Goal: Task Accomplishment & Management: Use online tool/utility

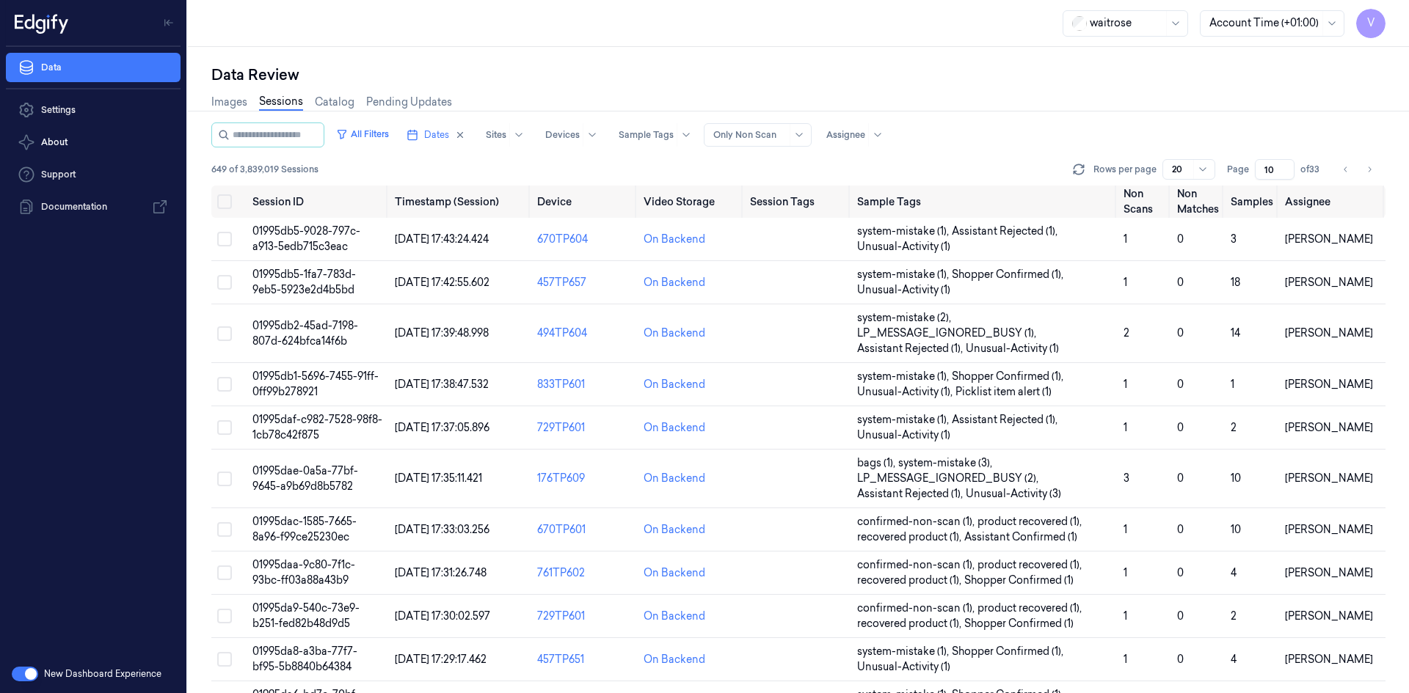
drag, startPoint x: 1276, startPoint y: 170, endPoint x: 1229, endPoint y: 176, distance: 47.3
click at [1229, 176] on div "Page 10 of 33" at bounding box center [1275, 169] width 97 height 21
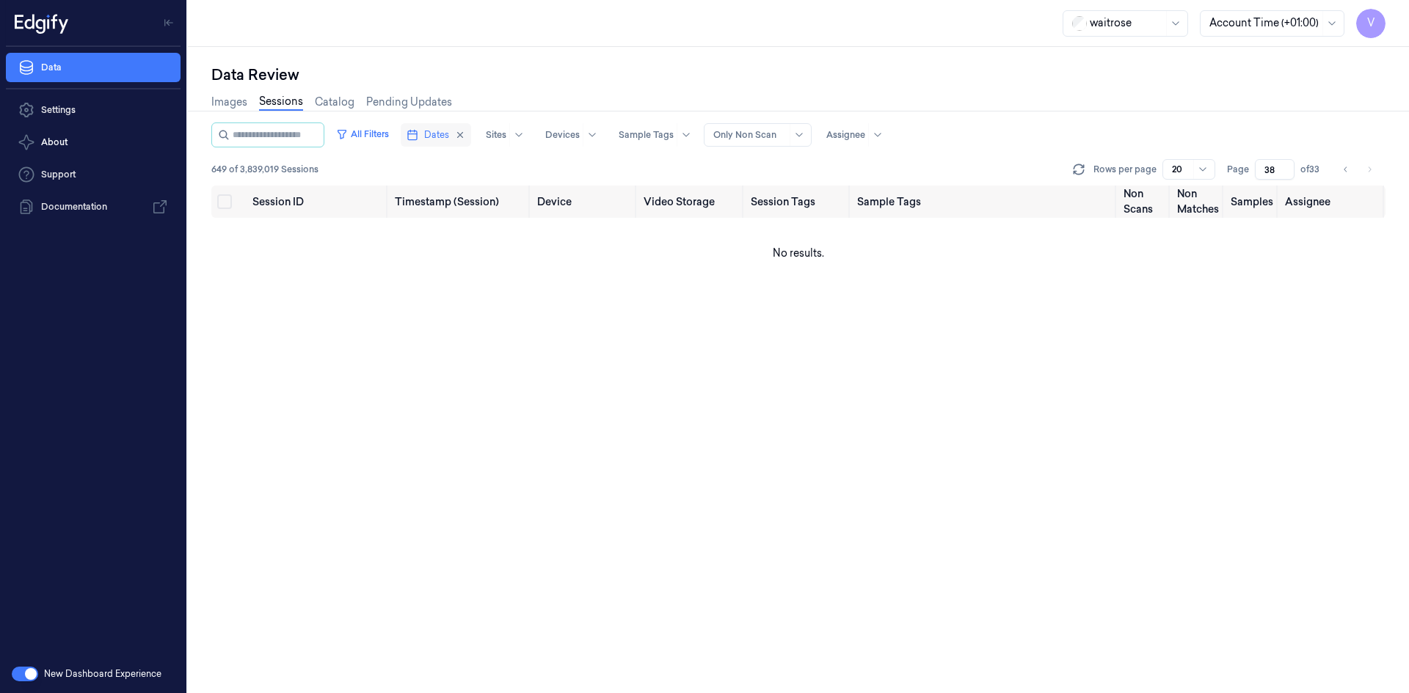
type input "38"
click at [449, 132] on span "Dates" at bounding box center [436, 134] width 25 height 13
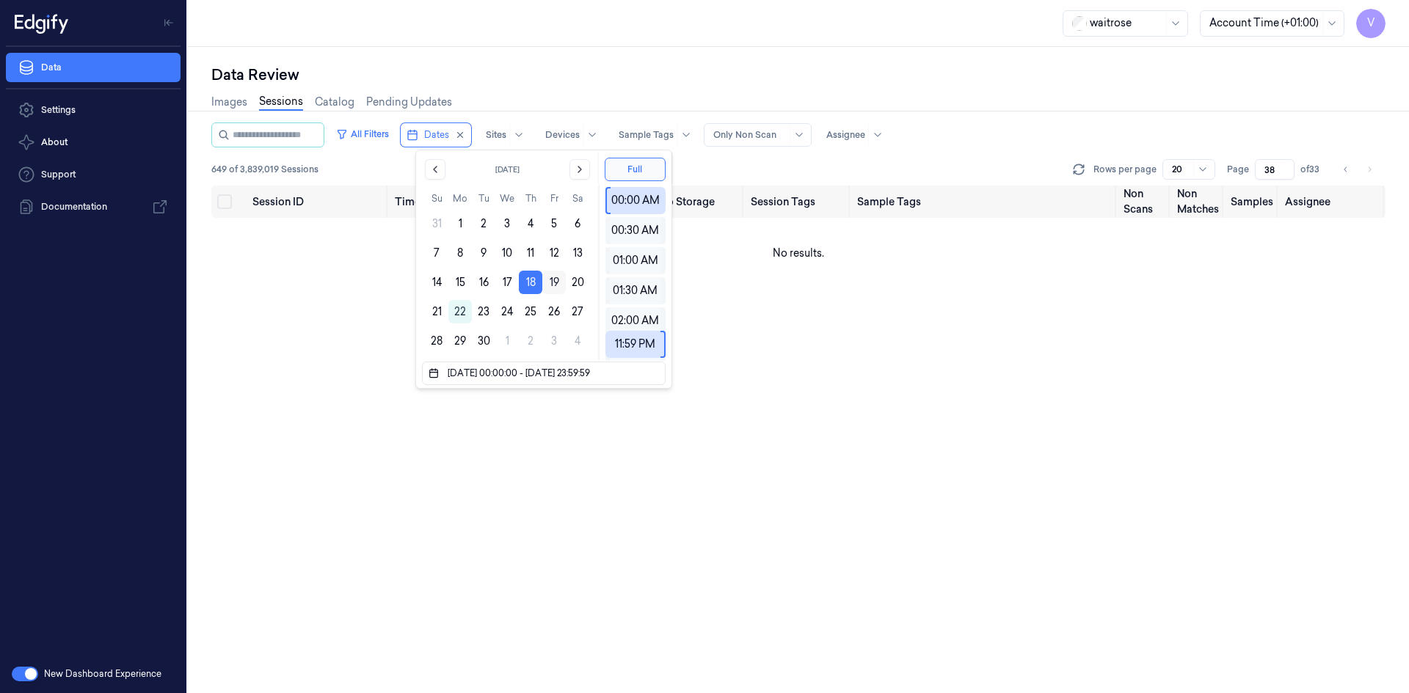
click at [552, 281] on button "19" at bounding box center [553, 282] width 23 height 23
click at [525, 281] on button "18" at bounding box center [530, 282] width 23 height 23
type input "[DATE] 00:00:00 - [DATE] 23:59:59"
click at [535, 280] on button "18" at bounding box center [530, 282] width 23 height 23
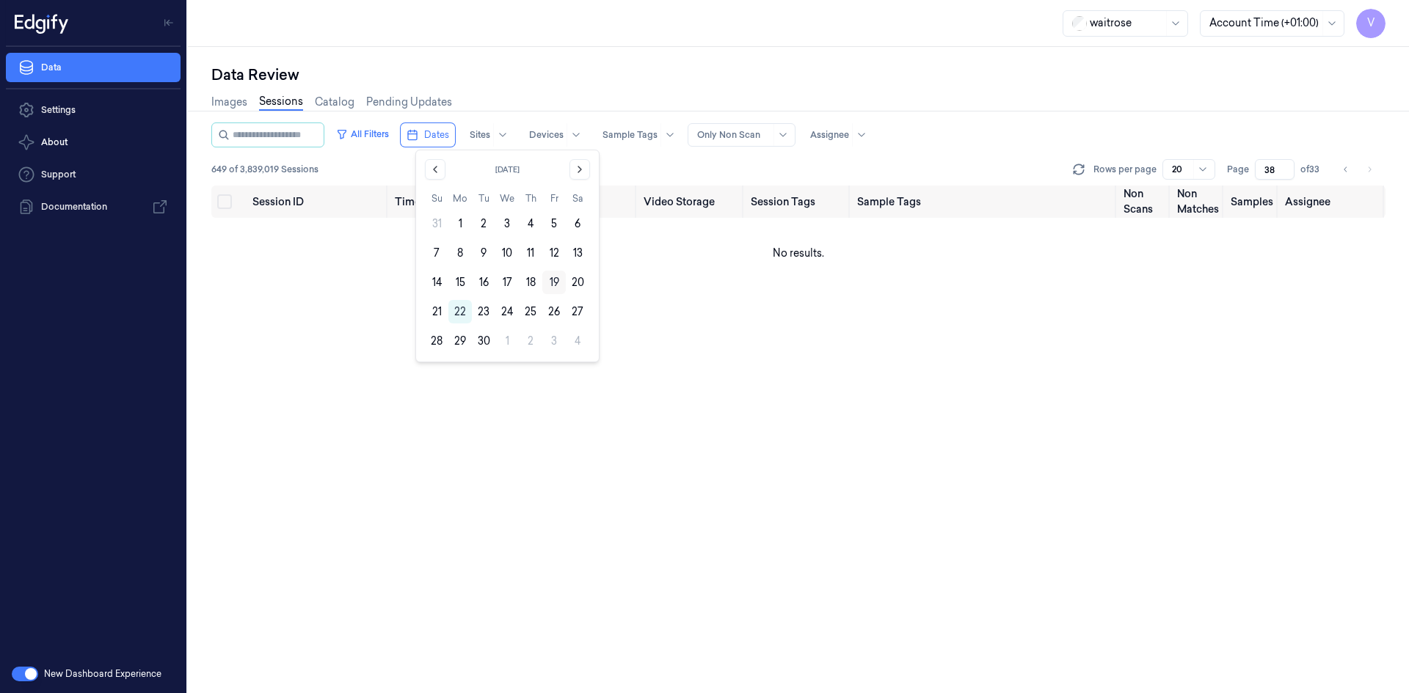
click at [552, 282] on button "19" at bounding box center [553, 282] width 23 height 23
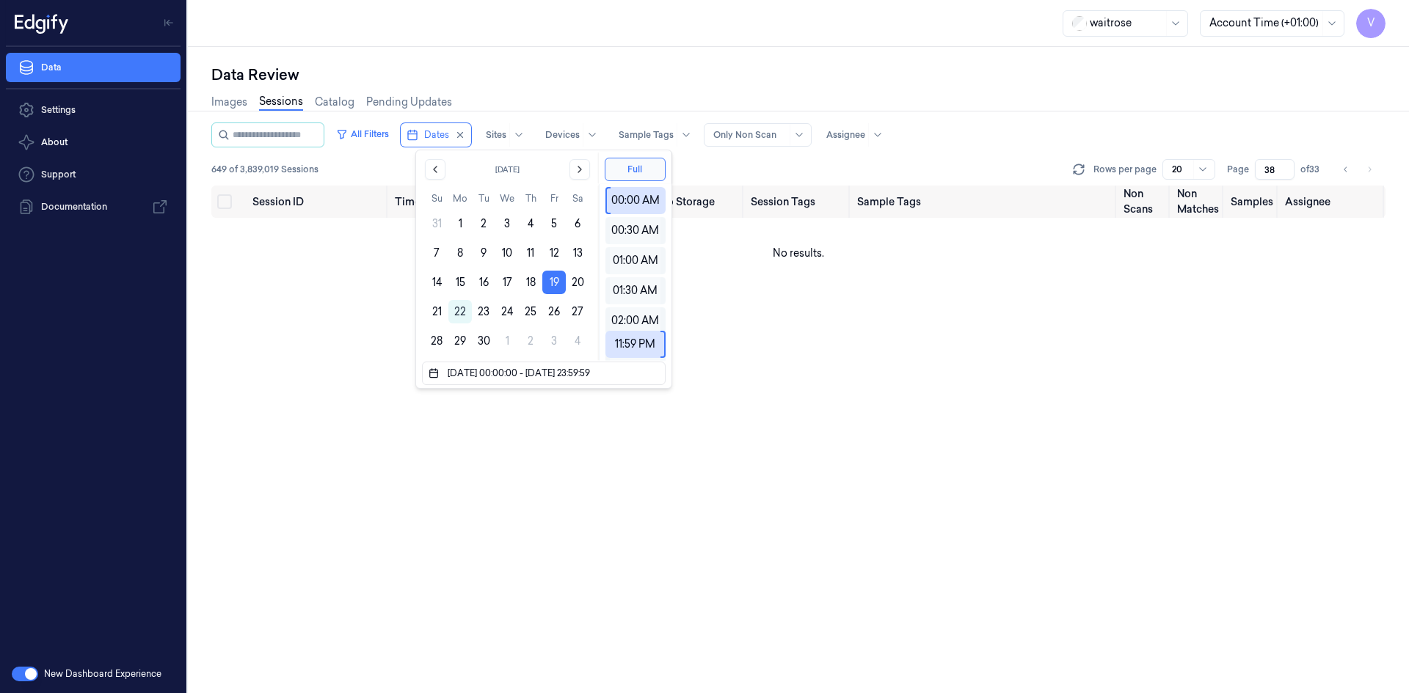
click at [787, 25] on div "waitrose Account Time (+01:00) V" at bounding box center [798, 23] width 1221 height 47
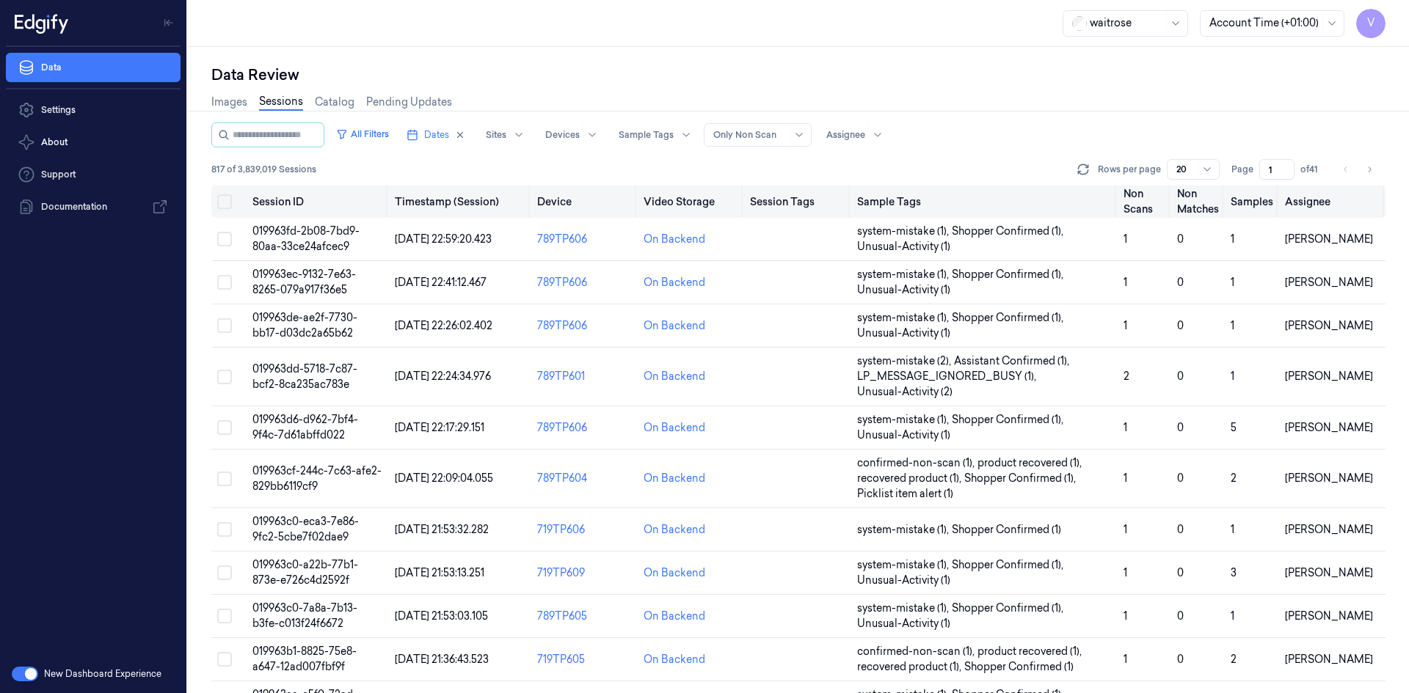
drag, startPoint x: 1275, startPoint y: 172, endPoint x: 1230, endPoint y: 193, distance: 49.2
click at [1230, 193] on div "All Filters Dates Sites Devices Sample Tags Alert Type Only Non Scan Assignee 8…" at bounding box center [798, 408] width 1174 height 571
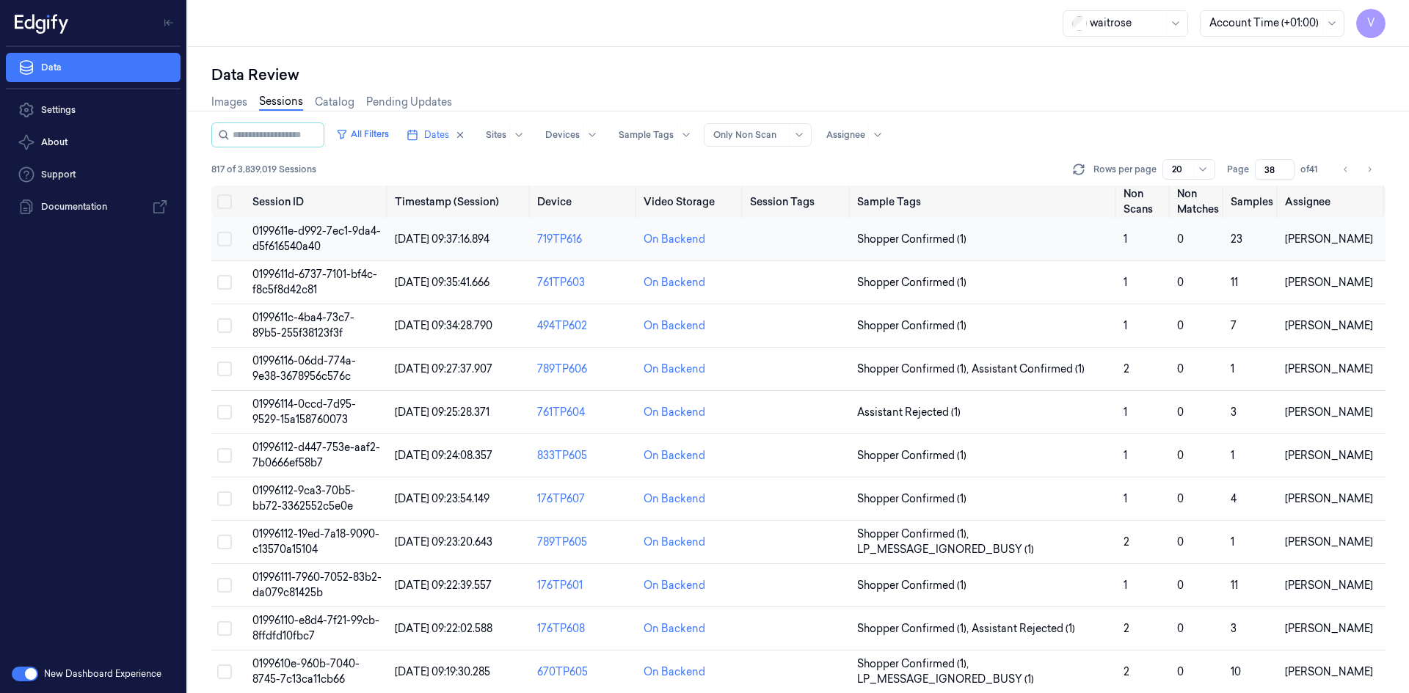
type input "38"
click at [294, 232] on span "0199611e-d992-7ec1-9da4-d5f616540a40" at bounding box center [316, 238] width 128 height 29
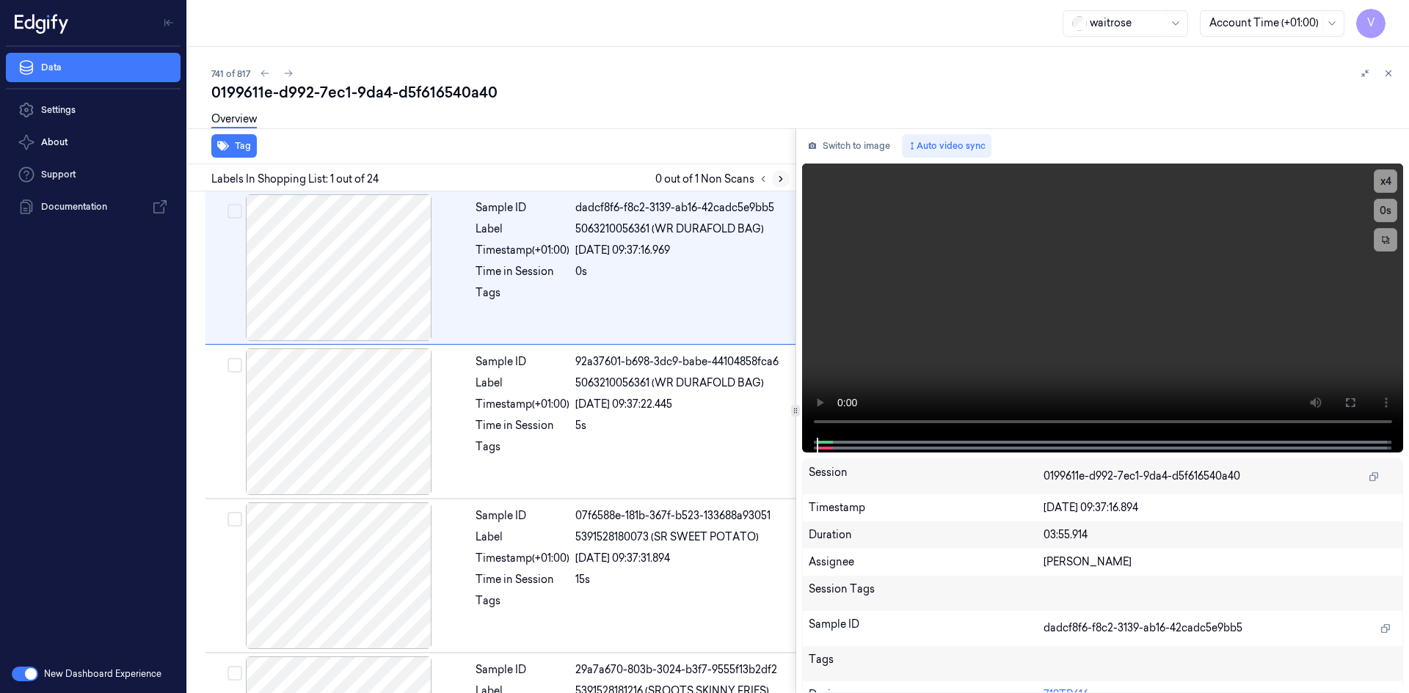
click at [779, 181] on icon at bounding box center [780, 179] width 3 height 5
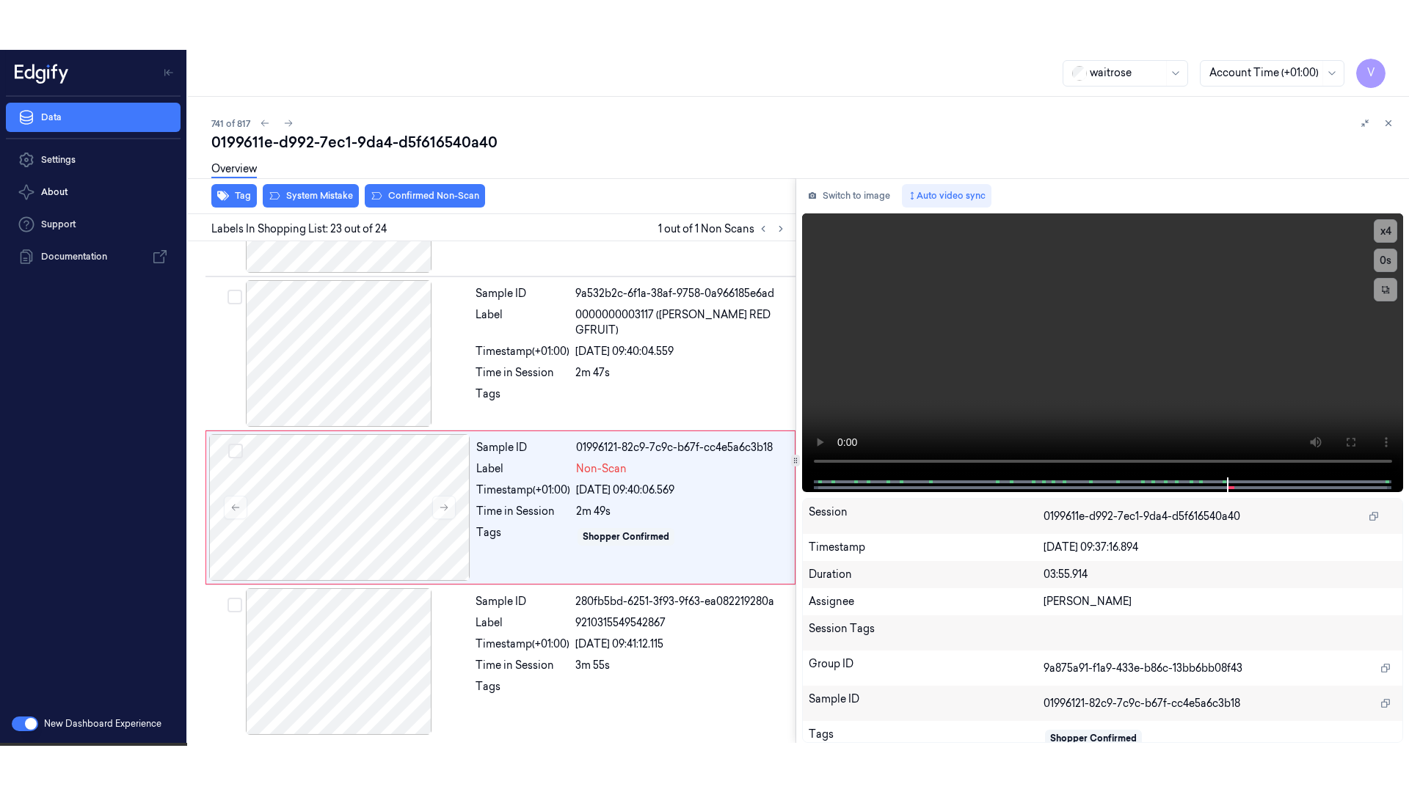
scroll to position [3200, 0]
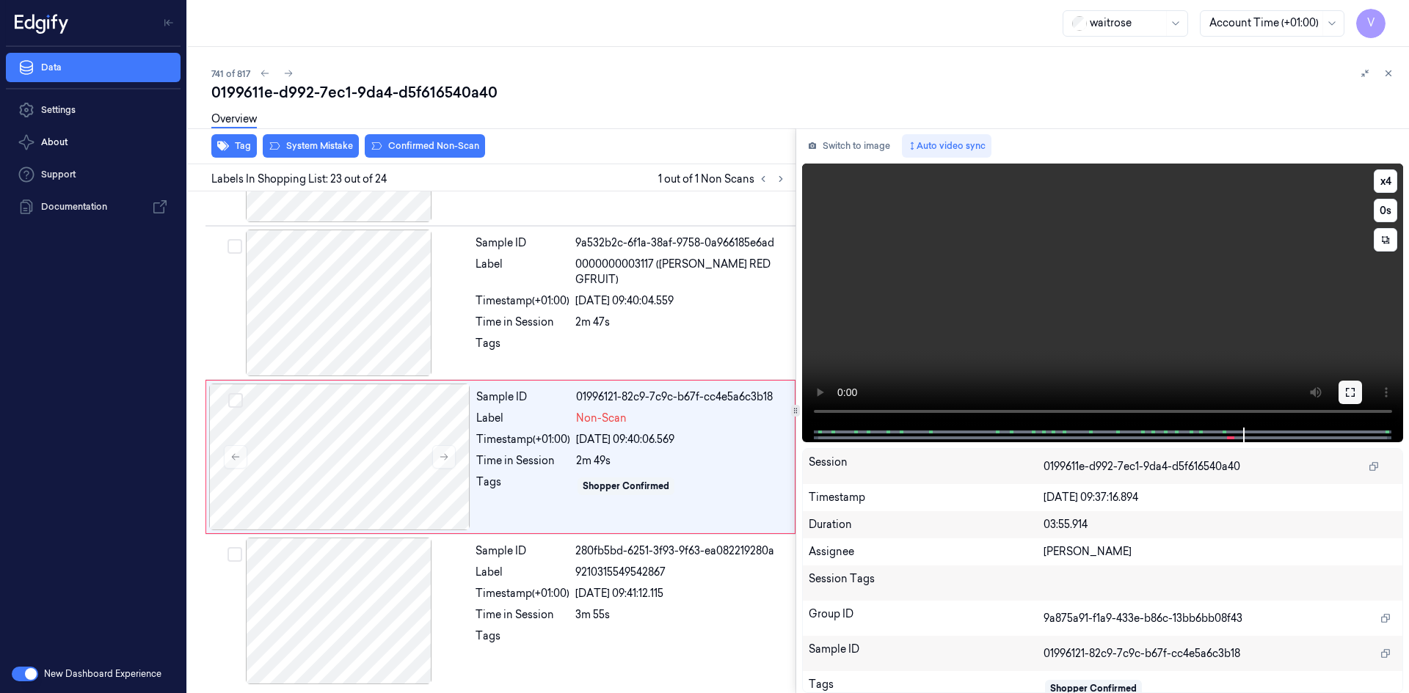
click at [1361, 395] on button at bounding box center [1349, 392] width 23 height 23
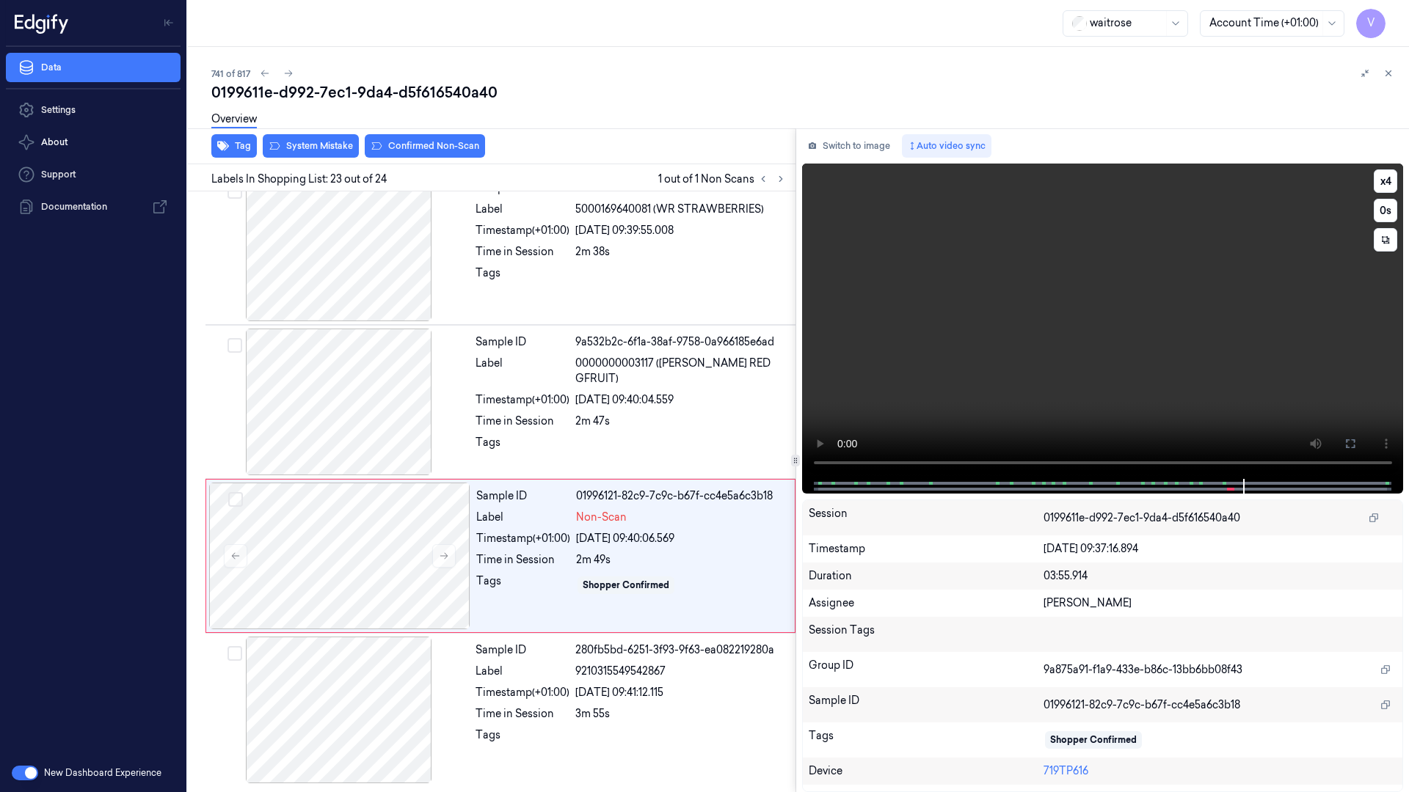
scroll to position [3101, 0]
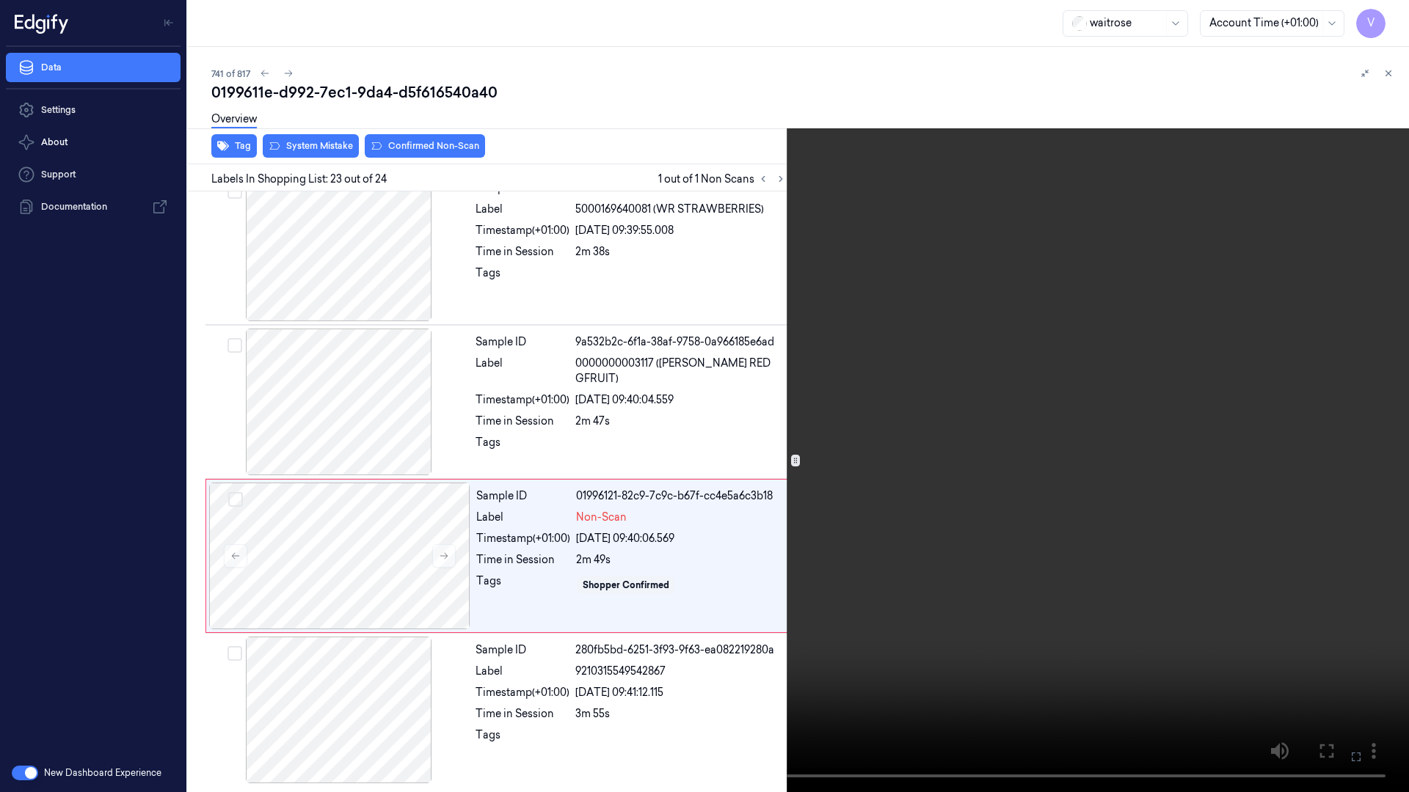
click at [1334, 596] on video at bounding box center [704, 396] width 1409 height 792
click at [1196, 543] on video at bounding box center [704, 396] width 1409 height 792
click at [0, 0] on icon at bounding box center [0, 0] width 0 height 0
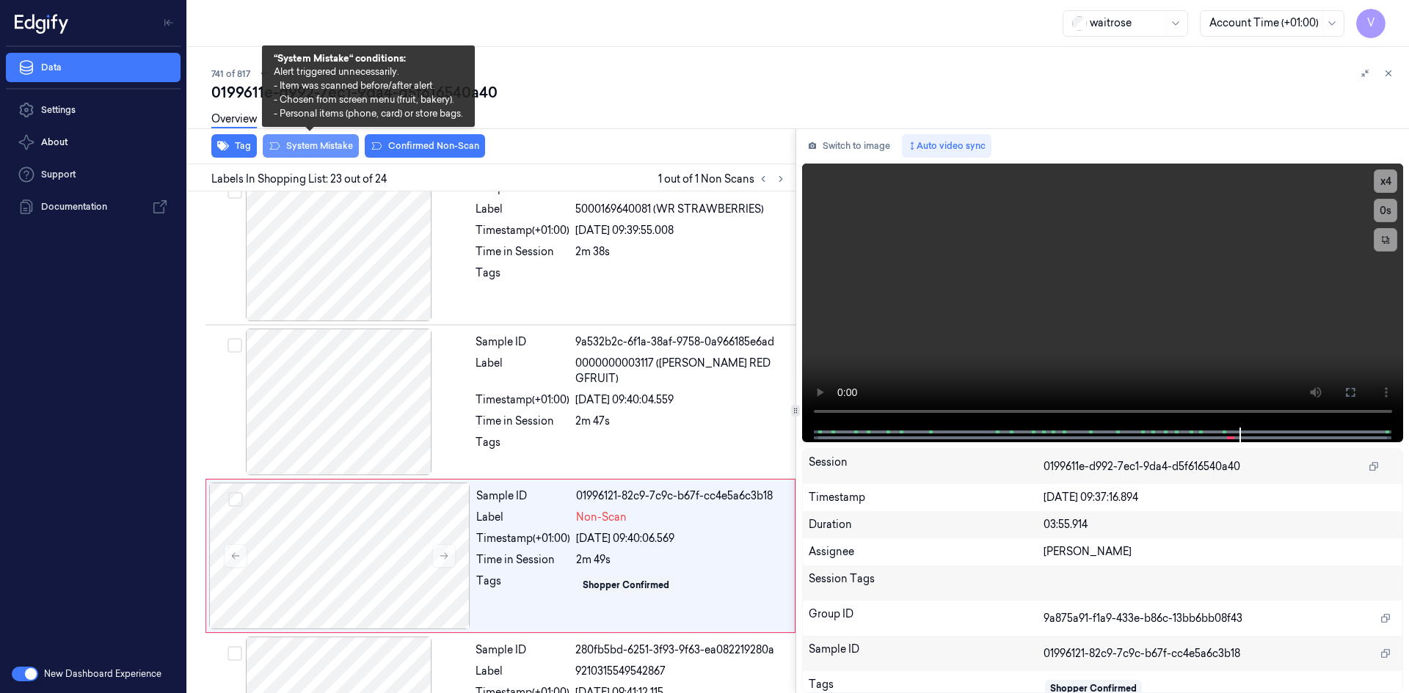
click at [329, 145] on button "System Mistake" at bounding box center [311, 145] width 96 height 23
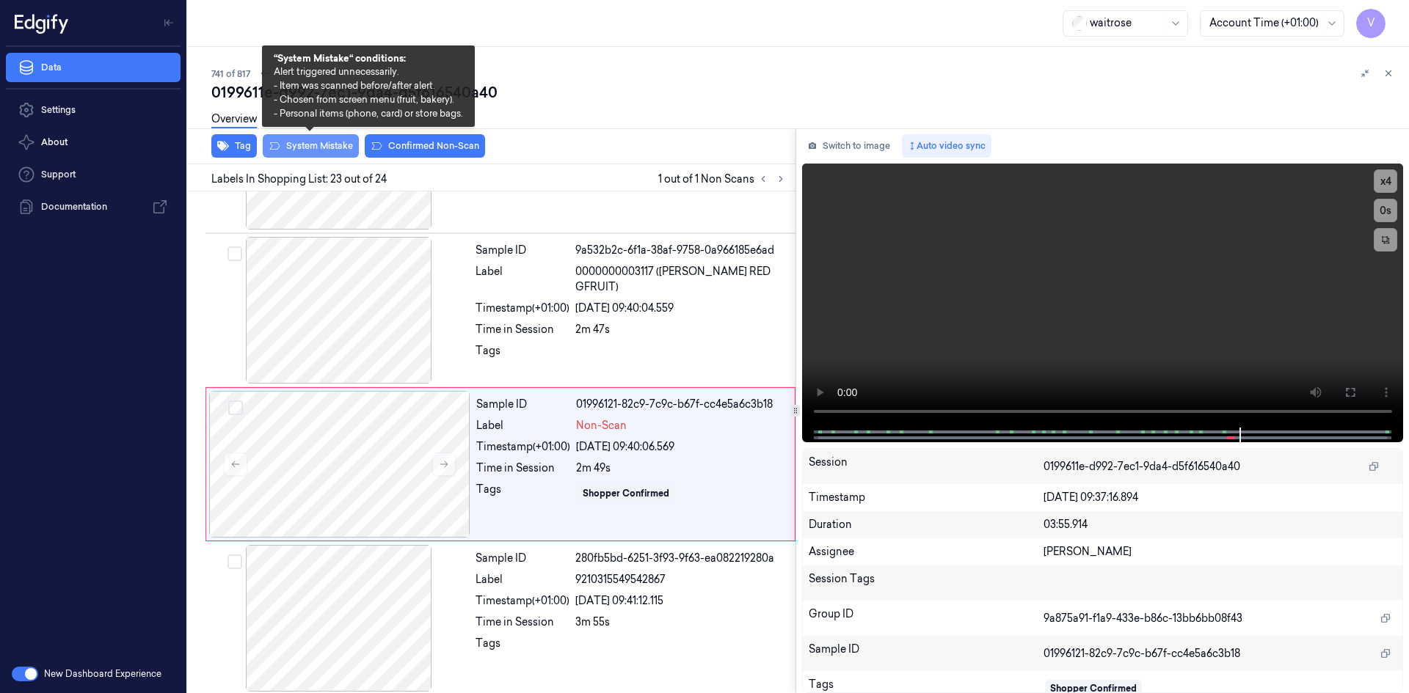
scroll to position [3200, 0]
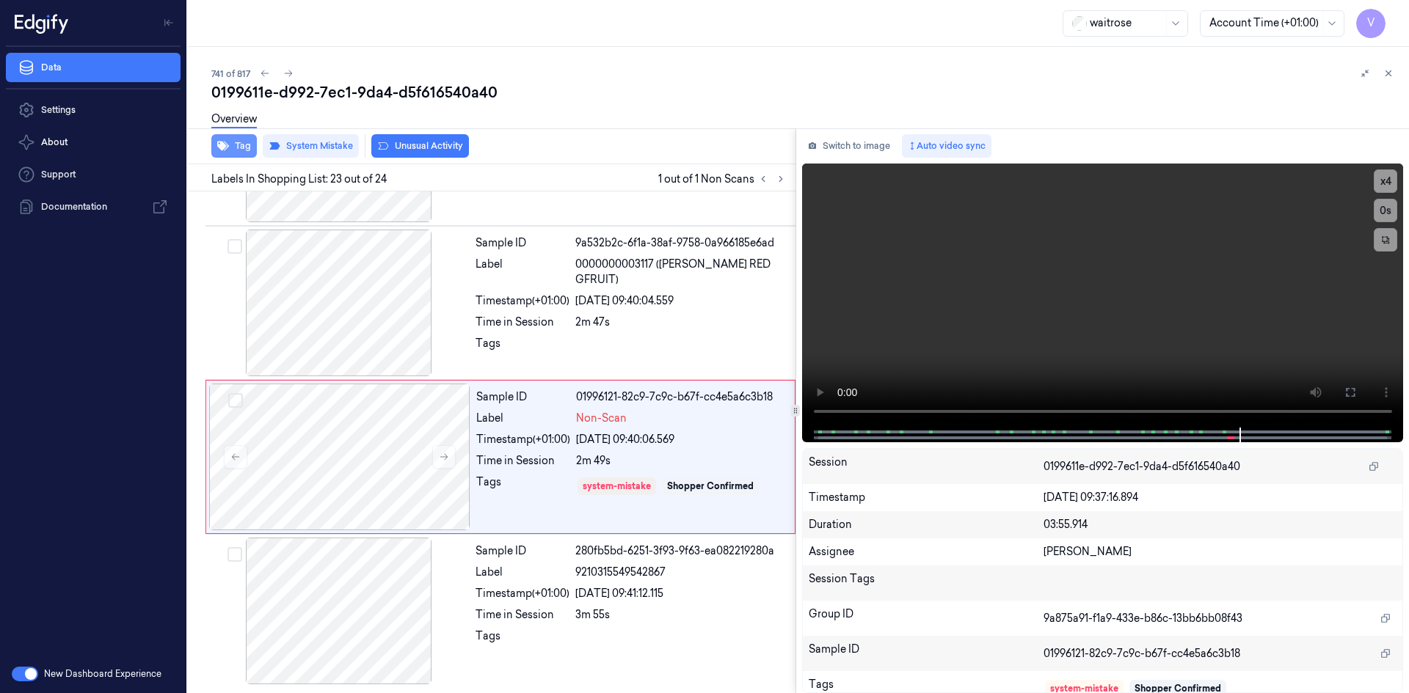
click at [233, 144] on button "Tag" at bounding box center [233, 145] width 45 height 23
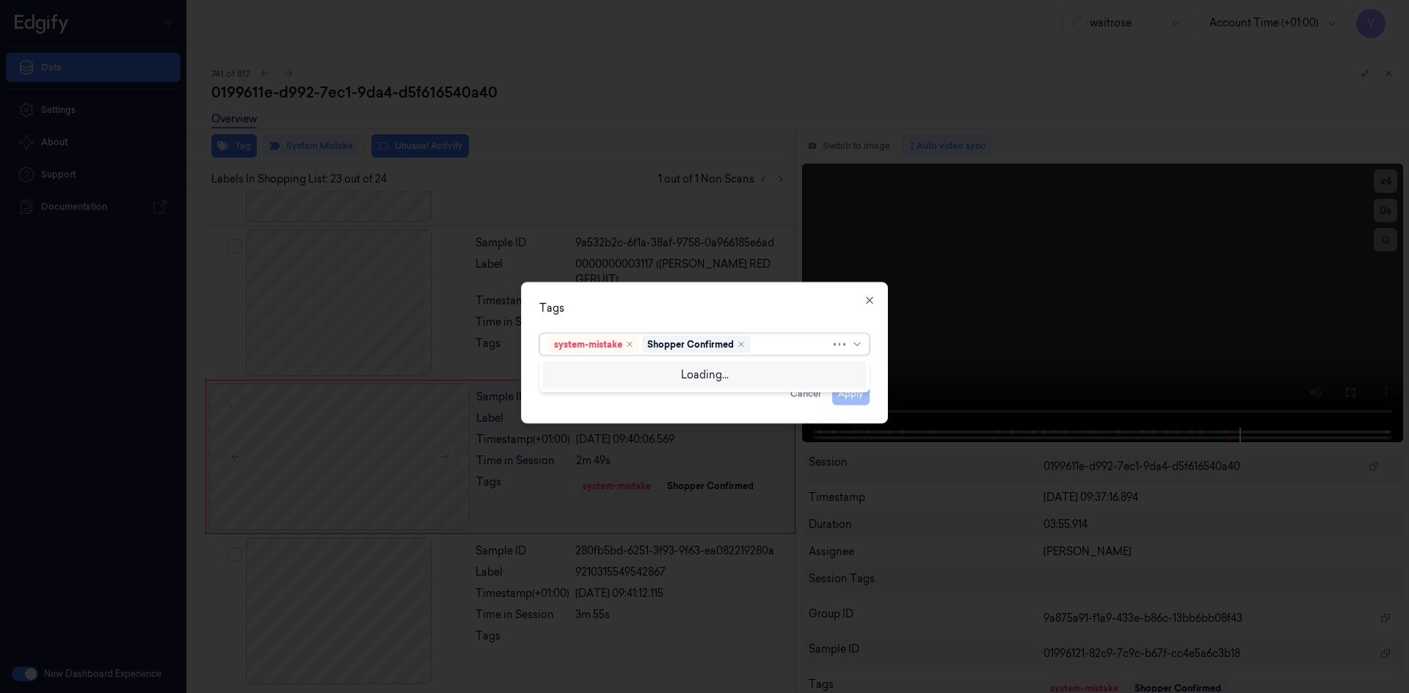
click at [777, 342] on div at bounding box center [791, 344] width 77 height 15
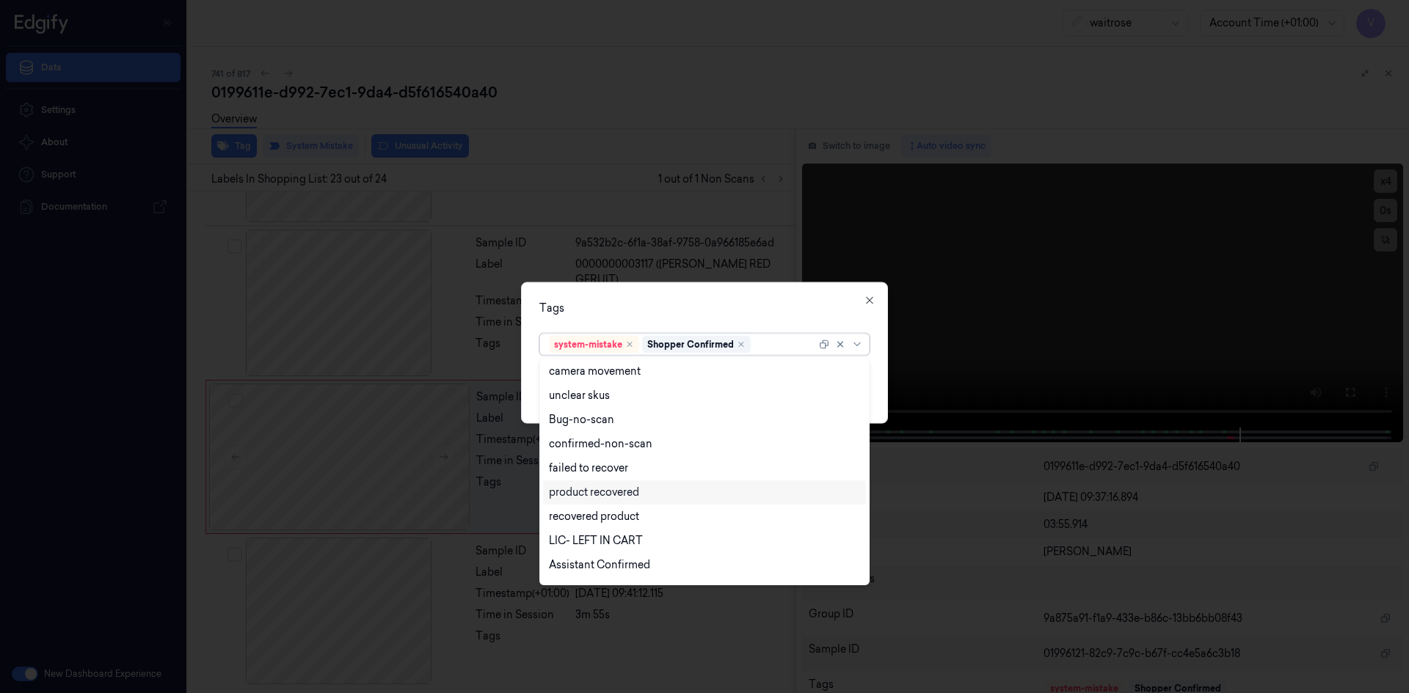
scroll to position [216, 0]
click at [603, 524] on div "Unusual-Activity" at bounding box center [589, 521] width 81 height 15
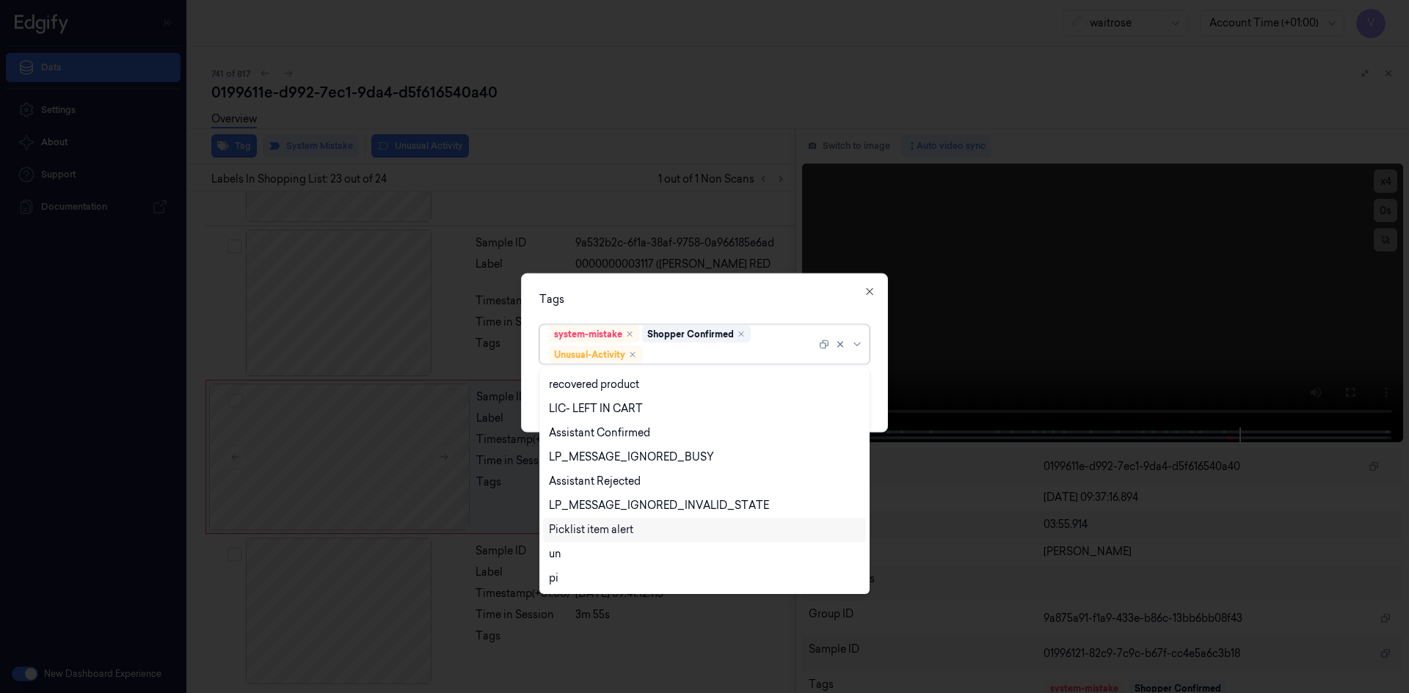
click at [600, 534] on div "Picklist item alert" at bounding box center [591, 529] width 84 height 15
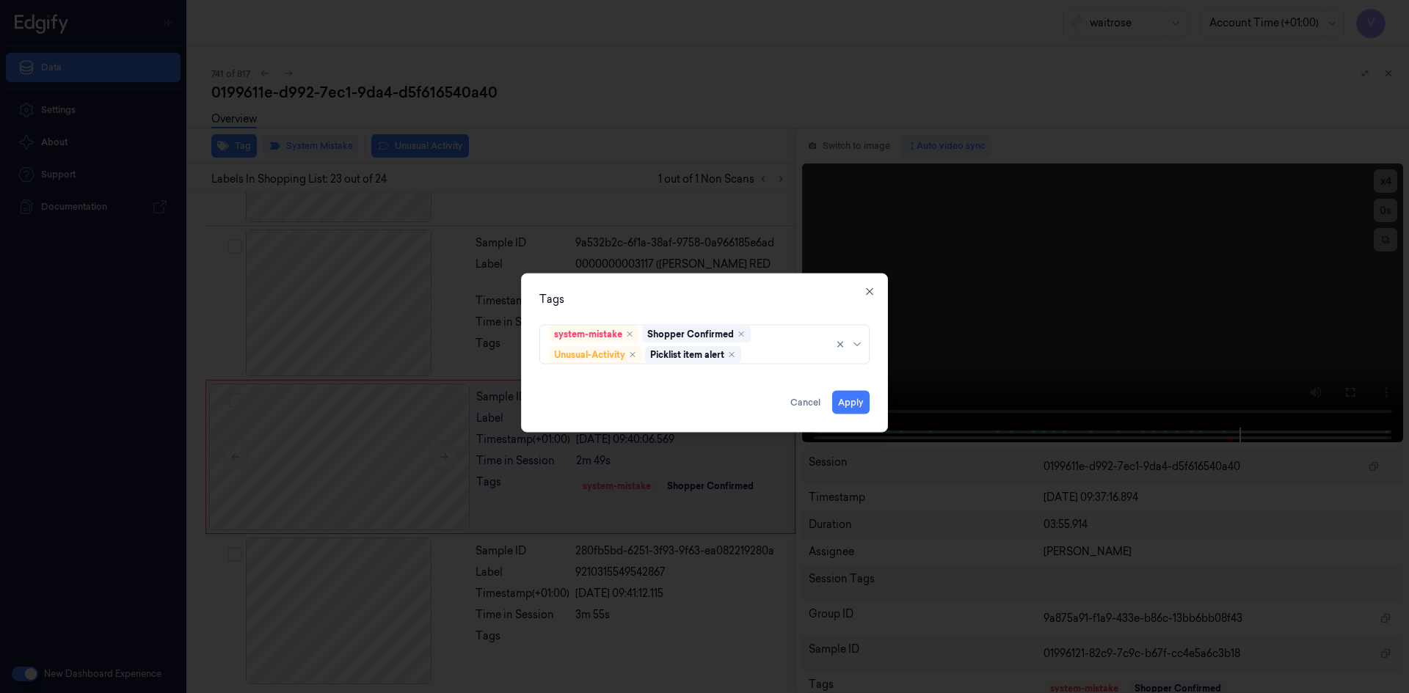
click at [745, 287] on div "Tags system-mistake Shopper Confirmed Unusual-Activity Picklist item alert Appl…" at bounding box center [704, 352] width 367 height 159
click at [853, 403] on button "Apply" at bounding box center [850, 401] width 37 height 23
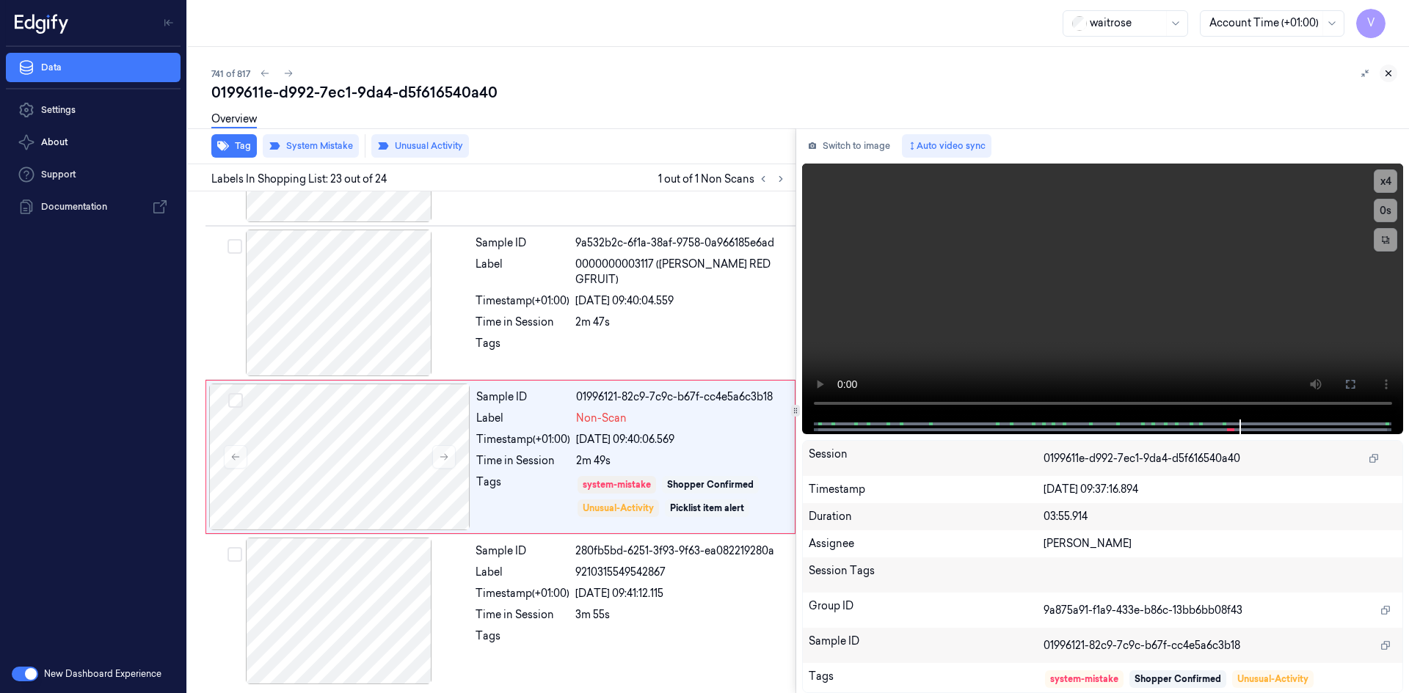
click at [1389, 76] on icon at bounding box center [1388, 73] width 10 height 10
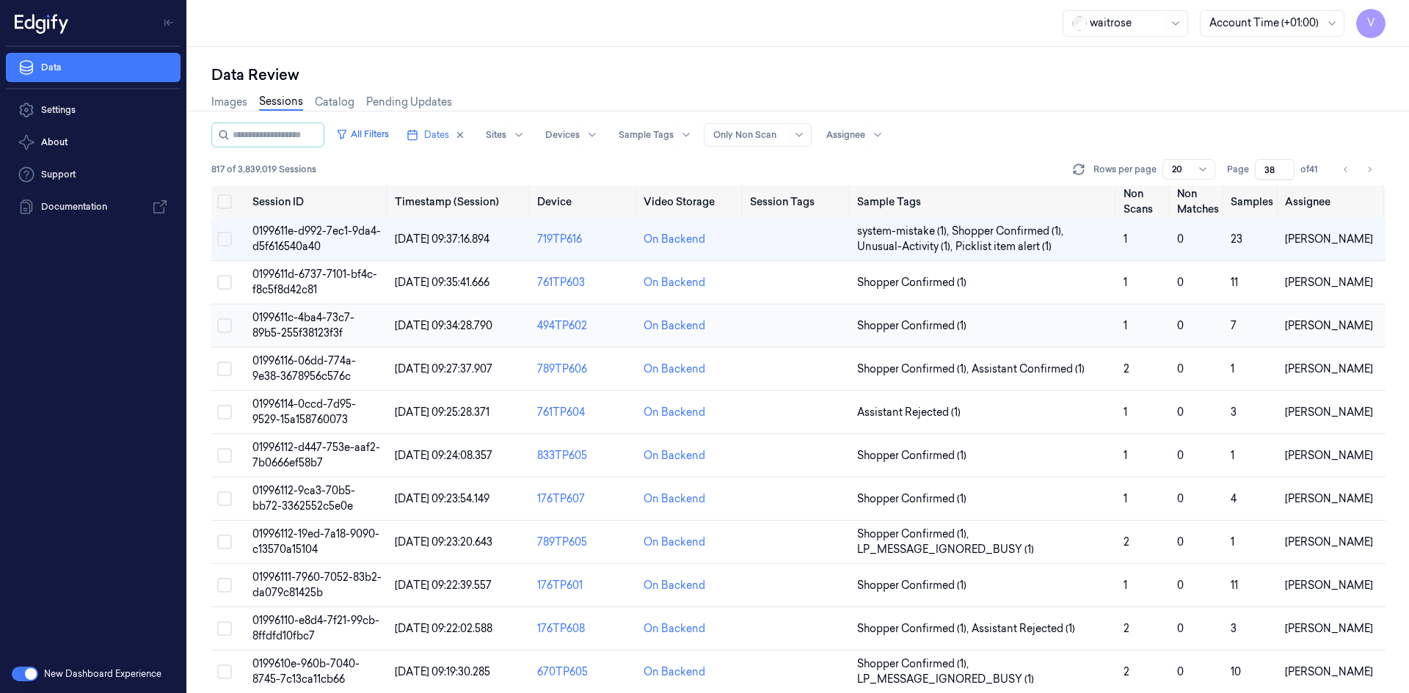
click at [314, 327] on span "0199611c-4ba4-73c7-89b5-255f38123f3f" at bounding box center [303, 325] width 102 height 29
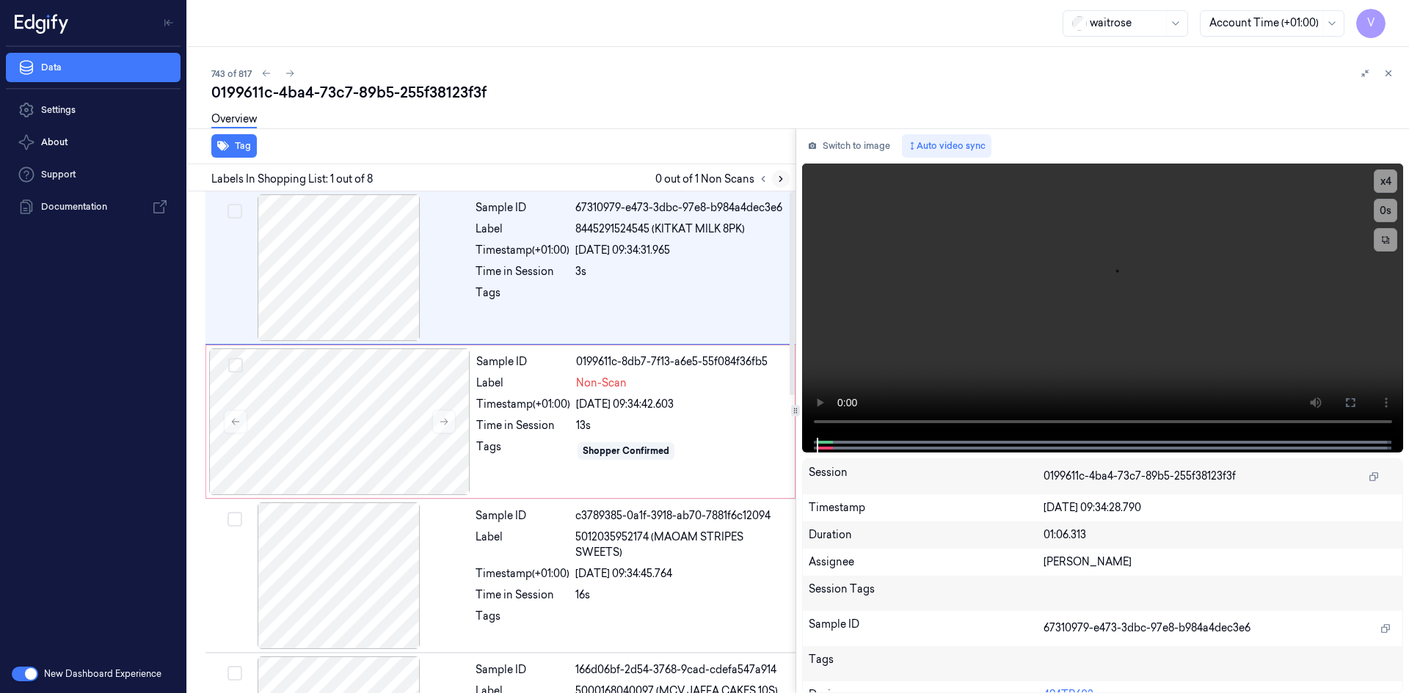
click at [775, 178] on icon at bounding box center [780, 179] width 10 height 10
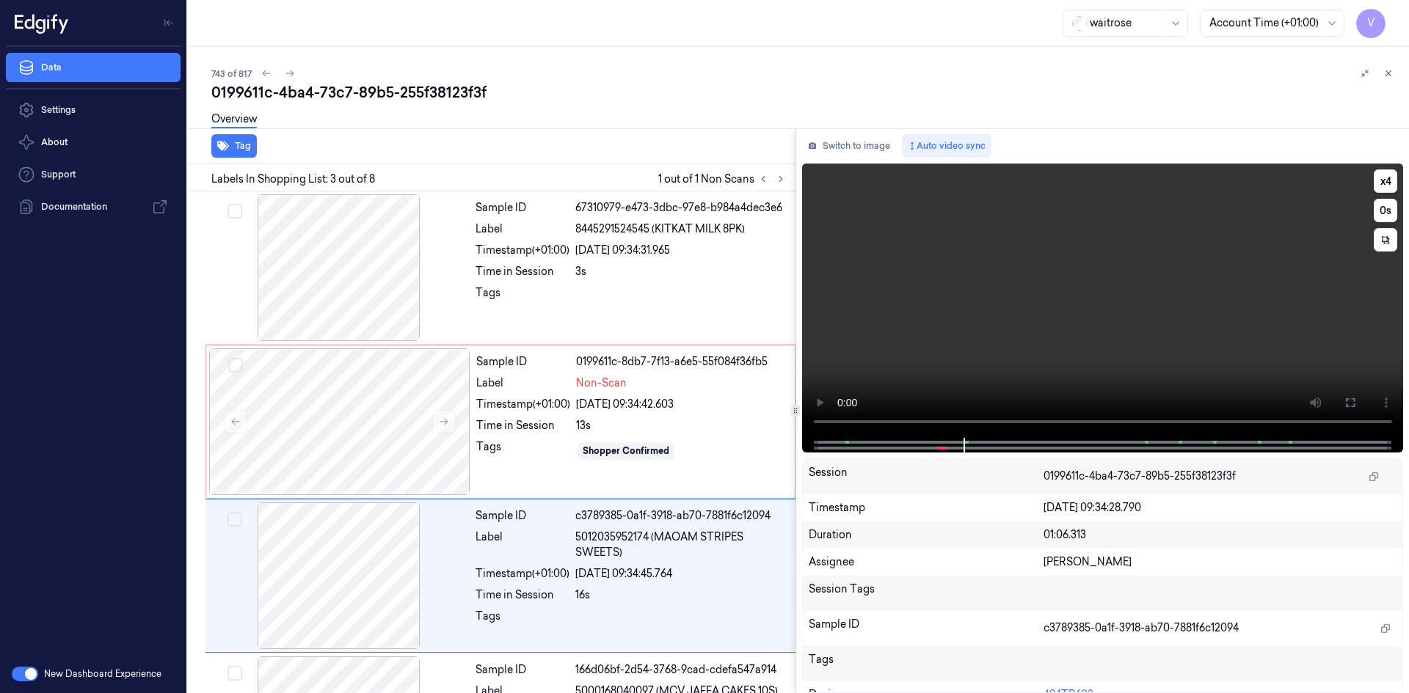
scroll to position [134, 0]
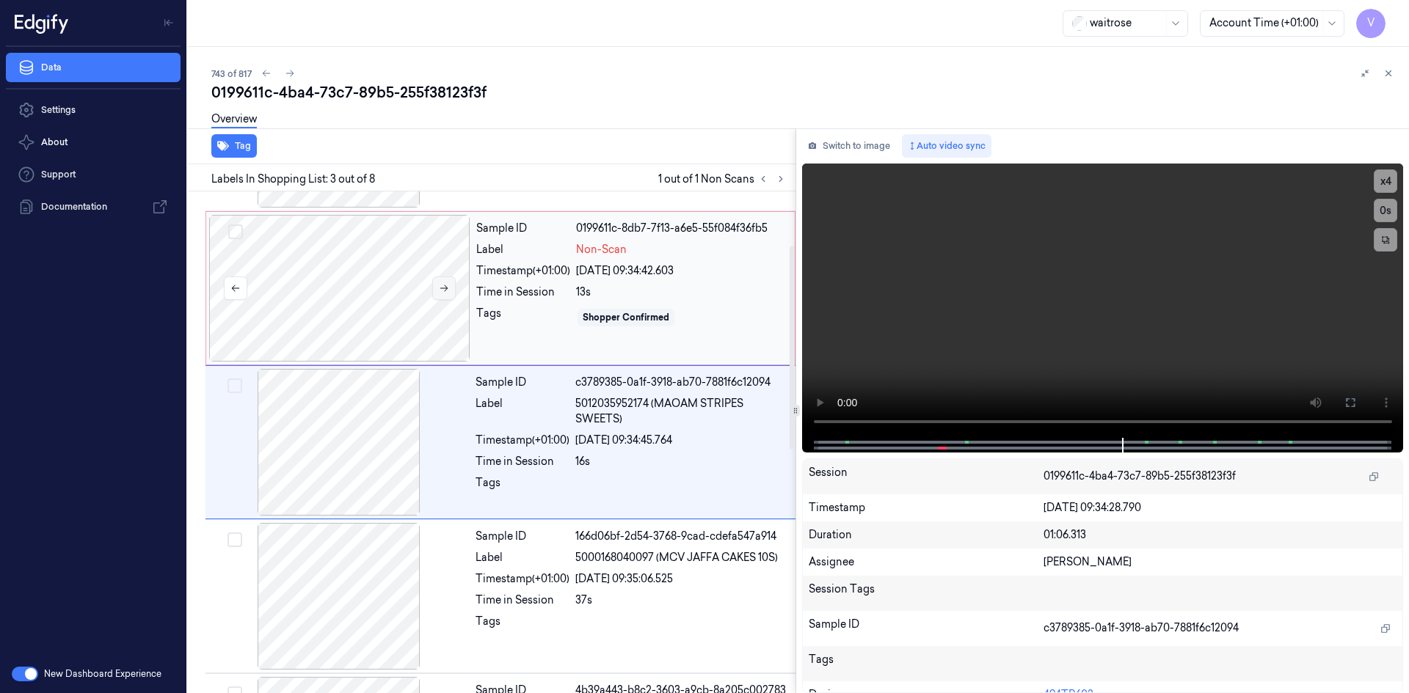
click at [448, 282] on button at bounding box center [443, 288] width 23 height 23
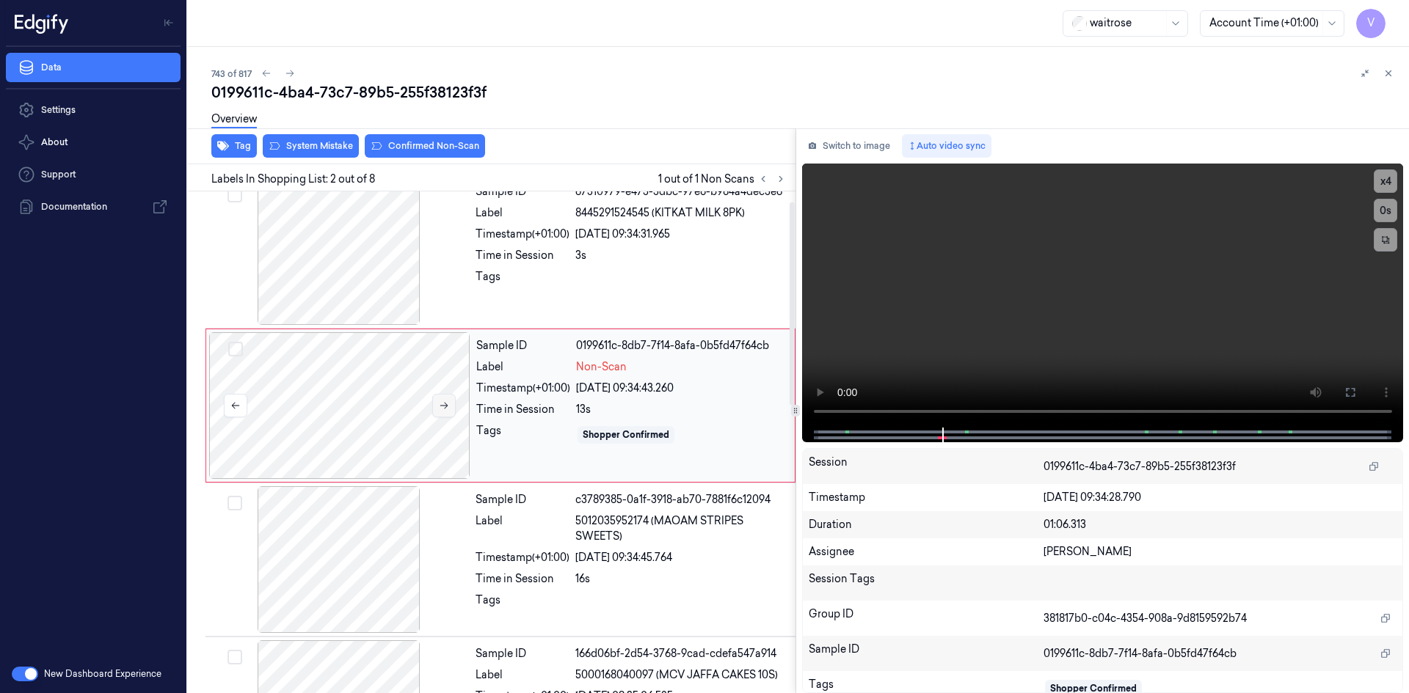
scroll to position [0, 0]
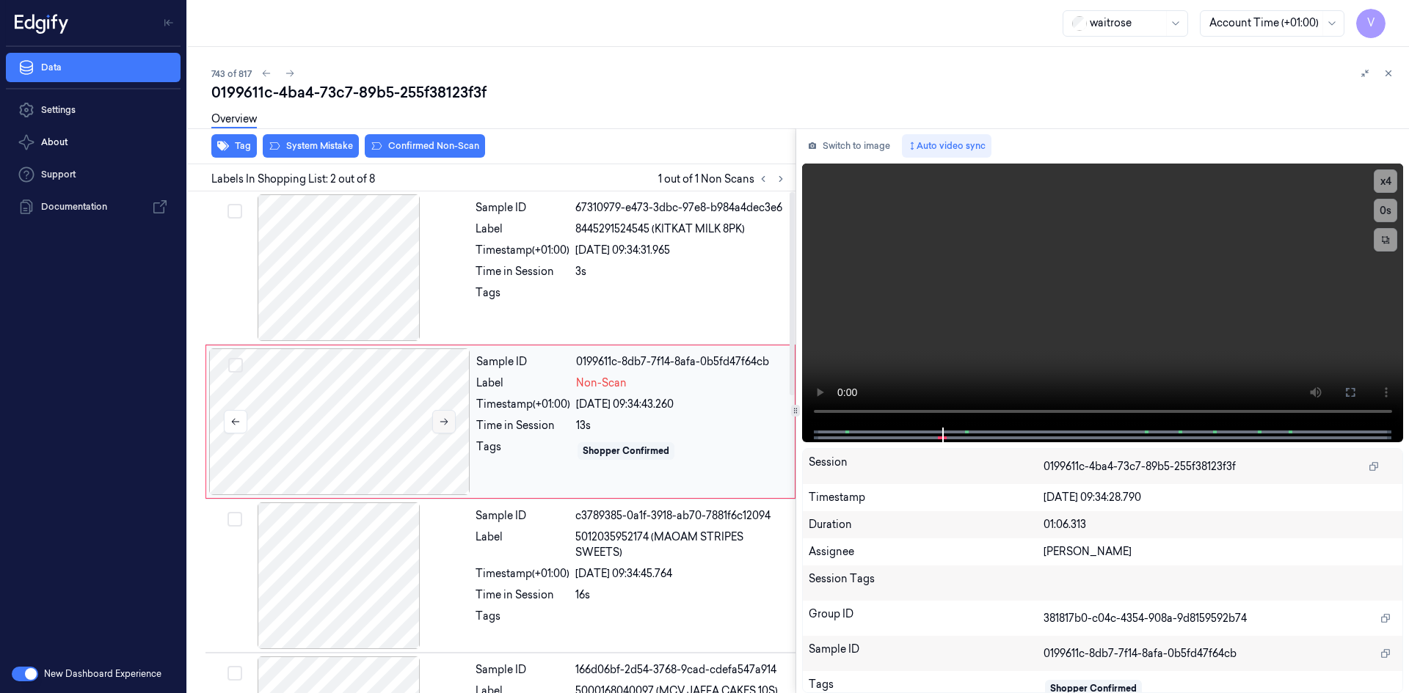
click at [445, 428] on button at bounding box center [443, 421] width 23 height 23
click at [445, 420] on icon at bounding box center [444, 422] width 10 height 10
click at [839, 139] on button "Switch to image" at bounding box center [849, 145] width 94 height 23
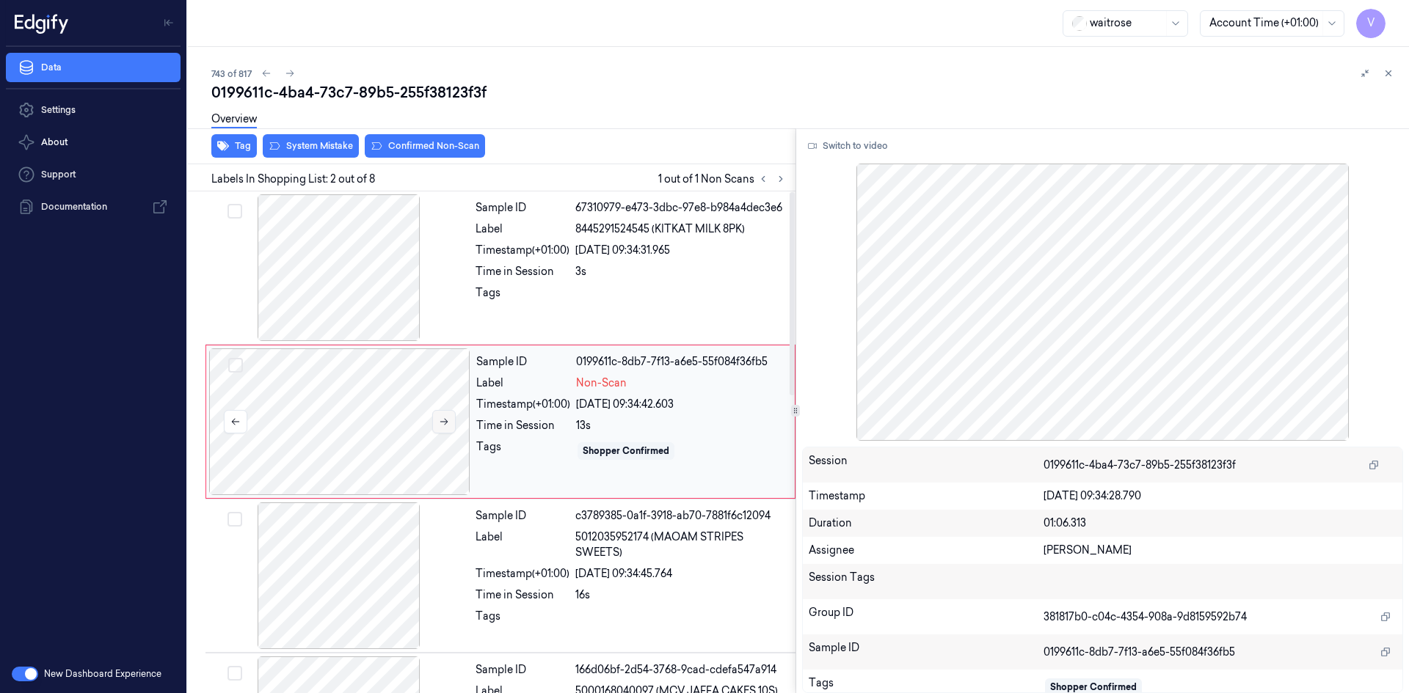
click at [440, 422] on icon at bounding box center [444, 422] width 8 height 7
click at [1384, 75] on icon at bounding box center [1388, 73] width 10 height 10
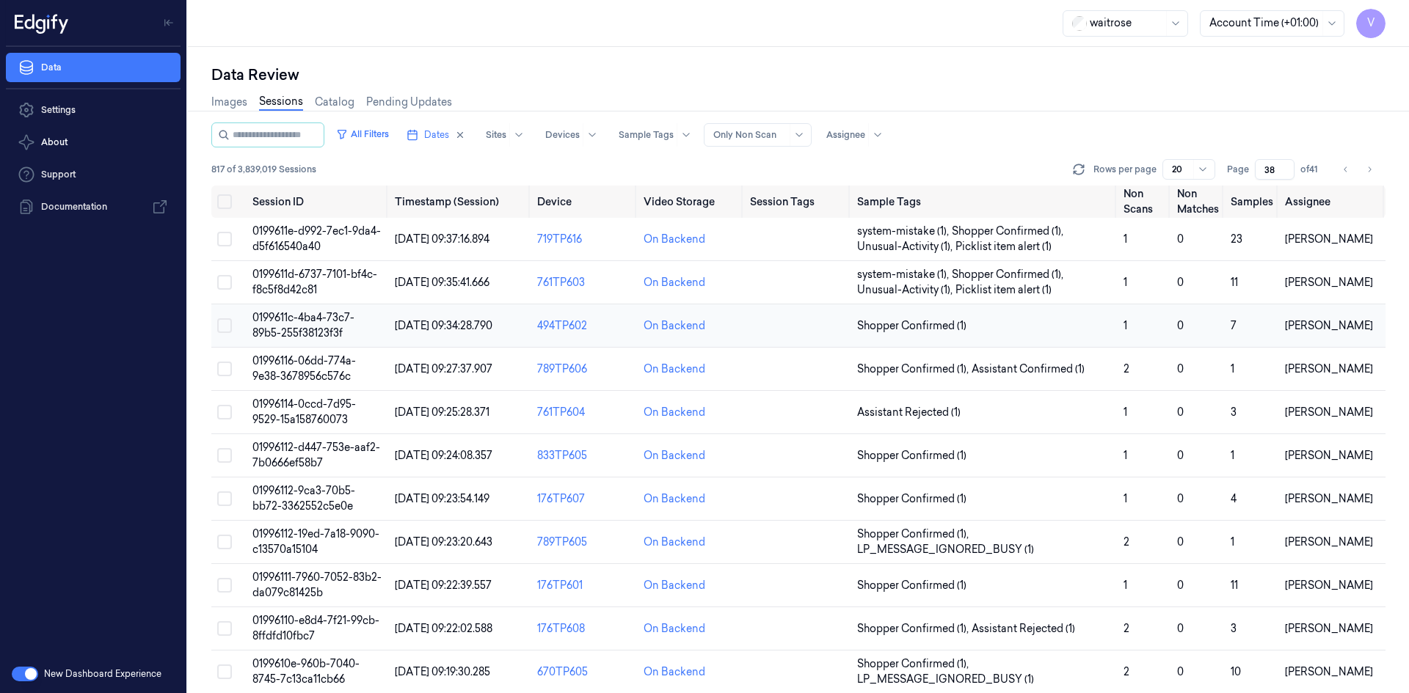
click at [311, 325] on td "0199611c-4ba4-73c7-89b5-255f38123f3f" at bounding box center [318, 325] width 142 height 43
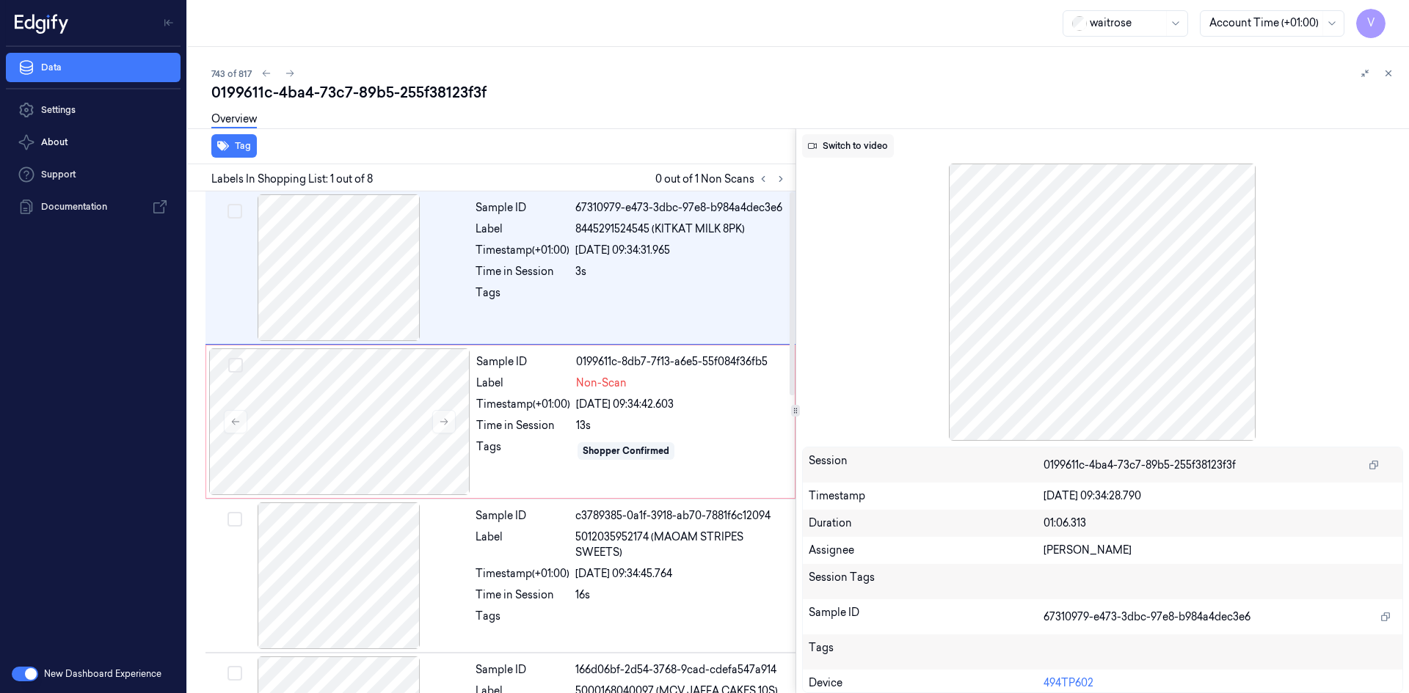
click at [866, 144] on button "Switch to video" at bounding box center [848, 145] width 92 height 23
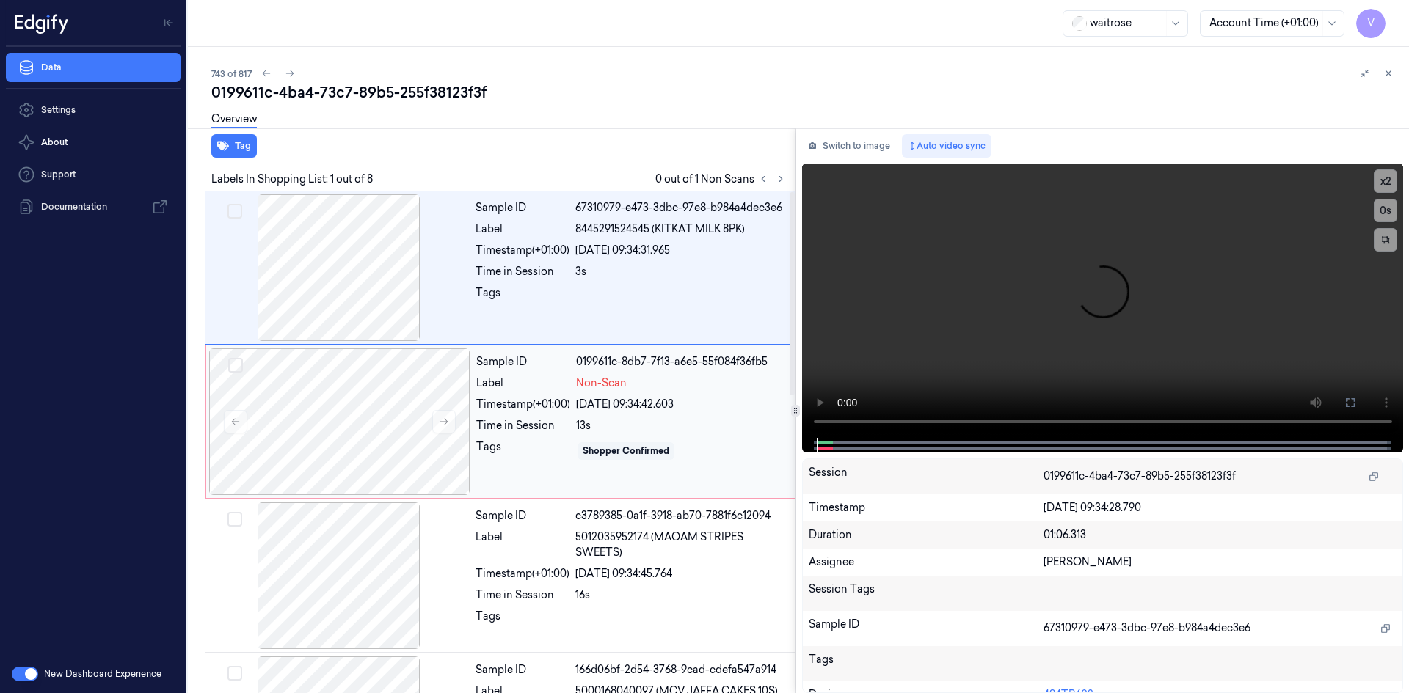
click at [533, 448] on div "Tags" at bounding box center [523, 450] width 94 height 23
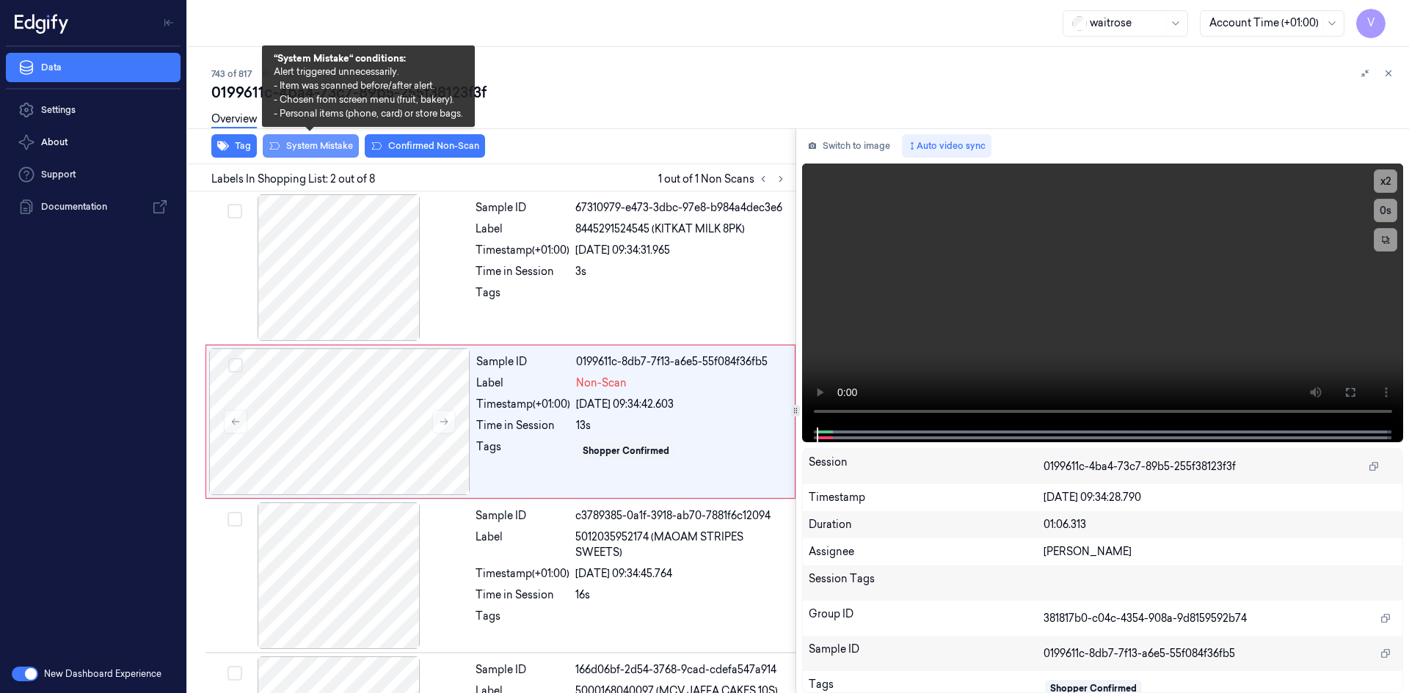
click at [328, 145] on button "System Mistake" at bounding box center [311, 145] width 96 height 23
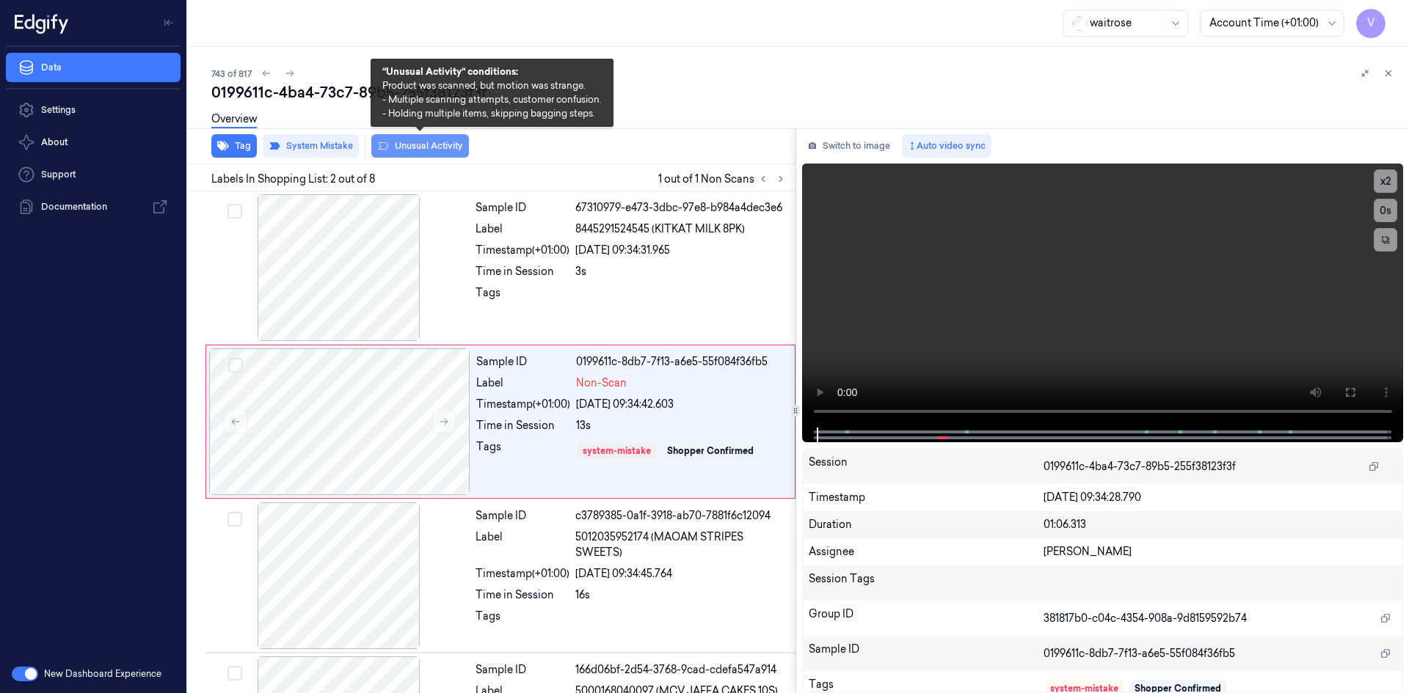
click at [430, 148] on button "Unusual Activity" at bounding box center [420, 145] width 98 height 23
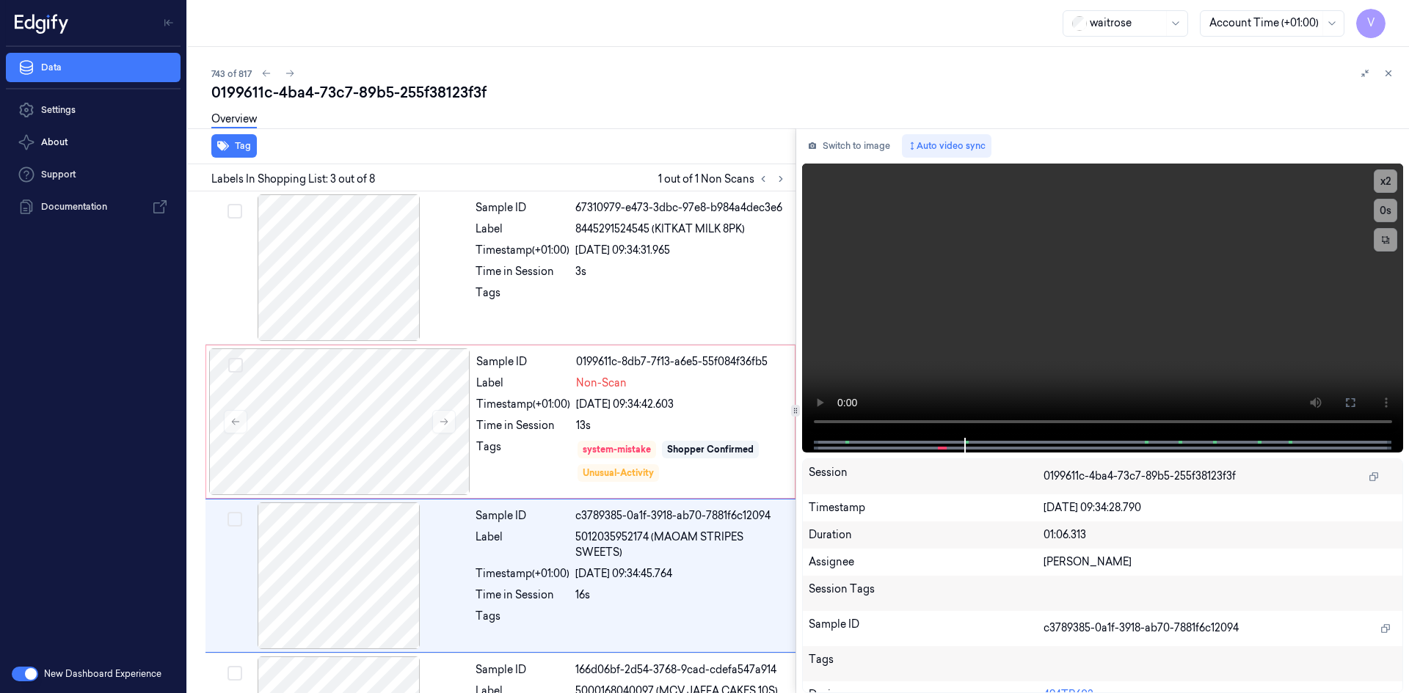
scroll to position [134, 0]
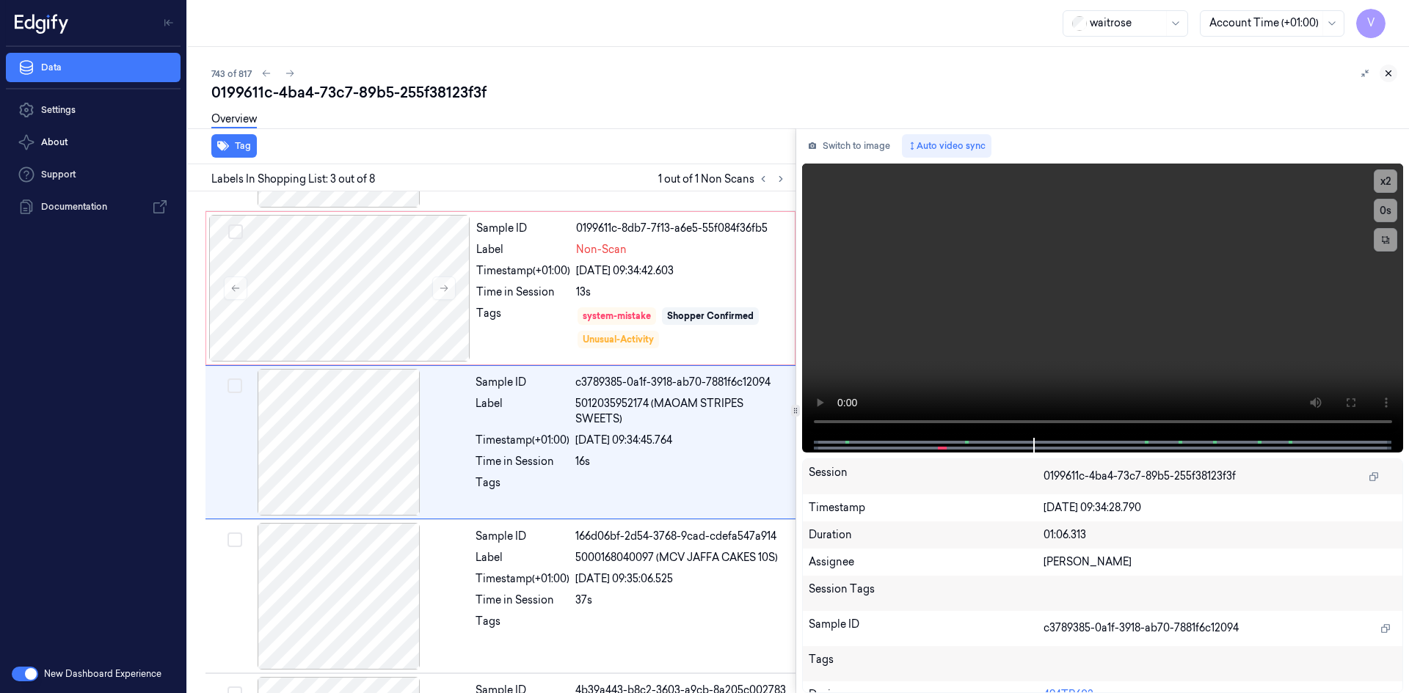
click at [1390, 73] on icon at bounding box center [1388, 73] width 10 height 10
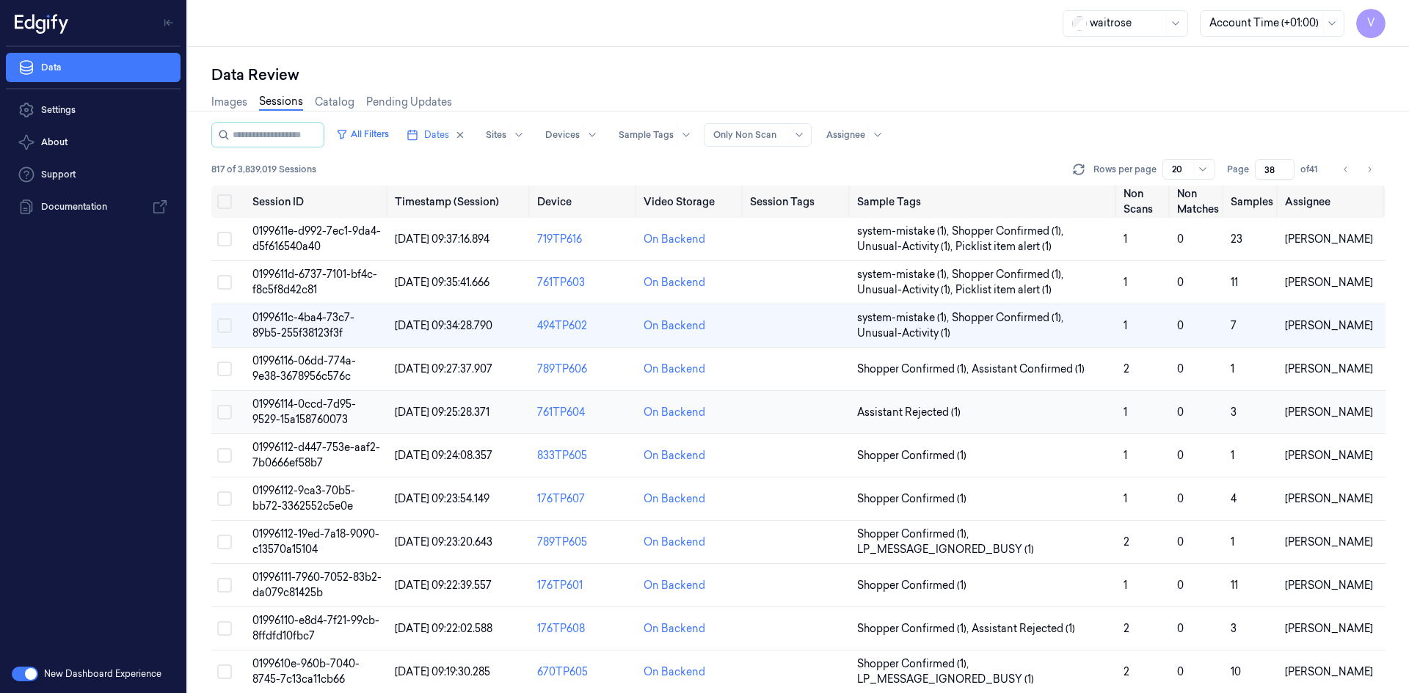
click at [310, 403] on span "01996114-0ccd-7d95-9529-15a158760073" at bounding box center [303, 412] width 103 height 29
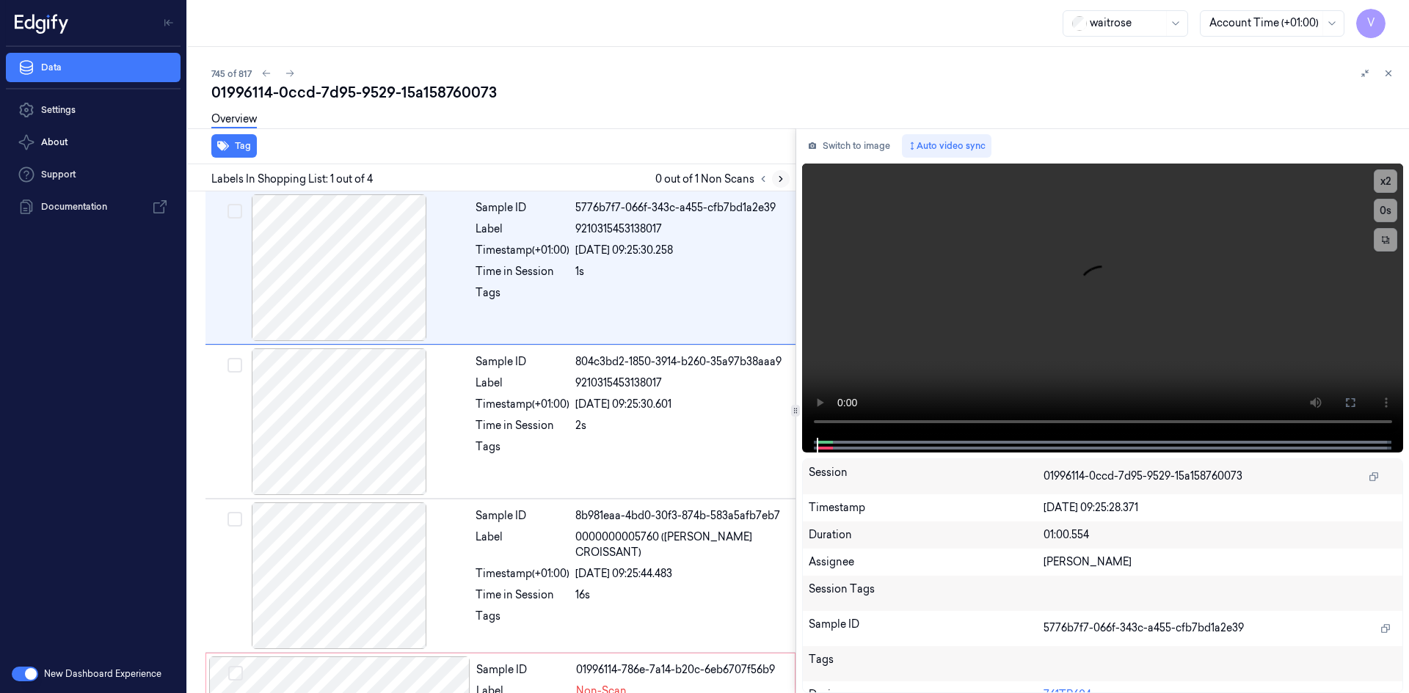
click at [779, 182] on icon at bounding box center [780, 179] width 3 height 5
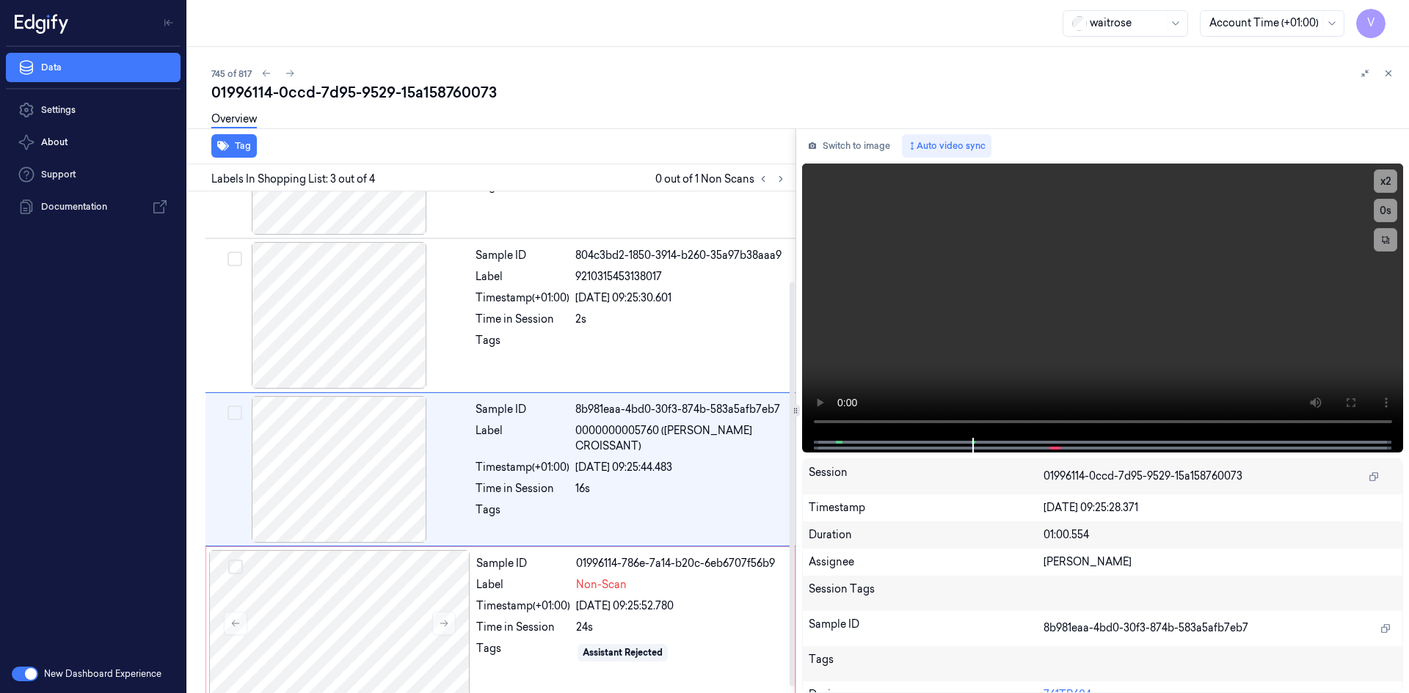
scroll to position [119, 0]
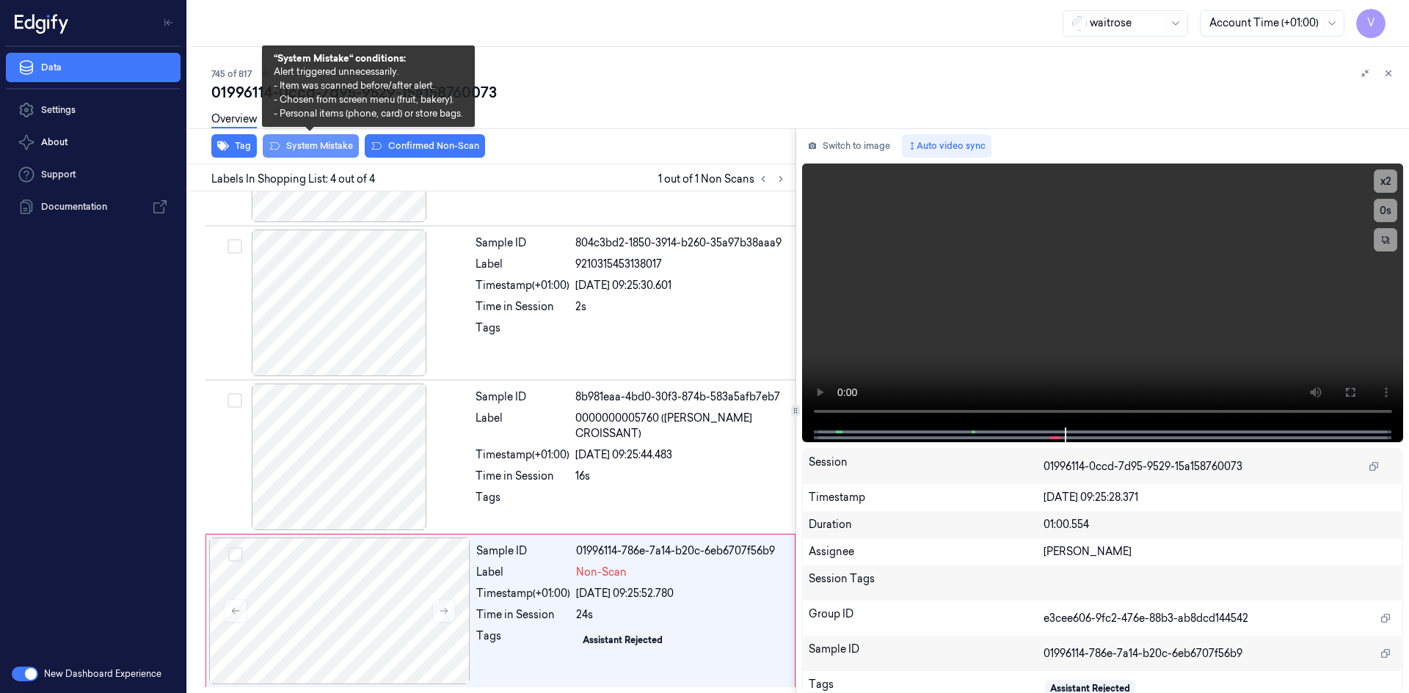
click at [340, 142] on button "System Mistake" at bounding box center [311, 145] width 96 height 23
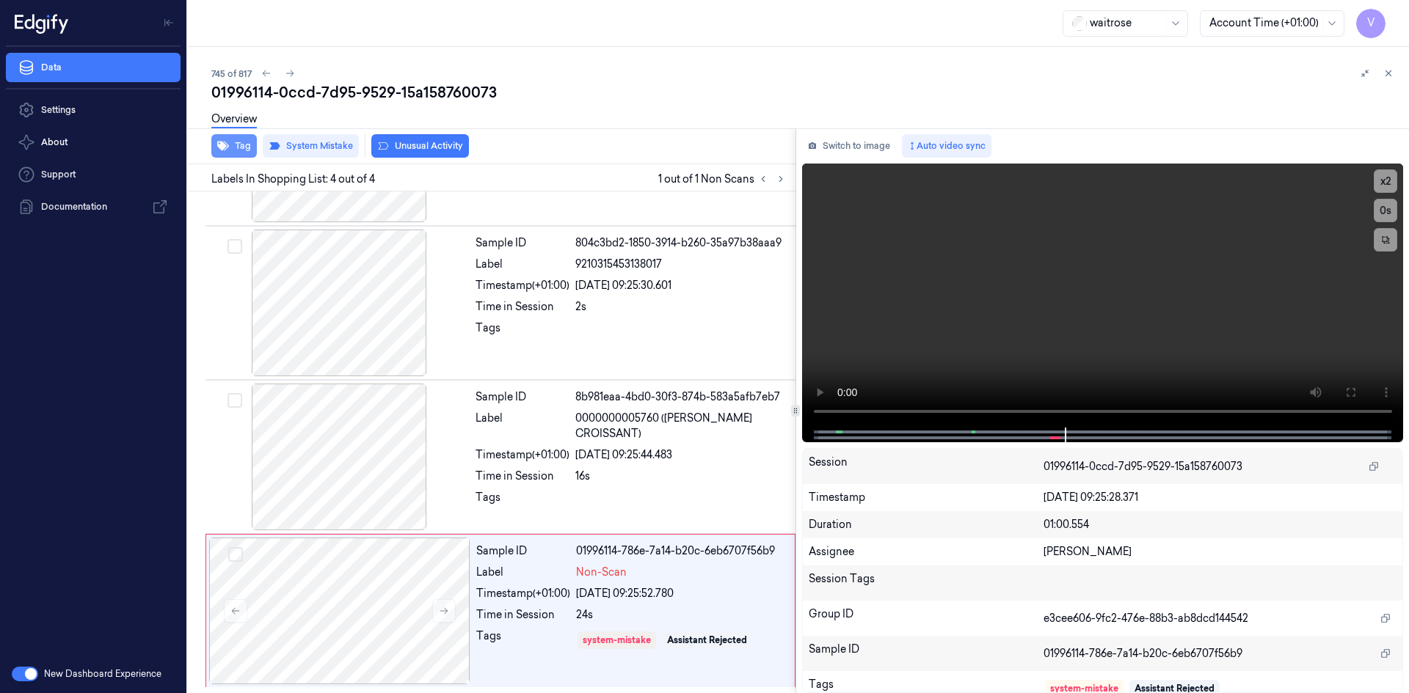
click at [244, 145] on button "Tag" at bounding box center [233, 145] width 45 height 23
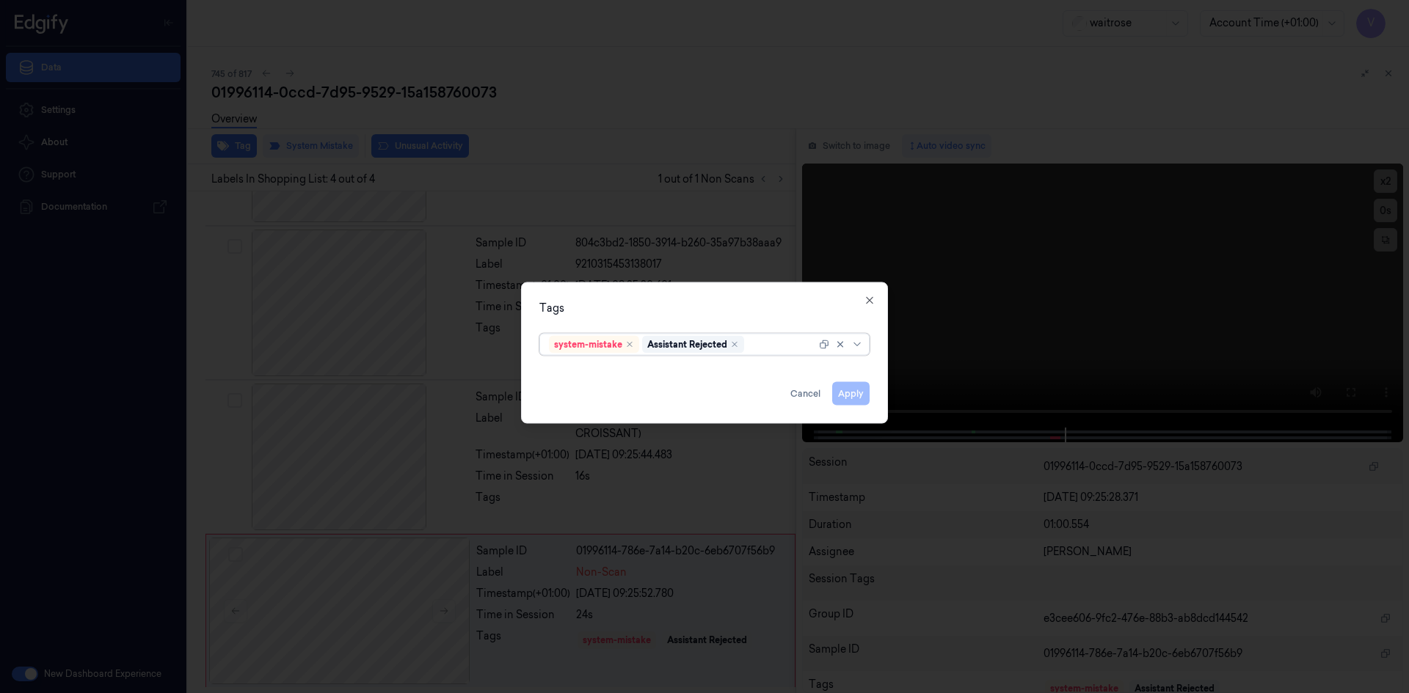
click at [773, 346] on div at bounding box center [781, 344] width 69 height 15
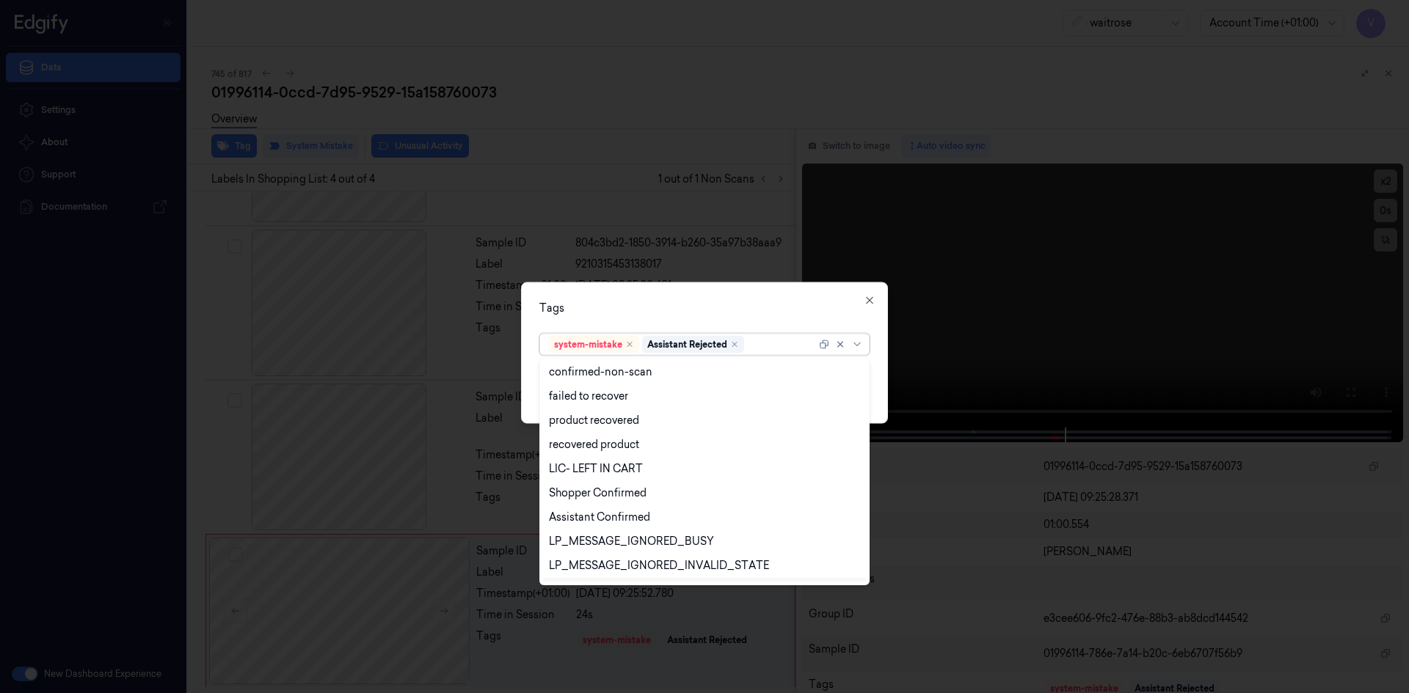
scroll to position [216, 0]
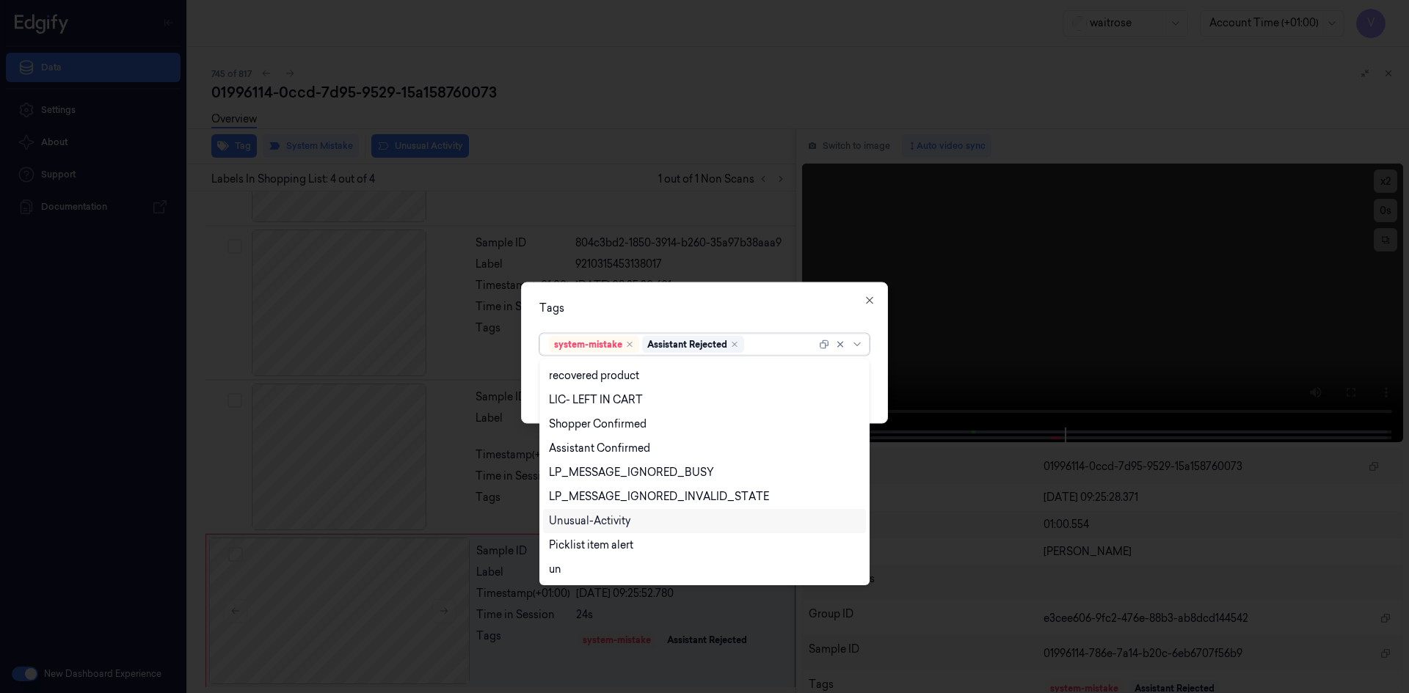
click at [600, 521] on div "Unusual-Activity" at bounding box center [589, 521] width 81 height 15
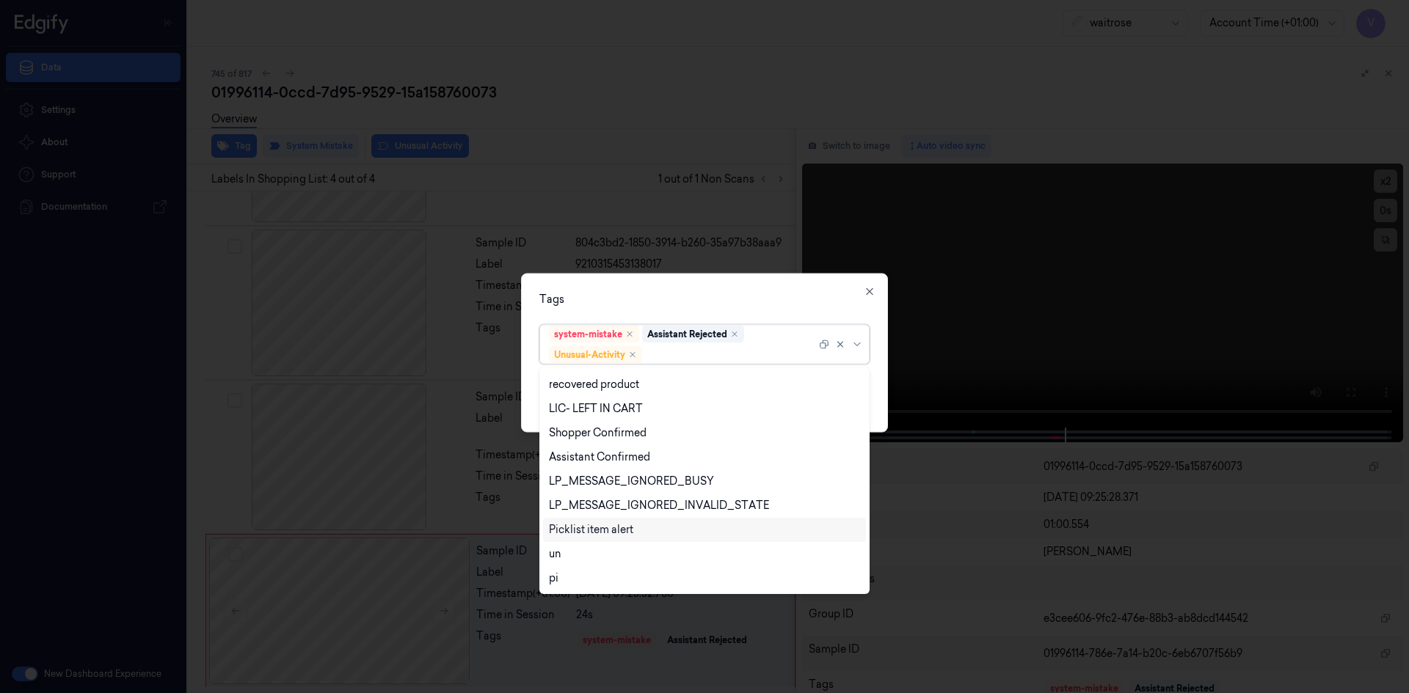
click at [596, 530] on div "Picklist item alert" at bounding box center [591, 529] width 84 height 15
click at [679, 292] on div "Tags" at bounding box center [704, 298] width 330 height 15
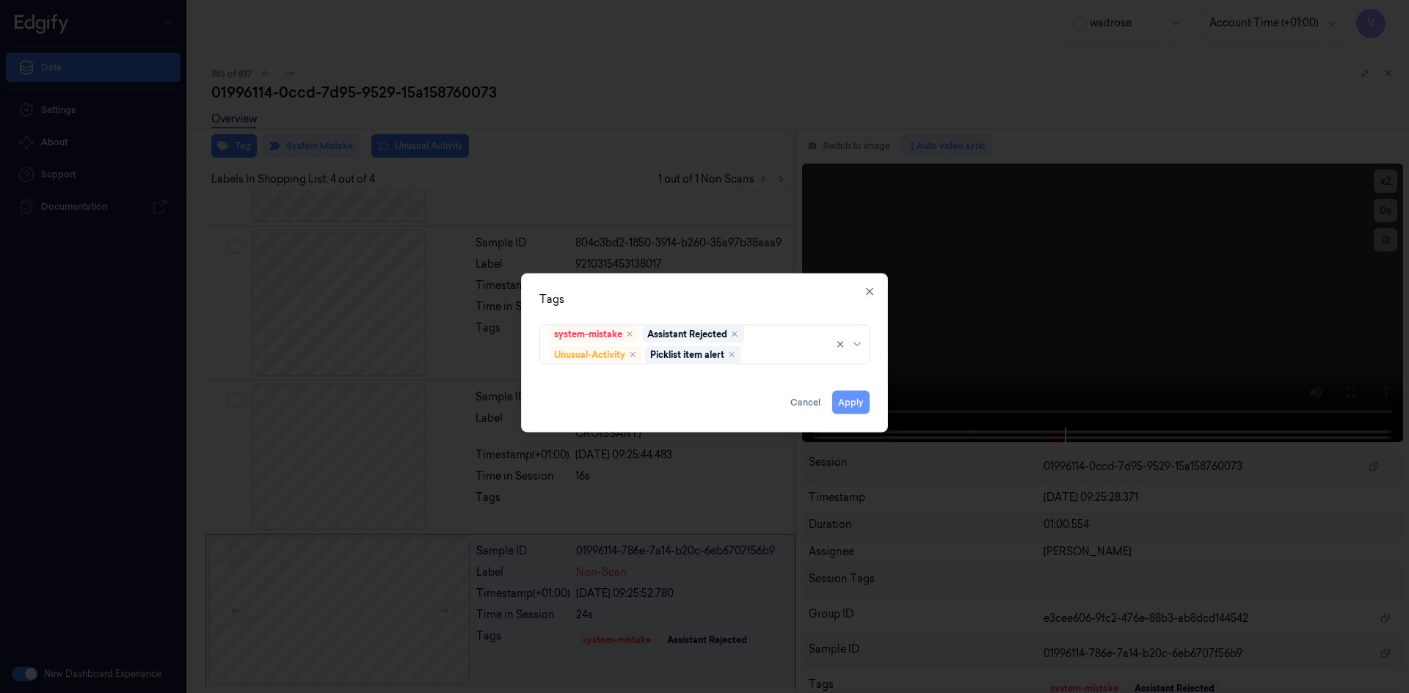
click at [861, 405] on button "Apply" at bounding box center [850, 401] width 37 height 23
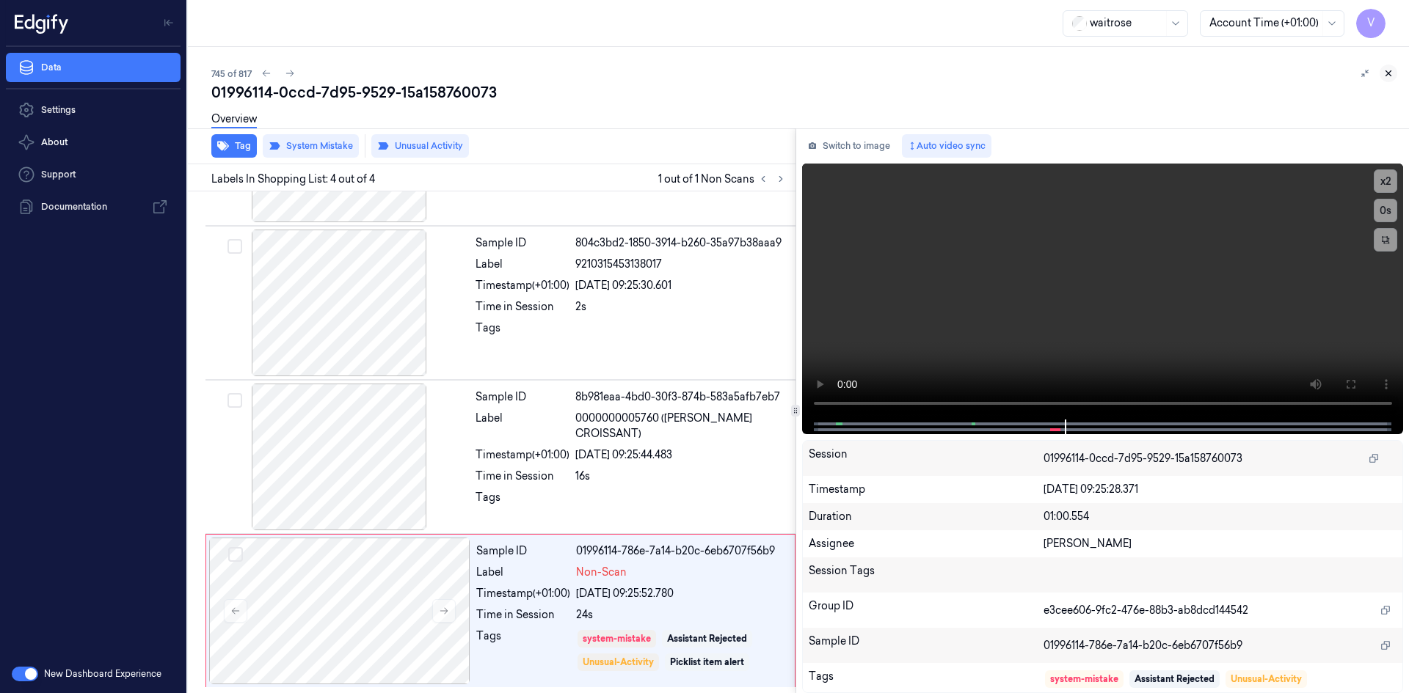
click at [1389, 73] on icon at bounding box center [1388, 73] width 5 height 5
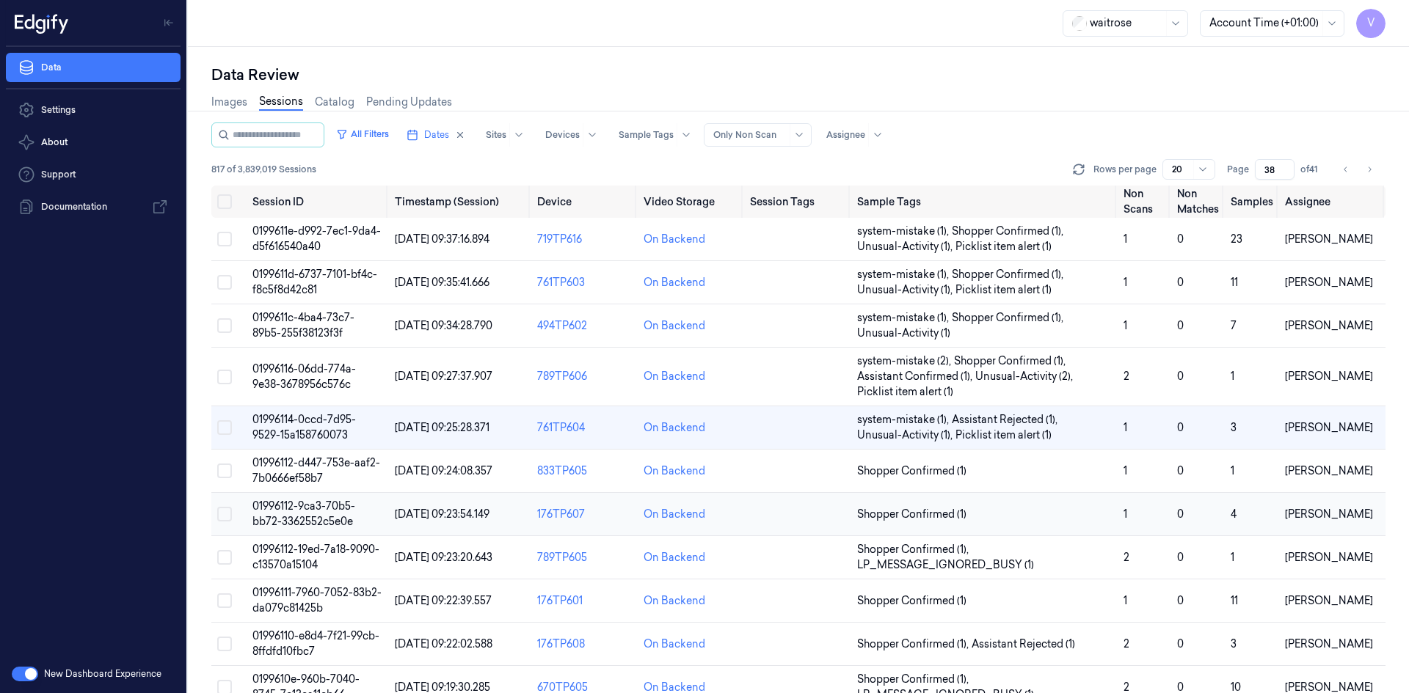
click at [295, 522] on span "01996112-9ca3-70b5-bb72-3362552c5e0e" at bounding box center [303, 514] width 103 height 29
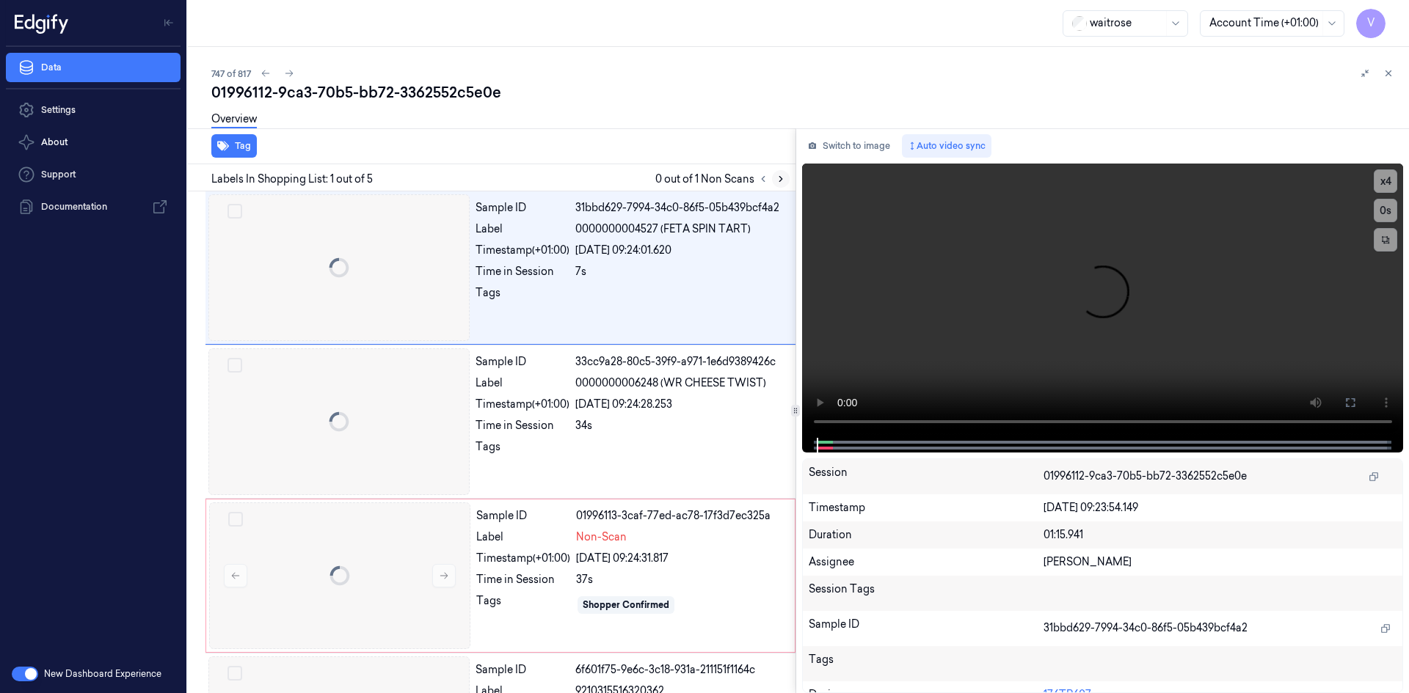
click at [779, 177] on icon at bounding box center [780, 179] width 3 height 5
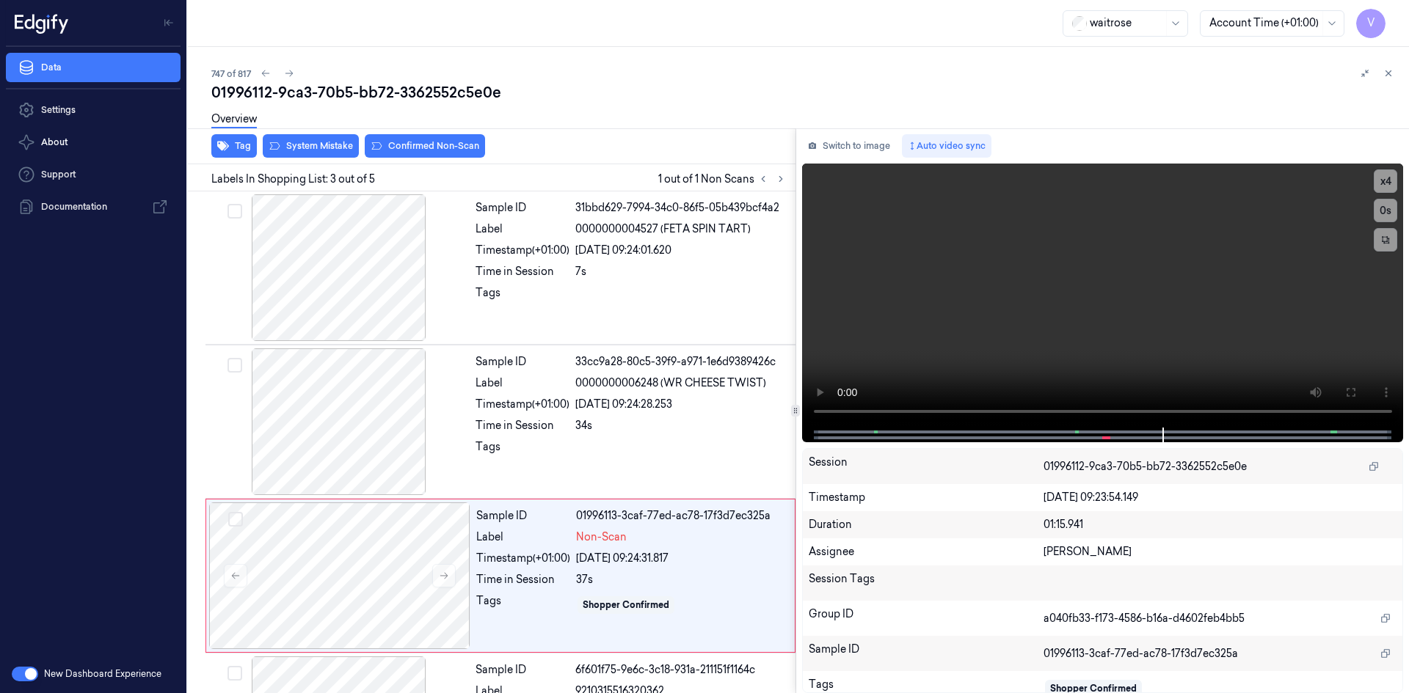
click at [323, 139] on div "Overview" at bounding box center [804, 121] width 1186 height 37
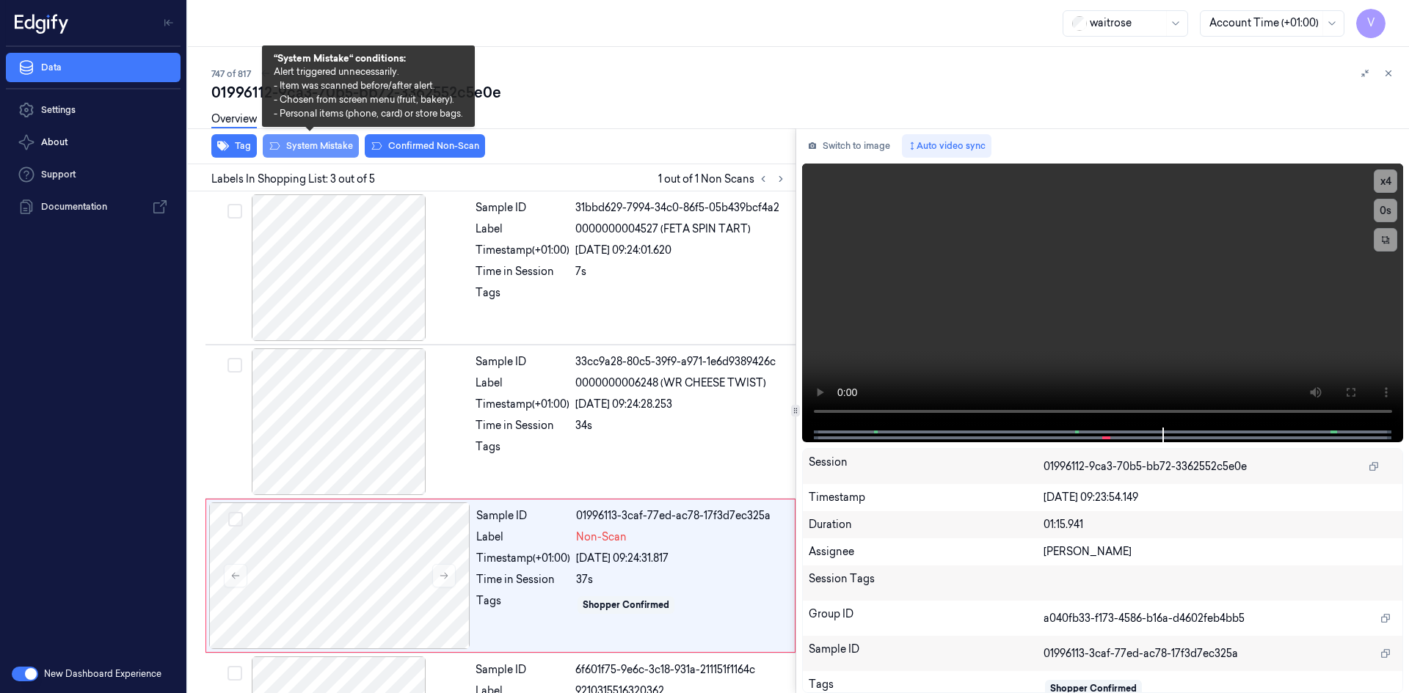
click at [335, 140] on button "System Mistake" at bounding box center [311, 145] width 96 height 23
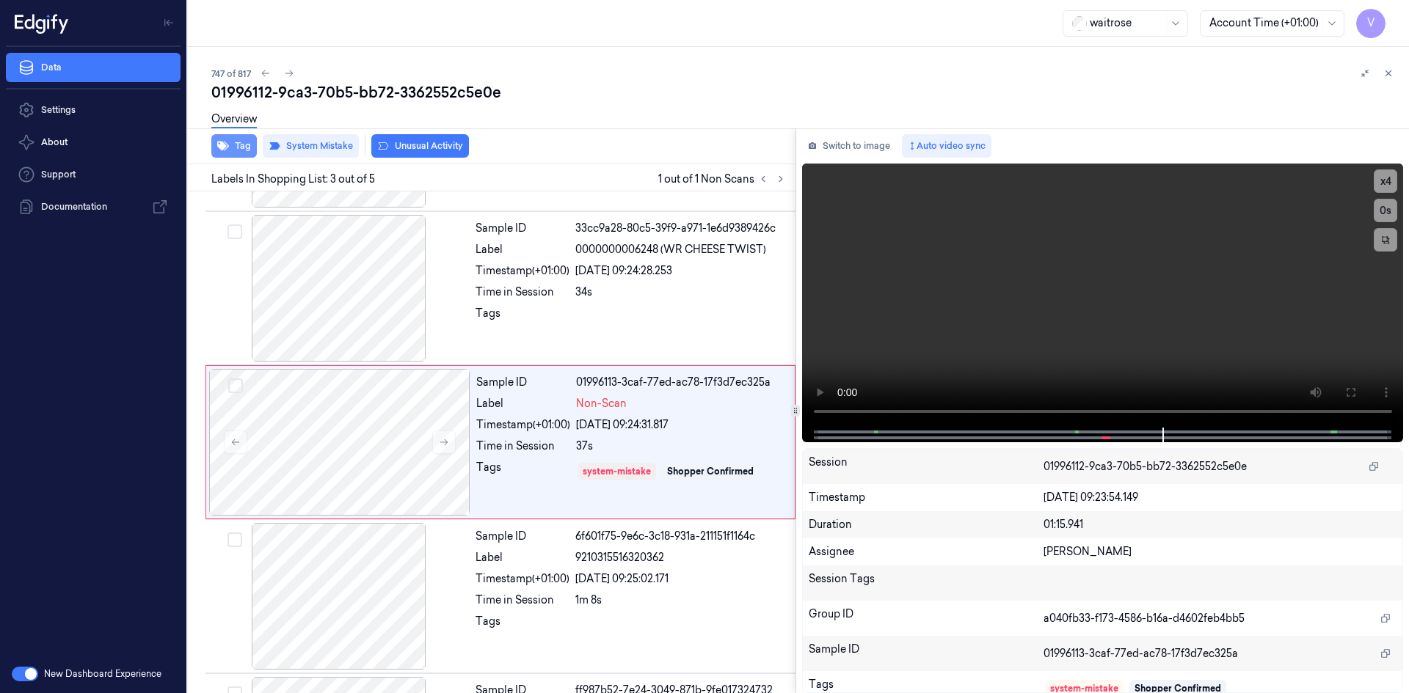
click at [238, 146] on button "Tag" at bounding box center [233, 145] width 45 height 23
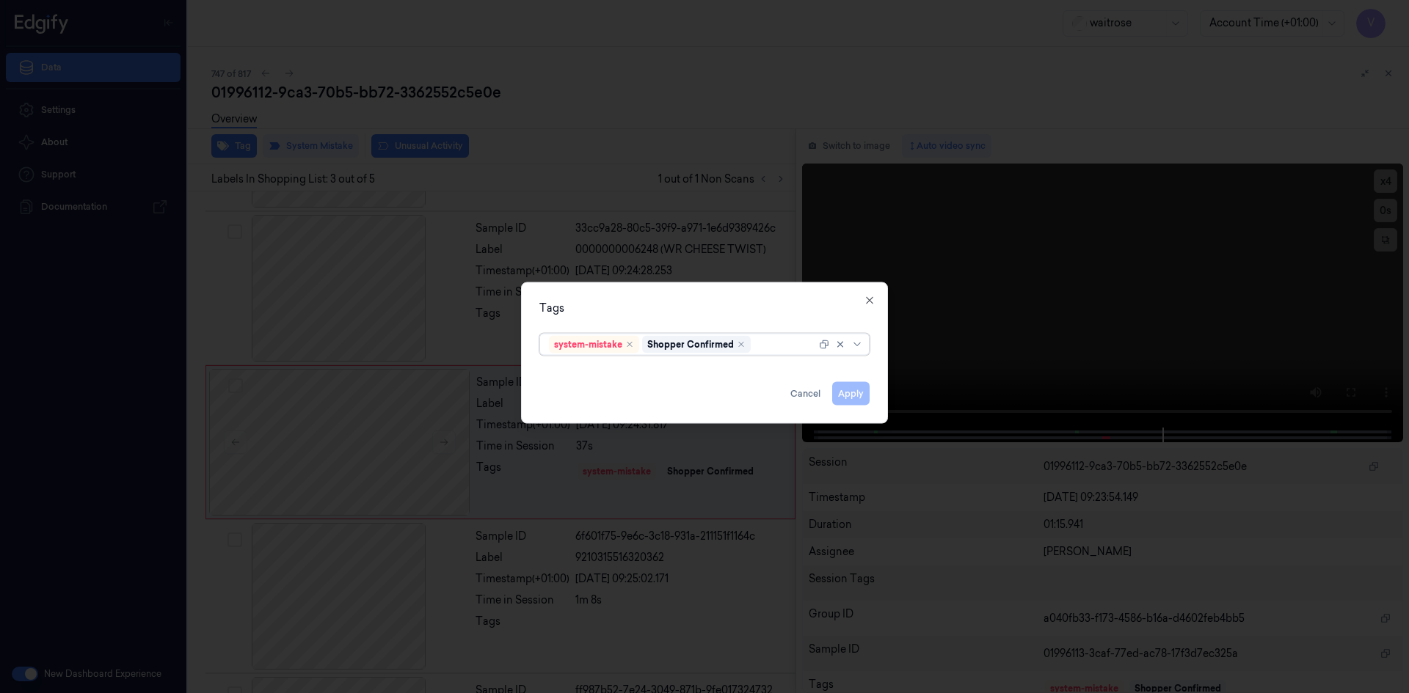
click at [781, 349] on div at bounding box center [784, 344] width 62 height 15
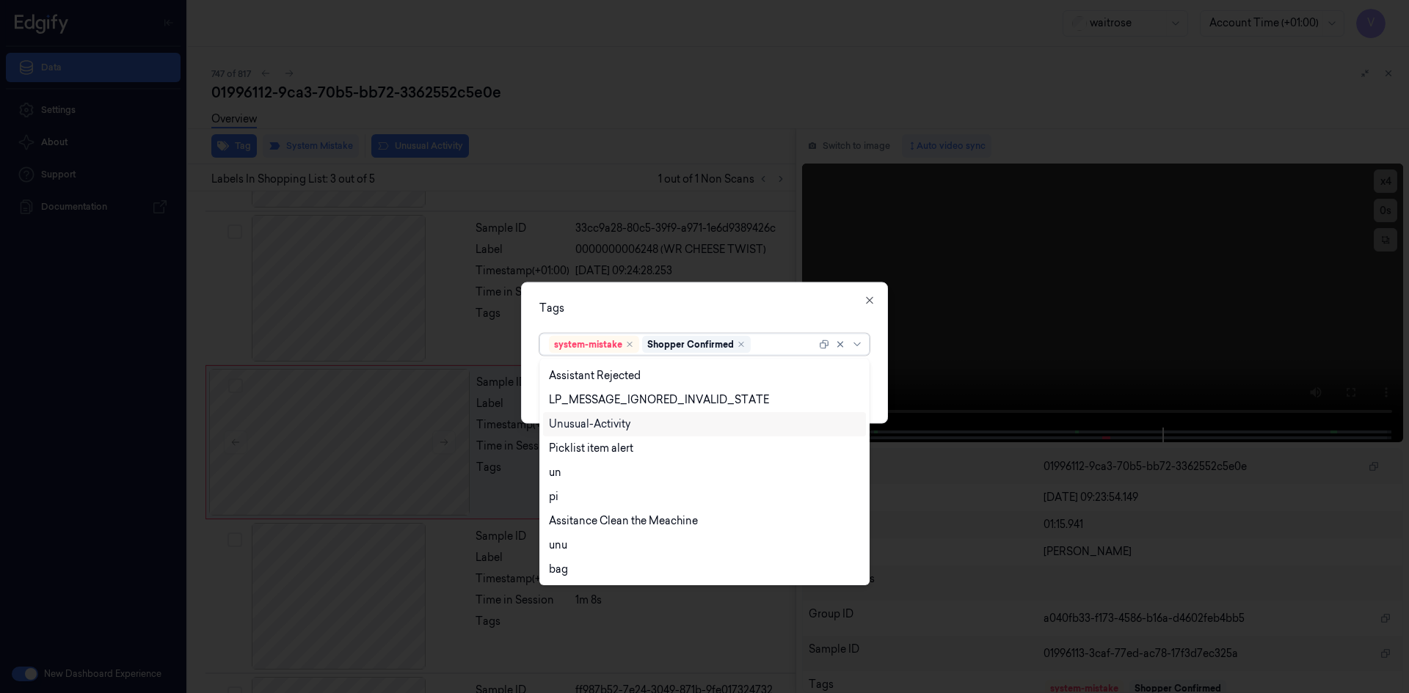
click at [601, 426] on div "Unusual-Activity" at bounding box center [589, 424] width 81 height 15
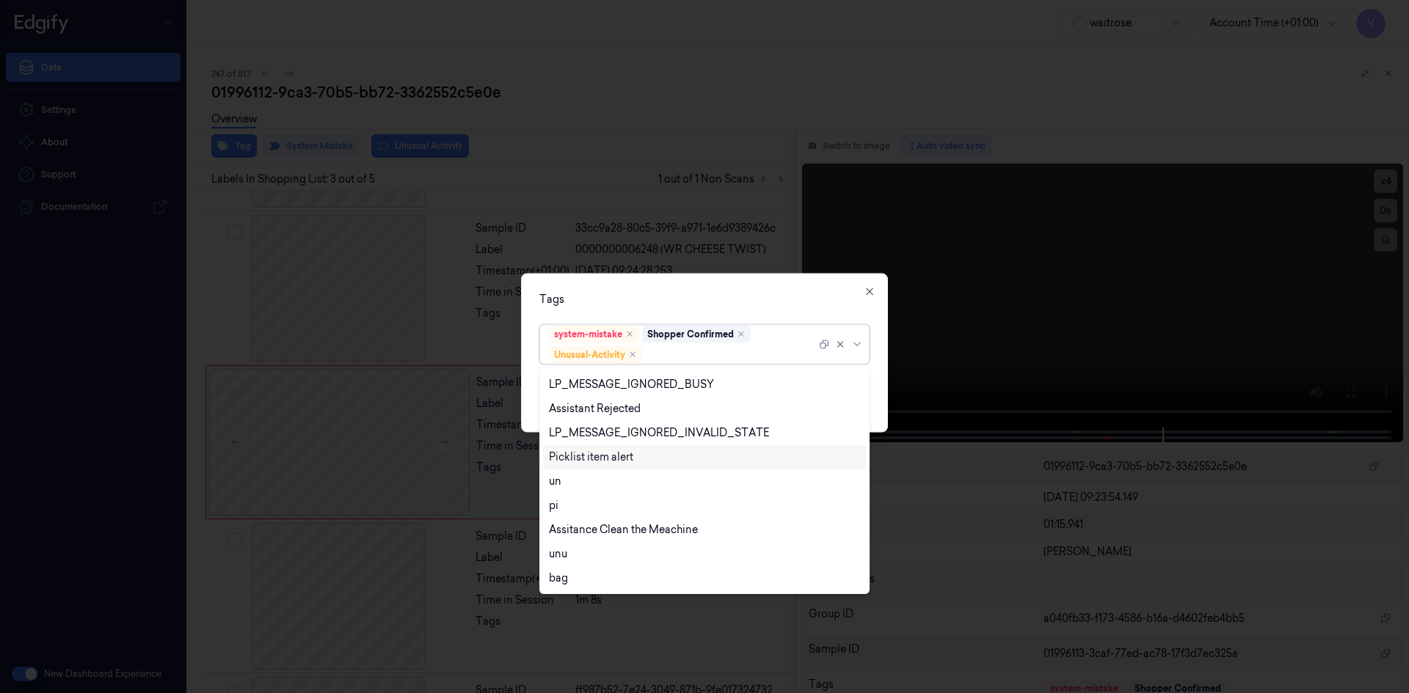
click at [594, 457] on div "Picklist item alert" at bounding box center [591, 457] width 84 height 15
click at [660, 289] on div "Tags option Picklist item alert, selected. 20 results available. Use Up and Dow…" at bounding box center [704, 352] width 367 height 159
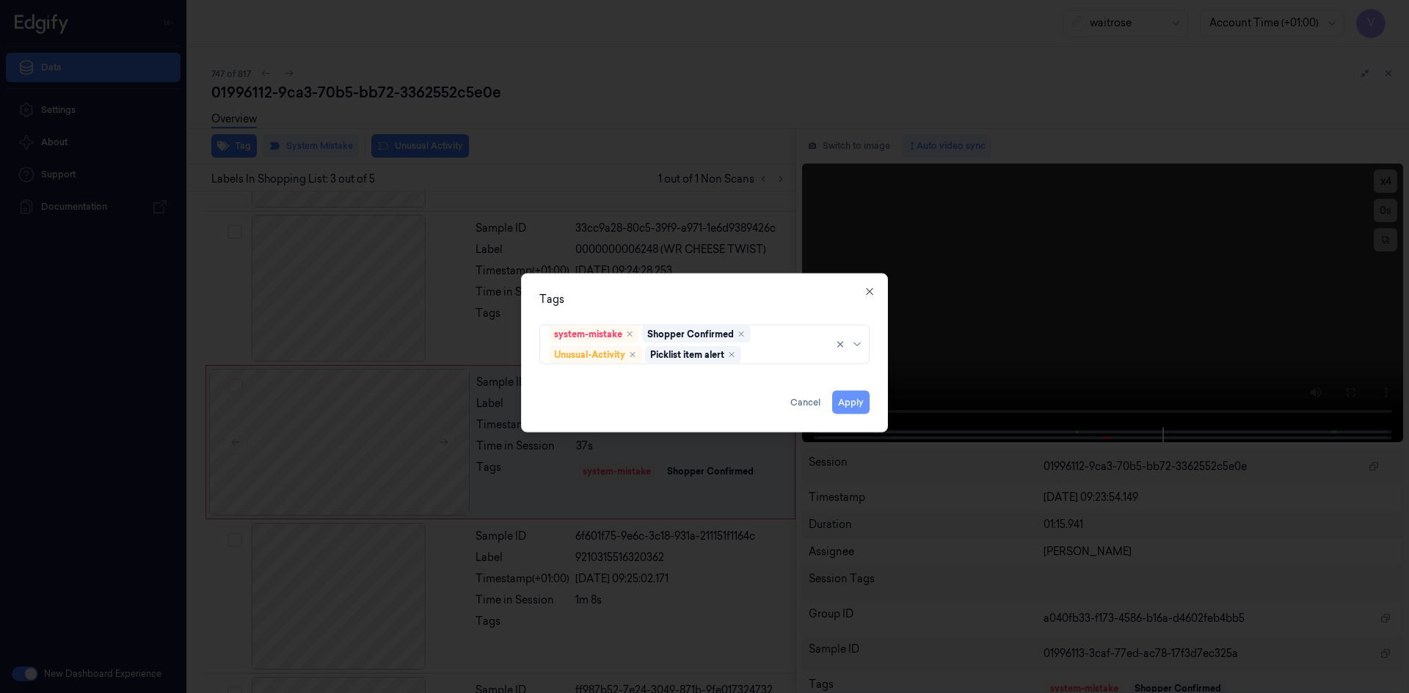
click at [858, 402] on button "Apply" at bounding box center [850, 401] width 37 height 23
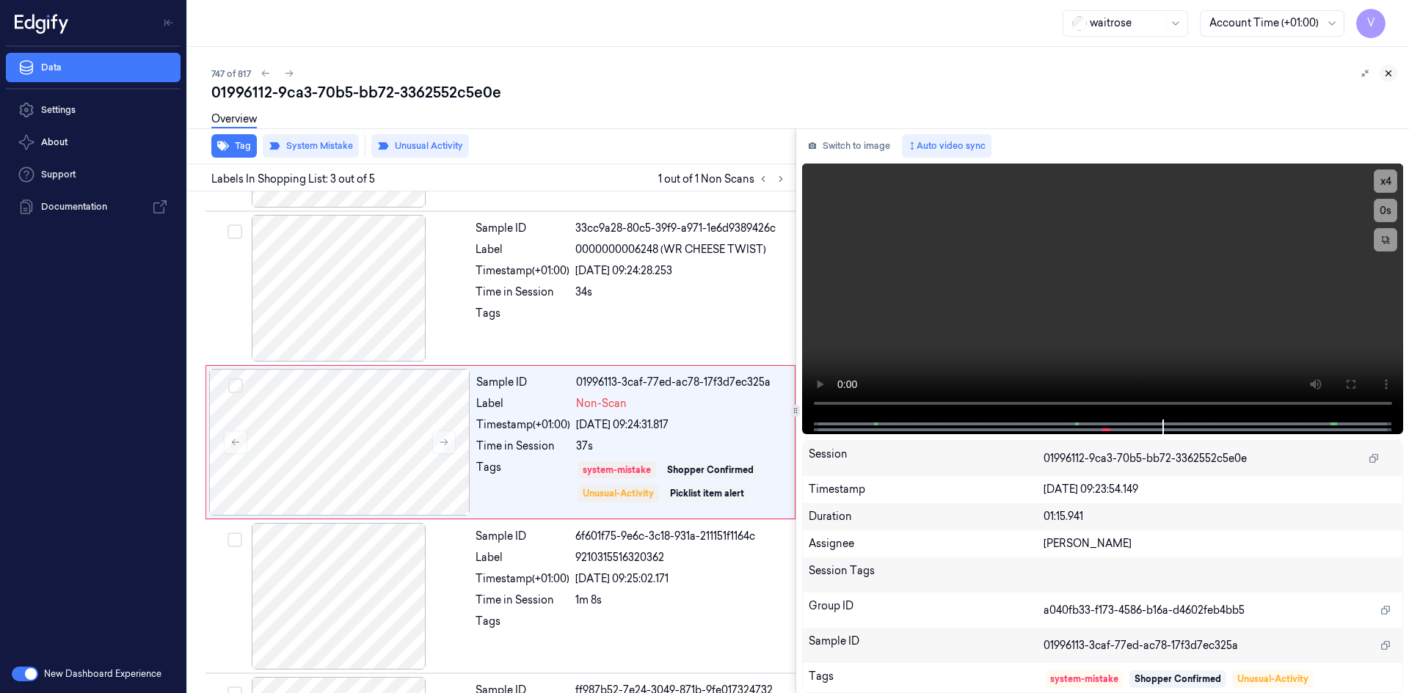
click at [1392, 70] on icon at bounding box center [1388, 73] width 10 height 10
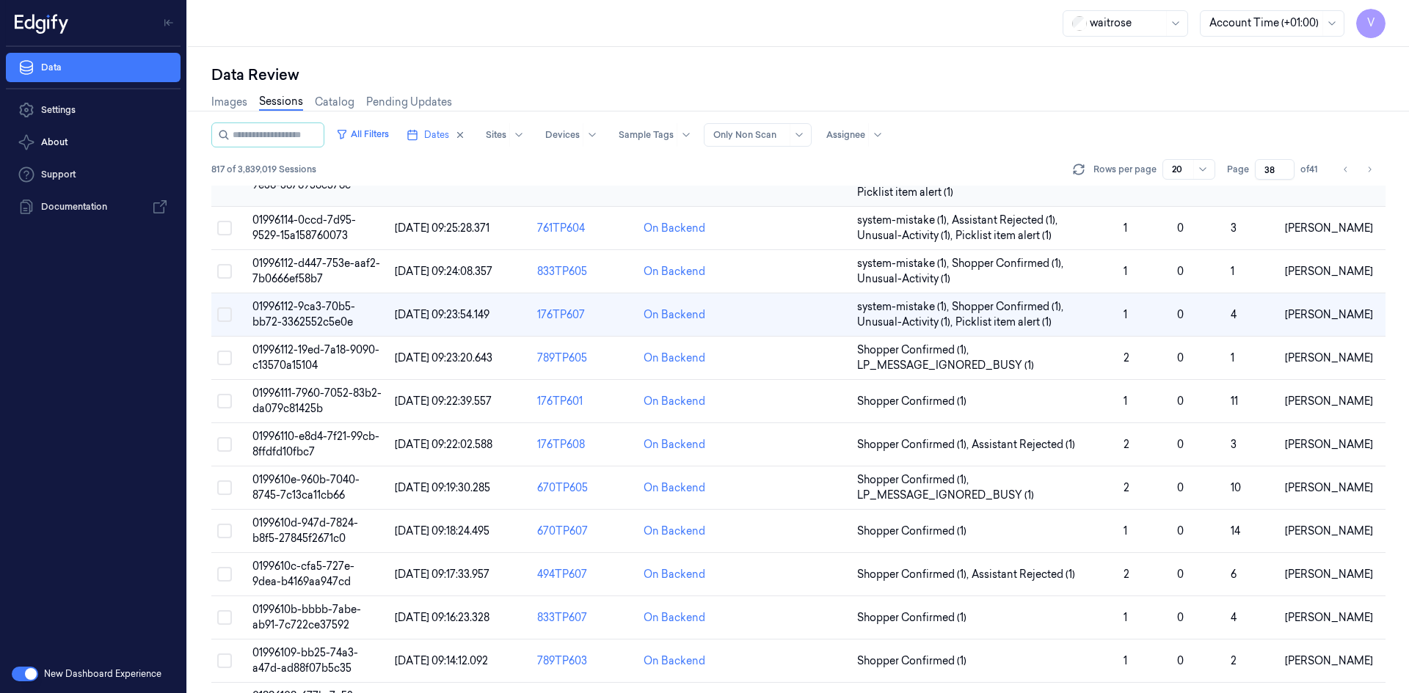
scroll to position [75, 0]
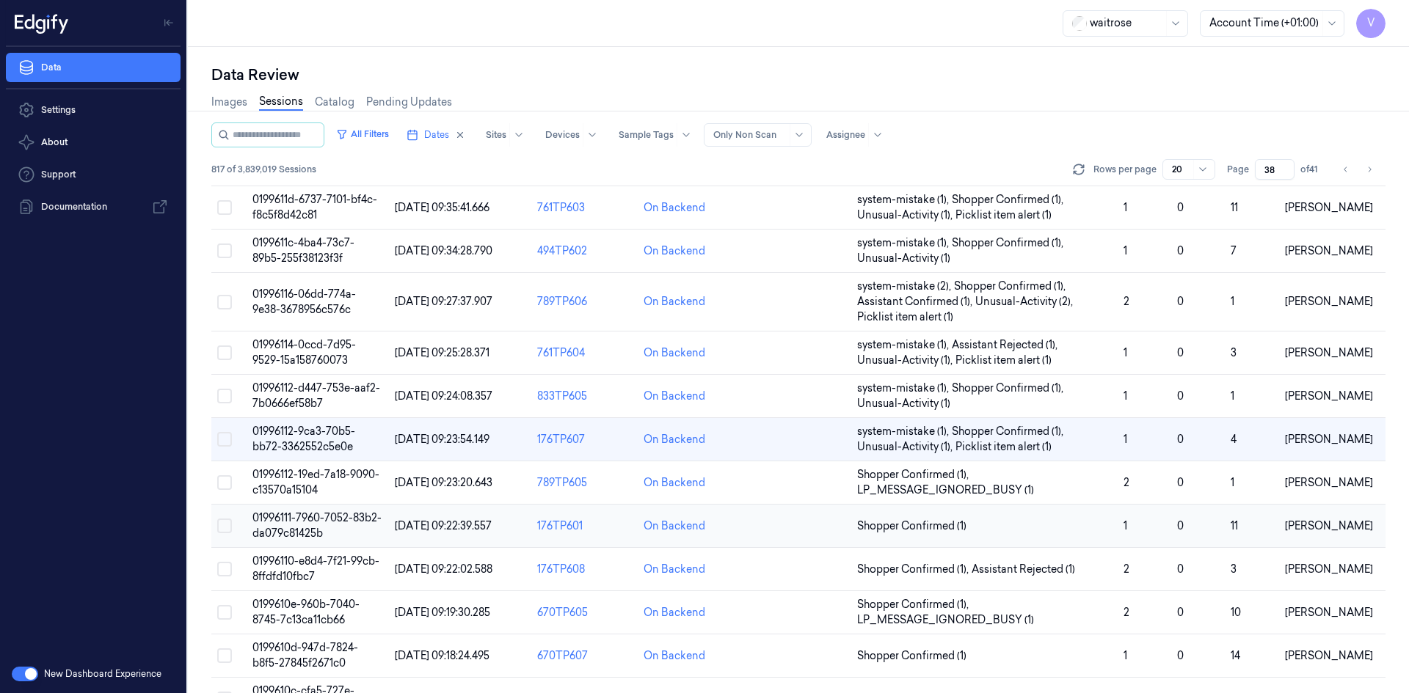
click at [282, 524] on span "01996111-7960-7052-83b2-da079c81425b" at bounding box center [316, 525] width 129 height 29
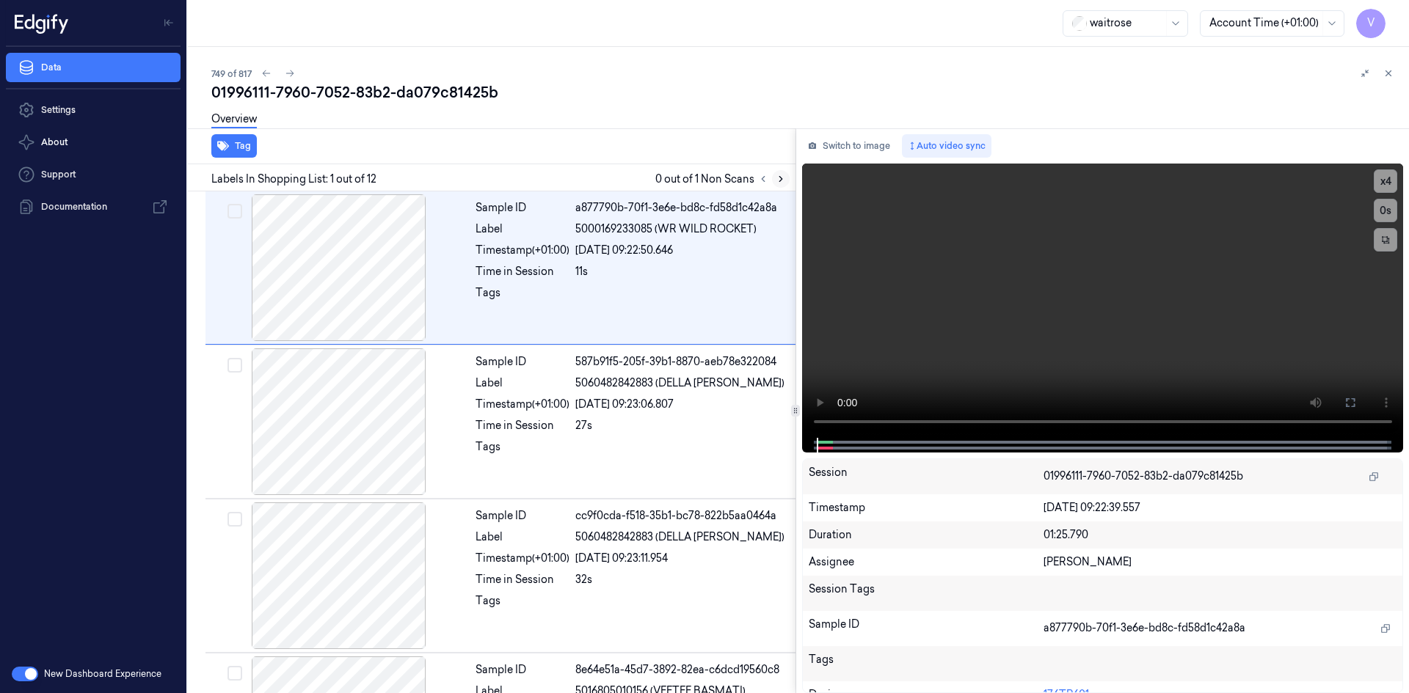
click at [781, 176] on icon at bounding box center [780, 179] width 10 height 10
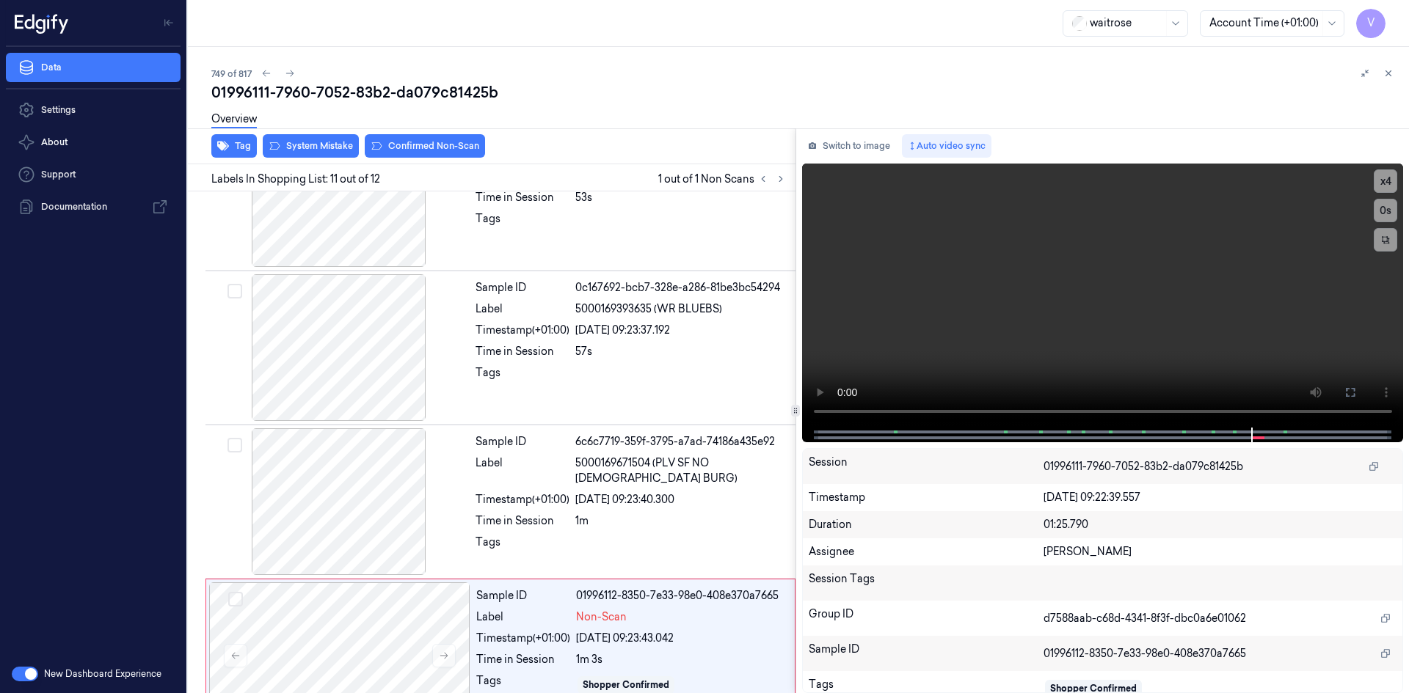
scroll to position [1351, 0]
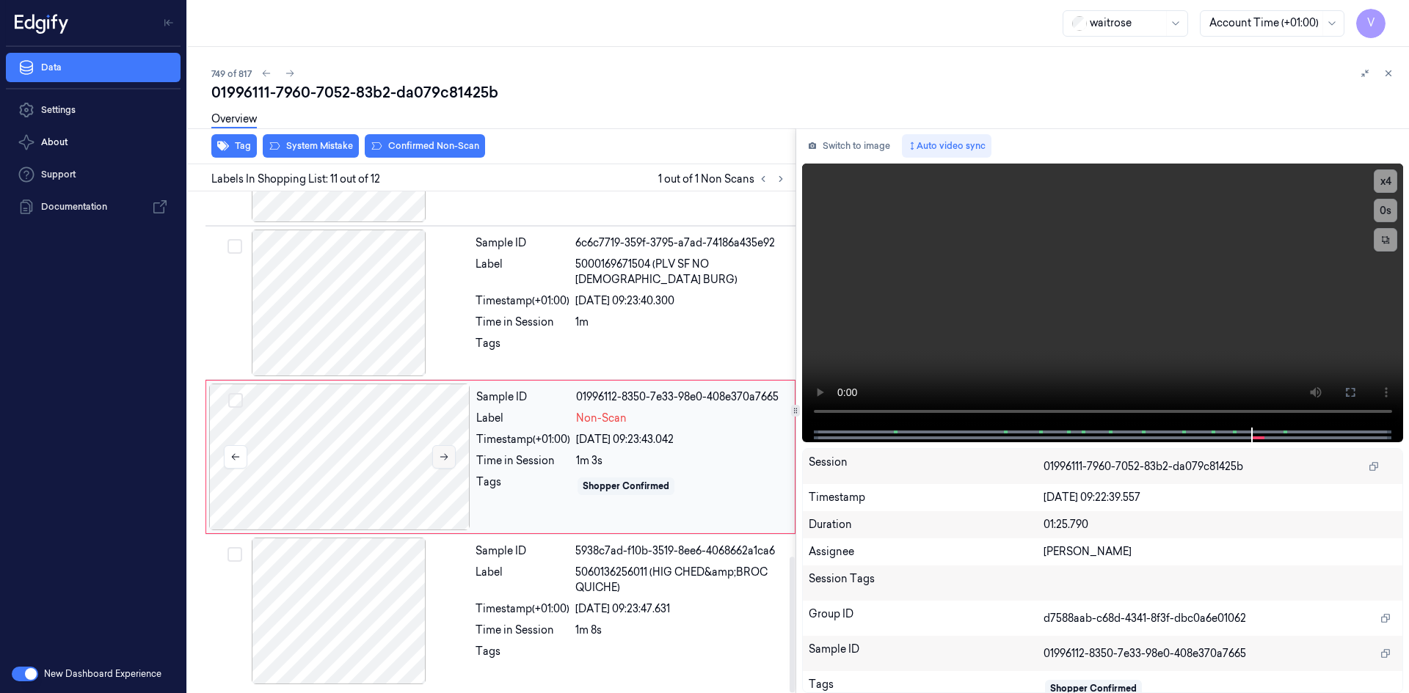
click at [443, 456] on icon at bounding box center [444, 457] width 10 height 10
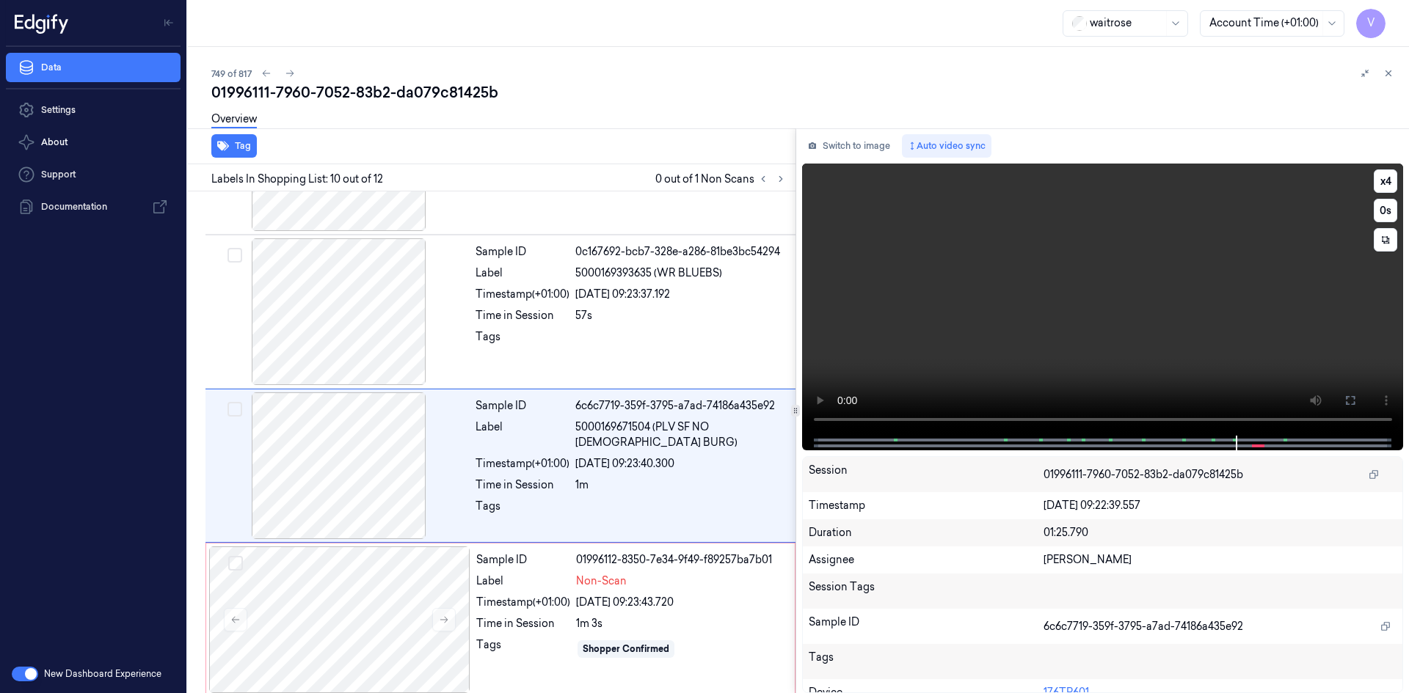
scroll to position [1212, 0]
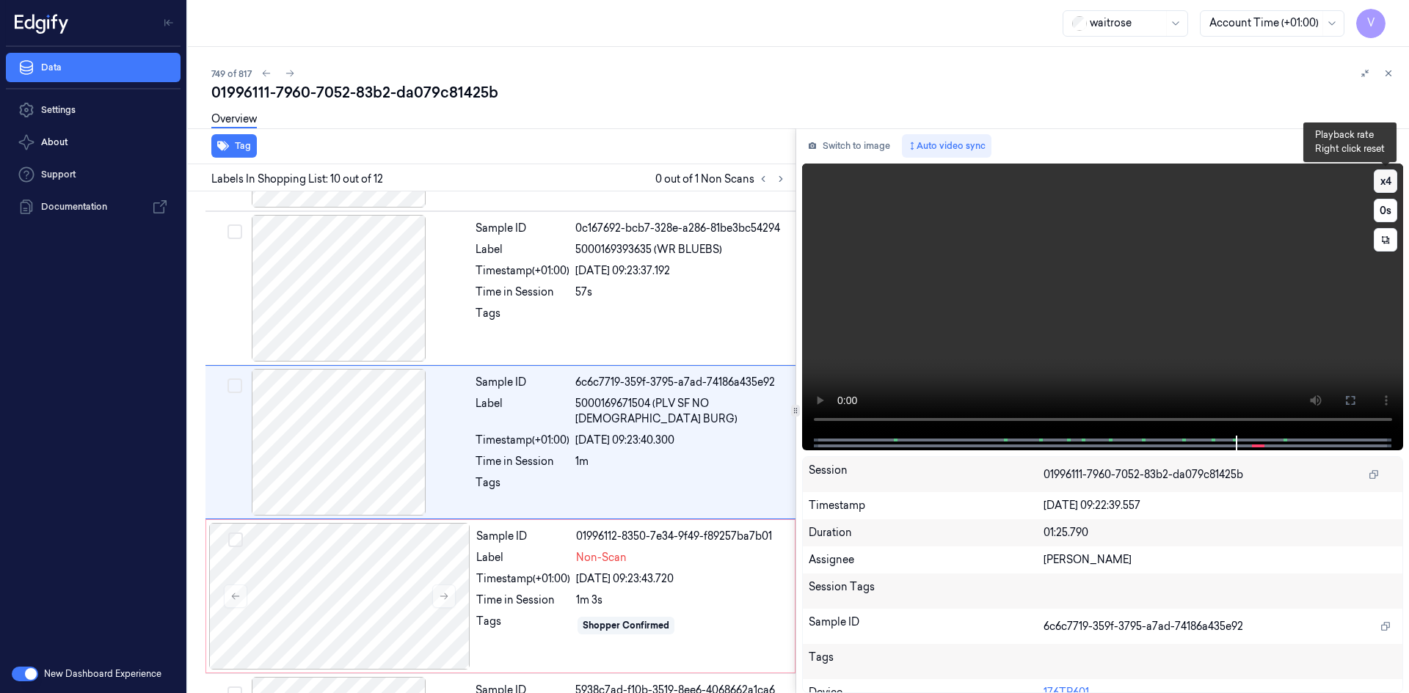
click at [1395, 186] on button "x 4" at bounding box center [1384, 180] width 23 height 23
click at [1391, 183] on button "x 1" at bounding box center [1384, 180] width 23 height 23
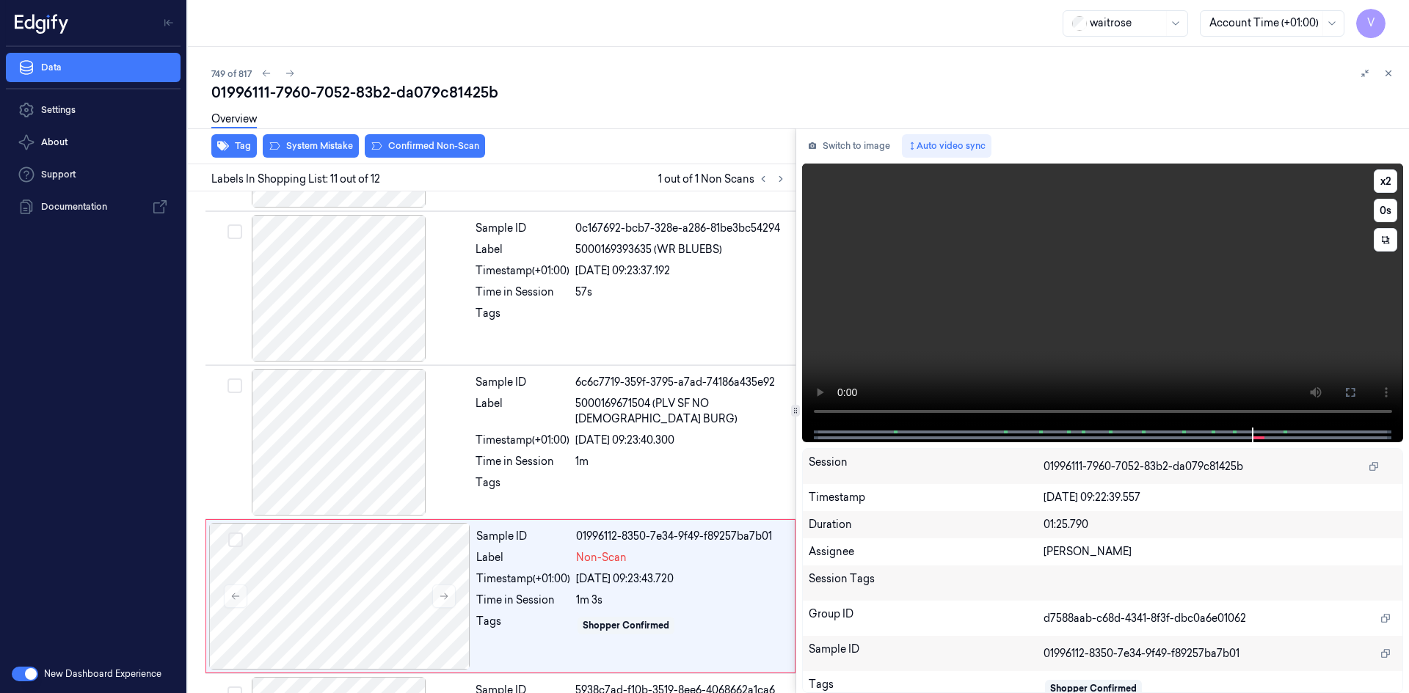
scroll to position [1351, 0]
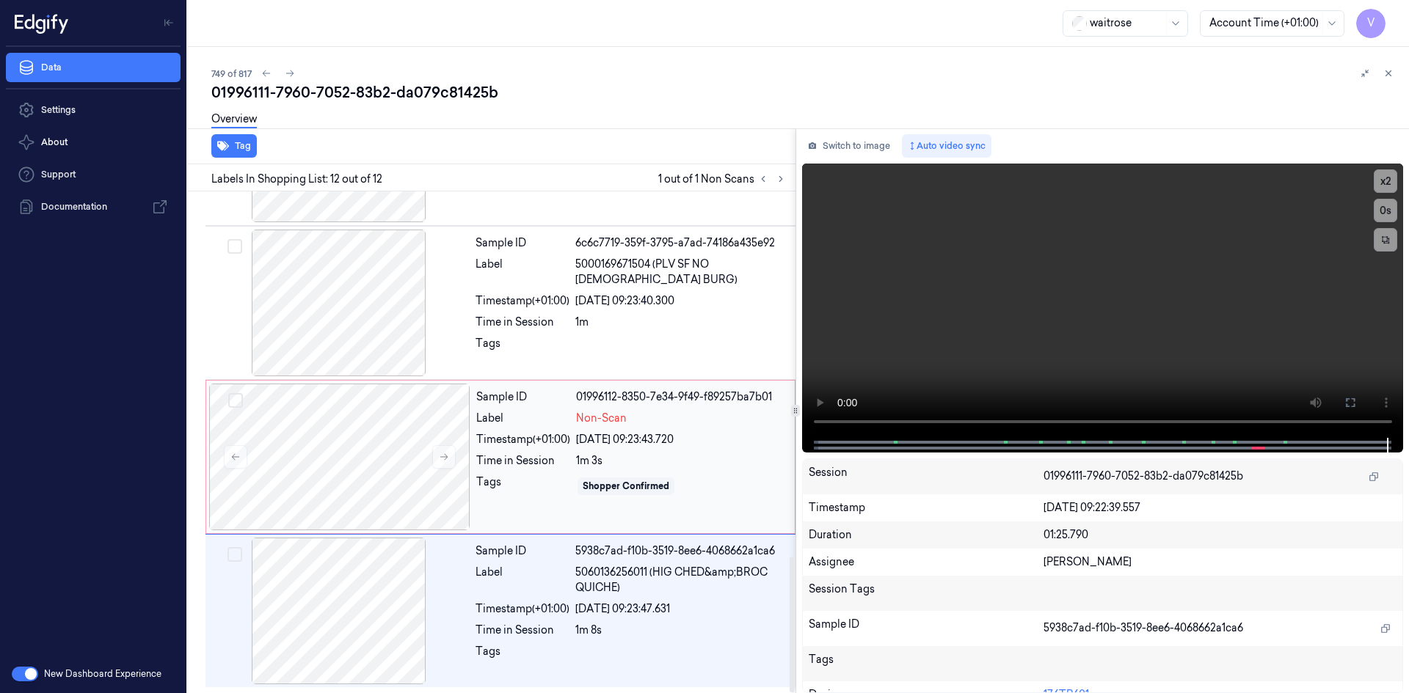
click at [535, 482] on div "Tags" at bounding box center [523, 486] width 94 height 23
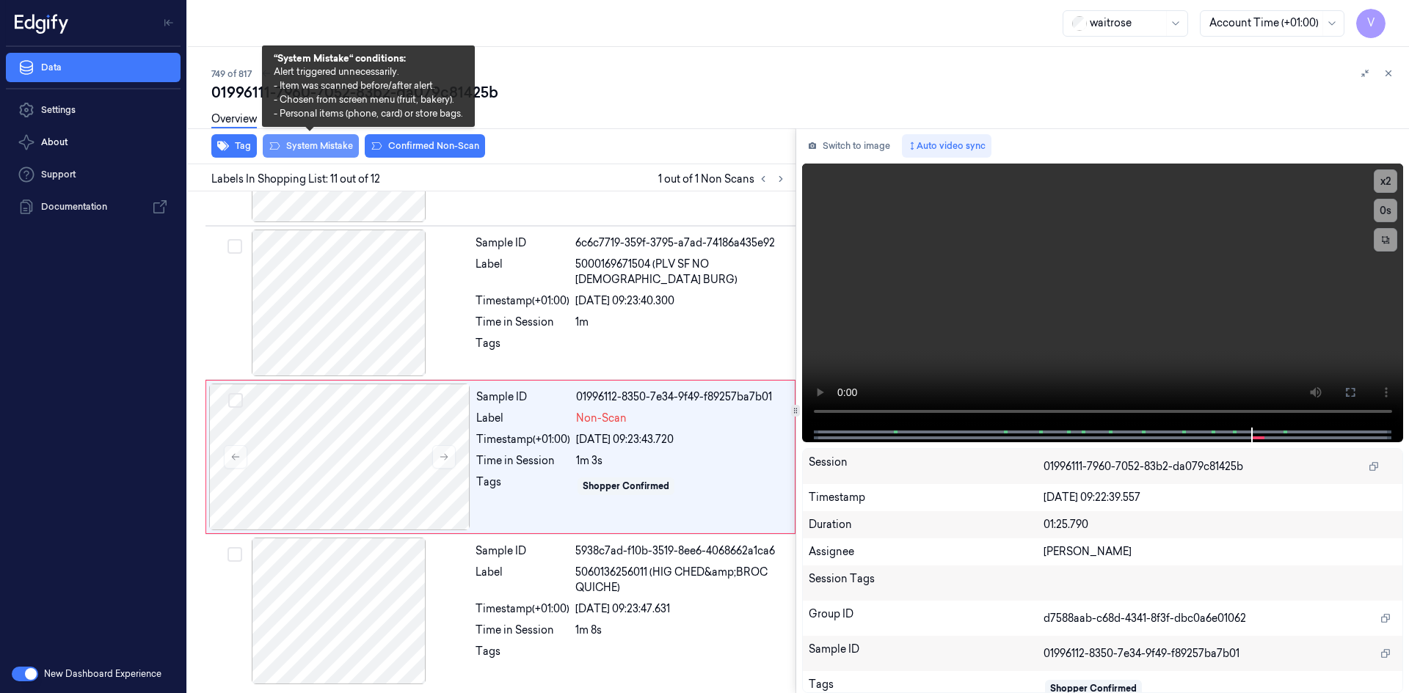
click at [334, 146] on button "System Mistake" at bounding box center [311, 145] width 96 height 23
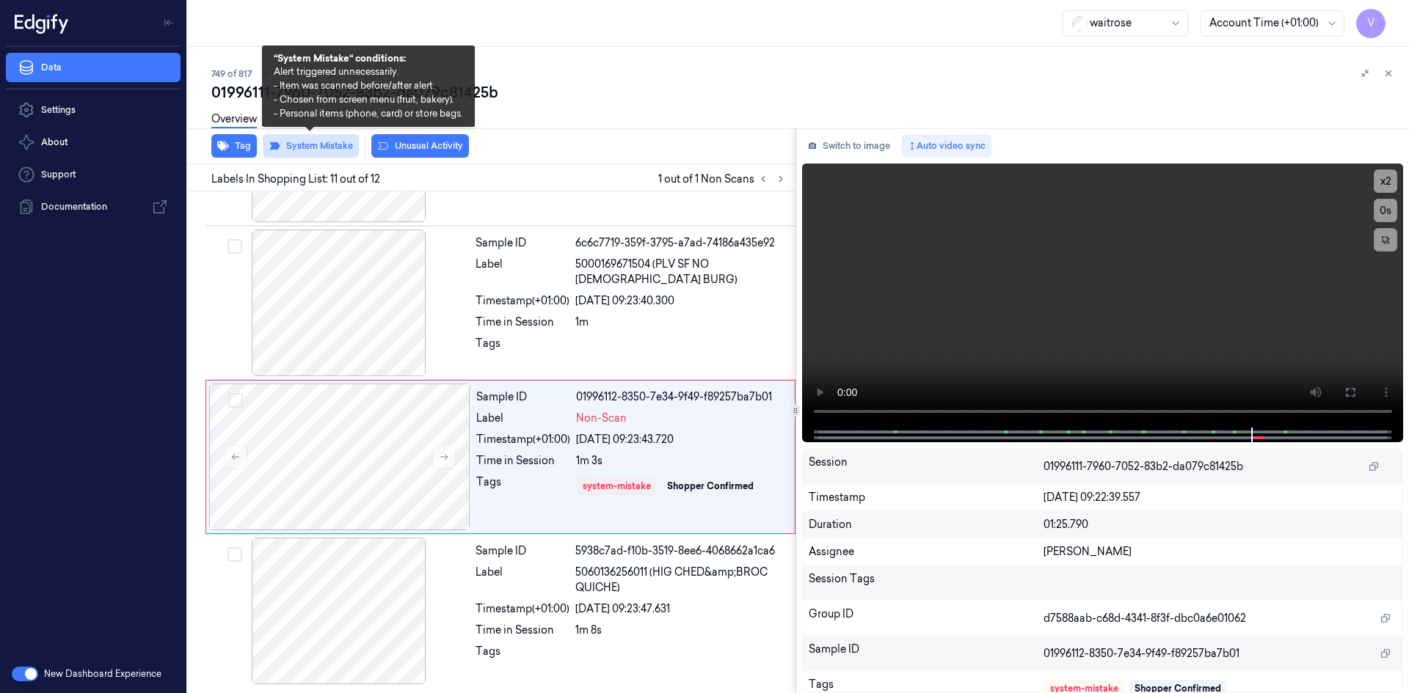
click at [337, 144] on button "System Mistake" at bounding box center [311, 145] width 96 height 23
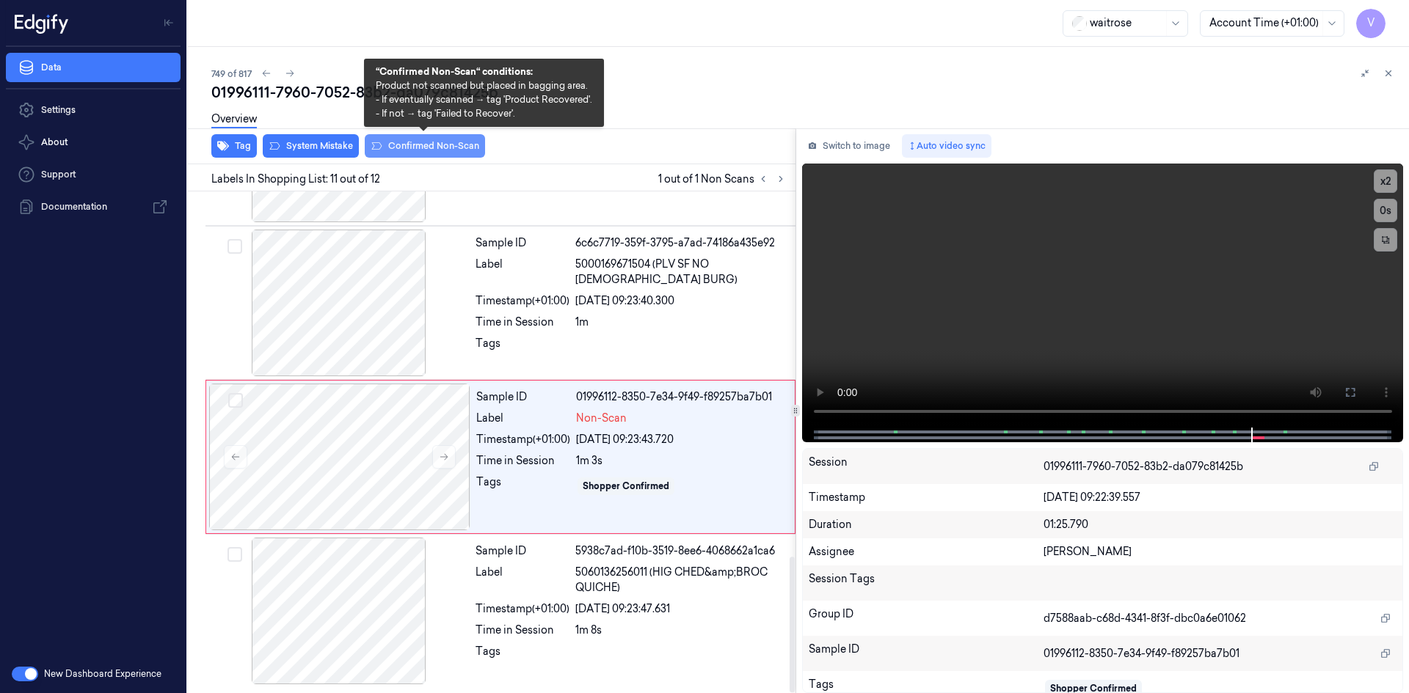
click at [437, 145] on button "Confirmed Non-Scan" at bounding box center [425, 145] width 120 height 23
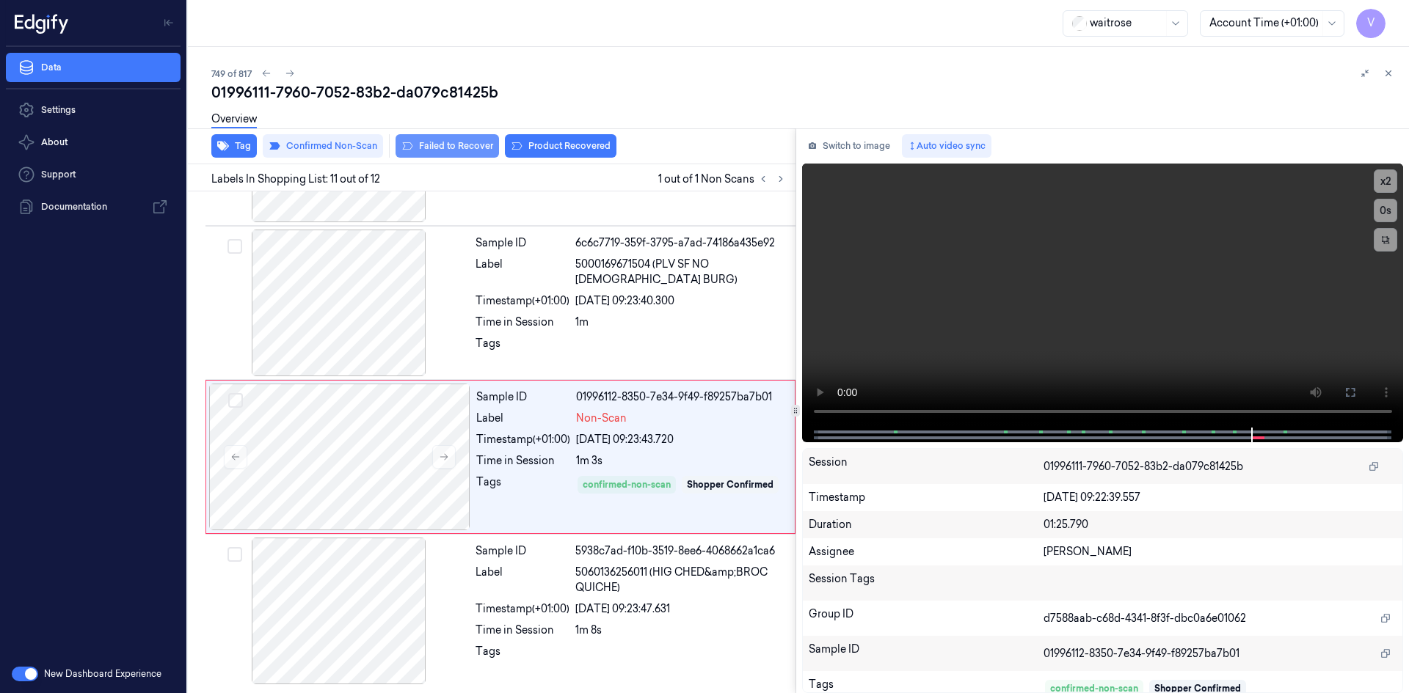
click at [449, 142] on button "Failed to Recover" at bounding box center [446, 145] width 103 height 23
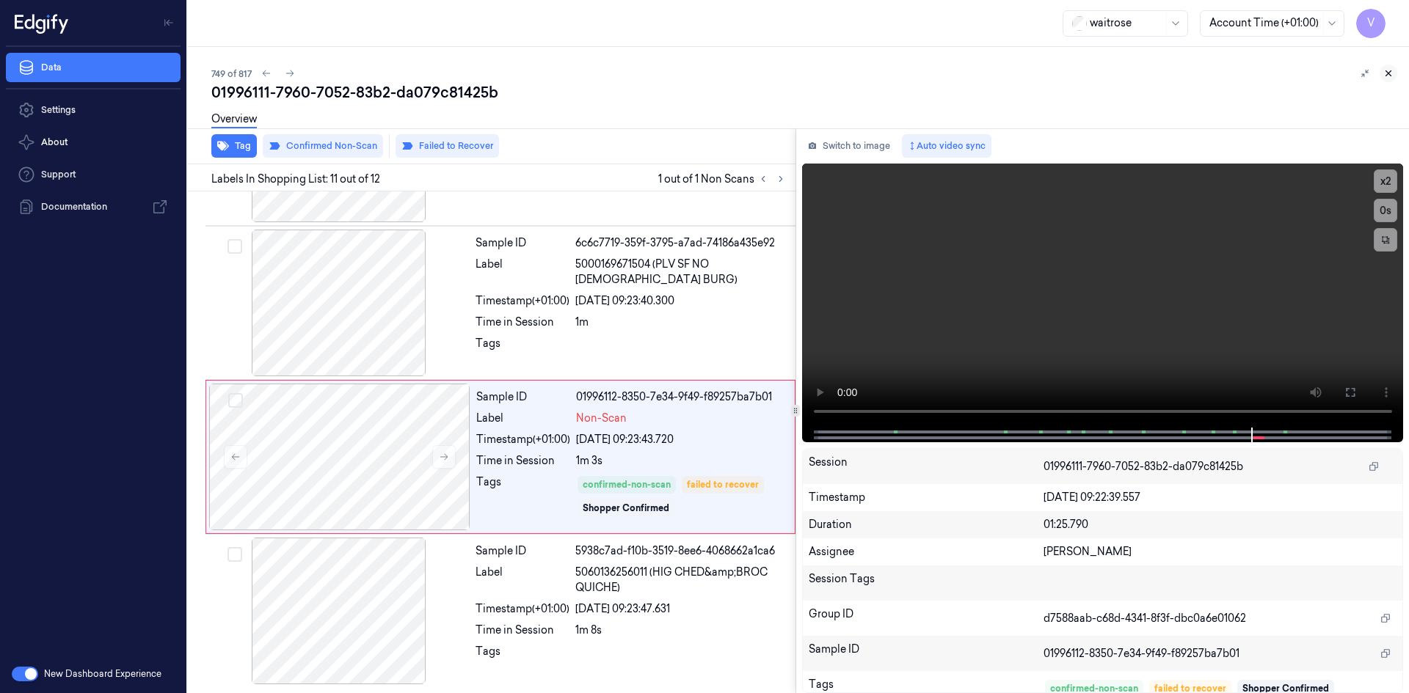
click at [1387, 73] on icon at bounding box center [1388, 73] width 10 height 10
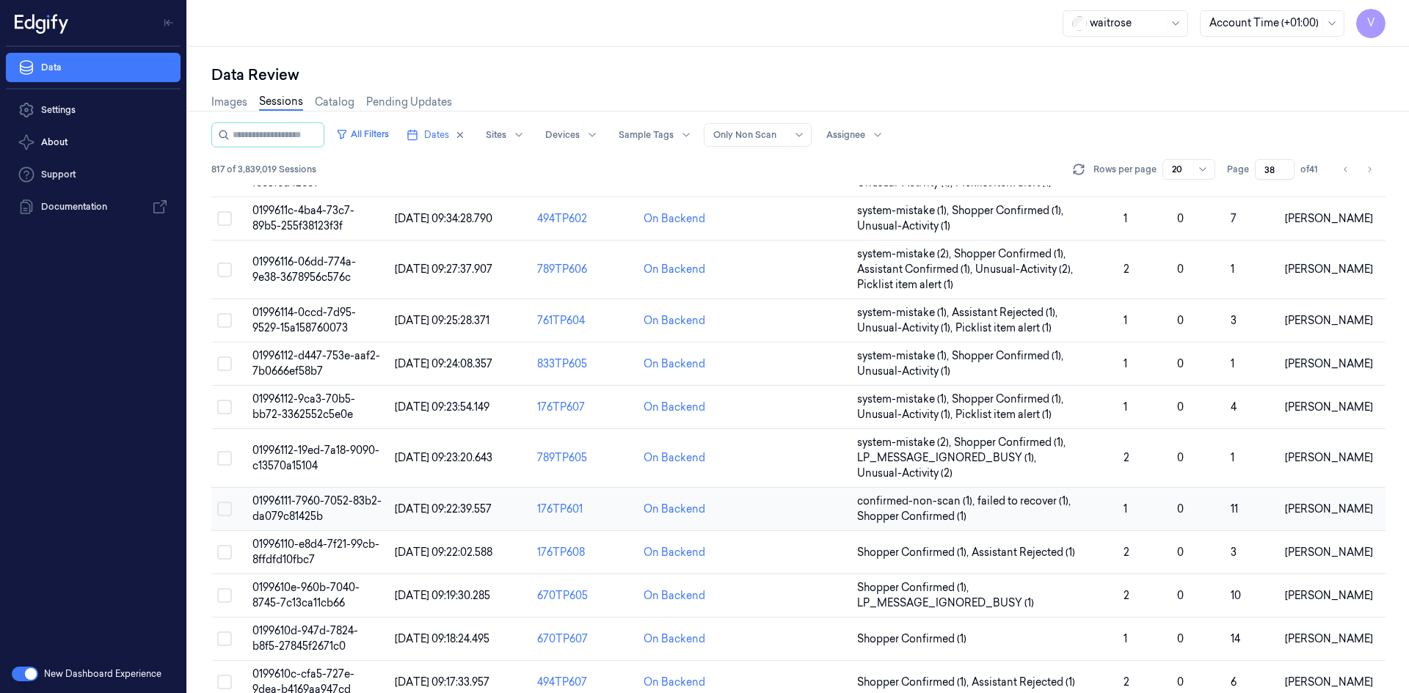
scroll to position [293, 0]
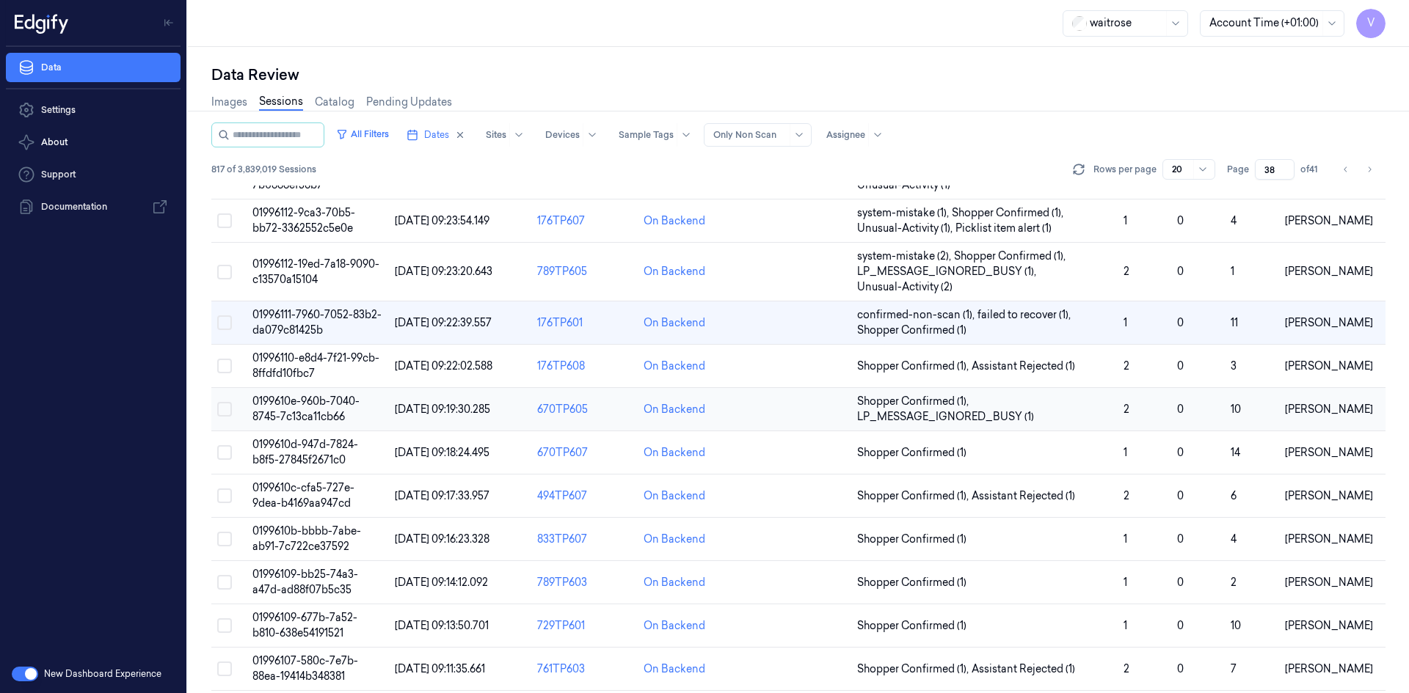
click at [302, 409] on td "0199610e-960b-7040-8745-7c13ca11cb66" at bounding box center [318, 409] width 142 height 43
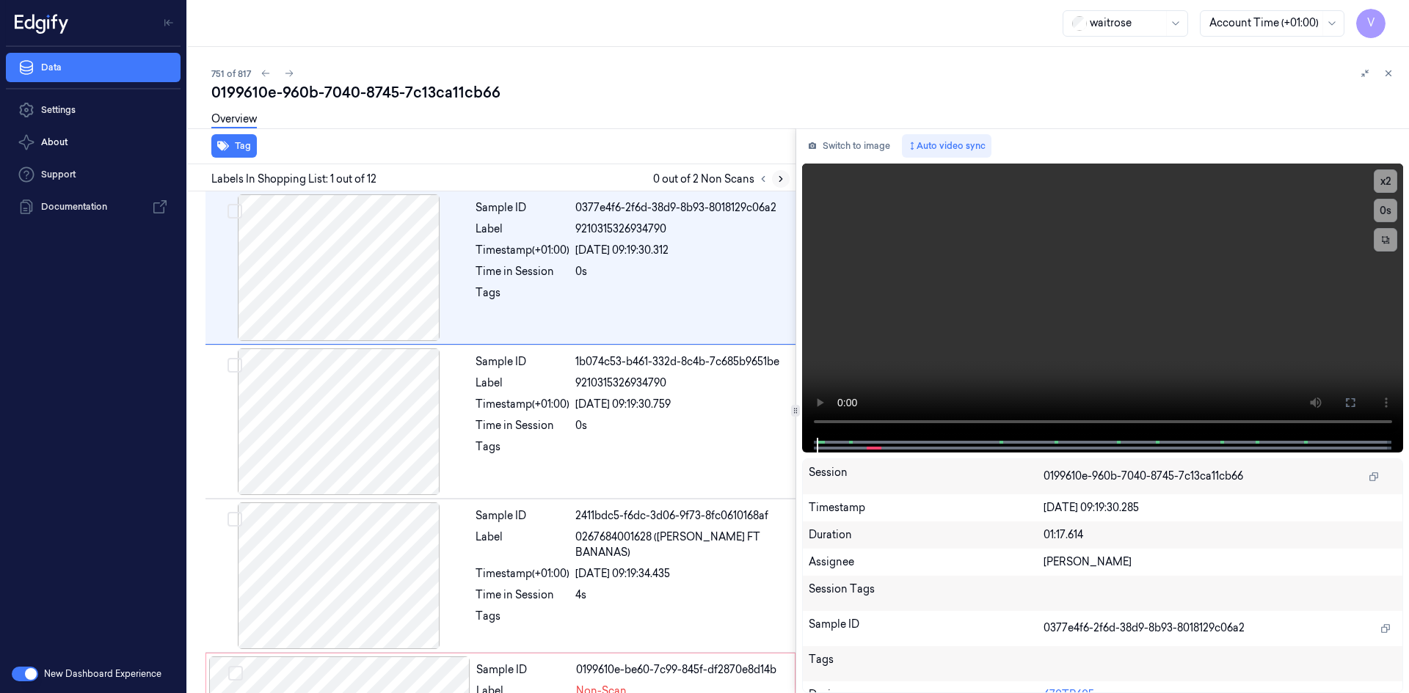
click at [778, 177] on icon at bounding box center [780, 179] width 10 height 10
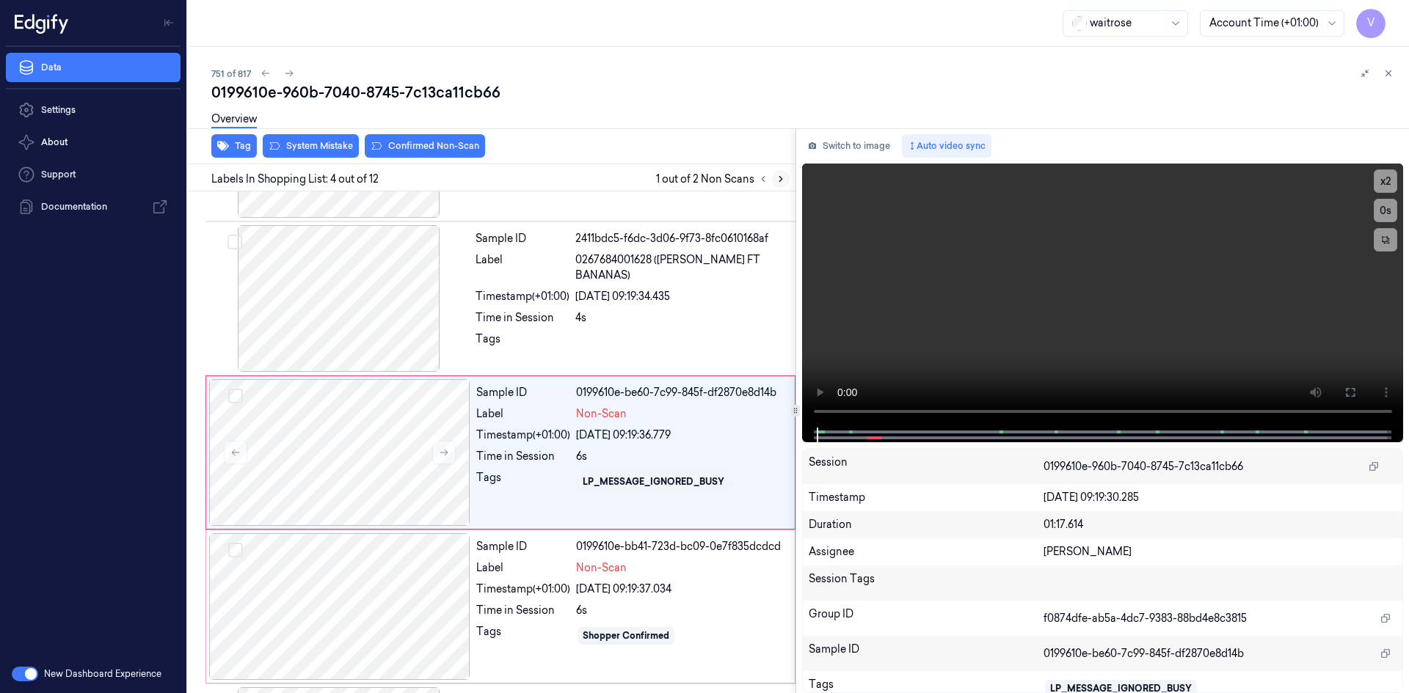
scroll to position [288, 0]
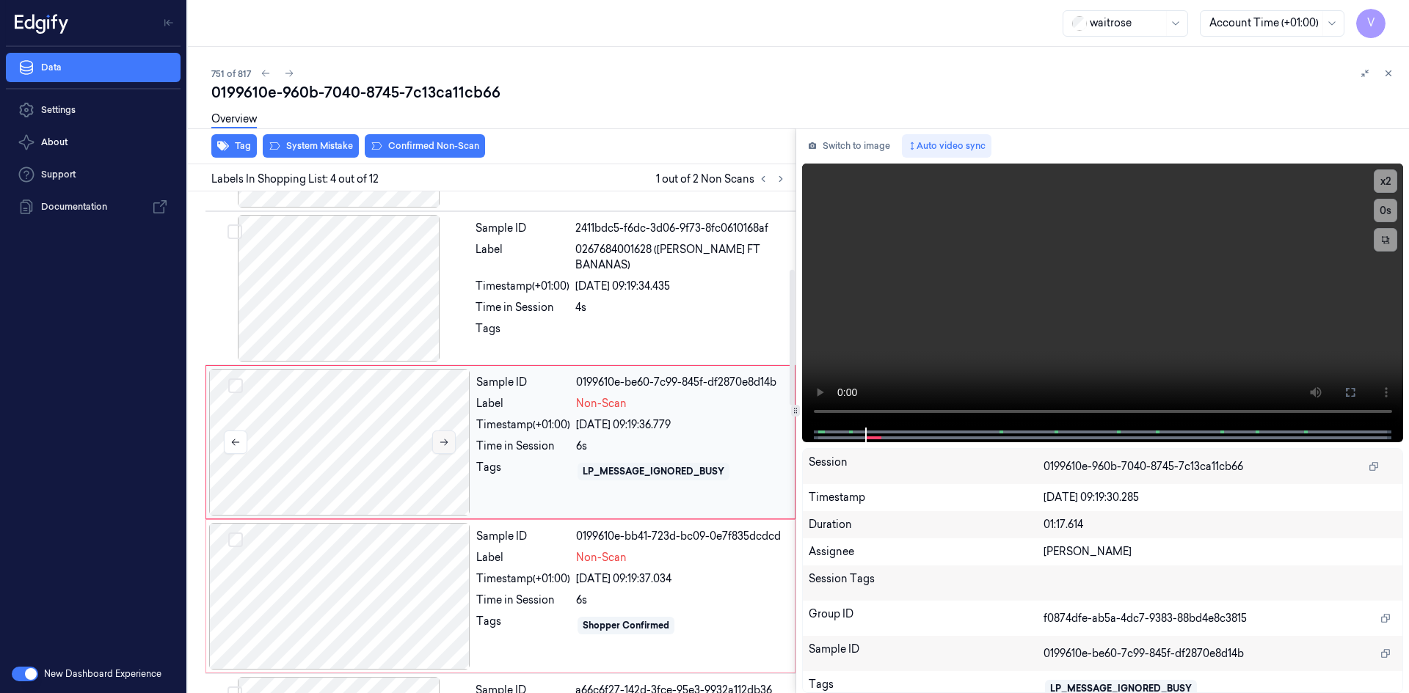
click at [443, 443] on icon at bounding box center [444, 442] width 10 height 10
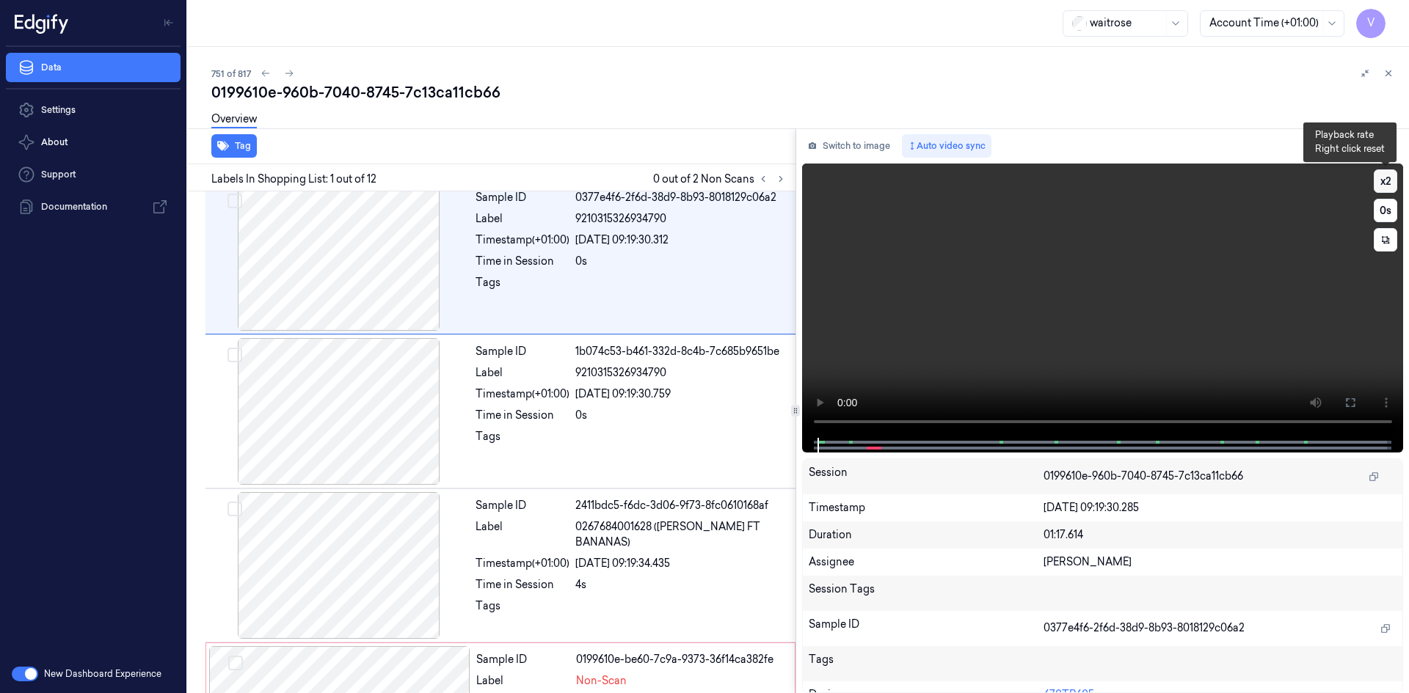
scroll to position [0, 0]
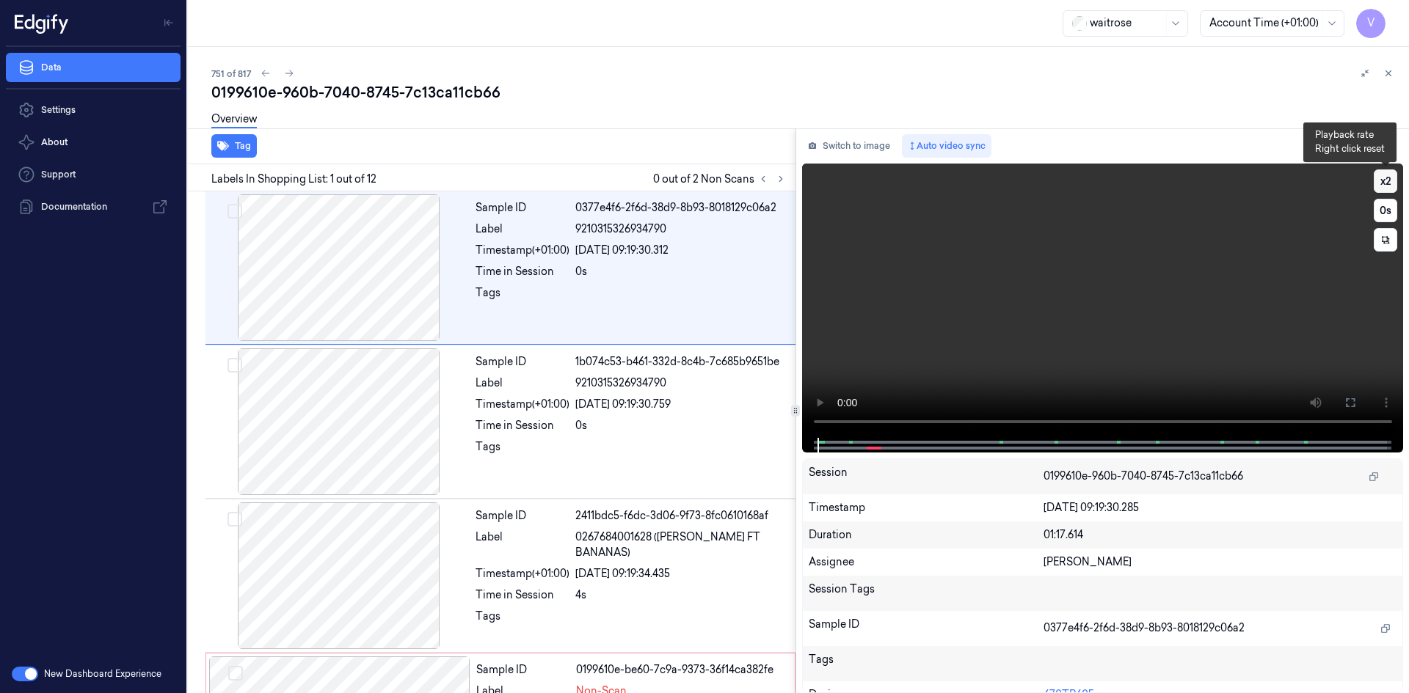
click at [1385, 180] on button "x 2" at bounding box center [1384, 180] width 23 height 23
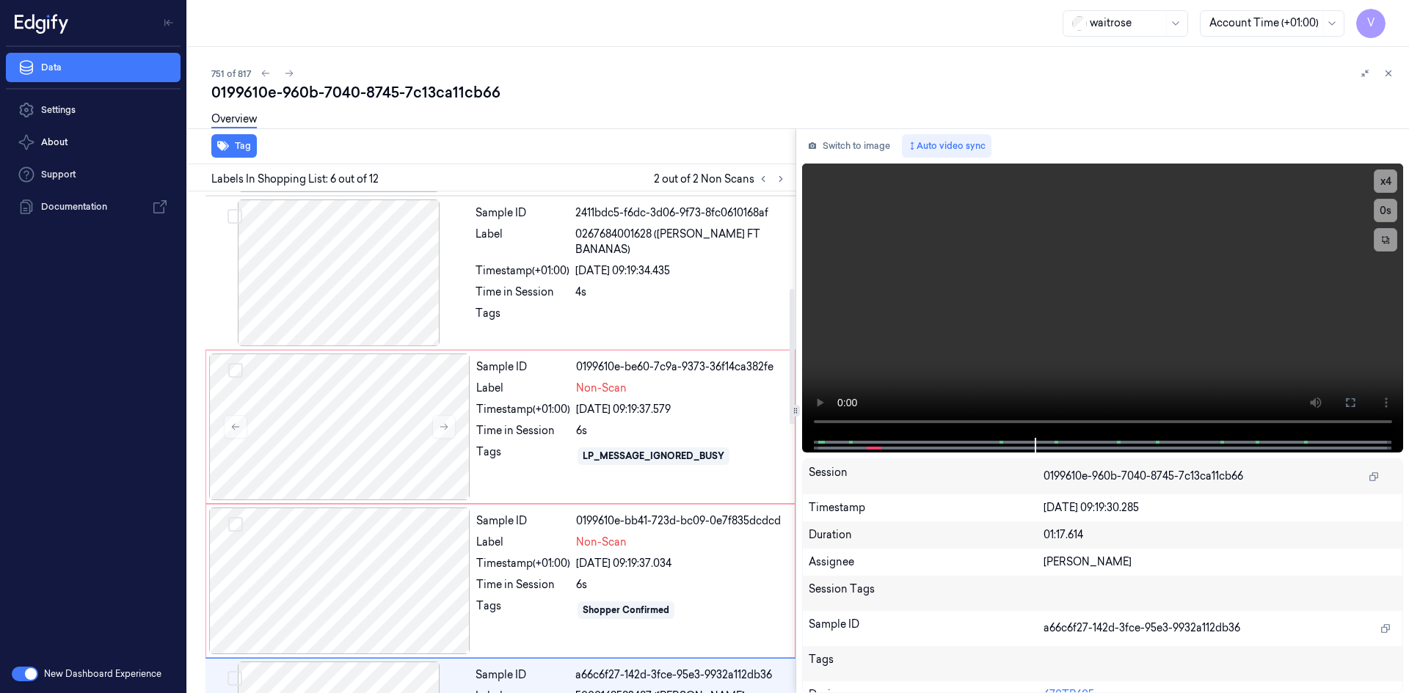
scroll to position [302, 0]
click at [1382, 181] on button "x 4" at bounding box center [1384, 180] width 23 height 23
click at [489, 406] on div "Timestamp (+01:00)" at bounding box center [523, 410] width 94 height 15
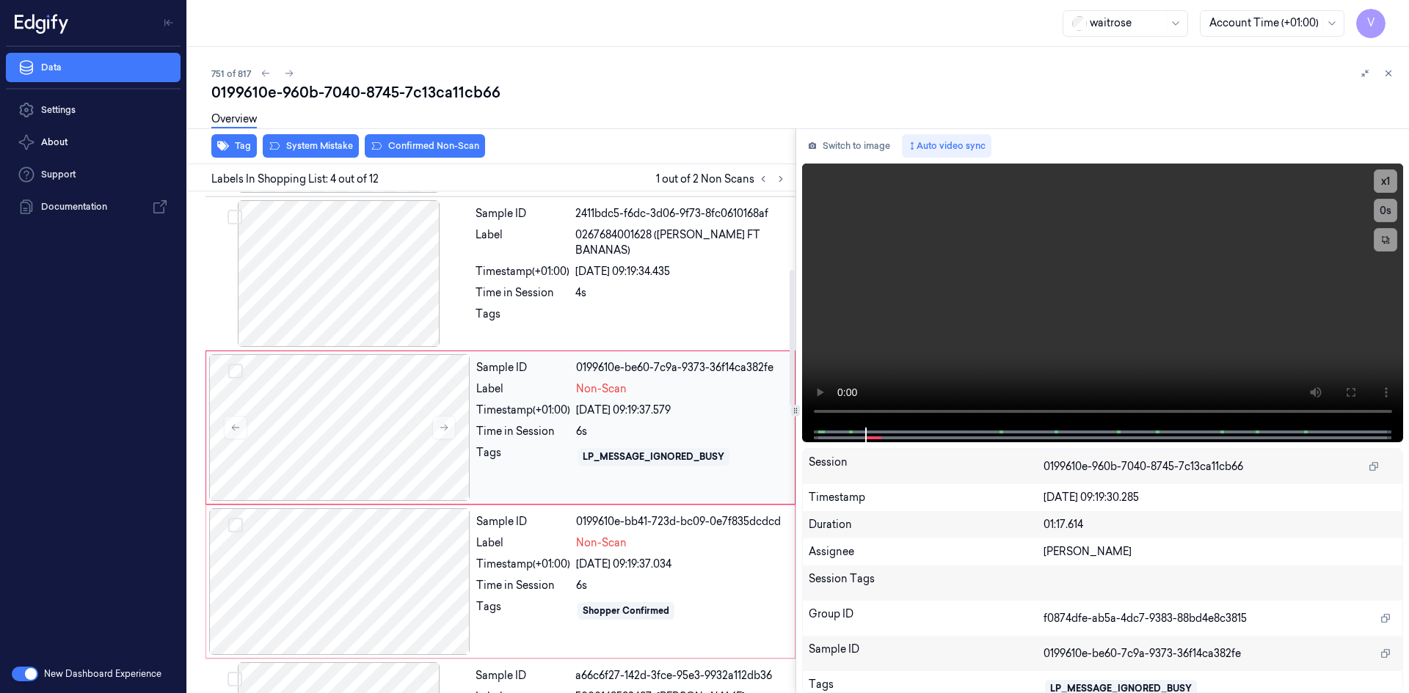
scroll to position [288, 0]
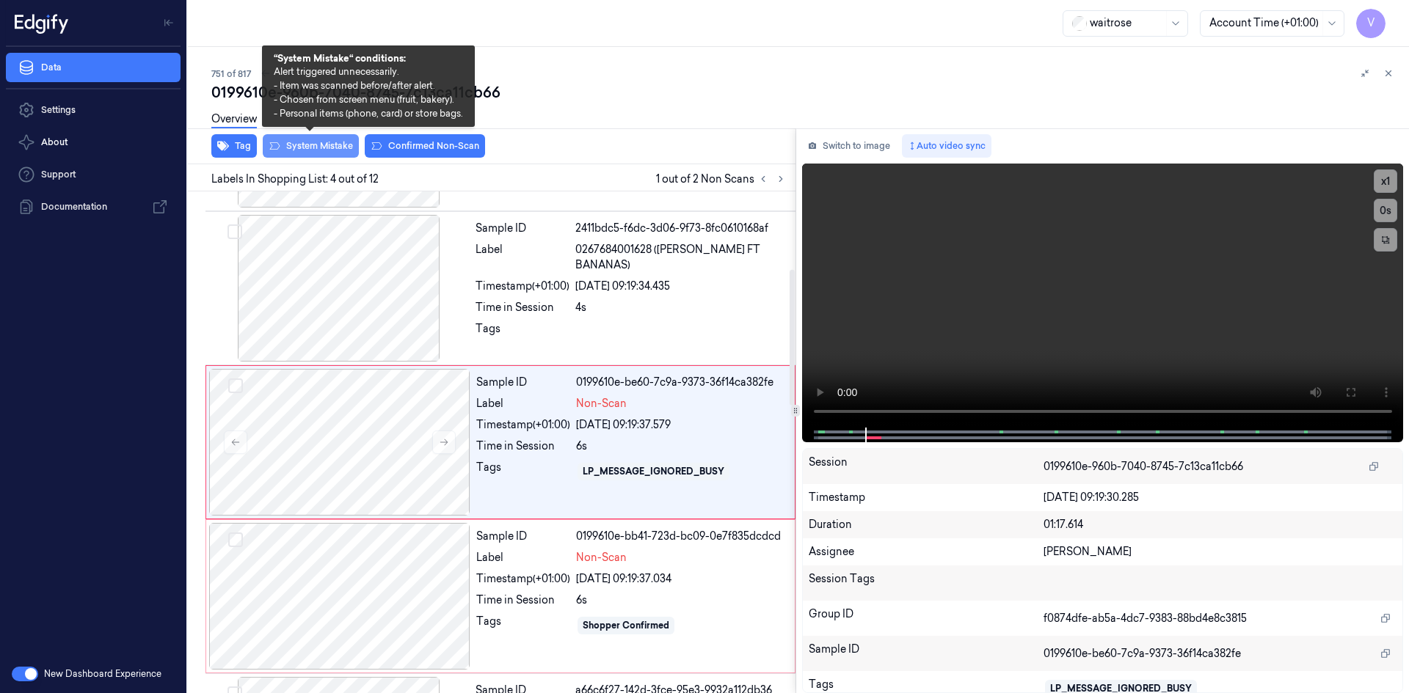
click at [327, 147] on button "System Mistake" at bounding box center [311, 145] width 96 height 23
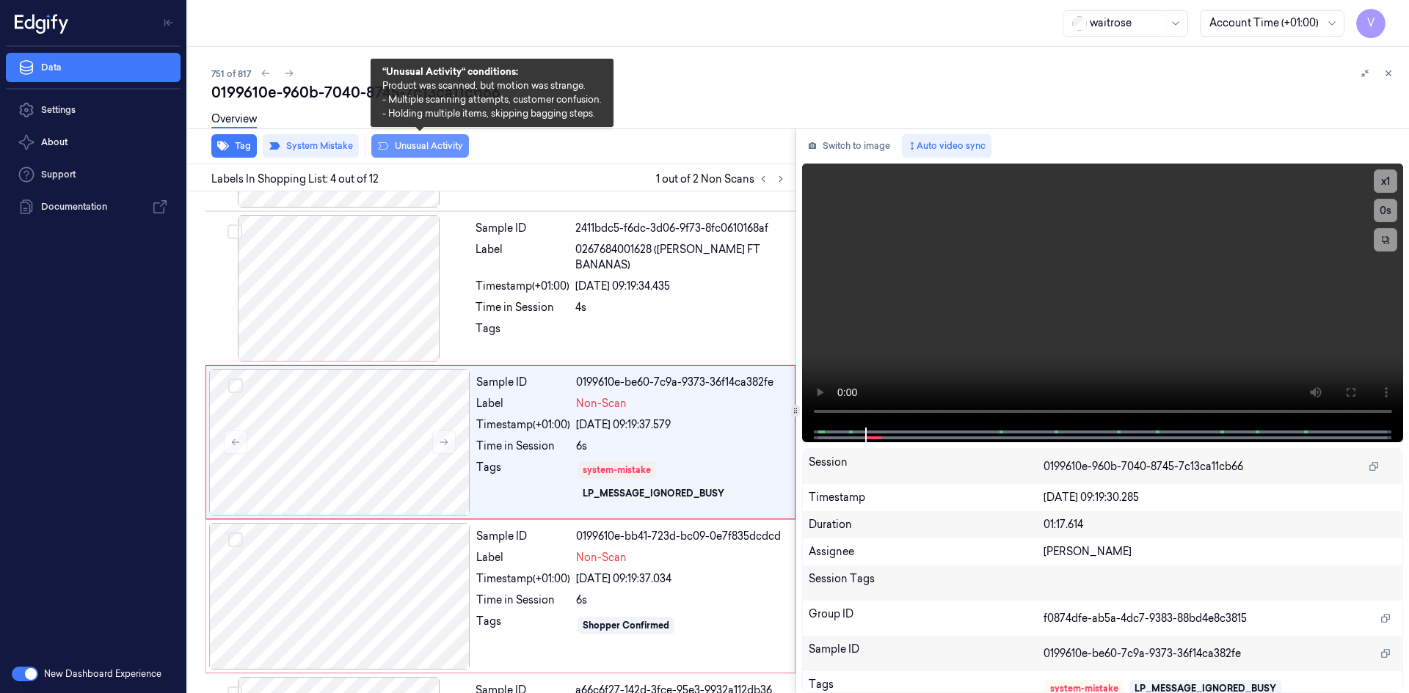
click at [427, 153] on button "Unusual Activity" at bounding box center [420, 145] width 98 height 23
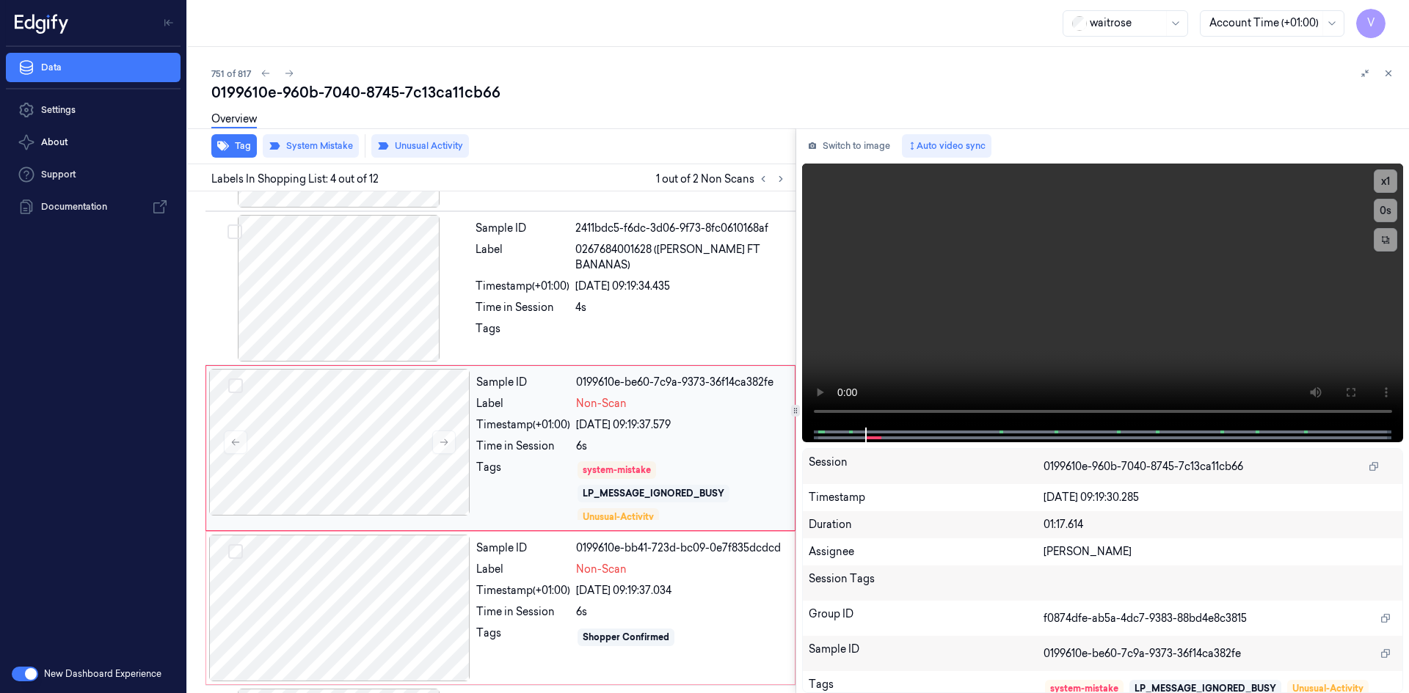
scroll to position [293, 0]
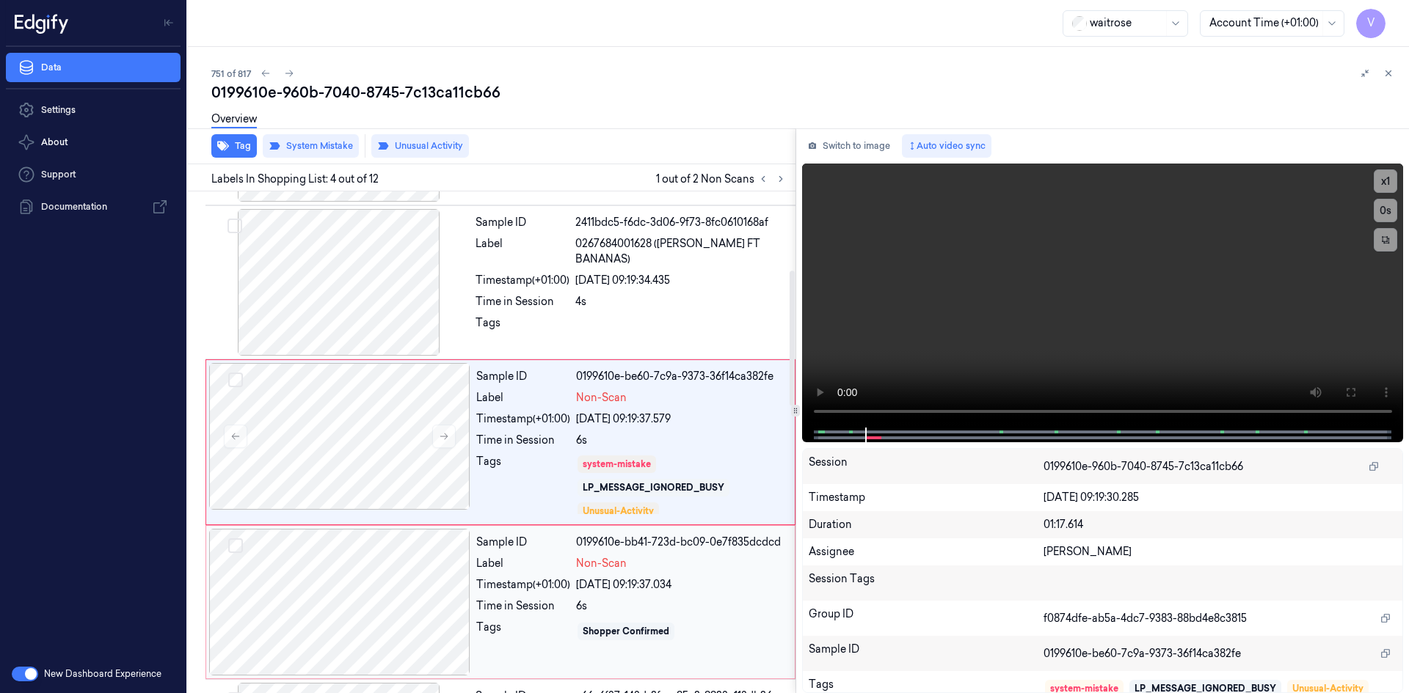
click at [528, 621] on div "Tags" at bounding box center [523, 631] width 94 height 23
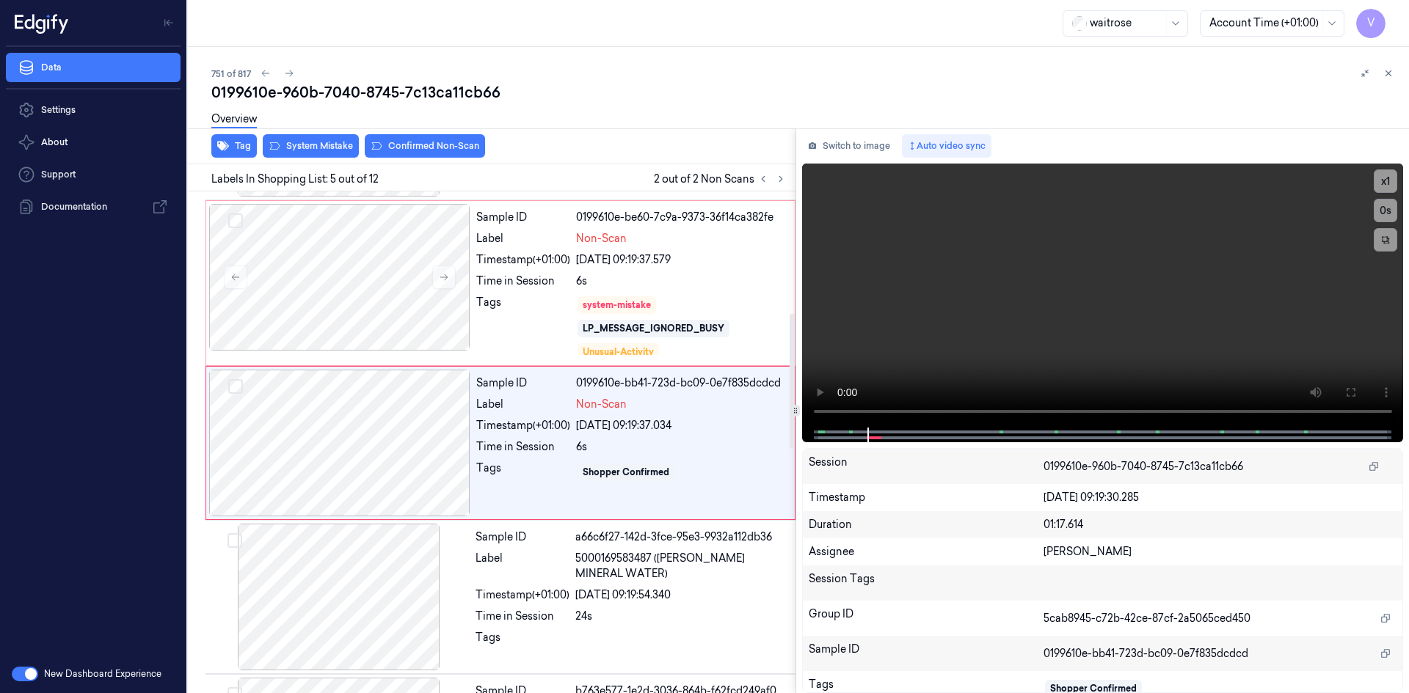
scroll to position [453, 0]
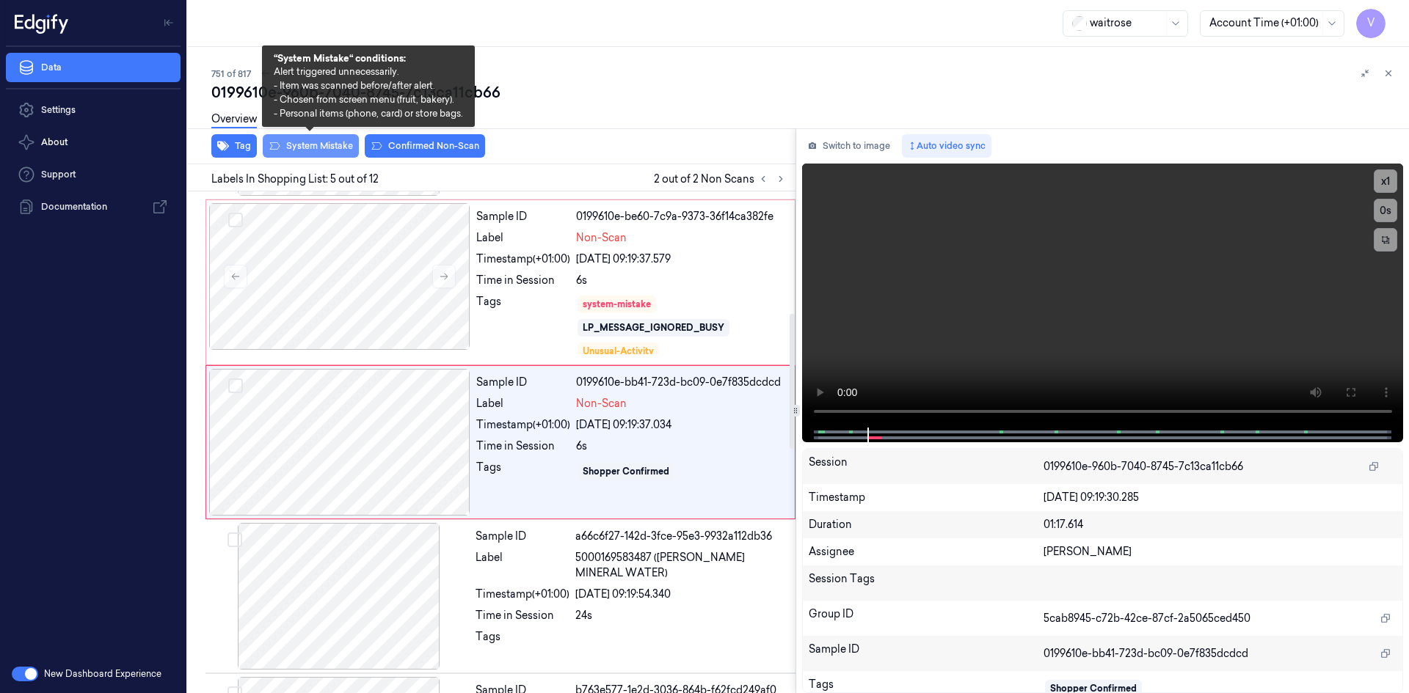
click at [336, 145] on button "System Mistake" at bounding box center [311, 145] width 96 height 23
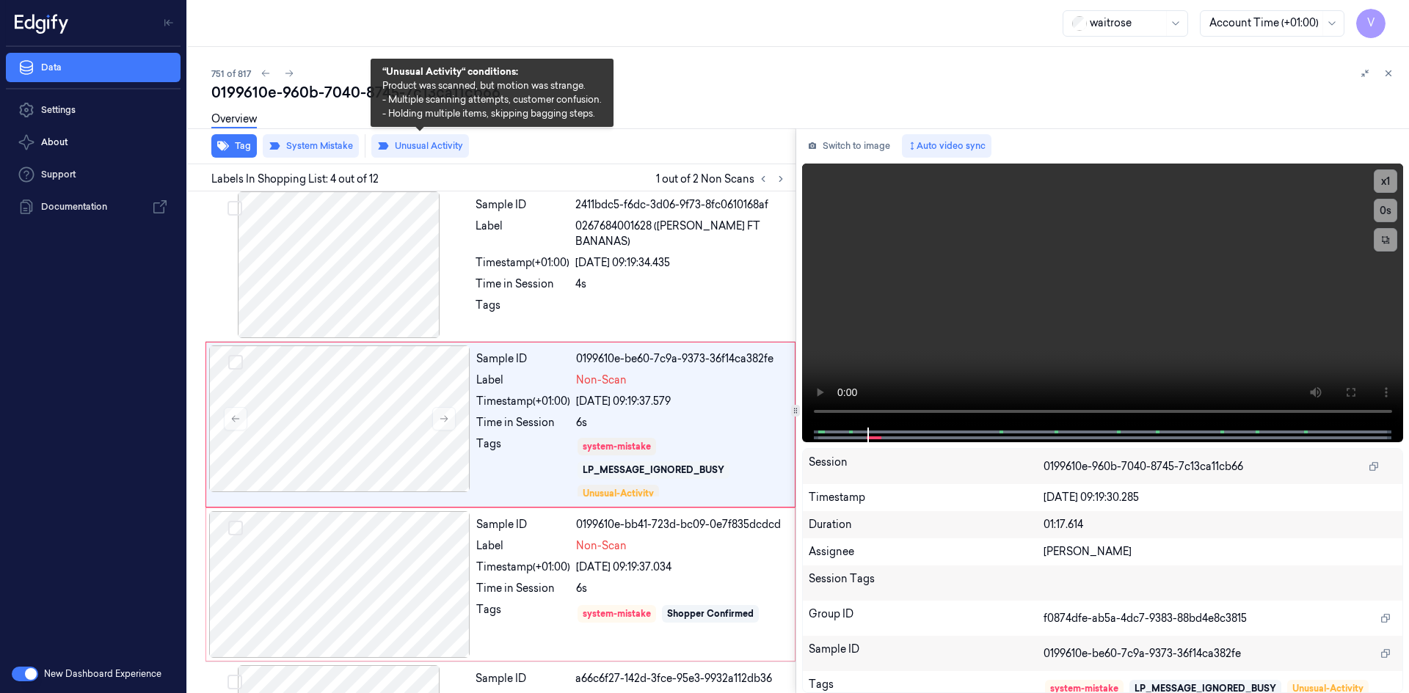
click at [434, 144] on button "Unusual Activity" at bounding box center [420, 145] width 98 height 23
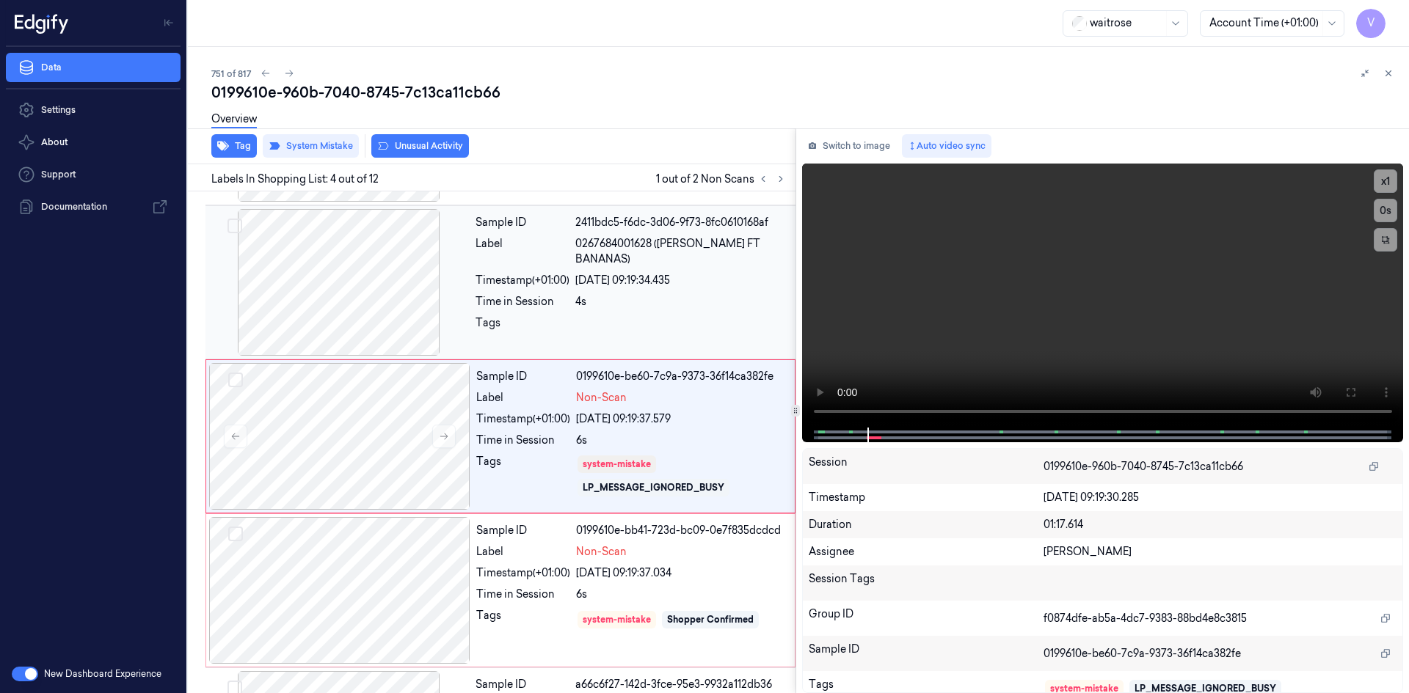
scroll to position [288, 0]
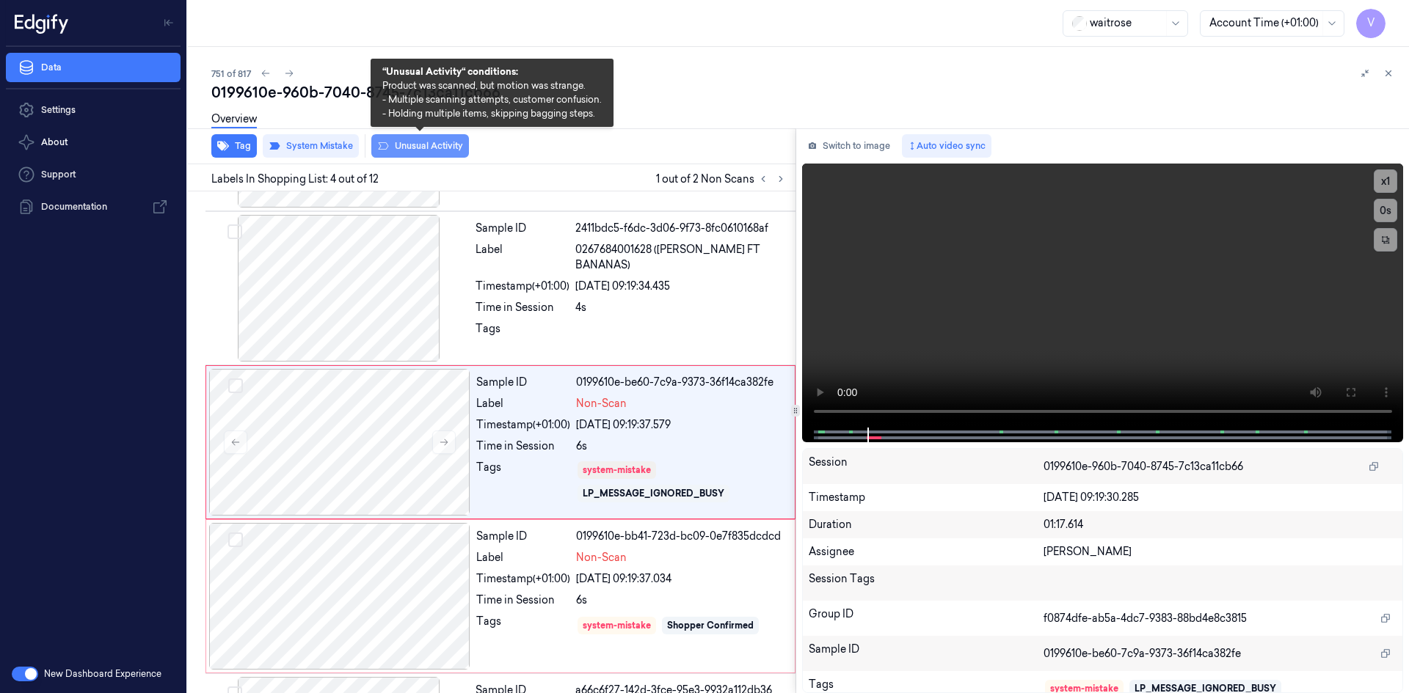
click at [441, 148] on button "Unusual Activity" at bounding box center [420, 145] width 98 height 23
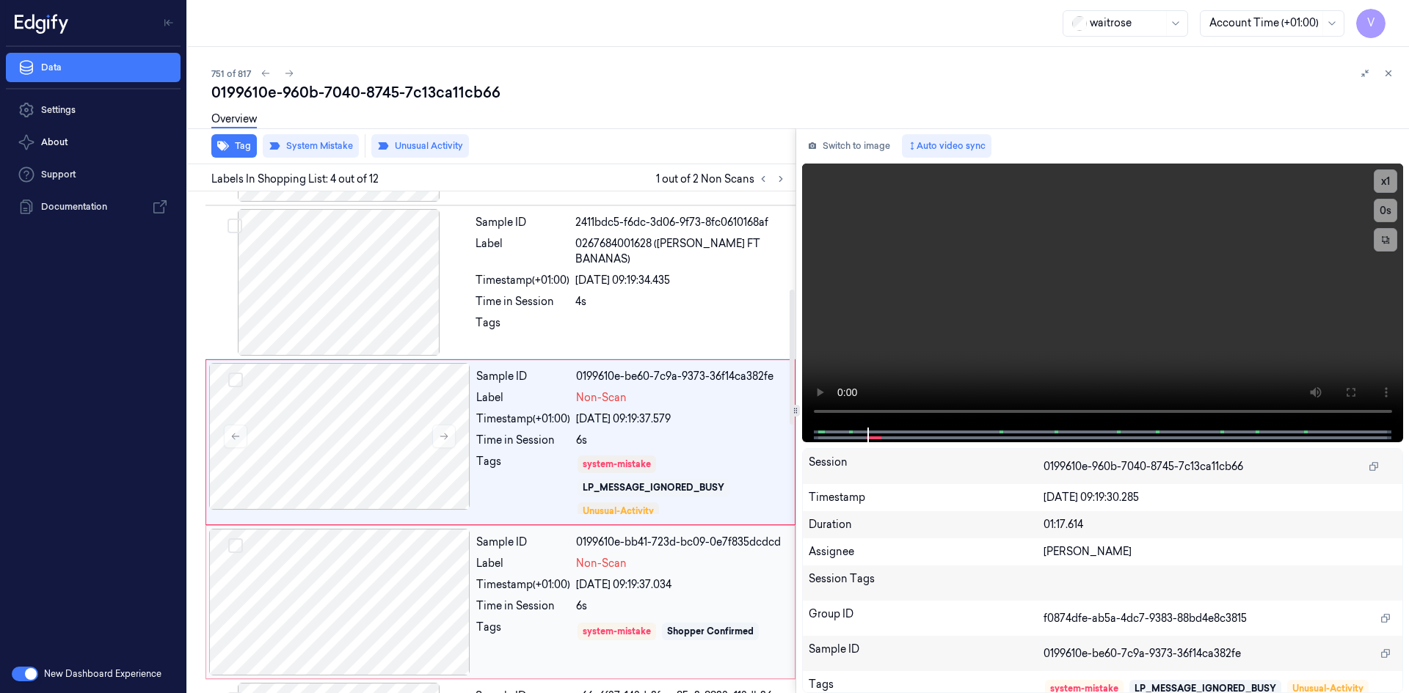
scroll to position [440, 0]
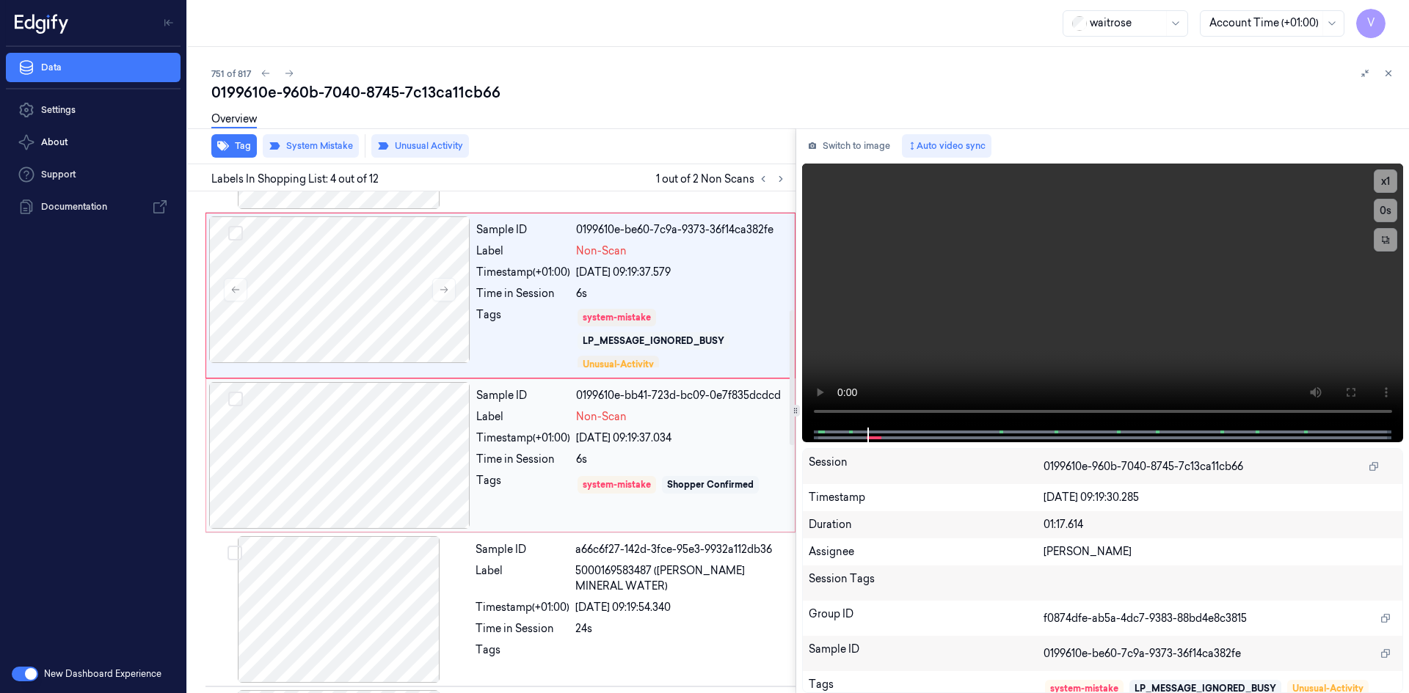
drag, startPoint x: 547, startPoint y: 497, endPoint x: 545, endPoint y: 470, distance: 28.0
click at [545, 492] on div "Sample ID 0199610e-bb41-723d-bc09-0e7f835dcdcd Label Non-Scan Timestamp (+01:00…" at bounding box center [630, 455] width 321 height 147
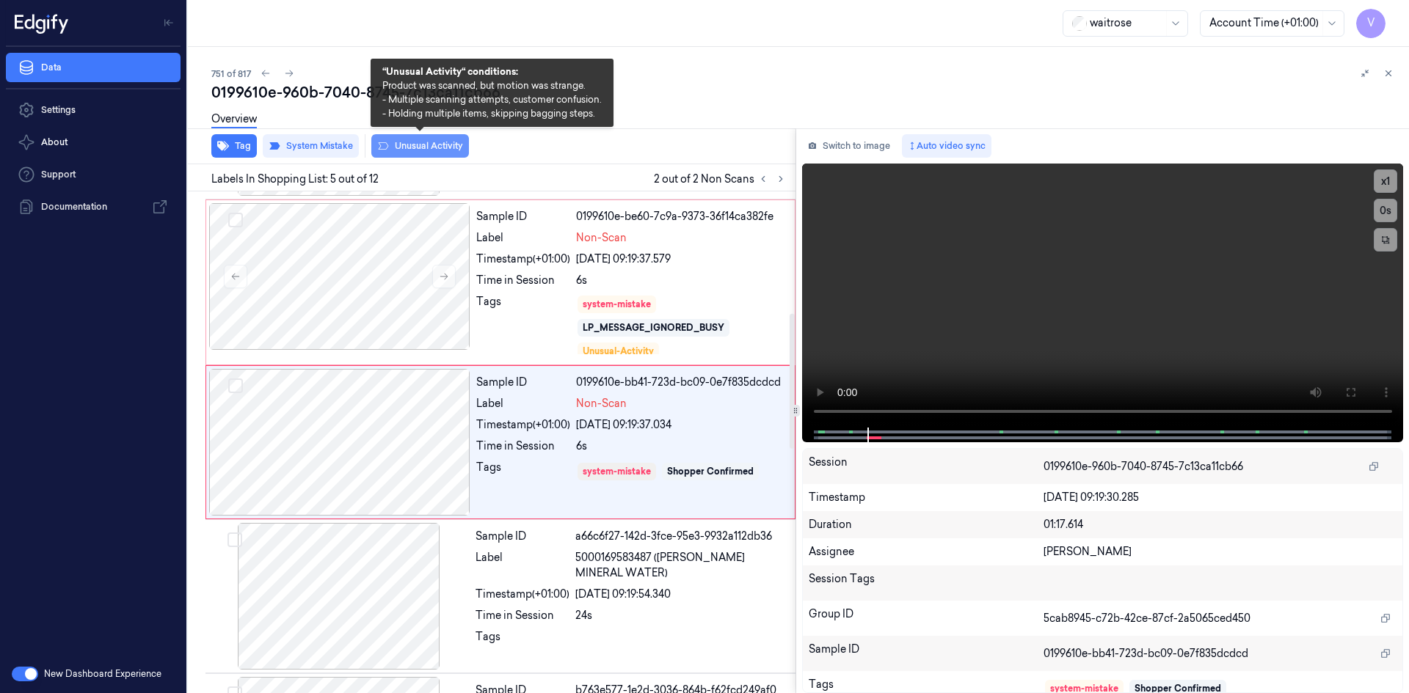
click at [416, 143] on button "Unusual Activity" at bounding box center [420, 145] width 98 height 23
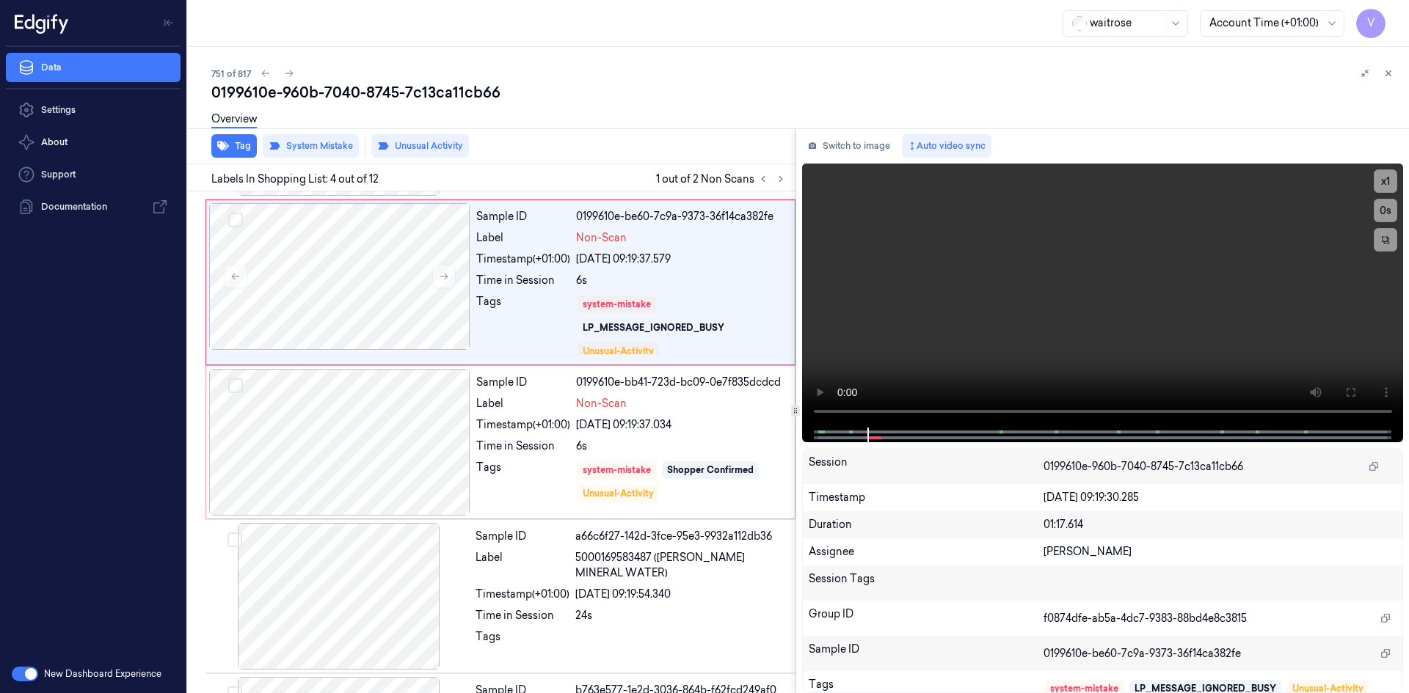
scroll to position [293, 0]
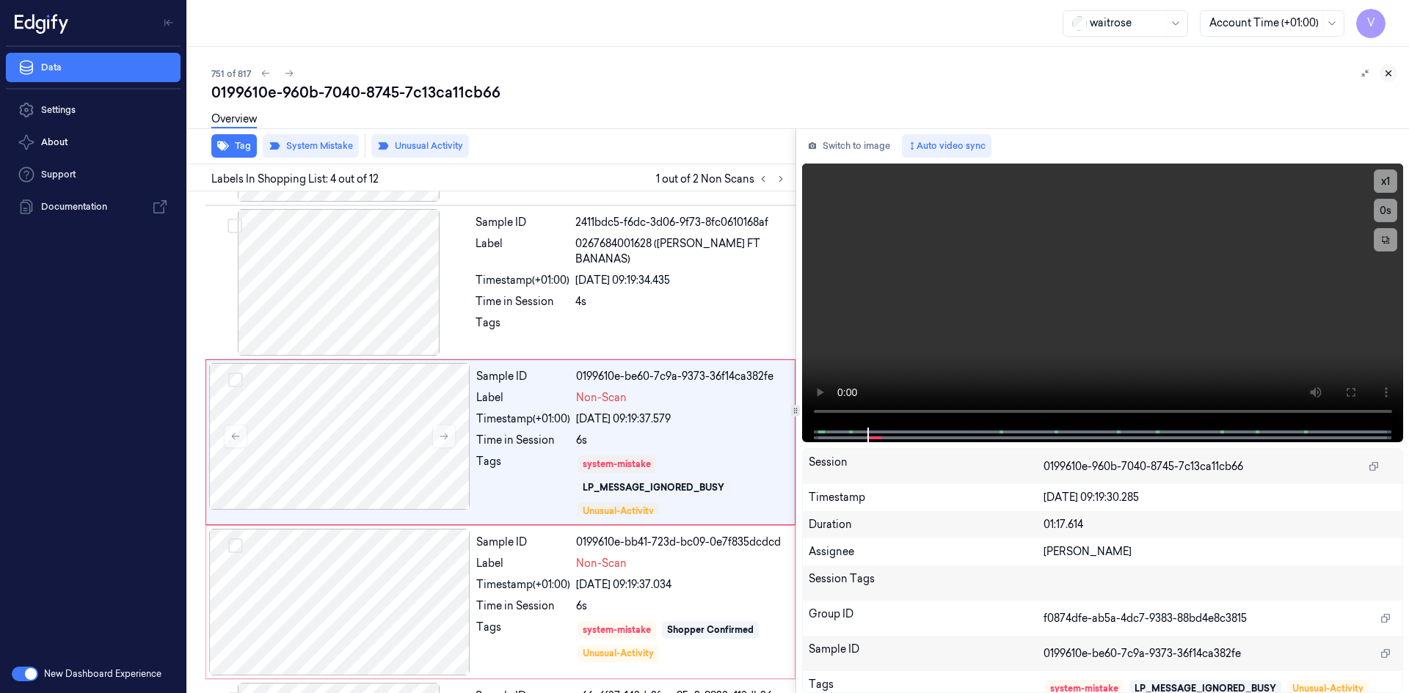
click at [1386, 70] on icon at bounding box center [1388, 73] width 10 height 10
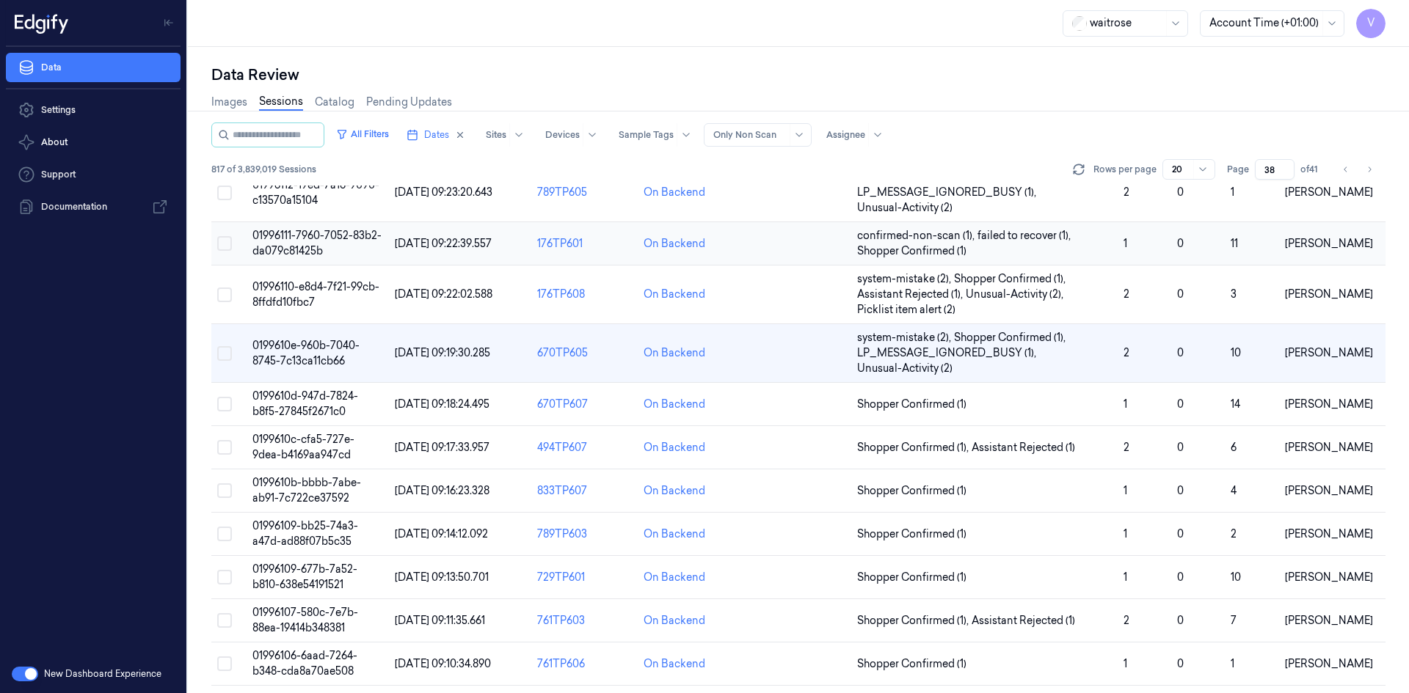
scroll to position [287, 0]
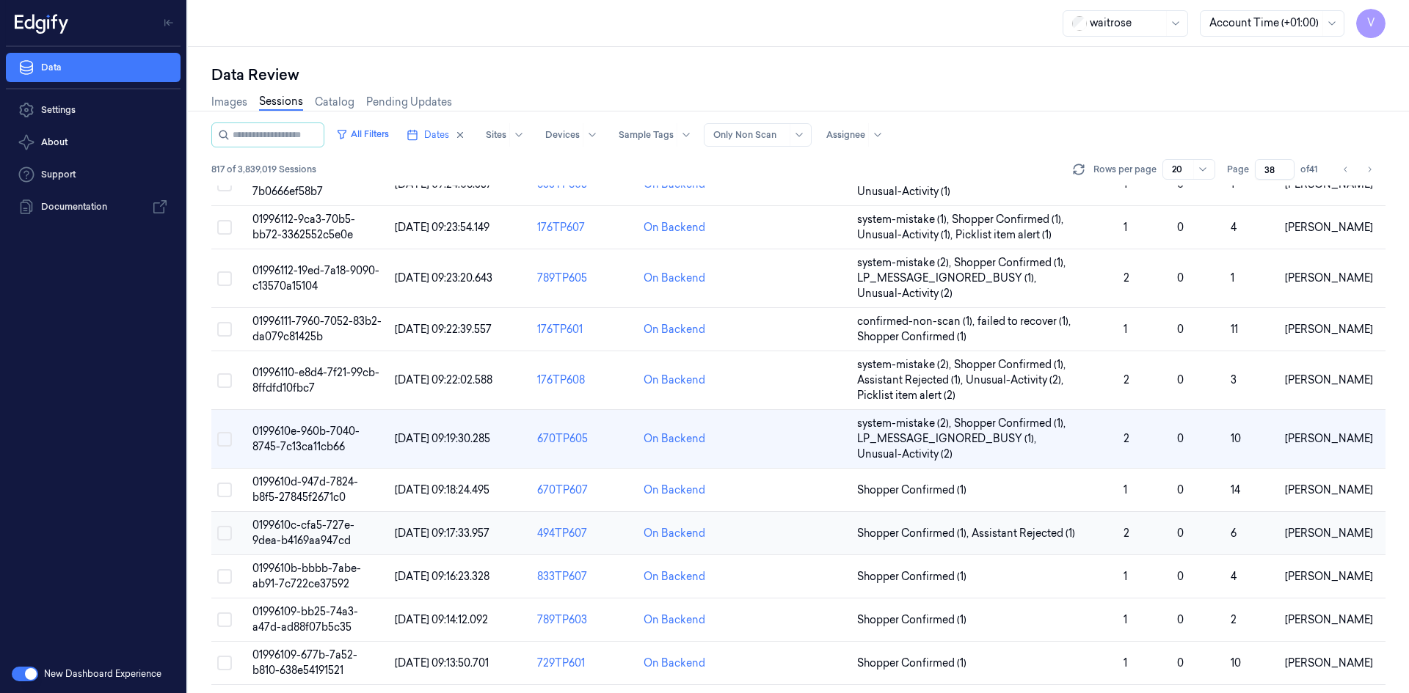
click at [299, 541] on span "0199610c-cfa5-727e-9dea-b4169aa947cd" at bounding box center [303, 533] width 102 height 29
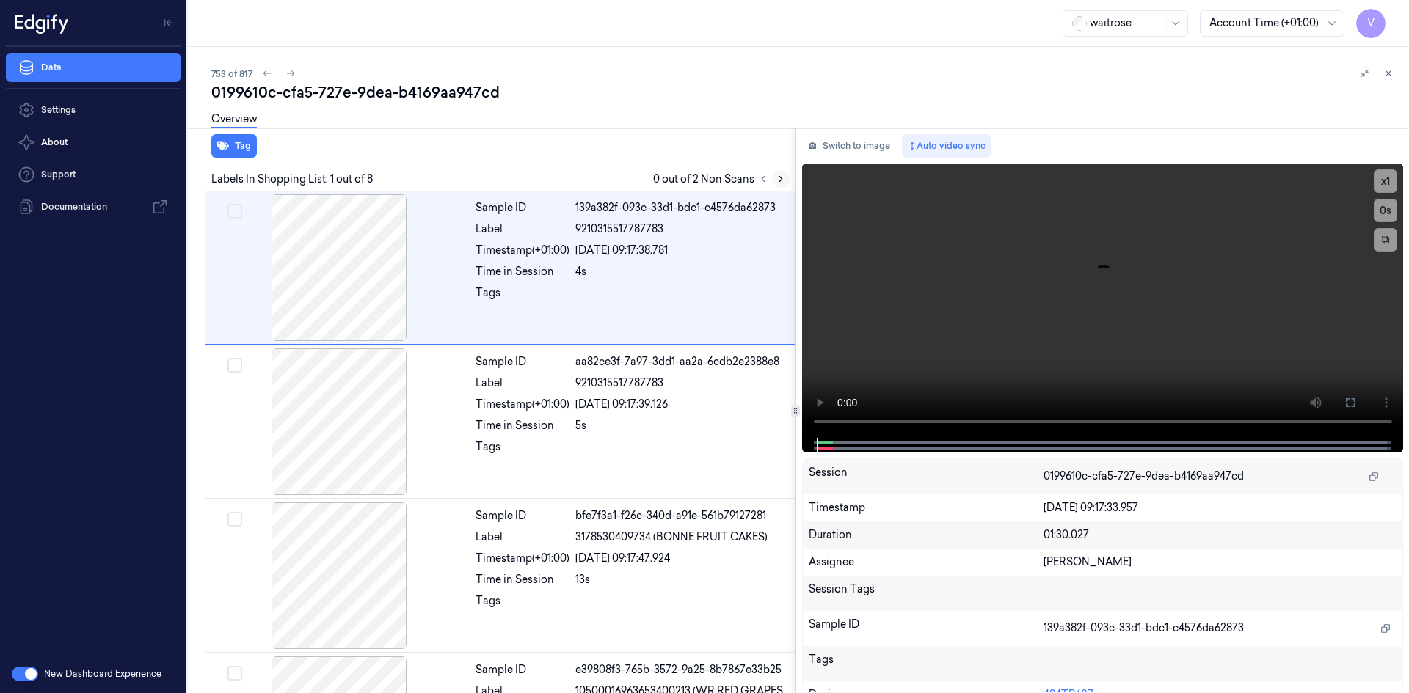
click at [778, 176] on icon at bounding box center [780, 179] width 10 height 10
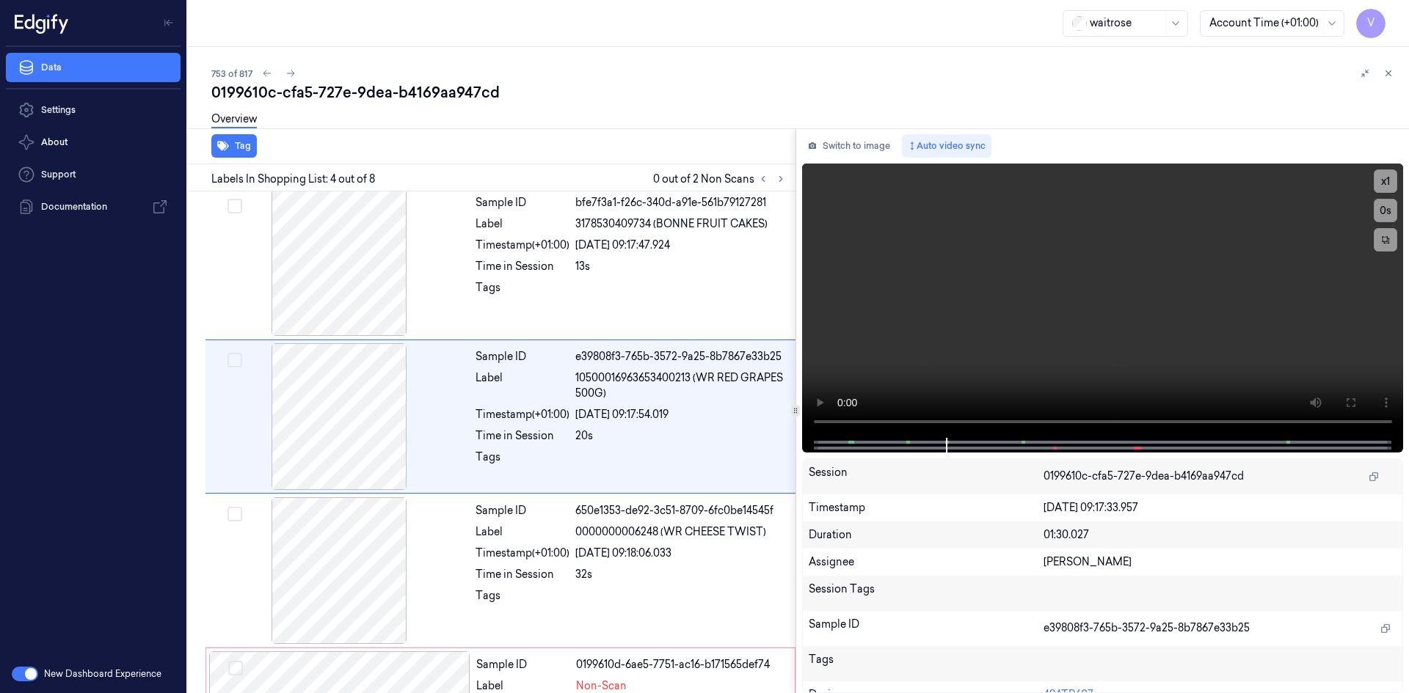
scroll to position [288, 0]
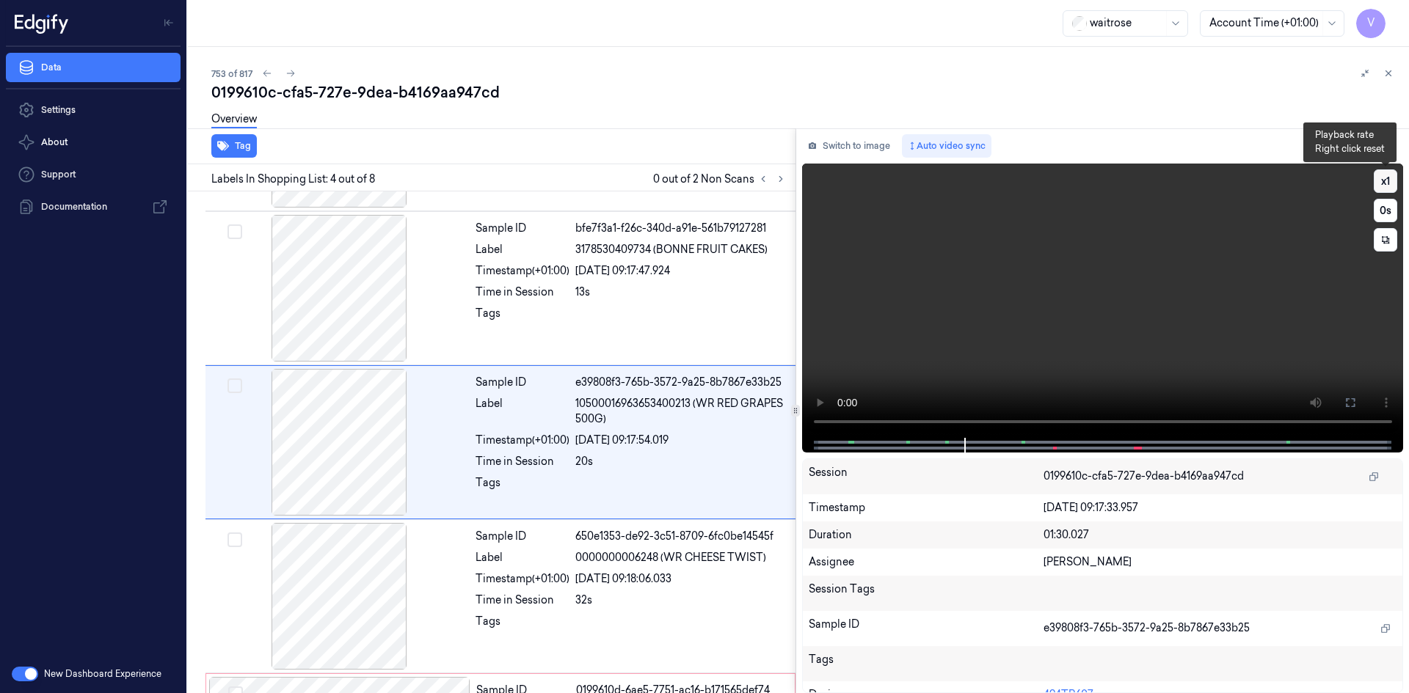
click at [1384, 178] on button "x 1" at bounding box center [1384, 180] width 23 height 23
click at [1384, 178] on button "x 2" at bounding box center [1384, 180] width 23 height 23
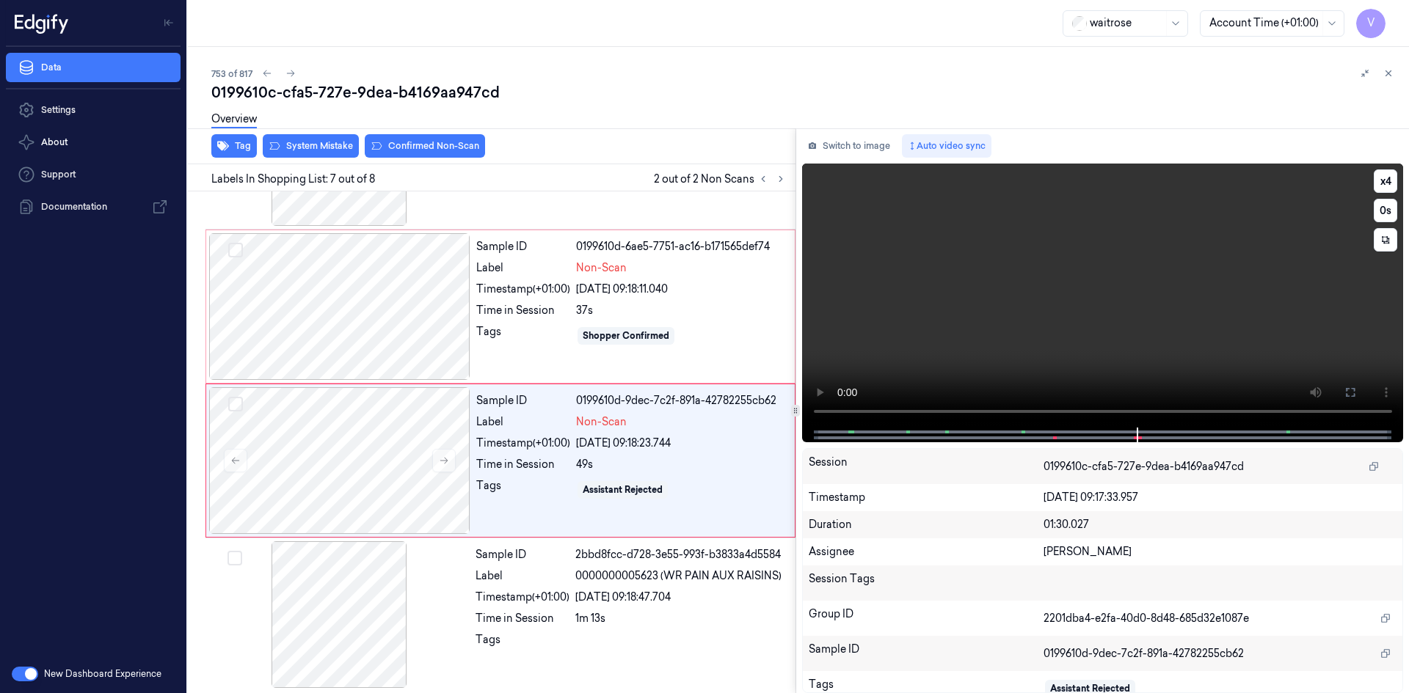
scroll to position [735, 0]
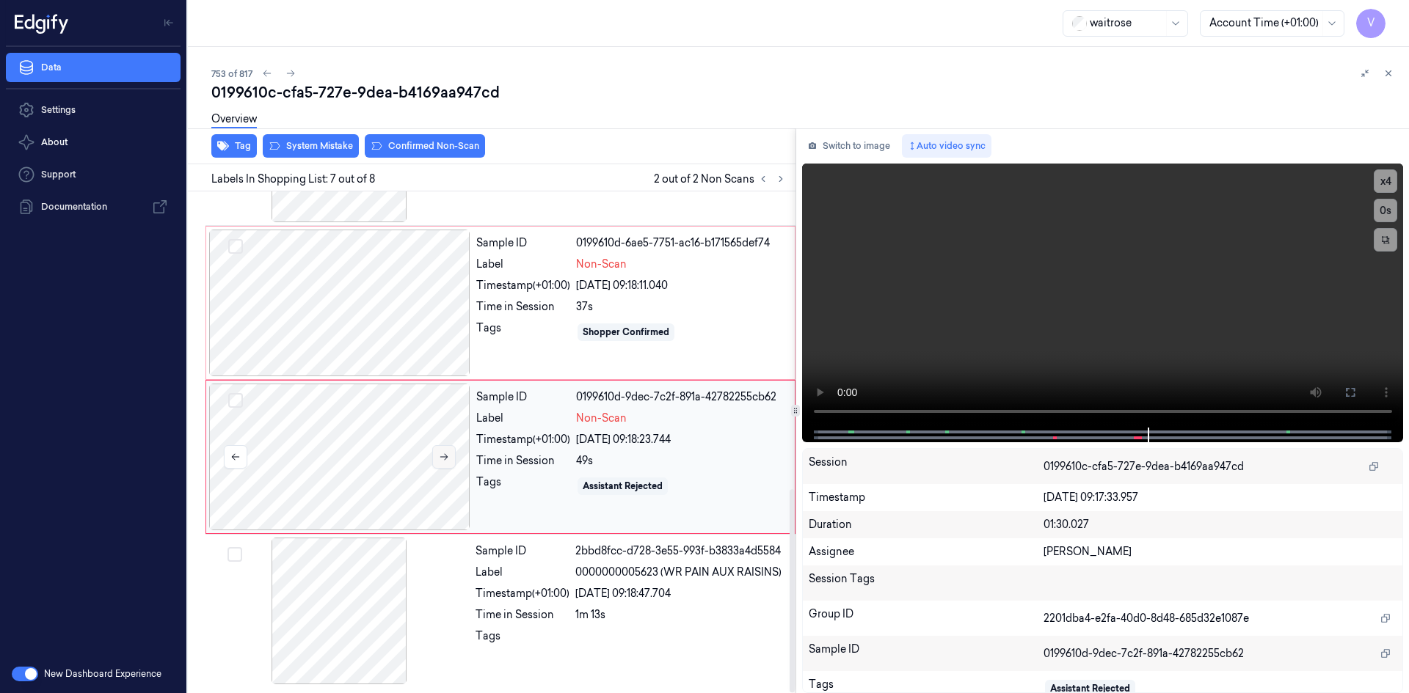
click at [450, 458] on button at bounding box center [443, 456] width 23 height 23
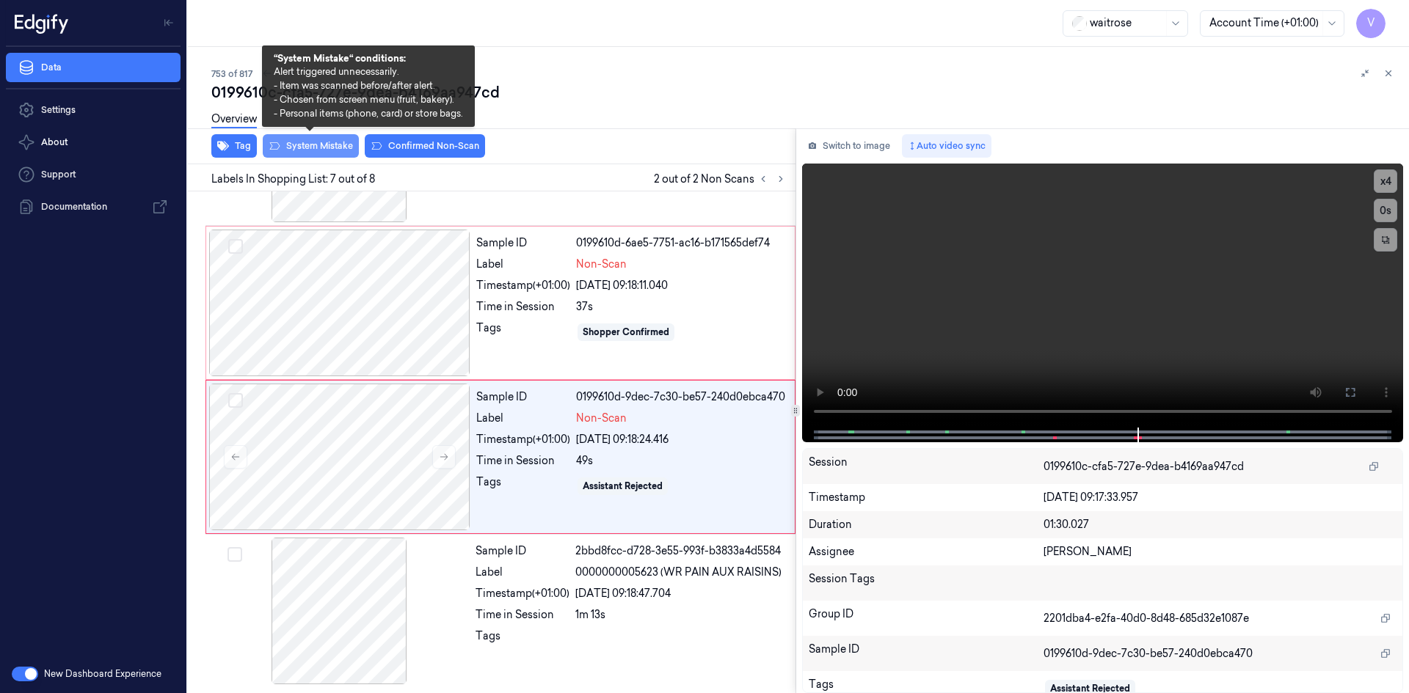
click at [318, 147] on button "System Mistake" at bounding box center [311, 145] width 96 height 23
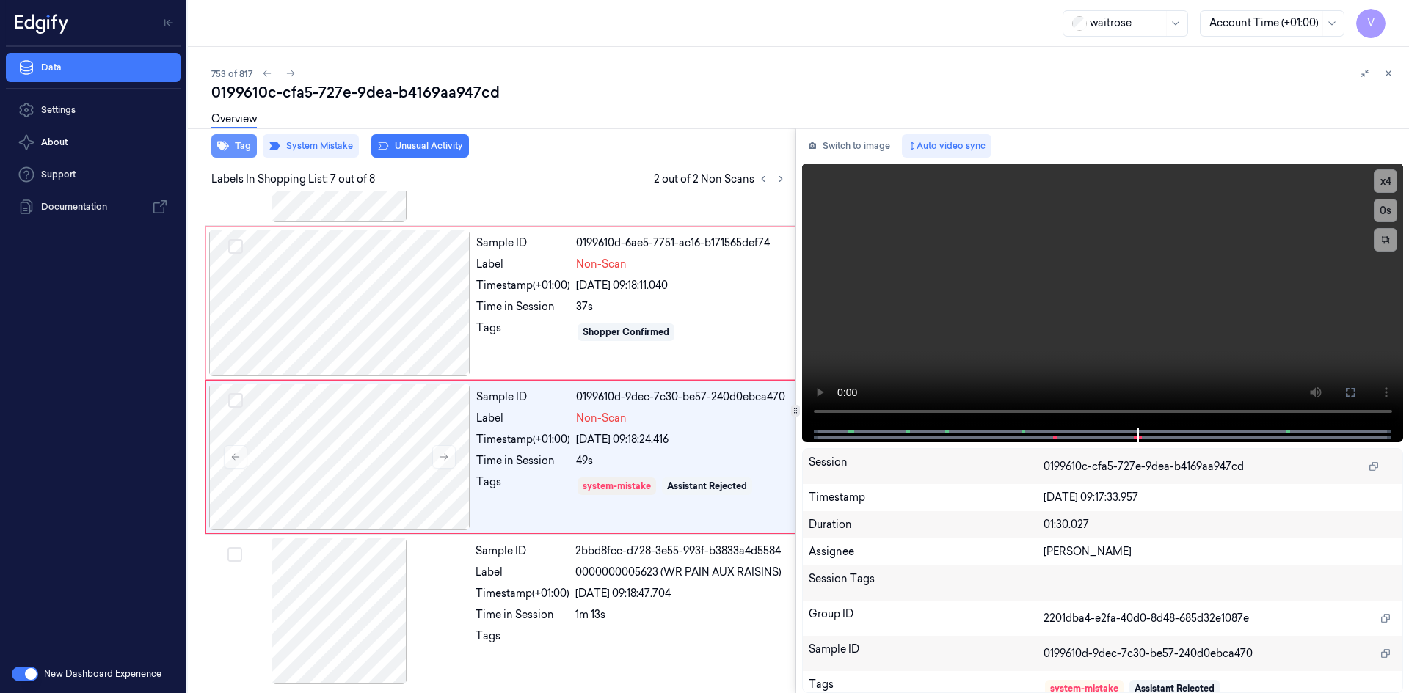
click at [249, 143] on button "Tag" at bounding box center [233, 145] width 45 height 23
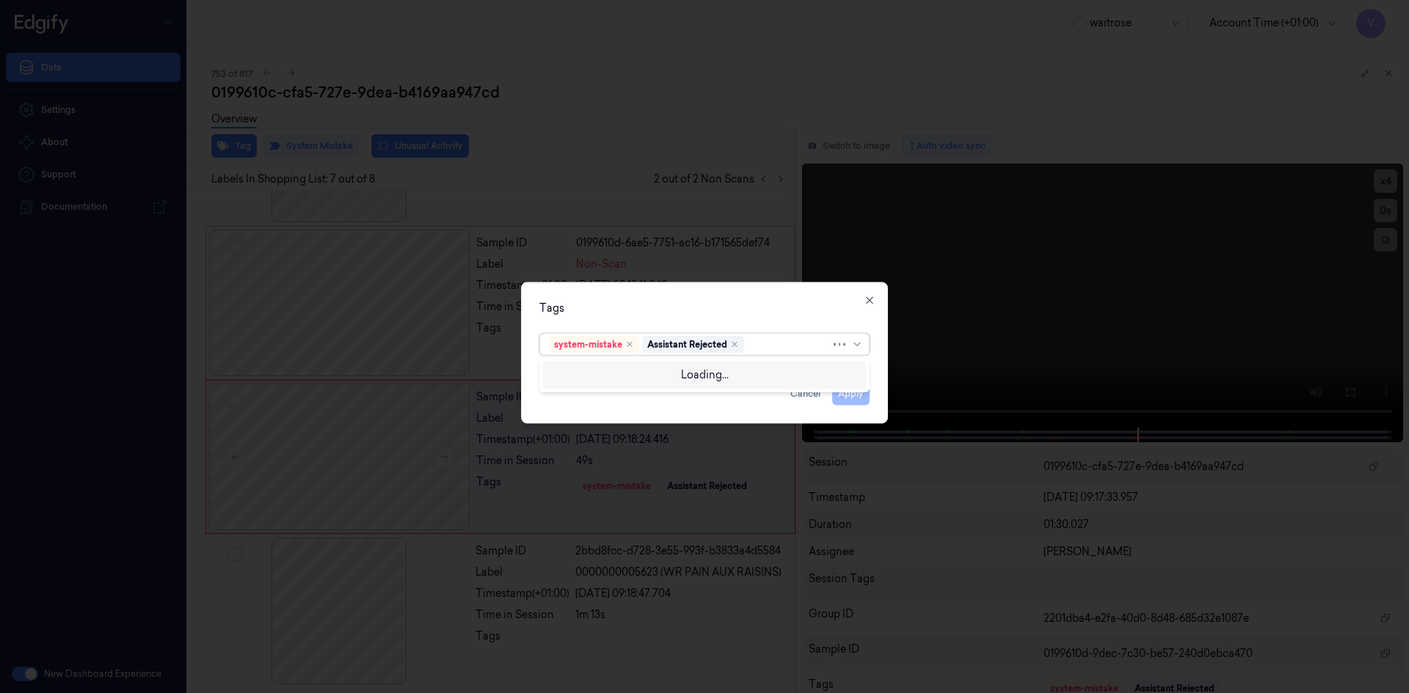
click at [768, 345] on div at bounding box center [789, 344] width 84 height 15
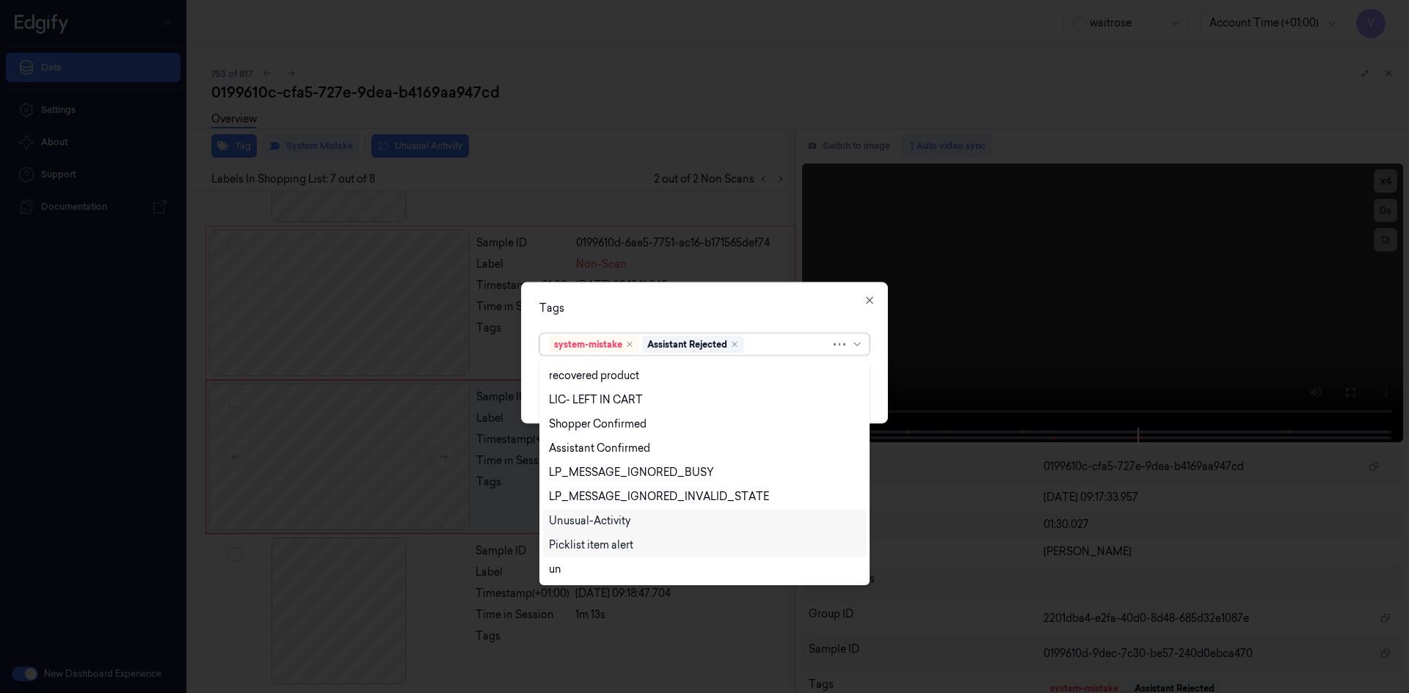
click at [579, 519] on div "Unusual-Activity" at bounding box center [589, 521] width 81 height 15
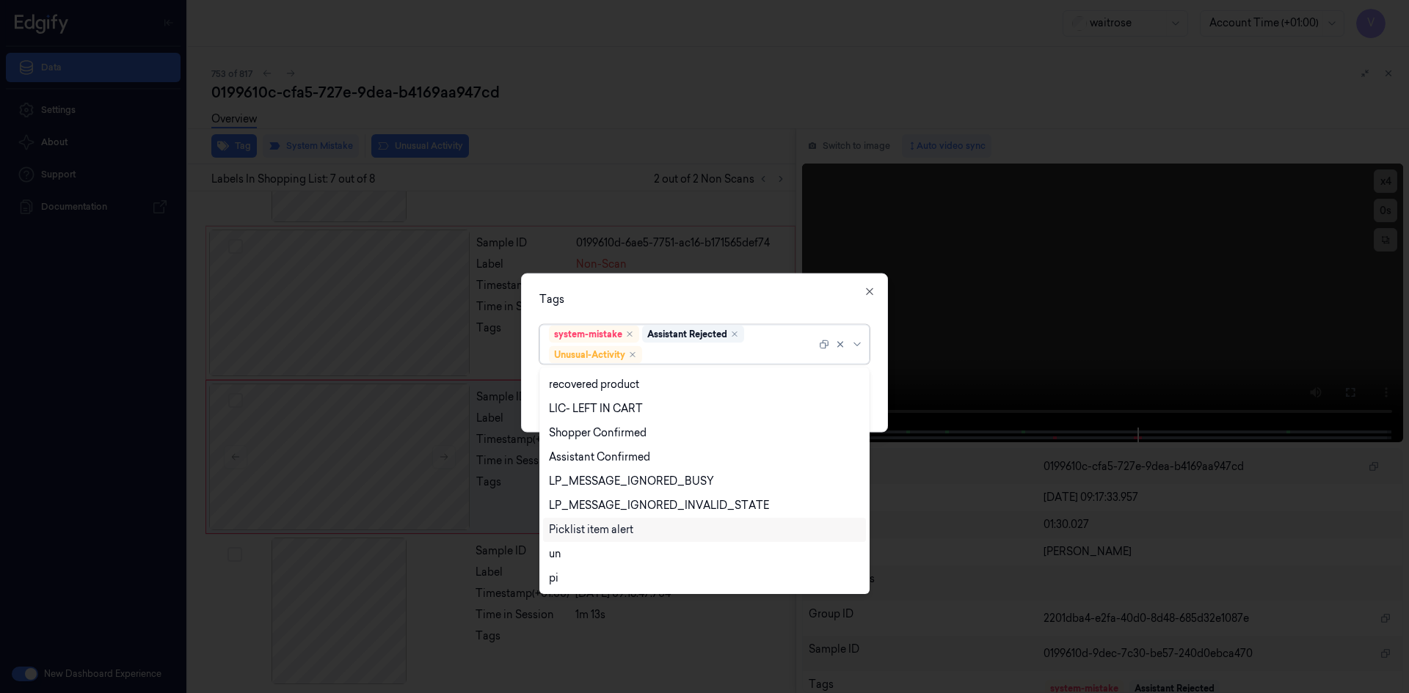
scroll to position [216, 0]
click at [580, 533] on div "Picklist item alert" at bounding box center [591, 529] width 84 height 15
click at [675, 295] on div "Tags" at bounding box center [704, 298] width 330 height 15
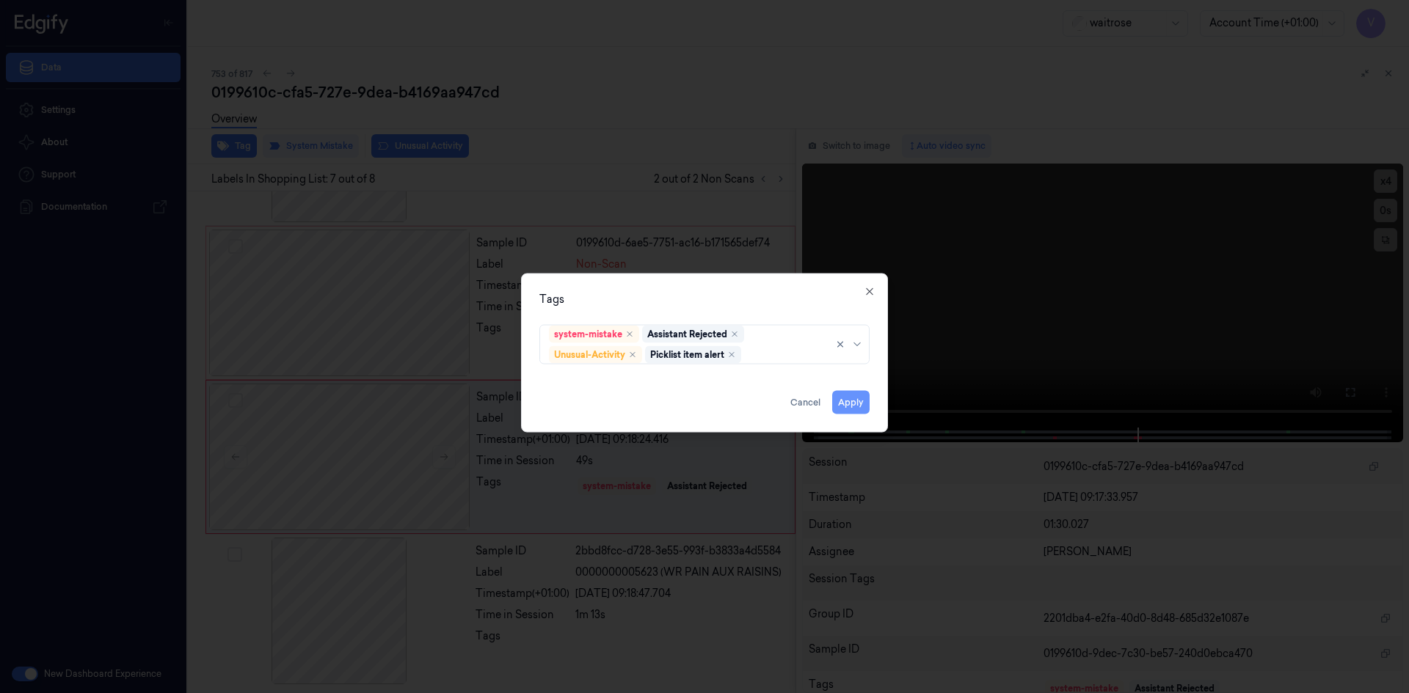
click at [854, 403] on button "Apply" at bounding box center [850, 401] width 37 height 23
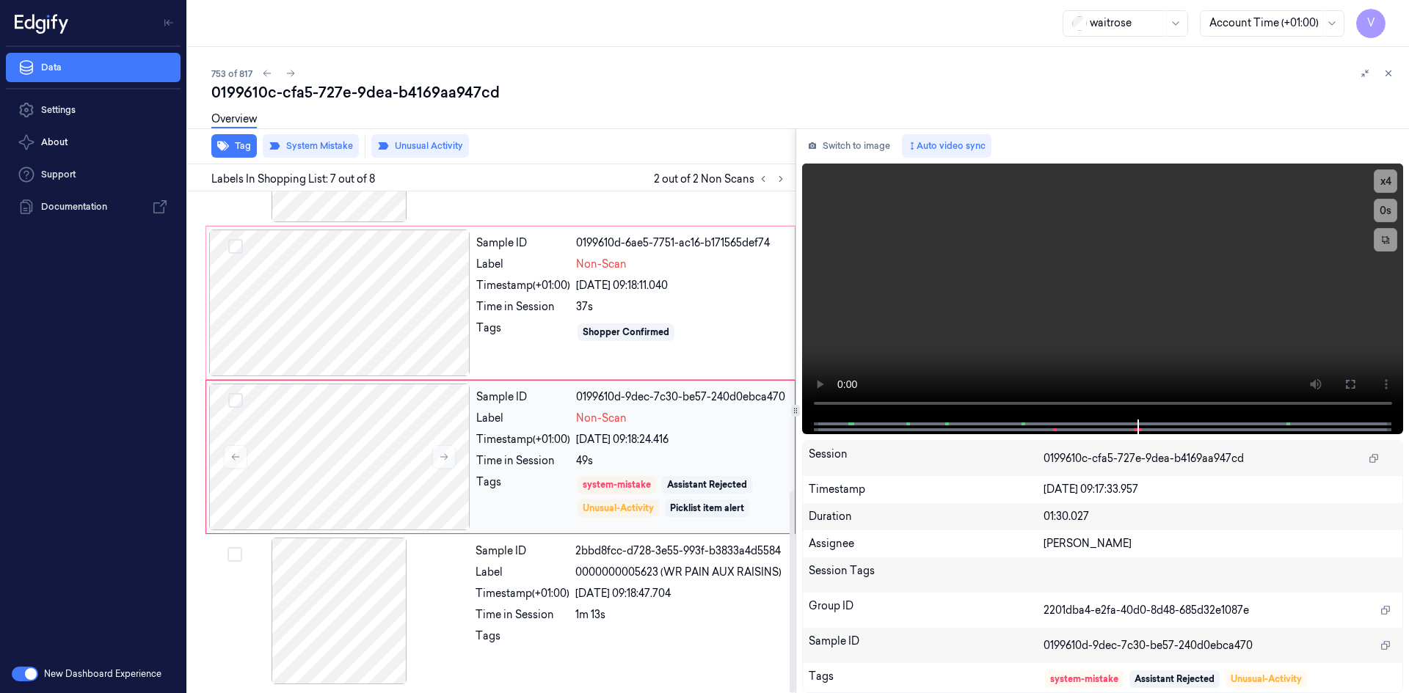
scroll to position [745, 0]
click at [726, 310] on div "Sample ID 0199610d-6ae5-7751-ac16-b171565def74 Label Non-Scan Timestamp (+01:00…" at bounding box center [630, 303] width 321 height 147
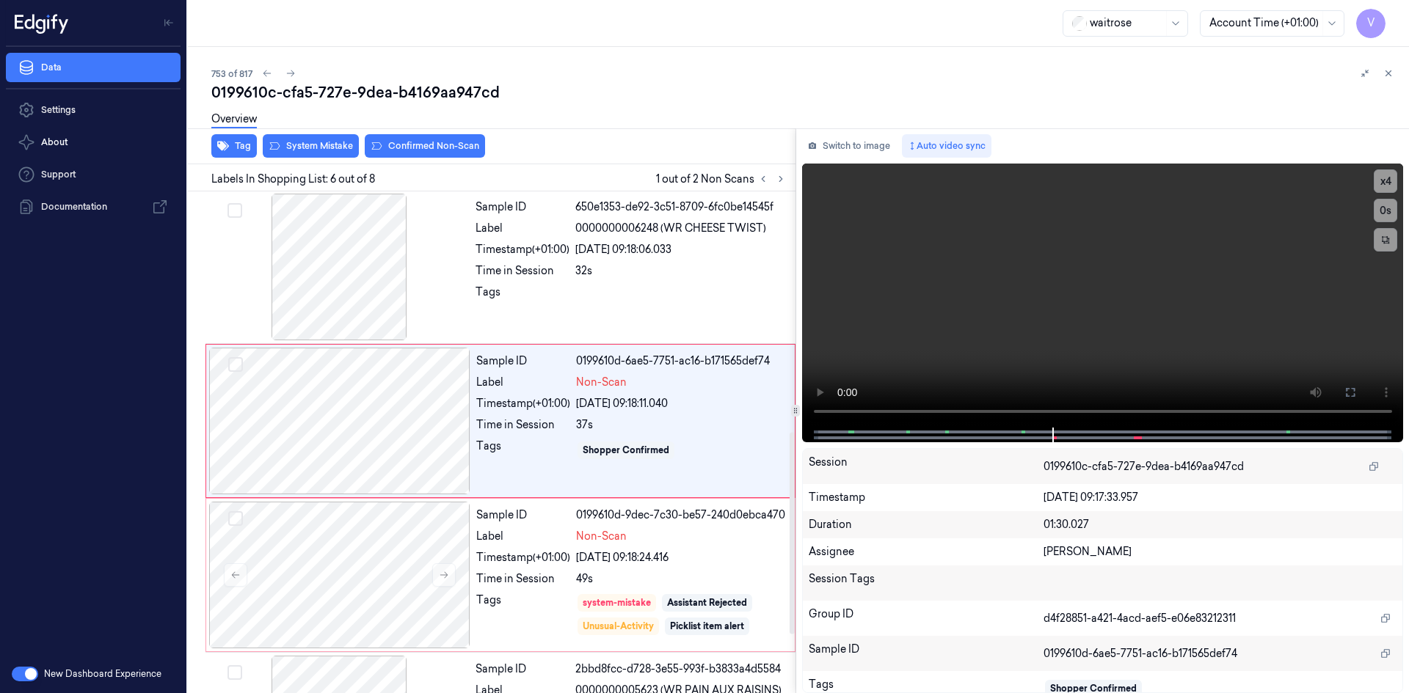
scroll to position [596, 0]
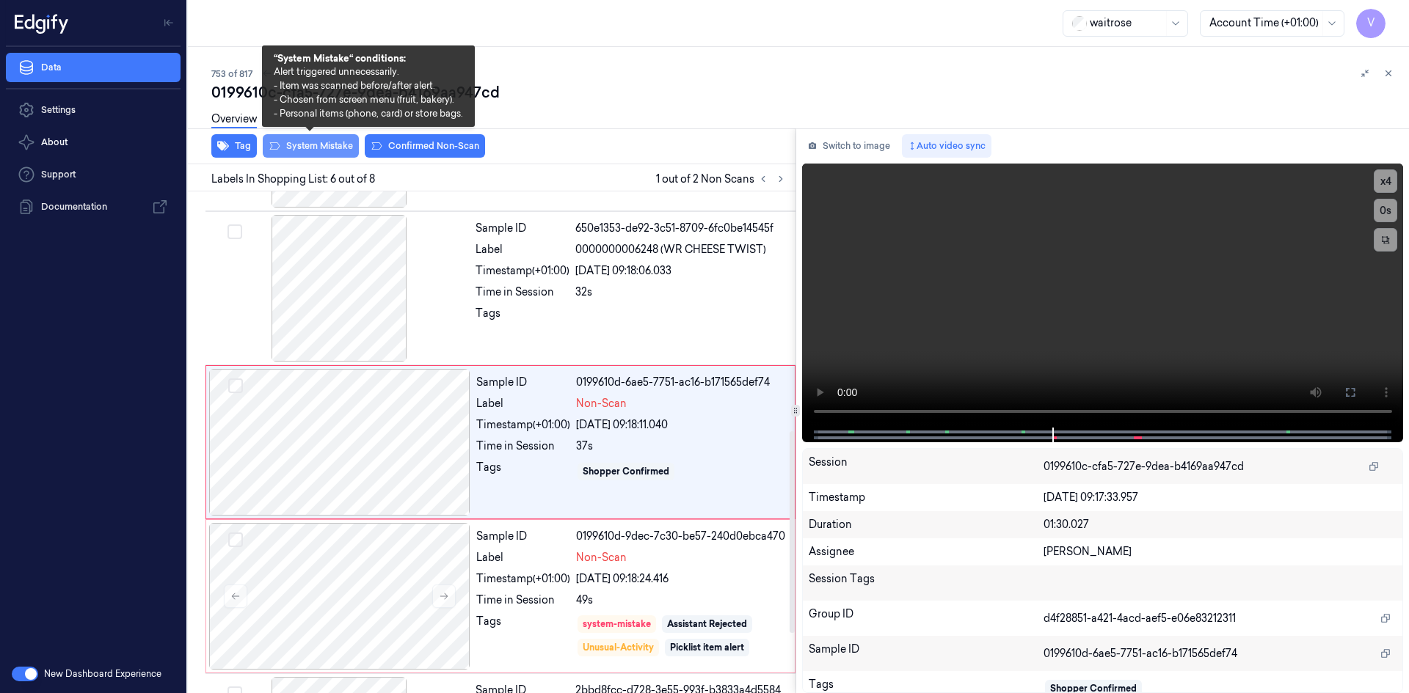
click at [335, 151] on button "System Mistake" at bounding box center [311, 145] width 96 height 23
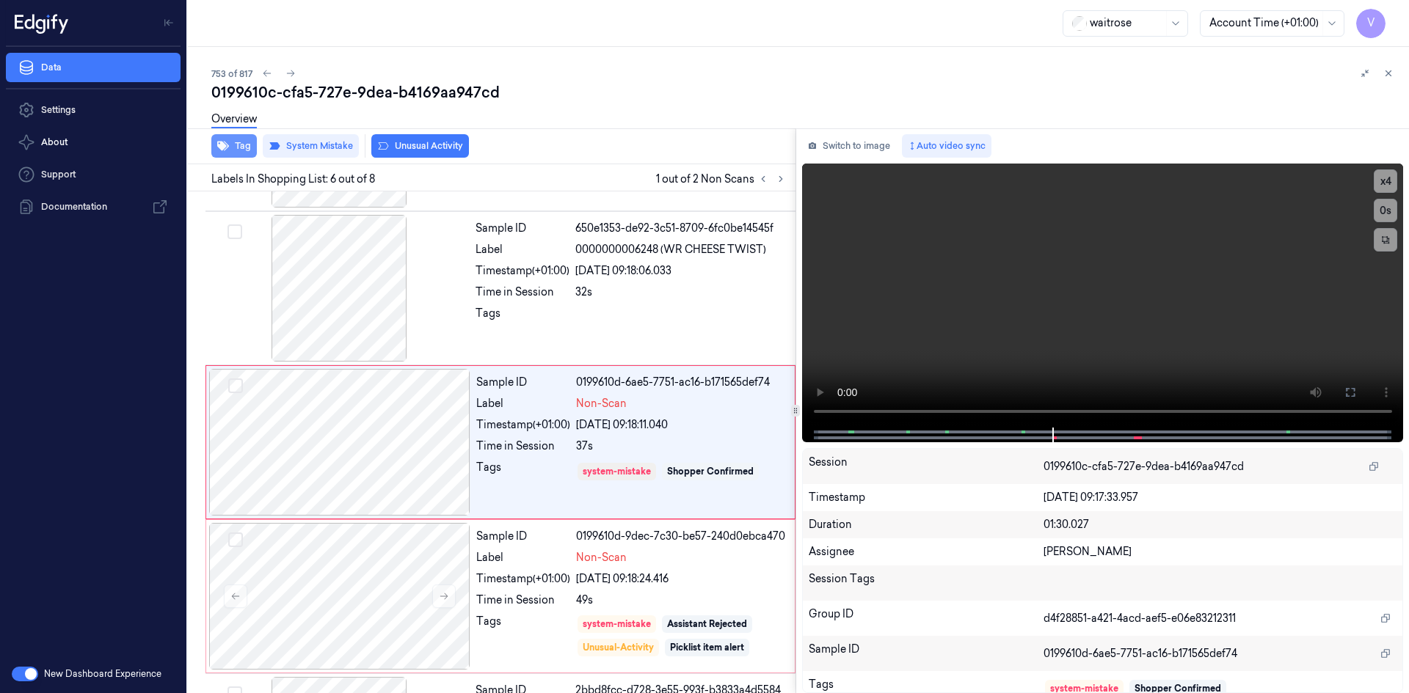
click at [245, 144] on button "Tag" at bounding box center [233, 145] width 45 height 23
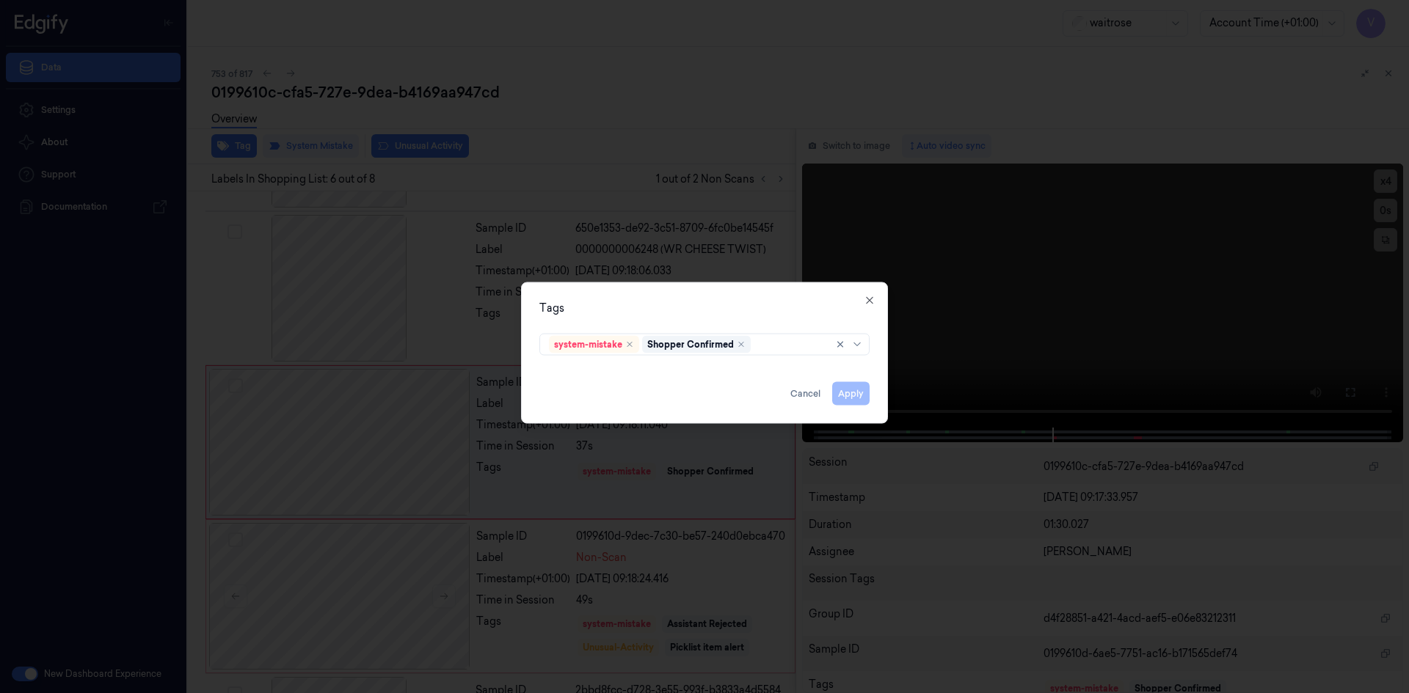
click at [784, 362] on div "Tags system-mistake Shopper Confirmed Apply Cancel Close" at bounding box center [704, 353] width 367 height 142
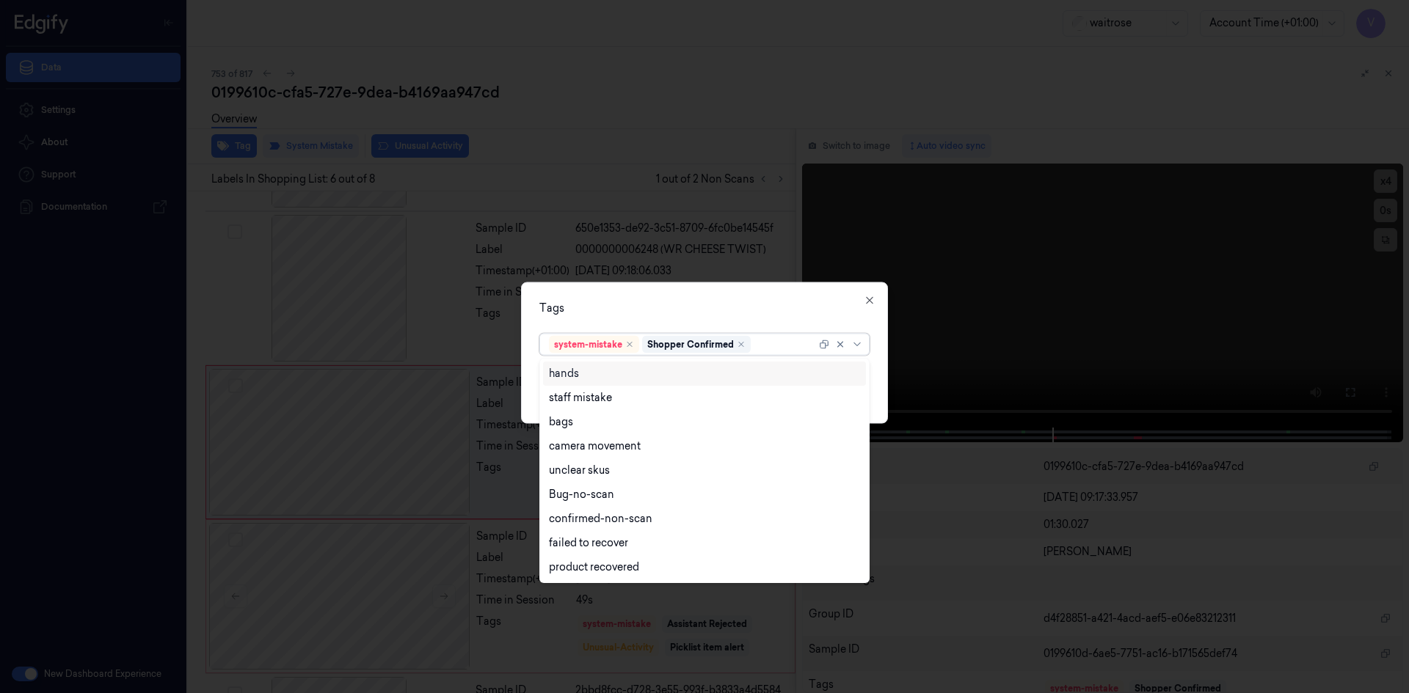
click at [781, 351] on div at bounding box center [784, 344] width 62 height 15
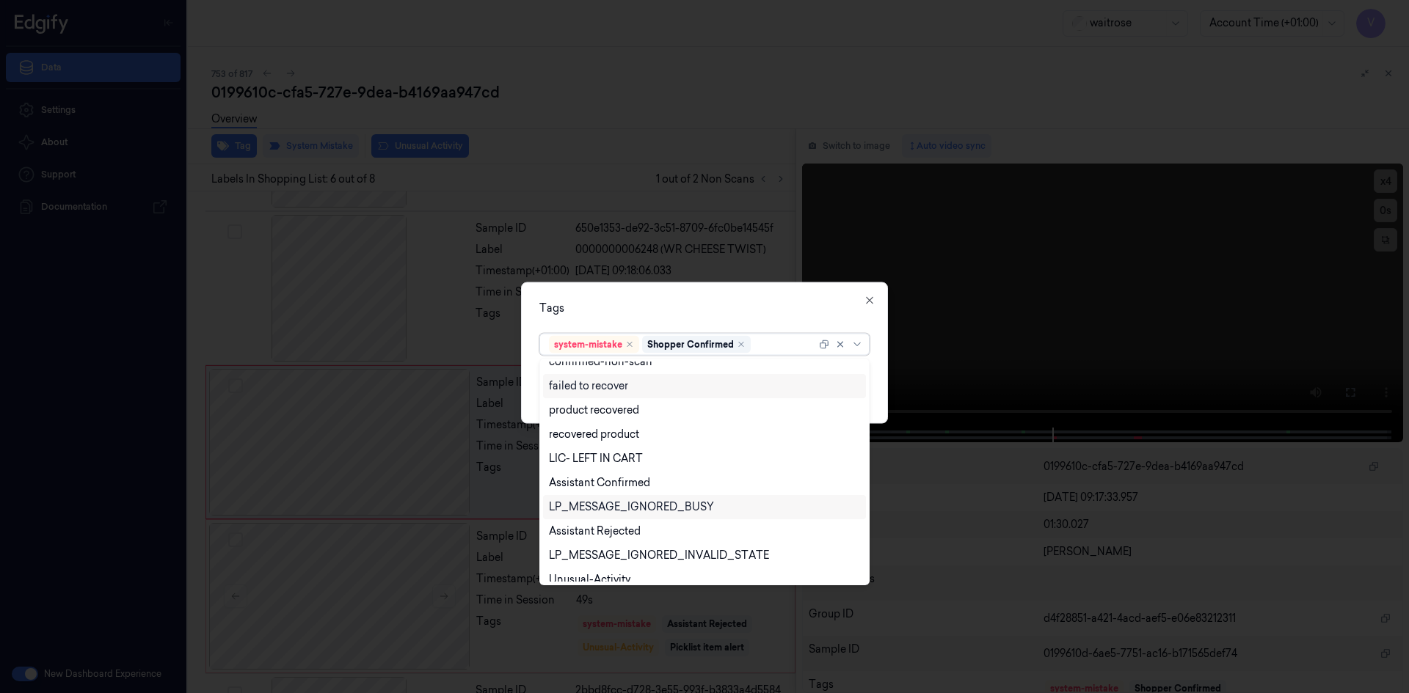
scroll to position [216, 0]
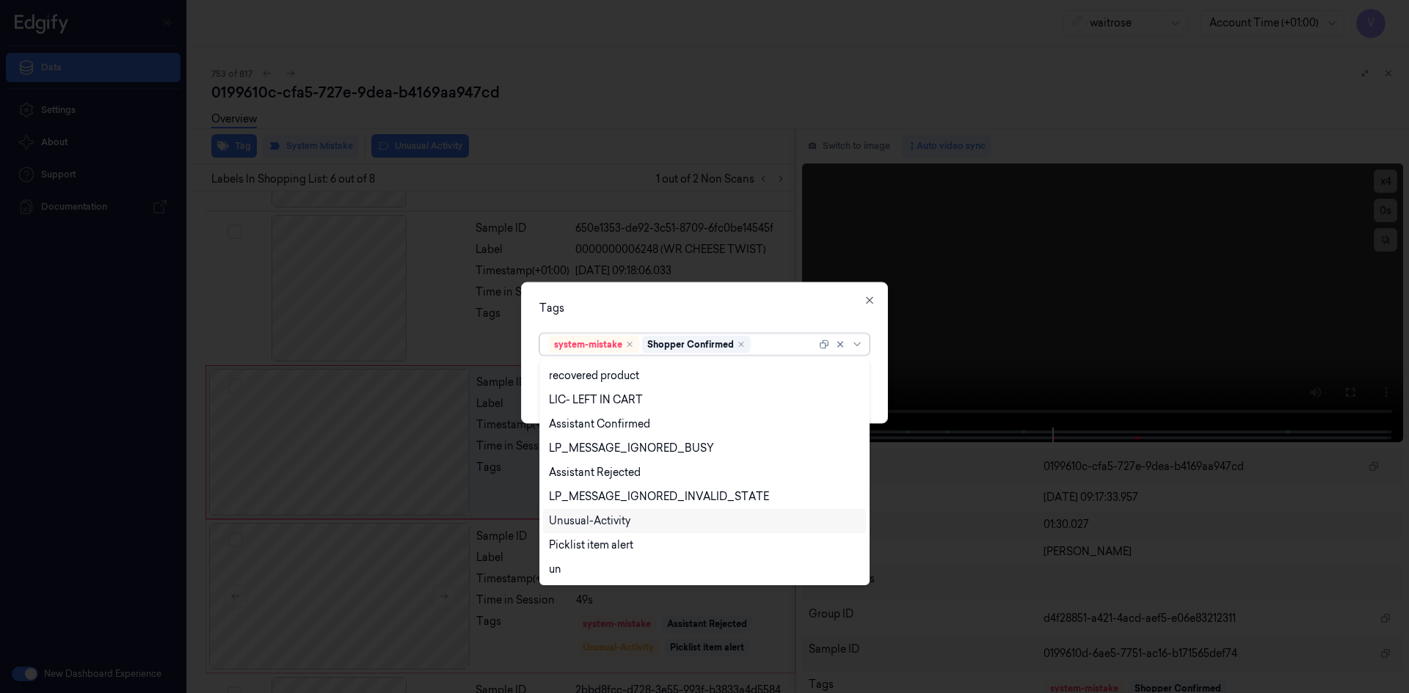
click at [602, 523] on div "Unusual-Activity" at bounding box center [589, 521] width 81 height 15
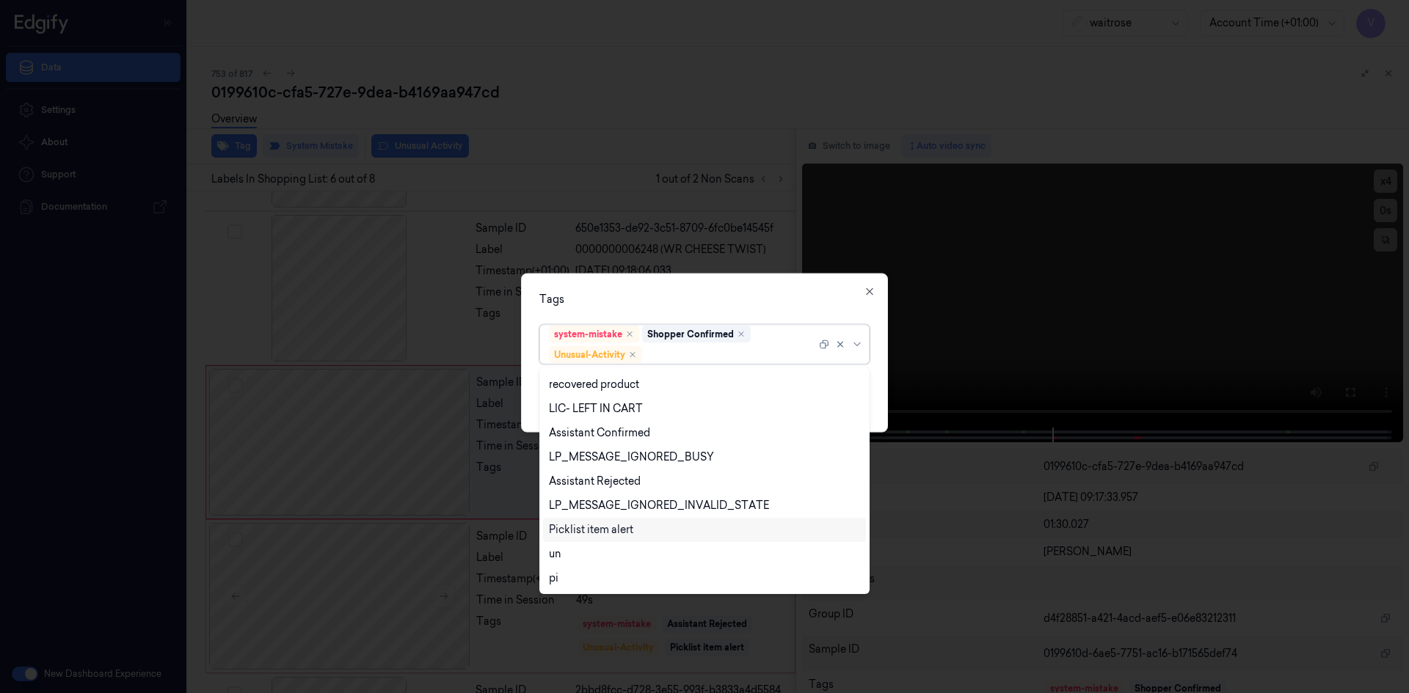
click at [598, 533] on div "Picklist item alert" at bounding box center [591, 529] width 84 height 15
click at [701, 314] on div "Tags option Picklist item alert, selected. 20 results available. Use Up and Dow…" at bounding box center [704, 352] width 367 height 159
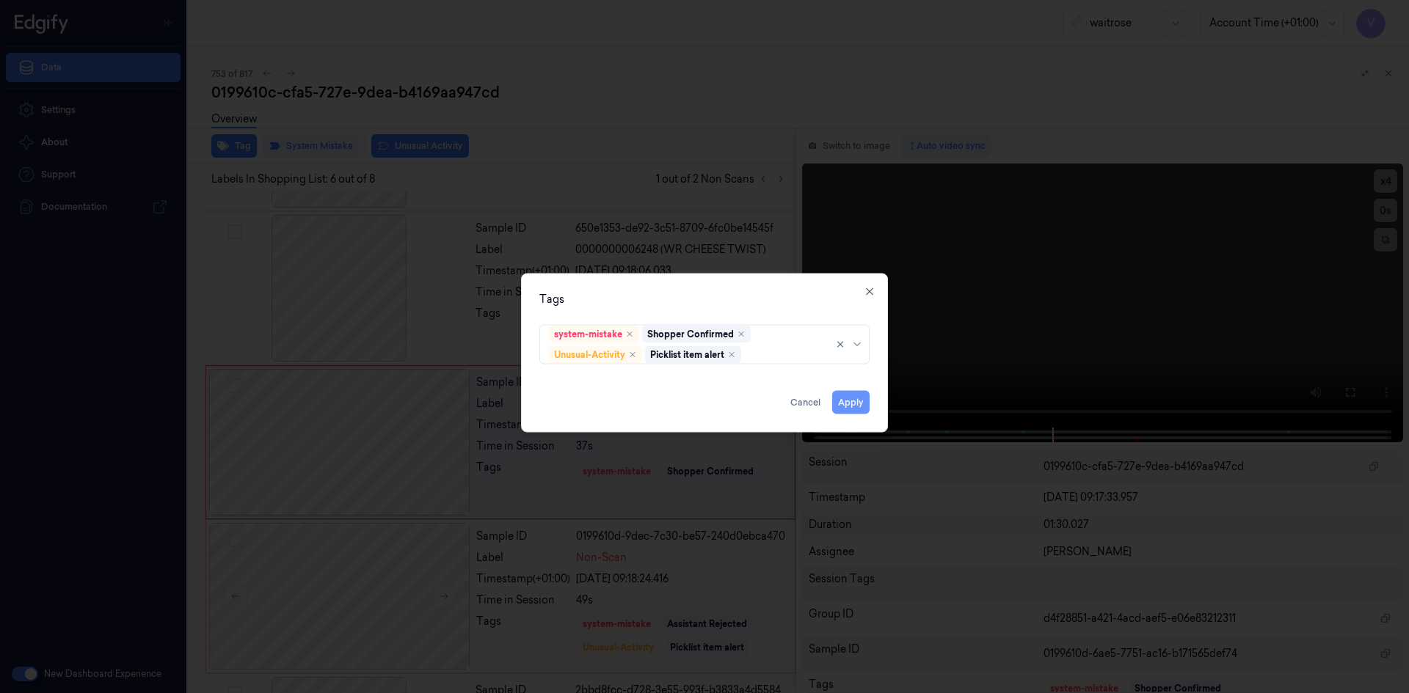
click at [850, 396] on button "Apply" at bounding box center [850, 401] width 37 height 23
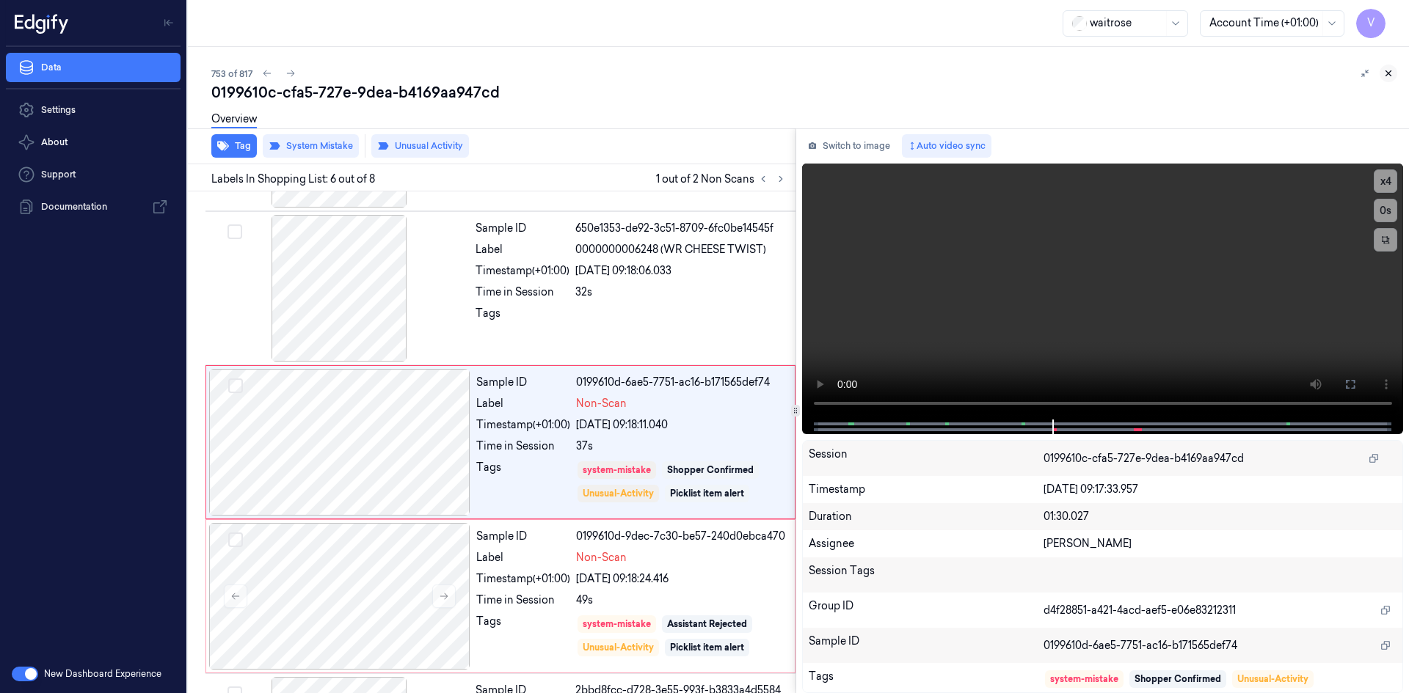
click at [1385, 74] on icon at bounding box center [1388, 73] width 10 height 10
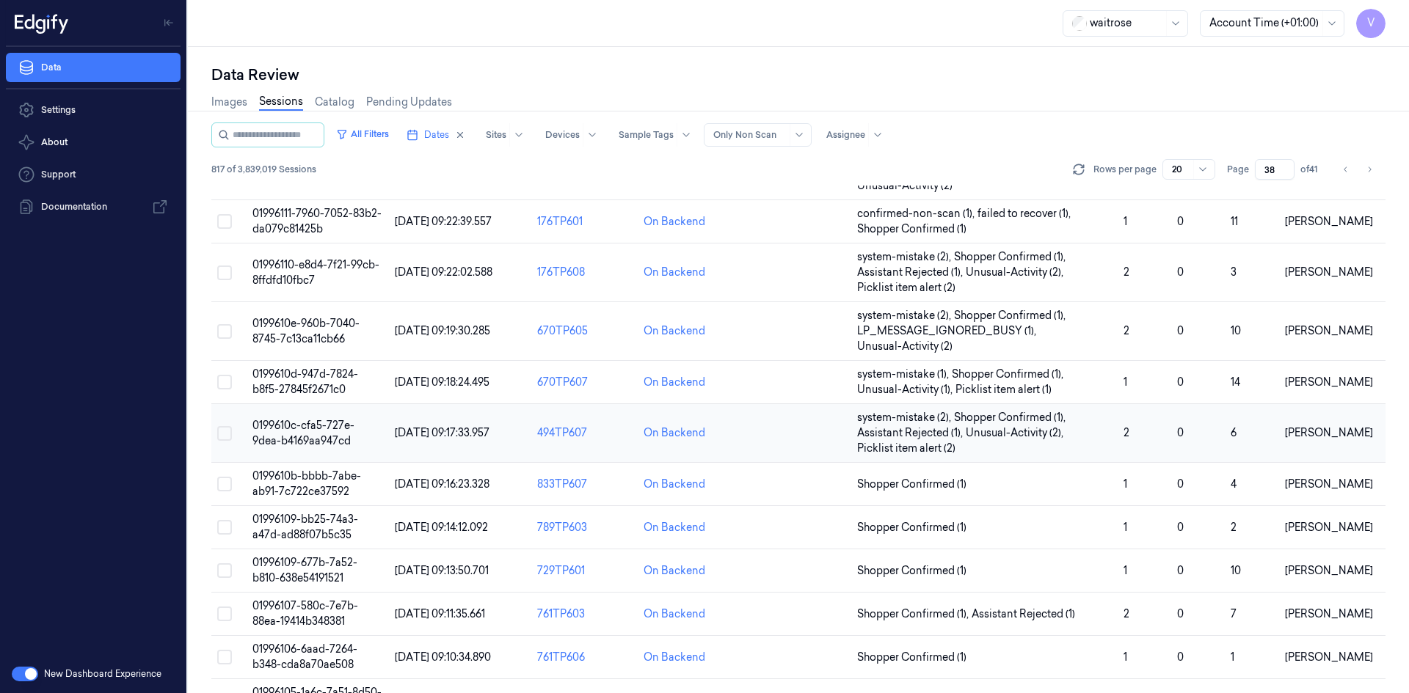
scroll to position [389, 0]
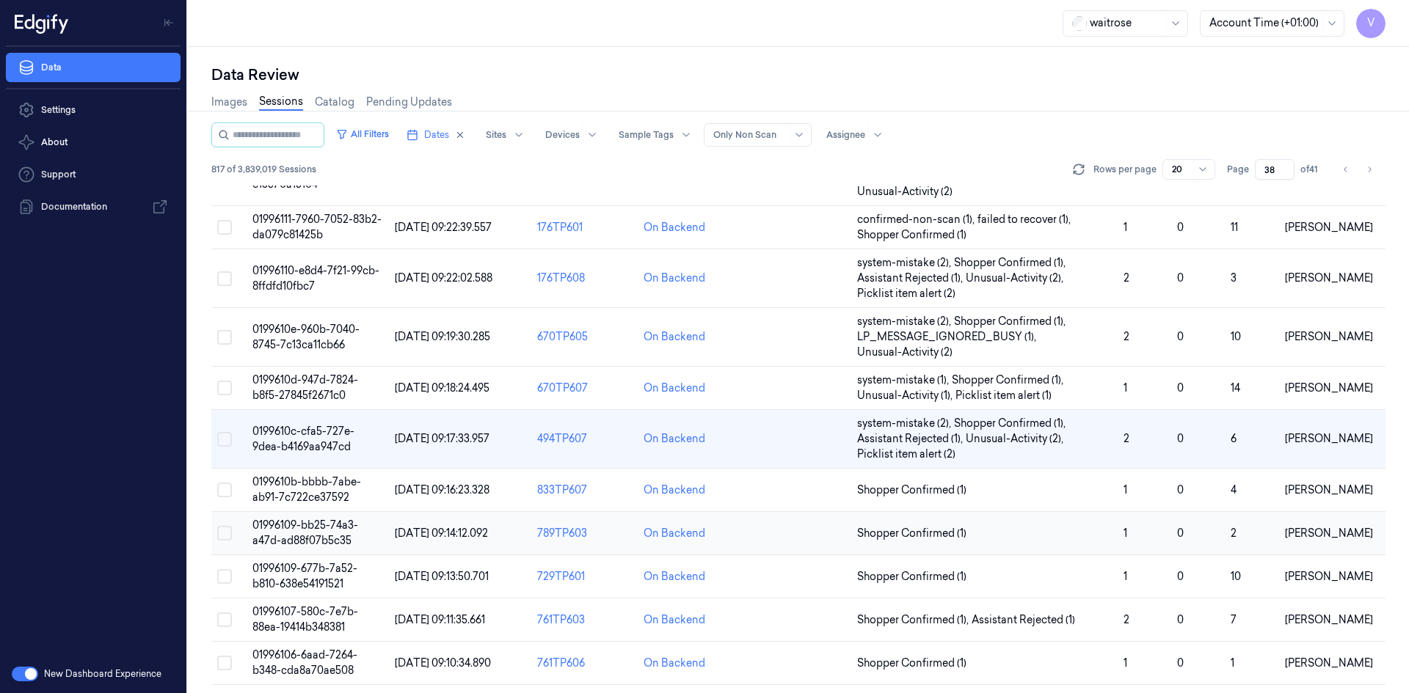
click at [303, 532] on td "01996109-bb25-74a3-a47d-ad88f07b5c35" at bounding box center [318, 533] width 142 height 43
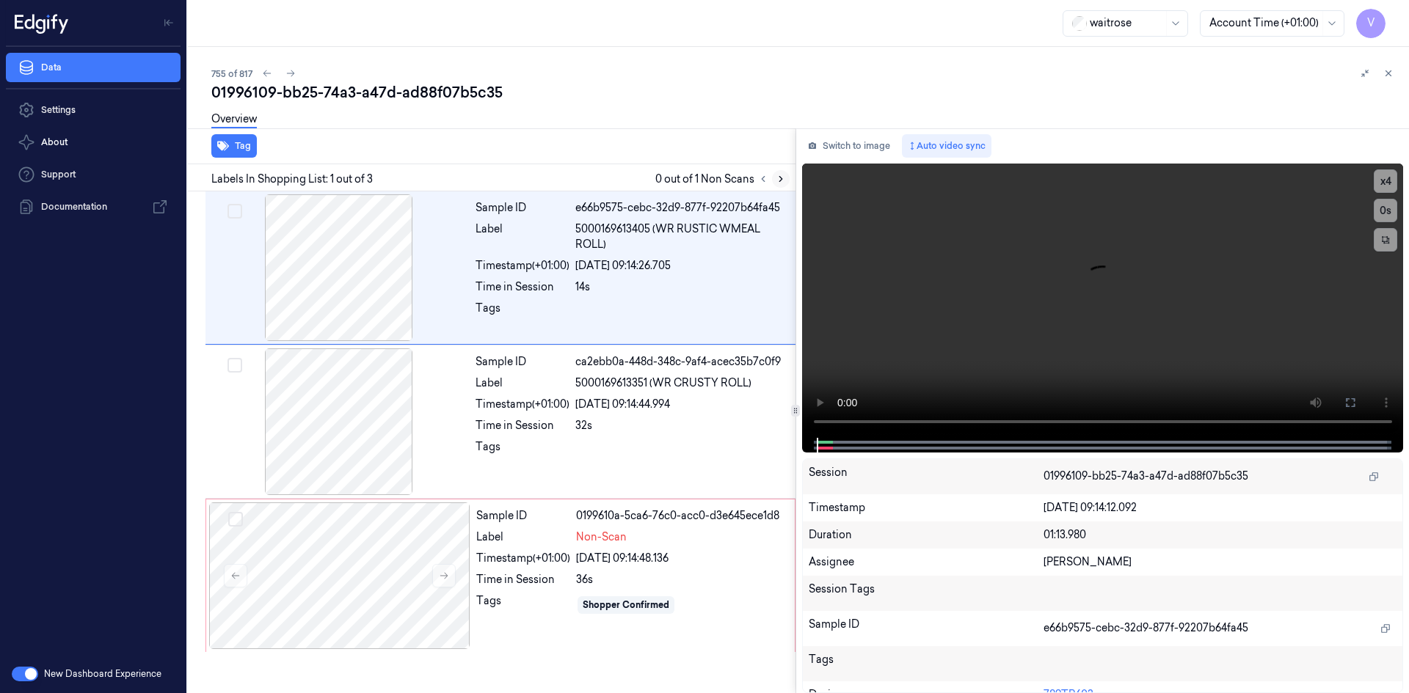
click at [784, 177] on icon at bounding box center [780, 179] width 10 height 10
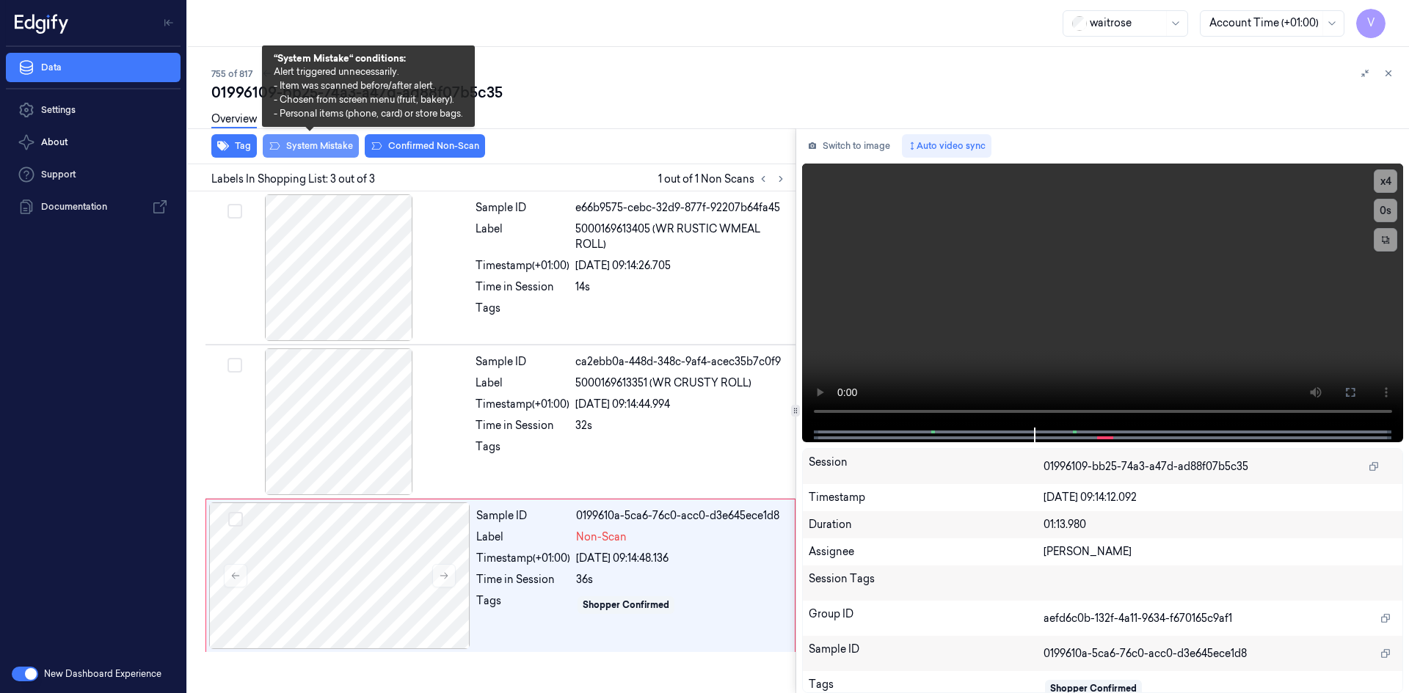
click at [316, 146] on button "System Mistake" at bounding box center [311, 145] width 96 height 23
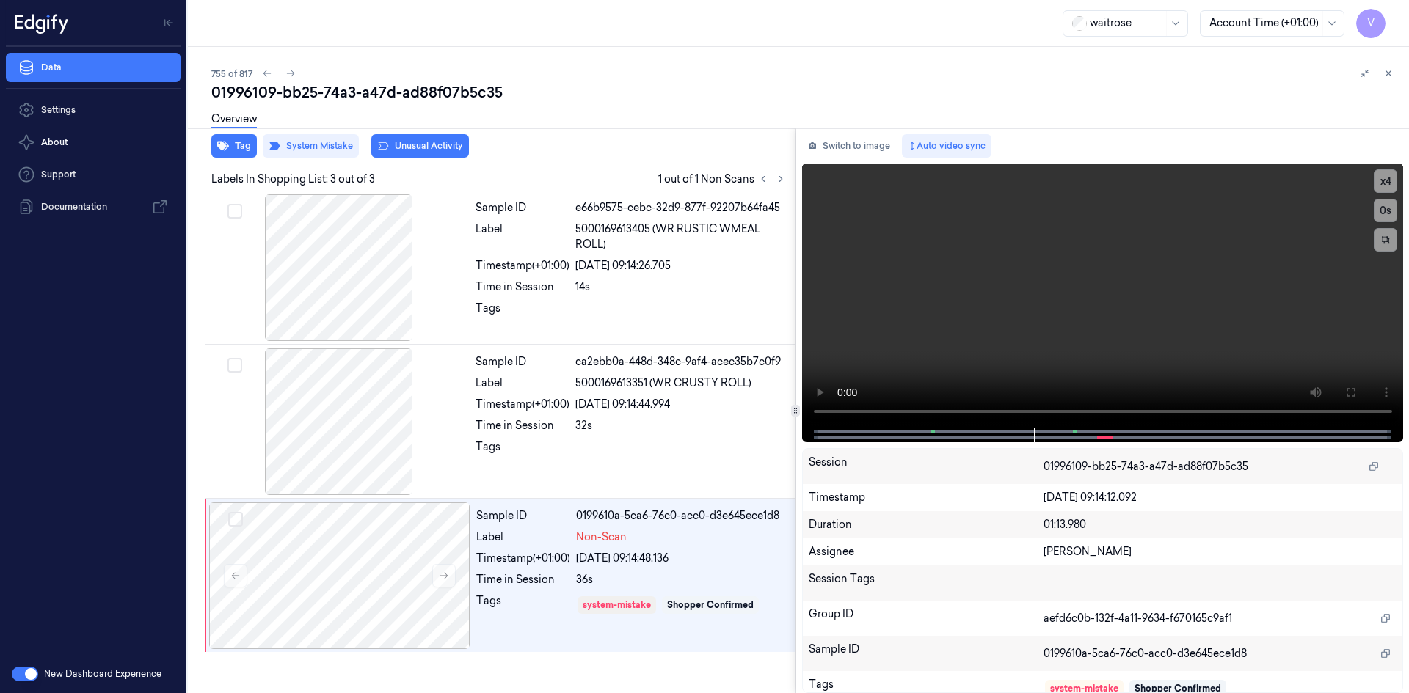
click at [233, 139] on div "Overview" at bounding box center [233, 121] width 45 height 37
click at [243, 153] on button "Tag" at bounding box center [233, 145] width 45 height 23
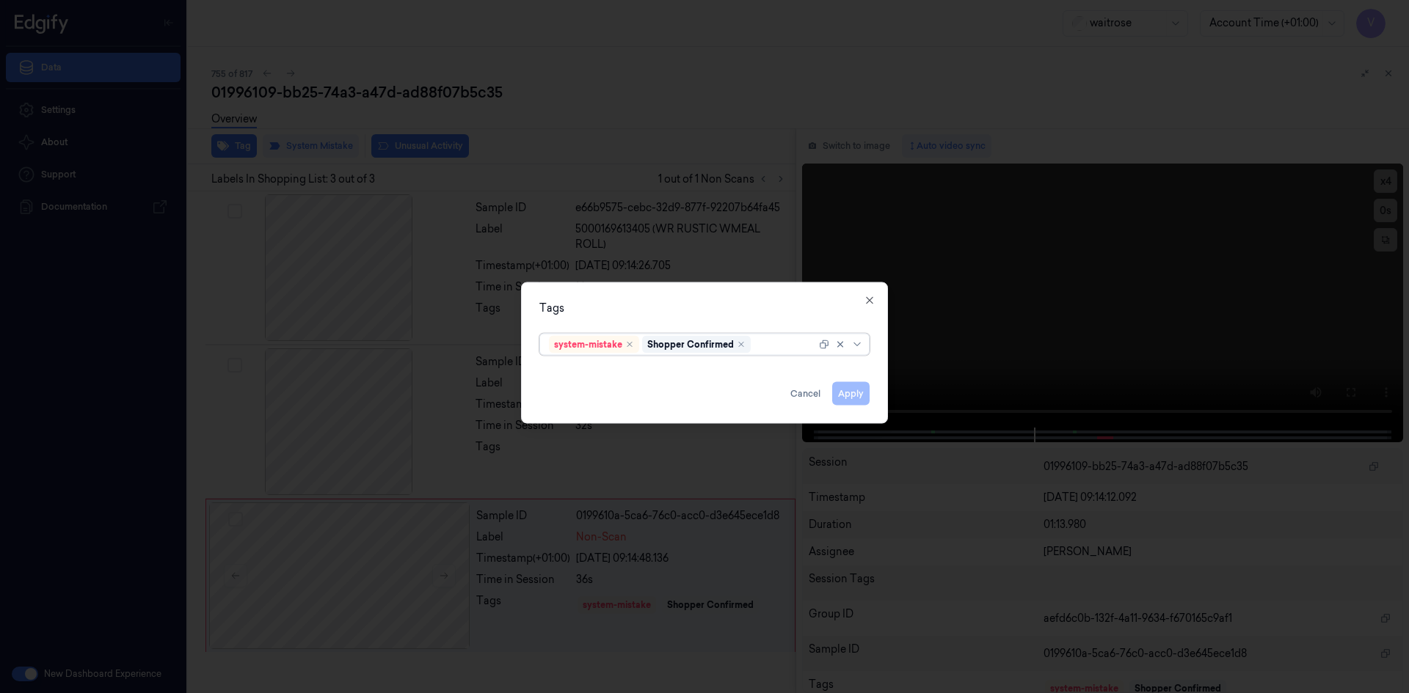
click at [775, 342] on div at bounding box center [784, 344] width 62 height 15
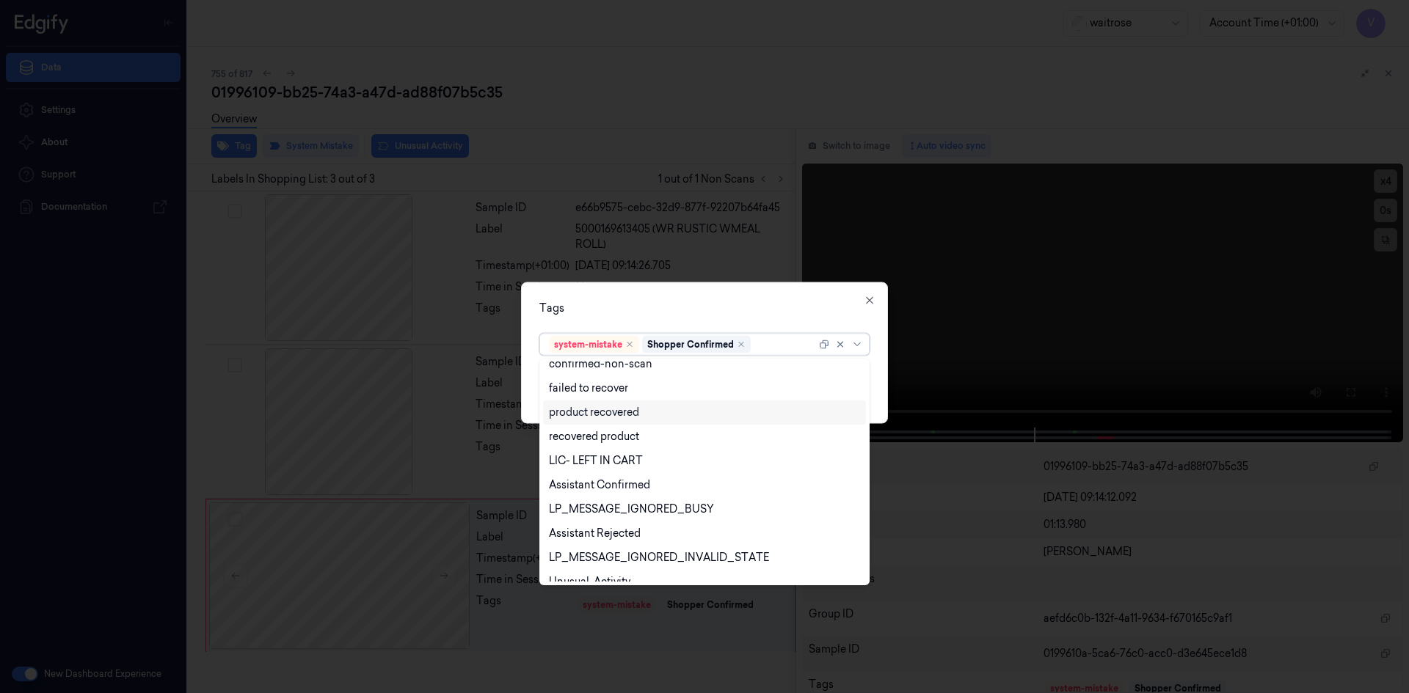
scroll to position [216, 0]
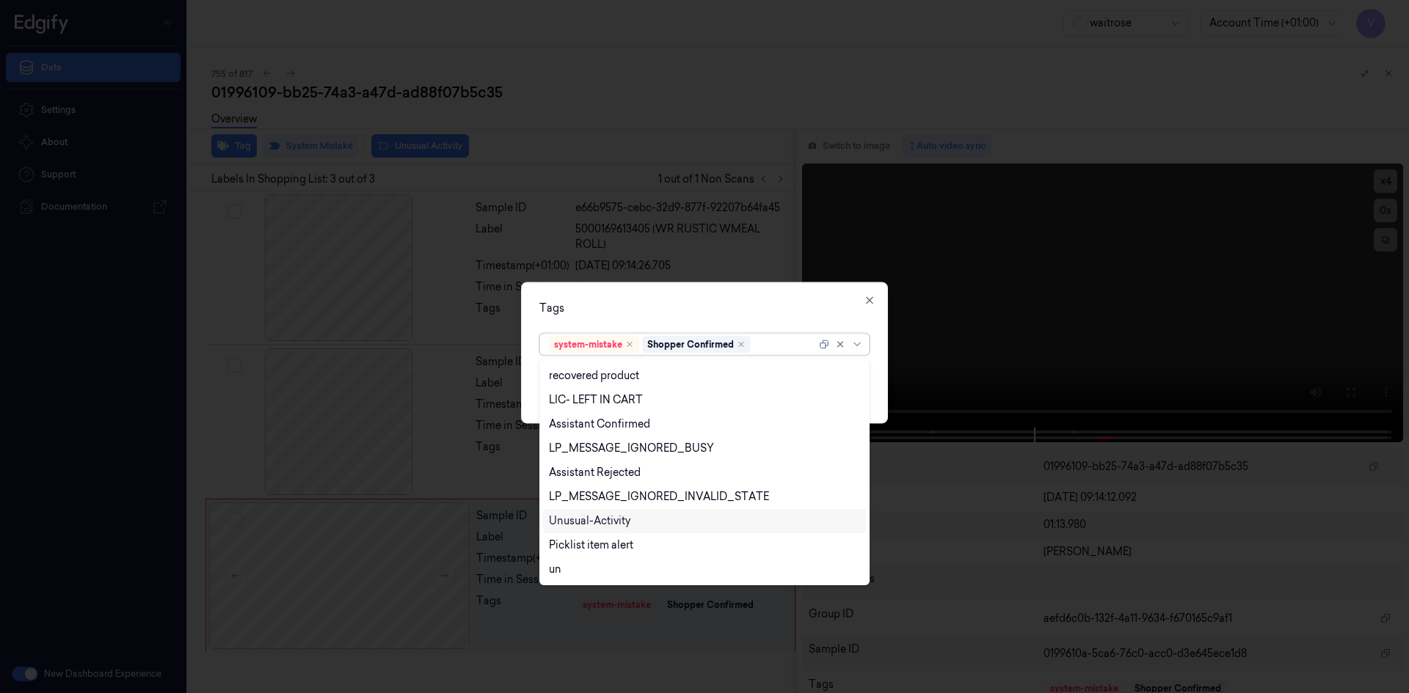
click at [591, 525] on div "Unusual-Activity" at bounding box center [589, 521] width 81 height 15
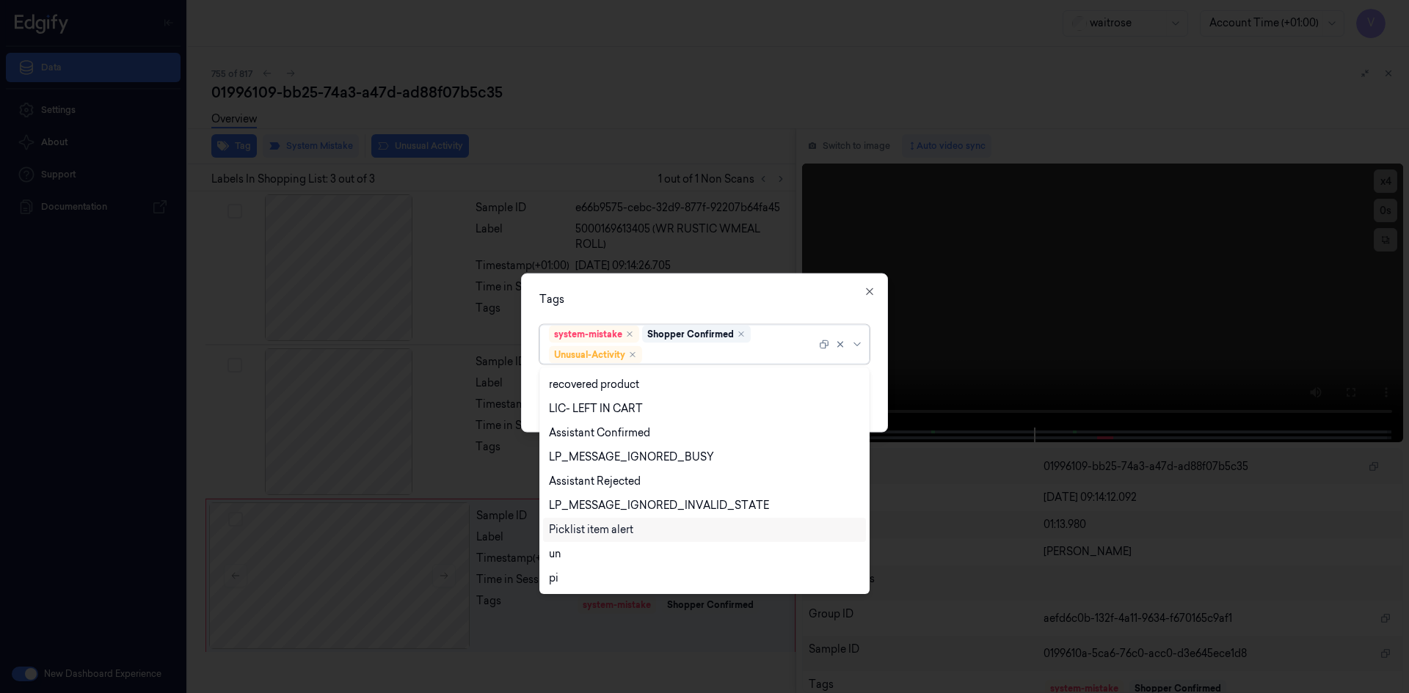
click at [594, 533] on div "Picklist item alert" at bounding box center [591, 529] width 84 height 15
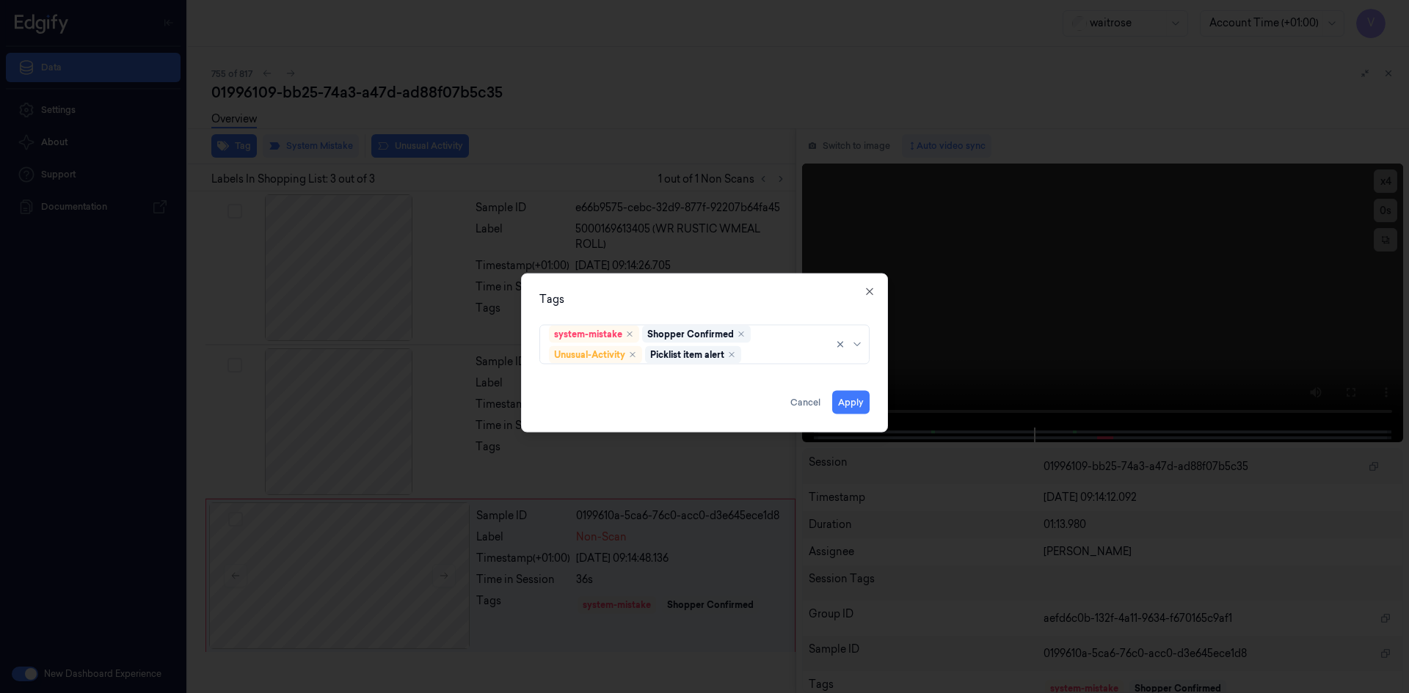
click at [673, 301] on div "Tags" at bounding box center [704, 298] width 330 height 15
click at [849, 402] on button "Apply" at bounding box center [850, 401] width 37 height 23
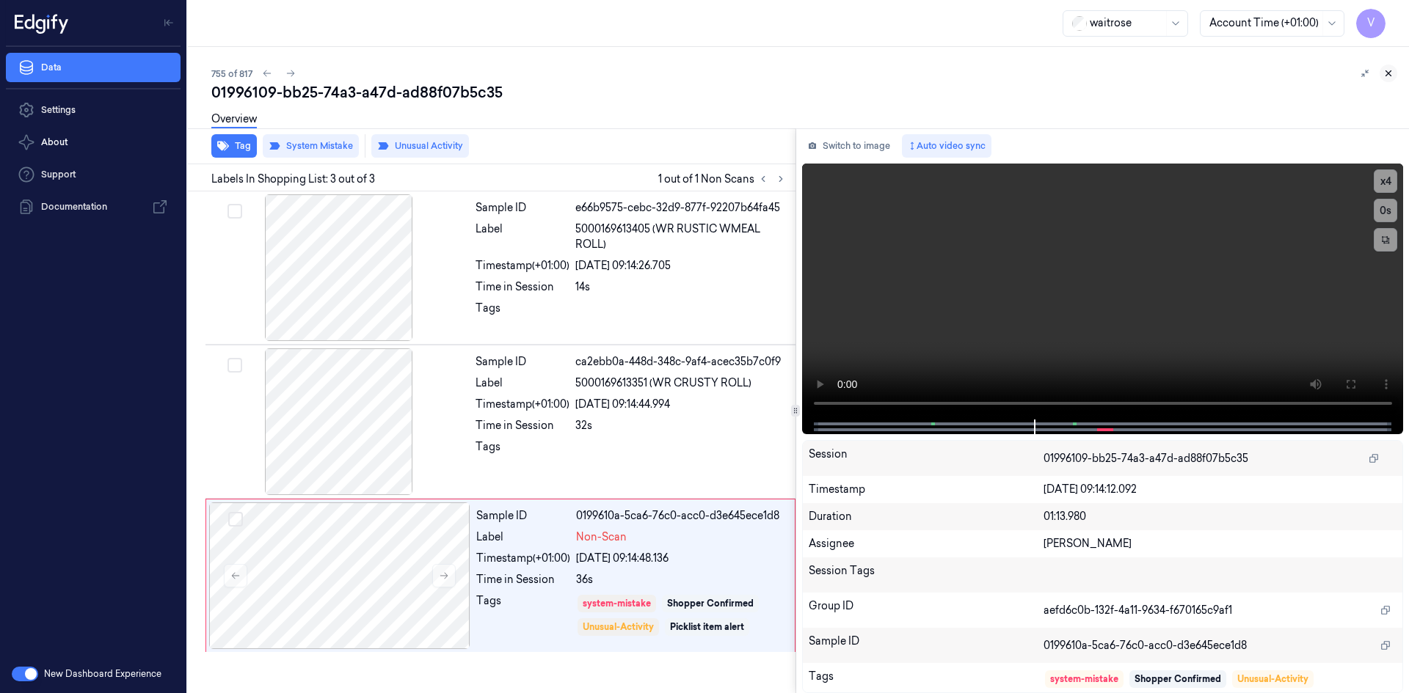
click at [1390, 73] on icon at bounding box center [1388, 73] width 10 height 10
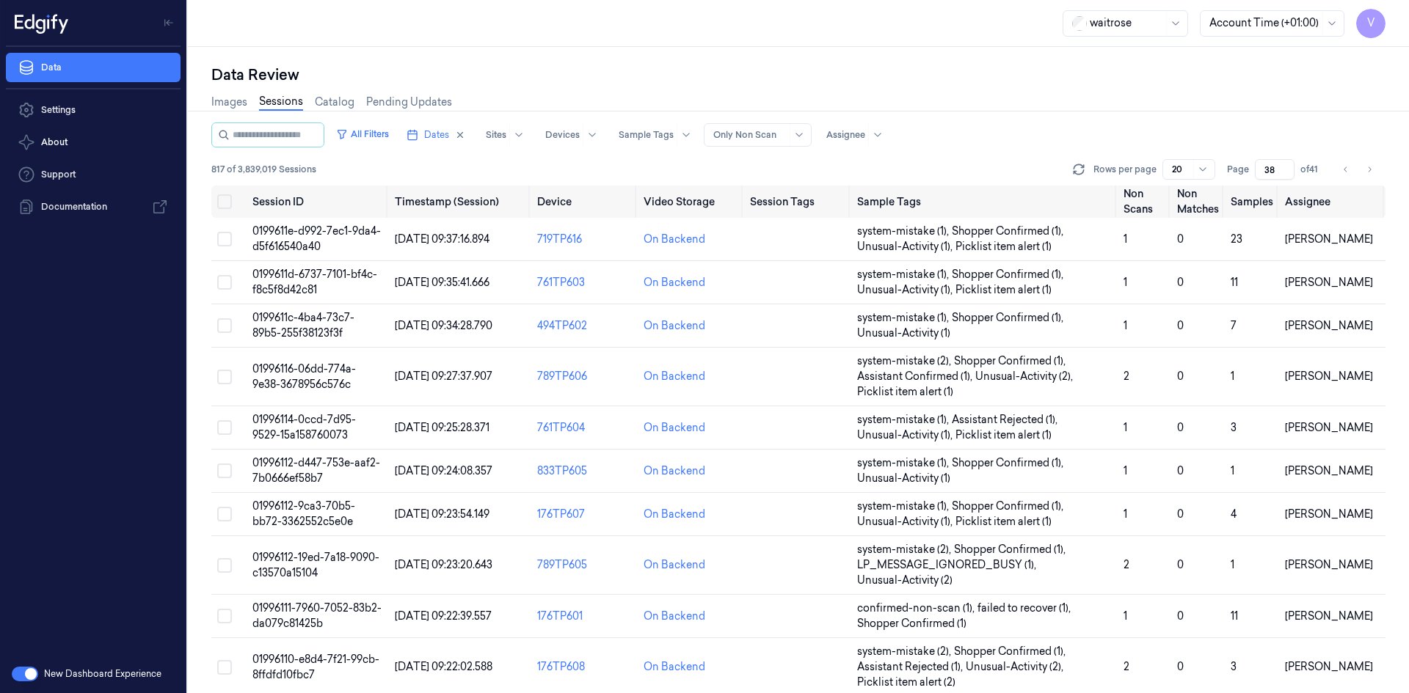
scroll to position [478, 0]
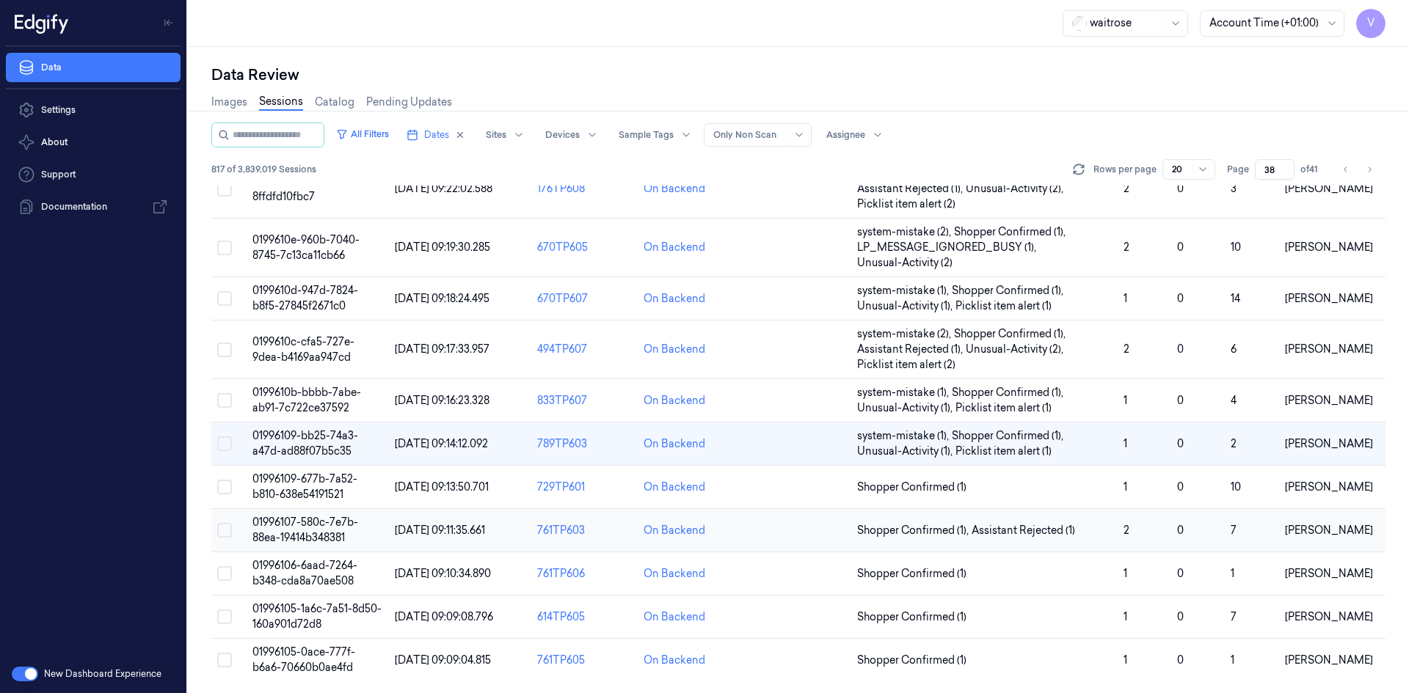
click at [311, 536] on span "01996107-580c-7e7b-88ea-19414b348381" at bounding box center [305, 530] width 106 height 29
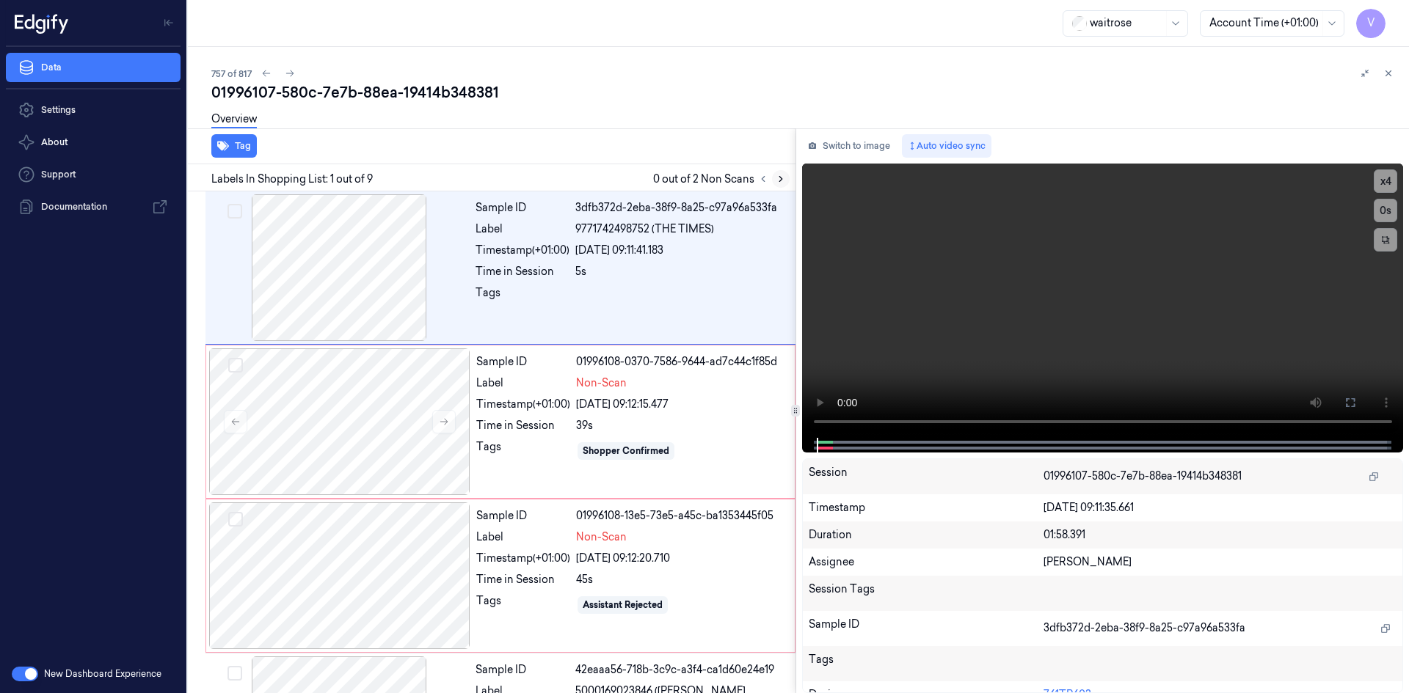
click at [787, 183] on button at bounding box center [781, 179] width 18 height 18
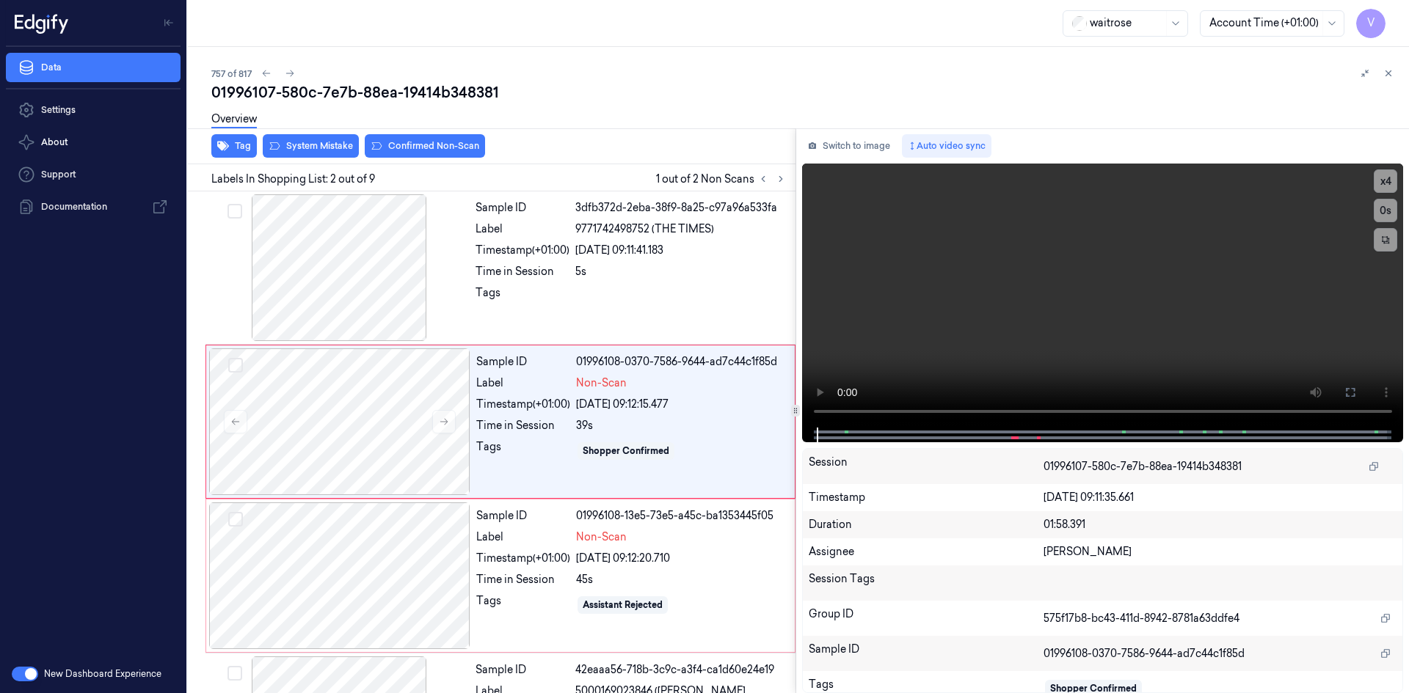
click at [668, 113] on div "Overview" at bounding box center [804, 121] width 1186 height 37
click at [1352, 387] on icon at bounding box center [1350, 393] width 12 height 12
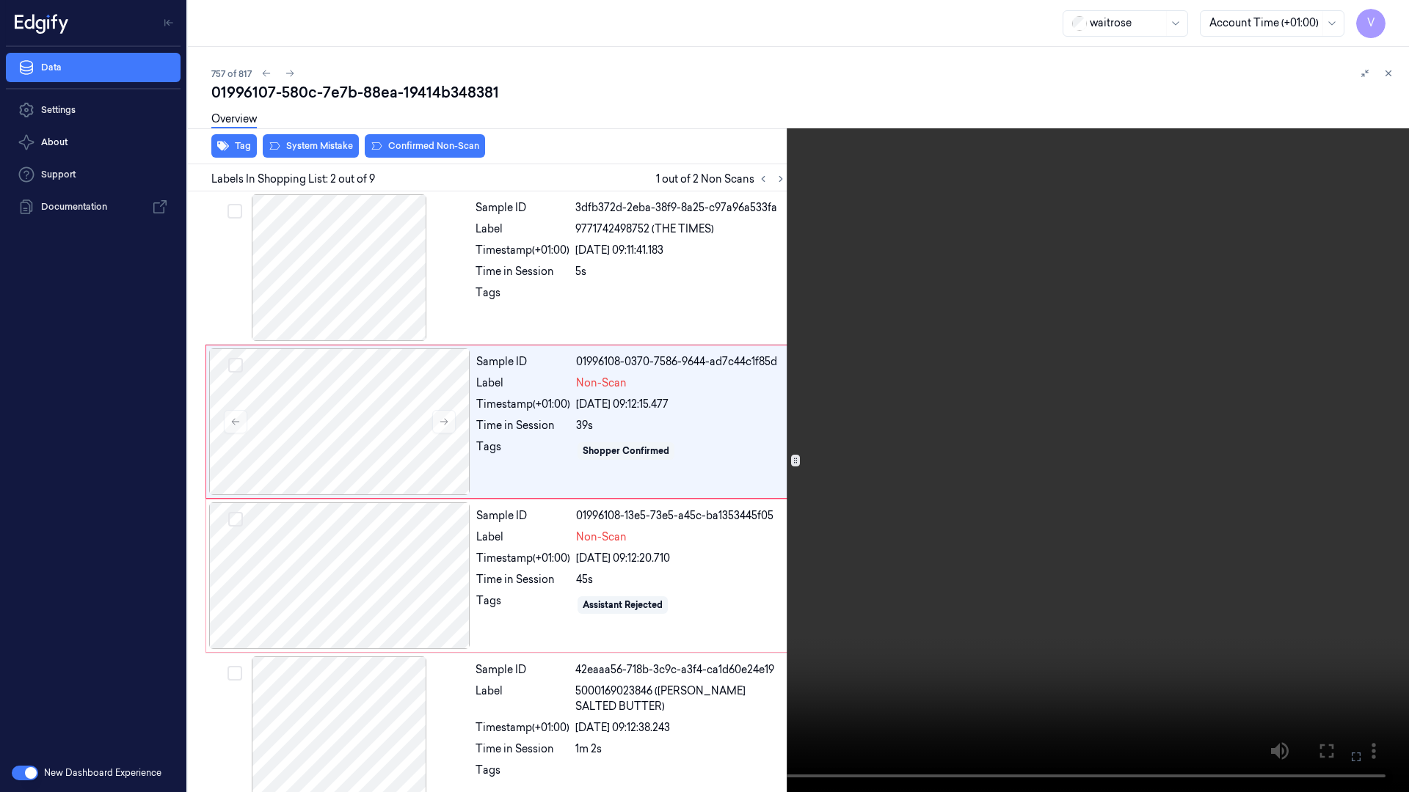
click at [704, 454] on video at bounding box center [704, 396] width 1409 height 792
click at [0, 0] on icon at bounding box center [0, 0] width 0 height 0
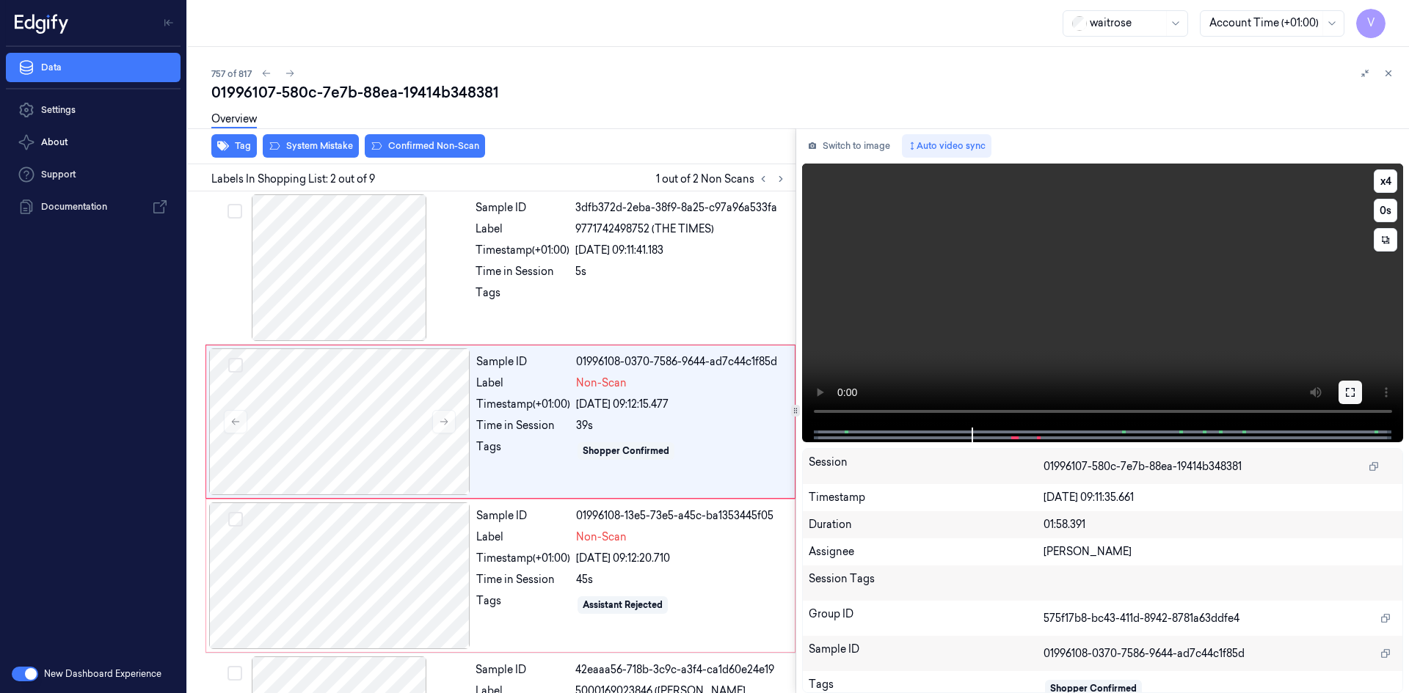
click at [1354, 394] on icon at bounding box center [1349, 392] width 9 height 9
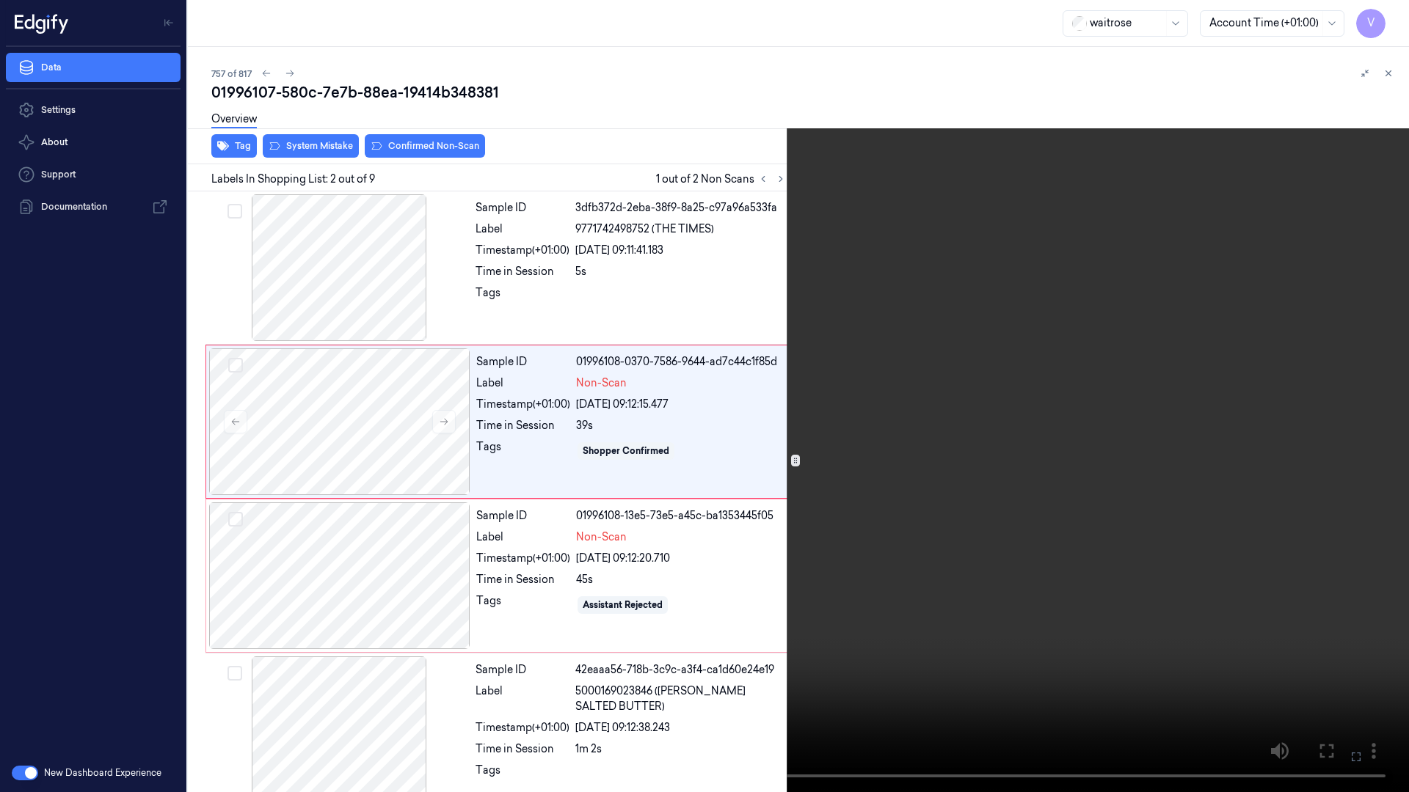
click at [1131, 247] on video at bounding box center [704, 396] width 1409 height 792
click at [0, 0] on icon at bounding box center [0, 0] width 0 height 0
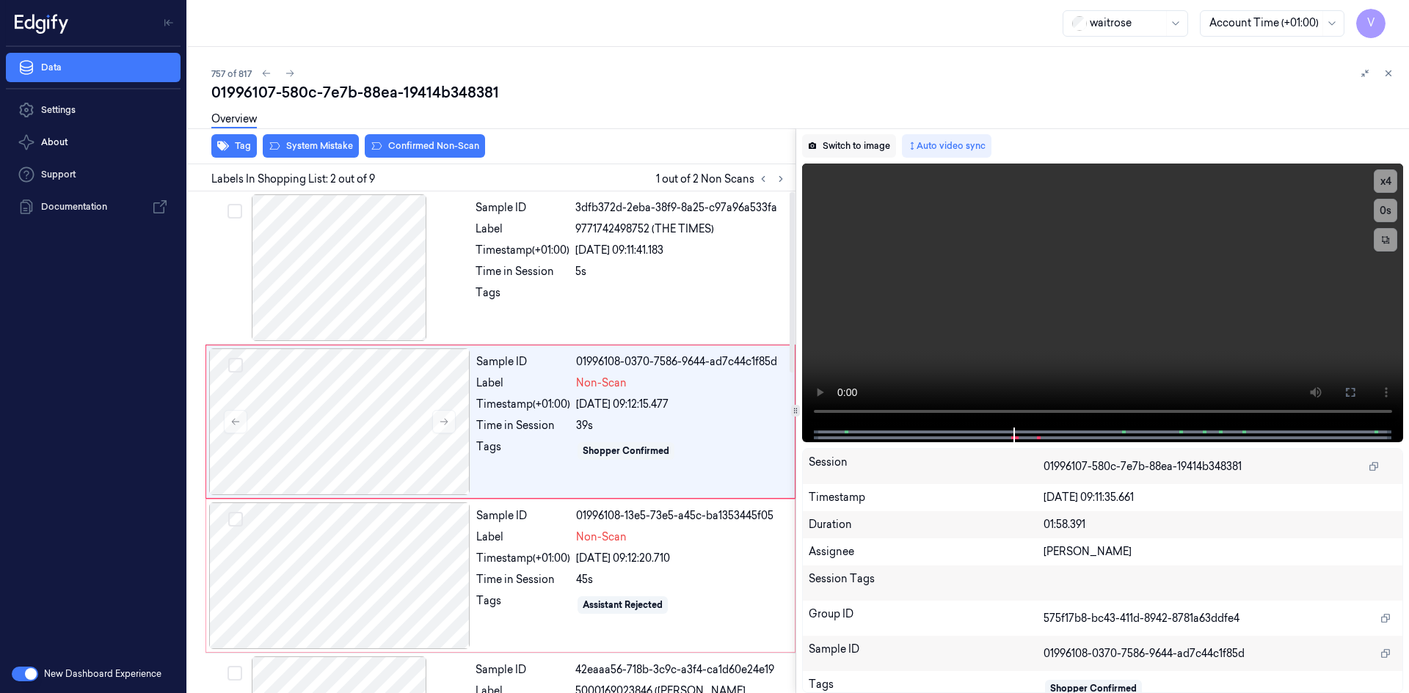
click at [835, 147] on button "Switch to image" at bounding box center [849, 145] width 94 height 23
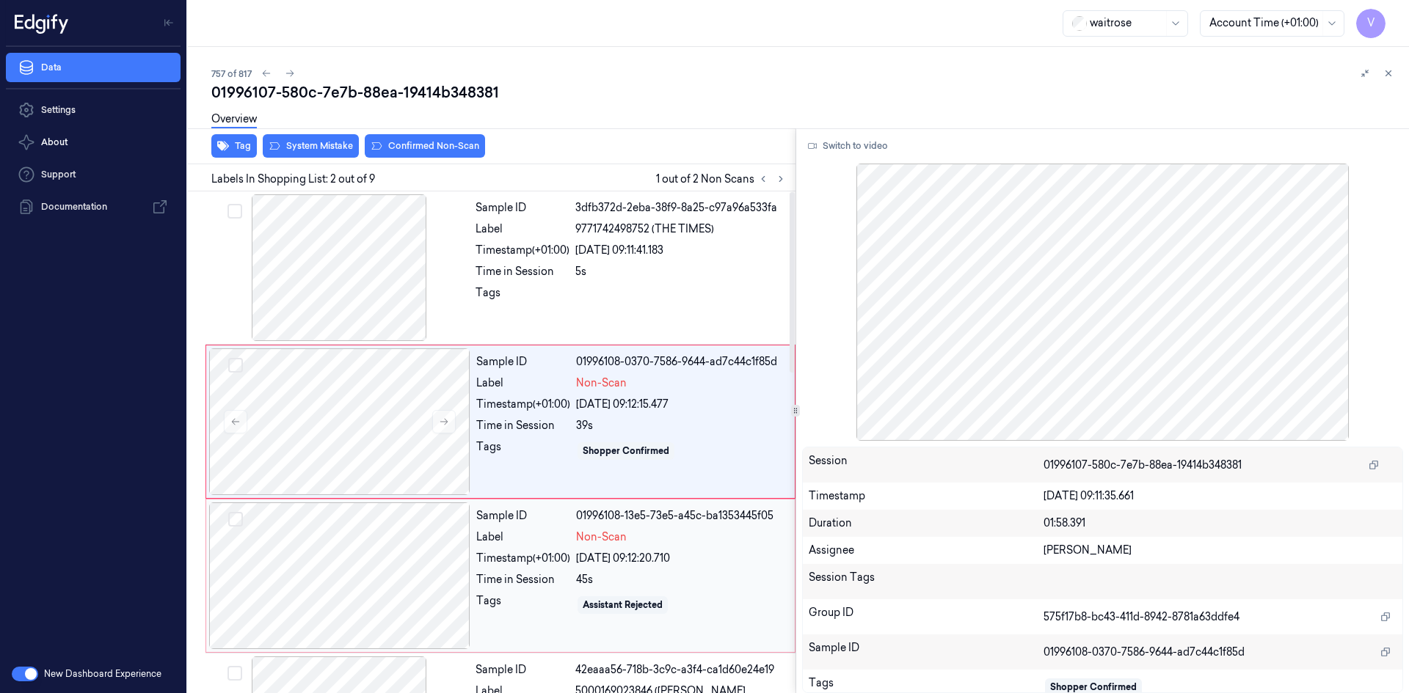
click at [565, 573] on div "Time in Session" at bounding box center [523, 579] width 94 height 15
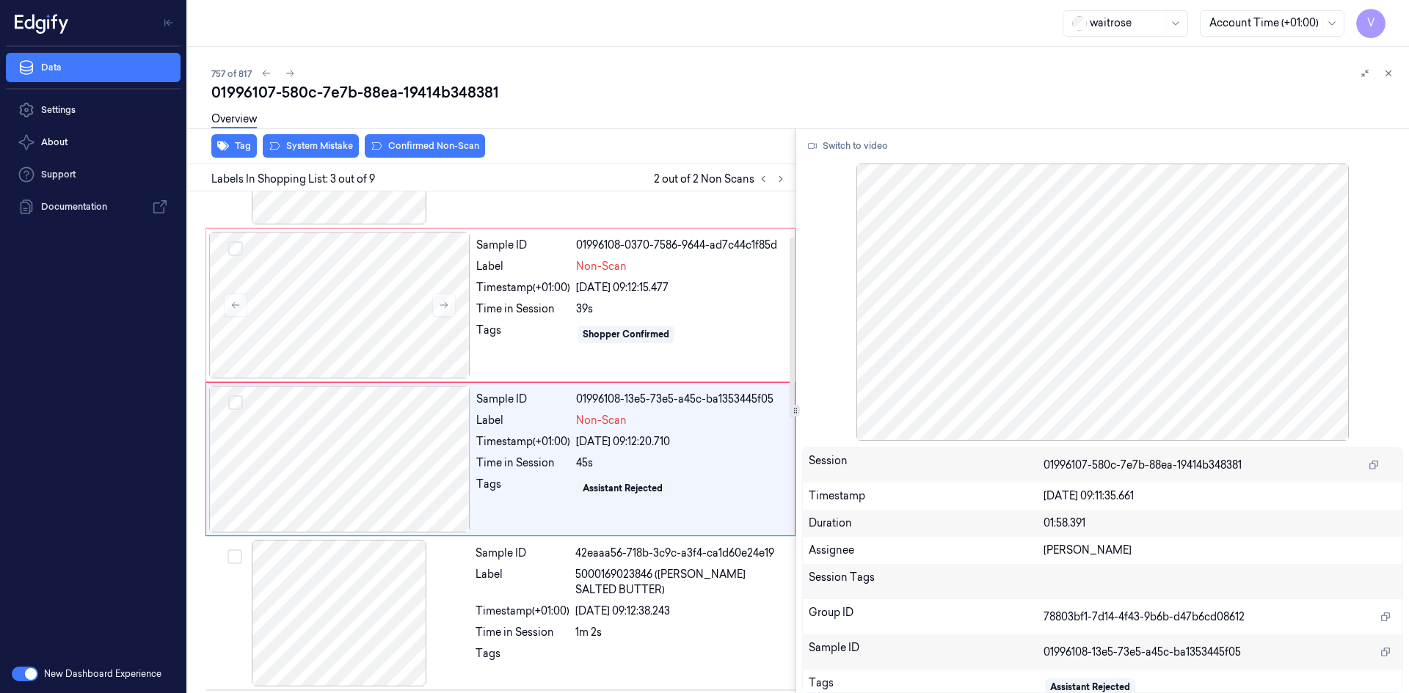
scroll to position [134, 0]
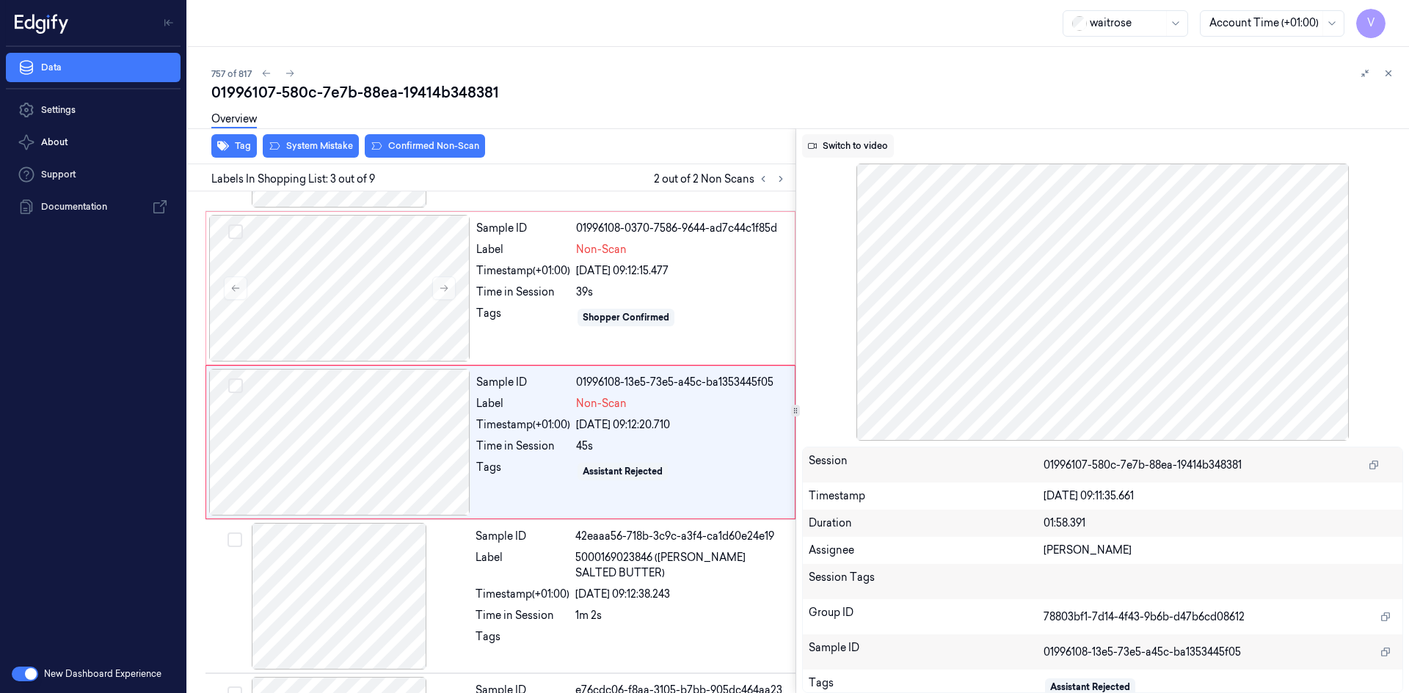
click at [846, 142] on button "Switch to video" at bounding box center [848, 145] width 92 height 23
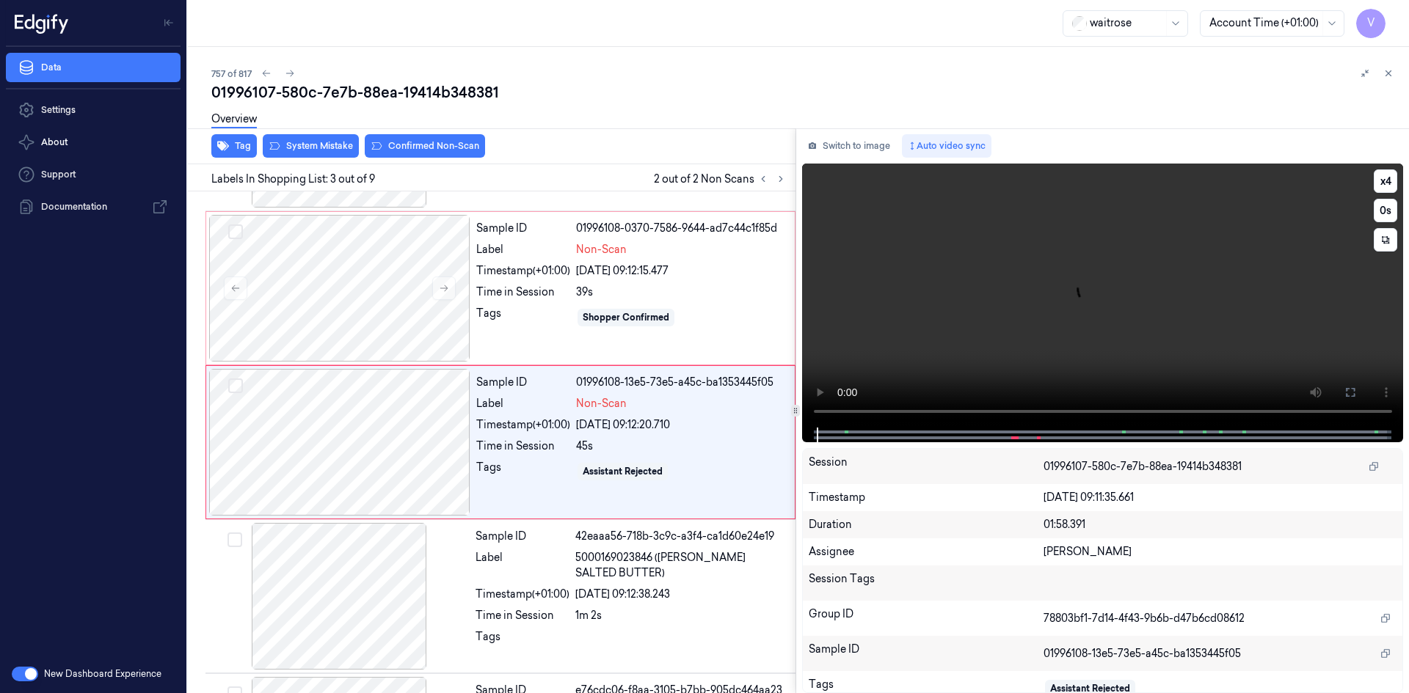
click at [974, 417] on video at bounding box center [1103, 296] width 602 height 264
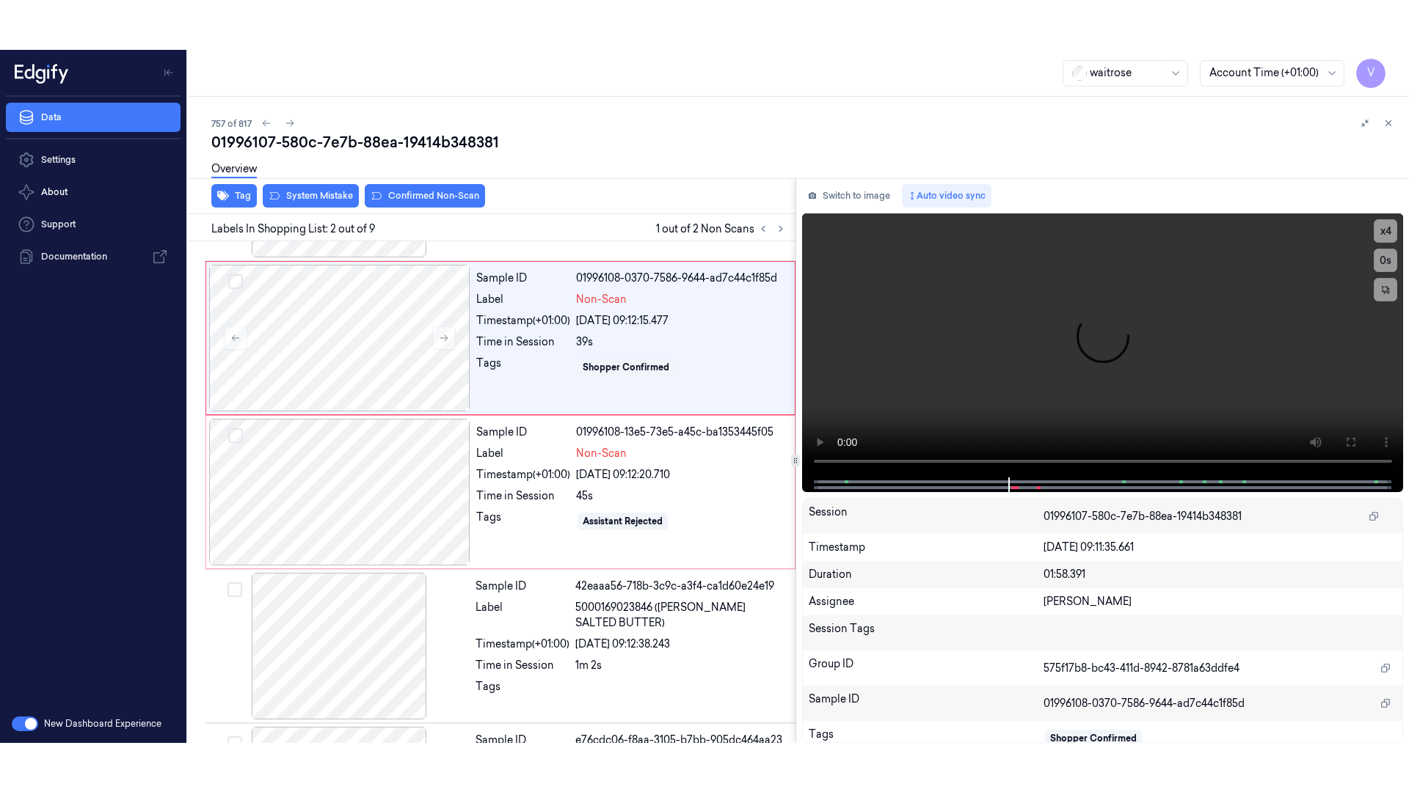
scroll to position [0, 0]
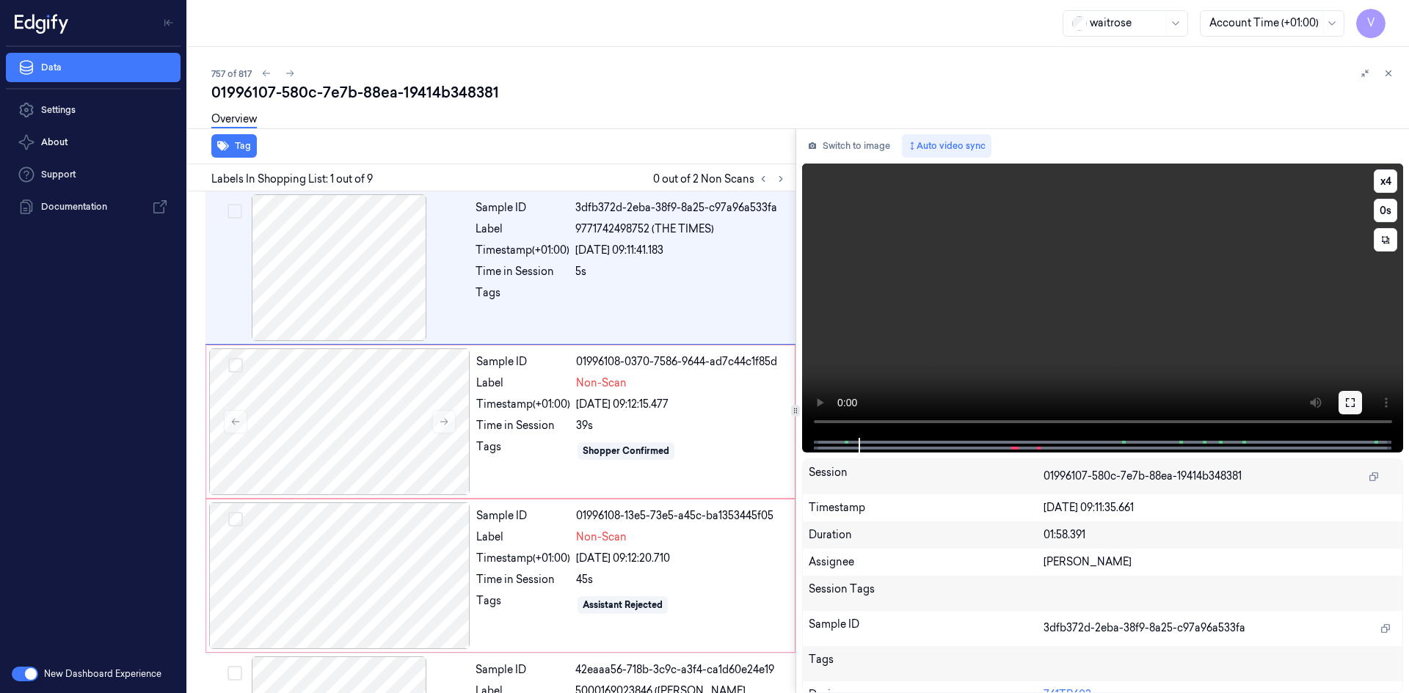
click at [1348, 403] on icon at bounding box center [1350, 403] width 12 height 12
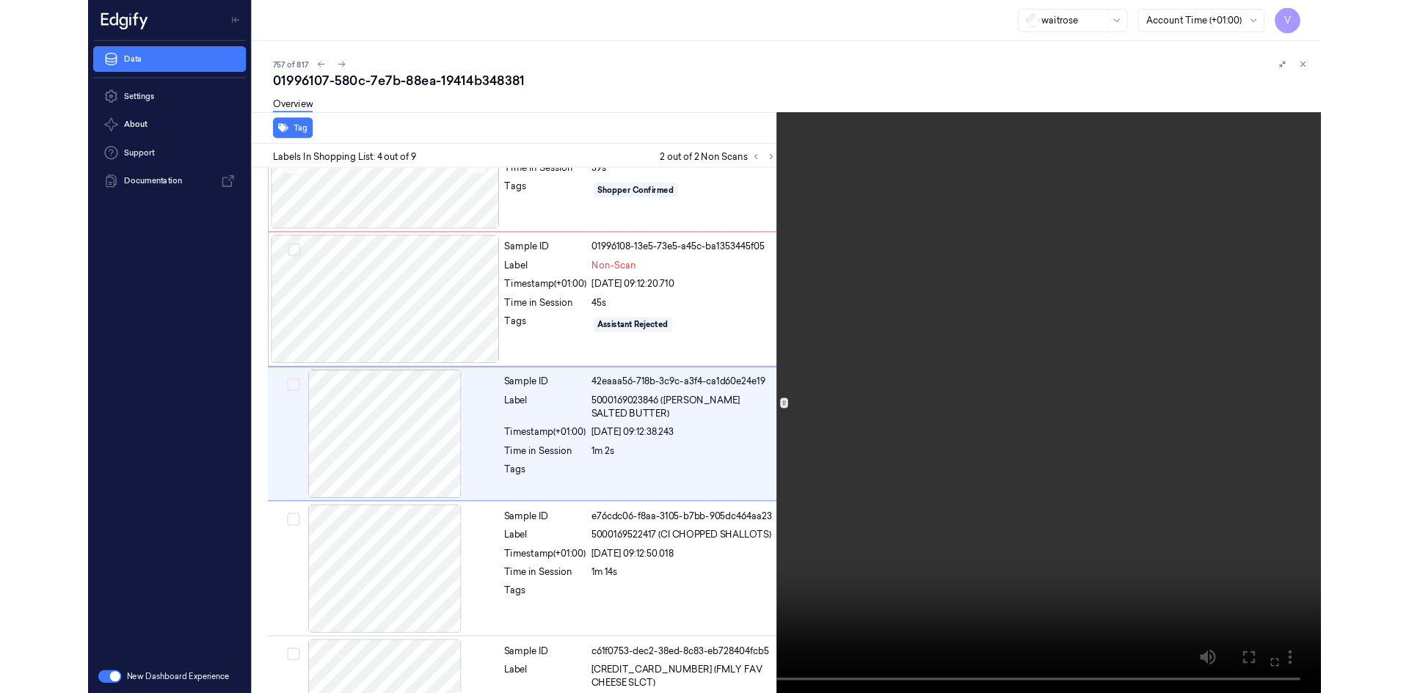
scroll to position [238, 0]
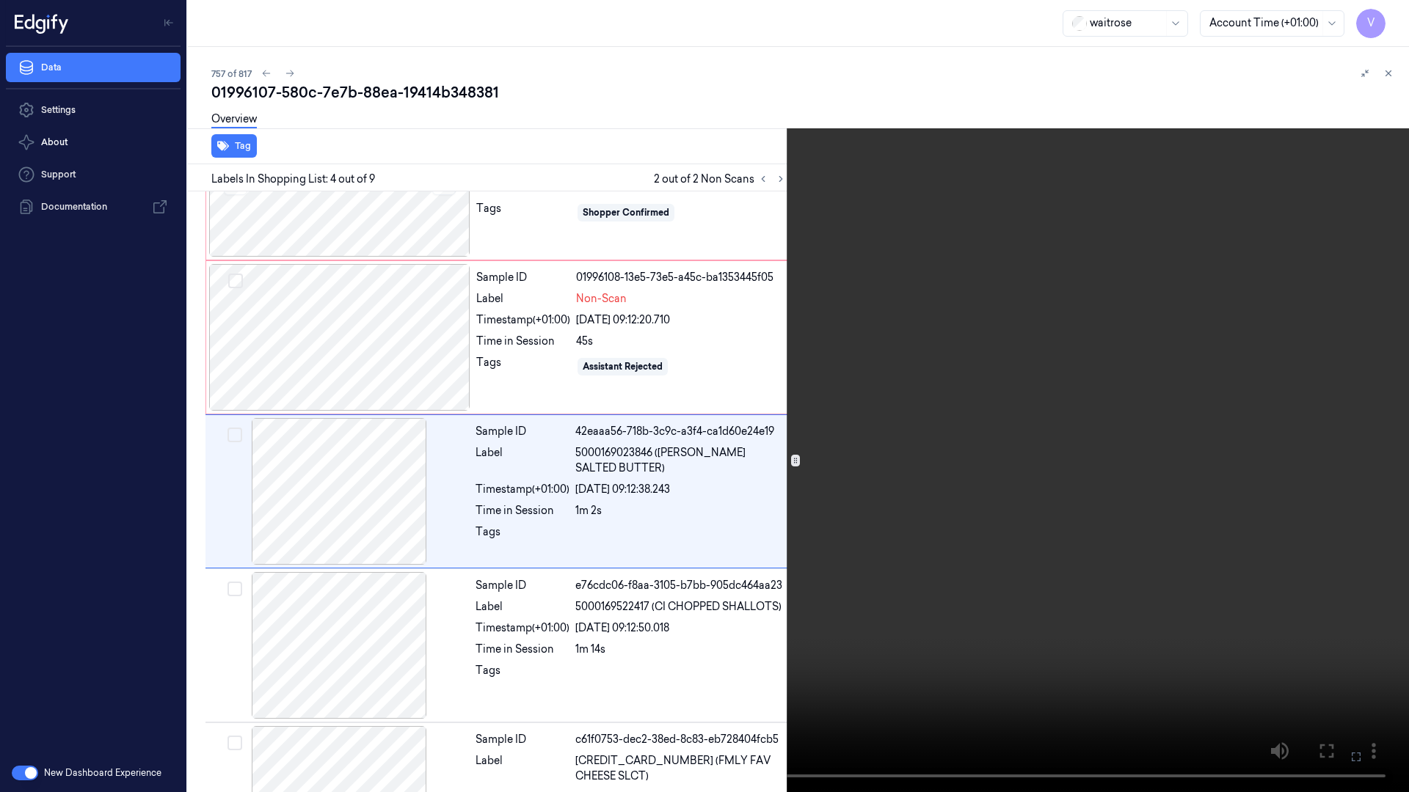
click at [1188, 213] on video at bounding box center [704, 396] width 1409 height 792
click at [1322, 601] on video at bounding box center [704, 396] width 1409 height 792
click at [0, 0] on icon at bounding box center [0, 0] width 0 height 0
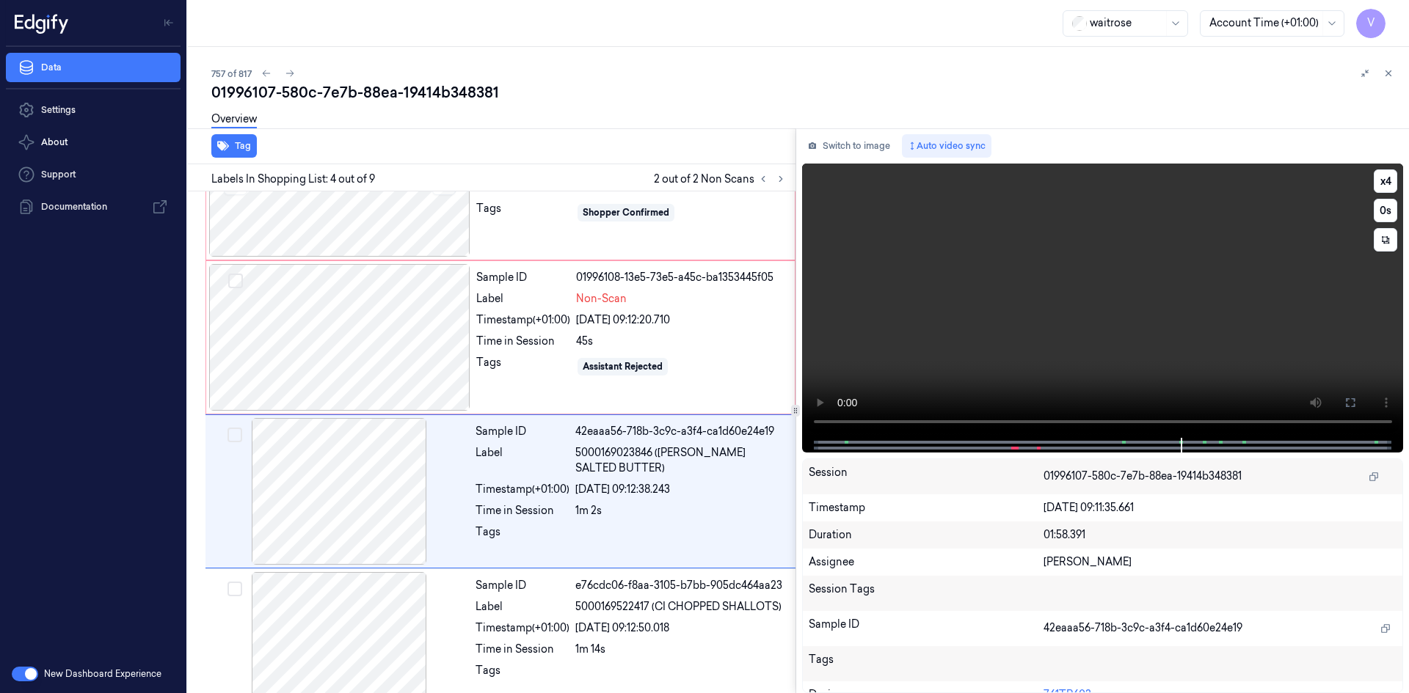
click at [1087, 300] on video at bounding box center [1103, 301] width 602 height 274
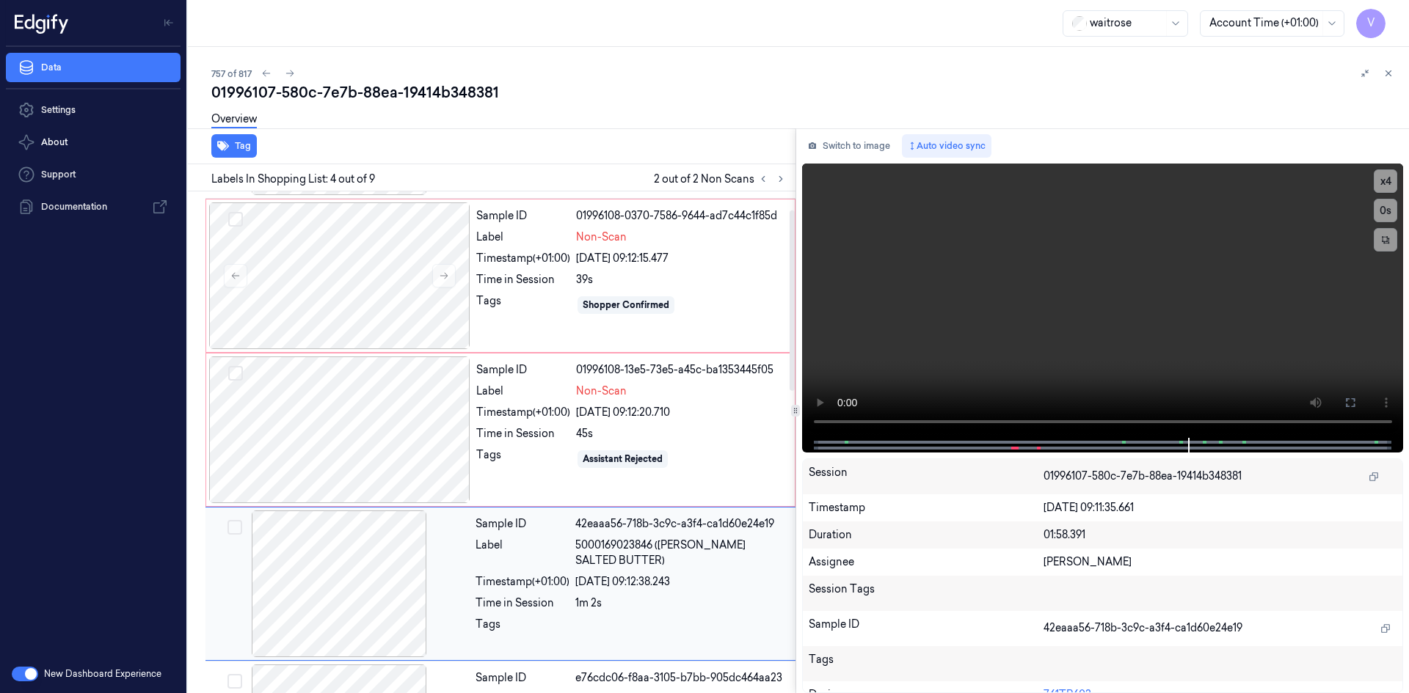
scroll to position [0, 0]
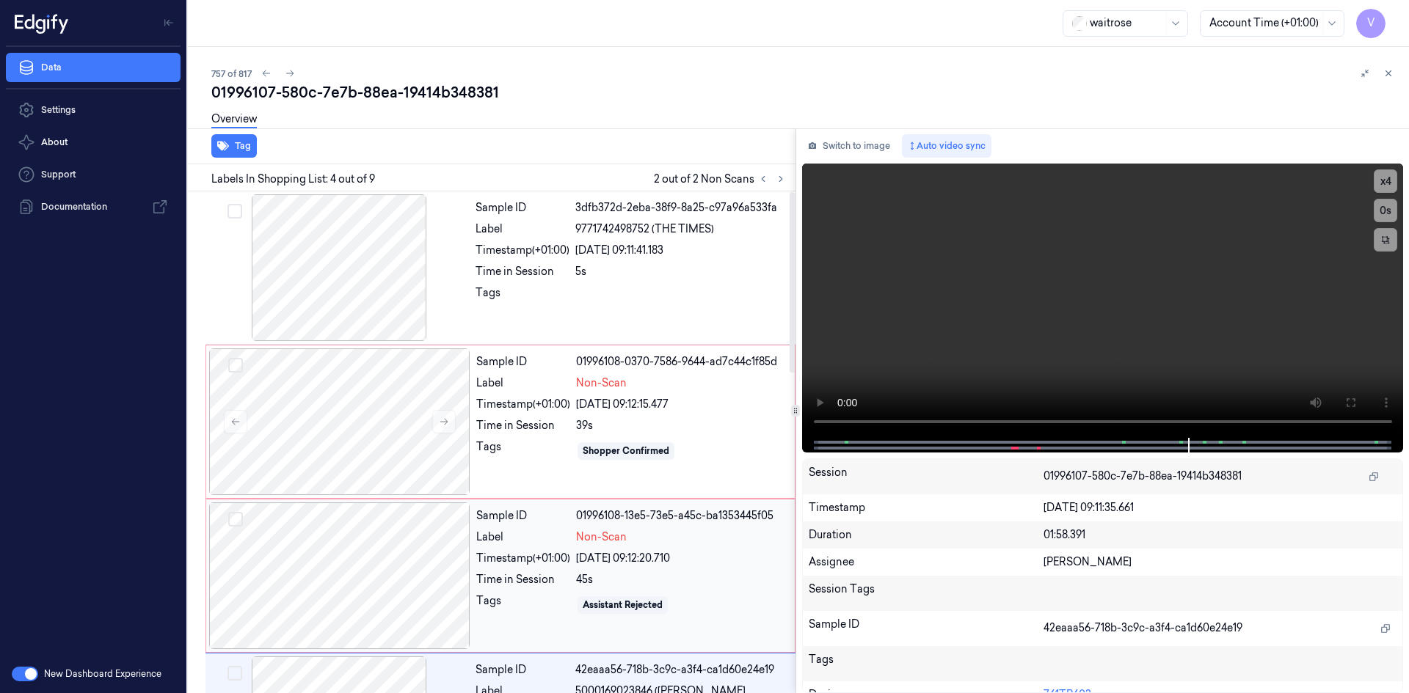
click at [700, 538] on div "Non-Scan" at bounding box center [681, 537] width 210 height 15
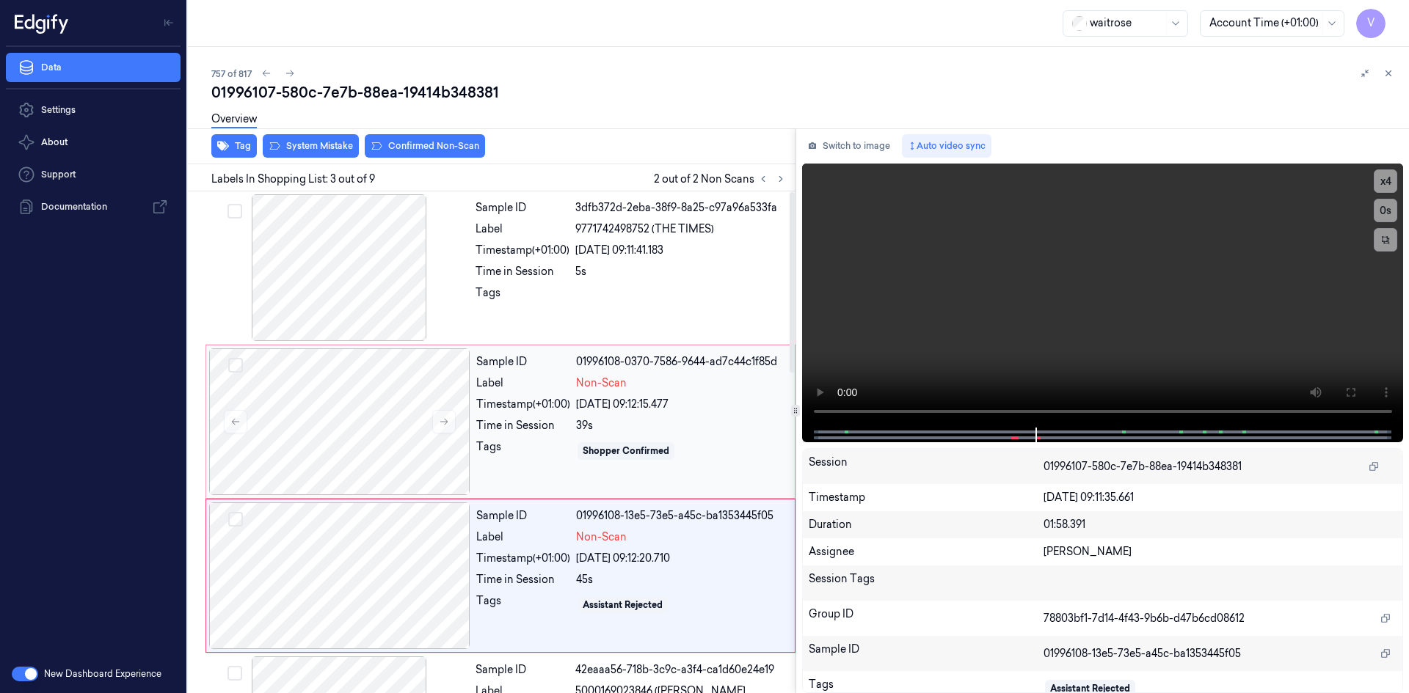
click at [498, 439] on div "Sample ID 01996108-0370-7586-9644-ad7c44c1f85d Label Non-Scan Timestamp (+01:00…" at bounding box center [630, 421] width 321 height 147
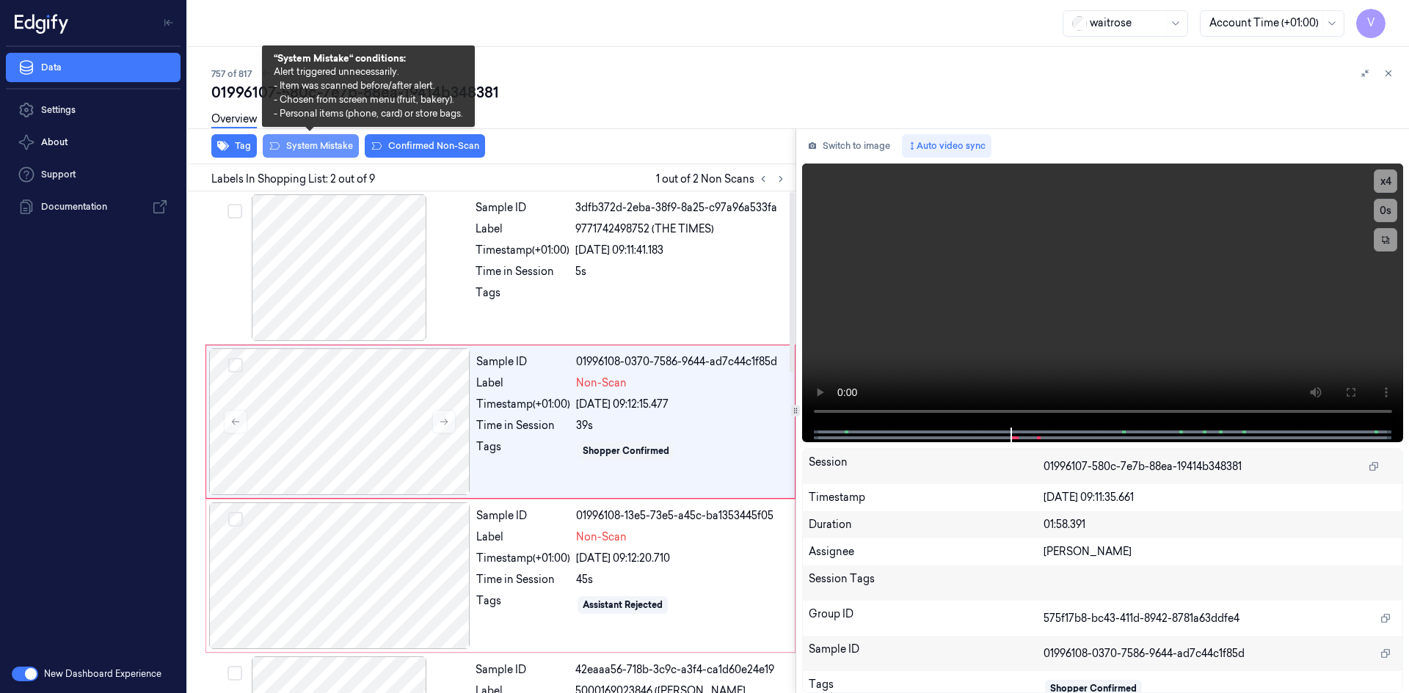
click at [302, 147] on button "System Mistake" at bounding box center [311, 145] width 96 height 23
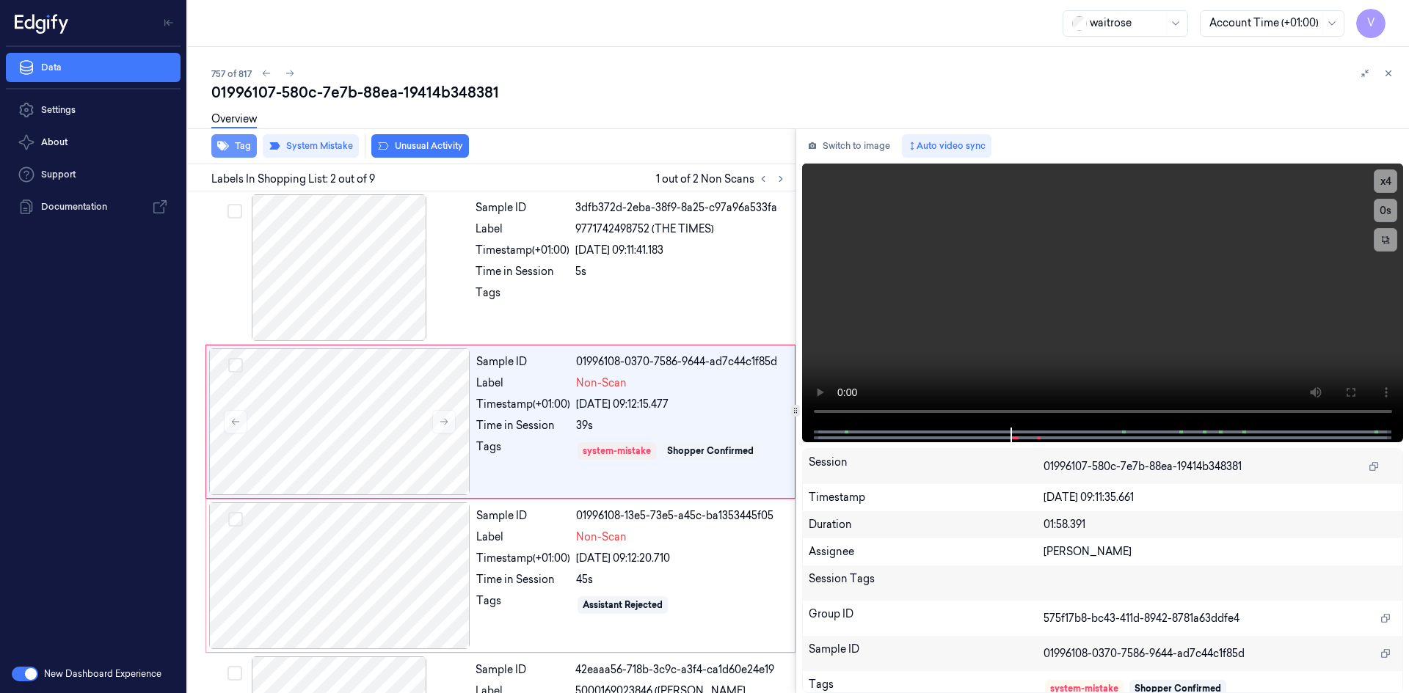
click at [239, 146] on button "Tag" at bounding box center [233, 145] width 45 height 23
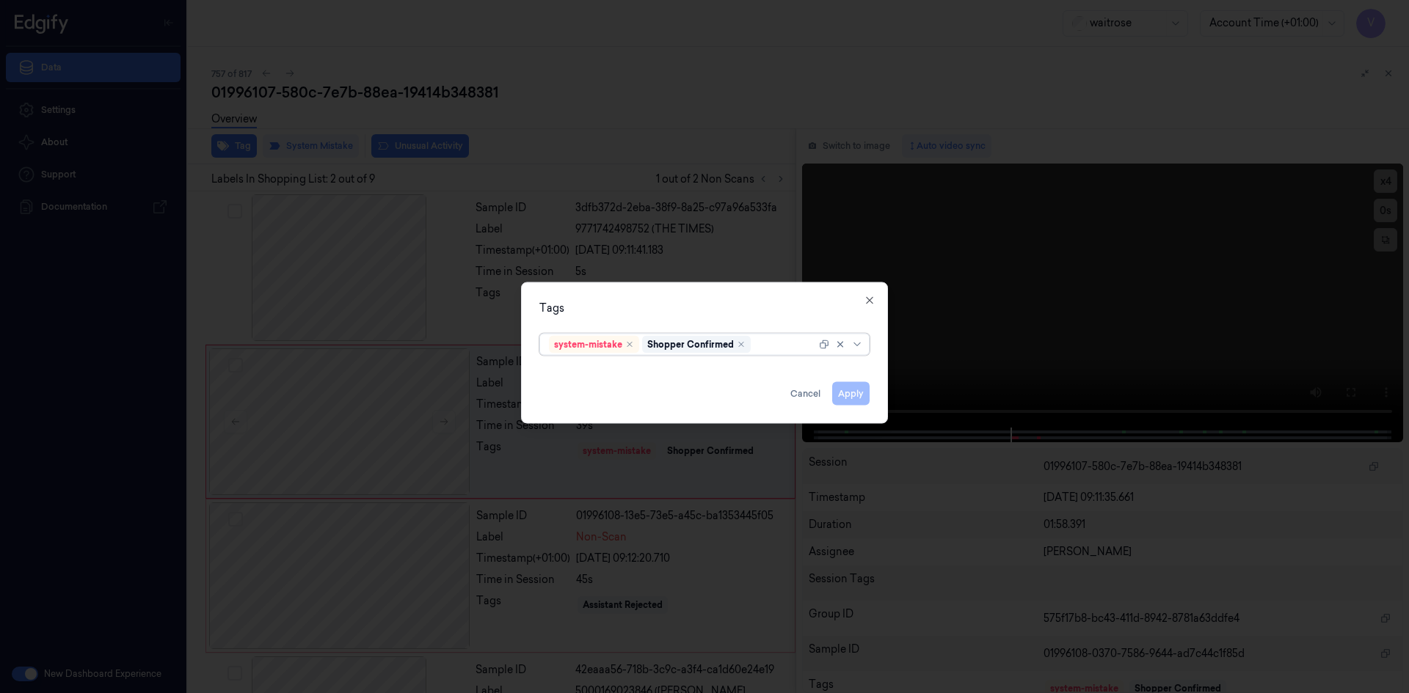
click at [786, 351] on div at bounding box center [784, 344] width 62 height 15
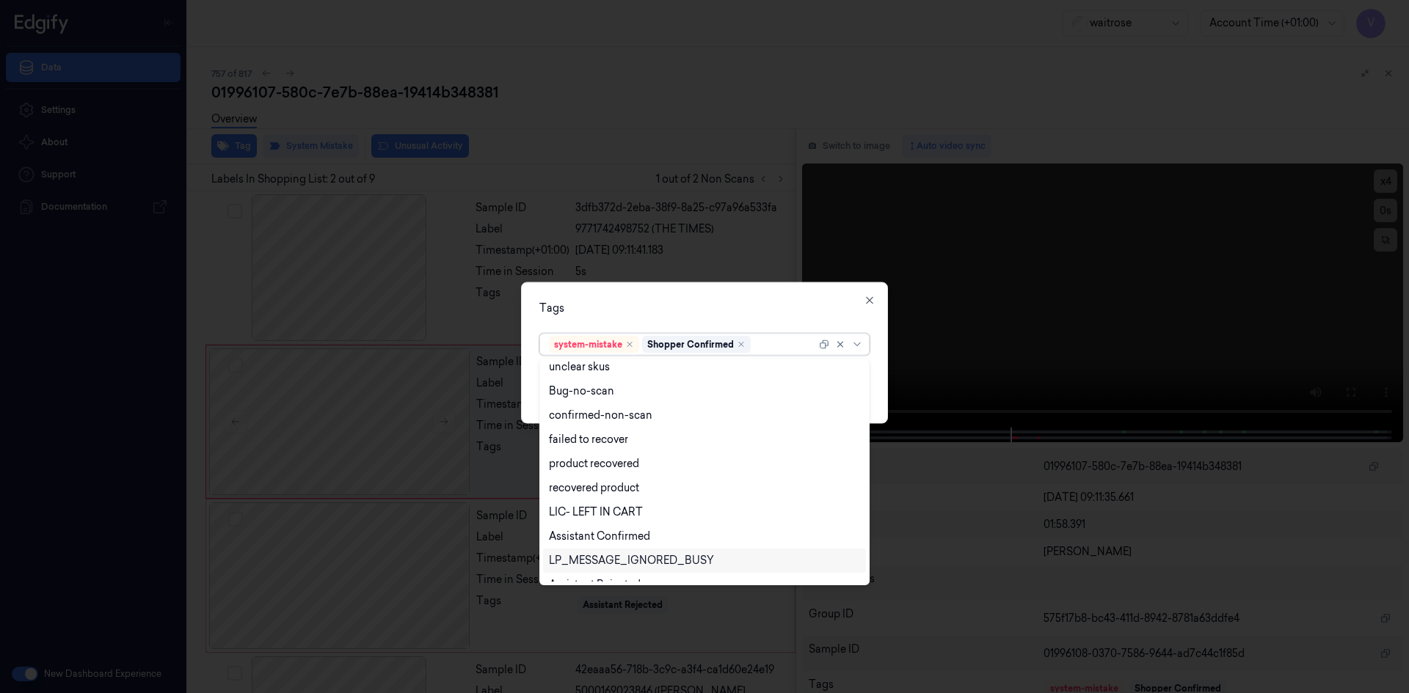
scroll to position [216, 0]
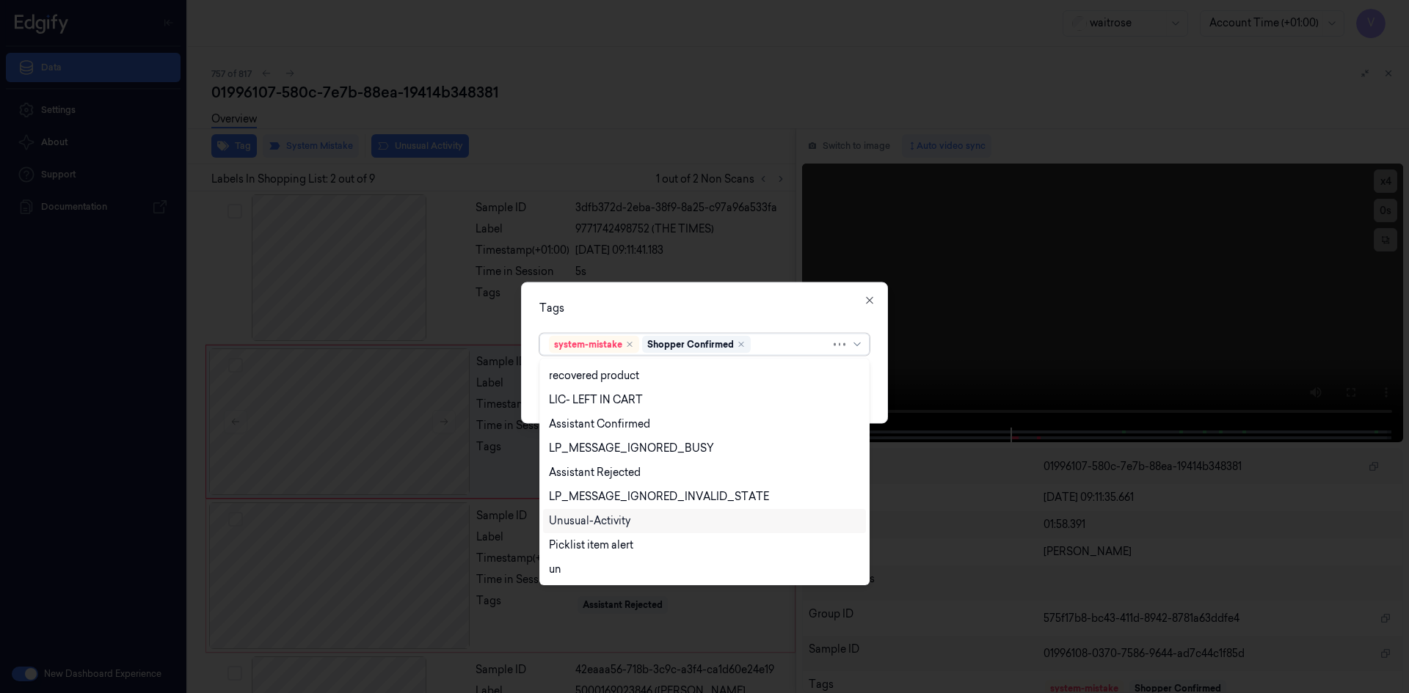
click at [605, 521] on div "Unusual-Activity" at bounding box center [589, 521] width 81 height 15
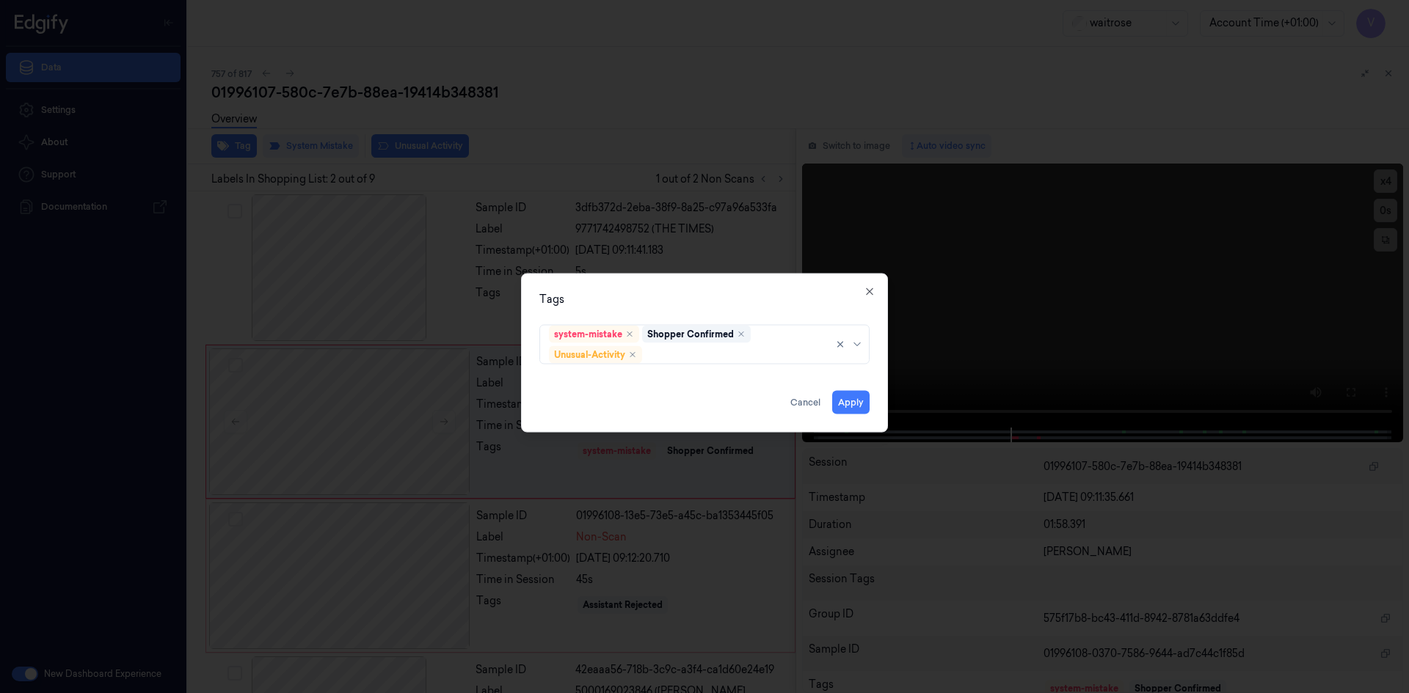
drag, startPoint x: 698, startPoint y: 310, endPoint x: 828, endPoint y: 393, distance: 154.5
click at [698, 310] on div "Tags system-mistake Shopper Confirmed Unusual-Activity Apply Cancel Close" at bounding box center [704, 352] width 367 height 159
click at [844, 401] on button "Apply" at bounding box center [850, 401] width 37 height 23
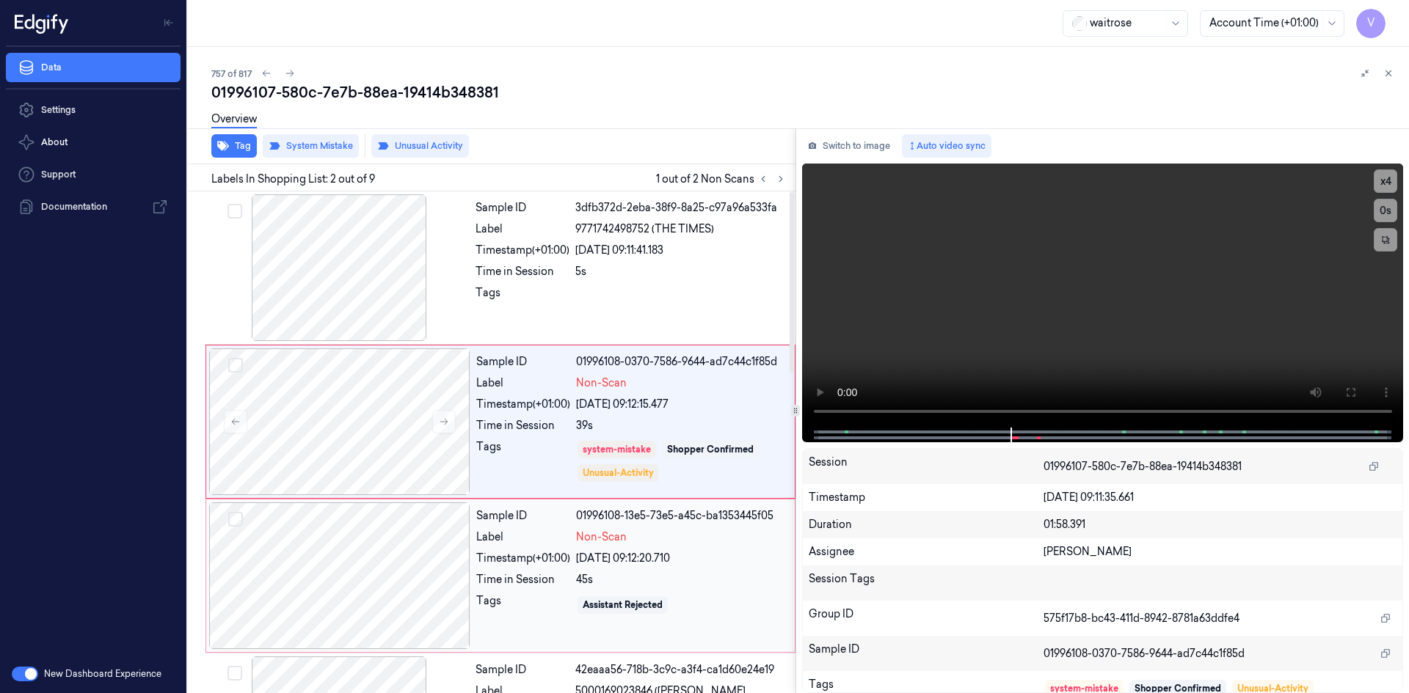
click at [525, 586] on div "Time in Session" at bounding box center [523, 579] width 94 height 15
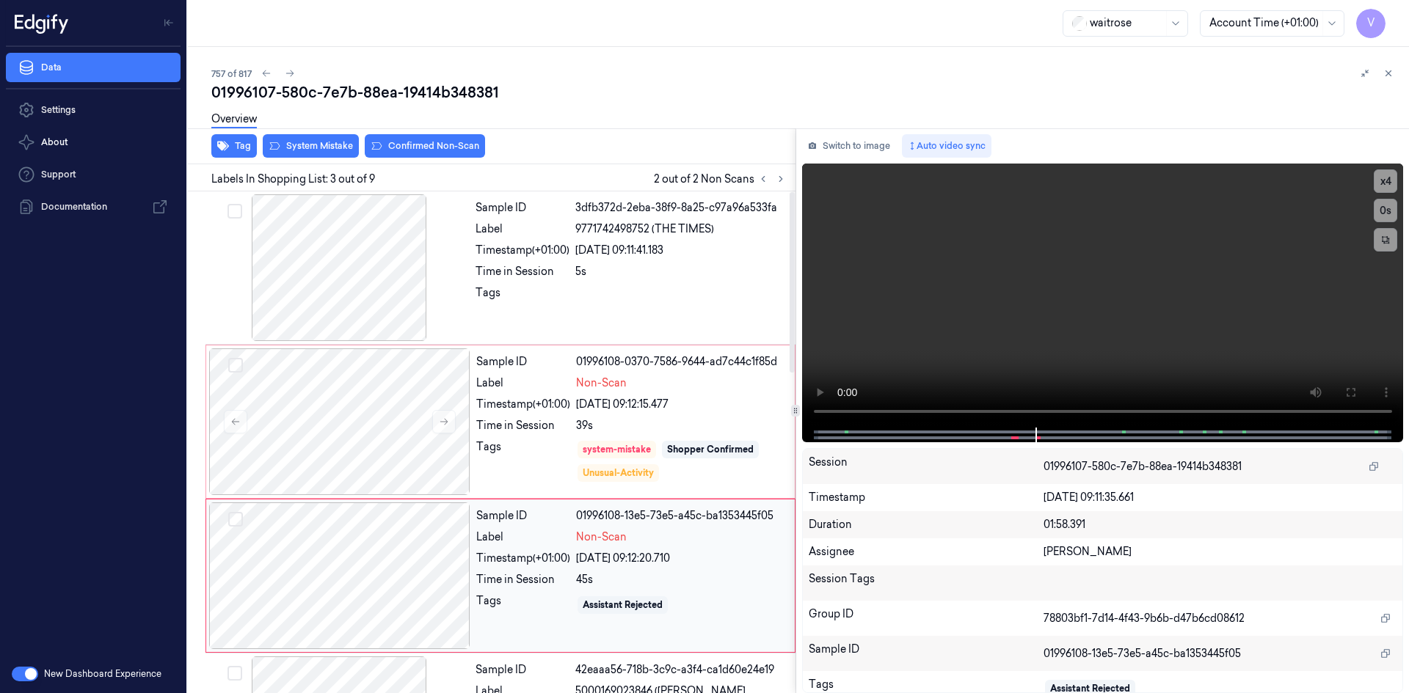
scroll to position [134, 0]
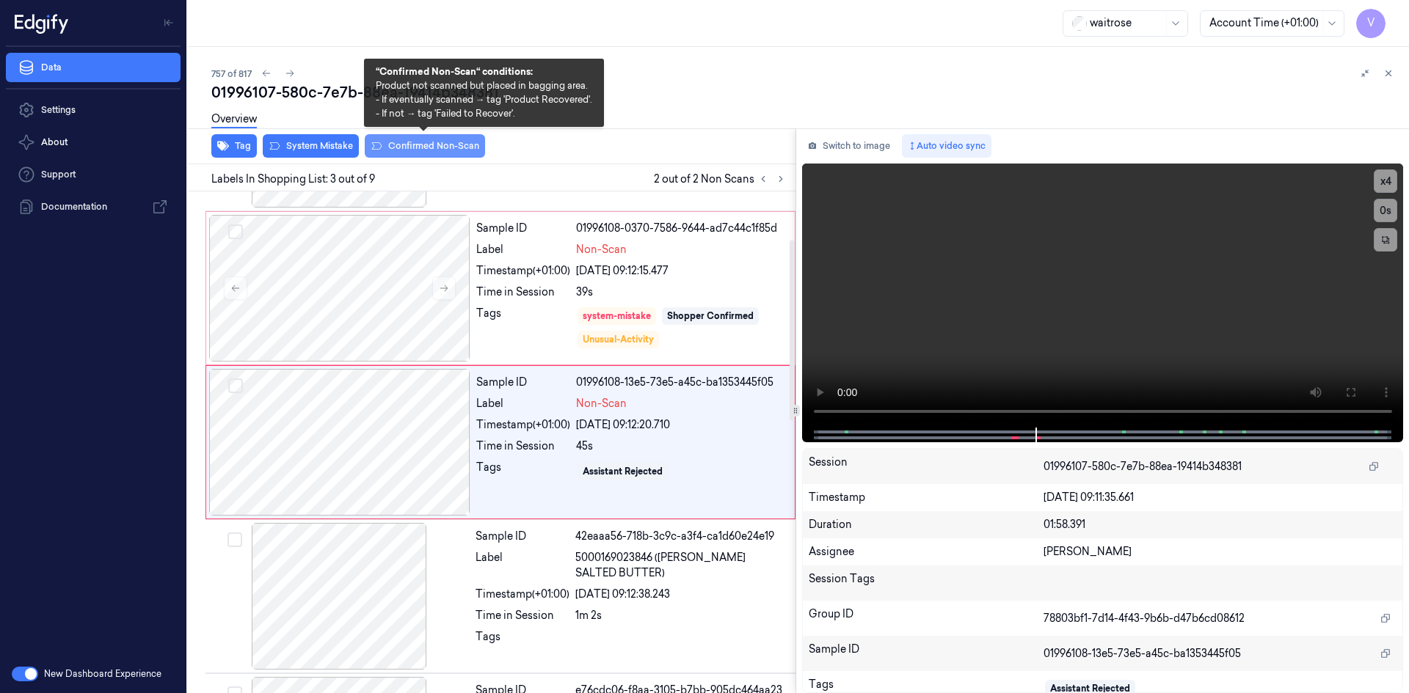
click at [431, 142] on button "Confirmed Non-Scan" at bounding box center [425, 145] width 120 height 23
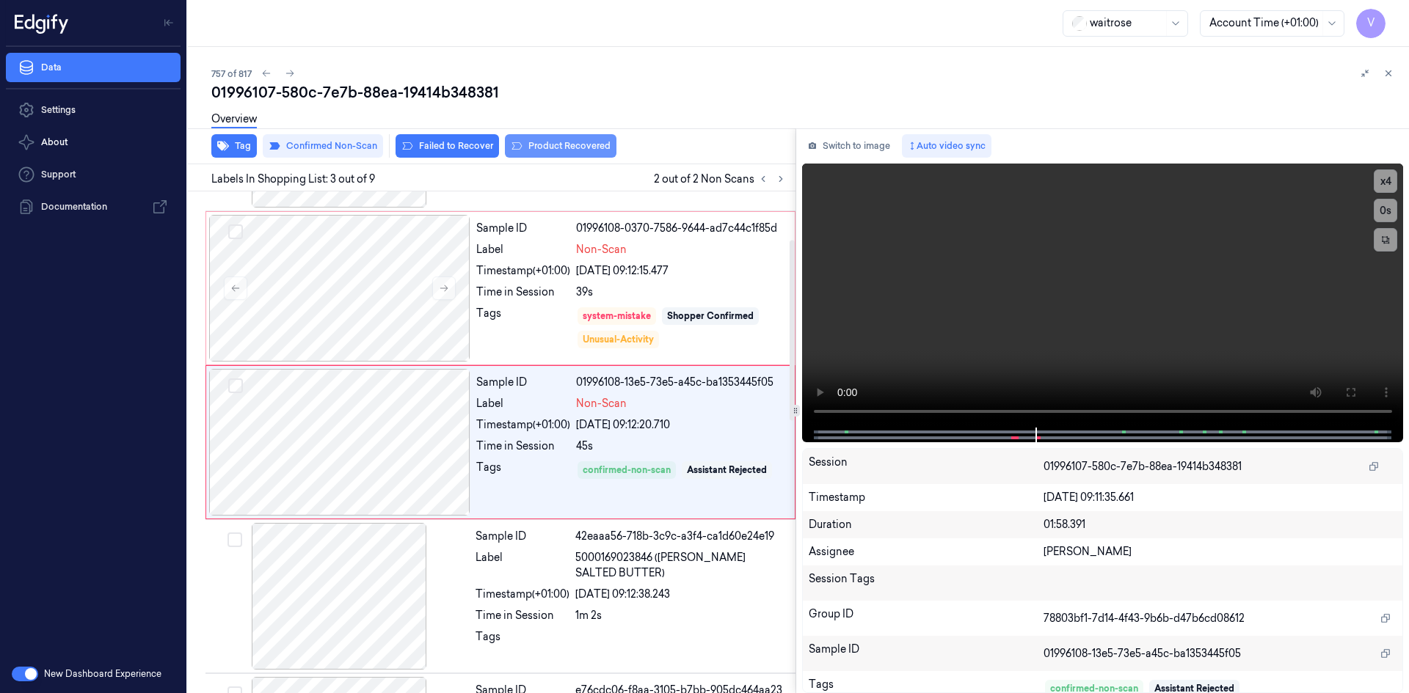
click at [548, 152] on button "Product Recovered" at bounding box center [561, 145] width 112 height 23
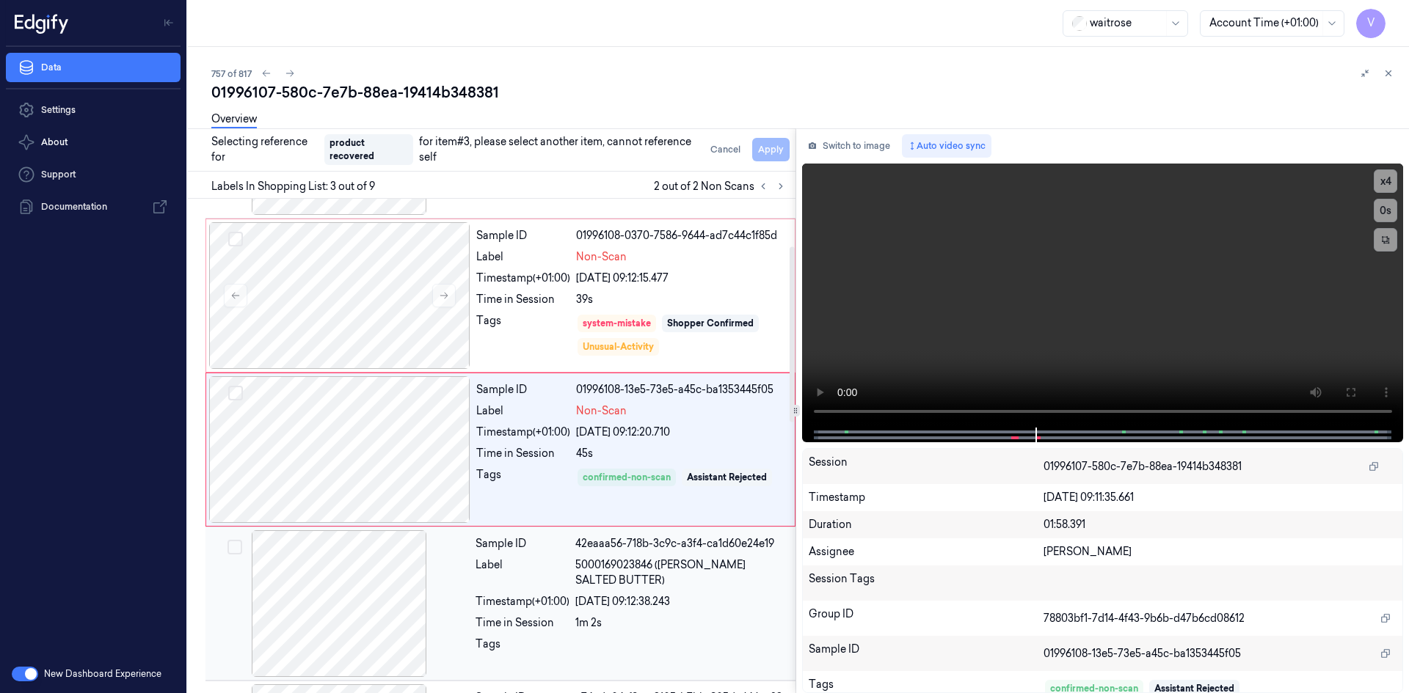
click at [427, 629] on div at bounding box center [338, 603] width 261 height 147
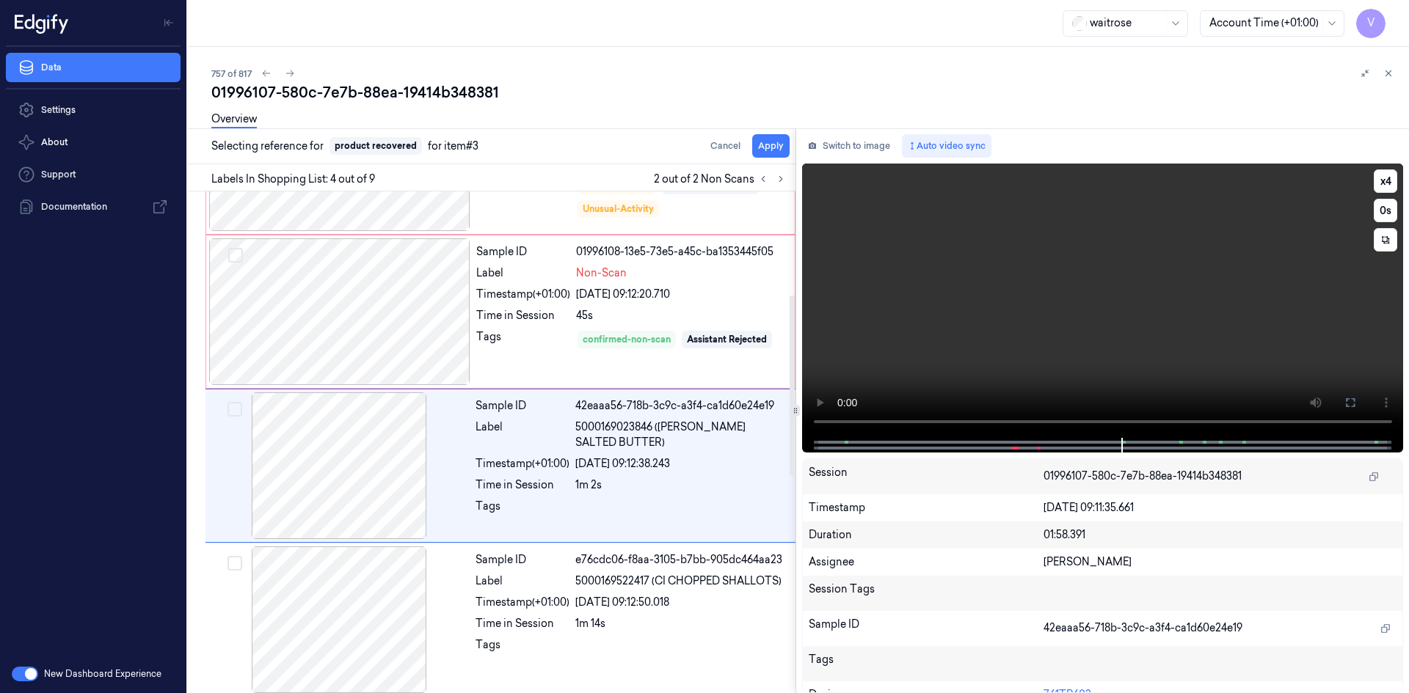
scroll to position [288, 0]
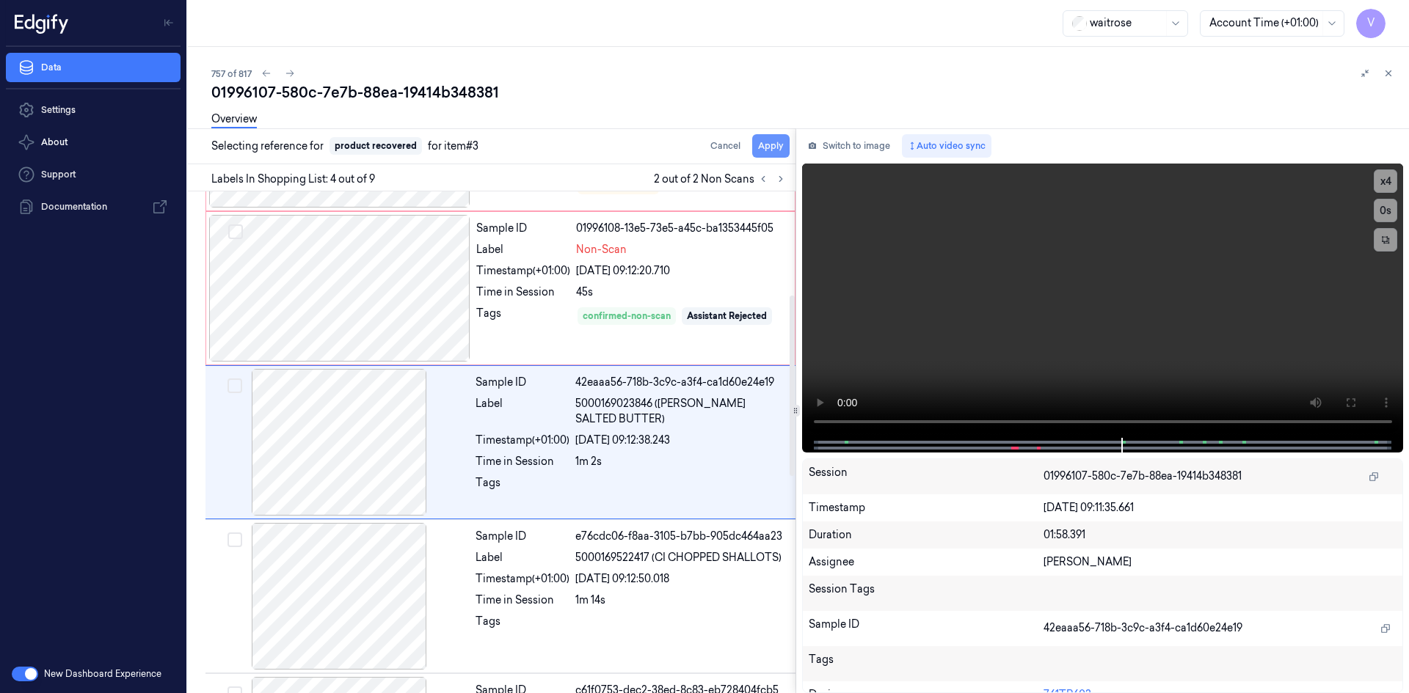
click at [780, 147] on button "Apply" at bounding box center [770, 145] width 37 height 23
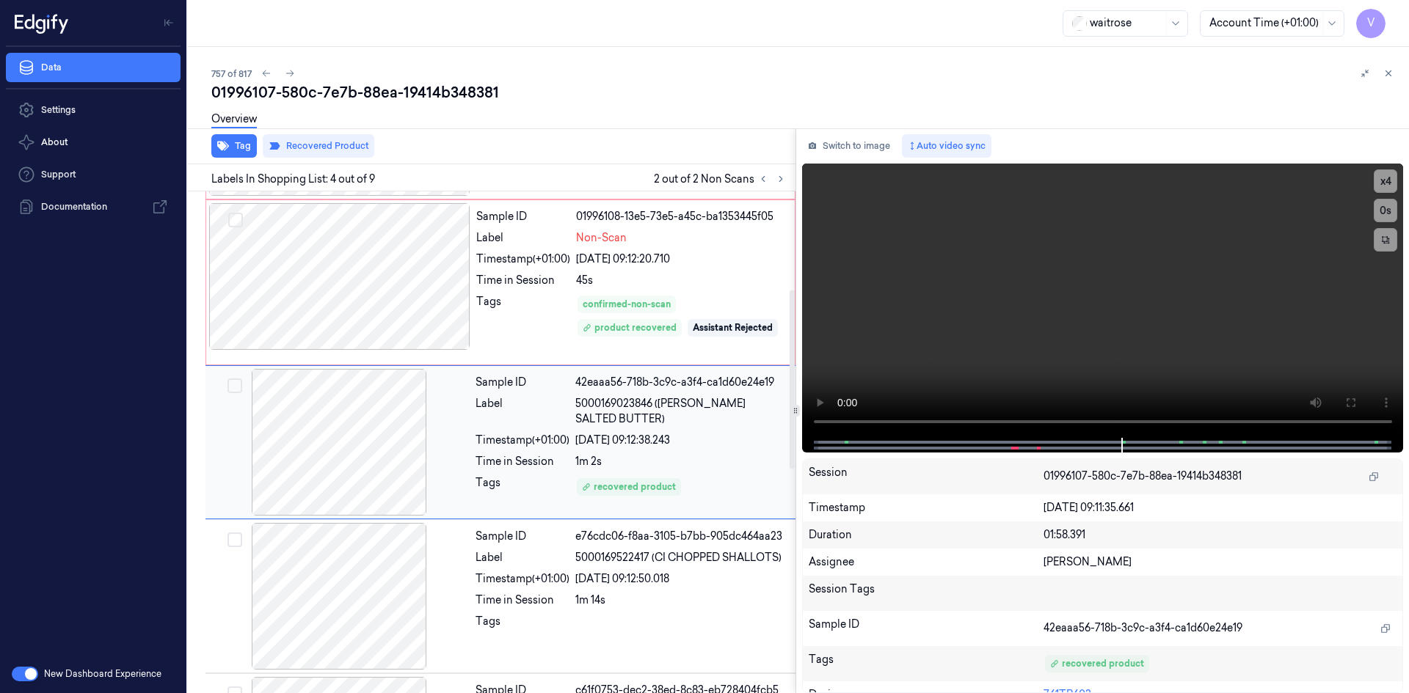
scroll to position [153, 0]
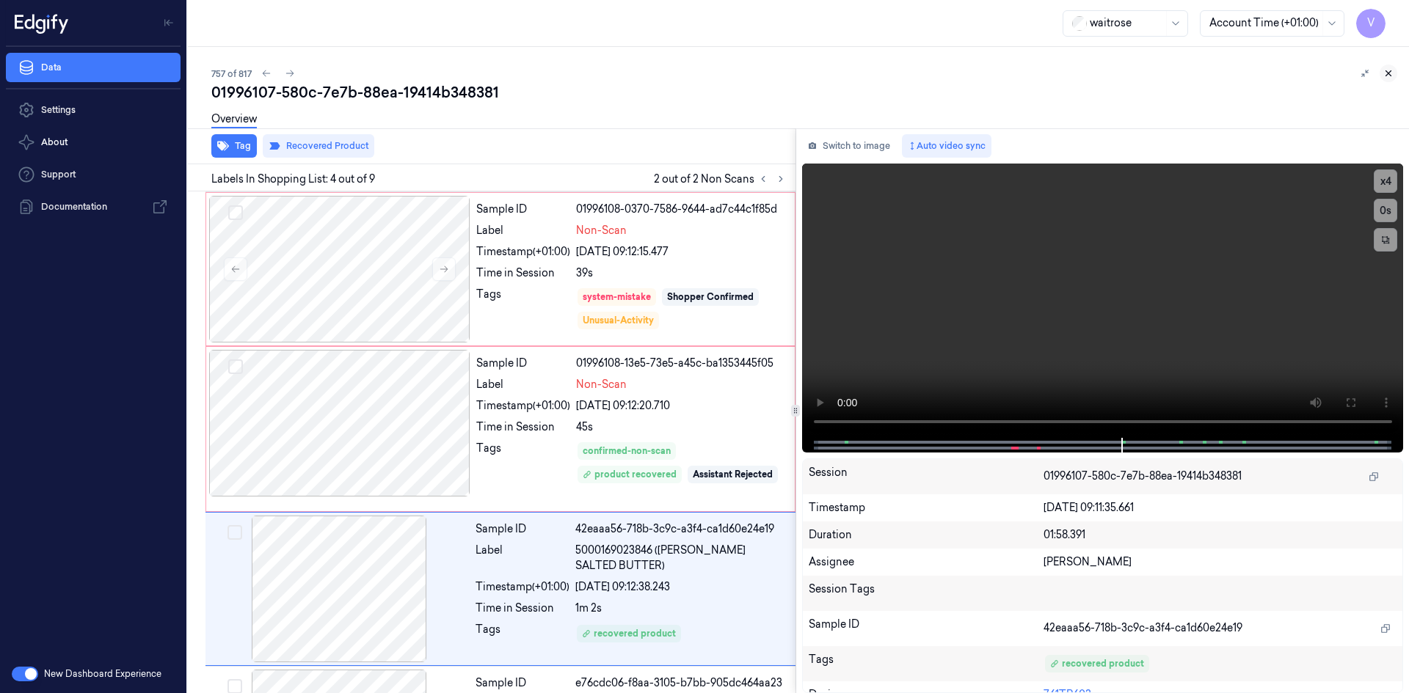
click at [1386, 77] on icon at bounding box center [1388, 73] width 10 height 10
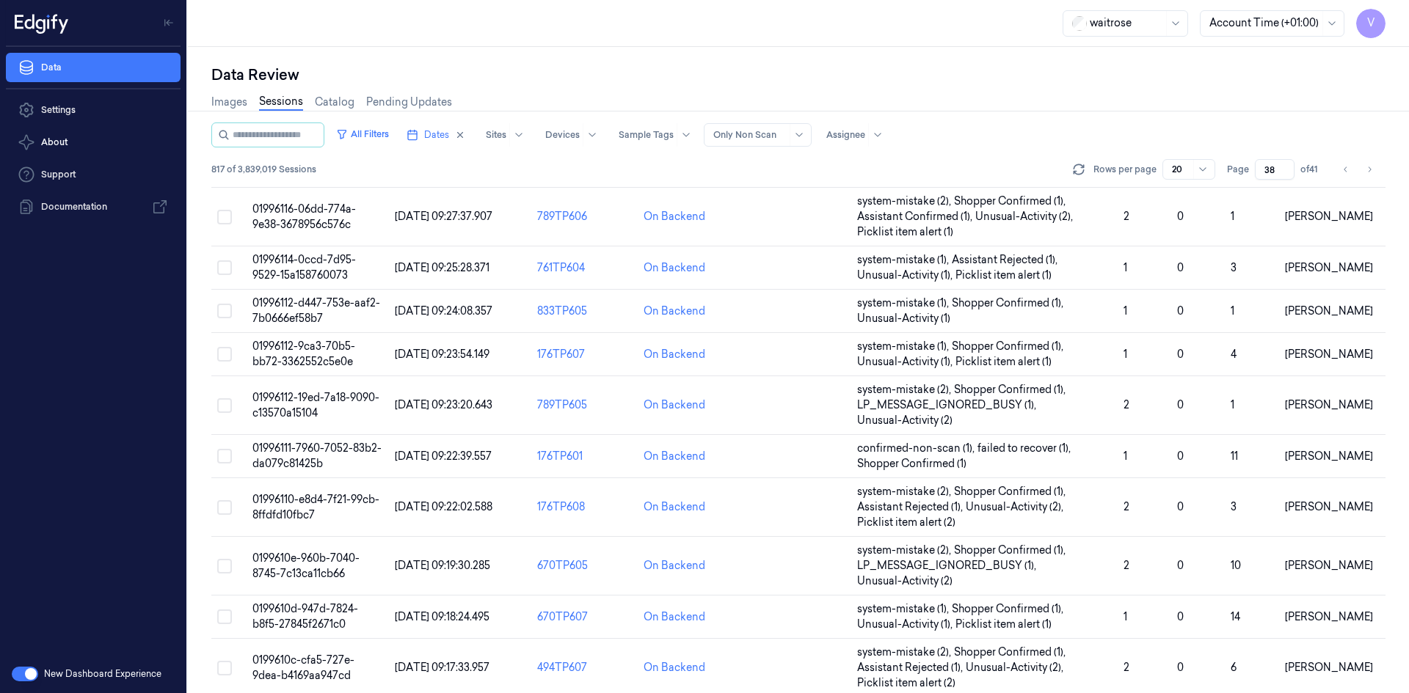
scroll to position [509, 0]
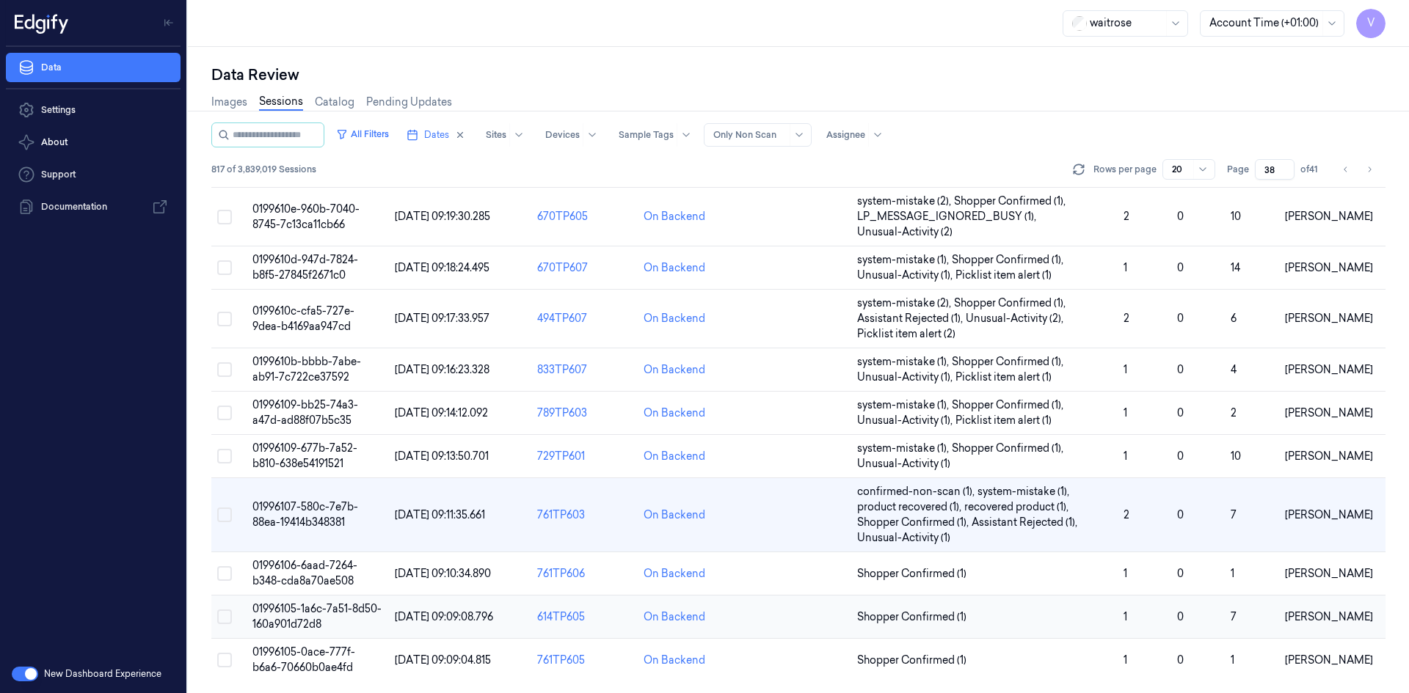
click at [300, 621] on span "01996105-1a6c-7a51-8d50-160a901d72d8" at bounding box center [316, 616] width 129 height 29
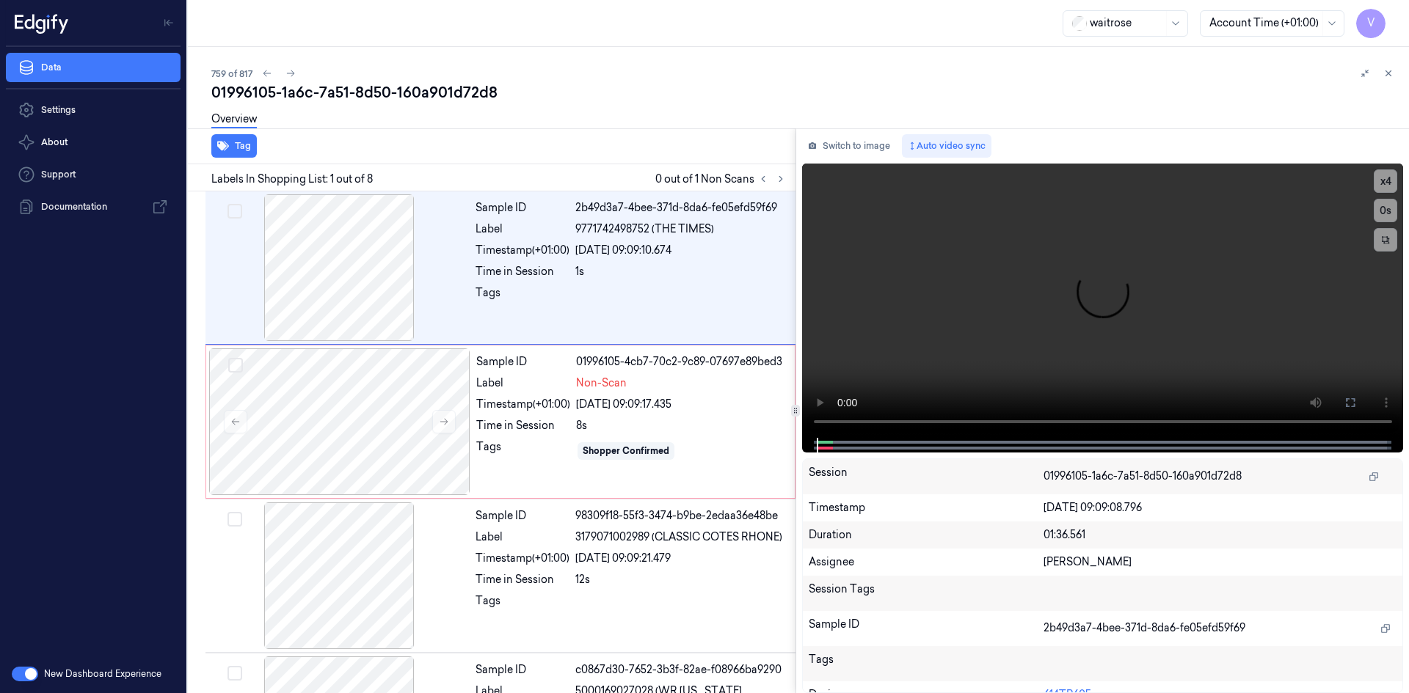
drag, startPoint x: 773, startPoint y: 178, endPoint x: 728, endPoint y: 114, distance: 78.4
click at [774, 178] on button at bounding box center [781, 179] width 18 height 18
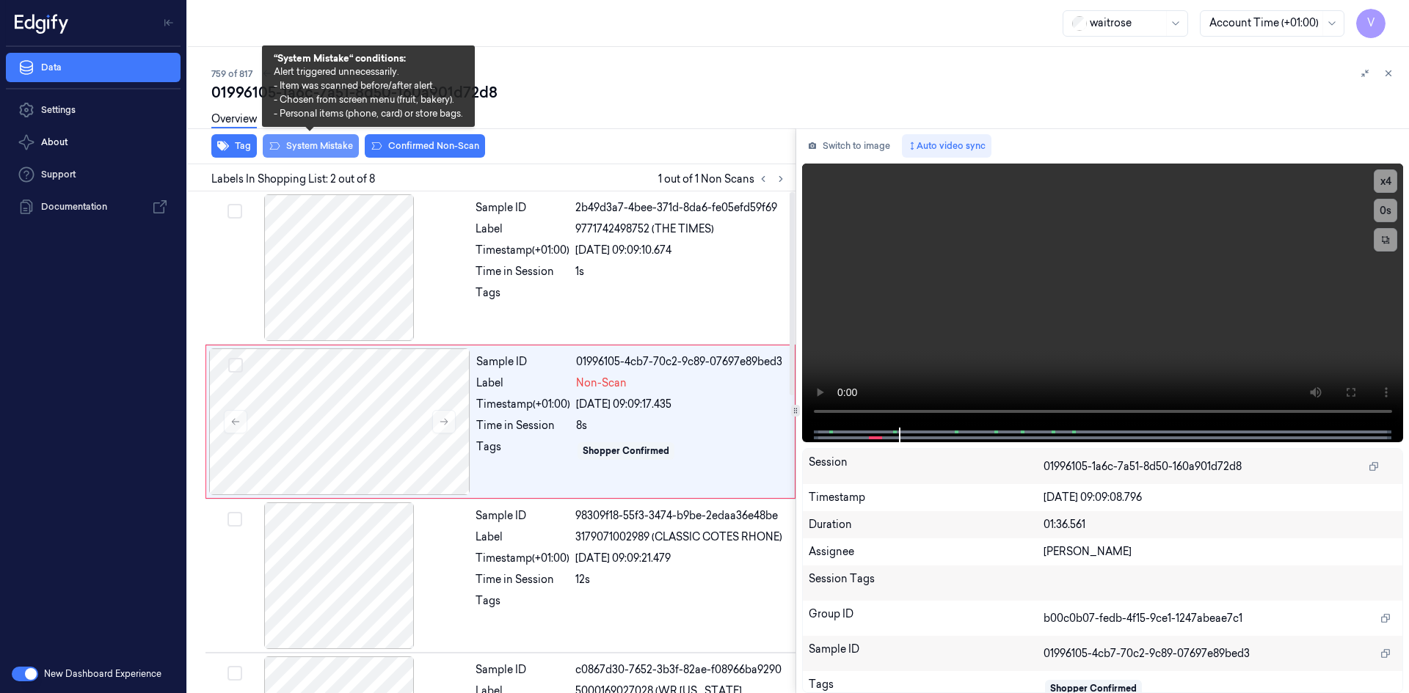
click at [331, 142] on button "System Mistake" at bounding box center [311, 145] width 96 height 23
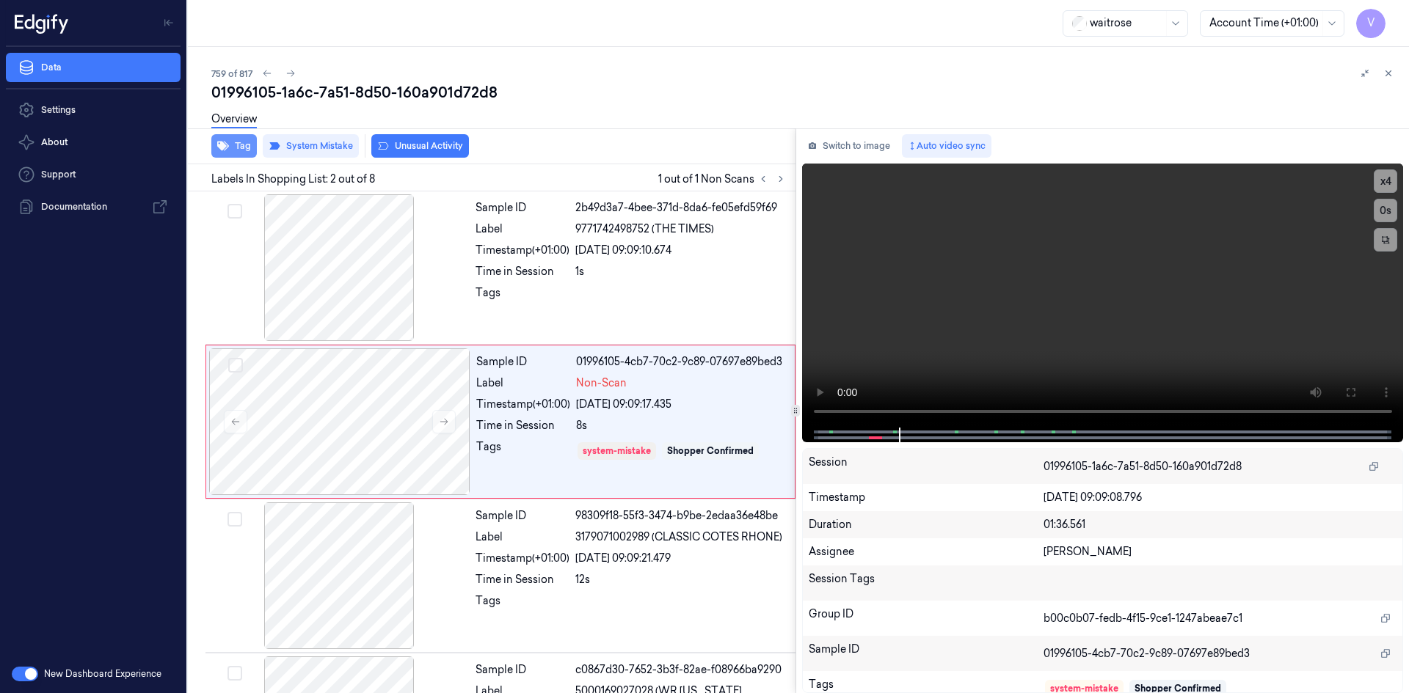
click at [242, 151] on button "Tag" at bounding box center [233, 145] width 45 height 23
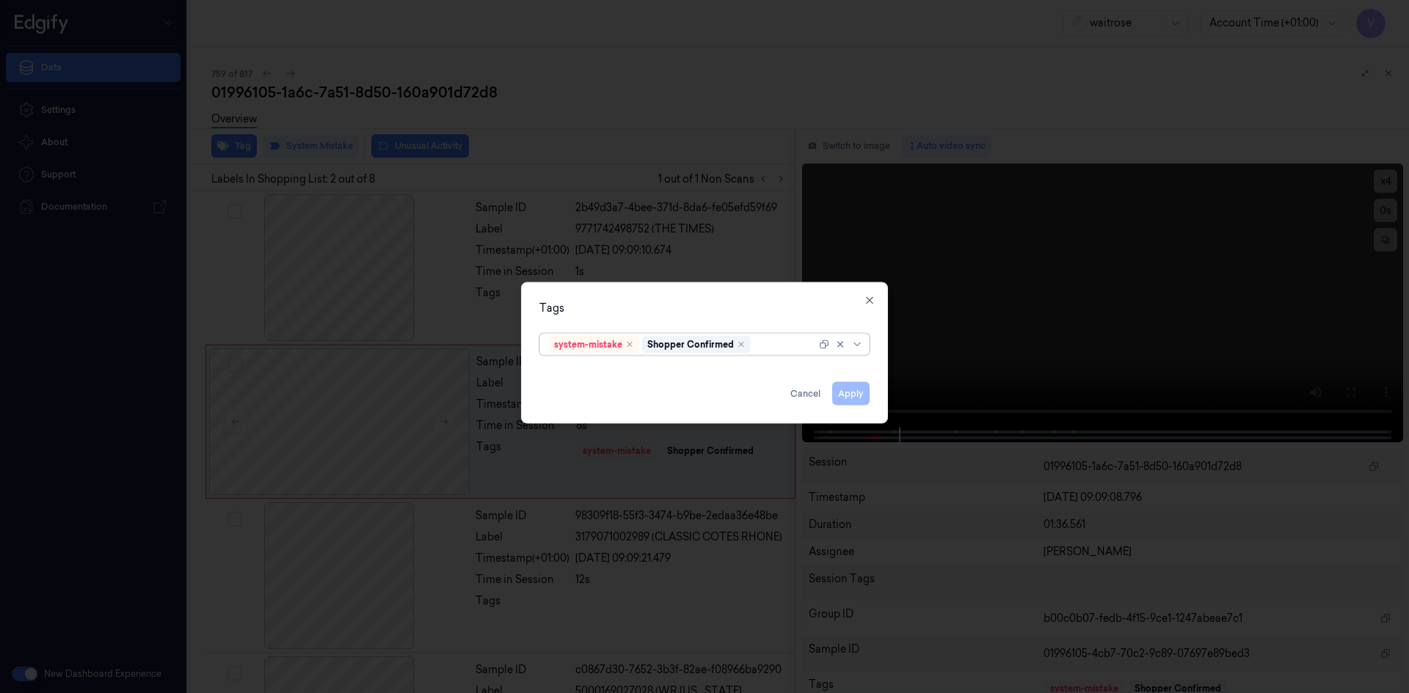
click at [770, 348] on div at bounding box center [784, 344] width 62 height 15
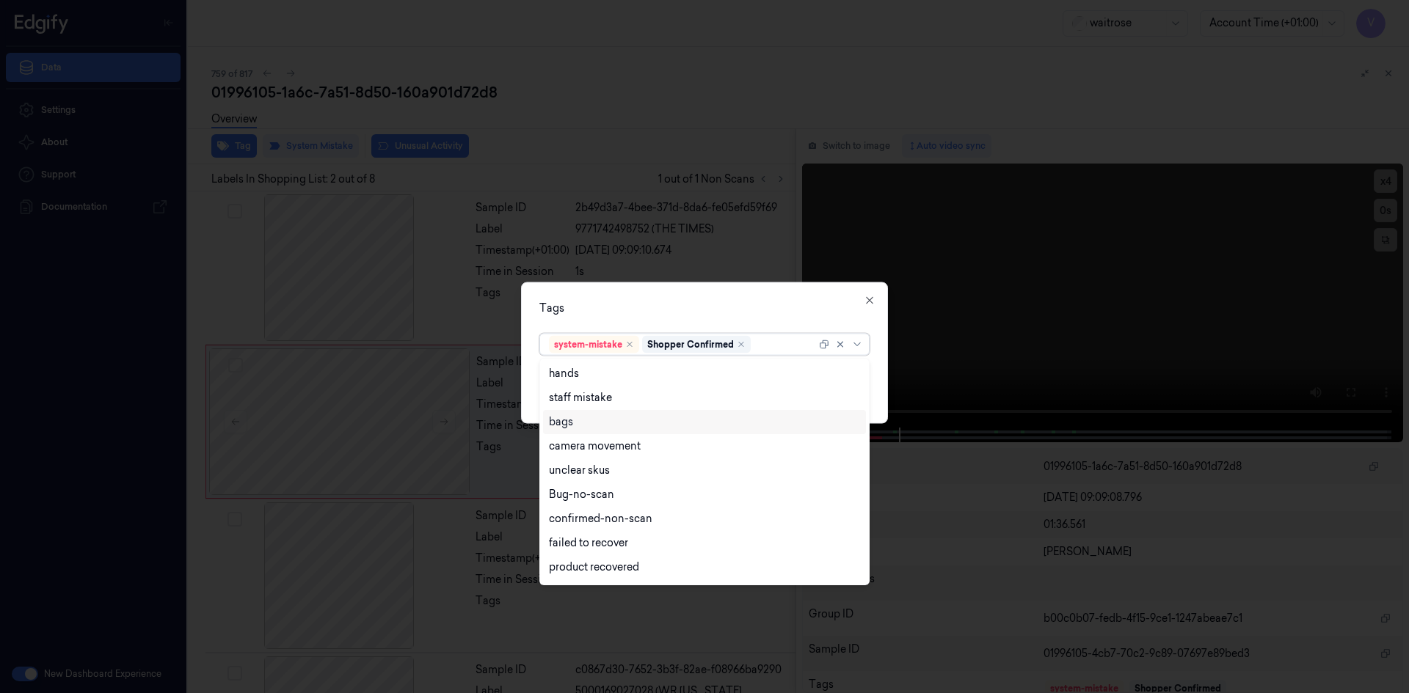
click at [587, 423] on div "bags" at bounding box center [704, 422] width 311 height 15
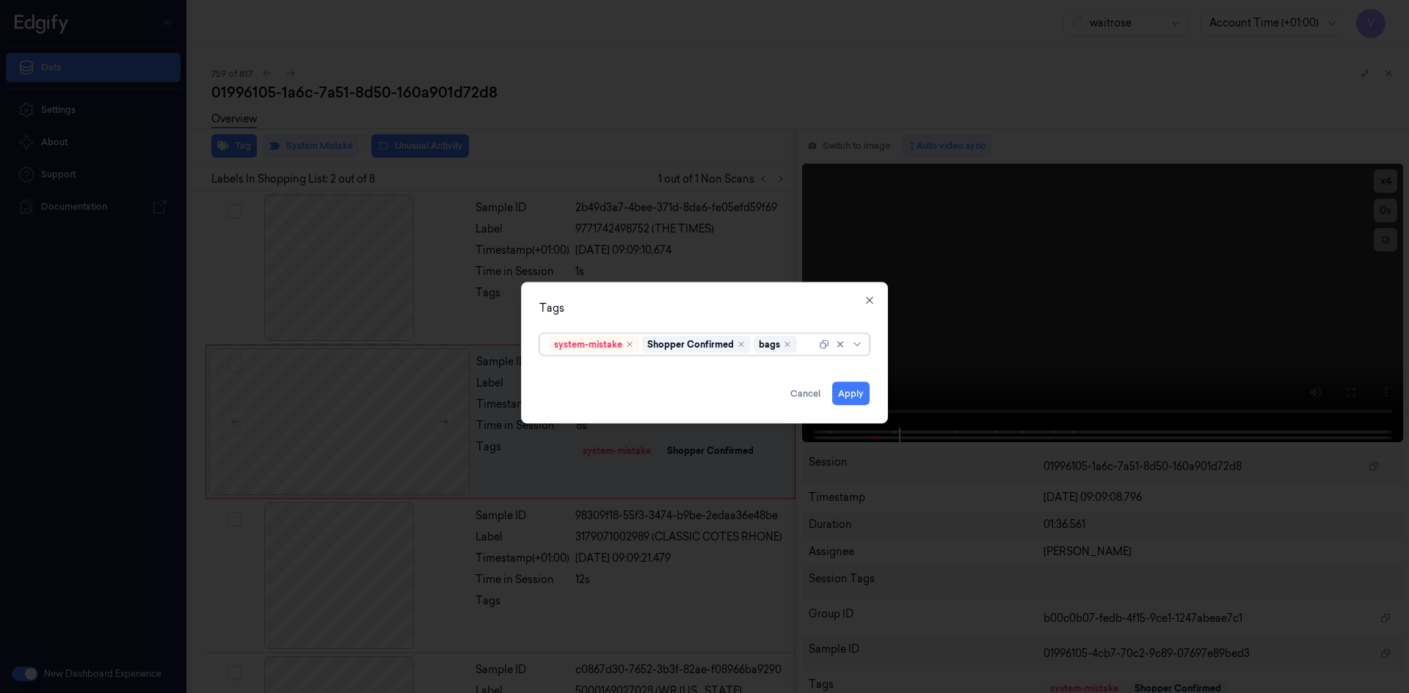
click at [808, 349] on div at bounding box center [808, 344] width 16 height 15
click at [805, 351] on div at bounding box center [808, 344] width 16 height 15
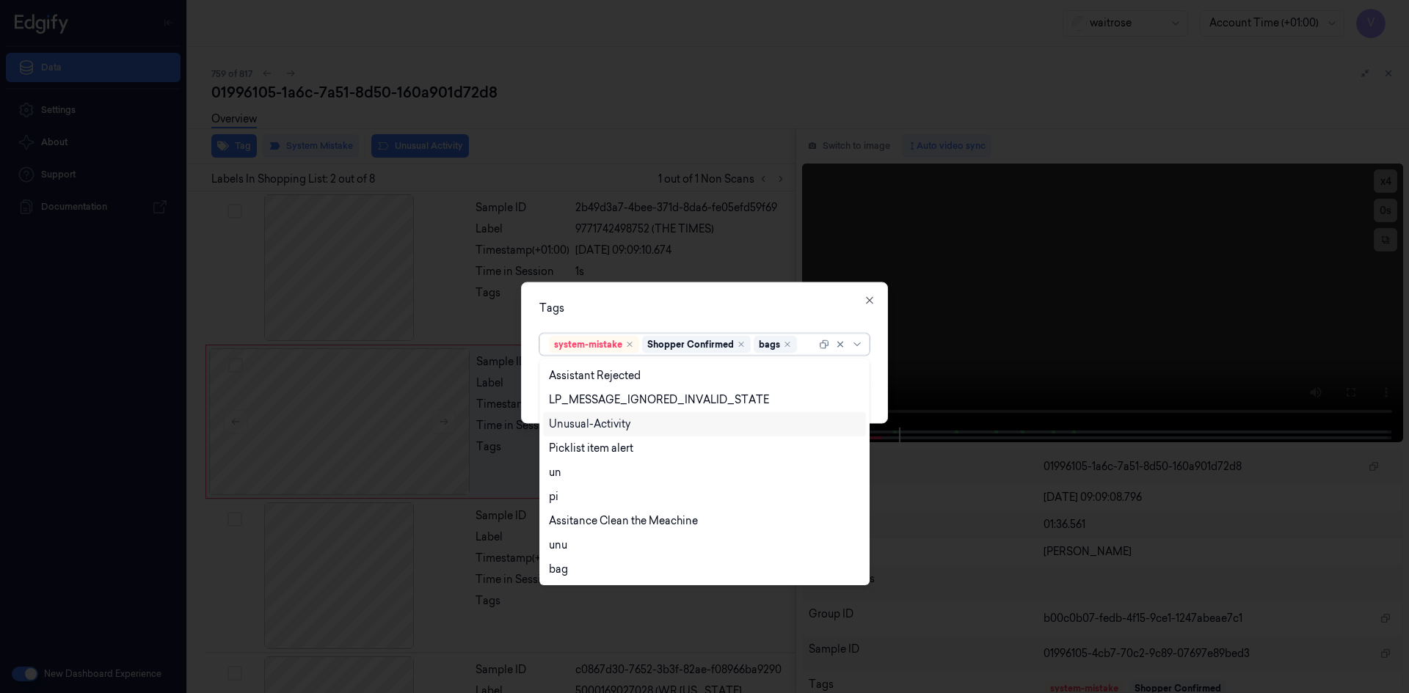
click at [605, 426] on div "Unusual-Activity" at bounding box center [589, 424] width 81 height 15
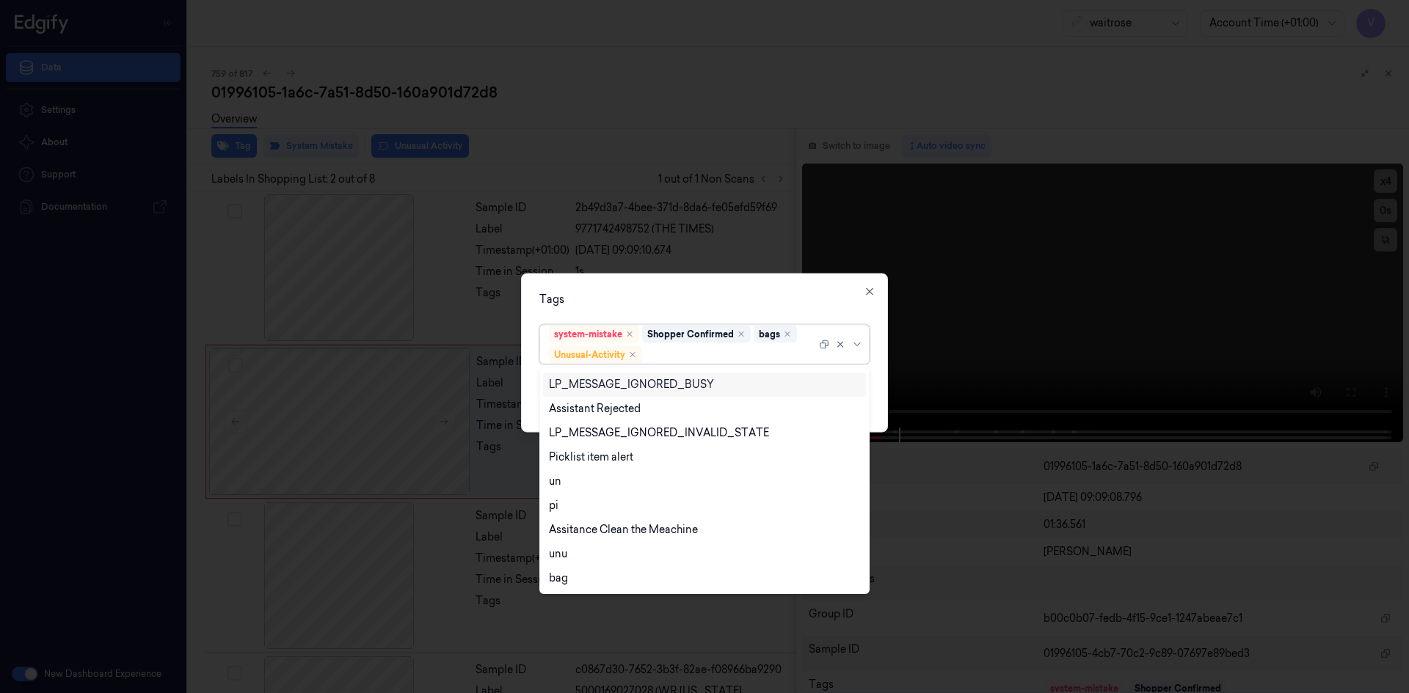
drag, startPoint x: 770, startPoint y: 290, endPoint x: 828, endPoint y: 340, distance: 77.5
click at [773, 291] on div "Tags option Unusual-Activity, selected. 20 results available. Use Up and Down t…" at bounding box center [704, 352] width 367 height 159
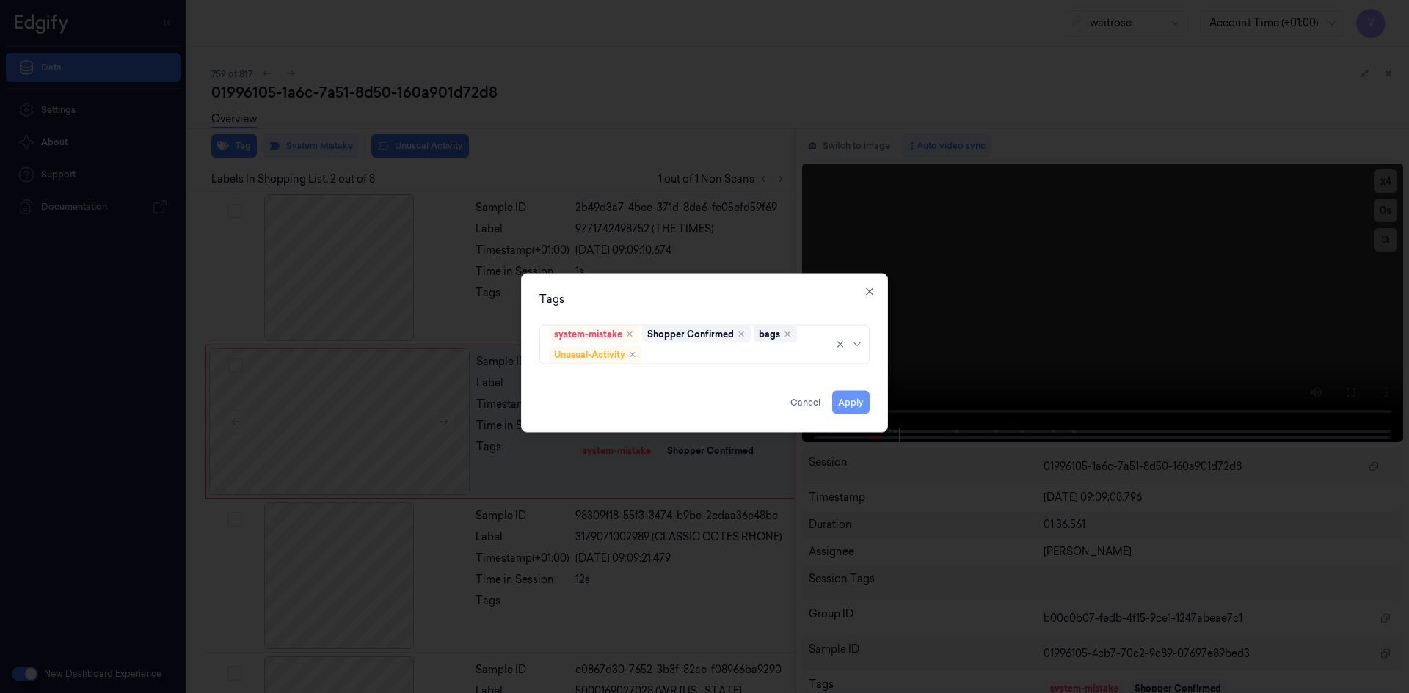
click at [847, 397] on button "Apply" at bounding box center [850, 401] width 37 height 23
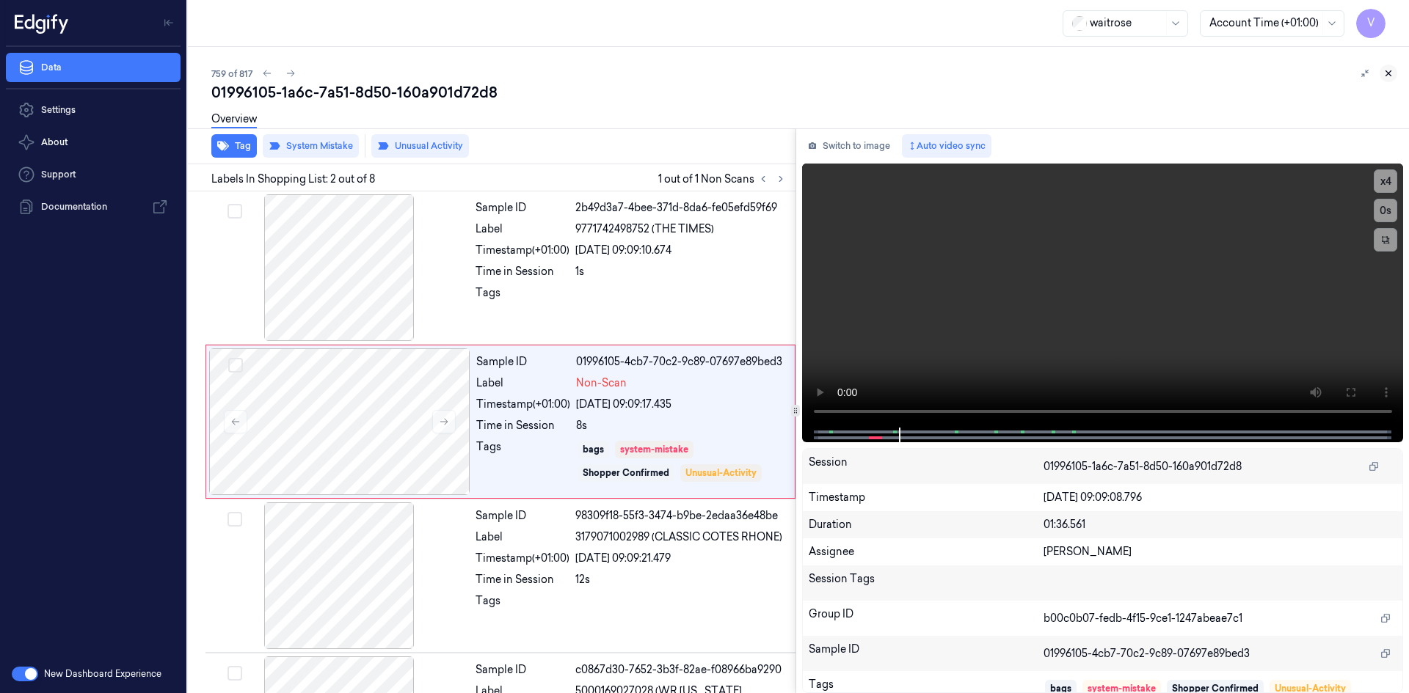
click at [1390, 70] on icon at bounding box center [1388, 73] width 10 height 10
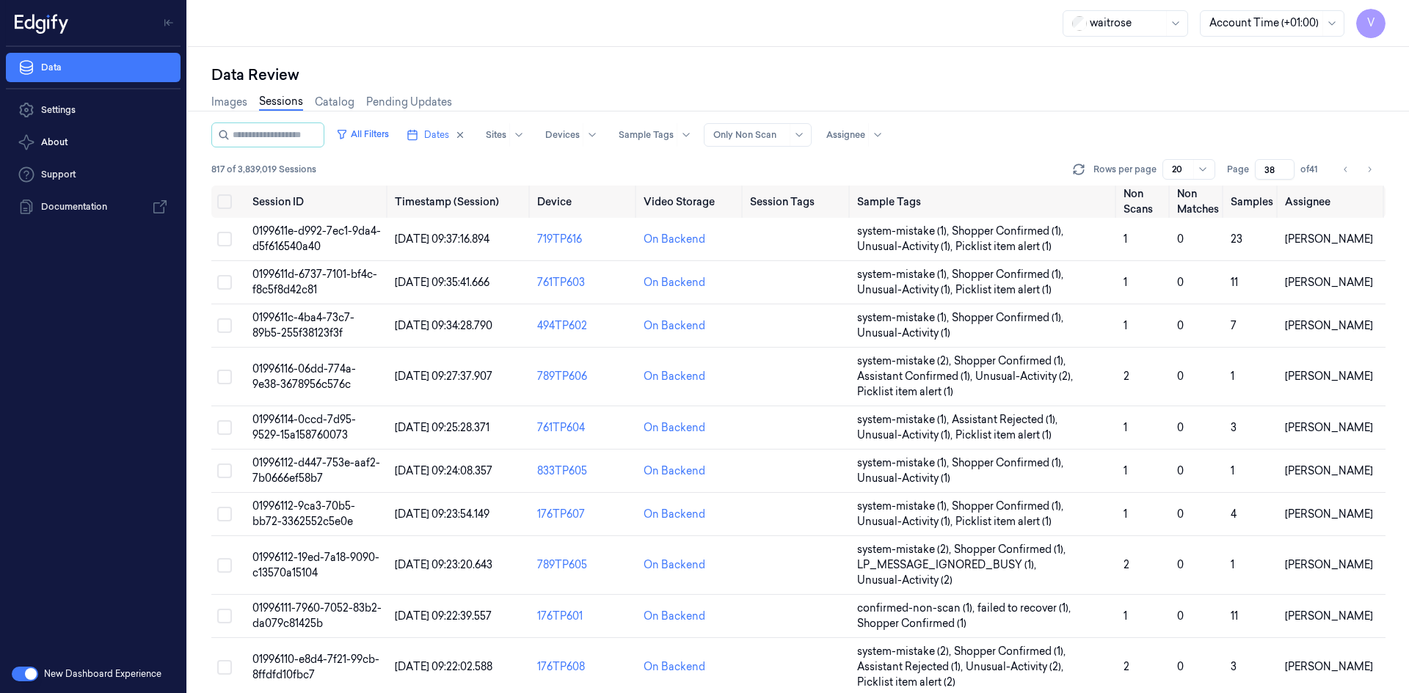
drag, startPoint x: 1275, startPoint y: 170, endPoint x: 1214, endPoint y: 185, distance: 62.6
click at [1214, 185] on div "All Filters Dates Sites Devices Sample Tags Alert Type Only Non Scan Assignee 8…" at bounding box center [798, 154] width 1174 height 63
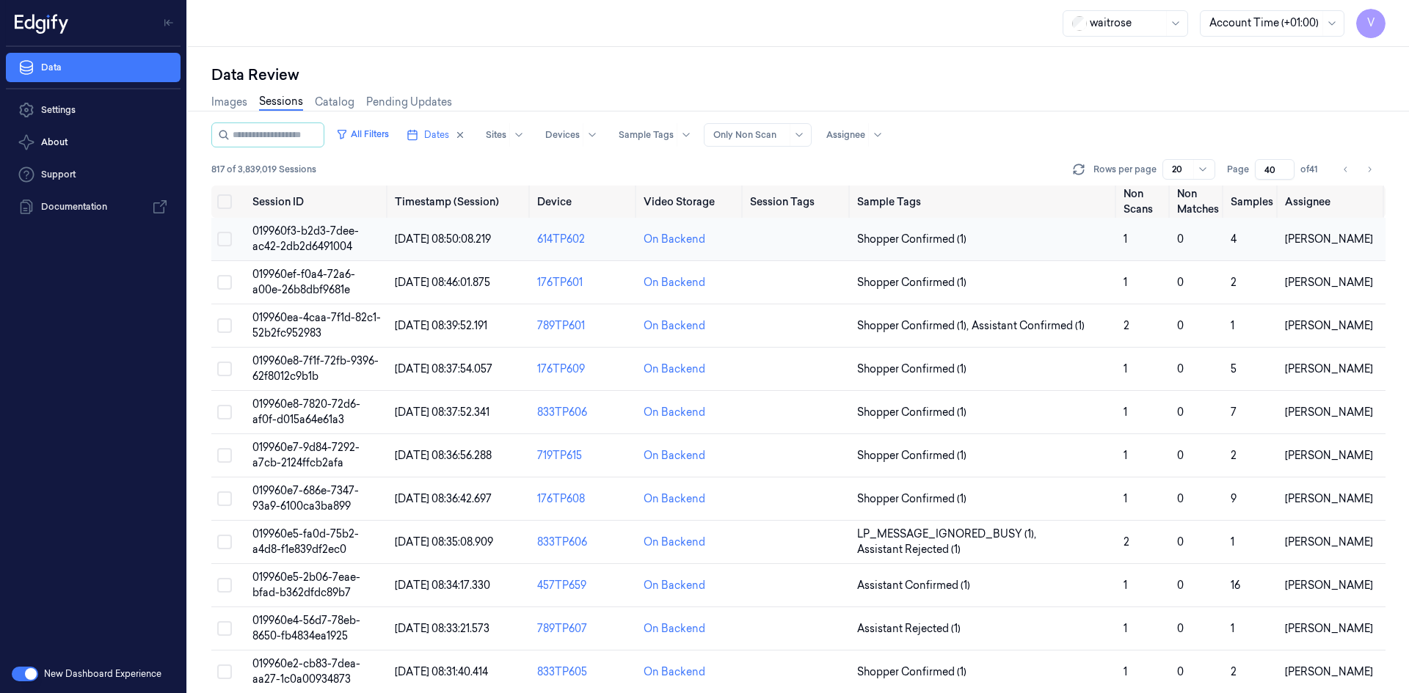
type input "40"
click at [307, 238] on td "019960f3-b2d3-7dee-ac42-2db2d6491004" at bounding box center [318, 239] width 142 height 43
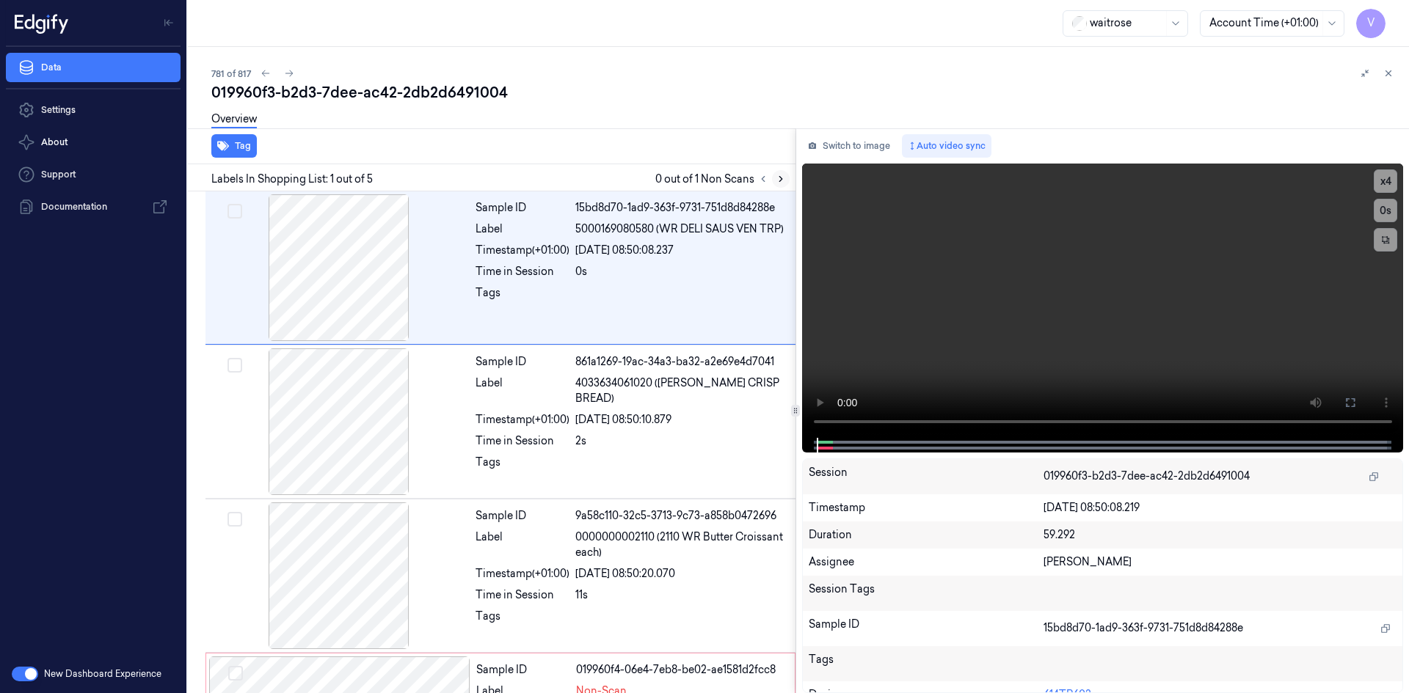
click at [780, 180] on icon at bounding box center [780, 179] width 10 height 10
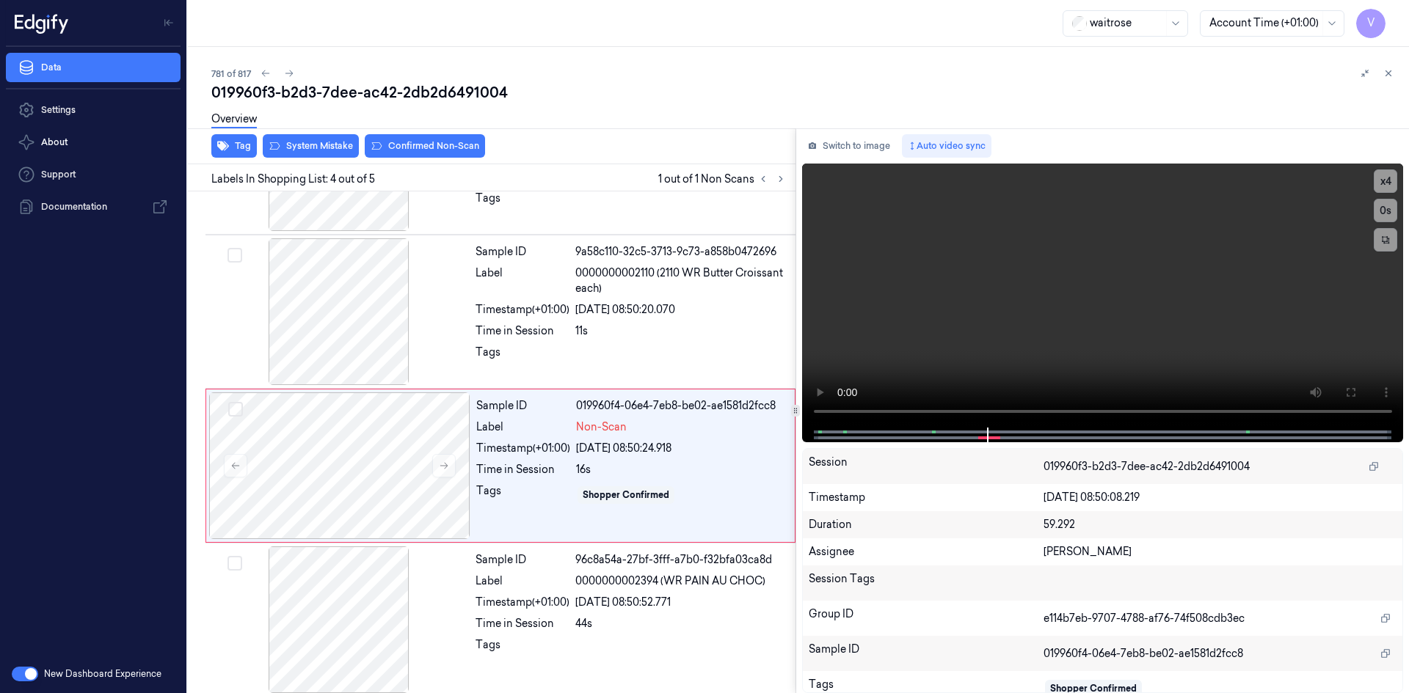
scroll to position [273, 0]
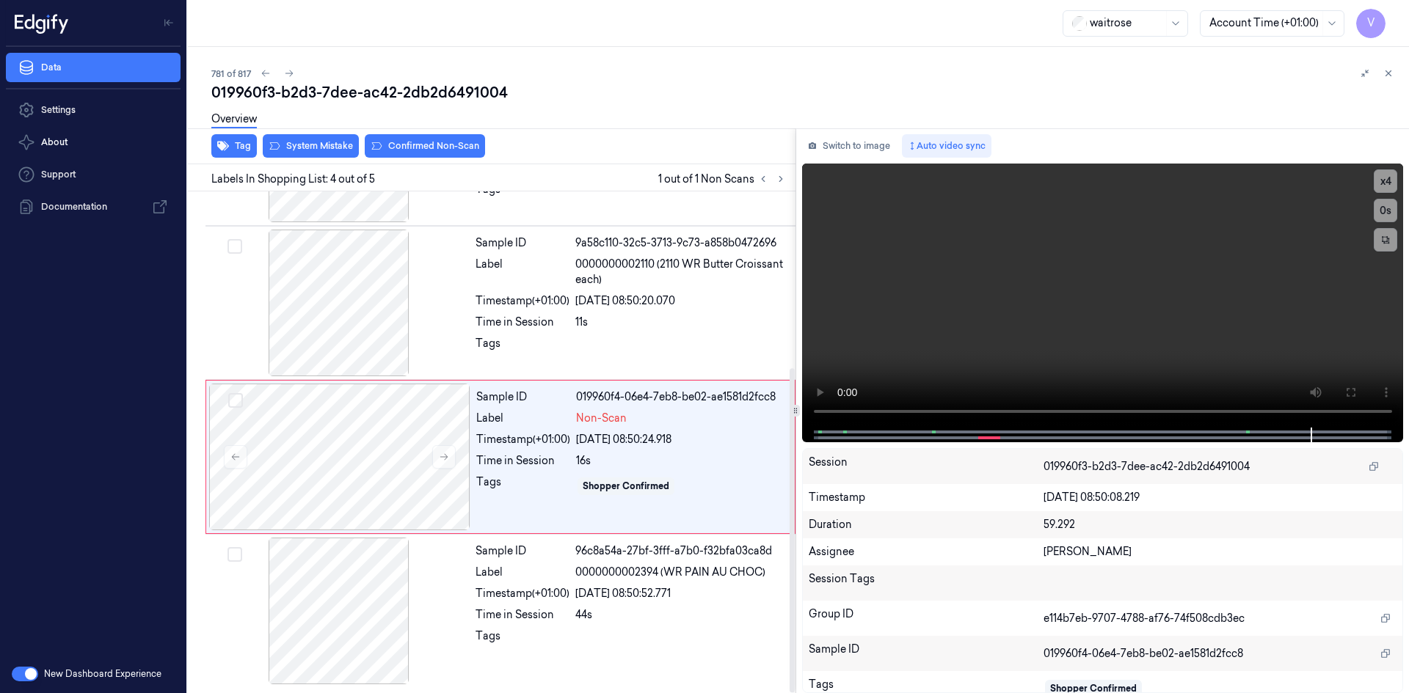
click at [326, 138] on div "Overview" at bounding box center [804, 121] width 1186 height 37
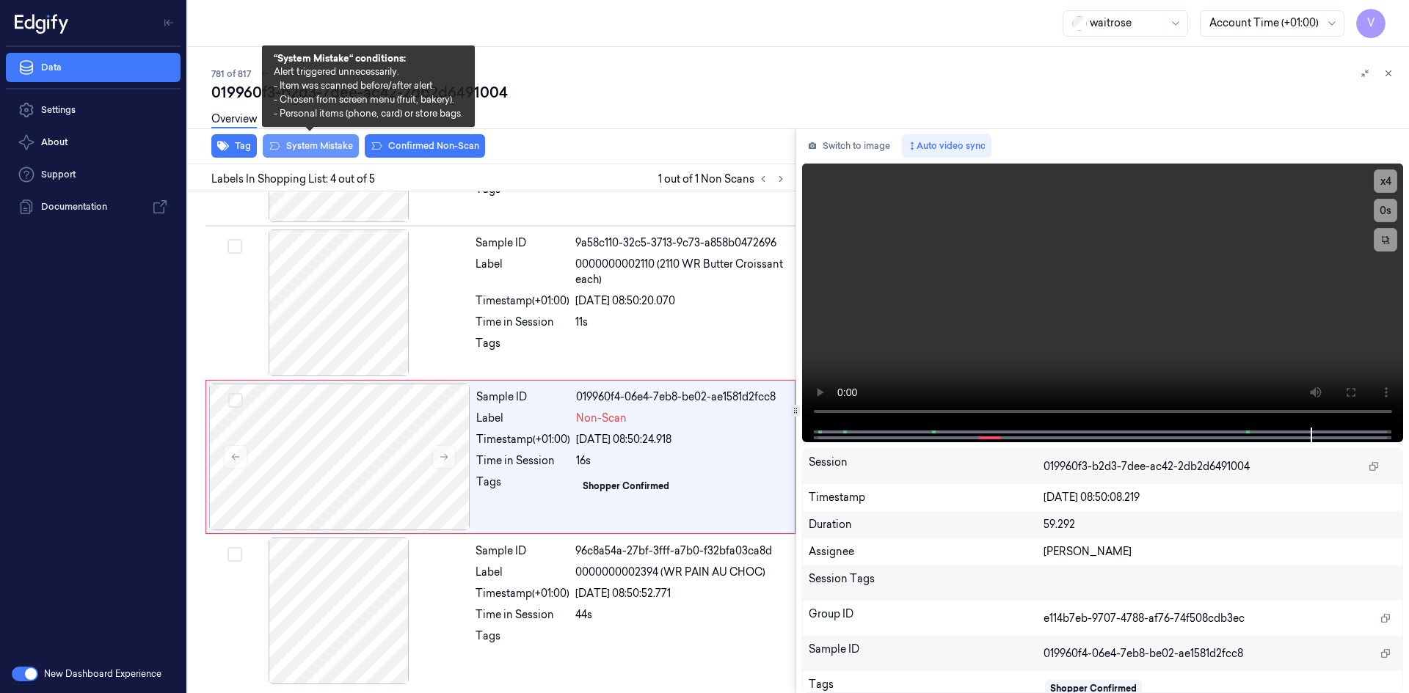
click at [324, 145] on button "System Mistake" at bounding box center [311, 145] width 96 height 23
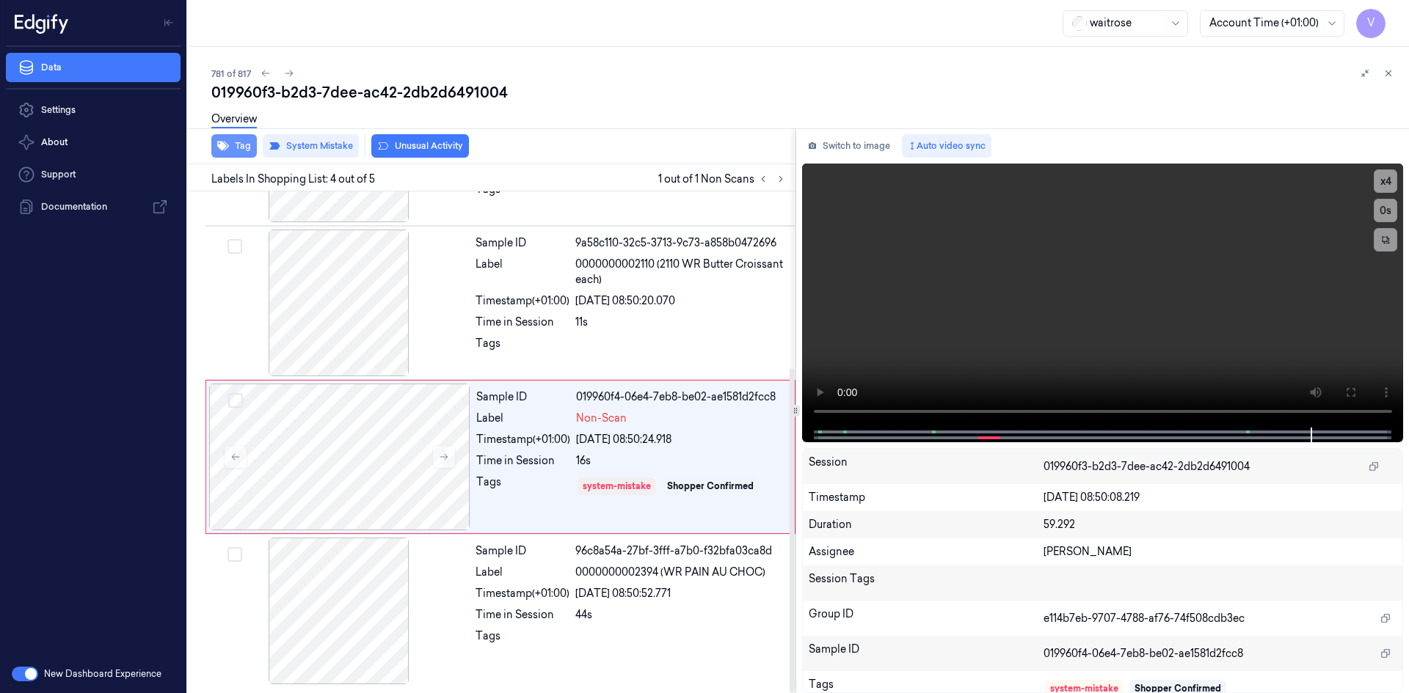
click at [242, 145] on button "Tag" at bounding box center [233, 145] width 45 height 23
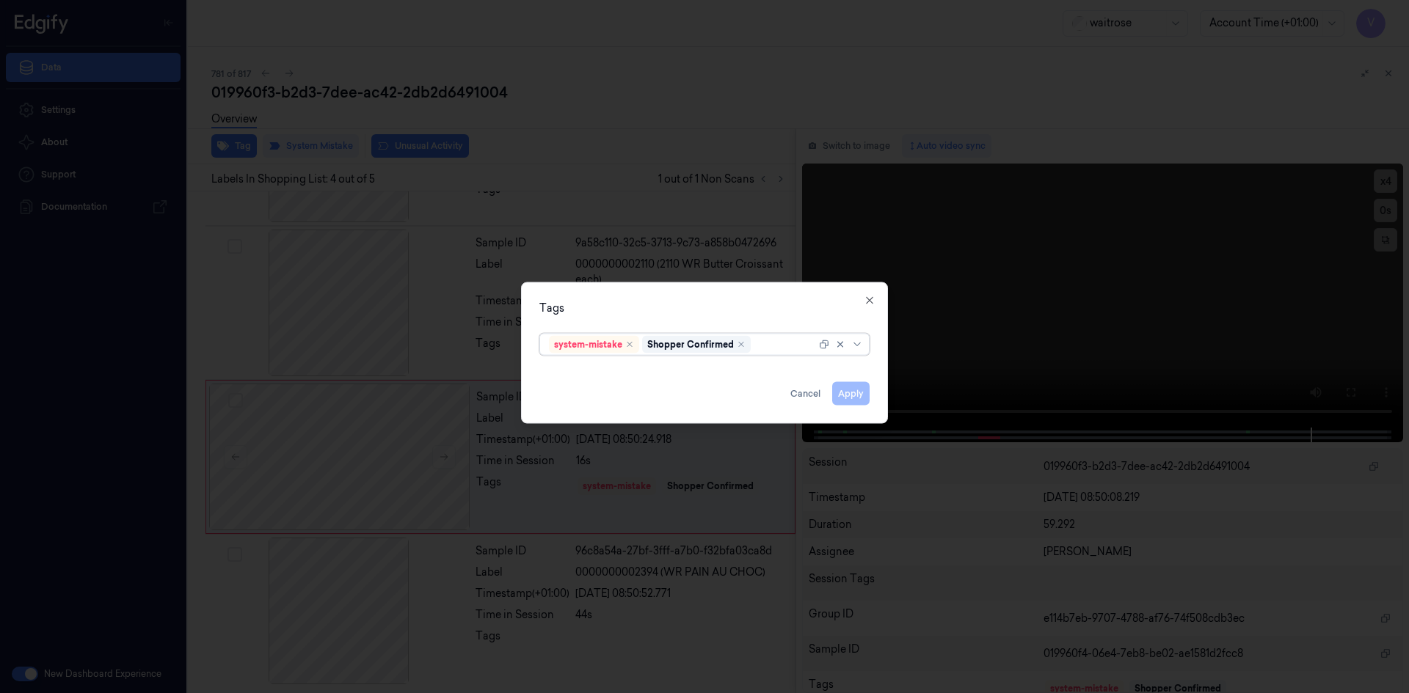
click at [773, 345] on div at bounding box center [784, 344] width 62 height 15
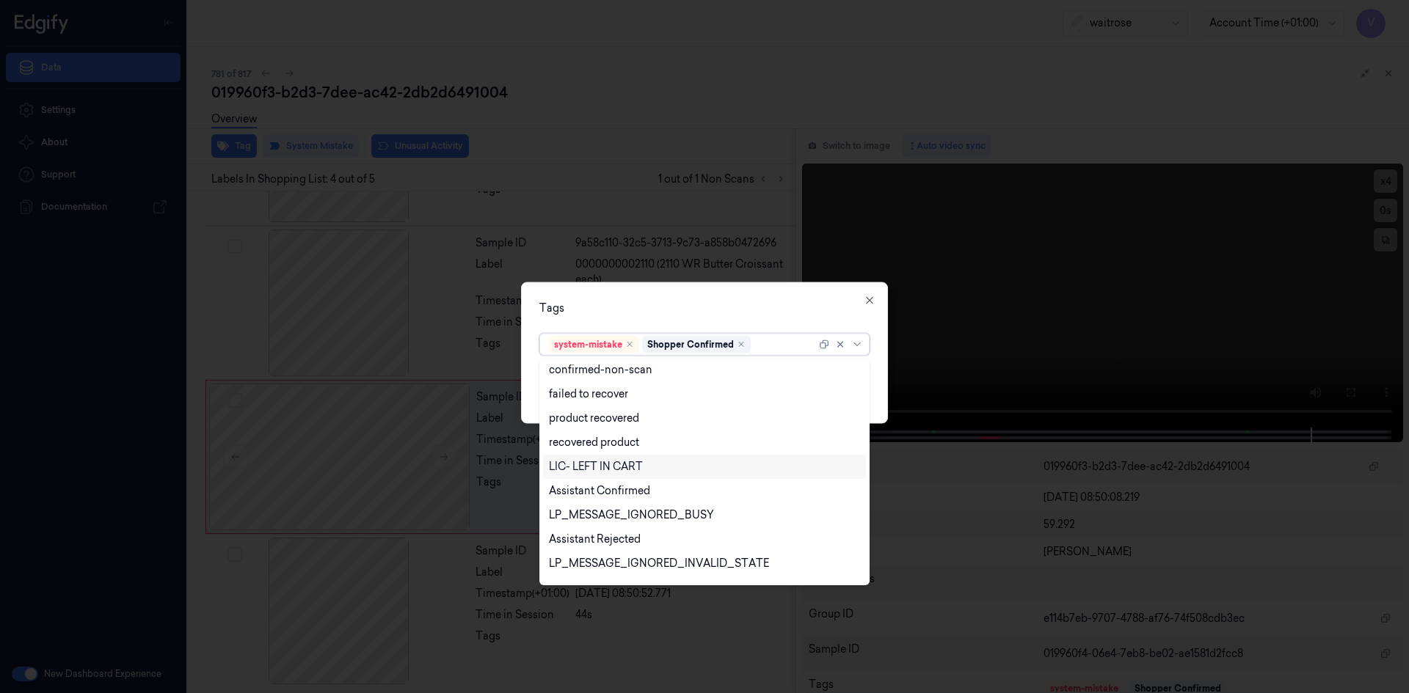
scroll to position [216, 0]
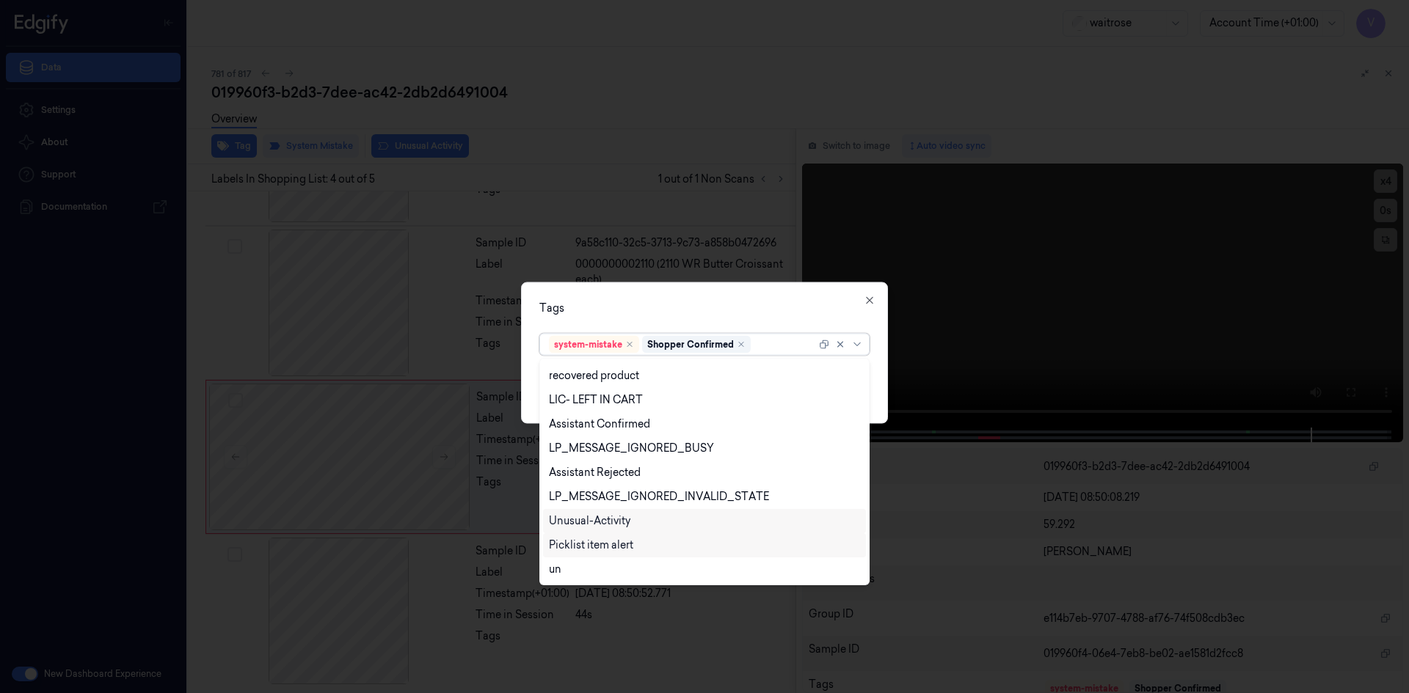
click at [589, 516] on div "Unusual-Activity" at bounding box center [589, 521] width 81 height 15
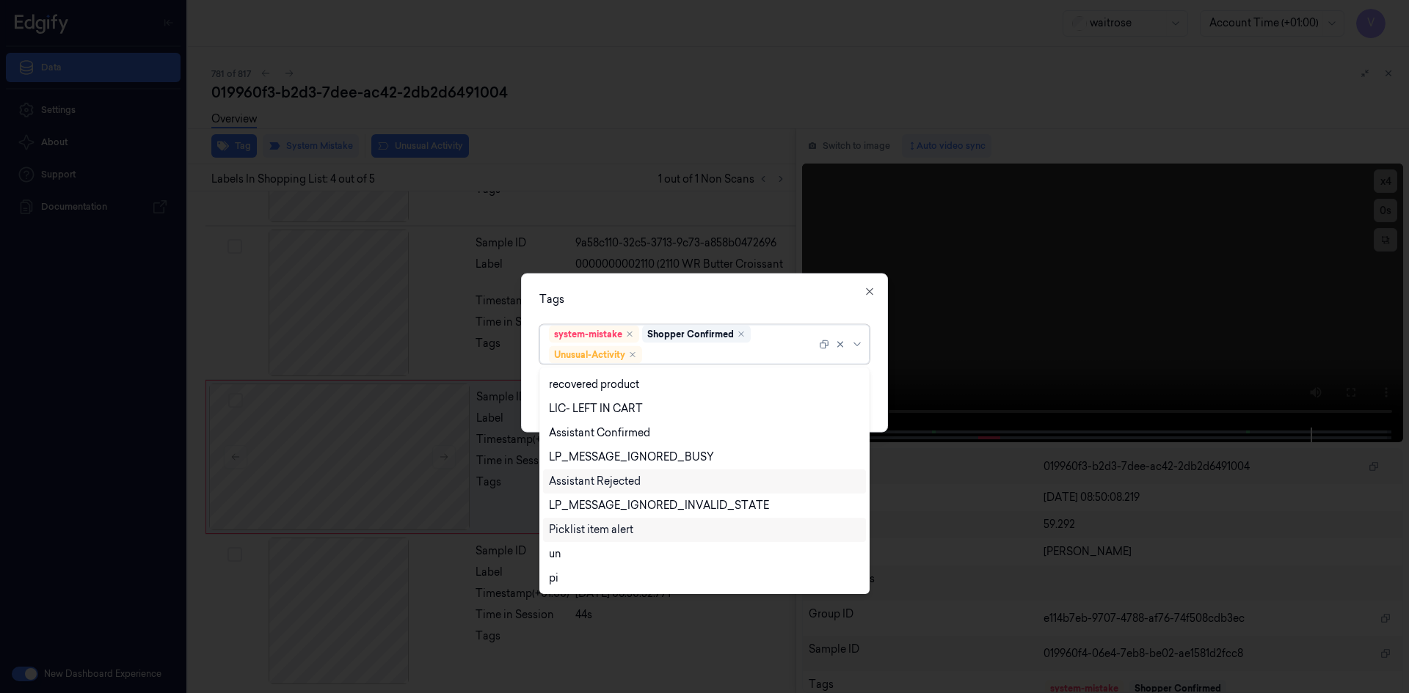
drag, startPoint x: 583, startPoint y: 532, endPoint x: 625, endPoint y: 477, distance: 69.6
click at [583, 532] on div "Picklist item alert" at bounding box center [591, 529] width 84 height 15
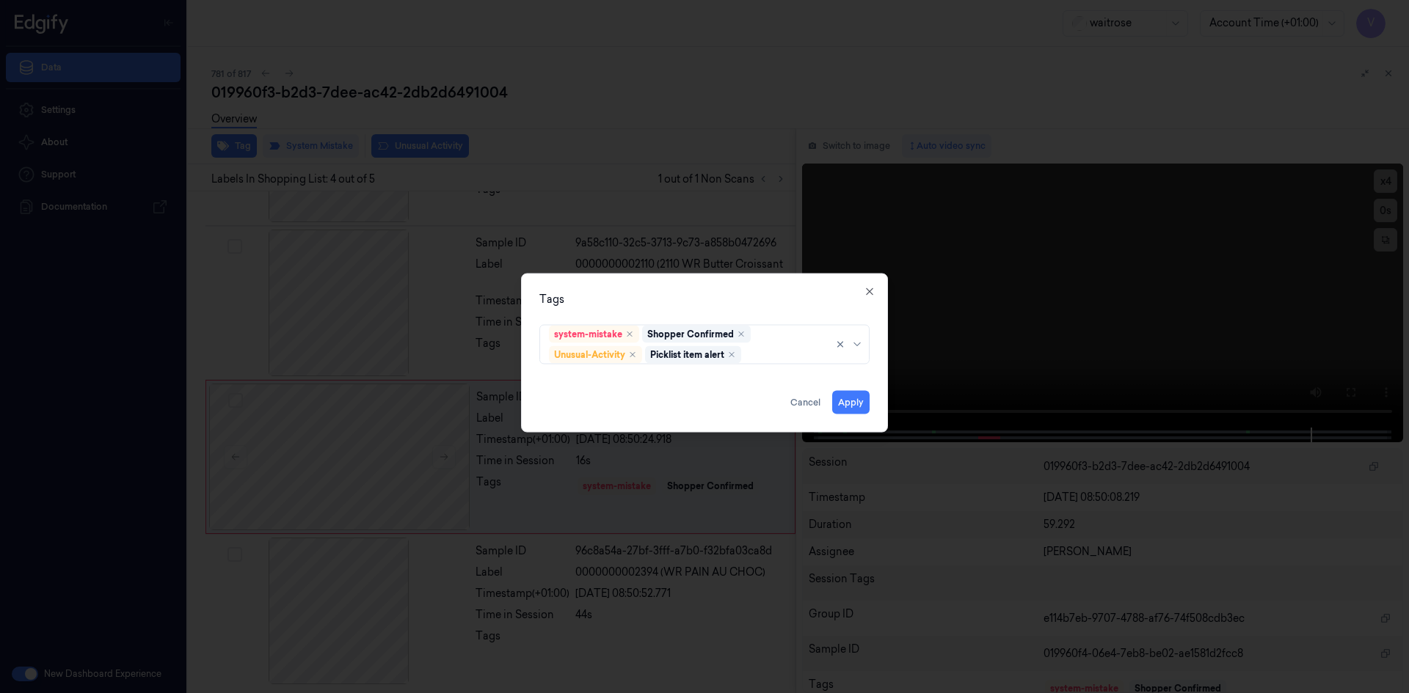
drag, startPoint x: 679, startPoint y: 288, endPoint x: 866, endPoint y: 377, distance: 206.4
click at [698, 296] on div "Tags system-mistake Shopper Confirmed Unusual-Activity Picklist item alert Appl…" at bounding box center [704, 352] width 367 height 159
click at [855, 400] on button "Apply" at bounding box center [850, 401] width 37 height 23
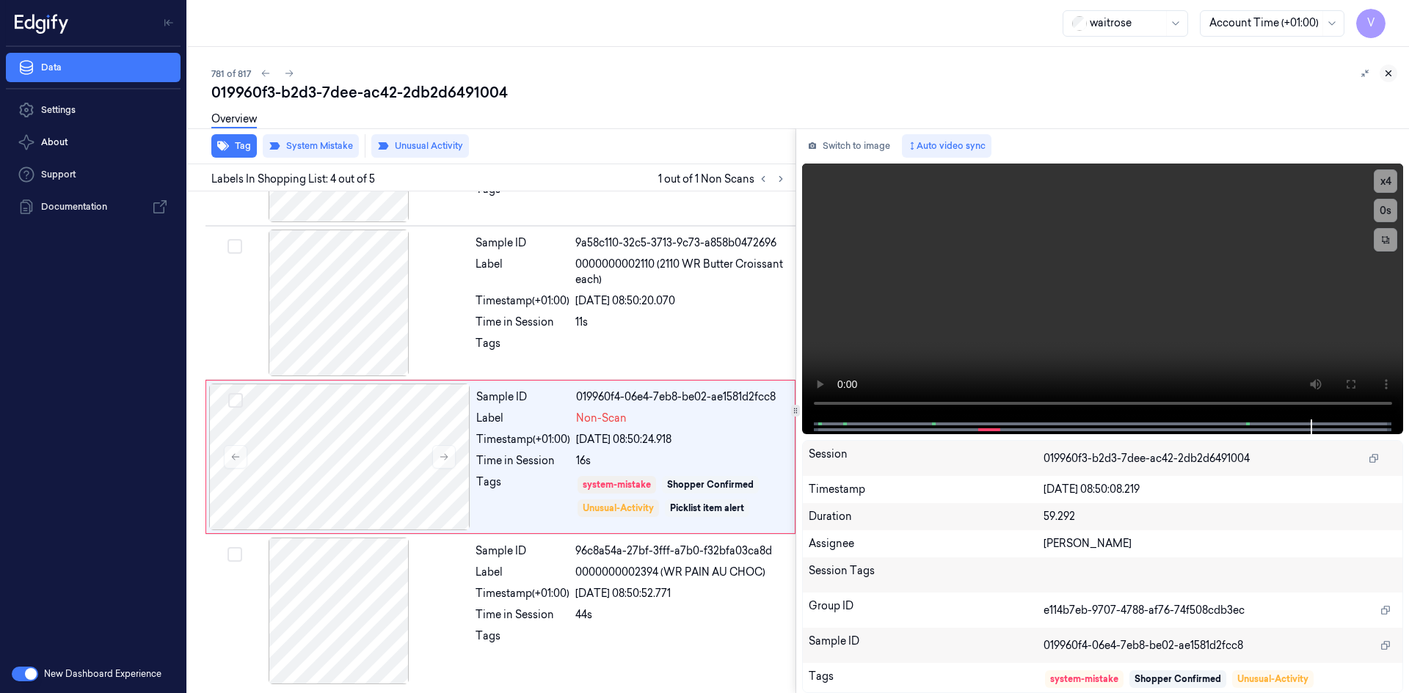
click at [1387, 72] on icon at bounding box center [1388, 73] width 10 height 10
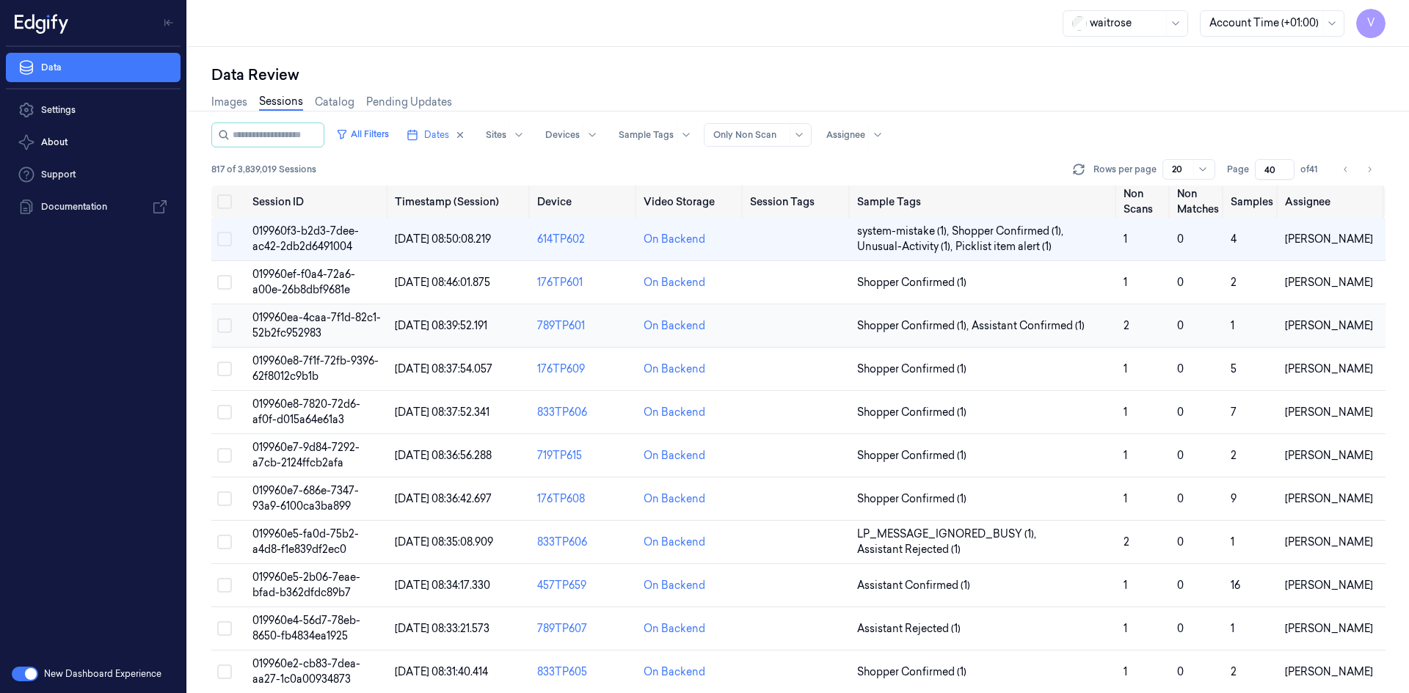
click at [304, 335] on span "019960ea-4caa-7f1d-82c1-52b2fc952983" at bounding box center [316, 325] width 128 height 29
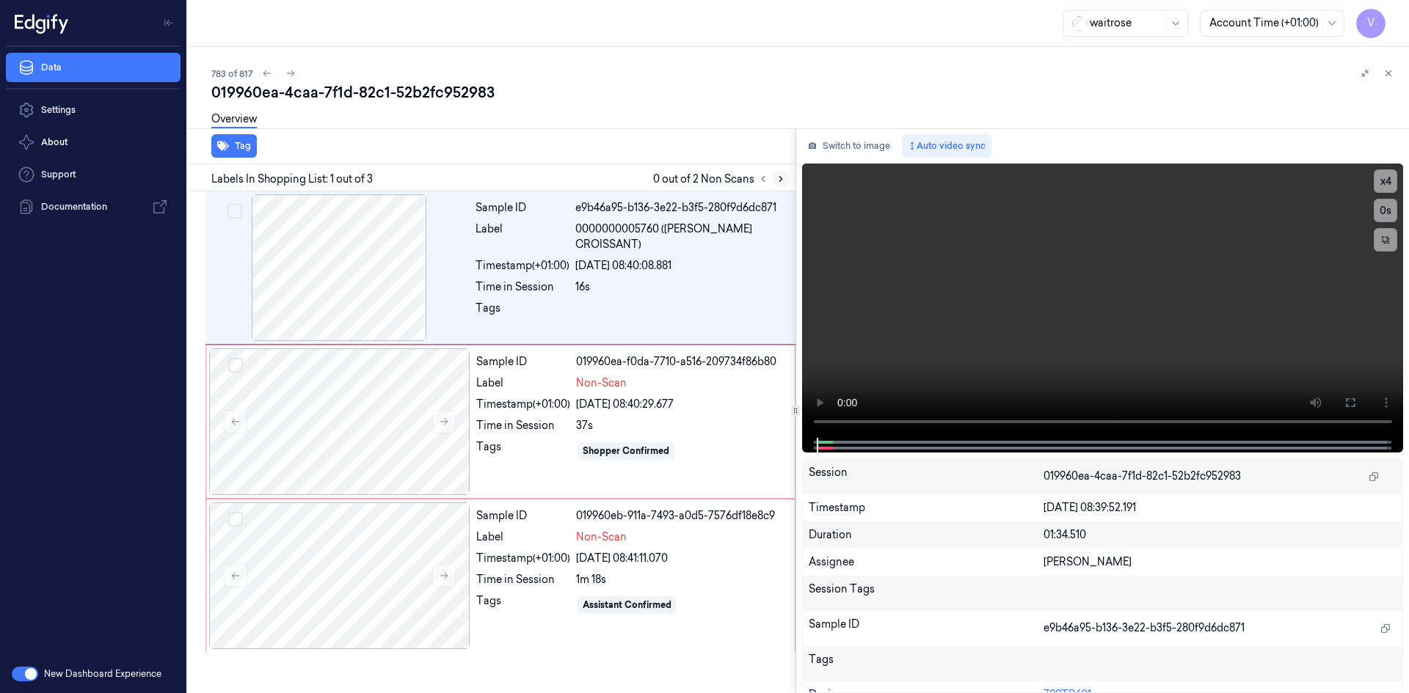
click at [781, 177] on icon at bounding box center [780, 179] width 10 height 10
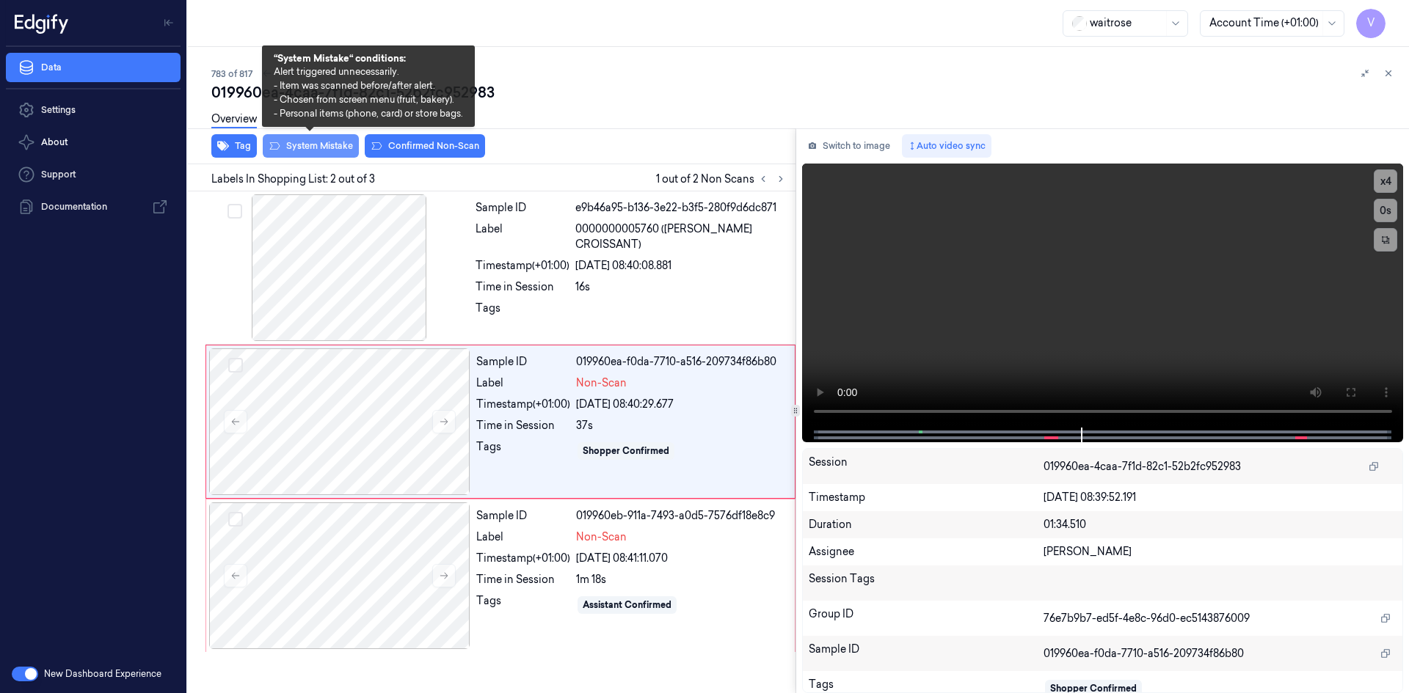
click at [318, 145] on button "System Mistake" at bounding box center [311, 145] width 96 height 23
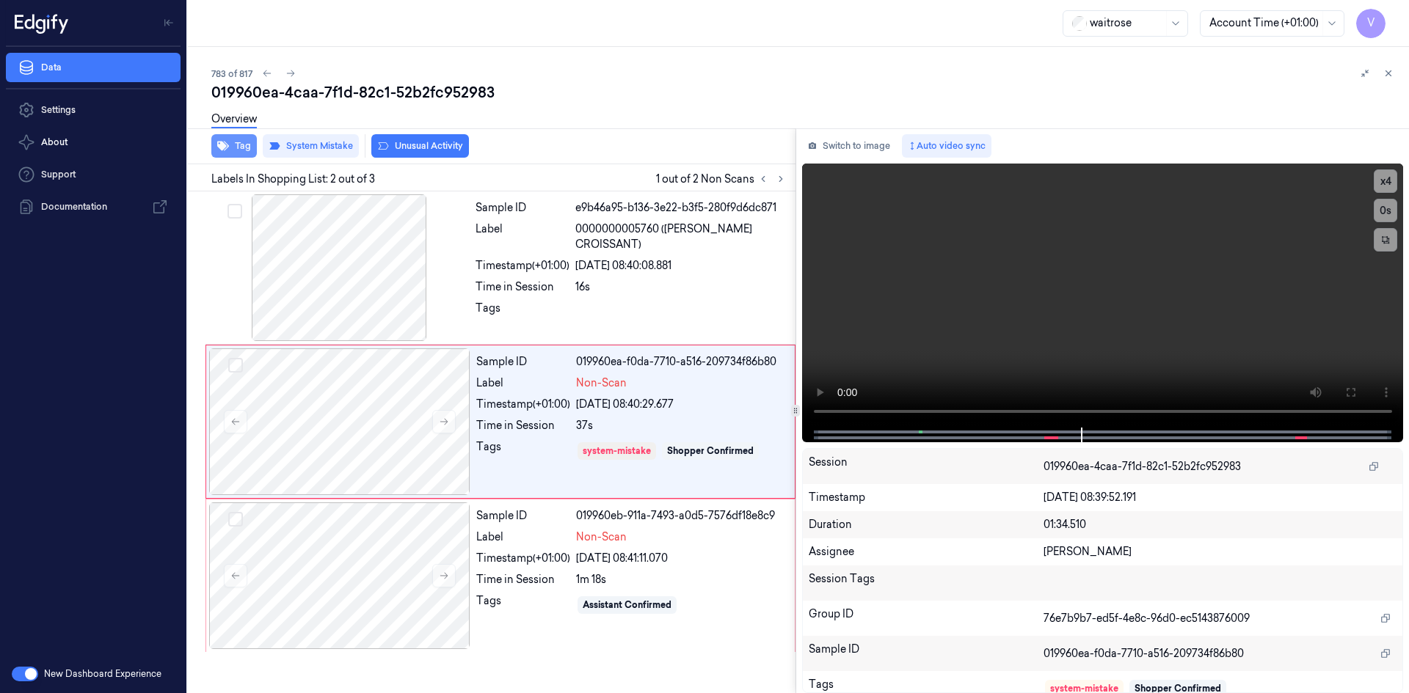
click at [245, 141] on button "Tag" at bounding box center [233, 145] width 45 height 23
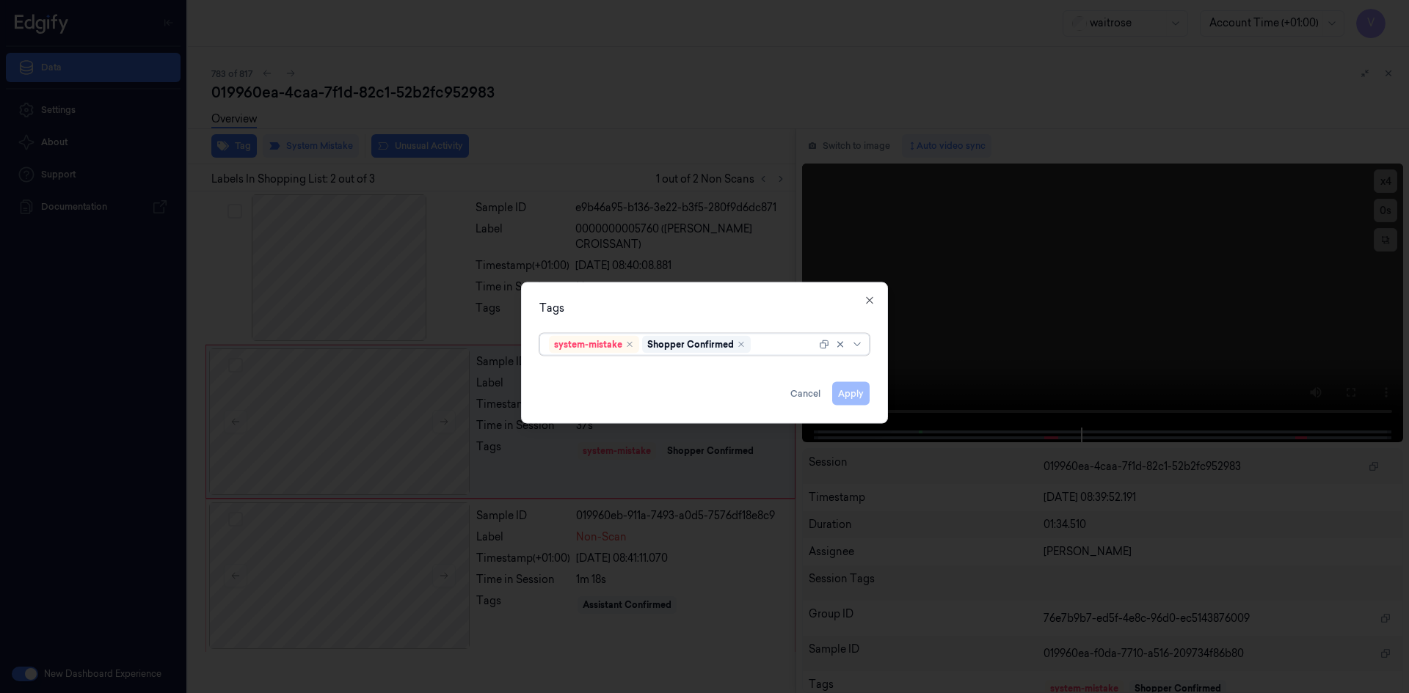
click at [767, 345] on div at bounding box center [784, 344] width 62 height 15
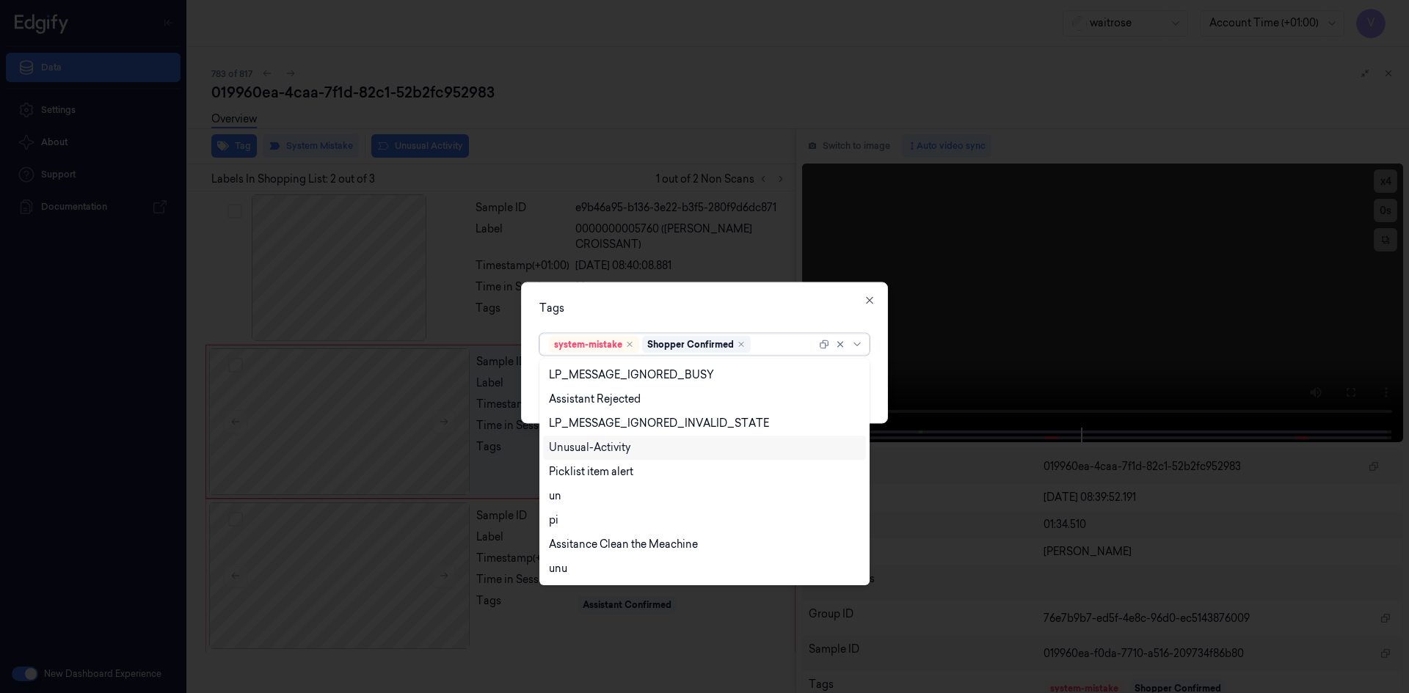
click at [622, 448] on div "Unusual-Activity" at bounding box center [589, 447] width 81 height 15
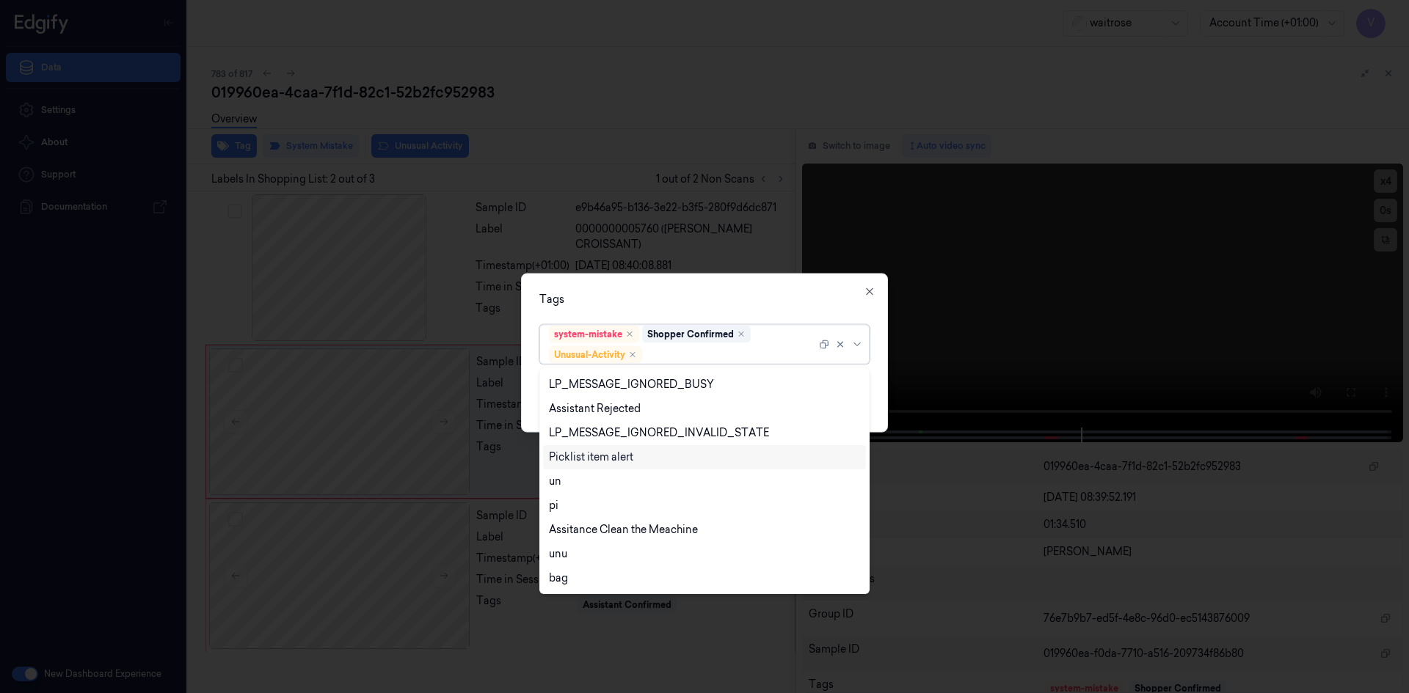
click at [610, 456] on div "Picklist item alert" at bounding box center [591, 457] width 84 height 15
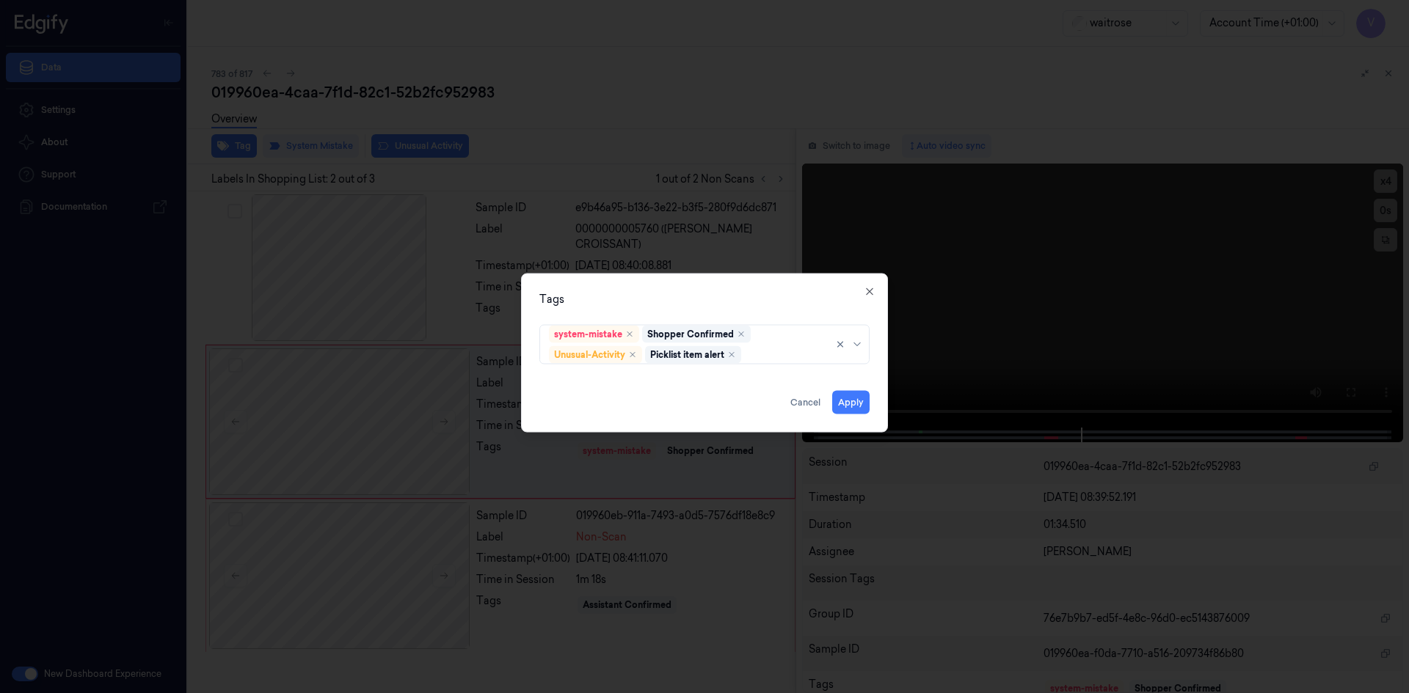
drag, startPoint x: 653, startPoint y: 280, endPoint x: 820, endPoint y: 378, distance: 194.0
click at [654, 280] on div "Tags system-mistake Shopper Confirmed Unusual-Activity Picklist item alert Appl…" at bounding box center [704, 352] width 367 height 159
click at [854, 406] on button "Apply" at bounding box center [850, 401] width 37 height 23
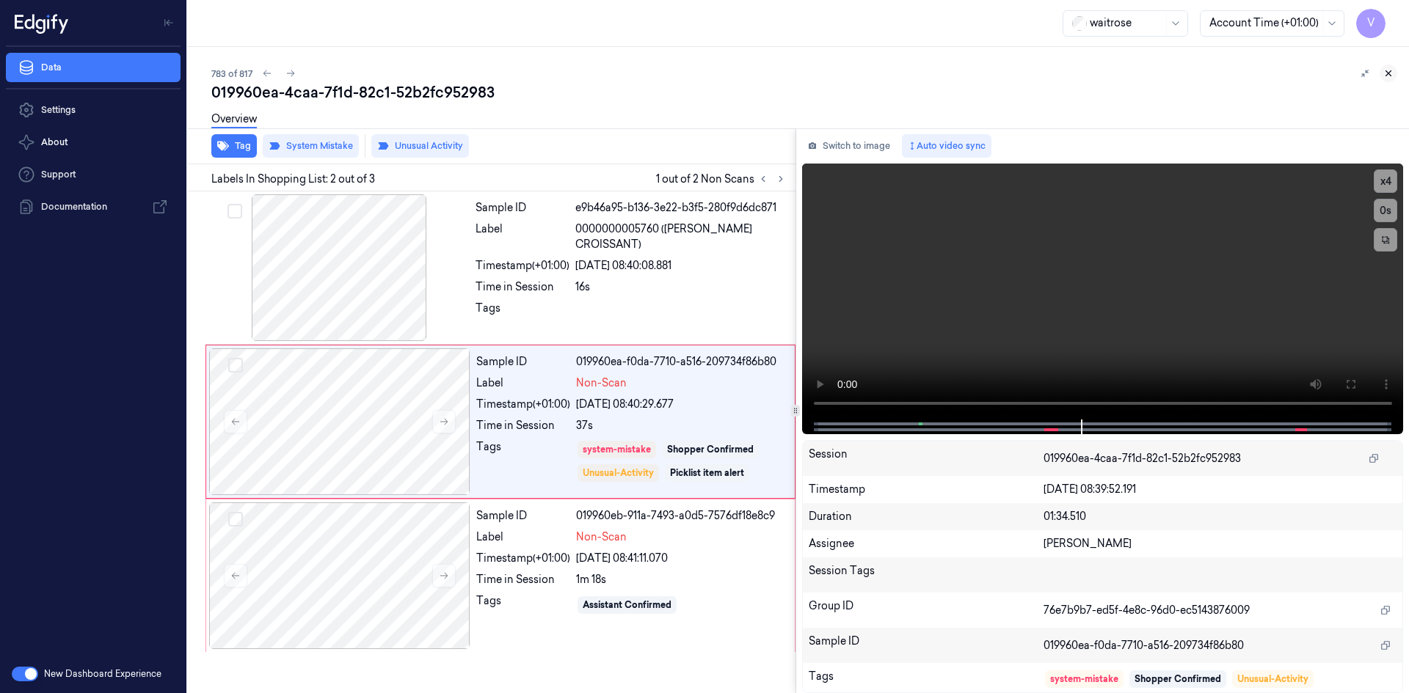
click at [1383, 73] on icon at bounding box center [1388, 73] width 10 height 10
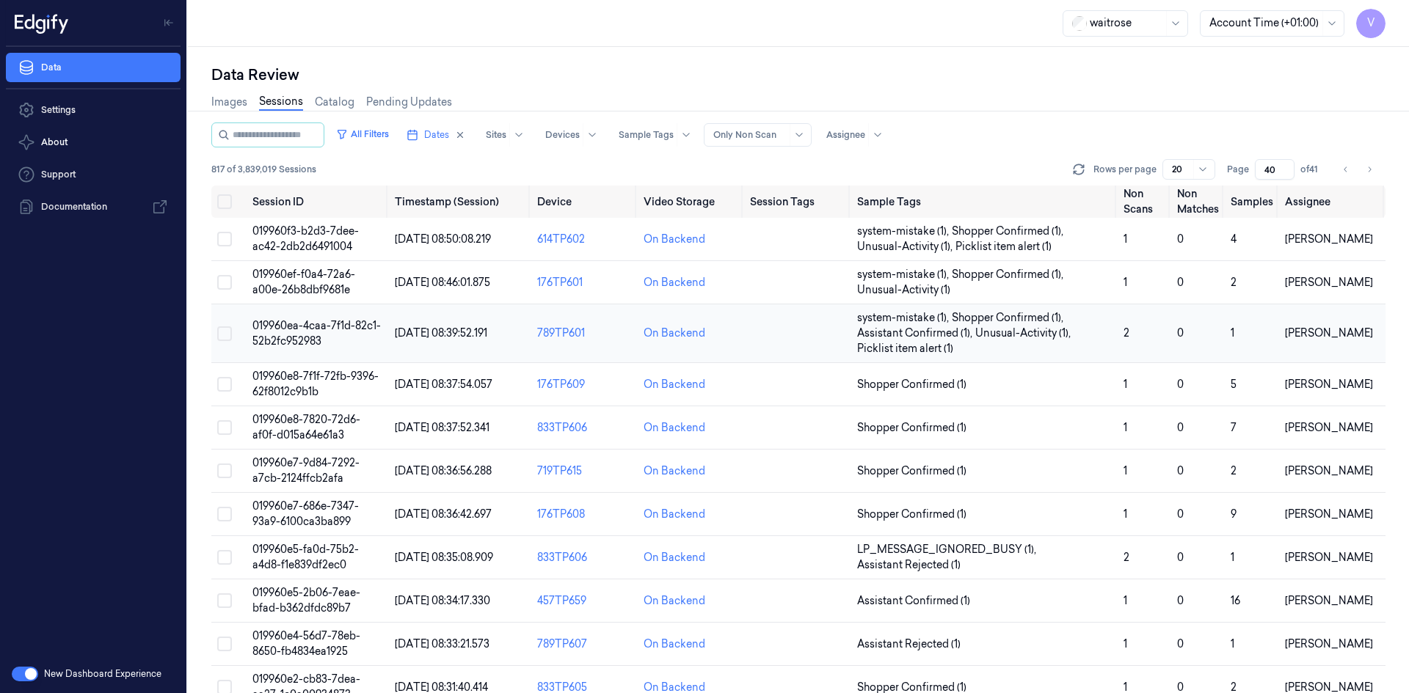
click at [293, 334] on span "019960ea-4caa-7f1d-82c1-52b2fc952983" at bounding box center [316, 333] width 128 height 29
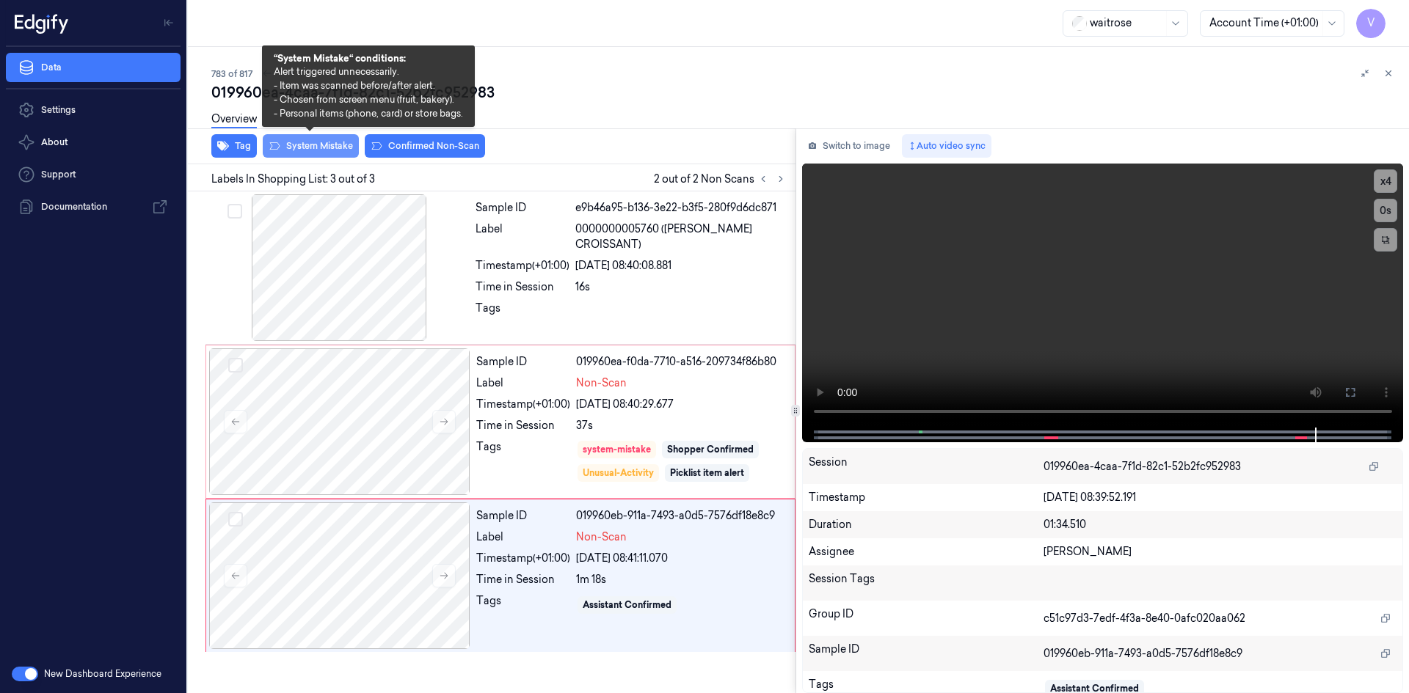
click at [315, 144] on button "System Mistake" at bounding box center [311, 145] width 96 height 23
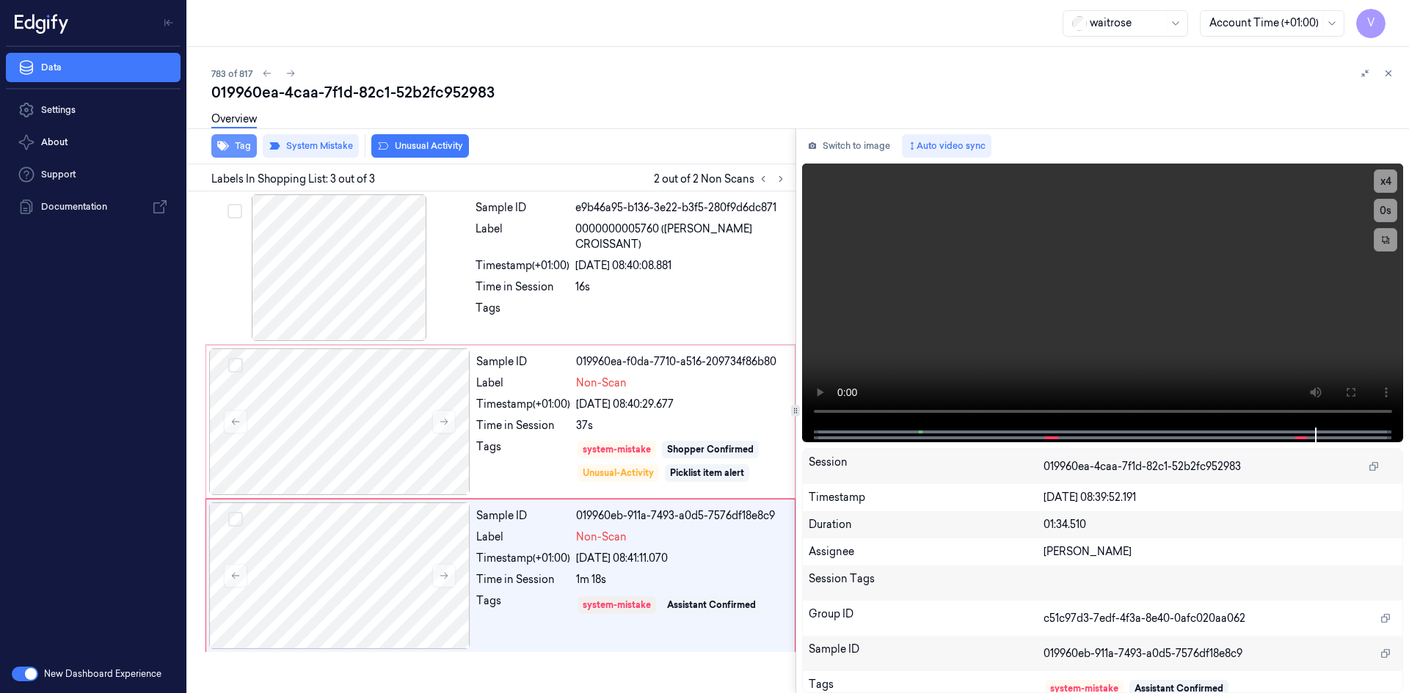
click at [240, 142] on button "Tag" at bounding box center [233, 145] width 45 height 23
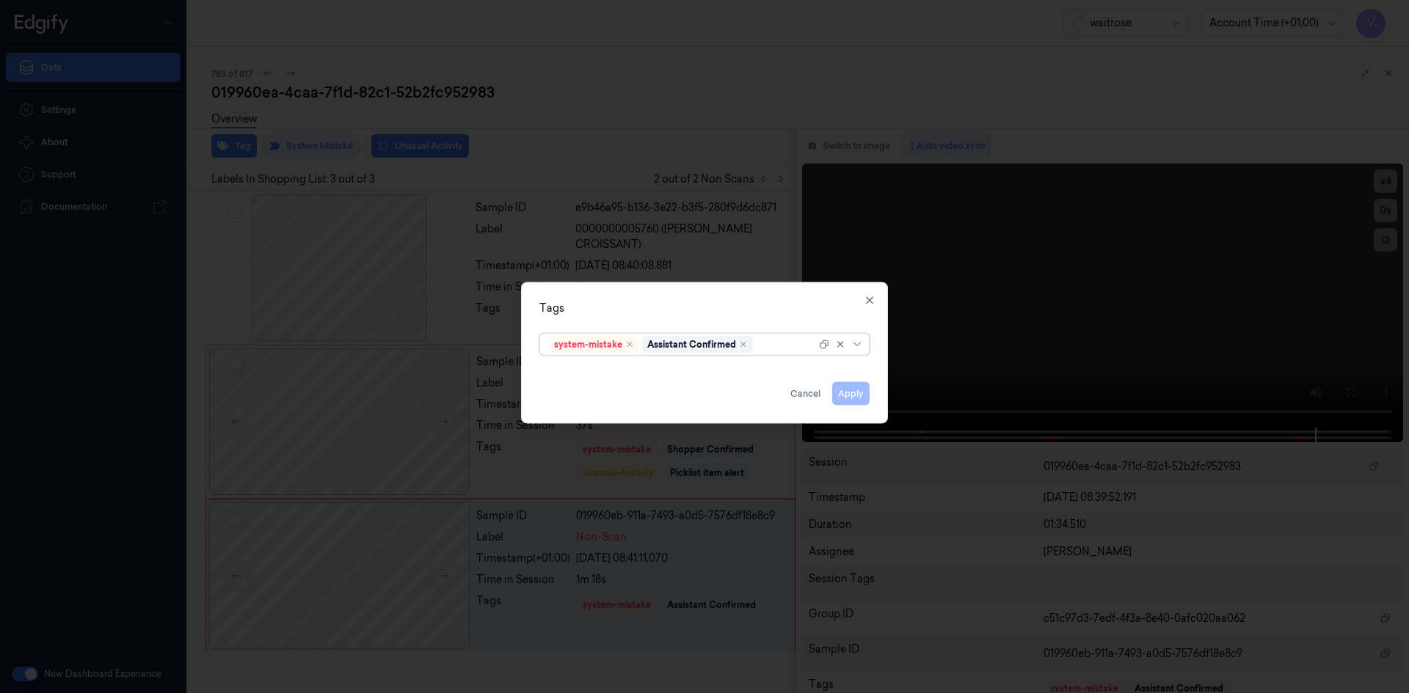
click at [771, 345] on div at bounding box center [786, 344] width 60 height 15
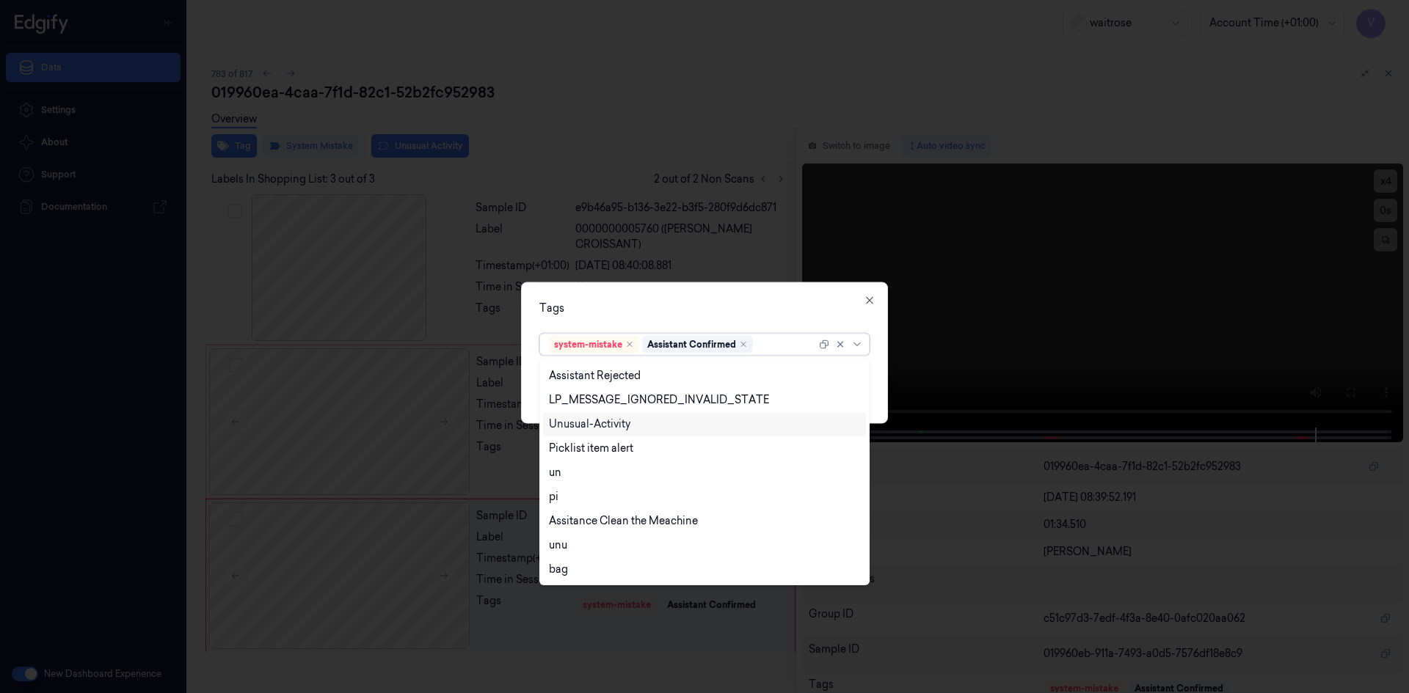
click at [594, 420] on div "Unusual-Activity" at bounding box center [589, 424] width 81 height 15
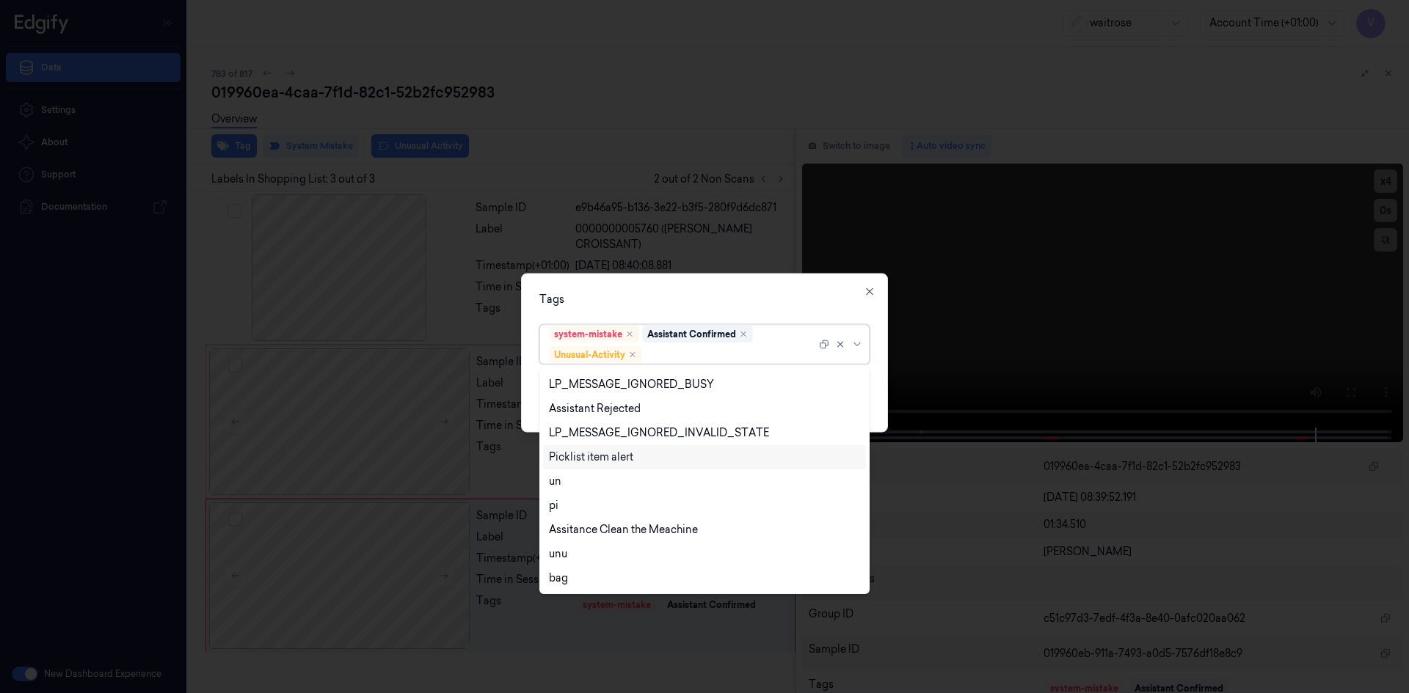
click at [577, 455] on div "Picklist item alert" at bounding box center [591, 457] width 84 height 15
click at [637, 245] on div at bounding box center [704, 346] width 1409 height 693
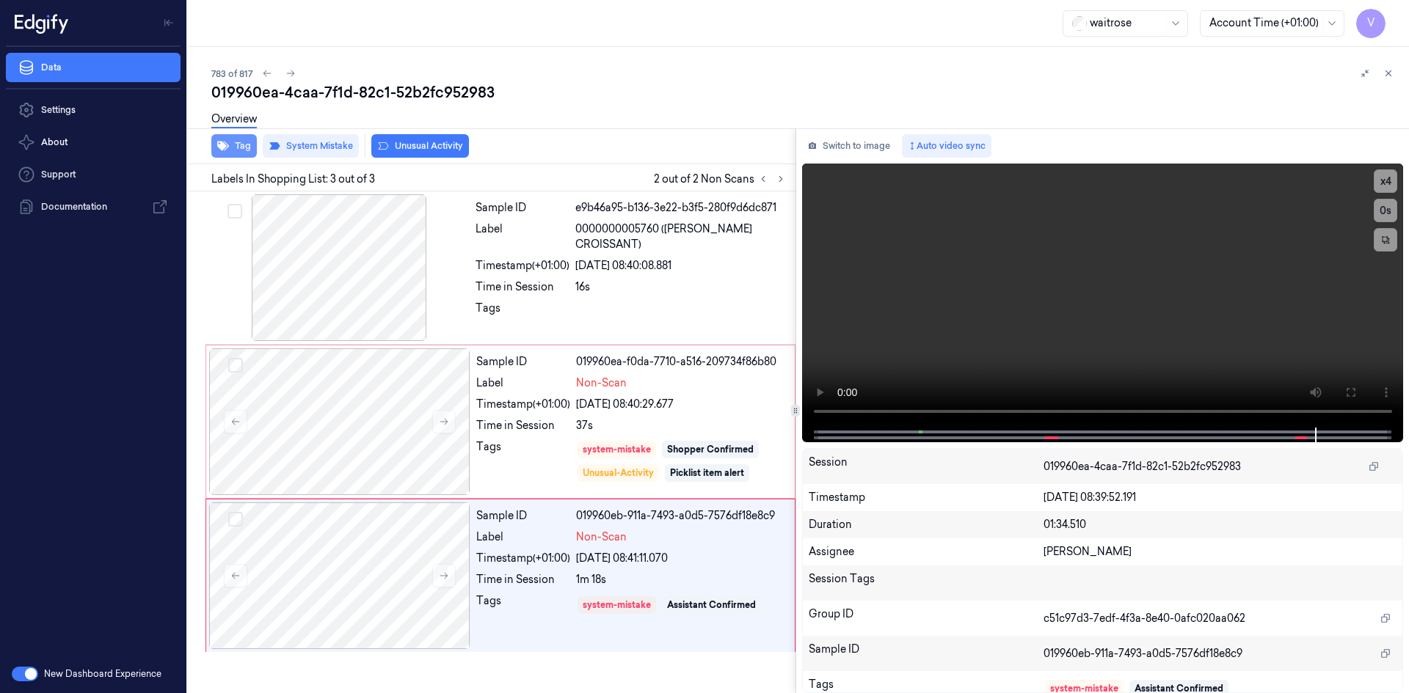
click at [248, 150] on button "Tag" at bounding box center [233, 145] width 45 height 23
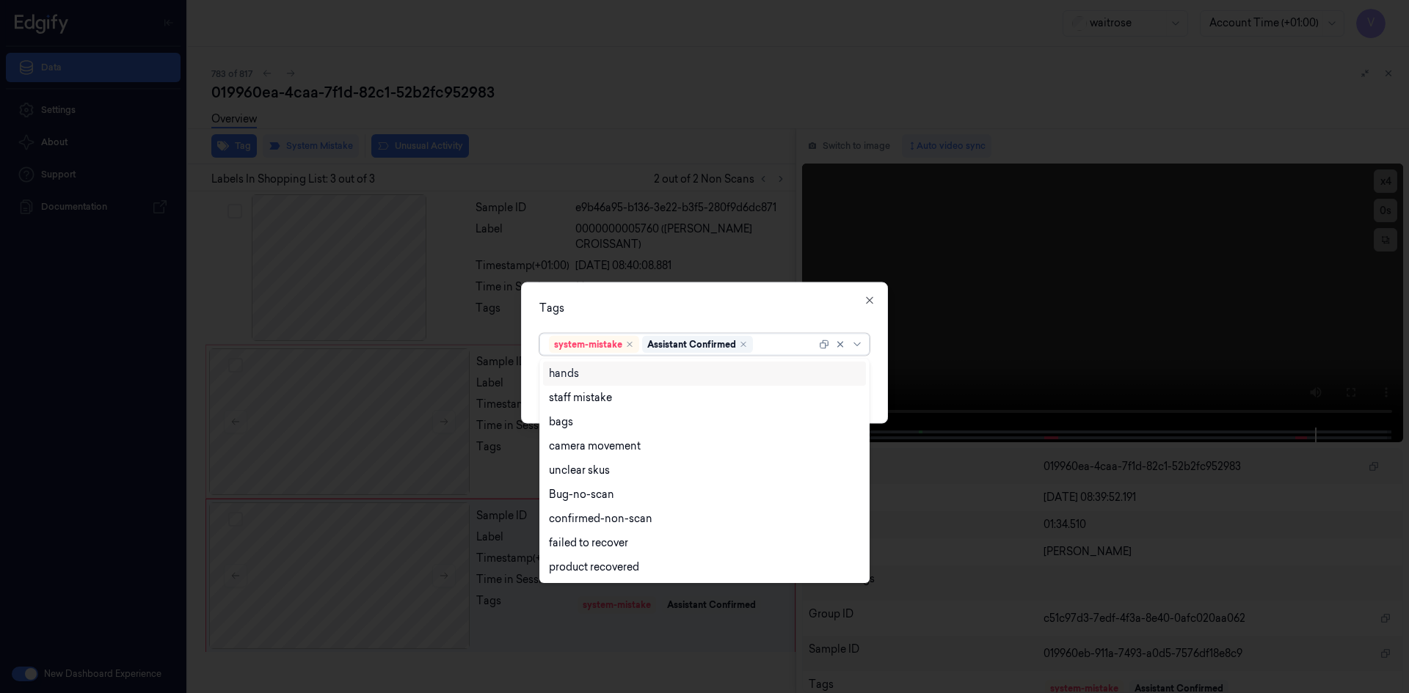
click at [771, 348] on div at bounding box center [786, 344] width 60 height 15
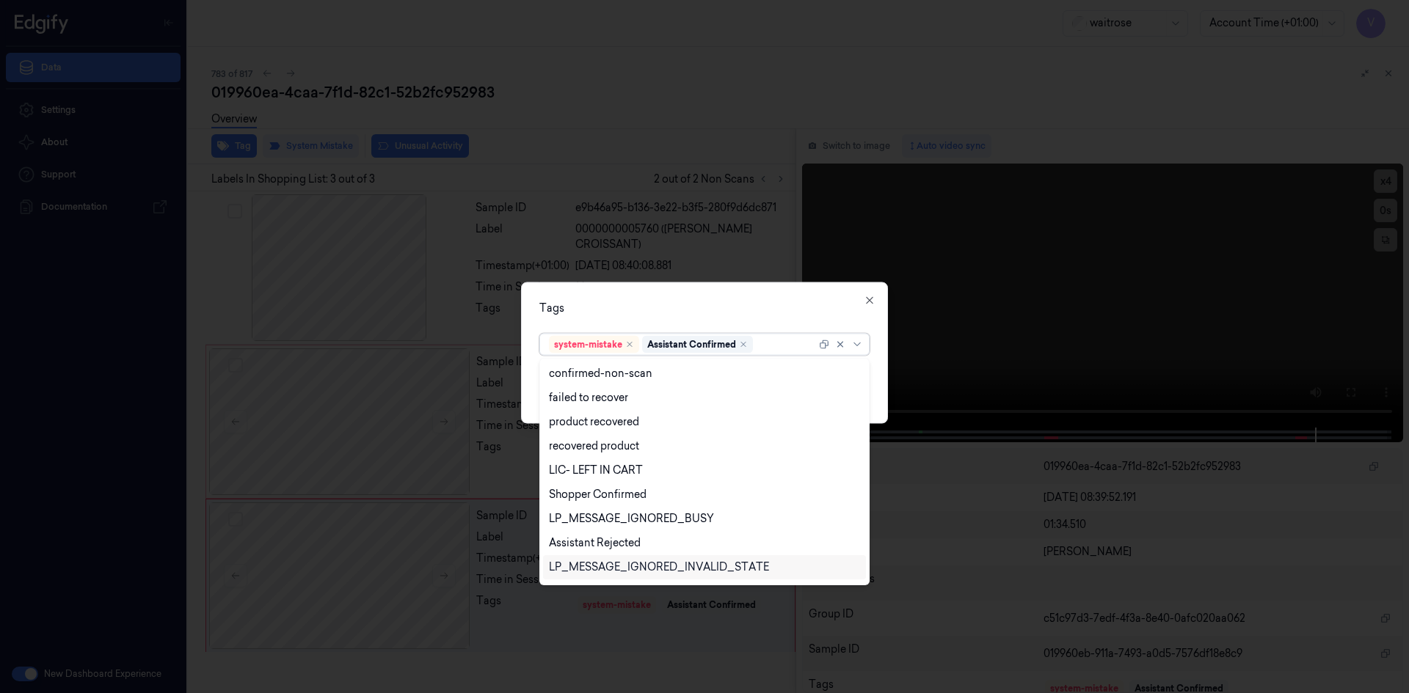
scroll to position [216, 0]
click at [595, 521] on div "Unusual-Activity" at bounding box center [589, 521] width 81 height 15
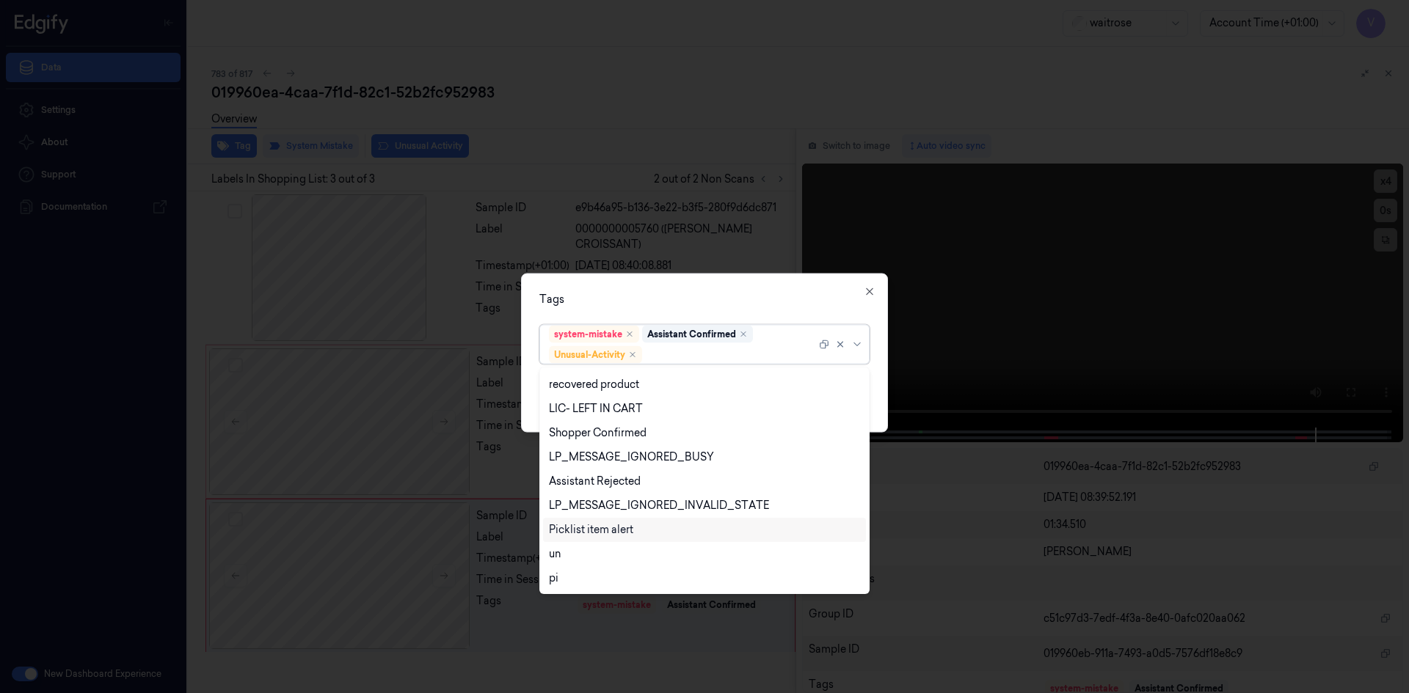
click at [591, 528] on div "Picklist item alert" at bounding box center [591, 529] width 84 height 15
drag, startPoint x: 705, startPoint y: 305, endPoint x: 731, endPoint y: 341, distance: 44.6
click at [707, 307] on div "Tags option Picklist item alert, selected. 20 results available. Use Up and Dow…" at bounding box center [704, 352] width 367 height 159
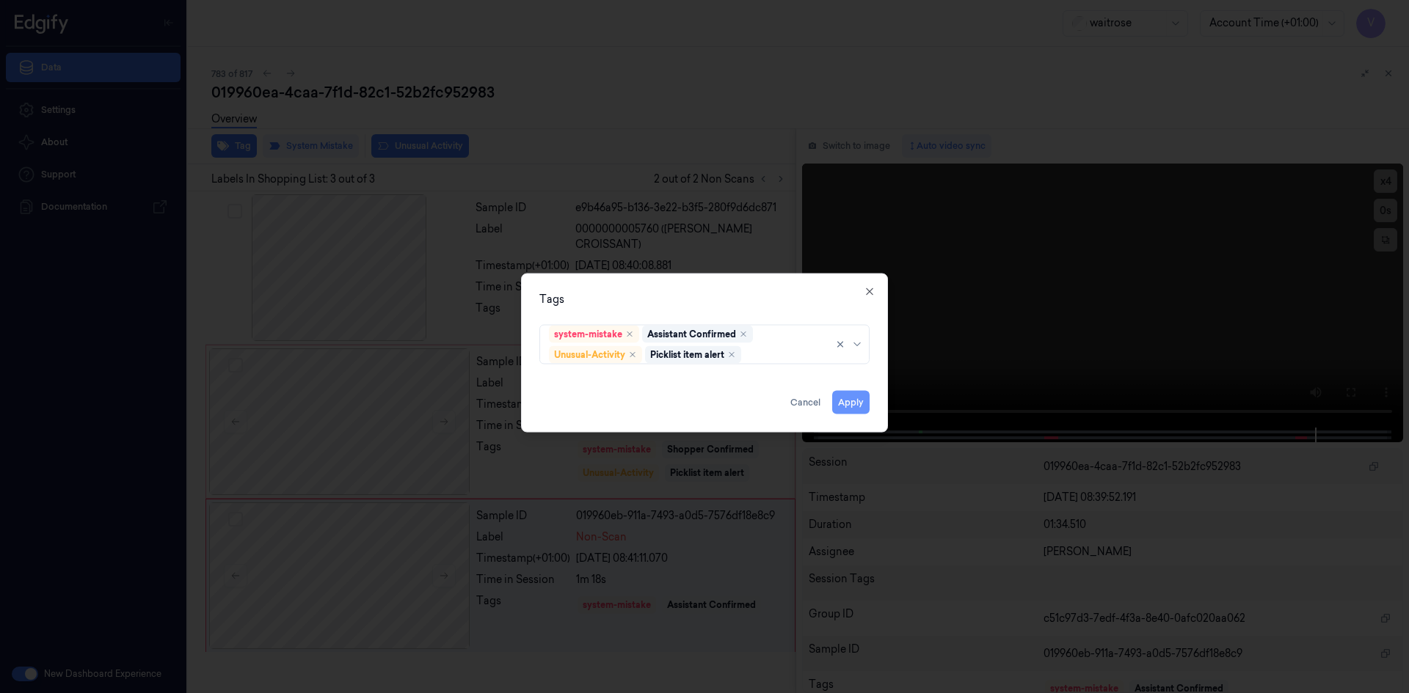
click at [858, 407] on button "Apply" at bounding box center [850, 401] width 37 height 23
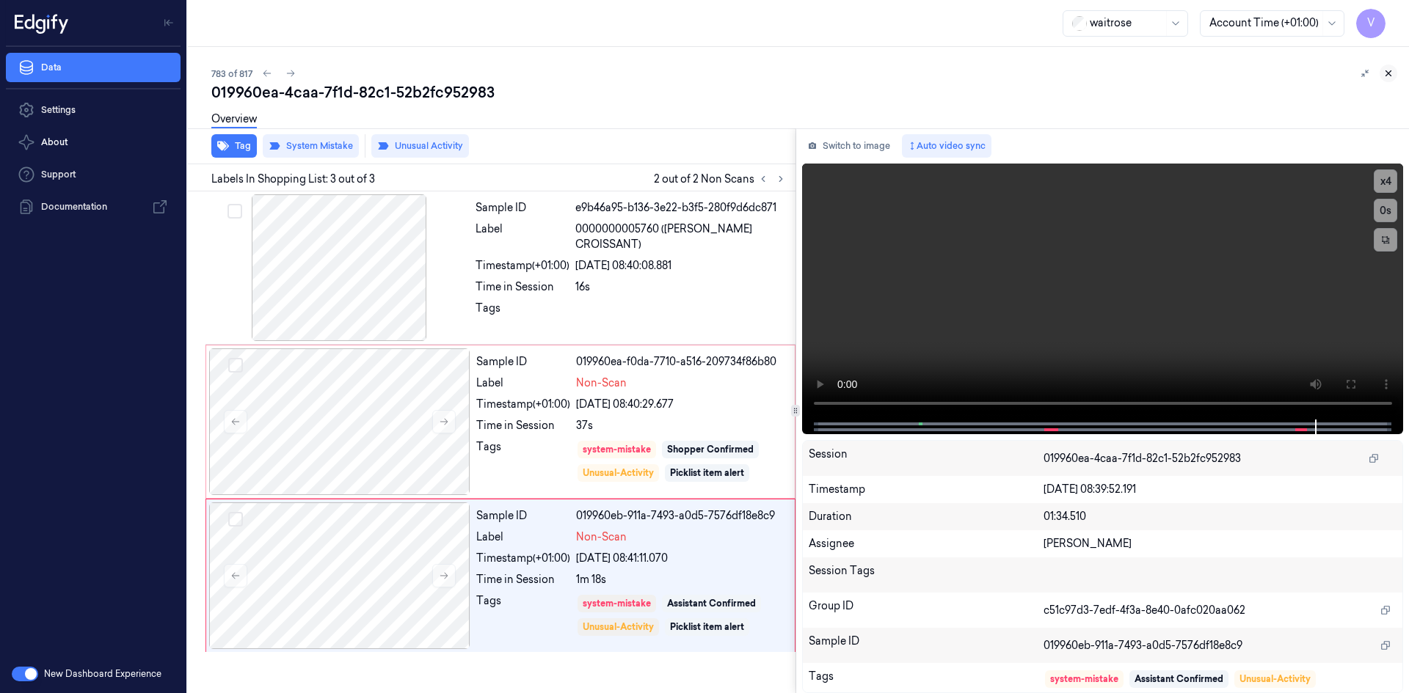
click at [1384, 70] on icon at bounding box center [1388, 73] width 10 height 10
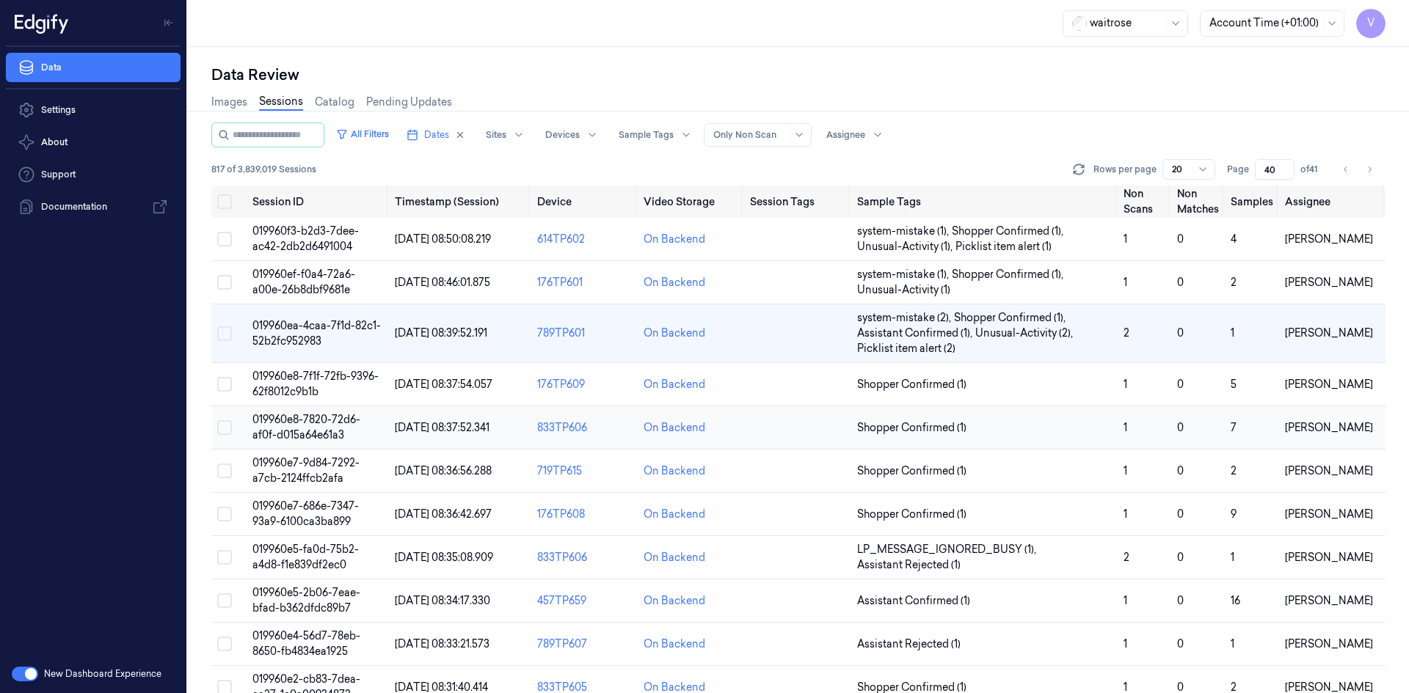
click at [300, 428] on td "019960e8-7820-72d6-af0f-d015a64e61a3" at bounding box center [318, 427] width 142 height 43
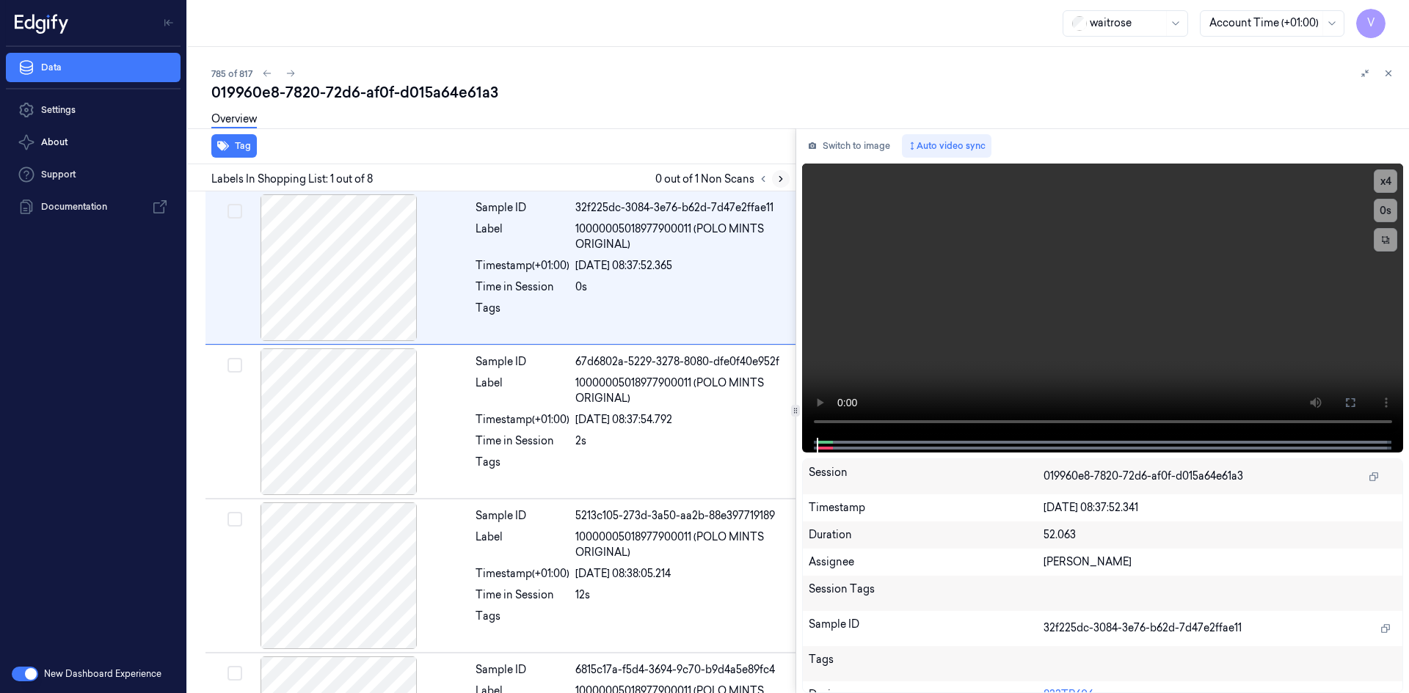
click at [781, 180] on icon at bounding box center [780, 179] width 3 height 5
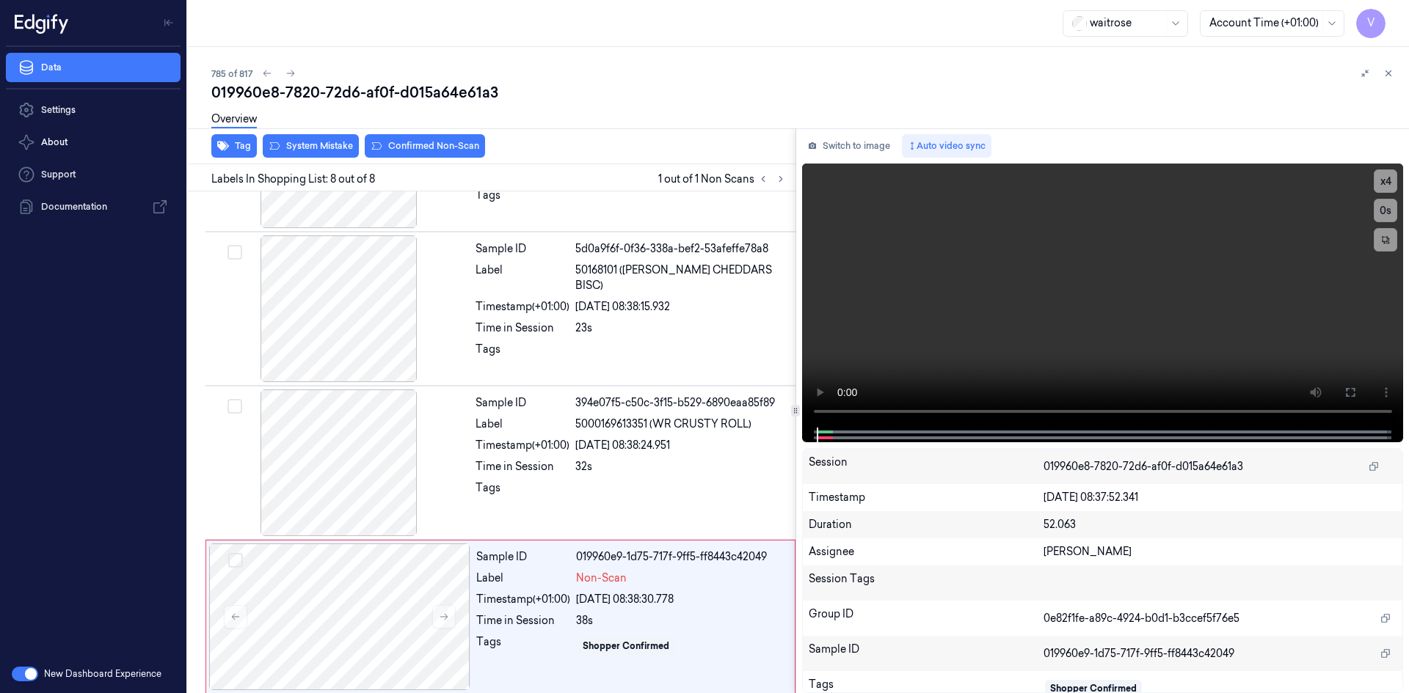
scroll to position [735, 0]
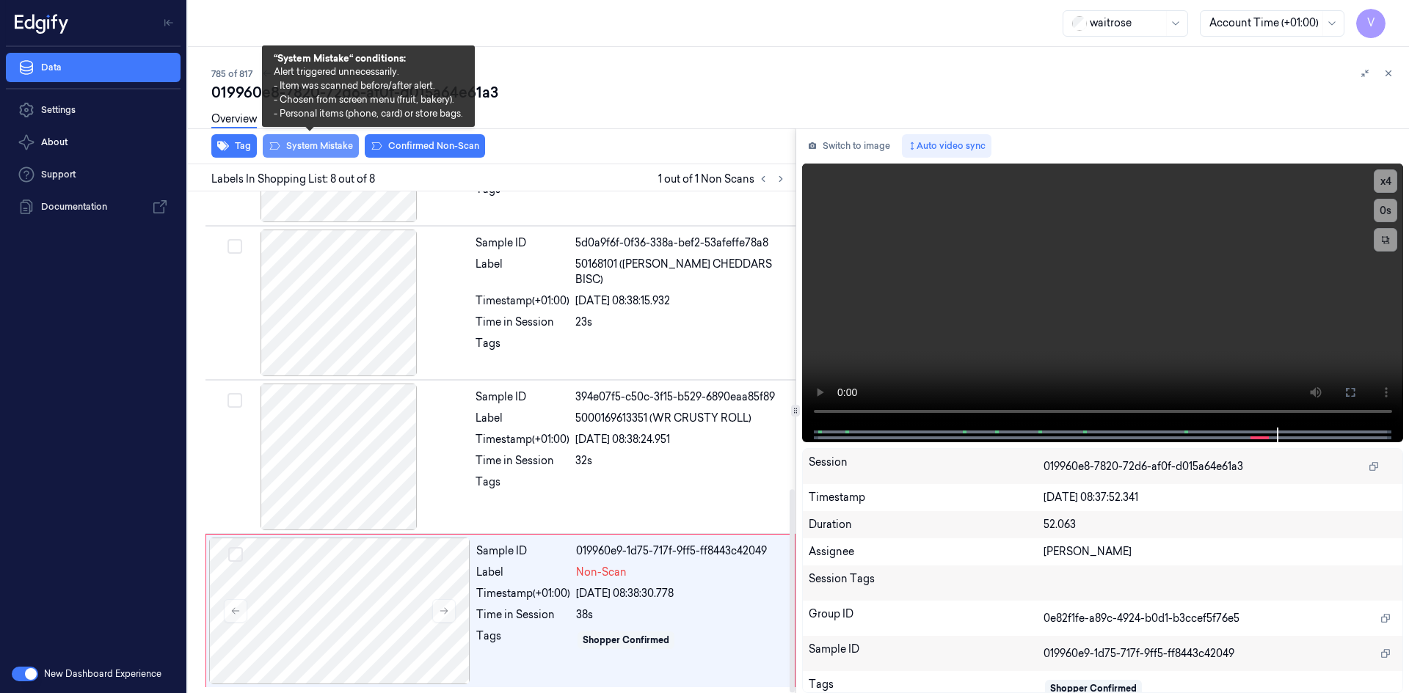
click at [331, 149] on button "System Mistake" at bounding box center [311, 145] width 96 height 23
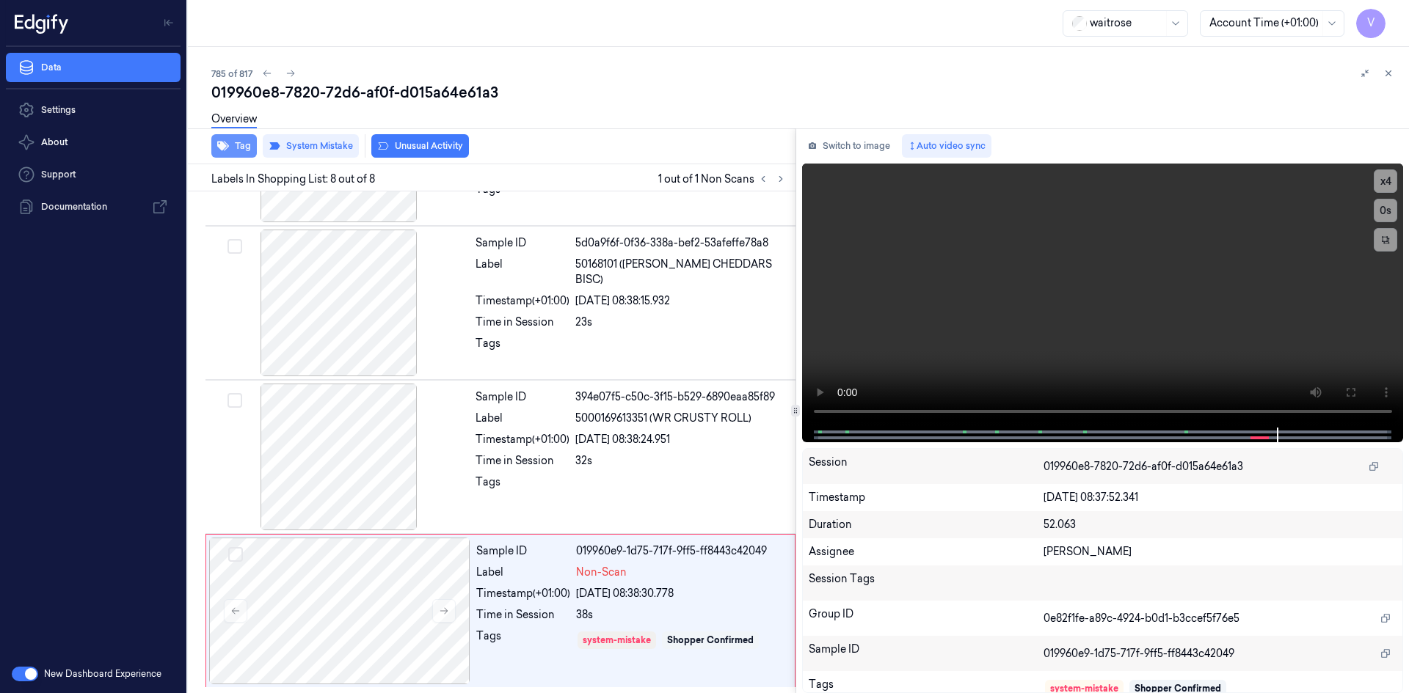
click at [246, 145] on button "Tag" at bounding box center [233, 145] width 45 height 23
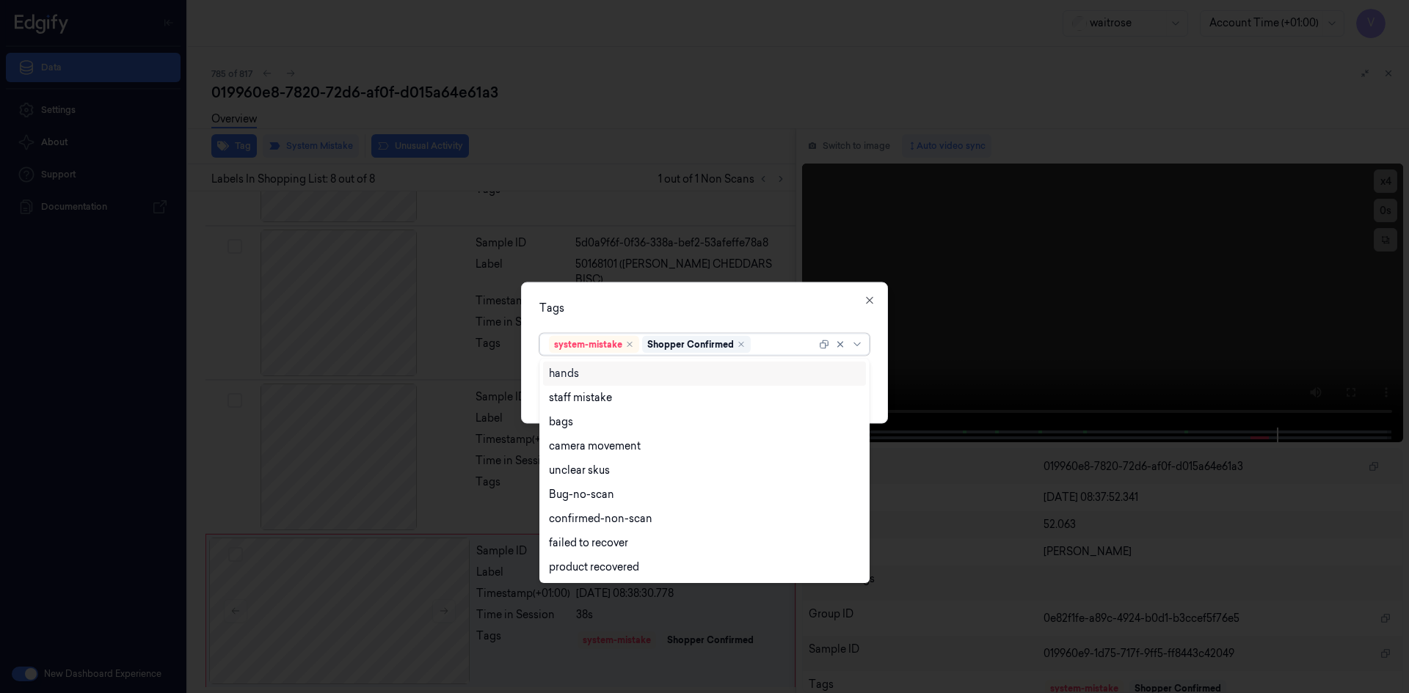
click at [785, 345] on div at bounding box center [784, 344] width 62 height 15
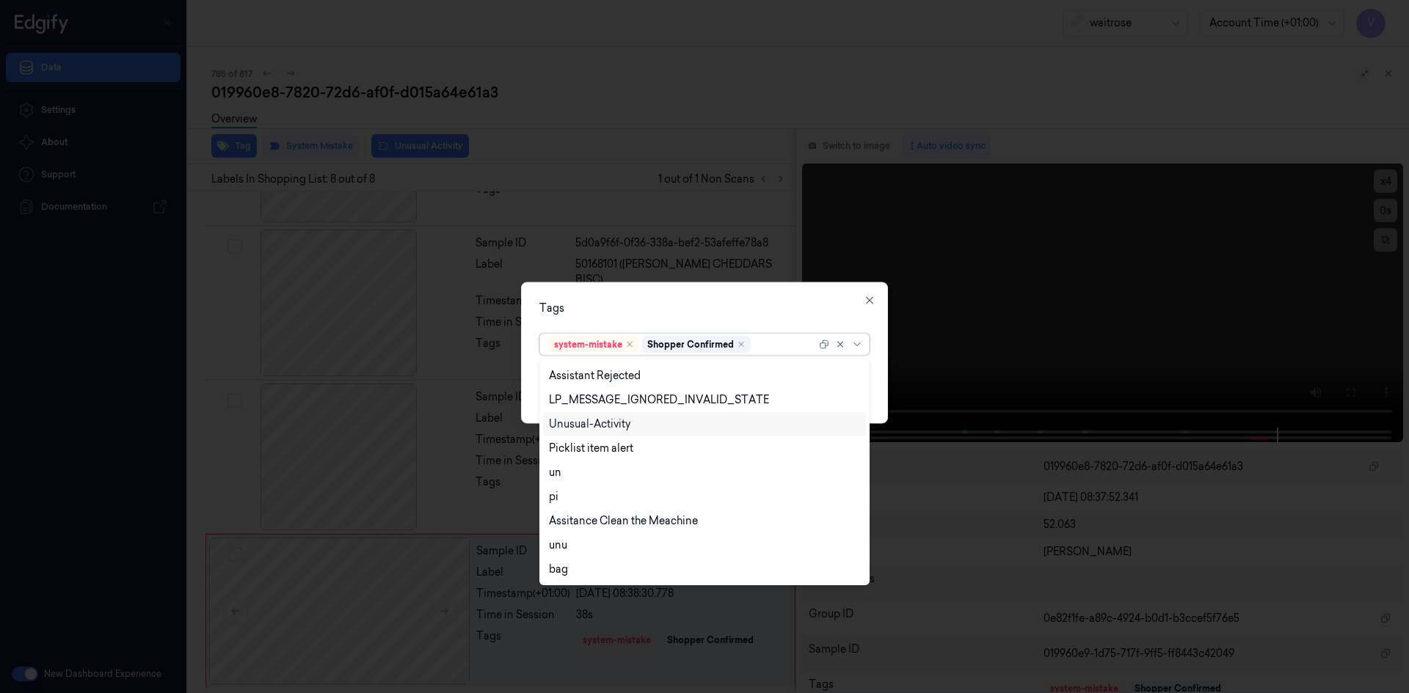
click at [588, 414] on div "Unusual-Activity" at bounding box center [704, 424] width 323 height 24
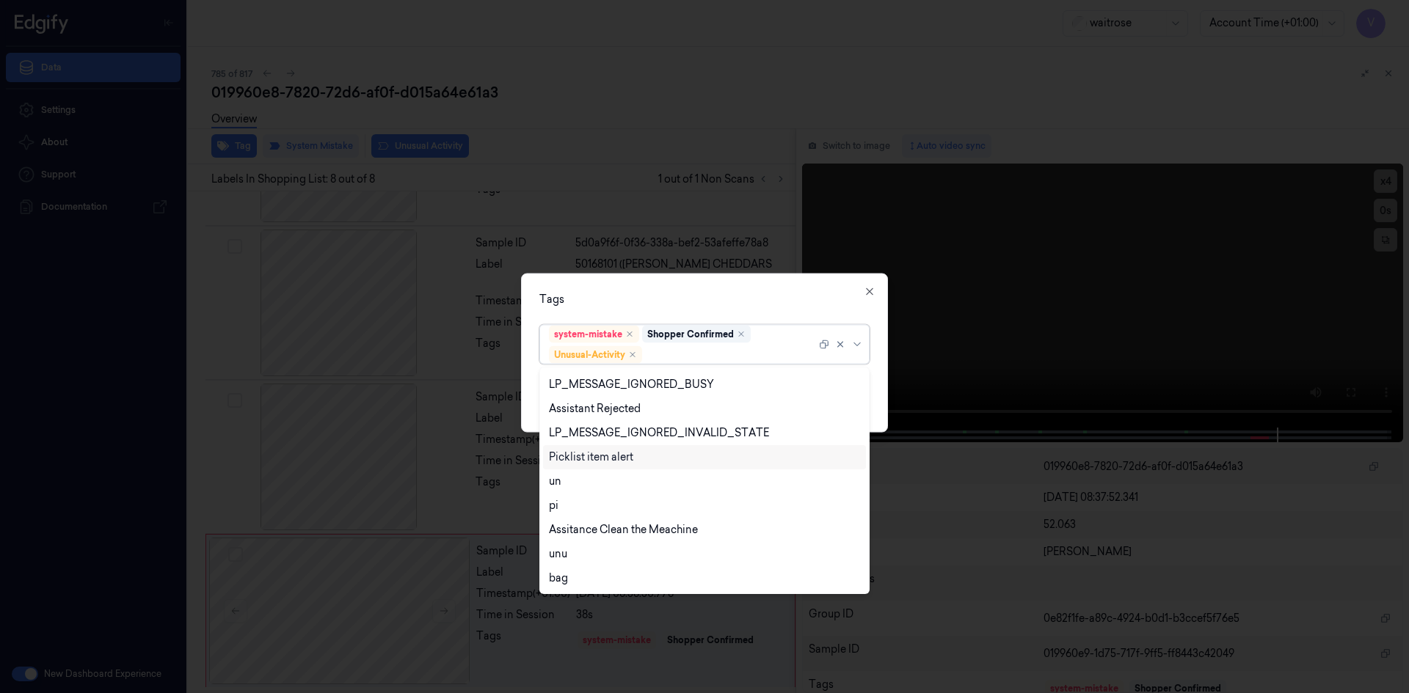
click at [588, 456] on div "Picklist item alert" at bounding box center [591, 457] width 84 height 15
drag, startPoint x: 709, startPoint y: 288, endPoint x: 719, endPoint y: 303, distance: 18.5
click at [709, 288] on div "Tags option Picklist item alert, selected. 20 results available. Use Up and Dow…" at bounding box center [704, 352] width 367 height 159
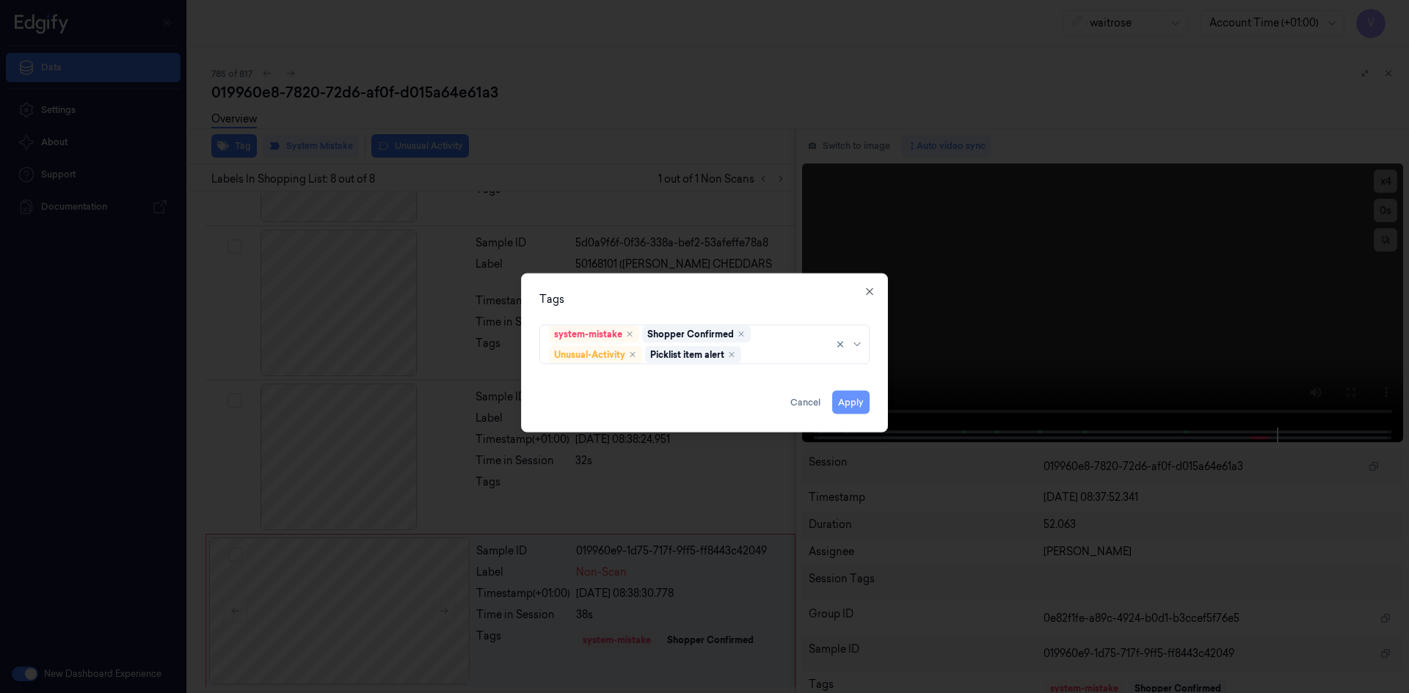
drag, startPoint x: 843, startPoint y: 388, endPoint x: 845, endPoint y: 397, distance: 9.1
click at [843, 390] on div "Apply Cancel" at bounding box center [704, 396] width 330 height 35
click at [847, 401] on button "Apply" at bounding box center [850, 401] width 37 height 23
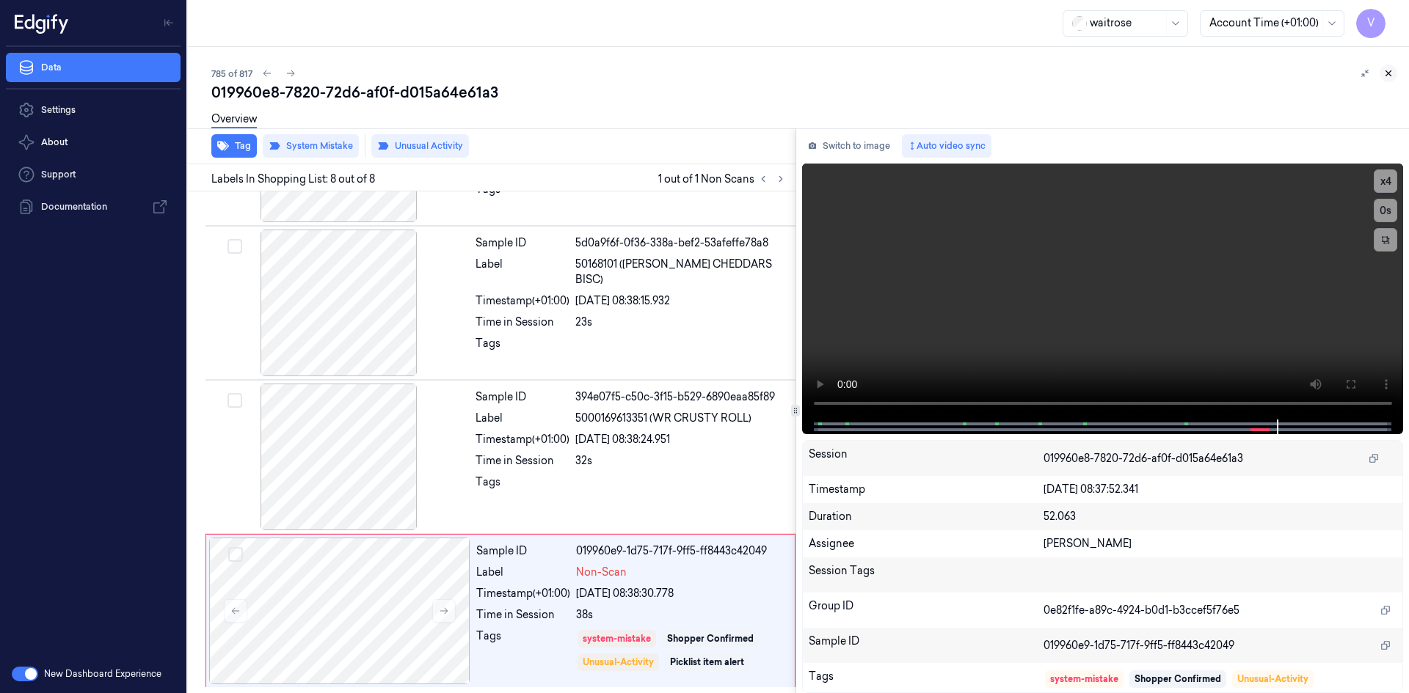
click at [1388, 73] on icon at bounding box center [1388, 73] width 10 height 10
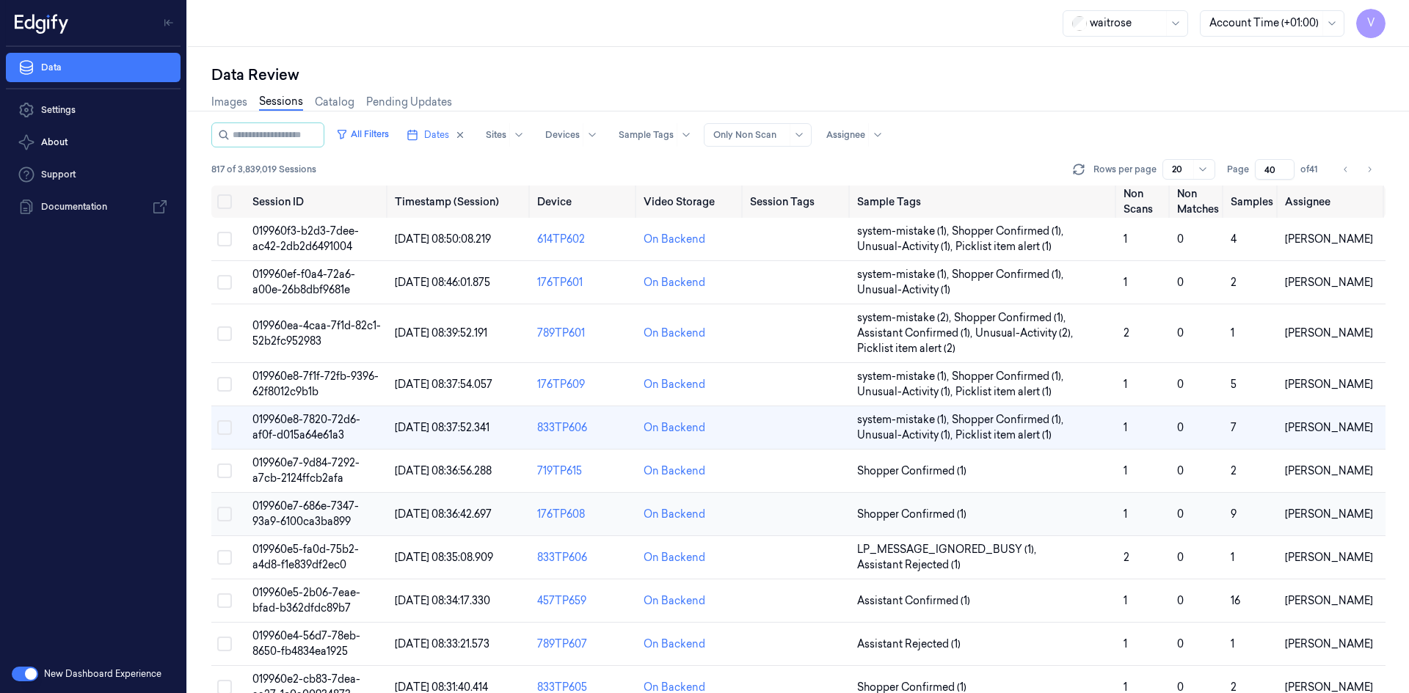
click at [326, 517] on span "019960e7-686e-7347-93a9-6100ca3ba899" at bounding box center [305, 514] width 106 height 29
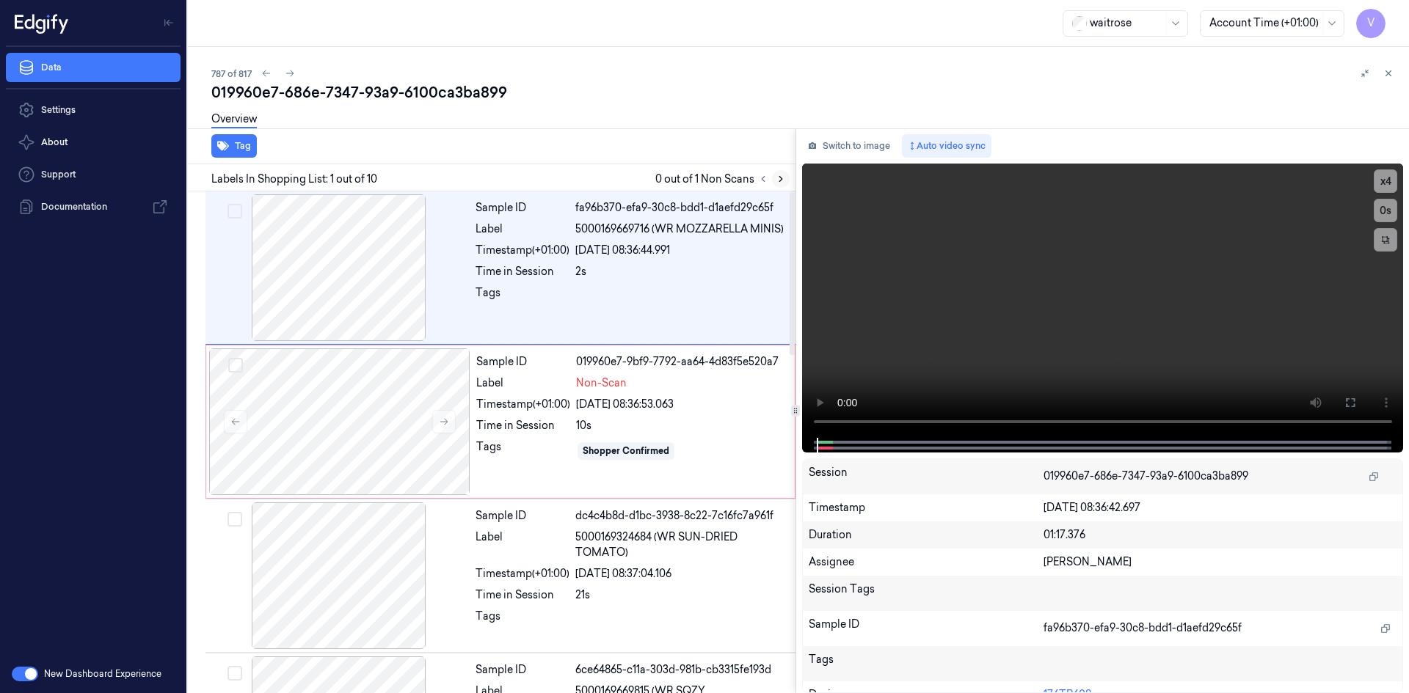
click at [780, 175] on icon at bounding box center [780, 179] width 10 height 10
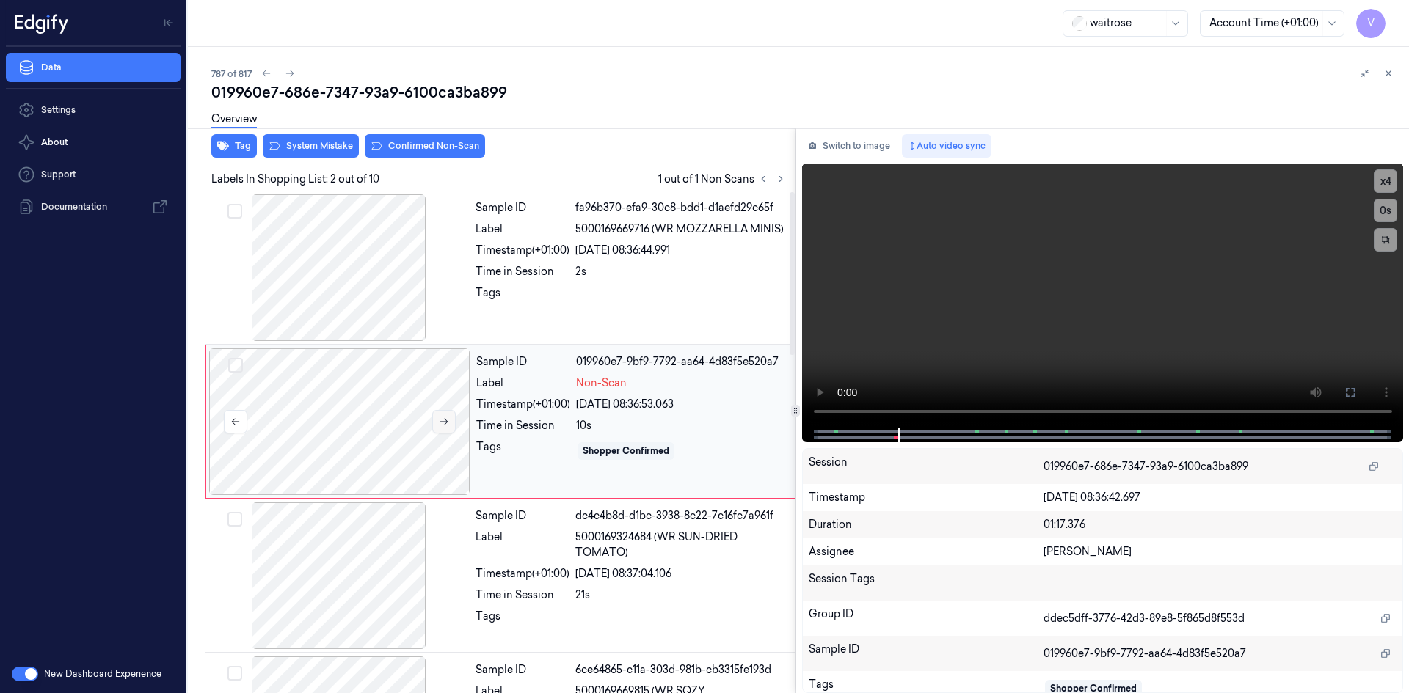
click at [442, 418] on icon at bounding box center [444, 422] width 10 height 10
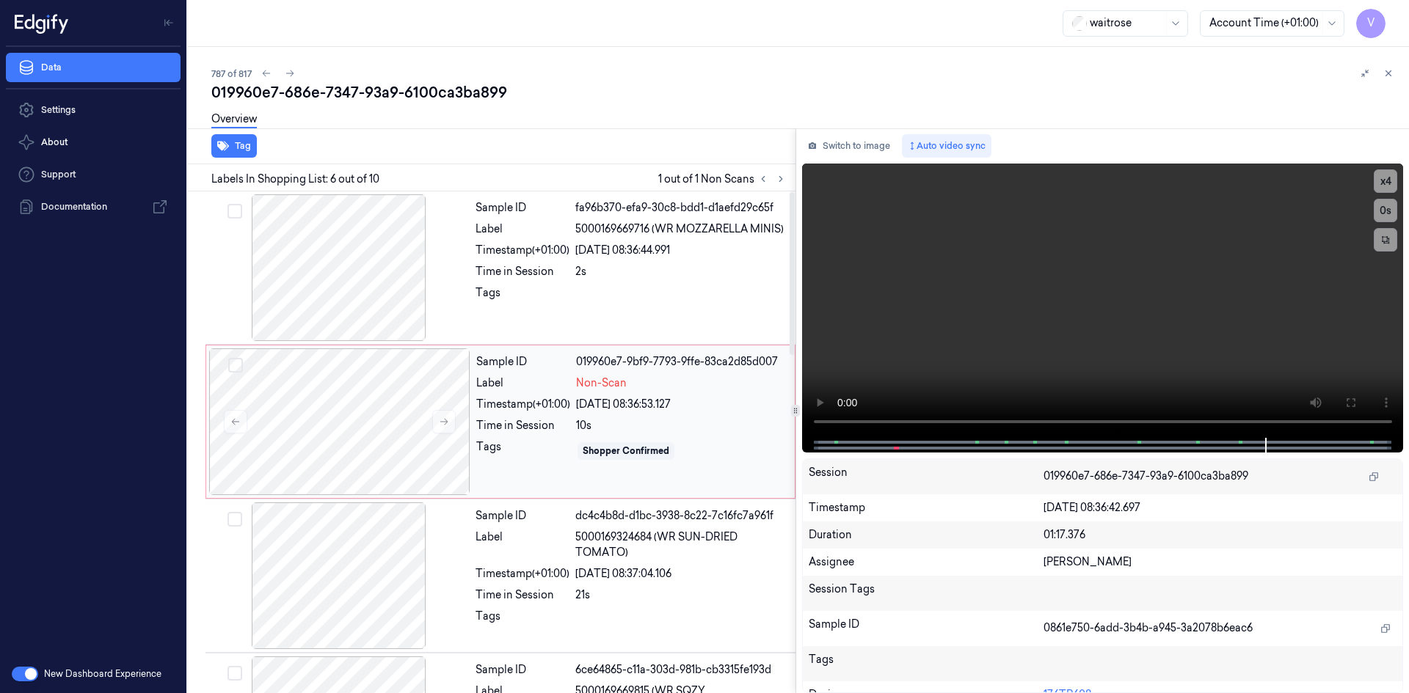
click at [508, 367] on div "Sample ID" at bounding box center [523, 361] width 94 height 15
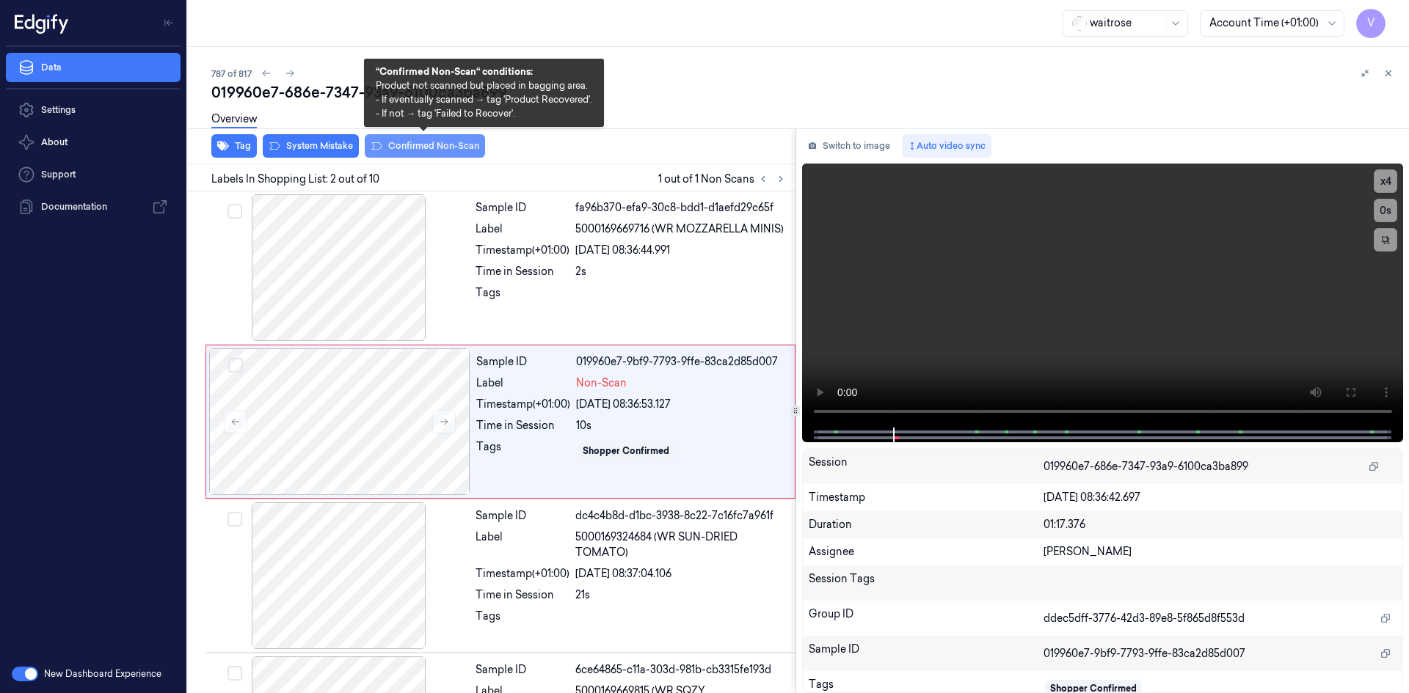
click at [413, 150] on button "Confirmed Non-Scan" at bounding box center [425, 145] width 120 height 23
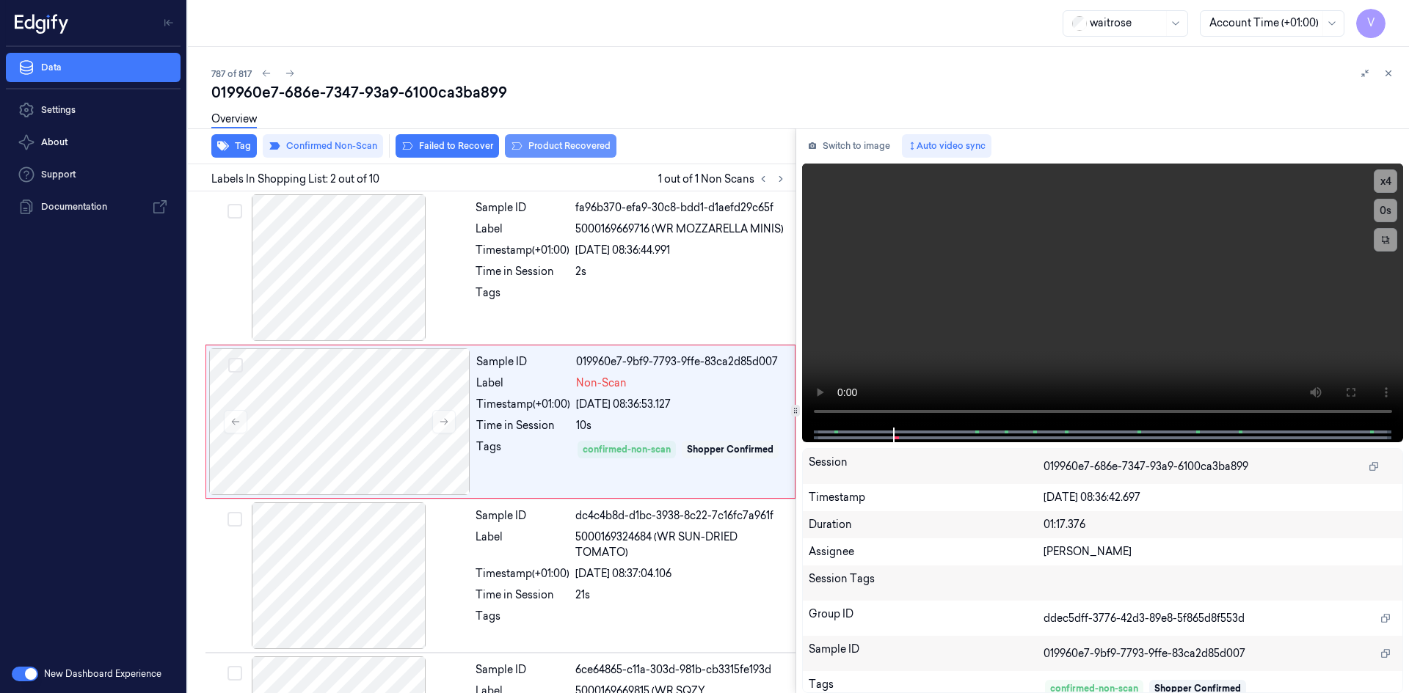
click at [569, 145] on button "Product Recovered" at bounding box center [561, 145] width 112 height 23
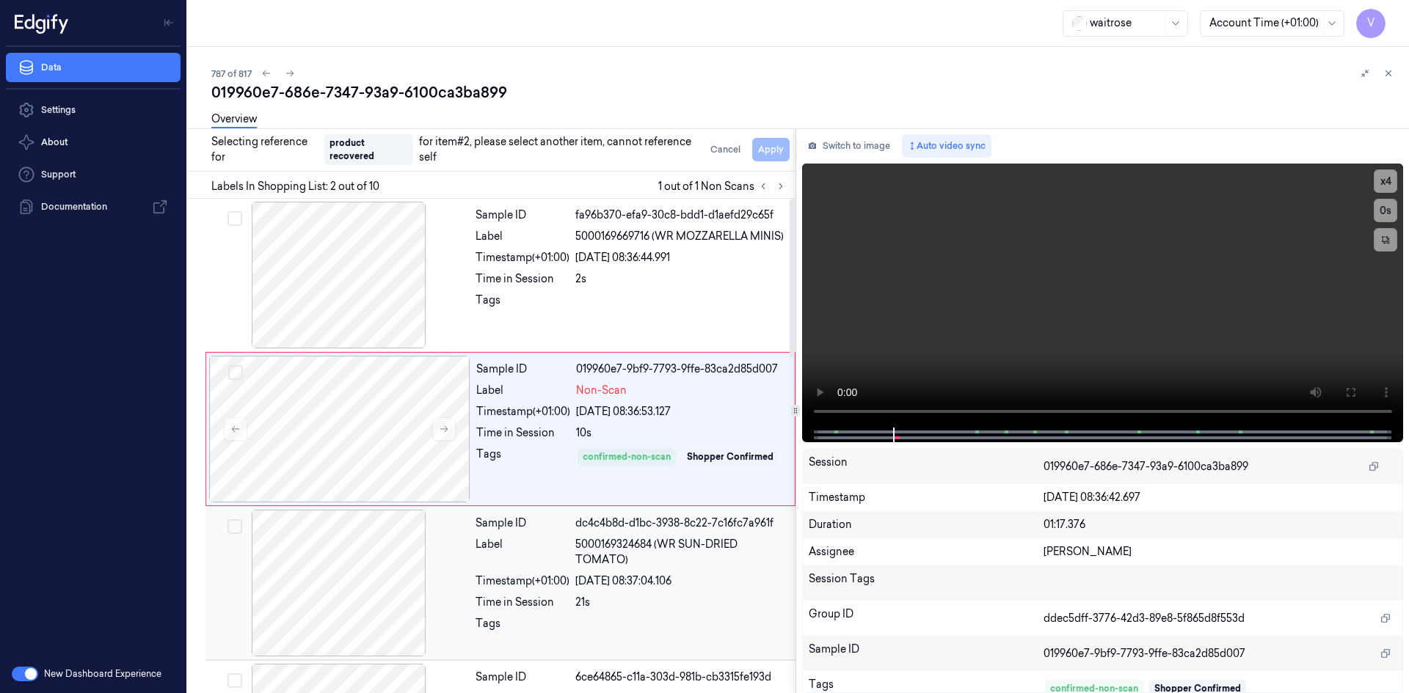
click at [522, 569] on div "Sample ID dc4c4b8d-d1bc-3938-8c22-7c16fc7a961f Label 5000169324684 (WR SUN-DRIE…" at bounding box center [631, 583] width 323 height 147
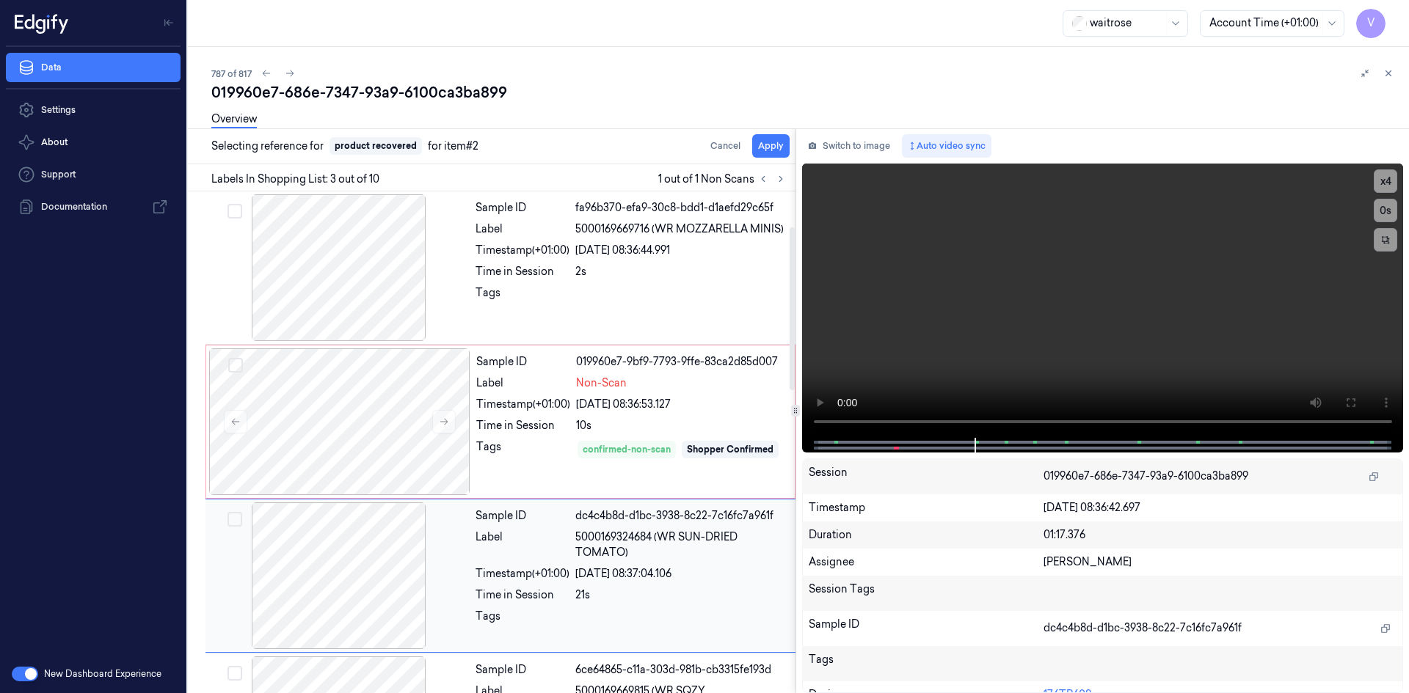
scroll to position [134, 0]
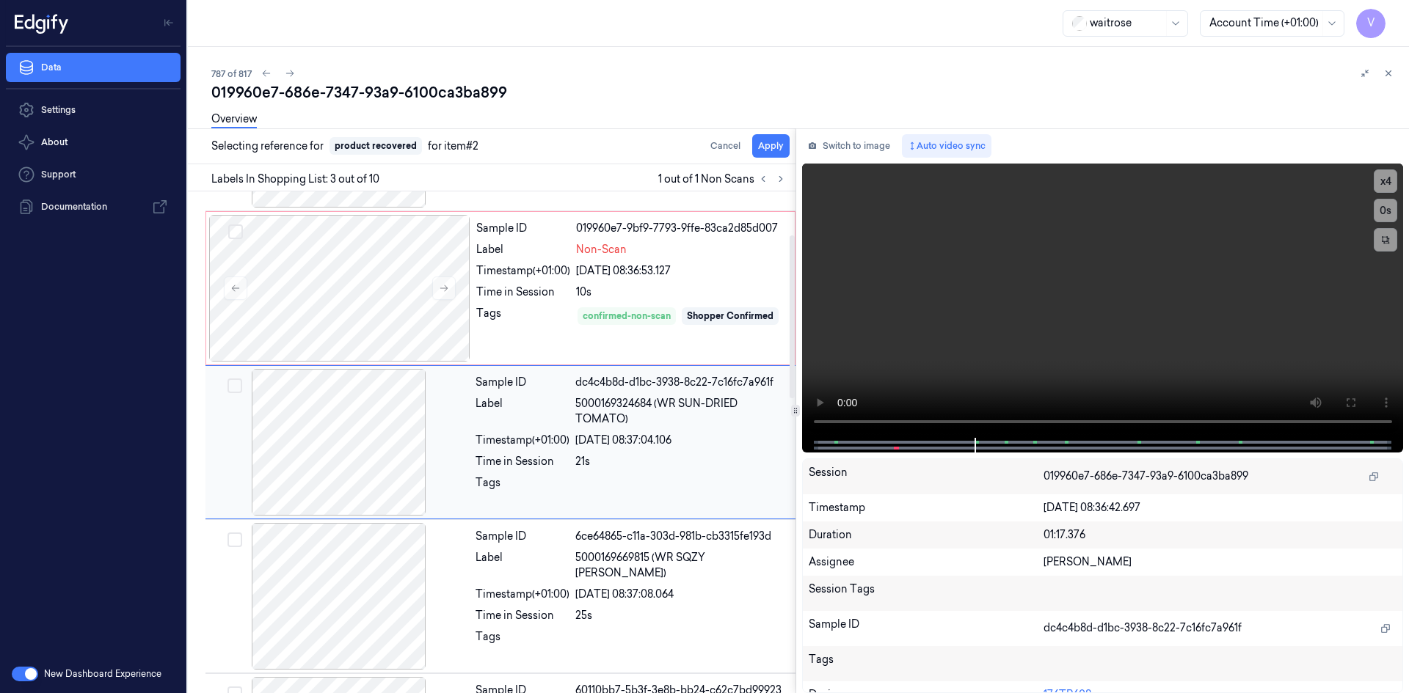
click at [537, 461] on div "Time in Session" at bounding box center [522, 461] width 94 height 15
click at [496, 482] on div "Tags" at bounding box center [522, 486] width 94 height 23
click at [561, 466] on div "Time in Session" at bounding box center [522, 461] width 94 height 15
click at [504, 413] on div "Label" at bounding box center [522, 411] width 94 height 31
click at [717, 146] on button "Cancel" at bounding box center [725, 145] width 42 height 23
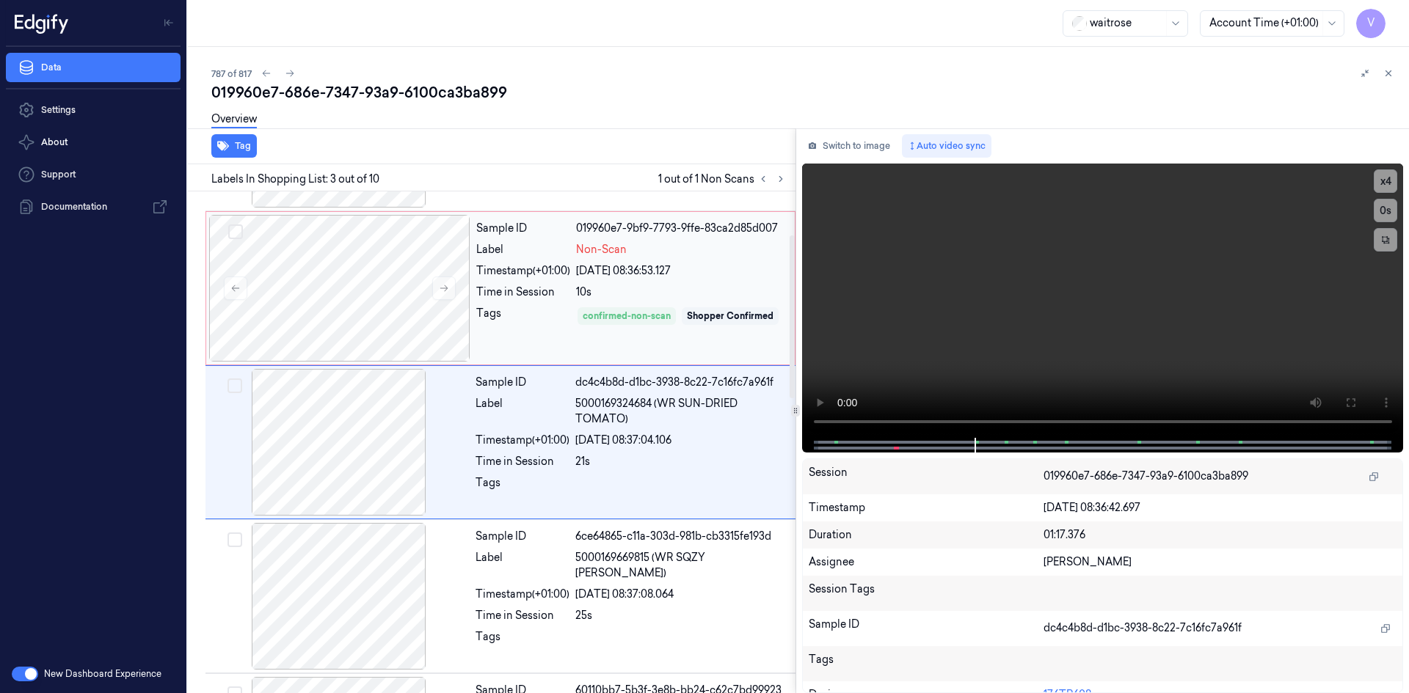
click at [537, 298] on div "Time in Session" at bounding box center [523, 292] width 94 height 15
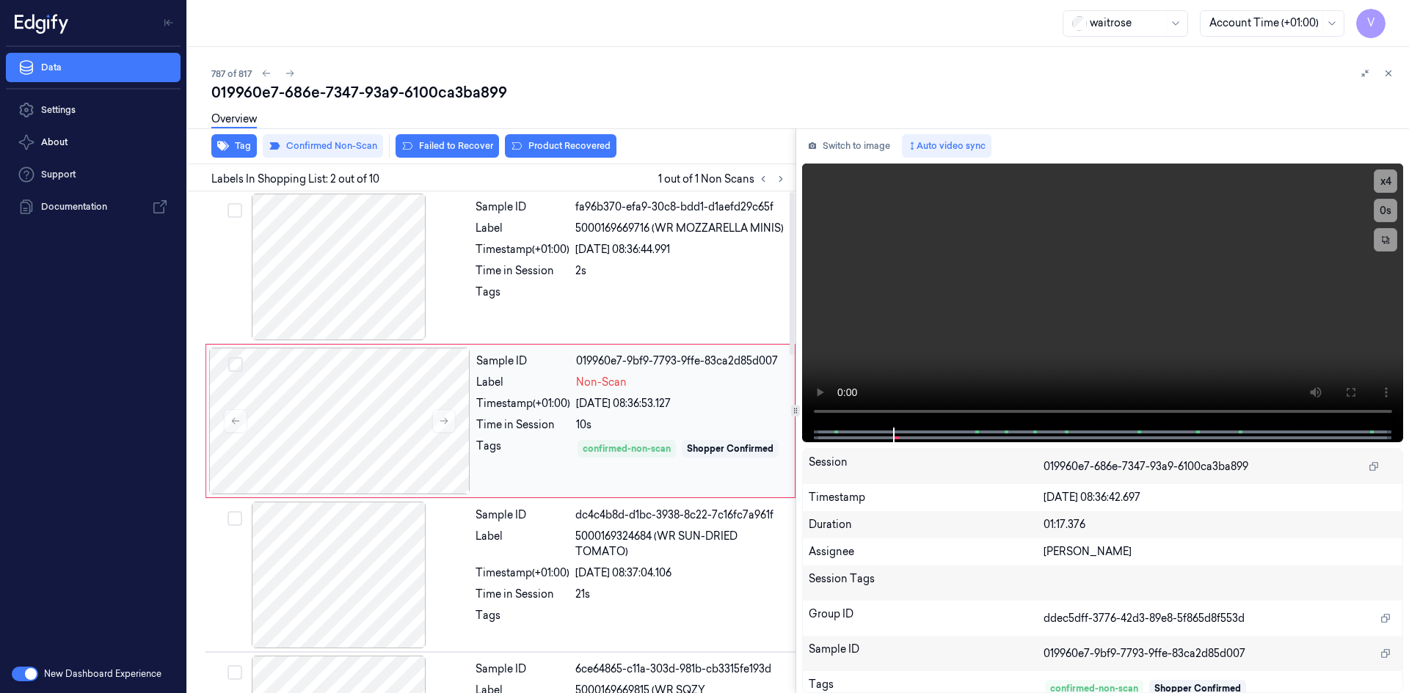
scroll to position [0, 0]
click at [566, 147] on button "Product Recovered" at bounding box center [561, 145] width 112 height 23
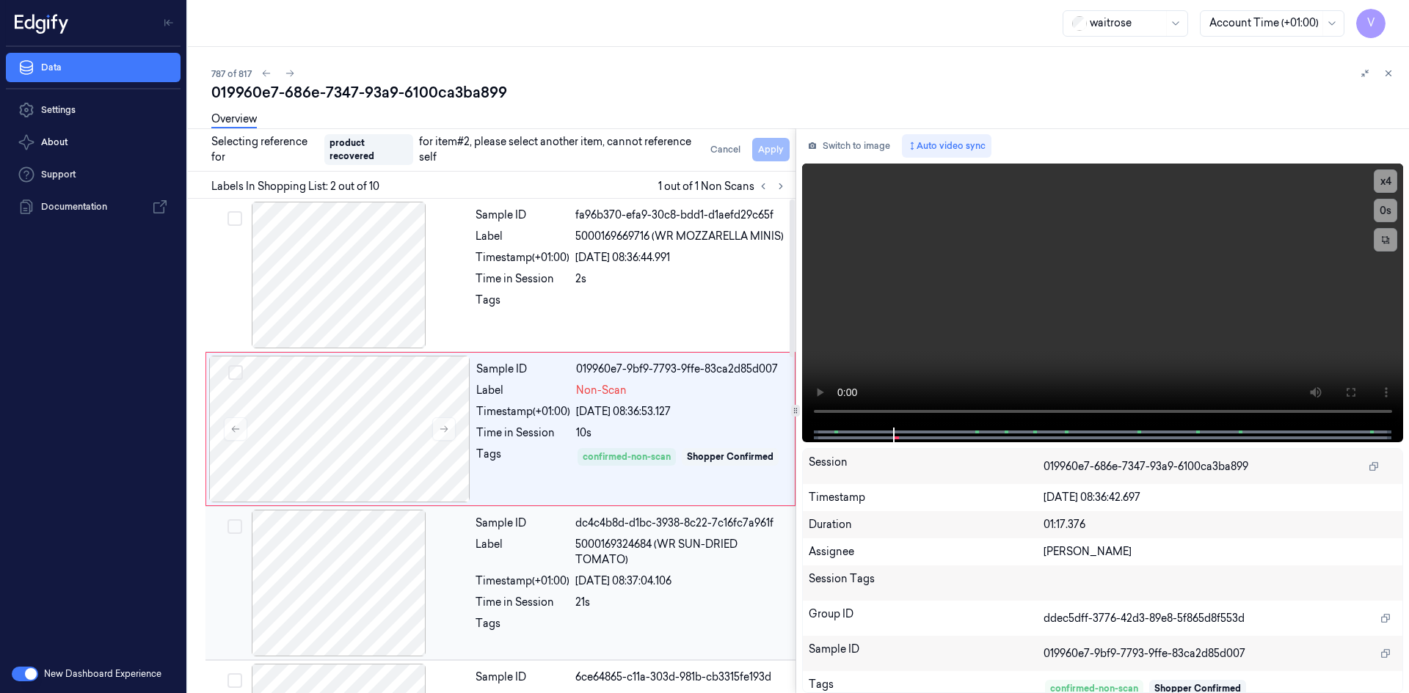
click at [536, 552] on div "Label" at bounding box center [522, 552] width 94 height 31
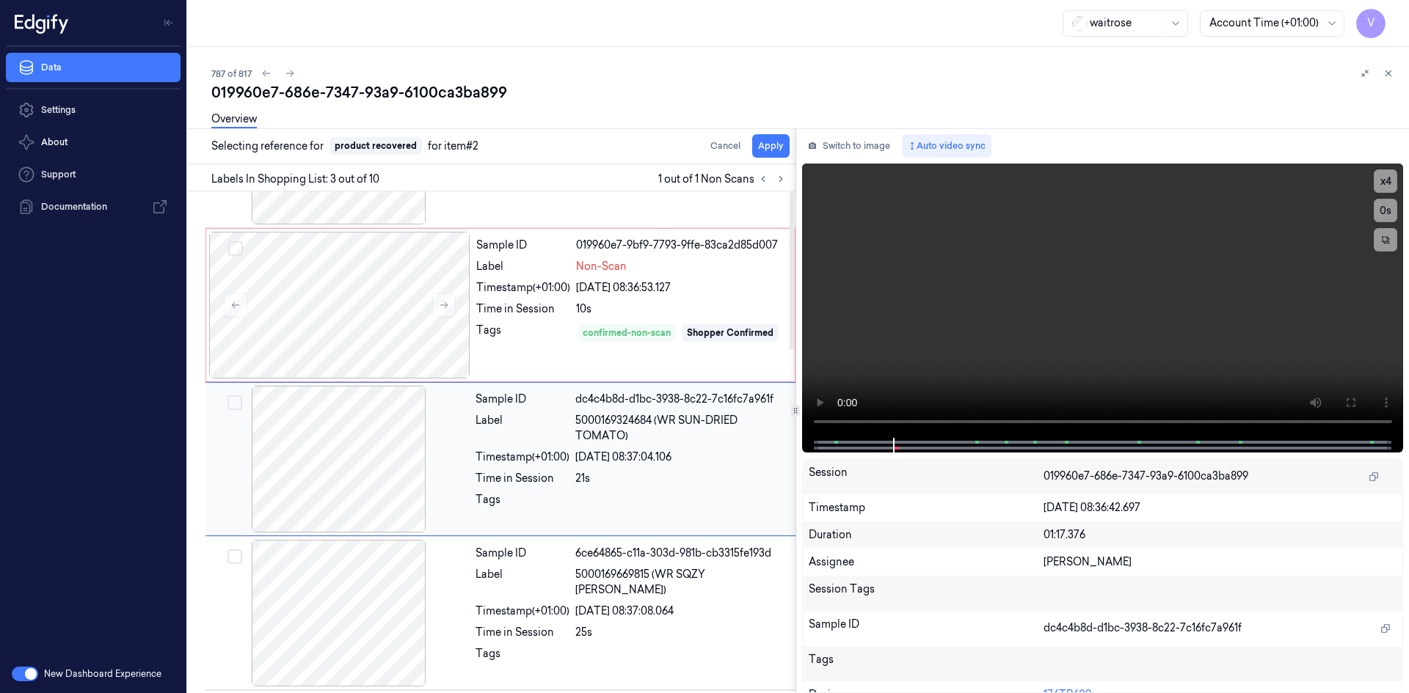
scroll to position [134, 0]
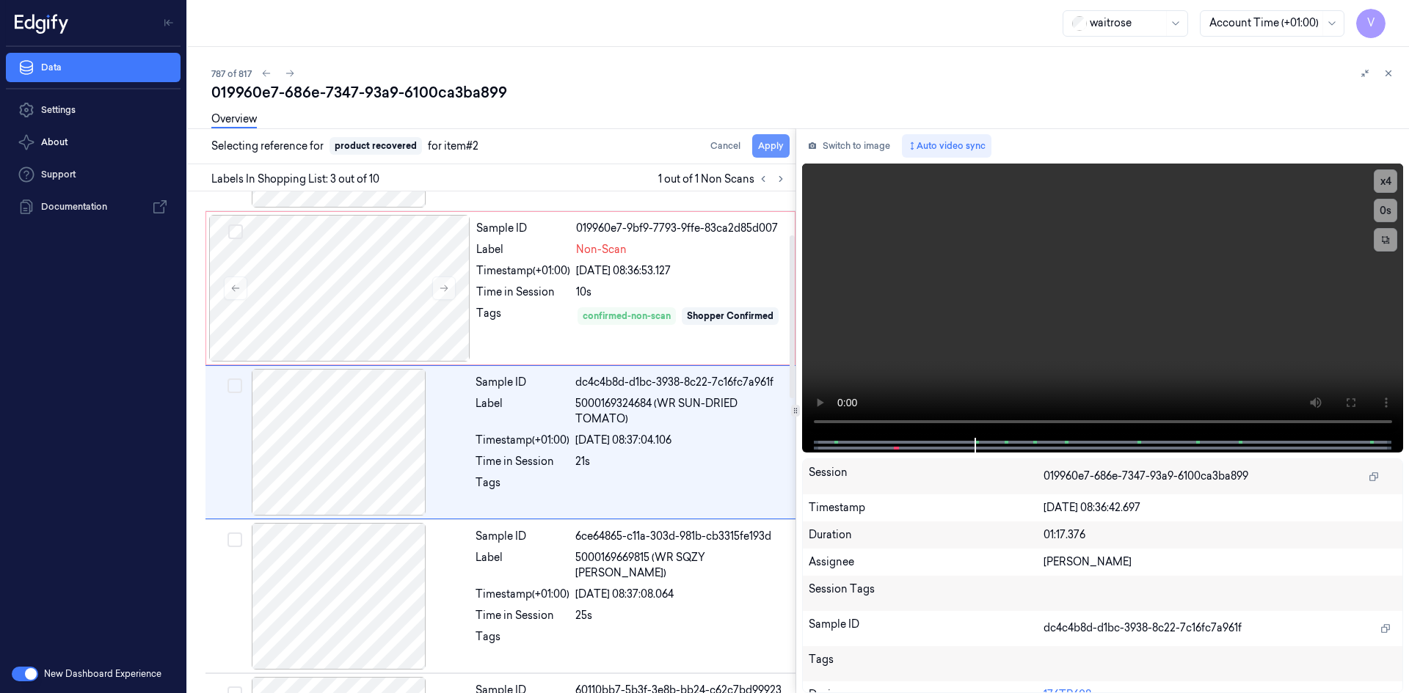
click at [768, 145] on button "Apply" at bounding box center [770, 145] width 37 height 23
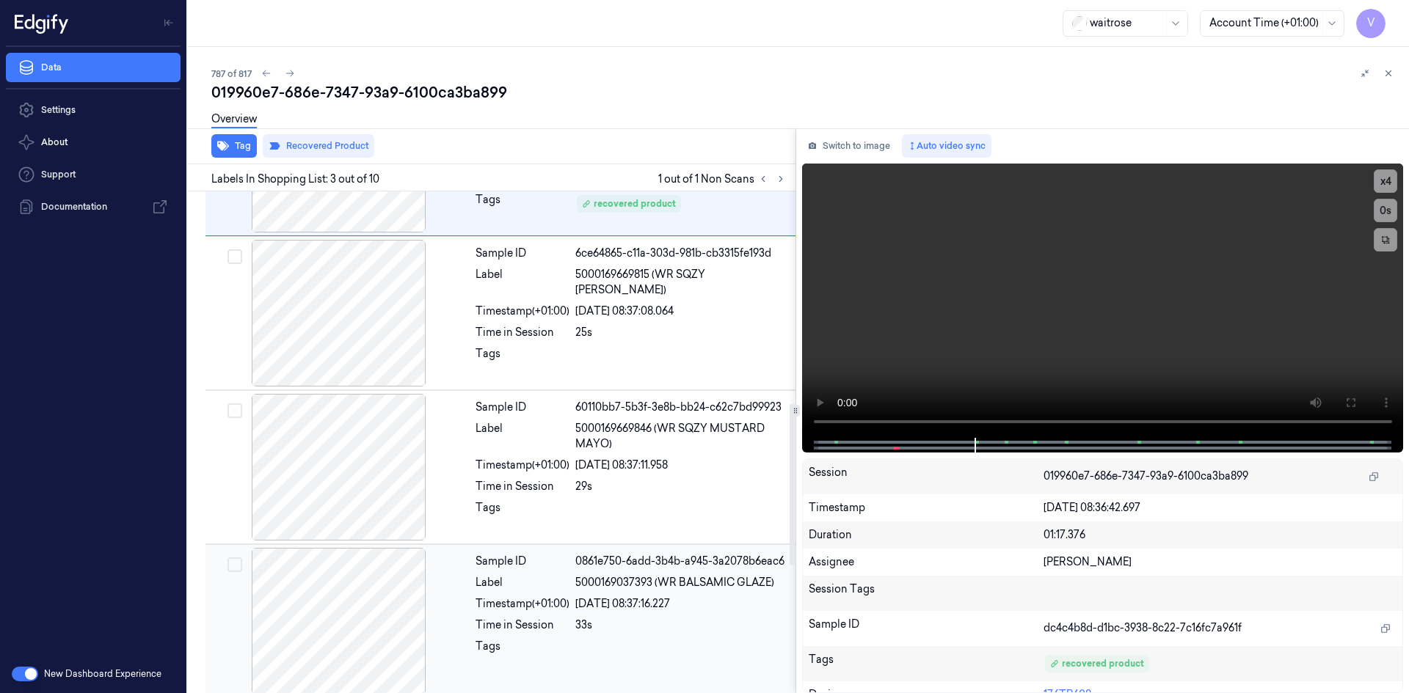
scroll to position [219, 0]
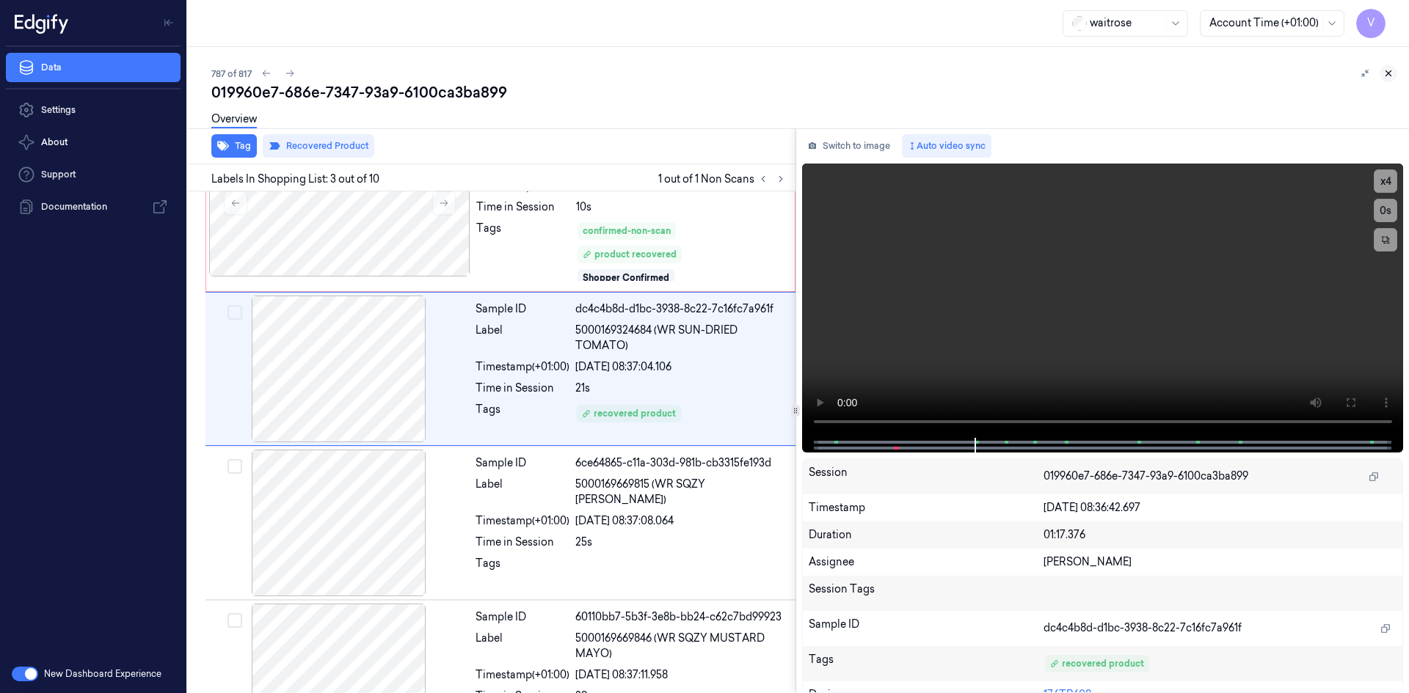
click at [1387, 73] on icon at bounding box center [1388, 73] width 10 height 10
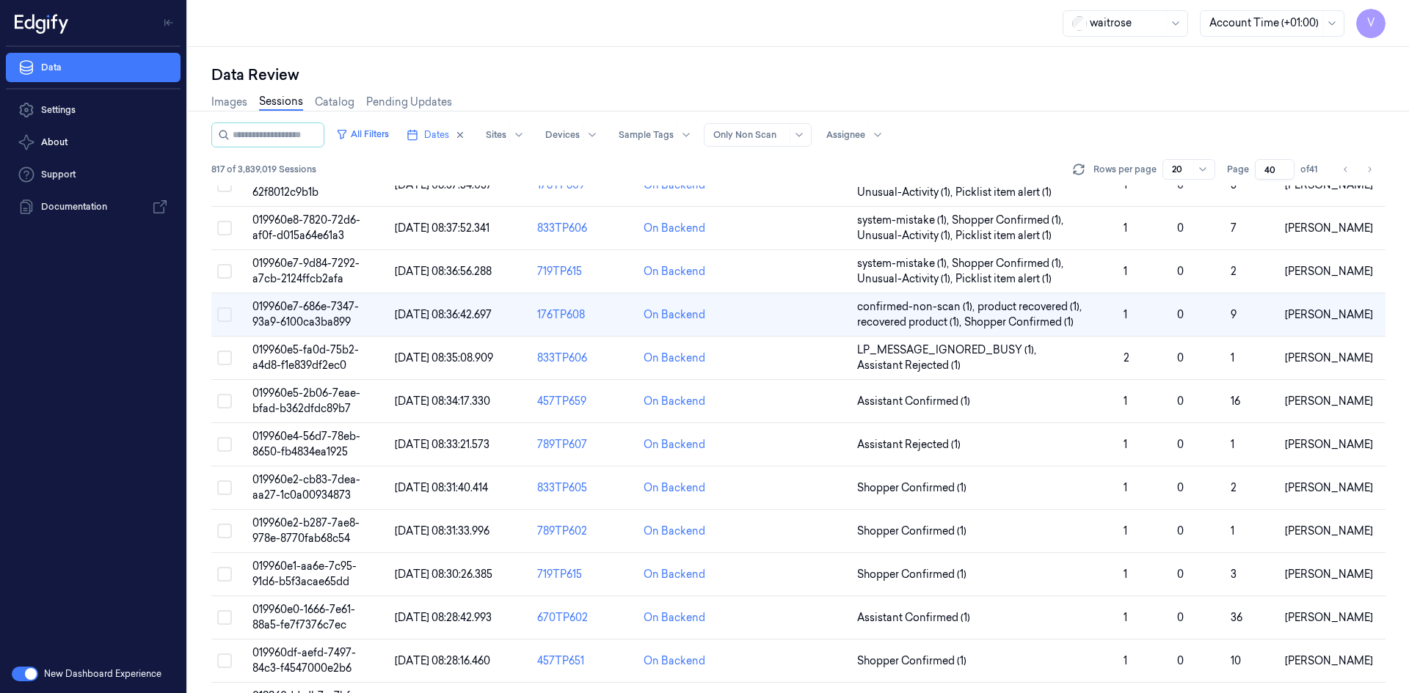
scroll to position [83, 0]
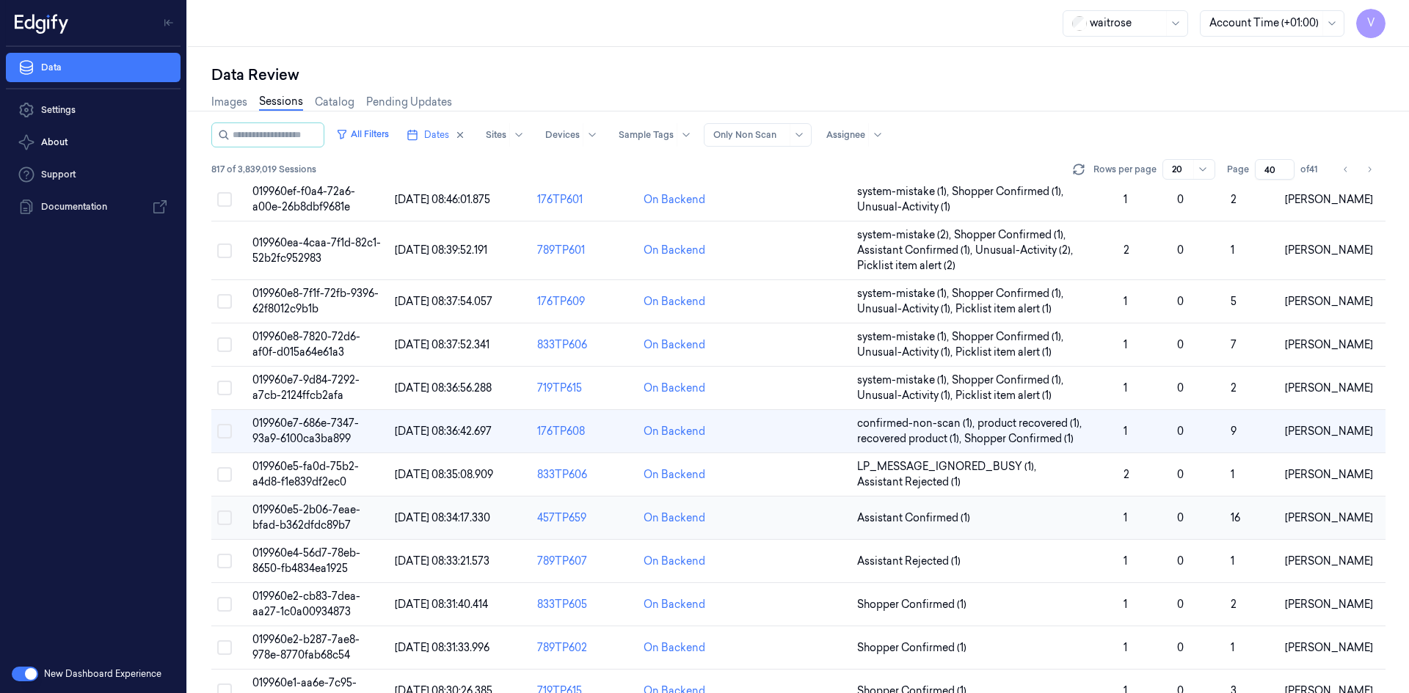
click at [315, 521] on span "019960e5-2b06-7eae-bfad-b362dfdc89b7" at bounding box center [306, 517] width 108 height 29
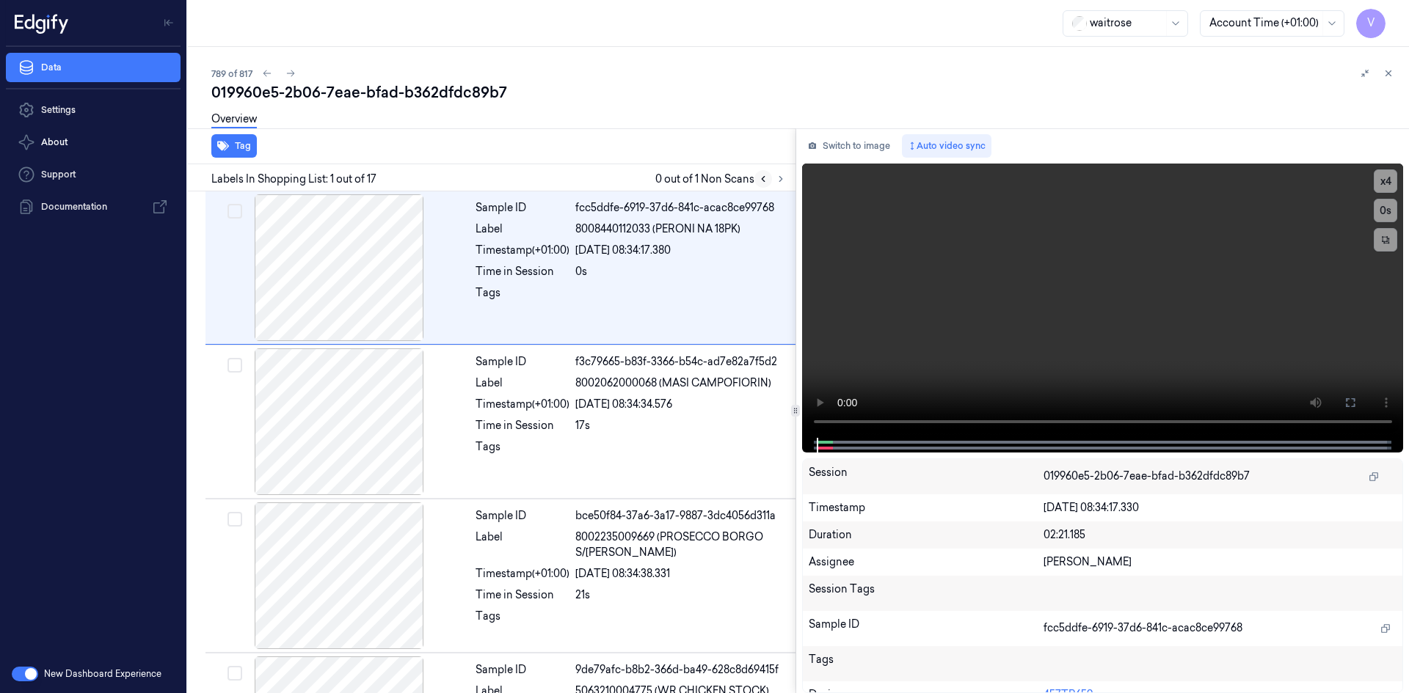
click at [781, 182] on icon at bounding box center [780, 179] width 10 height 10
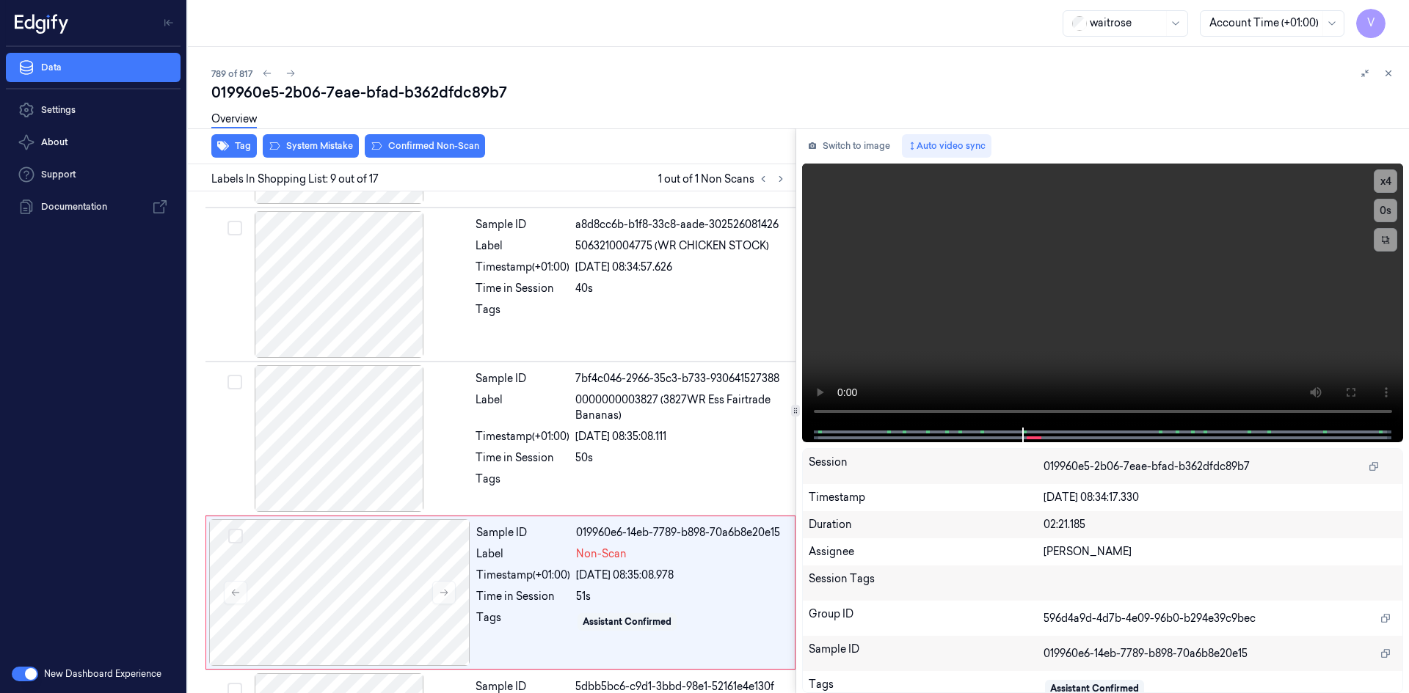
scroll to position [1058, 0]
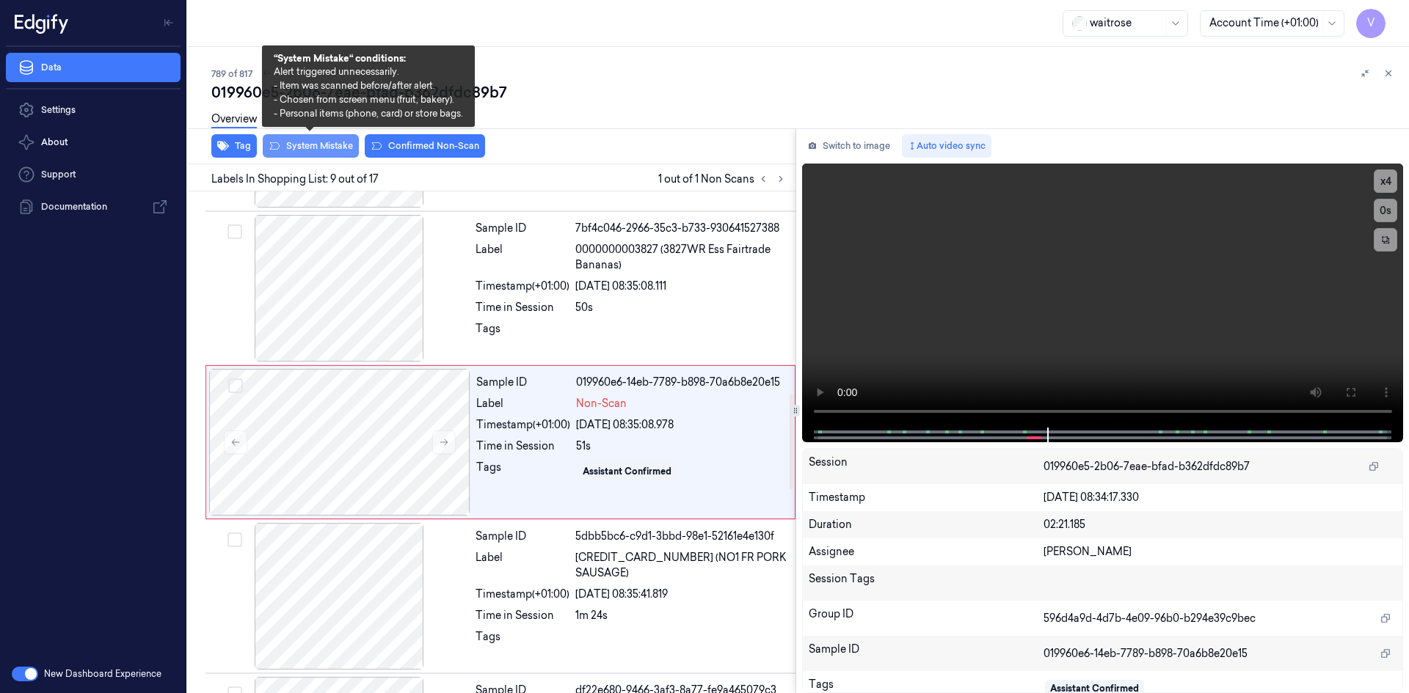
click at [325, 149] on button "System Mistake" at bounding box center [311, 145] width 96 height 23
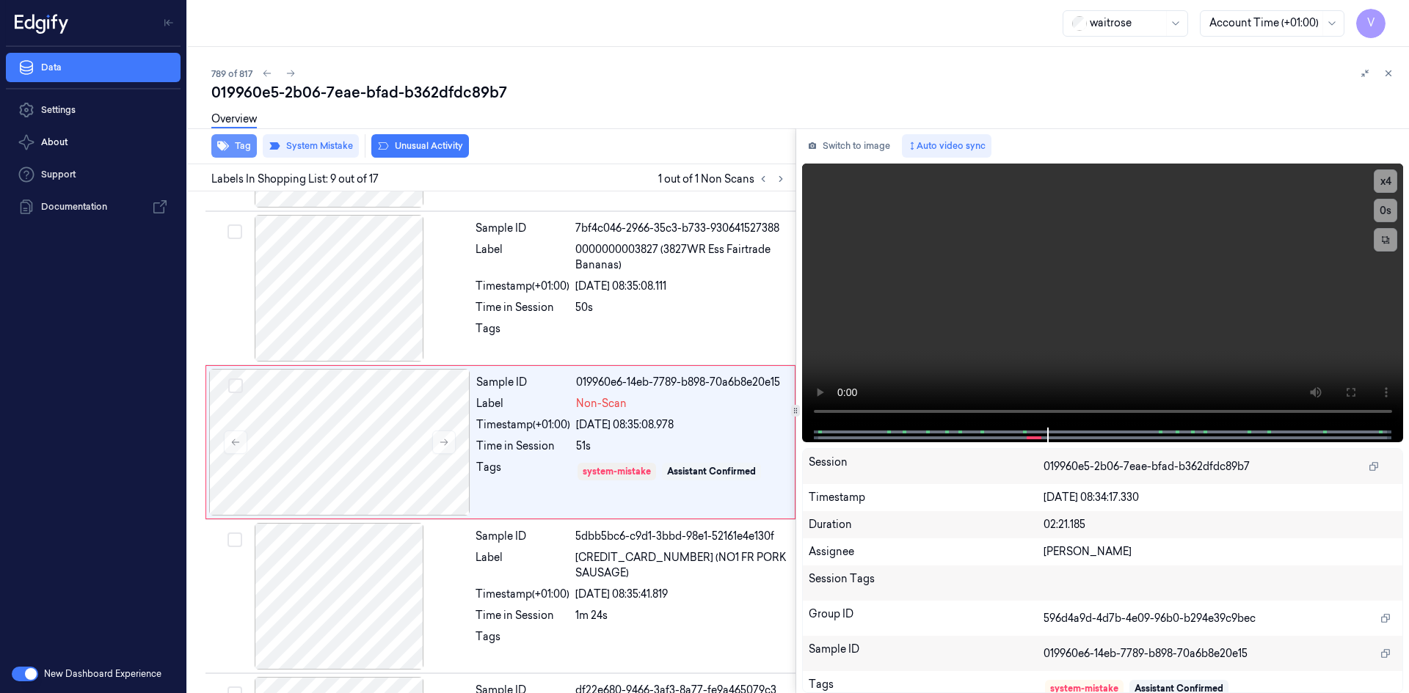
click at [242, 146] on button "Tag" at bounding box center [233, 145] width 45 height 23
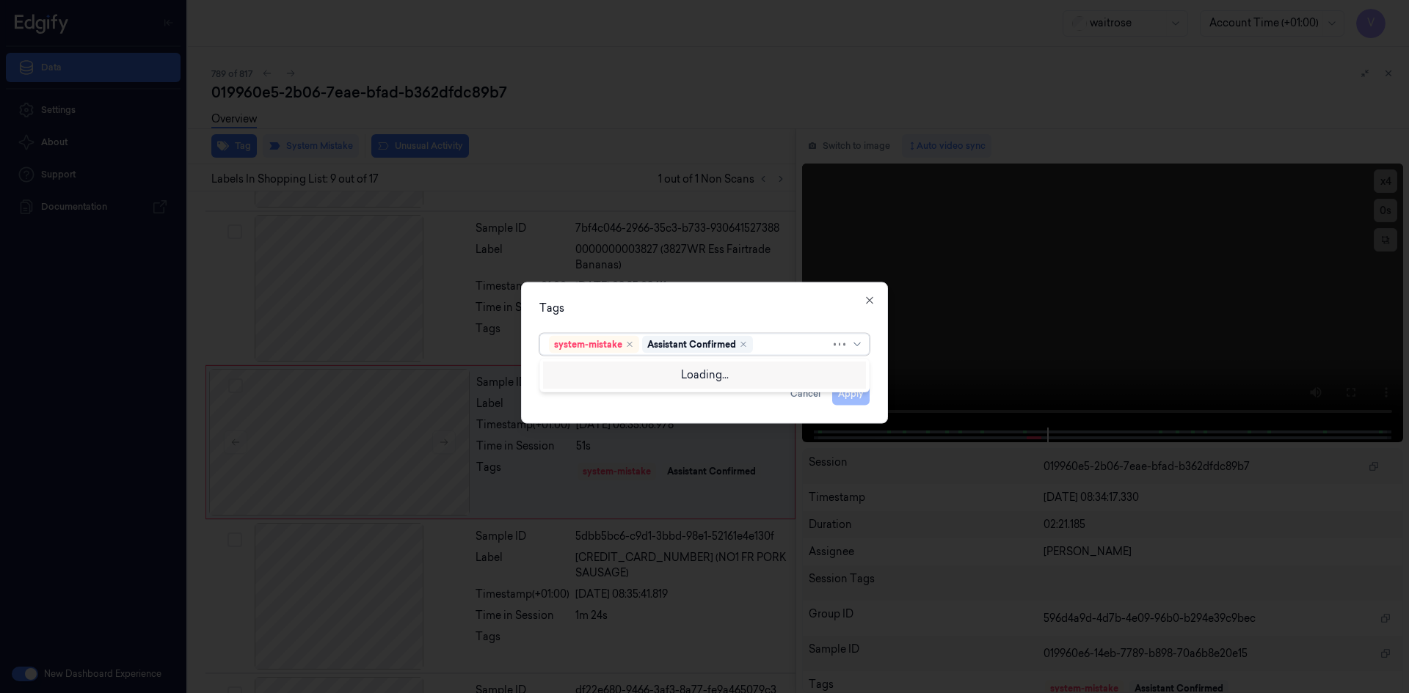
click at [782, 342] on div at bounding box center [793, 344] width 75 height 15
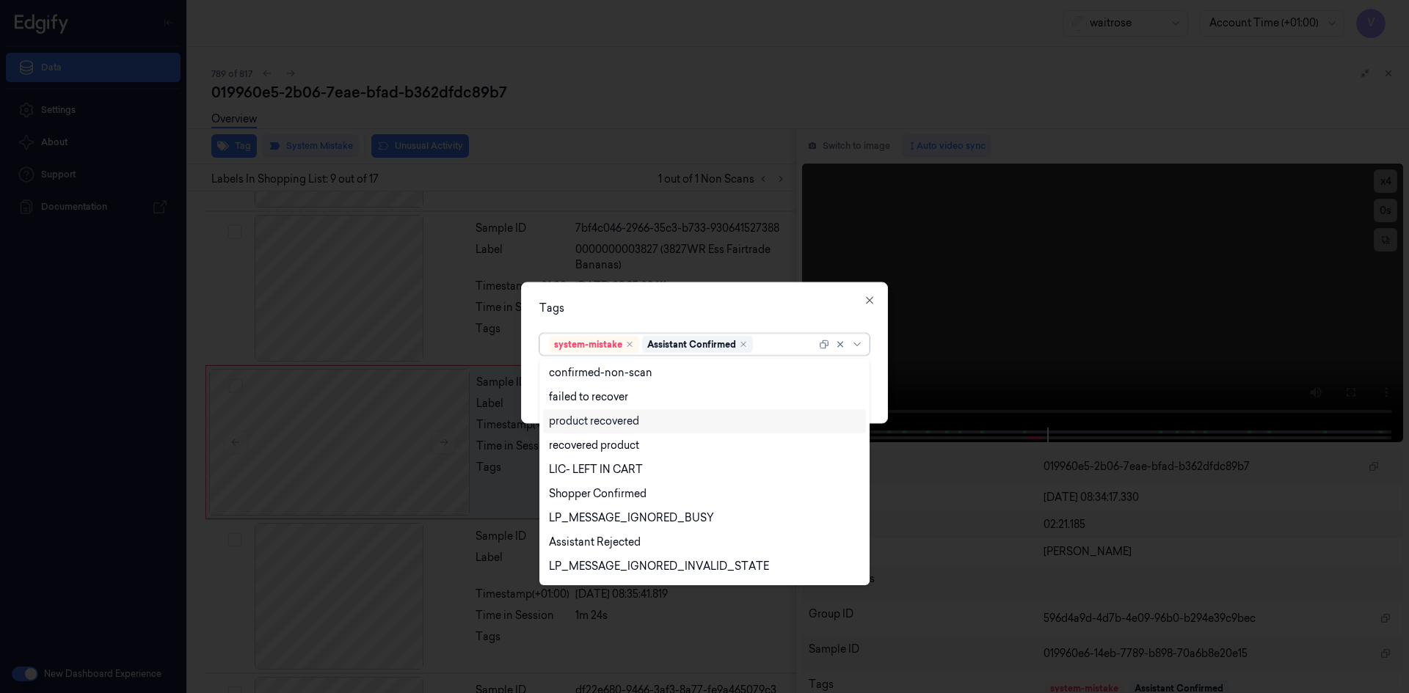
scroll to position [216, 0]
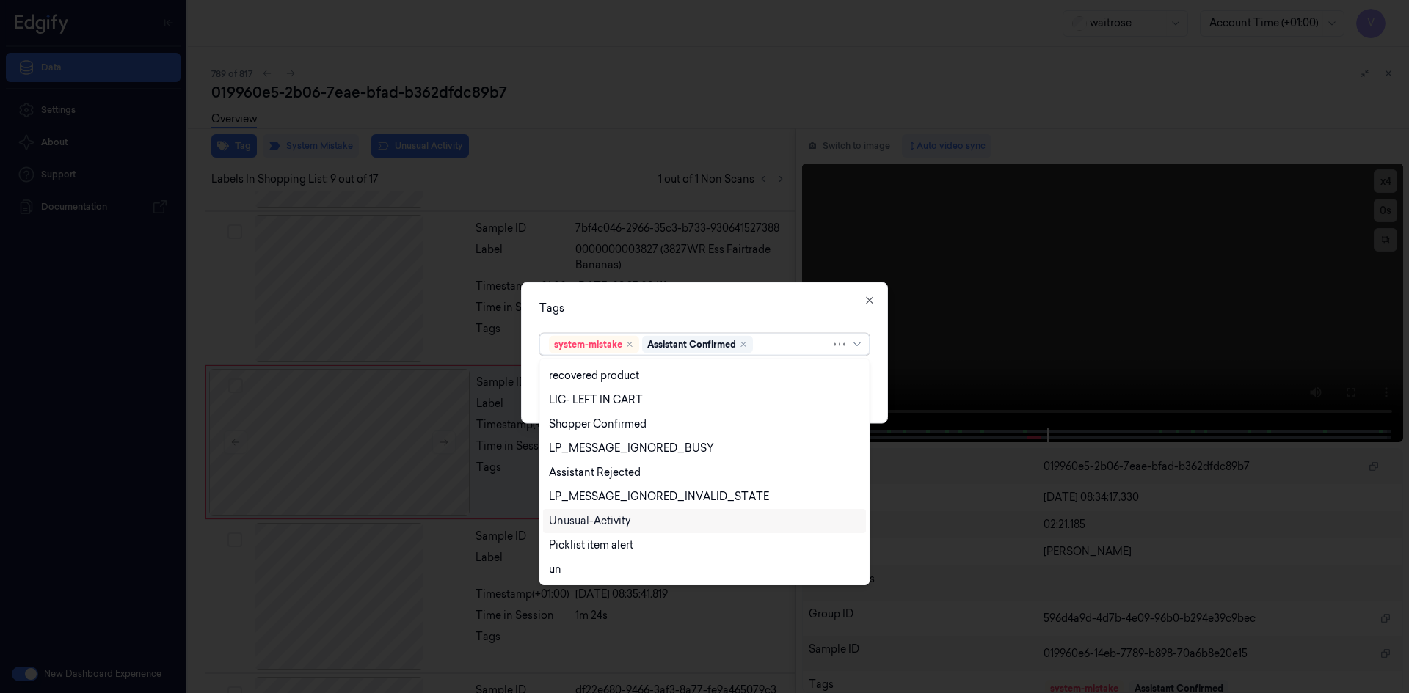
click at [590, 520] on div "Unusual-Activity" at bounding box center [589, 521] width 81 height 15
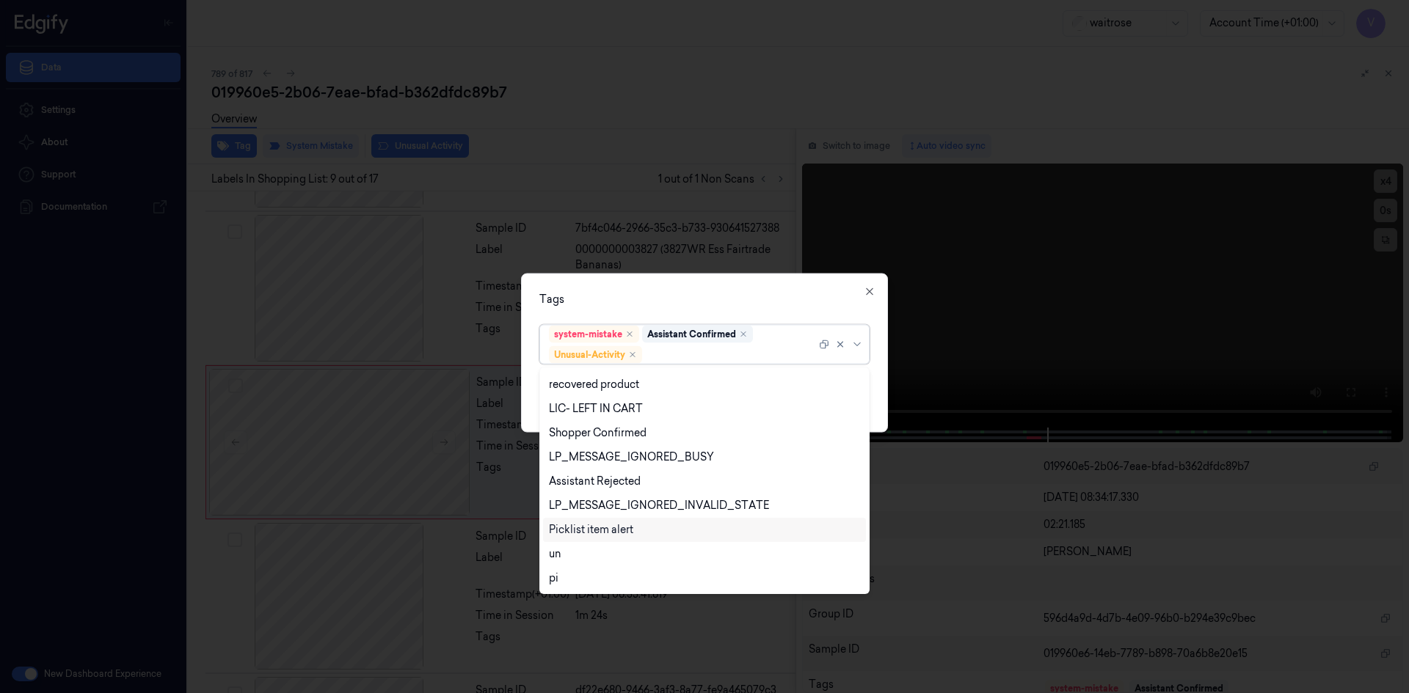
click at [588, 535] on div "Picklist item alert" at bounding box center [591, 529] width 84 height 15
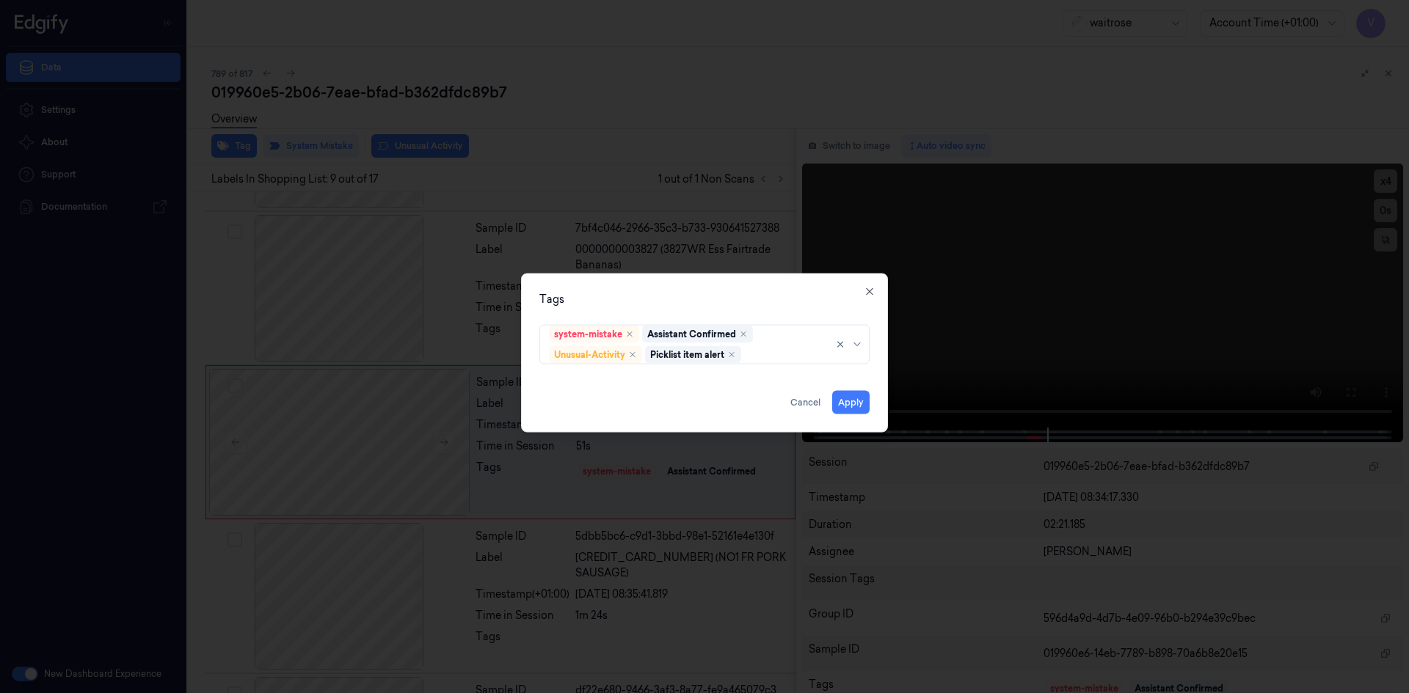
drag, startPoint x: 682, startPoint y: 297, endPoint x: 697, endPoint y: 310, distance: 19.8
click at [693, 306] on div "Tags" at bounding box center [704, 298] width 330 height 15
click at [853, 404] on button "Apply" at bounding box center [850, 401] width 37 height 23
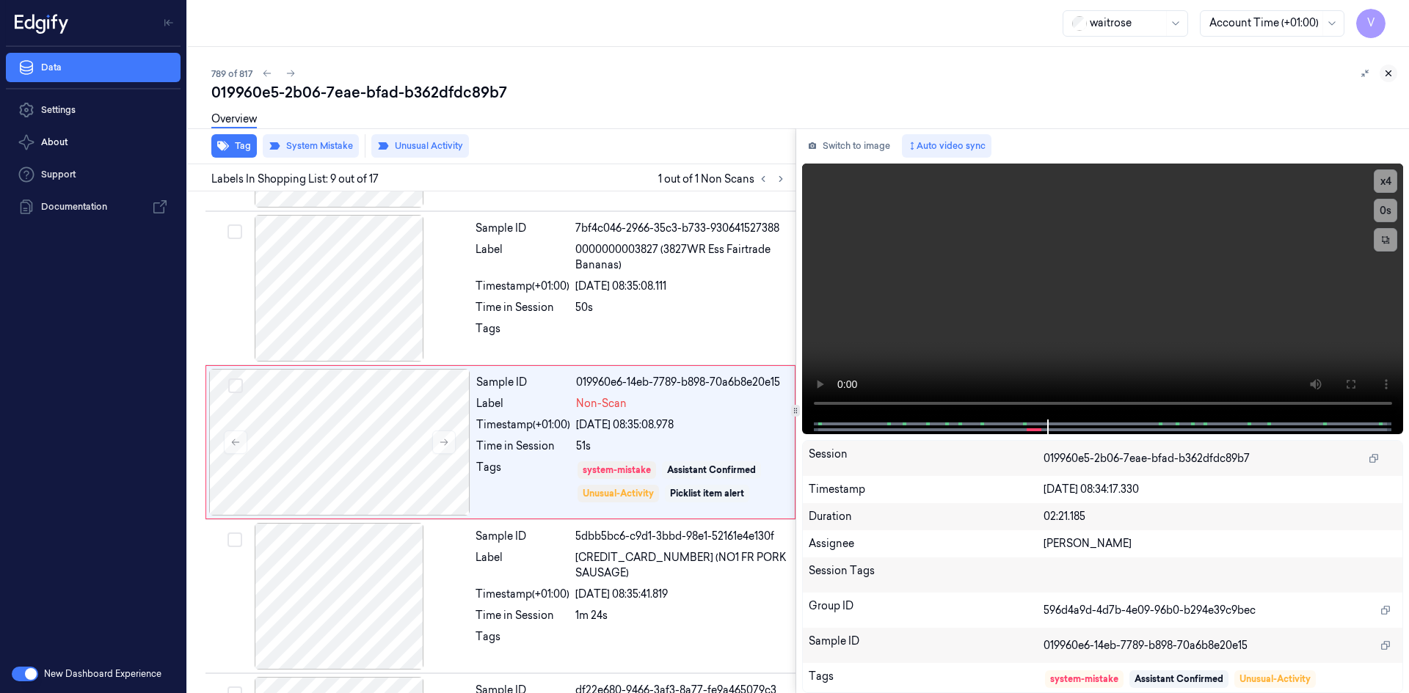
click at [1385, 72] on icon at bounding box center [1388, 73] width 10 height 10
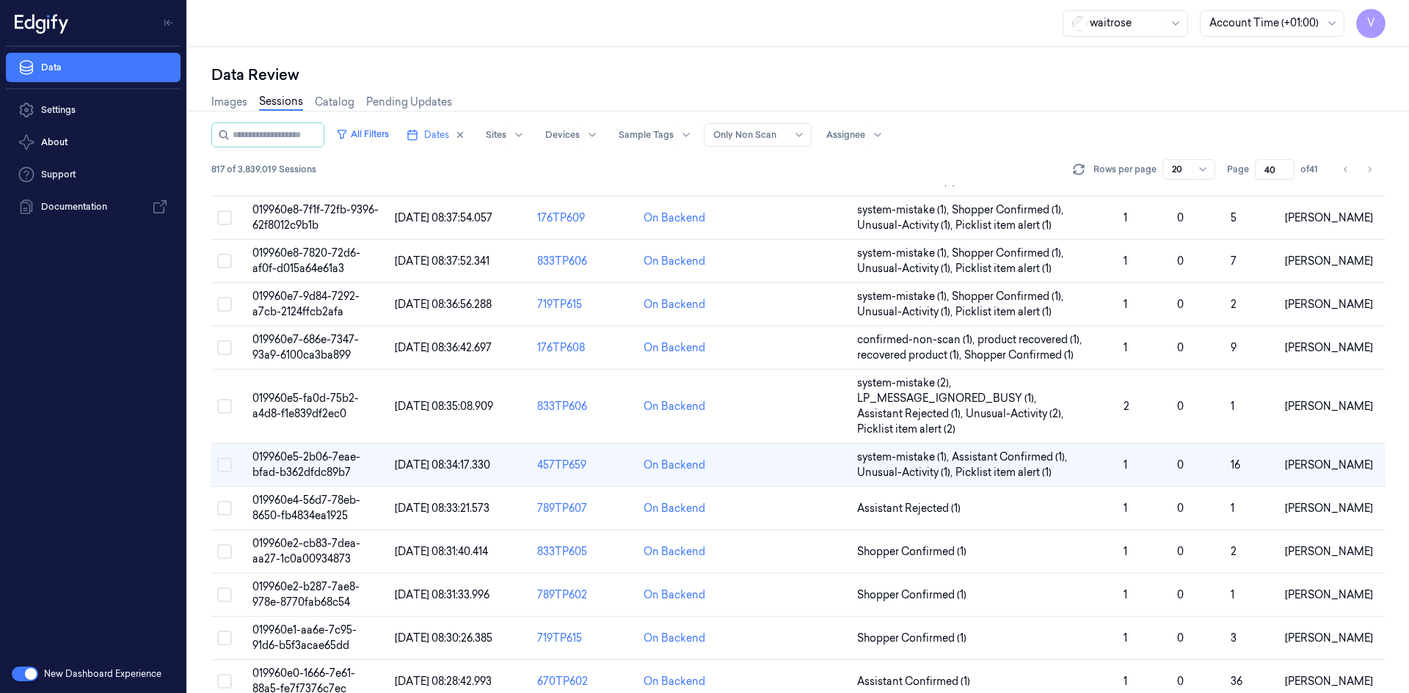
scroll to position [208, 0]
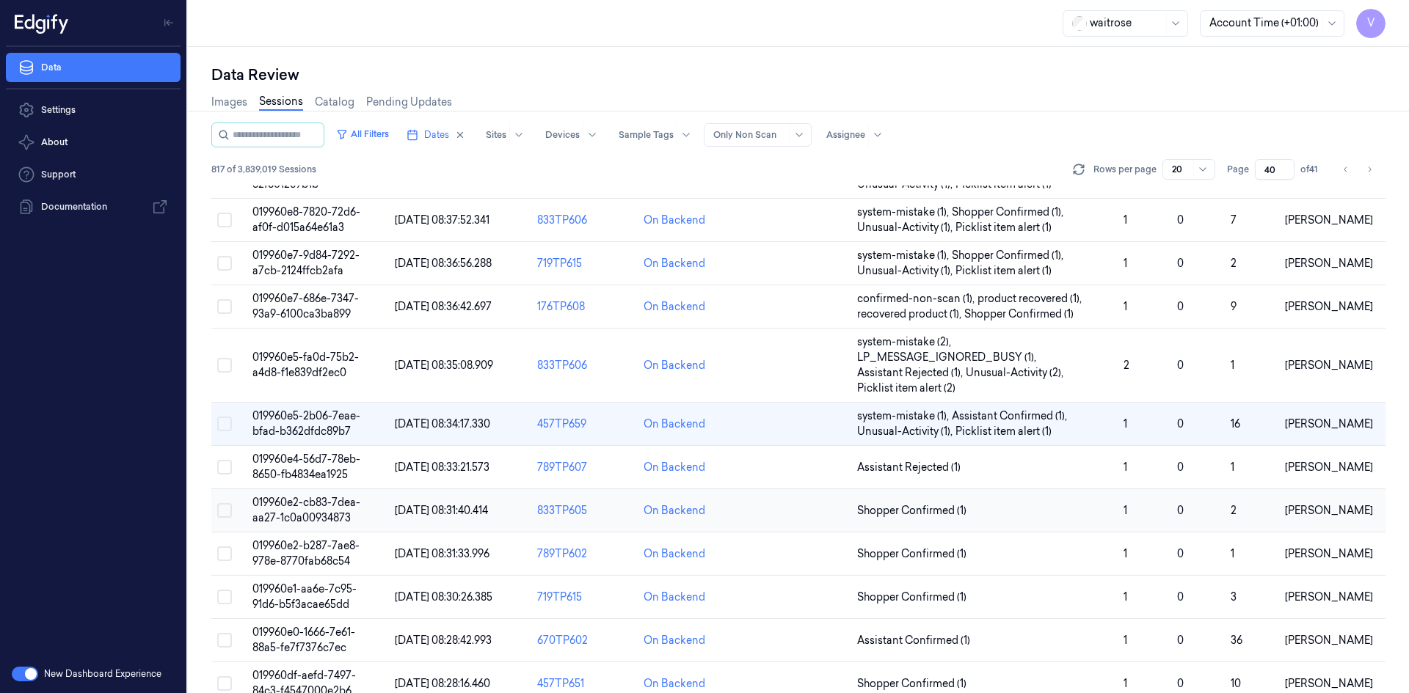
click at [303, 508] on span "019960e2-cb83-7dea-aa27-1c0a00934873" at bounding box center [306, 510] width 108 height 29
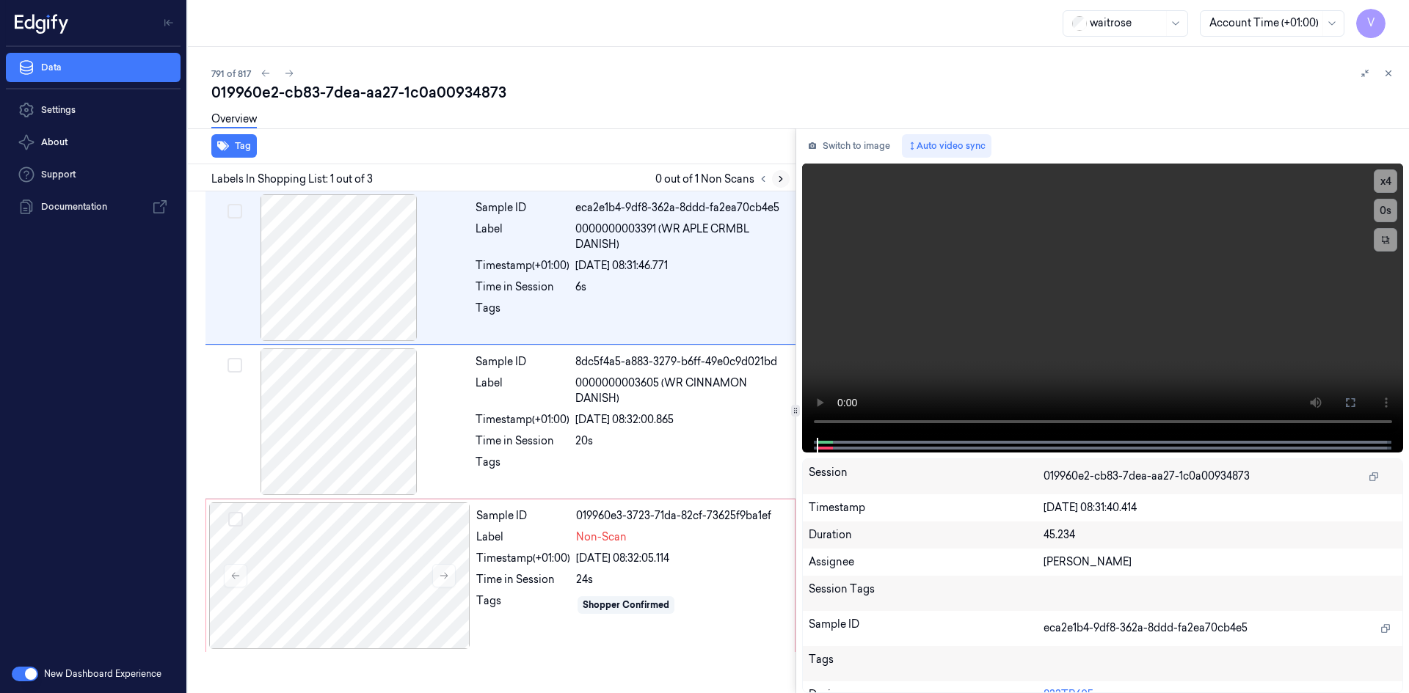
click at [785, 177] on icon at bounding box center [780, 179] width 10 height 10
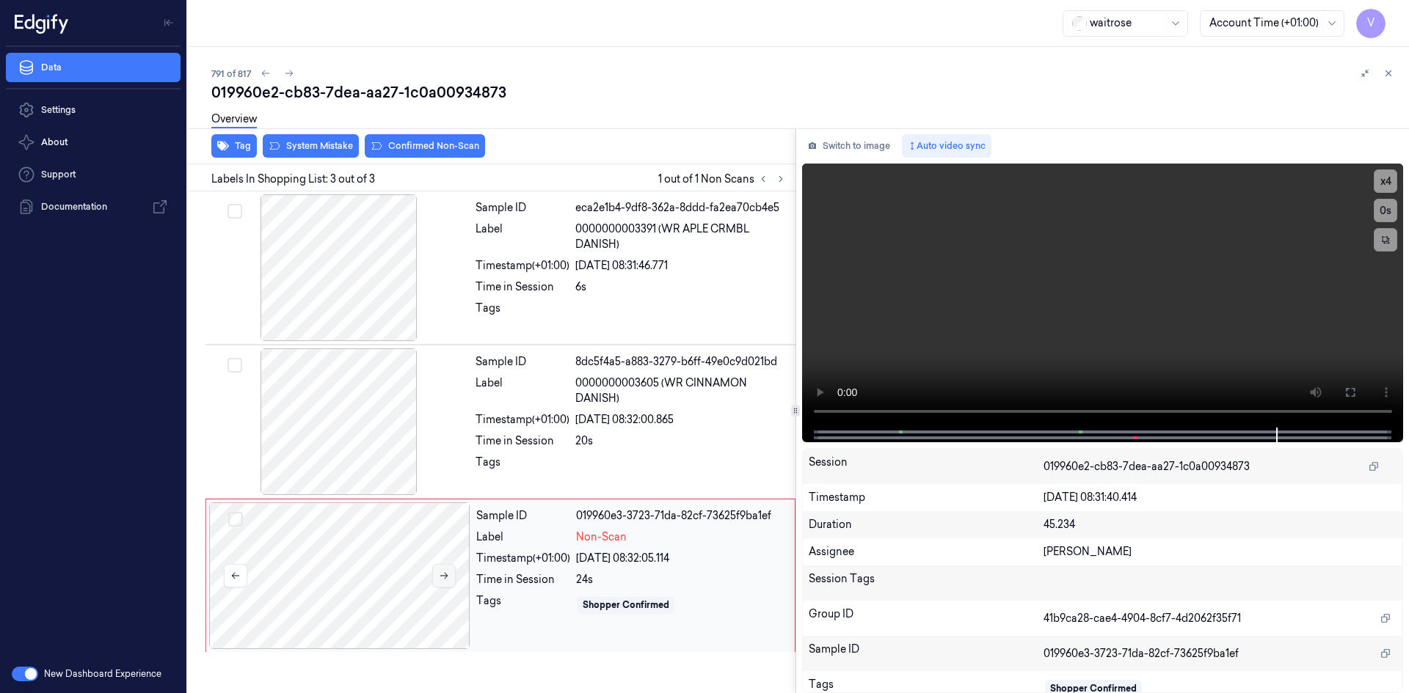
click at [445, 571] on icon at bounding box center [444, 576] width 10 height 10
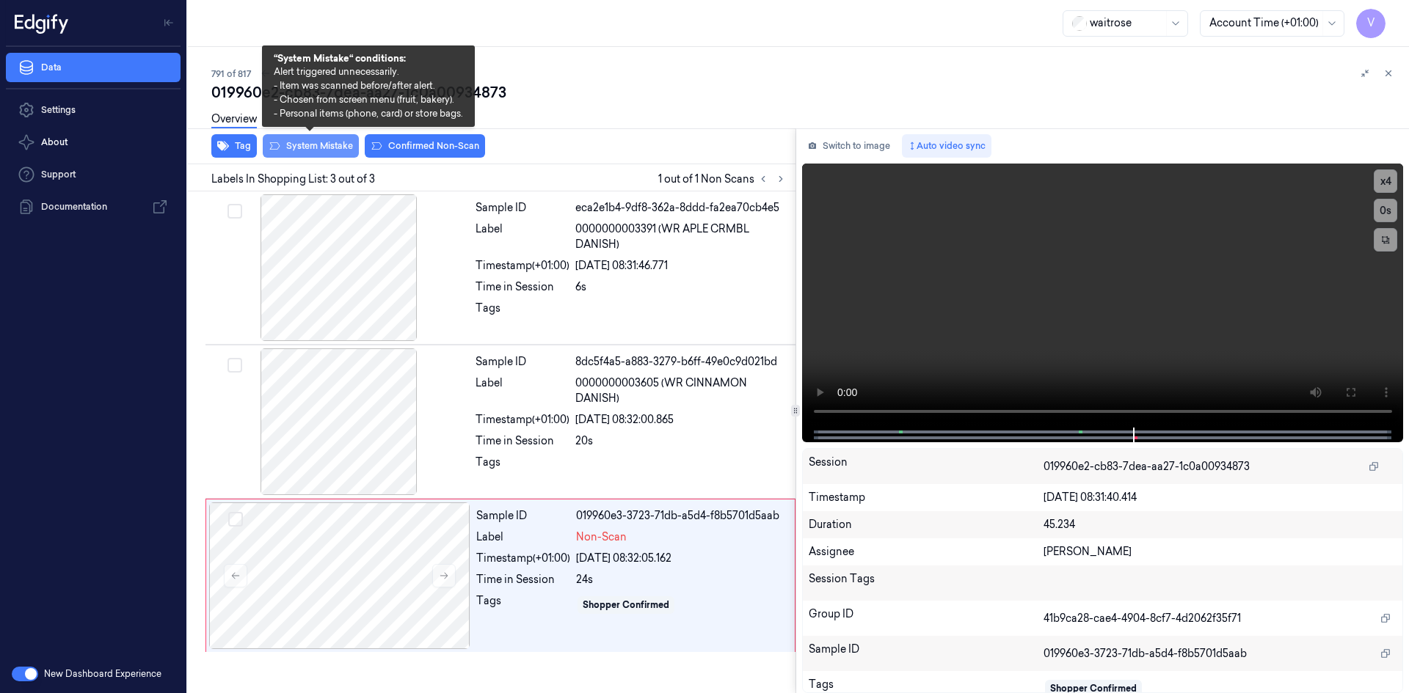
click at [308, 143] on button "System Mistake" at bounding box center [311, 145] width 96 height 23
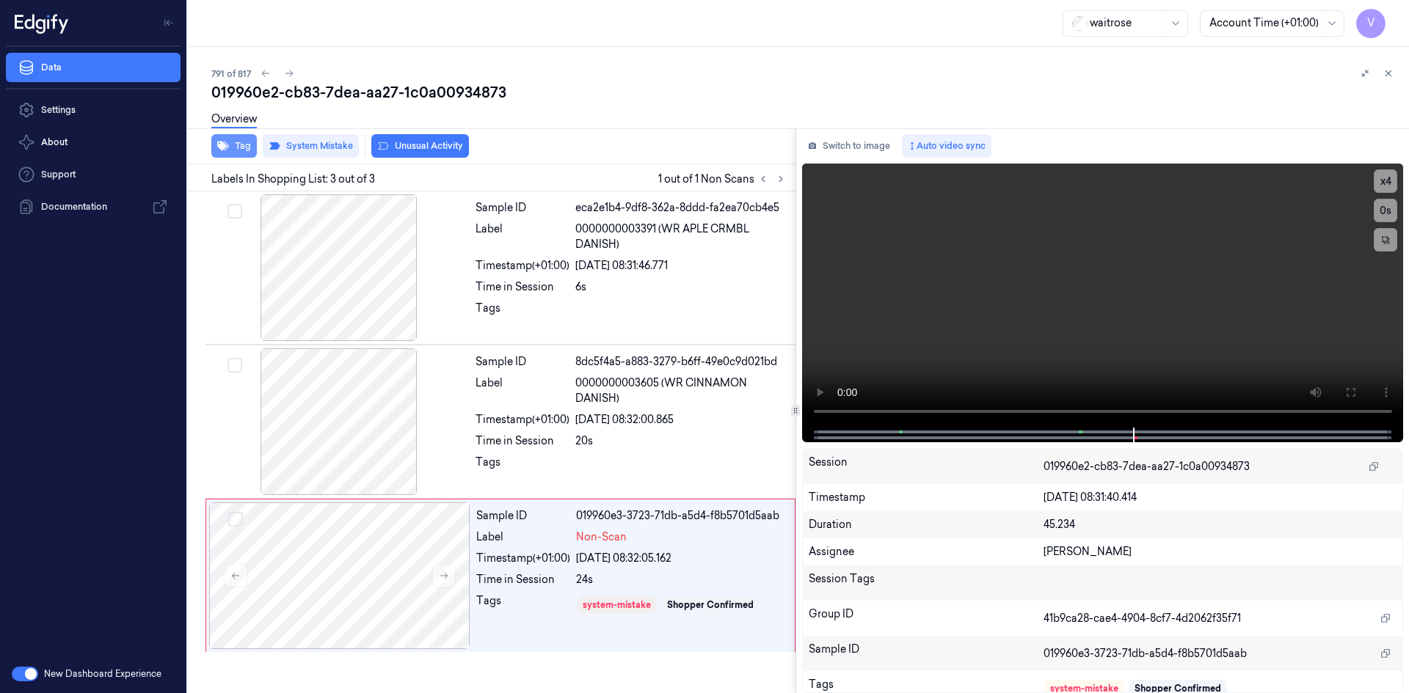
click at [241, 145] on button "Tag" at bounding box center [233, 145] width 45 height 23
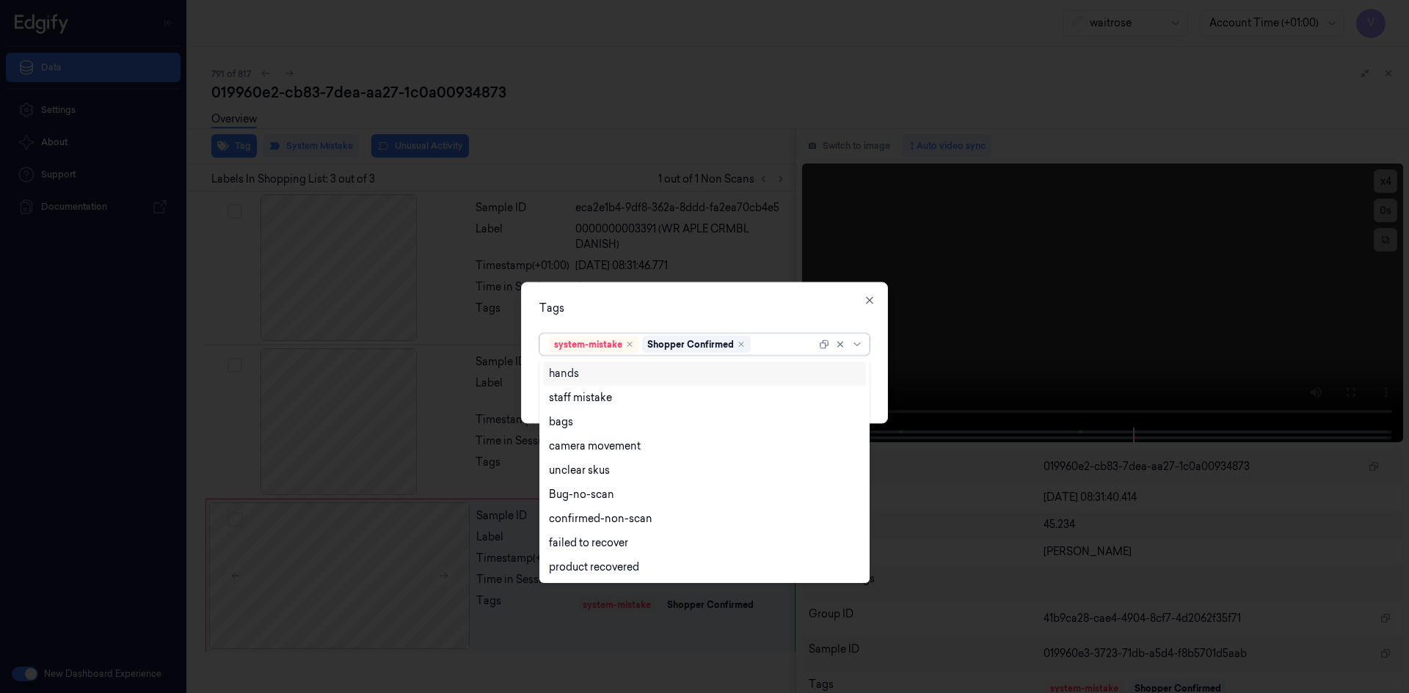
click at [783, 345] on div at bounding box center [784, 344] width 62 height 15
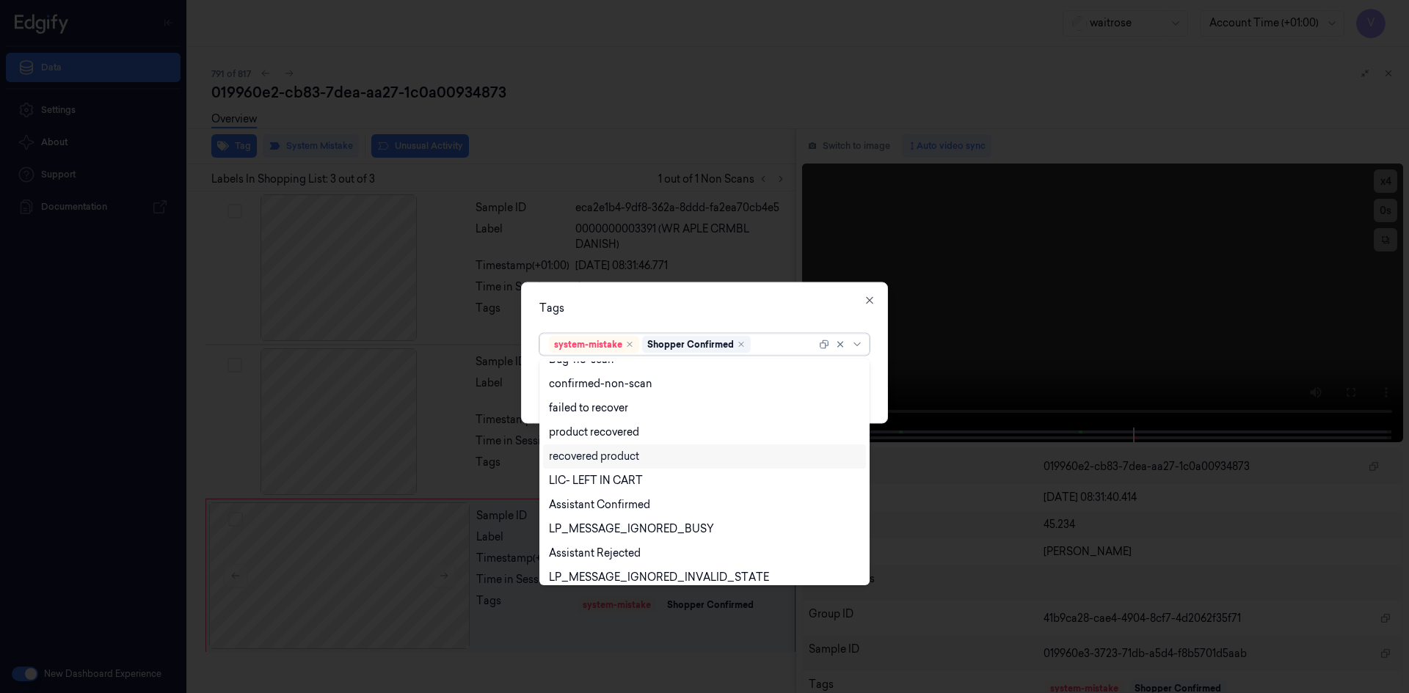
scroll to position [238, 0]
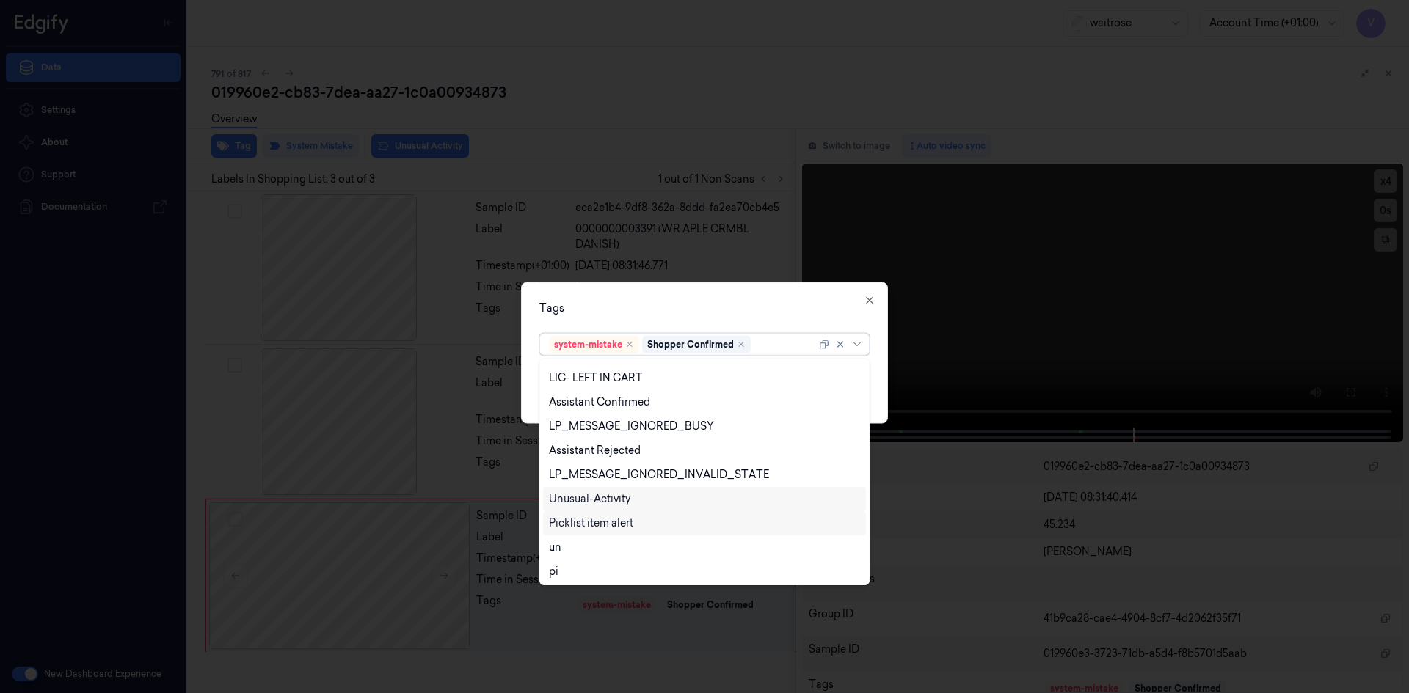
click at [594, 496] on div "Unusual-Activity" at bounding box center [589, 499] width 81 height 15
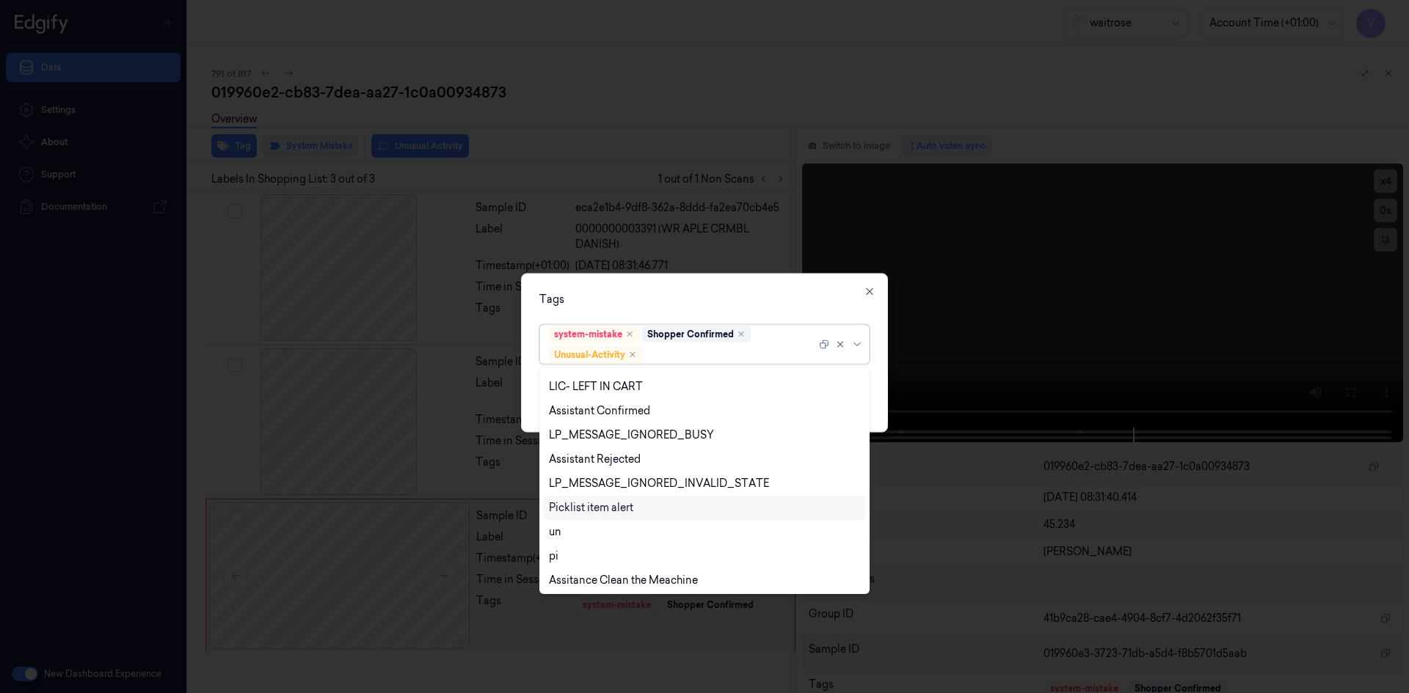
click at [590, 510] on div "Picklist item alert" at bounding box center [591, 507] width 84 height 15
drag, startPoint x: 660, startPoint y: 291, endPoint x: 768, endPoint y: 352, distance: 124.5
click at [662, 293] on div "Tags" at bounding box center [704, 298] width 330 height 15
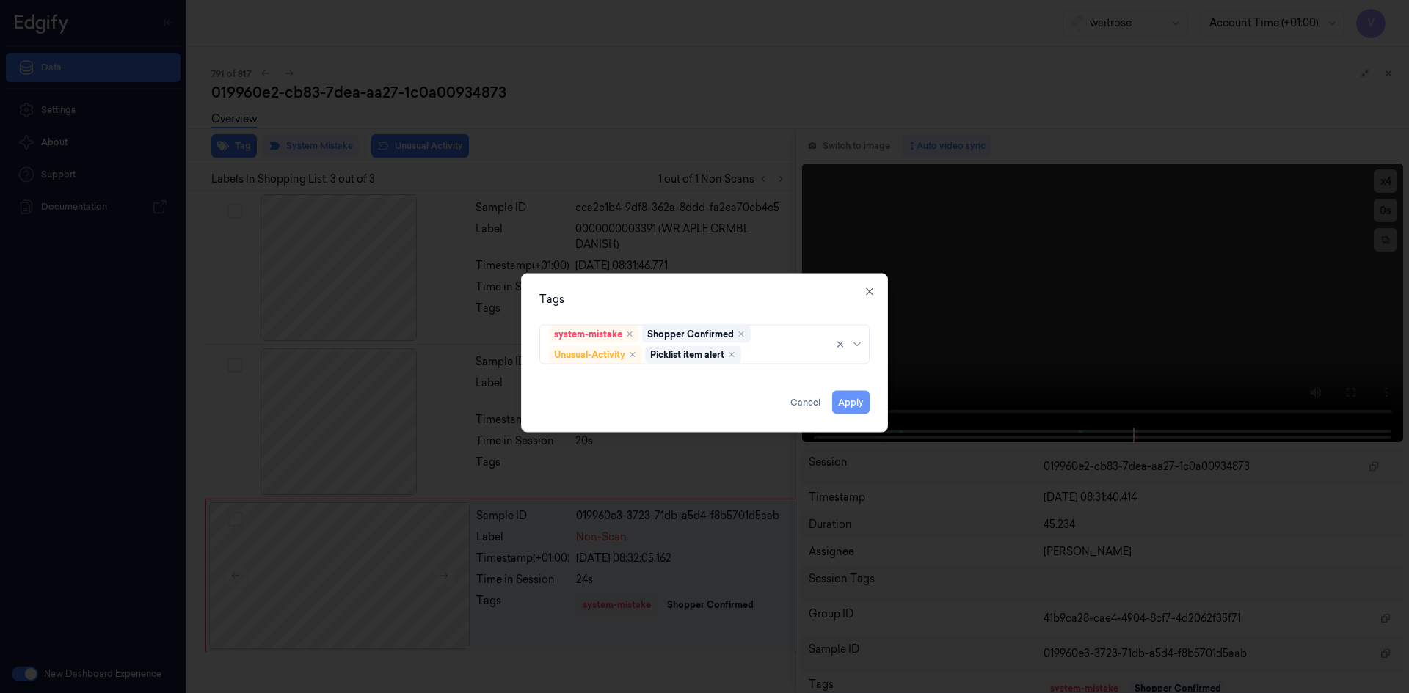
click at [856, 404] on button "Apply" at bounding box center [850, 401] width 37 height 23
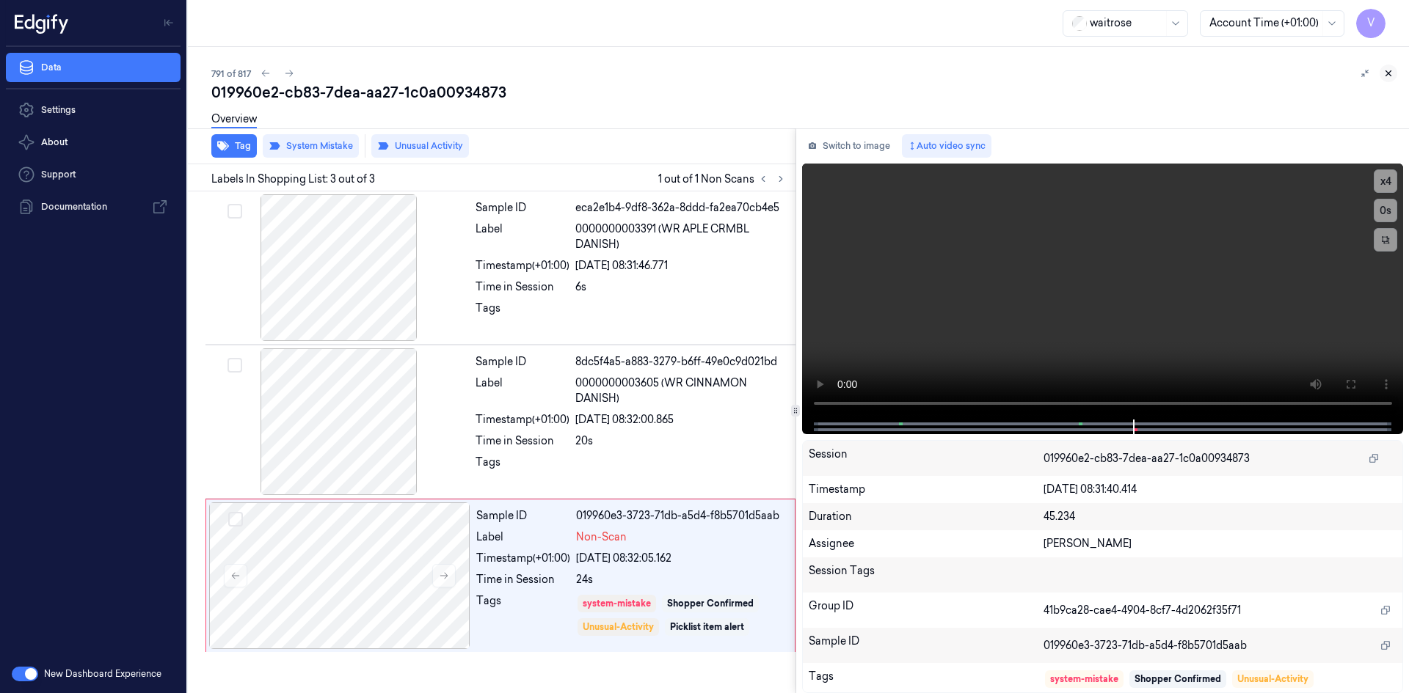
click at [1384, 70] on icon at bounding box center [1388, 73] width 10 height 10
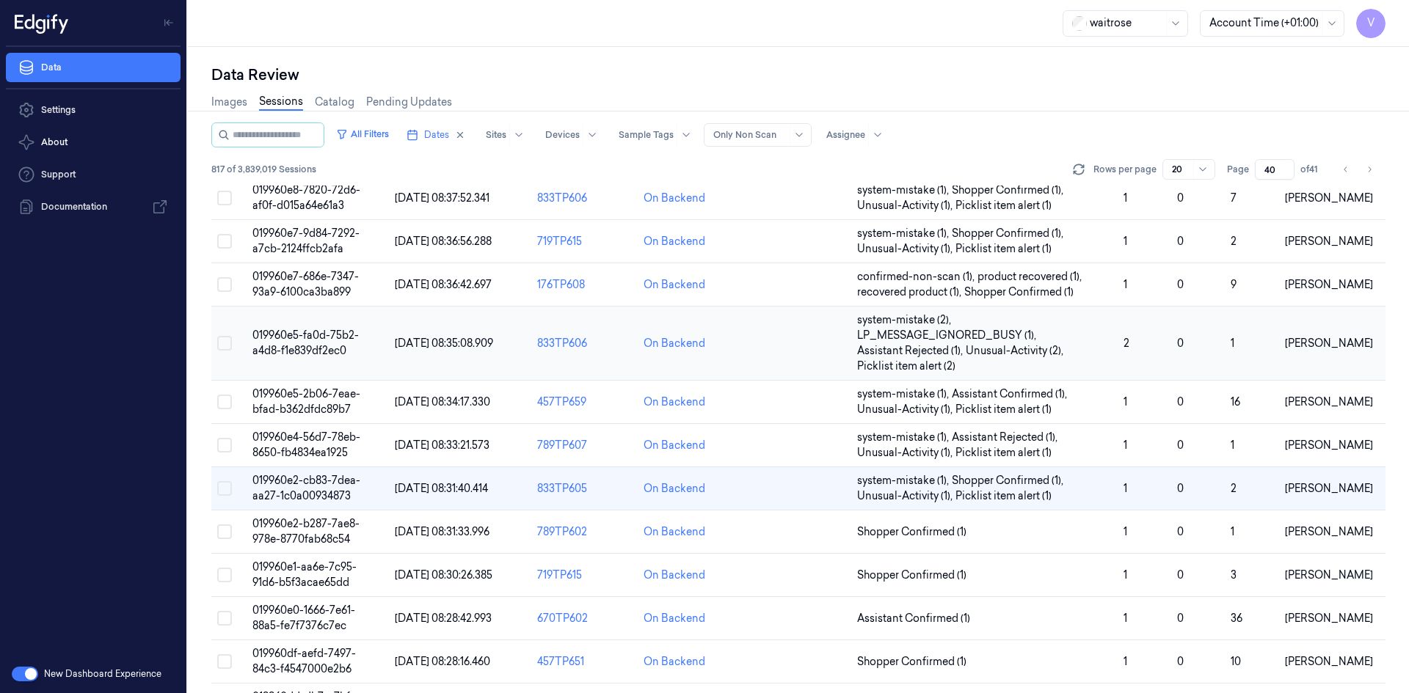
scroll to position [294, 0]
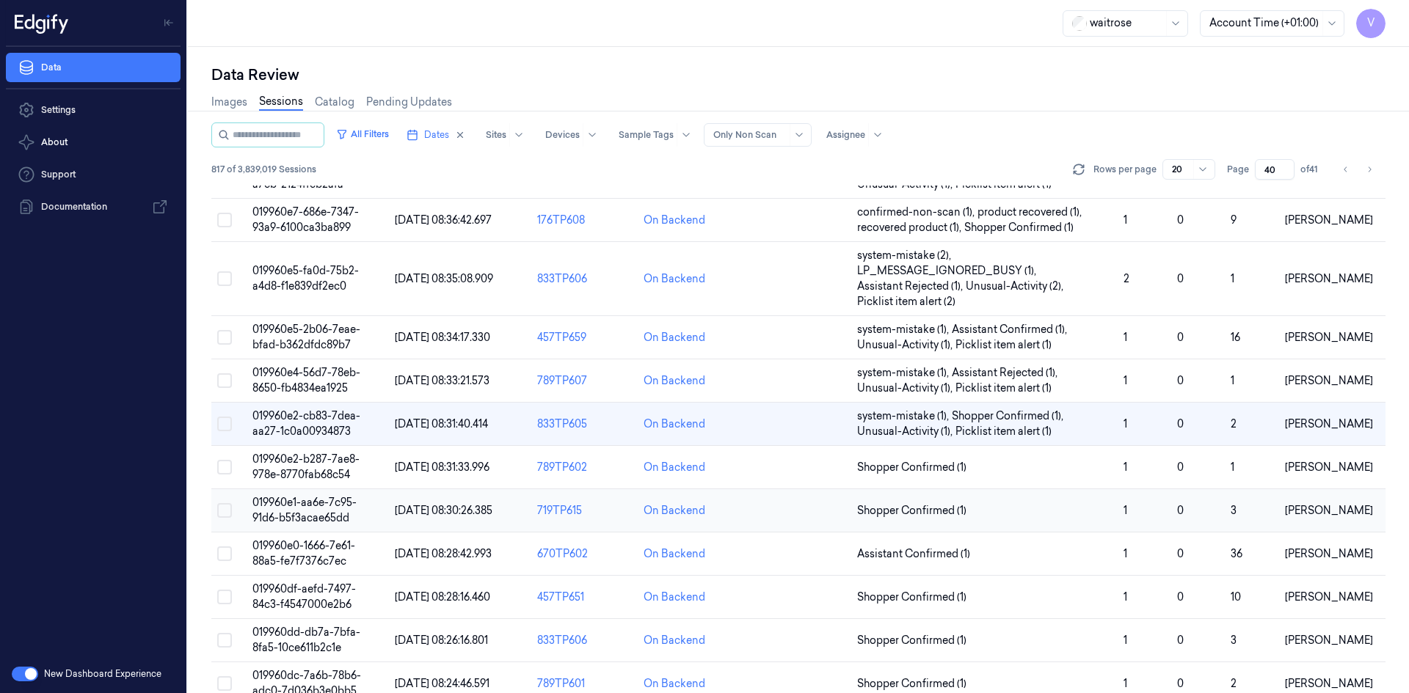
click at [307, 516] on span "019960e1-aa6e-7c95-91d6-b5f3acae65dd" at bounding box center [304, 510] width 104 height 29
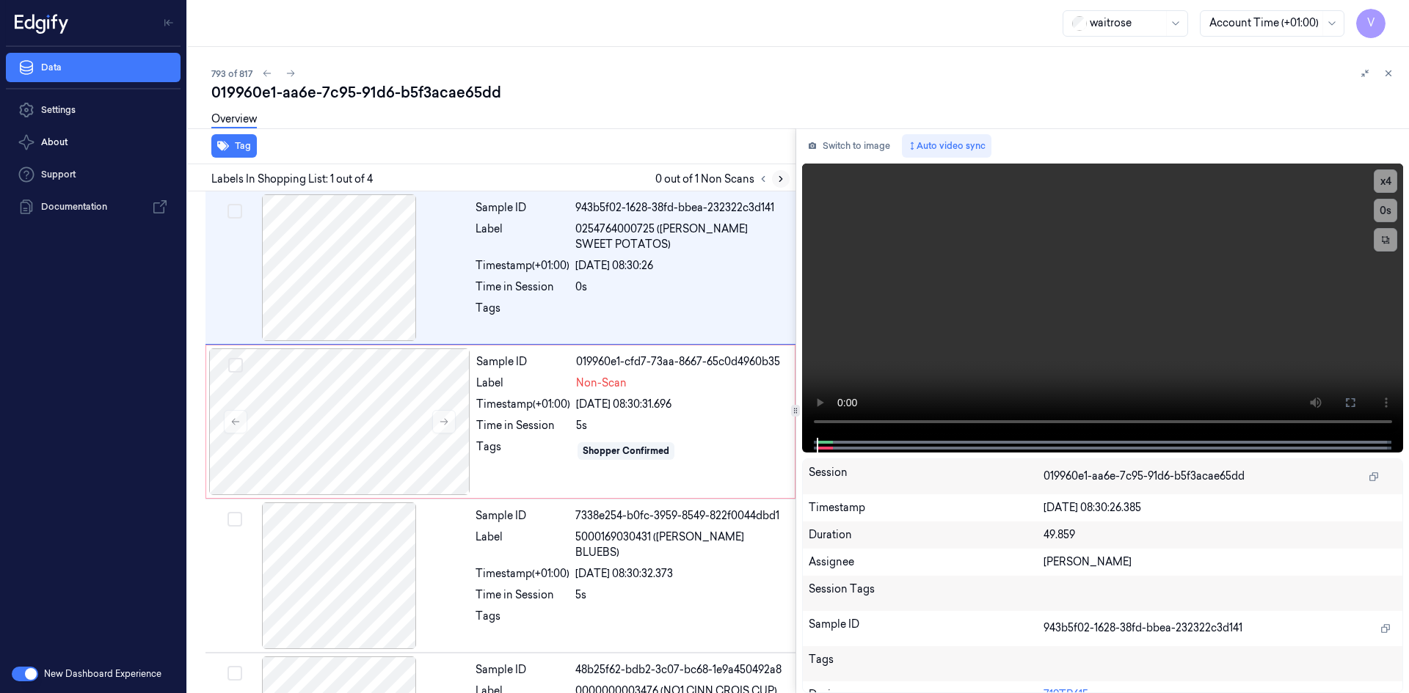
click at [778, 178] on icon at bounding box center [780, 179] width 10 height 10
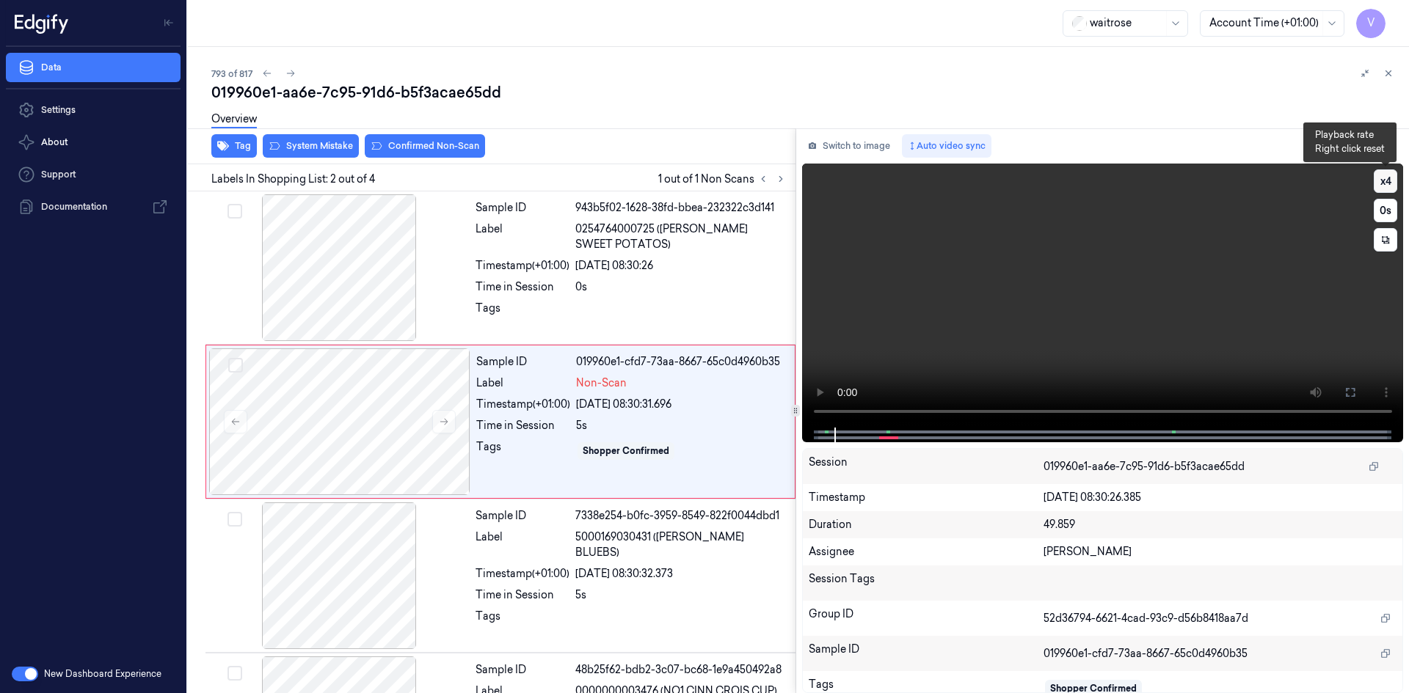
click at [1384, 175] on button "x 4" at bounding box center [1384, 180] width 23 height 23
drag, startPoint x: 1384, startPoint y: 175, endPoint x: 1351, endPoint y: 213, distance: 51.0
click at [1384, 176] on button "x 1" at bounding box center [1384, 180] width 23 height 23
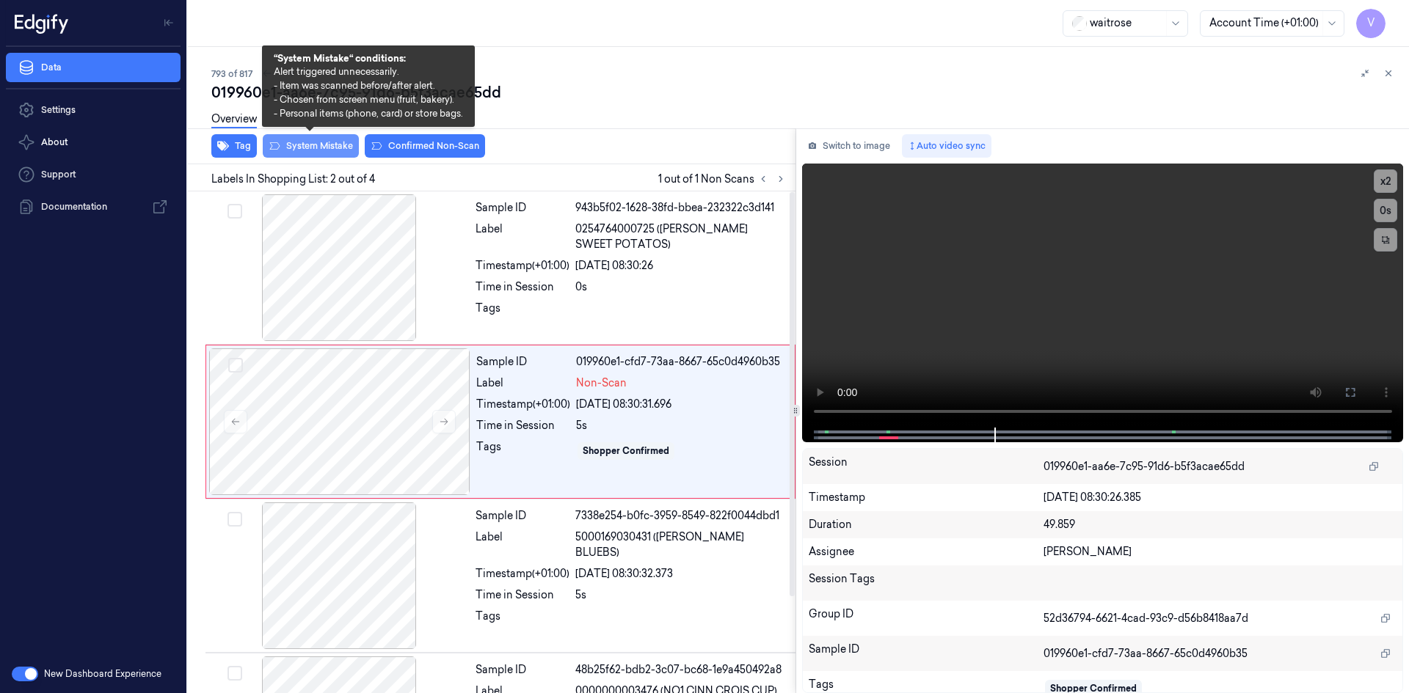
click at [332, 150] on button "System Mistake" at bounding box center [311, 145] width 96 height 23
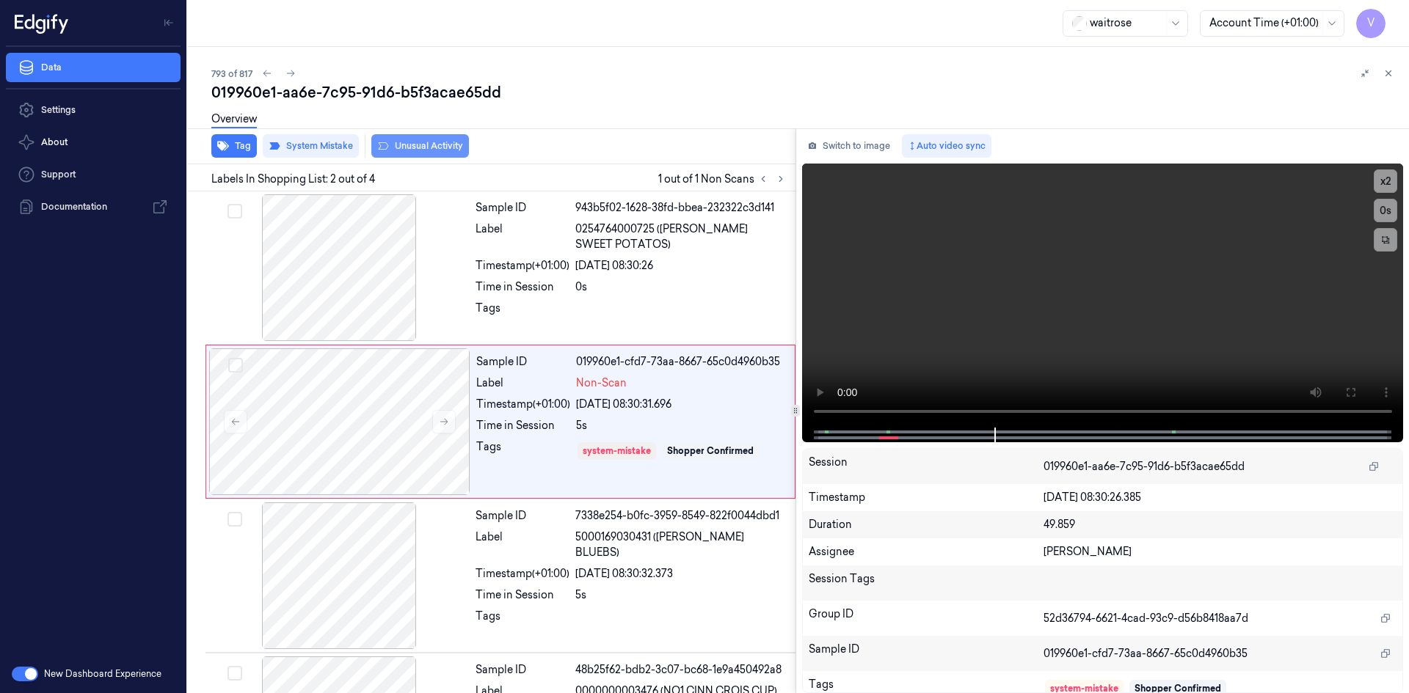
click at [423, 141] on button "Unusual Activity" at bounding box center [420, 145] width 98 height 23
click at [1384, 70] on icon at bounding box center [1388, 73] width 10 height 10
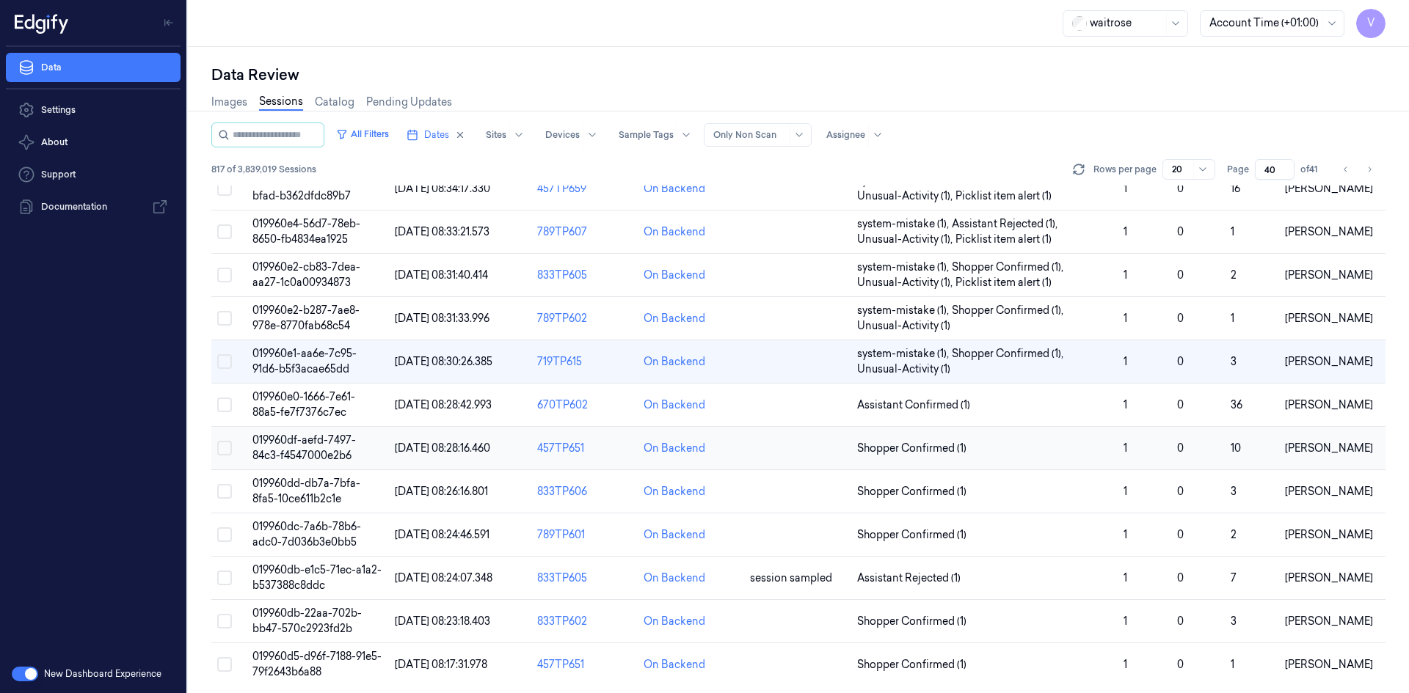
scroll to position [448, 0]
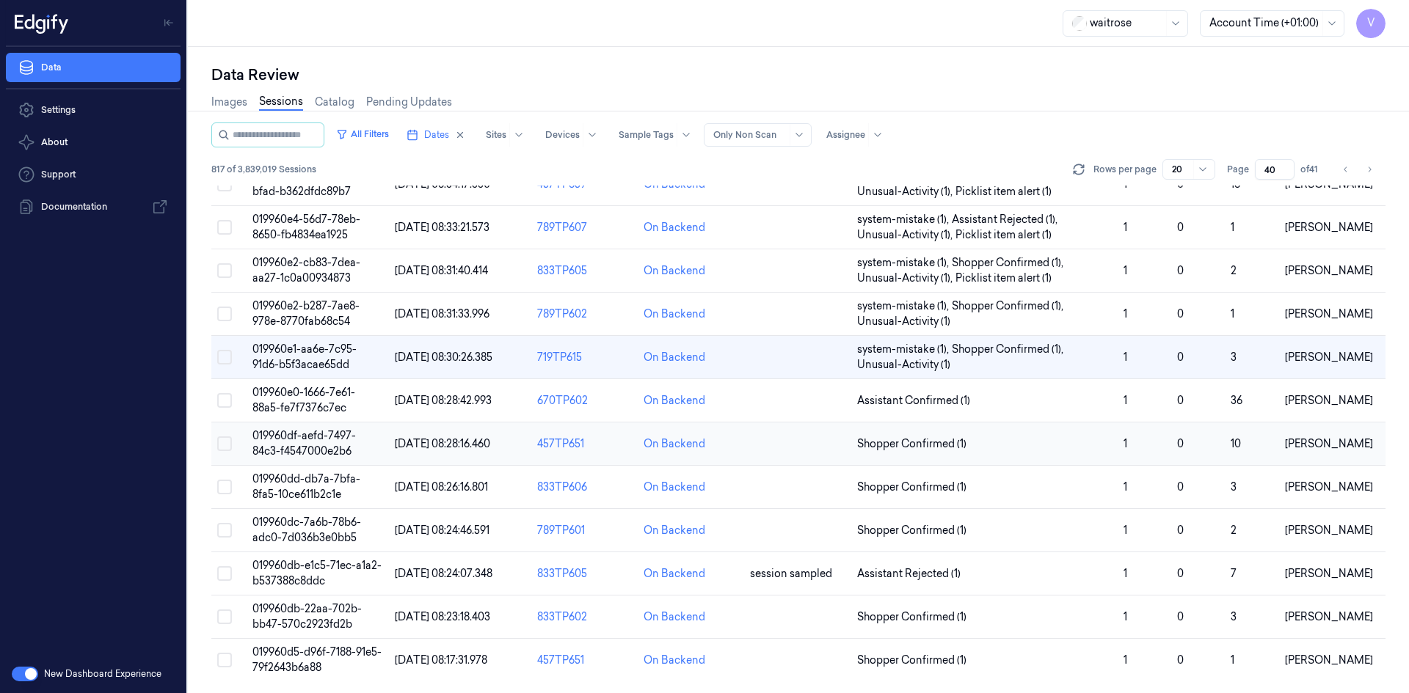
click at [304, 445] on span "019960df-aefd-7497-84c3-f4547000e2b6" at bounding box center [303, 443] width 103 height 29
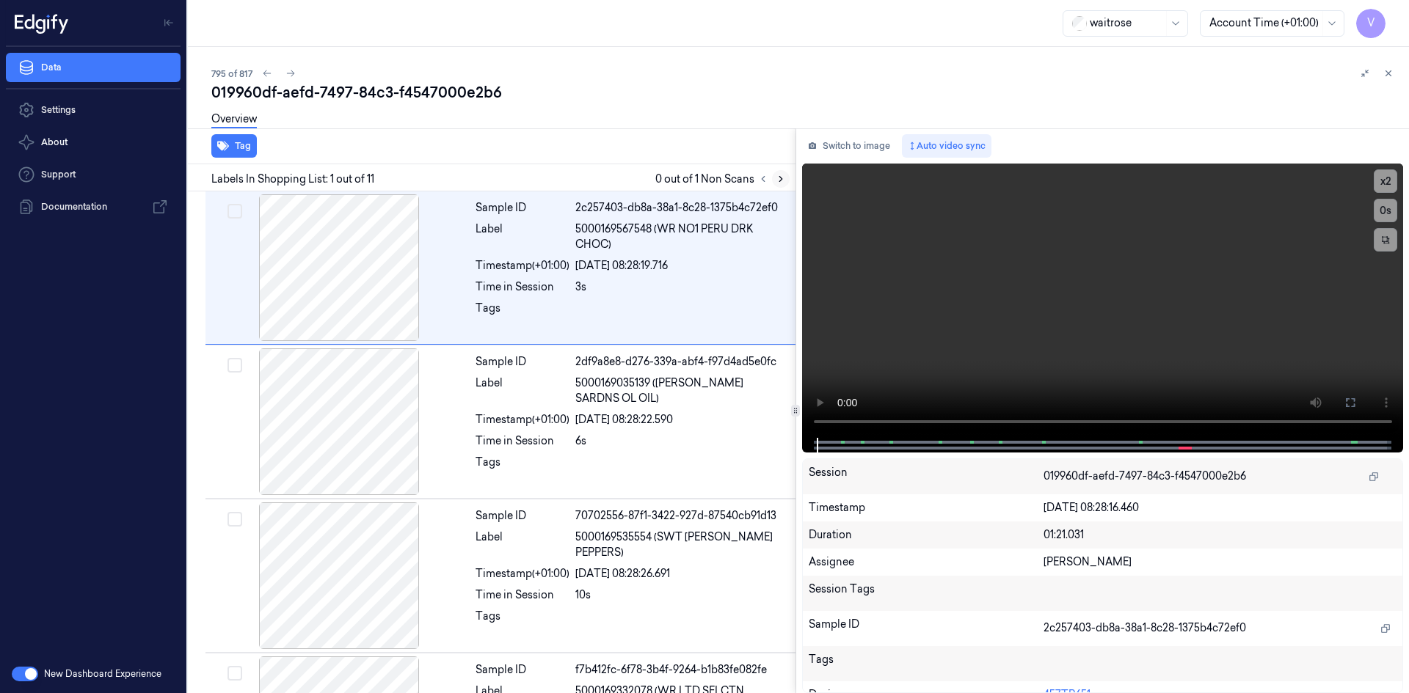
click at [783, 173] on button at bounding box center [781, 179] width 18 height 18
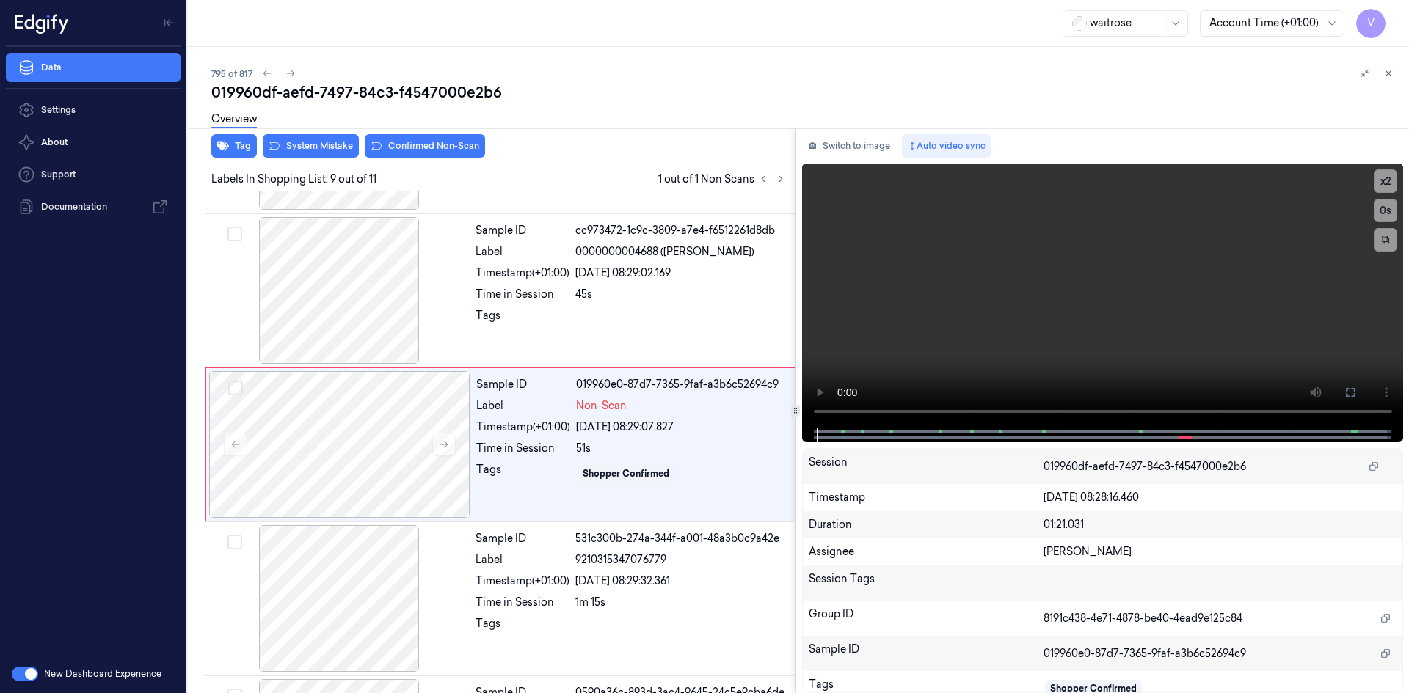
scroll to position [1058, 0]
click at [445, 445] on icon at bounding box center [444, 442] width 8 height 7
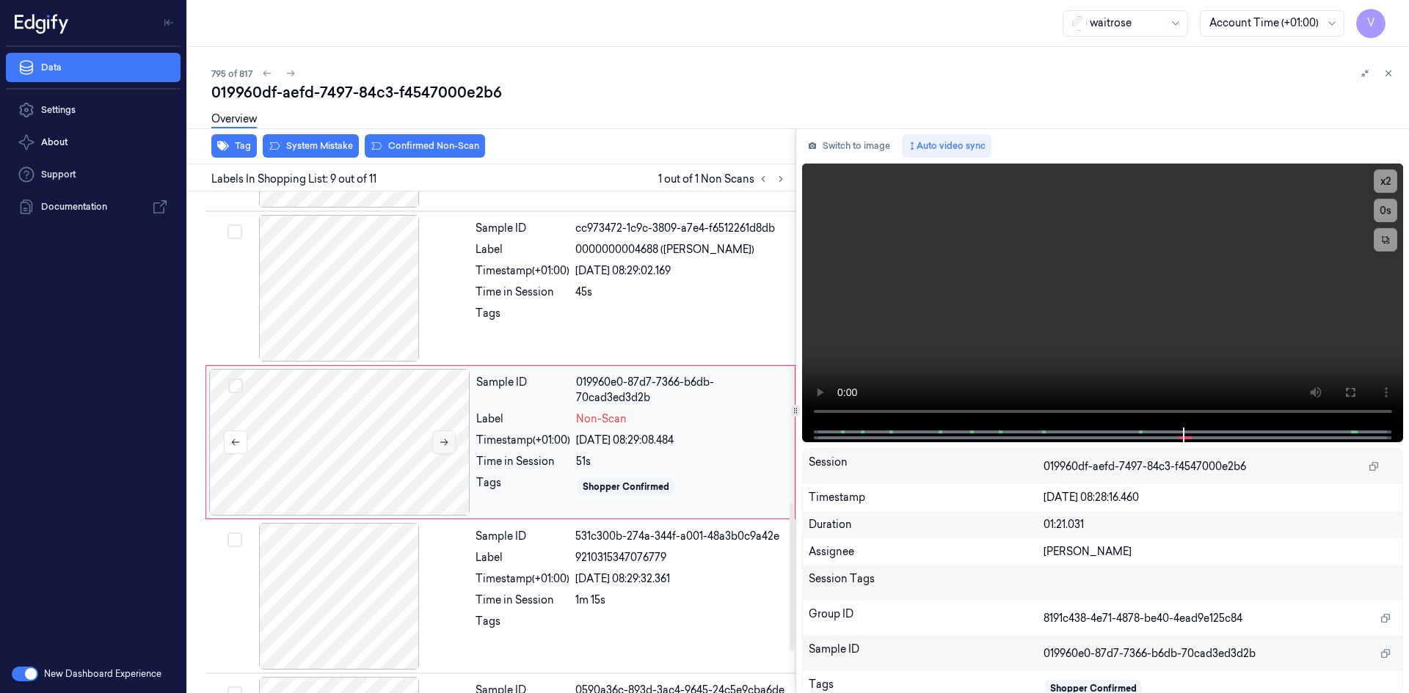
click at [445, 441] on icon at bounding box center [444, 442] width 10 height 10
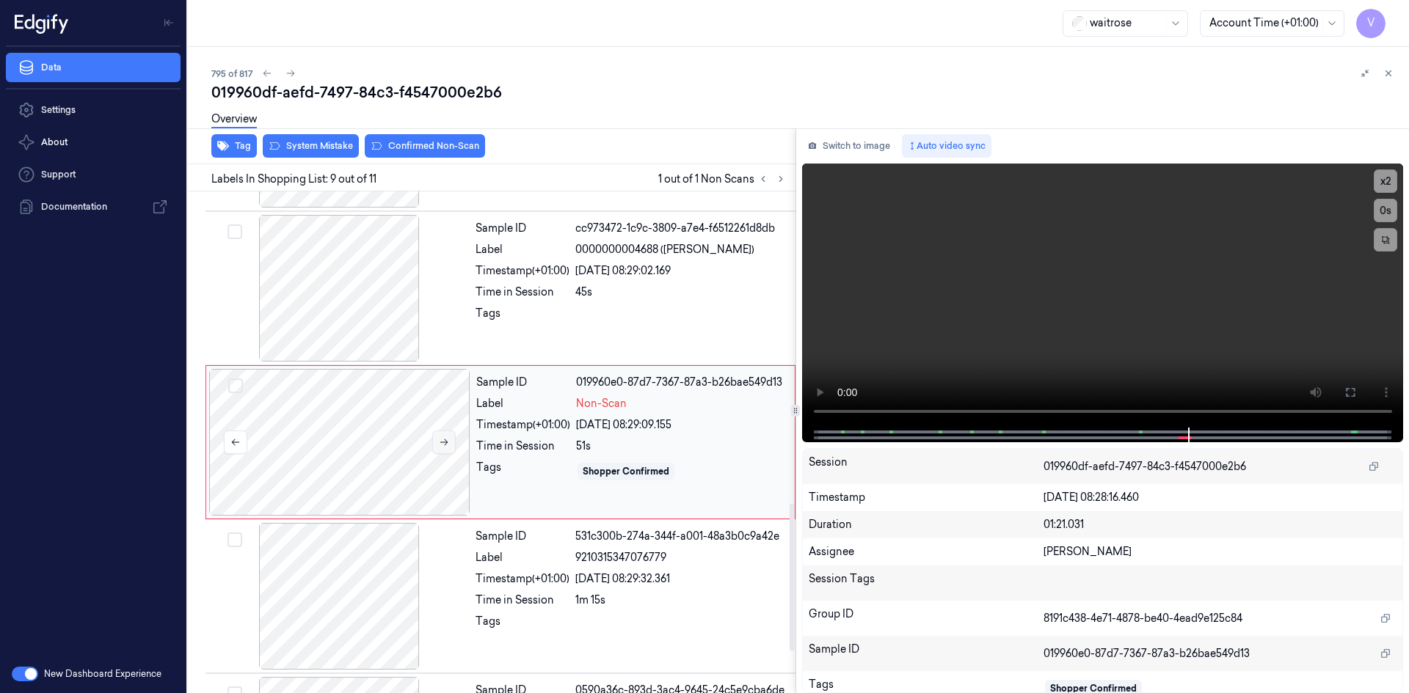
click at [445, 441] on icon at bounding box center [444, 442] width 10 height 10
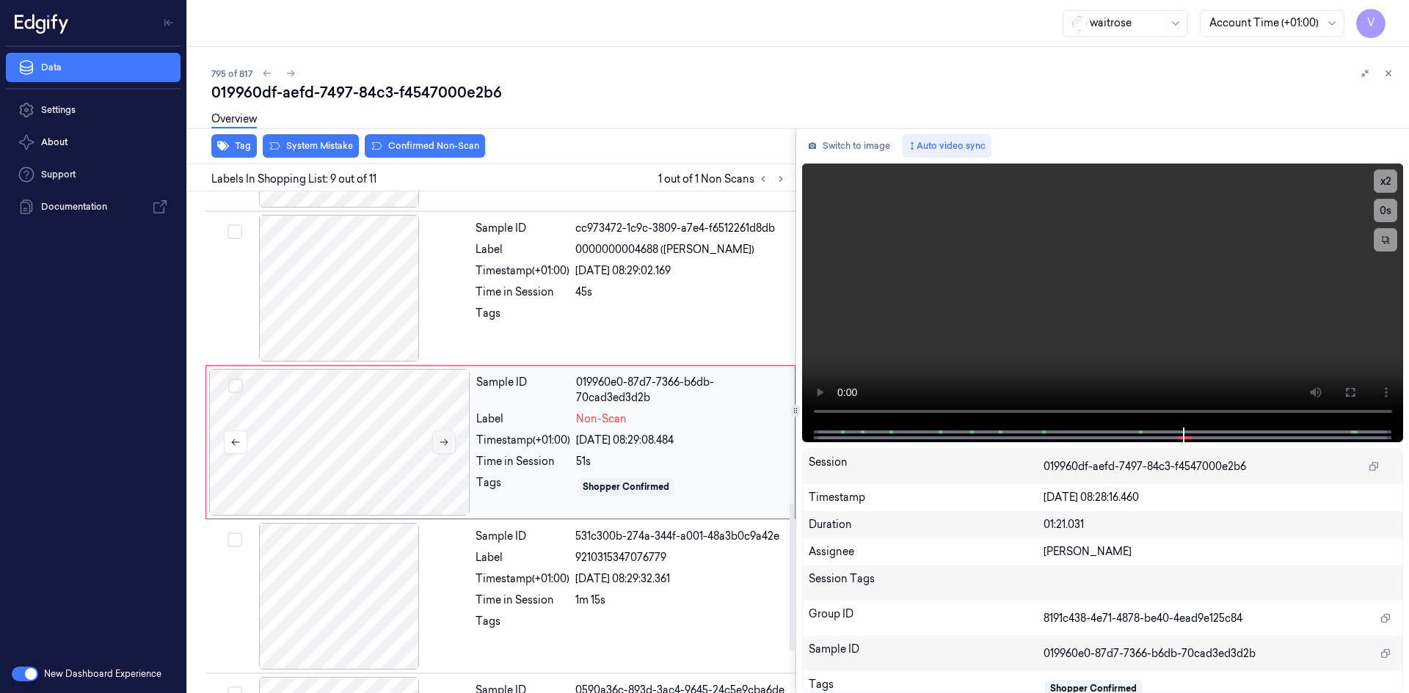
click at [445, 441] on icon at bounding box center [444, 442] width 10 height 10
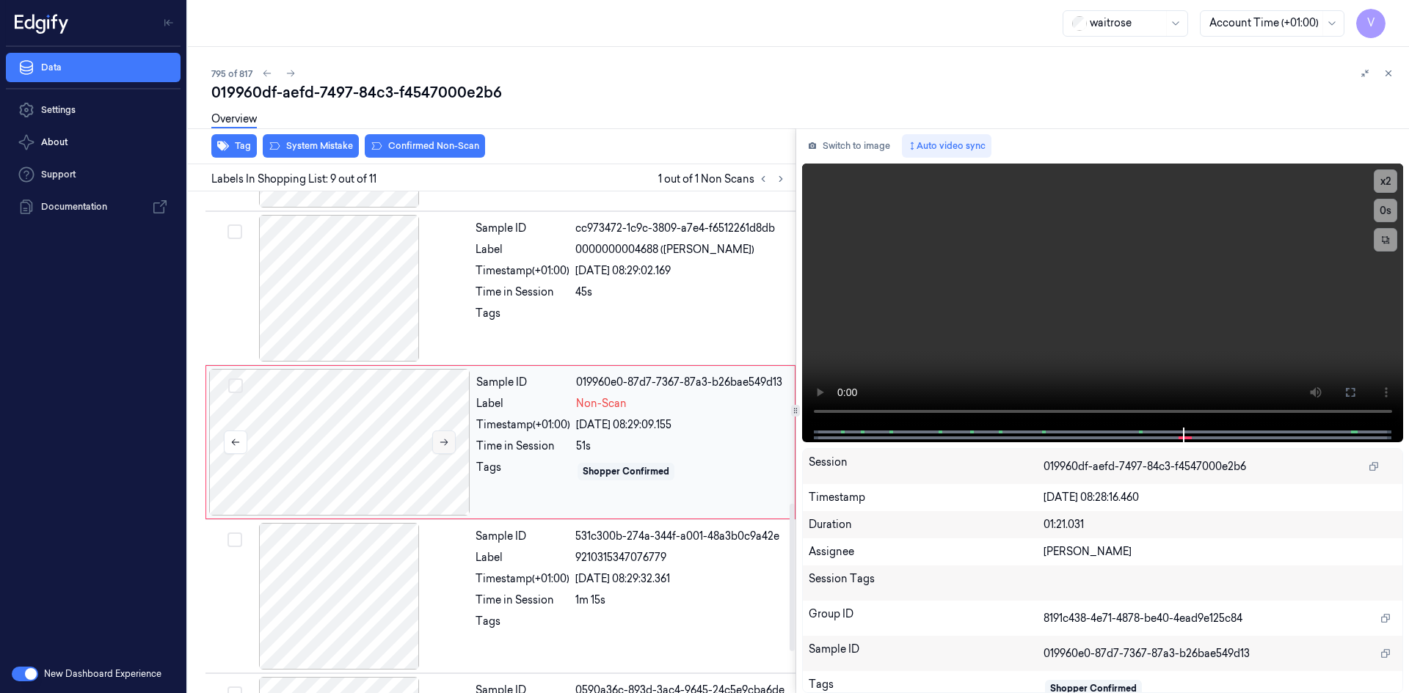
click at [445, 441] on icon at bounding box center [444, 442] width 10 height 10
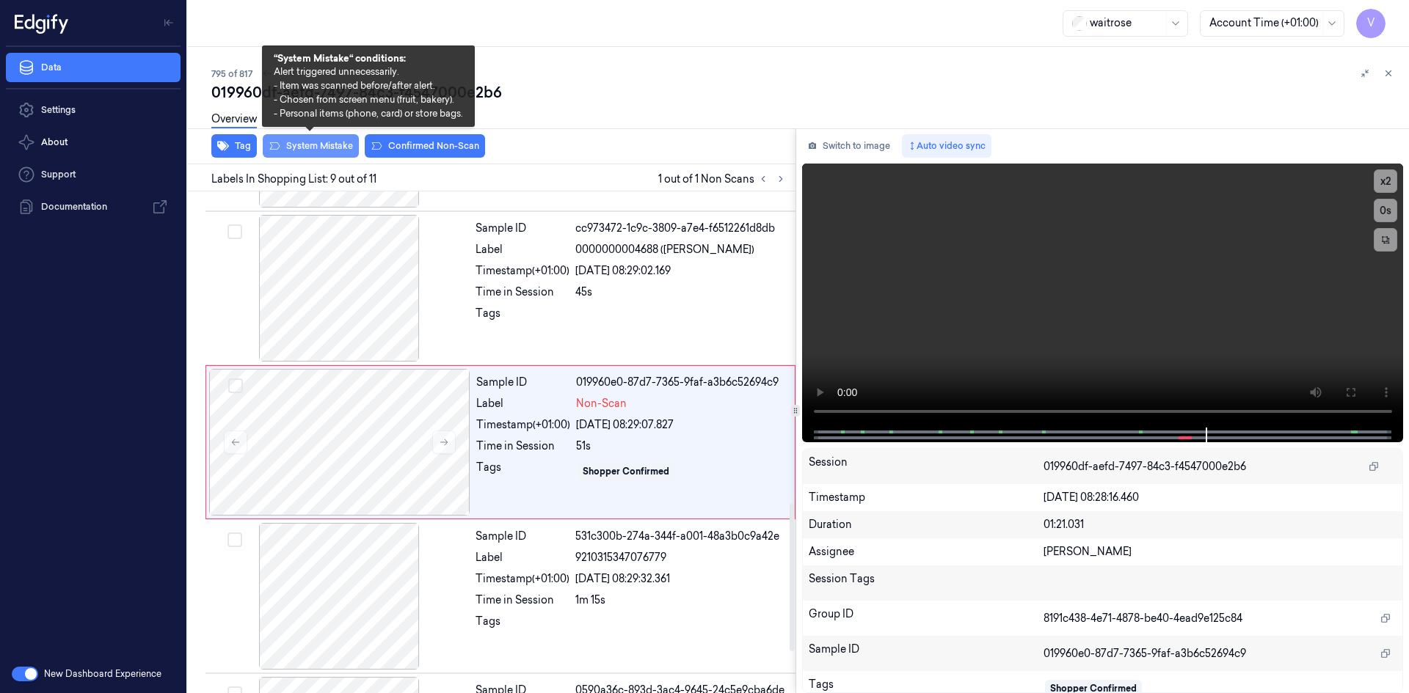
click at [314, 147] on button "System Mistake" at bounding box center [311, 145] width 96 height 23
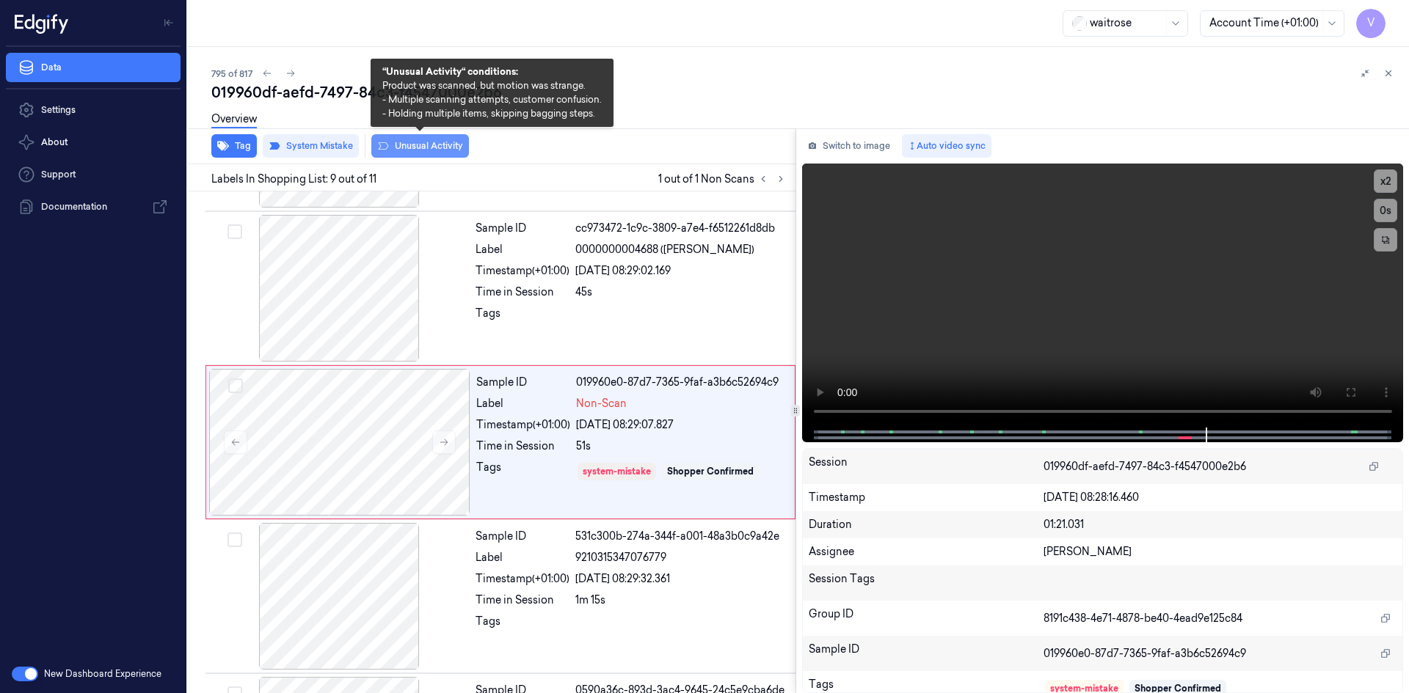
click at [433, 149] on button "Unusual Activity" at bounding box center [420, 145] width 98 height 23
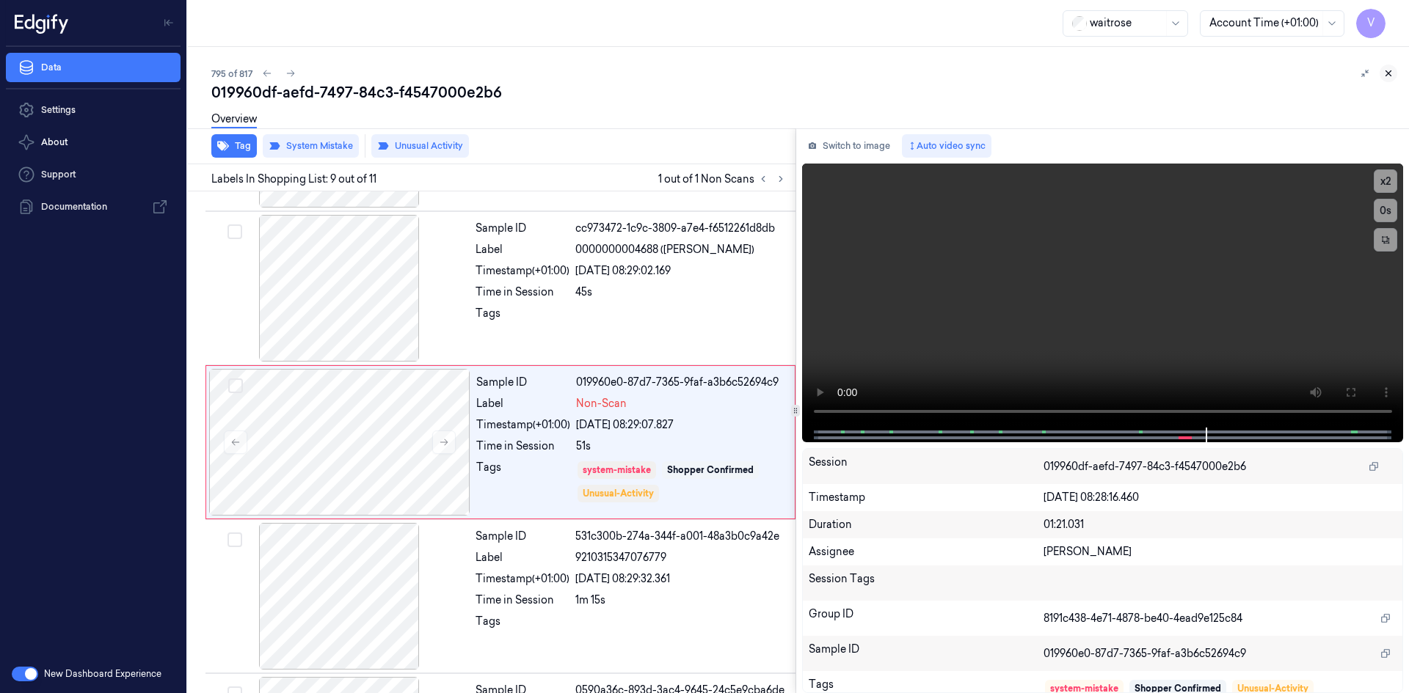
click at [1387, 70] on icon at bounding box center [1388, 73] width 10 height 10
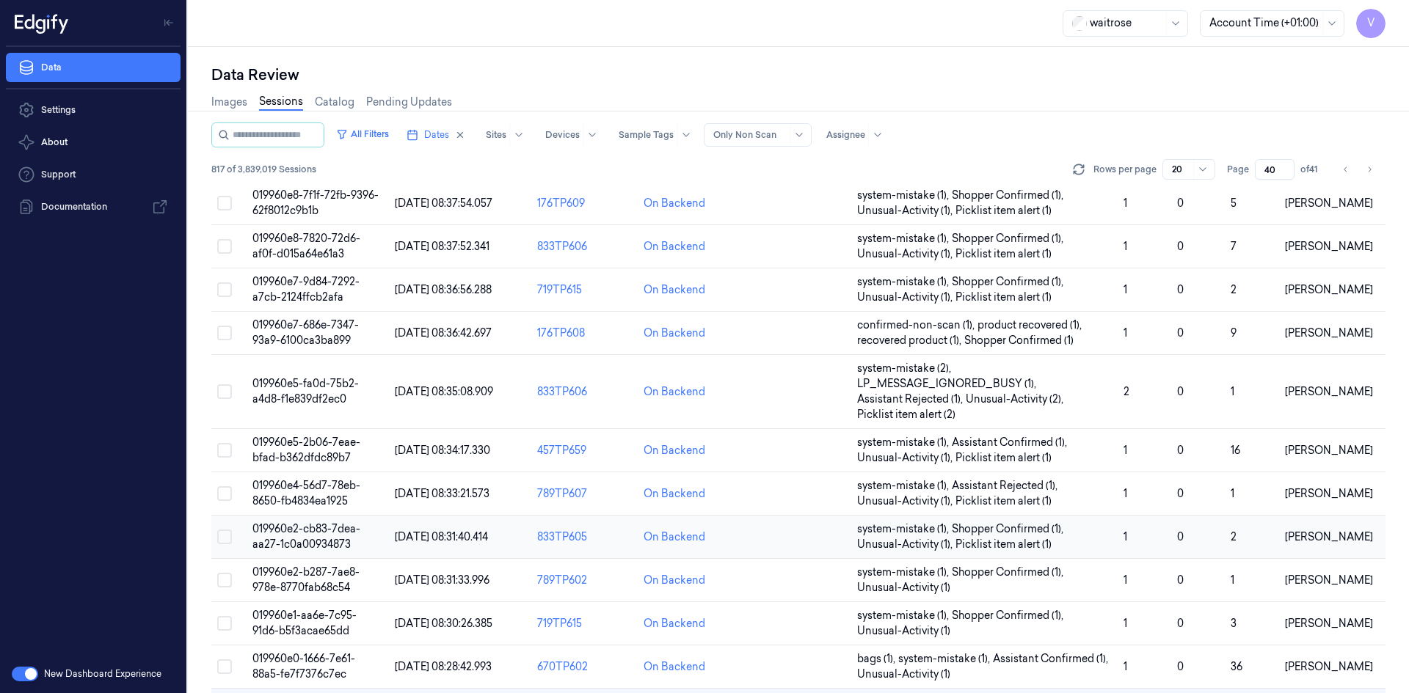
scroll to position [448, 0]
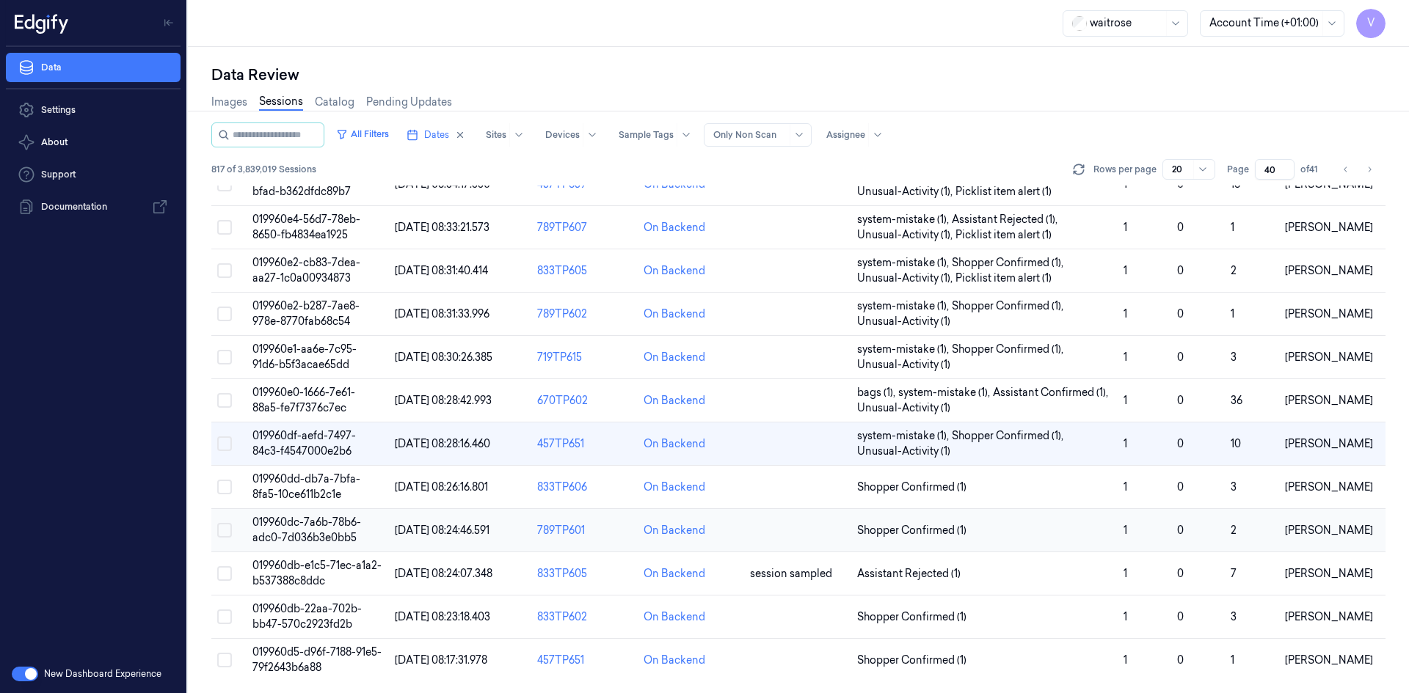
click at [291, 520] on span "019960dc-7a6b-78b6-adc0-7d036b3e0bb5" at bounding box center [306, 530] width 109 height 29
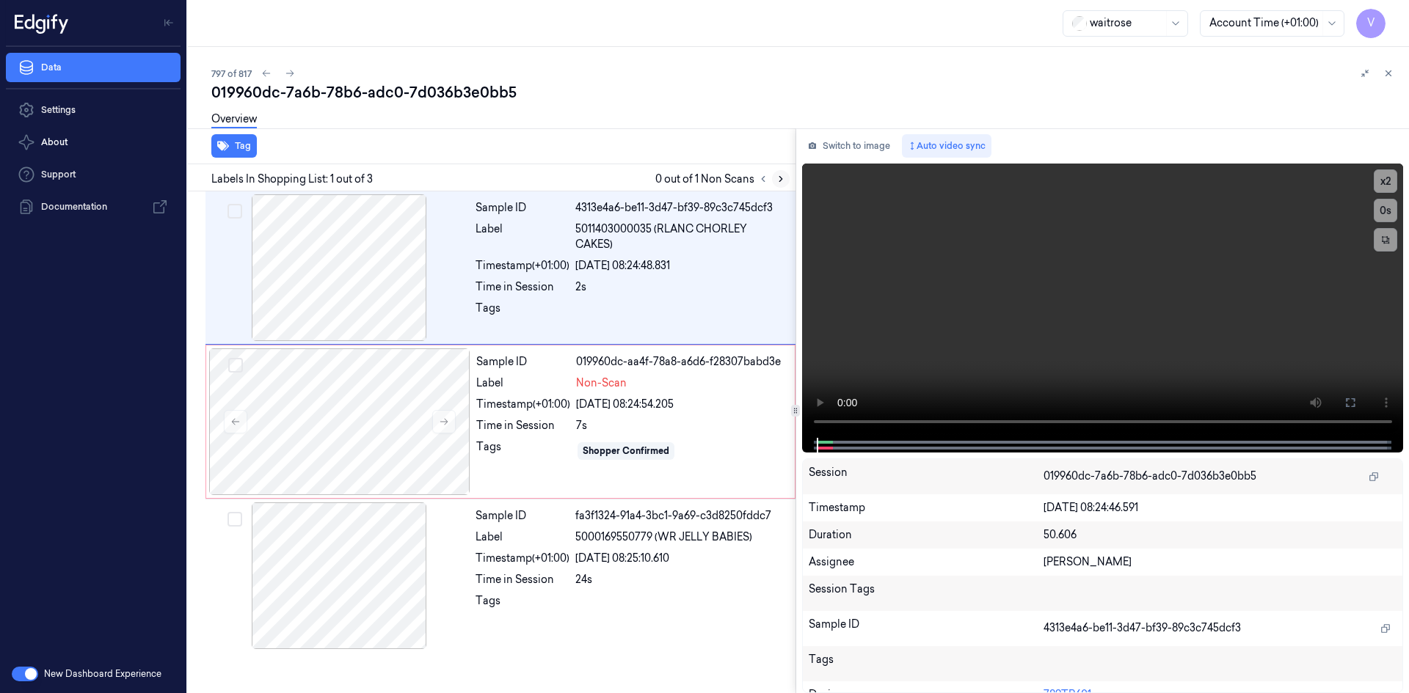
click at [777, 180] on icon at bounding box center [780, 179] width 10 height 10
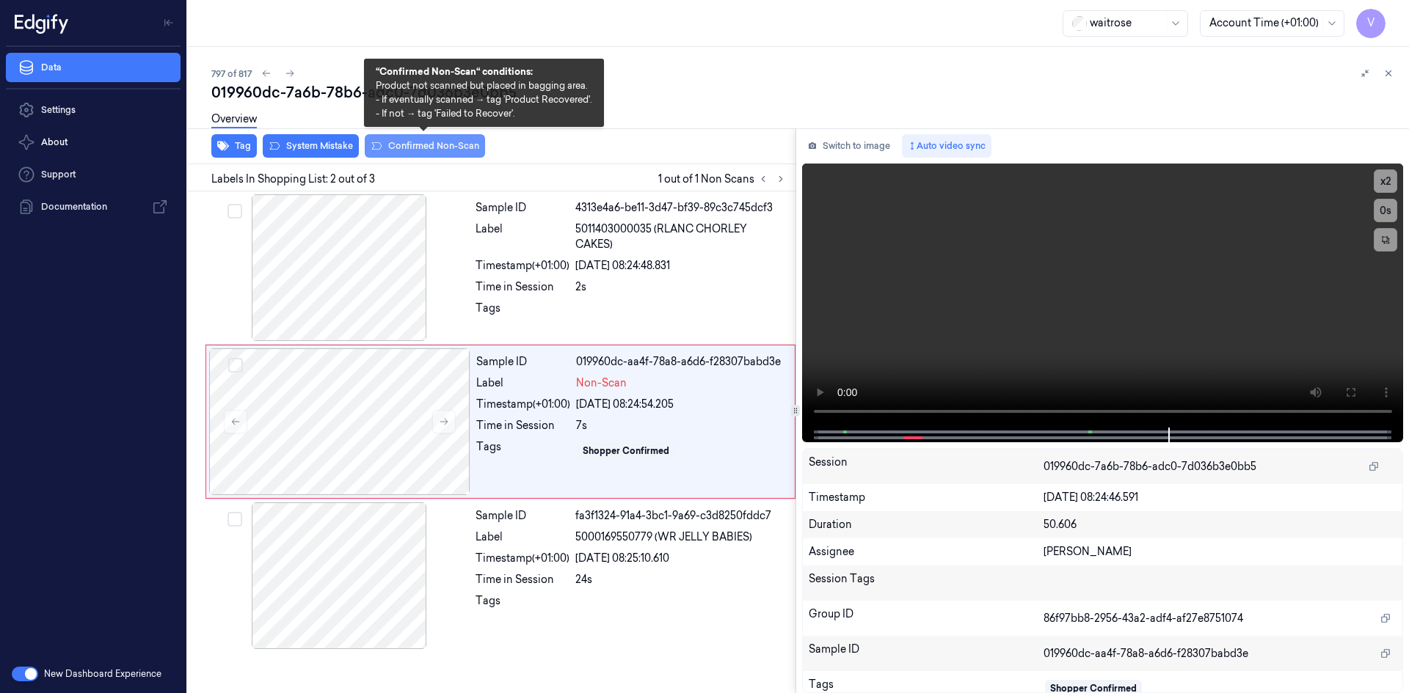
click at [403, 144] on button "Confirmed Non-Scan" at bounding box center [425, 145] width 120 height 23
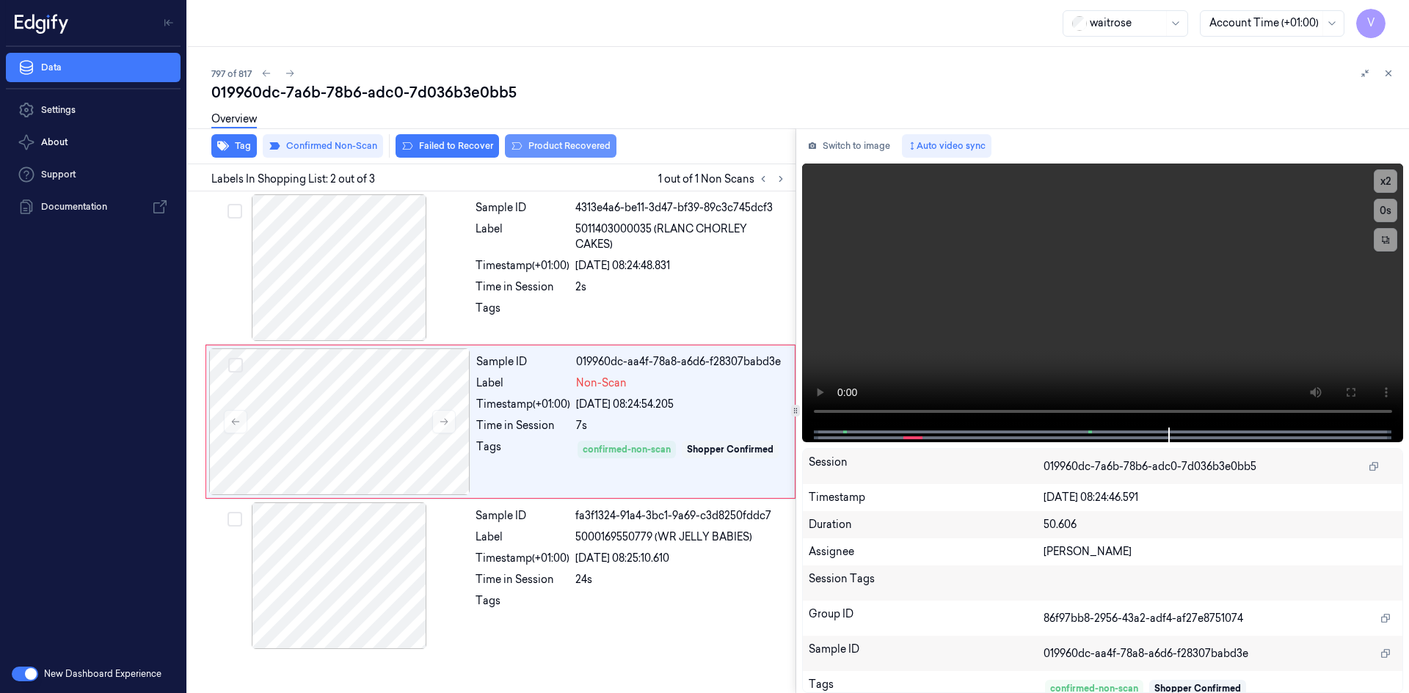
click at [569, 145] on button "Product Recovered" at bounding box center [561, 145] width 112 height 23
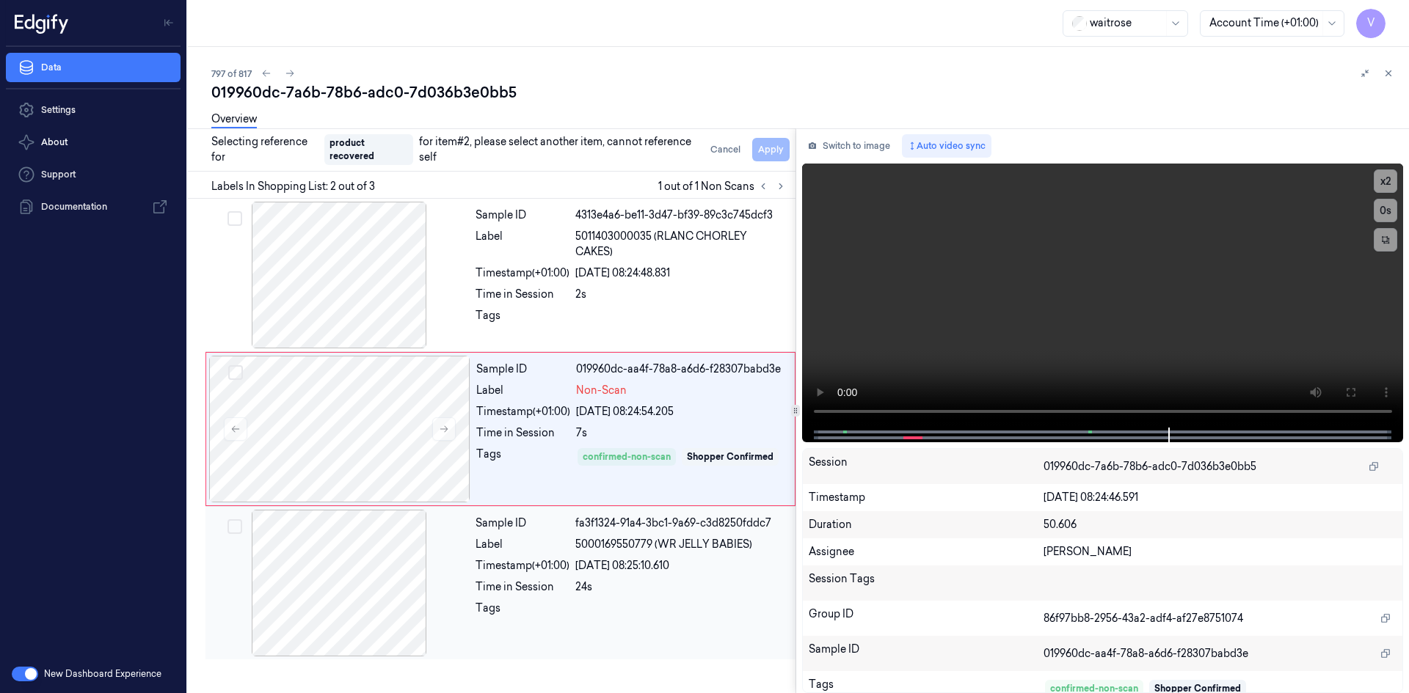
click at [511, 629] on div "Sample ID fa3f1324-91a4-3bc1-9a69-c3d8250fddc7 Label 5000169550779 (WR JELLY BA…" at bounding box center [631, 583] width 323 height 147
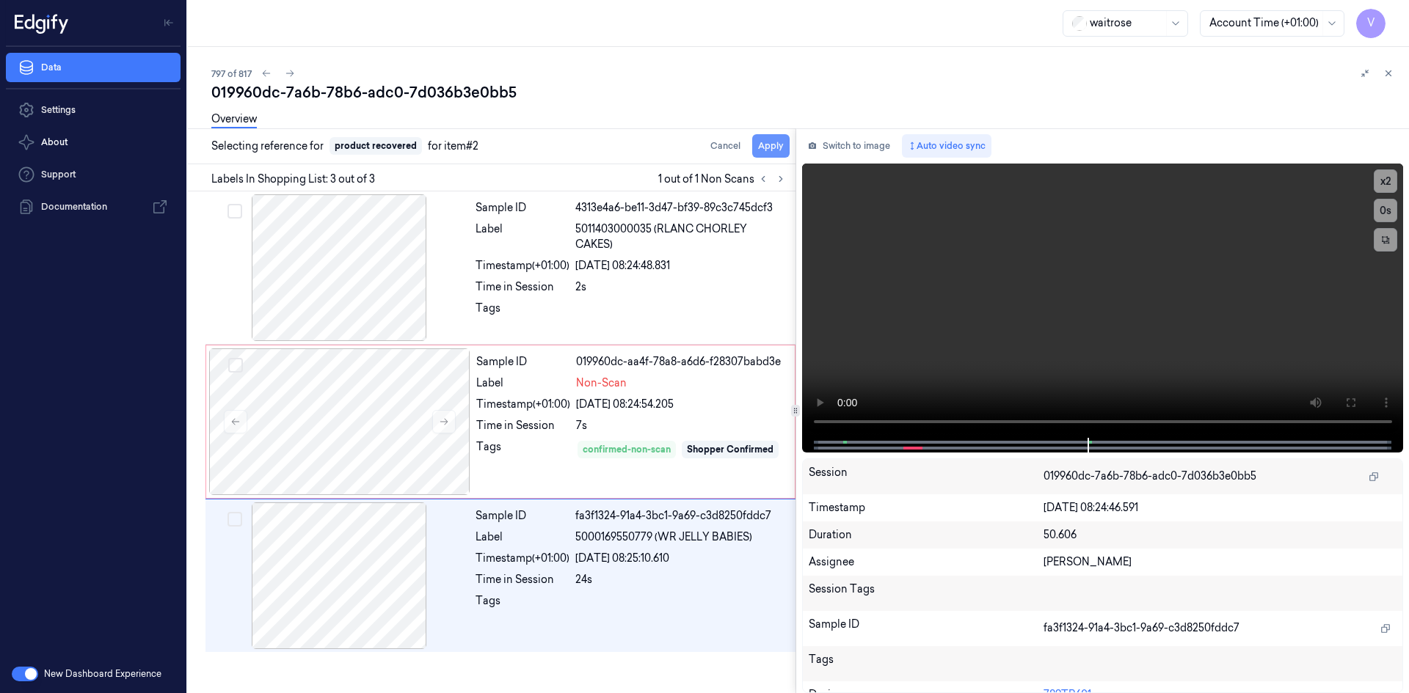
click at [773, 147] on button "Apply" at bounding box center [770, 145] width 37 height 23
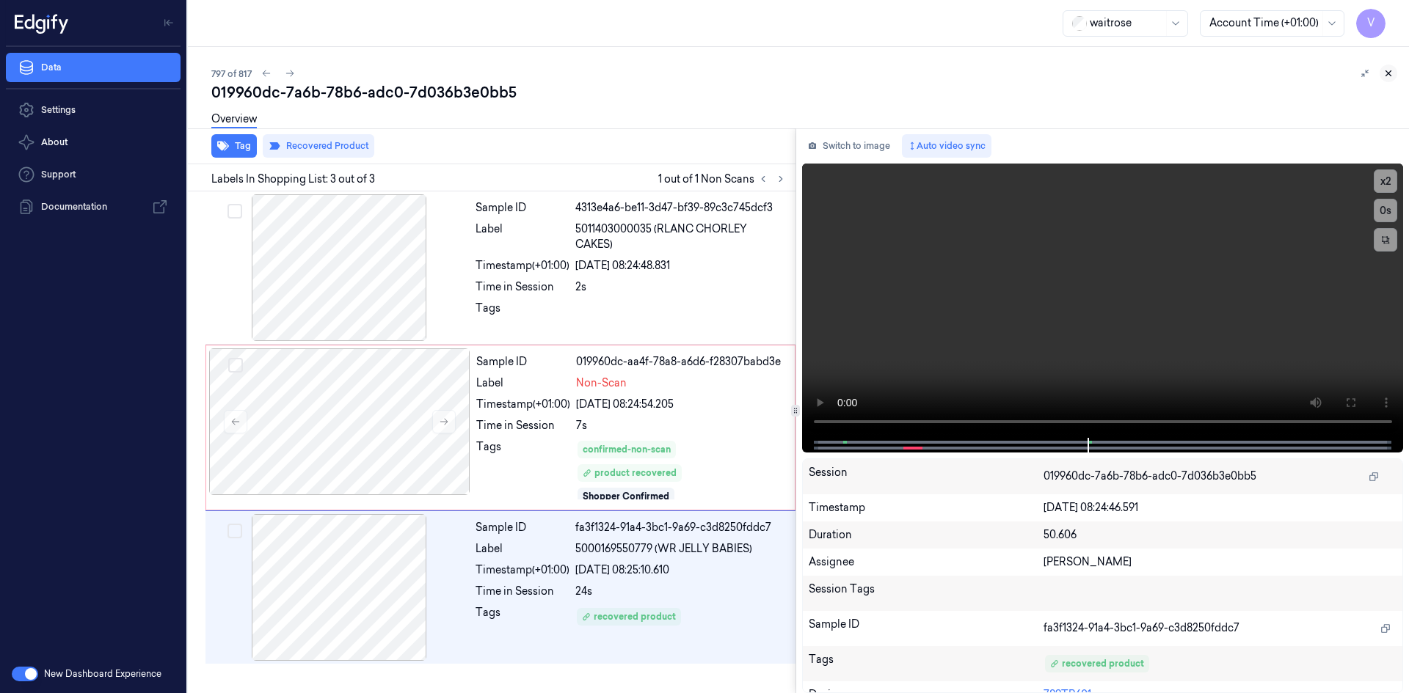
click at [1389, 75] on icon at bounding box center [1388, 73] width 10 height 10
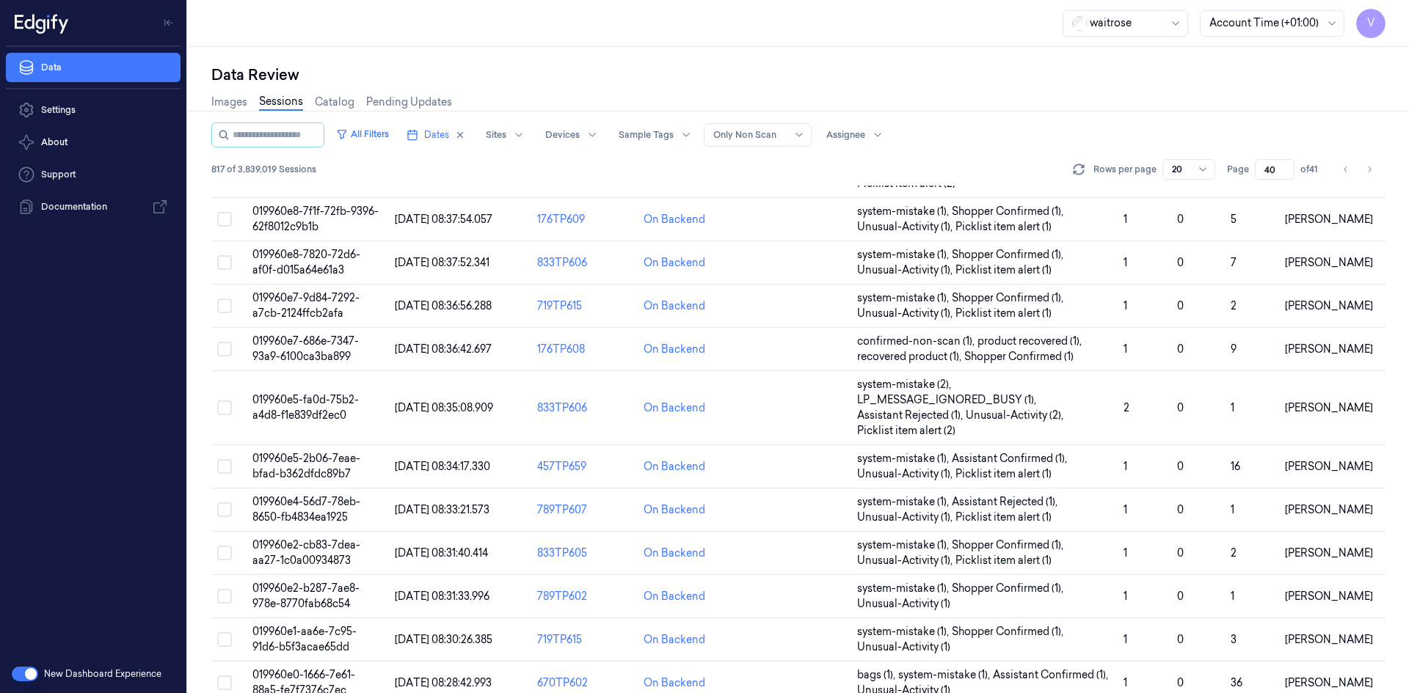
scroll to position [448, 0]
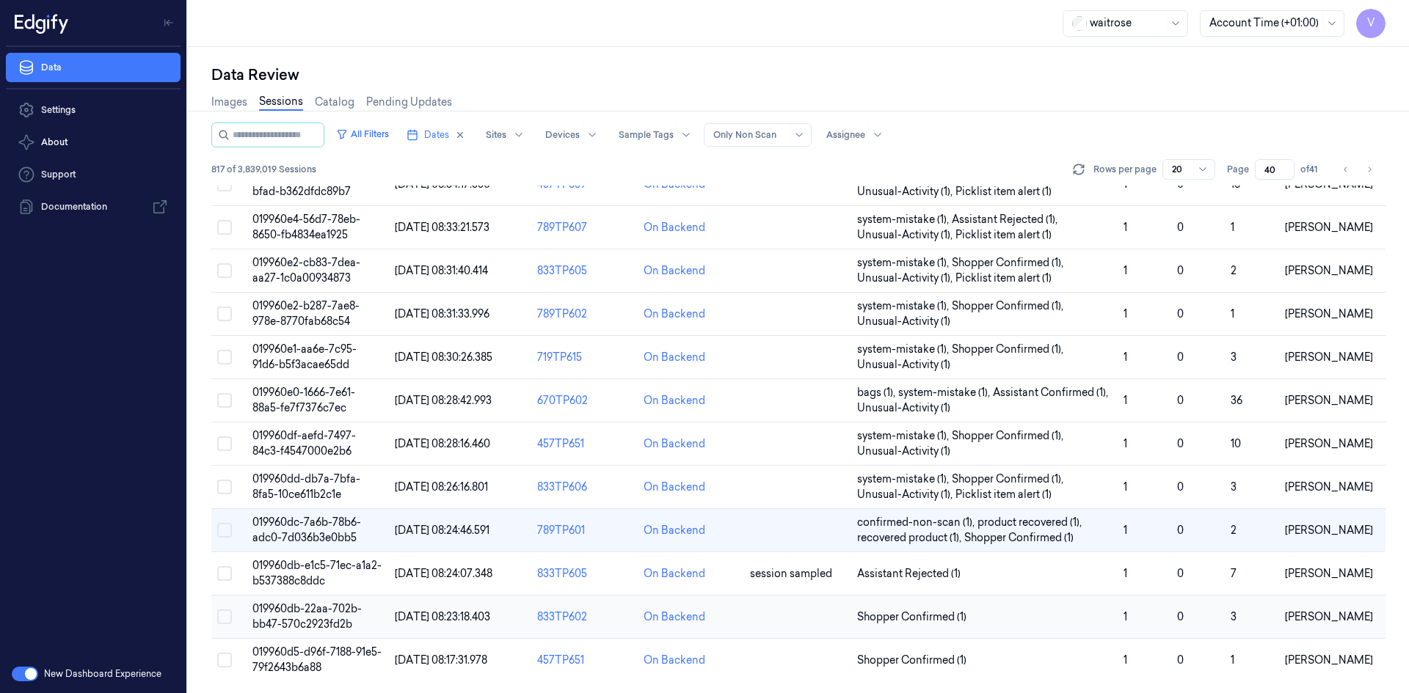
click at [304, 615] on span "019960db-22aa-702b-bb47-570c2923fd2b" at bounding box center [306, 616] width 109 height 29
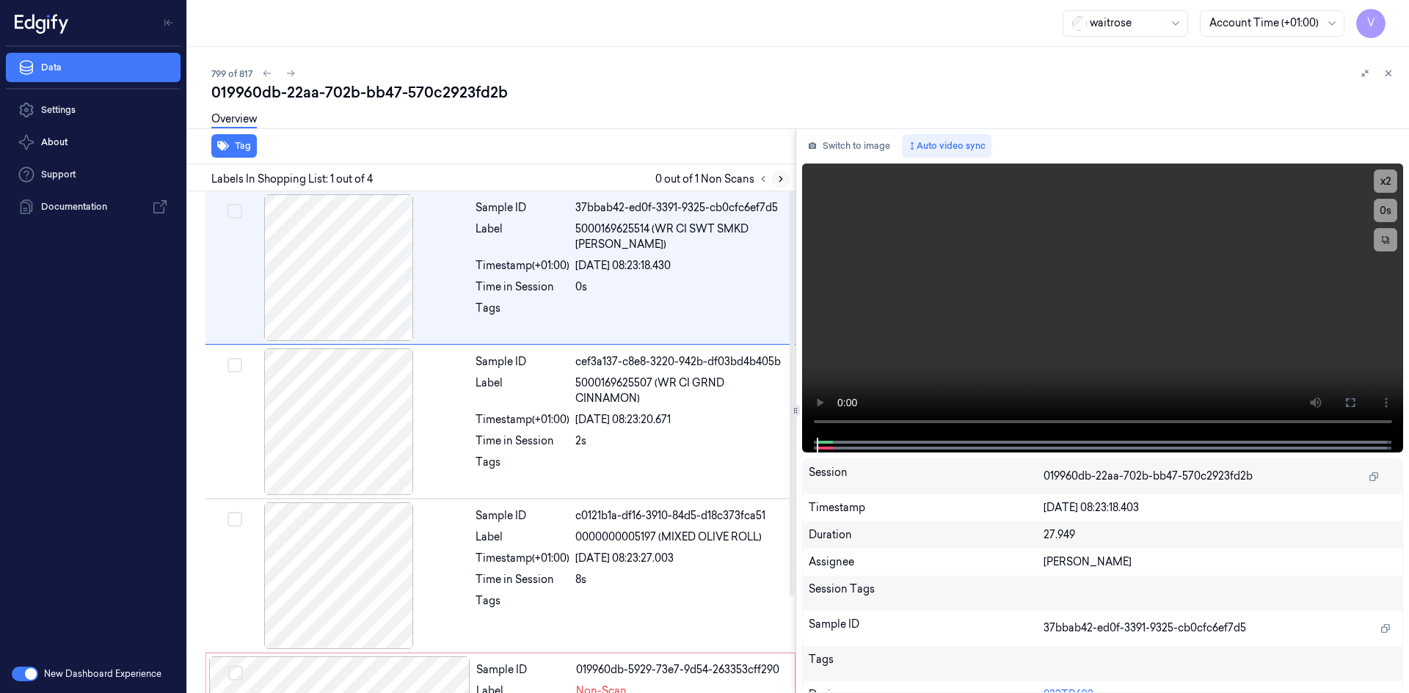
click at [778, 179] on icon at bounding box center [780, 179] width 10 height 10
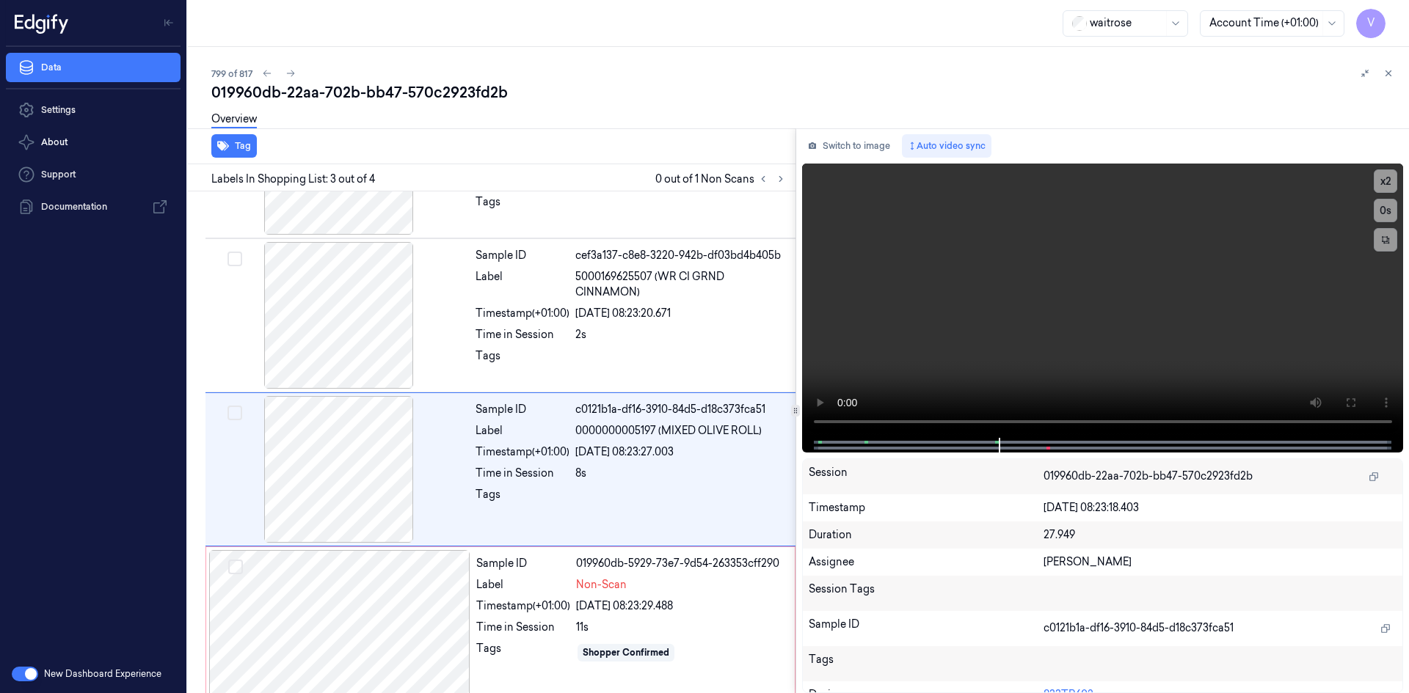
scroll to position [119, 0]
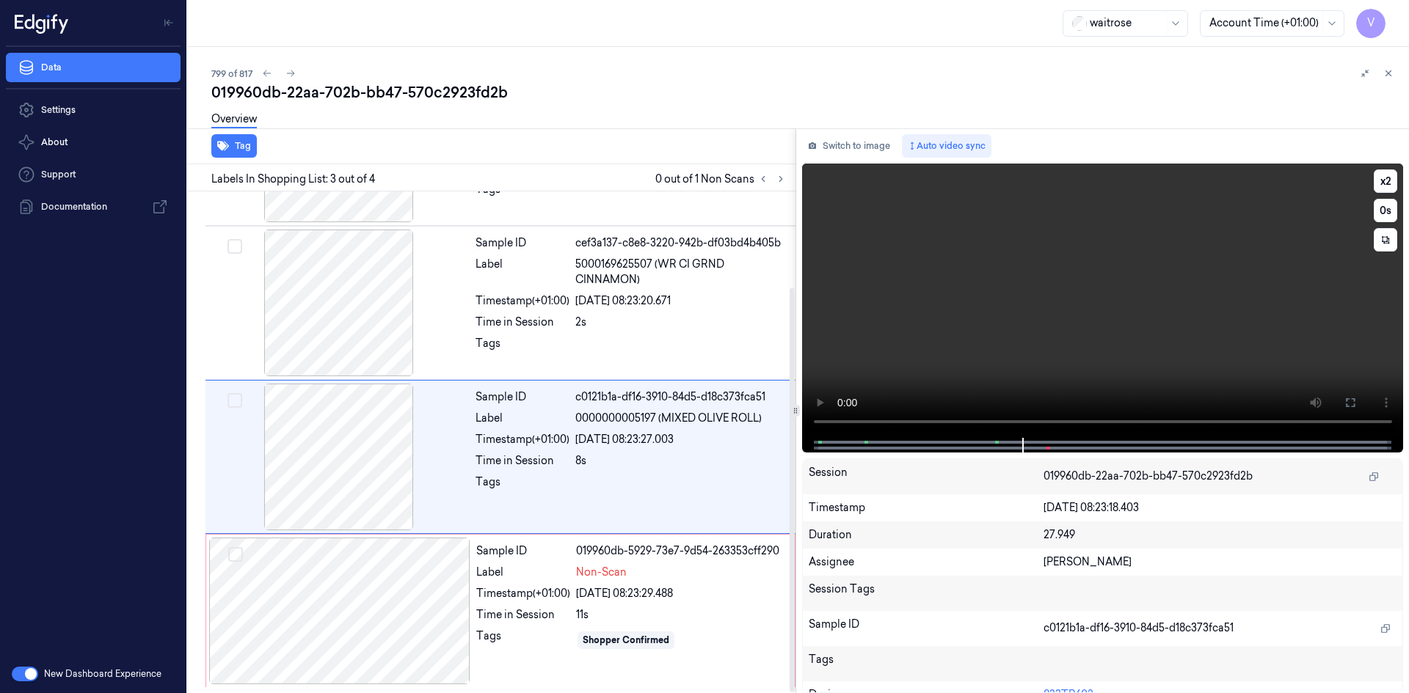
click at [925, 326] on video at bounding box center [1103, 301] width 602 height 274
click at [913, 346] on video at bounding box center [1103, 301] width 602 height 274
click at [449, 606] on div at bounding box center [339, 611] width 261 height 147
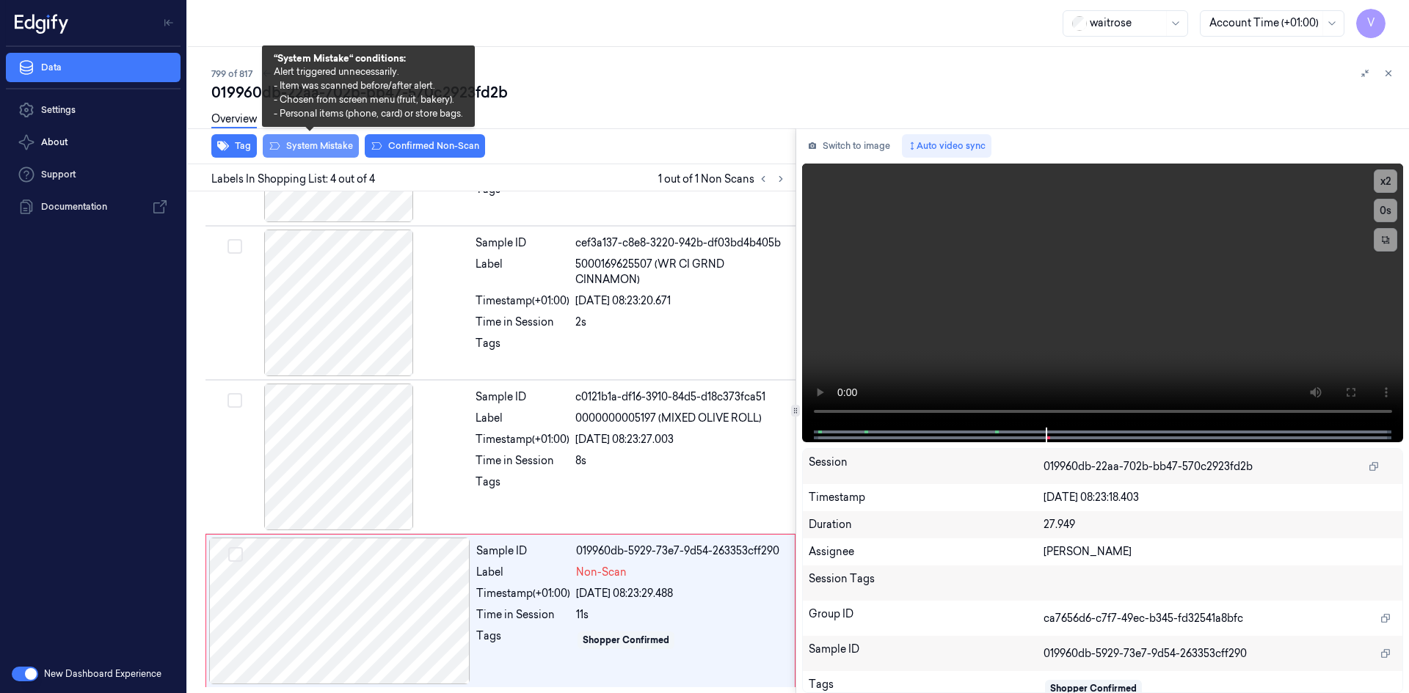
click at [321, 150] on button "System Mistake" at bounding box center [311, 145] width 96 height 23
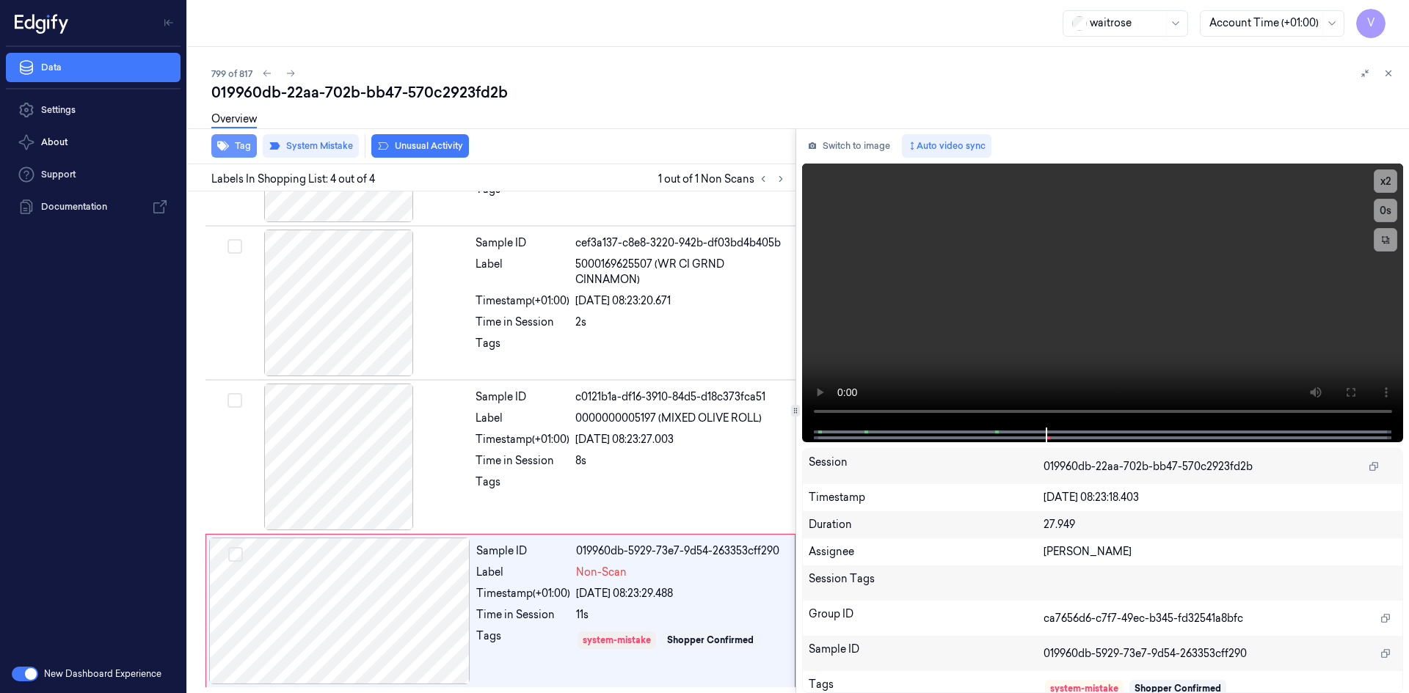
click at [236, 144] on button "Tag" at bounding box center [233, 145] width 45 height 23
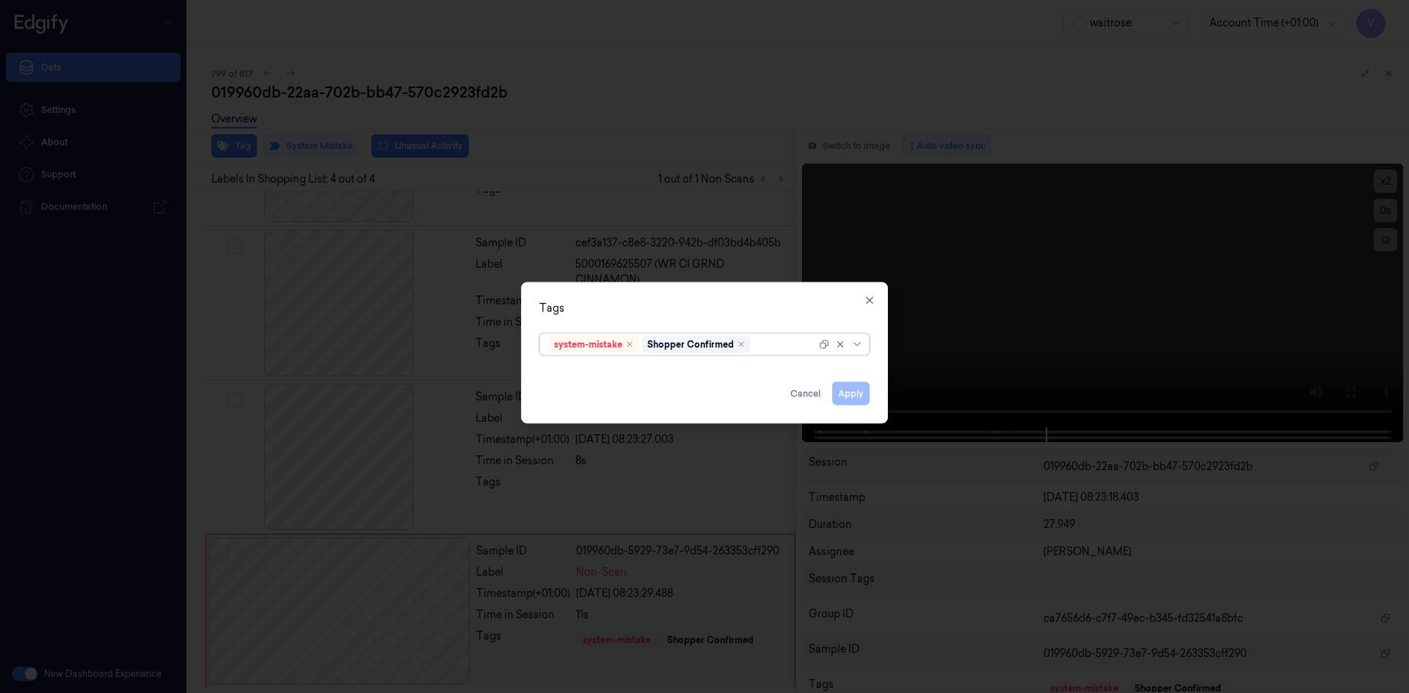
click at [776, 343] on div at bounding box center [784, 344] width 62 height 15
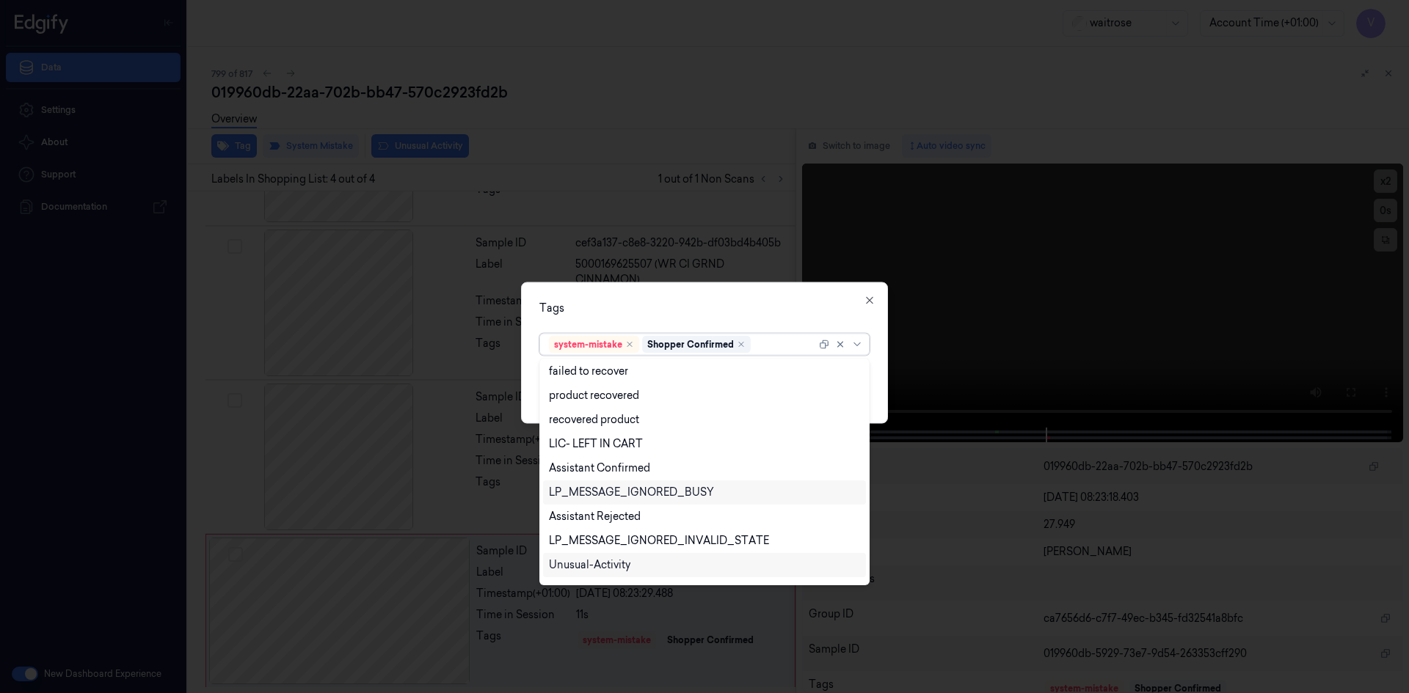
scroll to position [216, 0]
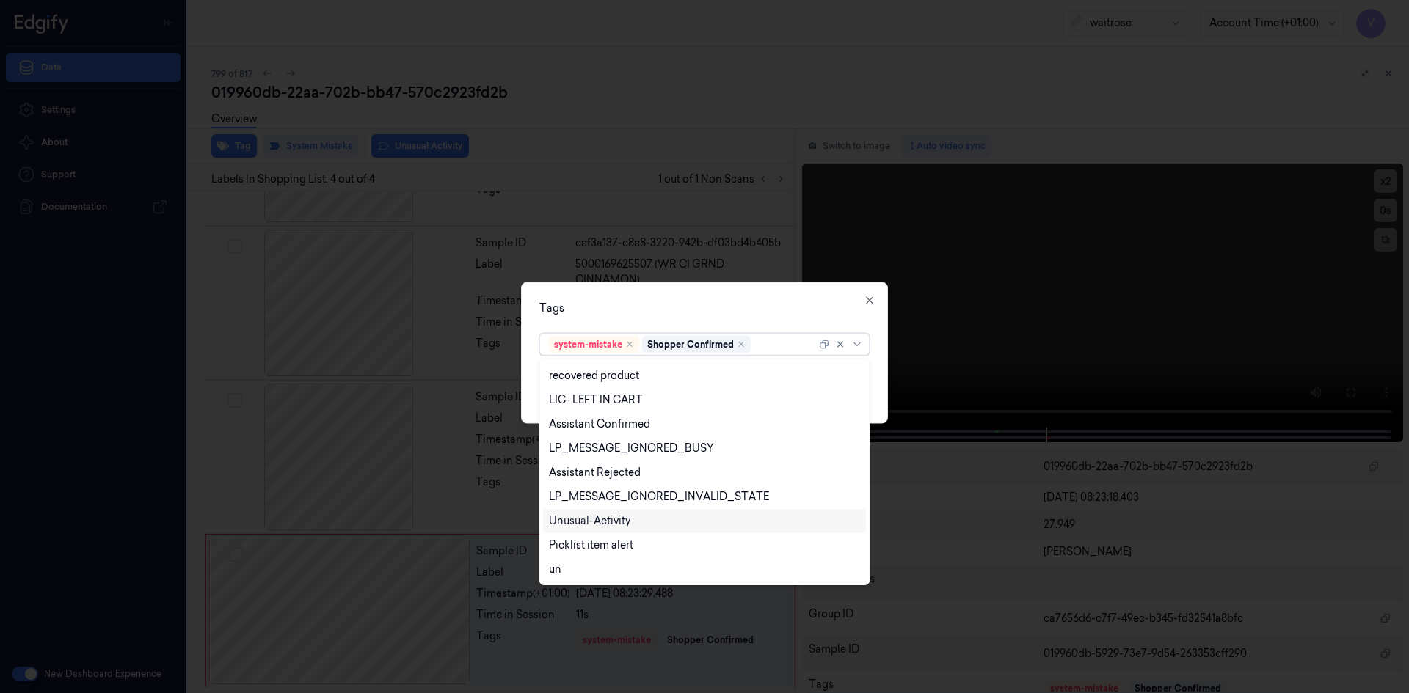
click at [591, 526] on div "Unusual-Activity" at bounding box center [589, 521] width 81 height 15
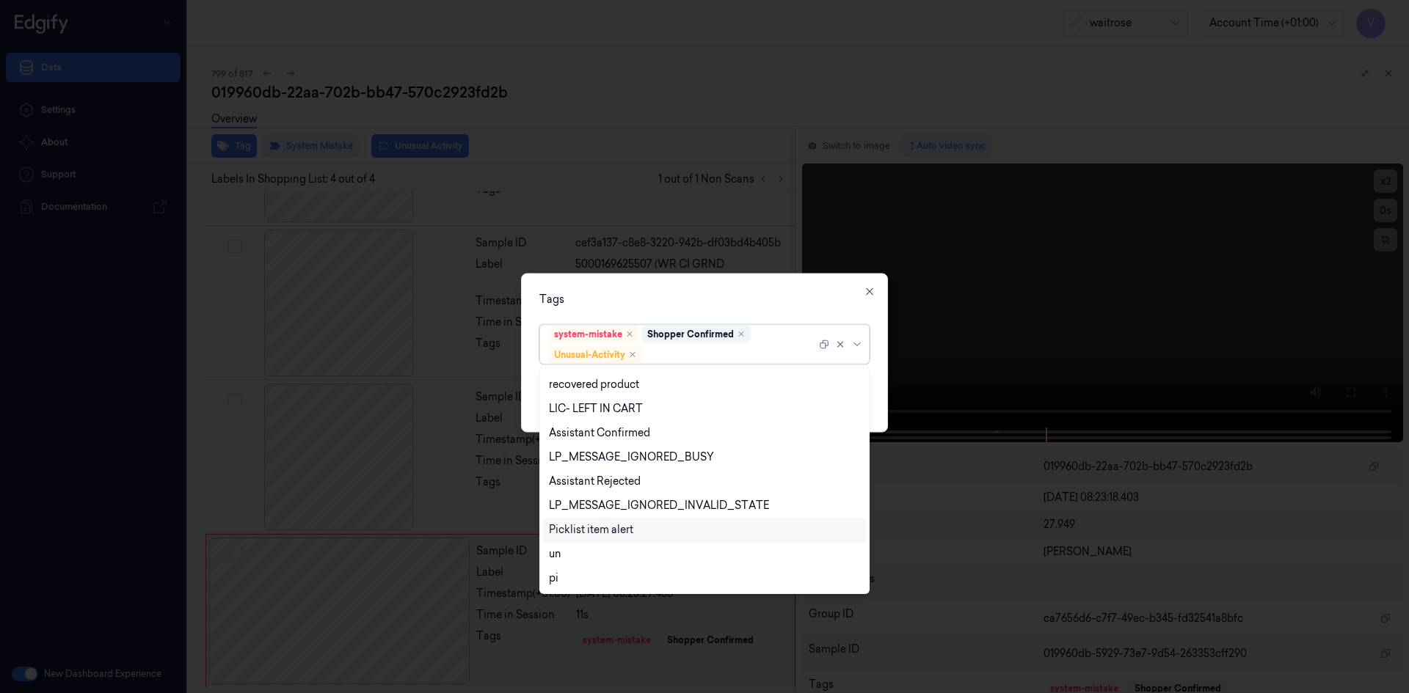
click at [587, 532] on div "Picklist item alert" at bounding box center [591, 529] width 84 height 15
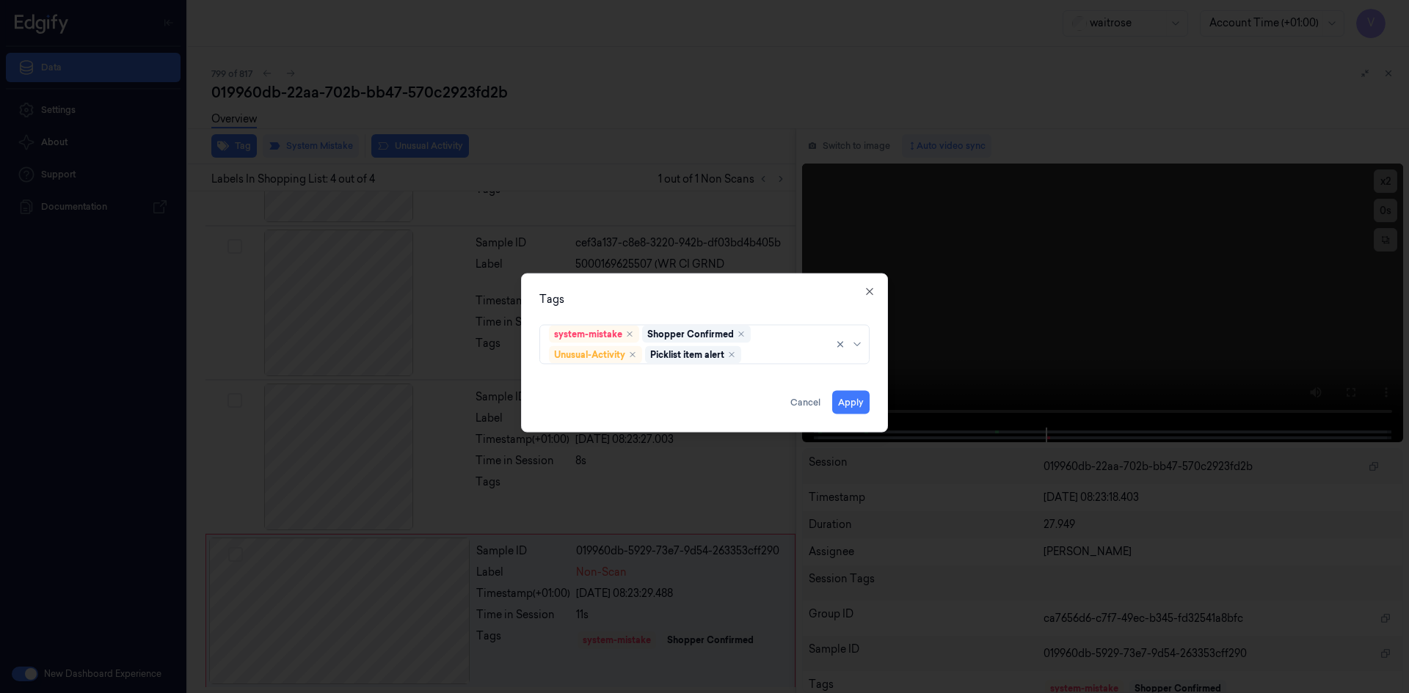
drag, startPoint x: 665, startPoint y: 307, endPoint x: 786, endPoint y: 365, distance: 133.5
click at [669, 313] on div "Tags system-mistake Shopper Confirmed Unusual-Activity Picklist item alert Appl…" at bounding box center [704, 352] width 367 height 159
click at [844, 405] on button "Apply" at bounding box center [850, 401] width 37 height 23
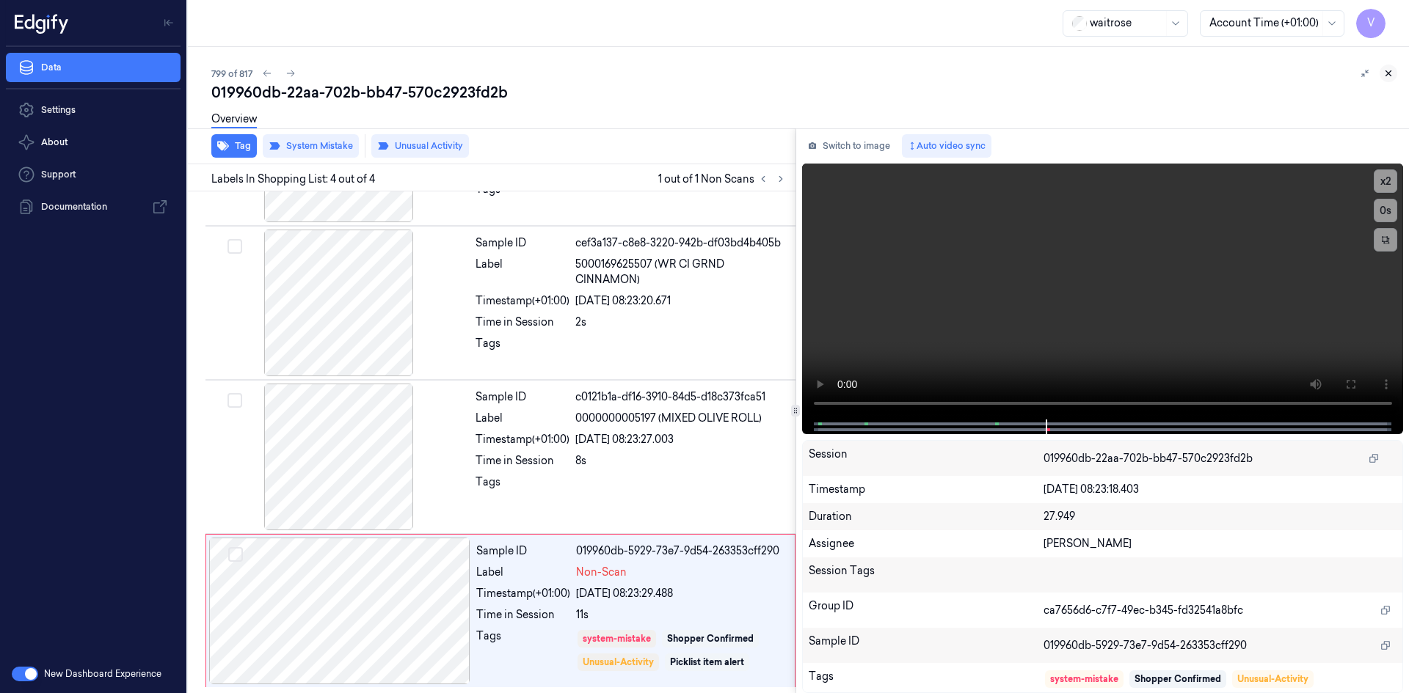
click at [1387, 71] on icon at bounding box center [1388, 73] width 10 height 10
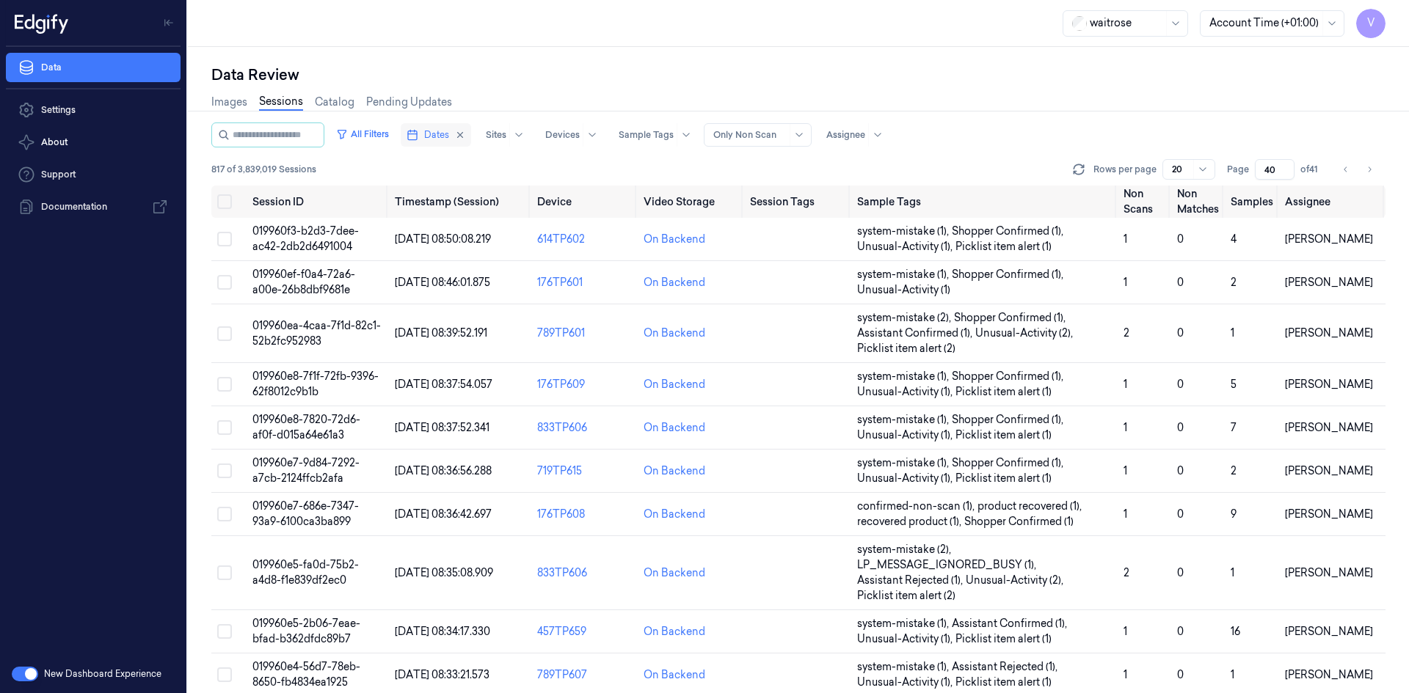
click at [449, 136] on span "Dates" at bounding box center [436, 134] width 25 height 13
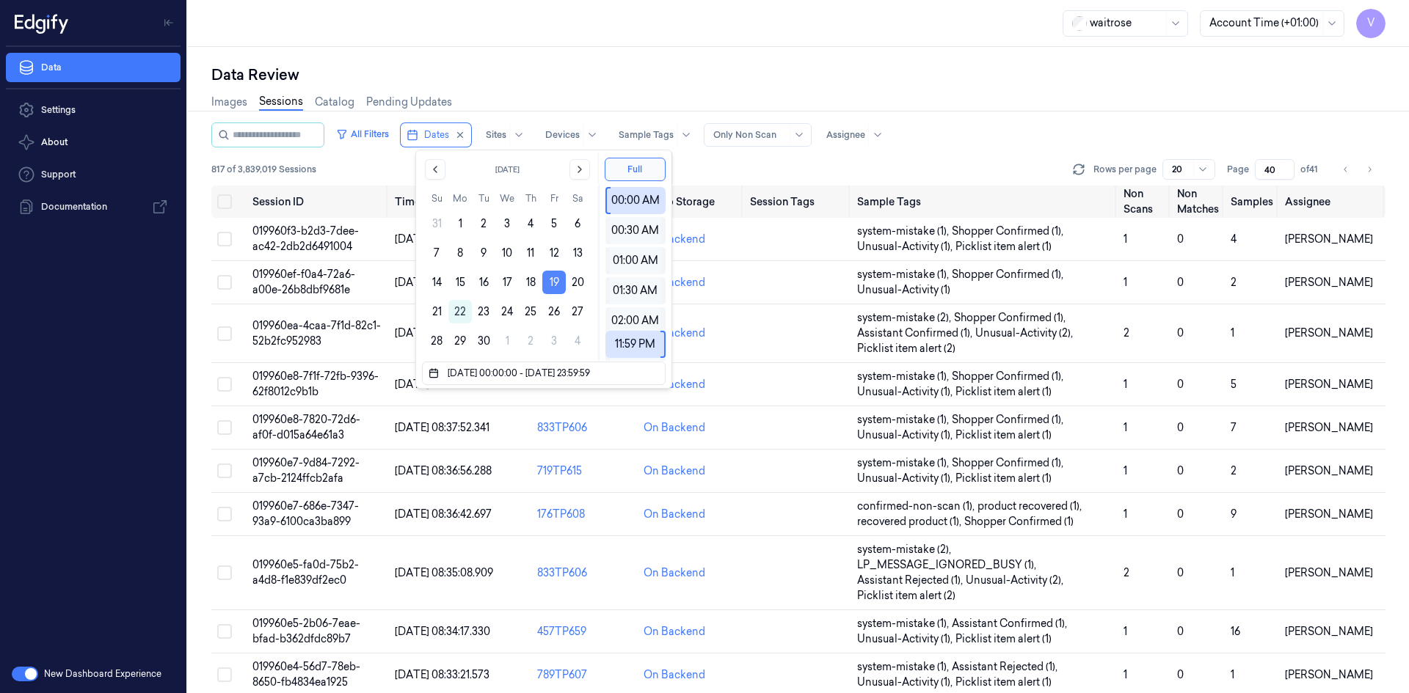
click at [548, 282] on button "19" at bounding box center [553, 282] width 23 height 23
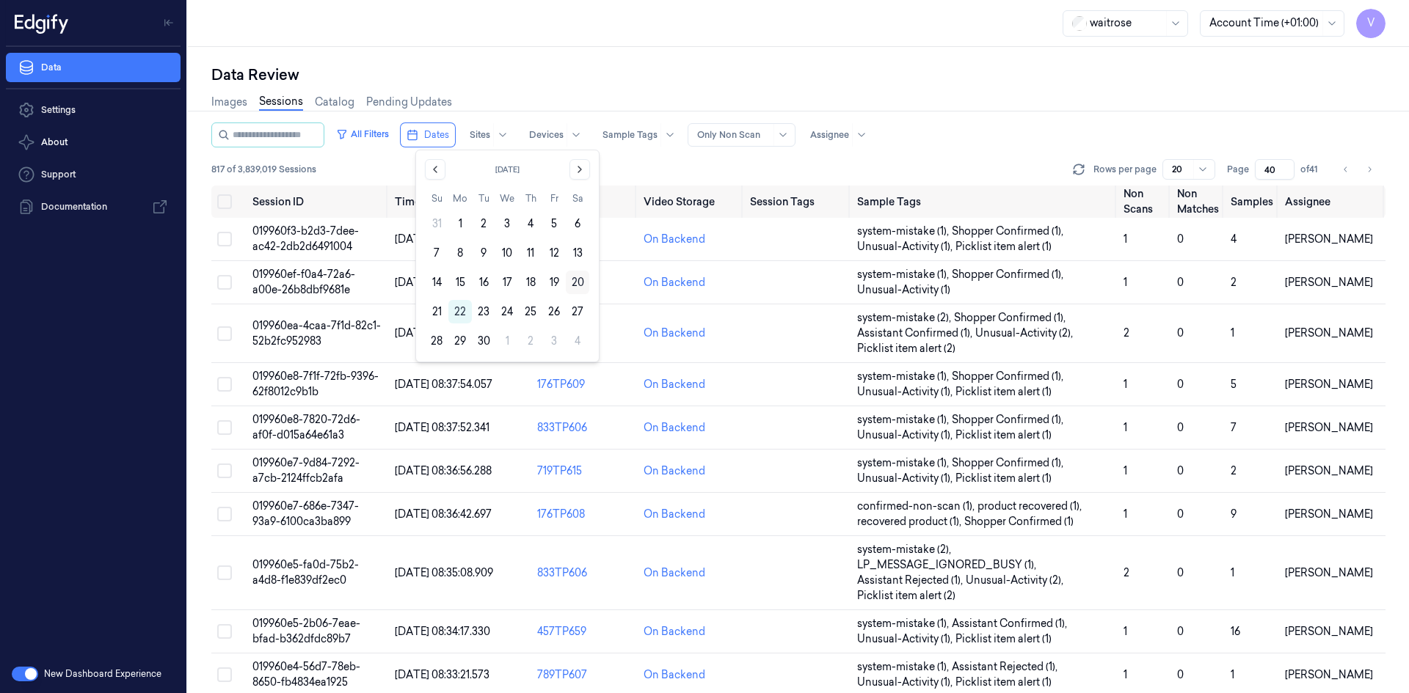
click at [574, 282] on button "20" at bounding box center [577, 282] width 23 height 23
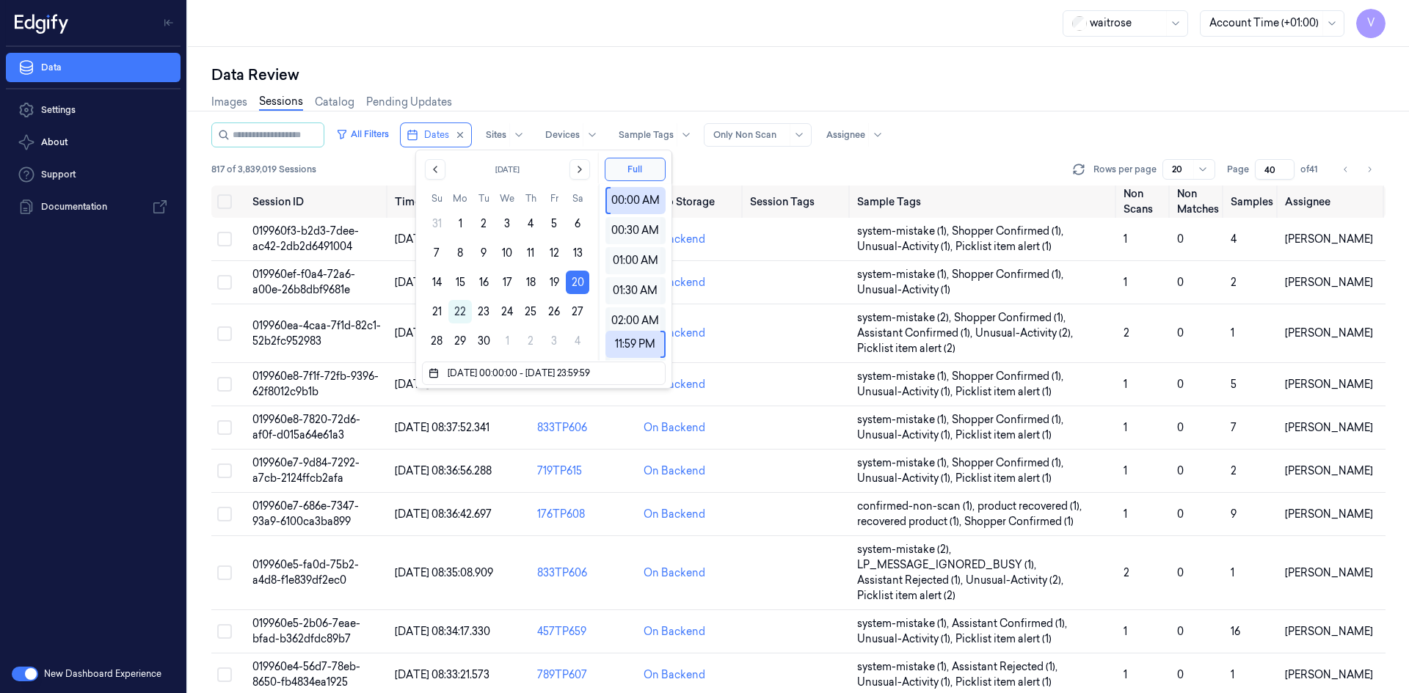
click at [603, 34] on div "waitrose Account Time (+01:00) V" at bounding box center [798, 23] width 1221 height 47
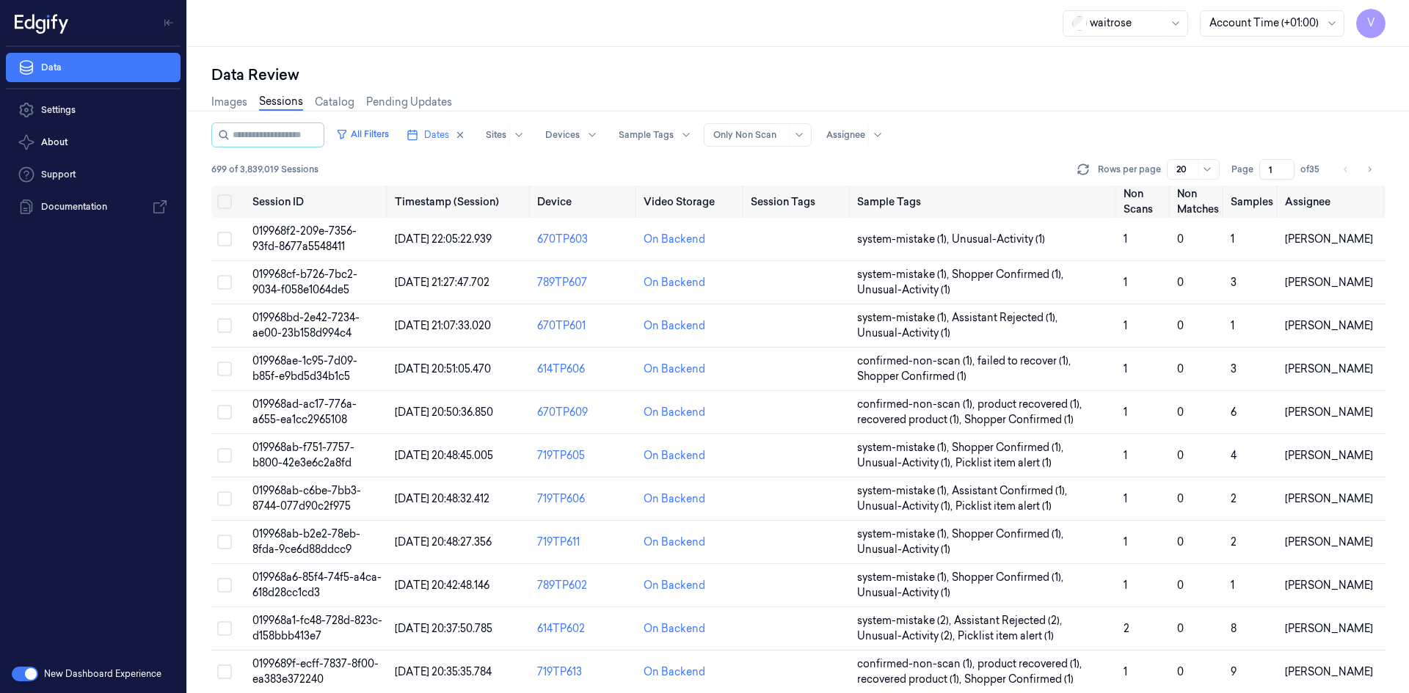
drag, startPoint x: 1278, startPoint y: 169, endPoint x: 1241, endPoint y: 178, distance: 37.9
click at [1241, 178] on div "Page 1 of 35" at bounding box center [1277, 169] width 92 height 21
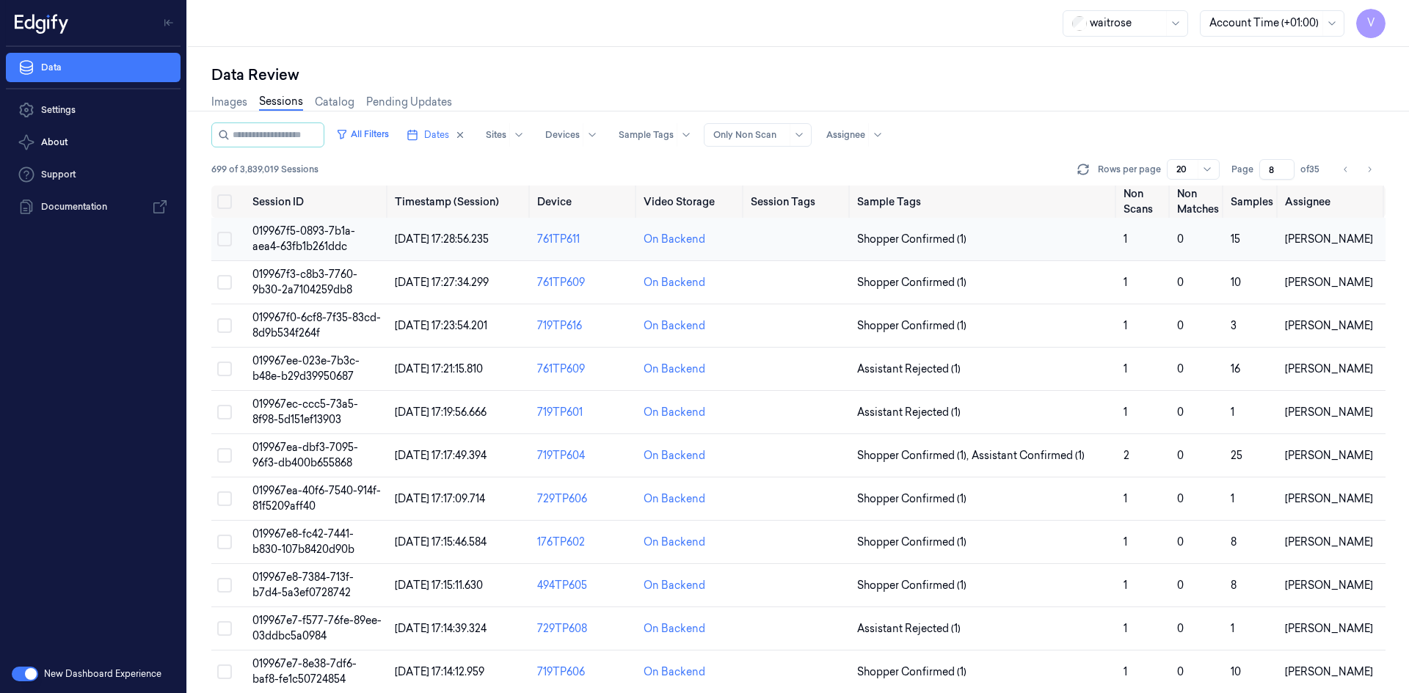
type input "8"
click at [299, 227] on span "019967f5-0893-7b1a-aea4-63fb1b261ddc" at bounding box center [303, 238] width 103 height 29
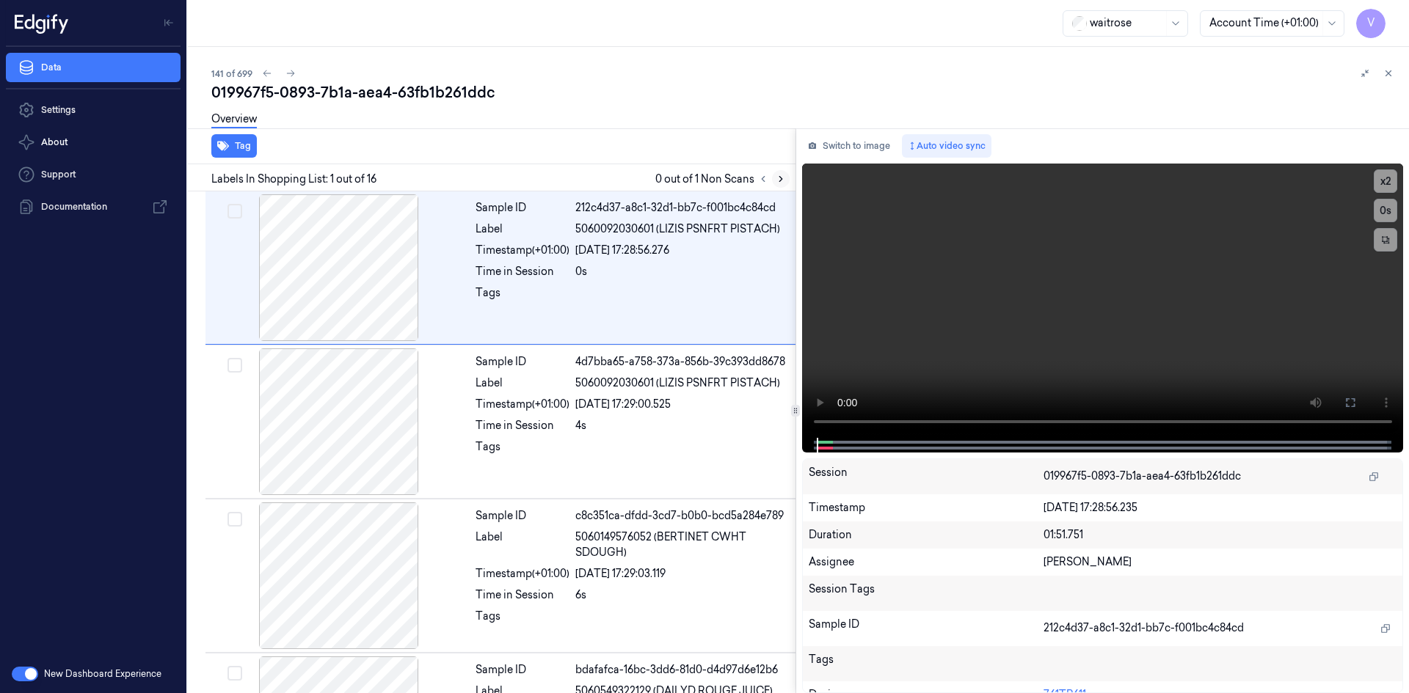
click at [778, 175] on icon at bounding box center [780, 179] width 10 height 10
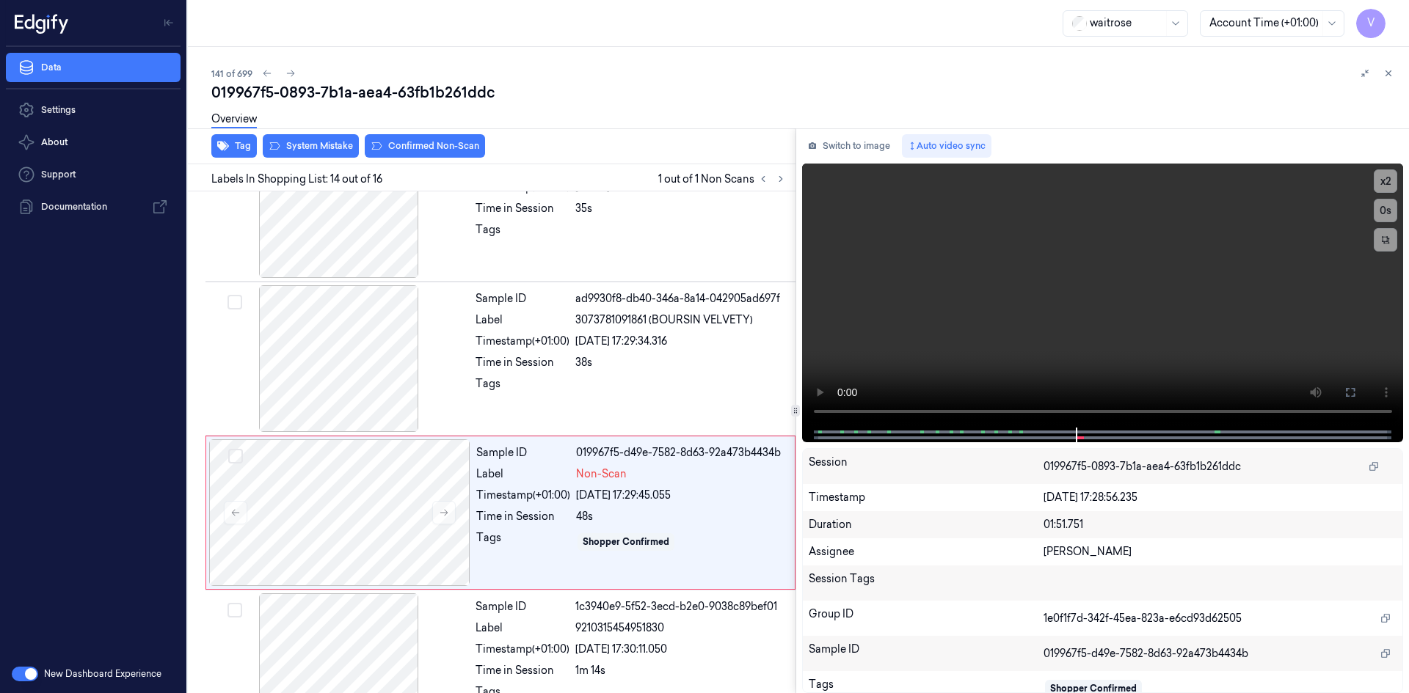
scroll to position [1828, 0]
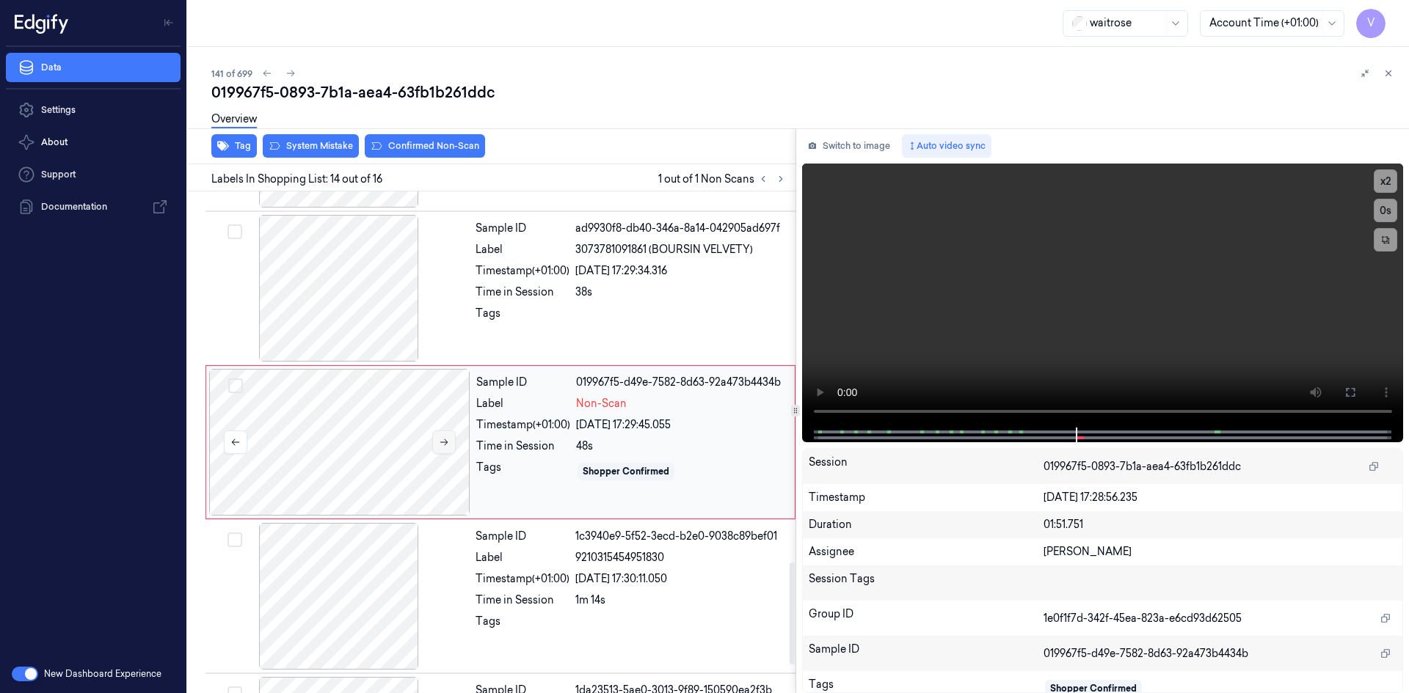
click at [437, 448] on button at bounding box center [443, 442] width 23 height 23
click at [445, 440] on icon at bounding box center [444, 442] width 10 height 10
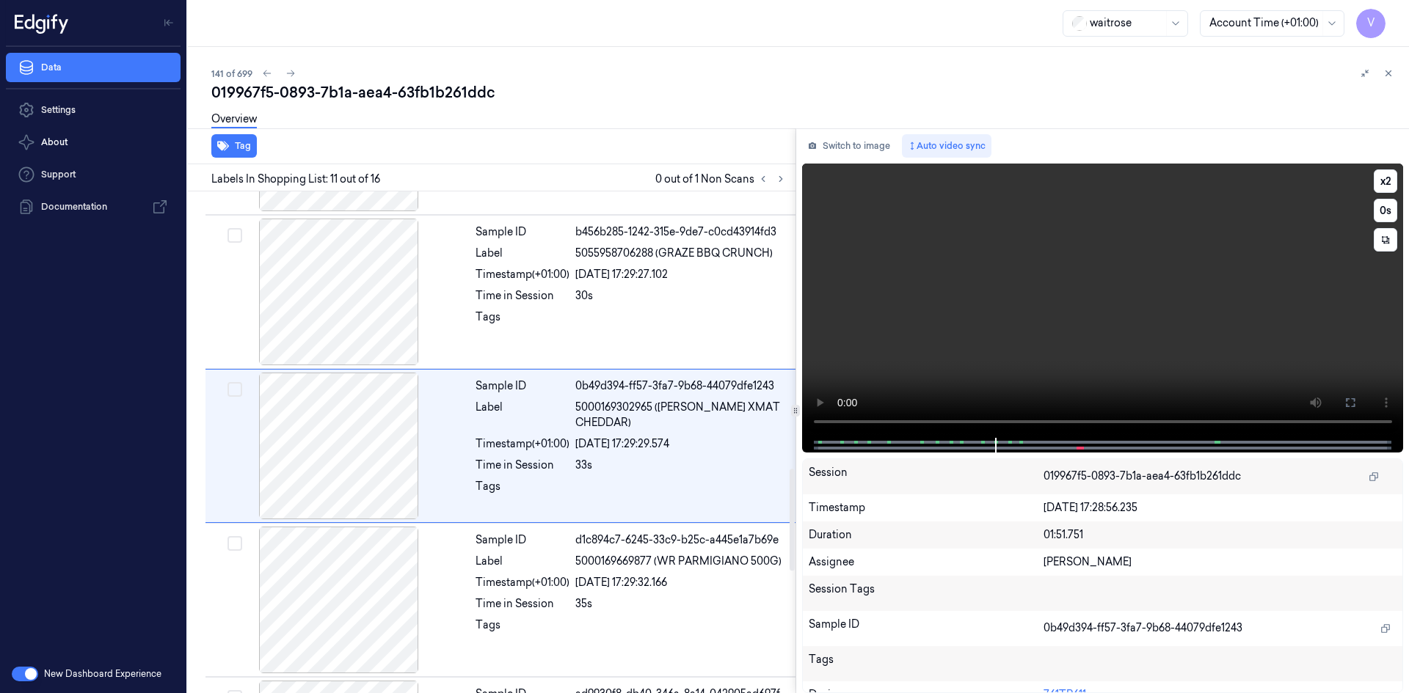
scroll to position [1366, 0]
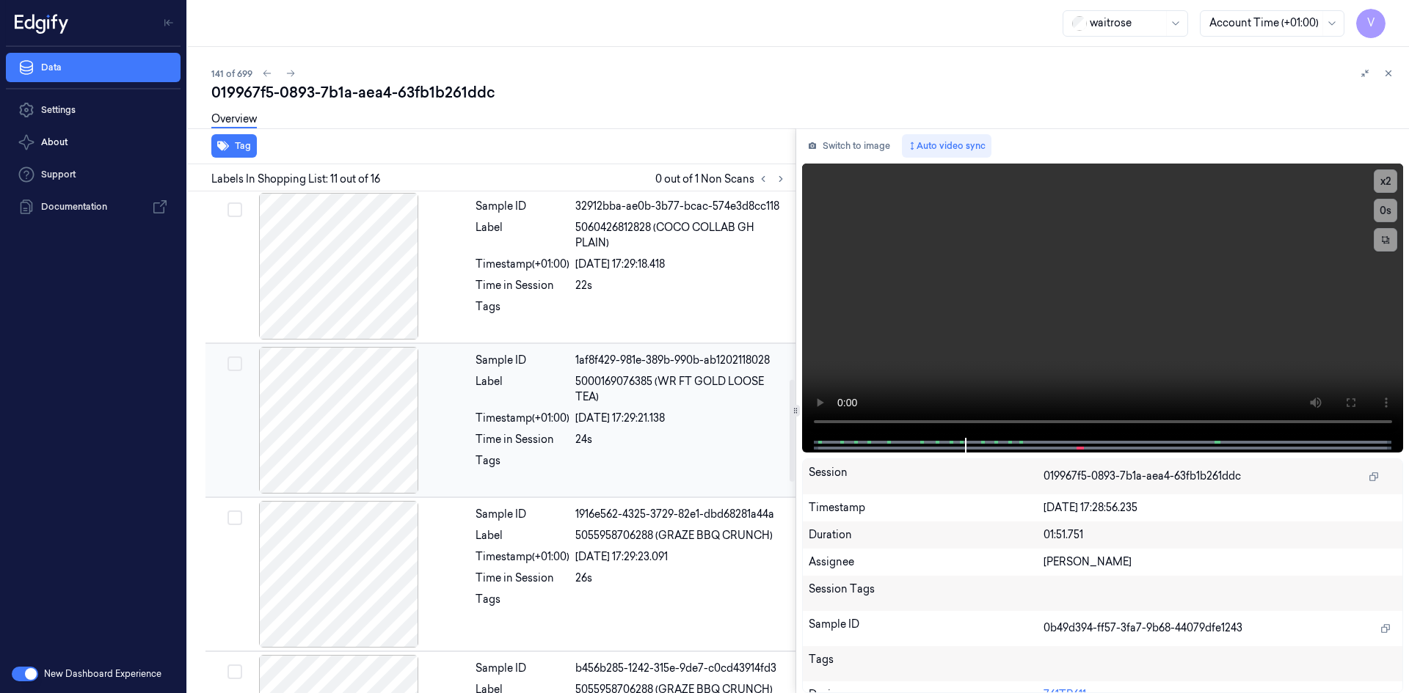
click at [710, 414] on div "20/09/2025 17:29:21.138" at bounding box center [680, 418] width 211 height 15
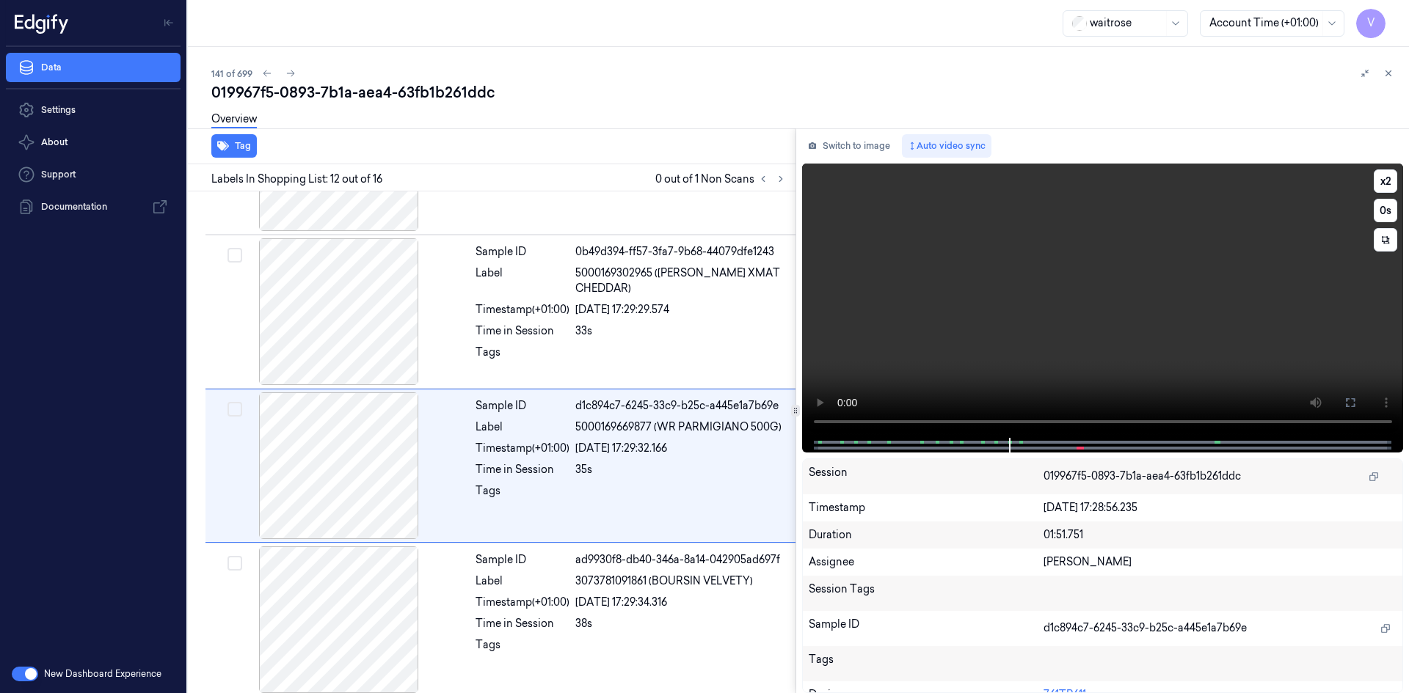
scroll to position [1520, 0]
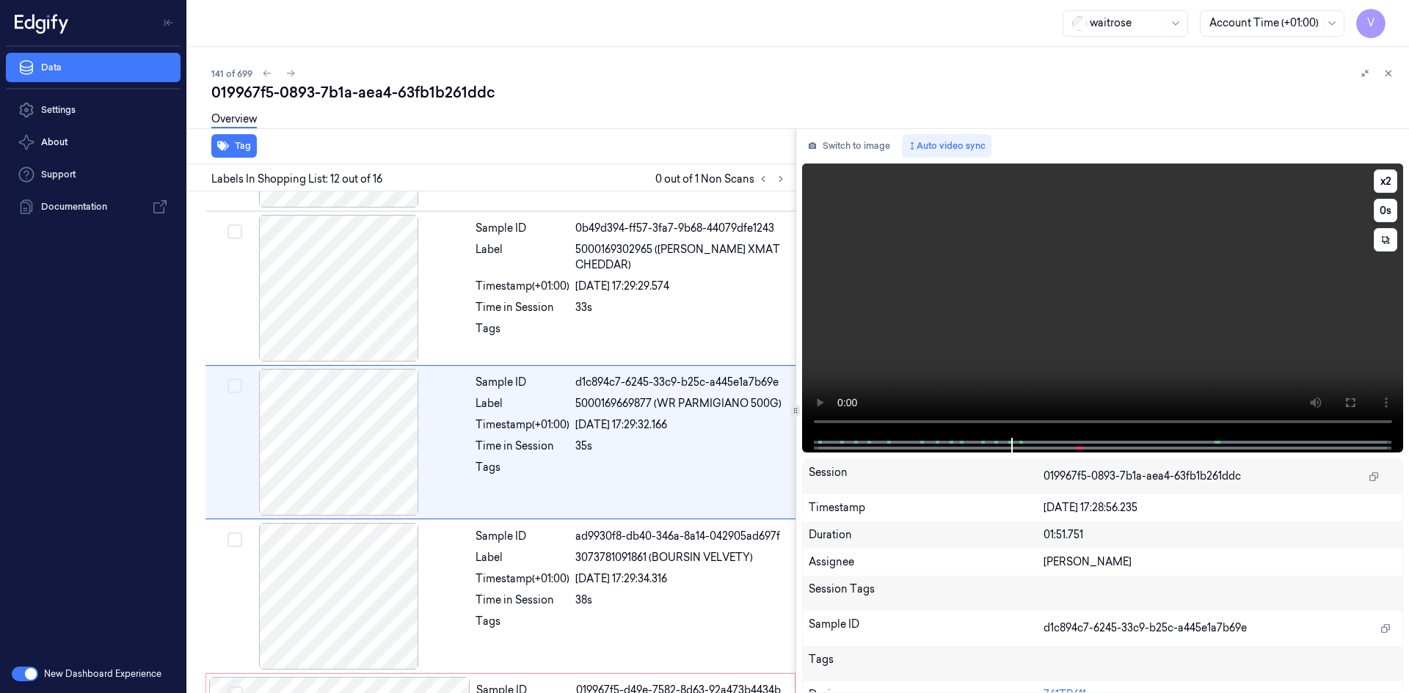
drag, startPoint x: 1358, startPoint y: 402, endPoint x: 1359, endPoint y: 466, distance: 63.8
click at [1359, 402] on button at bounding box center [1349, 402] width 23 height 23
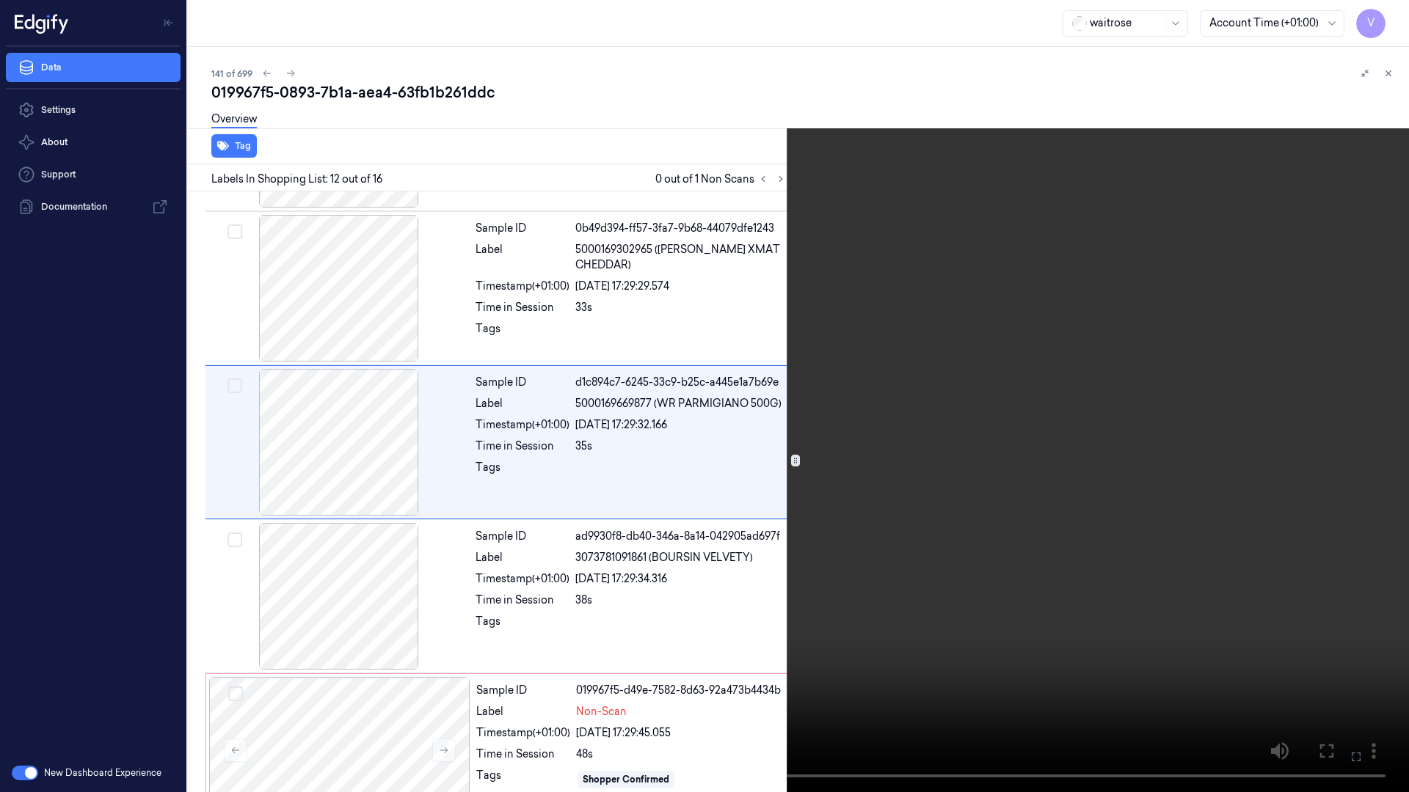
click at [0, 0] on icon at bounding box center [0, 0] width 0 height 0
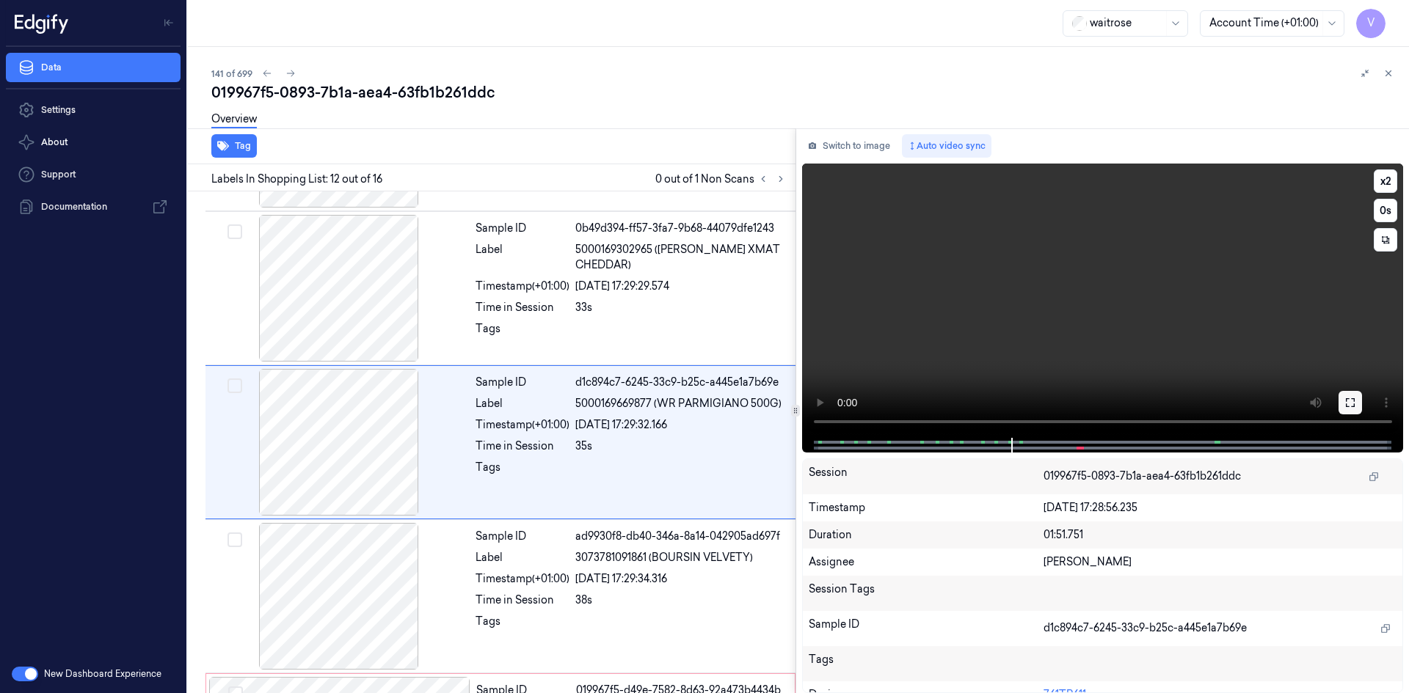
click at [1356, 396] on button at bounding box center [1349, 402] width 23 height 23
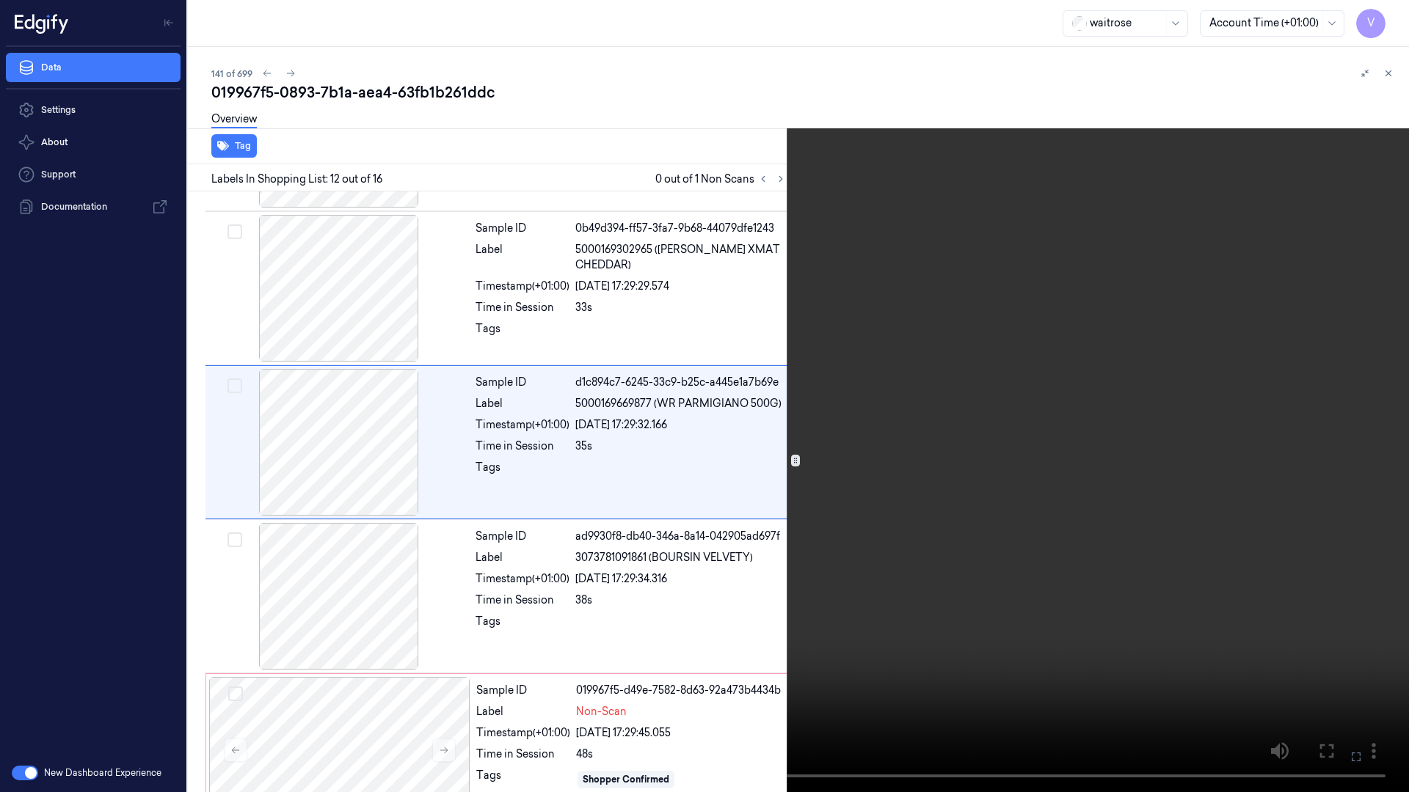
click at [0, 0] on icon at bounding box center [0, 0] width 0 height 0
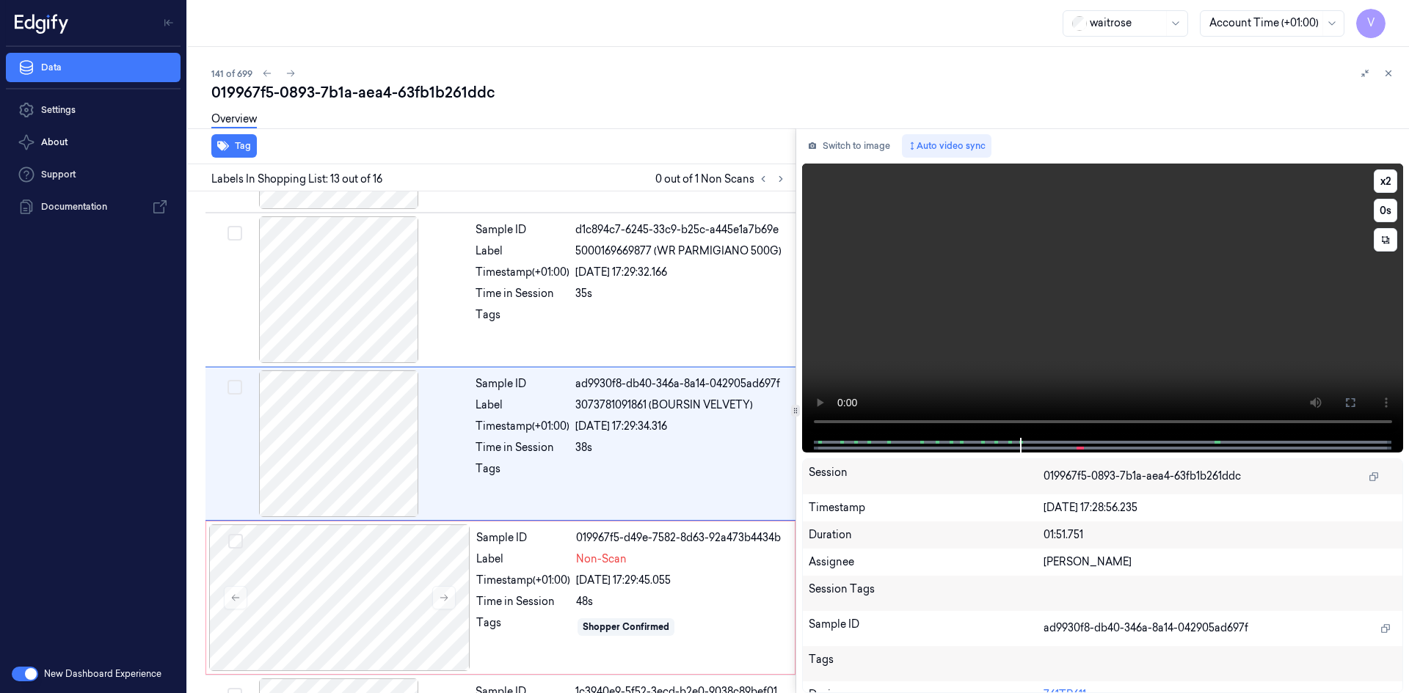
scroll to position [1674, 0]
click at [511, 593] on div "Time in Session" at bounding box center [523, 600] width 94 height 15
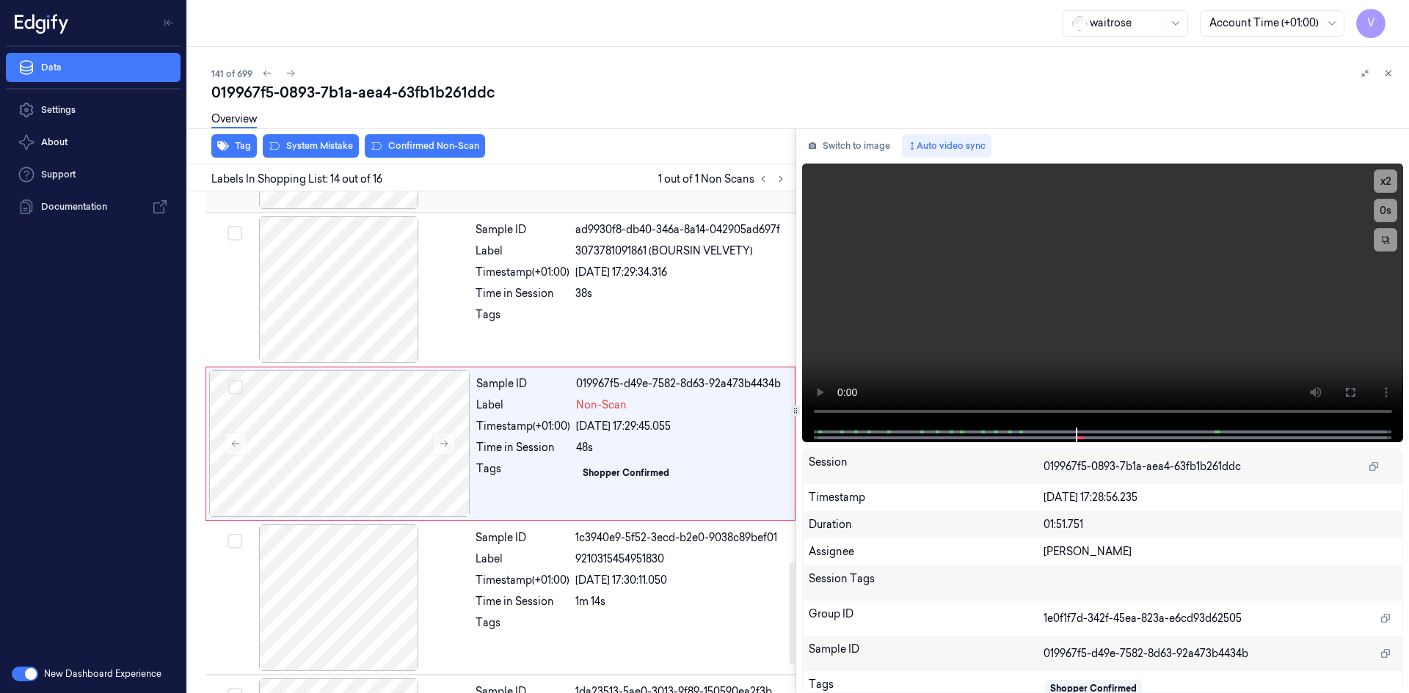
scroll to position [1828, 0]
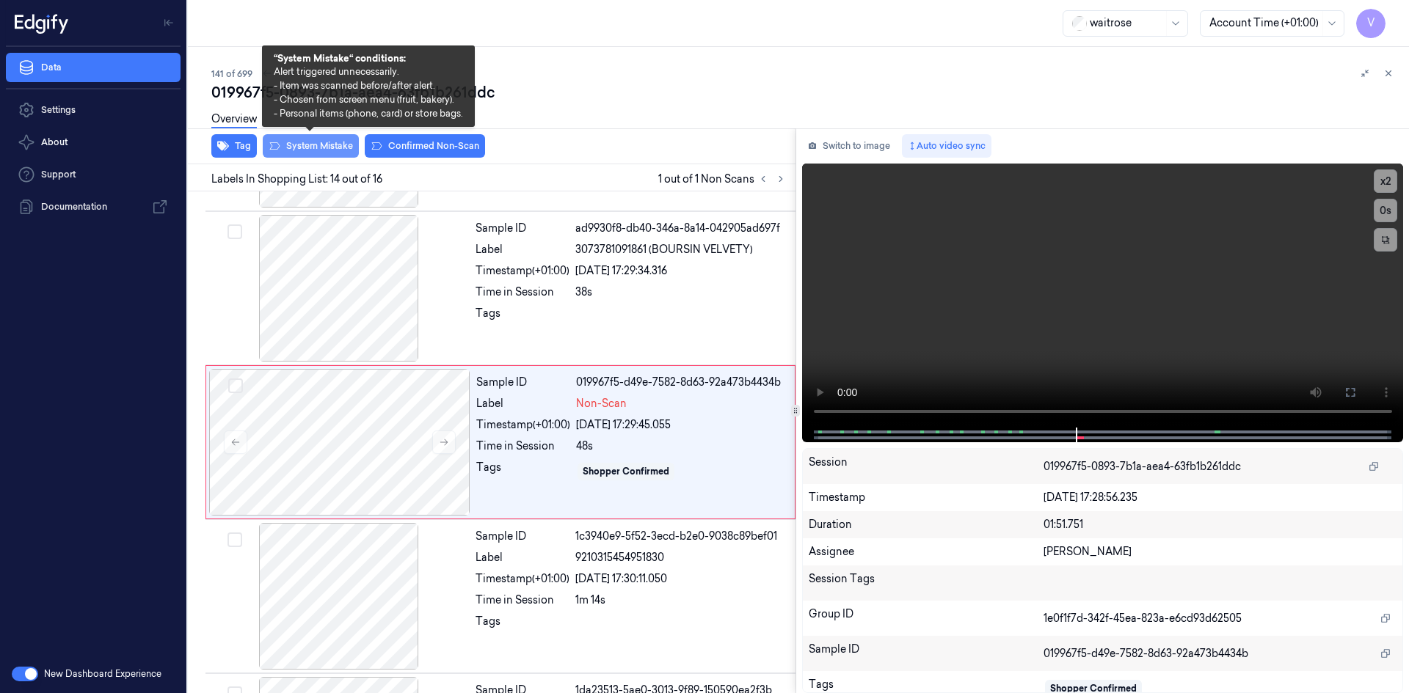
click at [313, 146] on button "System Mistake" at bounding box center [311, 145] width 96 height 23
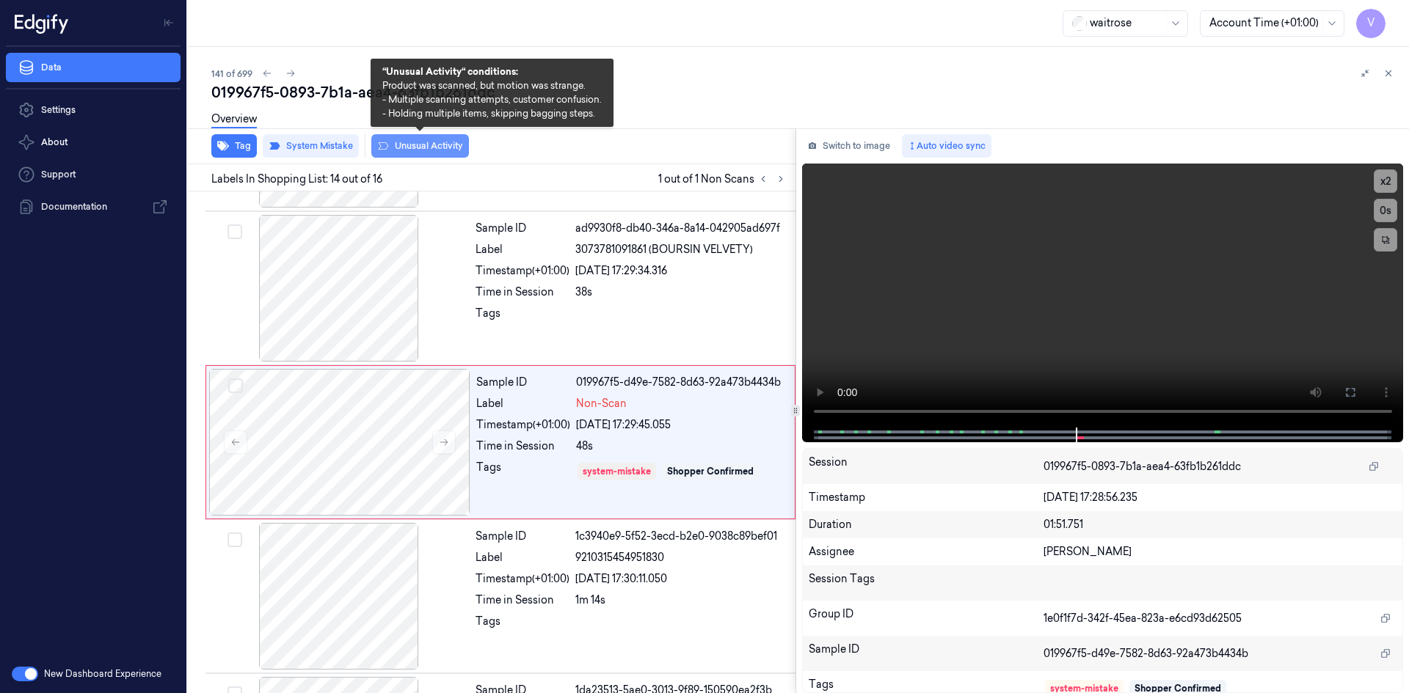
click at [415, 143] on button "Unusual Activity" at bounding box center [420, 145] width 98 height 23
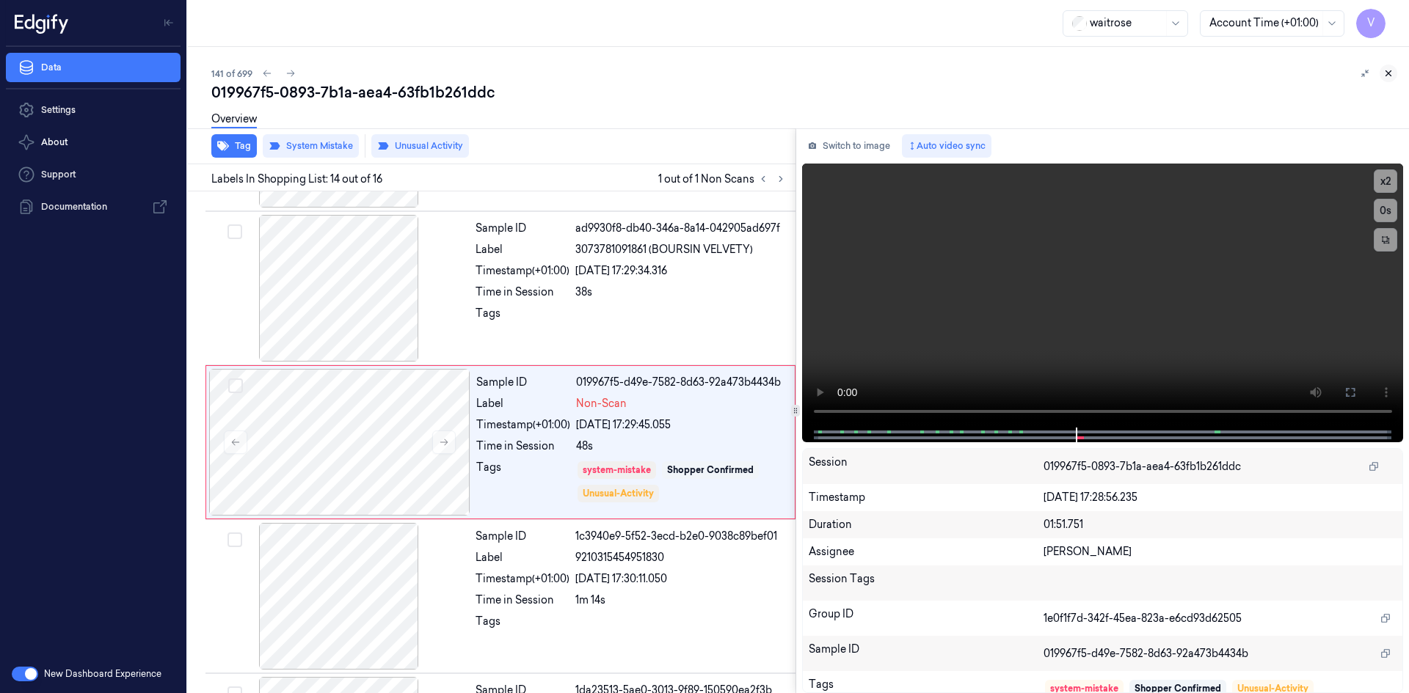
click at [1391, 70] on icon at bounding box center [1388, 73] width 10 height 10
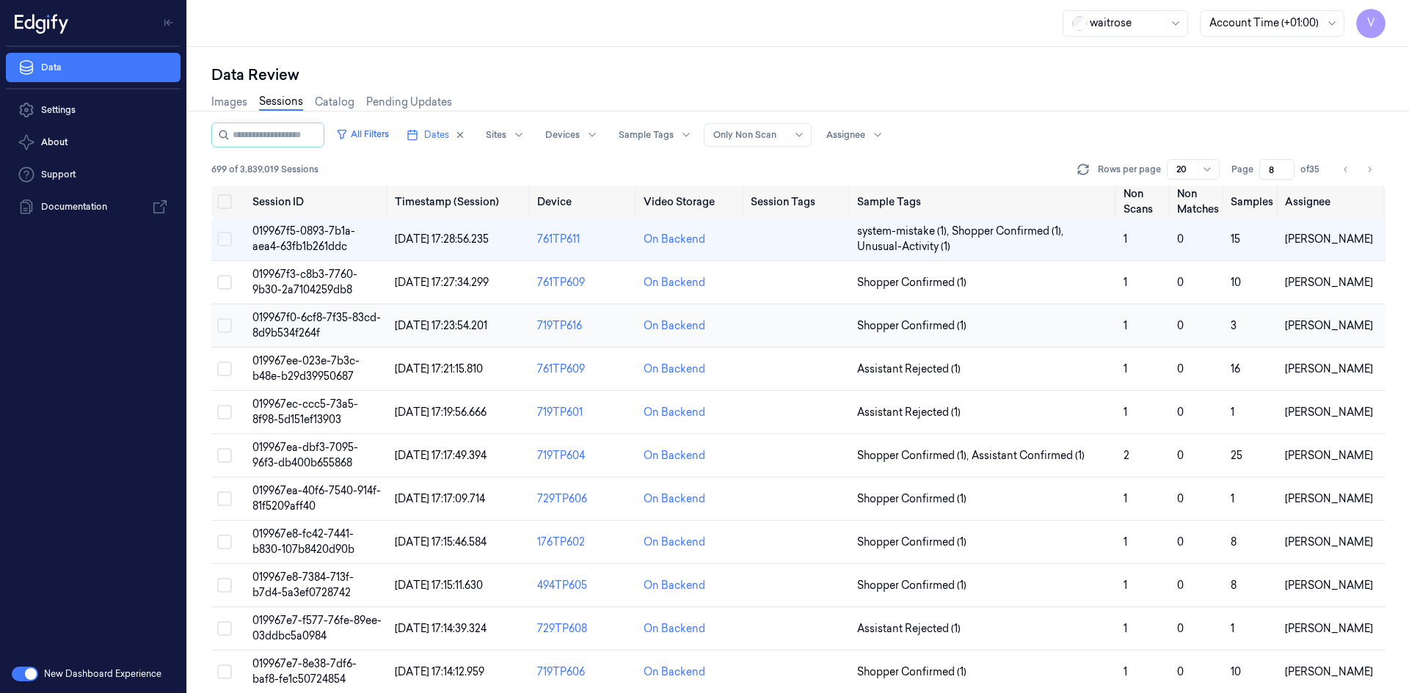
click at [308, 313] on span "019967f0-6cf8-7f35-83cd-8d9b534f264f" at bounding box center [316, 325] width 128 height 29
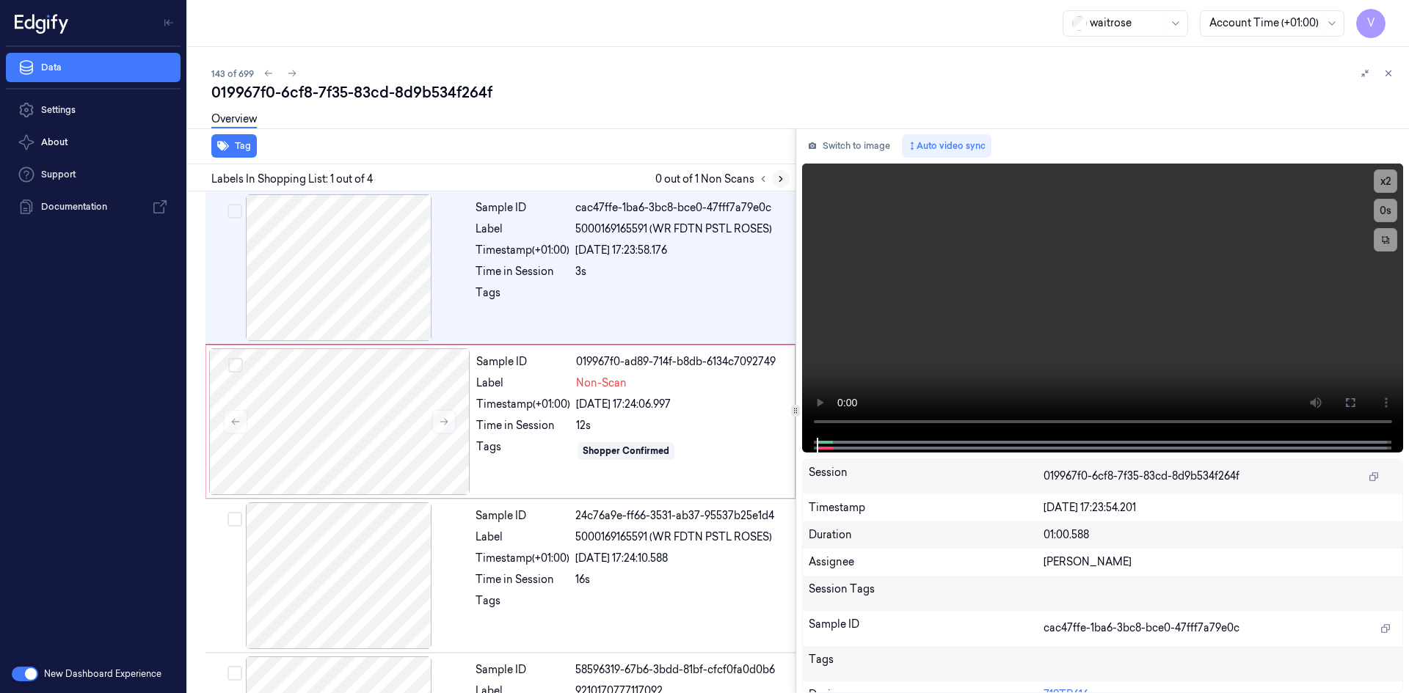
click at [785, 183] on icon at bounding box center [780, 179] width 10 height 10
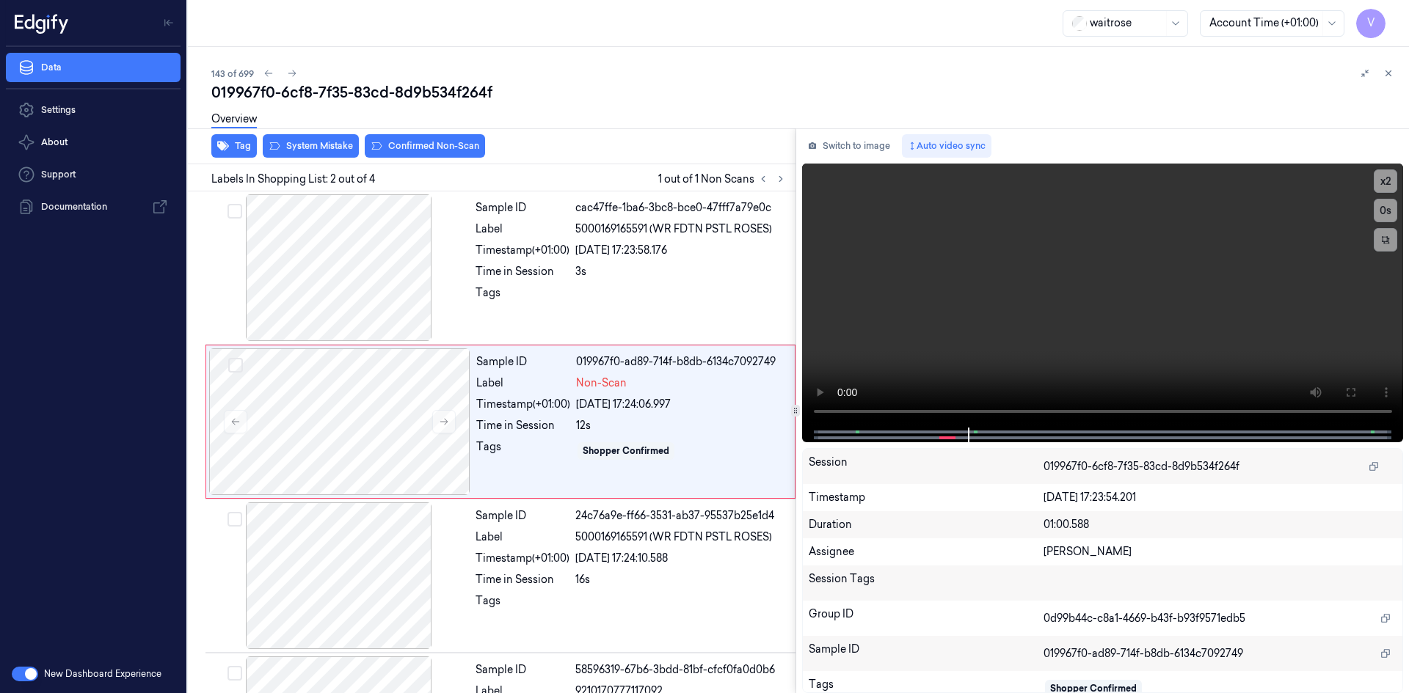
scroll to position [119, 0]
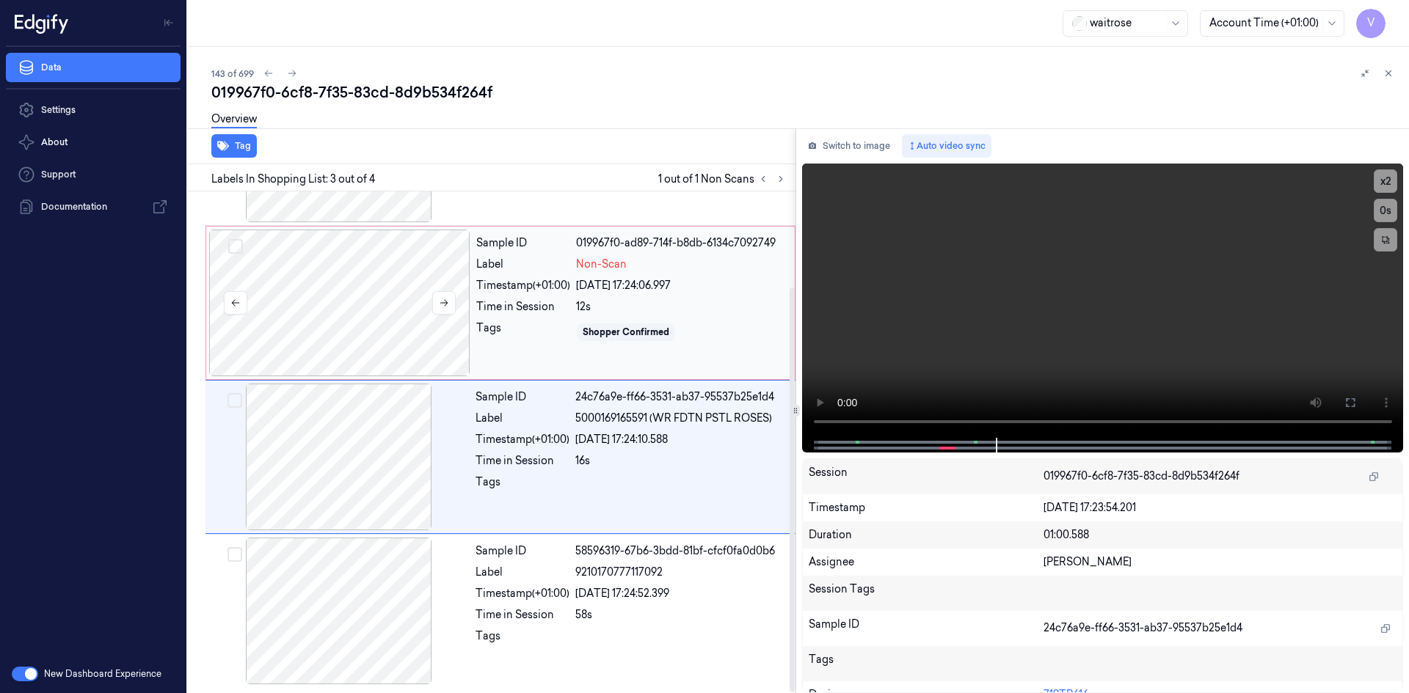
click at [464, 271] on div at bounding box center [339, 303] width 261 height 147
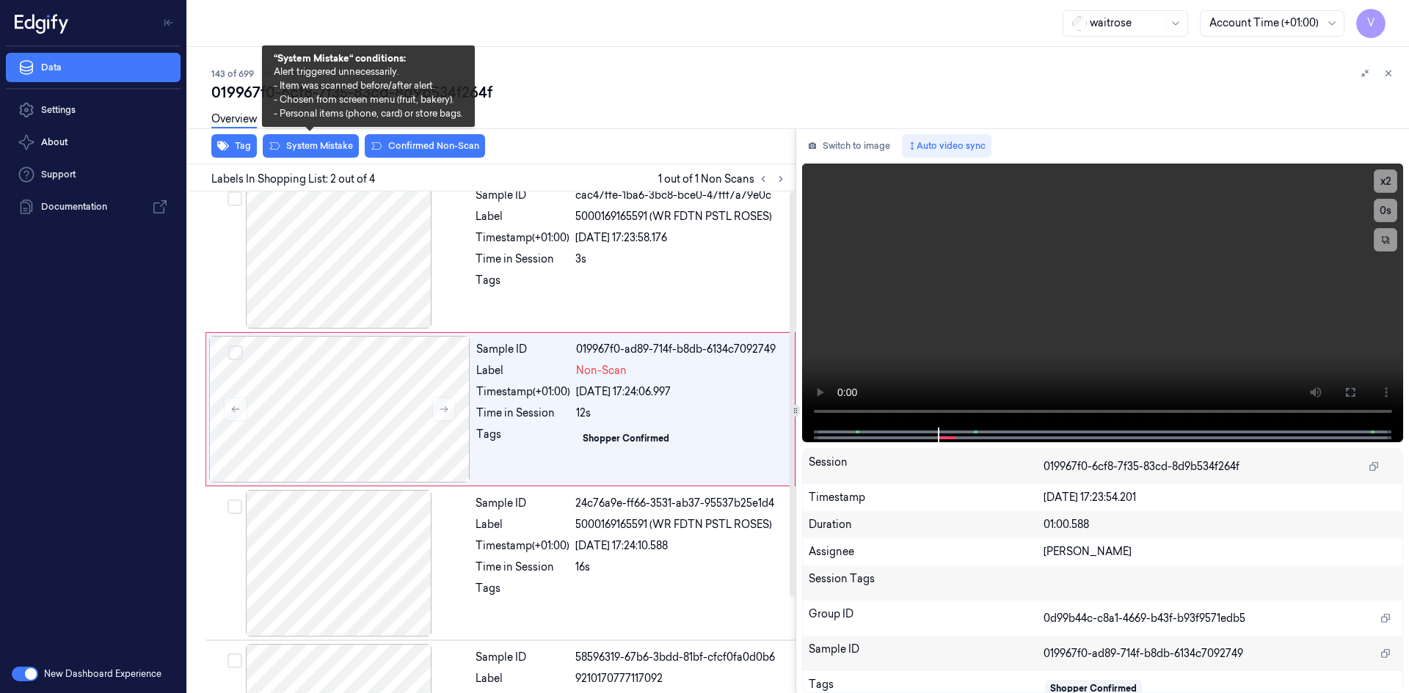
scroll to position [0, 0]
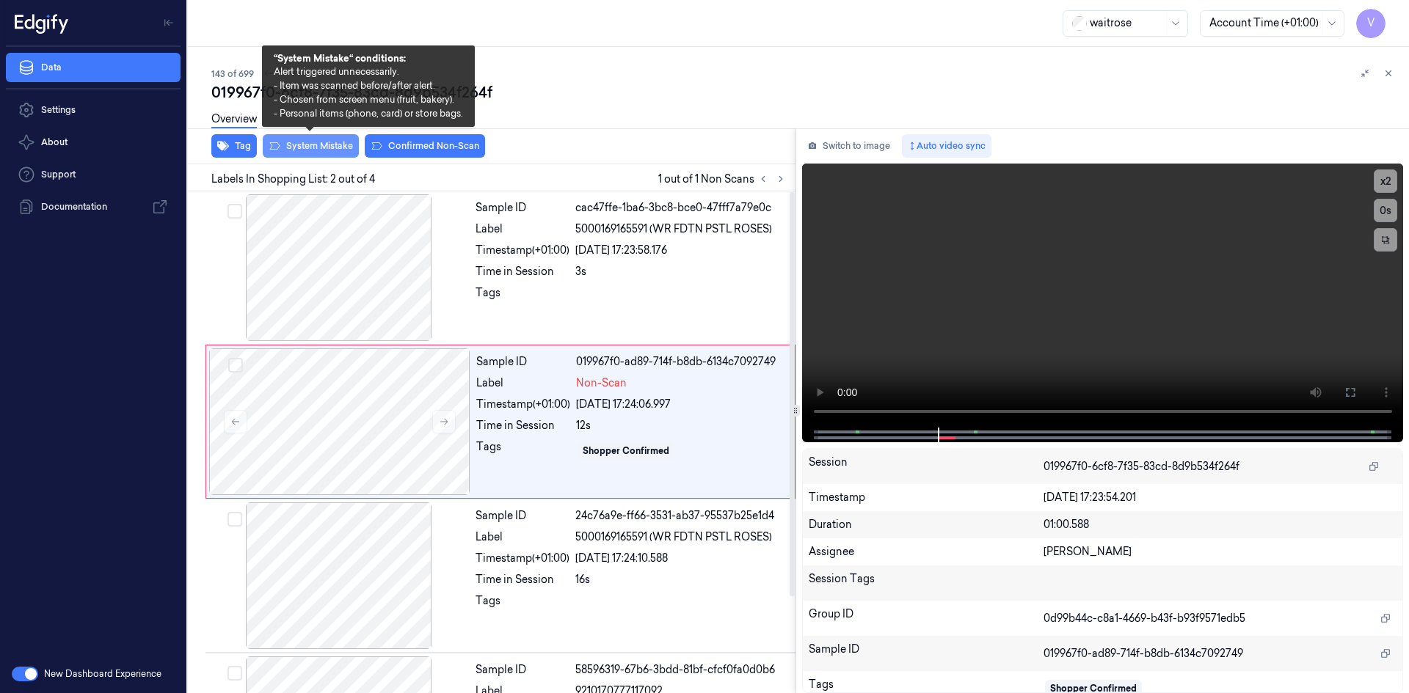
click at [312, 145] on button "System Mistake" at bounding box center [311, 145] width 96 height 23
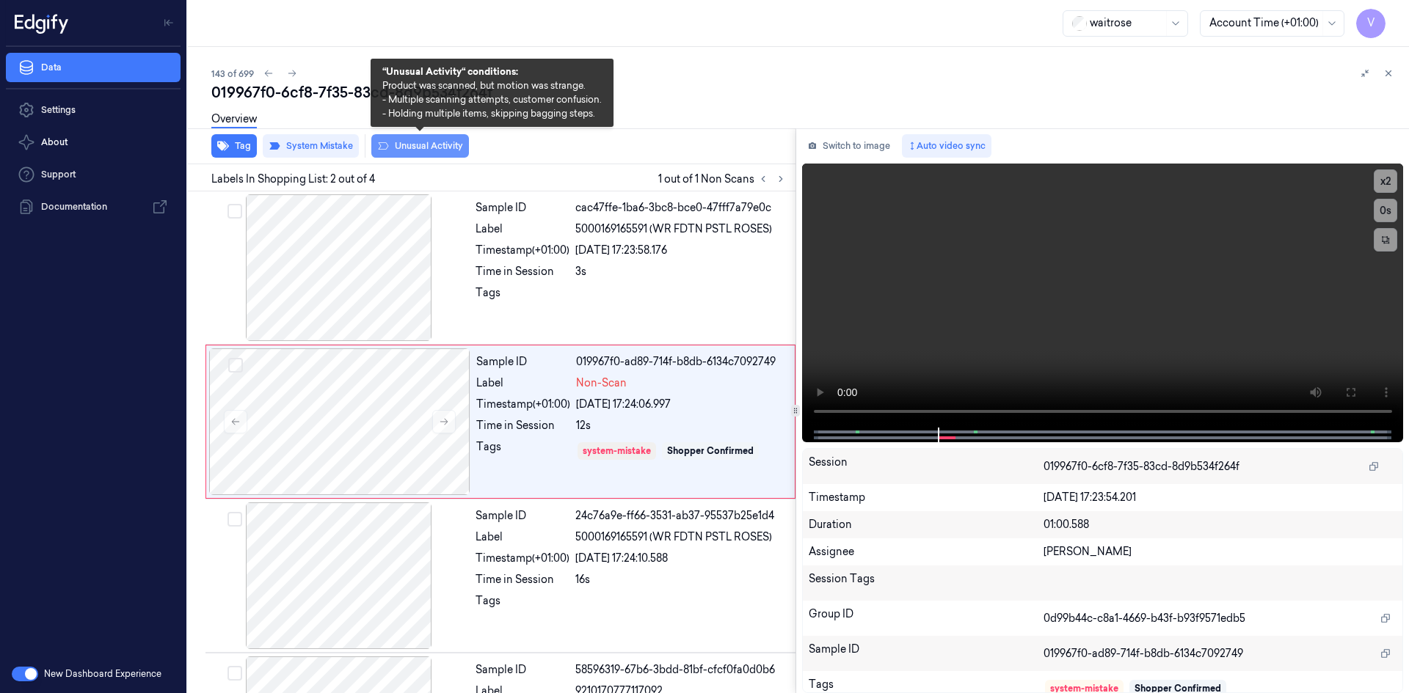
click at [442, 146] on button "Unusual Activity" at bounding box center [420, 145] width 98 height 23
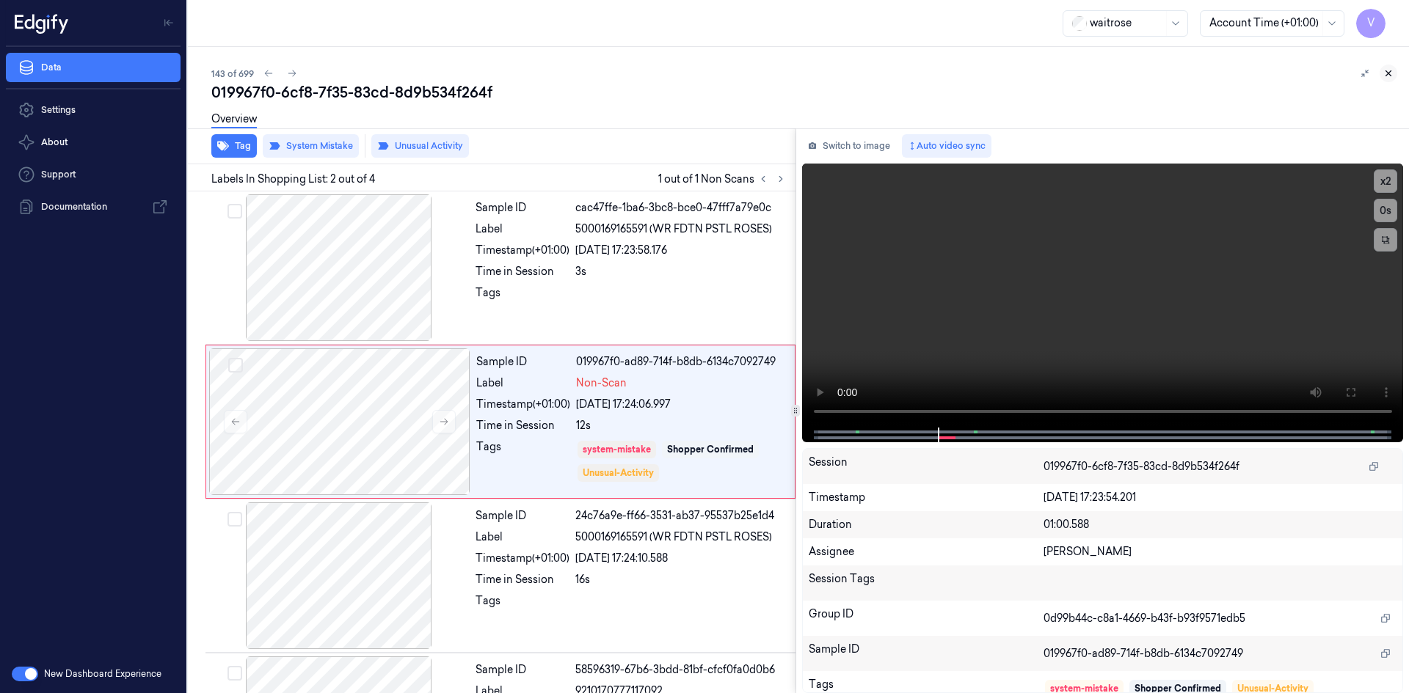
click at [1389, 73] on icon at bounding box center [1388, 73] width 5 height 5
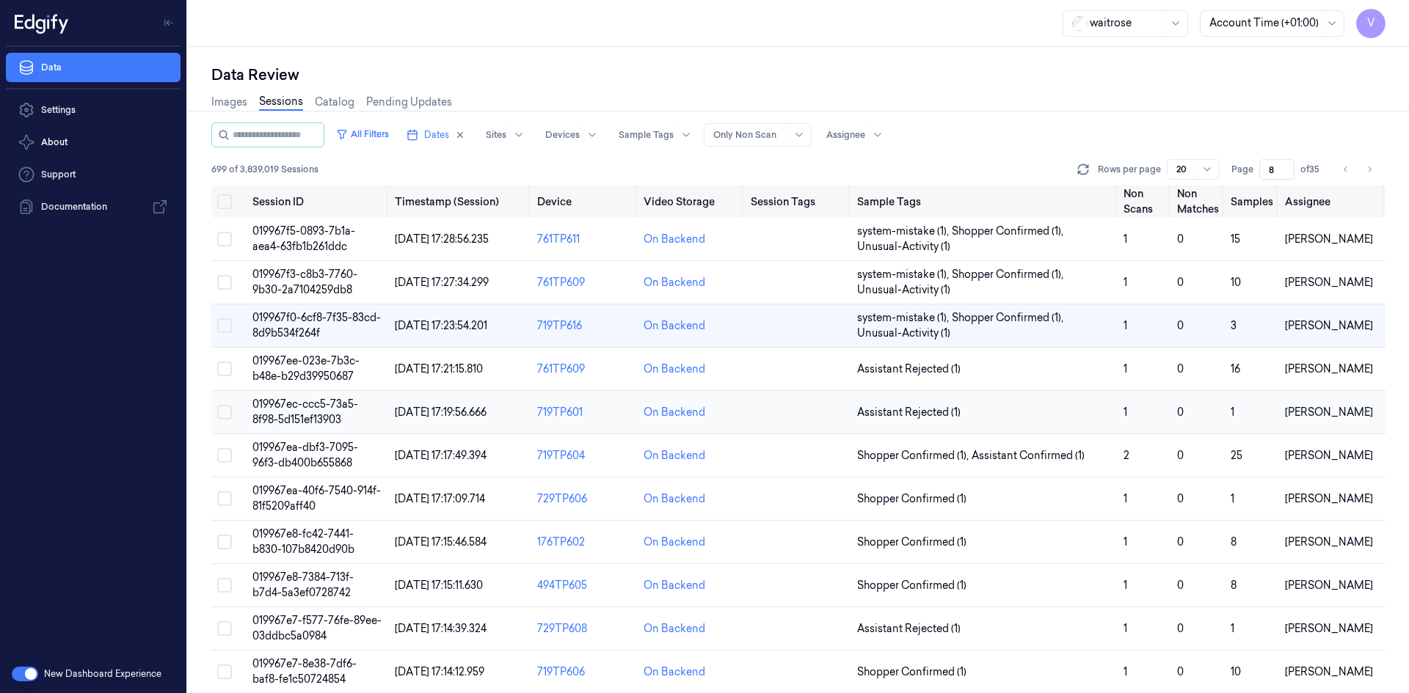
click at [293, 408] on span "019967ec-ccc5-73a5-8f98-5d151ef13903" at bounding box center [305, 412] width 106 height 29
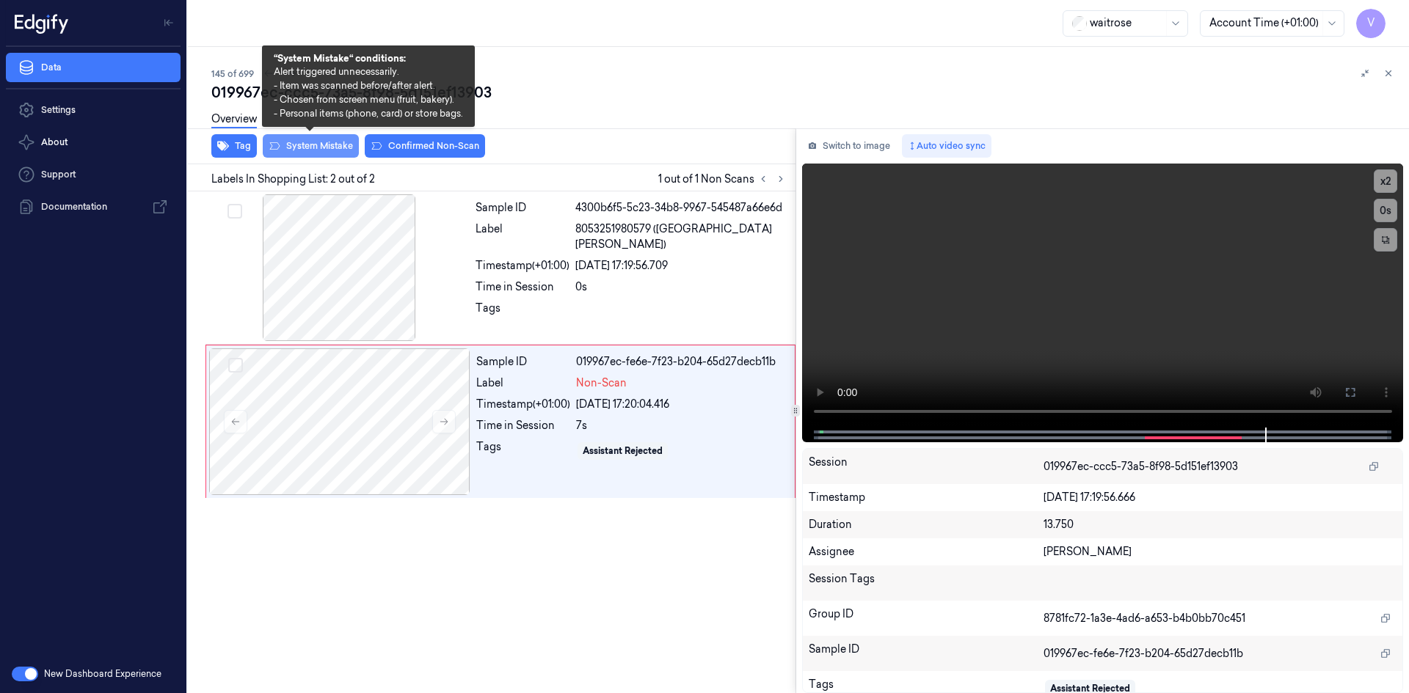
click at [303, 147] on button "System Mistake" at bounding box center [311, 145] width 96 height 23
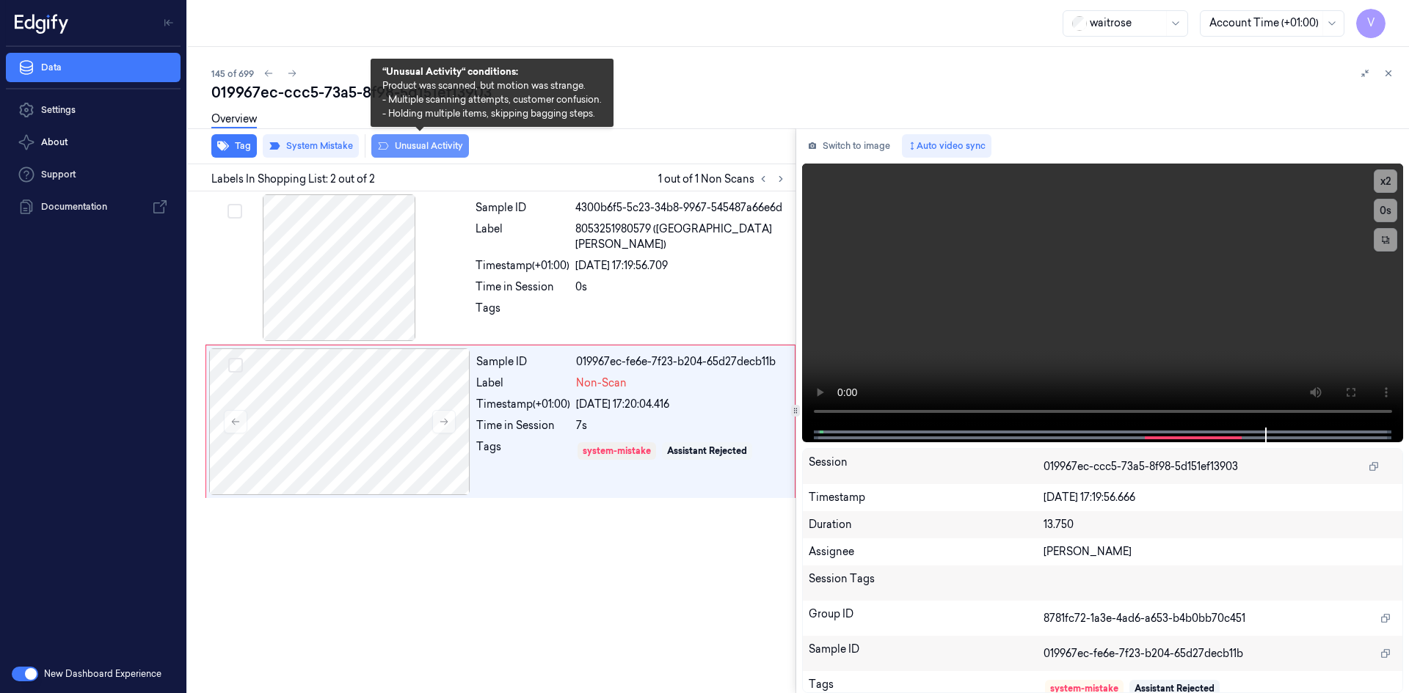
click at [426, 142] on button "Unusual Activity" at bounding box center [420, 145] width 98 height 23
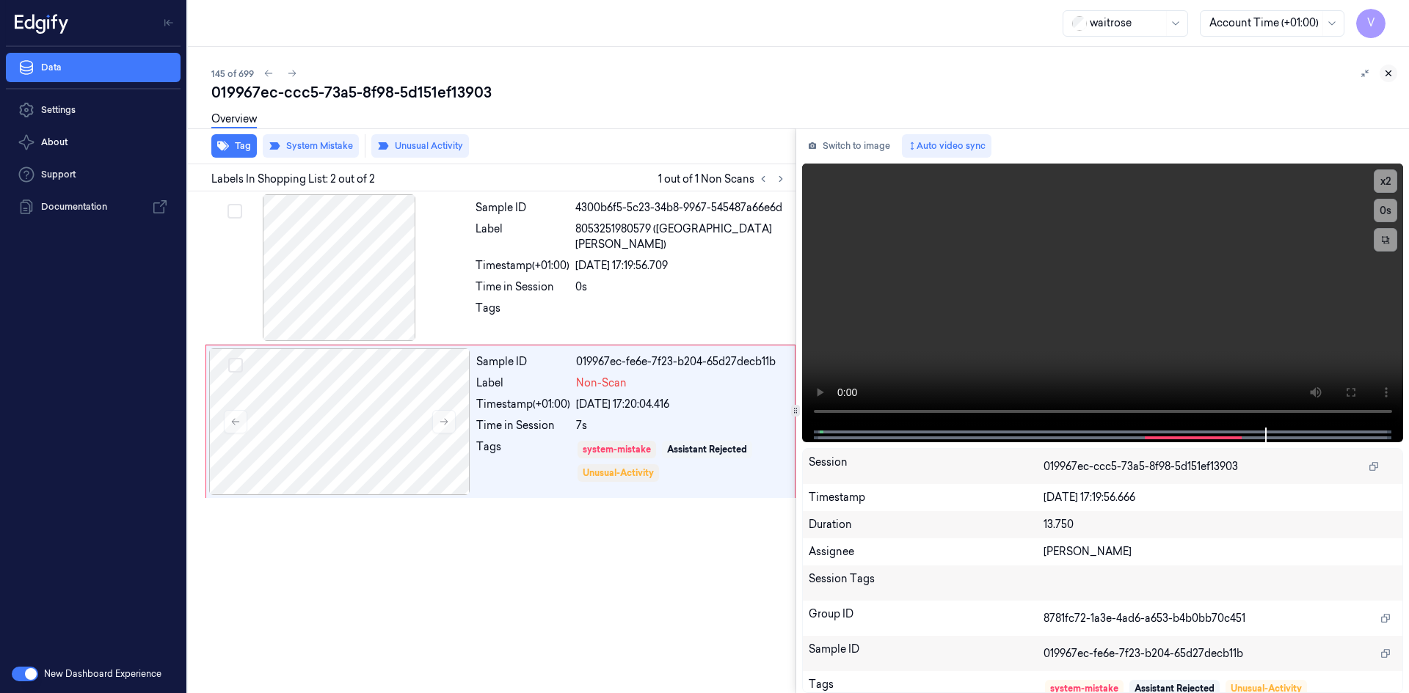
click at [1392, 71] on icon at bounding box center [1388, 73] width 10 height 10
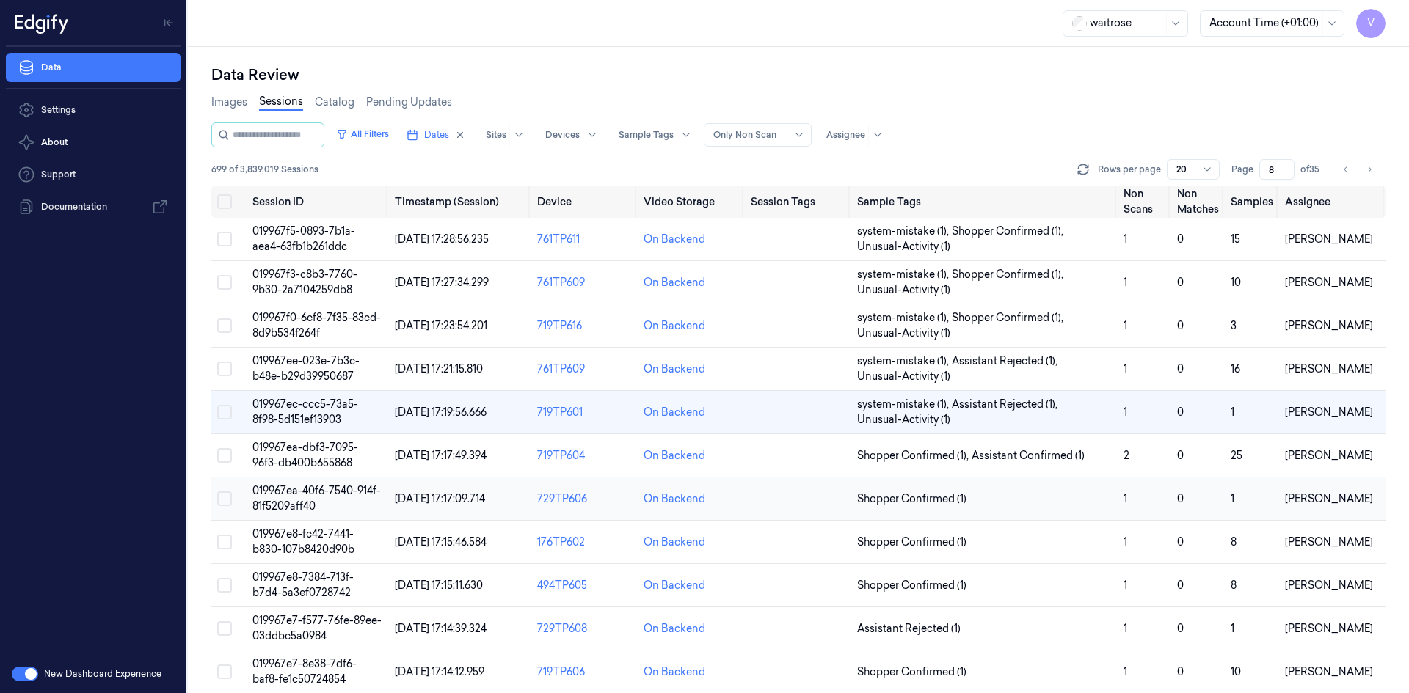
click at [315, 497] on span "019967ea-40f6-7540-914f-81f5209aff40" at bounding box center [316, 498] width 128 height 29
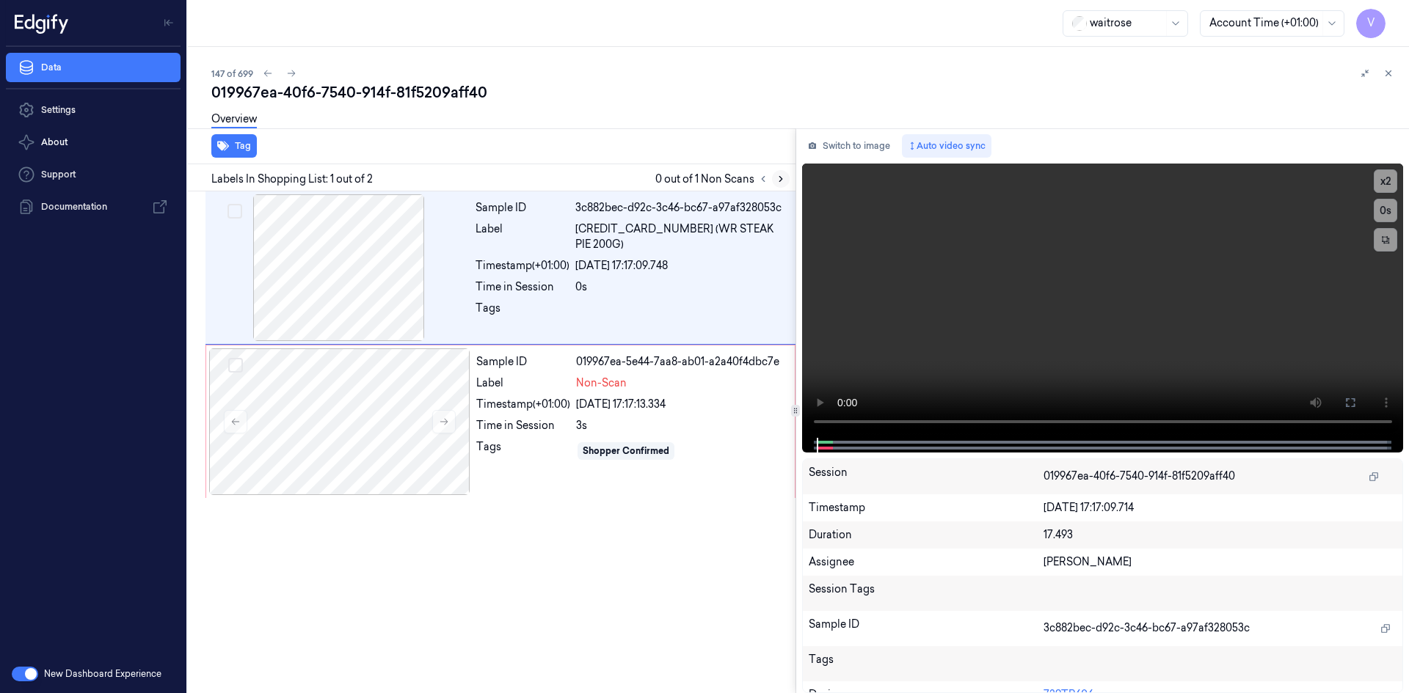
click at [776, 184] on button at bounding box center [781, 179] width 18 height 18
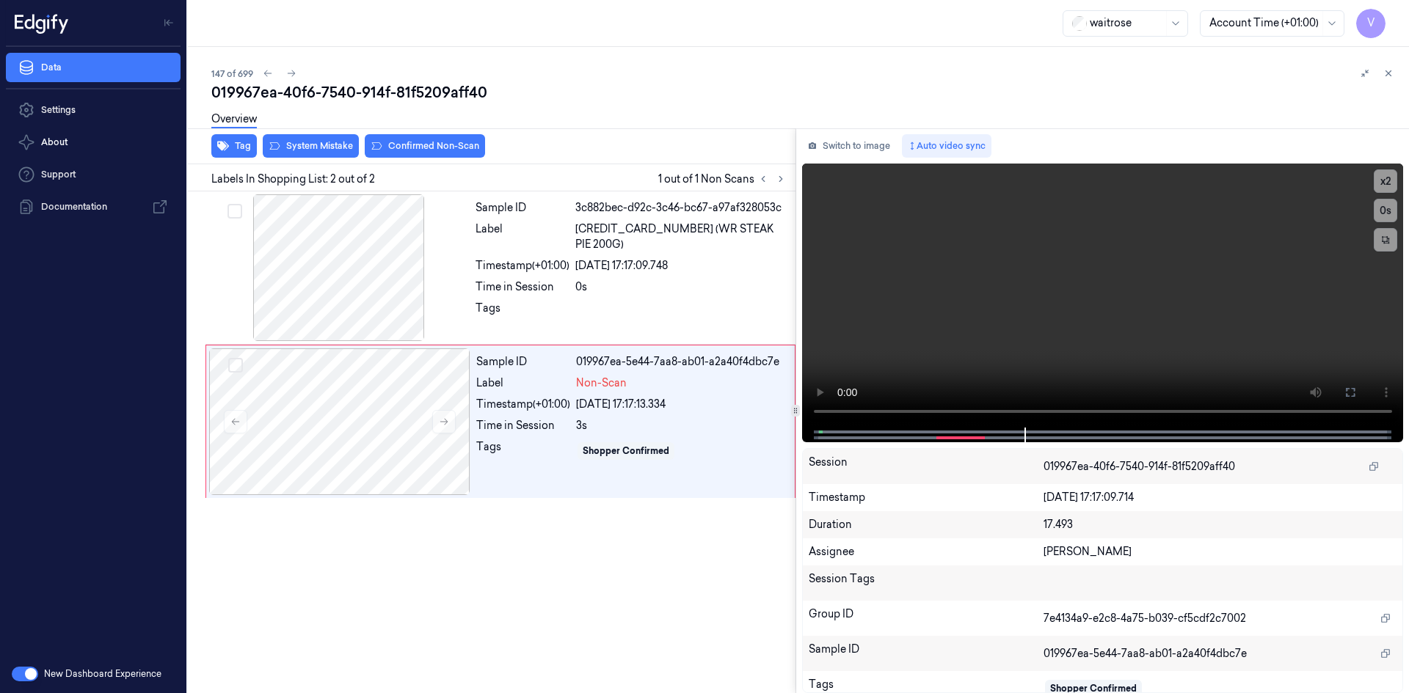
click at [329, 136] on div "Overview" at bounding box center [804, 121] width 1186 height 37
click at [329, 139] on div "Overview" at bounding box center [804, 121] width 1186 height 37
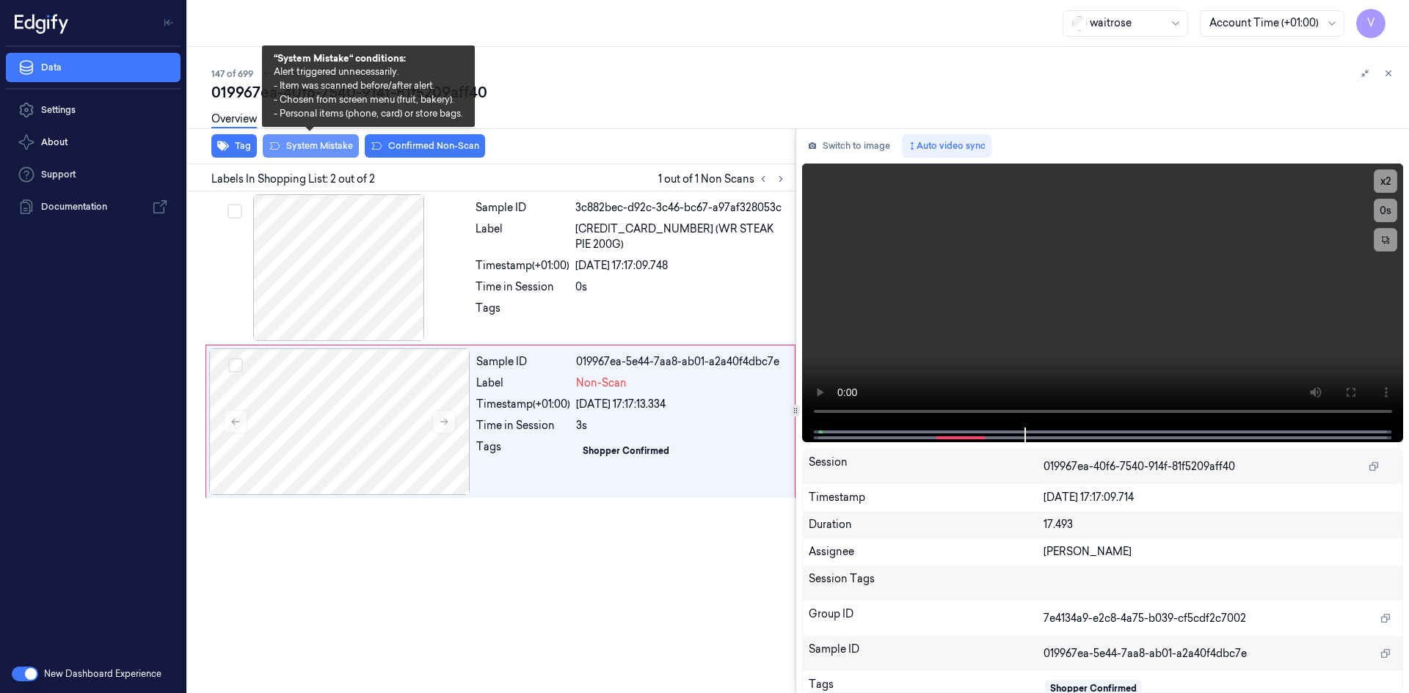
click at [322, 143] on button "System Mistake" at bounding box center [311, 145] width 96 height 23
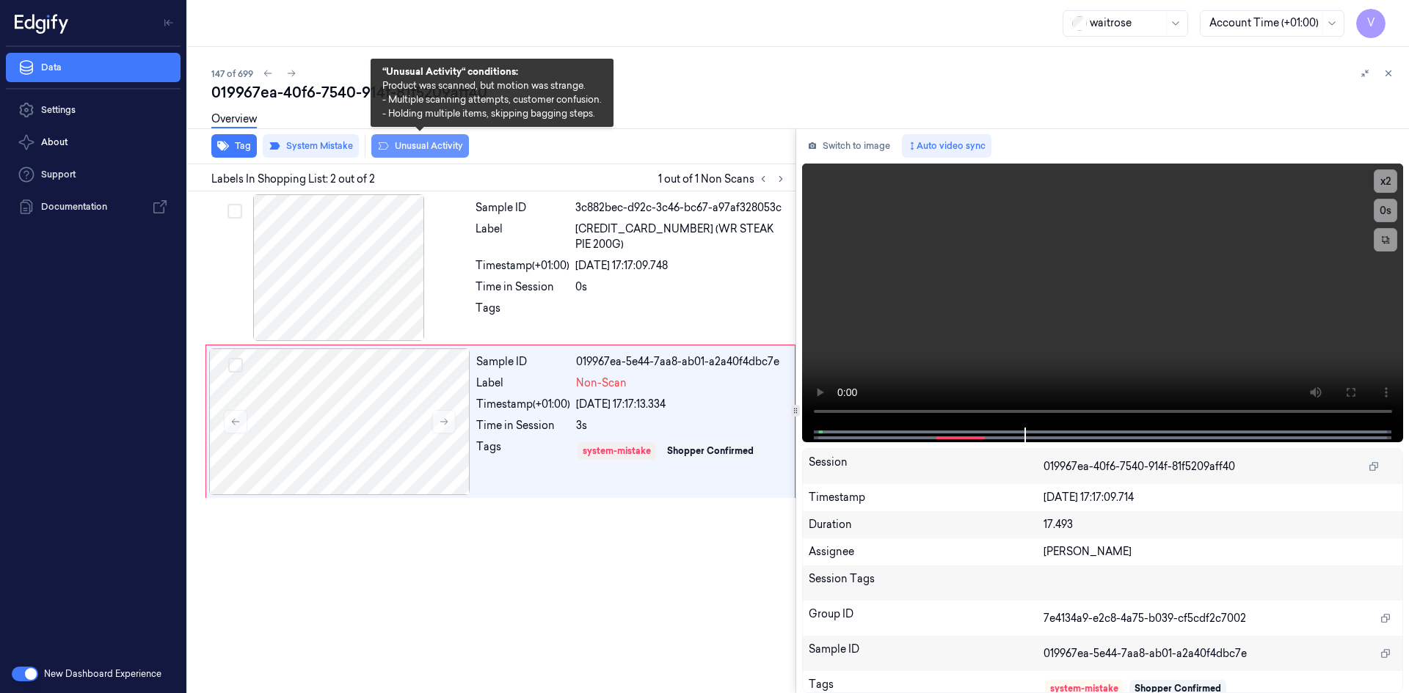
click at [433, 149] on button "Unusual Activity" at bounding box center [420, 145] width 98 height 23
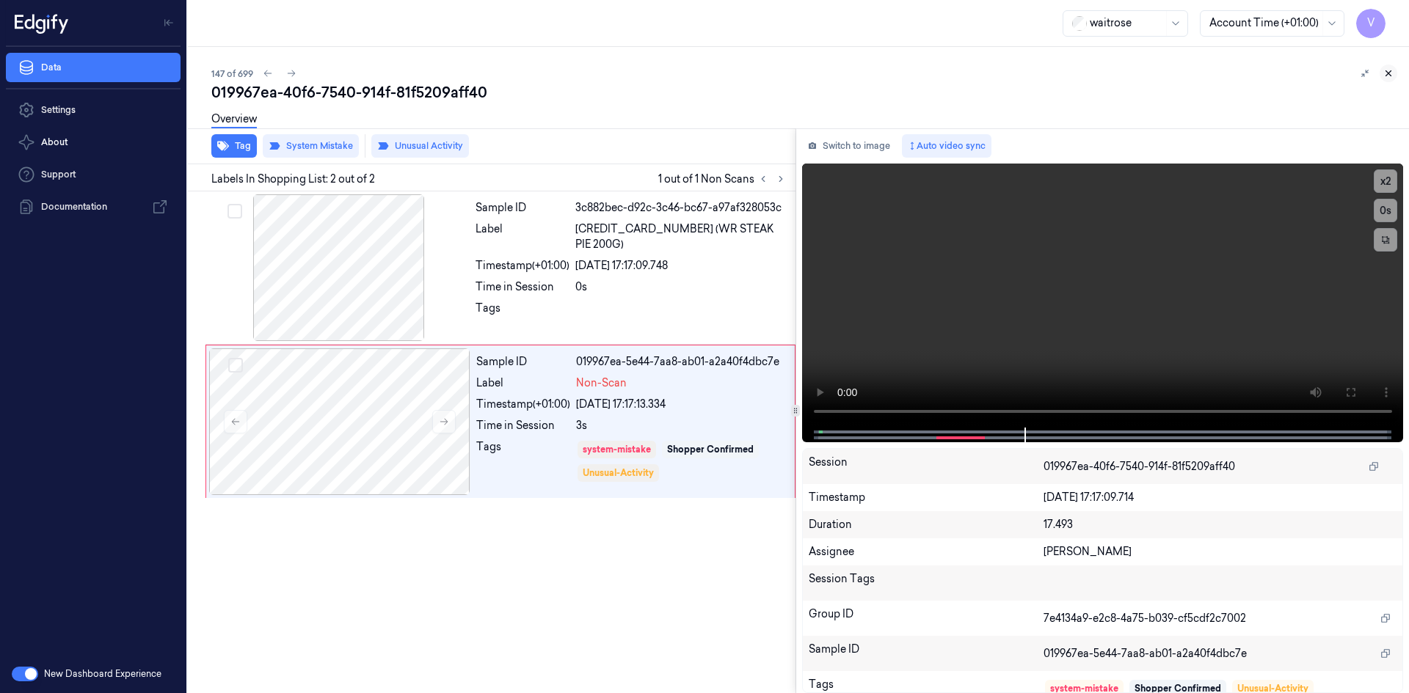
click at [1391, 69] on icon at bounding box center [1388, 73] width 10 height 10
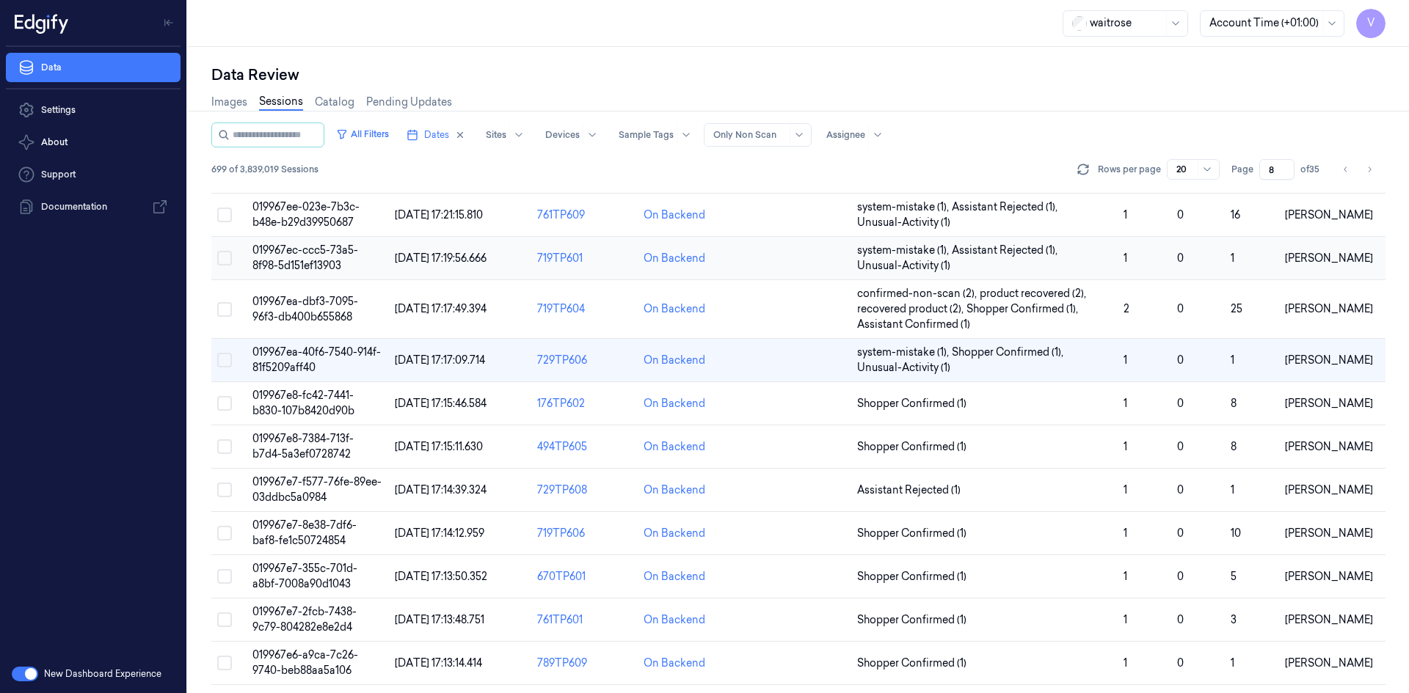
scroll to position [179, 0]
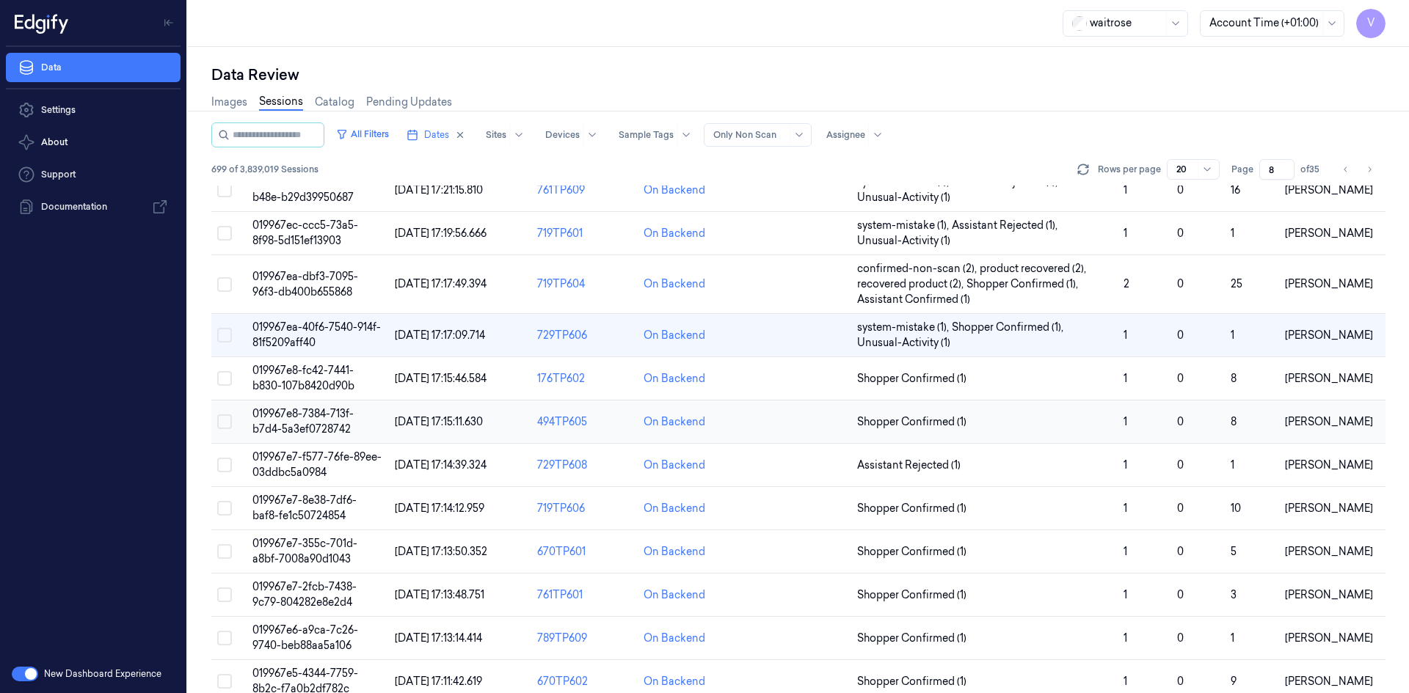
click at [307, 425] on span "019967e8-7384-713f-b7d4-5a3ef0728742" at bounding box center [302, 421] width 101 height 29
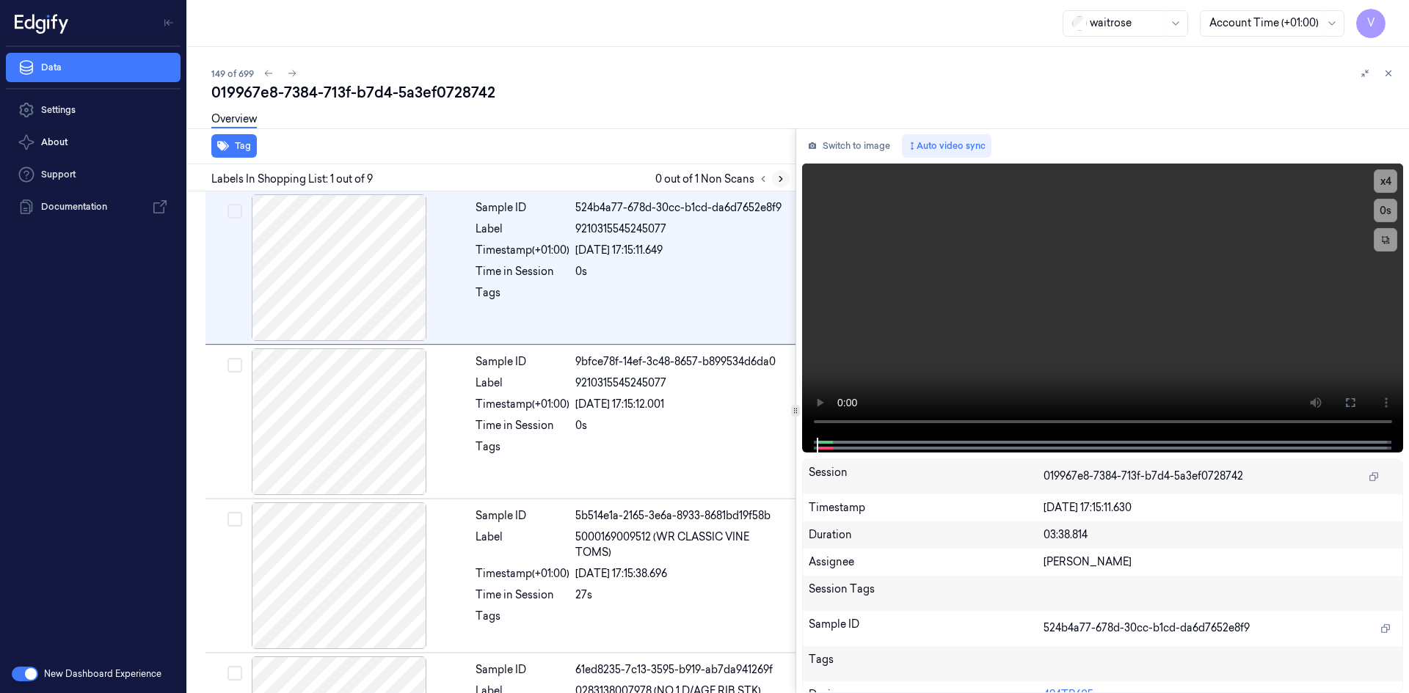
click at [782, 175] on icon at bounding box center [780, 179] width 10 height 10
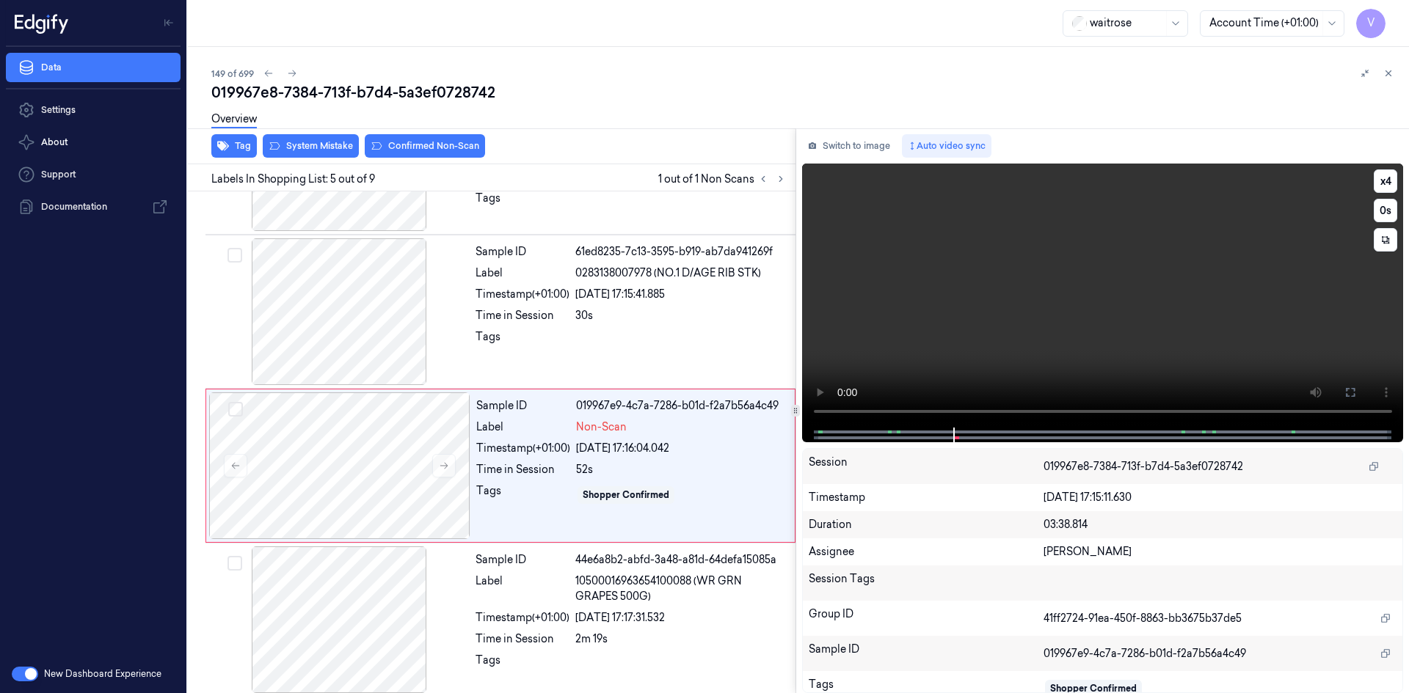
scroll to position [442, 0]
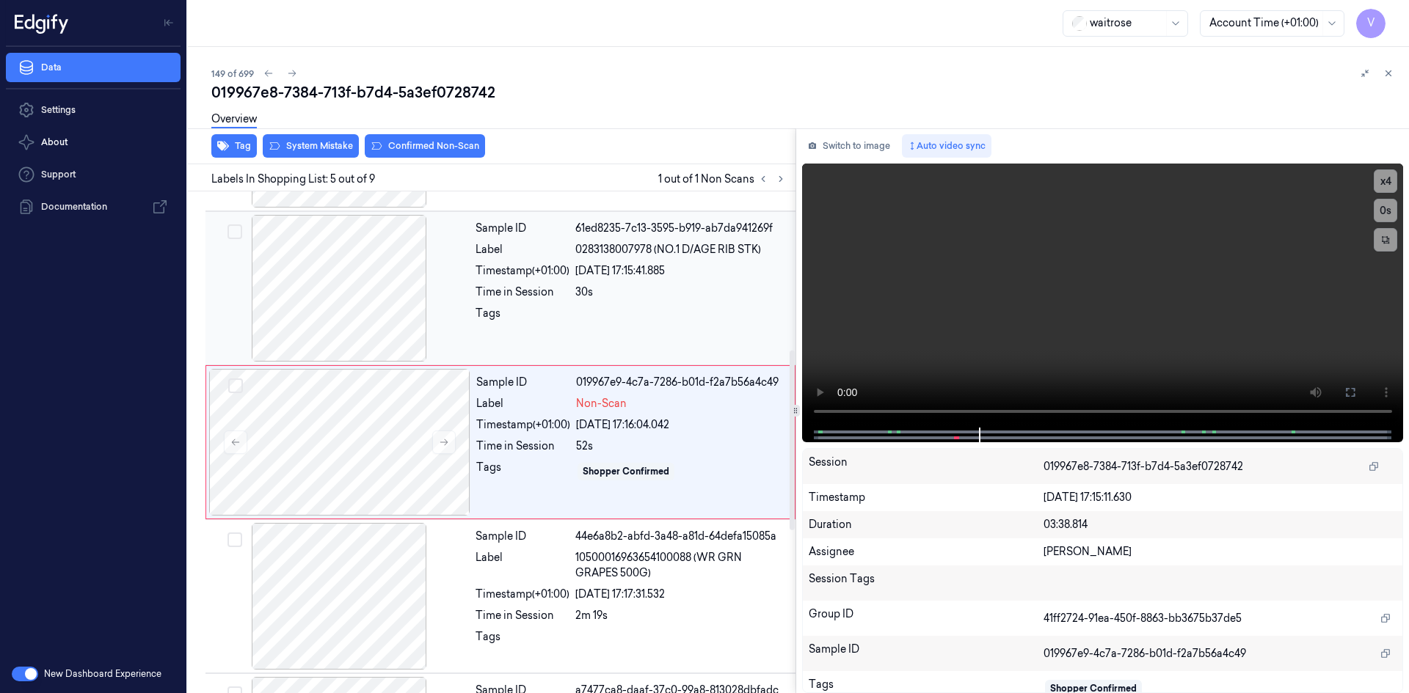
click at [672, 326] on div at bounding box center [680, 317] width 211 height 23
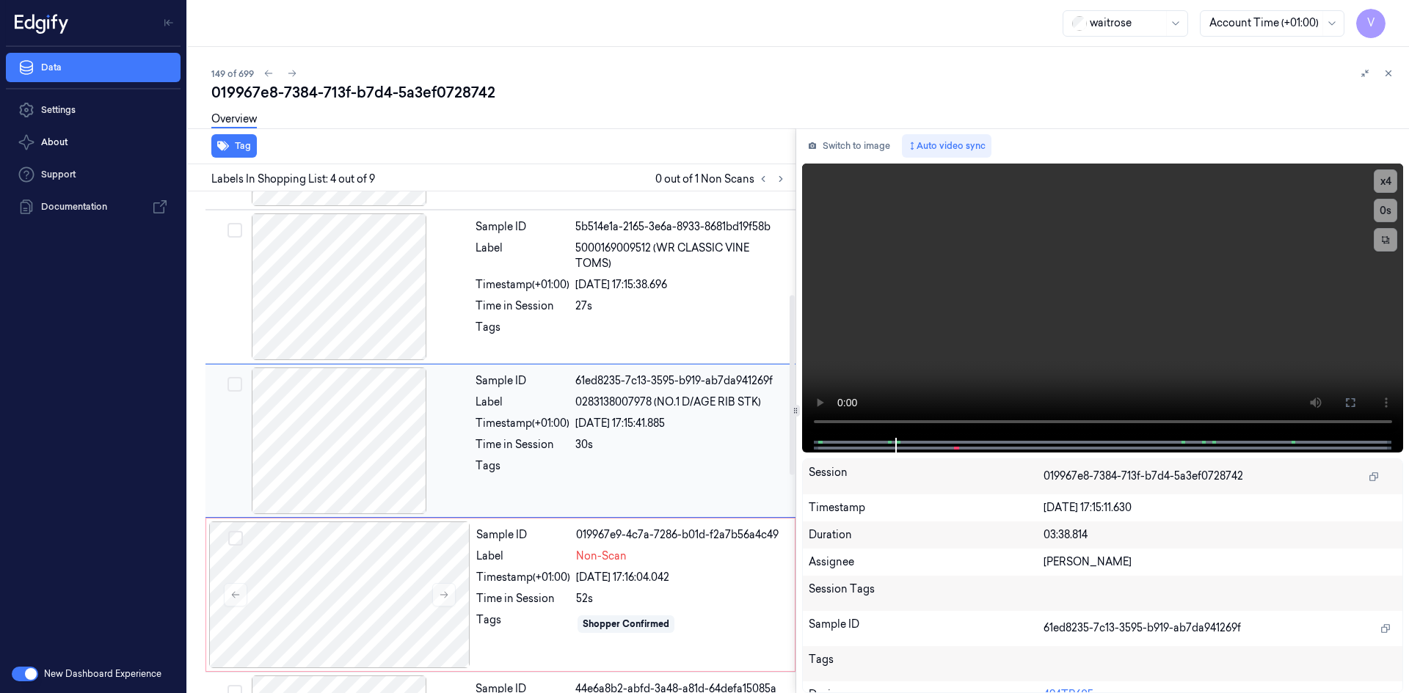
scroll to position [288, 0]
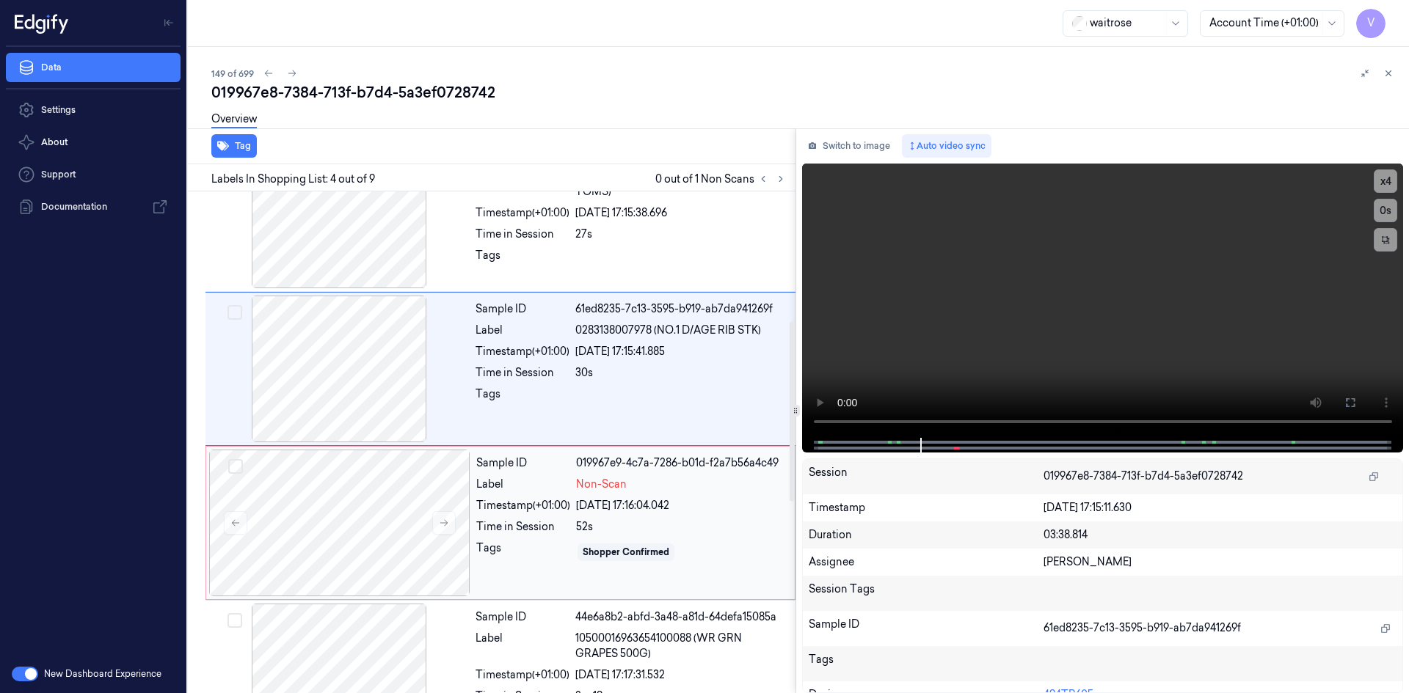
click at [553, 532] on div "Time in Session" at bounding box center [523, 526] width 94 height 15
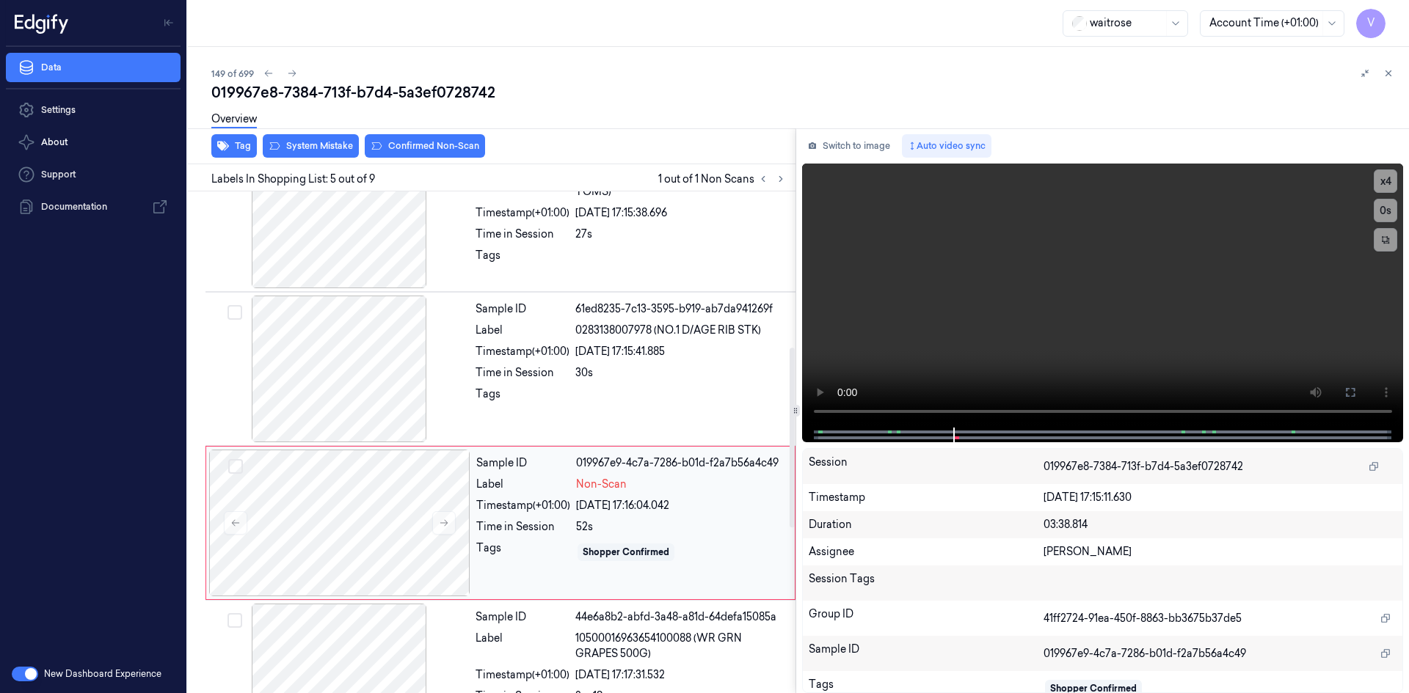
scroll to position [442, 0]
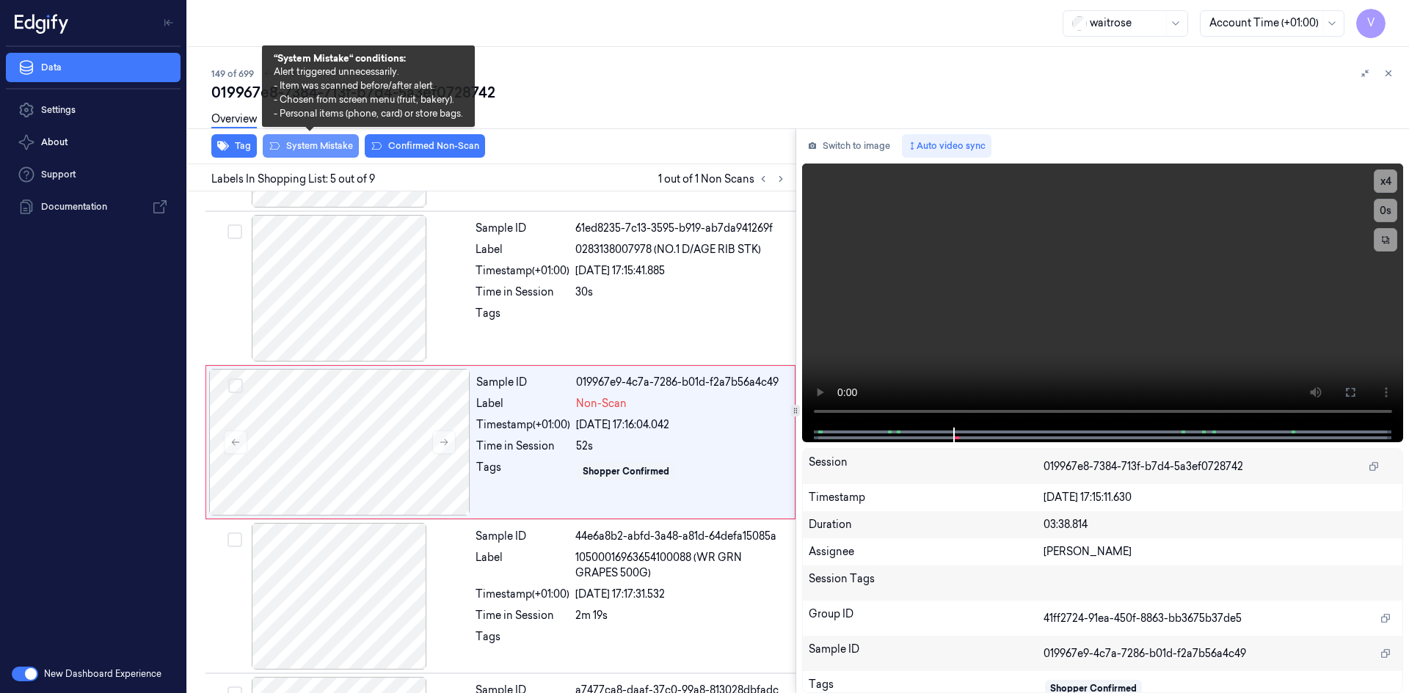
click at [323, 153] on button "System Mistake" at bounding box center [311, 145] width 96 height 23
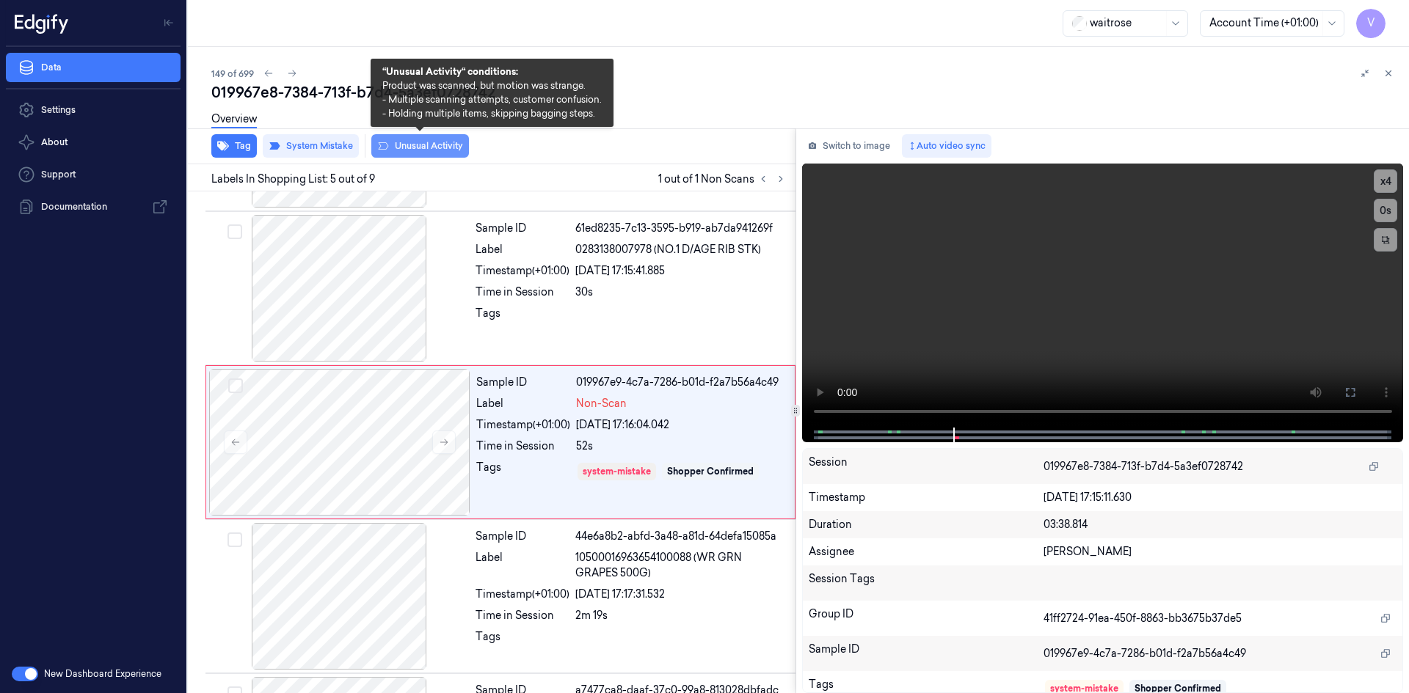
click at [453, 147] on button "Unusual Activity" at bounding box center [420, 145] width 98 height 23
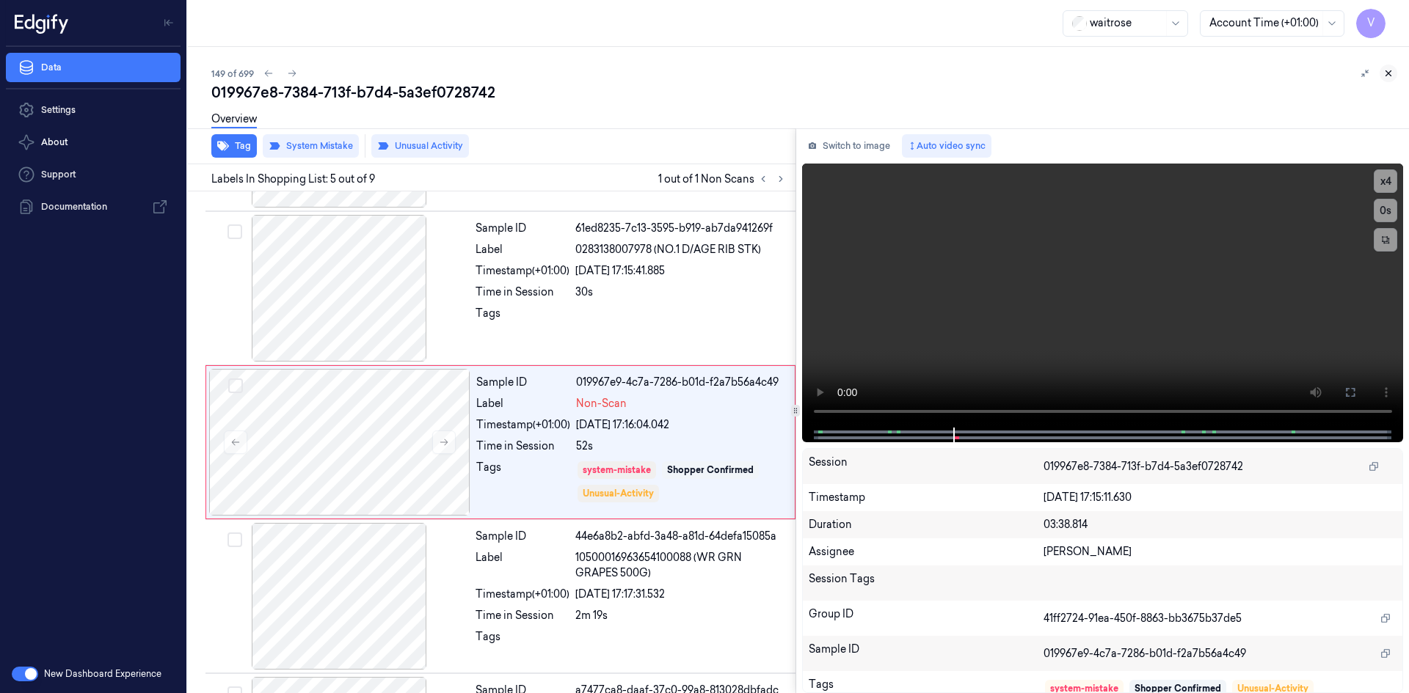
click at [1386, 73] on icon at bounding box center [1388, 73] width 10 height 10
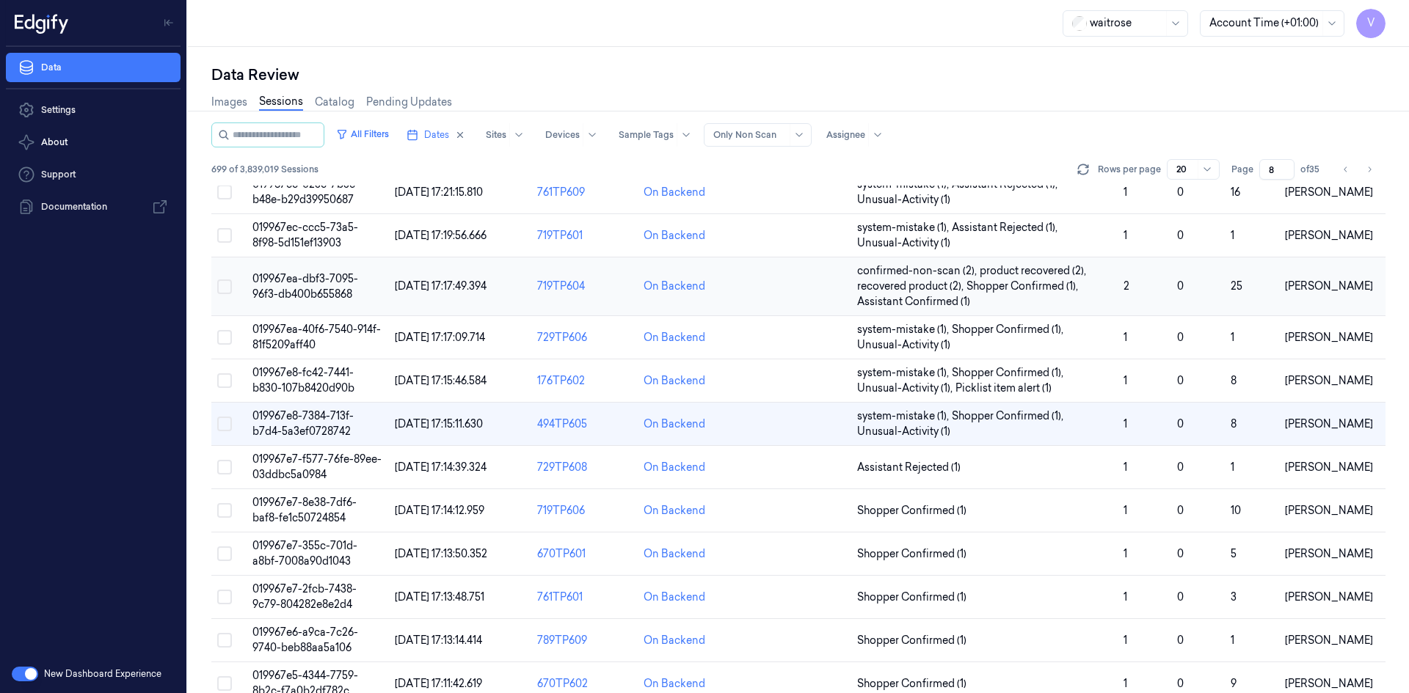
scroll to position [177, 0]
click at [299, 514] on span "019967e7-8e38-7df6-baf8-fe1c50724854" at bounding box center [304, 510] width 104 height 29
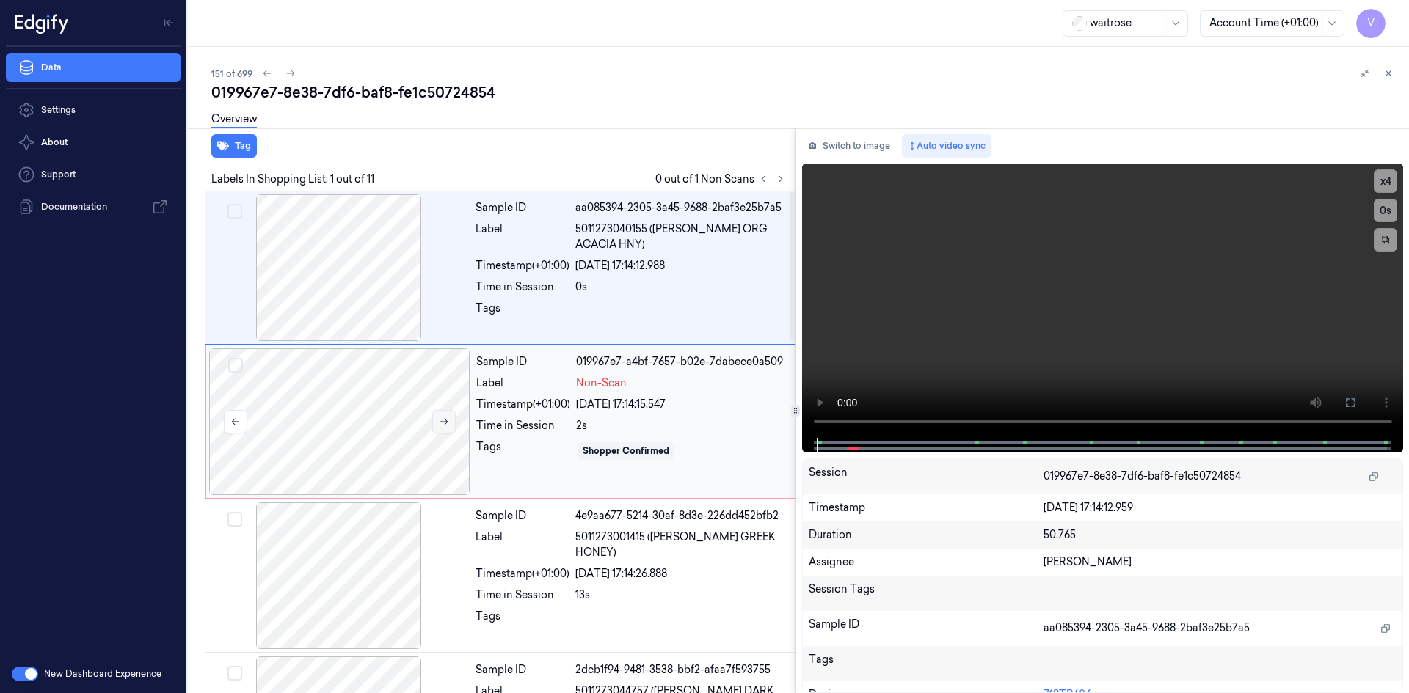
click at [448, 424] on icon at bounding box center [444, 422] width 10 height 10
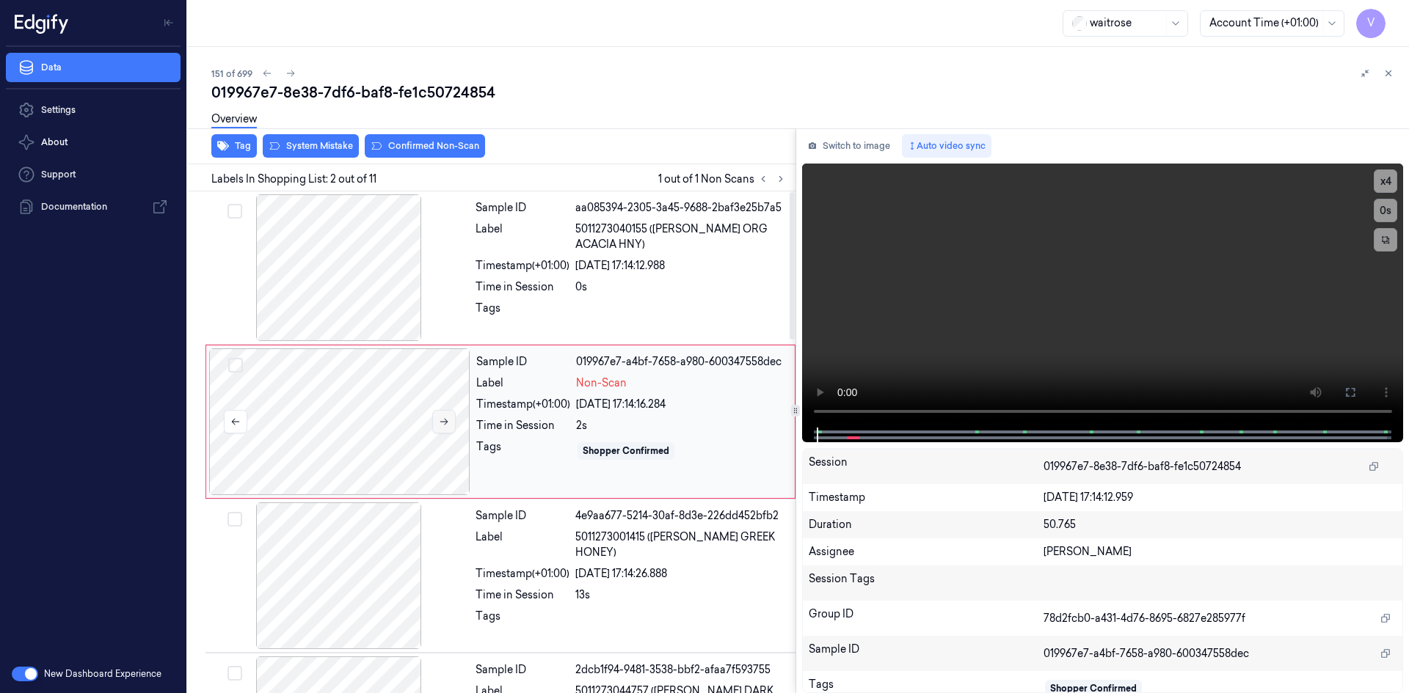
click at [444, 419] on icon at bounding box center [444, 422] width 10 height 10
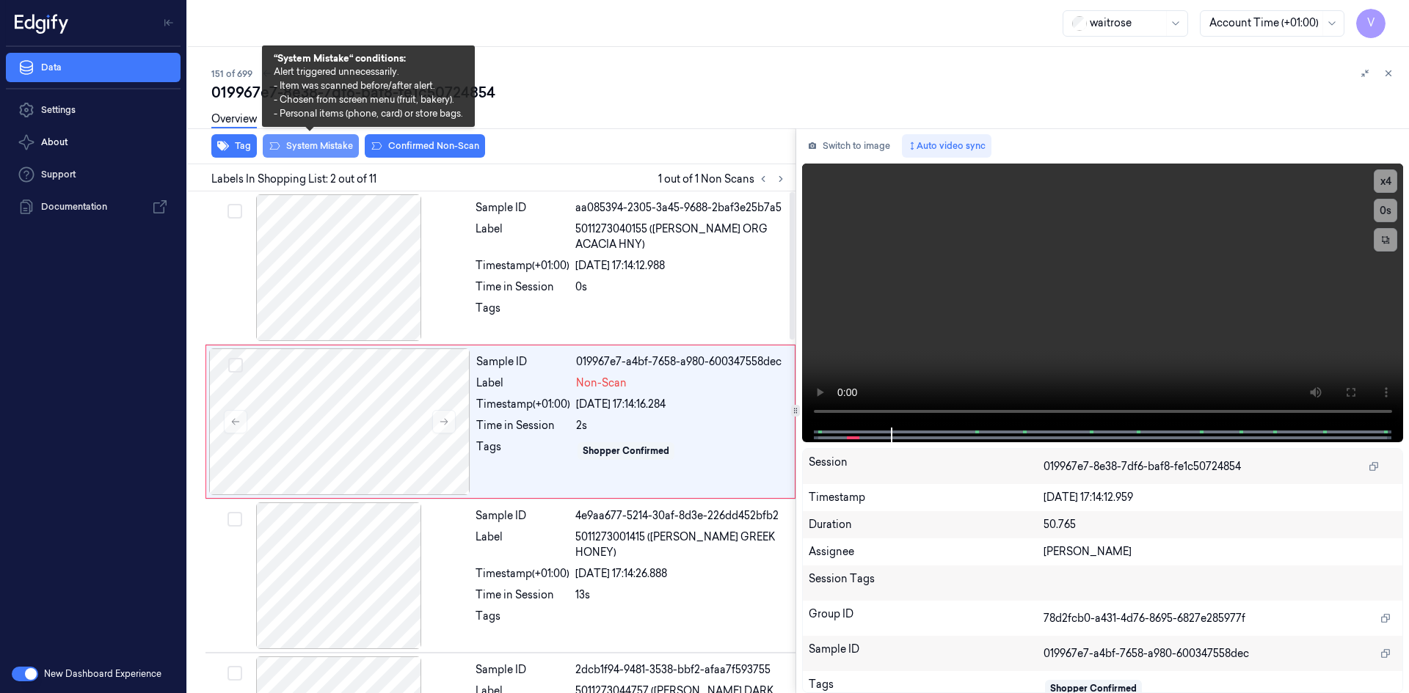
click at [336, 146] on button "System Mistake" at bounding box center [311, 145] width 96 height 23
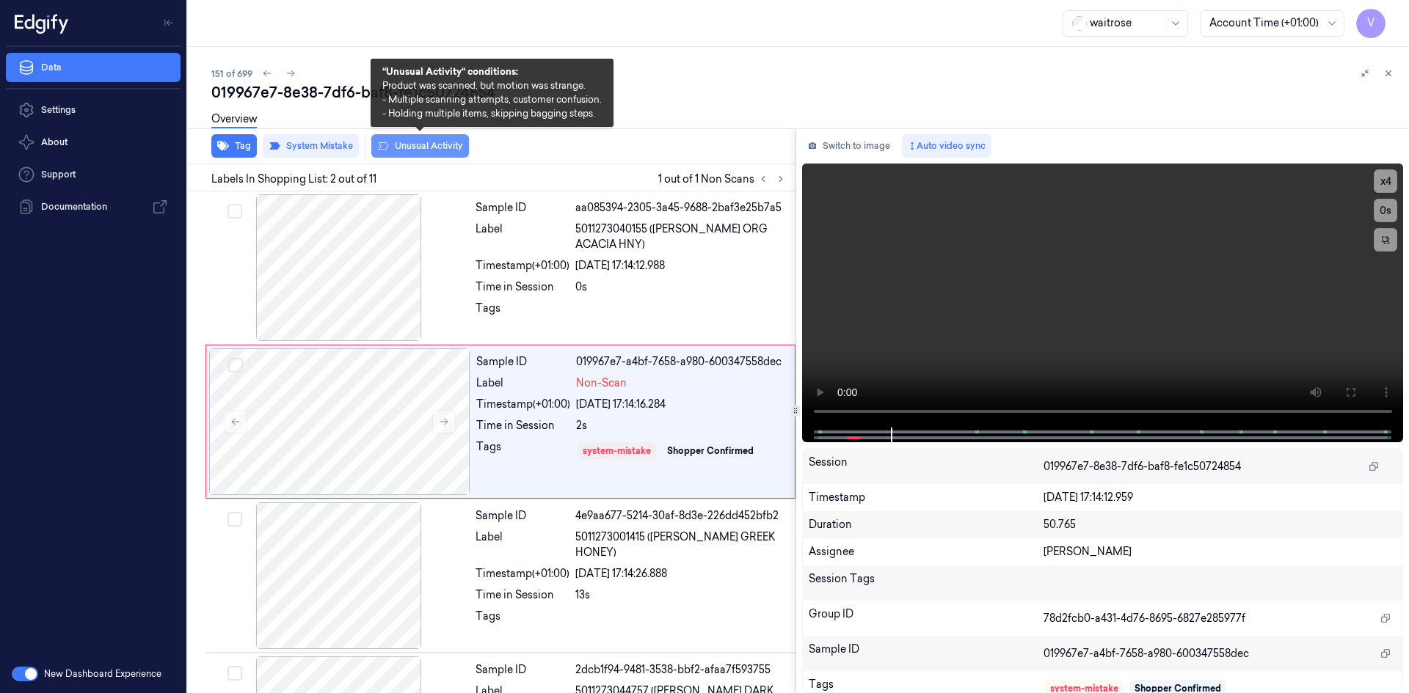
click at [426, 141] on button "Unusual Activity" at bounding box center [420, 145] width 98 height 23
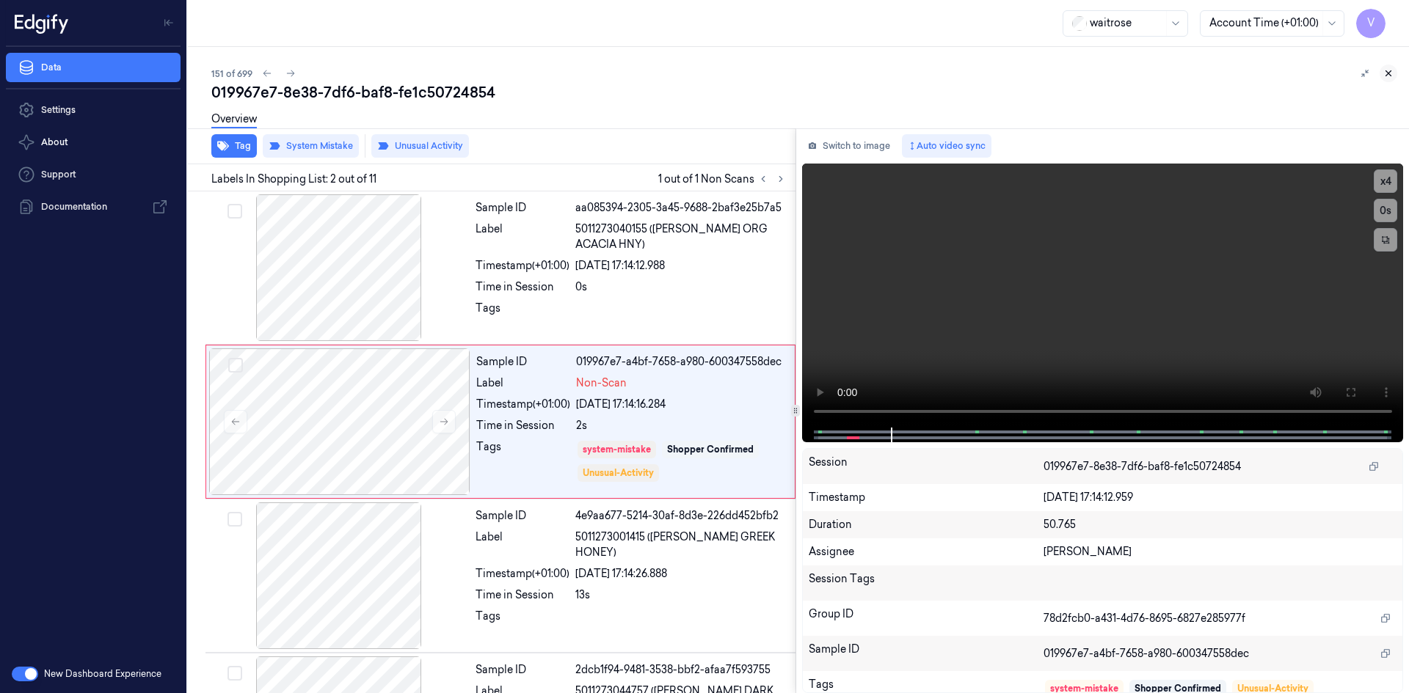
click at [1389, 73] on icon at bounding box center [1388, 73] width 10 height 10
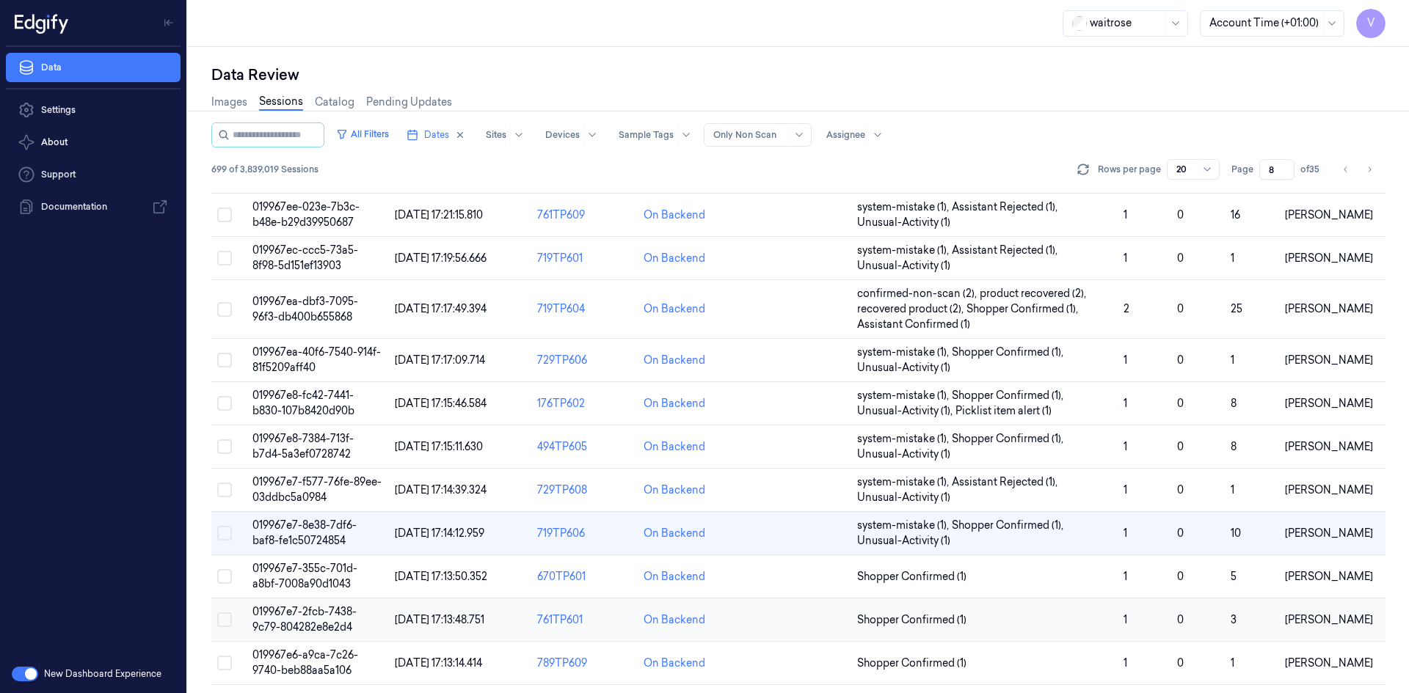
scroll to position [256, 0]
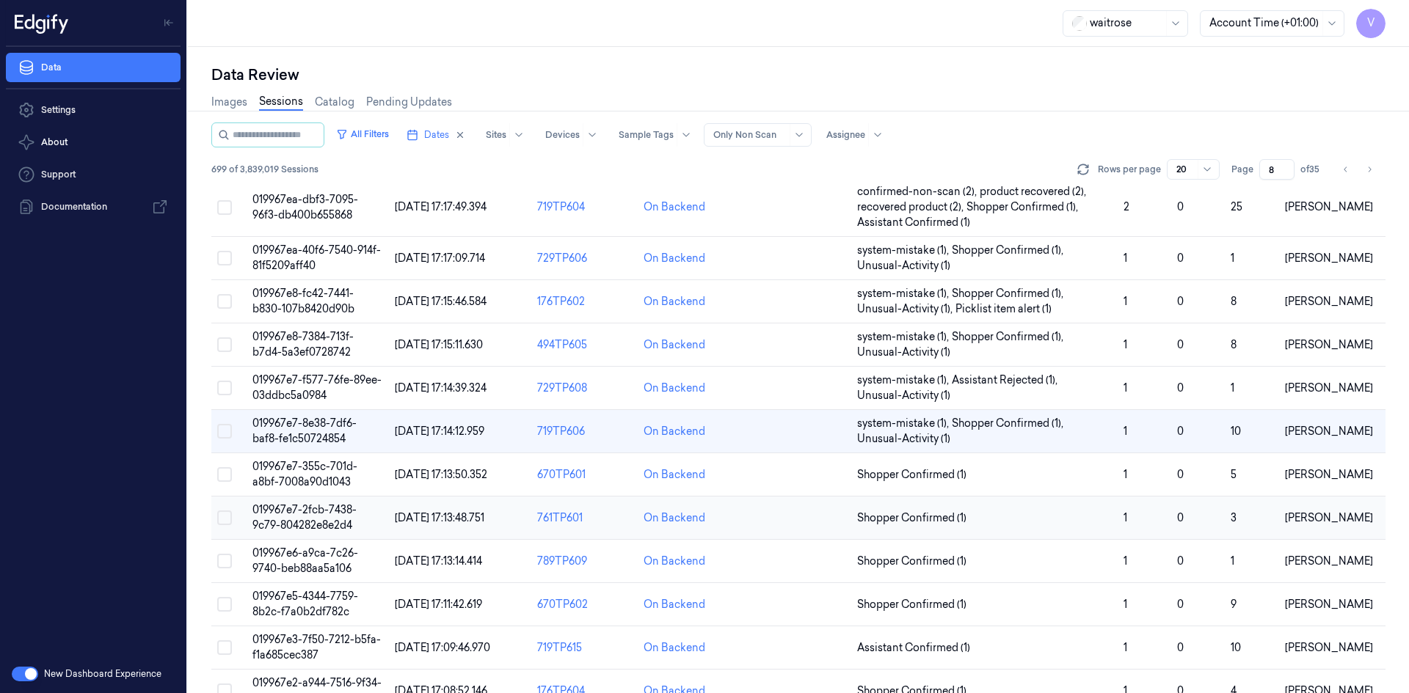
click at [299, 519] on span "019967e7-2fcb-7438-9c79-804282e8e2d4" at bounding box center [304, 517] width 104 height 29
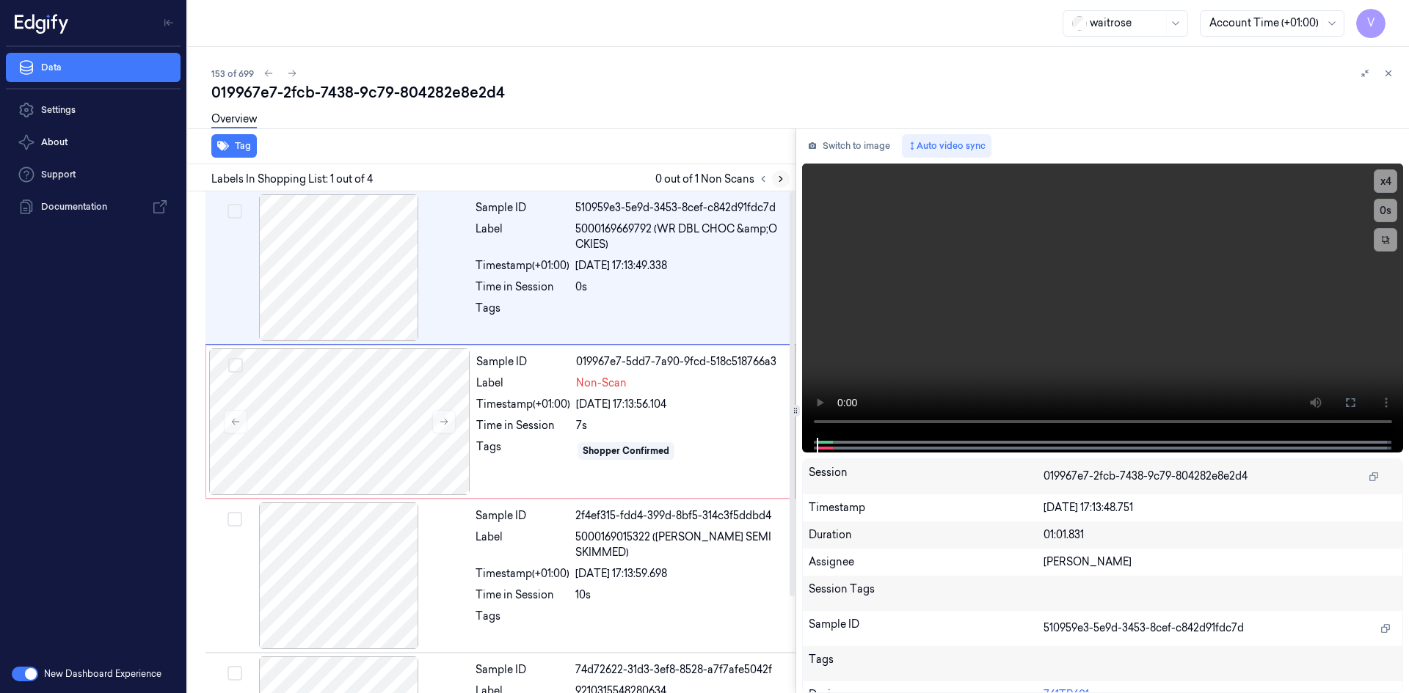
click at [784, 178] on icon at bounding box center [780, 179] width 10 height 10
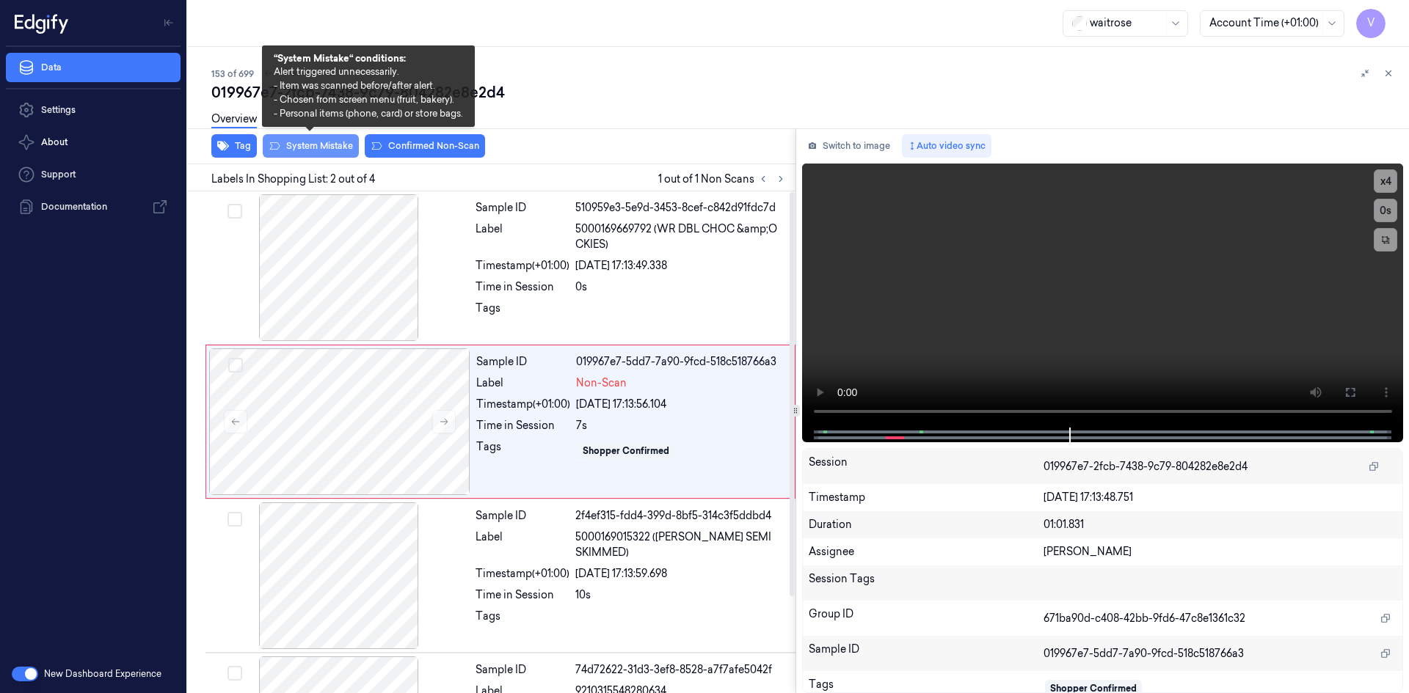
click at [312, 147] on button "System Mistake" at bounding box center [311, 145] width 96 height 23
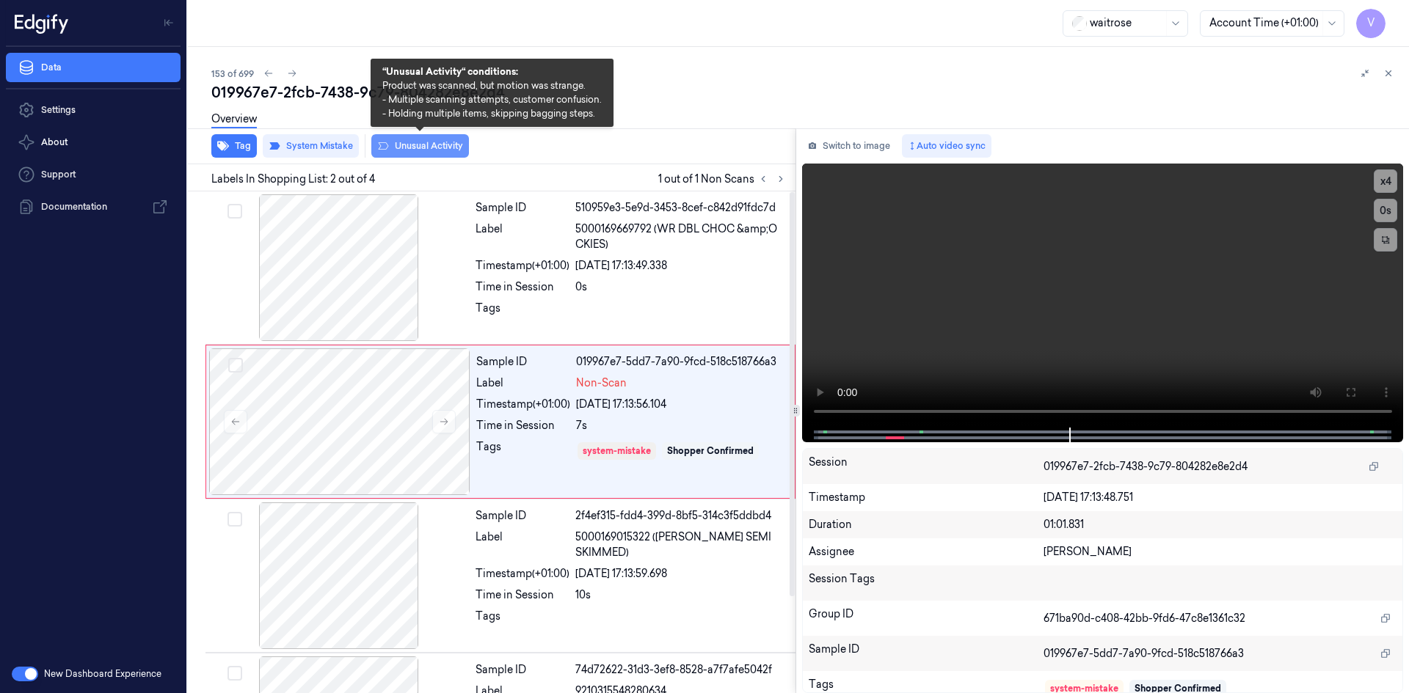
click at [446, 146] on button "Unusual Activity" at bounding box center [420, 145] width 98 height 23
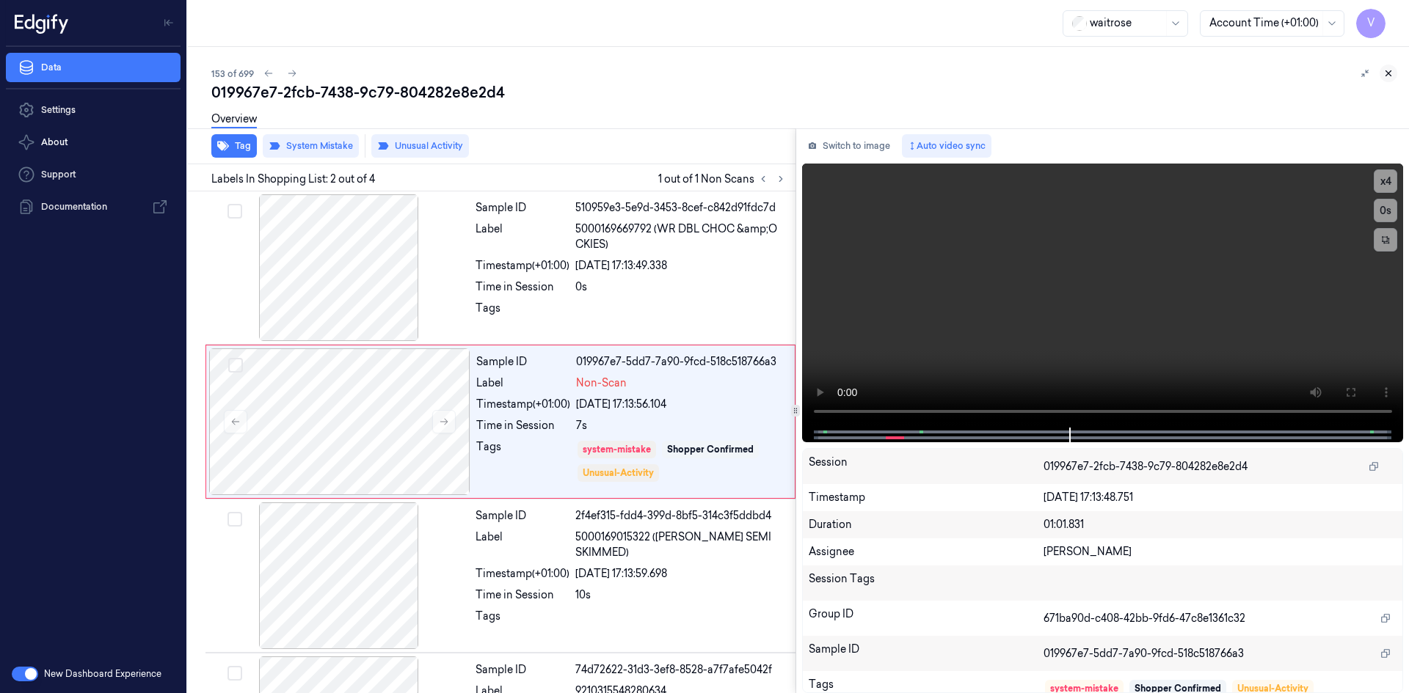
click at [1391, 73] on icon at bounding box center [1388, 73] width 10 height 10
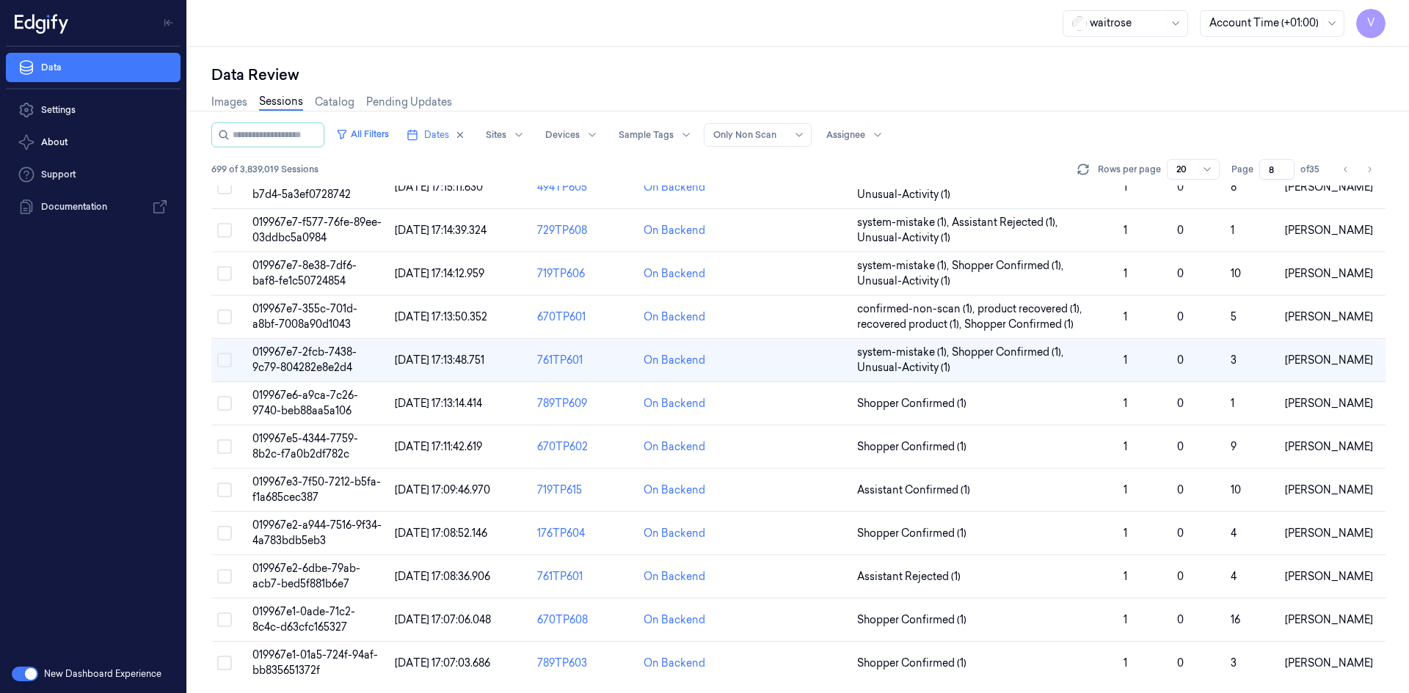
scroll to position [350, 0]
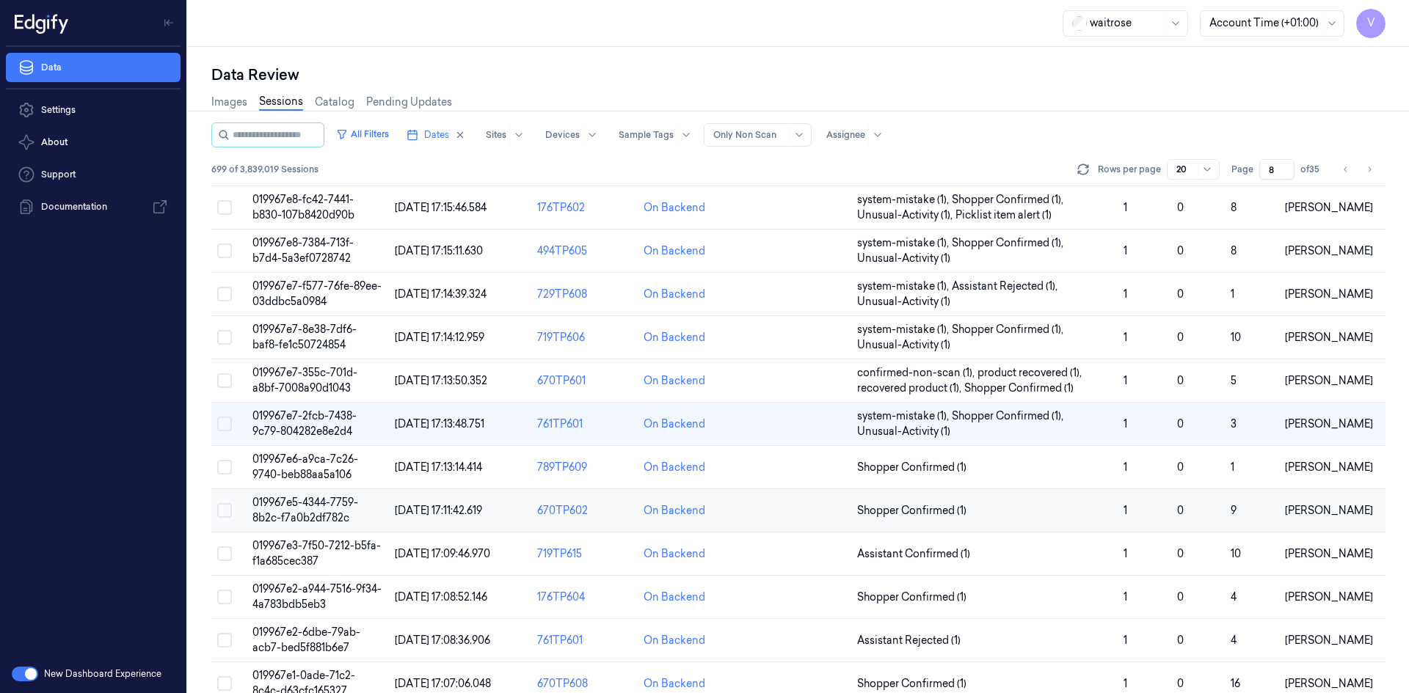
click at [307, 512] on span "019967e5-4344-7759-8b2c-f7a0b2df782c" at bounding box center [305, 510] width 106 height 29
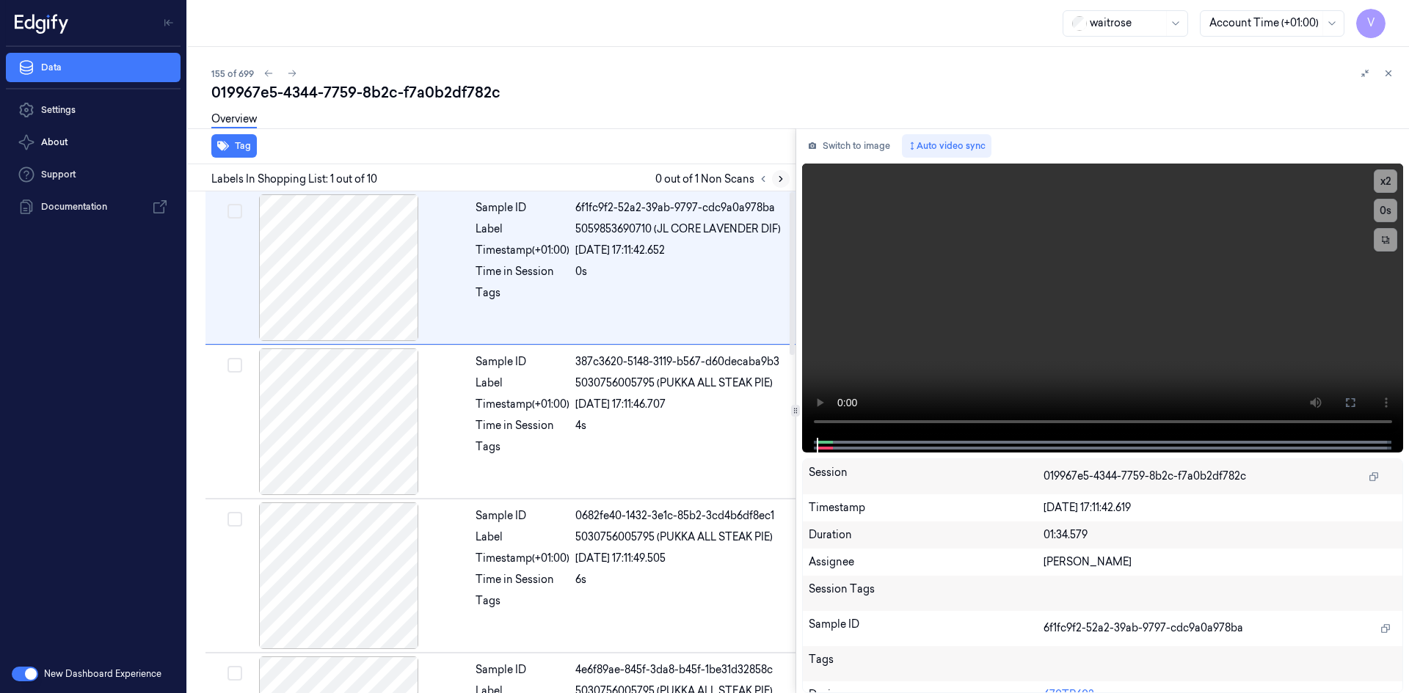
click at [777, 179] on icon at bounding box center [780, 179] width 10 height 10
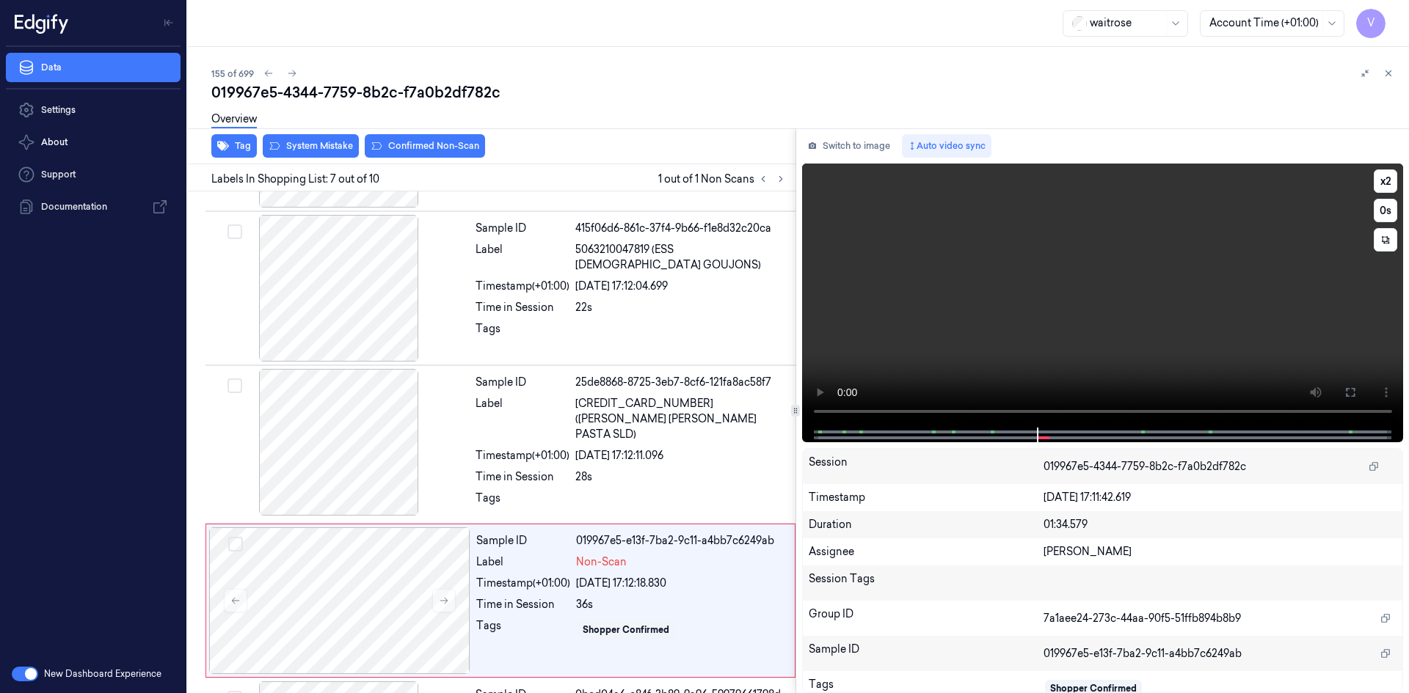
scroll to position [750, 0]
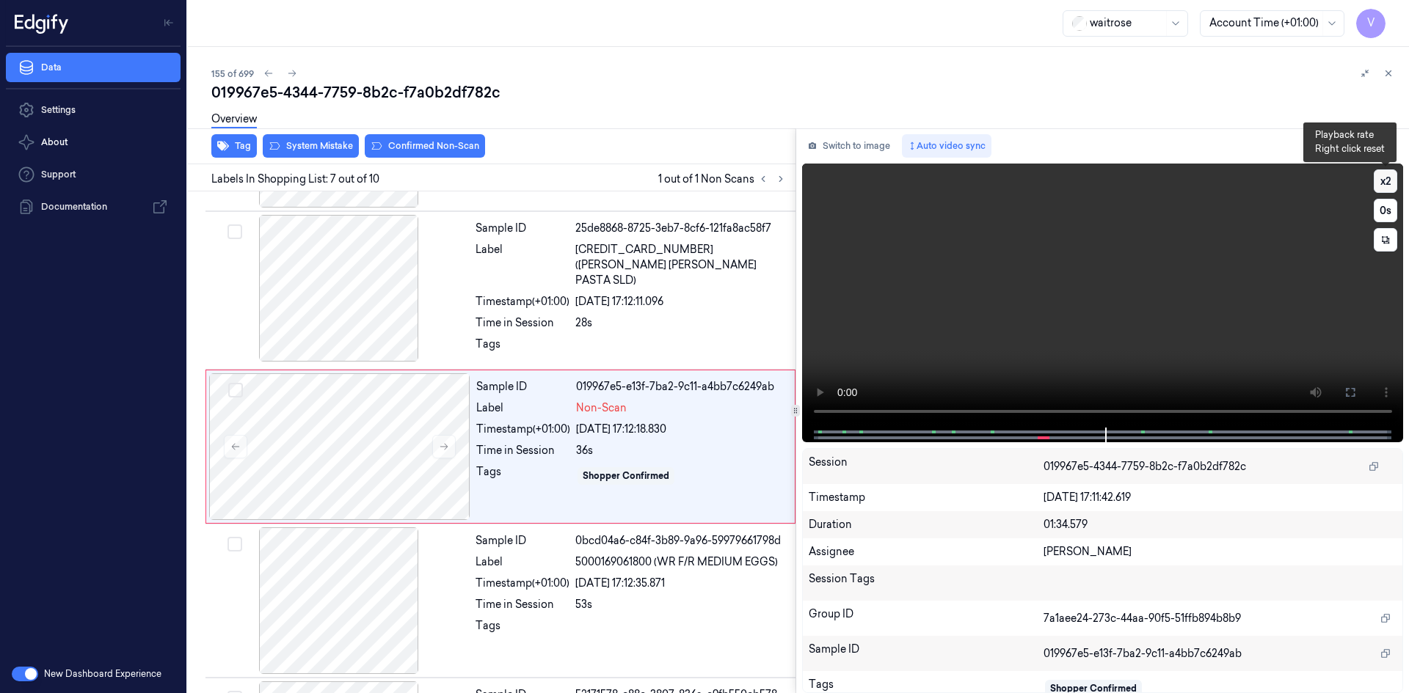
click at [1389, 175] on button "x 2" at bounding box center [1384, 180] width 23 height 23
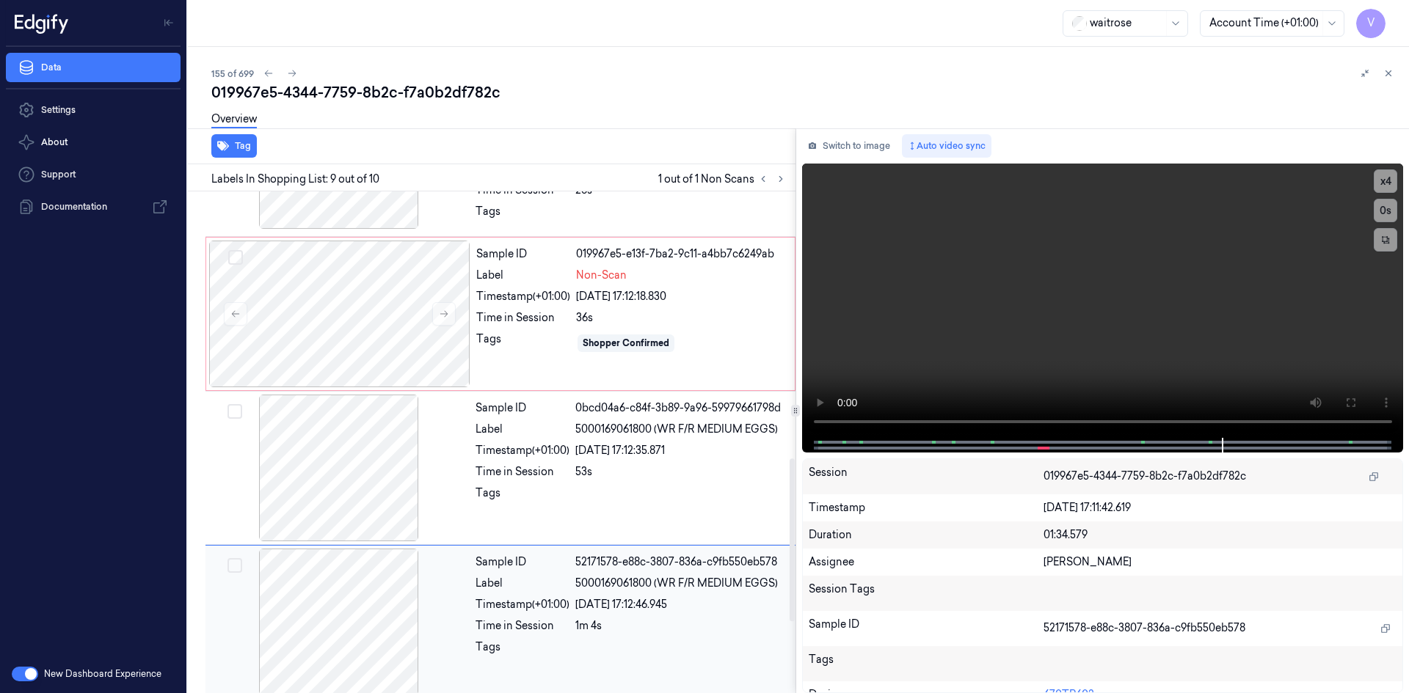
scroll to position [823, 0]
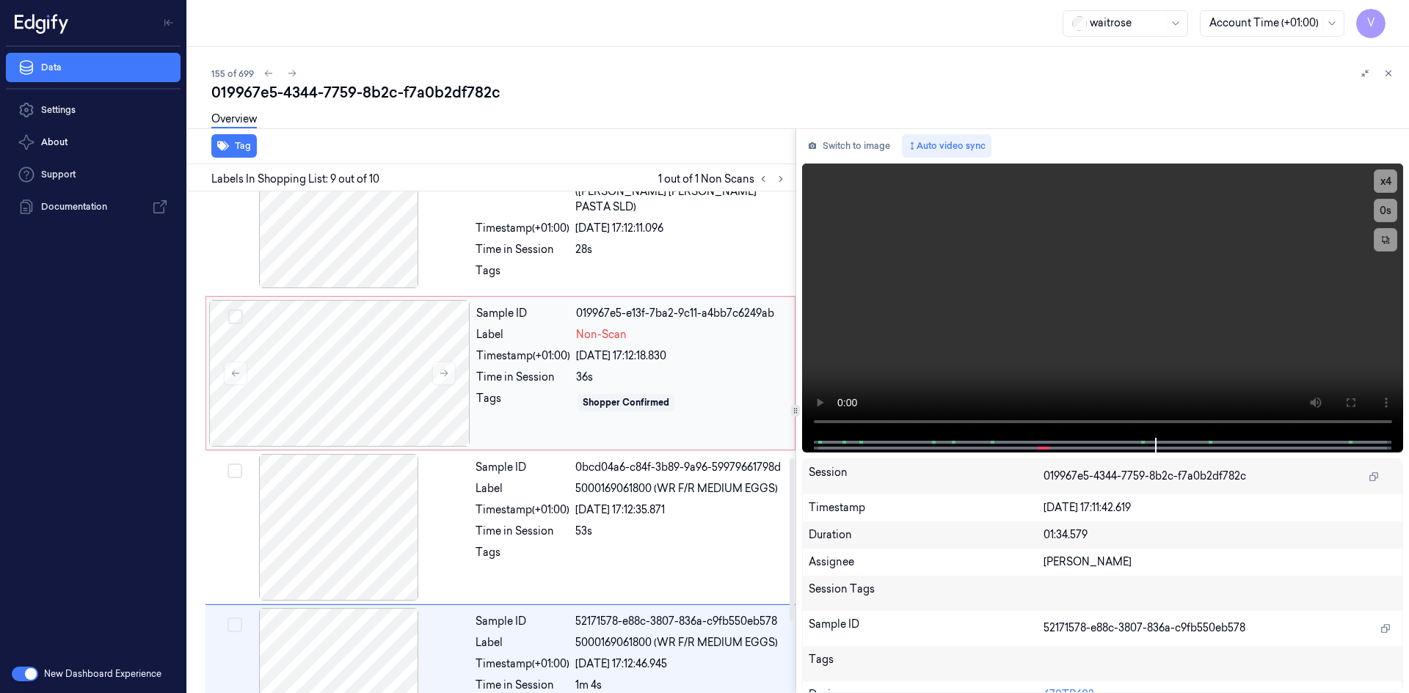
click at [538, 352] on div "Timestamp (+01:00)" at bounding box center [523, 355] width 94 height 15
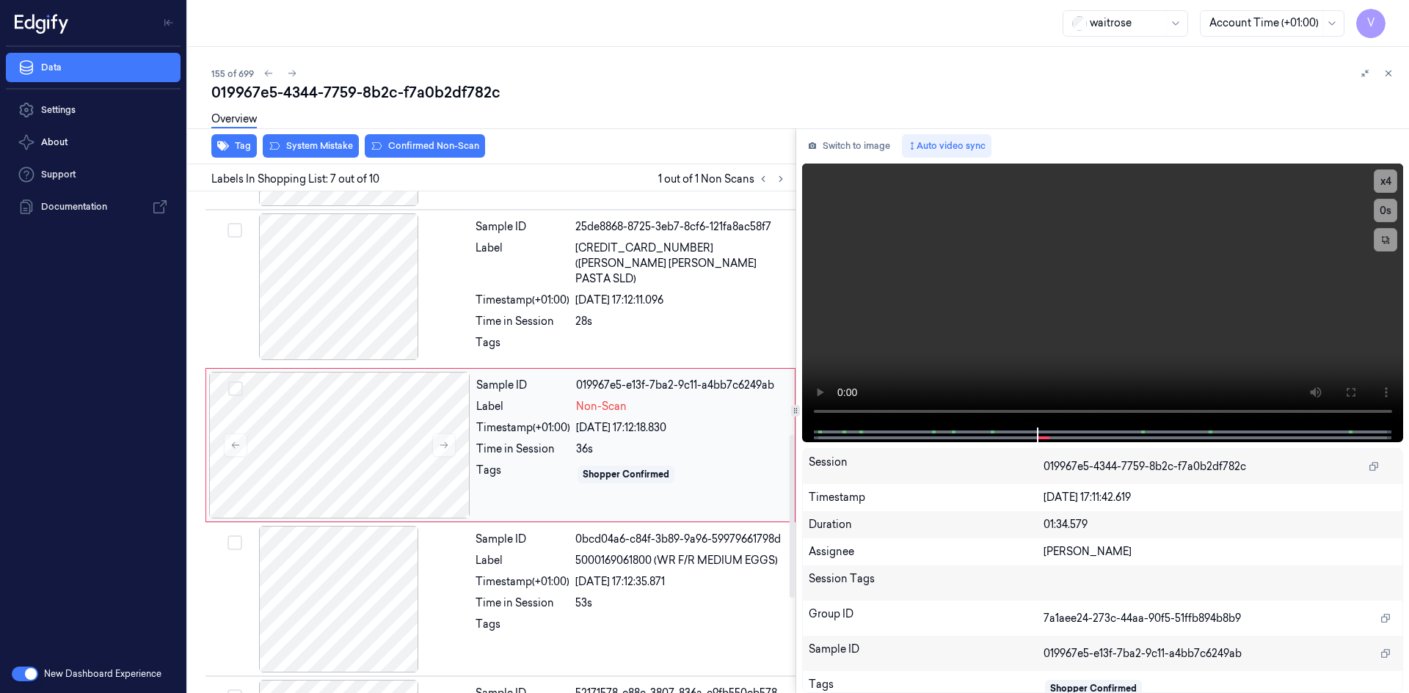
scroll to position [750, 0]
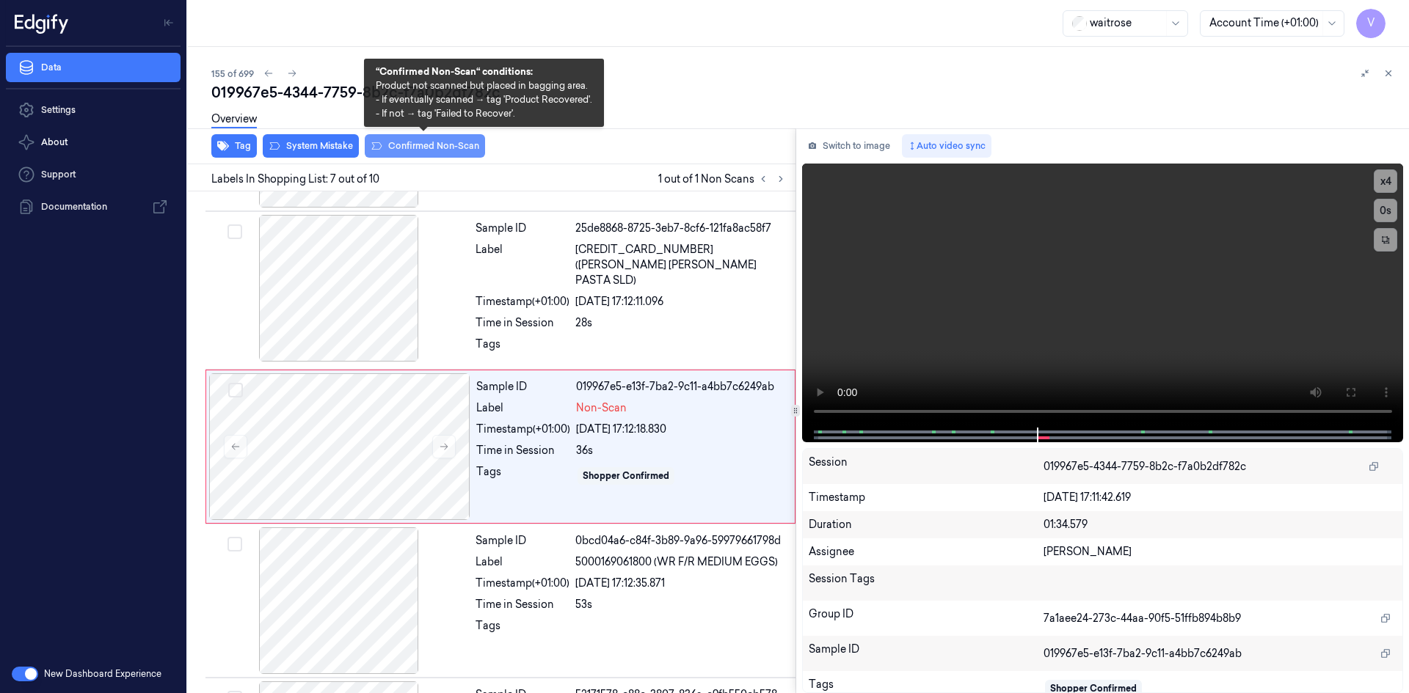
click at [434, 144] on button "Confirmed Non-Scan" at bounding box center [425, 145] width 120 height 23
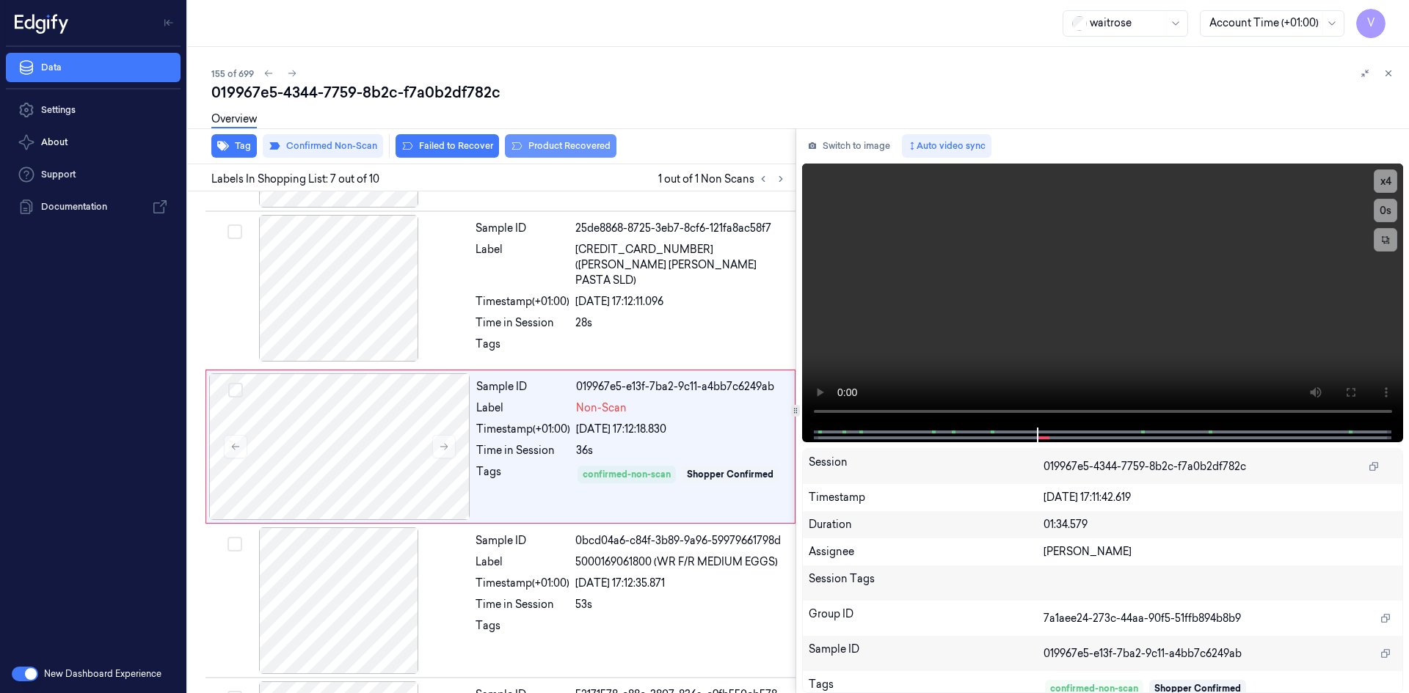
click at [573, 150] on button "Product Recovered" at bounding box center [561, 145] width 112 height 23
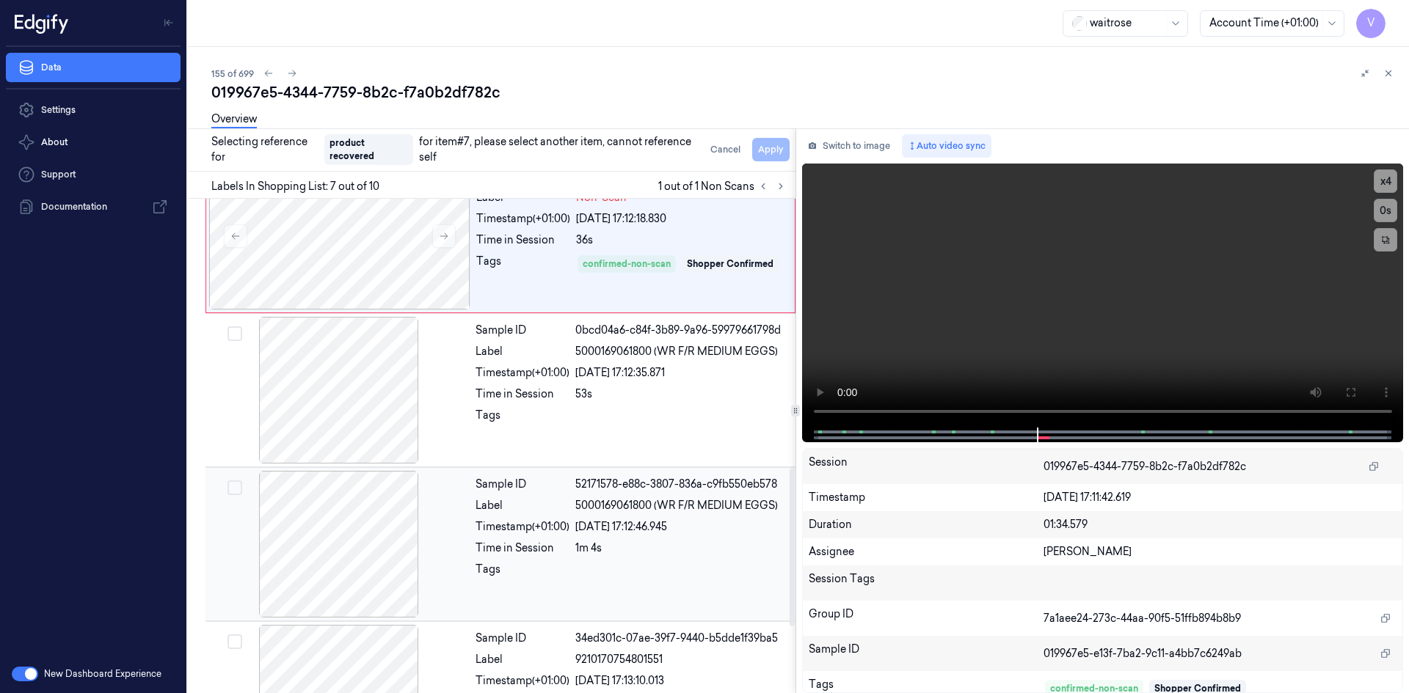
scroll to position [970, 0]
click at [671, 408] on div at bounding box center [680, 417] width 211 height 23
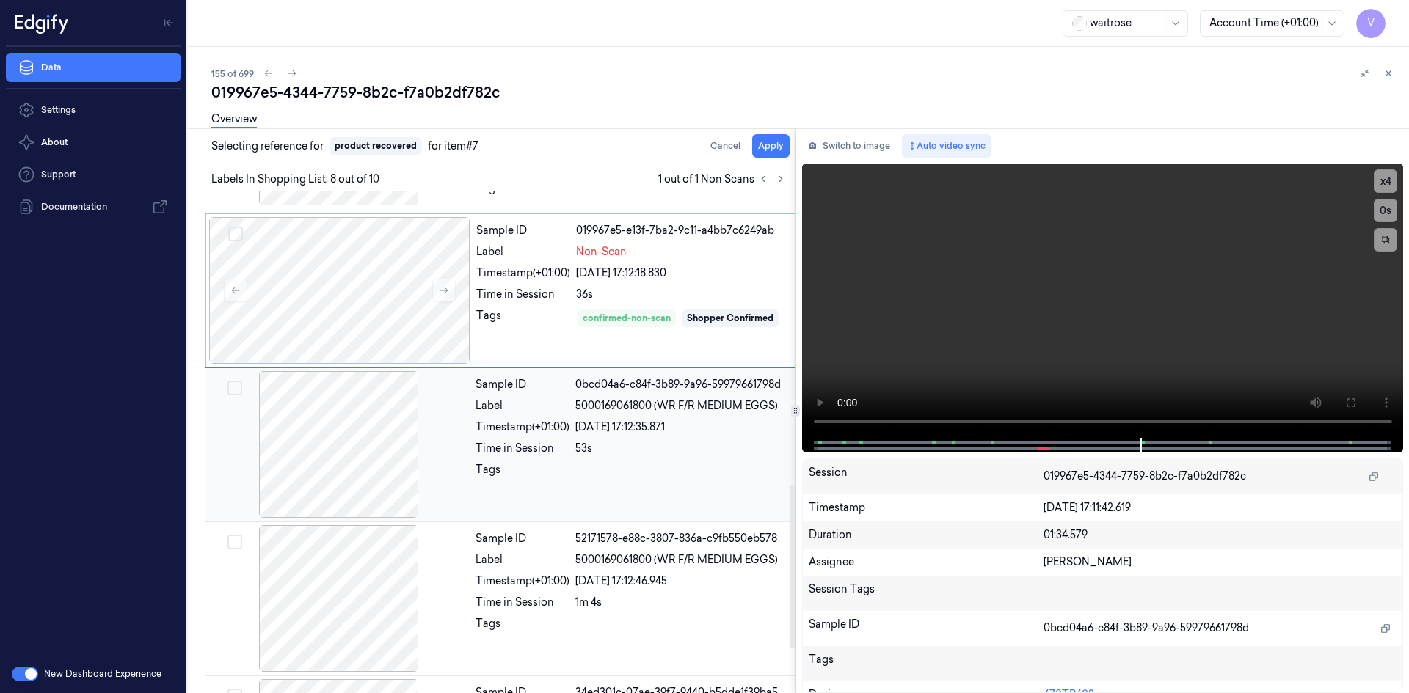
scroll to position [904, 0]
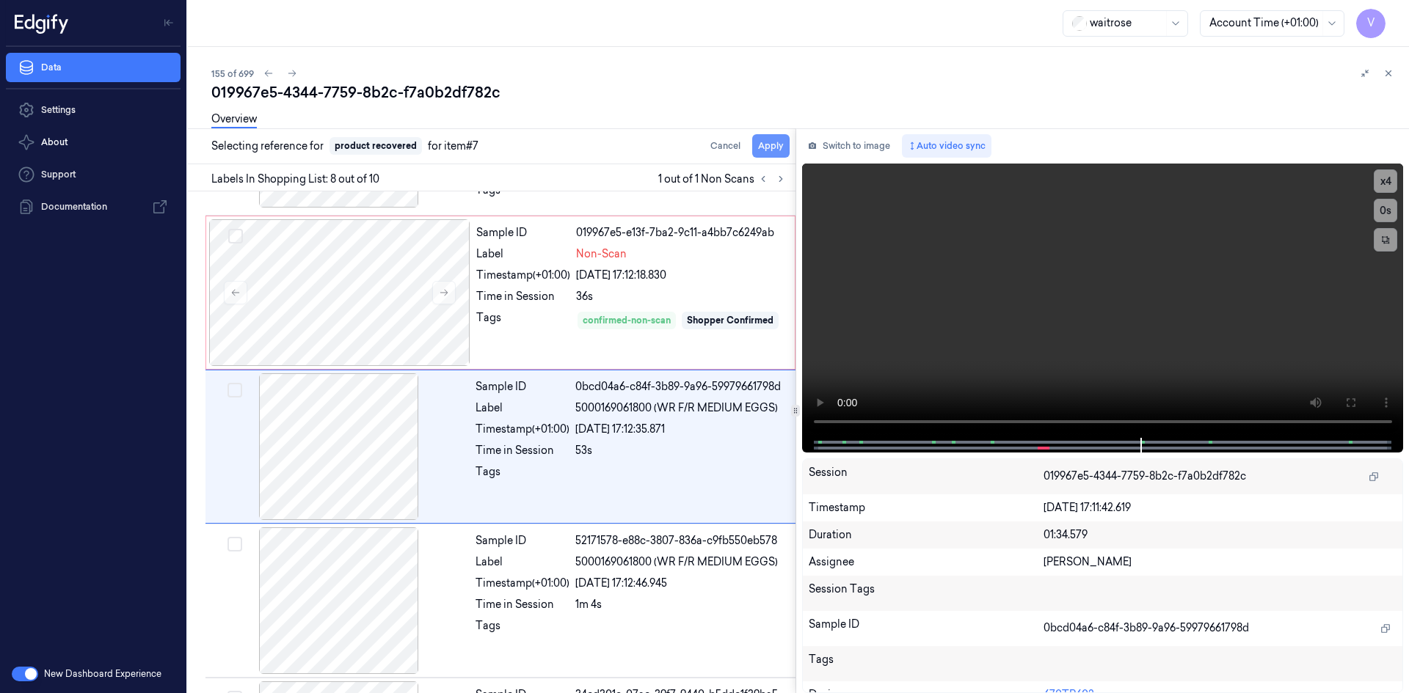
click at [778, 145] on button "Apply" at bounding box center [770, 145] width 37 height 23
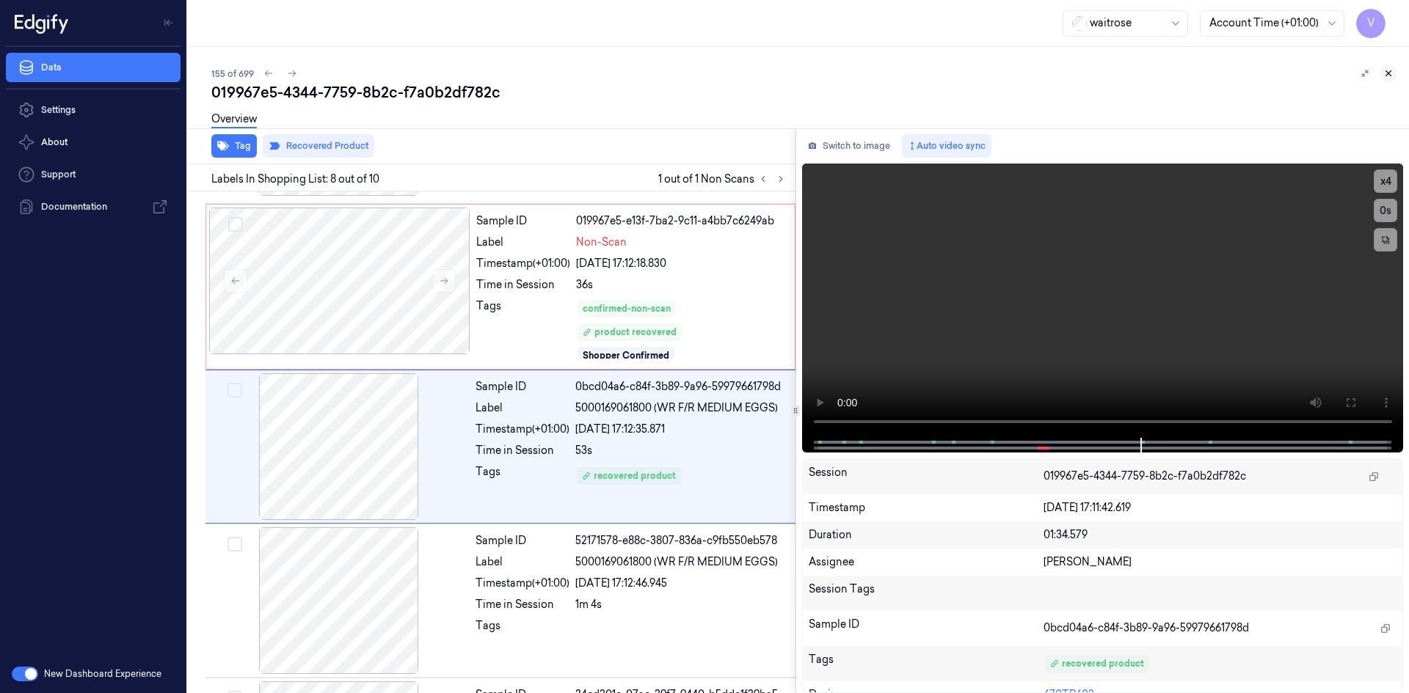
click at [1387, 73] on icon at bounding box center [1388, 73] width 5 height 5
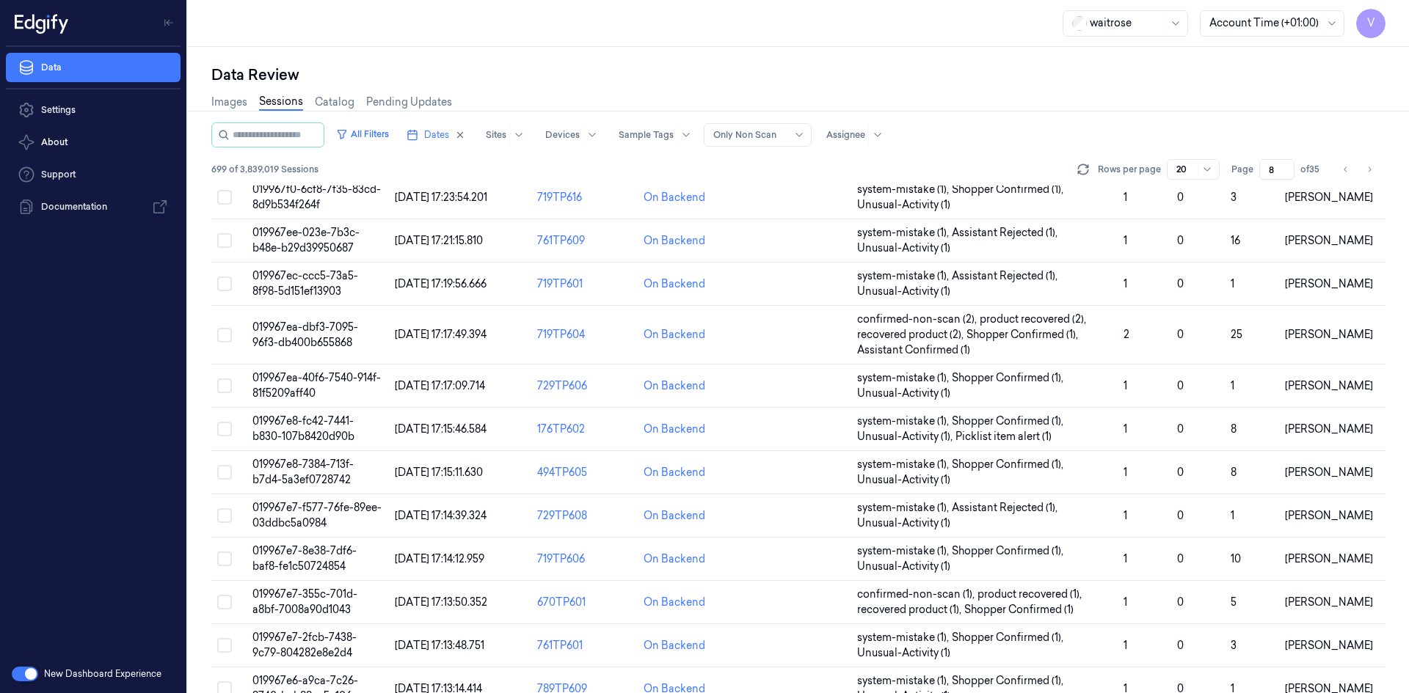
scroll to position [417, 0]
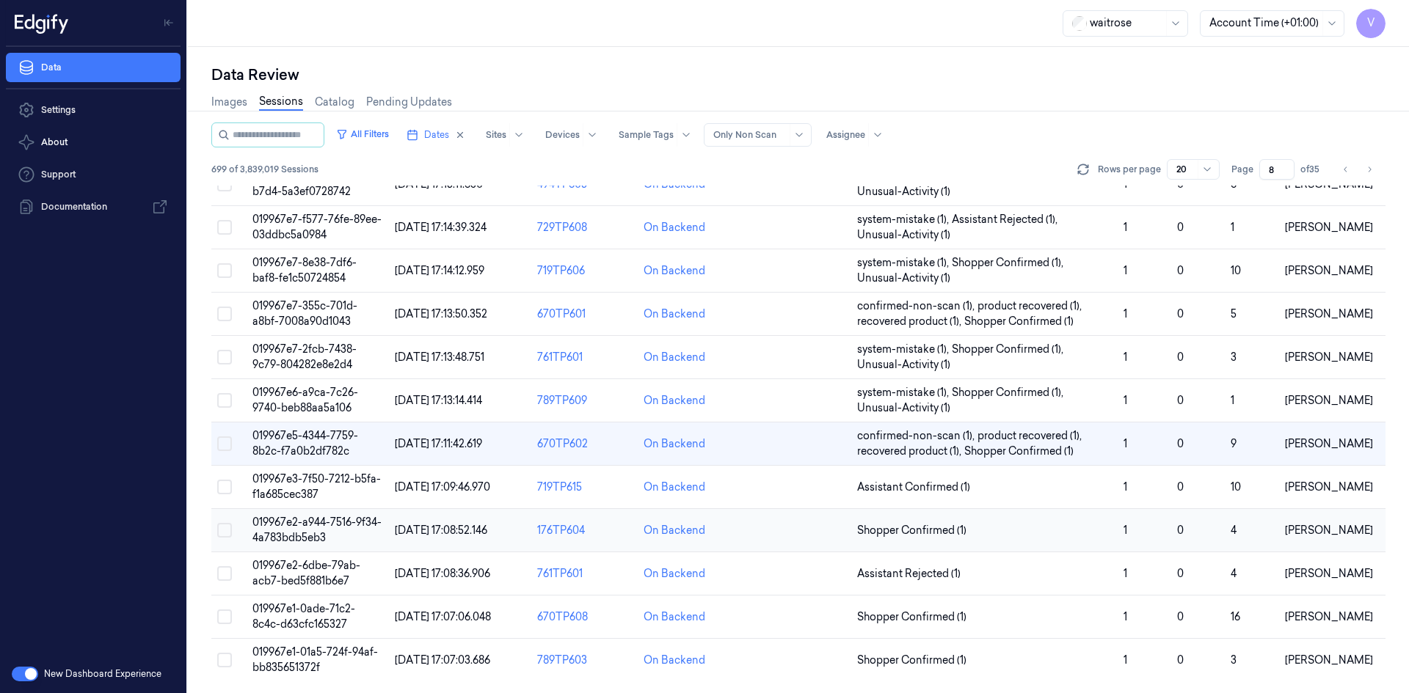
click at [297, 527] on span "019967e2-a944-7516-9f34-4a783bdb5eb3" at bounding box center [316, 530] width 129 height 29
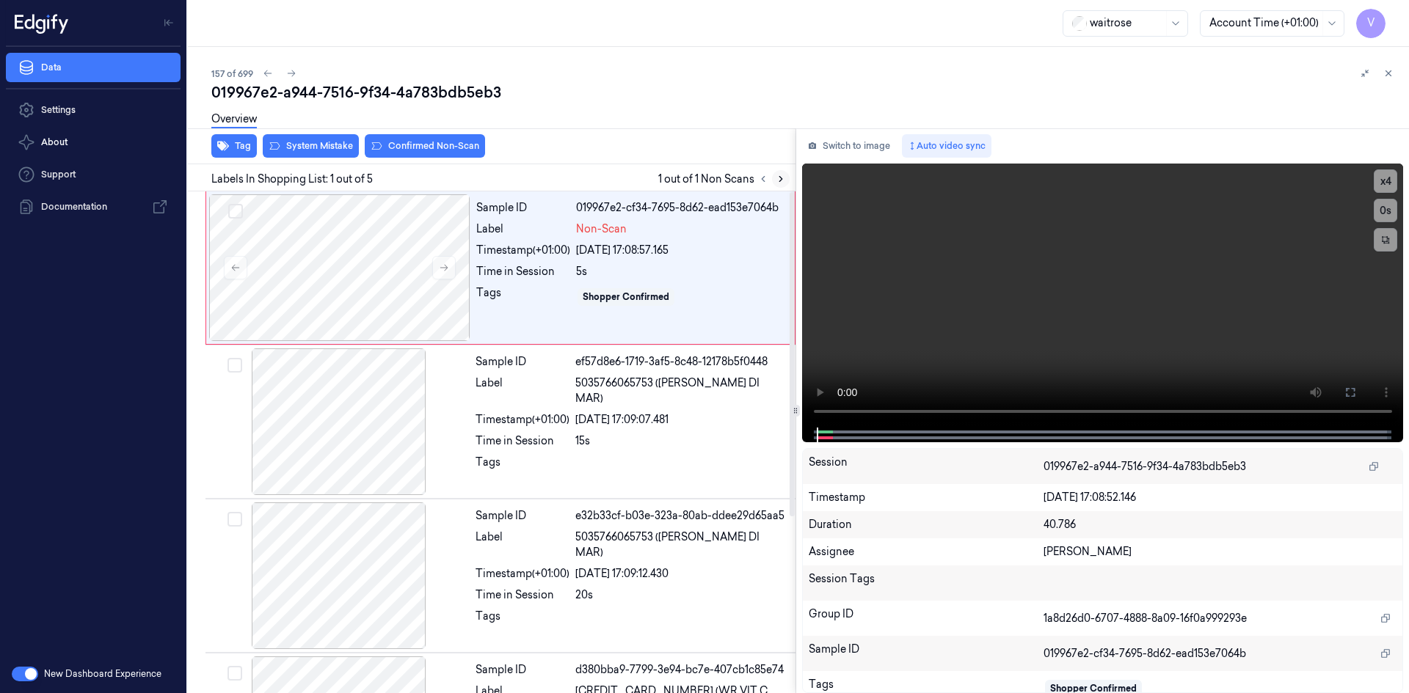
click at [788, 174] on button at bounding box center [781, 179] width 18 height 18
click at [786, 177] on button at bounding box center [781, 179] width 18 height 18
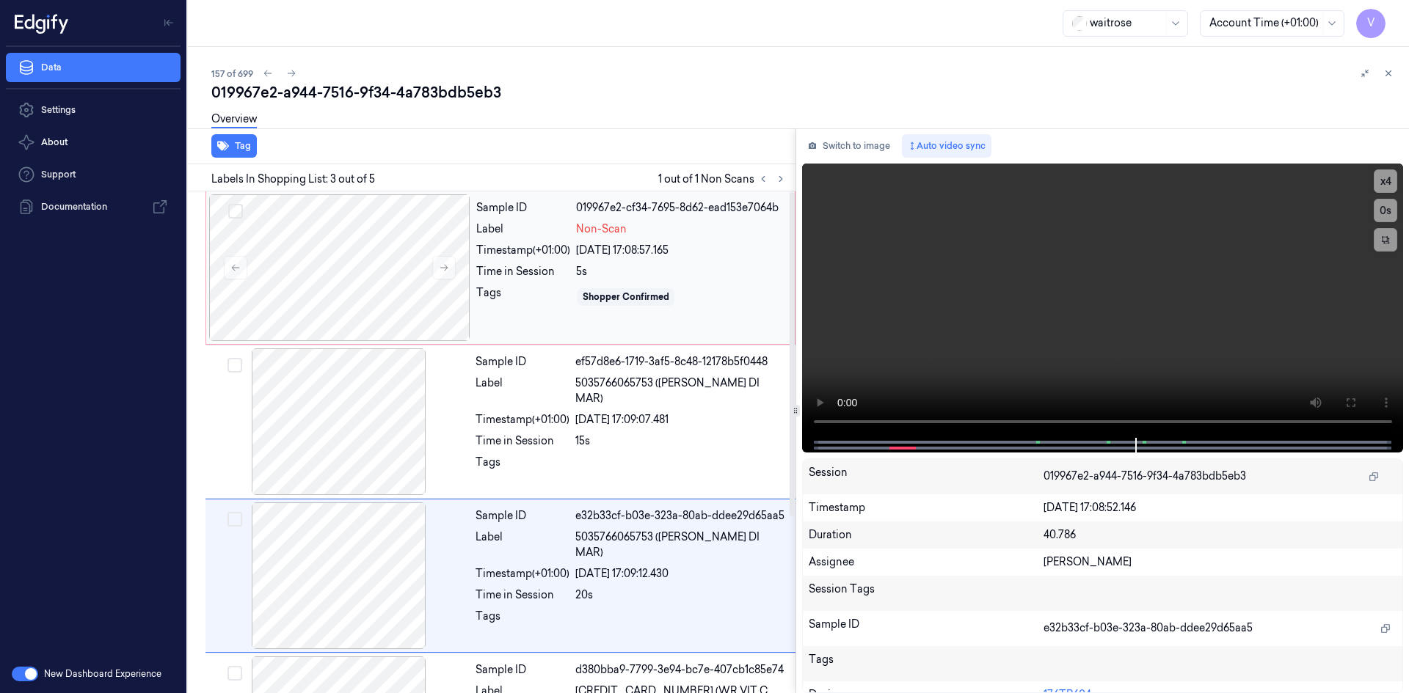
click at [472, 255] on div "Sample ID 019967e2-cf34-7695-8d62-ead153e7064b Label Non-Scan Timestamp (+01:00…" at bounding box center [630, 267] width 321 height 147
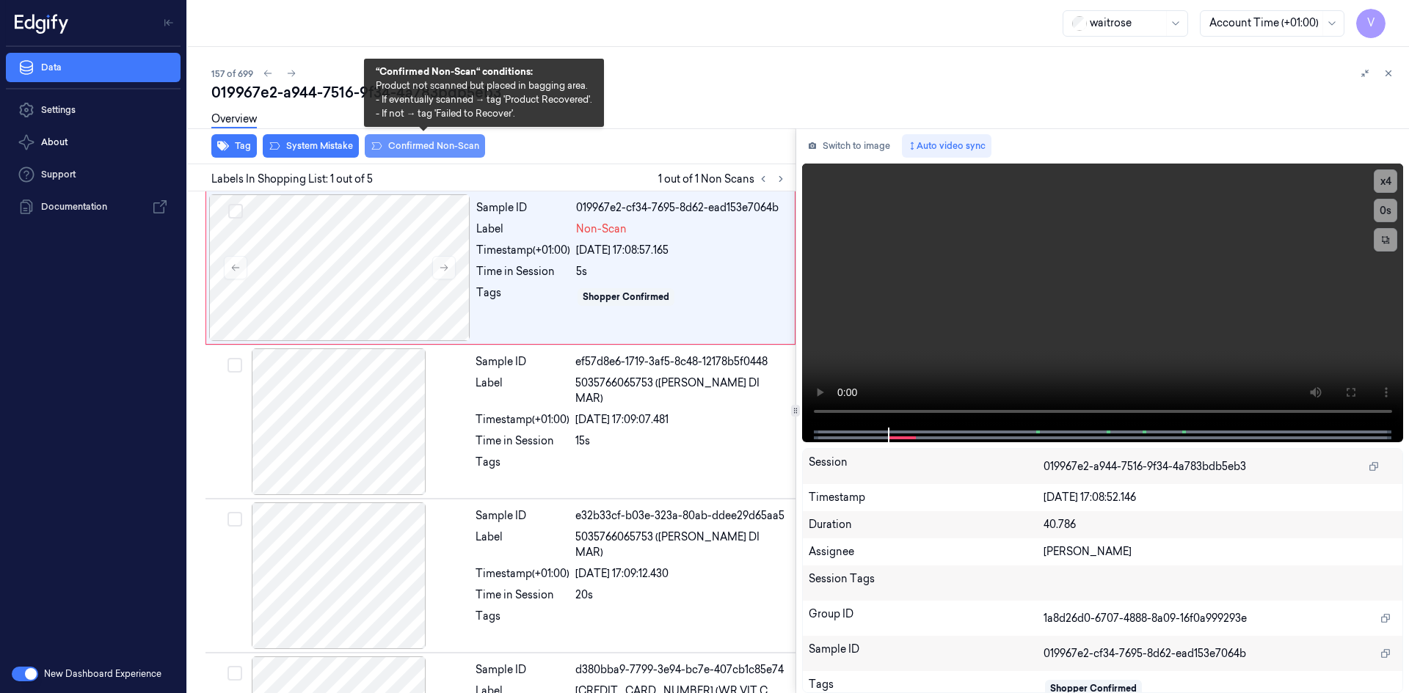
click at [413, 145] on button "Confirmed Non-Scan" at bounding box center [425, 145] width 120 height 23
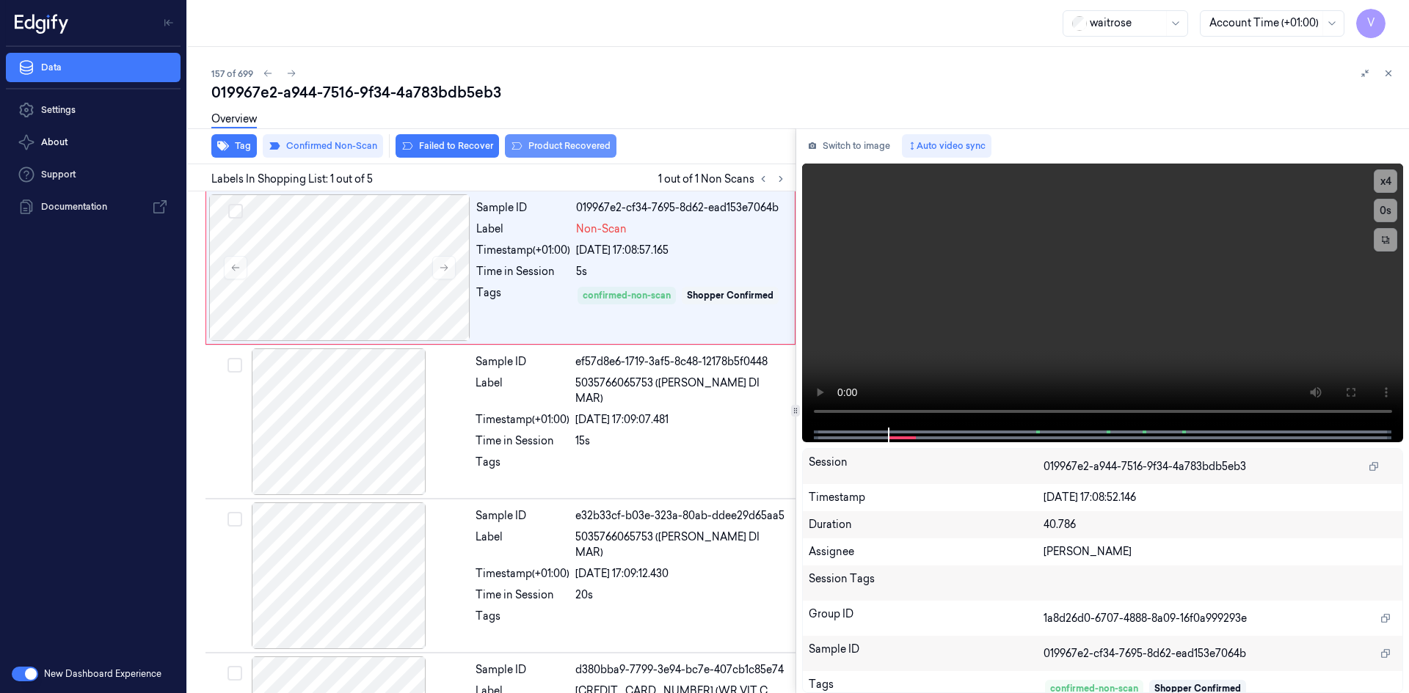
click at [548, 148] on button "Product Recovered" at bounding box center [561, 145] width 112 height 23
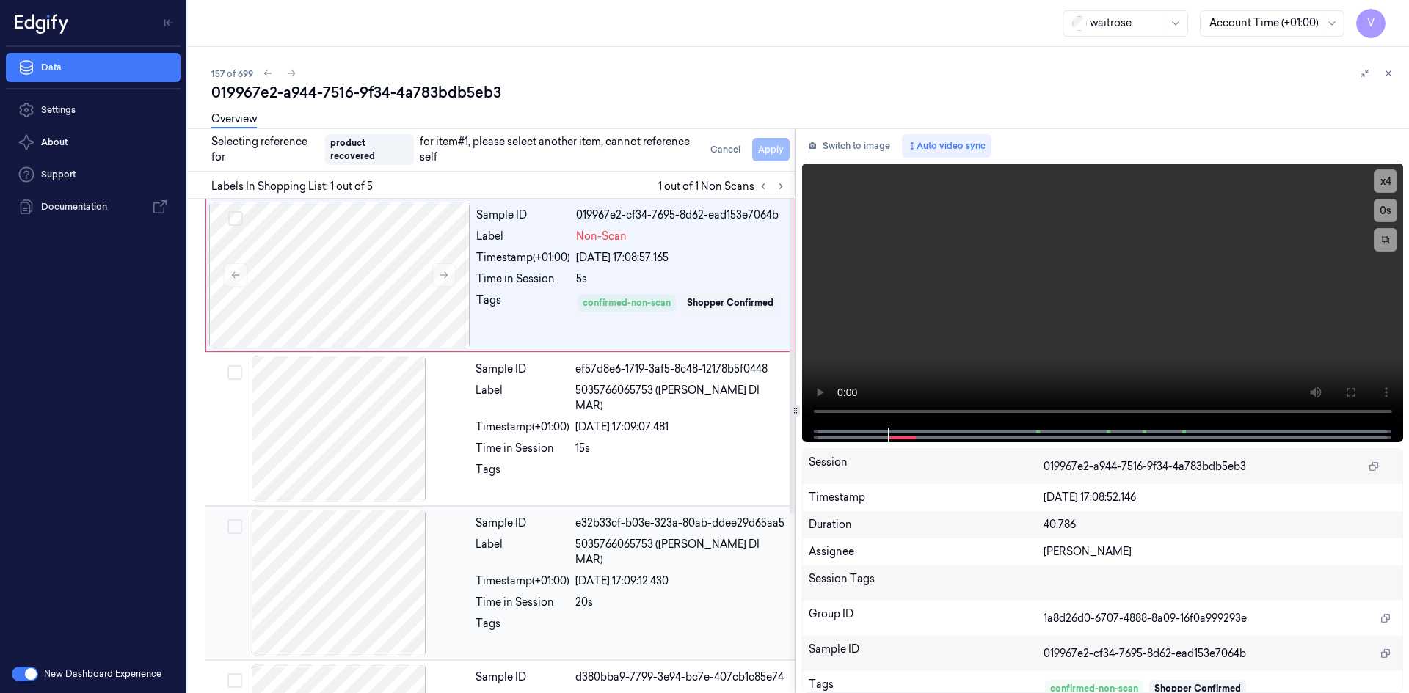
click at [467, 565] on div at bounding box center [338, 583] width 261 height 147
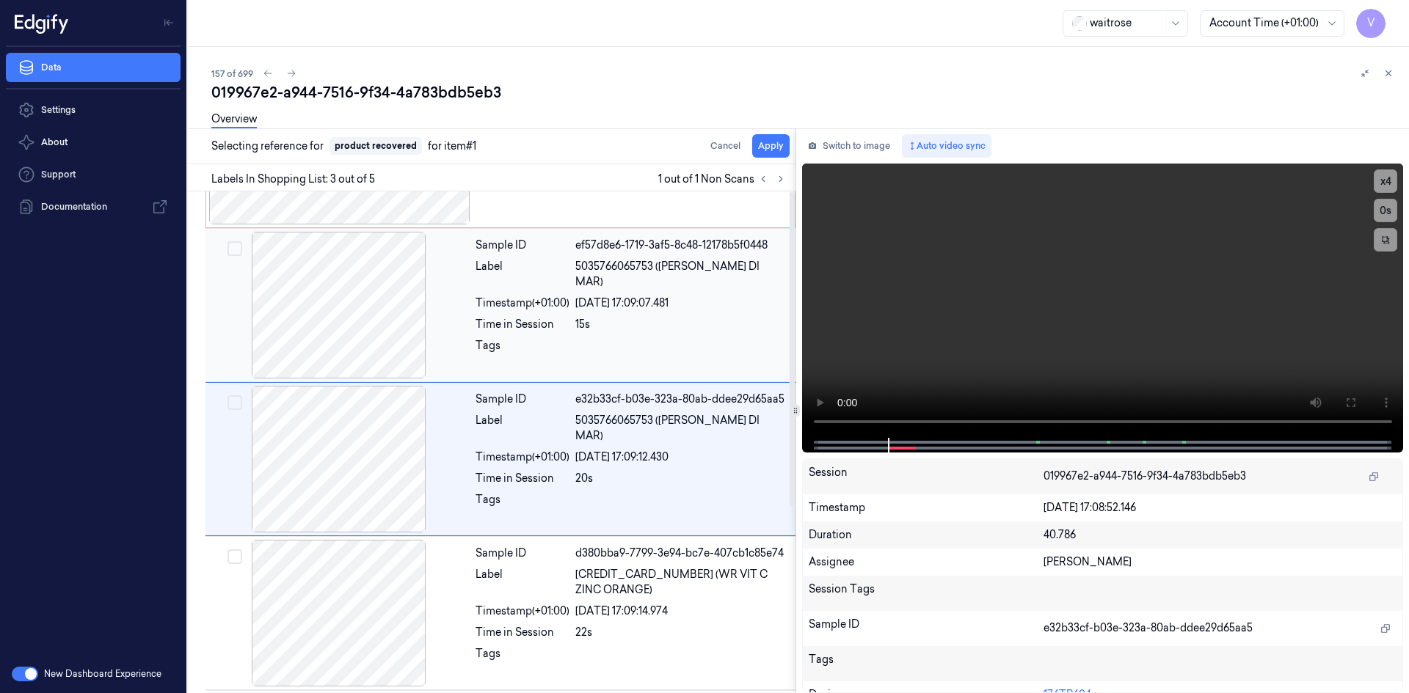
scroll to position [134, 0]
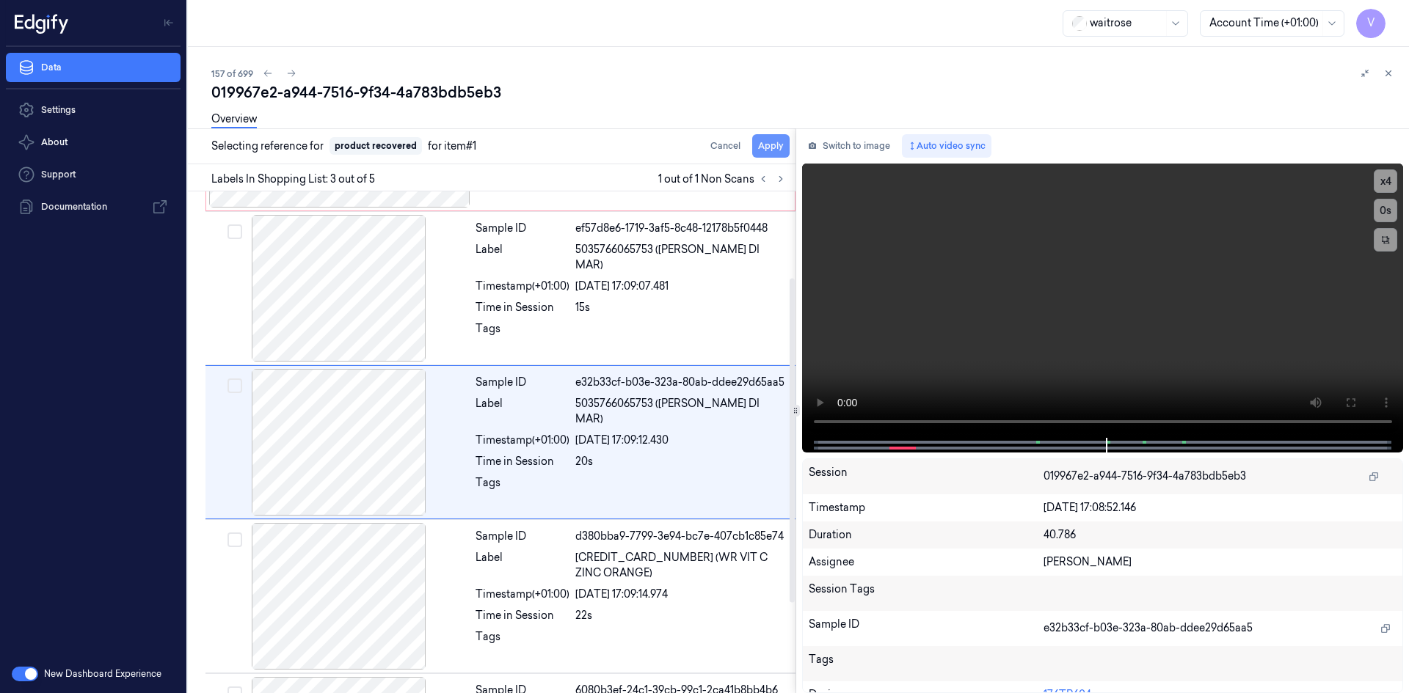
click at [771, 149] on button "Apply" at bounding box center [770, 145] width 37 height 23
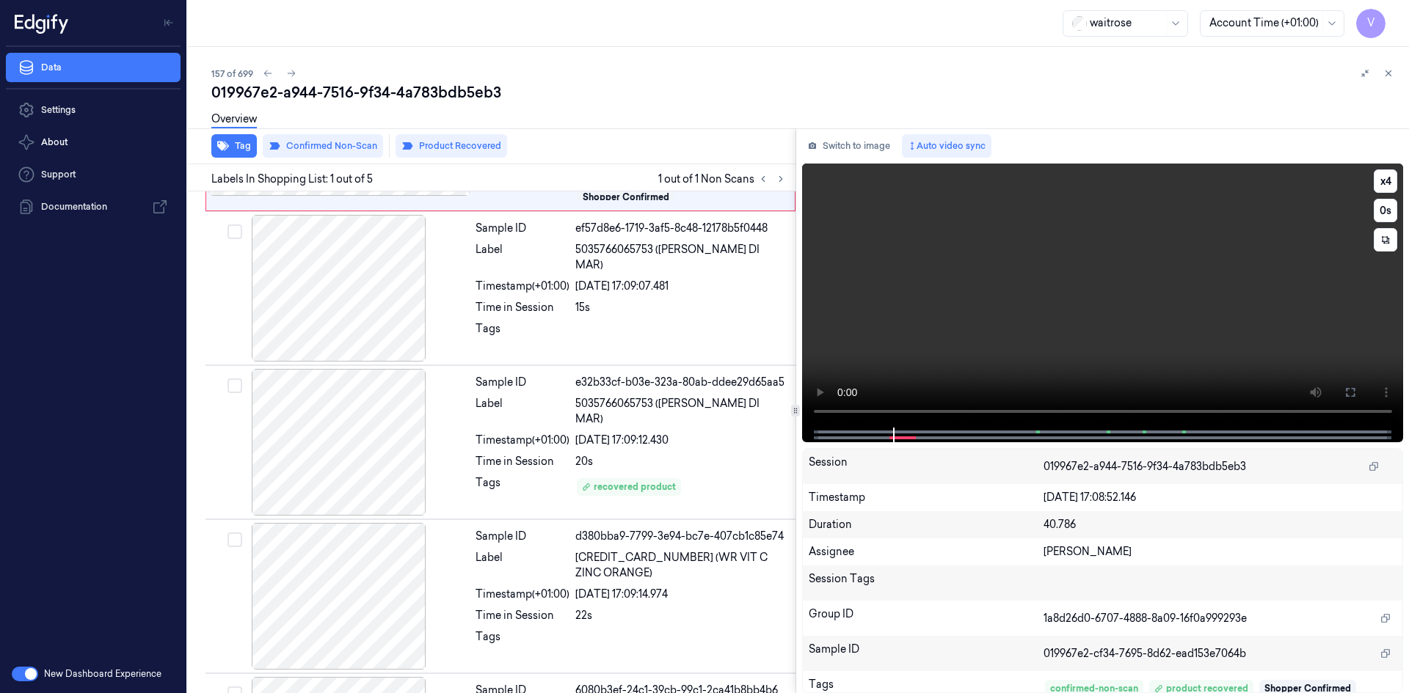
scroll to position [0, 0]
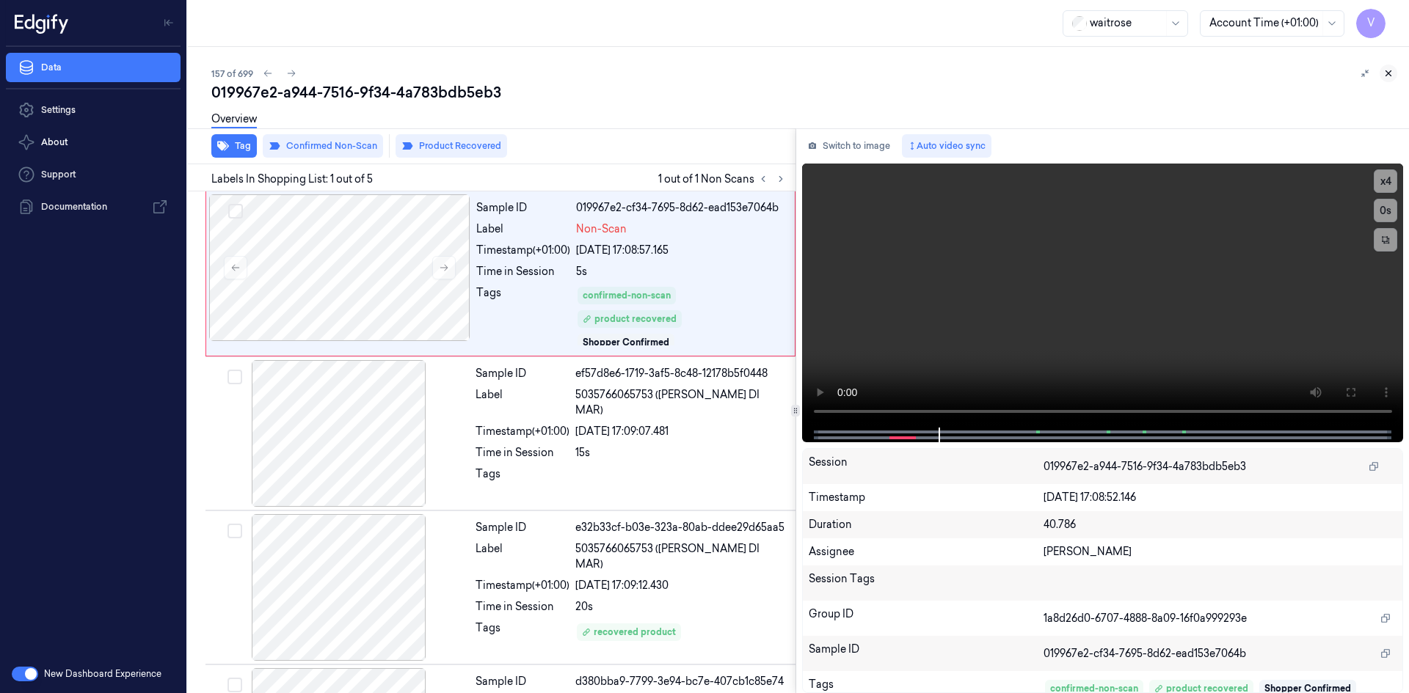
click at [1385, 73] on icon at bounding box center [1388, 73] width 10 height 10
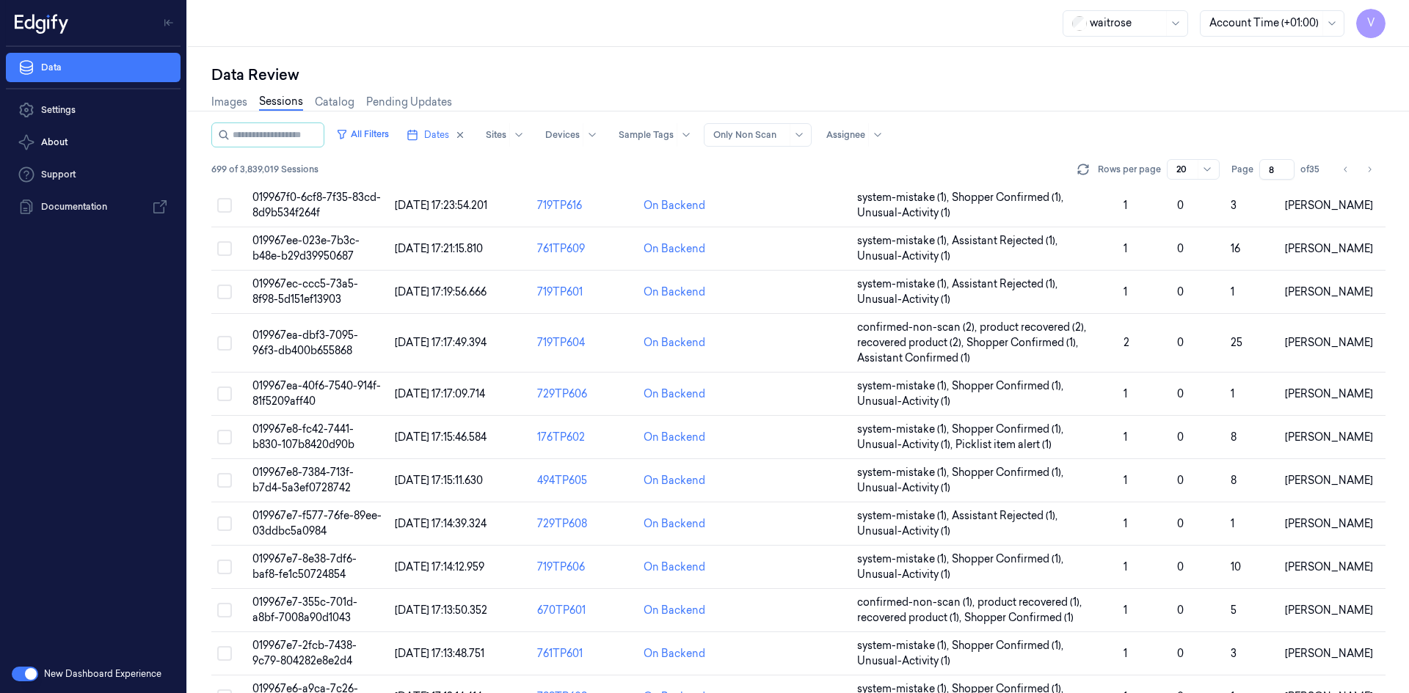
scroll to position [417, 0]
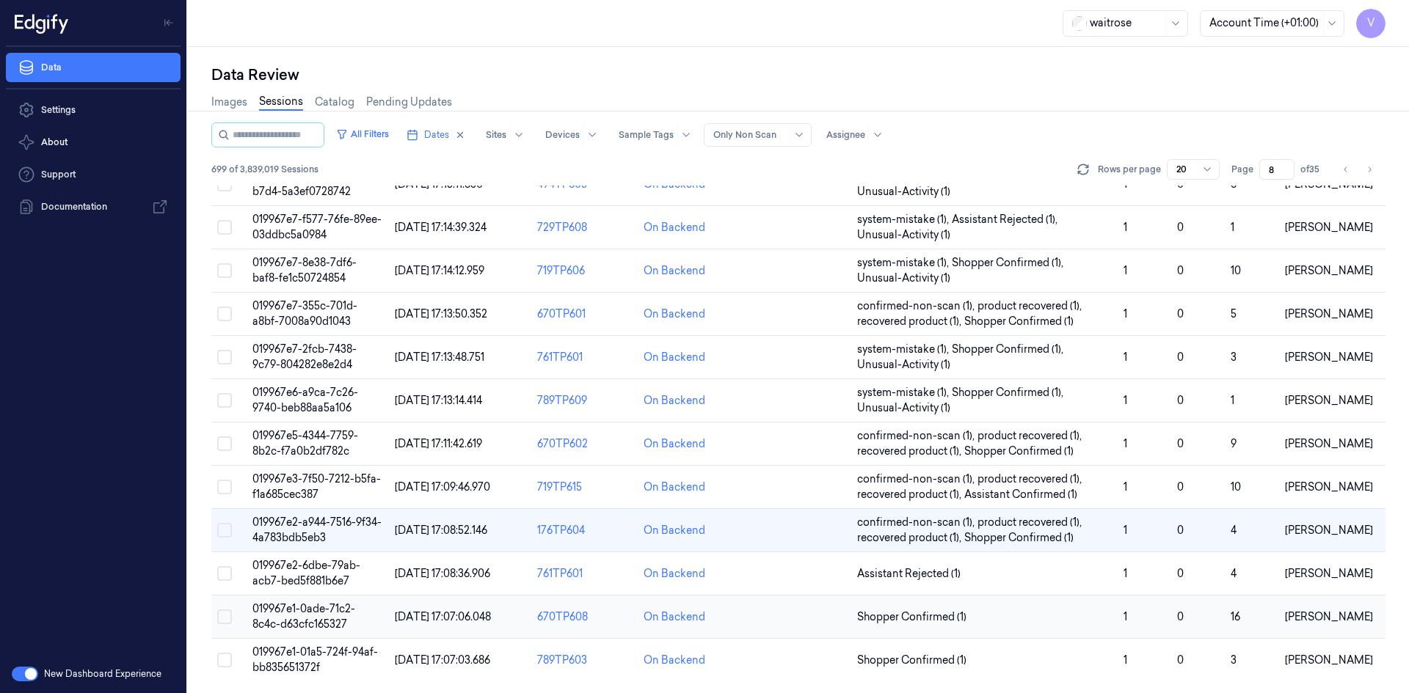
click at [318, 610] on span "019967e1-0ade-71c2-8c4c-d63cfc165327" at bounding box center [303, 616] width 103 height 29
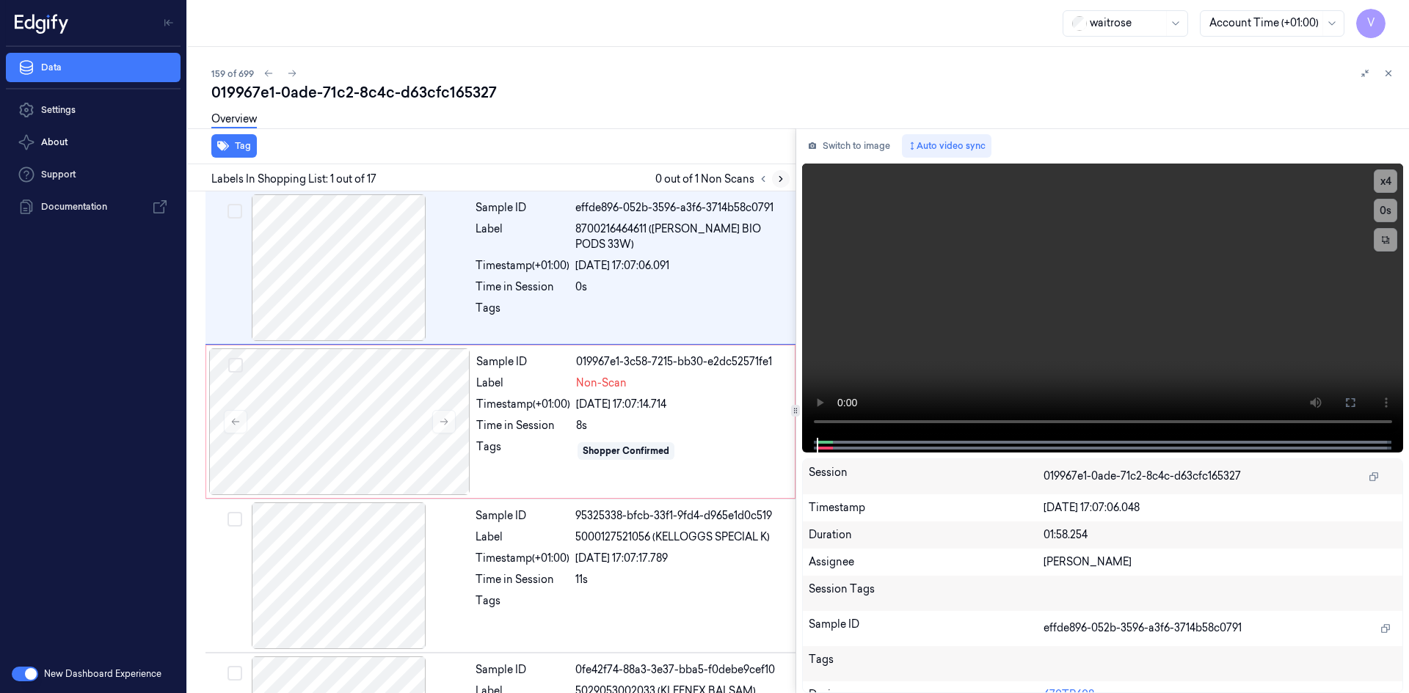
click at [783, 180] on icon at bounding box center [780, 179] width 10 height 10
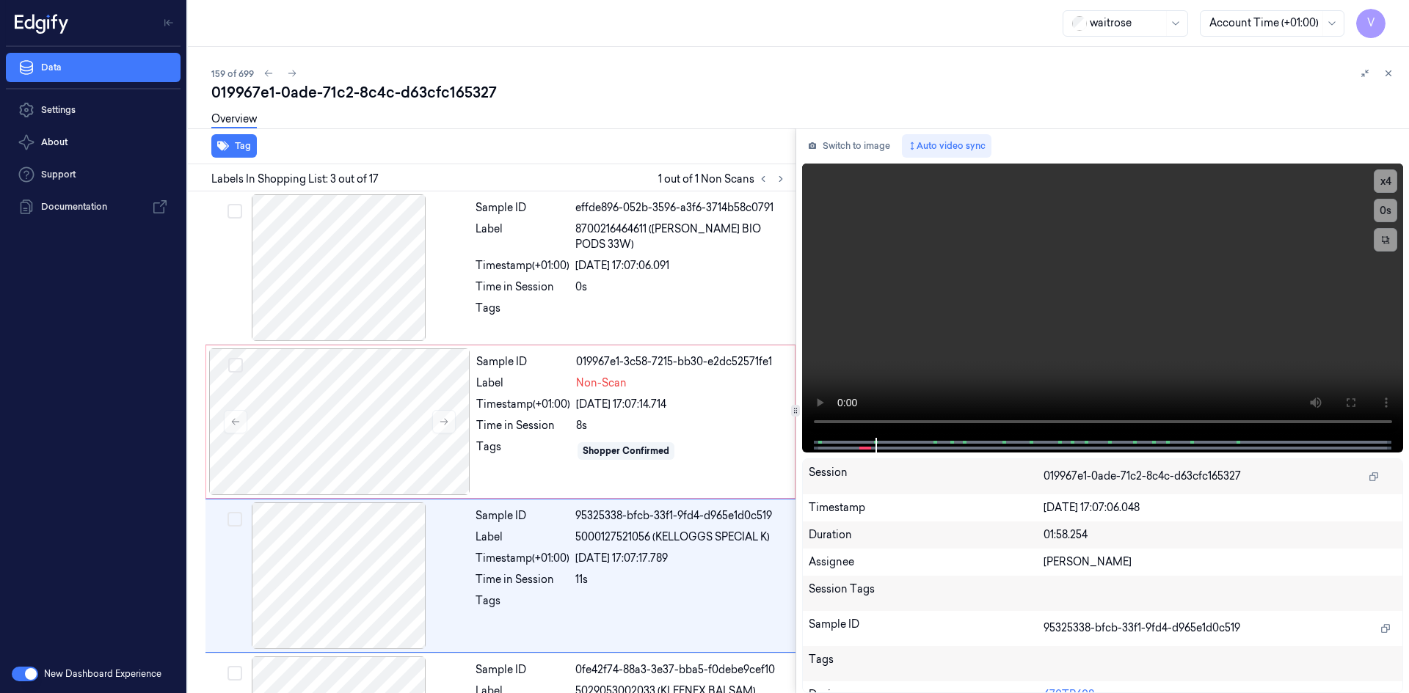
scroll to position [134, 0]
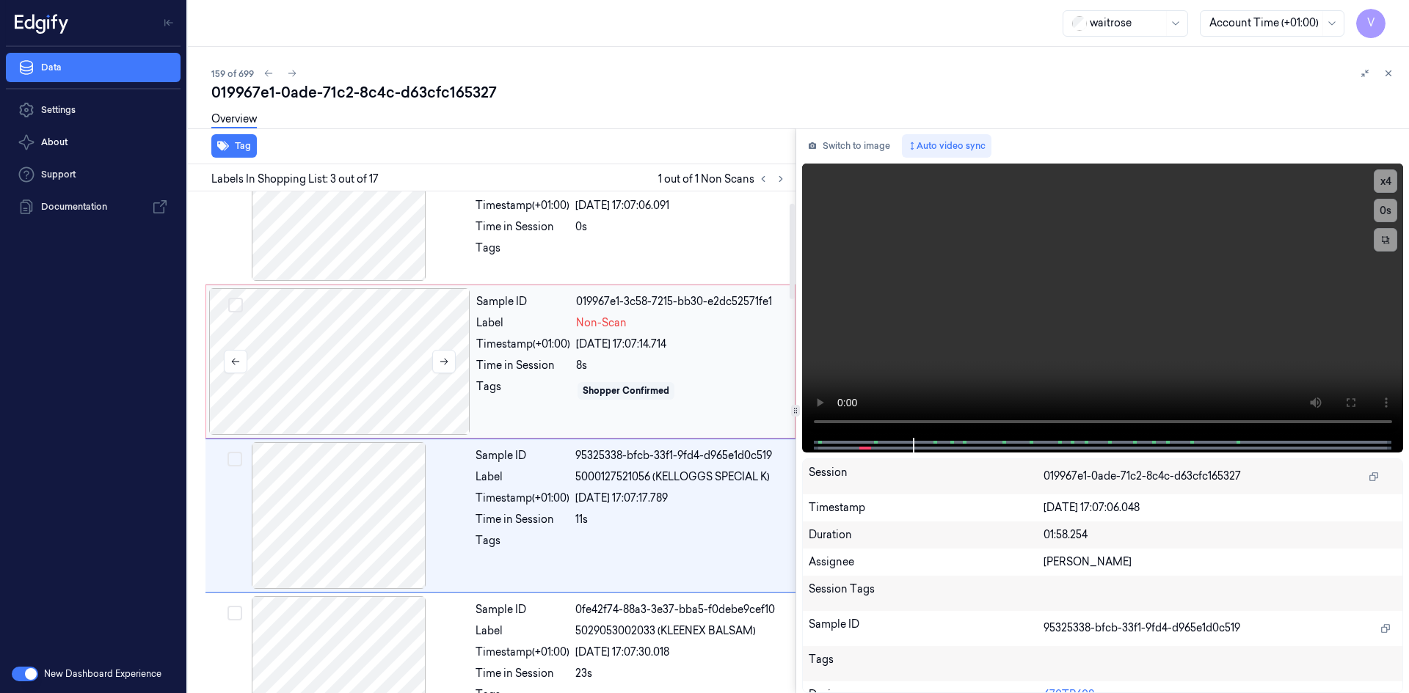
click at [461, 354] on div at bounding box center [339, 361] width 261 height 147
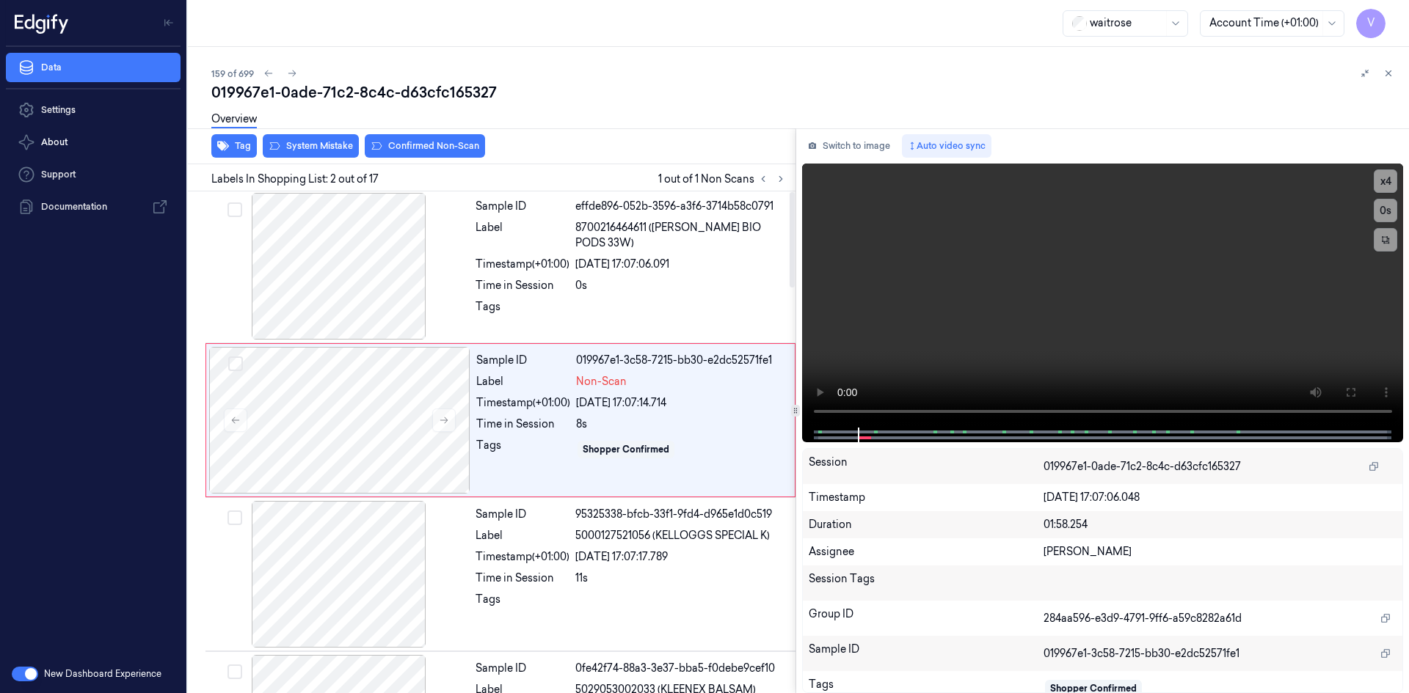
scroll to position [0, 0]
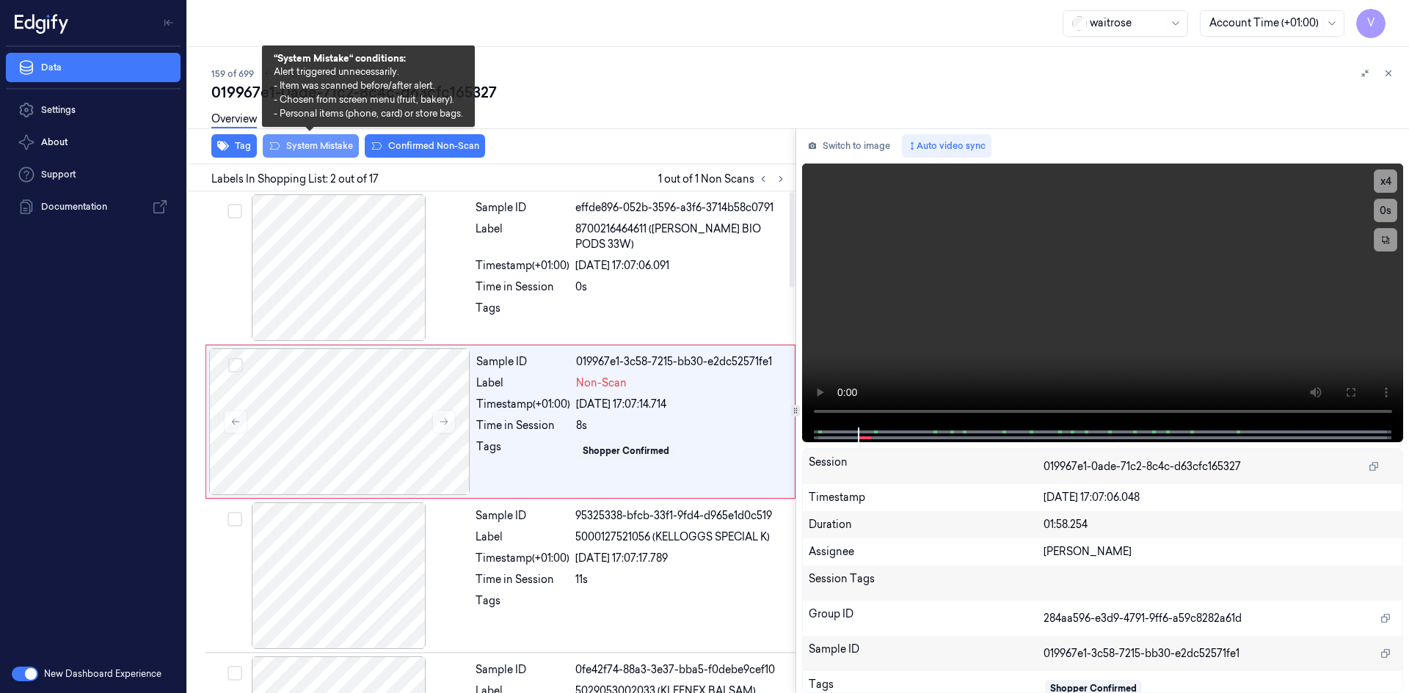
click at [319, 151] on button "System Mistake" at bounding box center [311, 145] width 96 height 23
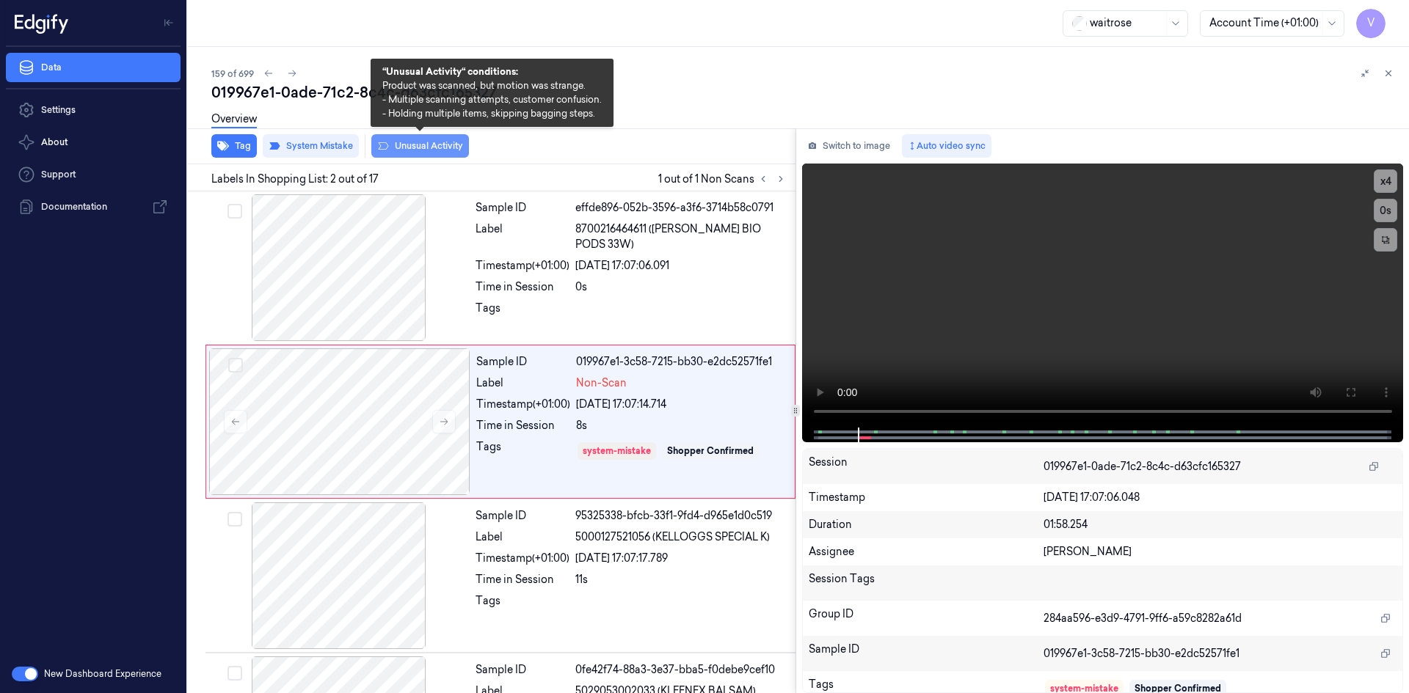
click at [441, 146] on button "Unusual Activity" at bounding box center [420, 145] width 98 height 23
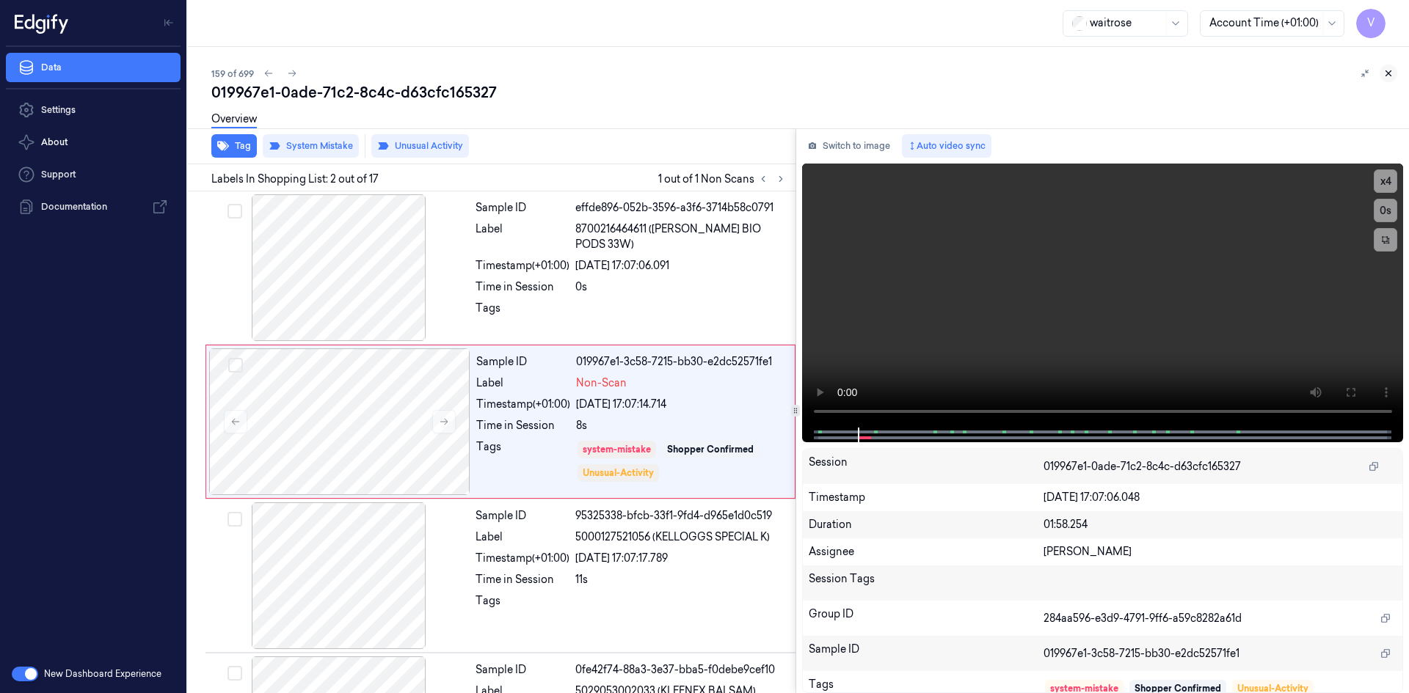
click at [1384, 71] on icon at bounding box center [1388, 73] width 10 height 10
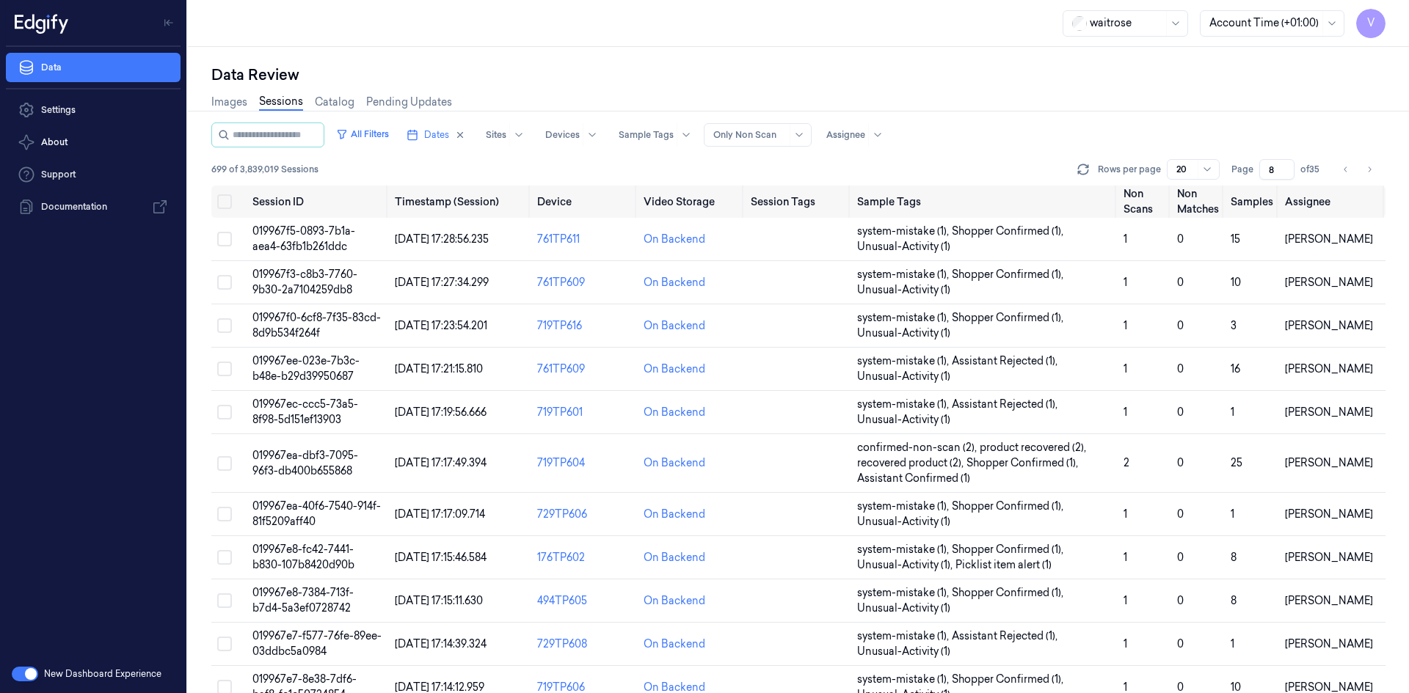
drag, startPoint x: 1278, startPoint y: 169, endPoint x: 1240, endPoint y: 185, distance: 41.1
click at [1240, 185] on div "All Filters Dates Sites Devices Sample Tags Alert Type Only Non Scan Assignee 6…" at bounding box center [798, 154] width 1174 height 63
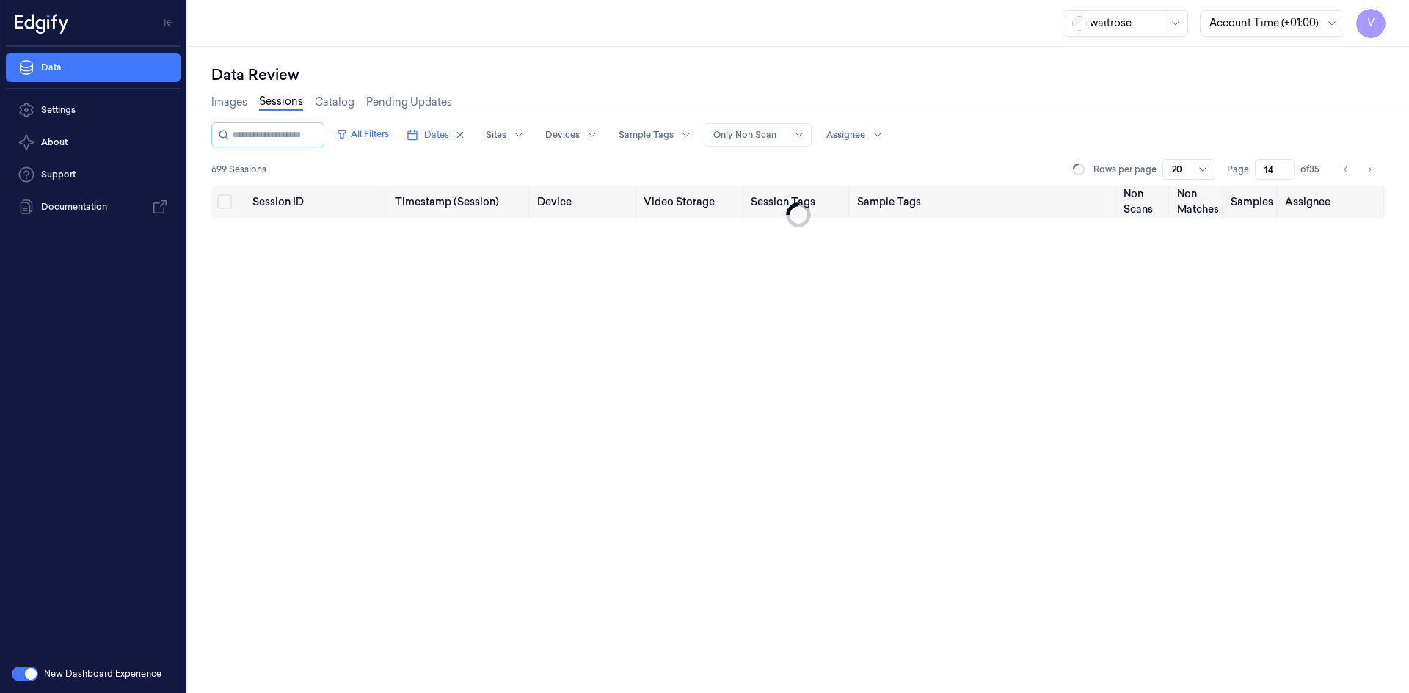
type input "14"
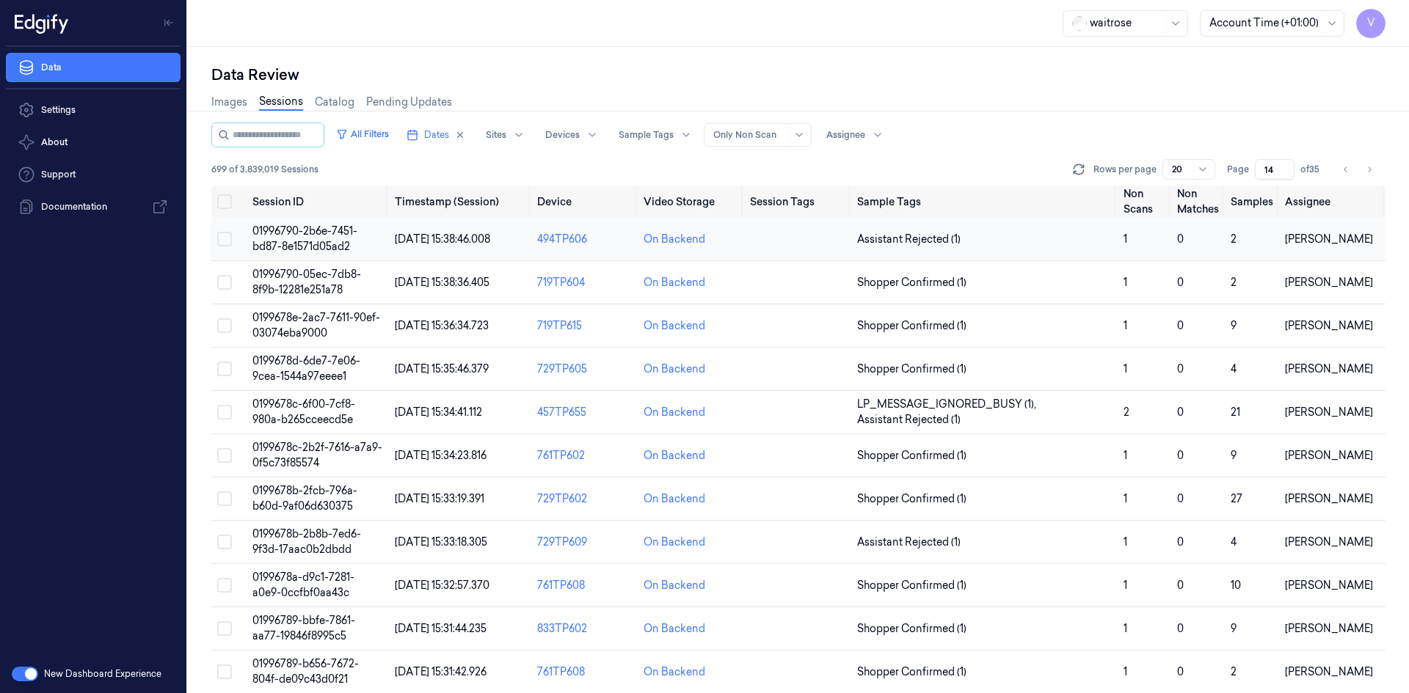
click at [314, 236] on span "01996790-2b6e-7451-bd87-8e1571d05ad2" at bounding box center [304, 238] width 105 height 29
click at [292, 239] on td "01996790-2b6e-7451-bd87-8e1571d05ad2" at bounding box center [318, 239] width 142 height 43
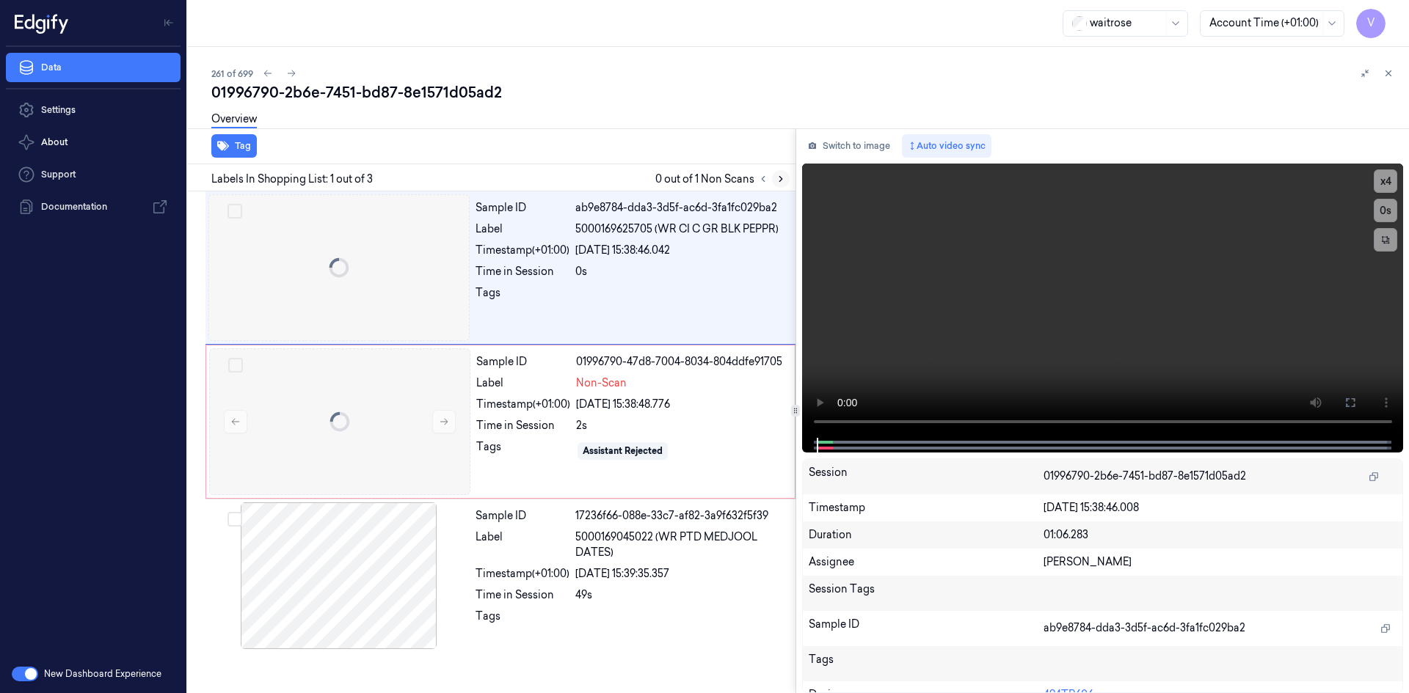
click at [781, 176] on icon at bounding box center [780, 179] width 10 height 10
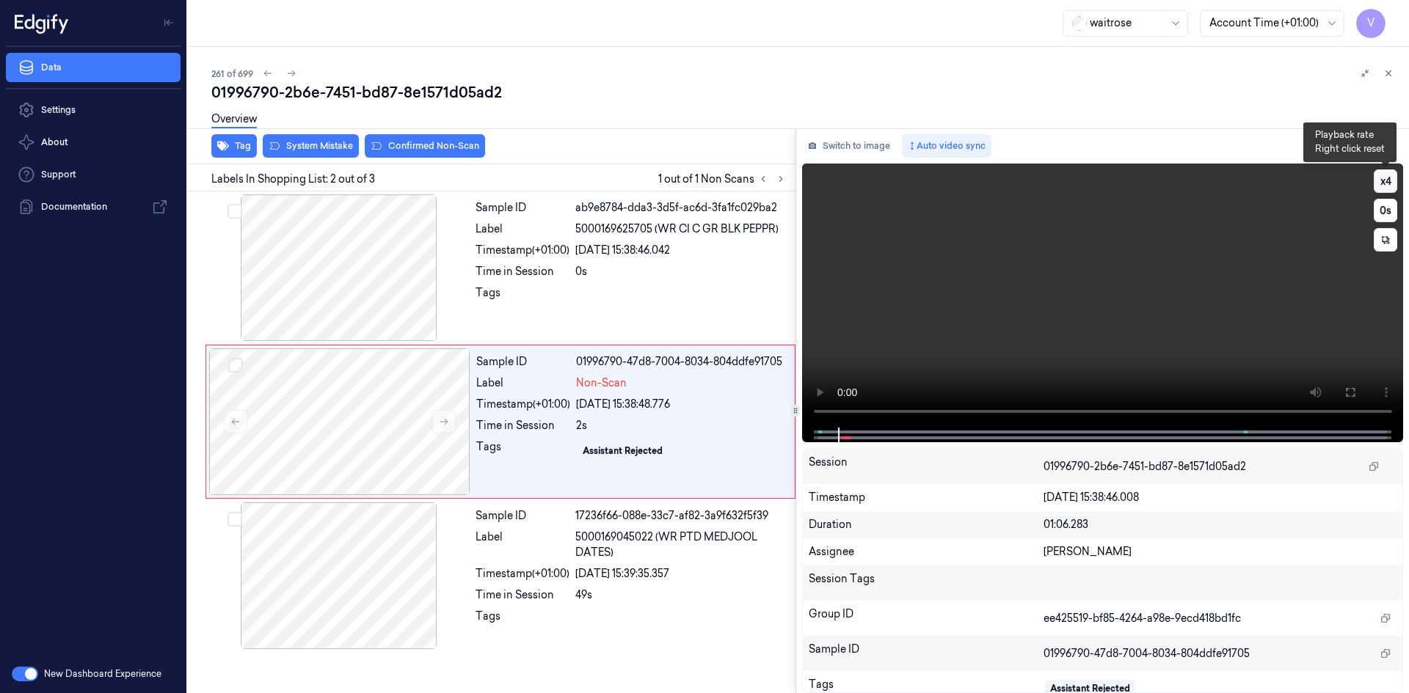
click at [1392, 182] on button "x 4" at bounding box center [1384, 180] width 23 height 23
click at [1392, 182] on button "x 1" at bounding box center [1384, 180] width 23 height 23
click at [1389, 179] on button "x 2" at bounding box center [1384, 180] width 23 height 23
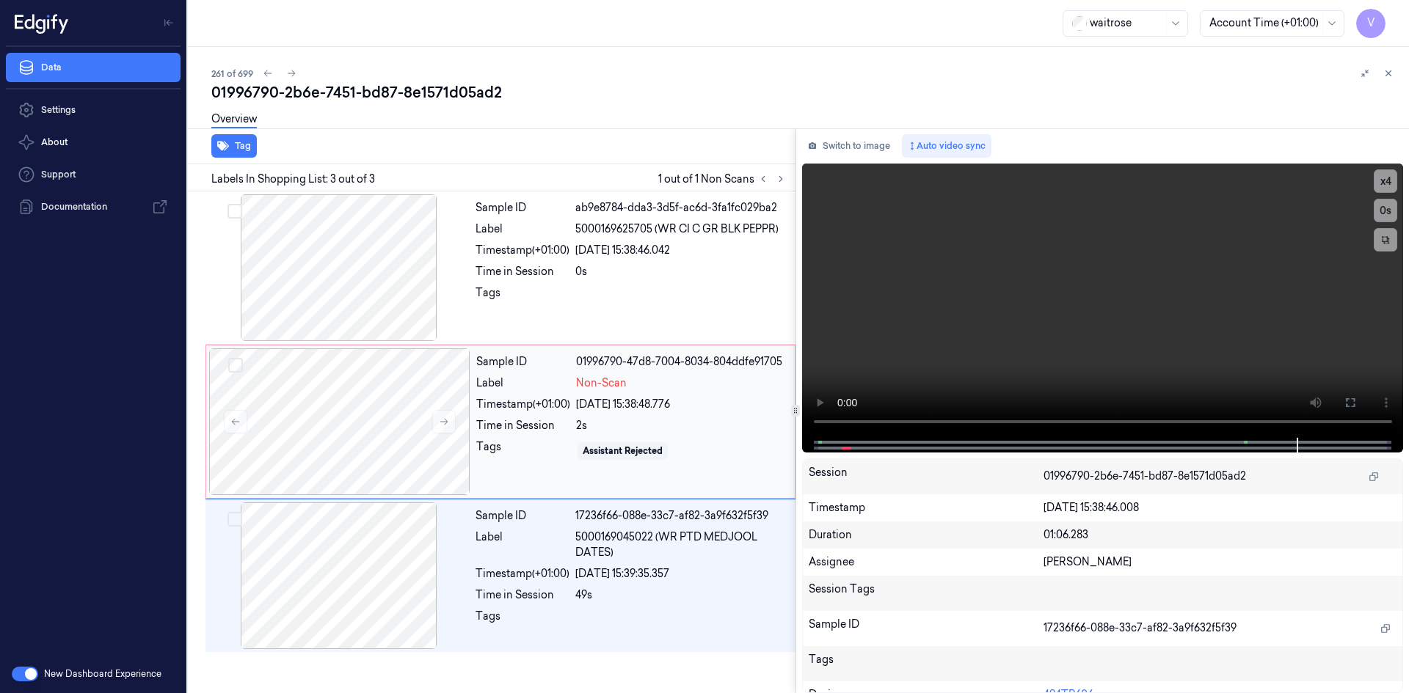
click at [535, 383] on div "Label" at bounding box center [523, 383] width 94 height 15
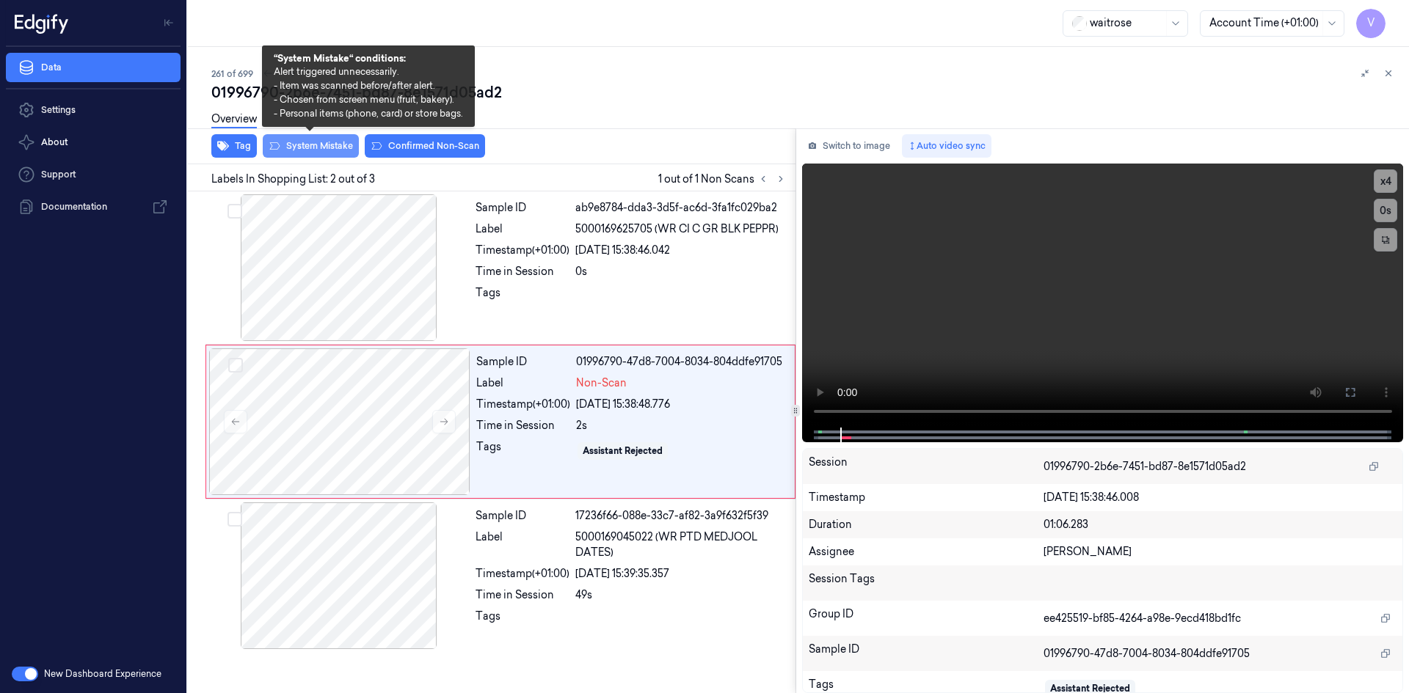
click at [336, 147] on button "System Mistake" at bounding box center [311, 145] width 96 height 23
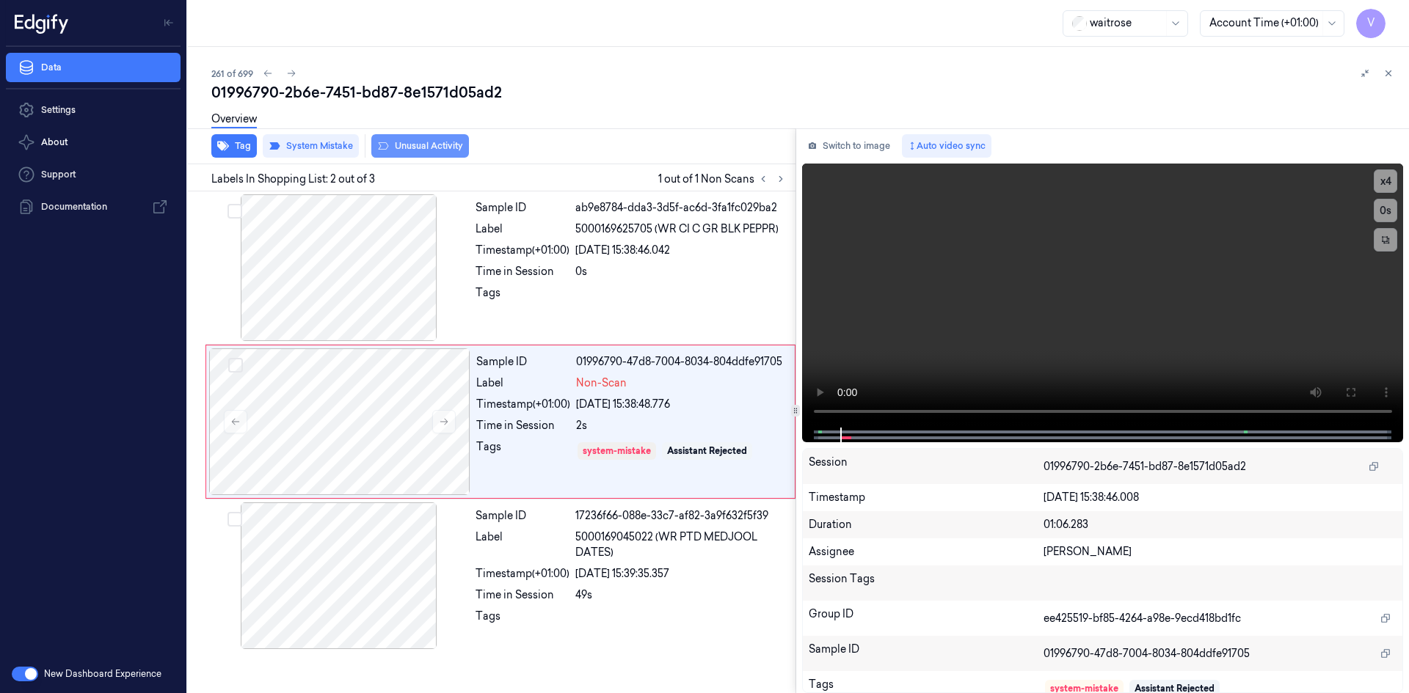
click at [440, 142] on button "Unusual Activity" at bounding box center [420, 145] width 98 height 23
click at [1390, 73] on icon at bounding box center [1388, 73] width 10 height 10
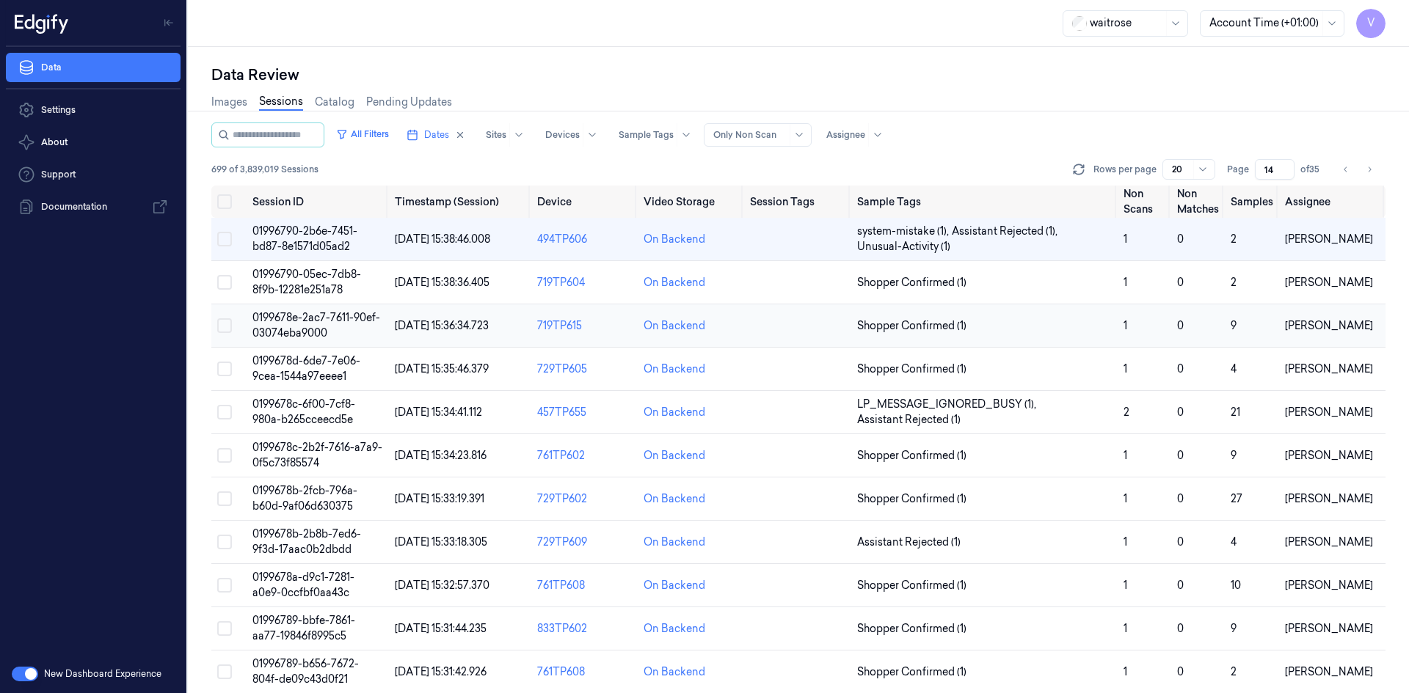
click at [300, 328] on span "0199678e-2ac7-7611-90ef-03074eba9000" at bounding box center [316, 325] width 128 height 29
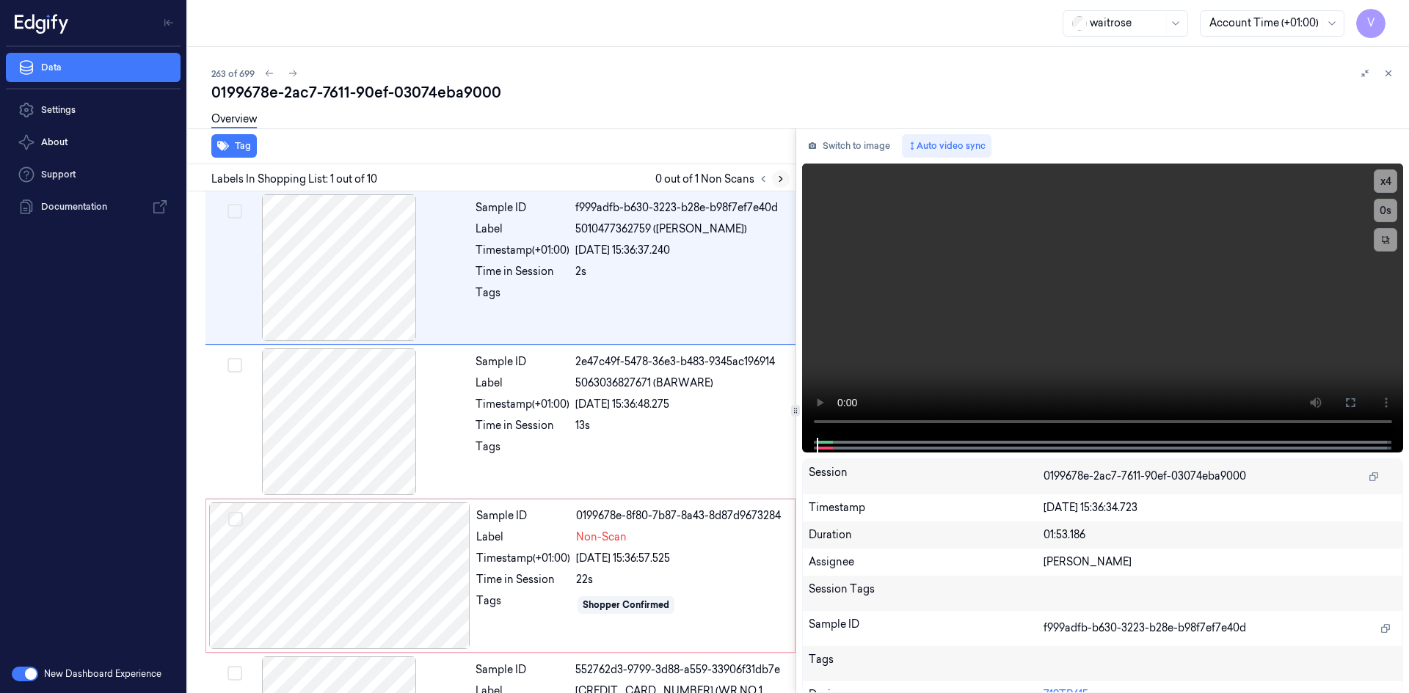
click at [781, 177] on icon at bounding box center [780, 179] width 10 height 10
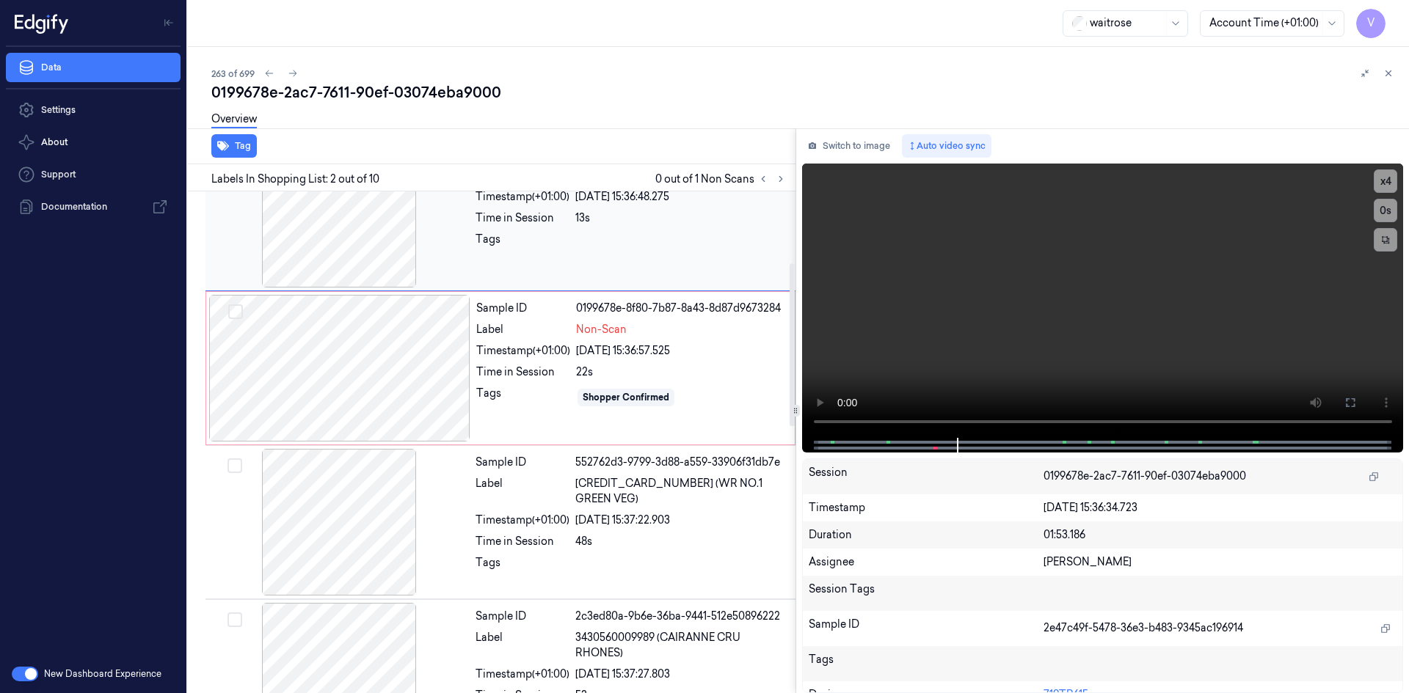
scroll to position [220, 0]
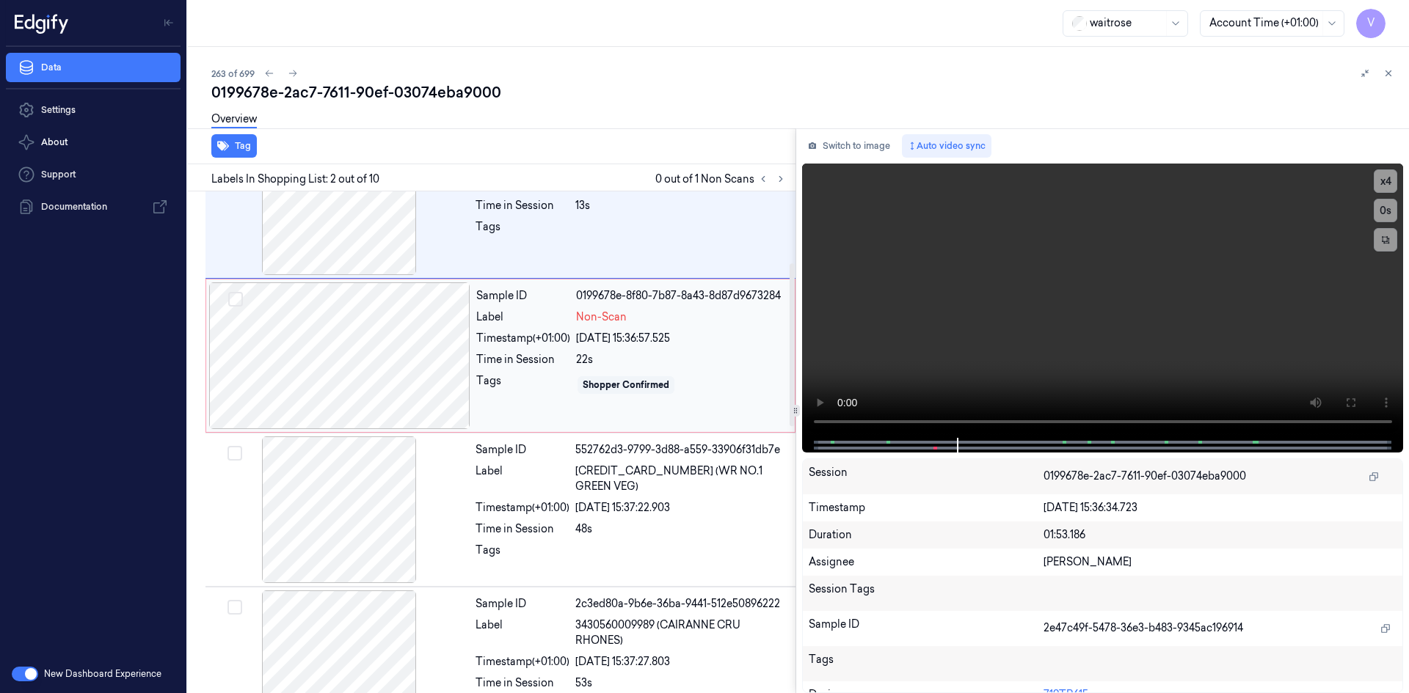
click at [454, 351] on div at bounding box center [339, 355] width 261 height 147
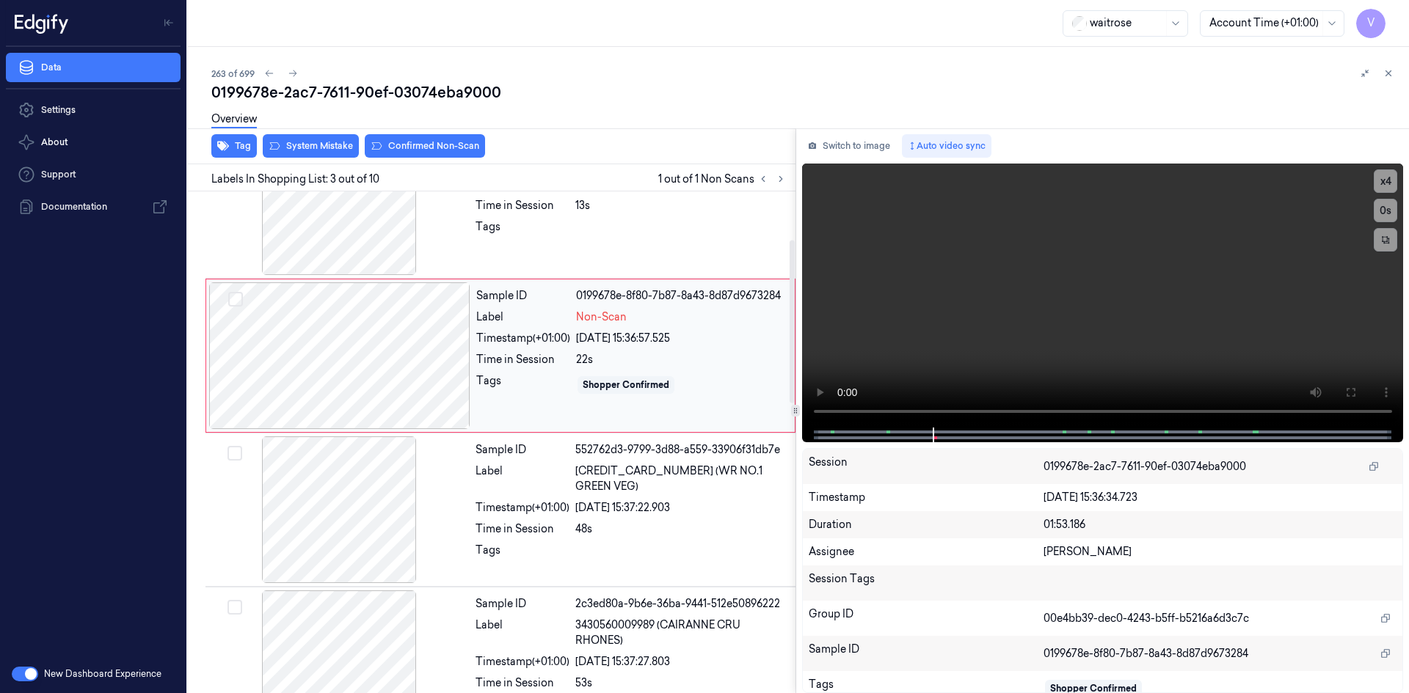
scroll to position [134, 0]
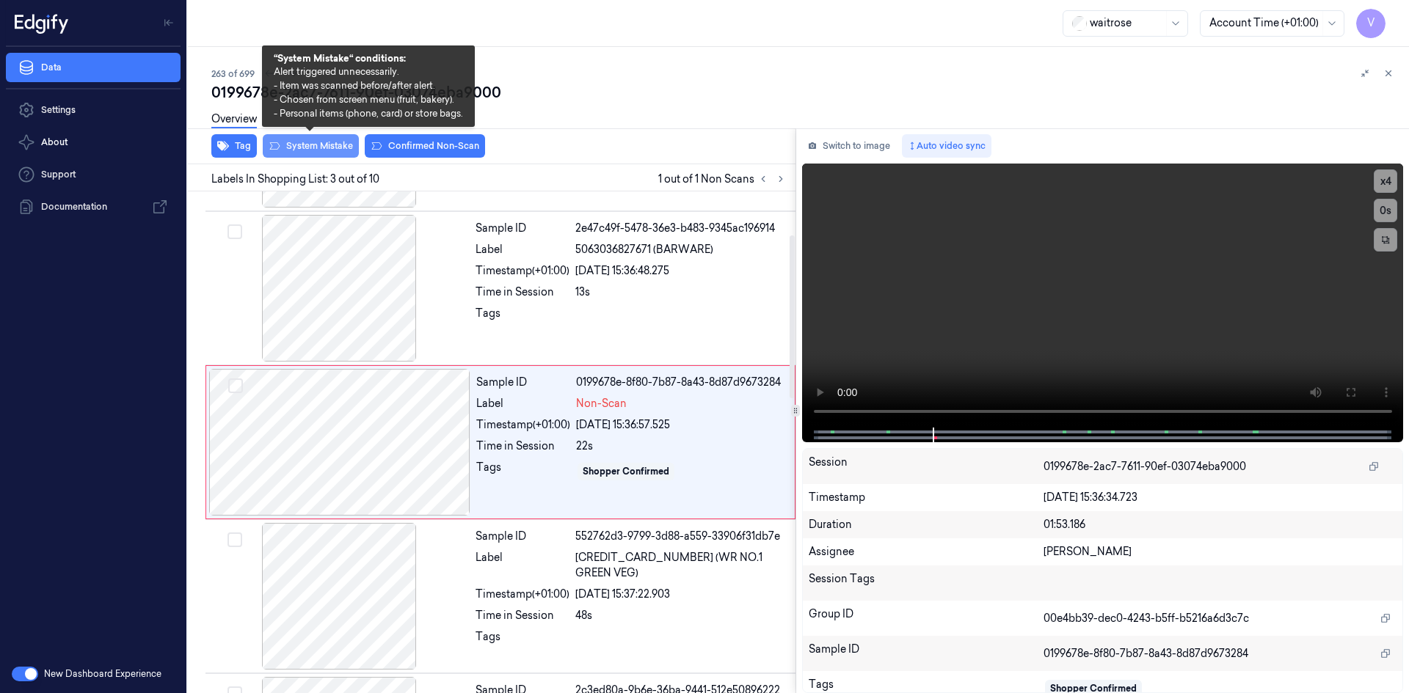
click at [319, 146] on button "System Mistake" at bounding box center [311, 145] width 96 height 23
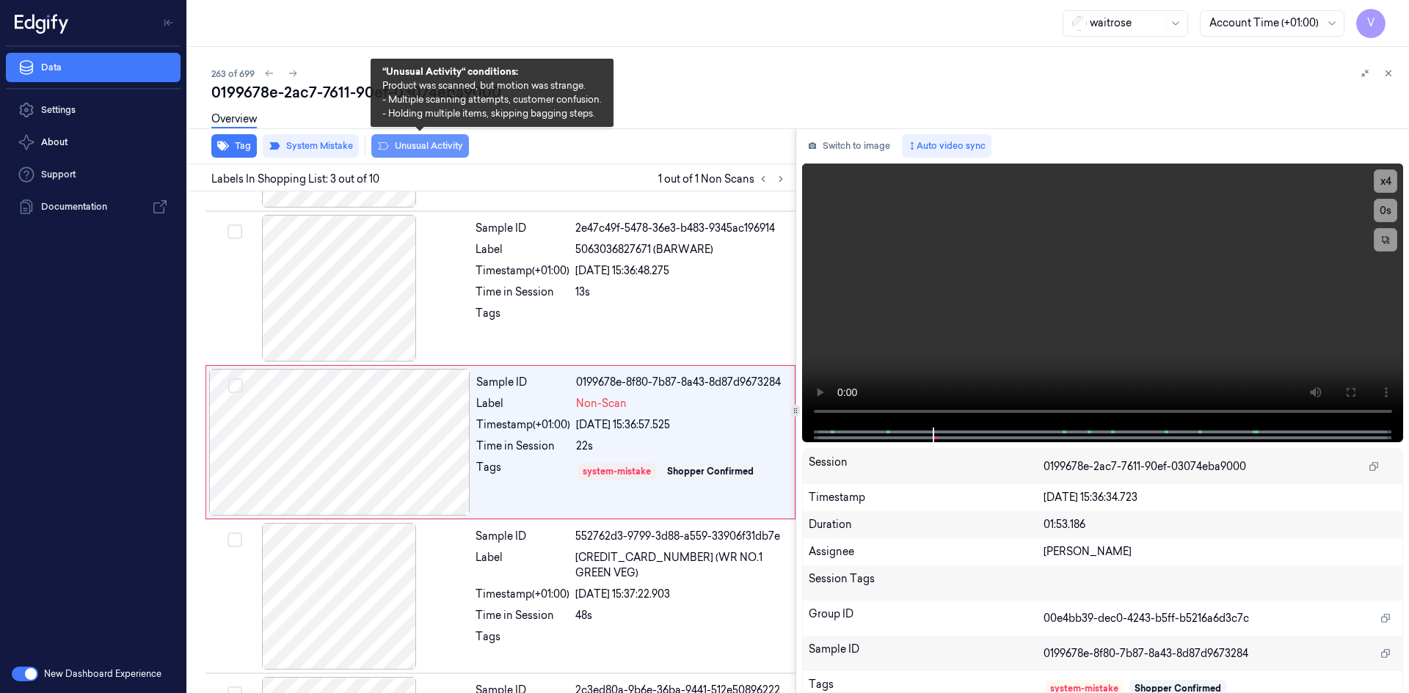
click at [433, 145] on button "Unusual Activity" at bounding box center [420, 145] width 98 height 23
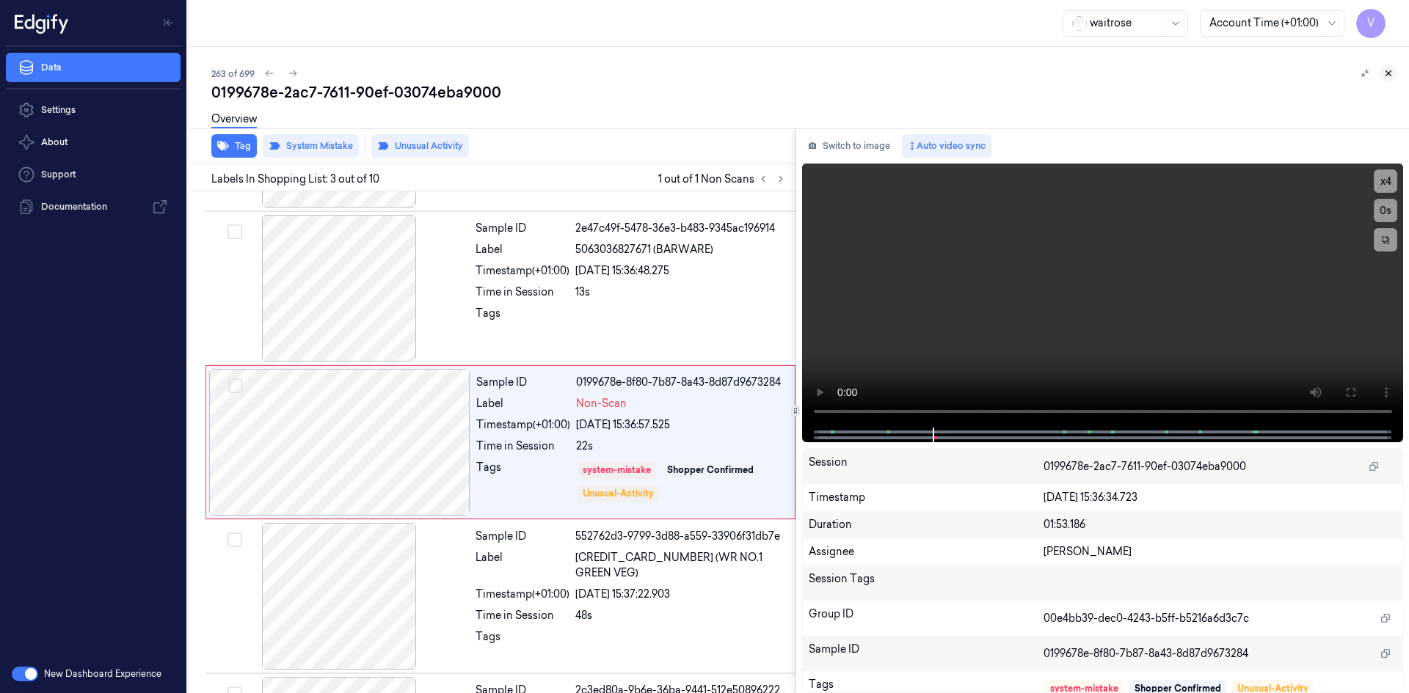
click at [1387, 72] on icon at bounding box center [1388, 73] width 10 height 10
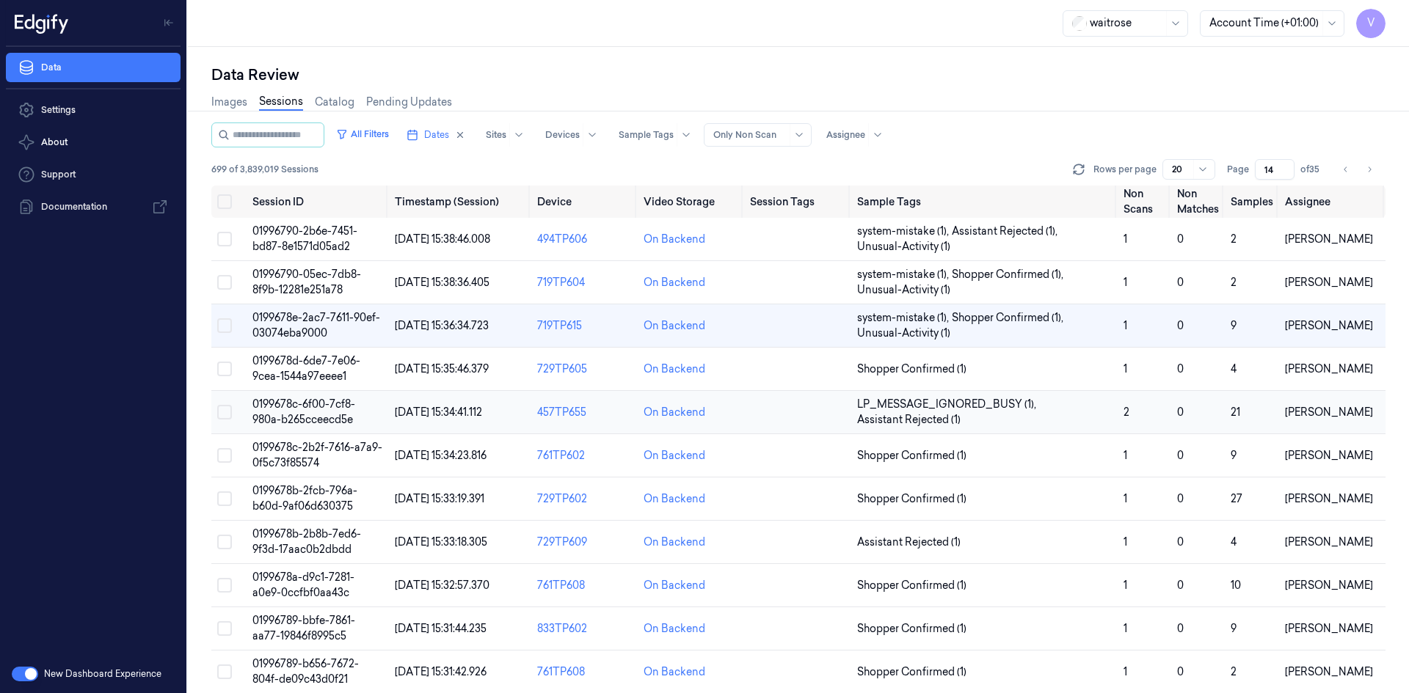
click at [313, 407] on span "0199678c-6f00-7cf8-980a-b265cceecd5e" at bounding box center [303, 412] width 103 height 29
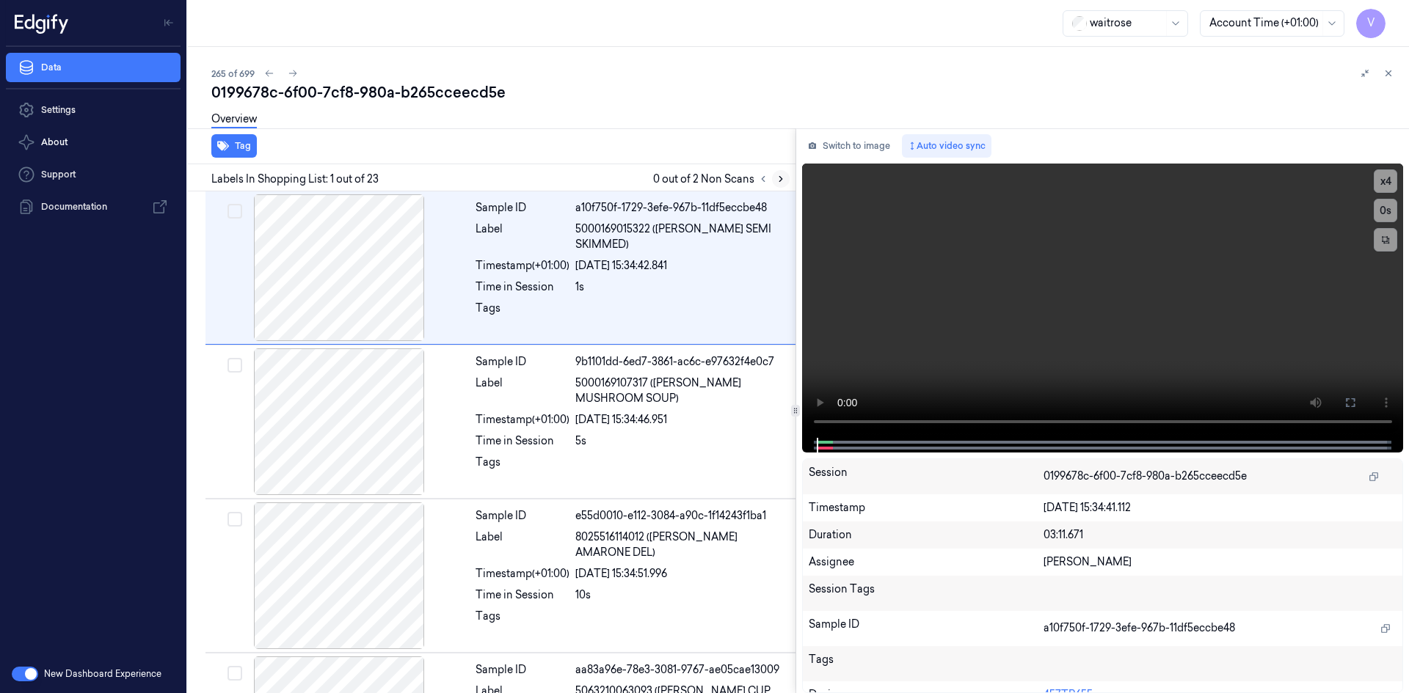
click at [780, 182] on icon at bounding box center [780, 179] width 10 height 10
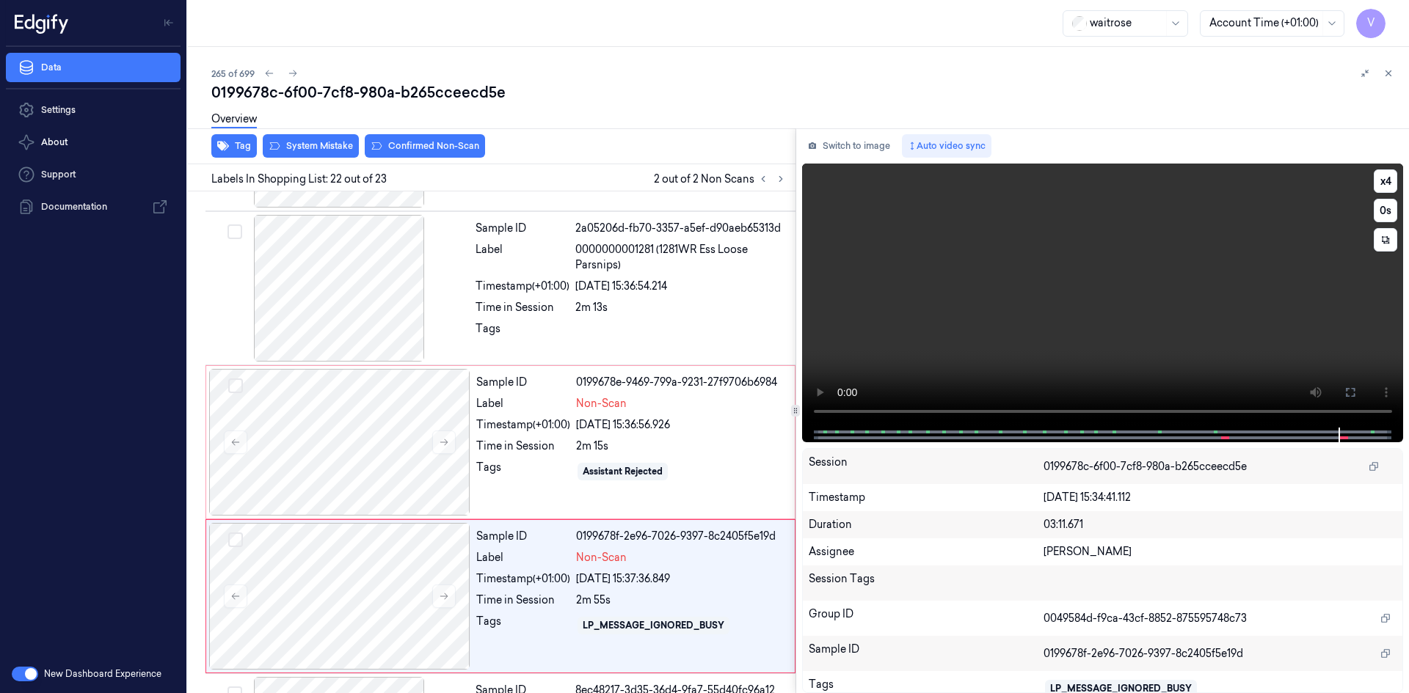
scroll to position [3046, 0]
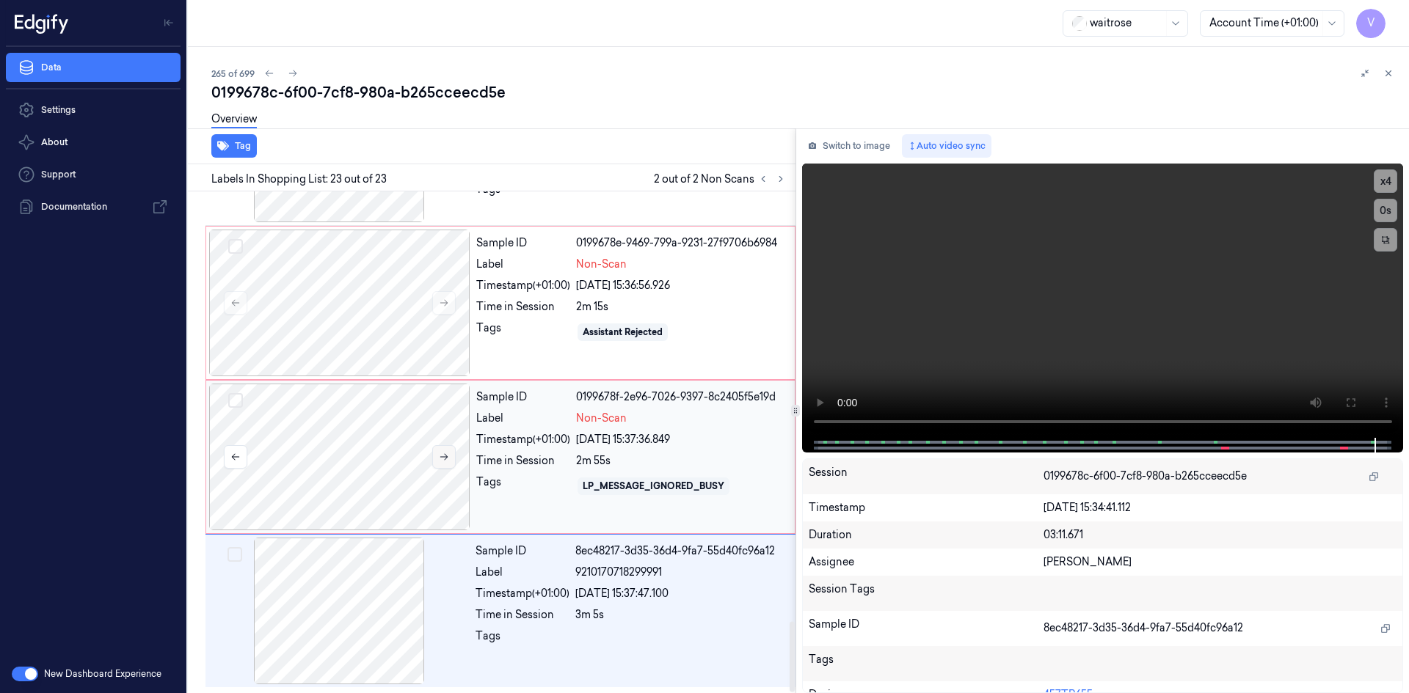
click at [446, 456] on icon at bounding box center [444, 457] width 8 height 7
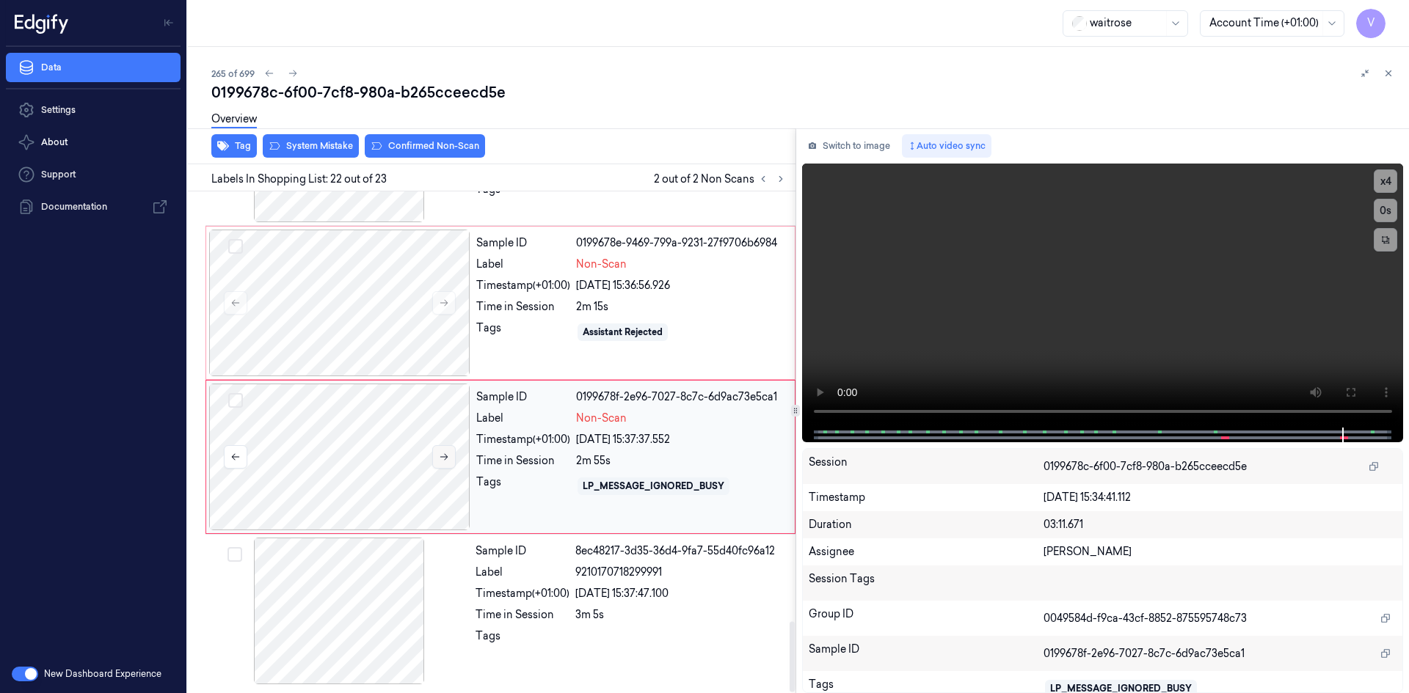
click at [446, 456] on icon at bounding box center [444, 457] width 8 height 7
click at [869, 152] on button "Switch to image" at bounding box center [849, 145] width 94 height 23
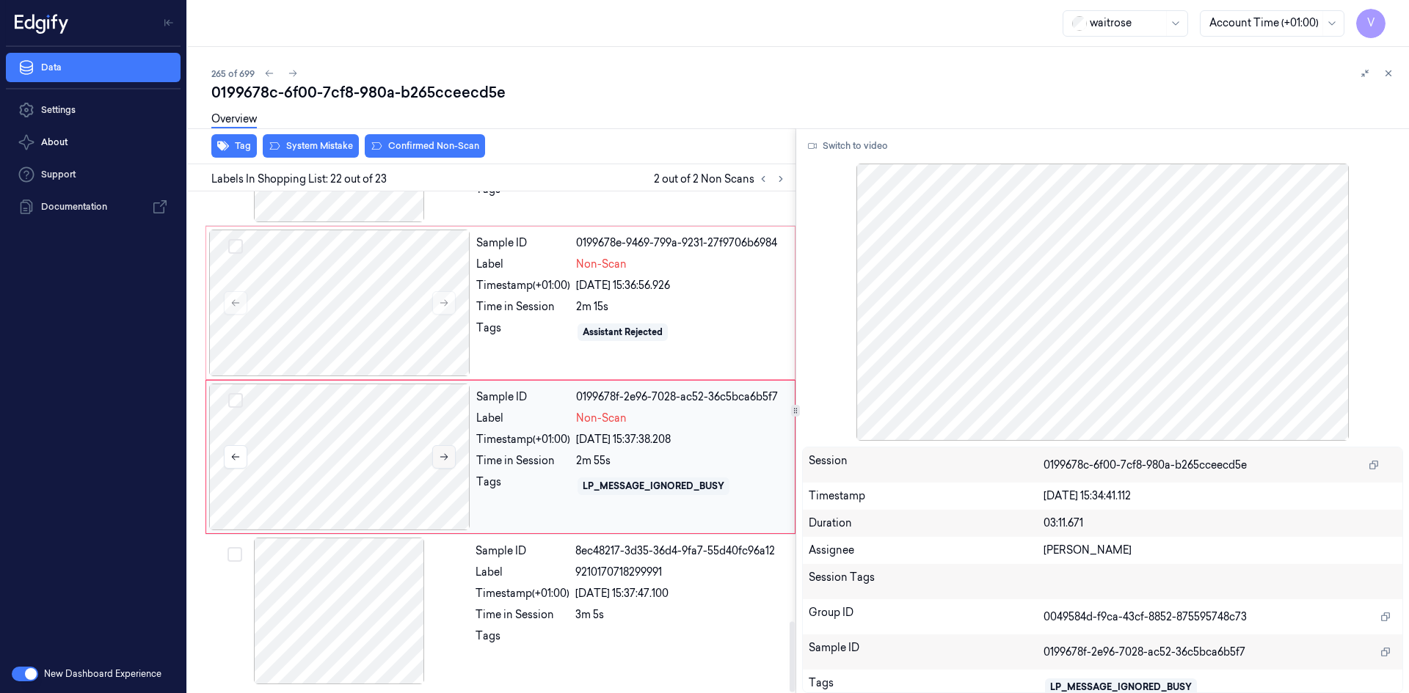
click at [443, 459] on icon at bounding box center [444, 457] width 10 height 10
click at [444, 456] on icon at bounding box center [444, 457] width 10 height 10
click at [858, 143] on button "Switch to video" at bounding box center [848, 145] width 92 height 23
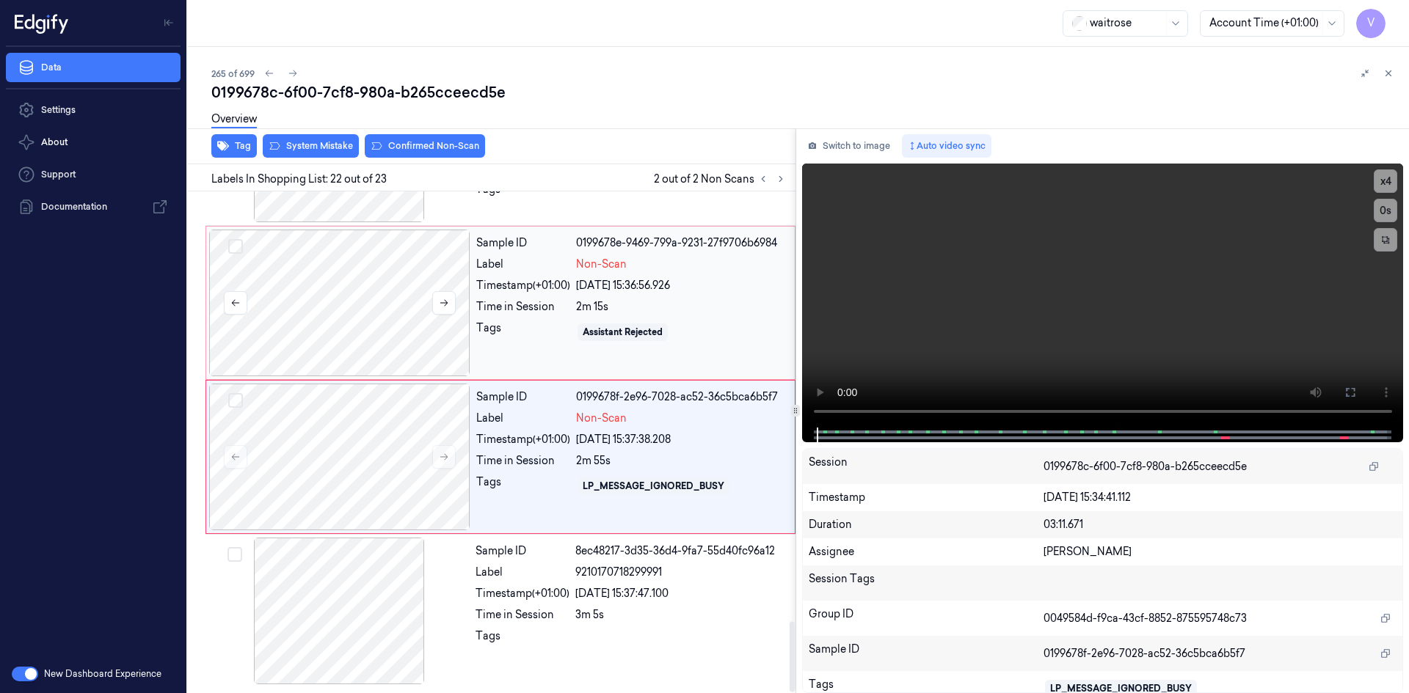
click at [391, 261] on div at bounding box center [339, 303] width 261 height 147
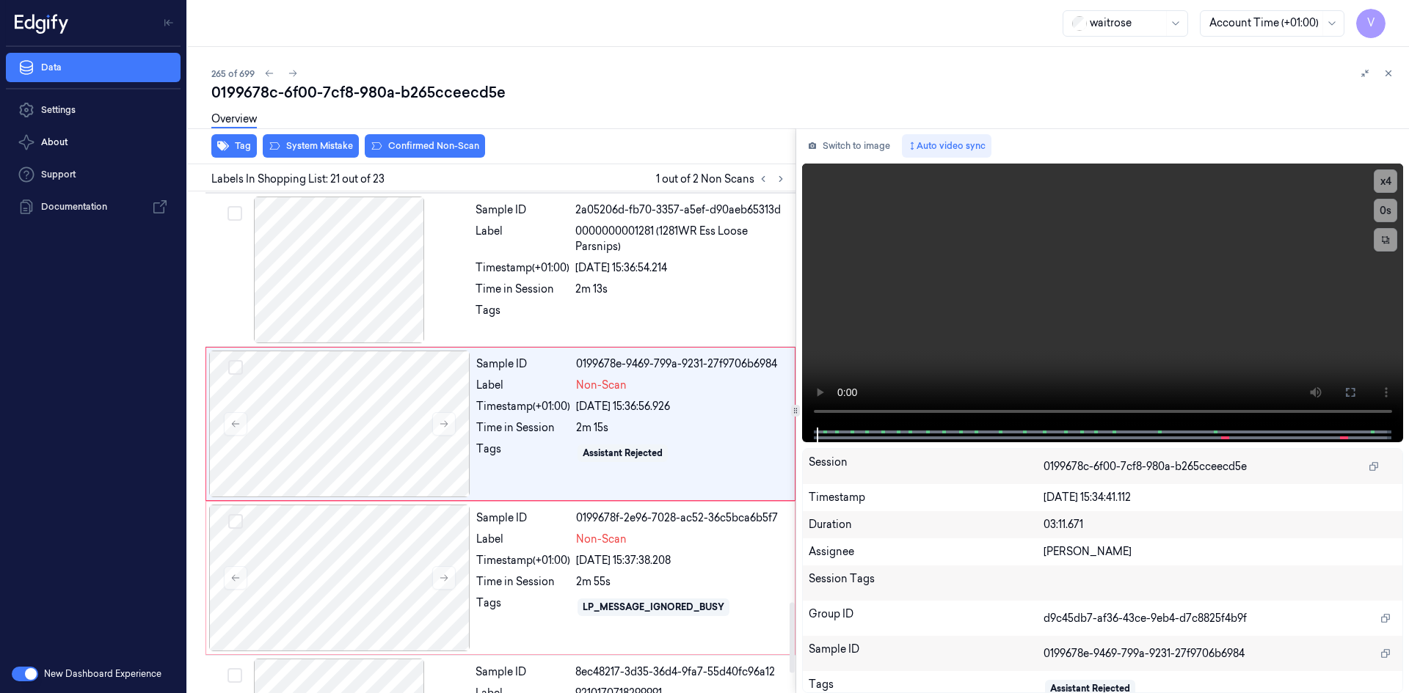
scroll to position [2907, 0]
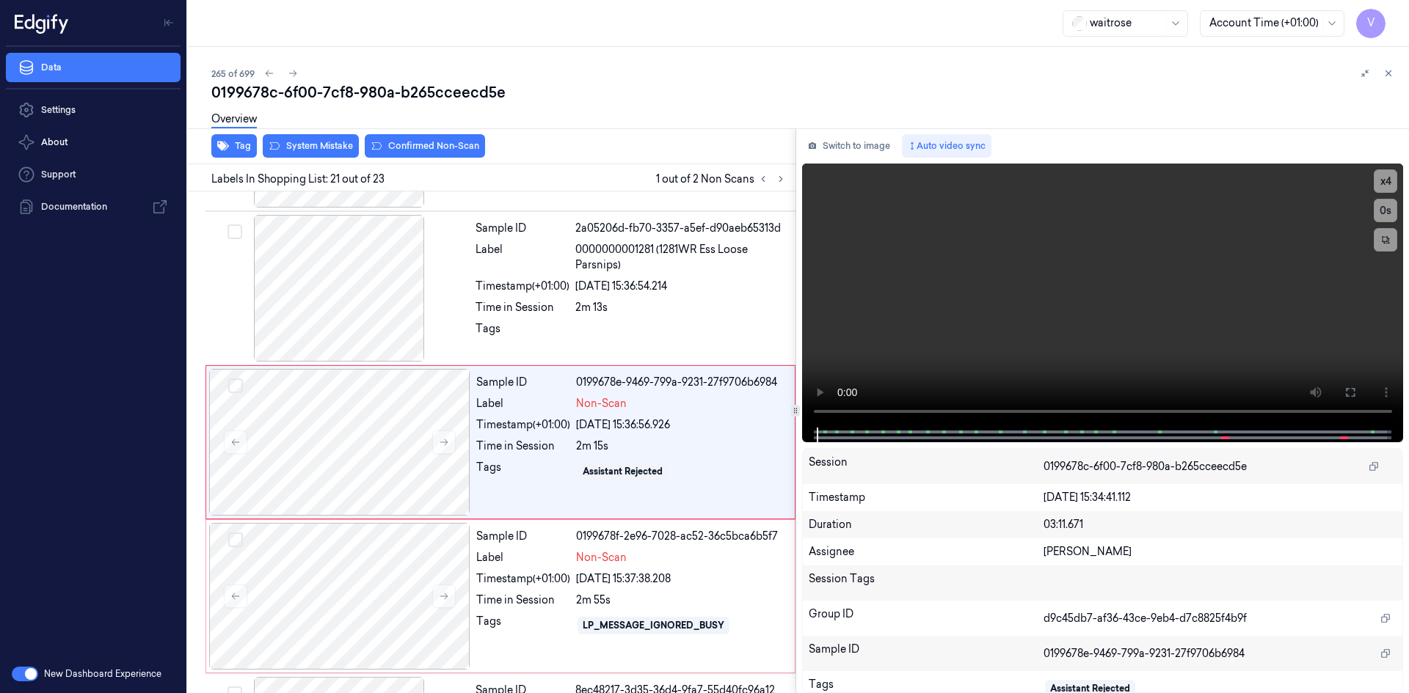
click at [330, 158] on div "Tag System Mistake Confirmed Non-Scan" at bounding box center [488, 146] width 613 height 36
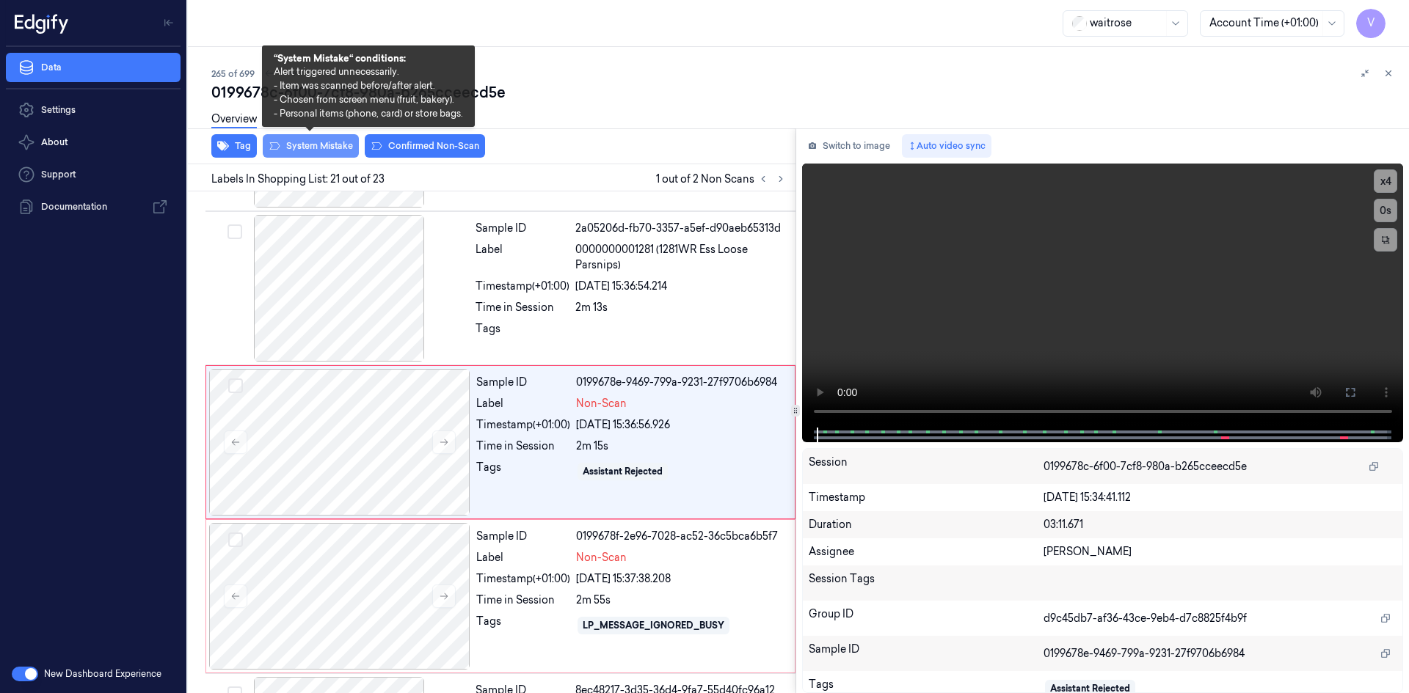
click at [336, 150] on button "System Mistake" at bounding box center [311, 145] width 96 height 23
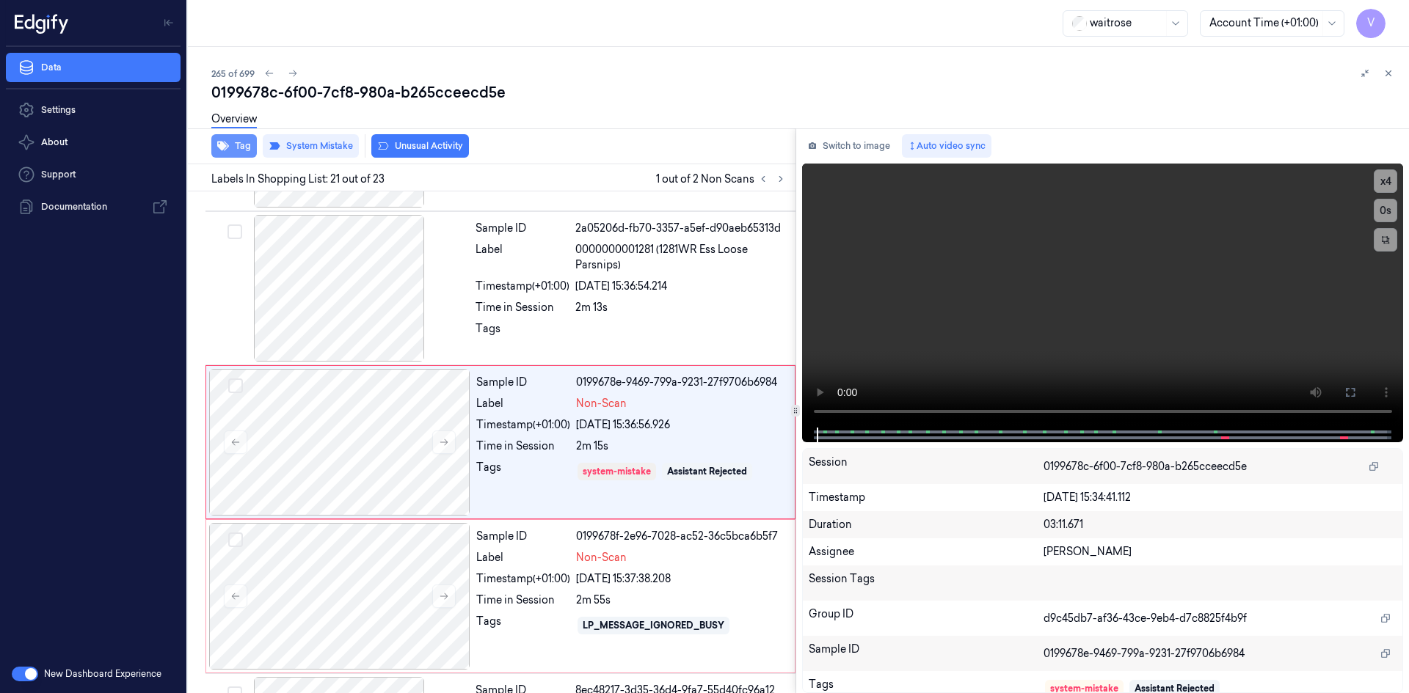
click at [242, 145] on button "Tag" at bounding box center [233, 145] width 45 height 23
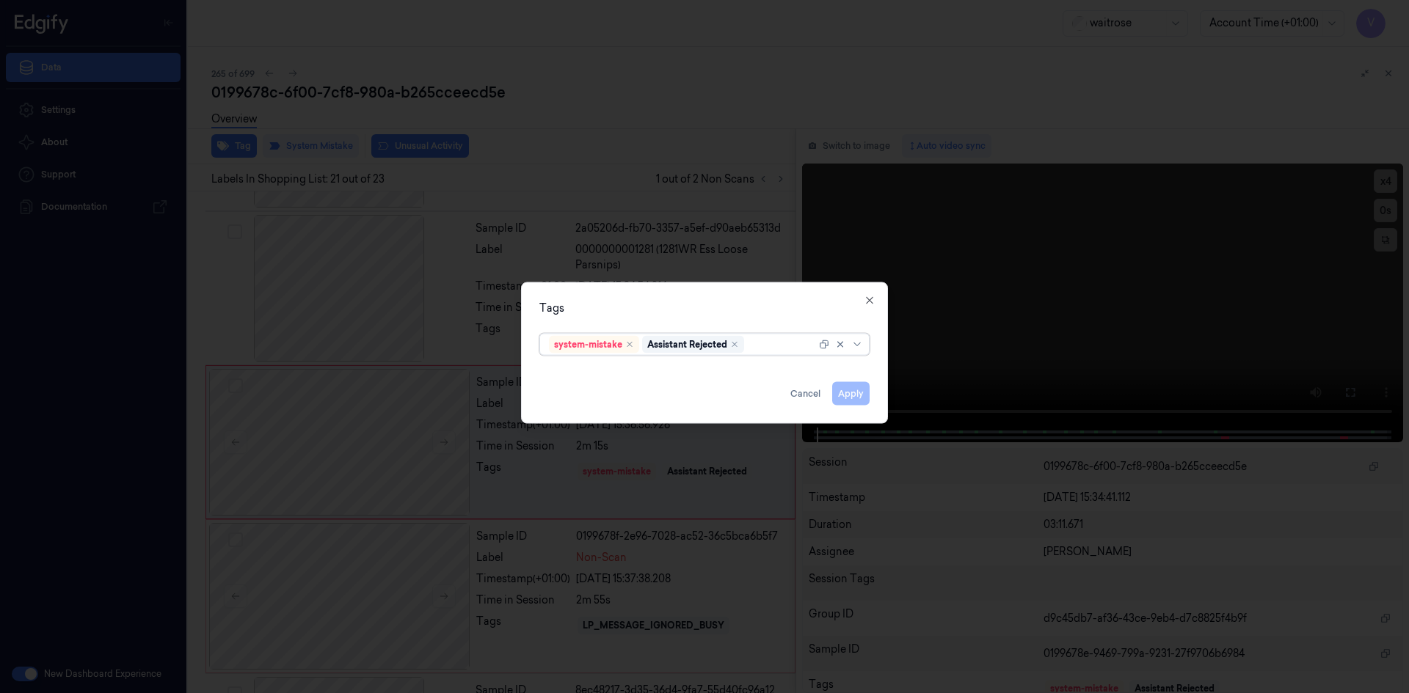
click at [775, 347] on div at bounding box center [781, 344] width 69 height 15
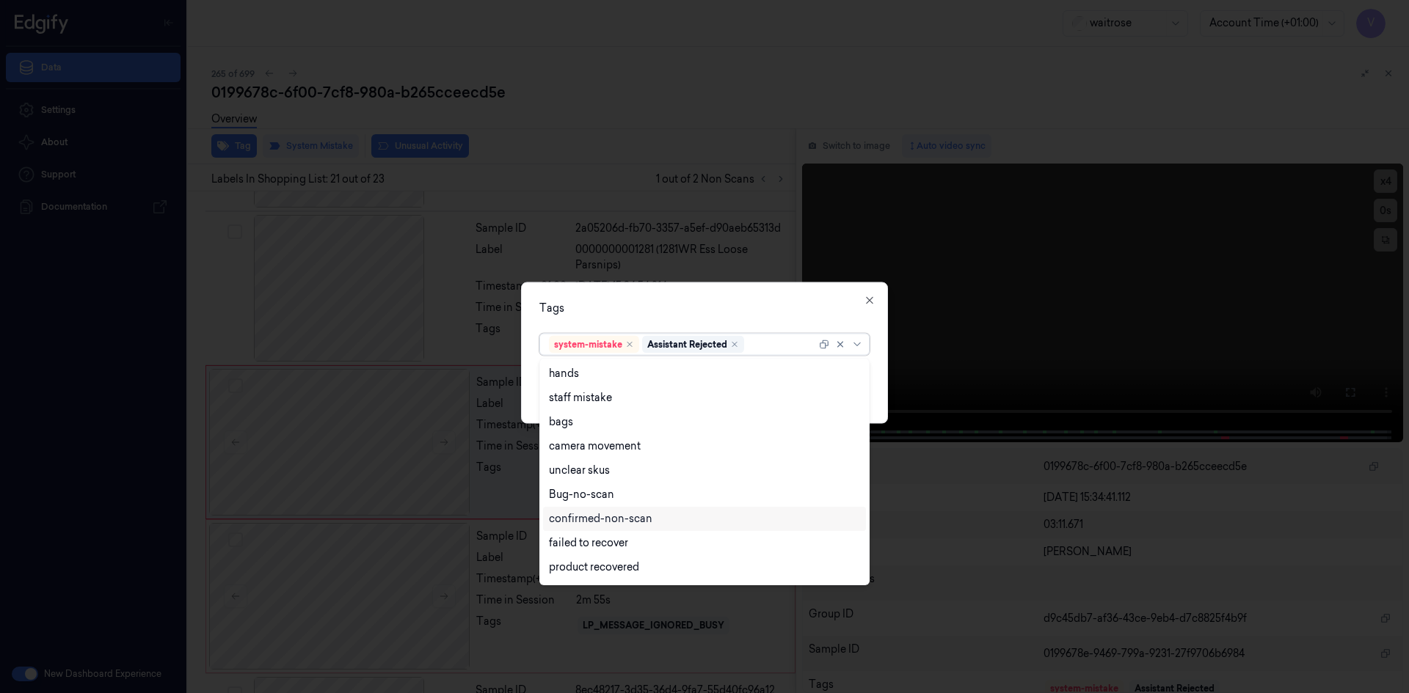
scroll to position [216, 0]
drag, startPoint x: 604, startPoint y: 517, endPoint x: 599, endPoint y: 534, distance: 17.4
click at [604, 518] on div "Unusual-Activity" at bounding box center [589, 521] width 81 height 15
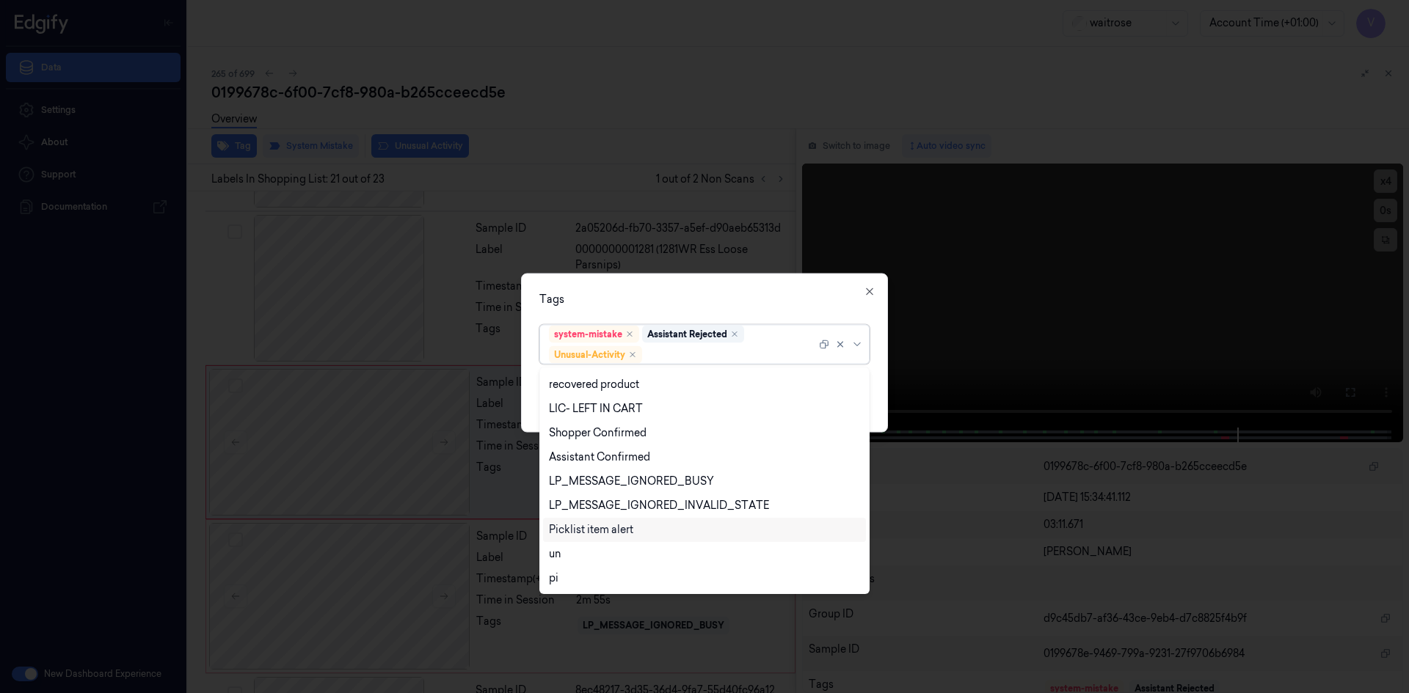
click at [600, 527] on div "Picklist item alert" at bounding box center [591, 529] width 84 height 15
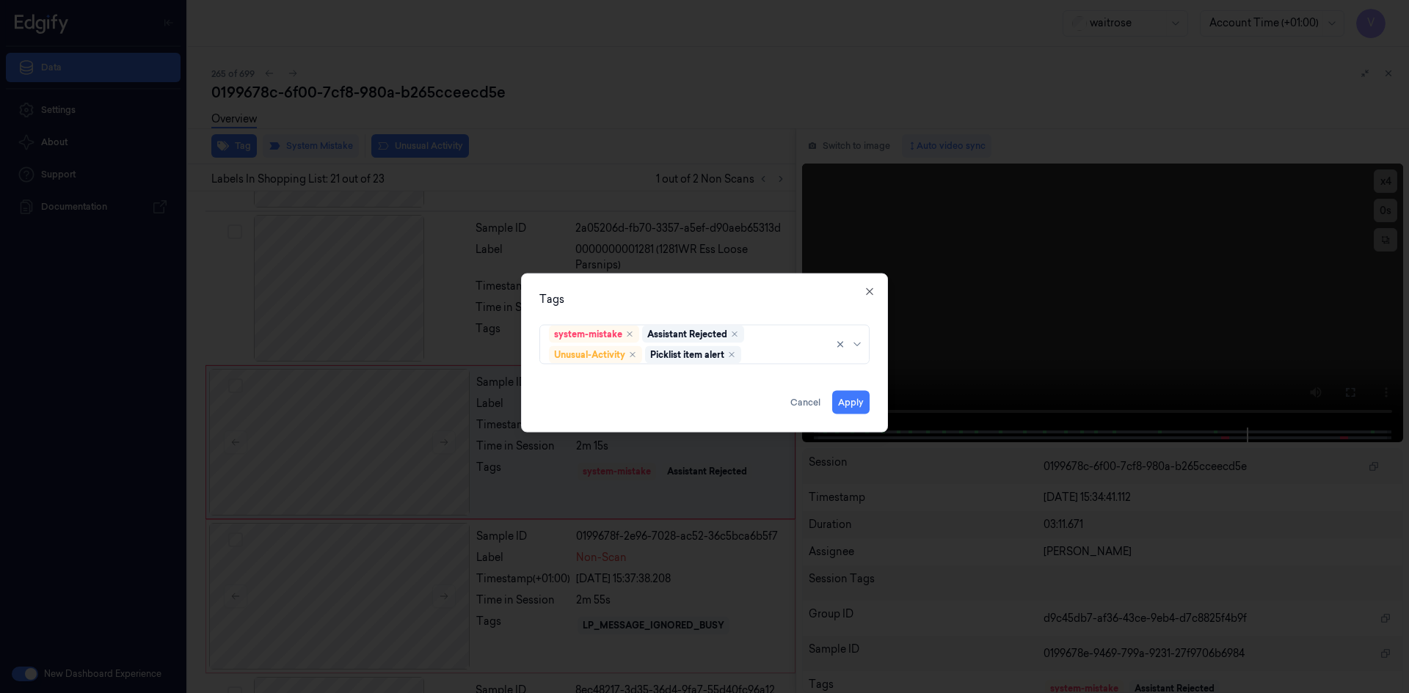
drag, startPoint x: 711, startPoint y: 279, endPoint x: 794, endPoint y: 344, distance: 105.5
click at [716, 289] on div "Tags system-mistake Assistant Rejected Unusual-Activity Picklist item alert App…" at bounding box center [704, 352] width 367 height 159
click at [849, 400] on button "Apply" at bounding box center [850, 401] width 37 height 23
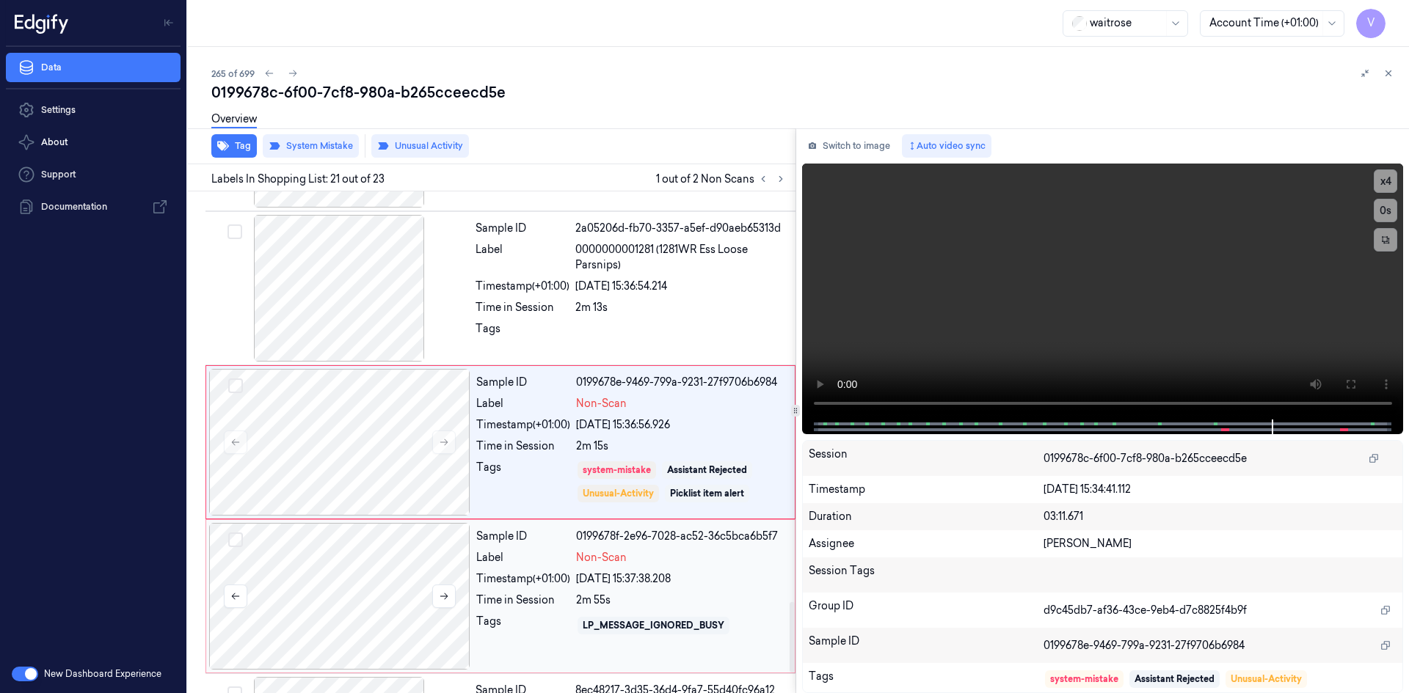
click at [414, 565] on div at bounding box center [339, 596] width 261 height 147
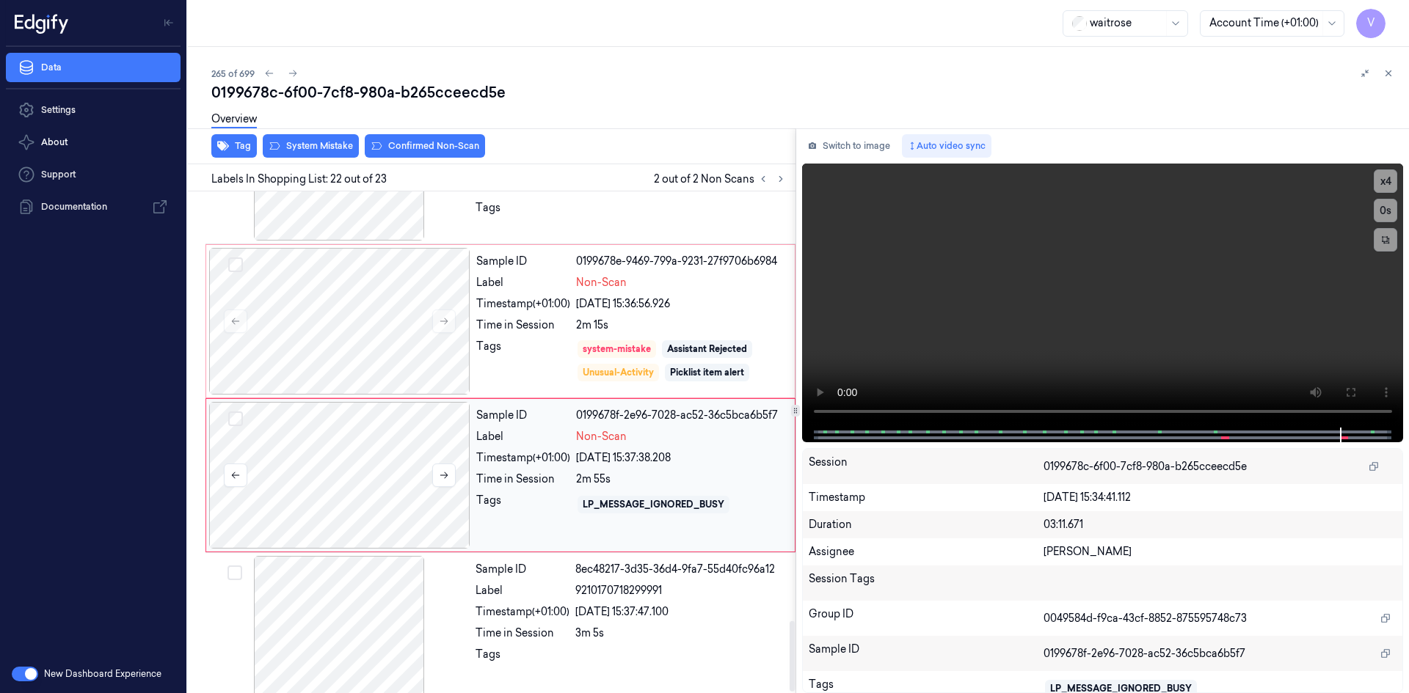
scroll to position [3046, 0]
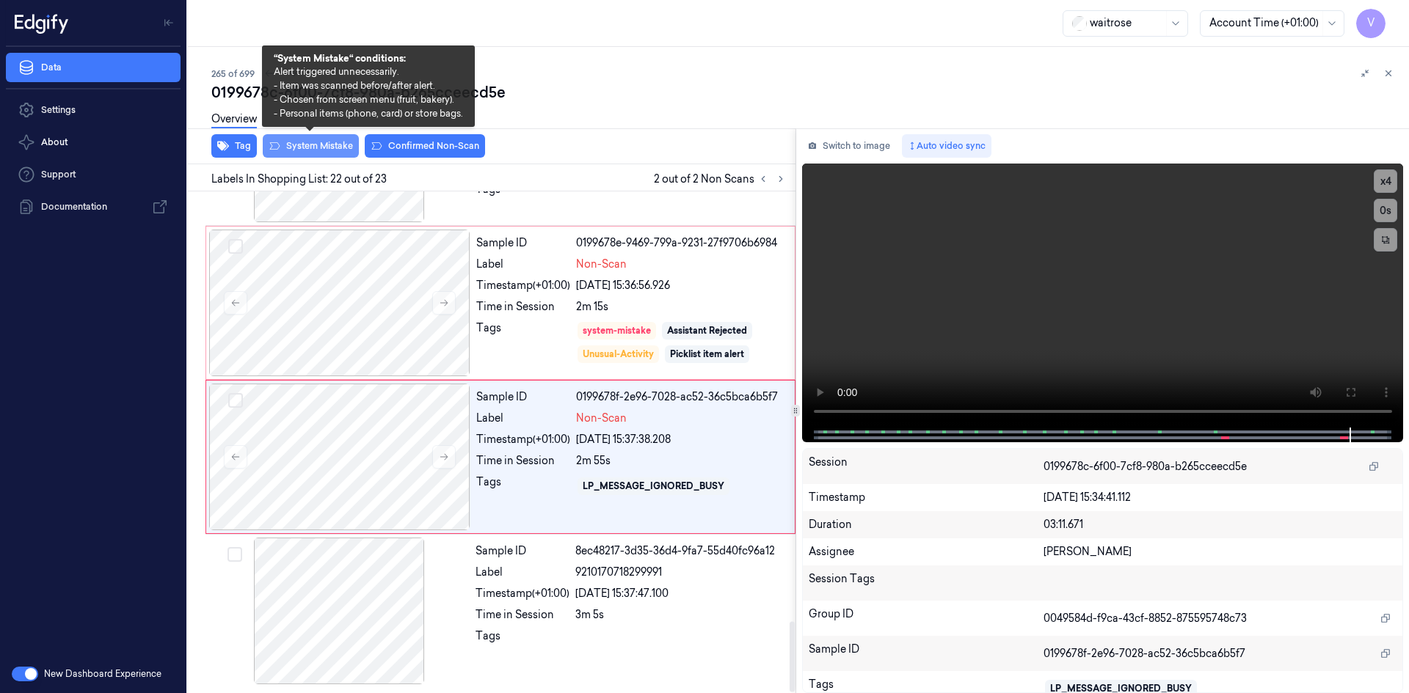
click at [321, 153] on button "System Mistake" at bounding box center [311, 145] width 96 height 23
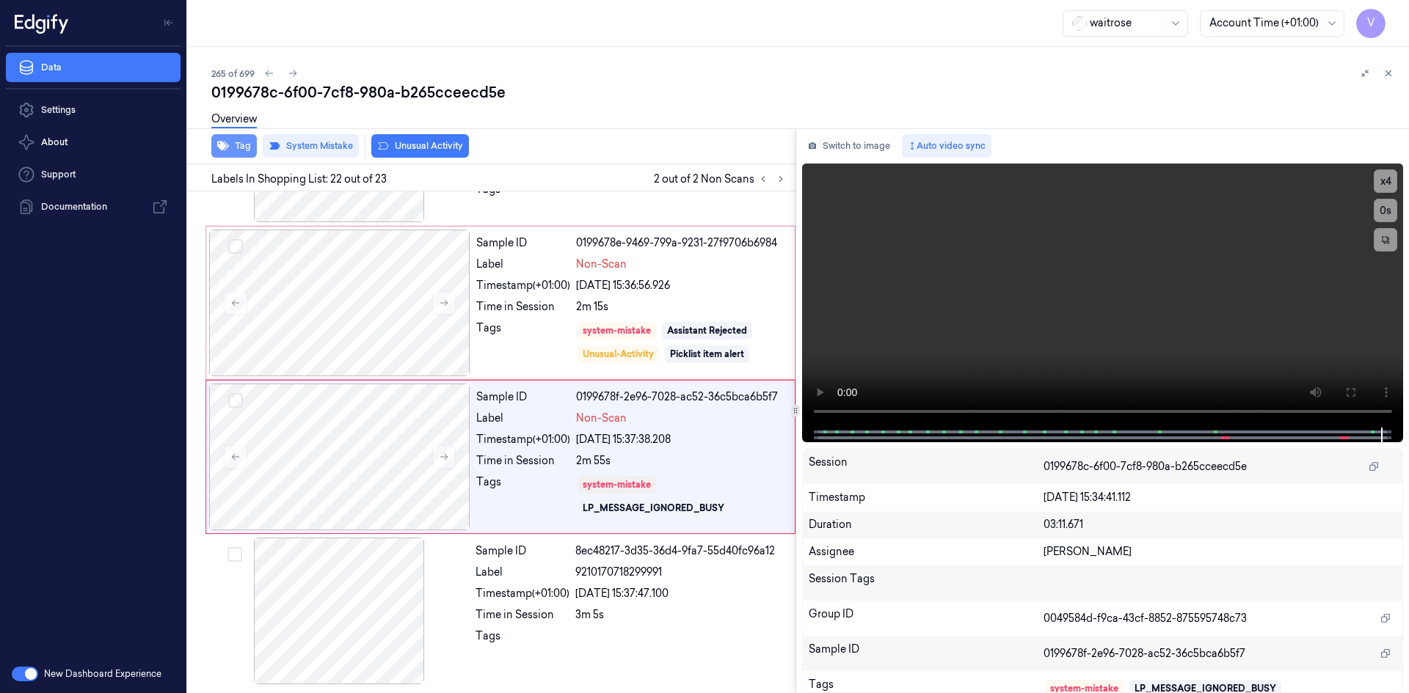
click at [235, 149] on button "Tag" at bounding box center [233, 145] width 45 height 23
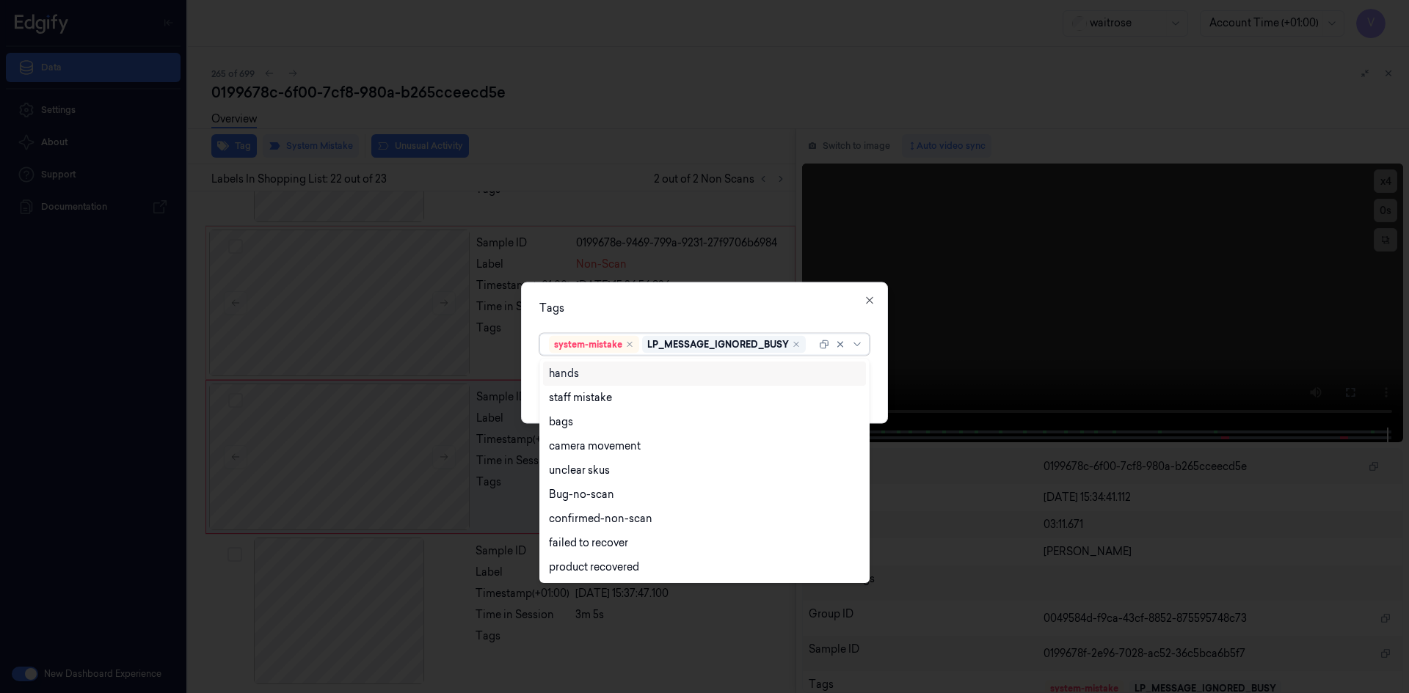
click at [807, 349] on div "system-mistake LP_MESSAGE_IGNORED_BUSY" at bounding box center [682, 344] width 267 height 21
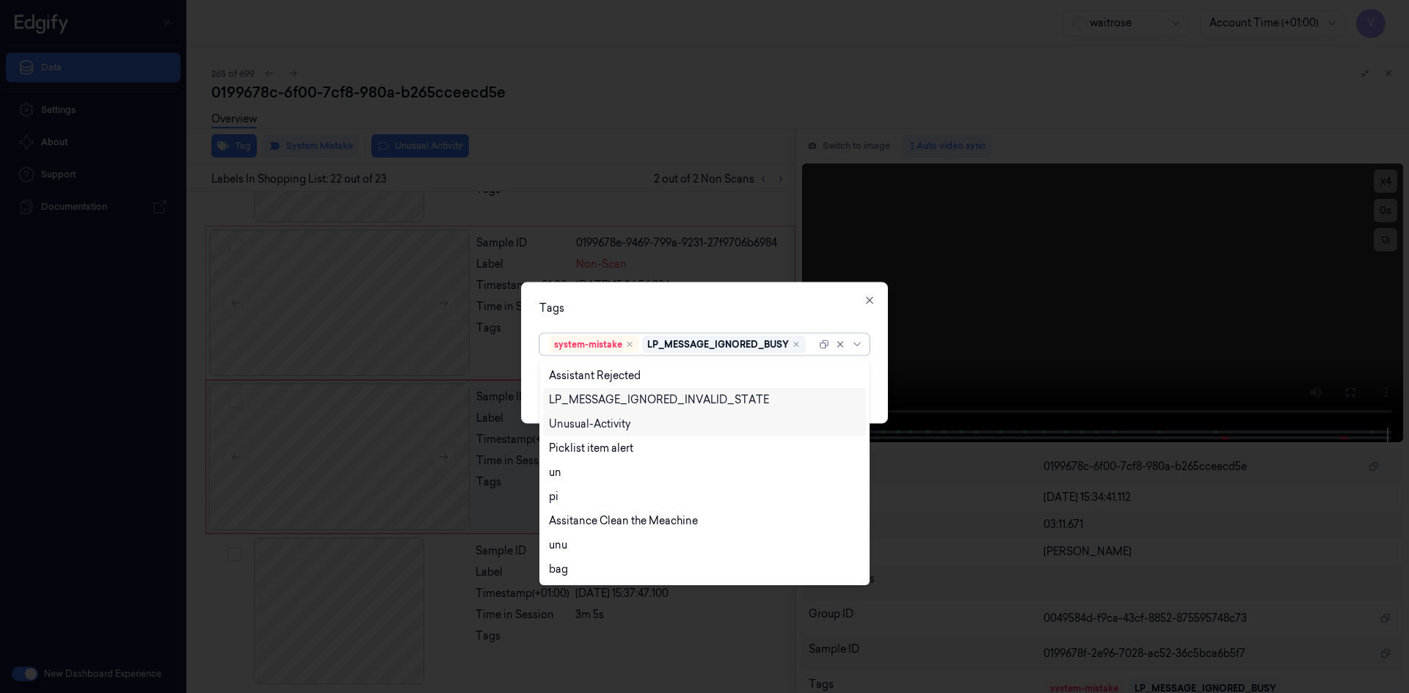
drag, startPoint x: 633, startPoint y: 427, endPoint x: 627, endPoint y: 436, distance: 10.6
click at [633, 429] on div "Unusual-Activity" at bounding box center [704, 424] width 311 height 15
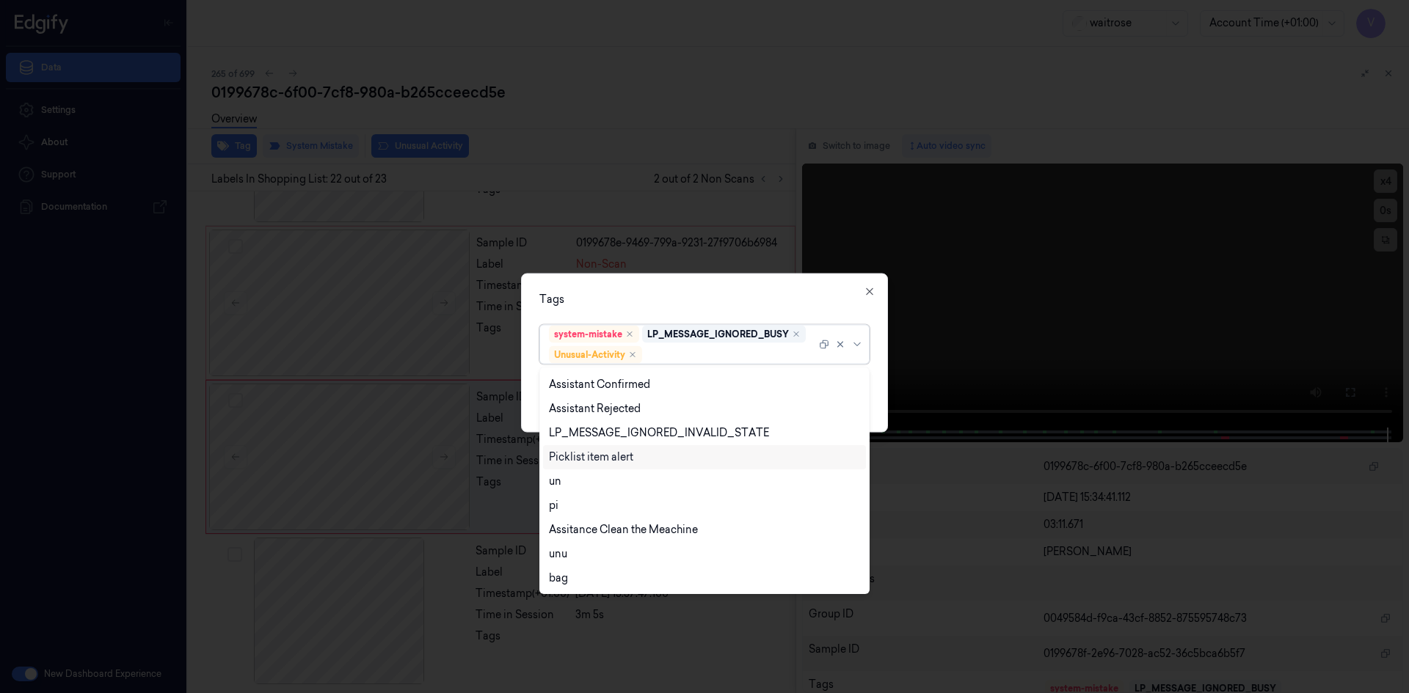
click at [605, 455] on div "Picklist item alert" at bounding box center [591, 457] width 84 height 15
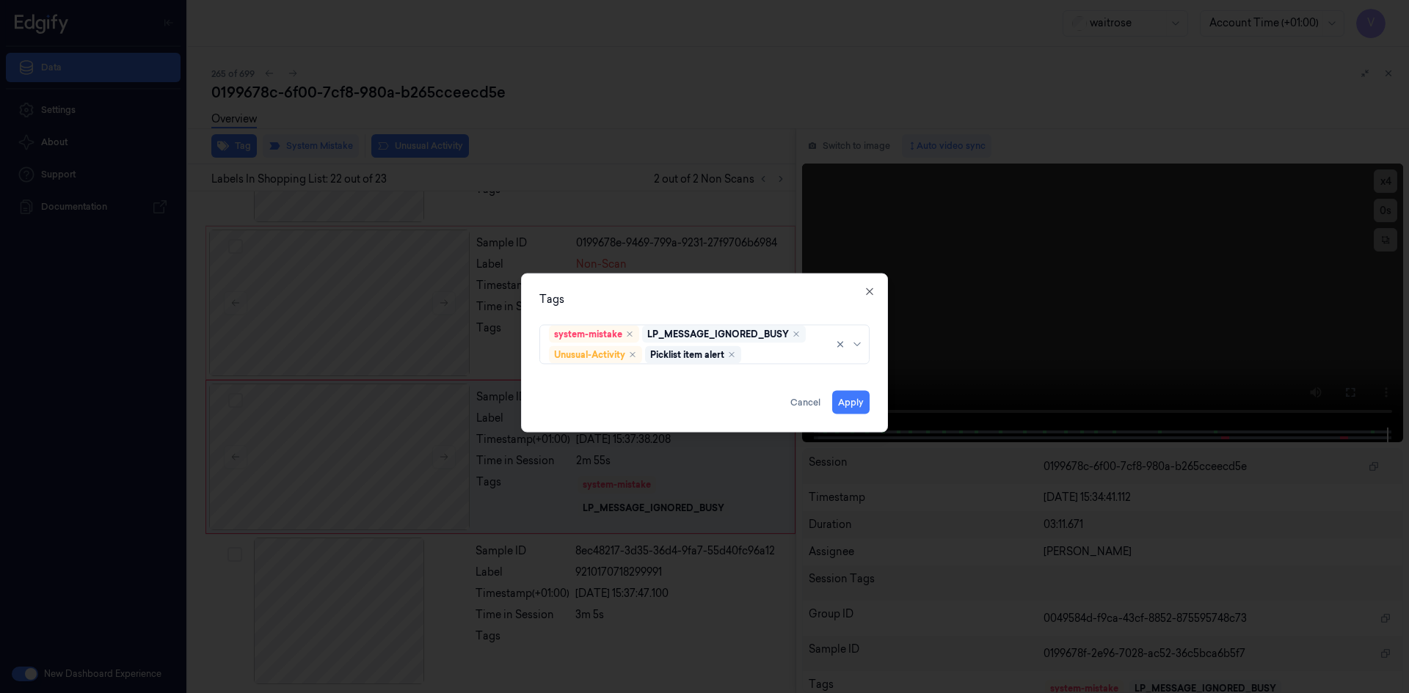
drag, startPoint x: 666, startPoint y: 314, endPoint x: 733, endPoint y: 338, distance: 71.0
click at [683, 318] on div "Tags system-mistake LP_MESSAGE_IGNORED_BUSY Unusual-Activity Picklist item aler…" at bounding box center [704, 352] width 367 height 159
click at [847, 401] on button "Apply" at bounding box center [850, 401] width 37 height 23
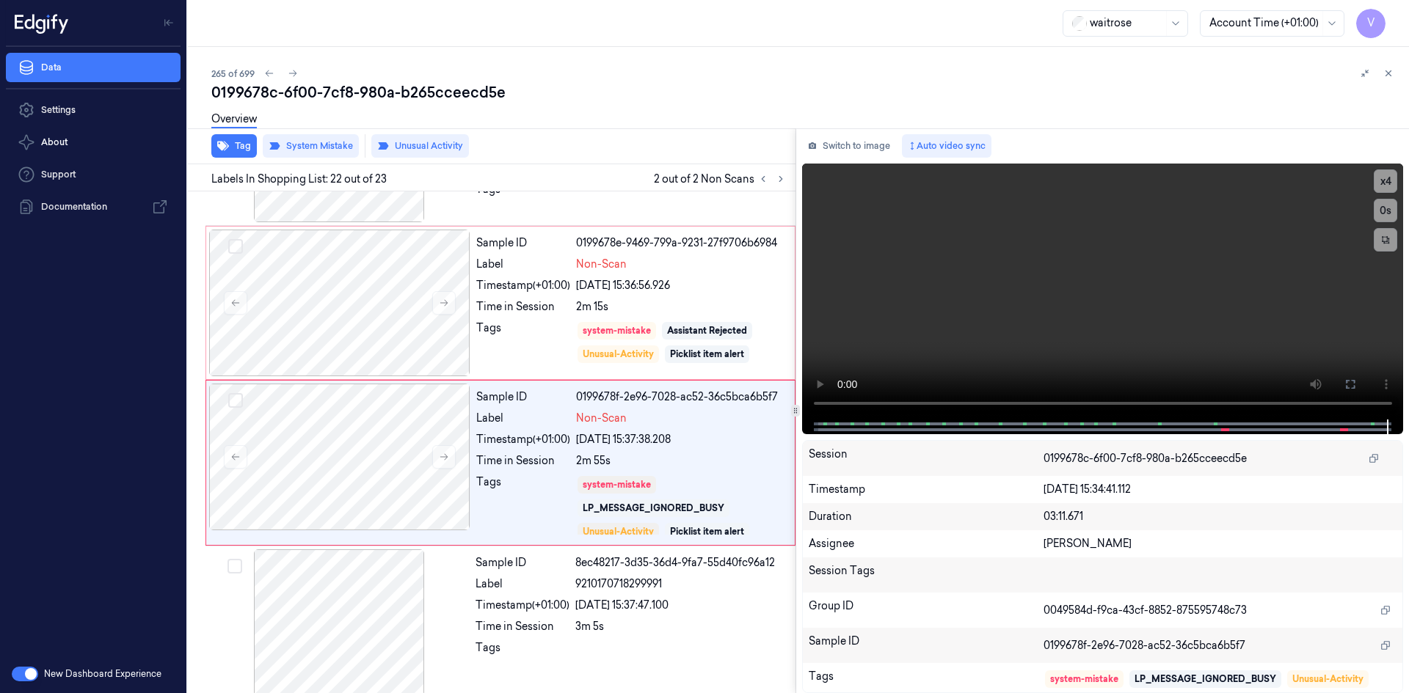
scroll to position [3058, 0]
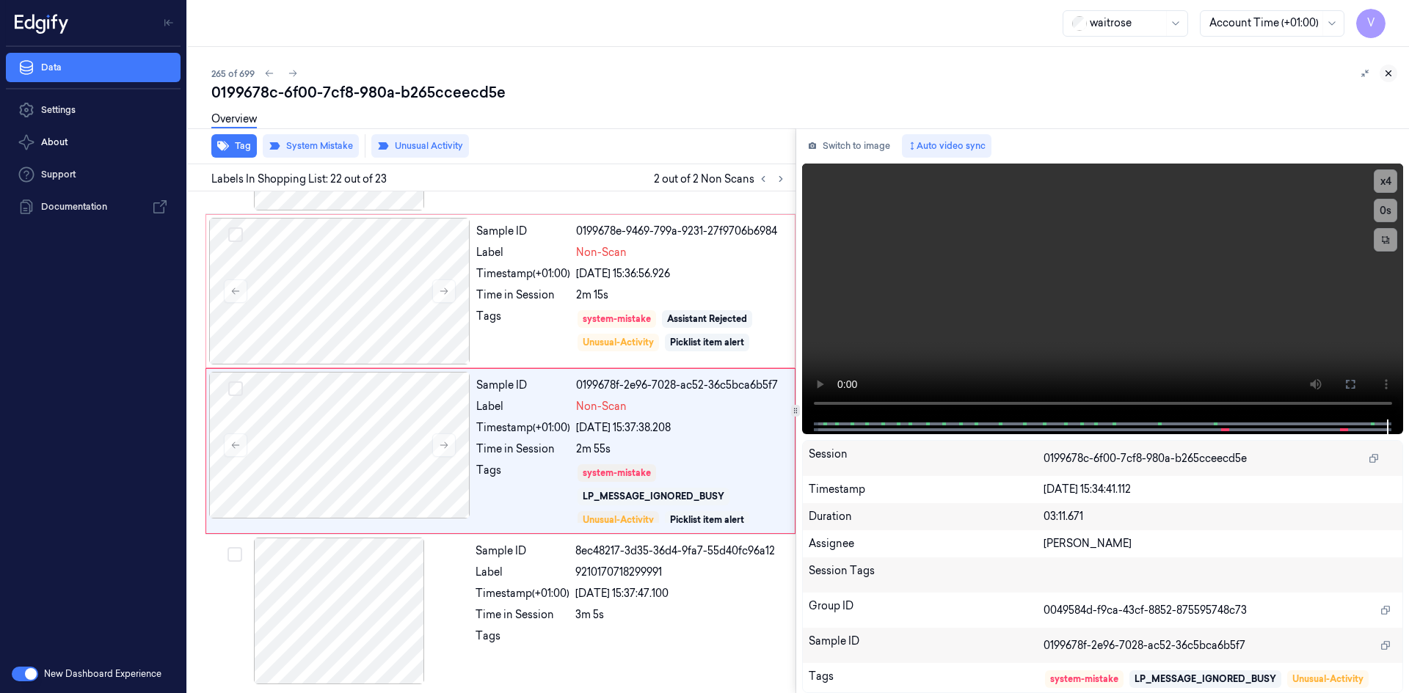
click at [1389, 72] on icon at bounding box center [1388, 73] width 5 height 5
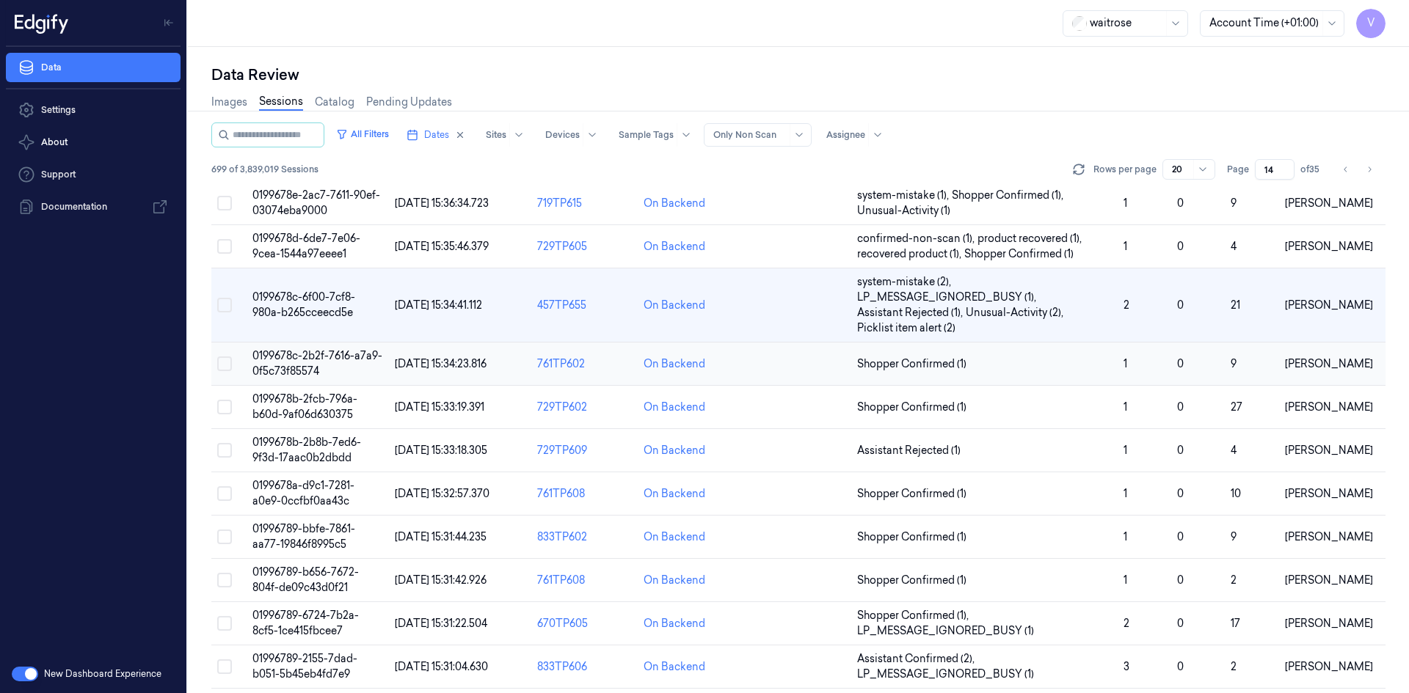
scroll to position [4, 0]
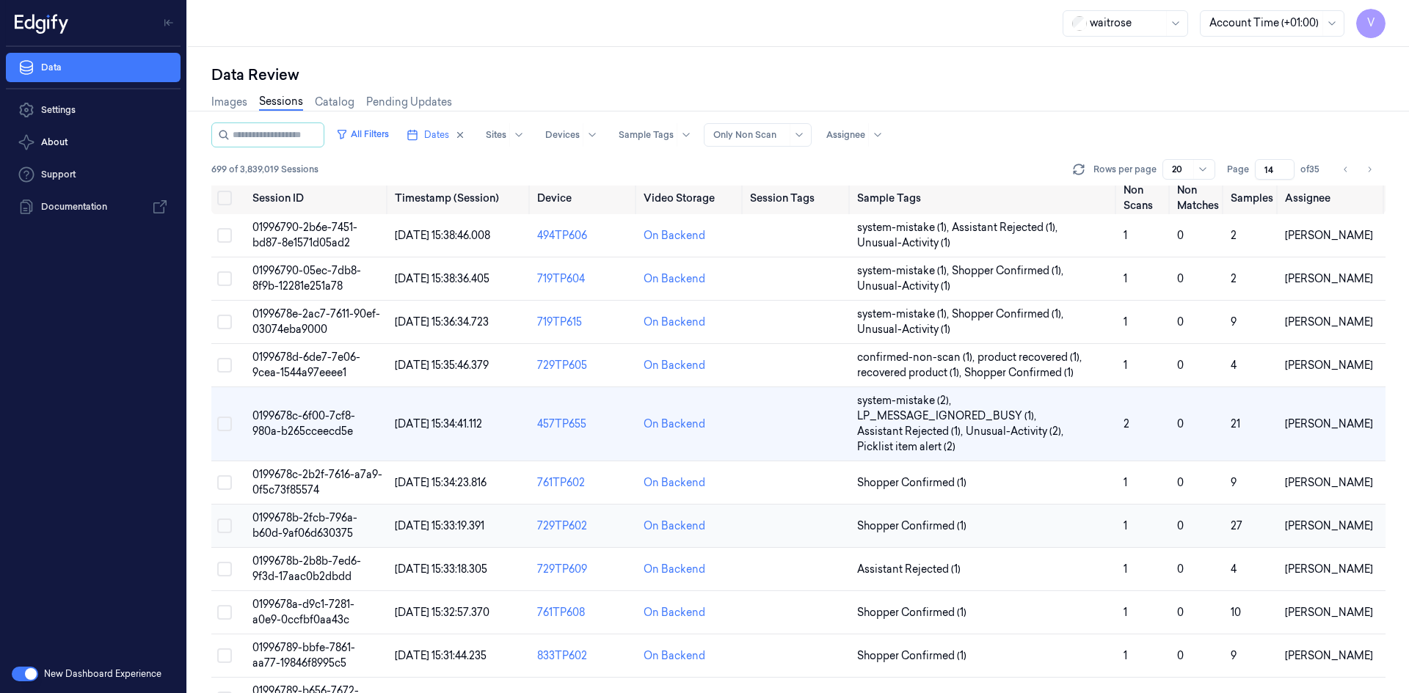
click at [332, 527] on span "0199678b-2fcb-796a-b60d-9af06d630375" at bounding box center [304, 525] width 105 height 29
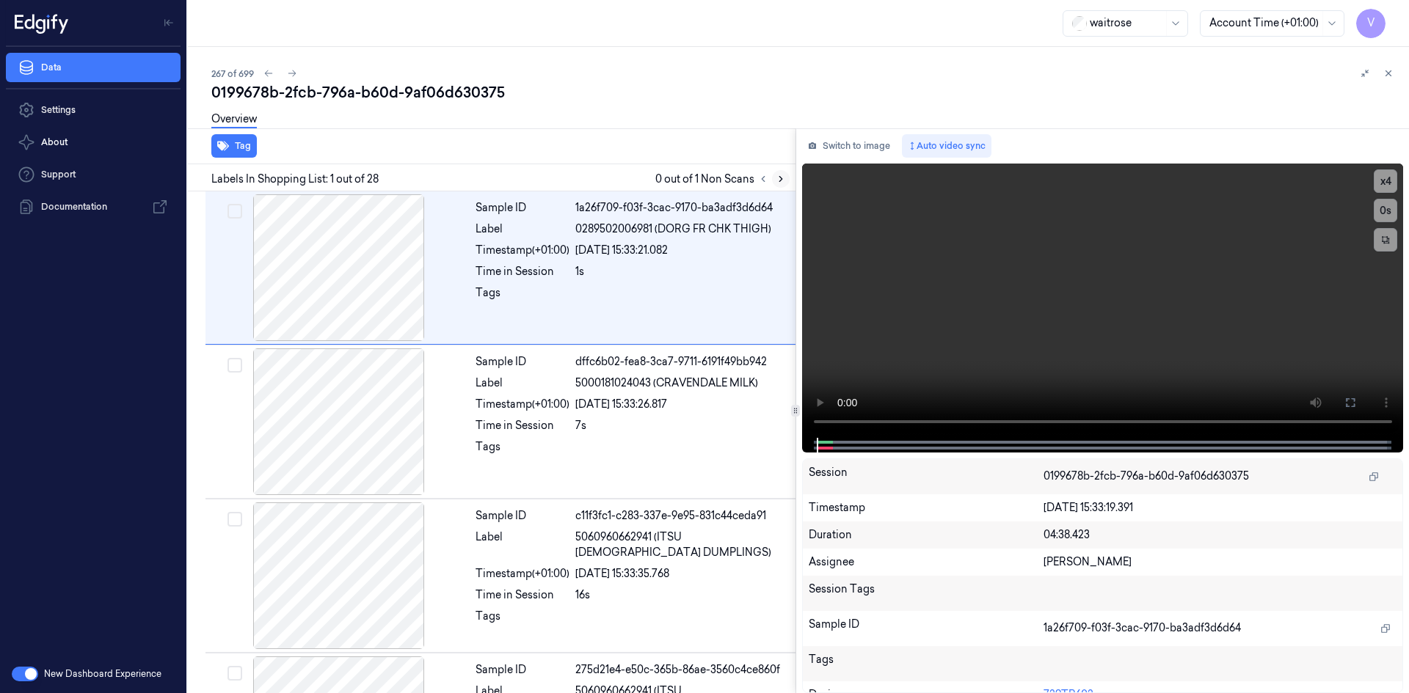
click at [781, 179] on icon at bounding box center [780, 179] width 3 height 5
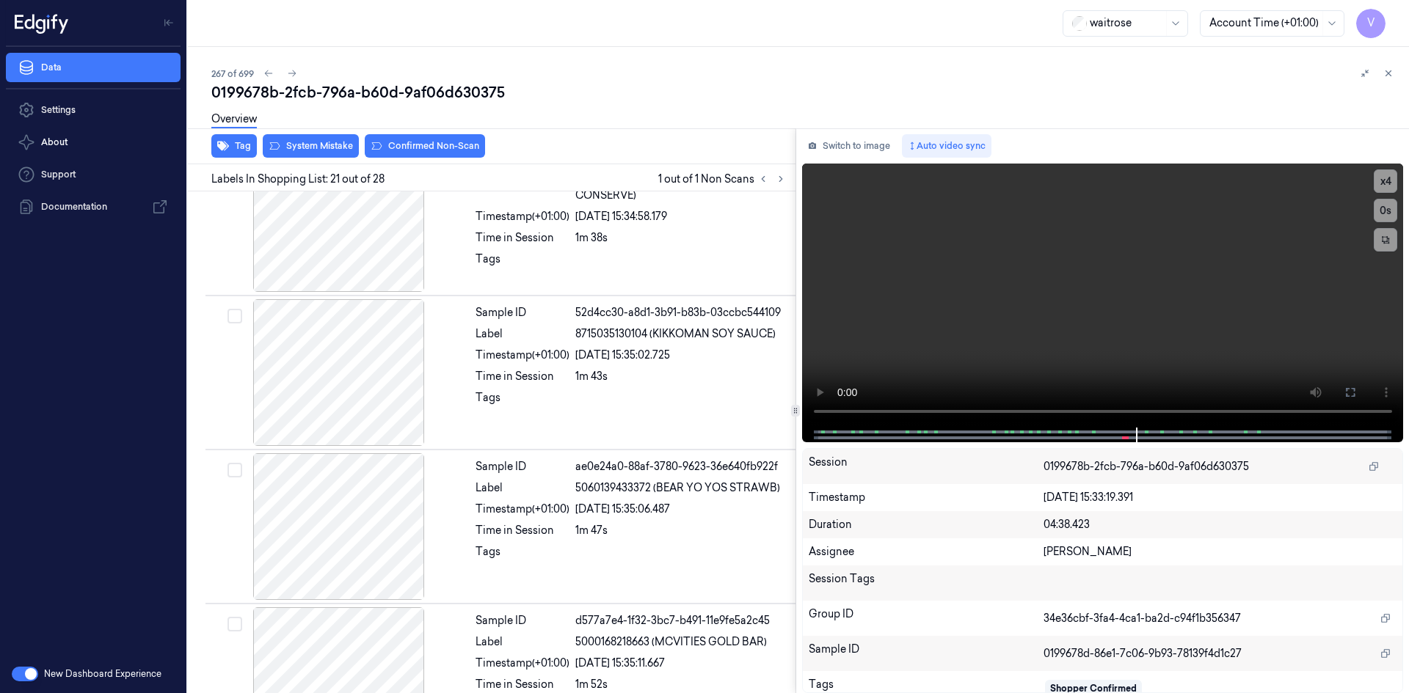
scroll to position [2907, 0]
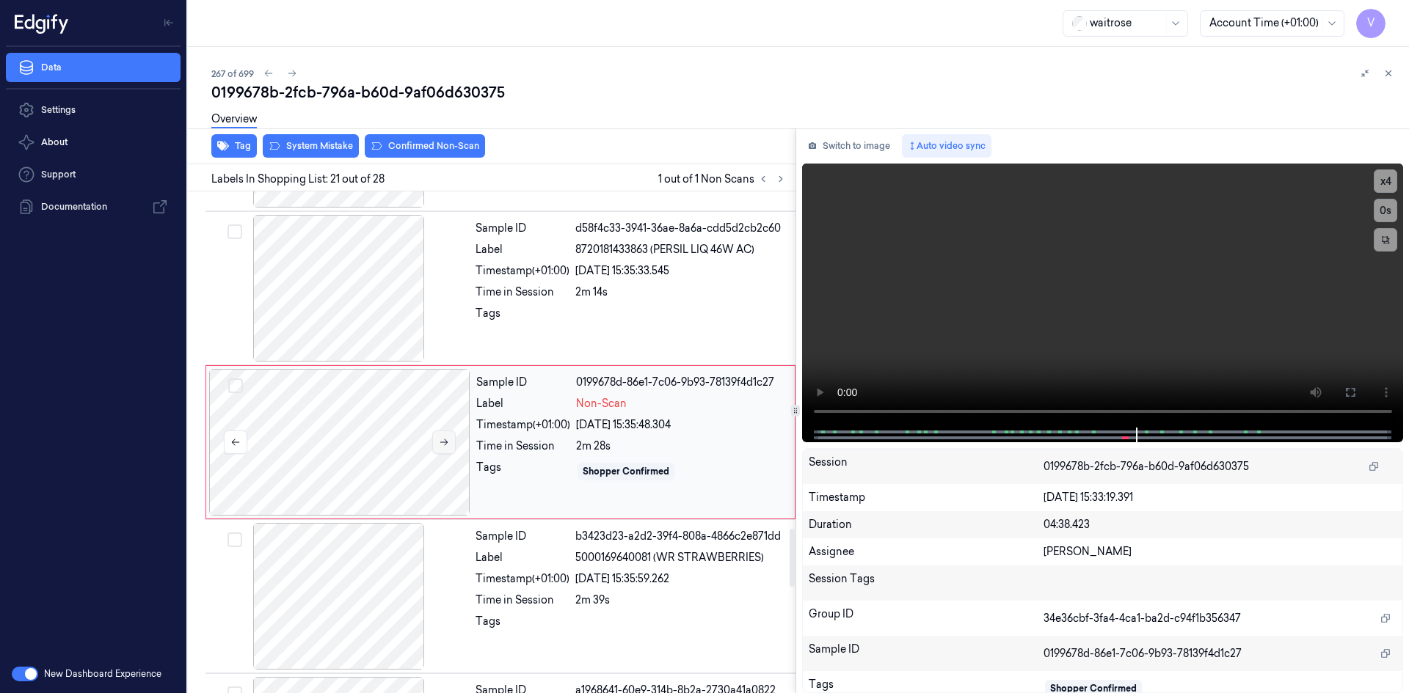
click at [445, 438] on icon at bounding box center [444, 442] width 10 height 10
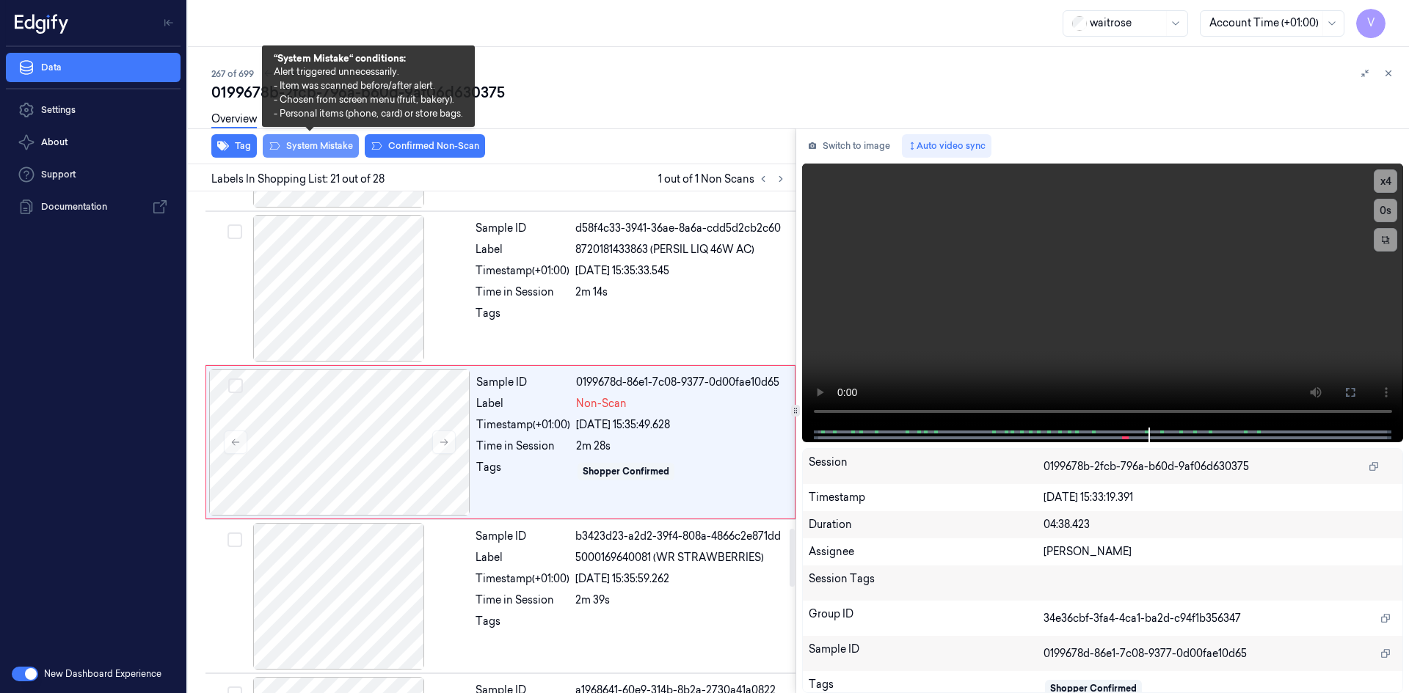
click at [313, 145] on button "System Mistake" at bounding box center [311, 145] width 96 height 23
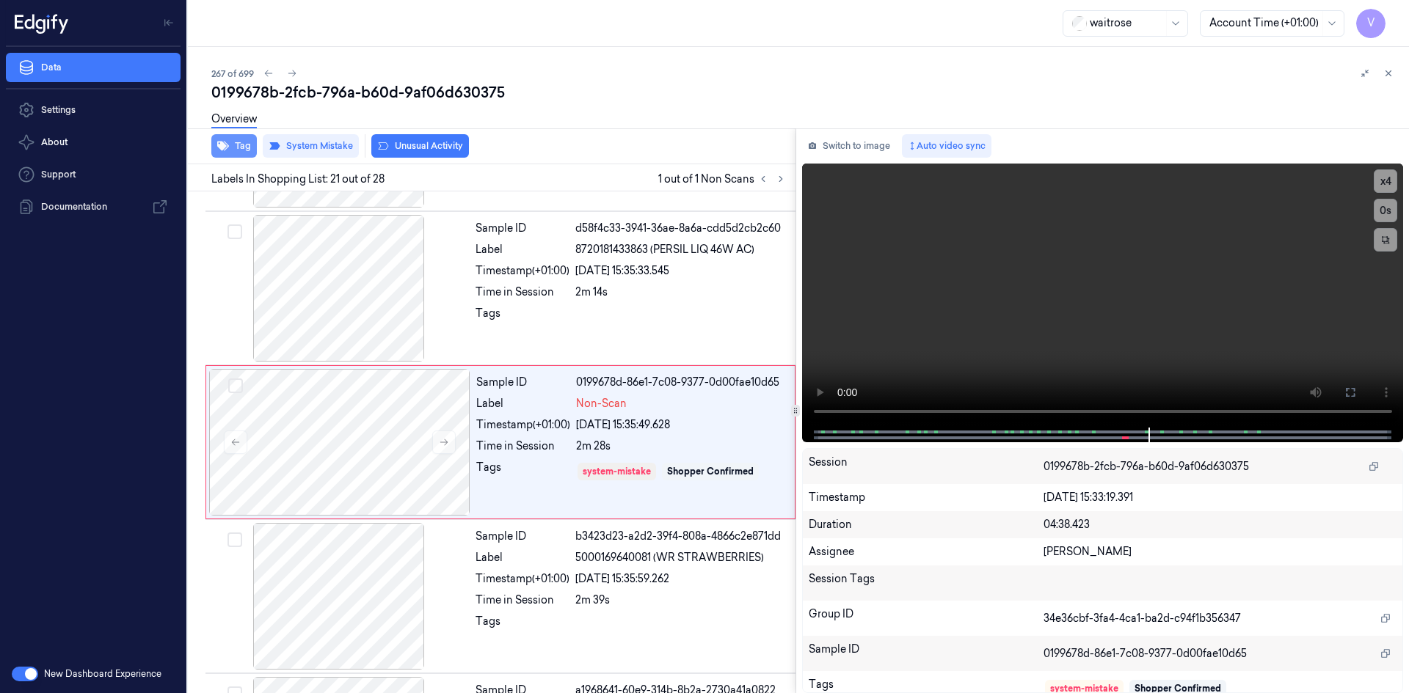
click at [226, 142] on icon "button" at bounding box center [223, 146] width 12 height 12
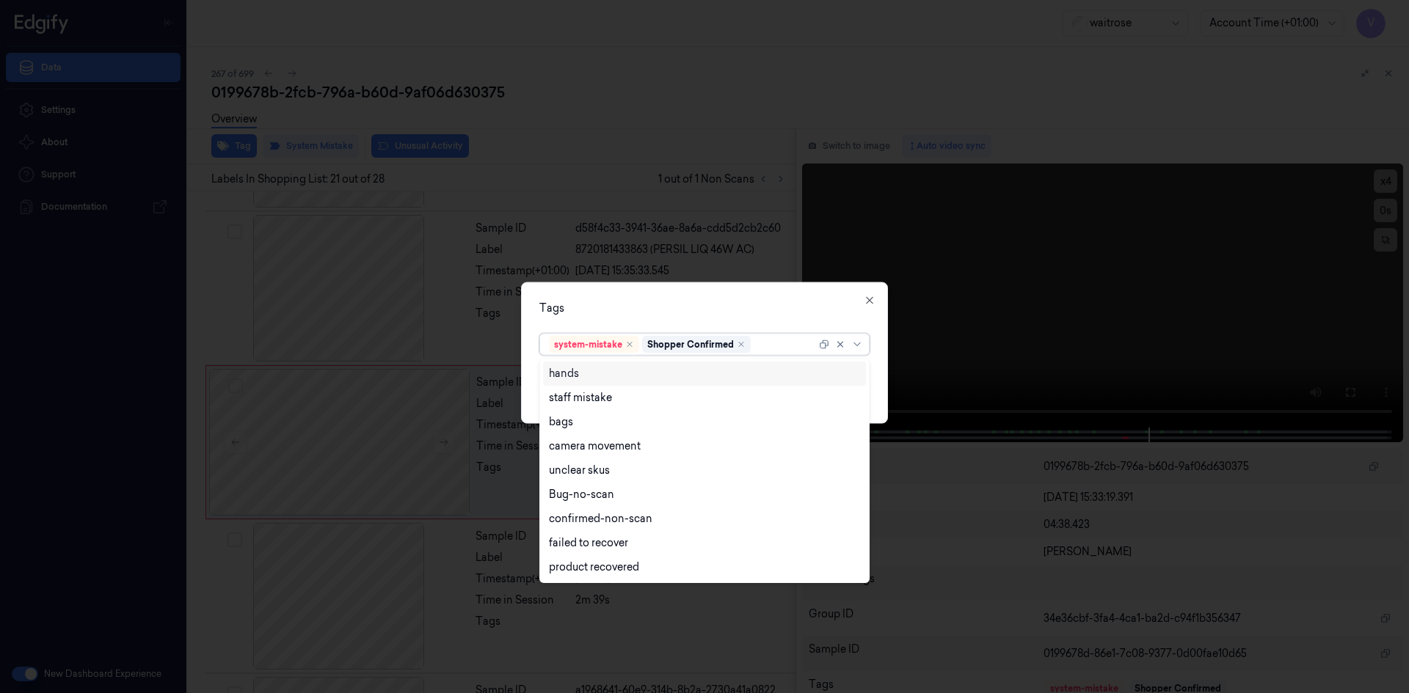
click at [767, 351] on div at bounding box center [784, 344] width 62 height 15
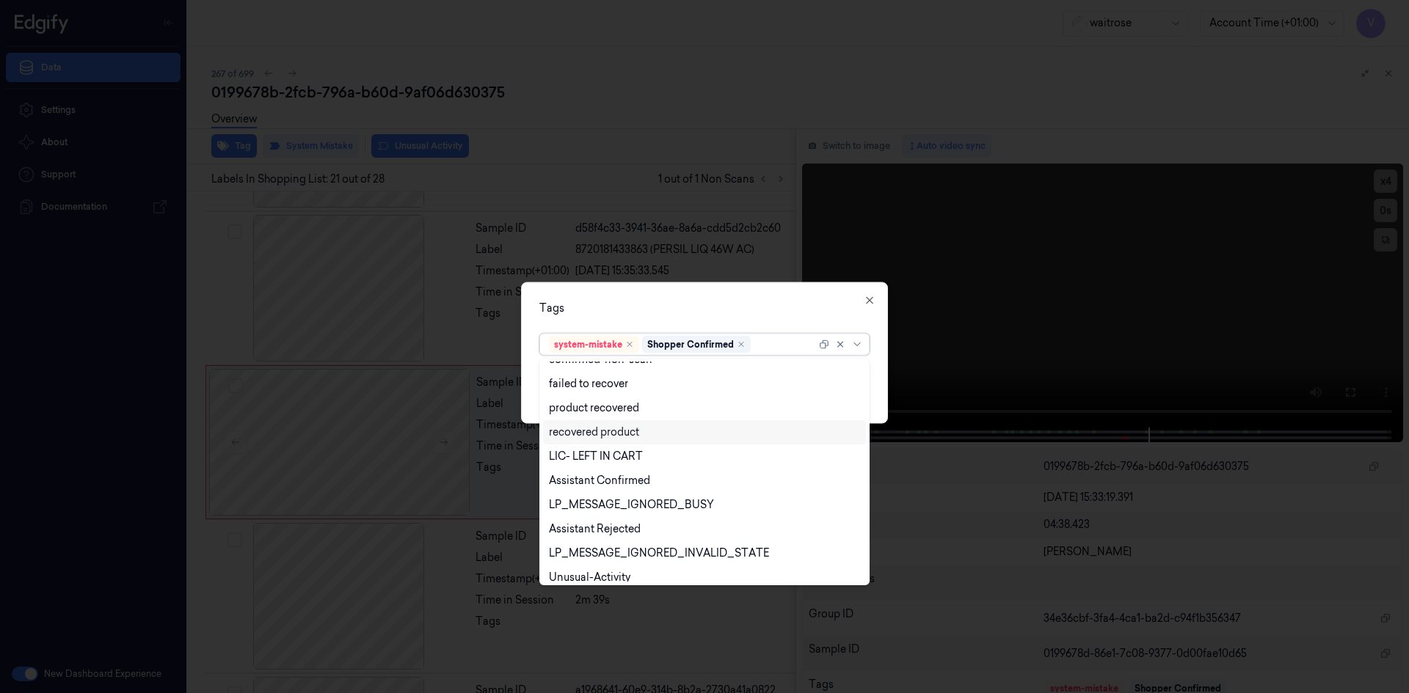
scroll to position [216, 0]
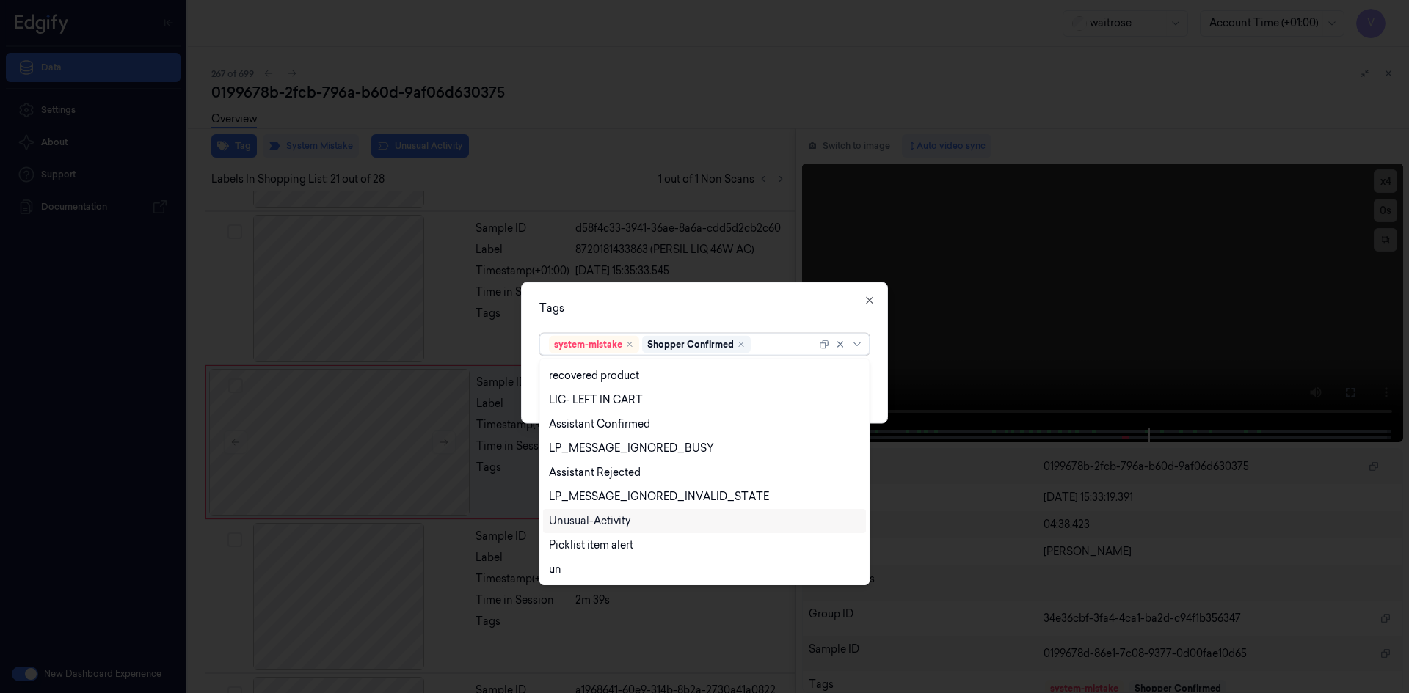
click at [554, 516] on div "Unusual-Activity" at bounding box center [589, 521] width 81 height 15
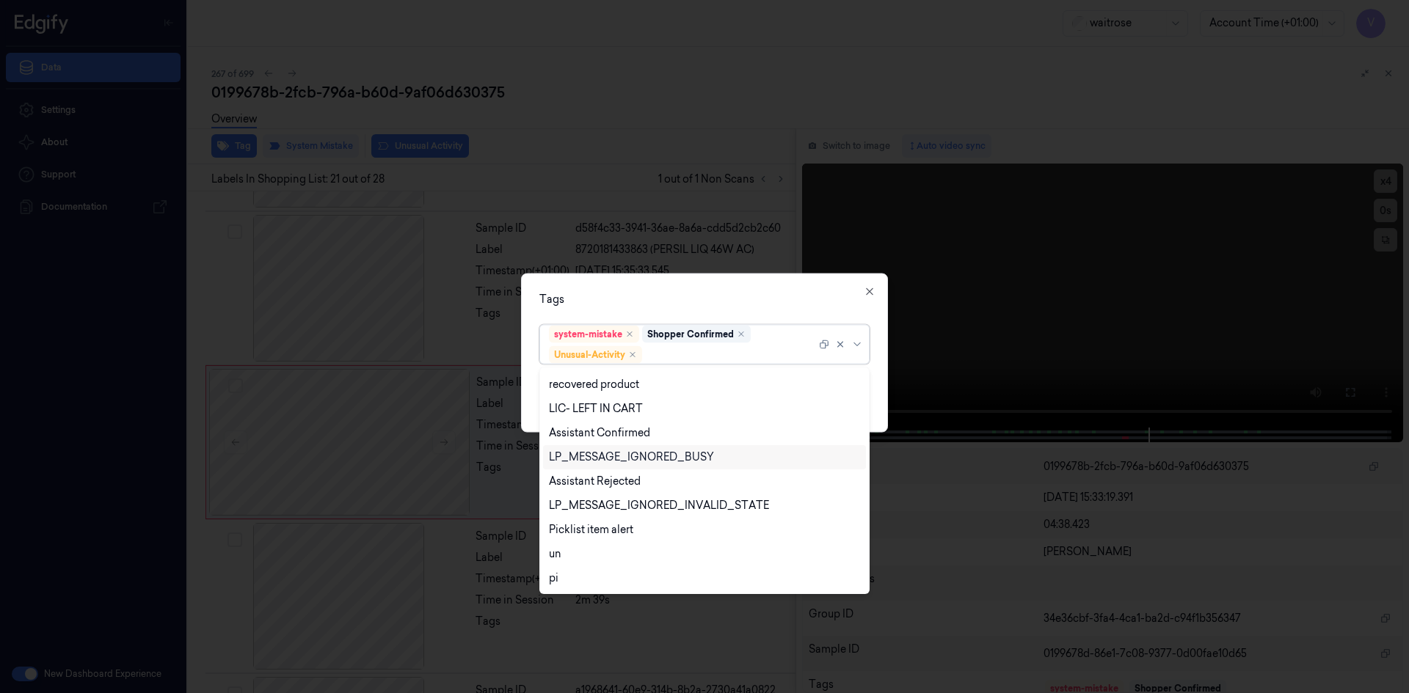
scroll to position [0, 0]
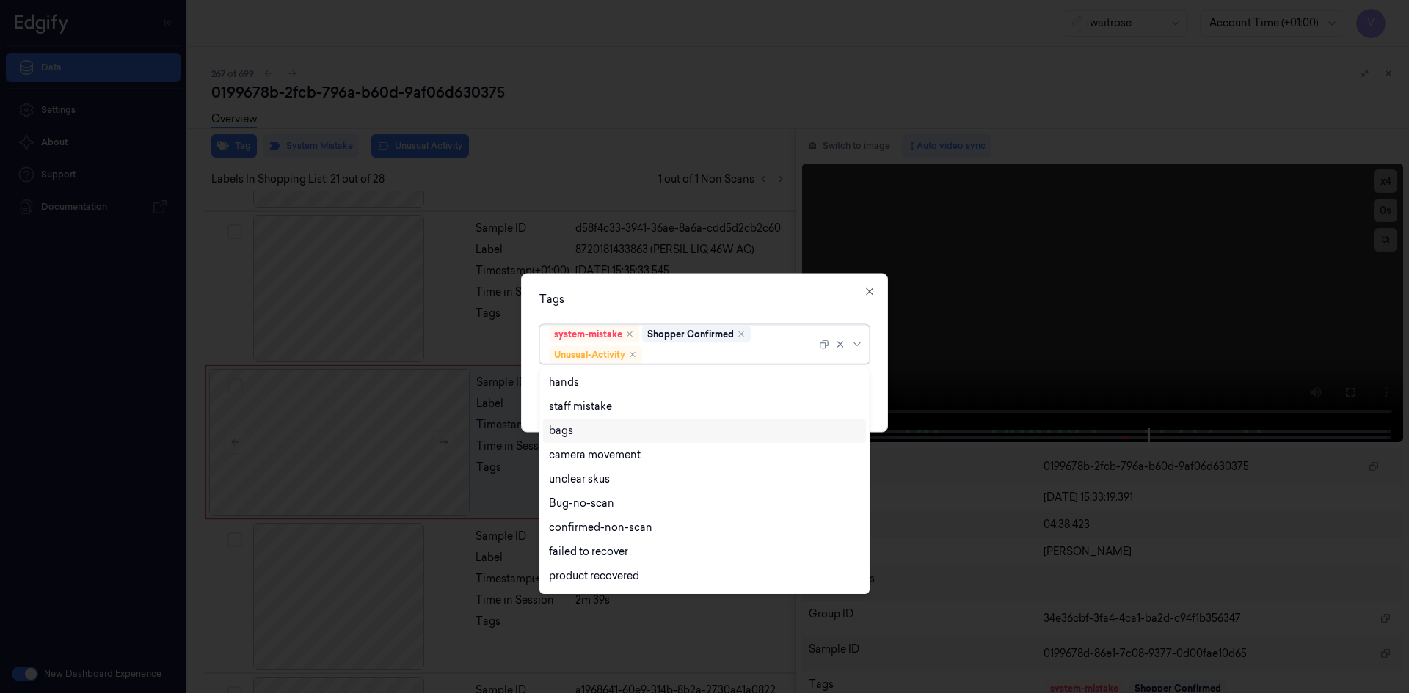
click at [595, 436] on div "bags" at bounding box center [704, 430] width 311 height 15
click at [751, 296] on div "Tags" at bounding box center [704, 298] width 330 height 15
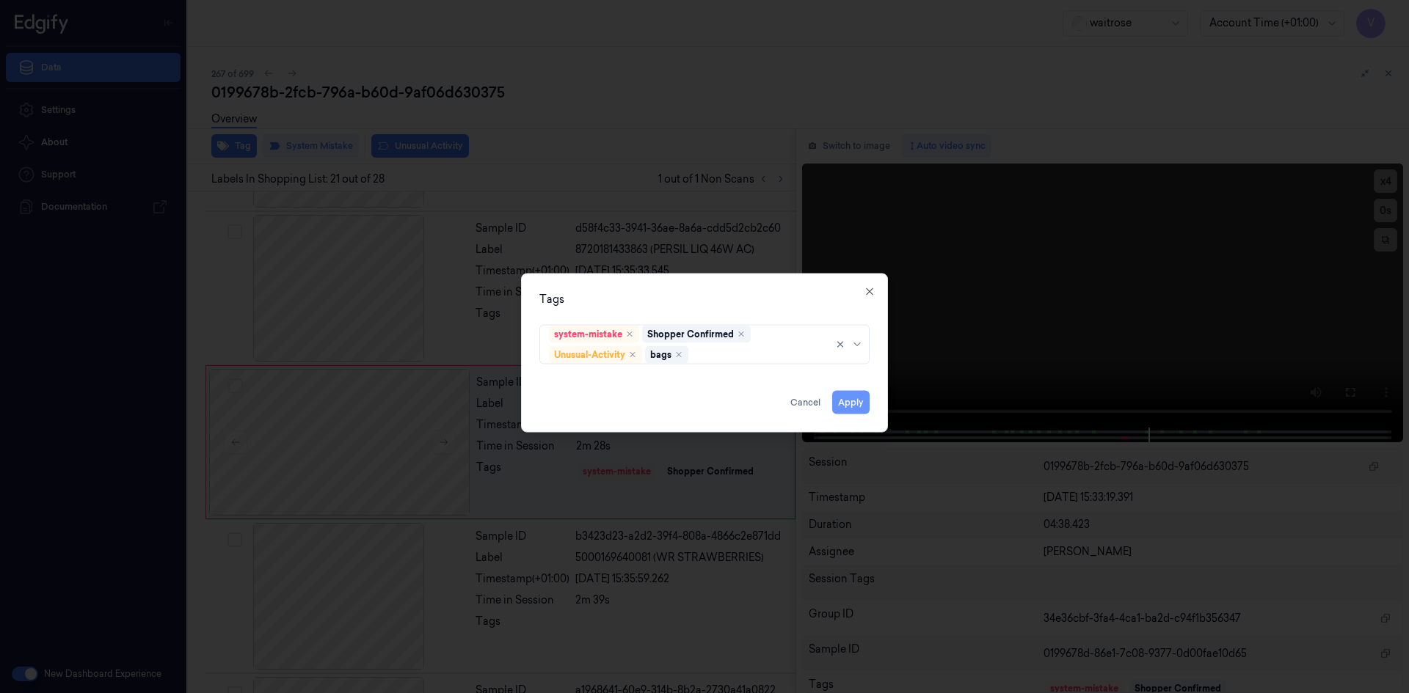
click at [844, 397] on button "Apply" at bounding box center [850, 401] width 37 height 23
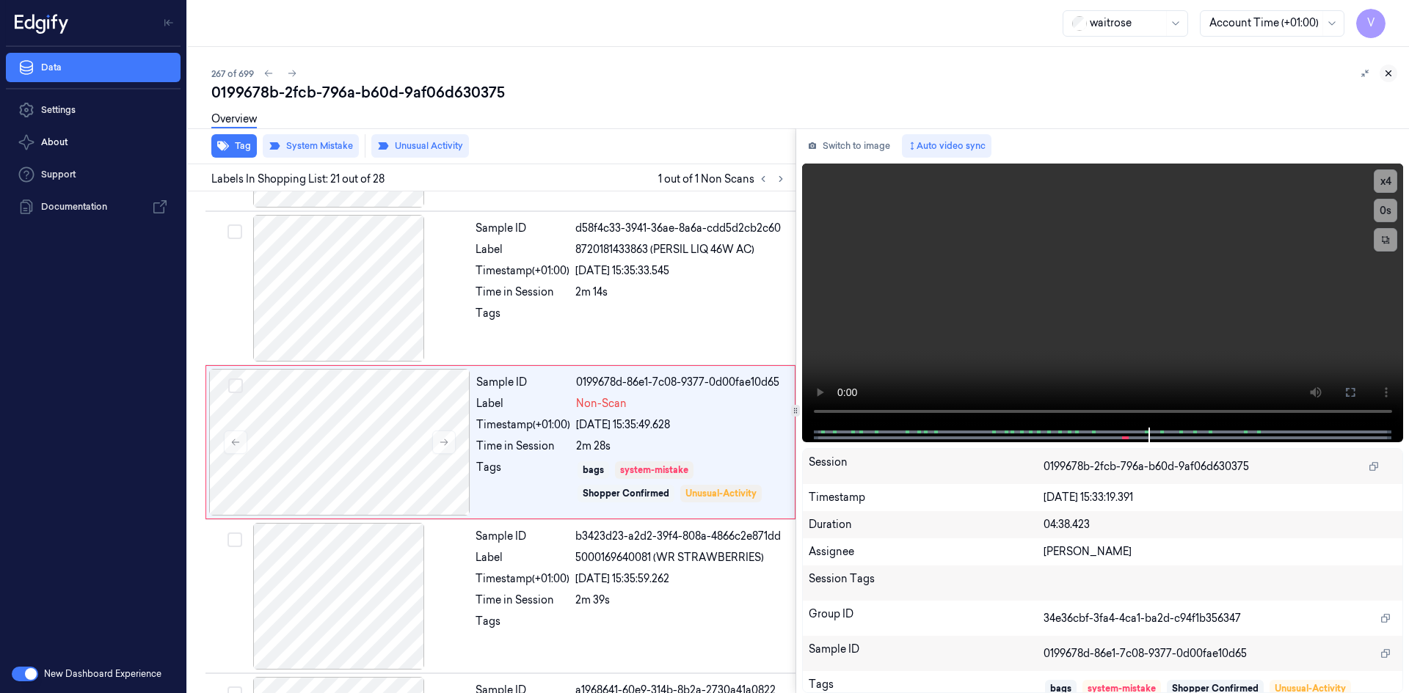
click at [1392, 68] on icon at bounding box center [1388, 73] width 10 height 10
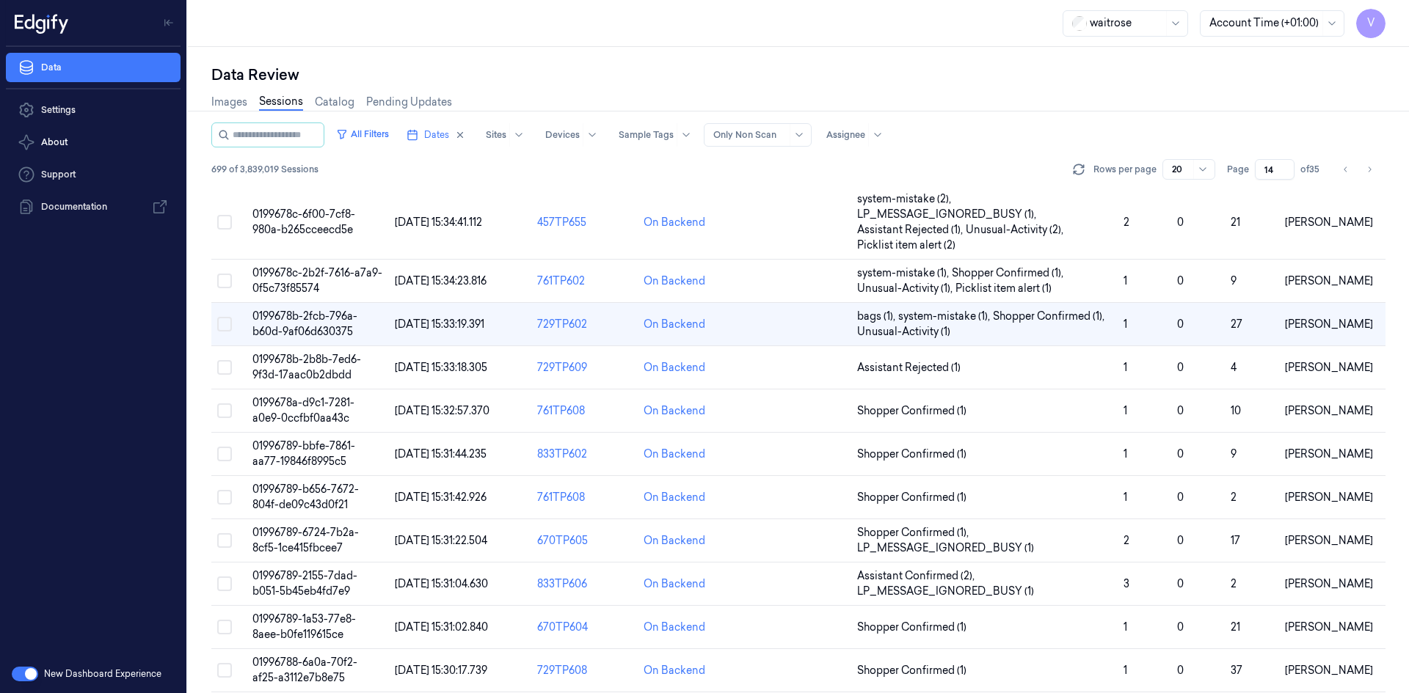
scroll to position [106, 0]
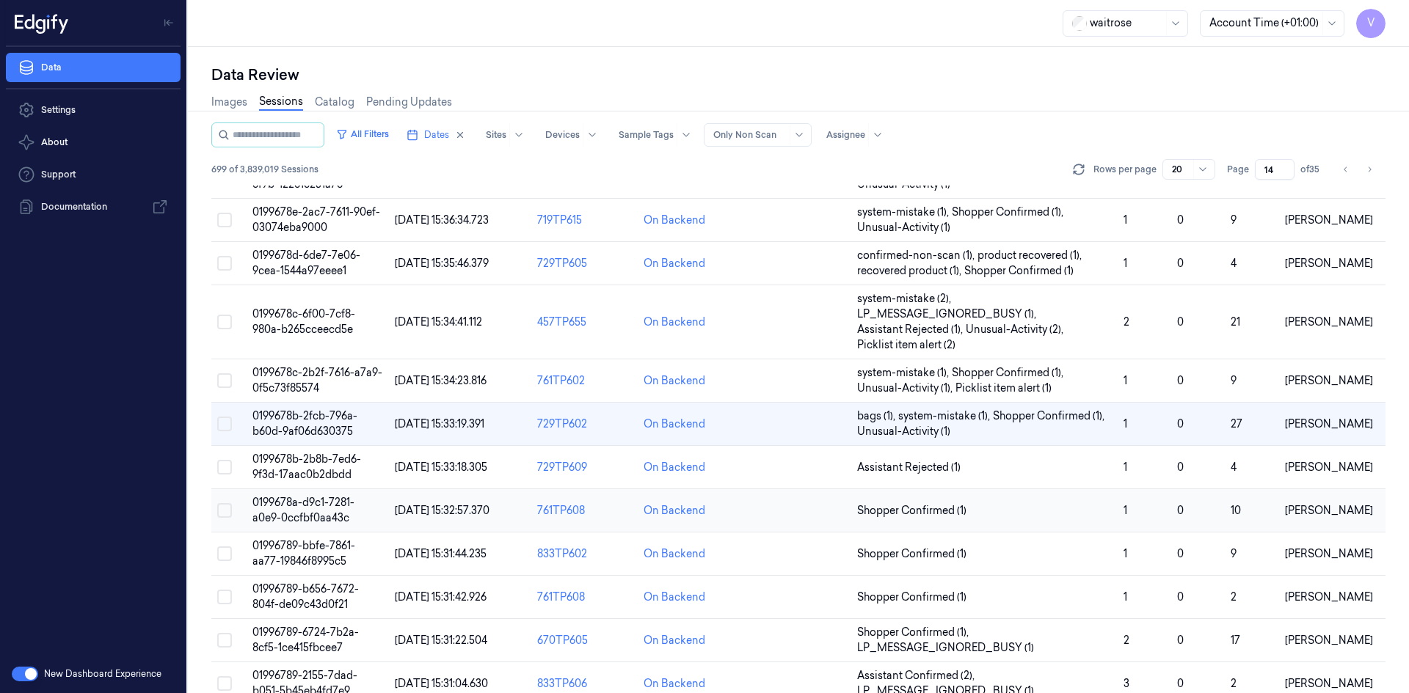
click at [323, 520] on span "0199678a-d9c1-7281-a0e9-0ccfbf0aa43c" at bounding box center [303, 510] width 102 height 29
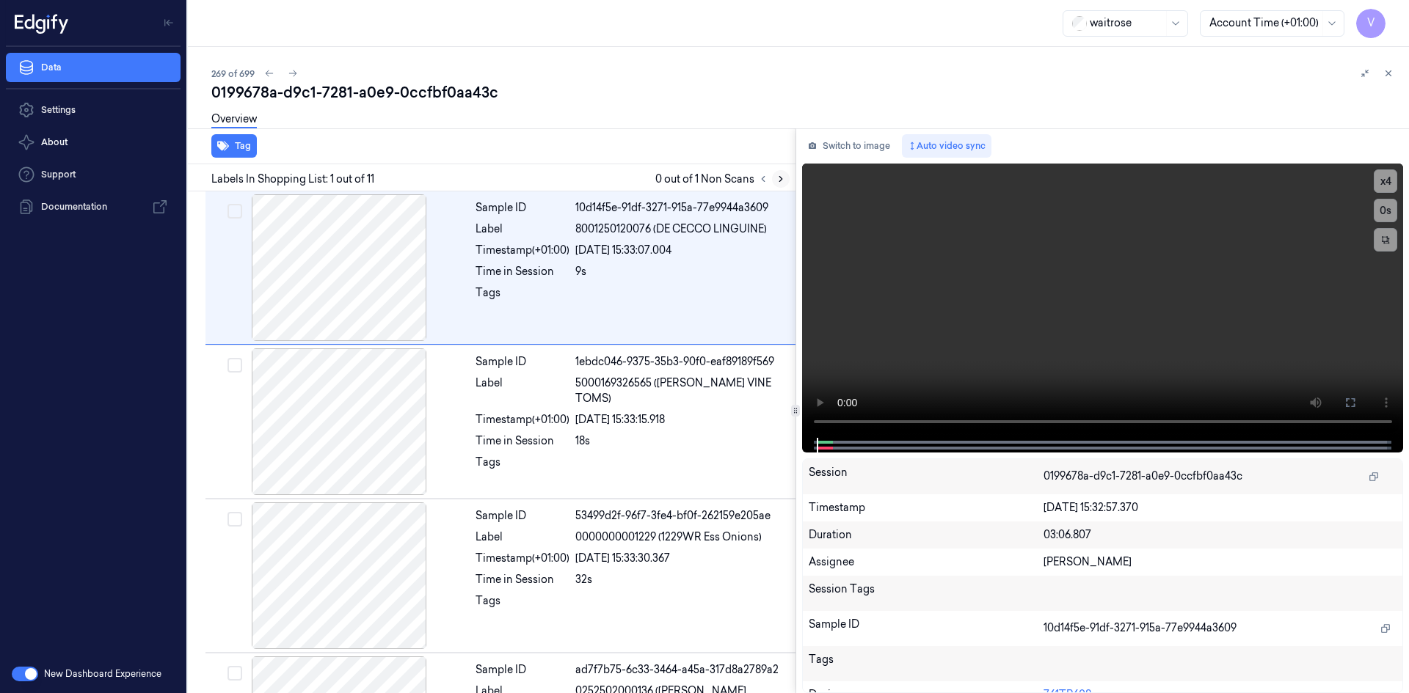
click at [781, 177] on icon at bounding box center [780, 179] width 10 height 10
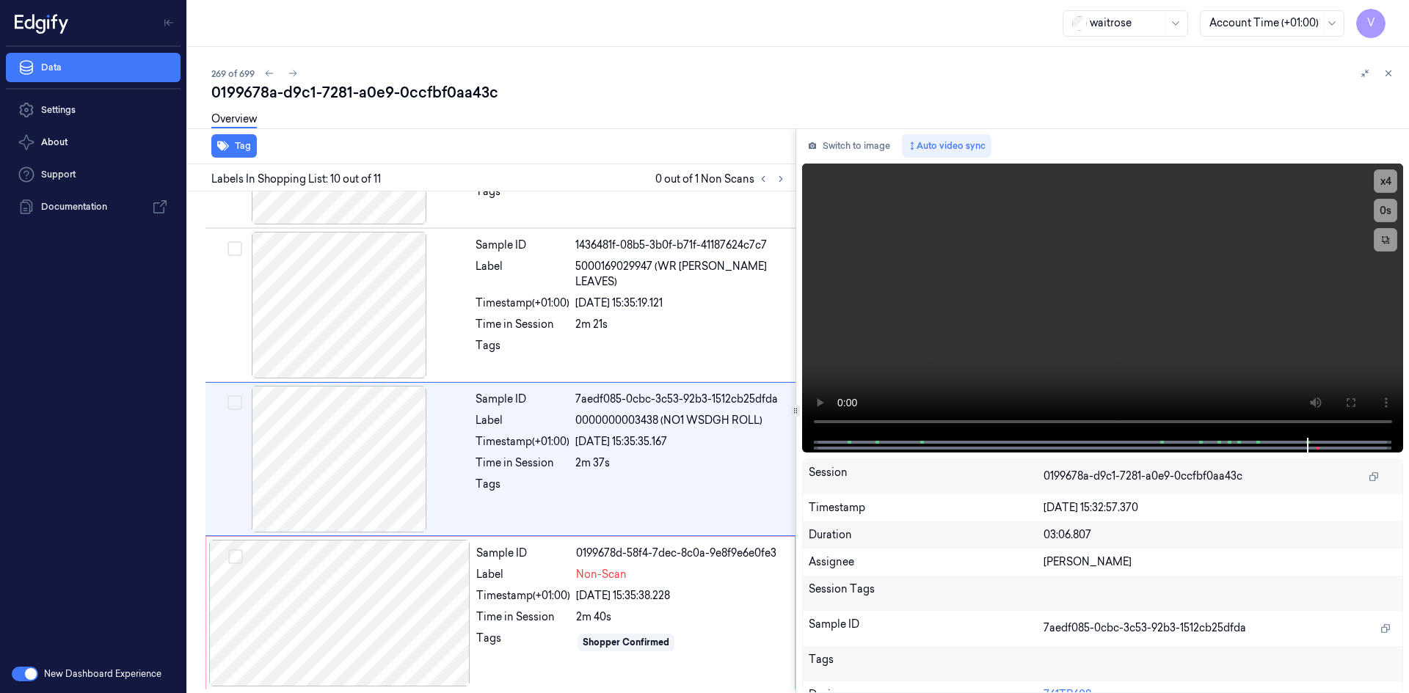
scroll to position [1197, 0]
click at [325, 577] on div at bounding box center [339, 611] width 261 height 147
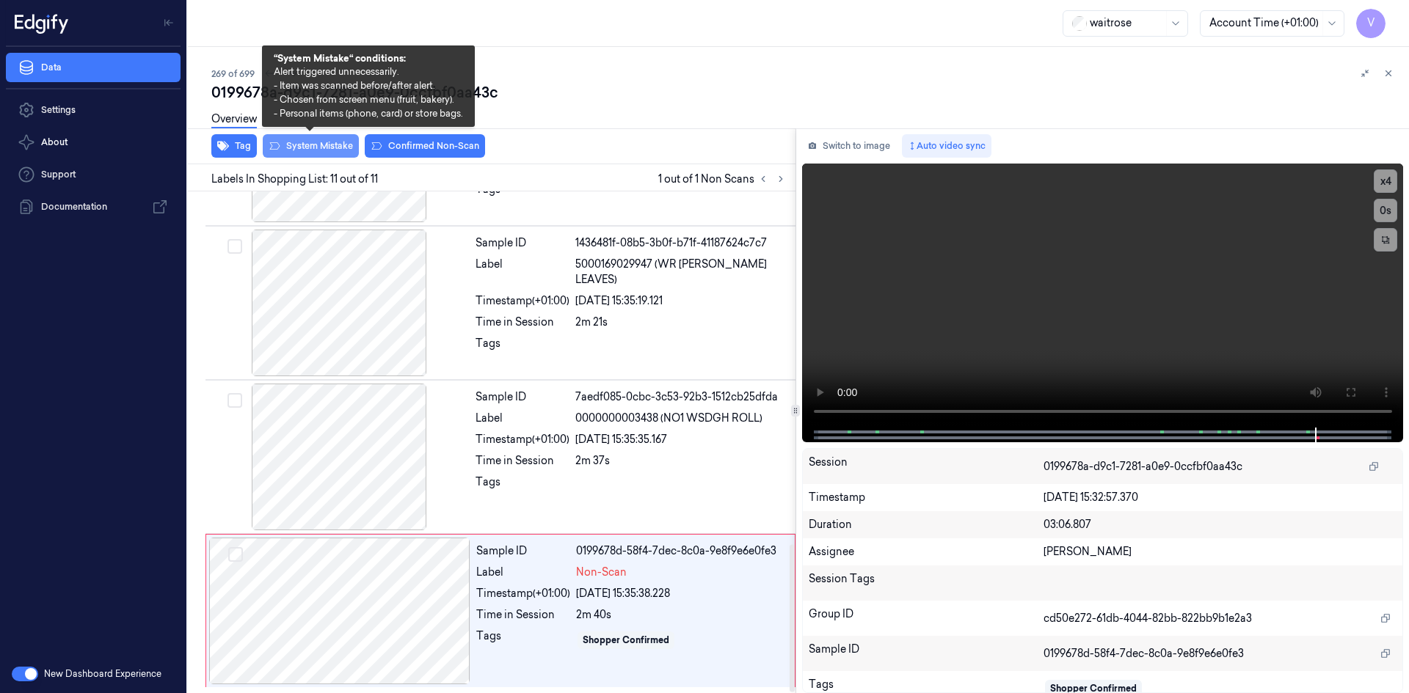
click at [330, 147] on button "System Mistake" at bounding box center [311, 145] width 96 height 23
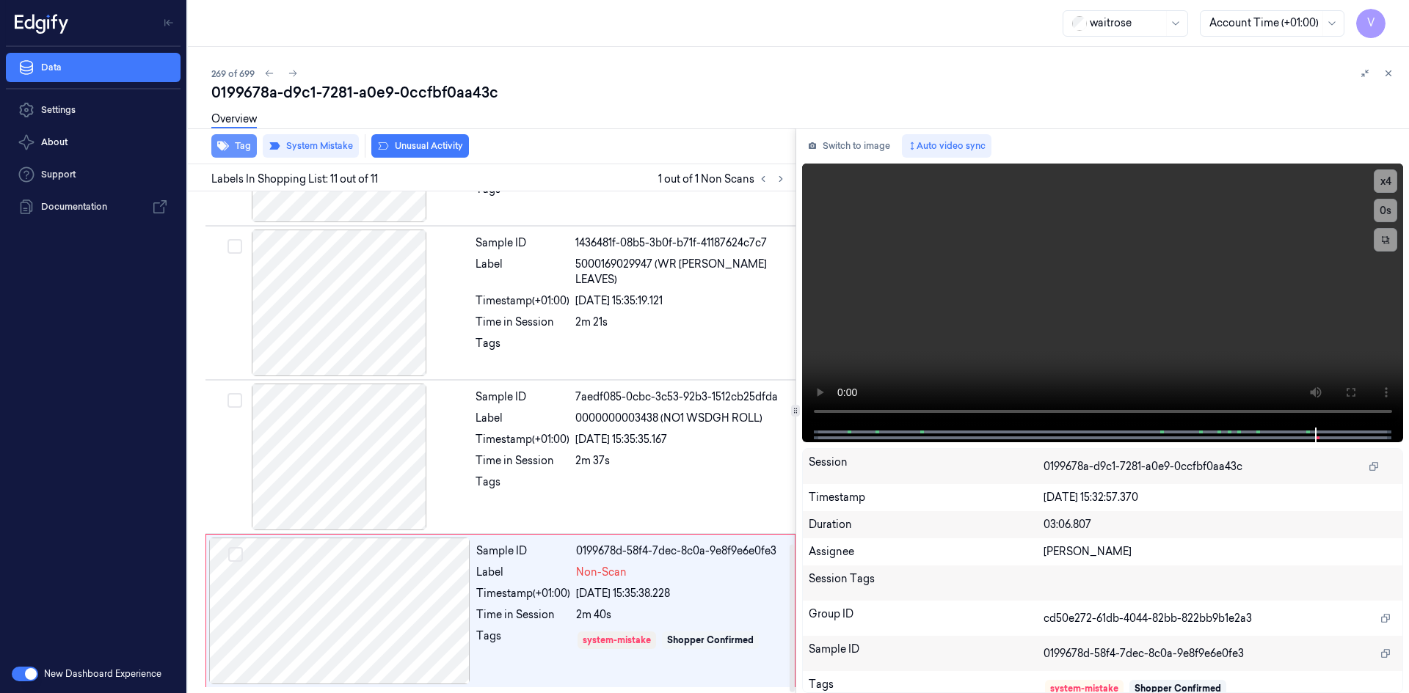
click at [241, 141] on button "Tag" at bounding box center [233, 145] width 45 height 23
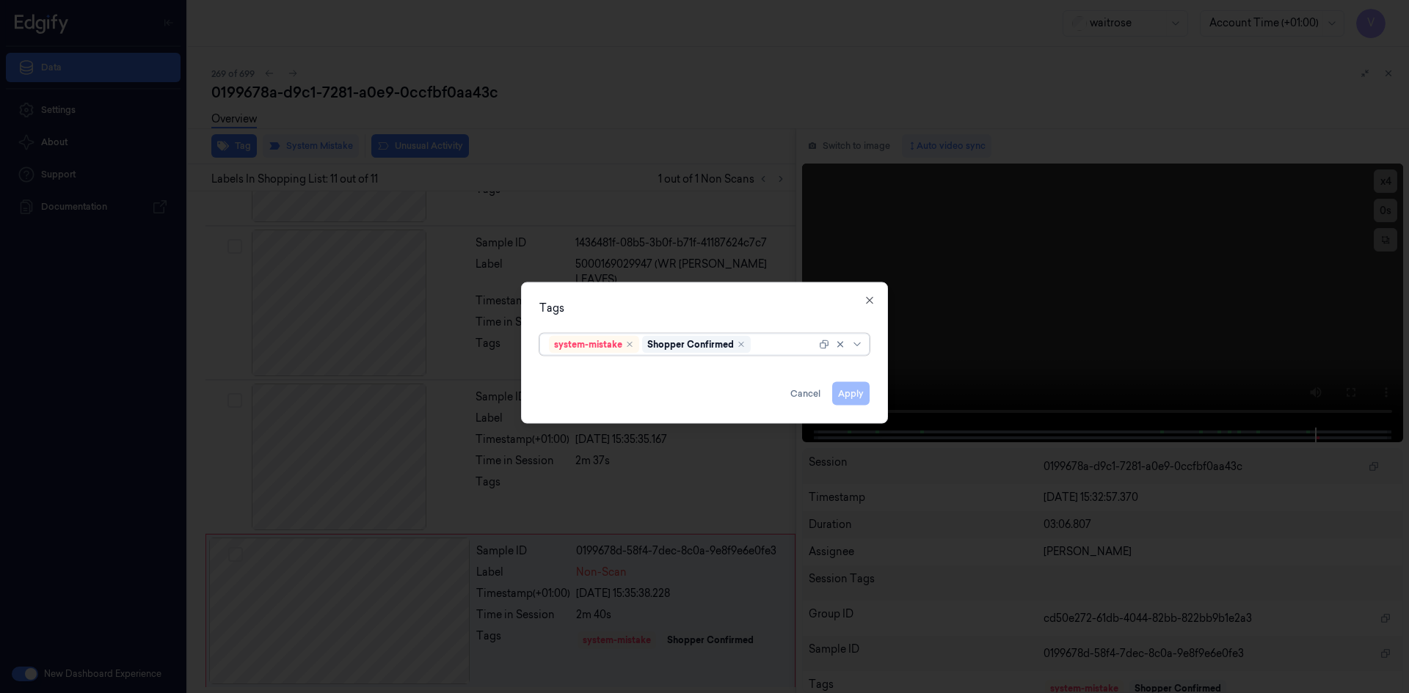
click at [770, 341] on div at bounding box center [784, 344] width 62 height 15
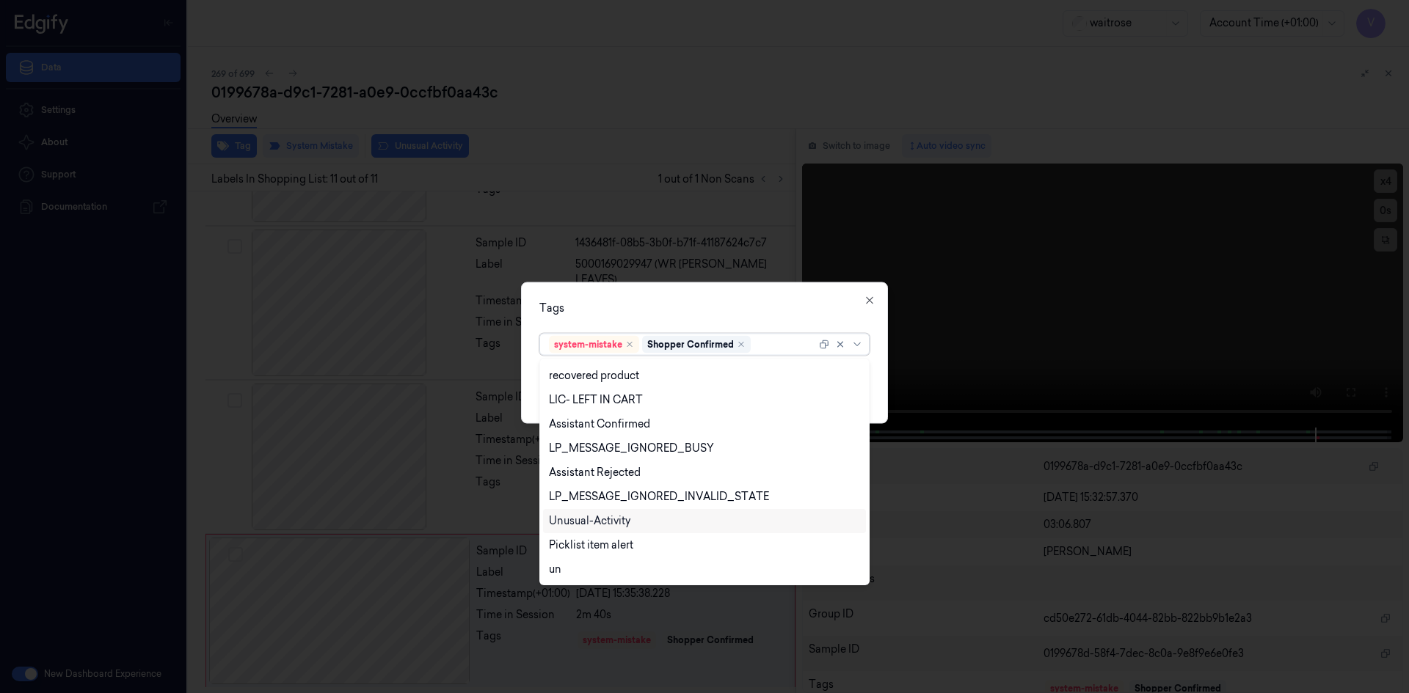
scroll to position [313, 0]
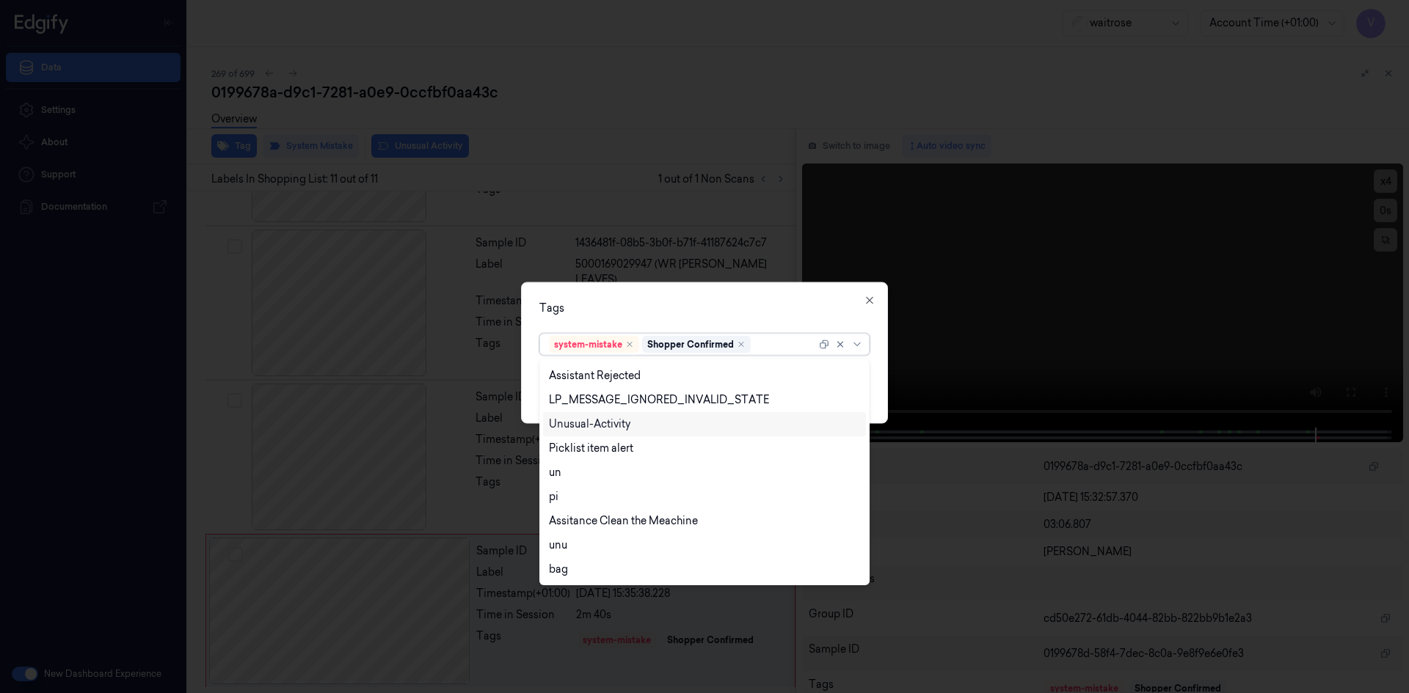
click at [621, 426] on div "Unusual-Activity" at bounding box center [589, 424] width 81 height 15
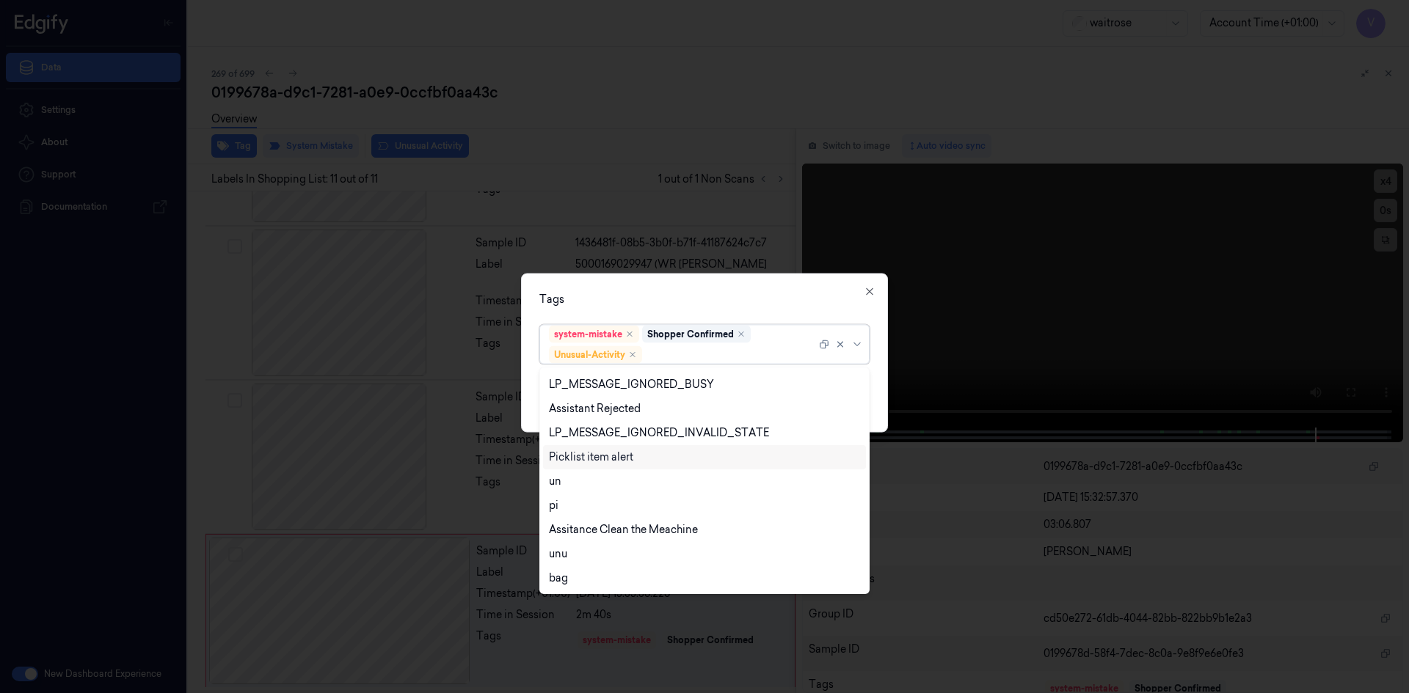
click at [599, 461] on div "Picklist item alert" at bounding box center [591, 457] width 84 height 15
click at [681, 282] on div "Tags option Picklist item alert, selected. 20 results available. Use Up and Dow…" at bounding box center [704, 352] width 367 height 159
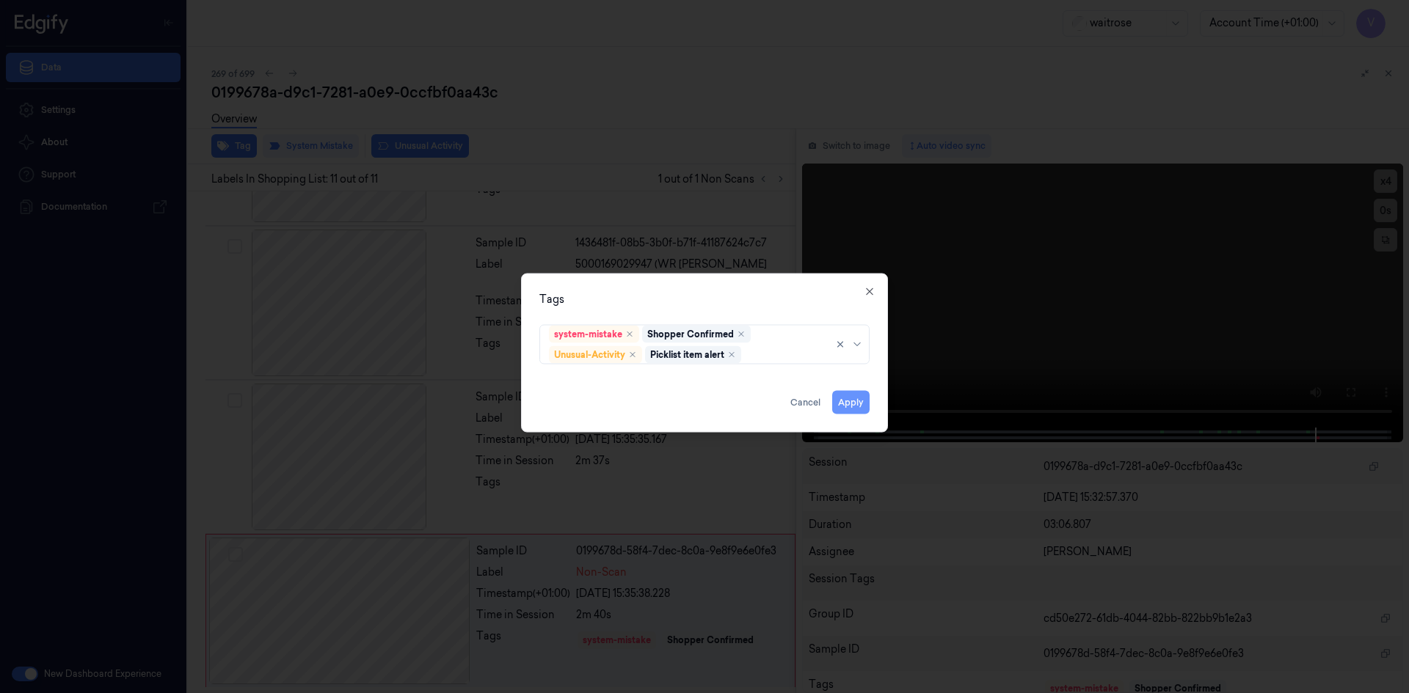
click at [853, 400] on button "Apply" at bounding box center [850, 401] width 37 height 23
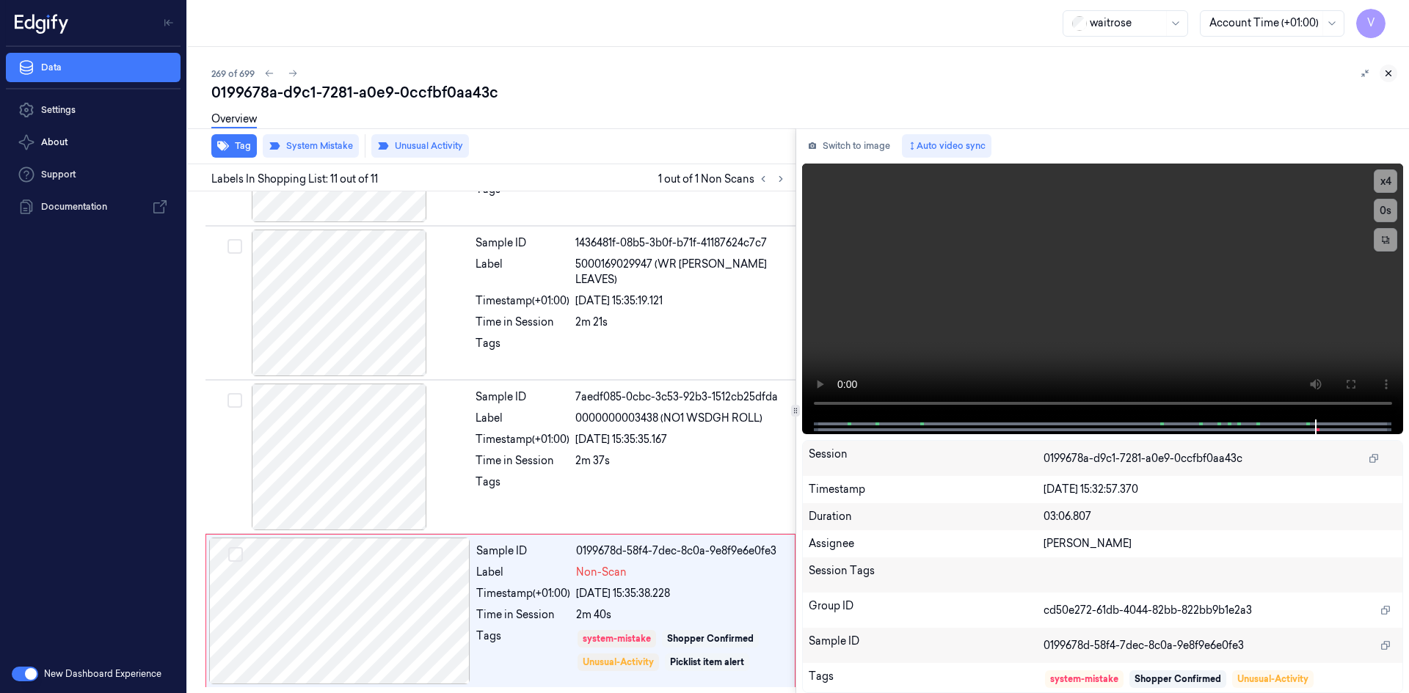
click at [1391, 74] on icon at bounding box center [1388, 73] width 10 height 10
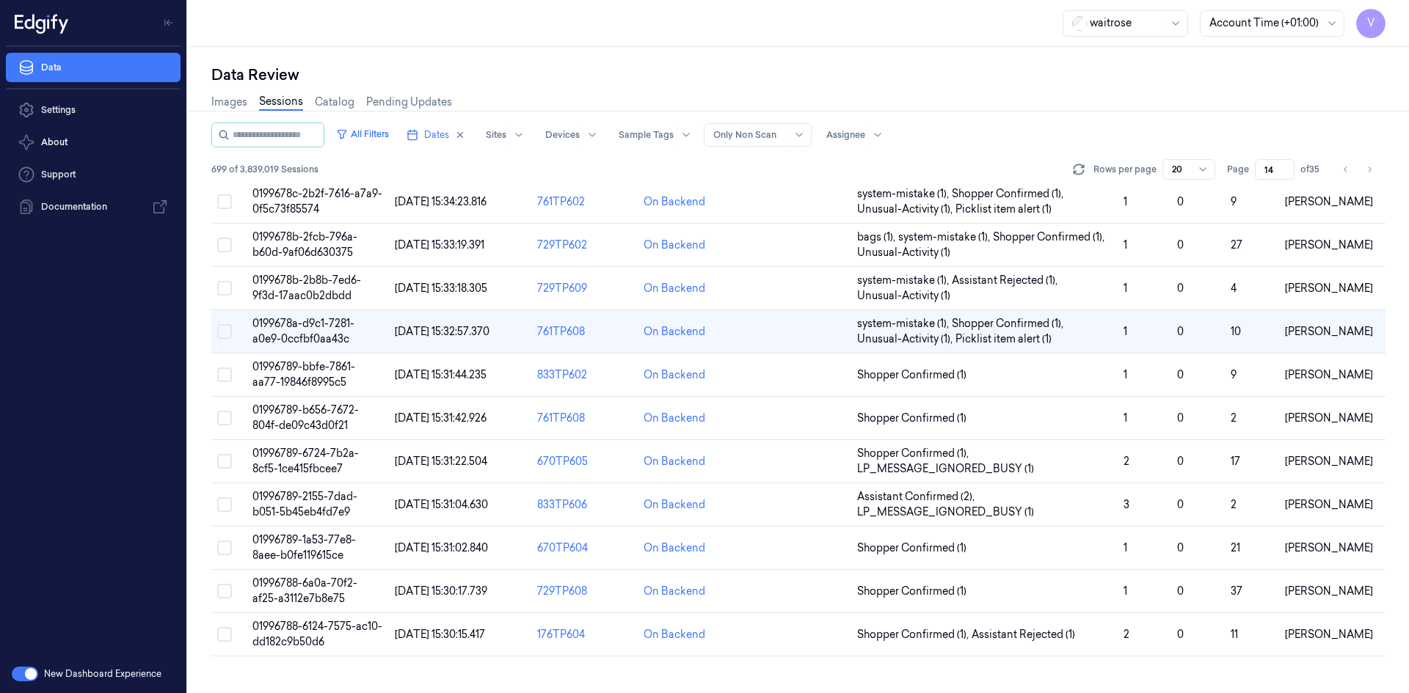
scroll to position [184, 0]
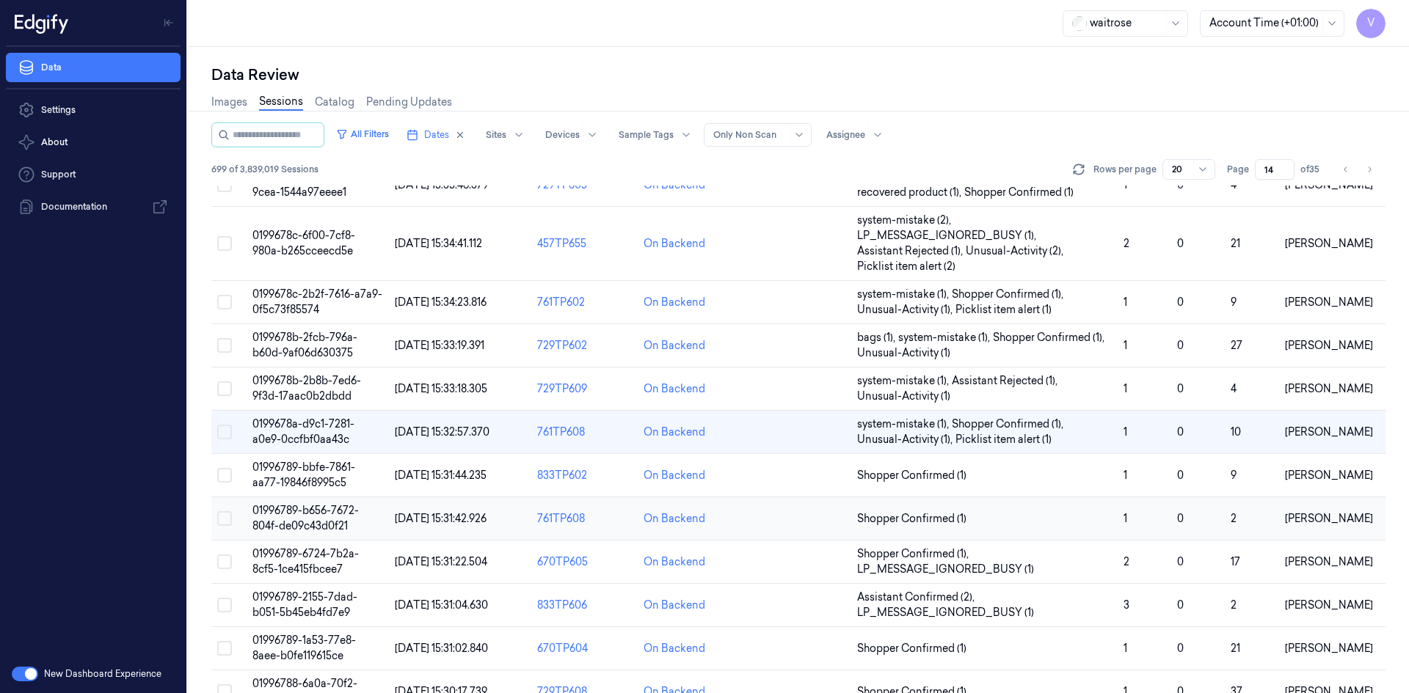
click at [320, 511] on span "01996789-b656-7672-804f-de09c43d0f21" at bounding box center [305, 518] width 106 height 29
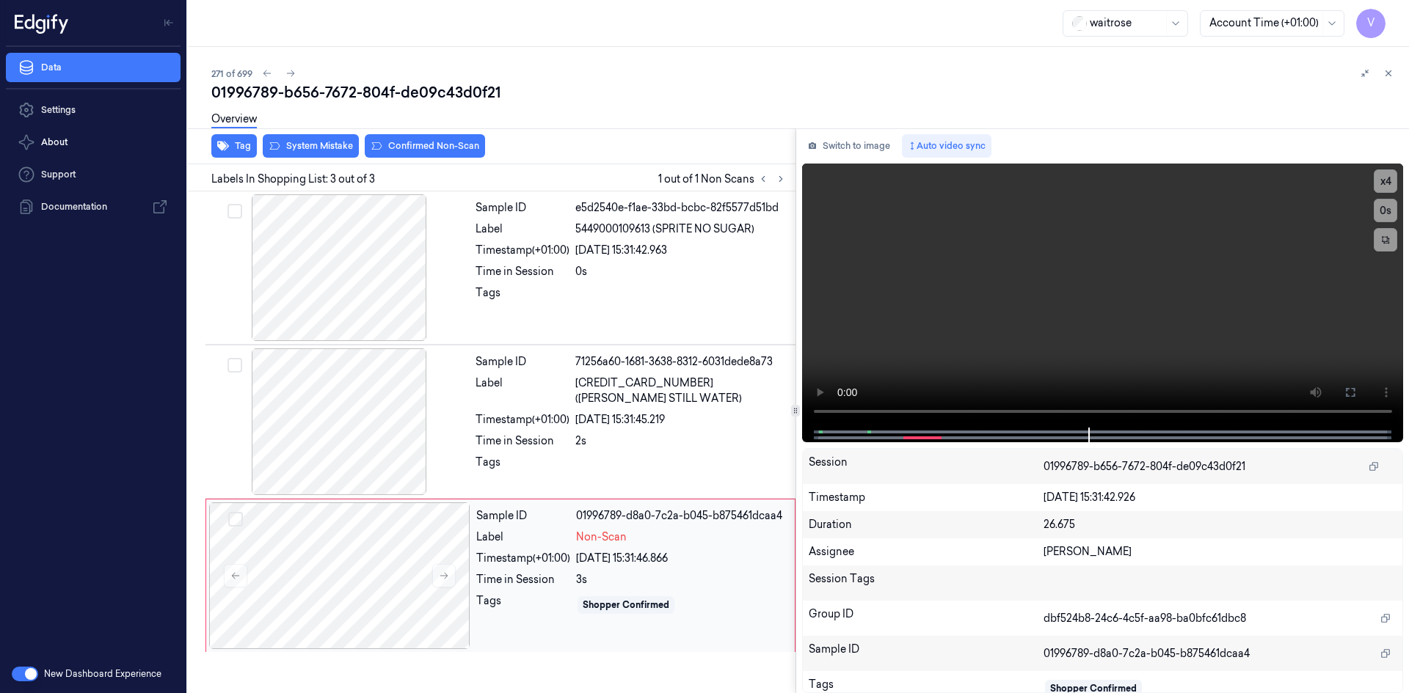
click at [493, 523] on div "Sample ID" at bounding box center [523, 515] width 94 height 15
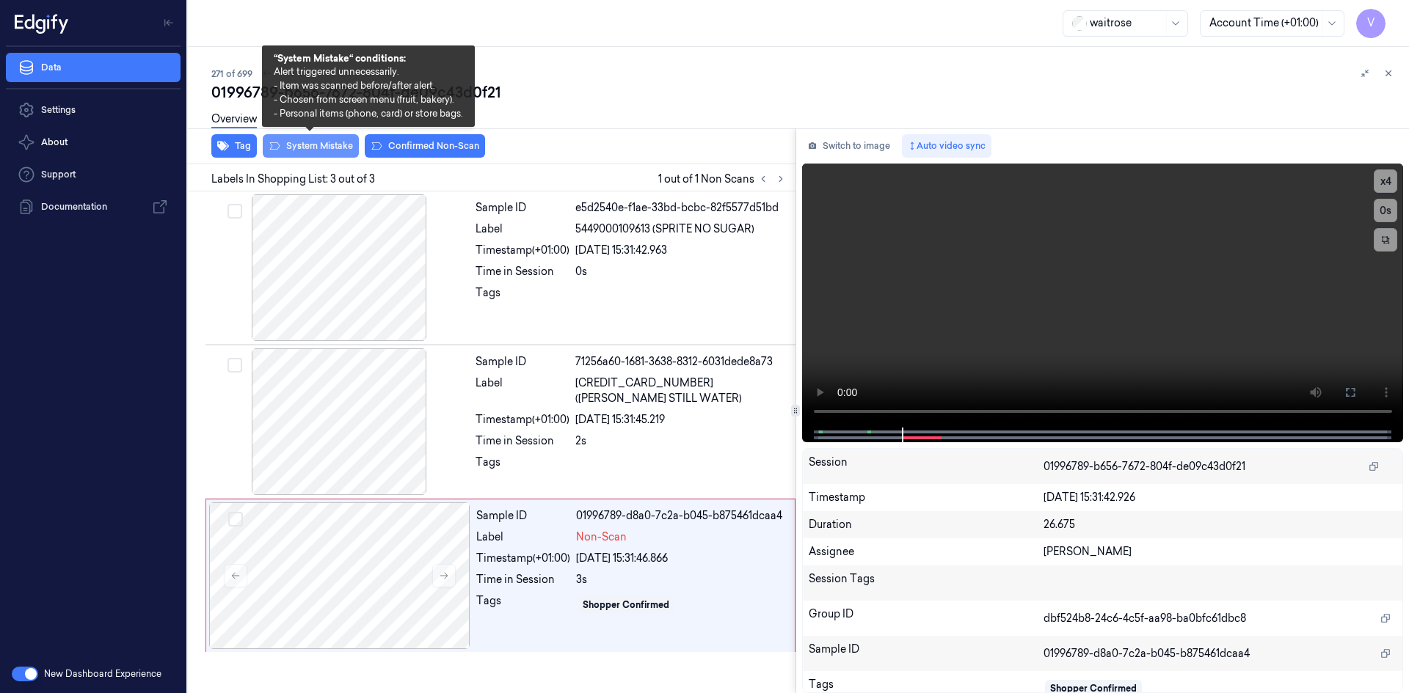
click at [324, 145] on button "System Mistake" at bounding box center [311, 145] width 96 height 23
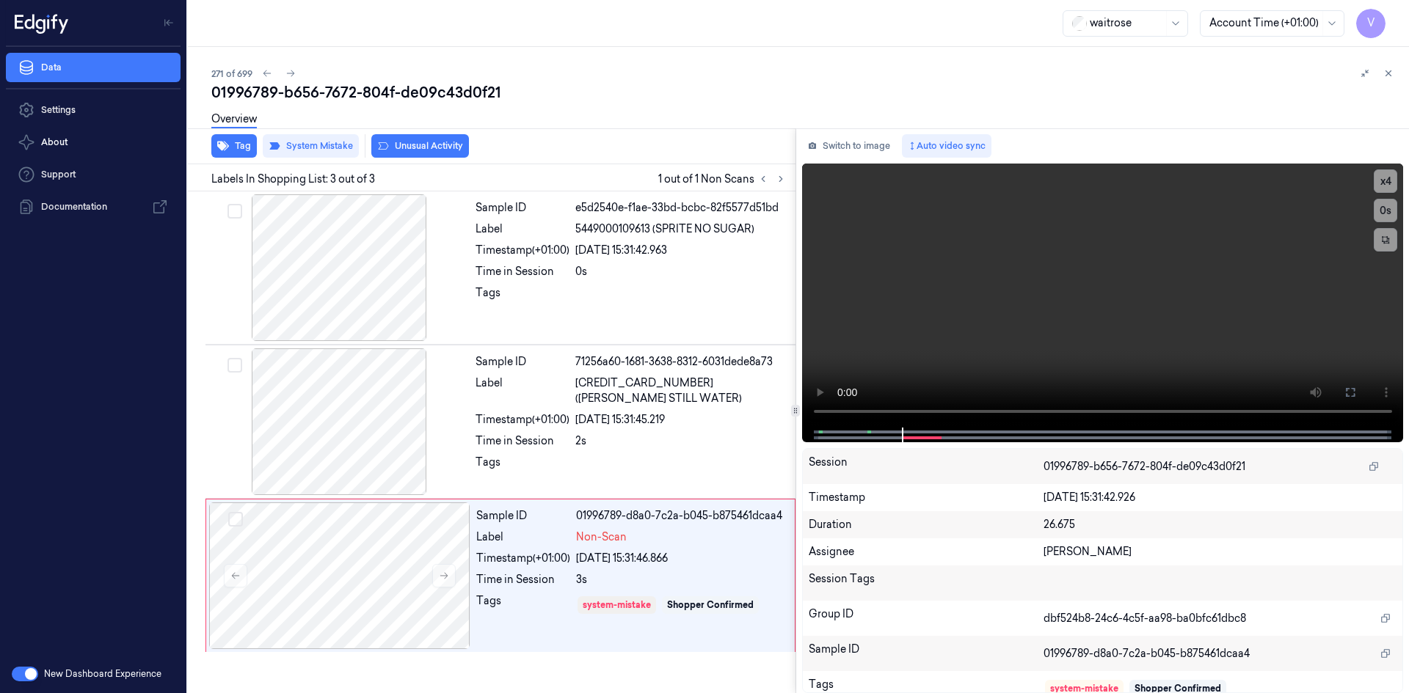
click at [445, 138] on div "Overview" at bounding box center [804, 121] width 1186 height 37
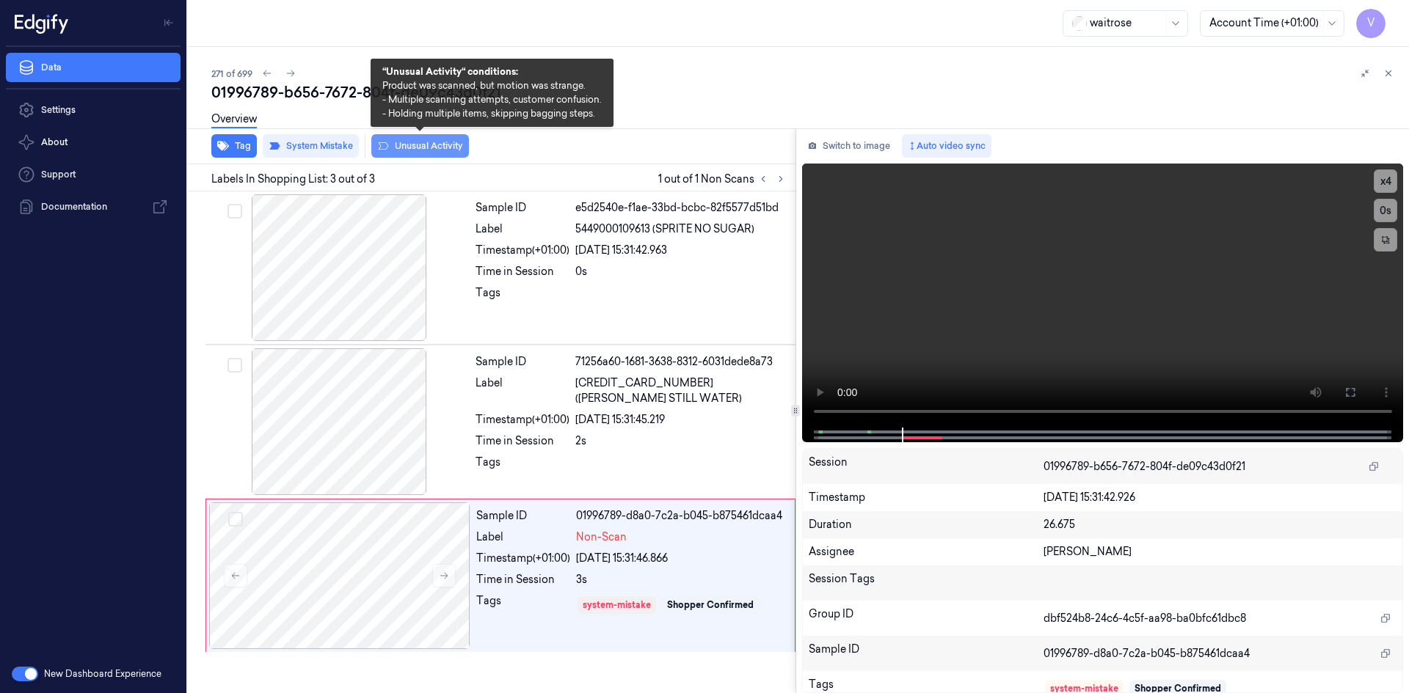
click at [410, 147] on button "Unusual Activity" at bounding box center [420, 145] width 98 height 23
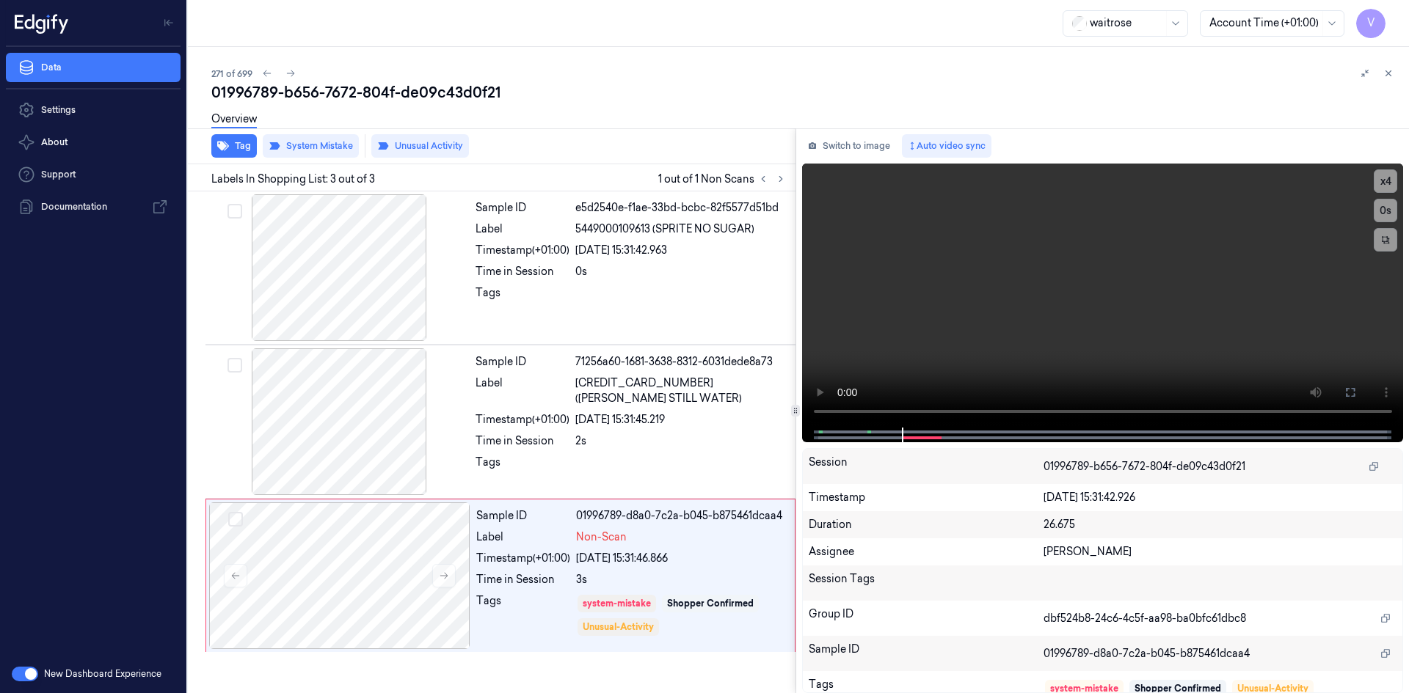
click at [1384, 74] on icon at bounding box center [1388, 73] width 10 height 10
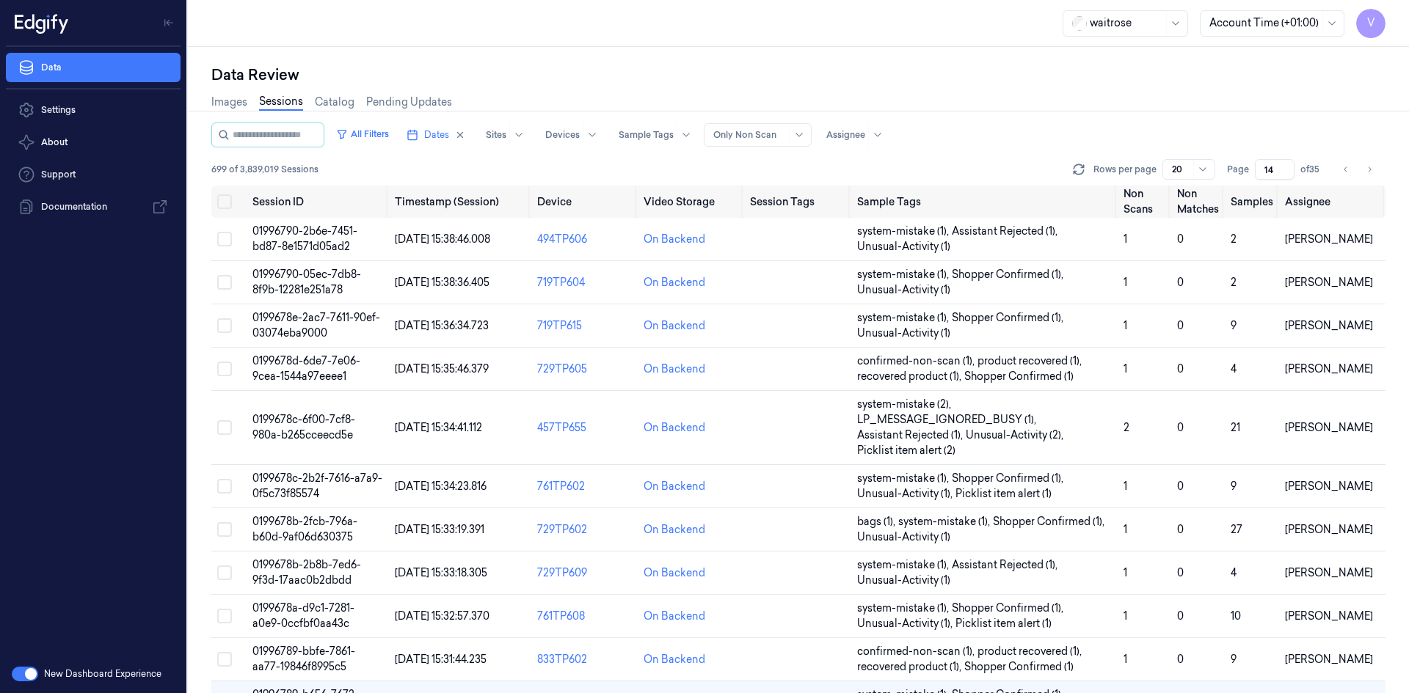
scroll to position [279, 0]
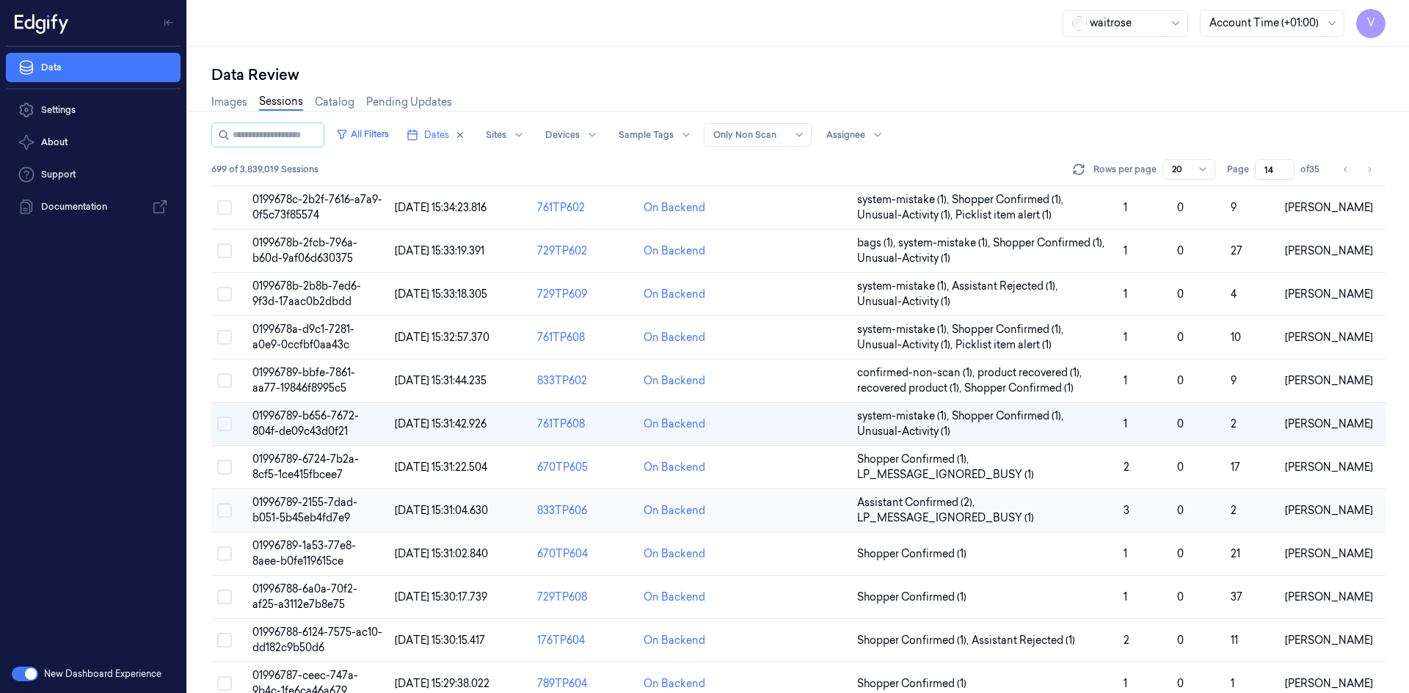
click at [305, 508] on span "01996789-2155-7dad-b051-5b45eb4fd7e9" at bounding box center [304, 510] width 105 height 29
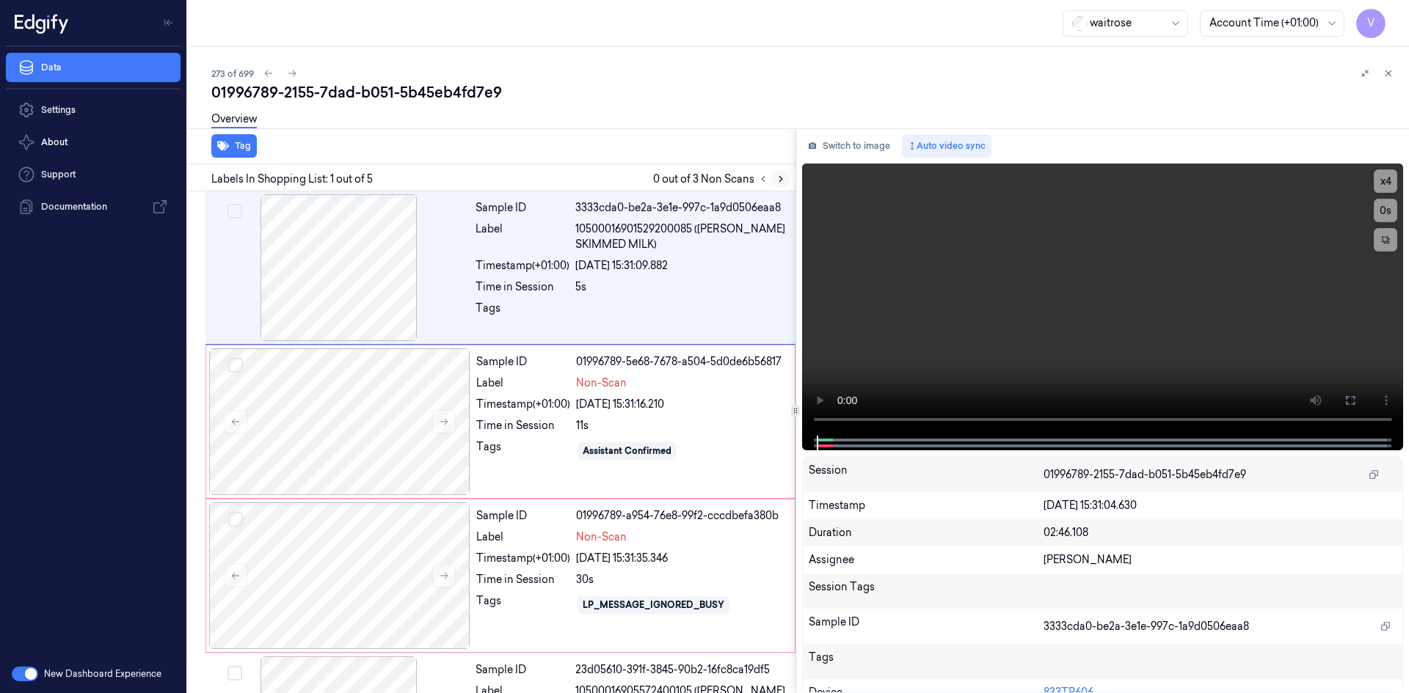
click at [778, 176] on icon at bounding box center [780, 179] width 10 height 10
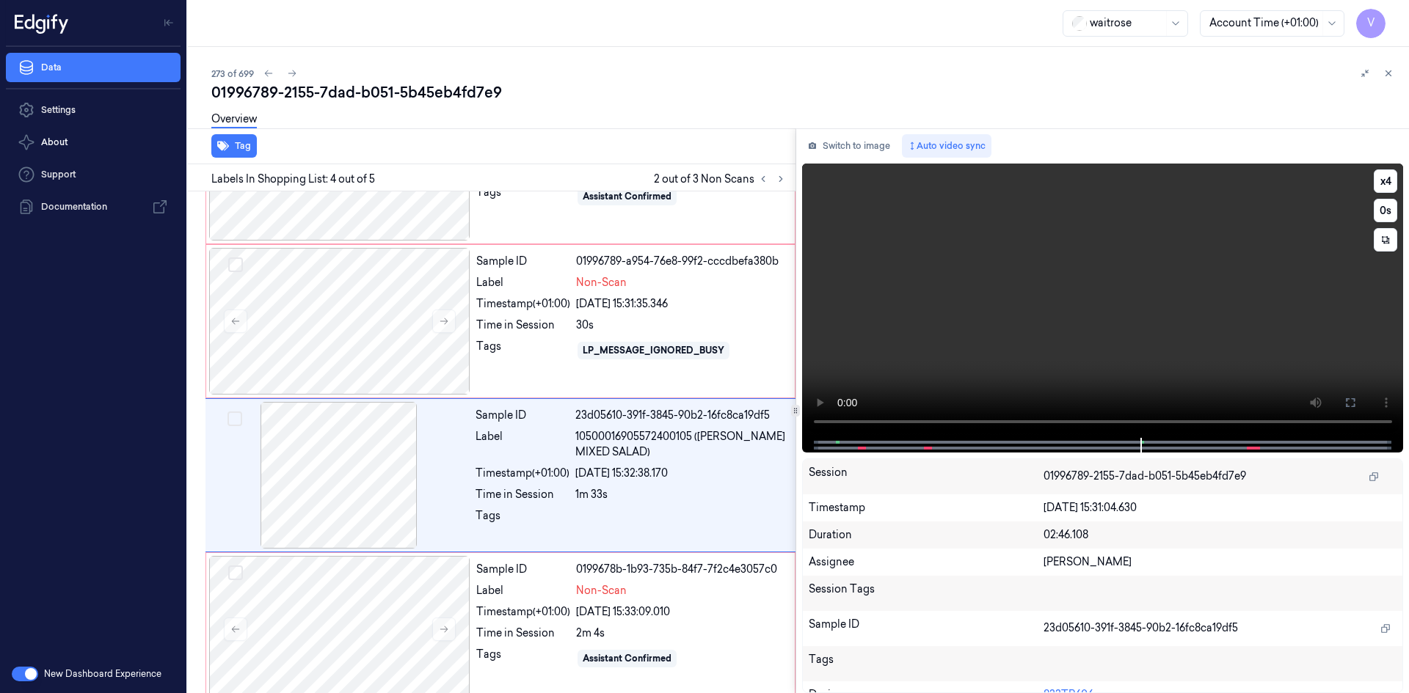
scroll to position [273, 0]
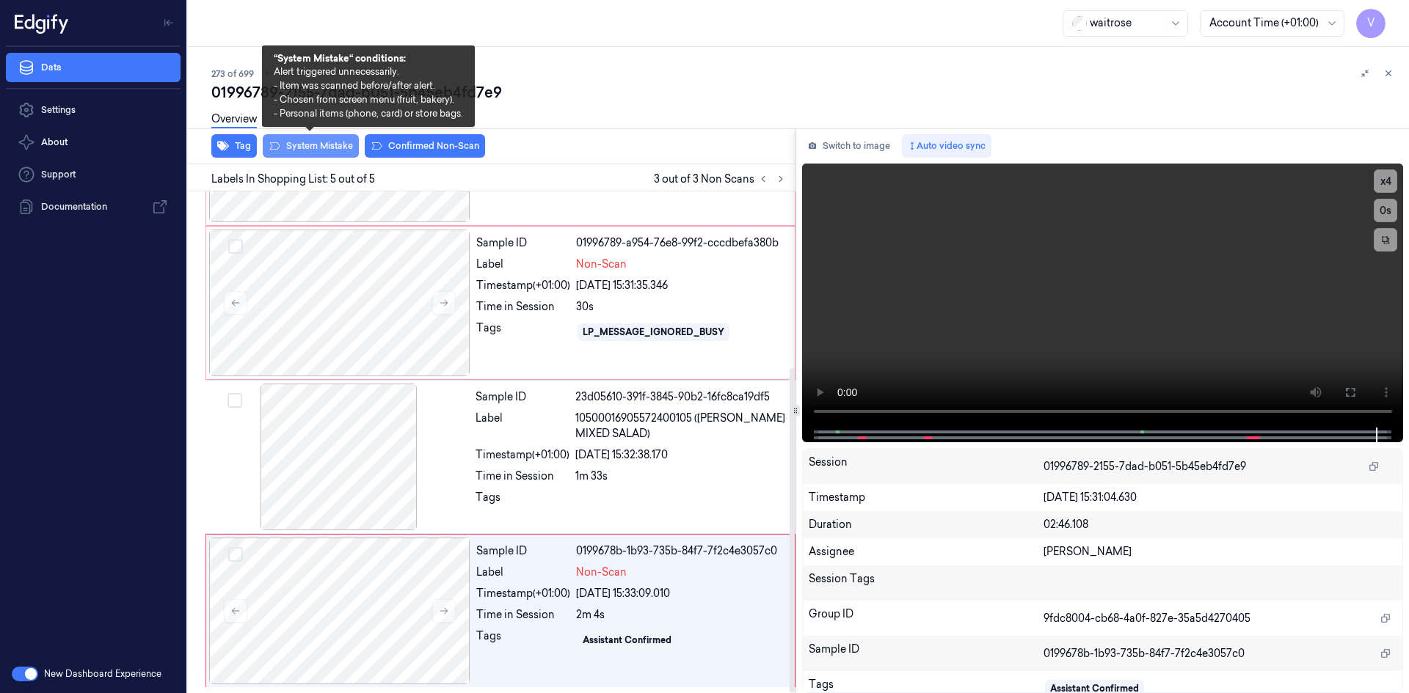
click at [329, 145] on button "System Mistake" at bounding box center [311, 145] width 96 height 23
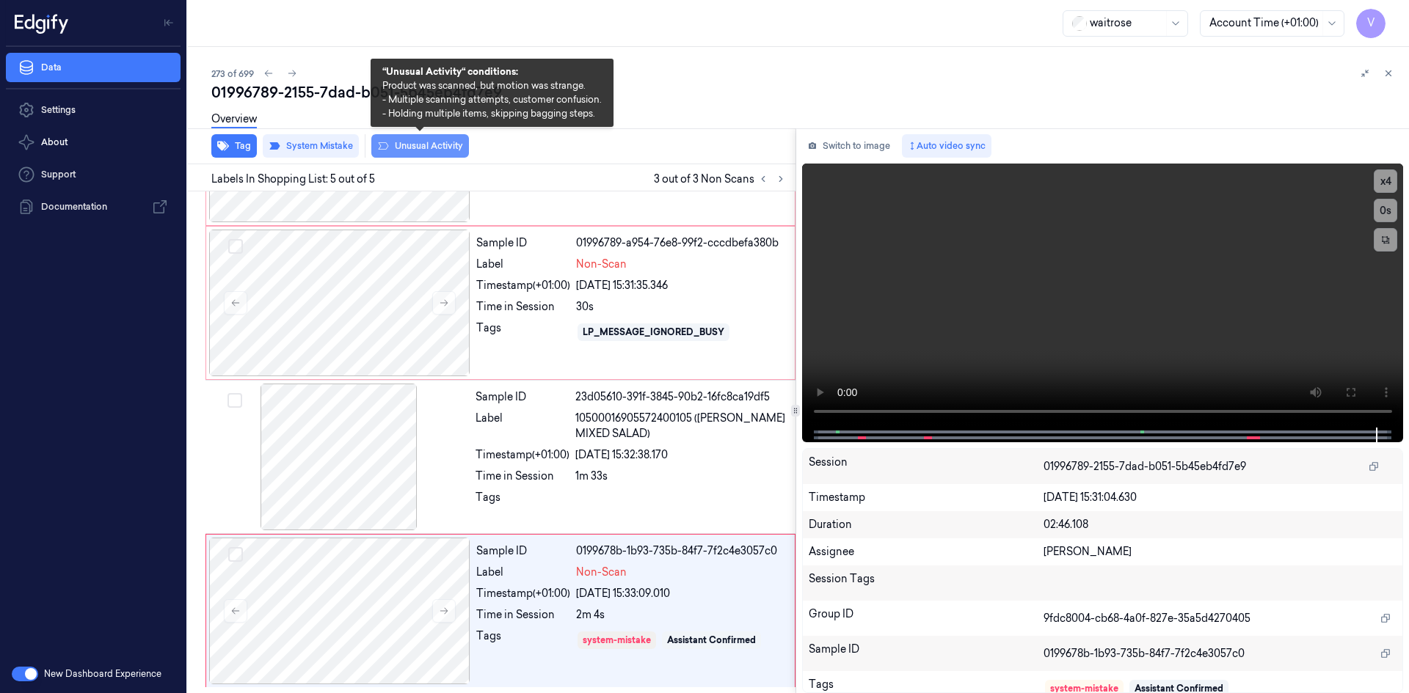
click at [428, 147] on button "Unusual Activity" at bounding box center [420, 145] width 98 height 23
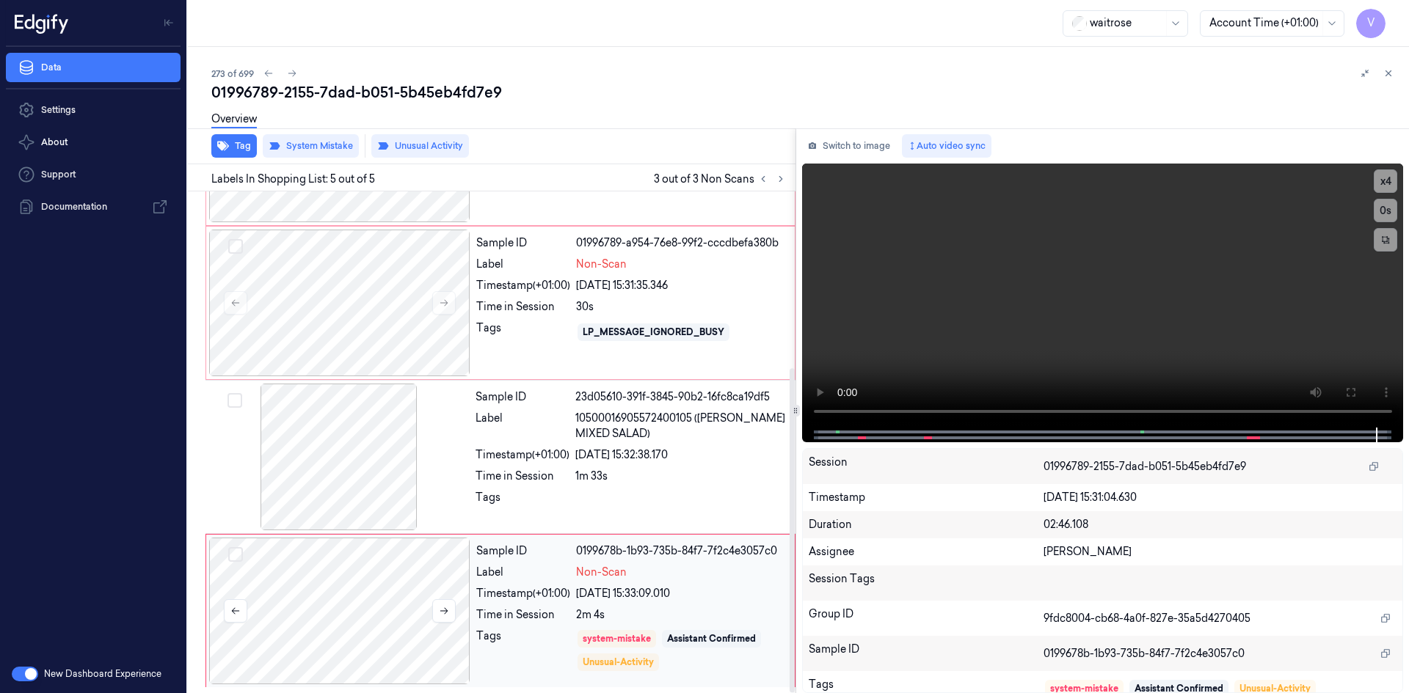
click at [328, 571] on div at bounding box center [339, 611] width 261 height 147
click at [418, 255] on div at bounding box center [339, 303] width 261 height 147
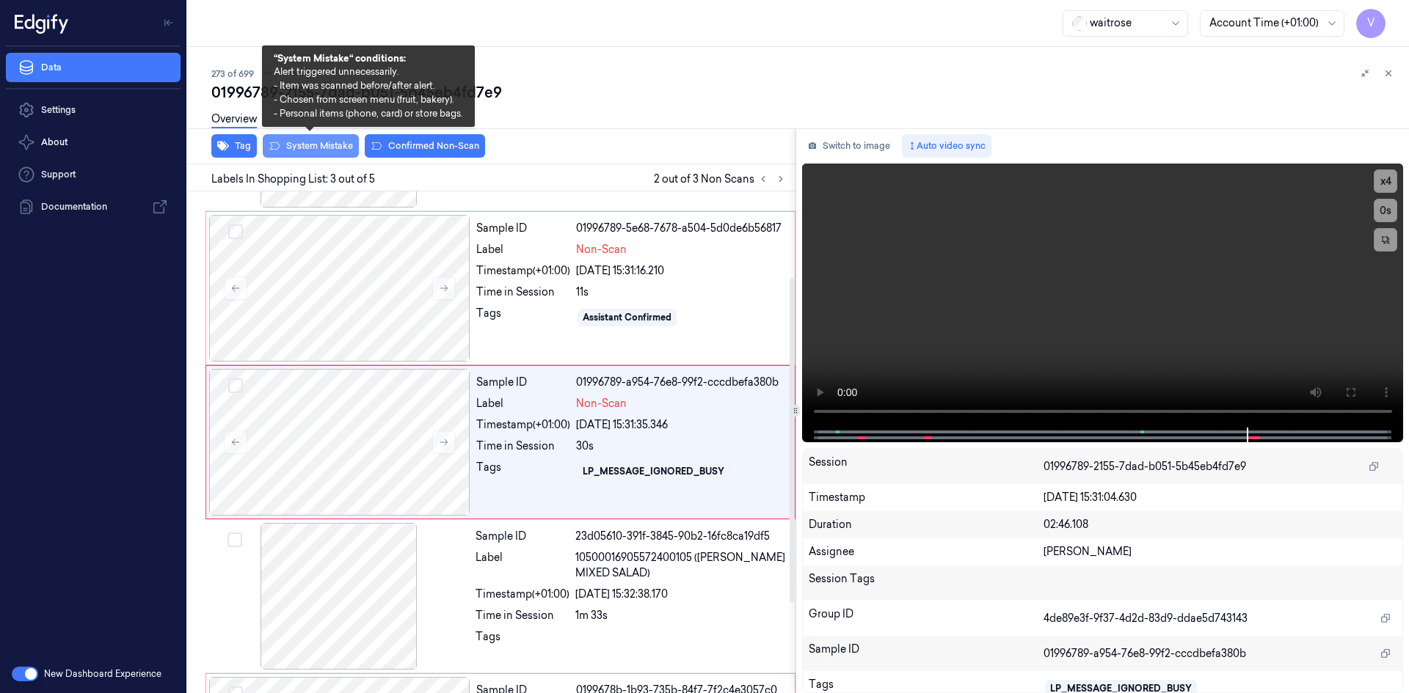
click at [315, 144] on button "System Mistake" at bounding box center [311, 145] width 96 height 23
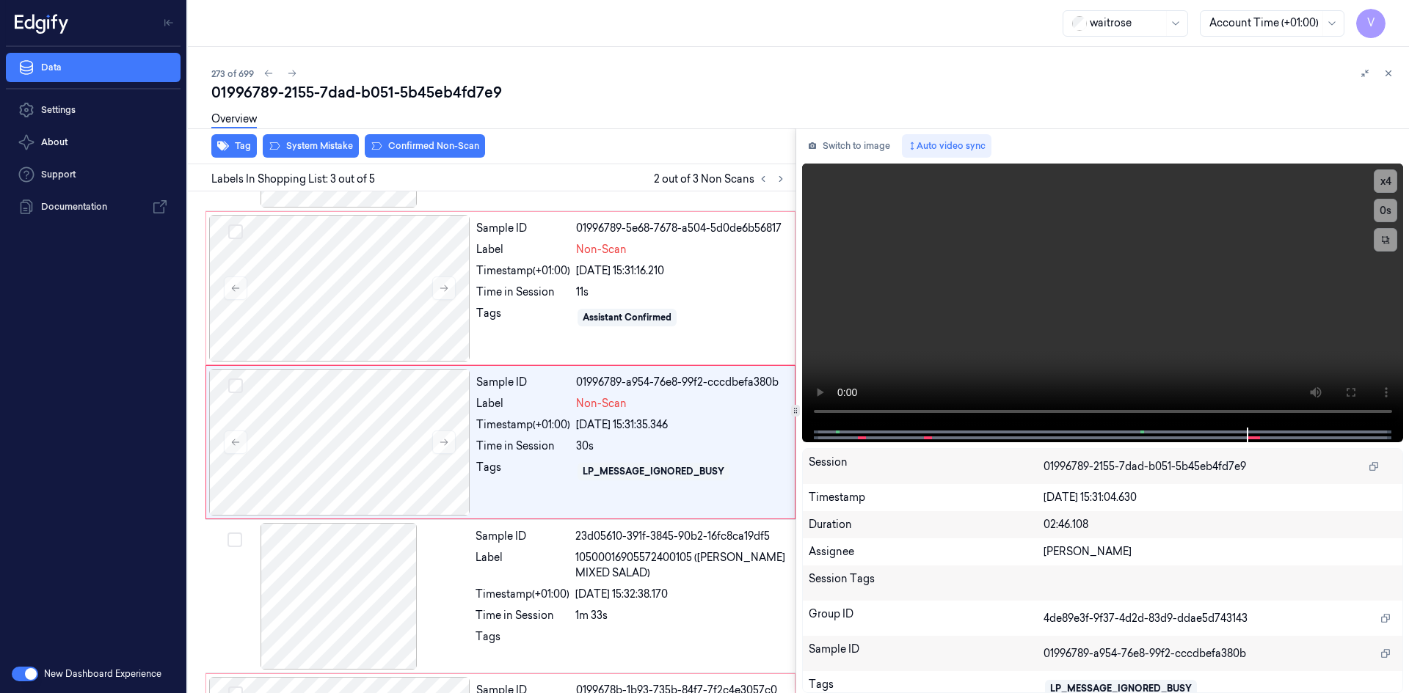
scroll to position [136, 0]
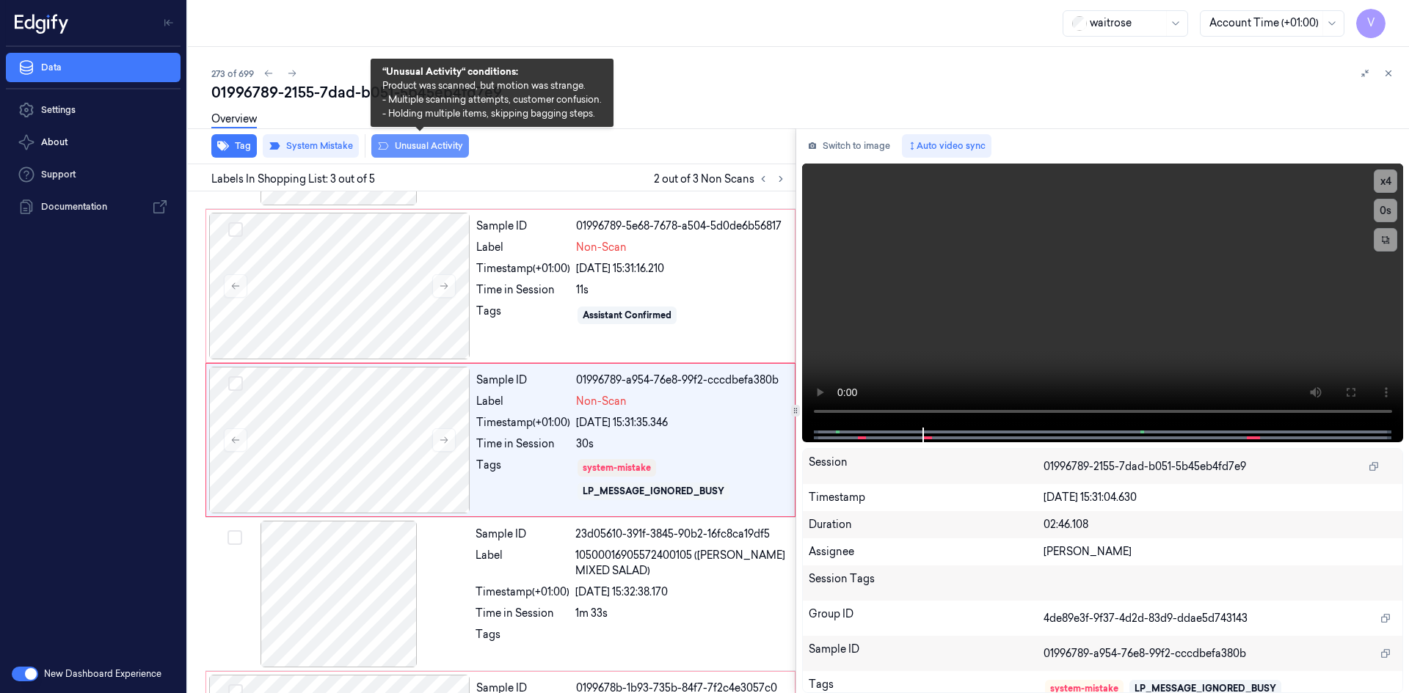
click at [442, 147] on button "Unusual Activity" at bounding box center [420, 145] width 98 height 23
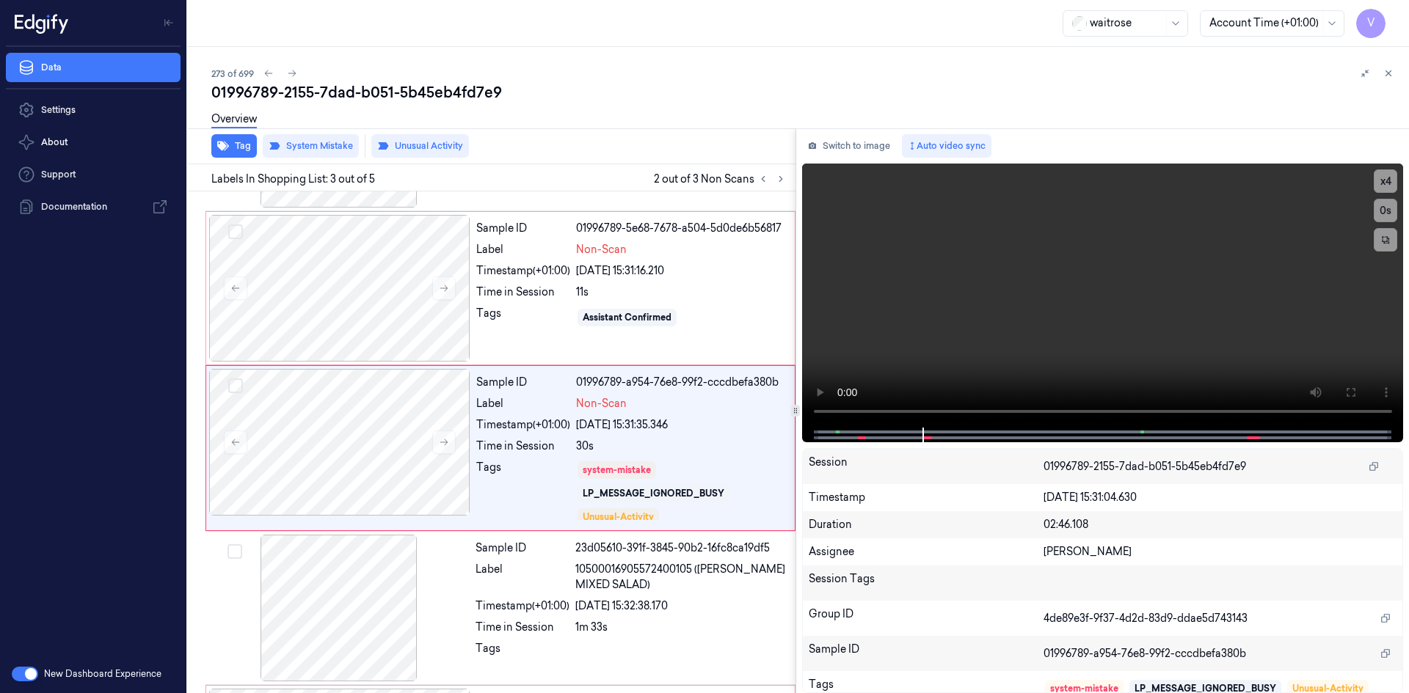
scroll to position [139, 0]
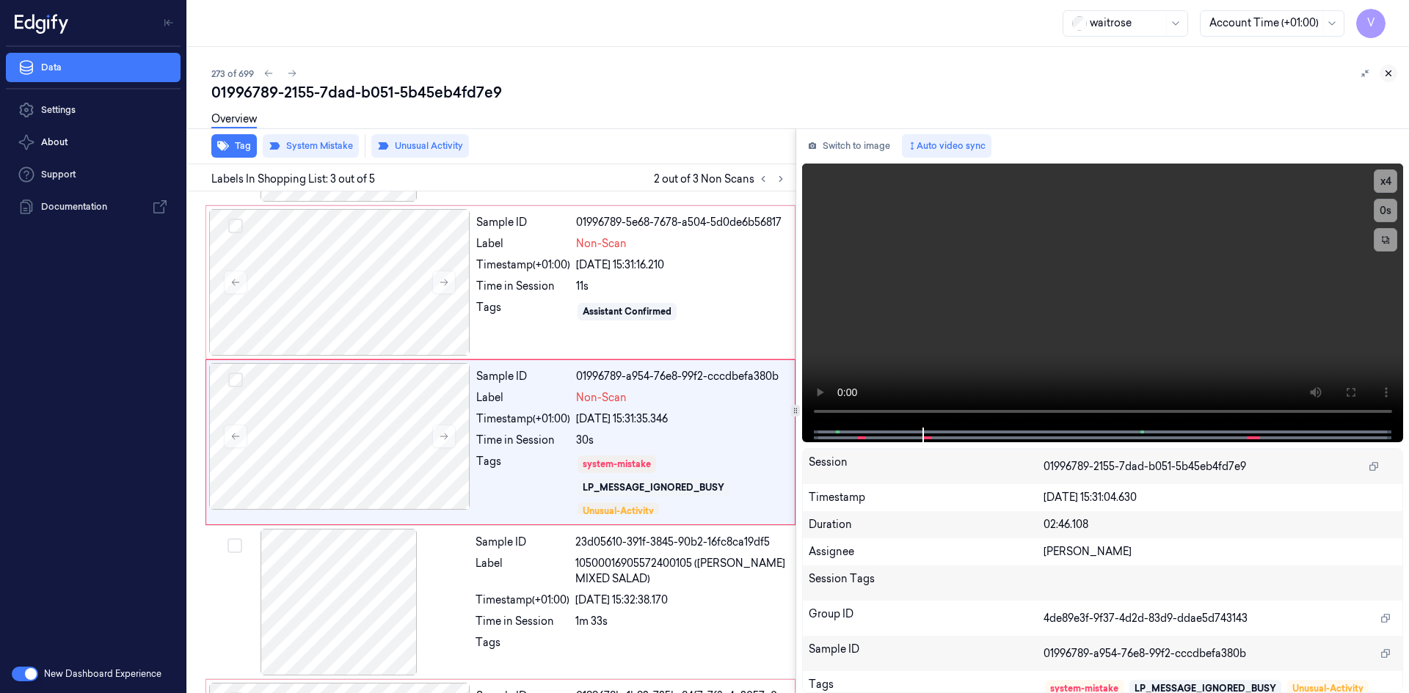
click at [1390, 72] on icon at bounding box center [1388, 73] width 10 height 10
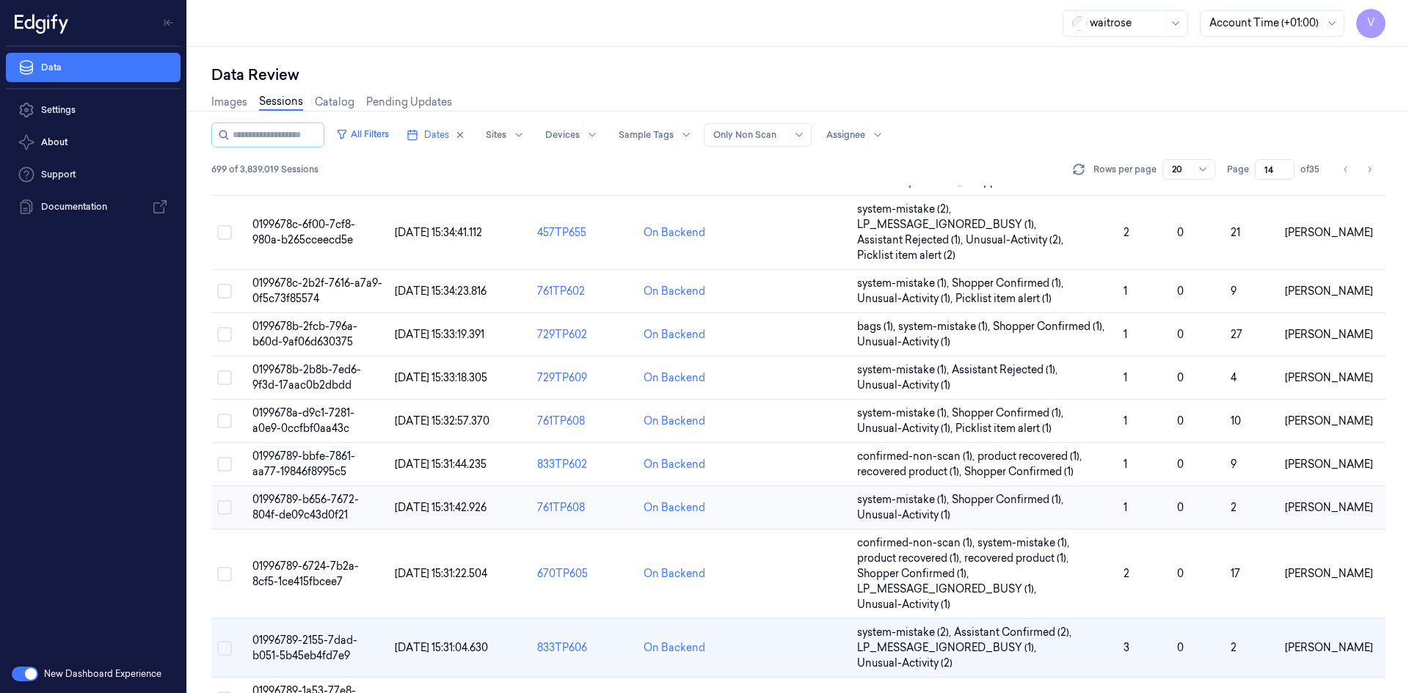
scroll to position [420, 0]
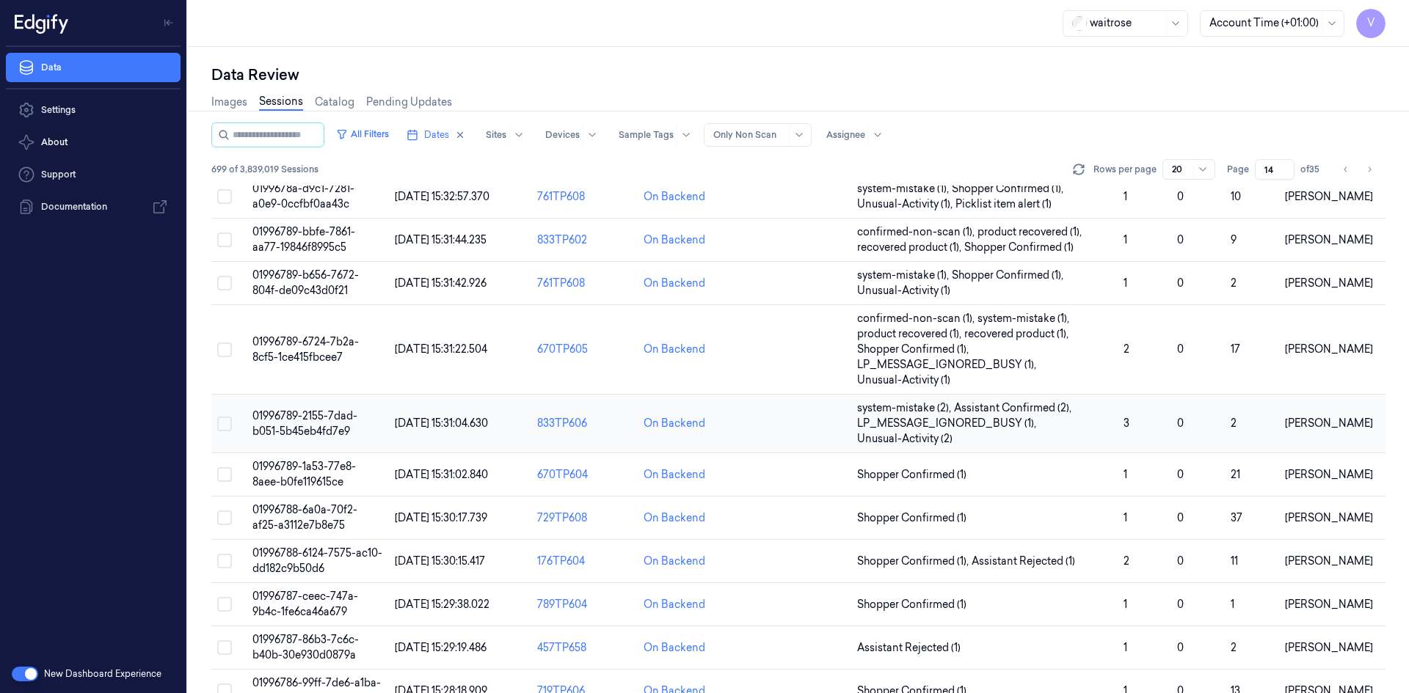
click at [381, 426] on td "01996789-2155-7dad-b051-5b45eb4fd7e9" at bounding box center [318, 424] width 142 height 59
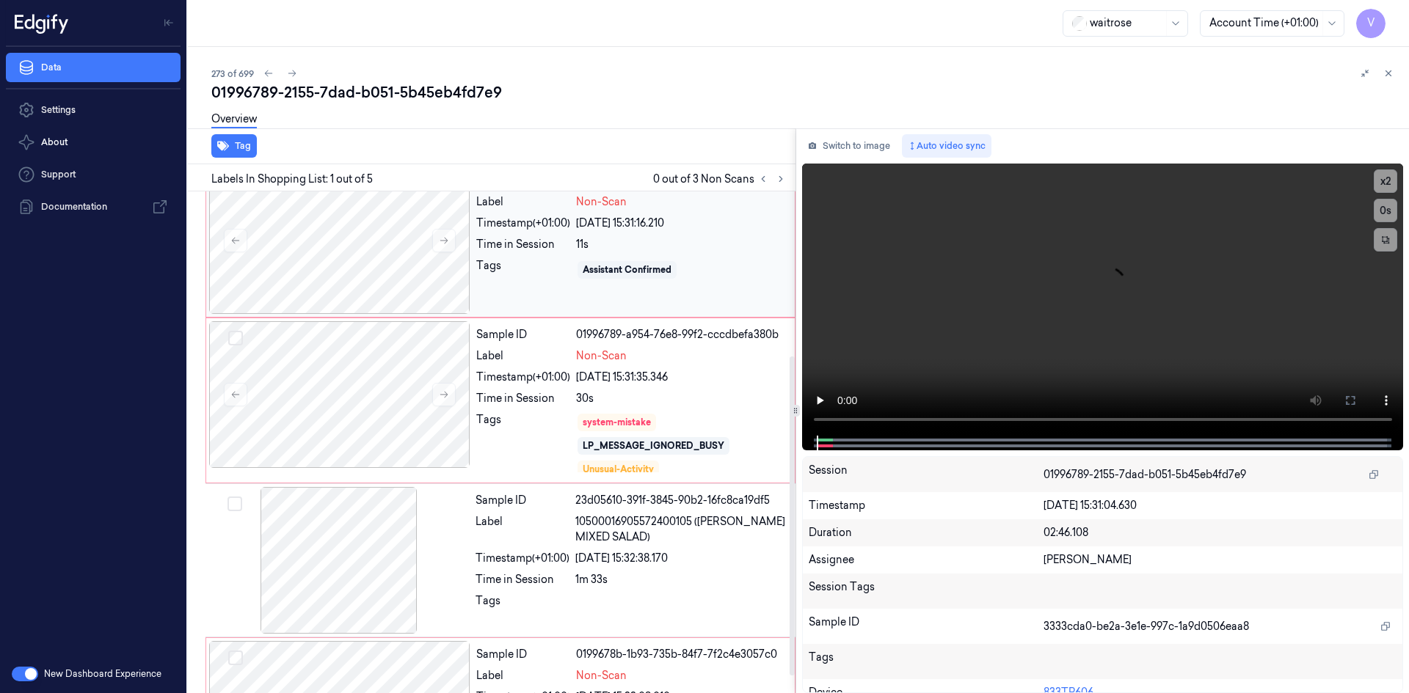
scroll to position [285, 0]
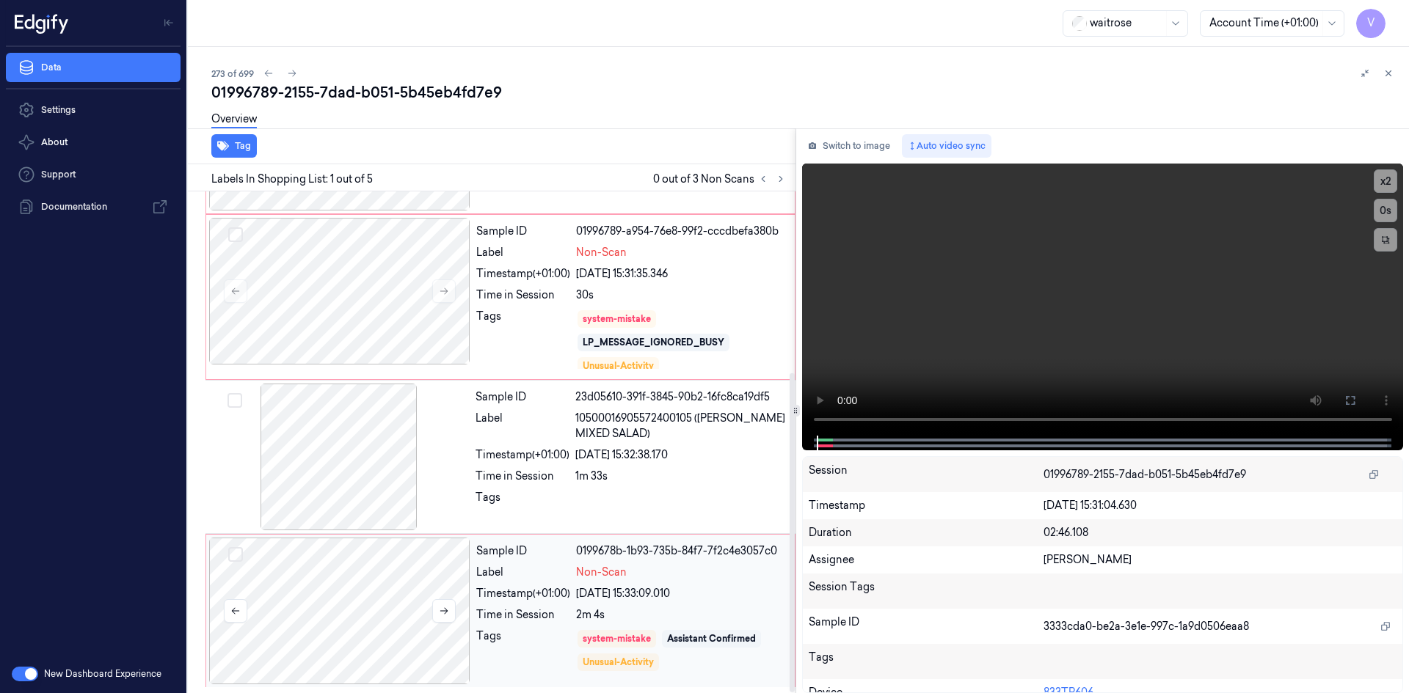
click at [412, 572] on div at bounding box center [339, 611] width 261 height 147
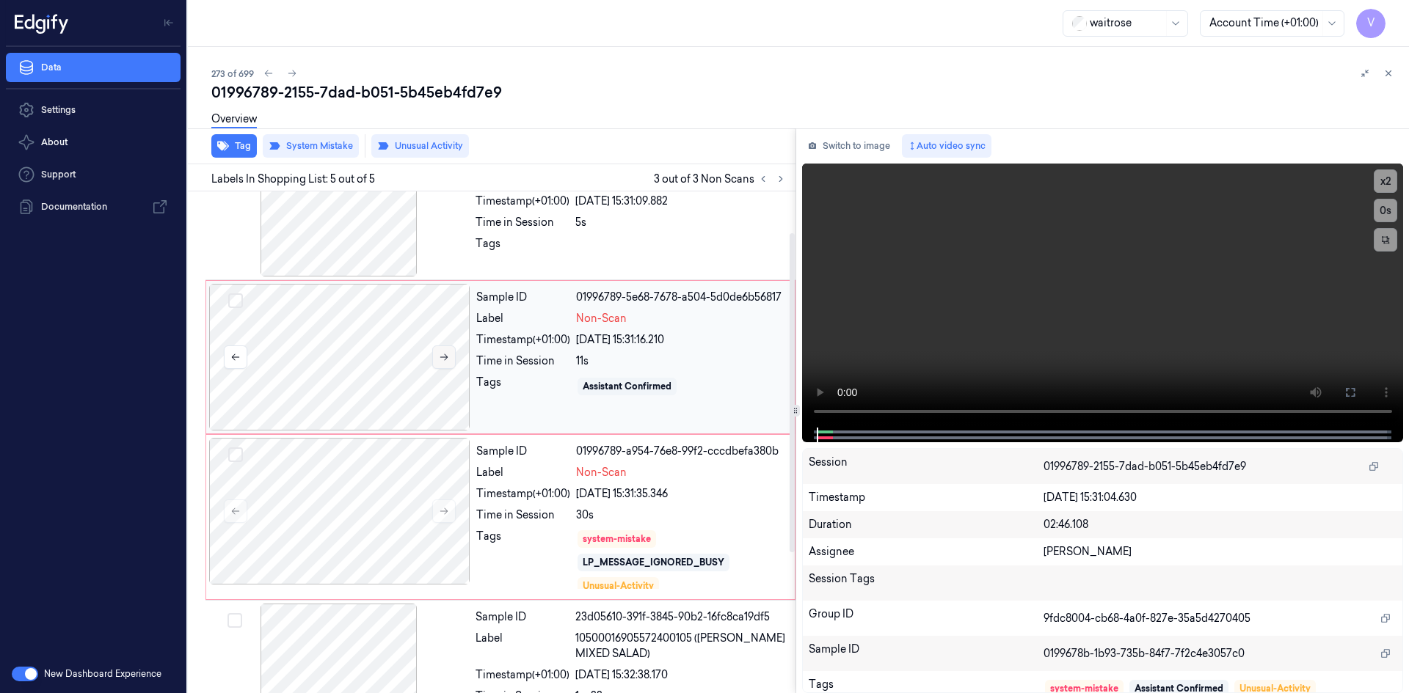
click at [432, 351] on button at bounding box center [443, 357] width 23 height 23
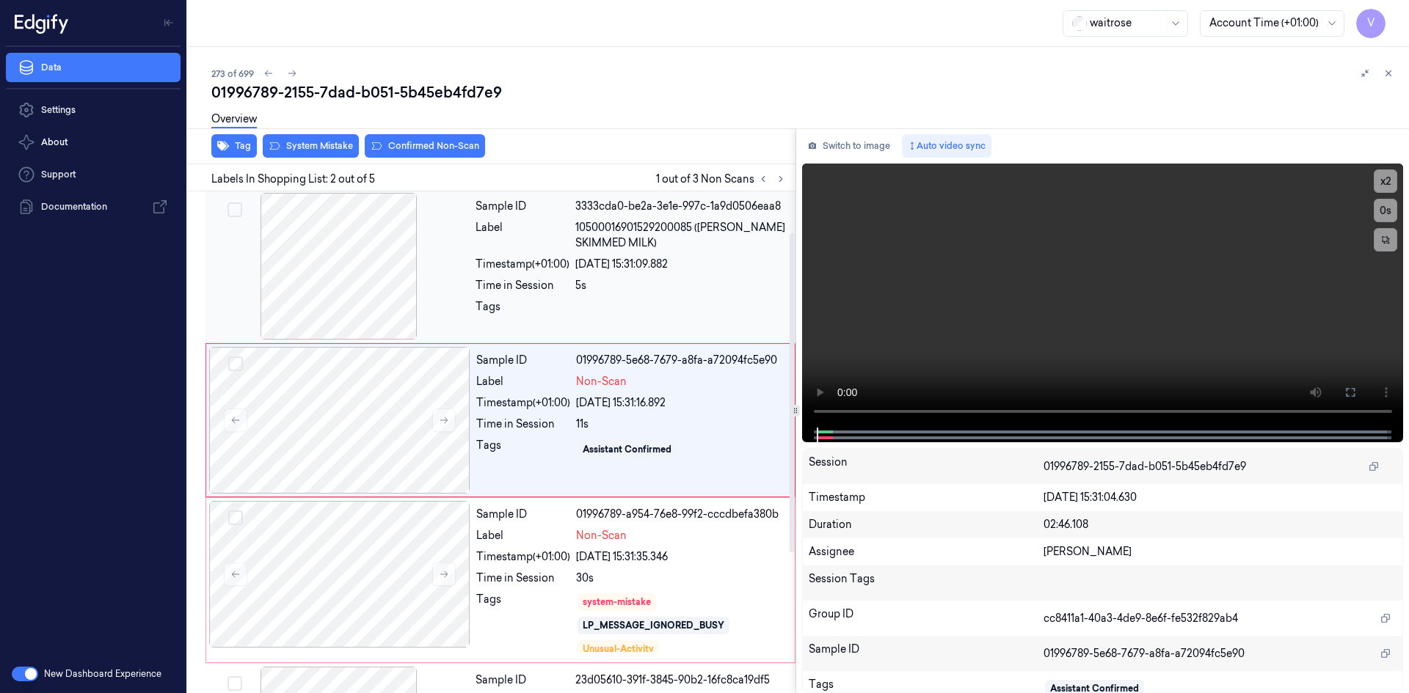
scroll to position [0, 0]
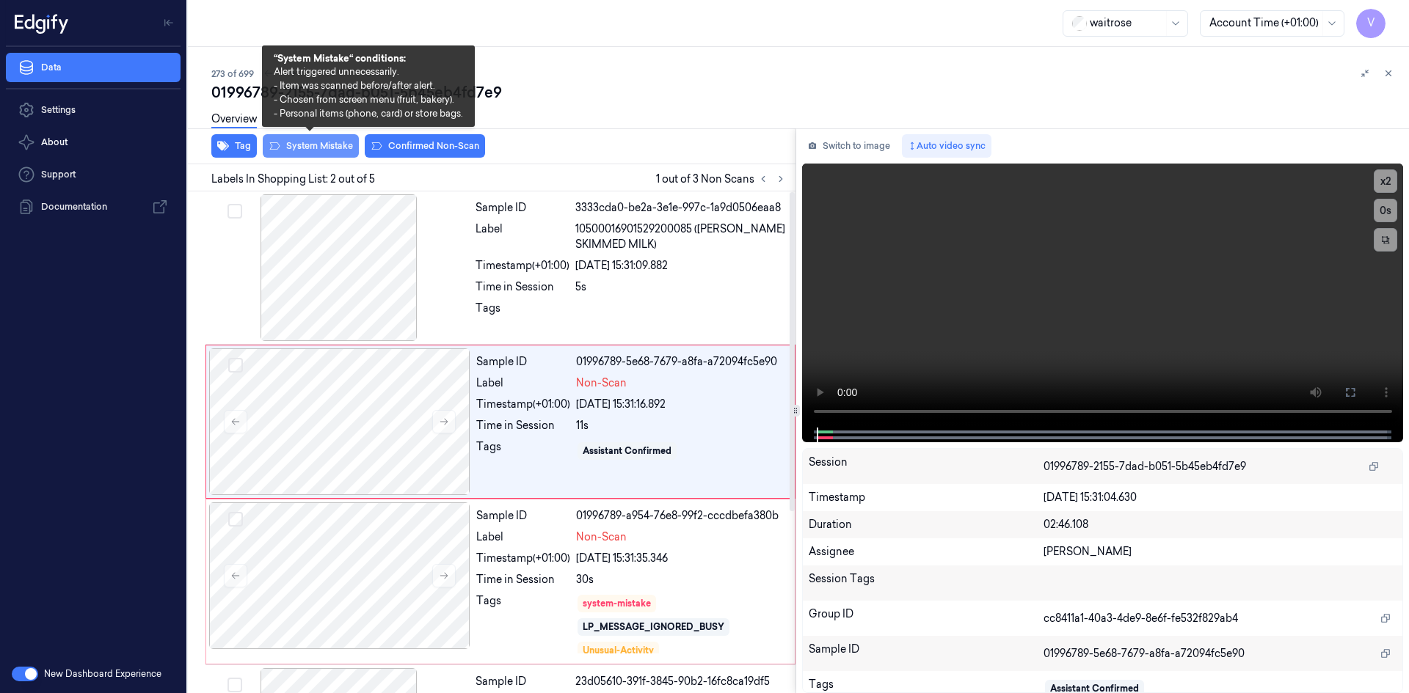
click at [313, 147] on button "System Mistake" at bounding box center [311, 145] width 96 height 23
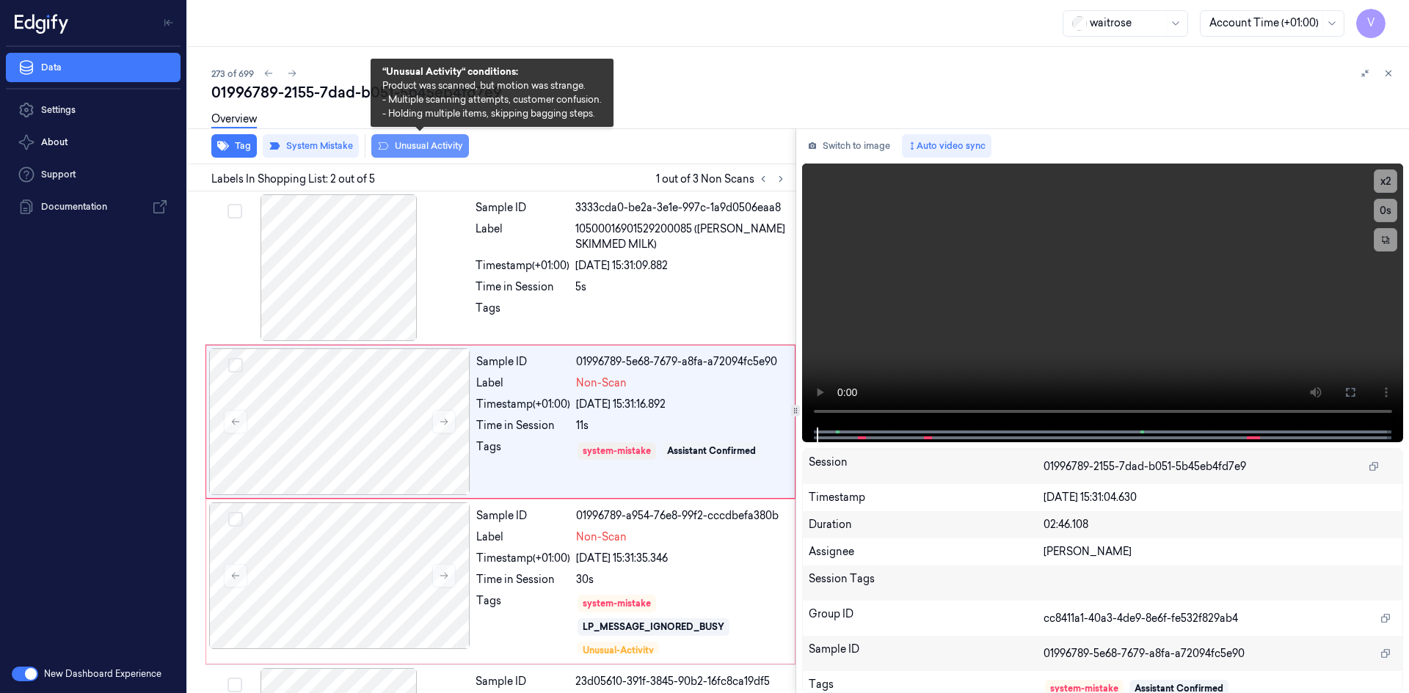
click at [441, 146] on button "Unusual Activity" at bounding box center [420, 145] width 98 height 23
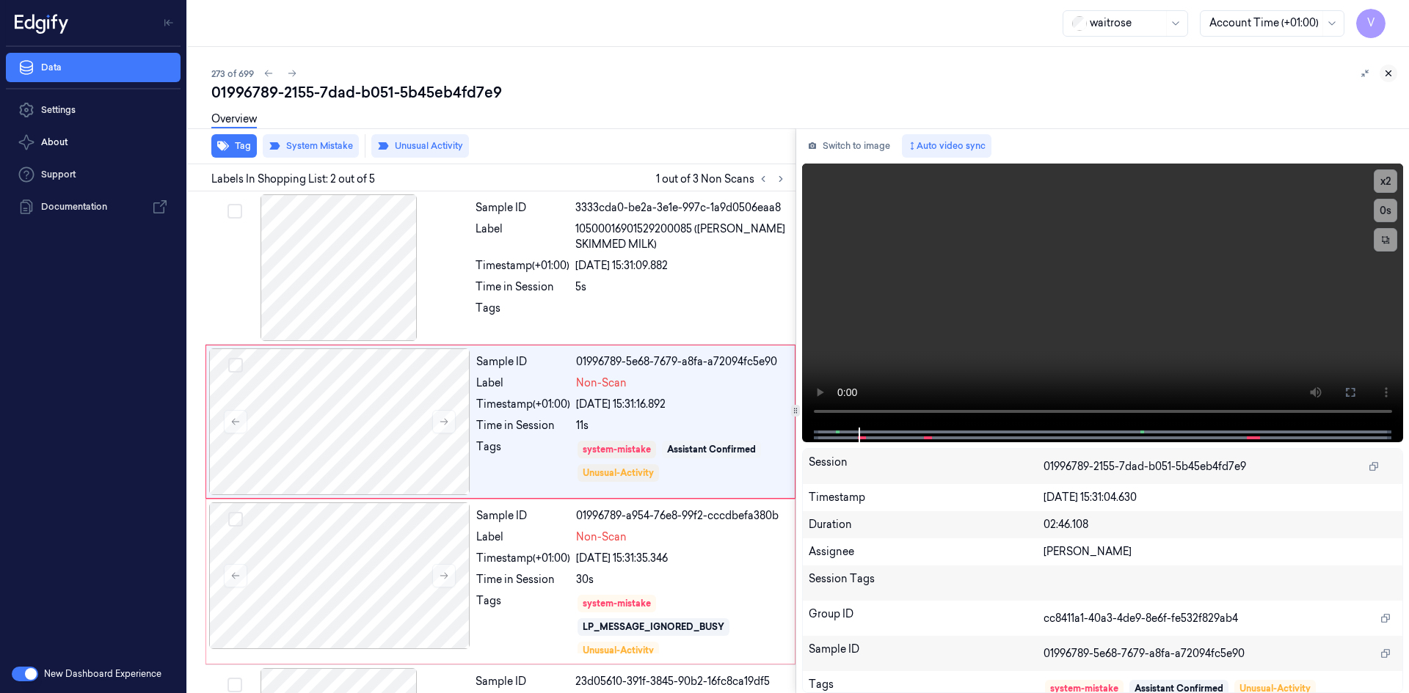
click at [1389, 70] on icon at bounding box center [1388, 73] width 10 height 10
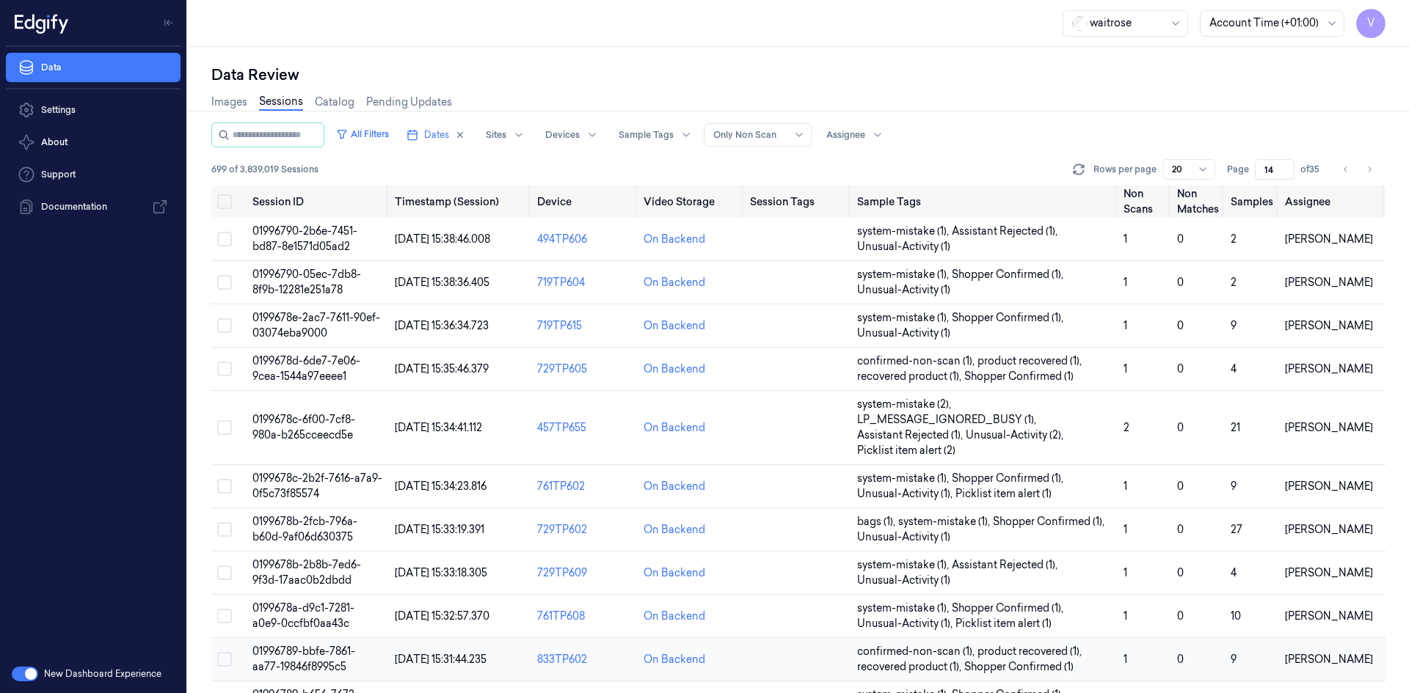
scroll to position [420, 0]
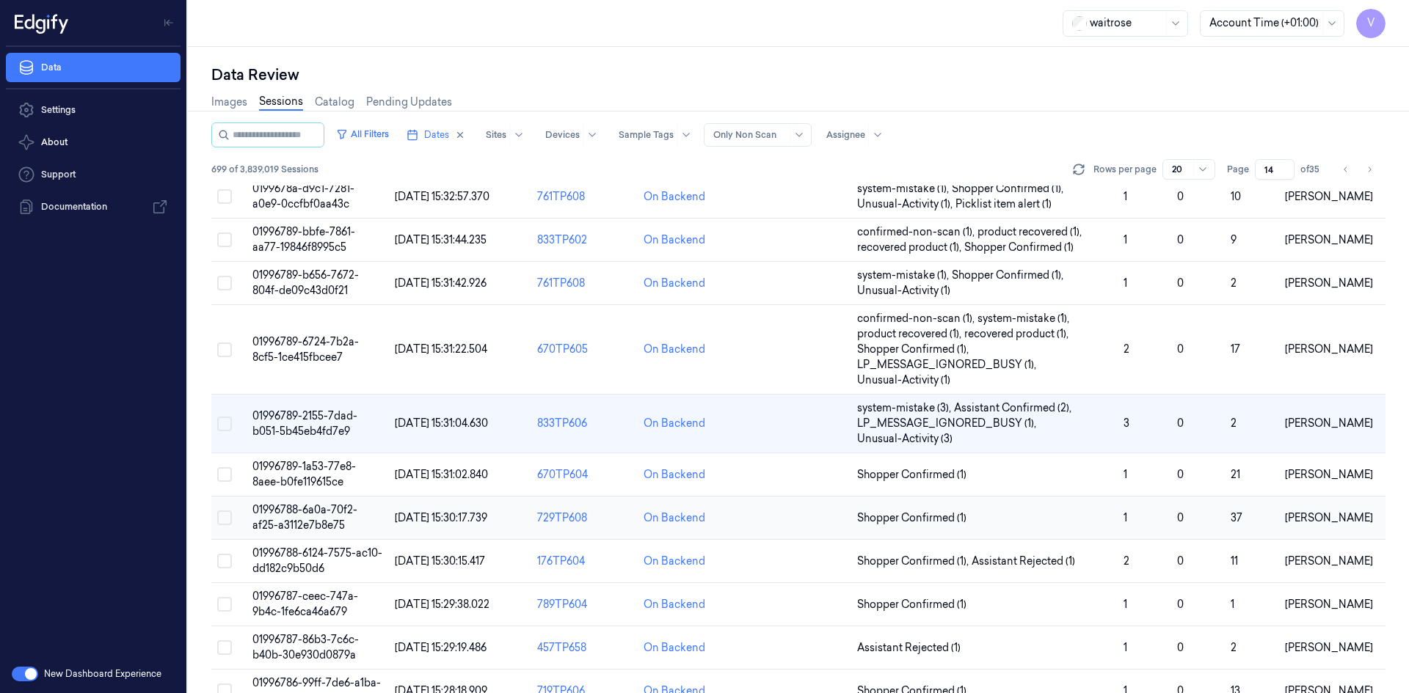
click at [291, 512] on span "01996788-6a0a-70f2-af25-a3112e7b8e75" at bounding box center [304, 517] width 105 height 29
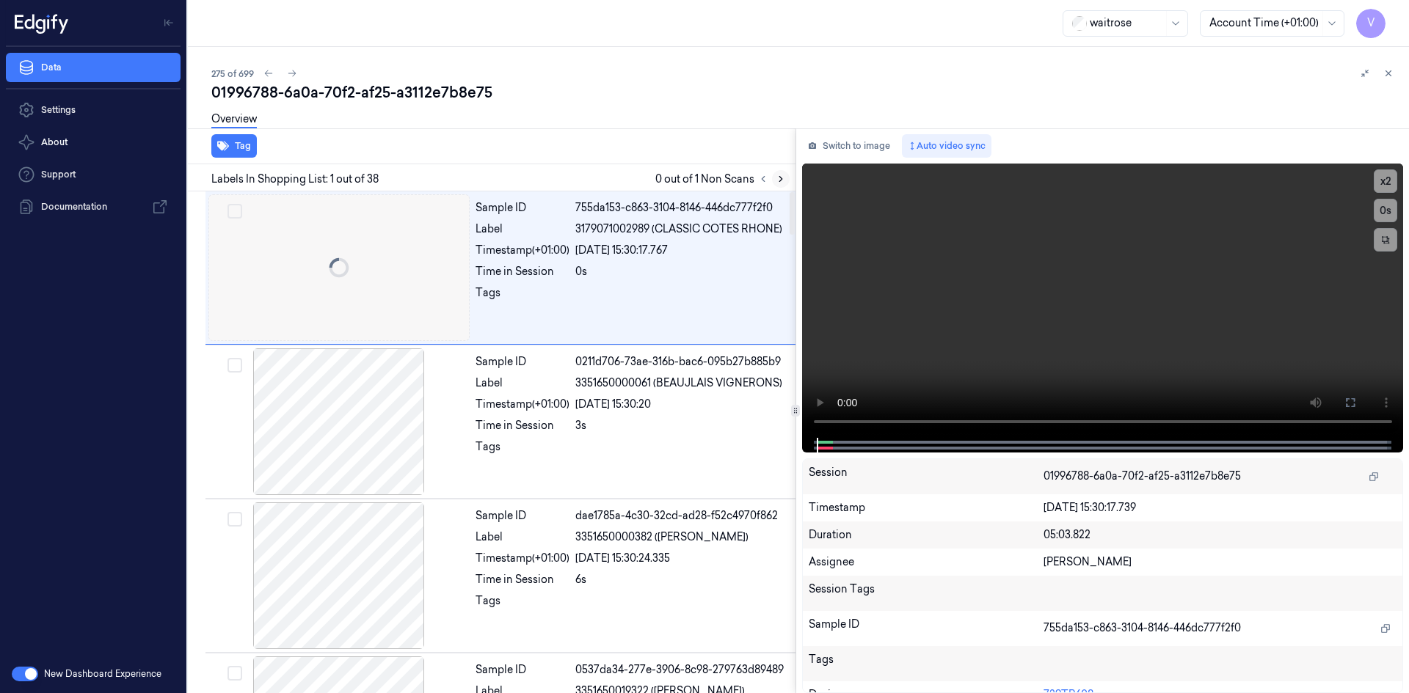
click at [780, 180] on icon at bounding box center [780, 179] width 3 height 5
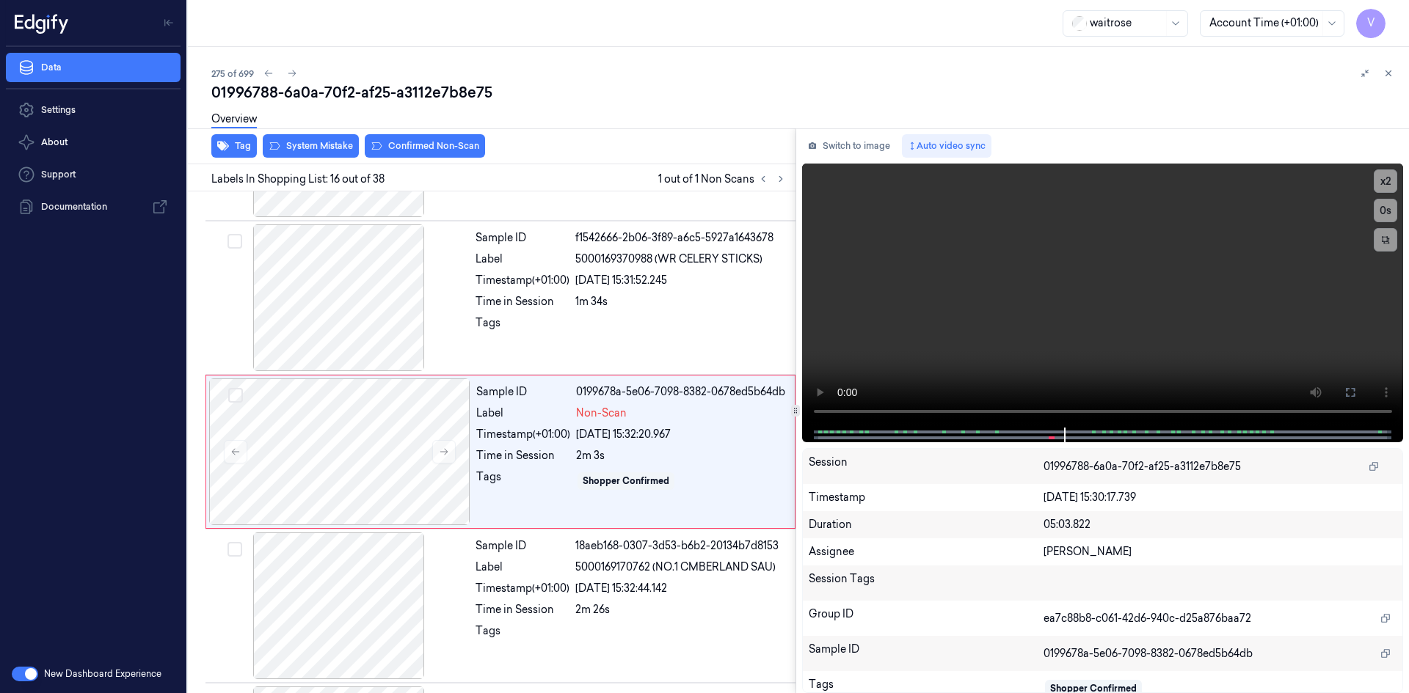
scroll to position [2136, 0]
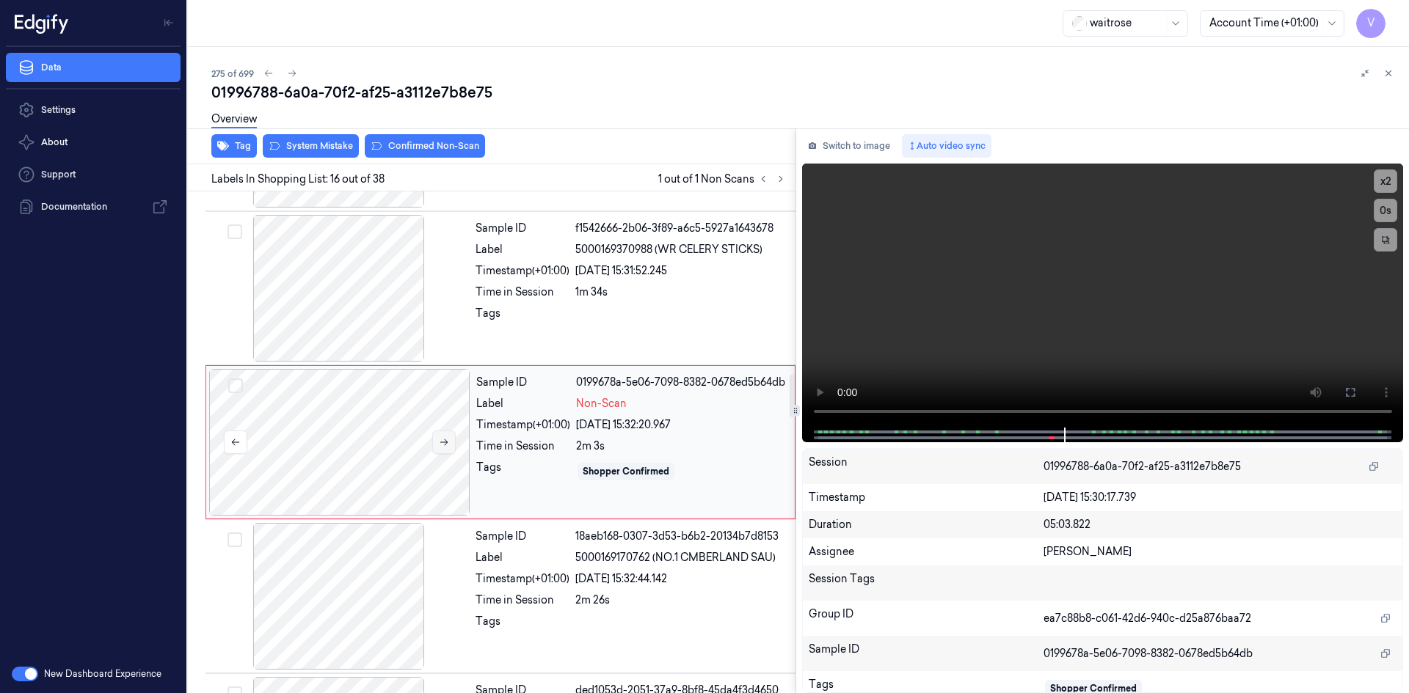
click at [449, 442] on button at bounding box center [443, 442] width 23 height 23
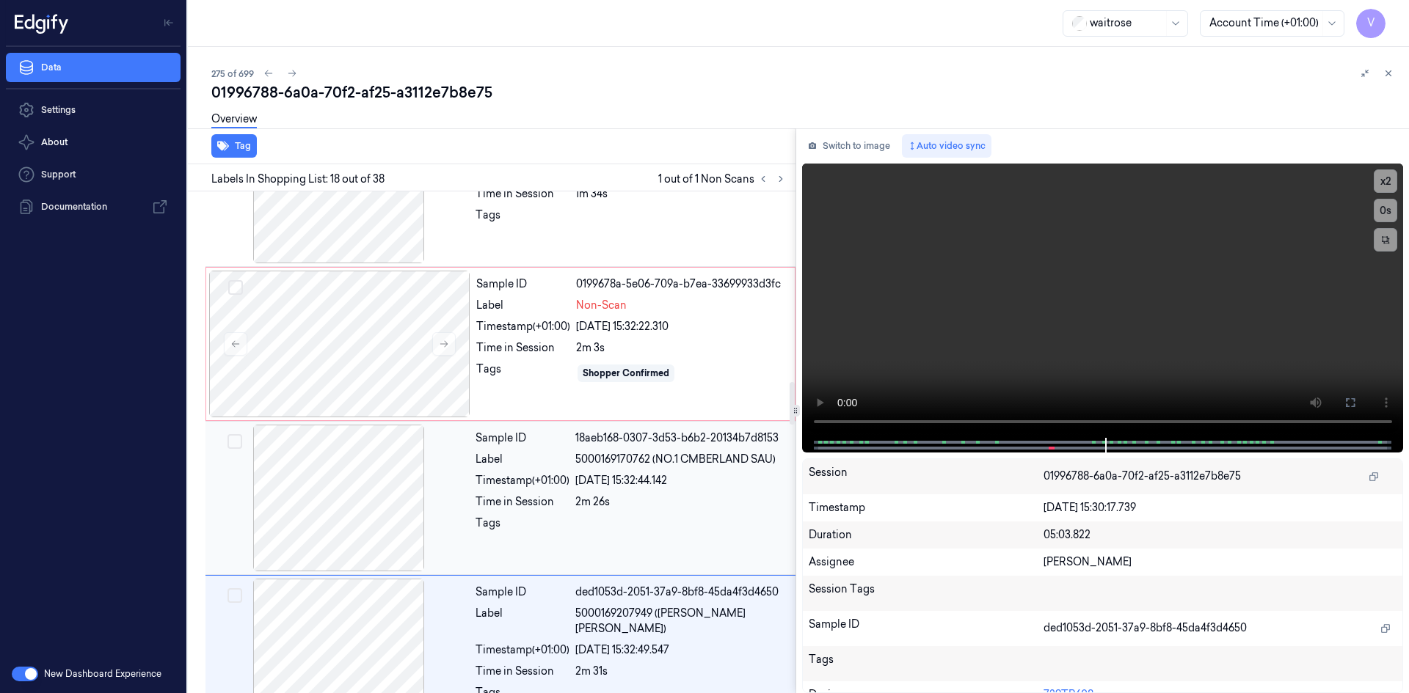
scroll to position [2224, 0]
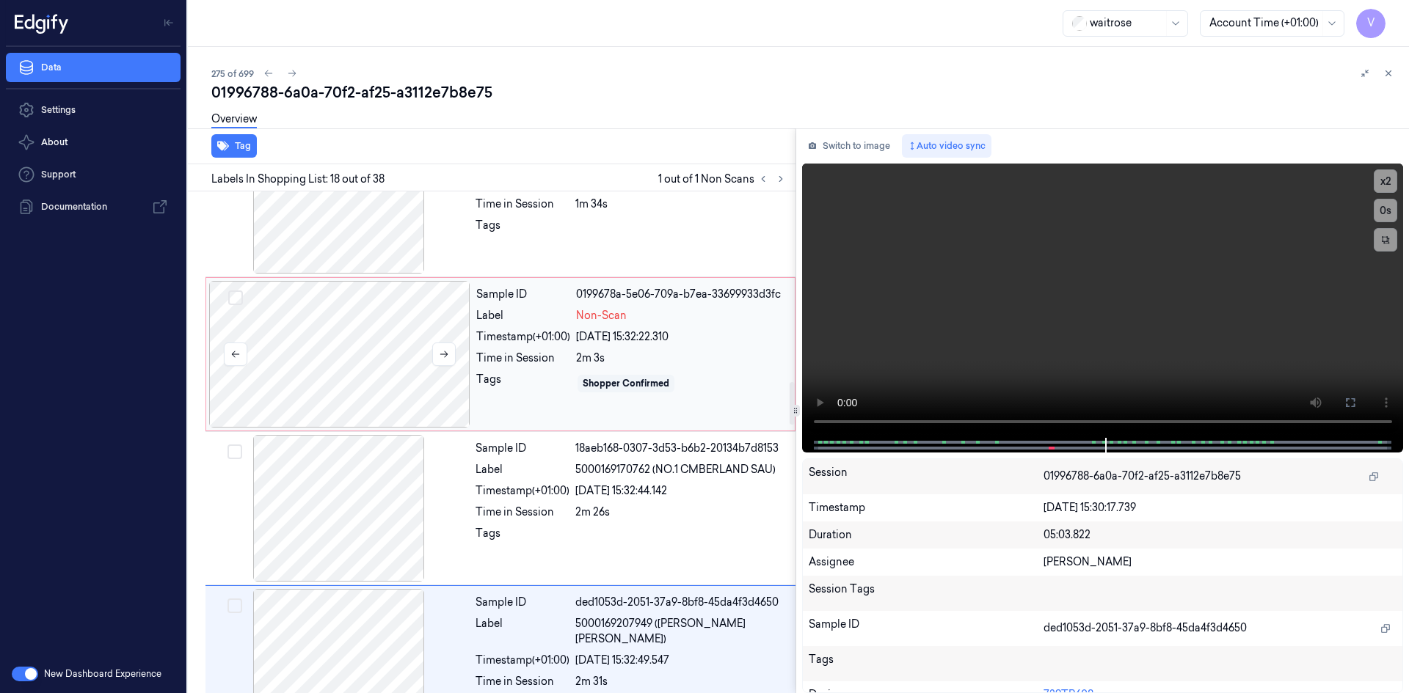
click at [449, 328] on div at bounding box center [339, 354] width 261 height 147
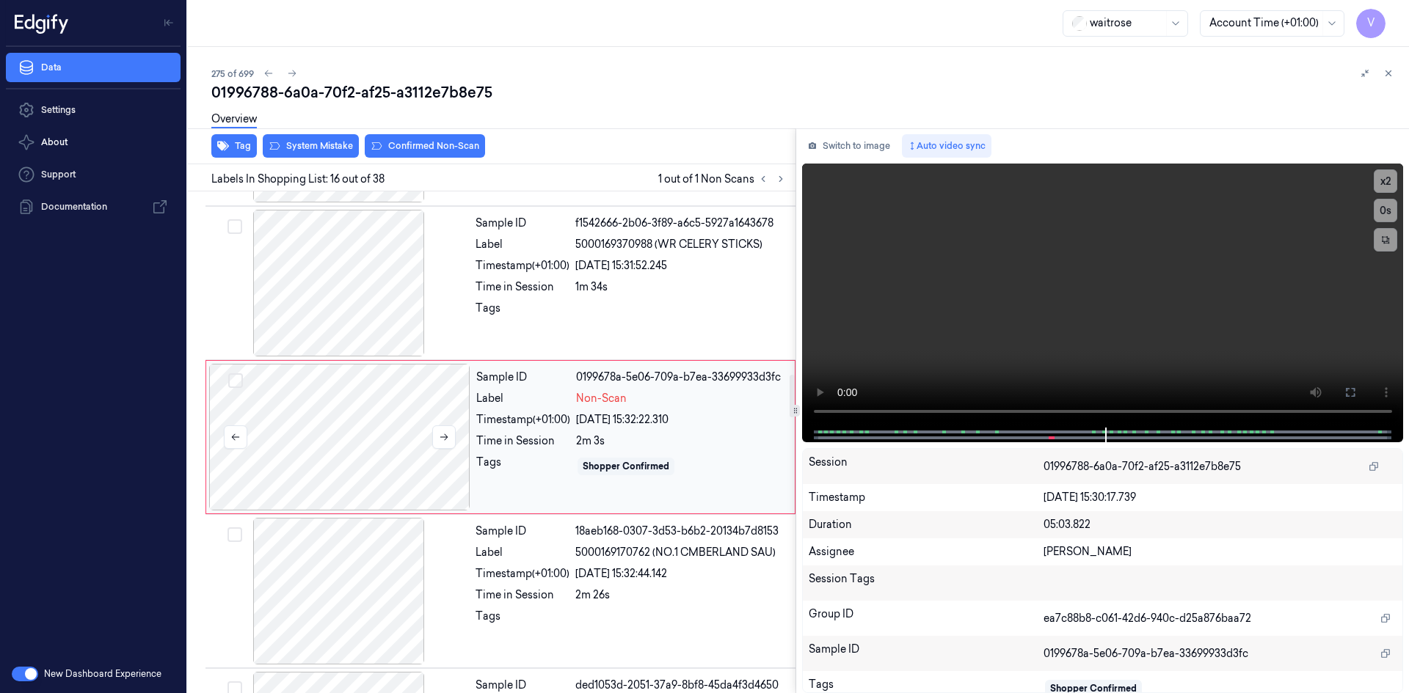
scroll to position [2136, 0]
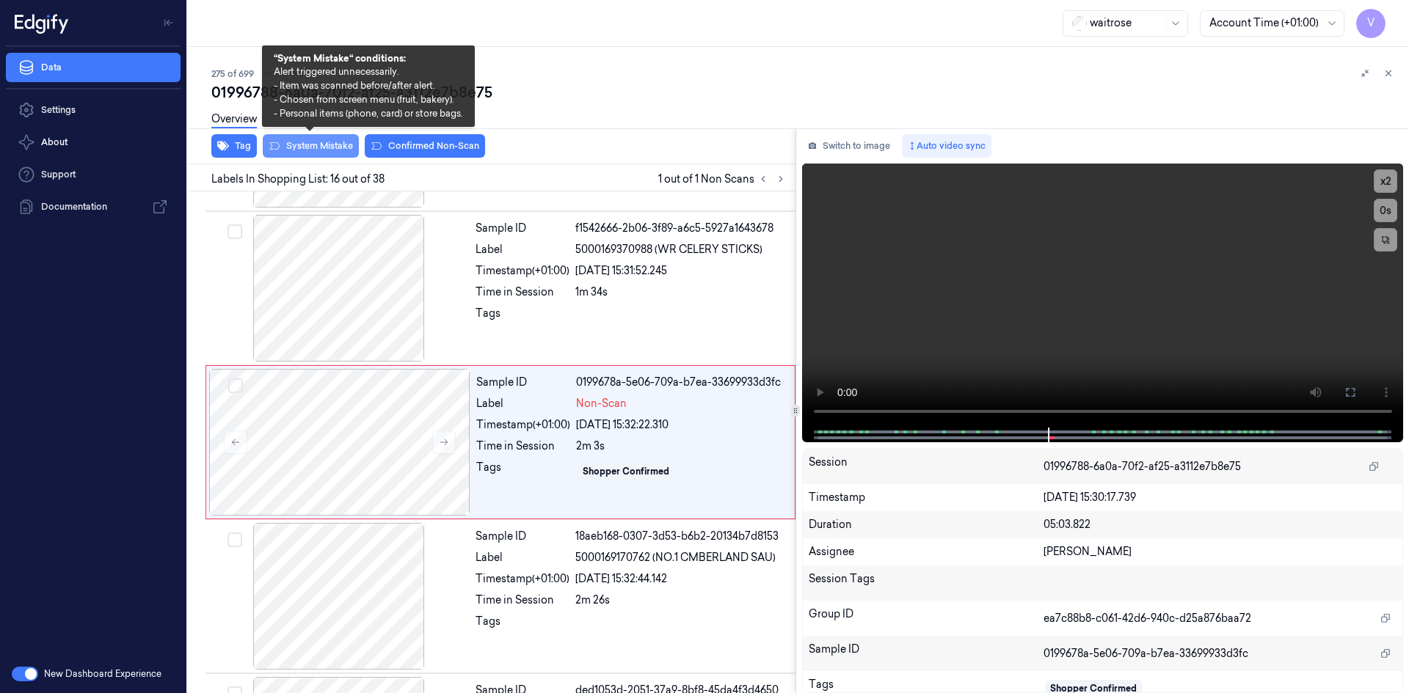
click at [318, 141] on button "System Mistake" at bounding box center [311, 145] width 96 height 23
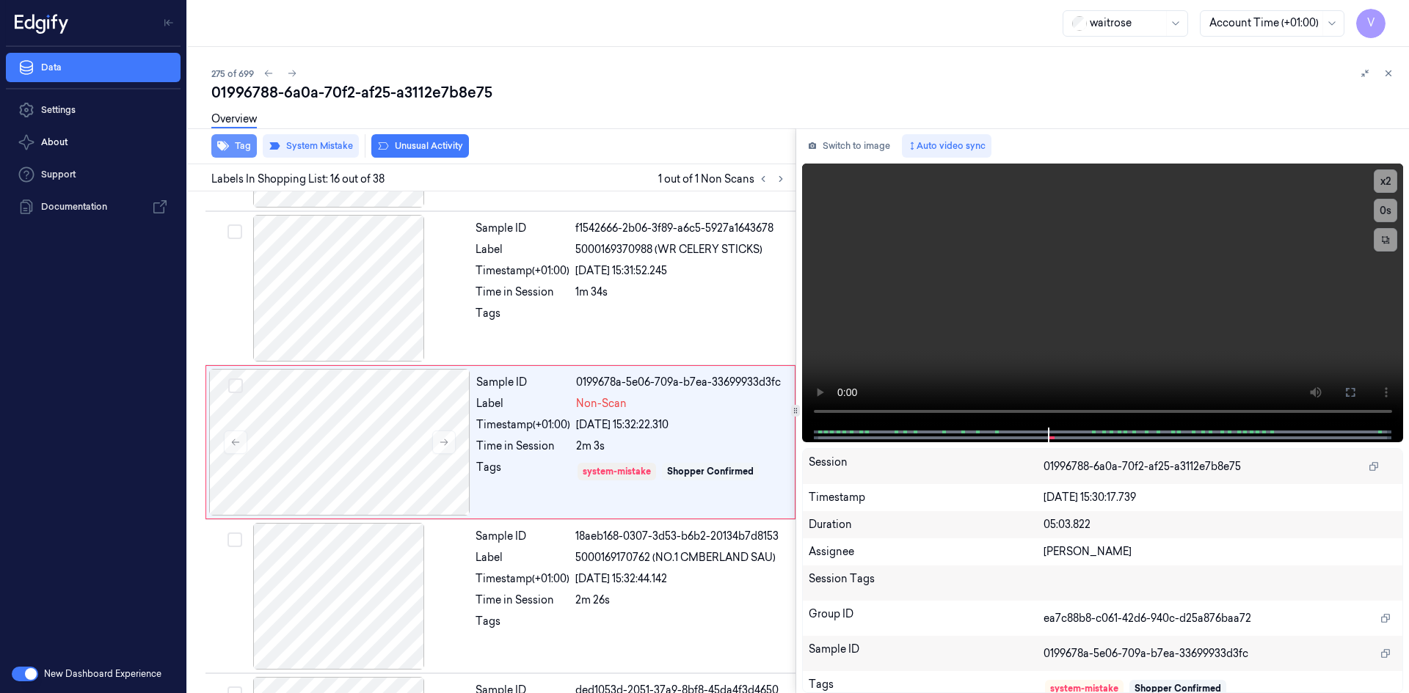
click at [243, 146] on button "Tag" at bounding box center [233, 145] width 45 height 23
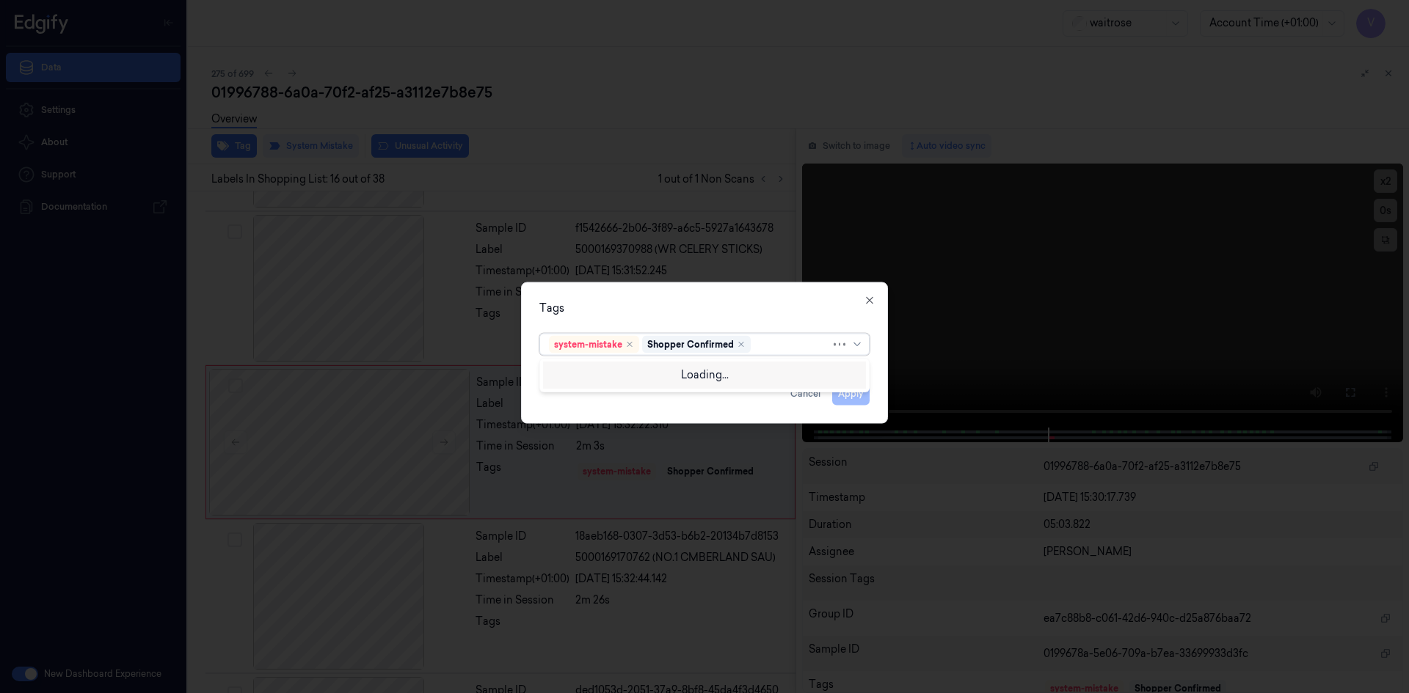
click at [775, 346] on div at bounding box center [791, 344] width 77 height 15
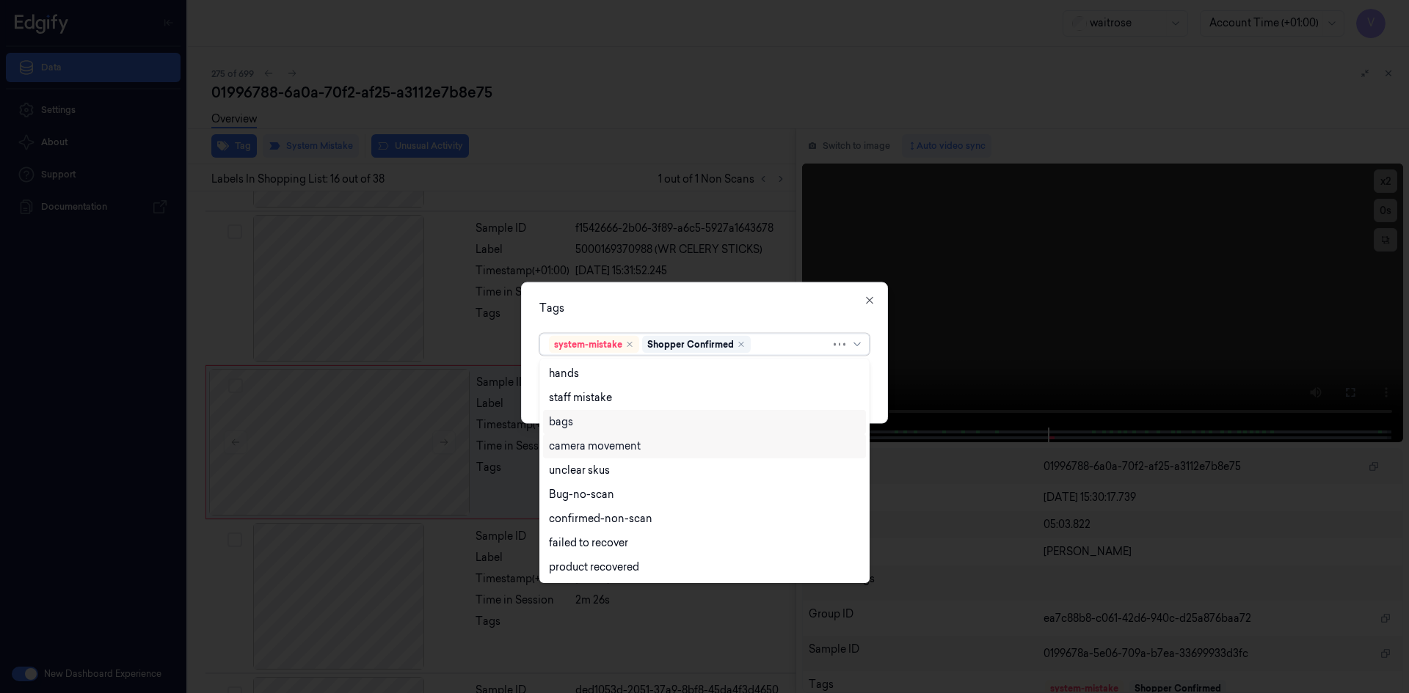
click at [563, 431] on div "bags" at bounding box center [704, 422] width 323 height 24
click at [698, 317] on div "Tags option bags, selected. 17 results available. Use Up and Down to choose opt…" at bounding box center [704, 353] width 367 height 142
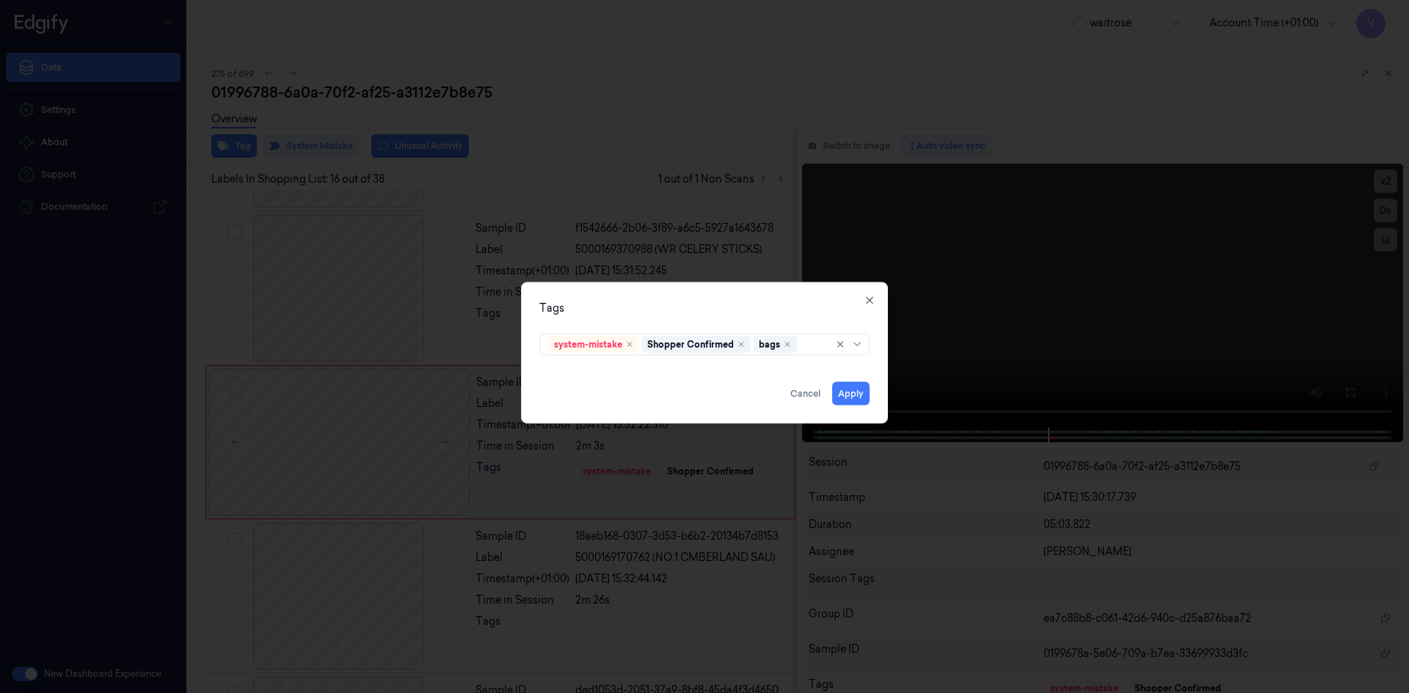
click at [806, 345] on div at bounding box center [813, 344] width 26 height 15
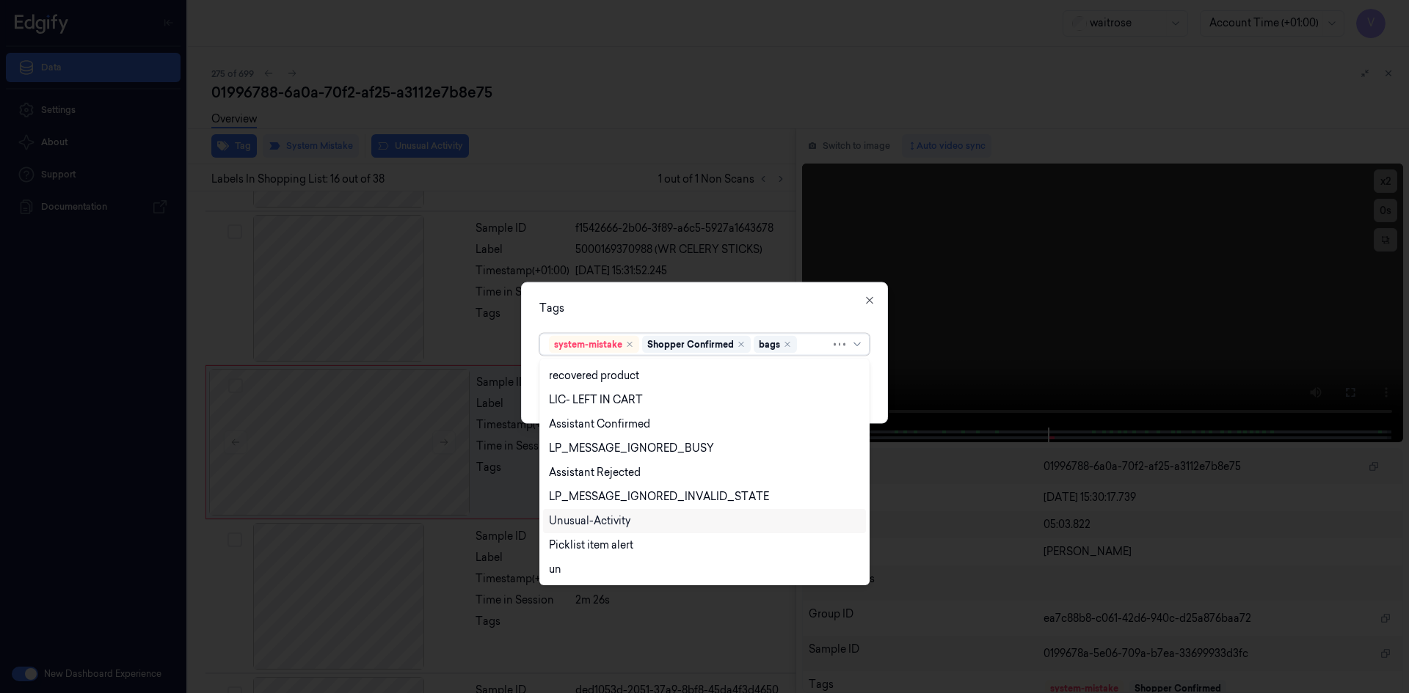
click at [597, 522] on div "Unusual-Activity" at bounding box center [589, 521] width 81 height 15
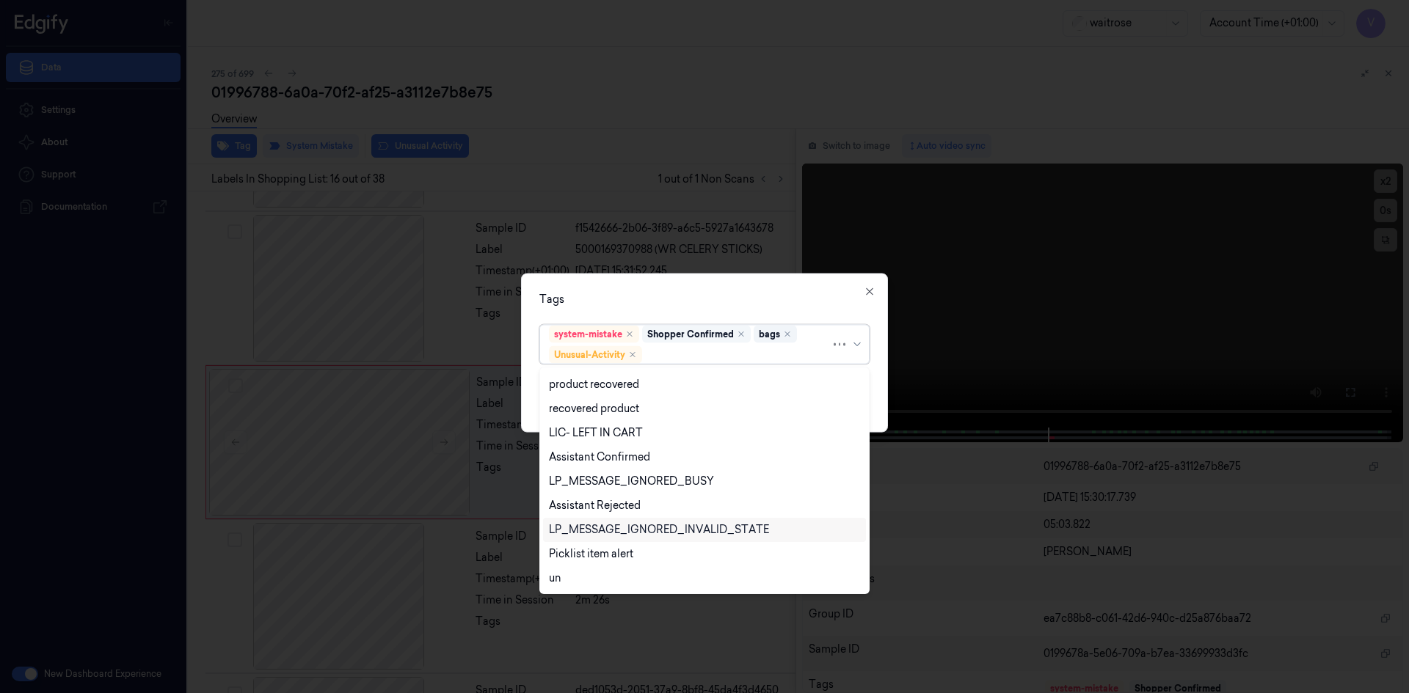
scroll to position [167, 0]
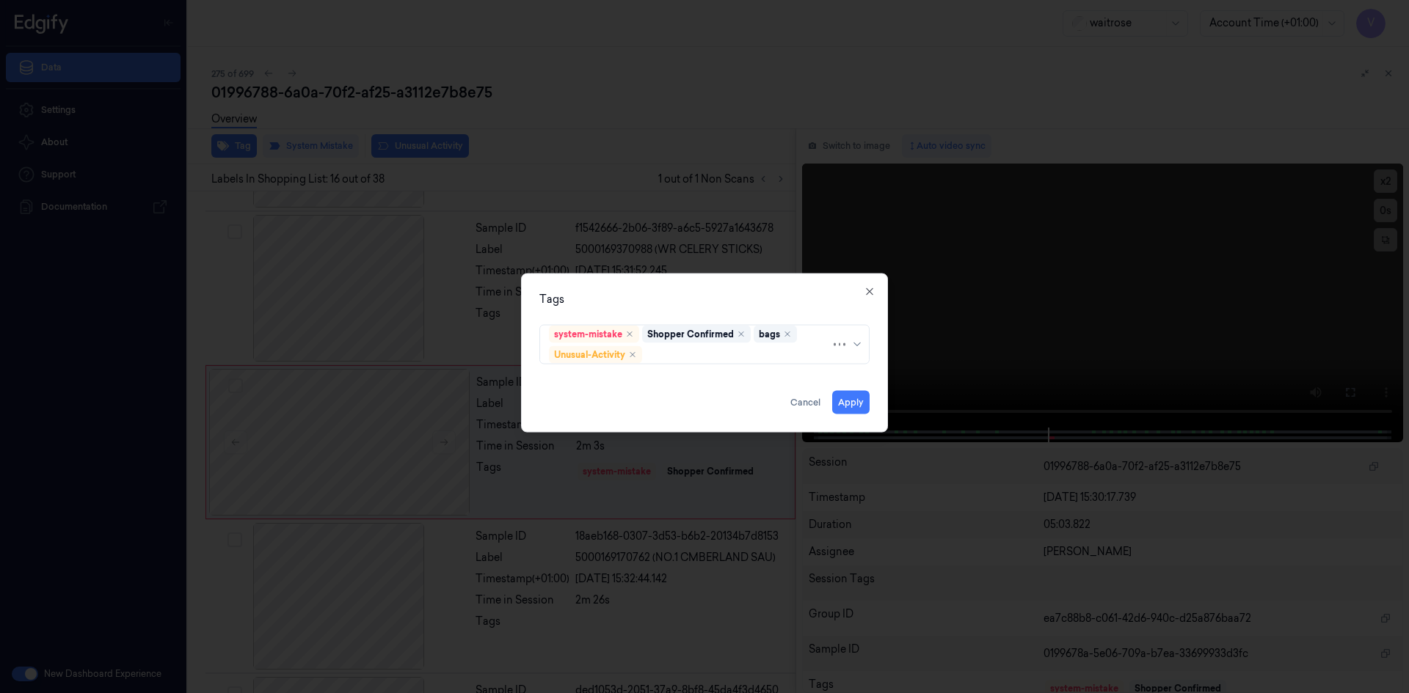
click at [673, 302] on div "Tags" at bounding box center [704, 298] width 330 height 15
click at [852, 402] on button "Apply" at bounding box center [850, 401] width 37 height 23
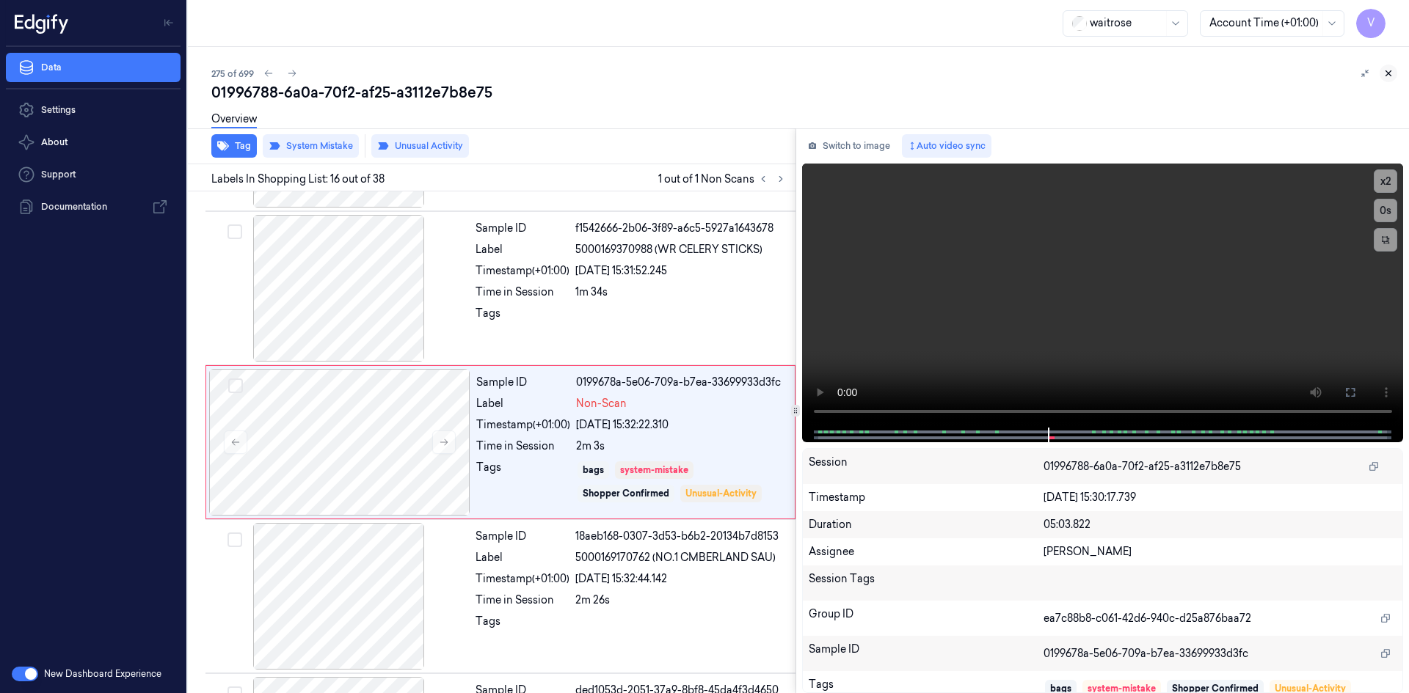
click at [1381, 74] on button at bounding box center [1388, 74] width 18 height 18
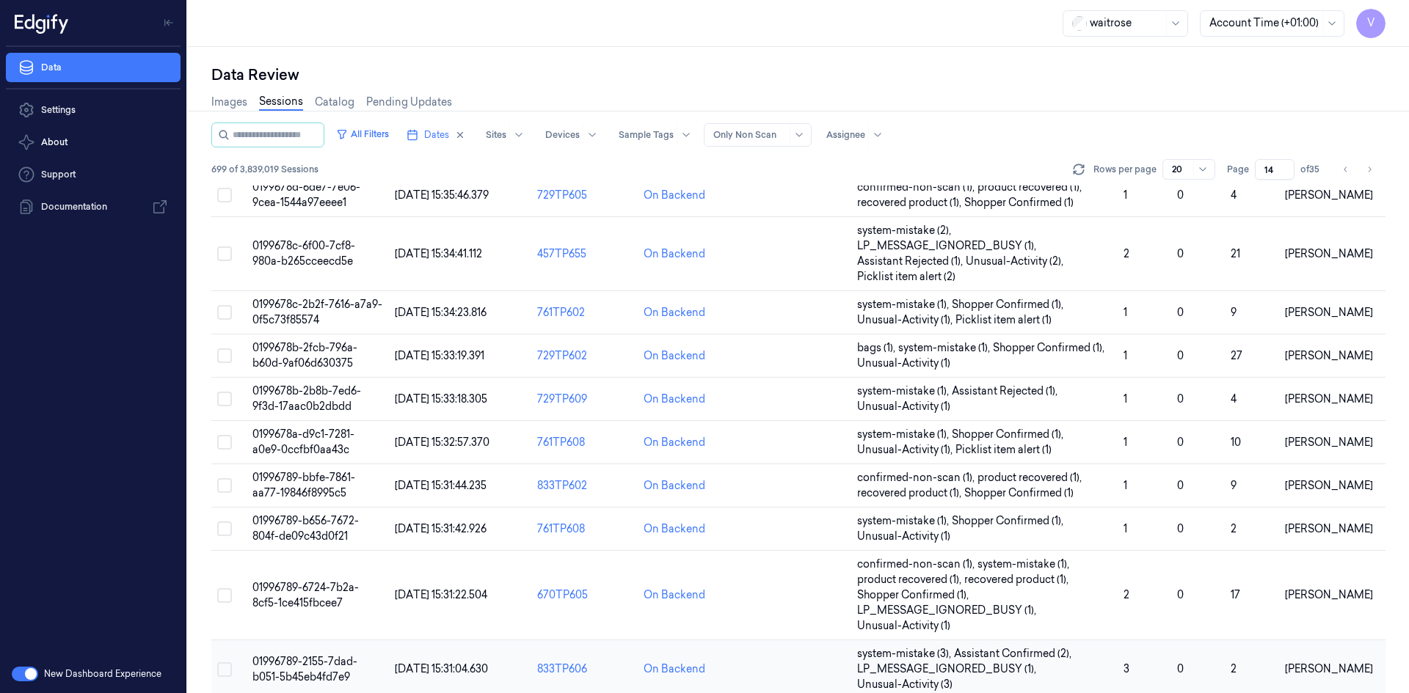
scroll to position [494, 0]
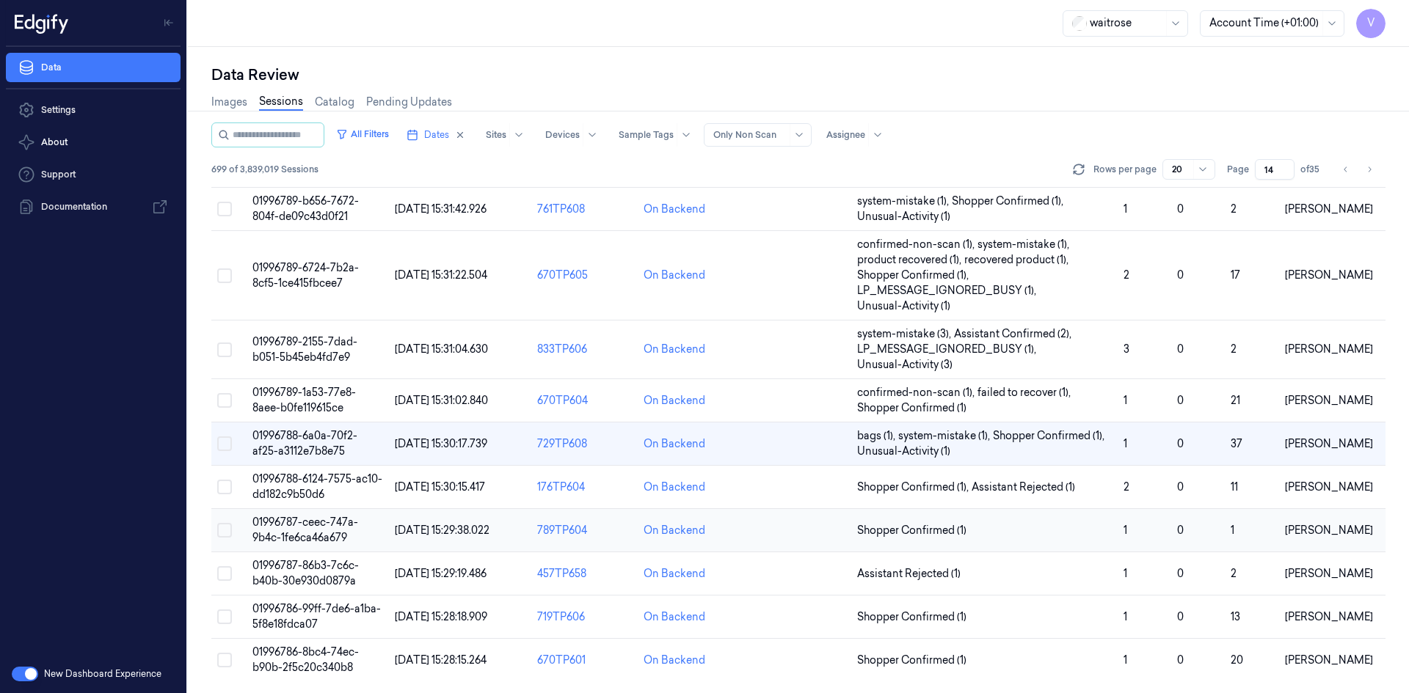
click at [295, 522] on span "01996787-ceec-747a-9b4c-1fe6ca46a679" at bounding box center [305, 530] width 106 height 29
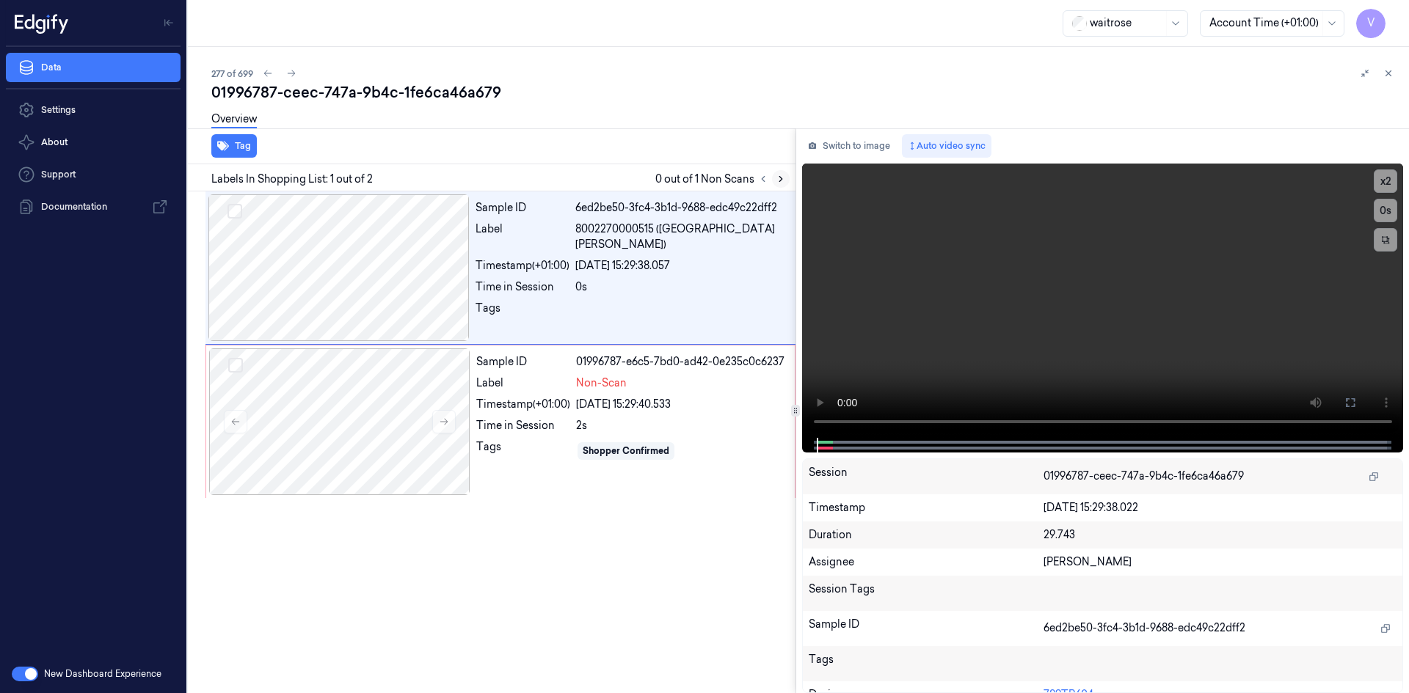
click at [775, 178] on icon at bounding box center [780, 179] width 10 height 10
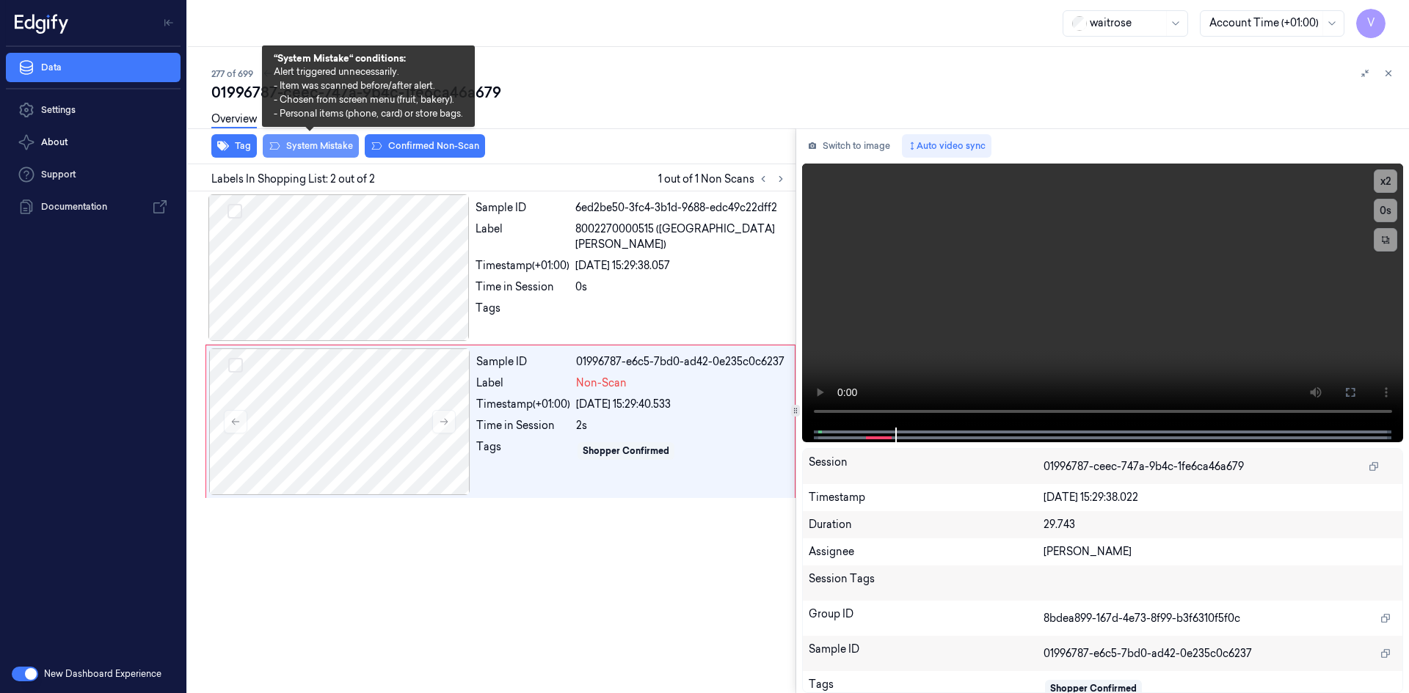
click at [314, 148] on button "System Mistake" at bounding box center [311, 145] width 96 height 23
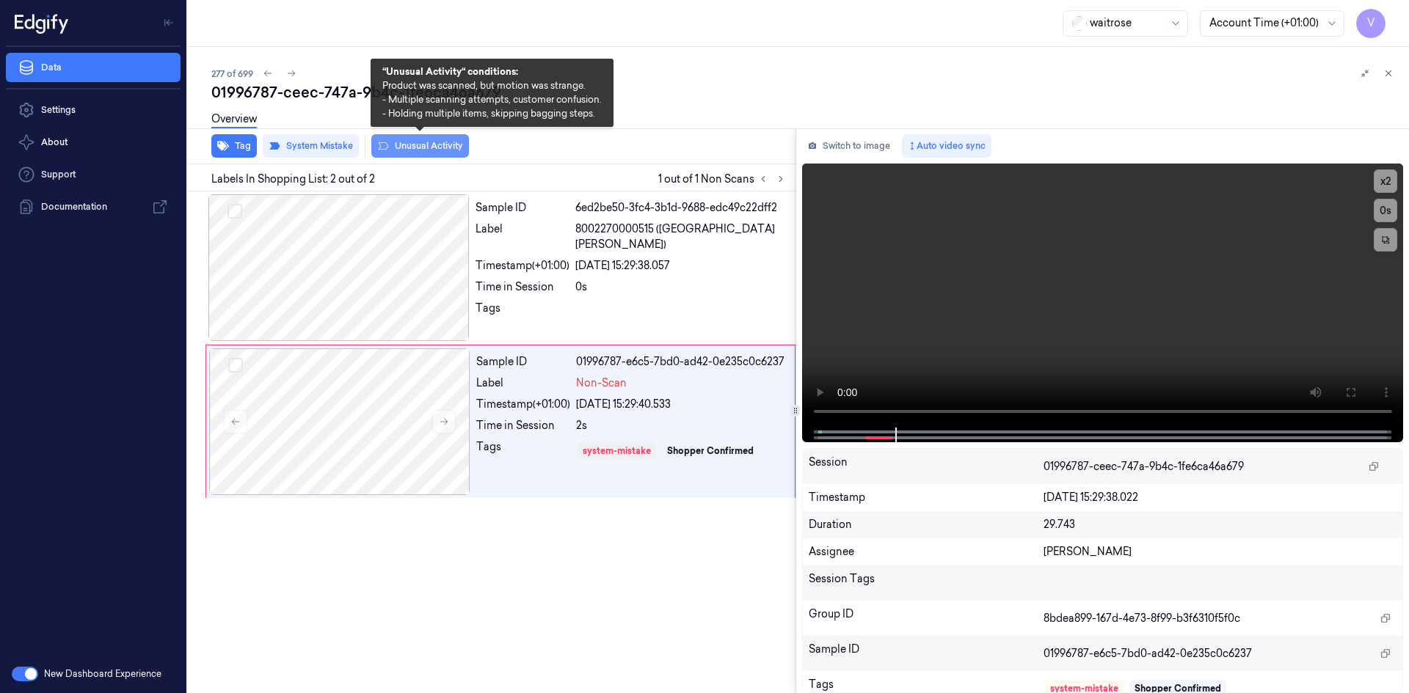
click at [442, 148] on button "Unusual Activity" at bounding box center [420, 145] width 98 height 23
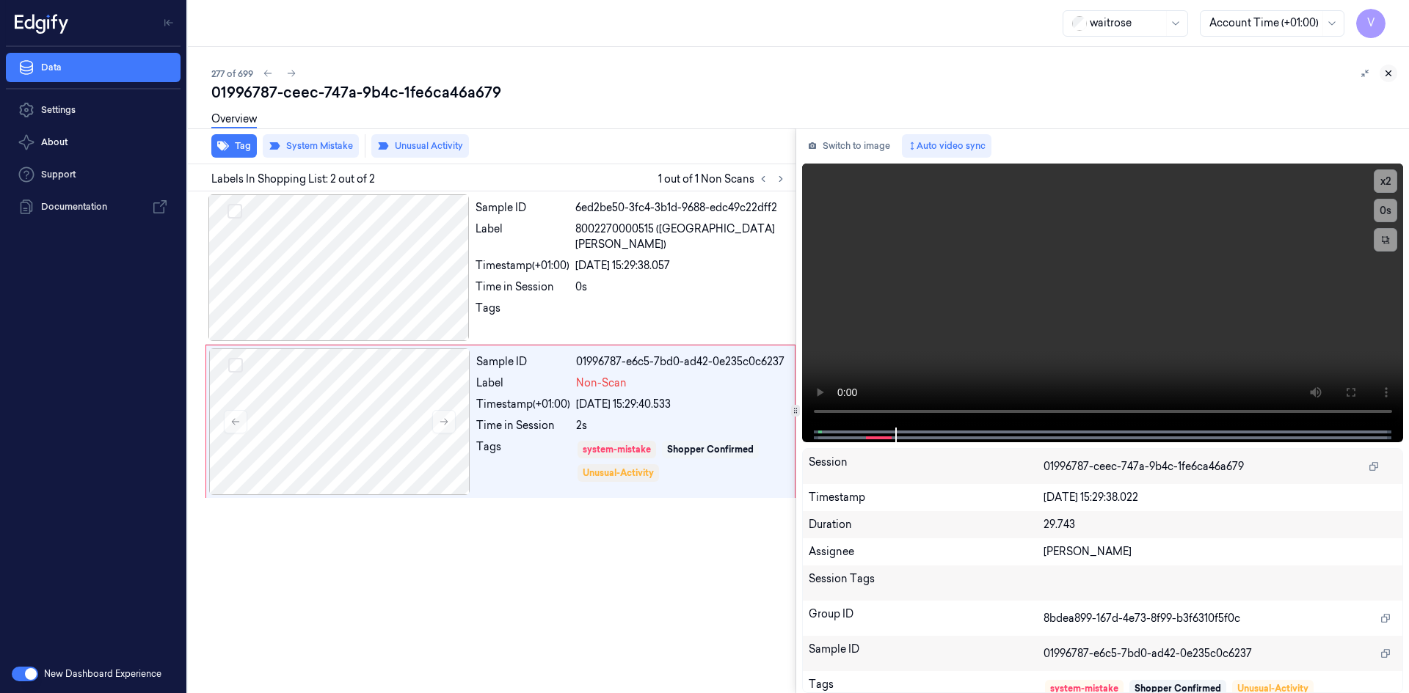
click at [1389, 71] on icon at bounding box center [1388, 73] width 10 height 10
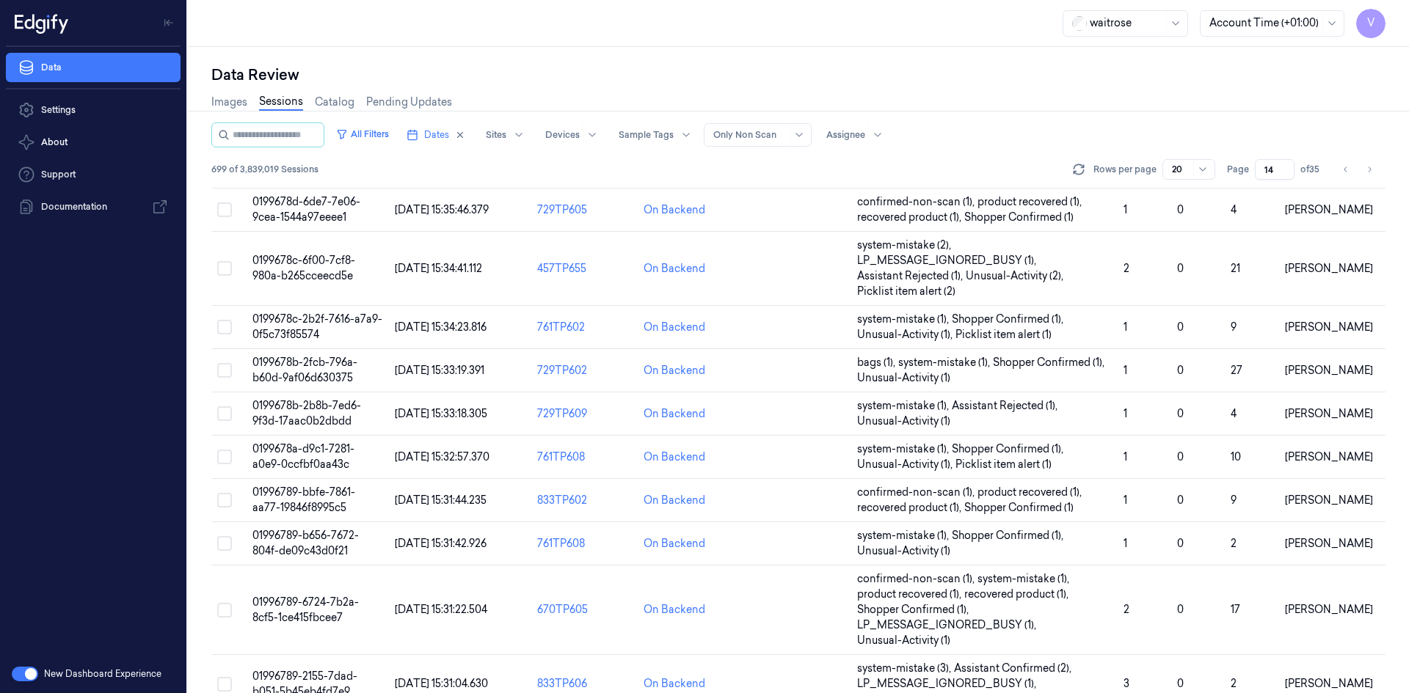
scroll to position [494, 0]
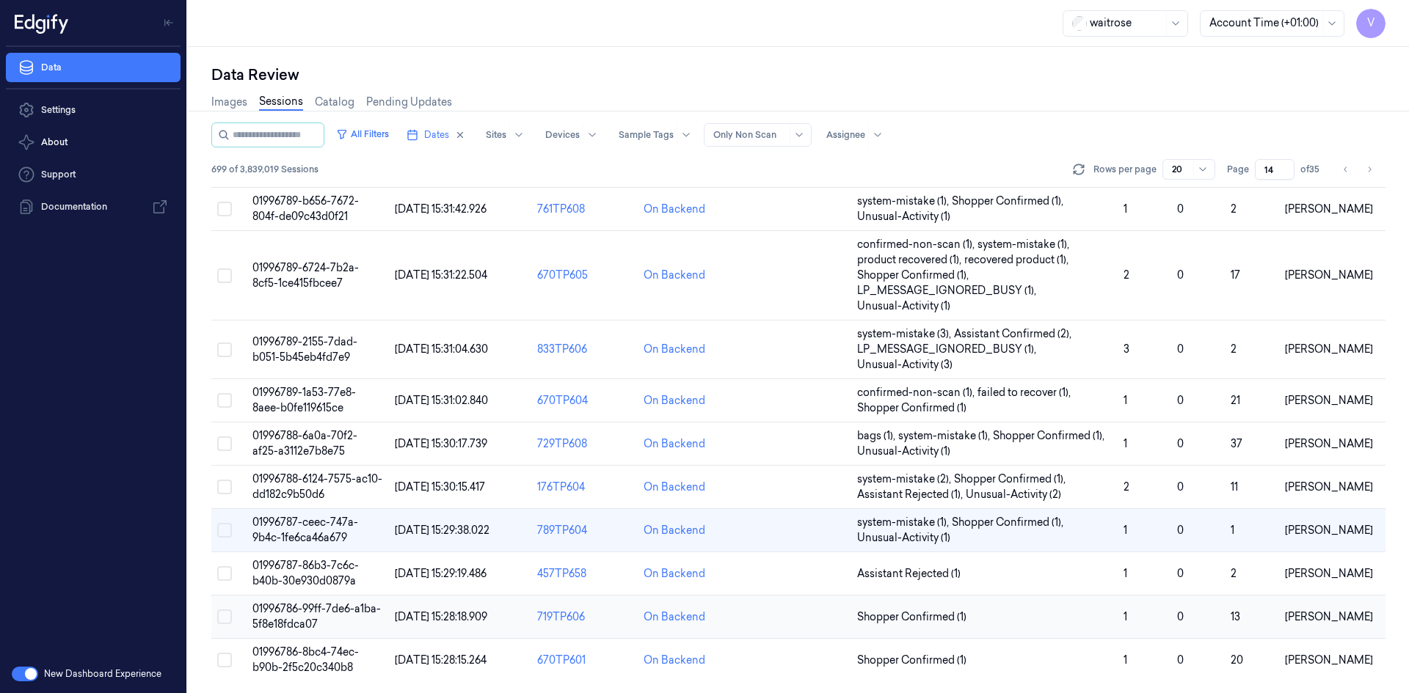
click at [314, 625] on span "01996786-99ff-7de6-a1ba-5f8e18fdca07" at bounding box center [316, 616] width 128 height 29
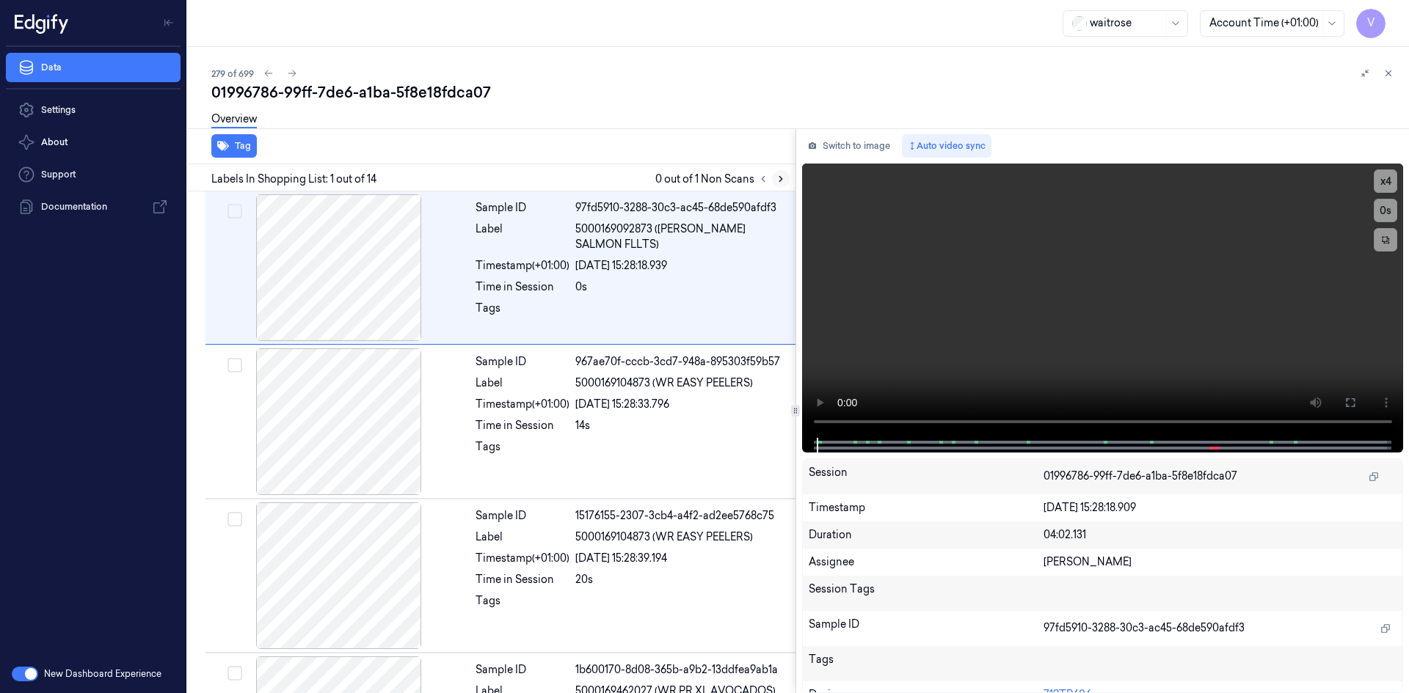
click at [783, 181] on icon at bounding box center [780, 179] width 10 height 10
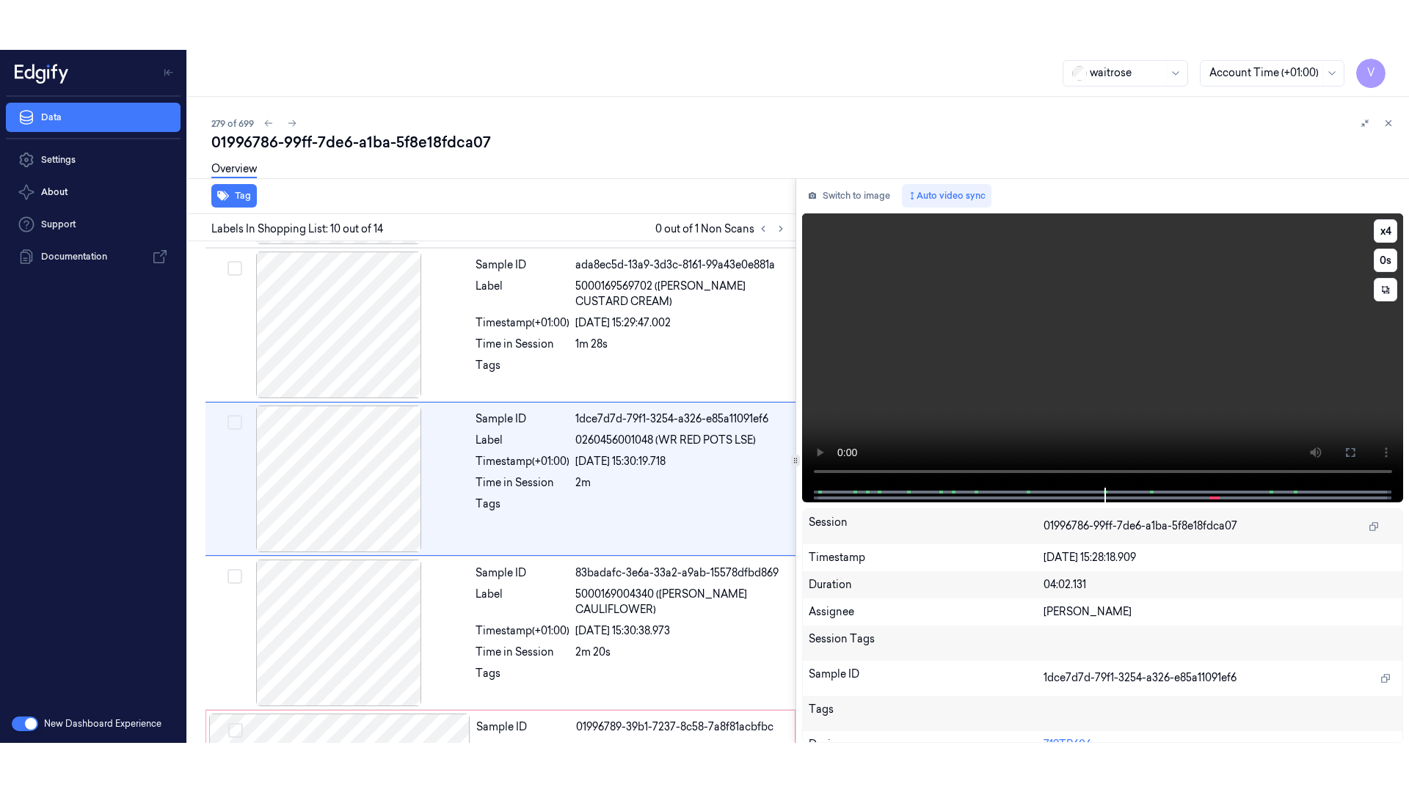
scroll to position [1212, 0]
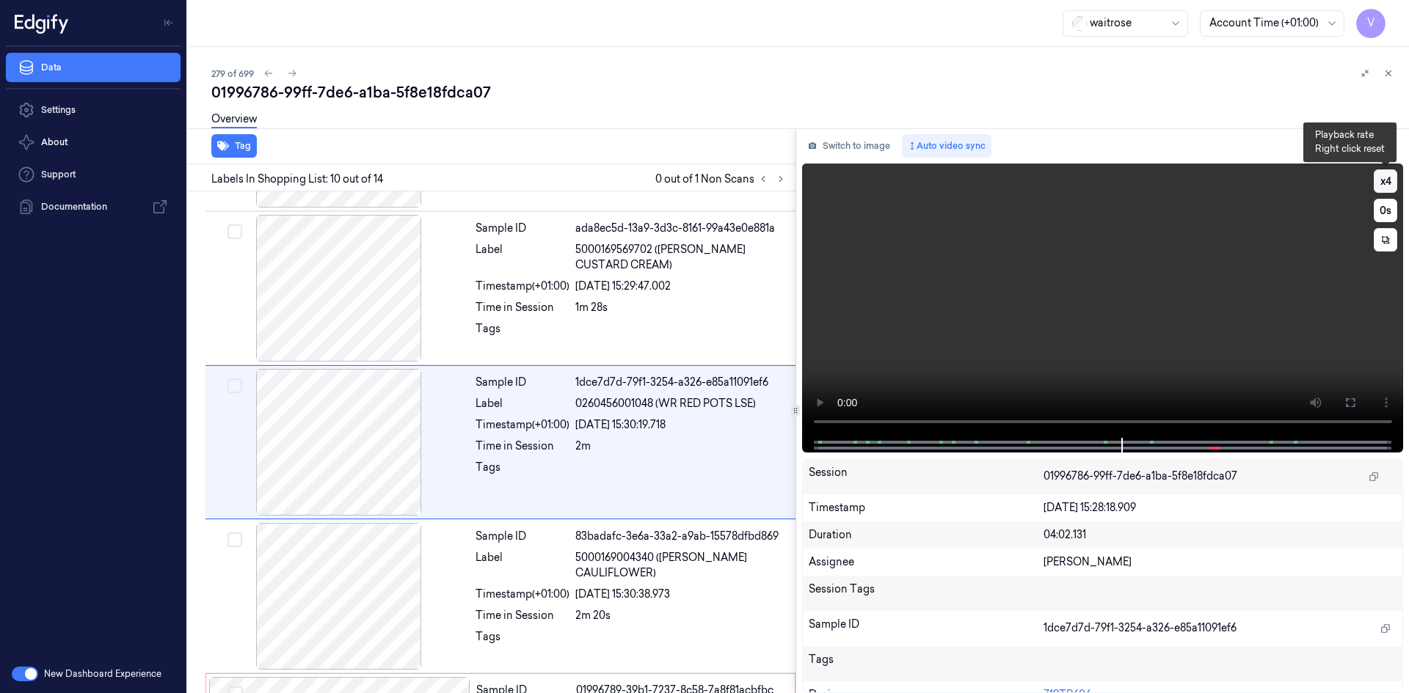
click at [1383, 183] on button "x 4" at bounding box center [1384, 180] width 23 height 23
click at [1383, 183] on button "x 1" at bounding box center [1384, 180] width 23 height 23
click at [1348, 401] on icon at bounding box center [1350, 403] width 12 height 12
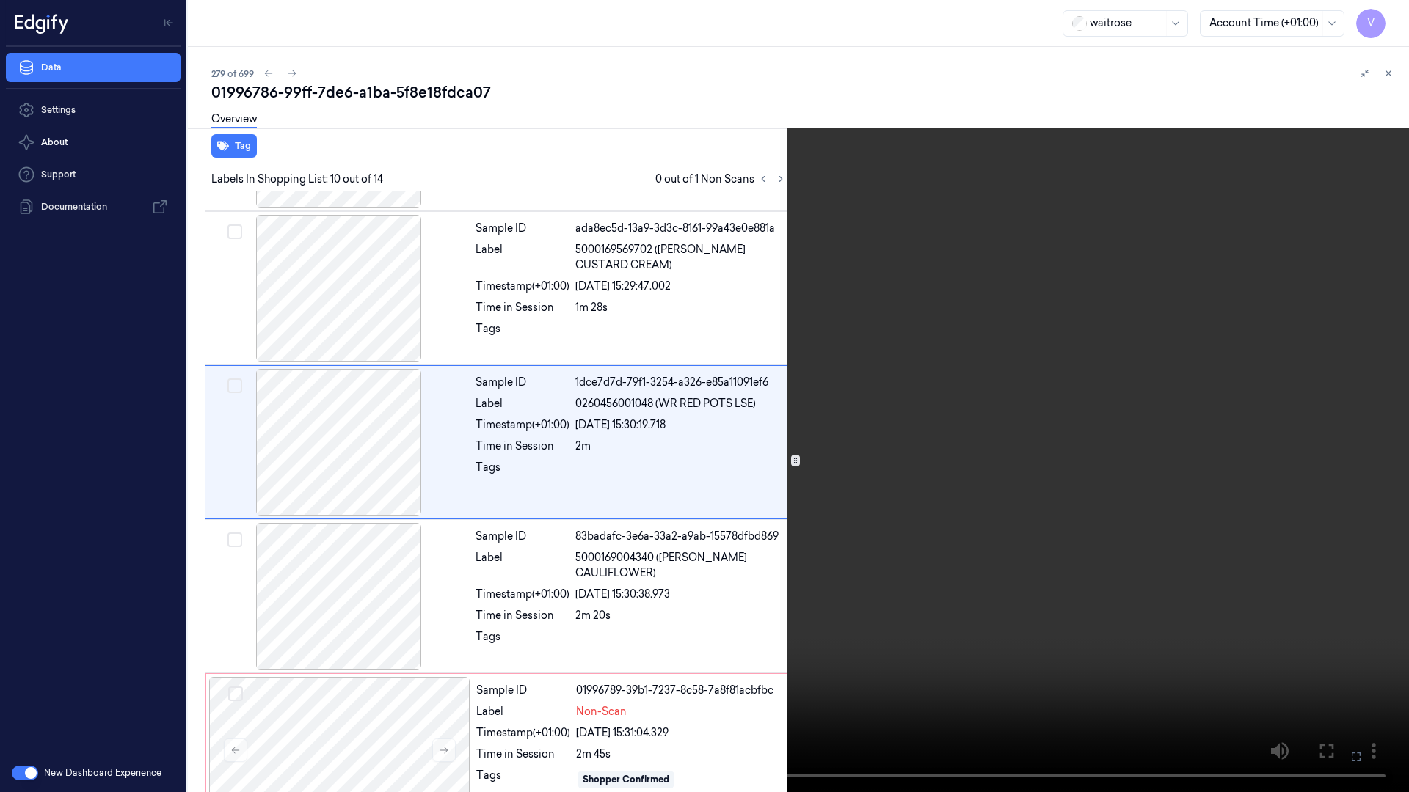
drag, startPoint x: 1029, startPoint y: 550, endPoint x: 1094, endPoint y: 566, distance: 66.4
click at [1029, 550] on video at bounding box center [704, 396] width 1409 height 792
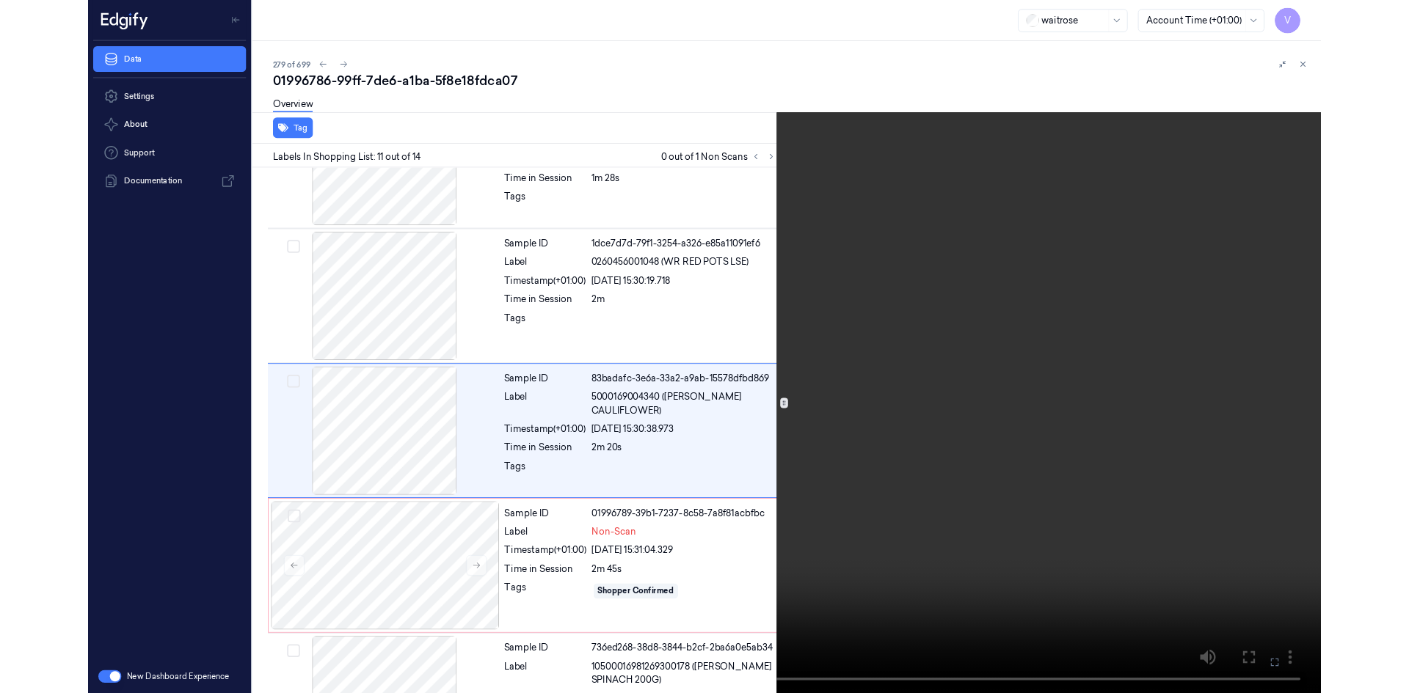
scroll to position [1317, 0]
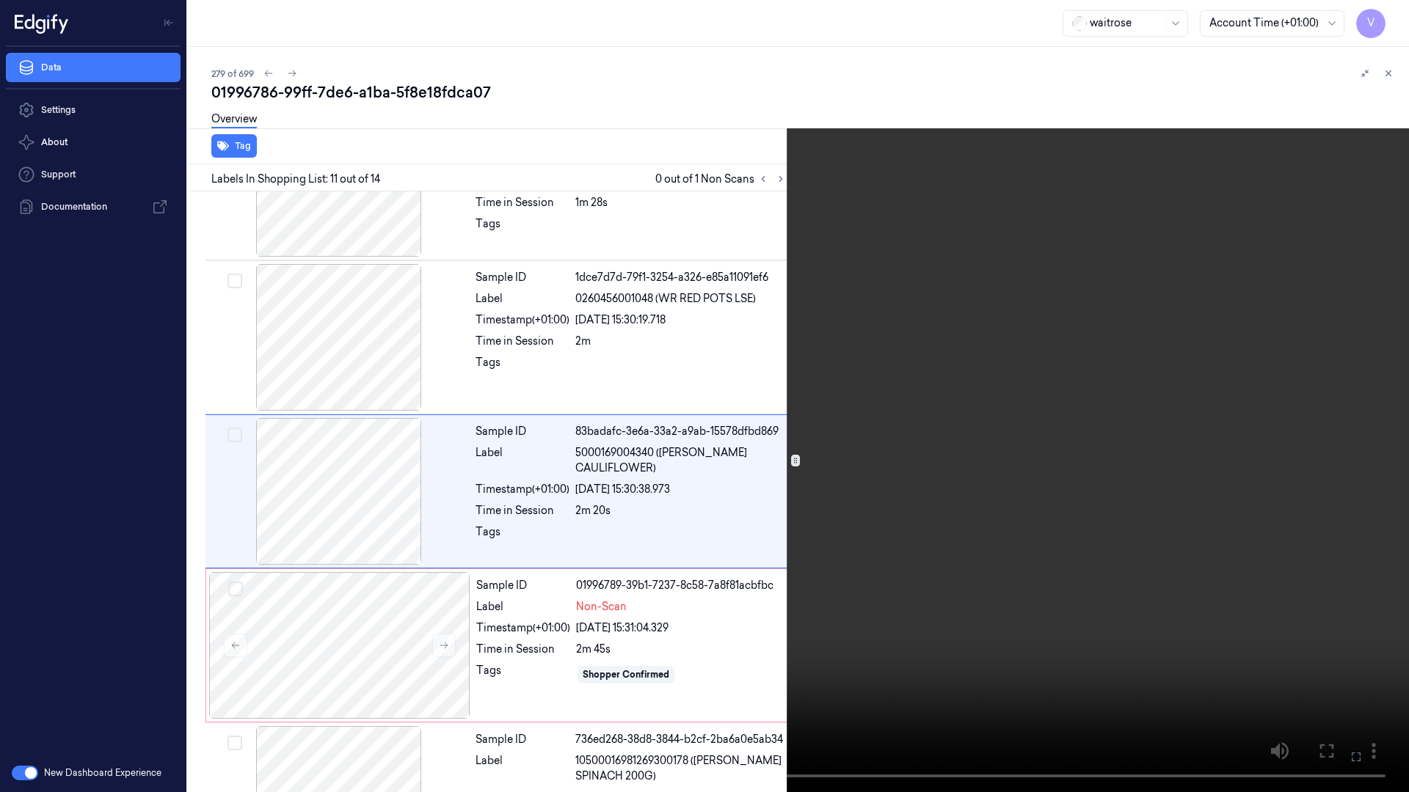
click at [1213, 642] on video at bounding box center [704, 396] width 1409 height 792
click at [0, 0] on icon at bounding box center [0, 0] width 0 height 0
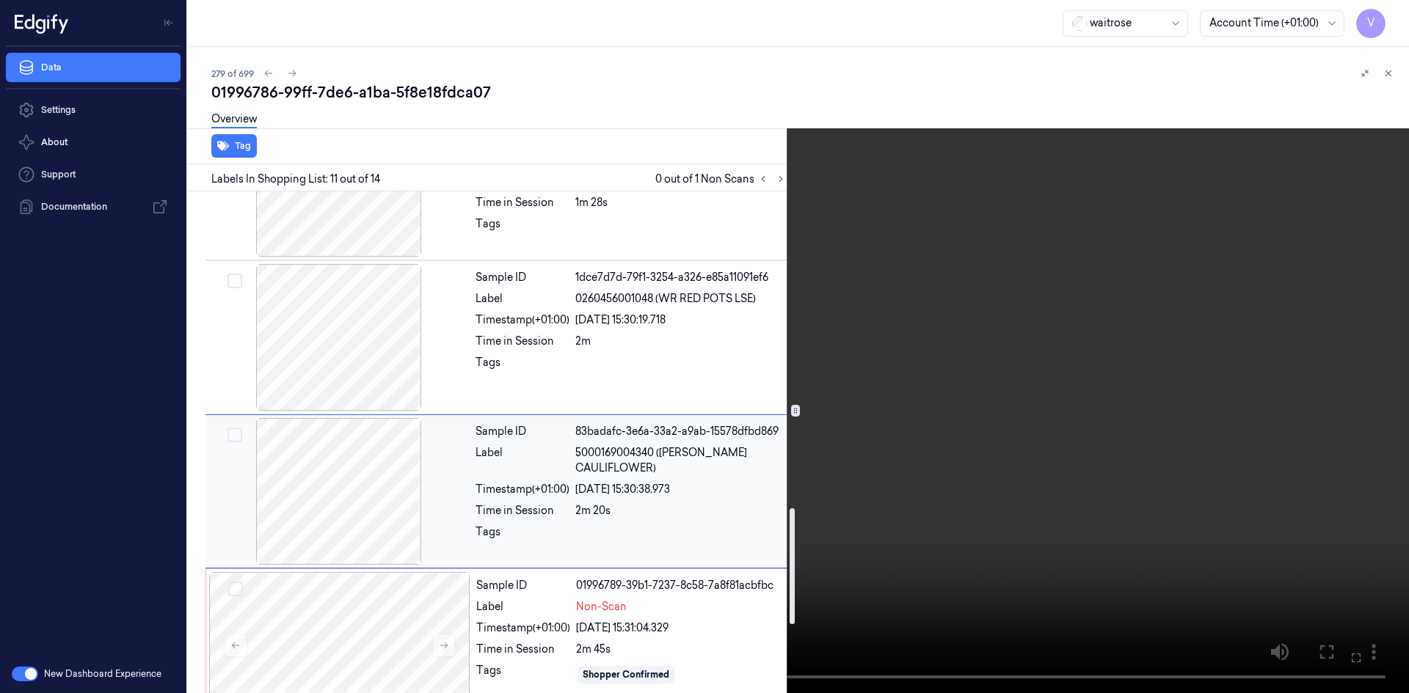
scroll to position [1464, 0]
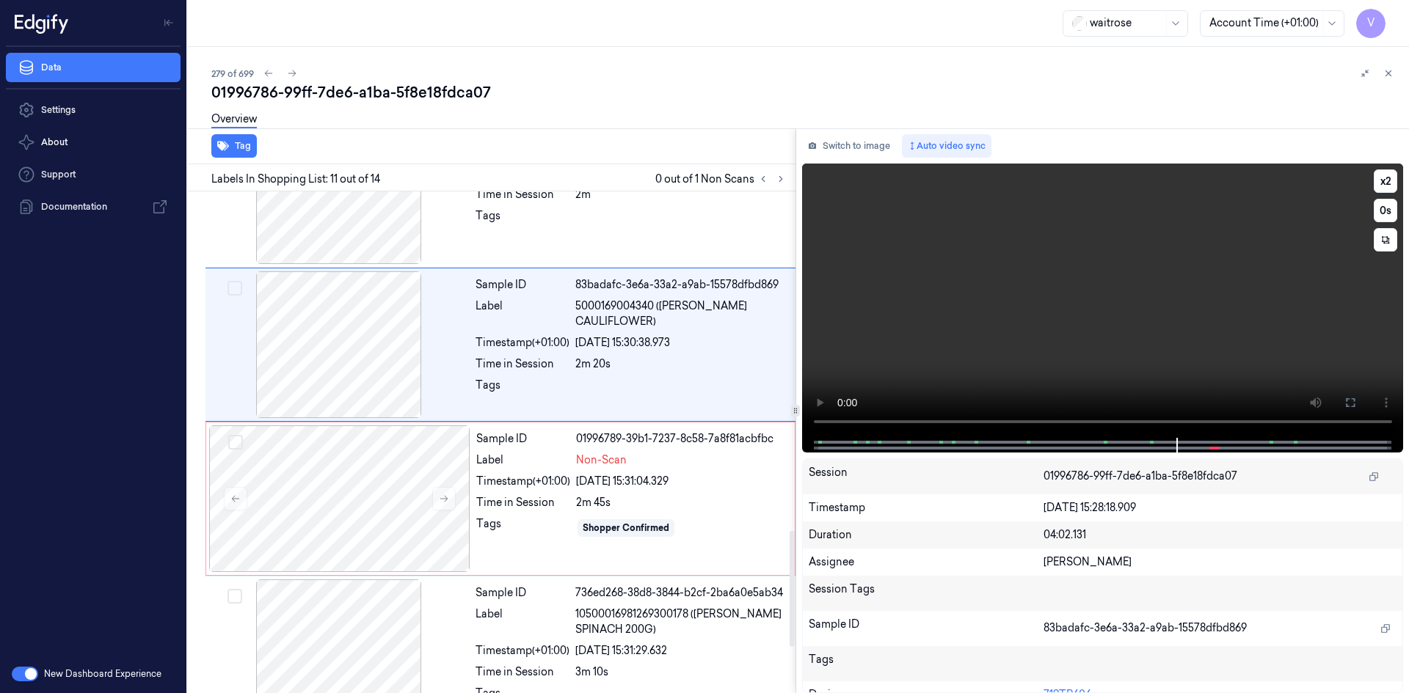
click at [1098, 303] on video at bounding box center [1103, 301] width 602 height 274
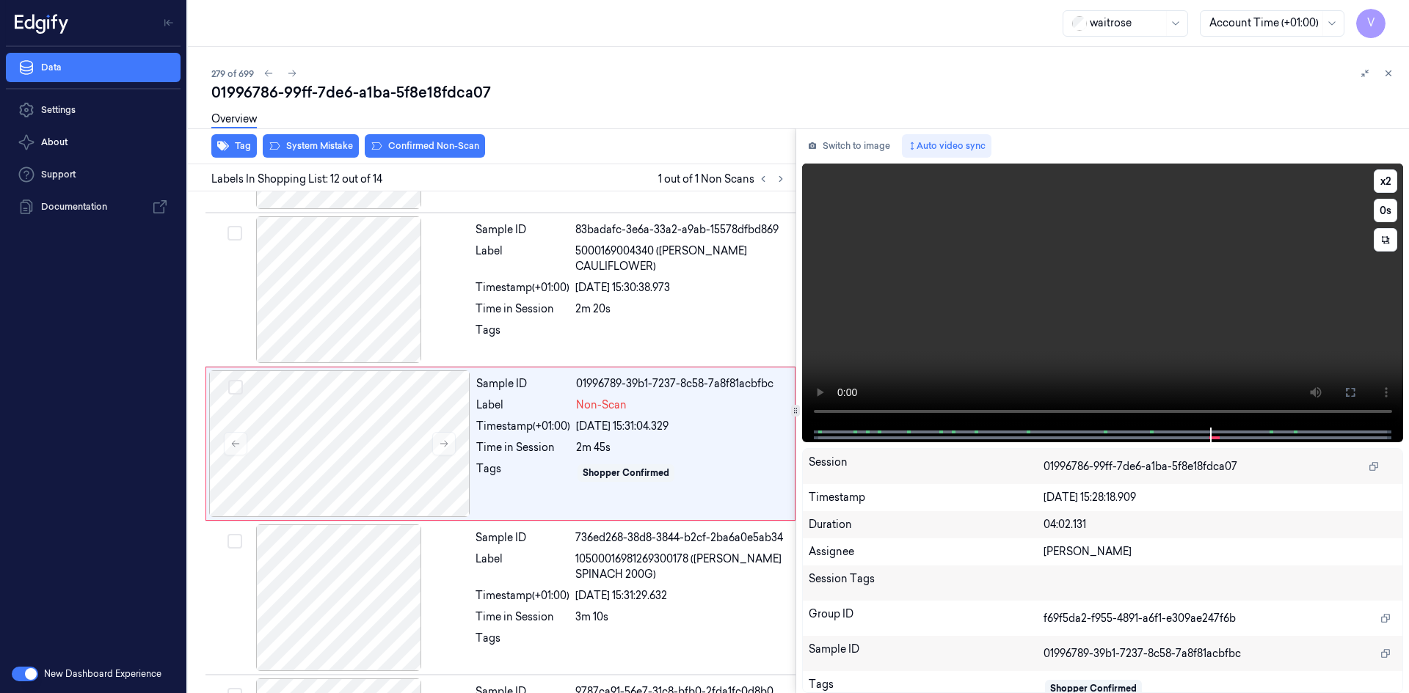
scroll to position [1520, 0]
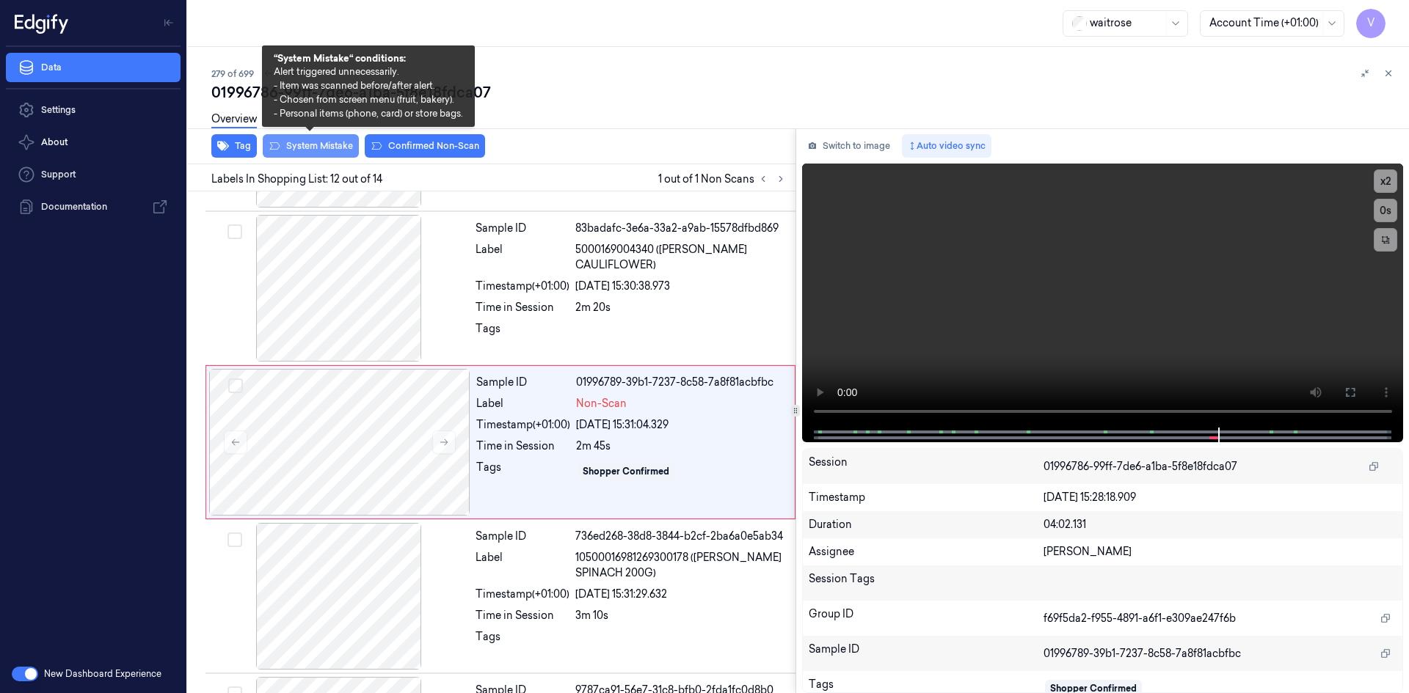
click at [319, 150] on button "System Mistake" at bounding box center [311, 145] width 96 height 23
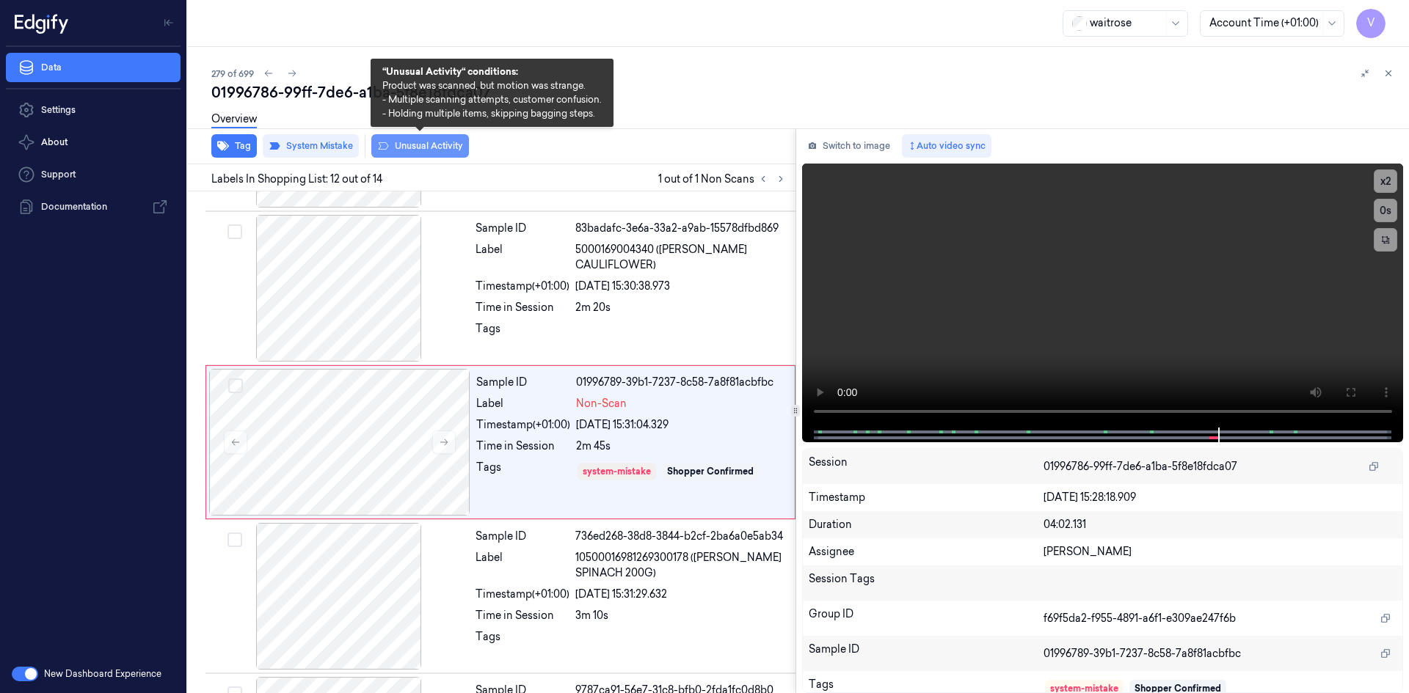
click at [449, 142] on button "Unusual Activity" at bounding box center [420, 145] width 98 height 23
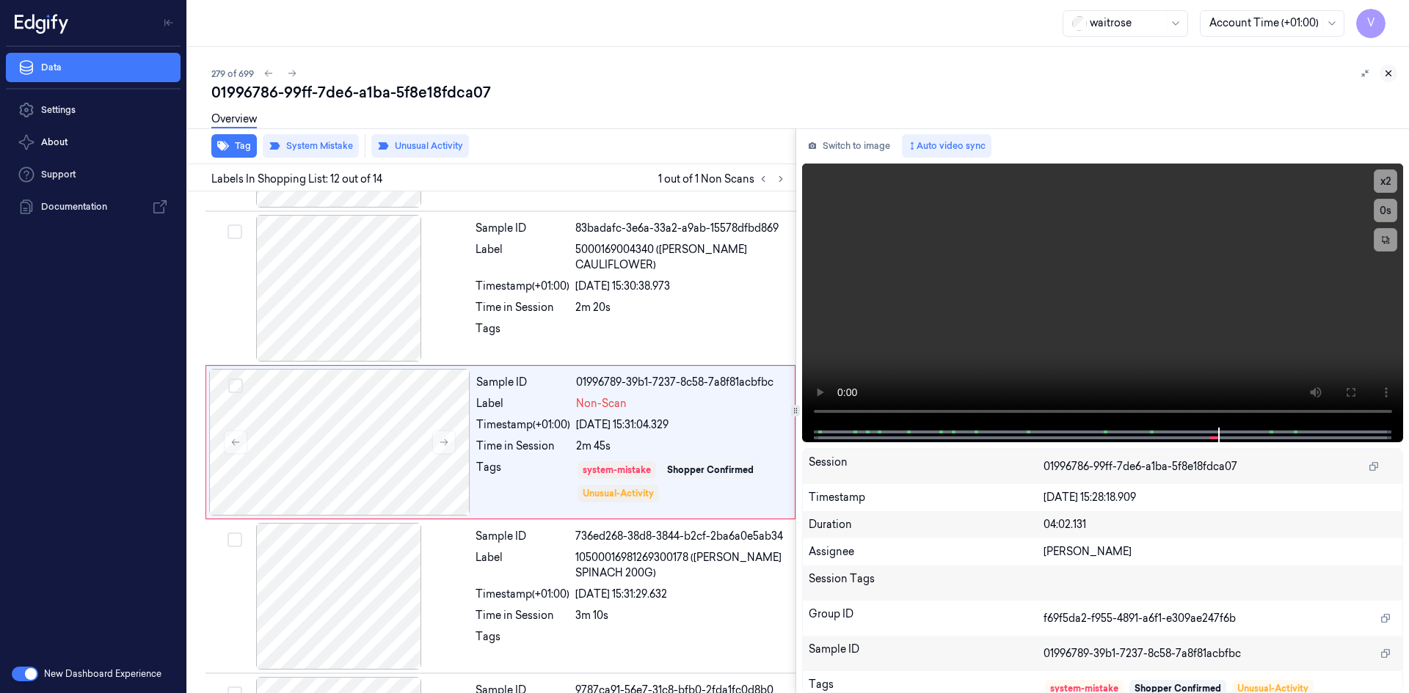
click at [1387, 75] on icon at bounding box center [1388, 73] width 10 height 10
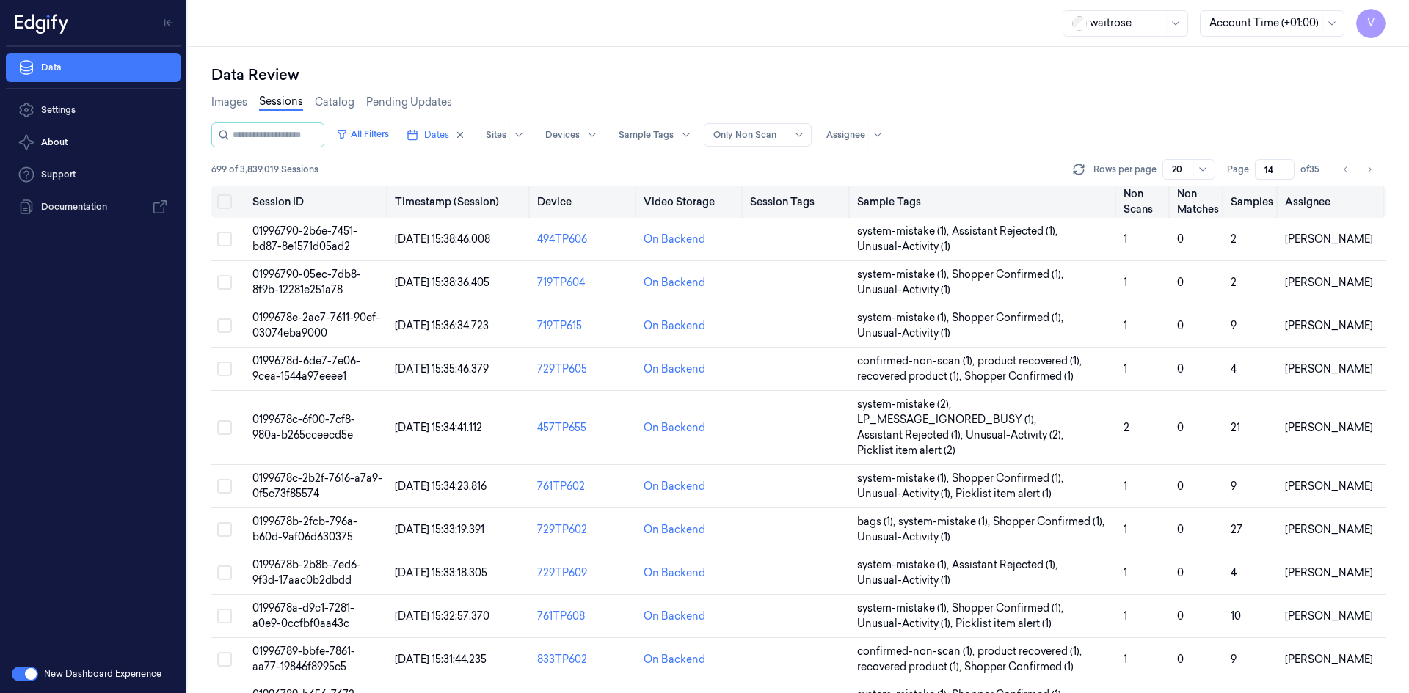
drag, startPoint x: 1276, startPoint y: 172, endPoint x: 1236, endPoint y: 194, distance: 45.0
click at [1236, 194] on div "All Filters Dates Sites Devices Sample Tags Alert Type Only Non Scan Assignee 6…" at bounding box center [798, 408] width 1174 height 571
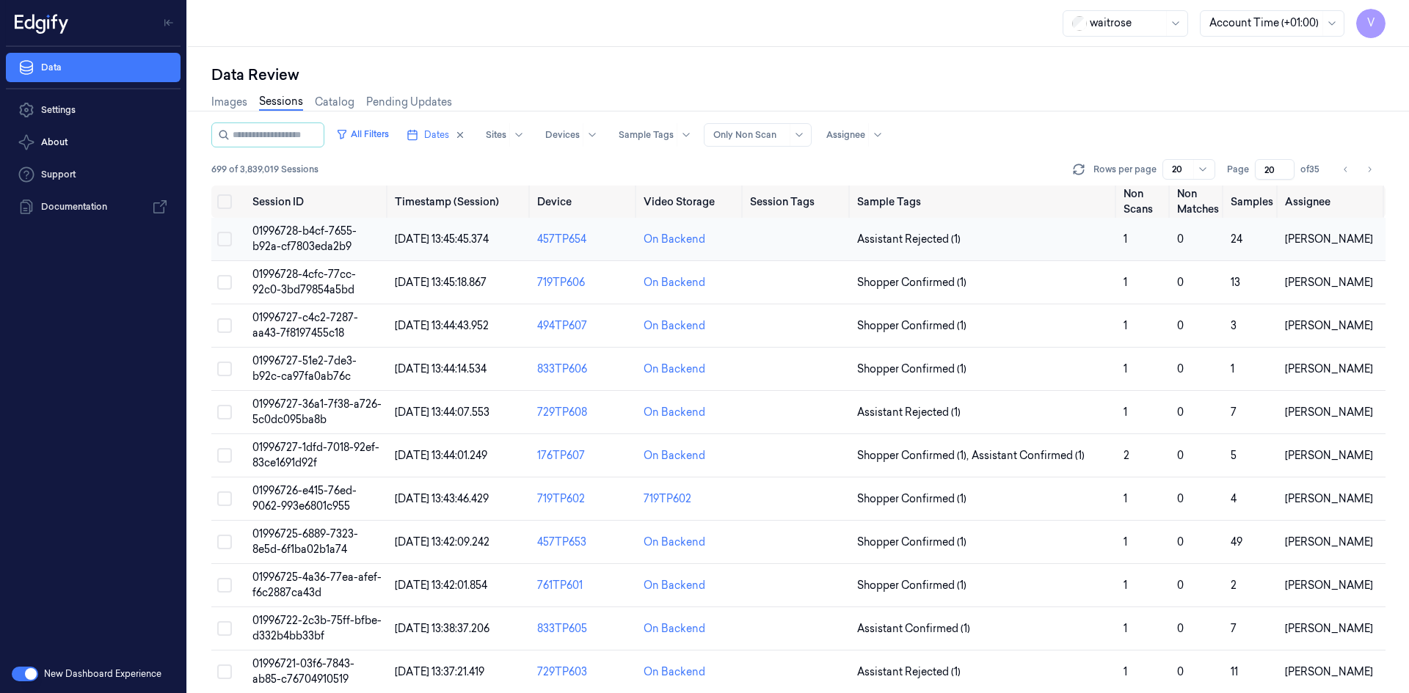
type input "20"
click at [307, 238] on td "01996728-b4cf-7655-b92a-cf7803eda2b9" at bounding box center [318, 239] width 142 height 43
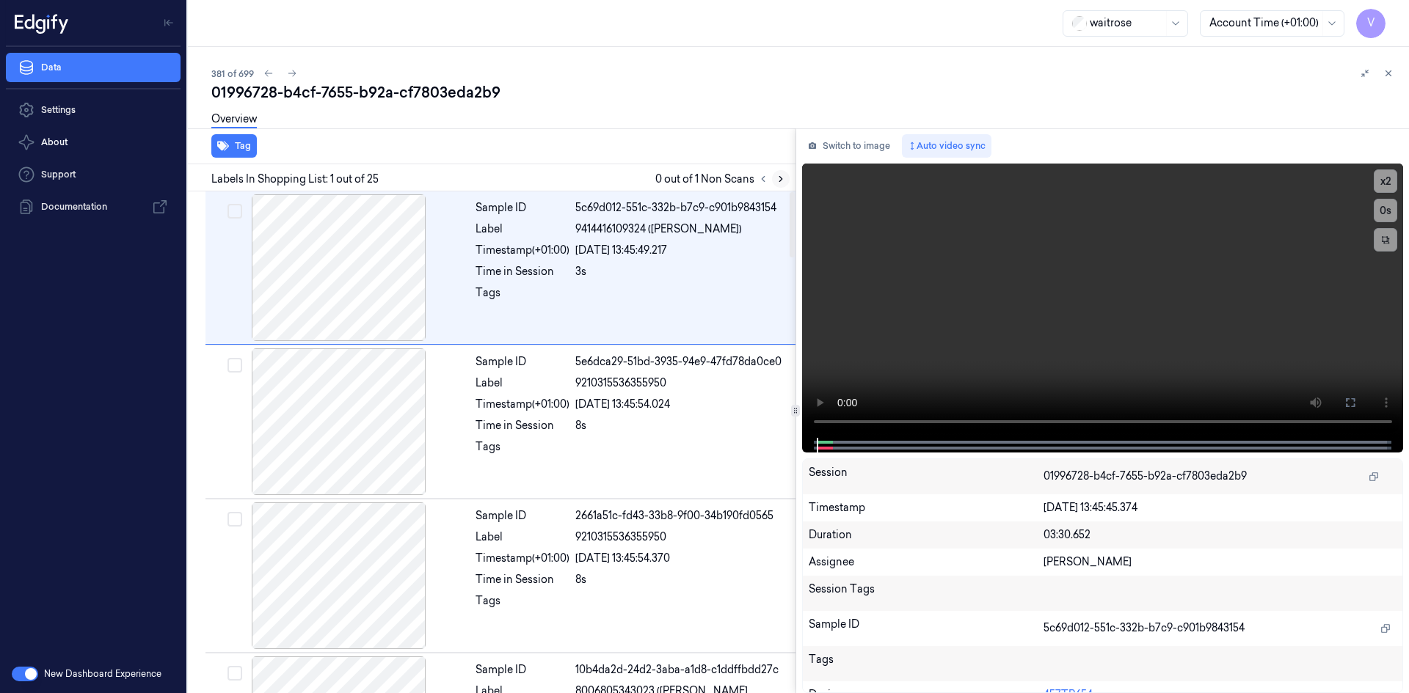
click at [778, 180] on icon at bounding box center [780, 179] width 10 height 10
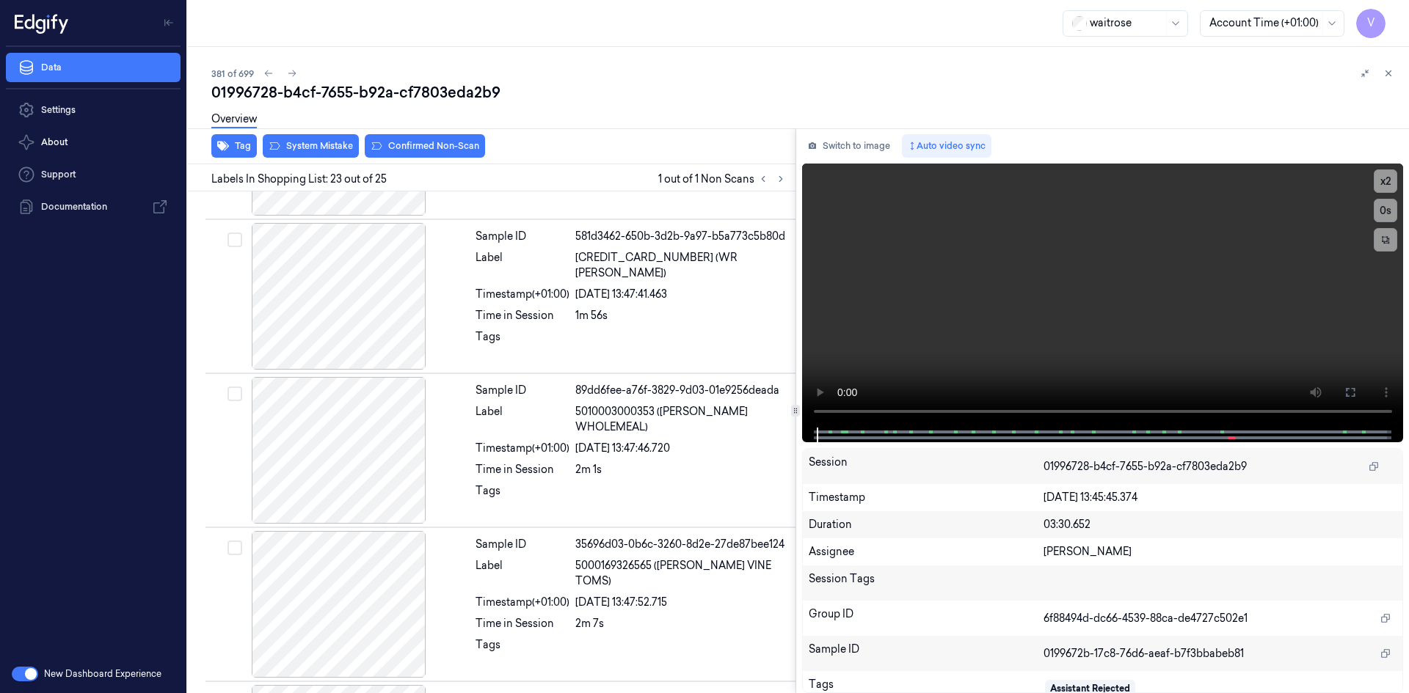
scroll to position [3215, 0]
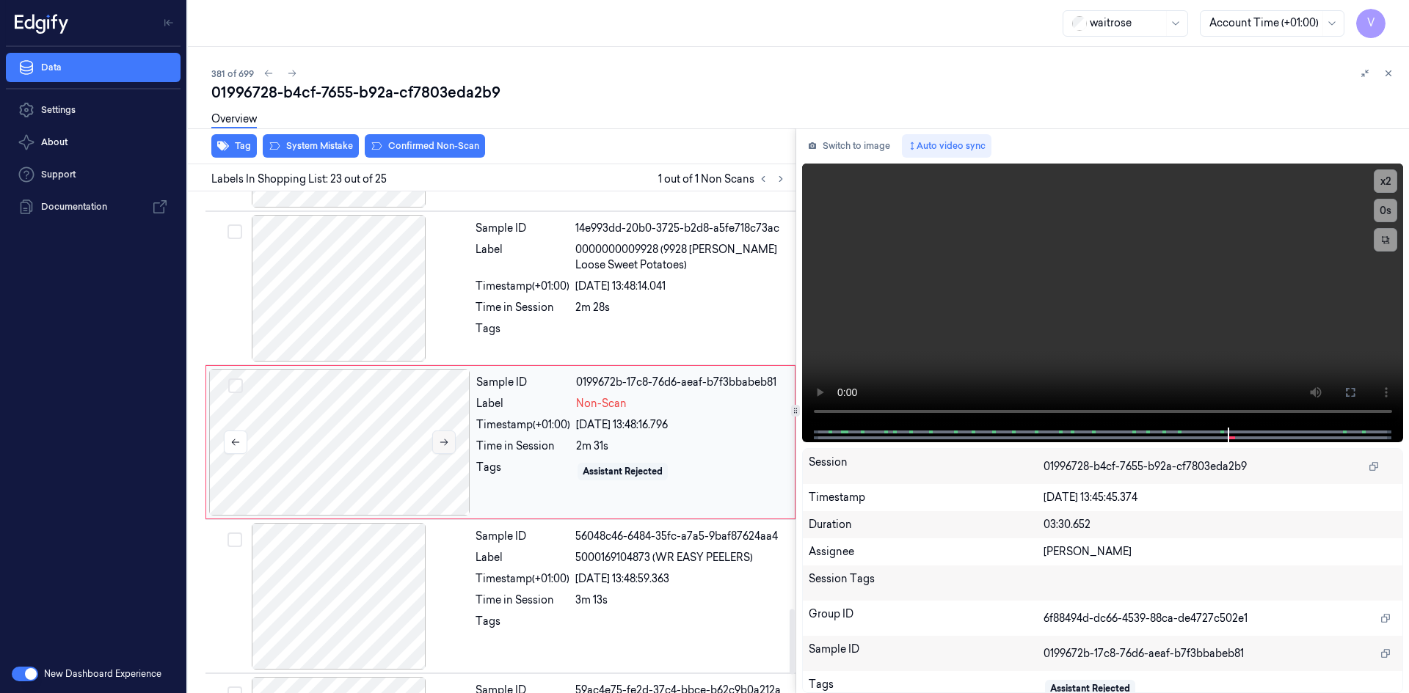
click at [448, 443] on icon at bounding box center [444, 442] width 10 height 10
click at [447, 445] on icon at bounding box center [444, 442] width 10 height 10
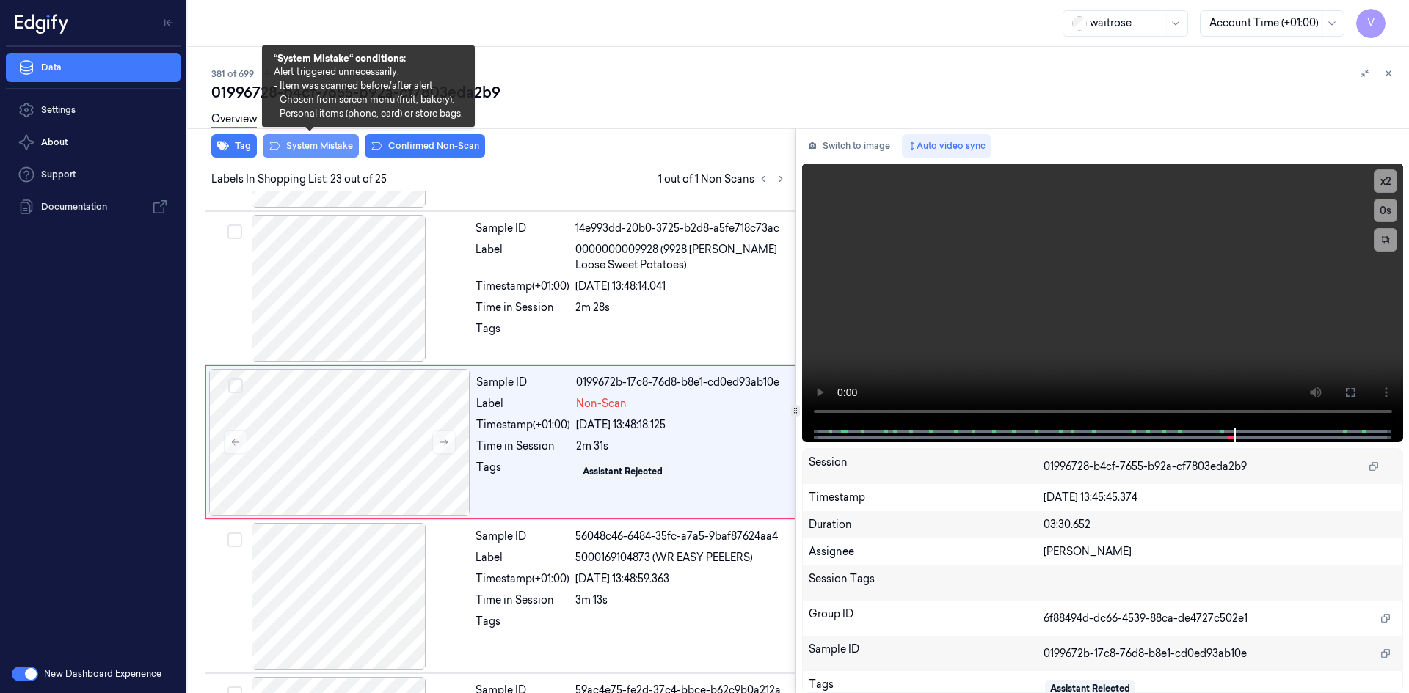
click at [321, 146] on button "System Mistake" at bounding box center [311, 145] width 96 height 23
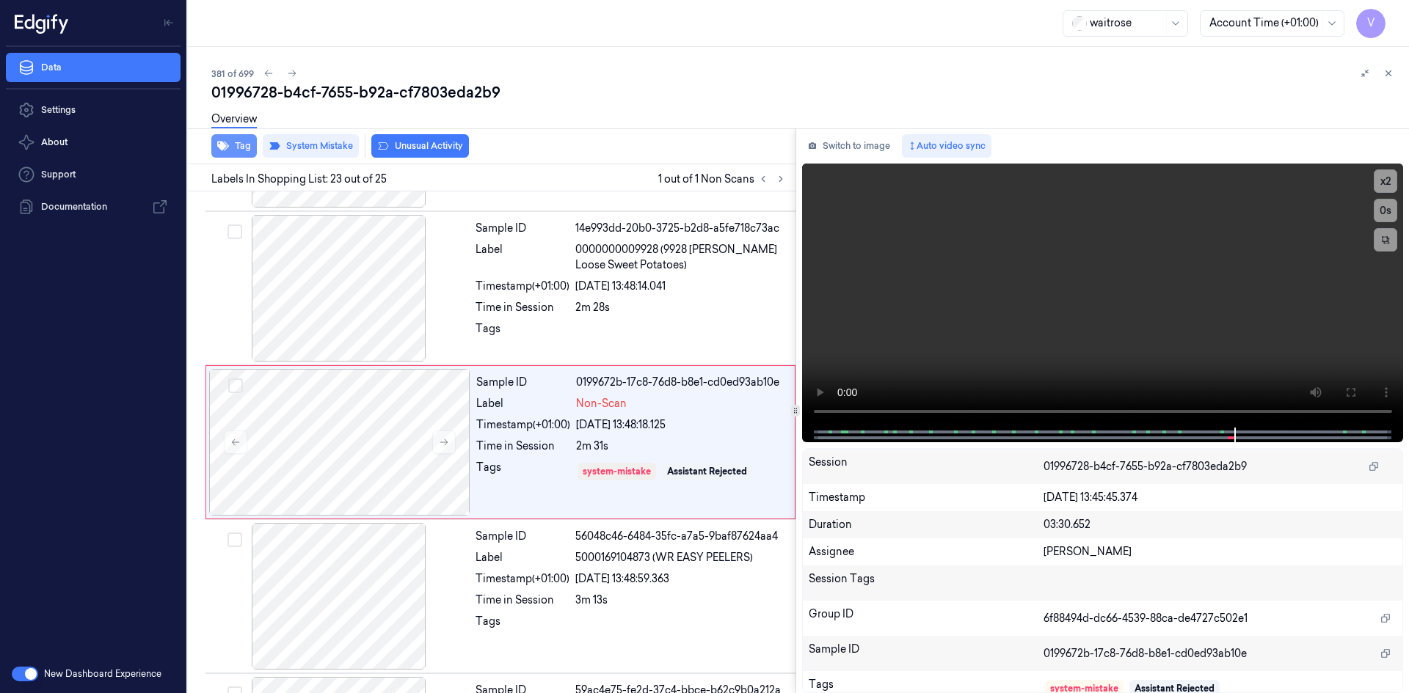
click at [245, 145] on button "Tag" at bounding box center [233, 145] width 45 height 23
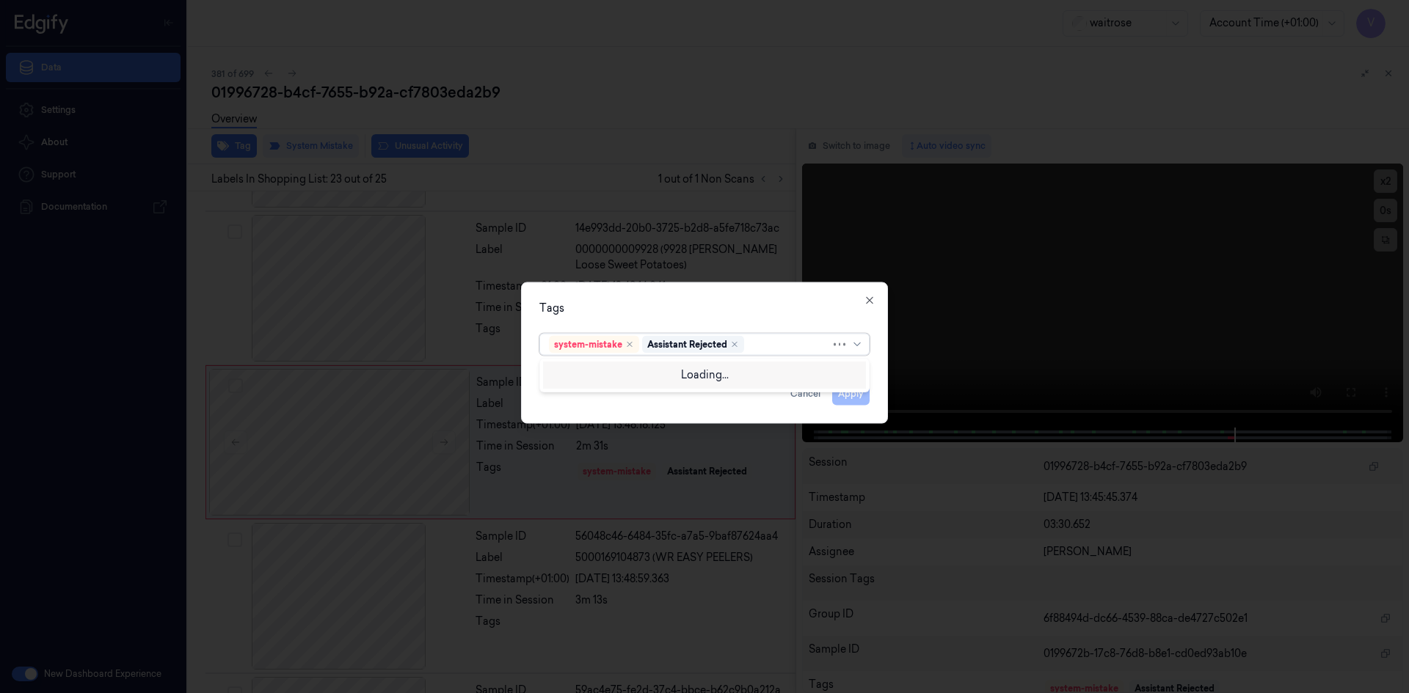
click at [764, 343] on div at bounding box center [789, 344] width 84 height 15
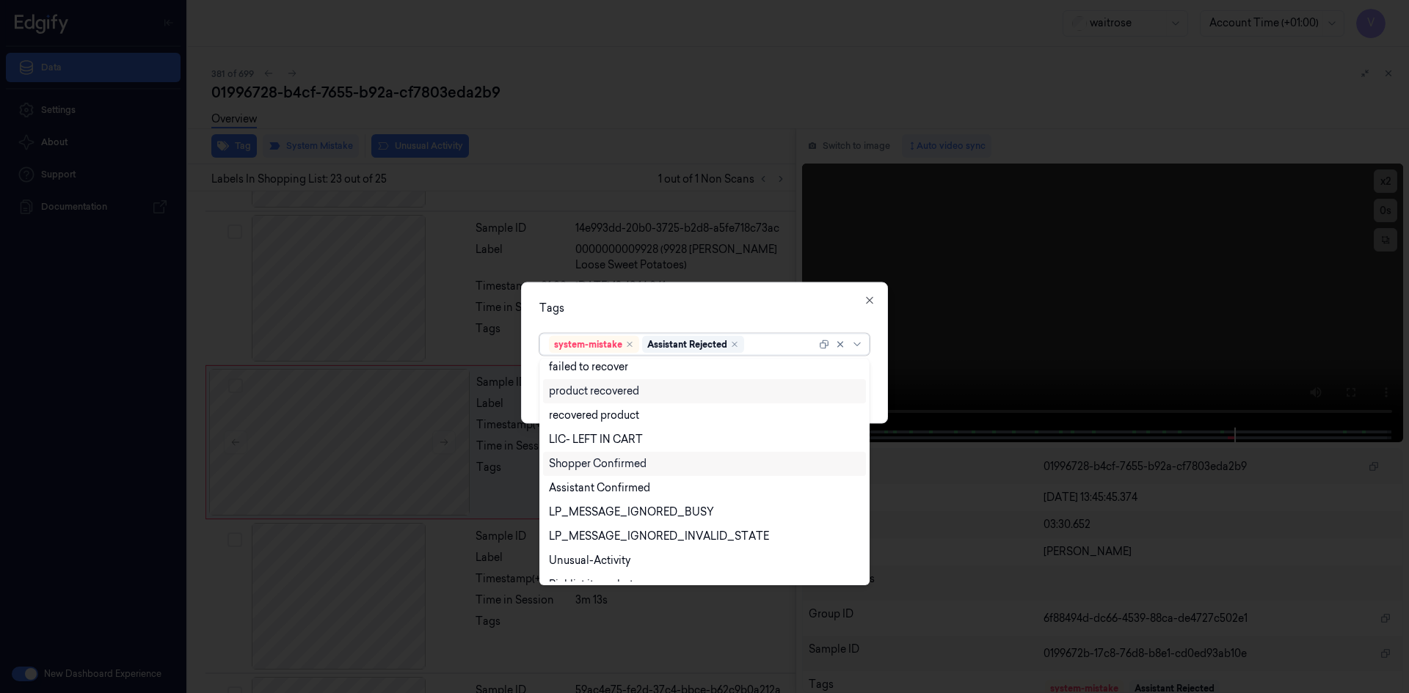
scroll to position [216, 0]
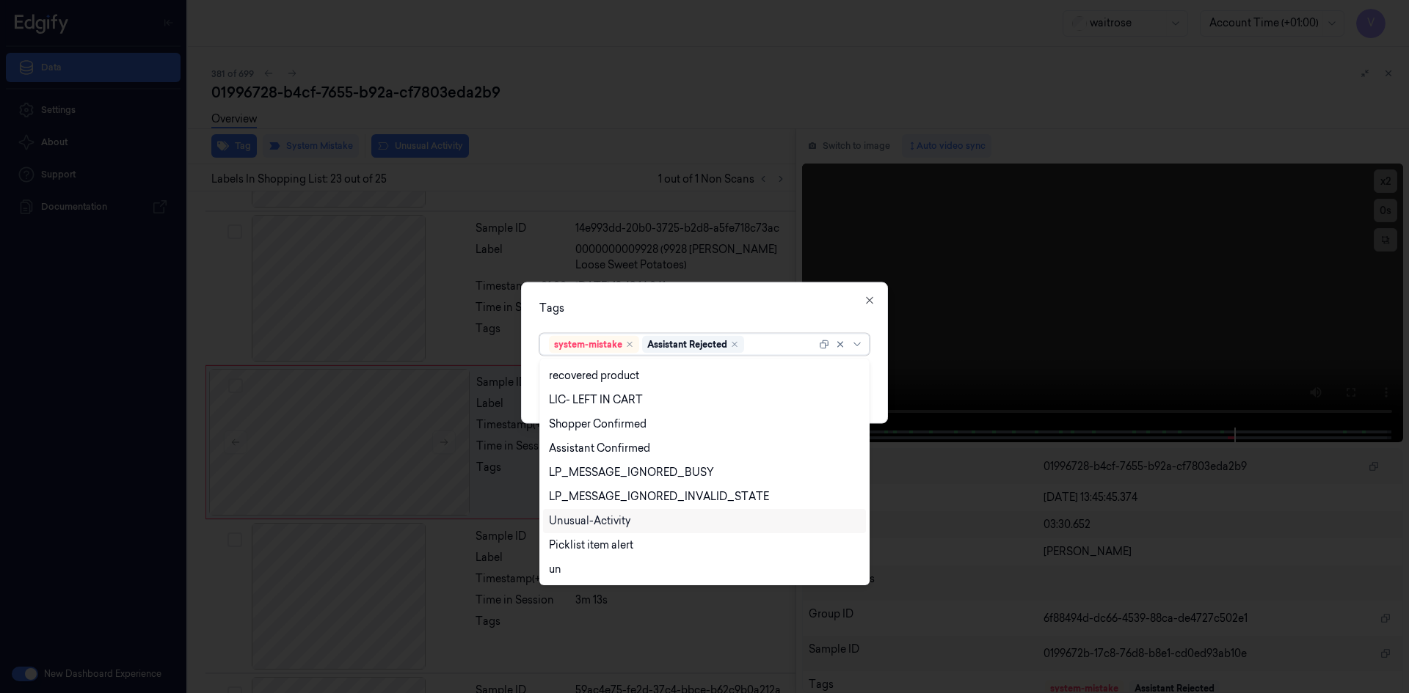
click at [585, 516] on div "Unusual-Activity" at bounding box center [589, 521] width 81 height 15
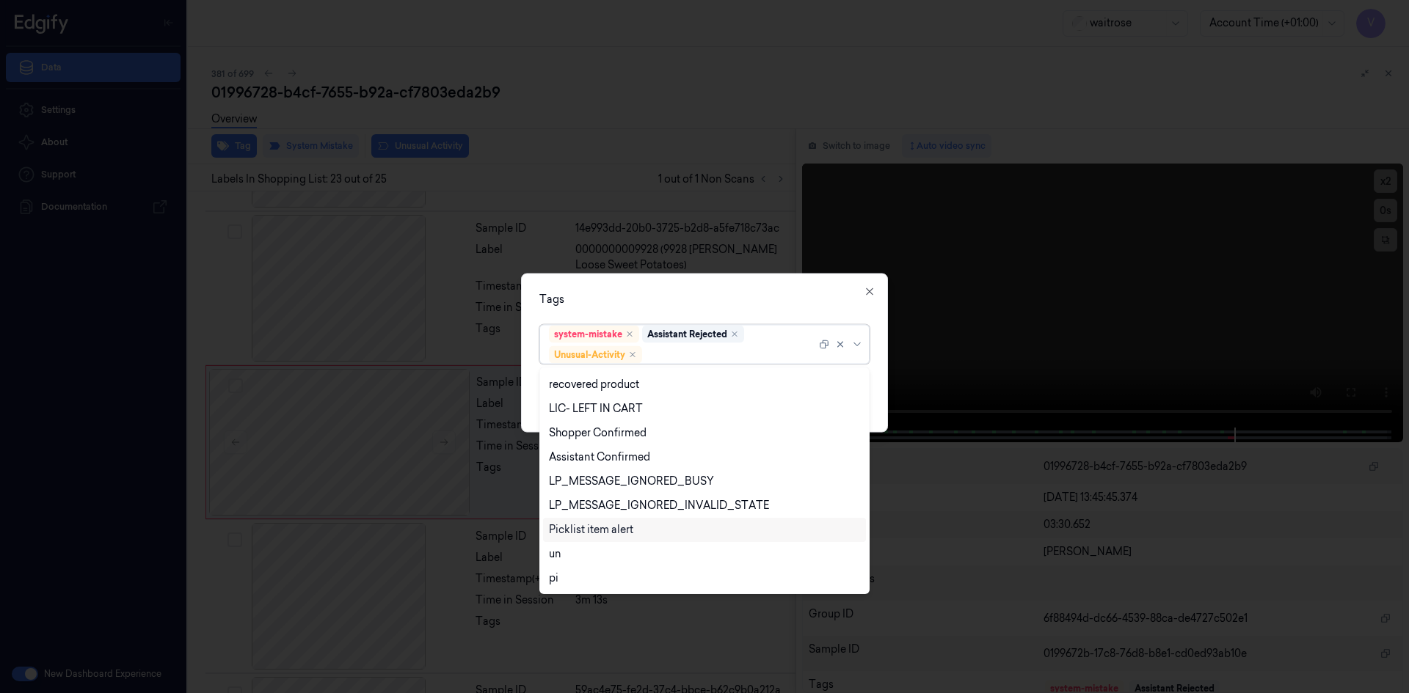
click at [586, 527] on div "Picklist item alert" at bounding box center [591, 529] width 84 height 15
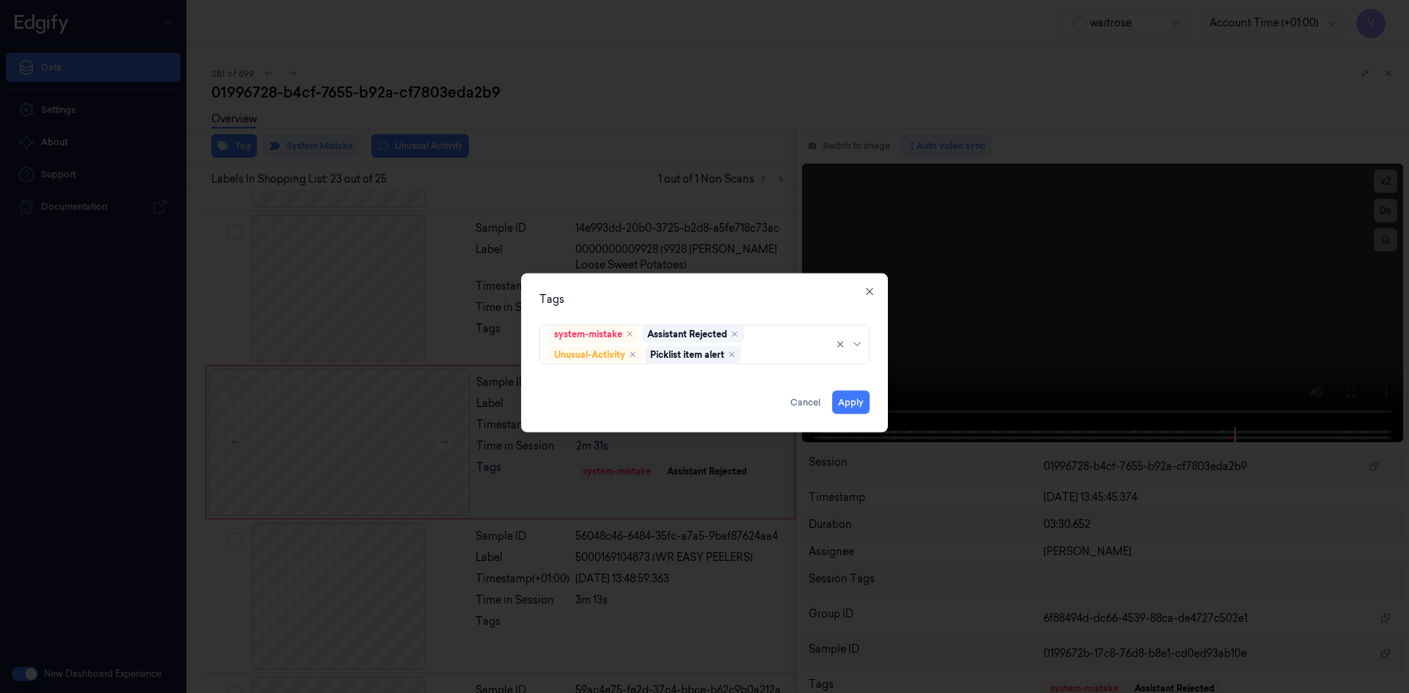
click at [755, 303] on div "Tags" at bounding box center [704, 298] width 330 height 15
click at [855, 404] on button "Apply" at bounding box center [850, 401] width 37 height 23
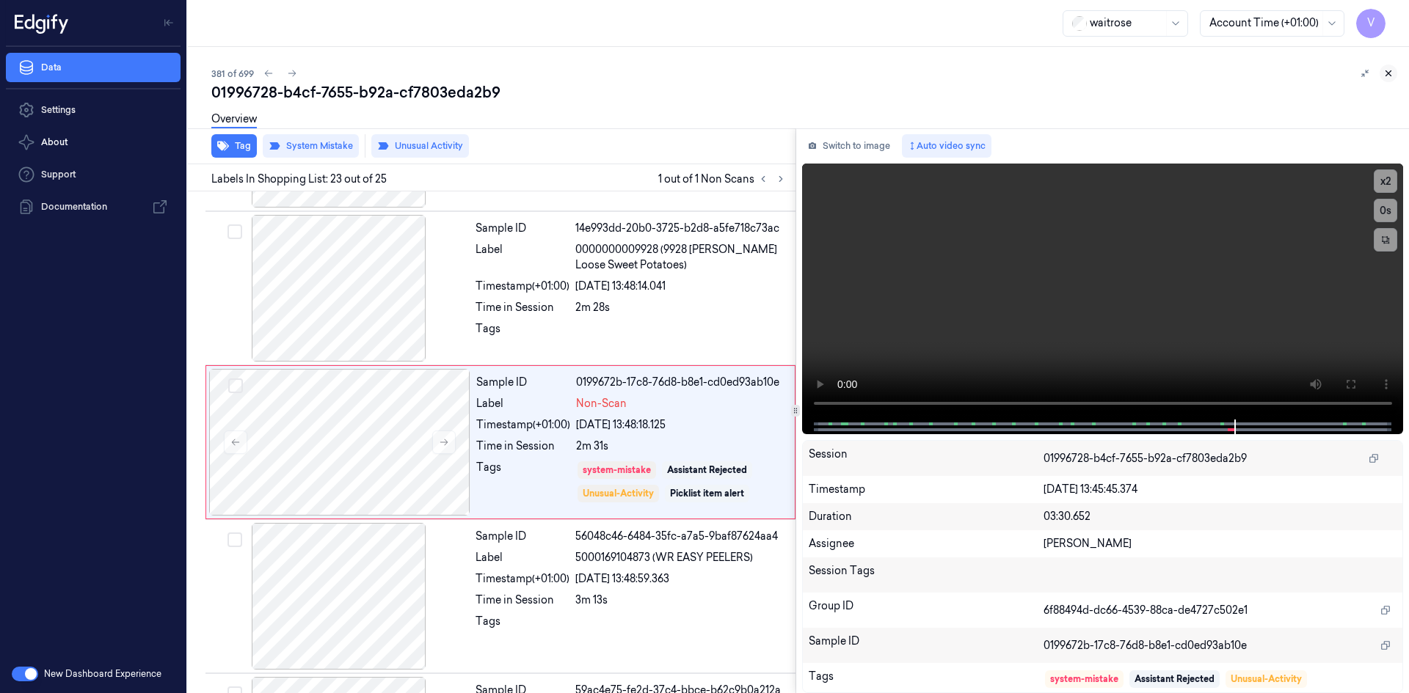
click at [1394, 73] on button at bounding box center [1388, 74] width 18 height 18
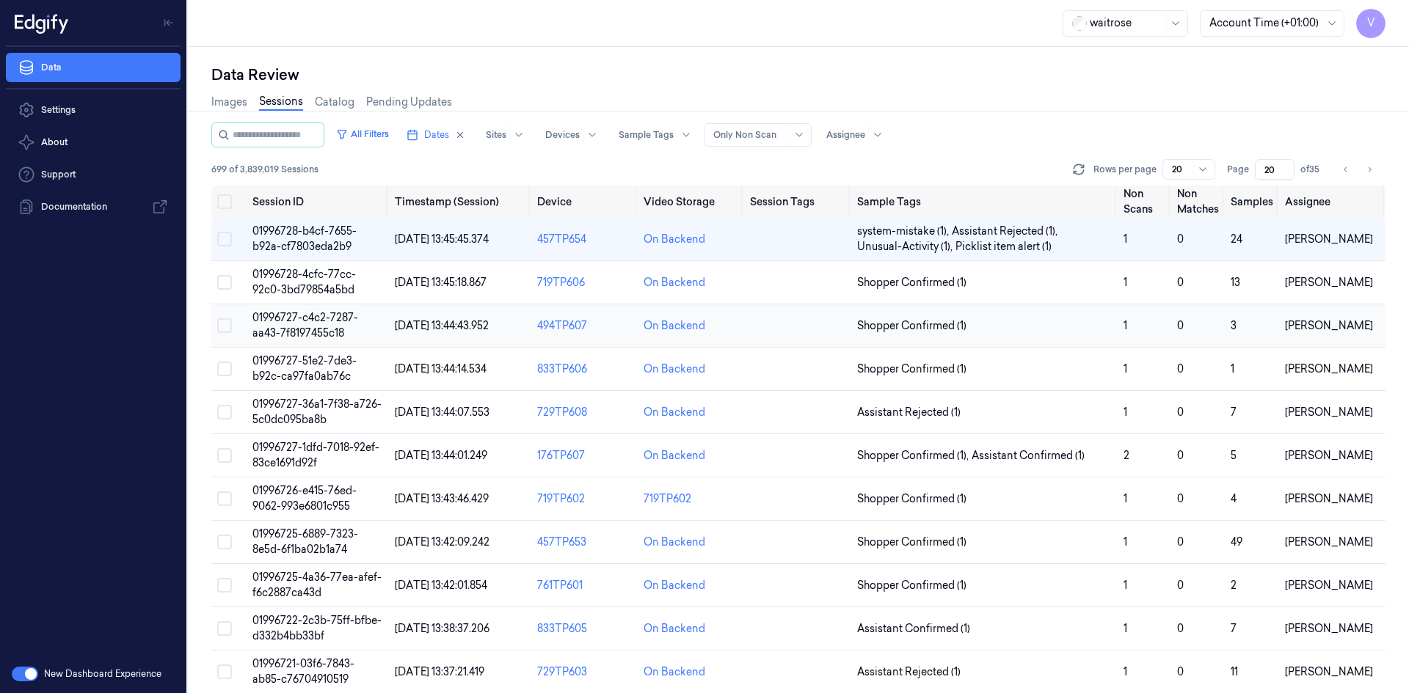
click at [299, 324] on span "01996727-c4c2-7287-aa43-7f8197455c18" at bounding box center [305, 325] width 106 height 29
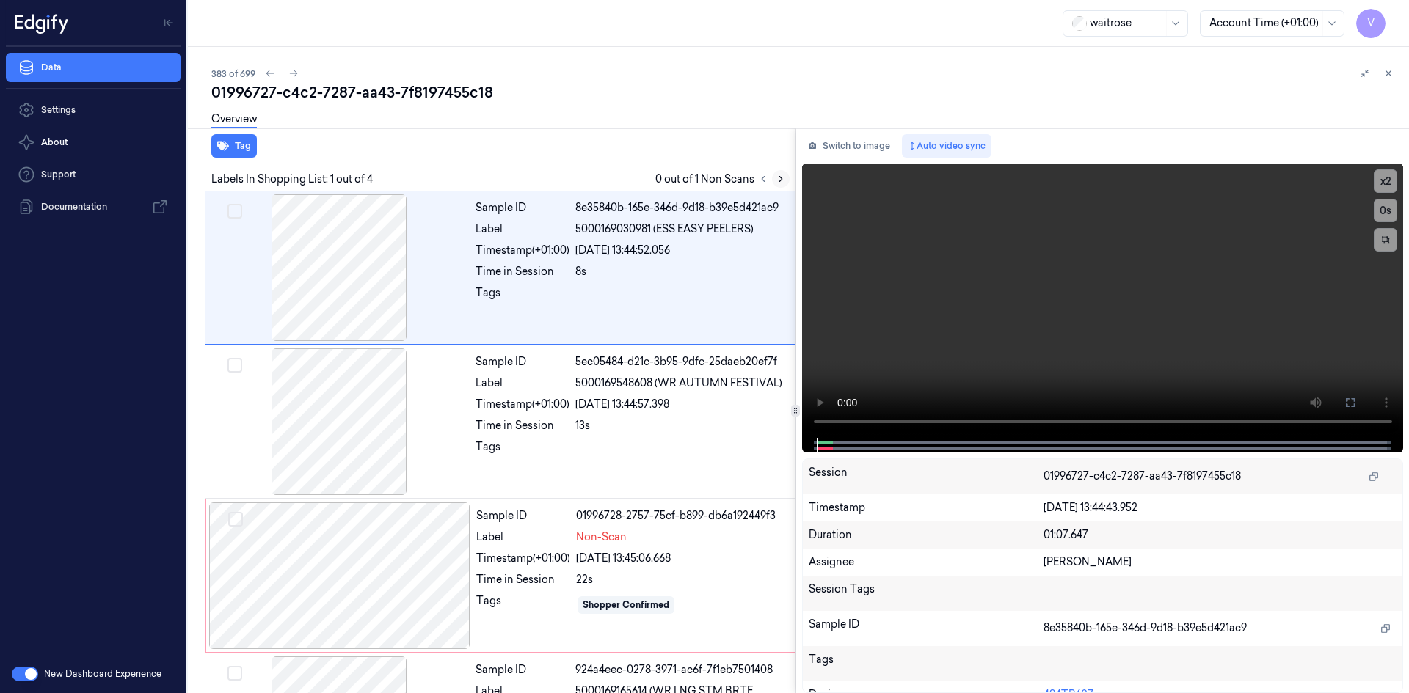
click at [783, 182] on icon at bounding box center [780, 179] width 10 height 10
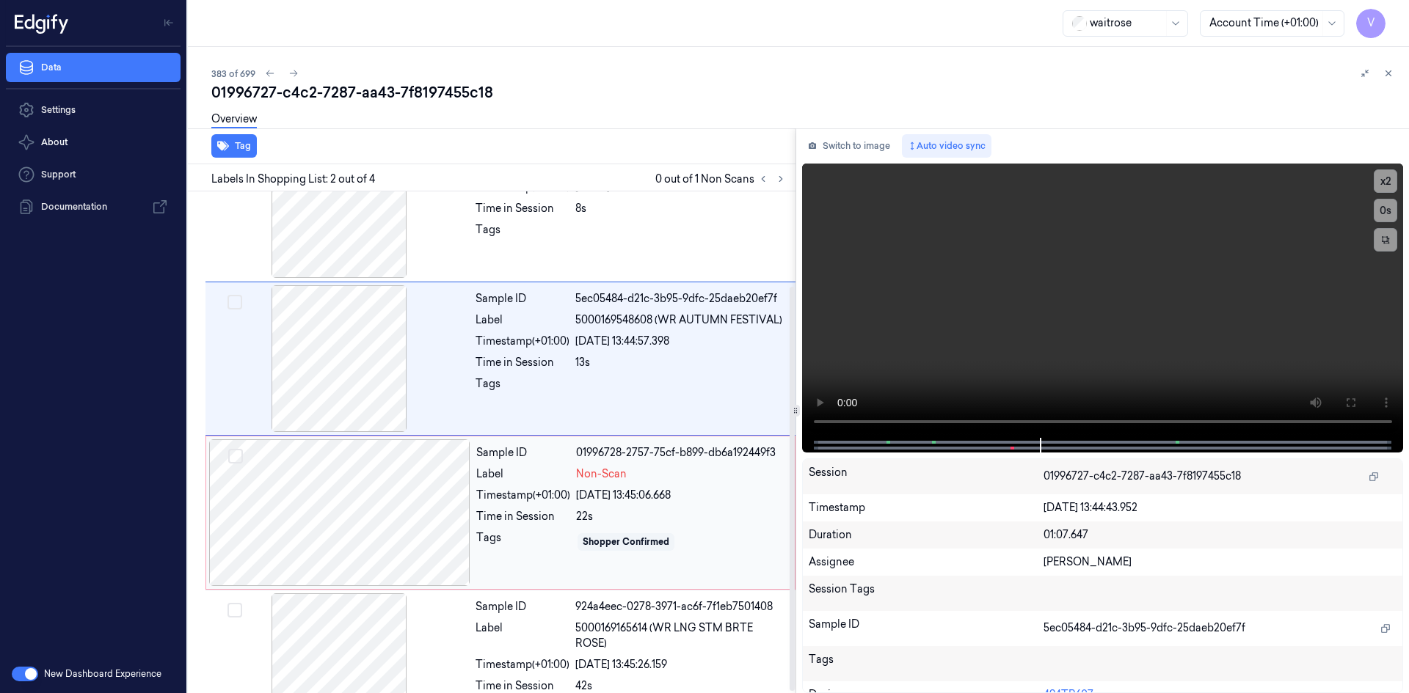
scroll to position [119, 0]
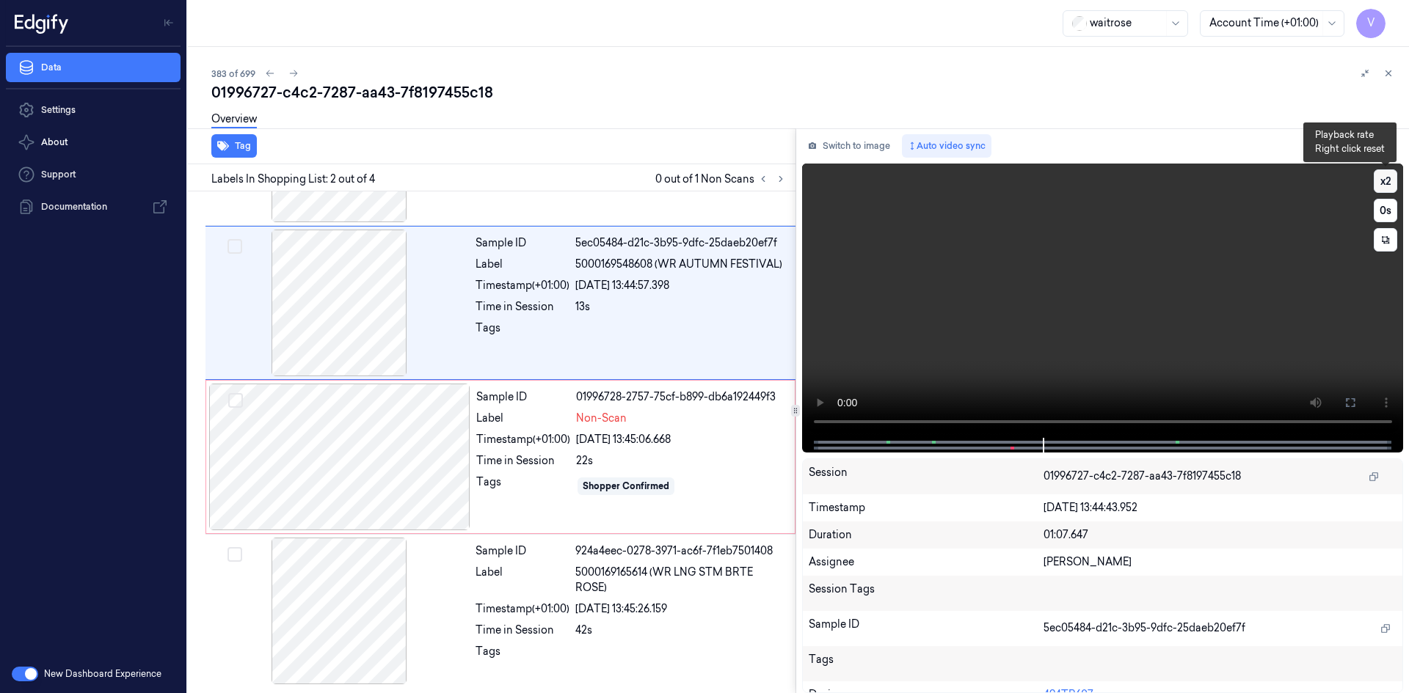
click at [1395, 184] on button "x 2" at bounding box center [1384, 180] width 23 height 23
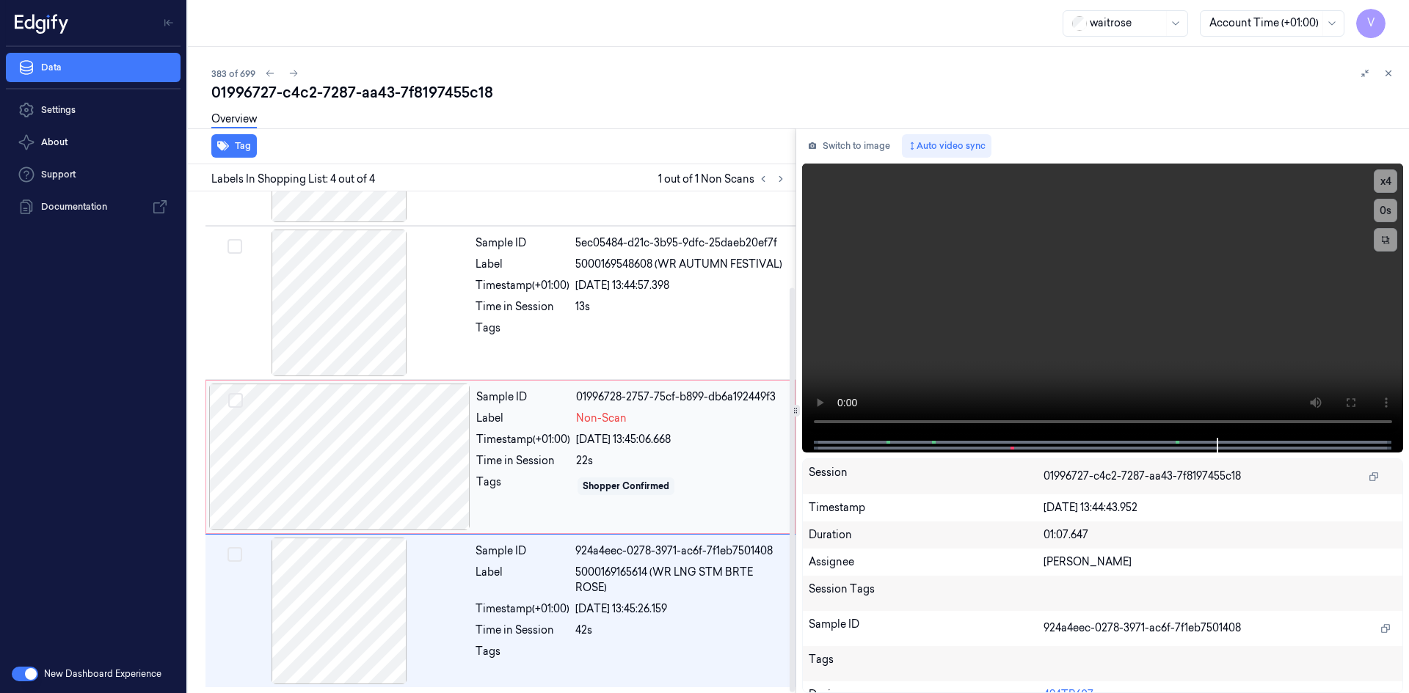
click at [538, 418] on div "Label" at bounding box center [523, 418] width 94 height 15
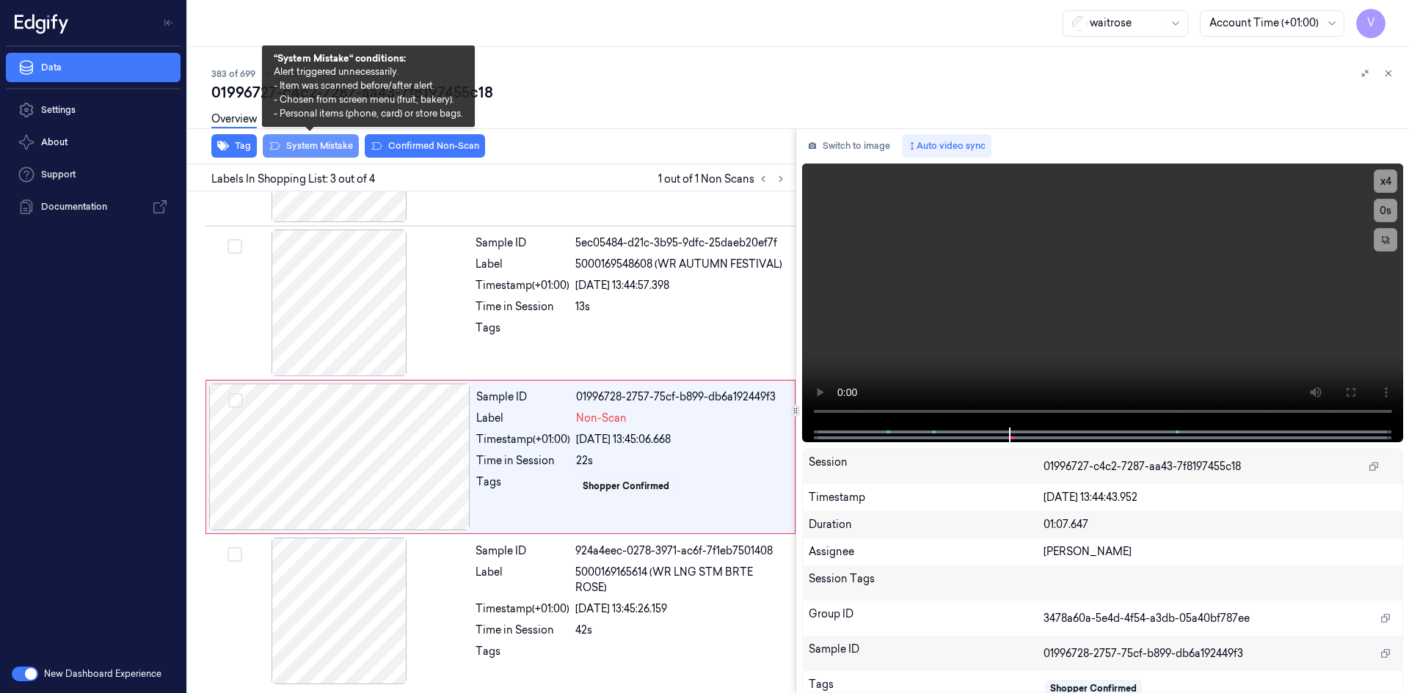
click at [309, 148] on button "System Mistake" at bounding box center [311, 145] width 96 height 23
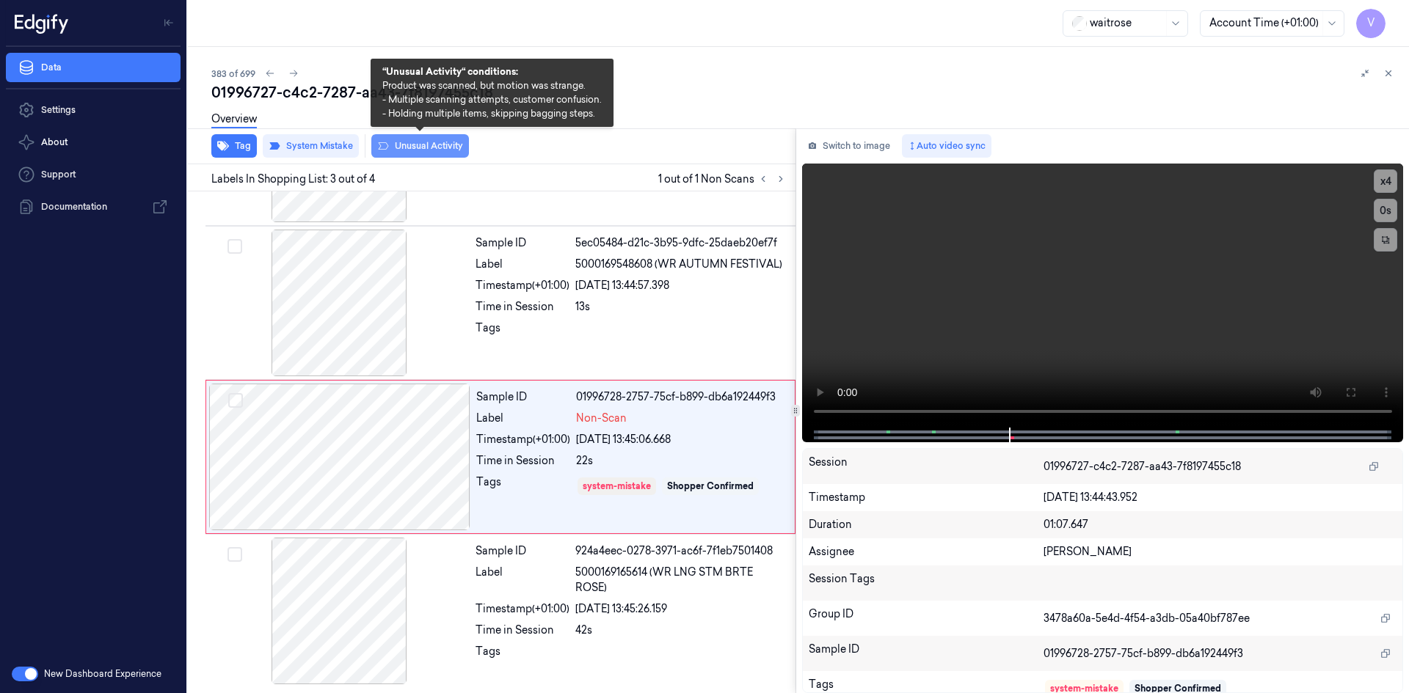
click at [420, 144] on button "Unusual Activity" at bounding box center [420, 145] width 98 height 23
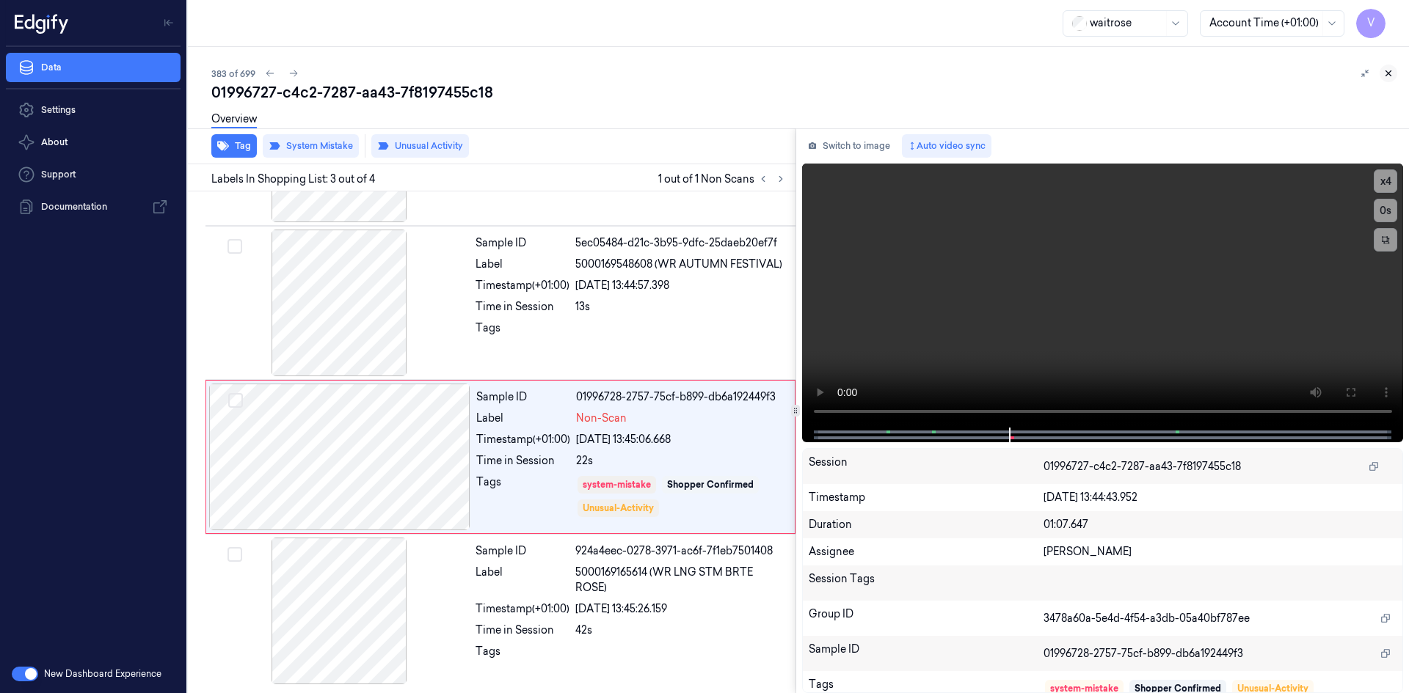
click at [1387, 78] on icon at bounding box center [1388, 73] width 10 height 10
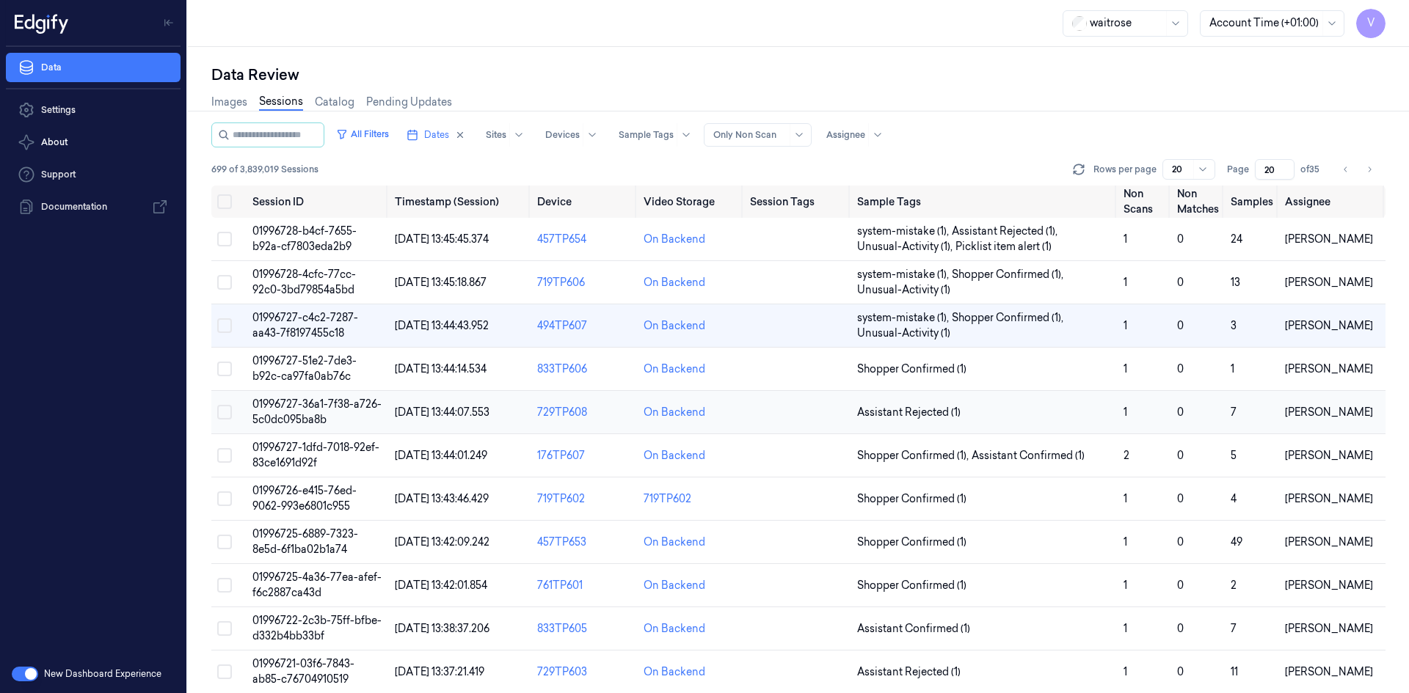
click at [316, 401] on span "01996727-36a1-7f38-a726-5c0dc095ba8b" at bounding box center [316, 412] width 129 height 29
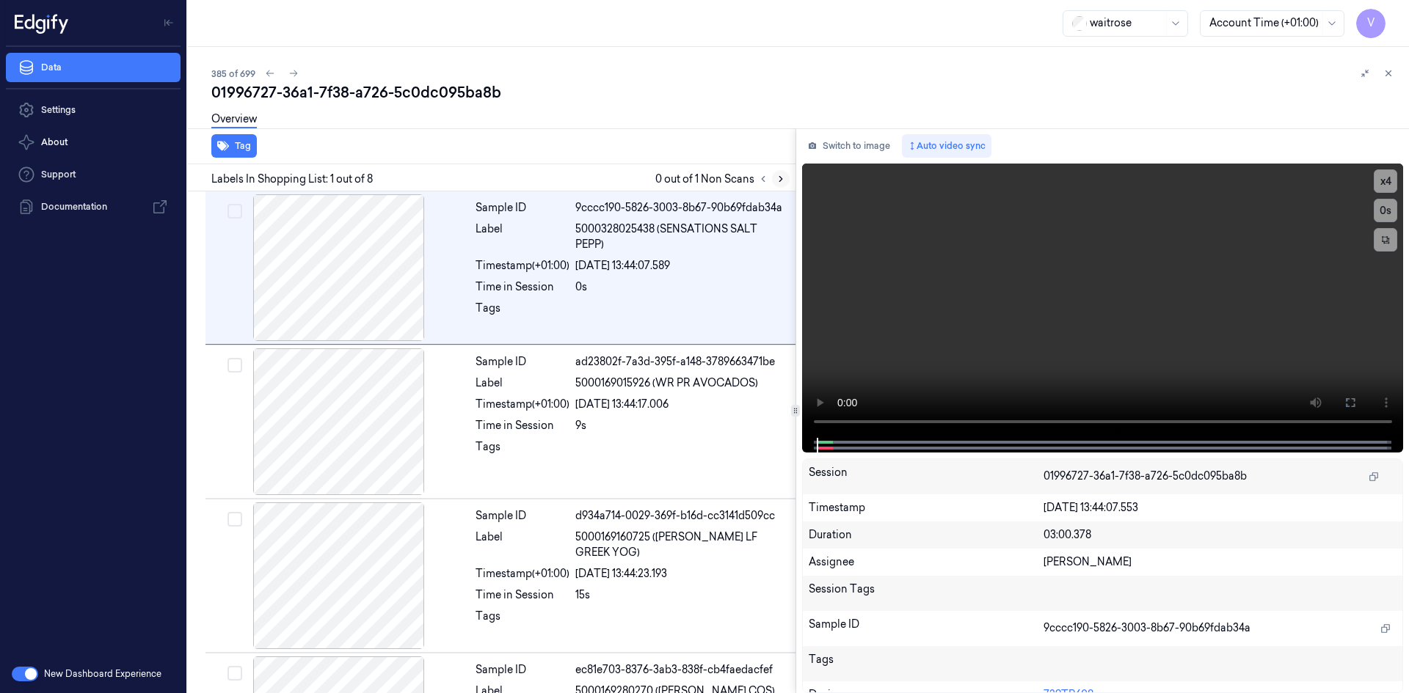
click at [782, 178] on icon at bounding box center [780, 179] width 10 height 10
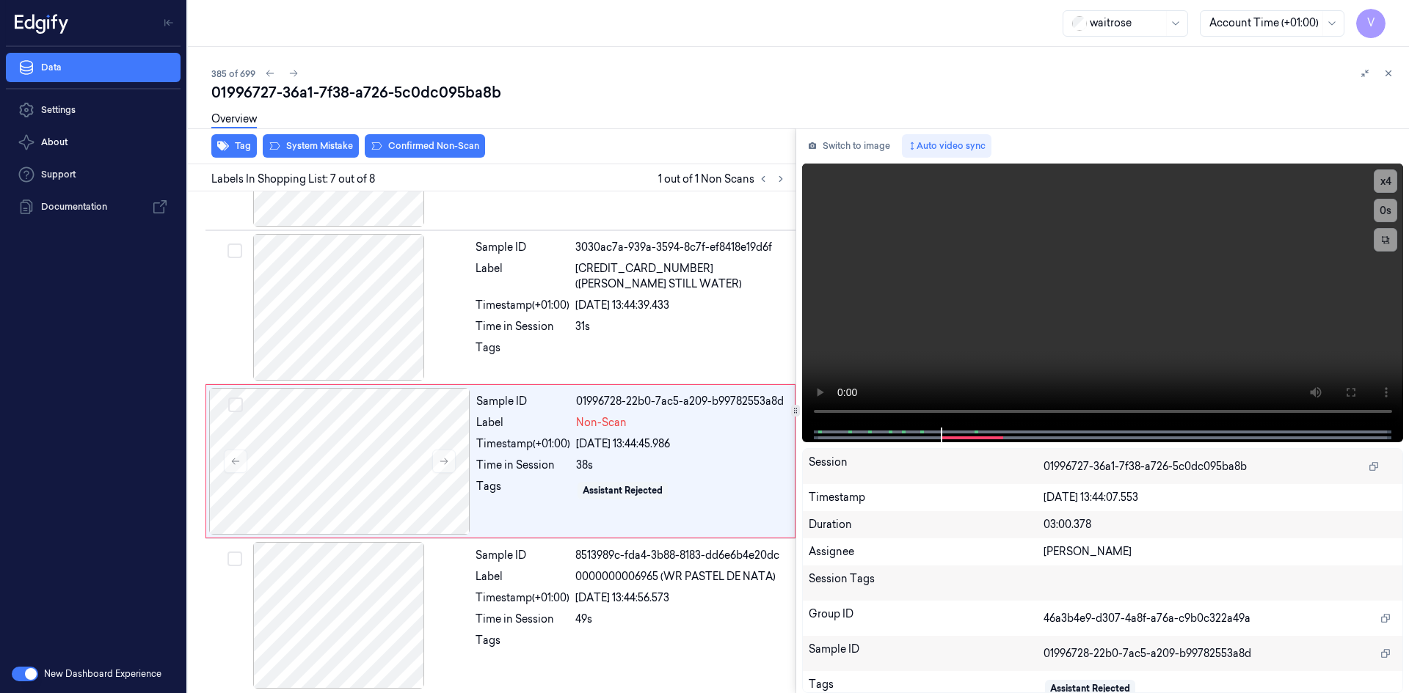
scroll to position [735, 0]
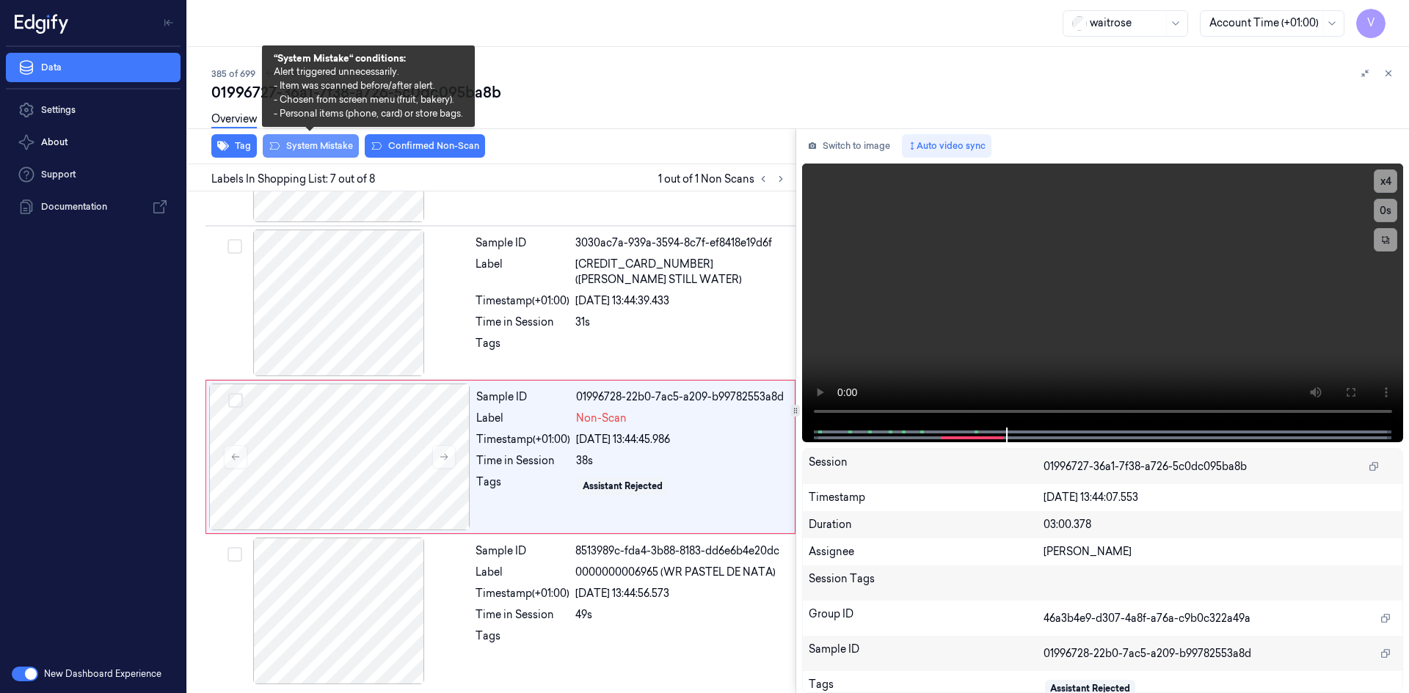
click at [307, 142] on button "System Mistake" at bounding box center [311, 145] width 96 height 23
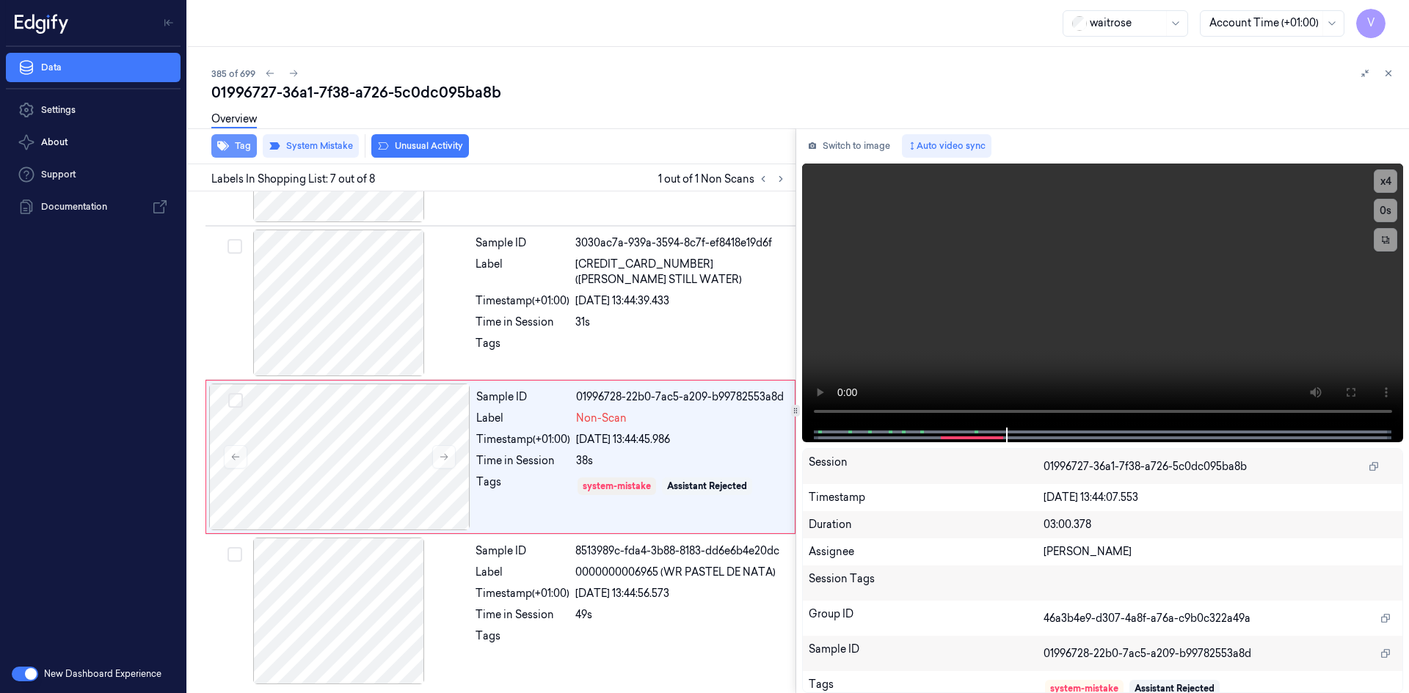
click at [247, 146] on button "Tag" at bounding box center [233, 145] width 45 height 23
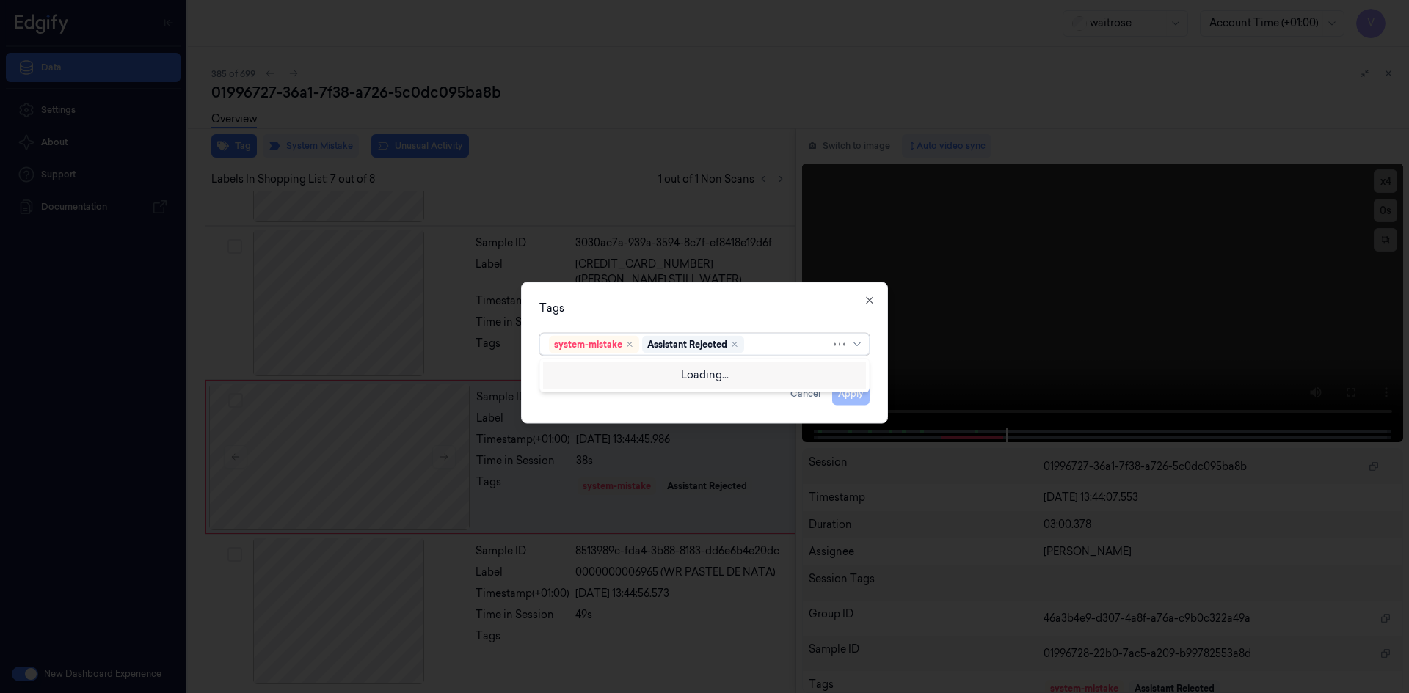
click at [785, 348] on div at bounding box center [789, 344] width 84 height 15
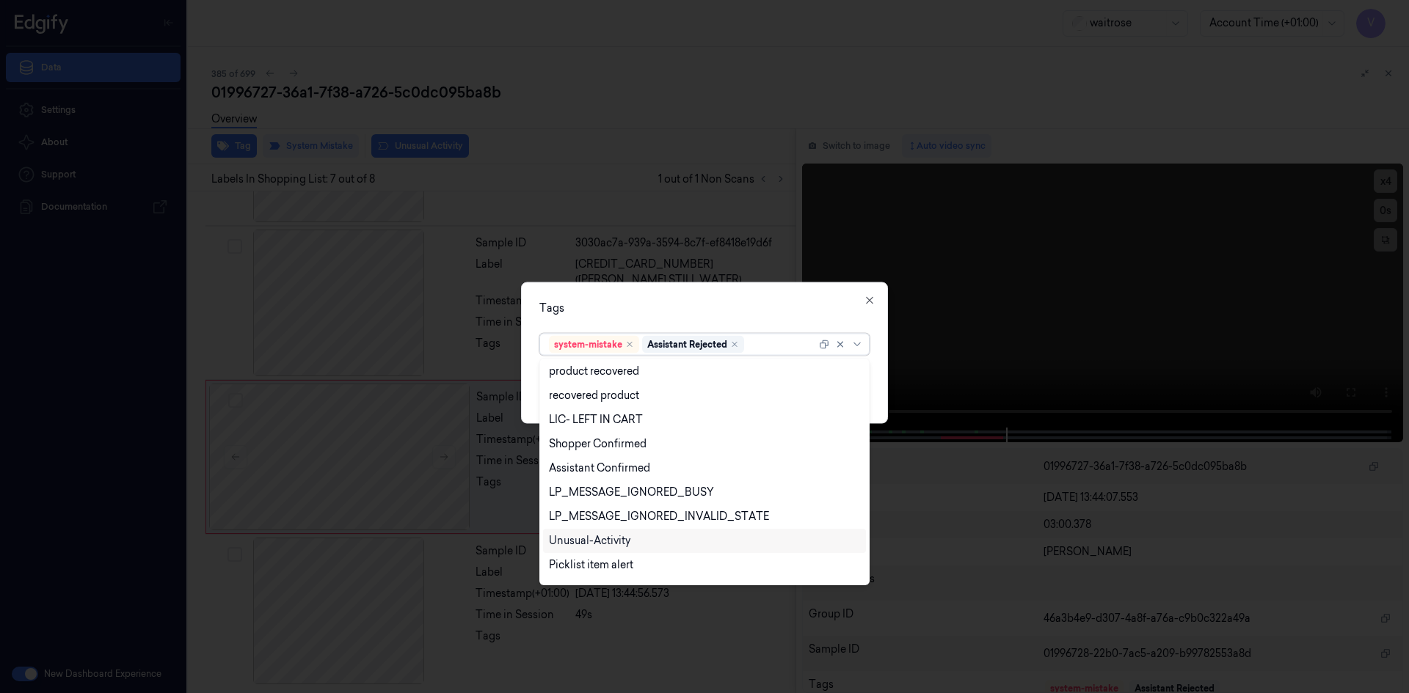
scroll to position [216, 0]
click at [602, 524] on div "Unusual-Activity" at bounding box center [589, 521] width 81 height 15
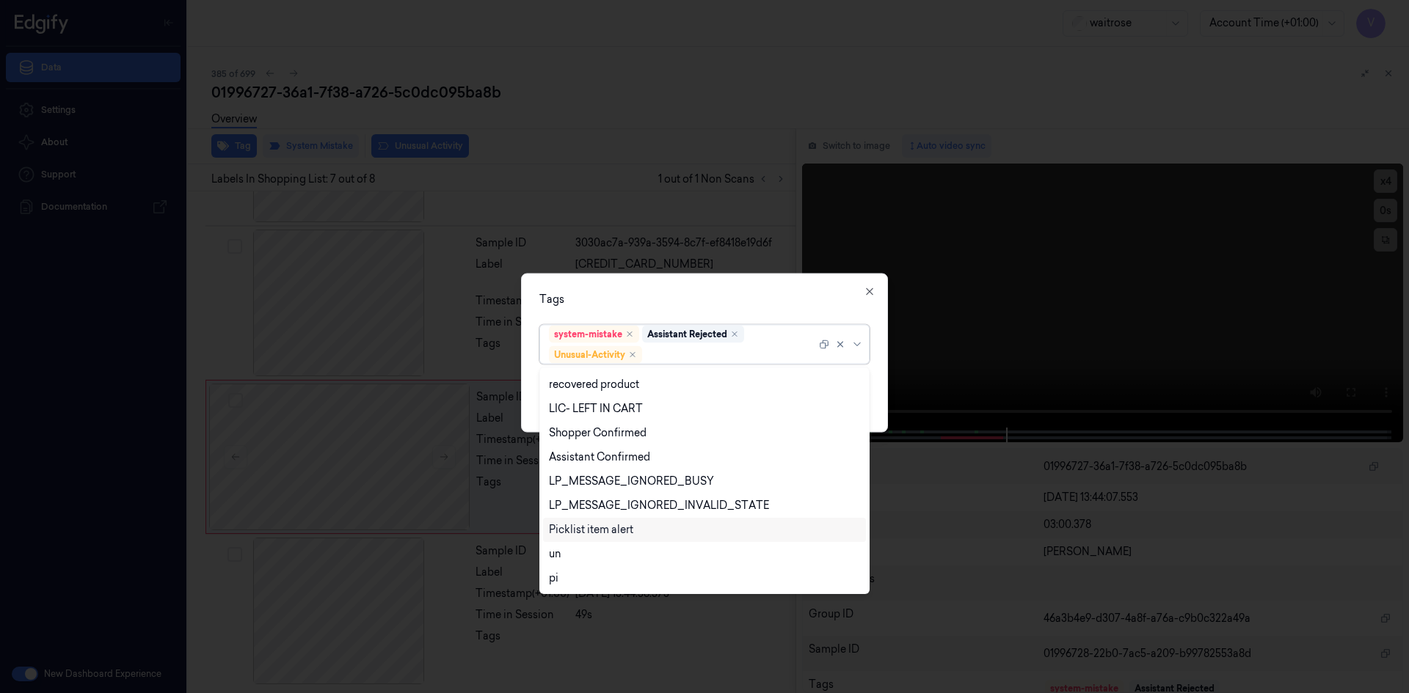
click at [594, 534] on div "Picklist item alert" at bounding box center [591, 529] width 84 height 15
drag, startPoint x: 715, startPoint y: 307, endPoint x: 809, endPoint y: 371, distance: 114.0
click at [720, 312] on div "Tags option Picklist item alert, selected. 20 results available. Use Up and Dow…" at bounding box center [704, 352] width 367 height 159
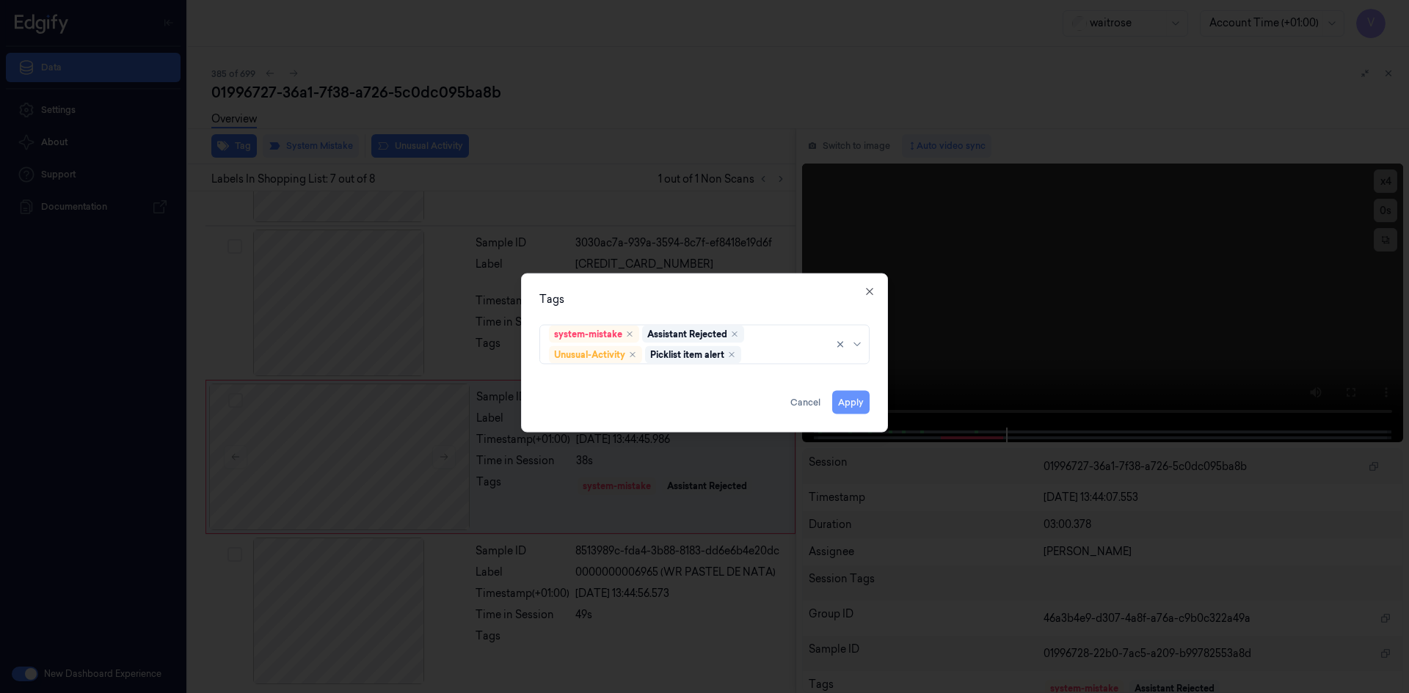
click at [861, 402] on button "Apply" at bounding box center [850, 401] width 37 height 23
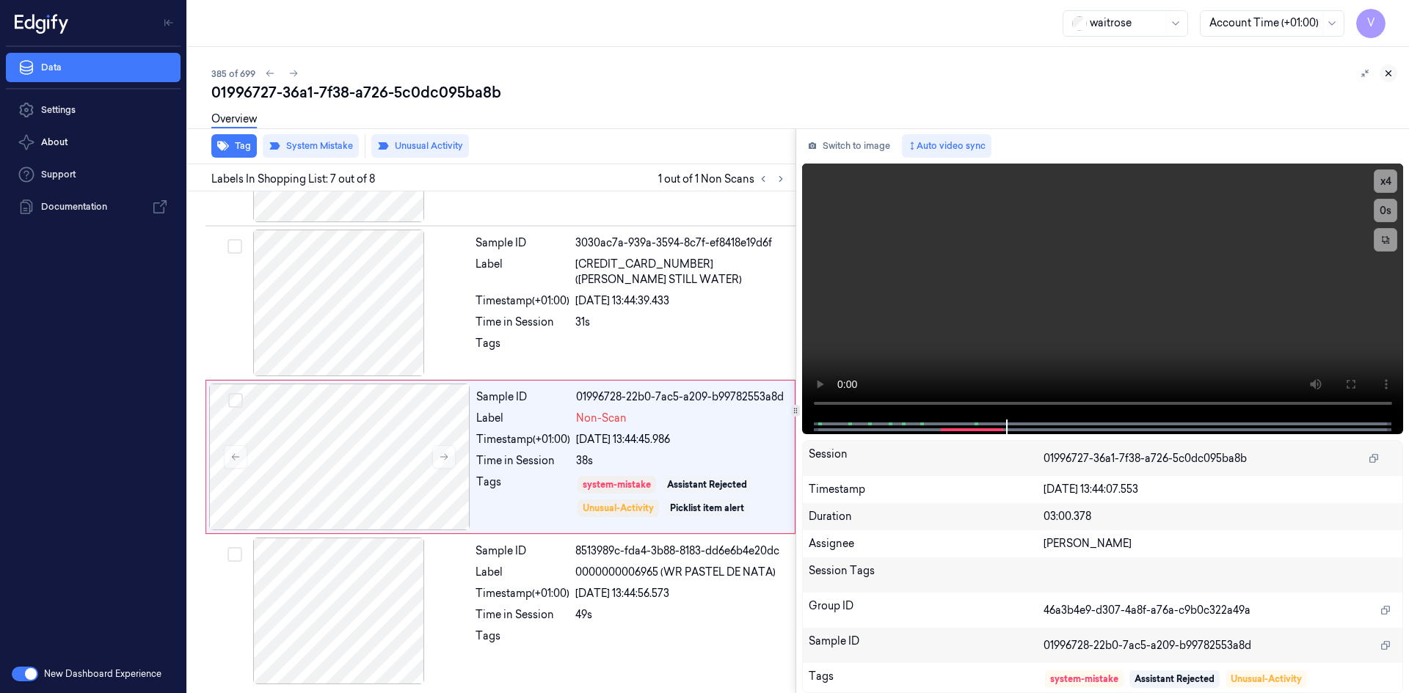
click at [1389, 73] on icon at bounding box center [1388, 73] width 10 height 10
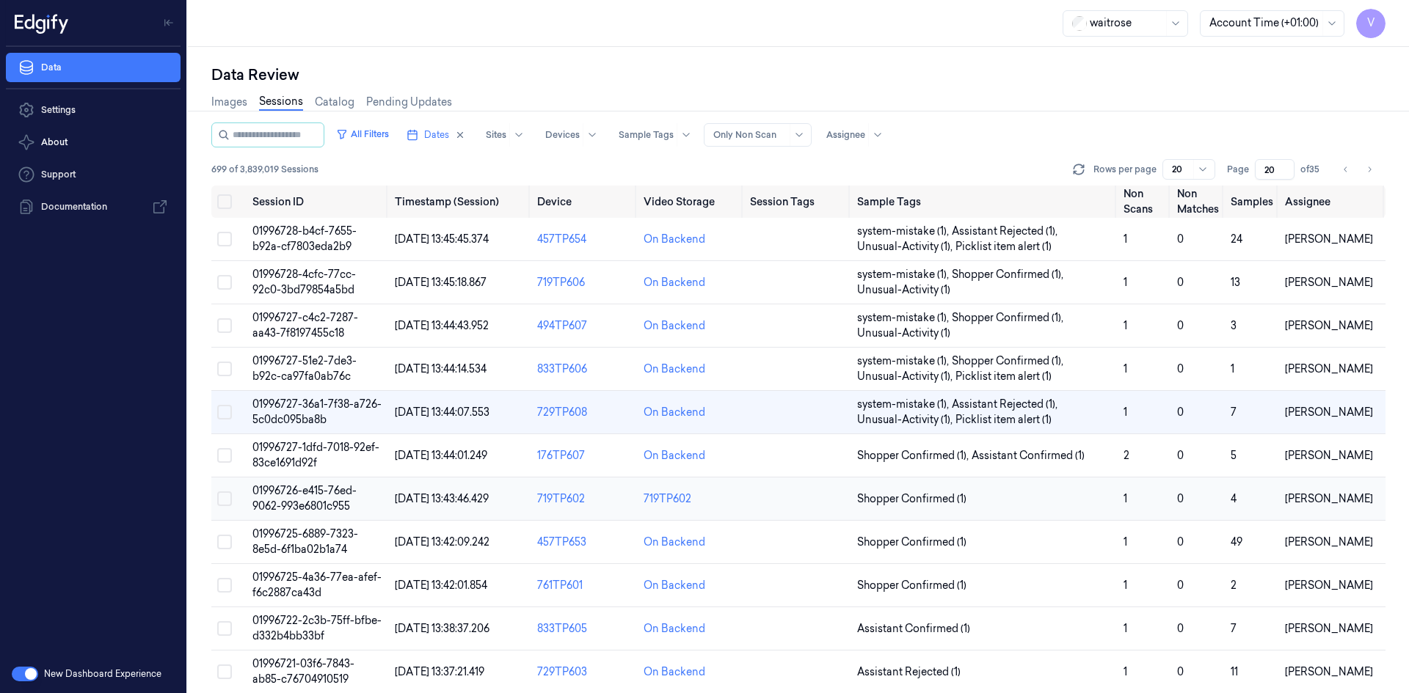
click at [312, 505] on span "01996726-e415-76ed-9062-993e6801c955" at bounding box center [304, 498] width 104 height 29
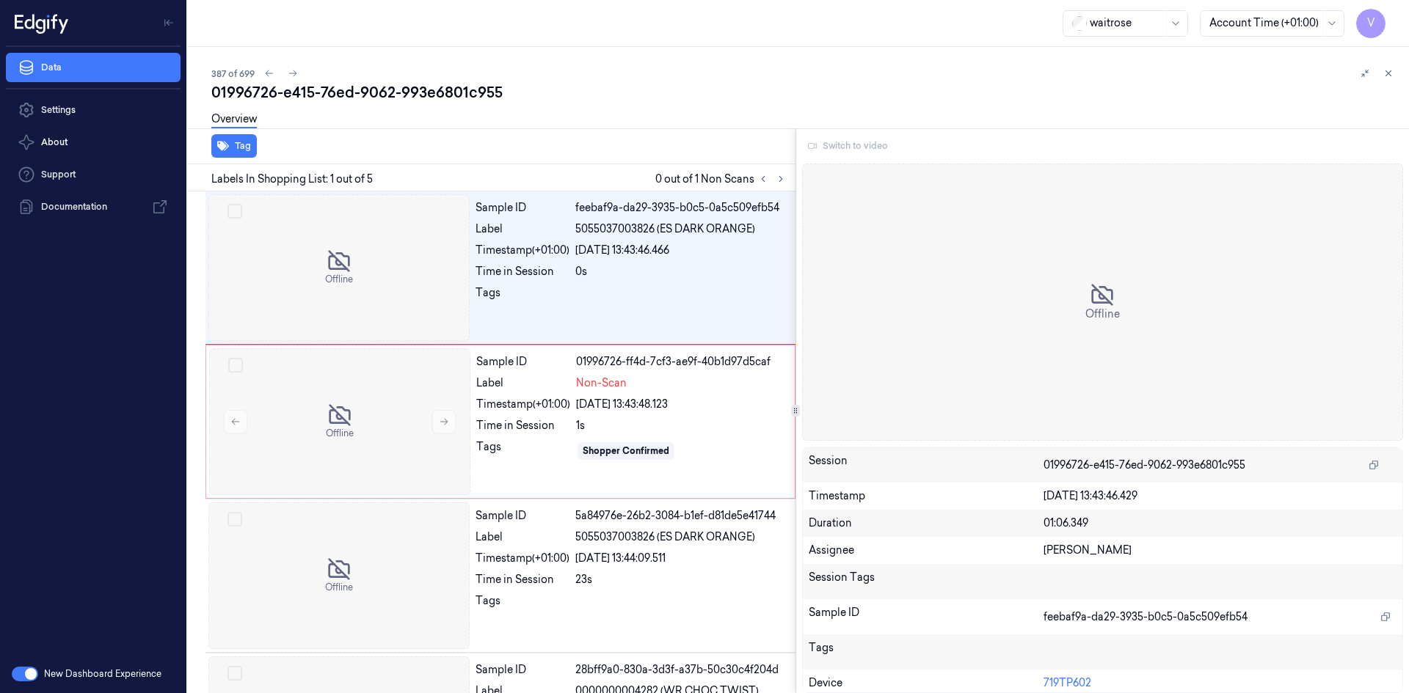
click at [854, 145] on div "Switch to video" at bounding box center [1103, 145] width 602 height 23
click at [1381, 70] on button at bounding box center [1388, 74] width 18 height 18
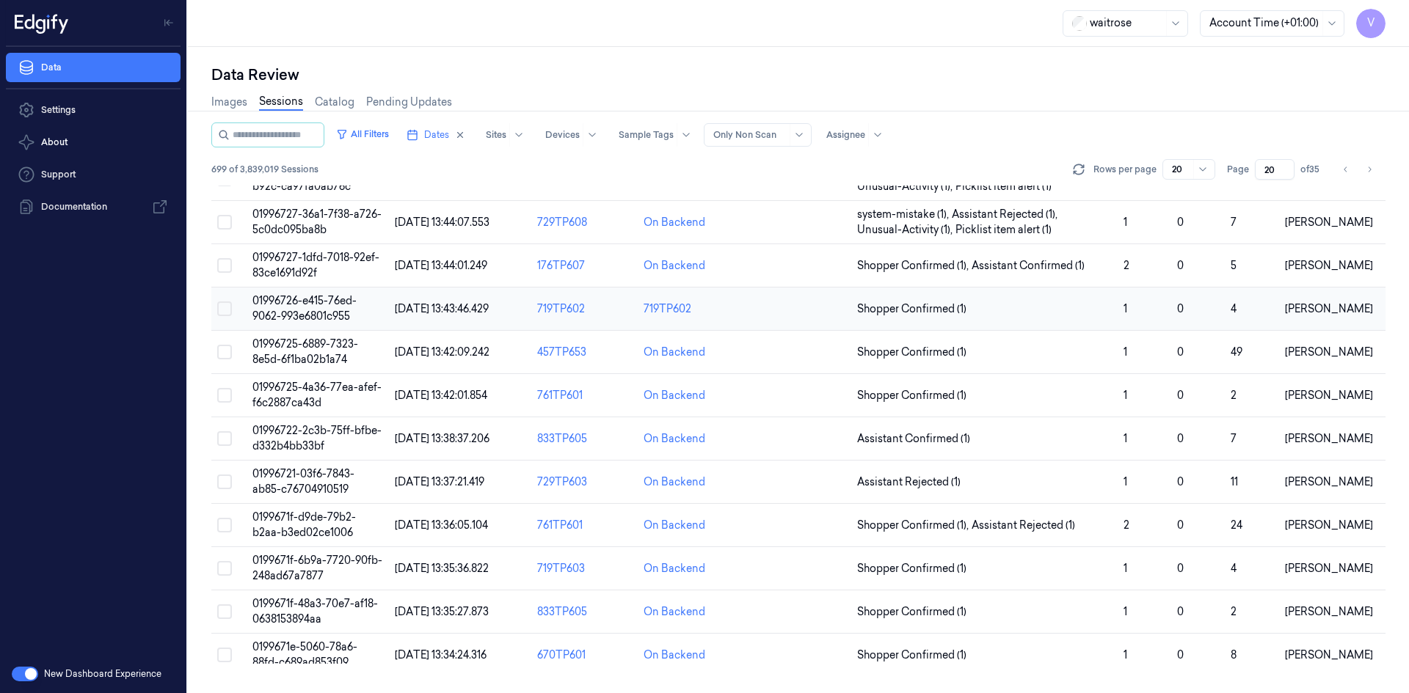
scroll to position [59, 0]
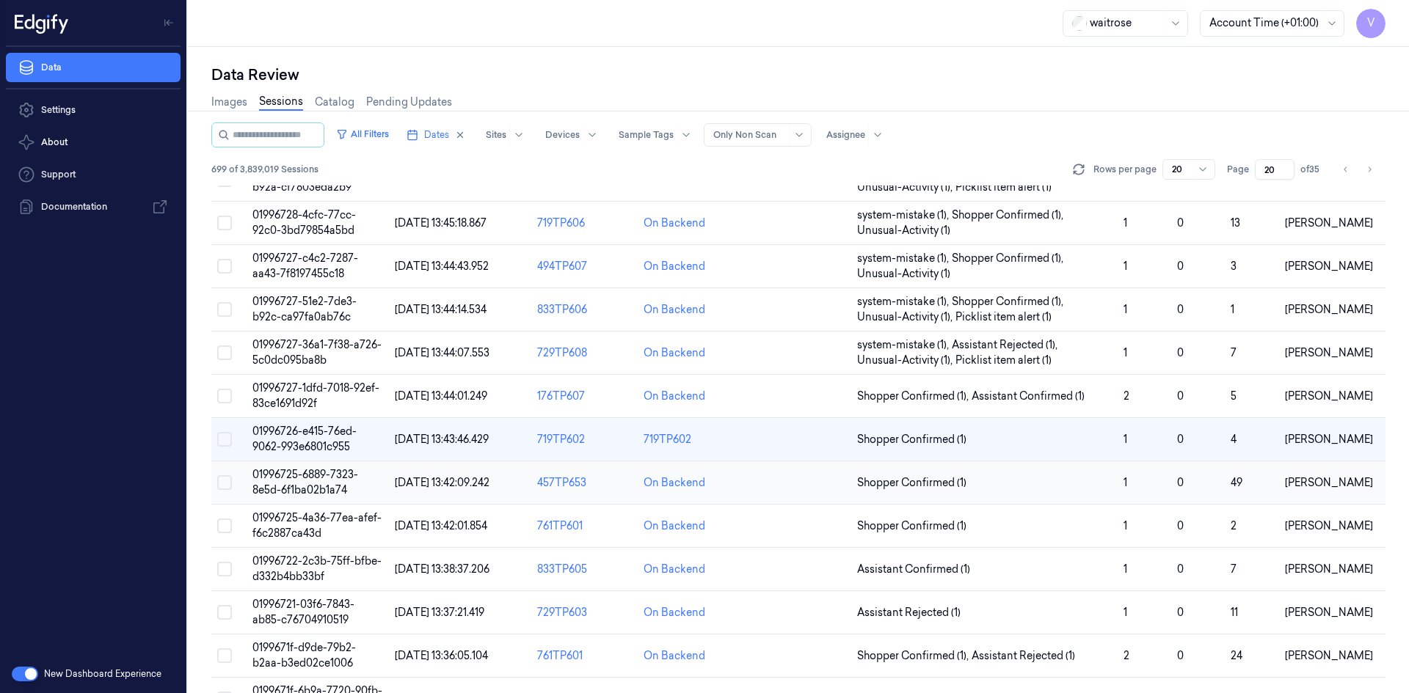
click at [309, 484] on span "01996725-6889-7323-8e5d-6f1ba02b1a74" at bounding box center [305, 482] width 106 height 29
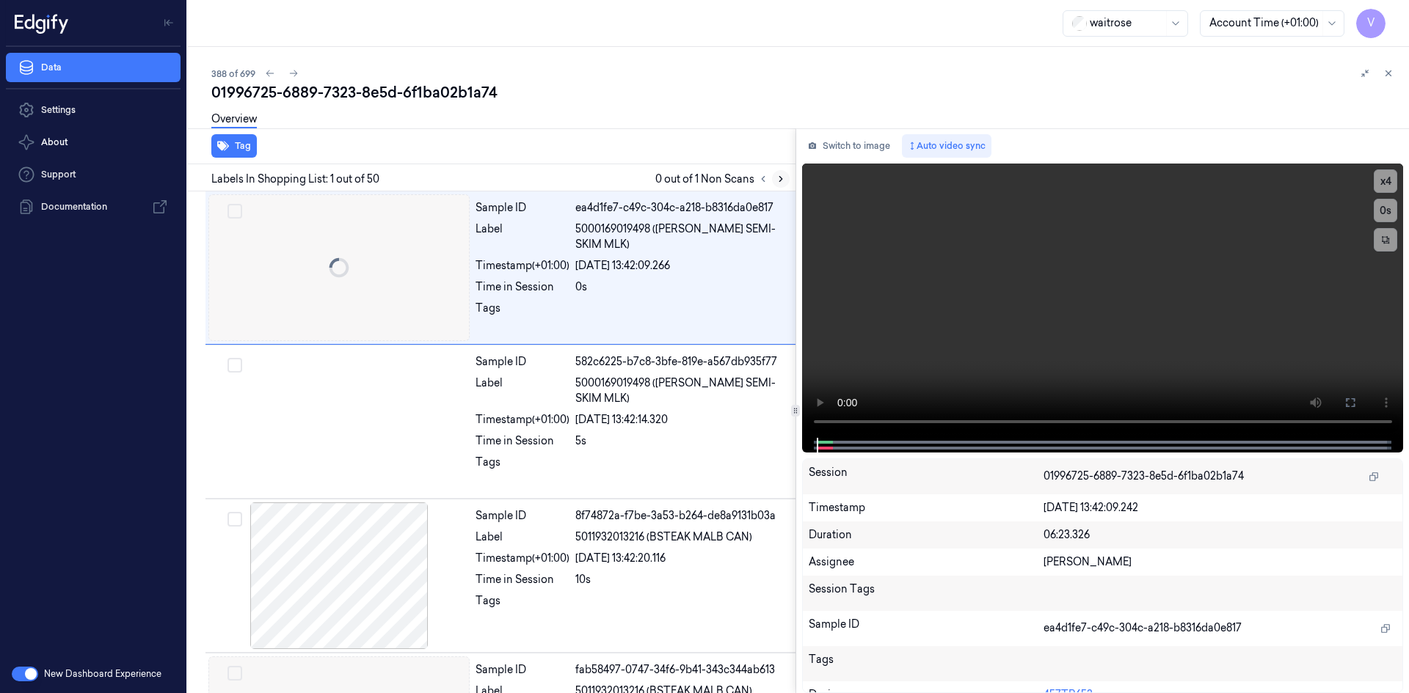
click at [784, 176] on icon at bounding box center [780, 179] width 10 height 10
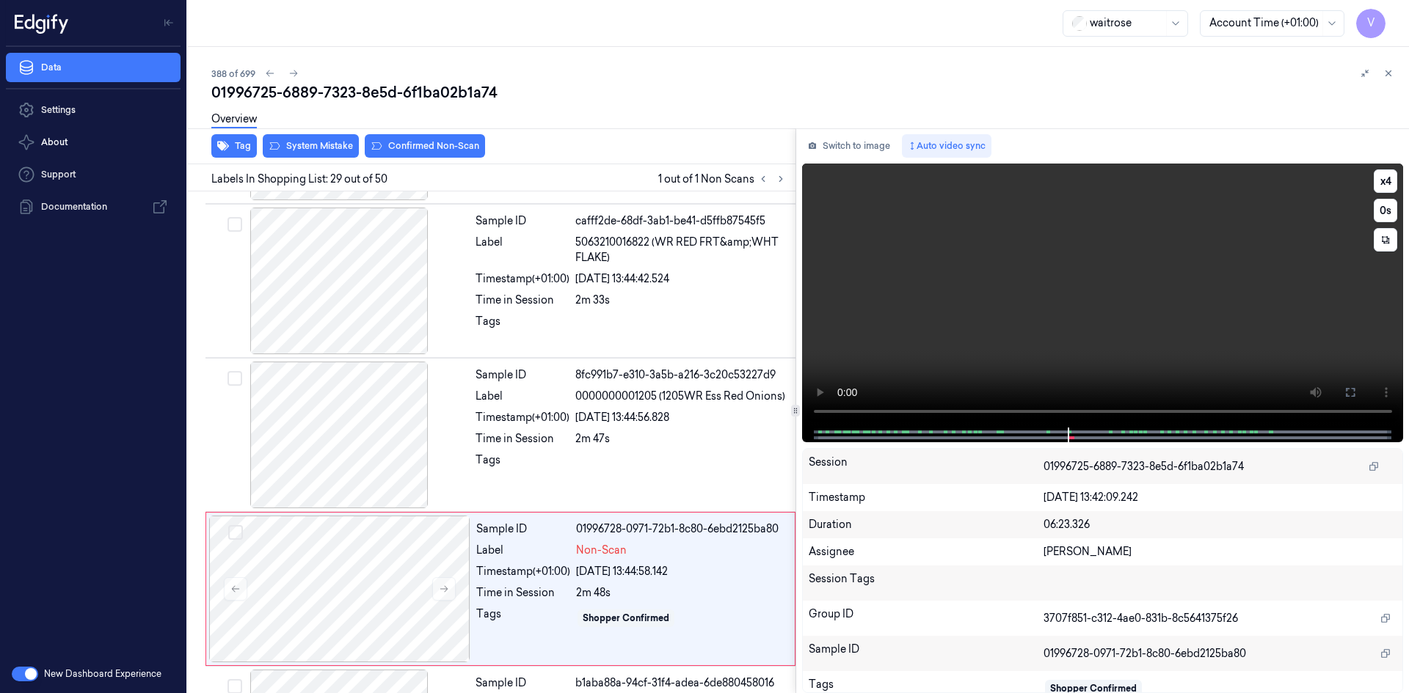
scroll to position [4139, 0]
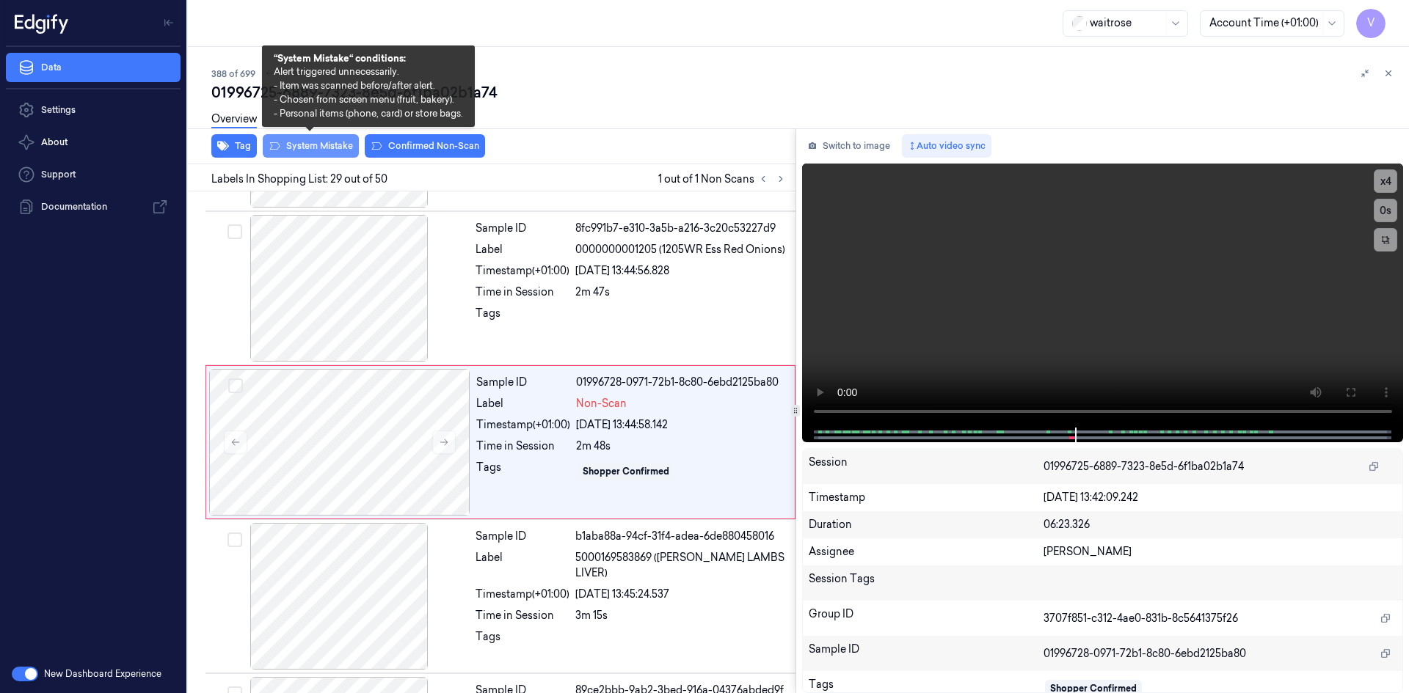
click at [320, 142] on button "System Mistake" at bounding box center [311, 145] width 96 height 23
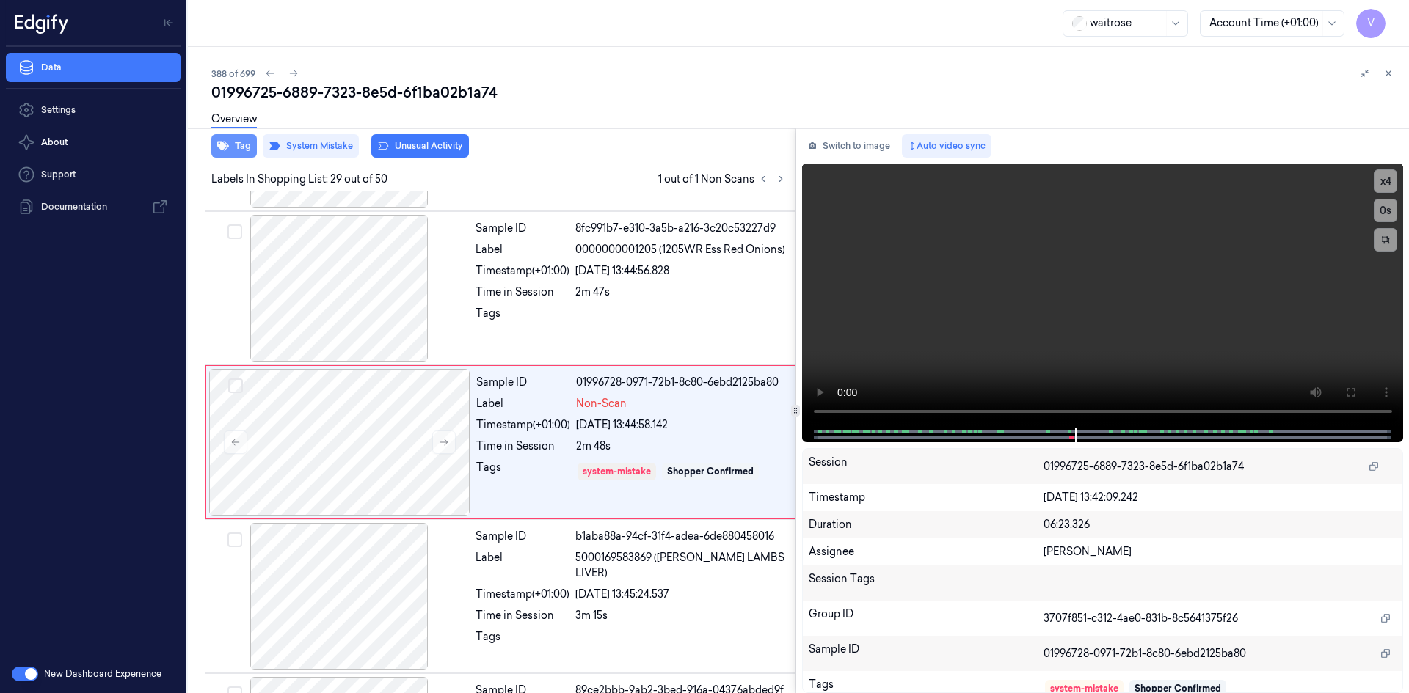
click at [243, 149] on button "Tag" at bounding box center [233, 145] width 45 height 23
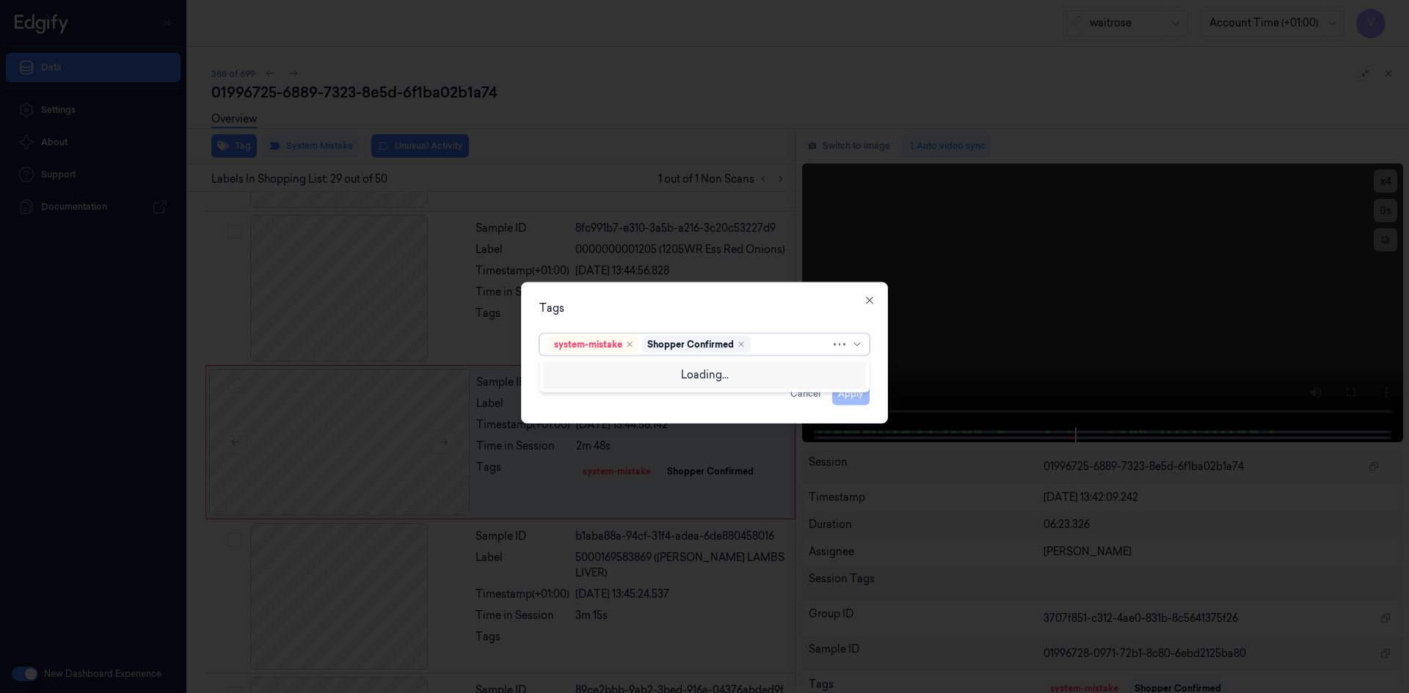
click at [778, 347] on div at bounding box center [791, 344] width 77 height 15
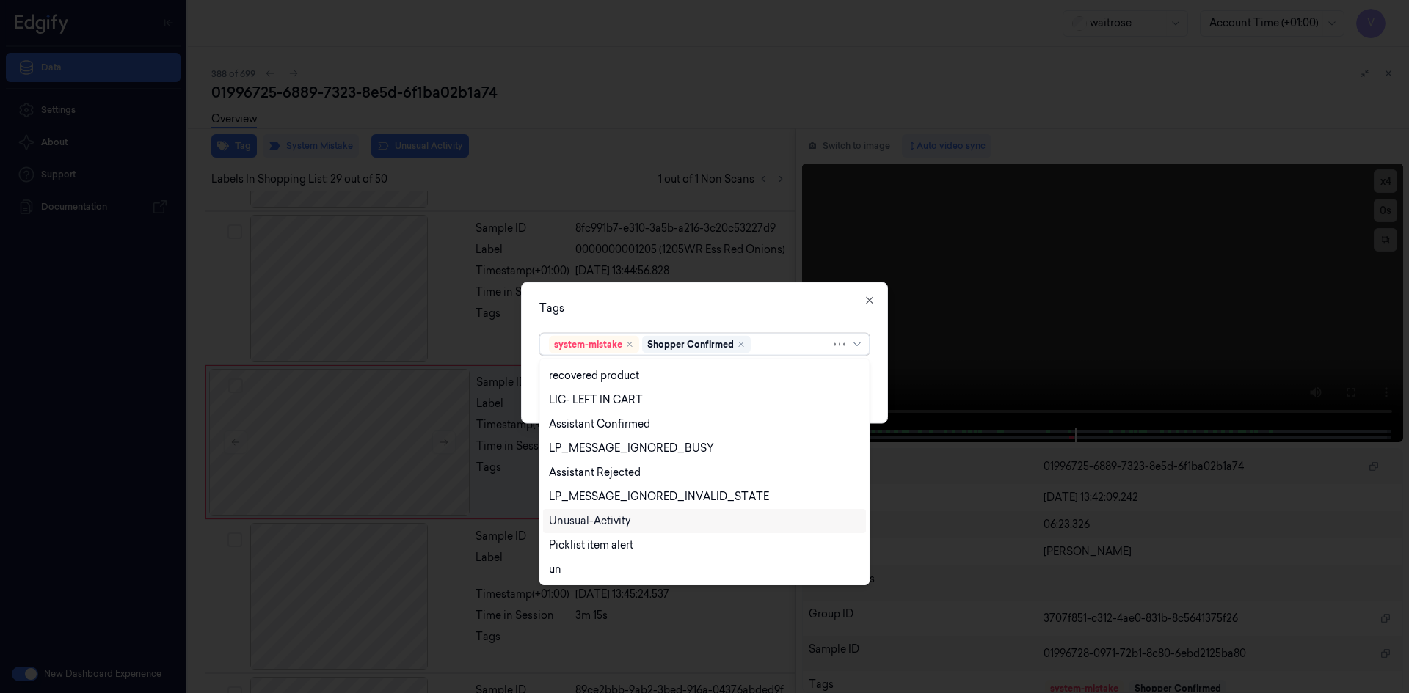
click at [621, 517] on div "Unusual-Activity" at bounding box center [589, 521] width 81 height 15
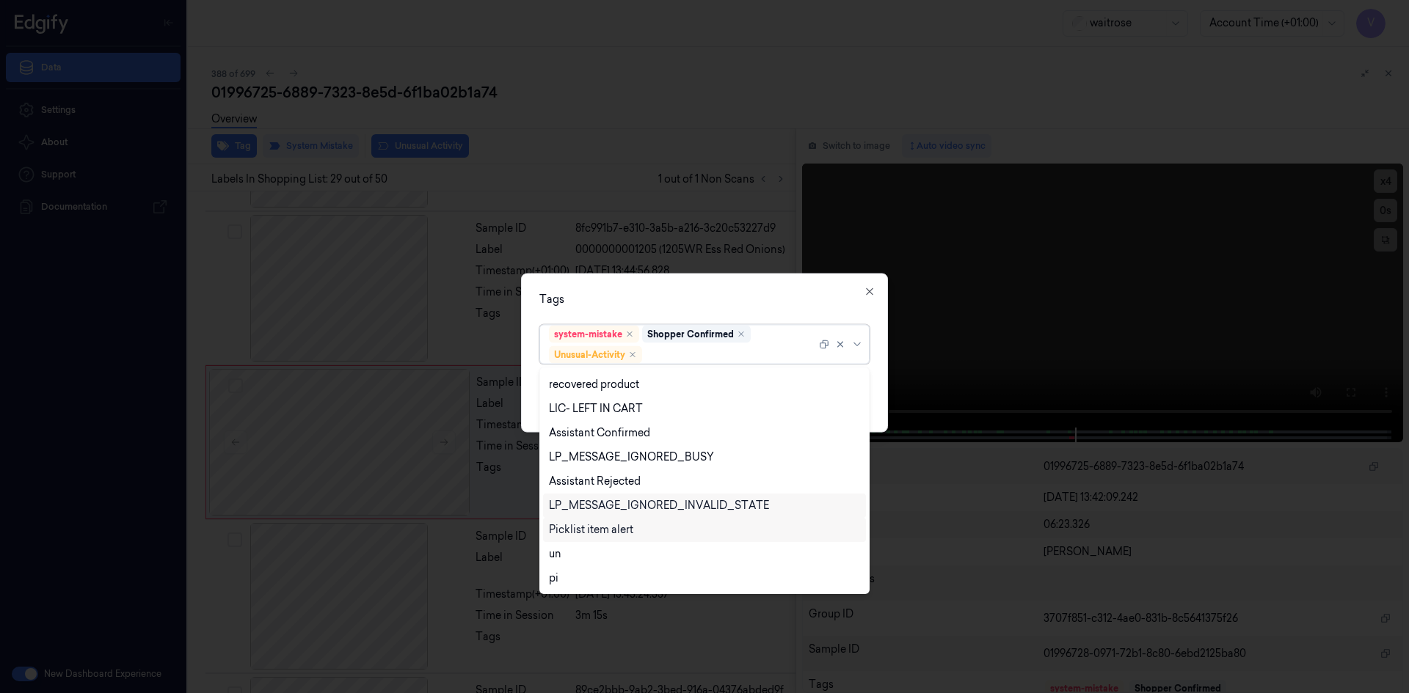
scroll to position [216, 0]
click at [610, 530] on div "Picklist item alert" at bounding box center [591, 529] width 84 height 15
click at [704, 286] on div "Tags option Picklist item alert, selected. 20 results available. Use Up and Dow…" at bounding box center [704, 352] width 367 height 159
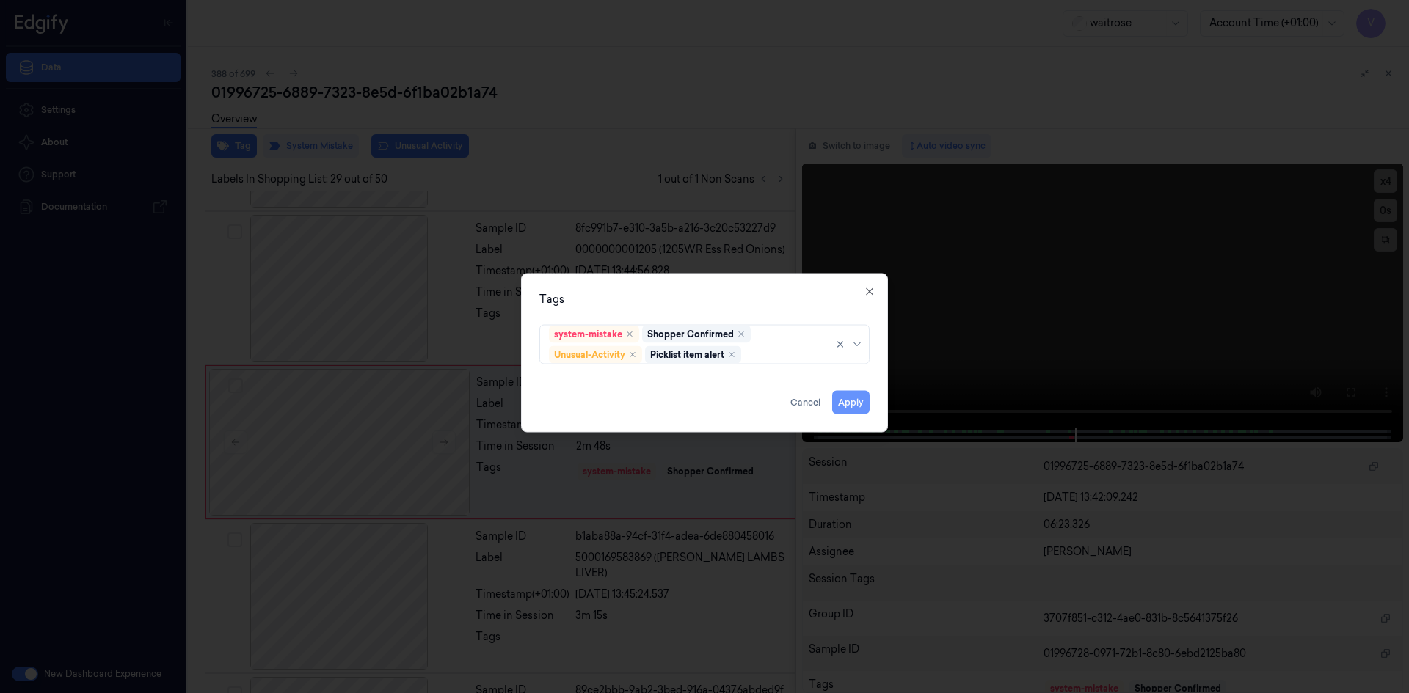
click at [848, 403] on button "Apply" at bounding box center [850, 401] width 37 height 23
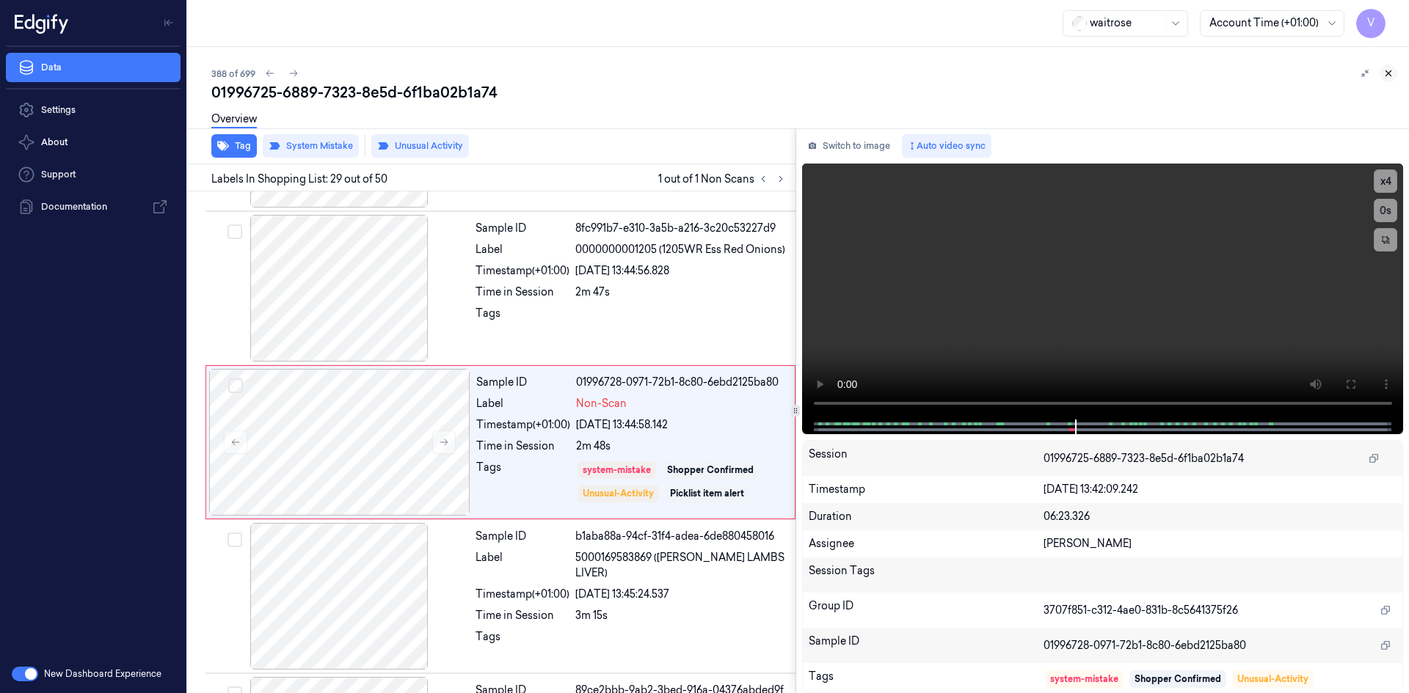
click at [1390, 72] on icon at bounding box center [1388, 73] width 10 height 10
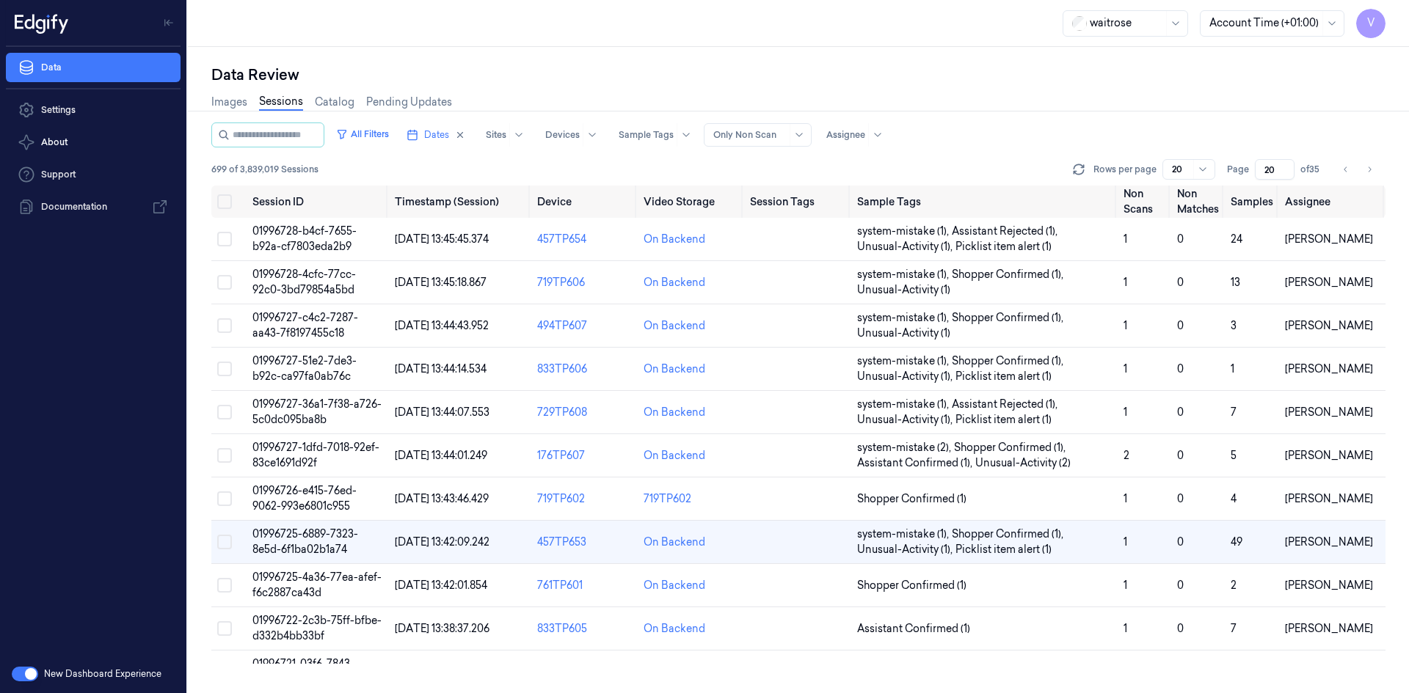
scroll to position [103, 0]
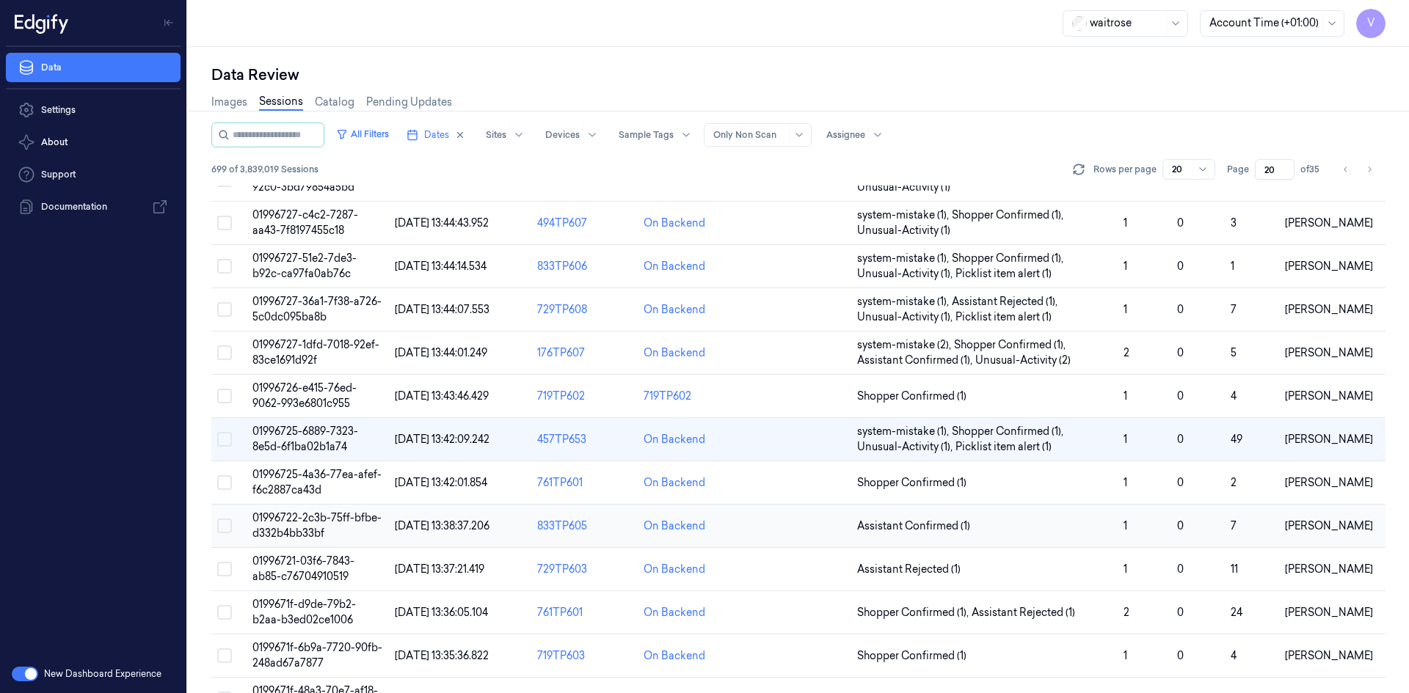
click at [307, 518] on span "01996722-2c3b-75ff-bfbe-d332b4bb33bf" at bounding box center [316, 525] width 129 height 29
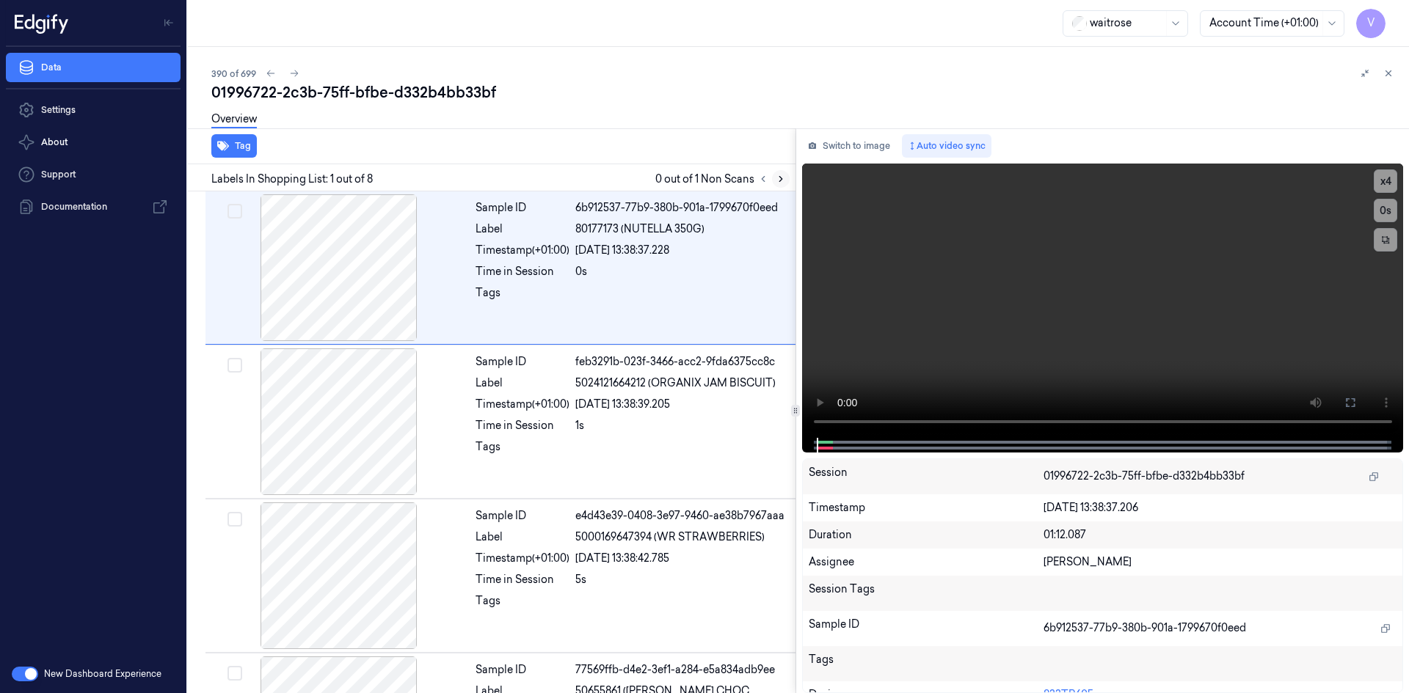
click at [781, 175] on icon at bounding box center [780, 179] width 10 height 10
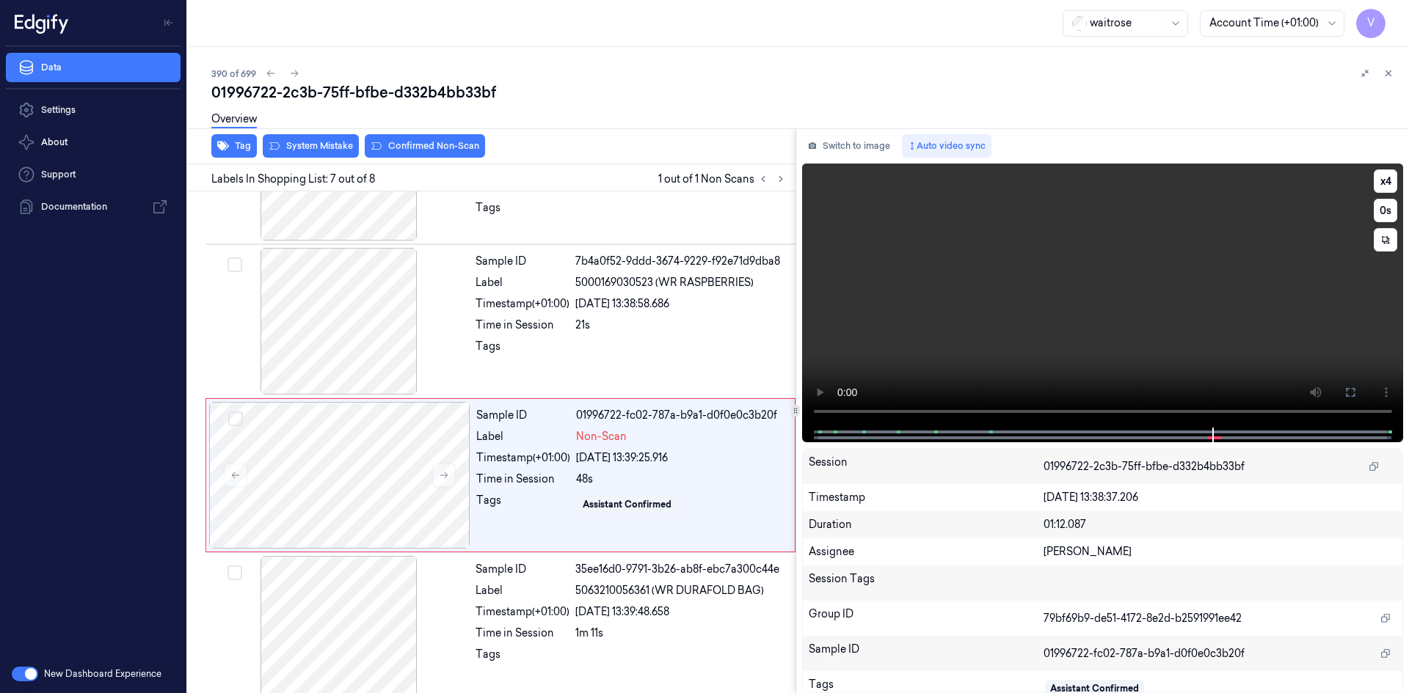
scroll to position [735, 0]
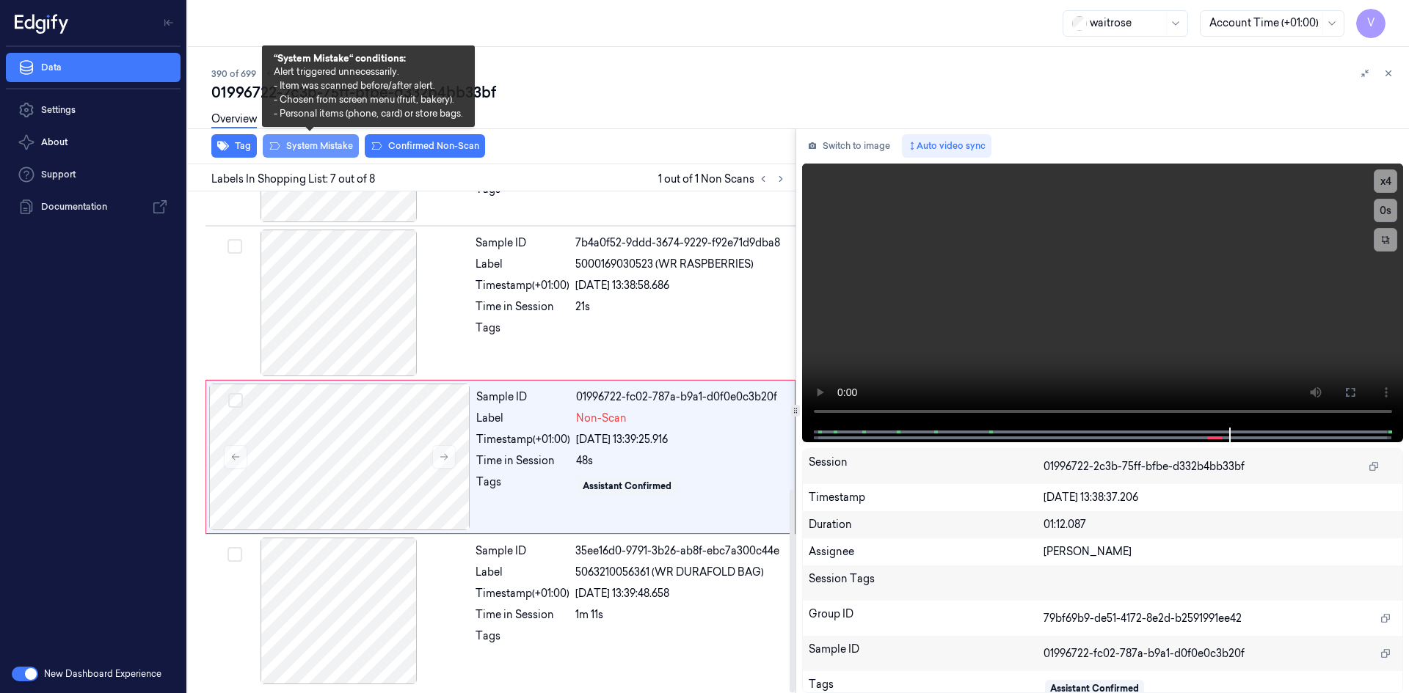
click at [318, 146] on button "System Mistake" at bounding box center [311, 145] width 96 height 23
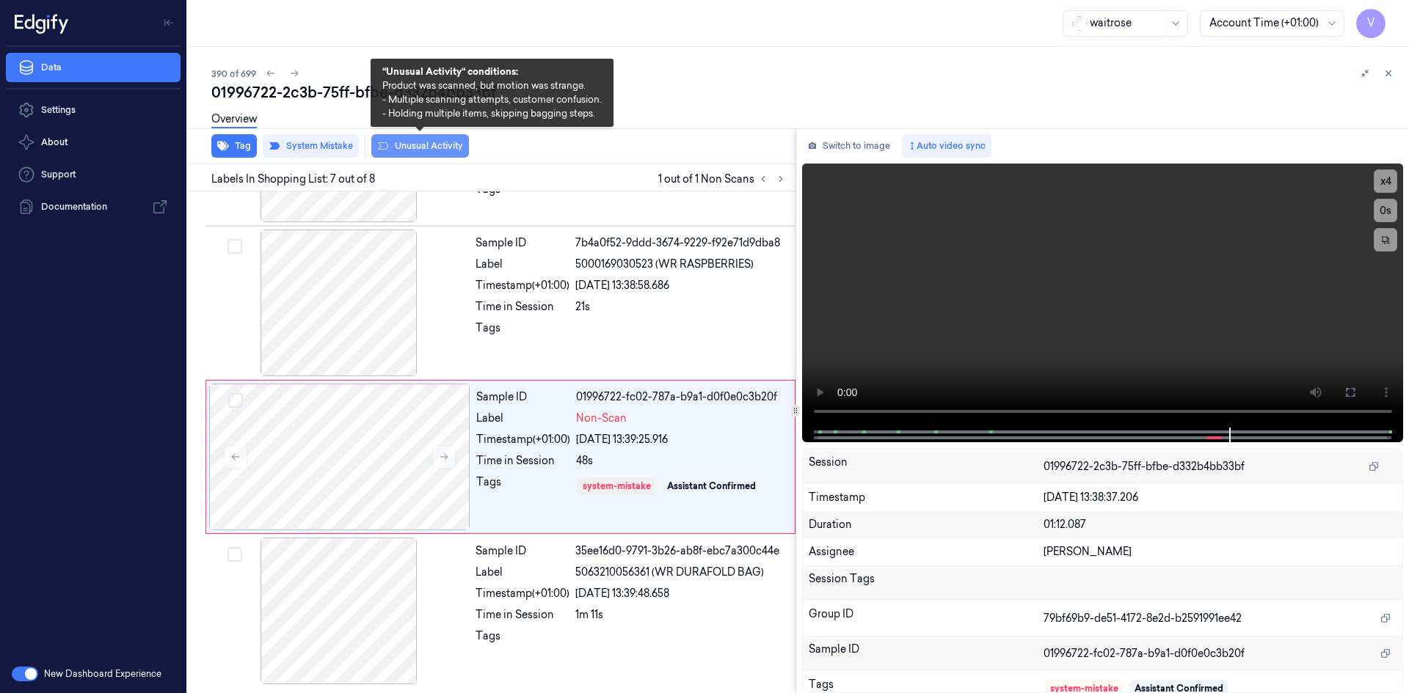
click at [436, 143] on button "Unusual Activity" at bounding box center [420, 145] width 98 height 23
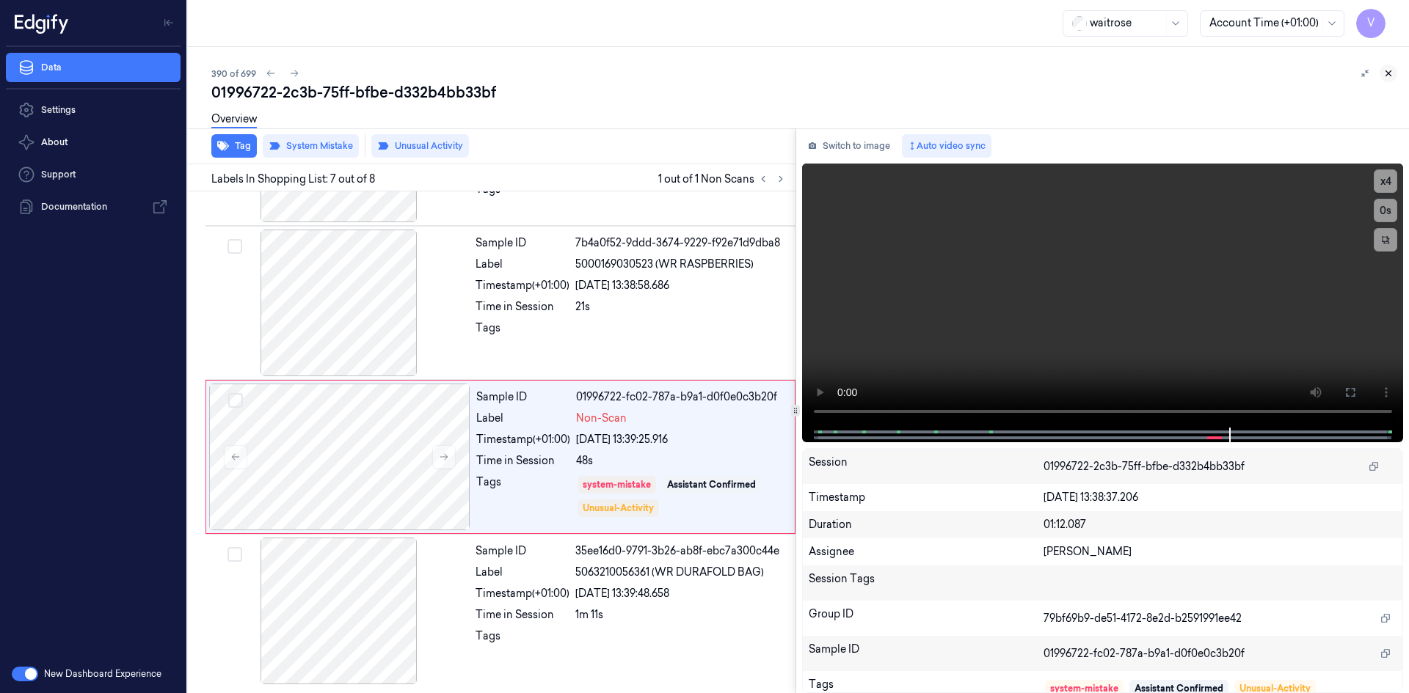
click at [1388, 67] on button at bounding box center [1388, 74] width 18 height 18
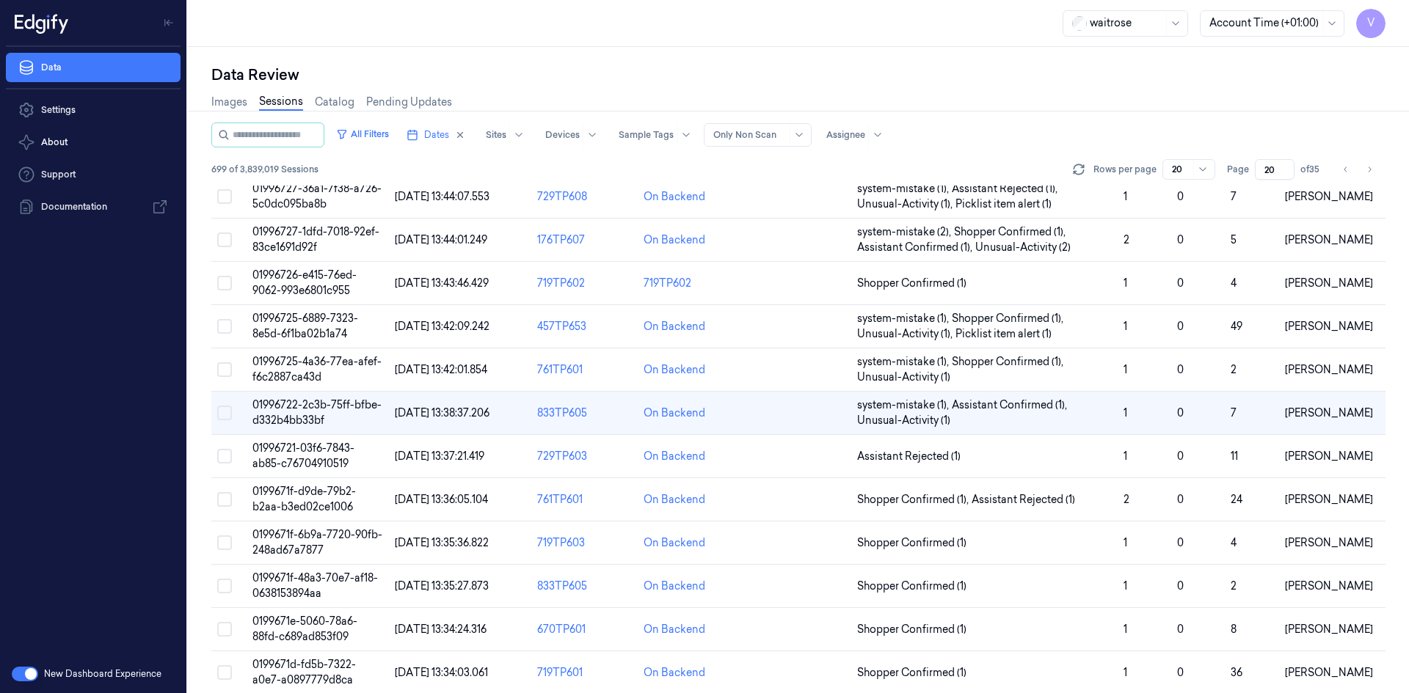
scroll to position [189, 0]
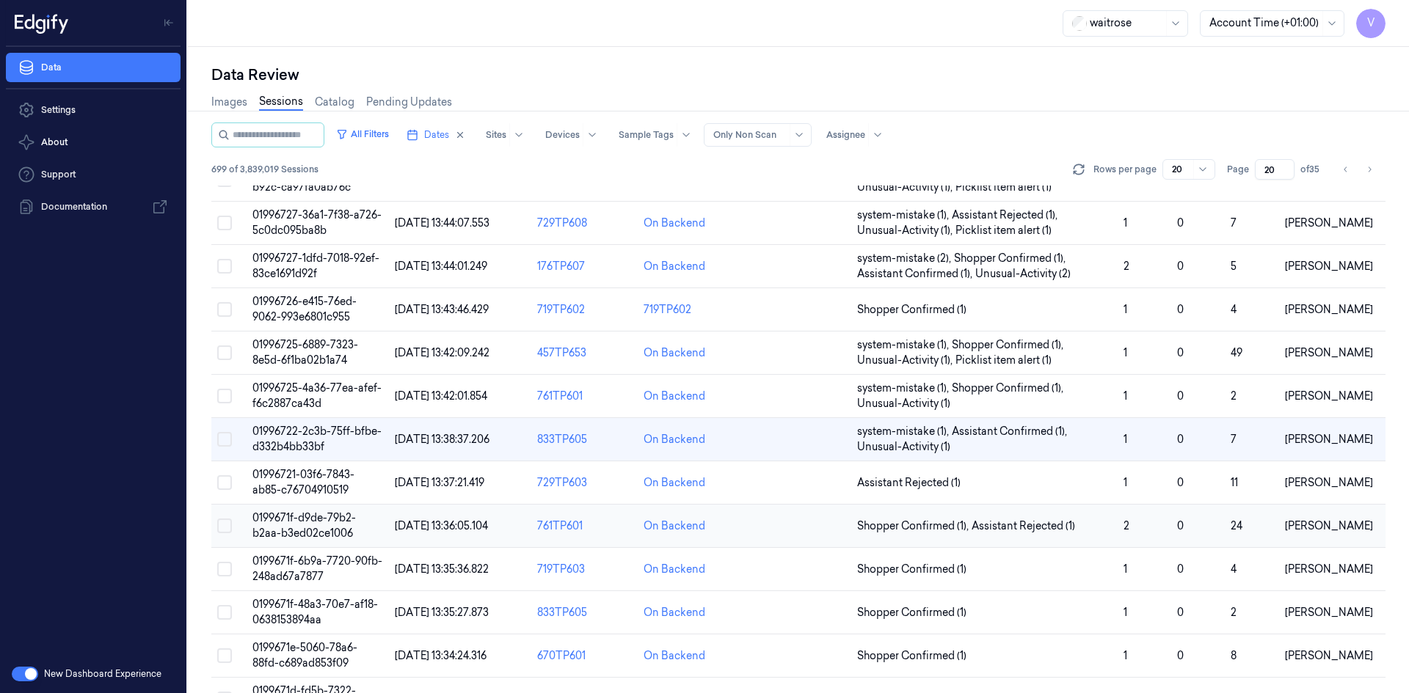
click at [304, 528] on span "0199671f-d9de-79b2-b2aa-b3ed02ce1006" at bounding box center [303, 525] width 103 height 29
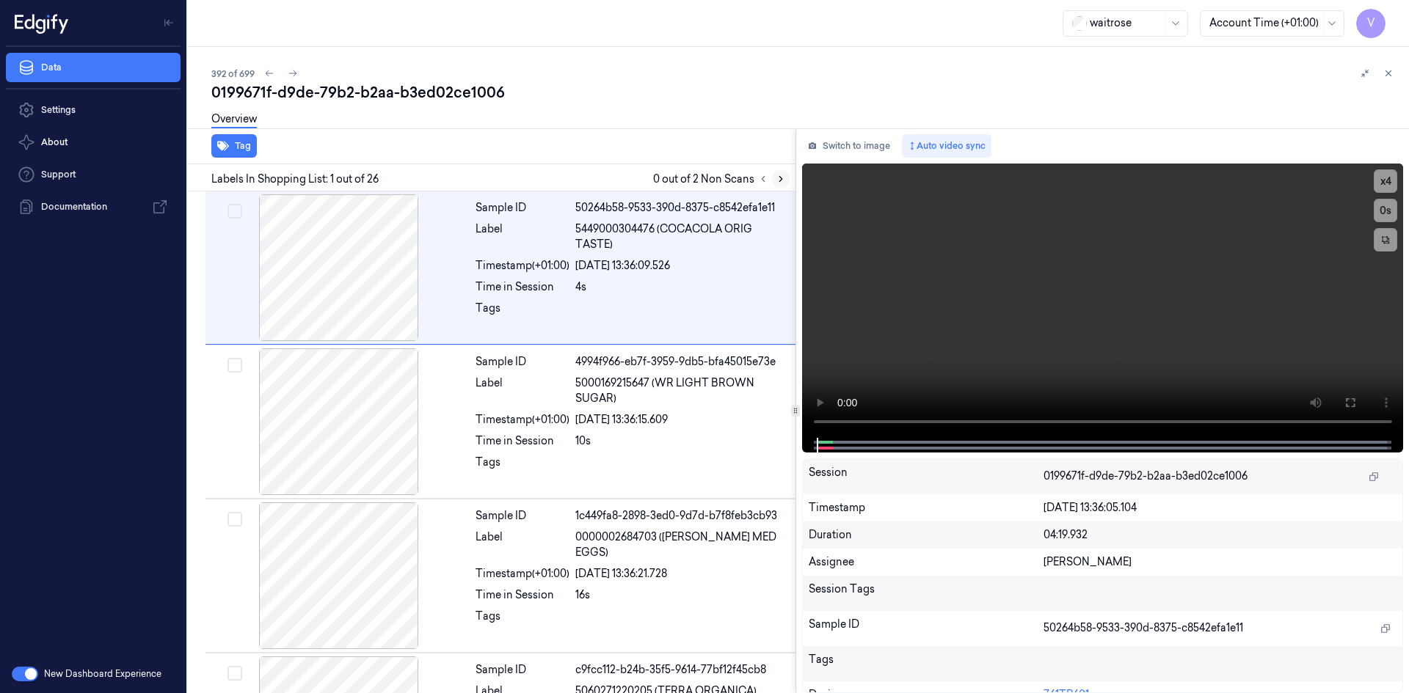
click at [780, 179] on icon at bounding box center [780, 179] width 10 height 10
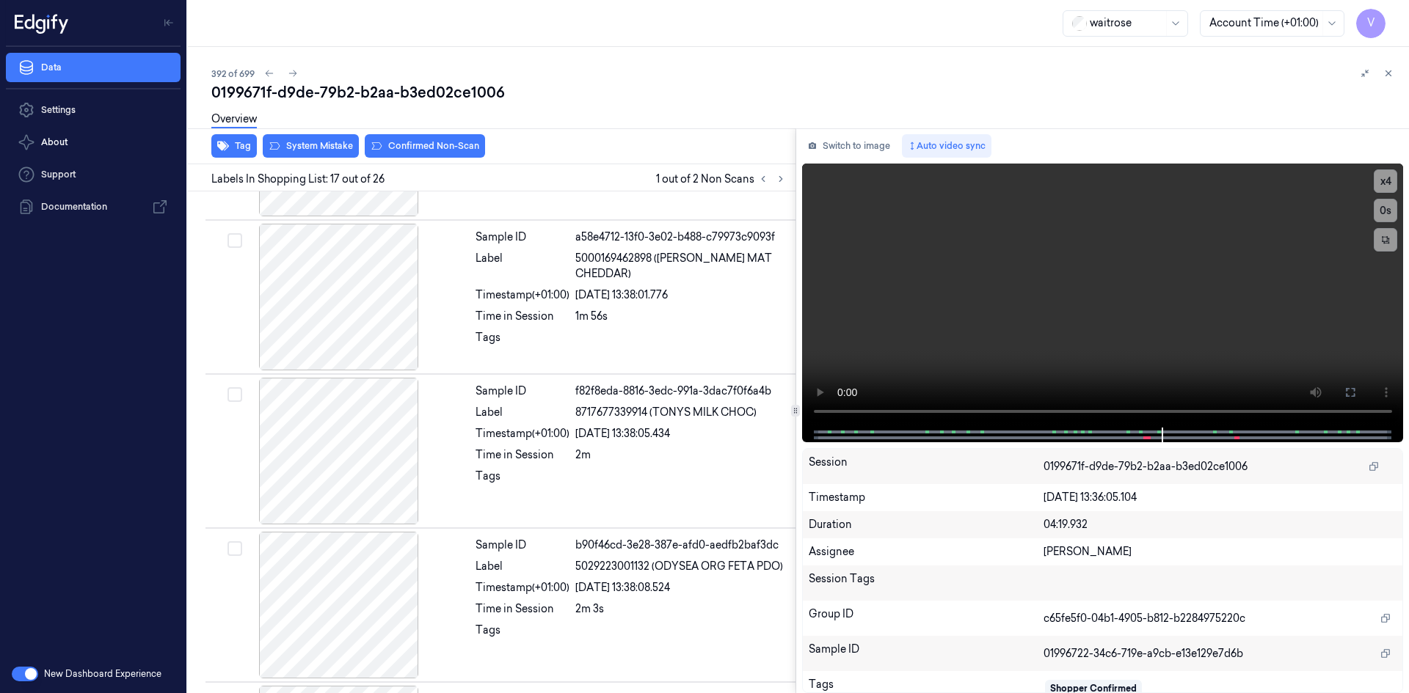
scroll to position [2290, 0]
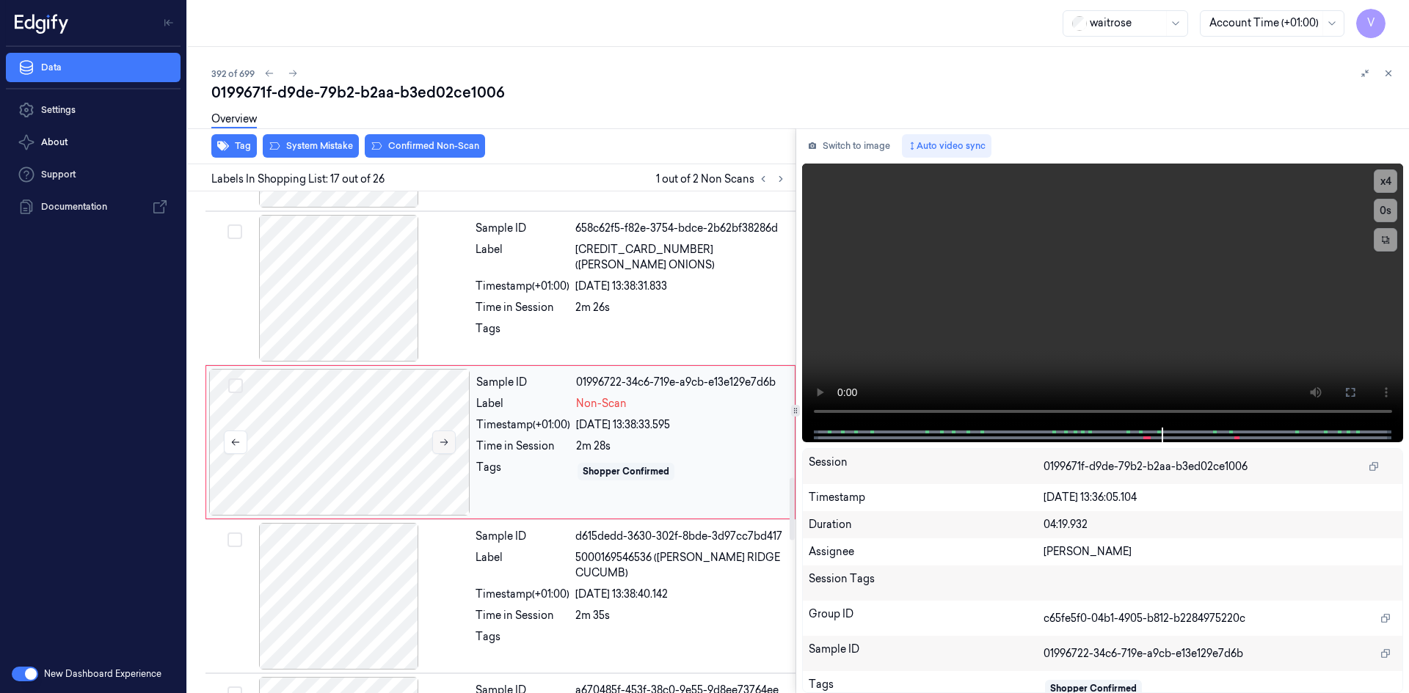
click at [450, 438] on button at bounding box center [443, 442] width 23 height 23
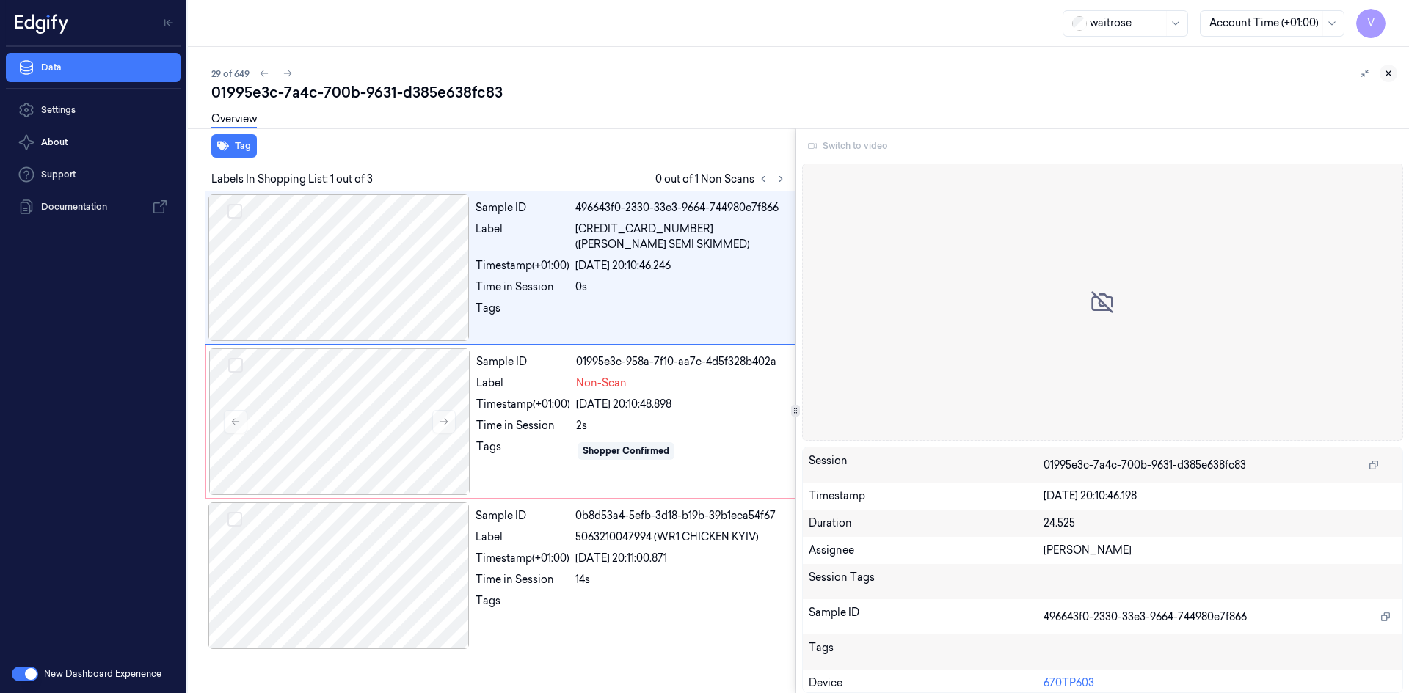
click at [1386, 72] on icon at bounding box center [1388, 73] width 10 height 10
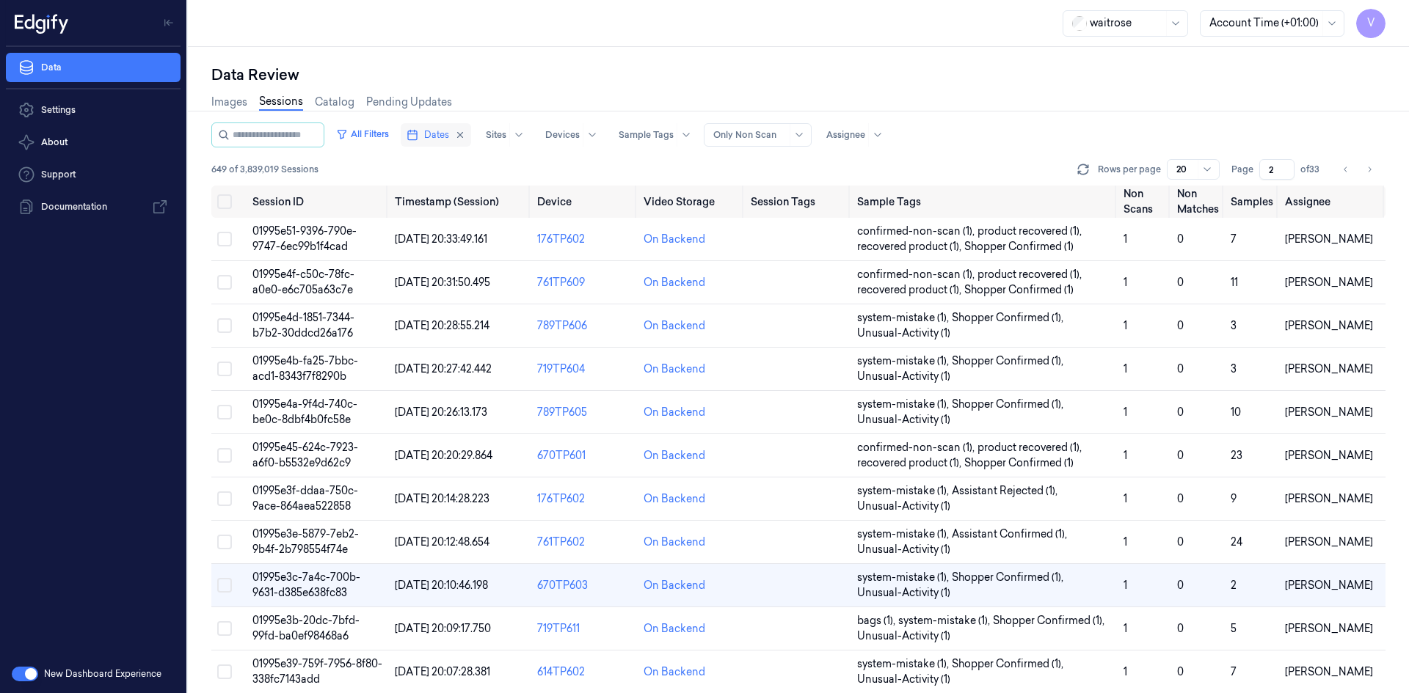
click at [436, 138] on button "Dates" at bounding box center [436, 134] width 70 height 23
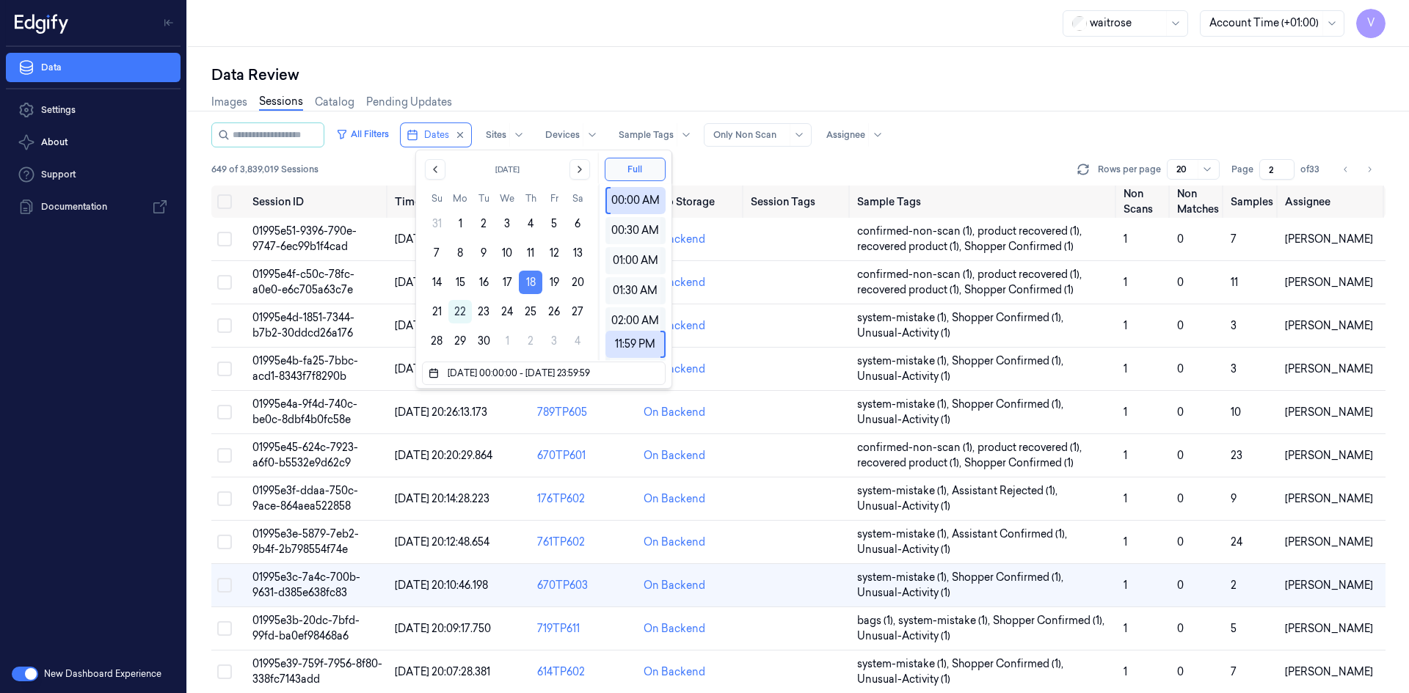
click at [533, 288] on button "18" at bounding box center [530, 282] width 23 height 23
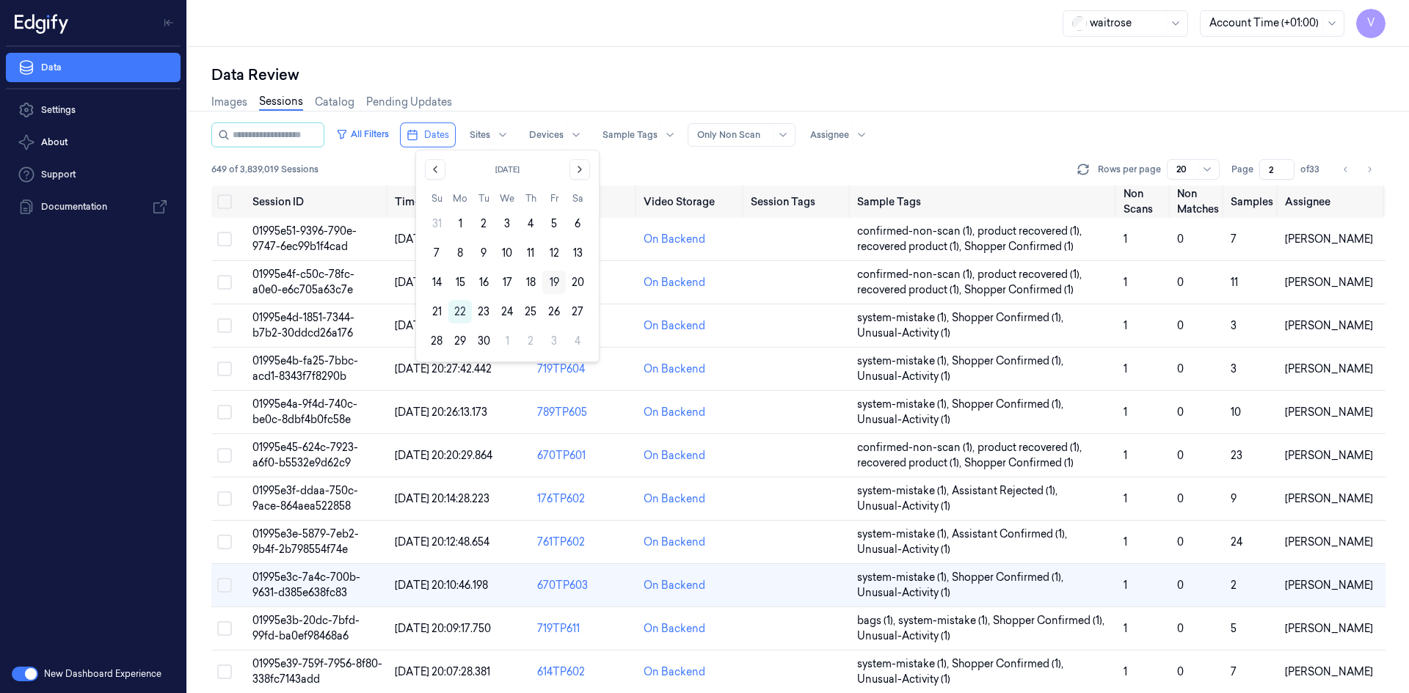
click at [555, 277] on button "19" at bounding box center [553, 282] width 23 height 23
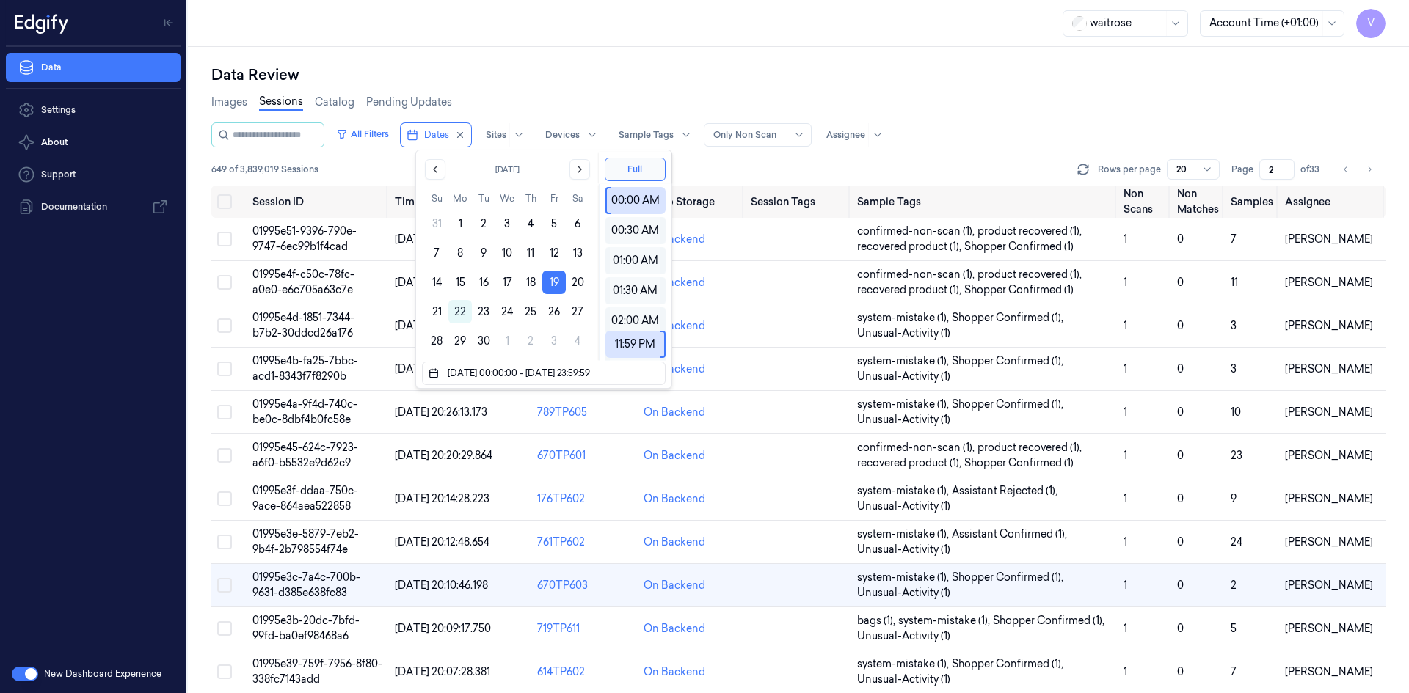
click at [878, 77] on div "Data Review" at bounding box center [798, 75] width 1174 height 21
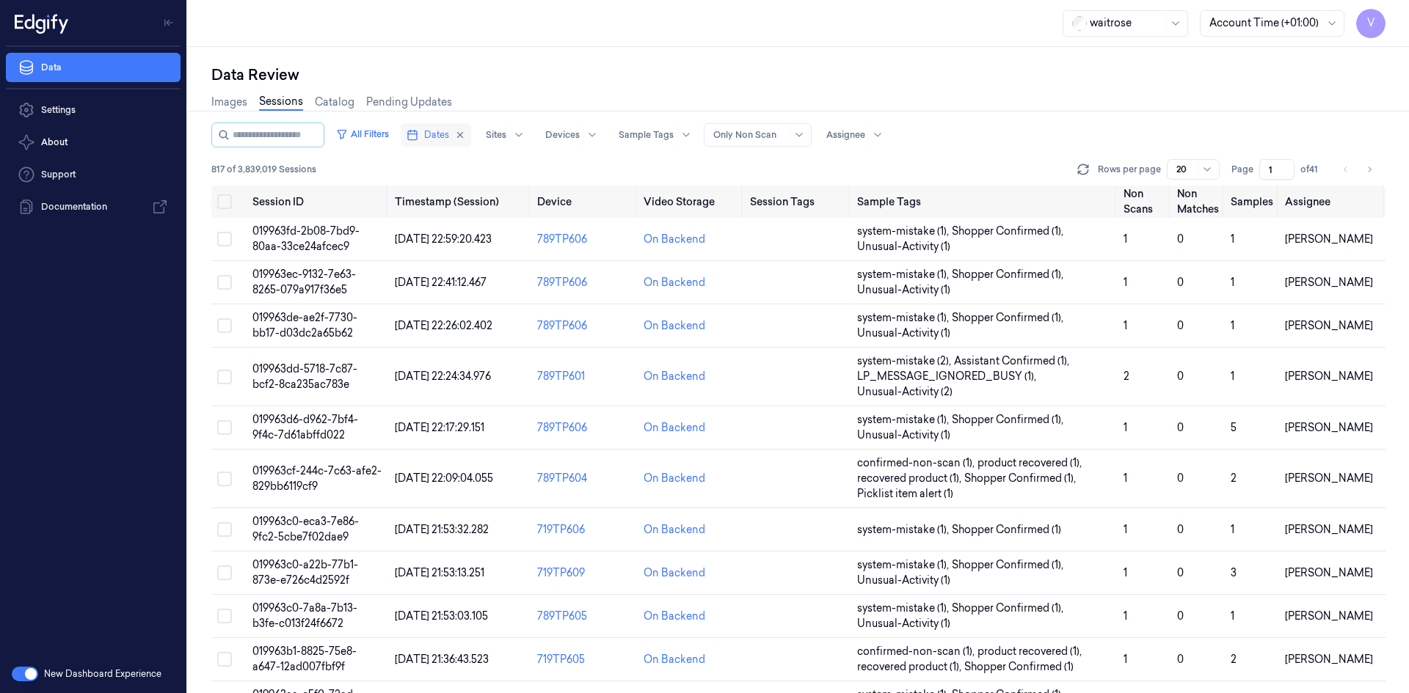
click at [437, 136] on button "Dates" at bounding box center [436, 134] width 70 height 23
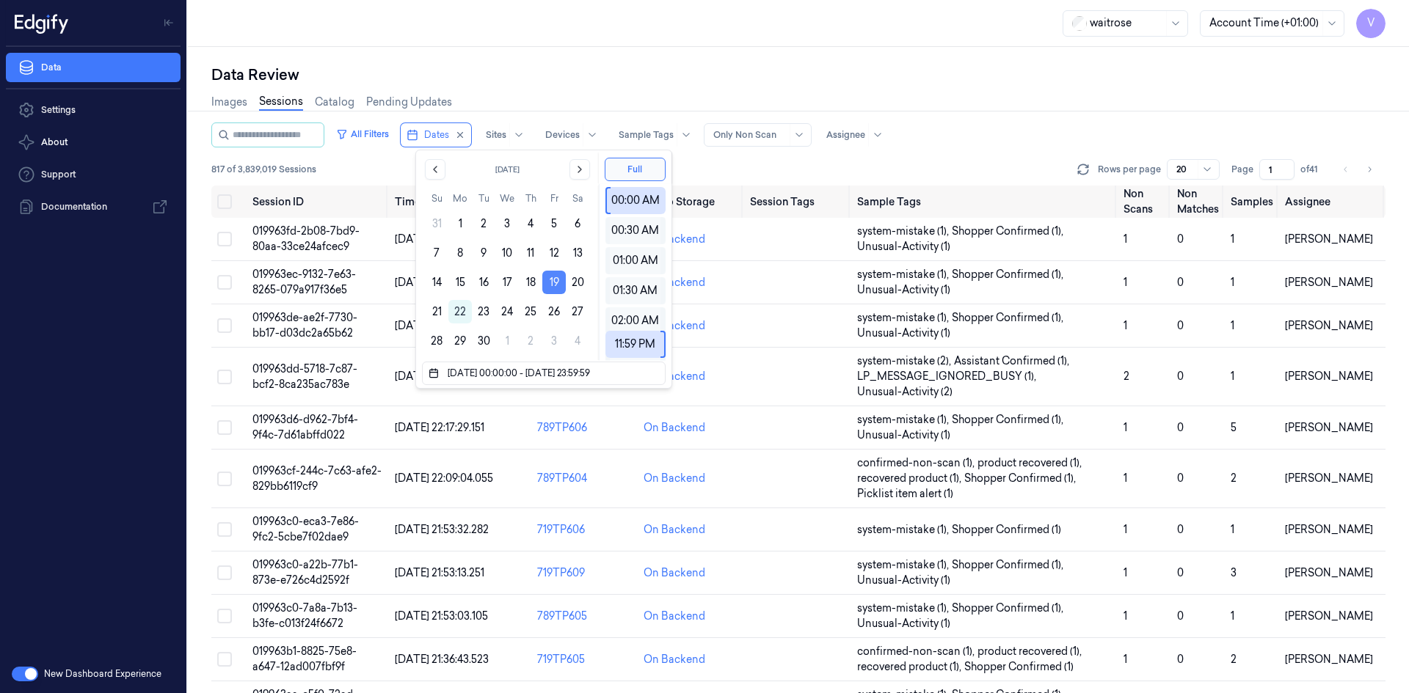
click at [558, 280] on button "19" at bounding box center [553, 282] width 23 height 23
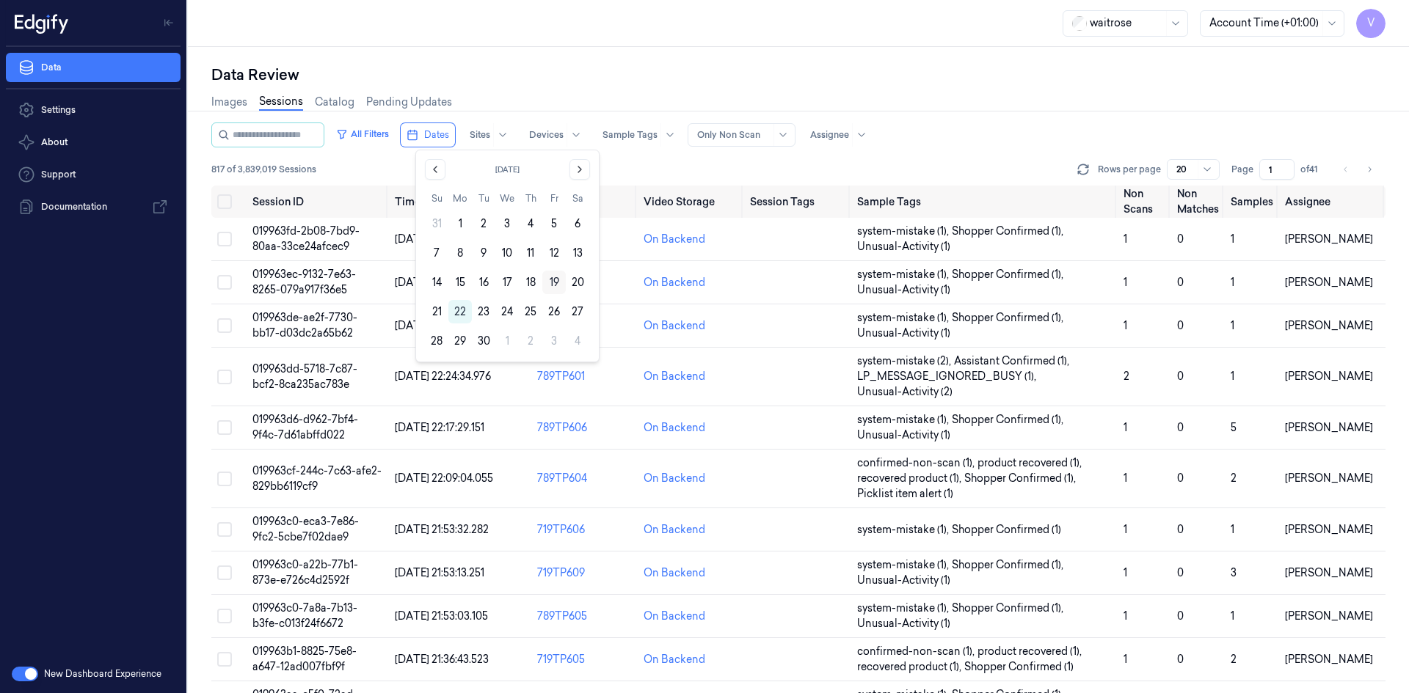
click at [560, 279] on button "19" at bounding box center [553, 282] width 23 height 23
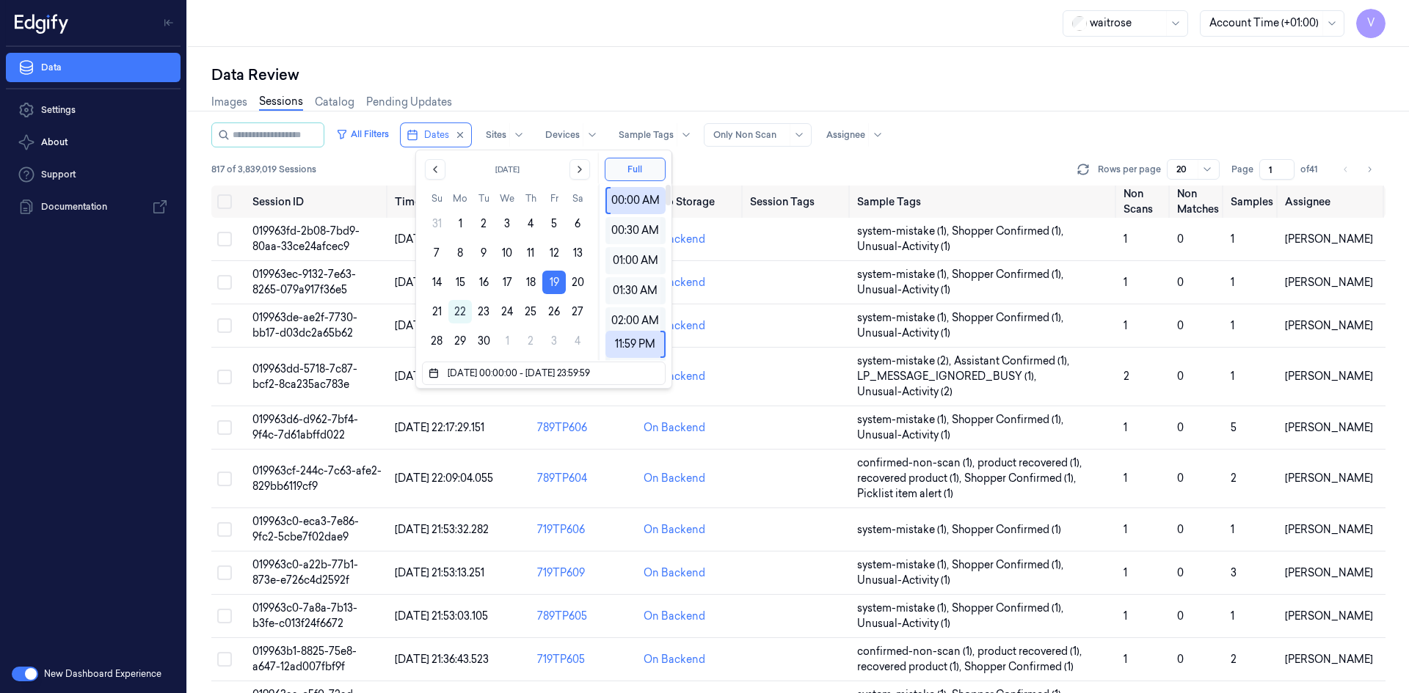
click at [910, 31] on div "waitrose Account Time (+01:00) V" at bounding box center [798, 23] width 1221 height 47
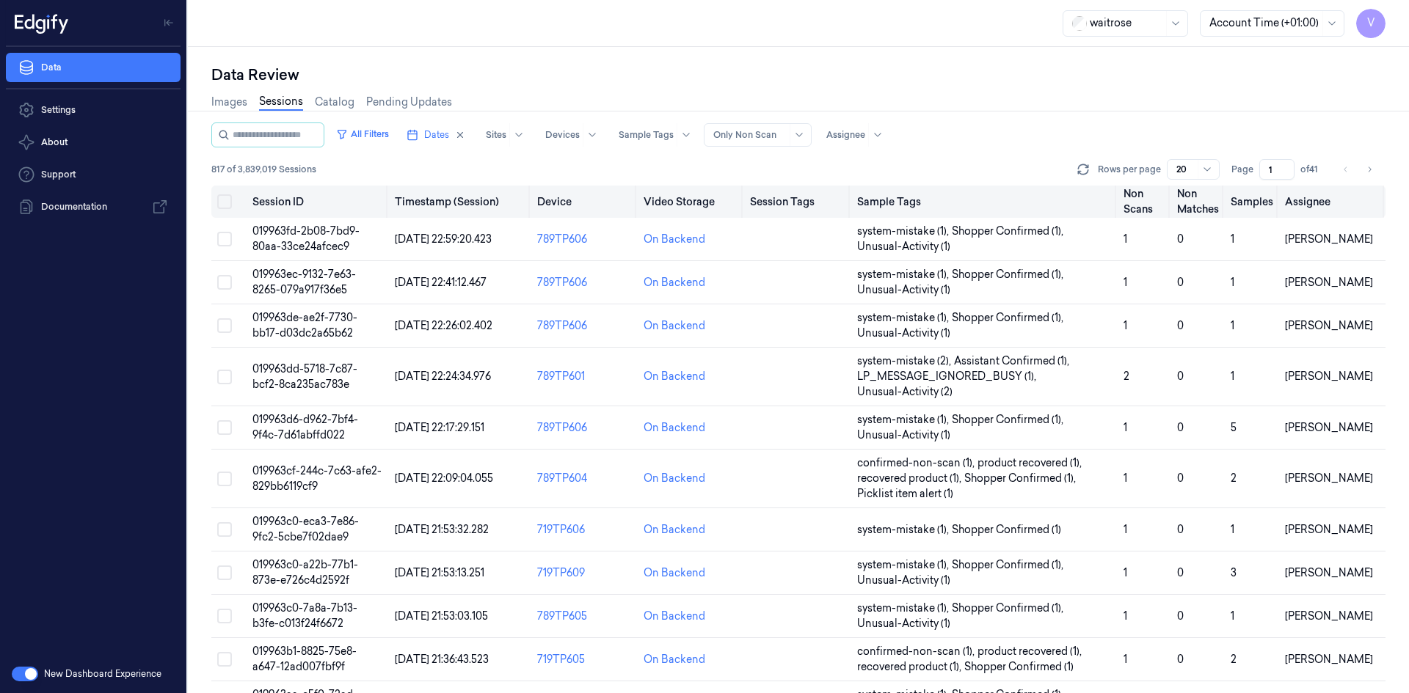
drag, startPoint x: 1274, startPoint y: 168, endPoint x: 1210, endPoint y: 191, distance: 68.0
click at [1210, 191] on div "All Filters Dates Sites Devices Sample Tags Alert Type Only Non Scan Assignee 8…" at bounding box center [798, 408] width 1174 height 571
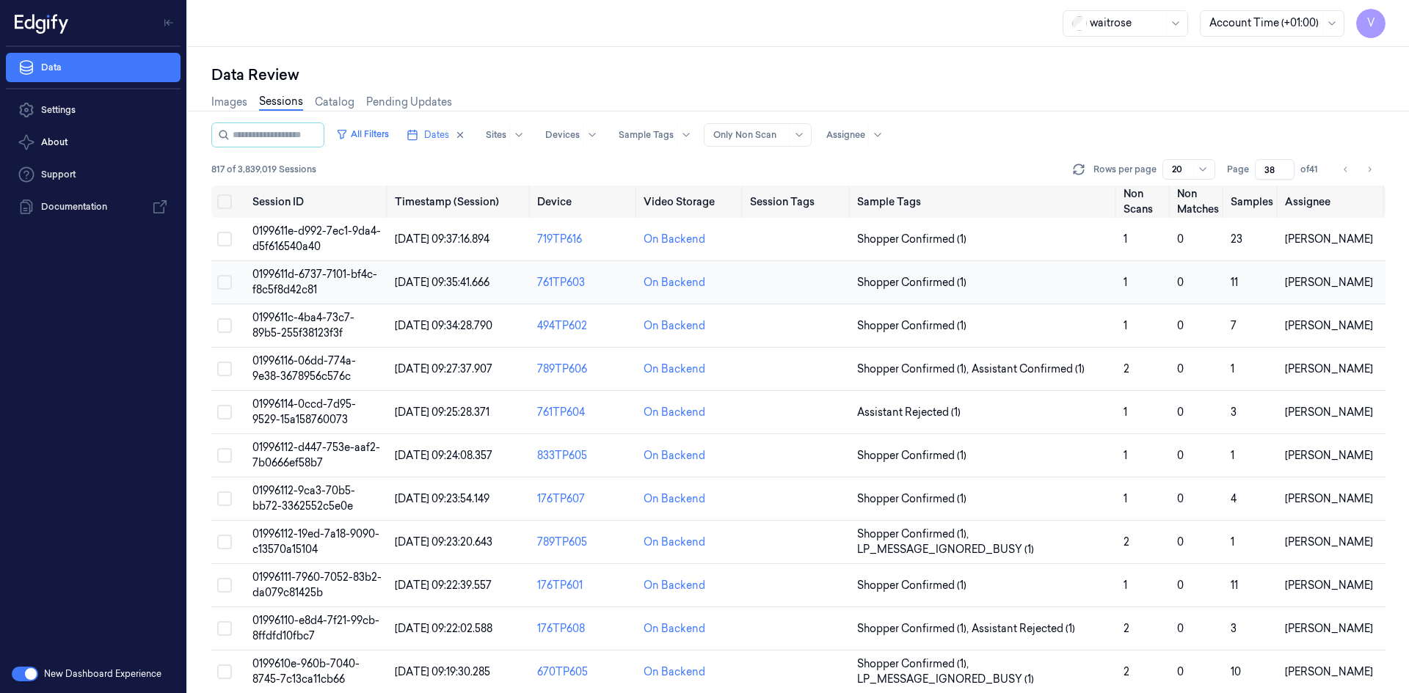
type input "38"
click at [304, 280] on span "0199611d-6737-7101-bf4c-f8c5f8d42c81" at bounding box center [314, 282] width 125 height 29
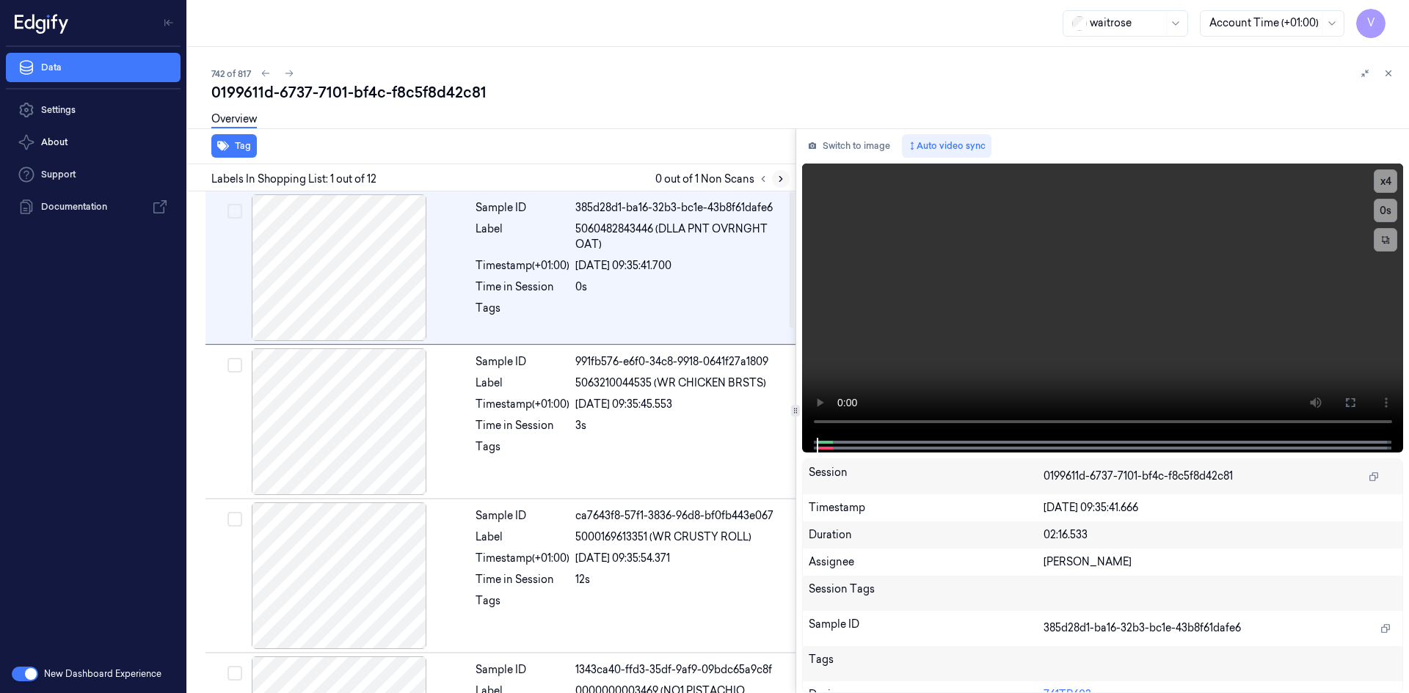
click at [784, 179] on icon at bounding box center [780, 179] width 10 height 10
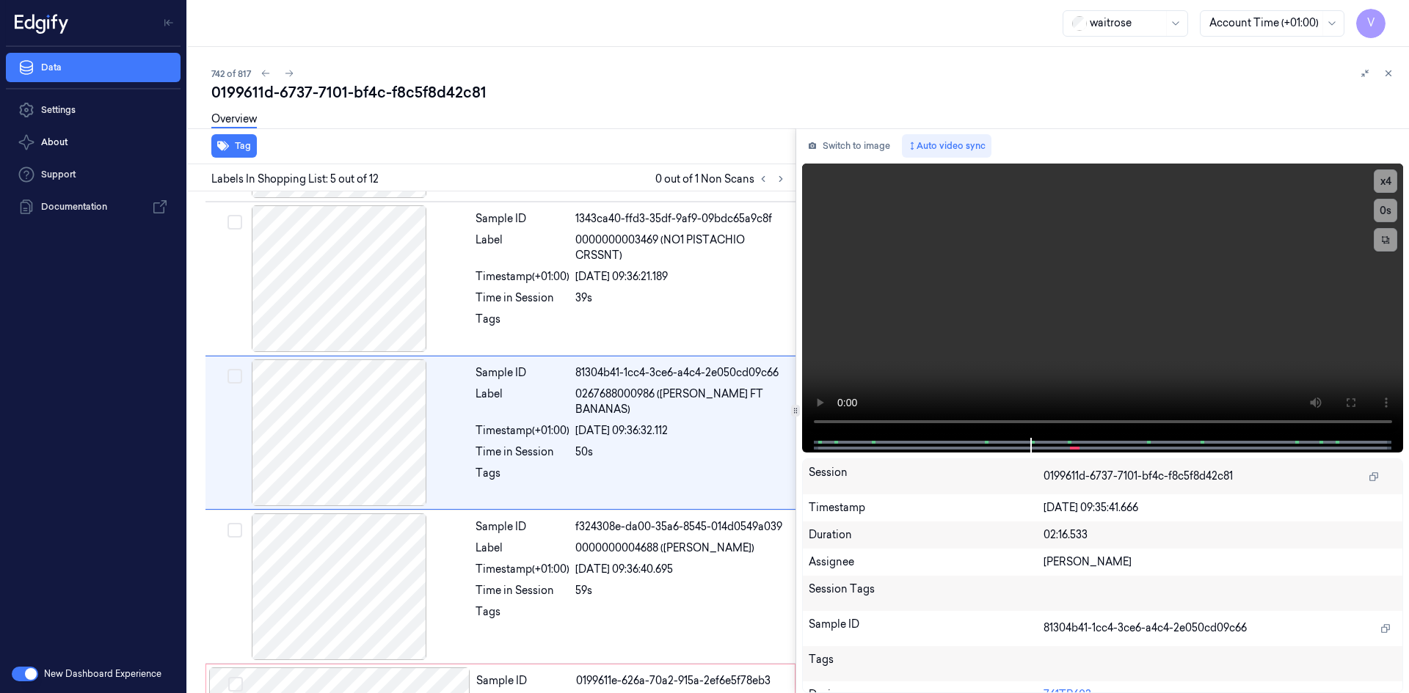
scroll to position [442, 0]
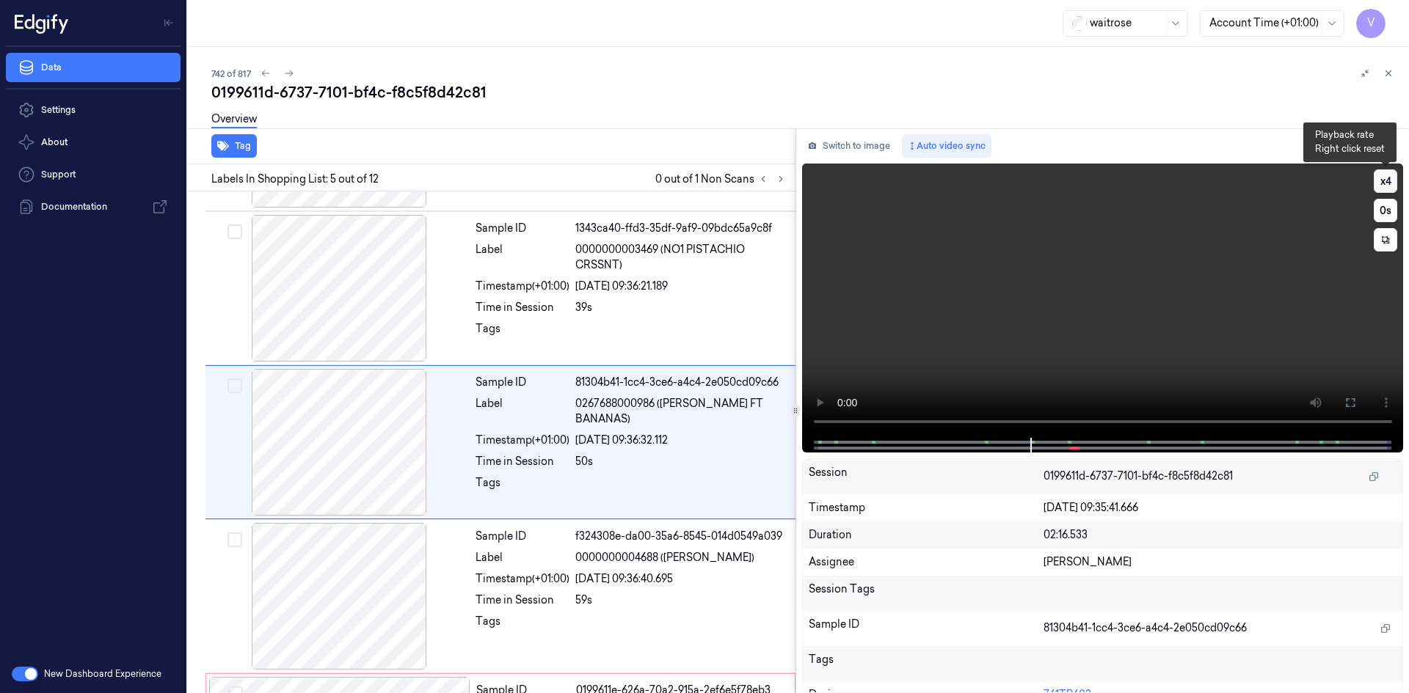
click at [1391, 183] on button "x 4" at bounding box center [1384, 180] width 23 height 23
click at [1391, 183] on button "x 1" at bounding box center [1384, 180] width 23 height 23
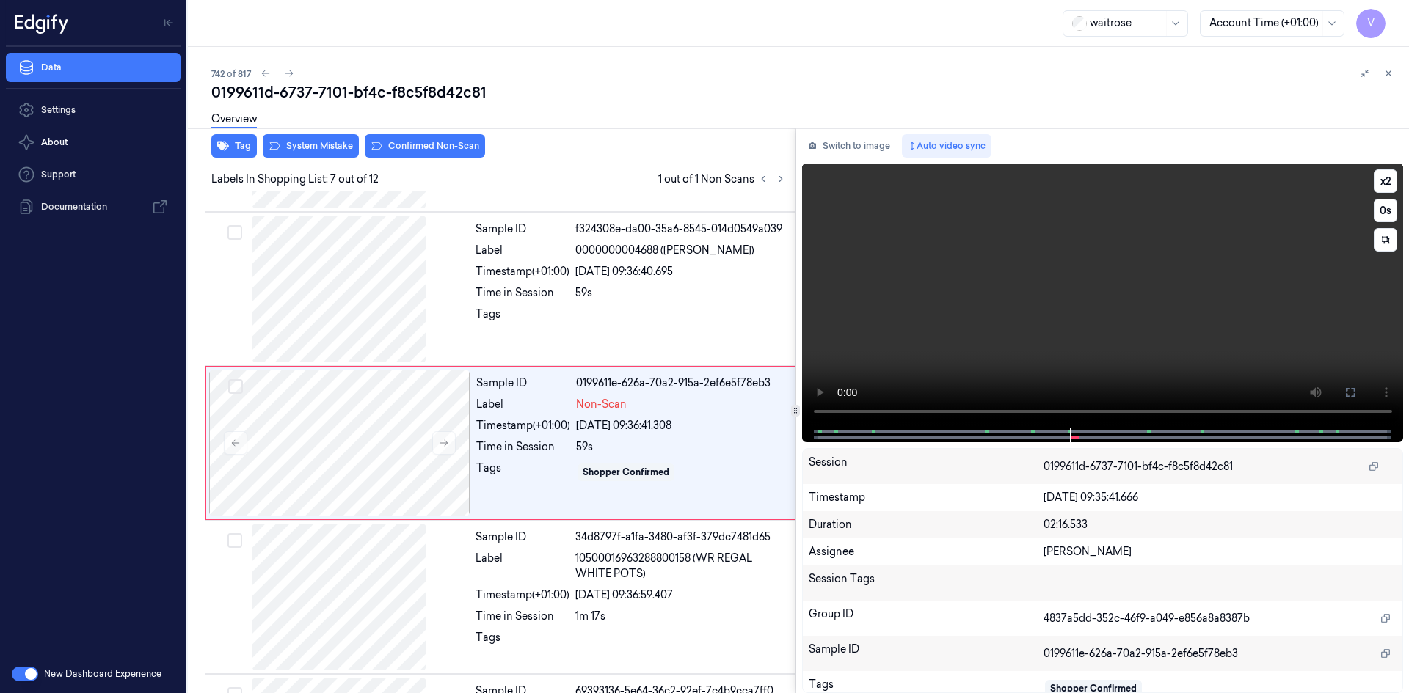
scroll to position [750, 0]
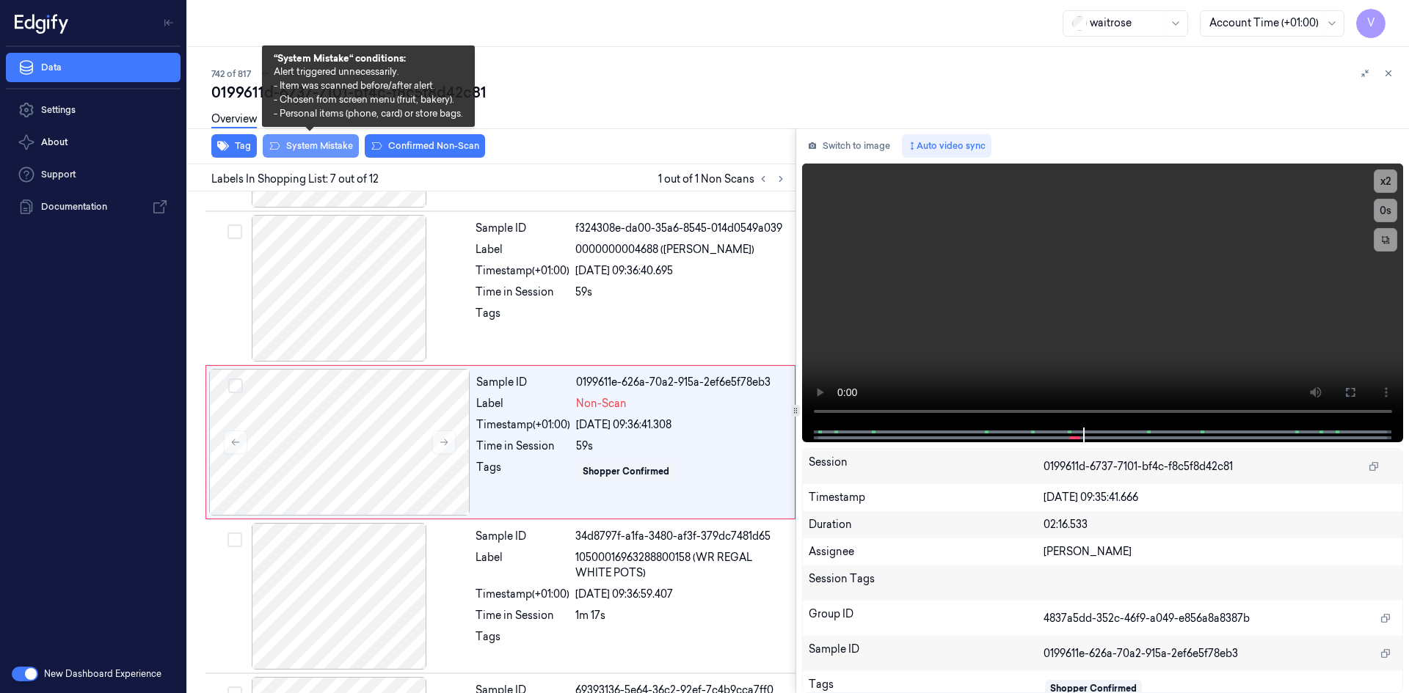
click at [307, 143] on button "System Mistake" at bounding box center [311, 145] width 96 height 23
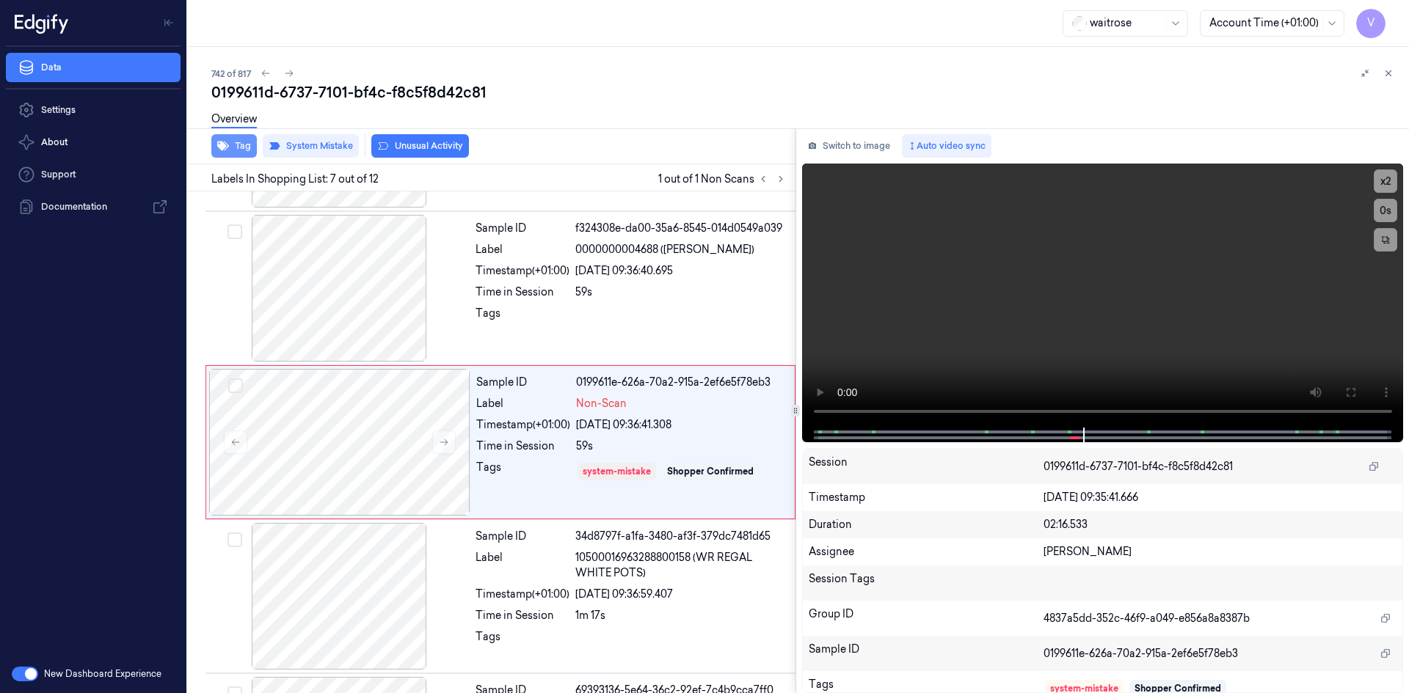
click at [242, 147] on button "Tag" at bounding box center [233, 145] width 45 height 23
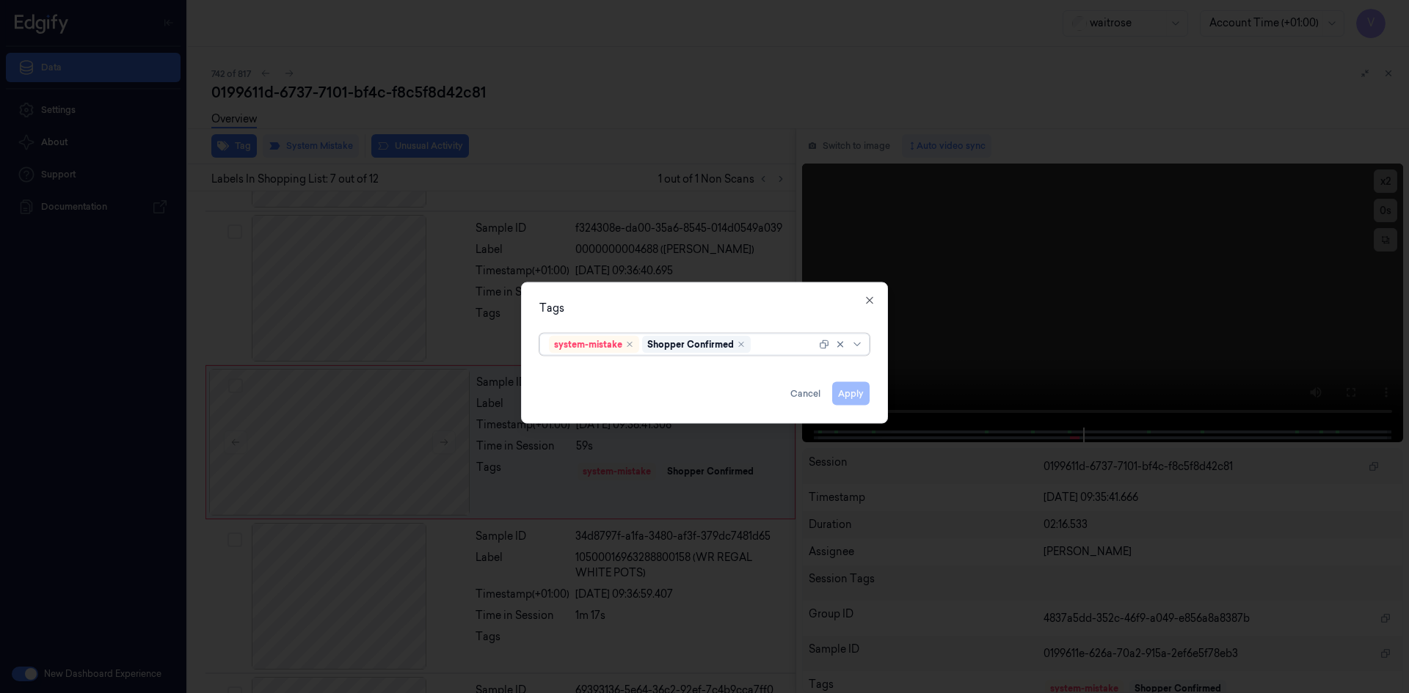
click at [775, 343] on div at bounding box center [784, 344] width 62 height 15
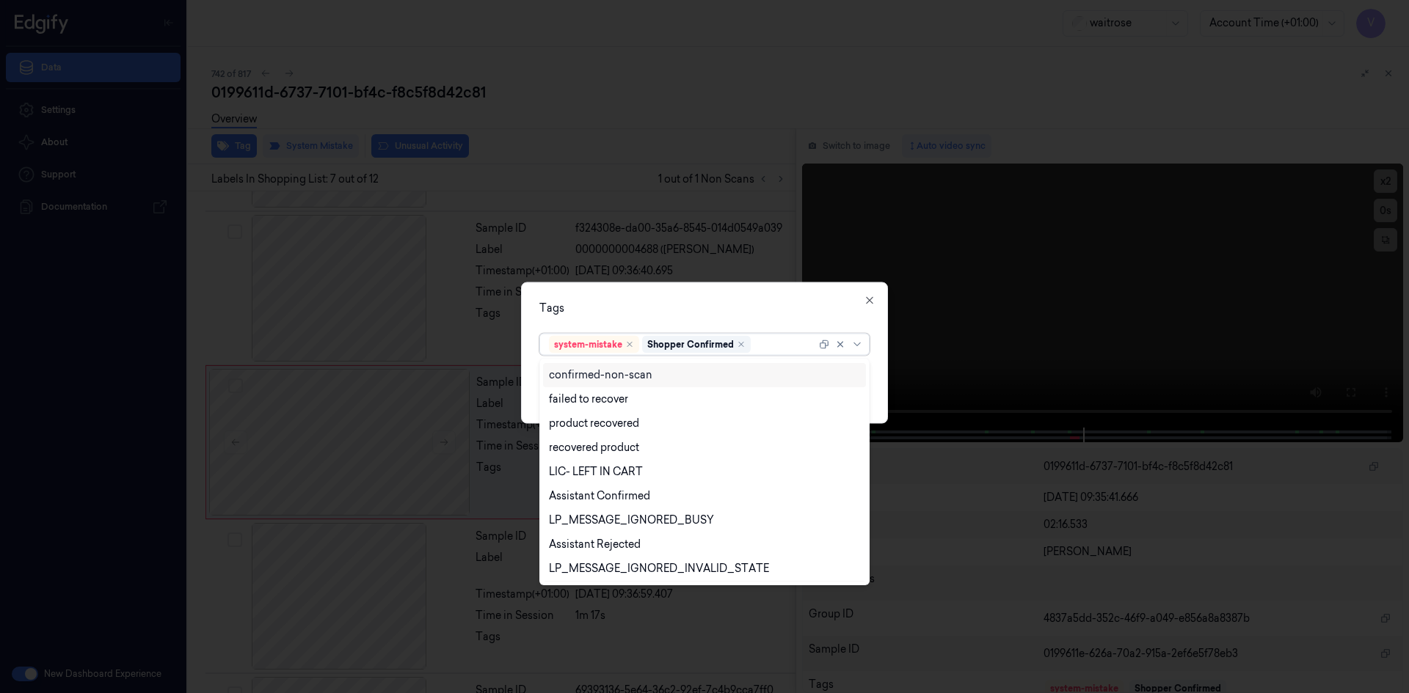
scroll to position [216, 0]
click at [609, 522] on div "Unusual-Activity" at bounding box center [589, 521] width 81 height 15
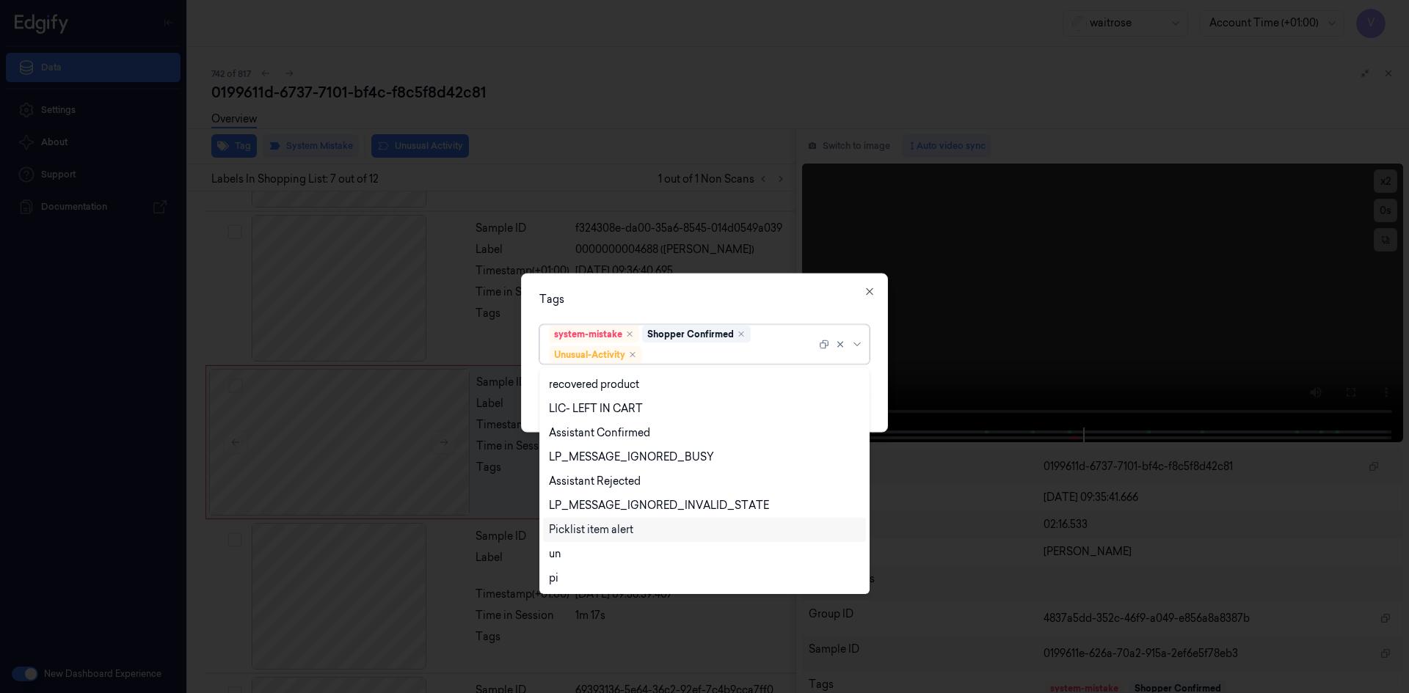
click at [607, 528] on div "Picklist item alert" at bounding box center [591, 529] width 84 height 15
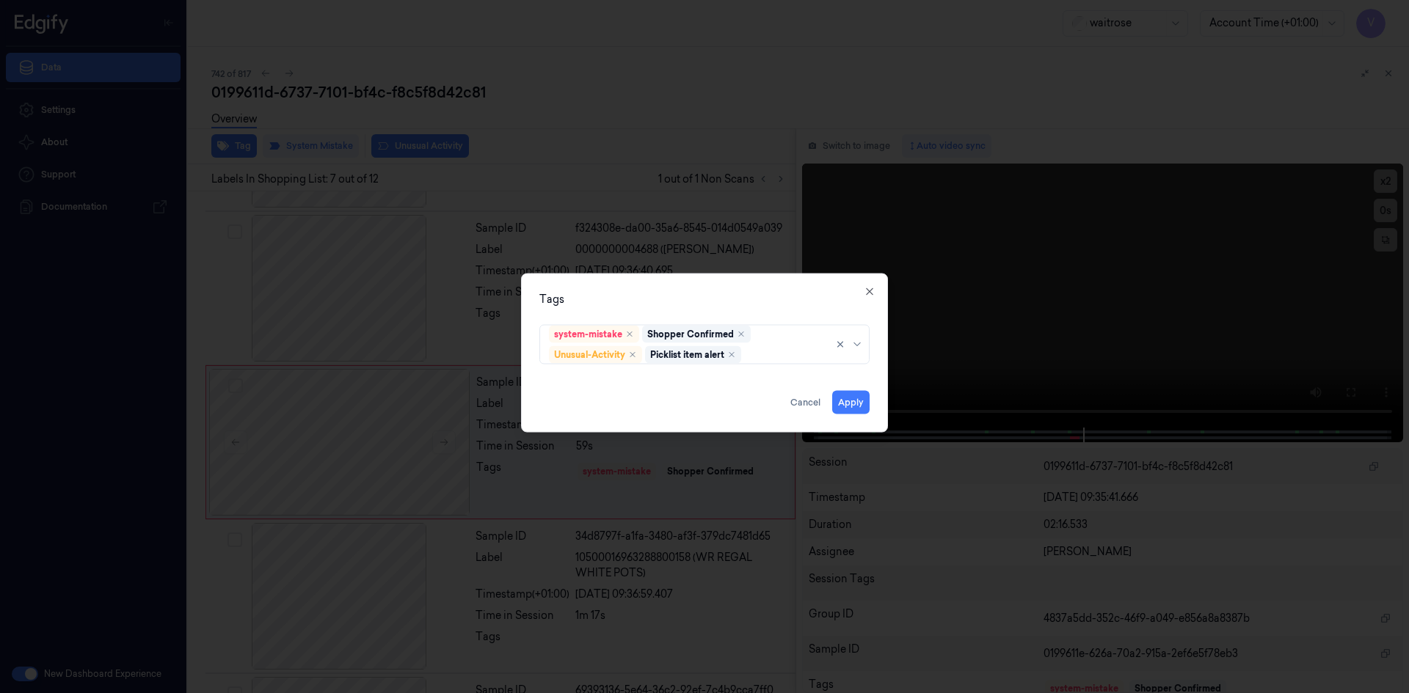
click at [689, 294] on div "Tags" at bounding box center [704, 298] width 330 height 15
click at [858, 403] on button "Apply" at bounding box center [850, 401] width 37 height 23
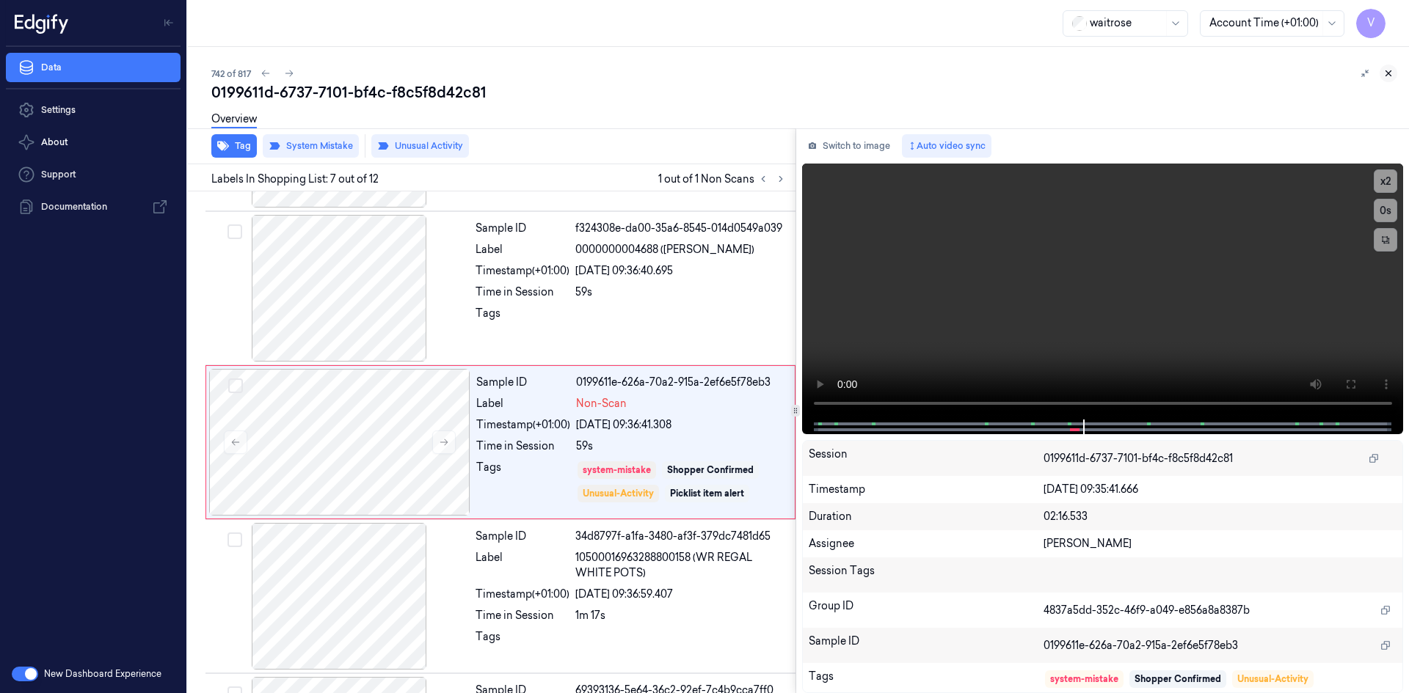
click at [1389, 70] on icon at bounding box center [1388, 73] width 10 height 10
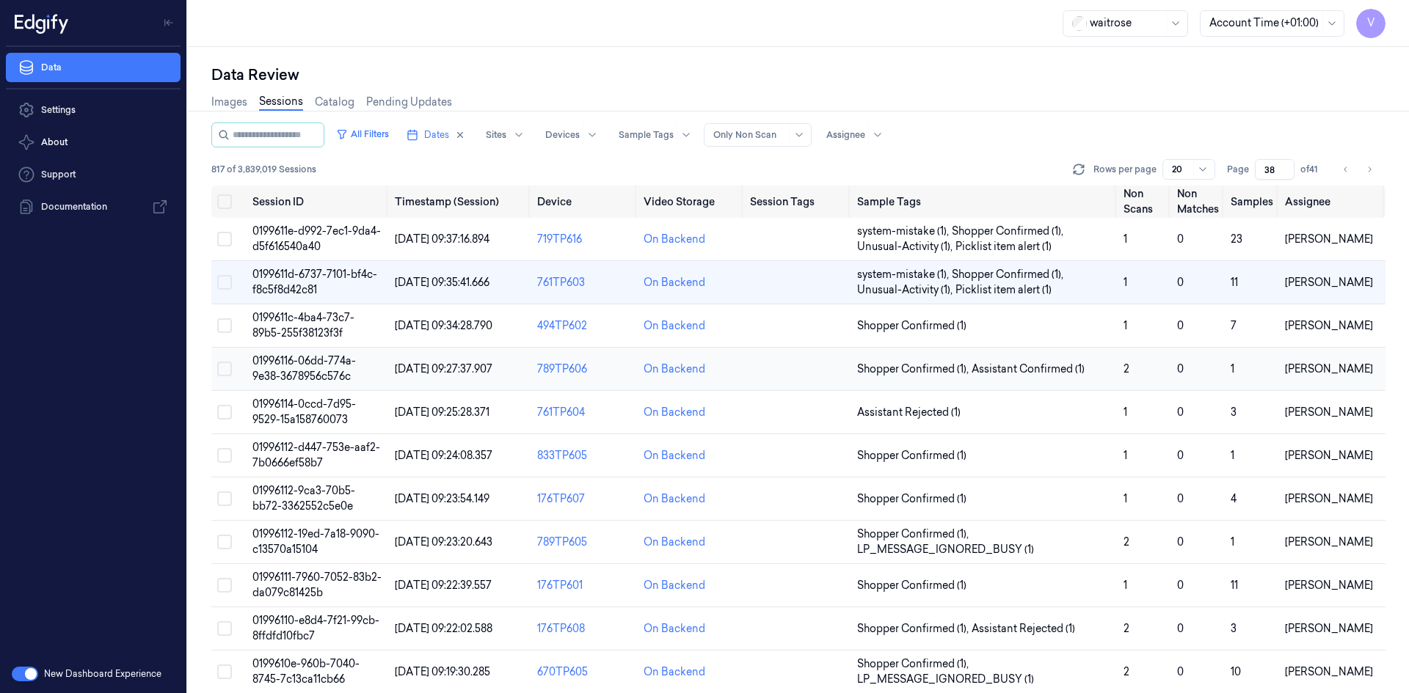
click at [282, 368] on td "01996116-06dd-774a-9e38-3678956c576c" at bounding box center [318, 369] width 142 height 43
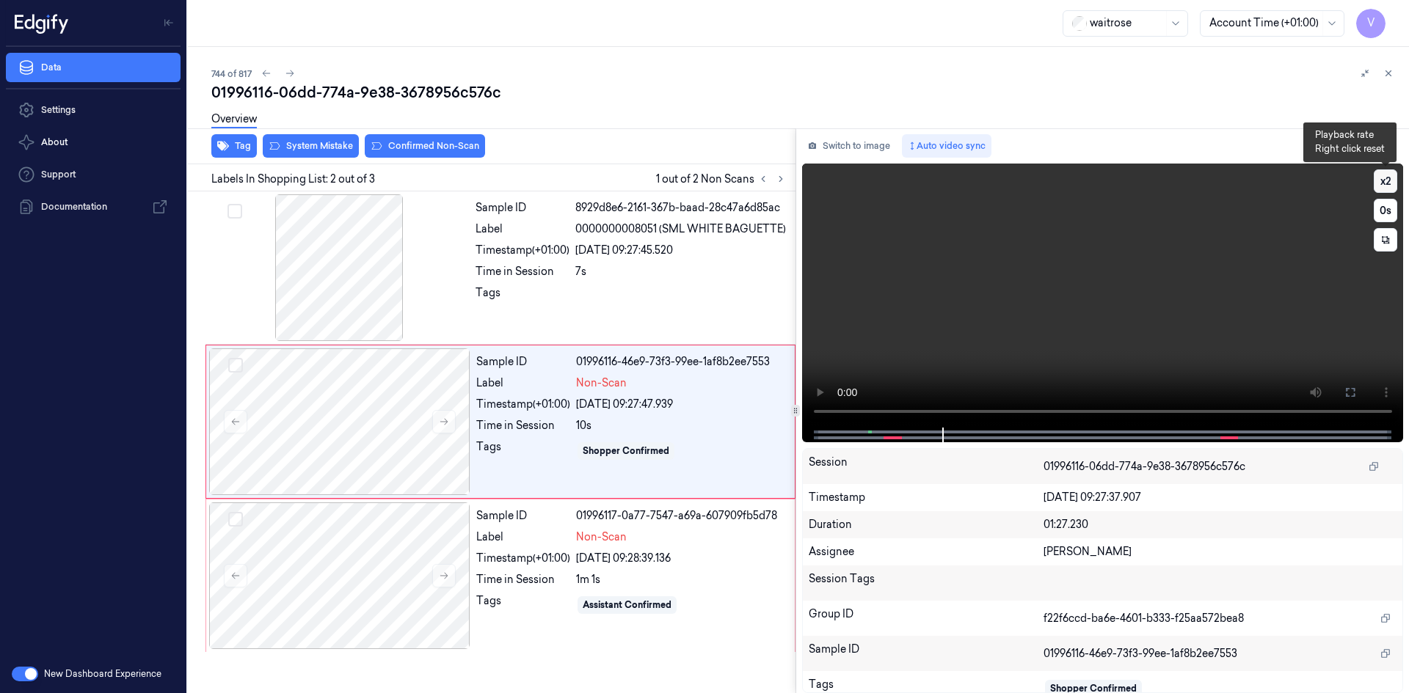
click at [1381, 176] on button "x 2" at bounding box center [1384, 180] width 23 height 23
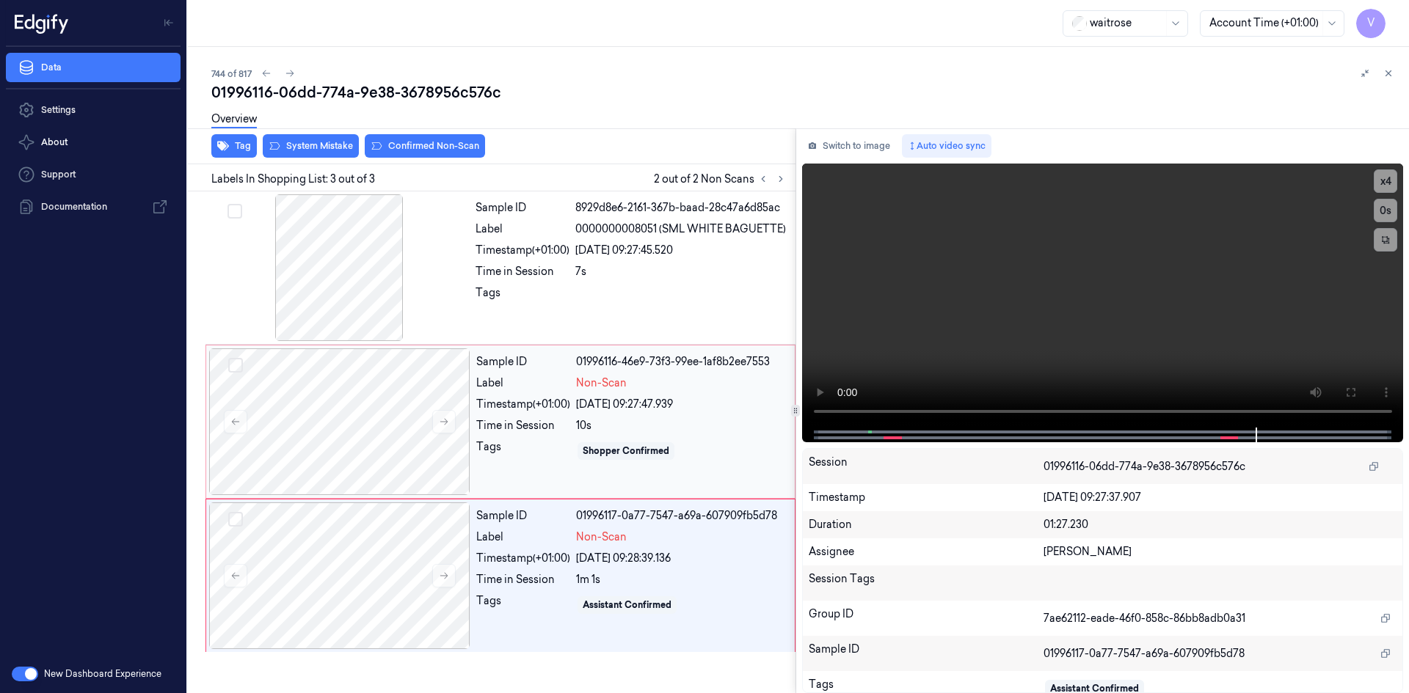
click at [484, 386] on div "Label" at bounding box center [523, 383] width 94 height 15
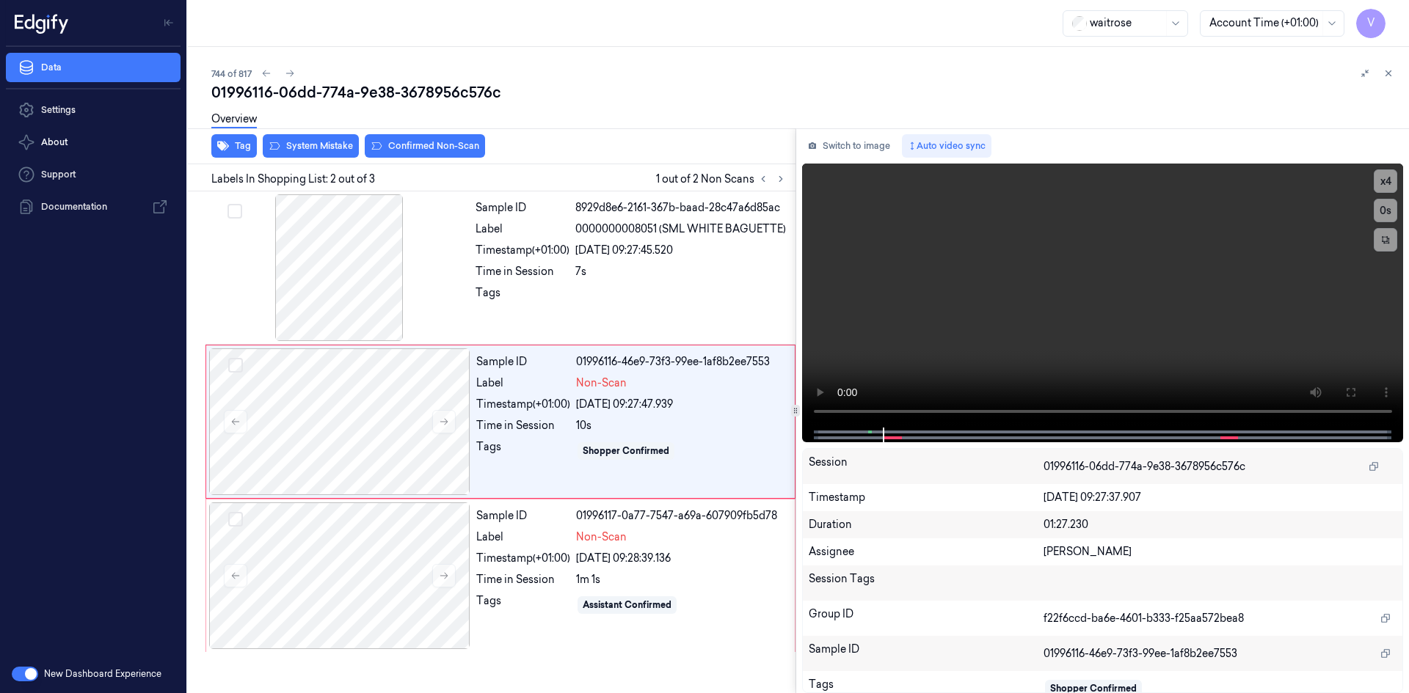
click at [303, 135] on div "Overview" at bounding box center [804, 121] width 1186 height 37
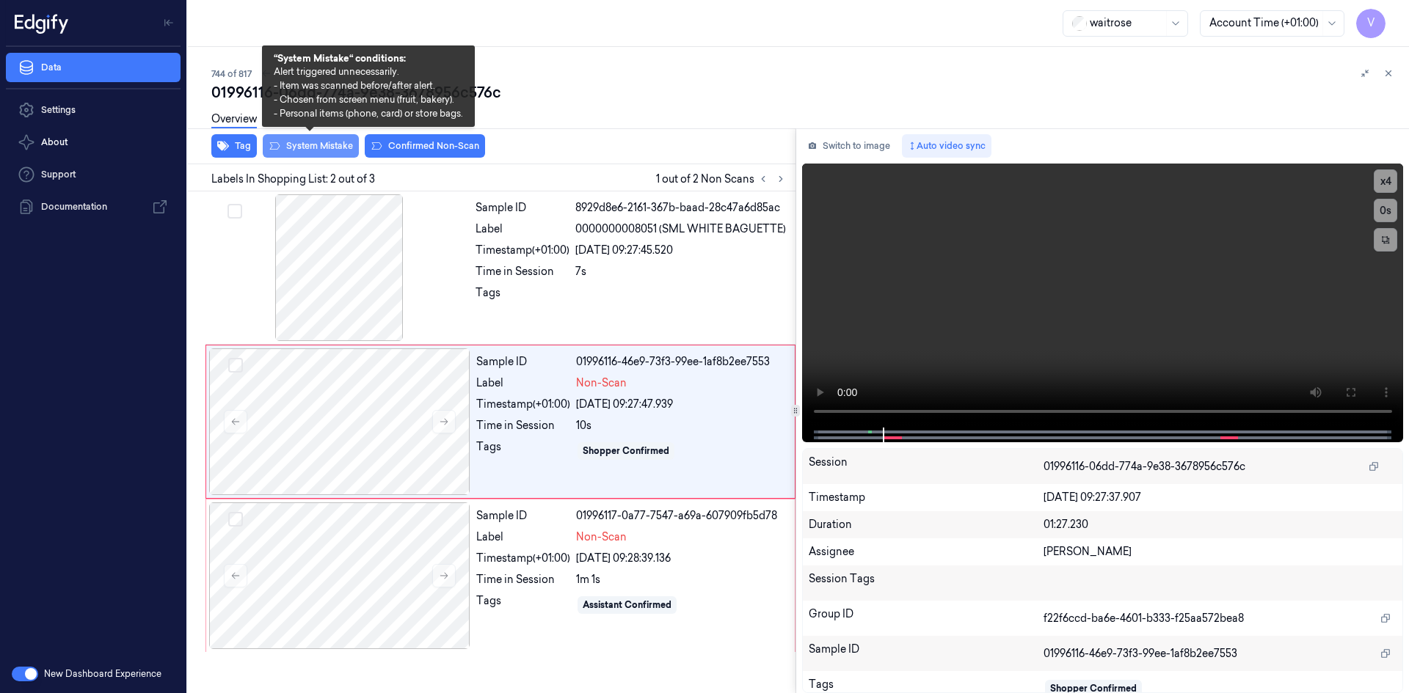
click at [304, 145] on button "System Mistake" at bounding box center [311, 145] width 96 height 23
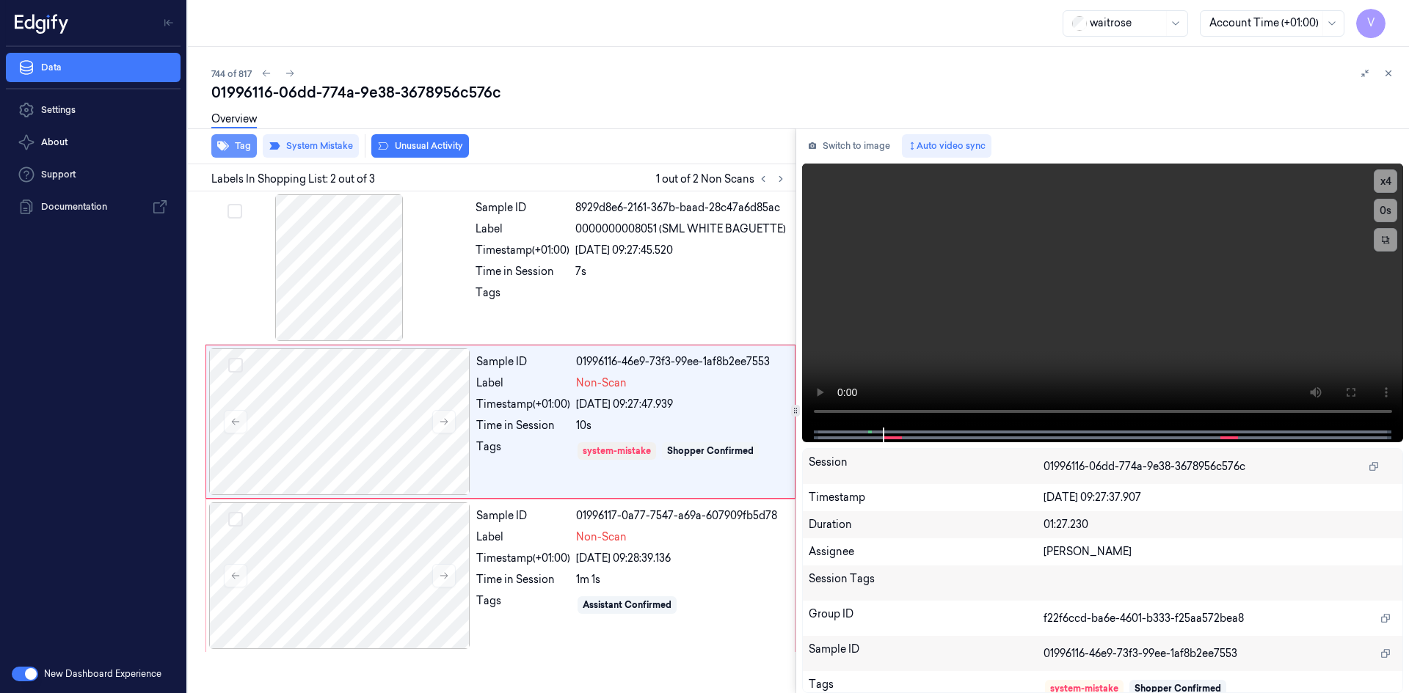
click at [238, 145] on button "Tag" at bounding box center [233, 145] width 45 height 23
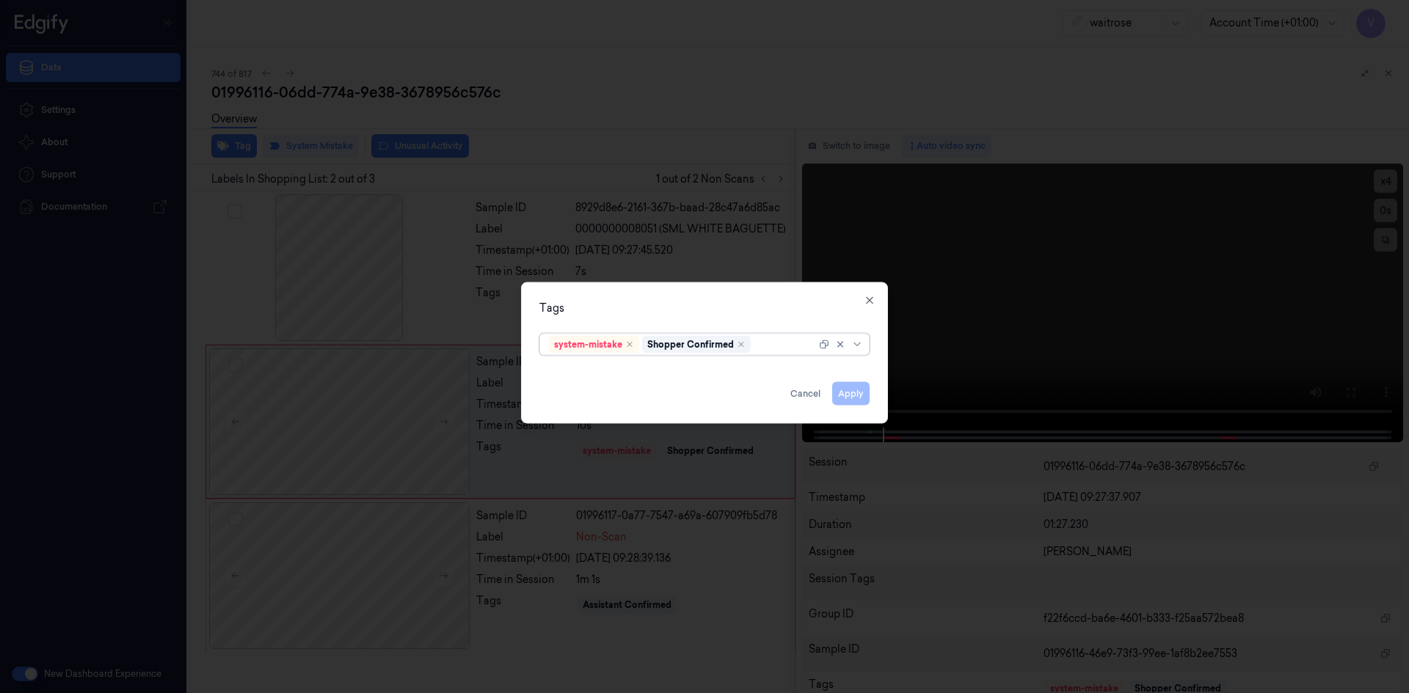
click at [770, 339] on div at bounding box center [784, 344] width 62 height 15
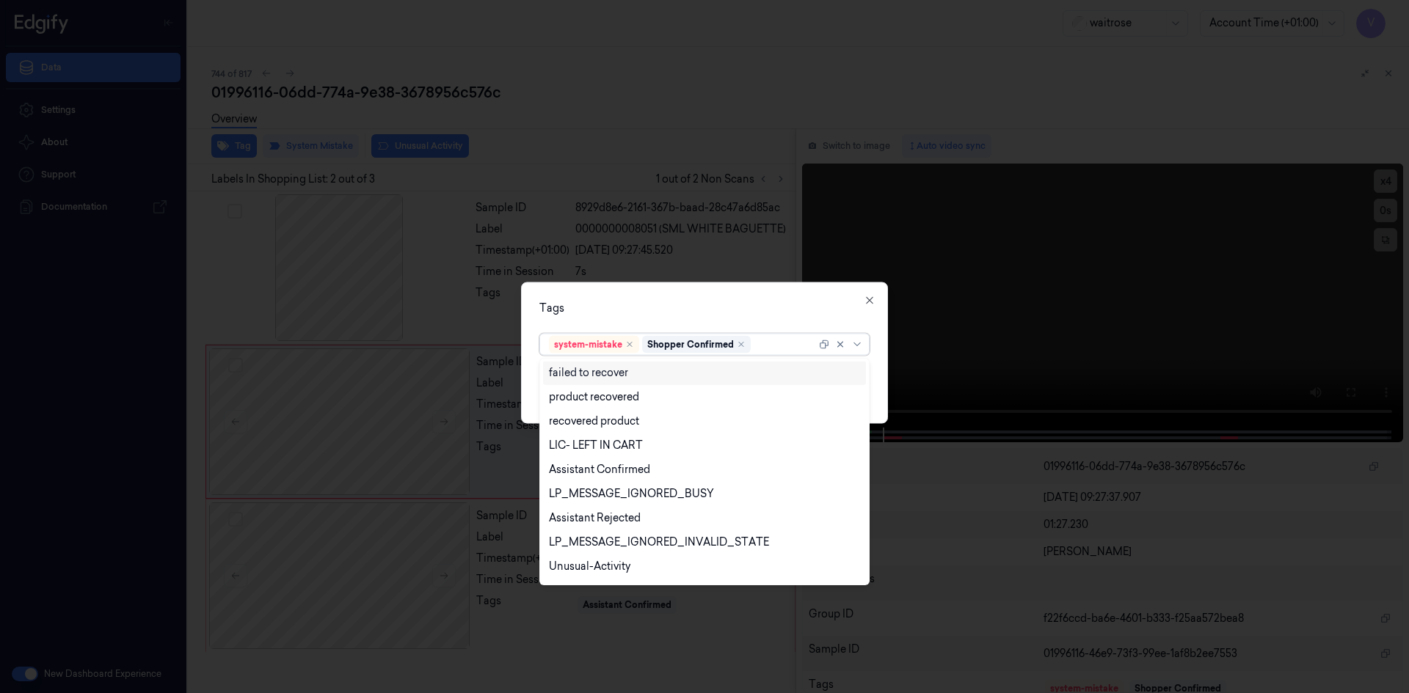
scroll to position [216, 0]
click at [596, 517] on div "Unusual-Activity" at bounding box center [589, 521] width 81 height 15
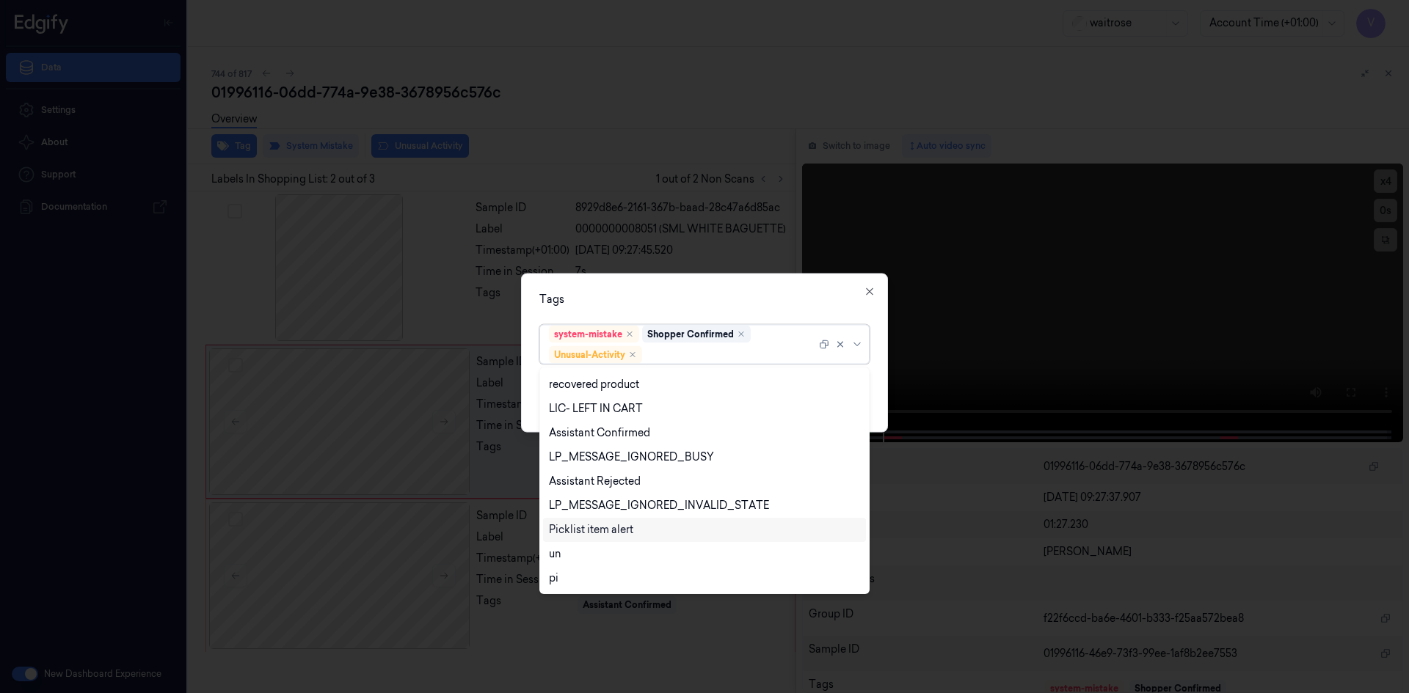
click at [594, 528] on div "Picklist item alert" at bounding box center [591, 529] width 84 height 15
click at [657, 296] on div "Tags" at bounding box center [704, 298] width 330 height 15
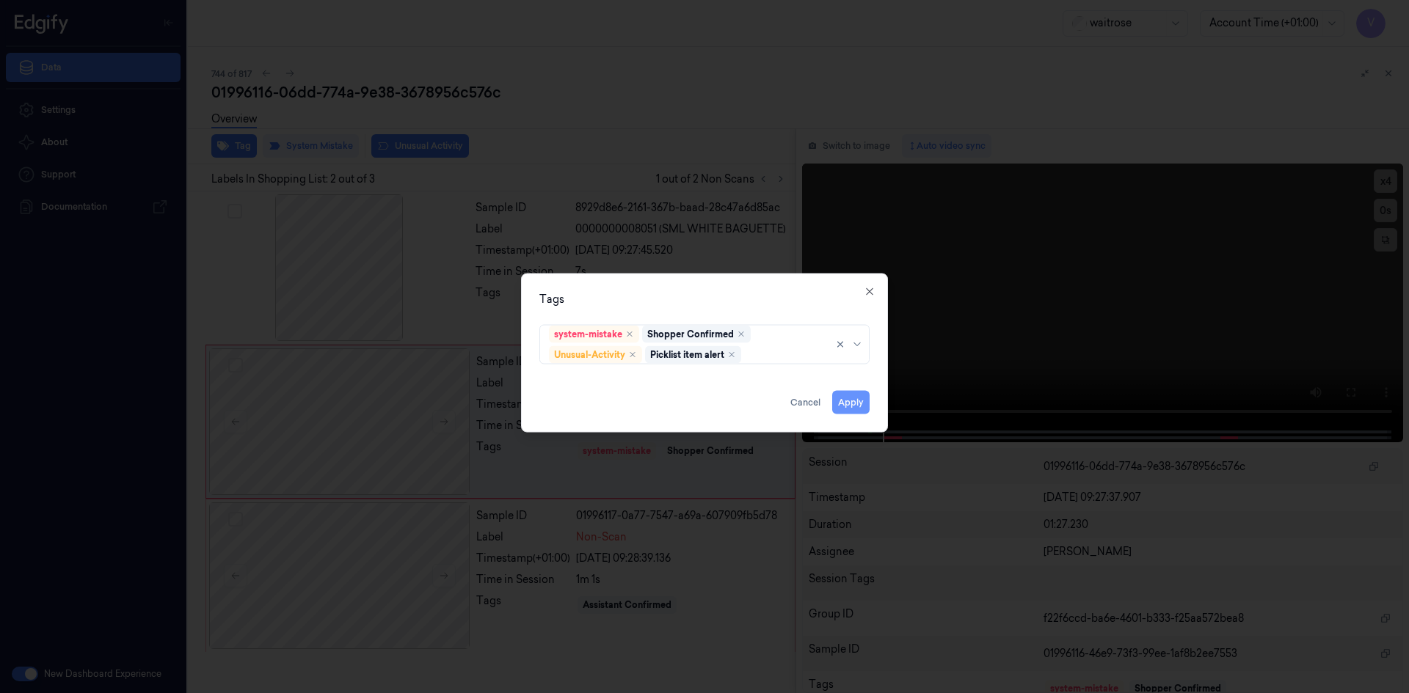
click at [847, 400] on button "Apply" at bounding box center [850, 401] width 37 height 23
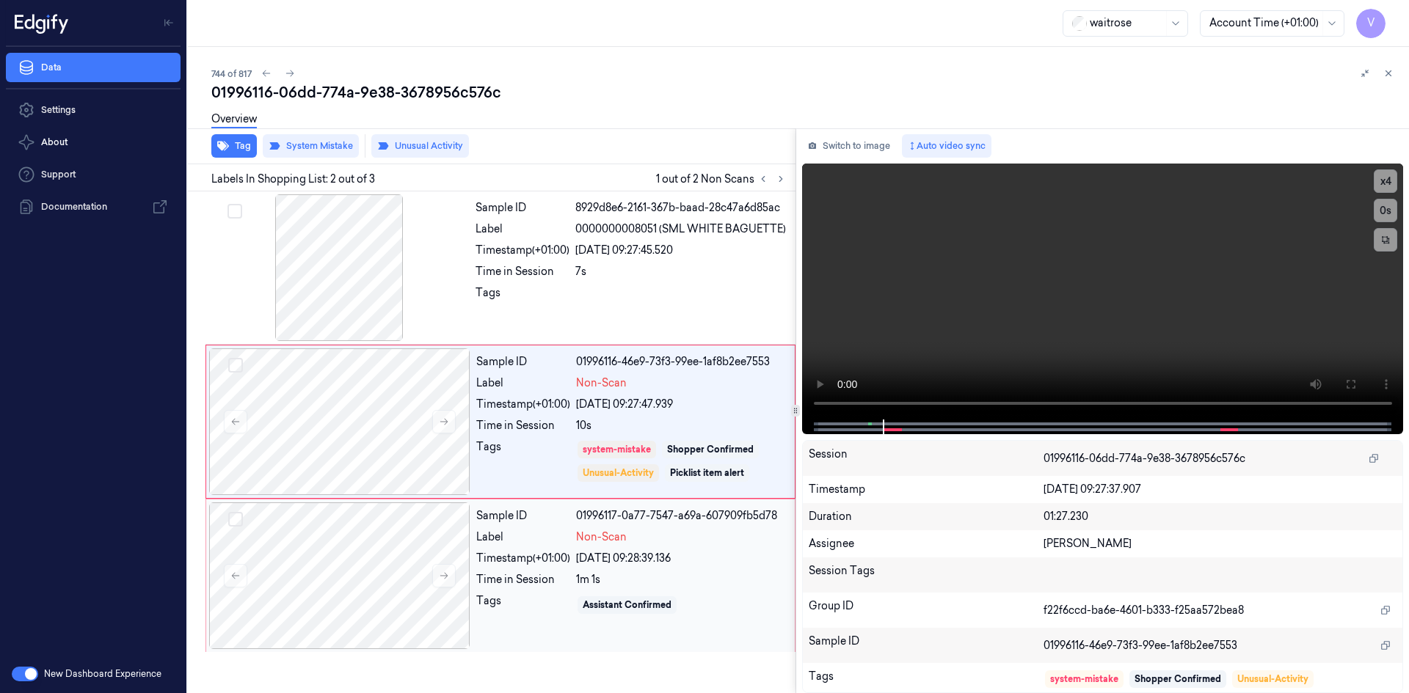
click at [738, 589] on div "Sample ID 01996117-0a77-7547-a69a-607909fb5d78 Label Non-Scan Timestamp (+01:00…" at bounding box center [630, 576] width 321 height 147
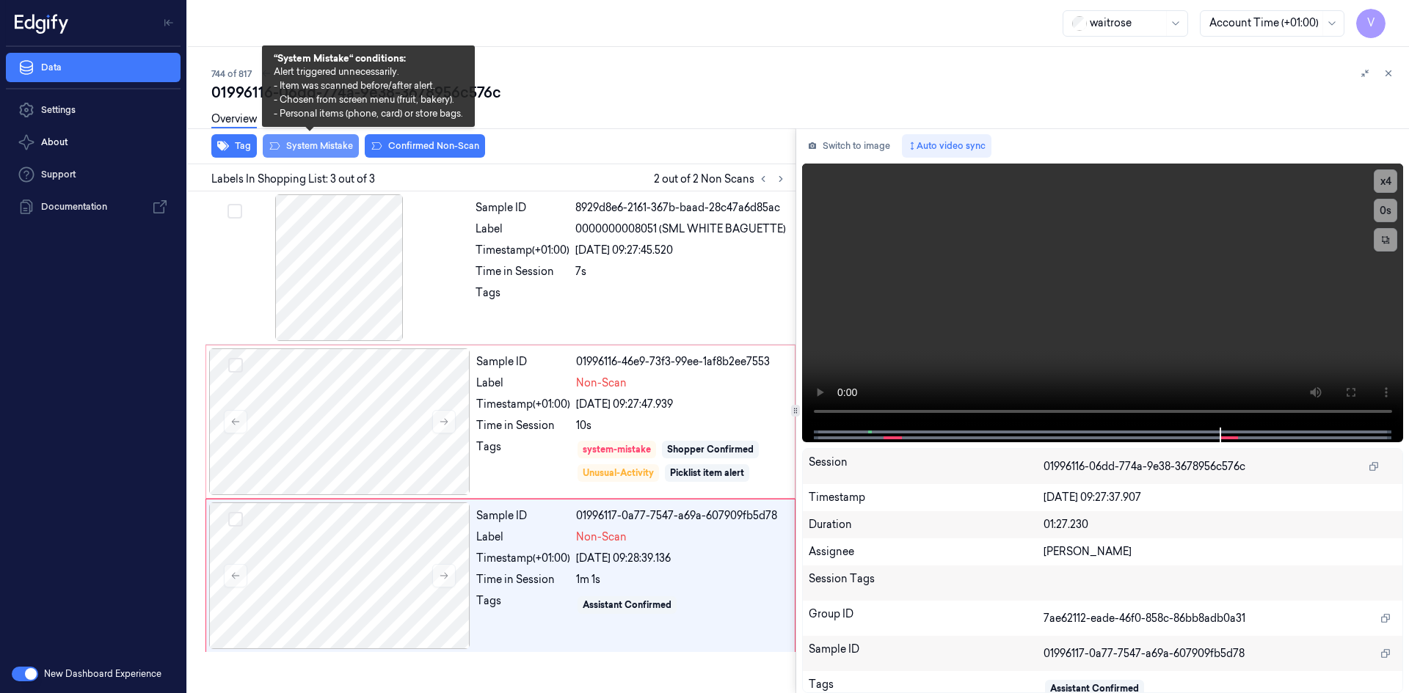
click at [340, 152] on button "System Mistake" at bounding box center [311, 145] width 96 height 23
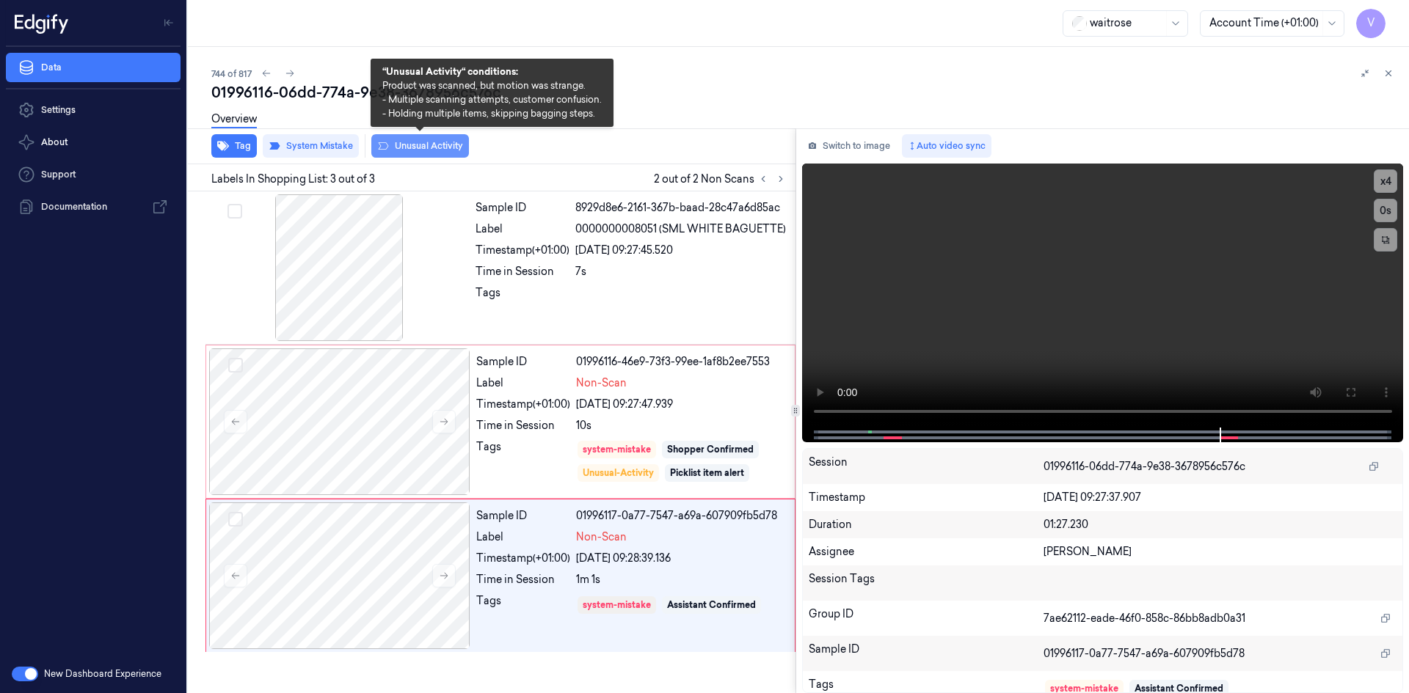
click at [441, 144] on button "Unusual Activity" at bounding box center [420, 145] width 98 height 23
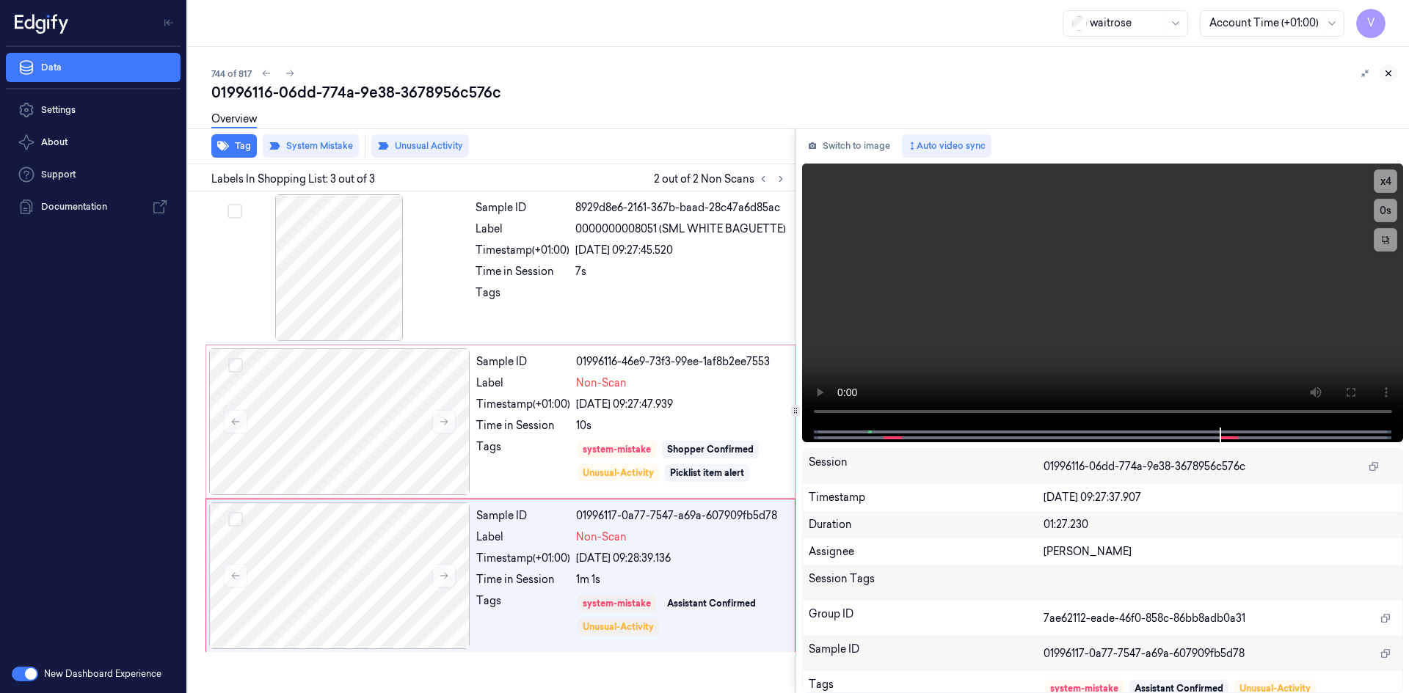
click at [1386, 78] on icon at bounding box center [1388, 73] width 10 height 10
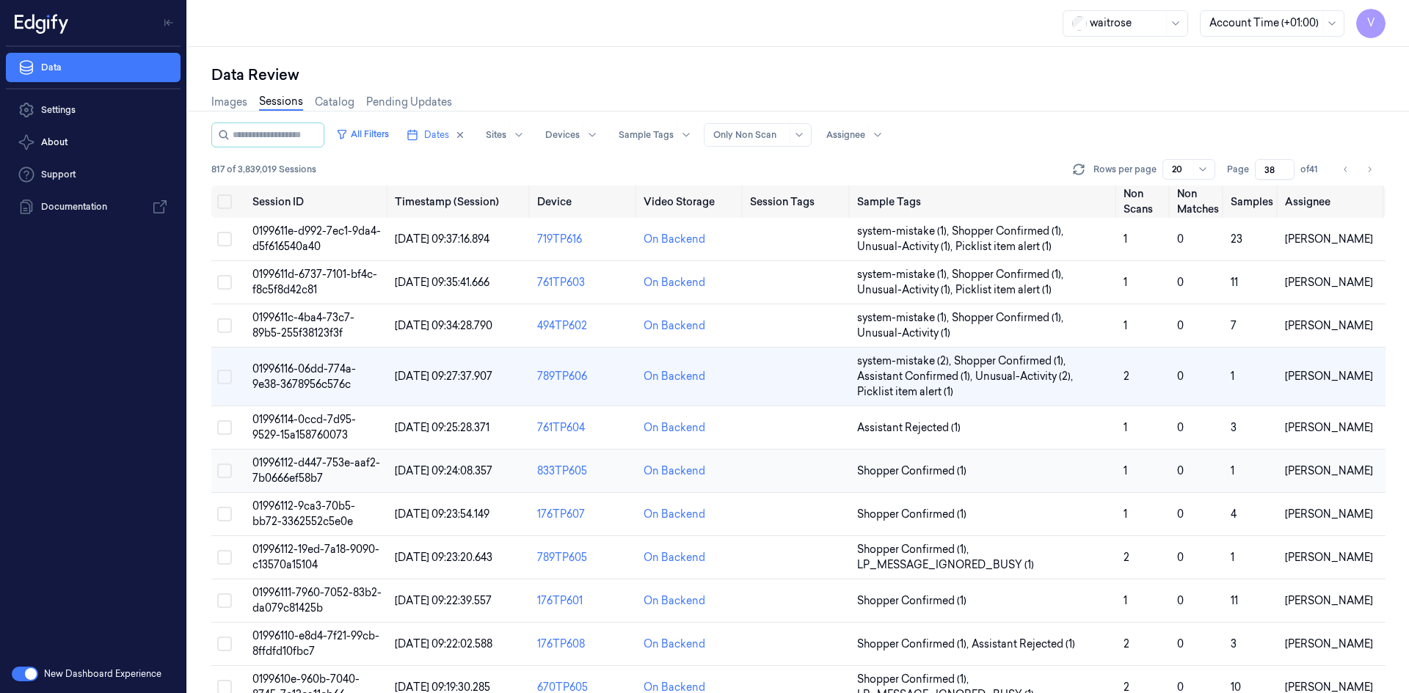
click at [303, 462] on span "01996112-d447-753e-aaf2-7b0666ef58b7" at bounding box center [316, 470] width 128 height 29
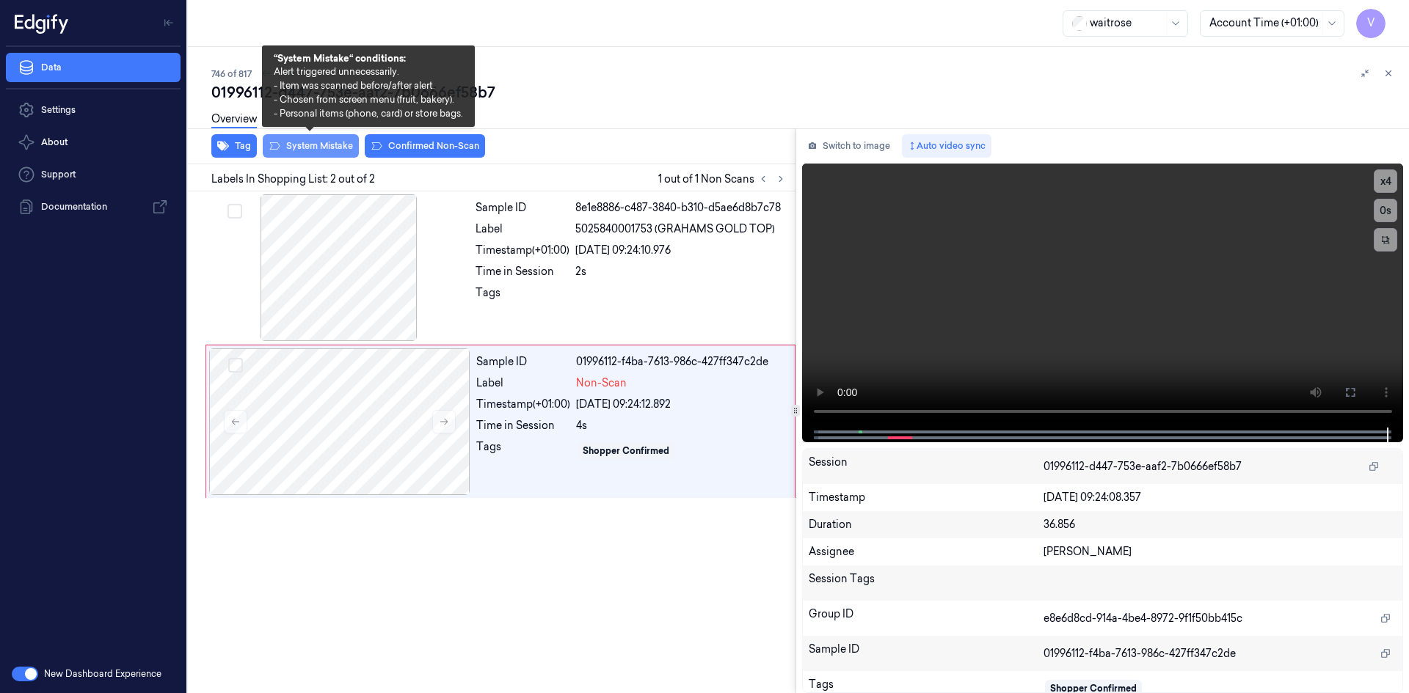
click at [315, 147] on button "System Mistake" at bounding box center [311, 145] width 96 height 23
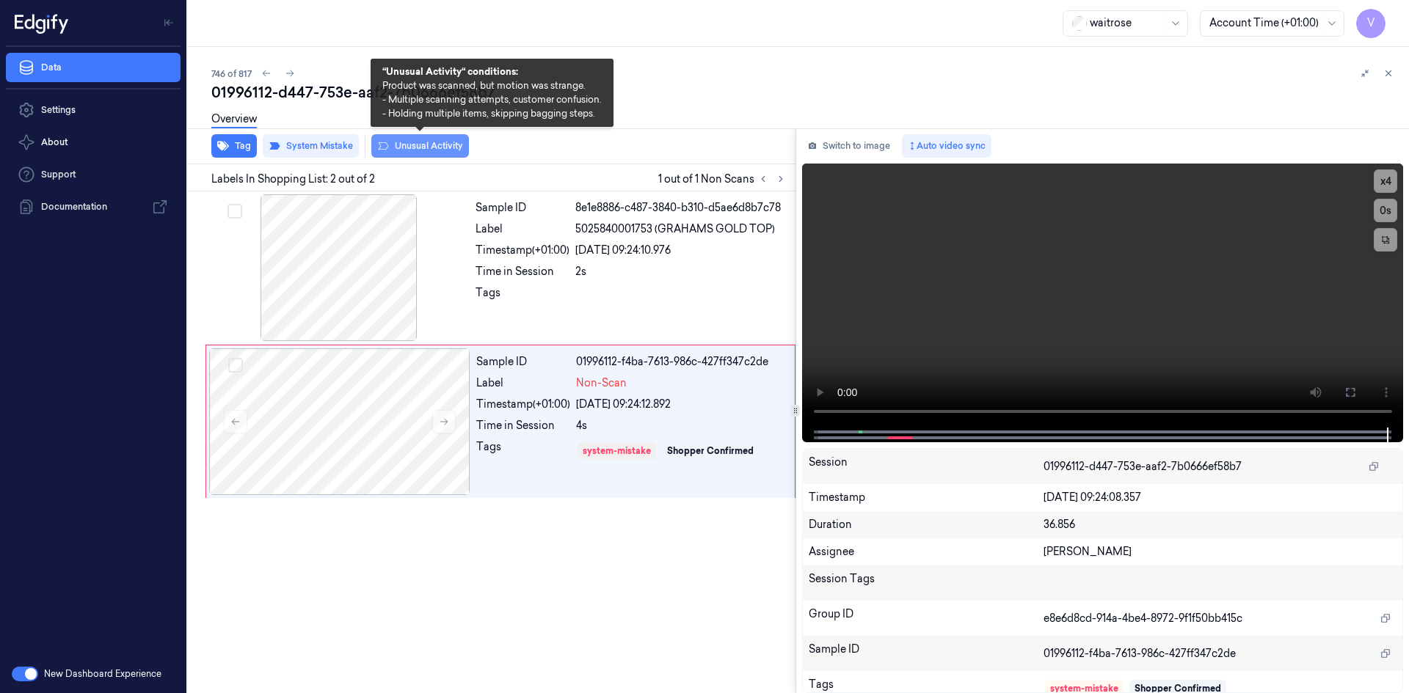
click at [434, 142] on button "Unusual Activity" at bounding box center [420, 145] width 98 height 23
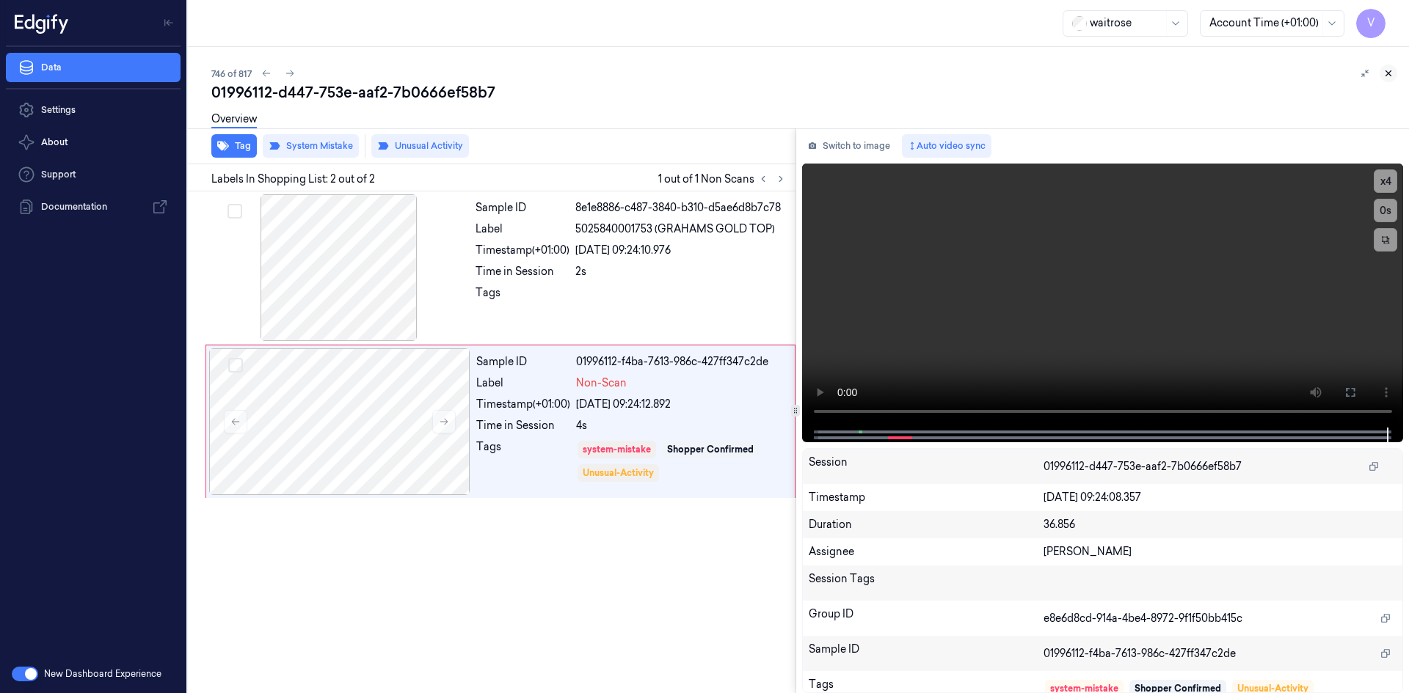
click at [1390, 73] on icon at bounding box center [1388, 73] width 10 height 10
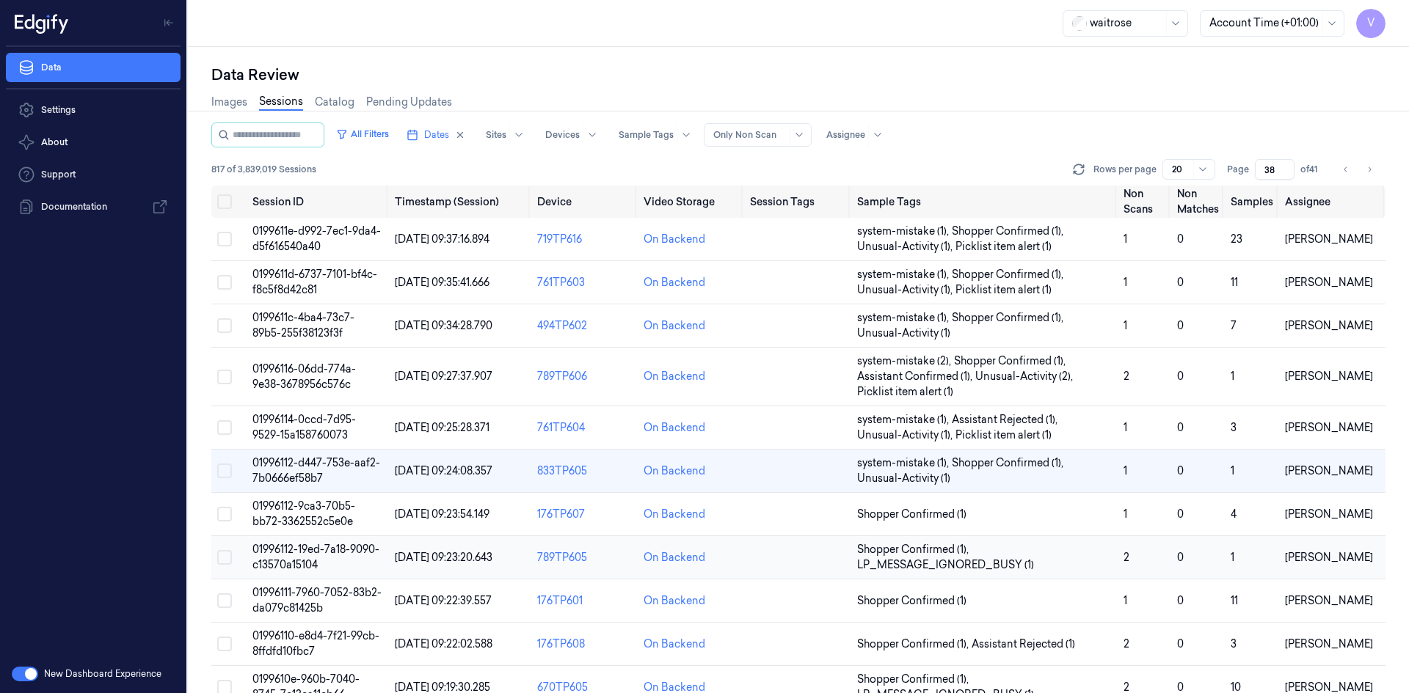
scroll to position [73, 0]
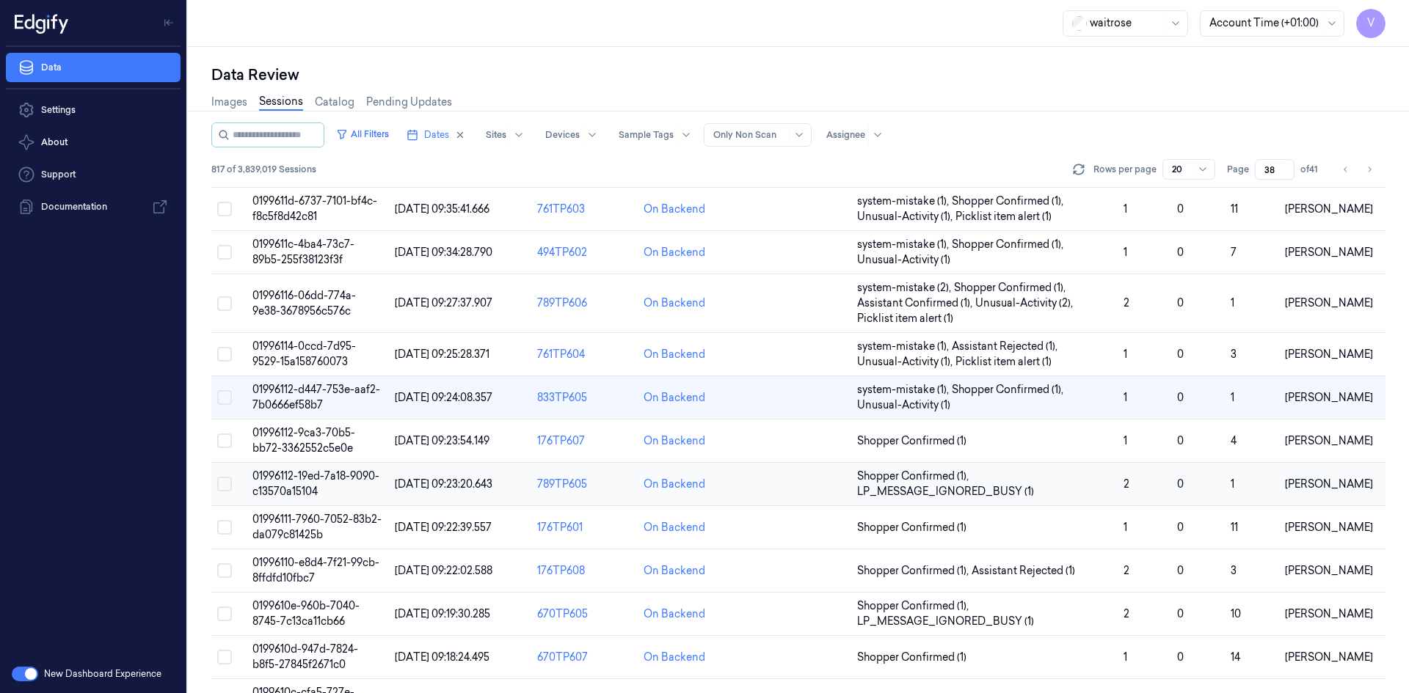
click at [299, 486] on span "01996112-19ed-7a18-9090-c13570a15104" at bounding box center [315, 484] width 127 height 29
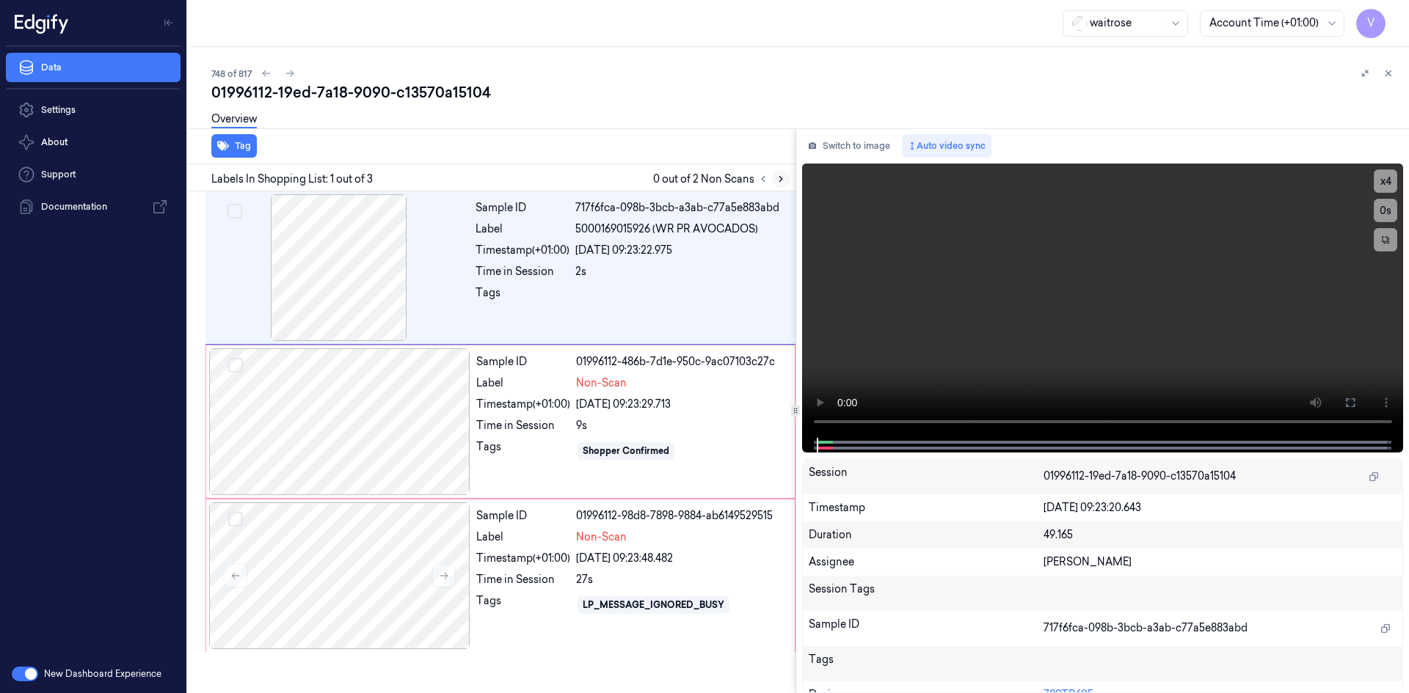
click at [787, 181] on button at bounding box center [781, 179] width 18 height 18
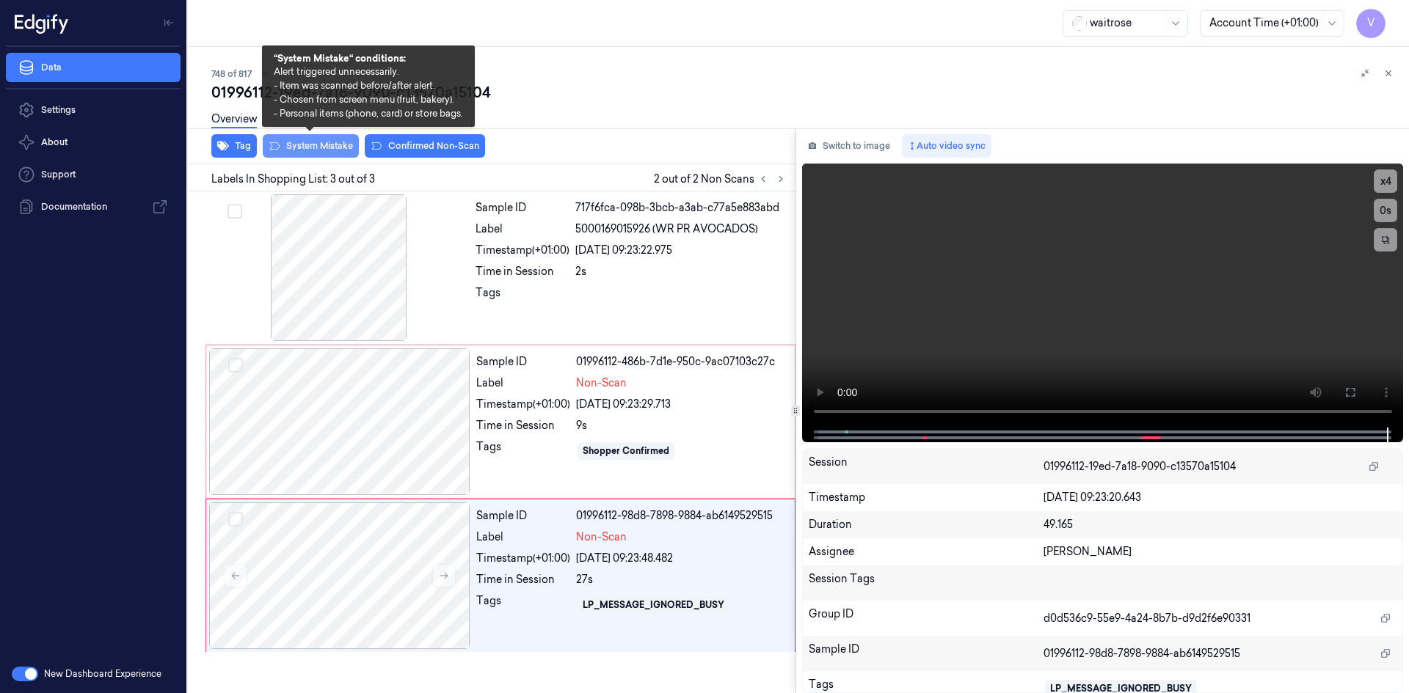
click at [316, 149] on button "System Mistake" at bounding box center [311, 145] width 96 height 23
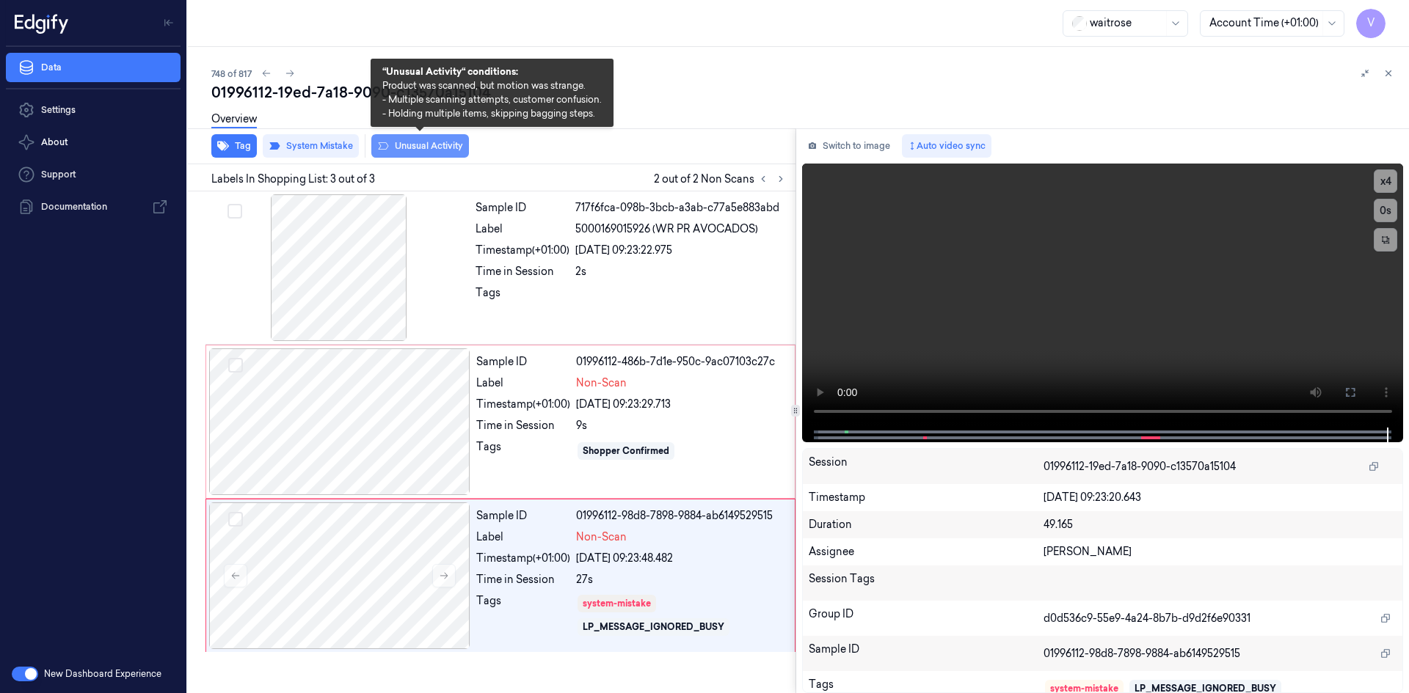
click at [457, 145] on button "Unusual Activity" at bounding box center [420, 145] width 98 height 23
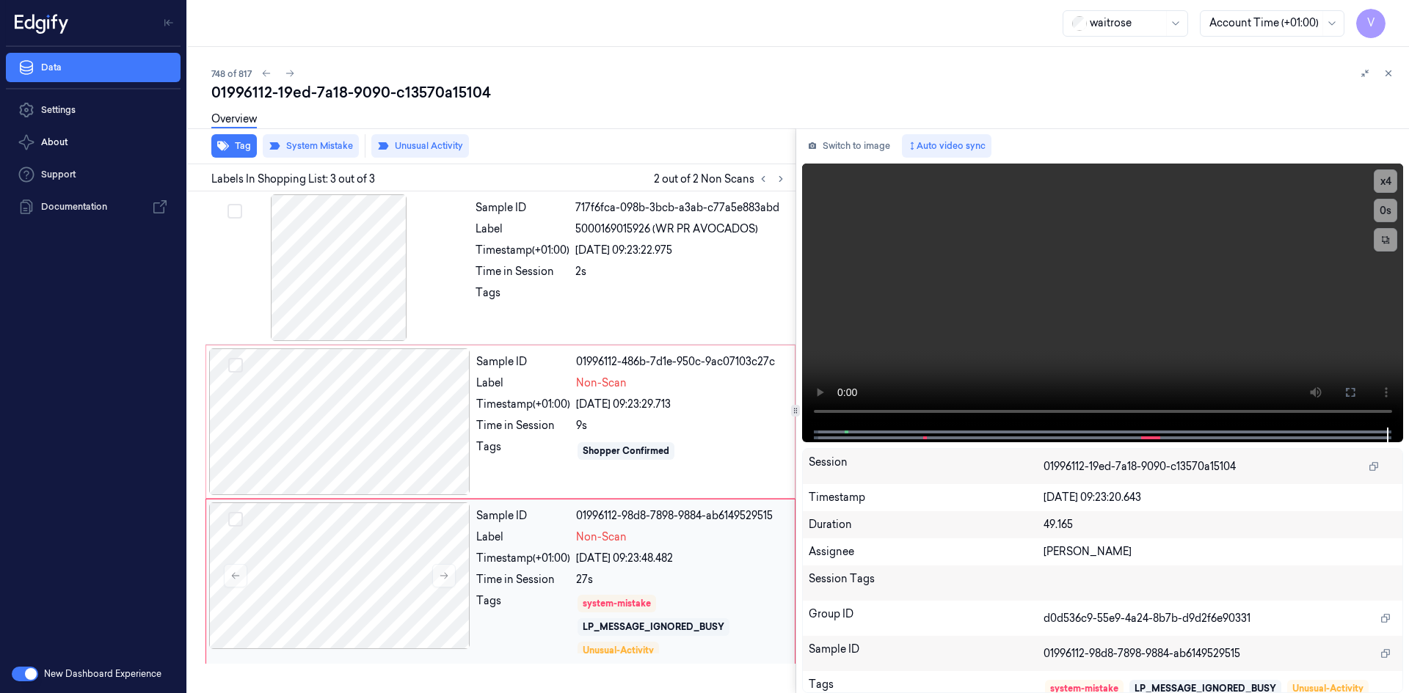
click at [524, 627] on div "Tags" at bounding box center [523, 625] width 94 height 62
click at [538, 443] on div "Tags" at bounding box center [523, 450] width 94 height 23
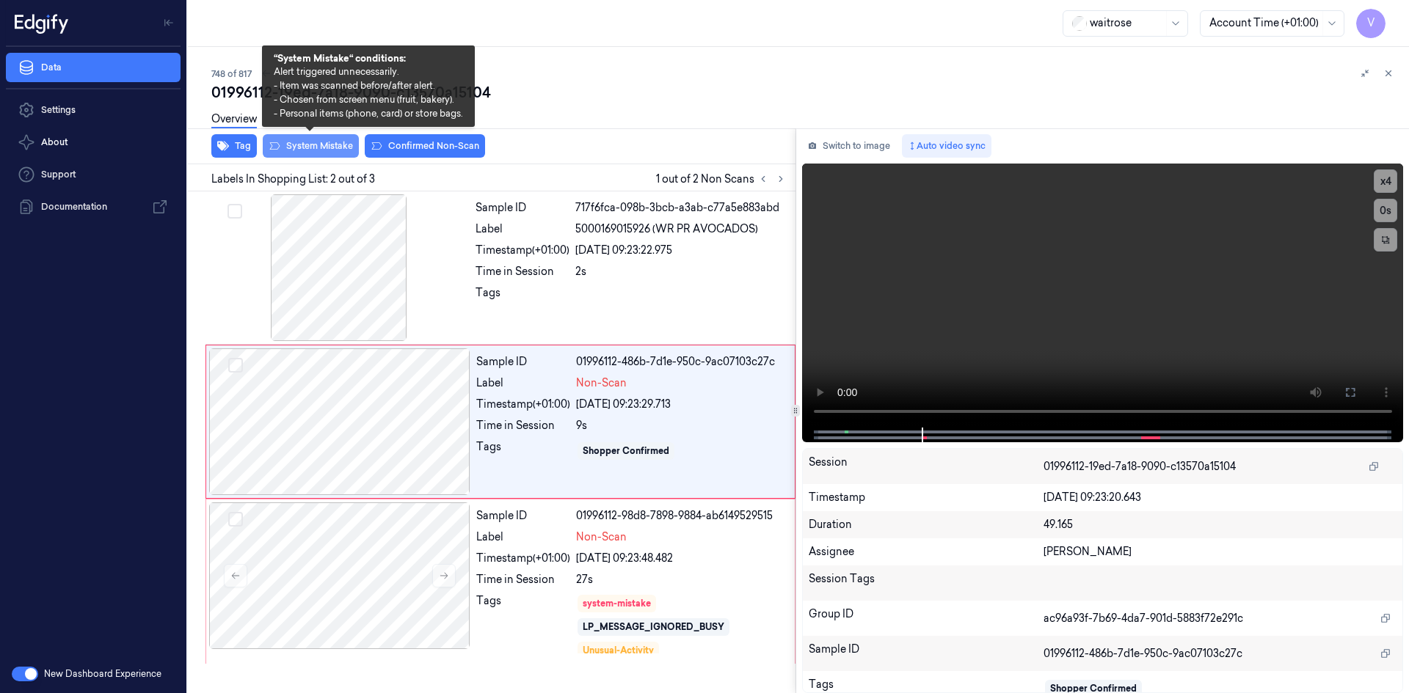
click at [317, 143] on button "System Mistake" at bounding box center [311, 145] width 96 height 23
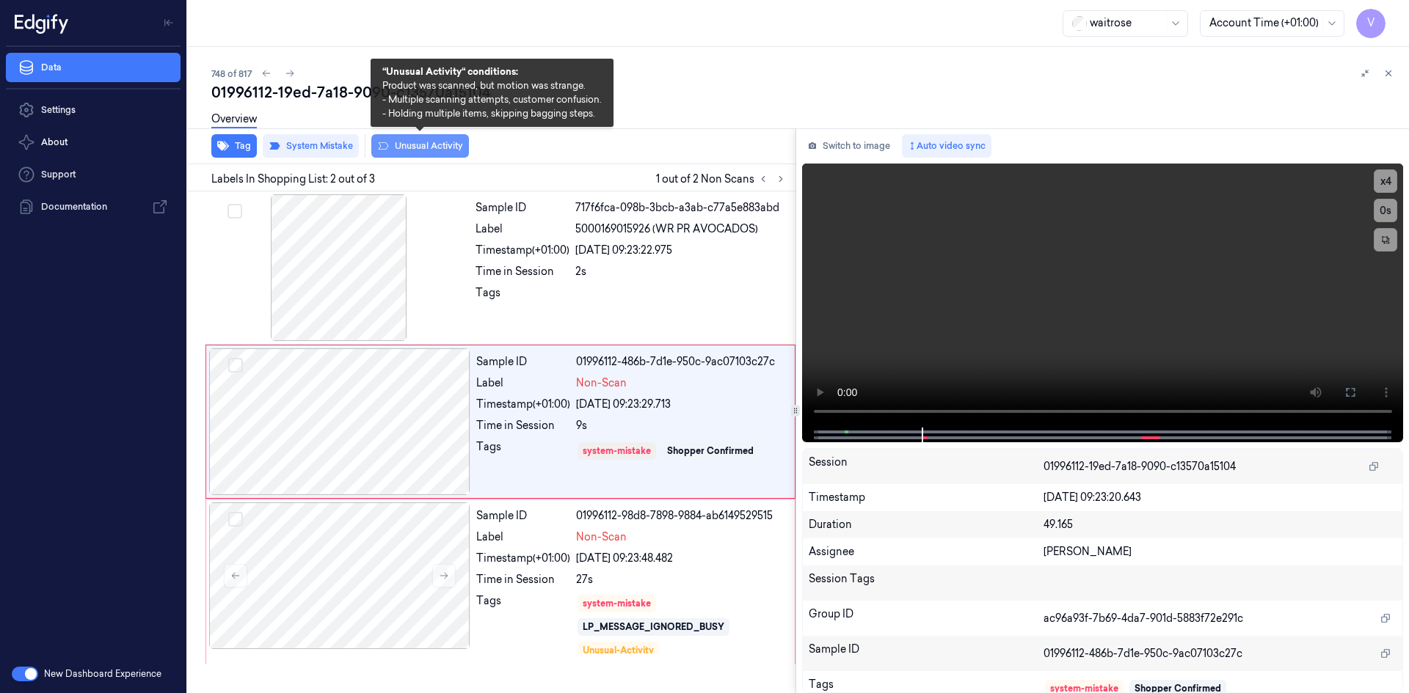
click at [452, 142] on button "Unusual Activity" at bounding box center [420, 145] width 98 height 23
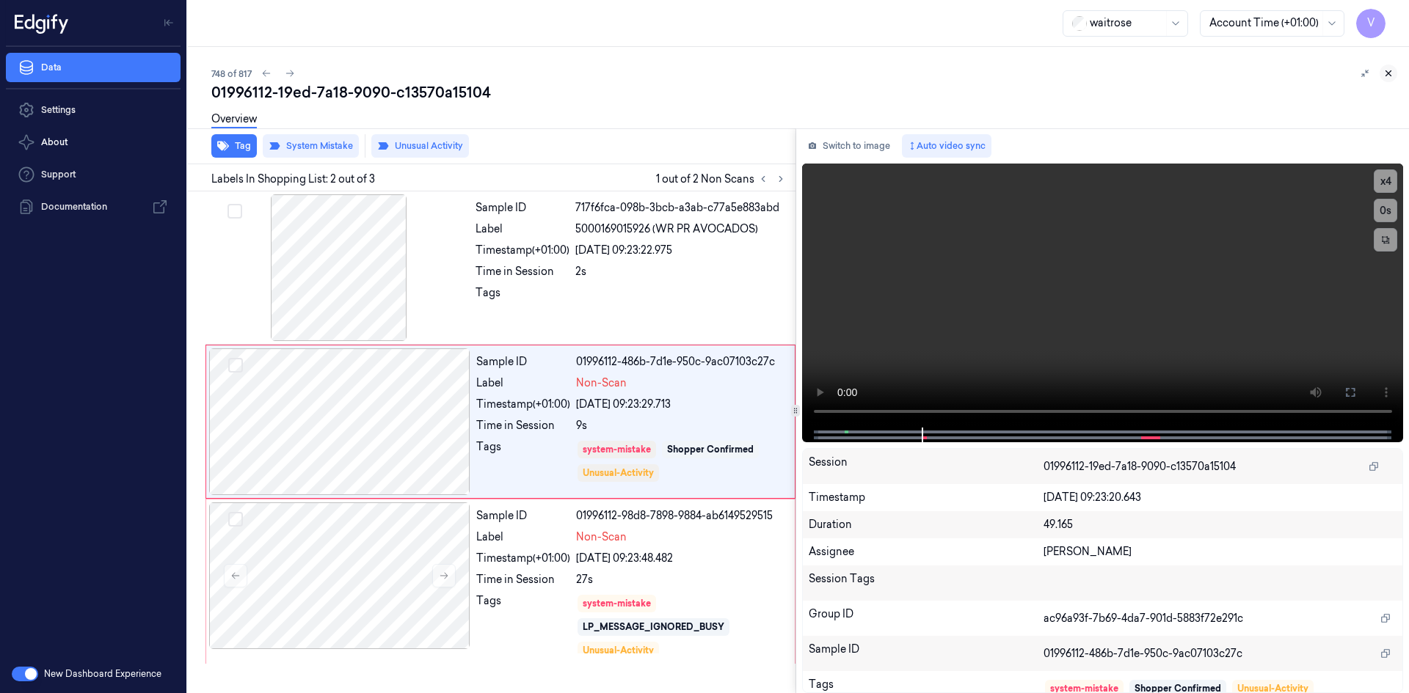
click at [1386, 75] on icon at bounding box center [1388, 73] width 10 height 10
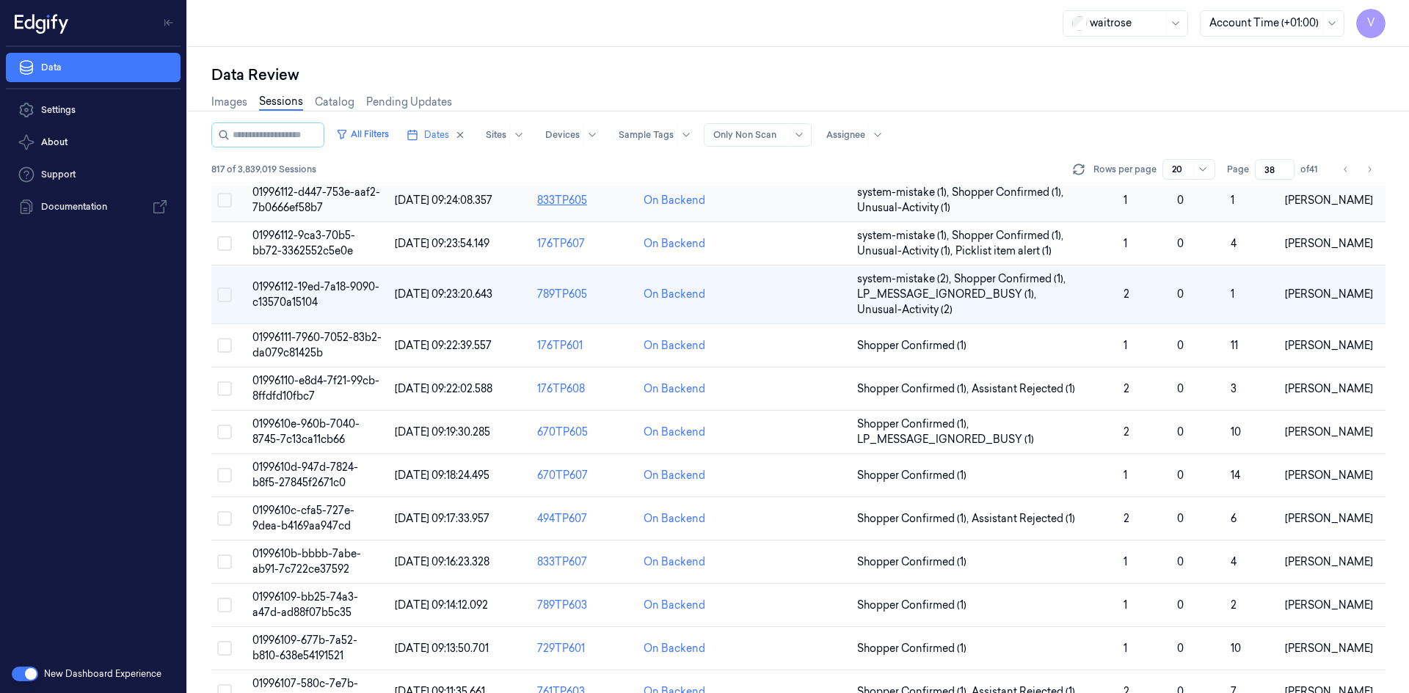
scroll to position [293, 0]
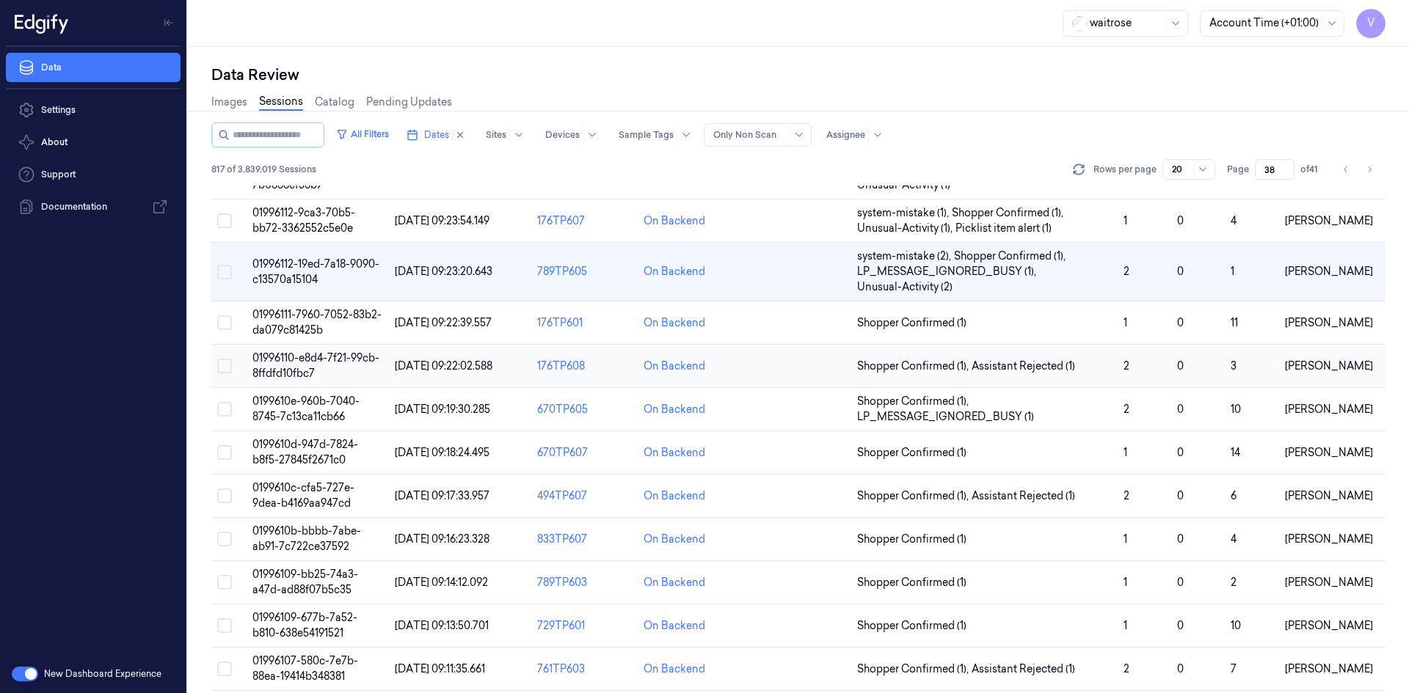
click at [286, 368] on span "01996110-e8d4-7f21-99cb-8ffdfd10fbc7" at bounding box center [315, 365] width 127 height 29
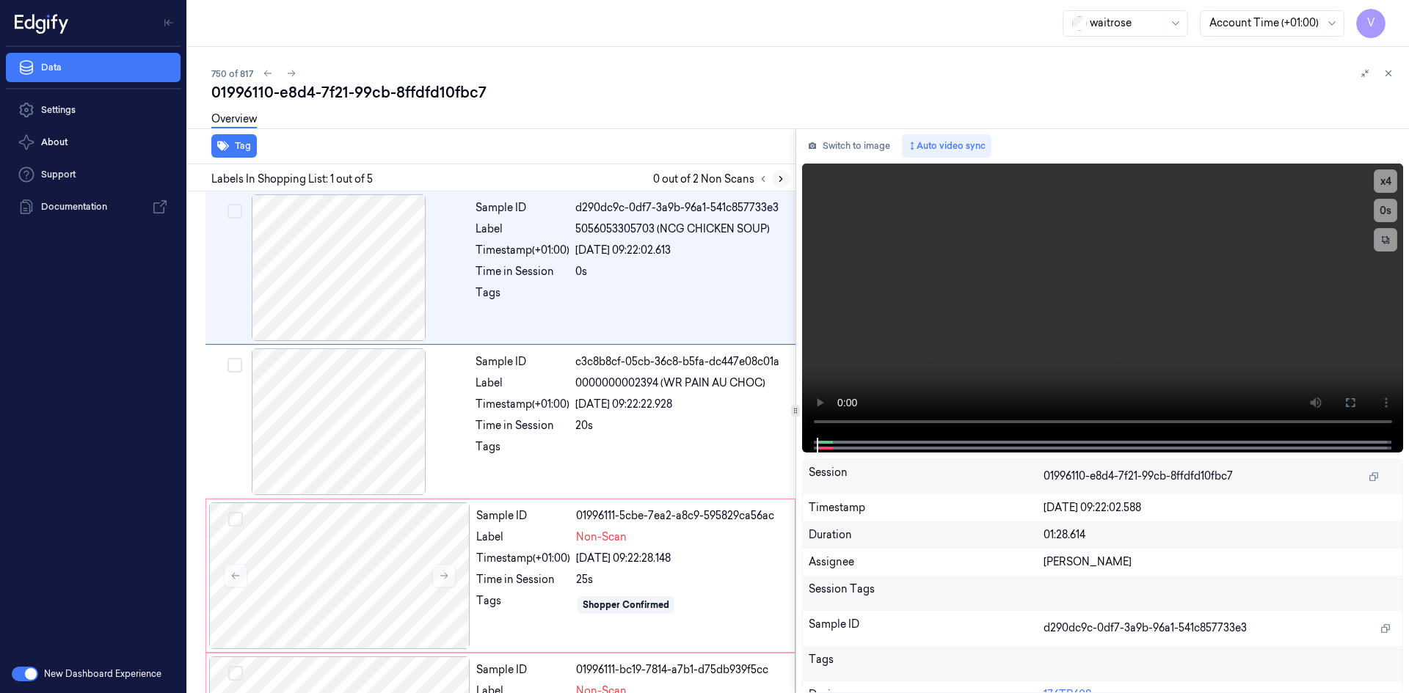
click at [778, 183] on icon at bounding box center [780, 179] width 10 height 10
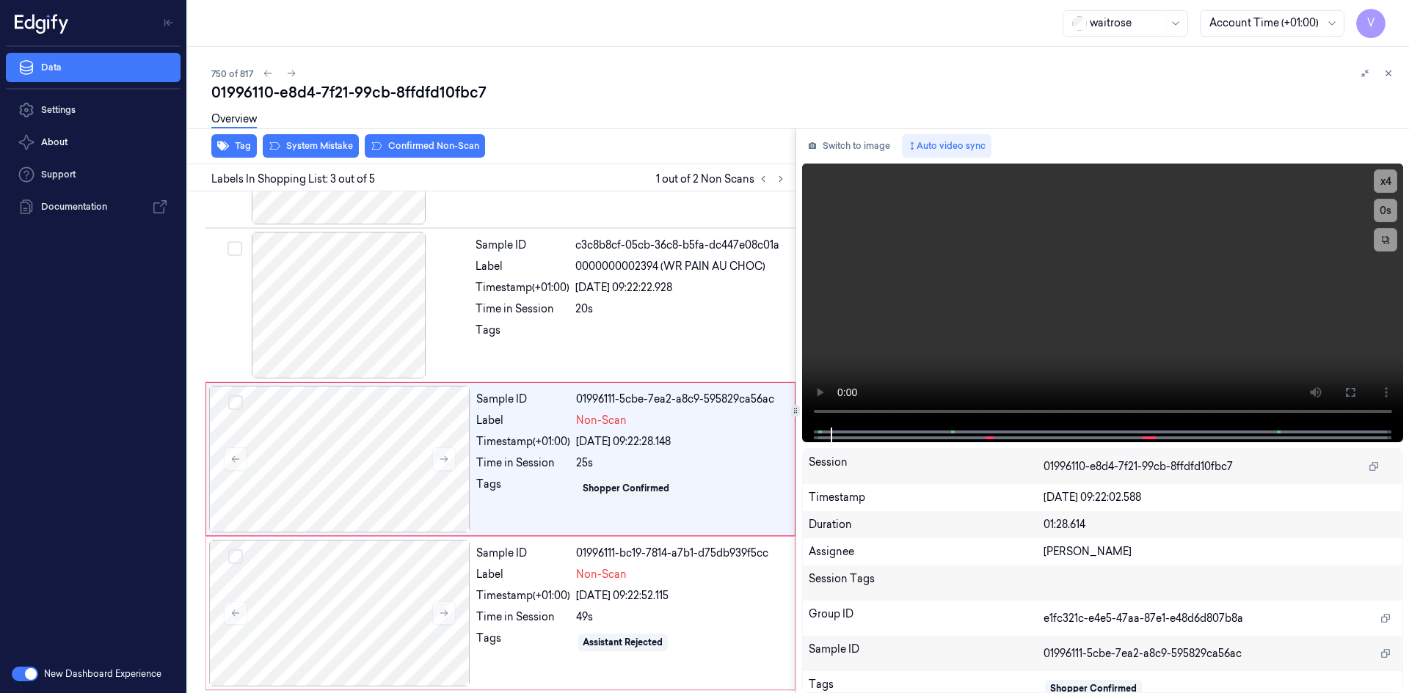
scroll to position [134, 0]
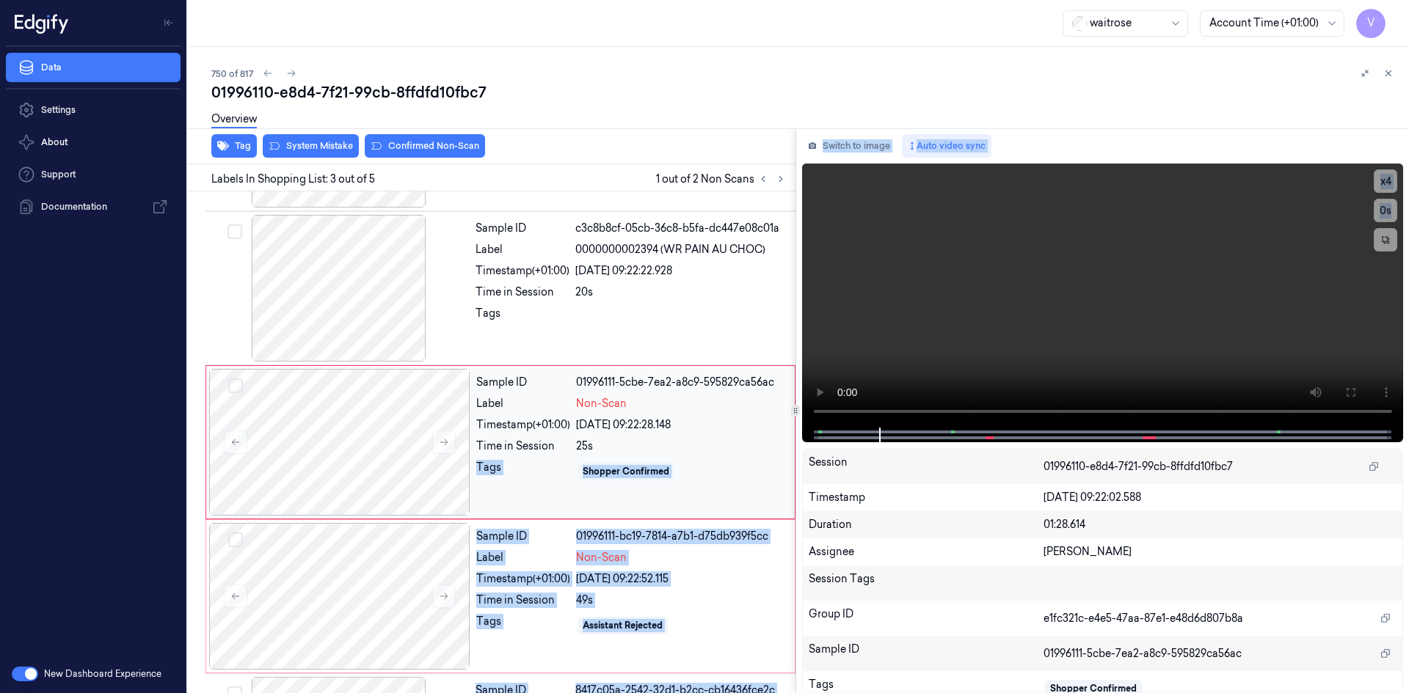
drag, startPoint x: 846, startPoint y: 439, endPoint x: 743, endPoint y: 442, distance: 102.8
click at [743, 442] on div "Tag System Mistake Confirmed Non-Scan Labels In Shopping List: 3 out of 5 1 out…" at bounding box center [795, 410] width 1227 height 565
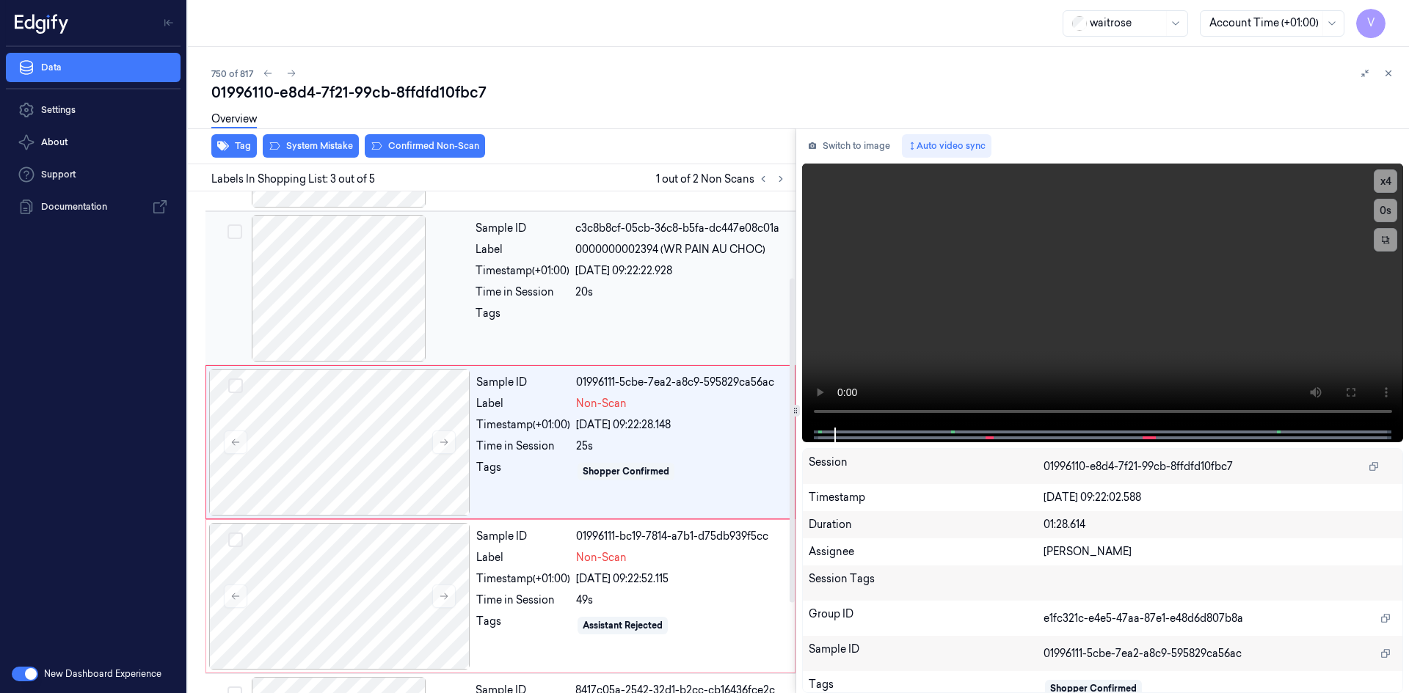
click at [753, 337] on div "Sample ID c3c8b8cf-05cb-36c8-b5fa-dc447e08c01a Label 0000000002394 (WR PAIN AU …" at bounding box center [631, 288] width 323 height 147
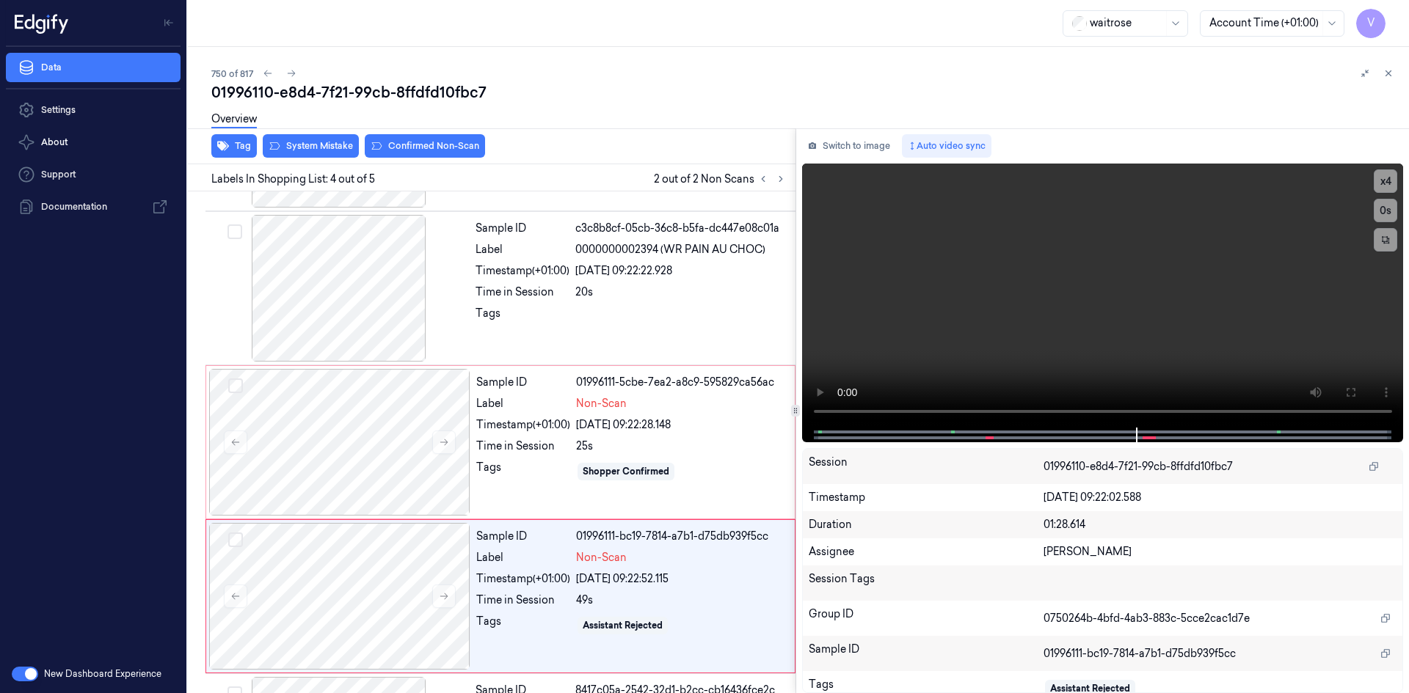
scroll to position [273, 0]
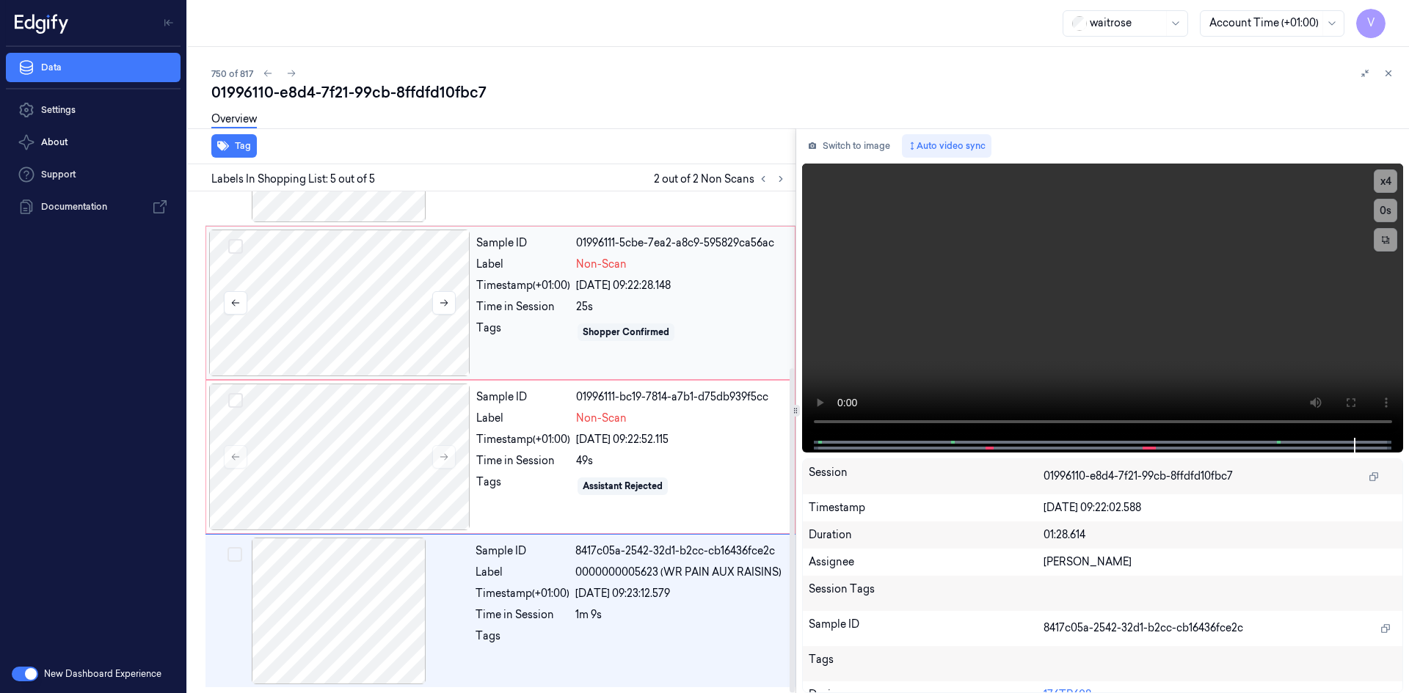
click at [354, 253] on div at bounding box center [339, 303] width 261 height 147
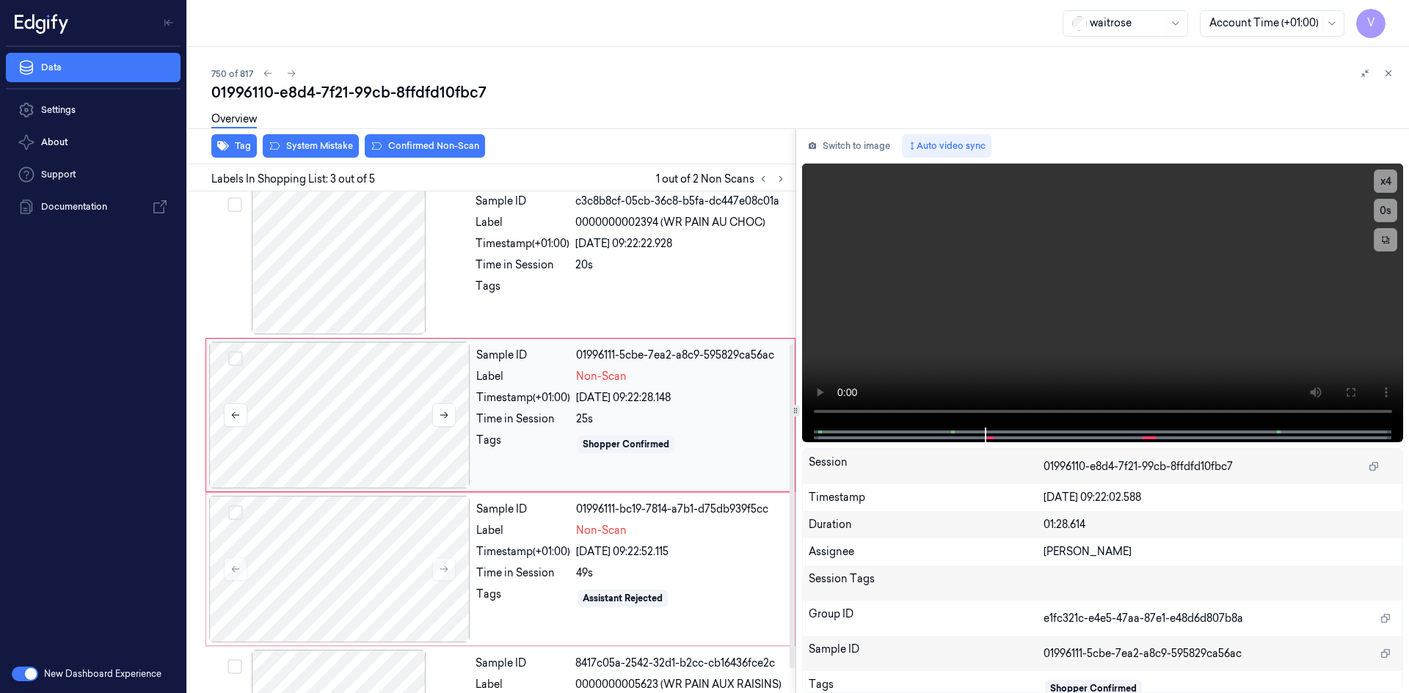
scroll to position [134, 0]
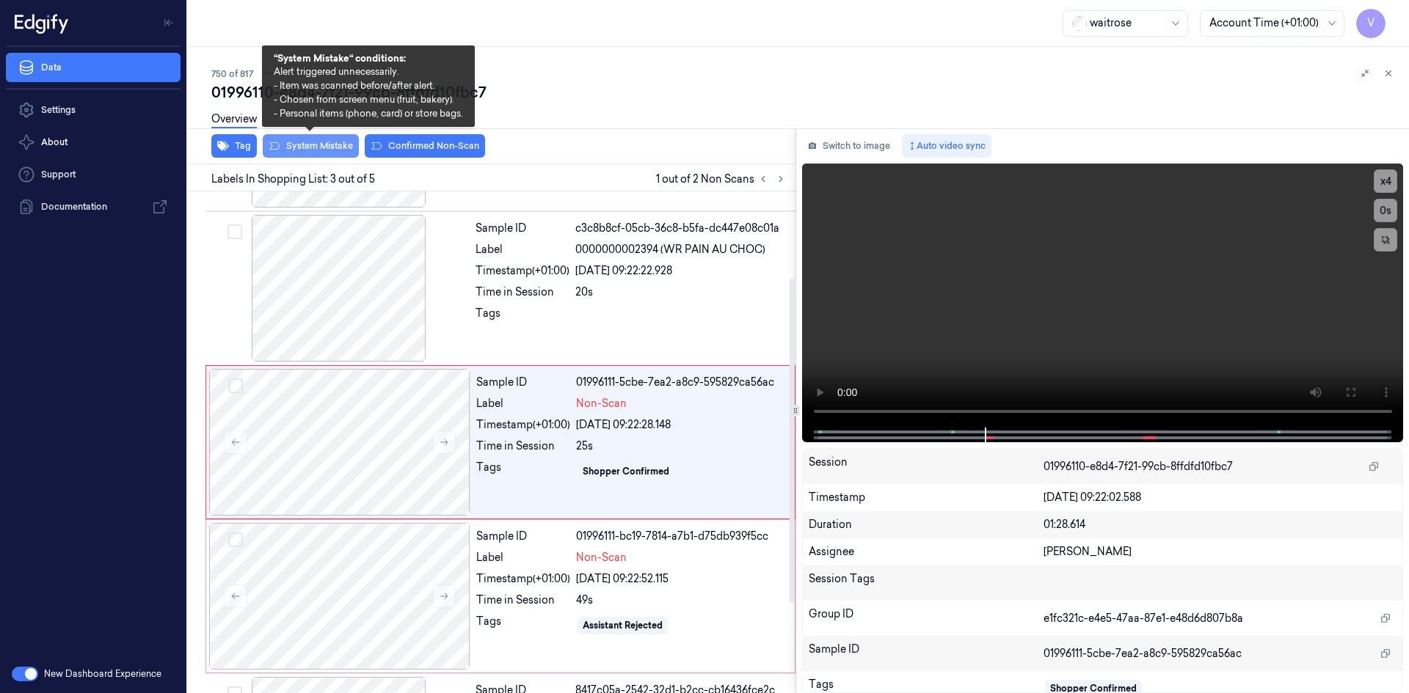
click at [310, 150] on button "System Mistake" at bounding box center [311, 145] width 96 height 23
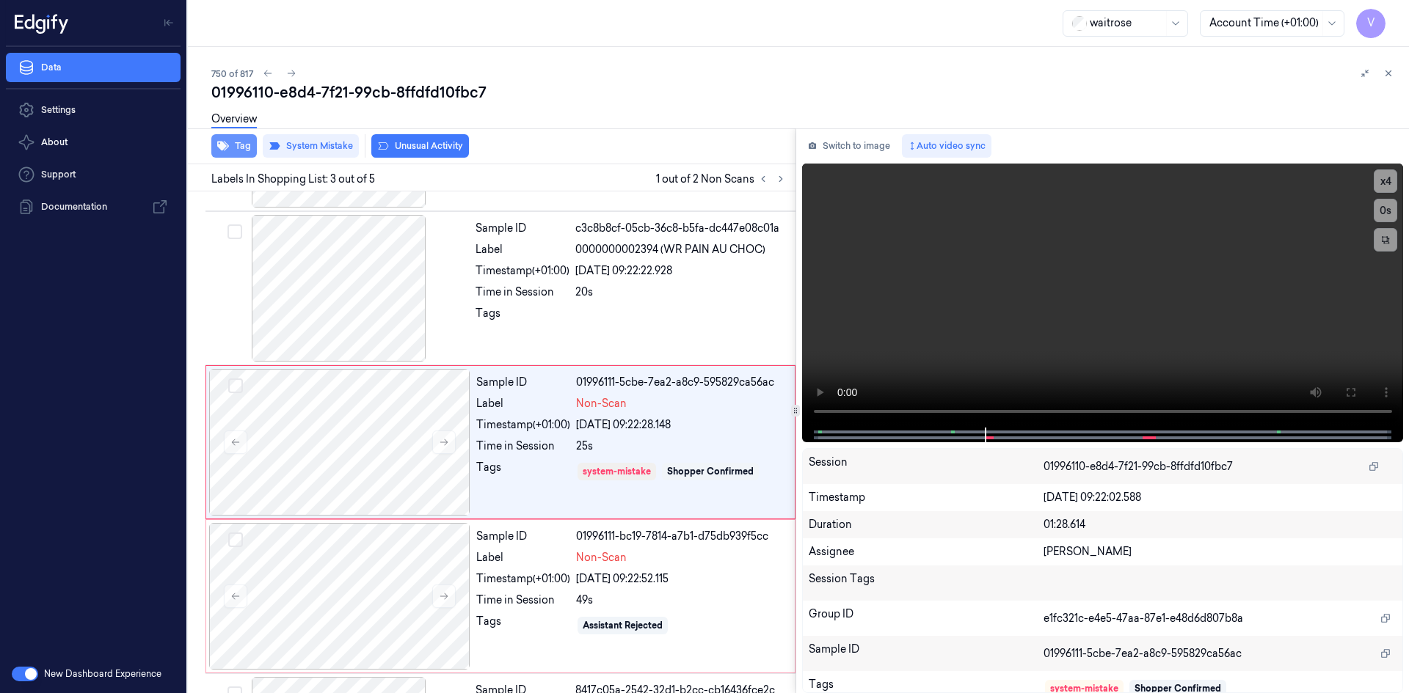
click at [246, 145] on button "Tag" at bounding box center [233, 145] width 45 height 23
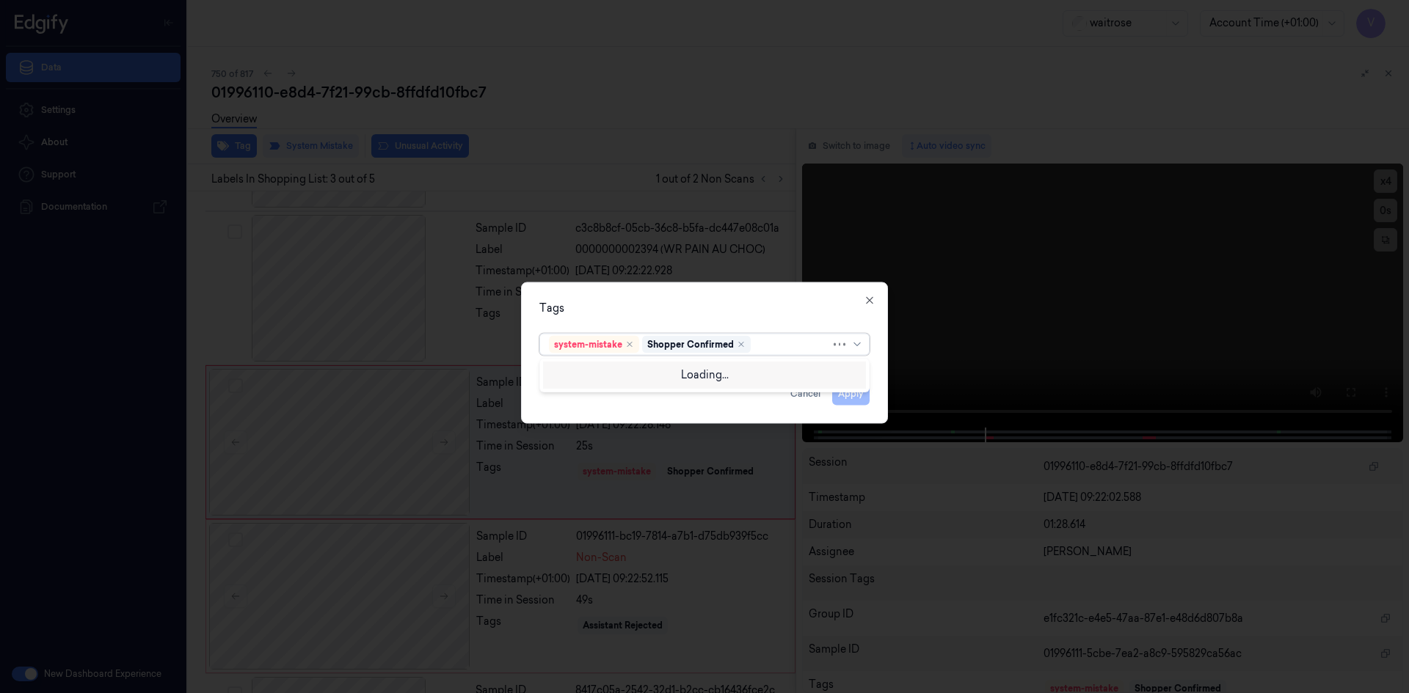
click at [771, 345] on div at bounding box center [791, 344] width 77 height 15
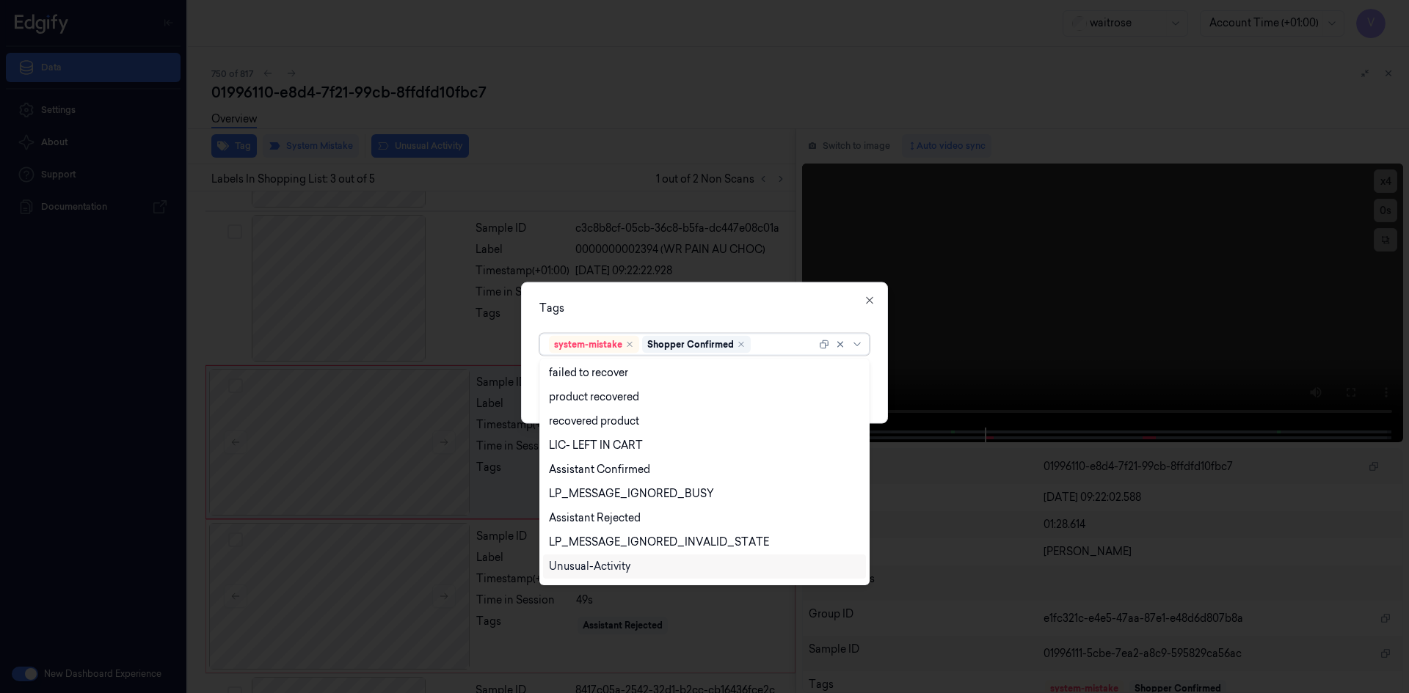
scroll to position [216, 0]
click at [603, 527] on div "Unusual-Activity" at bounding box center [589, 521] width 81 height 15
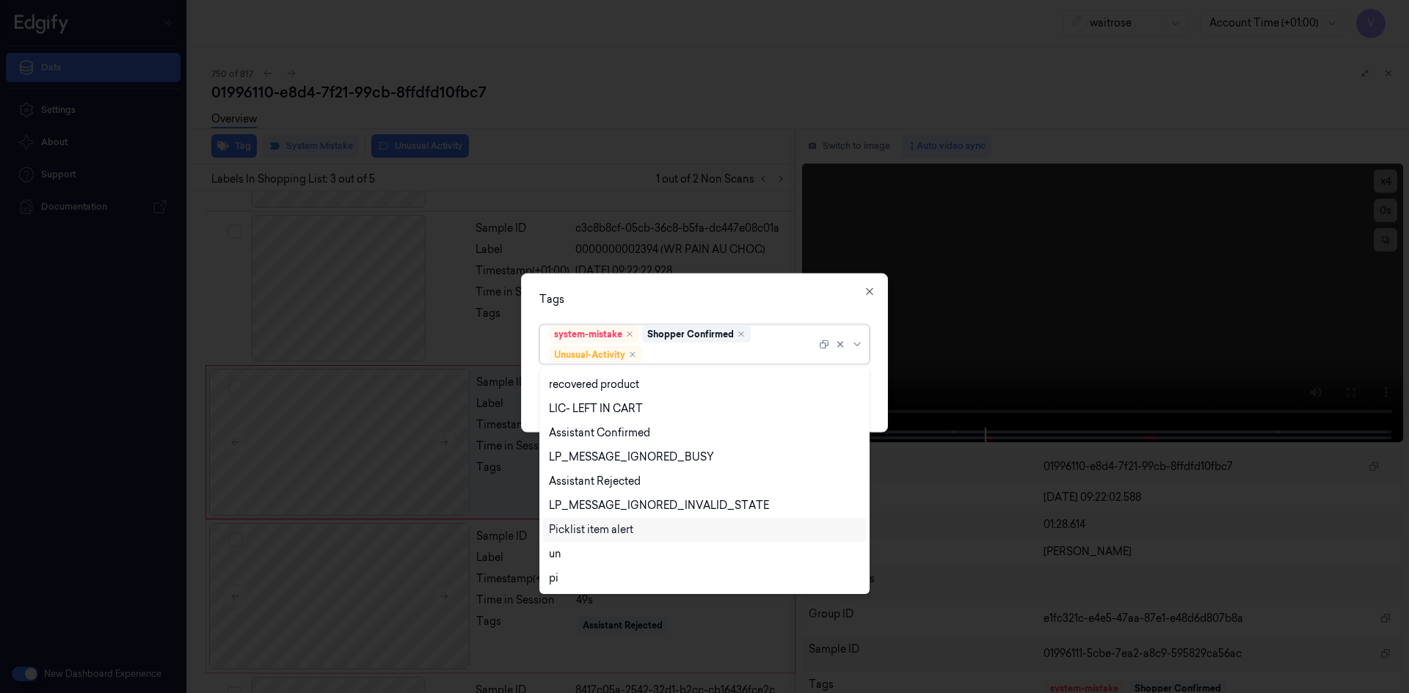
click at [589, 533] on div "Picklist item alert" at bounding box center [591, 529] width 84 height 15
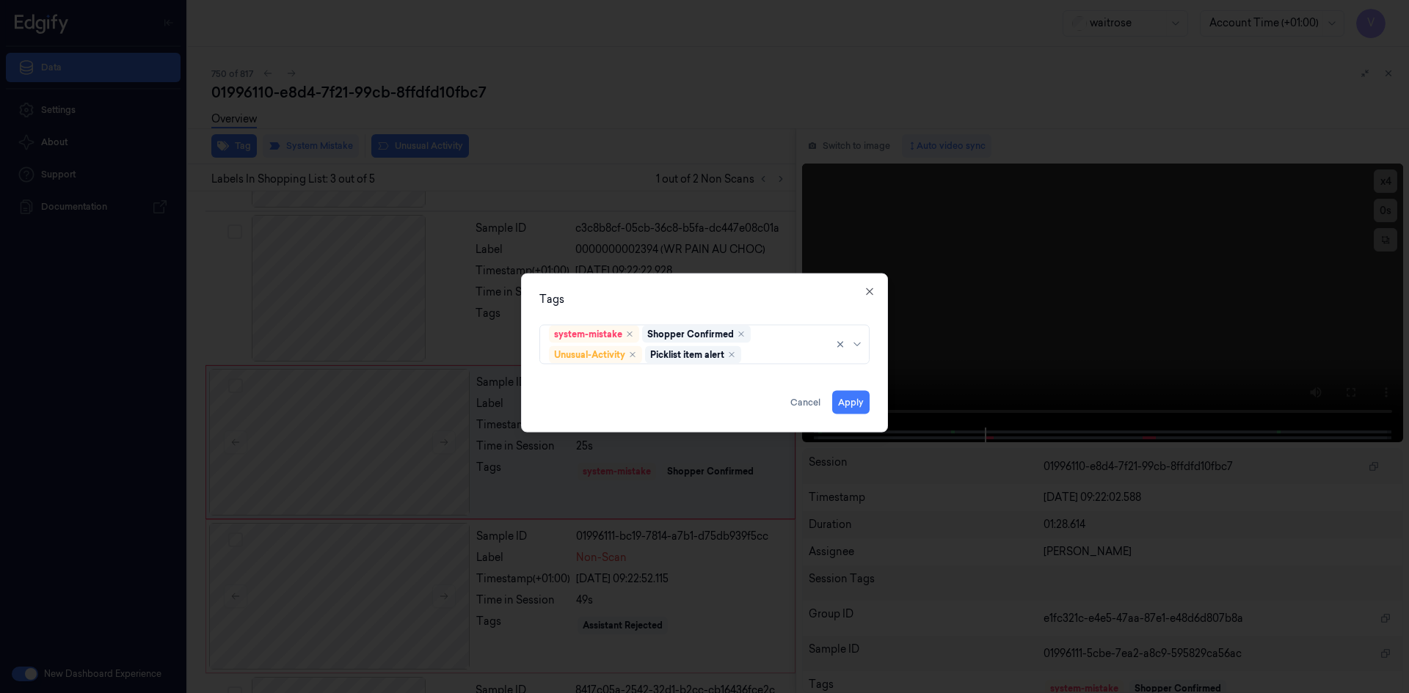
click at [663, 286] on div "Tags system-mistake Shopper Confirmed Unusual-Activity Picklist item alert Appl…" at bounding box center [704, 352] width 367 height 159
click at [861, 405] on button "Apply" at bounding box center [850, 401] width 37 height 23
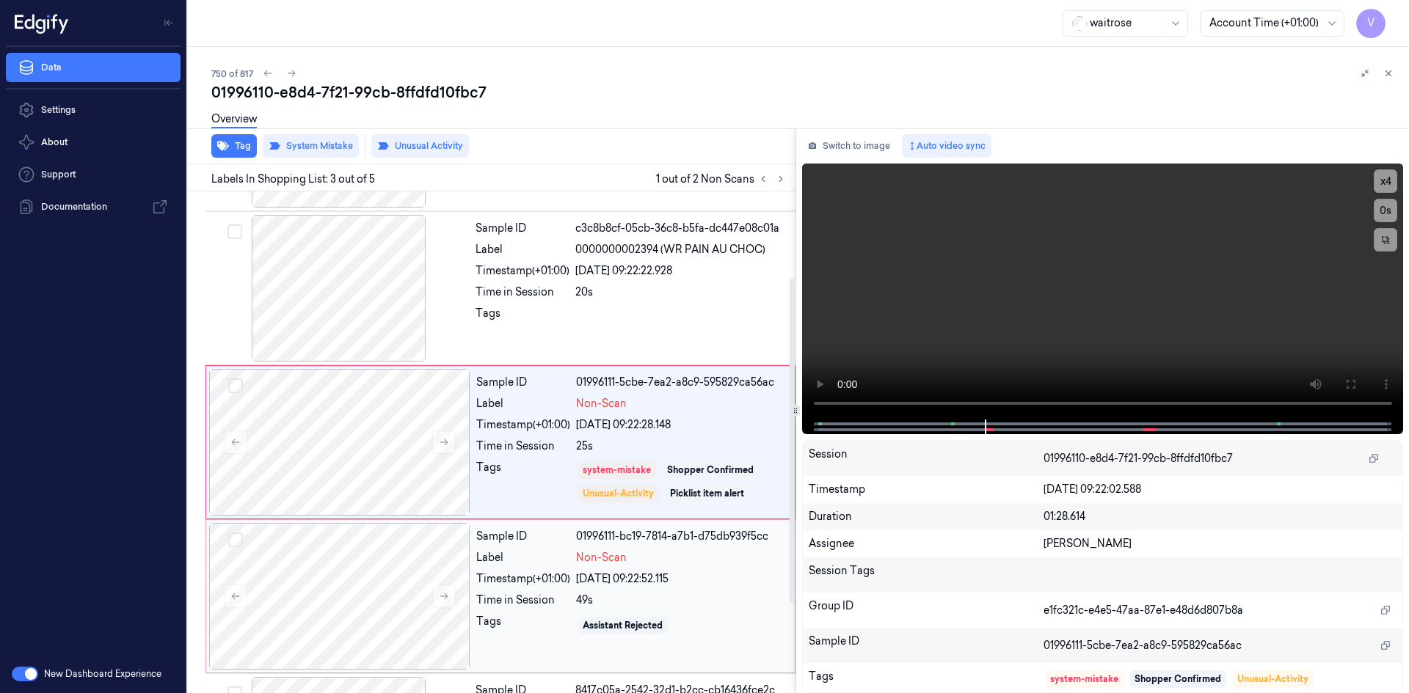
click at [520, 629] on div "Tags" at bounding box center [523, 625] width 94 height 23
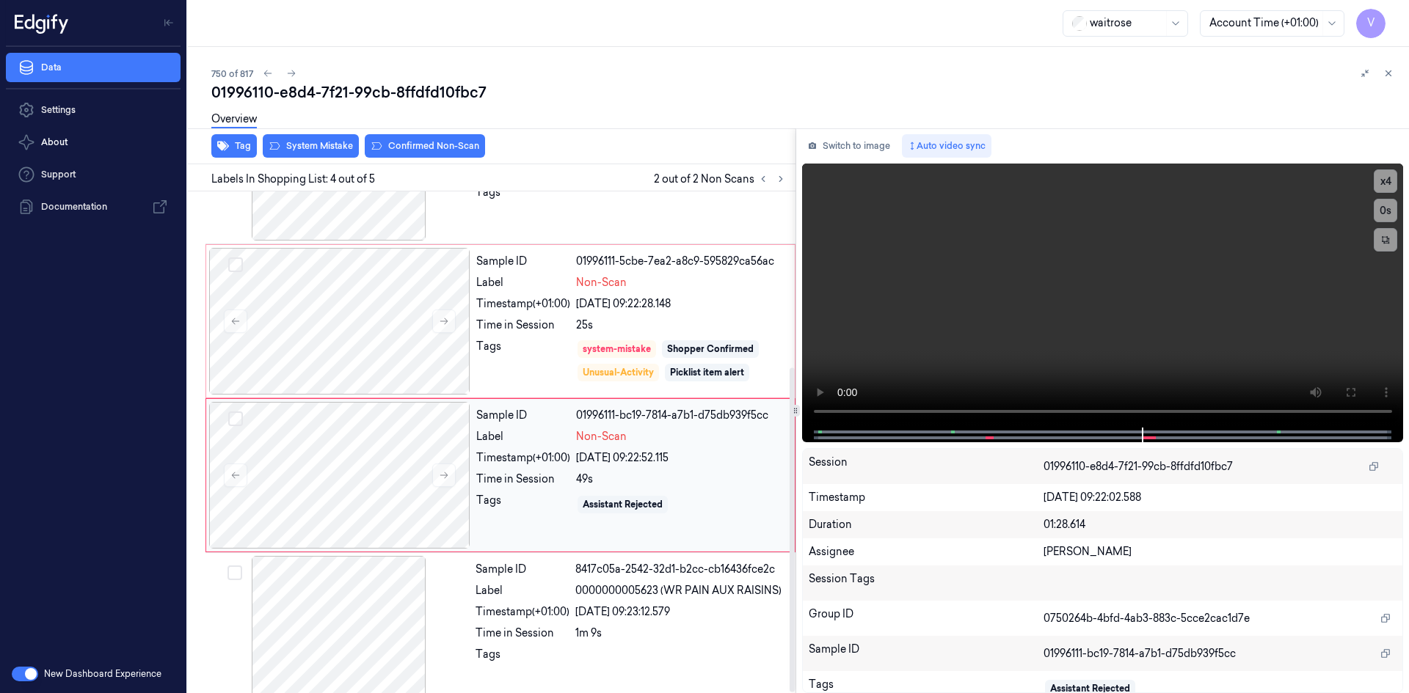
scroll to position [273, 0]
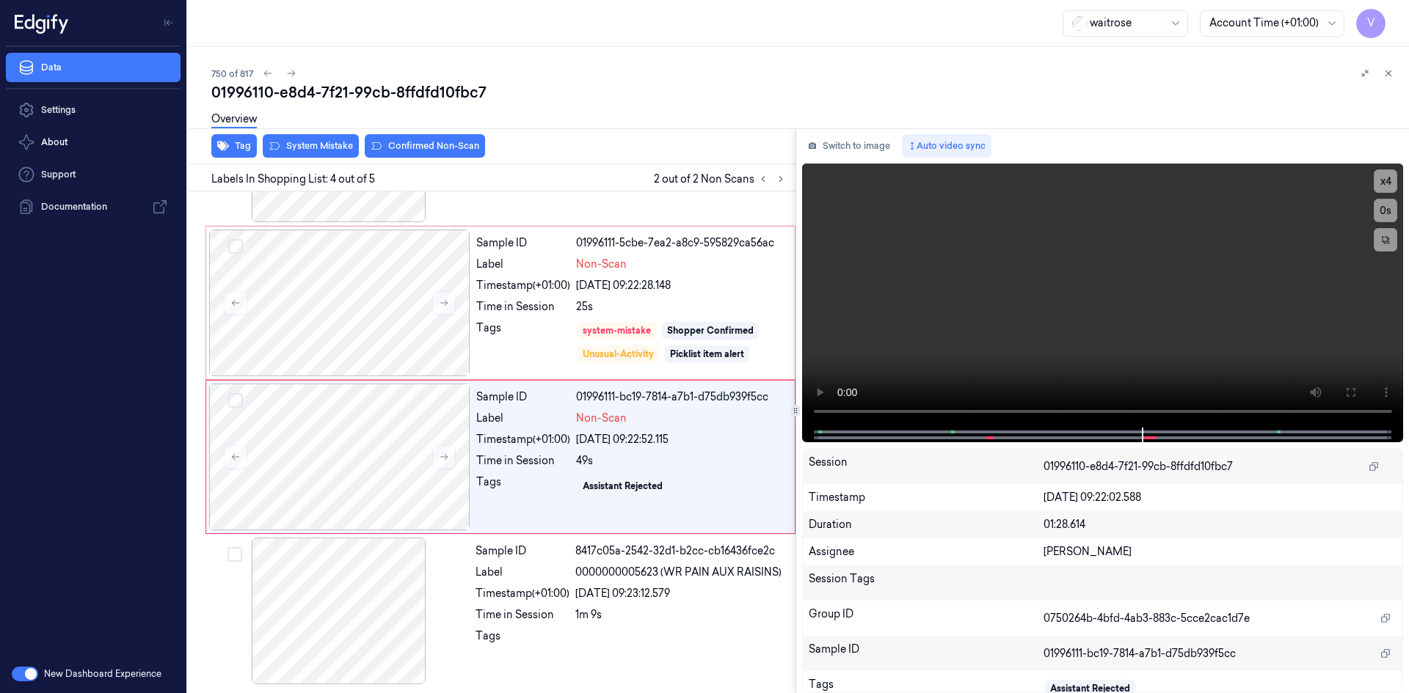
click at [299, 139] on div "Overview" at bounding box center [804, 121] width 1186 height 37
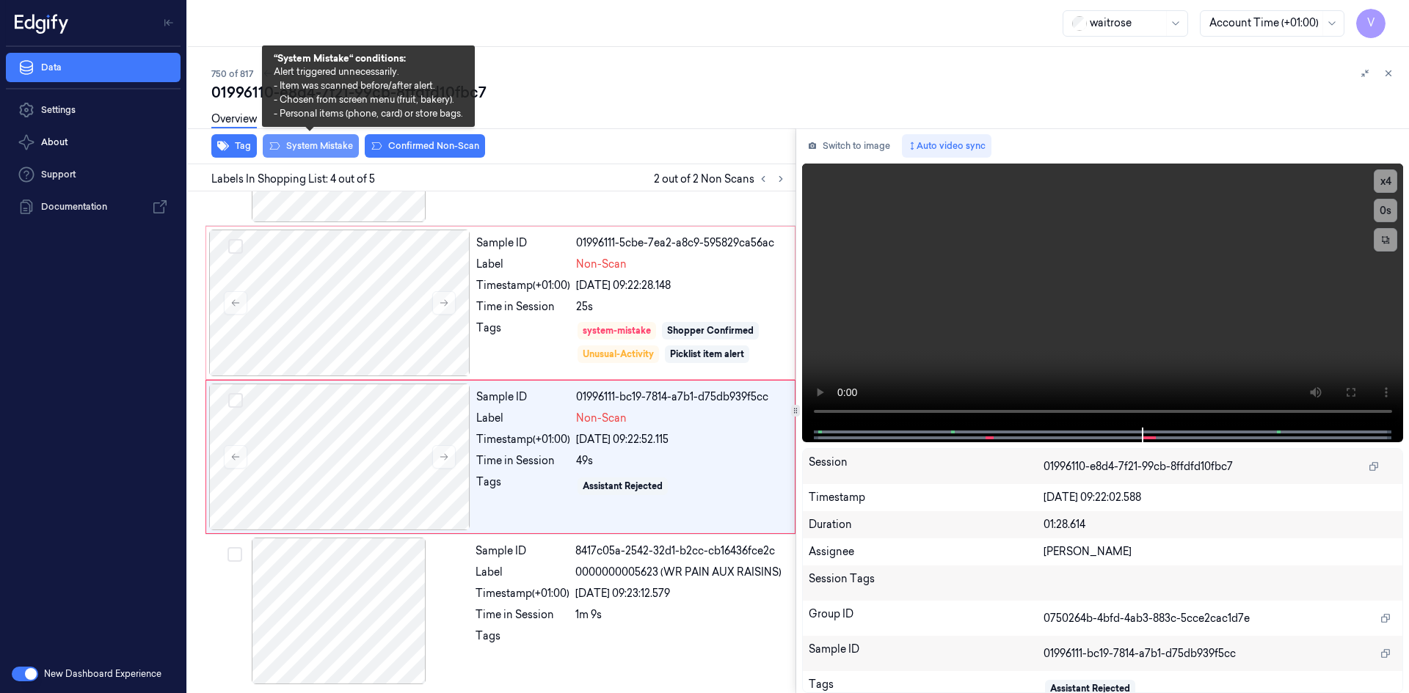
click at [299, 145] on button "System Mistake" at bounding box center [311, 145] width 96 height 23
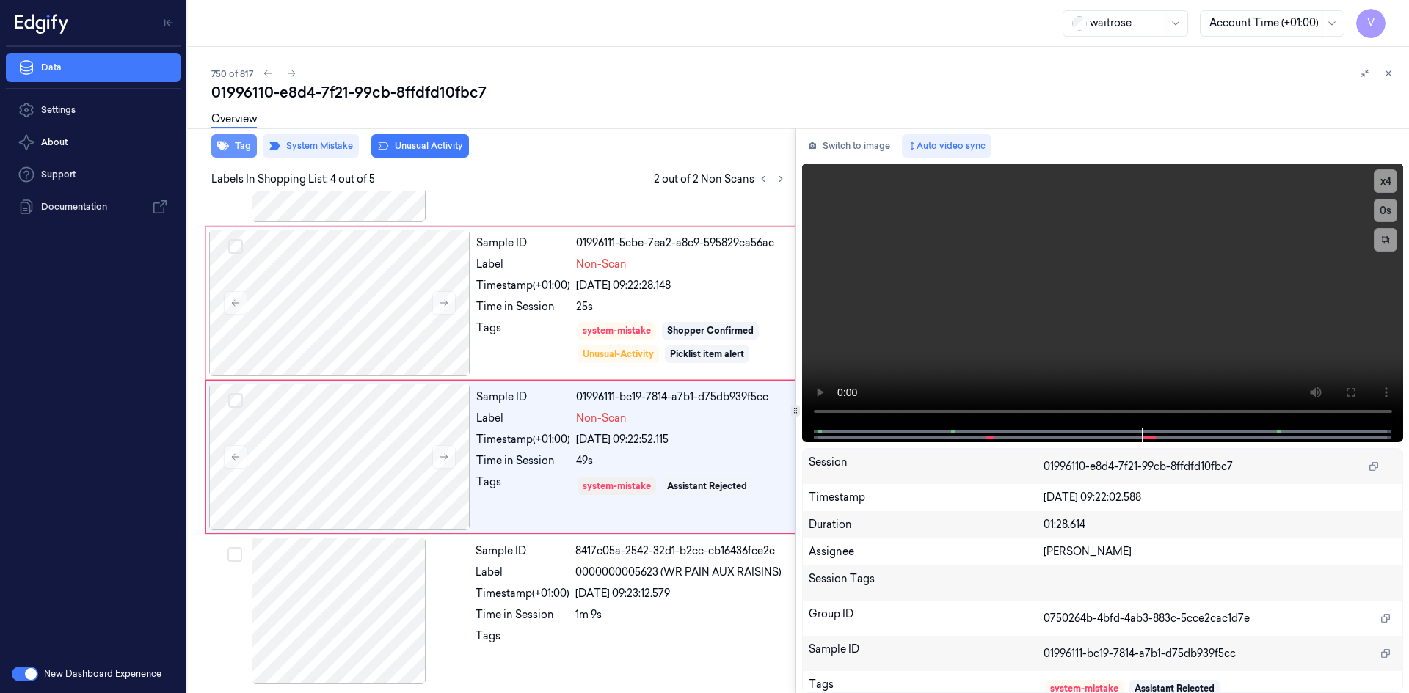
click at [240, 148] on button "Tag" at bounding box center [233, 145] width 45 height 23
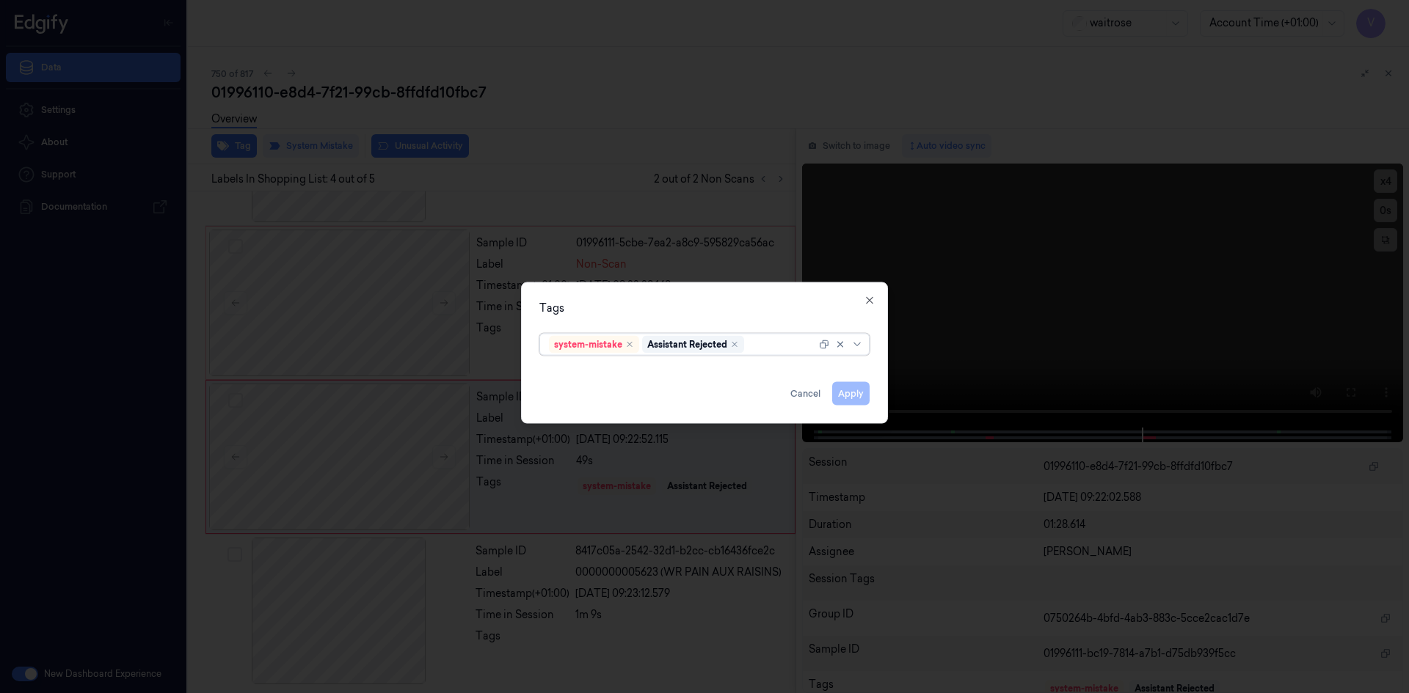
click at [767, 347] on div at bounding box center [781, 344] width 69 height 15
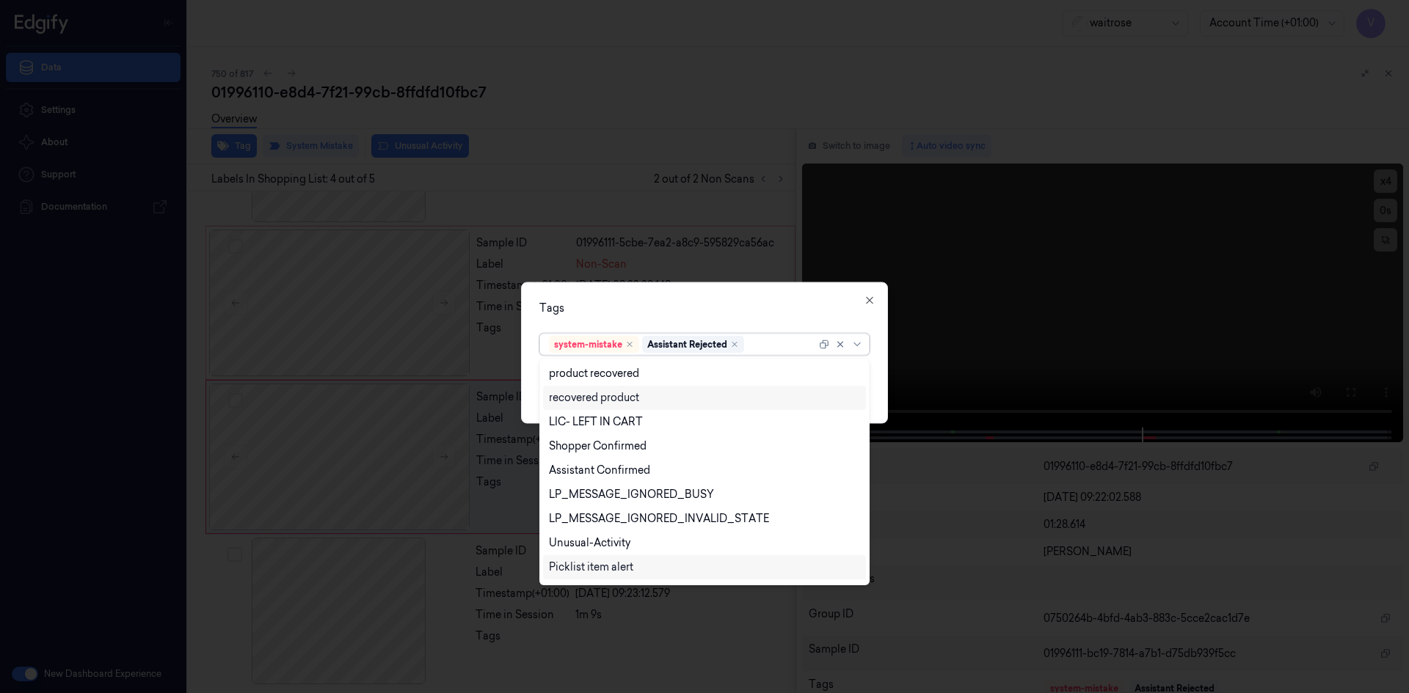
scroll to position [216, 0]
click at [594, 519] on div "Unusual-Activity" at bounding box center [589, 521] width 81 height 15
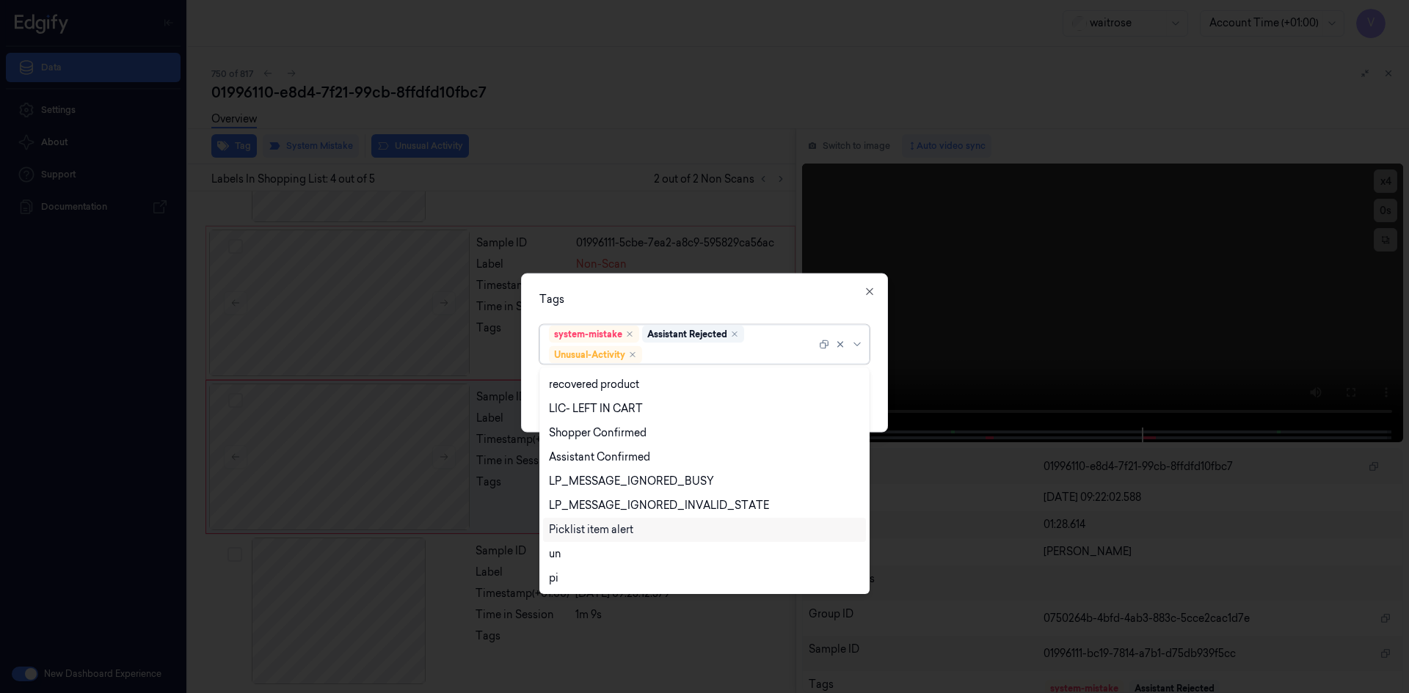
click at [590, 530] on div "Picklist item alert" at bounding box center [591, 529] width 84 height 15
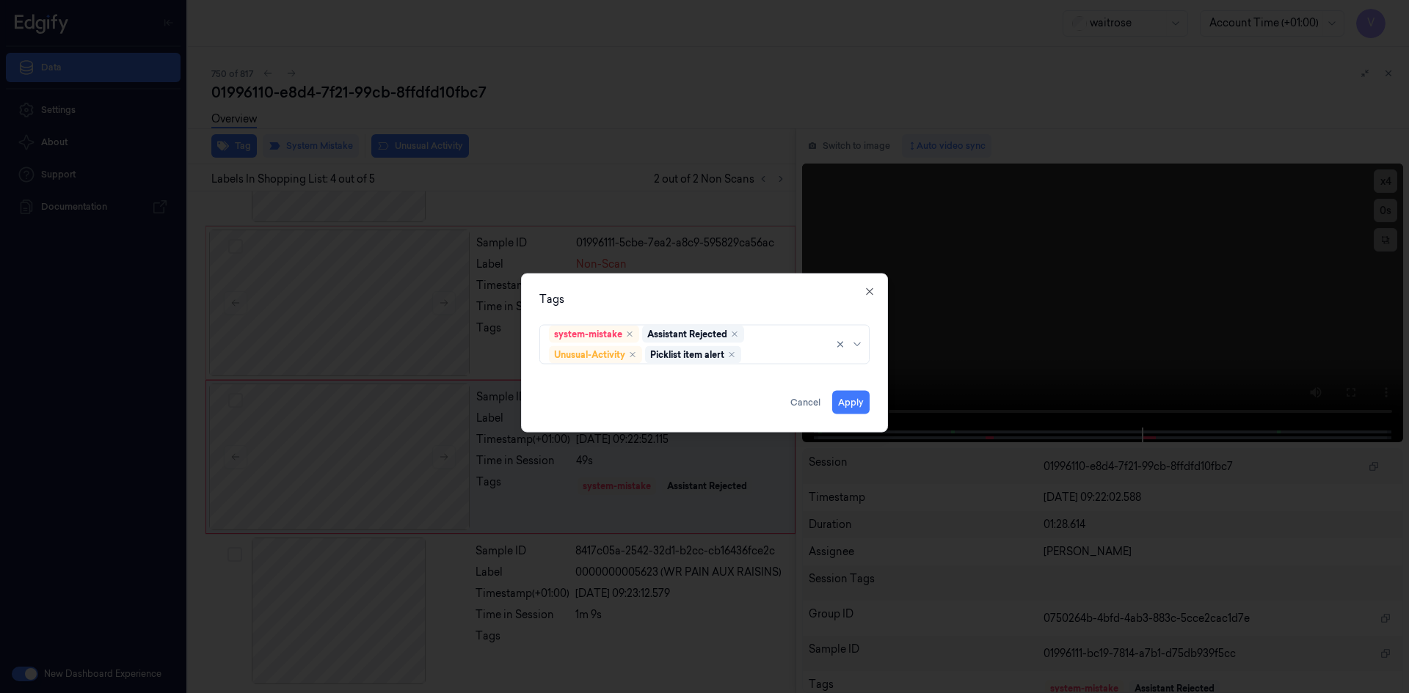
click at [648, 306] on div "Tags" at bounding box center [704, 298] width 330 height 15
click at [855, 405] on button "Apply" at bounding box center [850, 401] width 37 height 23
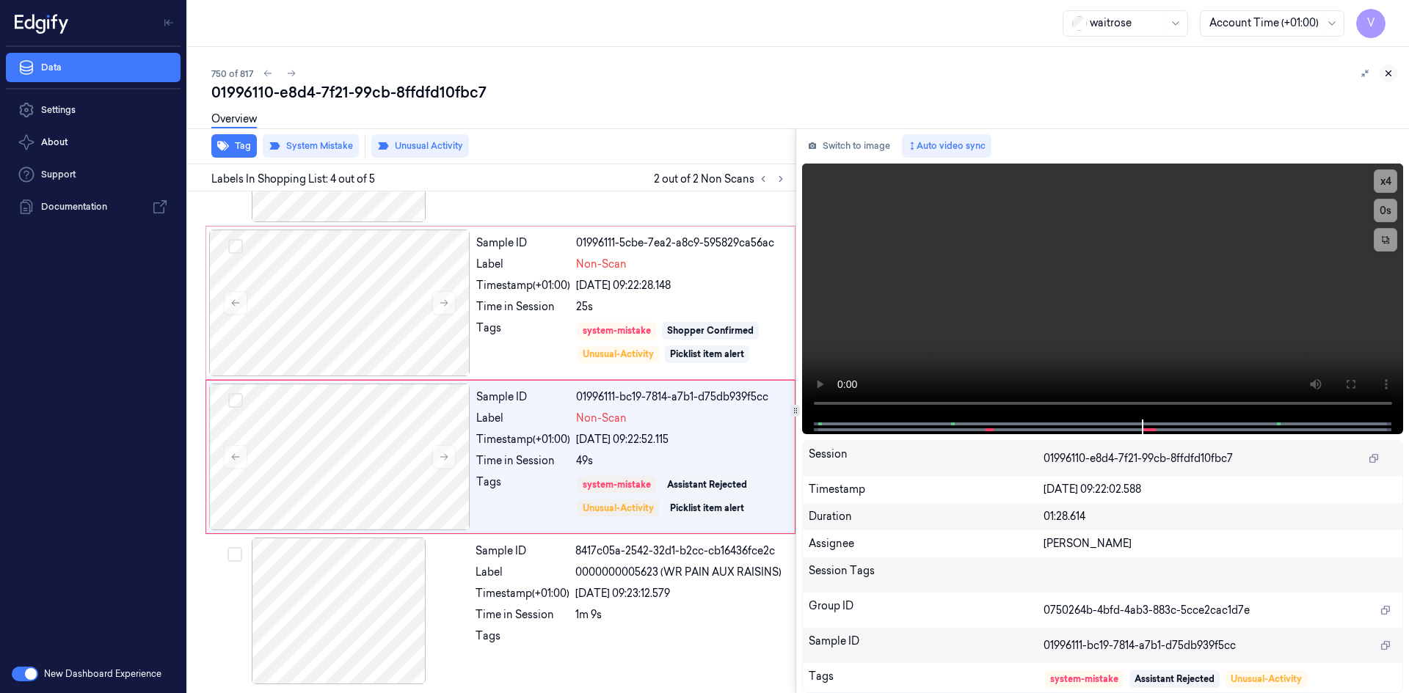
click at [1389, 70] on icon at bounding box center [1388, 73] width 10 height 10
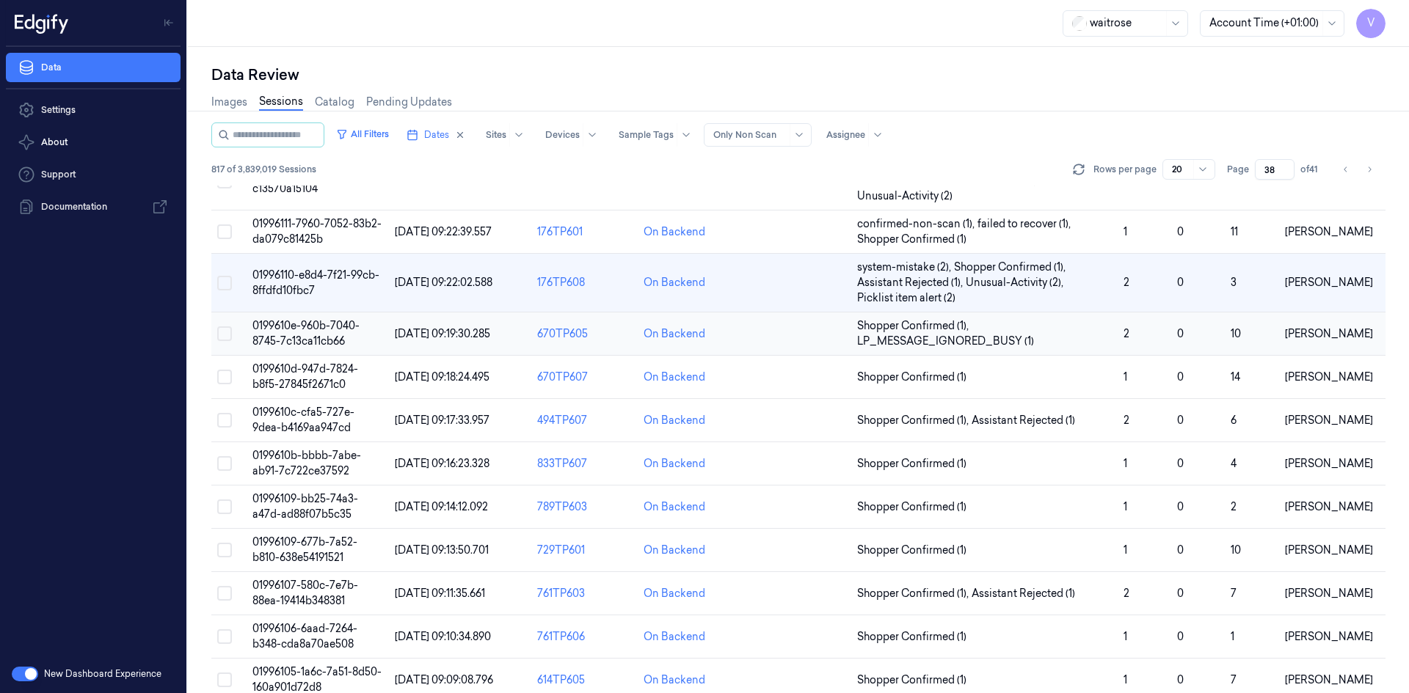
scroll to position [228, 0]
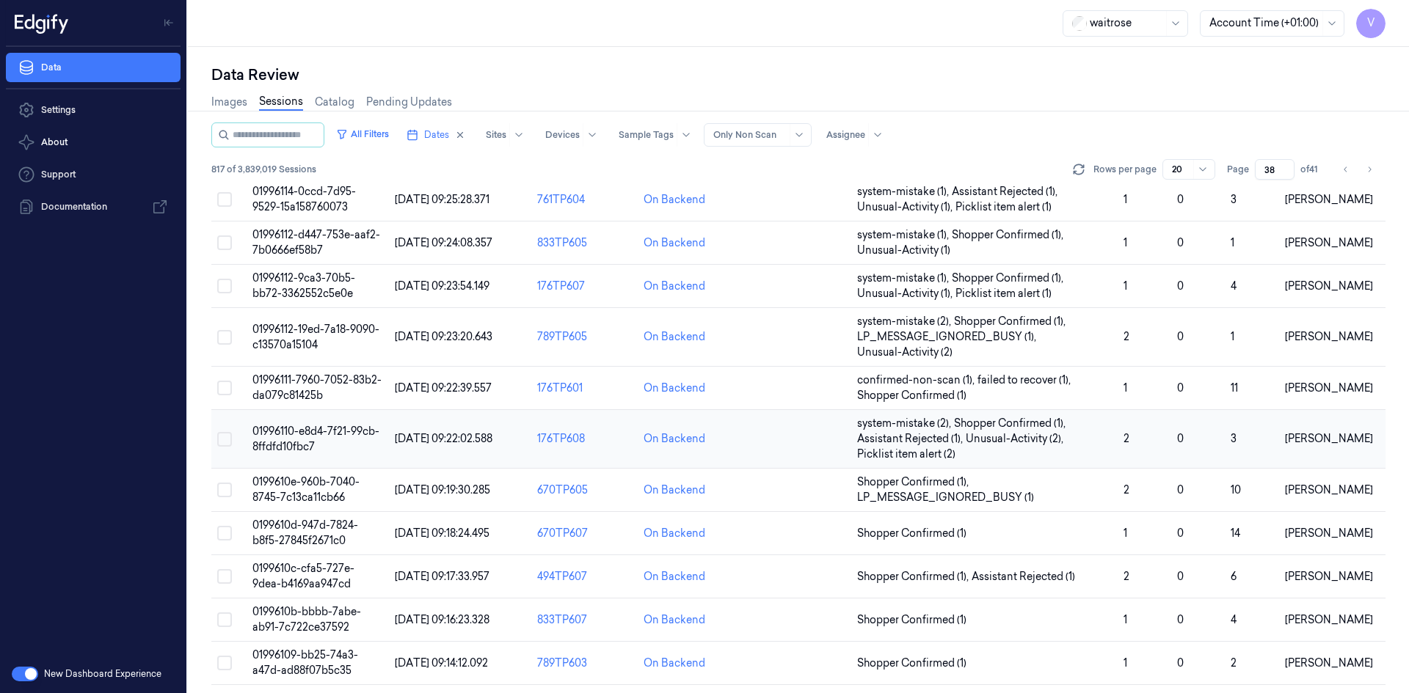
click at [303, 435] on span "01996110-e8d4-7f21-99cb-8ffdfd10fbc7" at bounding box center [315, 439] width 127 height 29
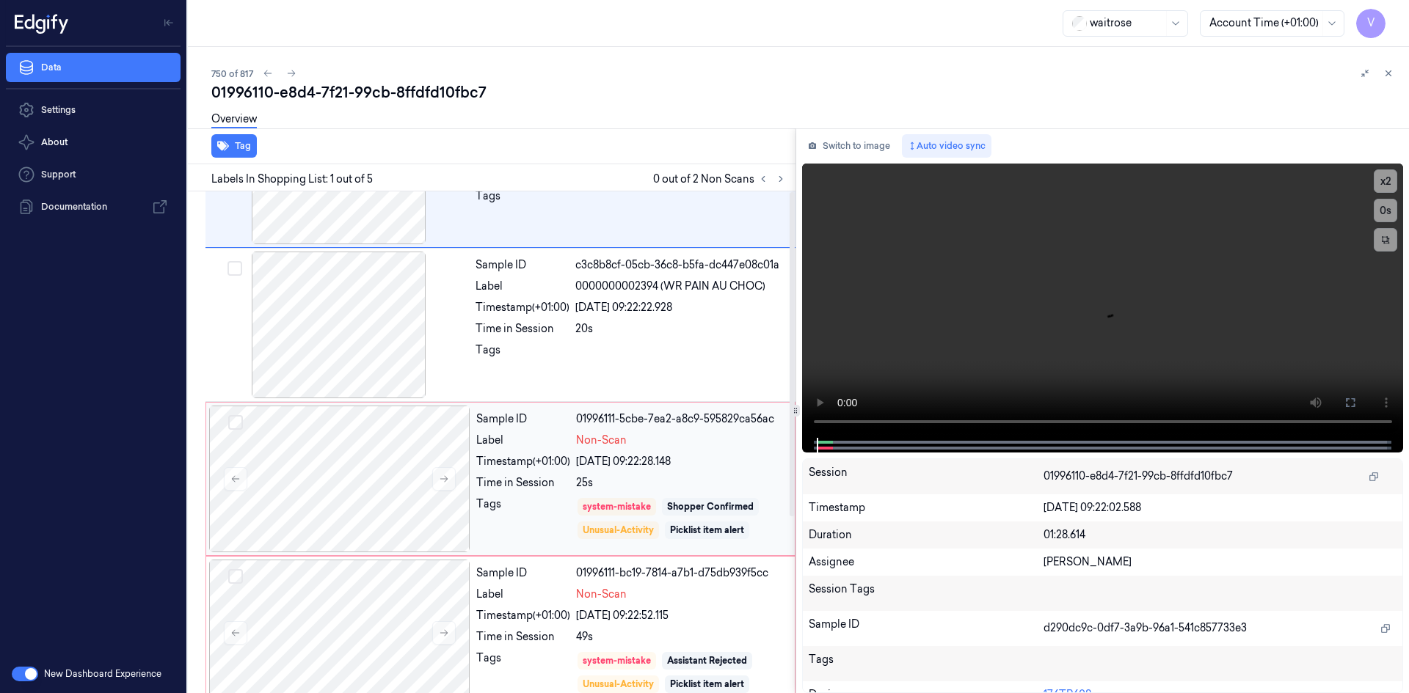
scroll to position [220, 0]
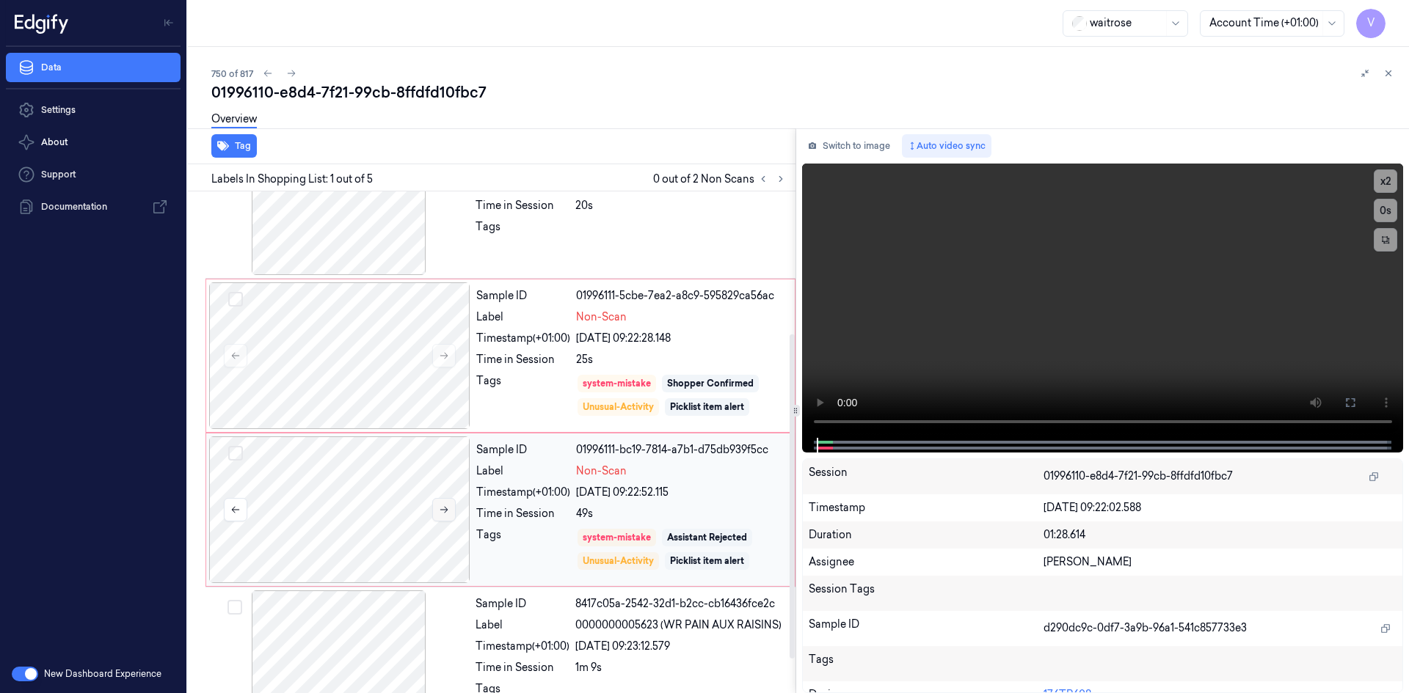
click at [440, 506] on icon at bounding box center [444, 510] width 10 height 10
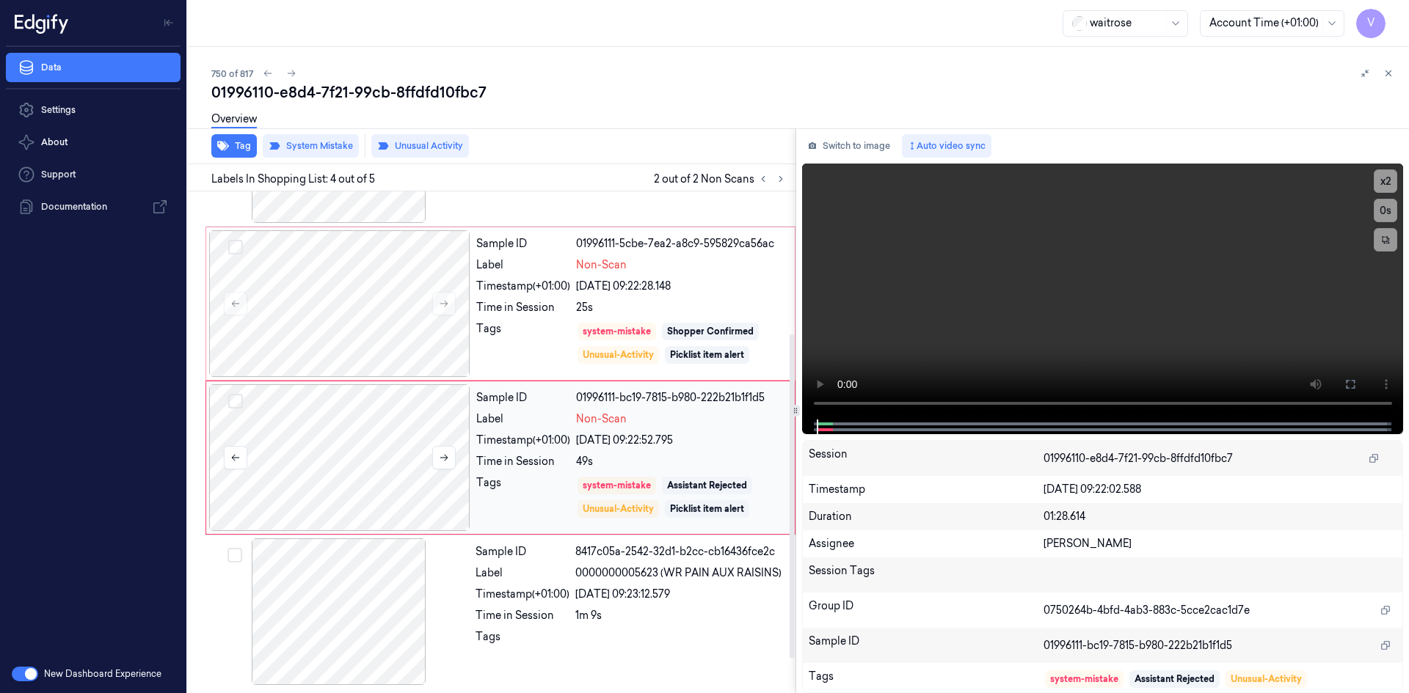
scroll to position [273, 0]
click at [452, 451] on button at bounding box center [443, 456] width 23 height 23
click at [448, 454] on icon at bounding box center [444, 457] width 10 height 10
click at [433, 455] on button at bounding box center [443, 456] width 23 height 23
click at [1386, 69] on icon at bounding box center [1388, 73] width 10 height 10
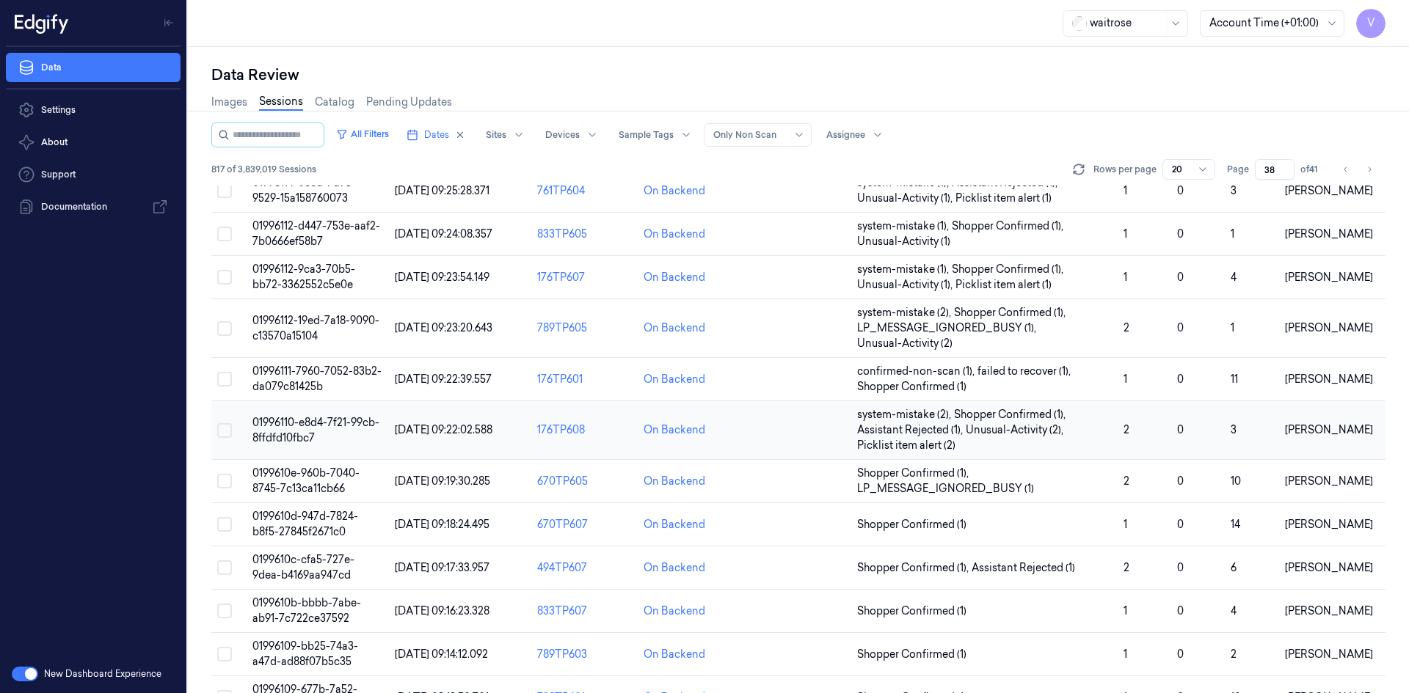
scroll to position [228, 0]
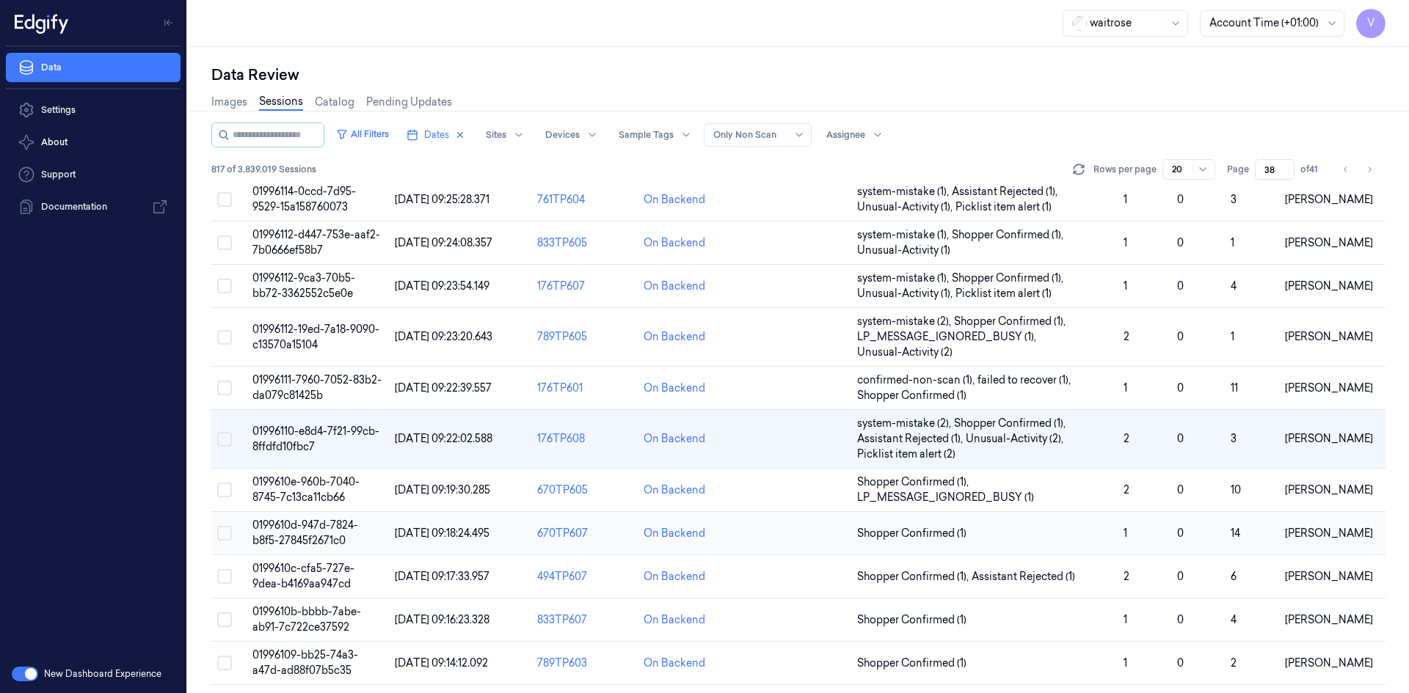
click at [305, 545] on span "0199610d-947d-7824-b8f5-27845f2671c0" at bounding box center [305, 533] width 106 height 29
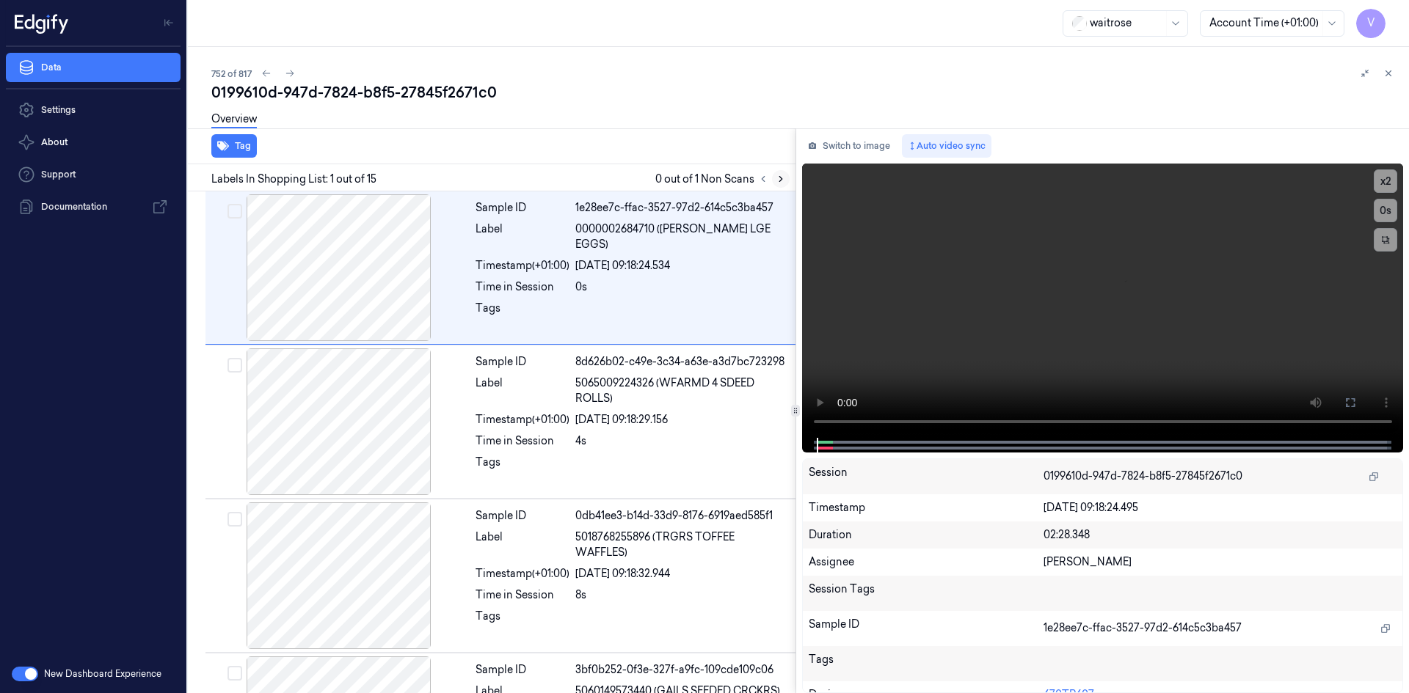
click at [779, 182] on icon at bounding box center [780, 179] width 3 height 5
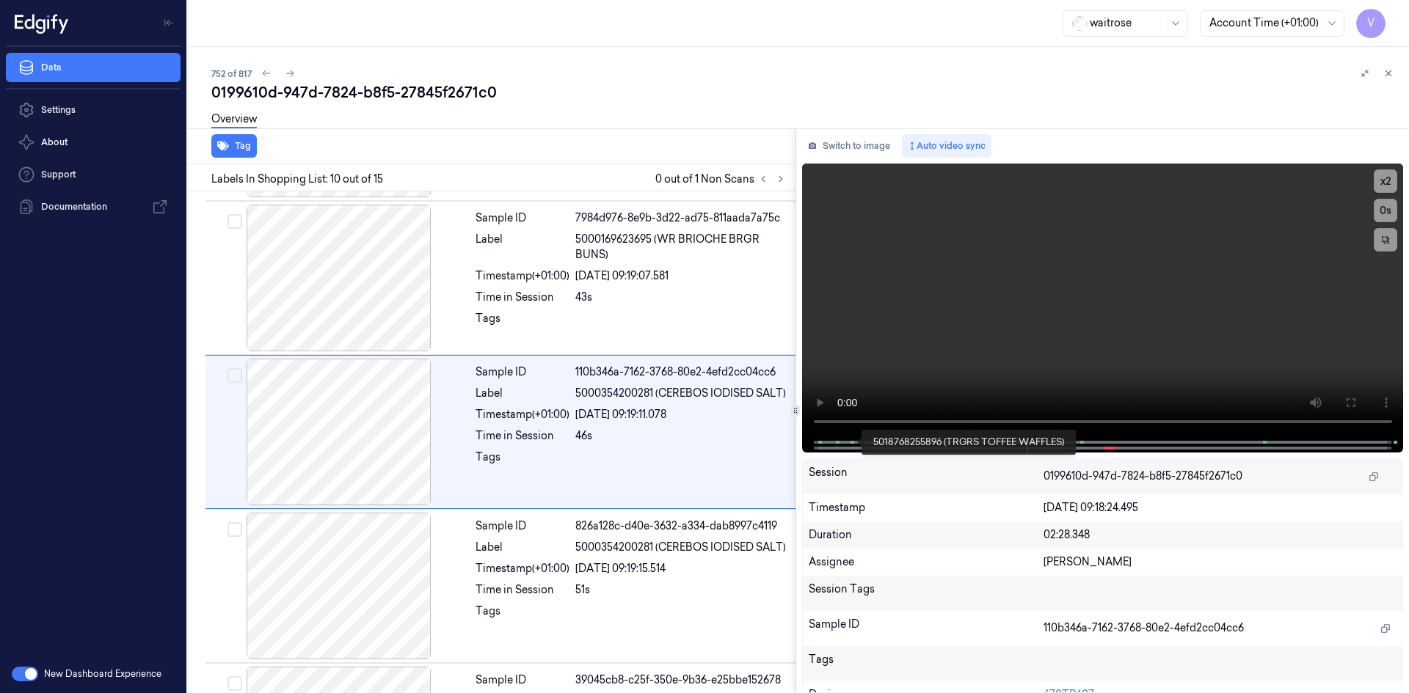
scroll to position [1216, 0]
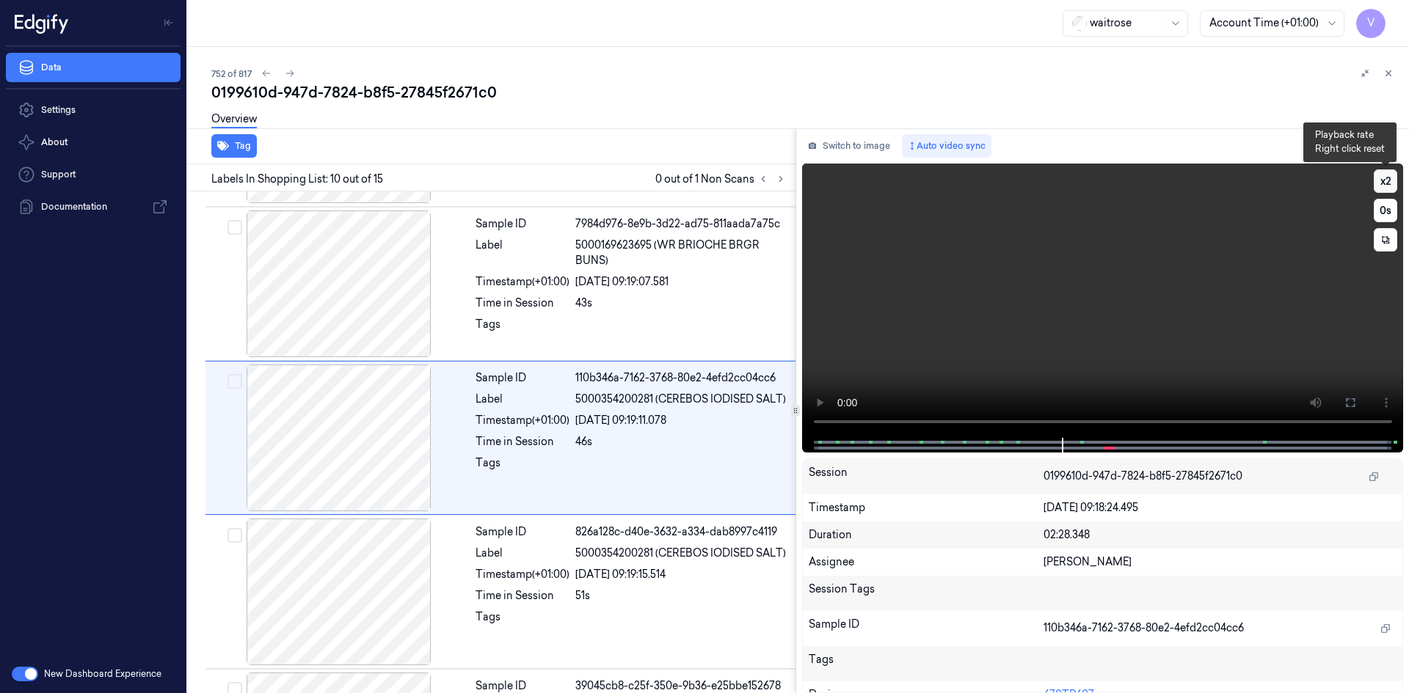
click at [1390, 177] on button "x 2" at bounding box center [1384, 180] width 23 height 23
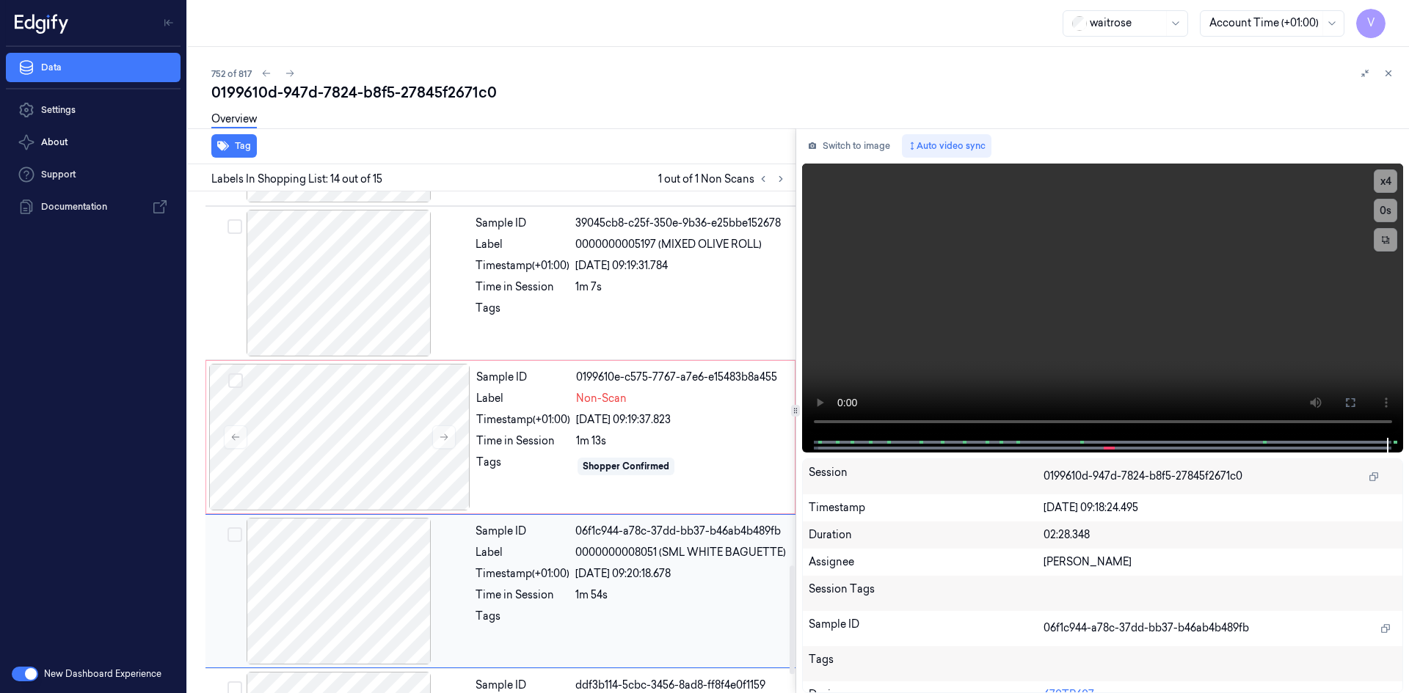
scroll to position [1671, 0]
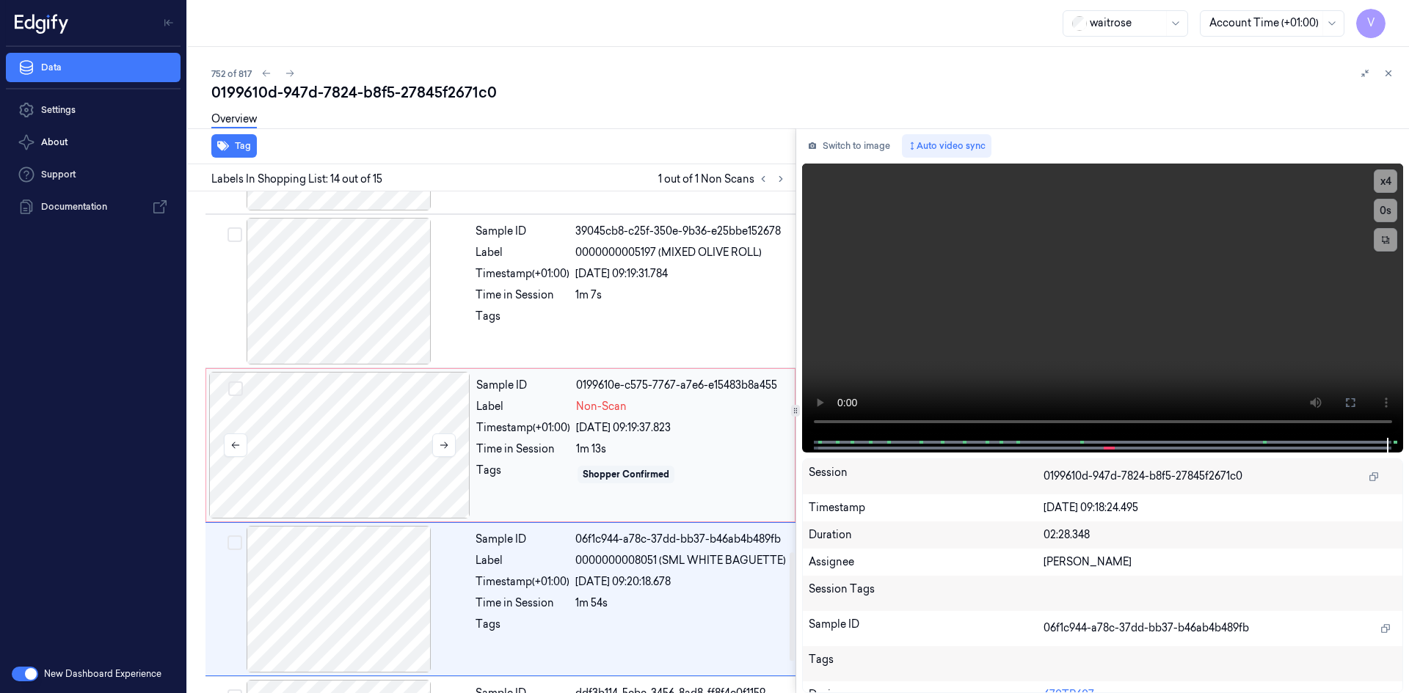
click at [332, 414] on div at bounding box center [339, 445] width 261 height 147
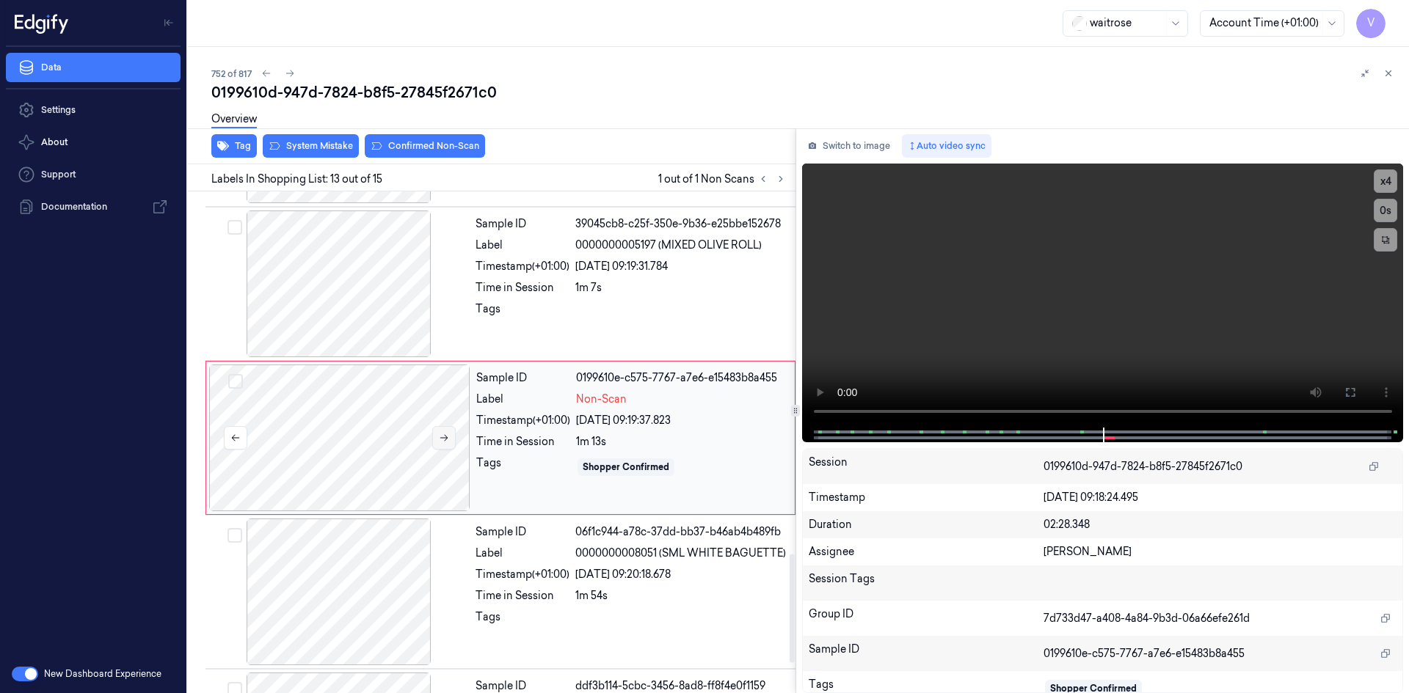
click at [439, 440] on icon at bounding box center [444, 438] width 10 height 10
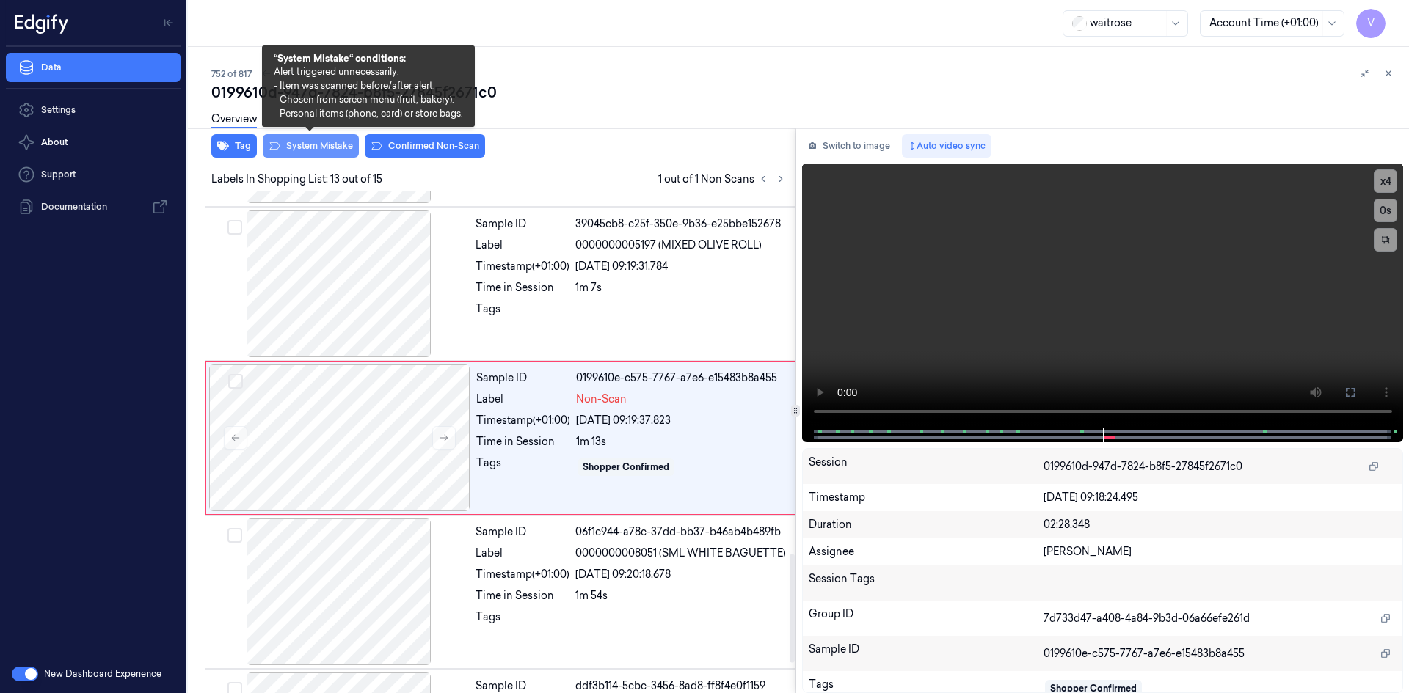
click at [336, 147] on button "System Mistake" at bounding box center [311, 145] width 96 height 23
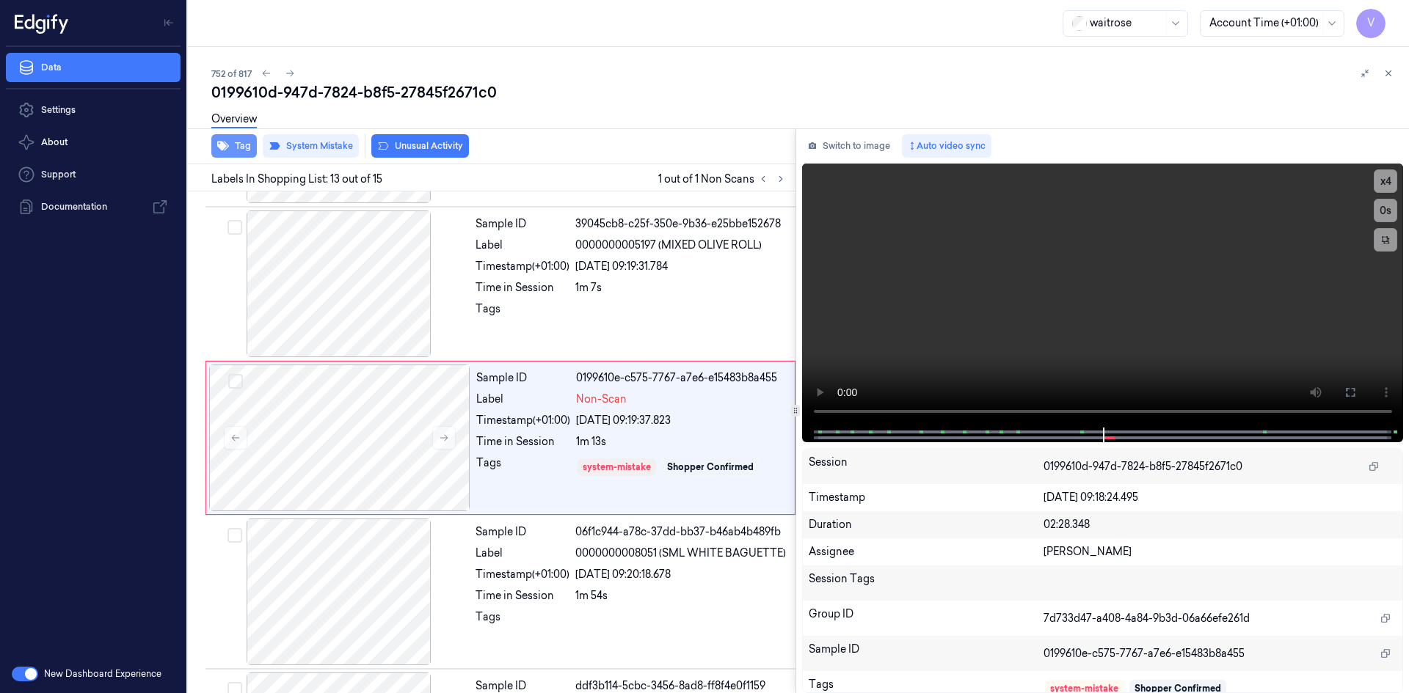
click at [239, 147] on button "Tag" at bounding box center [233, 145] width 45 height 23
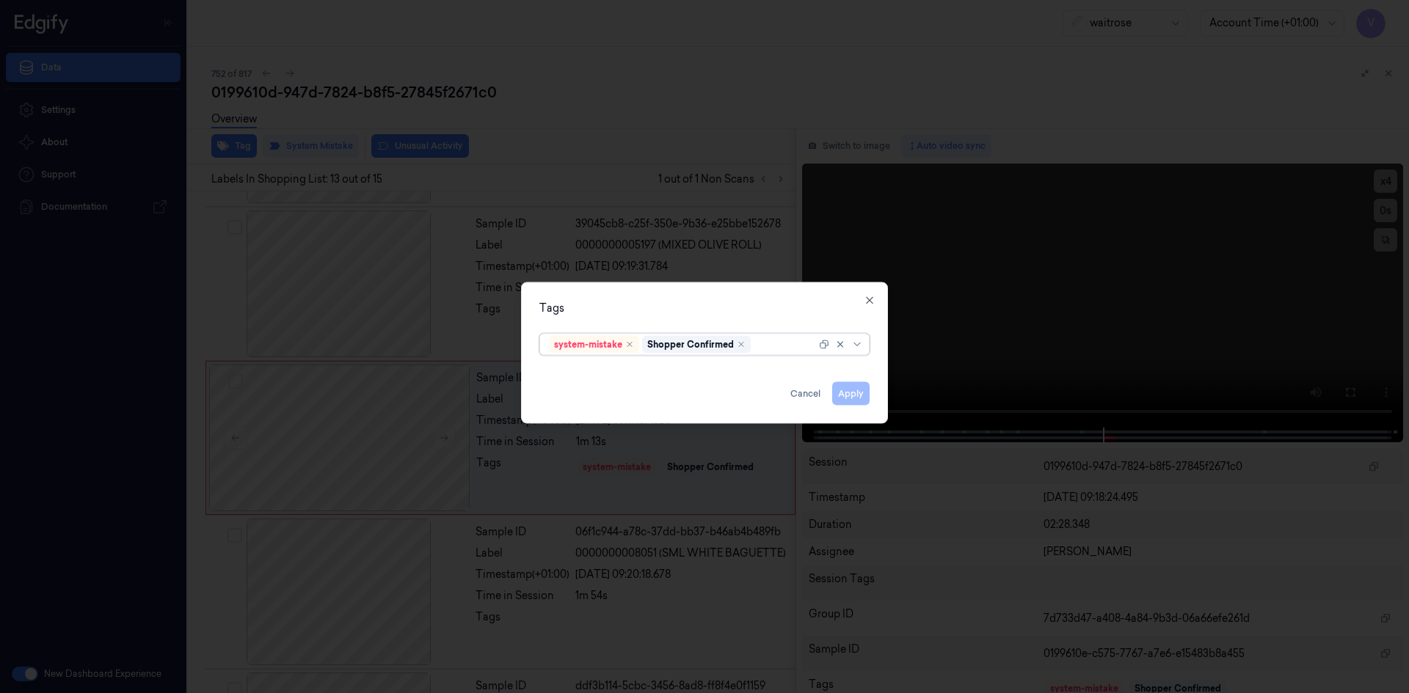
click at [760, 347] on div at bounding box center [784, 344] width 62 height 15
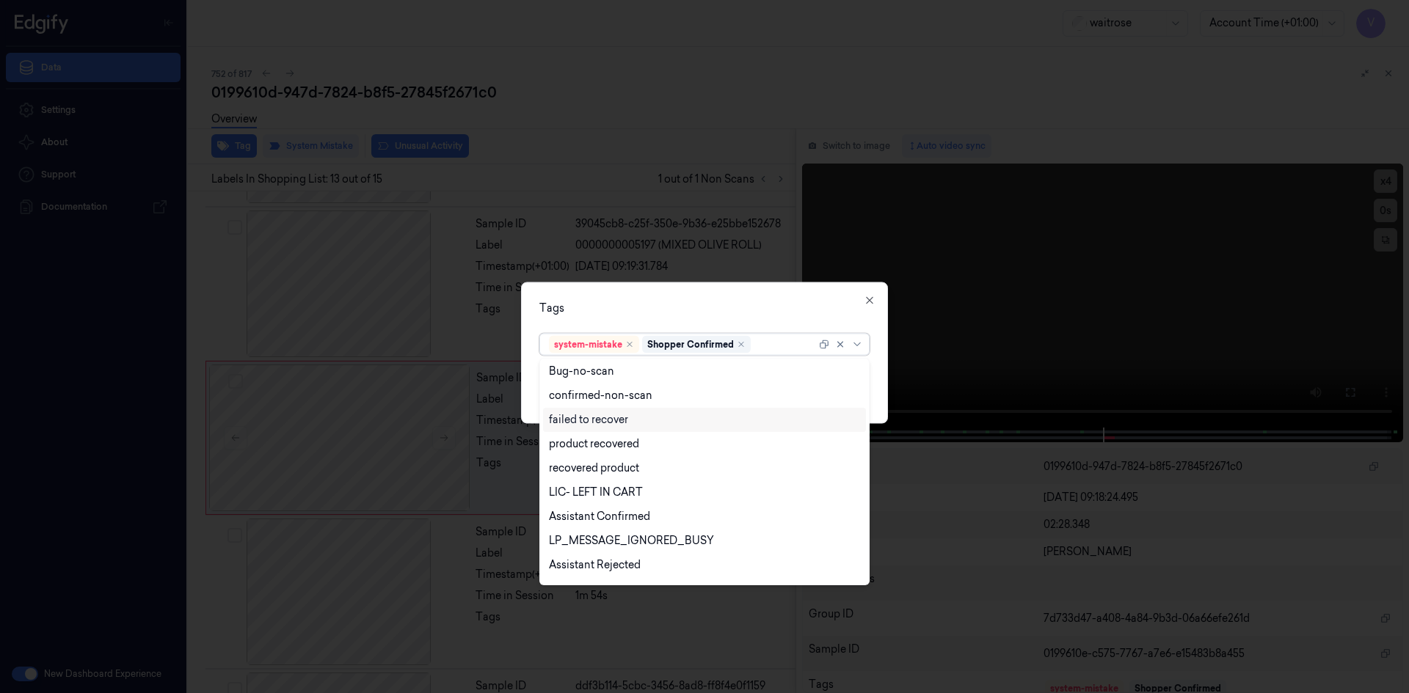
scroll to position [216, 0]
click at [607, 524] on div "Unusual-Activity" at bounding box center [589, 521] width 81 height 15
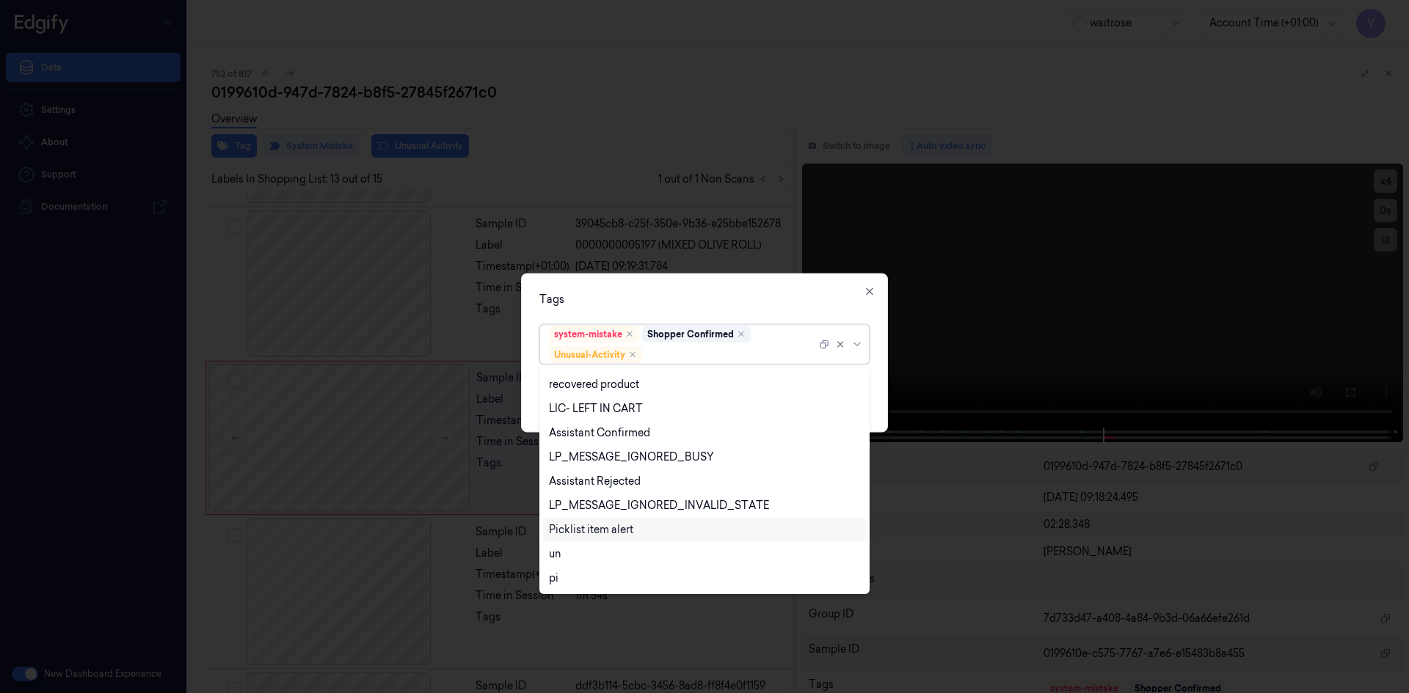
click at [607, 532] on div "Picklist item alert" at bounding box center [591, 529] width 84 height 15
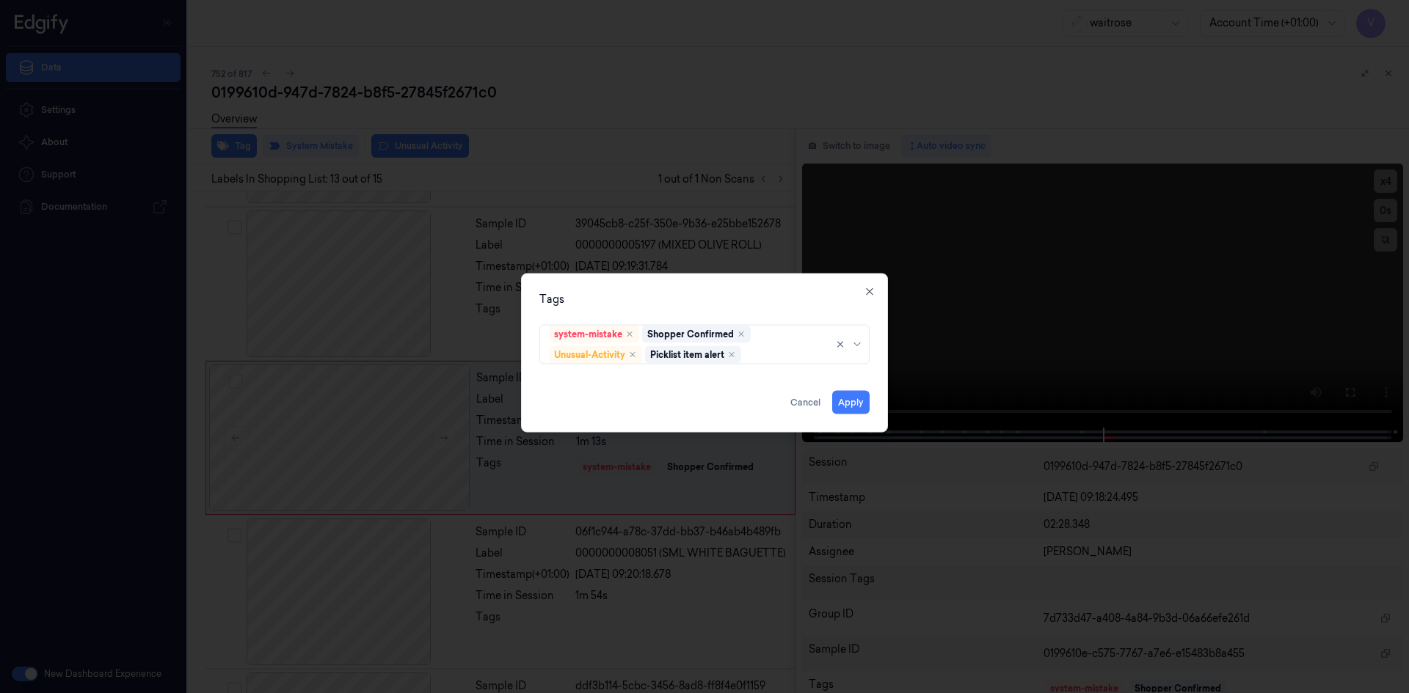
click at [669, 297] on div "Tags" at bounding box center [704, 298] width 330 height 15
click at [856, 403] on button "Apply" at bounding box center [850, 401] width 37 height 23
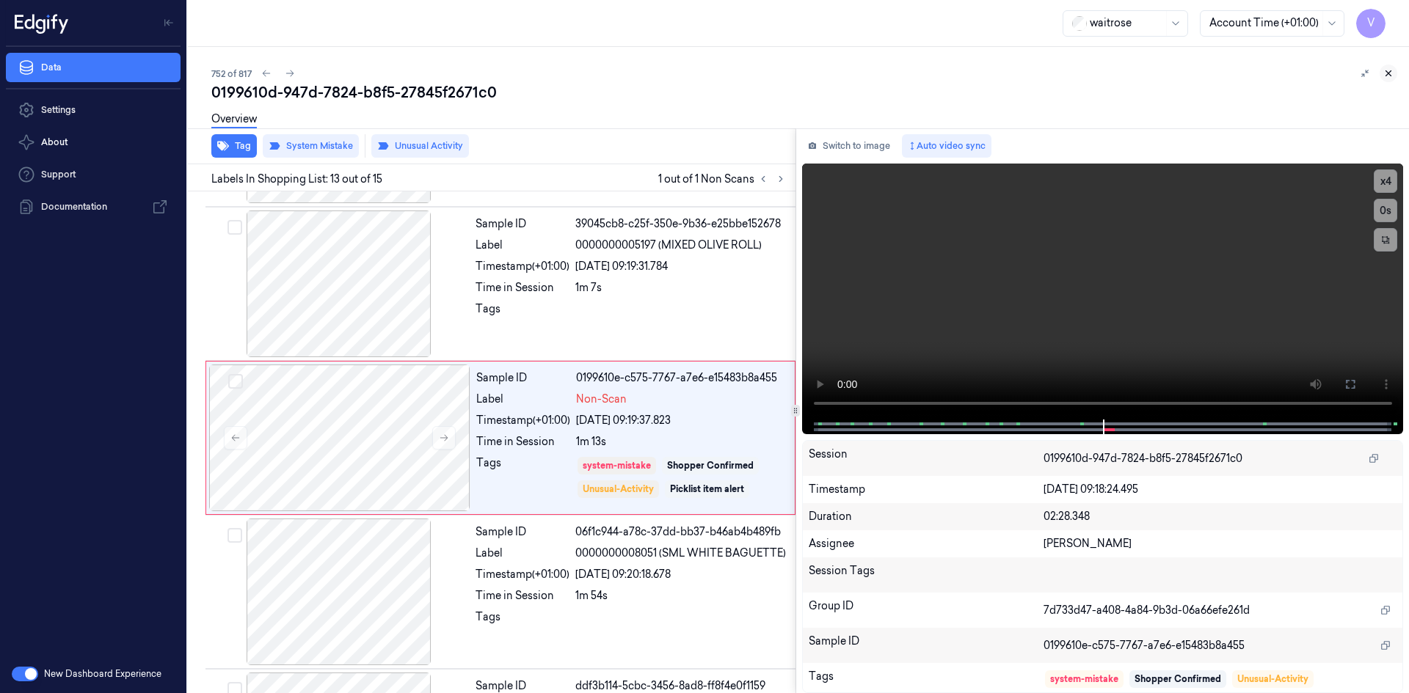
click at [1387, 72] on icon at bounding box center [1388, 73] width 5 height 5
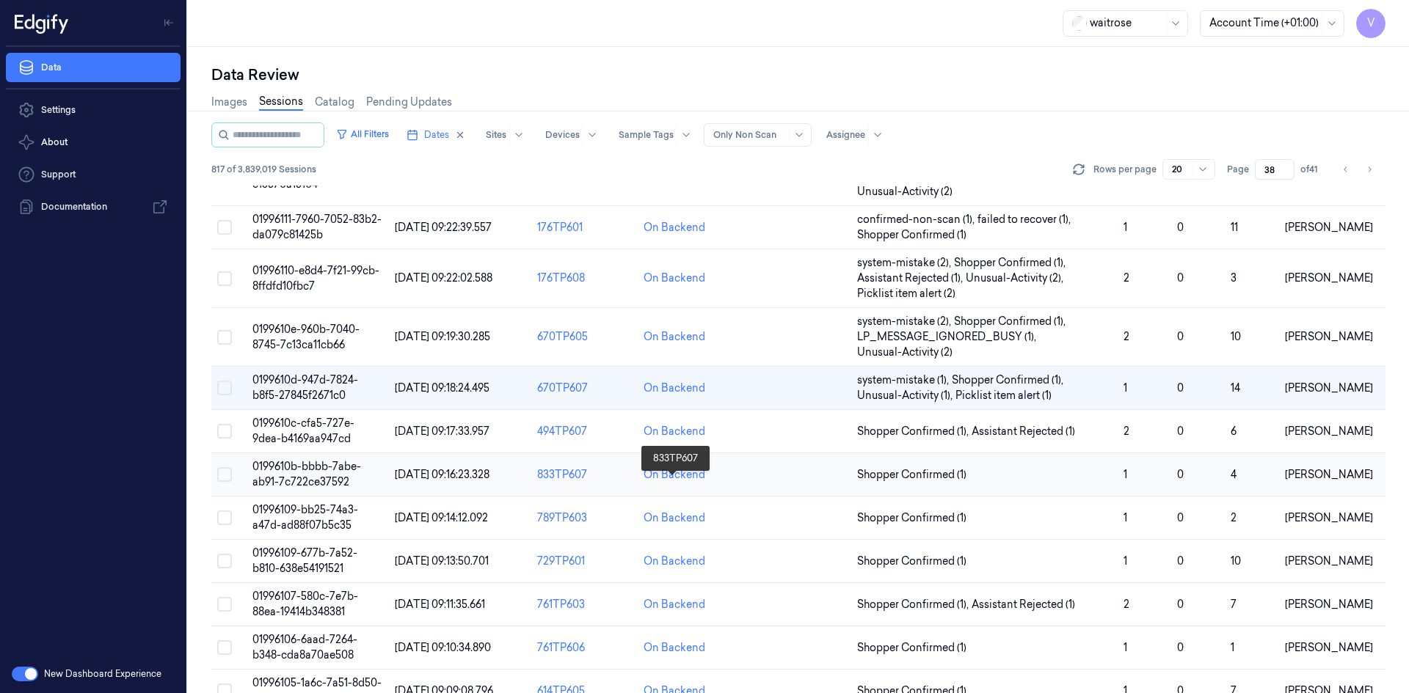
scroll to position [463, 0]
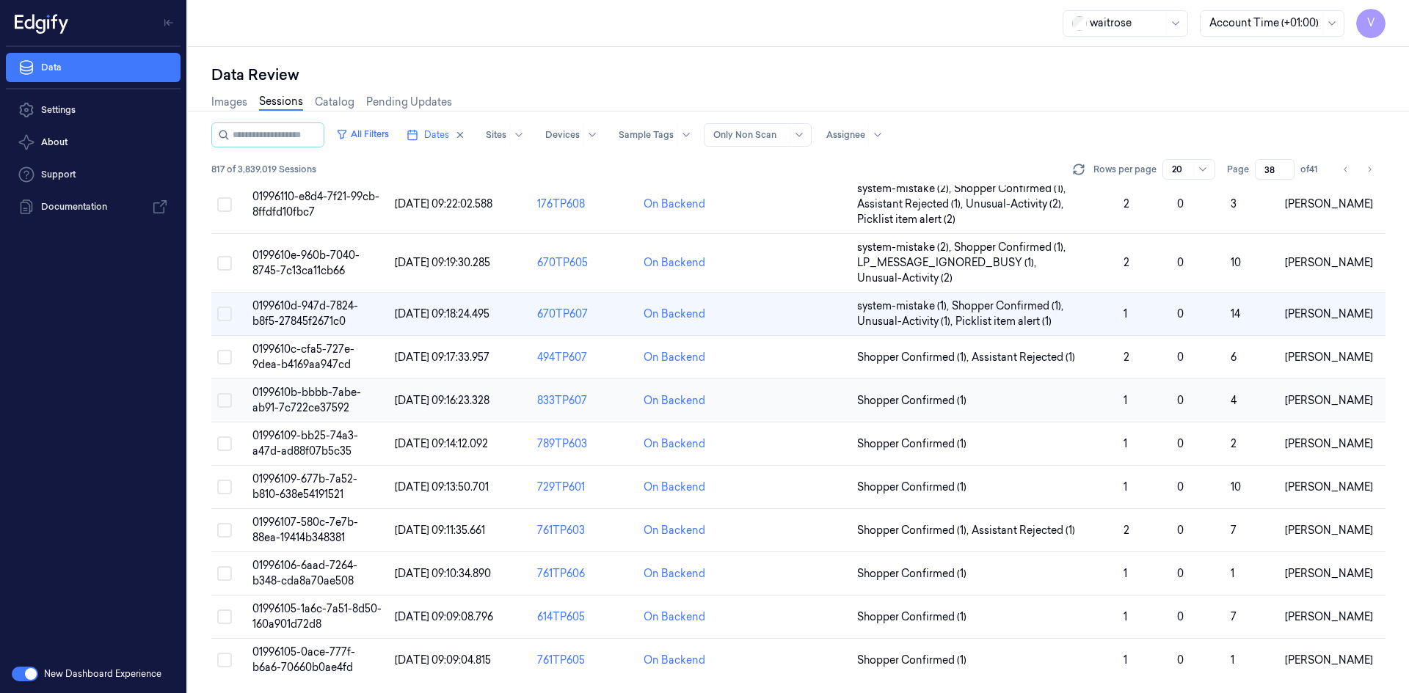
click at [306, 401] on td "0199610b-bbbb-7abe-ab91-7c722ce37592" at bounding box center [318, 400] width 142 height 43
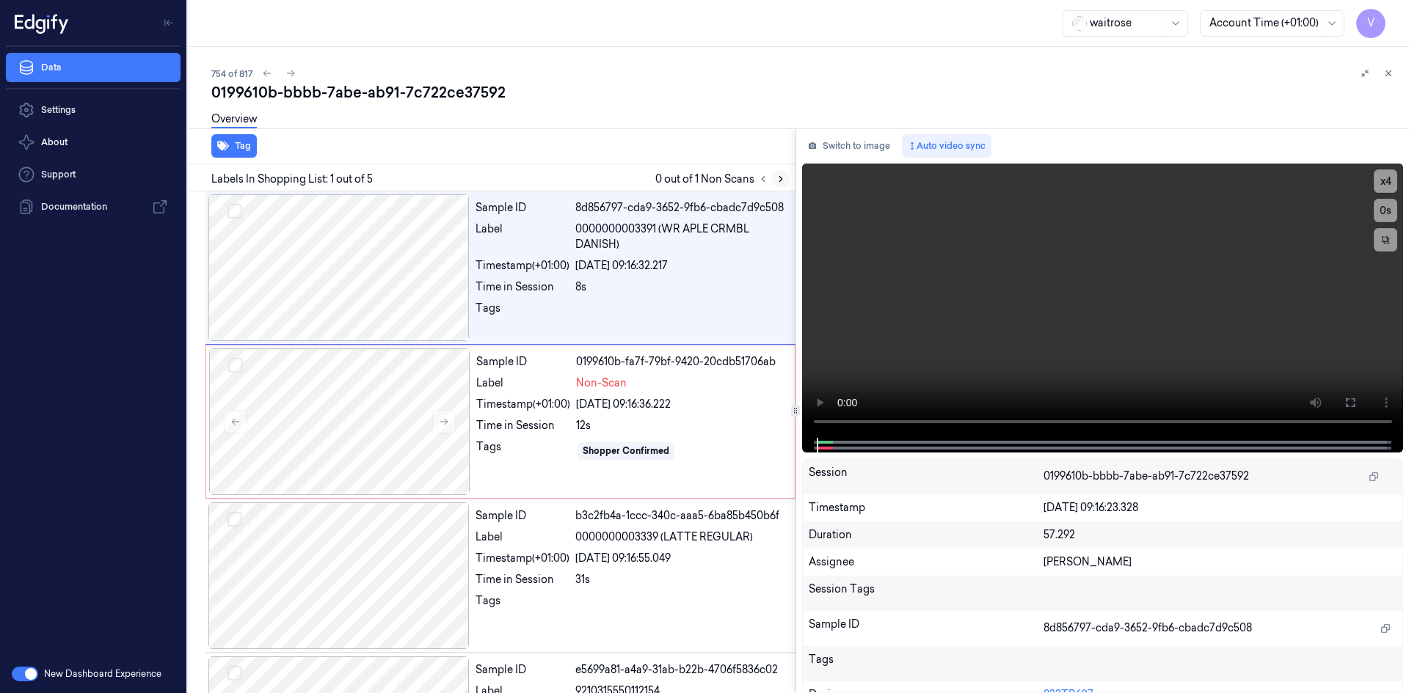
click at [786, 180] on button at bounding box center [781, 179] width 18 height 18
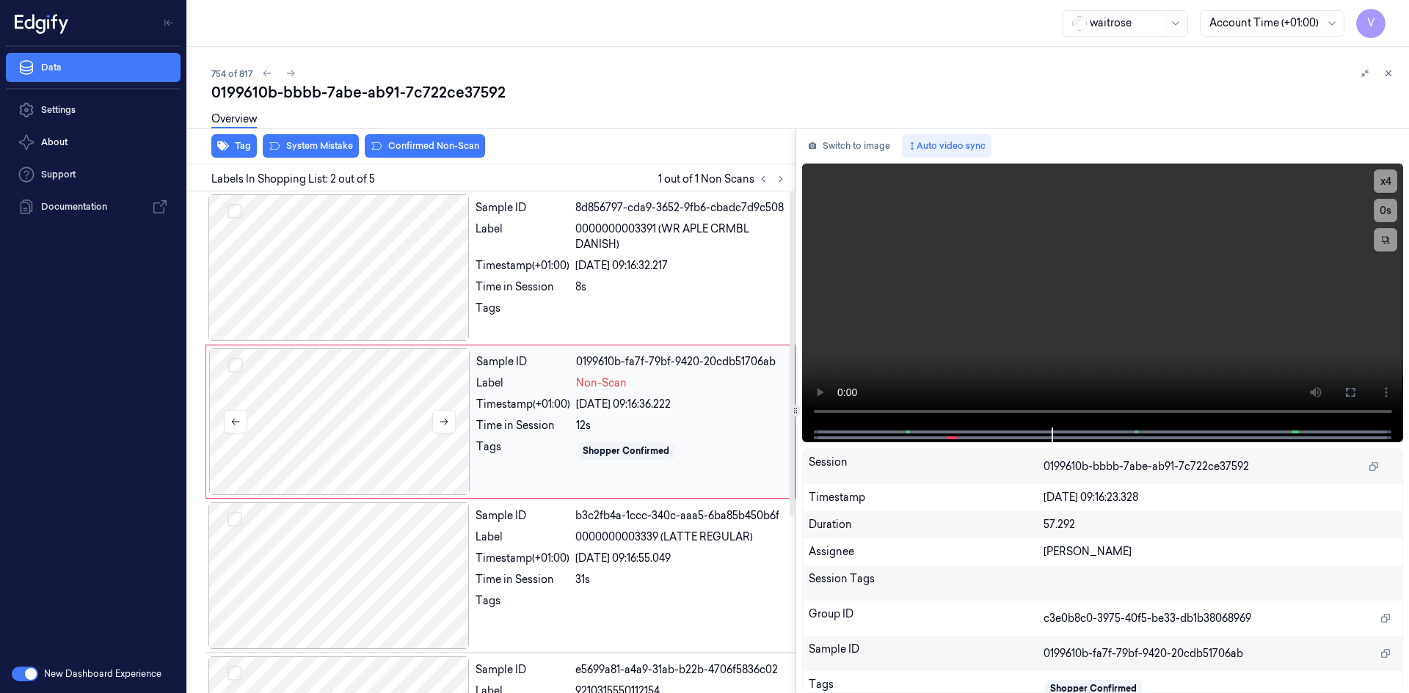
click at [397, 417] on div at bounding box center [339, 421] width 261 height 147
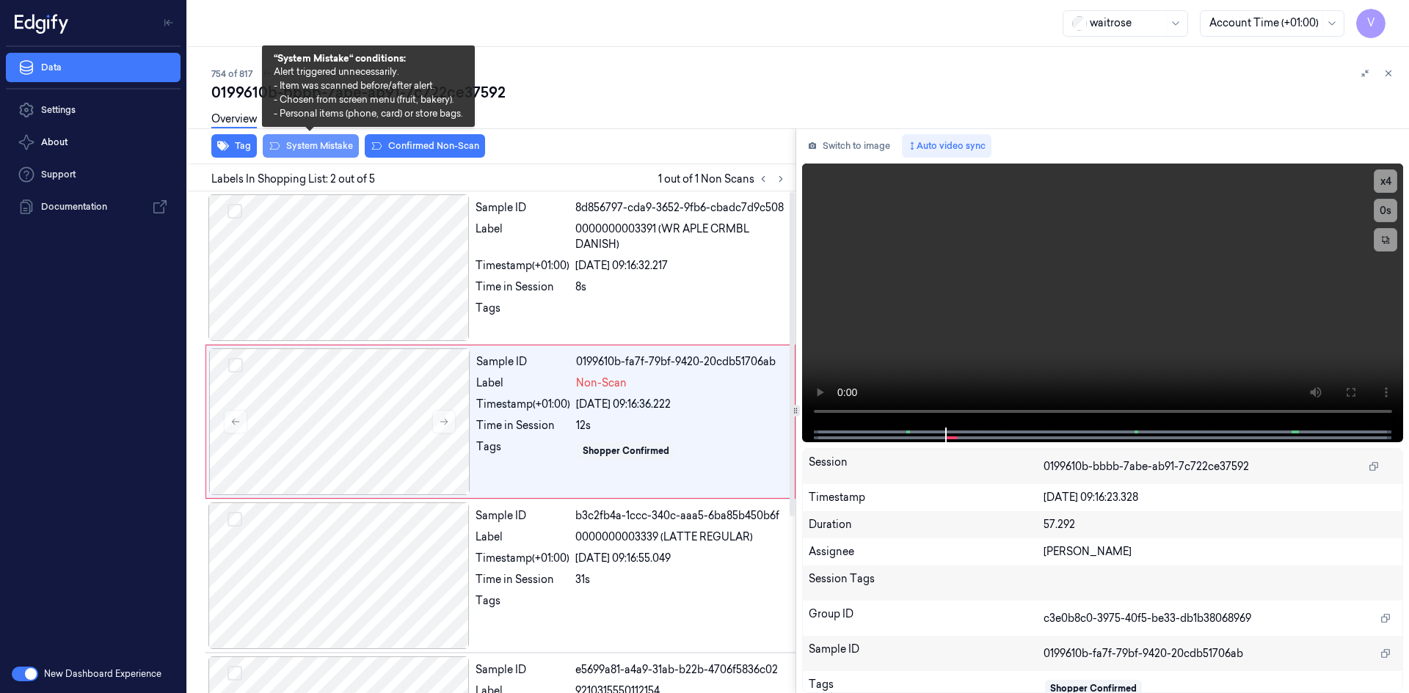
click at [306, 145] on button "System Mistake" at bounding box center [311, 145] width 96 height 23
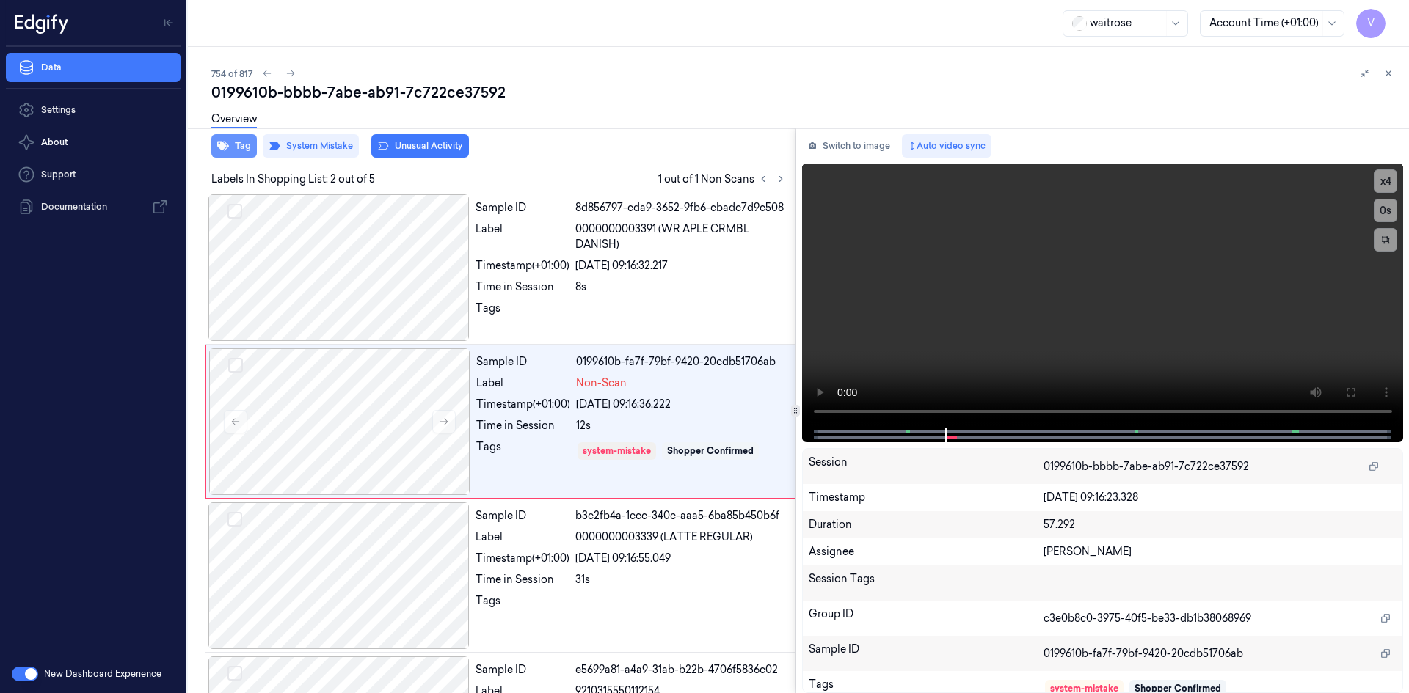
click at [230, 142] on button "Tag" at bounding box center [233, 145] width 45 height 23
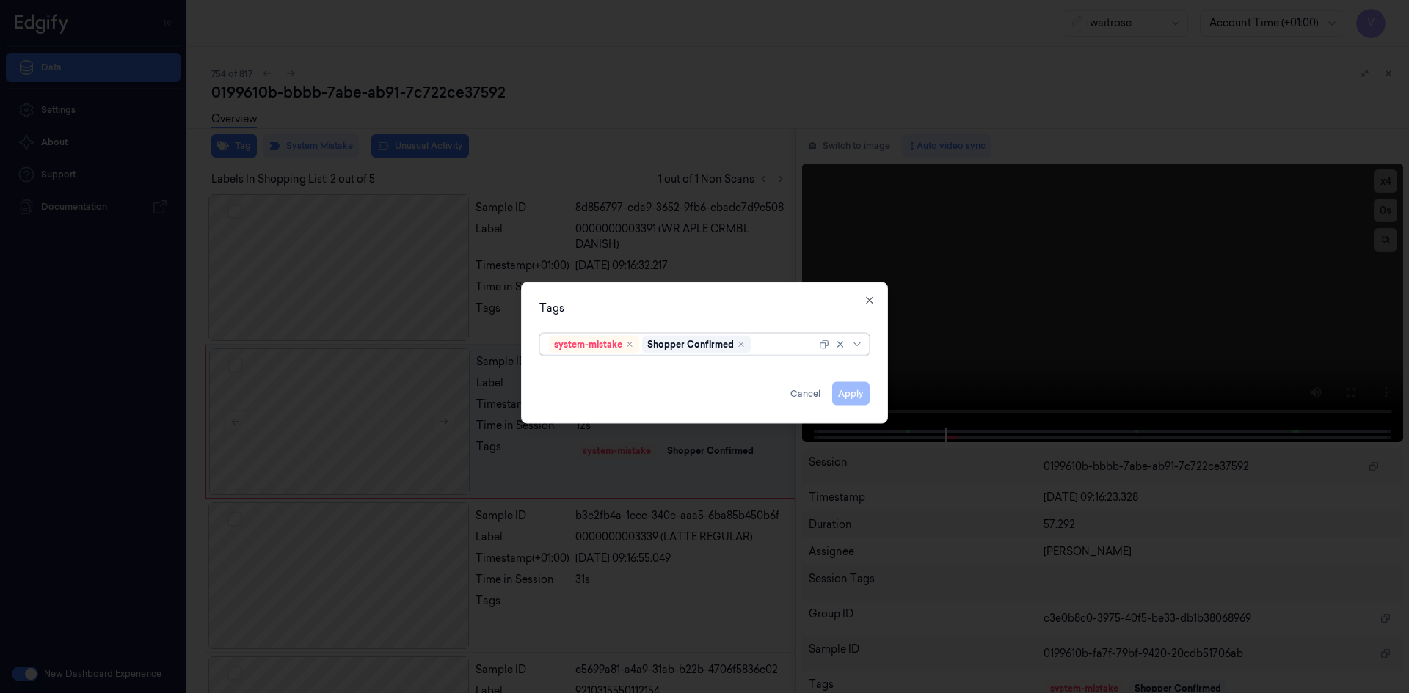
click at [777, 351] on div at bounding box center [784, 344] width 62 height 15
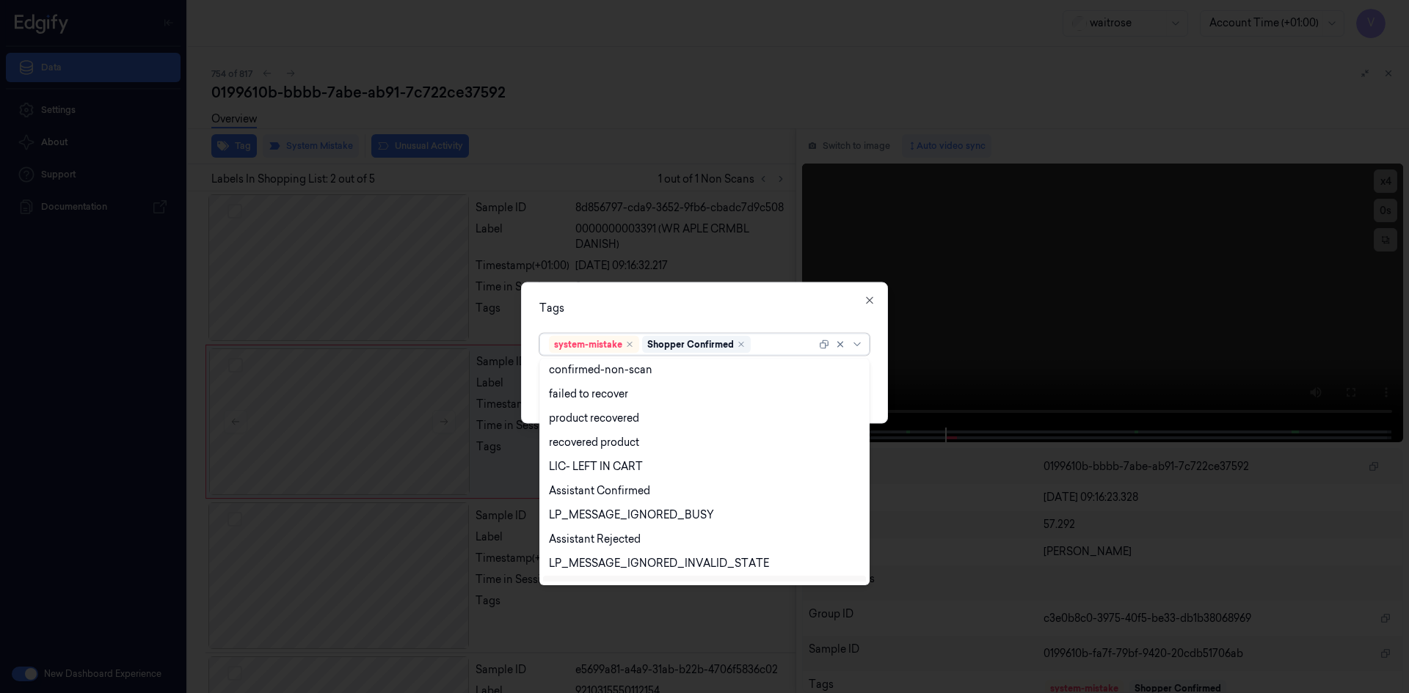
scroll to position [216, 0]
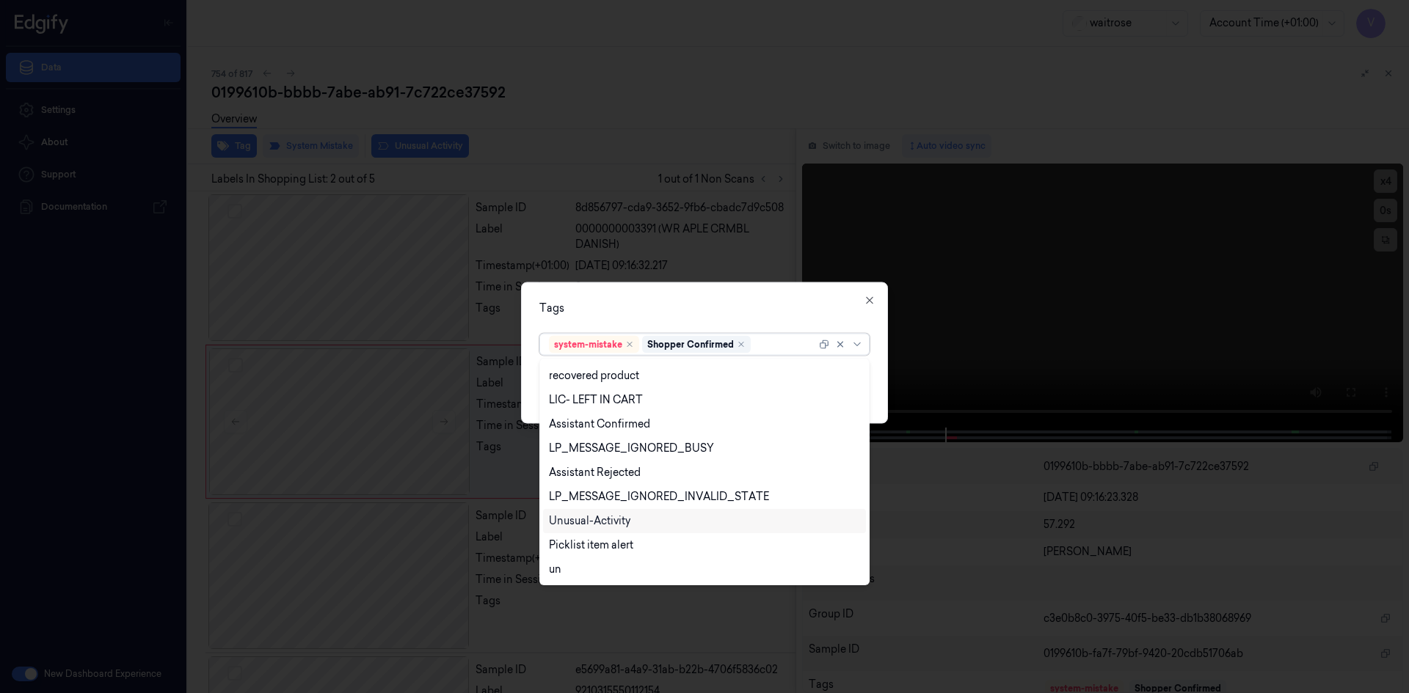
click at [608, 520] on div "Unusual-Activity" at bounding box center [589, 521] width 81 height 15
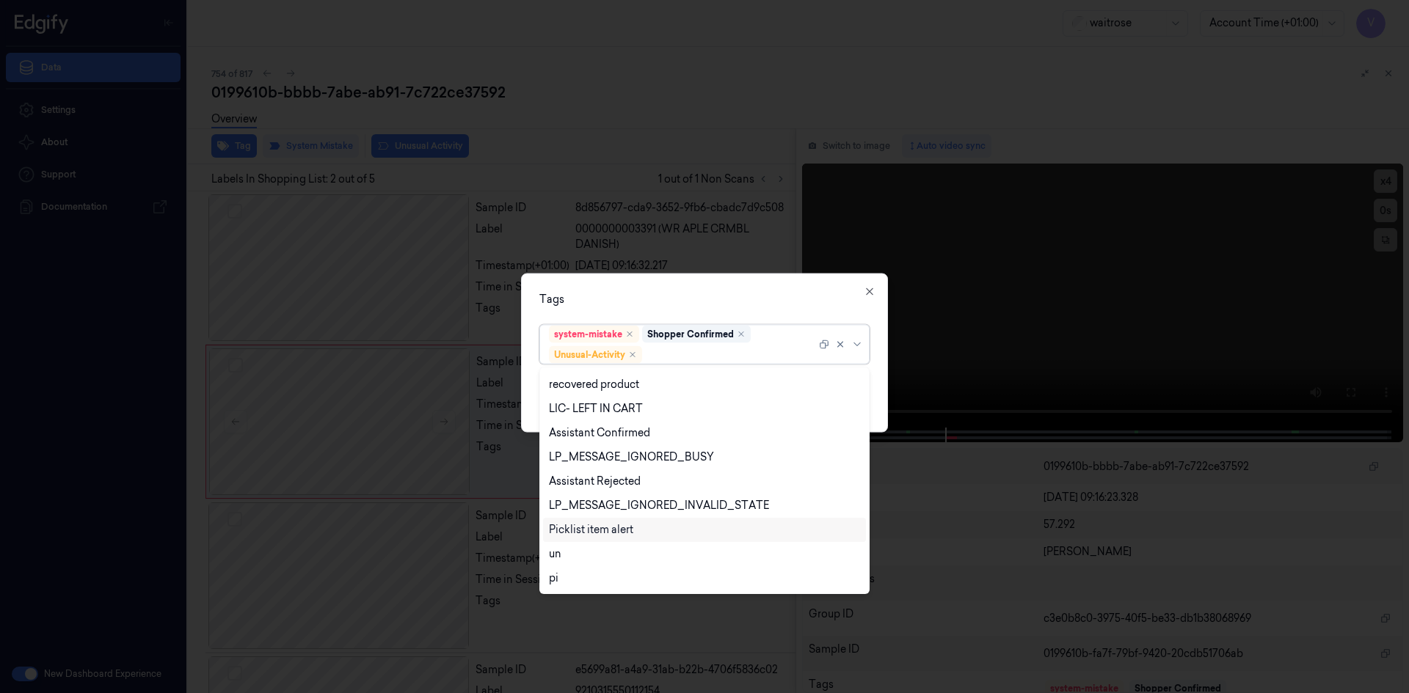
click at [599, 529] on div "Picklist item alert" at bounding box center [591, 529] width 84 height 15
click at [675, 285] on div "Tags option Picklist item alert, selected. 20 results available. Use Up and Dow…" at bounding box center [704, 352] width 367 height 159
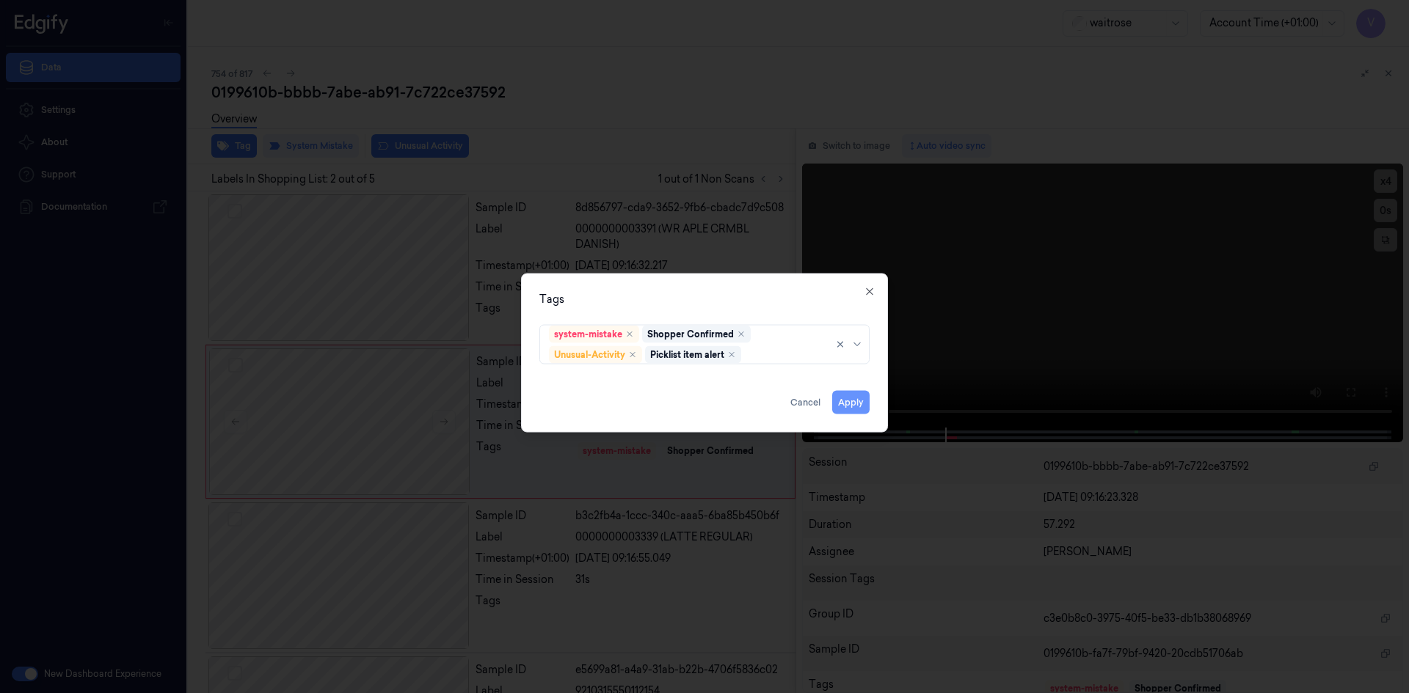
click at [850, 403] on button "Apply" at bounding box center [850, 401] width 37 height 23
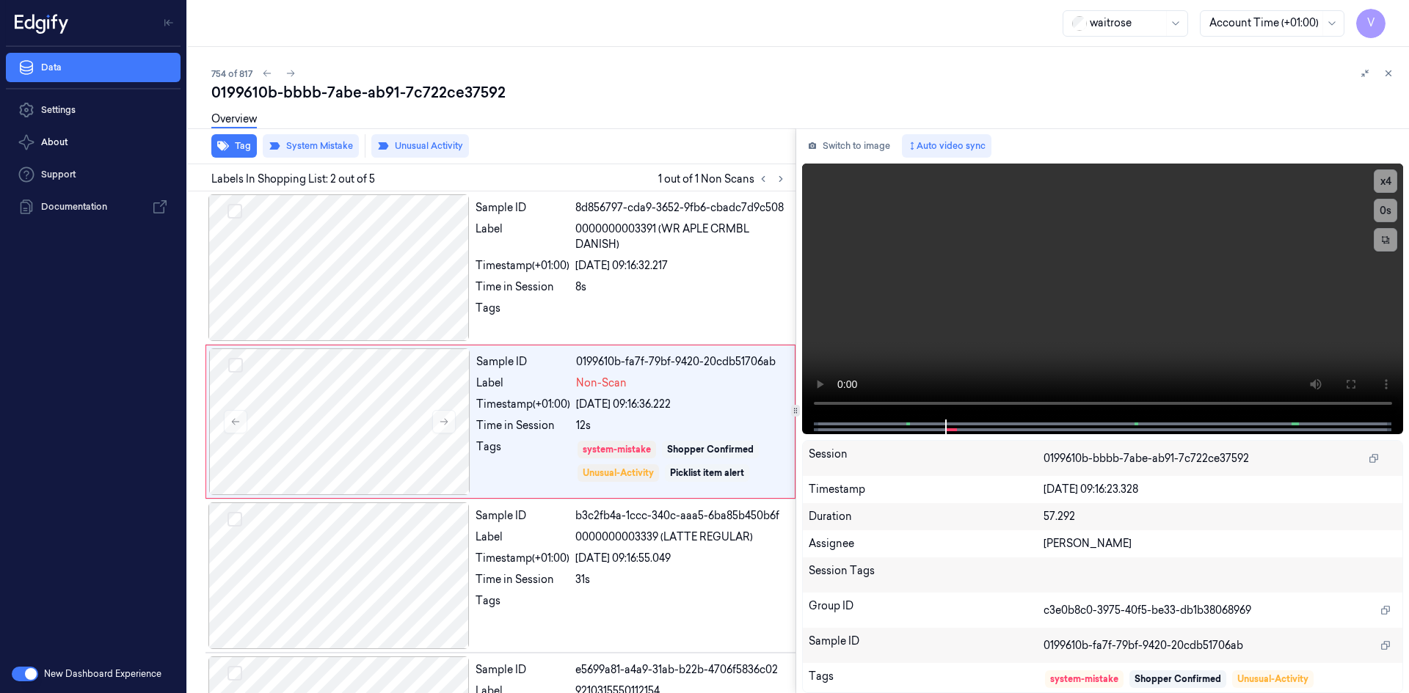
drag, startPoint x: 1384, startPoint y: 73, endPoint x: 1369, endPoint y: 150, distance: 78.6
click at [1384, 73] on icon at bounding box center [1388, 73] width 10 height 10
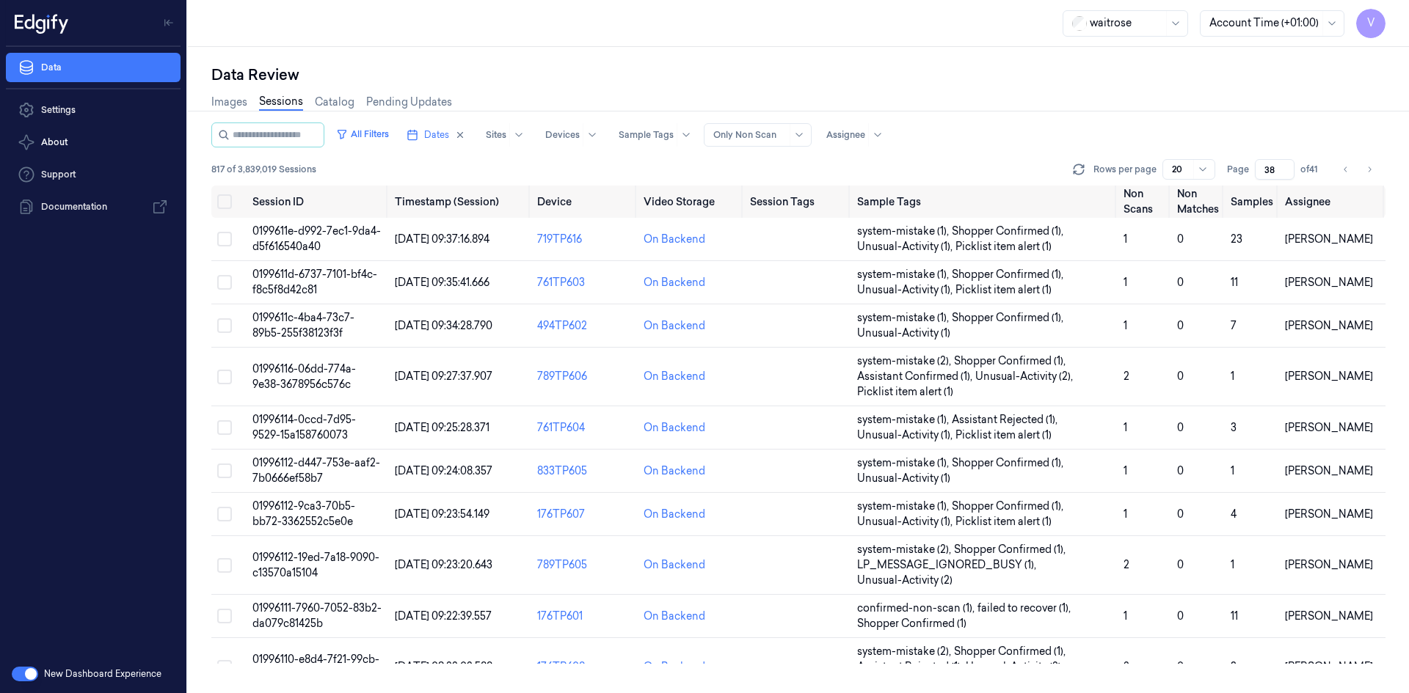
scroll to position [439, 0]
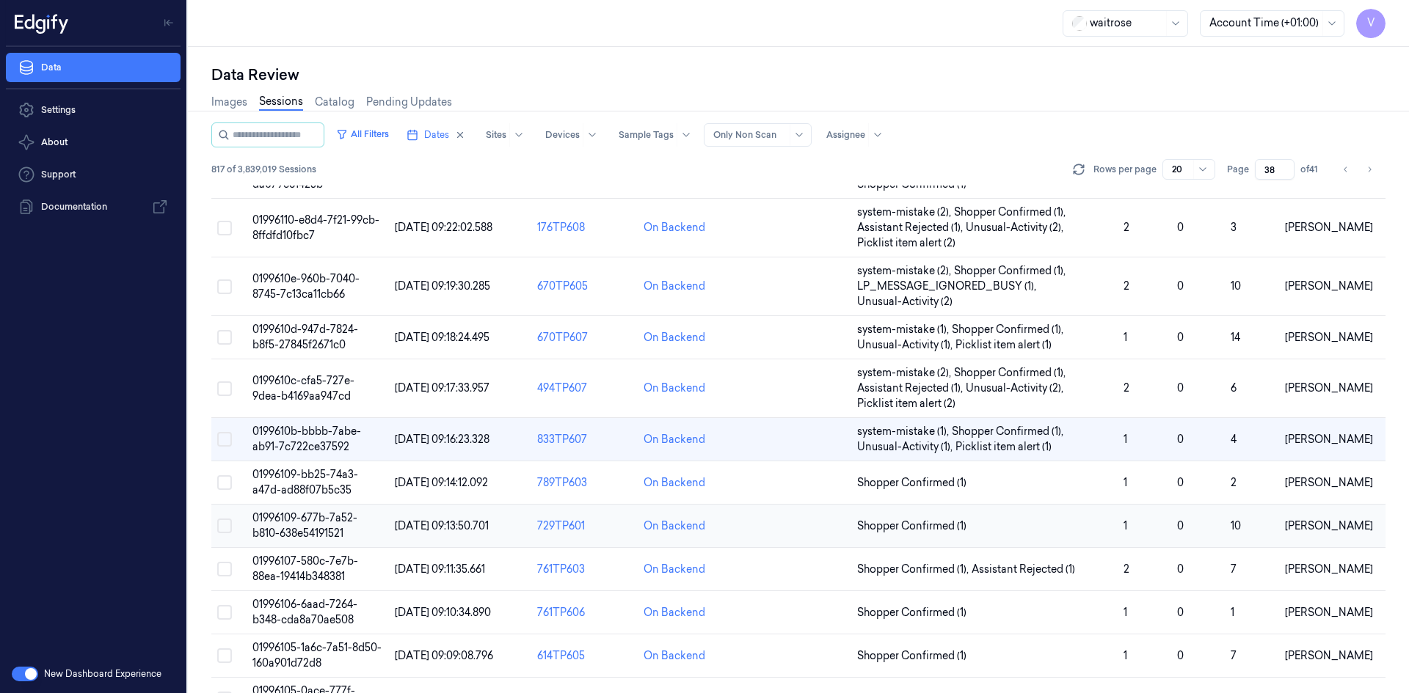
click at [310, 521] on span "01996109-677b-7a52-b810-638e54191521" at bounding box center [304, 525] width 105 height 29
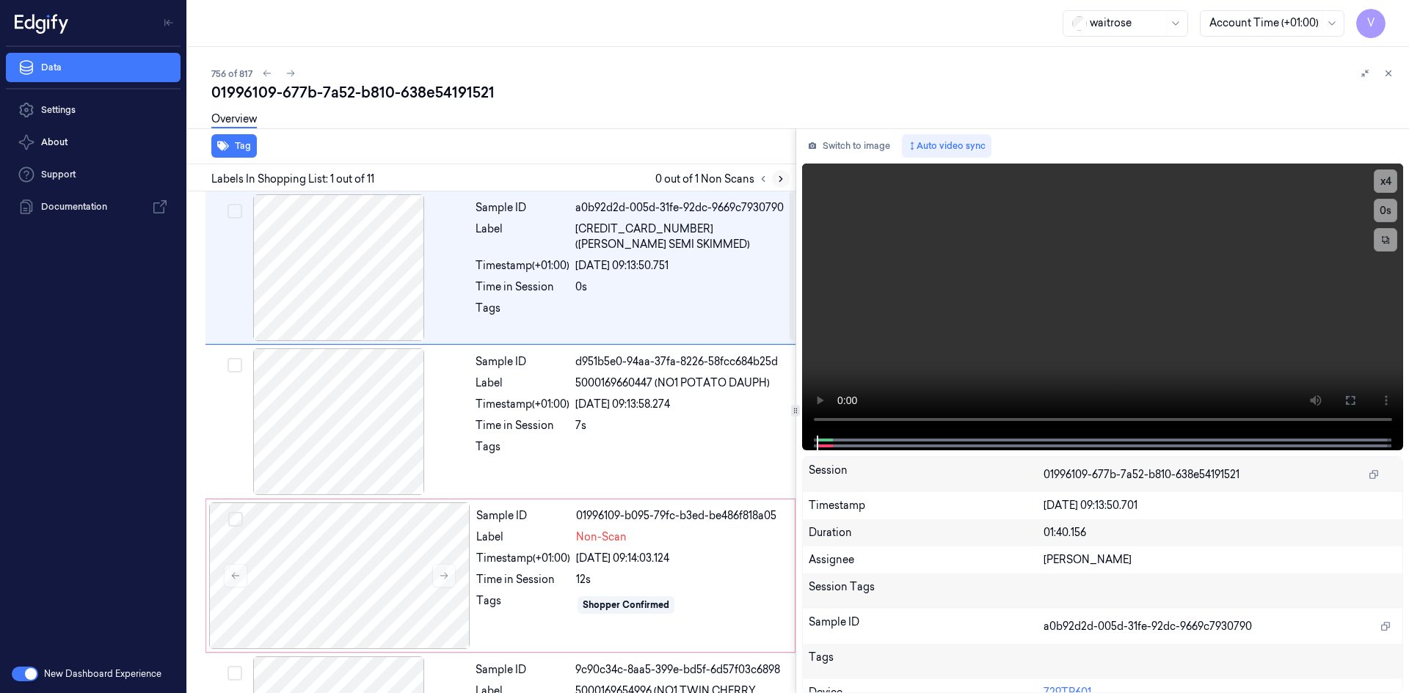
click at [781, 182] on icon at bounding box center [780, 179] width 10 height 10
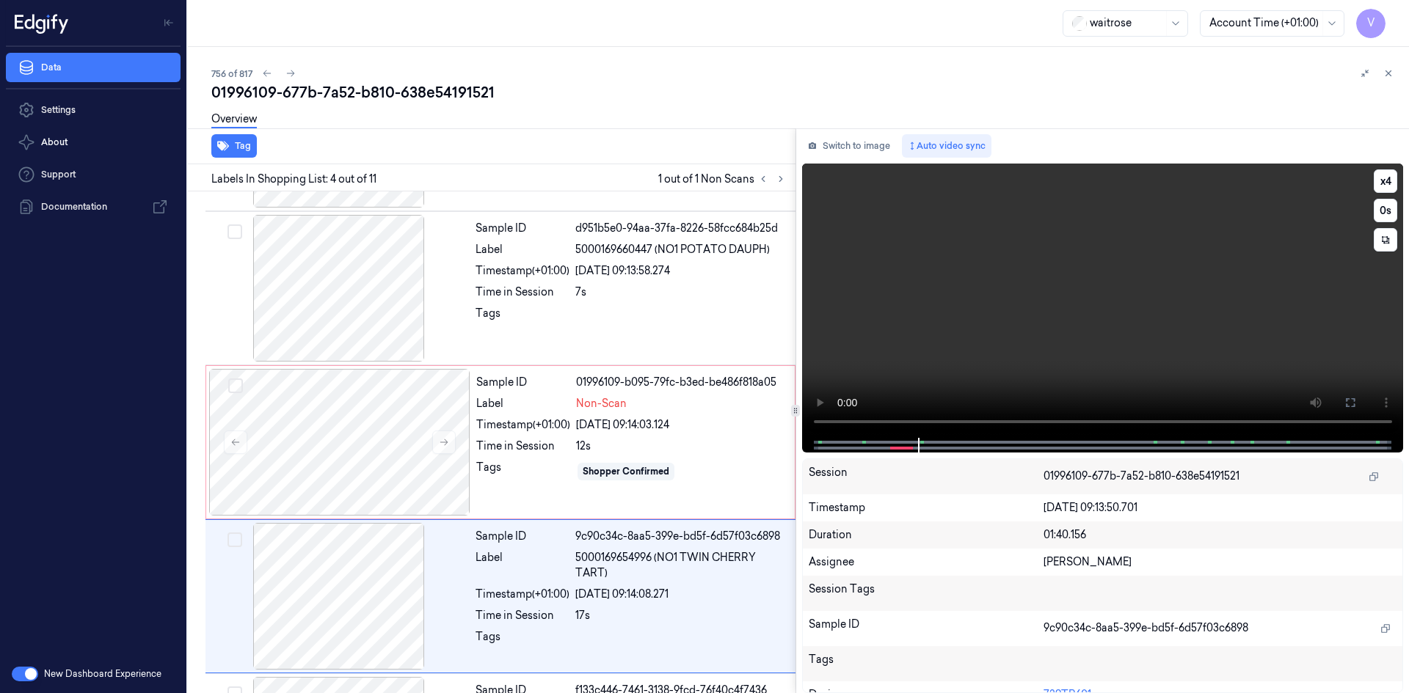
scroll to position [288, 0]
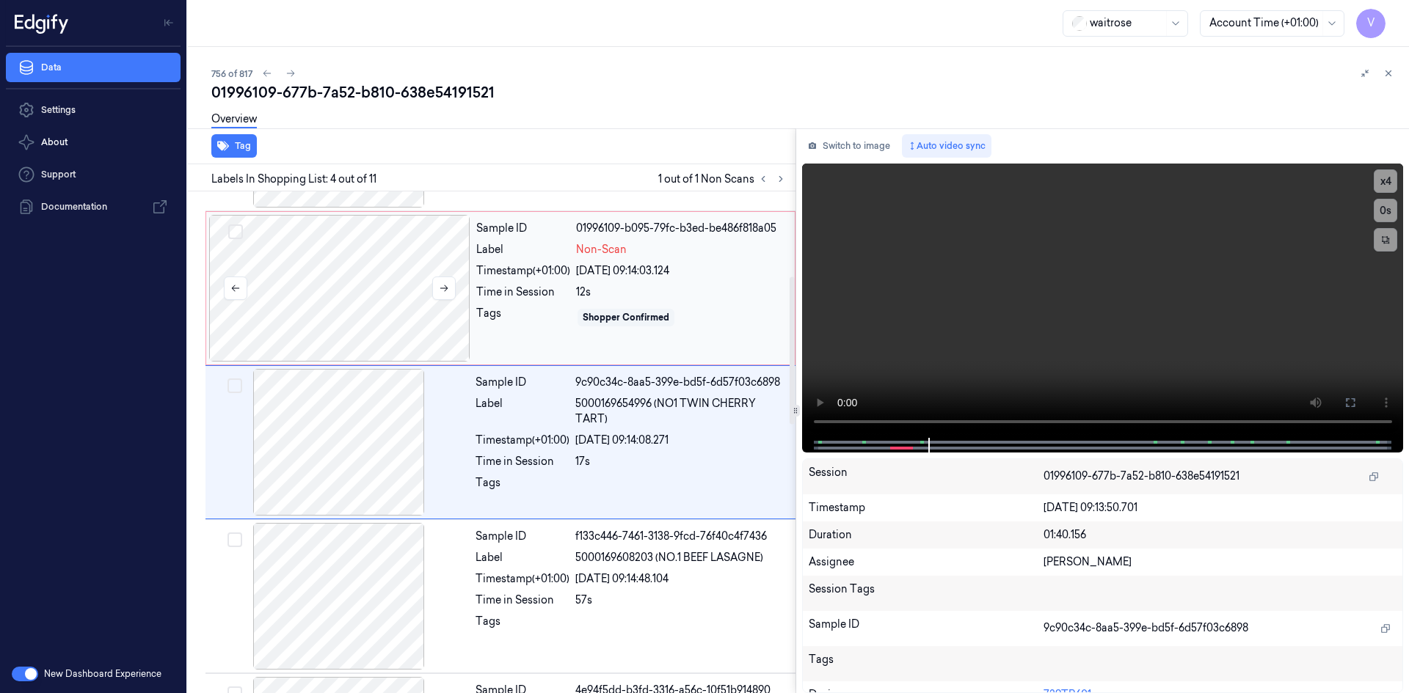
click at [399, 253] on div at bounding box center [339, 288] width 261 height 147
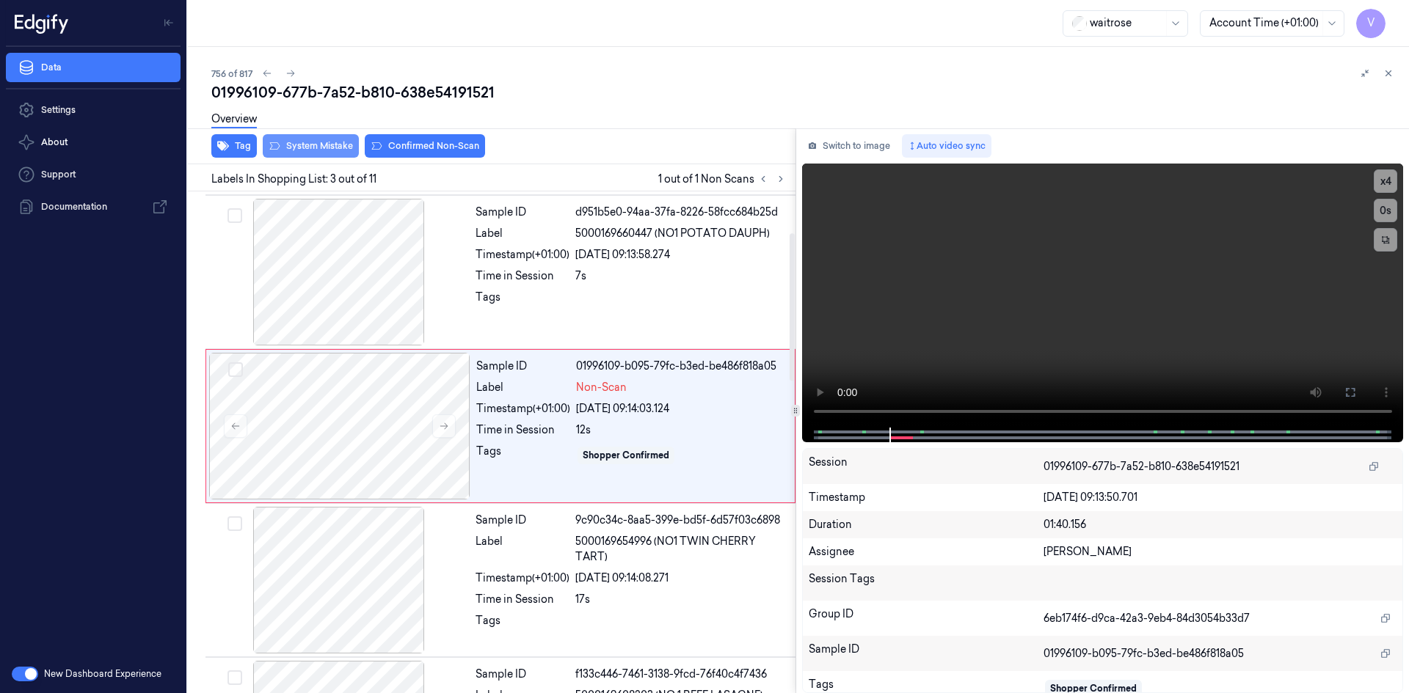
scroll to position [134, 0]
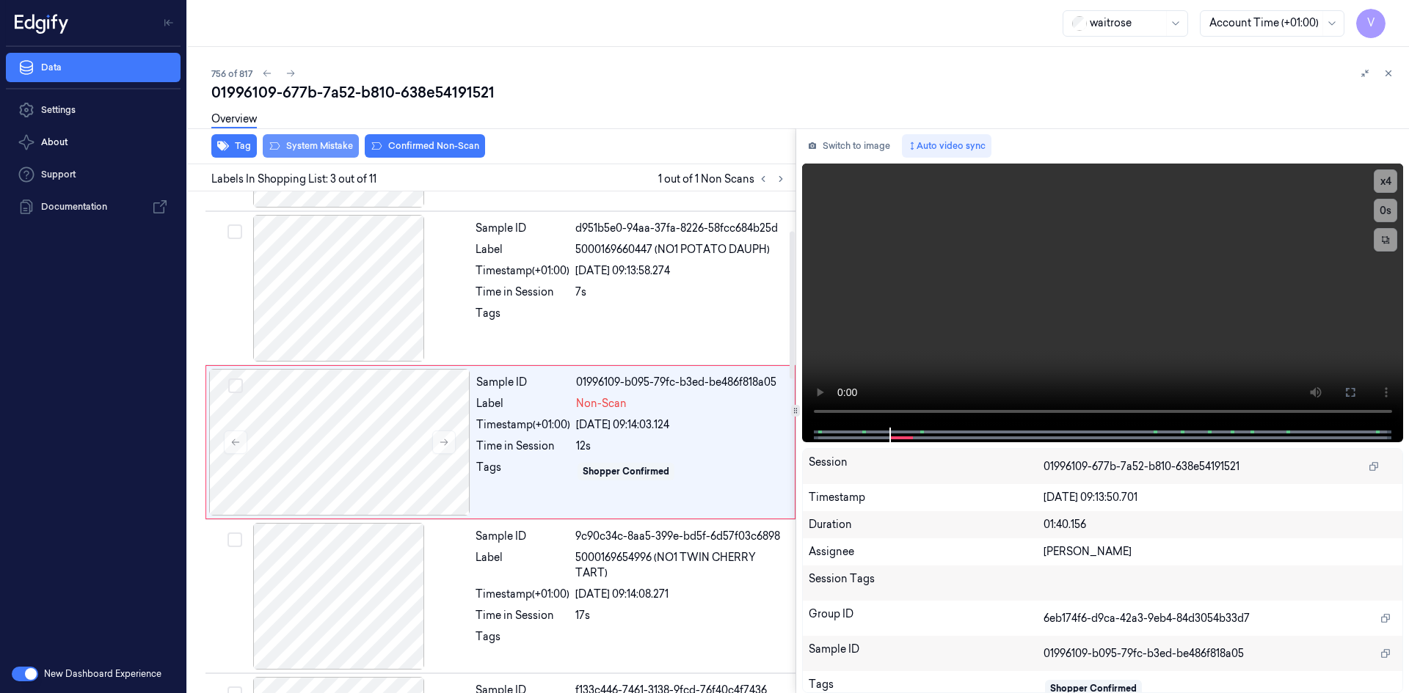
click at [328, 147] on button "System Mistake" at bounding box center [311, 145] width 96 height 23
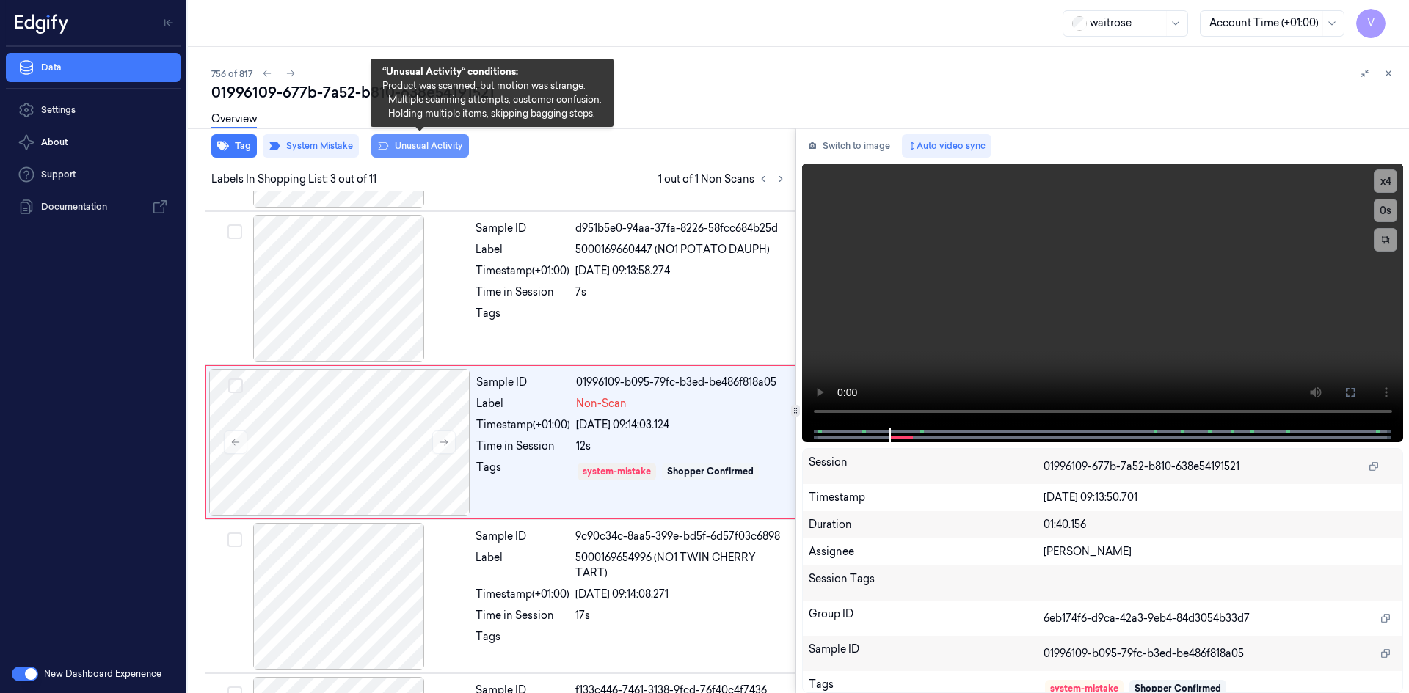
click at [451, 148] on button "Unusual Activity" at bounding box center [420, 145] width 98 height 23
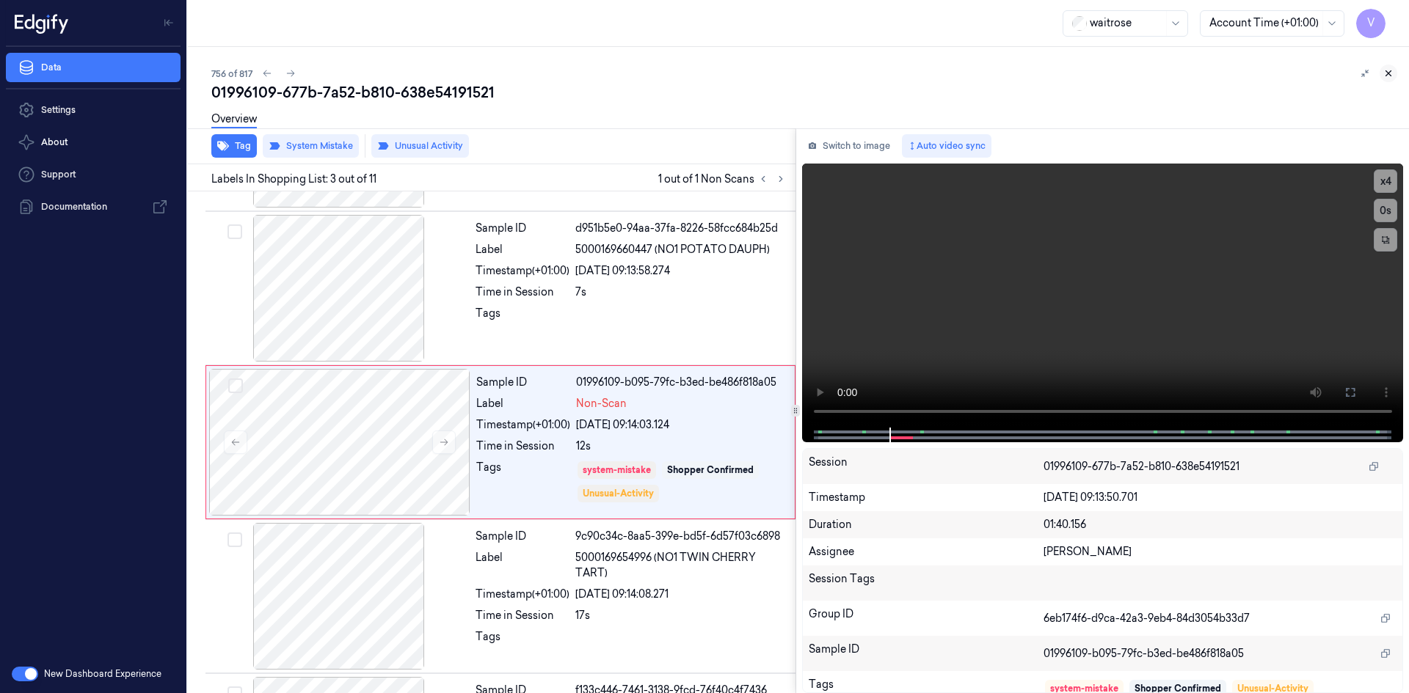
click at [1391, 70] on icon at bounding box center [1388, 73] width 10 height 10
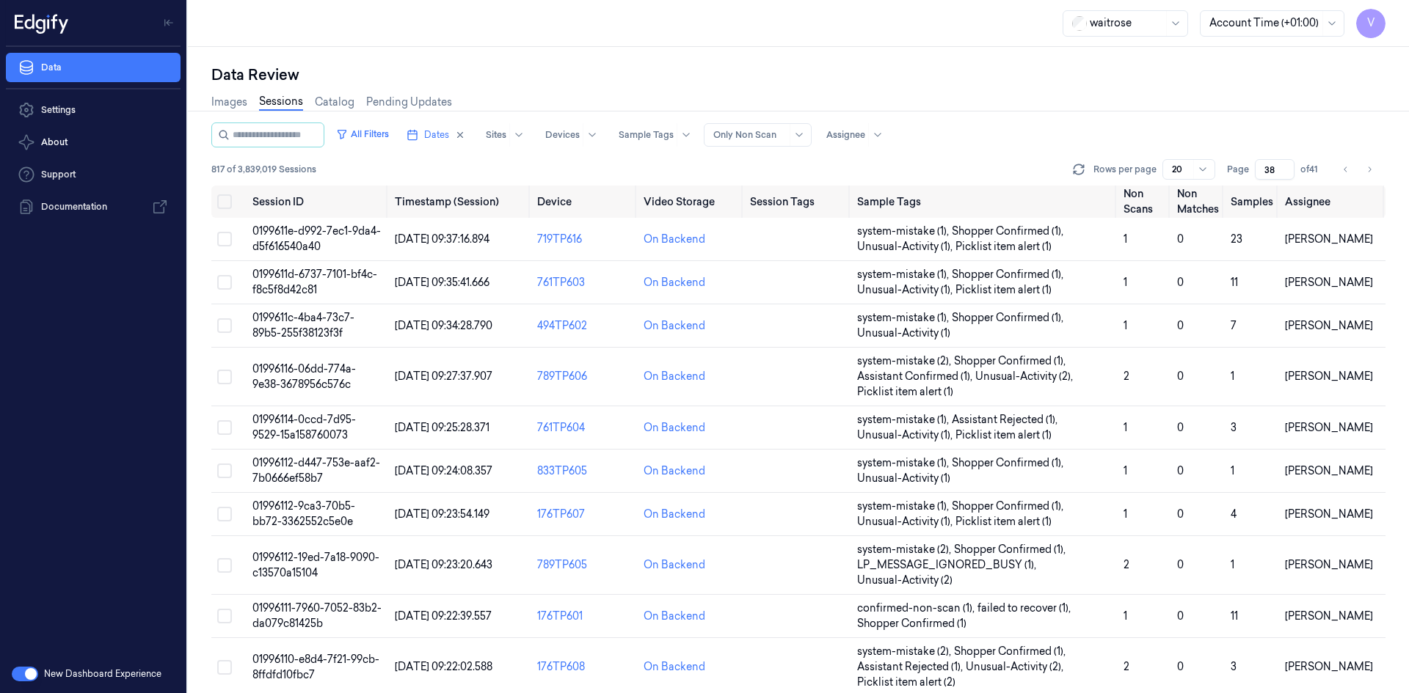
scroll to position [478, 0]
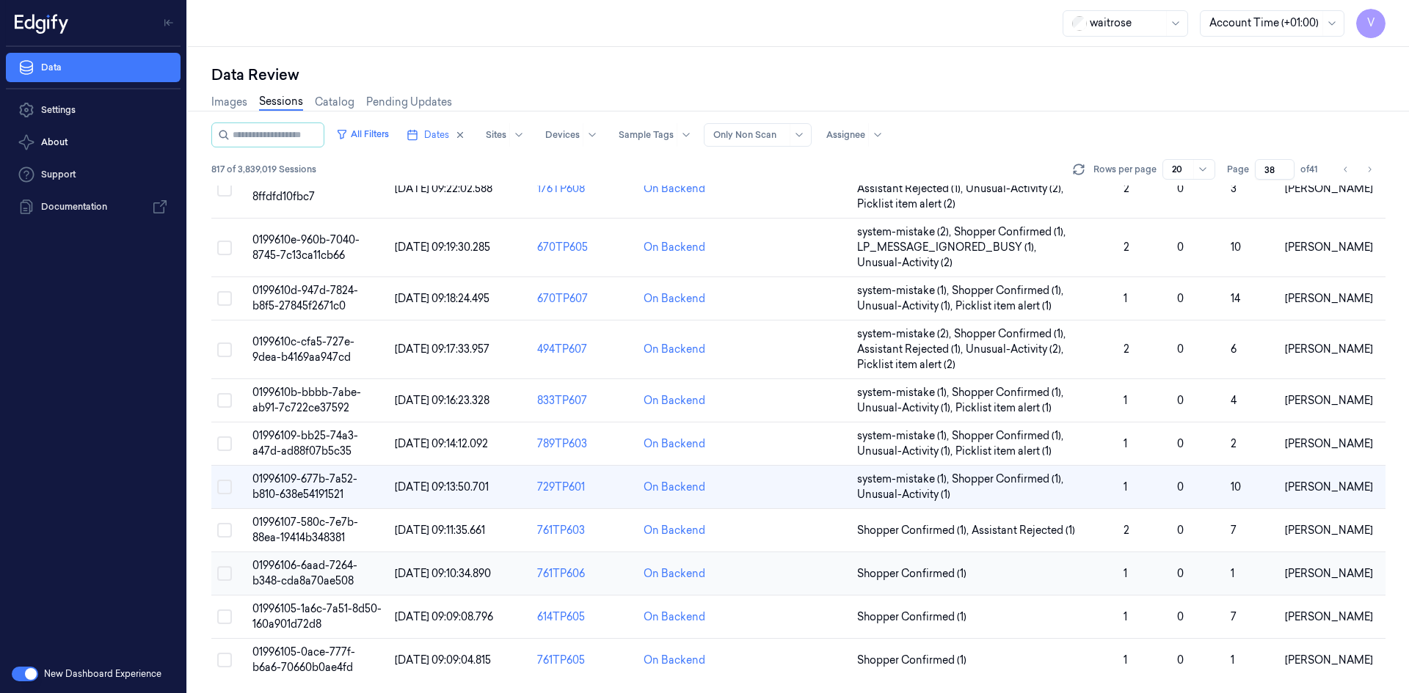
click at [289, 570] on span "01996106-6aad-7264-b348-cda8a70ae508" at bounding box center [304, 573] width 105 height 29
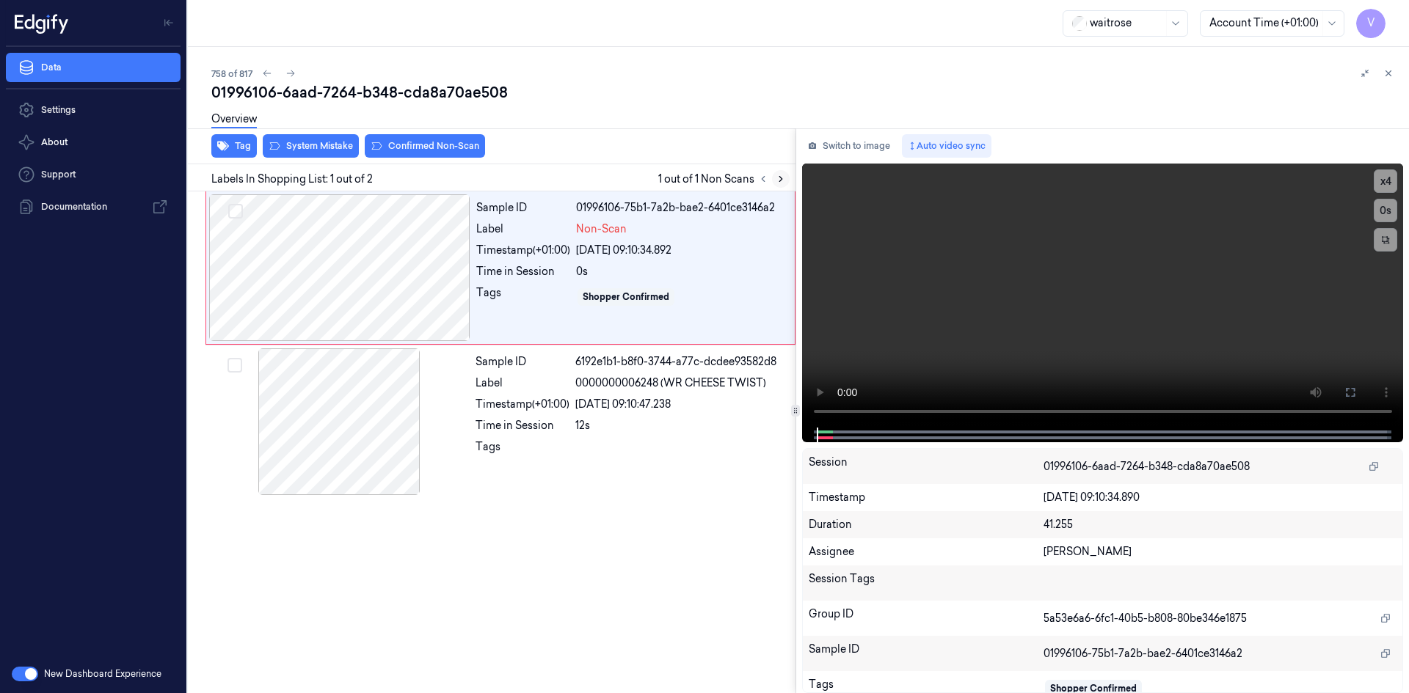
click at [779, 177] on icon at bounding box center [780, 179] width 3 height 5
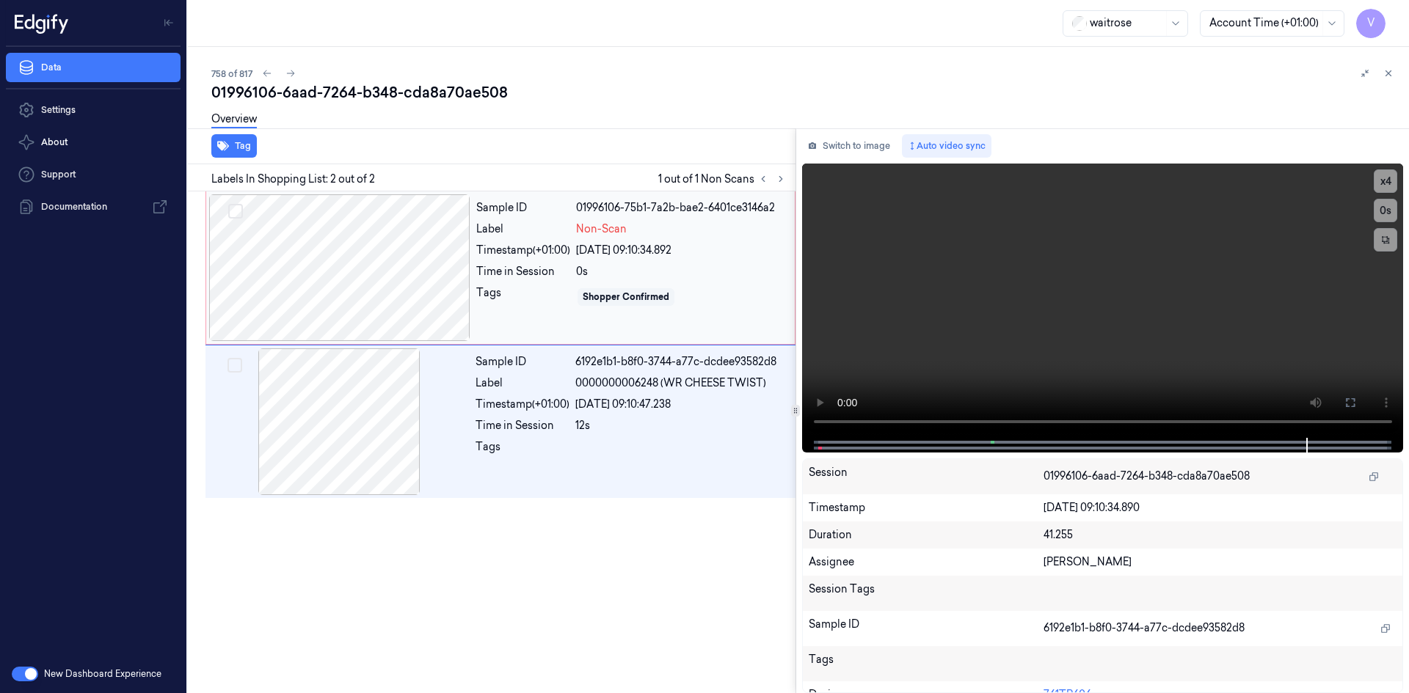
click at [494, 263] on div "Sample ID 01996106-75b1-7a2b-bae2-6401ce3146a2 Label Non-Scan Timestamp (+01:00…" at bounding box center [630, 267] width 321 height 147
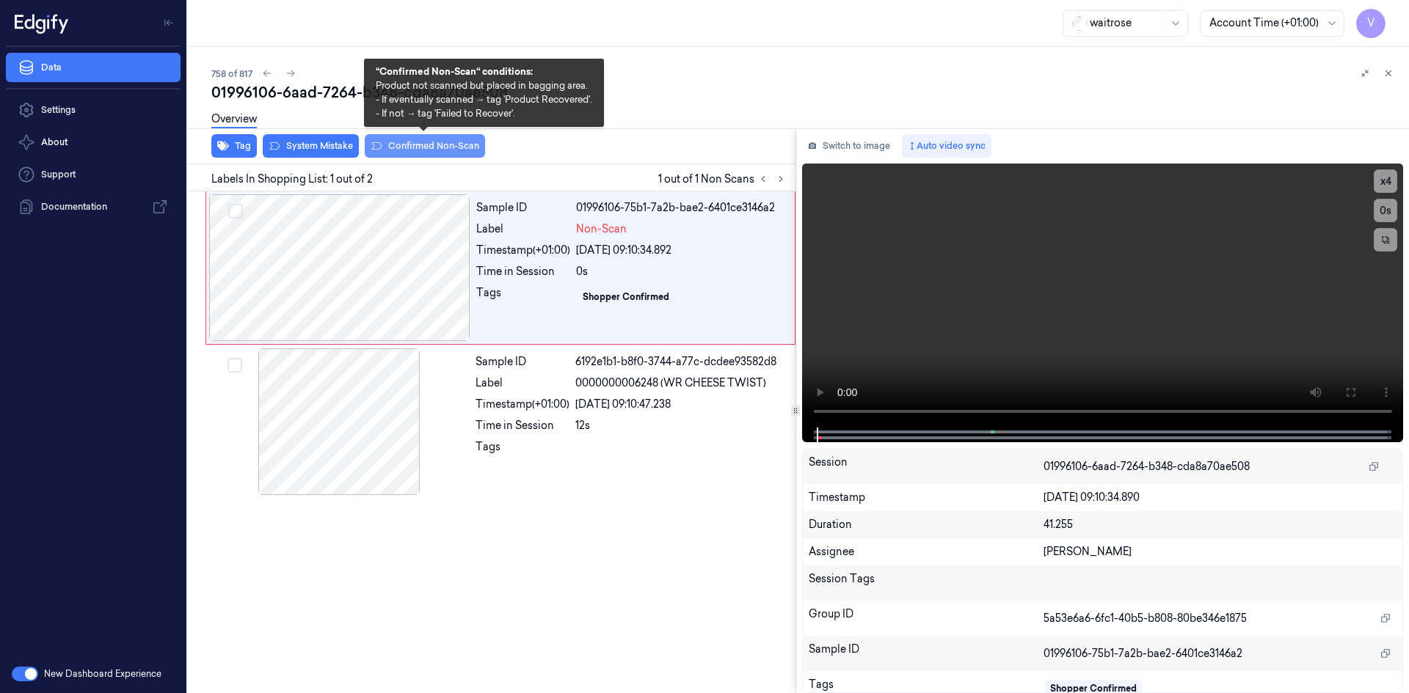
click at [431, 145] on button "Confirmed Non-Scan" at bounding box center [425, 145] width 120 height 23
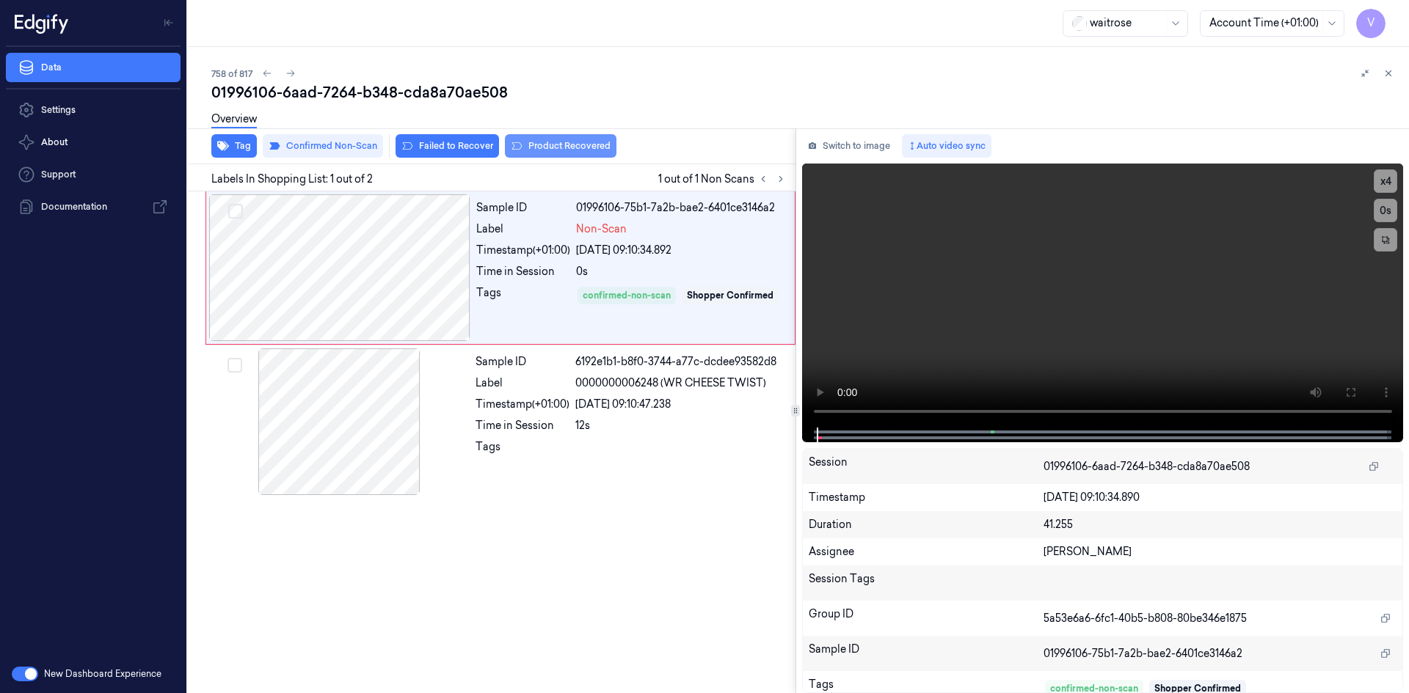
click at [546, 142] on button "Product Recovered" at bounding box center [561, 145] width 112 height 23
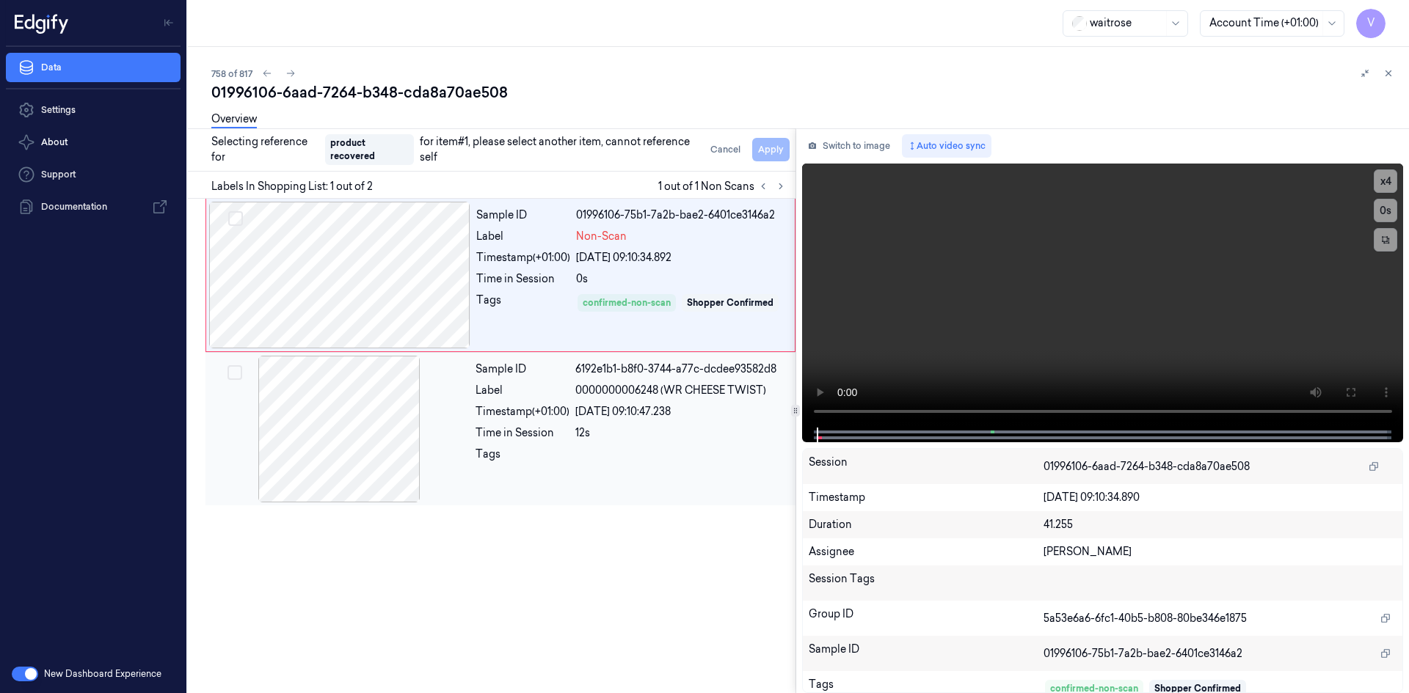
click at [530, 401] on div "Sample ID 6192e1b1-b8f0-3744-a77c-dcdee93582d8 Label 0000000006248 (WR CHEESE T…" at bounding box center [631, 429] width 323 height 147
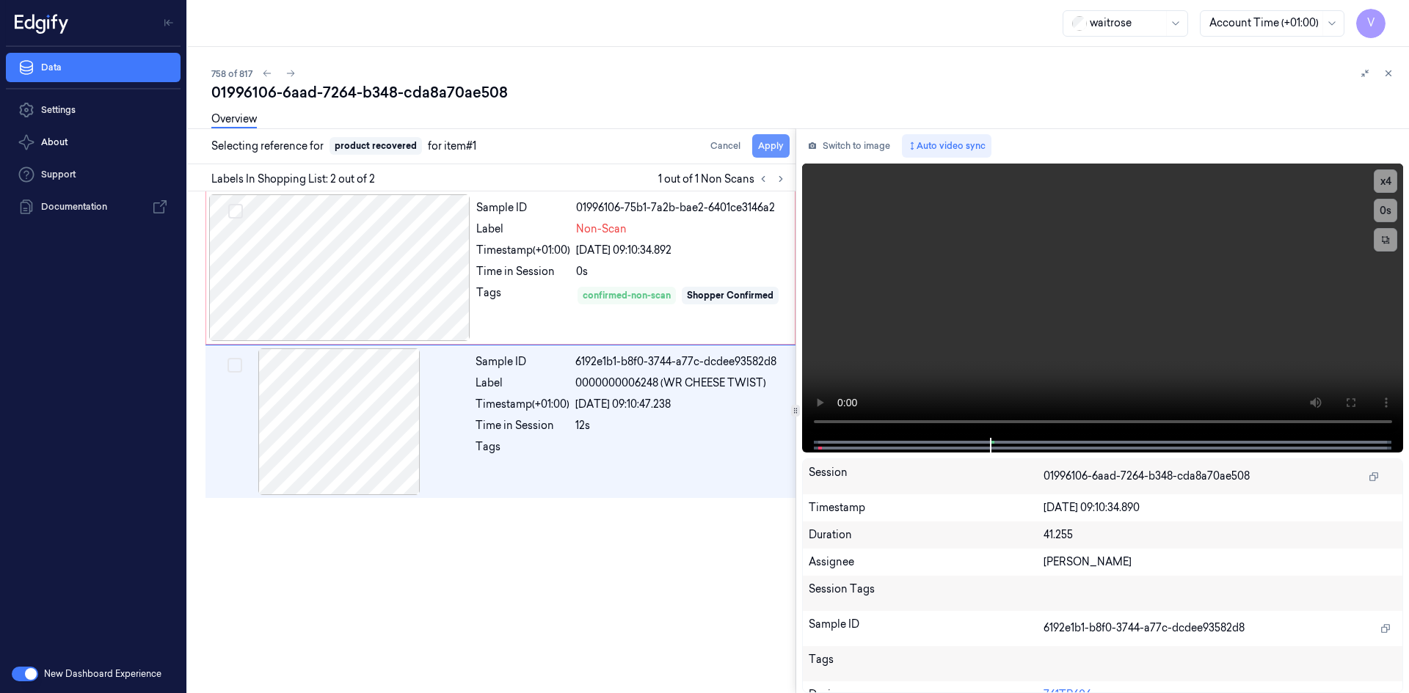
click at [773, 141] on button "Apply" at bounding box center [770, 145] width 37 height 23
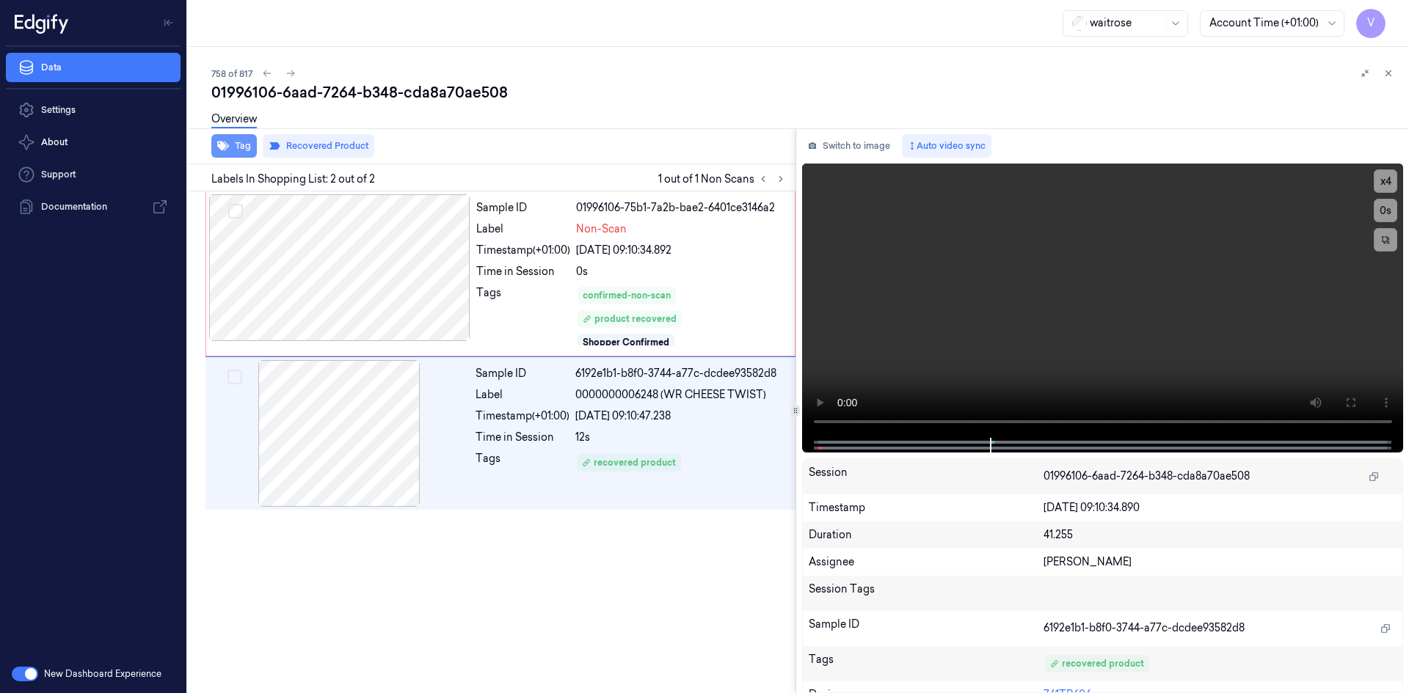
click at [245, 147] on button "Tag" at bounding box center [233, 145] width 45 height 23
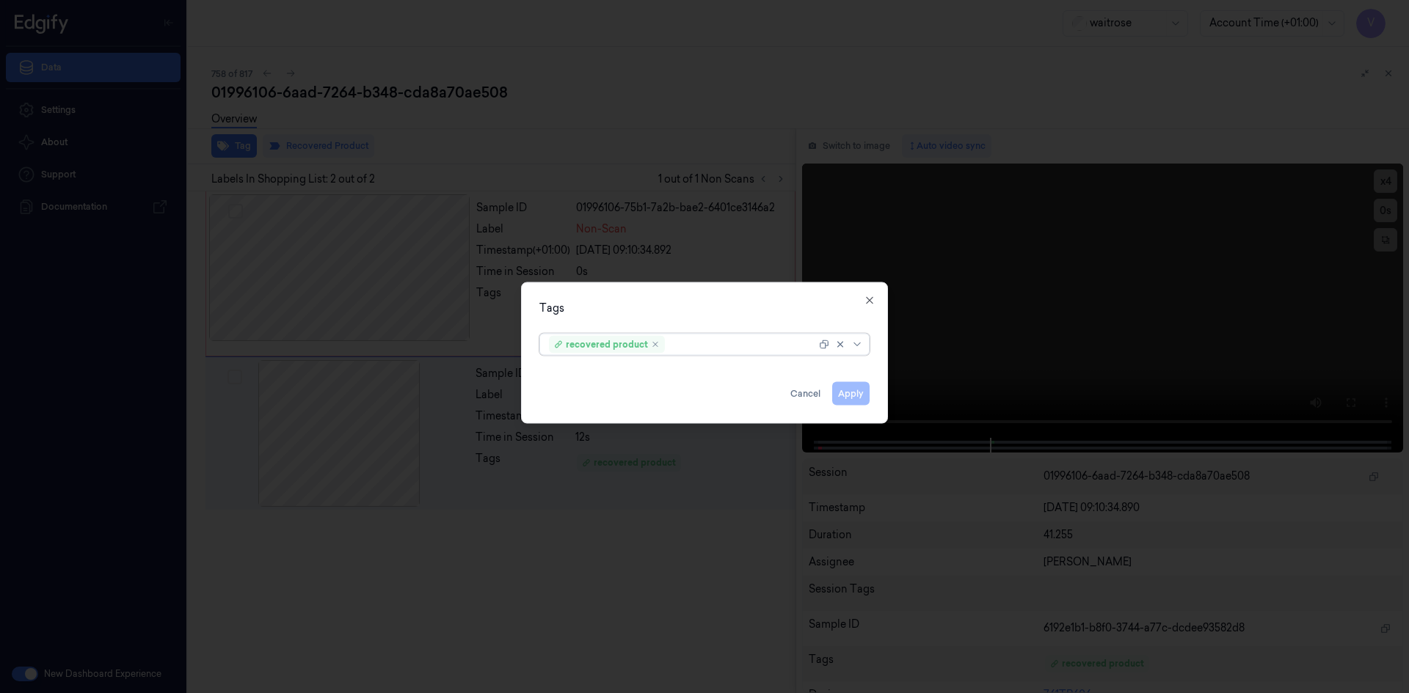
click at [734, 346] on div at bounding box center [742, 344] width 148 height 15
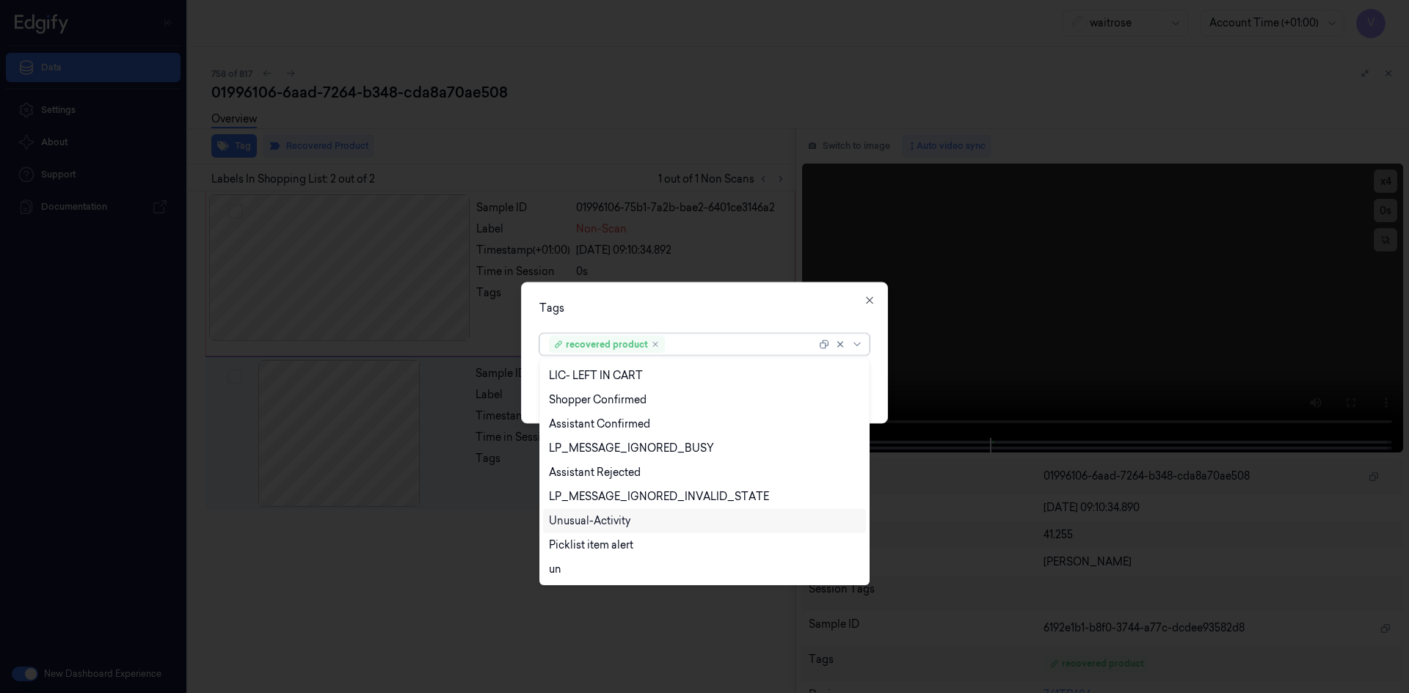
scroll to position [337, 0]
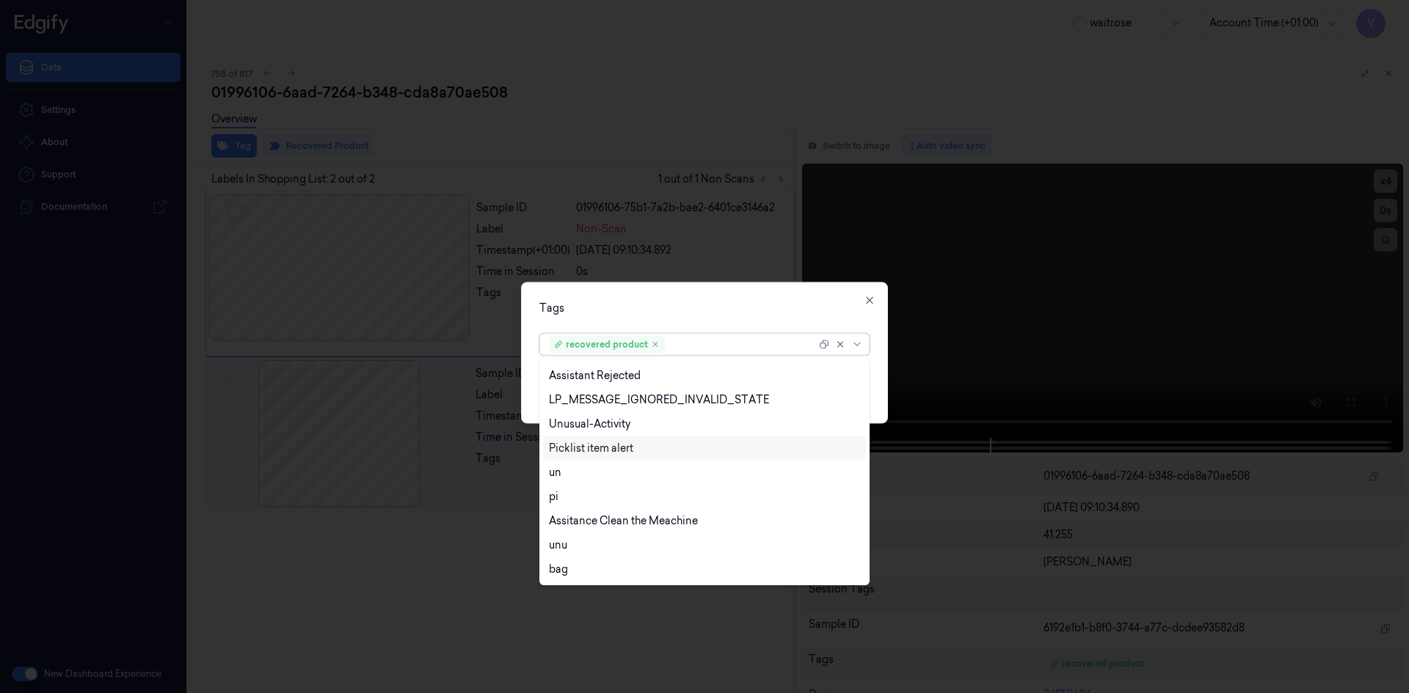
click at [609, 447] on div "Picklist item alert" at bounding box center [591, 448] width 84 height 15
click at [751, 323] on div "Tags option Picklist item alert, selected. 22 results available. Use Up and Dow…" at bounding box center [704, 353] width 367 height 142
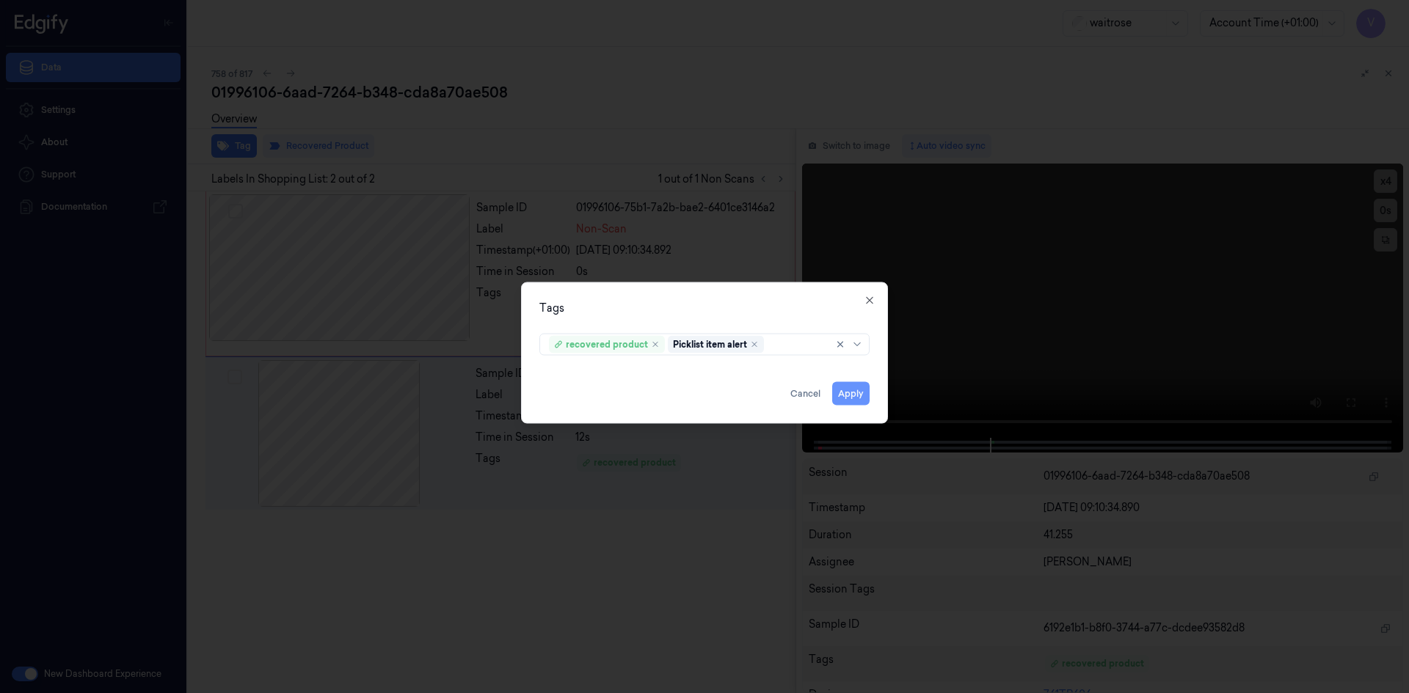
click at [852, 392] on button "Apply" at bounding box center [850, 392] width 37 height 23
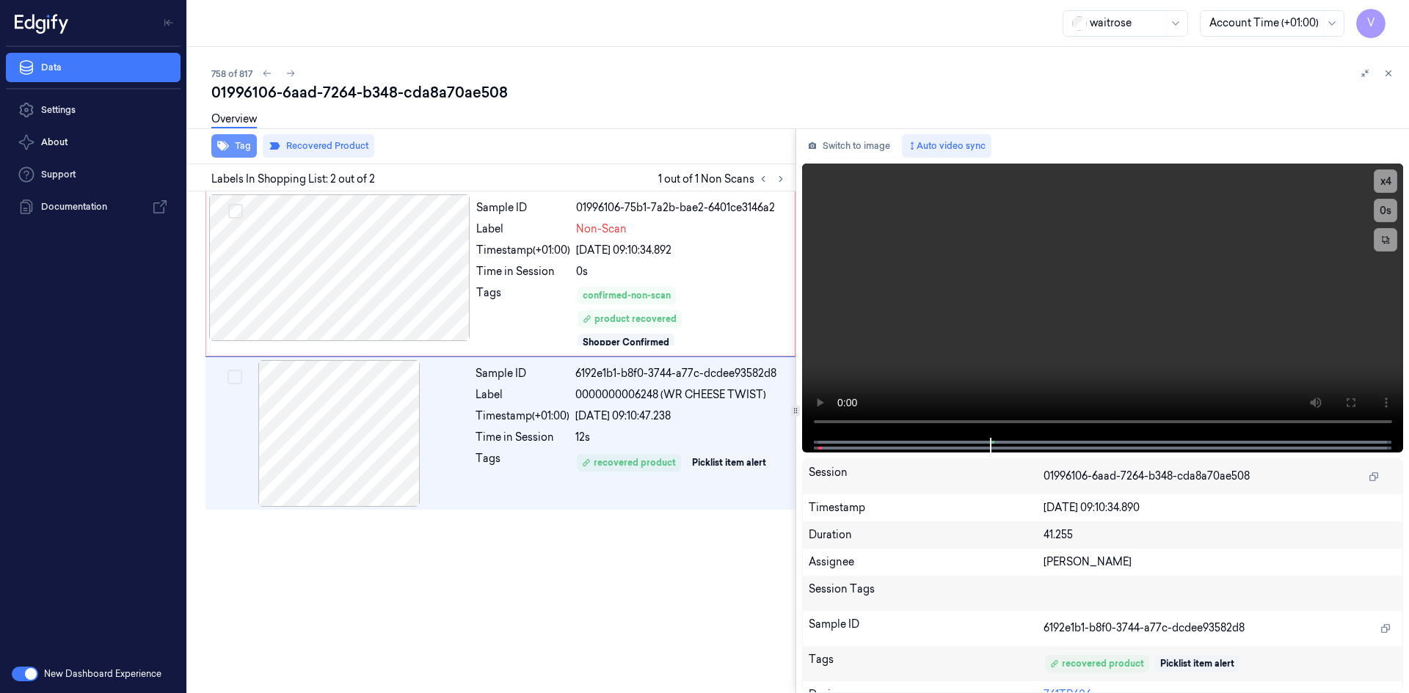
click at [227, 150] on icon "button" at bounding box center [223, 146] width 12 height 12
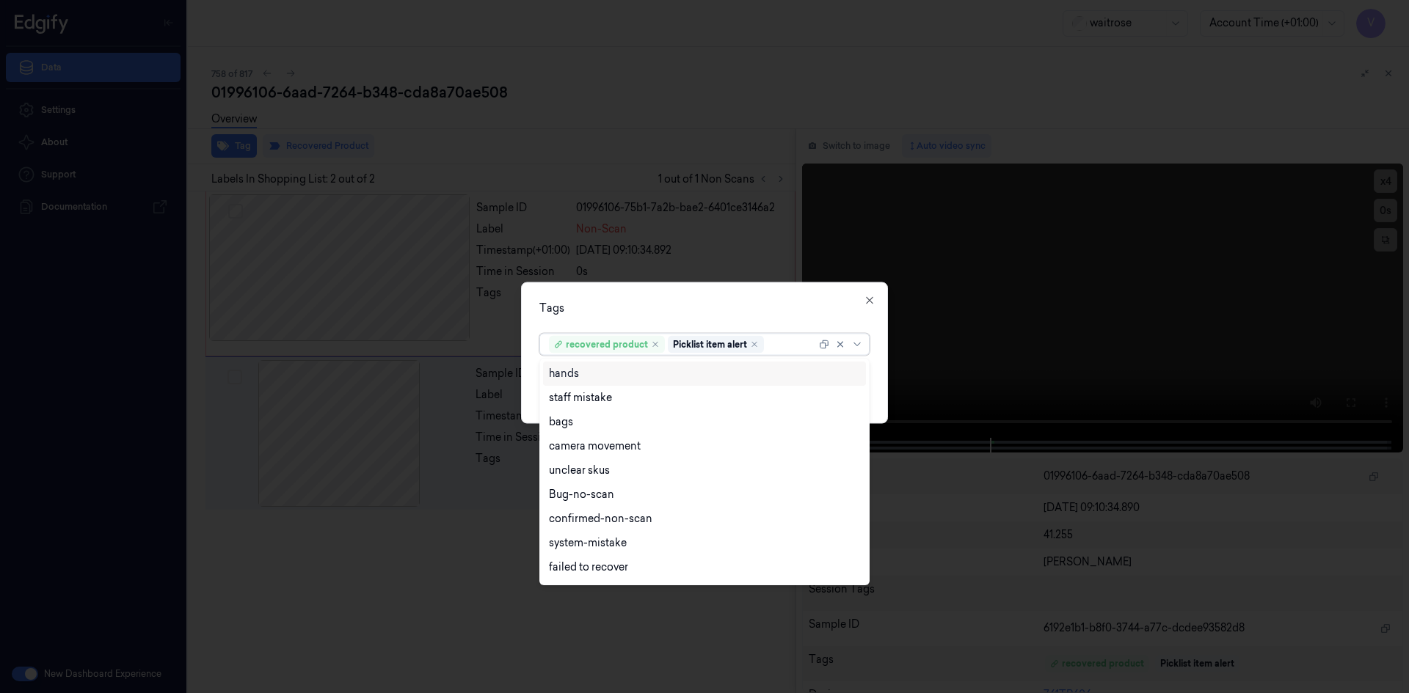
click at [800, 343] on div at bounding box center [791, 344] width 49 height 15
click at [736, 299] on div "Tags 10 results available. Use Up and Down to choose options, press Enter to se…" at bounding box center [704, 353] width 367 height 142
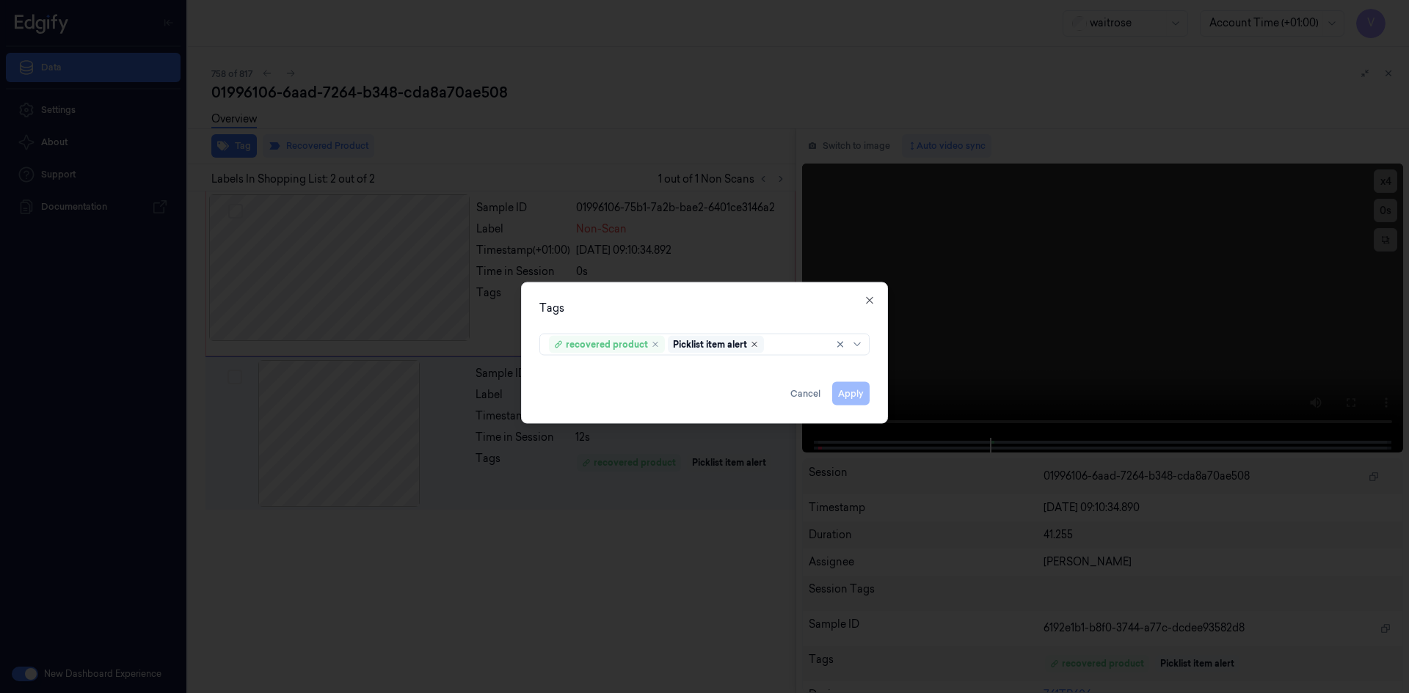
click at [750, 343] on icon "Remove ,Picklist item alert" at bounding box center [754, 344] width 9 height 9
click at [859, 394] on button "Apply" at bounding box center [850, 392] width 37 height 23
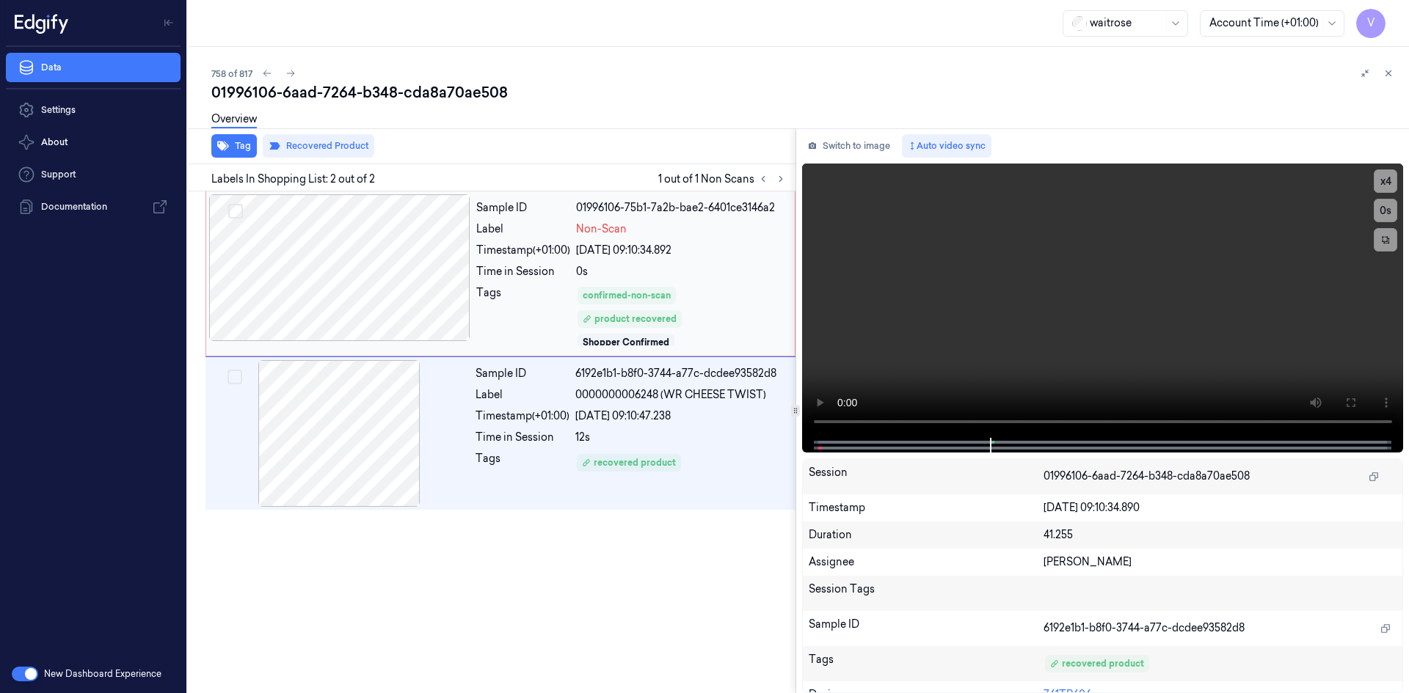
click at [705, 269] on div "0s" at bounding box center [681, 271] width 210 height 15
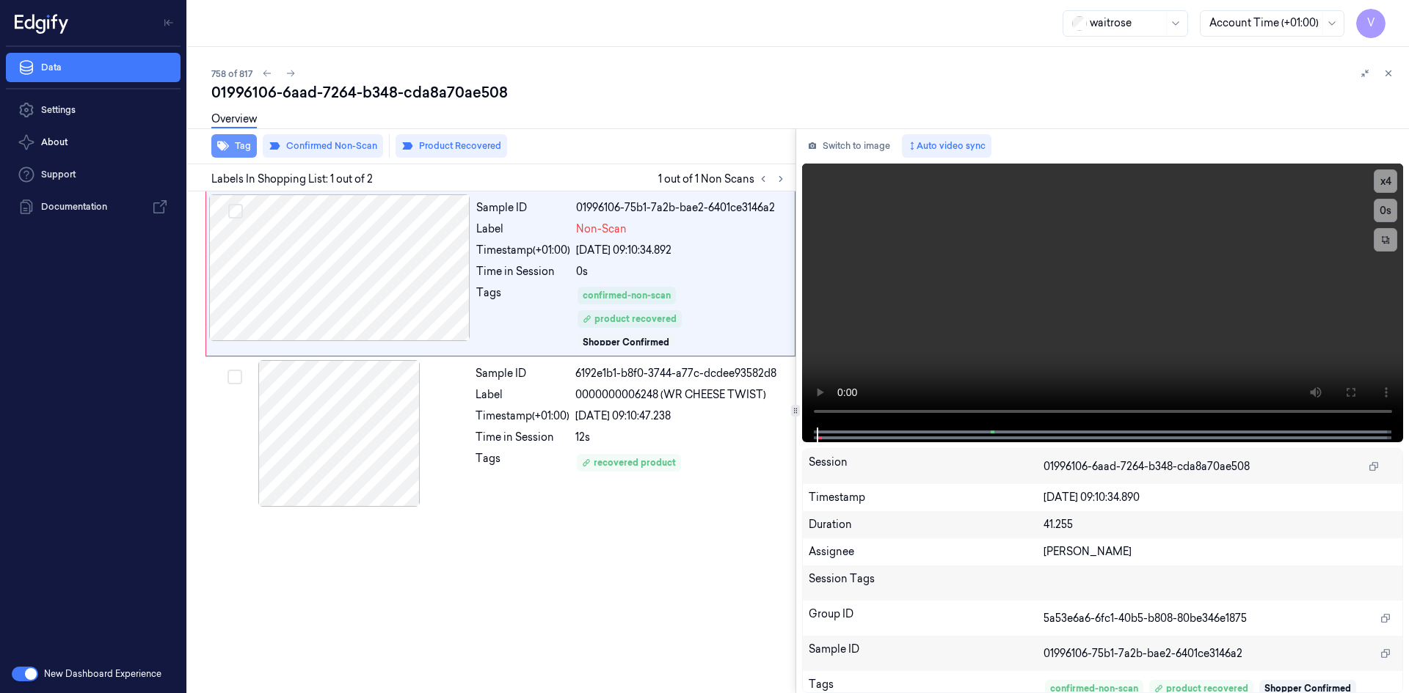
click at [230, 142] on button "Tag" at bounding box center [233, 145] width 45 height 23
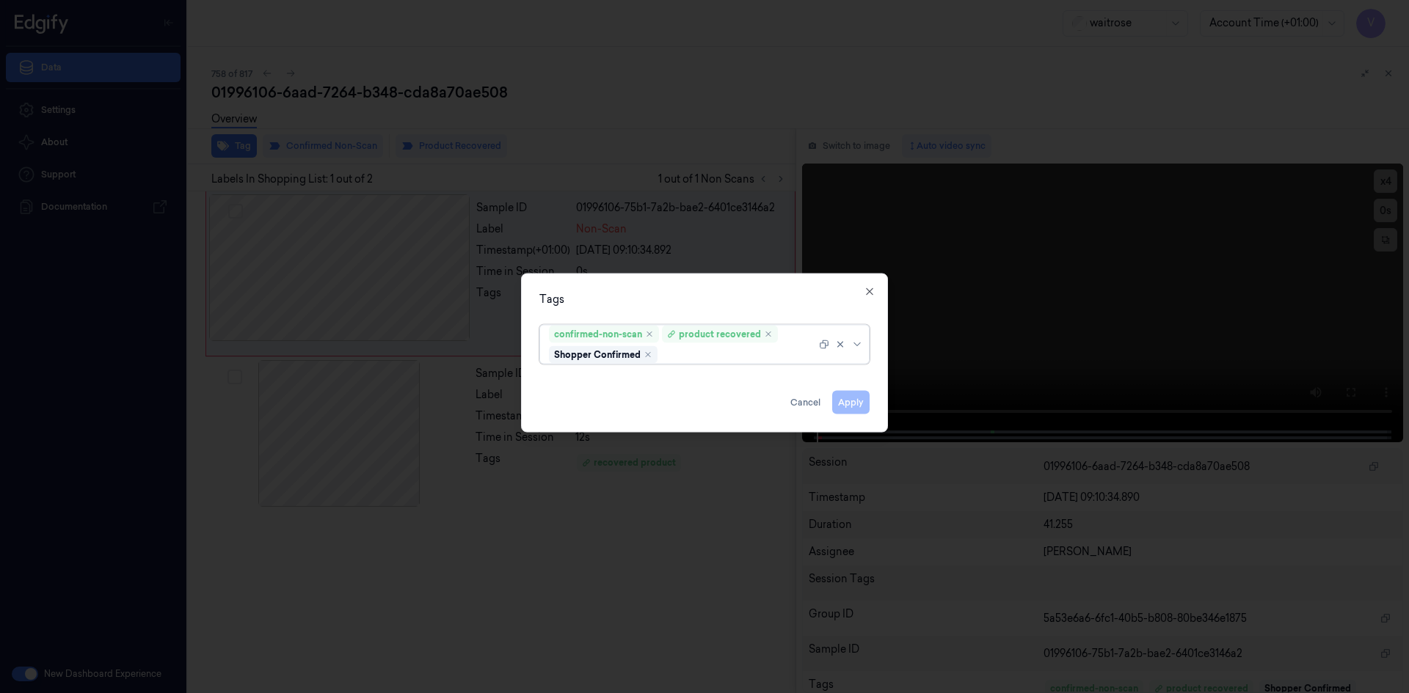
click at [702, 357] on div at bounding box center [738, 354] width 156 height 15
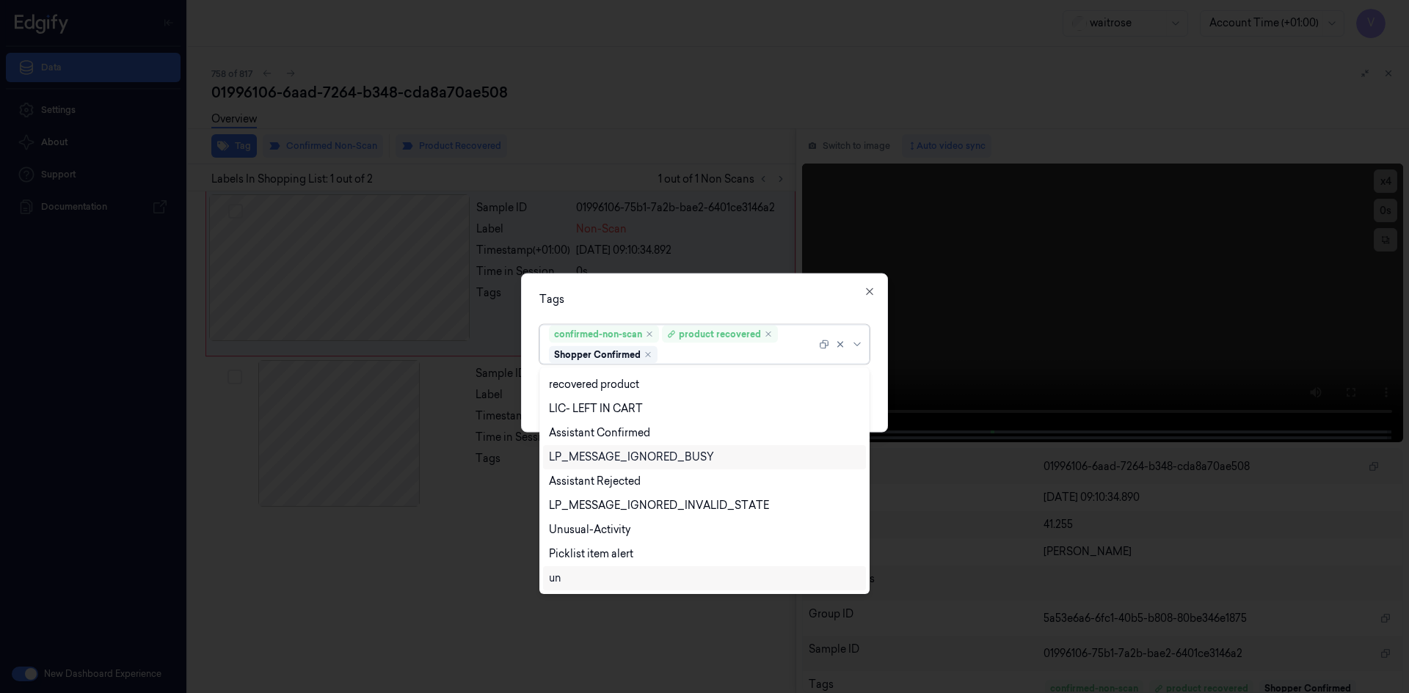
scroll to position [288, 0]
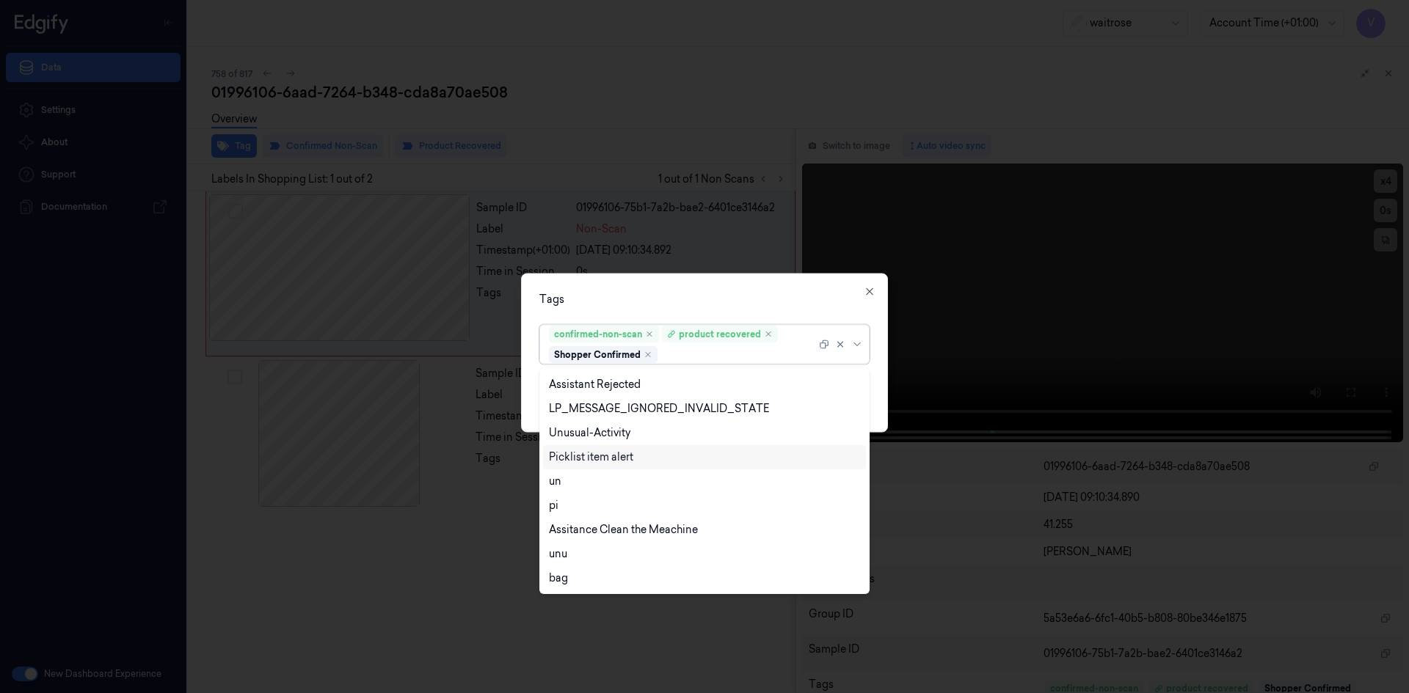
click at [605, 456] on div "Picklist item alert" at bounding box center [591, 457] width 84 height 15
click at [696, 306] on div "Tags" at bounding box center [704, 298] width 330 height 15
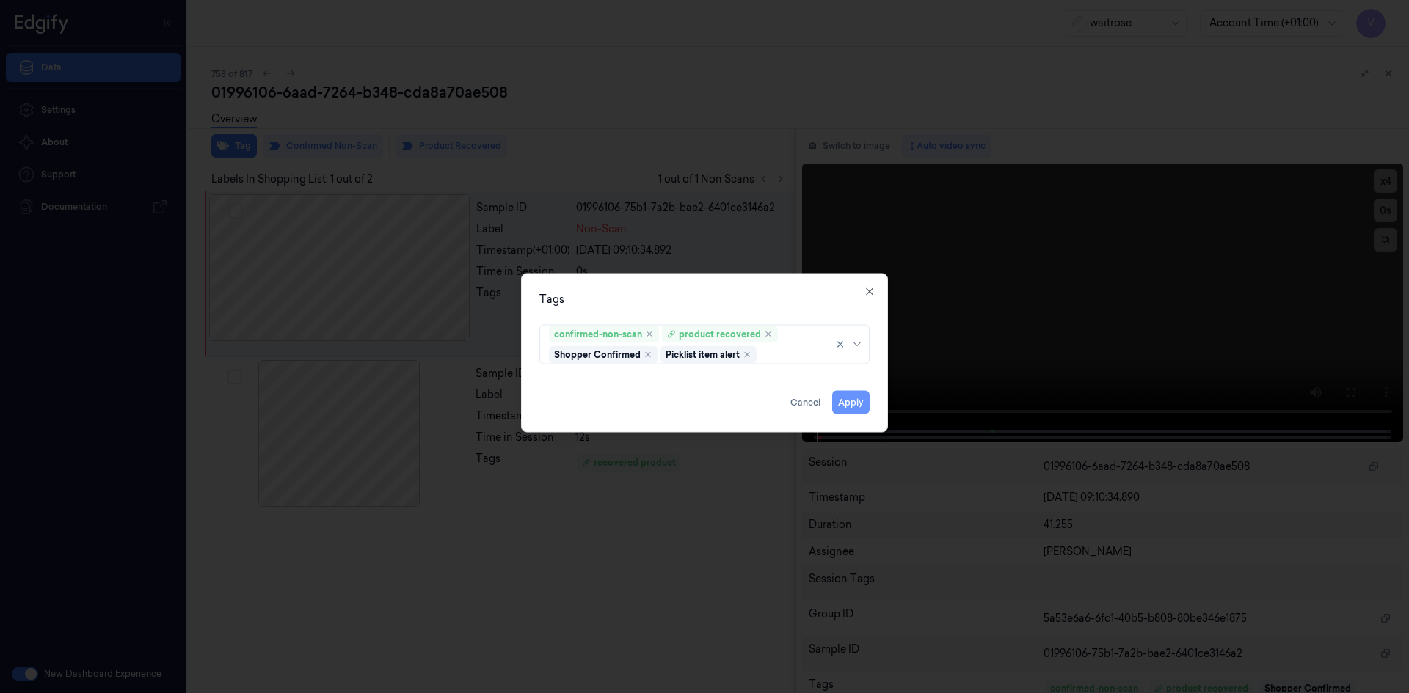
drag, startPoint x: 847, startPoint y: 401, endPoint x: 855, endPoint y: 399, distance: 7.7
click at [855, 399] on button "Apply" at bounding box center [850, 401] width 37 height 23
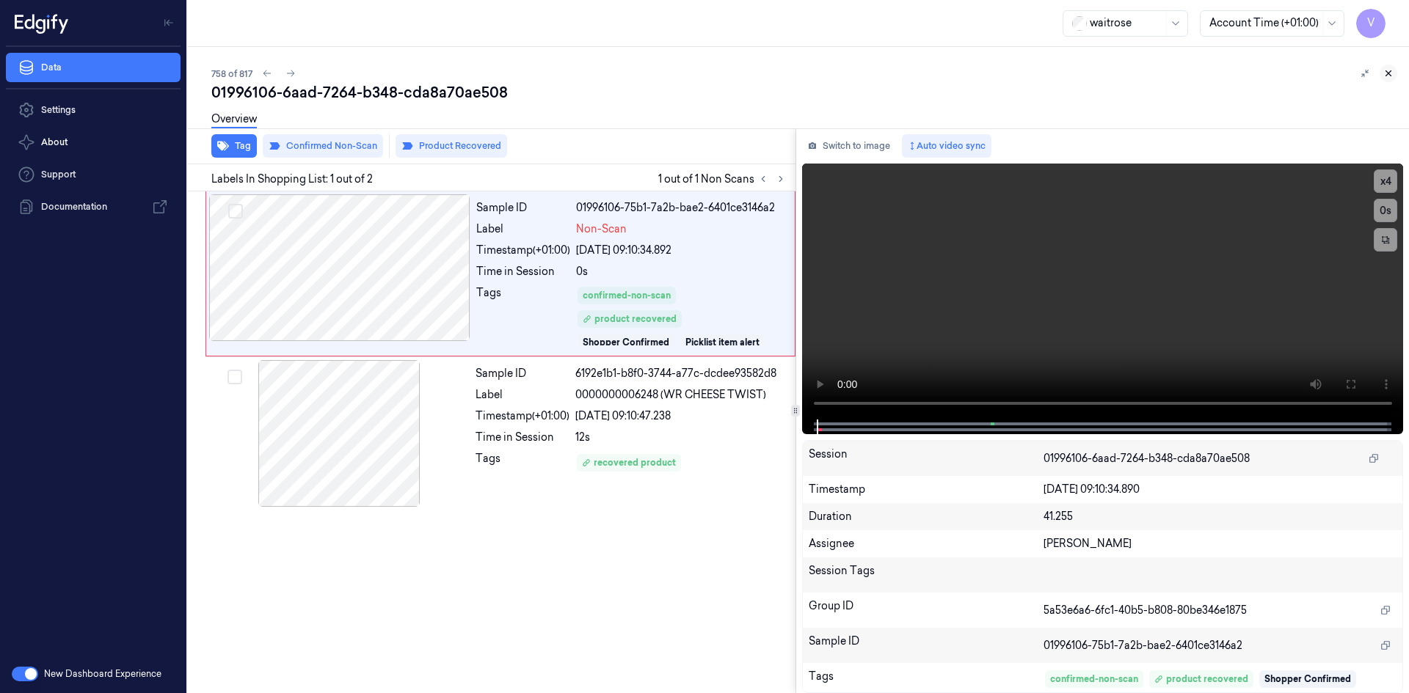
click at [1387, 70] on icon at bounding box center [1388, 73] width 10 height 10
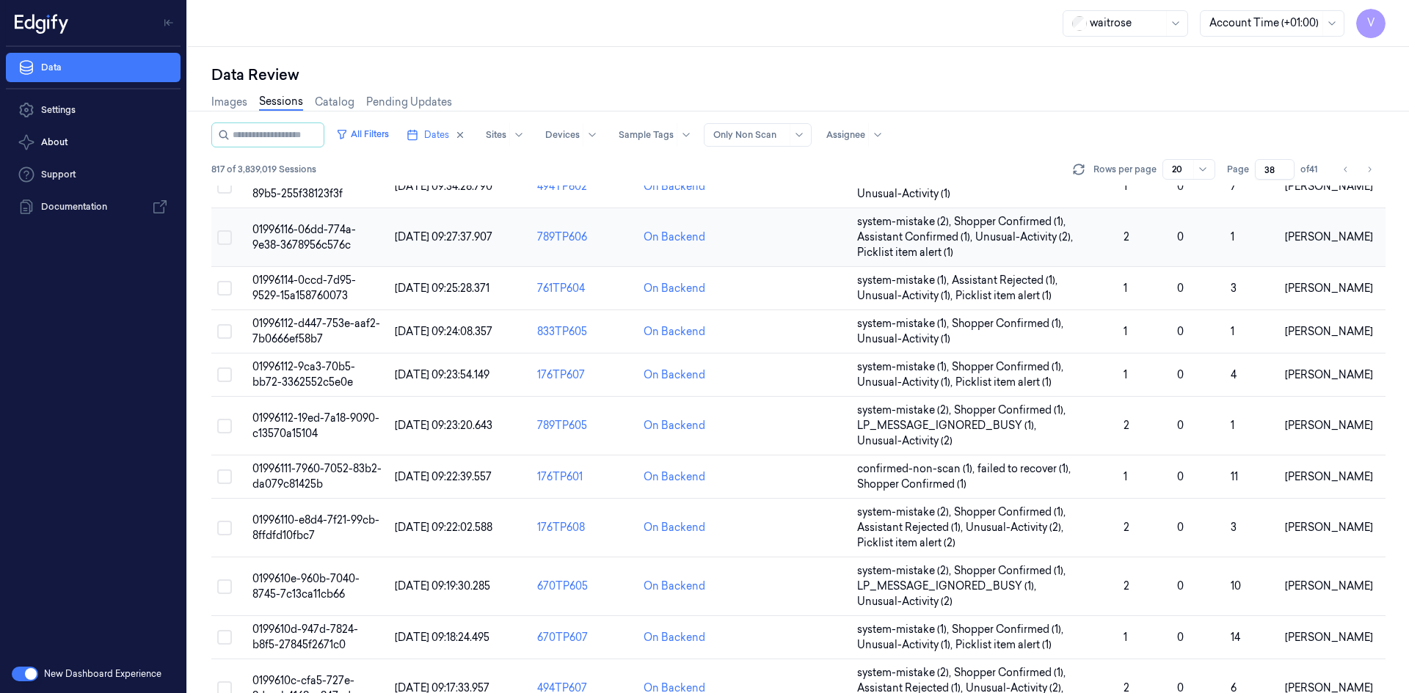
scroll to position [525, 0]
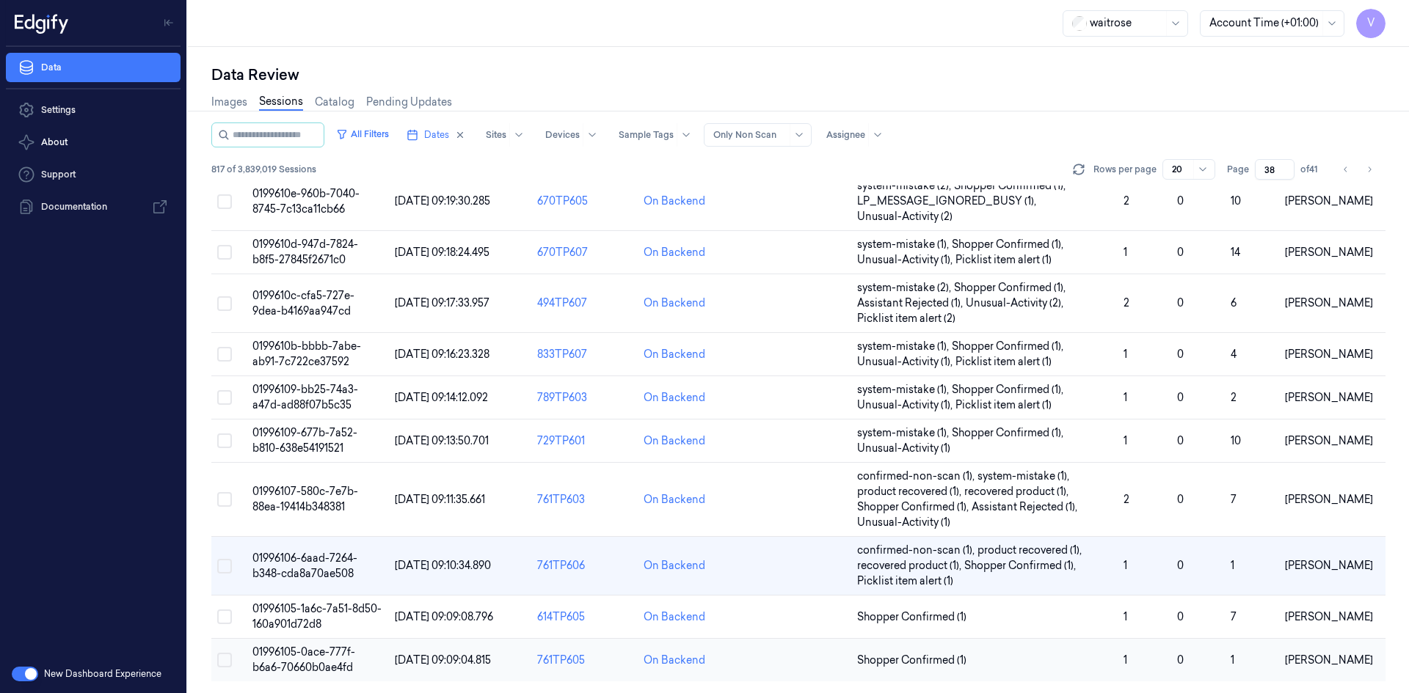
click at [310, 667] on span "01996105-0ace-777f-b6a6-70660b0ae4fd" at bounding box center [303, 660] width 103 height 29
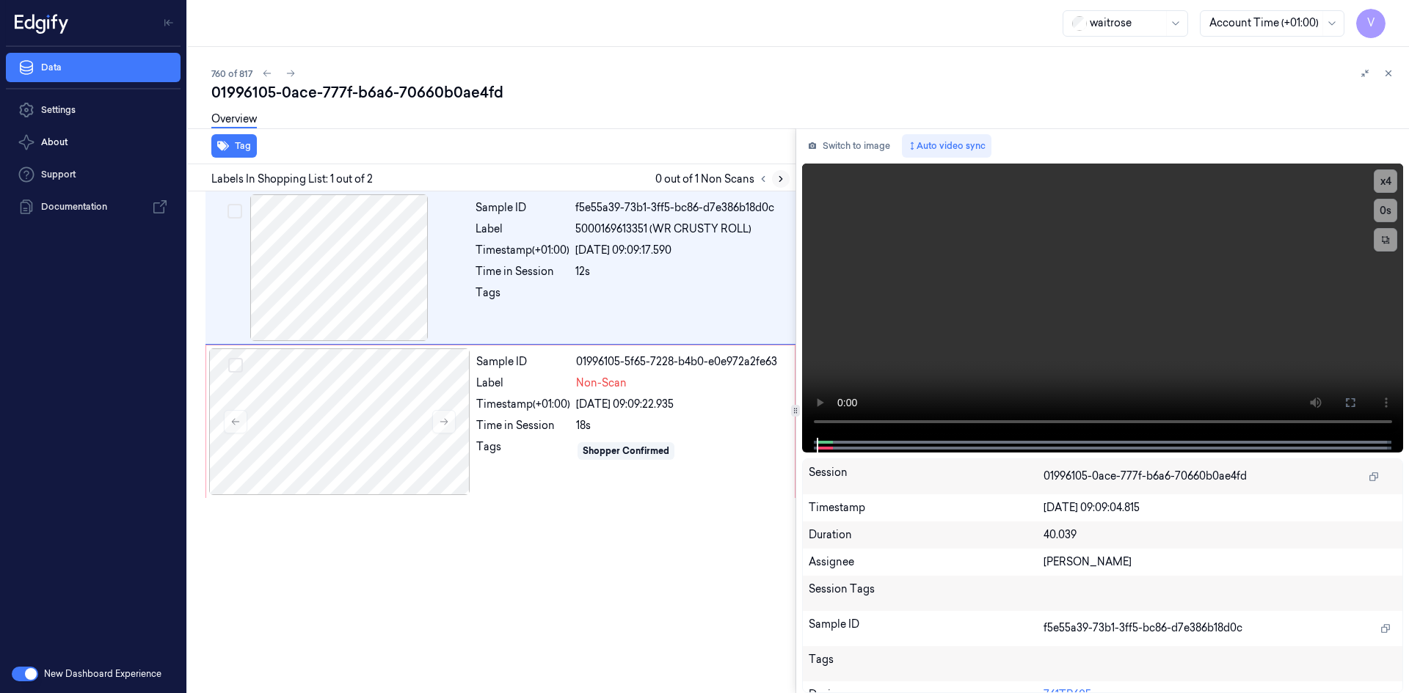
click at [784, 179] on icon at bounding box center [780, 179] width 10 height 10
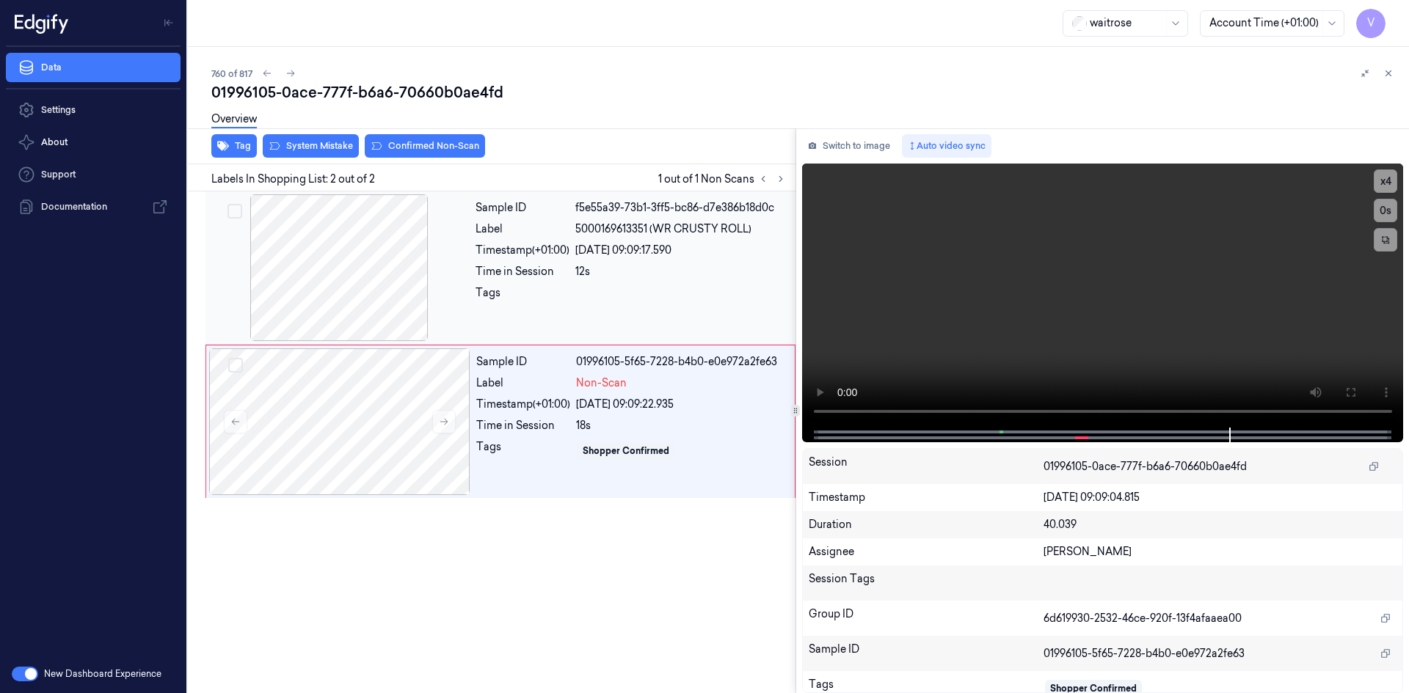
click at [446, 247] on div at bounding box center [338, 267] width 261 height 147
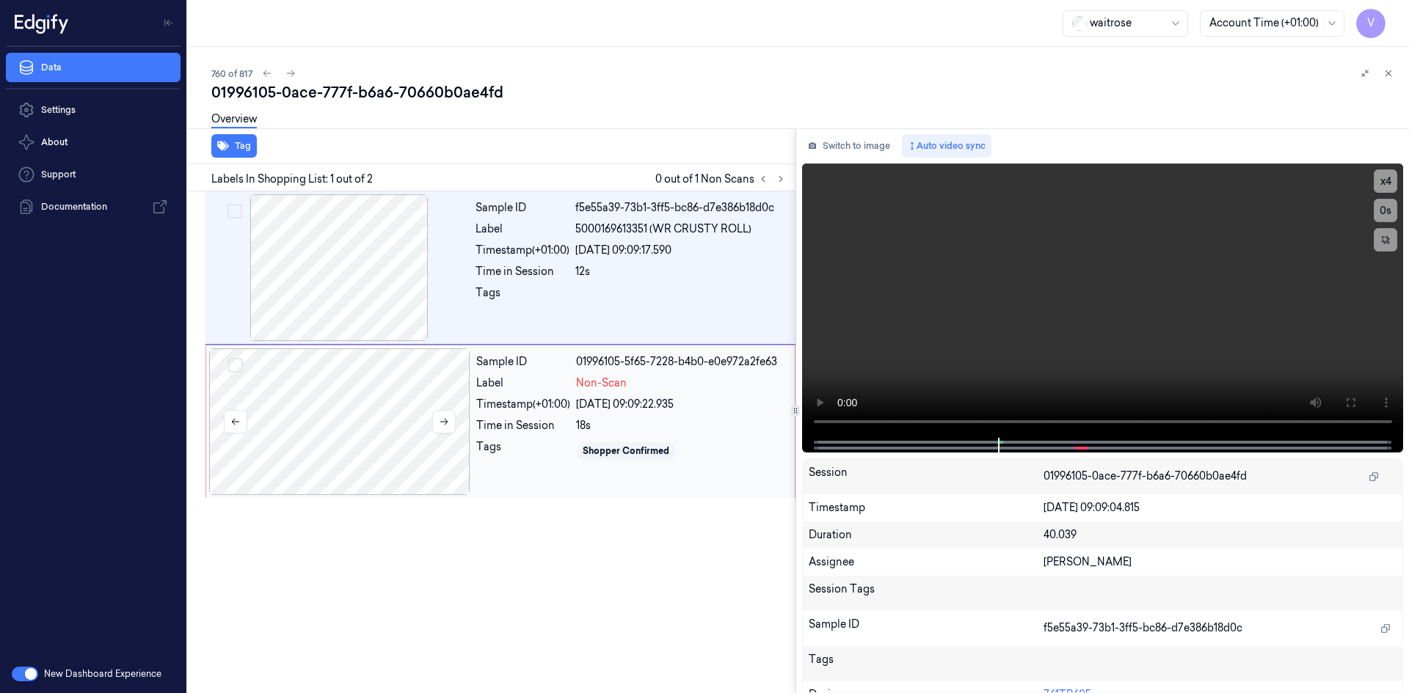
click at [467, 390] on div at bounding box center [339, 421] width 261 height 147
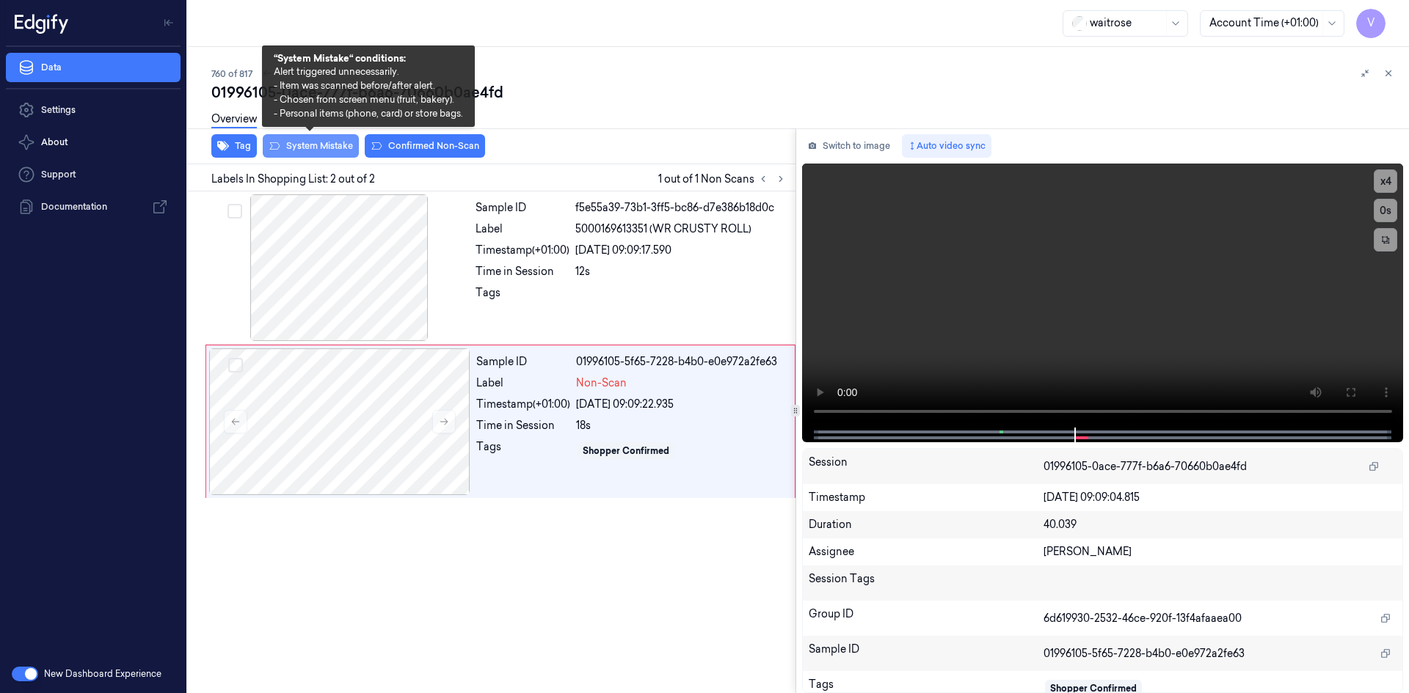
click at [322, 145] on button "System Mistake" at bounding box center [311, 145] width 96 height 23
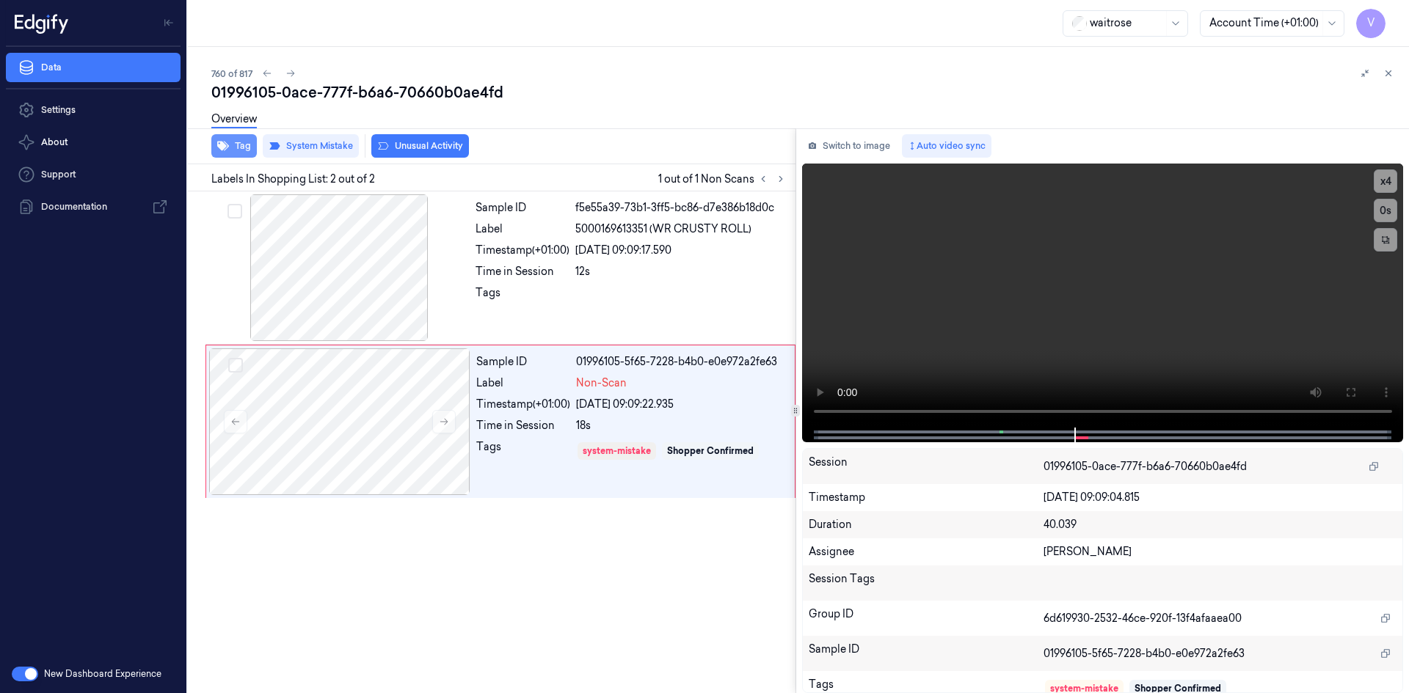
click at [237, 145] on button "Tag" at bounding box center [233, 145] width 45 height 23
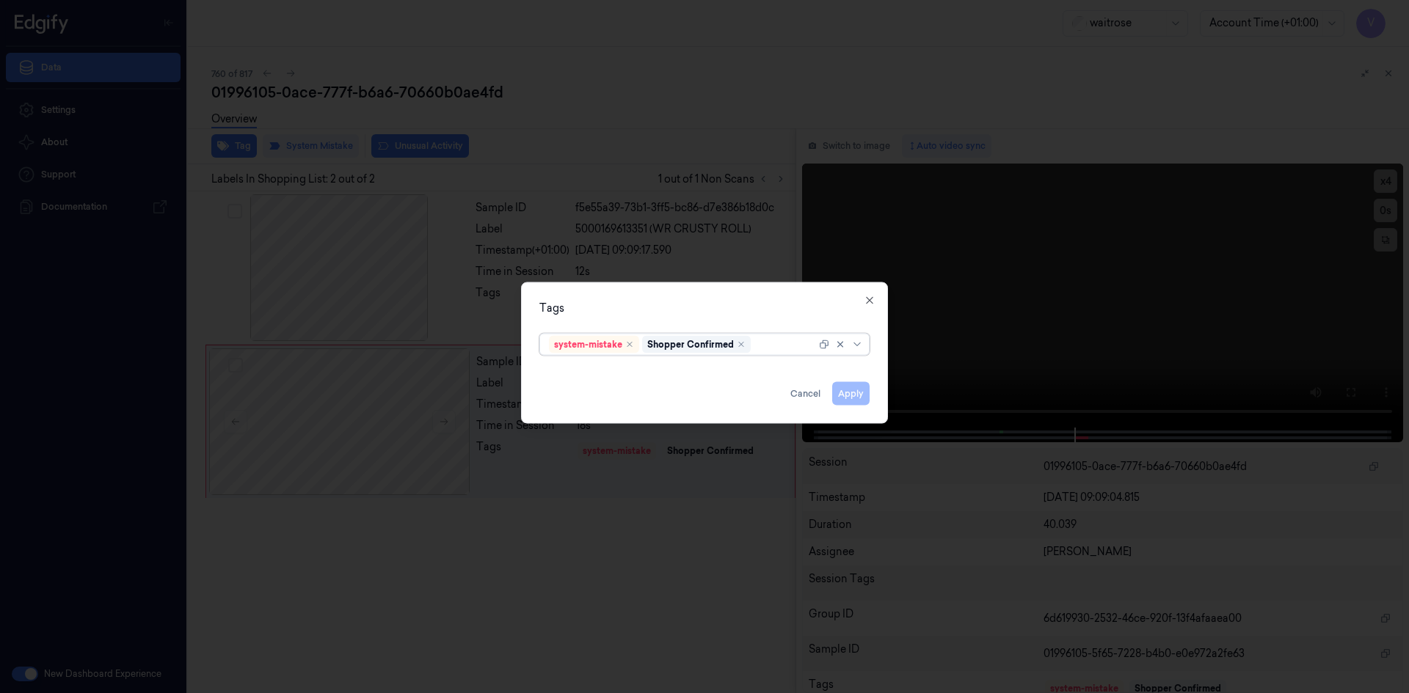
click at [778, 341] on div at bounding box center [784, 344] width 62 height 15
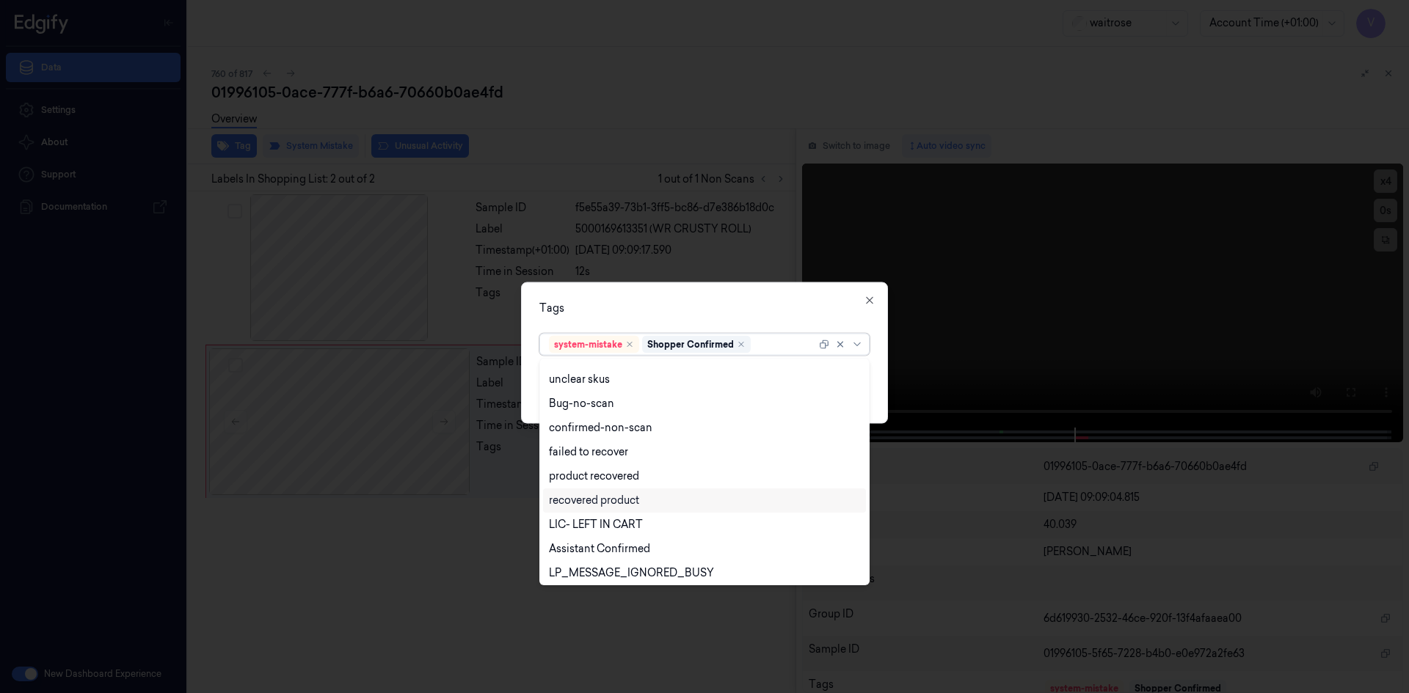
scroll to position [216, 0]
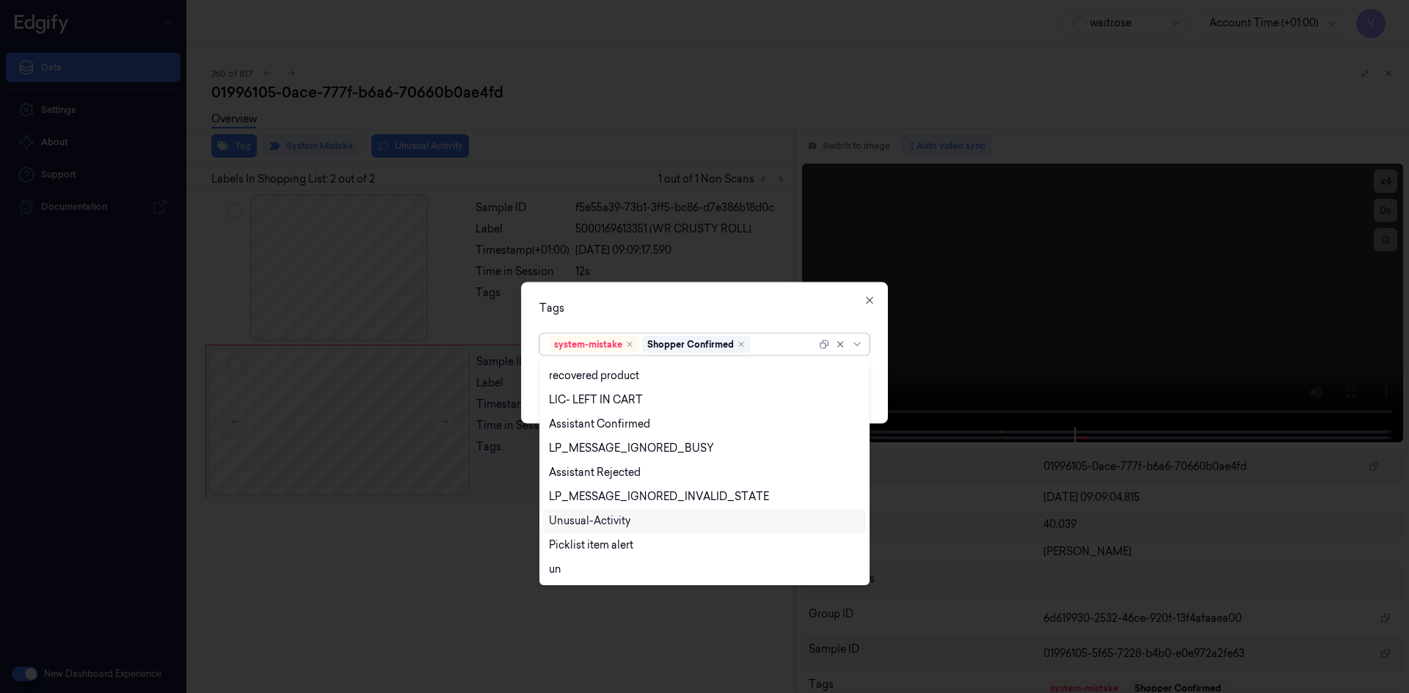
click at [582, 519] on div "Unusual-Activity" at bounding box center [589, 521] width 81 height 15
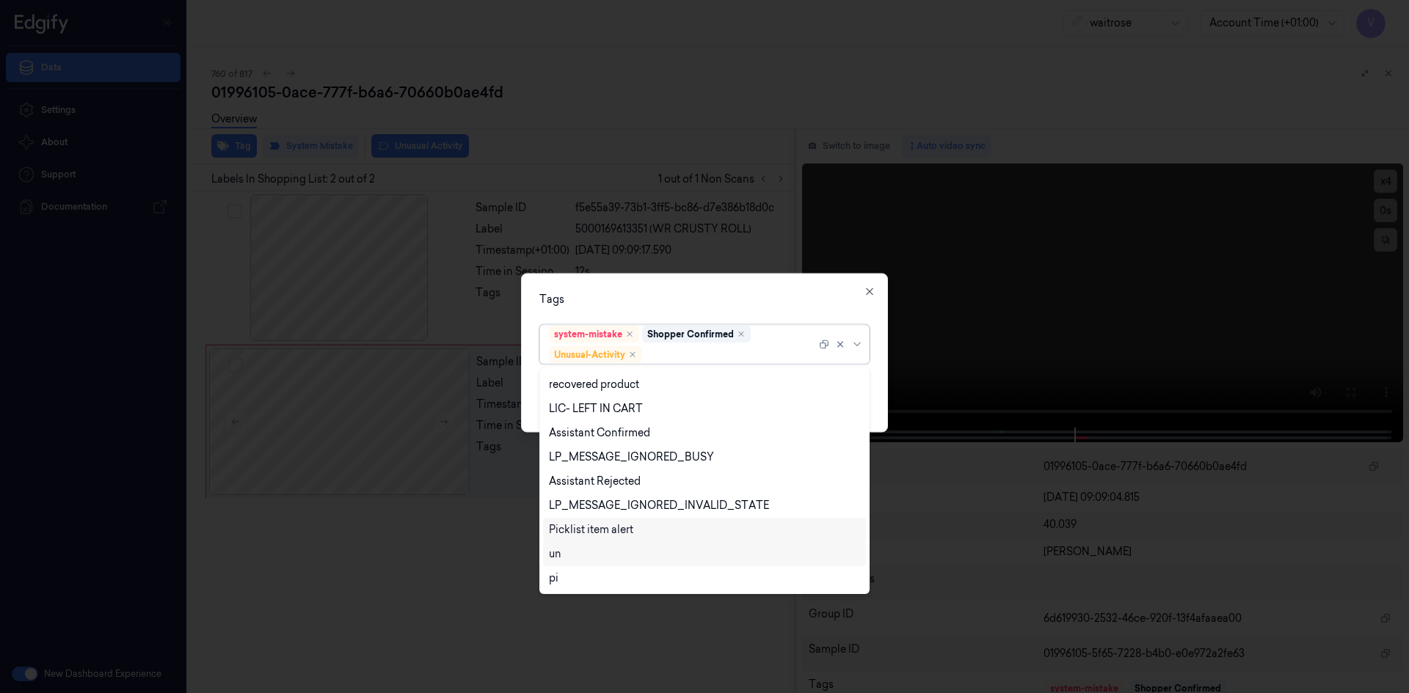
drag, startPoint x: 581, startPoint y: 533, endPoint x: 602, endPoint y: 526, distance: 22.3
click at [581, 533] on div "Picklist item alert" at bounding box center [591, 529] width 84 height 15
drag, startPoint x: 702, startPoint y: 288, endPoint x: 796, endPoint y: 340, distance: 107.7
click at [720, 299] on div "Tags option Picklist item alert, selected. 20 results available. Use Up and Dow…" at bounding box center [704, 352] width 367 height 159
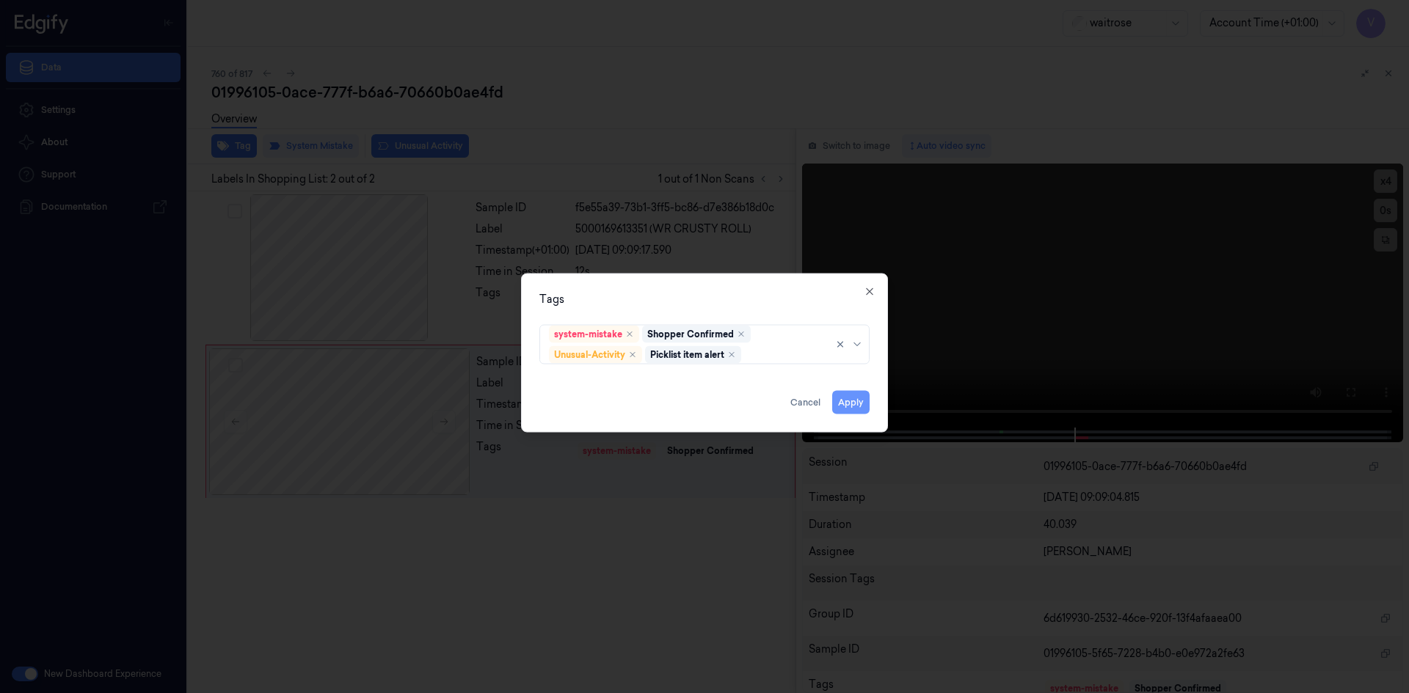
click at [853, 405] on button "Apply" at bounding box center [850, 401] width 37 height 23
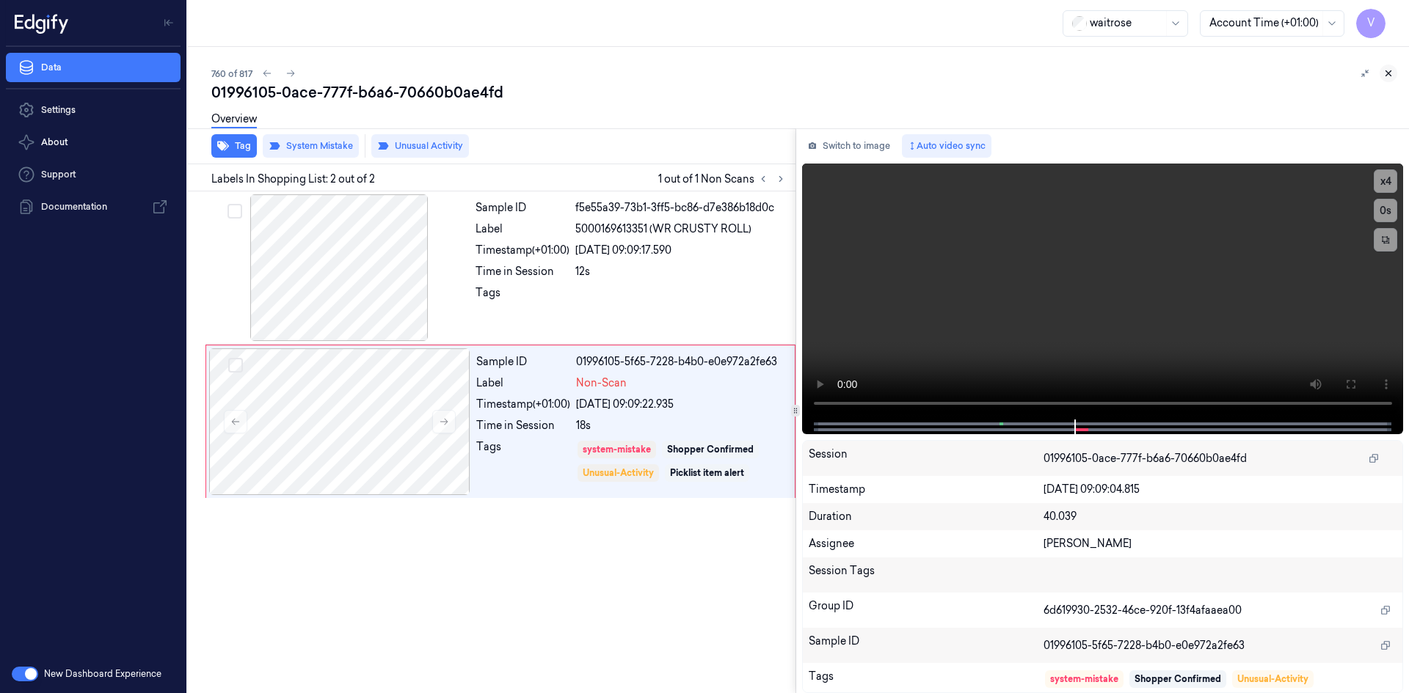
click at [1390, 71] on icon at bounding box center [1388, 73] width 5 height 5
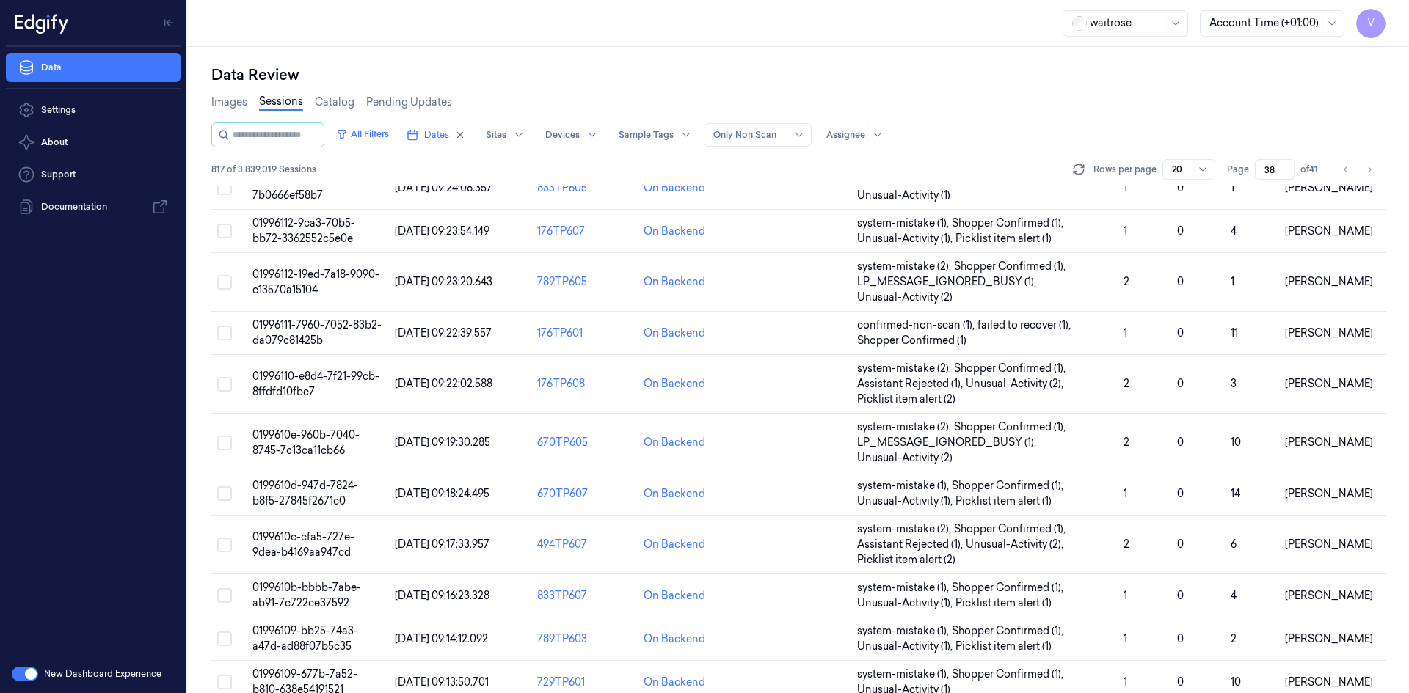
scroll to position [84, 0]
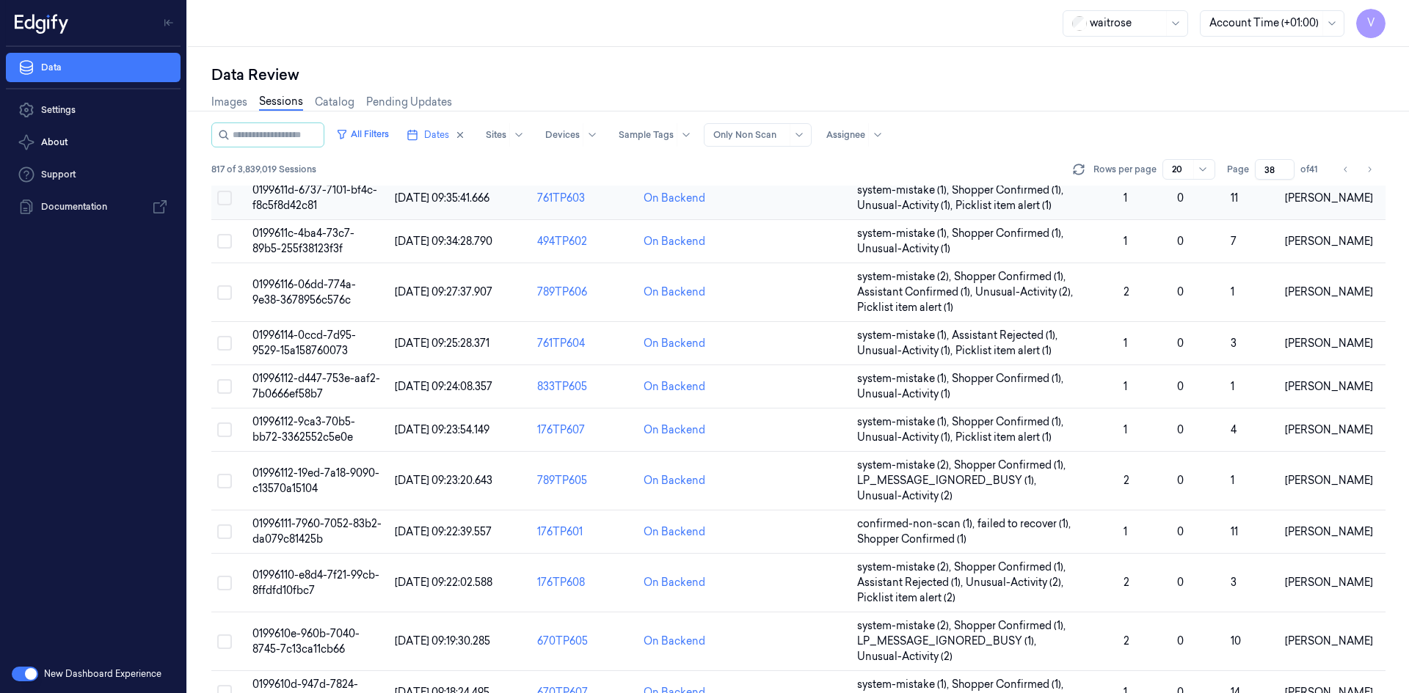
drag, startPoint x: 1276, startPoint y: 168, endPoint x: 1221, endPoint y: 193, distance: 60.4
click at [1221, 193] on div "All Filters Dates Sites Devices Sample Tags Alert Type Only Non Scan Assignee 8…" at bounding box center [798, 408] width 1174 height 571
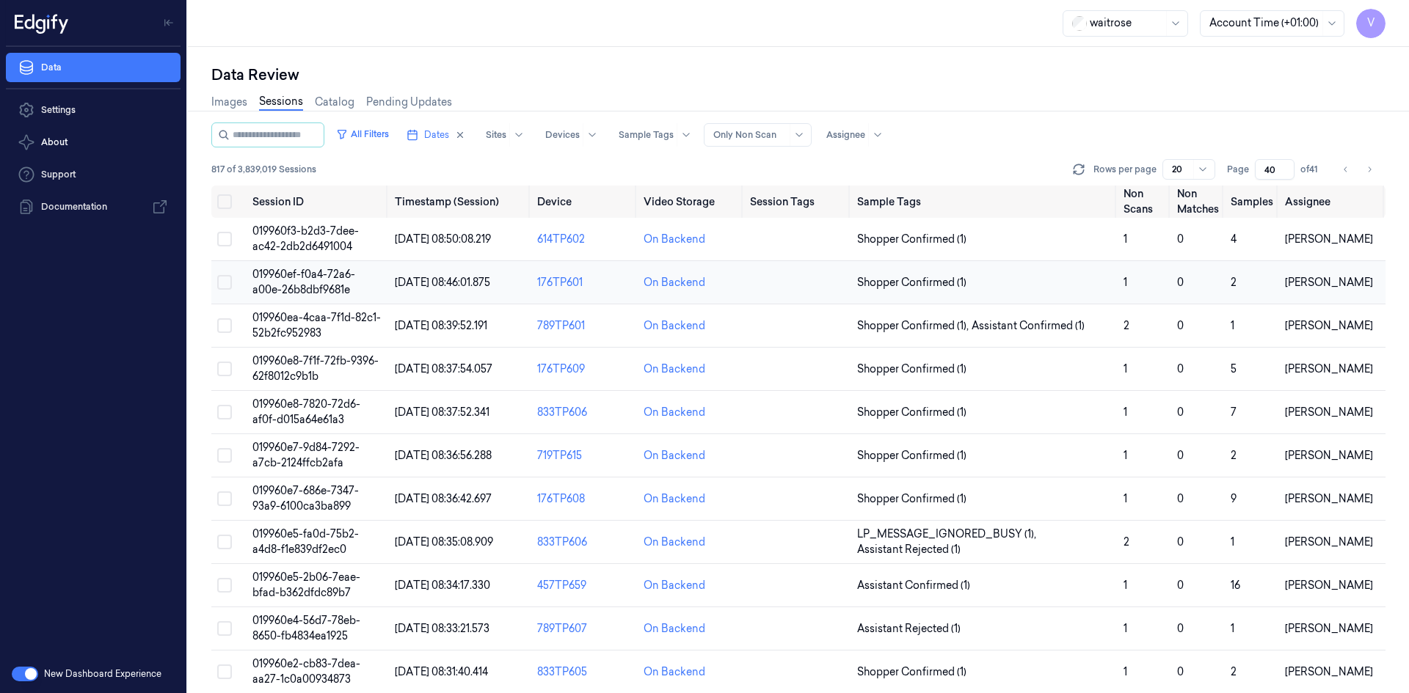
type input "40"
click at [306, 280] on span "019960ef-f0a4-72a6-a00e-26b8dbf9681e" at bounding box center [303, 282] width 103 height 29
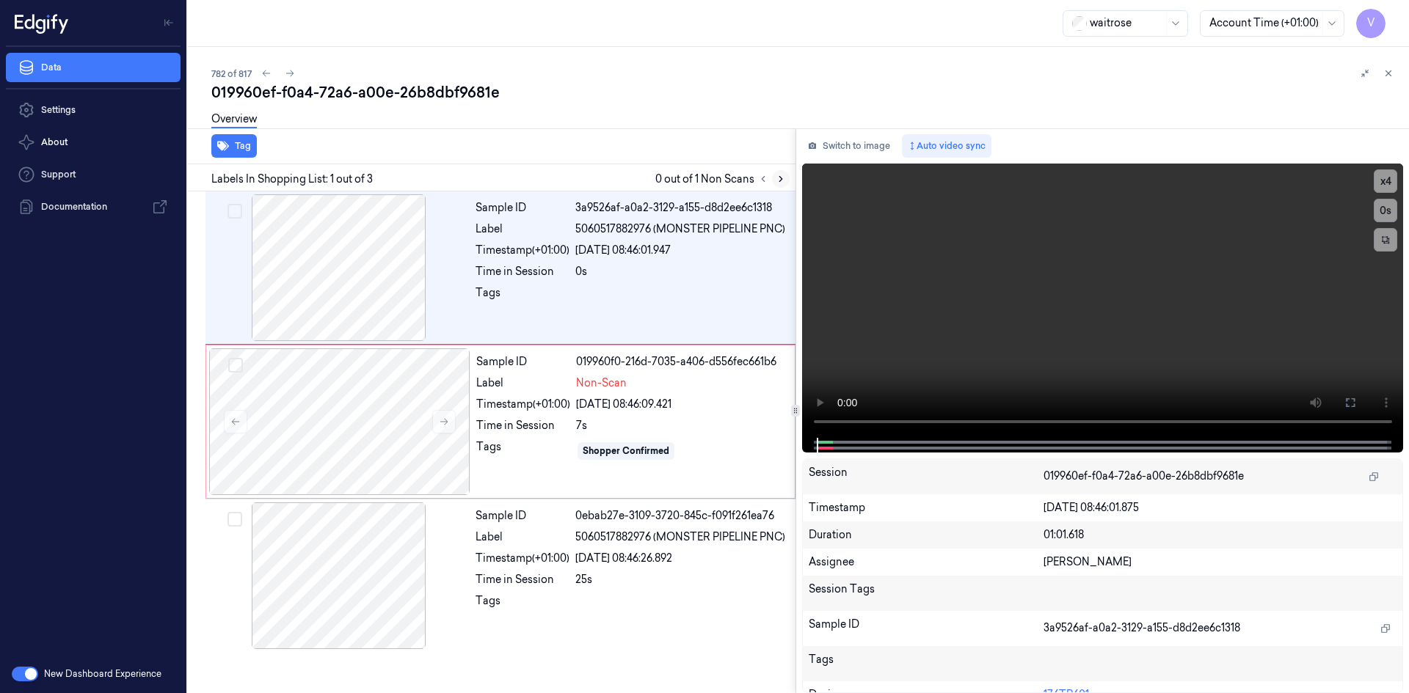
click at [781, 176] on icon at bounding box center [780, 179] width 10 height 10
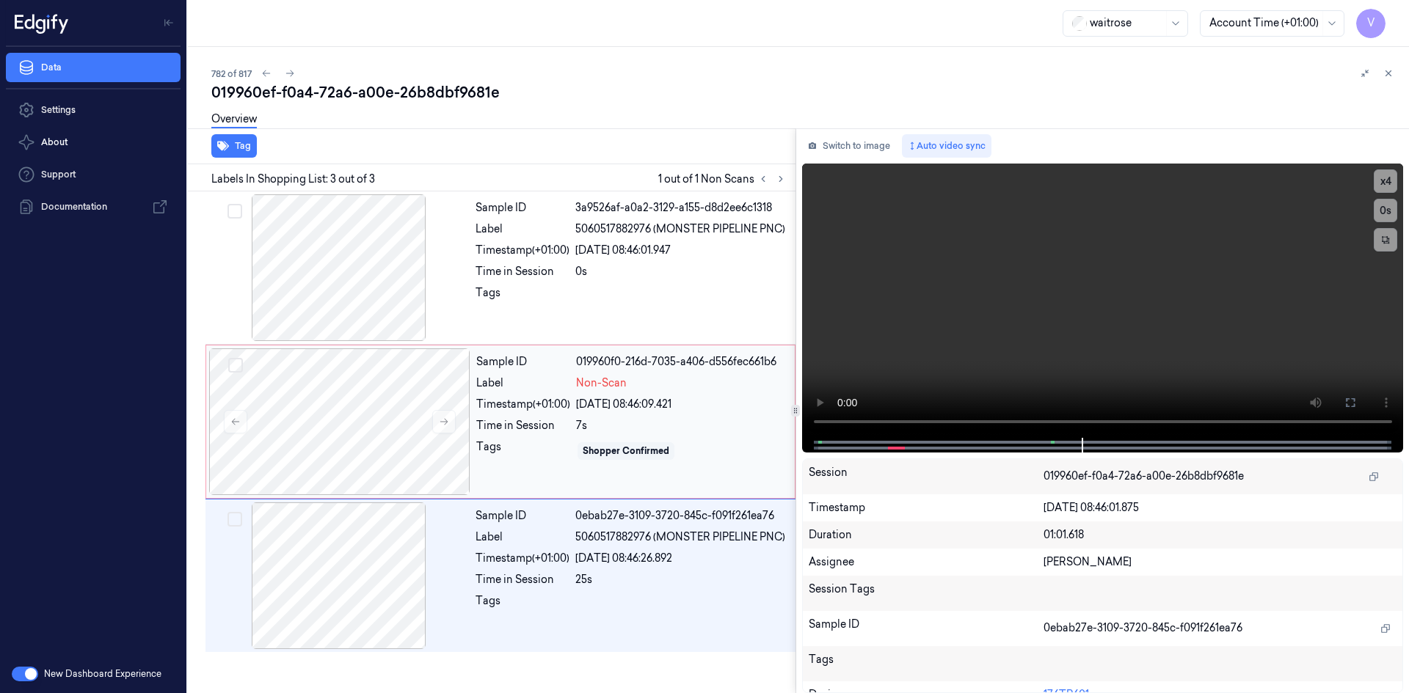
click at [533, 379] on div "Label" at bounding box center [523, 383] width 94 height 15
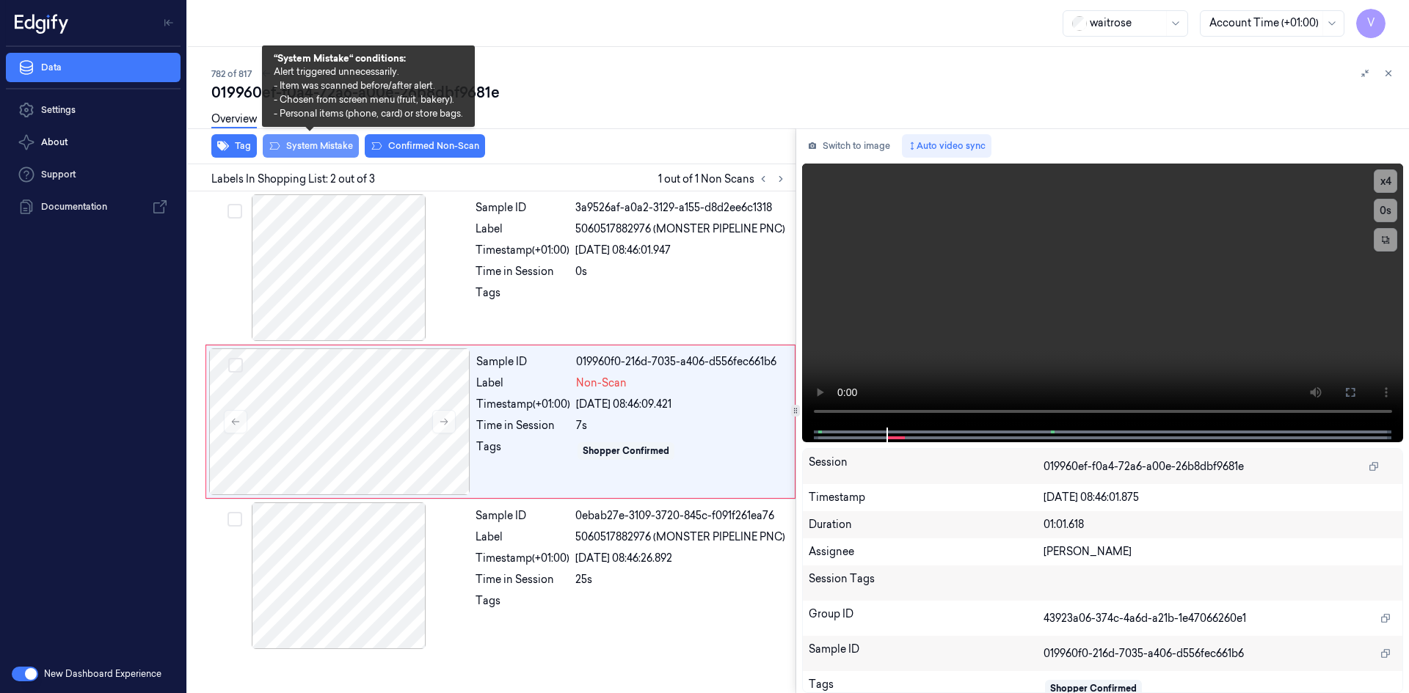
click at [319, 142] on button "System Mistake" at bounding box center [311, 145] width 96 height 23
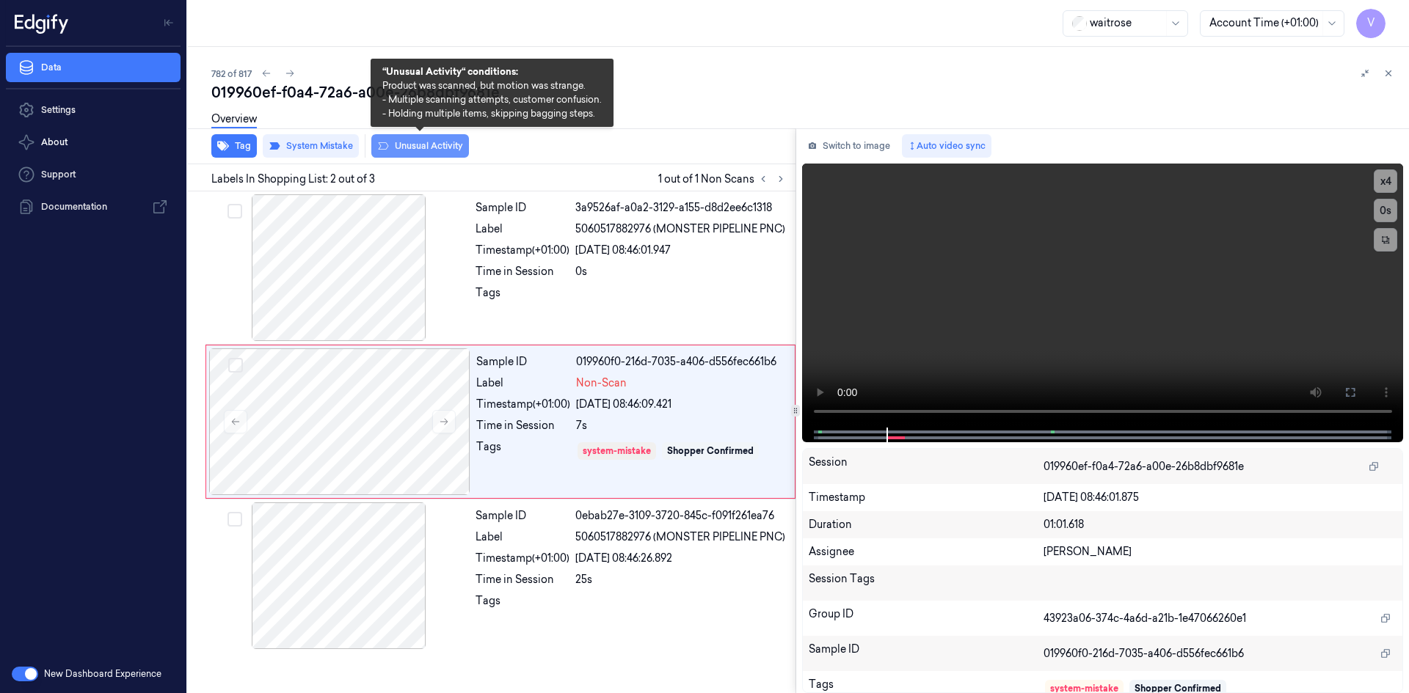
click at [426, 149] on button "Unusual Activity" at bounding box center [420, 145] width 98 height 23
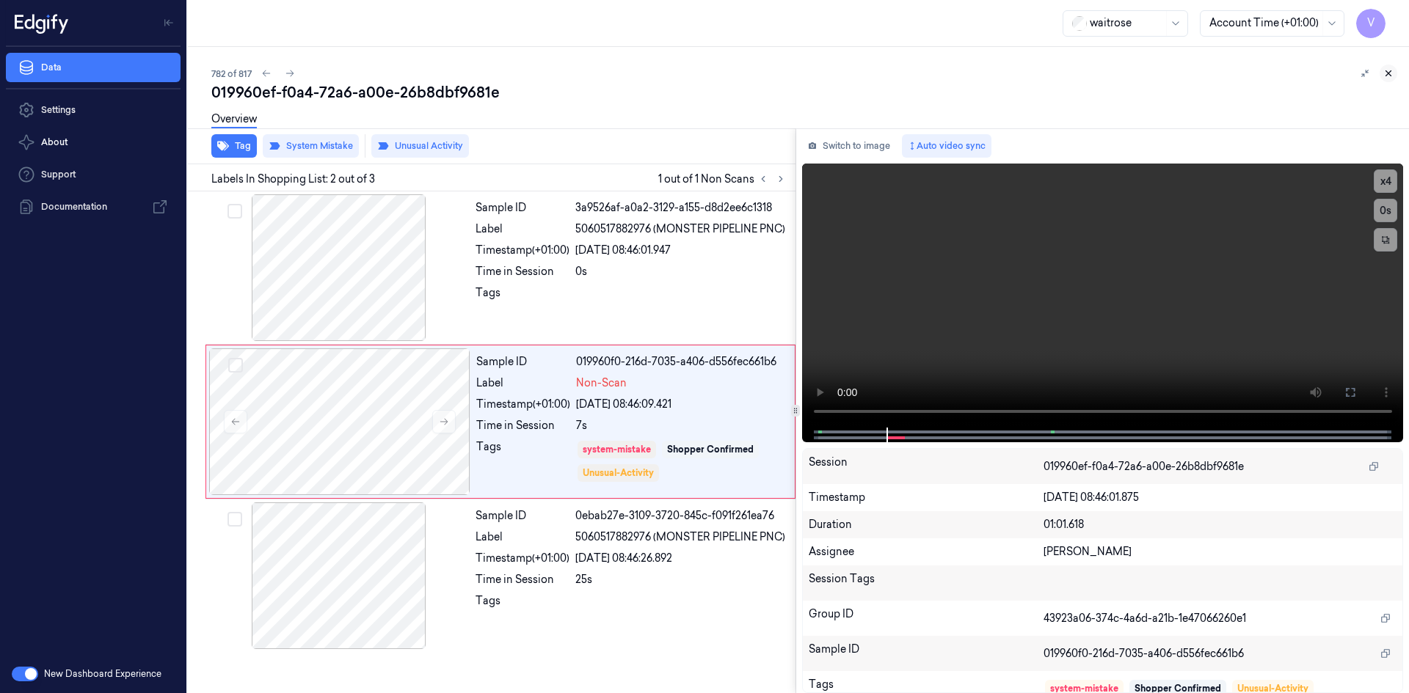
click at [1390, 75] on icon at bounding box center [1388, 73] width 10 height 10
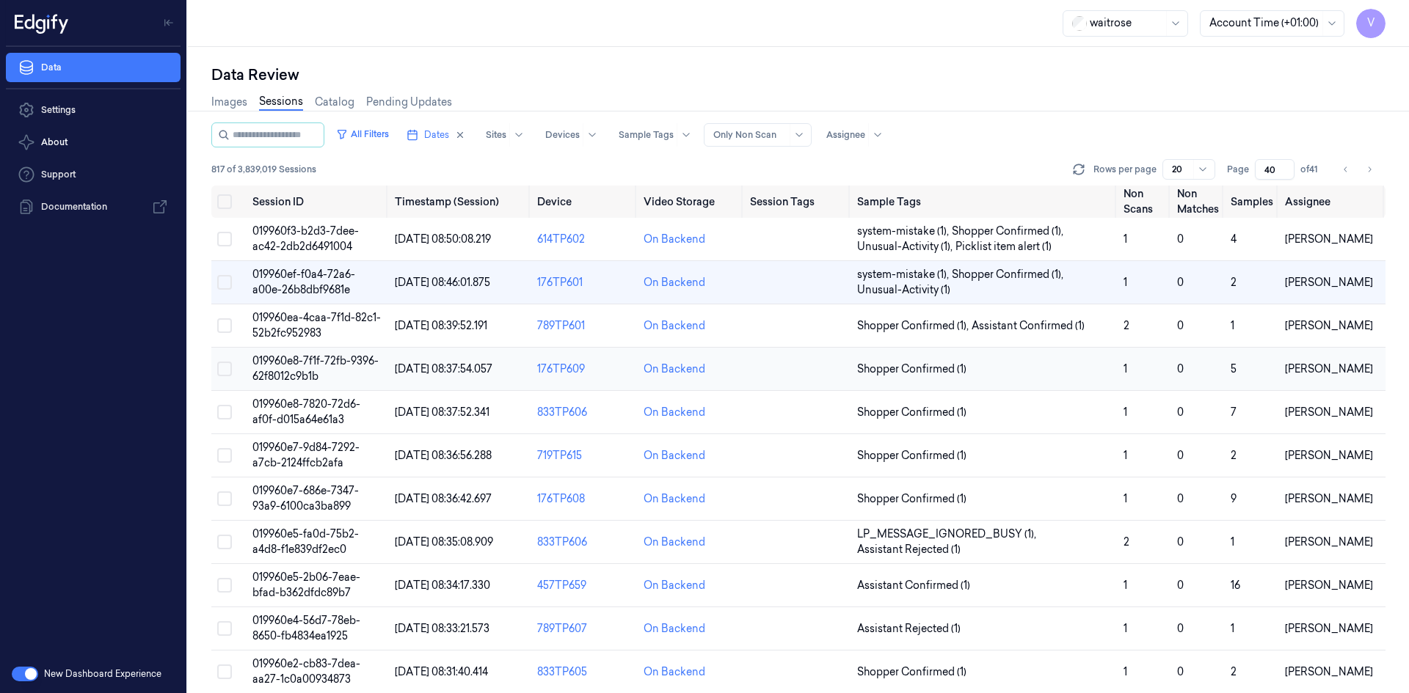
click at [288, 382] on span "019960e8-7f1f-72fb-9396-62f8012c9b1b" at bounding box center [315, 368] width 126 height 29
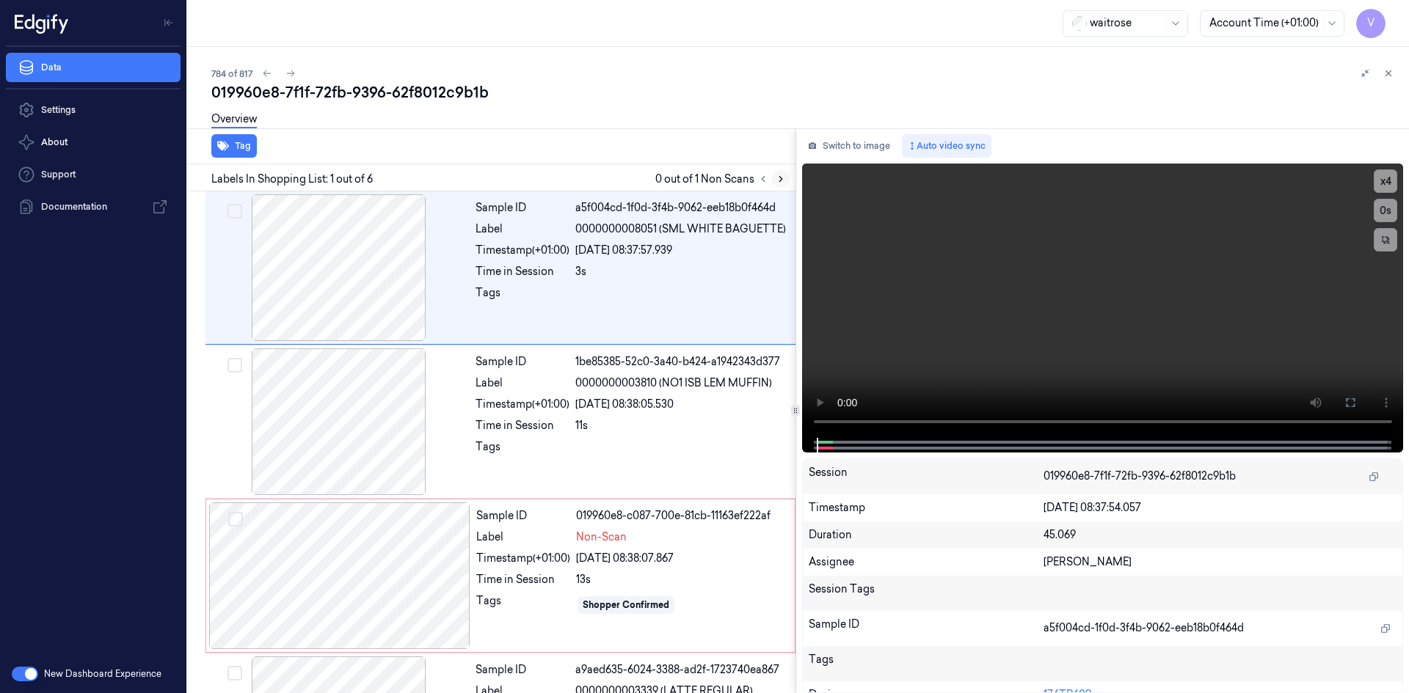
click at [776, 173] on button at bounding box center [781, 179] width 18 height 18
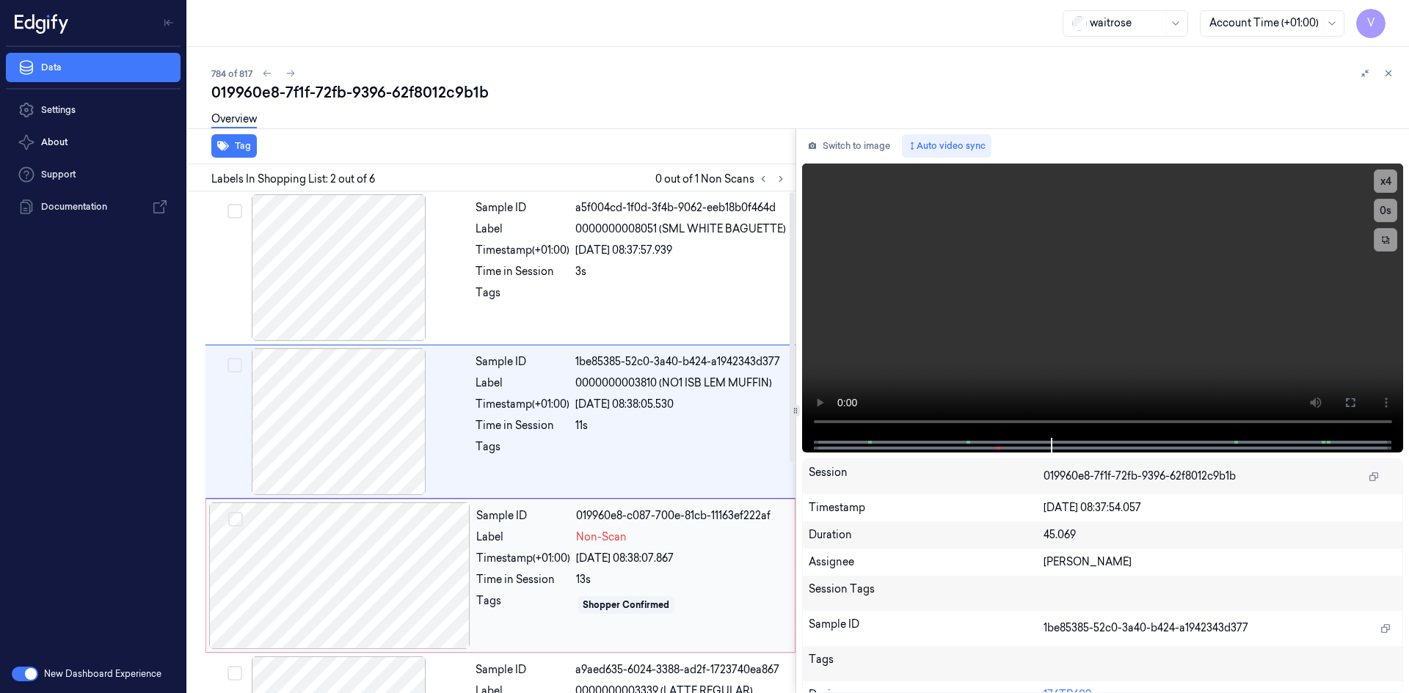
click at [541, 545] on div "Sample ID 019960e8-c087-700e-81cb-11163ef222af Label Non-Scan Timestamp (+01:00…" at bounding box center [630, 576] width 321 height 147
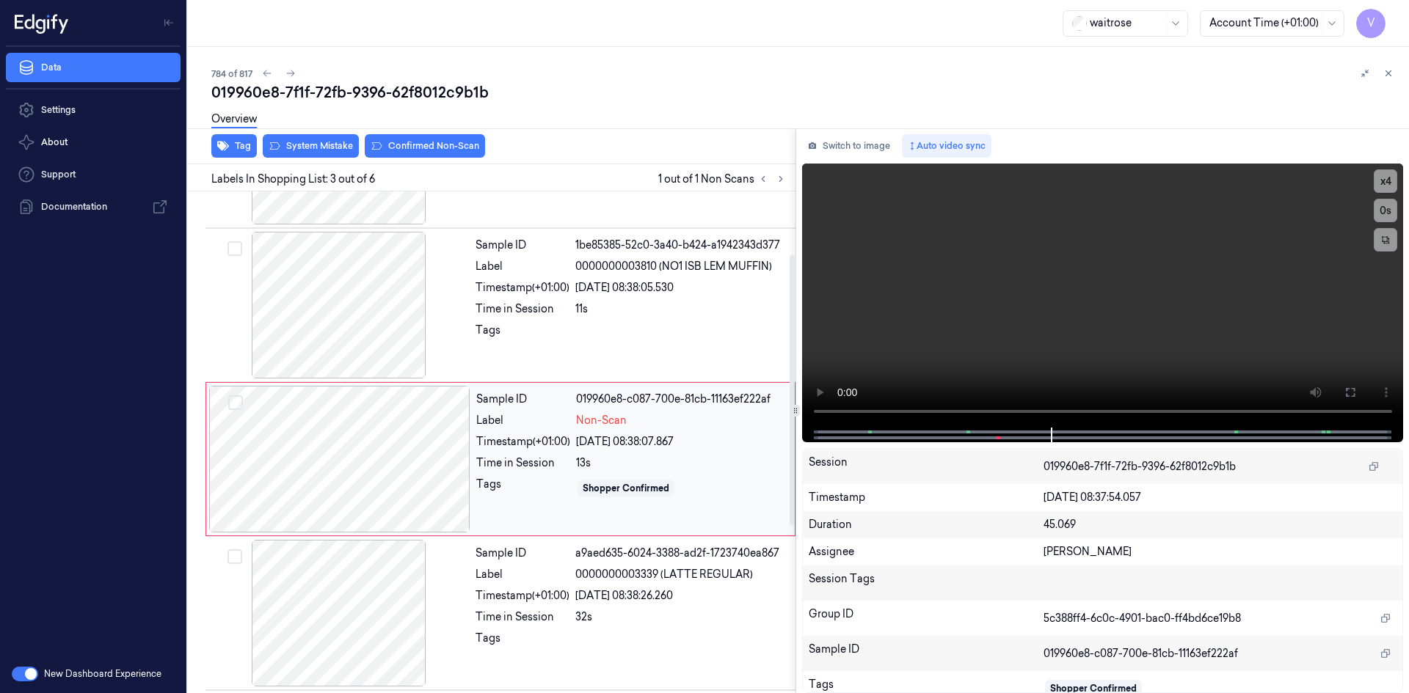
scroll to position [134, 0]
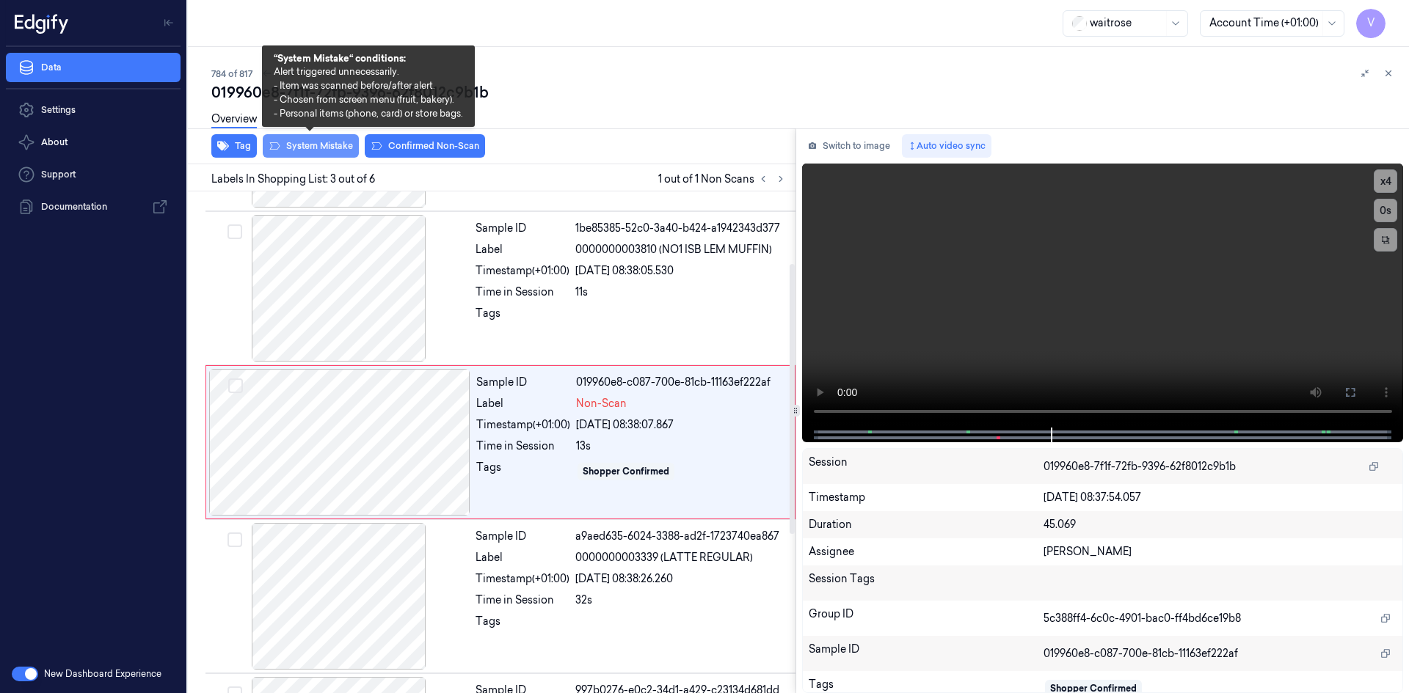
click at [323, 144] on button "System Mistake" at bounding box center [311, 145] width 96 height 23
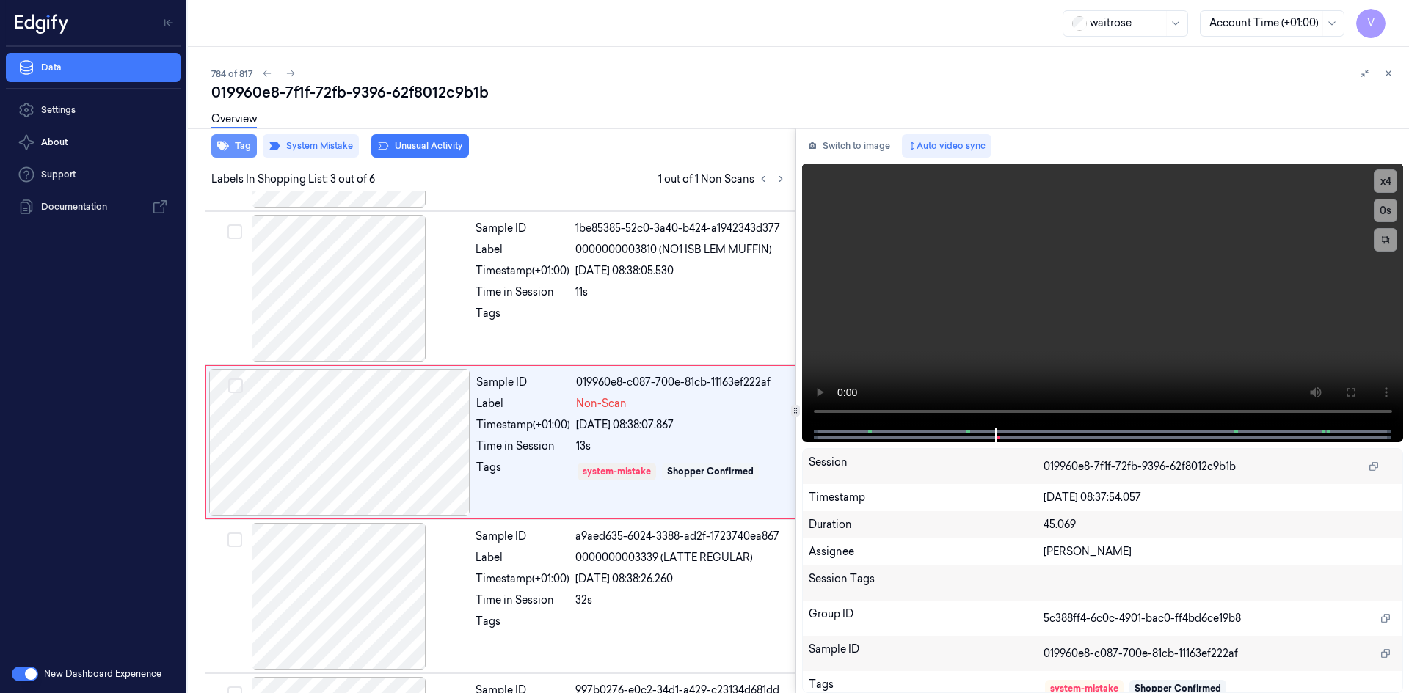
click at [238, 147] on button "Tag" at bounding box center [233, 145] width 45 height 23
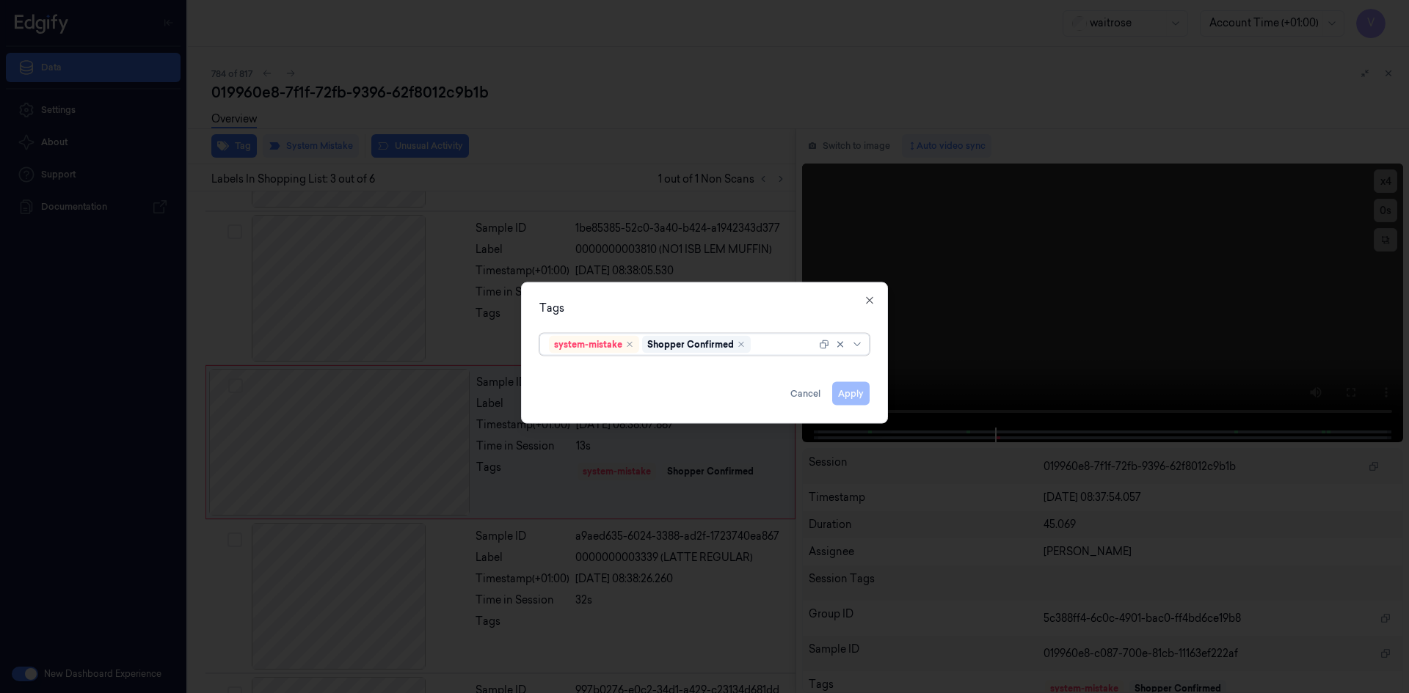
click at [762, 350] on div at bounding box center [784, 344] width 62 height 15
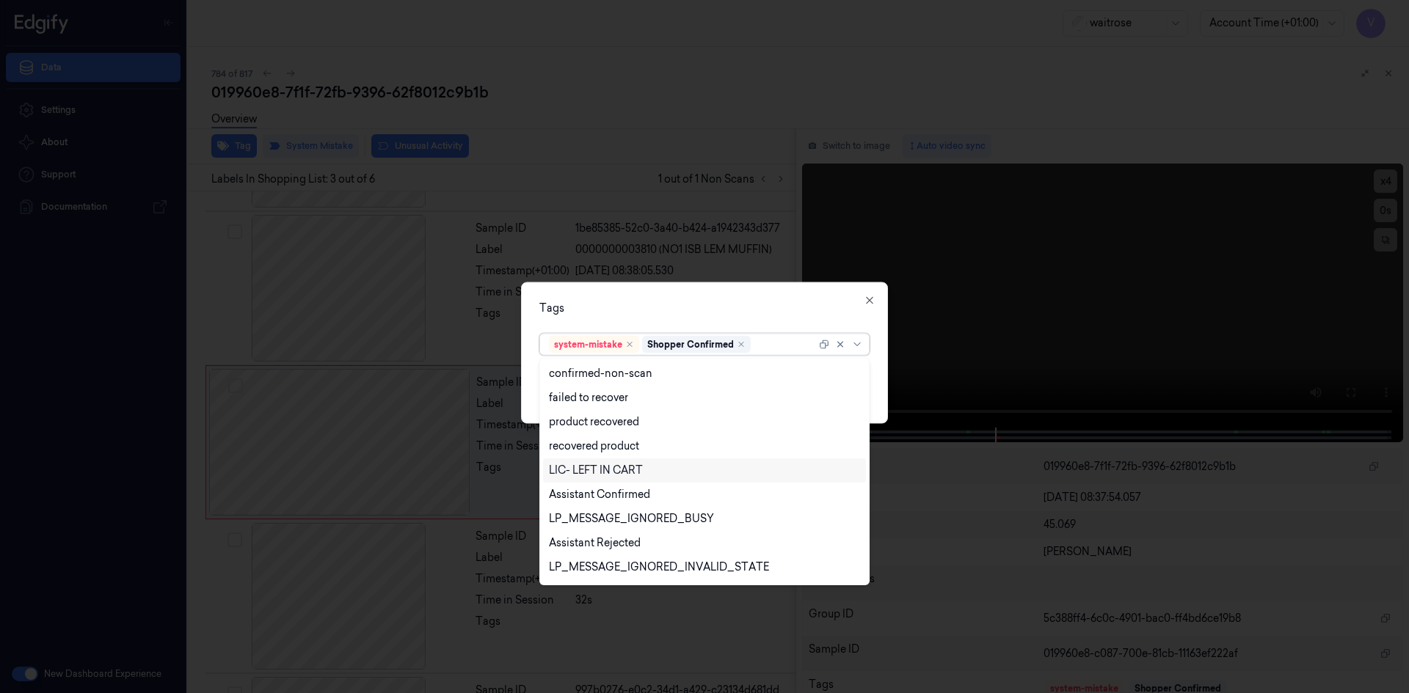
scroll to position [216, 0]
click at [589, 519] on div "Unusual-Activity" at bounding box center [589, 521] width 81 height 15
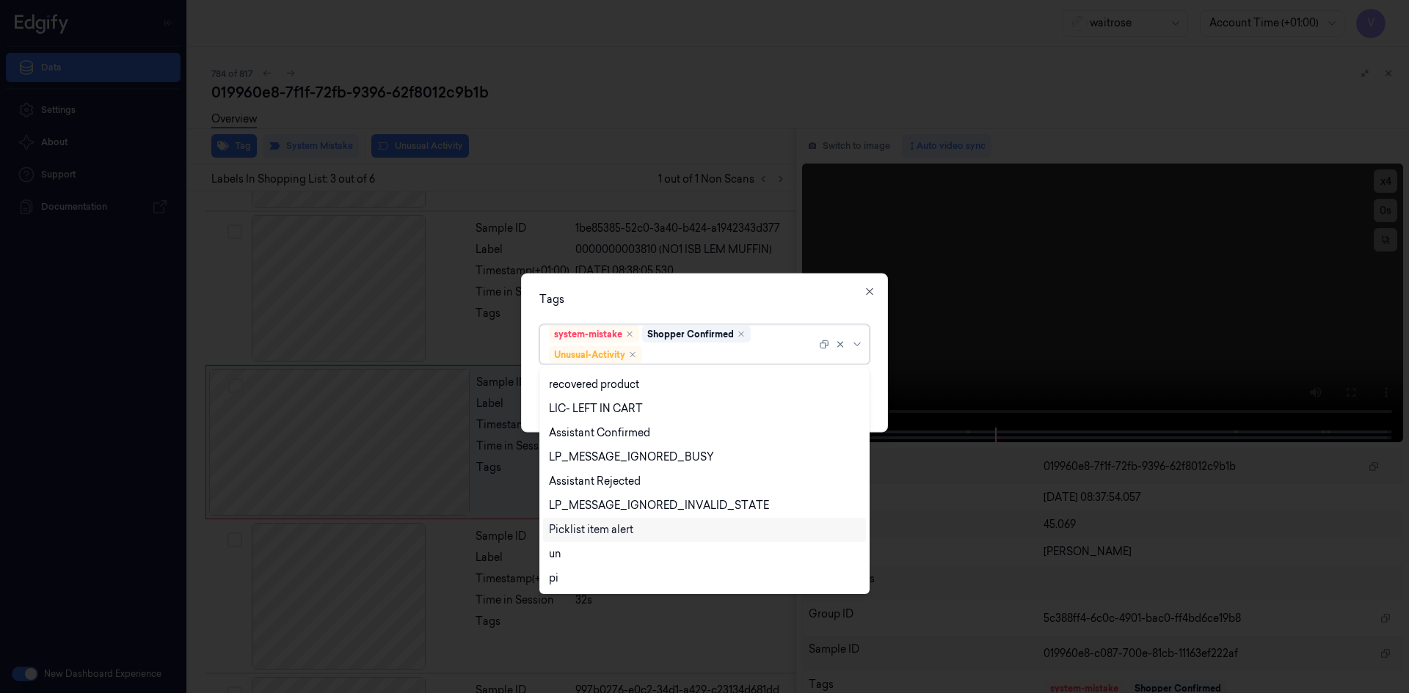
click at [584, 527] on div "Picklist item alert" at bounding box center [591, 529] width 84 height 15
click at [692, 295] on div "Tags" at bounding box center [704, 298] width 330 height 15
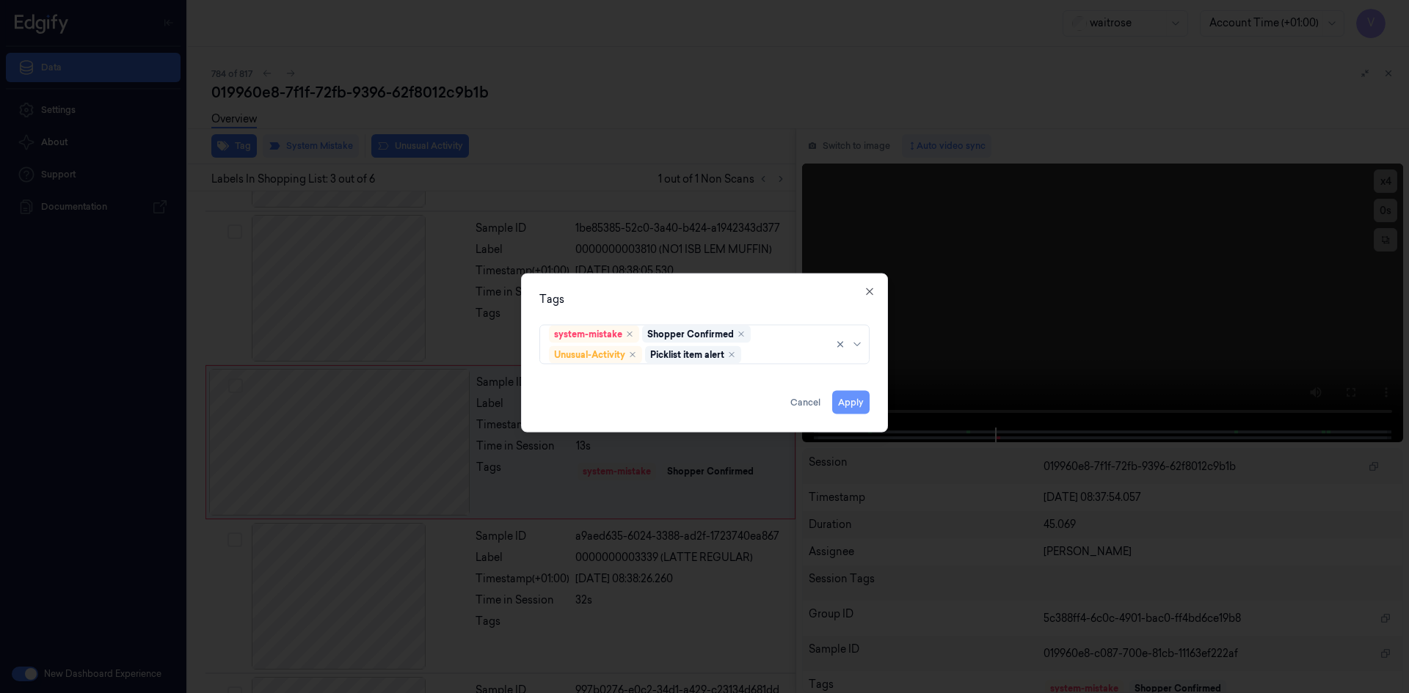
click at [857, 401] on button "Apply" at bounding box center [850, 401] width 37 height 23
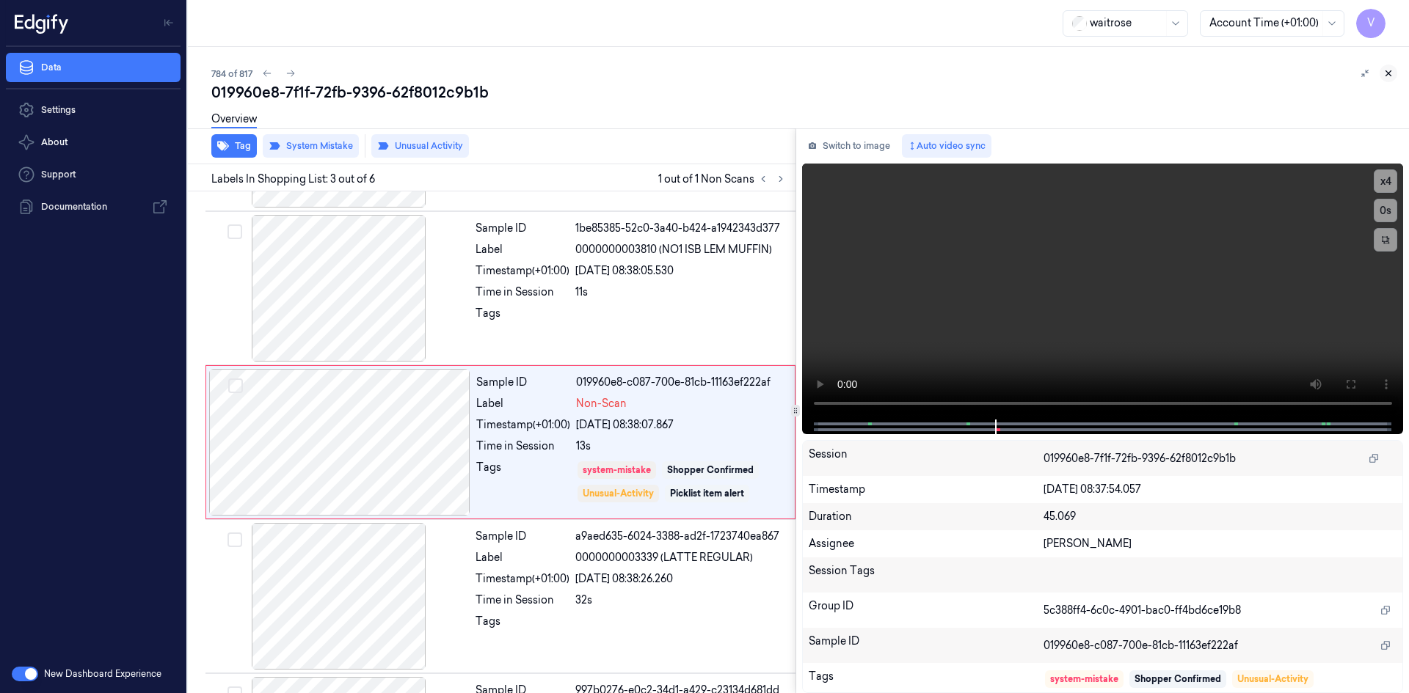
click at [1387, 70] on icon at bounding box center [1388, 73] width 10 height 10
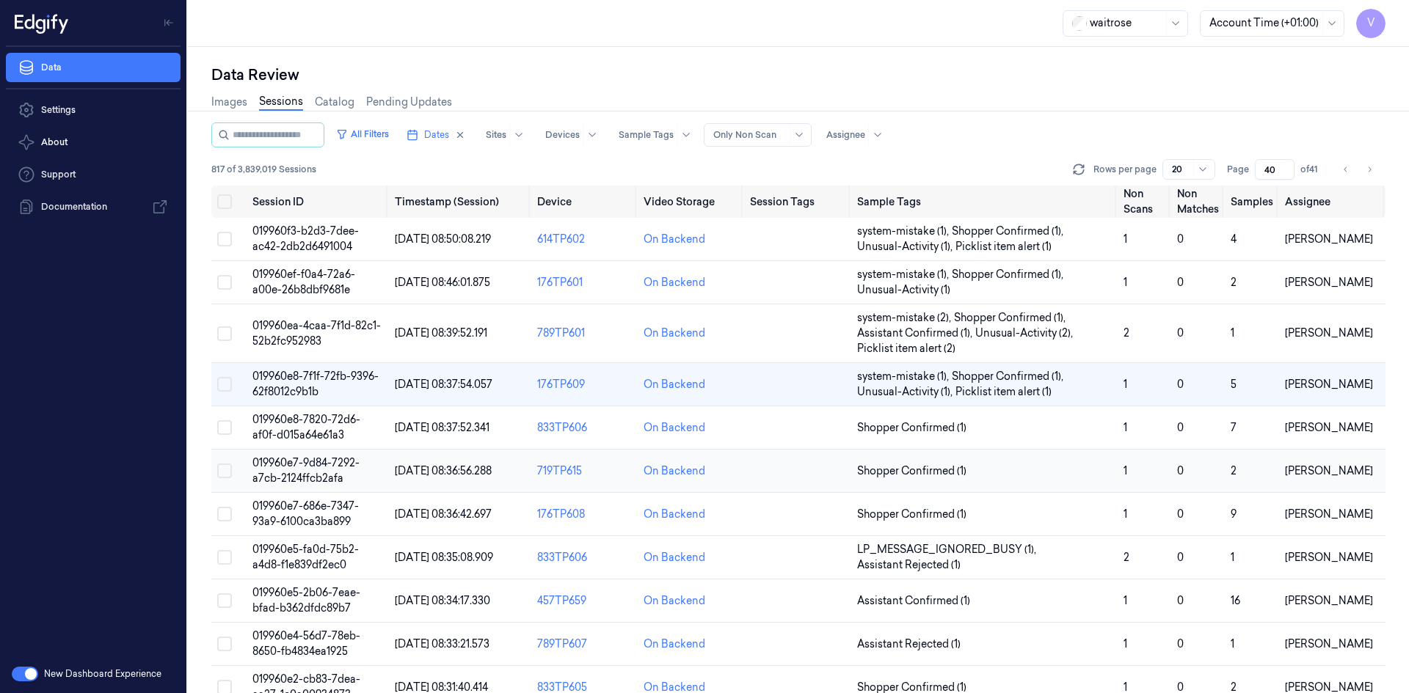
click at [288, 472] on span "019960e7-9d84-7292-a7cb-2124ffcb2afa" at bounding box center [305, 470] width 107 height 29
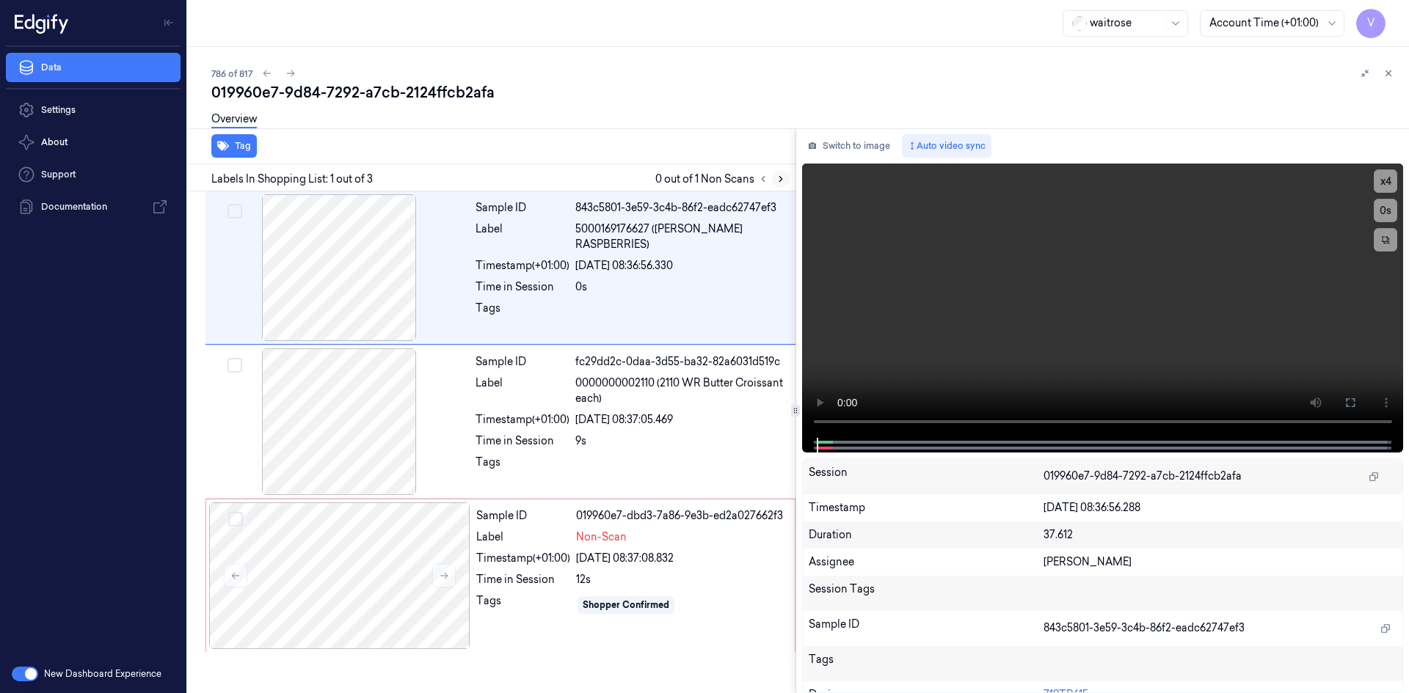
click at [777, 176] on icon at bounding box center [780, 179] width 10 height 10
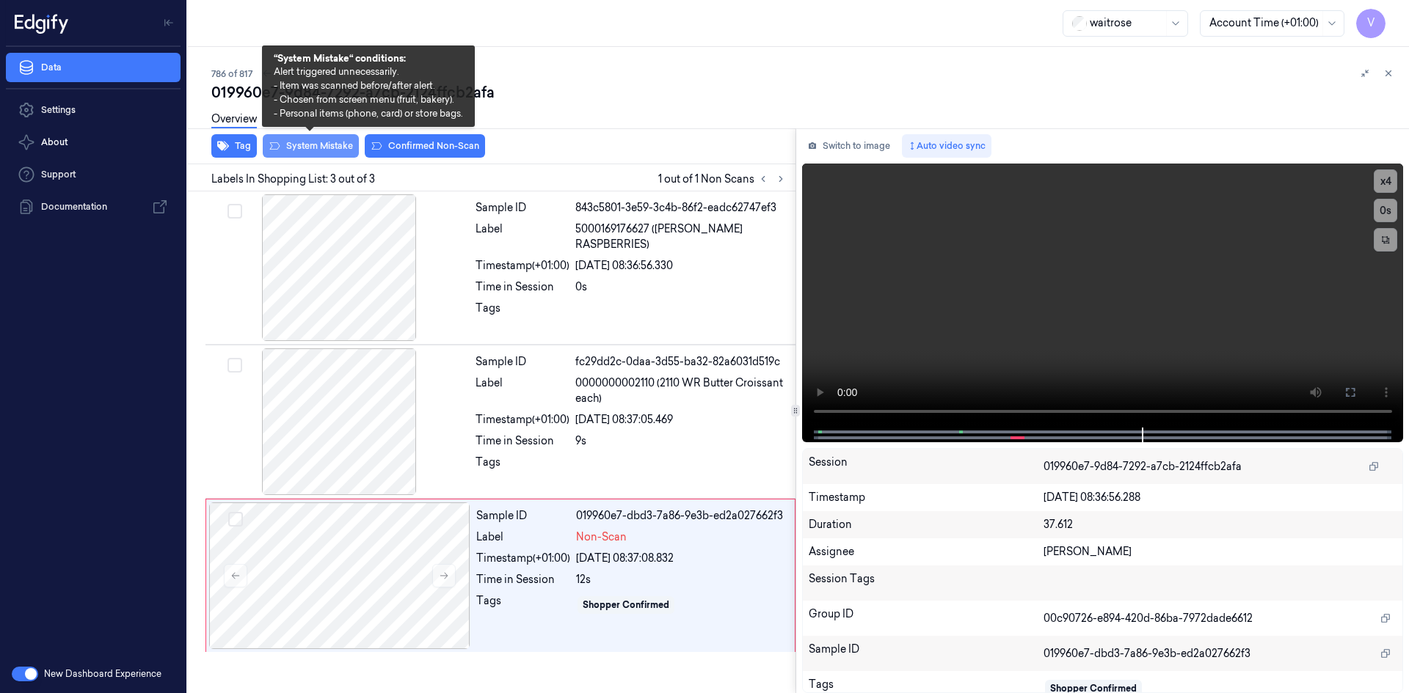
click at [327, 145] on button "System Mistake" at bounding box center [311, 145] width 96 height 23
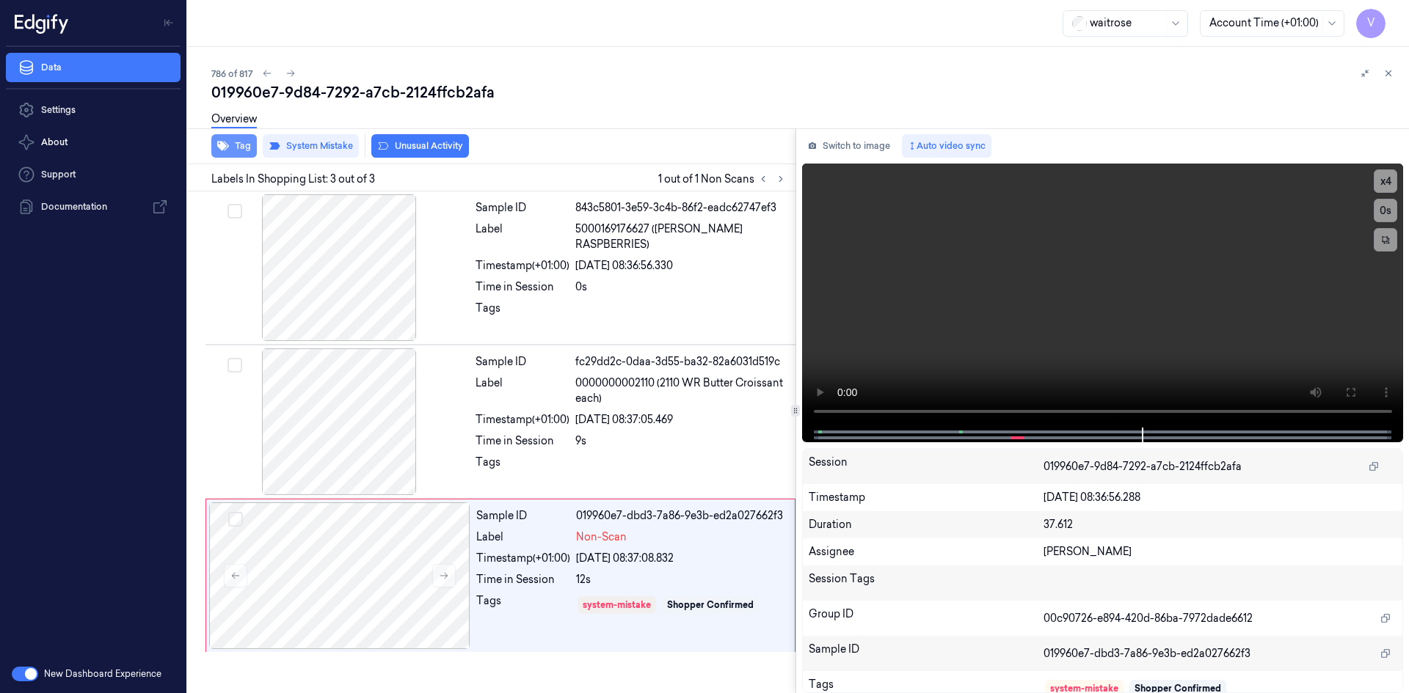
click at [241, 141] on button "Tag" at bounding box center [233, 145] width 45 height 23
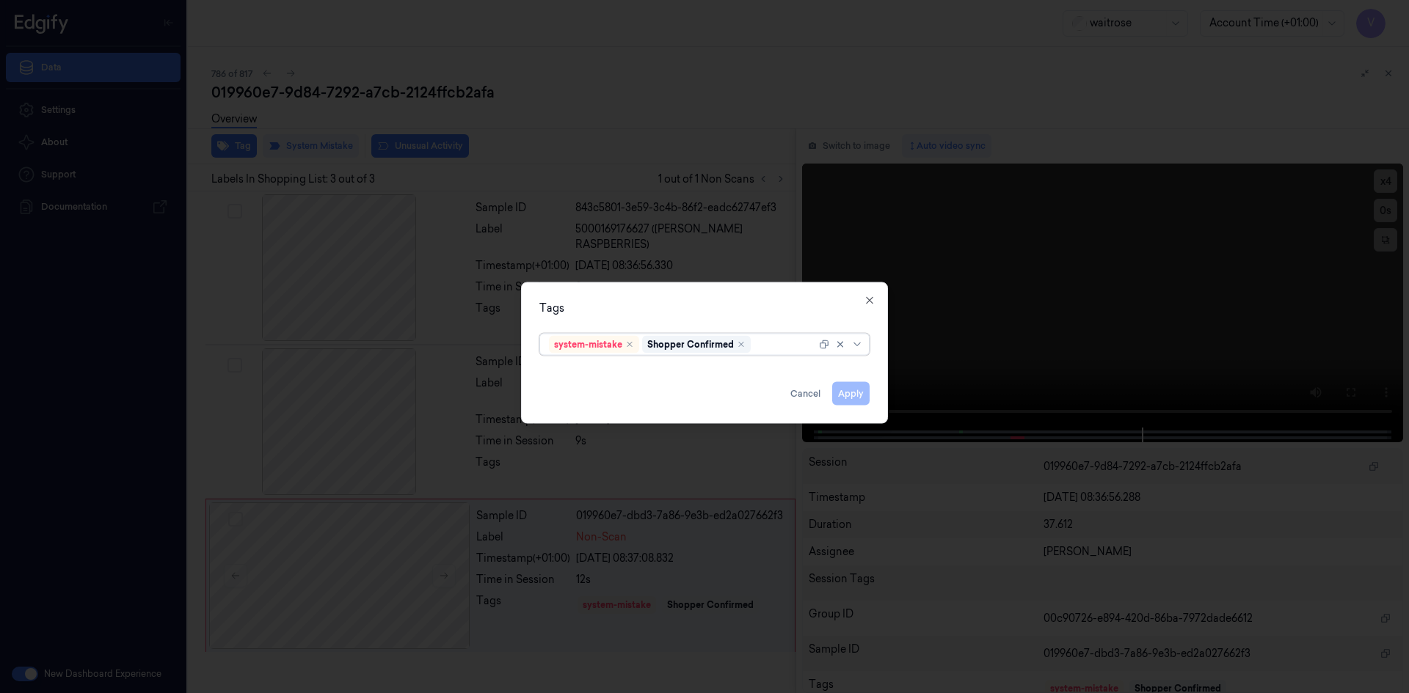
click at [775, 343] on div at bounding box center [784, 344] width 62 height 15
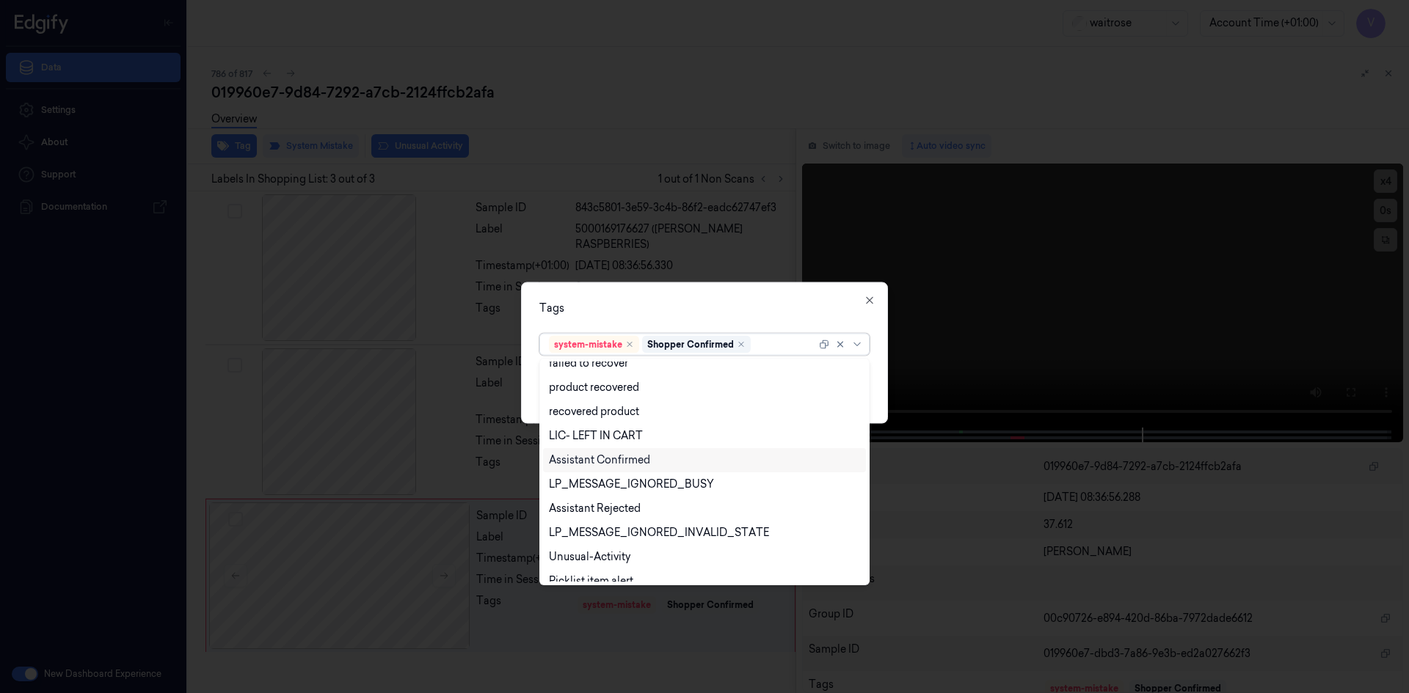
scroll to position [216, 0]
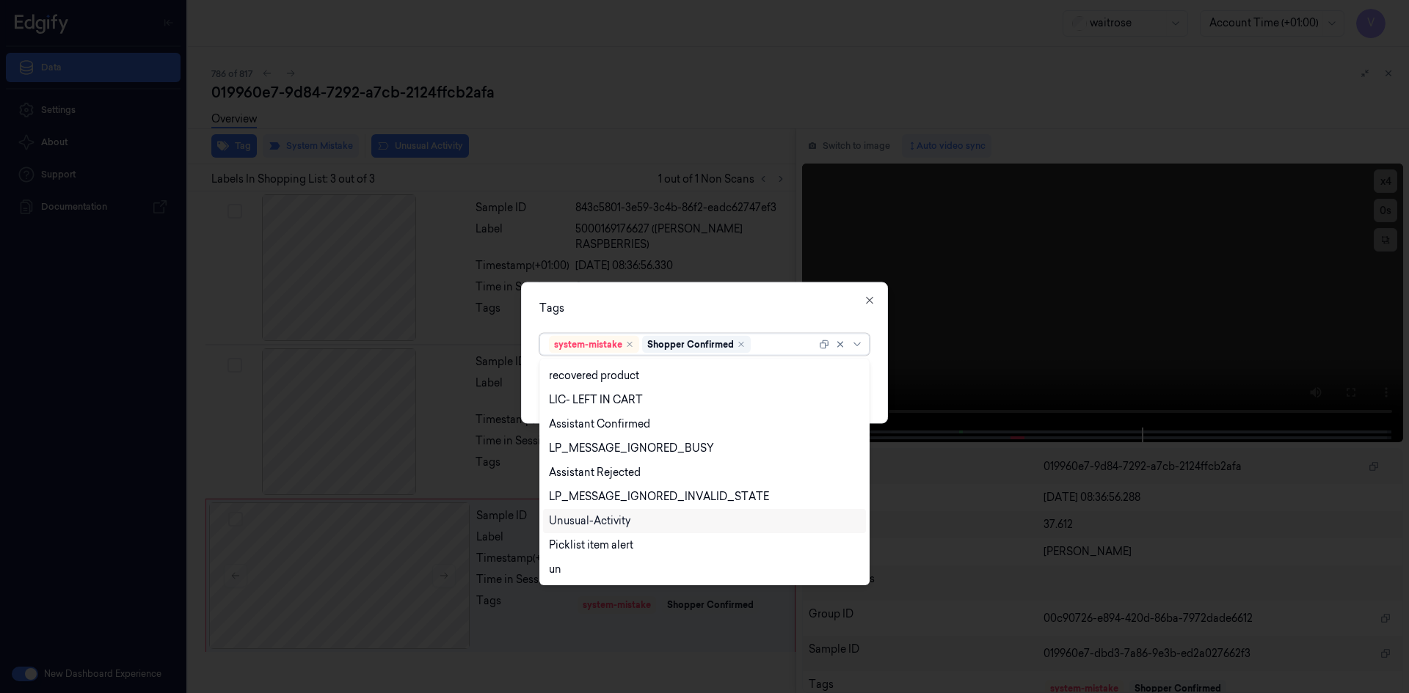
click at [583, 521] on div "Unusual-Activity" at bounding box center [589, 521] width 81 height 15
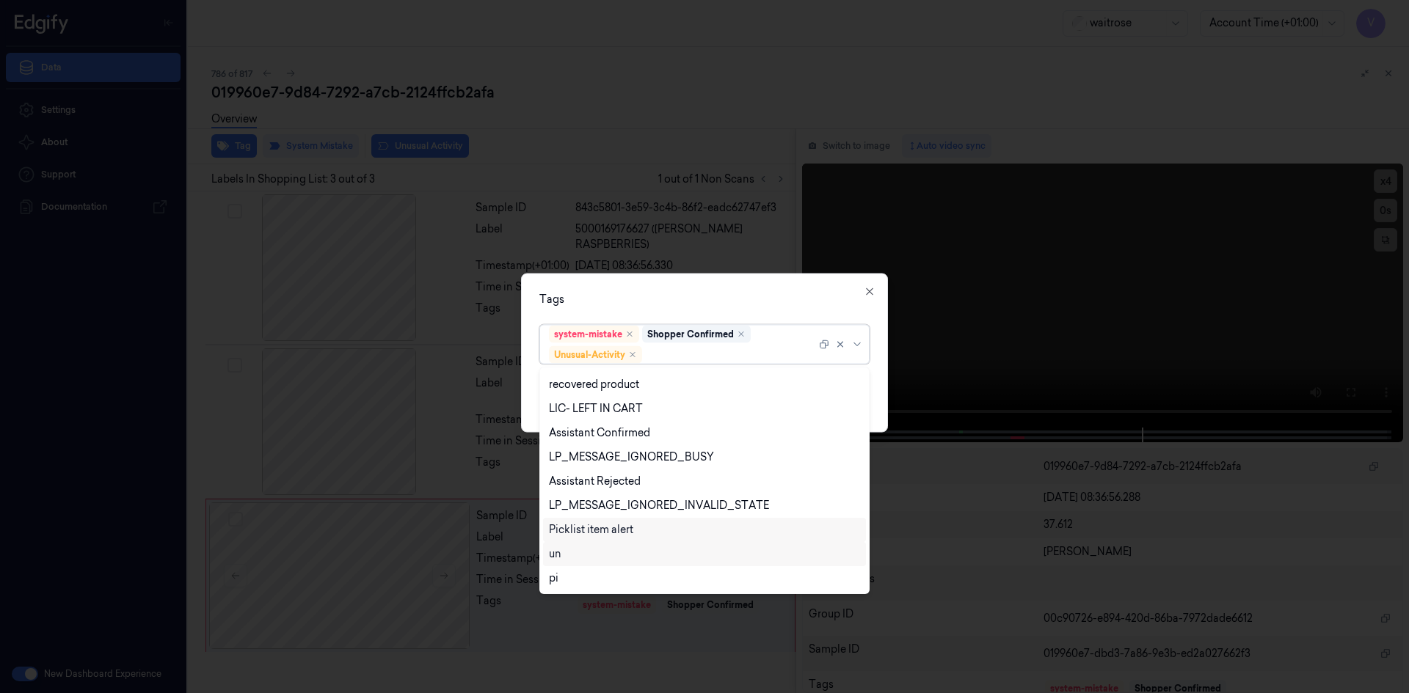
click at [585, 530] on div "Picklist item alert" at bounding box center [591, 529] width 84 height 15
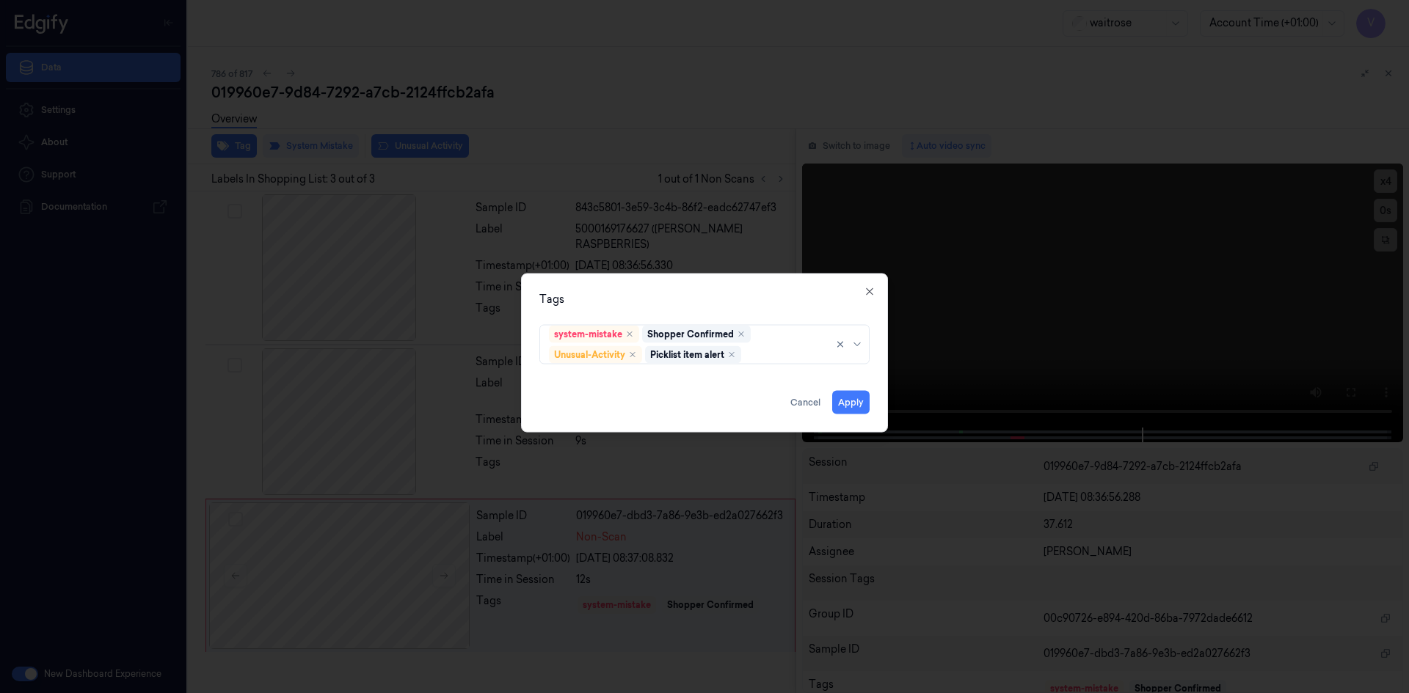
drag, startPoint x: 654, startPoint y: 310, endPoint x: 770, endPoint y: 387, distance: 138.2
click at [665, 317] on div "Tags system-mistake Shopper Confirmed Unusual-Activity Picklist item alert Appl…" at bounding box center [704, 352] width 367 height 159
click at [850, 401] on button "Apply" at bounding box center [850, 401] width 37 height 23
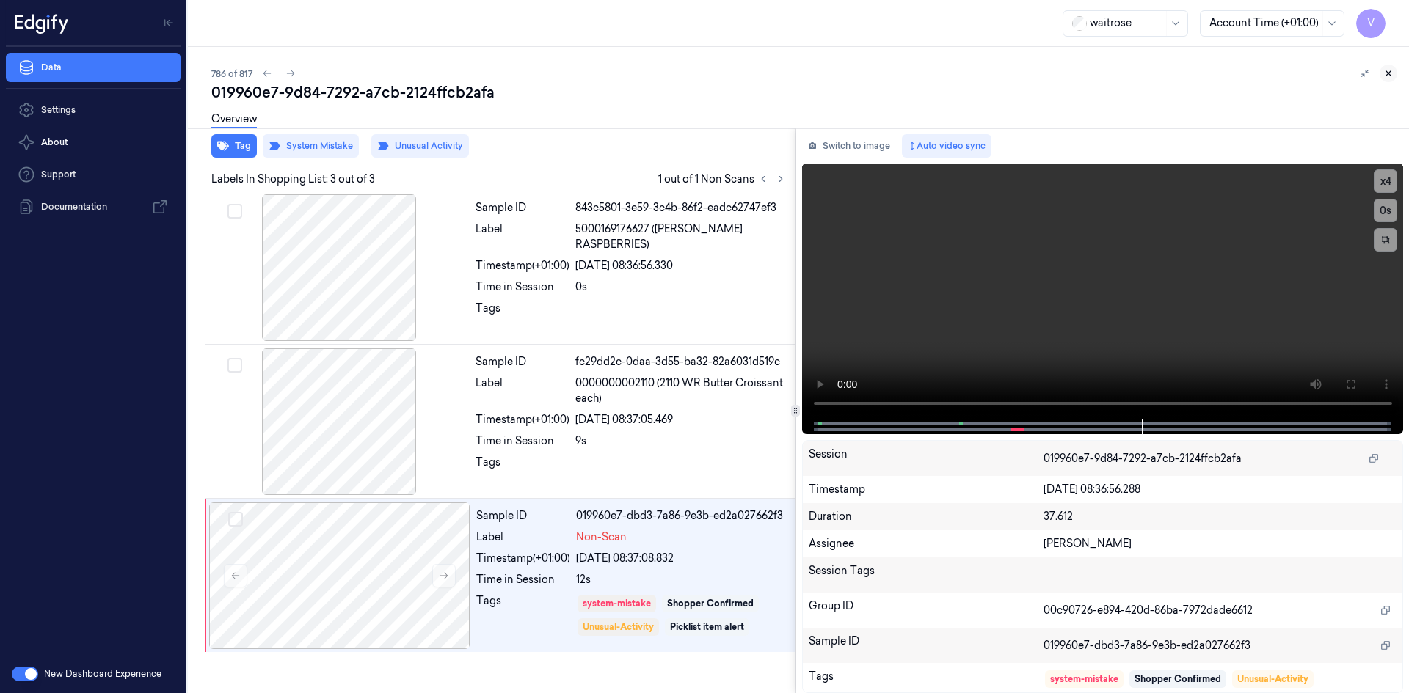
click at [1385, 73] on icon at bounding box center [1388, 73] width 10 height 10
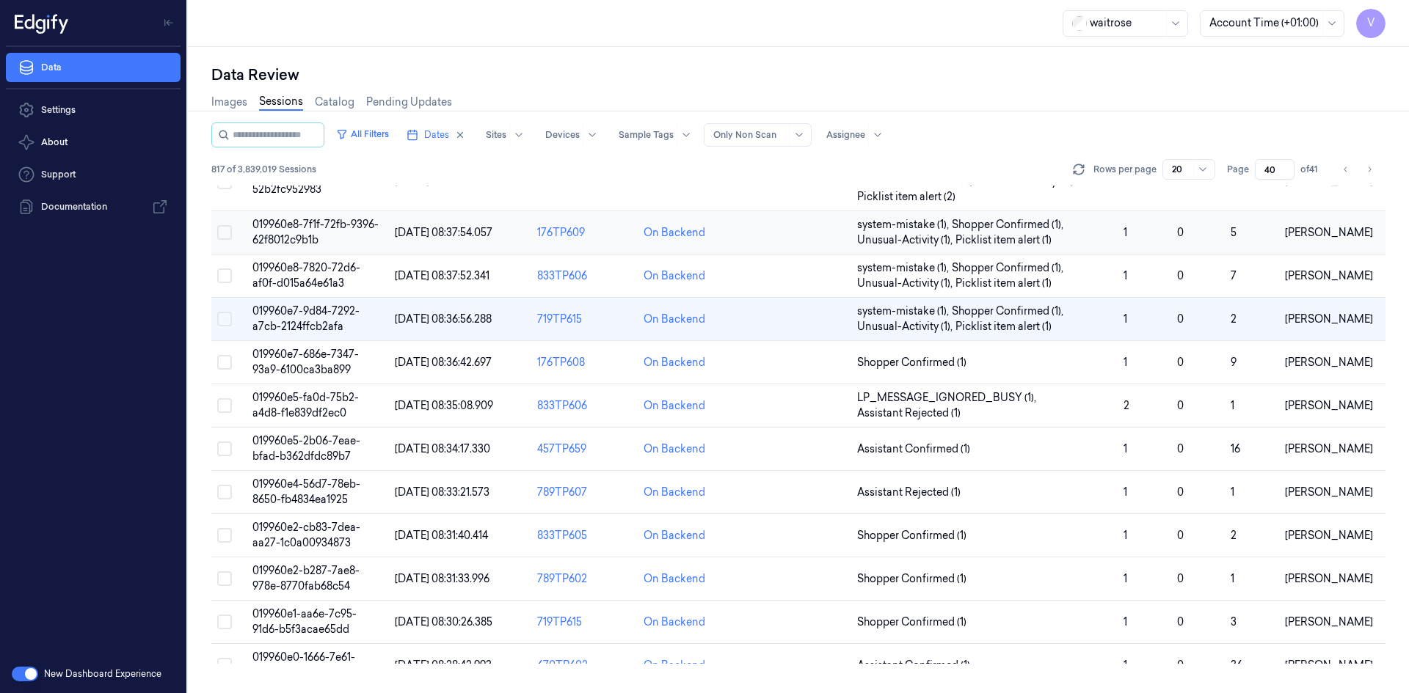
scroll to position [32, 0]
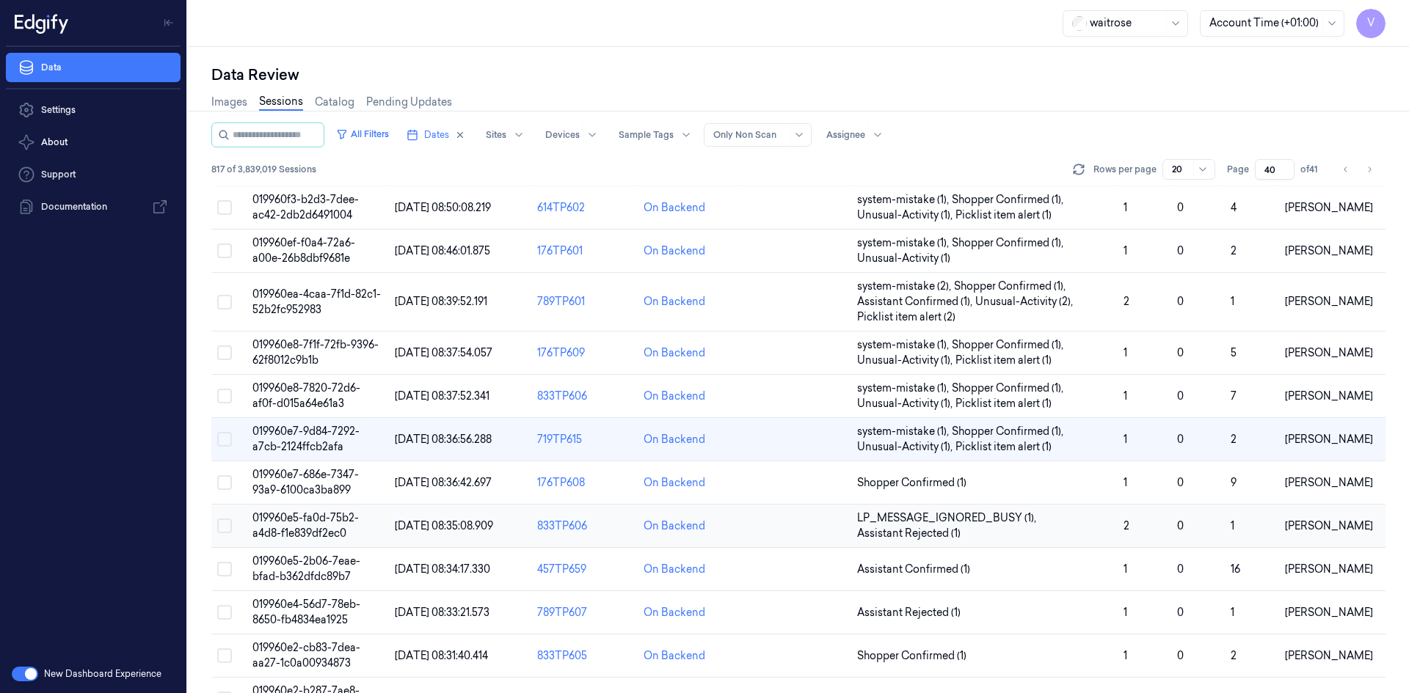
click at [302, 525] on td "019960e5-fa0d-75b2-a4d8-f1e839df2ec0" at bounding box center [318, 526] width 142 height 43
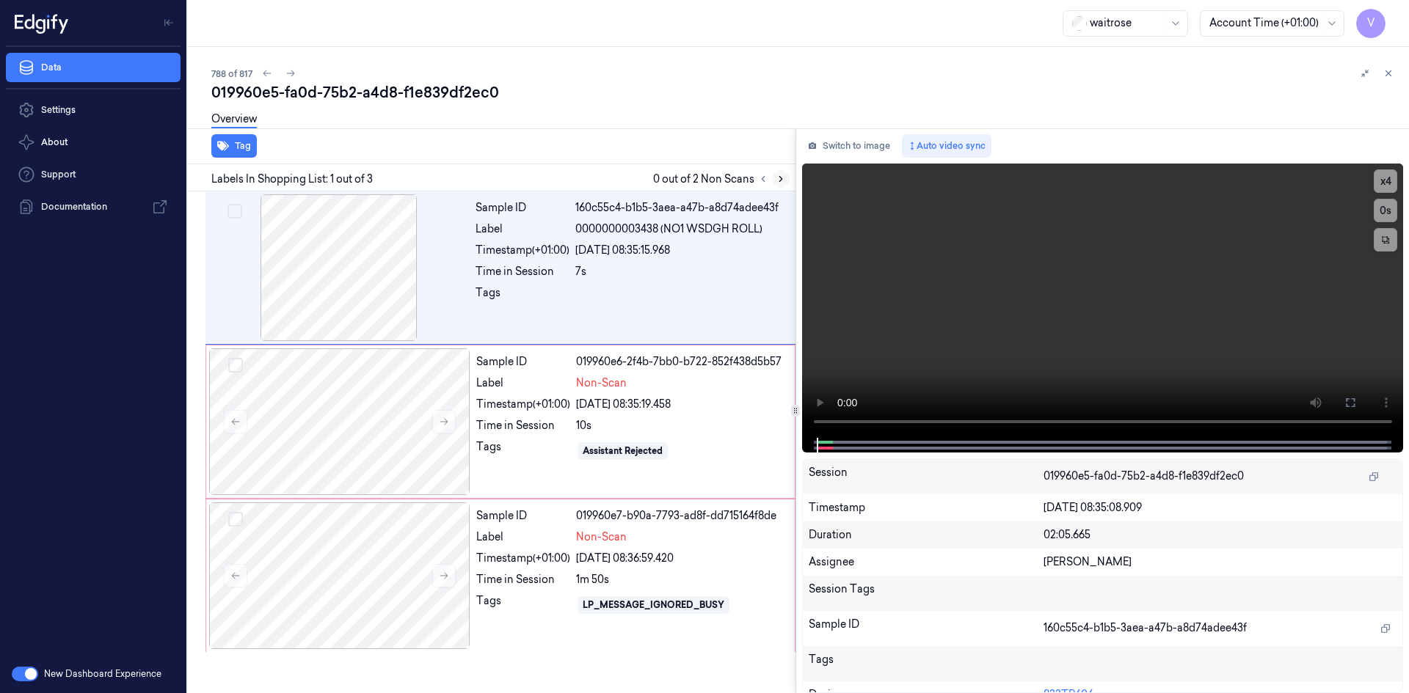
click at [780, 177] on icon at bounding box center [780, 179] width 3 height 5
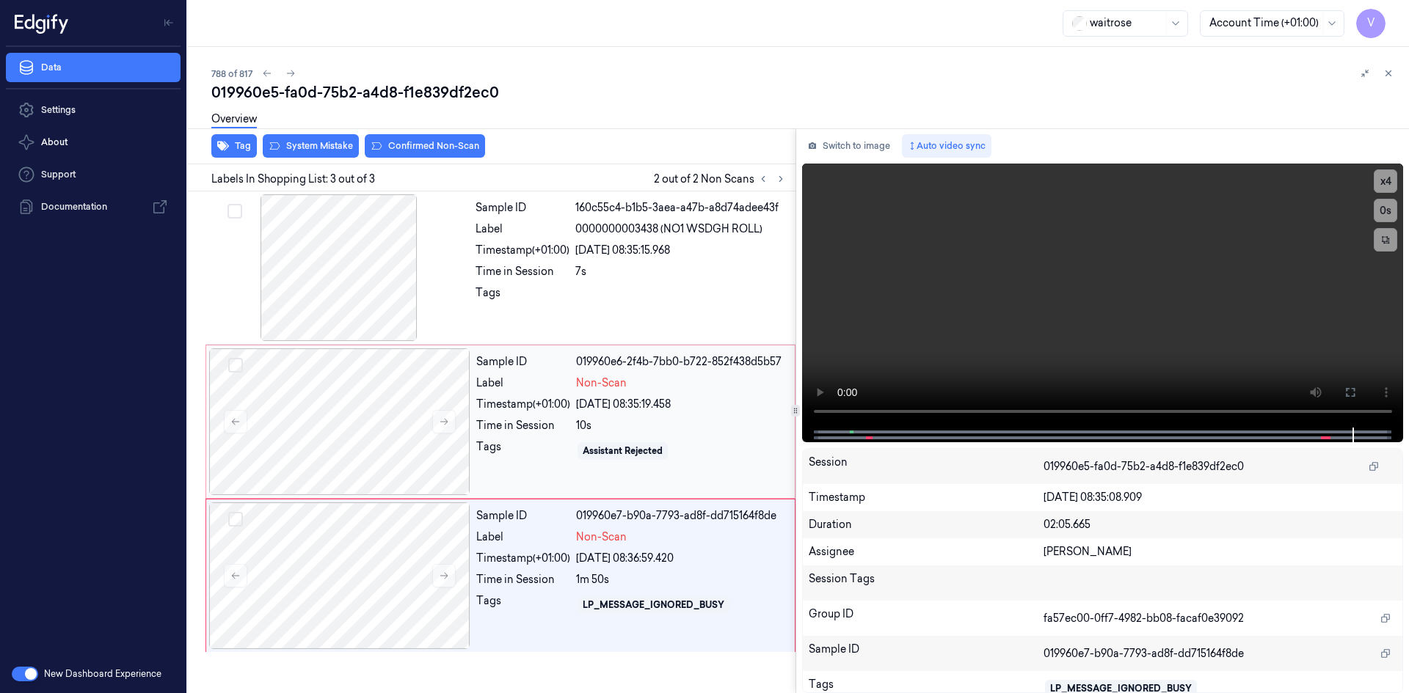
click at [512, 381] on div "Label" at bounding box center [523, 383] width 94 height 15
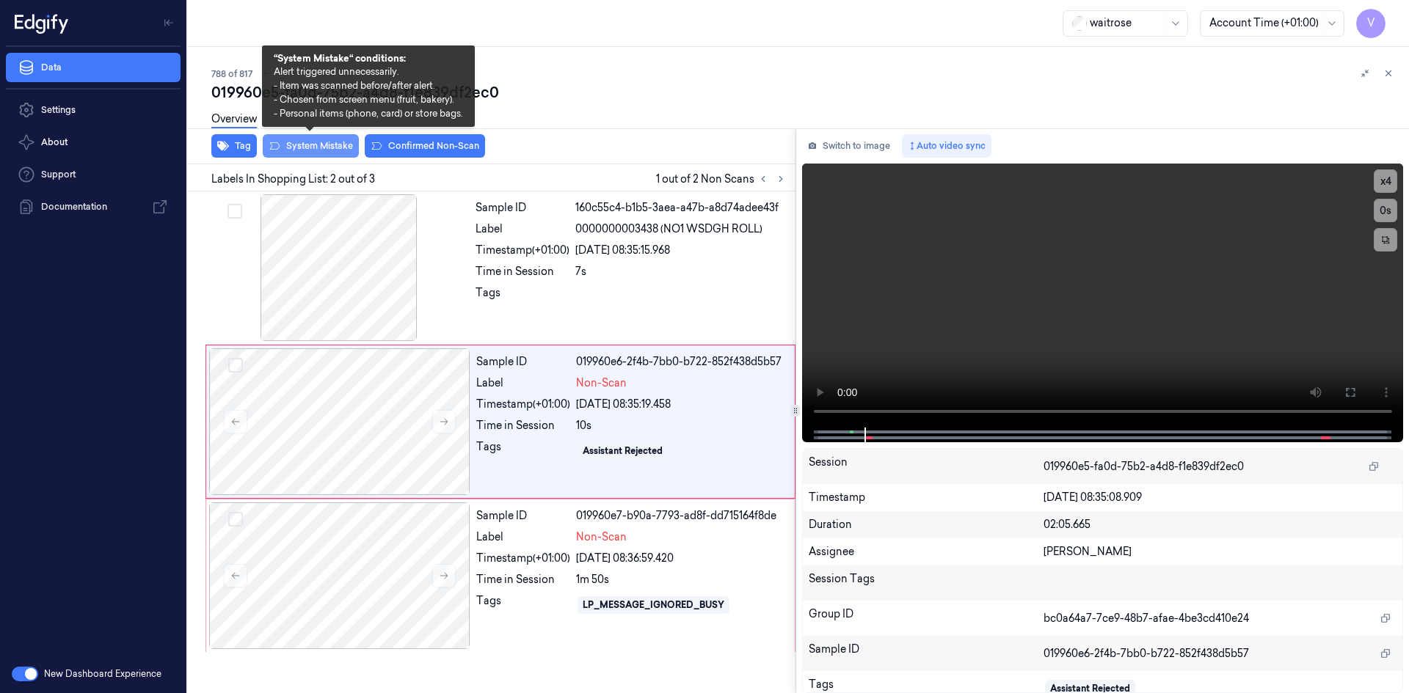
click at [339, 143] on button "System Mistake" at bounding box center [311, 145] width 96 height 23
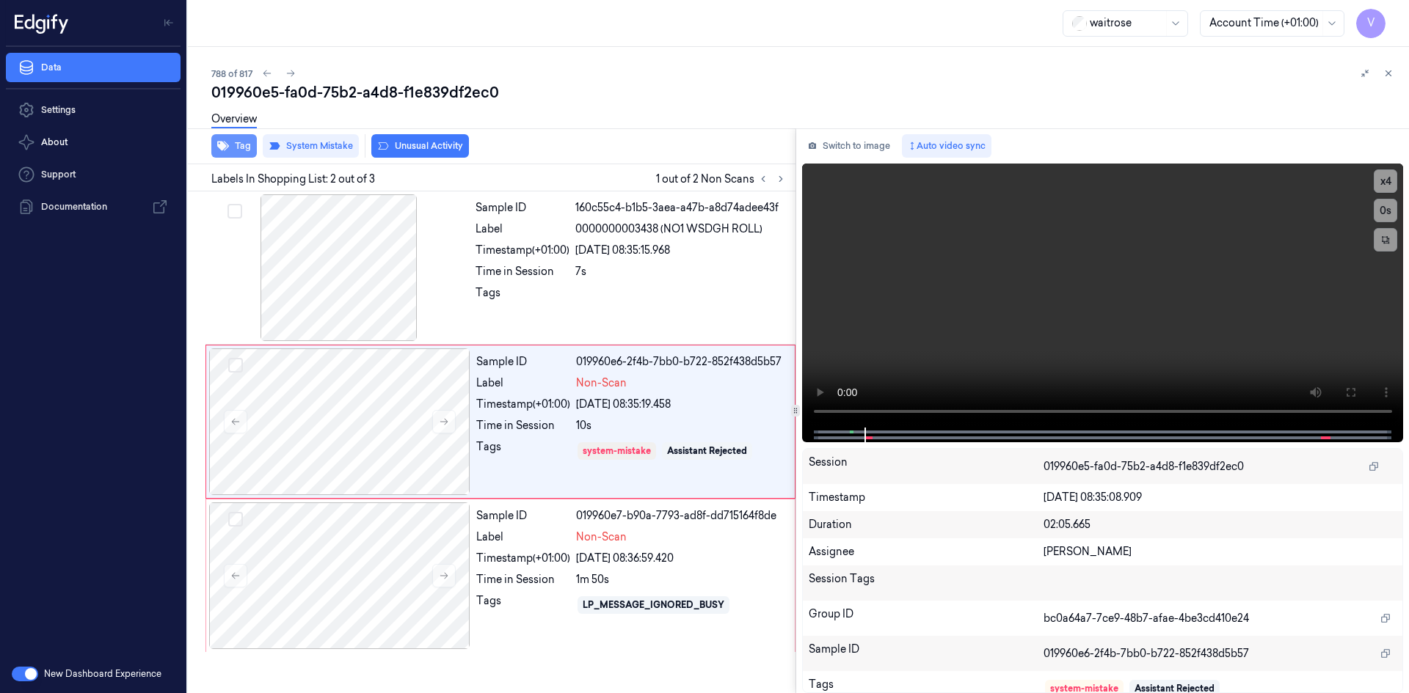
click at [236, 145] on button "Tag" at bounding box center [233, 145] width 45 height 23
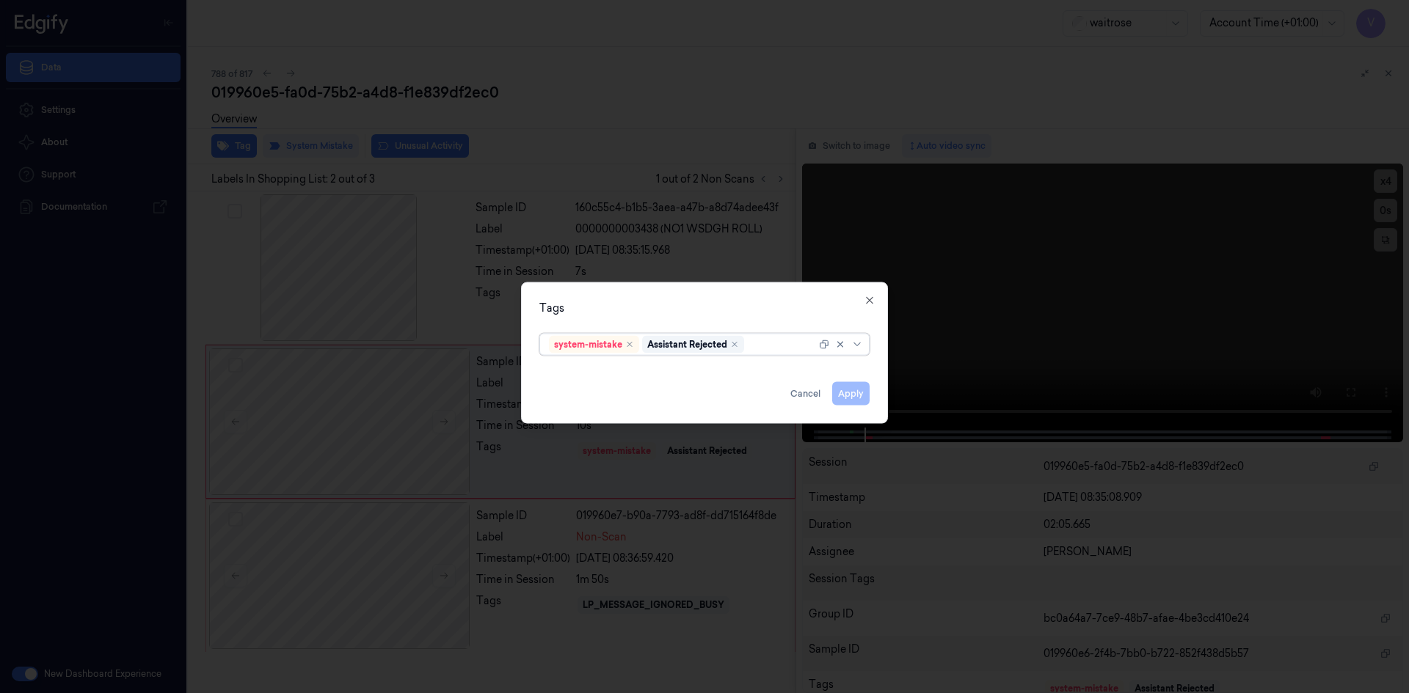
click at [778, 349] on div at bounding box center [781, 344] width 69 height 15
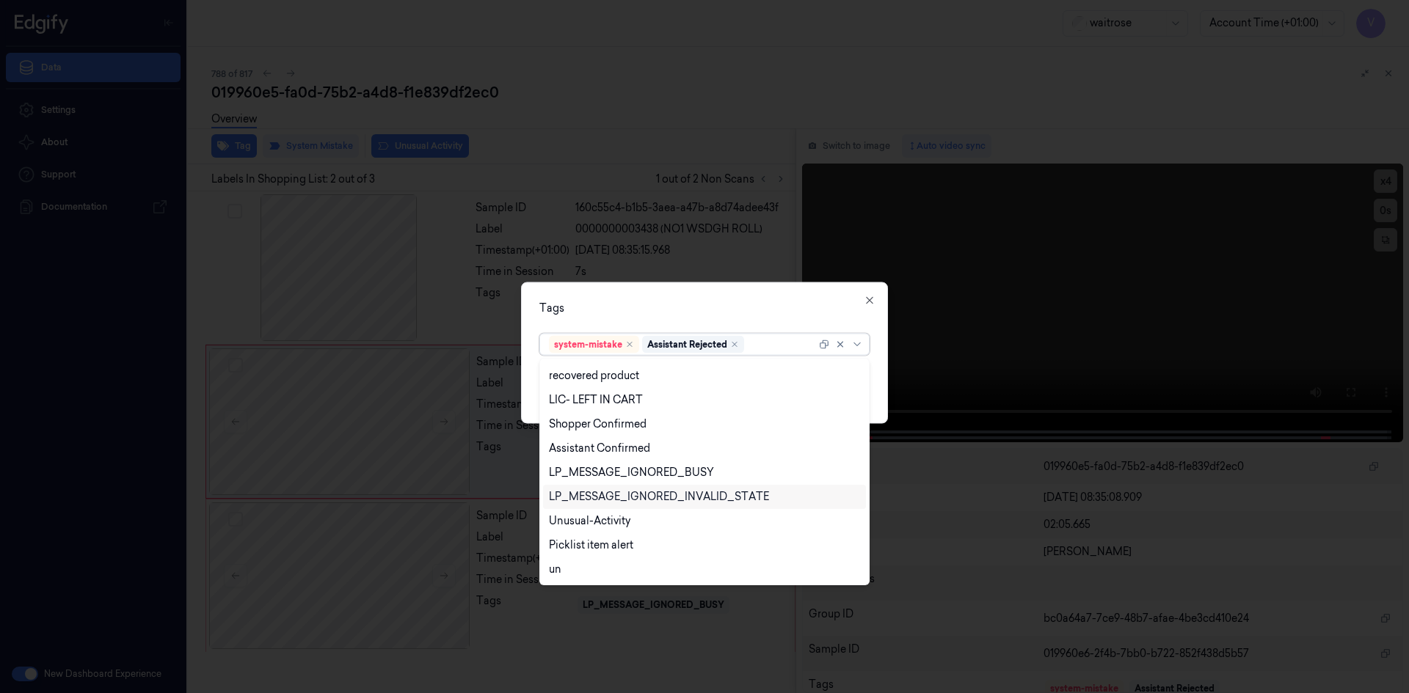
scroll to position [313, 0]
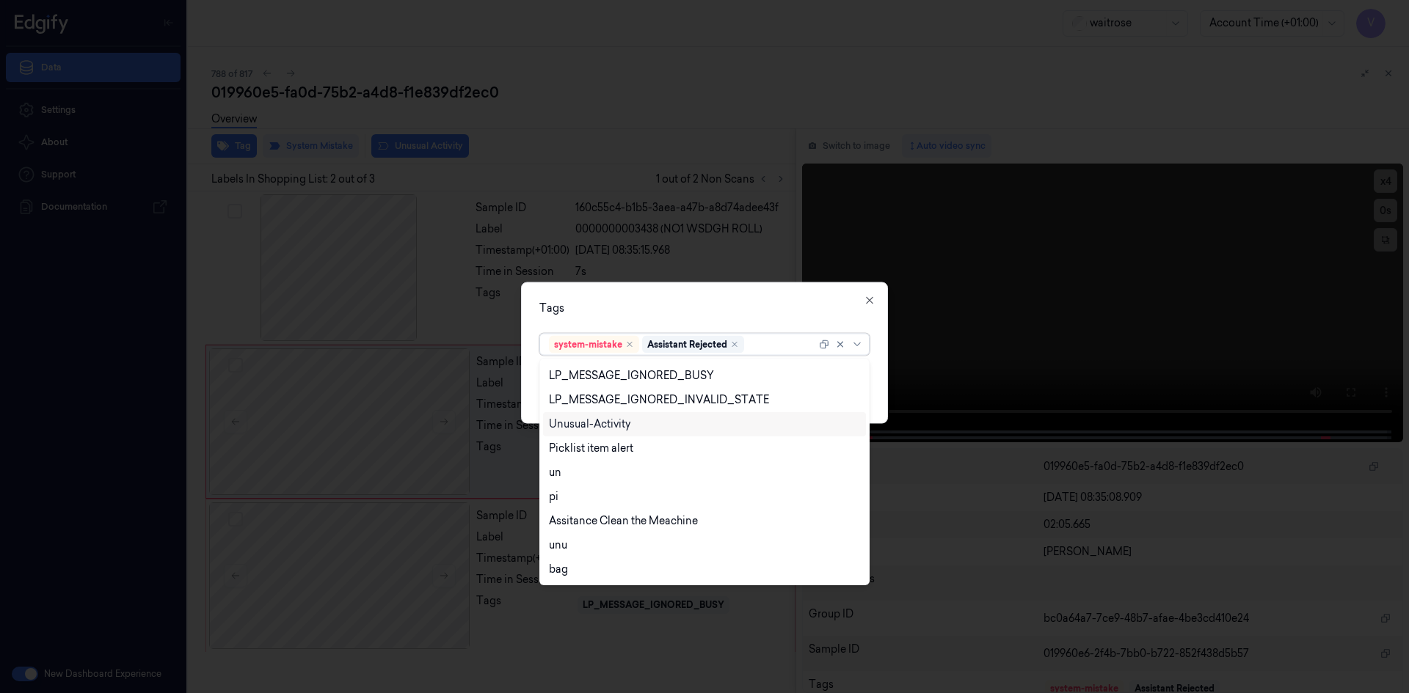
click at [607, 421] on div "Unusual-Activity" at bounding box center [589, 424] width 81 height 15
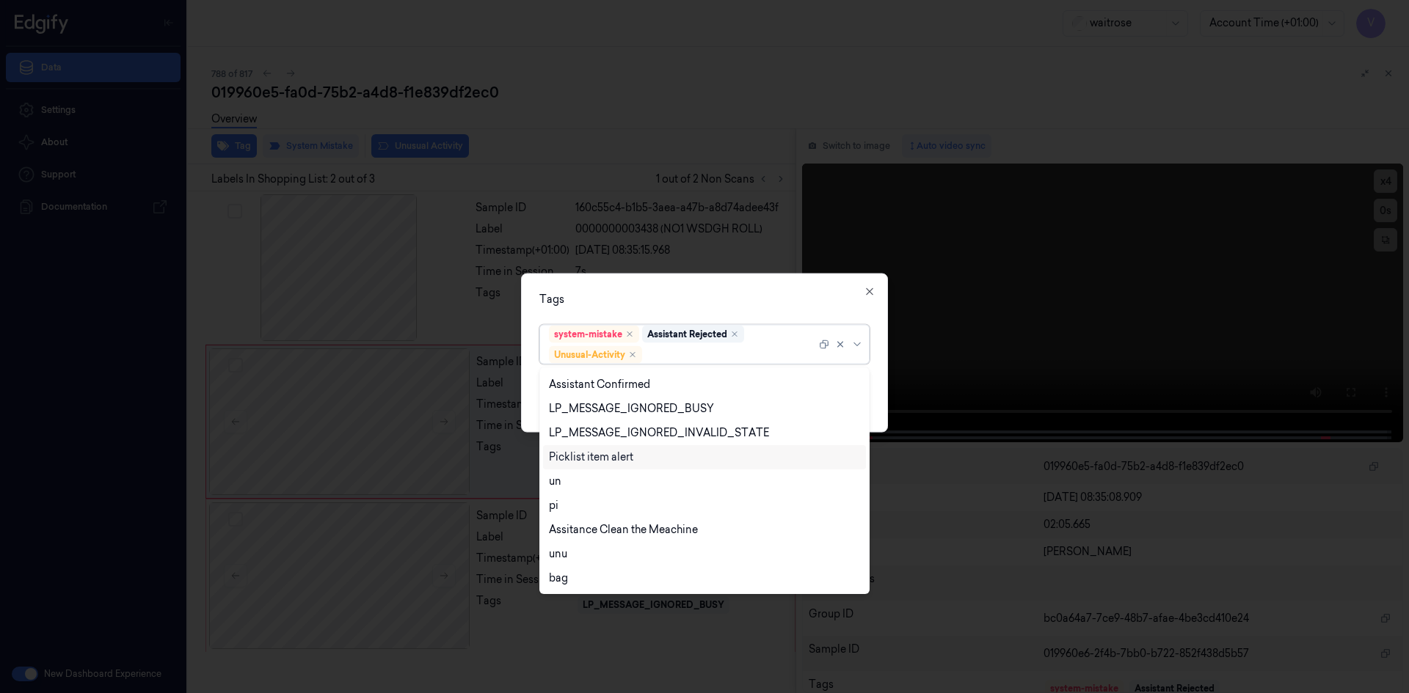
click at [585, 456] on div "Picklist item alert" at bounding box center [591, 457] width 84 height 15
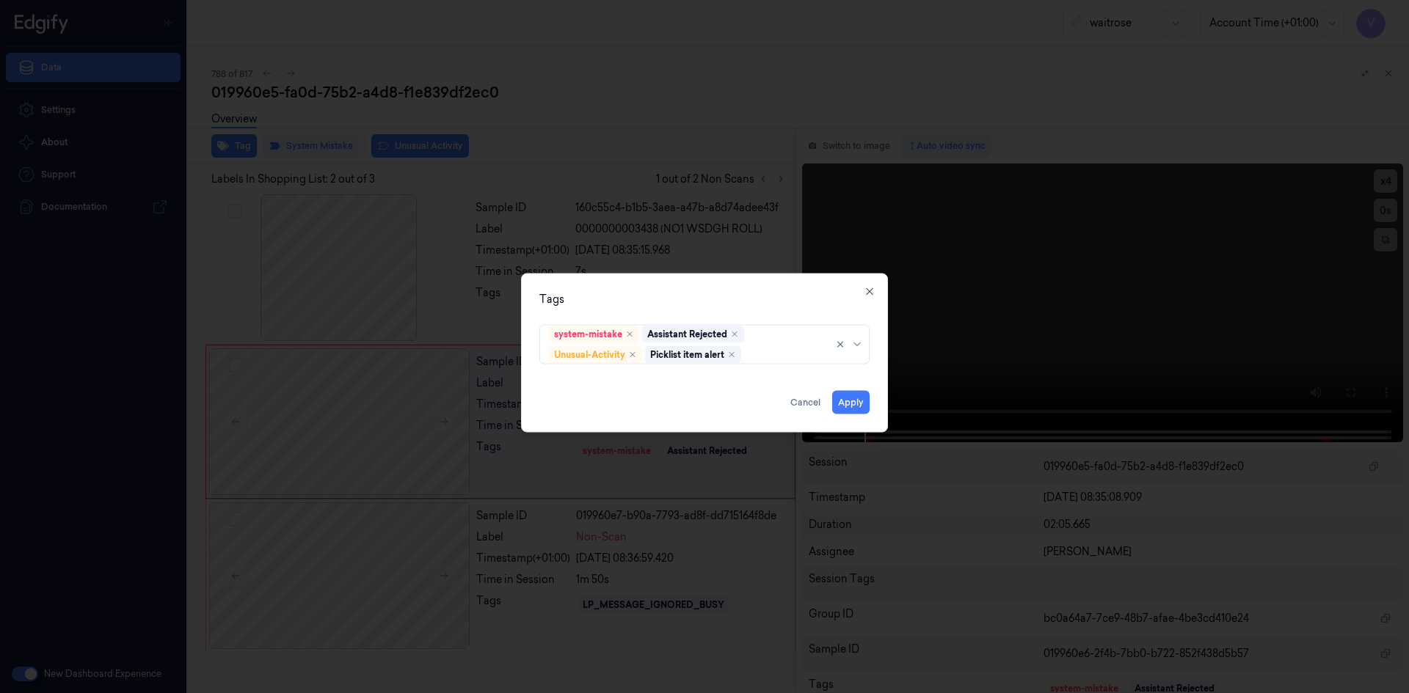
drag, startPoint x: 670, startPoint y: 286, endPoint x: 804, endPoint y: 367, distance: 156.6
click at [682, 299] on div "Tags system-mistake Assistant Rejected Unusual-Activity Picklist item alert App…" at bounding box center [704, 352] width 367 height 159
click at [855, 403] on button "Apply" at bounding box center [850, 401] width 37 height 23
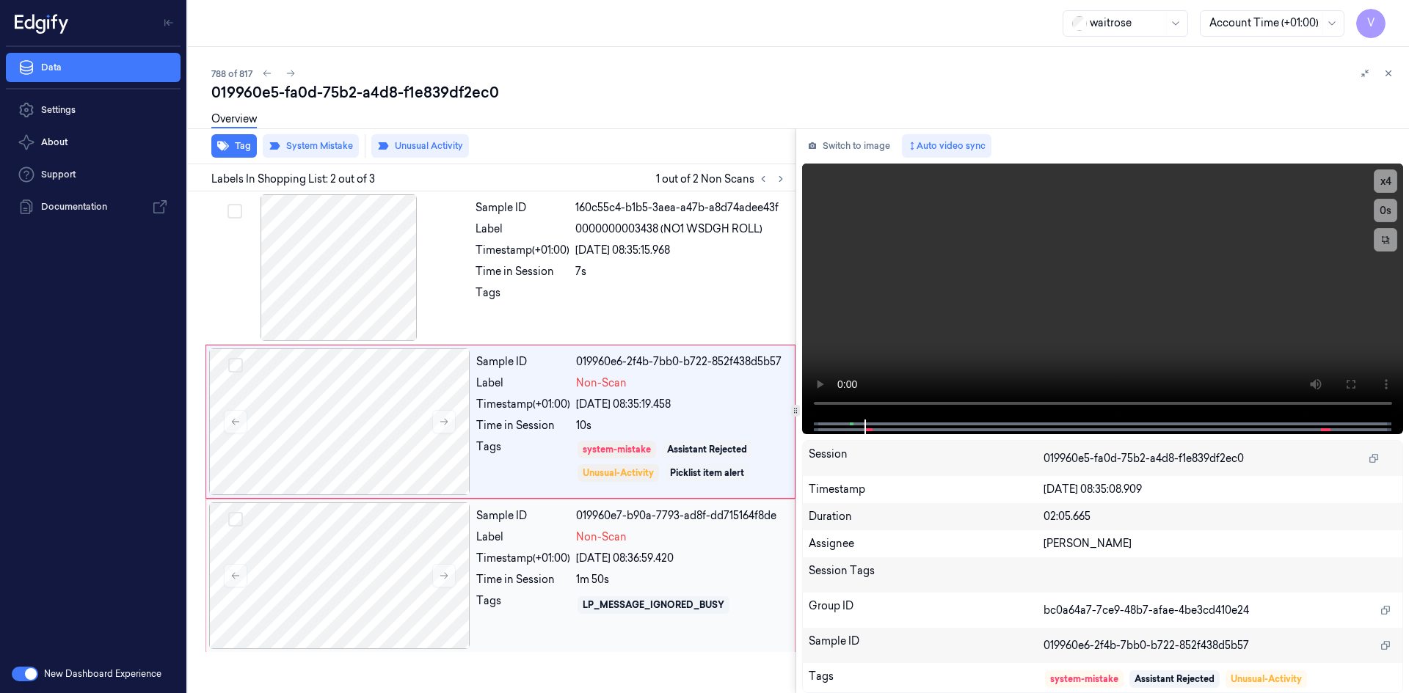
click at [549, 621] on div "Sample ID 019960e7-b90a-7793-ad8f-dd715164f8de Label Non-Scan Timestamp (+01:00…" at bounding box center [630, 576] width 321 height 147
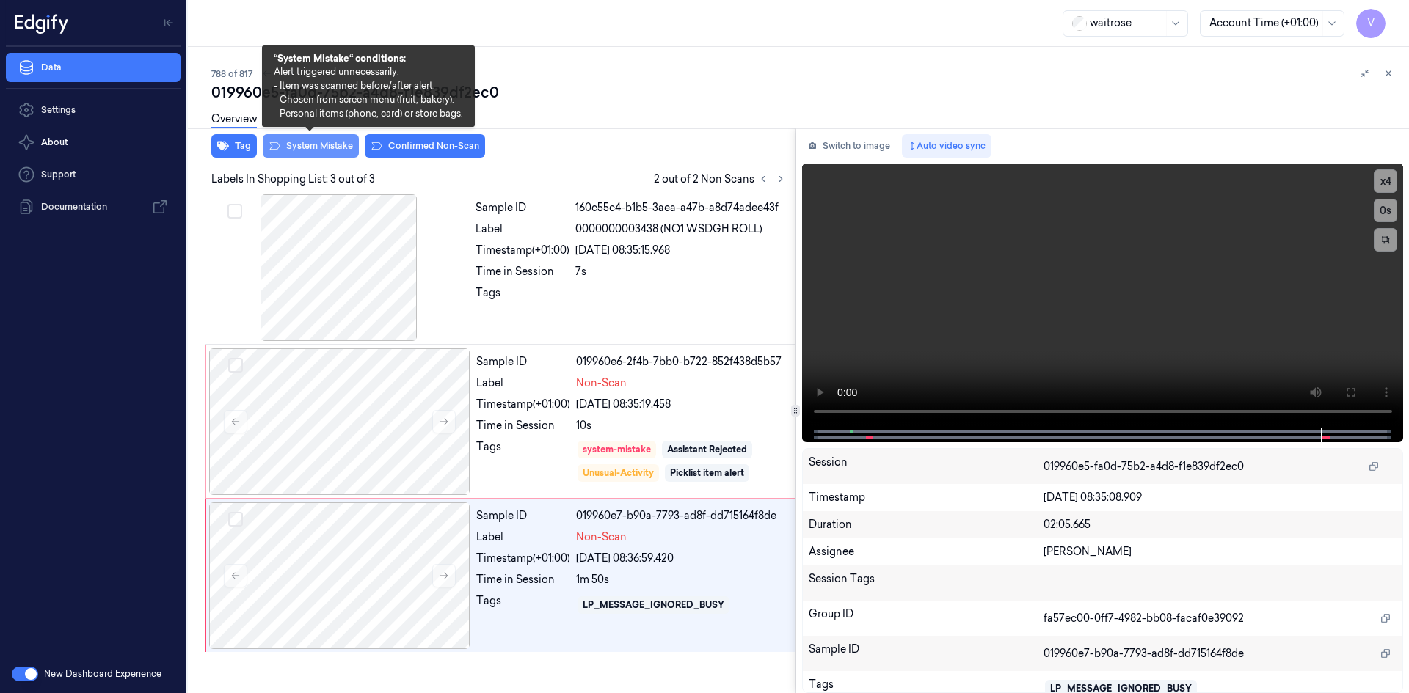
click at [315, 146] on button "System Mistake" at bounding box center [311, 145] width 96 height 23
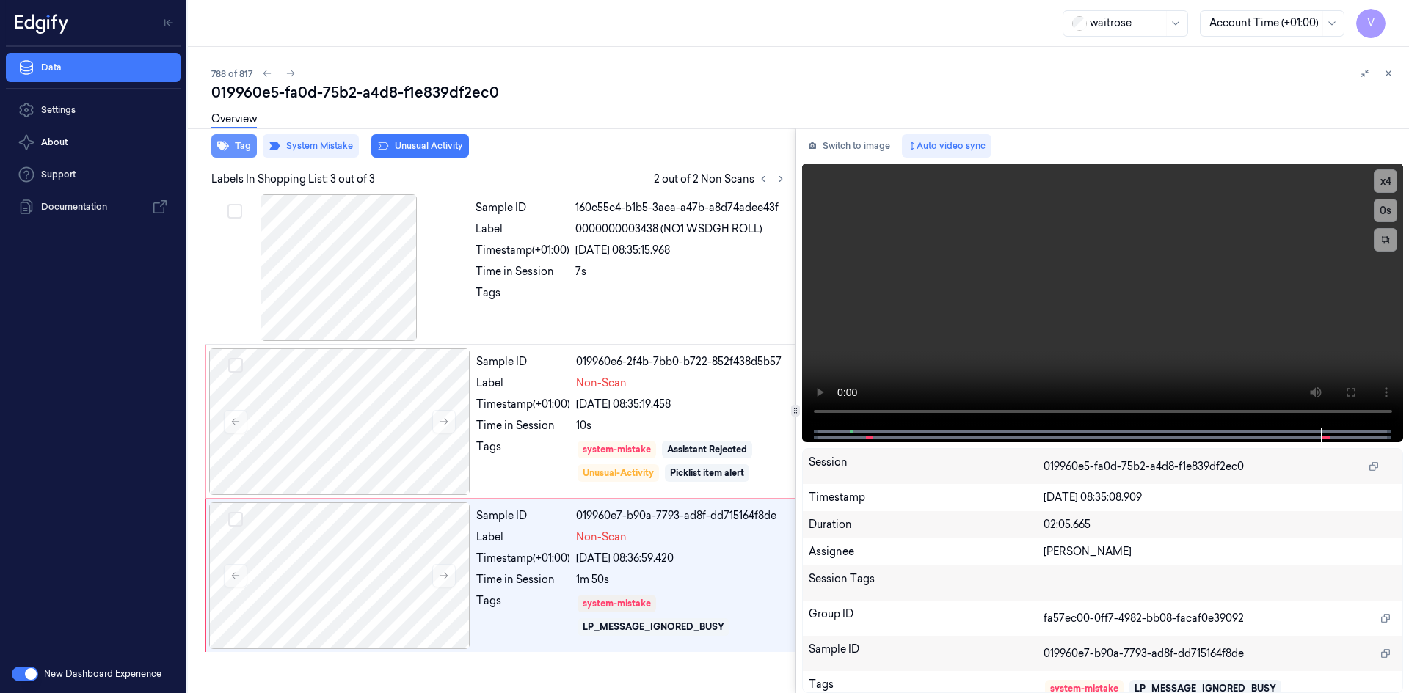
click at [243, 147] on button "Tag" at bounding box center [233, 145] width 45 height 23
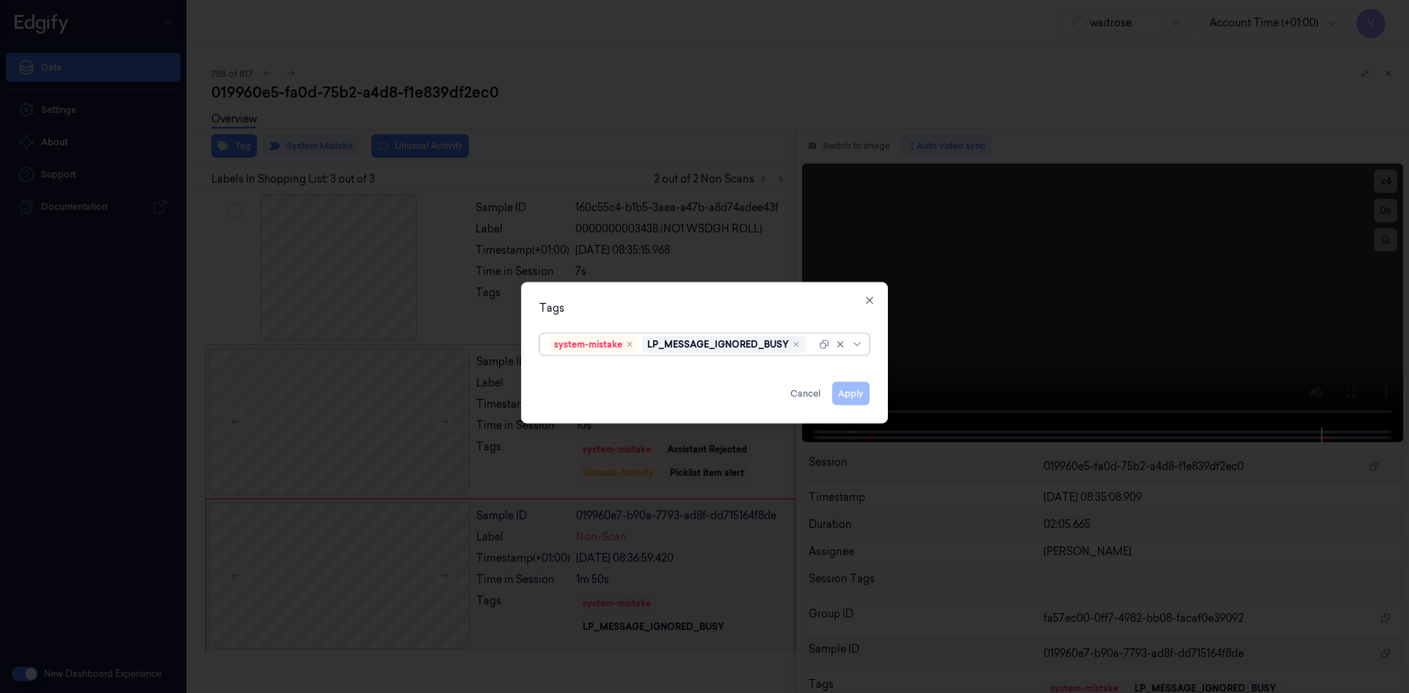
click at [811, 349] on input "text" at bounding box center [809, 344] width 2 height 15
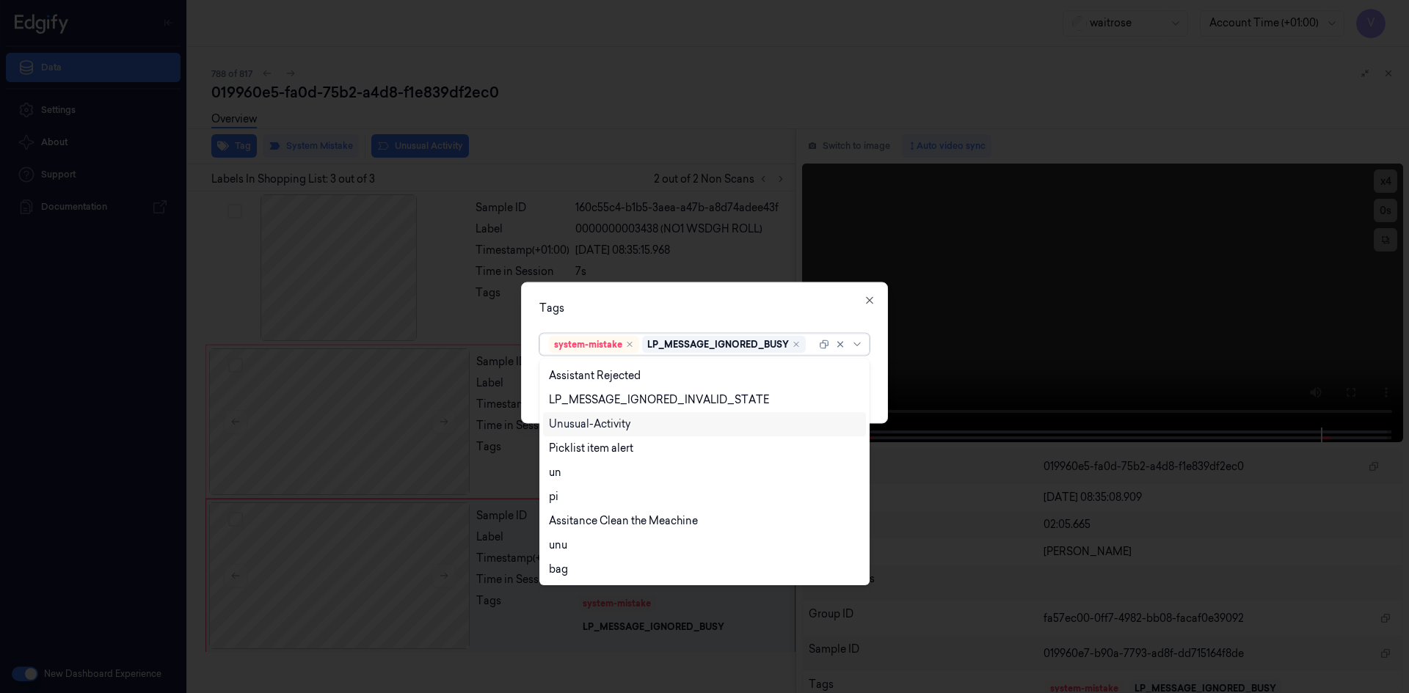
click at [595, 429] on div "Unusual-Activity" at bounding box center [589, 424] width 81 height 15
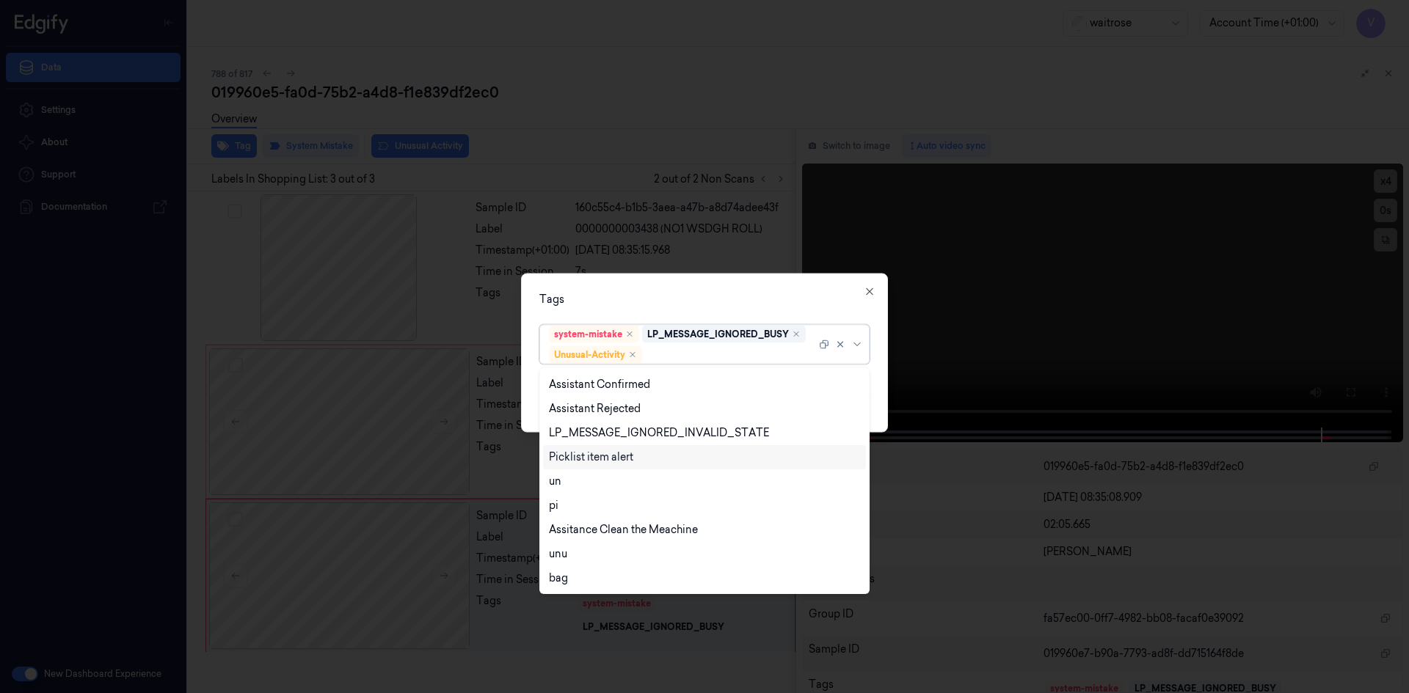
click at [583, 461] on div "Picklist item alert" at bounding box center [591, 457] width 84 height 15
click at [692, 300] on div "Tags" at bounding box center [704, 298] width 330 height 15
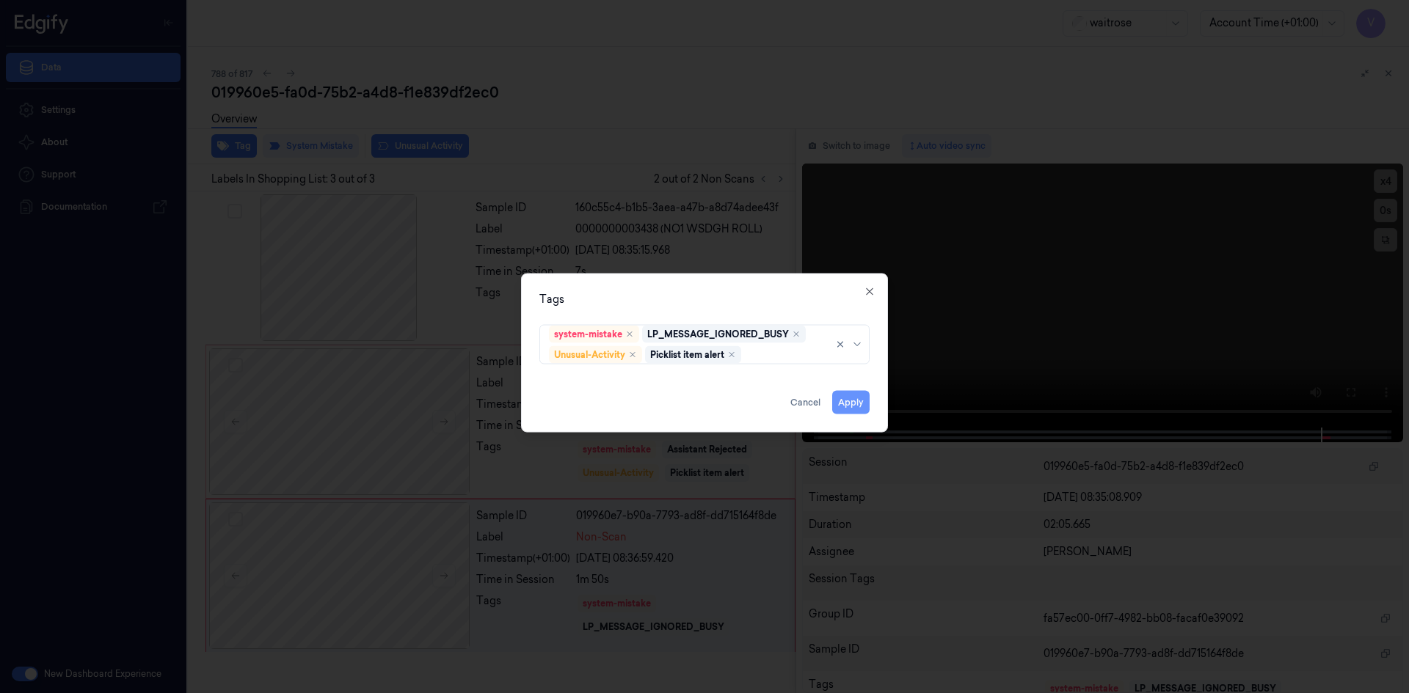
click at [841, 401] on button "Apply" at bounding box center [850, 401] width 37 height 23
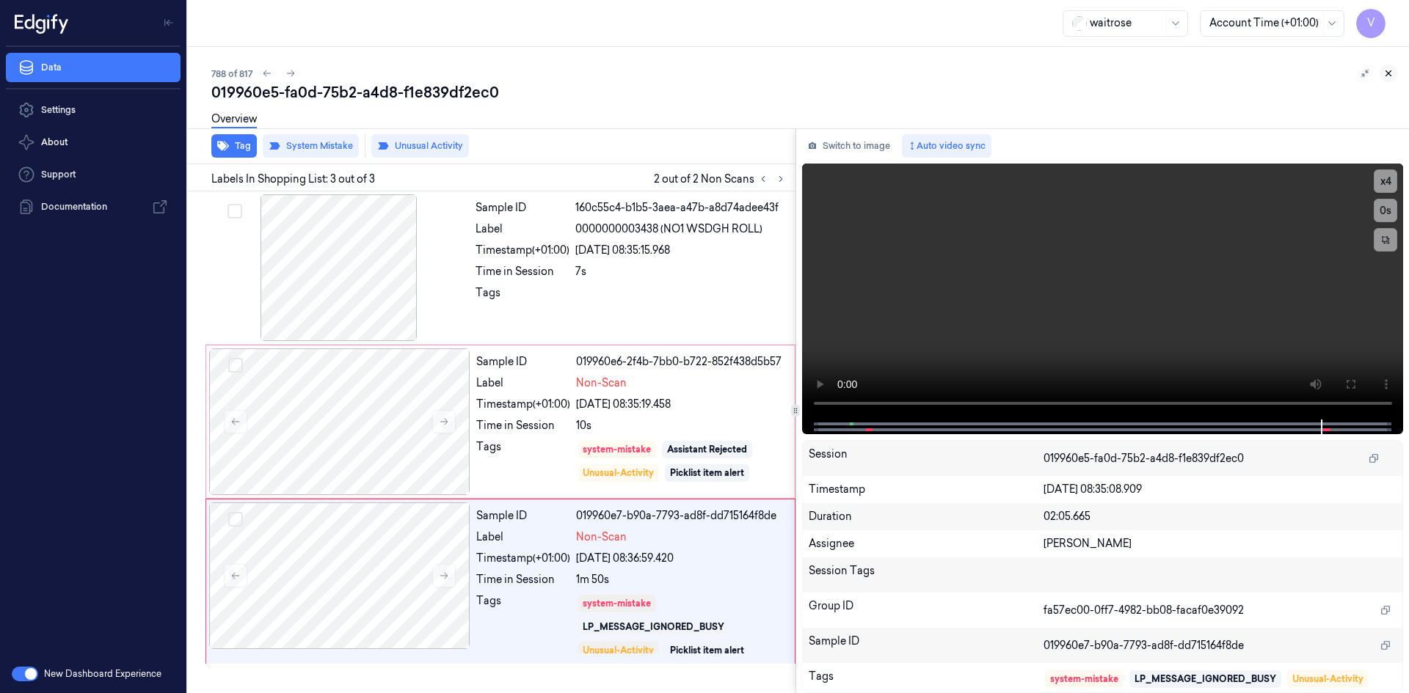
click at [1387, 70] on icon at bounding box center [1388, 73] width 10 height 10
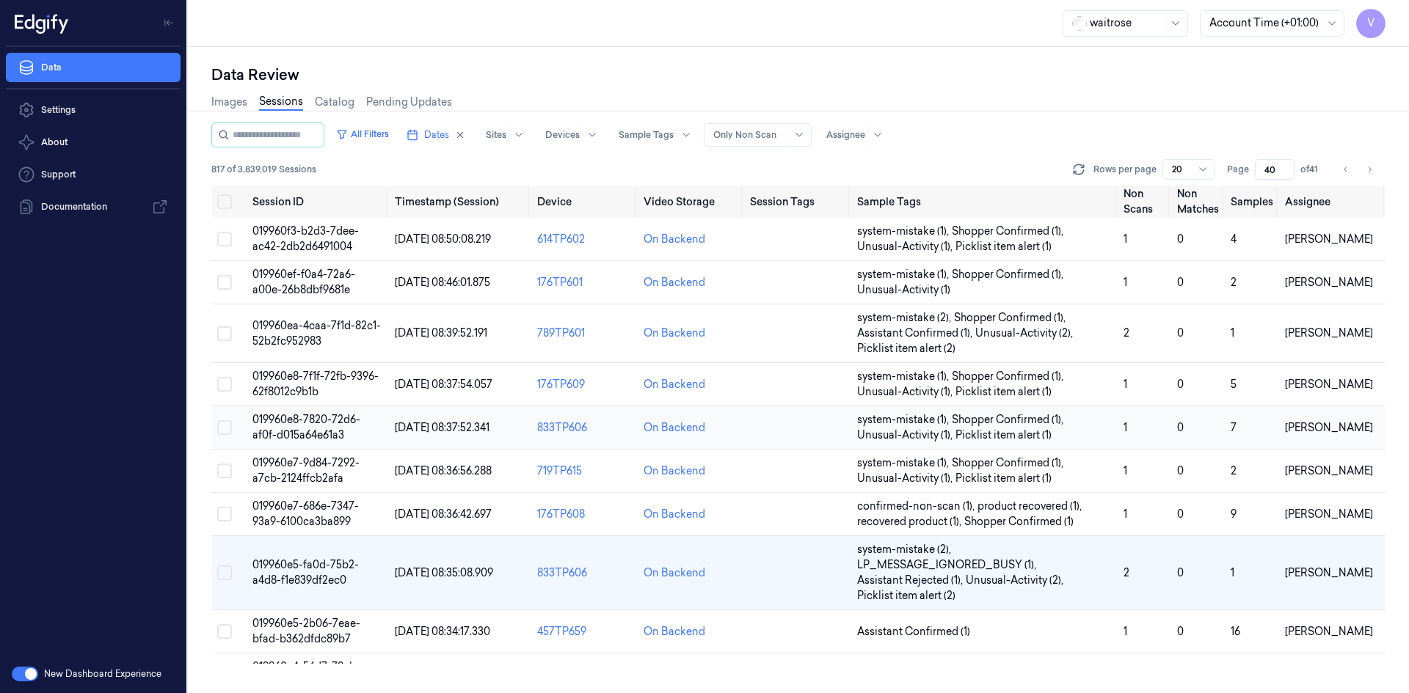
scroll to position [149, 0]
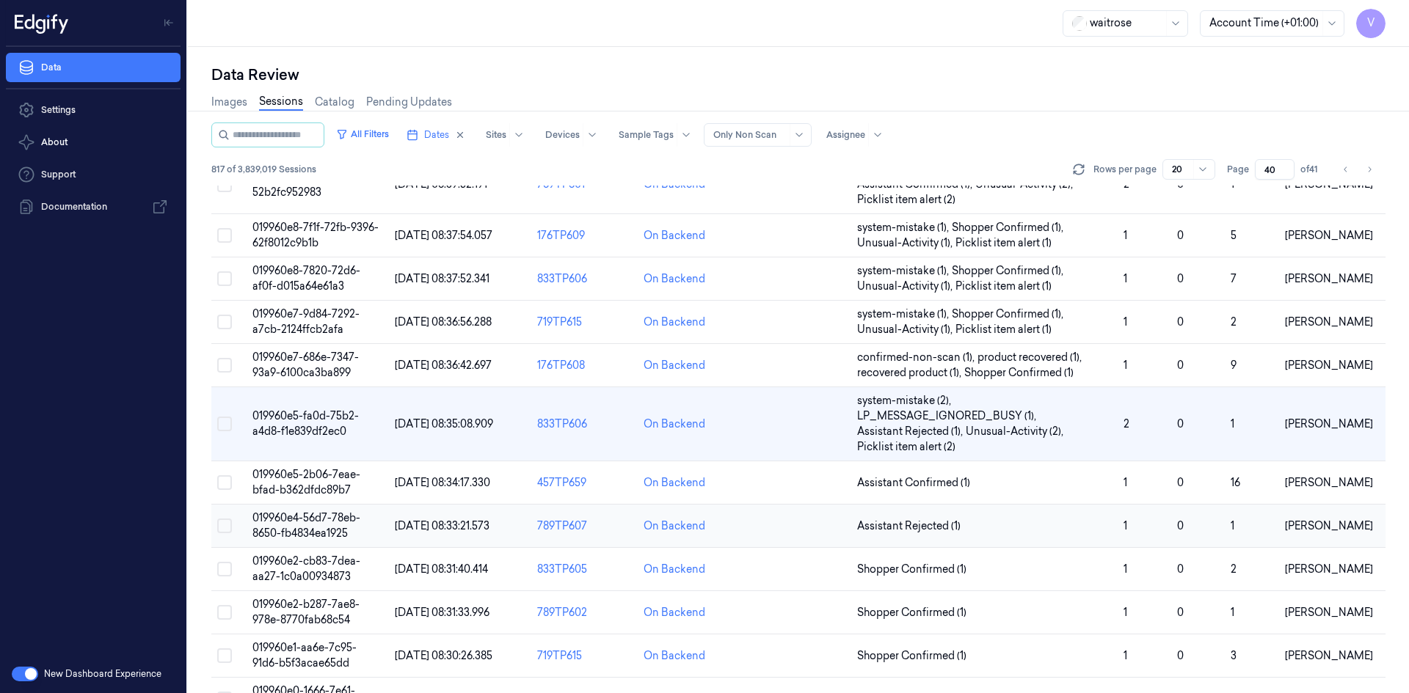
click at [313, 530] on span "019960e4-56d7-78eb-8650-fb4834ea1925" at bounding box center [306, 525] width 108 height 29
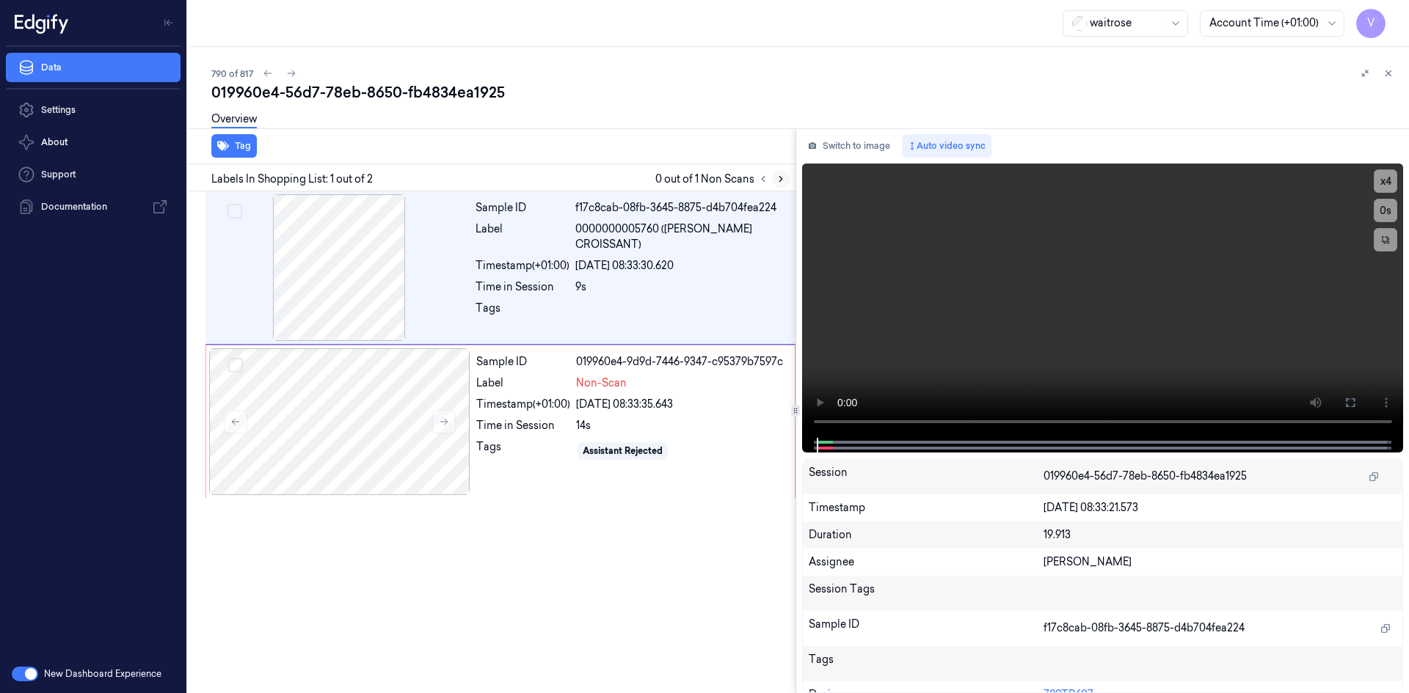
click at [782, 180] on icon at bounding box center [780, 179] width 10 height 10
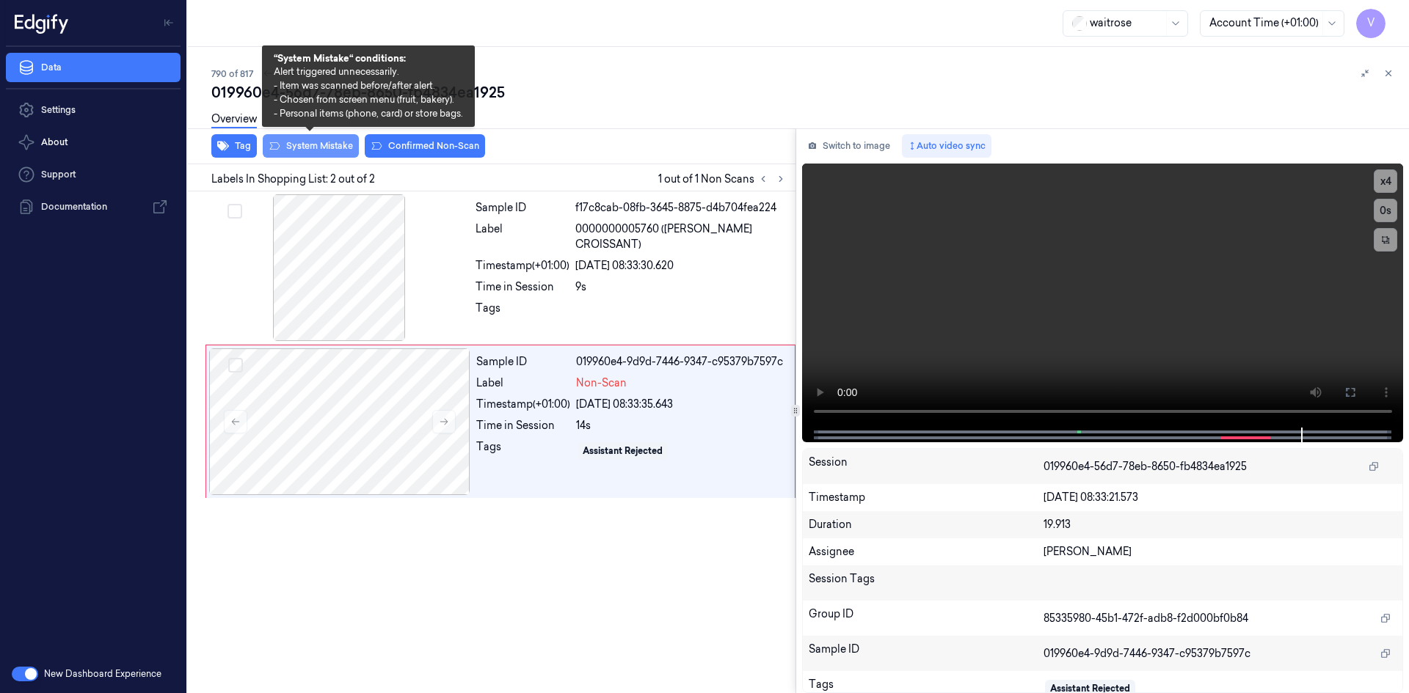
click at [338, 141] on button "System Mistake" at bounding box center [311, 145] width 96 height 23
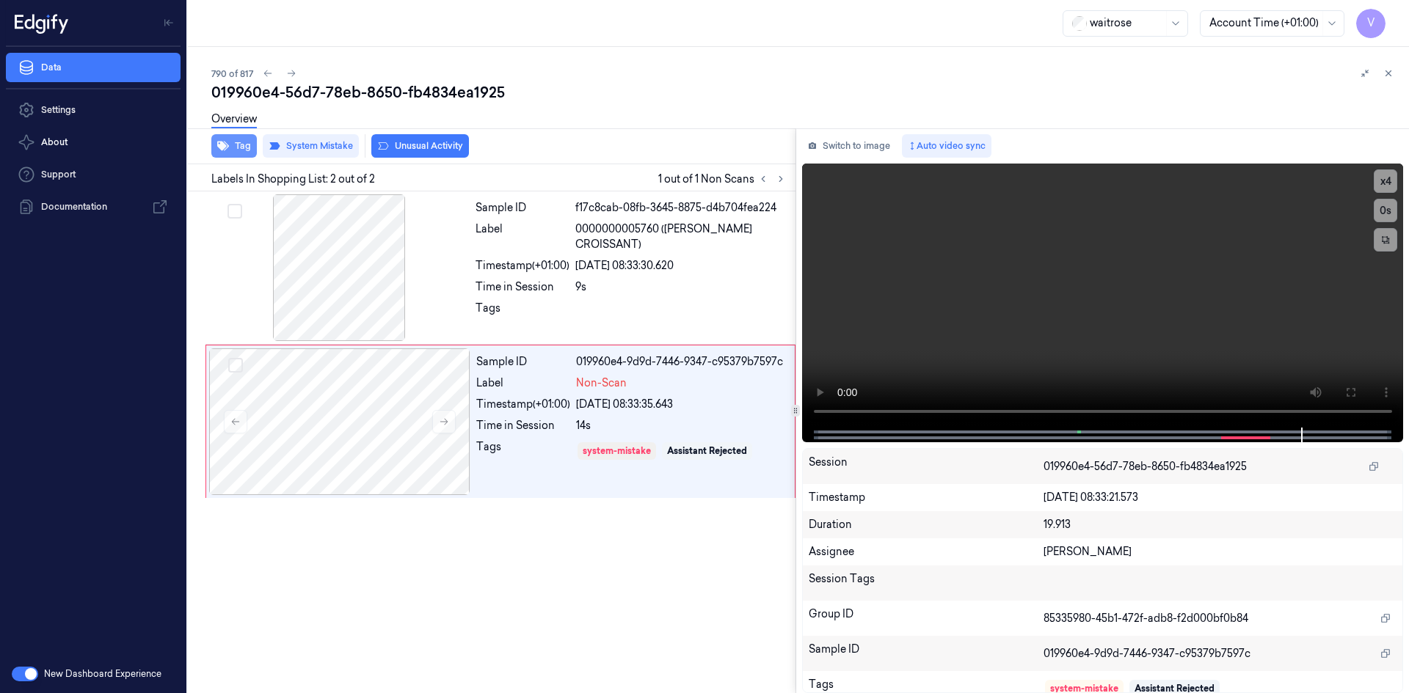
click at [245, 145] on button "Tag" at bounding box center [233, 145] width 45 height 23
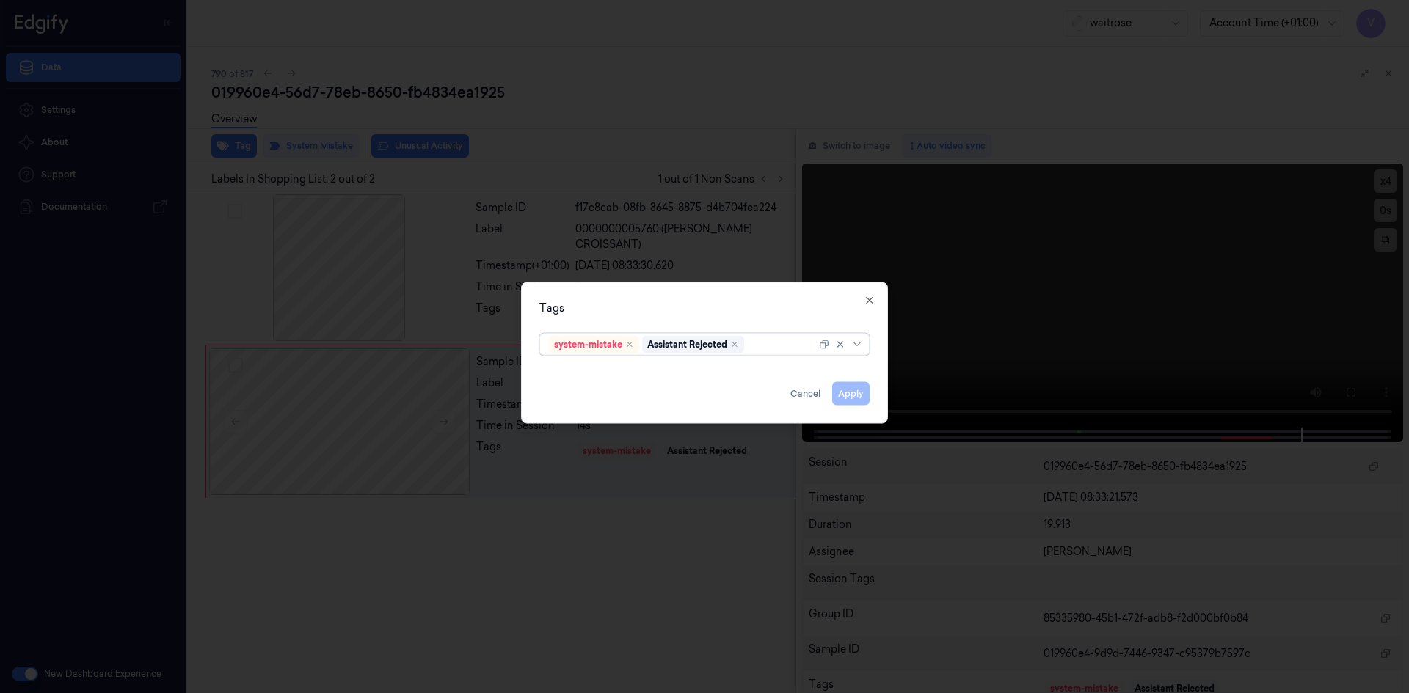
click at [764, 350] on div at bounding box center [781, 344] width 69 height 15
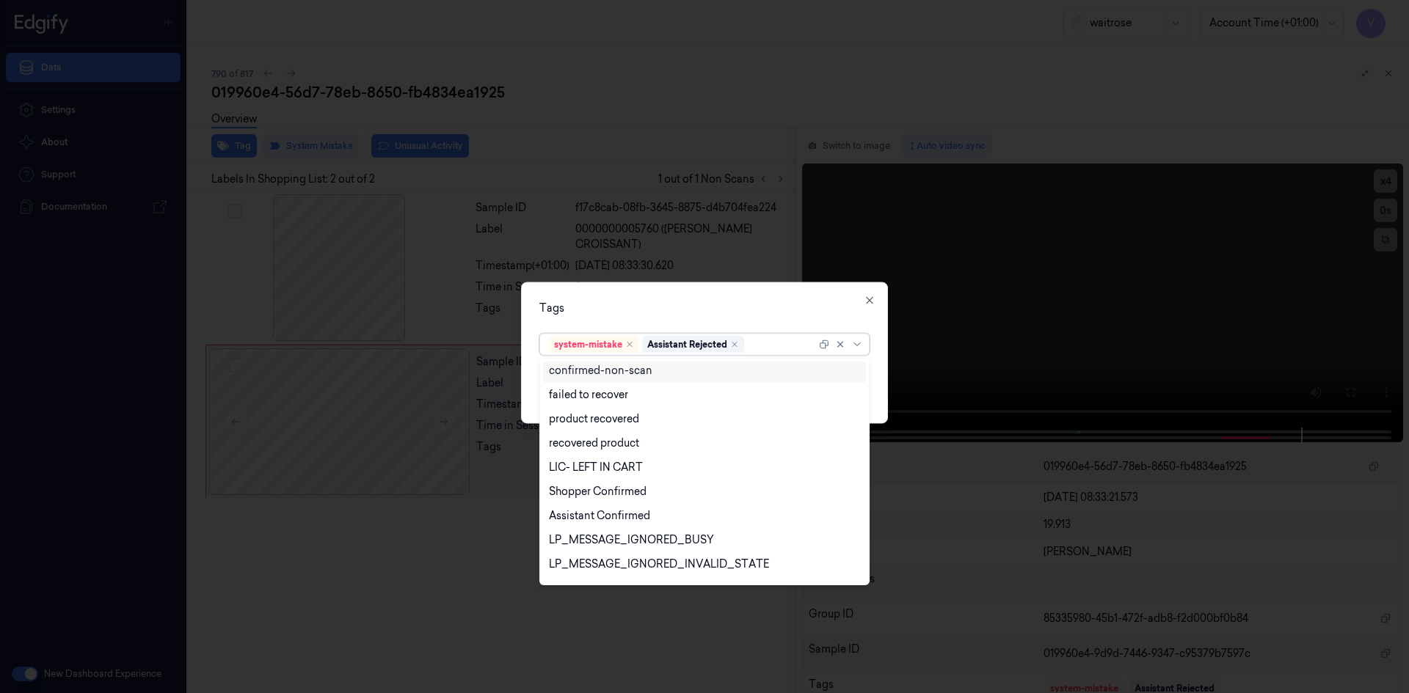
scroll to position [216, 0]
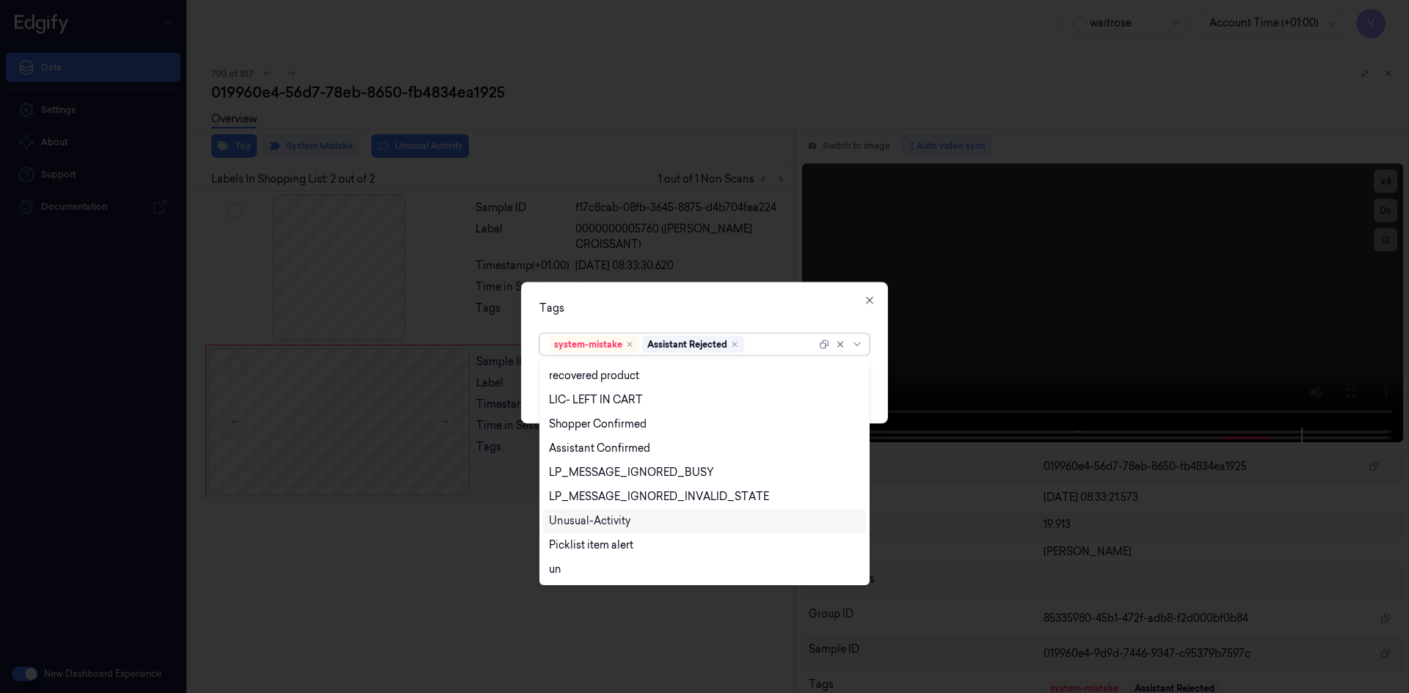
click at [610, 524] on div "Unusual-Activity" at bounding box center [589, 521] width 81 height 15
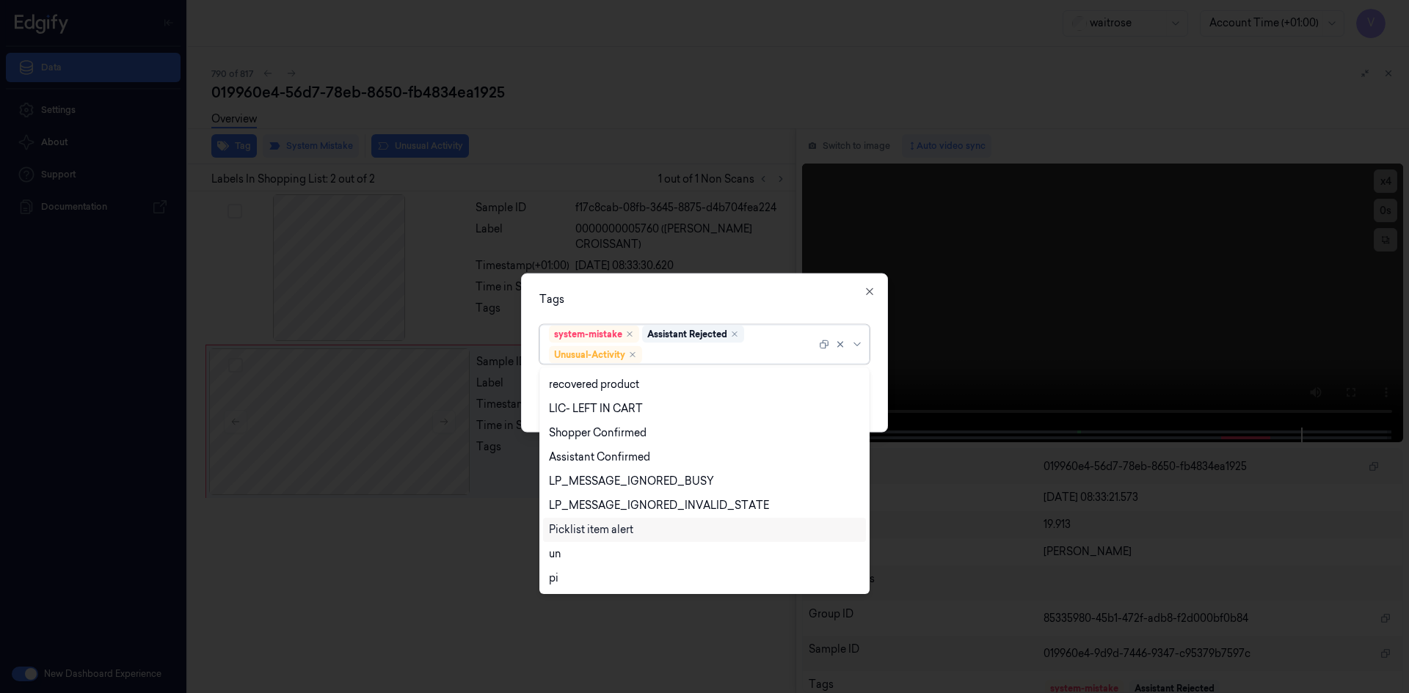
click at [607, 533] on div "Picklist item alert" at bounding box center [591, 529] width 84 height 15
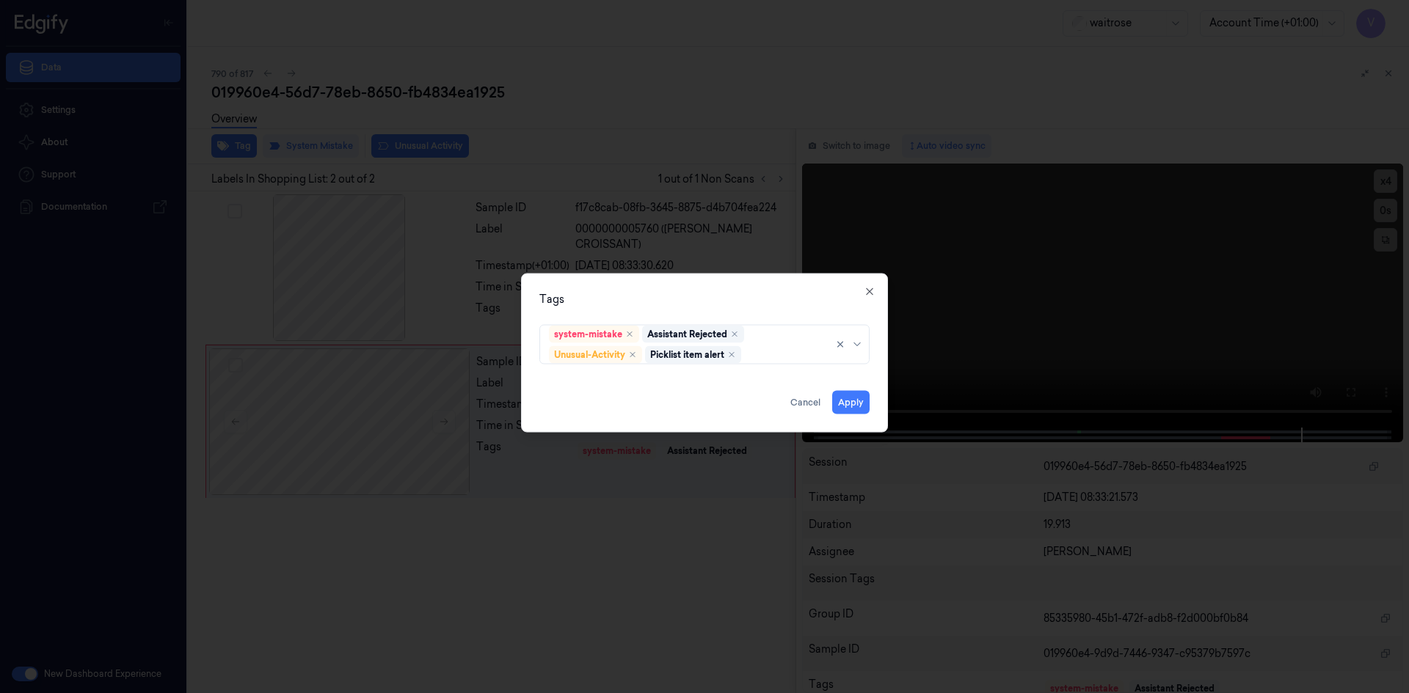
click at [712, 283] on div "Tags system-mistake Assistant Rejected Unusual-Activity Picklist item alert App…" at bounding box center [704, 352] width 367 height 159
click at [853, 401] on button "Apply" at bounding box center [850, 401] width 37 height 23
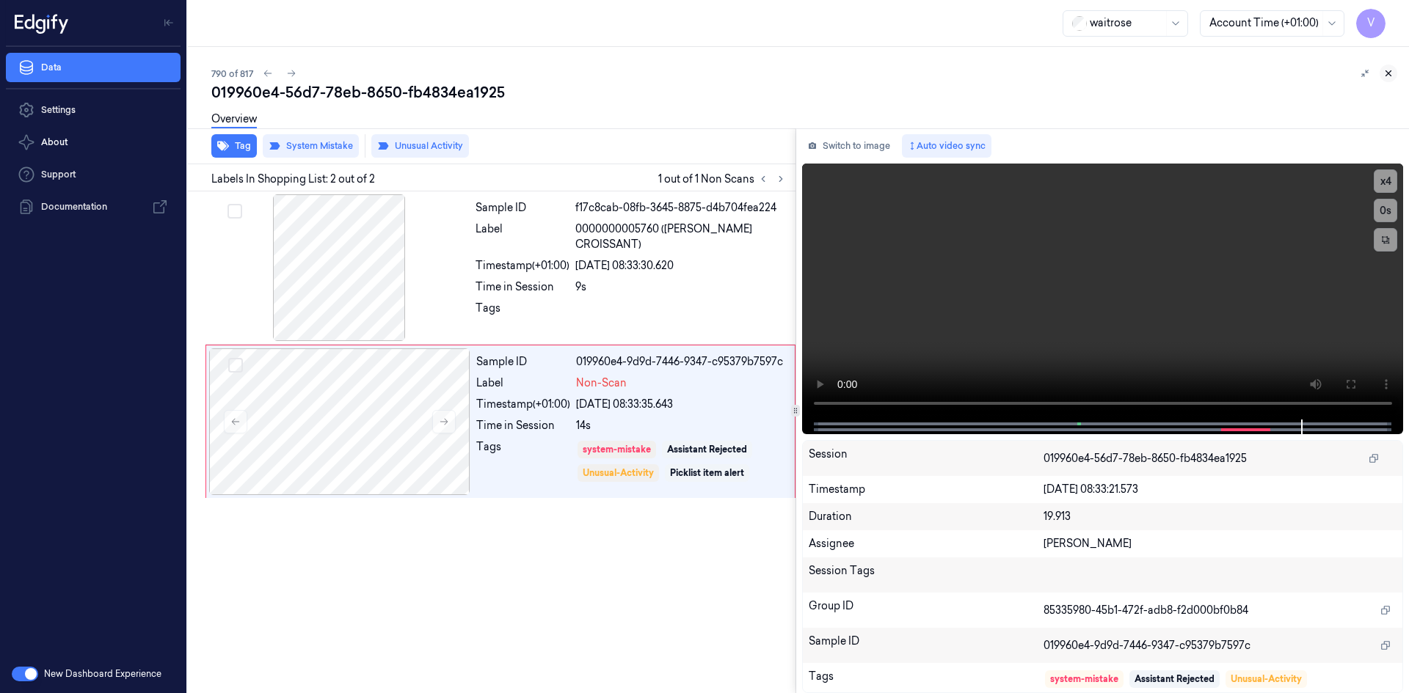
click at [1390, 67] on button at bounding box center [1388, 74] width 18 height 18
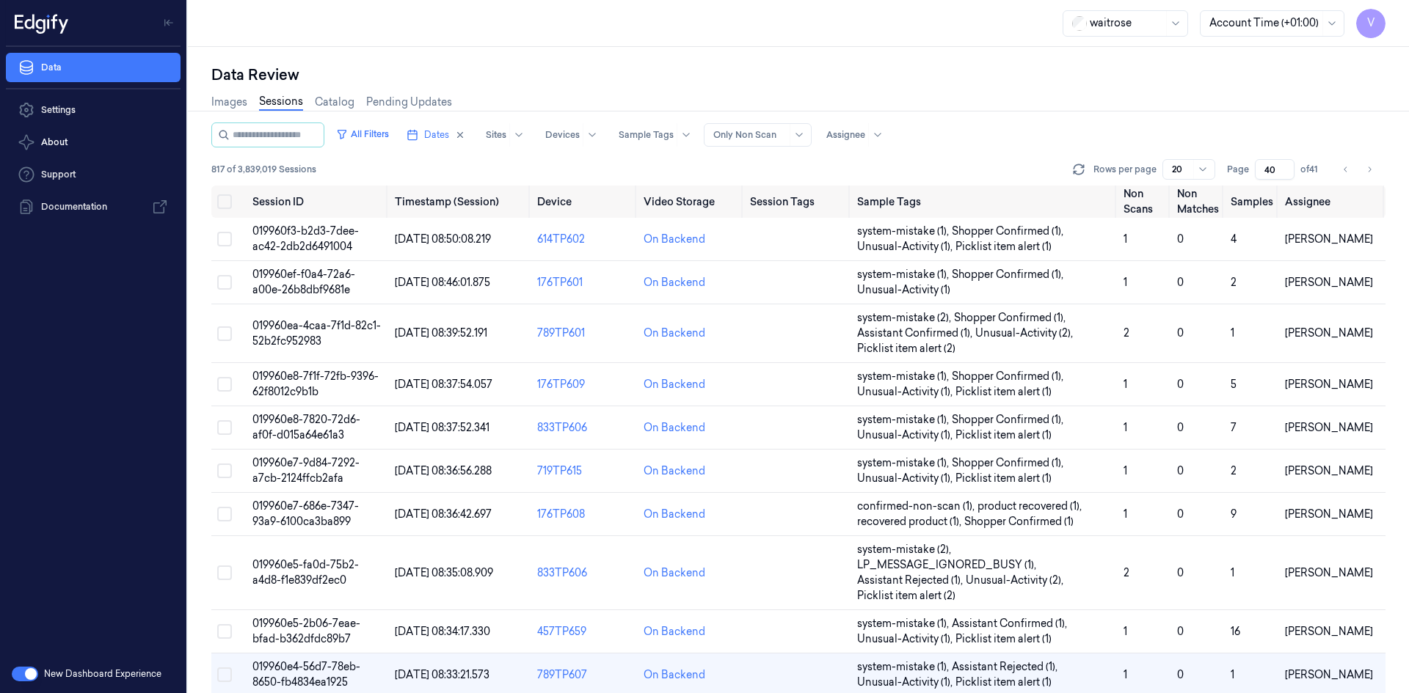
scroll to position [251, 0]
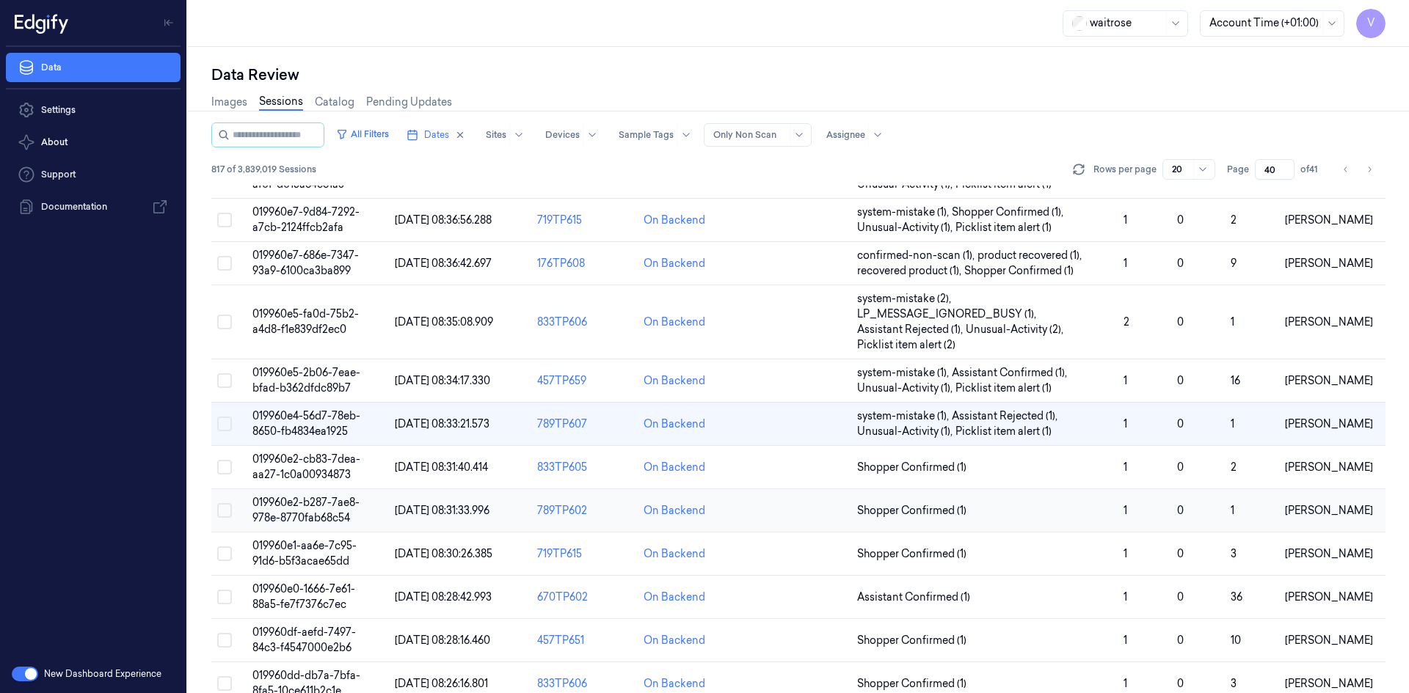
click at [329, 525] on td "019960e2-b287-7ae8-978e-8770fab68c54" at bounding box center [318, 510] width 142 height 43
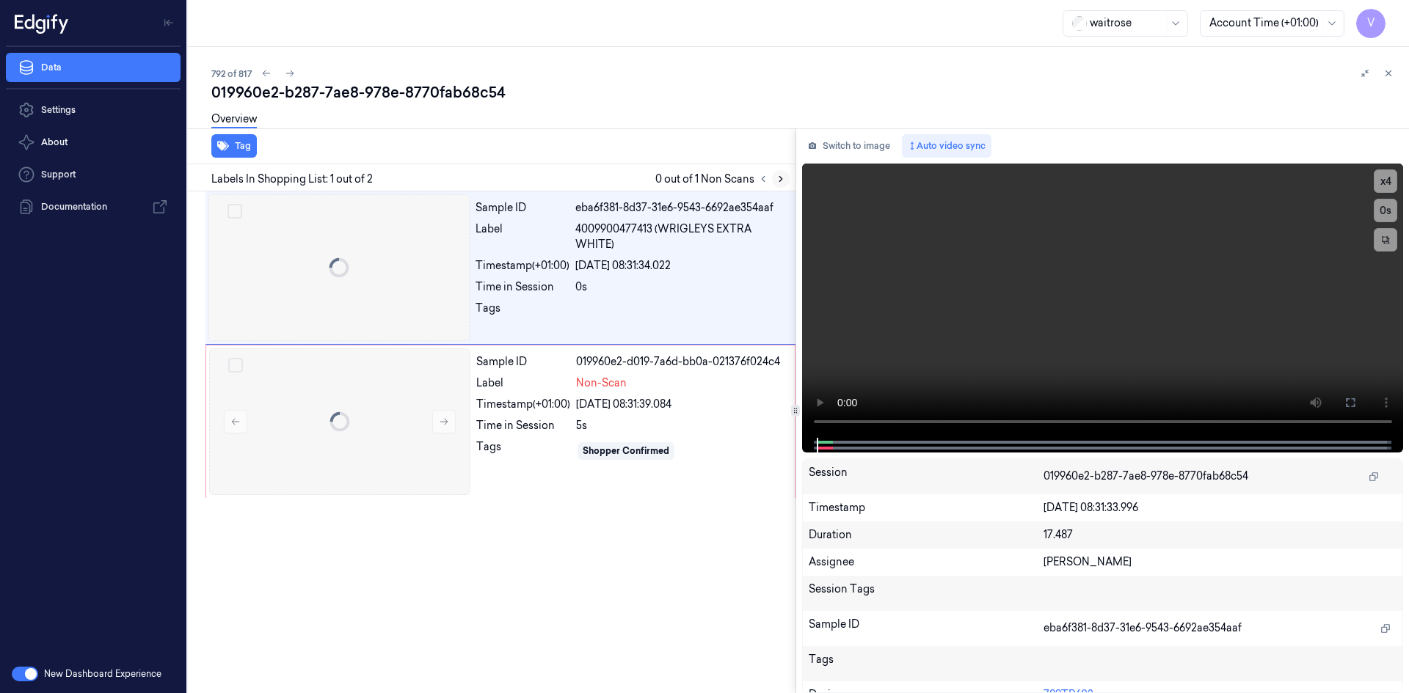
click at [781, 180] on icon at bounding box center [780, 179] width 3 height 5
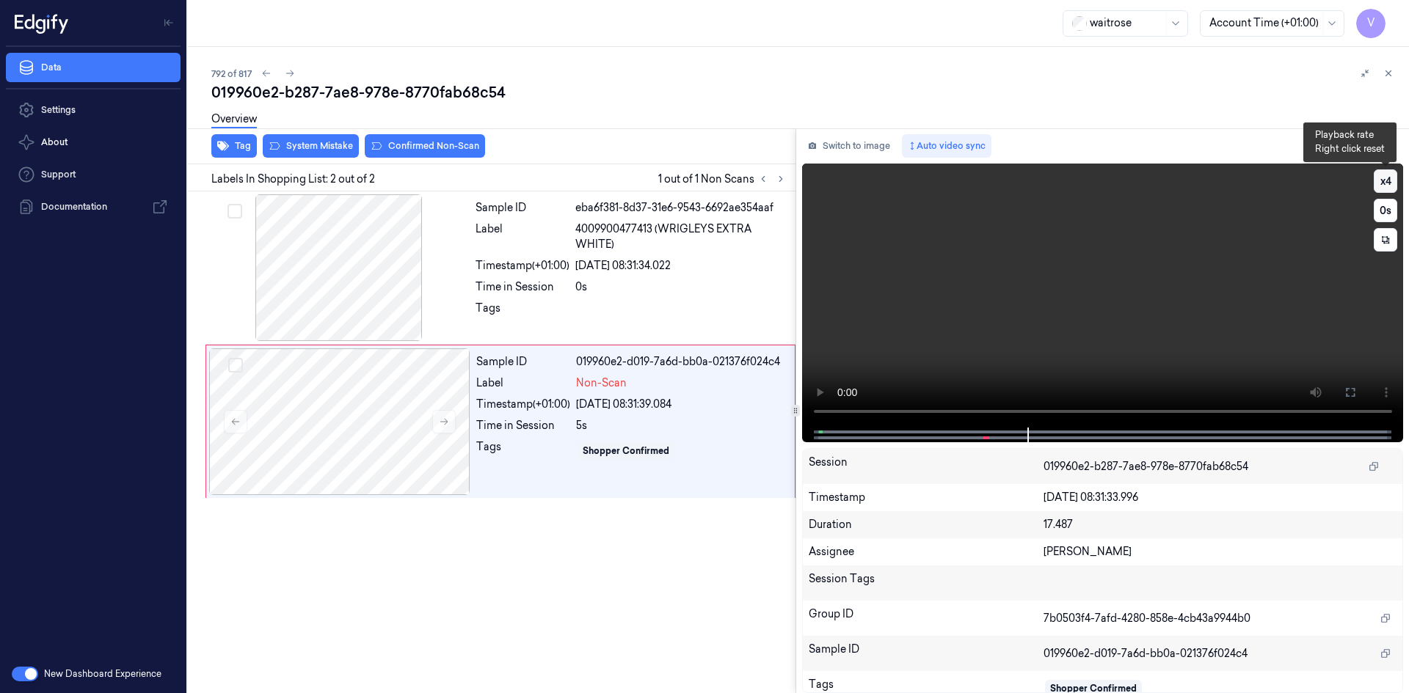
click at [1384, 177] on button "x 4" at bounding box center [1384, 180] width 23 height 23
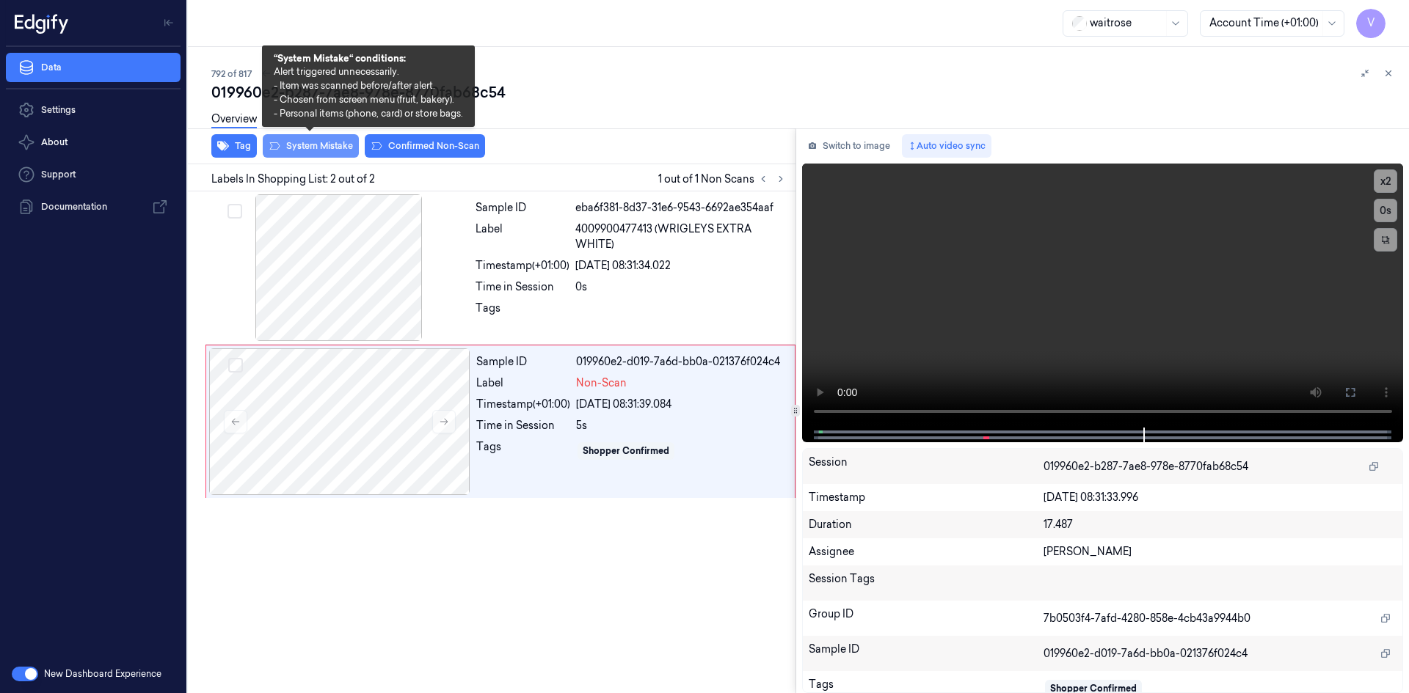
click at [338, 142] on button "System Mistake" at bounding box center [311, 145] width 96 height 23
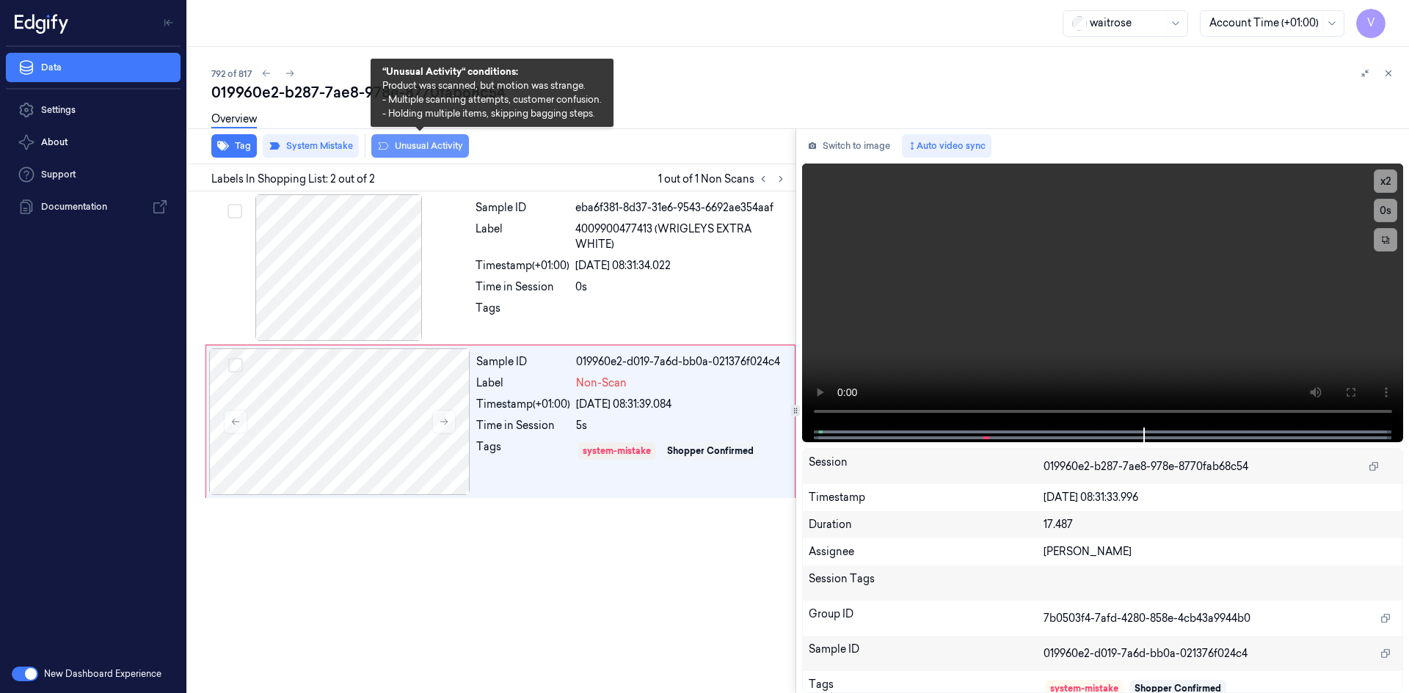
click at [433, 144] on button "Unusual Activity" at bounding box center [420, 145] width 98 height 23
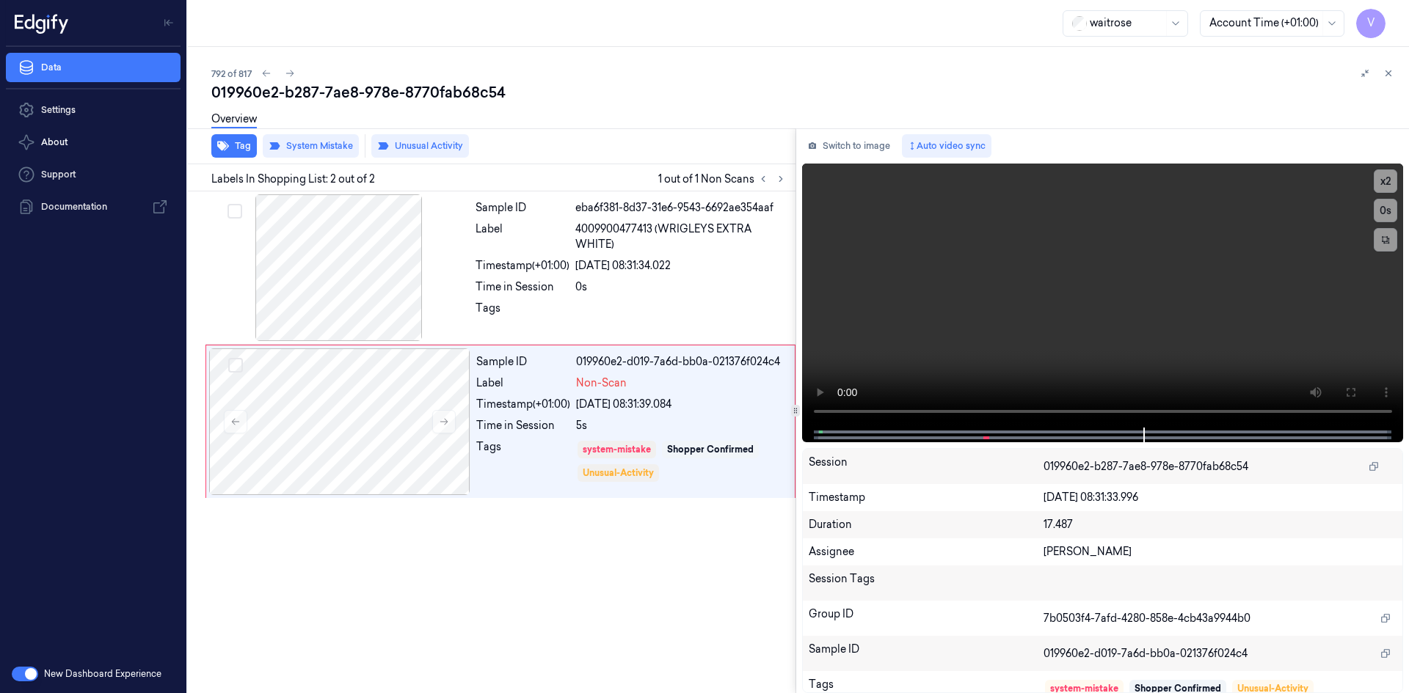
drag, startPoint x: 1389, startPoint y: 73, endPoint x: 1384, endPoint y: 104, distance: 31.1
click at [1387, 79] on button at bounding box center [1388, 74] width 18 height 18
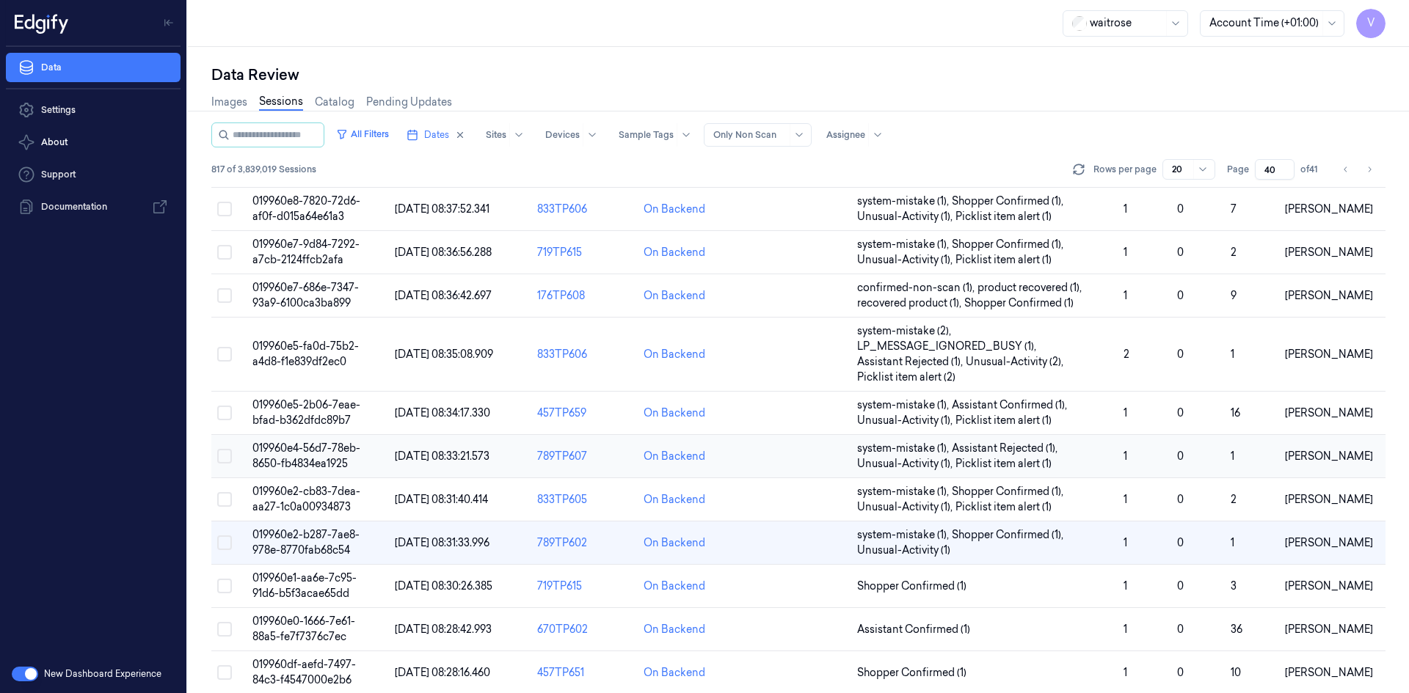
scroll to position [329, 0]
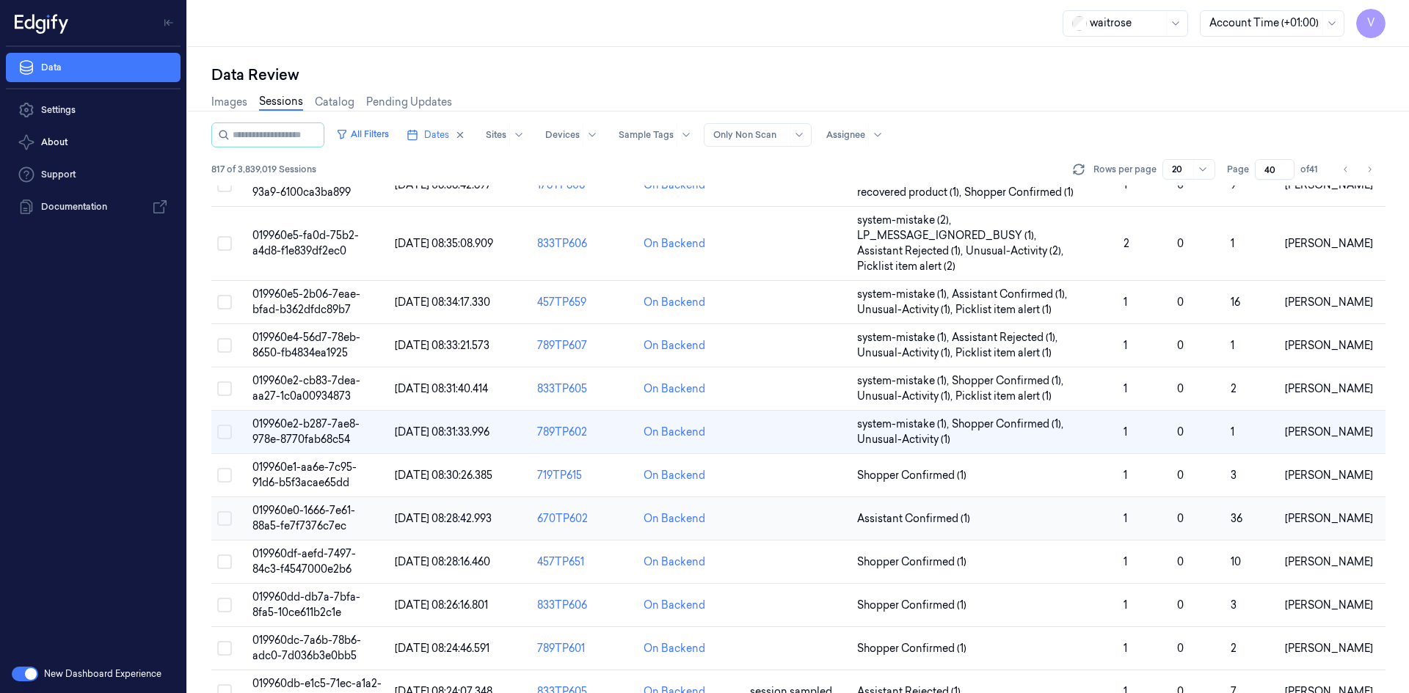
click at [321, 522] on span "019960e0-1666-7e61-88a5-fe7f7376c7ec" at bounding box center [303, 518] width 103 height 29
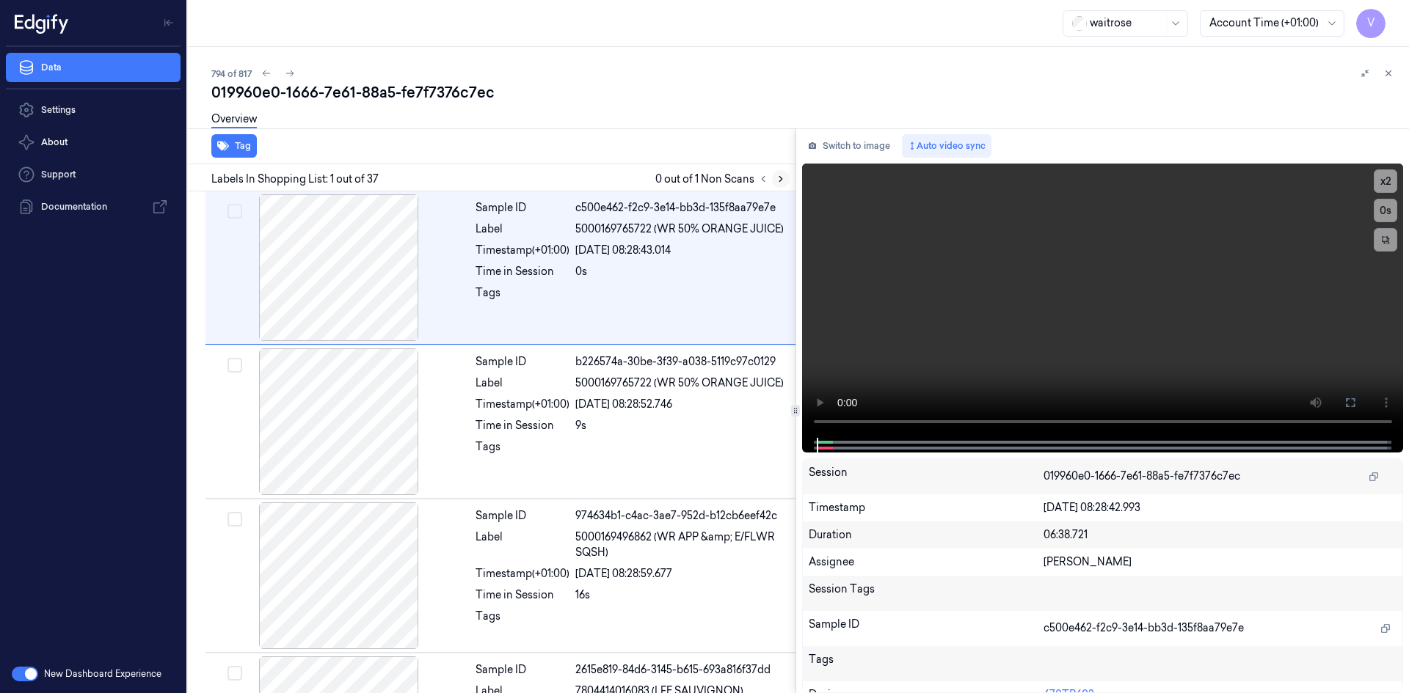
click at [784, 177] on icon at bounding box center [780, 179] width 10 height 10
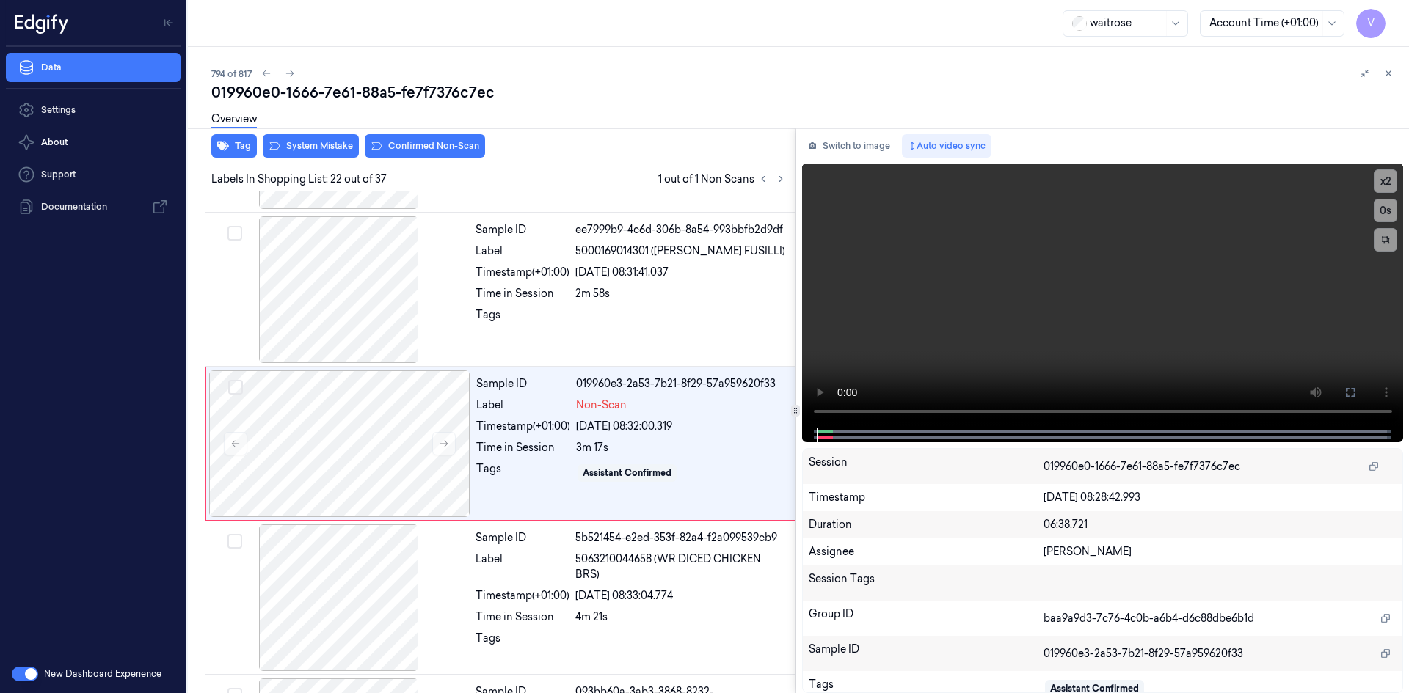
scroll to position [3061, 0]
click at [451, 445] on button at bounding box center [443, 442] width 23 height 23
click at [450, 441] on button at bounding box center [443, 442] width 23 height 23
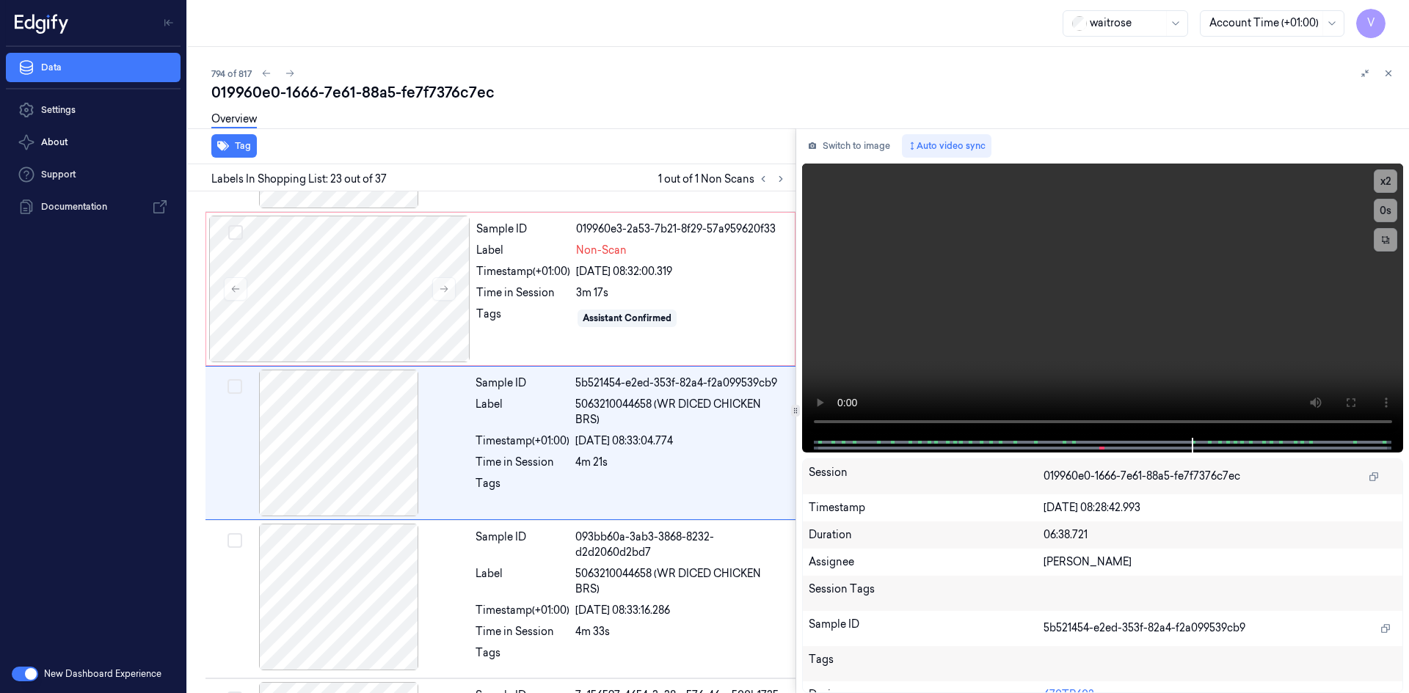
scroll to position [3215, 0]
click at [365, 260] on div at bounding box center [339, 288] width 261 height 147
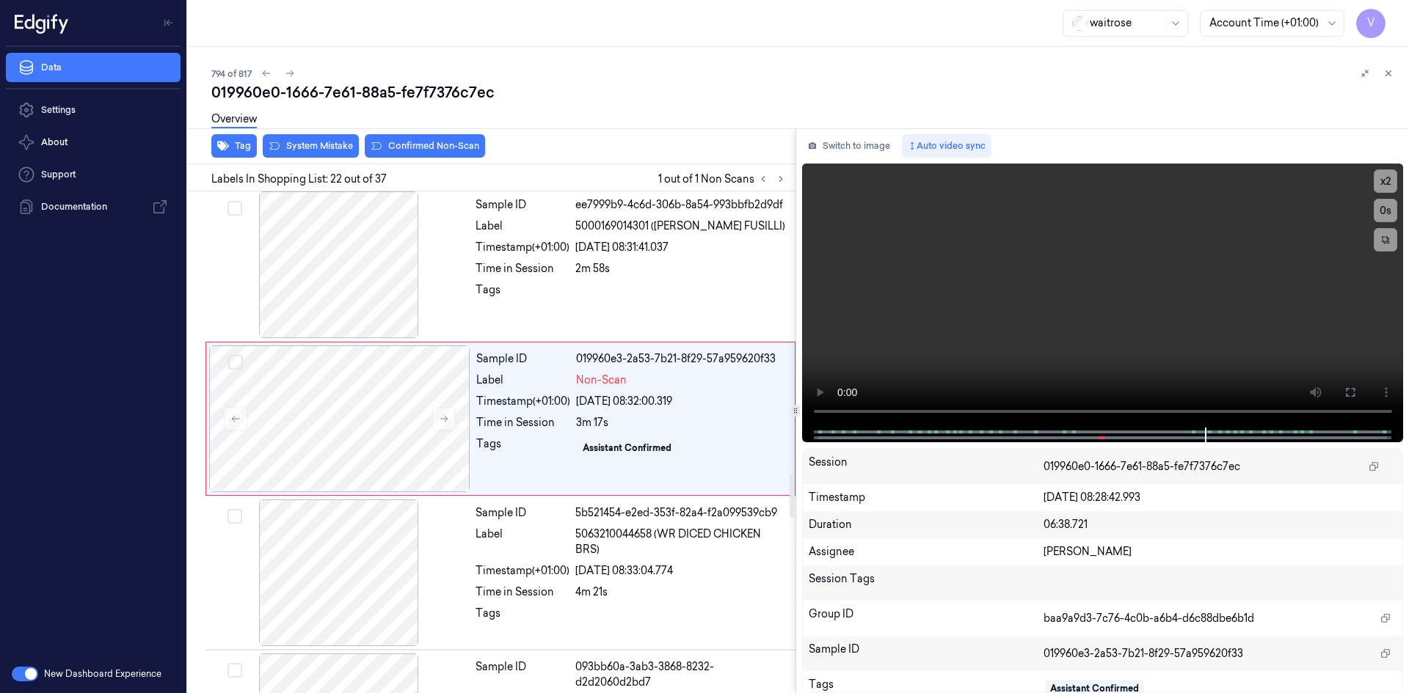
scroll to position [3061, 0]
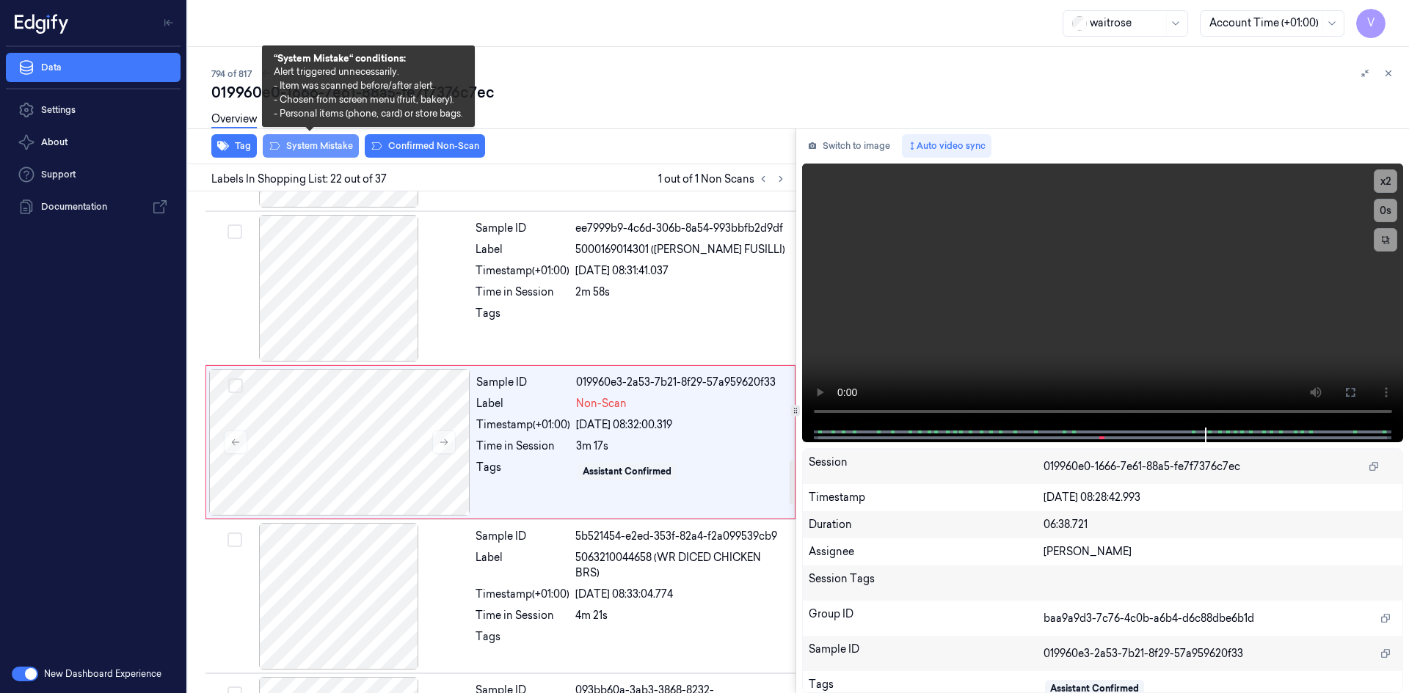
click at [319, 147] on button "System Mistake" at bounding box center [311, 145] width 96 height 23
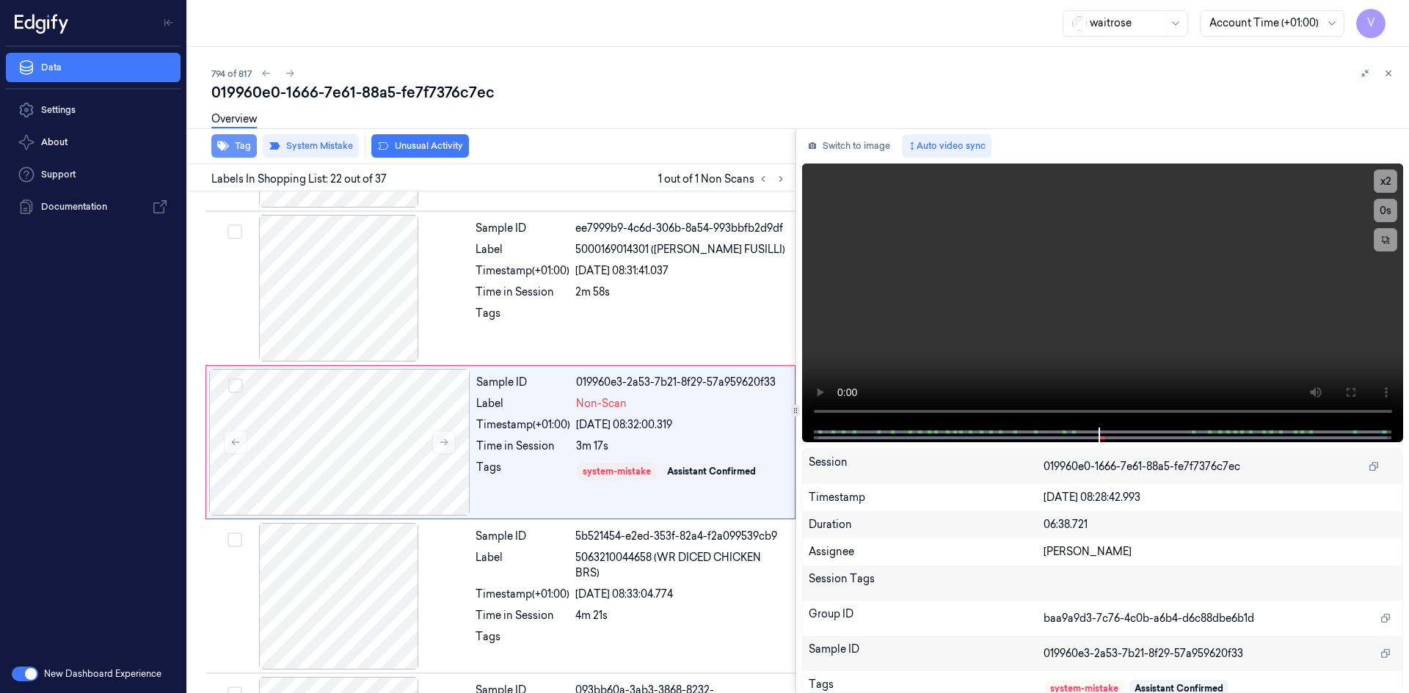
click at [249, 143] on button "Tag" at bounding box center [233, 145] width 45 height 23
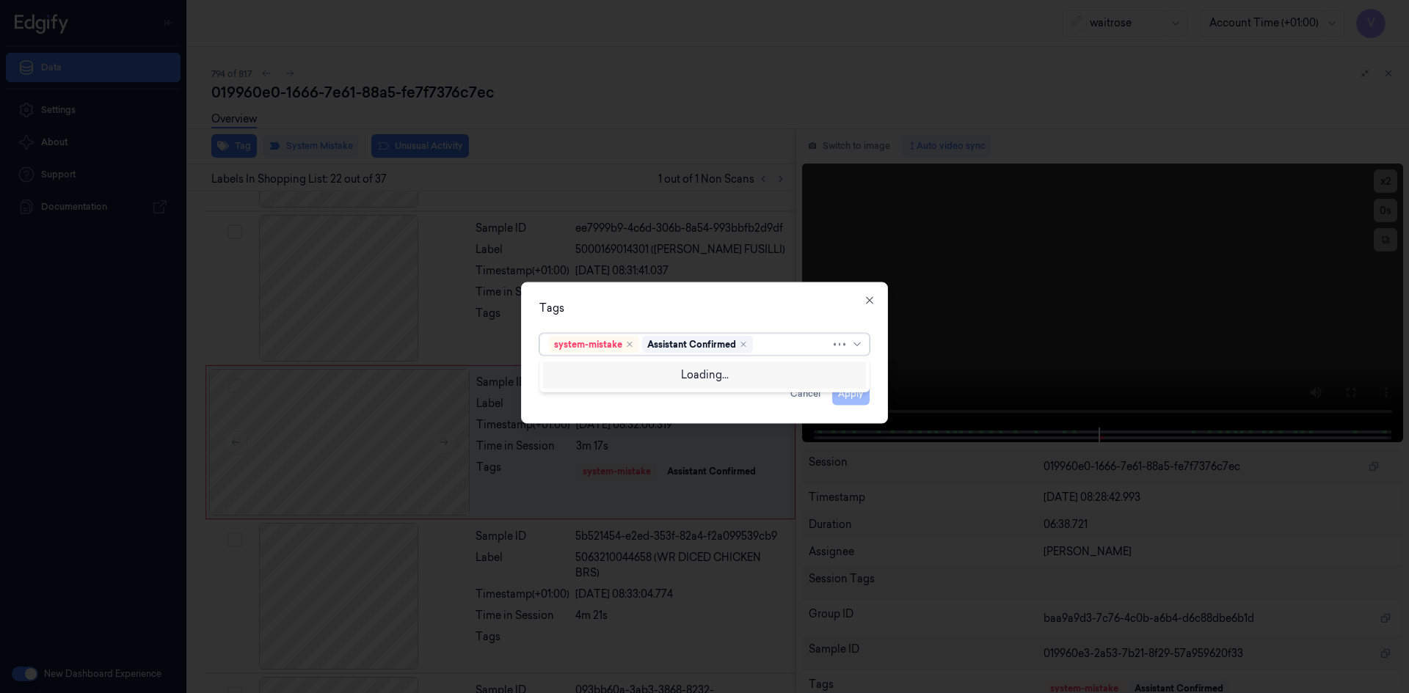
click at [780, 344] on div at bounding box center [793, 344] width 75 height 15
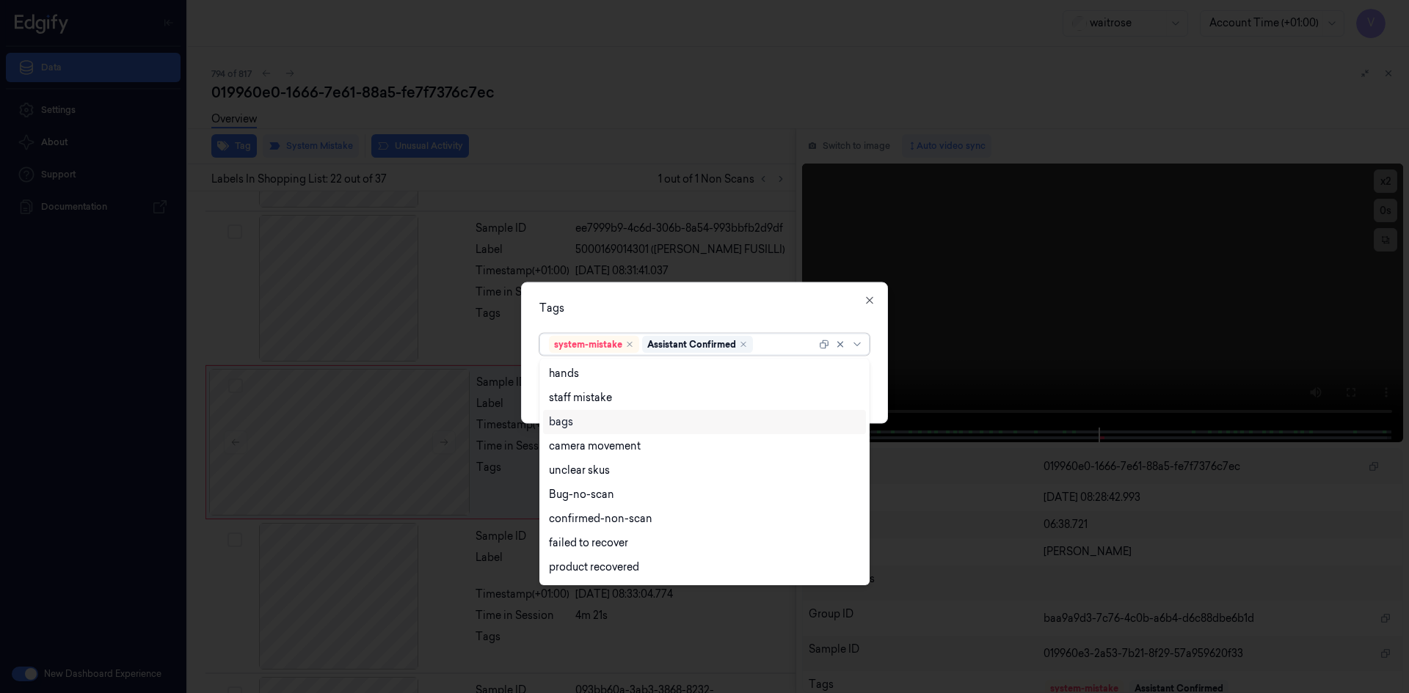
click at [582, 426] on div "bags" at bounding box center [704, 422] width 311 height 15
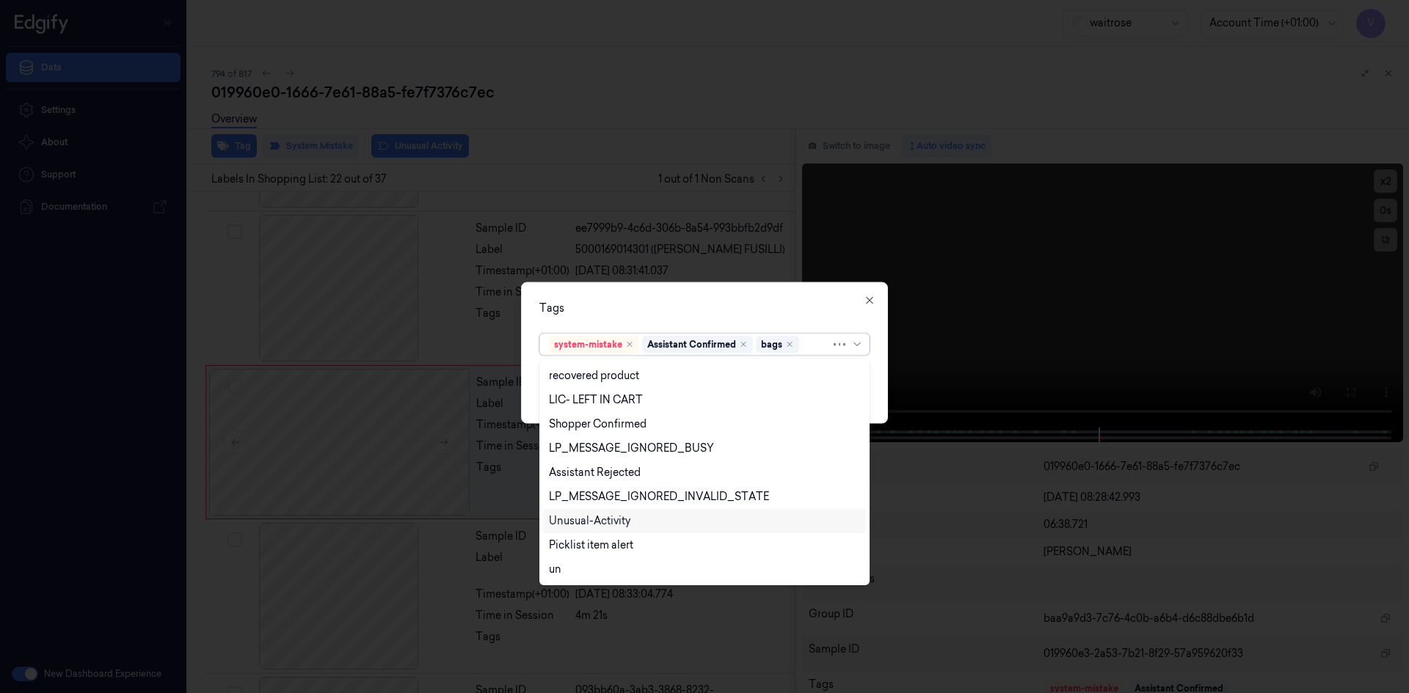
click at [597, 526] on div "Unusual-Activity" at bounding box center [589, 521] width 81 height 15
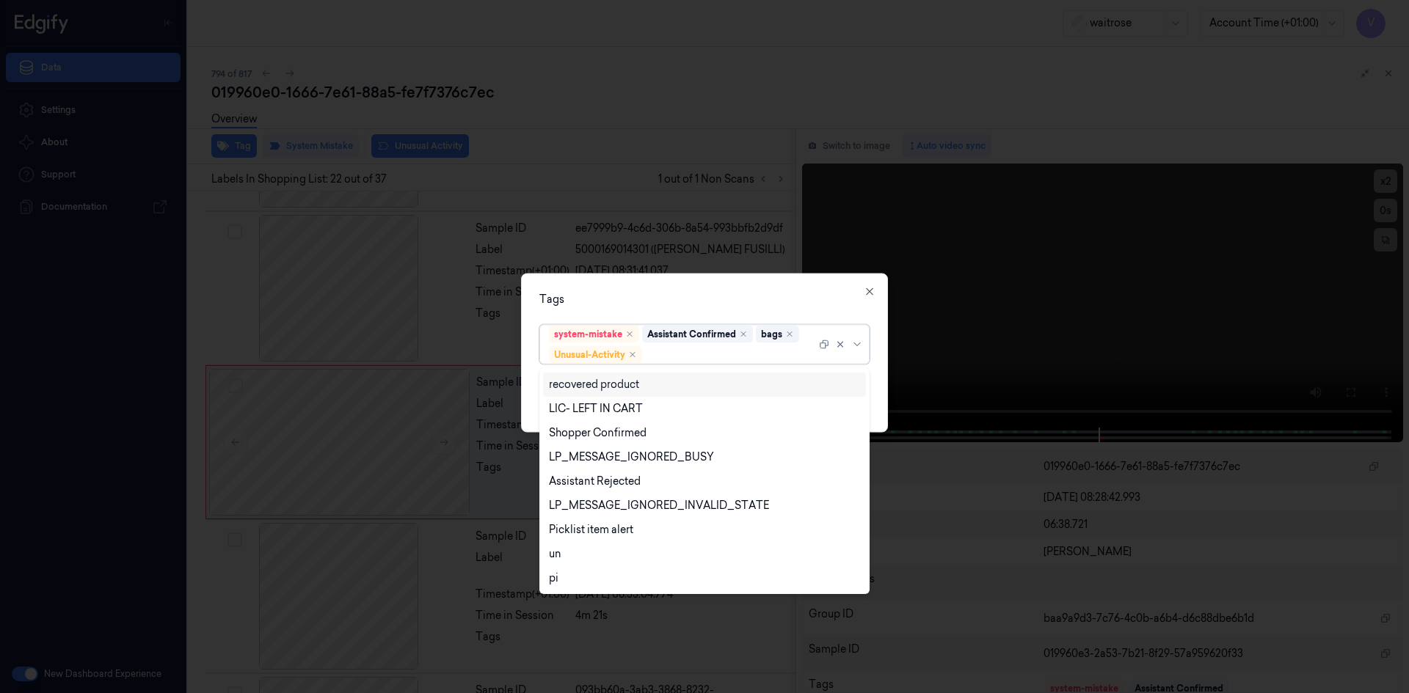
drag, startPoint x: 691, startPoint y: 294, endPoint x: 728, endPoint y: 318, distance: 43.6
click at [693, 295] on div "Tags" at bounding box center [704, 298] width 330 height 15
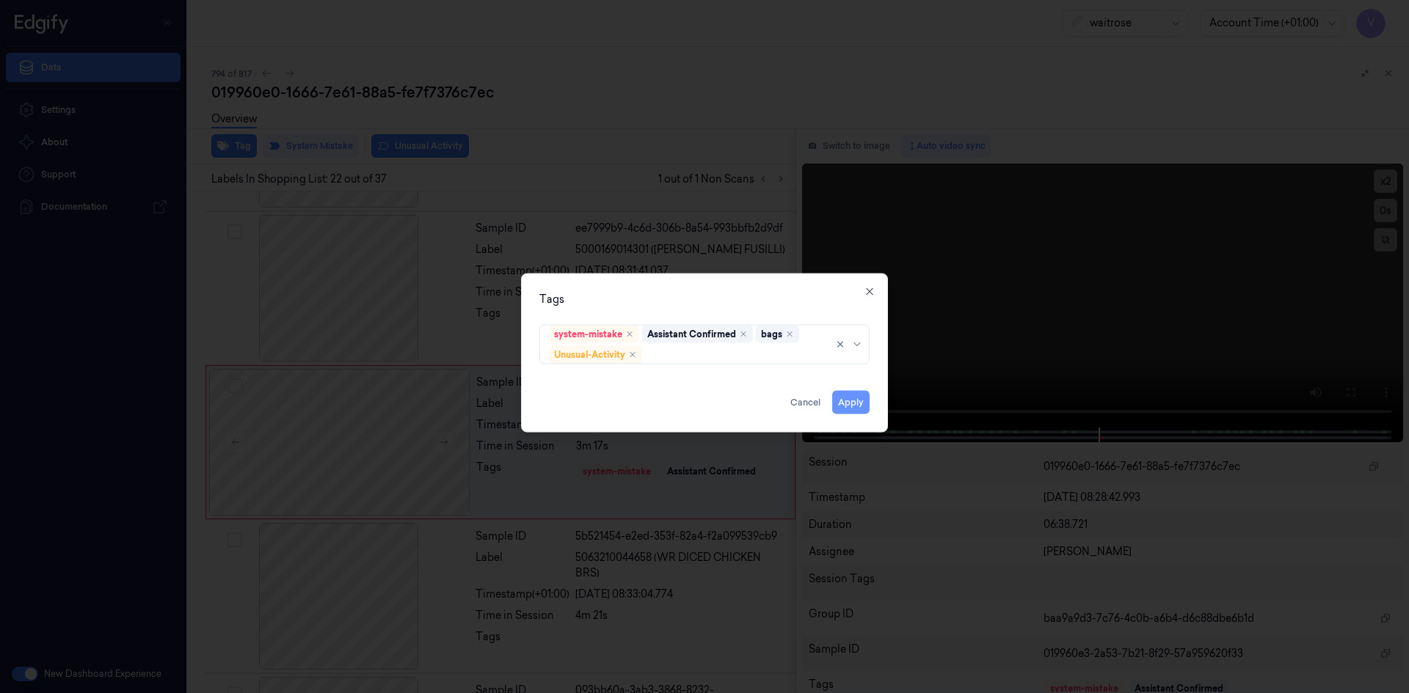
click at [842, 403] on button "Apply" at bounding box center [850, 401] width 37 height 23
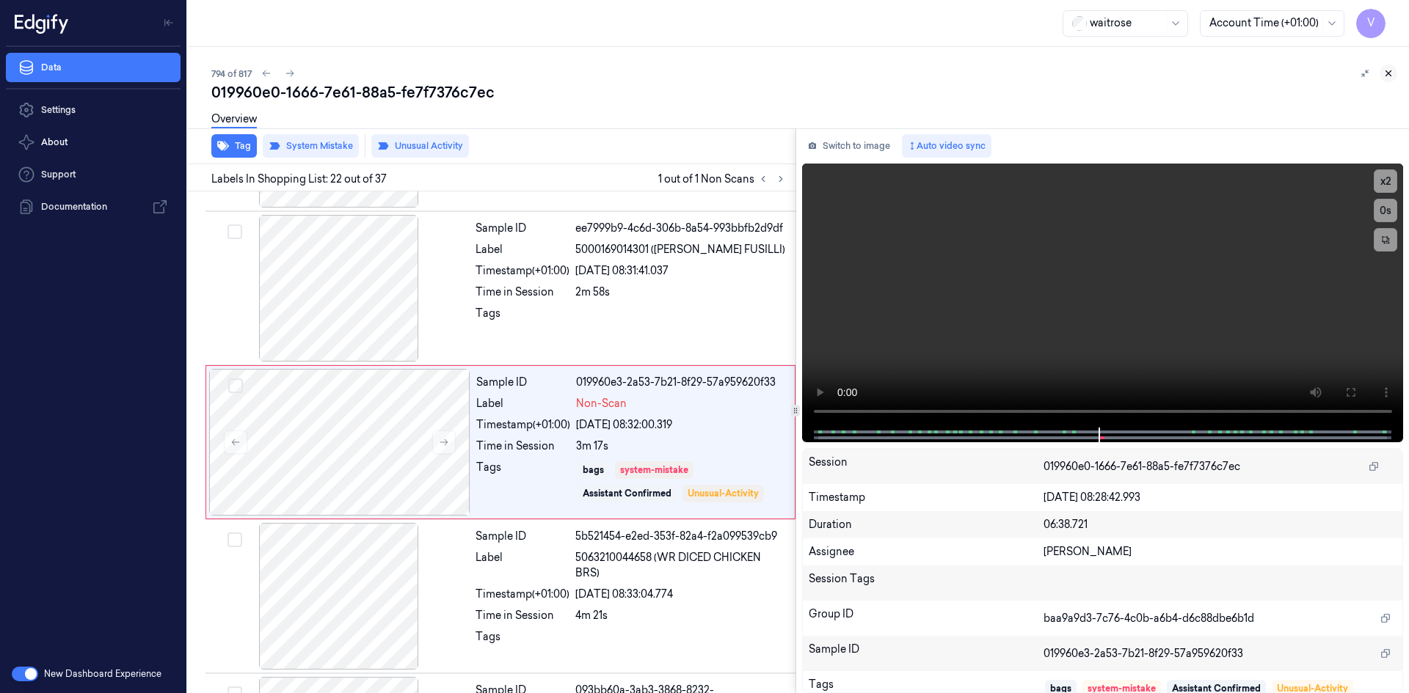
click at [1388, 70] on icon at bounding box center [1388, 73] width 10 height 10
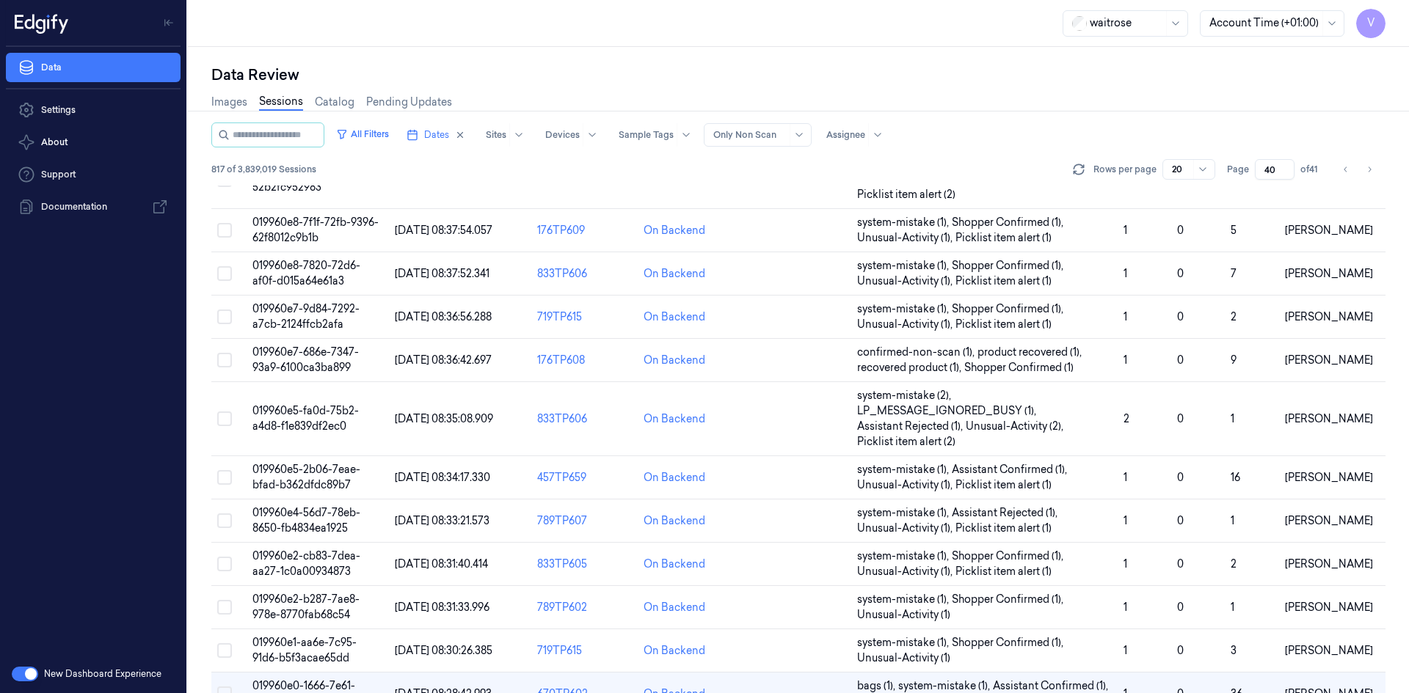
scroll to position [409, 0]
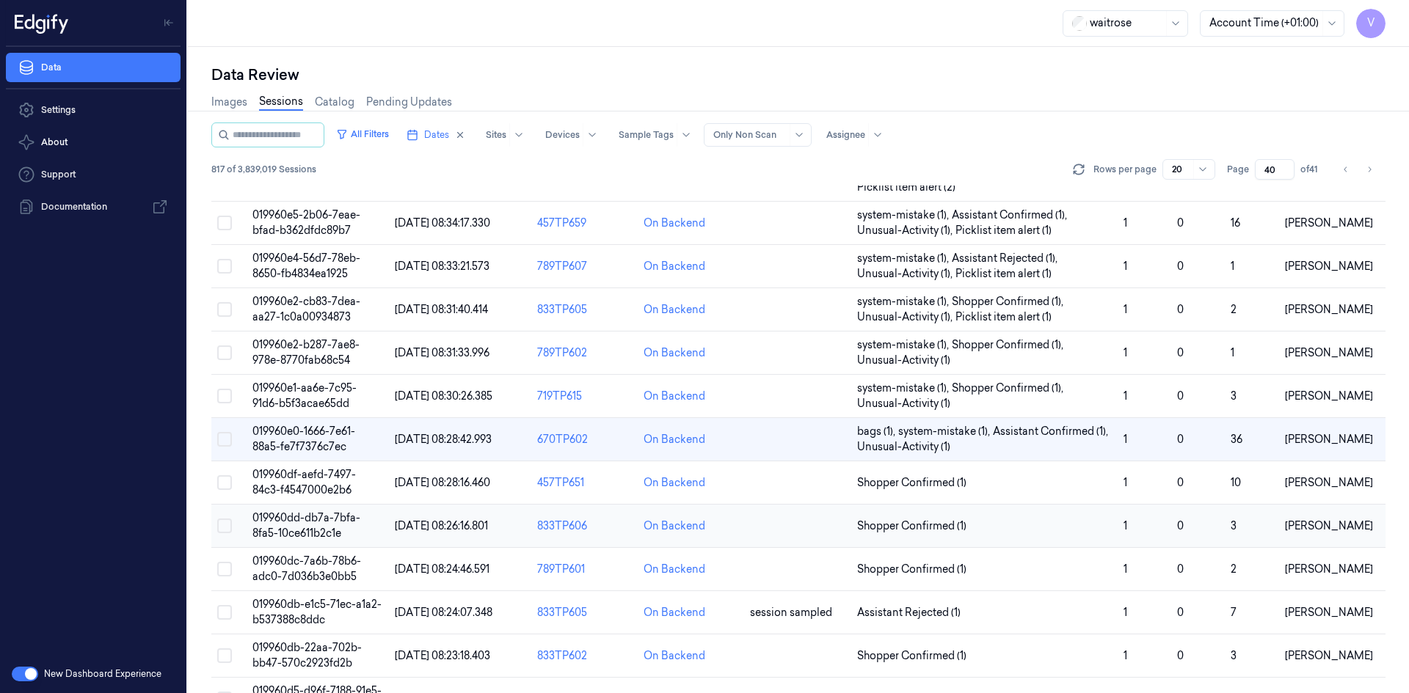
click at [298, 527] on span "019960dd-db7a-7bfa-8fa5-10ce611b2c1e" at bounding box center [306, 525] width 108 height 29
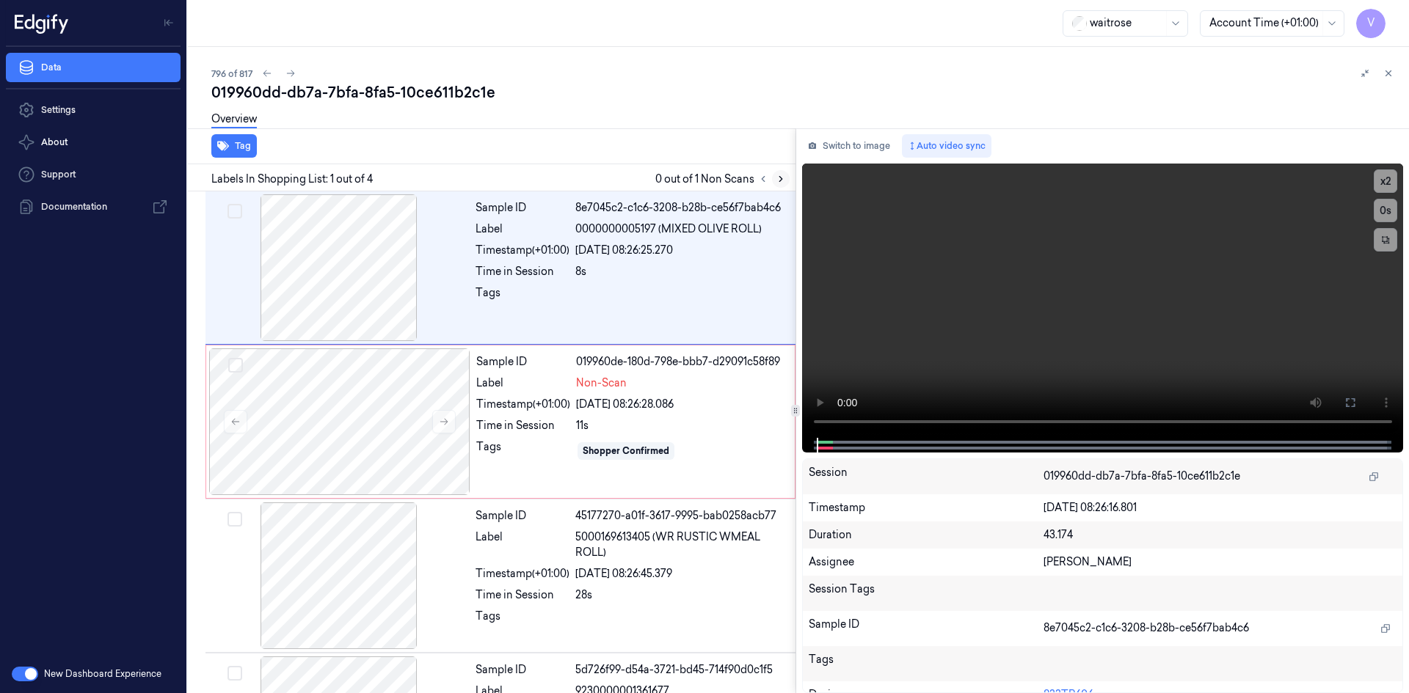
click at [781, 176] on icon at bounding box center [780, 179] width 10 height 10
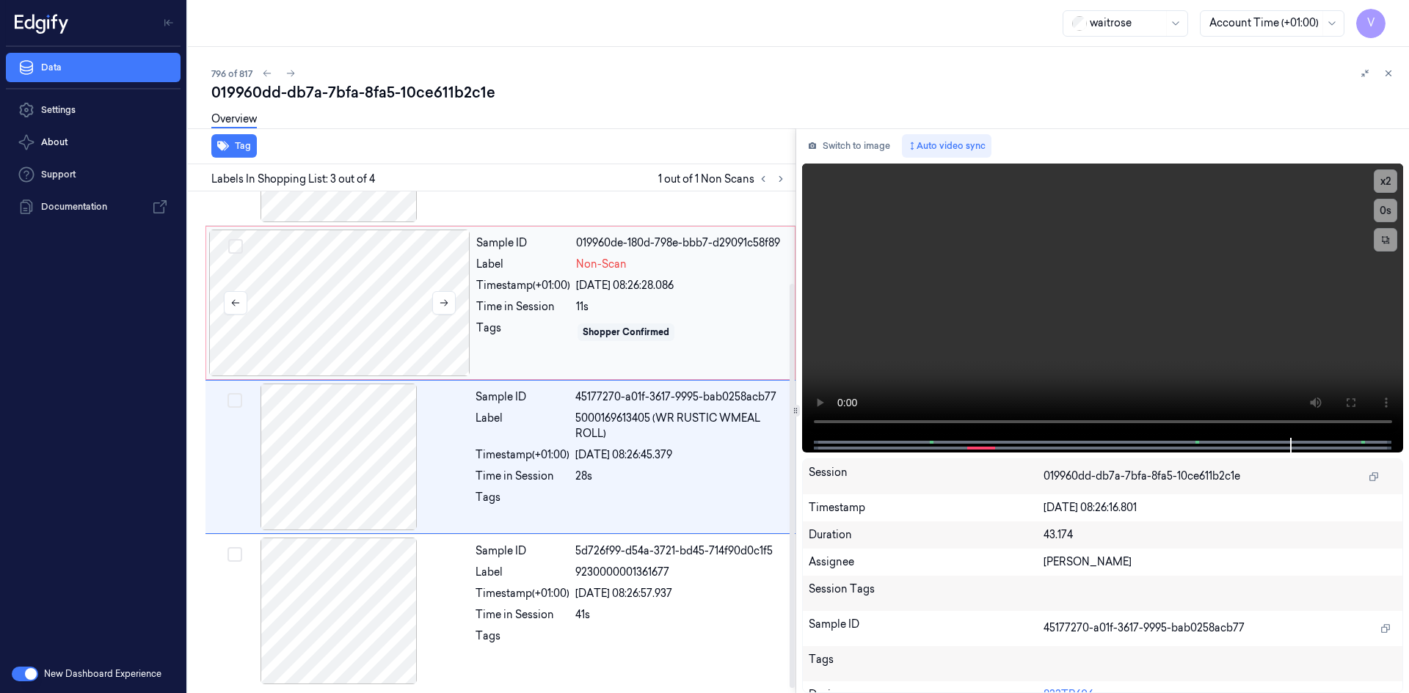
scroll to position [45, 0]
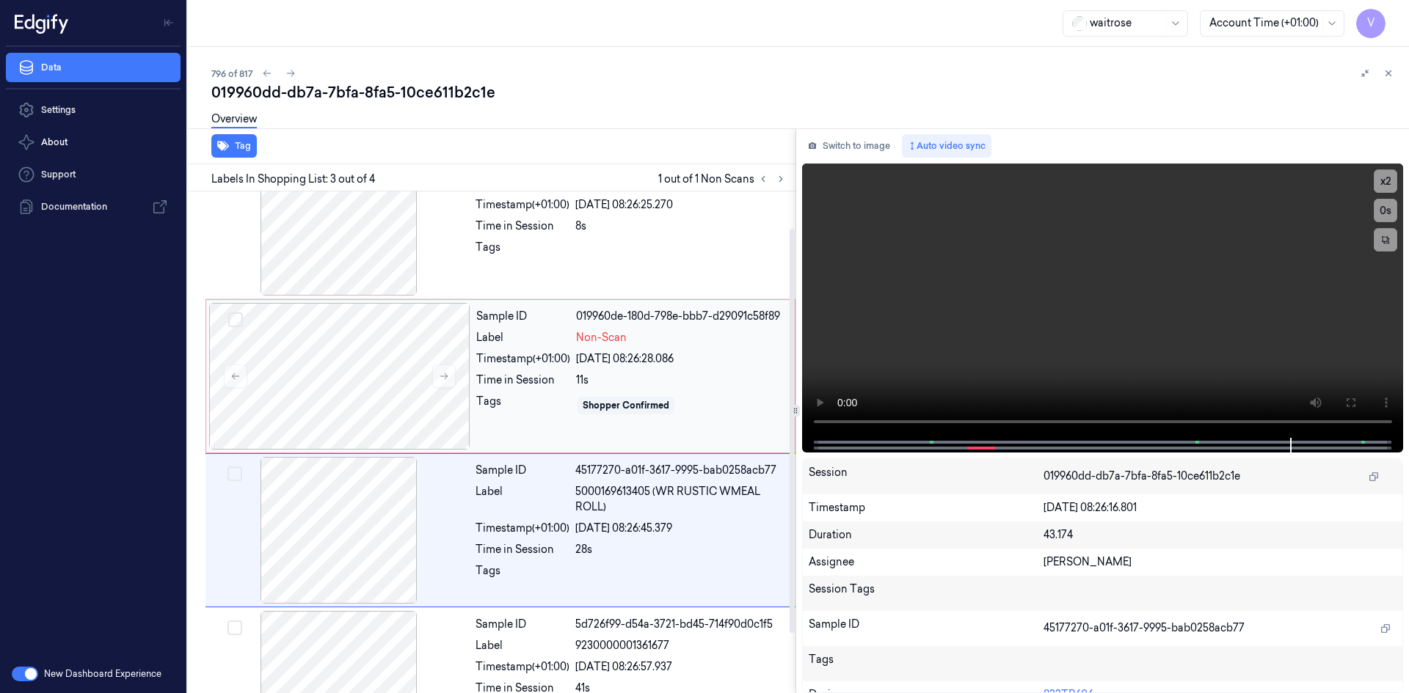
click at [538, 324] on div "Sample ID 019960de-180d-798e-bbb7-d29091c58f89 Label Non-Scan Timestamp (+01:00…" at bounding box center [630, 376] width 321 height 147
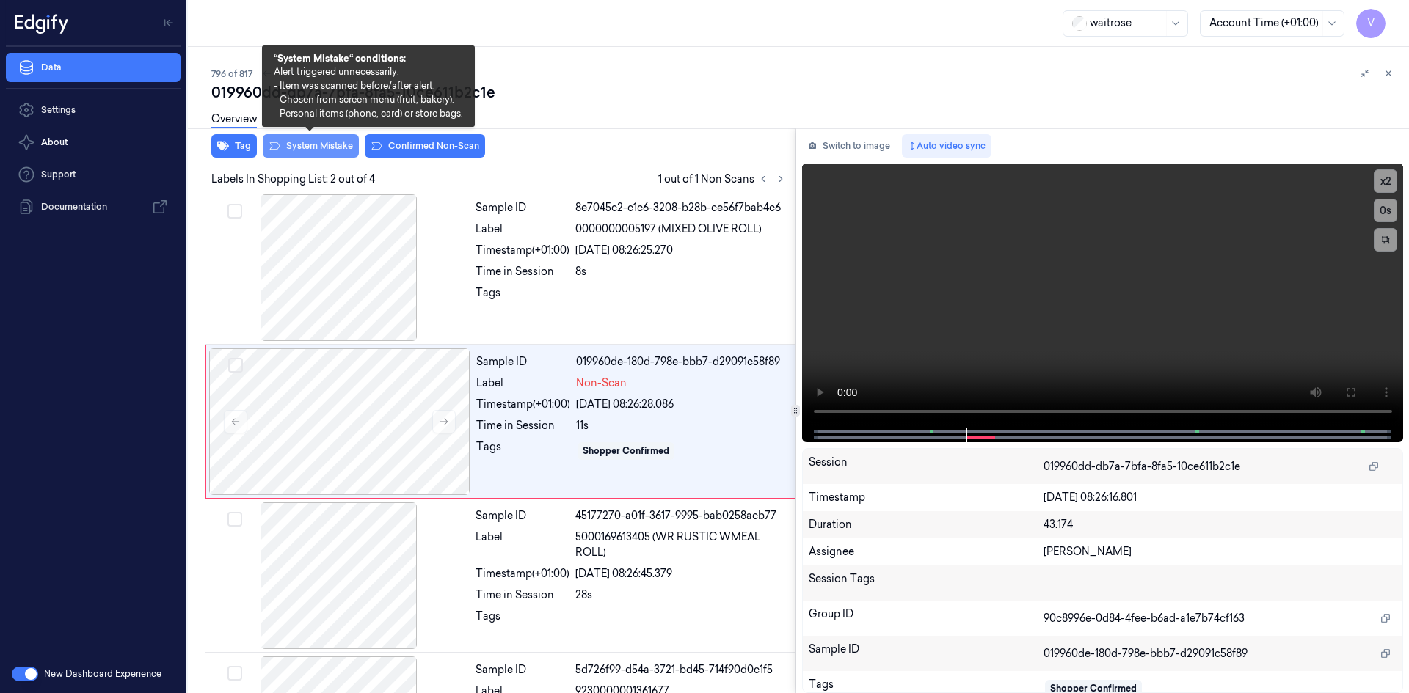
click at [297, 146] on button "System Mistake" at bounding box center [311, 145] width 96 height 23
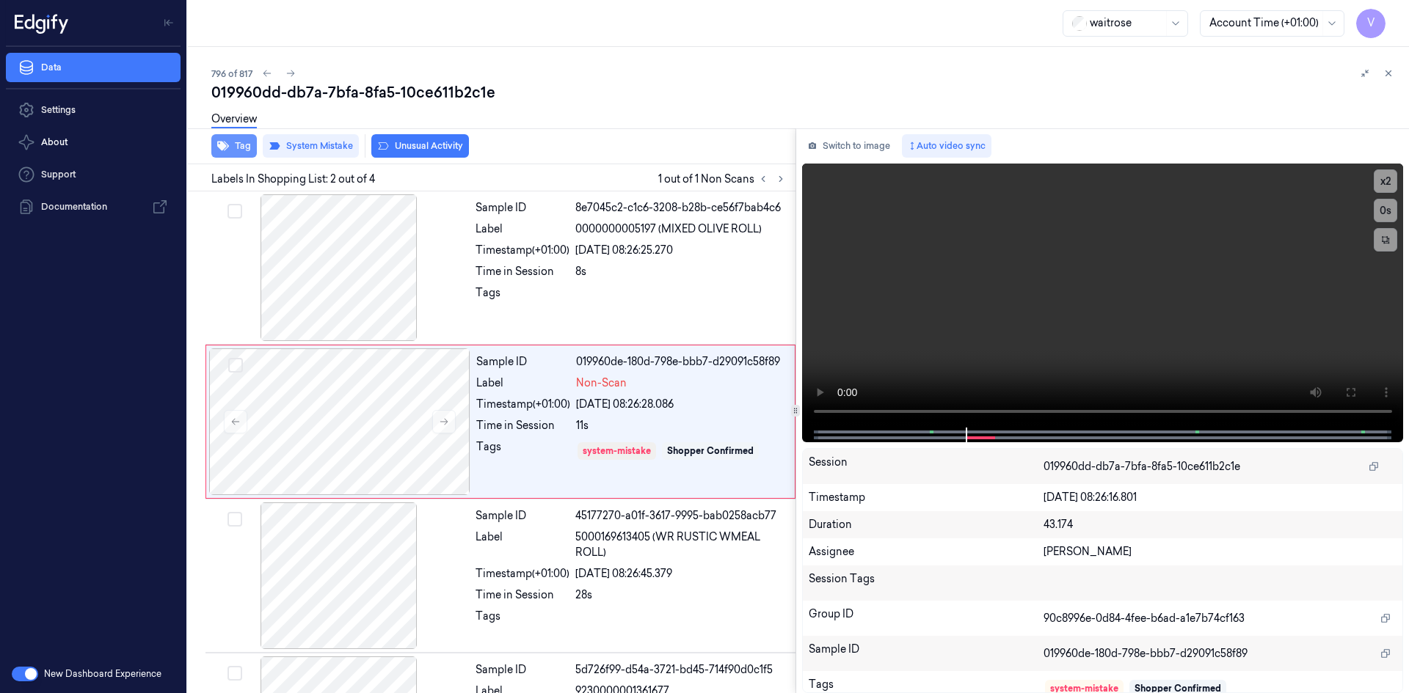
click at [237, 147] on button "Tag" at bounding box center [233, 145] width 45 height 23
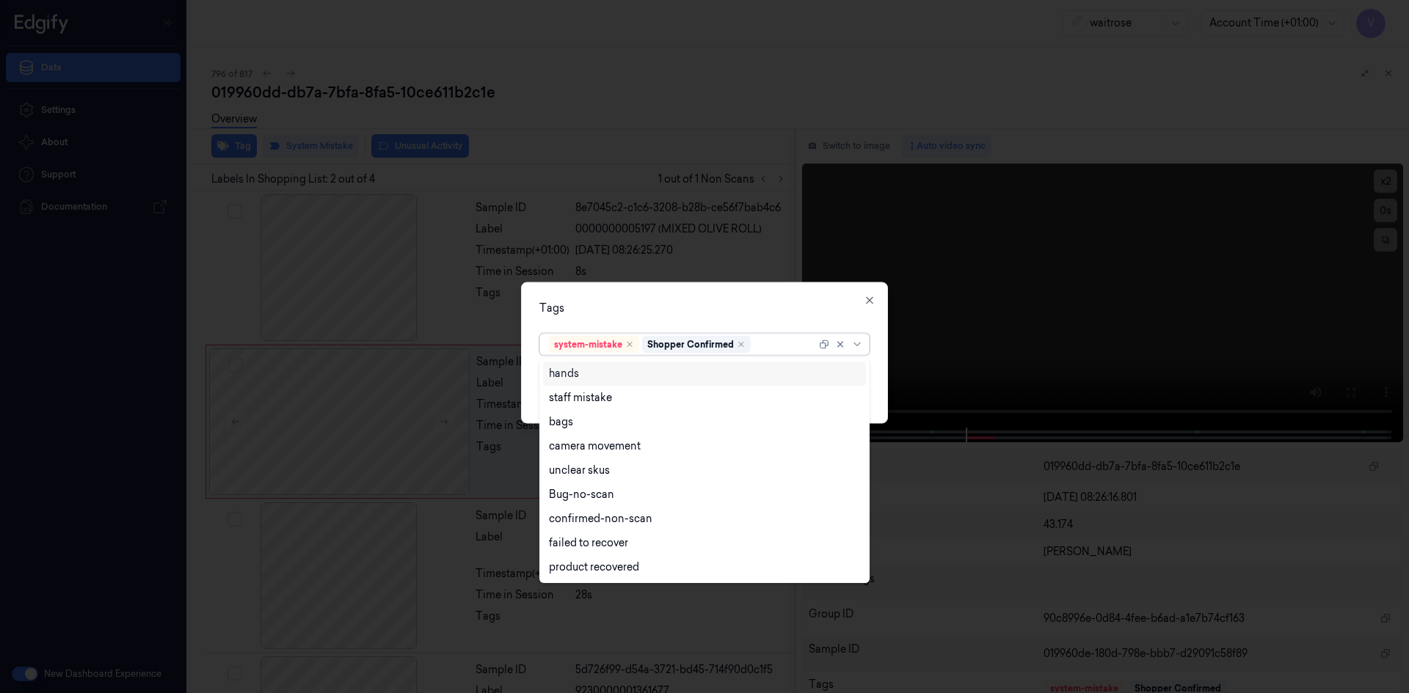
click at [782, 346] on div at bounding box center [784, 344] width 62 height 15
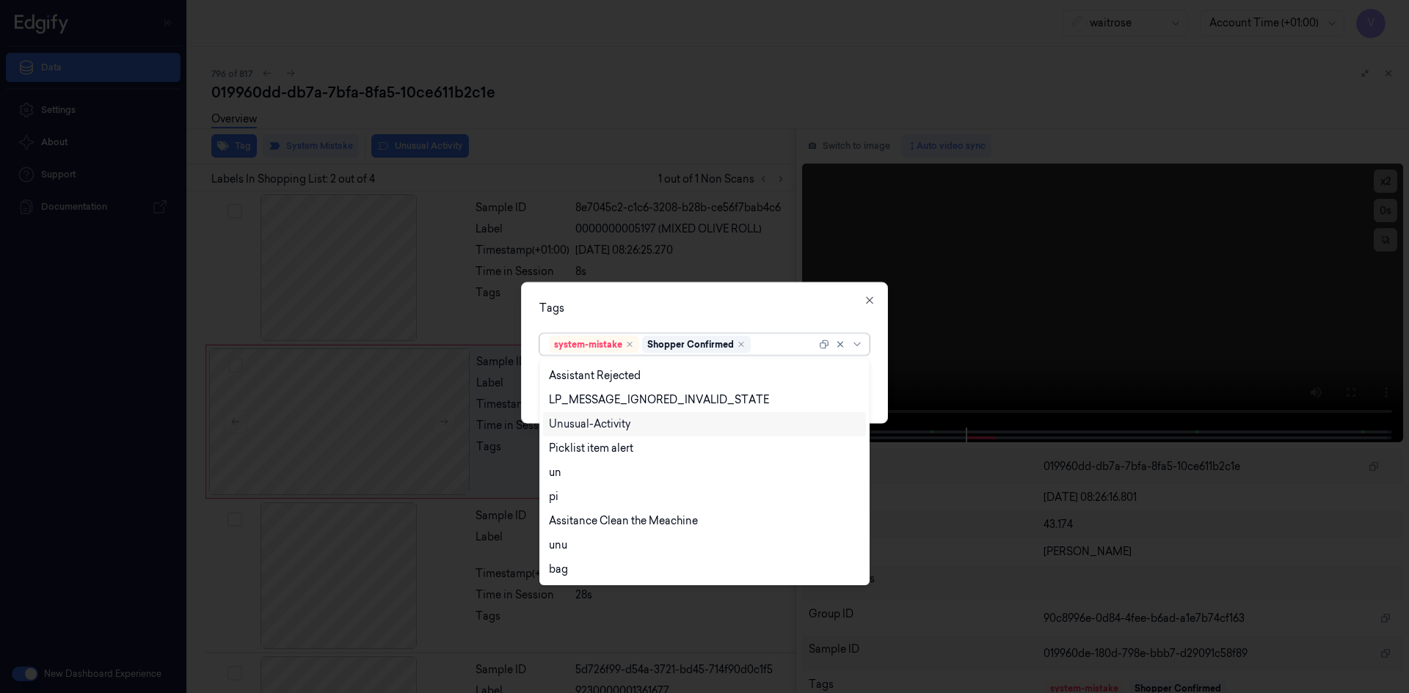
click at [607, 429] on div "Unusual-Activity" at bounding box center [589, 424] width 81 height 15
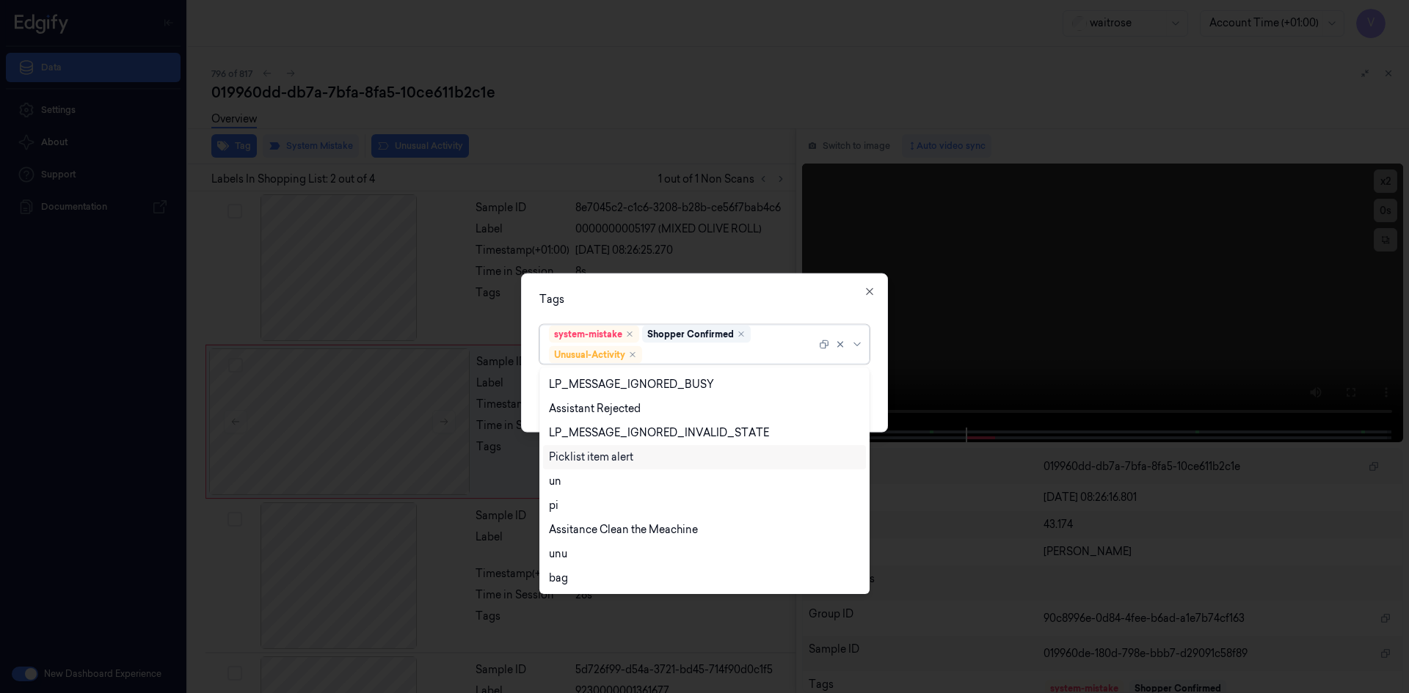
click at [597, 460] on div "Picklist item alert" at bounding box center [591, 457] width 84 height 15
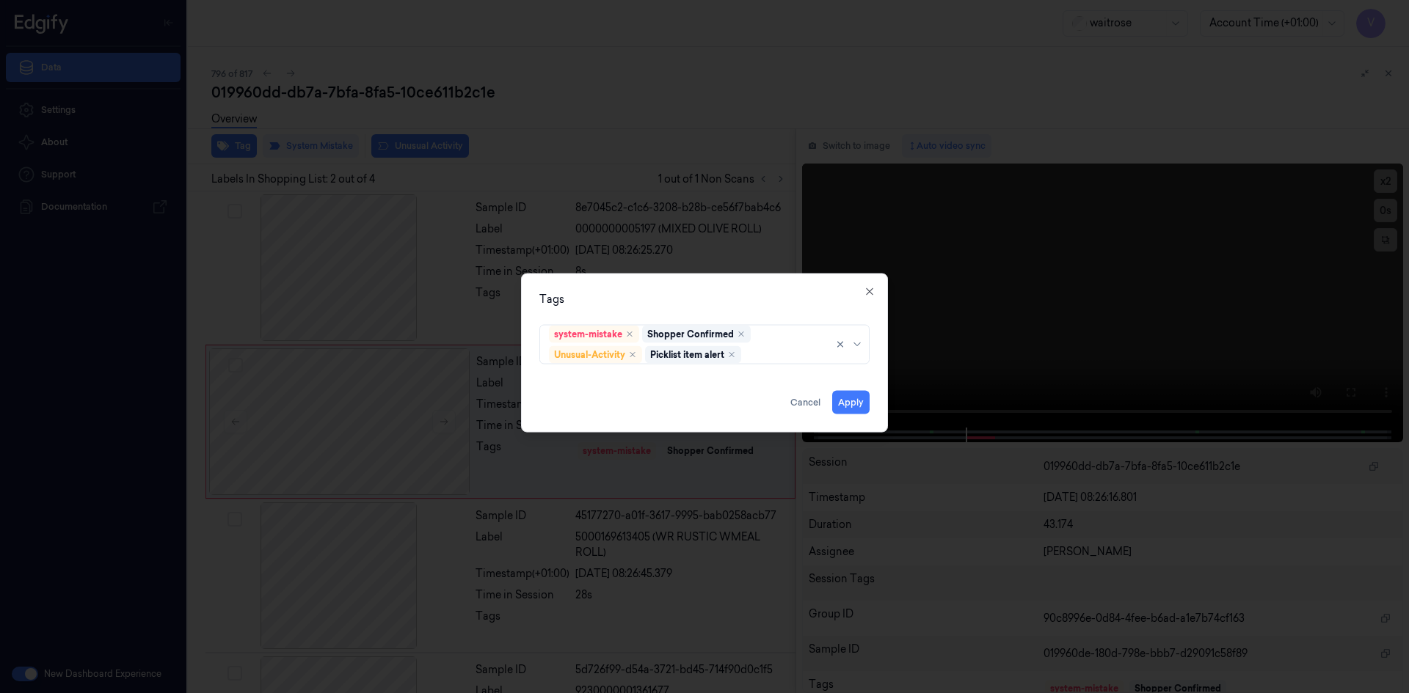
drag, startPoint x: 680, startPoint y: 292, endPoint x: 742, endPoint y: 362, distance: 94.1
click at [684, 298] on div "Tags" at bounding box center [704, 298] width 330 height 15
click at [839, 400] on button "Apply" at bounding box center [850, 401] width 37 height 23
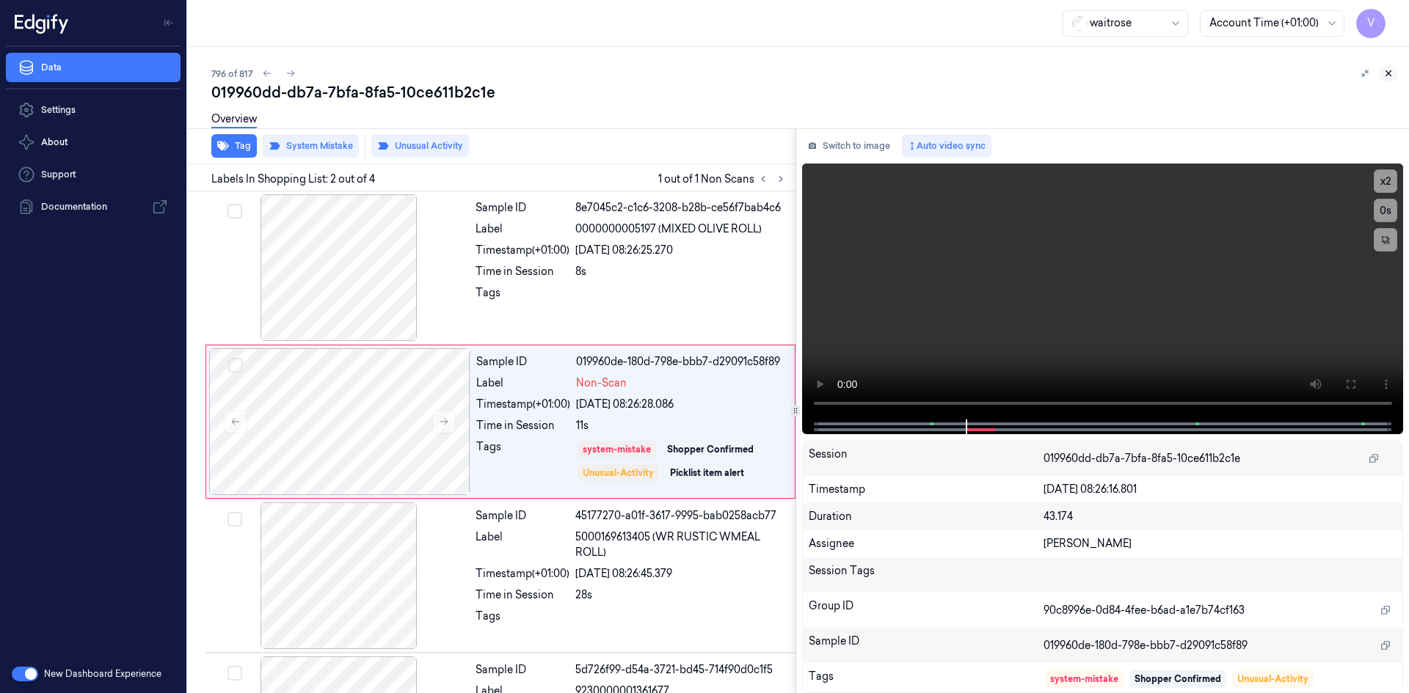
click at [1388, 70] on icon at bounding box center [1388, 73] width 10 height 10
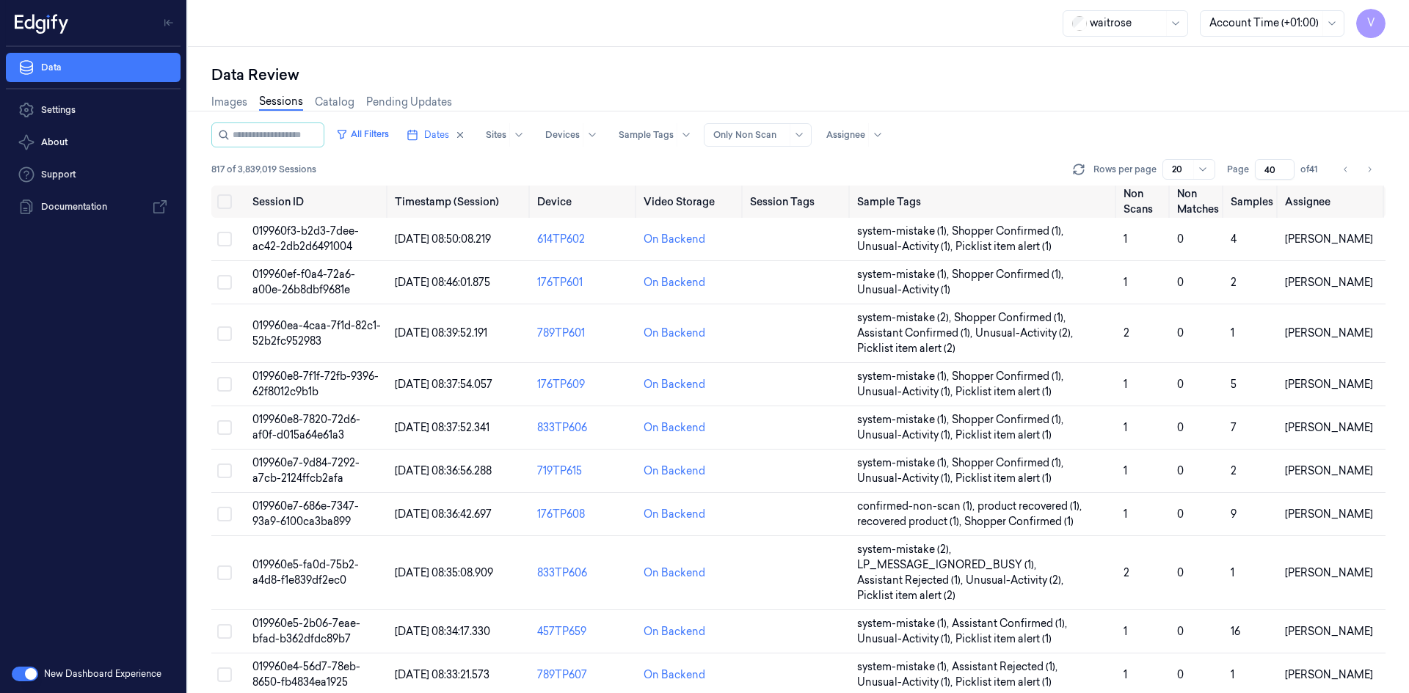
scroll to position [448, 0]
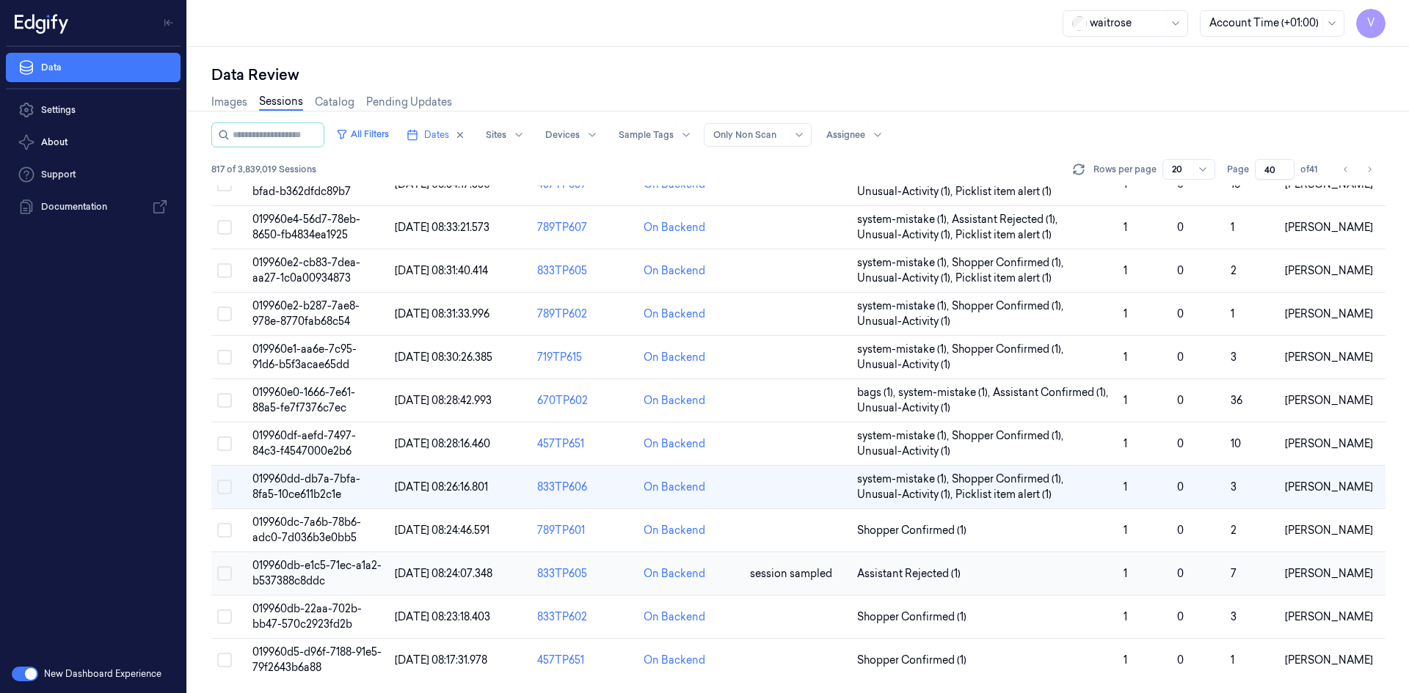
click at [310, 582] on span "019960db-e1c5-71ec-a1a2-b537388c8ddc" at bounding box center [316, 573] width 129 height 29
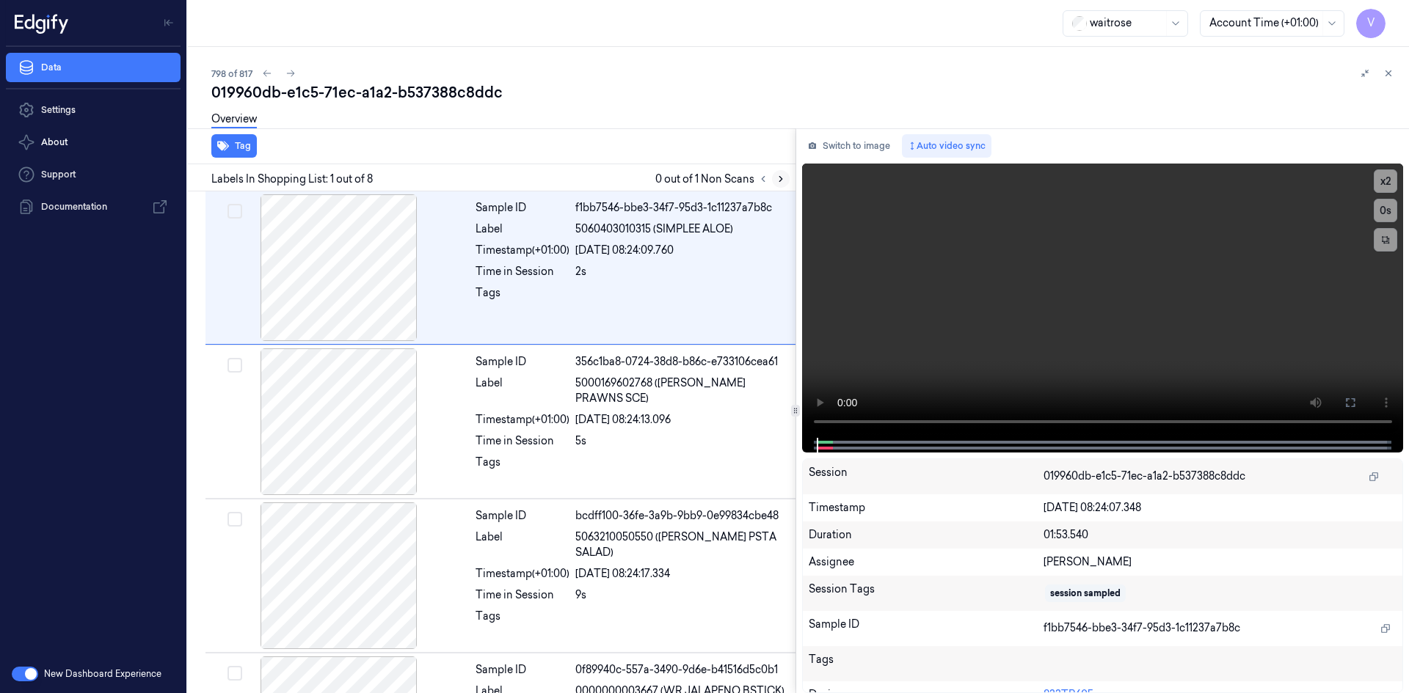
click at [782, 178] on icon at bounding box center [780, 179] width 10 height 10
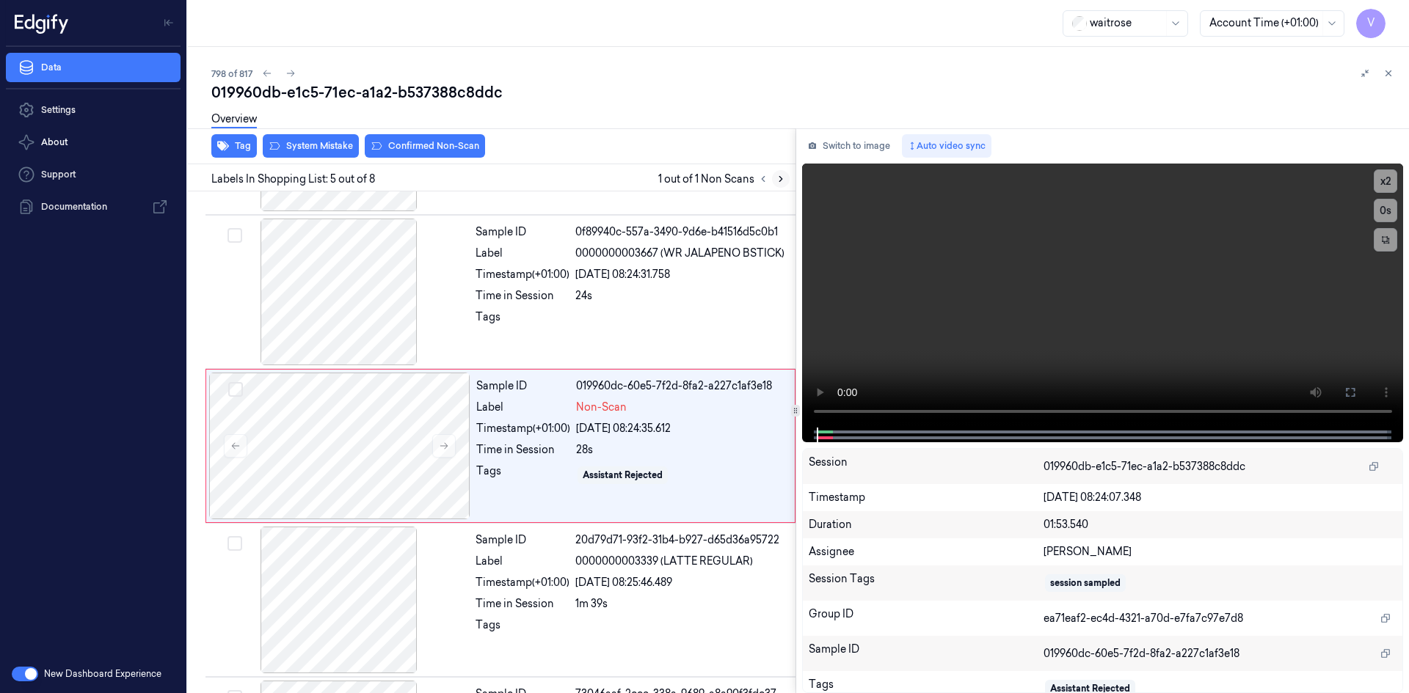
scroll to position [442, 0]
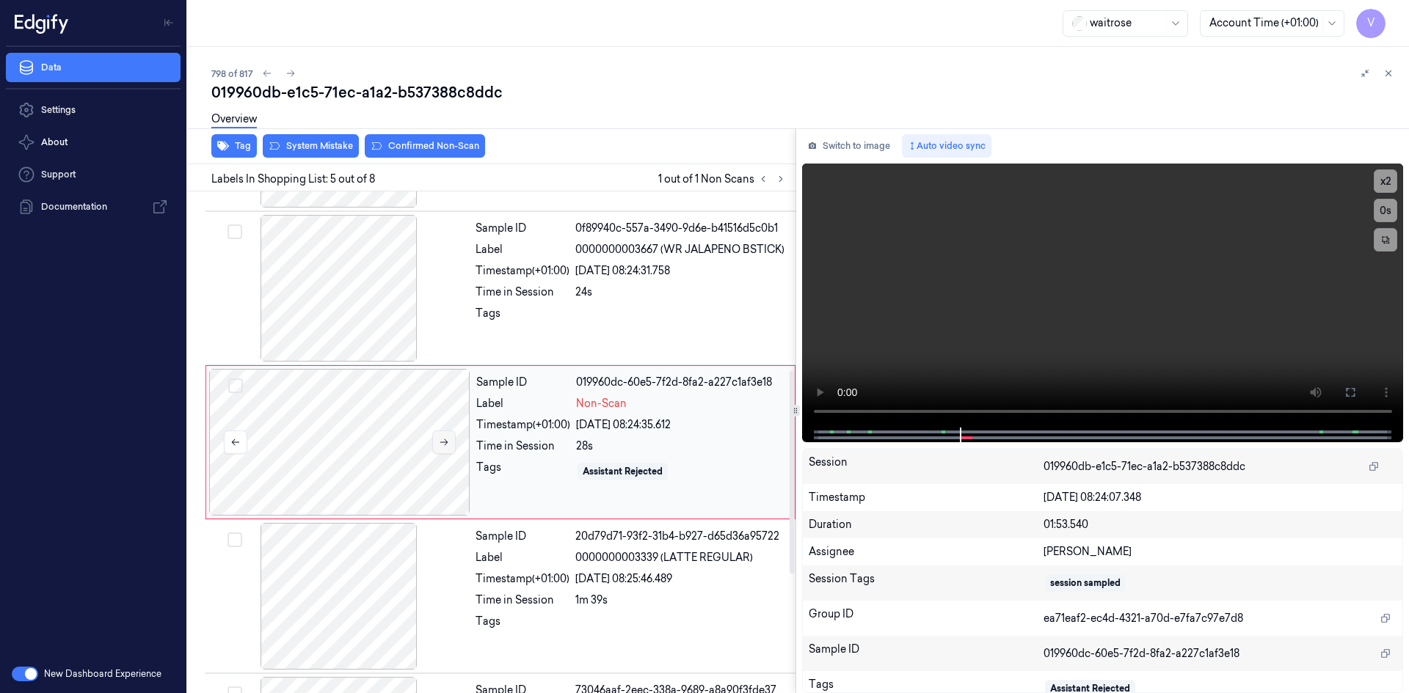
drag, startPoint x: 441, startPoint y: 437, endPoint x: 450, endPoint y: 439, distance: 9.6
click at [442, 438] on icon at bounding box center [444, 442] width 10 height 10
click at [452, 441] on button at bounding box center [443, 442] width 23 height 23
click at [448, 442] on icon at bounding box center [444, 442] width 10 height 10
click at [921, 372] on video at bounding box center [1103, 296] width 602 height 264
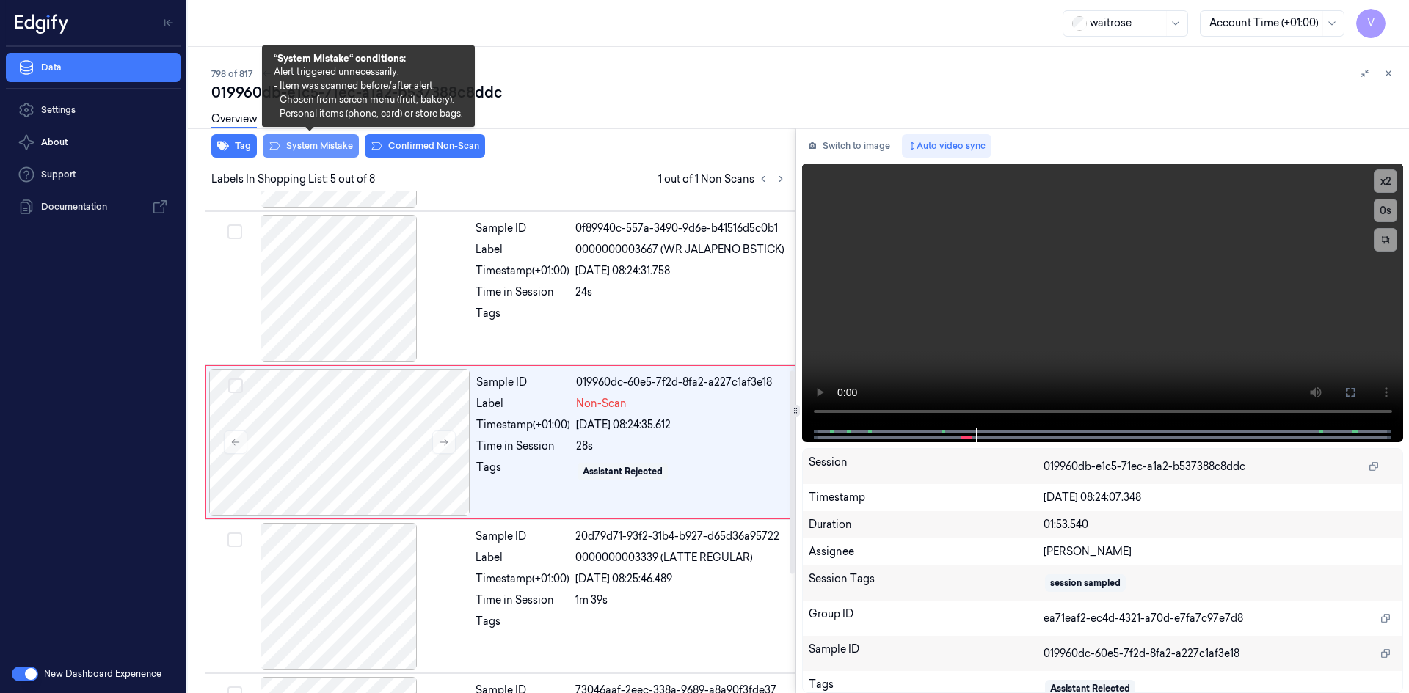
click at [338, 145] on button "System Mistake" at bounding box center [311, 145] width 96 height 23
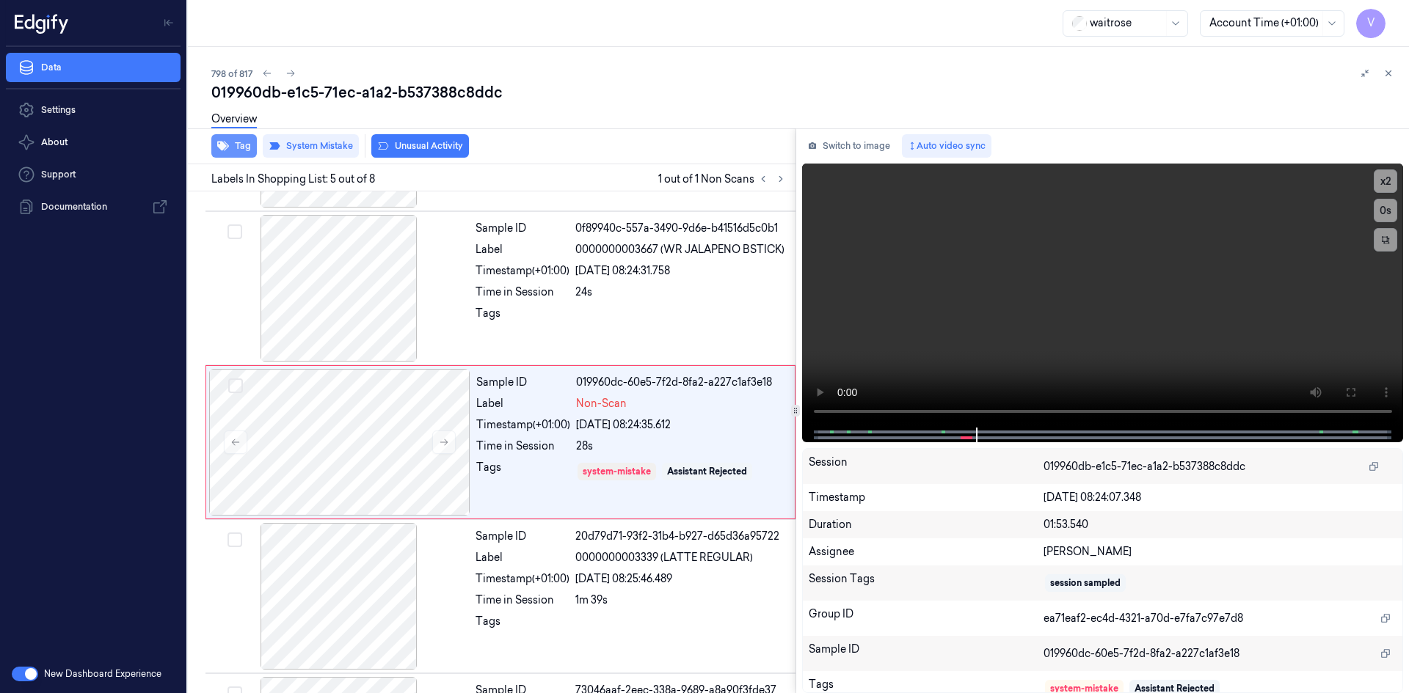
click at [250, 150] on button "Tag" at bounding box center [233, 145] width 45 height 23
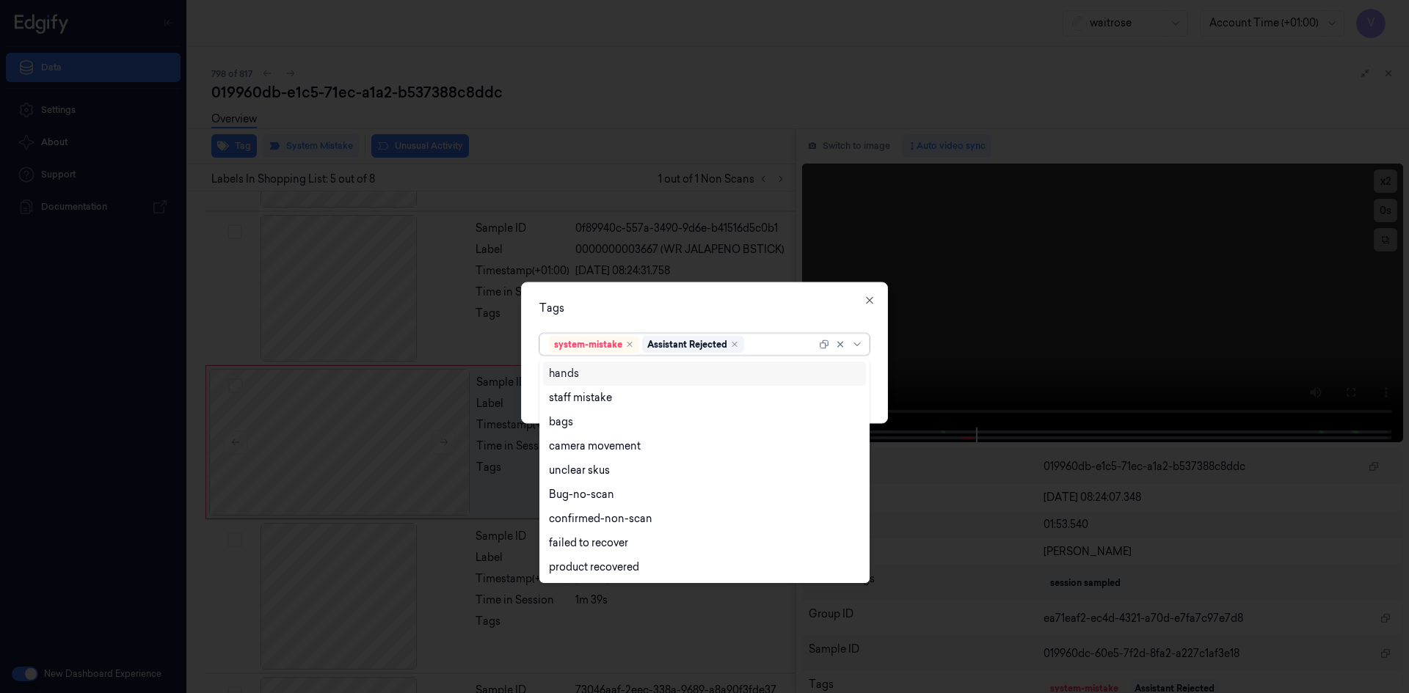
click at [769, 347] on div at bounding box center [781, 344] width 69 height 15
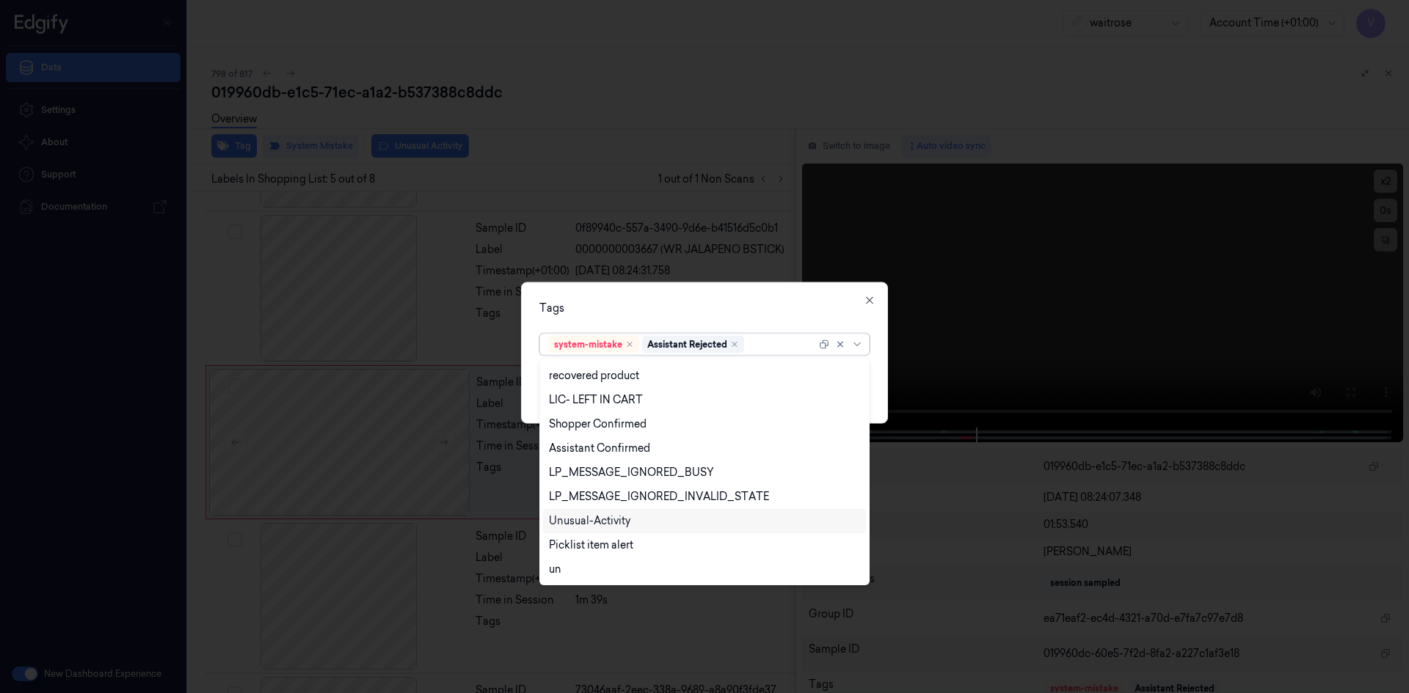
scroll to position [313, 0]
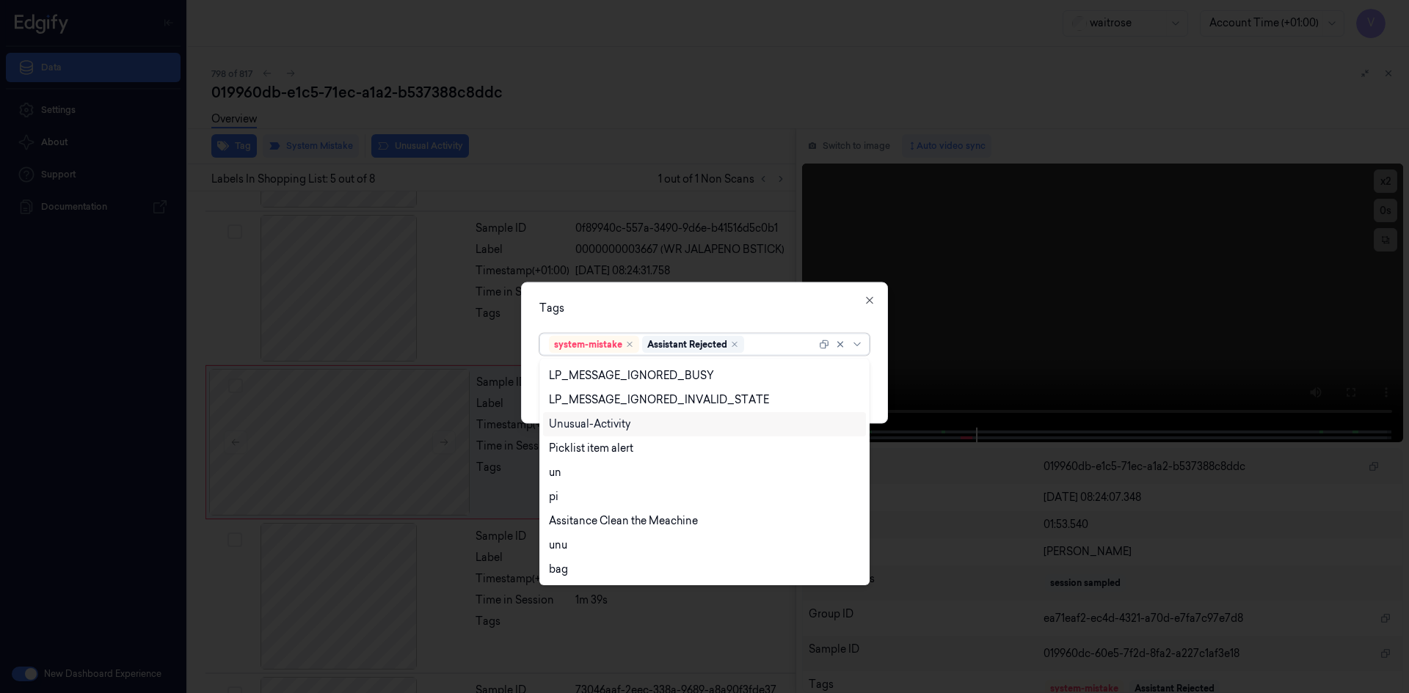
click at [595, 423] on div "Unusual-Activity" at bounding box center [589, 424] width 81 height 15
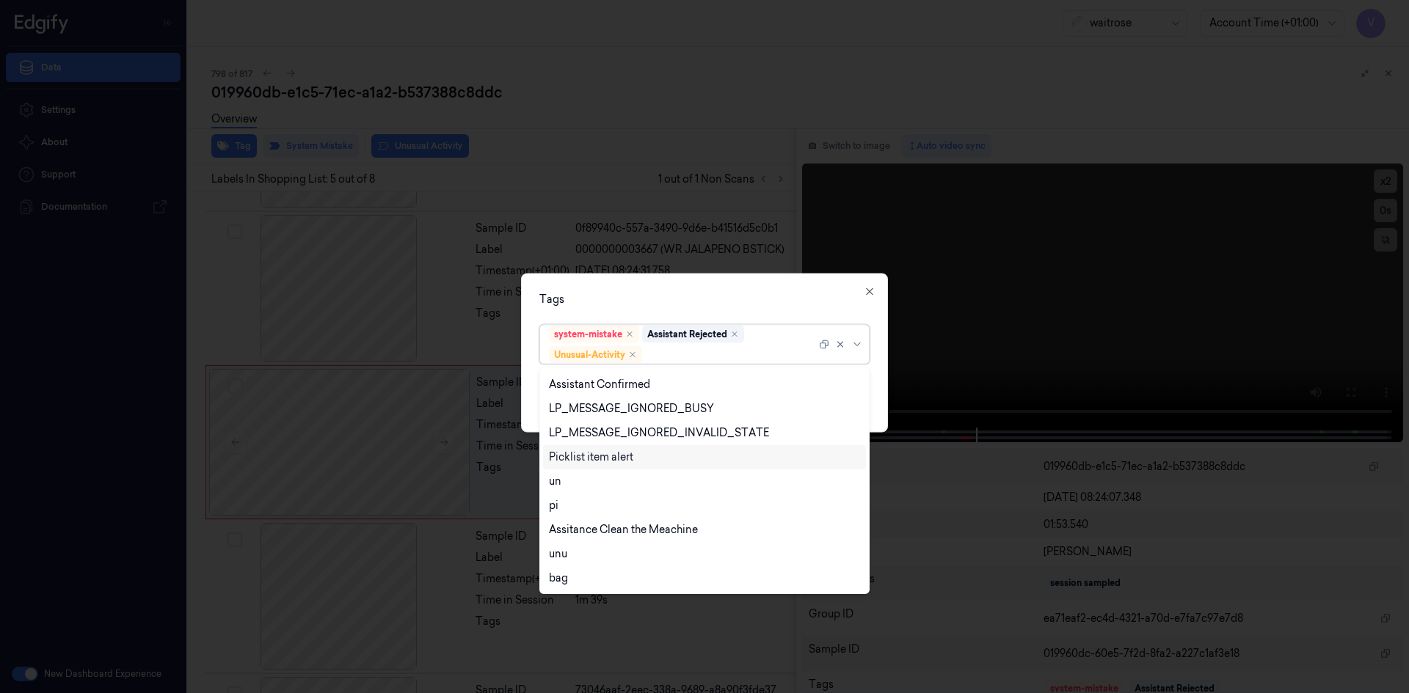
click at [590, 459] on div "Picklist item alert" at bounding box center [591, 457] width 84 height 15
click at [673, 303] on div "Tags" at bounding box center [704, 298] width 330 height 15
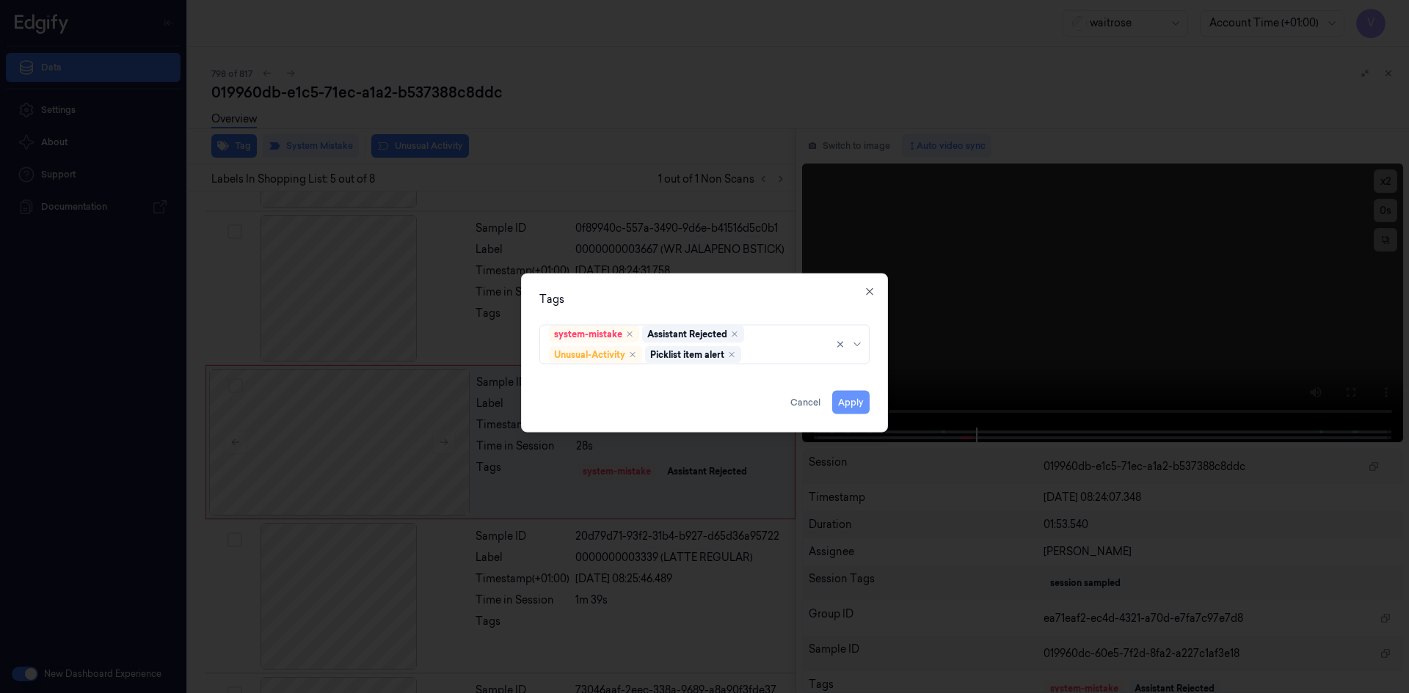
click at [858, 403] on button "Apply" at bounding box center [850, 401] width 37 height 23
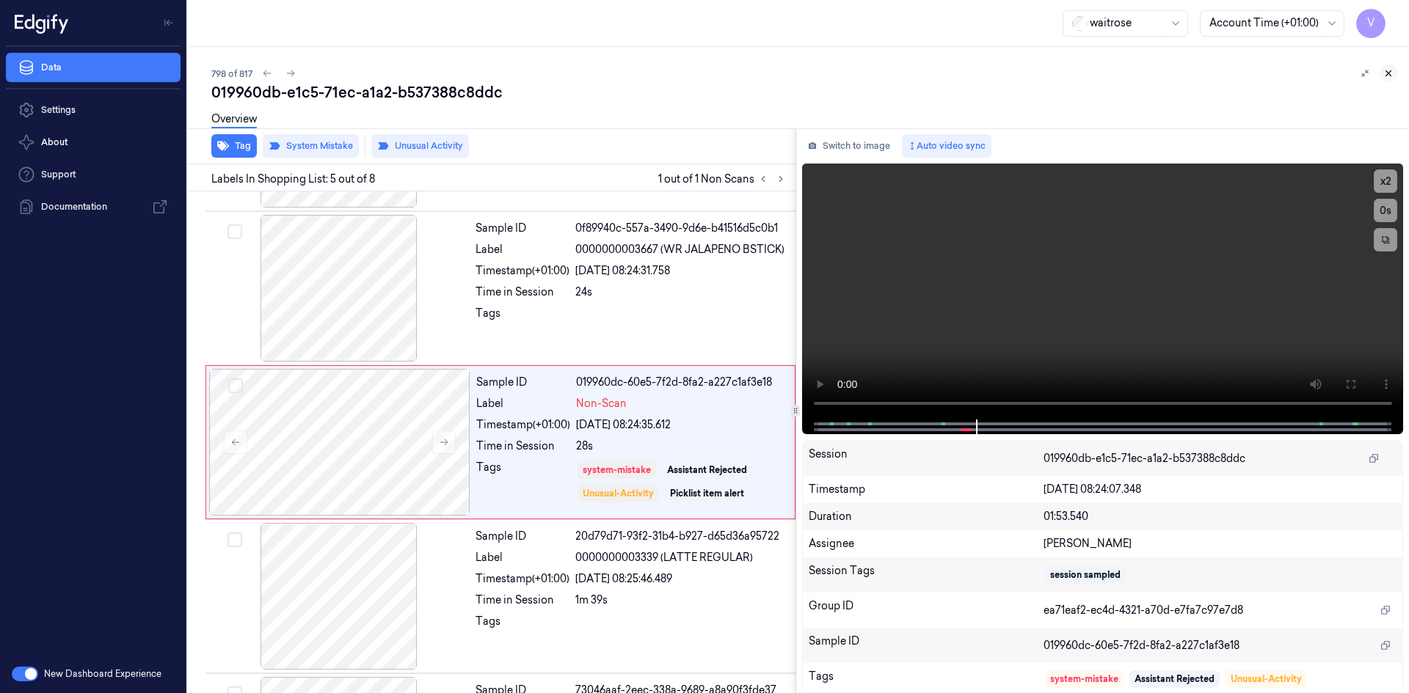
click at [1385, 74] on icon at bounding box center [1388, 73] width 10 height 10
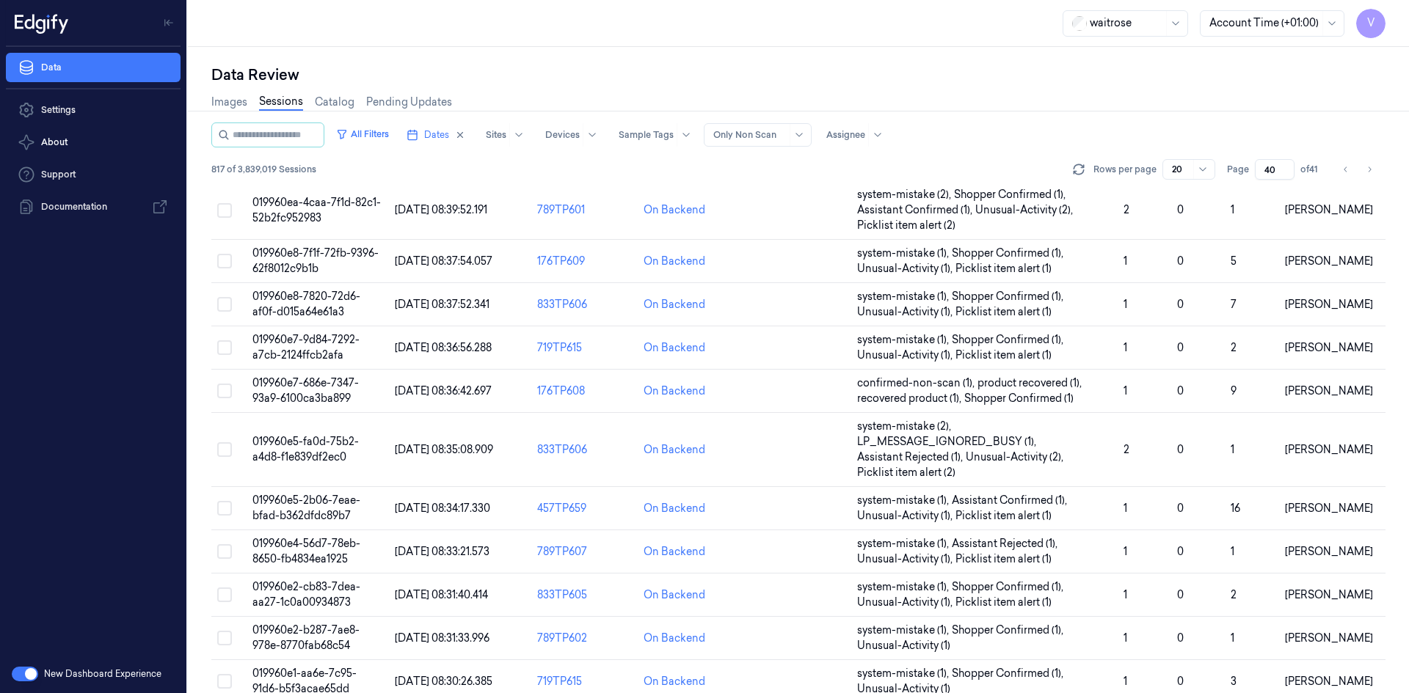
scroll to position [448, 0]
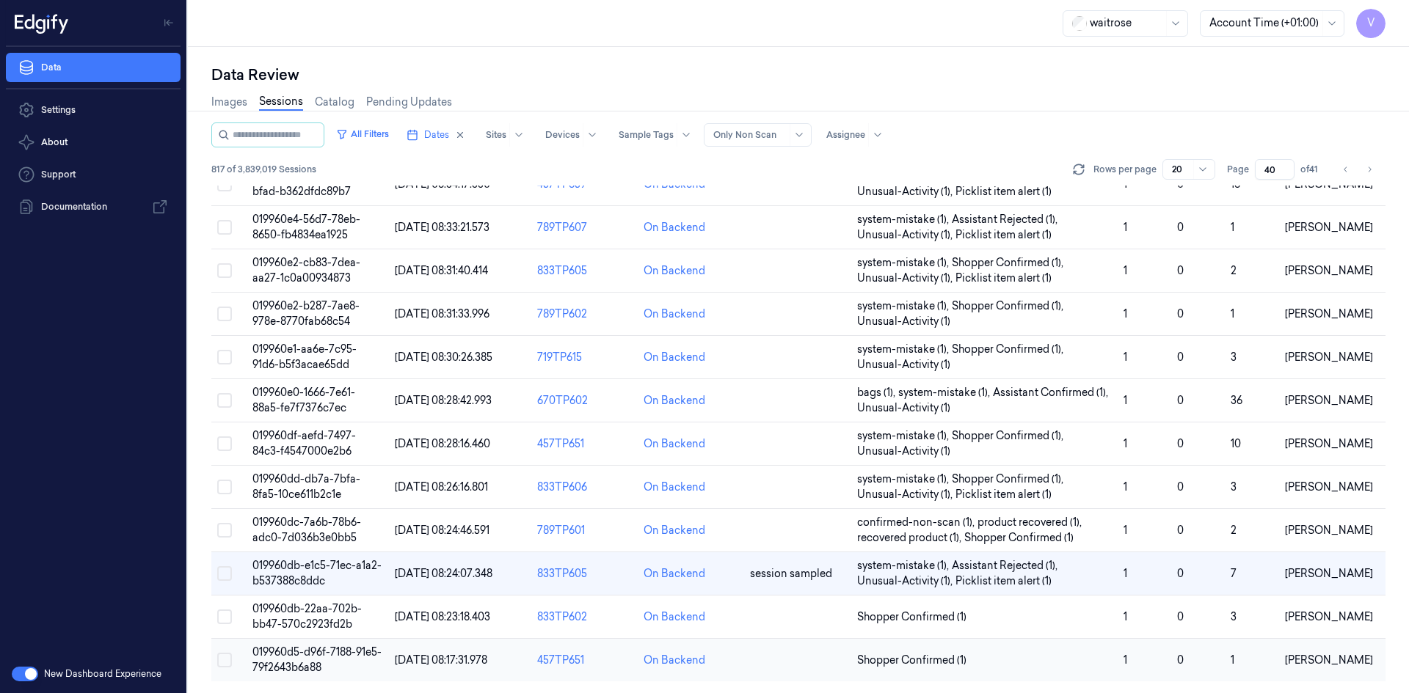
click at [299, 661] on span "019960d5-d96f-7188-91e5-79f2643b6a88" at bounding box center [316, 660] width 129 height 29
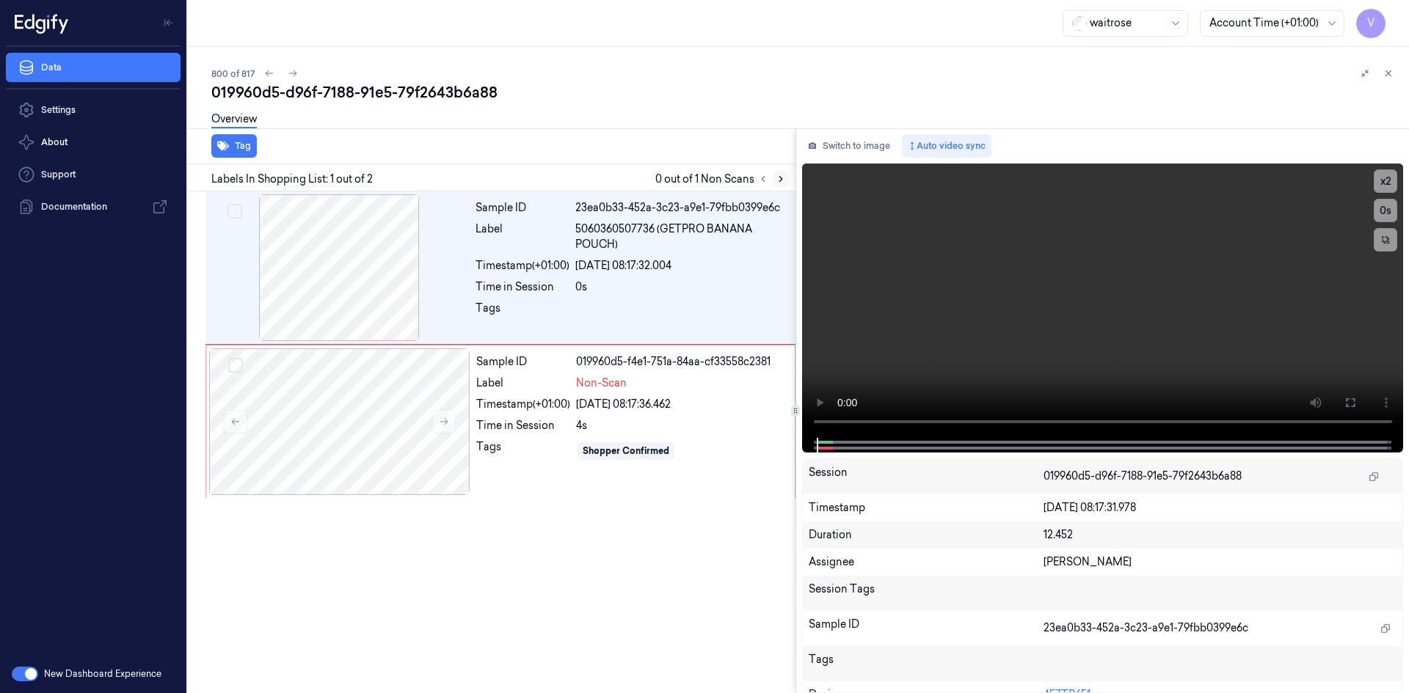
click at [781, 178] on icon at bounding box center [780, 179] width 3 height 5
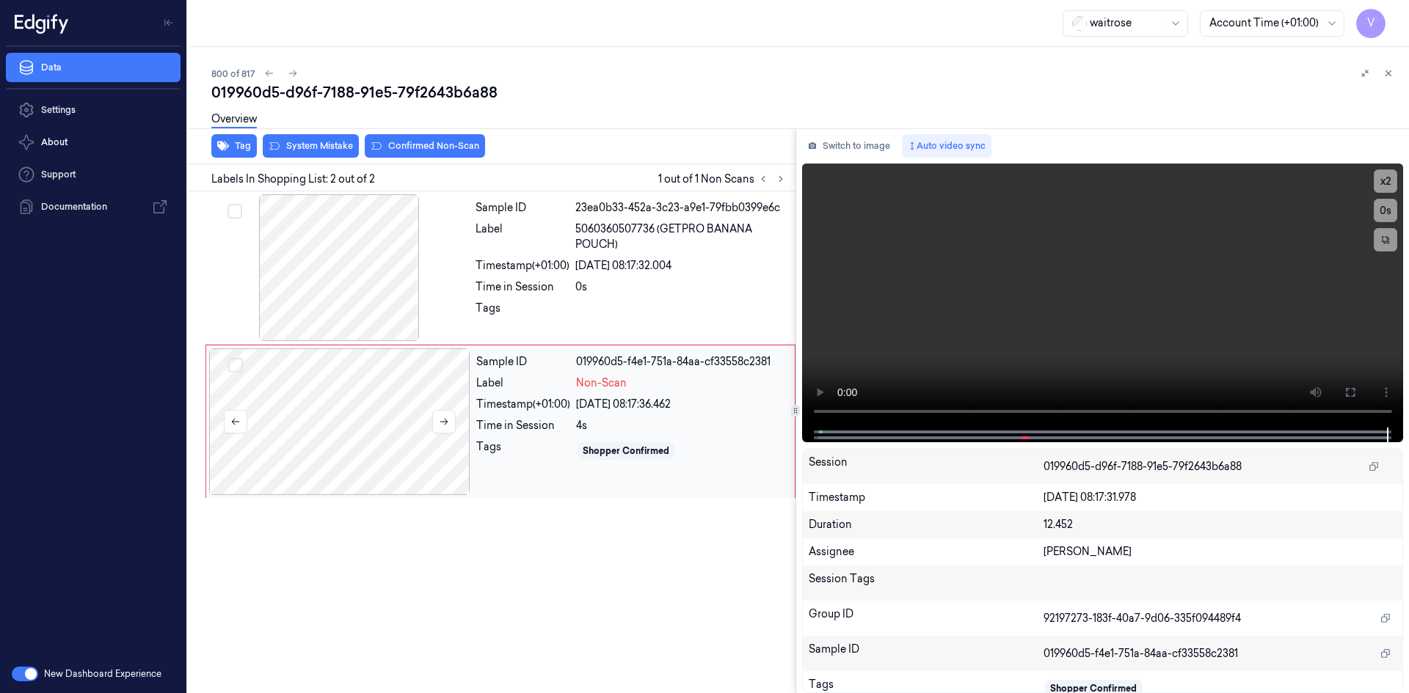
click at [456, 392] on div at bounding box center [339, 421] width 261 height 147
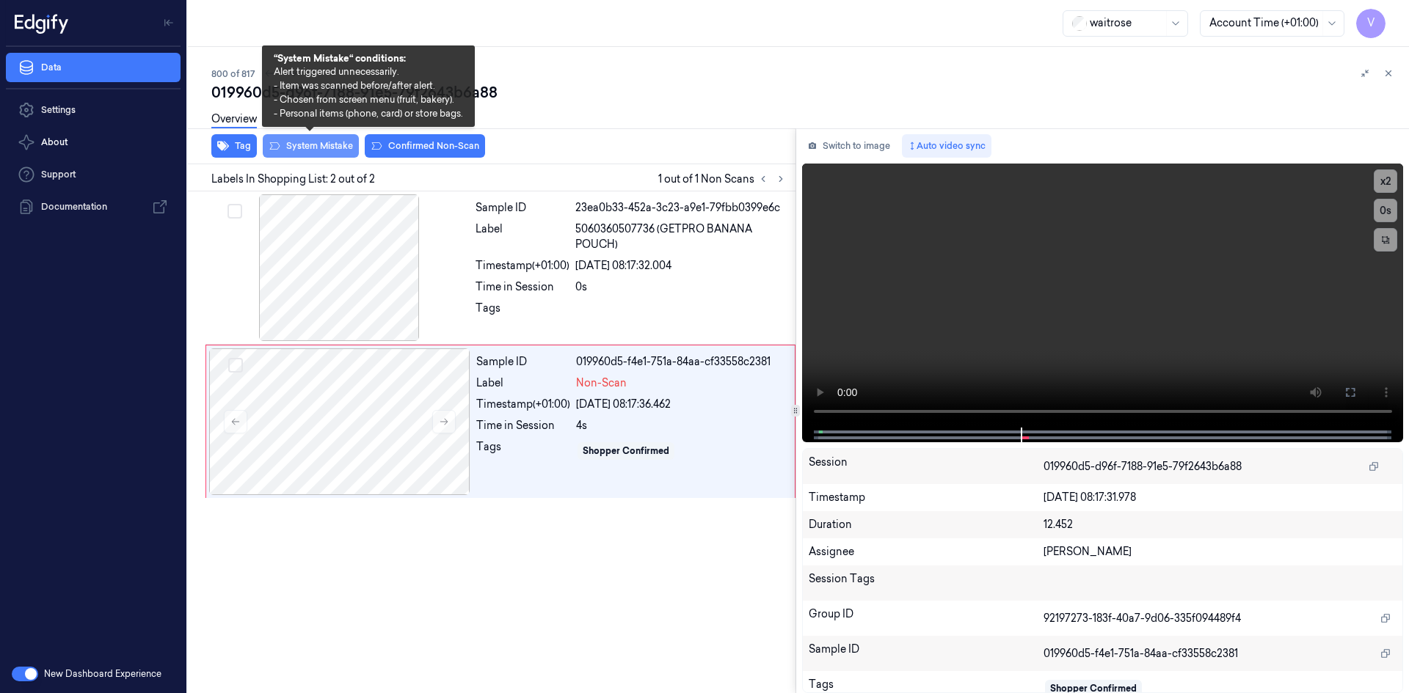
click at [329, 145] on button "System Mistake" at bounding box center [311, 145] width 96 height 23
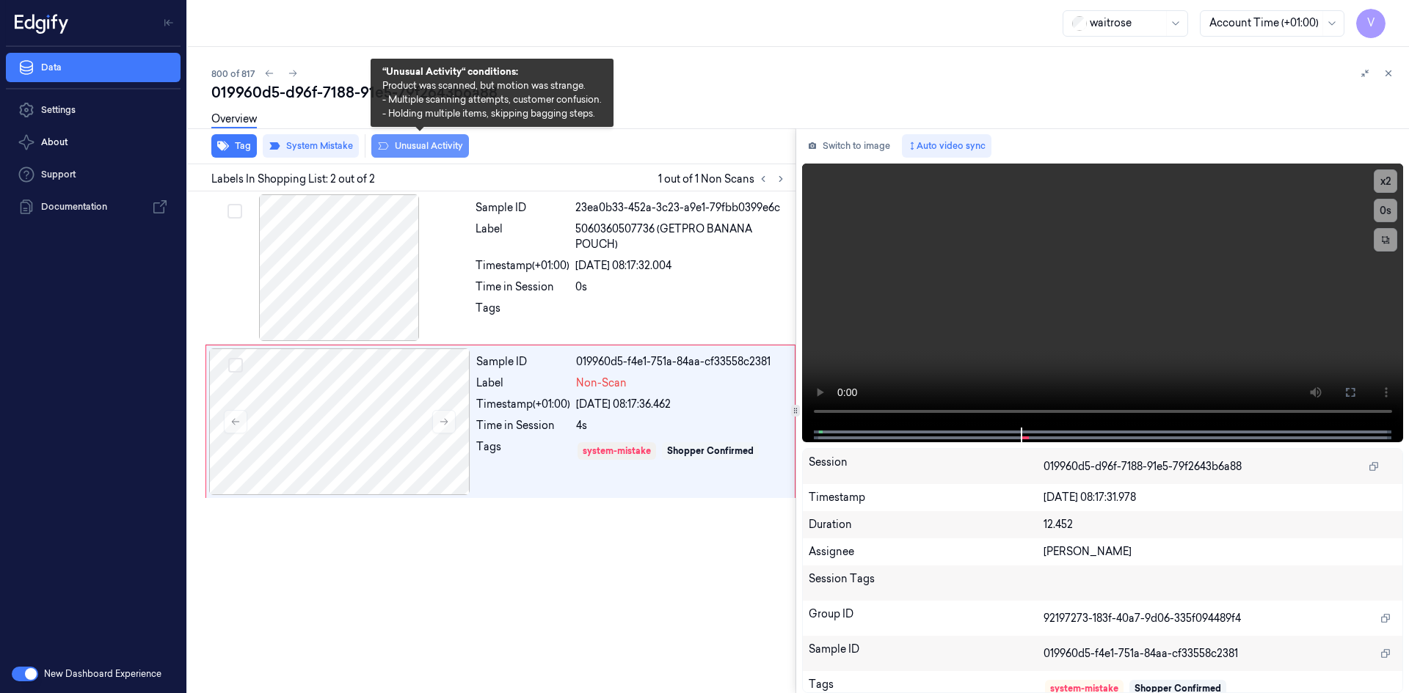
click at [416, 145] on button "Unusual Activity" at bounding box center [420, 145] width 98 height 23
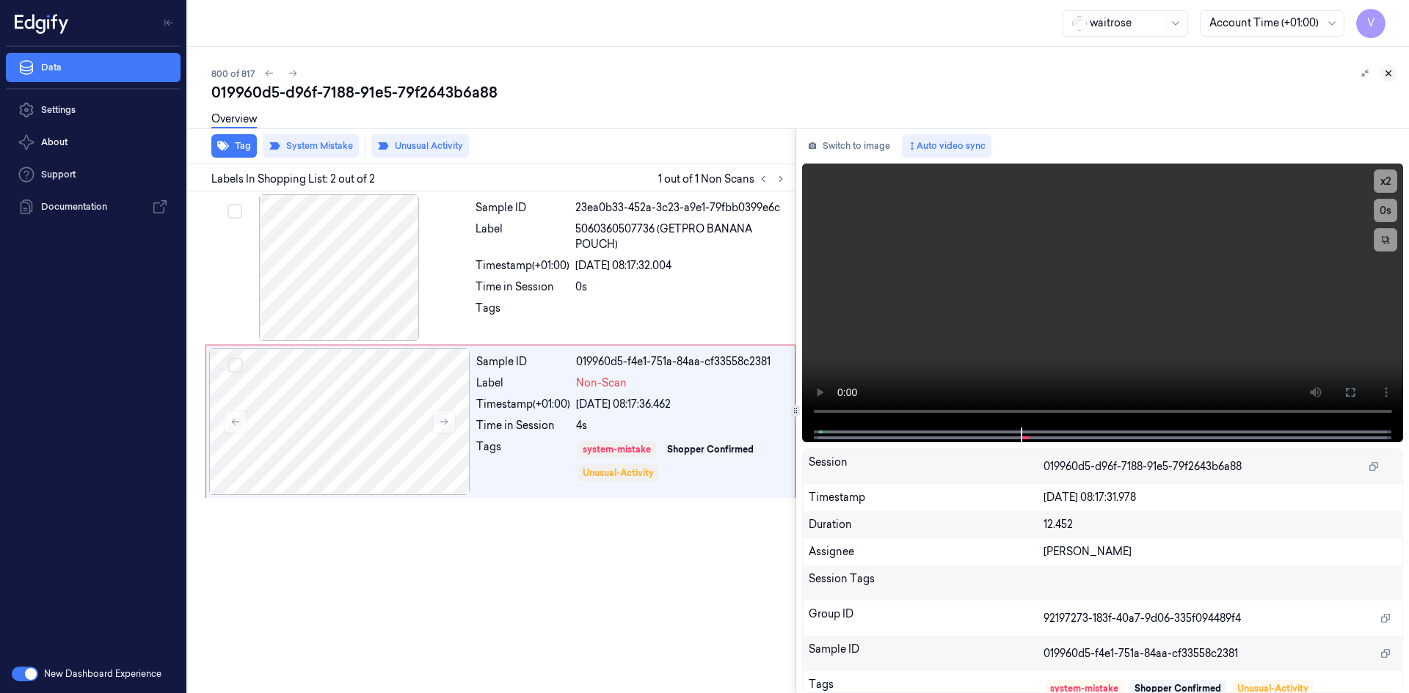
drag, startPoint x: 1386, startPoint y: 69, endPoint x: 1389, endPoint y: 85, distance: 16.4
click at [1386, 71] on icon at bounding box center [1388, 73] width 10 height 10
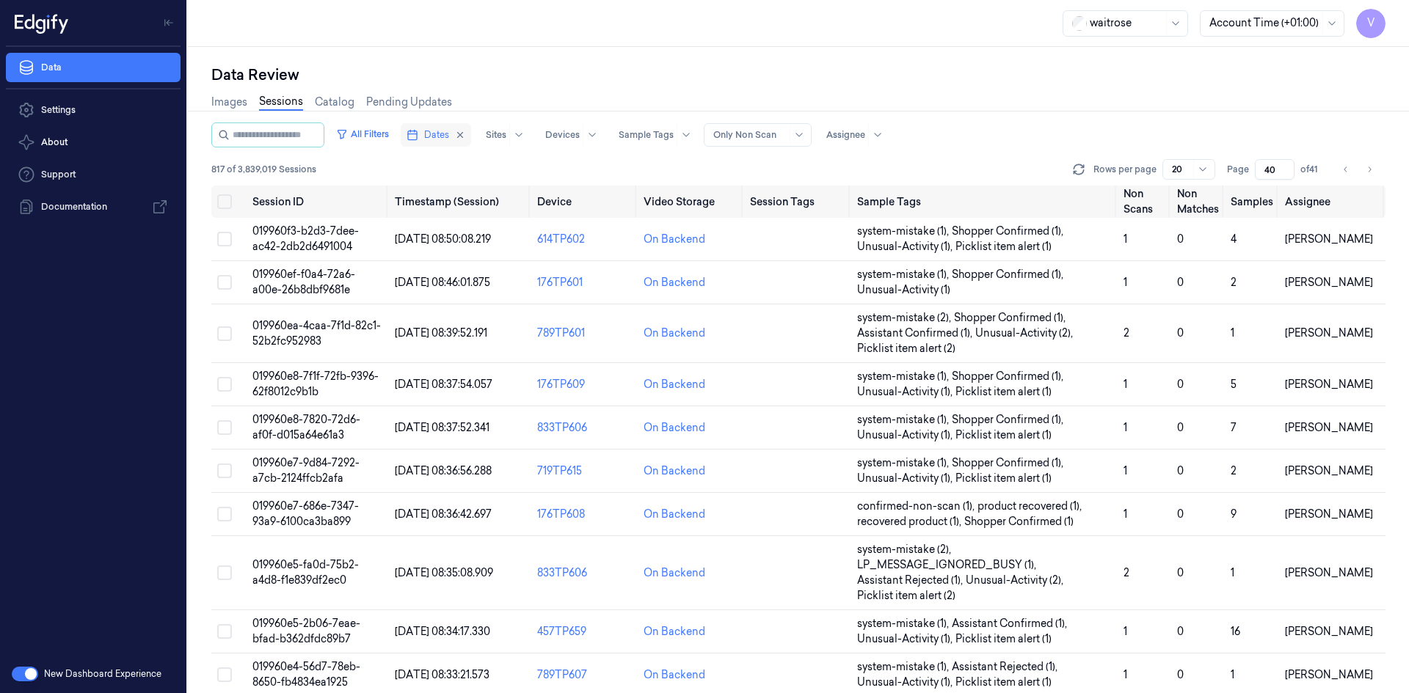
click at [445, 131] on span "Dates" at bounding box center [436, 134] width 25 height 13
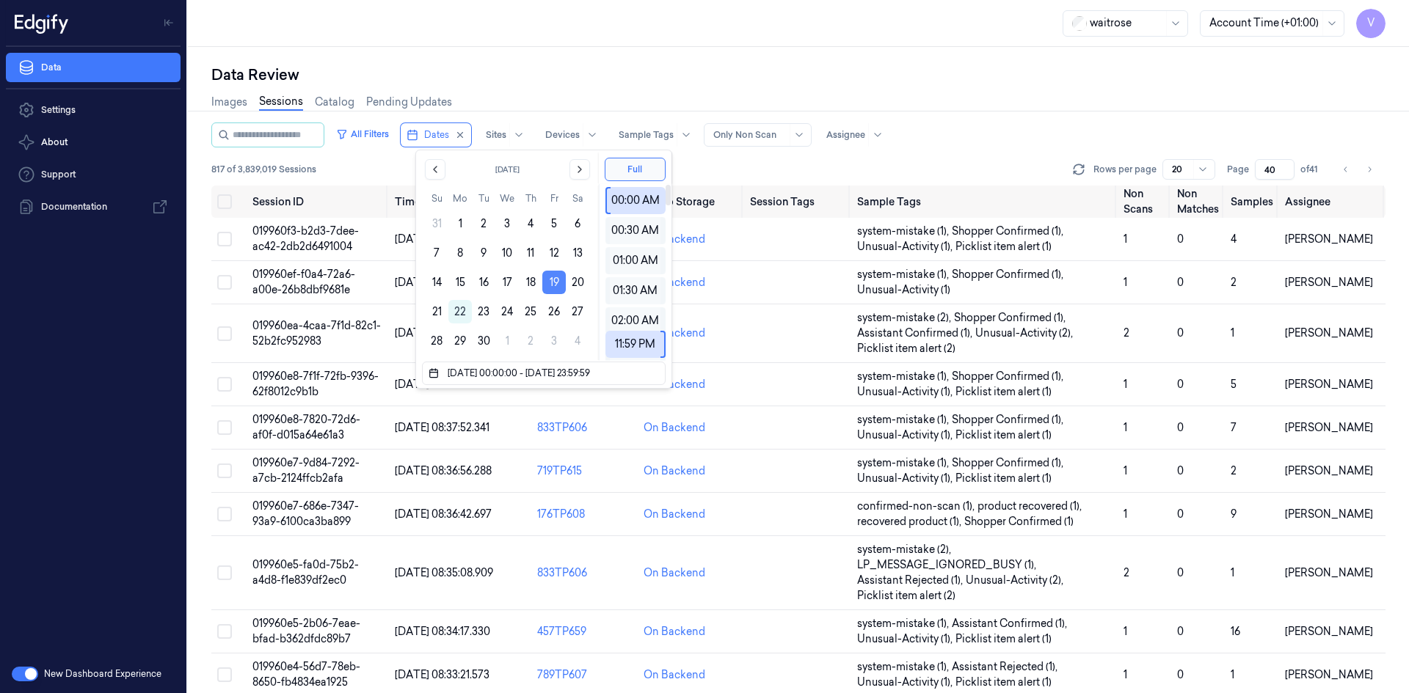
click at [553, 282] on button "19" at bounding box center [553, 282] width 23 height 23
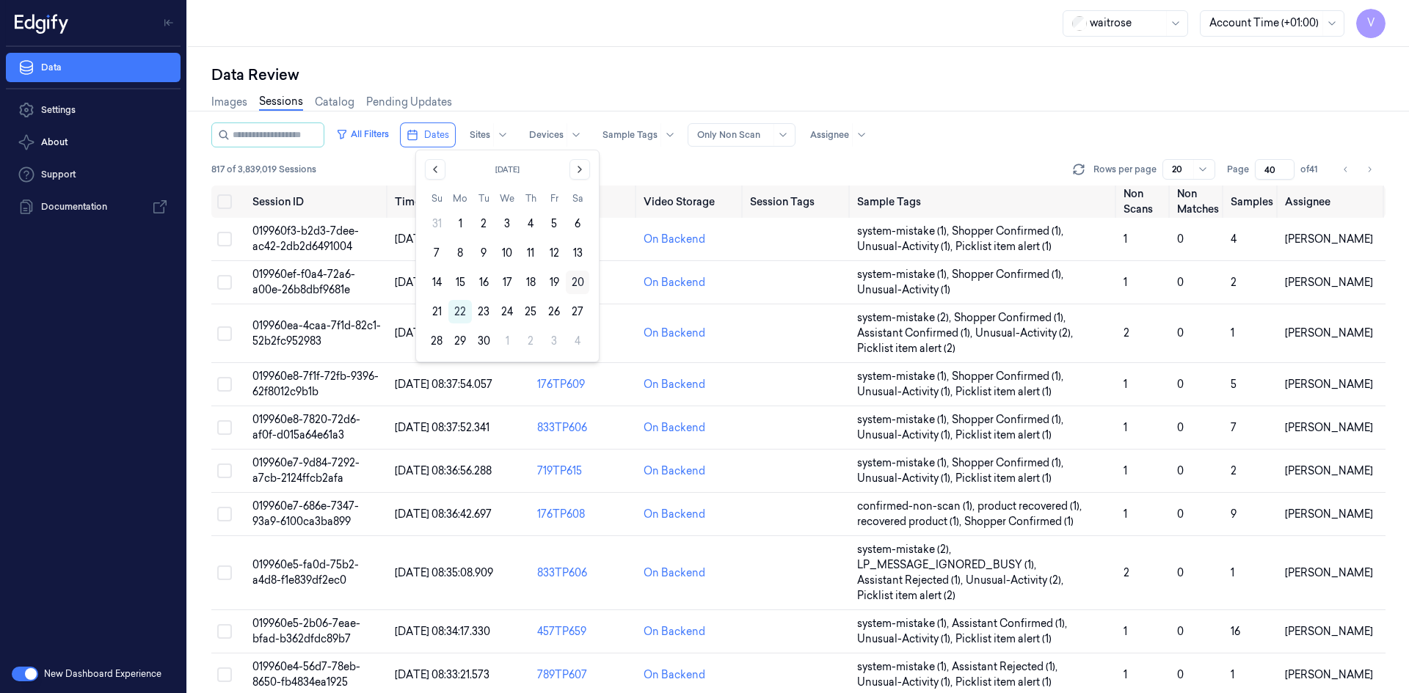
click at [571, 283] on button "20" at bounding box center [577, 282] width 23 height 23
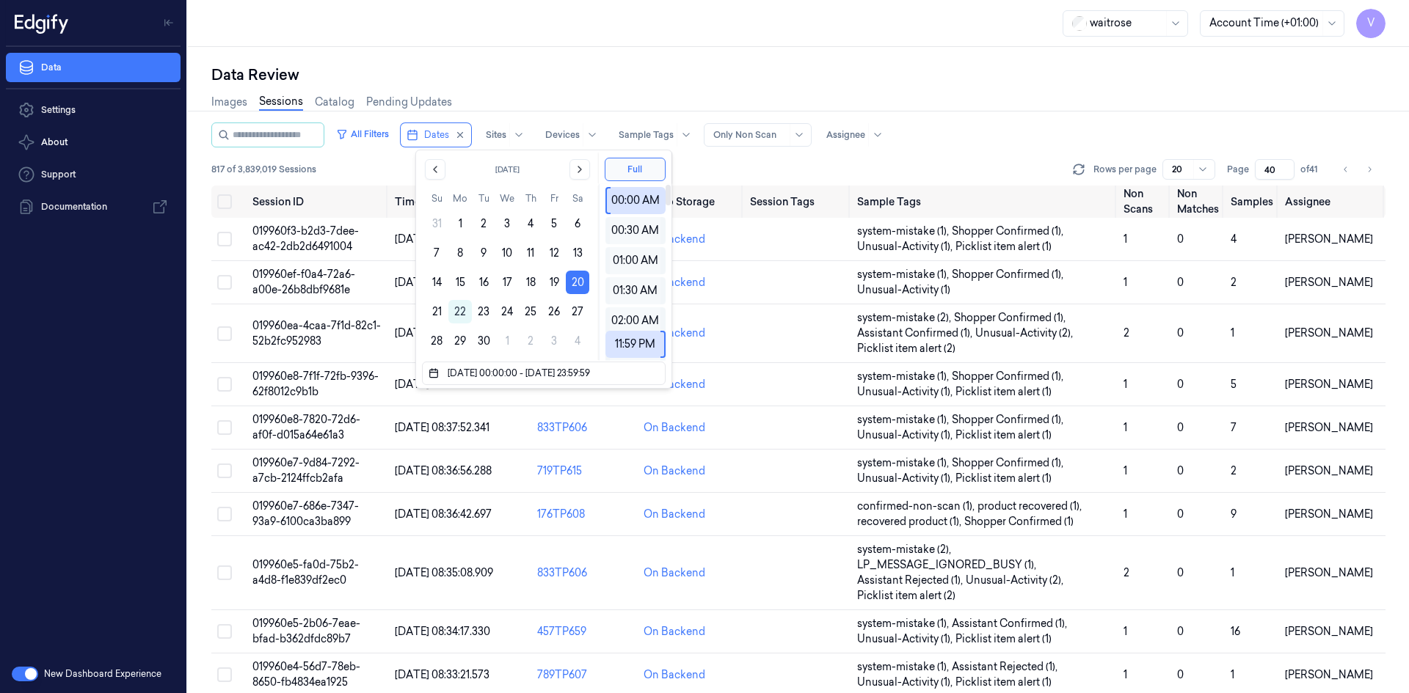
click at [739, 62] on div "Data Review Images Sessions Catalog Pending Updates All Filters Dates Sites Dev…" at bounding box center [798, 370] width 1221 height 646
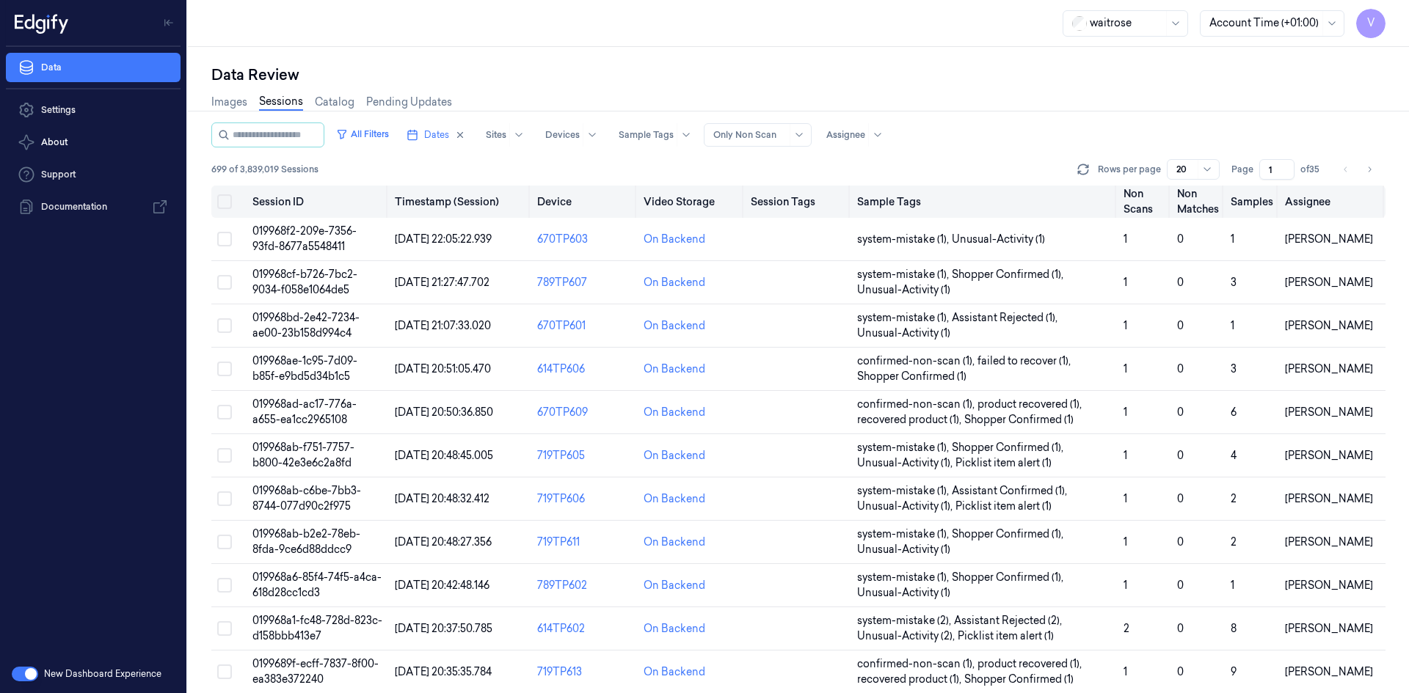
drag, startPoint x: 1276, startPoint y: 169, endPoint x: 1244, endPoint y: 190, distance: 38.7
click at [1244, 190] on div "All Filters Dates Sites Devices Sample Tags Alert Type Only Non Scan Assignee 6…" at bounding box center [798, 408] width 1174 height 571
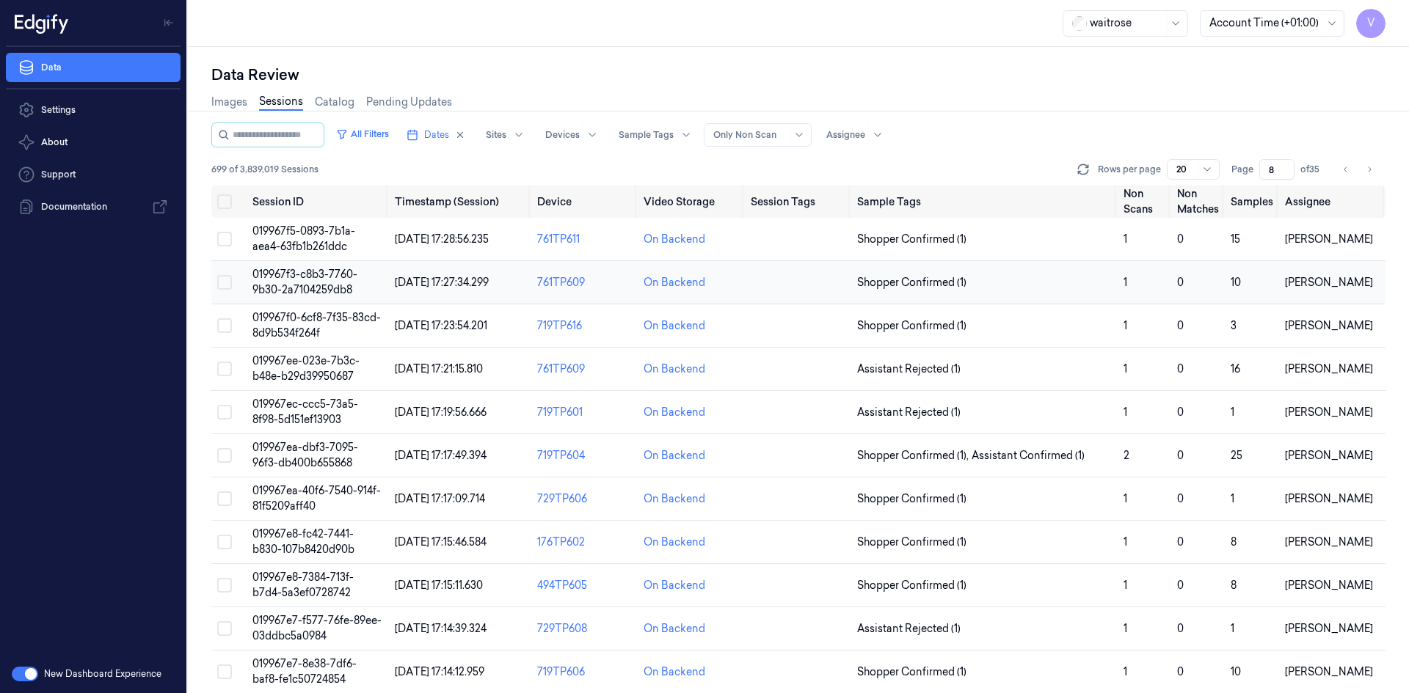
type input "8"
click at [313, 279] on span "019967f3-c8b3-7760-9b30-2a7104259db8" at bounding box center [304, 282] width 105 height 29
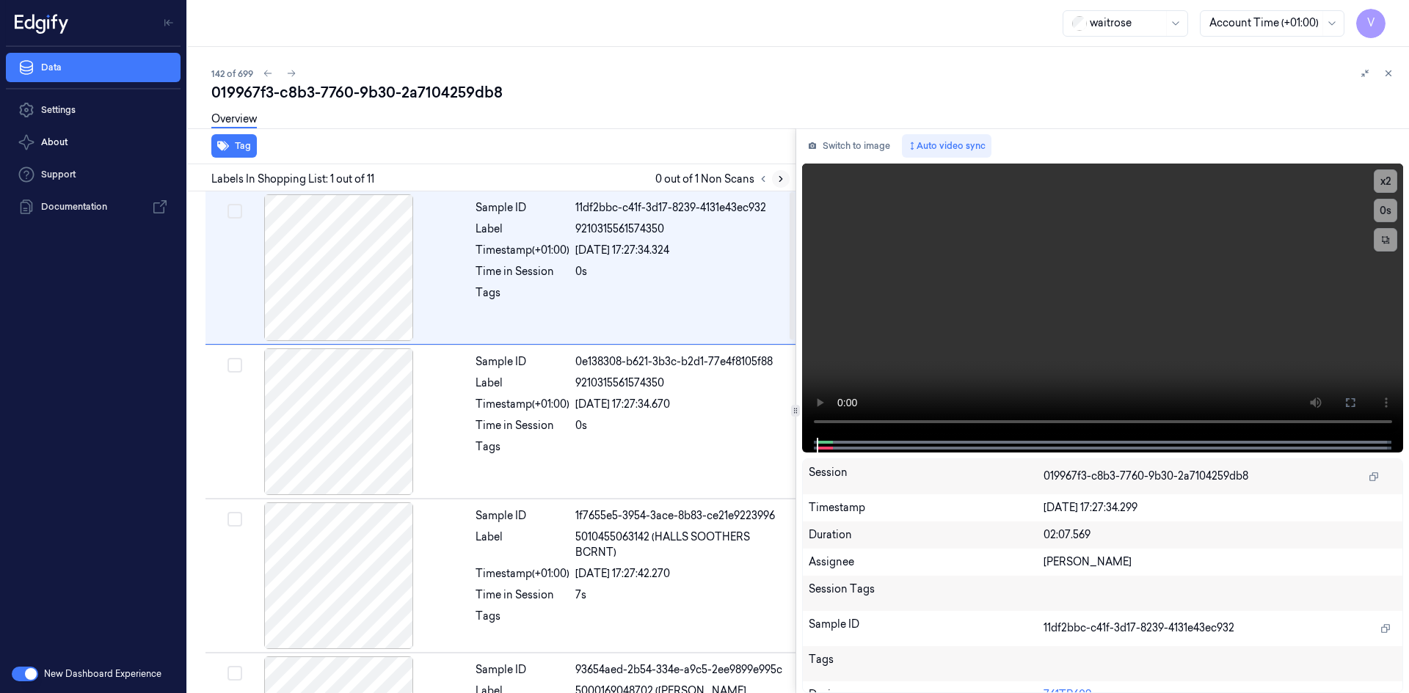
click at [784, 181] on icon at bounding box center [780, 179] width 10 height 10
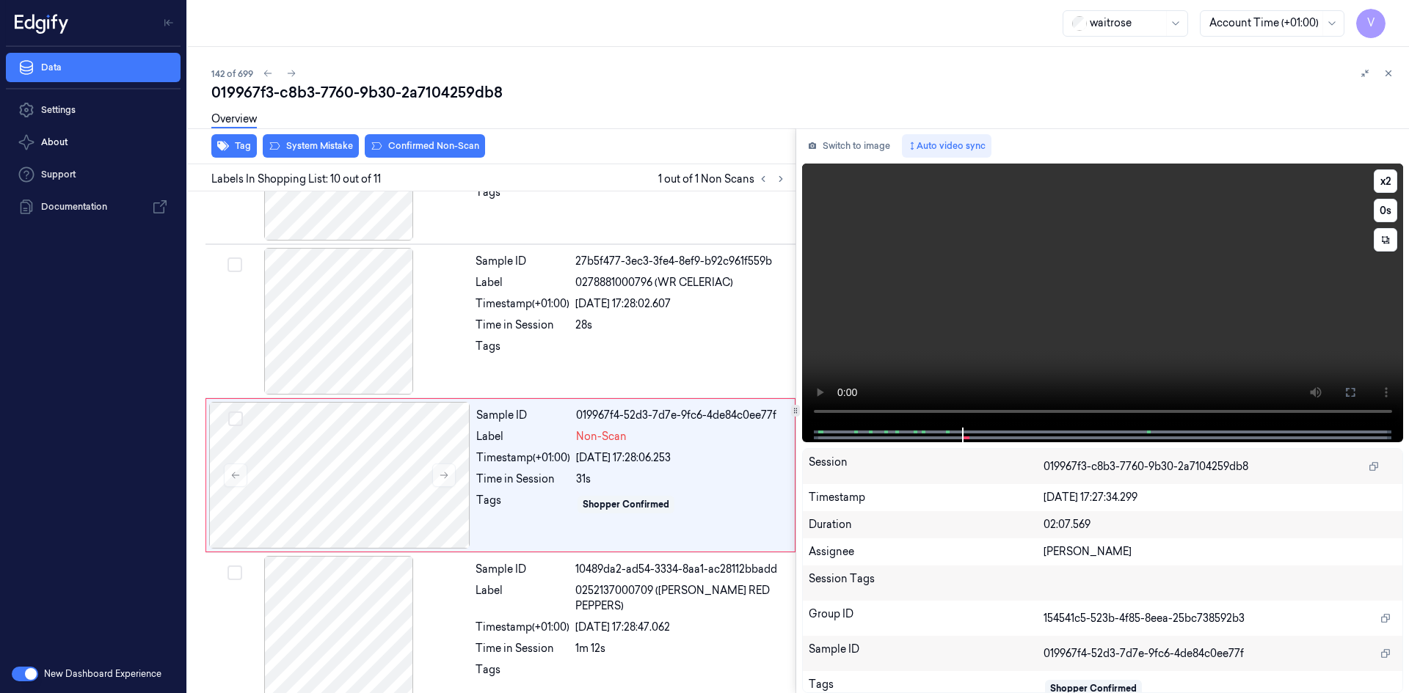
scroll to position [1197, 0]
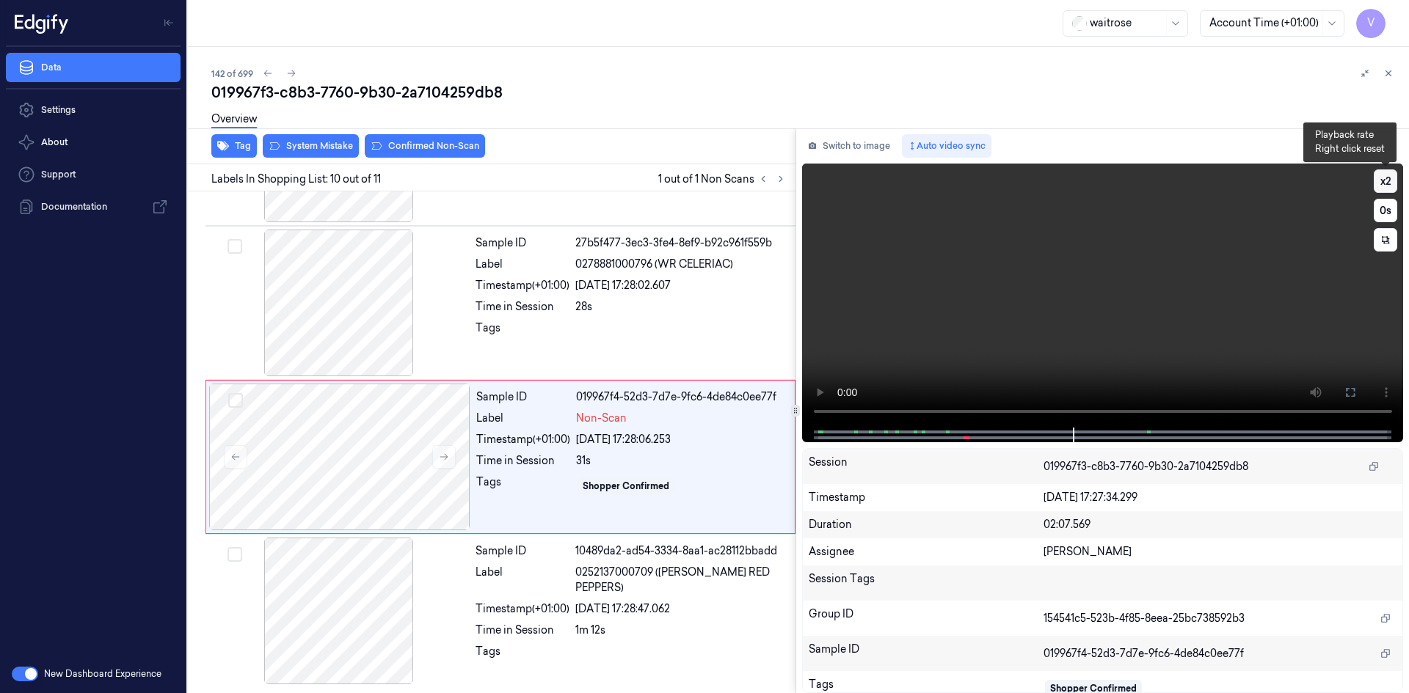
click at [1388, 181] on button "x 2" at bounding box center [1384, 180] width 23 height 23
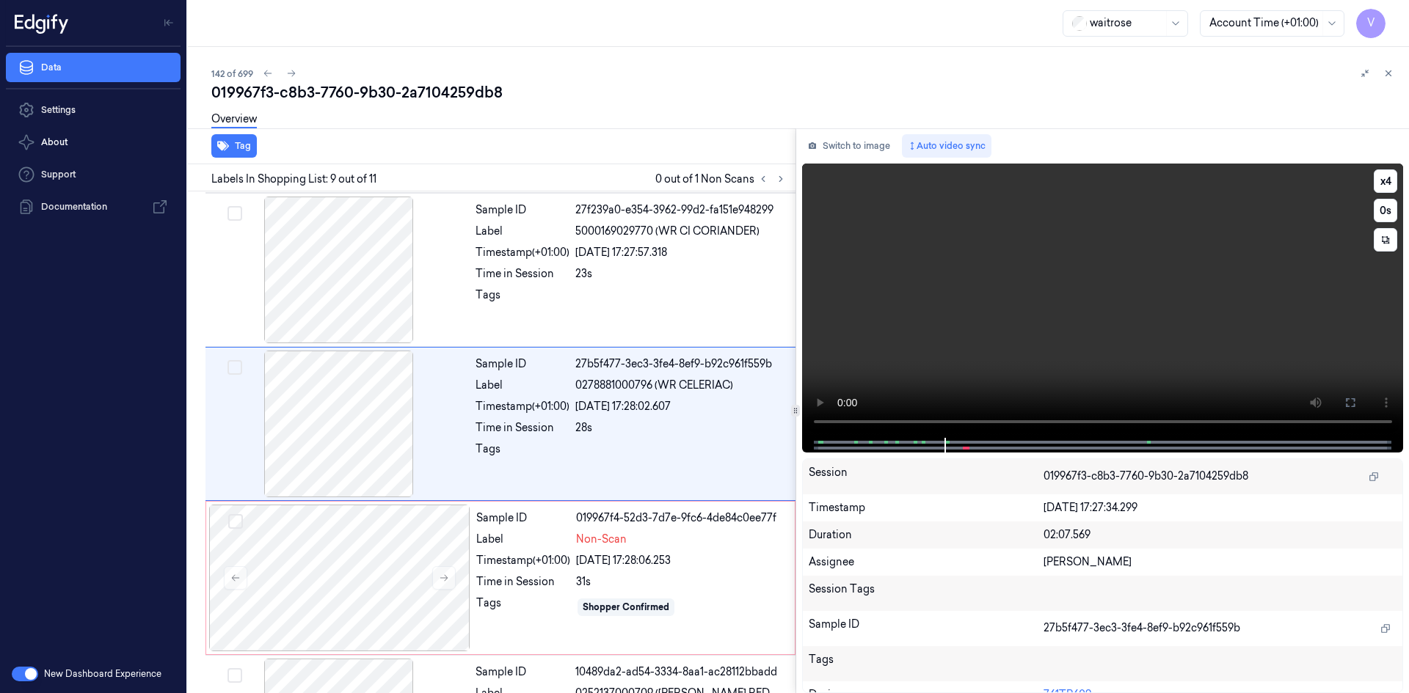
scroll to position [1058, 0]
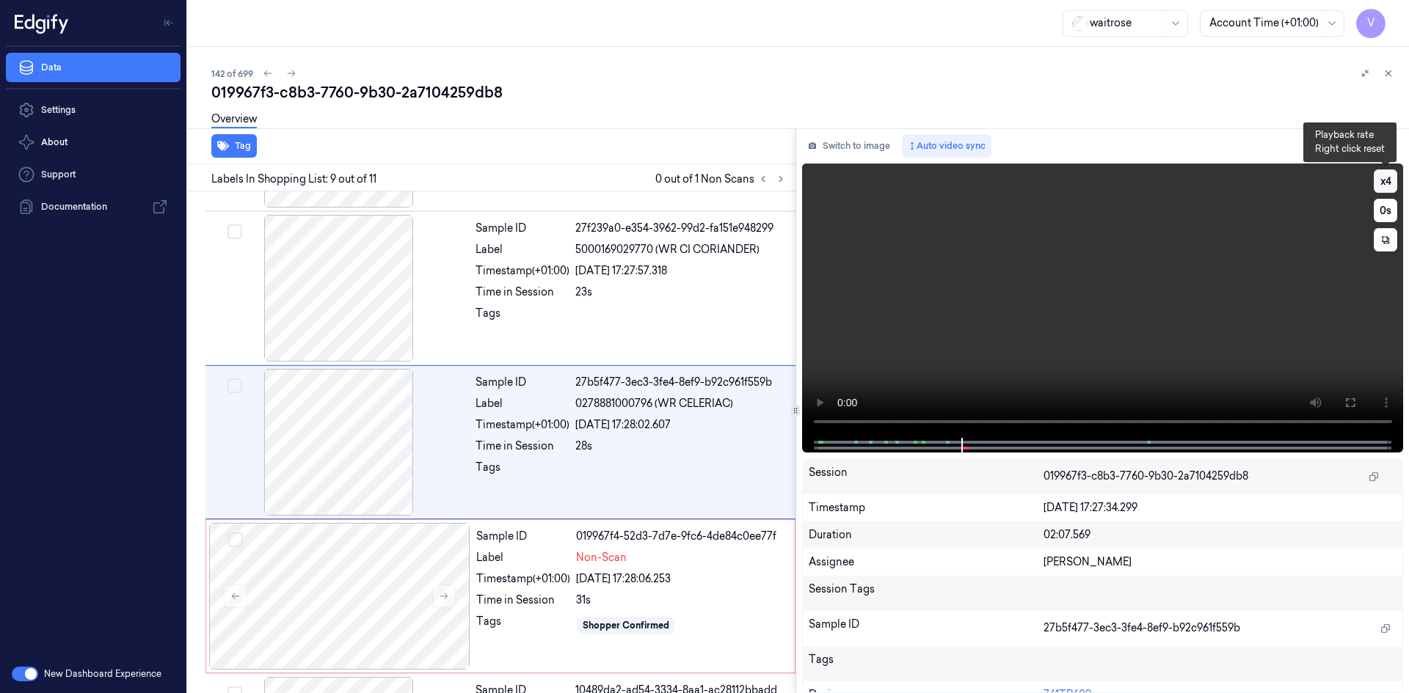
click at [1385, 177] on button "x 4" at bounding box center [1384, 180] width 23 height 23
click at [1387, 181] on button "x 1" at bounding box center [1384, 180] width 23 height 23
click at [489, 566] on div "Sample ID 019967f4-52d3-7d7e-9fc6-4de84c0ee77f Label Non-Scan Timestamp (+01:00…" at bounding box center [630, 596] width 321 height 147
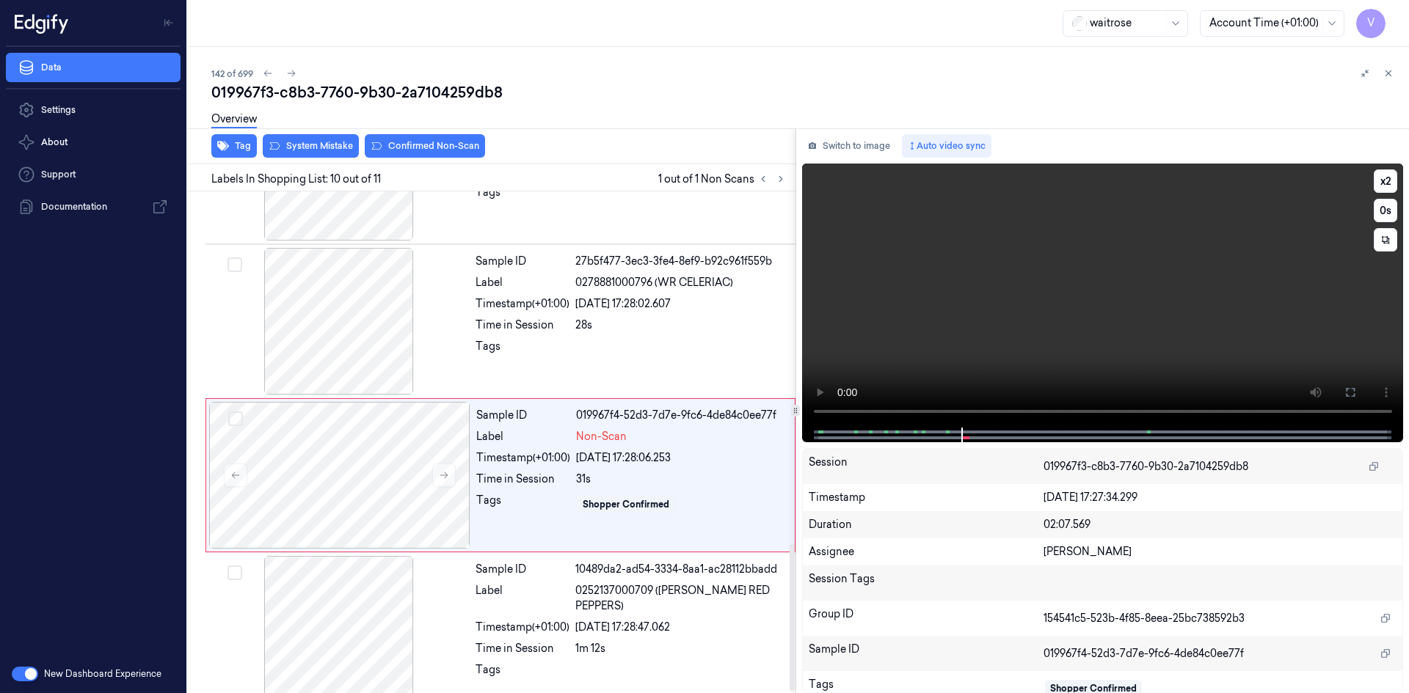
scroll to position [1197, 0]
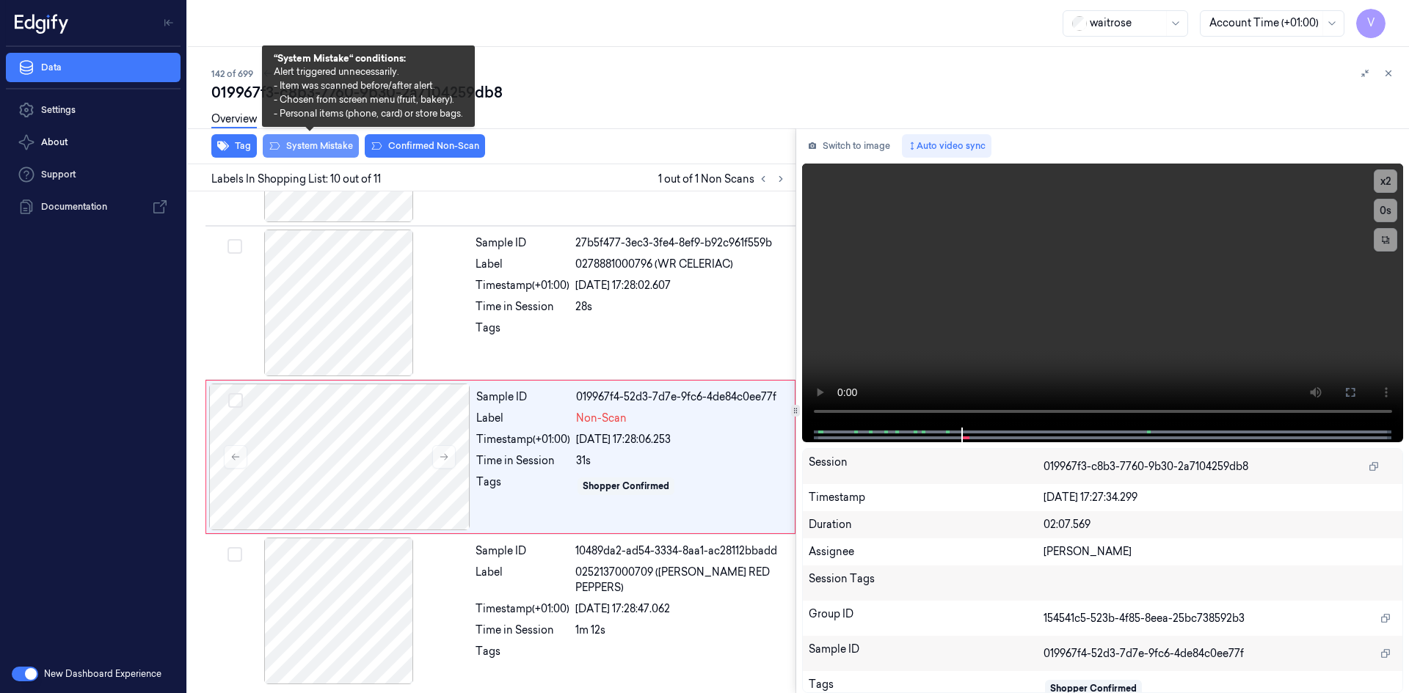
click at [333, 146] on button "System Mistake" at bounding box center [311, 145] width 96 height 23
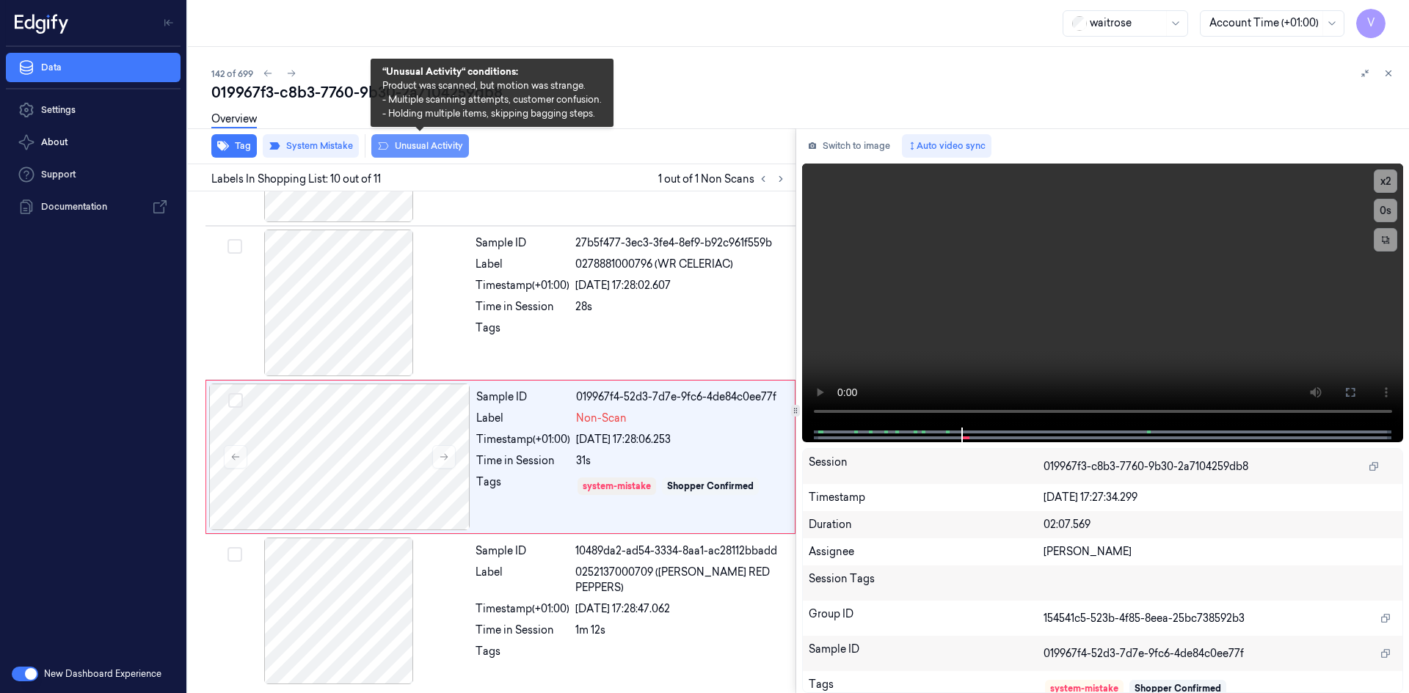
click at [439, 142] on button "Unusual Activity" at bounding box center [420, 145] width 98 height 23
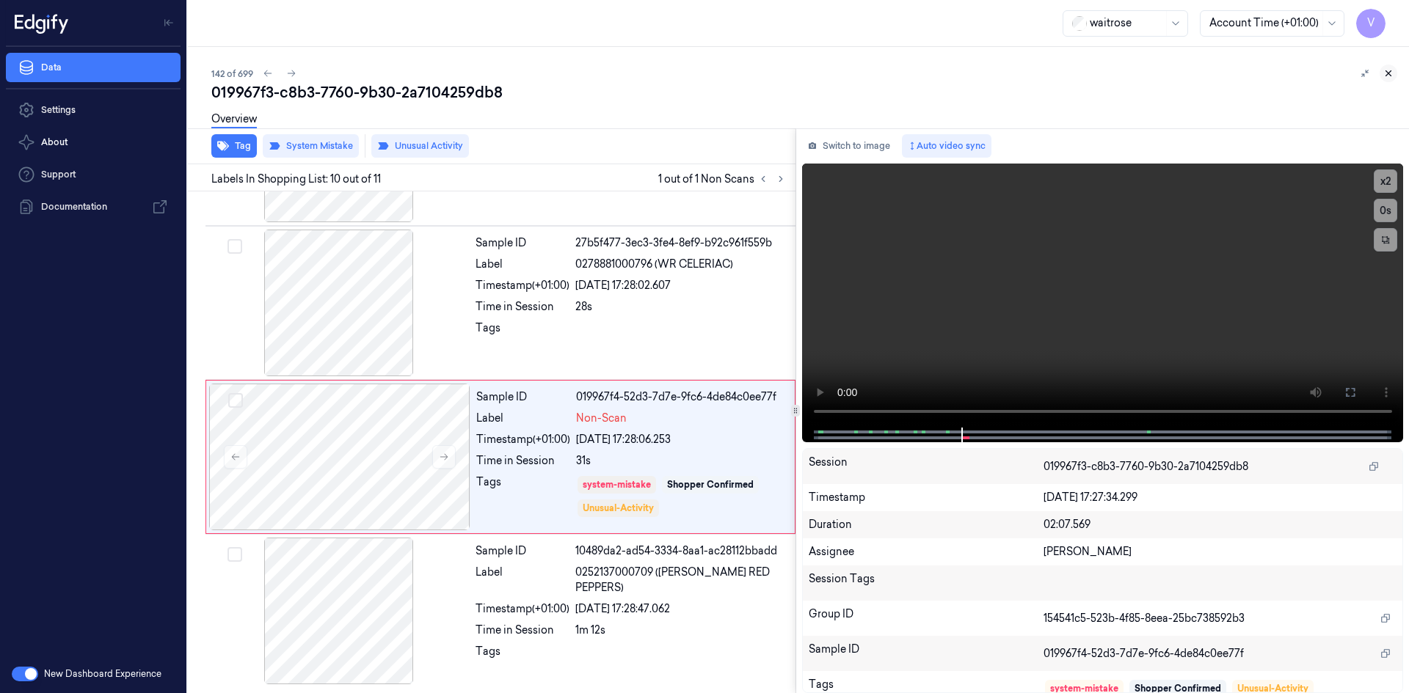
click at [1394, 70] on button at bounding box center [1388, 74] width 18 height 18
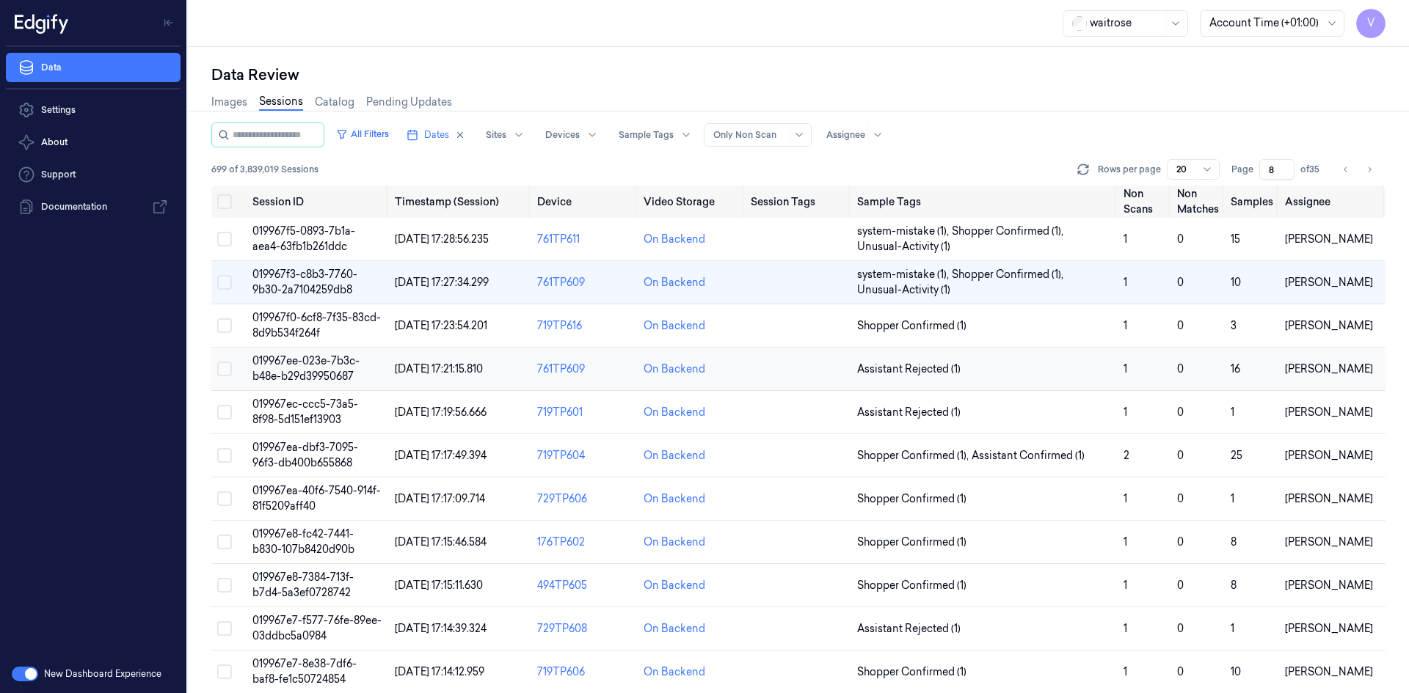
click at [299, 376] on span "019967ee-023e-7b3c-b48e-b29d39950687" at bounding box center [305, 368] width 107 height 29
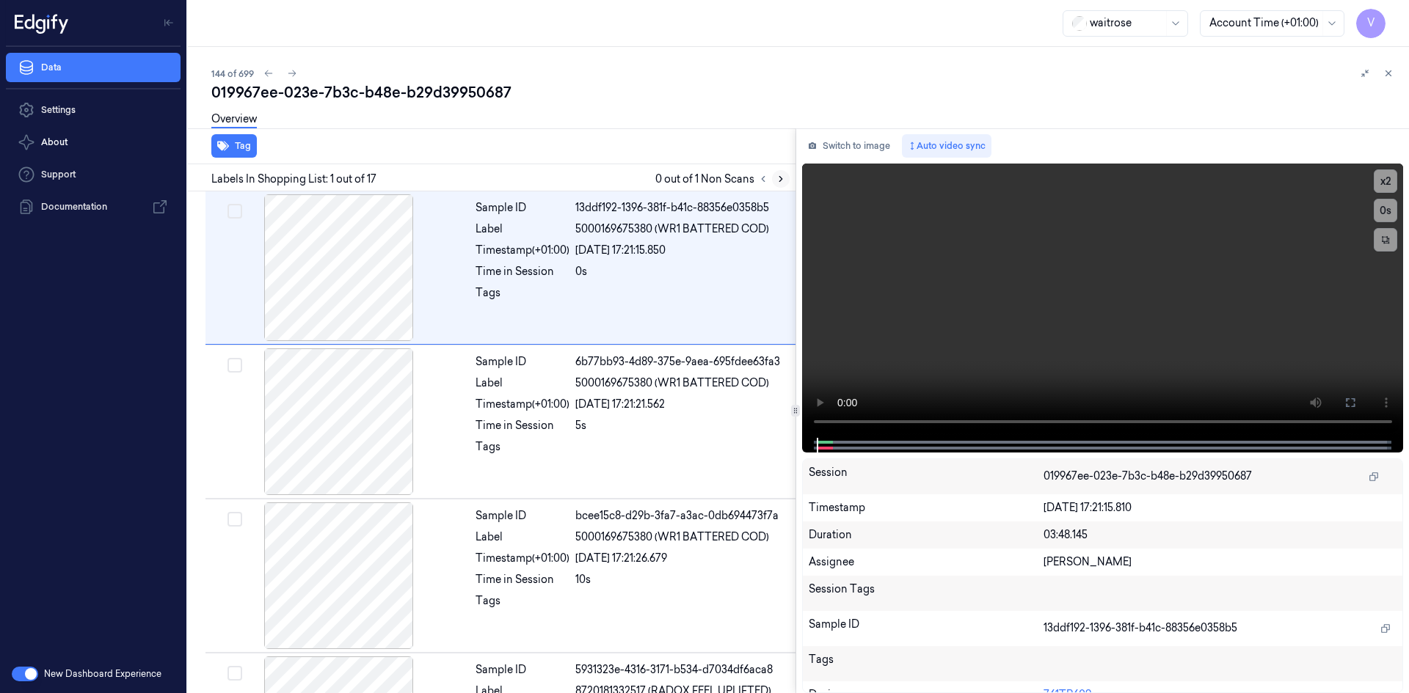
click at [775, 175] on icon at bounding box center [780, 179] width 10 height 10
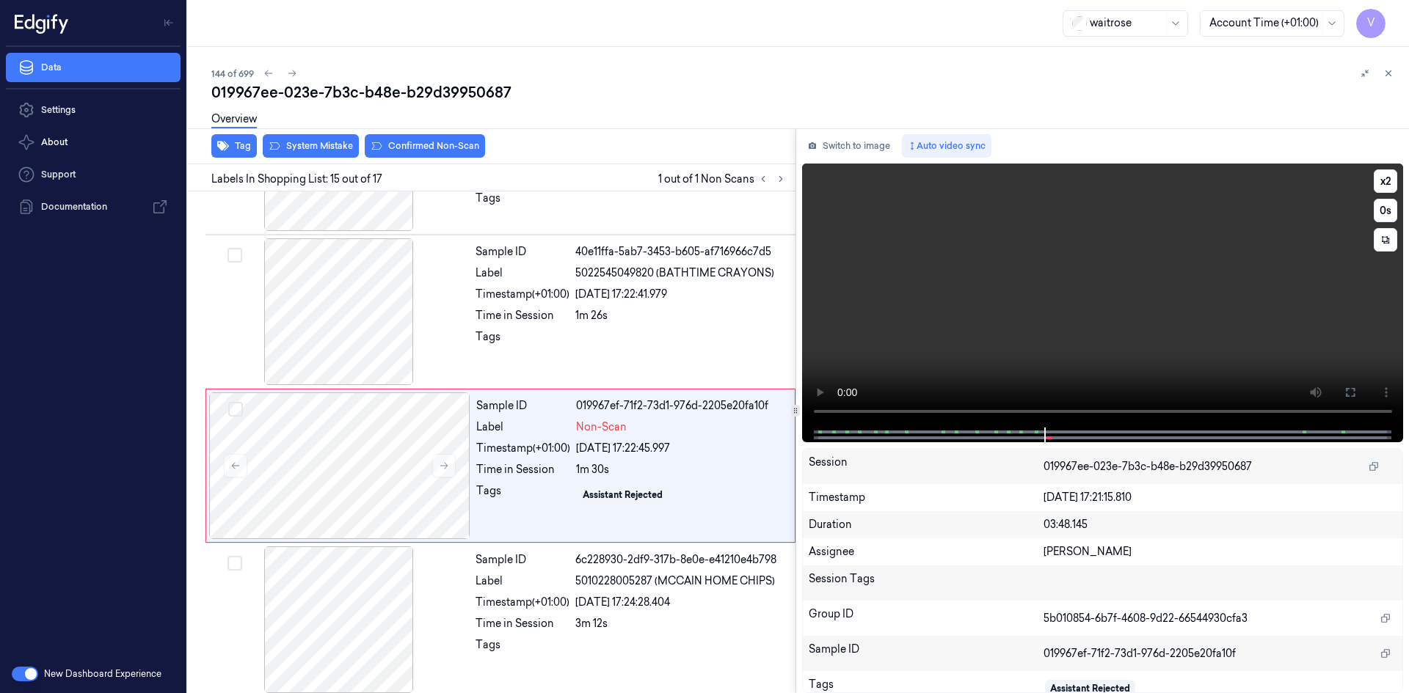
scroll to position [1982, 0]
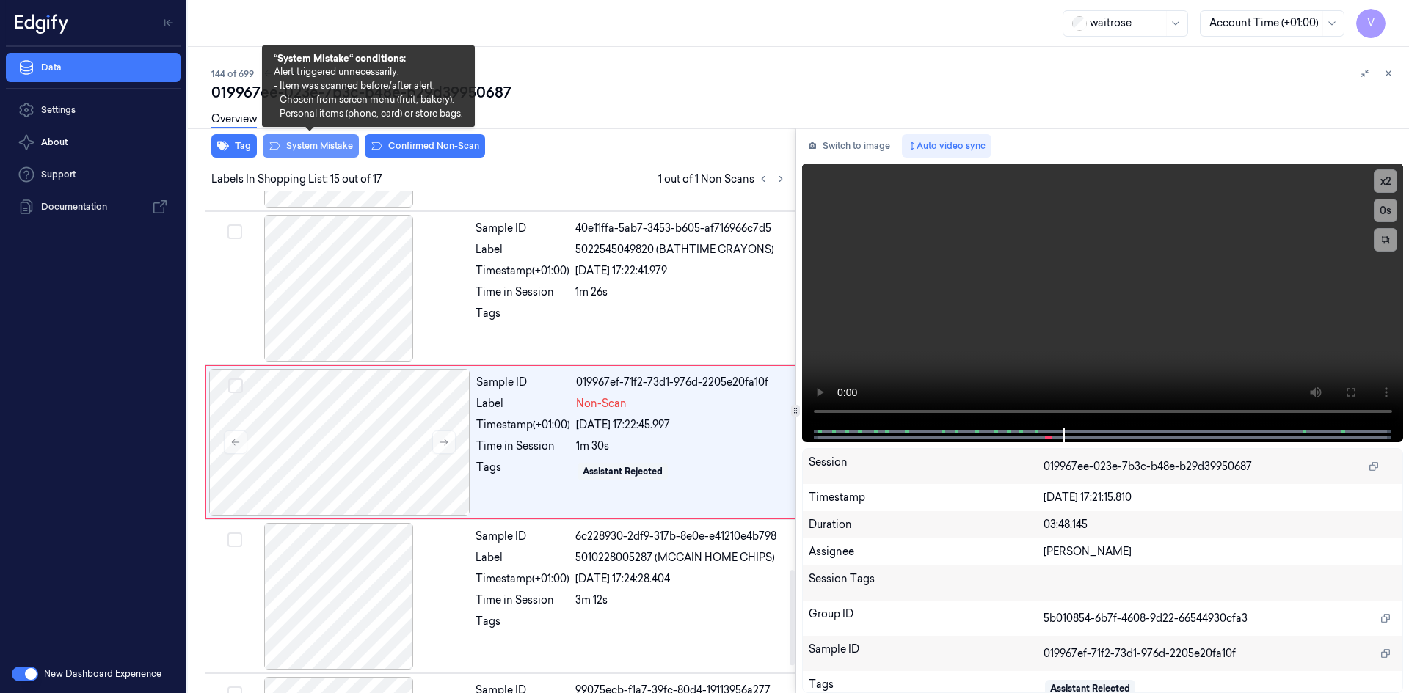
click at [304, 146] on button "System Mistake" at bounding box center [311, 145] width 96 height 23
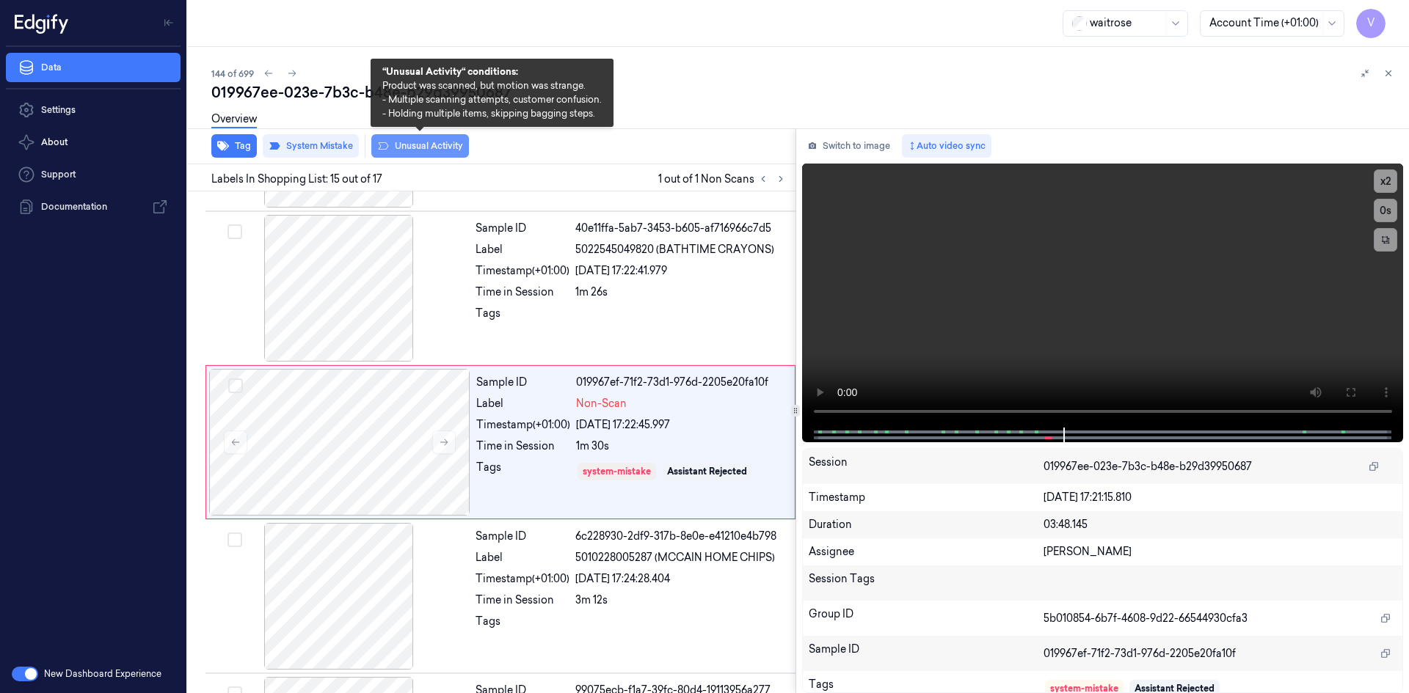
click at [412, 147] on button "Unusual Activity" at bounding box center [420, 145] width 98 height 23
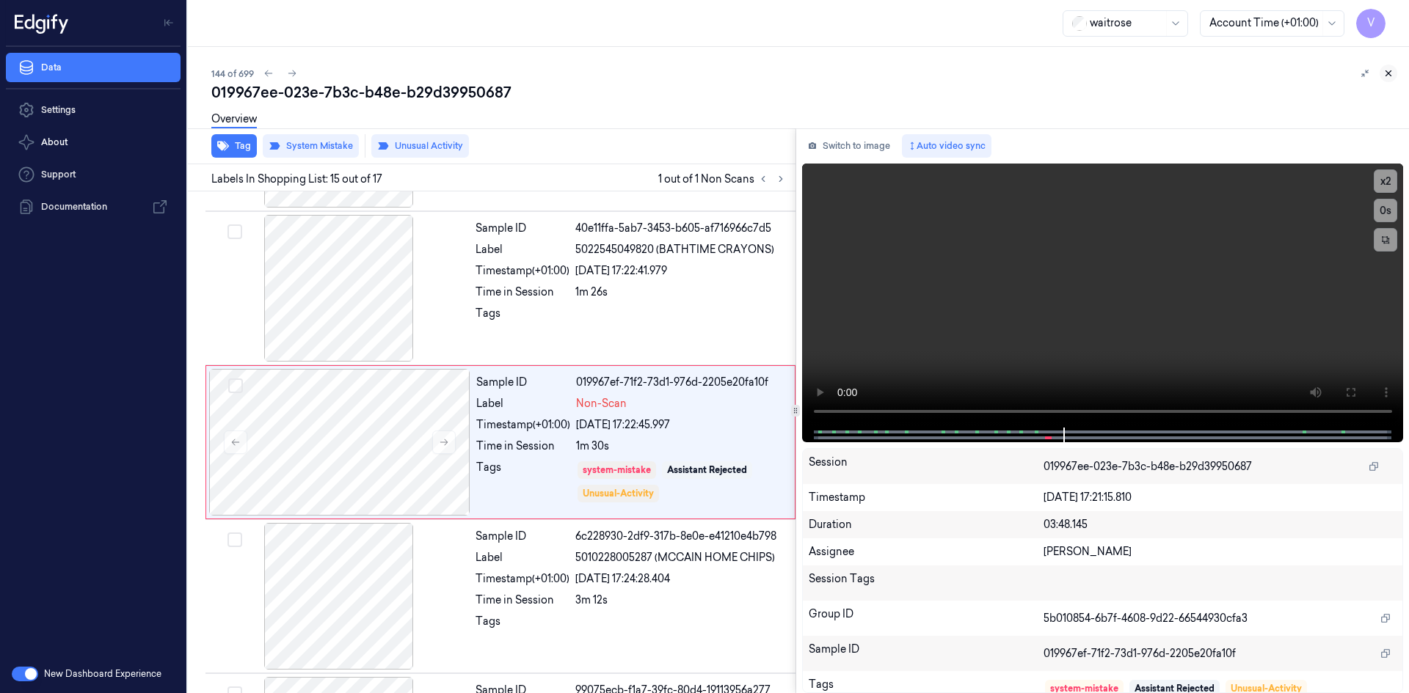
click at [1388, 72] on icon at bounding box center [1388, 73] width 10 height 10
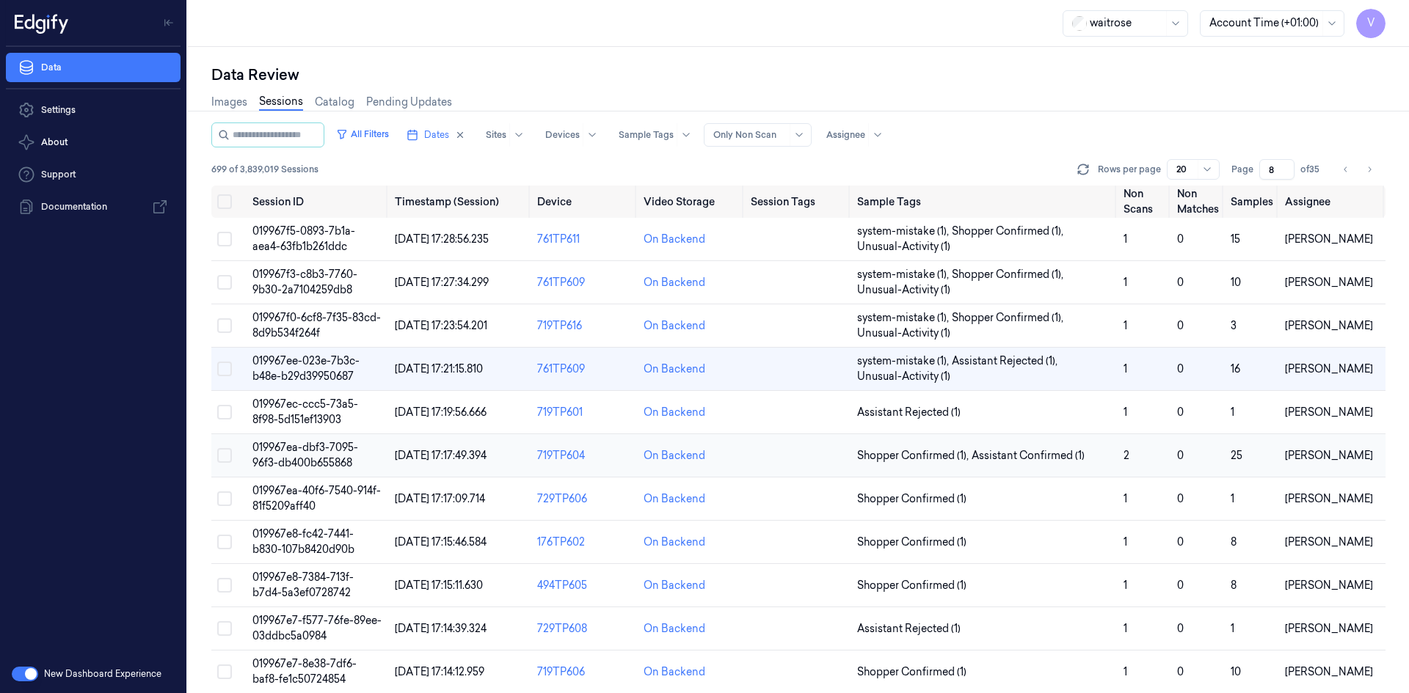
click at [297, 455] on td "019967ea-dbf3-7095-96f3-db400b655868" at bounding box center [318, 455] width 142 height 43
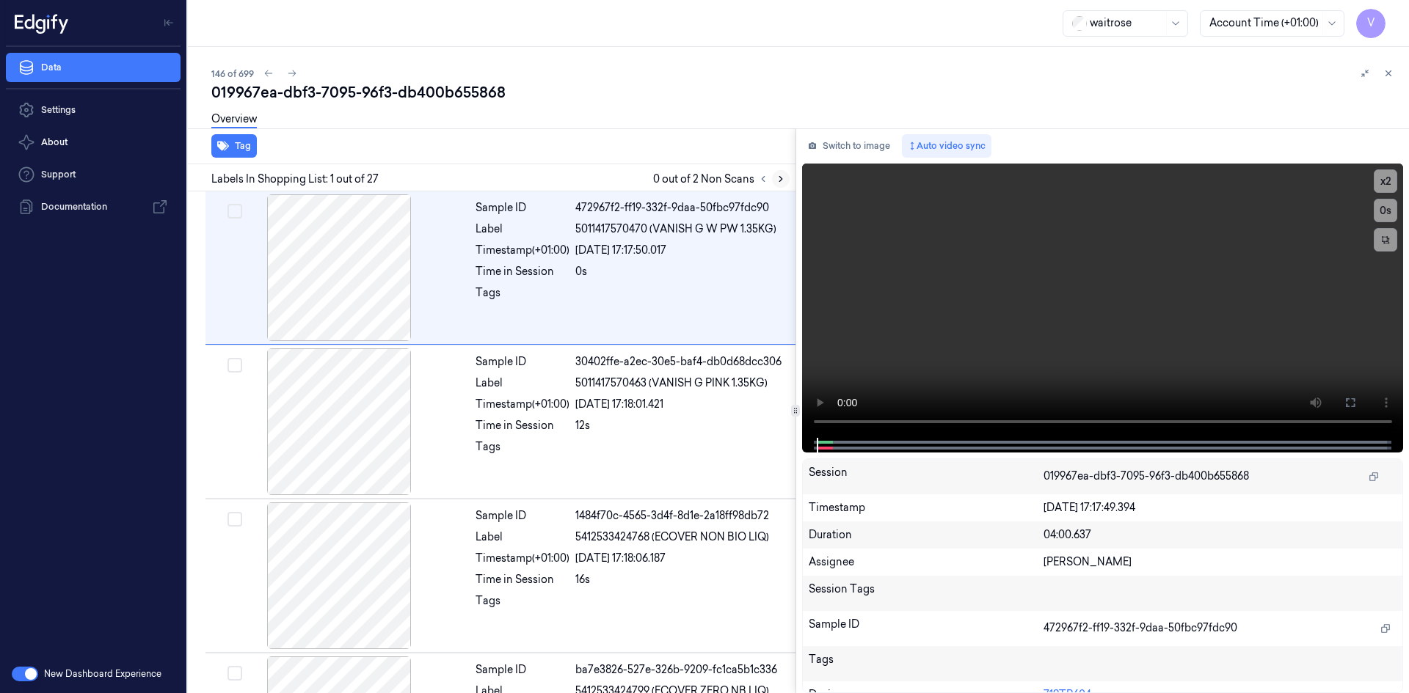
click at [778, 178] on icon at bounding box center [780, 179] width 10 height 10
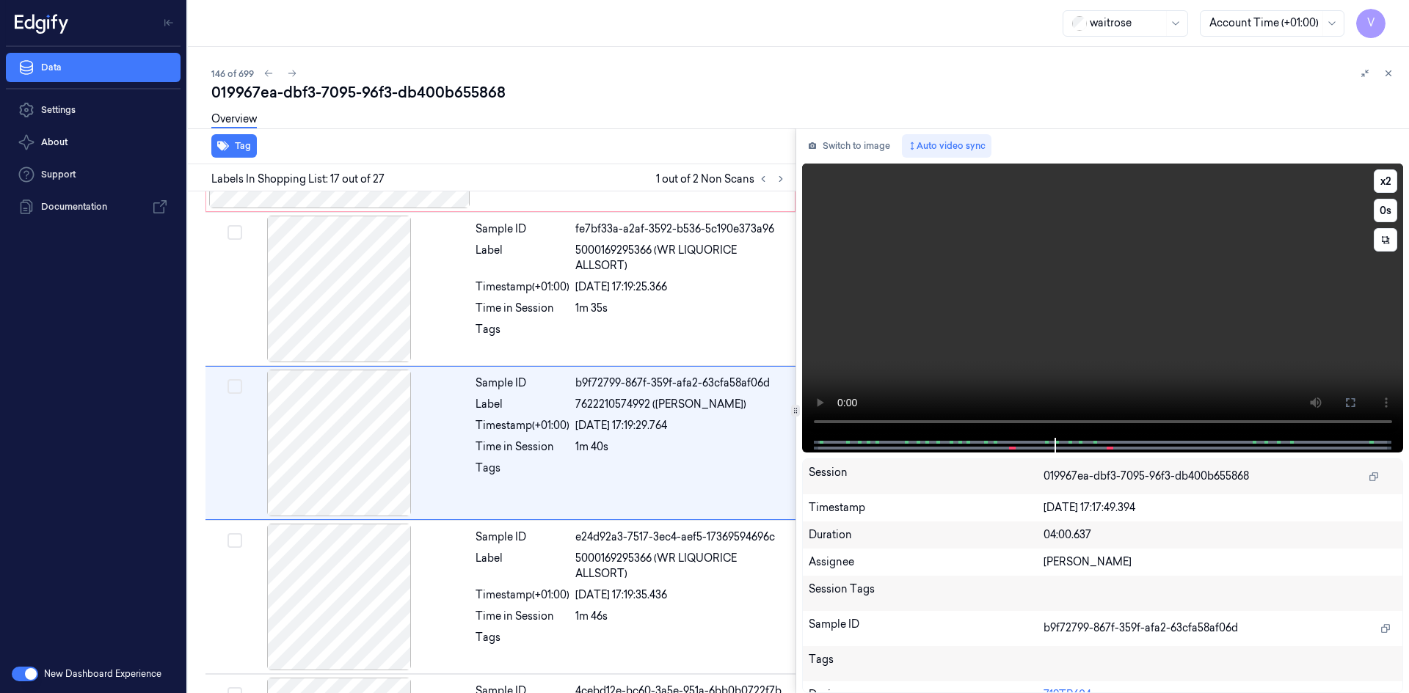
scroll to position [2290, 0]
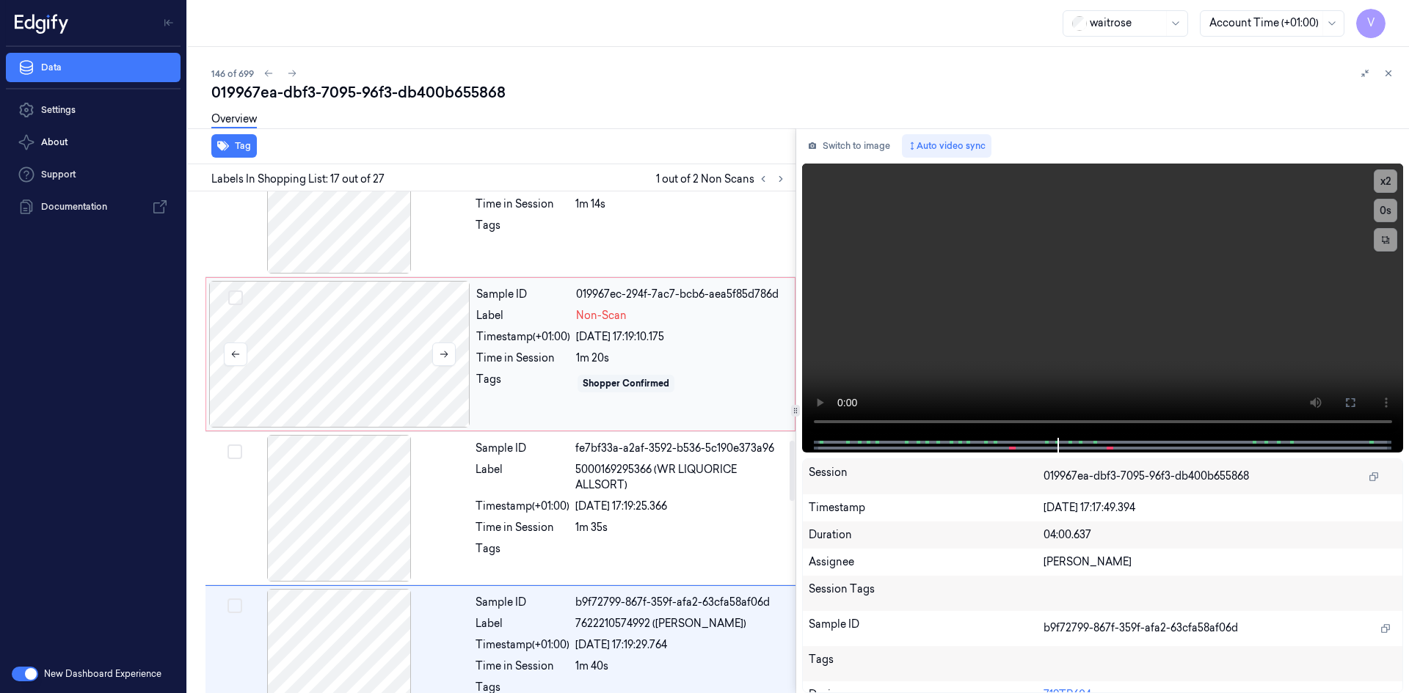
click at [436, 340] on div at bounding box center [339, 354] width 261 height 147
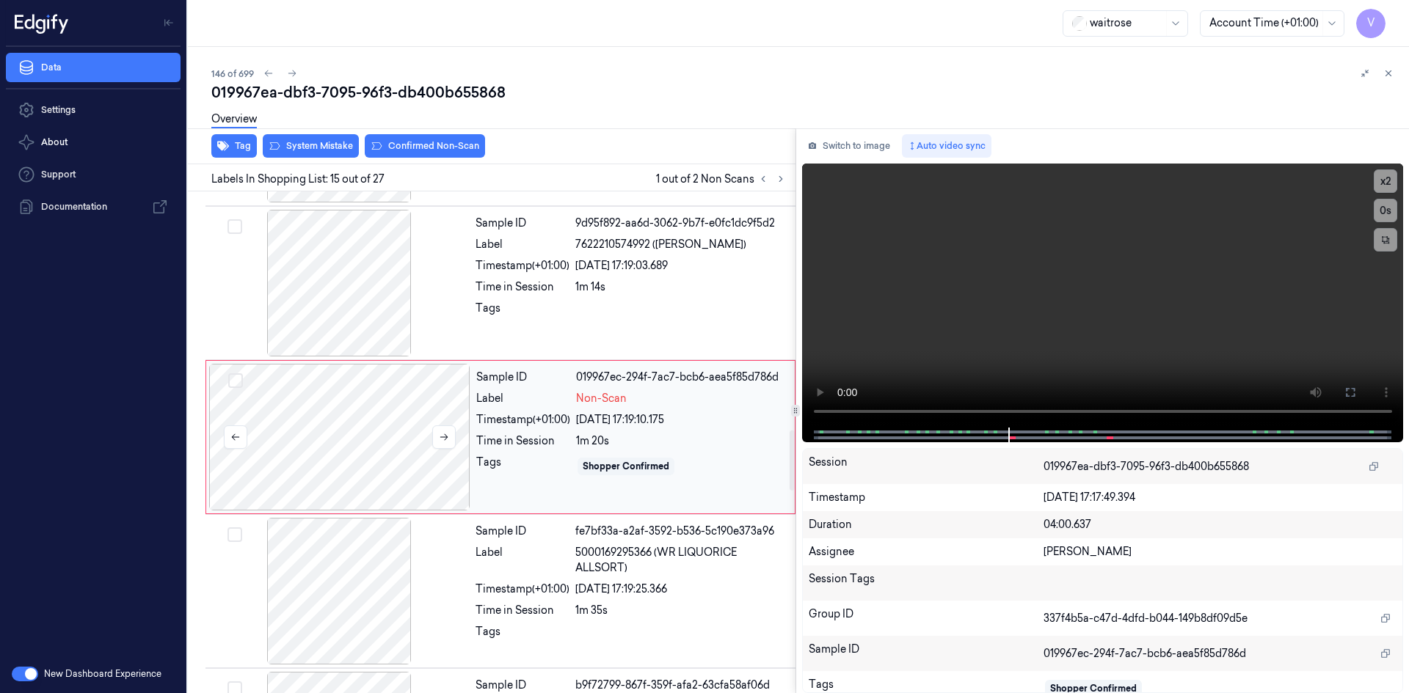
scroll to position [1982, 0]
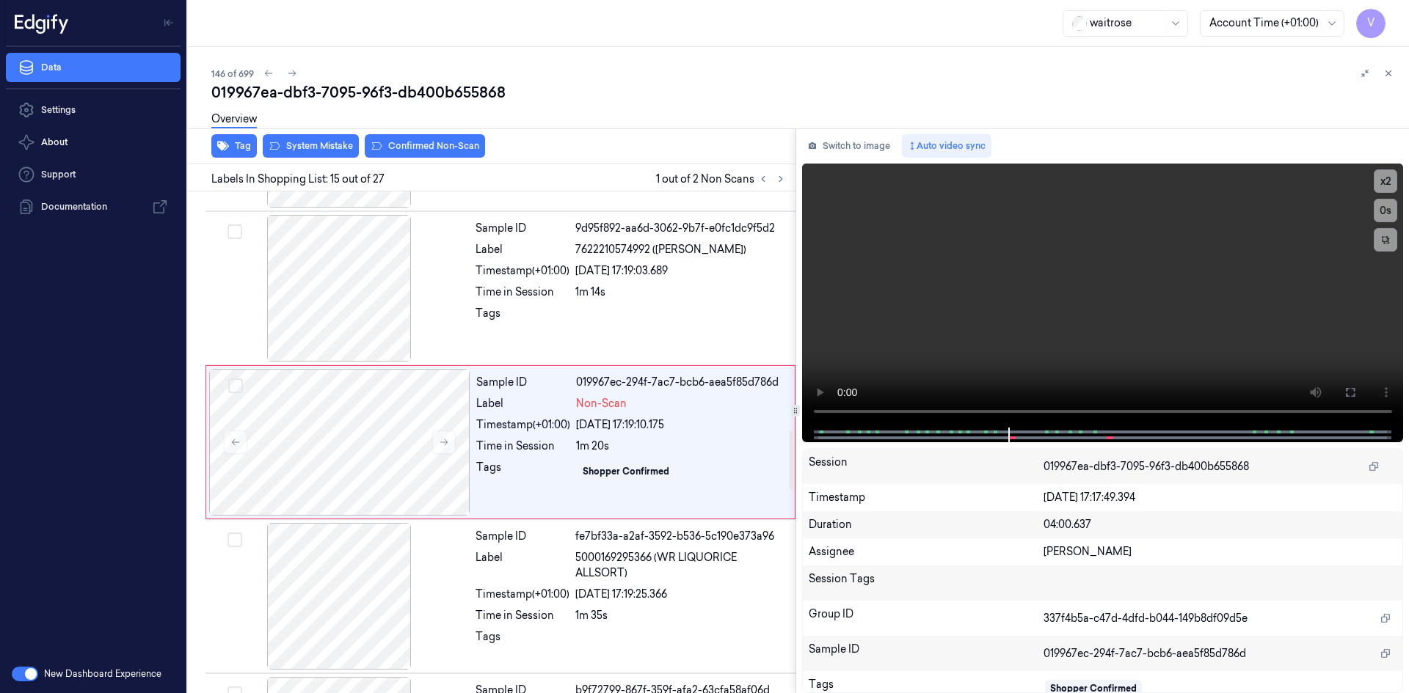
click at [435, 139] on div "Overview" at bounding box center [804, 121] width 1186 height 37
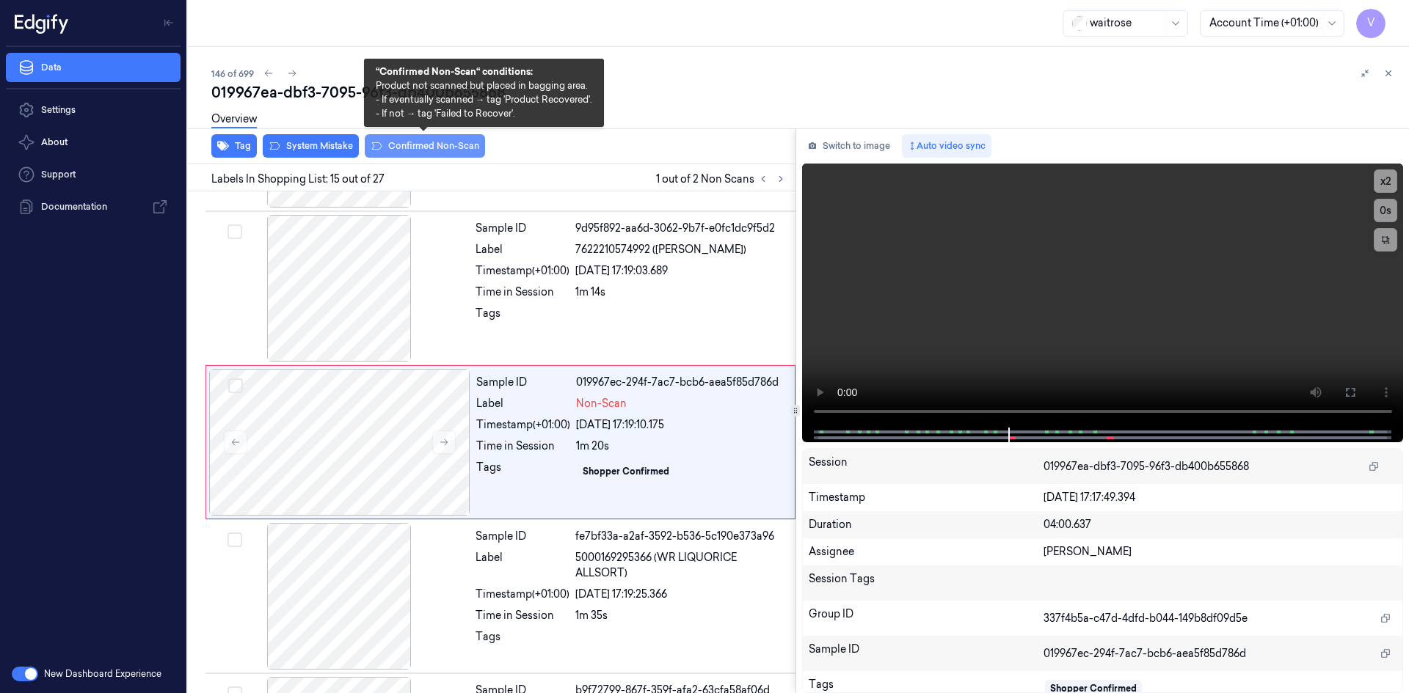
click at [436, 141] on button "Confirmed Non-Scan" at bounding box center [425, 145] width 120 height 23
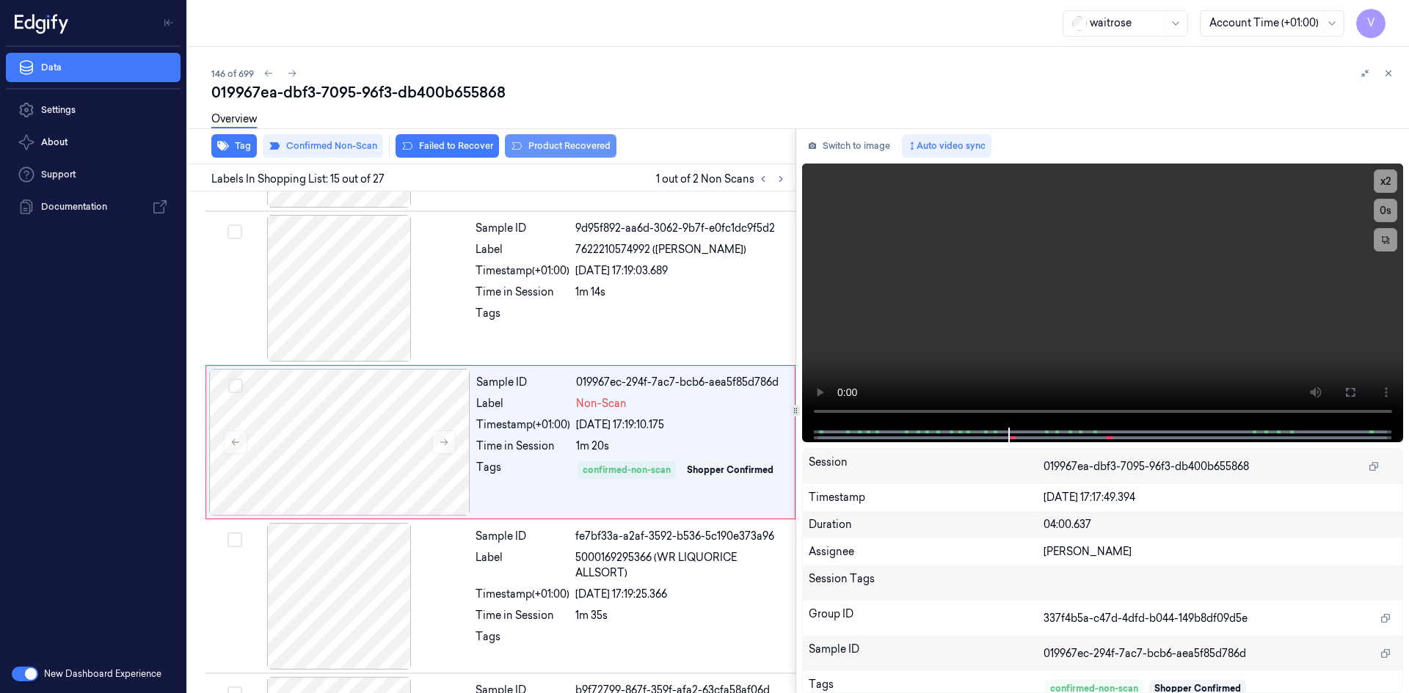
click at [530, 145] on button "Product Recovered" at bounding box center [561, 145] width 112 height 23
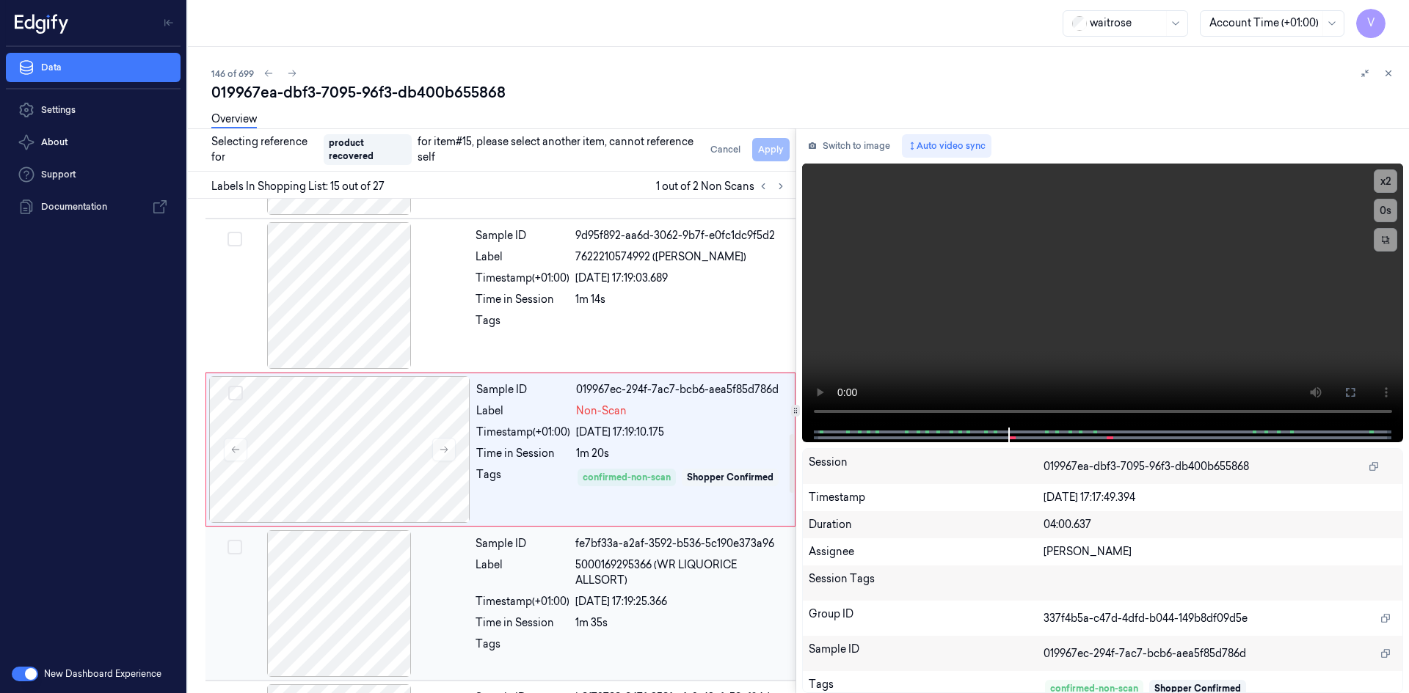
click at [417, 560] on div at bounding box center [338, 603] width 261 height 147
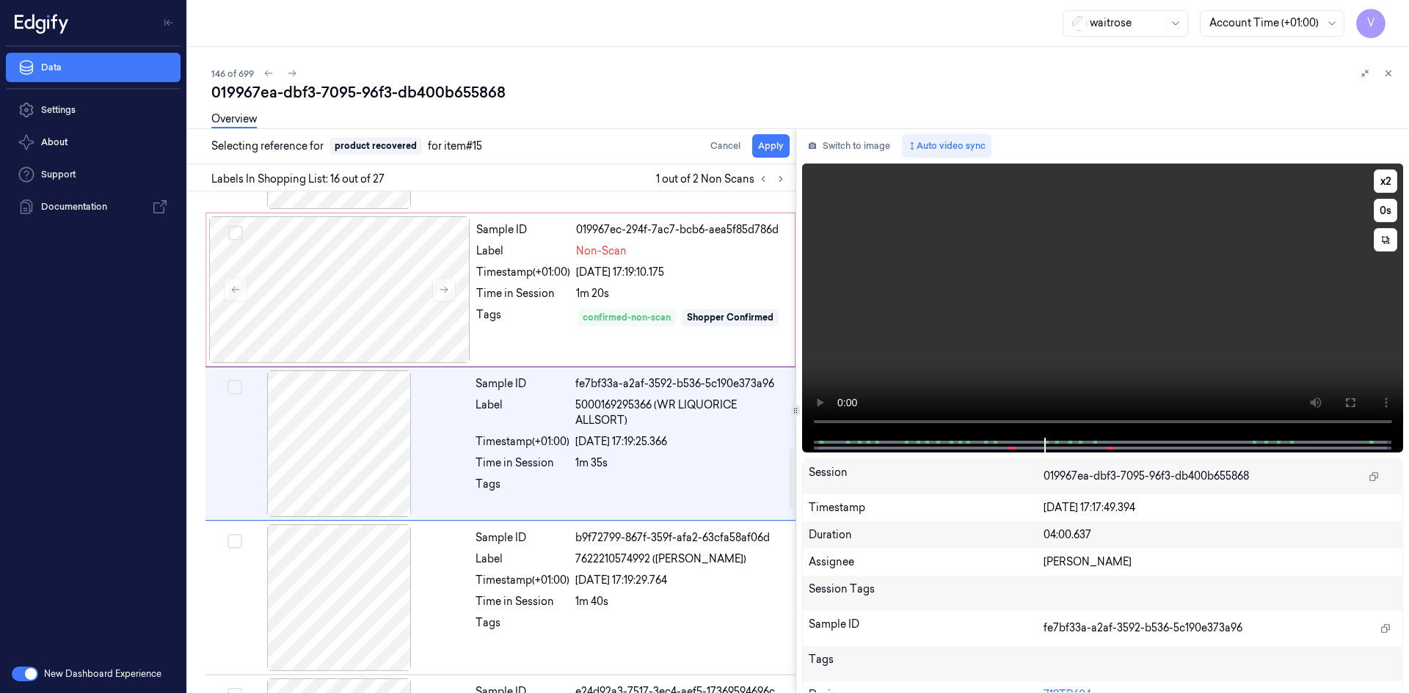
scroll to position [2136, 0]
click at [770, 149] on button "Apply" at bounding box center [770, 145] width 37 height 23
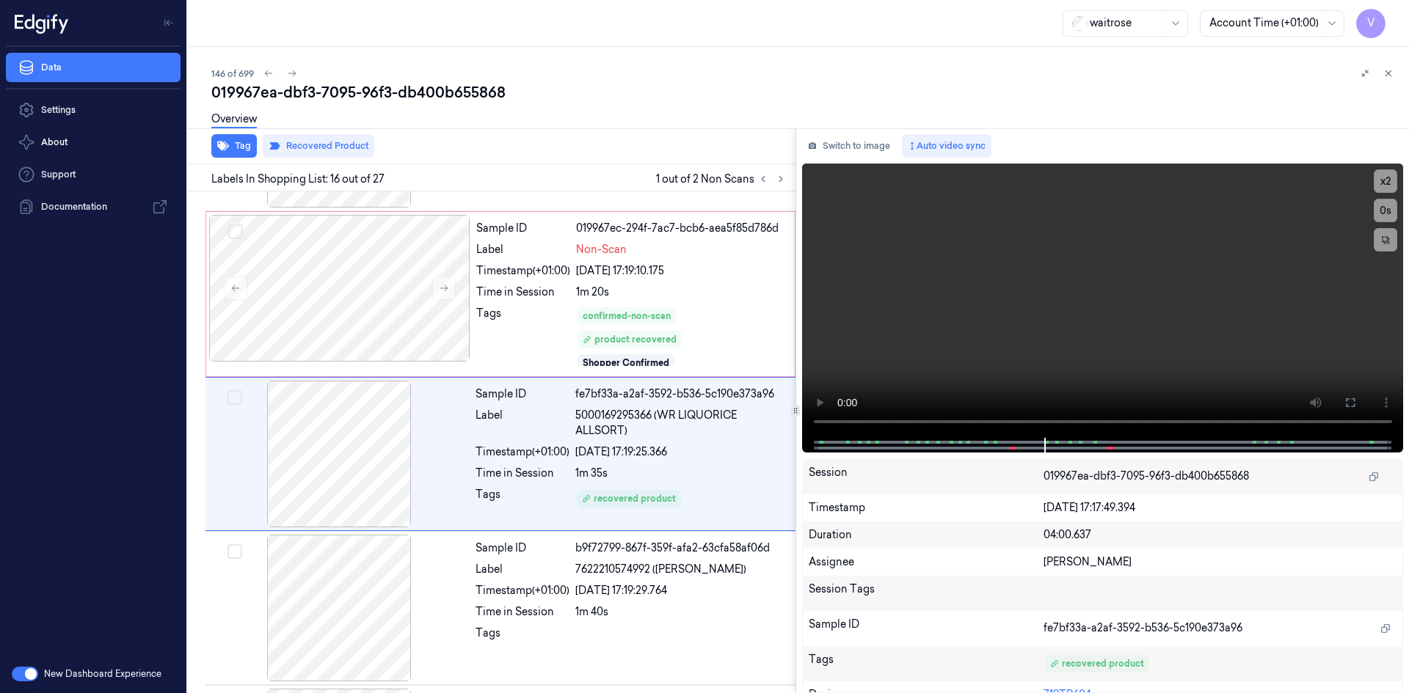
scroll to position [2148, 0]
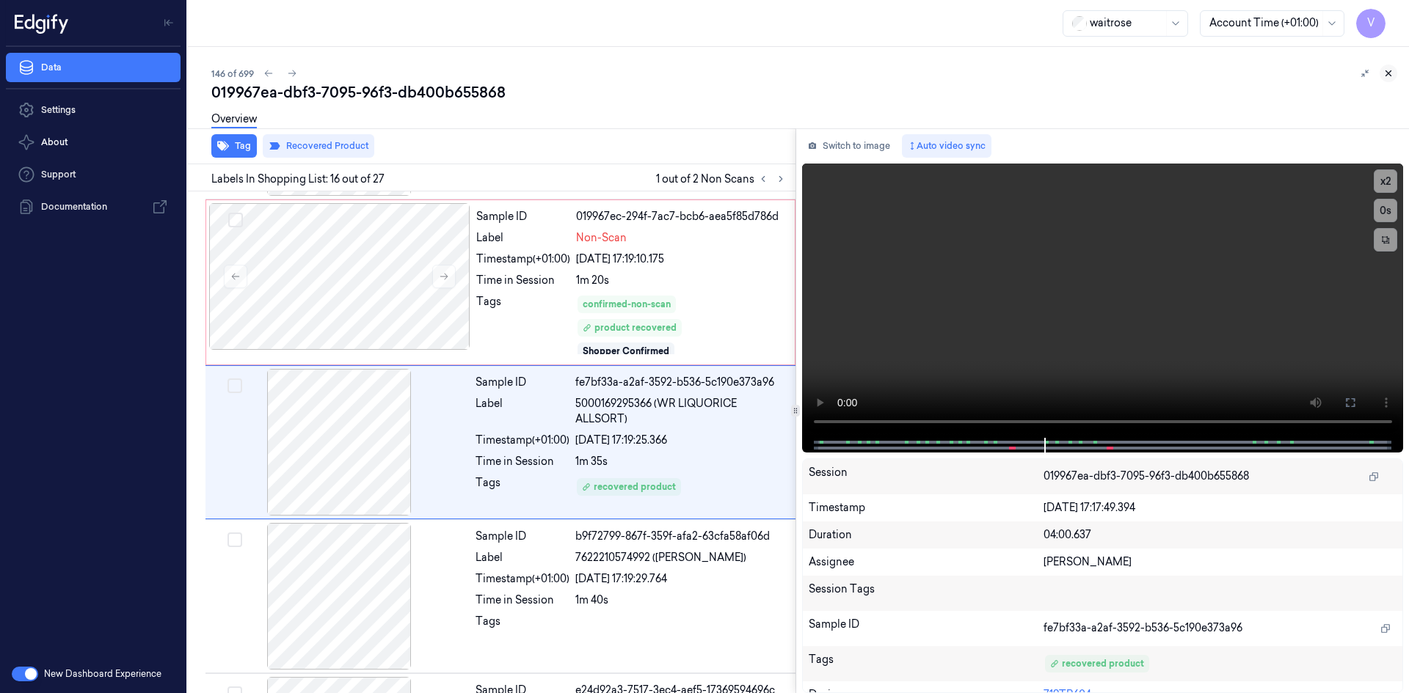
click at [1392, 73] on icon at bounding box center [1388, 73] width 10 height 10
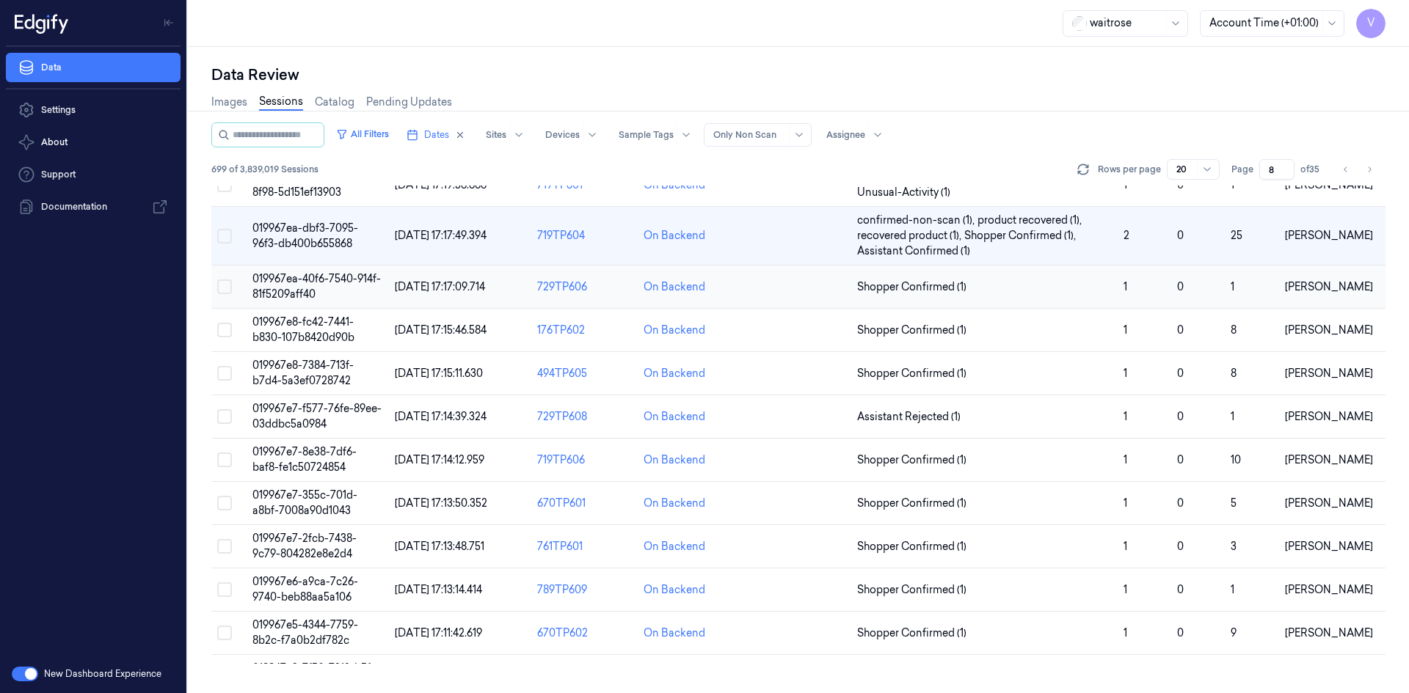
scroll to position [32, 0]
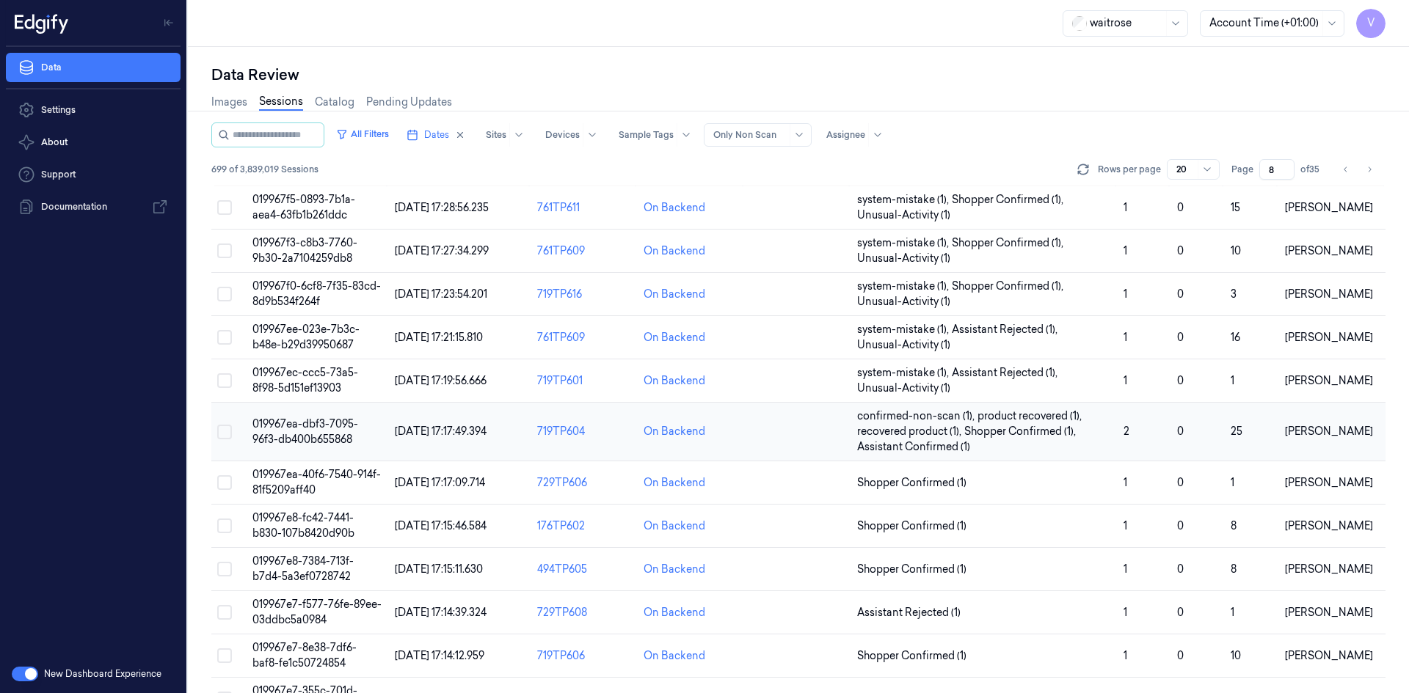
click at [289, 433] on span "019967ea-dbf3-7095-96f3-db400b655868" at bounding box center [305, 431] width 106 height 29
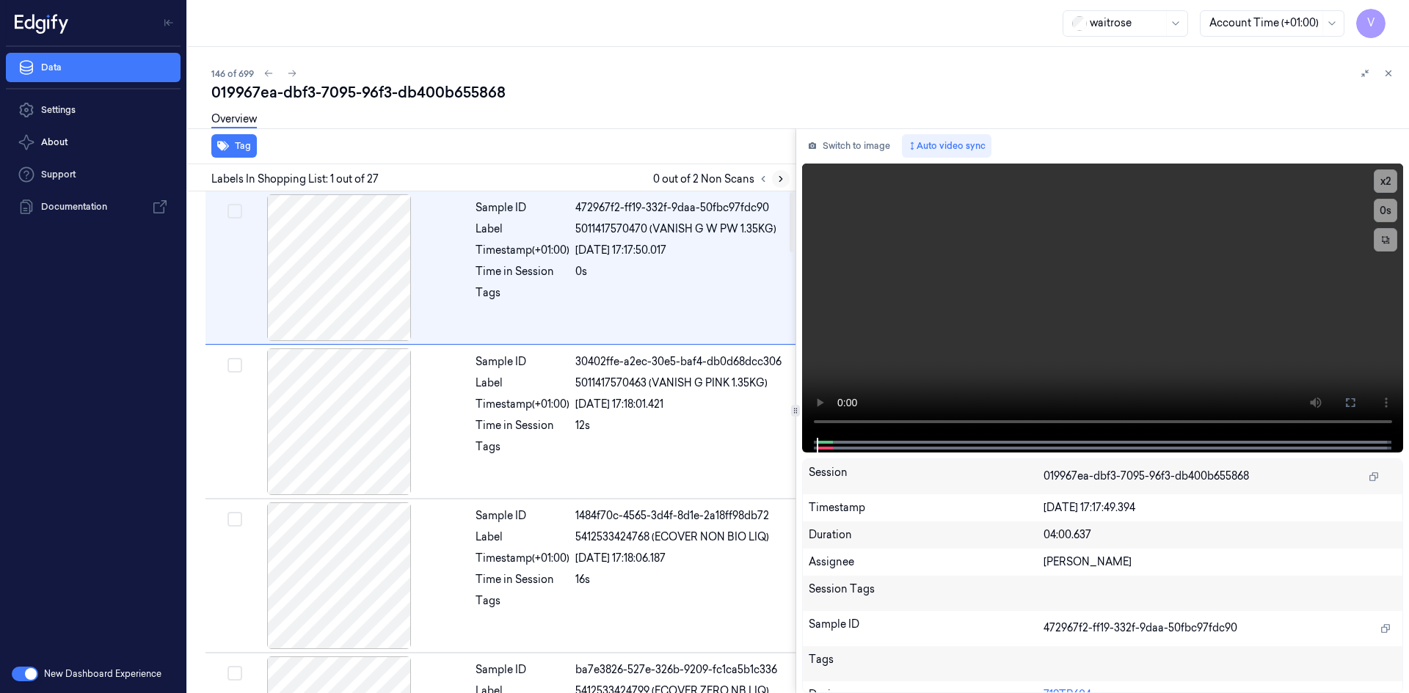
click at [779, 177] on icon at bounding box center [780, 179] width 3 height 5
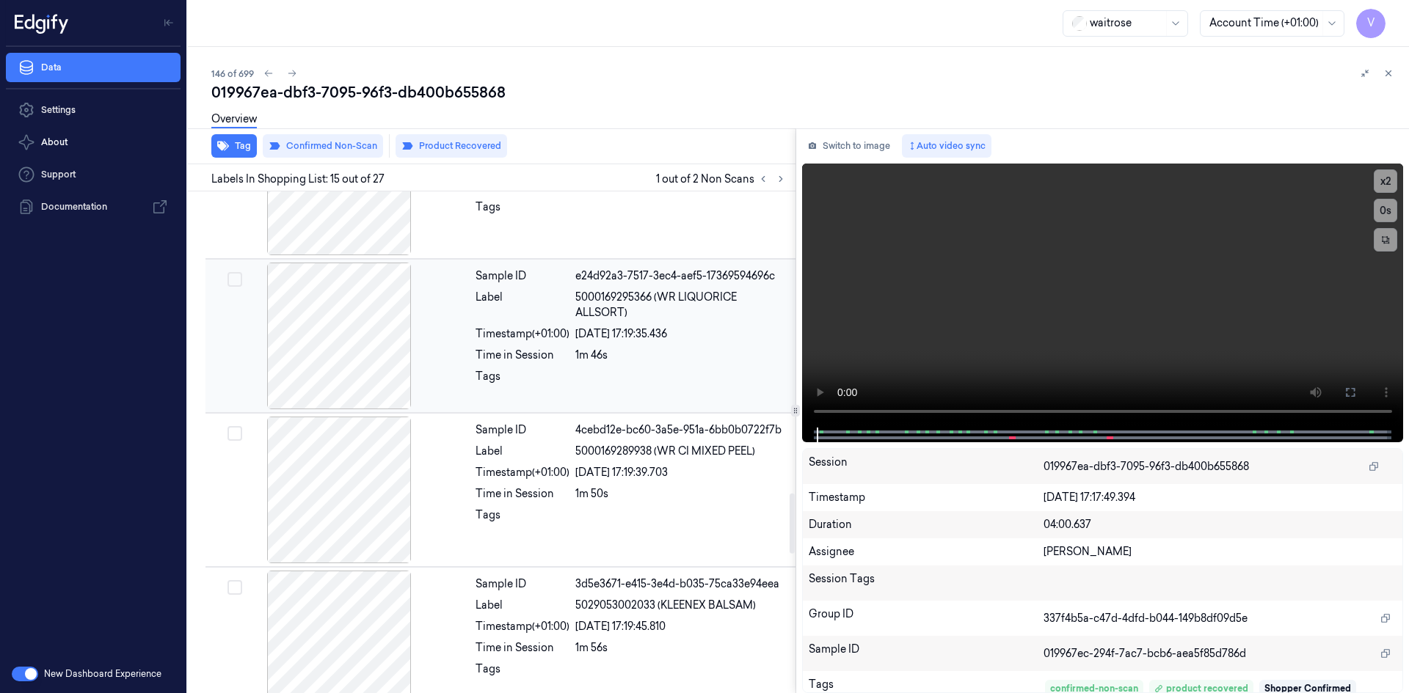
scroll to position [2722, 0]
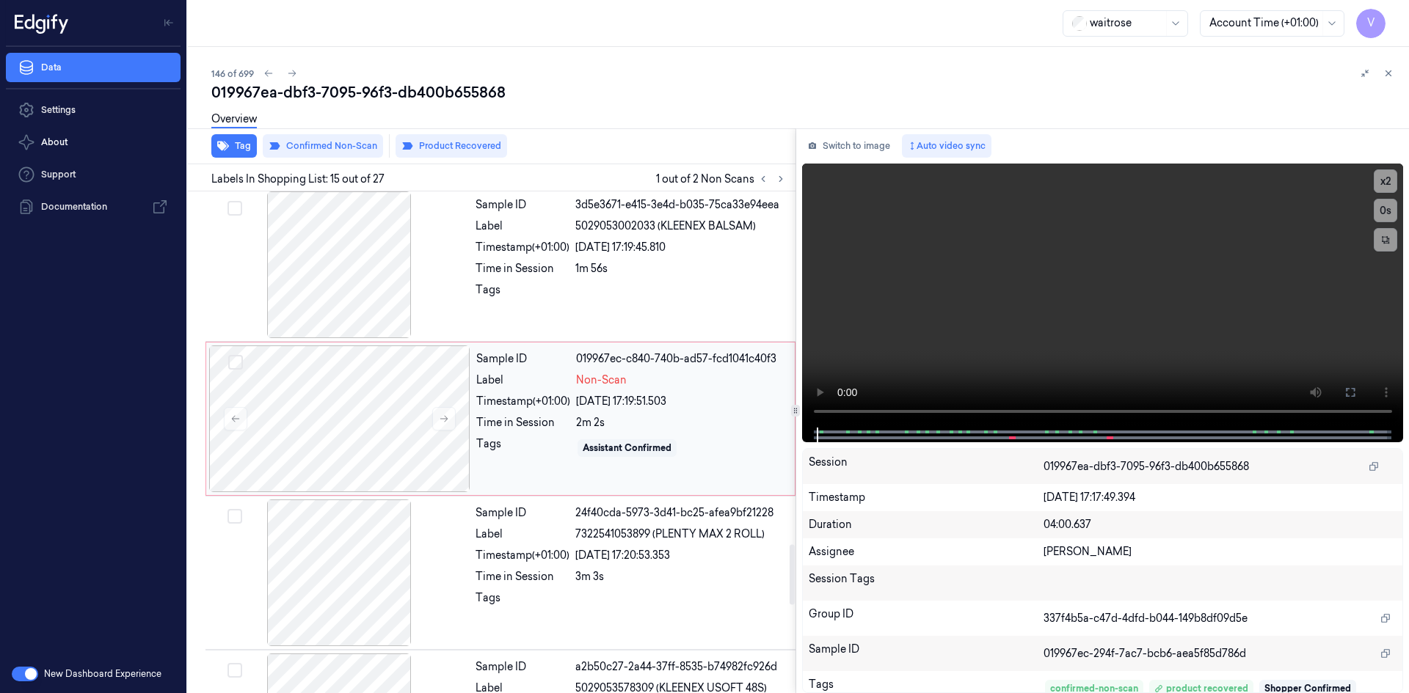
click at [507, 384] on div "Label" at bounding box center [523, 380] width 94 height 15
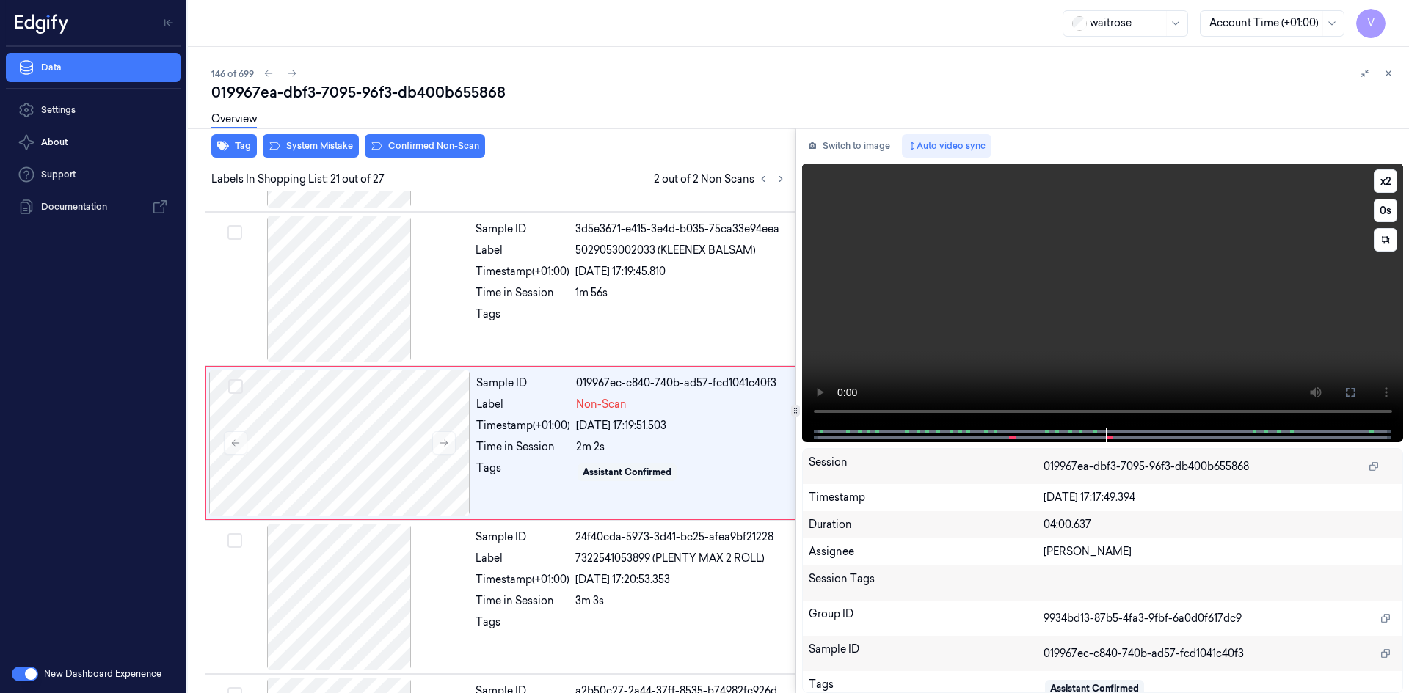
scroll to position [2918, 0]
click at [1388, 180] on button "x 2" at bounding box center [1384, 180] width 23 height 23
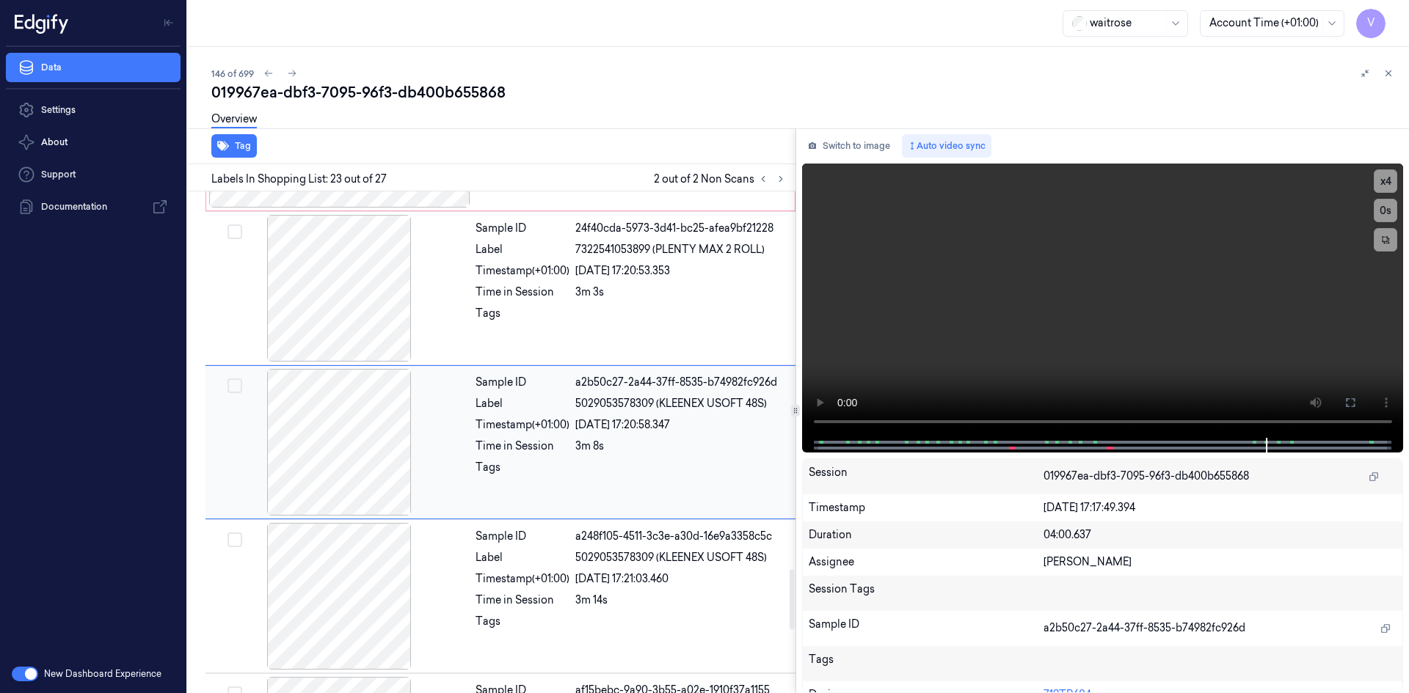
scroll to position [2933, 0]
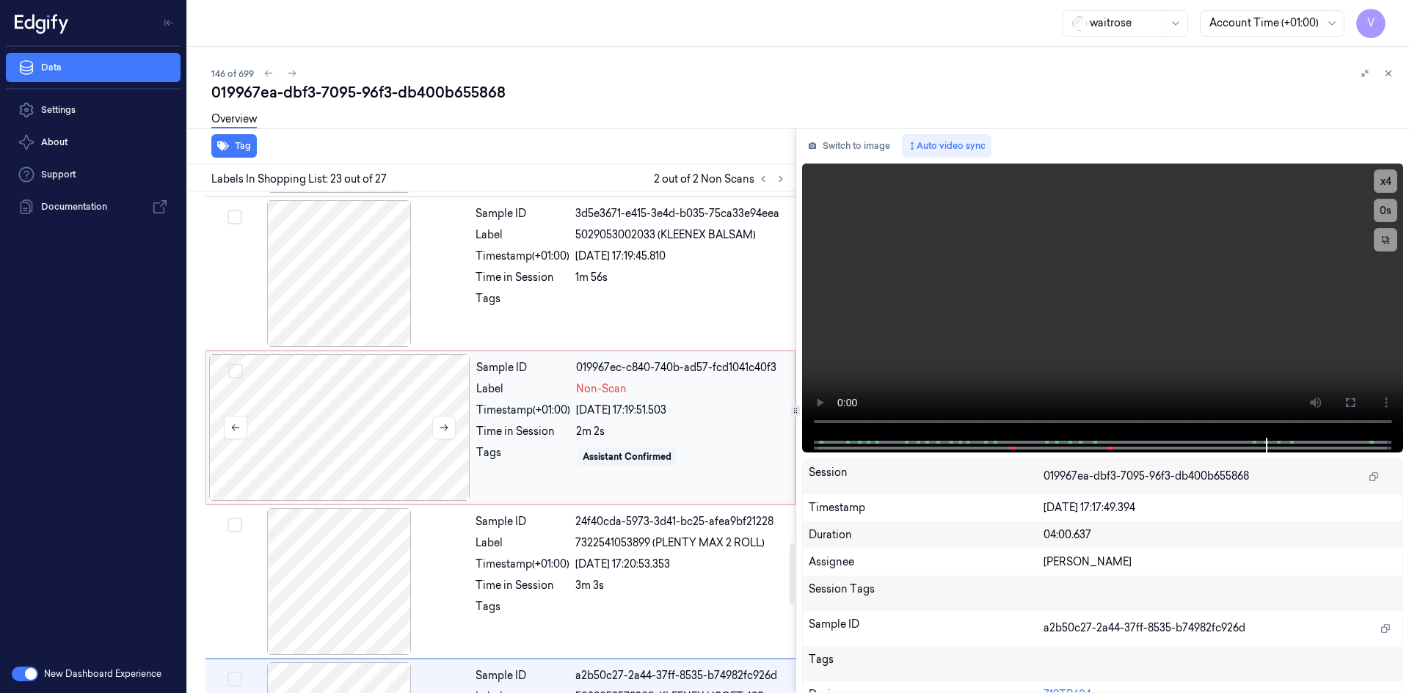
click at [346, 396] on div at bounding box center [339, 427] width 261 height 147
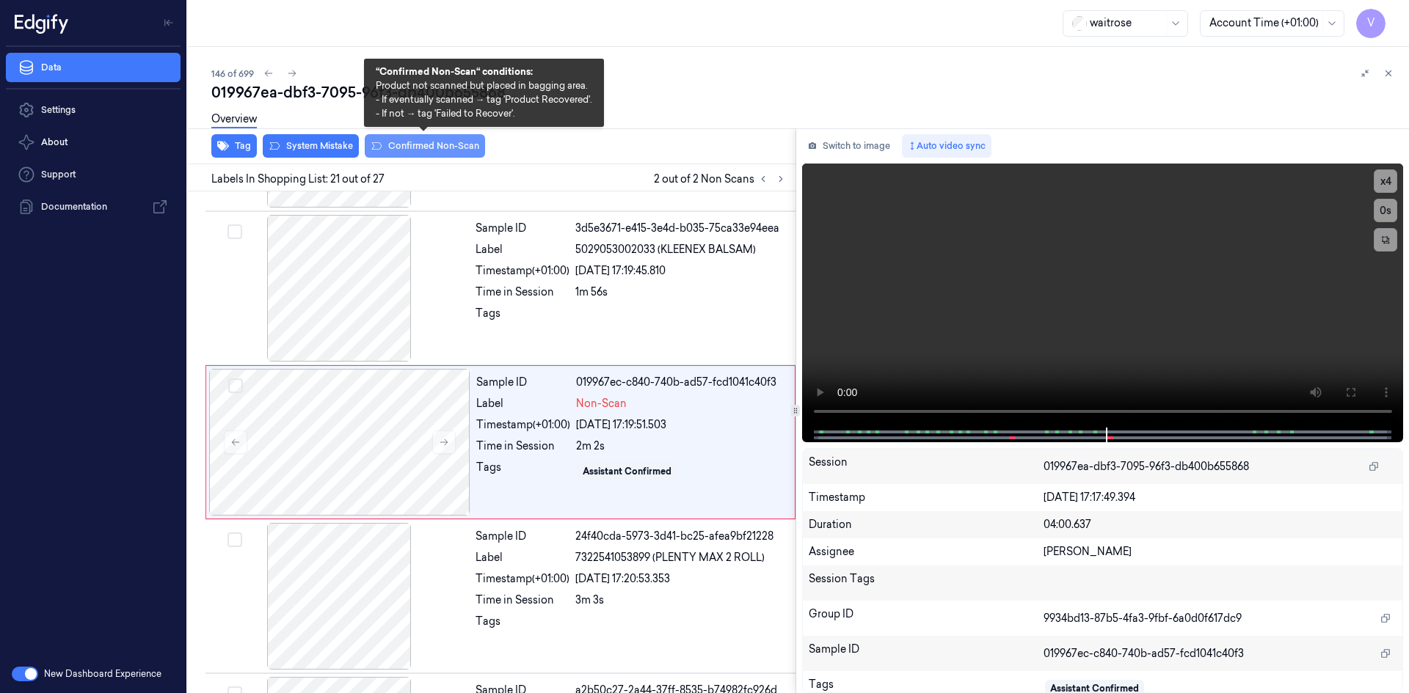
click at [436, 146] on button "Confirmed Non-Scan" at bounding box center [425, 145] width 120 height 23
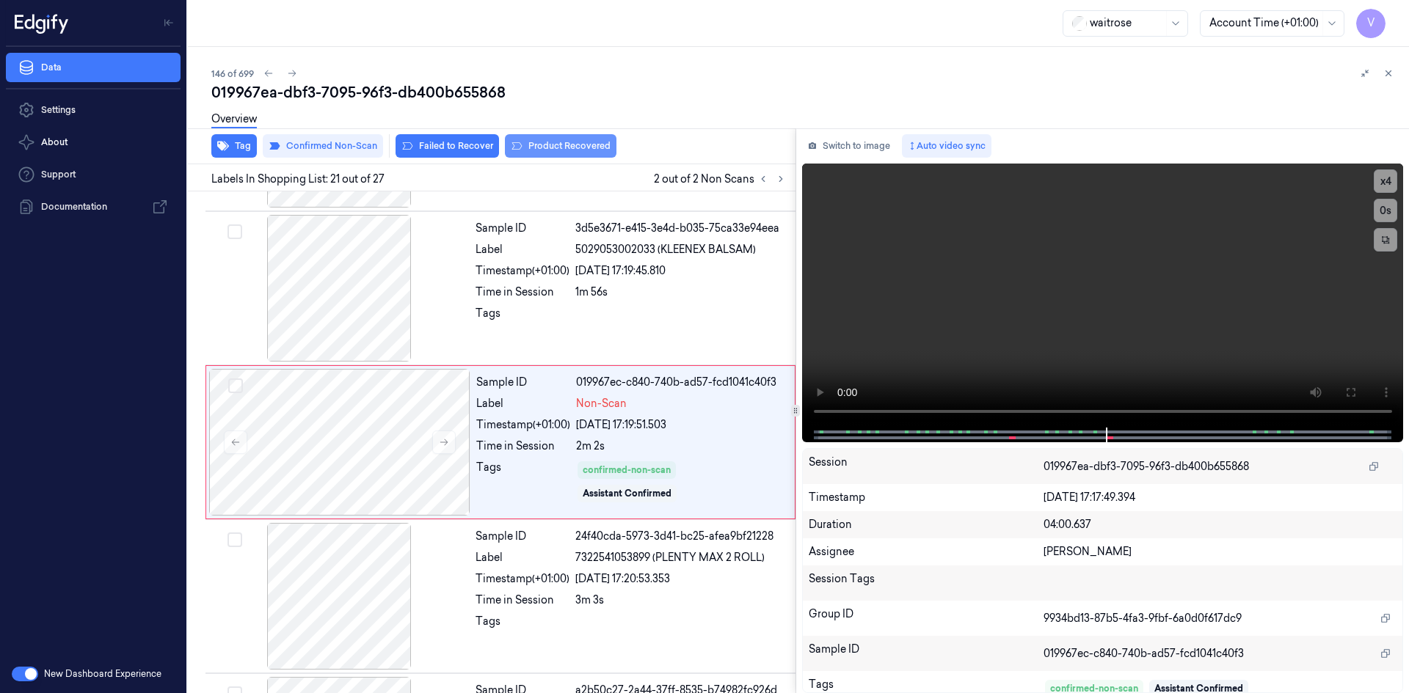
click at [563, 145] on button "Product Recovered" at bounding box center [561, 145] width 112 height 23
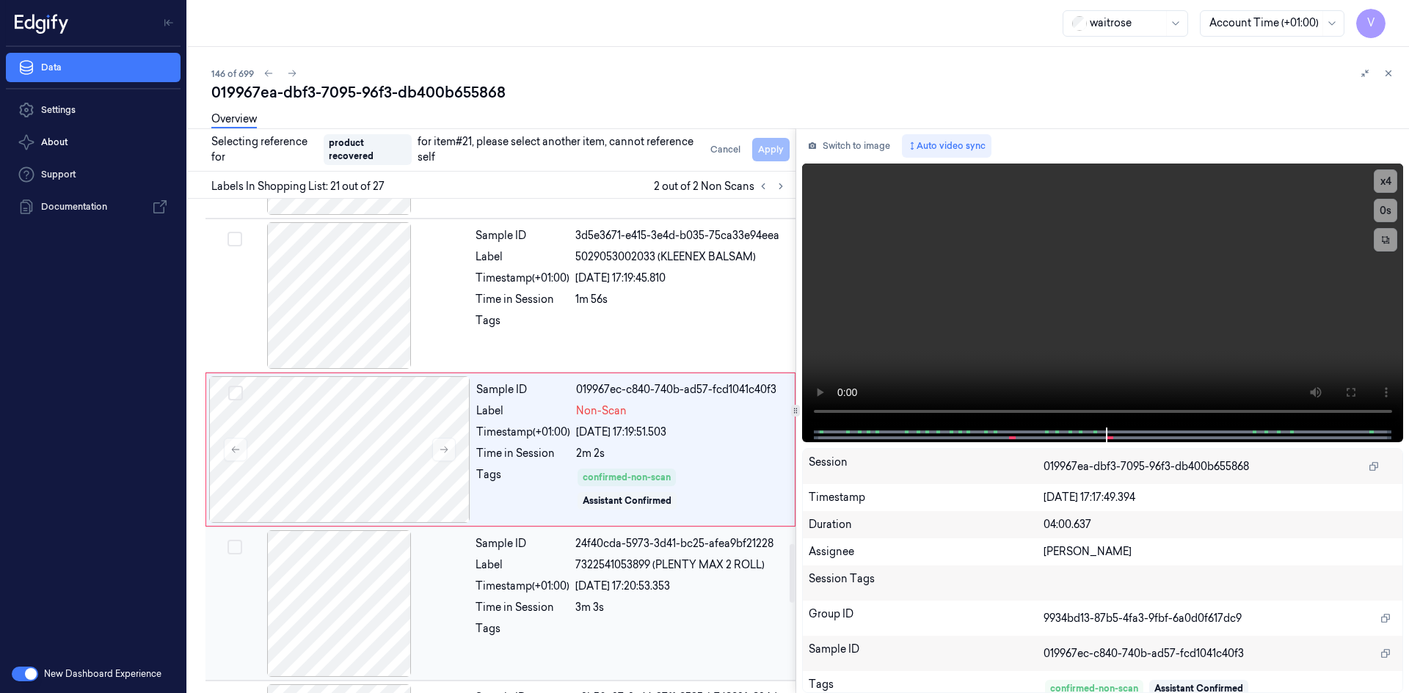
click at [458, 589] on div at bounding box center [338, 603] width 261 height 147
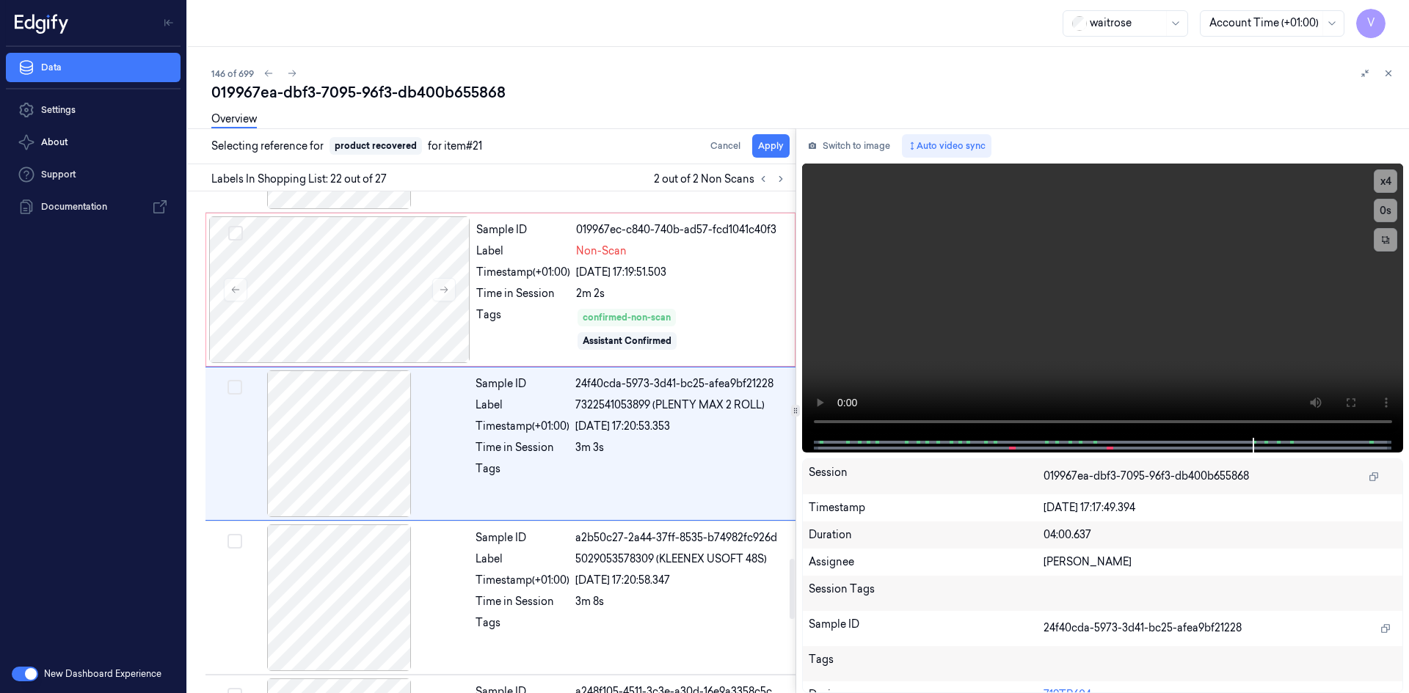
scroll to position [3072, 0]
click at [768, 146] on button "Apply" at bounding box center [770, 145] width 37 height 23
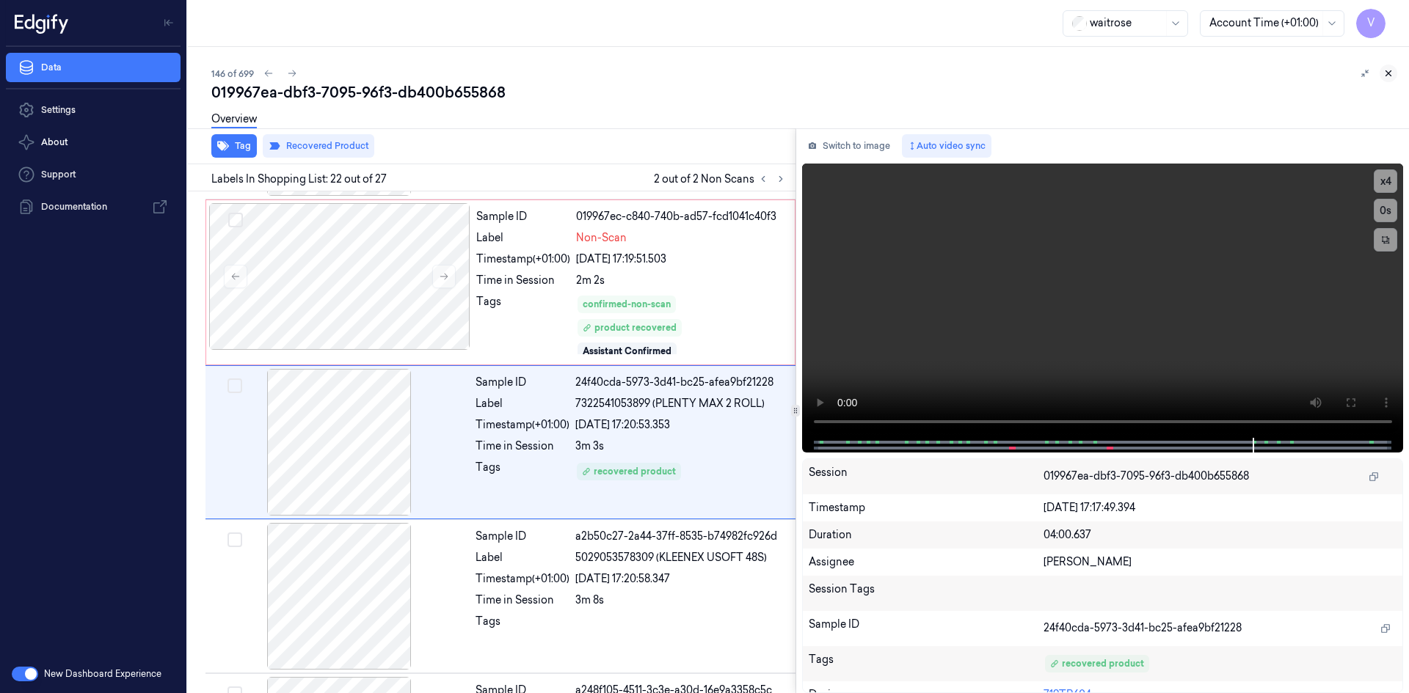
click at [1385, 72] on icon at bounding box center [1388, 73] width 10 height 10
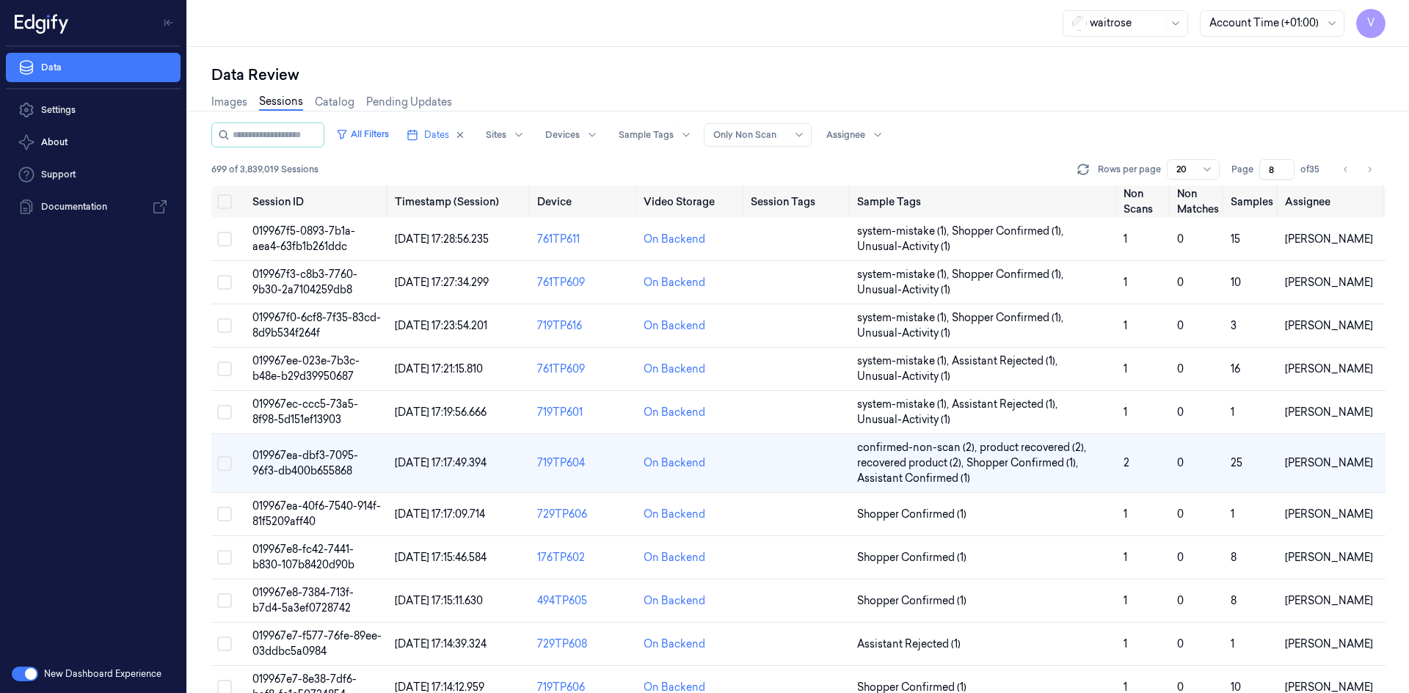
scroll to position [32, 0]
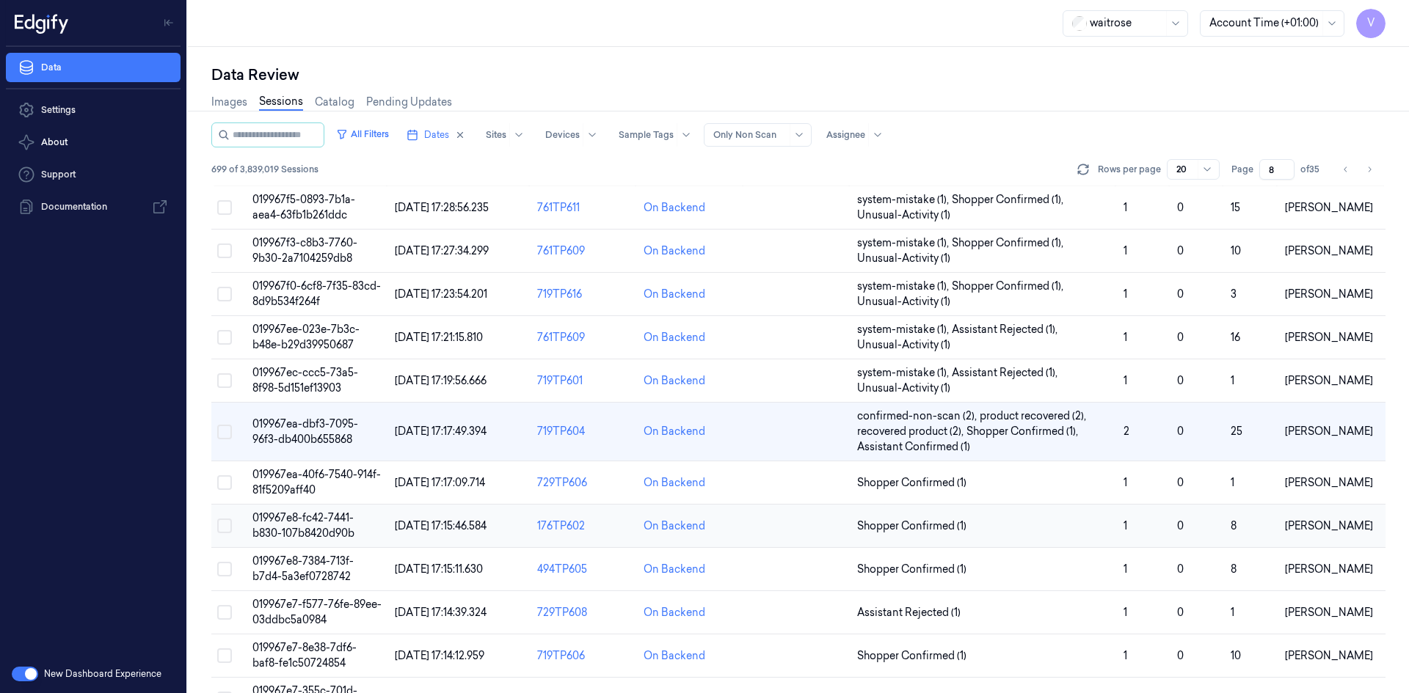
drag, startPoint x: 299, startPoint y: 528, endPoint x: 336, endPoint y: 524, distance: 36.9
click at [300, 528] on span "019967e8-fc42-7441-b830-107b8420d90b" at bounding box center [303, 525] width 102 height 29
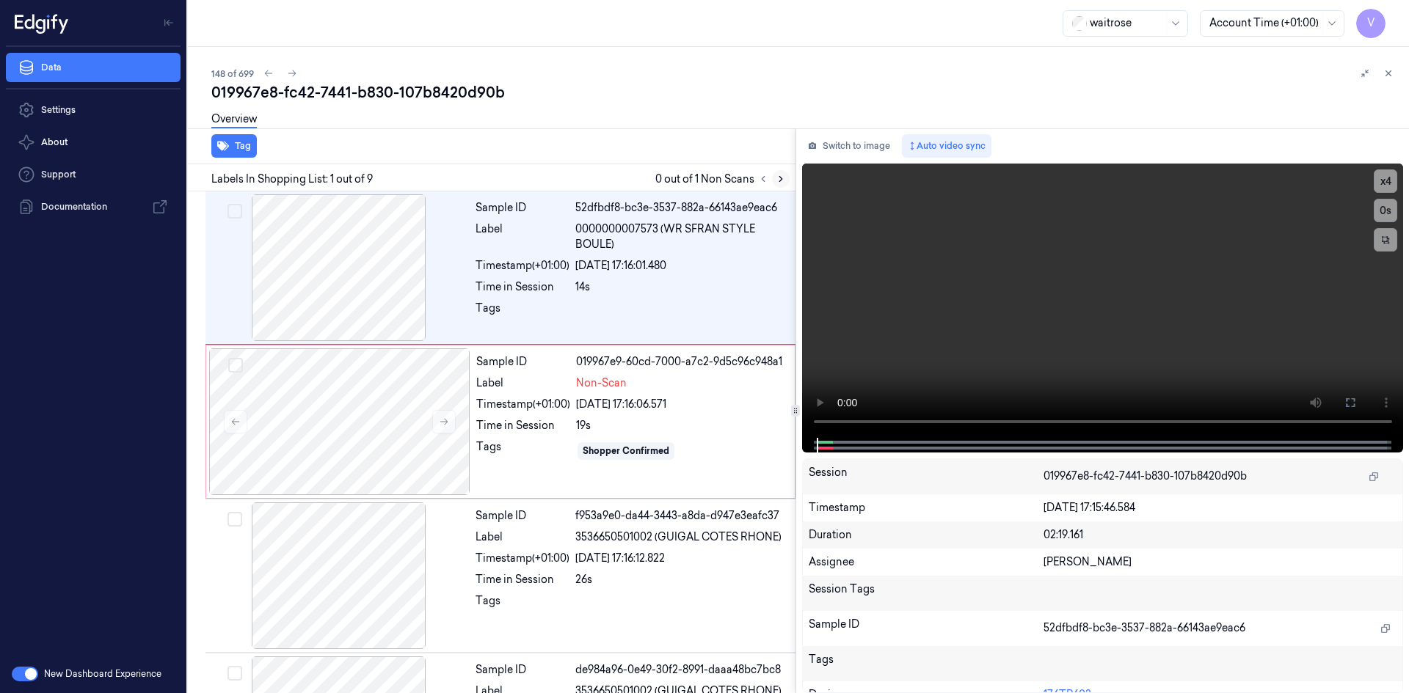
click at [780, 175] on icon at bounding box center [780, 179] width 10 height 10
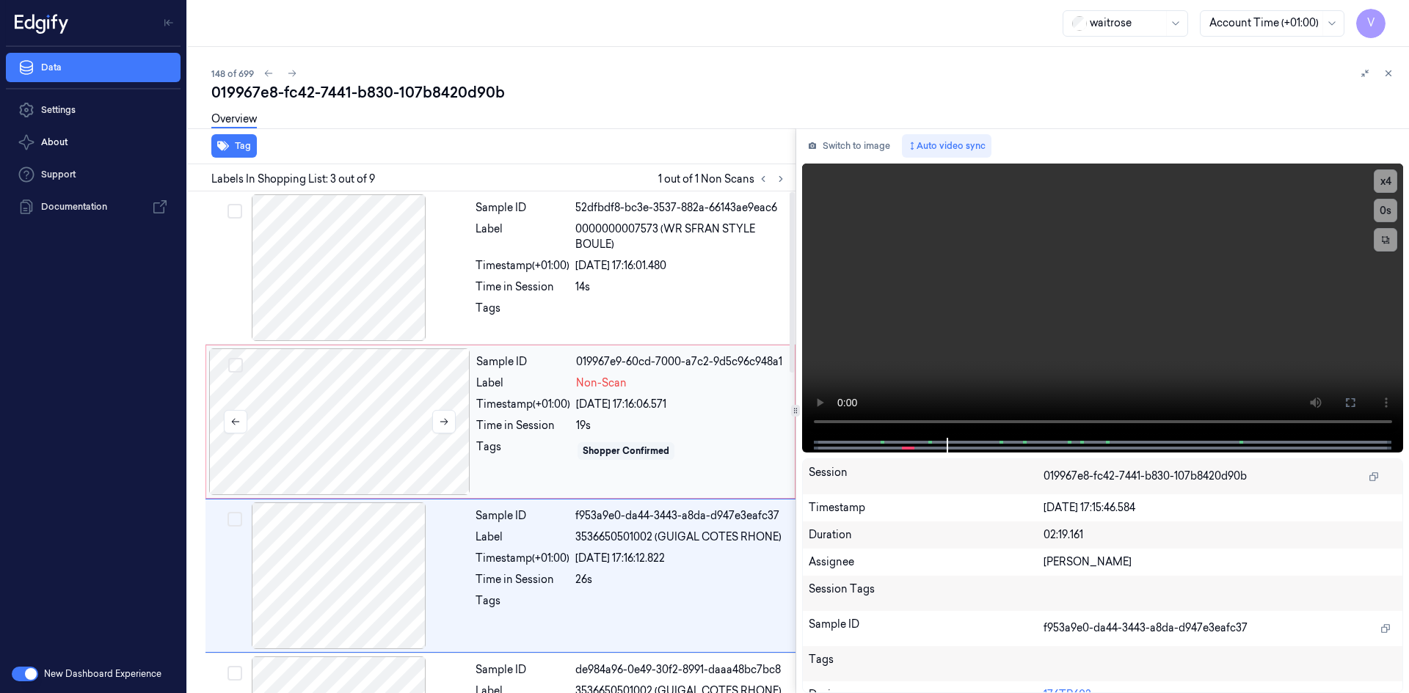
click at [325, 384] on div at bounding box center [339, 421] width 261 height 147
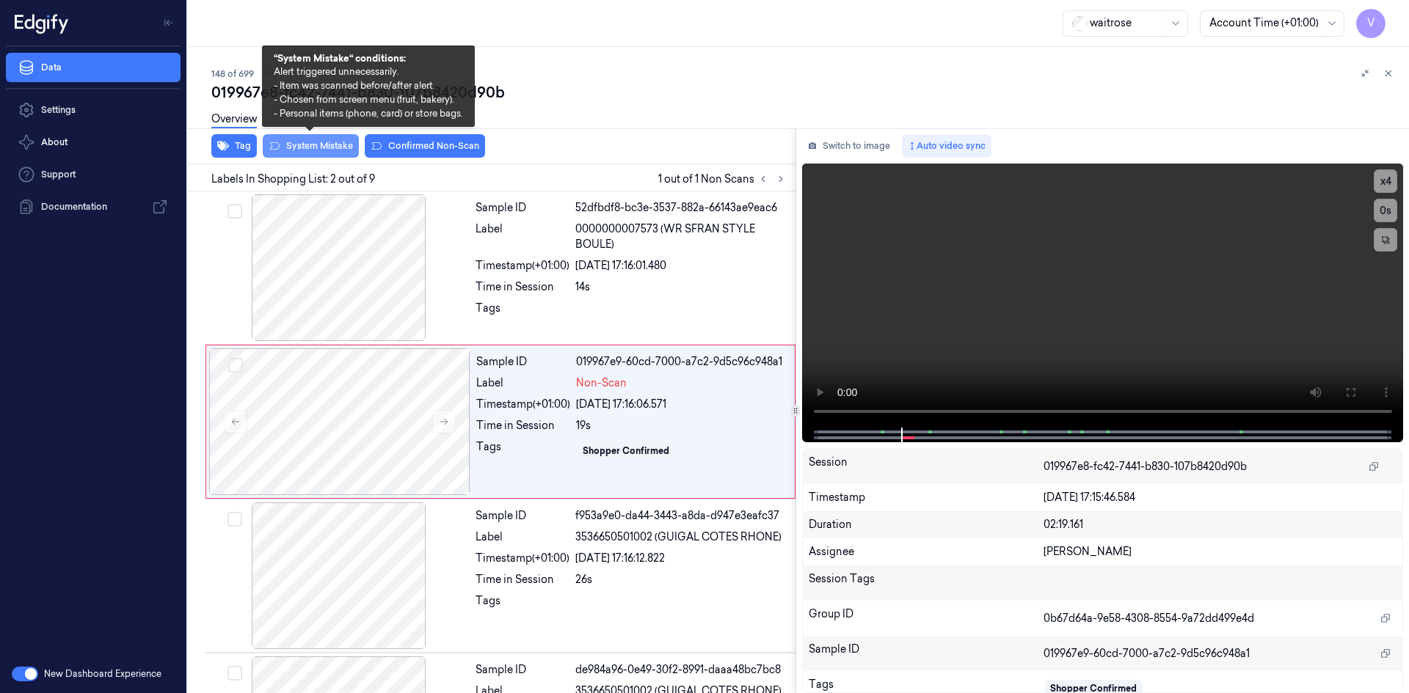
click at [335, 143] on button "System Mistake" at bounding box center [311, 145] width 96 height 23
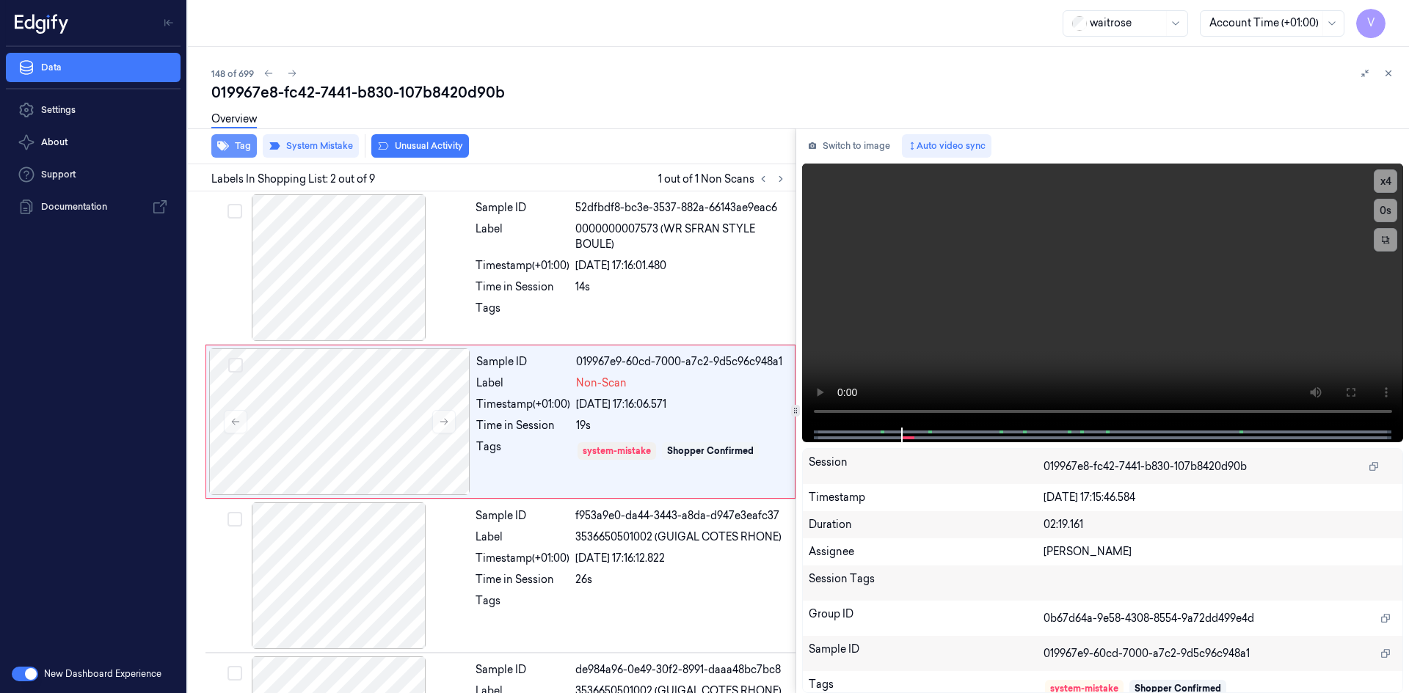
click at [242, 150] on button "Tag" at bounding box center [233, 145] width 45 height 23
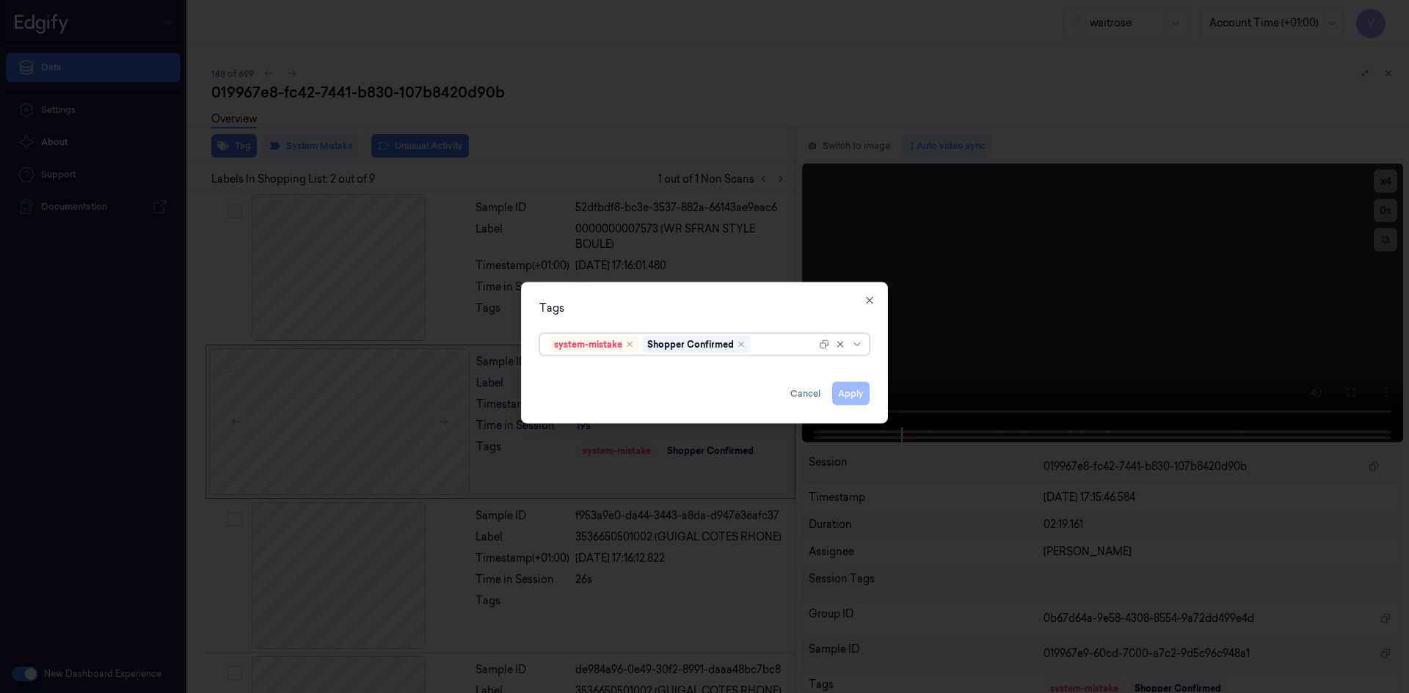
click at [771, 346] on div at bounding box center [784, 344] width 62 height 15
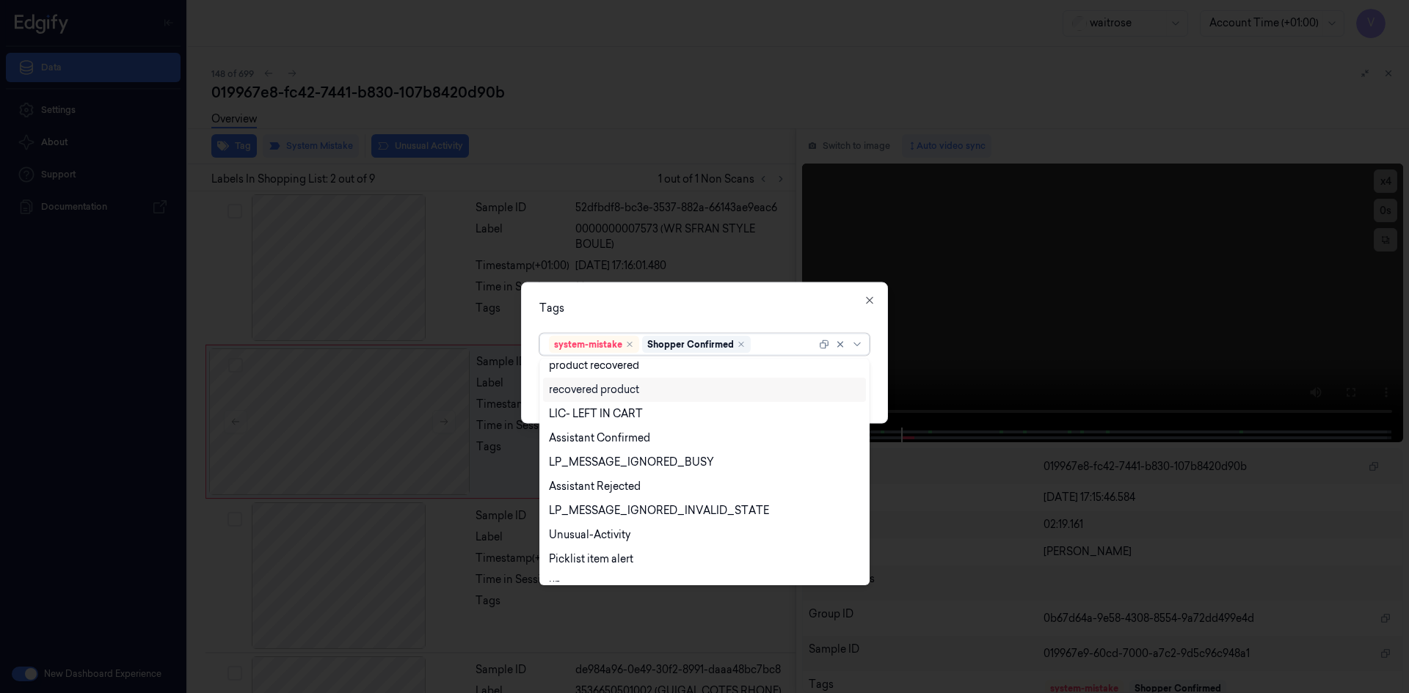
scroll to position [216, 0]
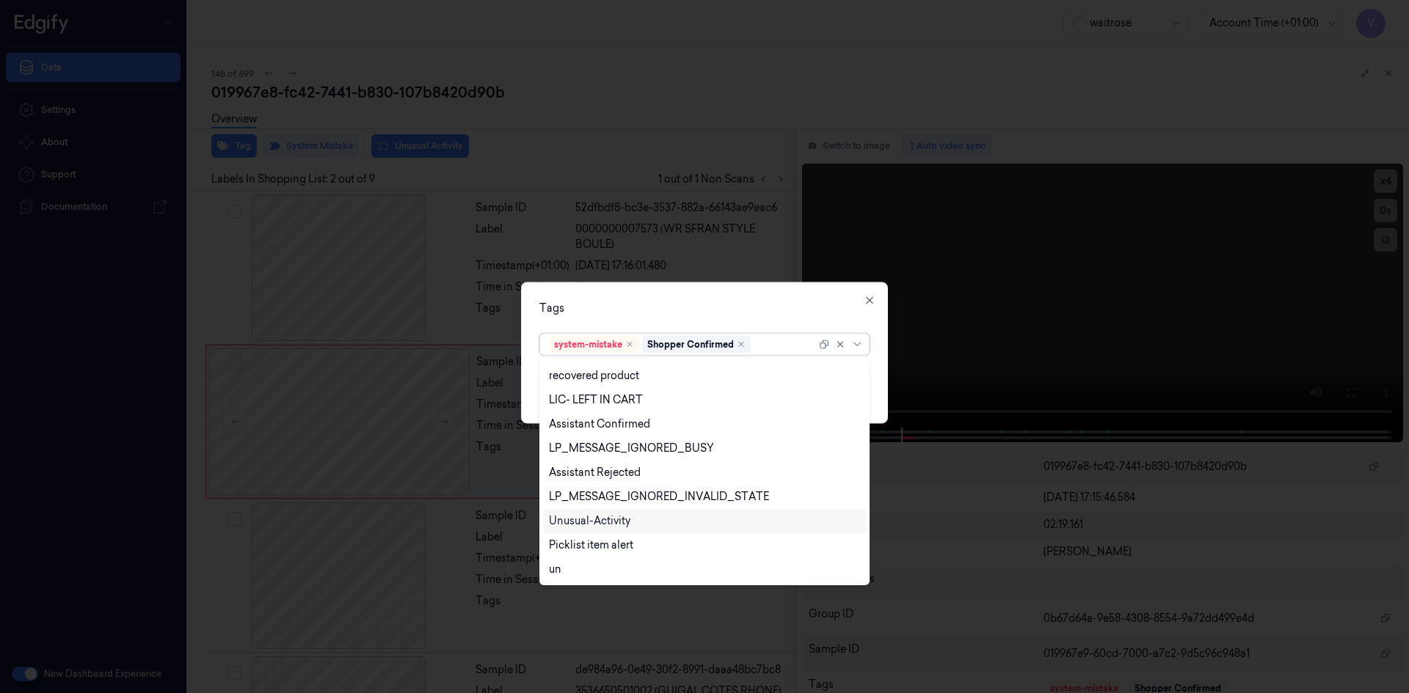
click at [597, 519] on div "Unusual-Activity" at bounding box center [589, 521] width 81 height 15
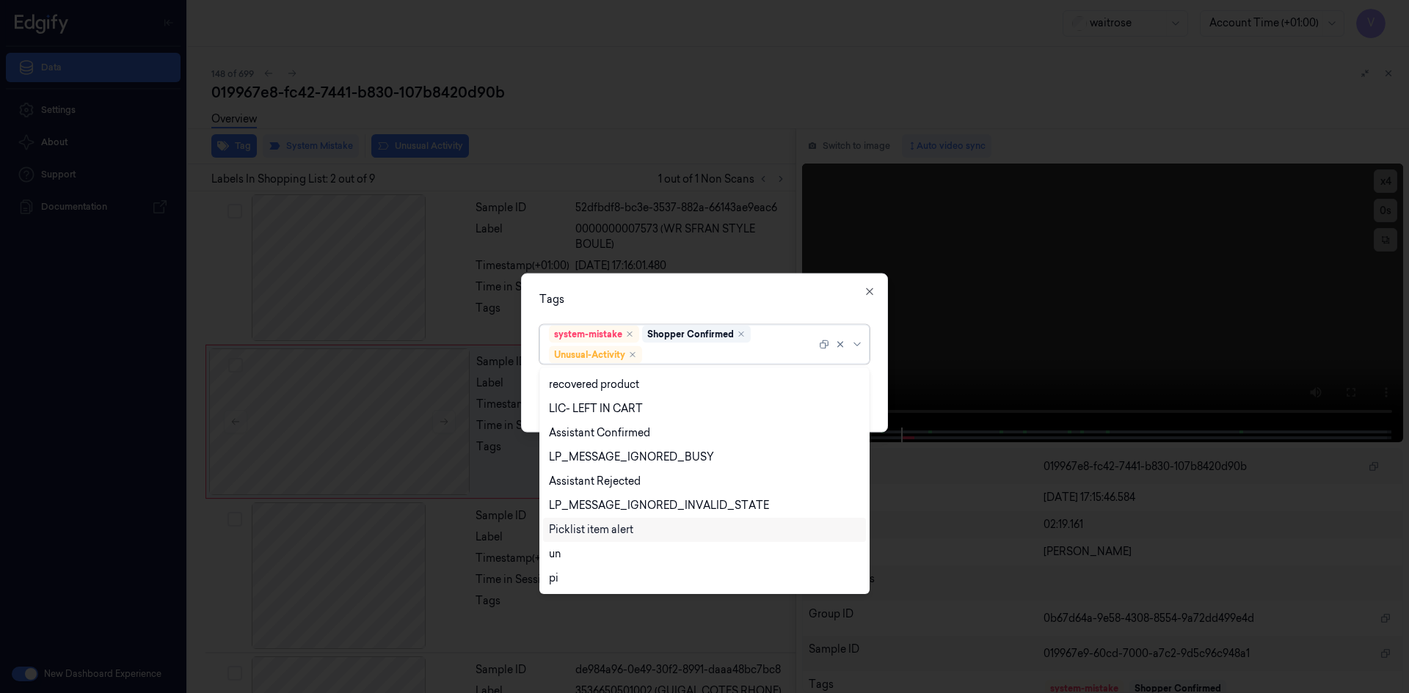
drag, startPoint x: 594, startPoint y: 529, endPoint x: 647, endPoint y: 489, distance: 66.6
click at [595, 528] on div "Picklist item alert" at bounding box center [591, 529] width 84 height 15
click at [703, 299] on div "Tags" at bounding box center [704, 298] width 330 height 15
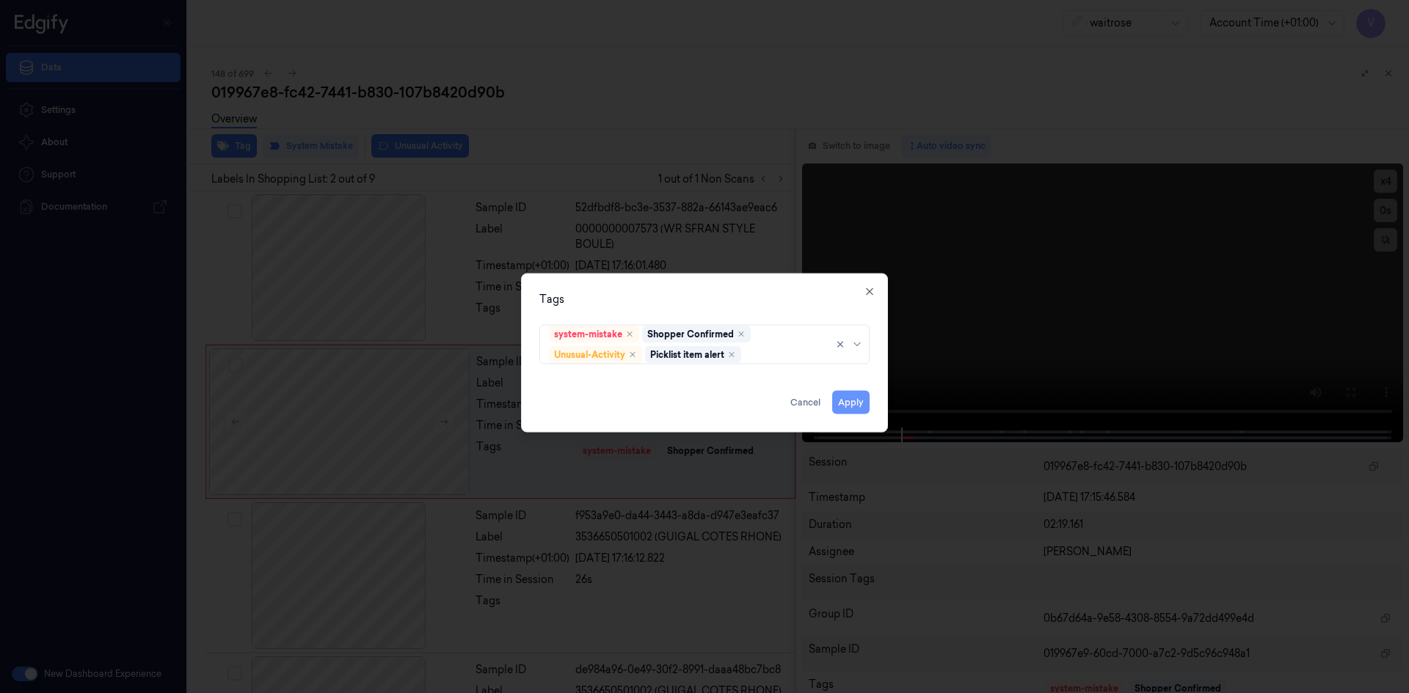
click at [858, 402] on button "Apply" at bounding box center [850, 401] width 37 height 23
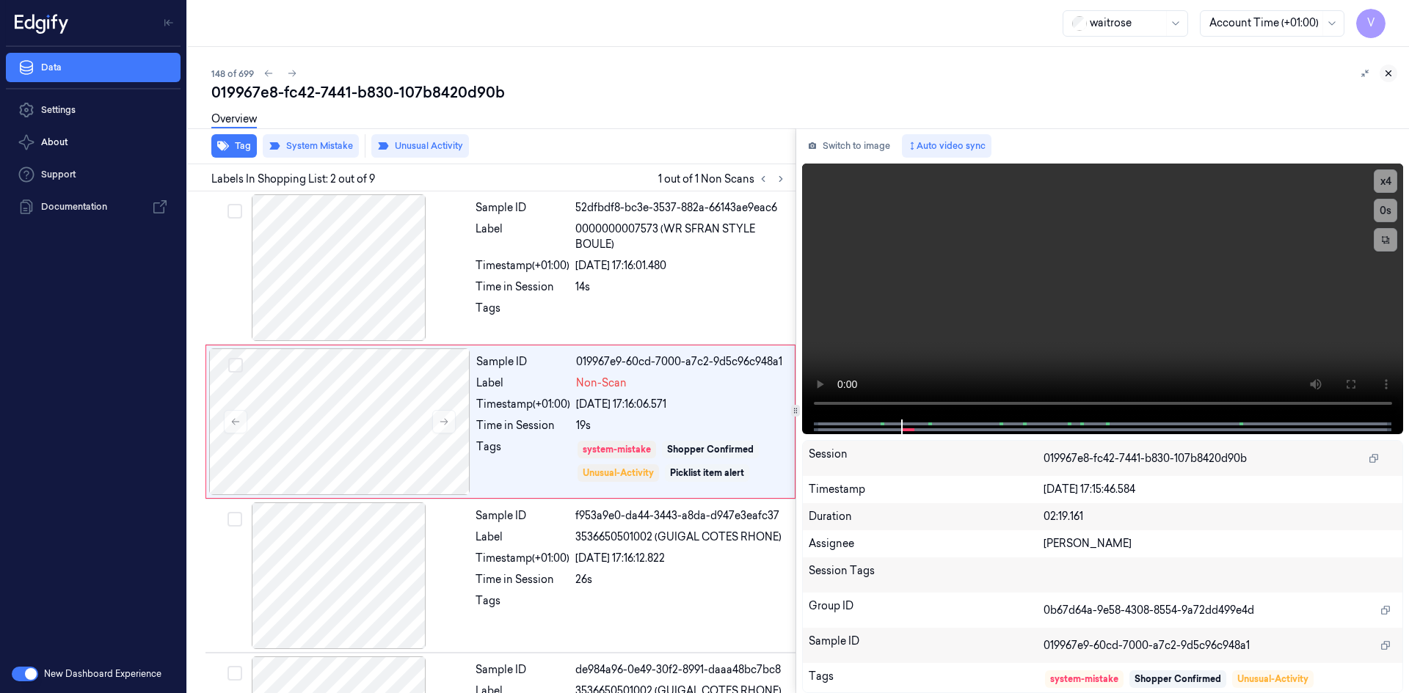
click at [1386, 71] on icon at bounding box center [1388, 73] width 5 height 5
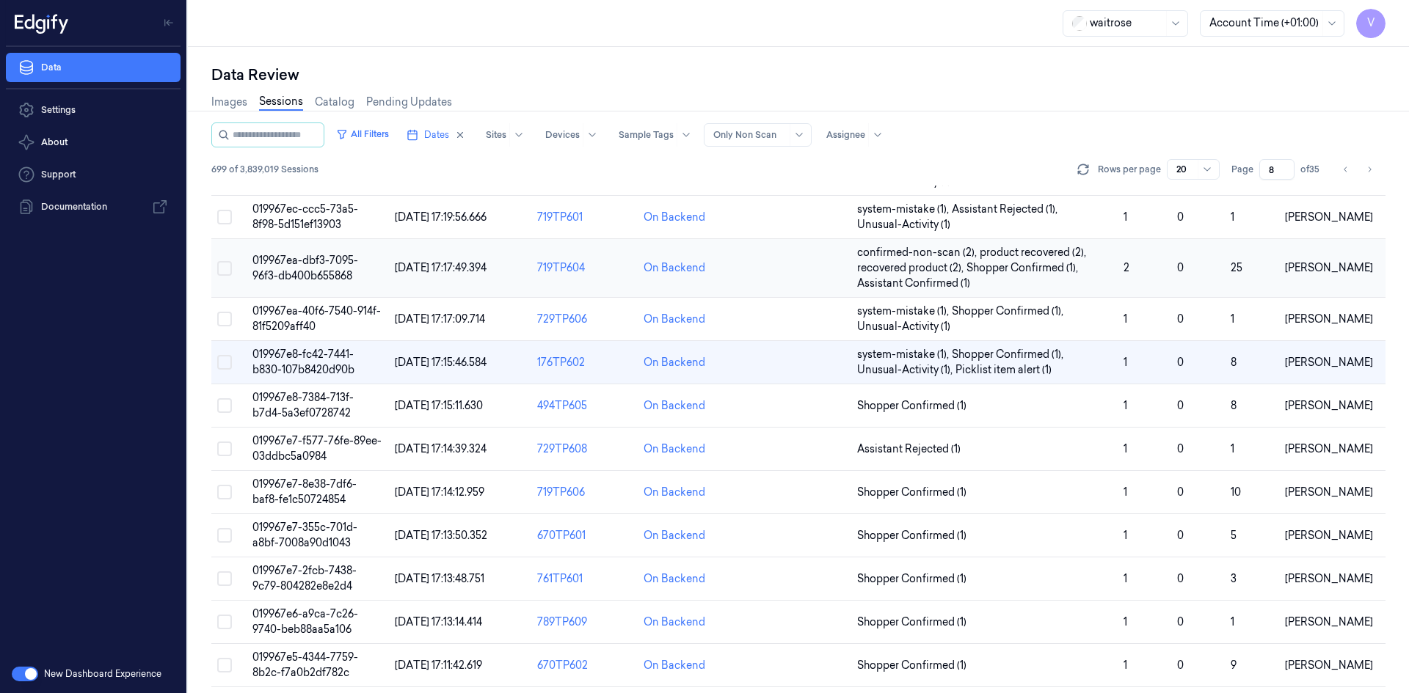
scroll to position [134, 0]
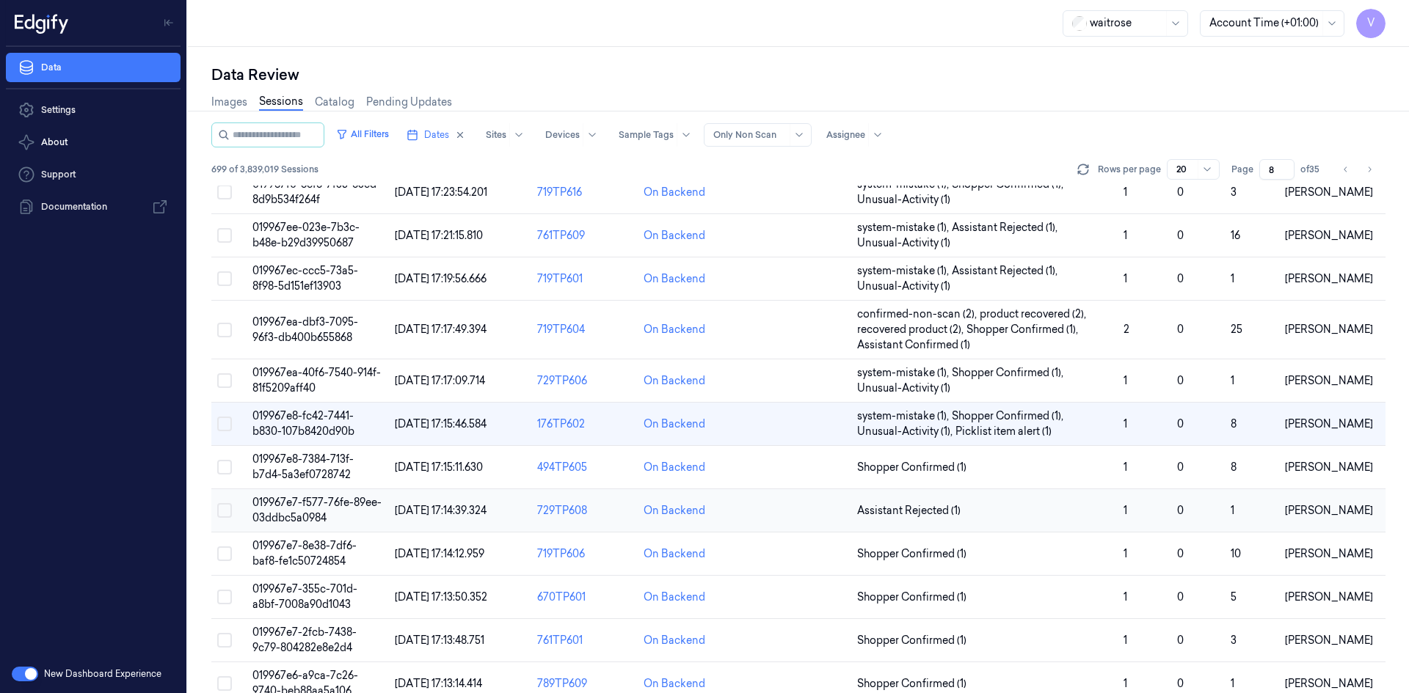
click at [282, 500] on span "019967e7-f577-76fe-89ee-03ddbc5a0984" at bounding box center [316, 510] width 129 height 29
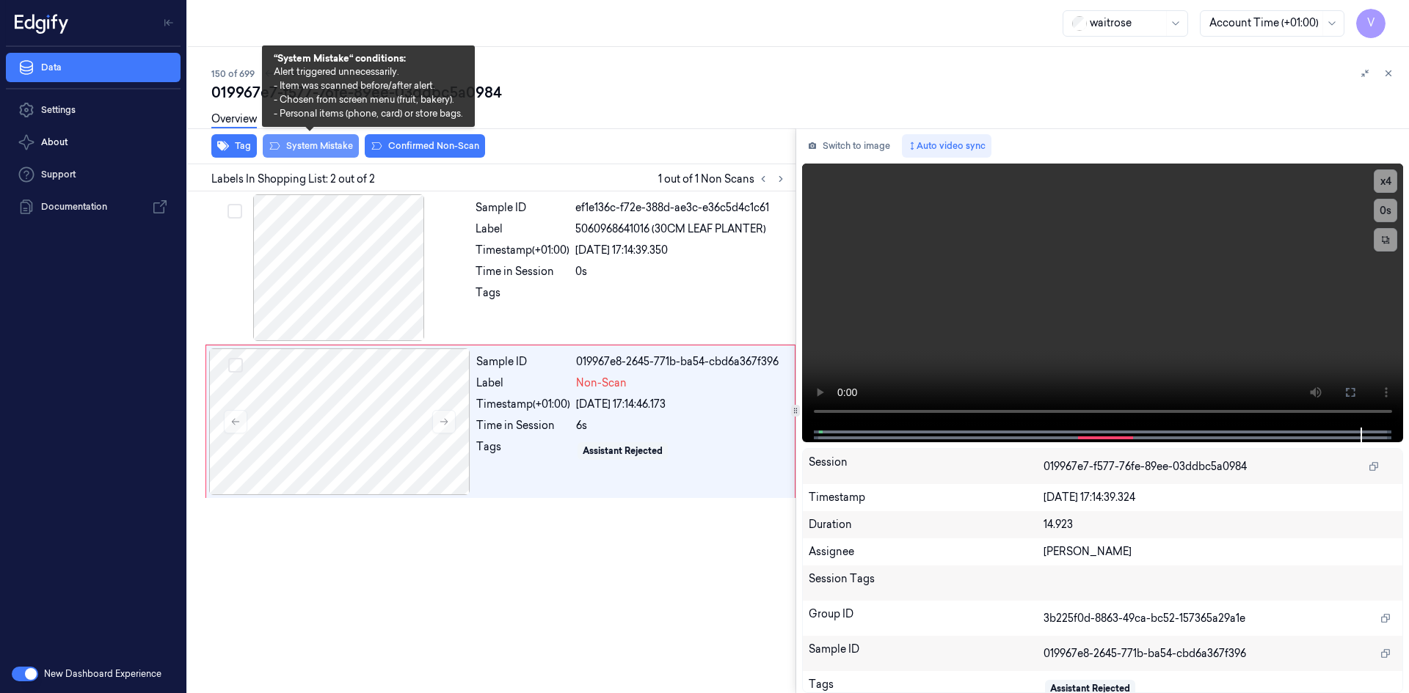
click at [337, 150] on button "System Mistake" at bounding box center [311, 145] width 96 height 23
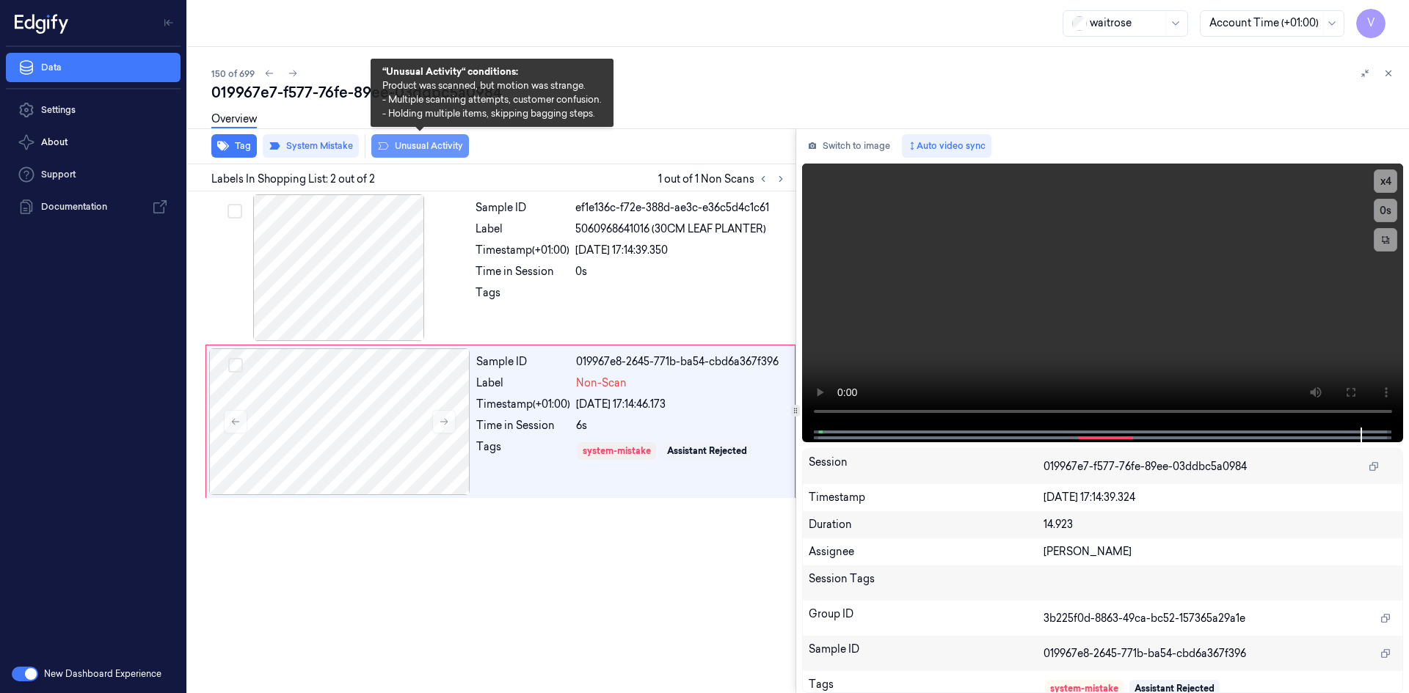
click at [427, 141] on button "Unusual Activity" at bounding box center [420, 145] width 98 height 23
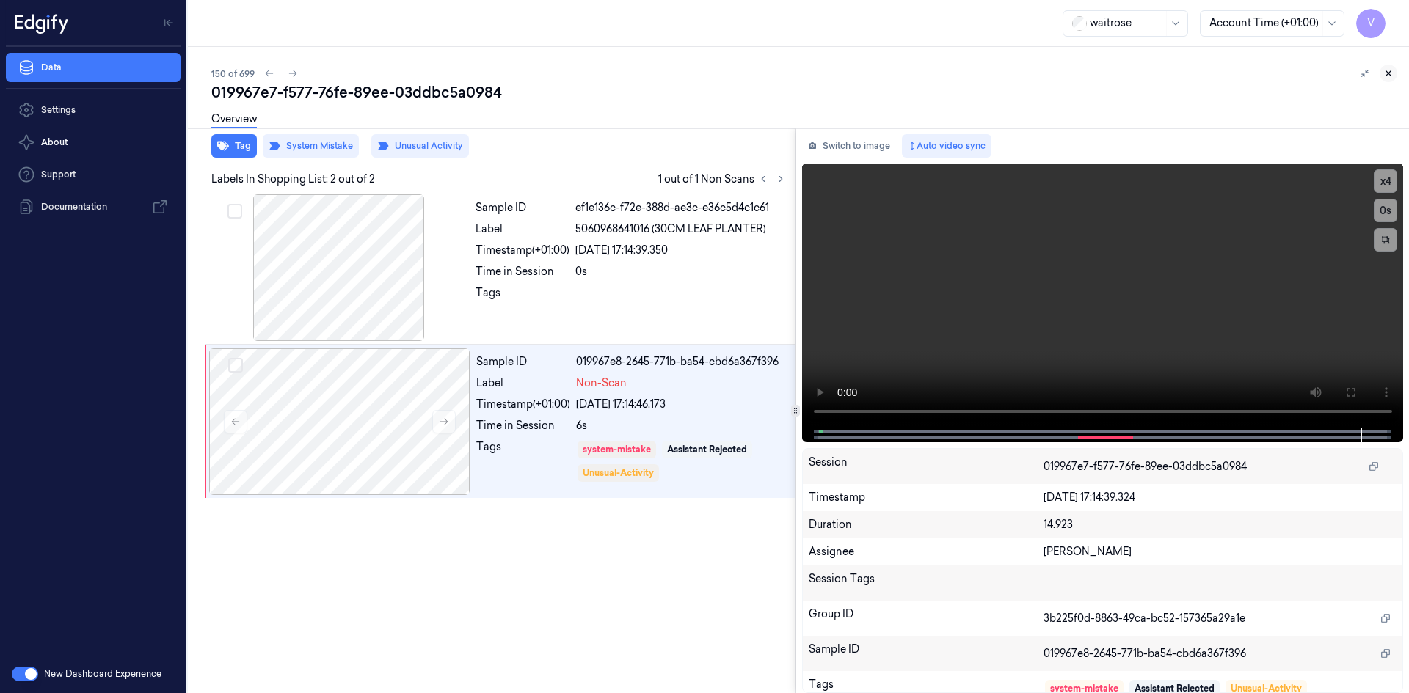
click at [1392, 71] on icon at bounding box center [1388, 73] width 10 height 10
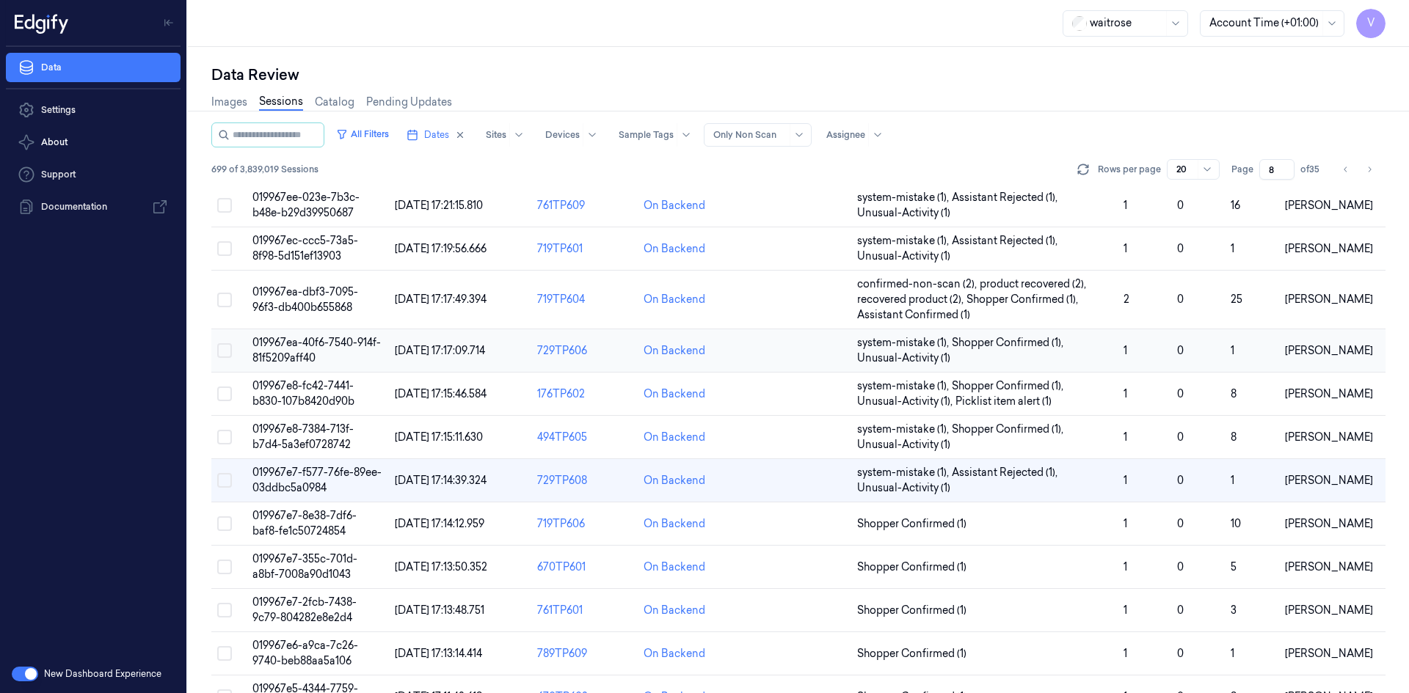
scroll to position [220, 0]
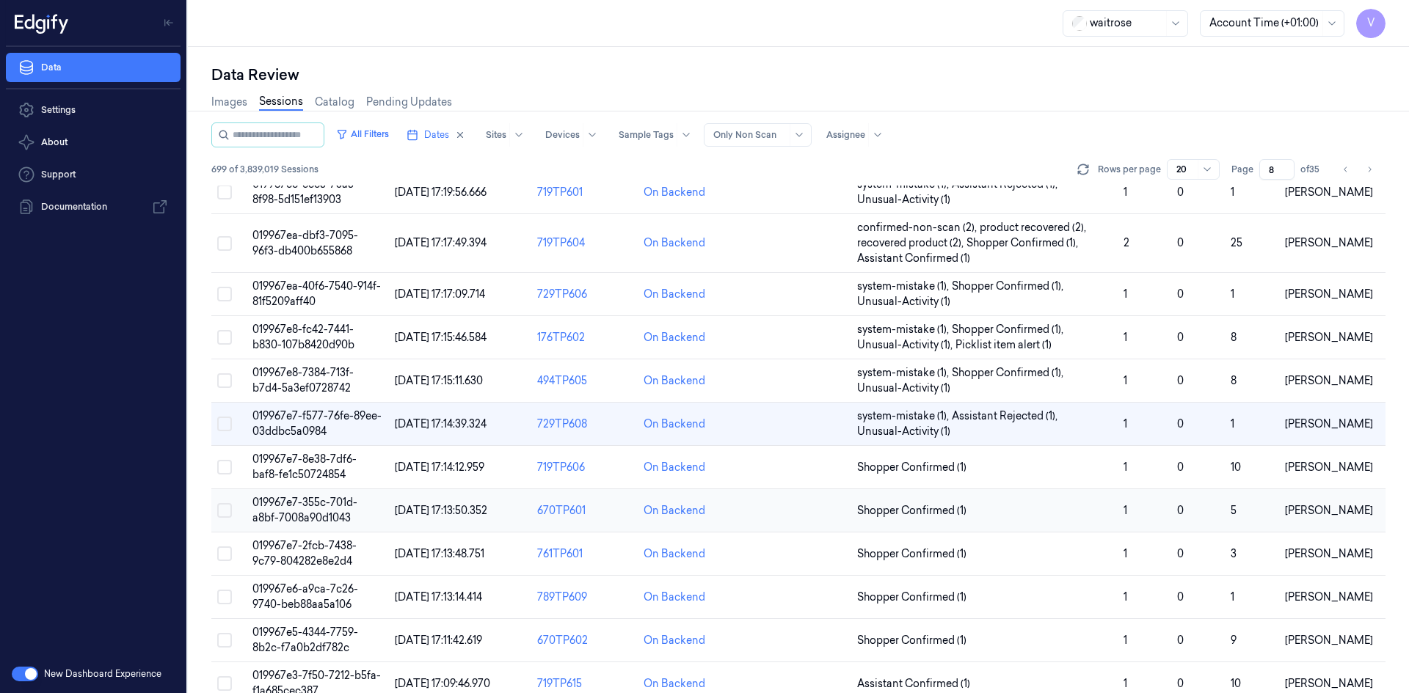
click at [304, 503] on span "019967e7-355c-701d-a8bf-7008a90d1043" at bounding box center [304, 510] width 105 height 29
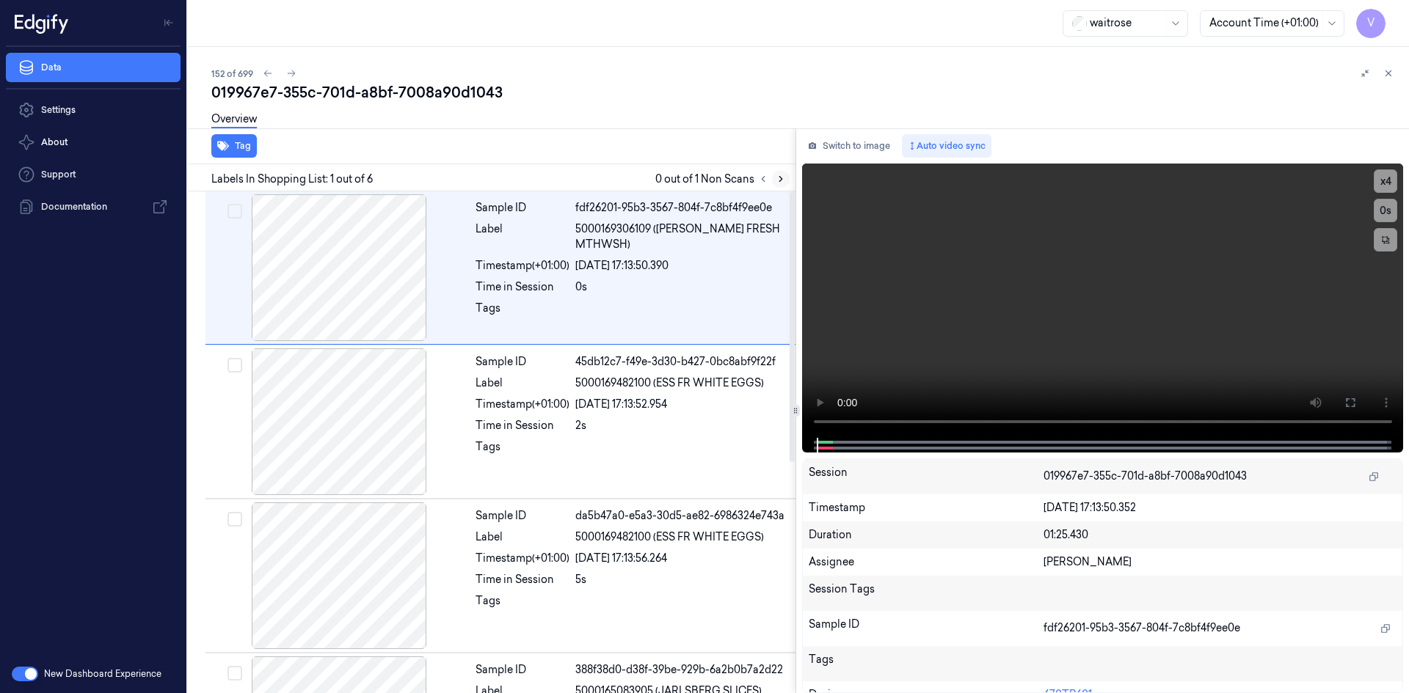
click at [782, 179] on icon at bounding box center [780, 179] width 10 height 10
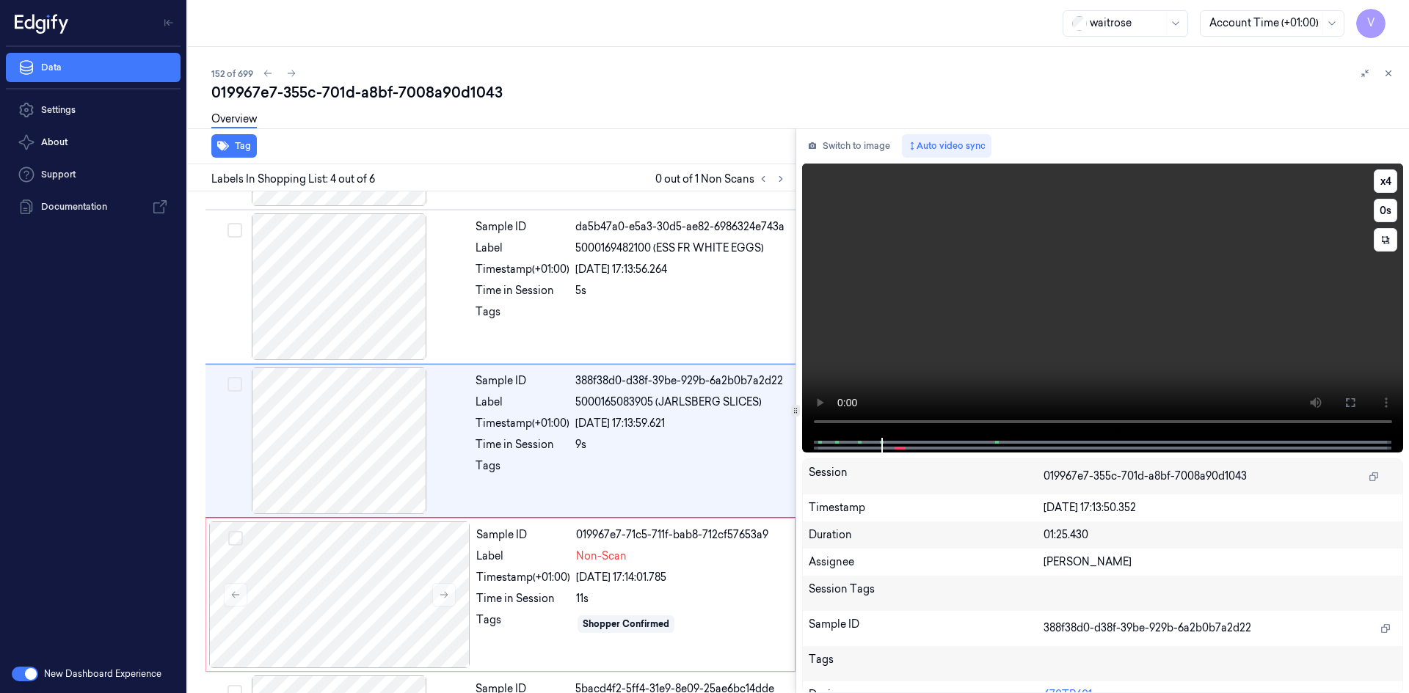
scroll to position [288, 0]
click at [1384, 182] on button "x 4" at bounding box center [1384, 180] width 23 height 23
click at [1384, 182] on button "x 1" at bounding box center [1384, 180] width 23 height 23
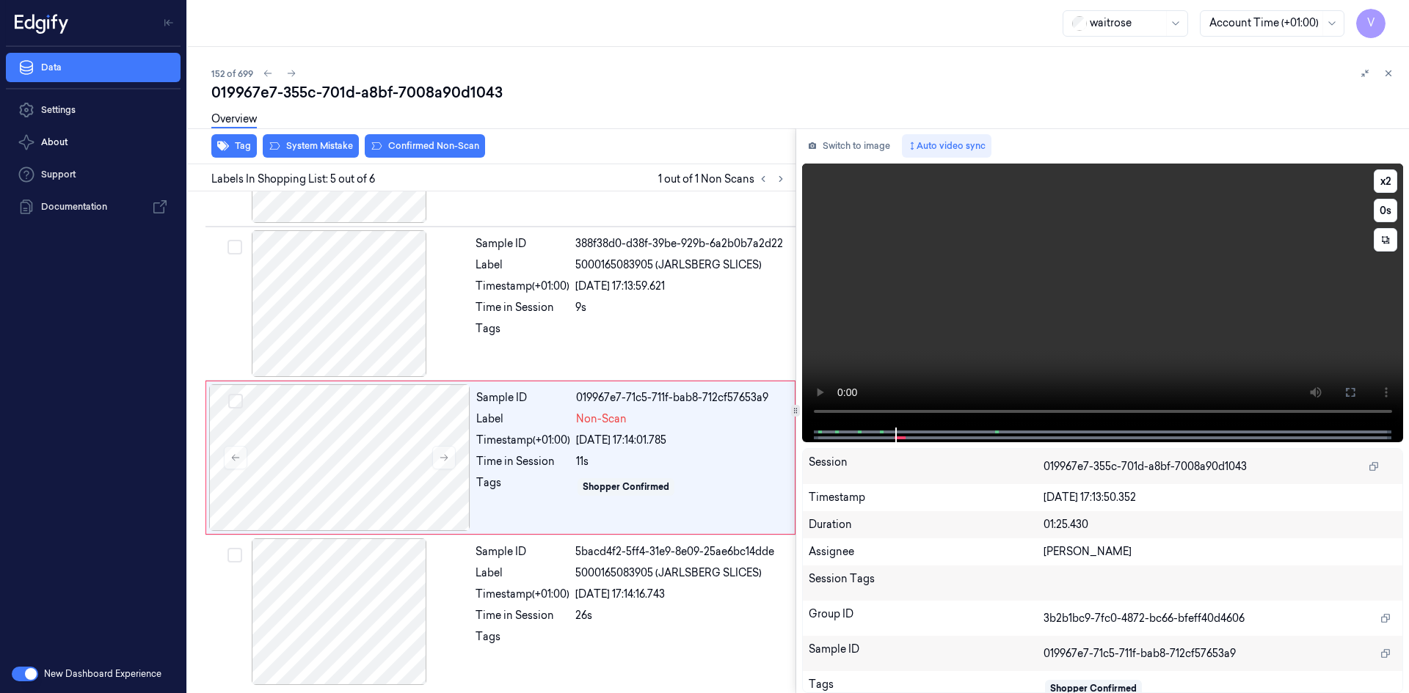
scroll to position [427, 0]
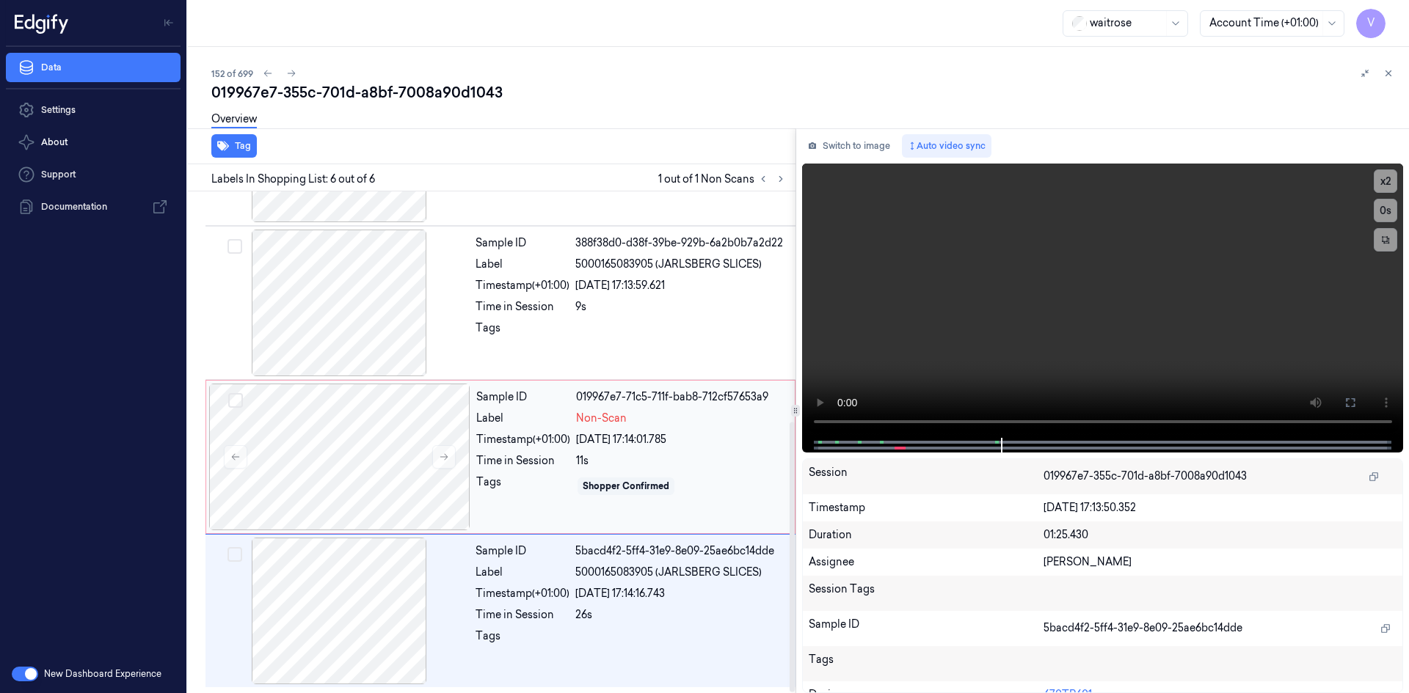
click at [494, 425] on div "Label" at bounding box center [523, 418] width 94 height 15
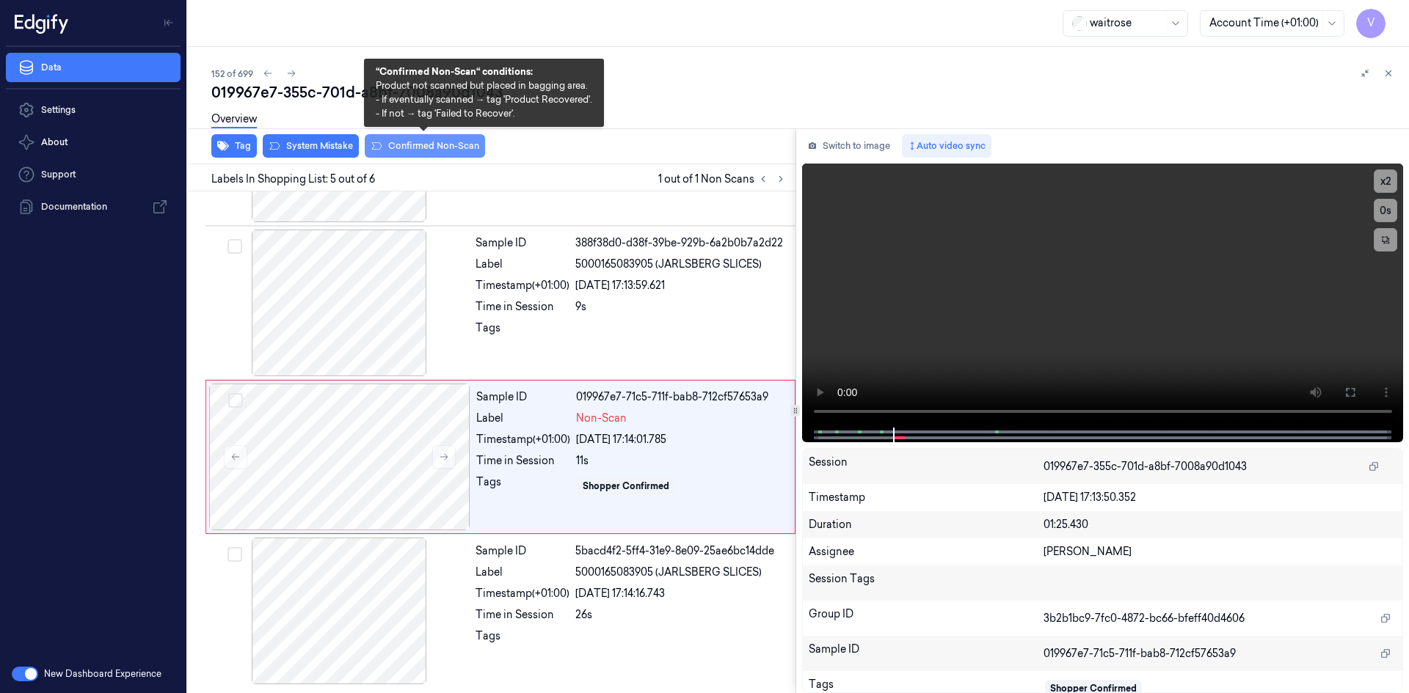
click at [413, 150] on button "Confirmed Non-Scan" at bounding box center [425, 145] width 120 height 23
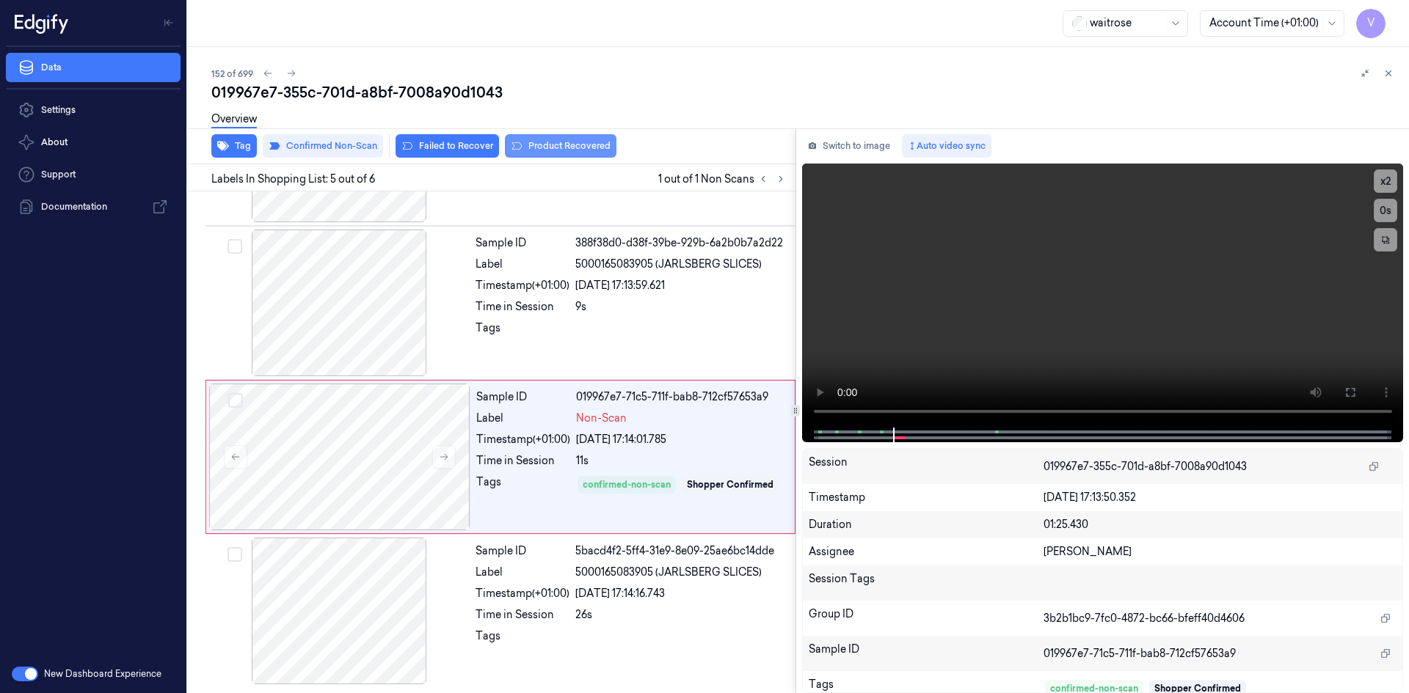
click at [547, 144] on button "Product Recovered" at bounding box center [561, 145] width 112 height 23
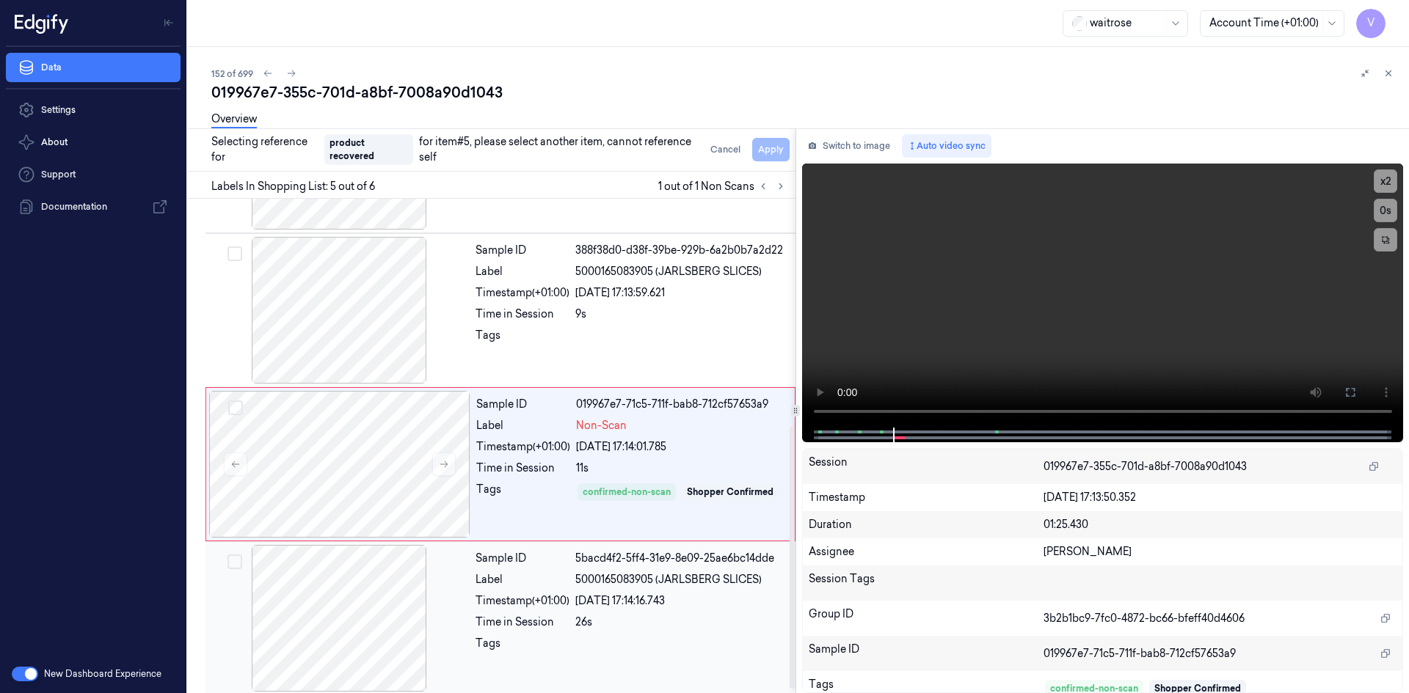
drag, startPoint x: 447, startPoint y: 602, endPoint x: 425, endPoint y: 547, distance: 59.9
click at [447, 603] on div at bounding box center [338, 618] width 261 height 147
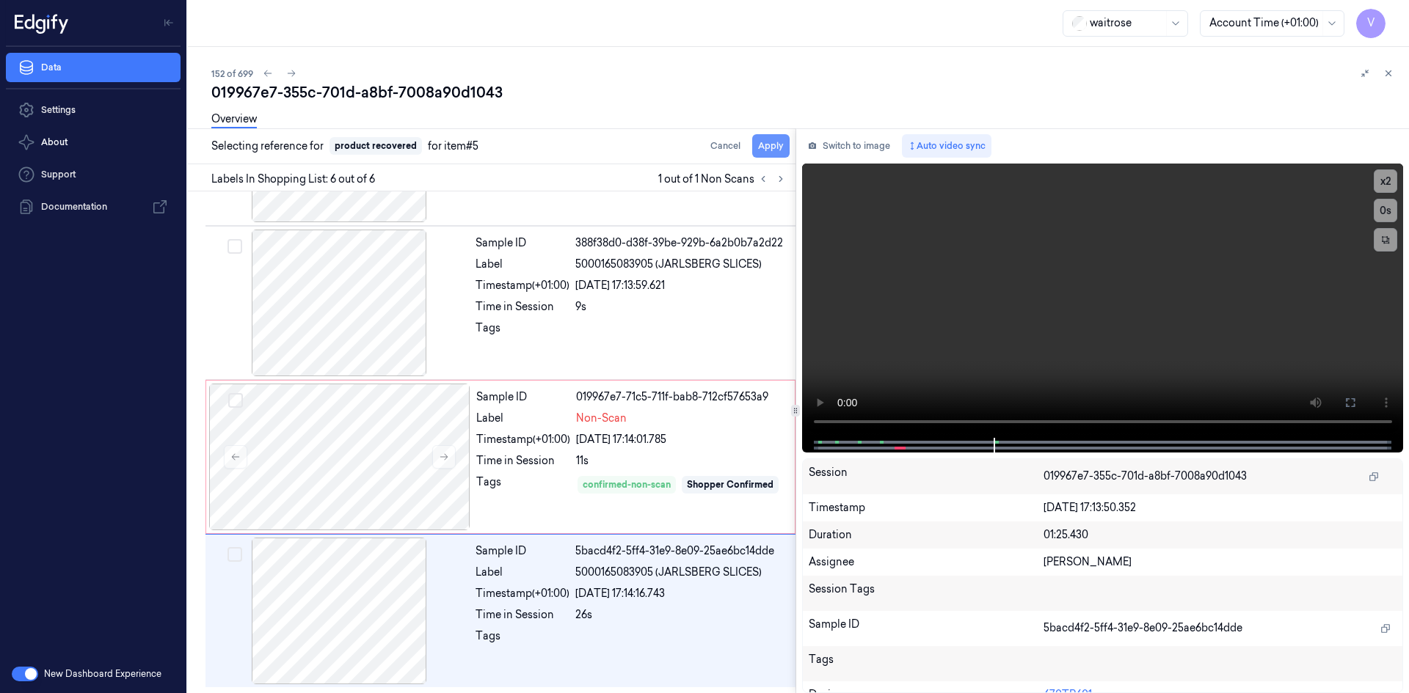
click at [763, 142] on button "Apply" at bounding box center [770, 145] width 37 height 23
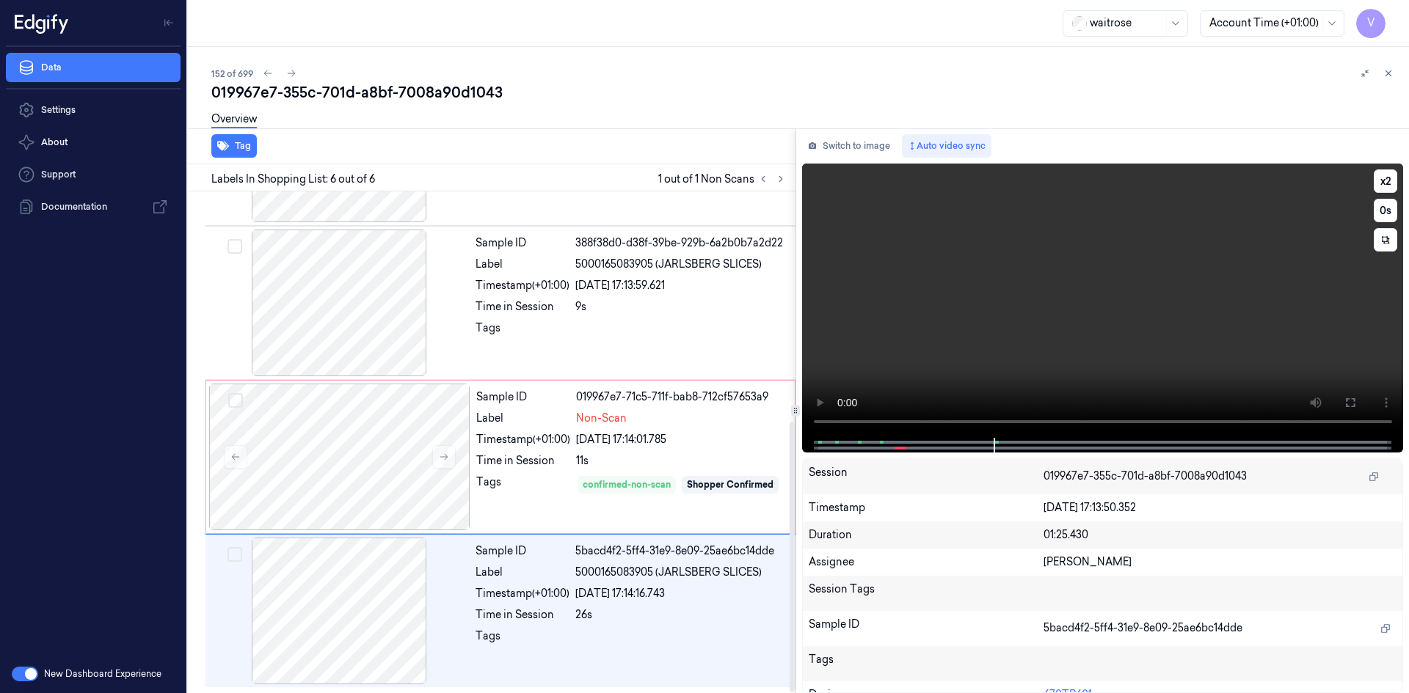
scroll to position [439, 0]
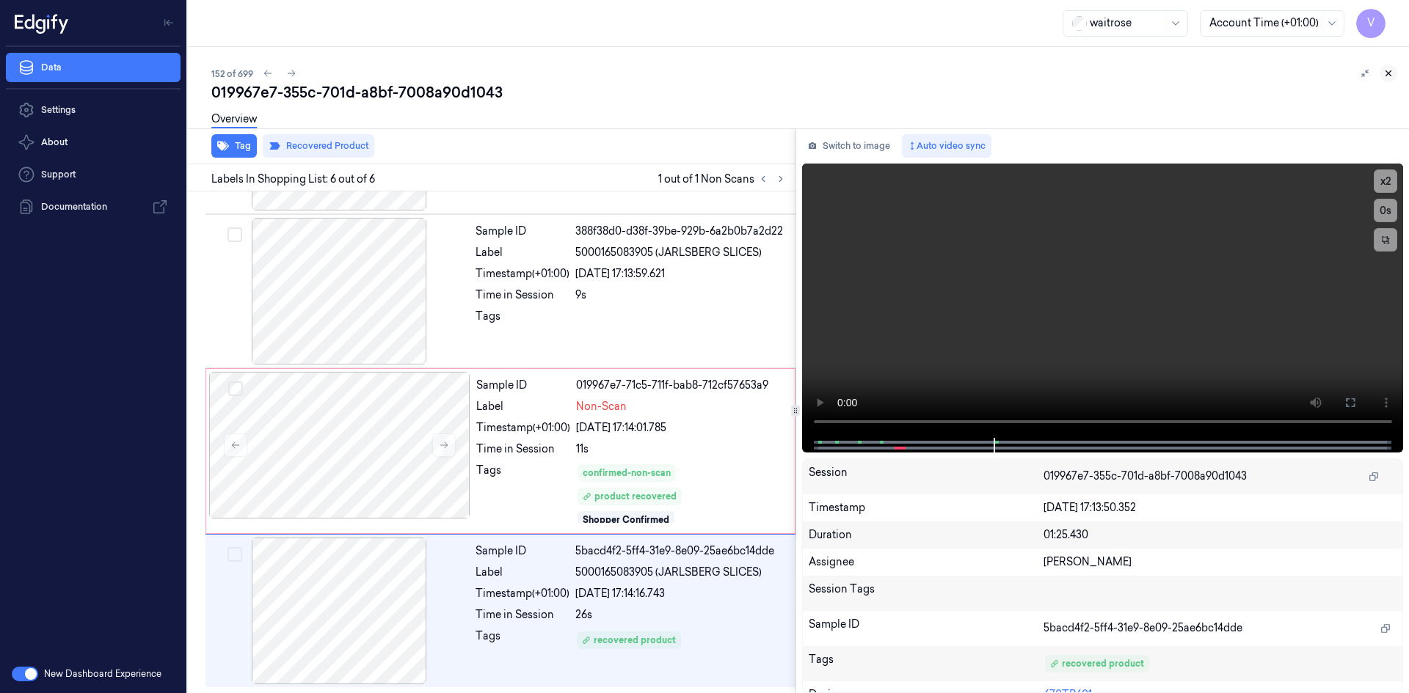
click at [1388, 72] on icon at bounding box center [1388, 73] width 10 height 10
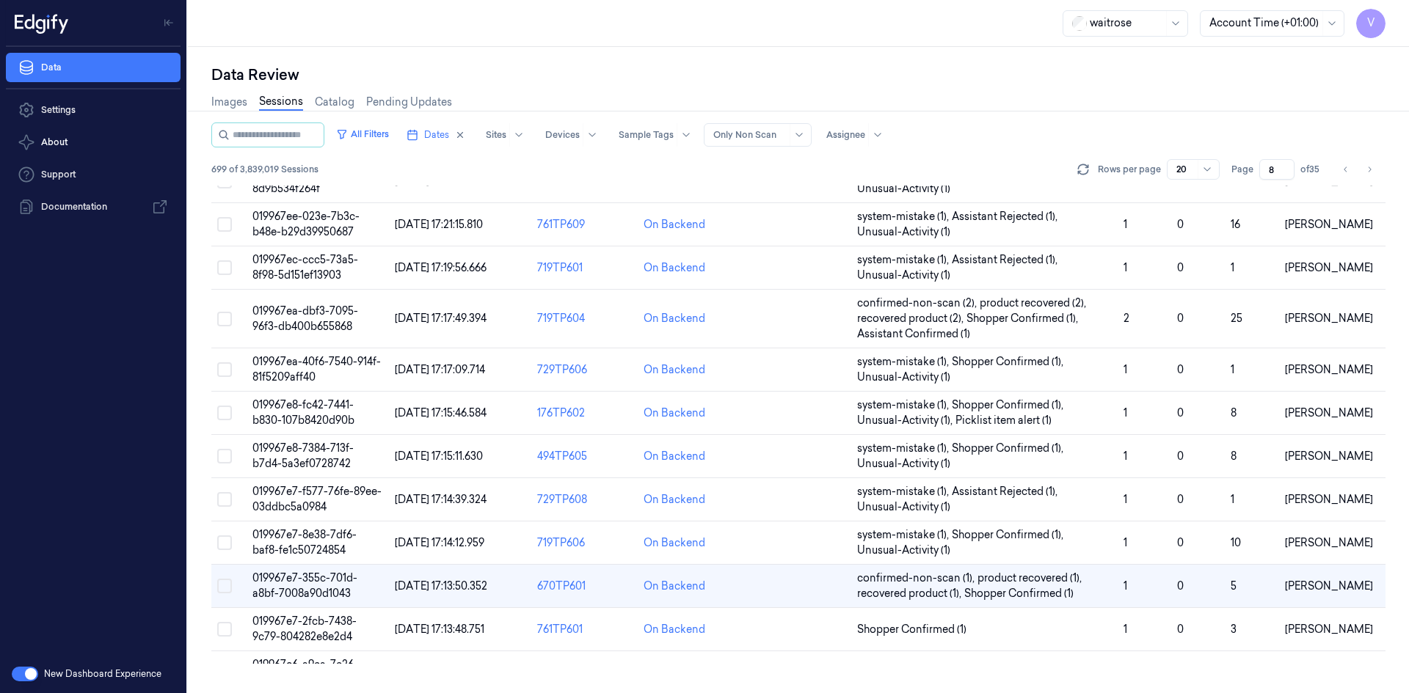
scroll to position [330, 0]
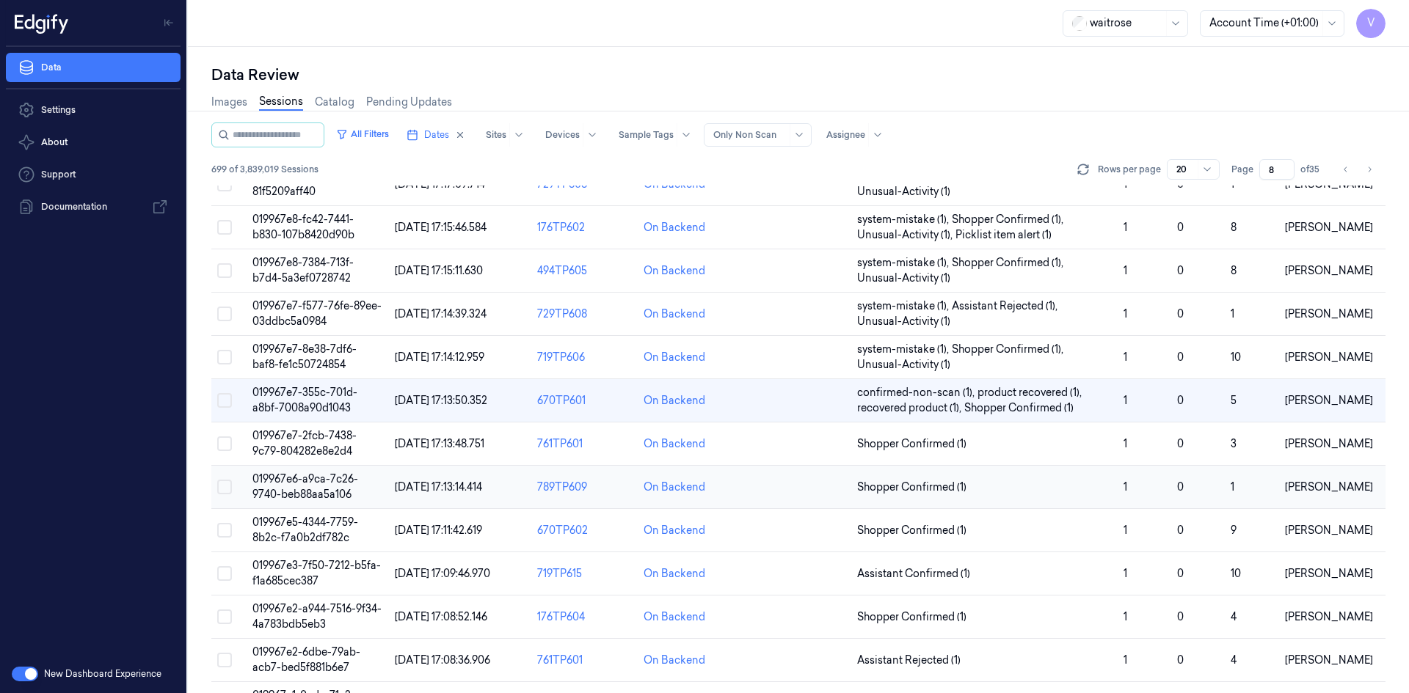
click at [315, 488] on span "019967e6-a9ca-7c26-9740-beb88aa5a106" at bounding box center [305, 486] width 106 height 29
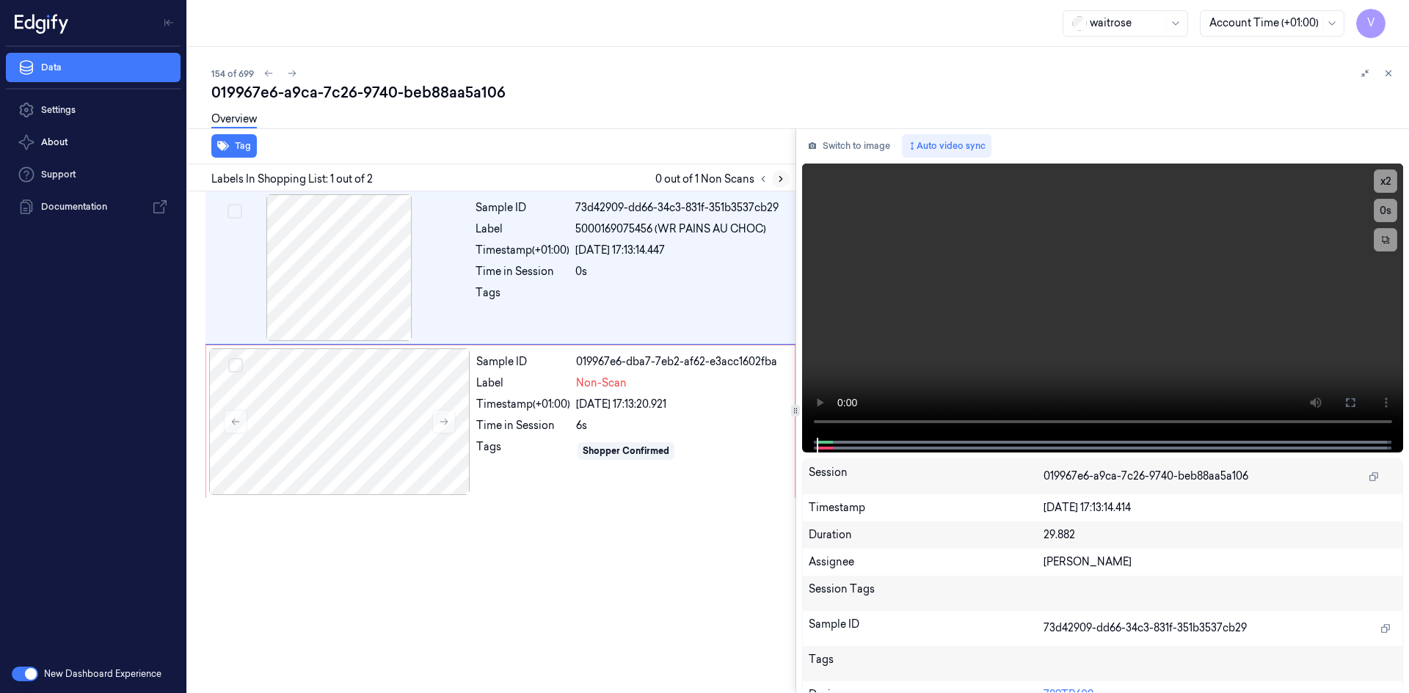
click at [779, 178] on icon at bounding box center [780, 179] width 10 height 10
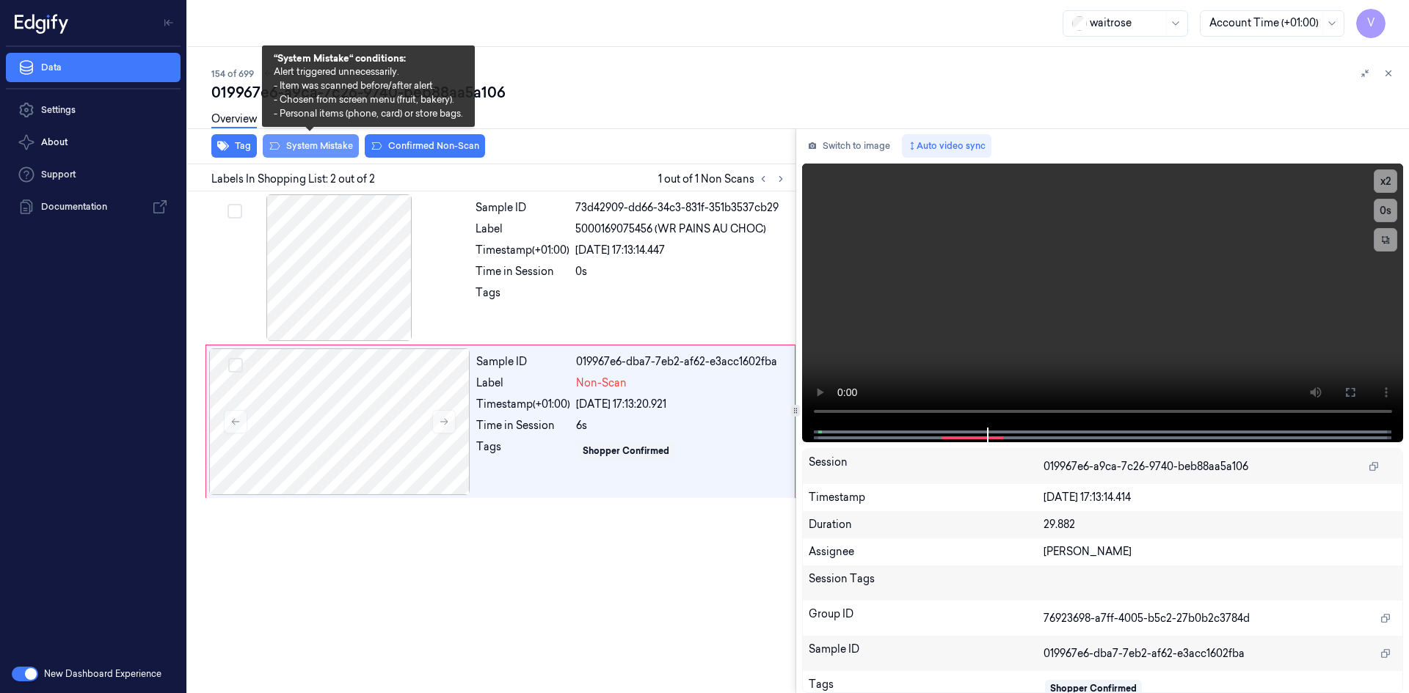
click at [291, 149] on button "System Mistake" at bounding box center [311, 145] width 96 height 23
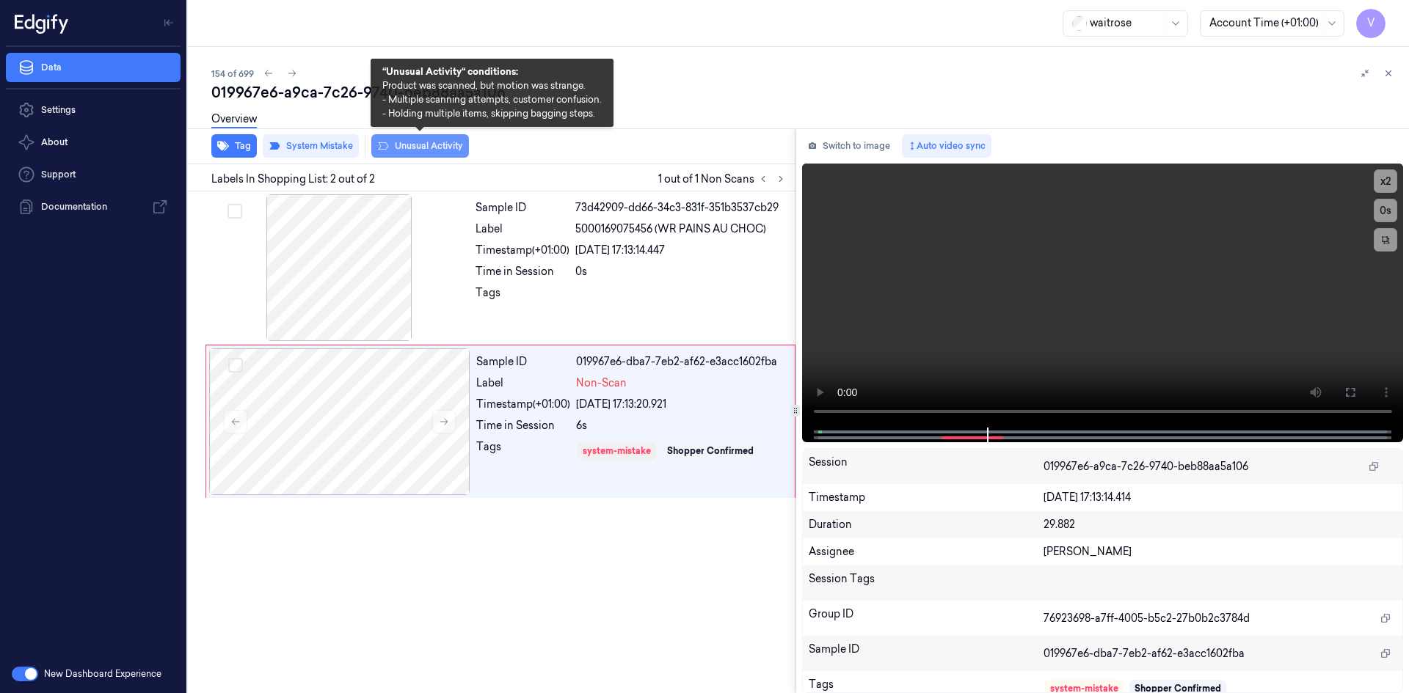
click at [425, 150] on button "Unusual Activity" at bounding box center [420, 145] width 98 height 23
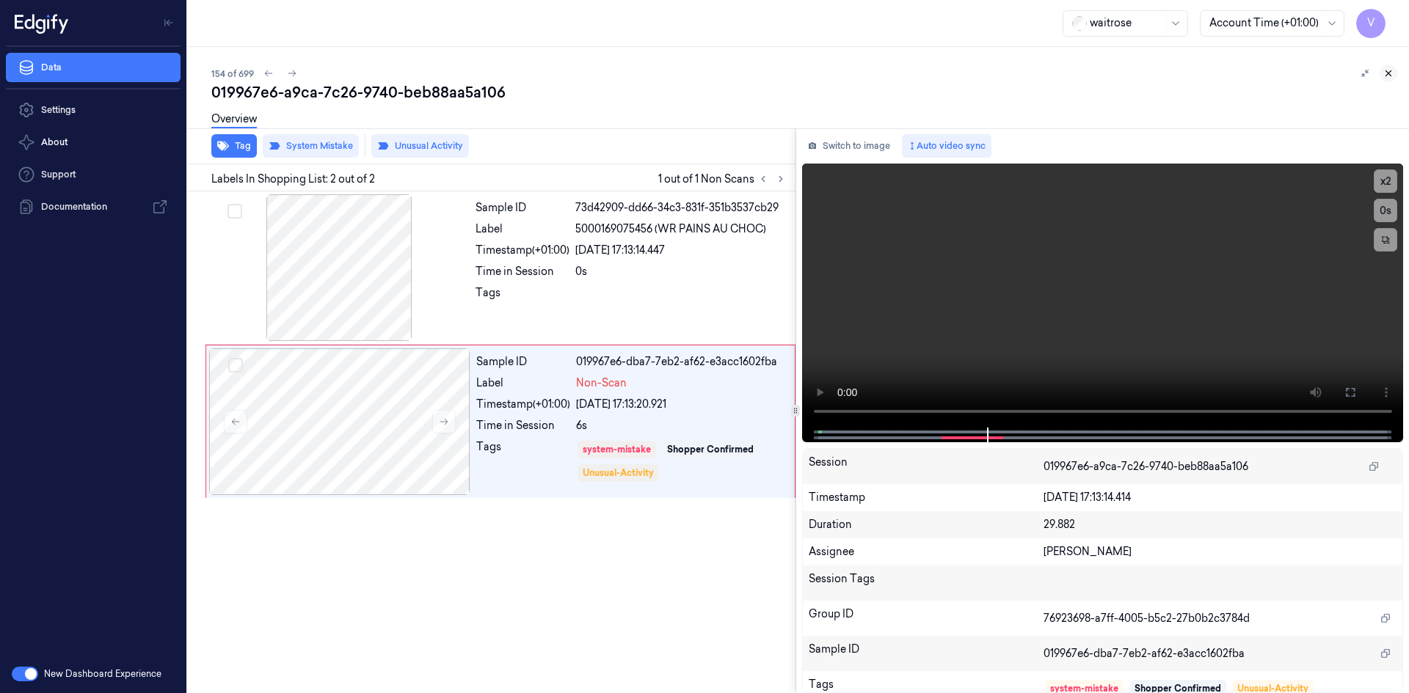
click at [1389, 72] on icon at bounding box center [1388, 73] width 5 height 5
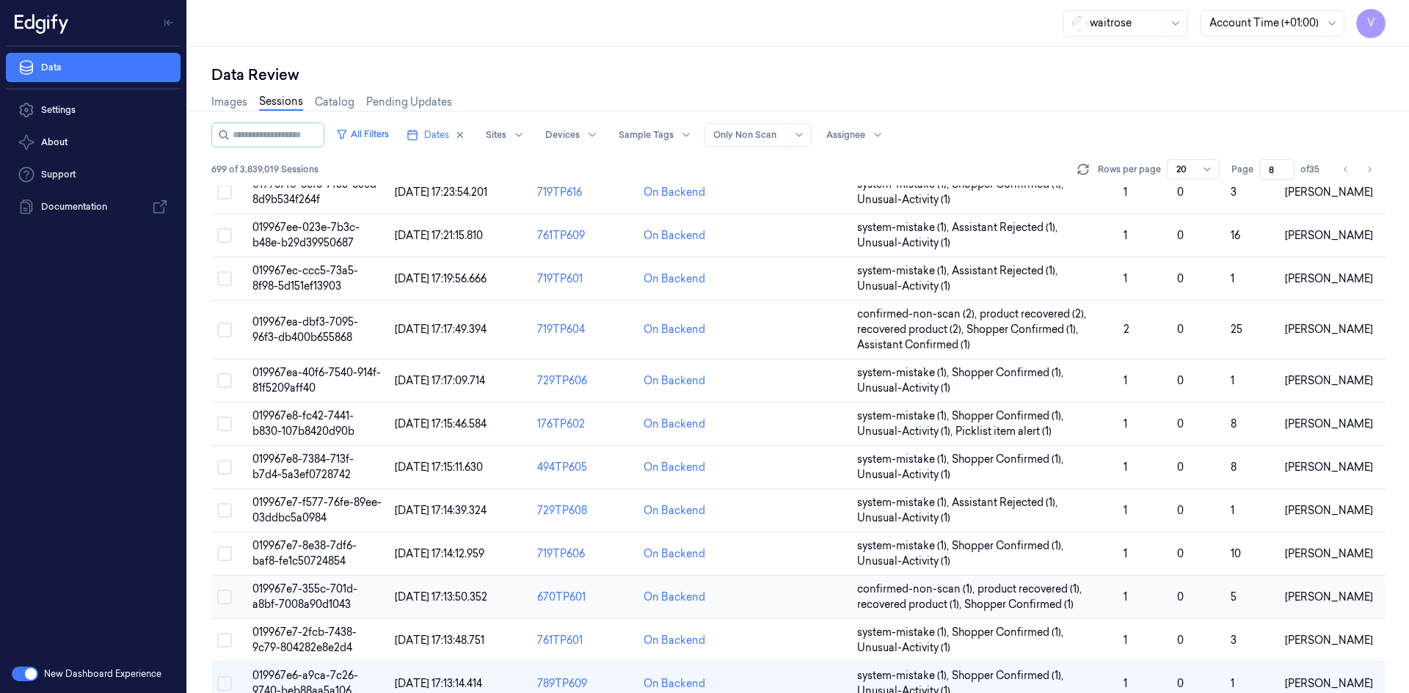
scroll to position [393, 0]
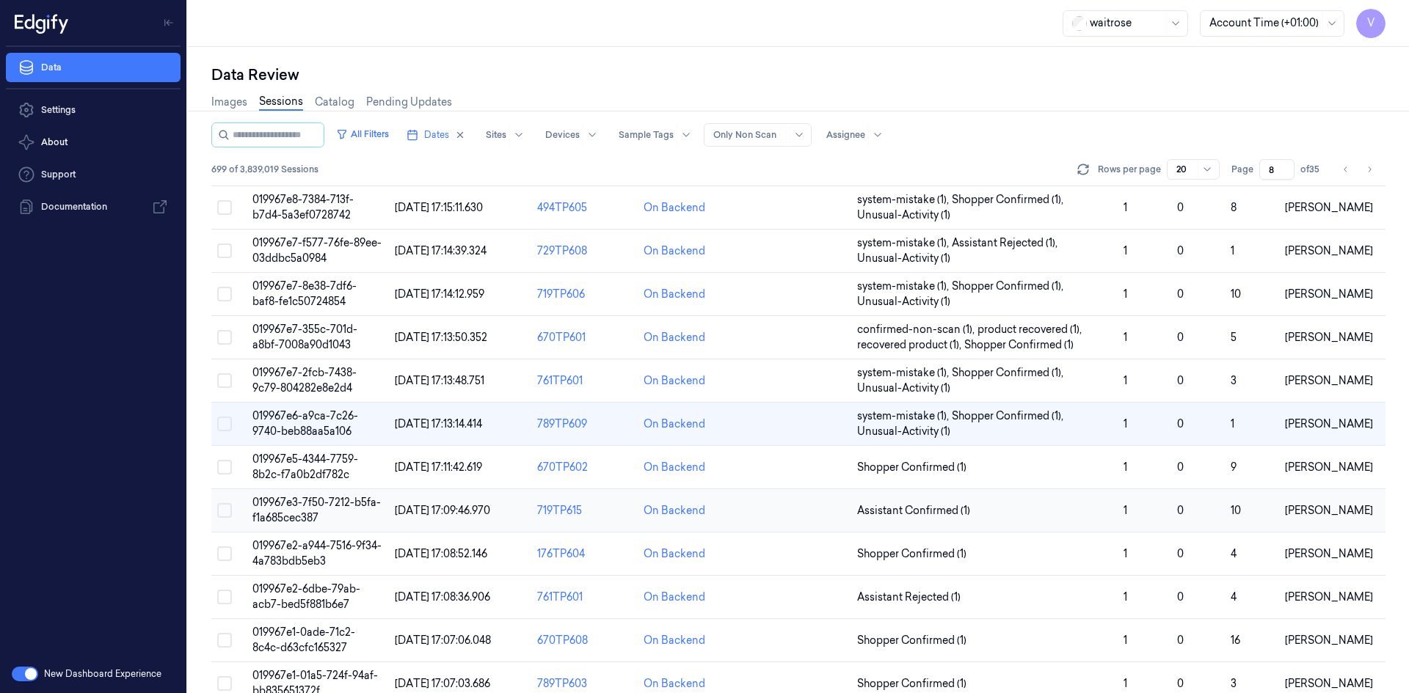
click at [303, 502] on span "019967e3-7f50-7212-b5fa-f1a685cec387" at bounding box center [316, 510] width 128 height 29
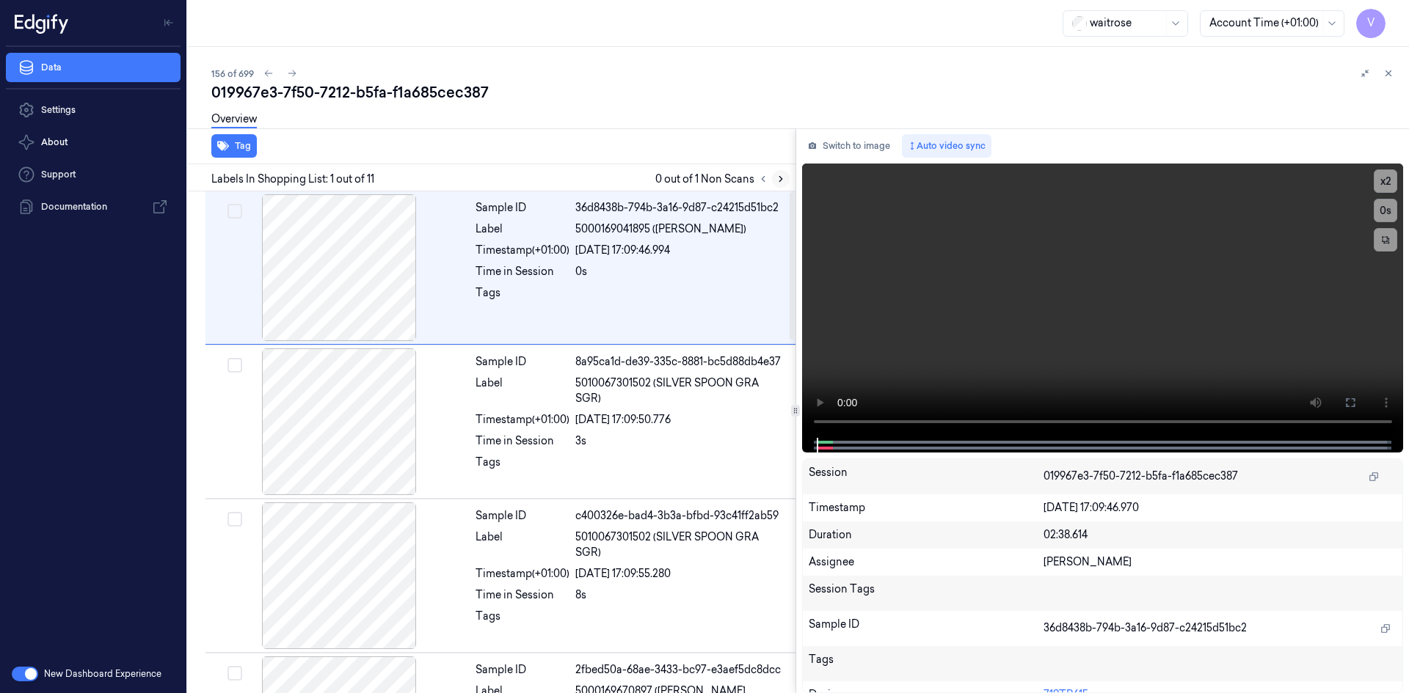
click at [781, 182] on icon at bounding box center [780, 179] width 10 height 10
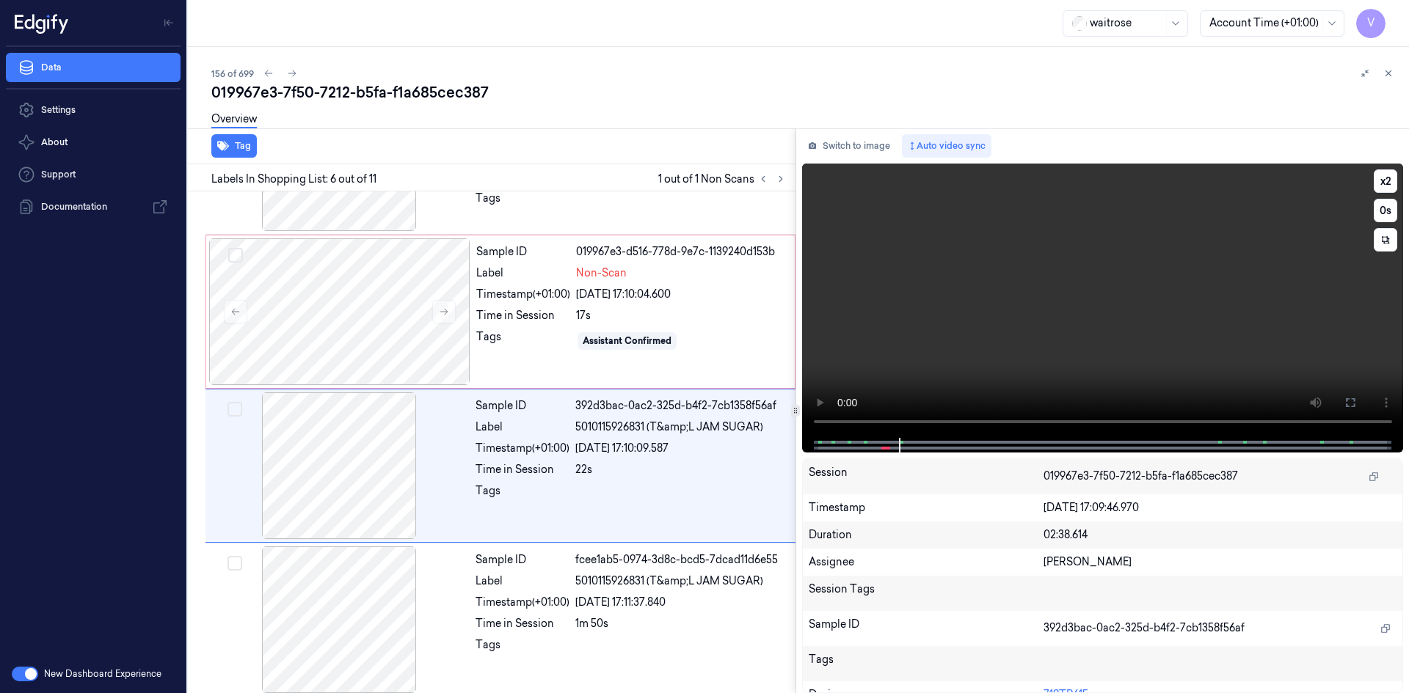
scroll to position [596, 0]
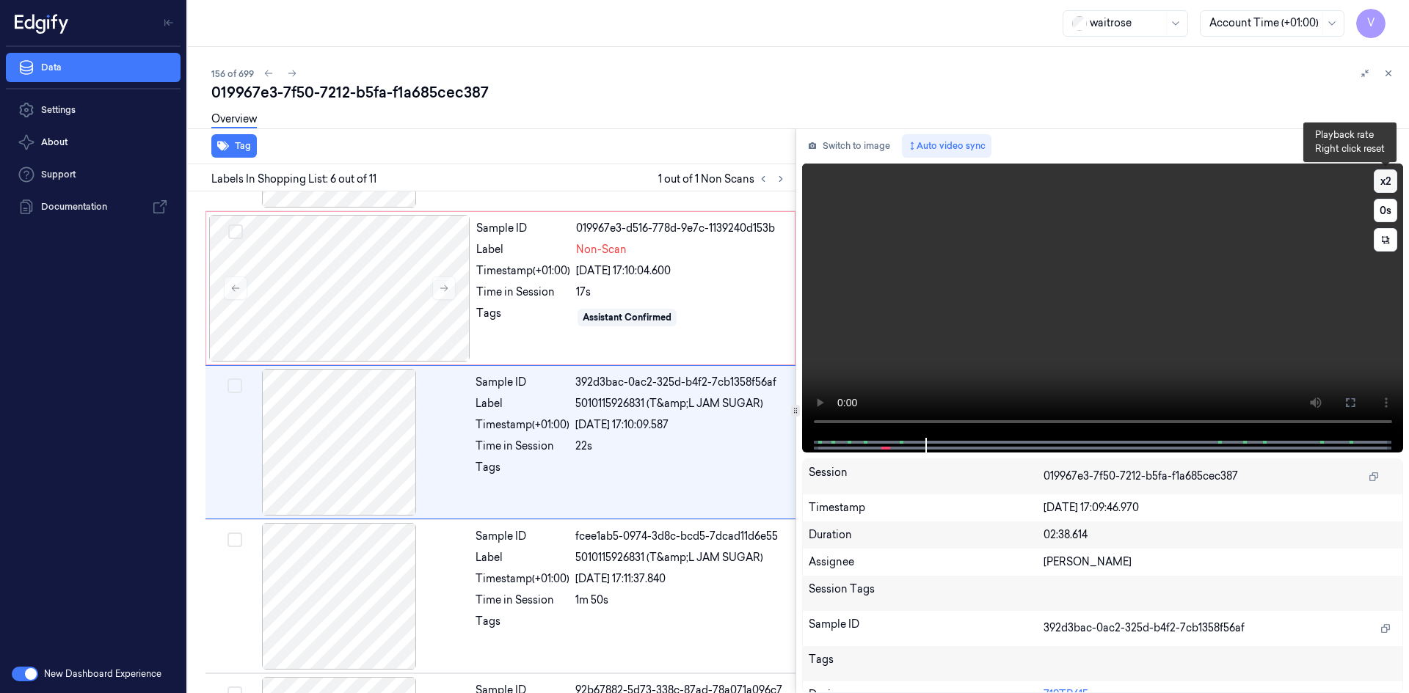
click at [1384, 182] on button "x 2" at bounding box center [1384, 180] width 23 height 23
click at [504, 250] on div "Label" at bounding box center [523, 249] width 94 height 15
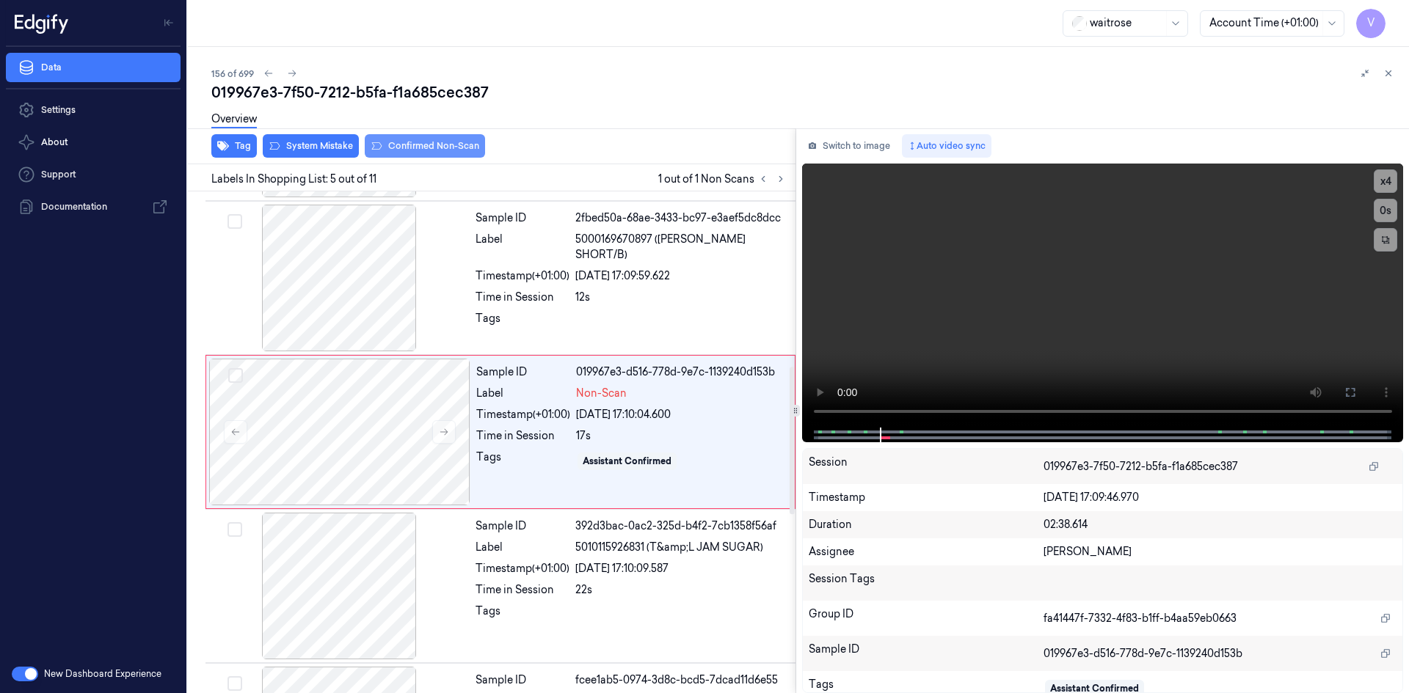
scroll to position [442, 0]
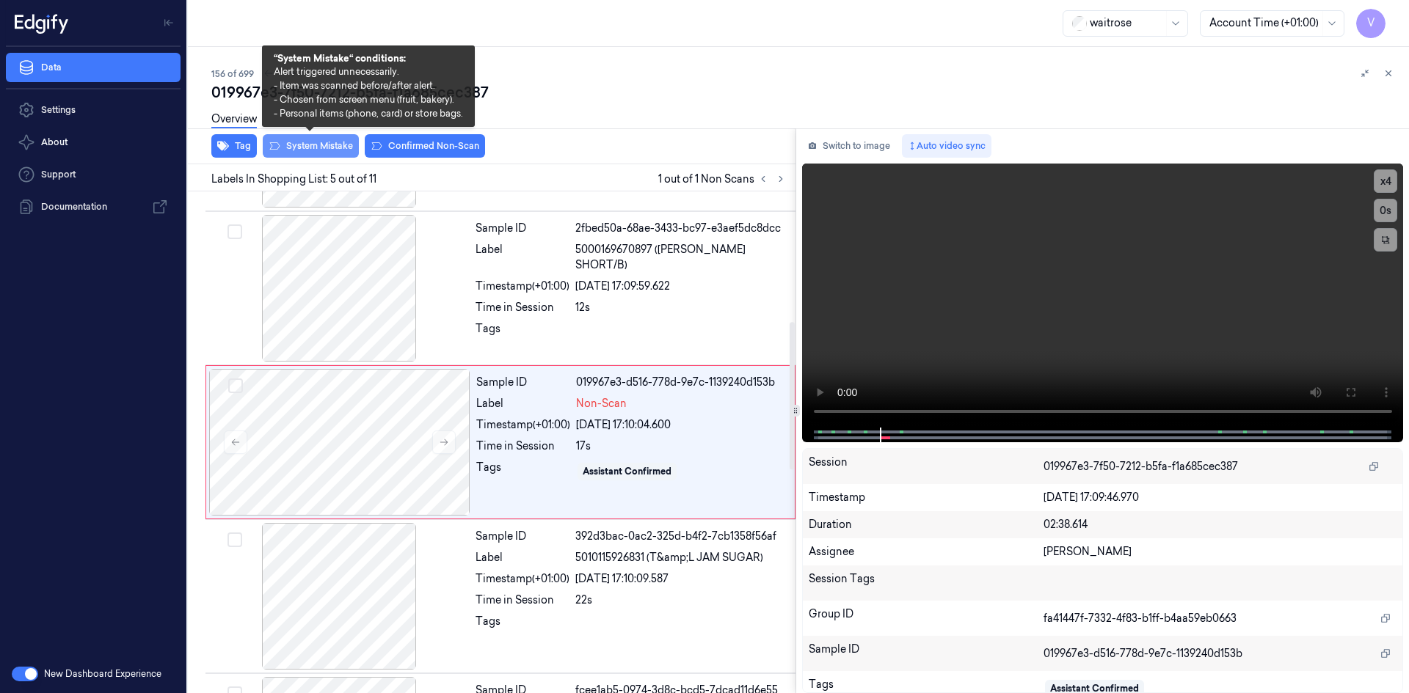
click at [302, 144] on button "System Mistake" at bounding box center [311, 145] width 96 height 23
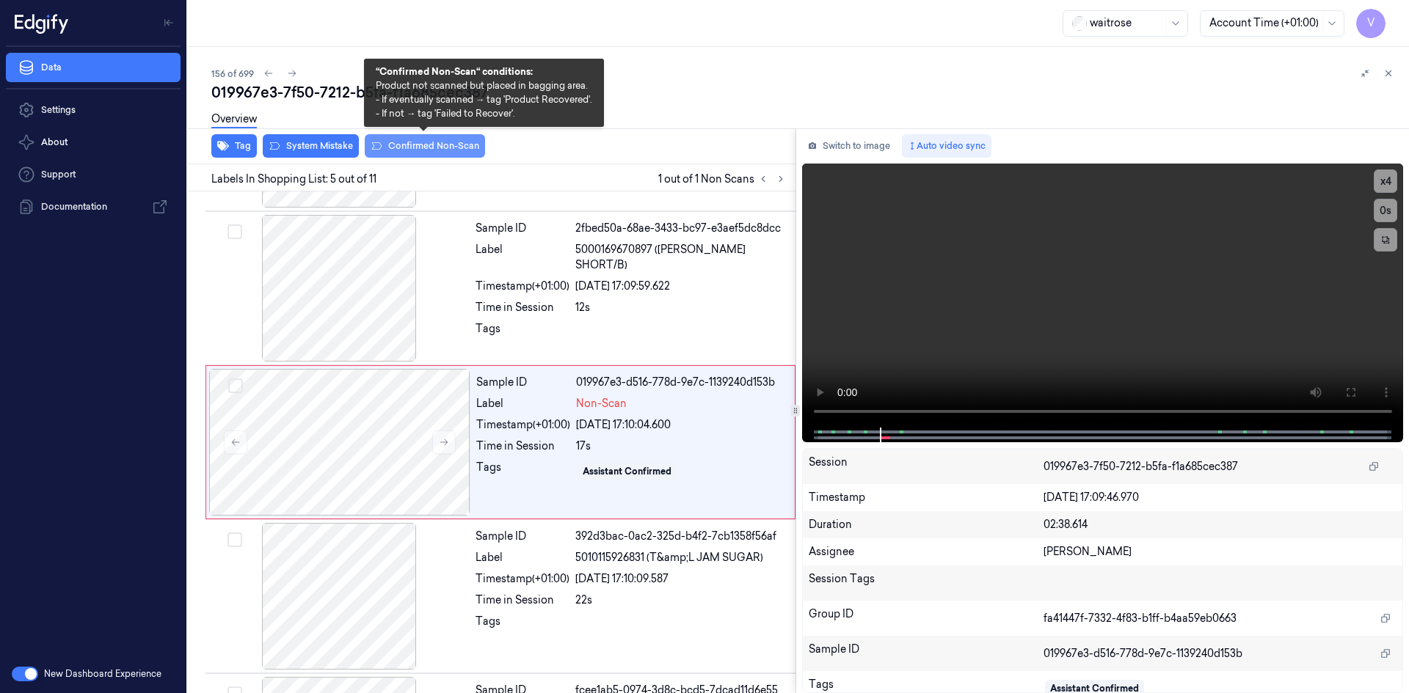
click at [409, 143] on button "Confirmed Non-Scan" at bounding box center [425, 145] width 120 height 23
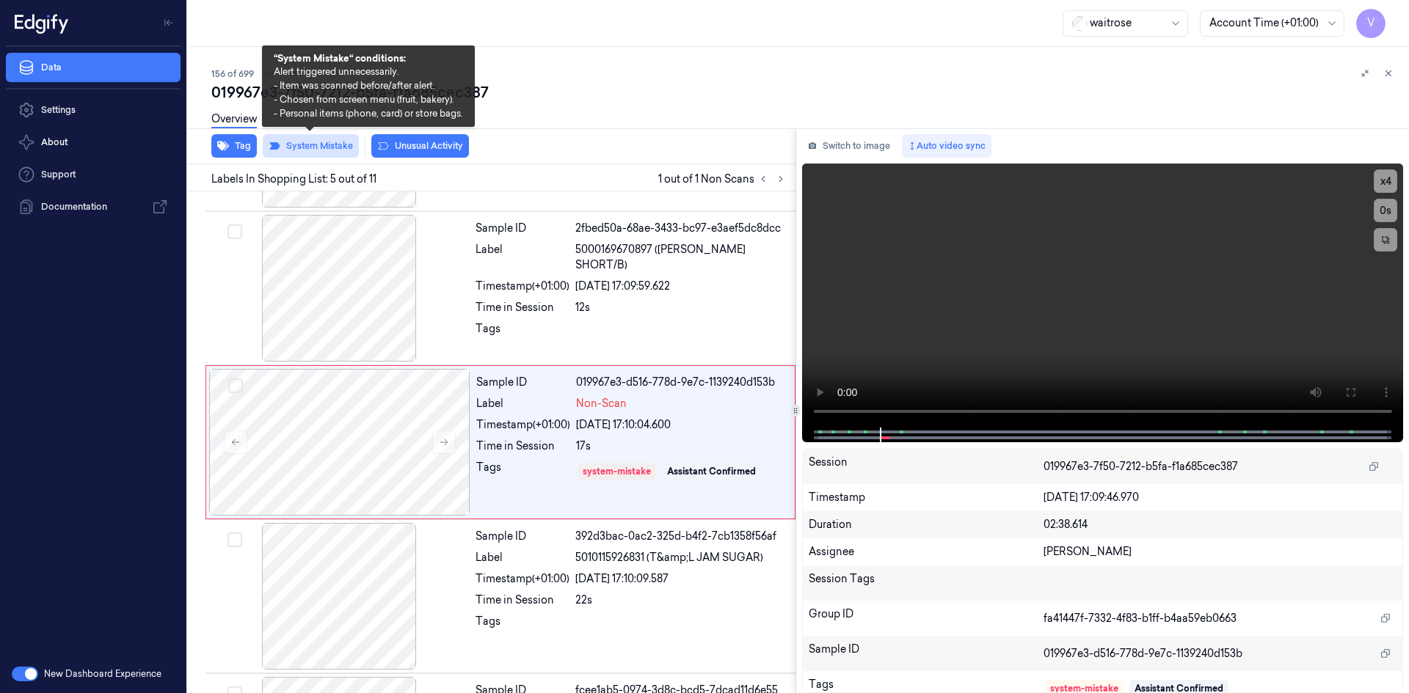
click at [313, 144] on button "System Mistake" at bounding box center [311, 145] width 96 height 23
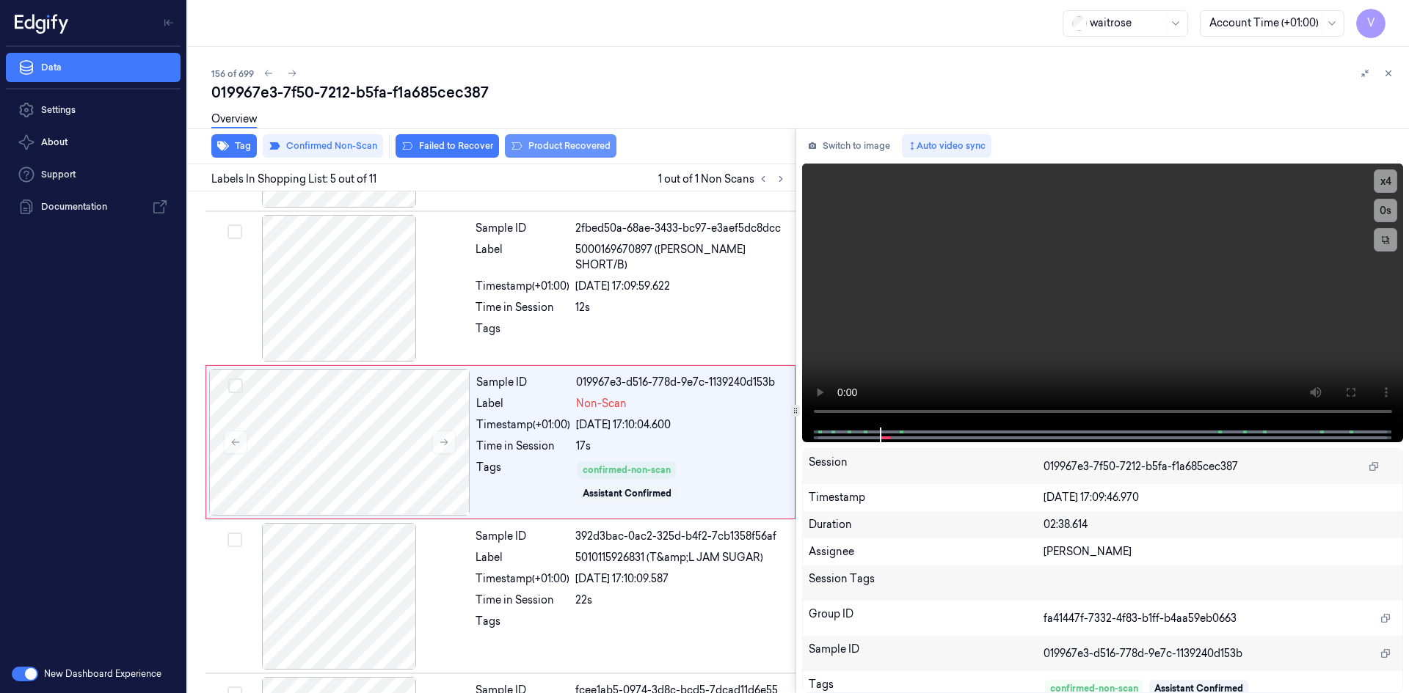
click at [568, 144] on button "Product Recovered" at bounding box center [561, 145] width 112 height 23
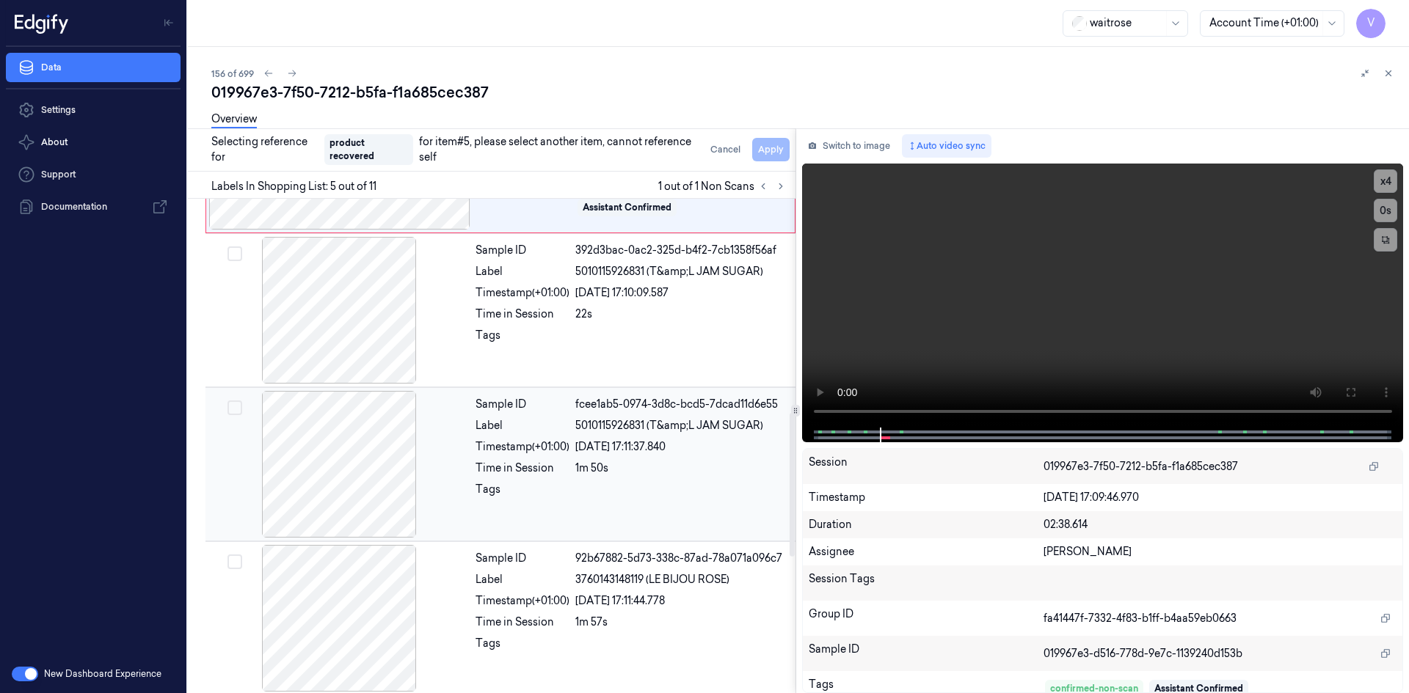
click at [427, 456] on div at bounding box center [338, 464] width 261 height 147
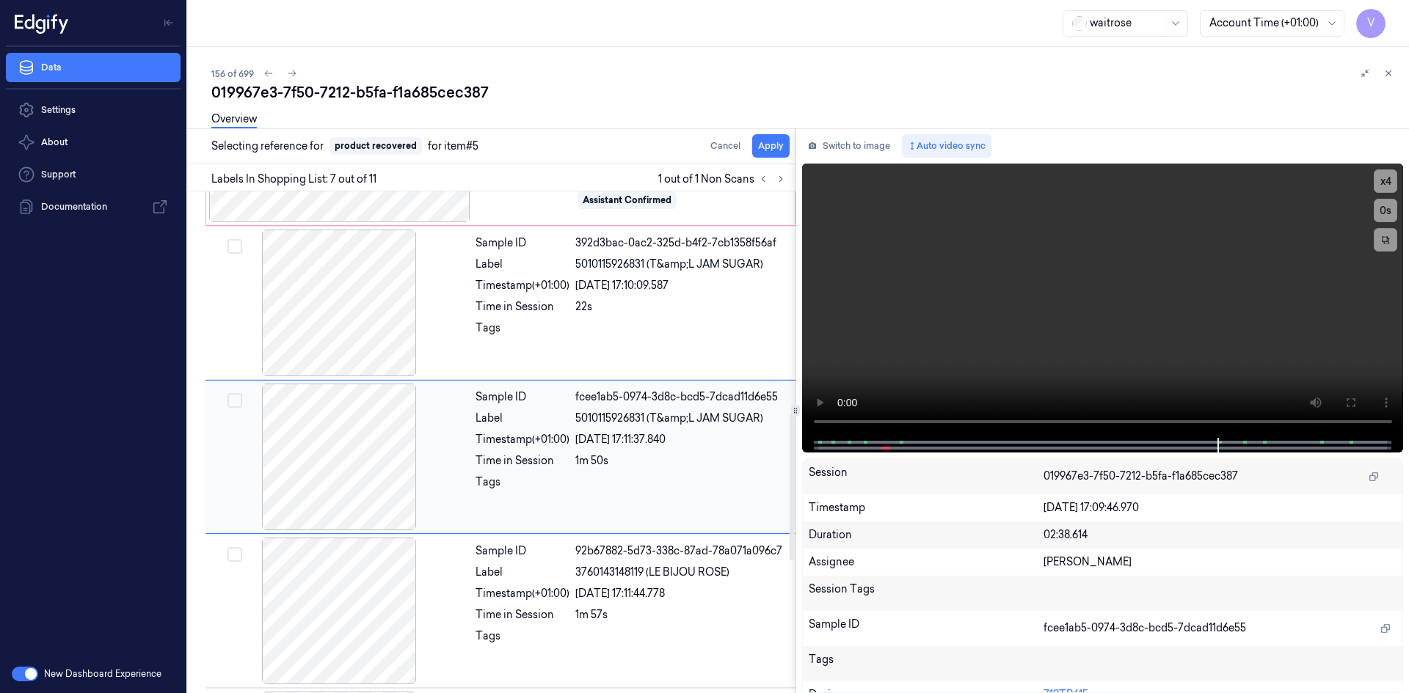
scroll to position [750, 0]
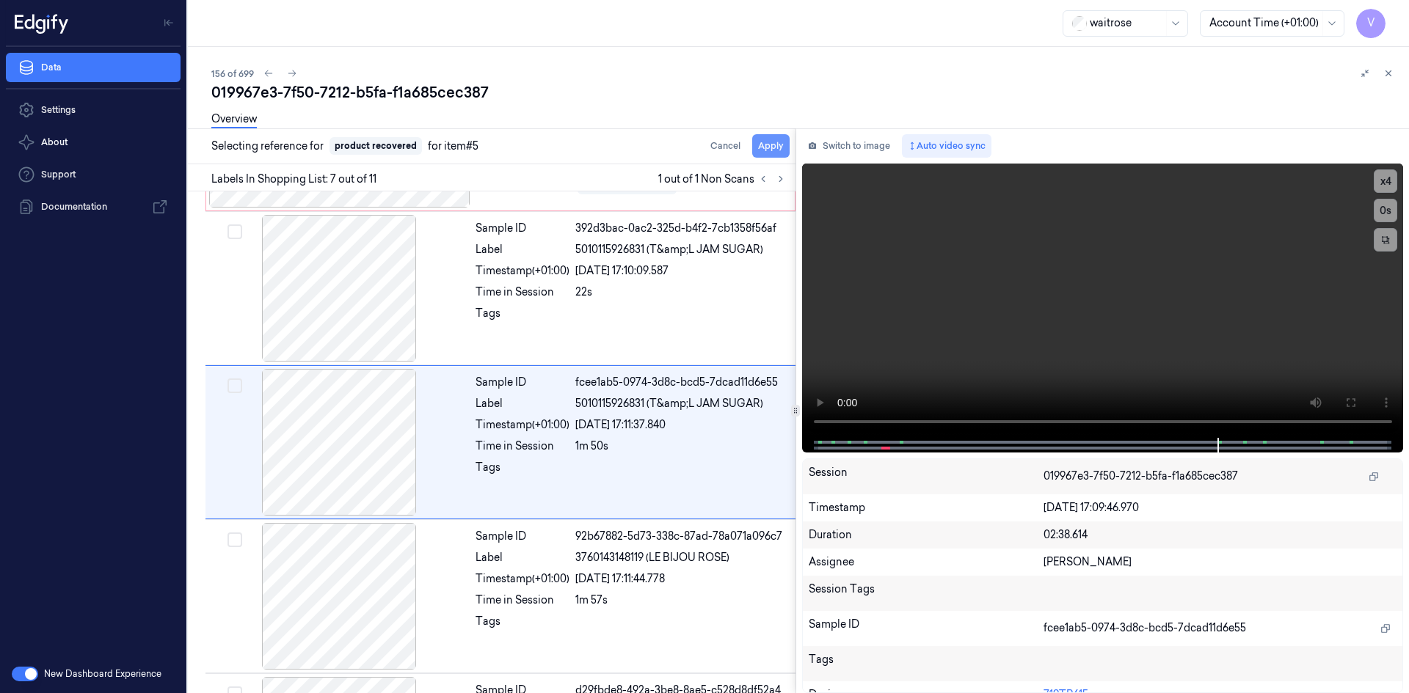
click at [770, 146] on button "Apply" at bounding box center [770, 145] width 37 height 23
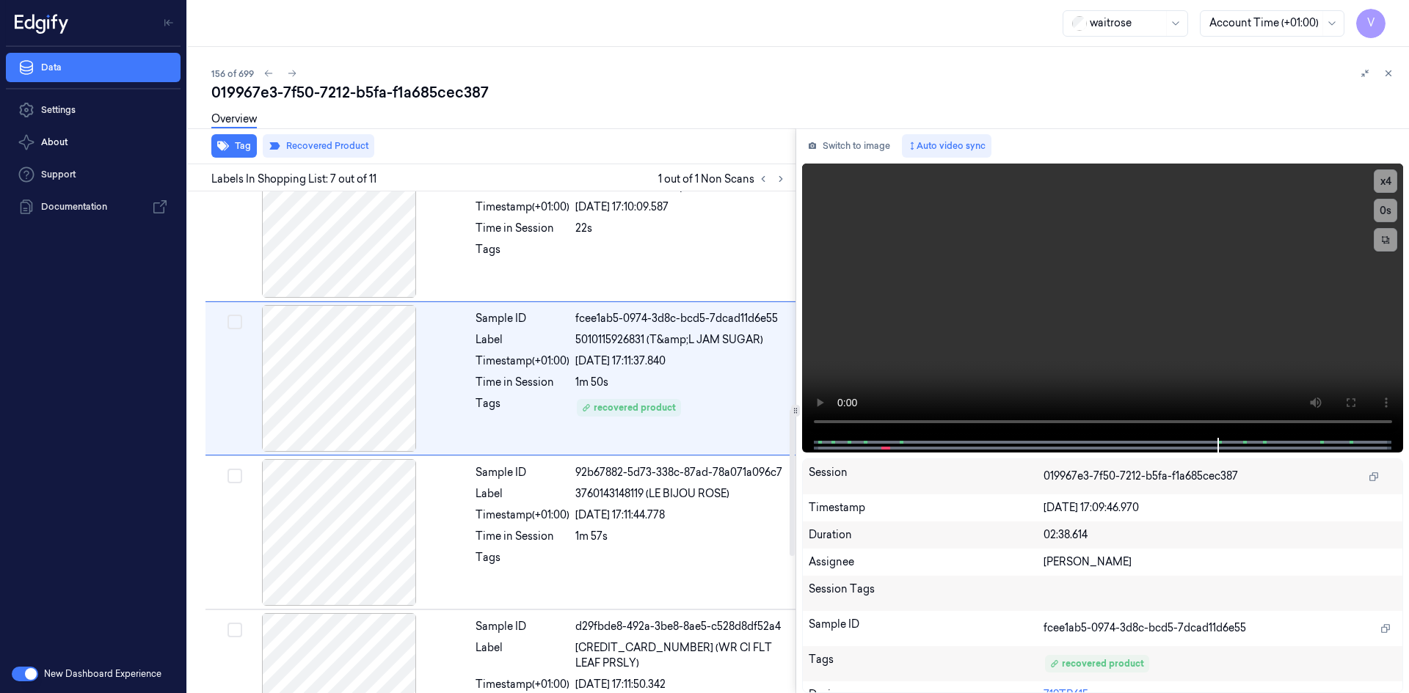
scroll to position [835, 0]
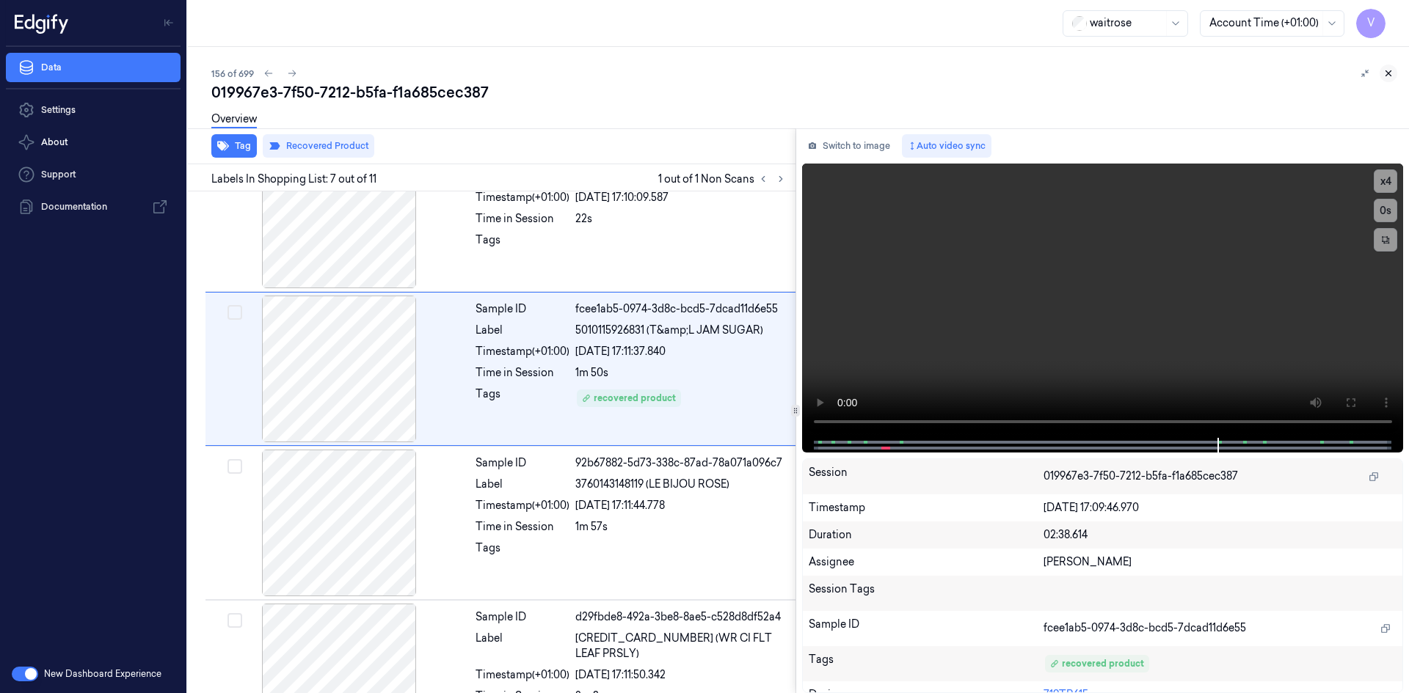
click at [1387, 70] on icon at bounding box center [1388, 73] width 10 height 10
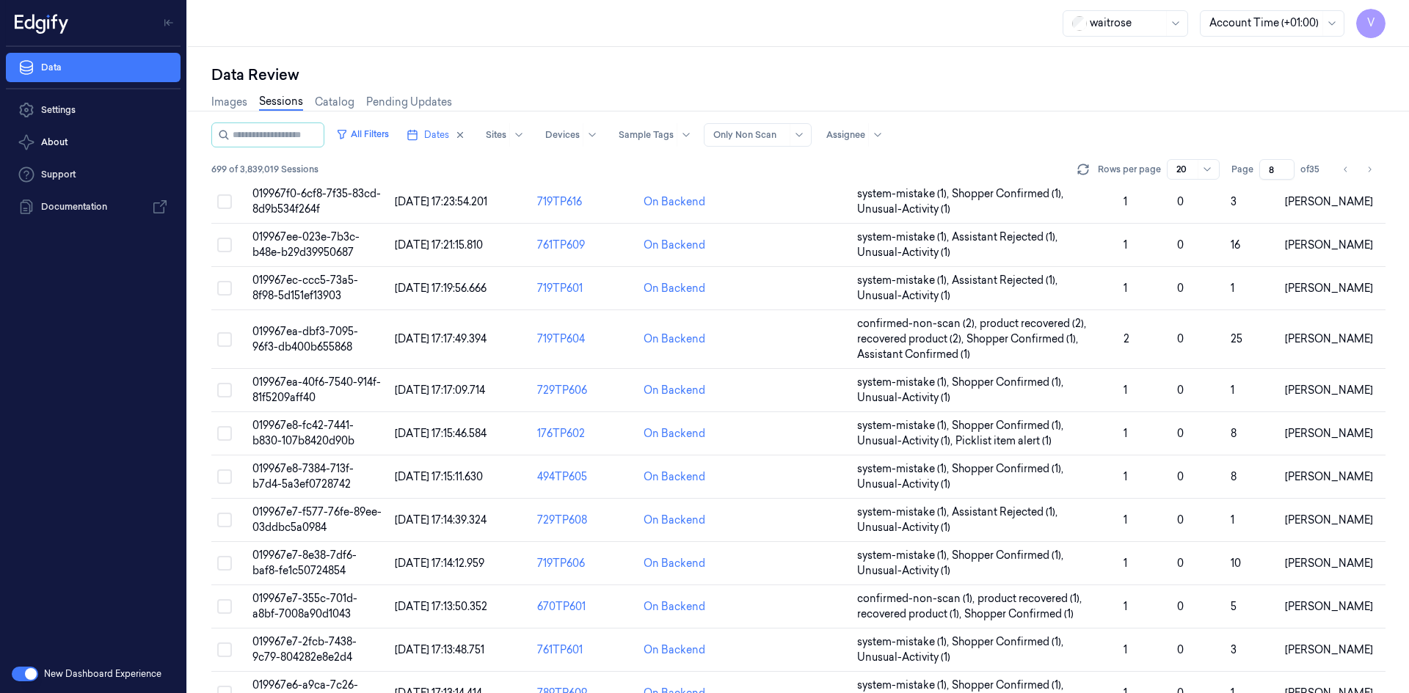
scroll to position [417, 0]
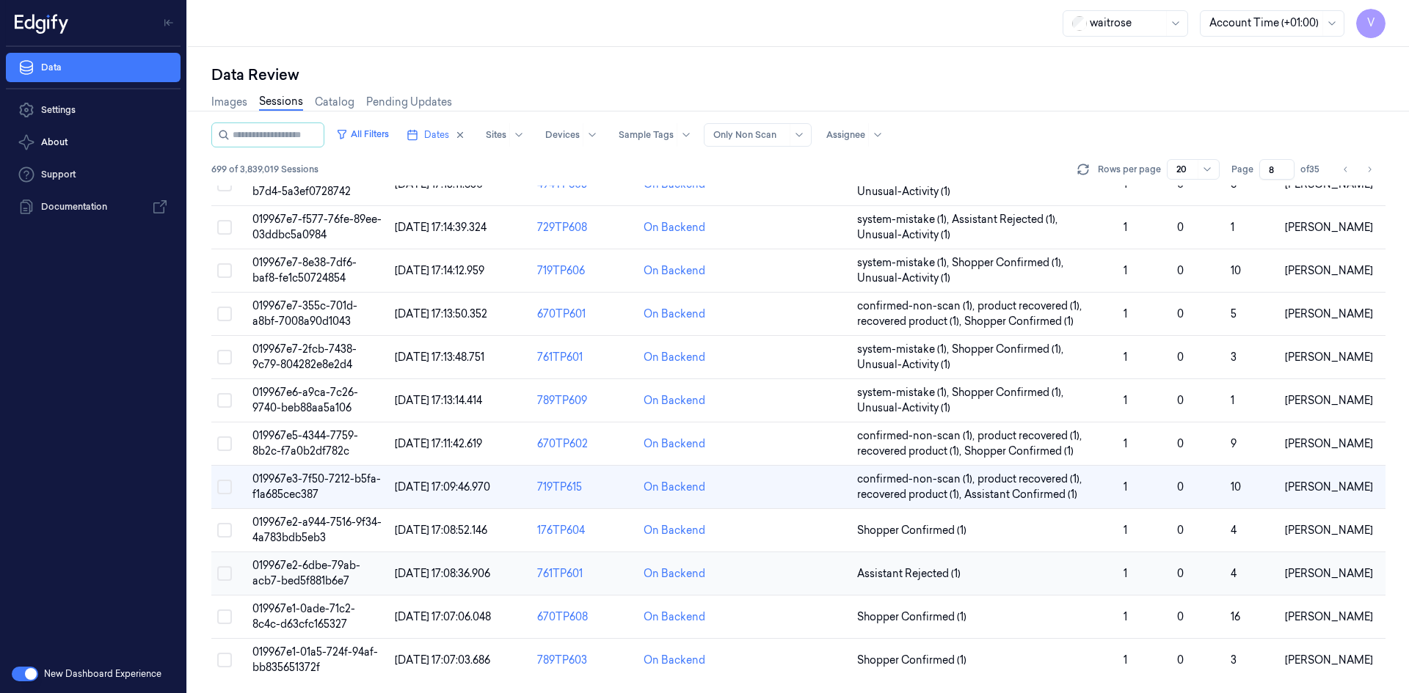
click at [311, 576] on span "019967e2-6dbe-79ab-acb7-bed5f881b6e7" at bounding box center [306, 573] width 108 height 29
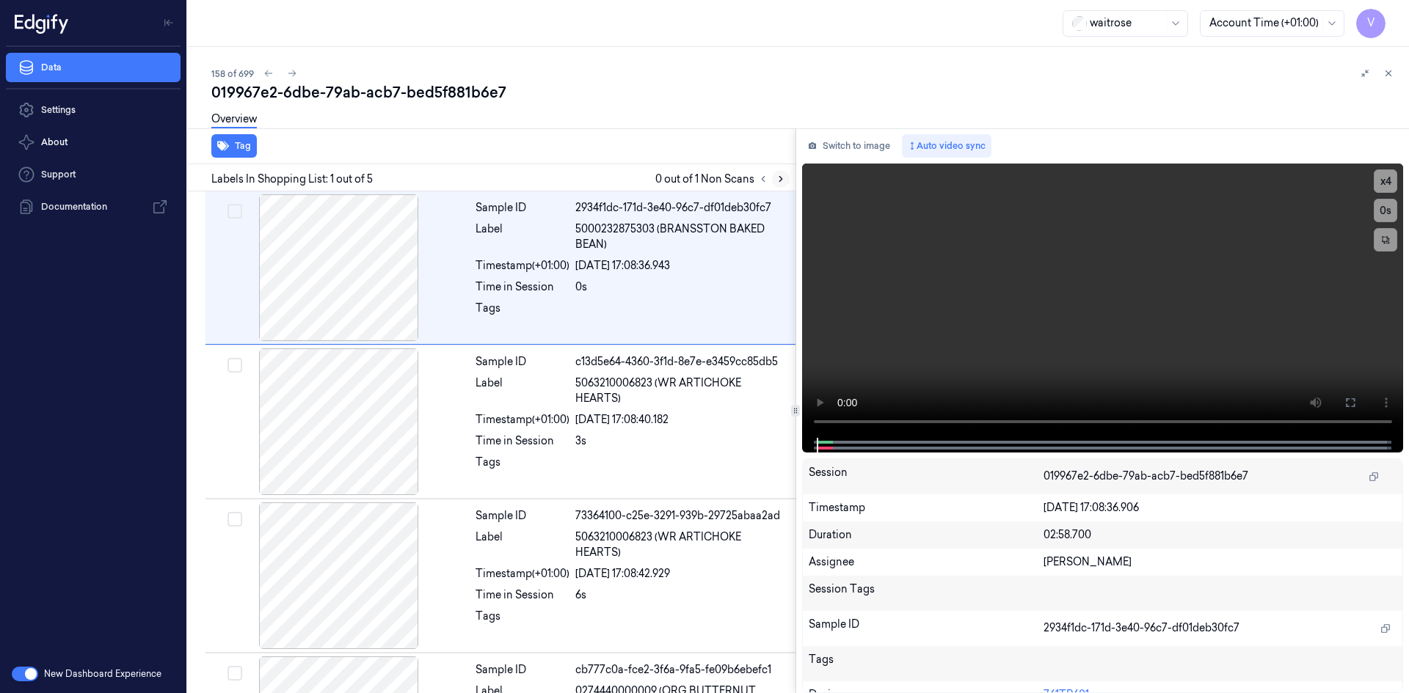
click at [781, 175] on icon at bounding box center [780, 179] width 10 height 10
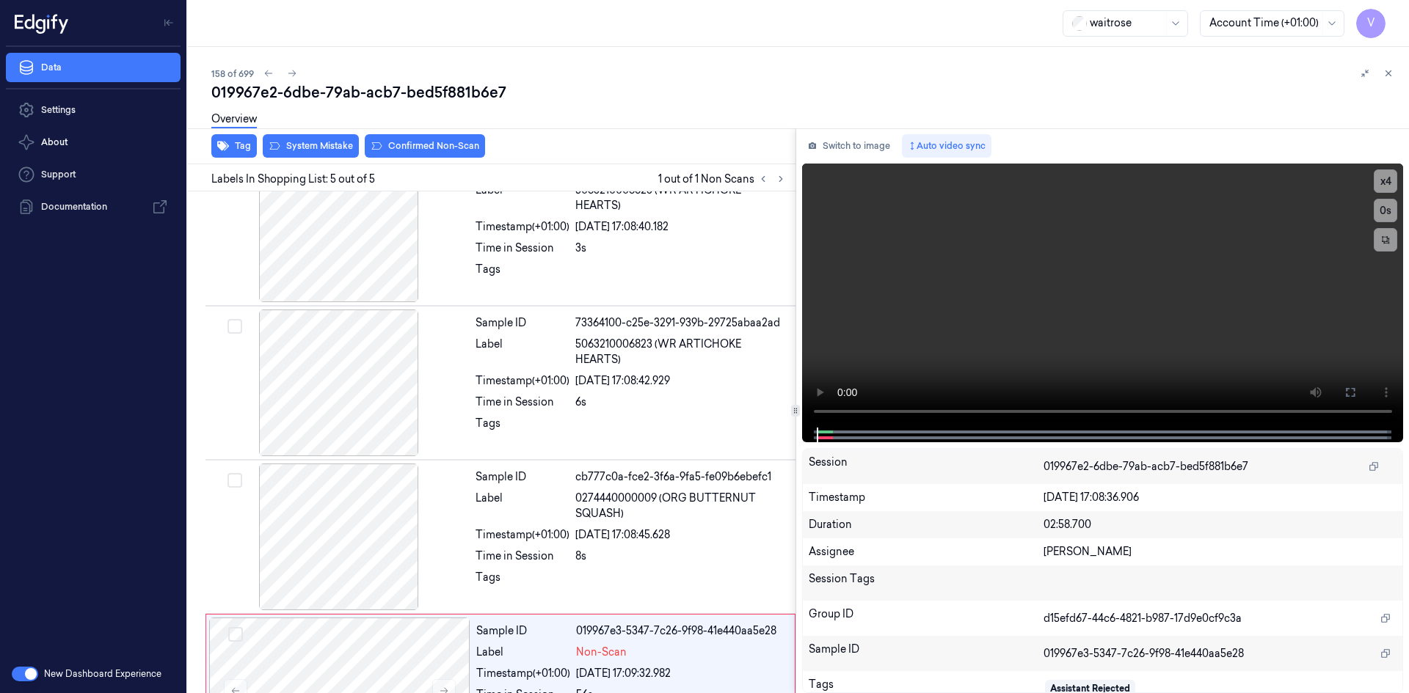
scroll to position [273, 0]
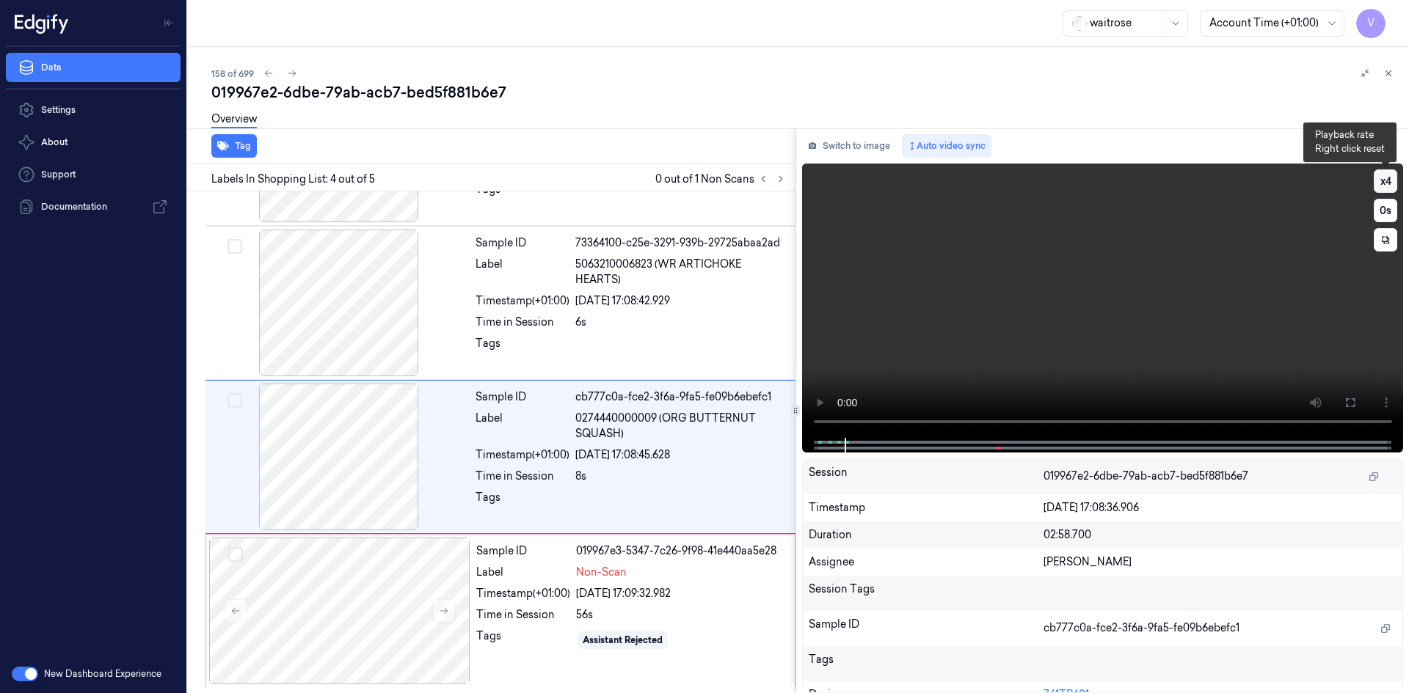
click at [1383, 182] on button "x 4" at bounding box center [1384, 180] width 23 height 23
click at [1383, 182] on button "x 1" at bounding box center [1384, 180] width 23 height 23
click at [1382, 178] on button "x 2" at bounding box center [1384, 180] width 23 height 23
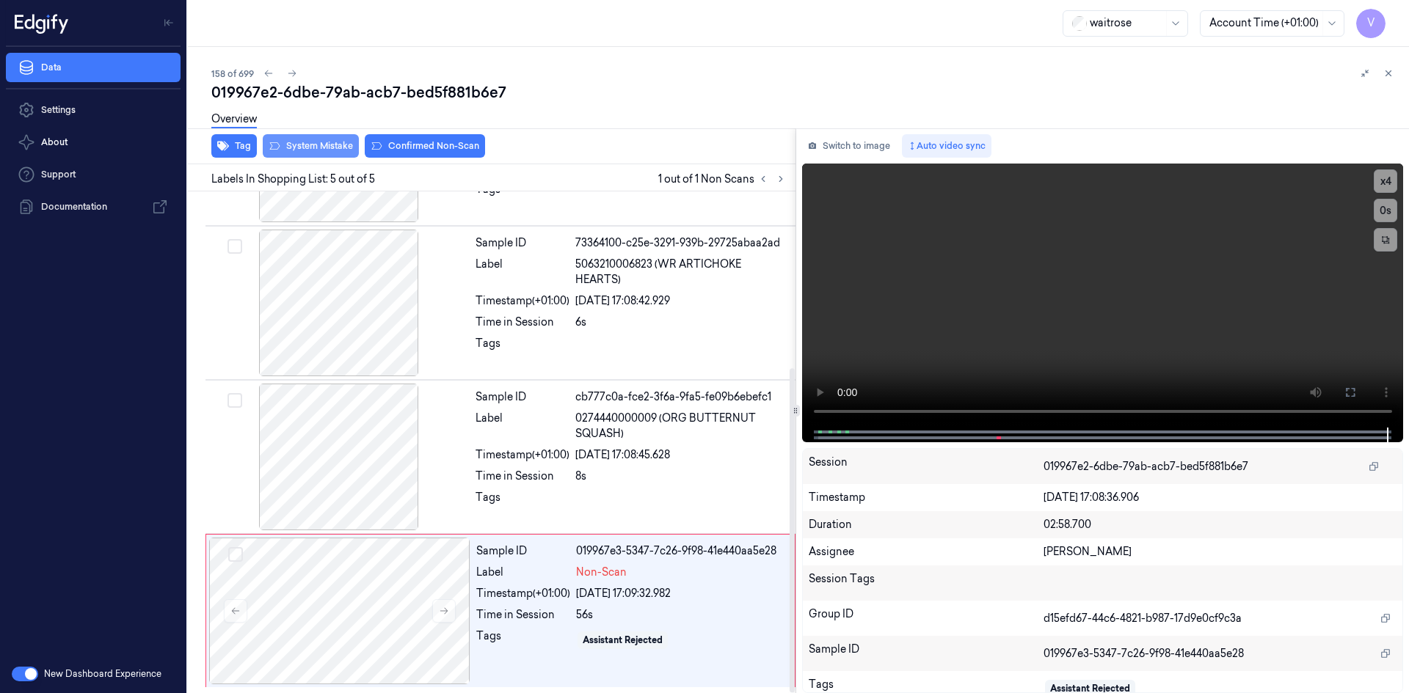
click at [314, 145] on button "System Mistake" at bounding box center [311, 145] width 96 height 23
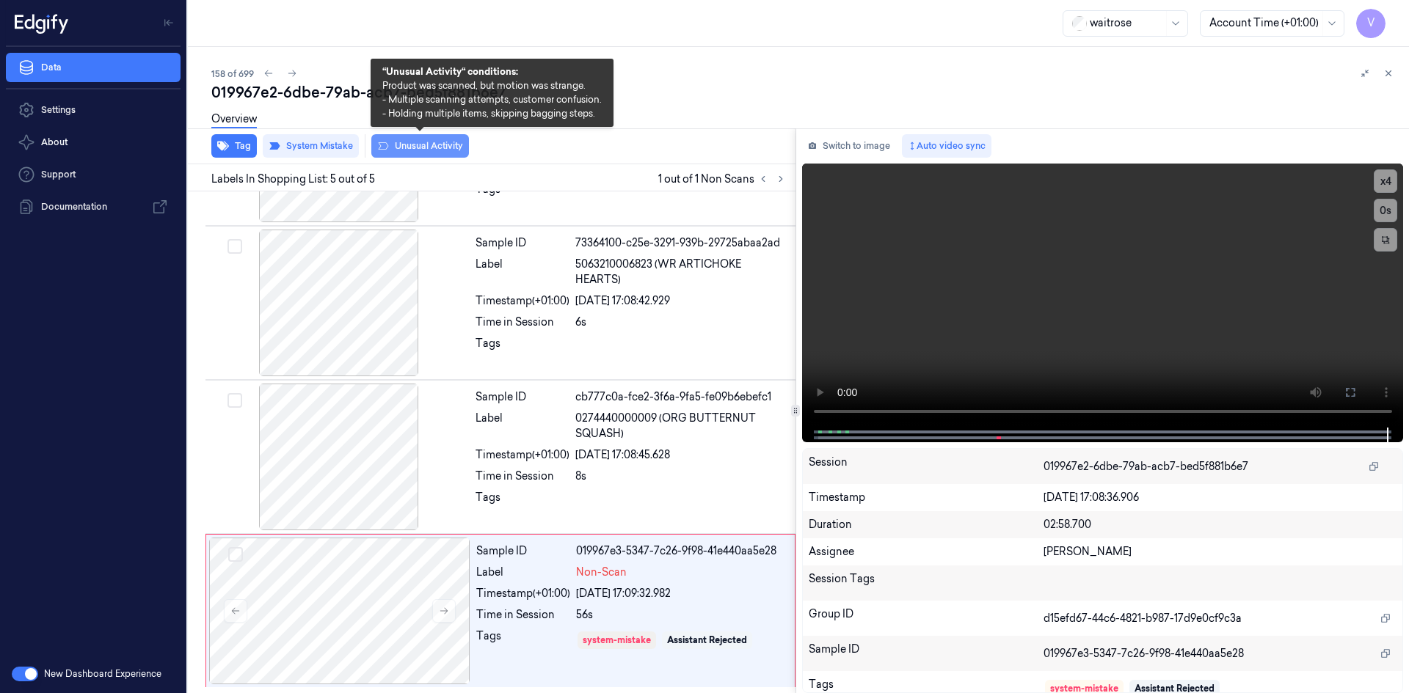
click at [420, 145] on button "Unusual Activity" at bounding box center [420, 145] width 98 height 23
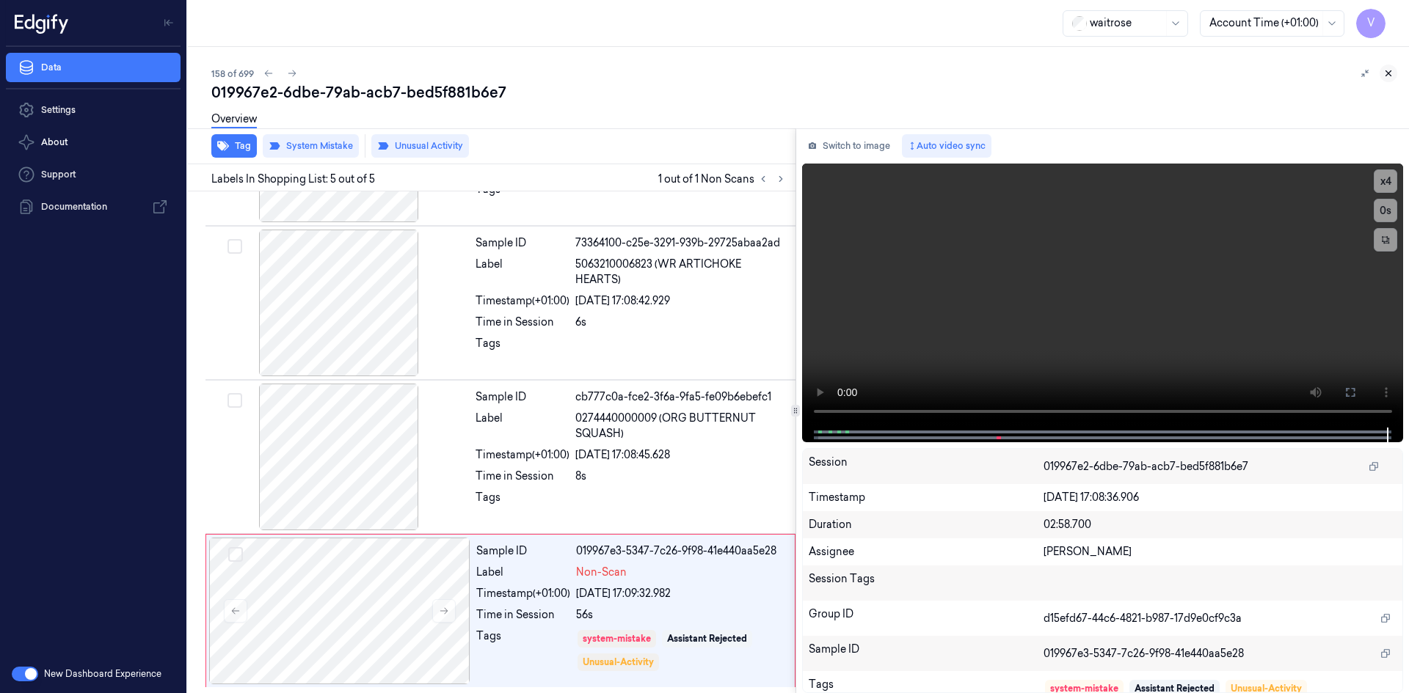
click at [1387, 70] on icon at bounding box center [1388, 73] width 10 height 10
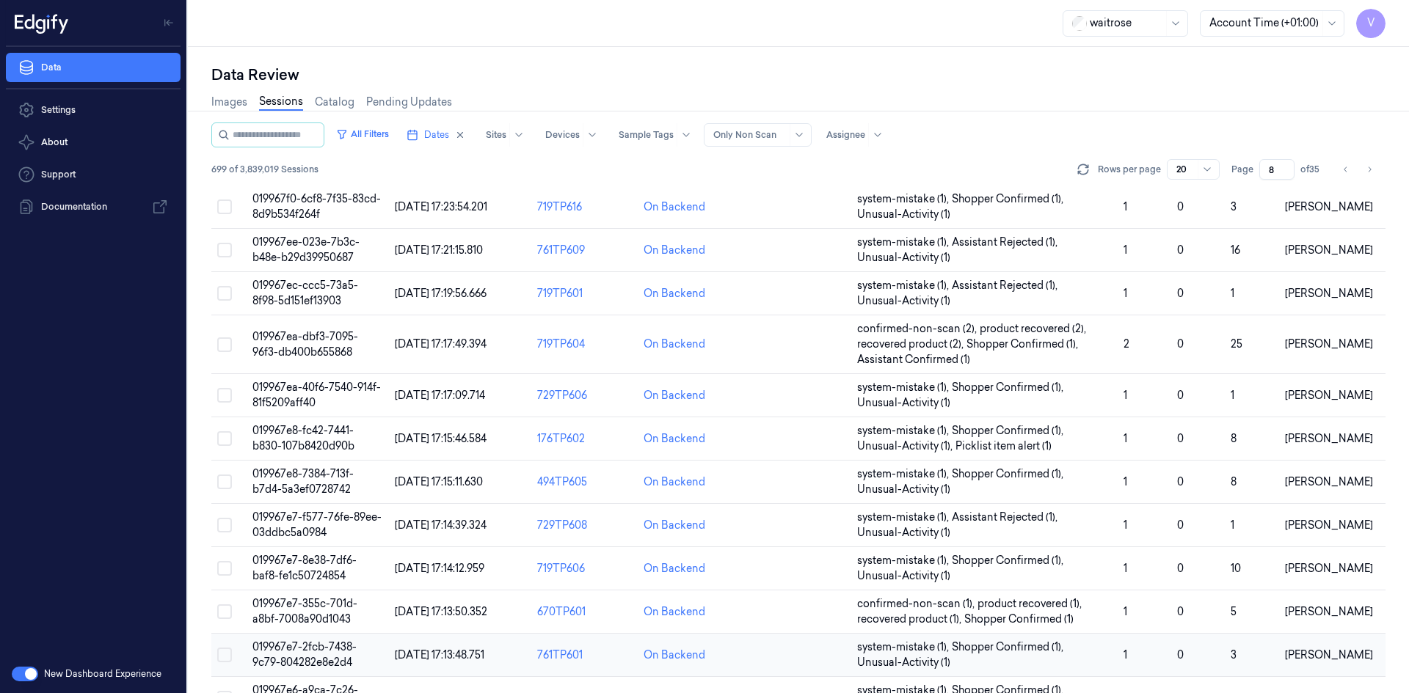
scroll to position [417, 0]
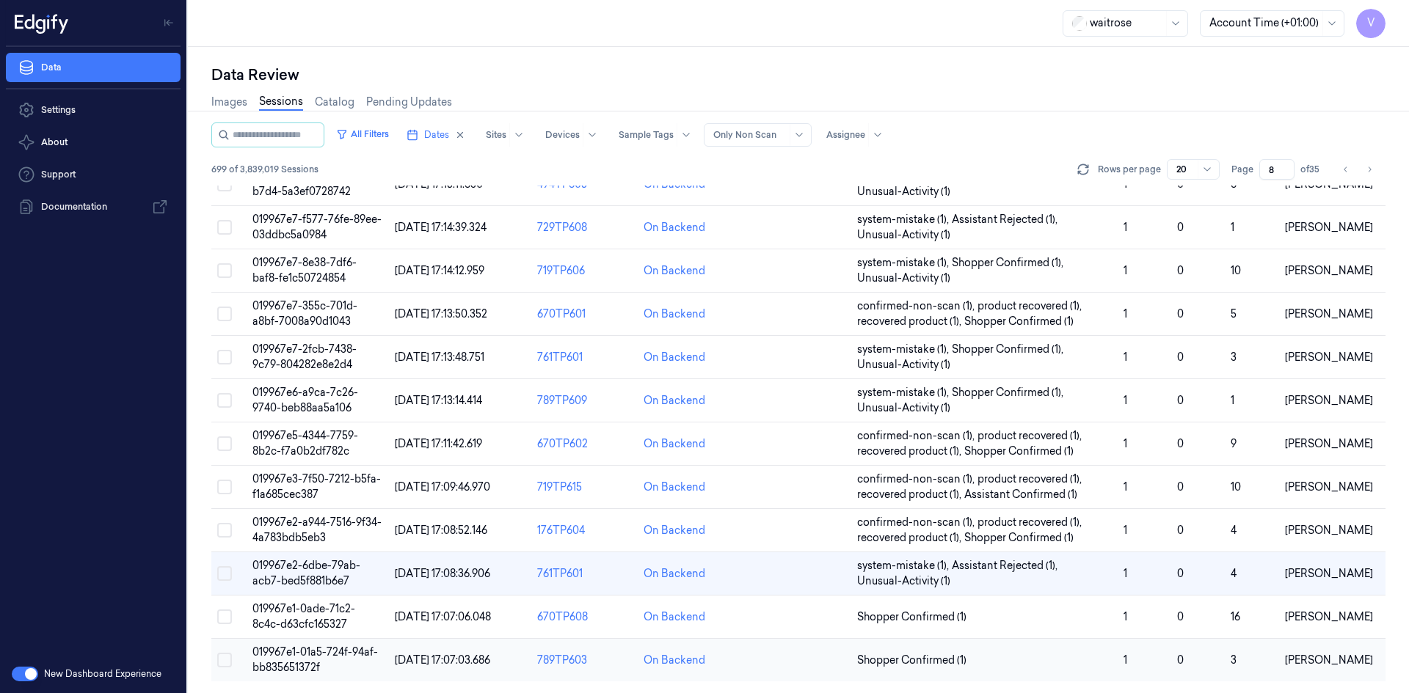
click at [300, 654] on span "019967e1-01a5-724f-94af-bb835651372f" at bounding box center [314, 660] width 125 height 29
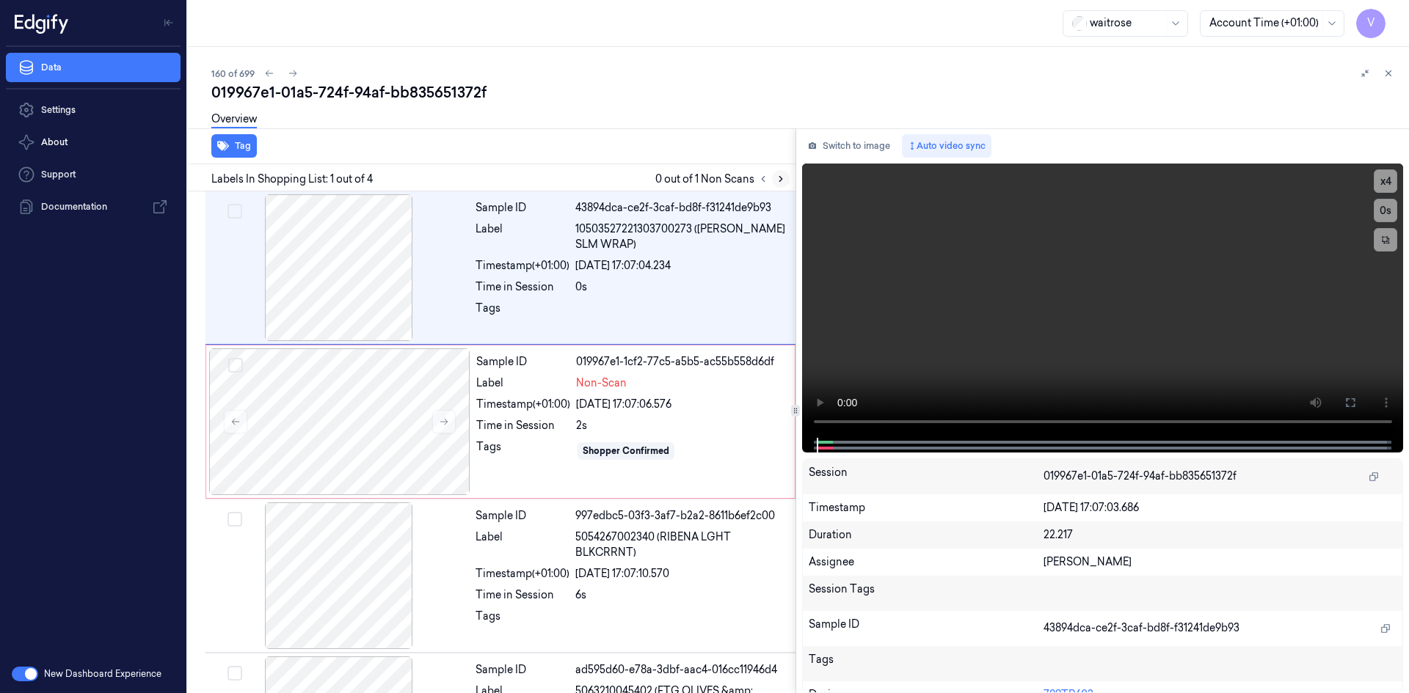
click at [782, 180] on icon at bounding box center [780, 179] width 10 height 10
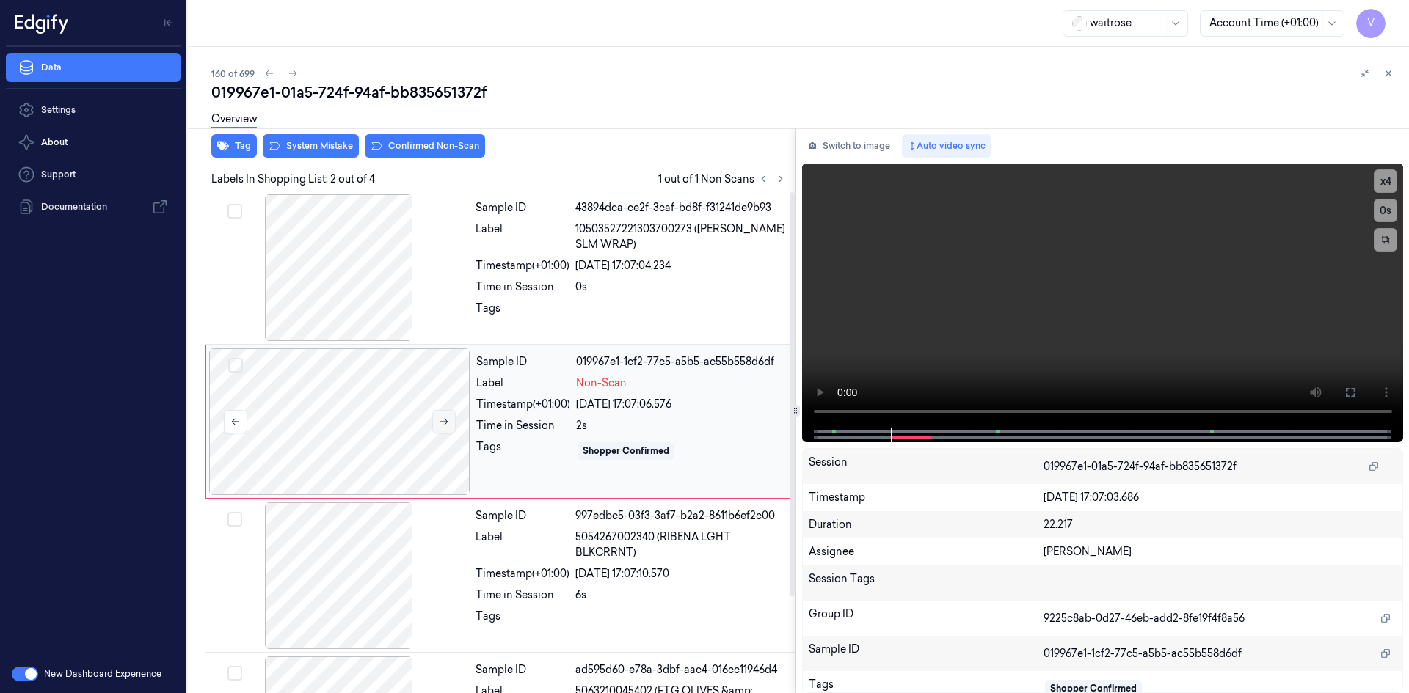
click at [451, 426] on button at bounding box center [443, 421] width 23 height 23
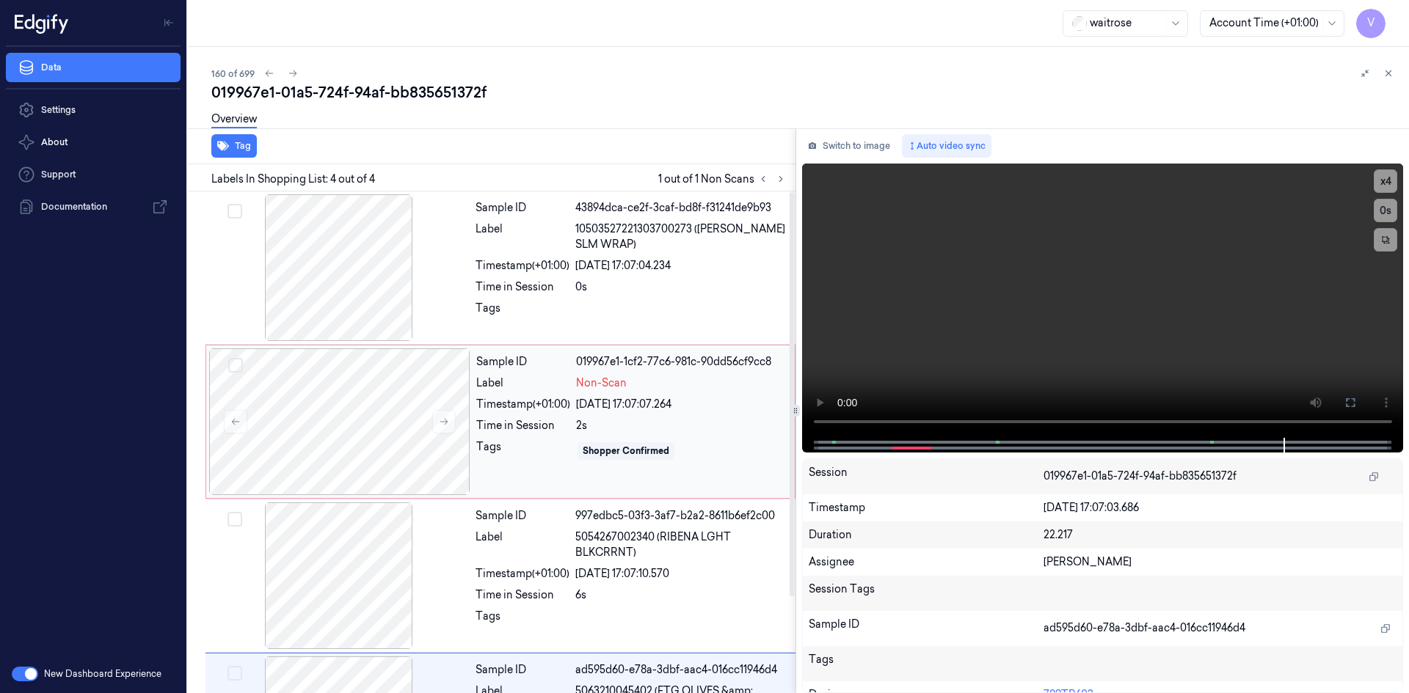
click at [538, 424] on div "Time in Session" at bounding box center [523, 425] width 94 height 15
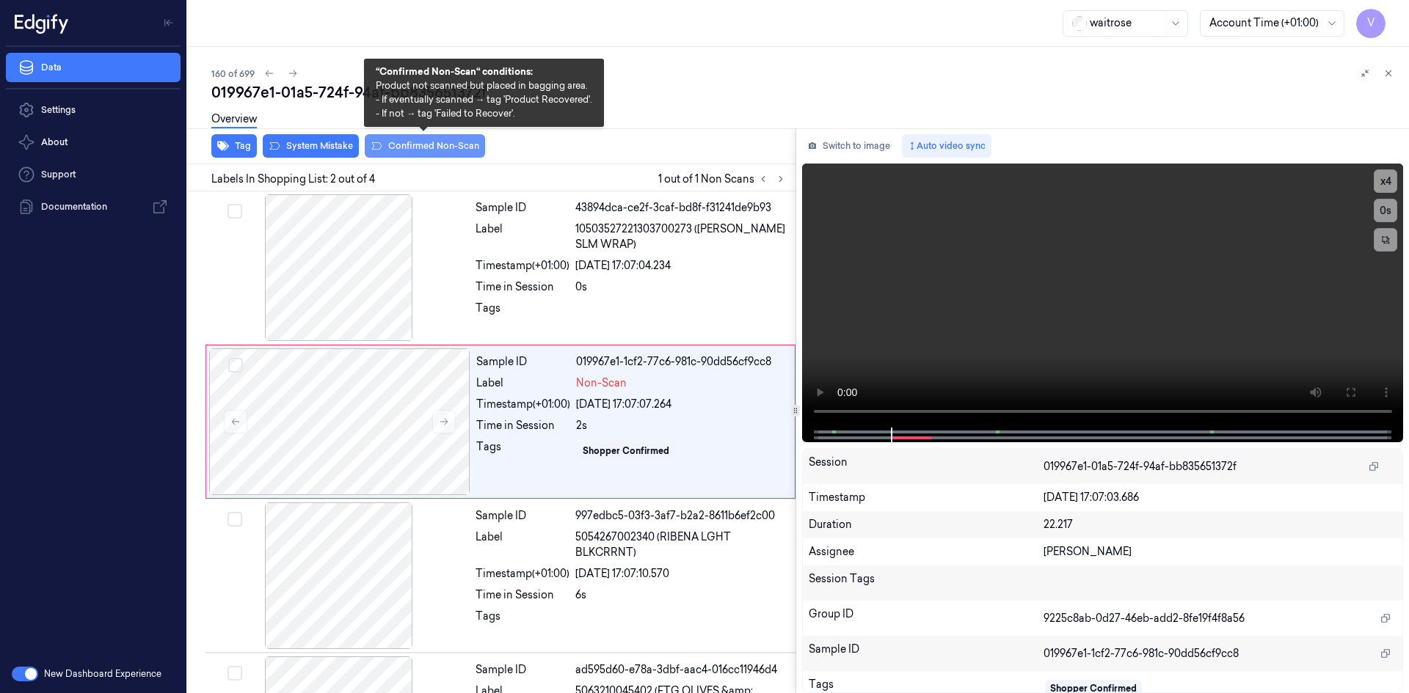
click at [433, 144] on button "Confirmed Non-Scan" at bounding box center [425, 145] width 120 height 23
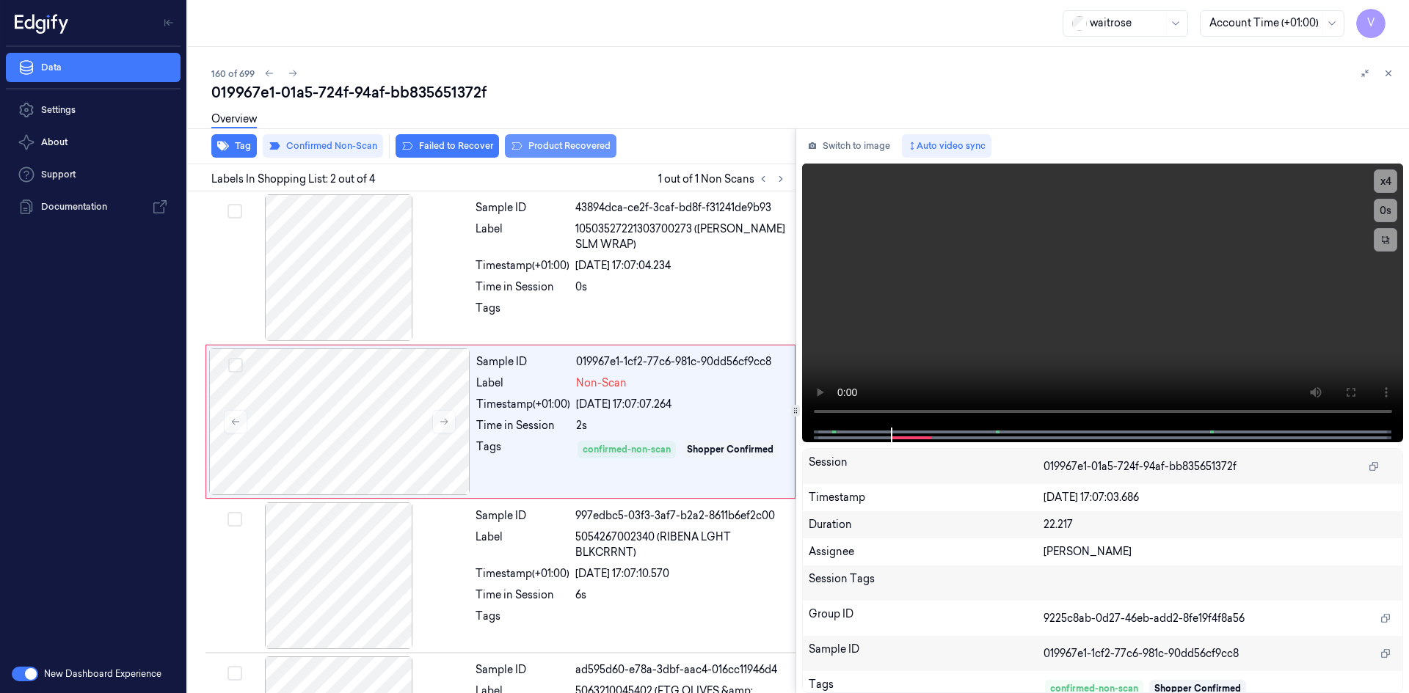
click at [560, 150] on button "Product Recovered" at bounding box center [561, 145] width 112 height 23
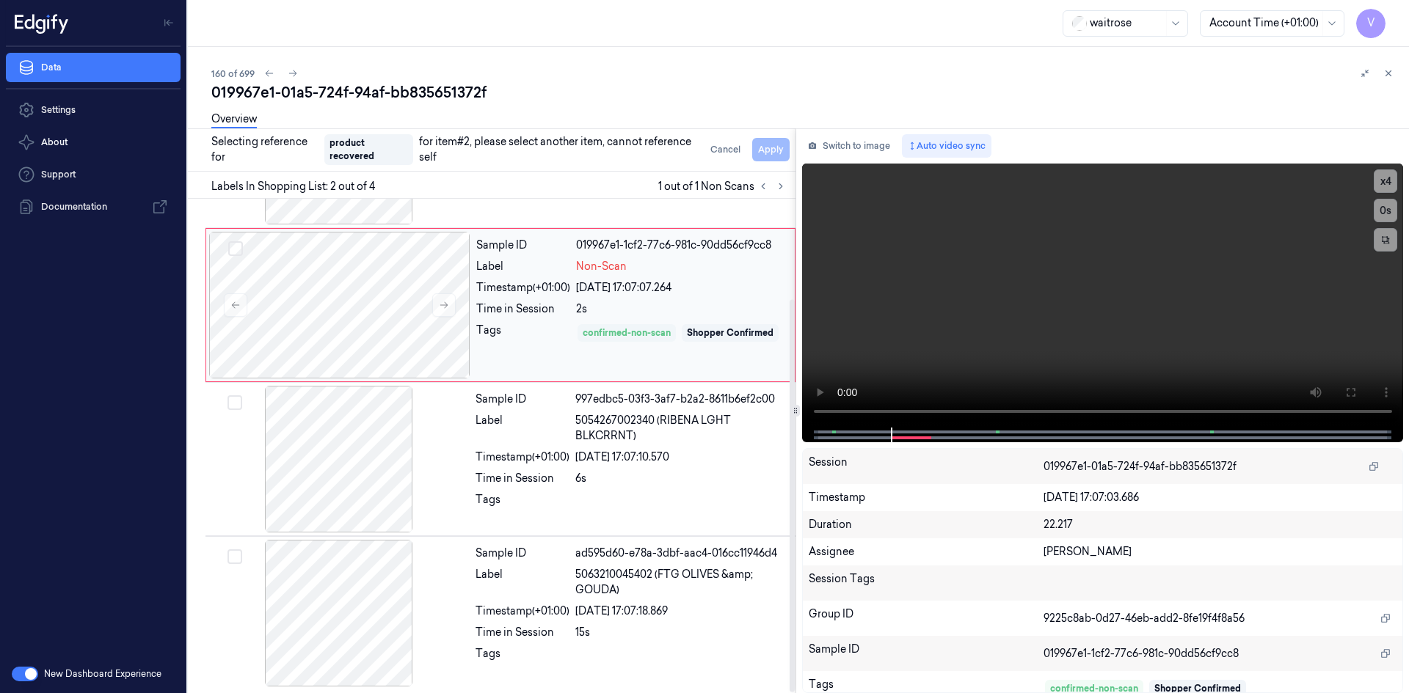
scroll to position [126, 0]
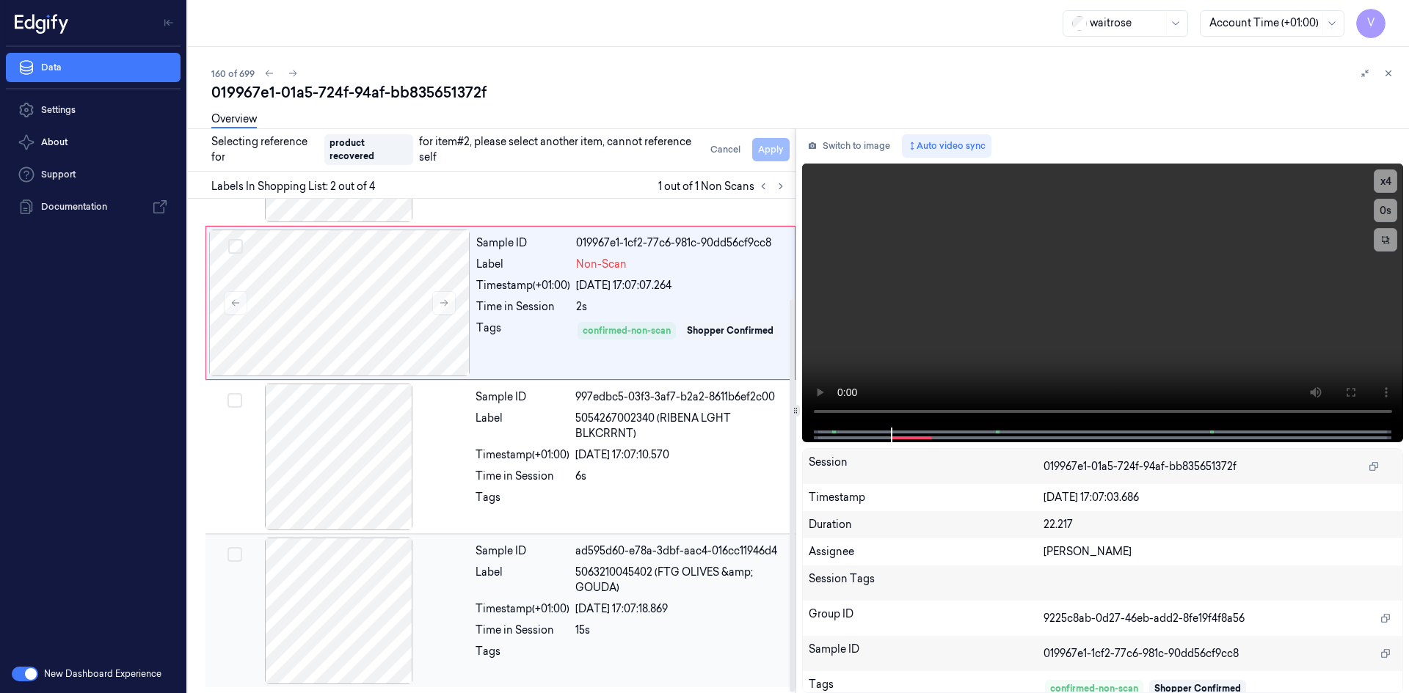
click at [429, 575] on div at bounding box center [338, 611] width 261 height 147
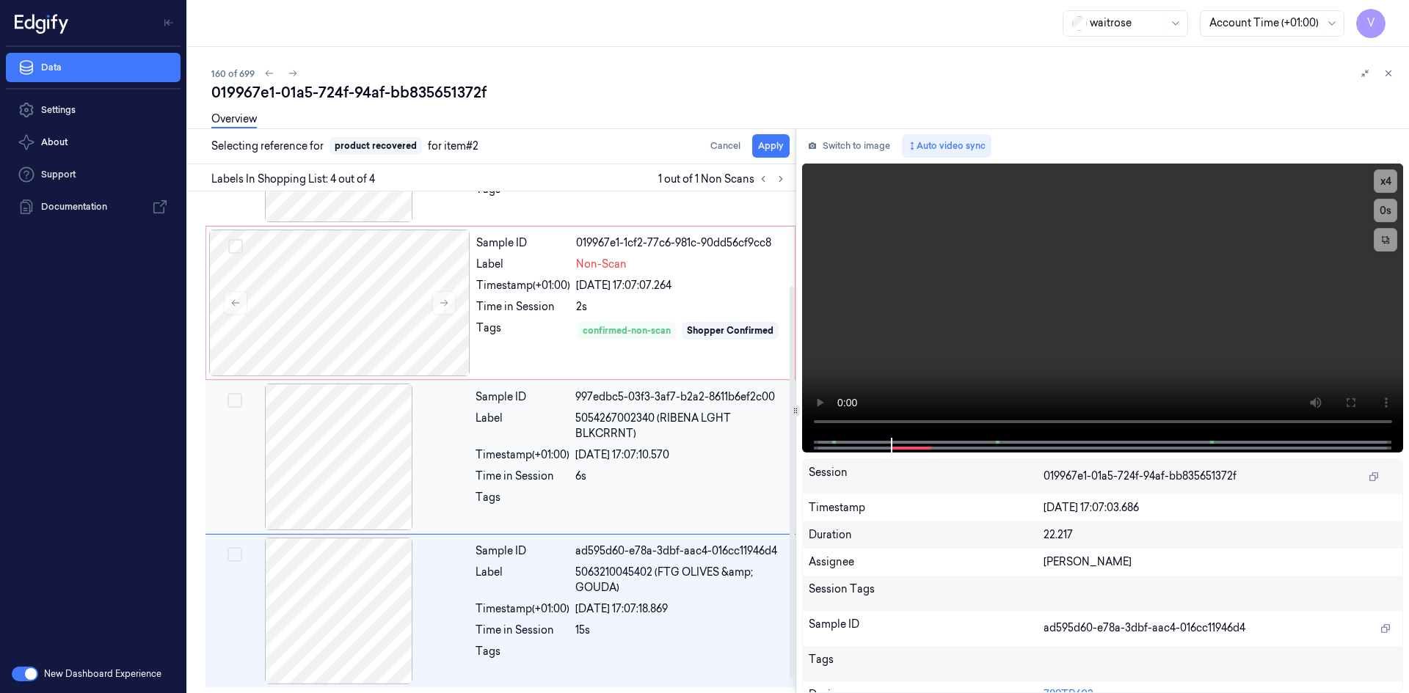
scroll to position [119, 0]
click at [766, 143] on button "Apply" at bounding box center [770, 145] width 37 height 23
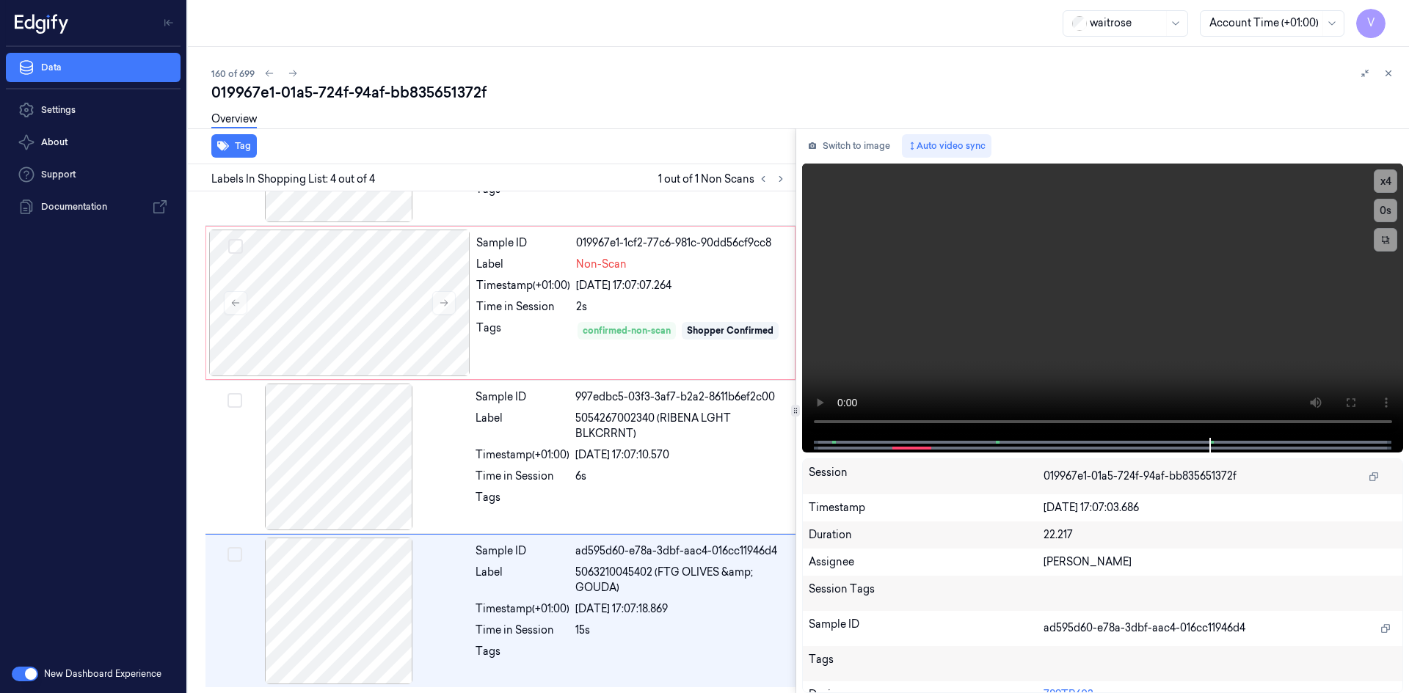
scroll to position [131, 0]
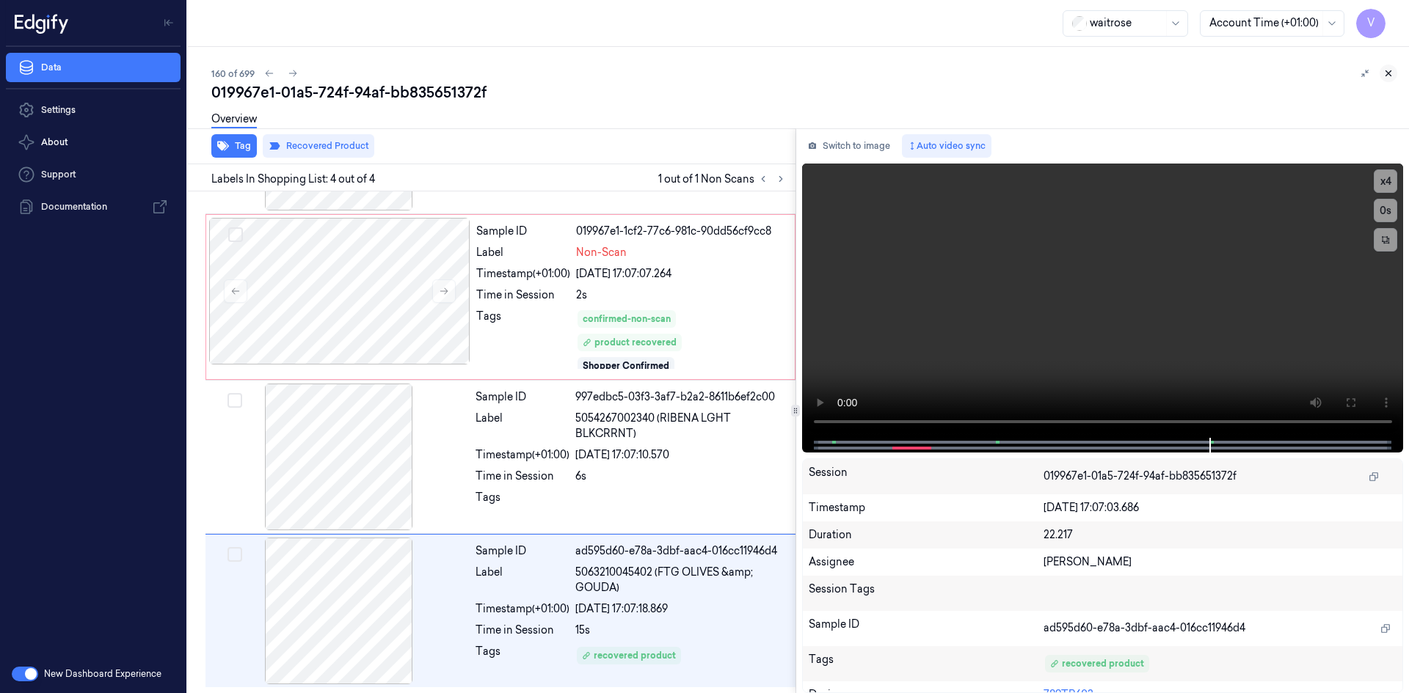
click at [1384, 73] on icon at bounding box center [1388, 73] width 10 height 10
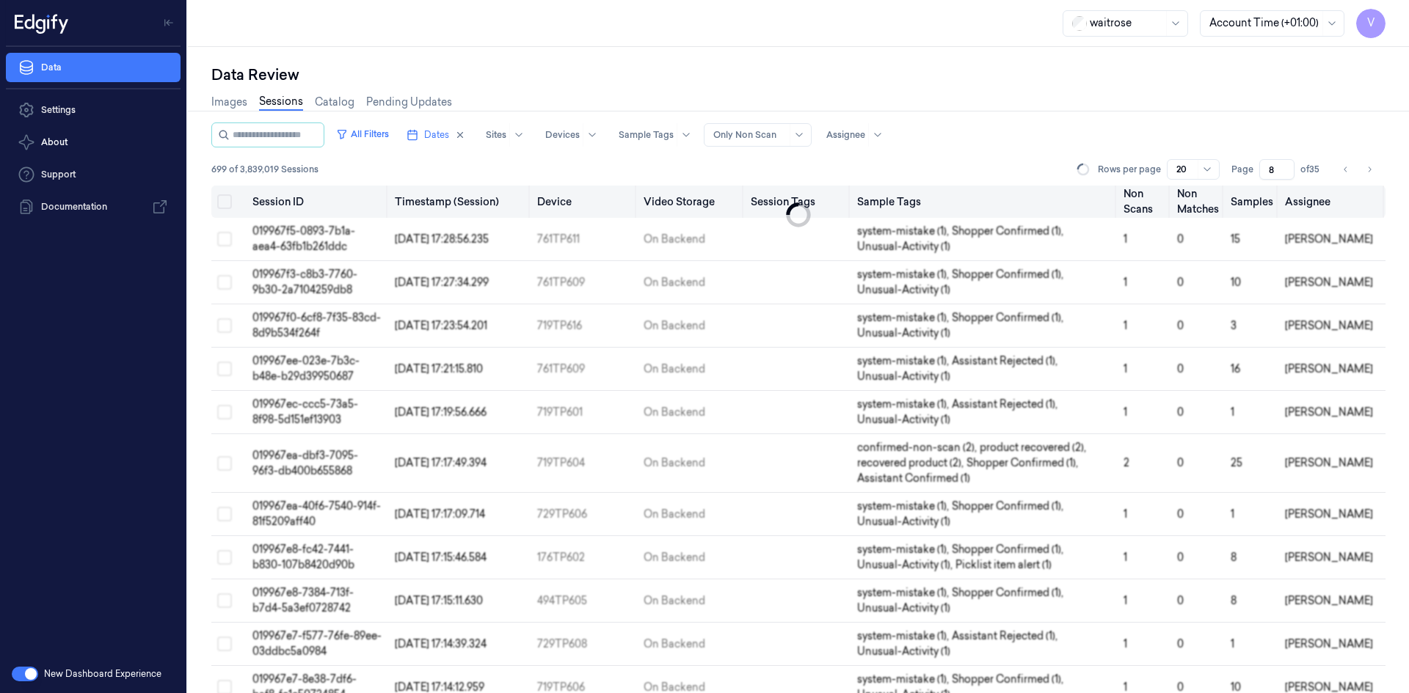
drag, startPoint x: 1278, startPoint y: 171, endPoint x: 1234, endPoint y: 189, distance: 47.4
click at [1234, 189] on div "All Filters Dates Sites Devices Sample Tags Alert Type Only Non Scan Assignee 6…" at bounding box center [798, 408] width 1174 height 571
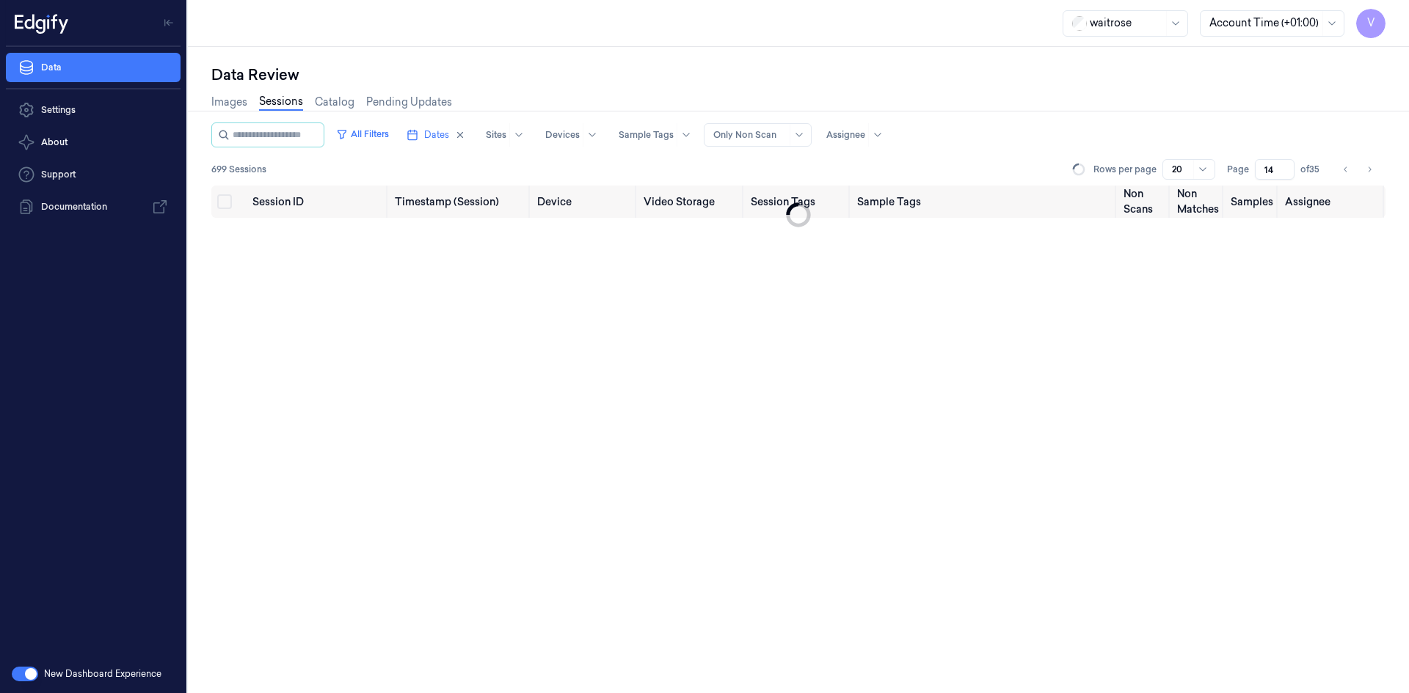
type input "14"
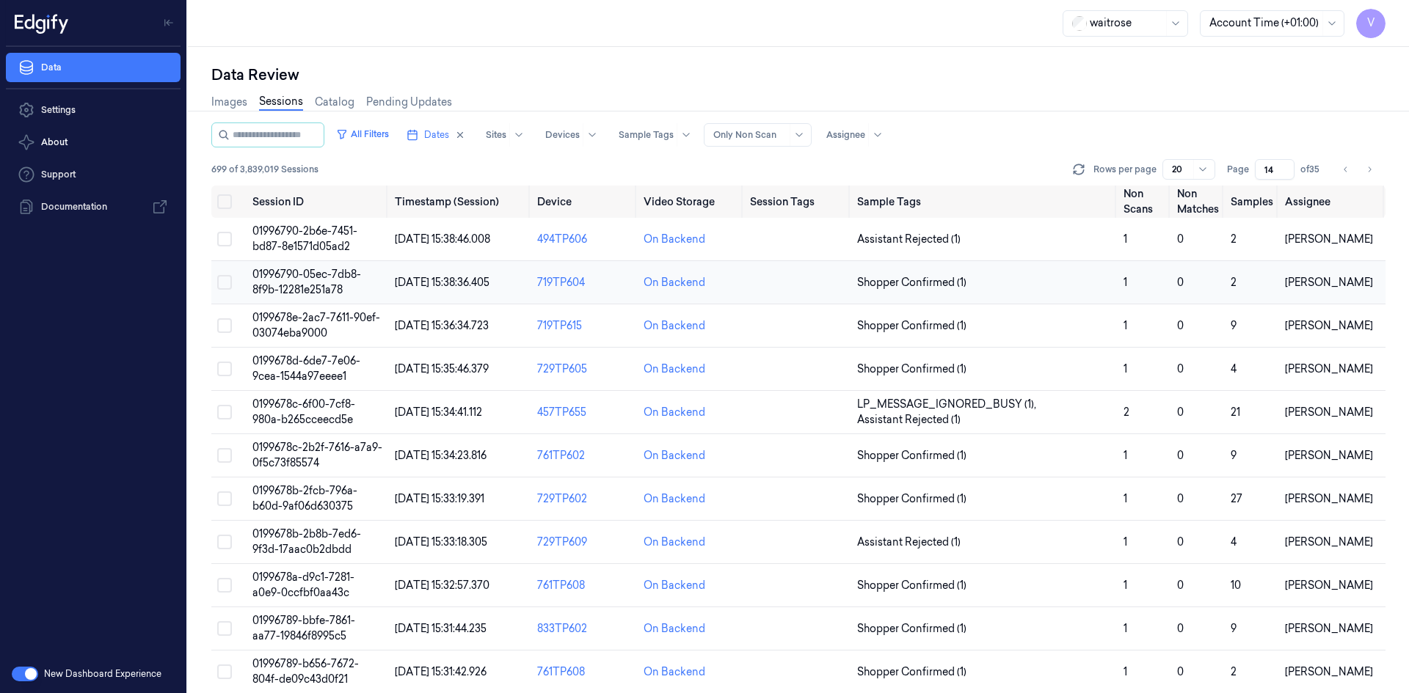
click at [324, 289] on span "01996790-05ec-7db8-8f9b-12281e251a78" at bounding box center [306, 282] width 109 height 29
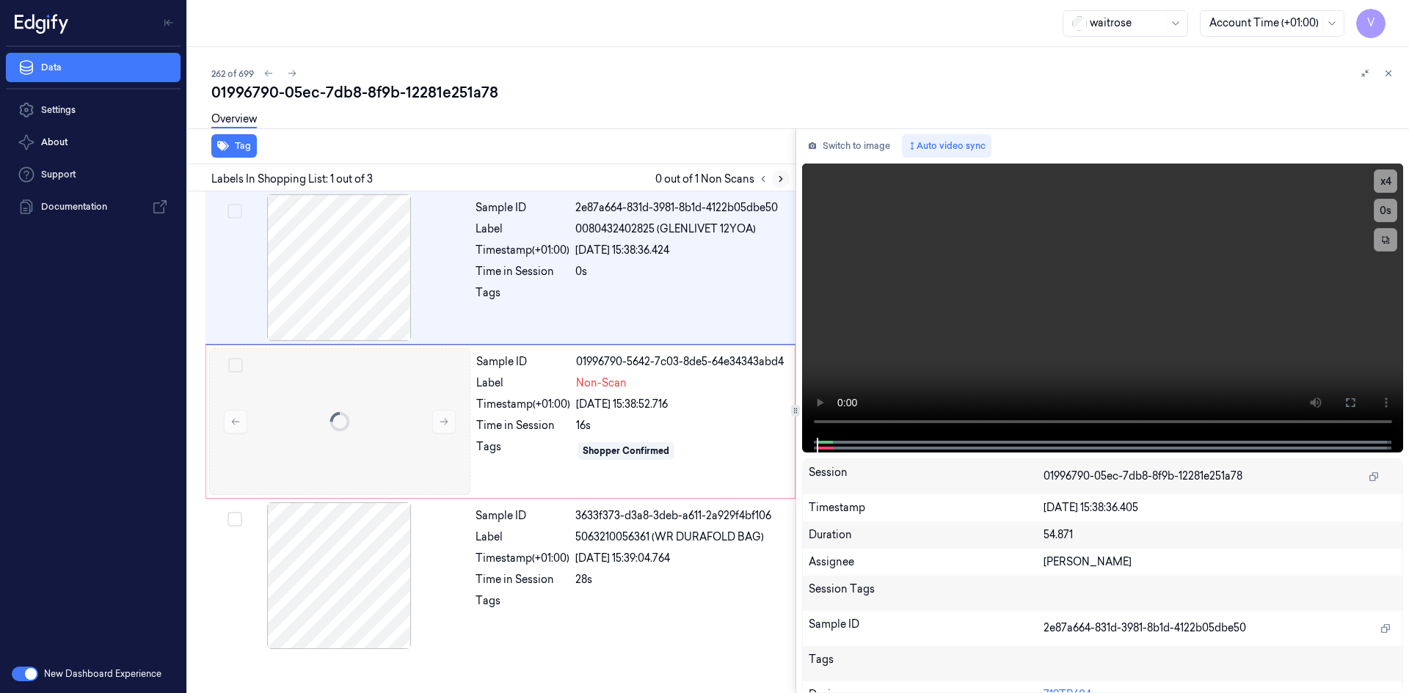
click at [779, 181] on icon at bounding box center [780, 179] width 3 height 5
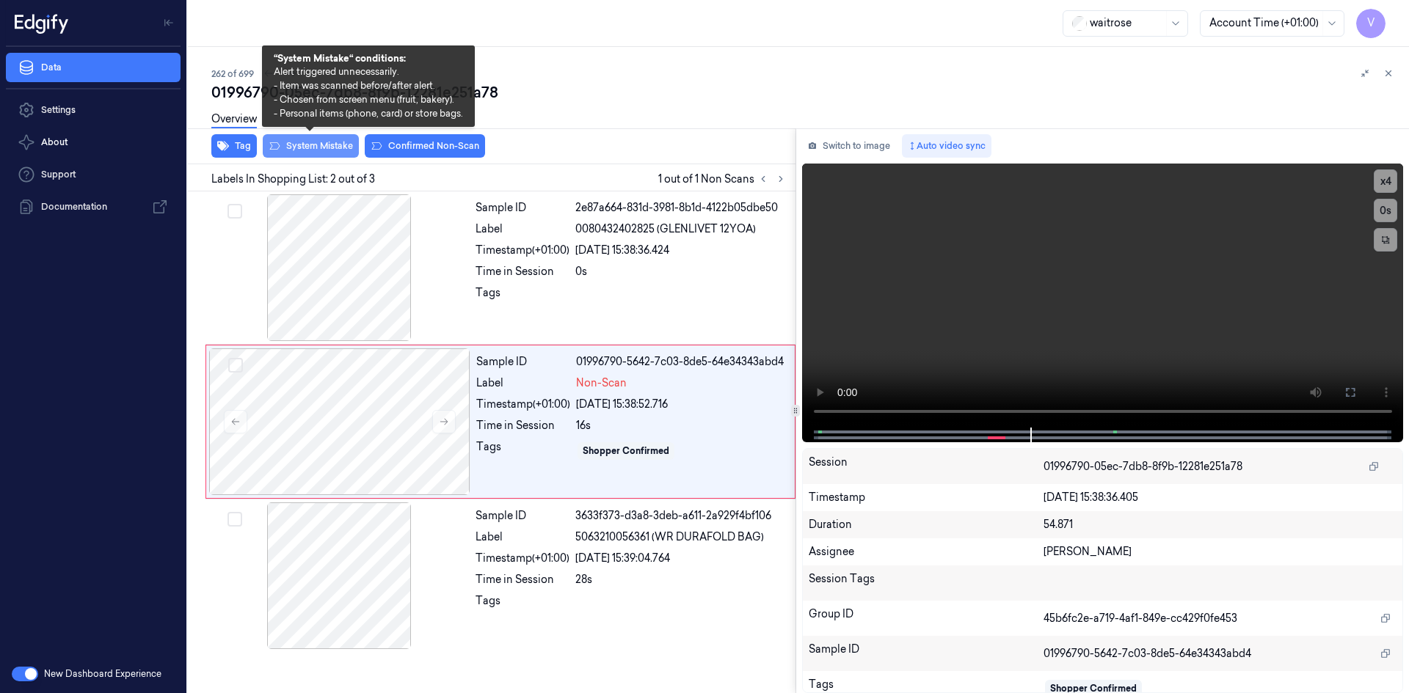
click at [307, 147] on button "System Mistake" at bounding box center [311, 145] width 96 height 23
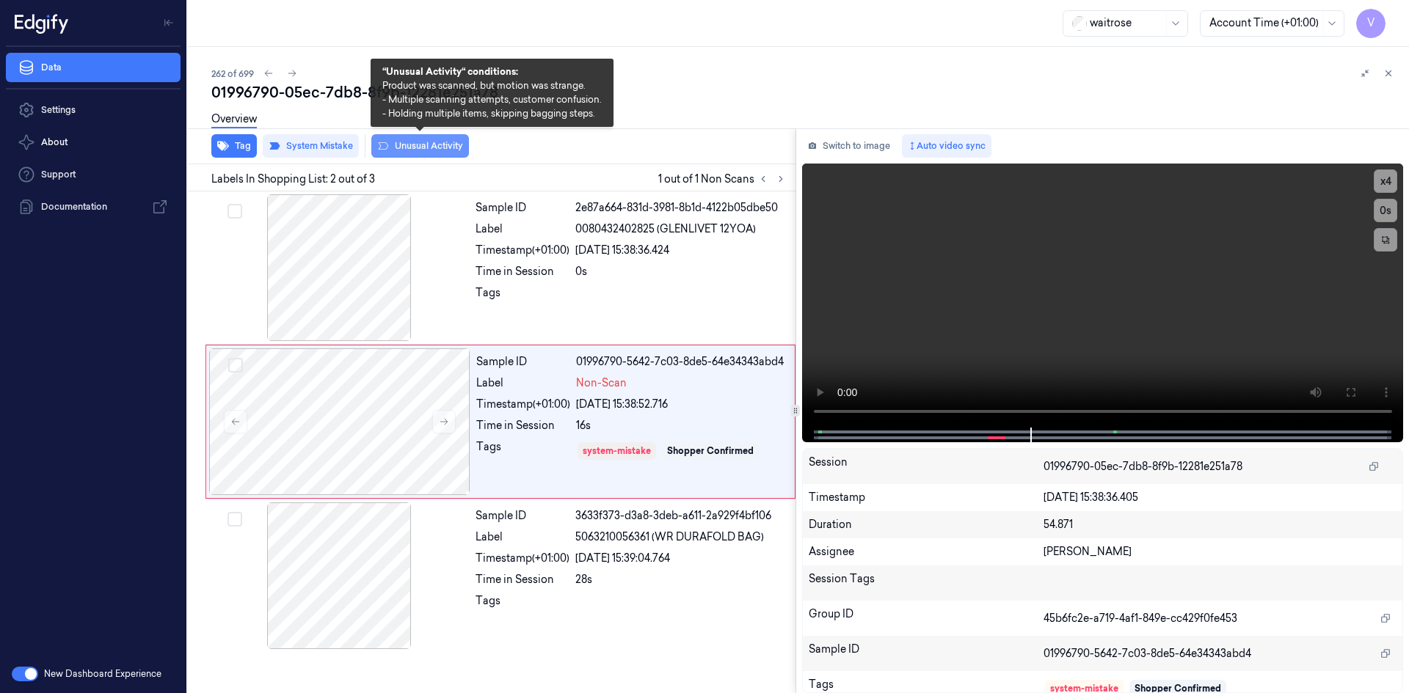
click at [424, 143] on button "Unusual Activity" at bounding box center [420, 145] width 98 height 23
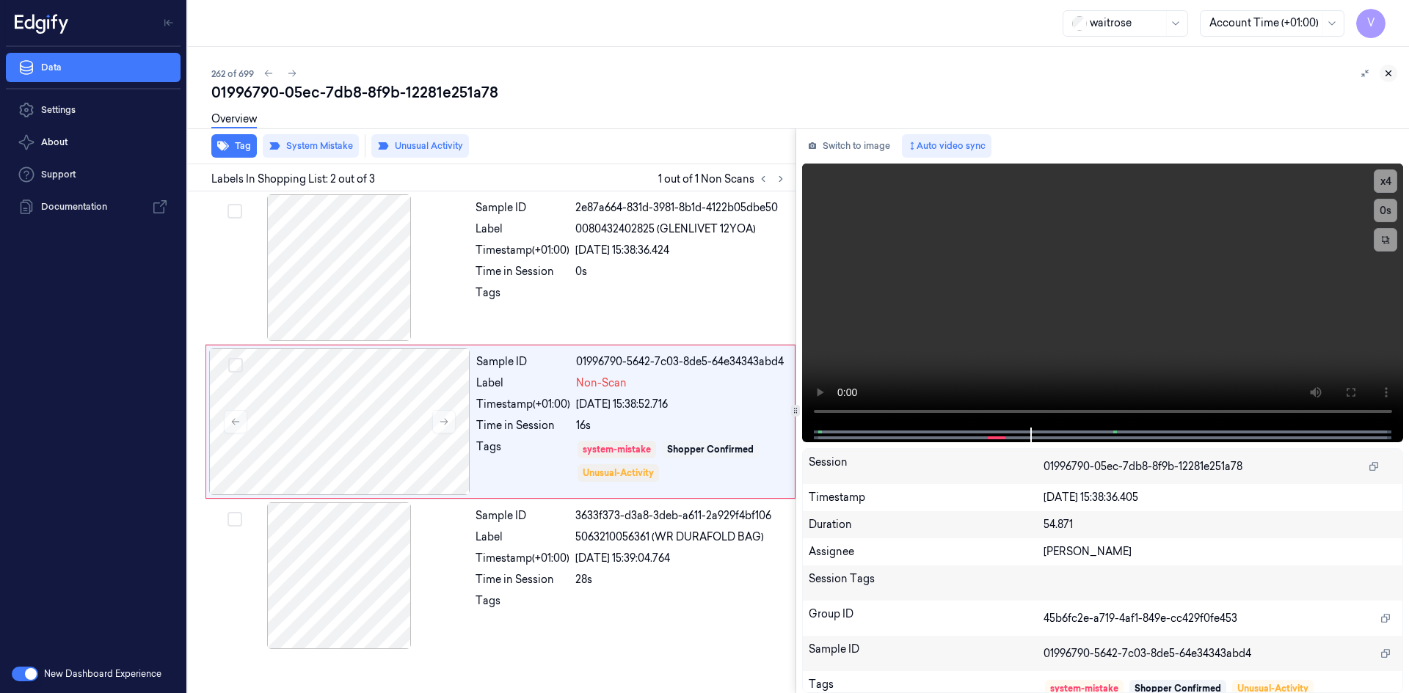
click at [1389, 75] on icon at bounding box center [1388, 73] width 10 height 10
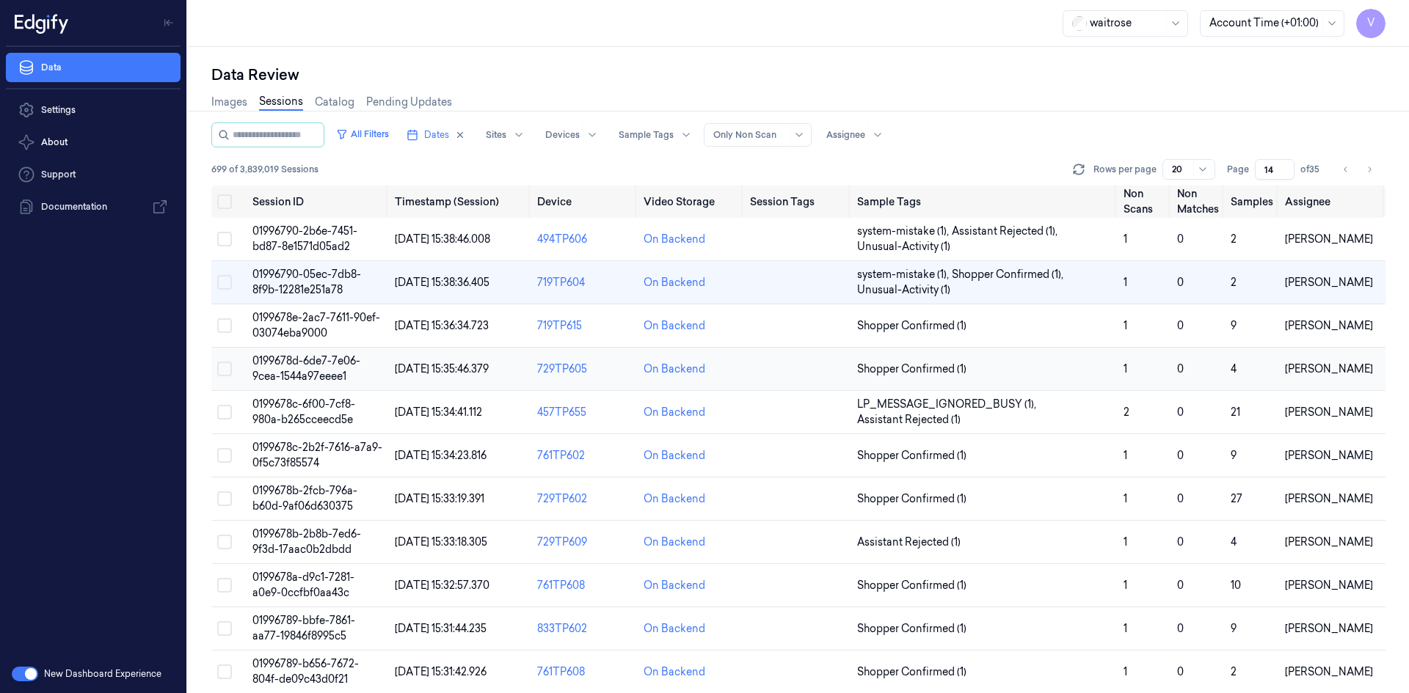
click at [310, 367] on span "0199678d-6de7-7e06-9cea-1544a97eeee1" at bounding box center [306, 368] width 108 height 29
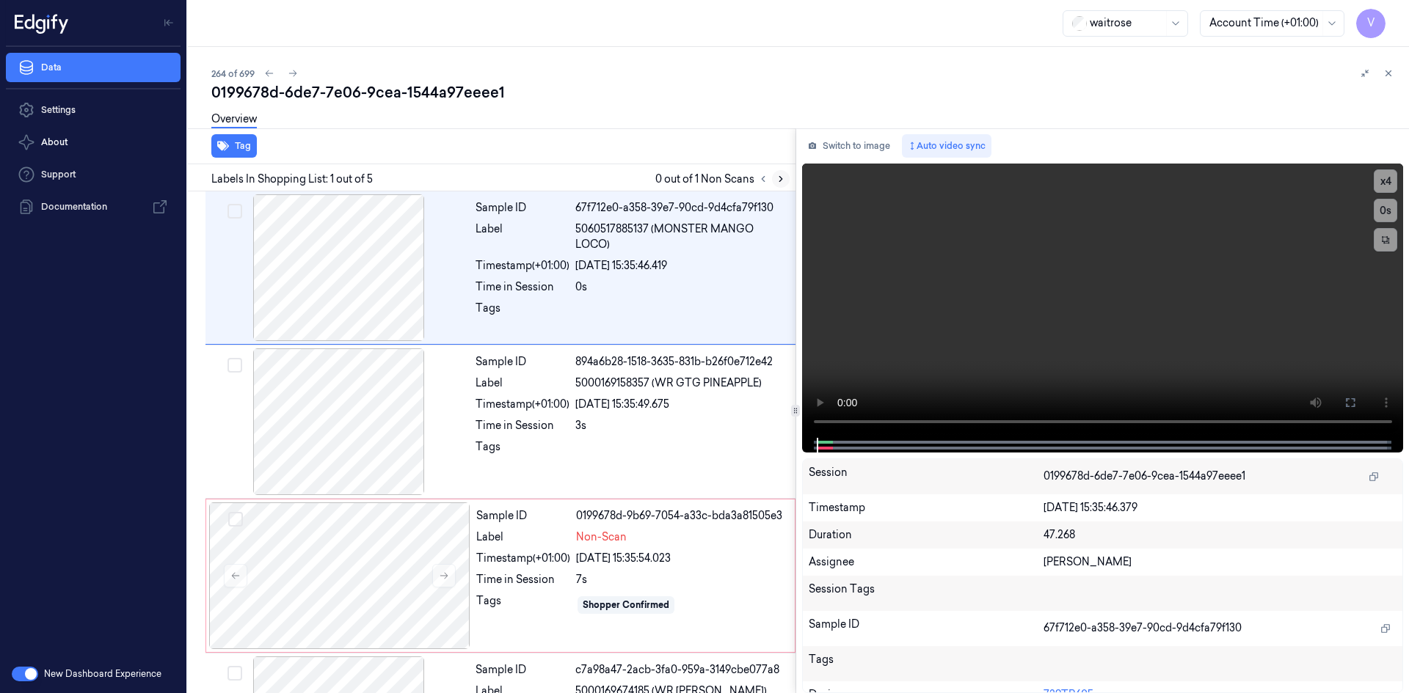
click at [783, 177] on icon at bounding box center [780, 179] width 10 height 10
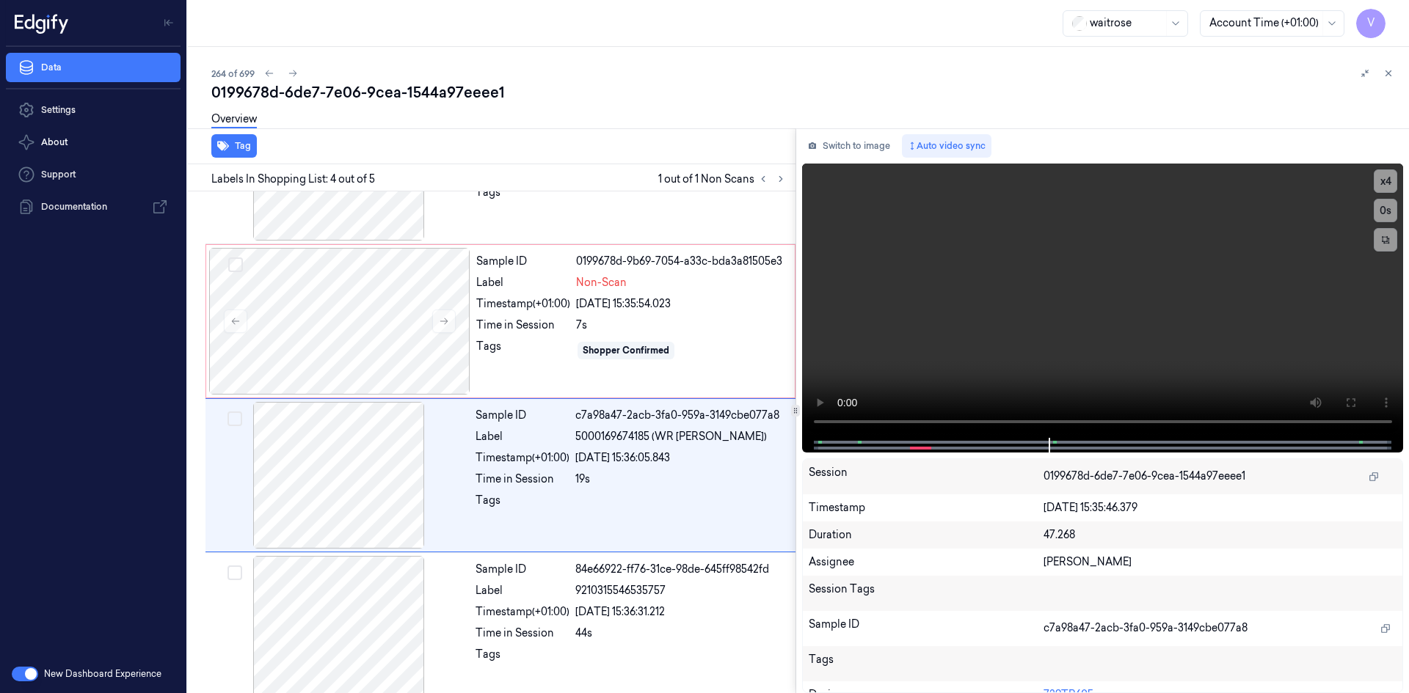
scroll to position [273, 0]
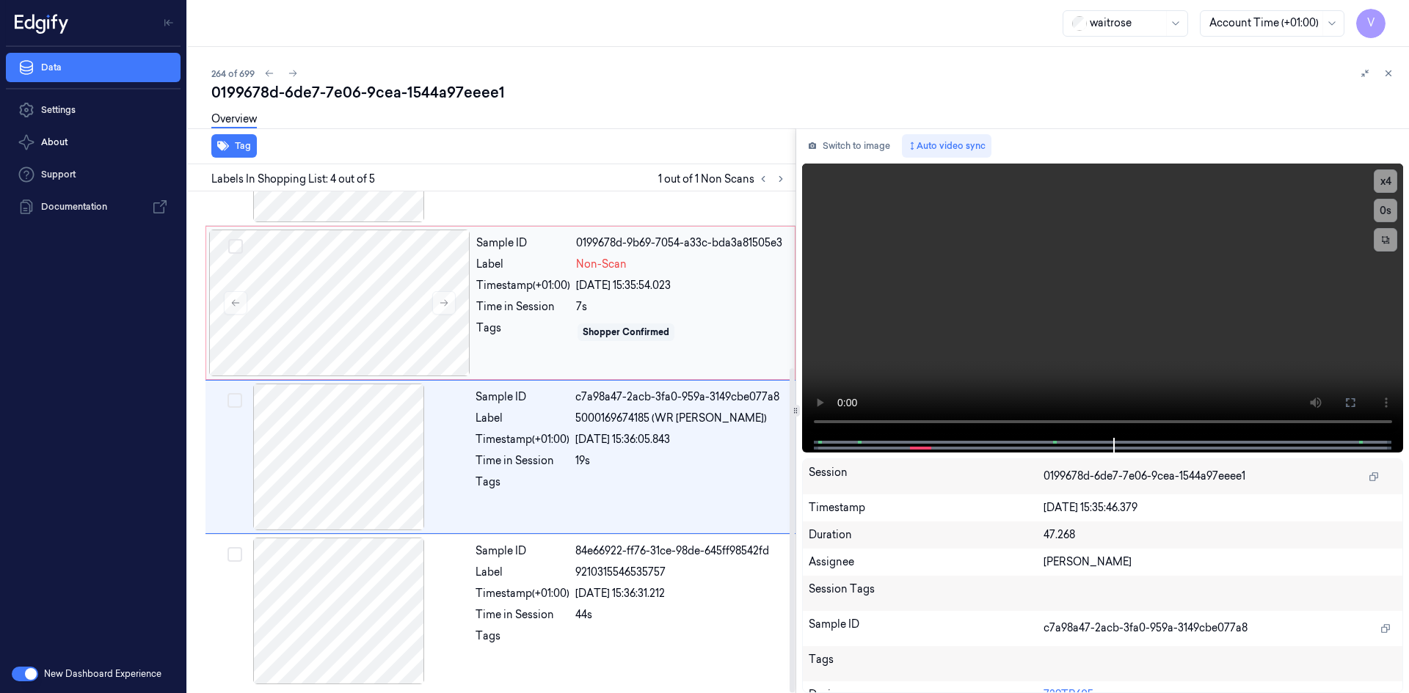
click at [493, 295] on div "Sample ID 0199678d-9b69-7054-a33c-bda3a81505e3 Label Non-Scan Timestamp (+01:00…" at bounding box center [630, 303] width 321 height 147
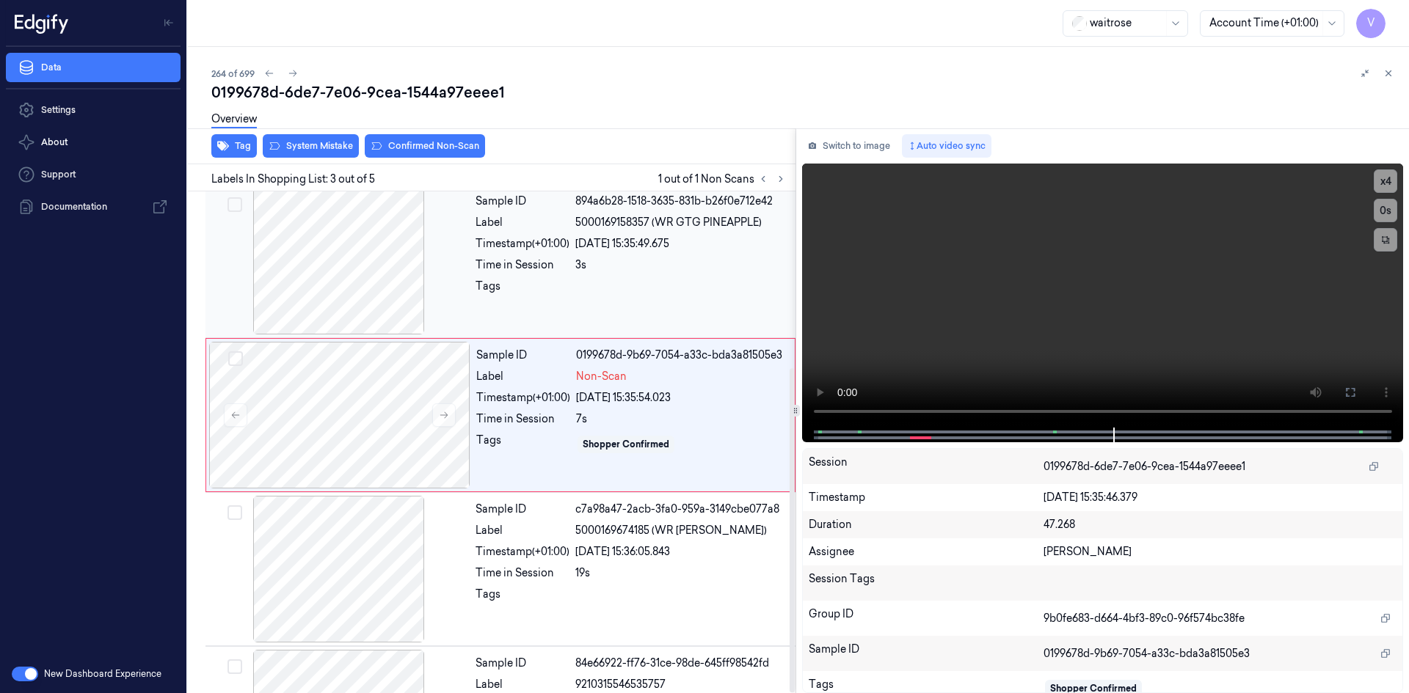
scroll to position [134, 0]
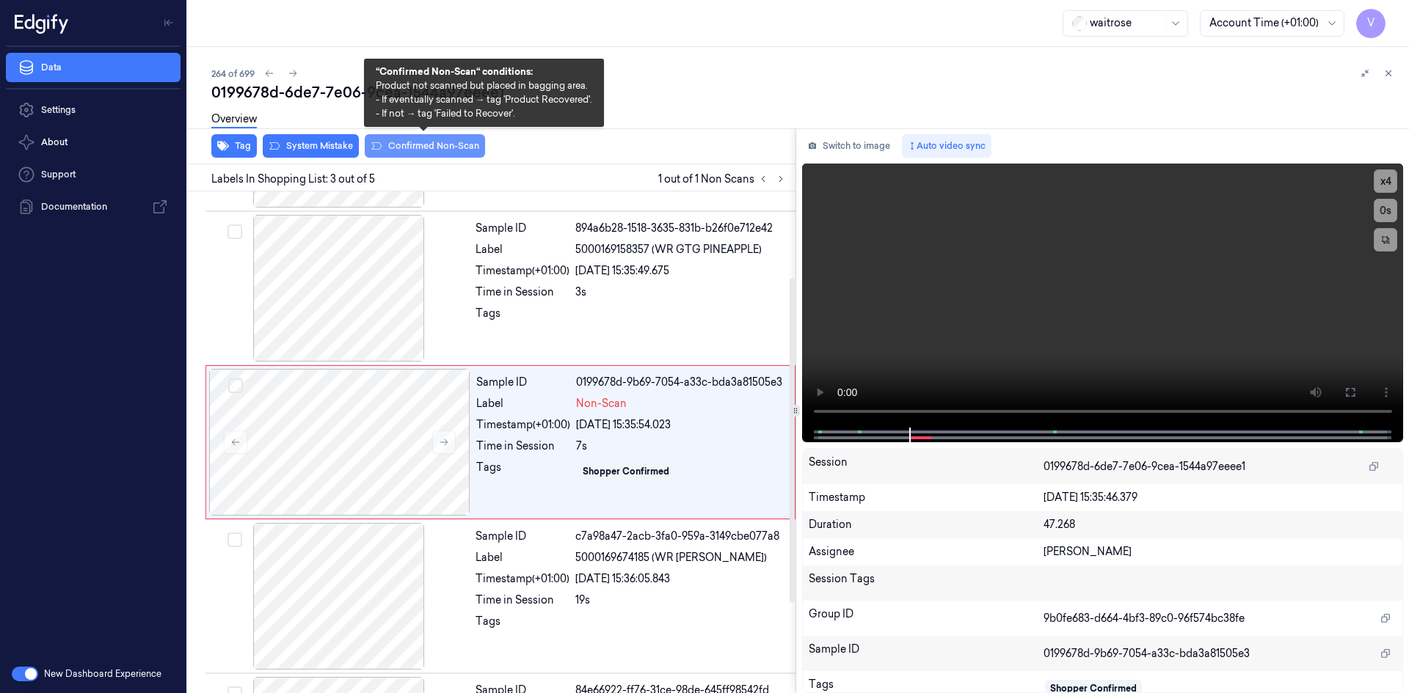
click at [422, 142] on button "Confirmed Non-Scan" at bounding box center [425, 145] width 120 height 23
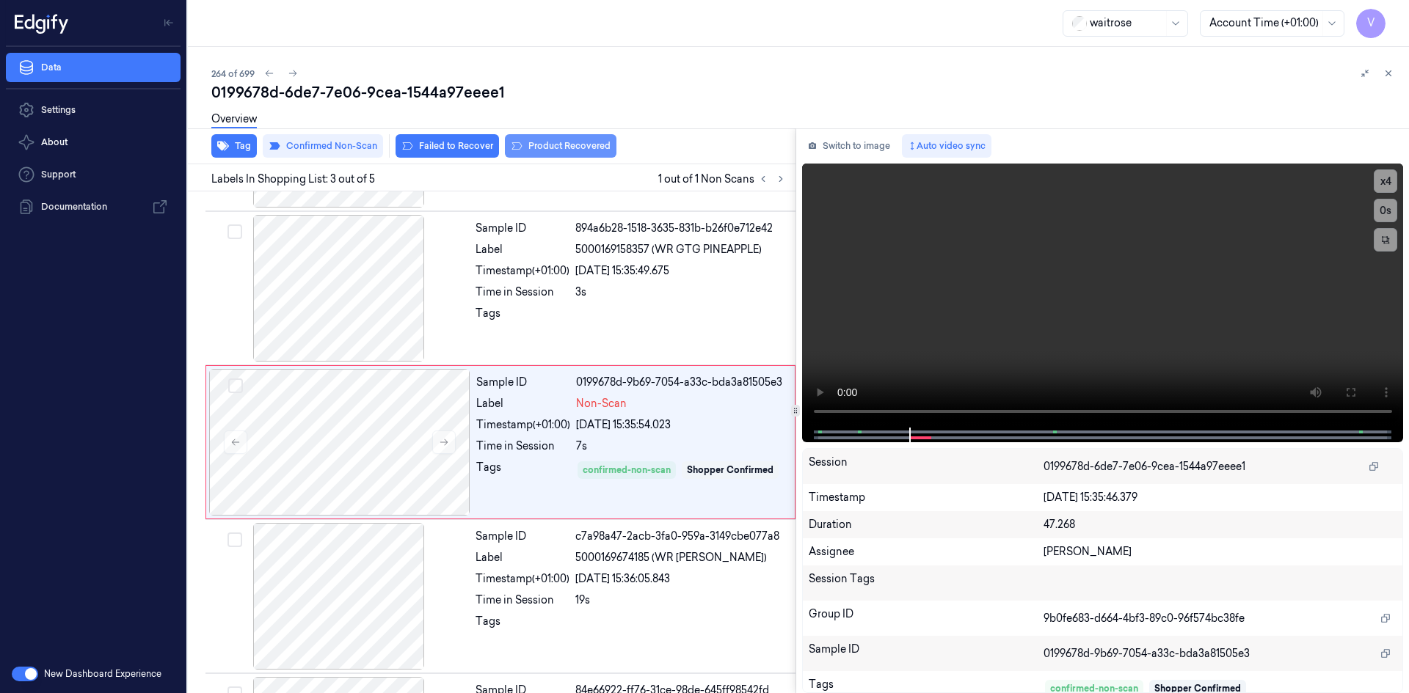
click at [539, 141] on button "Product Recovered" at bounding box center [561, 145] width 112 height 23
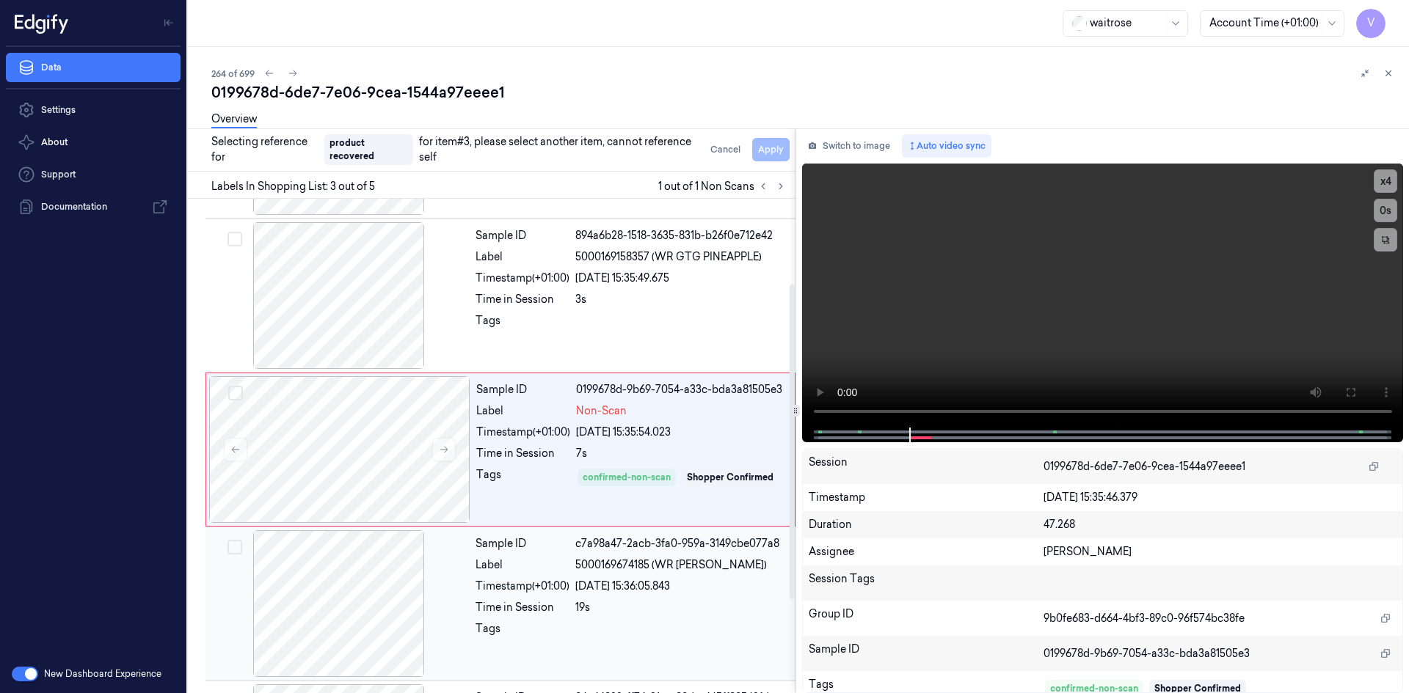
click at [468, 582] on div at bounding box center [338, 603] width 261 height 147
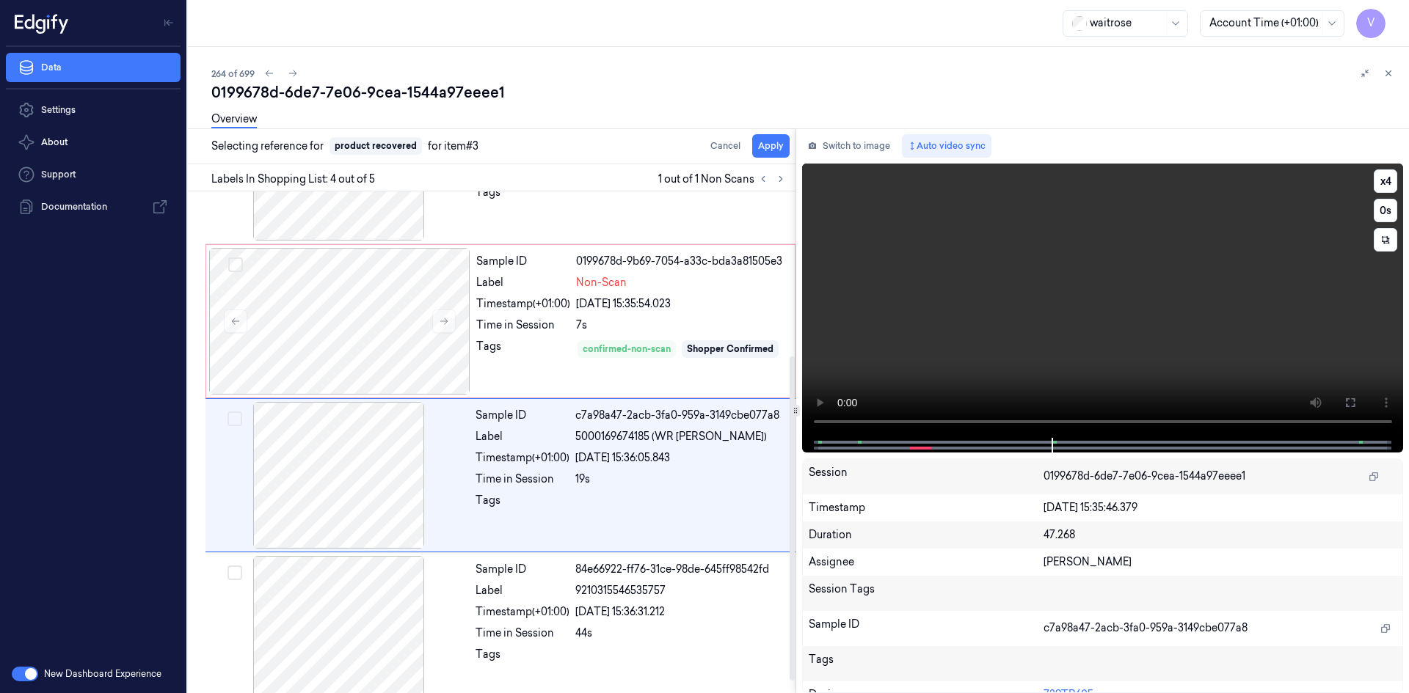
scroll to position [273, 0]
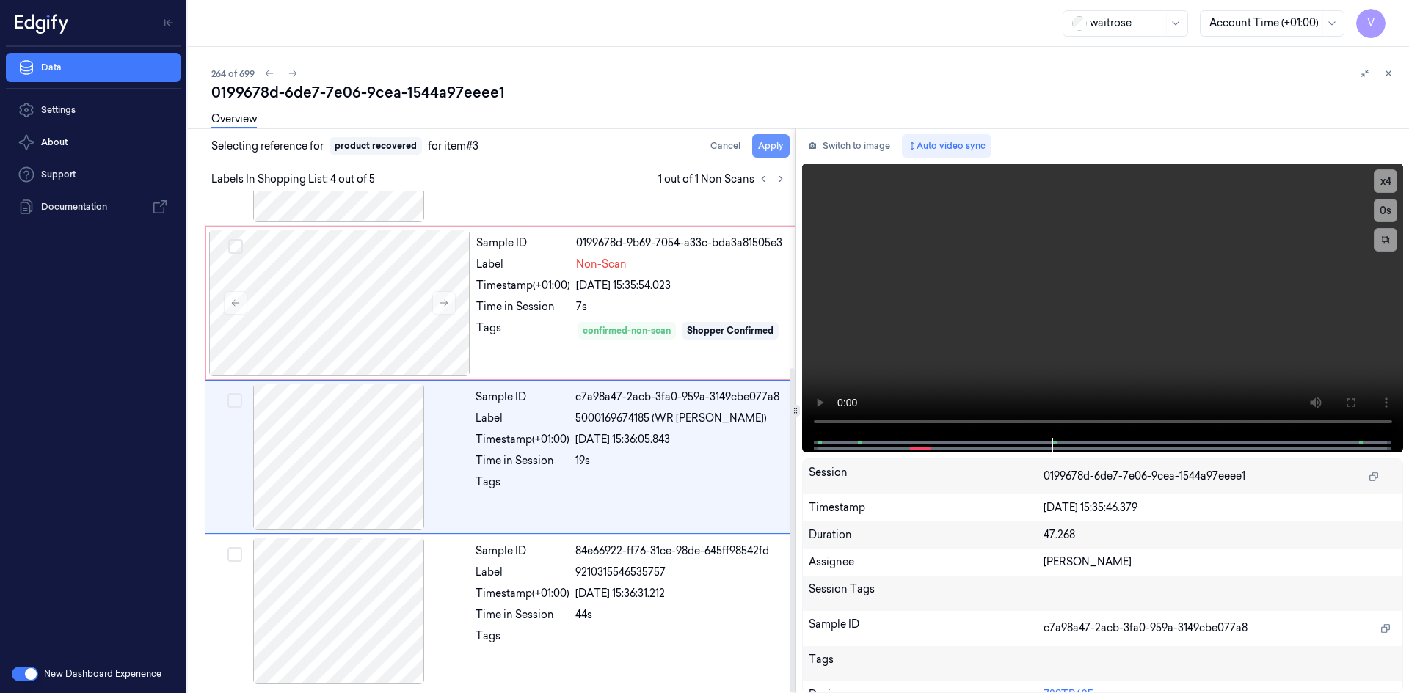
click at [773, 148] on button "Apply" at bounding box center [770, 145] width 37 height 23
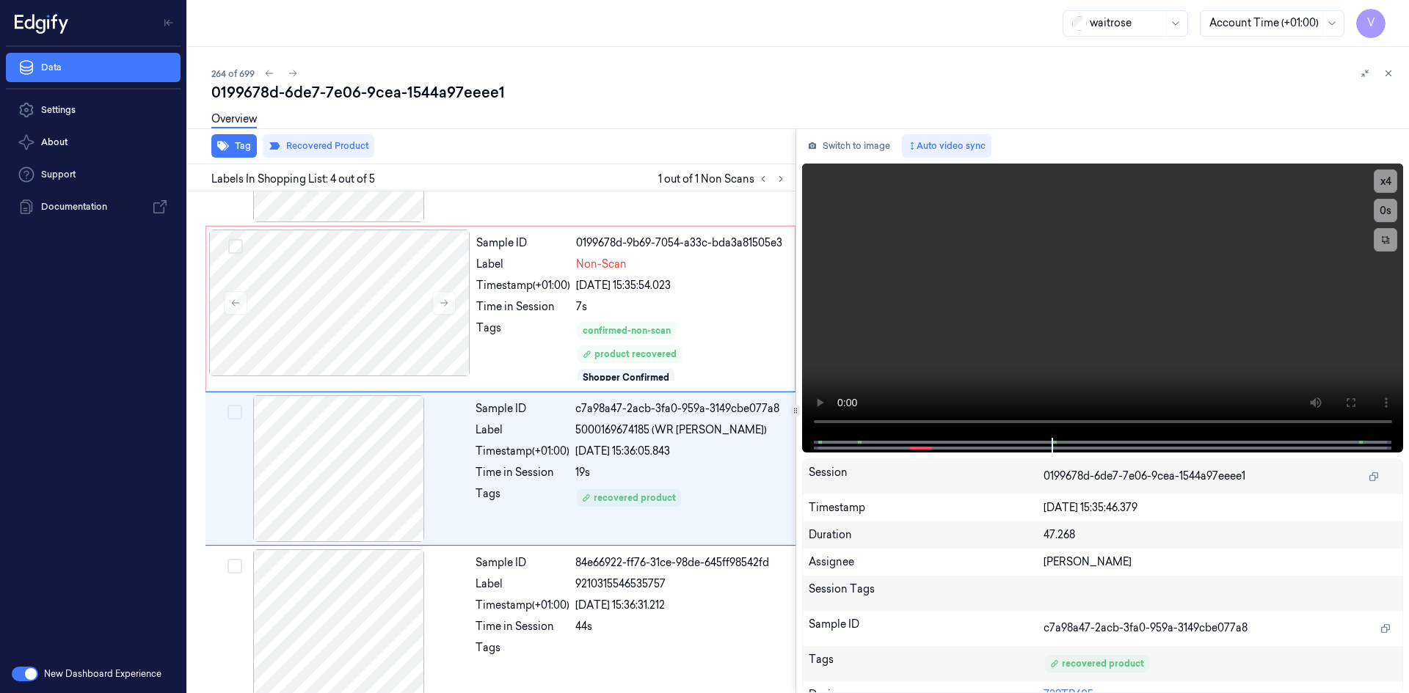
scroll to position [285, 0]
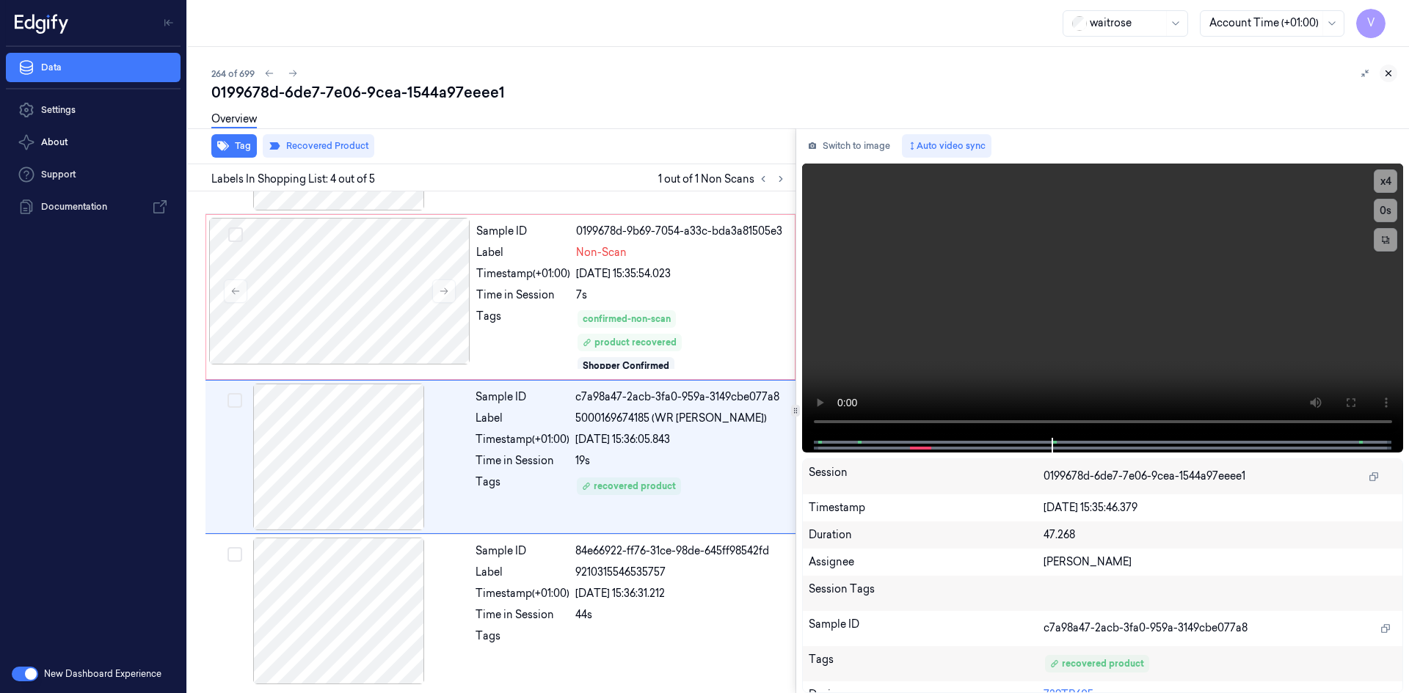
click at [1386, 70] on icon at bounding box center [1388, 73] width 10 height 10
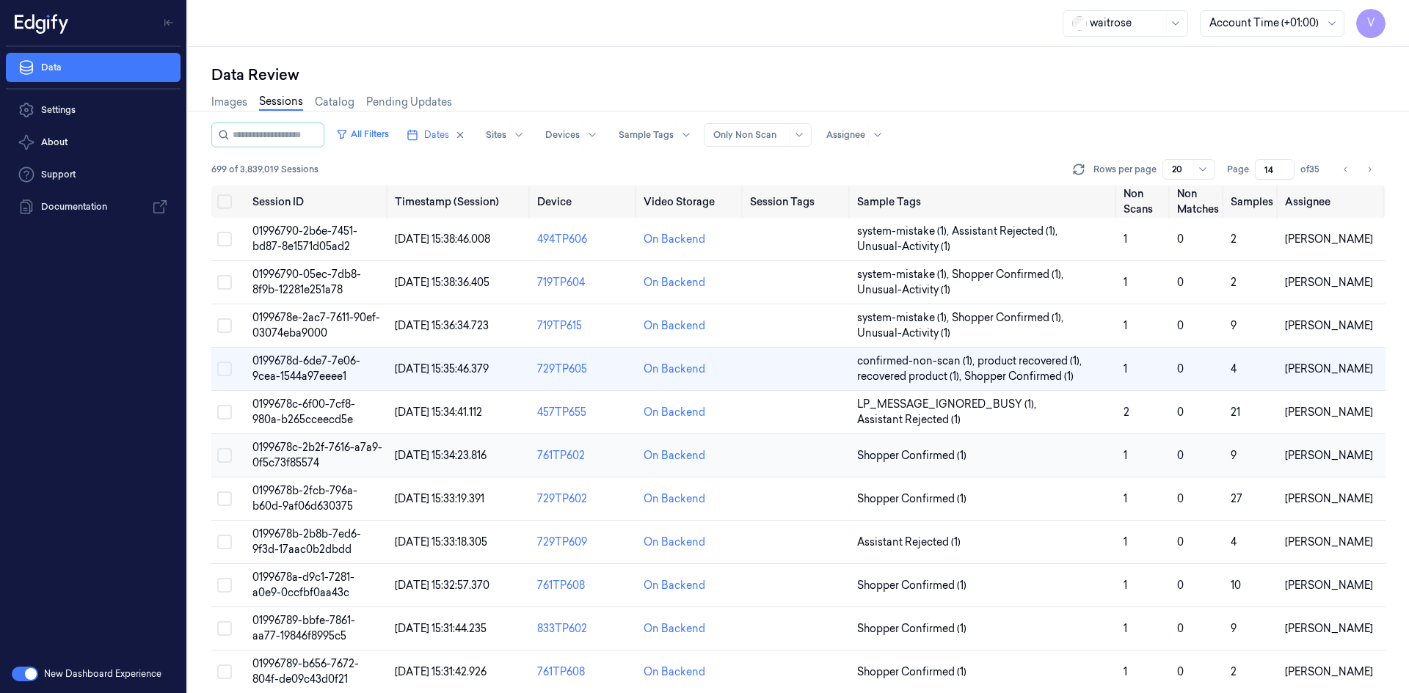
click at [301, 459] on span "0199678c-2b2f-7616-a7a9-0f5c73f85574" at bounding box center [317, 455] width 130 height 29
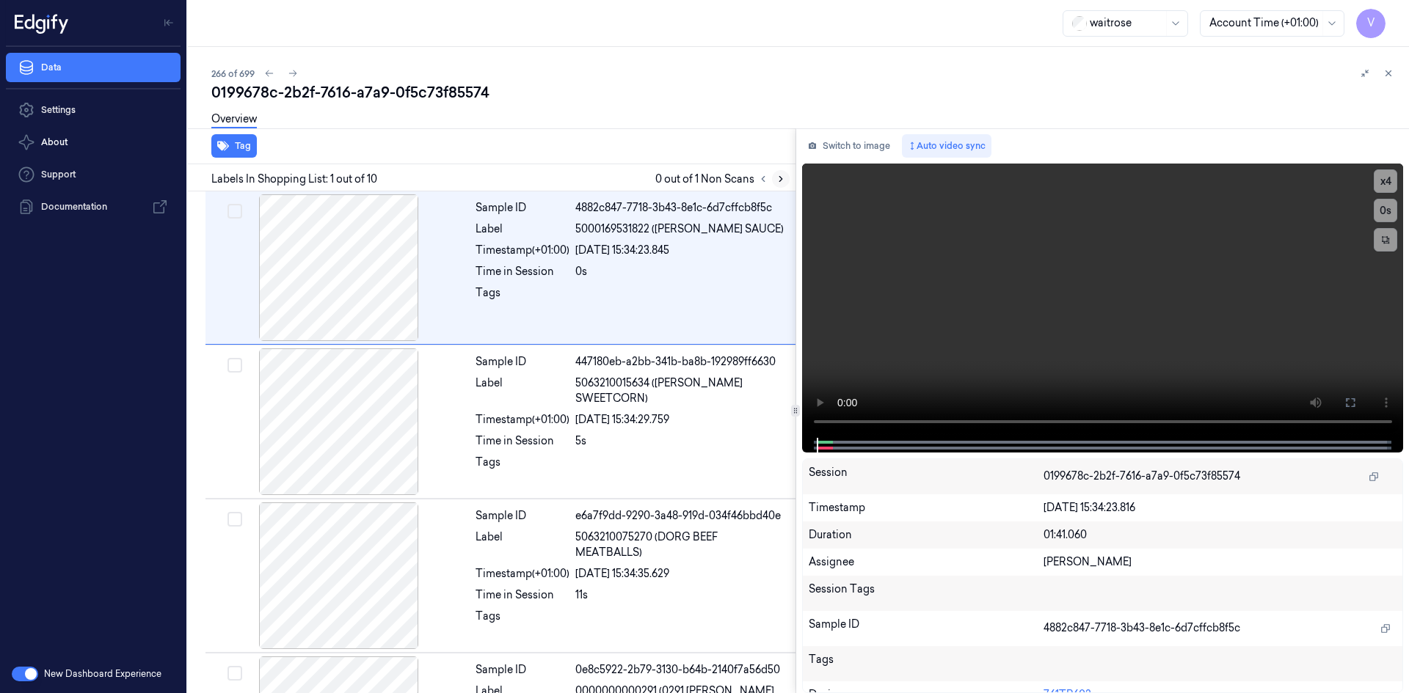
click at [778, 177] on icon at bounding box center [780, 179] width 10 height 10
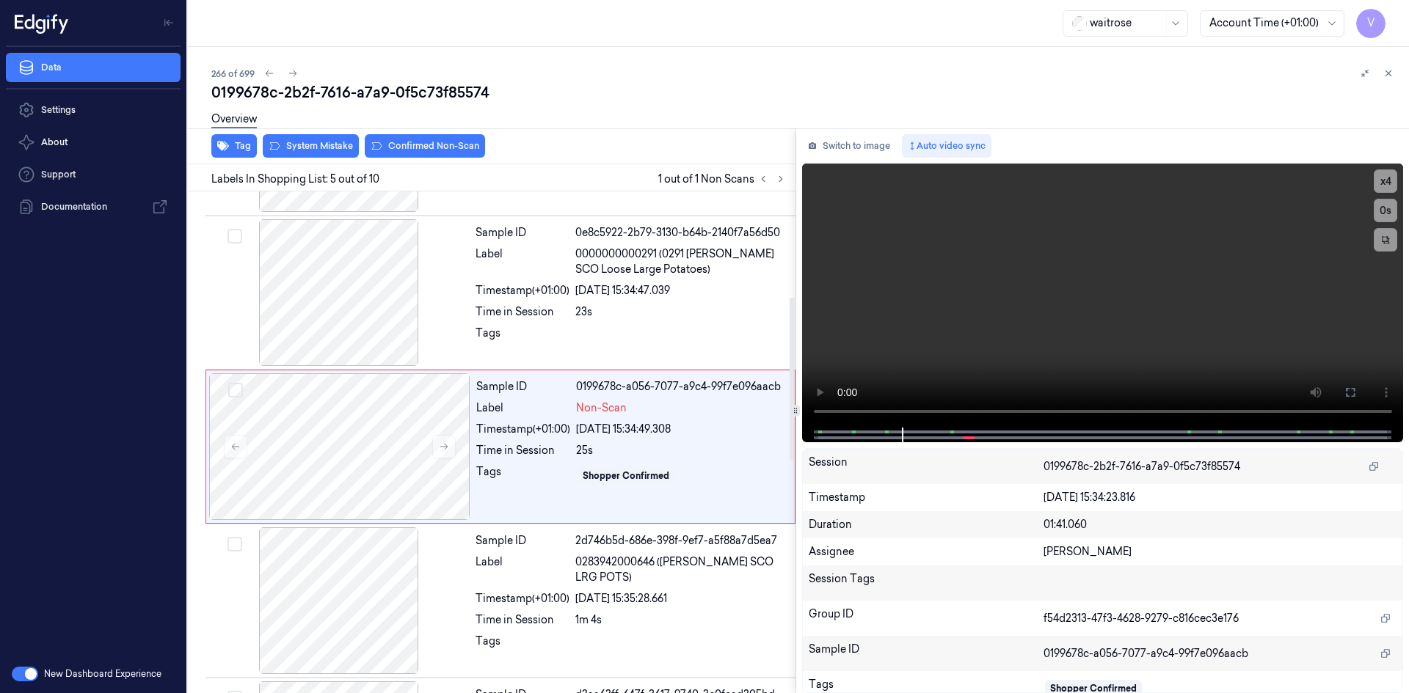
scroll to position [442, 0]
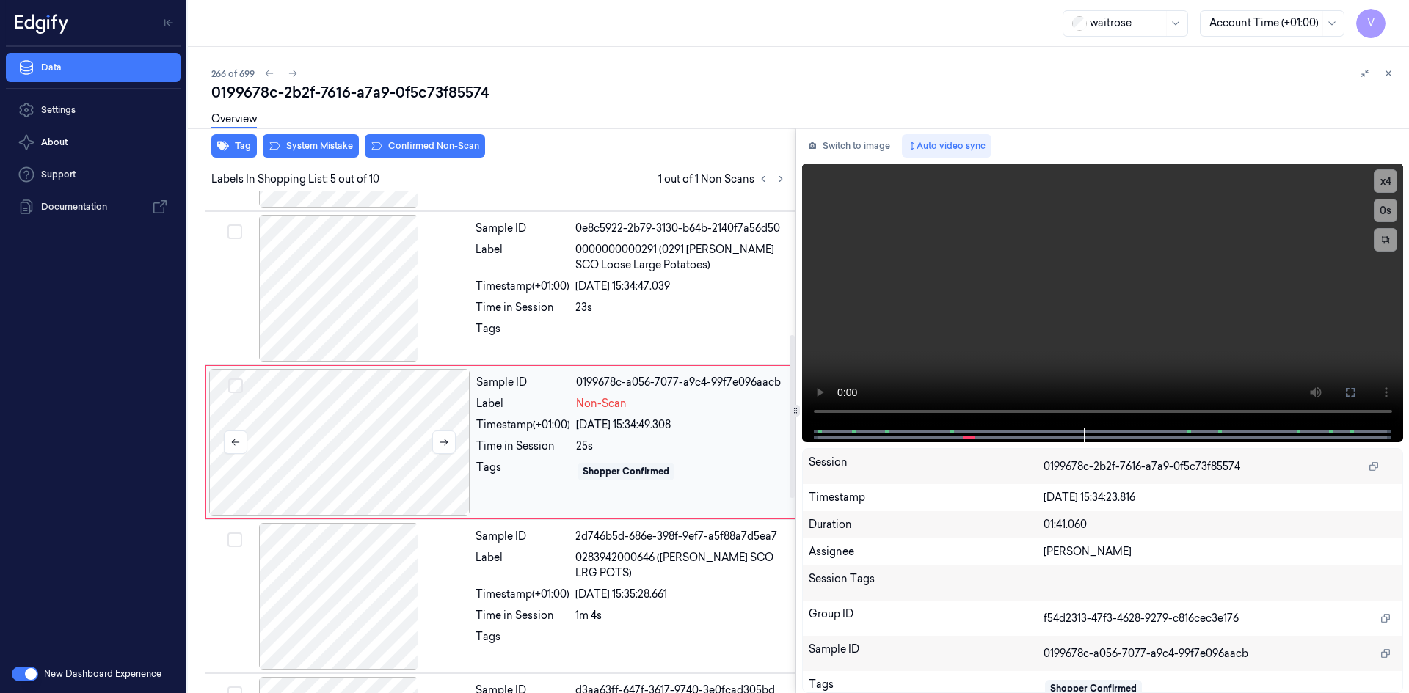
click at [467, 390] on div at bounding box center [339, 442] width 261 height 147
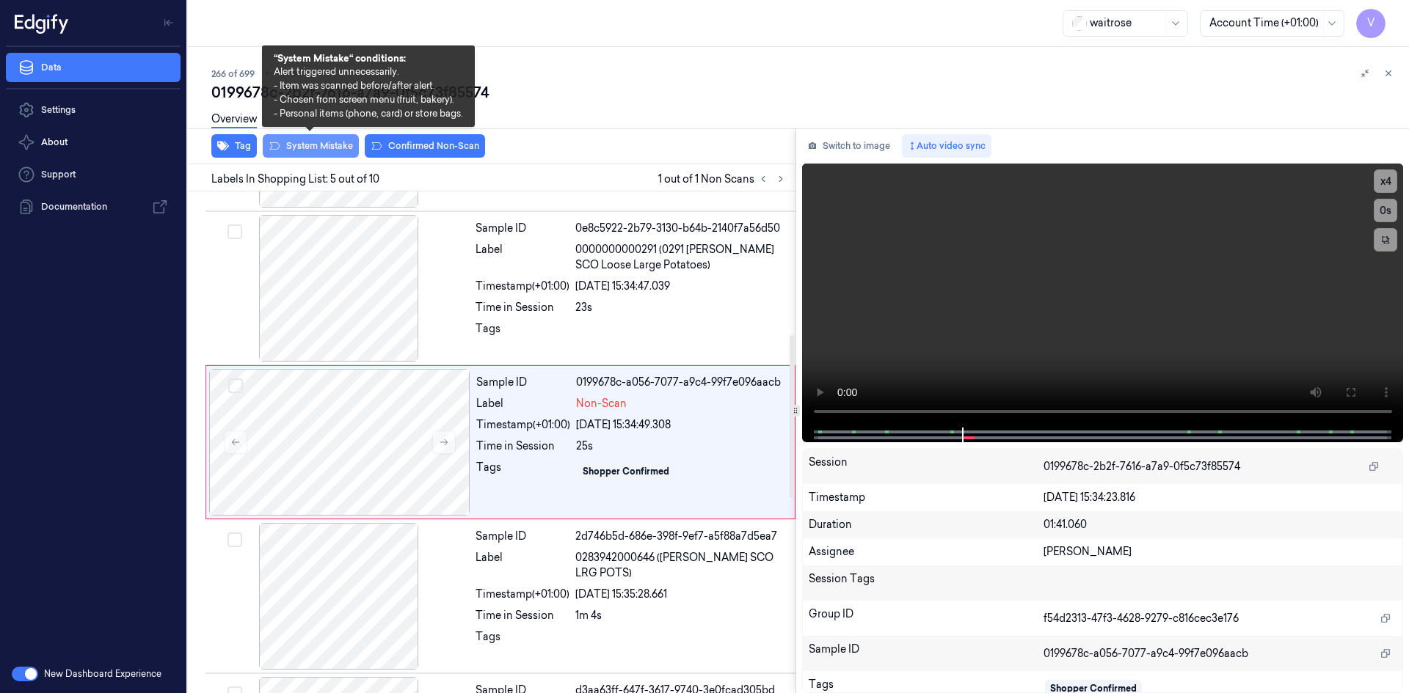
click at [320, 142] on button "System Mistake" at bounding box center [311, 145] width 96 height 23
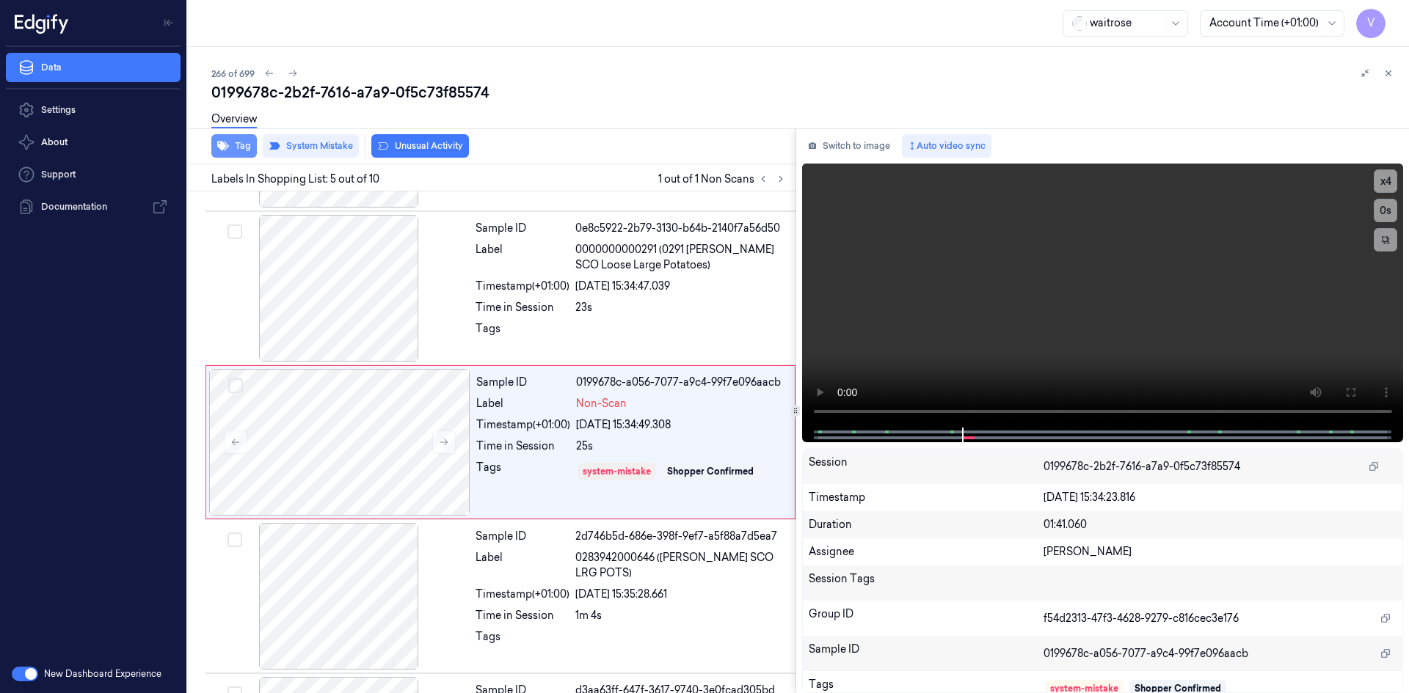
click at [235, 148] on button "Tag" at bounding box center [233, 145] width 45 height 23
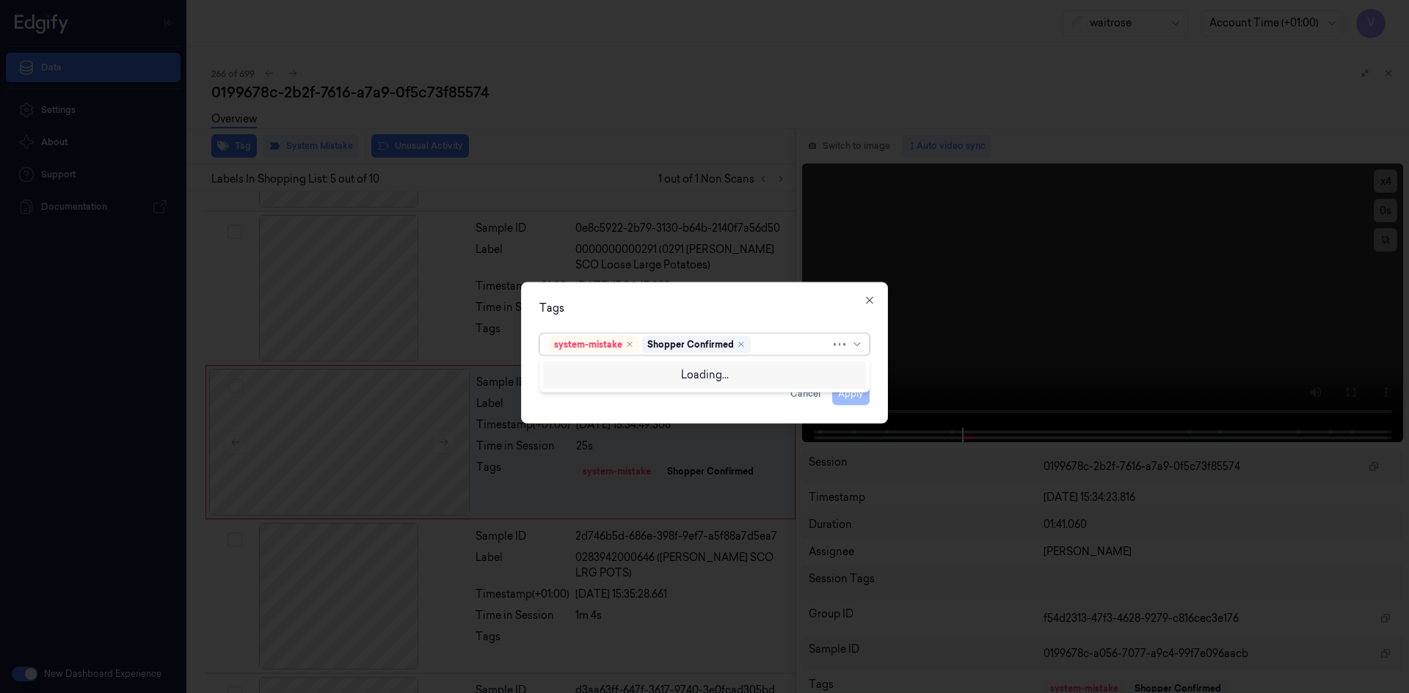
click at [781, 345] on div at bounding box center [791, 344] width 77 height 15
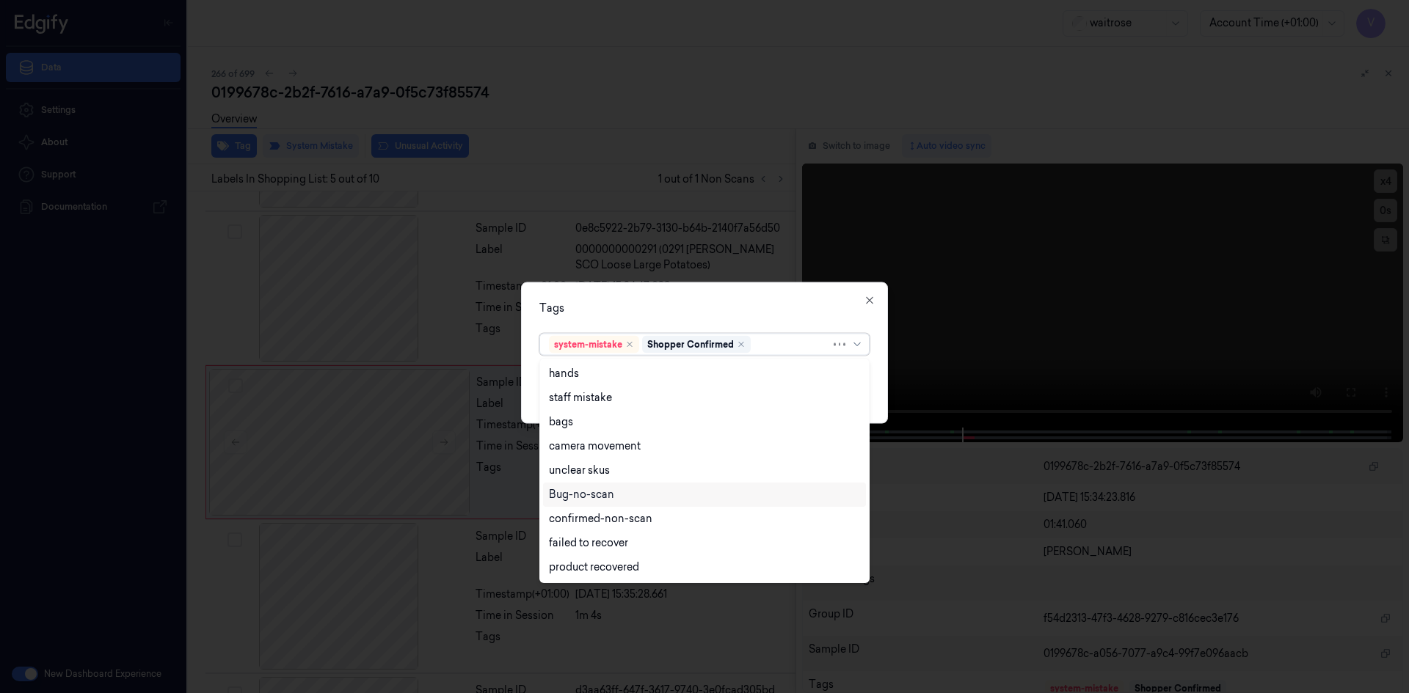
scroll to position [216, 0]
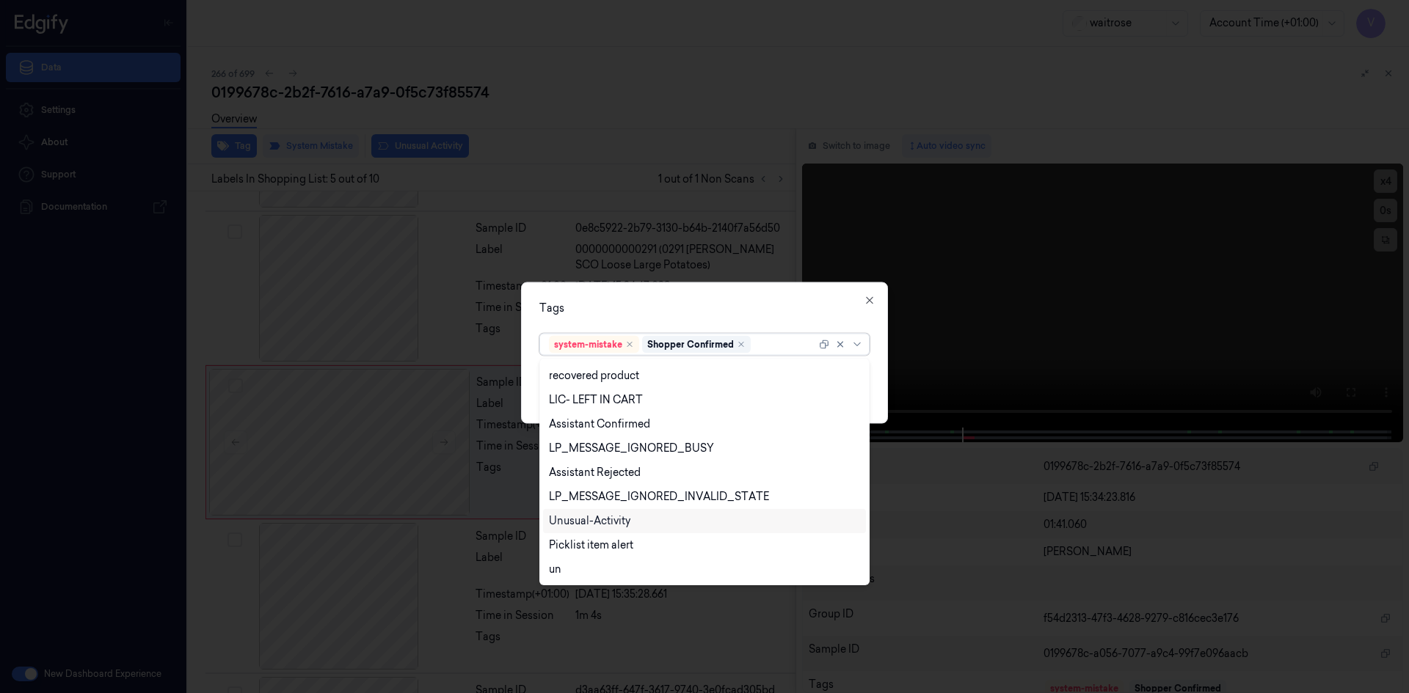
click at [595, 525] on div "Unusual-Activity" at bounding box center [589, 521] width 81 height 15
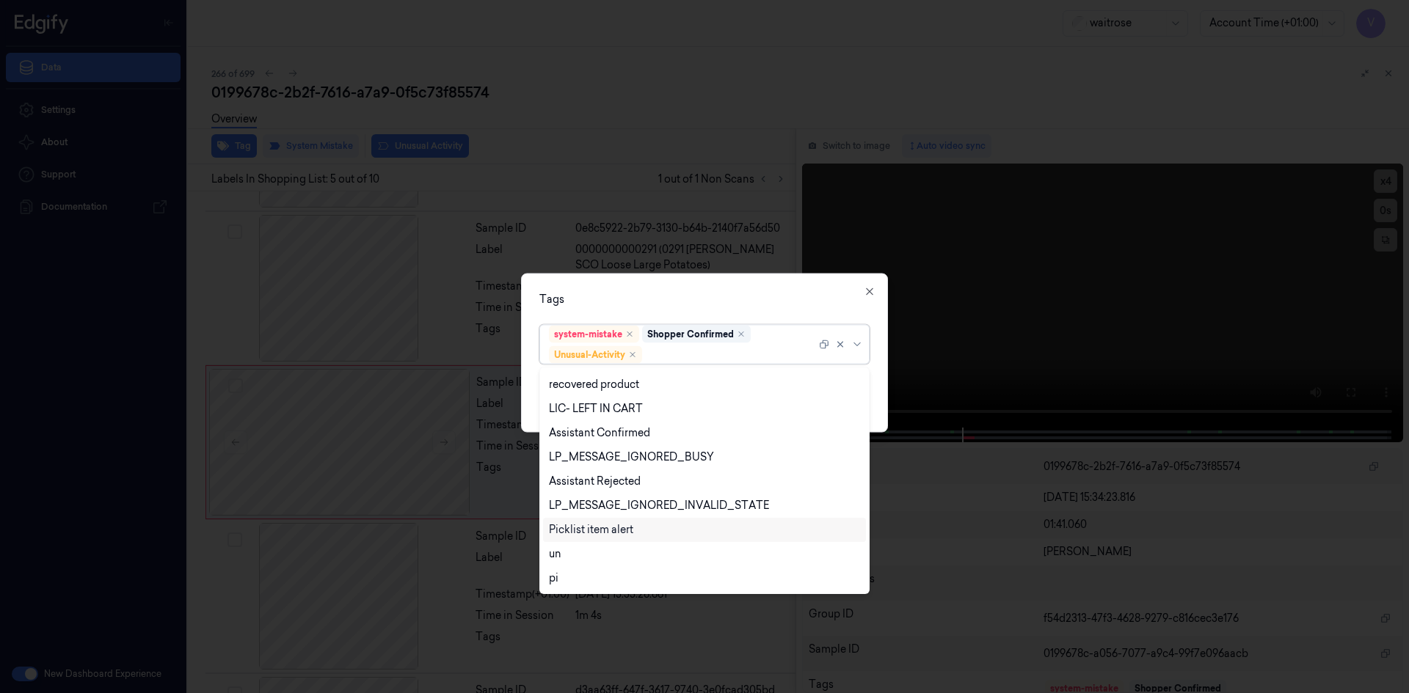
click at [583, 537] on div "Picklist item alert" at bounding box center [591, 529] width 84 height 15
click at [669, 297] on div "Tags" at bounding box center [704, 298] width 330 height 15
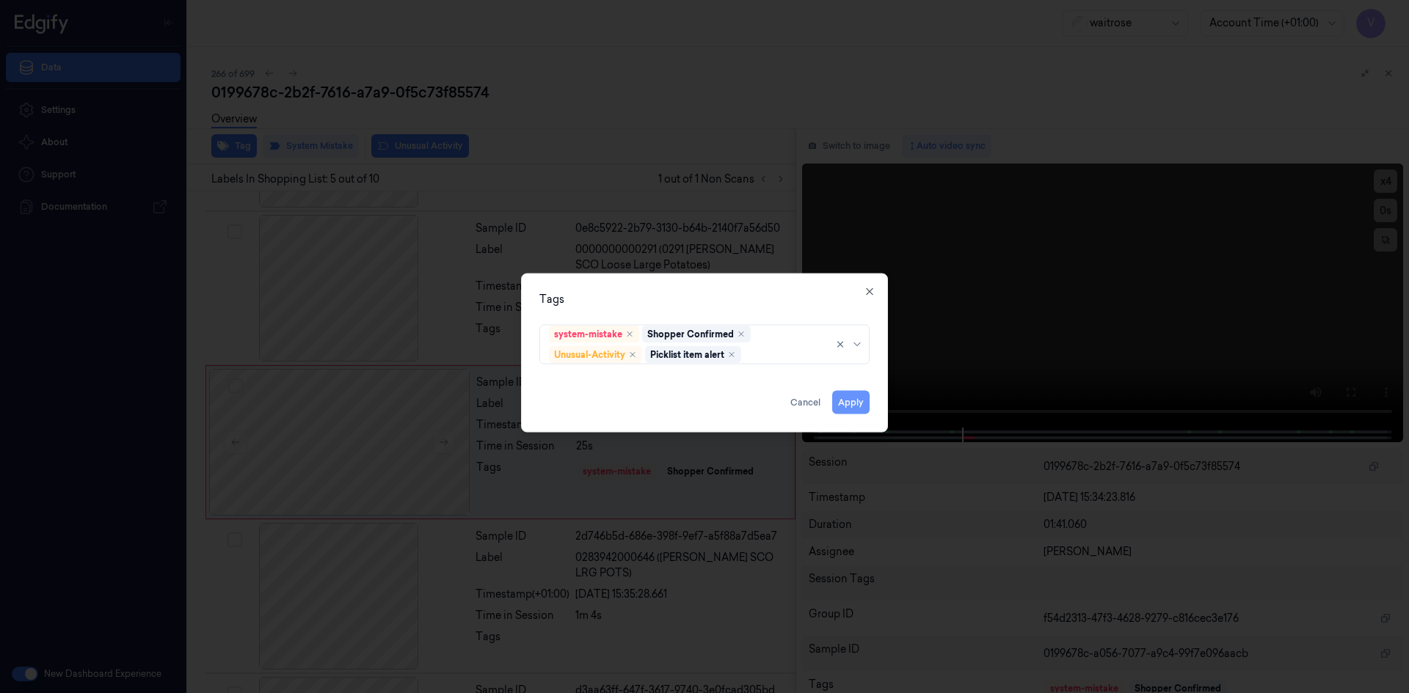
click at [853, 398] on button "Apply" at bounding box center [850, 401] width 37 height 23
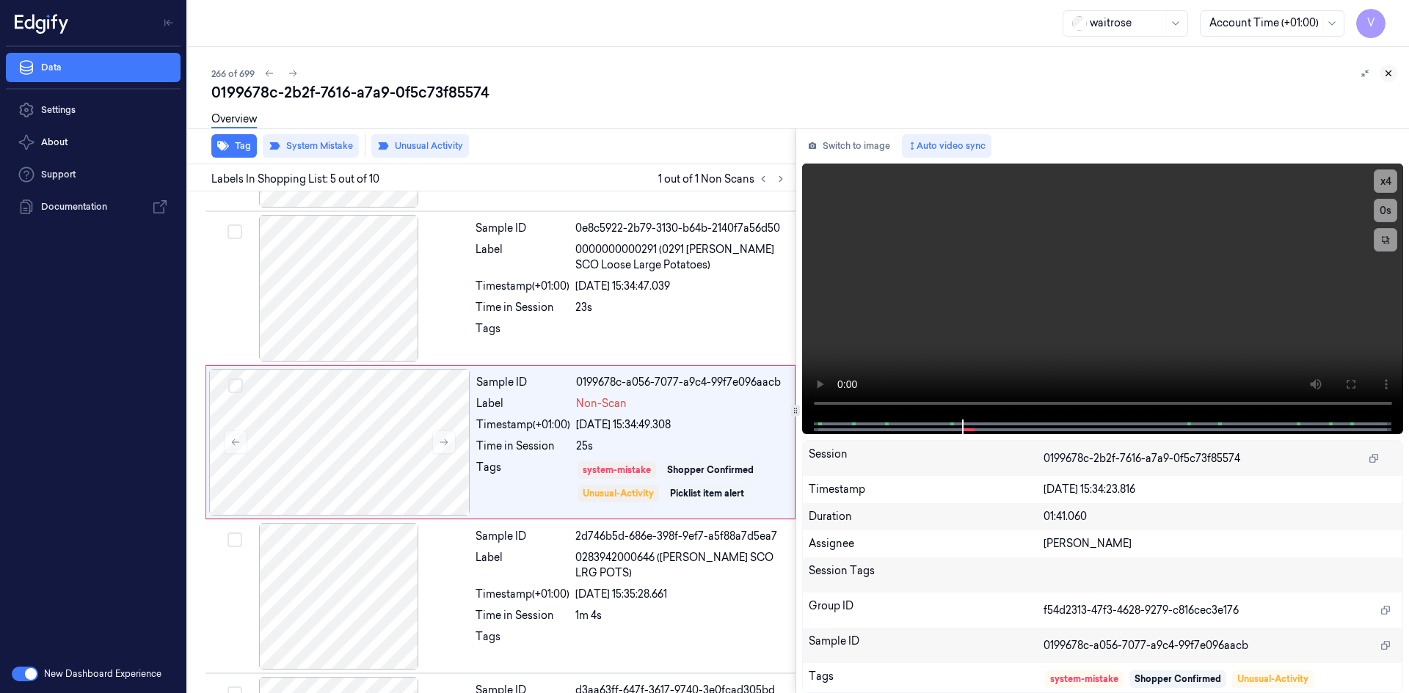
click at [1387, 71] on icon at bounding box center [1388, 73] width 10 height 10
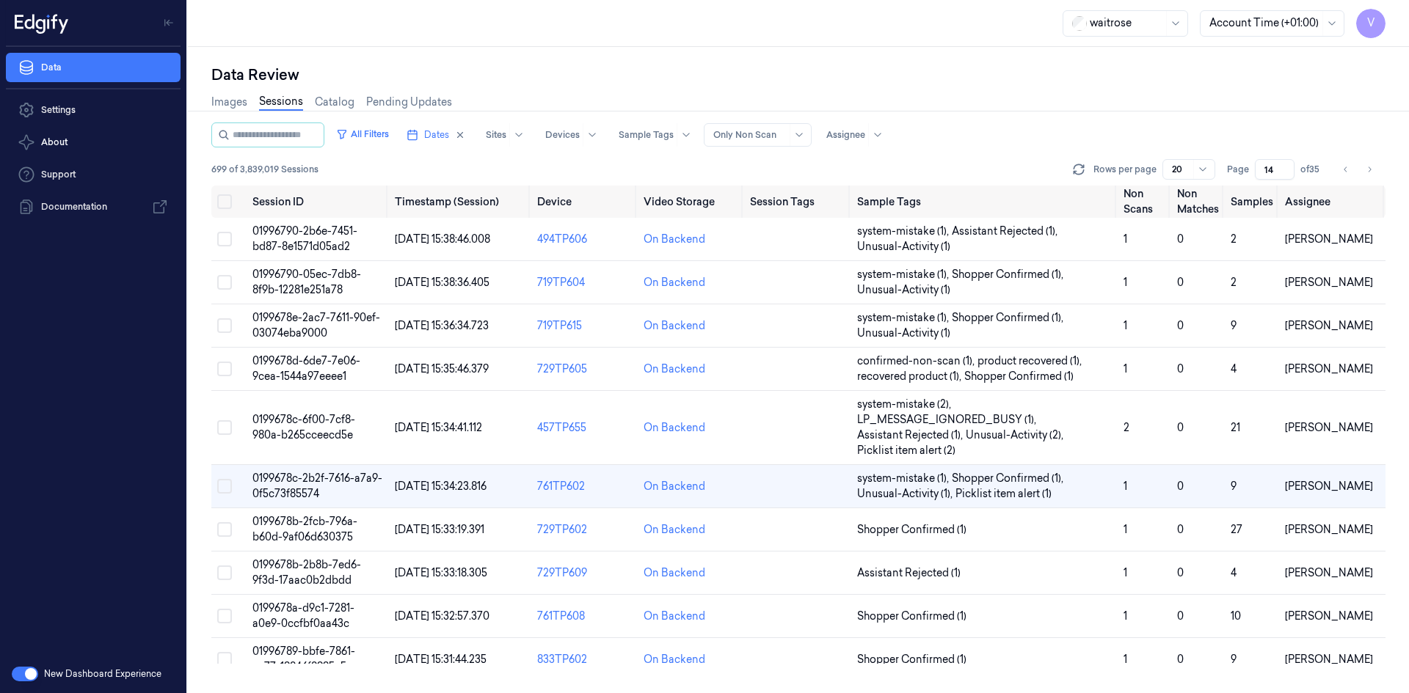
scroll to position [62, 0]
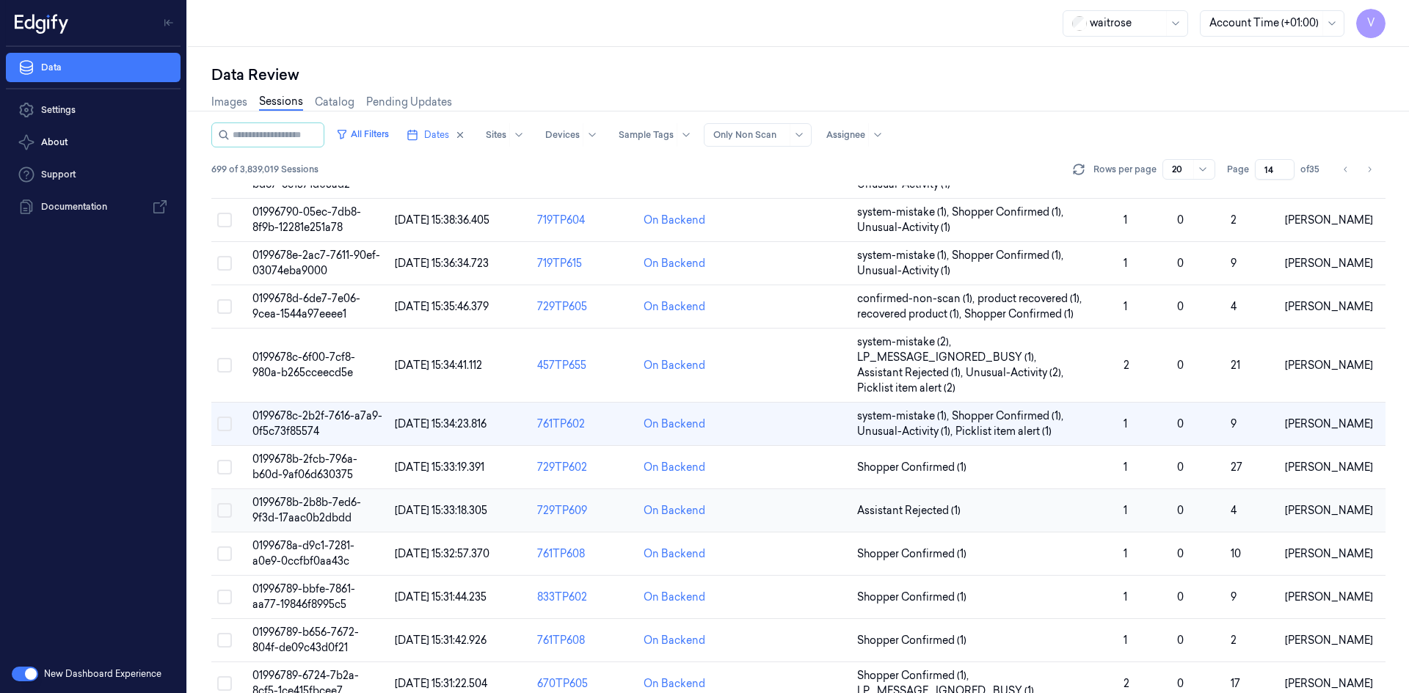
click at [321, 508] on span "0199678b-2b8b-7ed6-9f3d-17aac0b2dbdd" at bounding box center [306, 510] width 109 height 29
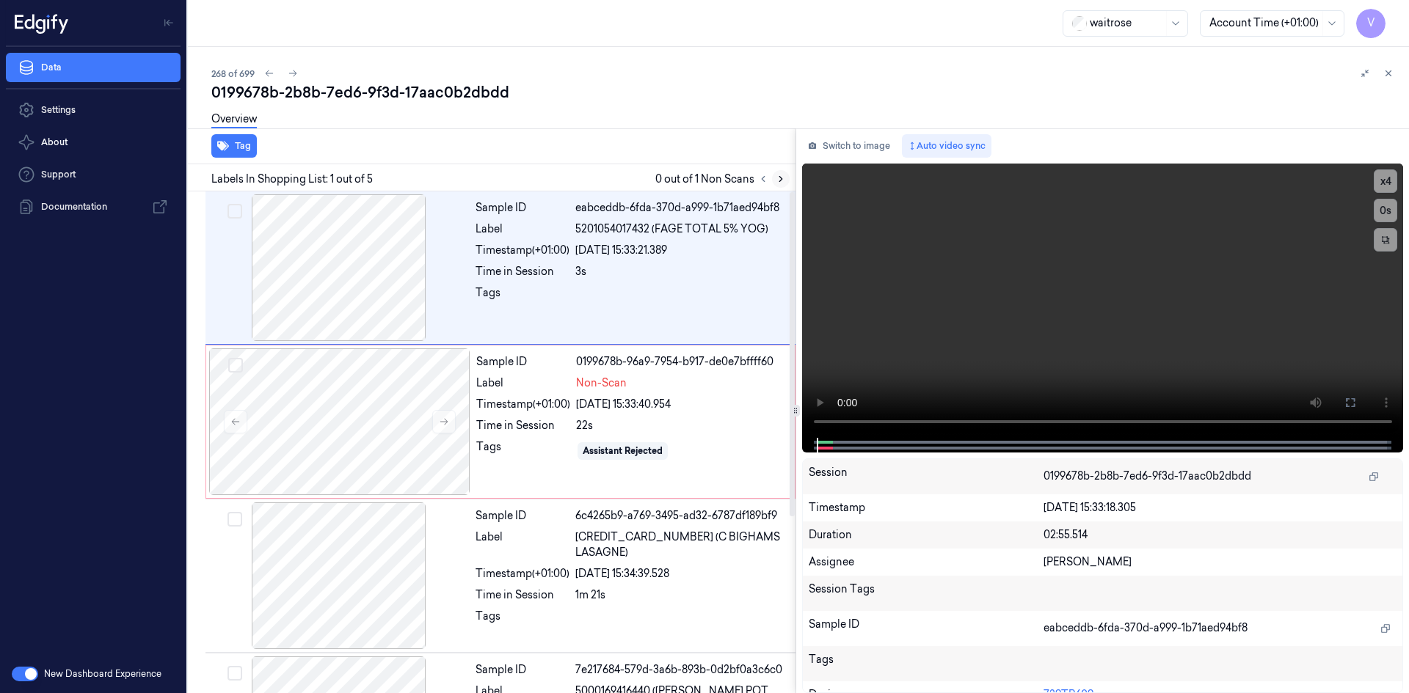
click at [781, 180] on icon at bounding box center [780, 179] width 3 height 5
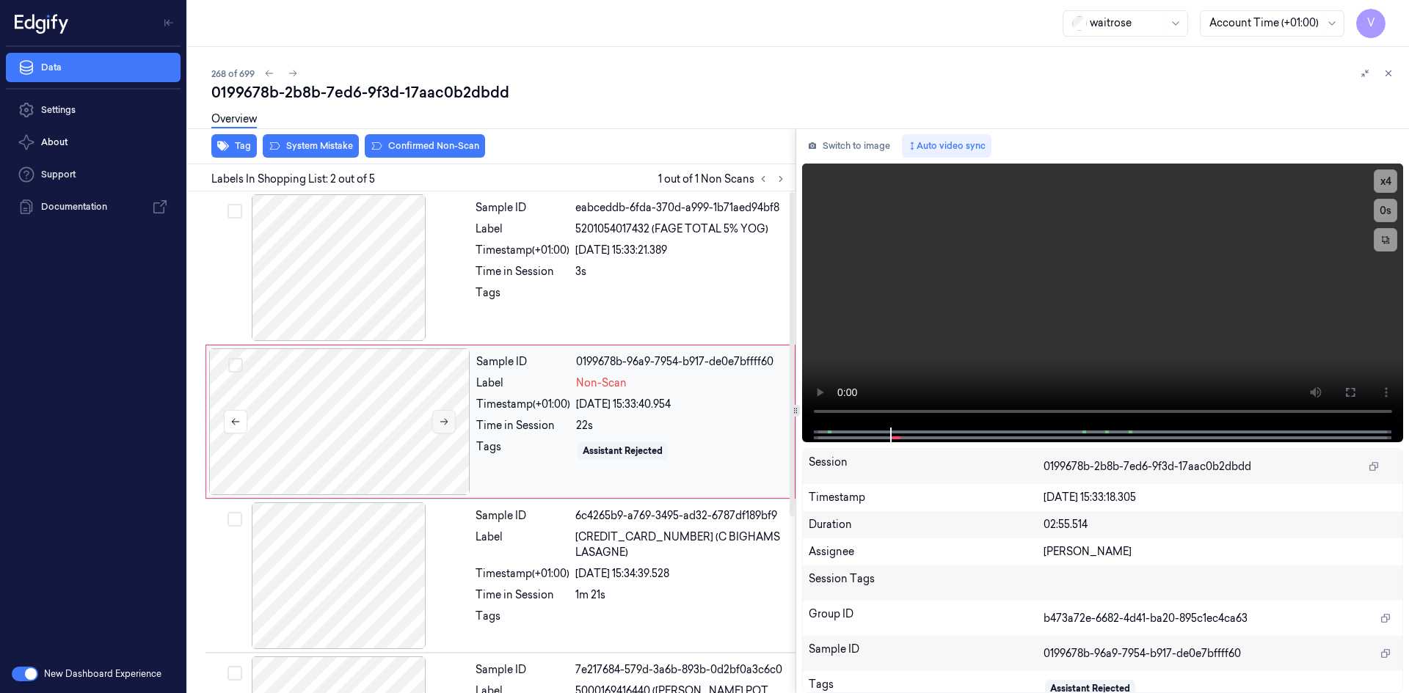
click at [445, 423] on icon at bounding box center [444, 422] width 10 height 10
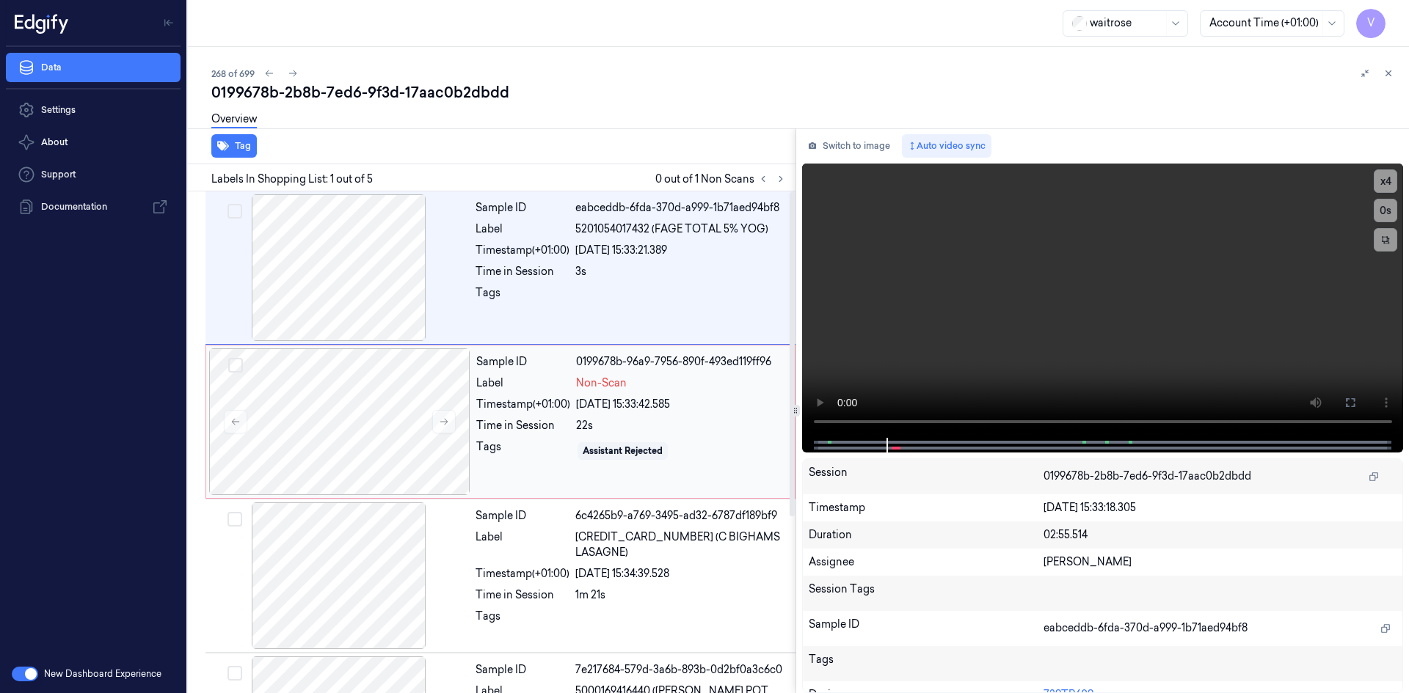
click at [493, 381] on div "Label" at bounding box center [523, 383] width 94 height 15
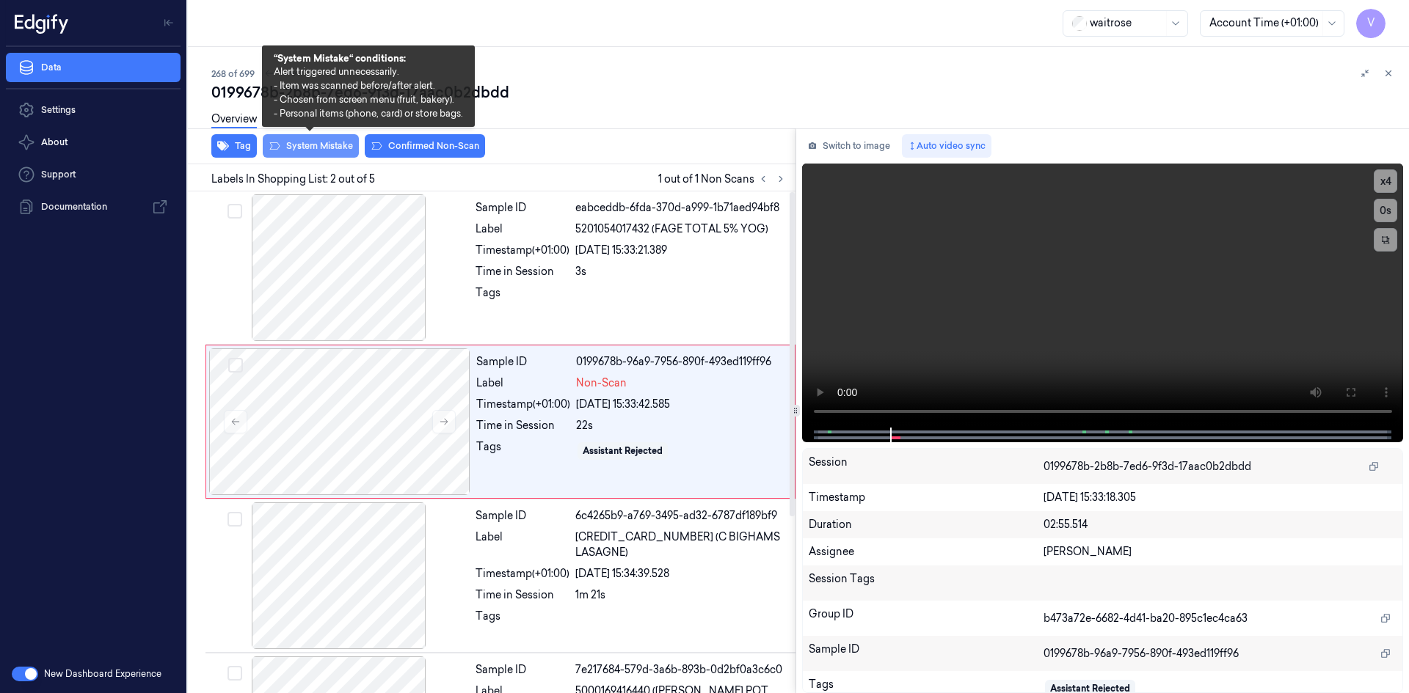
click at [317, 148] on button "System Mistake" at bounding box center [311, 145] width 96 height 23
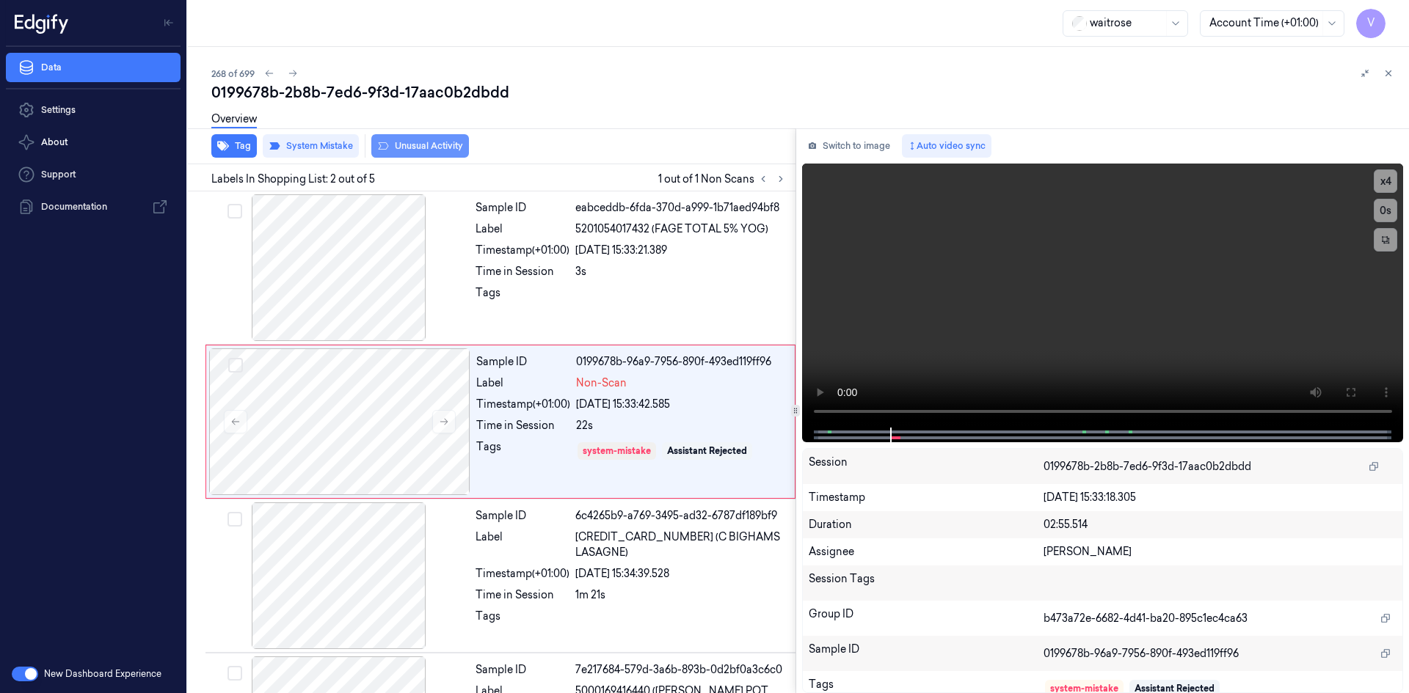
click at [434, 147] on button "Unusual Activity" at bounding box center [420, 145] width 98 height 23
click at [1391, 73] on icon at bounding box center [1388, 73] width 10 height 10
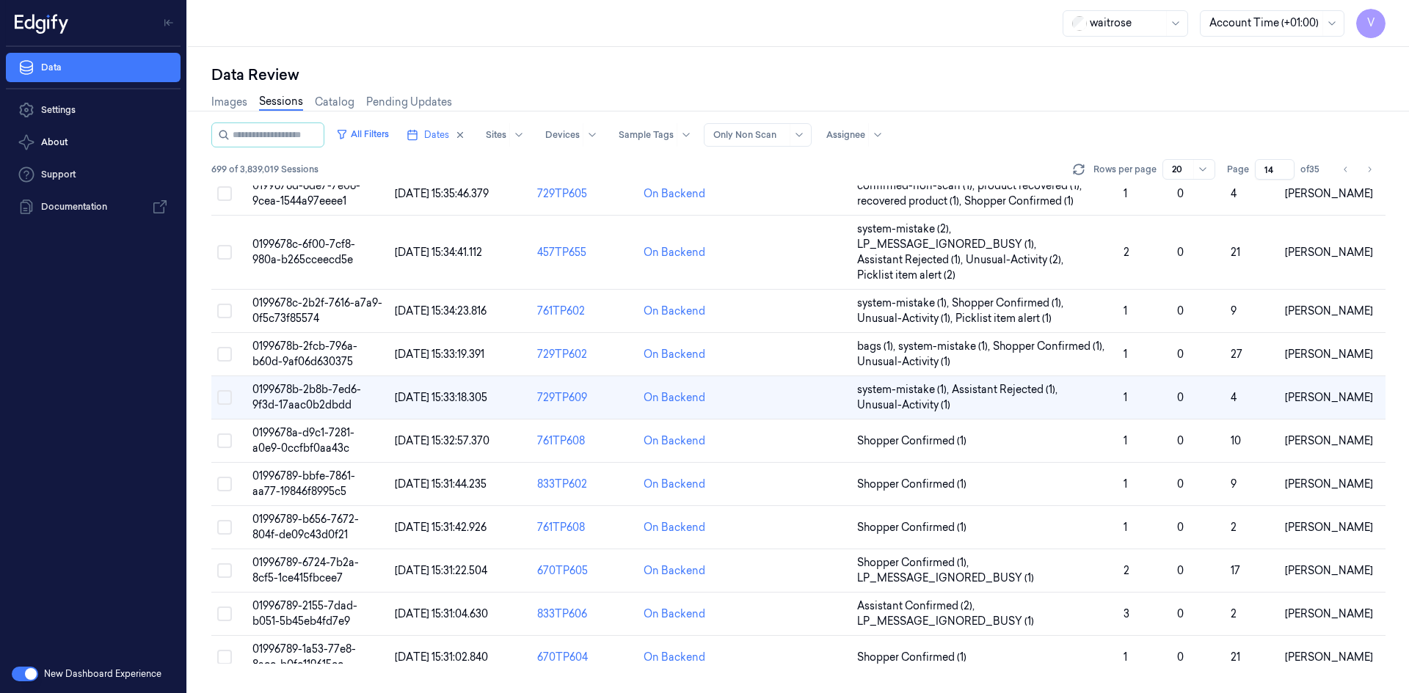
scroll to position [149, 0]
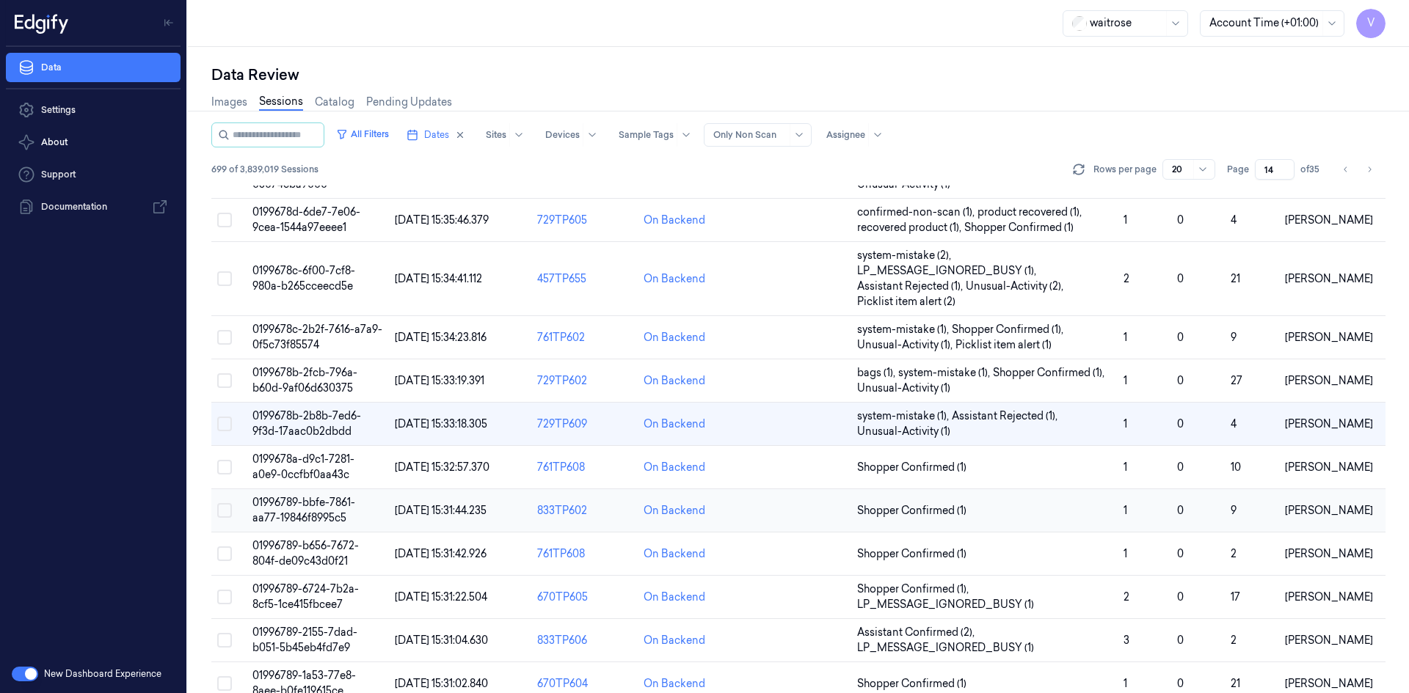
click at [314, 516] on span "01996789-bbfe-7861-aa77-19846f8995c5" at bounding box center [303, 510] width 103 height 29
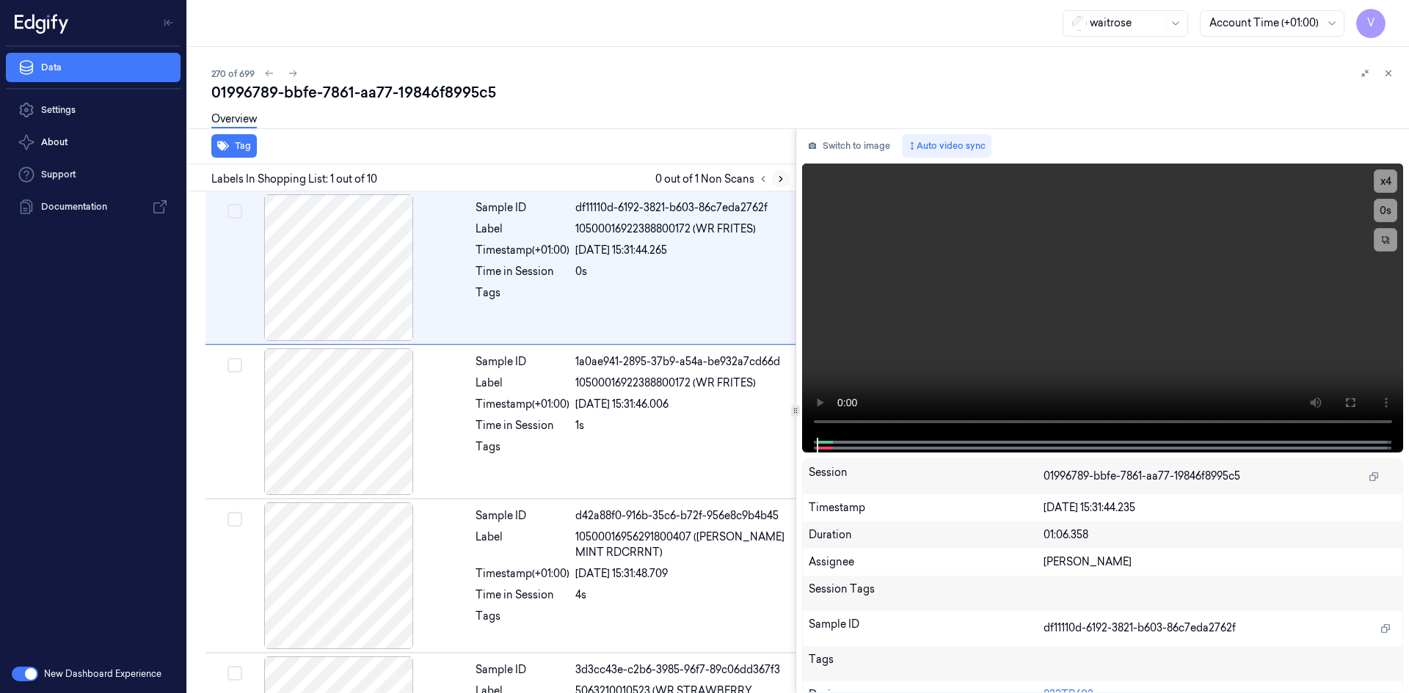
click at [778, 180] on icon at bounding box center [780, 179] width 10 height 10
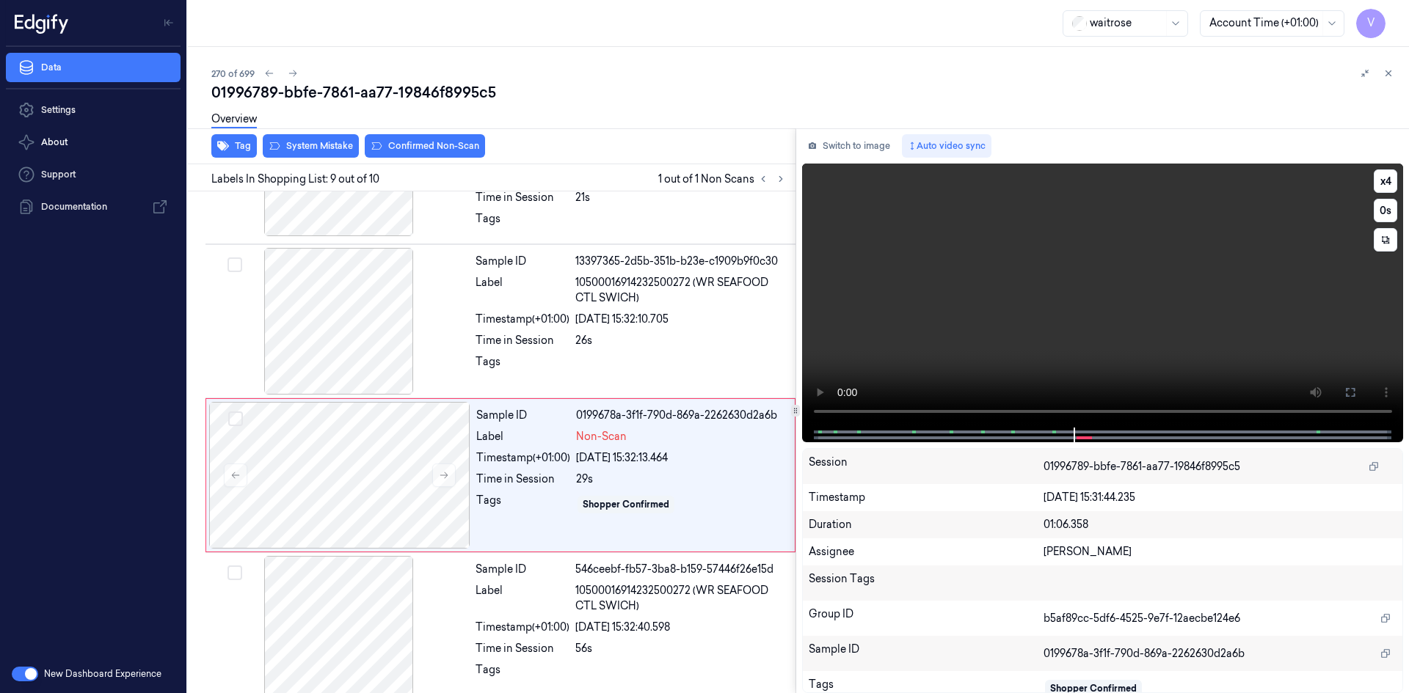
scroll to position [1048, 0]
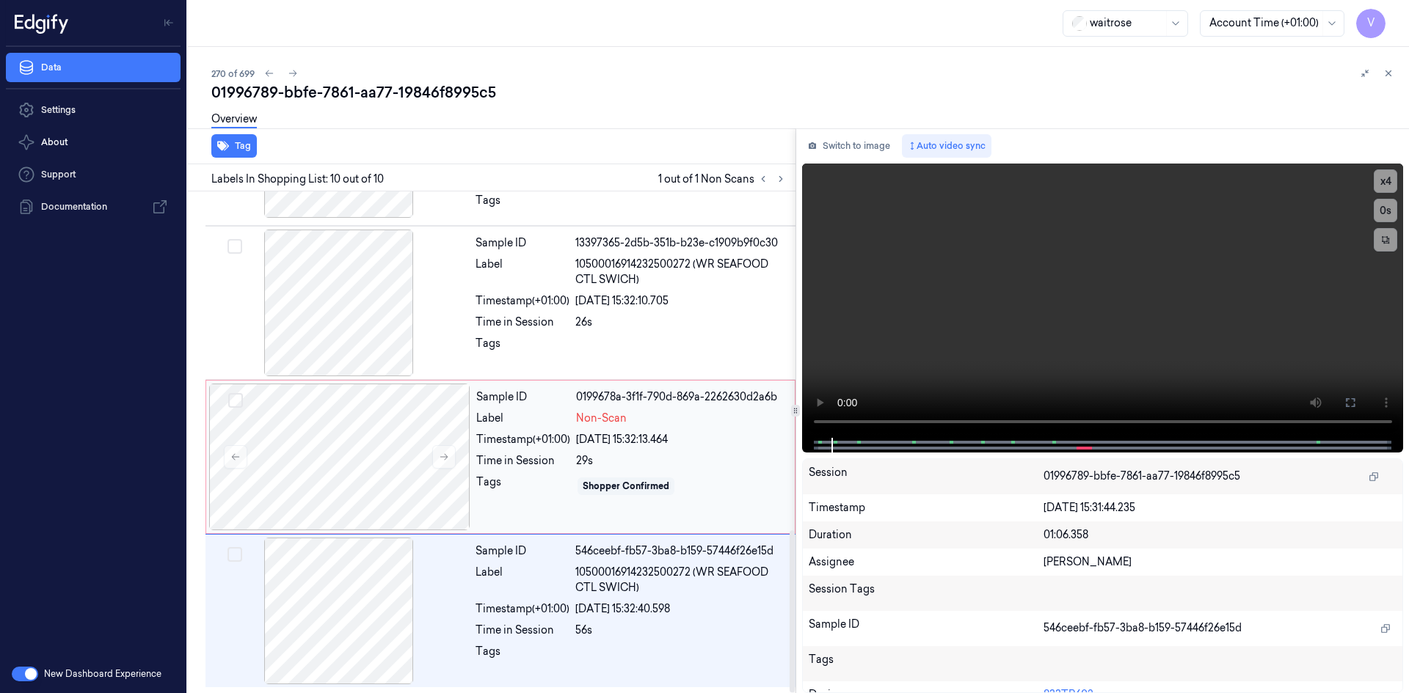
click at [578, 414] on span "Non-Scan" at bounding box center [601, 418] width 51 height 15
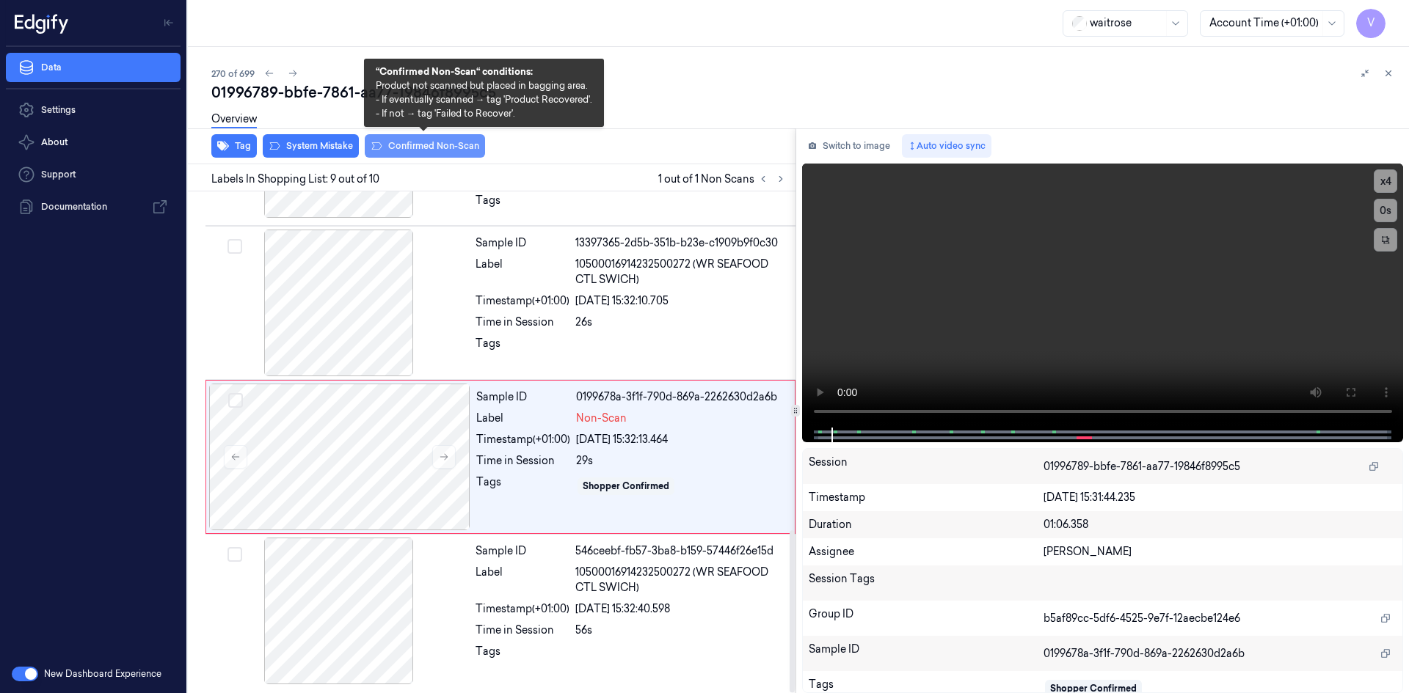
click at [450, 146] on button "Confirmed Non-Scan" at bounding box center [425, 145] width 120 height 23
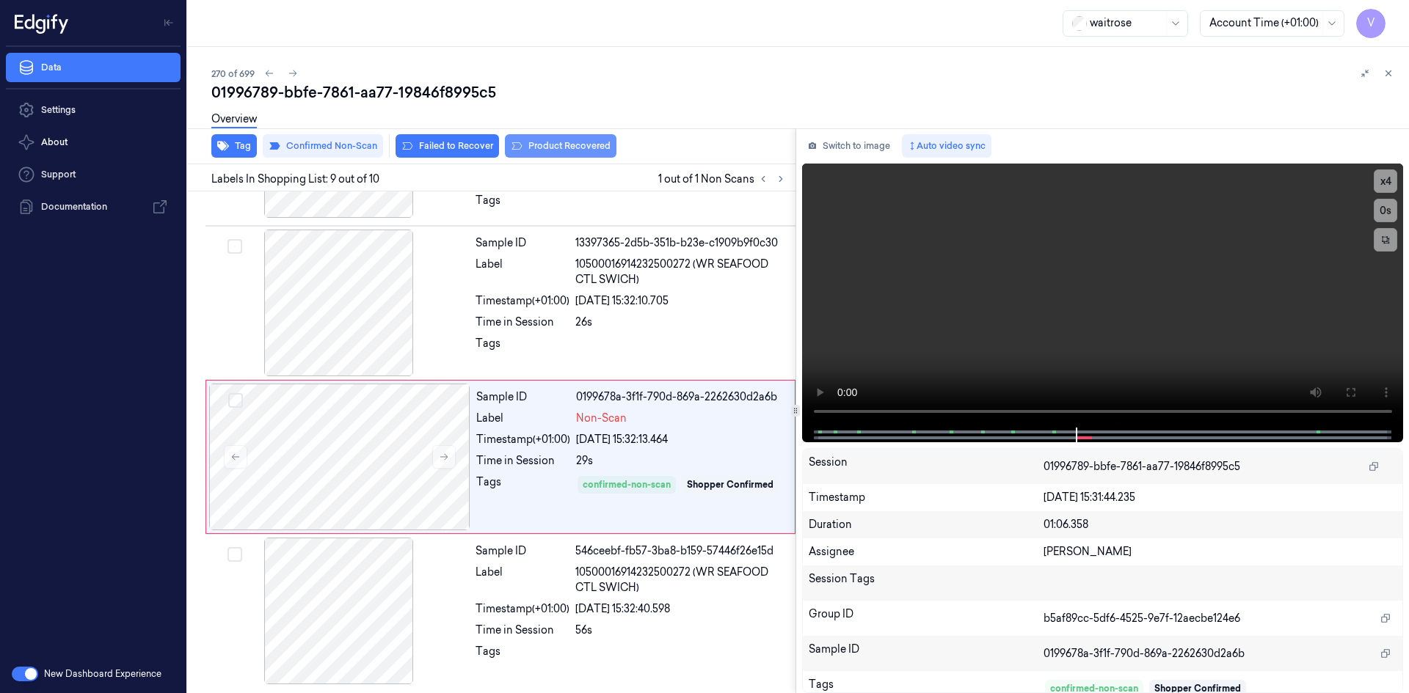
click at [562, 142] on button "Product Recovered" at bounding box center [561, 145] width 112 height 23
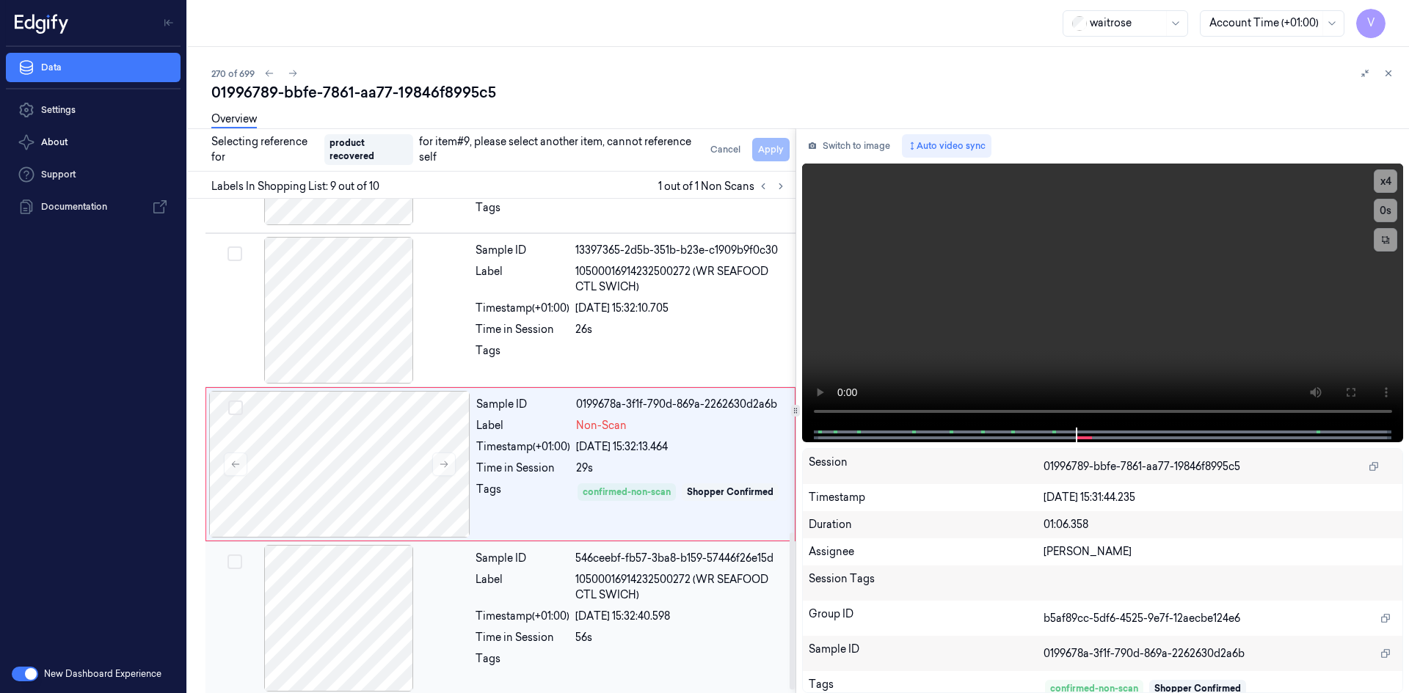
drag, startPoint x: 538, startPoint y: 598, endPoint x: 552, endPoint y: 591, distance: 15.8
click at [541, 598] on div "Label" at bounding box center [522, 587] width 94 height 31
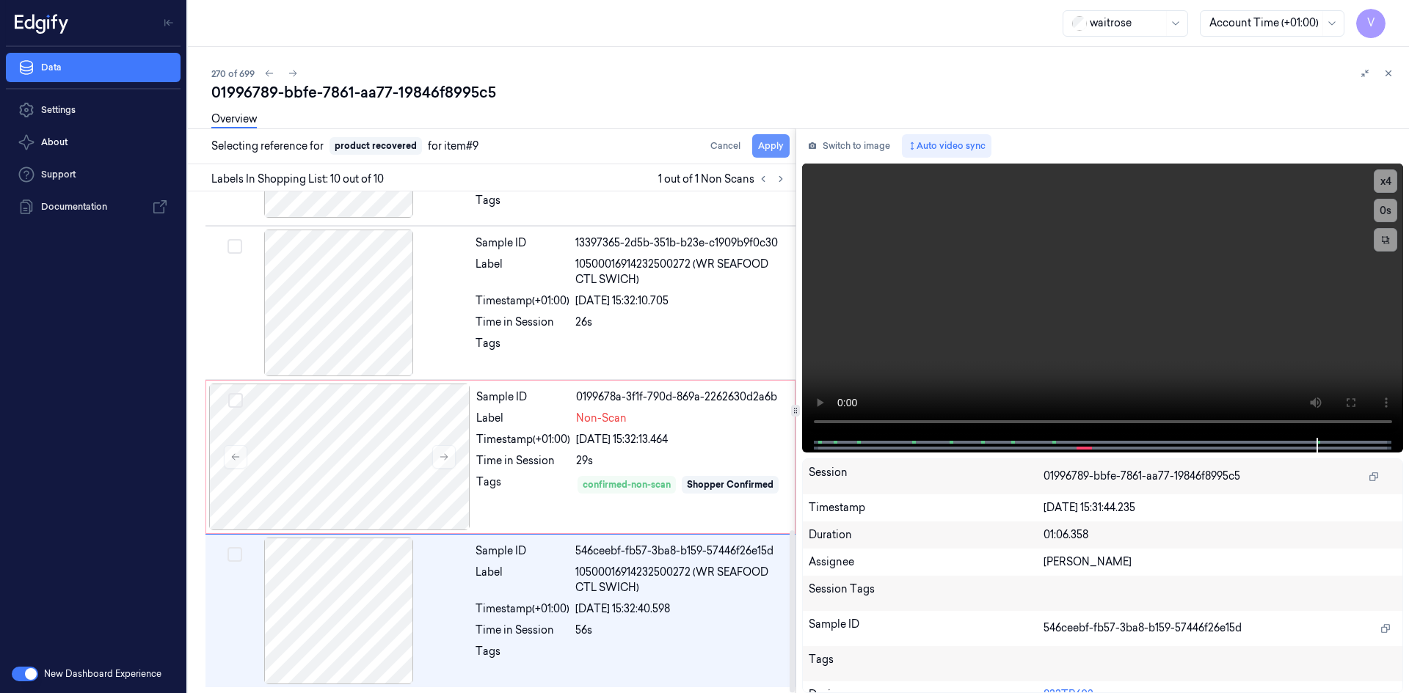
click at [772, 142] on button "Apply" at bounding box center [770, 145] width 37 height 23
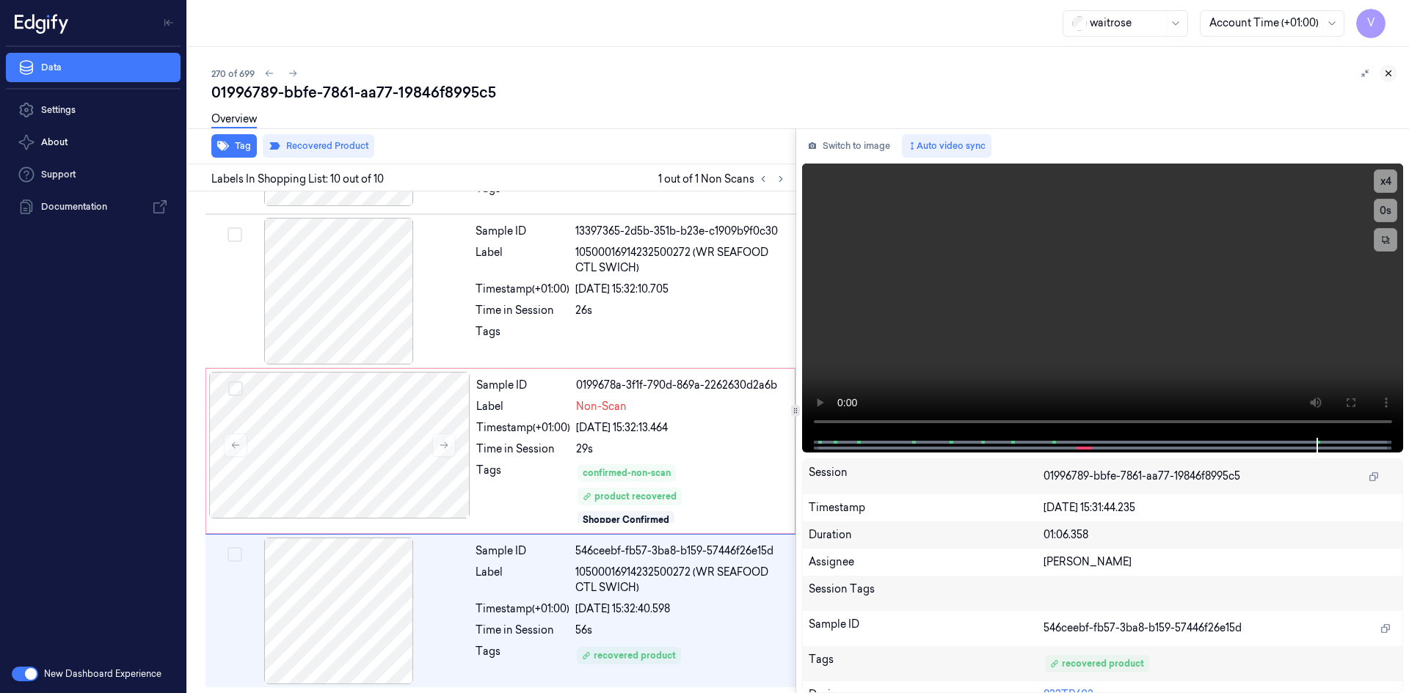
click at [1389, 73] on icon at bounding box center [1388, 73] width 10 height 10
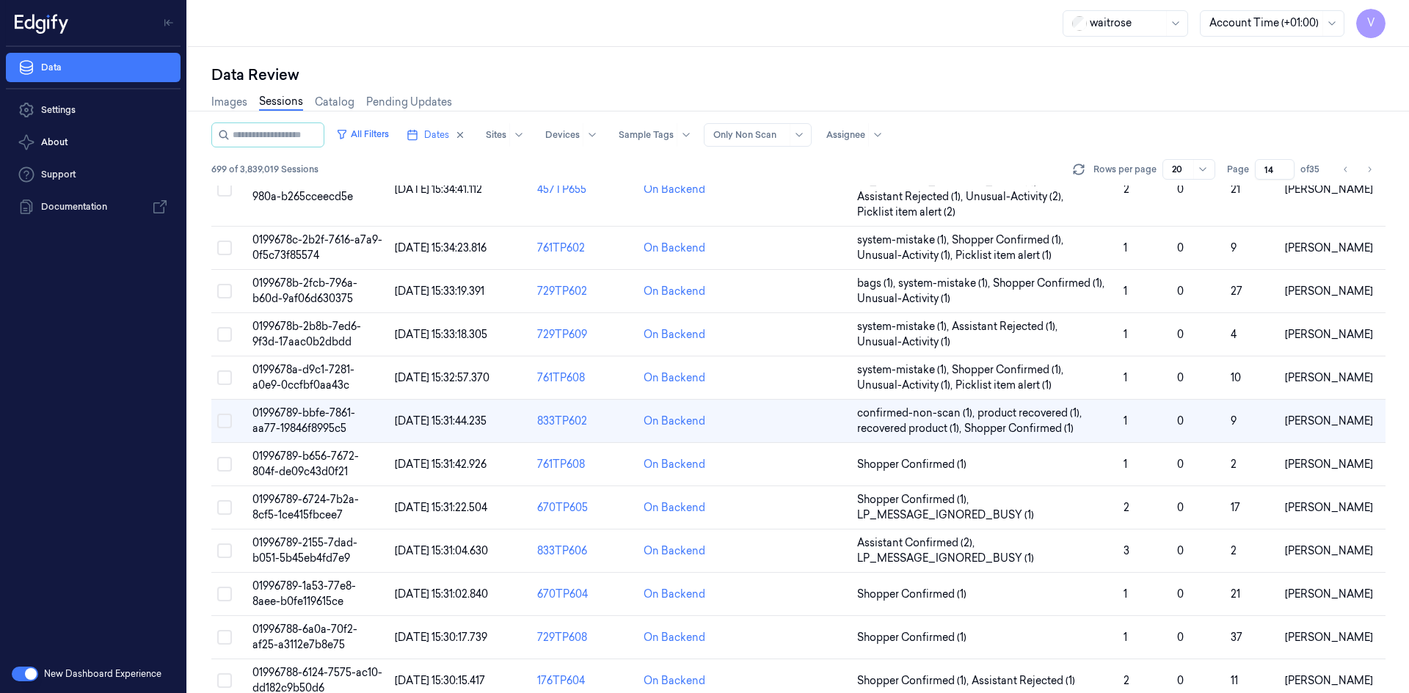
scroll to position [228, 0]
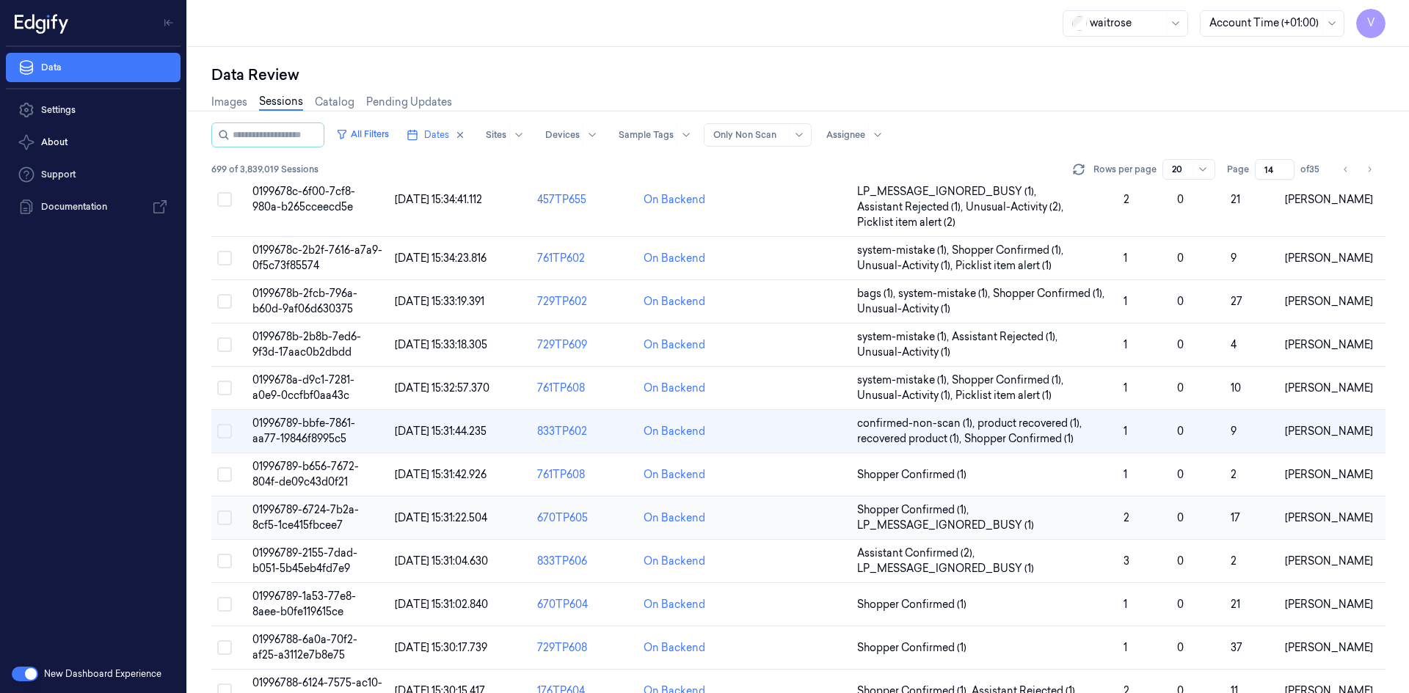
click at [314, 512] on span "01996789-6724-7b2a-8cf5-1ce415fbcee7" at bounding box center [305, 517] width 106 height 29
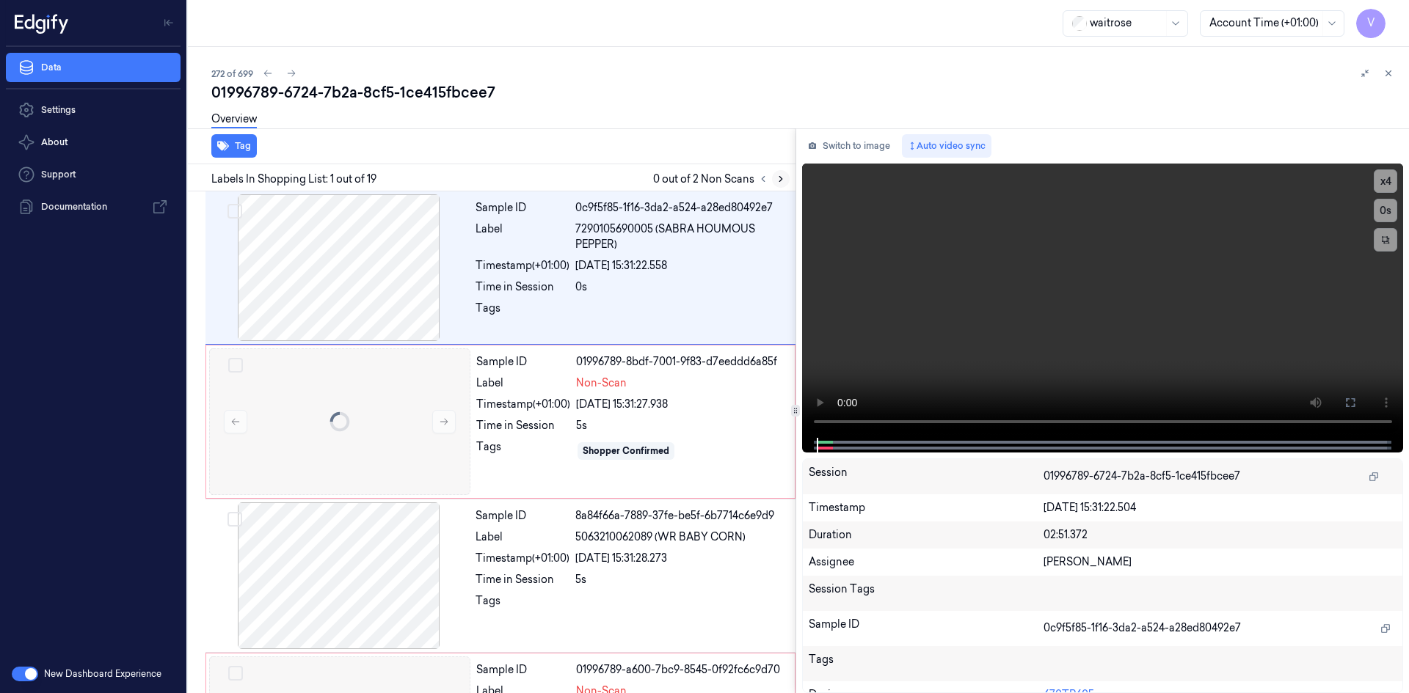
click at [783, 177] on icon at bounding box center [780, 179] width 10 height 10
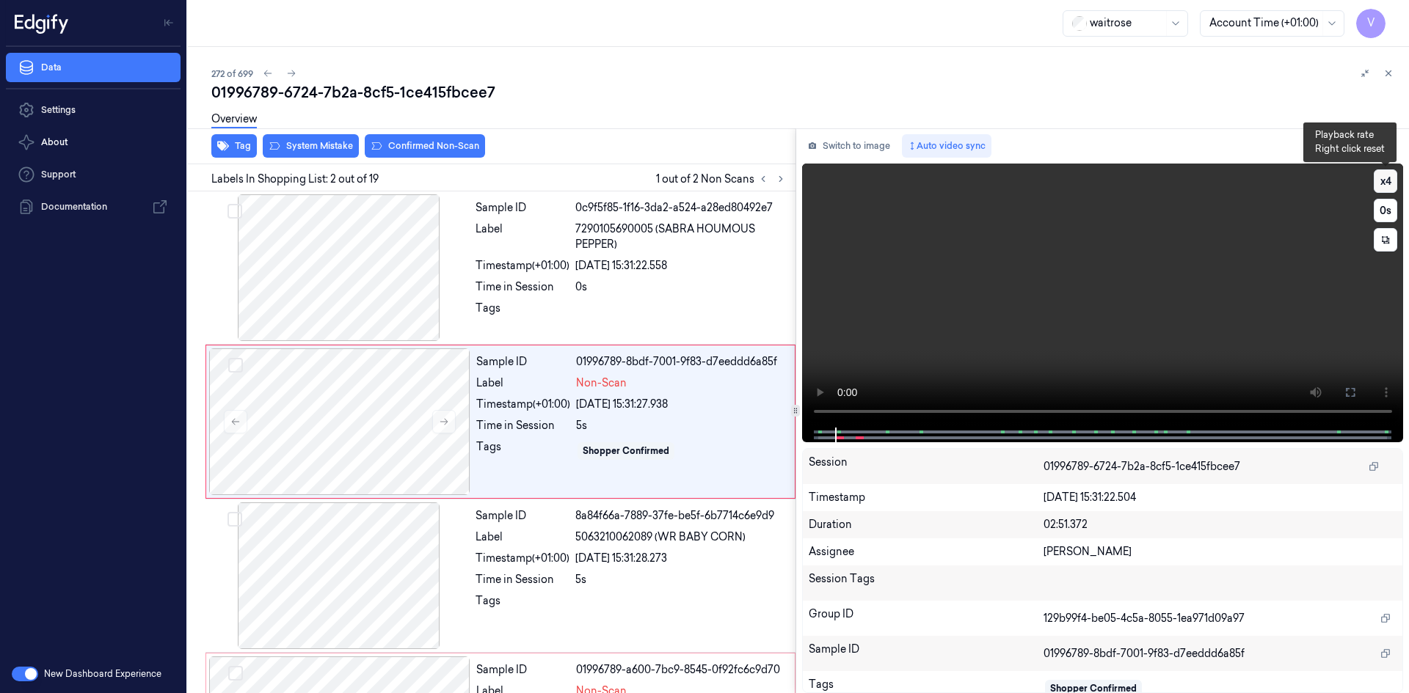
click at [1395, 184] on button "x 4" at bounding box center [1384, 180] width 23 height 23
click at [1395, 184] on button "x 1" at bounding box center [1384, 180] width 23 height 23
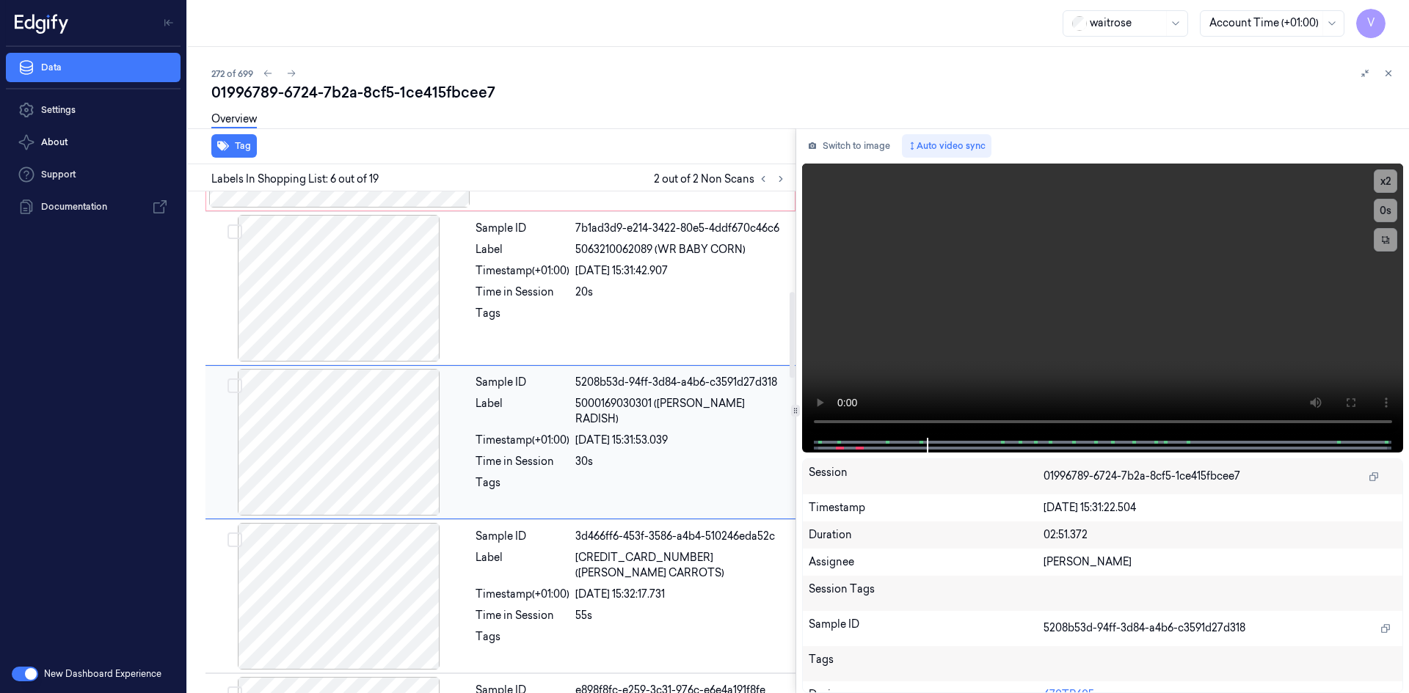
scroll to position [449, 0]
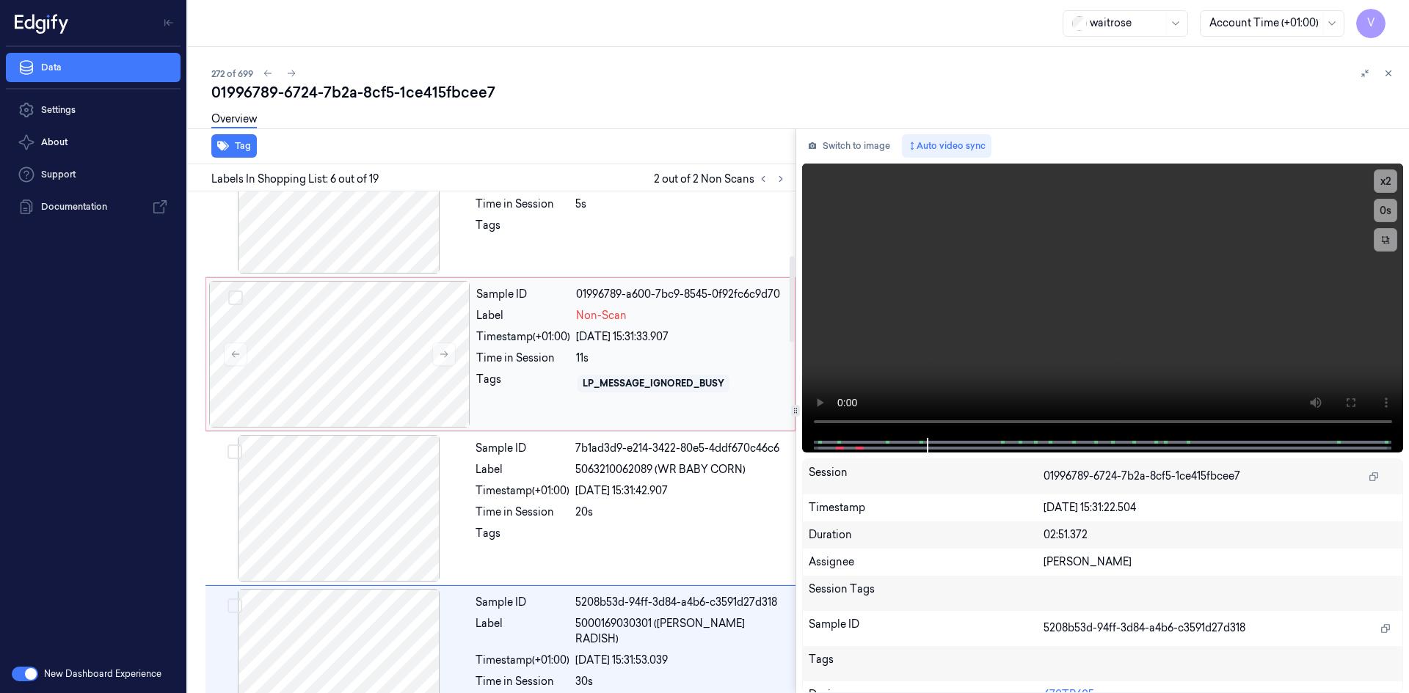
click at [512, 365] on div "Time in Session" at bounding box center [523, 358] width 94 height 15
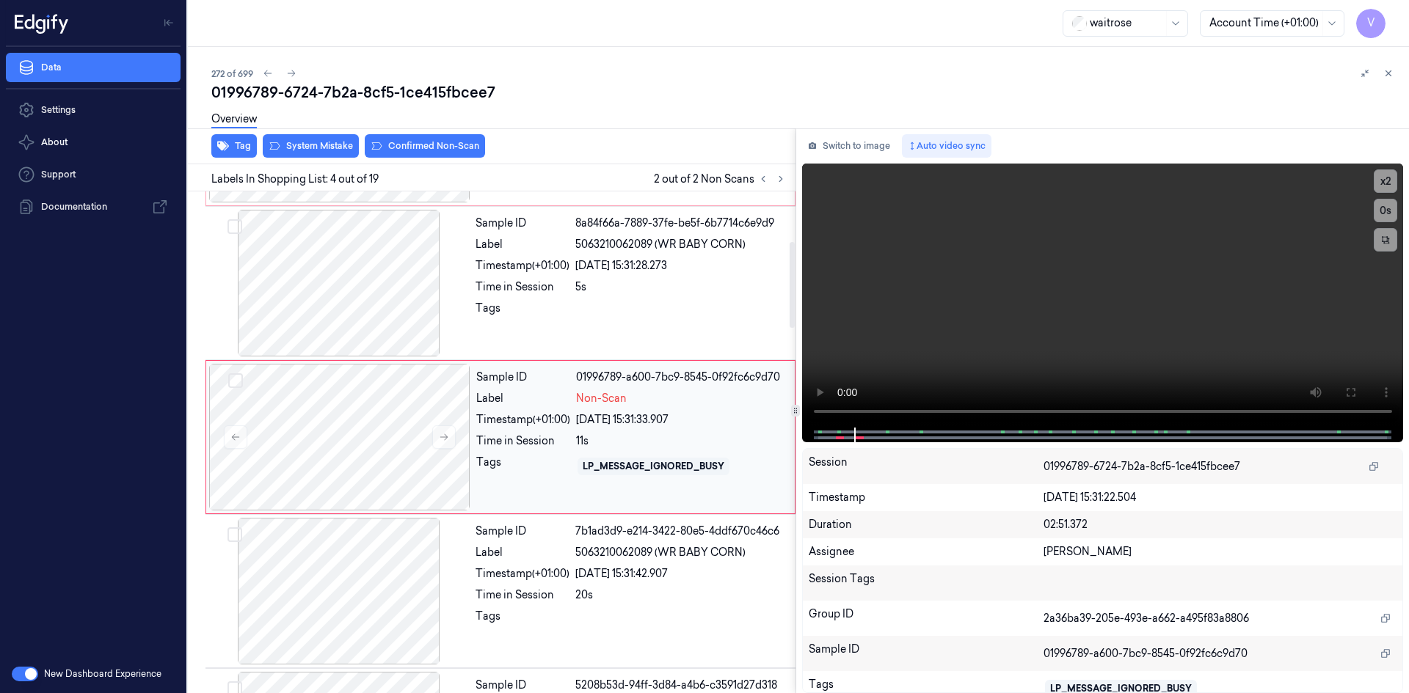
scroll to position [288, 0]
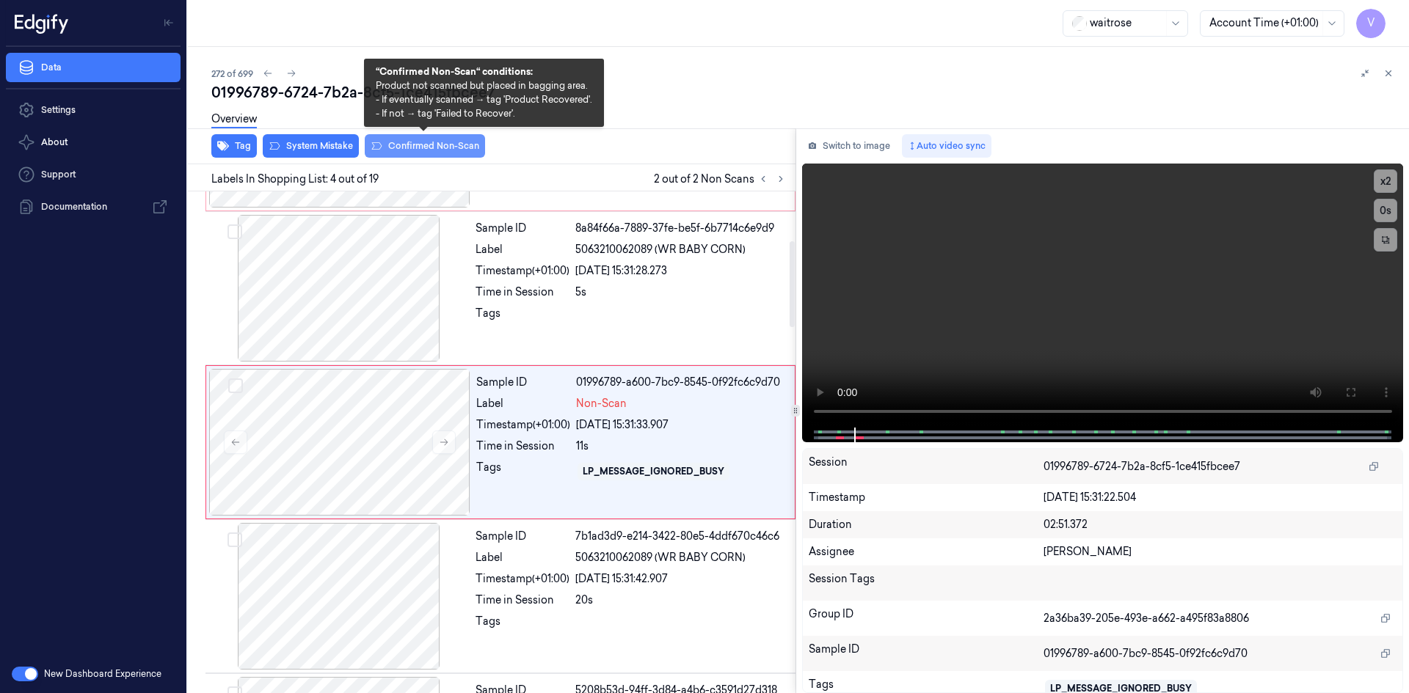
click at [433, 149] on button "Confirmed Non-Scan" at bounding box center [425, 145] width 120 height 23
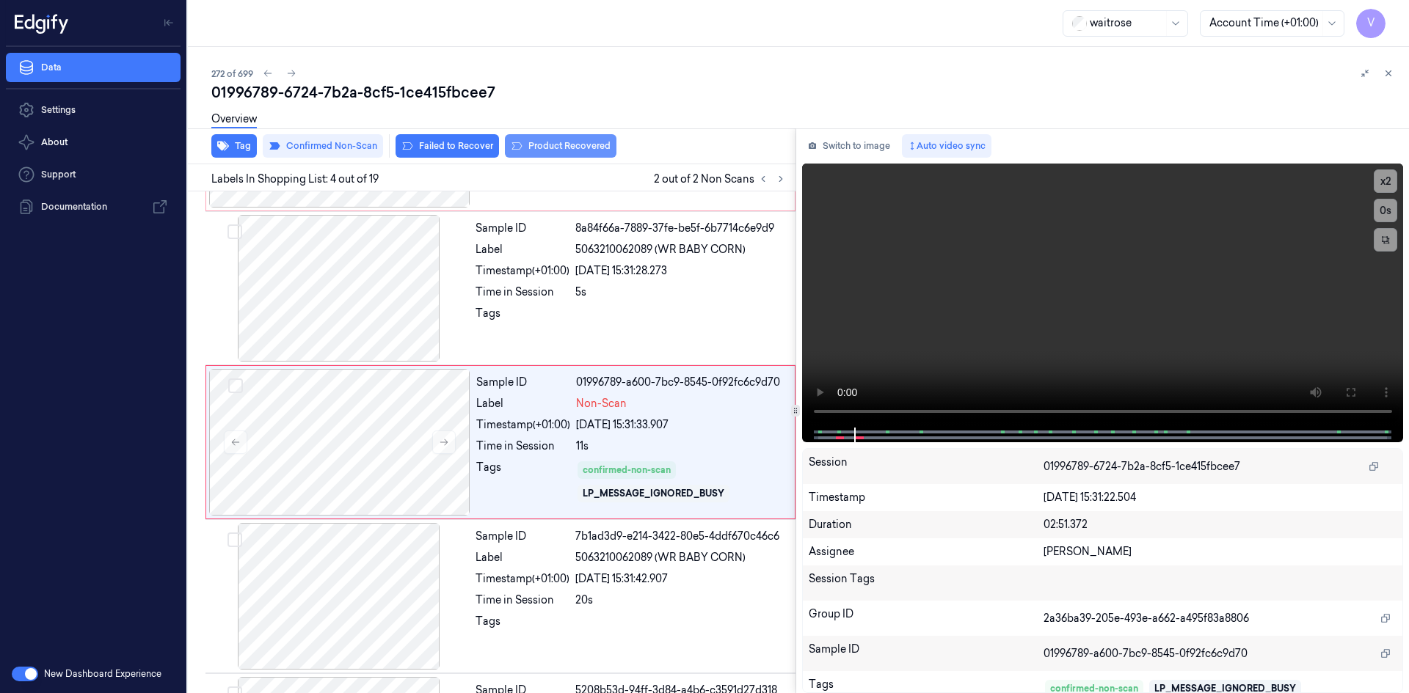
click at [554, 147] on button "Product Recovered" at bounding box center [561, 145] width 112 height 23
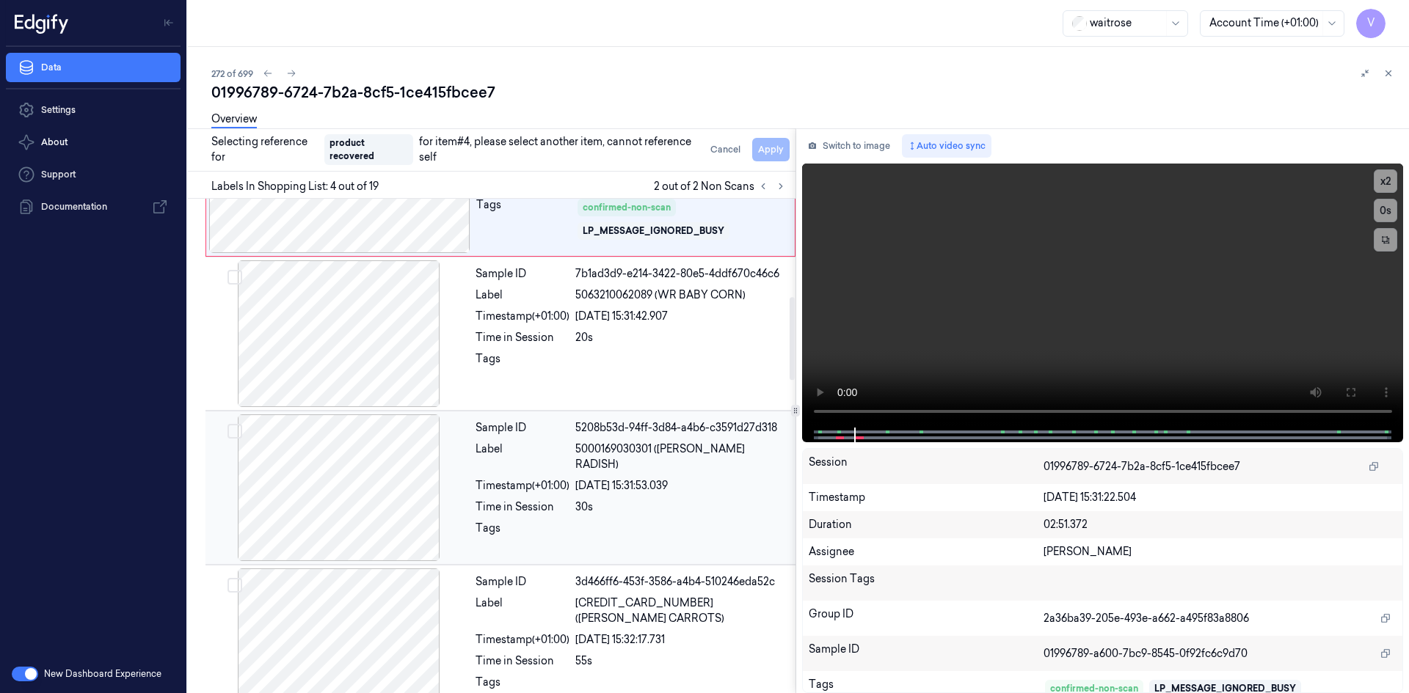
scroll to position [581, 0]
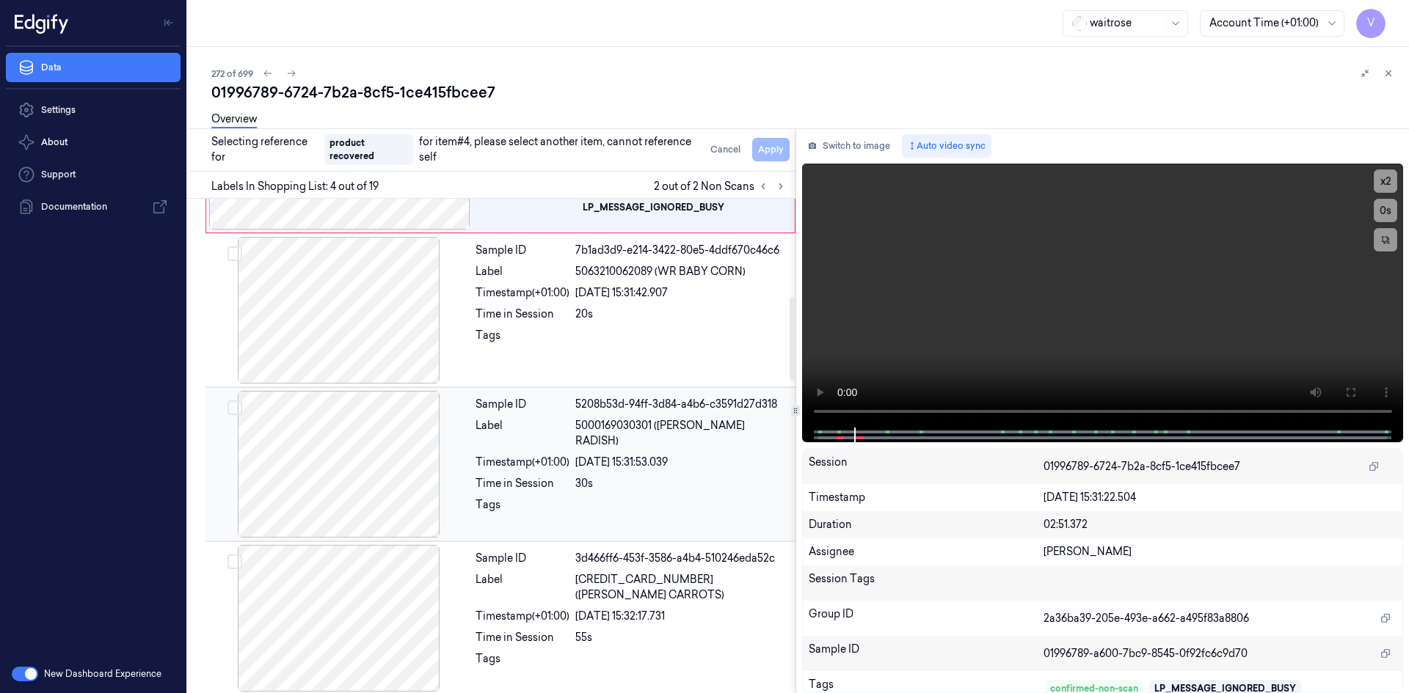
click at [561, 502] on div "Tags" at bounding box center [522, 508] width 94 height 23
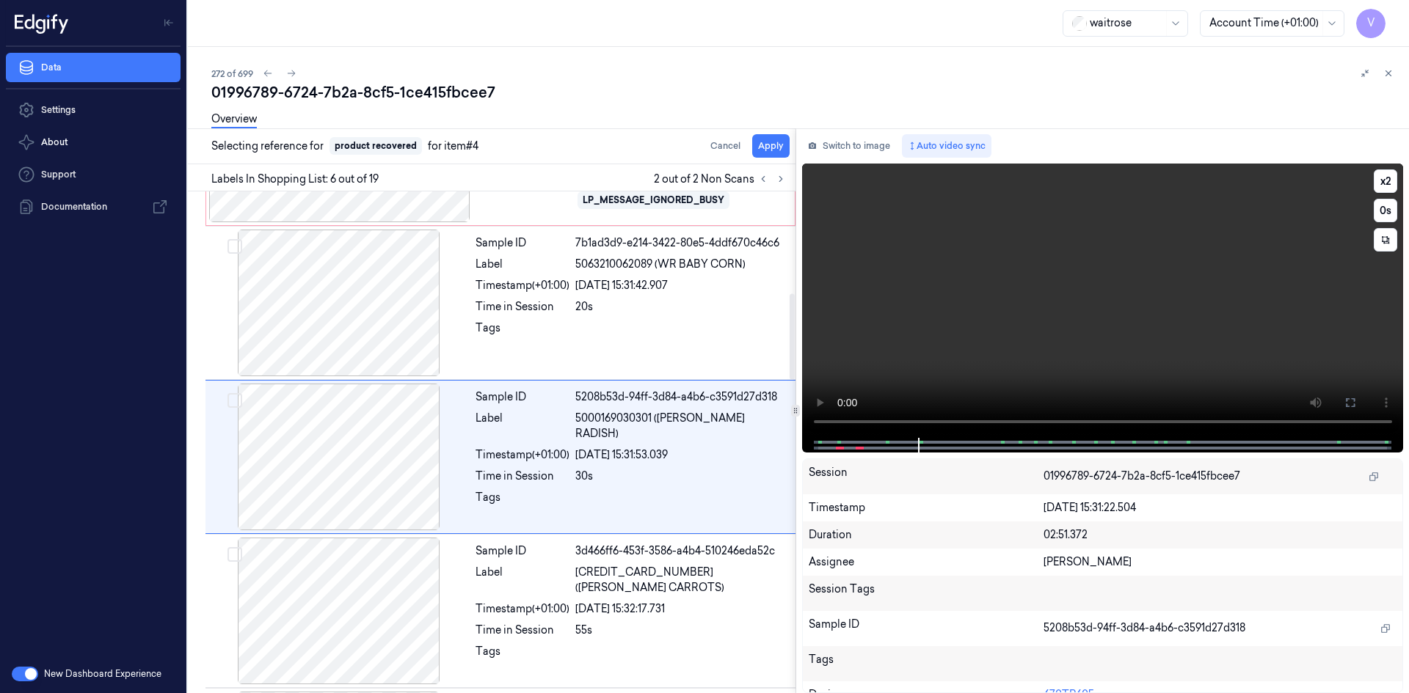
scroll to position [596, 0]
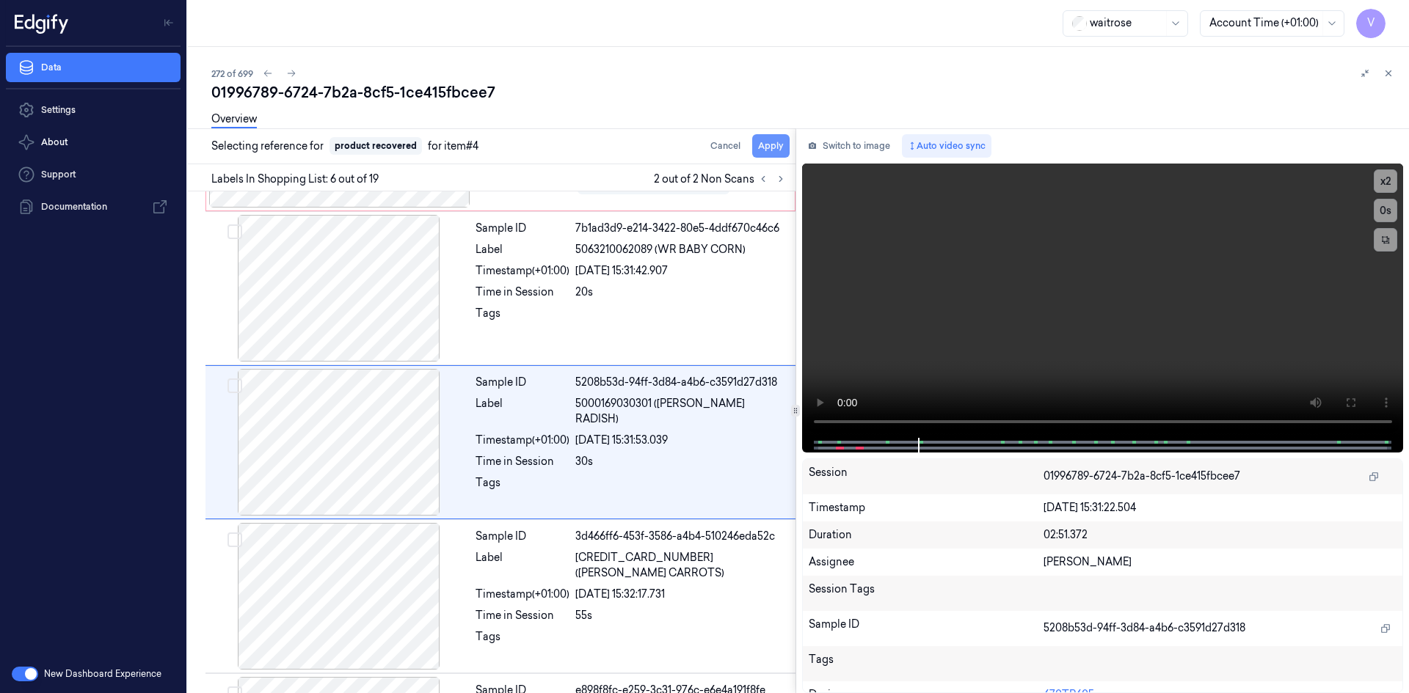
click at [774, 145] on button "Apply" at bounding box center [770, 145] width 37 height 23
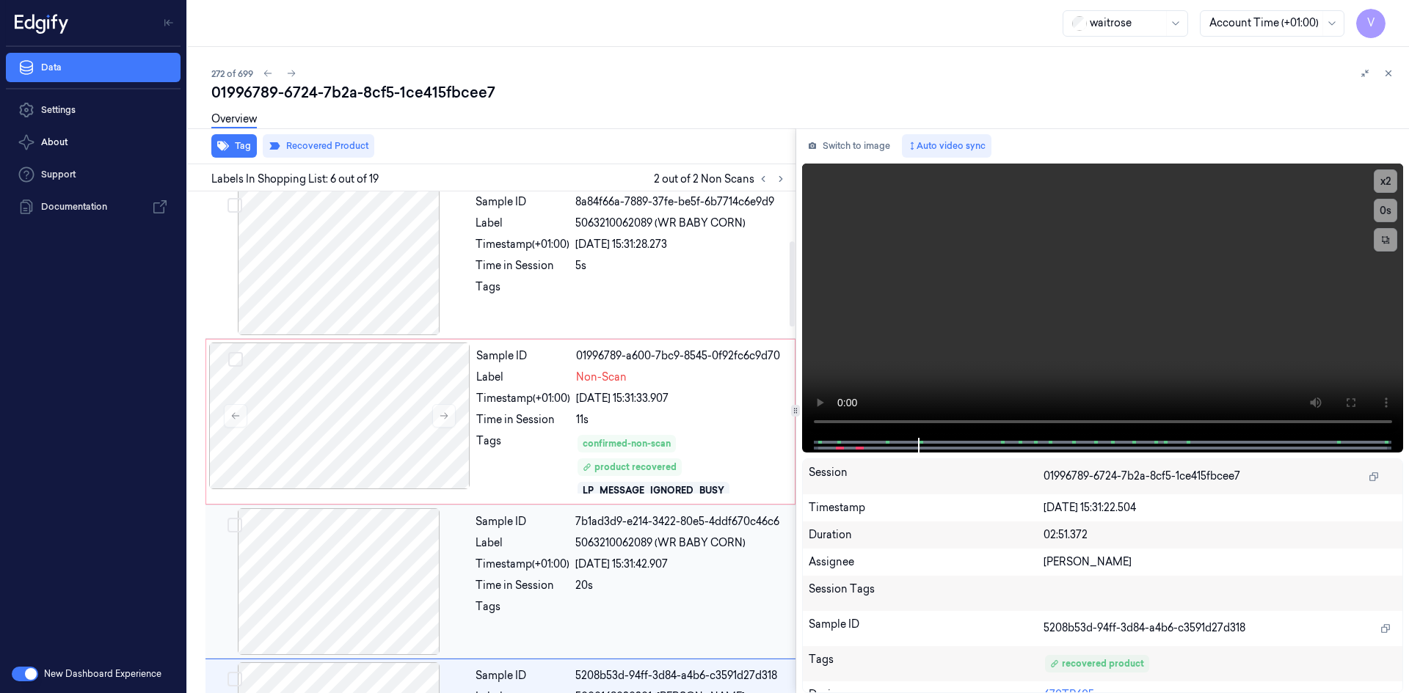
scroll to position [167, 0]
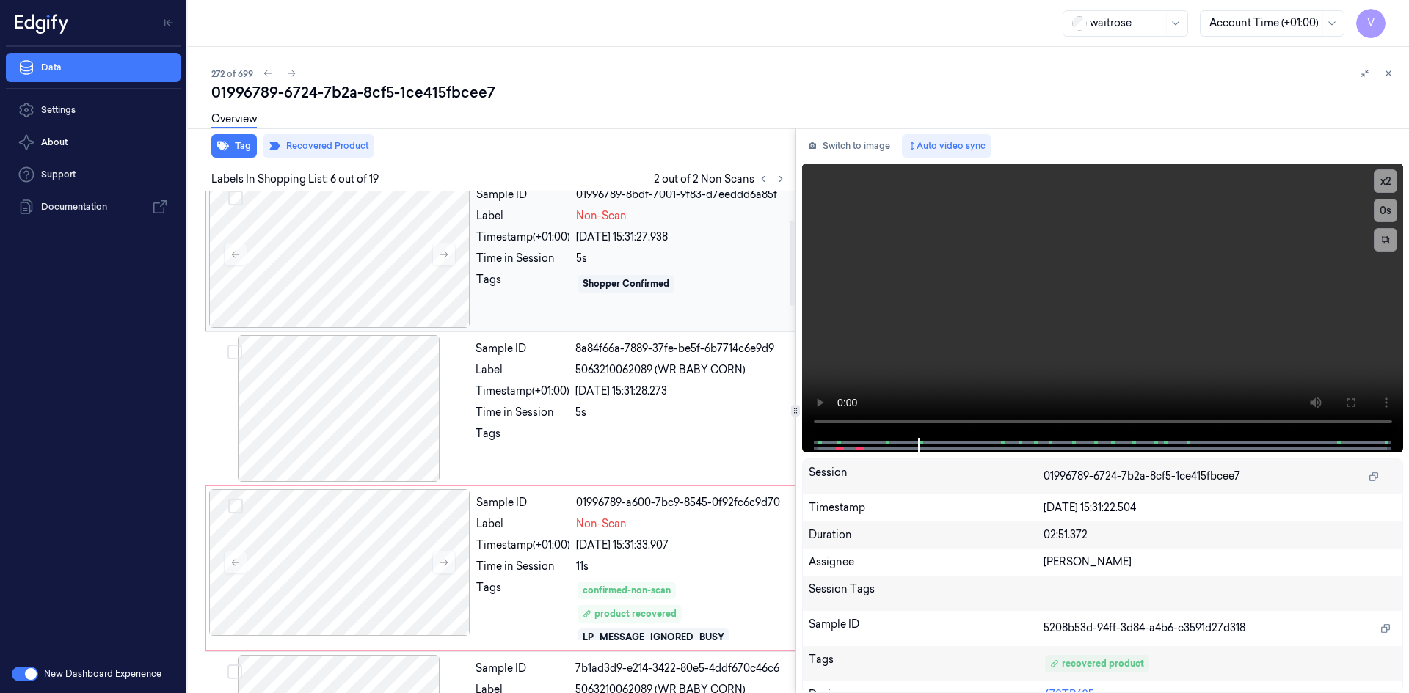
click at [517, 287] on div "Tags" at bounding box center [523, 283] width 94 height 23
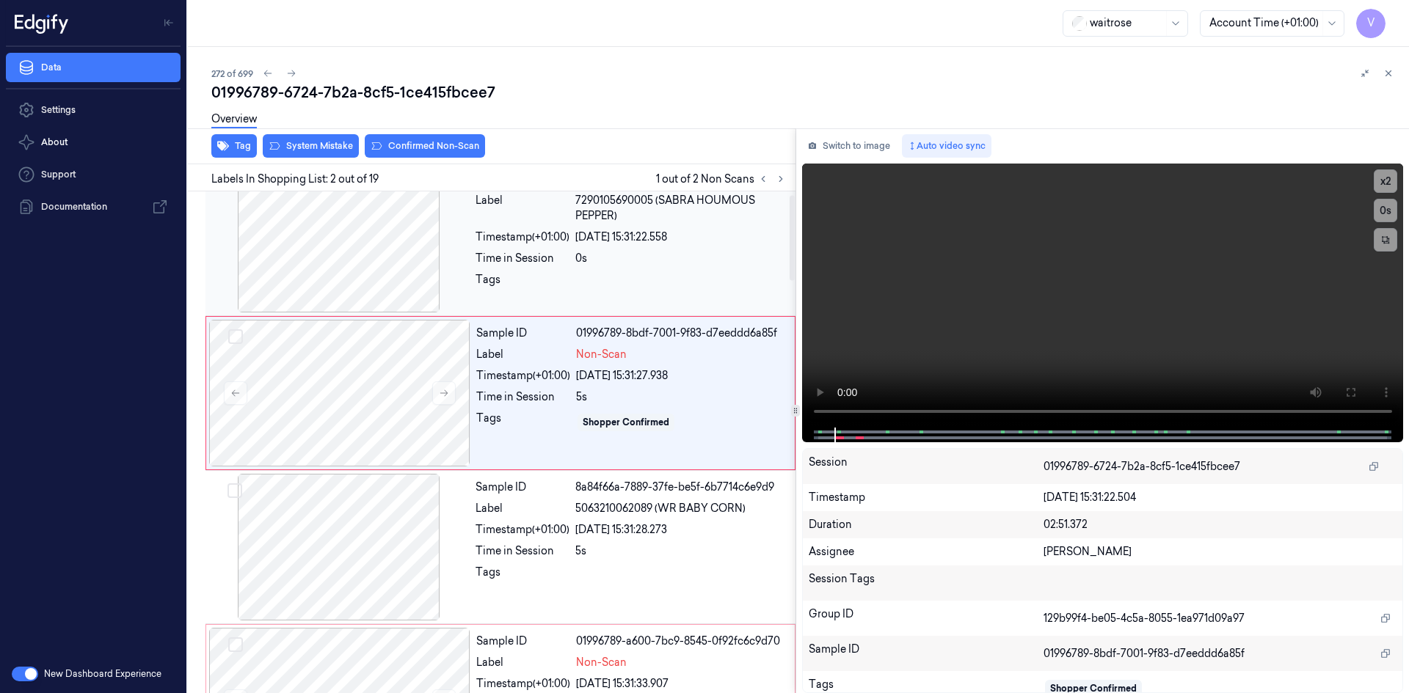
scroll to position [0, 0]
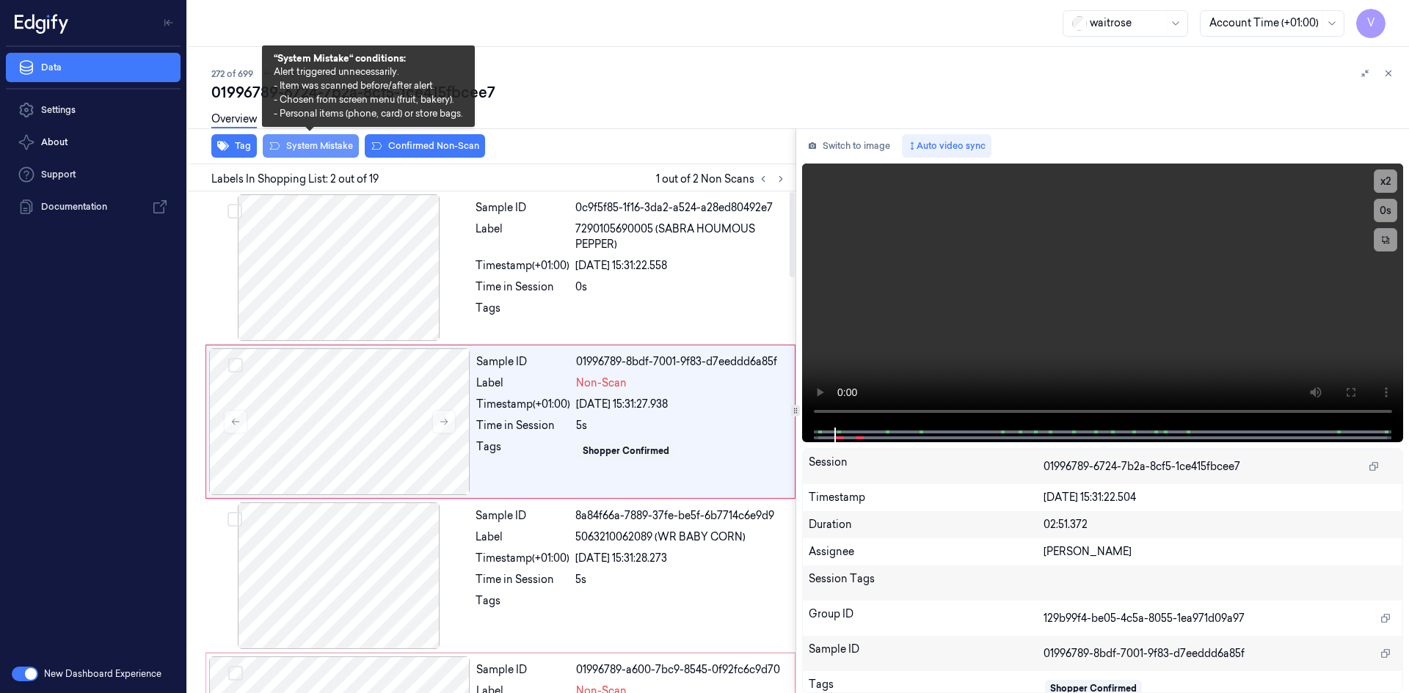
click at [327, 144] on button "System Mistake" at bounding box center [311, 145] width 96 height 23
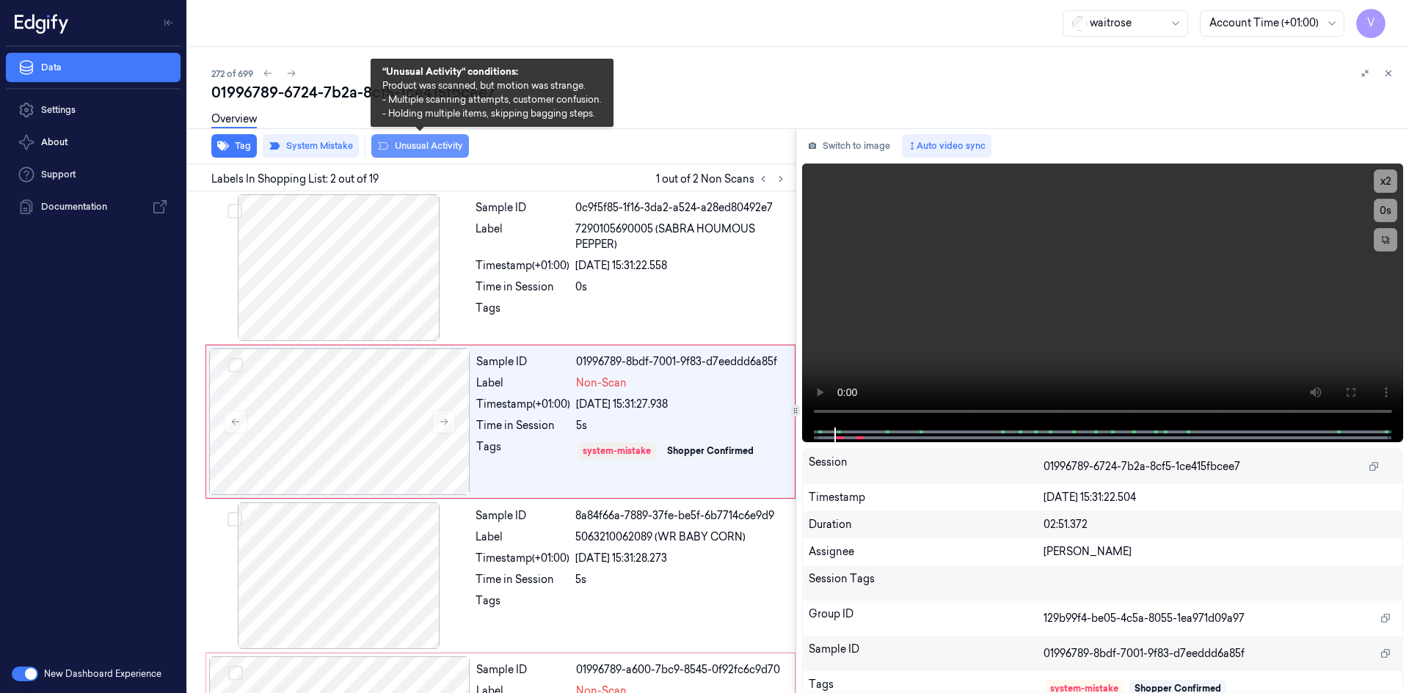
click at [437, 150] on button "Unusual Activity" at bounding box center [420, 145] width 98 height 23
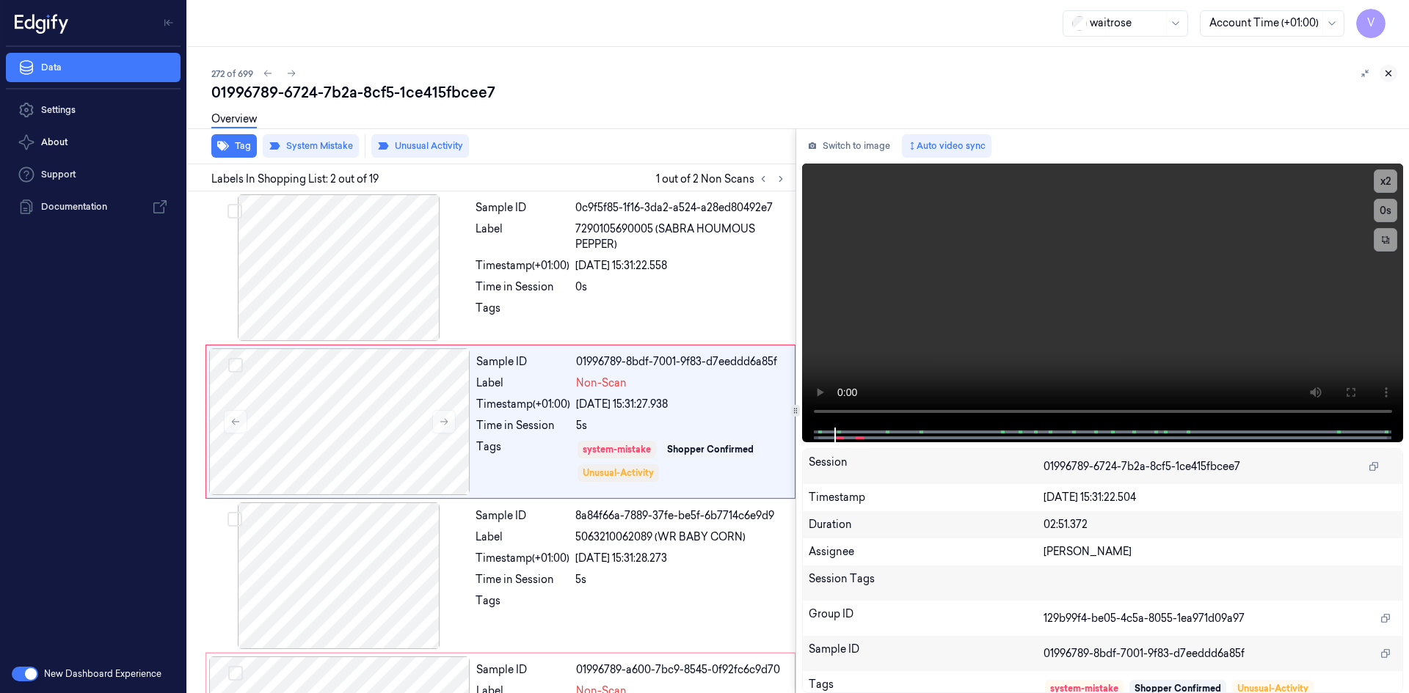
click at [1390, 76] on icon at bounding box center [1388, 73] width 10 height 10
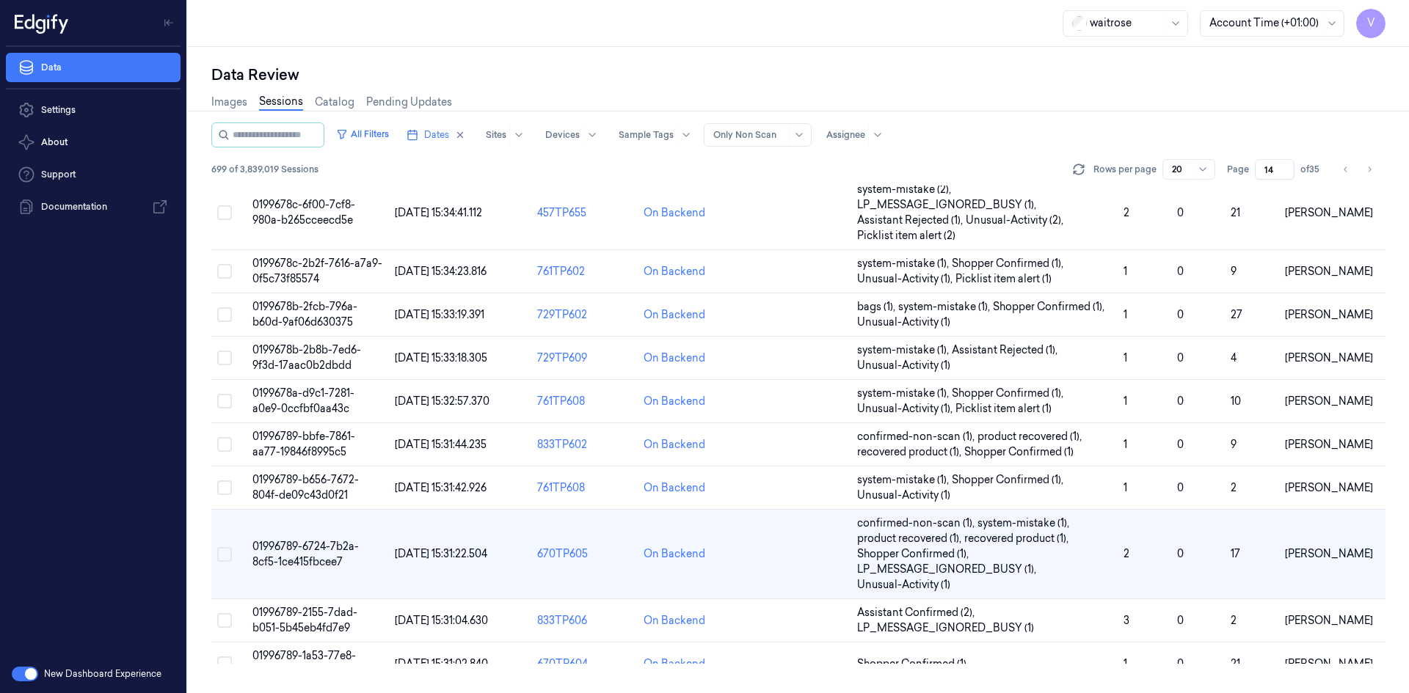
scroll to position [346, 0]
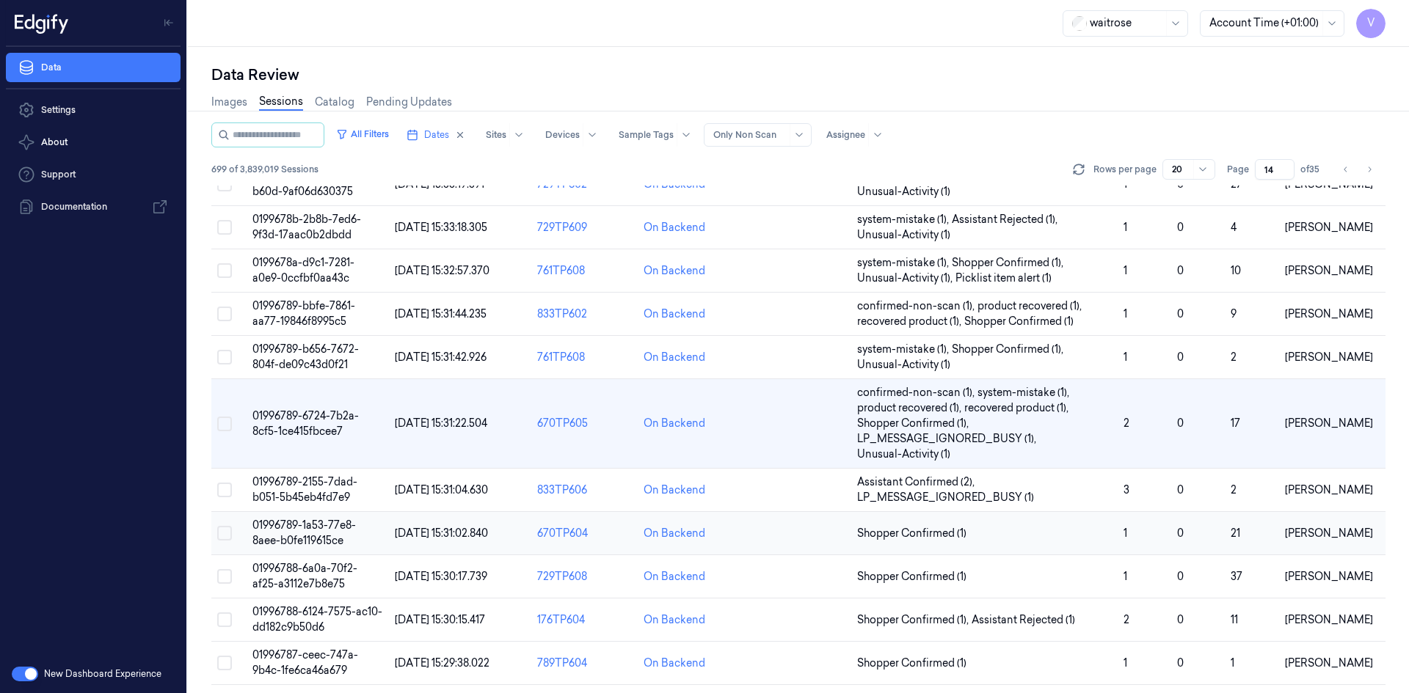
click at [311, 530] on span "01996789-1a53-77e8-8aee-b0fe119615ce" at bounding box center [303, 533] width 103 height 29
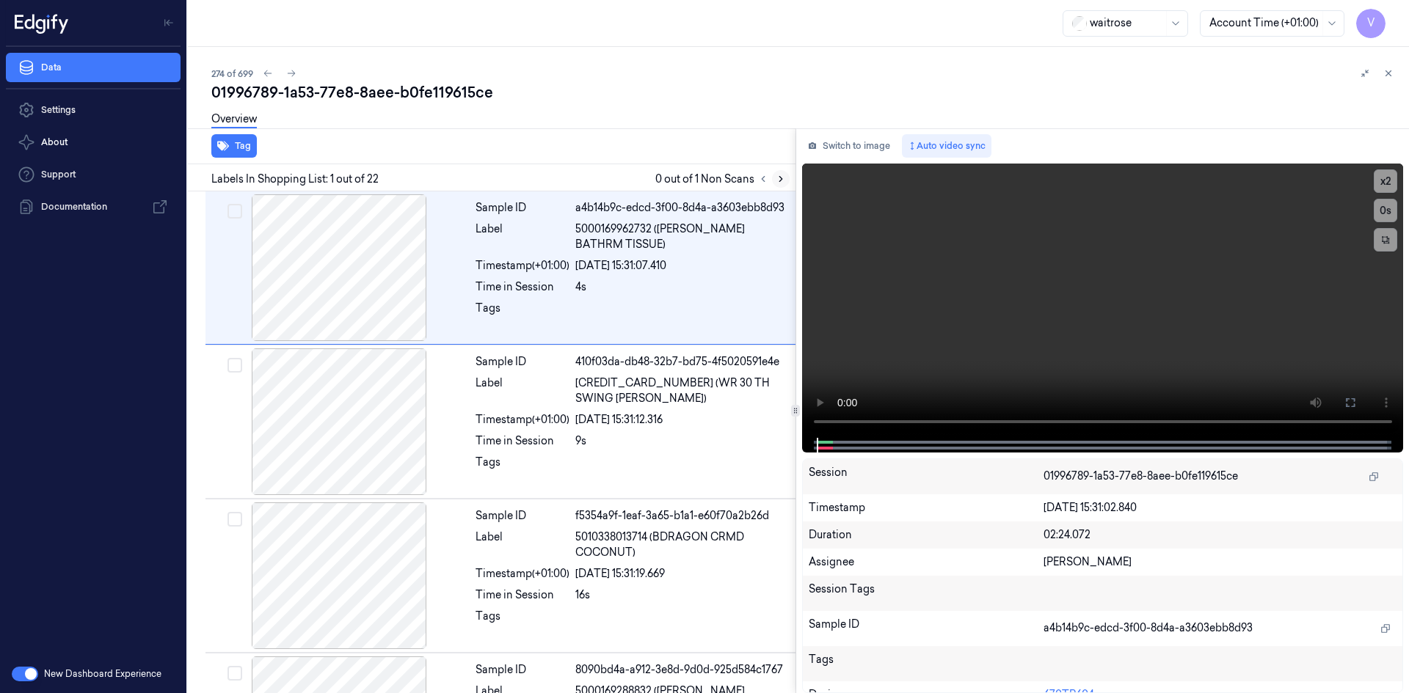
click at [776, 179] on icon at bounding box center [780, 179] width 10 height 10
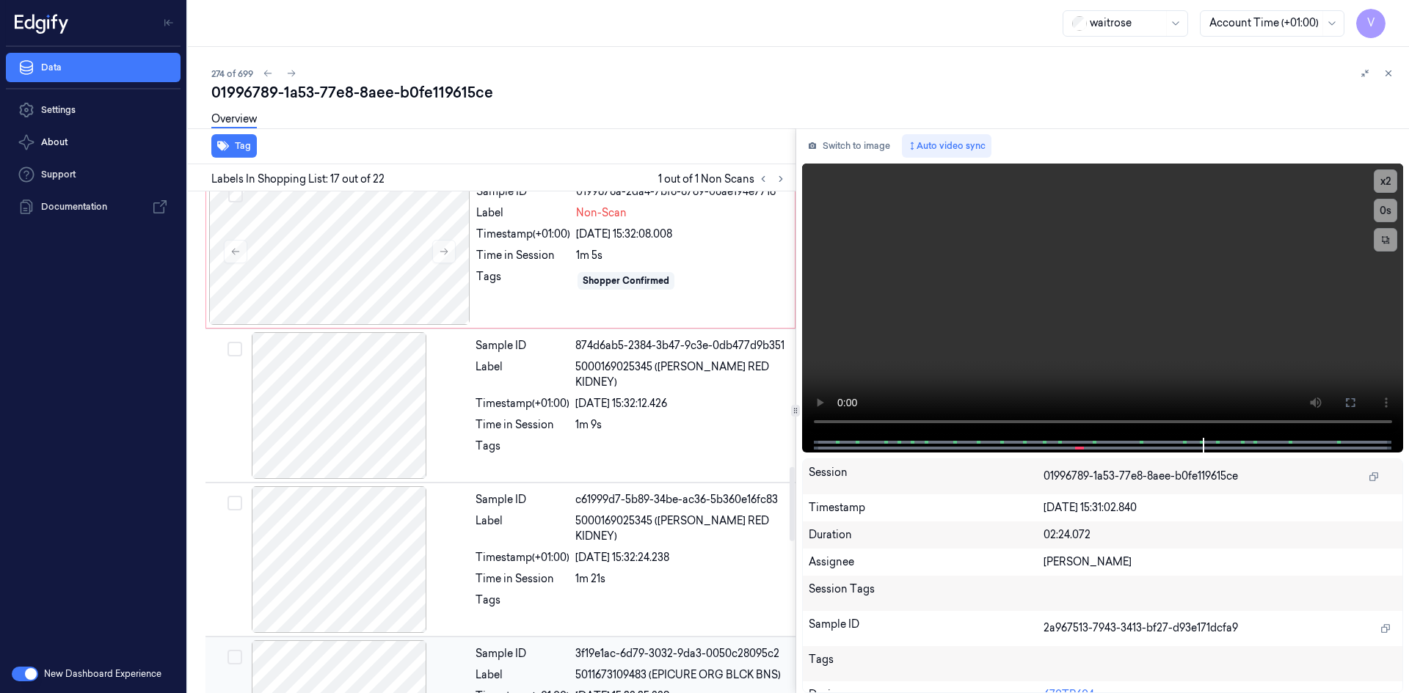
scroll to position [1718, 0]
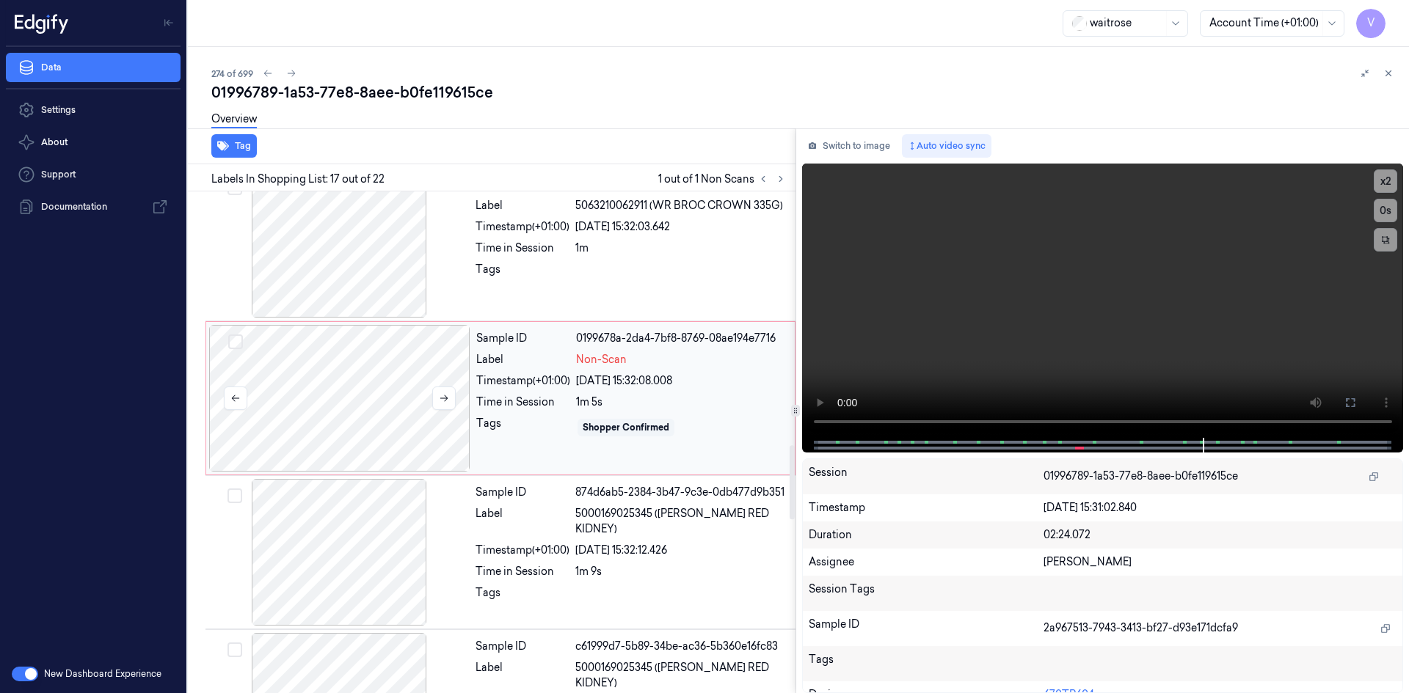
click at [315, 356] on div at bounding box center [339, 398] width 261 height 147
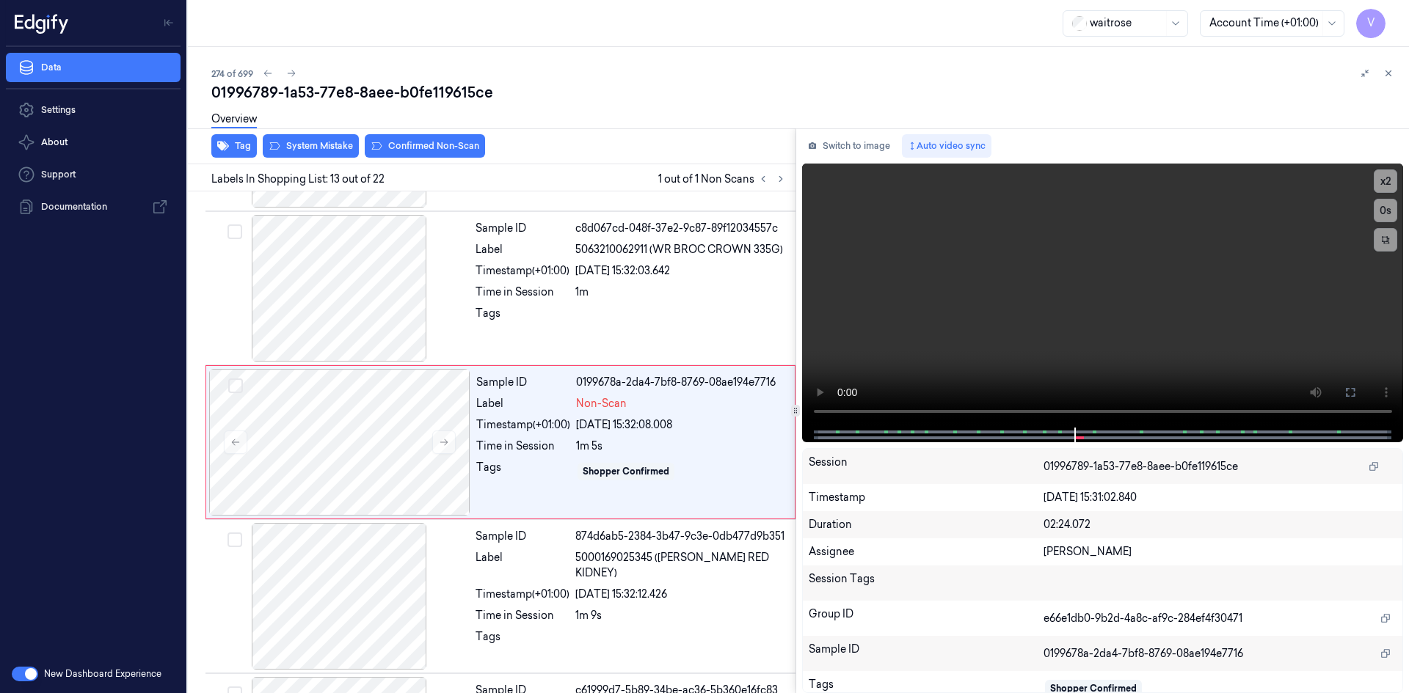
click at [459, 138] on div "Overview" at bounding box center [804, 121] width 1186 height 37
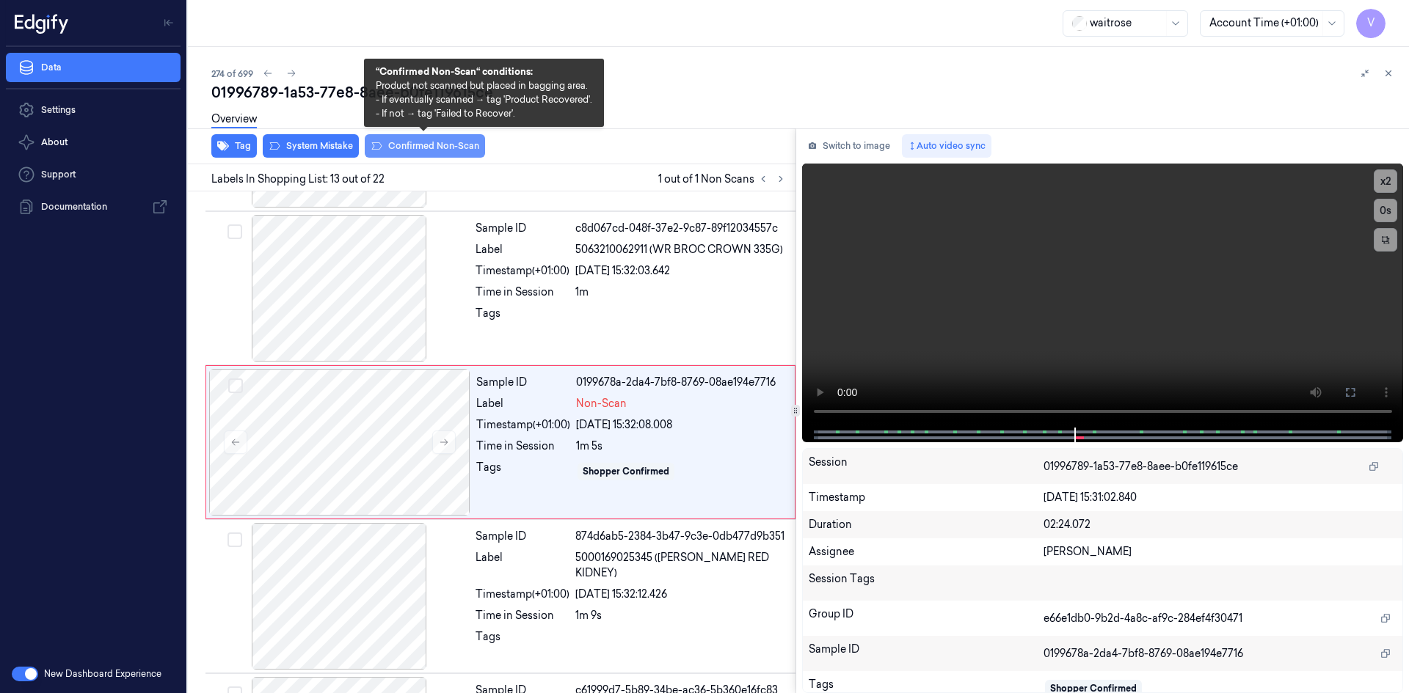
click at [431, 144] on button "Confirmed Non-Scan" at bounding box center [425, 145] width 120 height 23
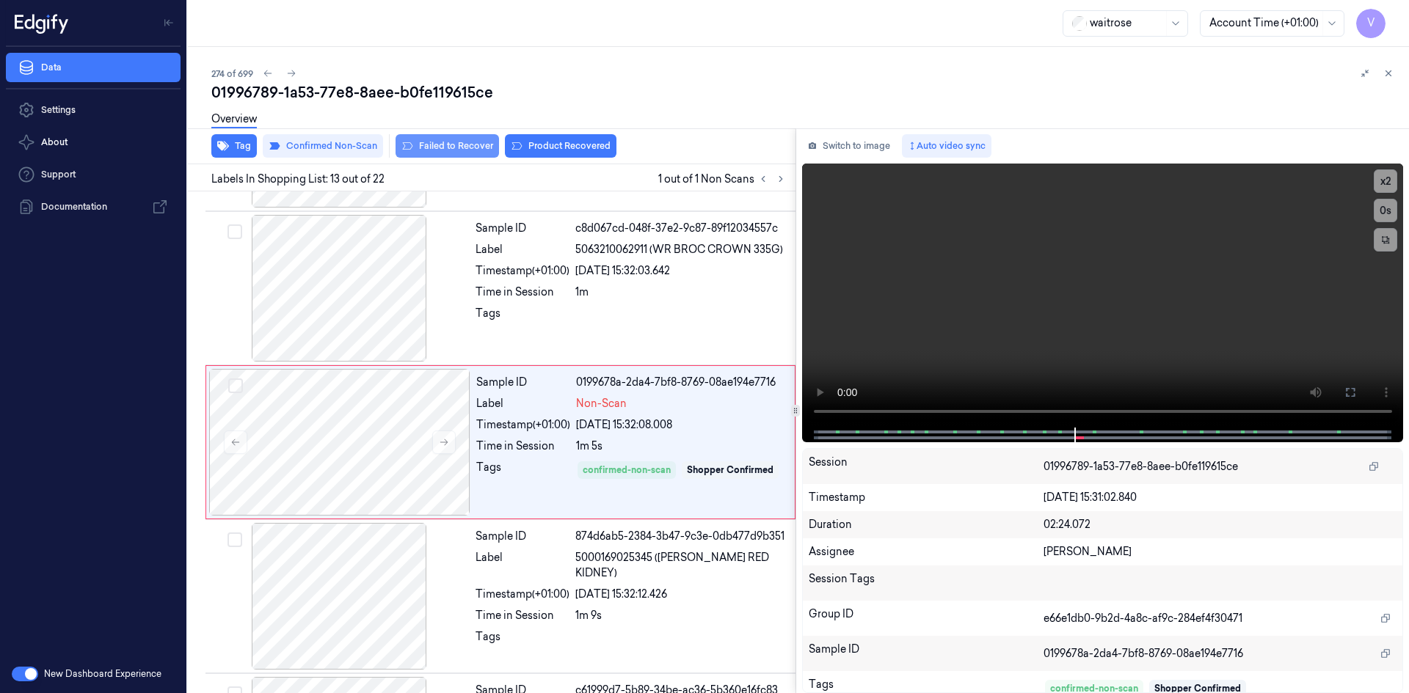
click at [459, 143] on button "Failed to Recover" at bounding box center [446, 145] width 103 height 23
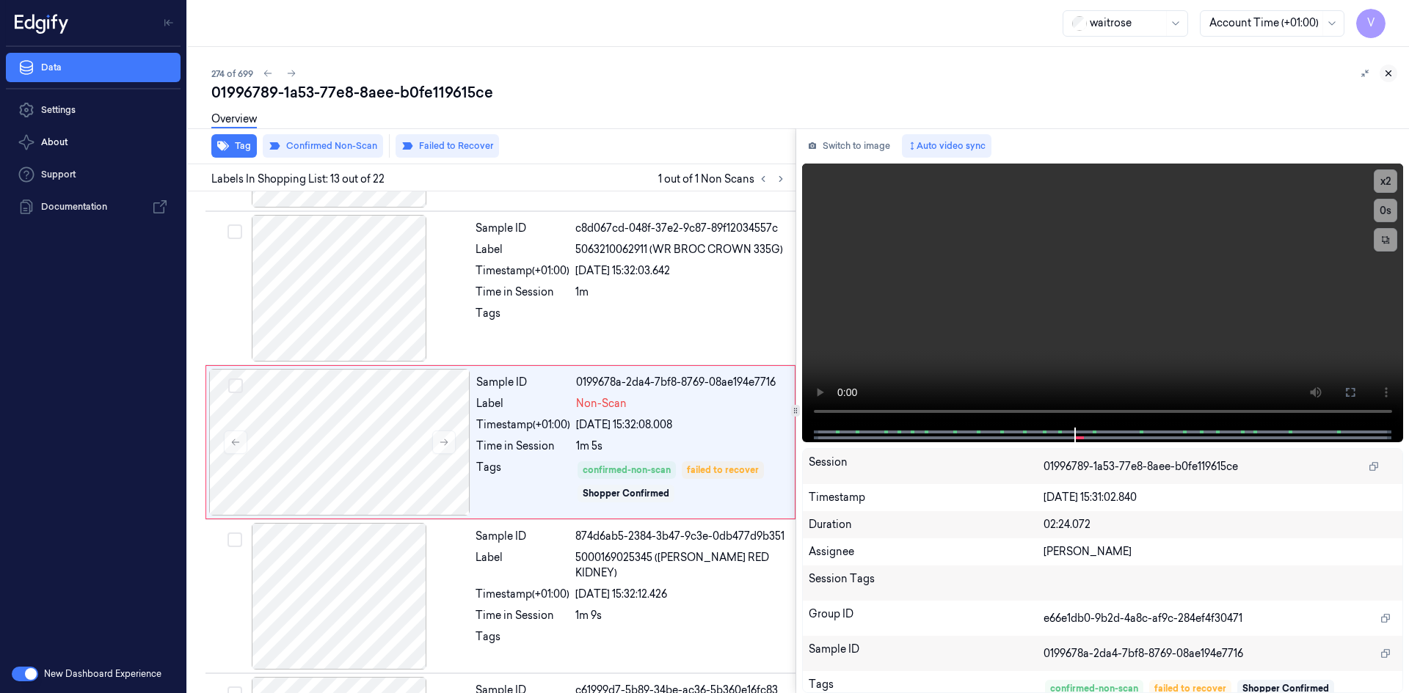
click at [1389, 73] on icon at bounding box center [1388, 73] width 5 height 5
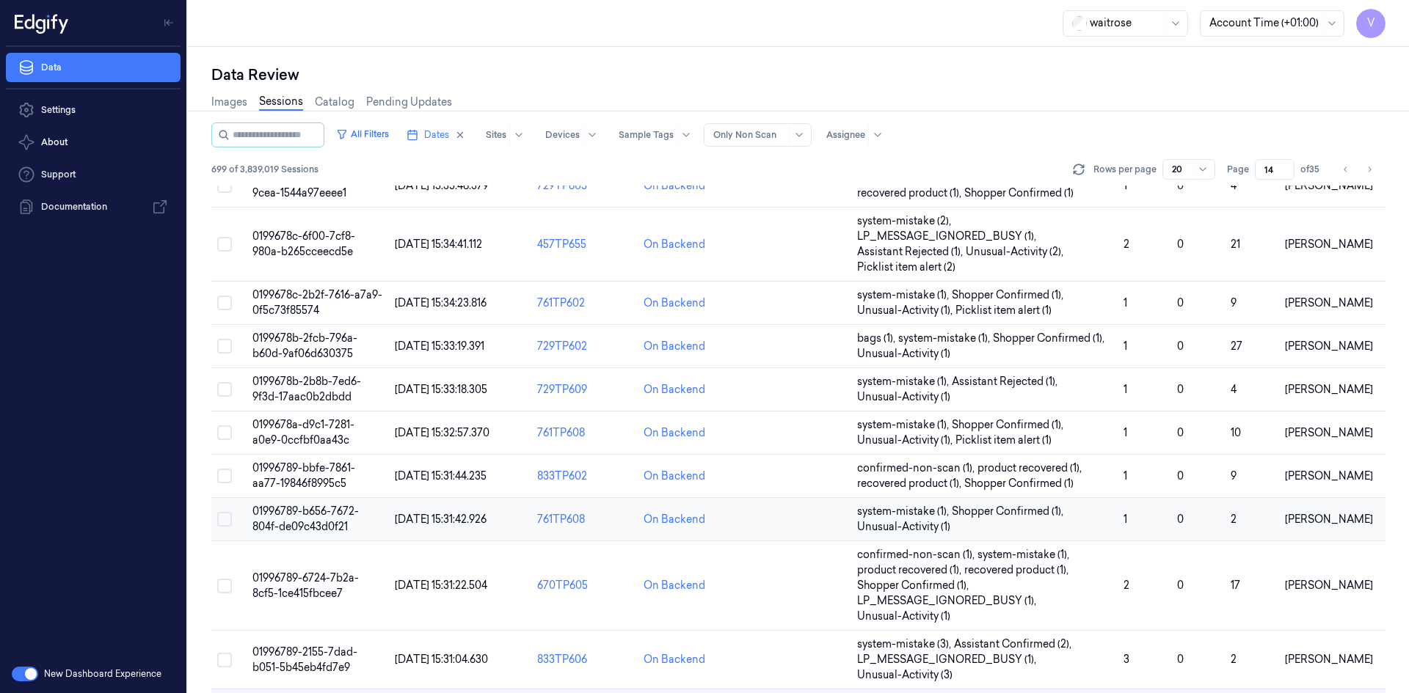
scroll to position [462, 0]
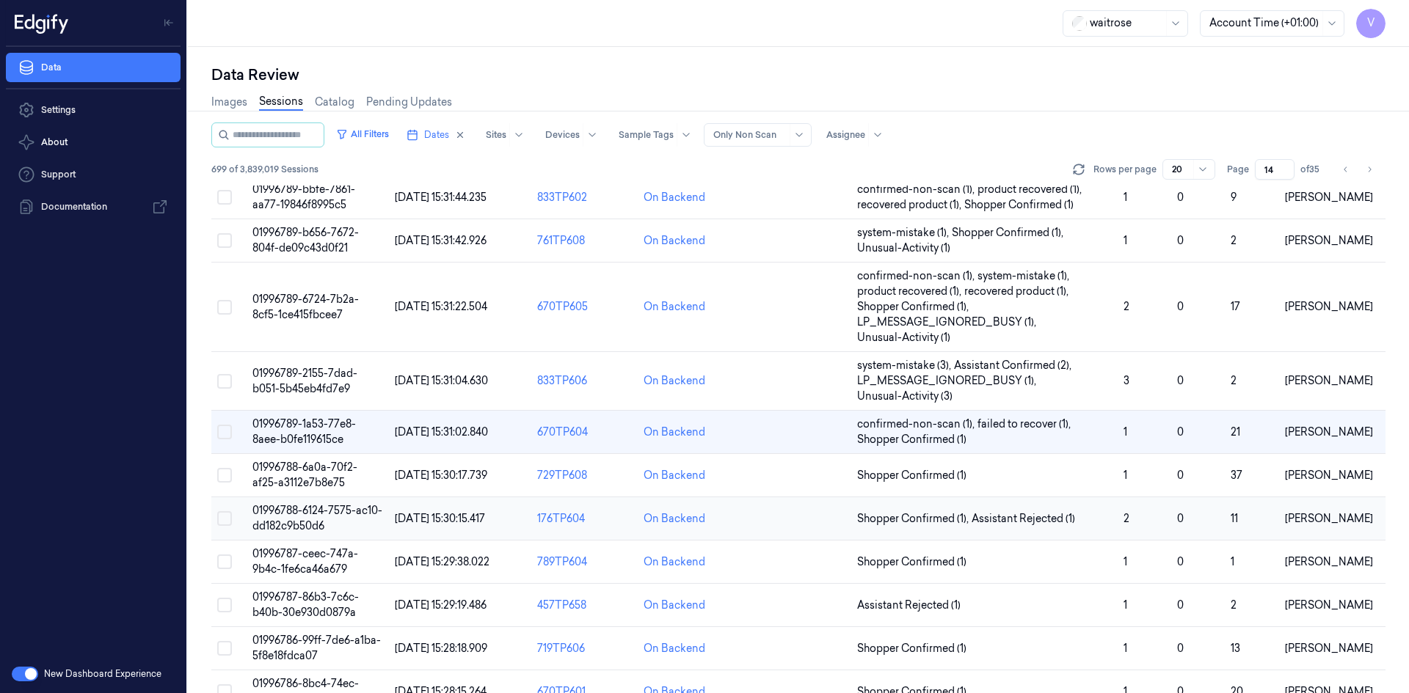
click at [296, 523] on span "01996788-6124-7575-ac10-dd182c9b50d6" at bounding box center [317, 518] width 130 height 29
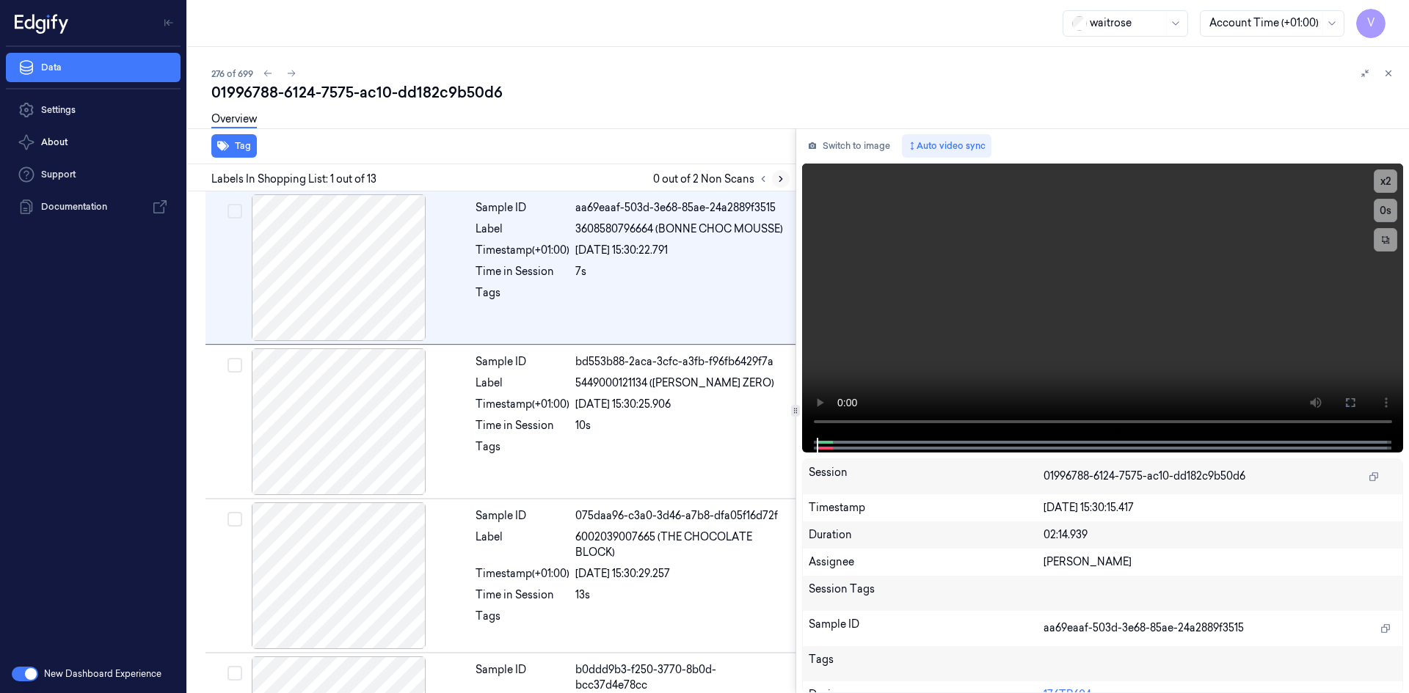
click at [780, 179] on icon at bounding box center [780, 179] width 10 height 10
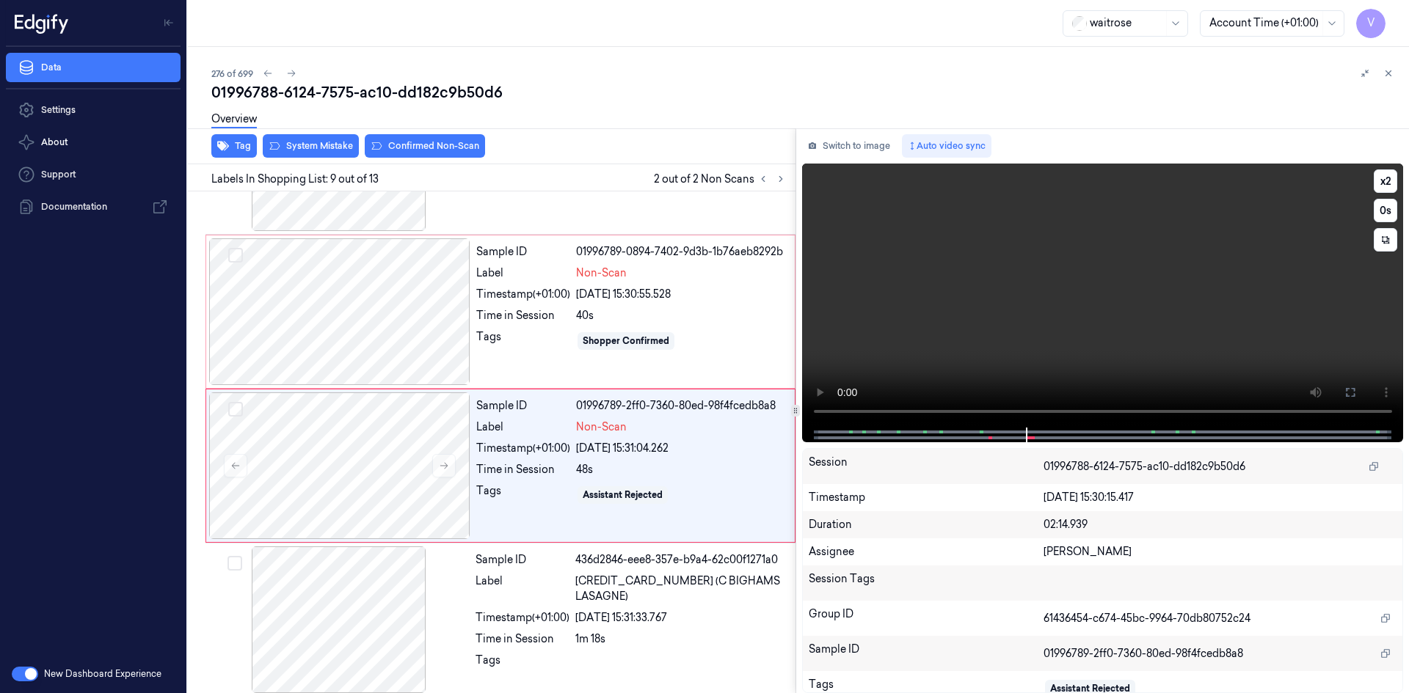
scroll to position [1058, 0]
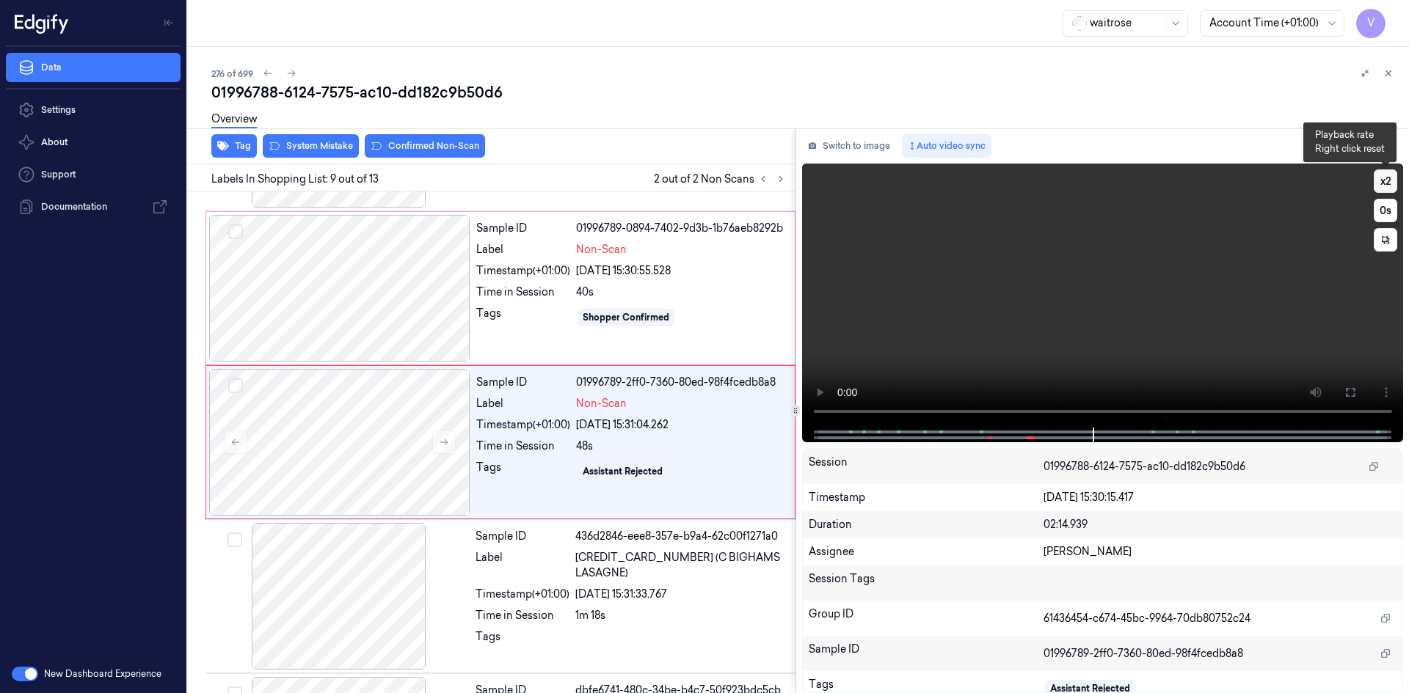
click at [1382, 180] on button "x 2" at bounding box center [1384, 180] width 23 height 23
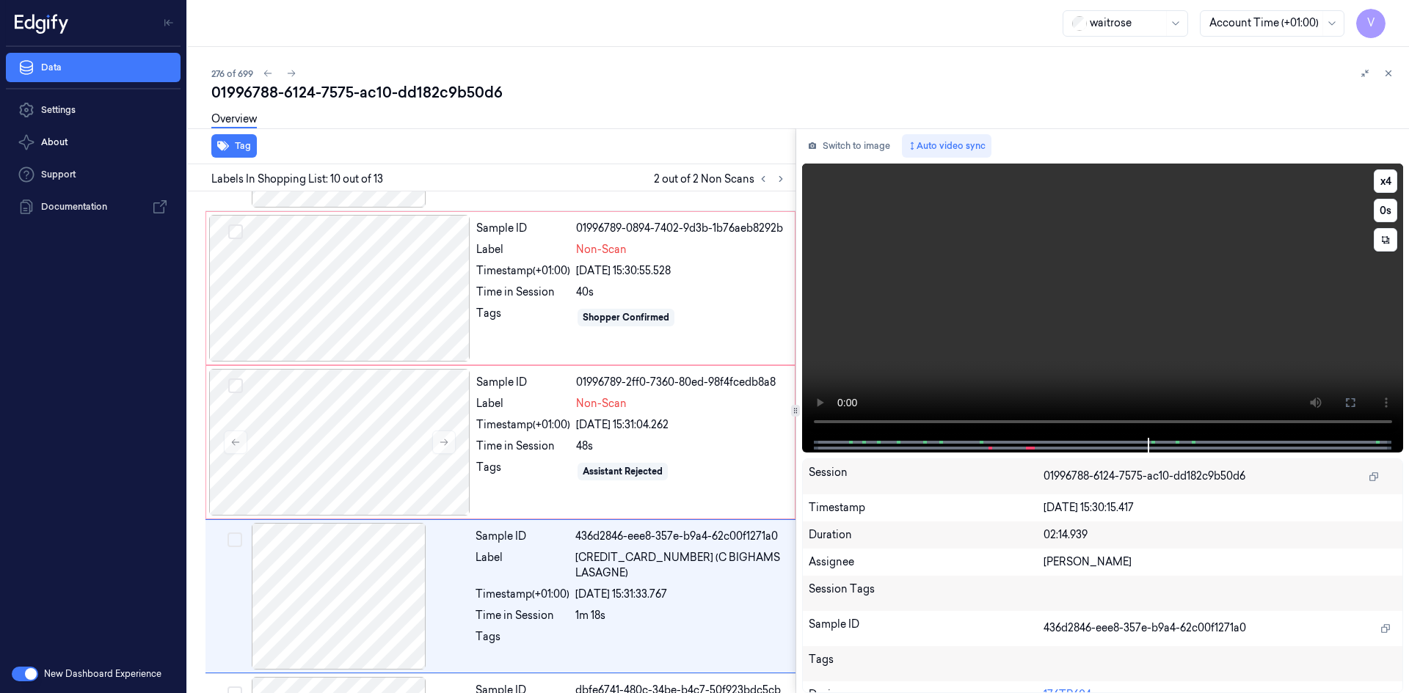
scroll to position [1212, 0]
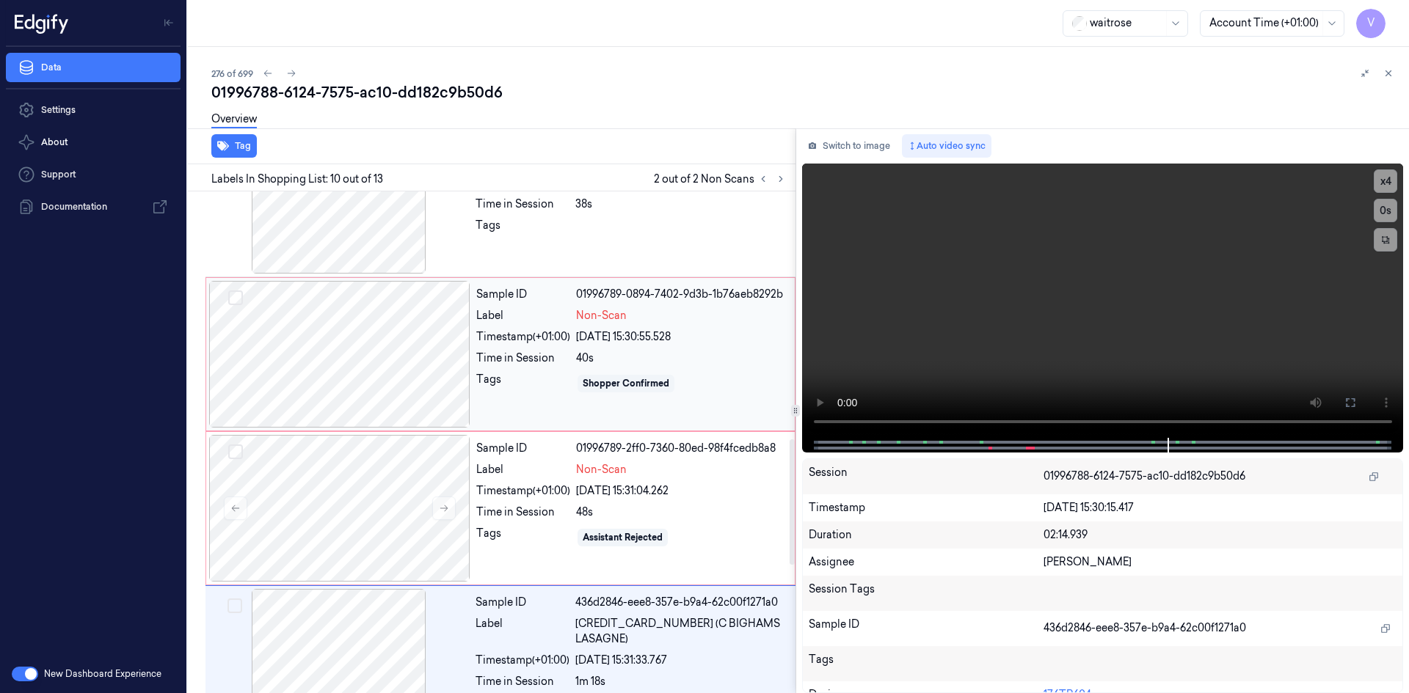
click at [319, 332] on div at bounding box center [339, 354] width 261 height 147
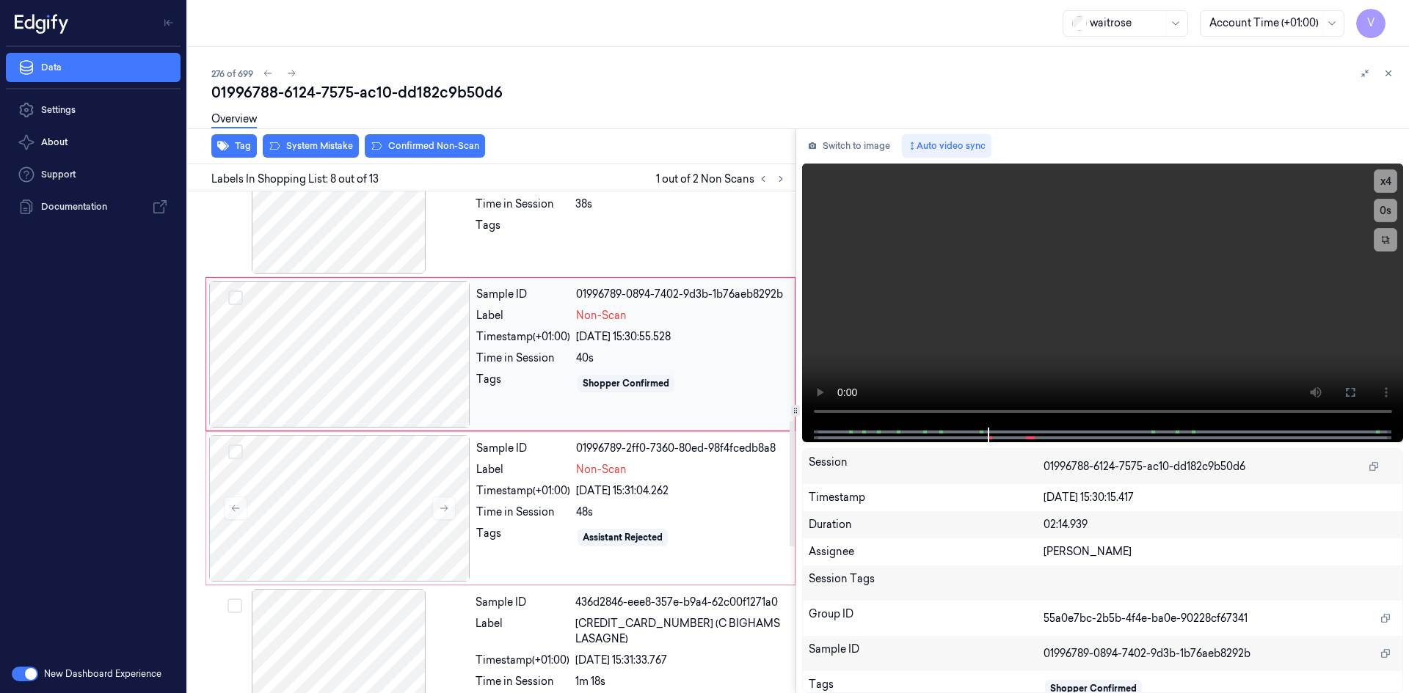
scroll to position [904, 0]
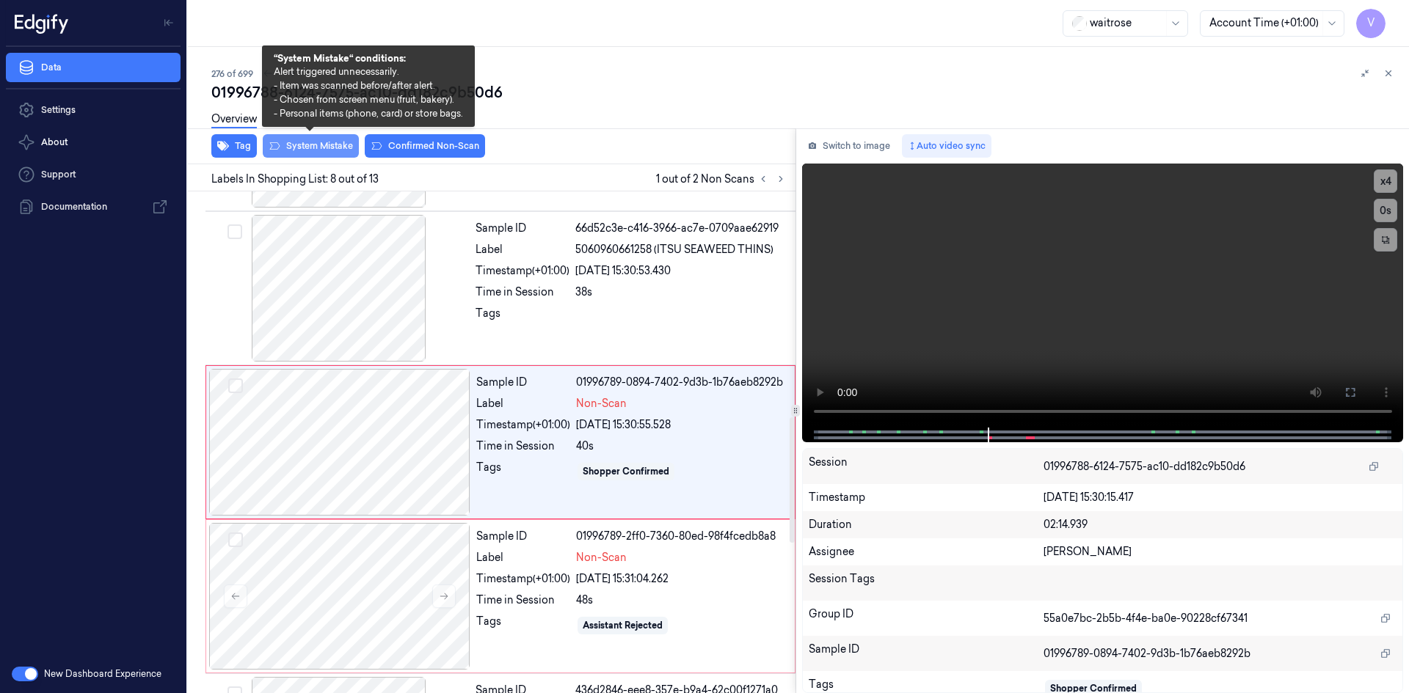
click at [342, 141] on button "System Mistake" at bounding box center [311, 145] width 96 height 23
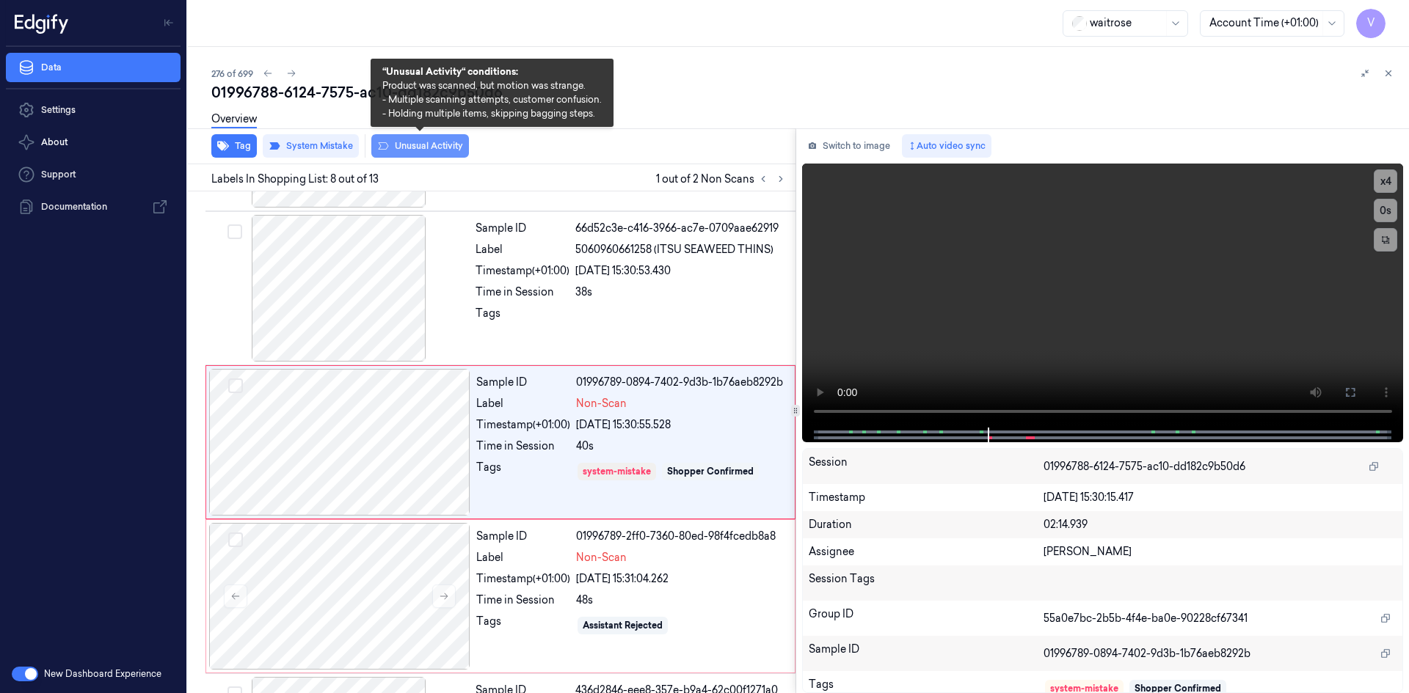
click at [437, 144] on button "Unusual Activity" at bounding box center [420, 145] width 98 height 23
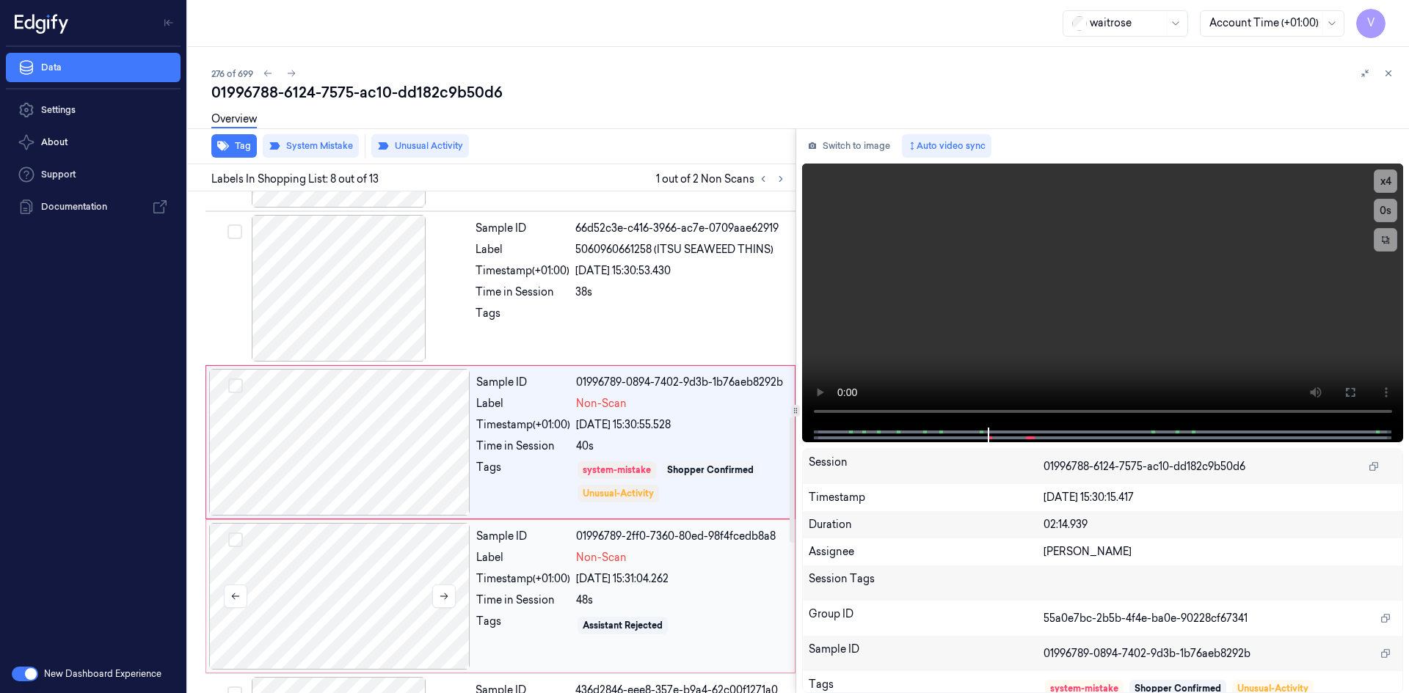
click at [265, 547] on div at bounding box center [339, 596] width 261 height 147
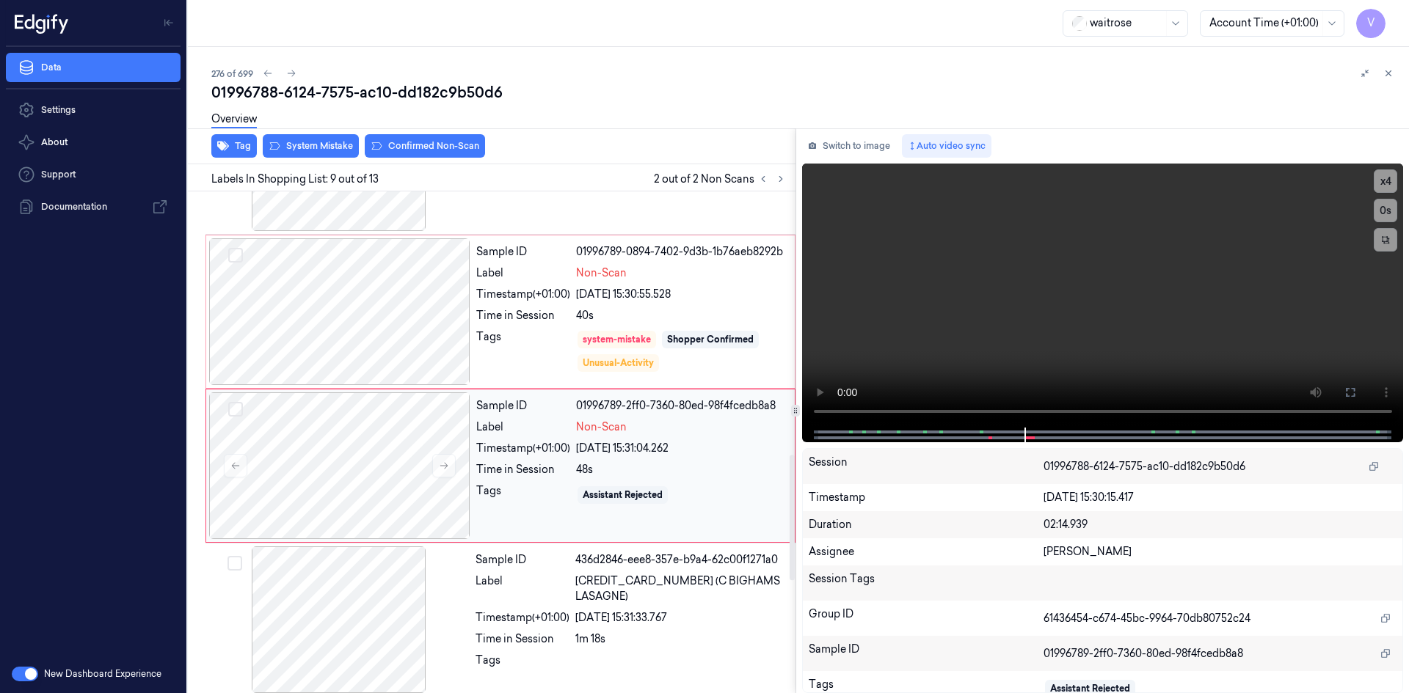
scroll to position [1058, 0]
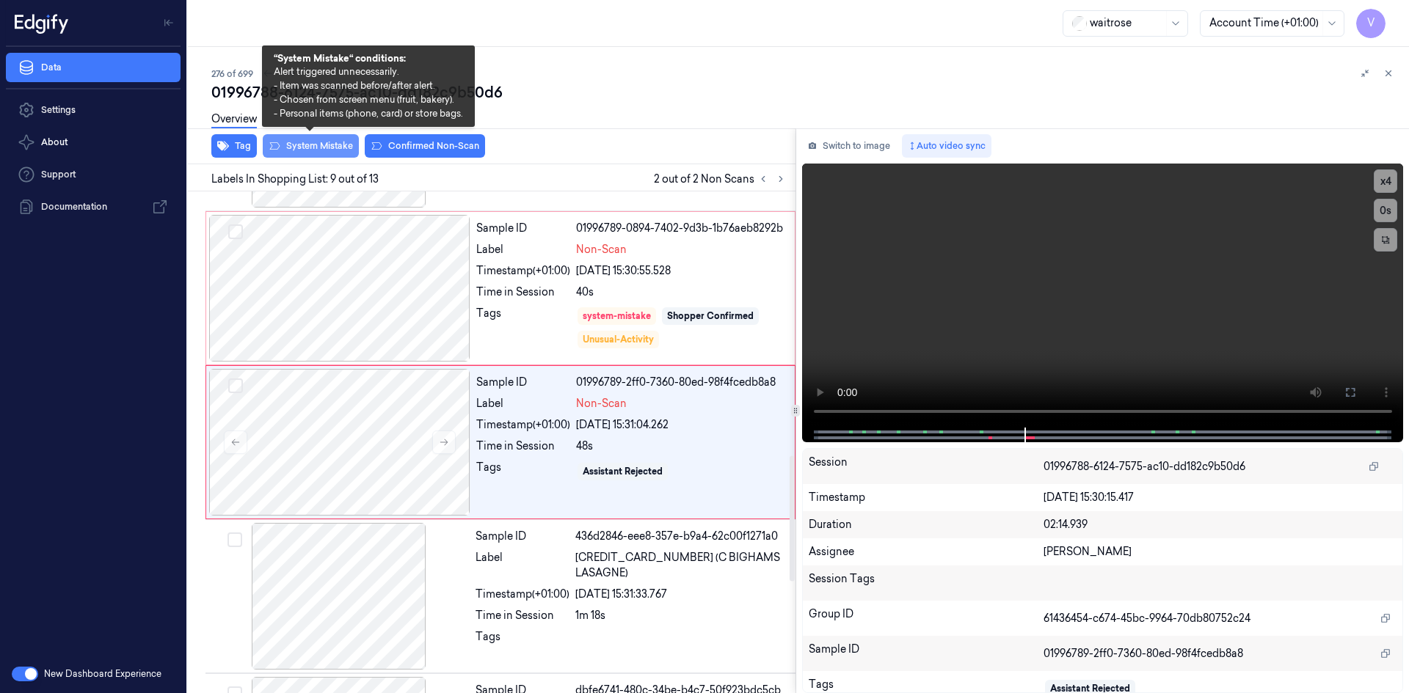
click at [308, 152] on button "System Mistake" at bounding box center [311, 145] width 96 height 23
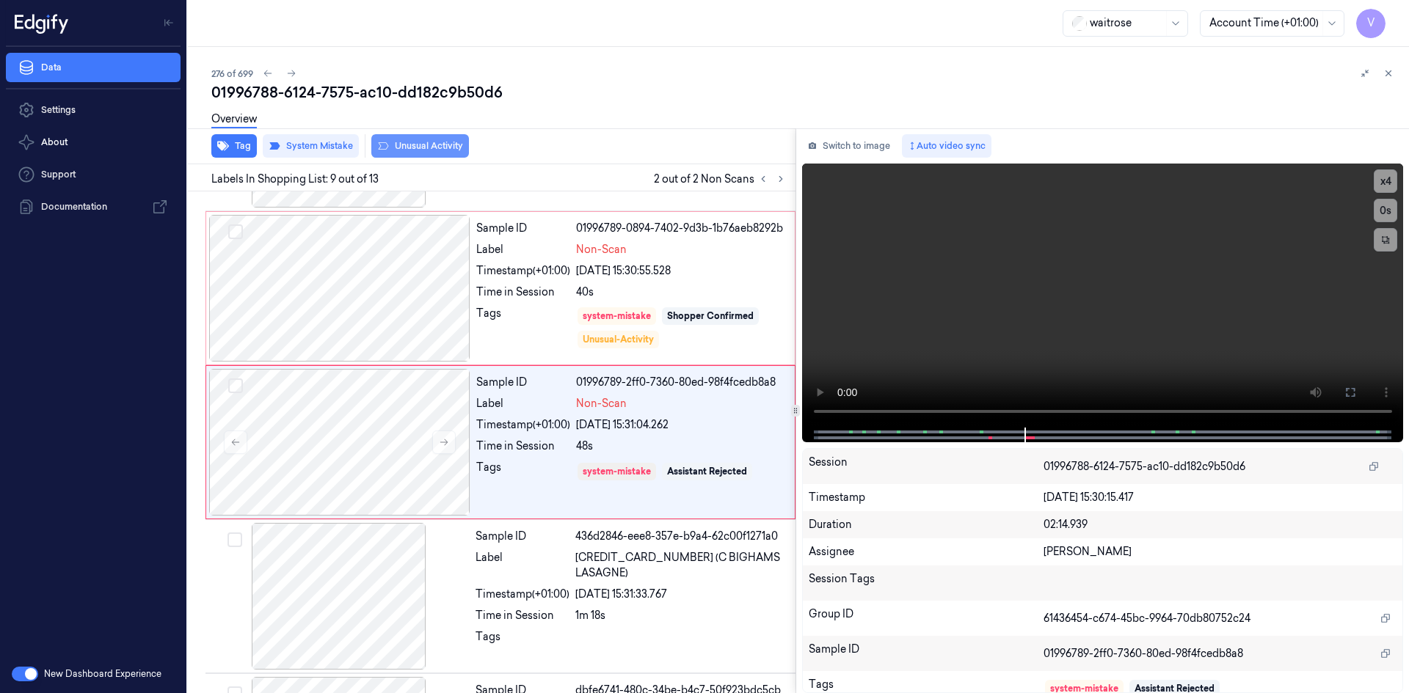
click at [446, 144] on button "Unusual Activity" at bounding box center [420, 145] width 98 height 23
drag, startPoint x: 1387, startPoint y: 76, endPoint x: 1389, endPoint y: 94, distance: 18.4
click at [1387, 76] on icon at bounding box center [1388, 73] width 10 height 10
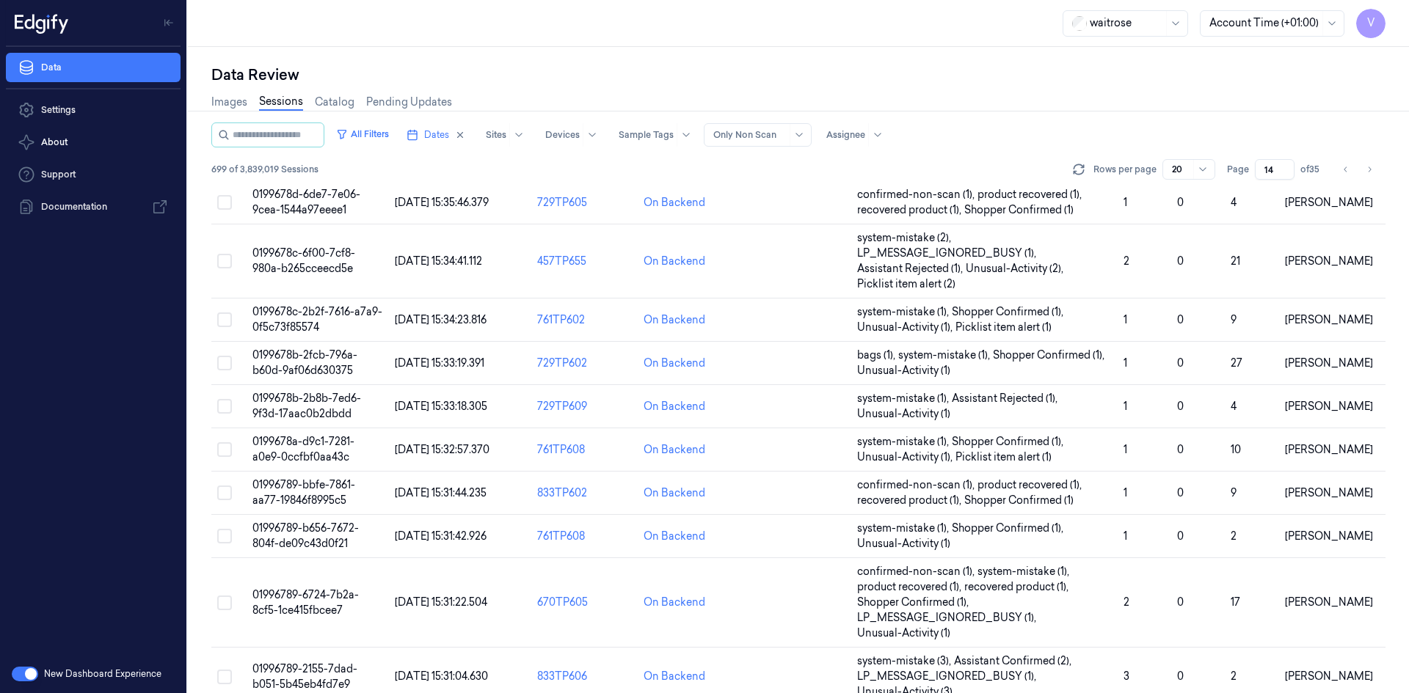
scroll to position [494, 0]
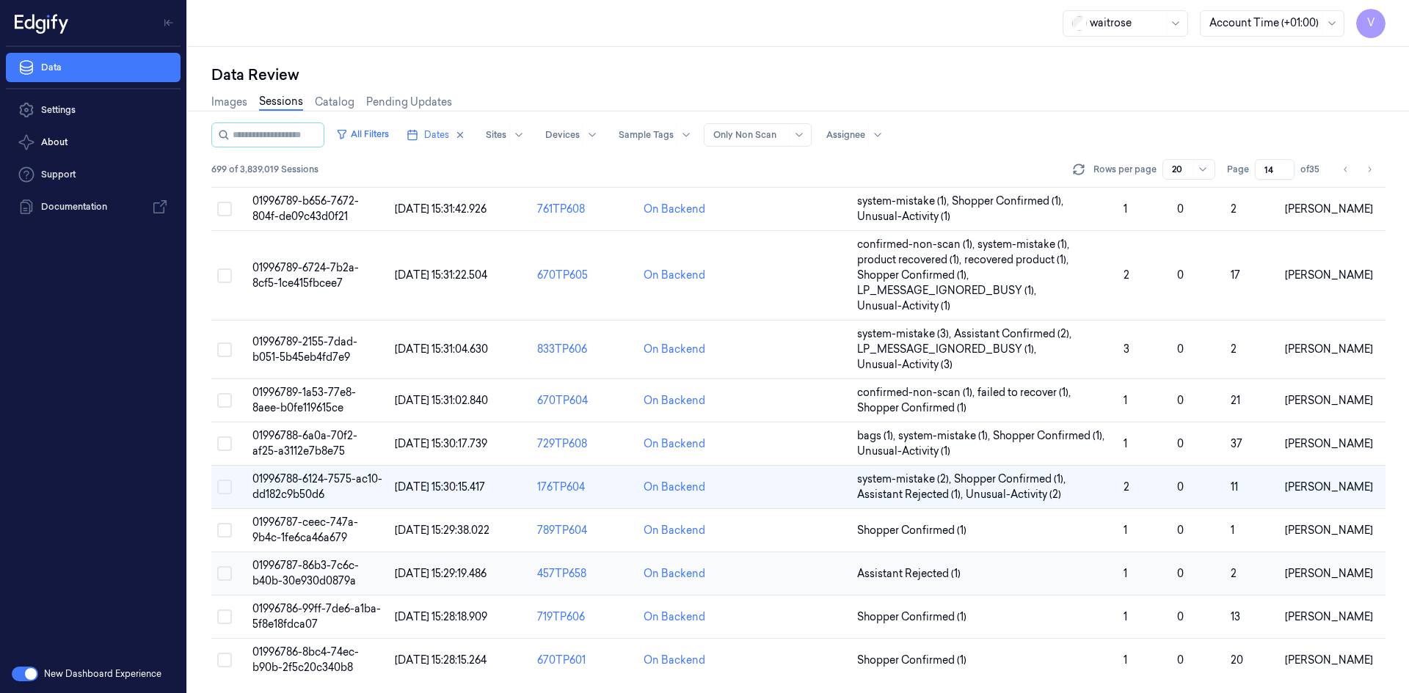
click at [310, 580] on span "01996787-86b3-7c6c-b40b-30e930d0879a" at bounding box center [305, 573] width 106 height 29
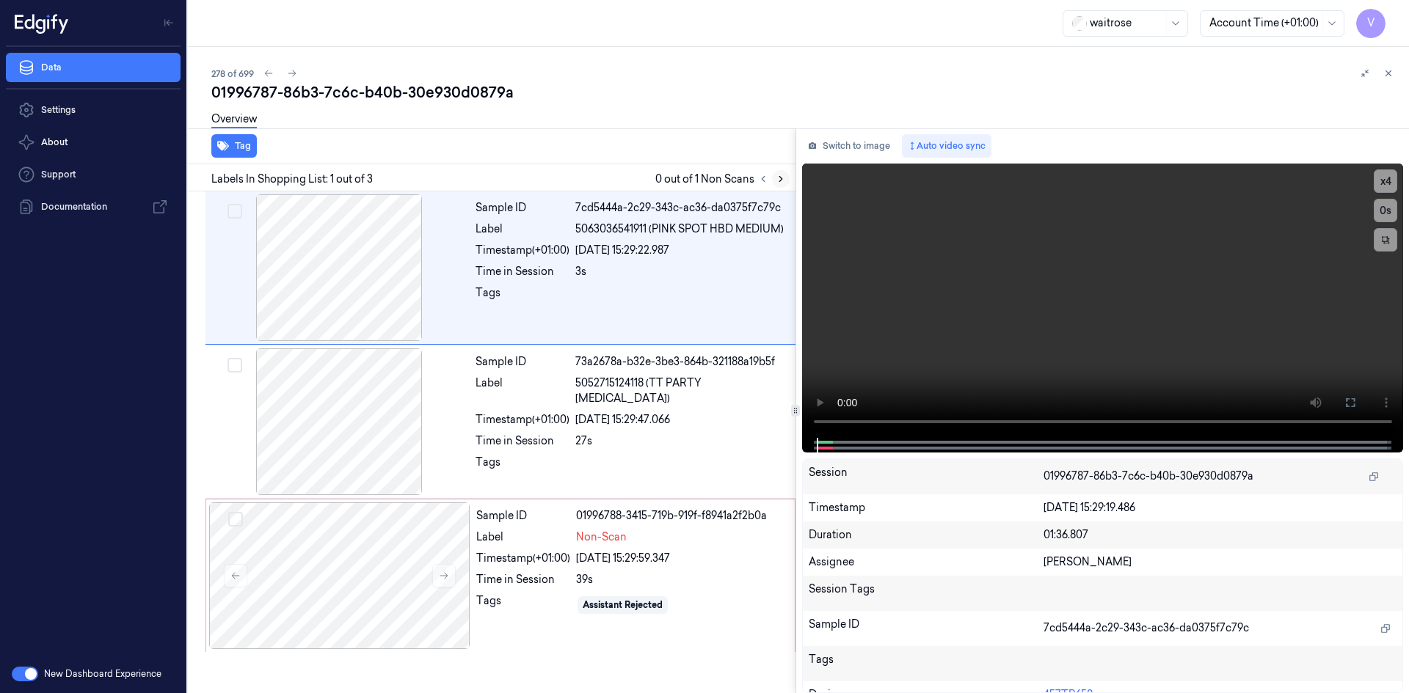
click at [778, 176] on icon at bounding box center [780, 179] width 10 height 10
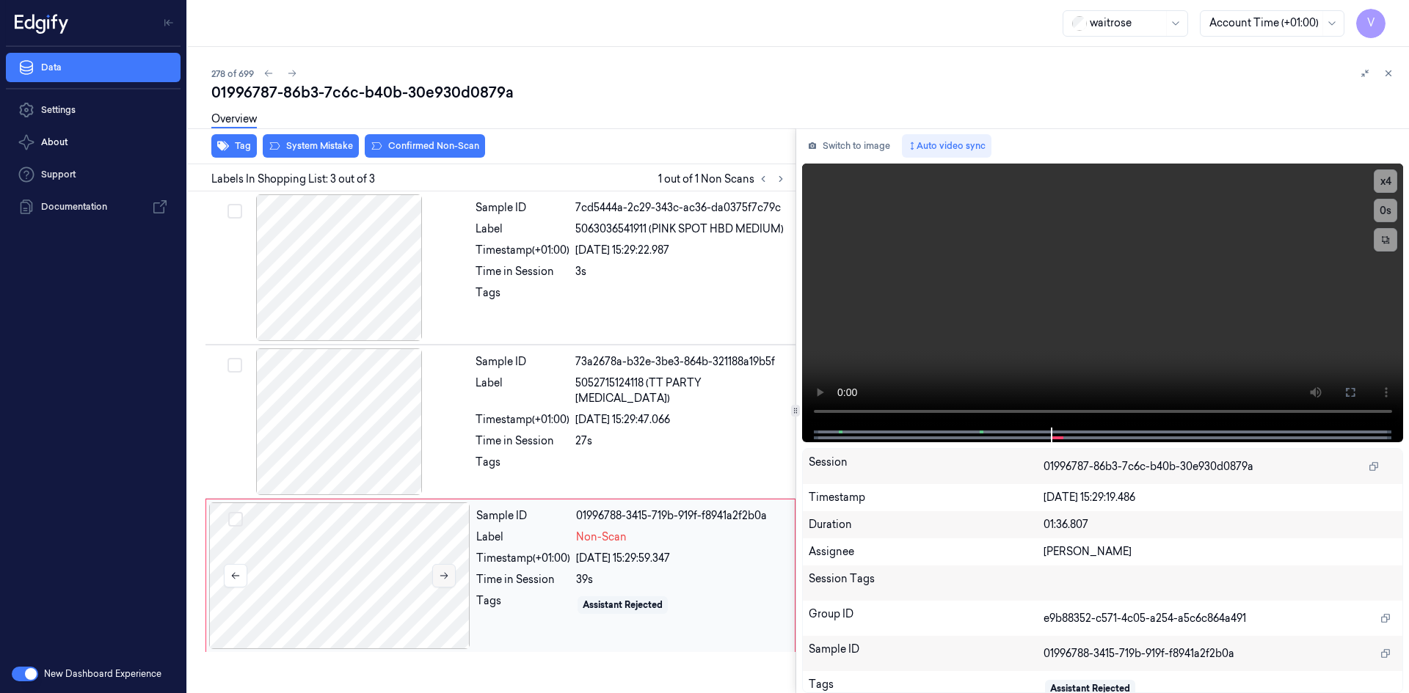
click at [451, 572] on button at bounding box center [443, 575] width 23 height 23
click at [456, 545] on div at bounding box center [339, 576] width 261 height 147
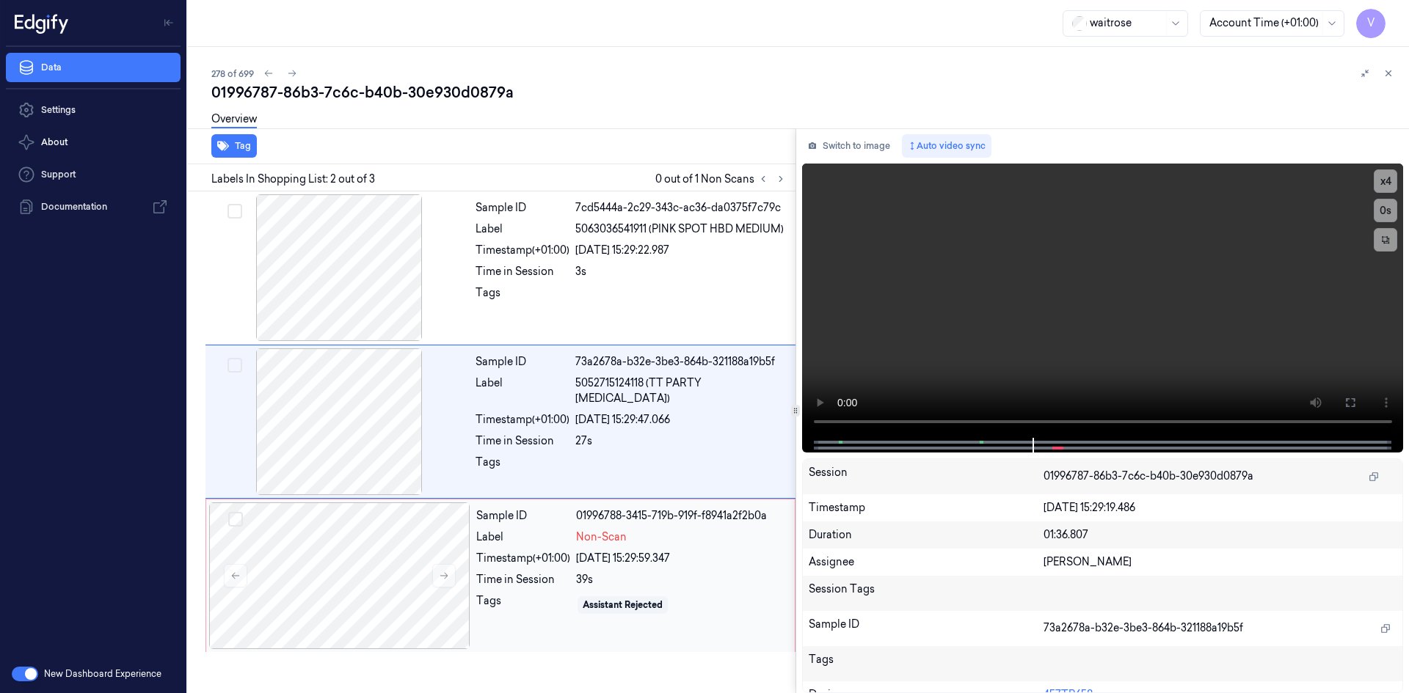
click at [525, 541] on div "Label" at bounding box center [523, 537] width 94 height 15
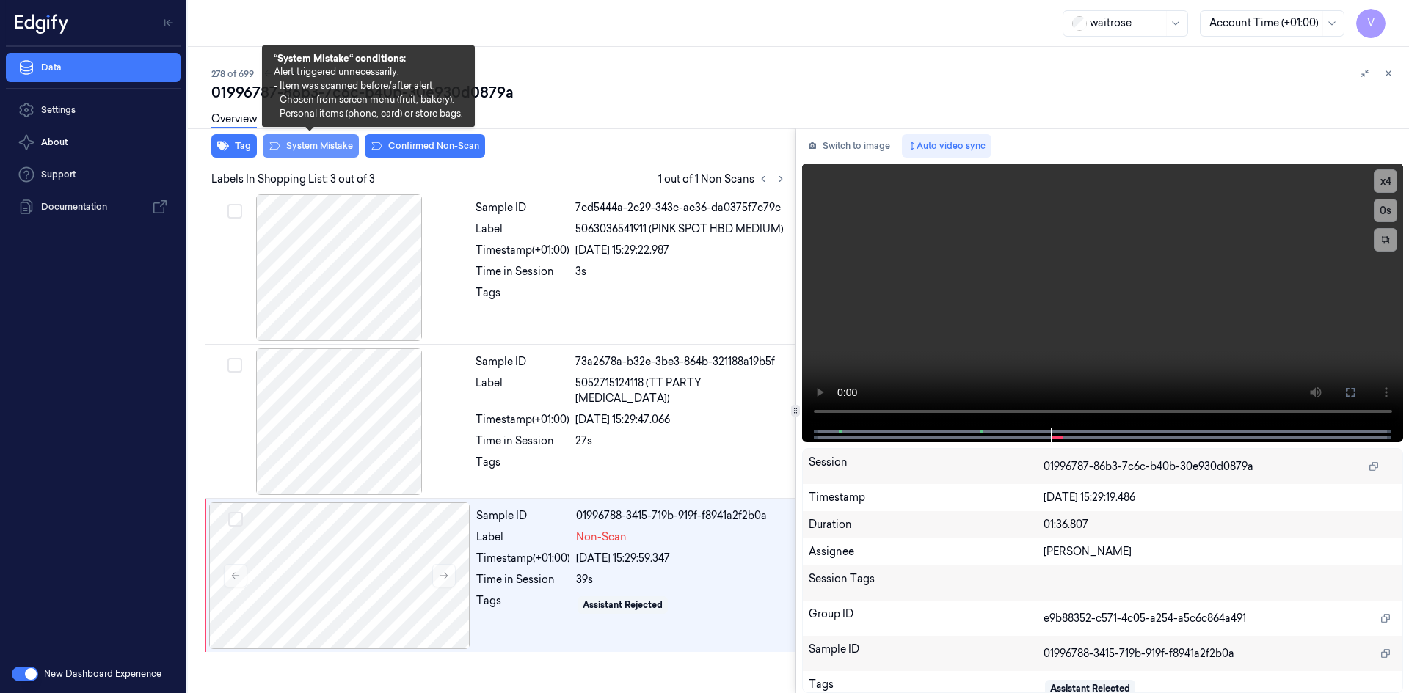
click at [328, 149] on button "System Mistake" at bounding box center [311, 145] width 96 height 23
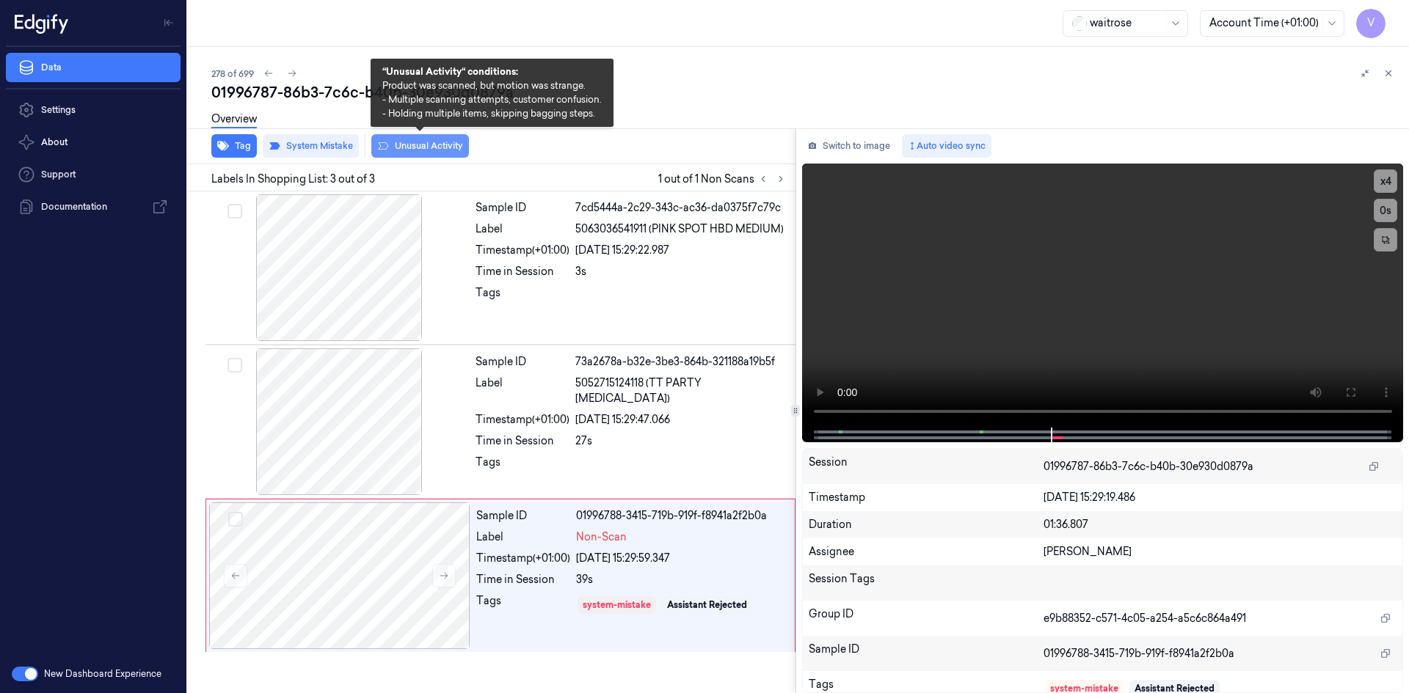
click at [448, 151] on button "Unusual Activity" at bounding box center [420, 145] width 98 height 23
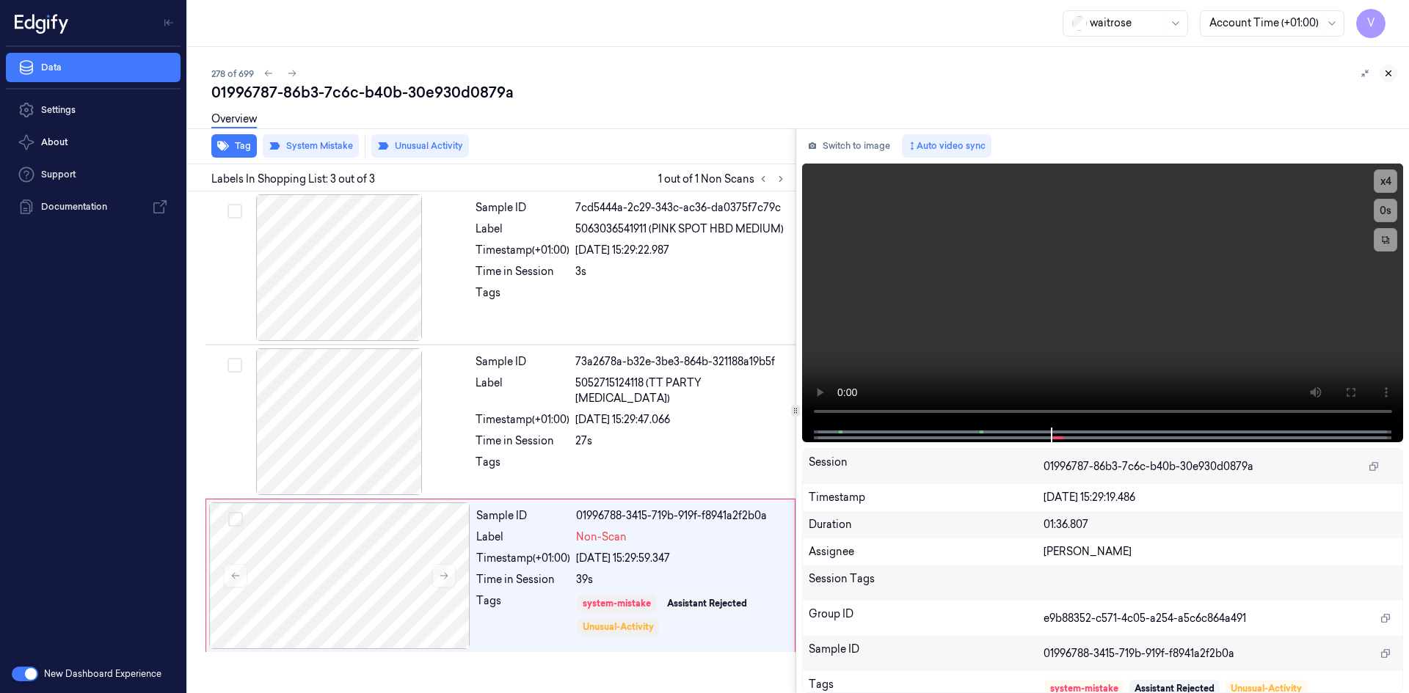
click at [1387, 76] on icon at bounding box center [1388, 73] width 10 height 10
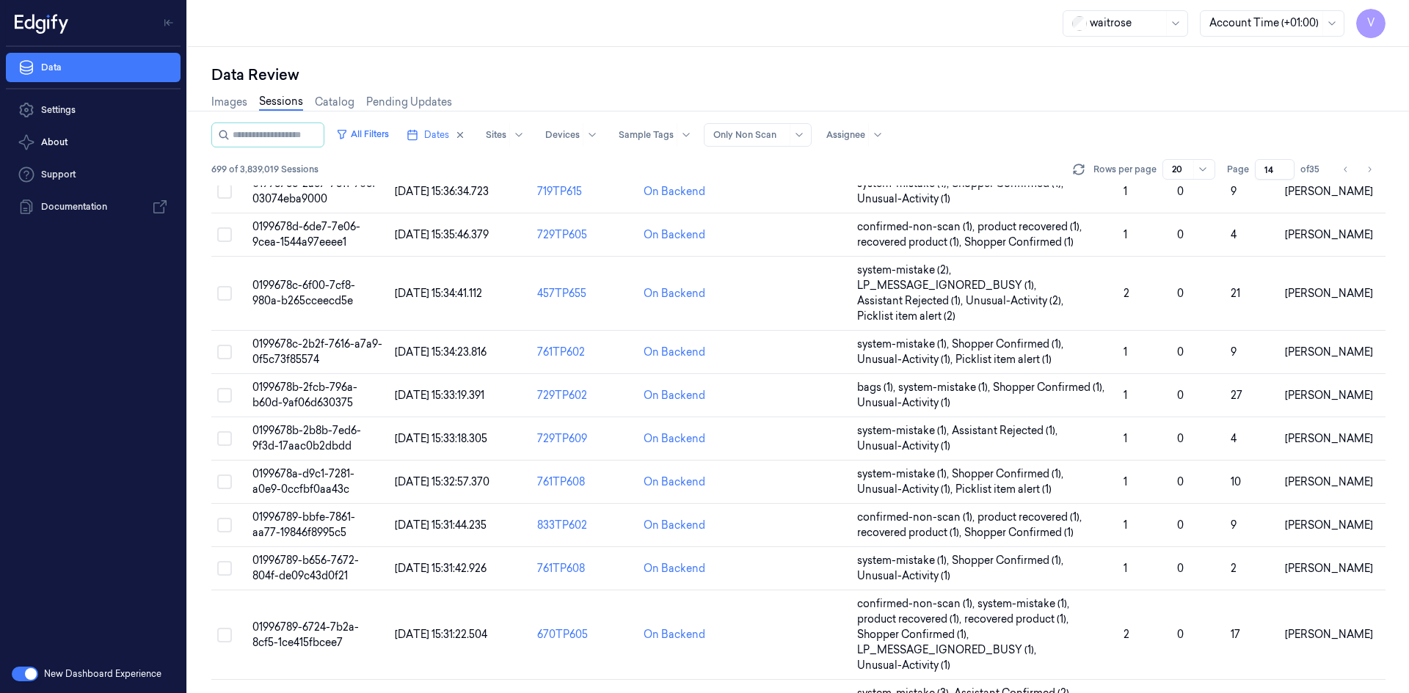
scroll to position [494, 0]
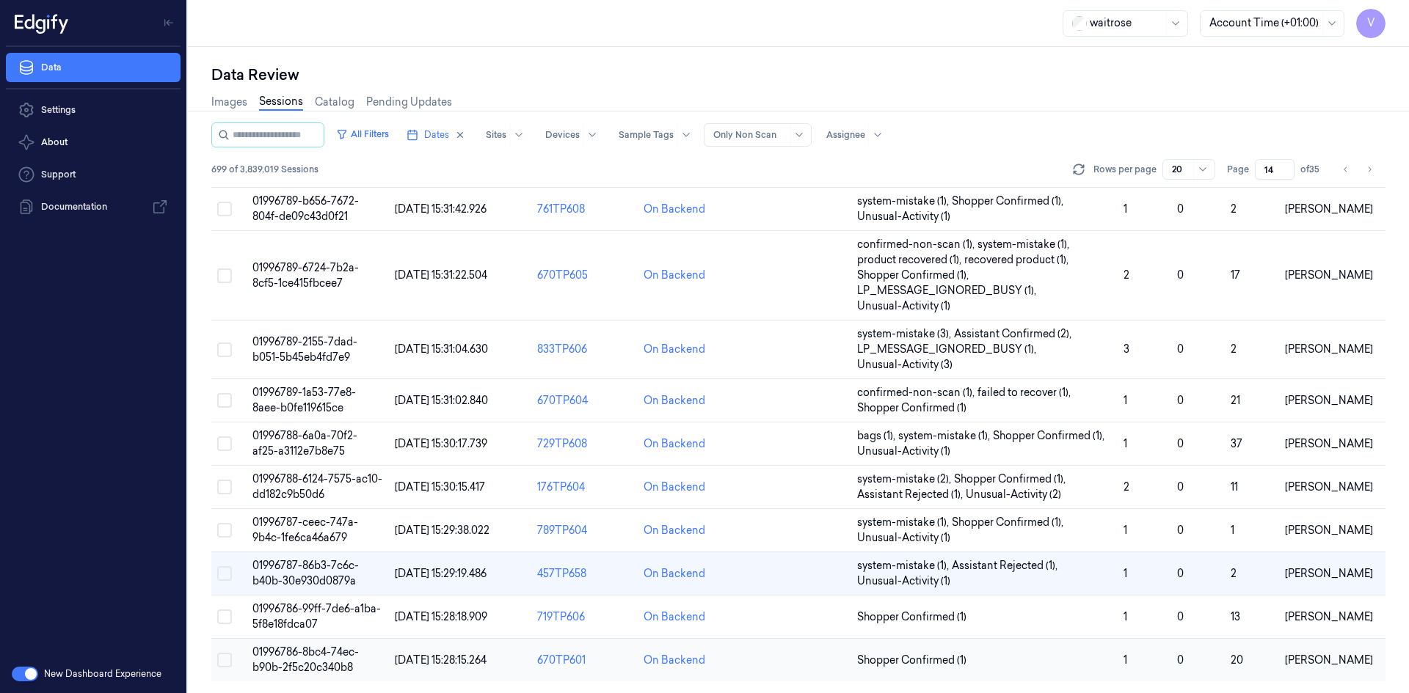
click at [300, 653] on span "01996786-8bc4-74ec-b90b-2f5c20c340b8" at bounding box center [305, 660] width 106 height 29
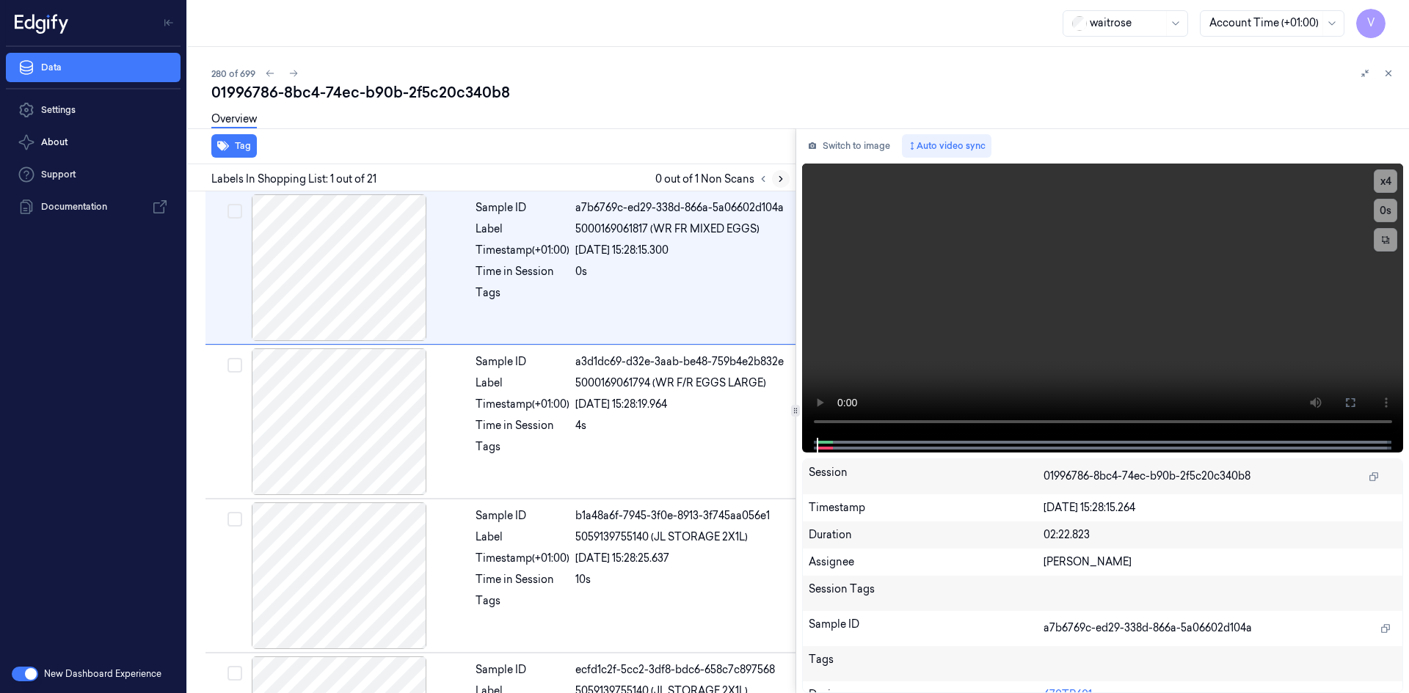
click at [783, 182] on icon at bounding box center [780, 179] width 10 height 10
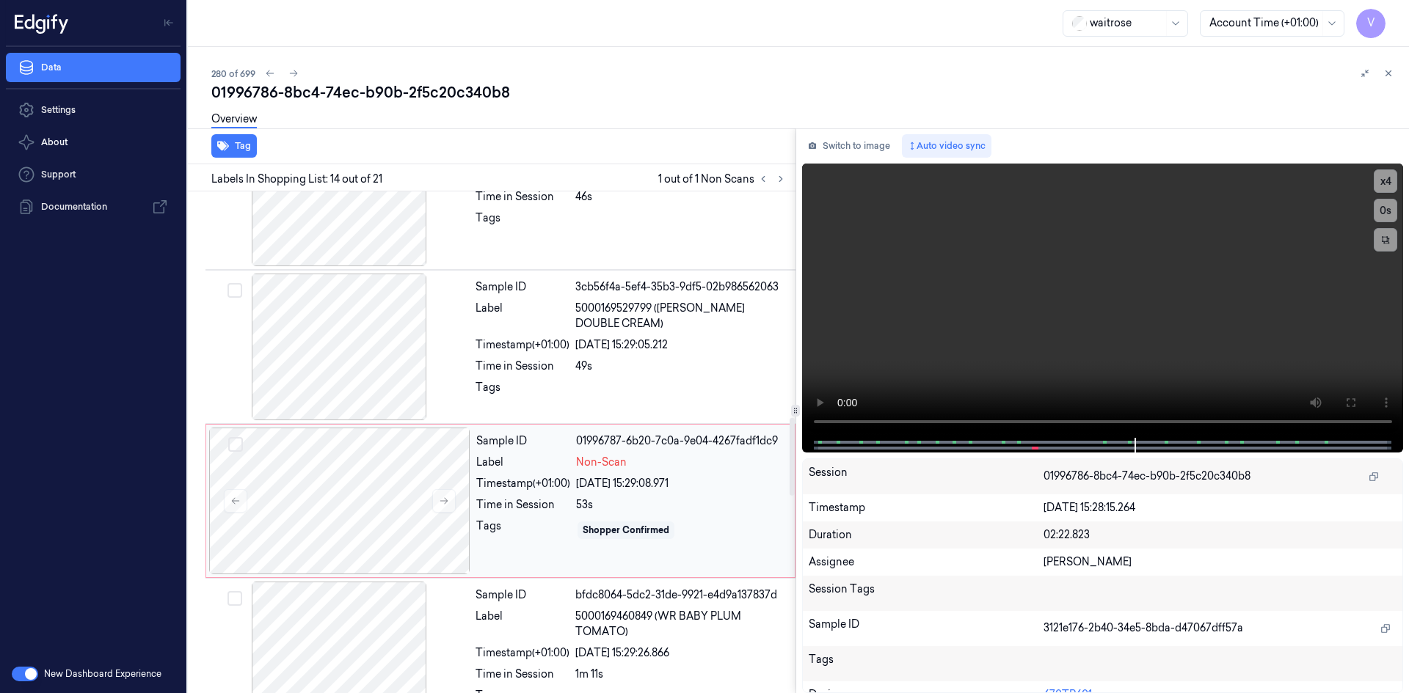
scroll to position [1608, 0]
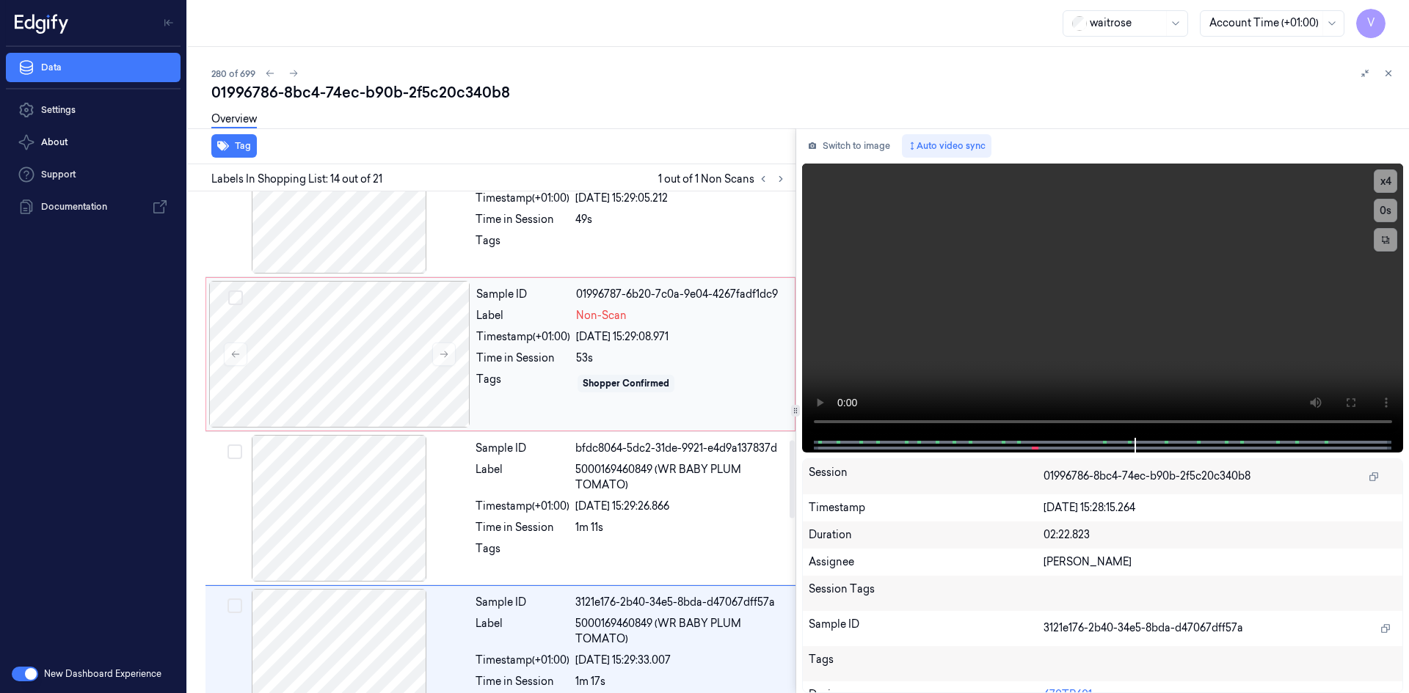
click at [549, 367] on div "Sample ID 01996787-6b20-7c0a-9e04-4267fadf1dc9 Label Non-Scan Timestamp (+01:00…" at bounding box center [630, 354] width 321 height 147
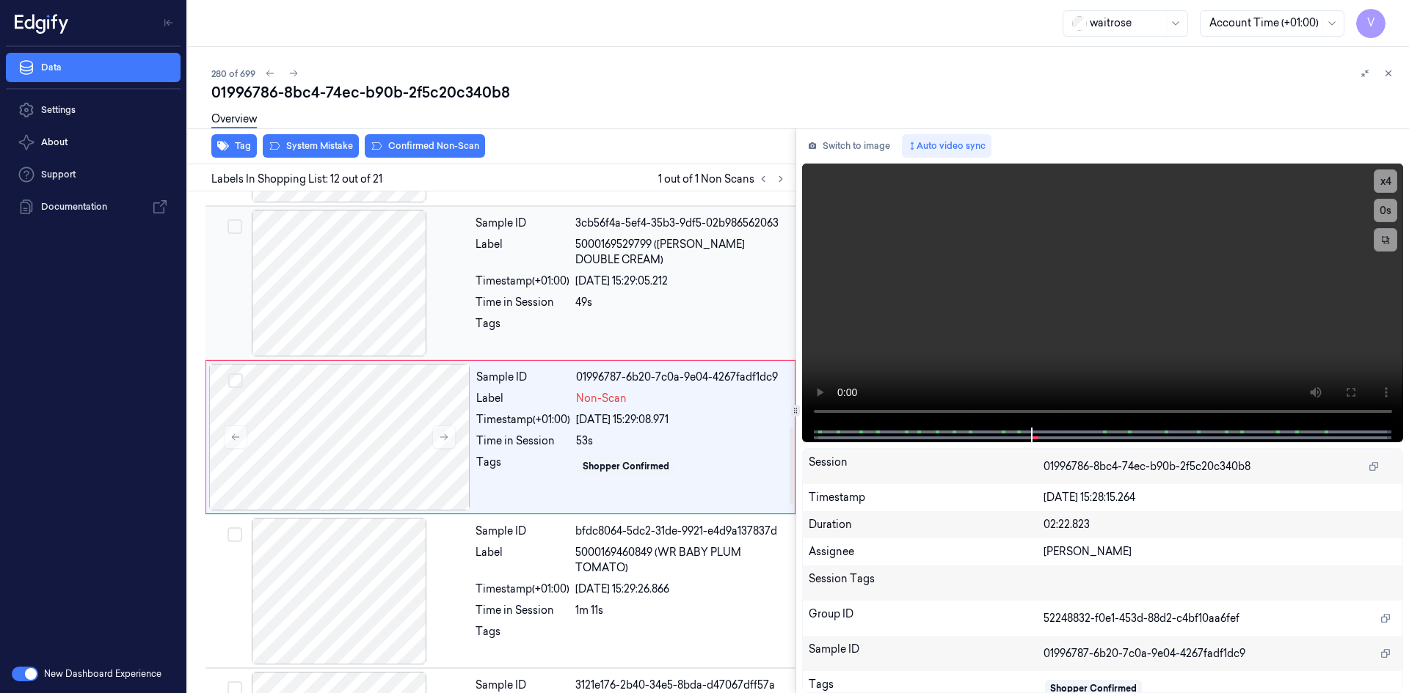
scroll to position [1520, 0]
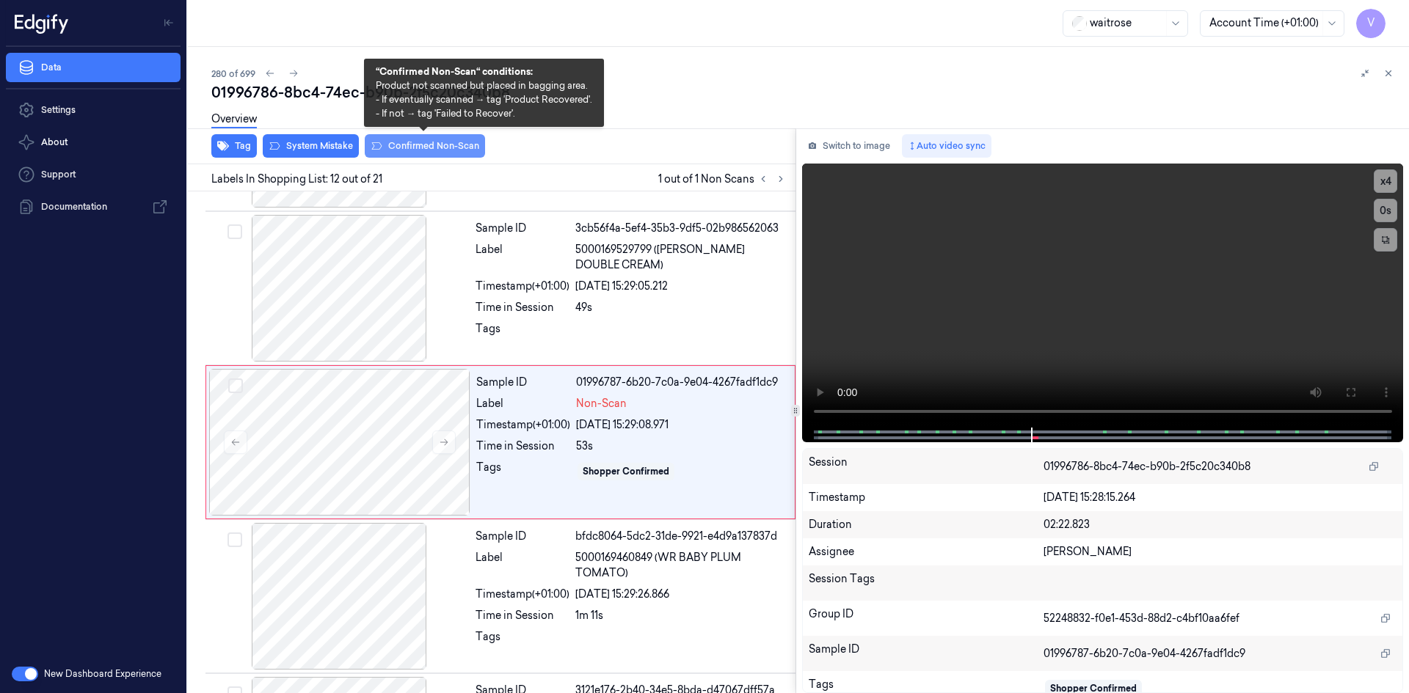
click at [438, 150] on button "Confirmed Non-Scan" at bounding box center [425, 145] width 120 height 23
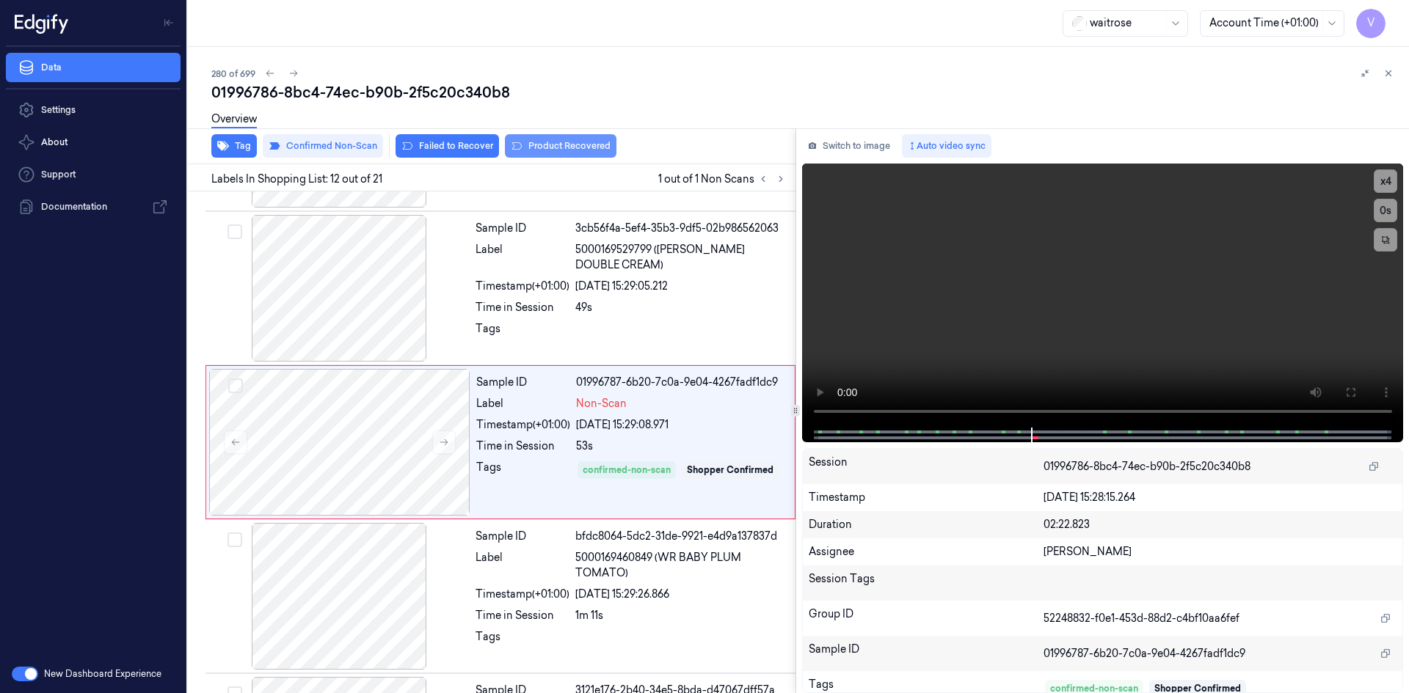
click at [552, 142] on button "Product Recovered" at bounding box center [561, 145] width 112 height 23
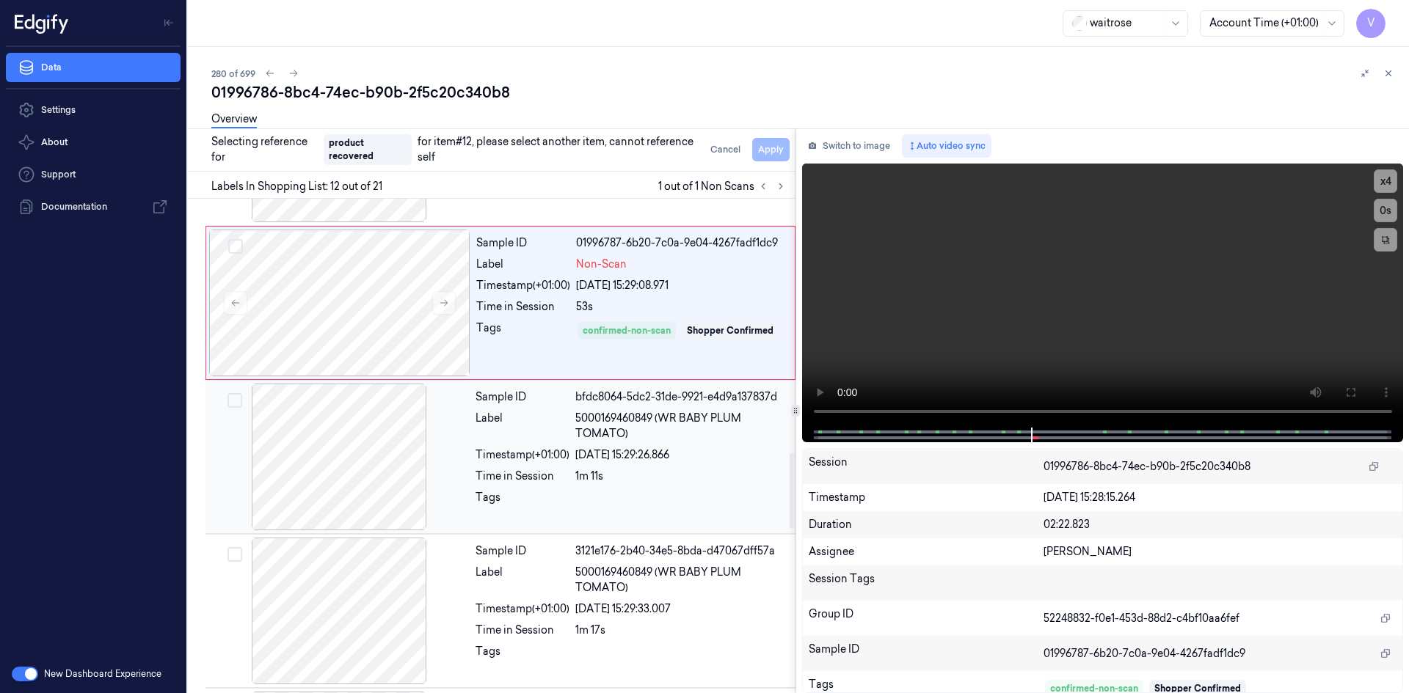
click at [695, 490] on div "Sample ID bfdc8064-5dc2-31de-9921-e4d9a137837d Label 5000169460849 (WR BABY PLU…" at bounding box center [631, 457] width 323 height 147
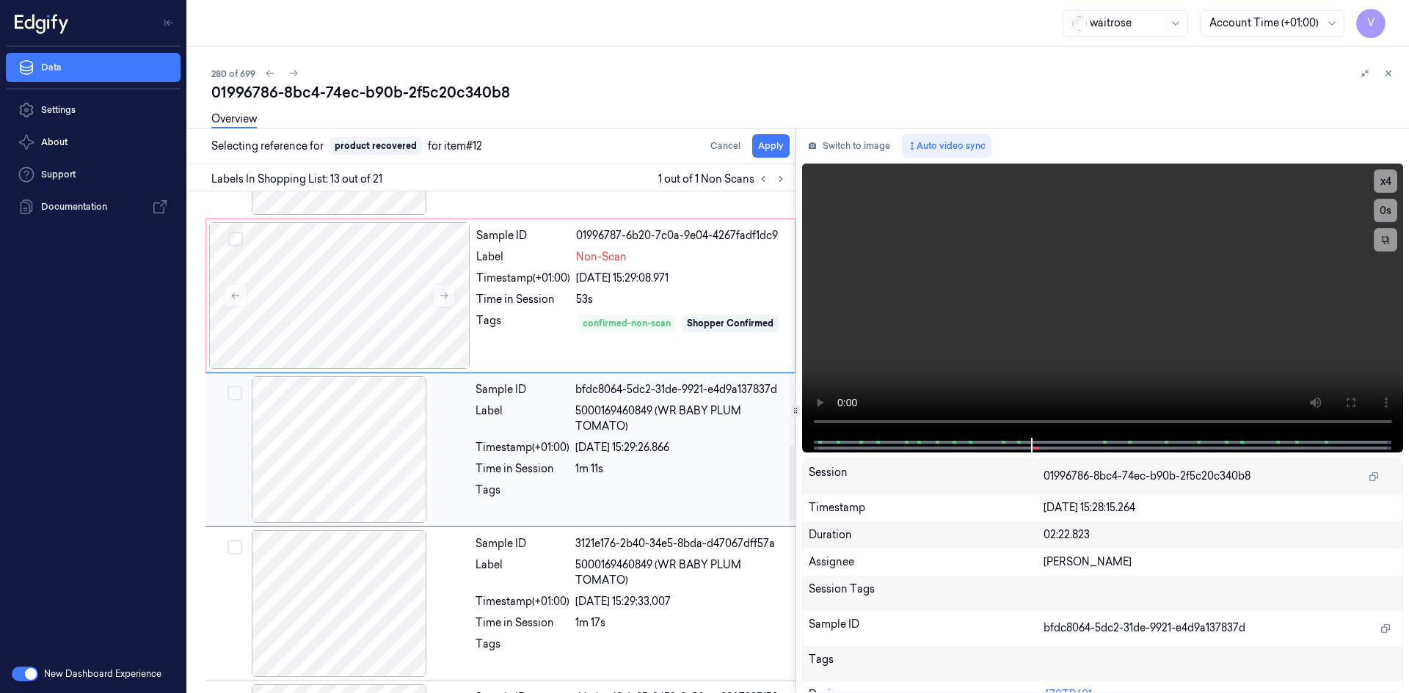
scroll to position [1674, 0]
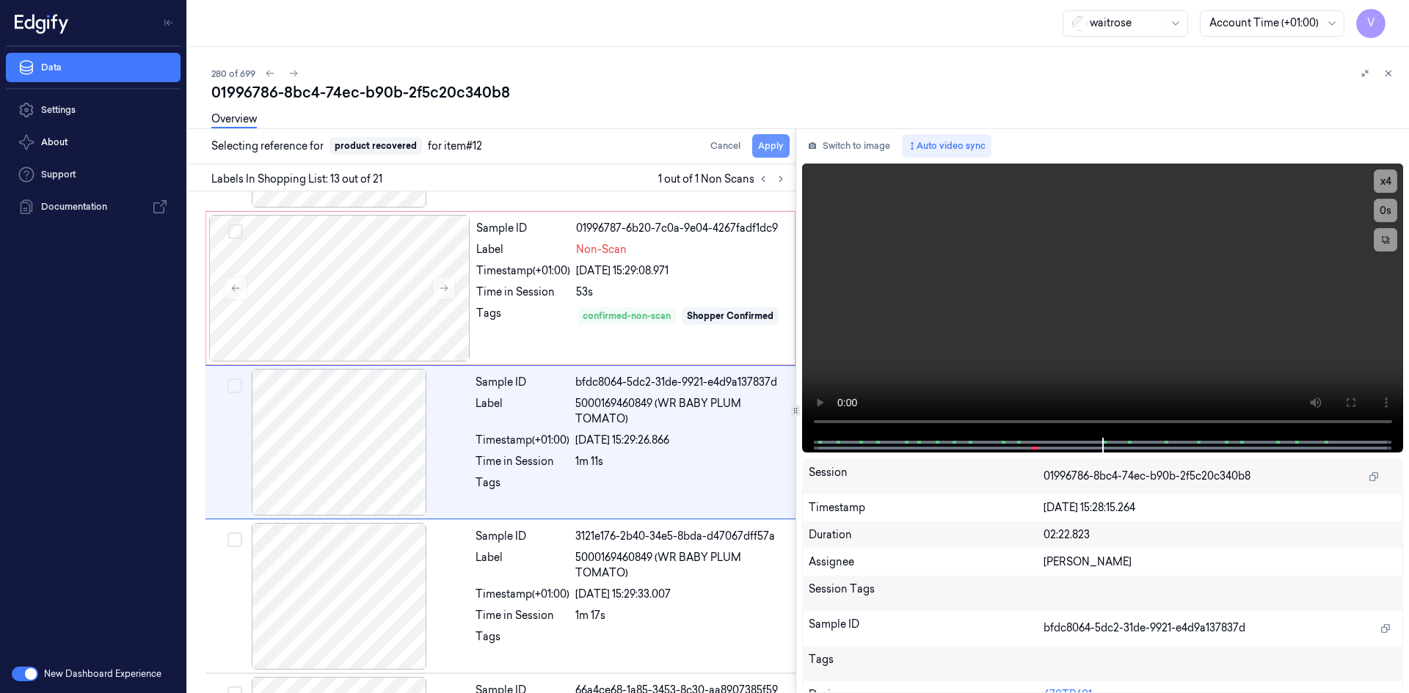
click at [773, 145] on button "Apply" at bounding box center [770, 145] width 37 height 23
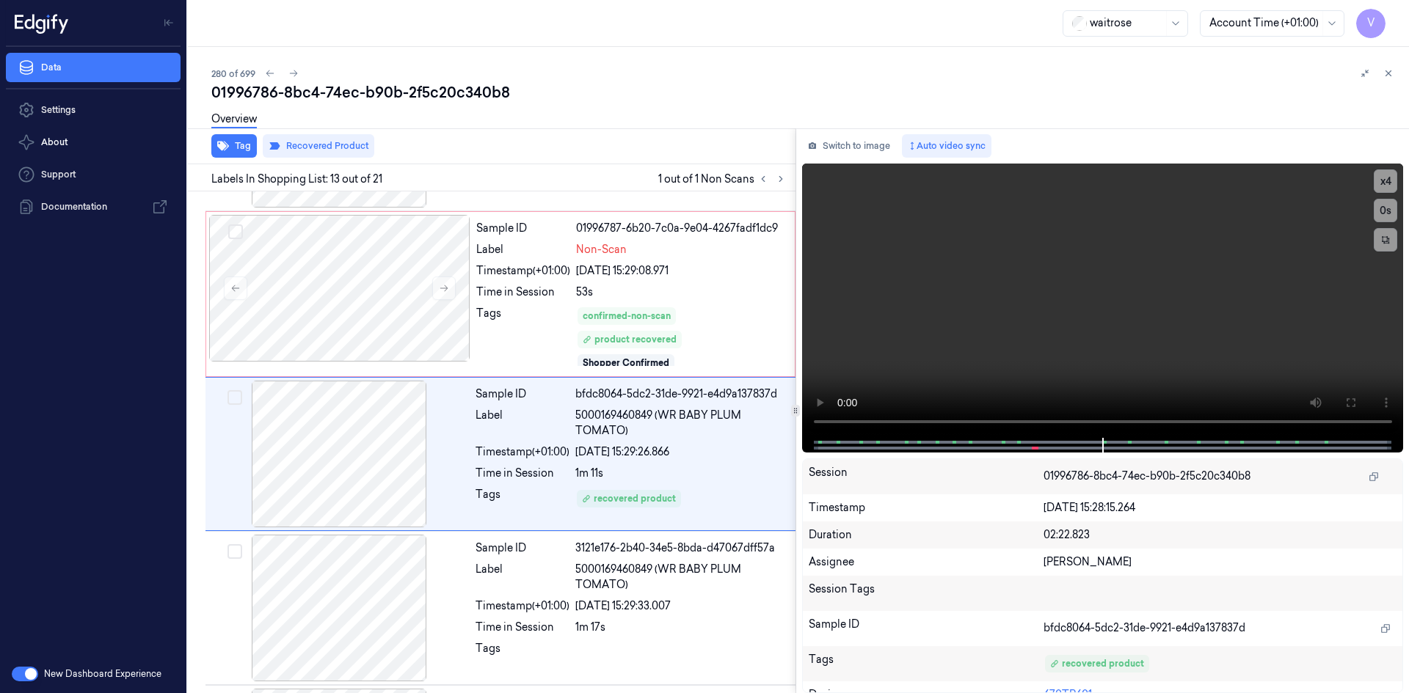
scroll to position [1686, 0]
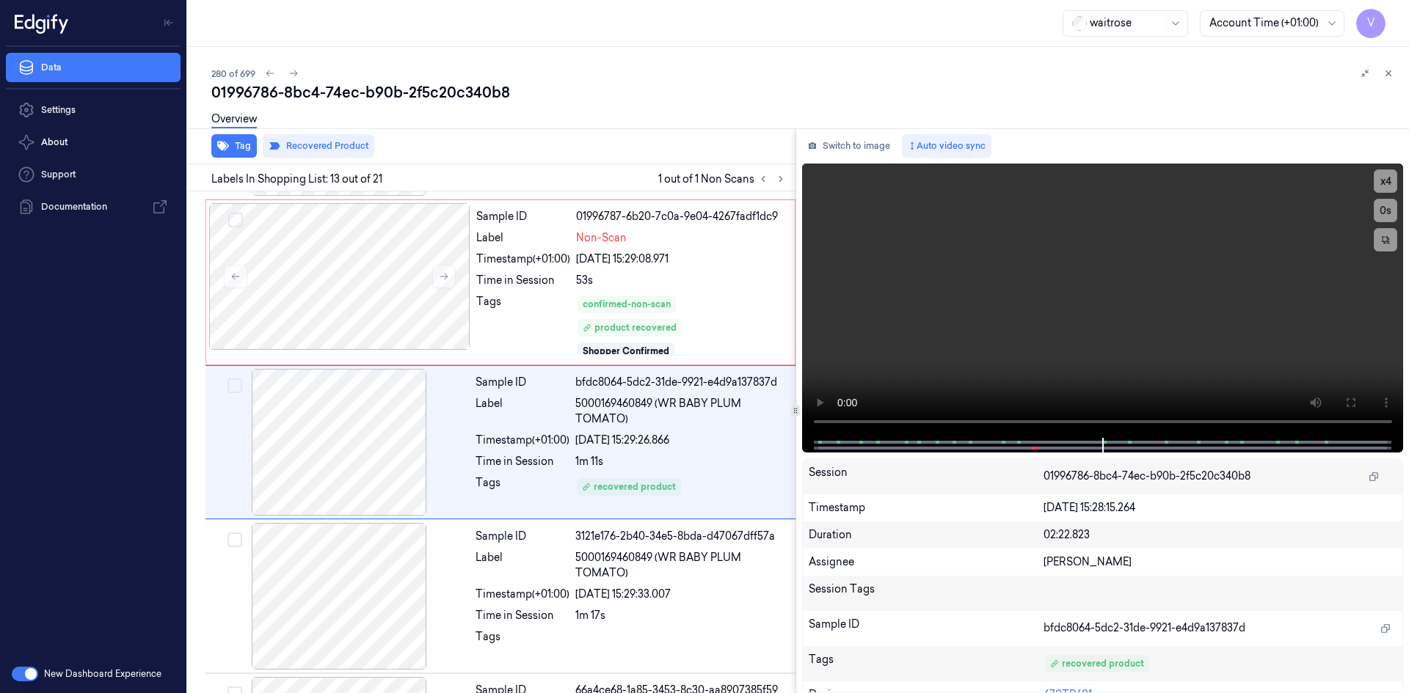
drag, startPoint x: 1390, startPoint y: 74, endPoint x: 1388, endPoint y: 107, distance: 33.1
click at [1389, 74] on icon at bounding box center [1388, 73] width 10 height 10
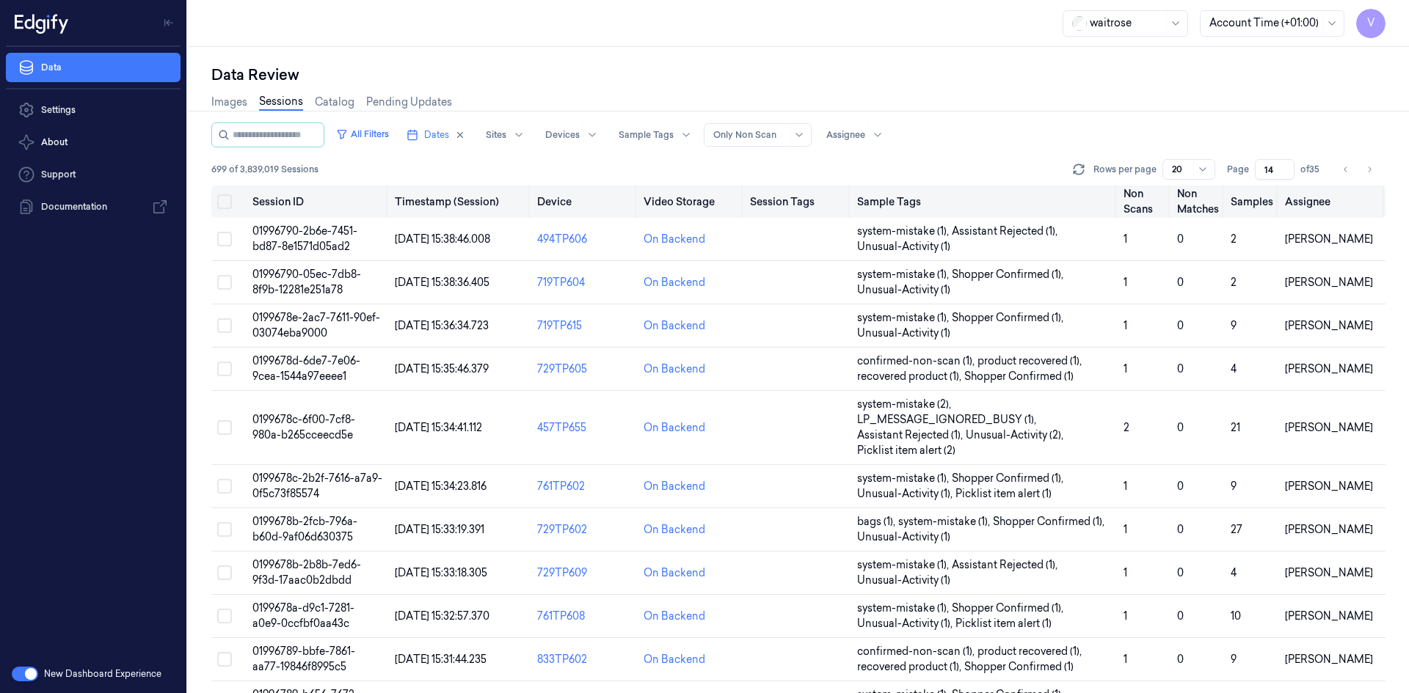
drag, startPoint x: 1277, startPoint y: 171, endPoint x: 1211, endPoint y: 193, distance: 69.6
click at [1211, 193] on div "All Filters Dates Sites Devices Sample Tags Alert Type Only Non Scan Assignee 6…" at bounding box center [798, 408] width 1174 height 571
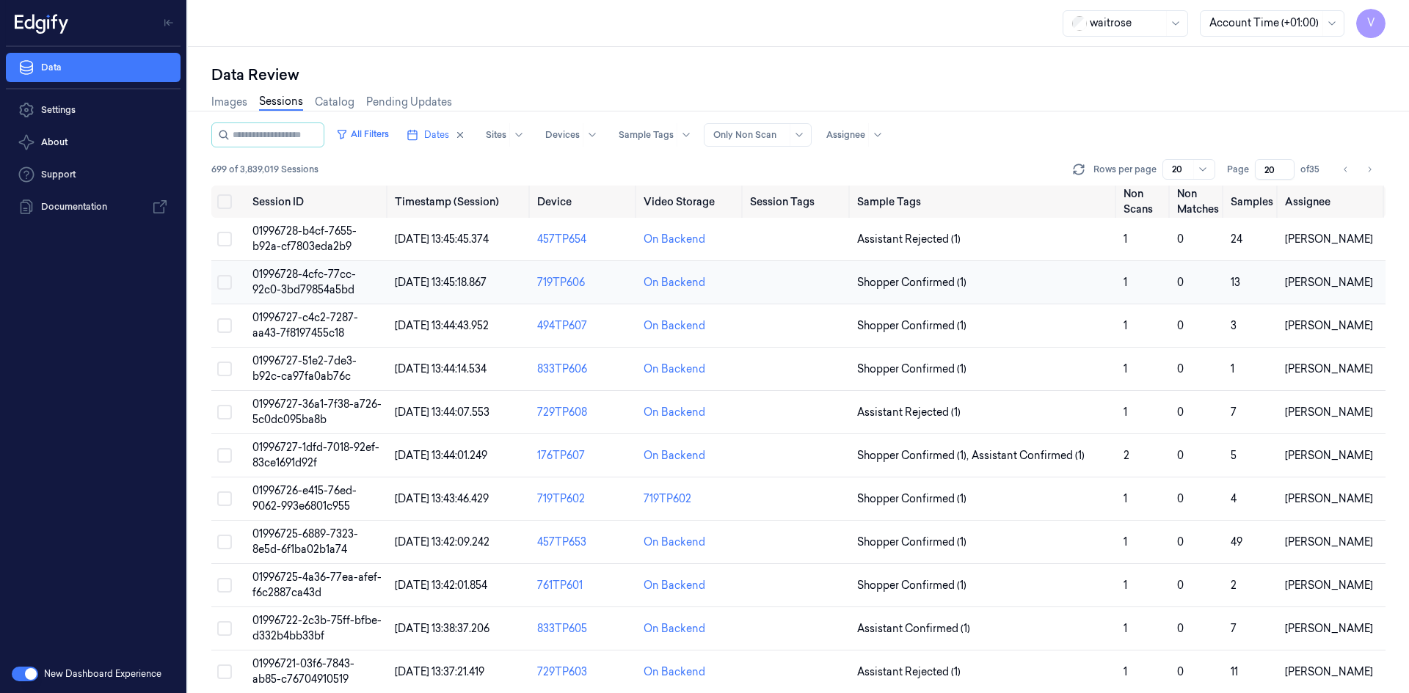
type input "20"
click at [298, 271] on span "01996728-4cfc-77cc-92c0-3bd79854a5bd" at bounding box center [303, 282] width 103 height 29
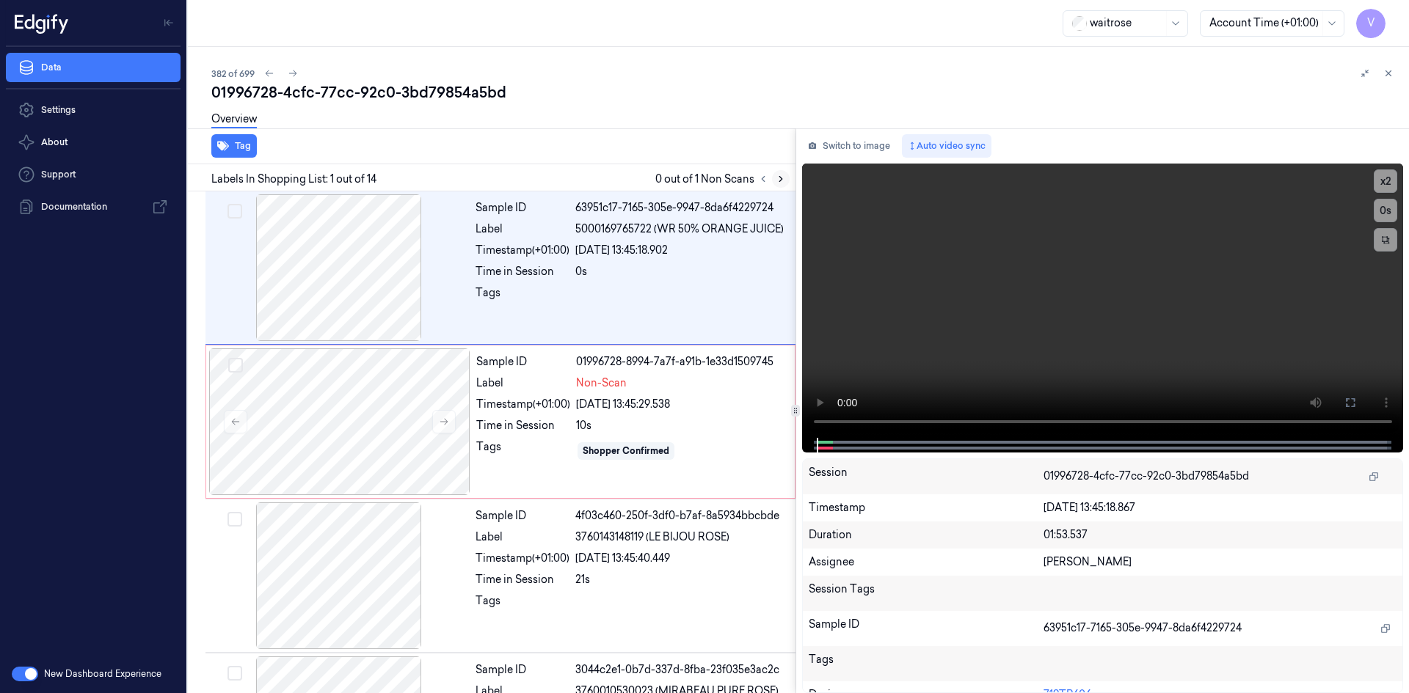
click at [781, 180] on icon at bounding box center [780, 179] width 3 height 5
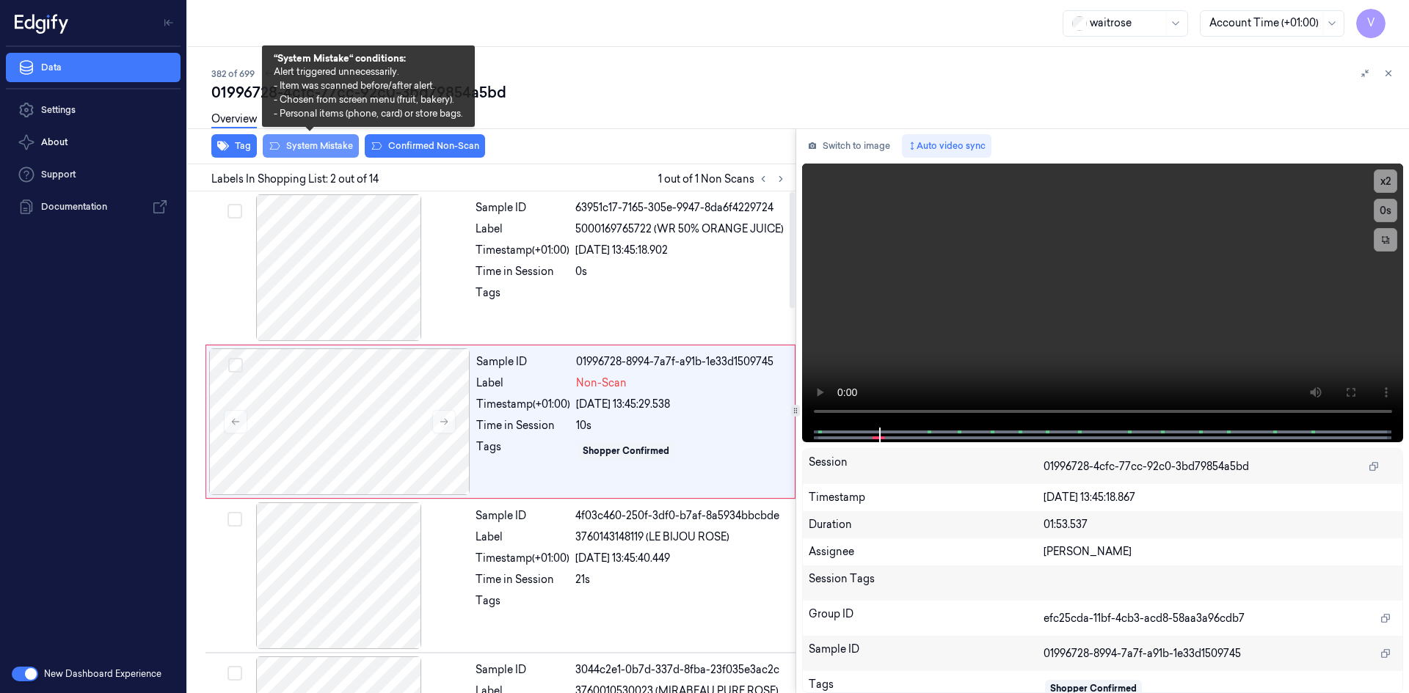
click at [343, 142] on button "System Mistake" at bounding box center [311, 145] width 96 height 23
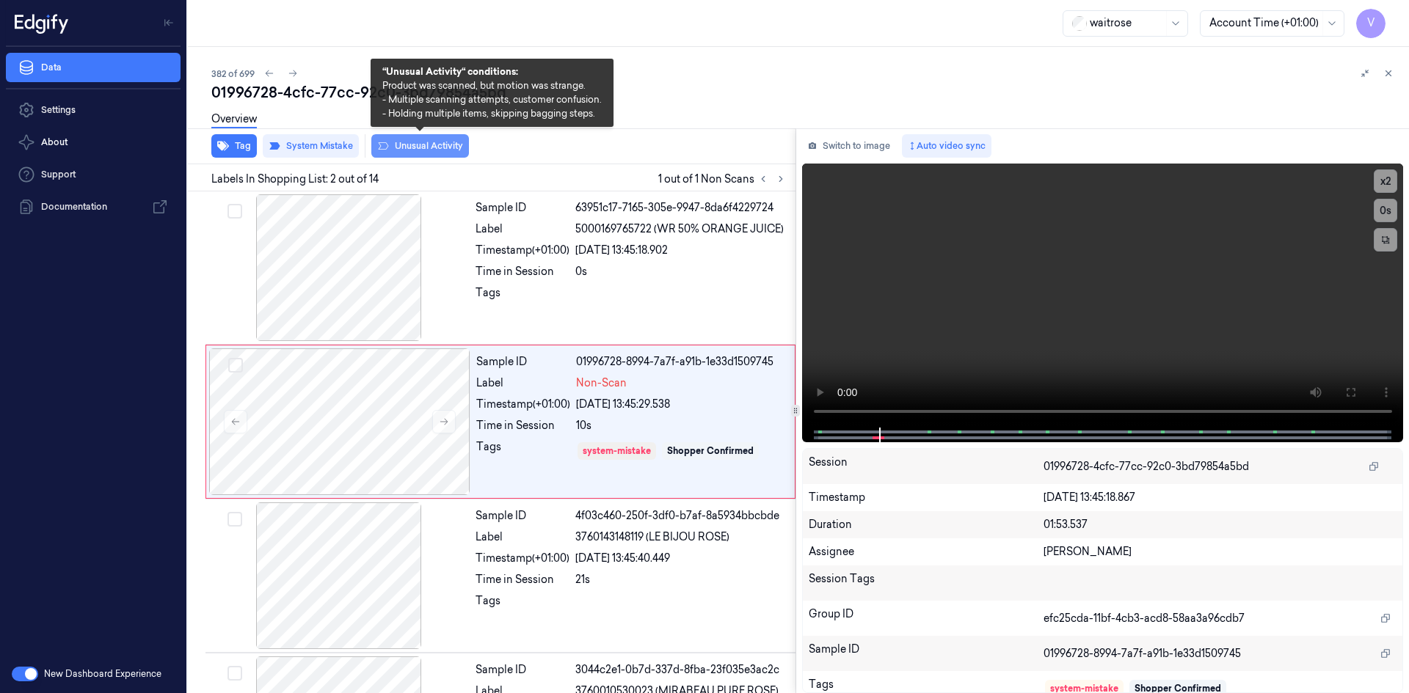
click at [420, 147] on button "Unusual Activity" at bounding box center [420, 145] width 98 height 23
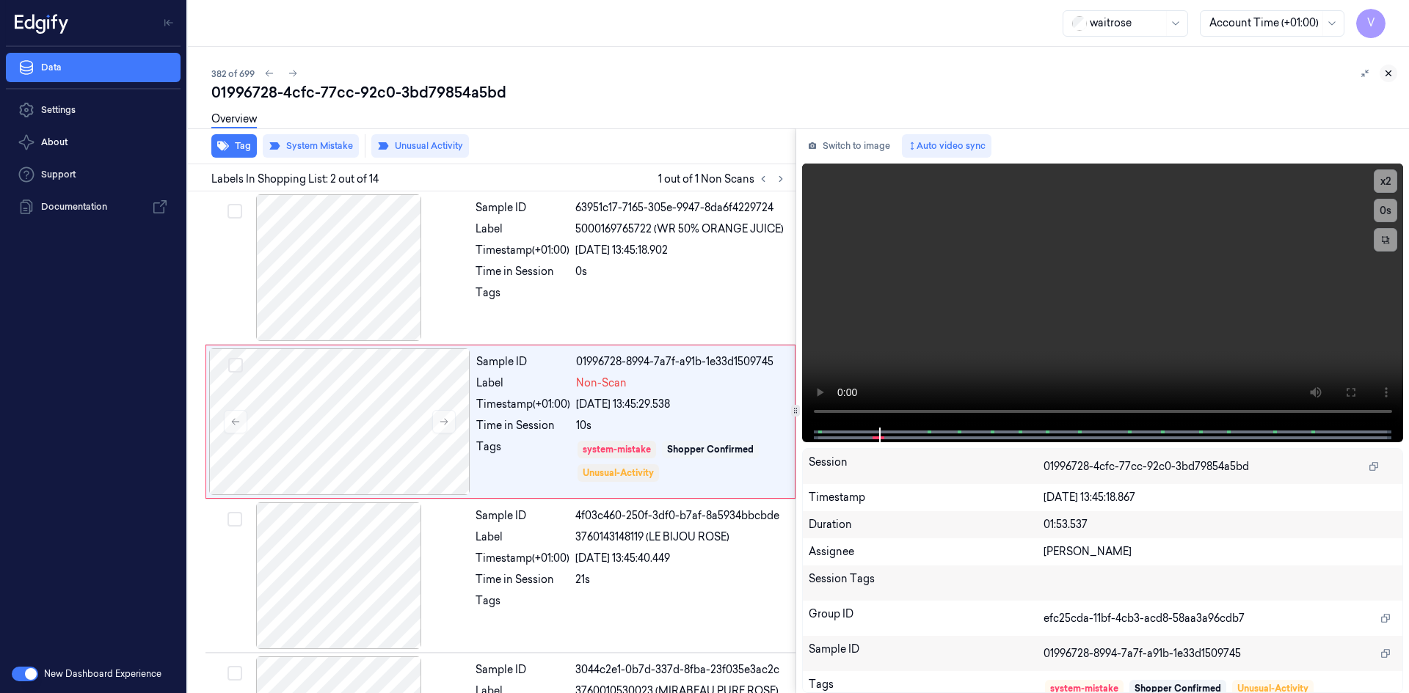
click at [1392, 71] on icon at bounding box center [1388, 73] width 10 height 10
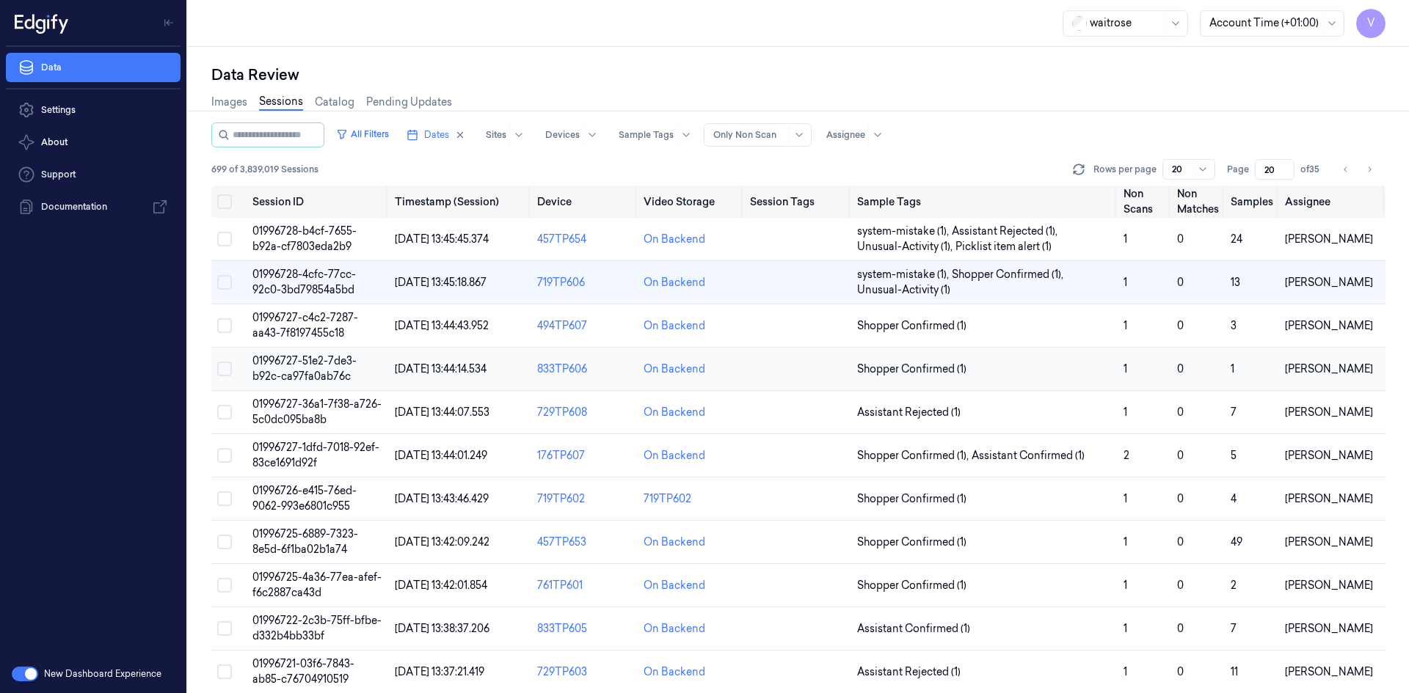
click at [315, 360] on span "01996727-51e2-7de3-b92c-ca97fa0ab76c" at bounding box center [304, 368] width 104 height 29
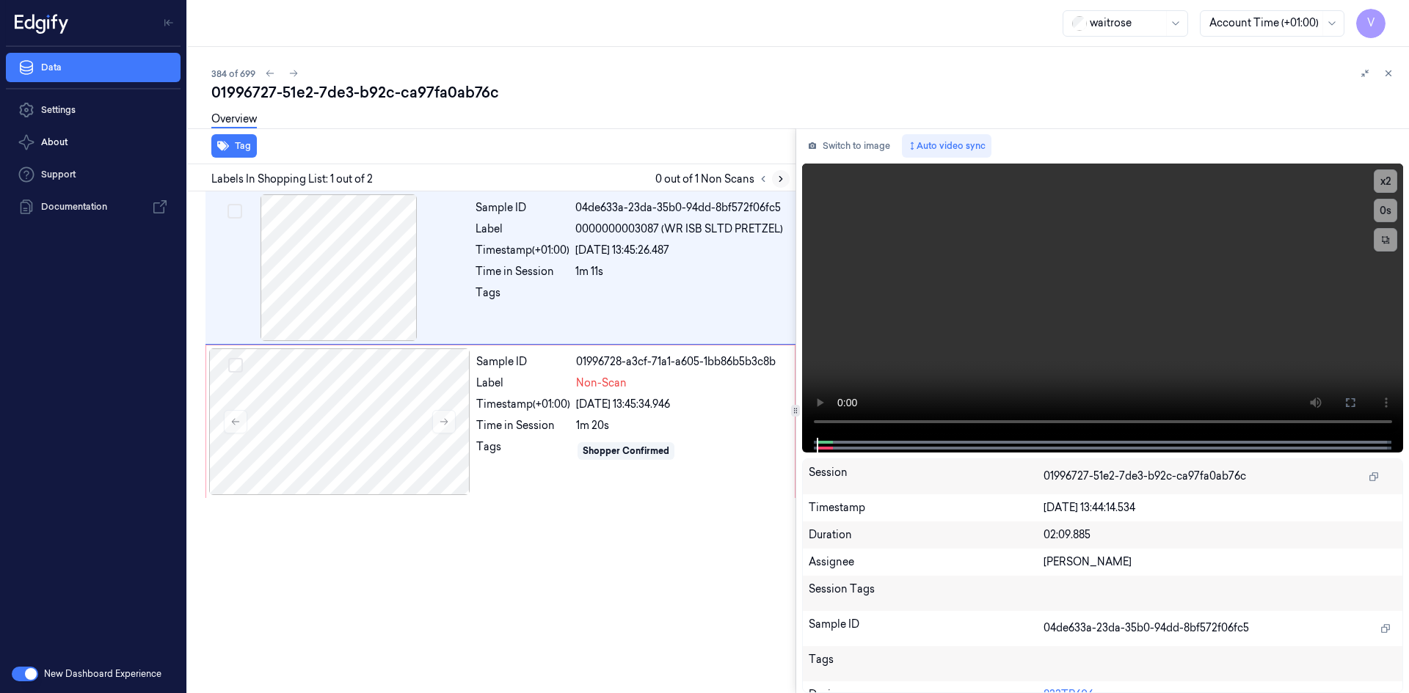
click at [778, 180] on icon at bounding box center [780, 179] width 10 height 10
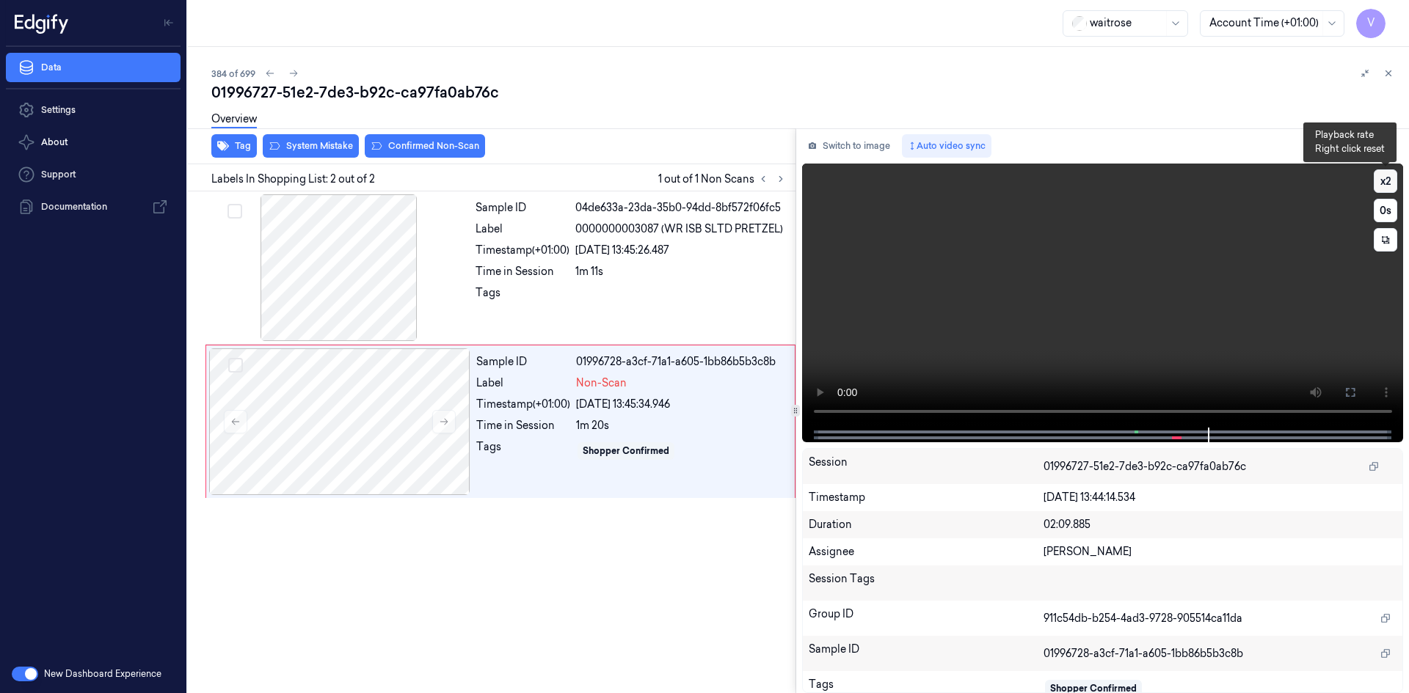
click at [1389, 177] on button "x 2" at bounding box center [1384, 180] width 23 height 23
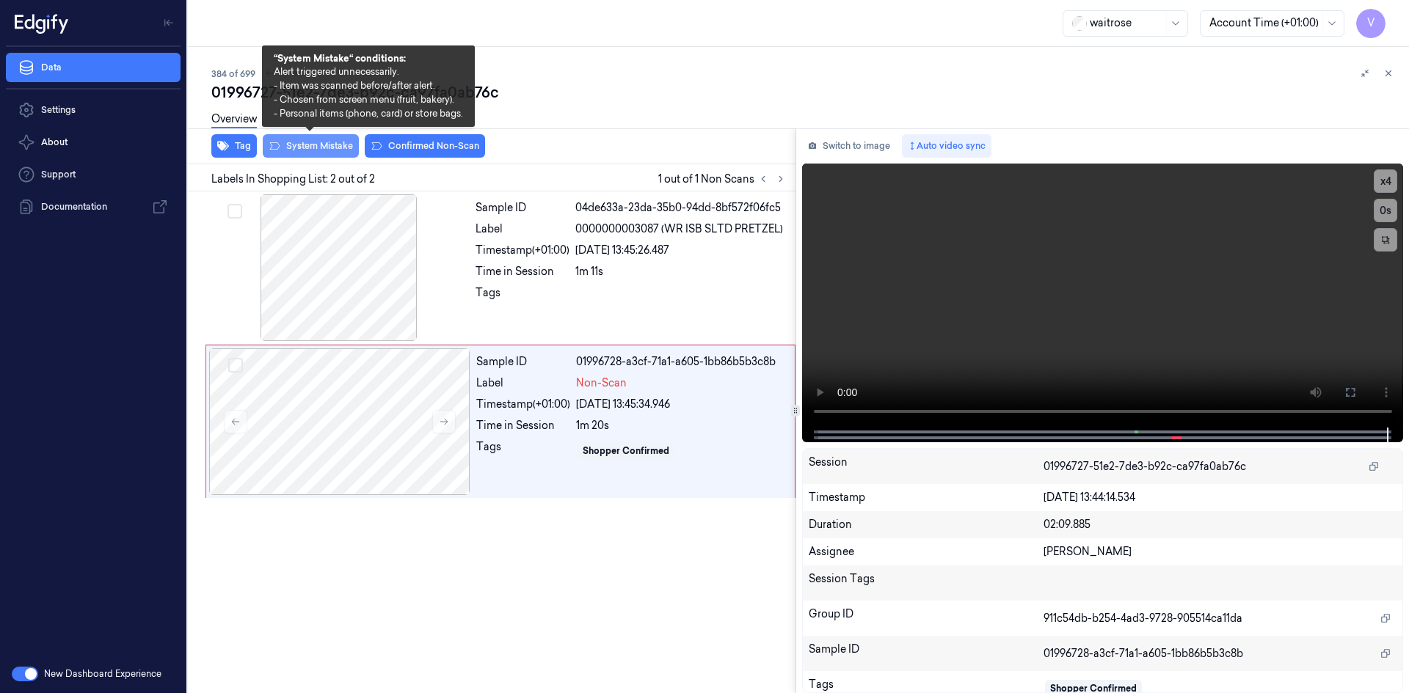
click at [311, 145] on button "System Mistake" at bounding box center [311, 145] width 96 height 23
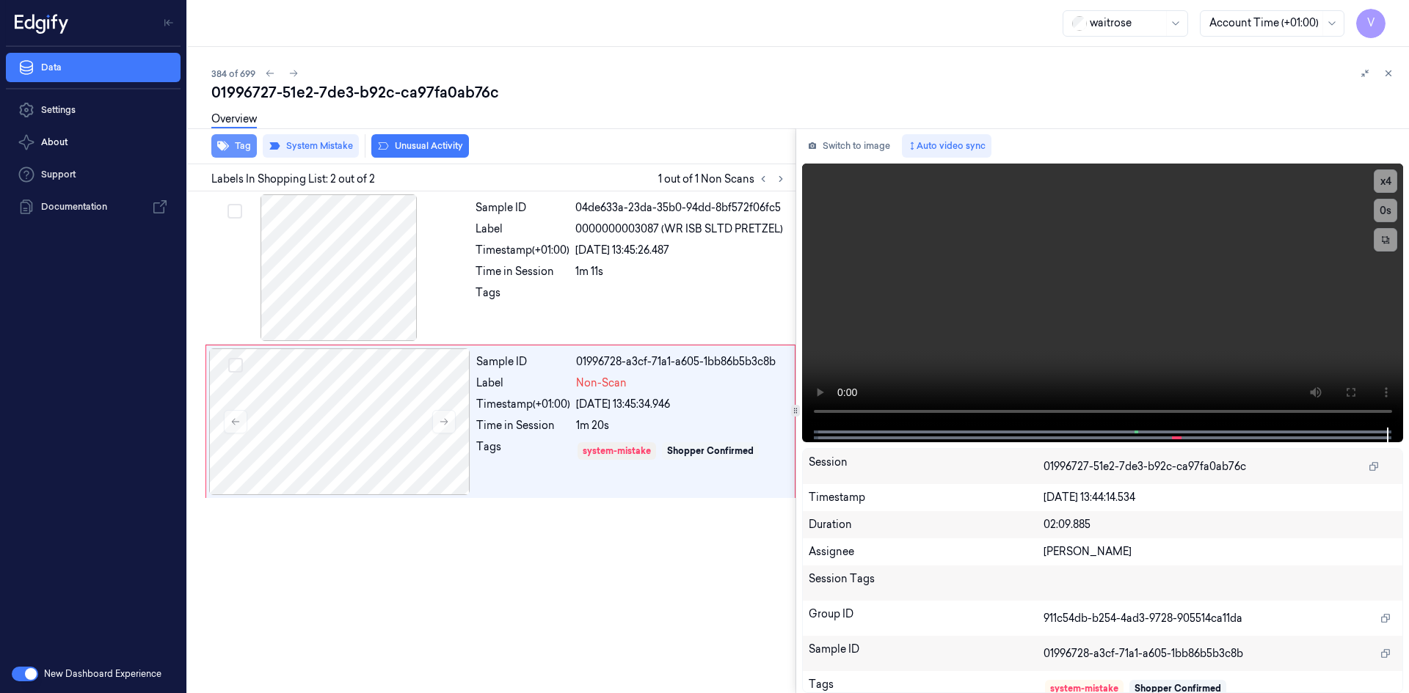
click at [244, 147] on button "Tag" at bounding box center [233, 145] width 45 height 23
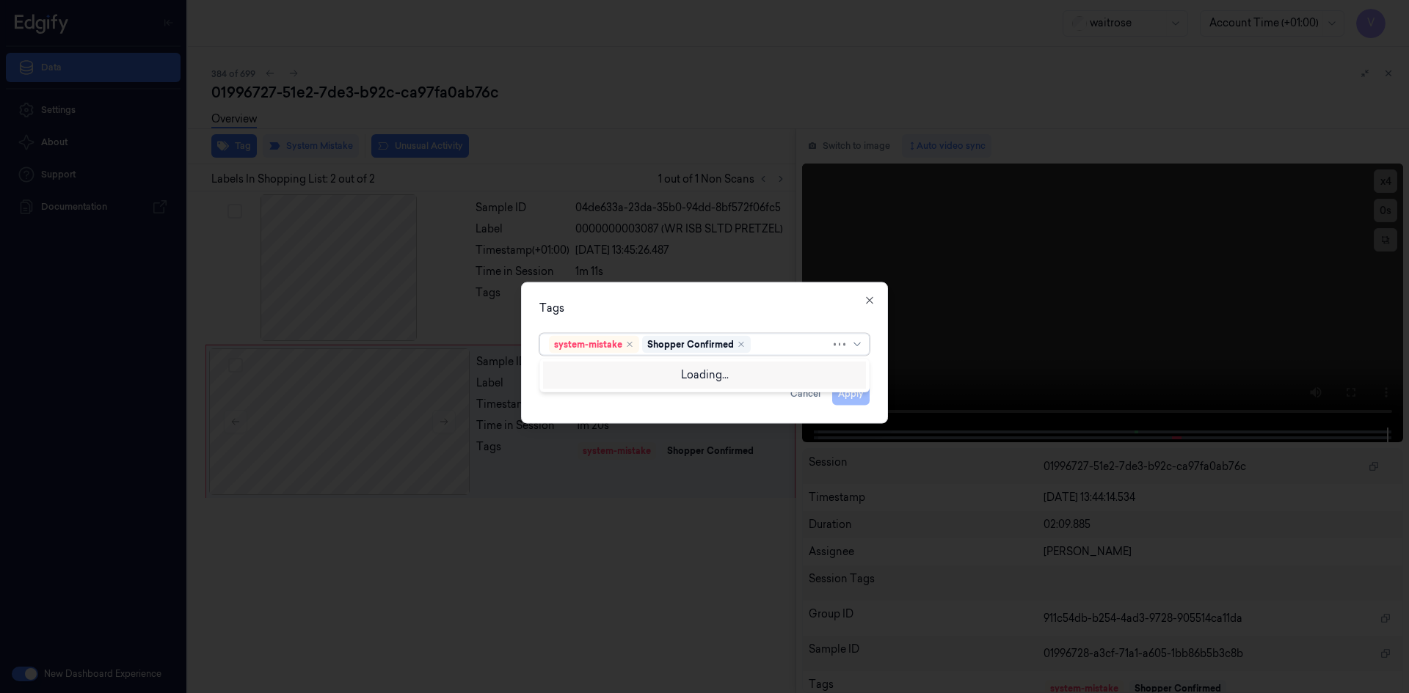
click at [776, 342] on div at bounding box center [791, 344] width 77 height 15
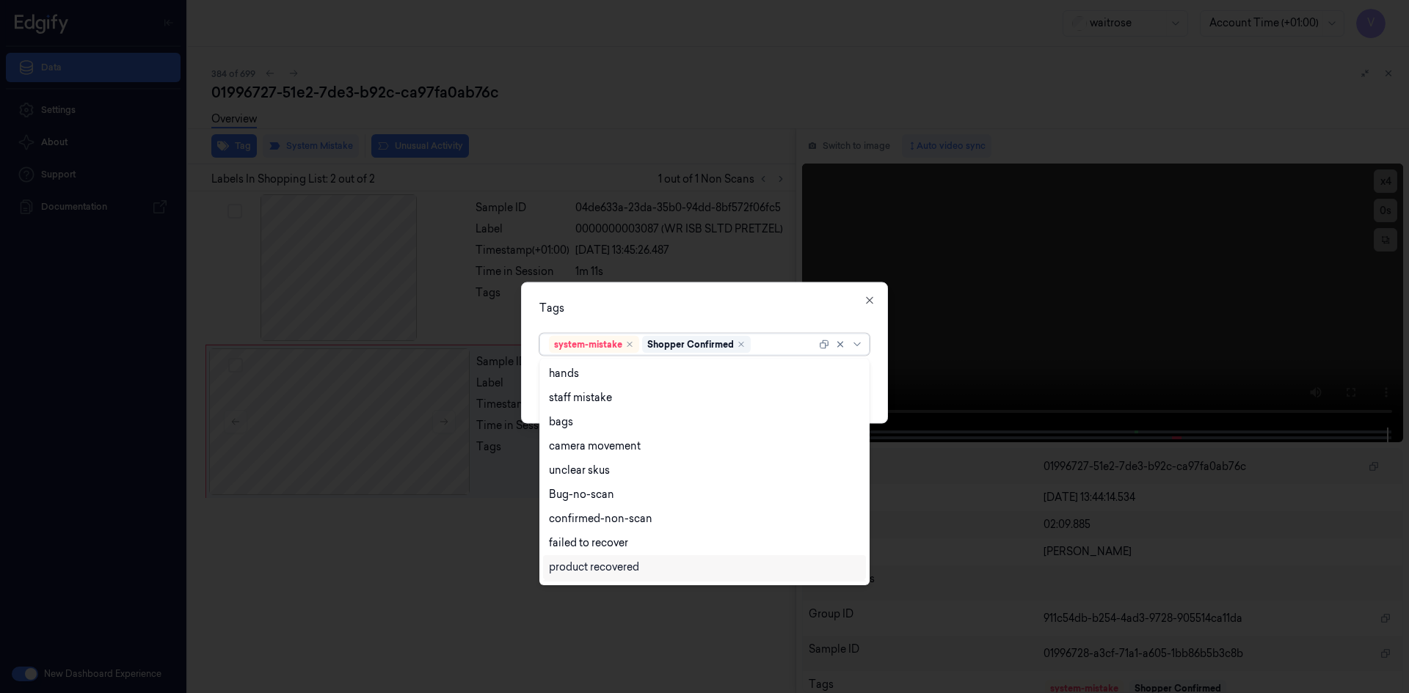
scroll to position [216, 0]
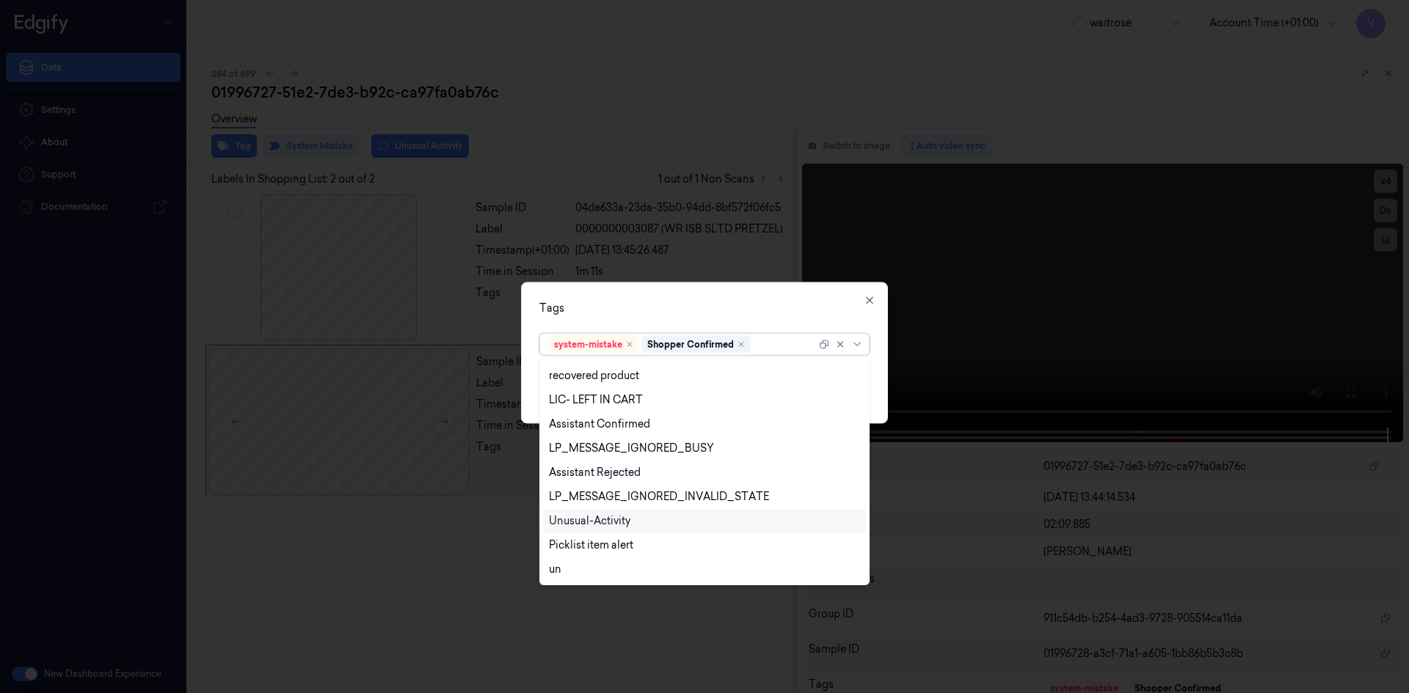
click at [612, 520] on div "Unusual-Activity" at bounding box center [589, 521] width 81 height 15
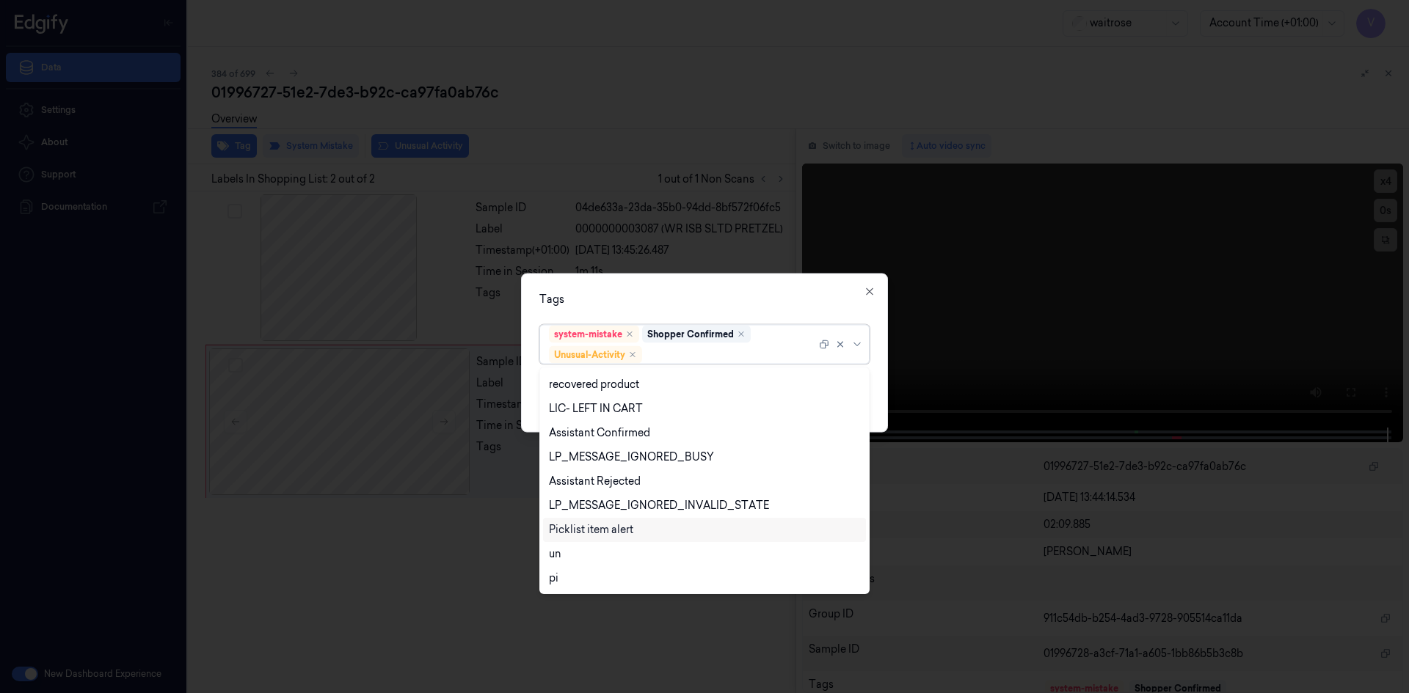
click at [608, 528] on div "Picklist item alert" at bounding box center [591, 529] width 84 height 15
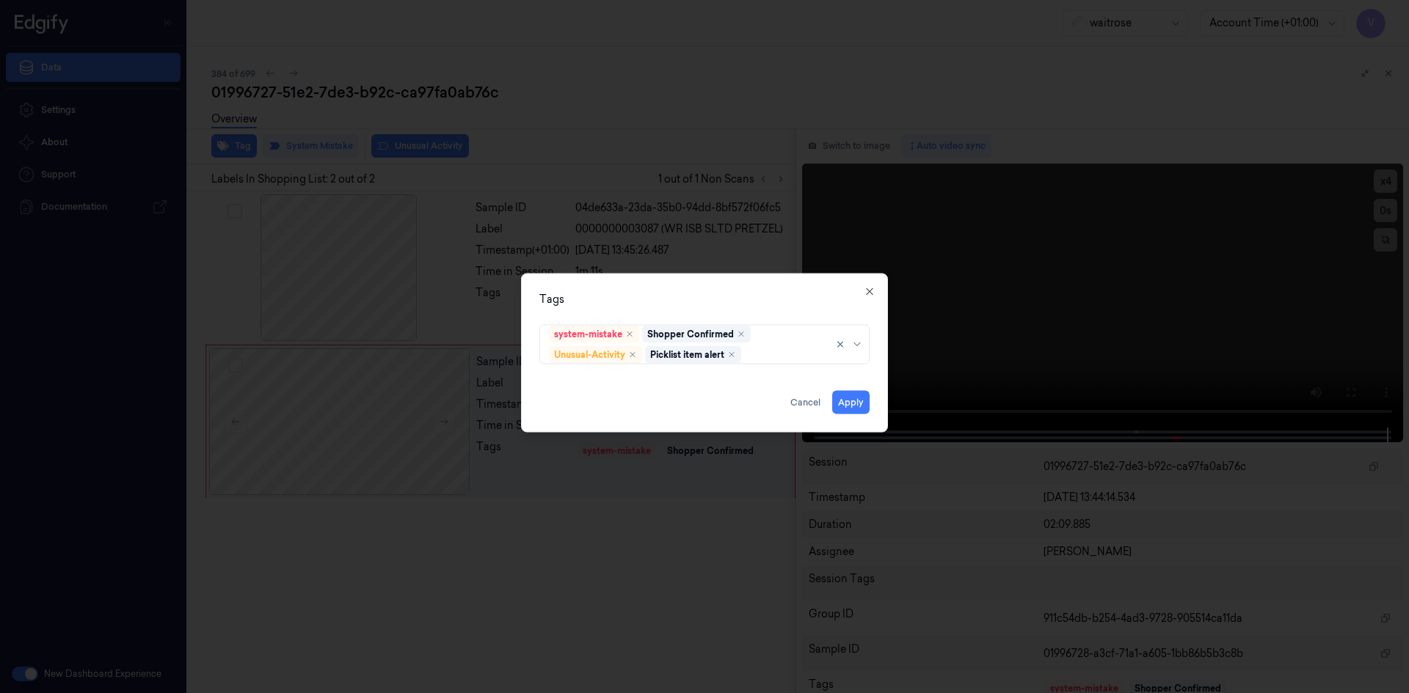
drag, startPoint x: 751, startPoint y: 301, endPoint x: 822, endPoint y: 363, distance: 94.6
click at [755, 303] on div "Tags" at bounding box center [704, 298] width 330 height 15
click at [857, 407] on button "Apply" at bounding box center [850, 401] width 37 height 23
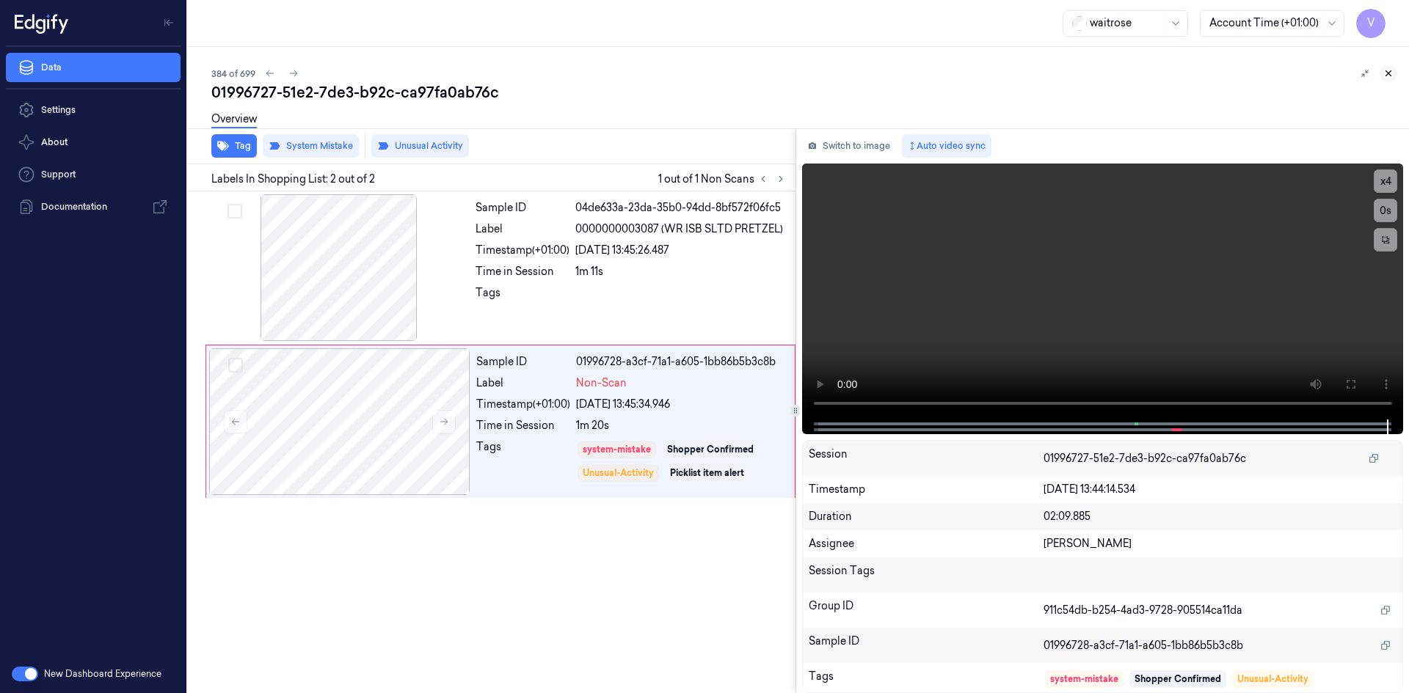
click at [1387, 70] on icon at bounding box center [1388, 73] width 10 height 10
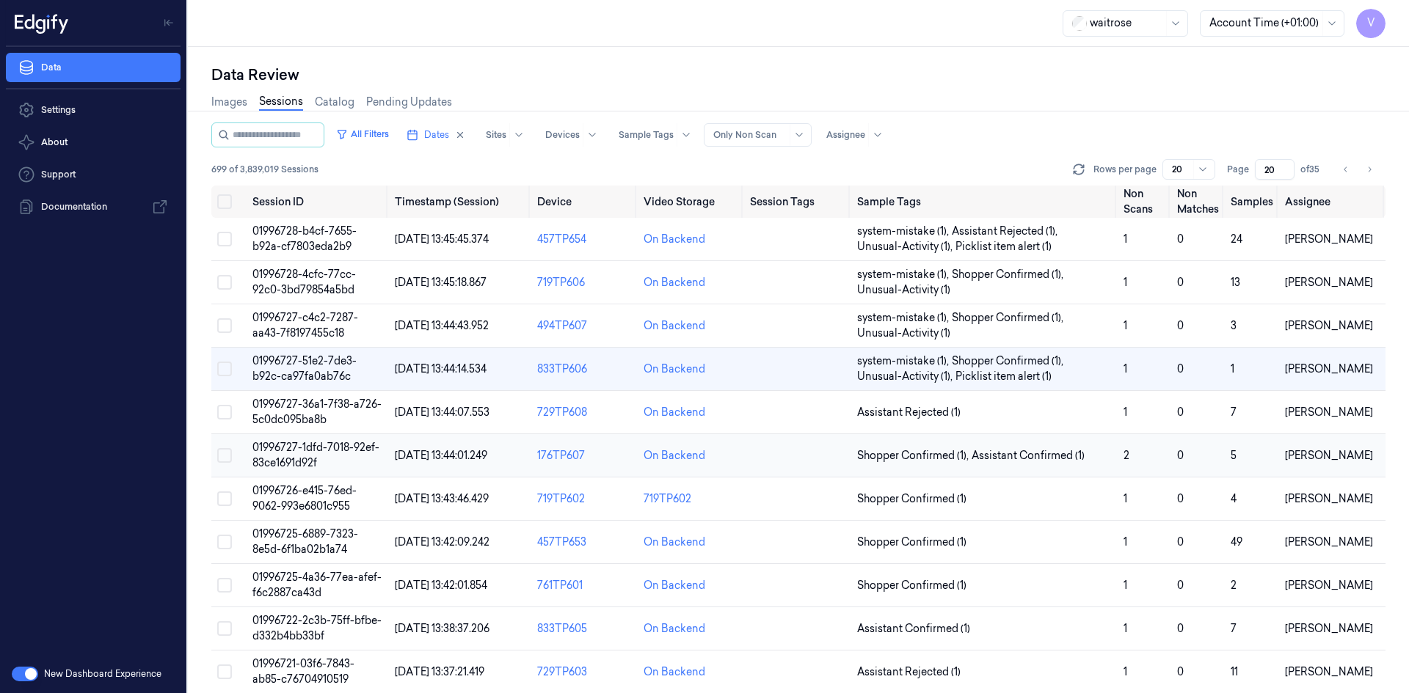
click at [305, 453] on span "01996727-1dfd-7018-92ef-83ce1691d92f" at bounding box center [315, 455] width 127 height 29
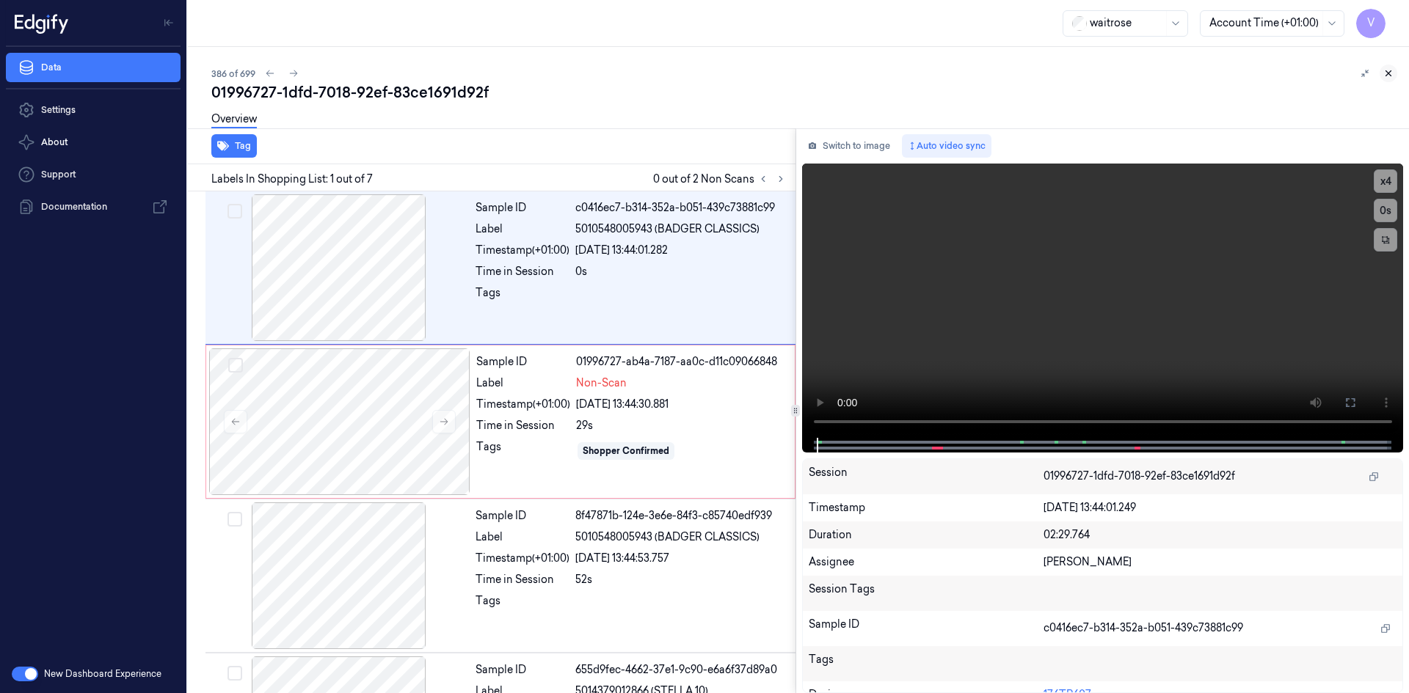
click at [1388, 76] on icon at bounding box center [1388, 73] width 10 height 10
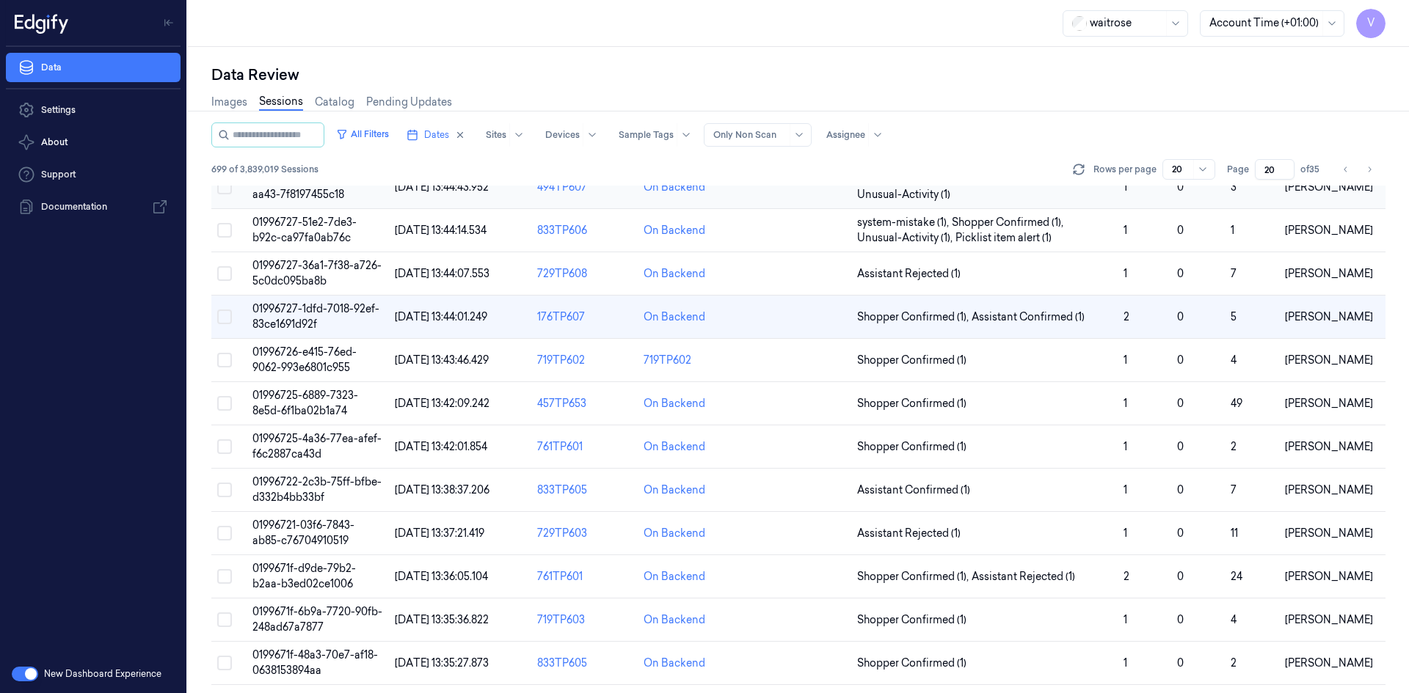
scroll to position [16, 0]
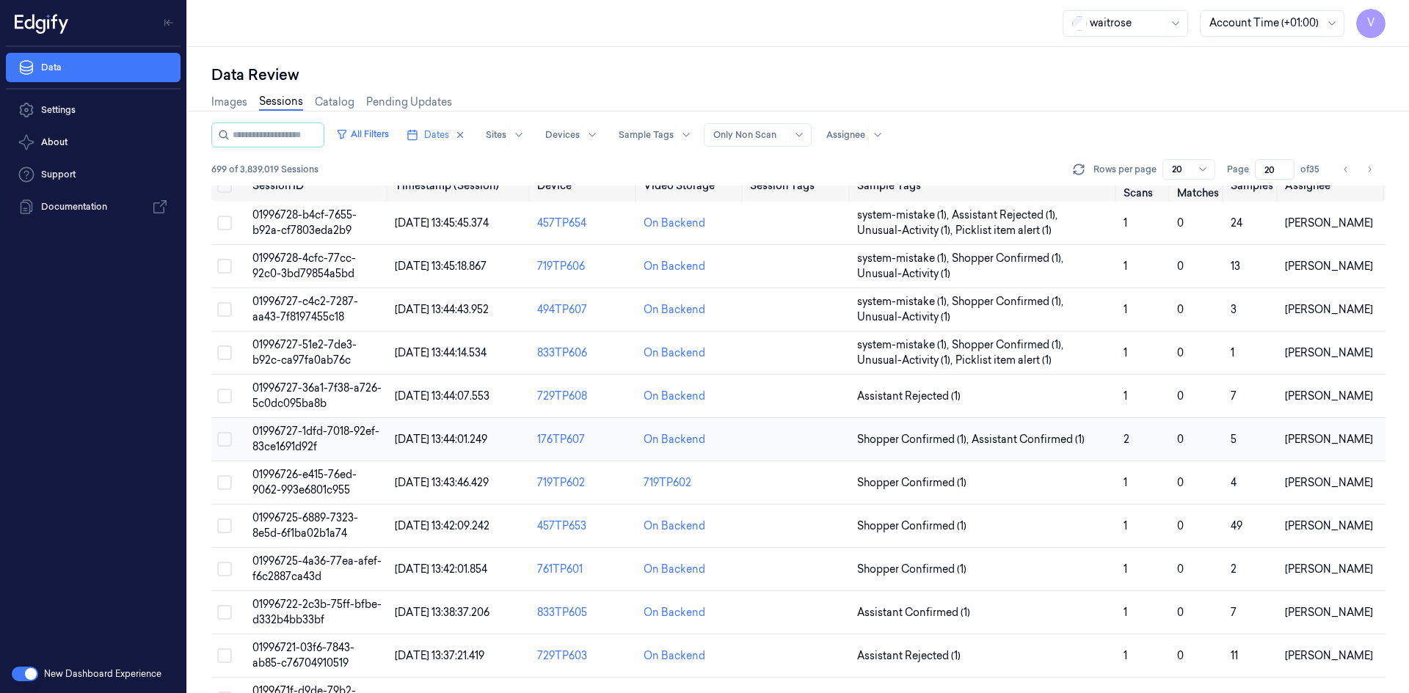
click at [284, 435] on span "01996727-1dfd-7018-92ef-83ce1691d92f" at bounding box center [315, 439] width 127 height 29
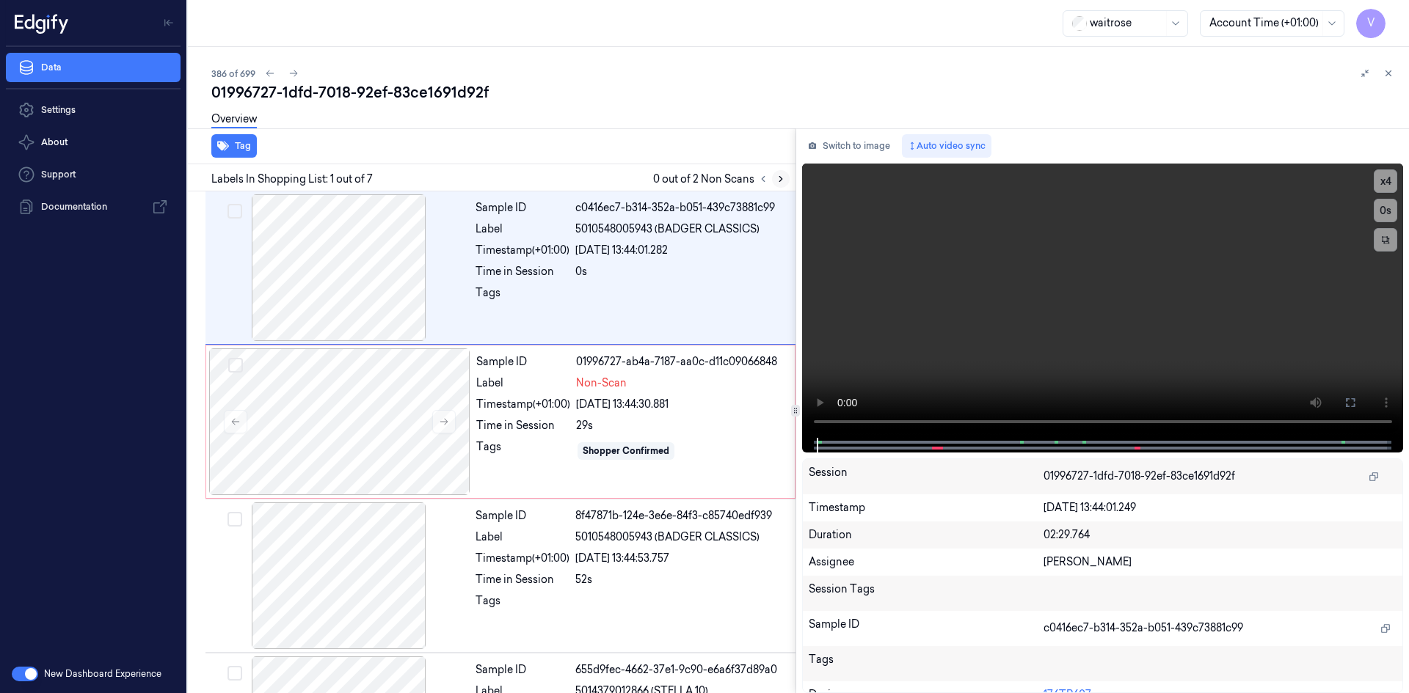
click at [778, 179] on icon at bounding box center [780, 179] width 10 height 10
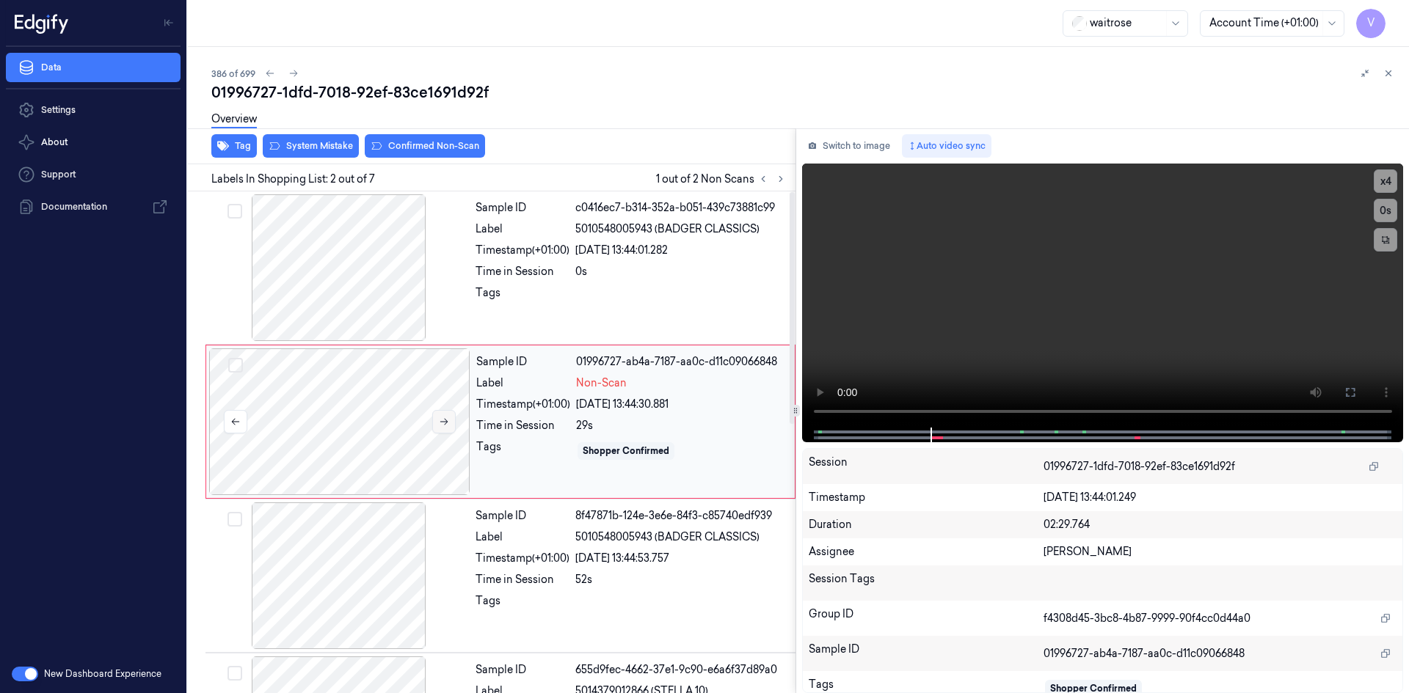
click at [442, 423] on icon at bounding box center [444, 422] width 10 height 10
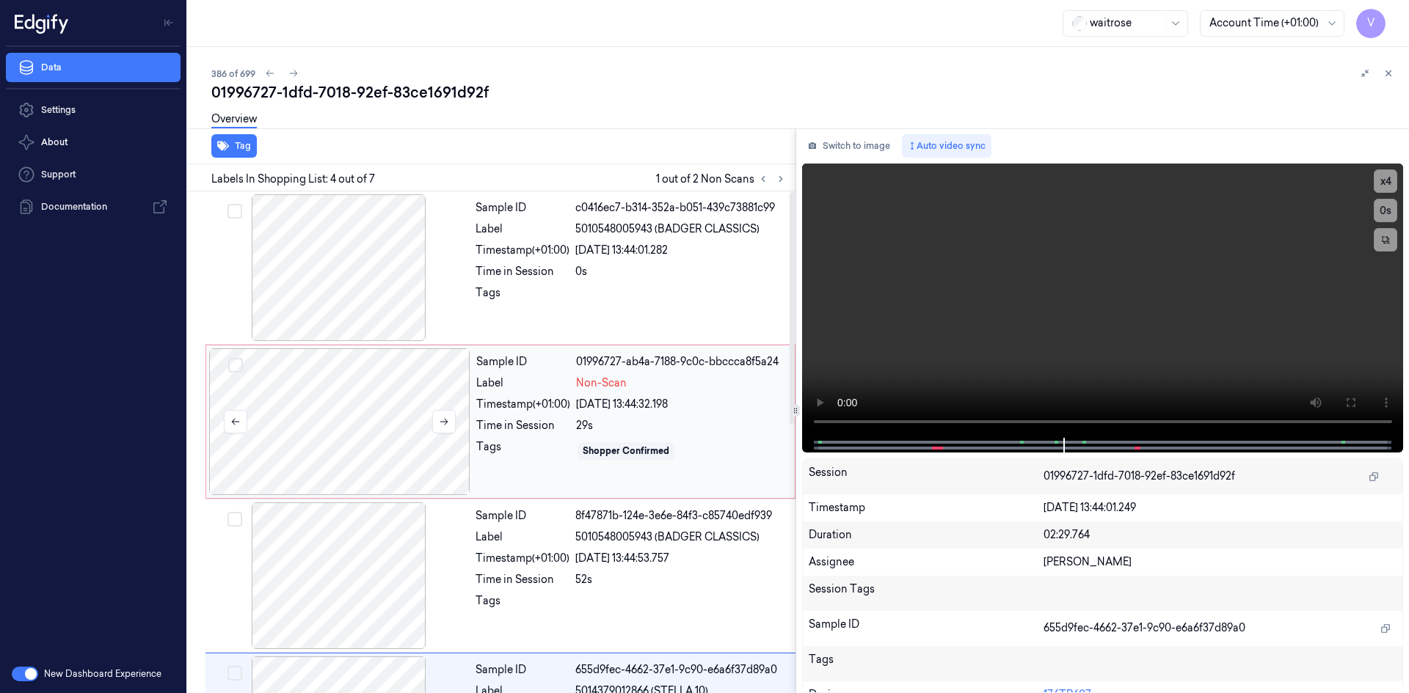
click at [400, 416] on div at bounding box center [339, 421] width 261 height 147
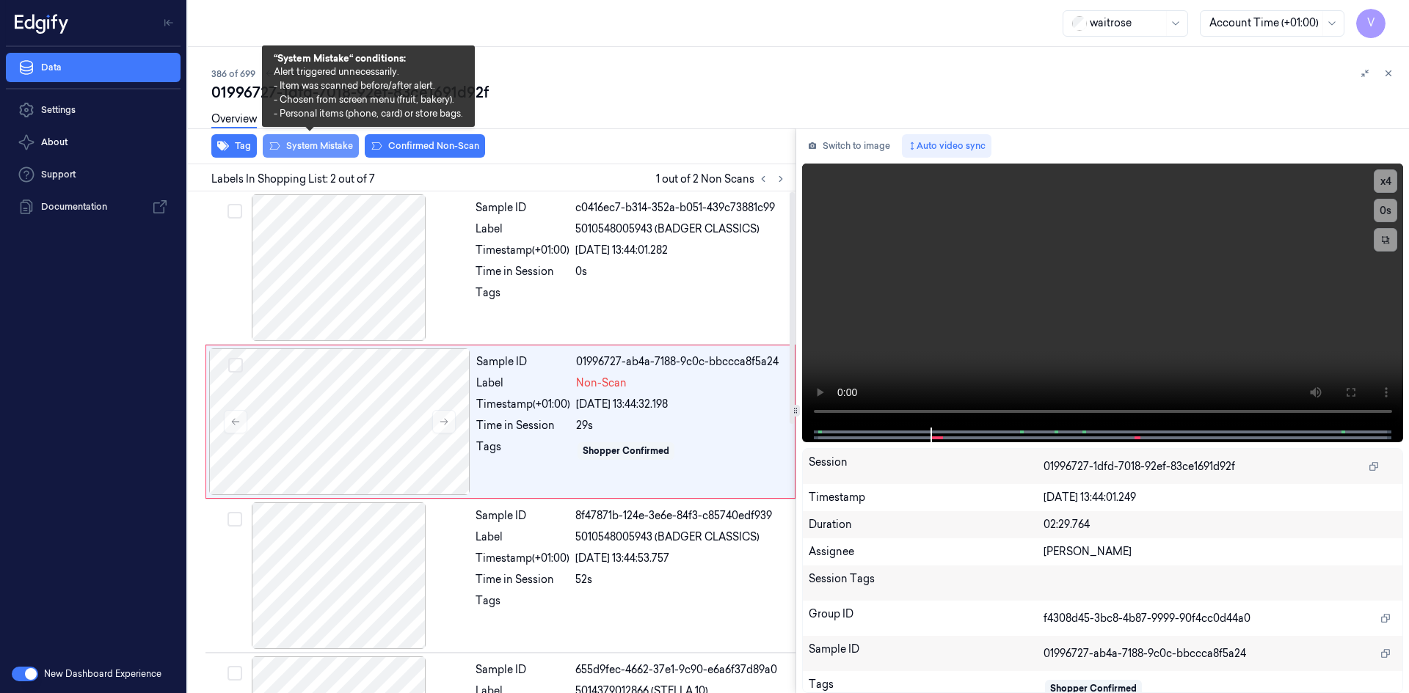
click at [327, 149] on button "System Mistake" at bounding box center [311, 145] width 96 height 23
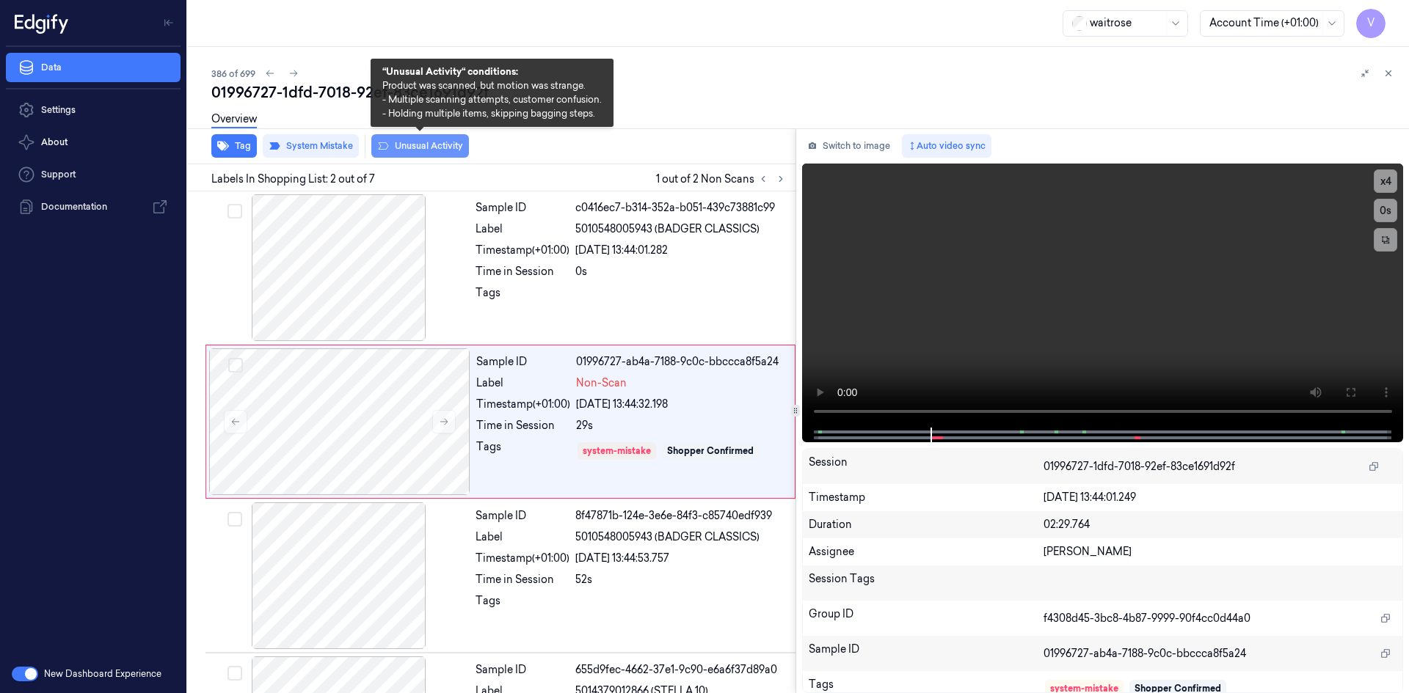
click at [428, 148] on button "Unusual Activity" at bounding box center [420, 145] width 98 height 23
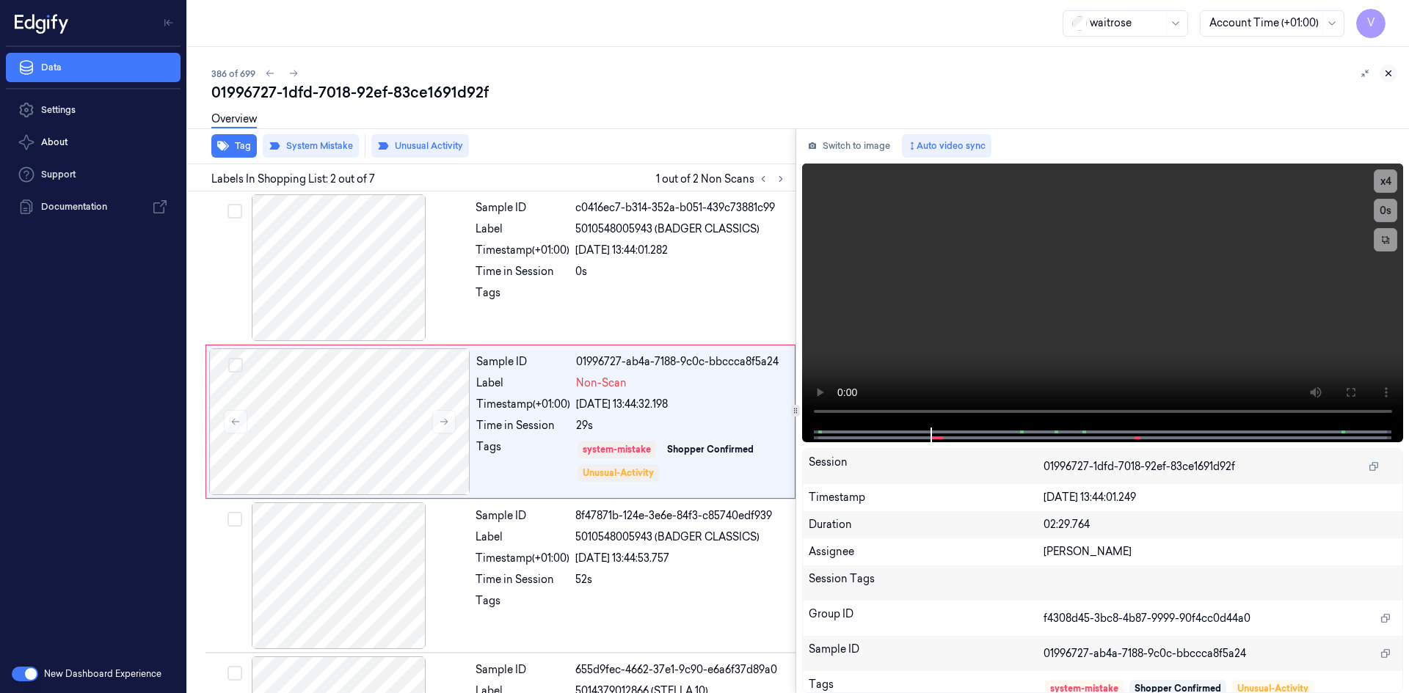
click at [1387, 71] on icon at bounding box center [1388, 73] width 10 height 10
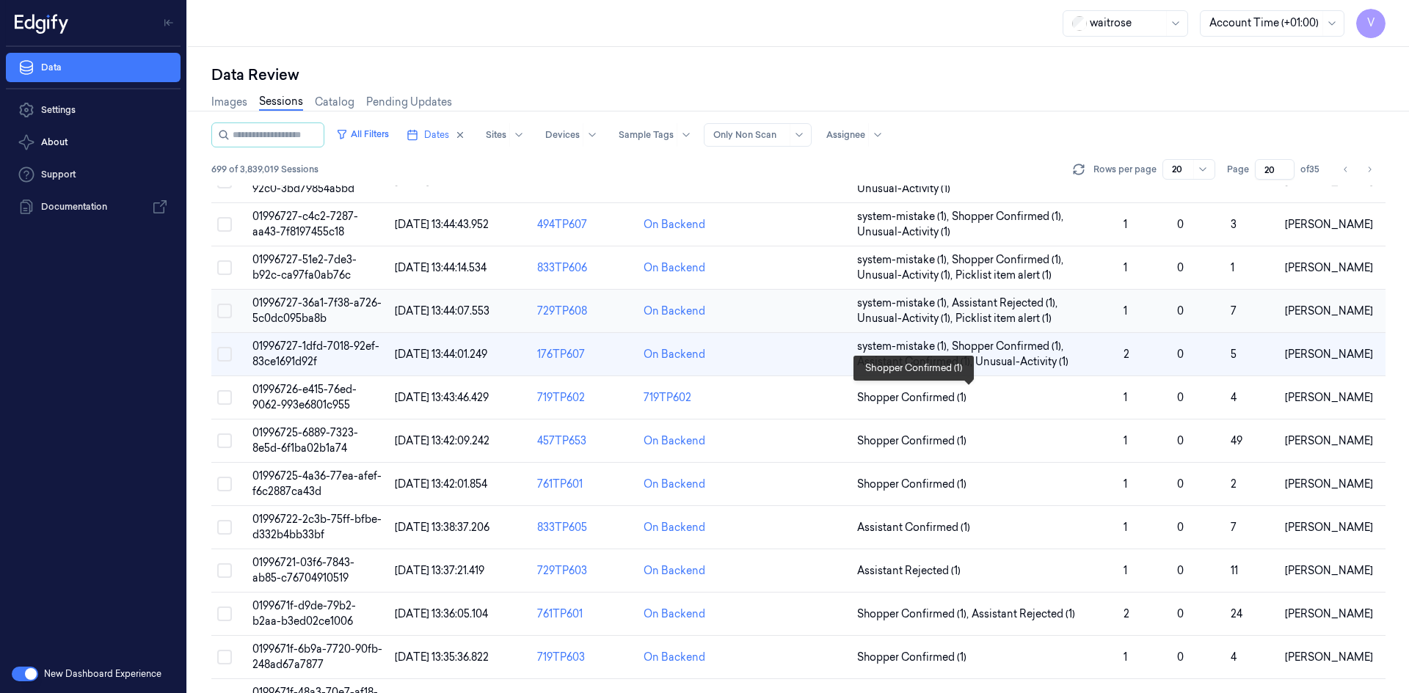
scroll to position [163, 0]
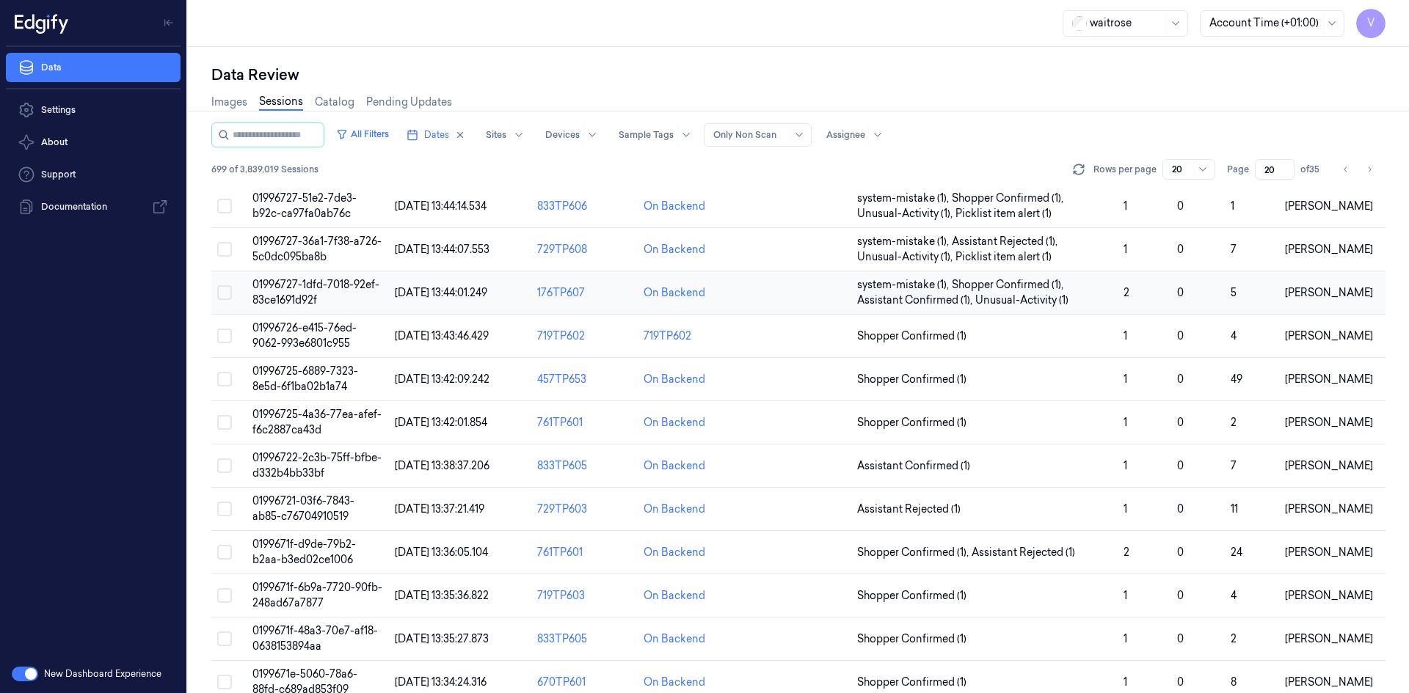
click at [301, 288] on span "01996727-1dfd-7018-92ef-83ce1691d92f" at bounding box center [315, 292] width 127 height 29
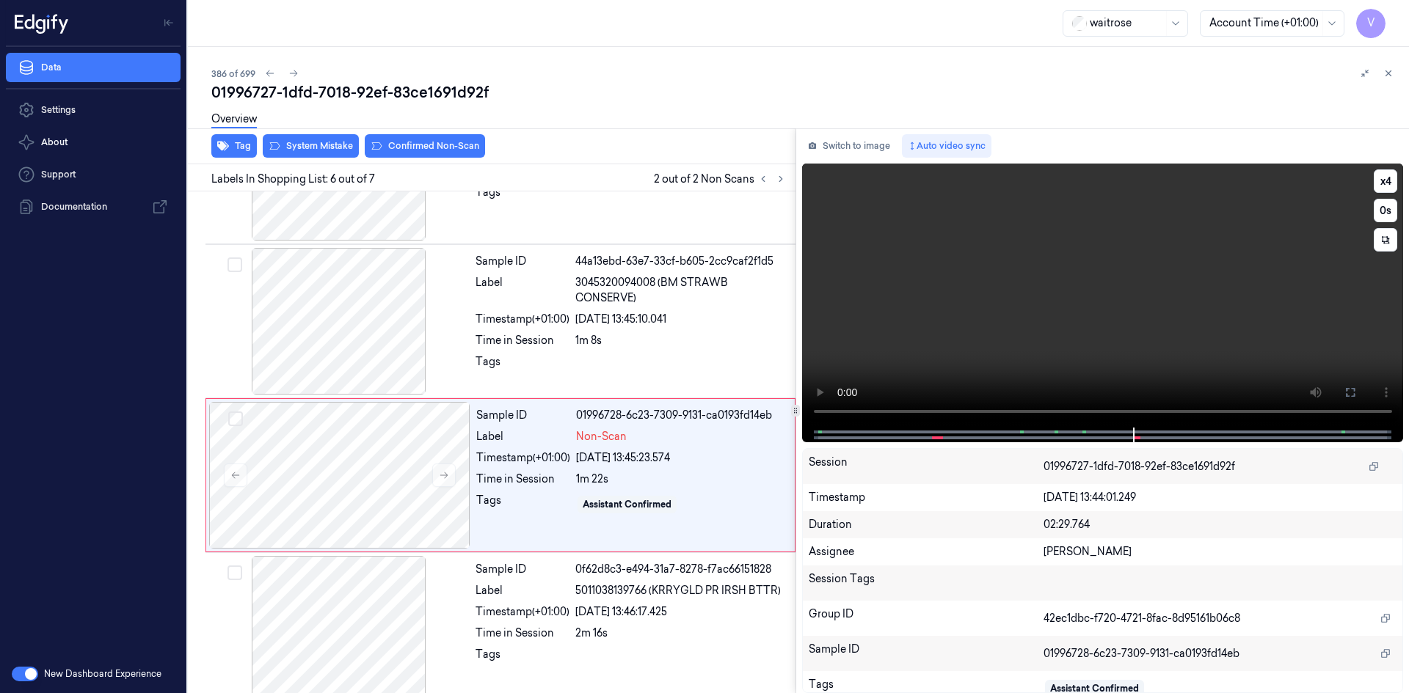
scroll to position [581, 0]
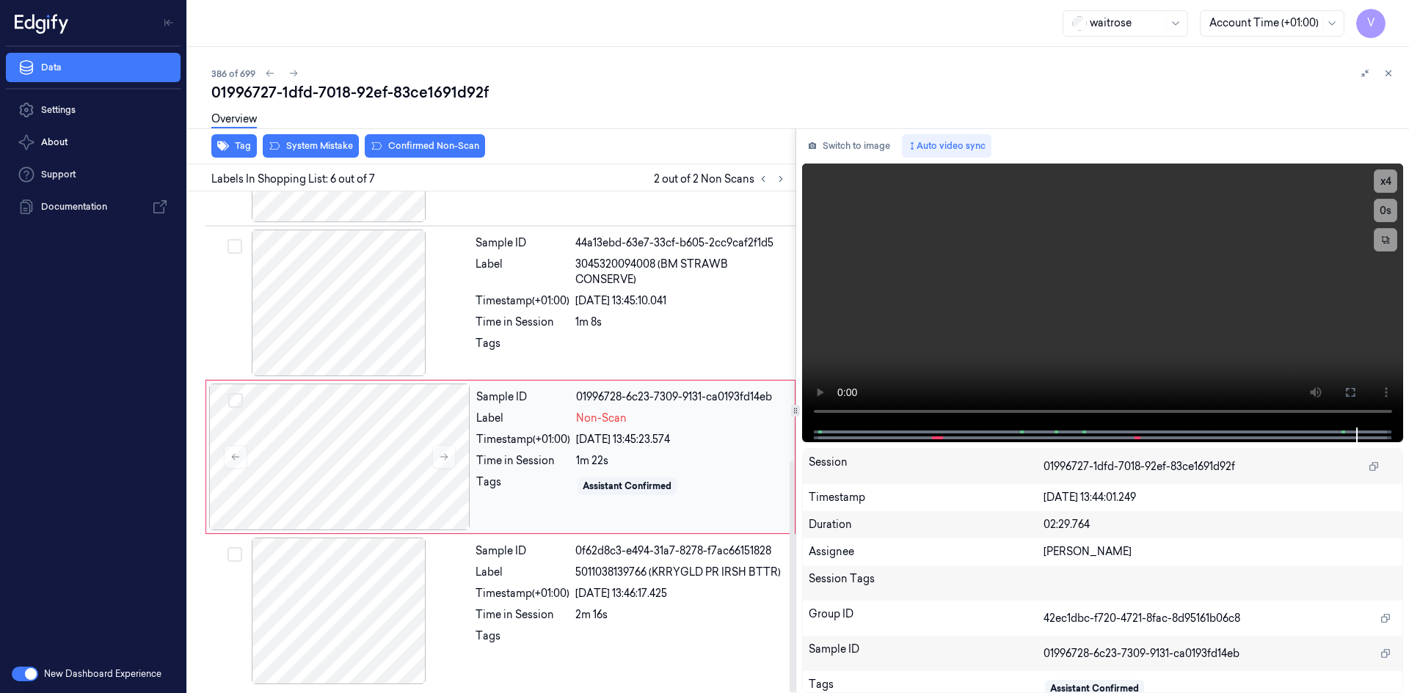
click at [503, 434] on div "Timestamp (+01:00)" at bounding box center [523, 439] width 94 height 15
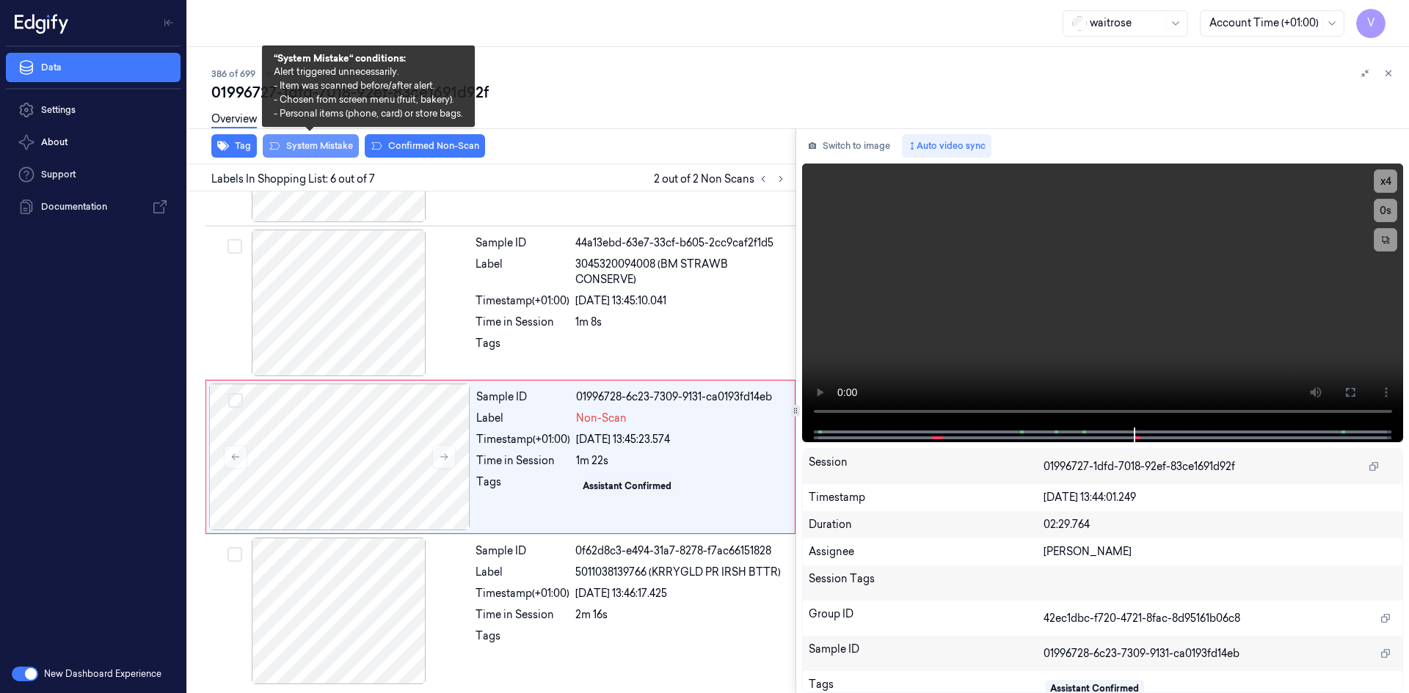
click at [321, 147] on button "System Mistake" at bounding box center [311, 145] width 96 height 23
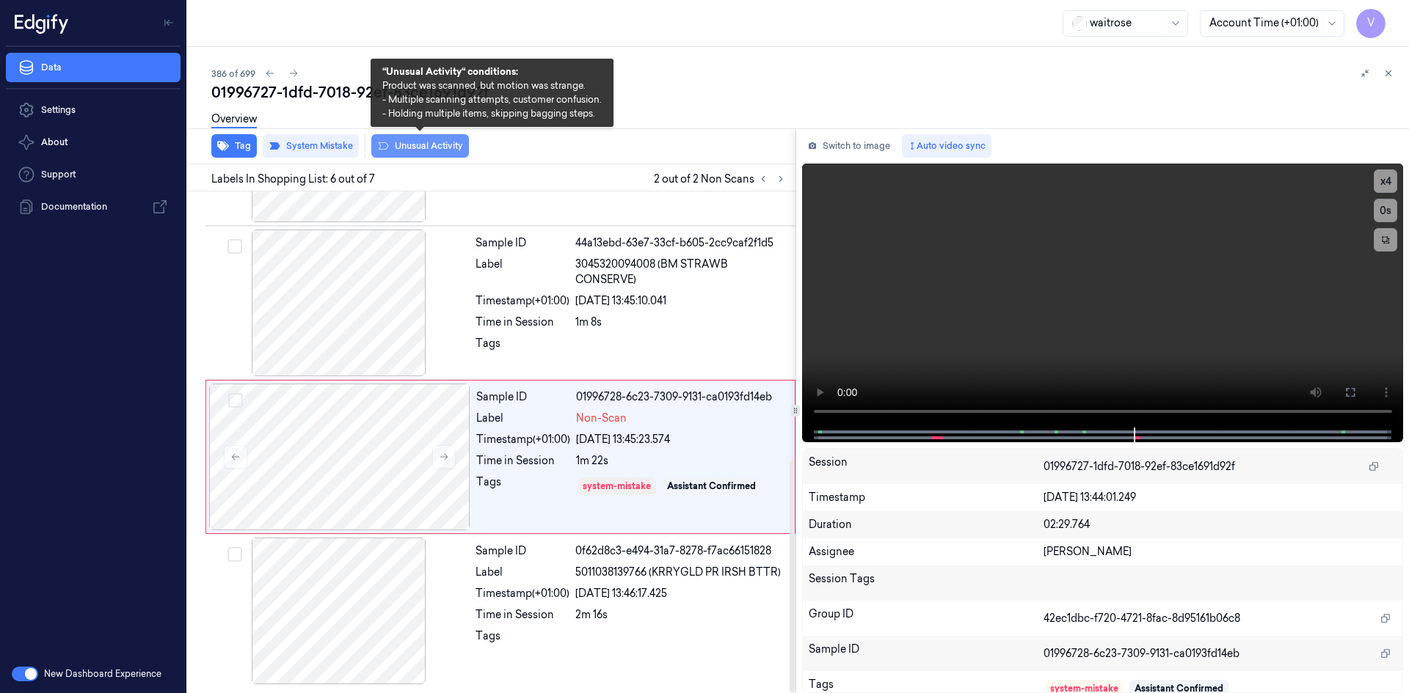
click at [427, 145] on button "Unusual Activity" at bounding box center [420, 145] width 98 height 23
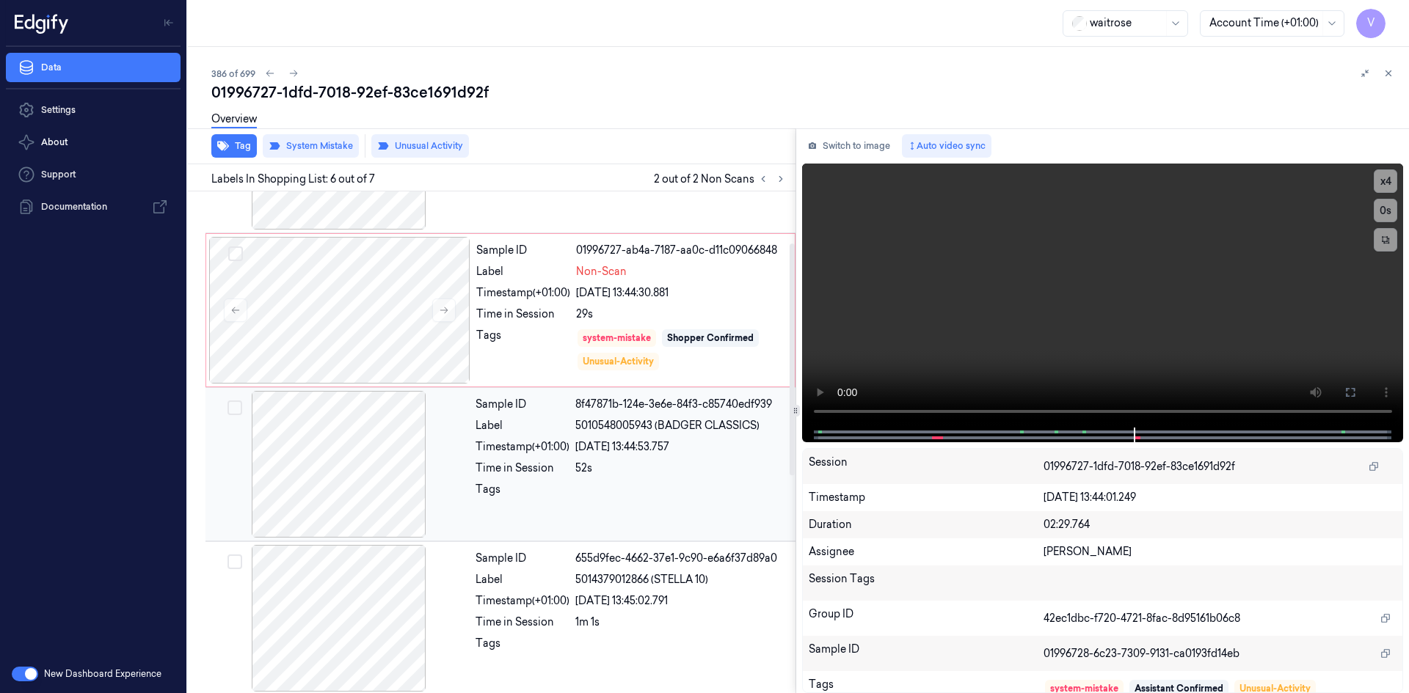
scroll to position [0, 0]
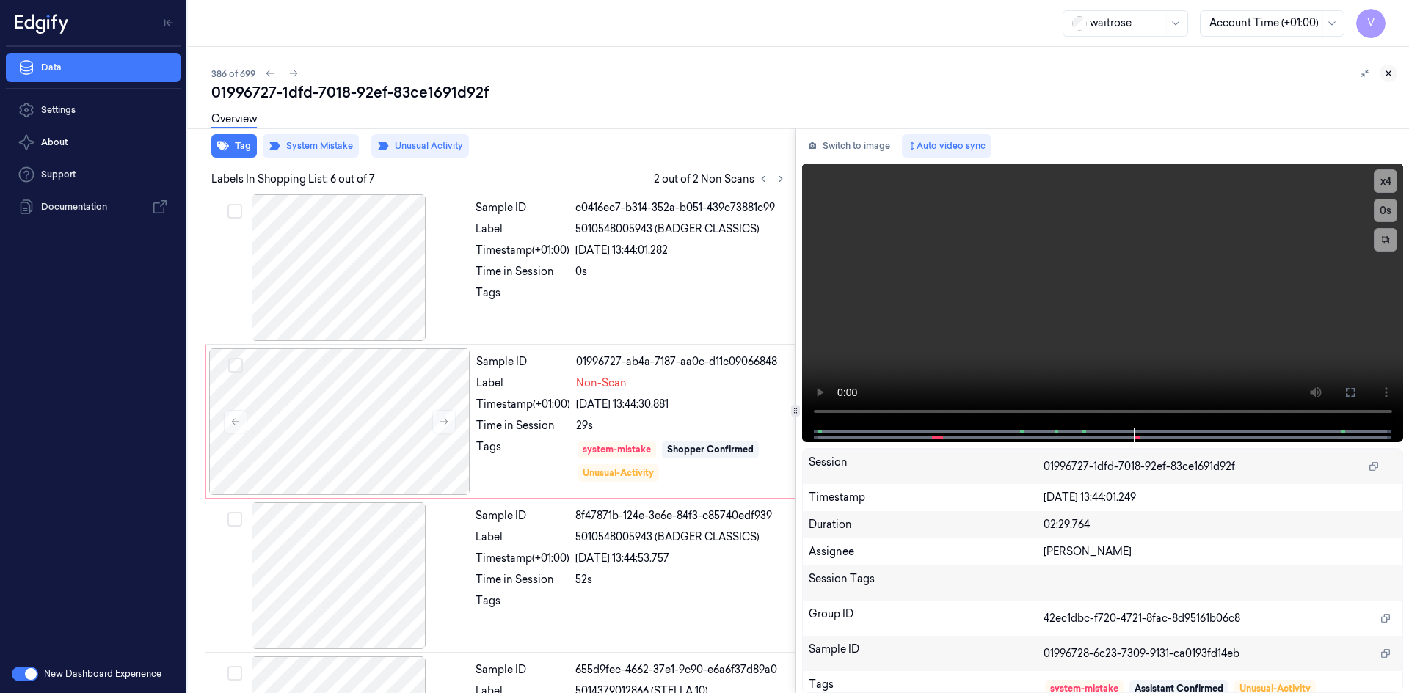
click at [1391, 73] on icon at bounding box center [1388, 73] width 10 height 10
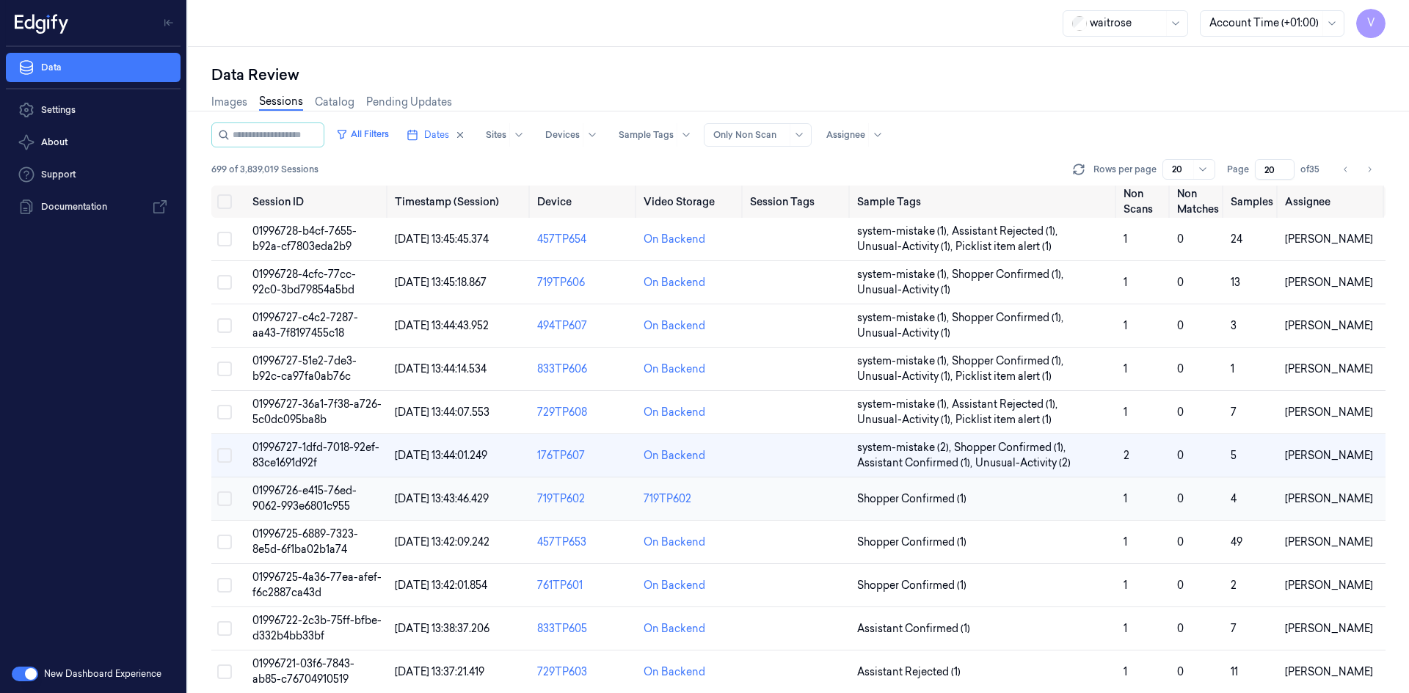
click at [304, 501] on span "01996726-e415-76ed-9062-993e6801c955" at bounding box center [304, 498] width 104 height 29
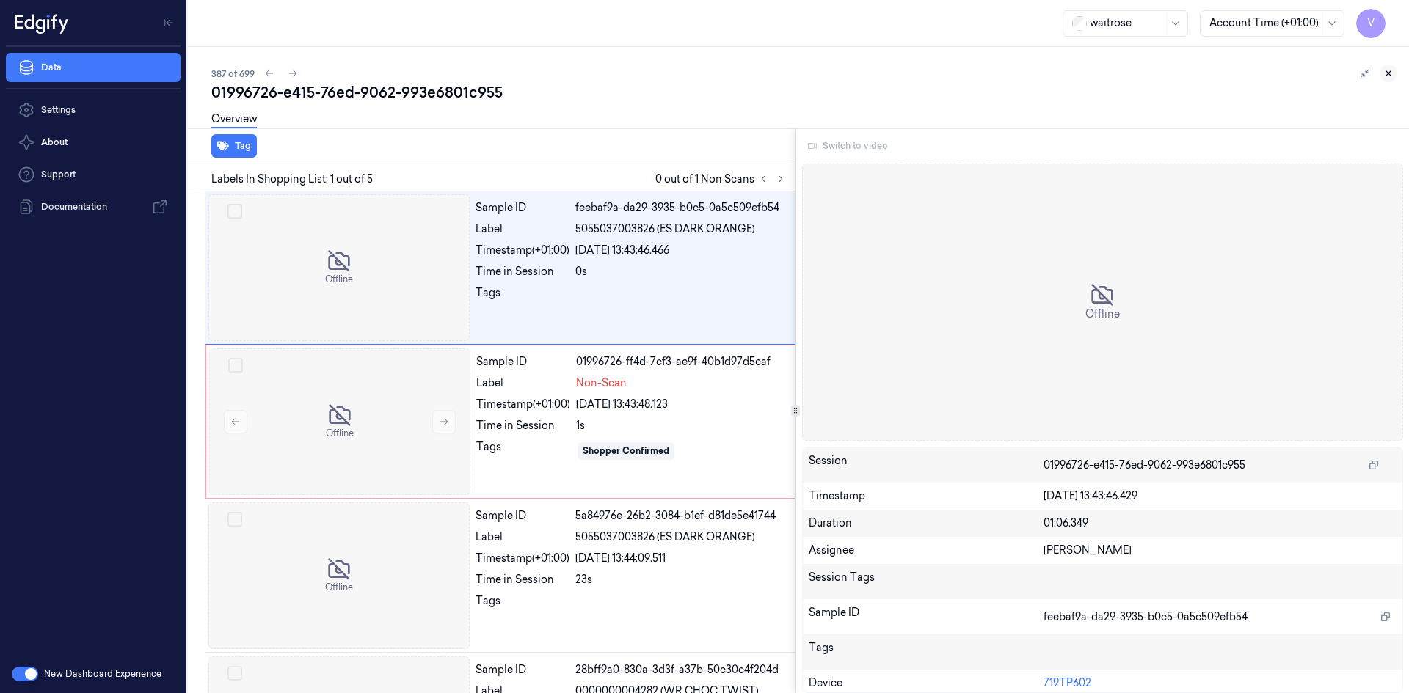
click at [1390, 72] on icon at bounding box center [1388, 73] width 10 height 10
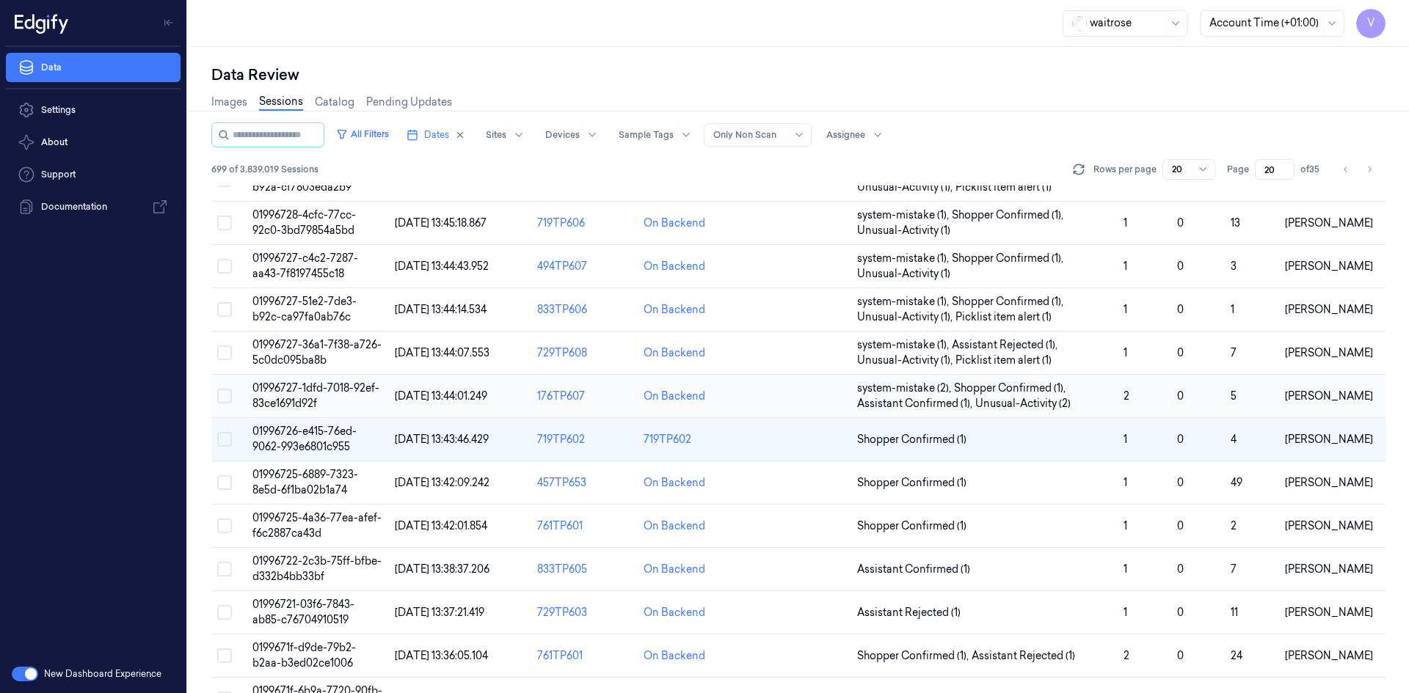
scroll to position [206, 0]
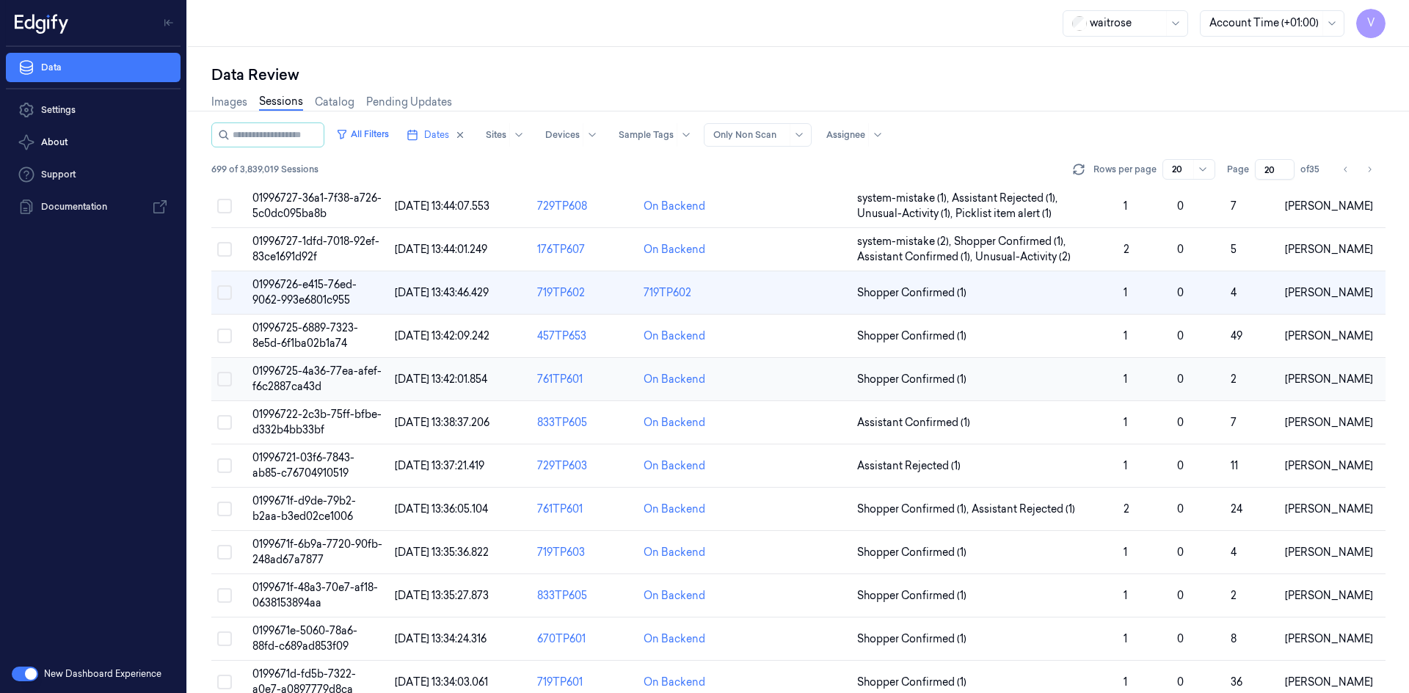
click at [300, 369] on span "01996725-4a36-77ea-afef-f6c2887ca43d" at bounding box center [316, 379] width 129 height 29
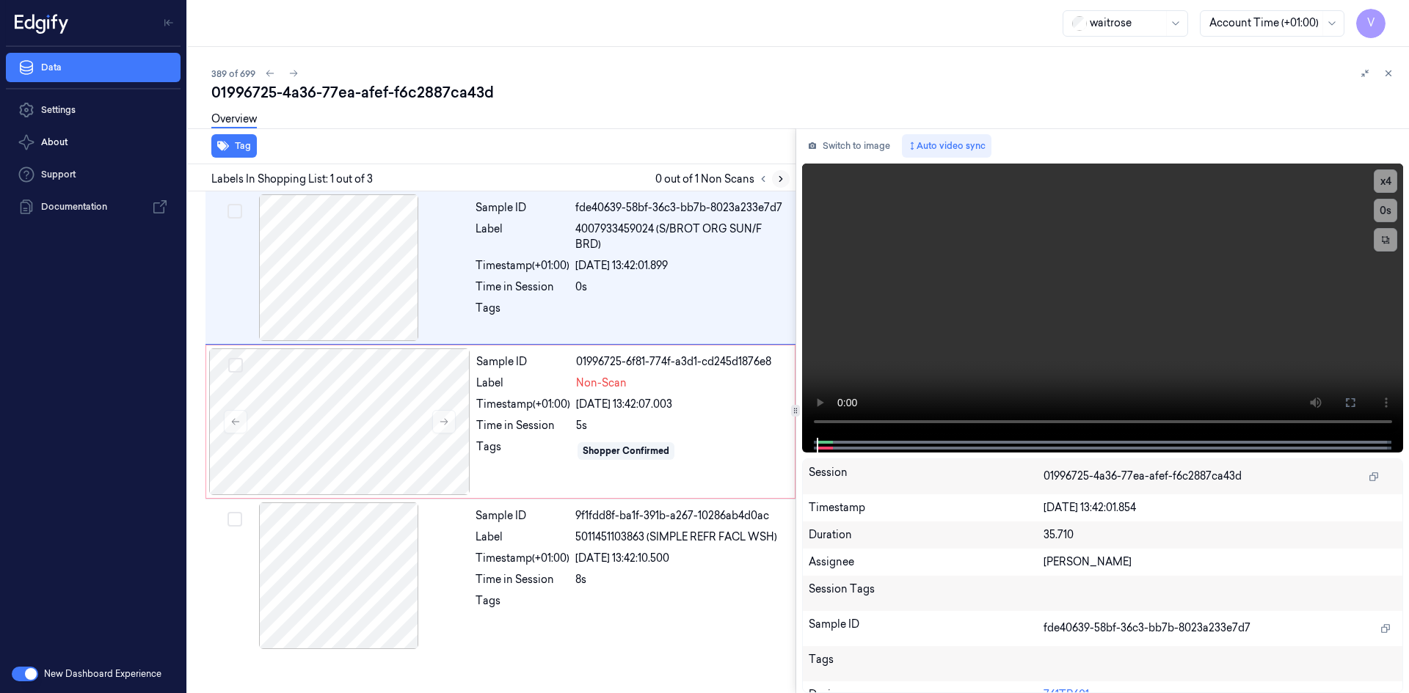
click at [779, 178] on icon at bounding box center [780, 179] width 10 height 10
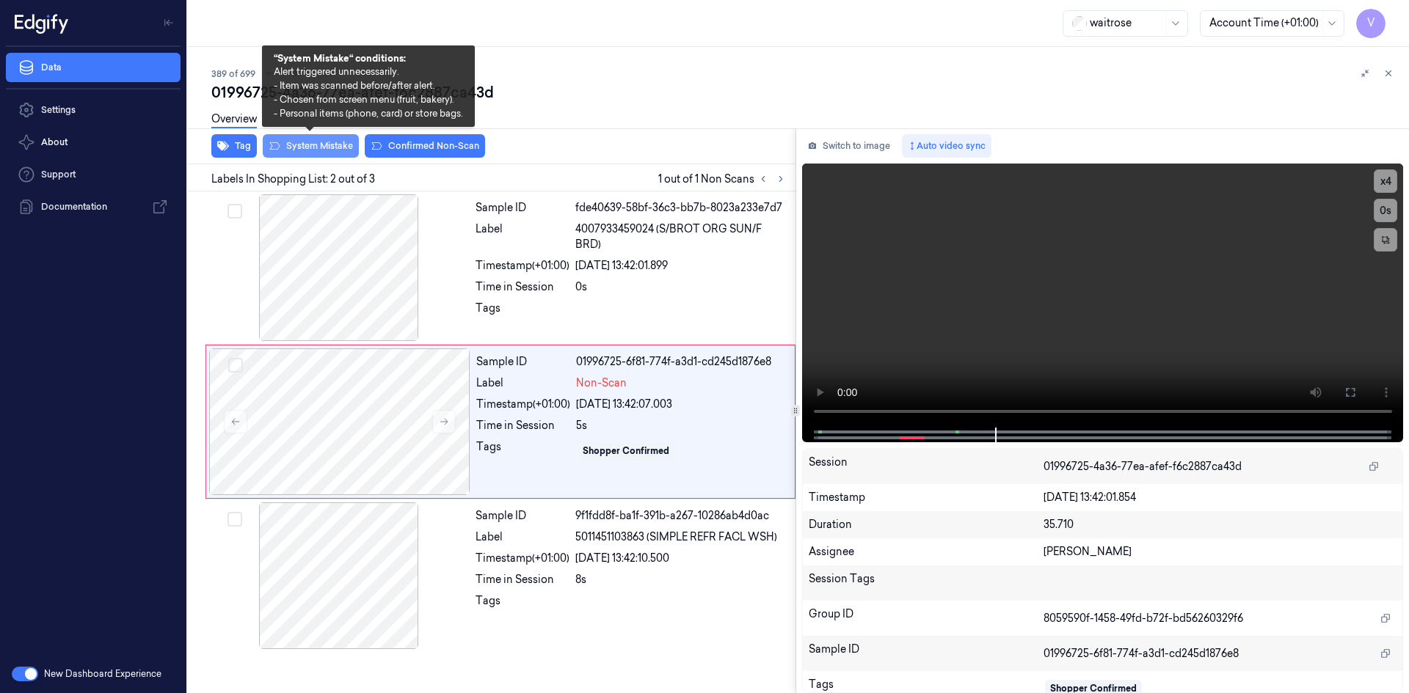
click at [319, 147] on button "System Mistake" at bounding box center [311, 145] width 96 height 23
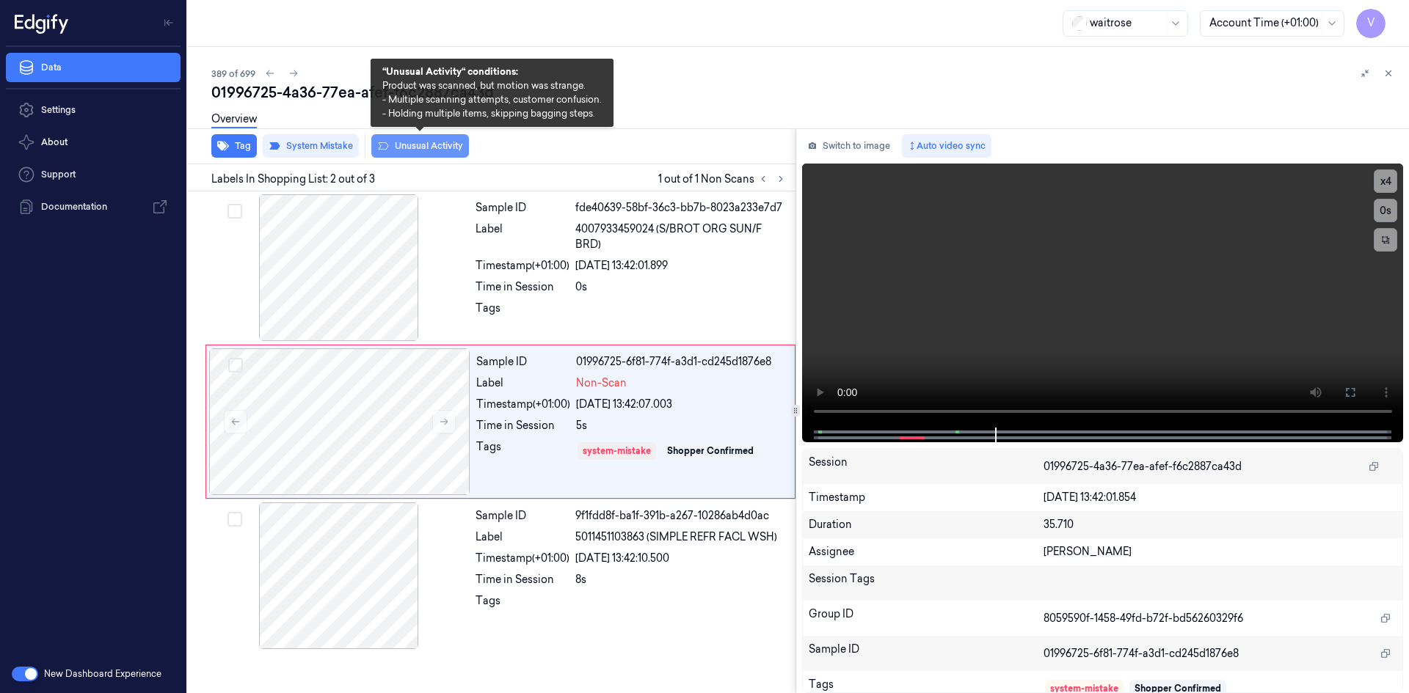
click at [437, 145] on button "Unusual Activity" at bounding box center [420, 145] width 98 height 23
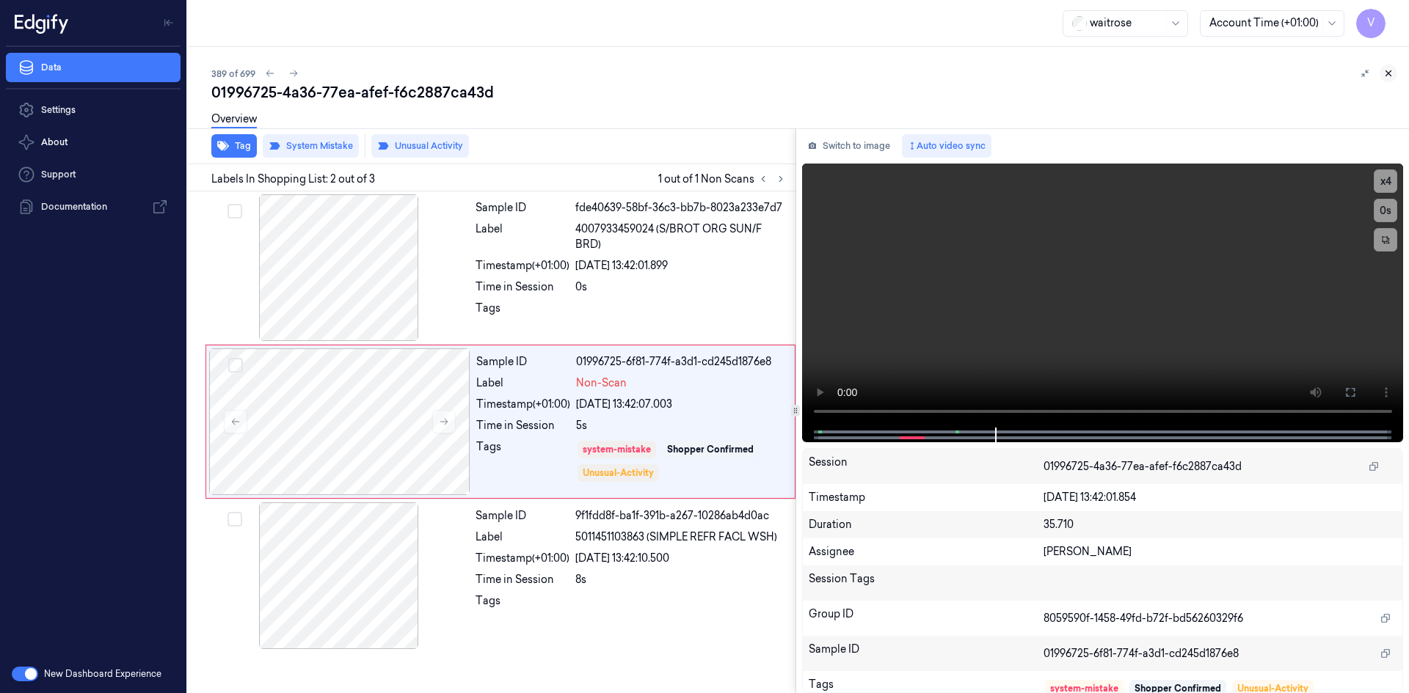
click at [1385, 70] on icon at bounding box center [1388, 73] width 10 height 10
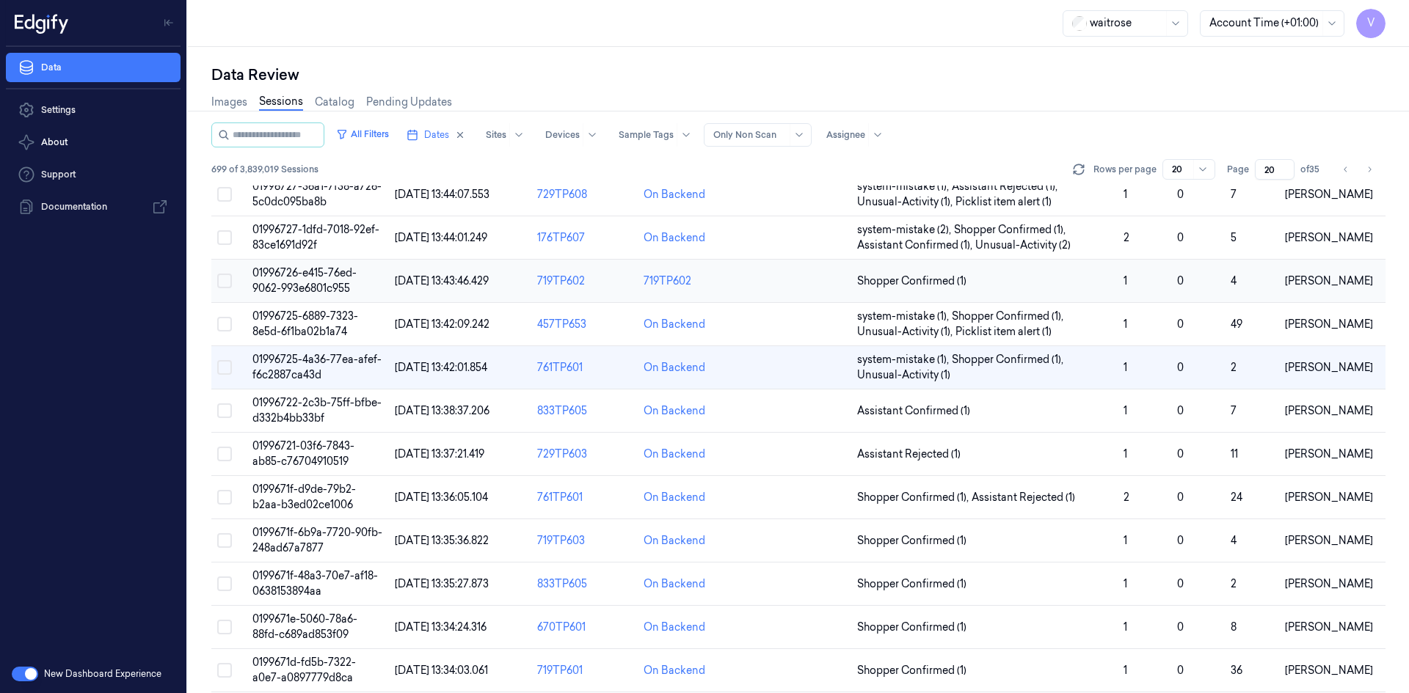
scroll to position [146, 0]
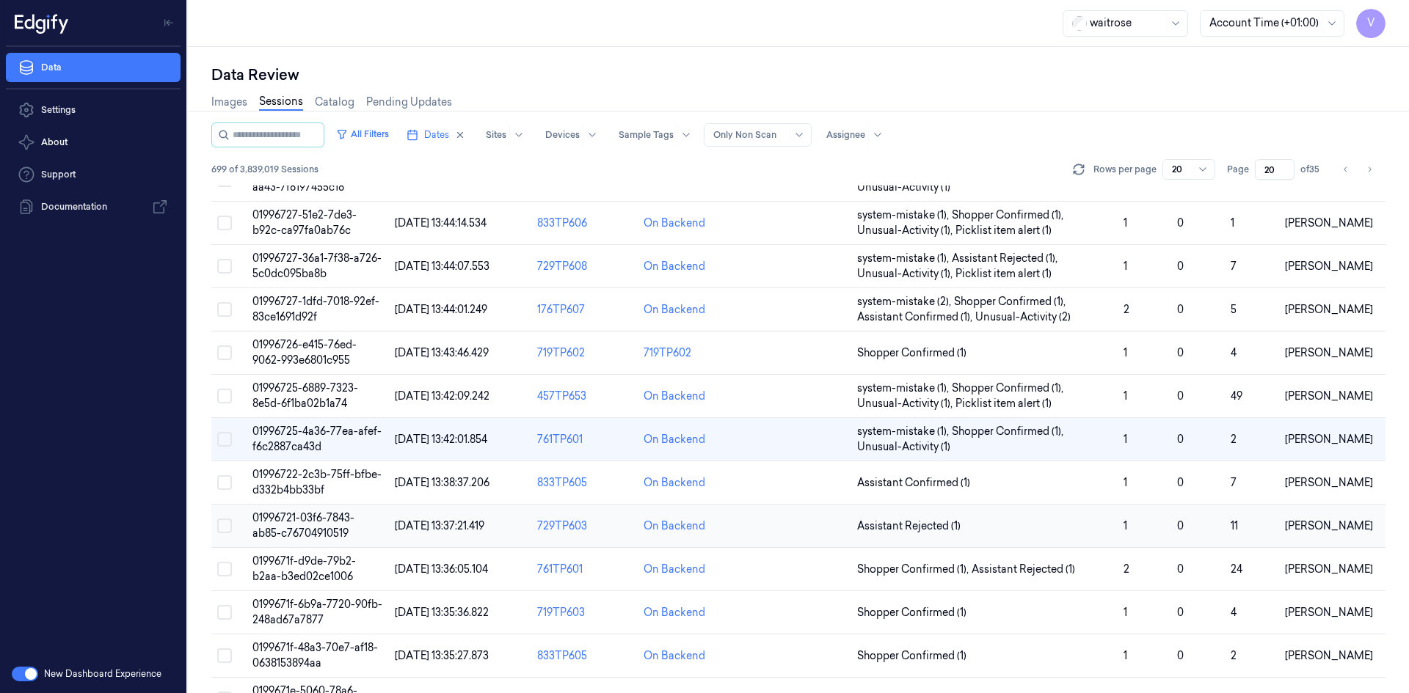
click at [293, 521] on span "01996721-03f6-7843-ab85-c76704910519" at bounding box center [303, 525] width 102 height 29
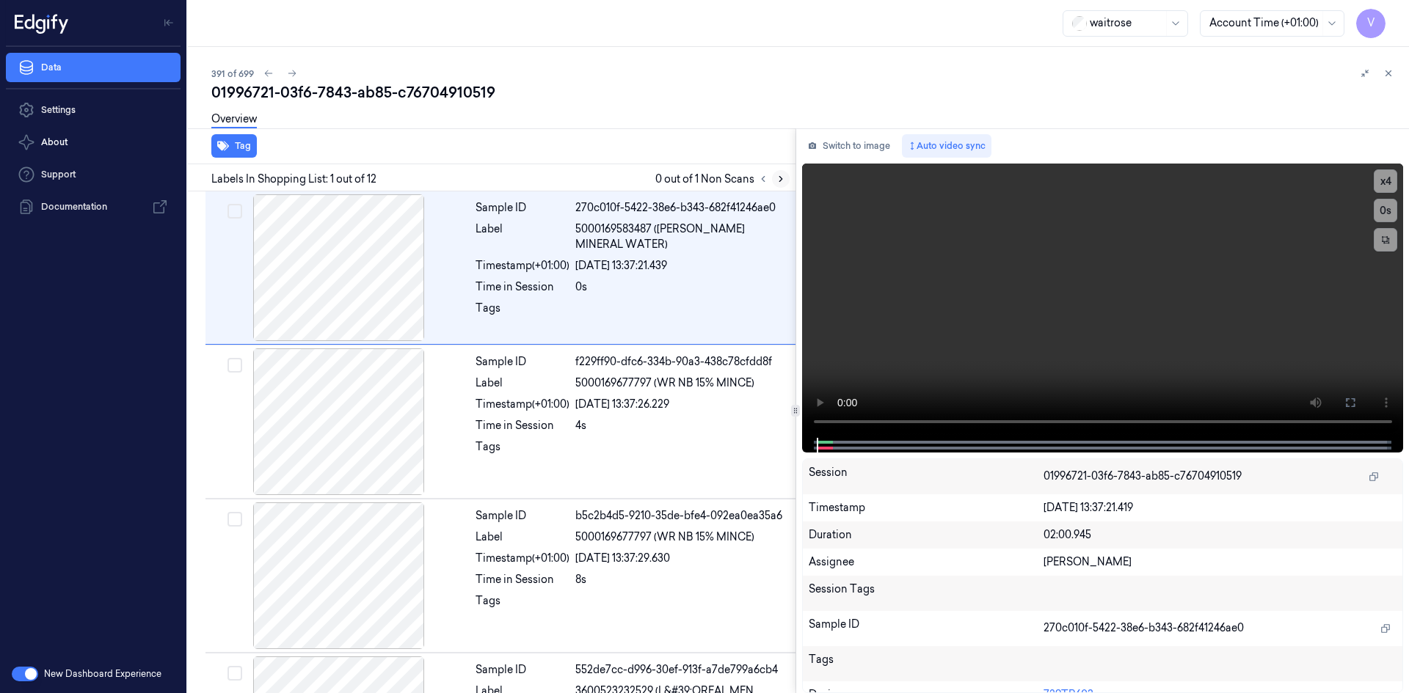
click at [778, 179] on icon at bounding box center [780, 179] width 10 height 10
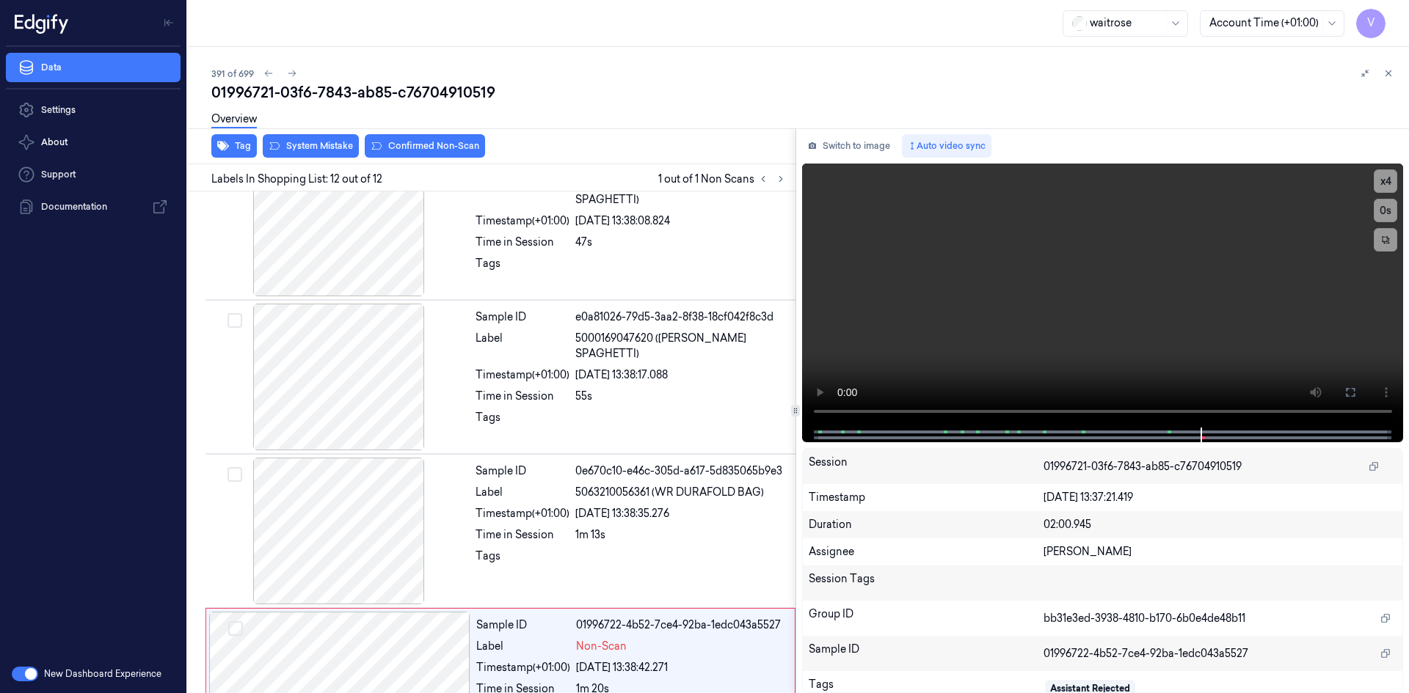
scroll to position [1351, 0]
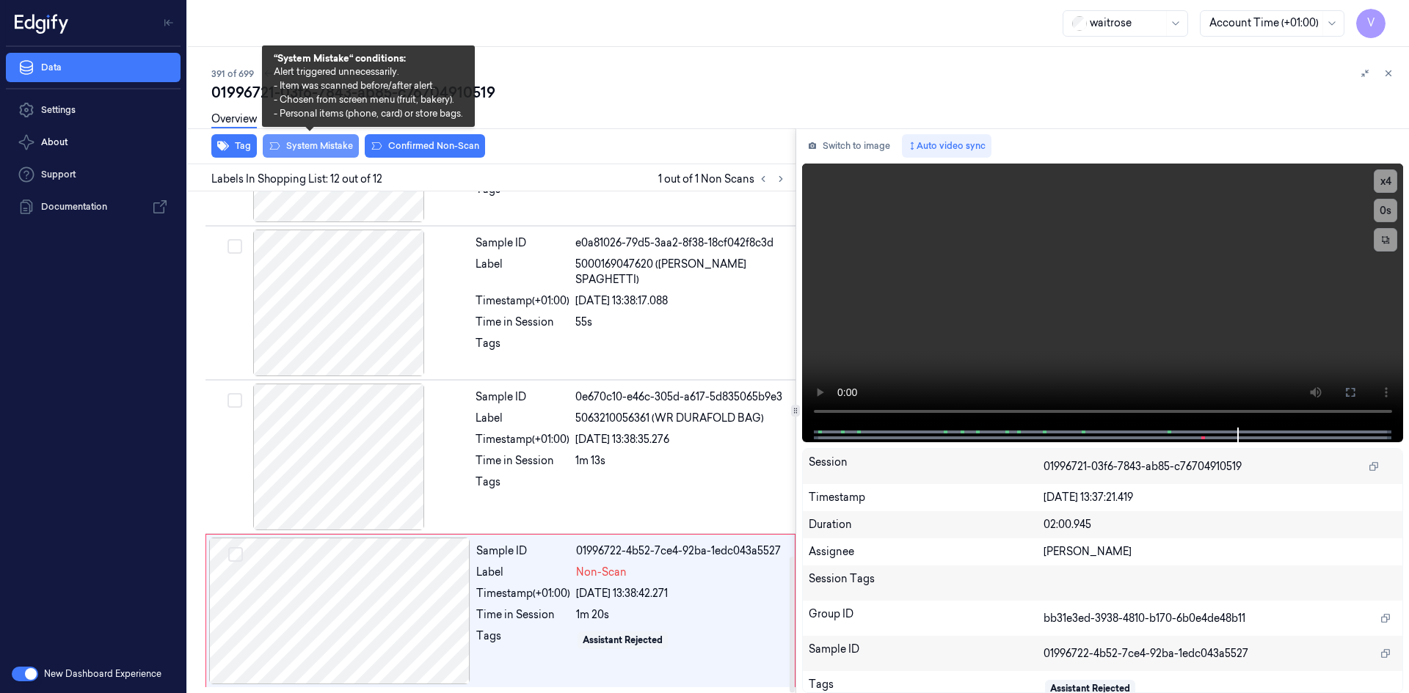
click at [319, 142] on button "System Mistake" at bounding box center [311, 145] width 96 height 23
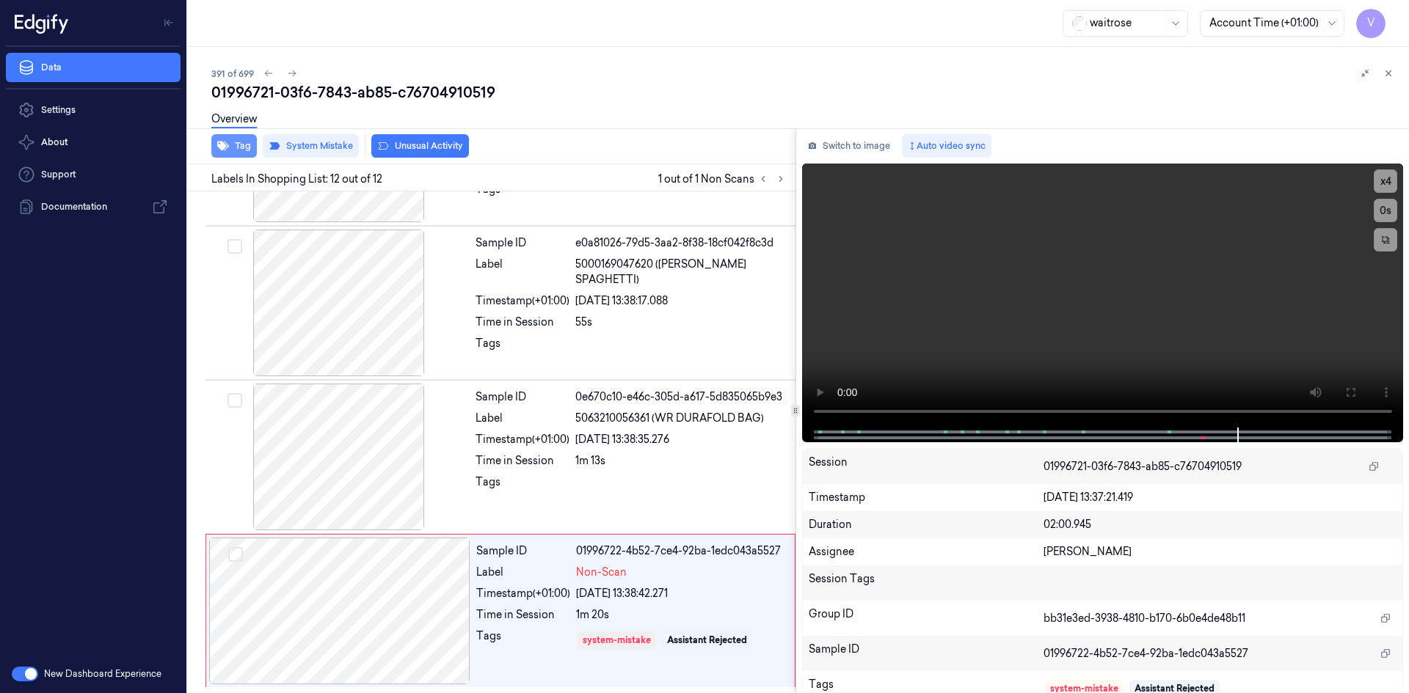
click at [244, 150] on button "Tag" at bounding box center [233, 145] width 45 height 23
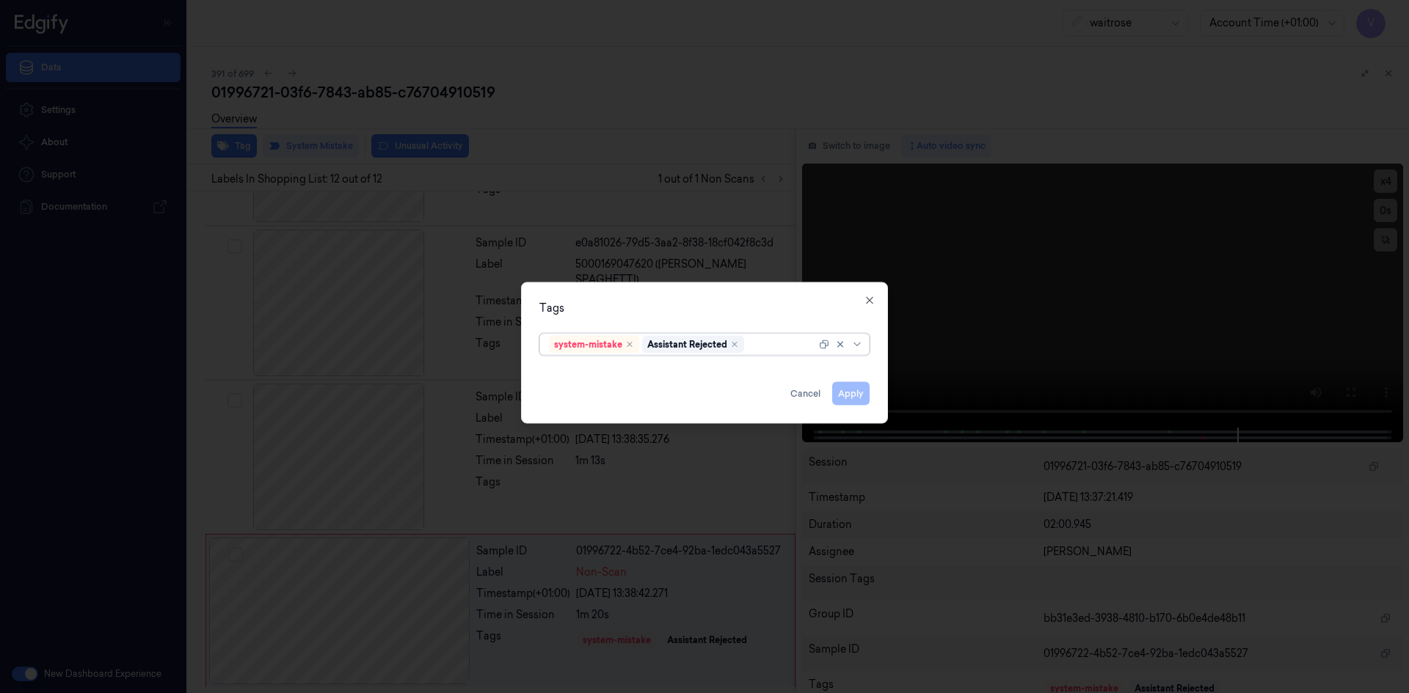
click at [790, 348] on div at bounding box center [781, 344] width 69 height 15
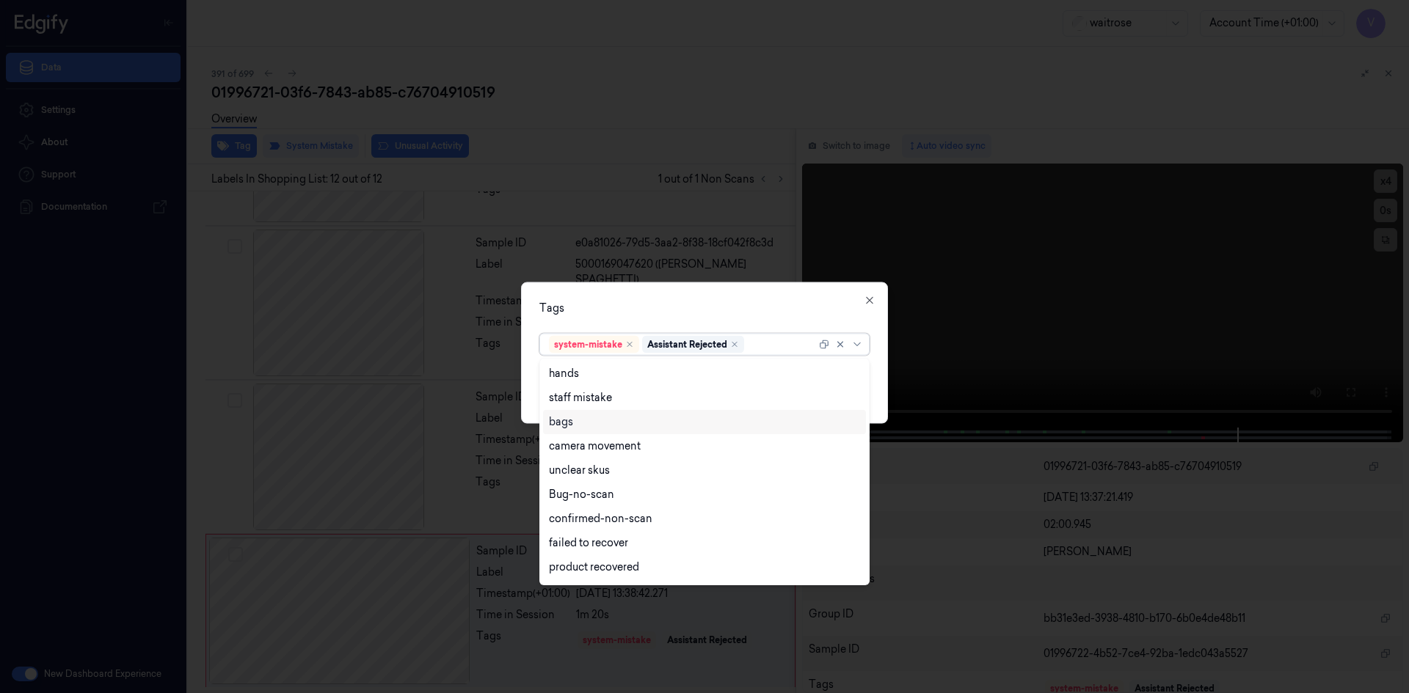
click at [594, 428] on div "bags" at bounding box center [704, 422] width 311 height 15
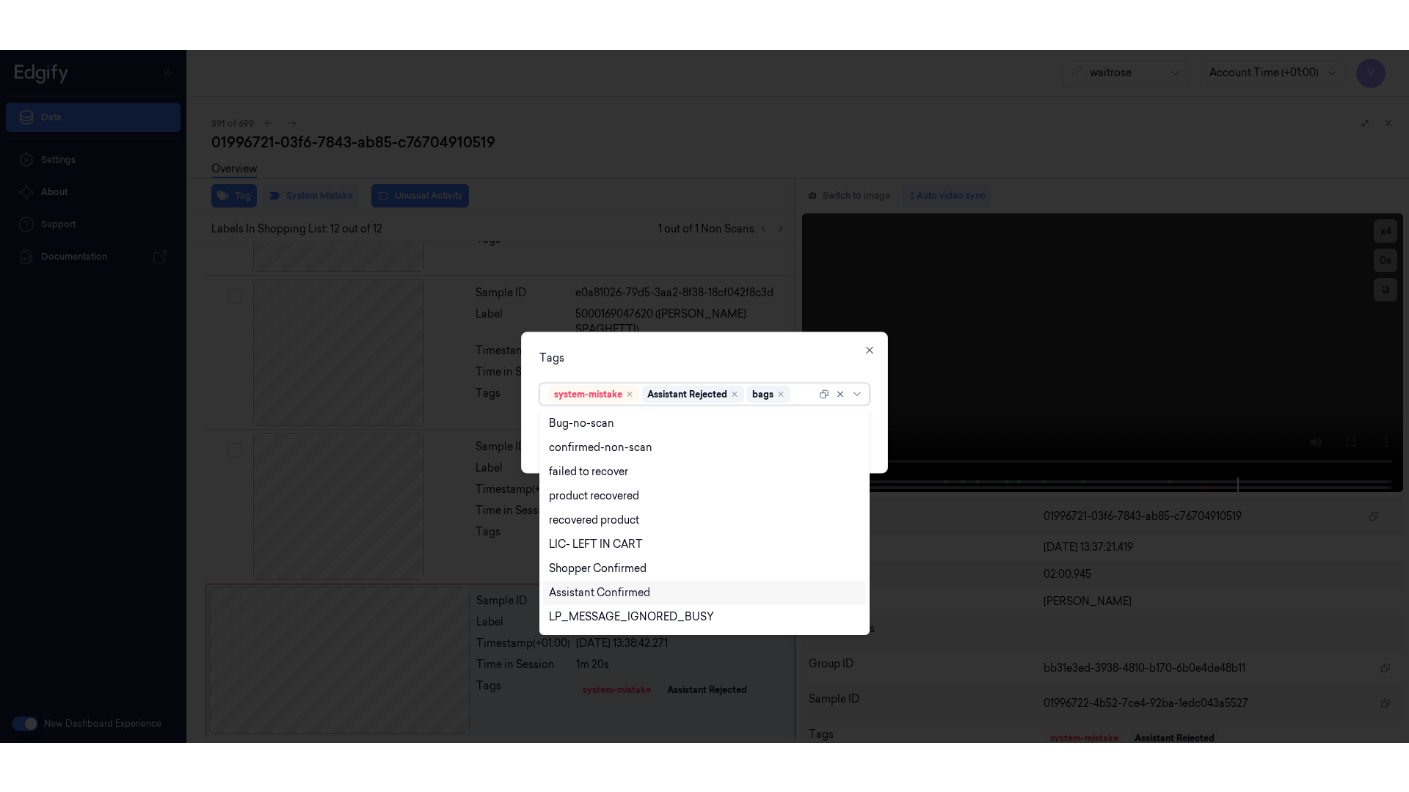
scroll to position [191, 0]
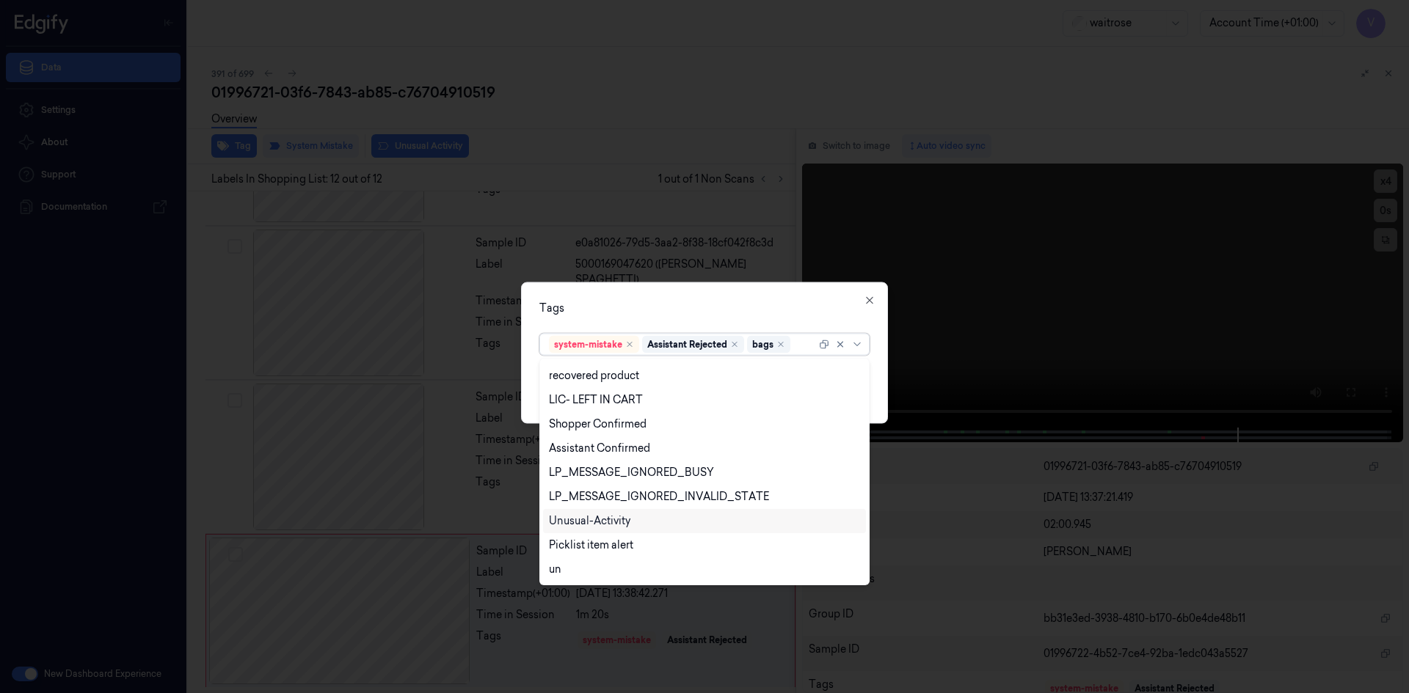
click at [597, 519] on div "Unusual-Activity" at bounding box center [589, 521] width 81 height 15
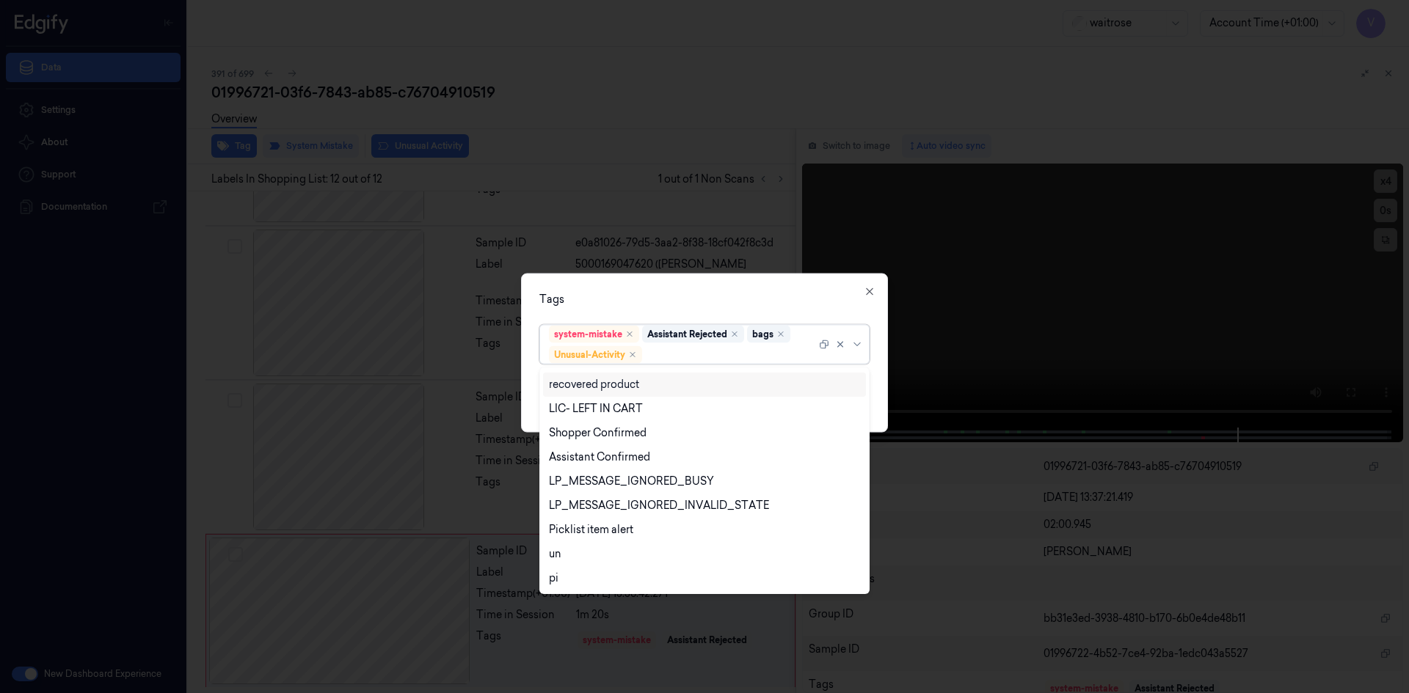
click at [676, 302] on div "Tags" at bounding box center [704, 298] width 330 height 15
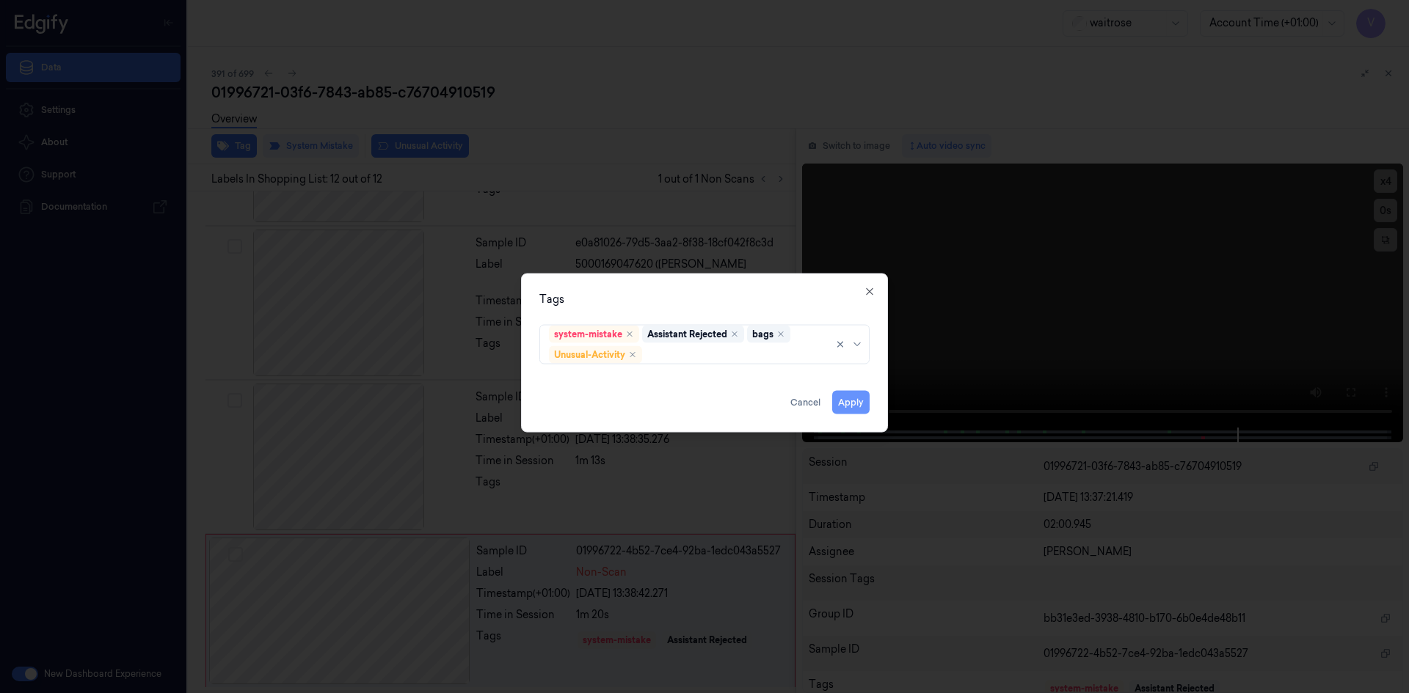
click at [845, 407] on button "Apply" at bounding box center [850, 401] width 37 height 23
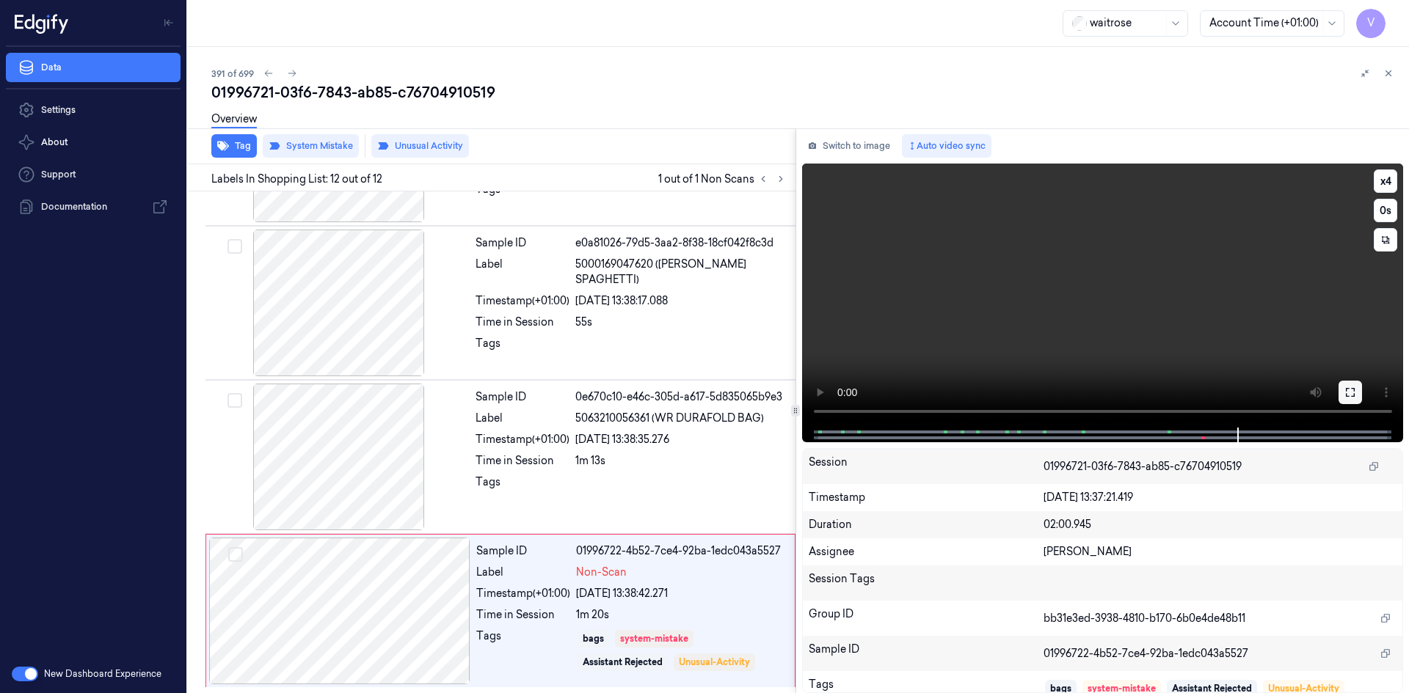
click at [1354, 389] on icon at bounding box center [1349, 392] width 9 height 9
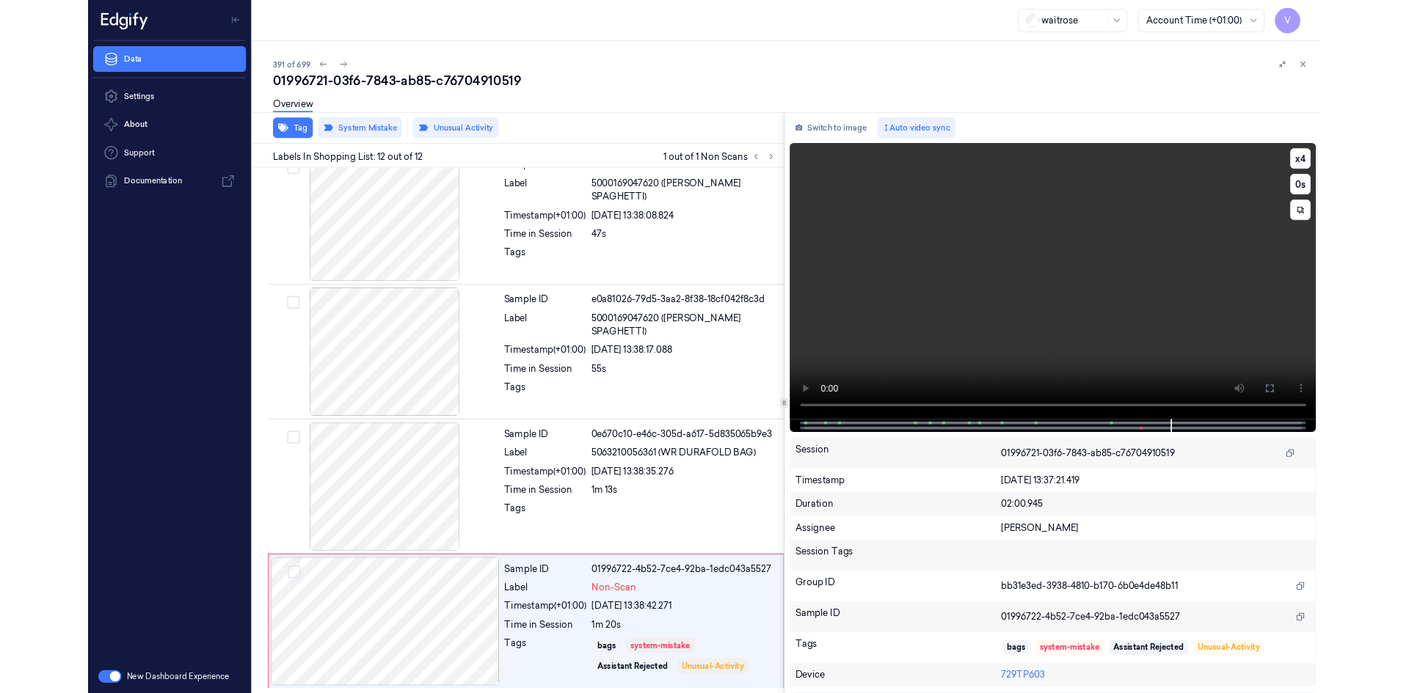
scroll to position [1252, 0]
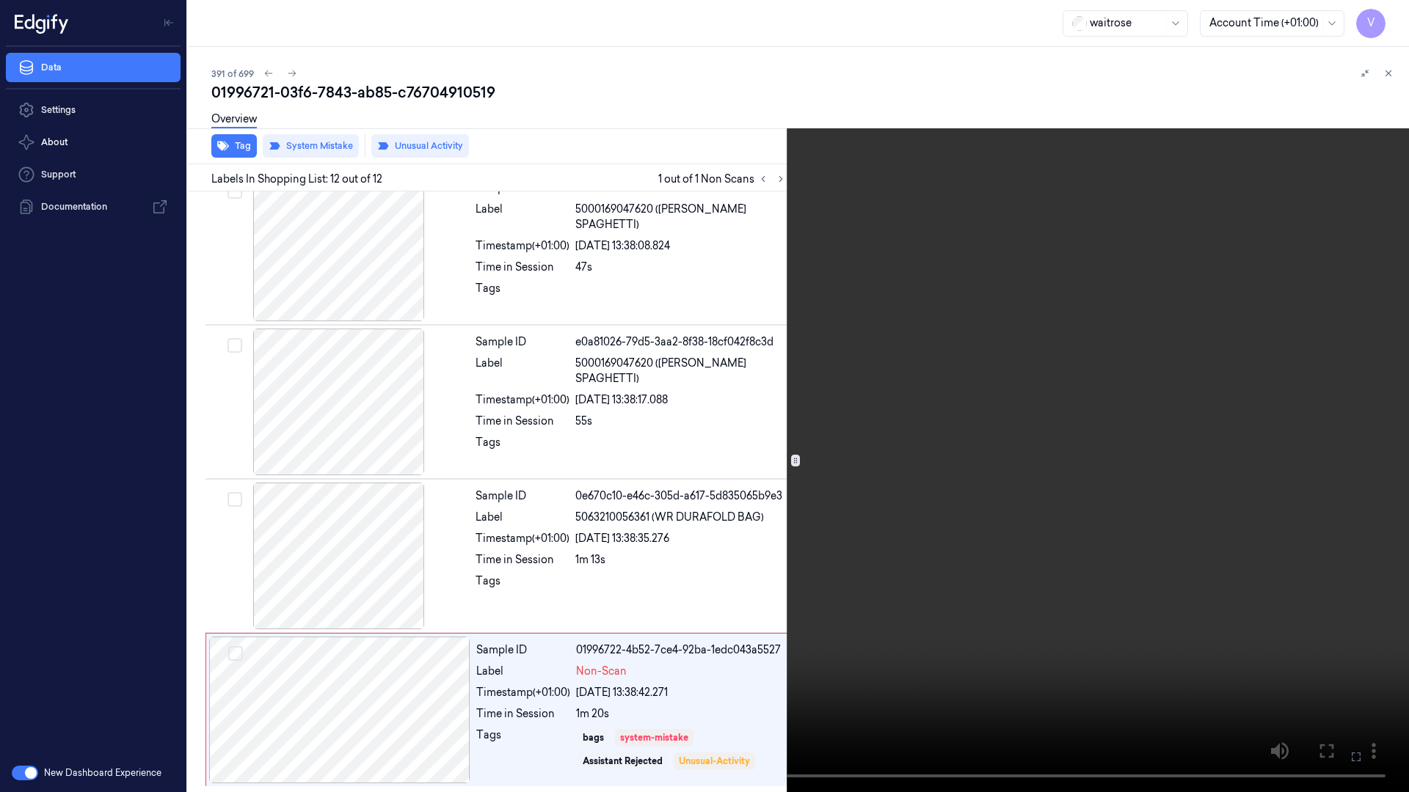
click at [0, 0] on icon at bounding box center [0, 0] width 0 height 0
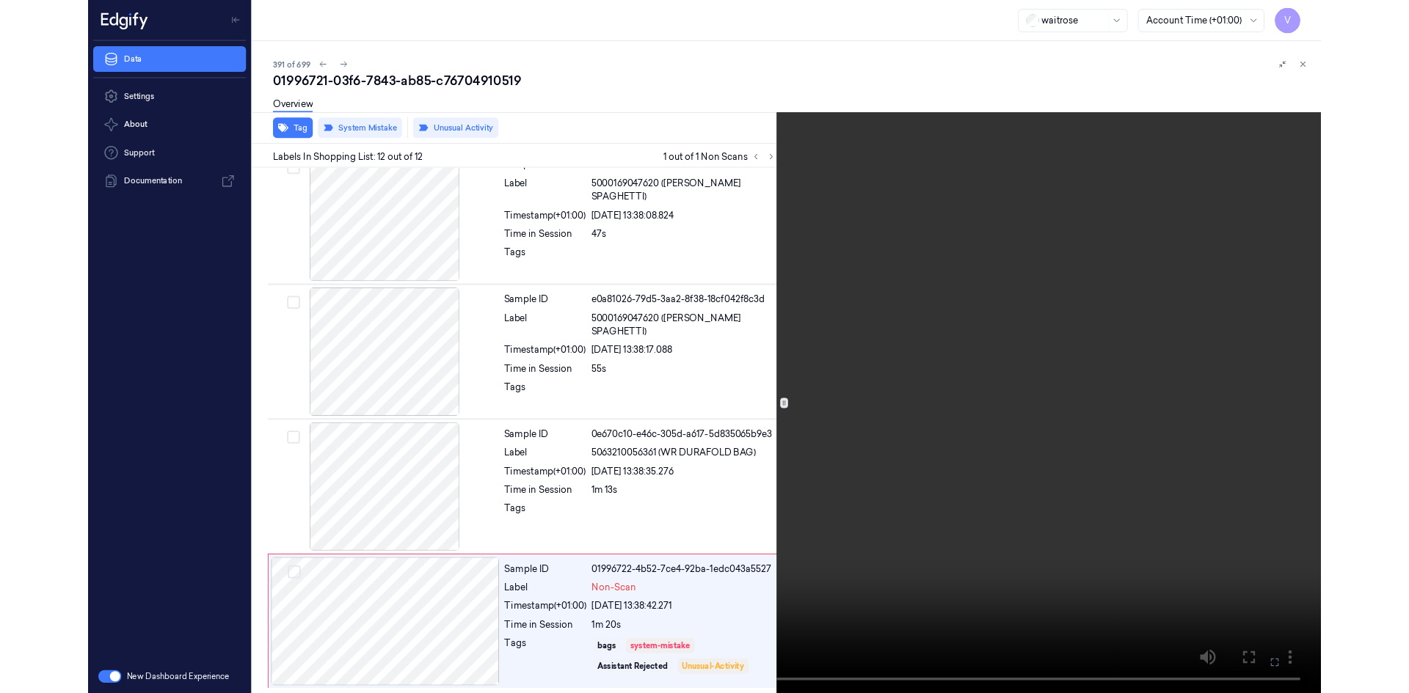
scroll to position [1351, 0]
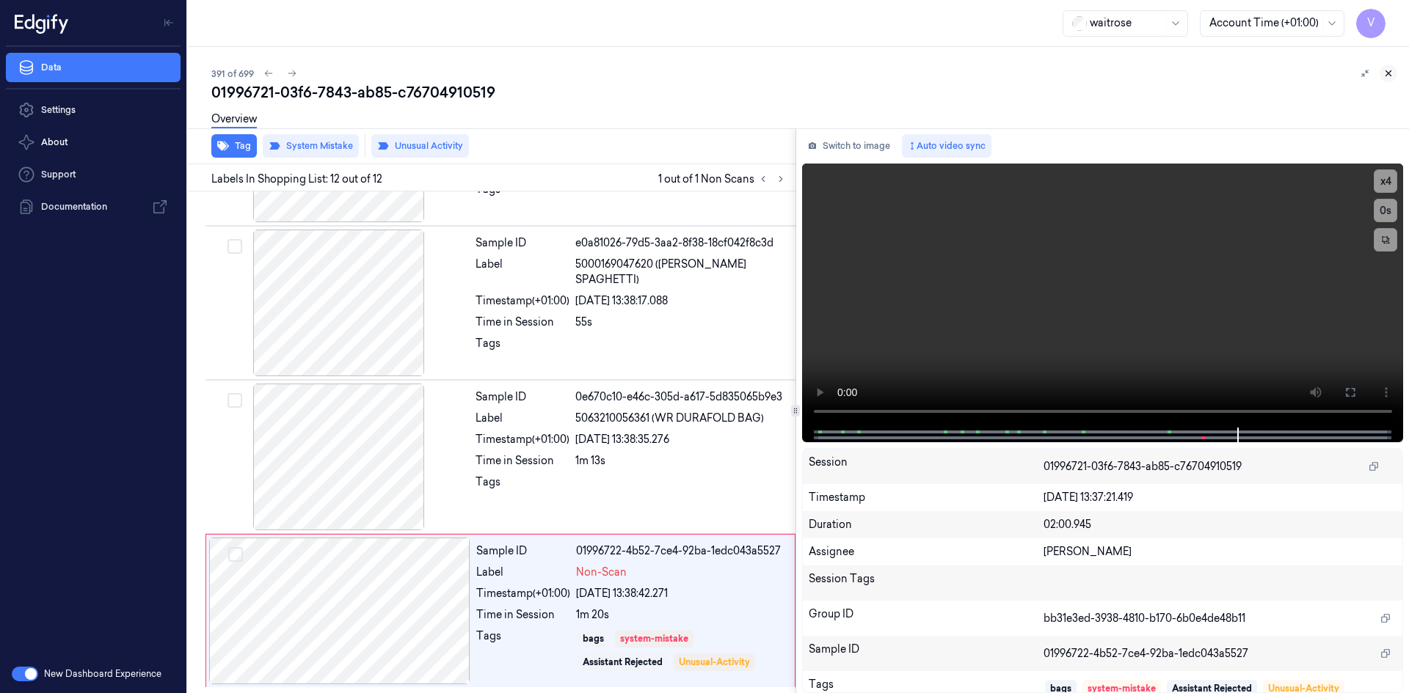
click at [1389, 72] on icon at bounding box center [1388, 73] width 10 height 10
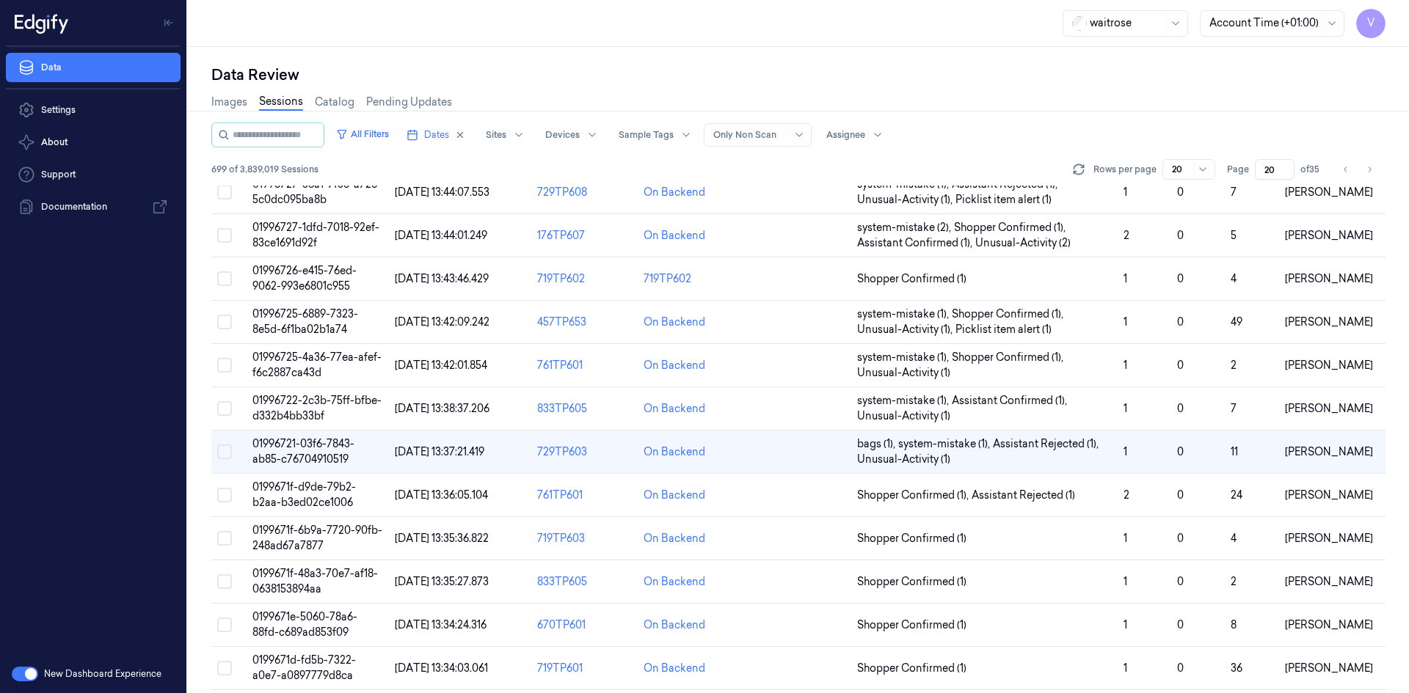
scroll to position [233, 0]
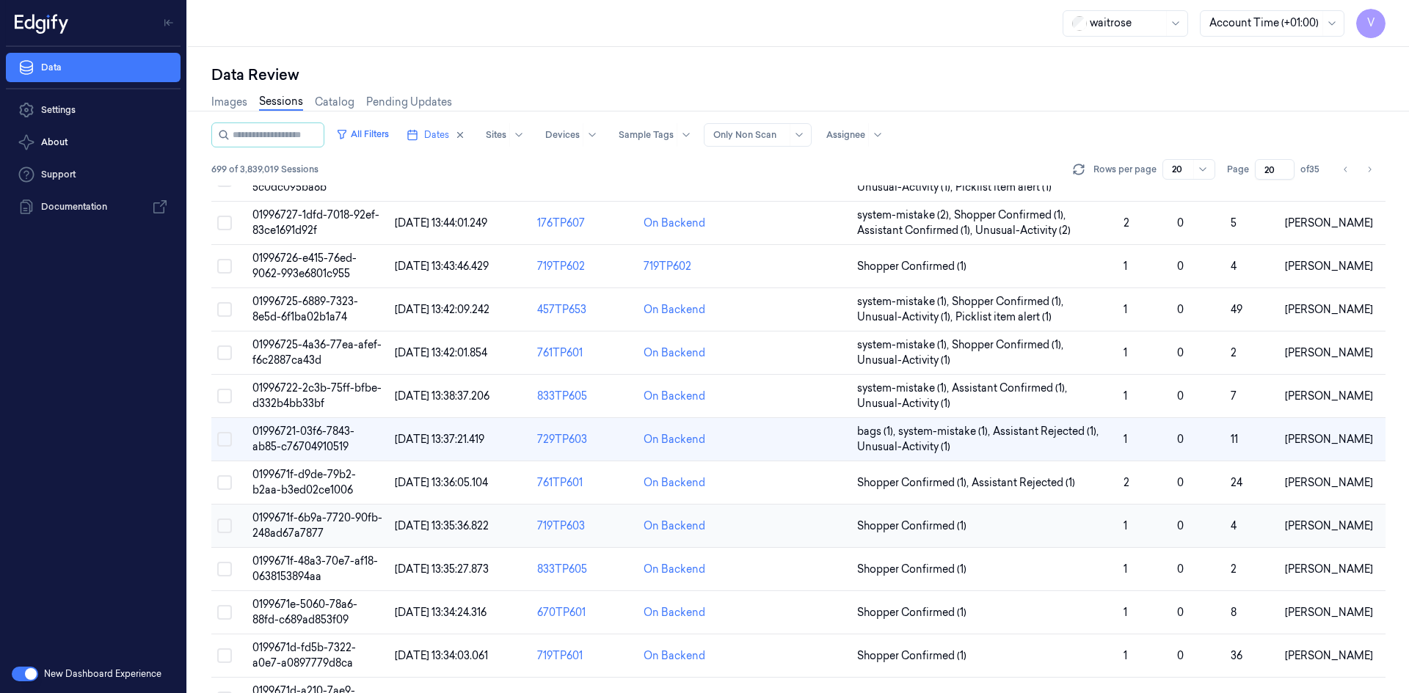
click at [318, 514] on span "0199671f-6b9a-7720-90fb-248ad67a7877" at bounding box center [317, 525] width 130 height 29
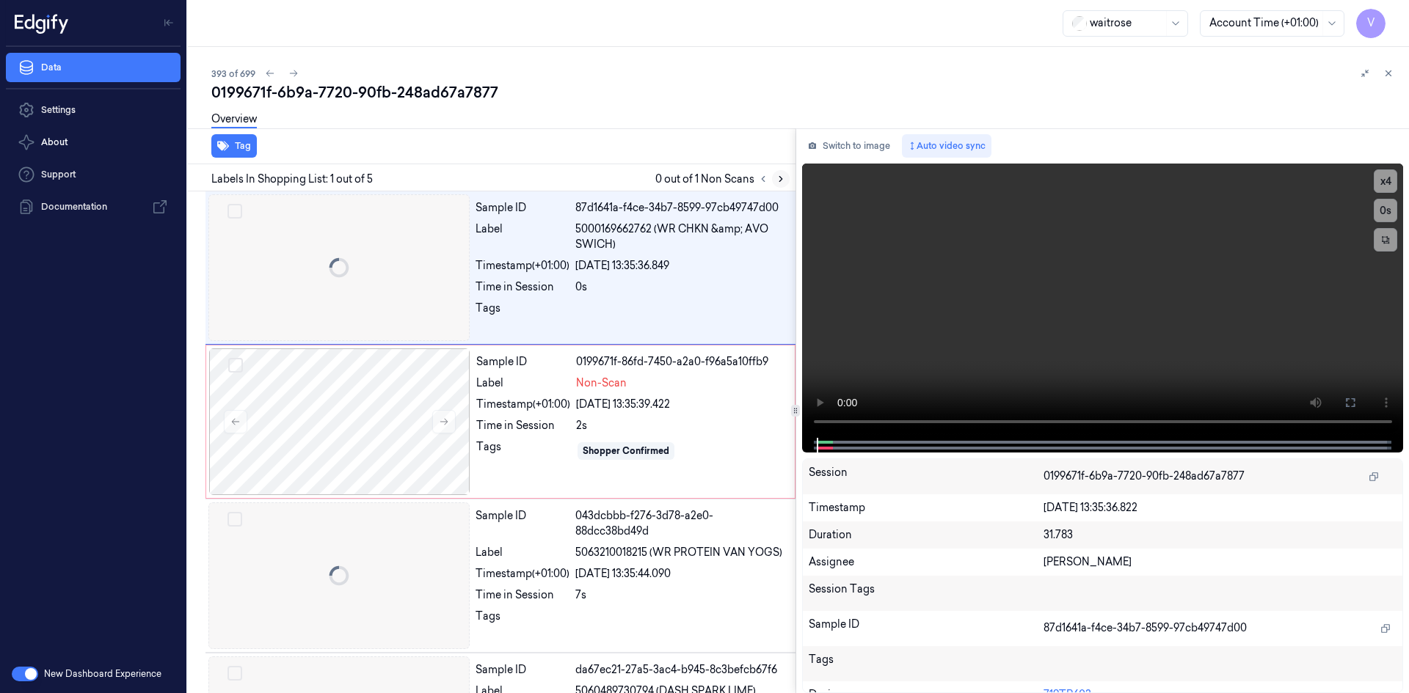
click at [779, 175] on icon at bounding box center [780, 179] width 10 height 10
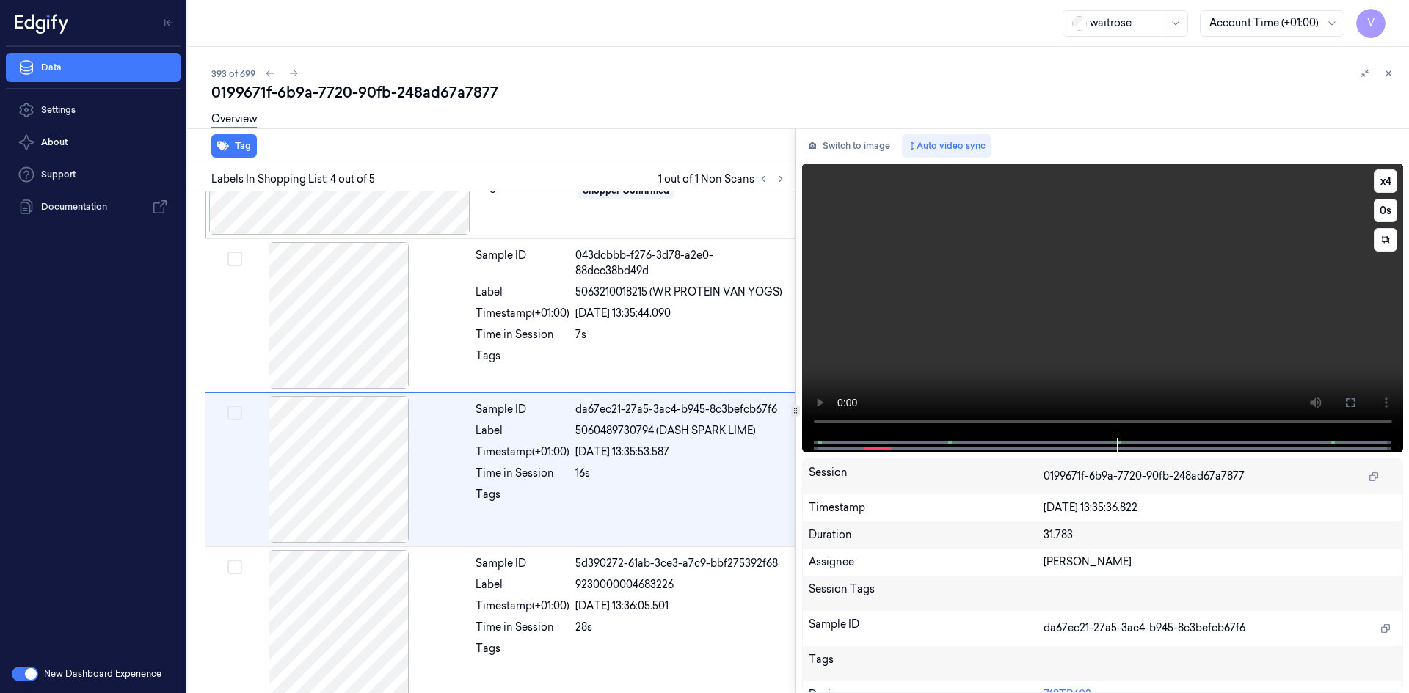
scroll to position [273, 0]
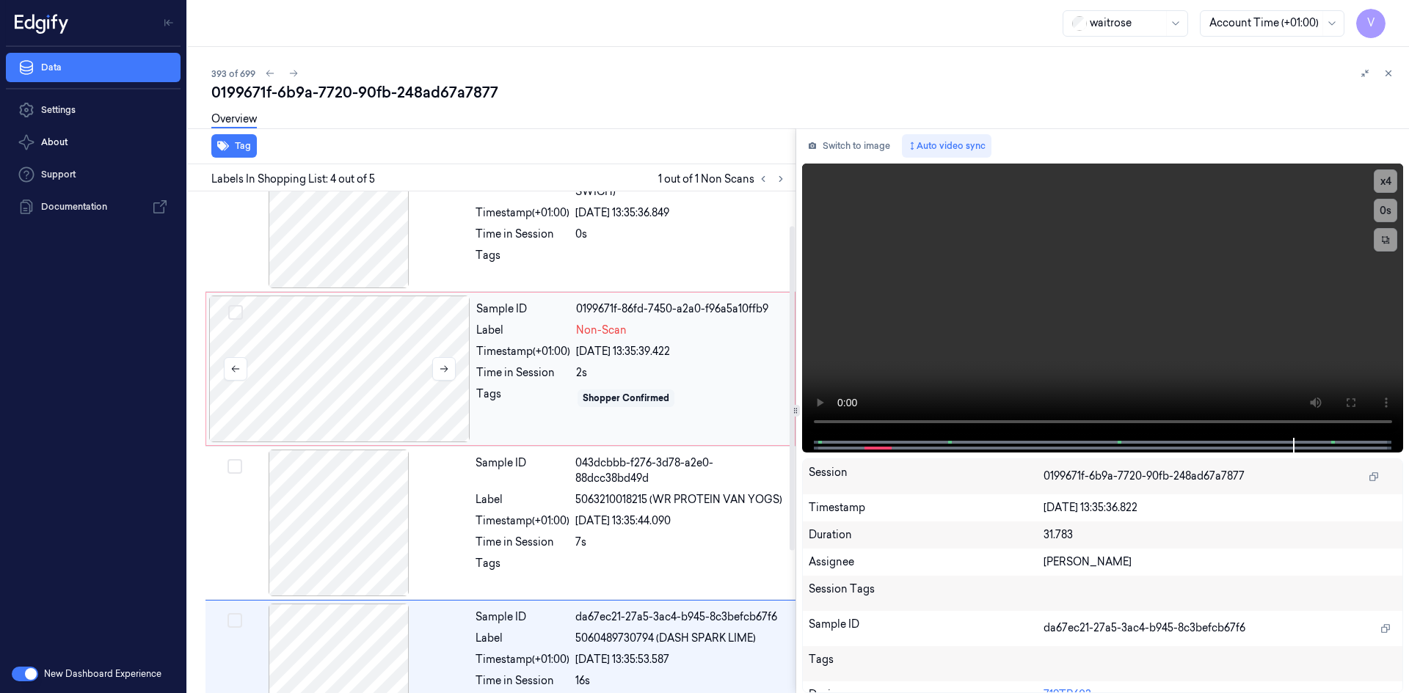
click at [362, 335] on div at bounding box center [339, 369] width 261 height 147
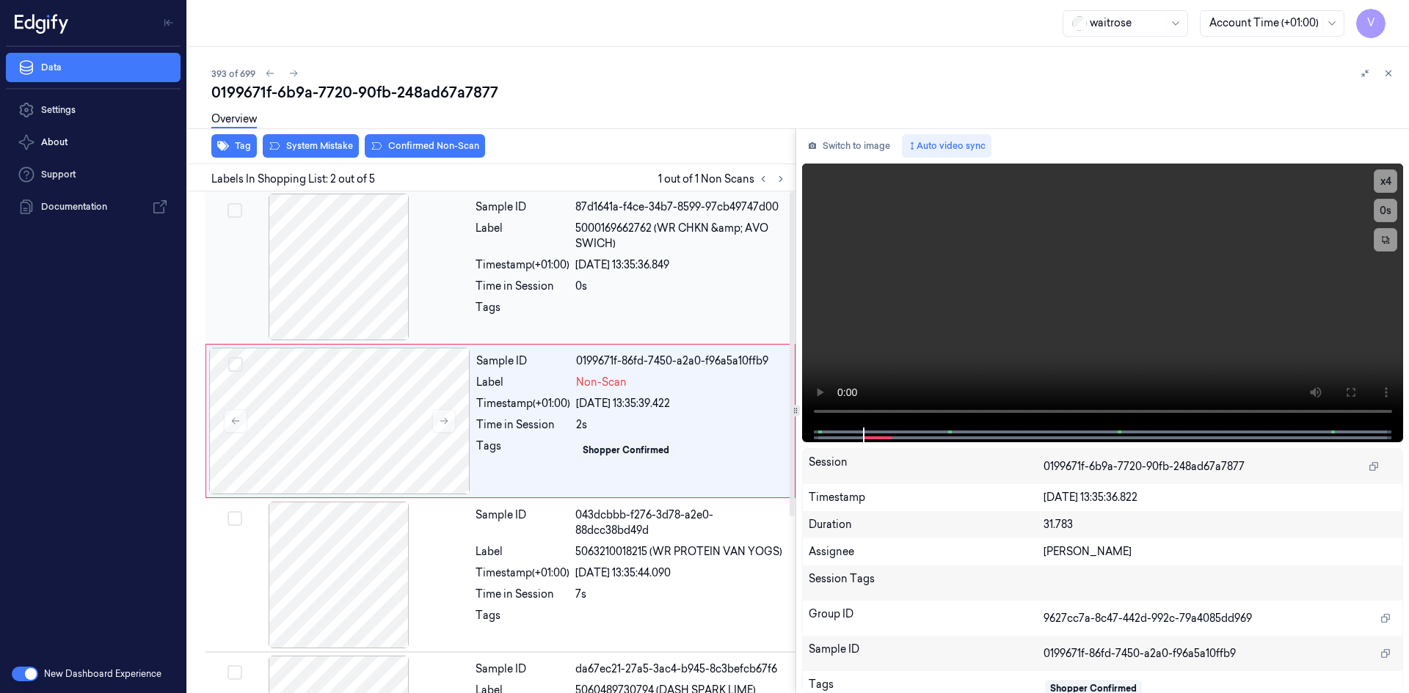
scroll to position [0, 0]
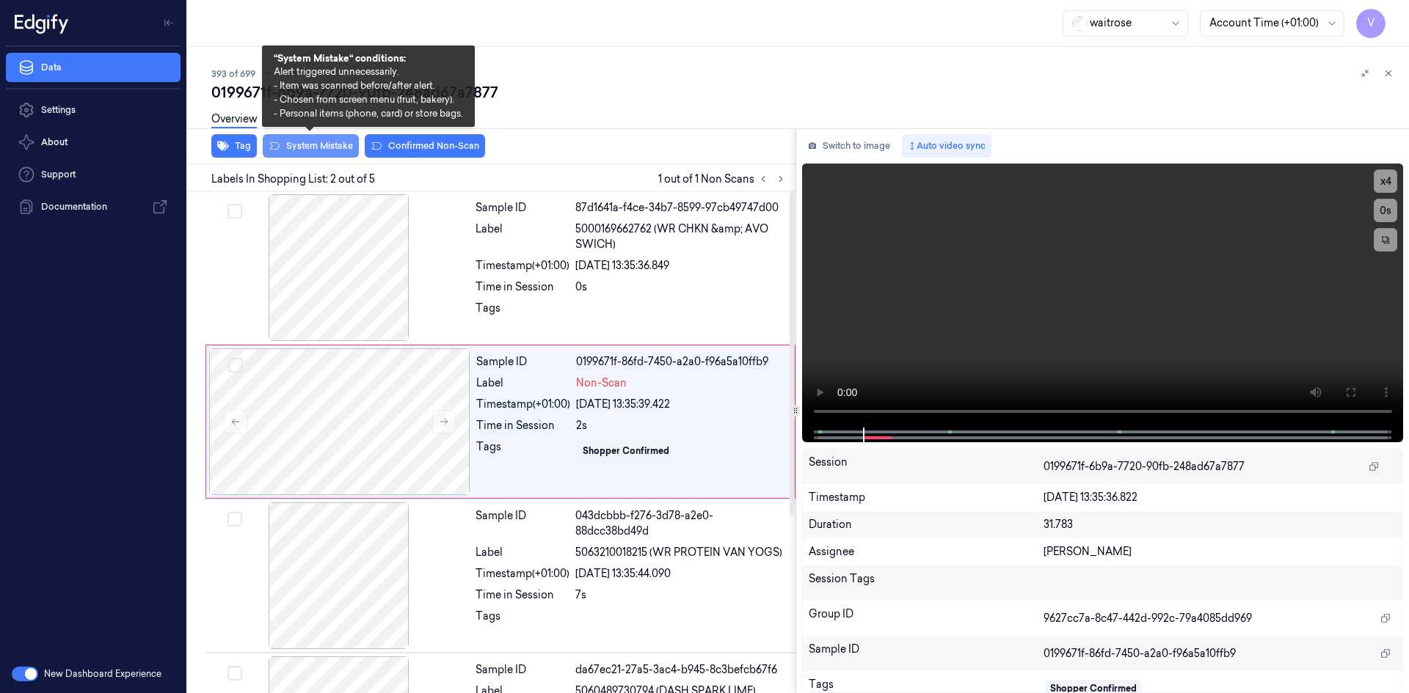
click at [335, 146] on button "System Mistake" at bounding box center [311, 145] width 96 height 23
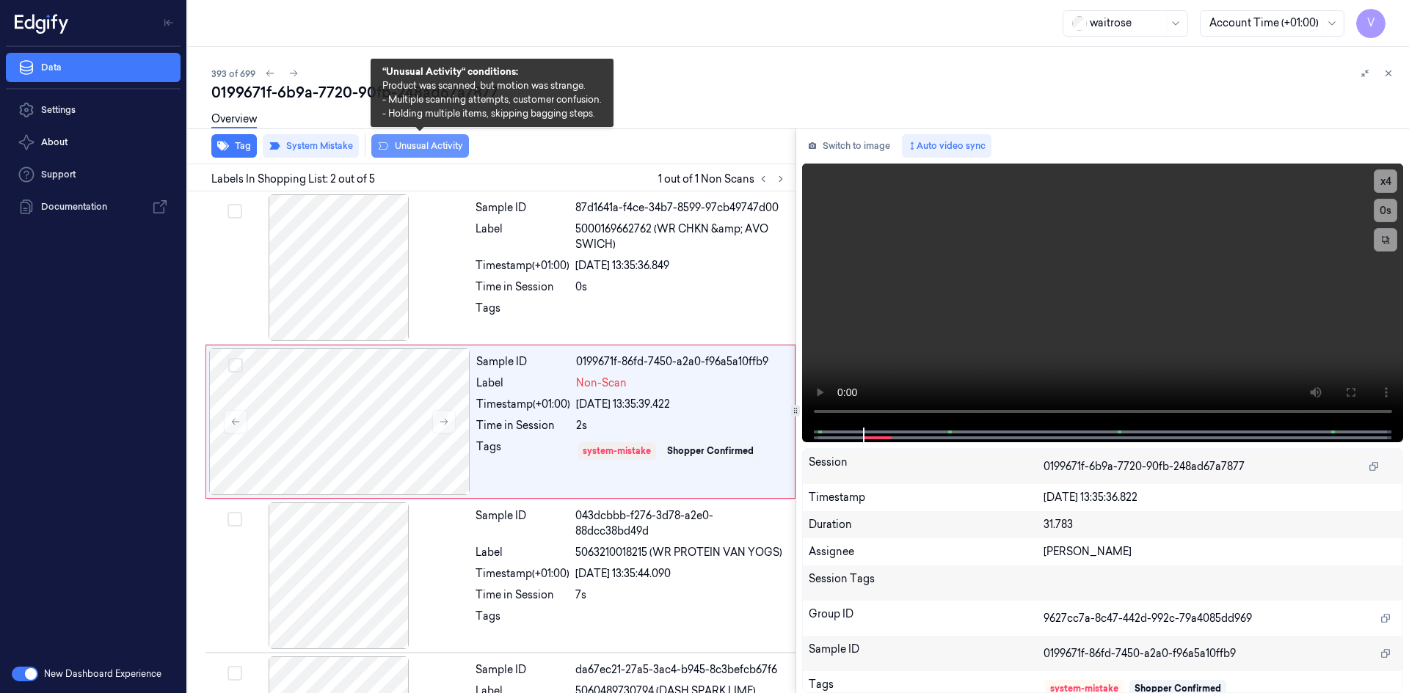
click at [420, 150] on button "Unusual Activity" at bounding box center [420, 145] width 98 height 23
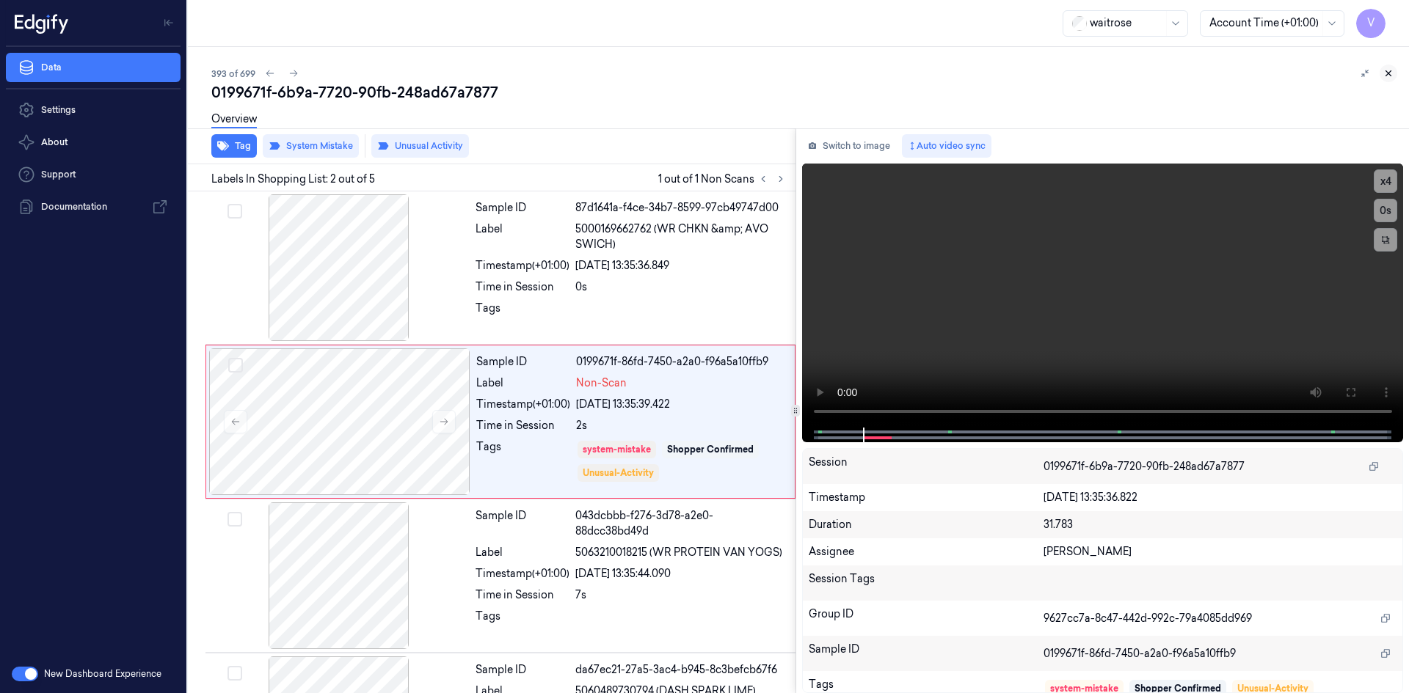
click at [1387, 76] on icon at bounding box center [1388, 73] width 10 height 10
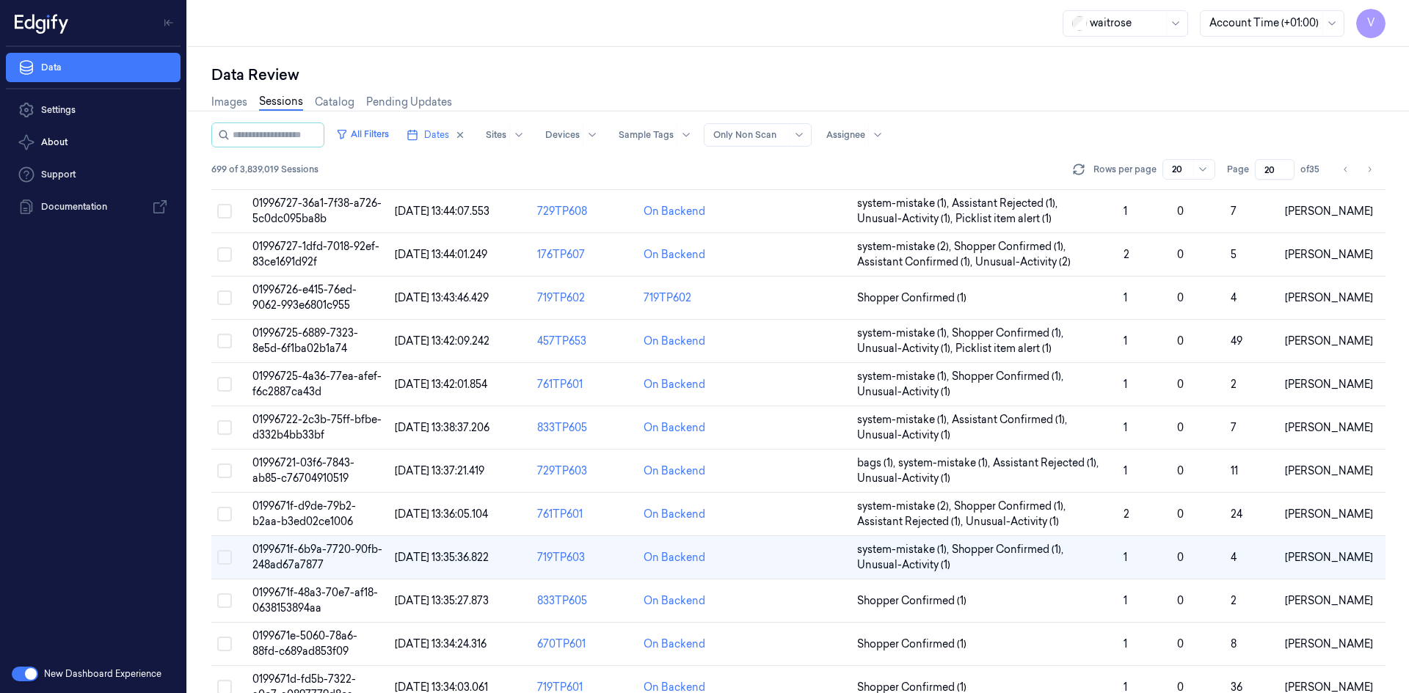
scroll to position [319, 0]
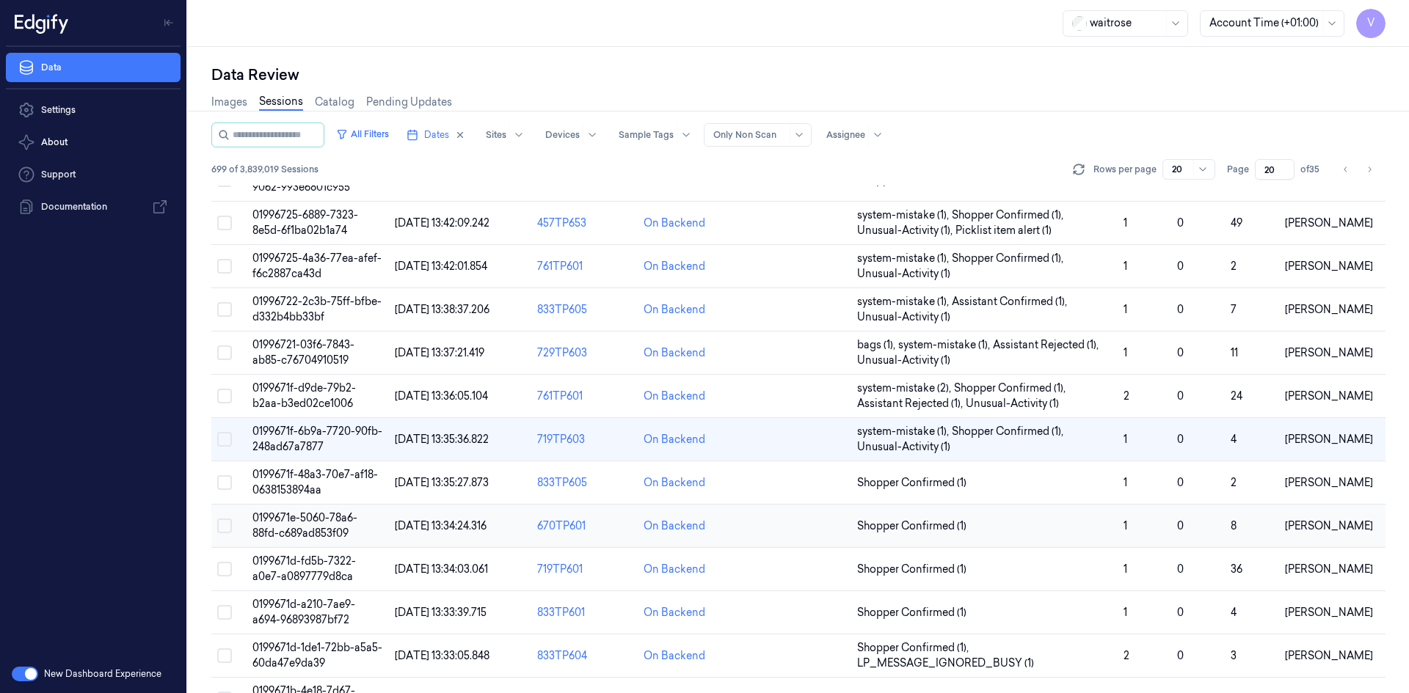
click at [299, 516] on span "0199671e-5060-78a6-88fd-c689ad853f09" at bounding box center [304, 525] width 105 height 29
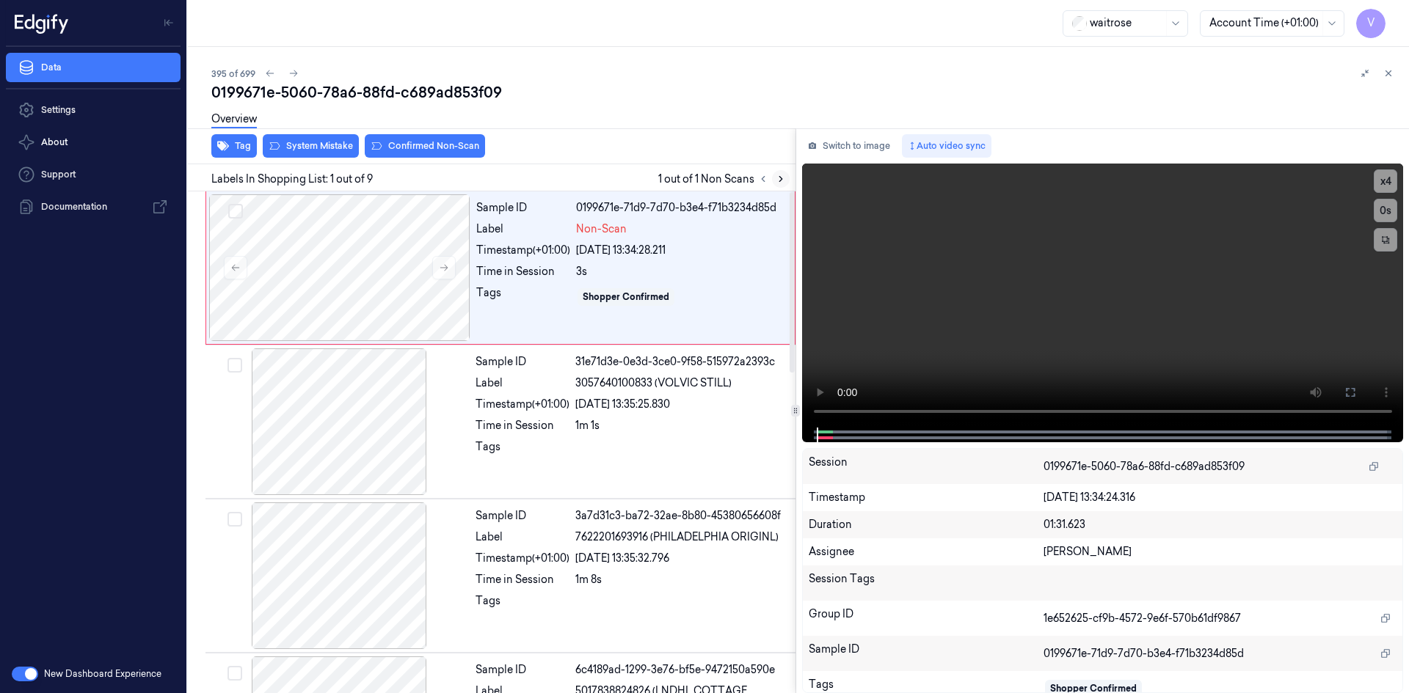
click at [781, 178] on icon at bounding box center [780, 179] width 3 height 5
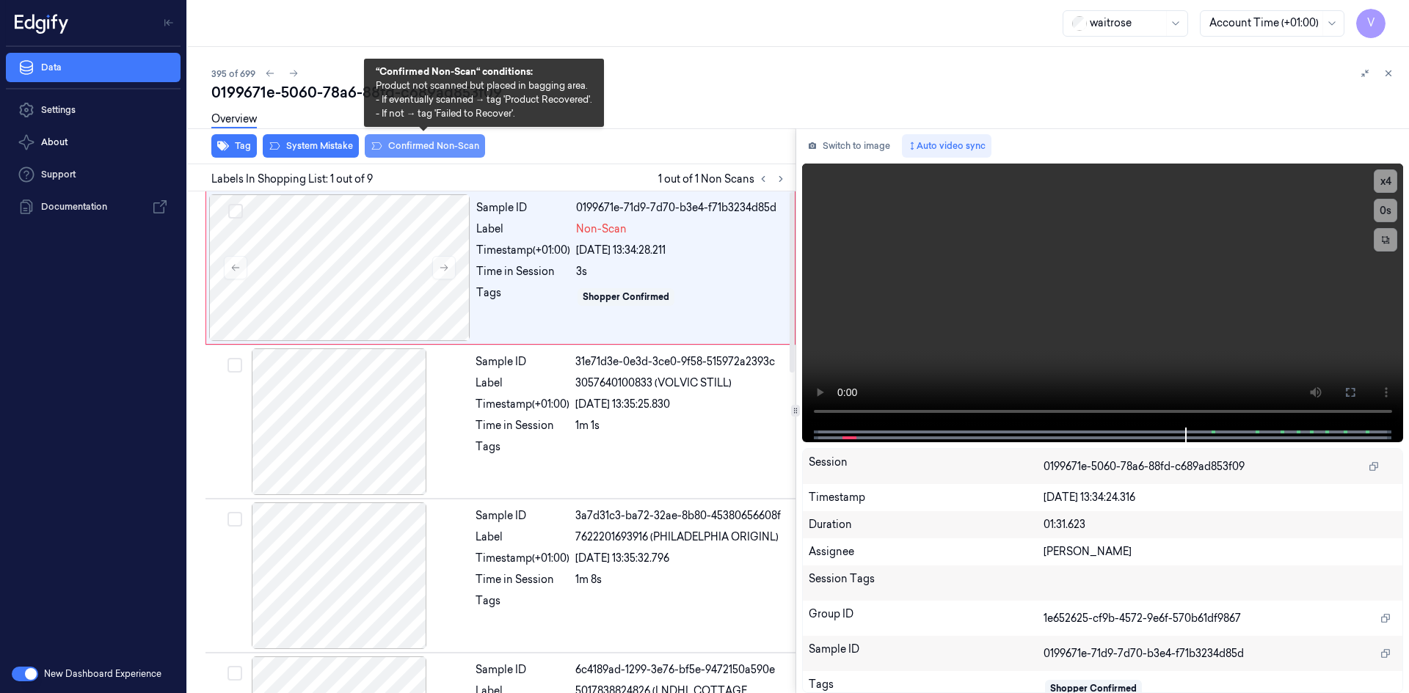
click at [429, 145] on button "Confirmed Non-Scan" at bounding box center [425, 145] width 120 height 23
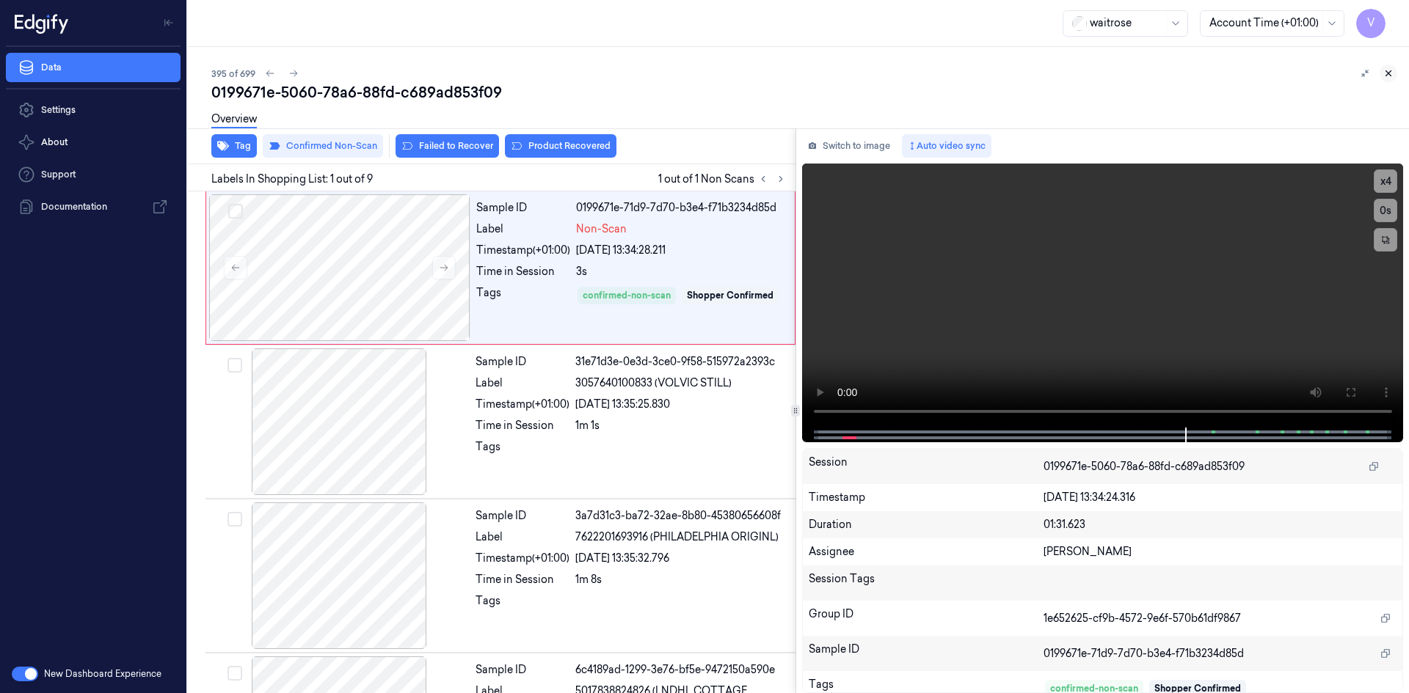
click at [1387, 75] on icon at bounding box center [1388, 73] width 10 height 10
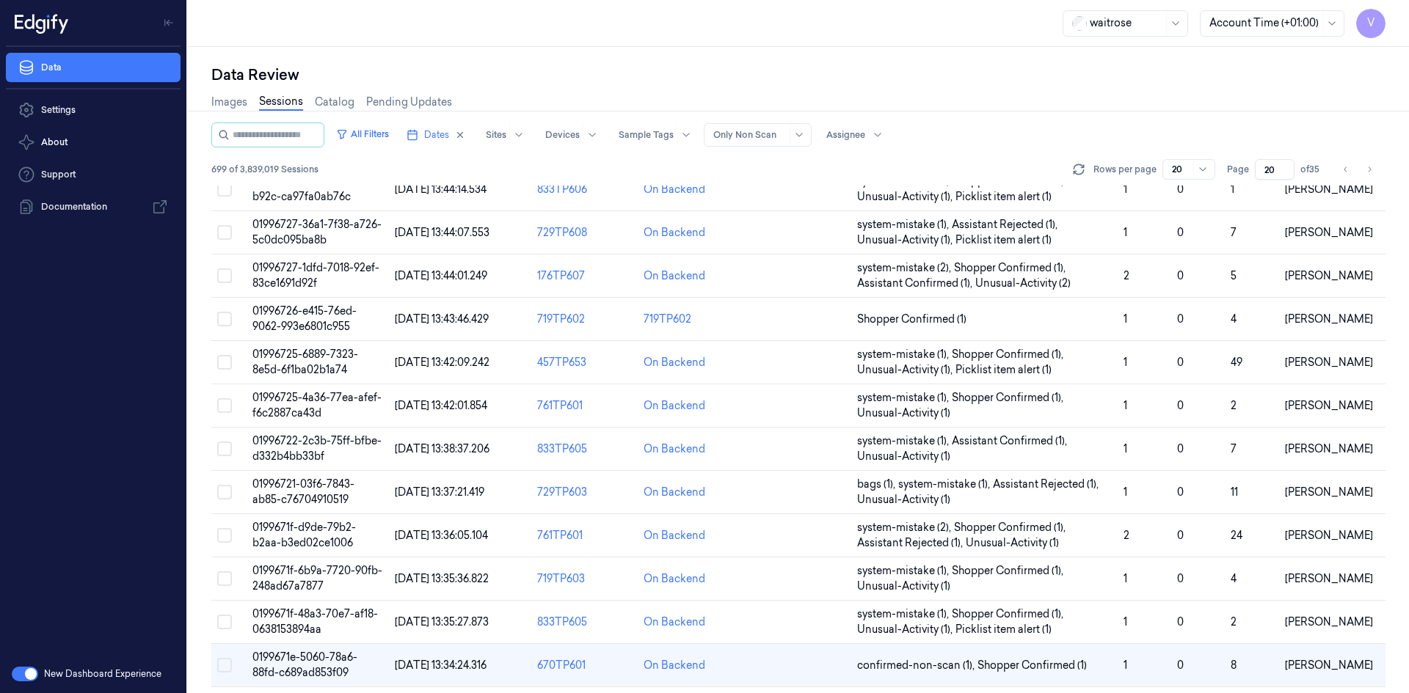
scroll to position [401, 0]
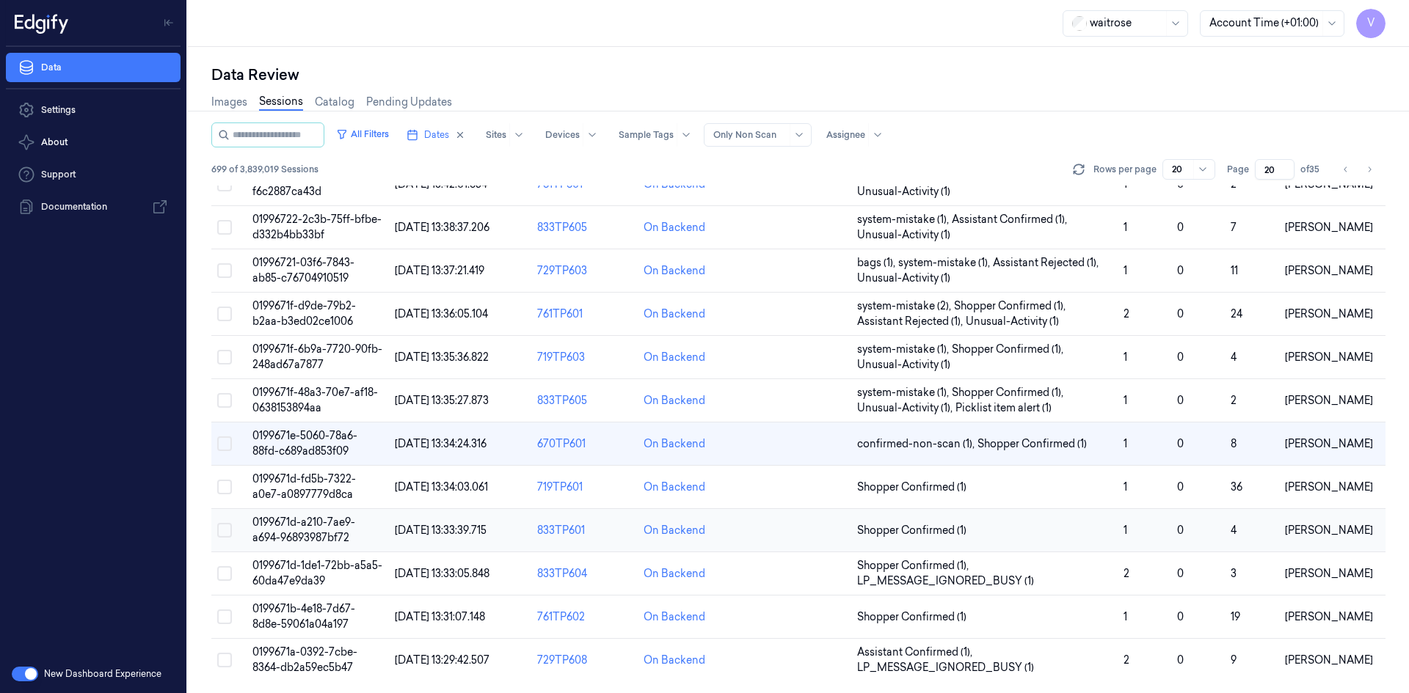
click at [307, 538] on span "0199671d-a210-7ae9-a694-96893987bf72" at bounding box center [303, 530] width 103 height 29
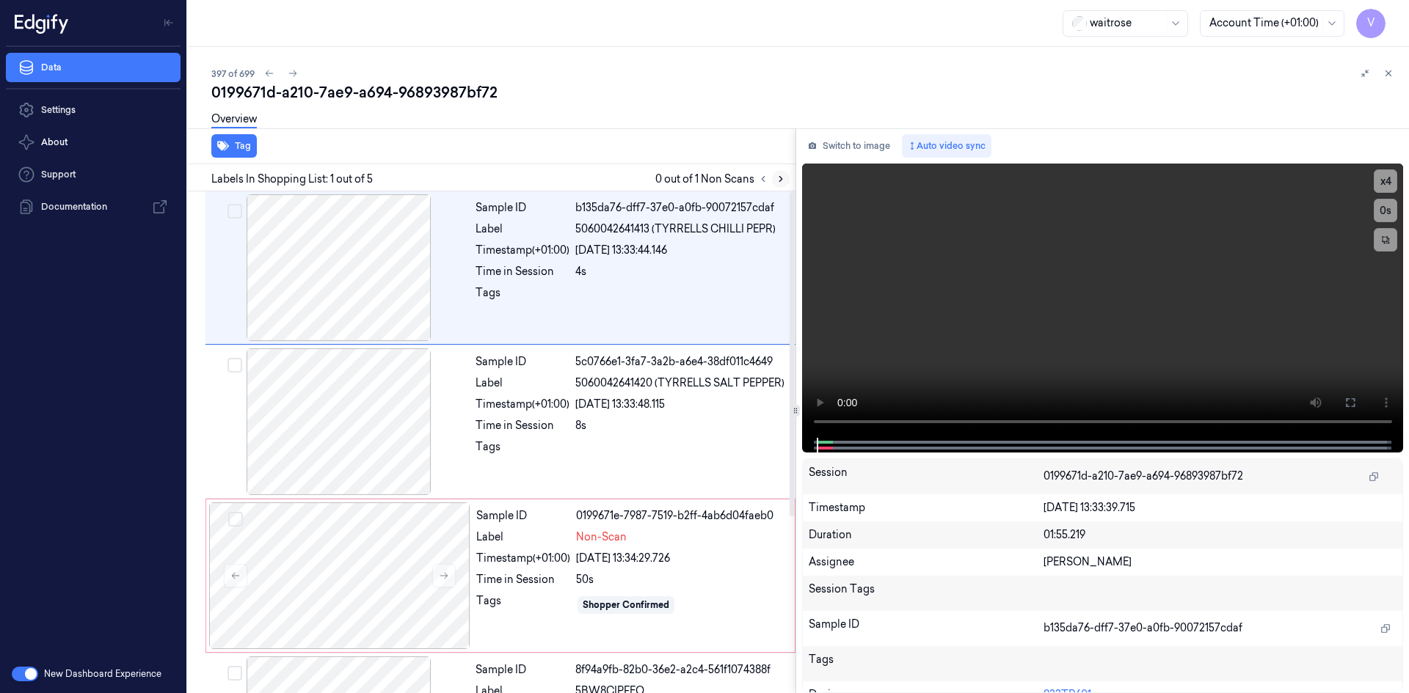
click at [785, 179] on icon at bounding box center [780, 179] width 10 height 10
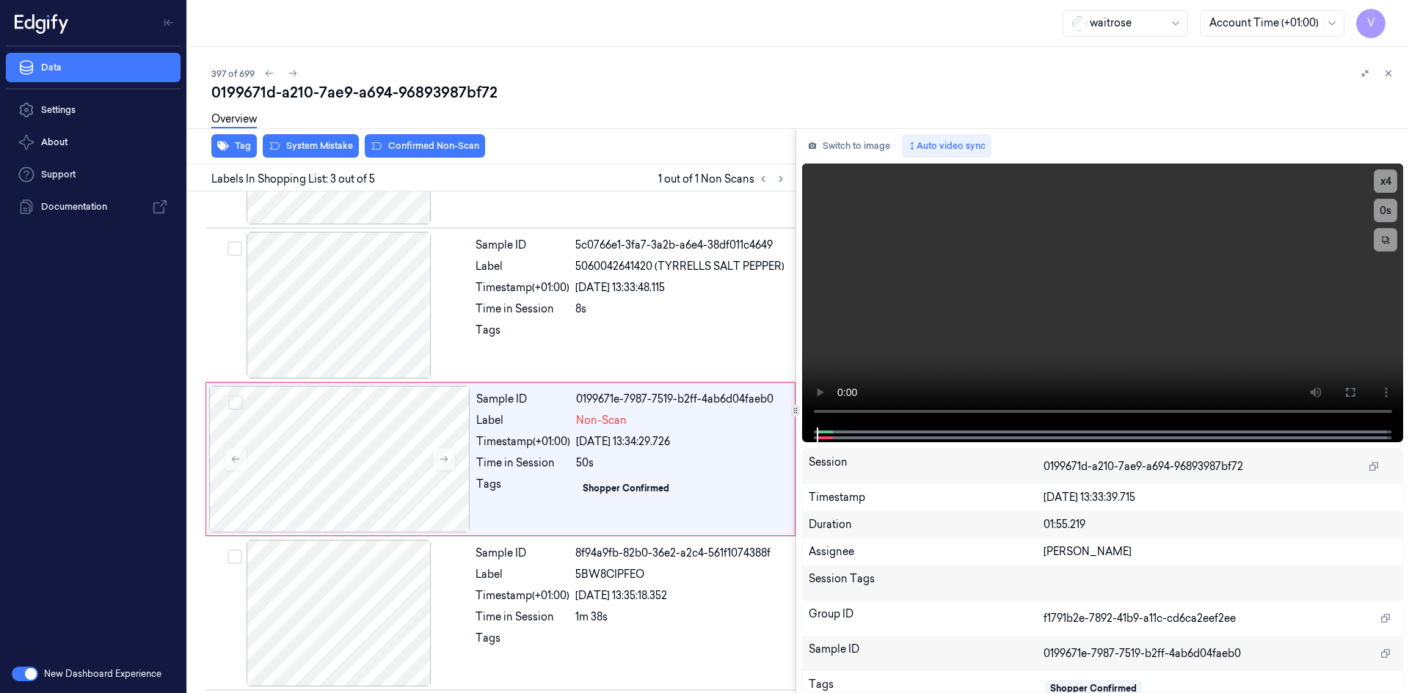
scroll to position [134, 0]
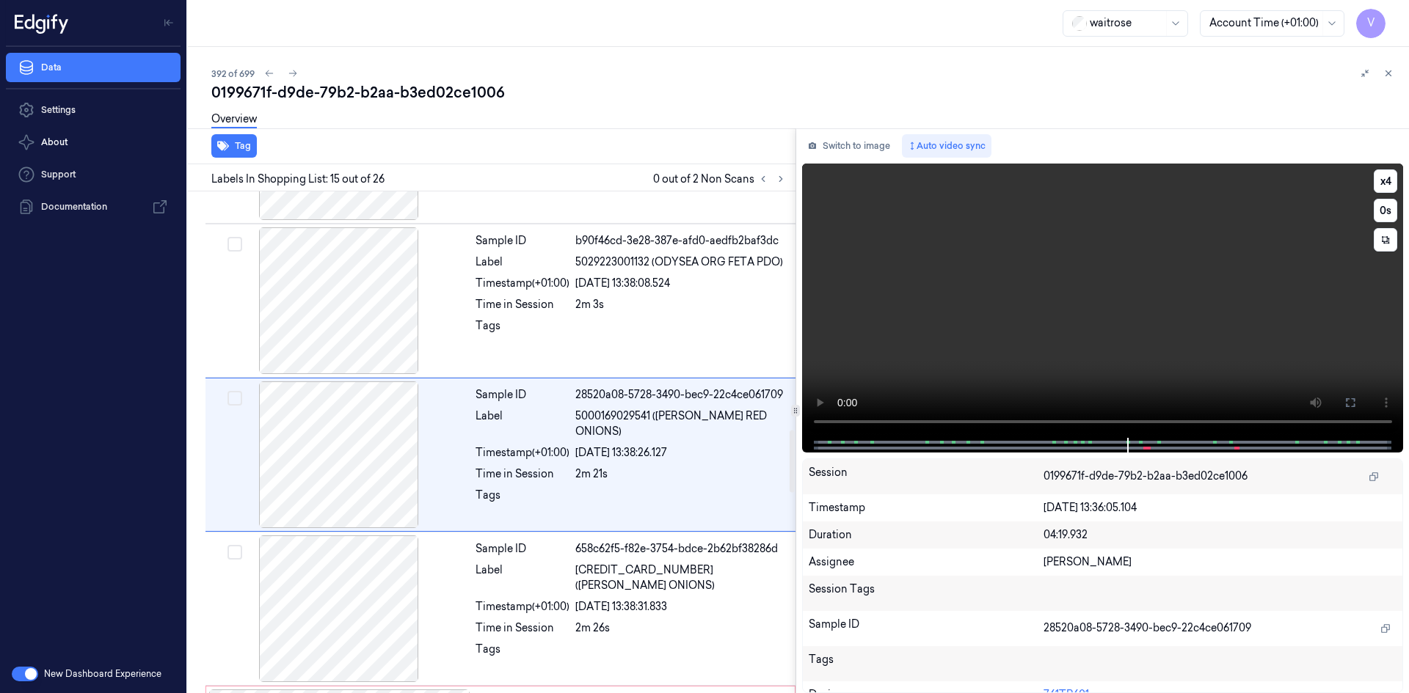
scroll to position [1982, 0]
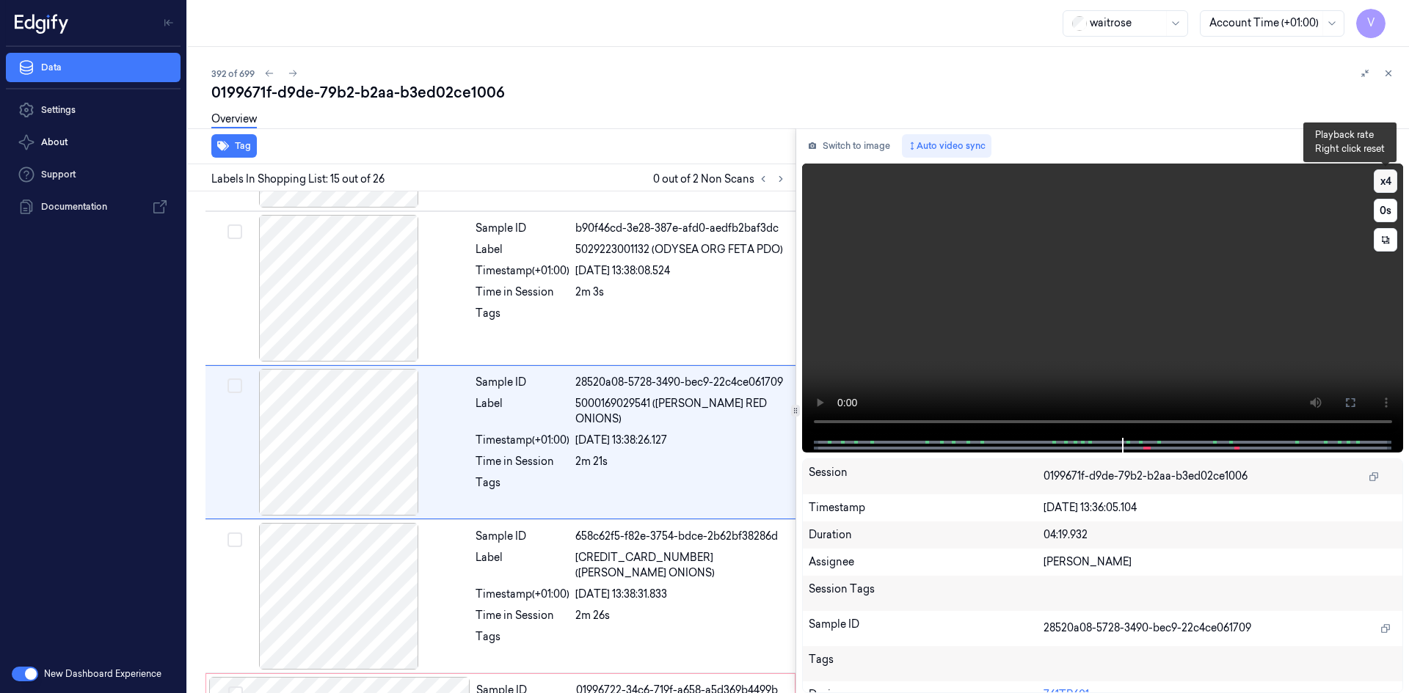
click at [1386, 183] on button "x 4" at bounding box center [1384, 180] width 23 height 23
click at [1386, 183] on button "x 1" at bounding box center [1384, 180] width 23 height 23
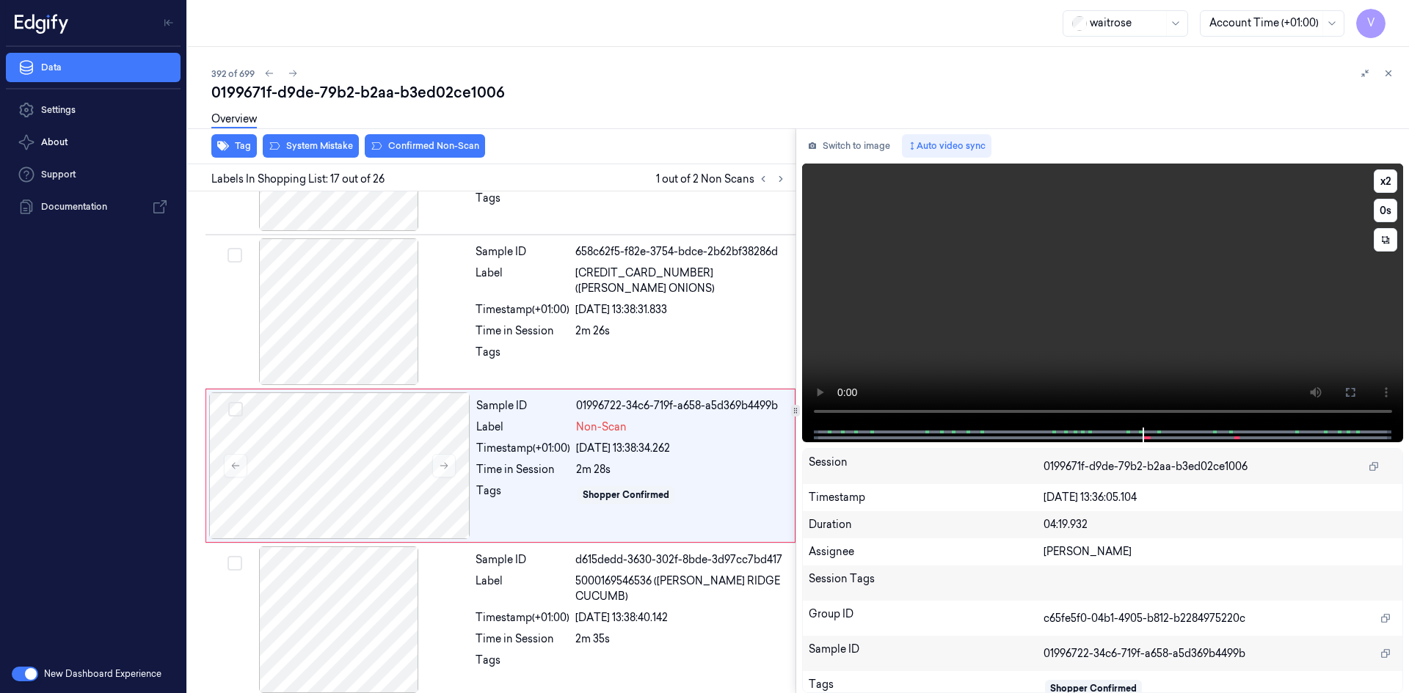
scroll to position [2290, 0]
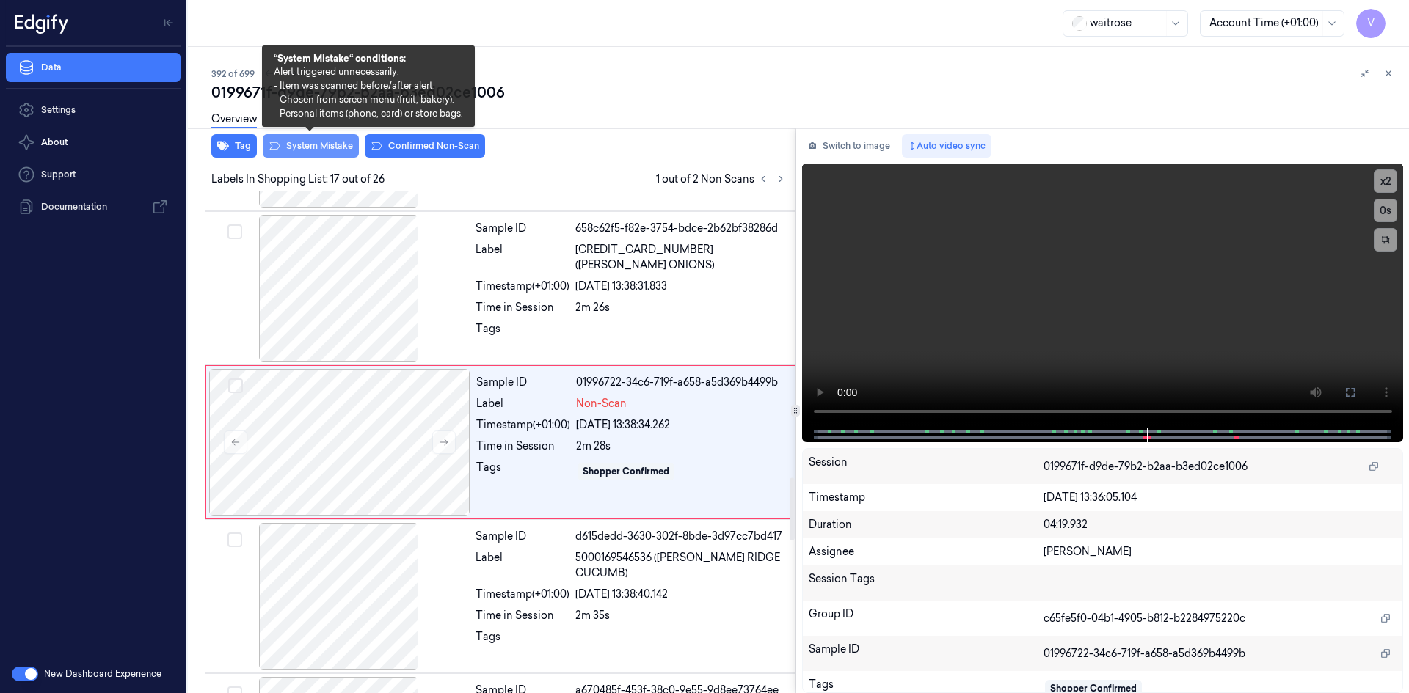
click at [332, 149] on button "System Mistake" at bounding box center [311, 145] width 96 height 23
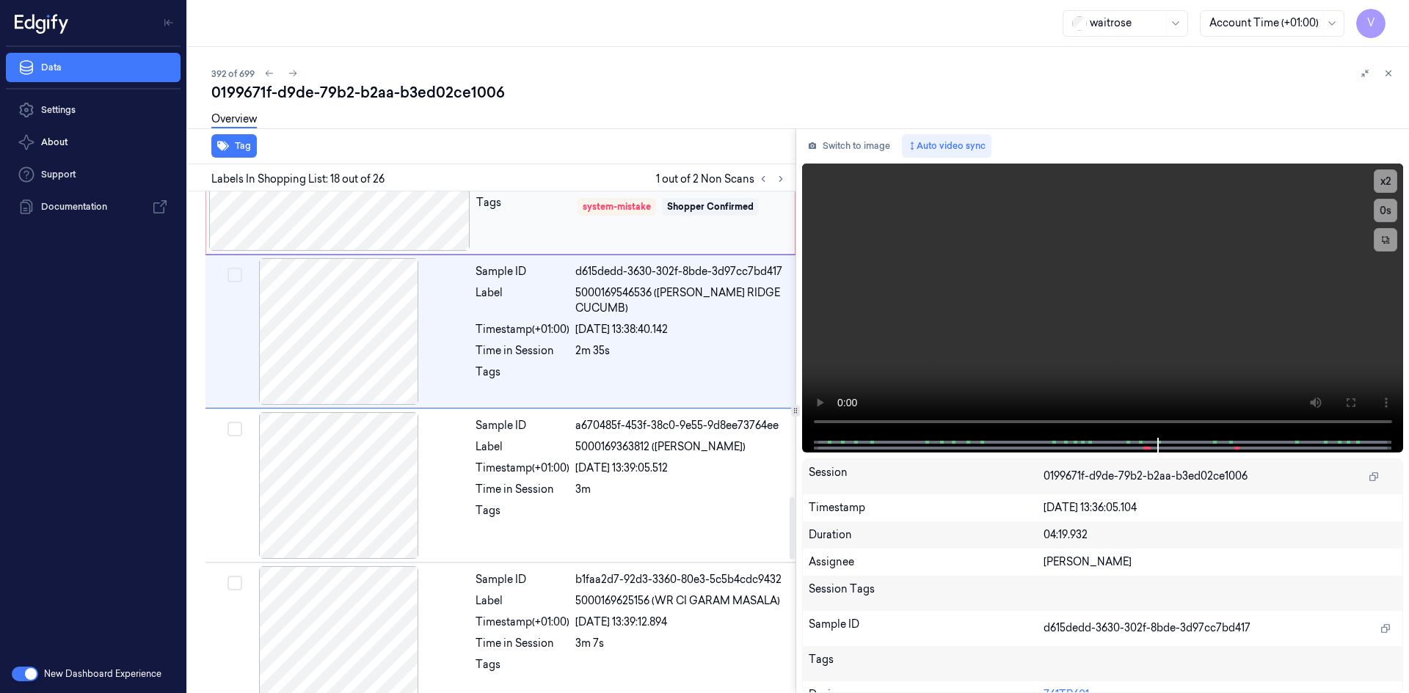
scroll to position [2617, 0]
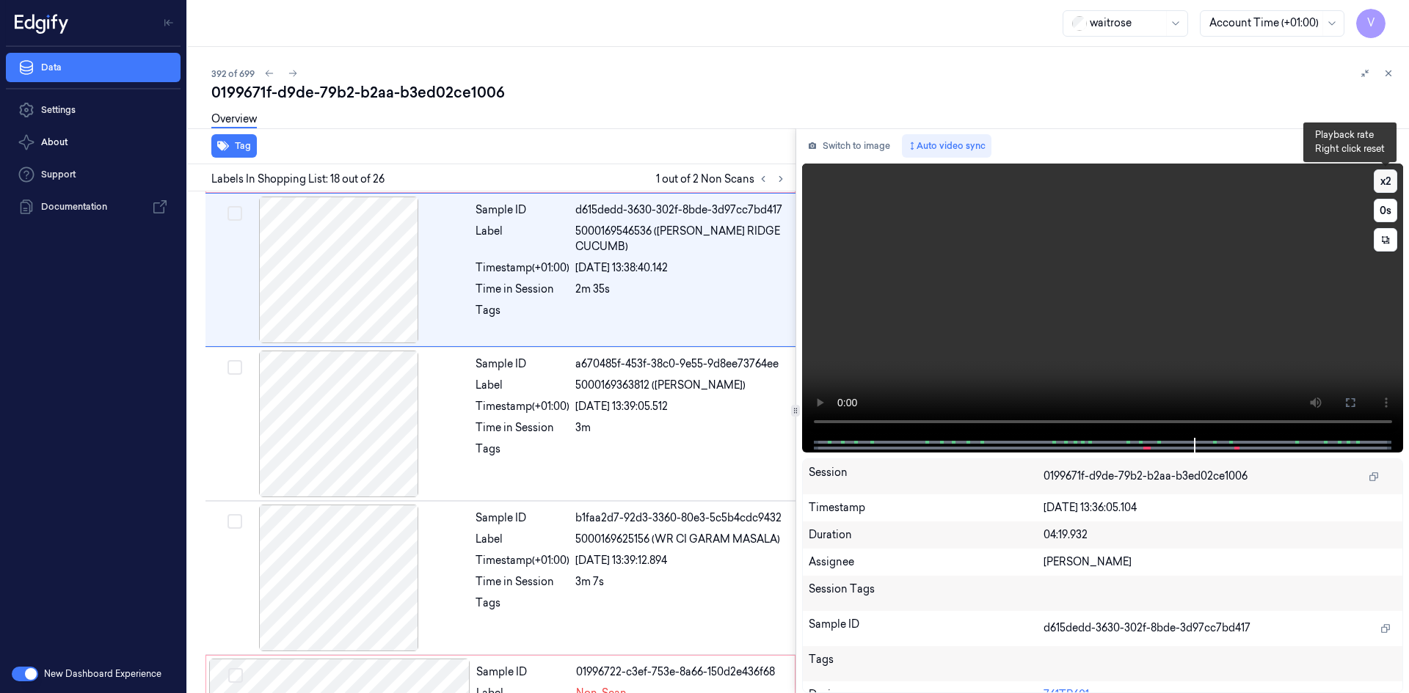
click at [1382, 179] on button "x 2" at bounding box center [1384, 180] width 23 height 23
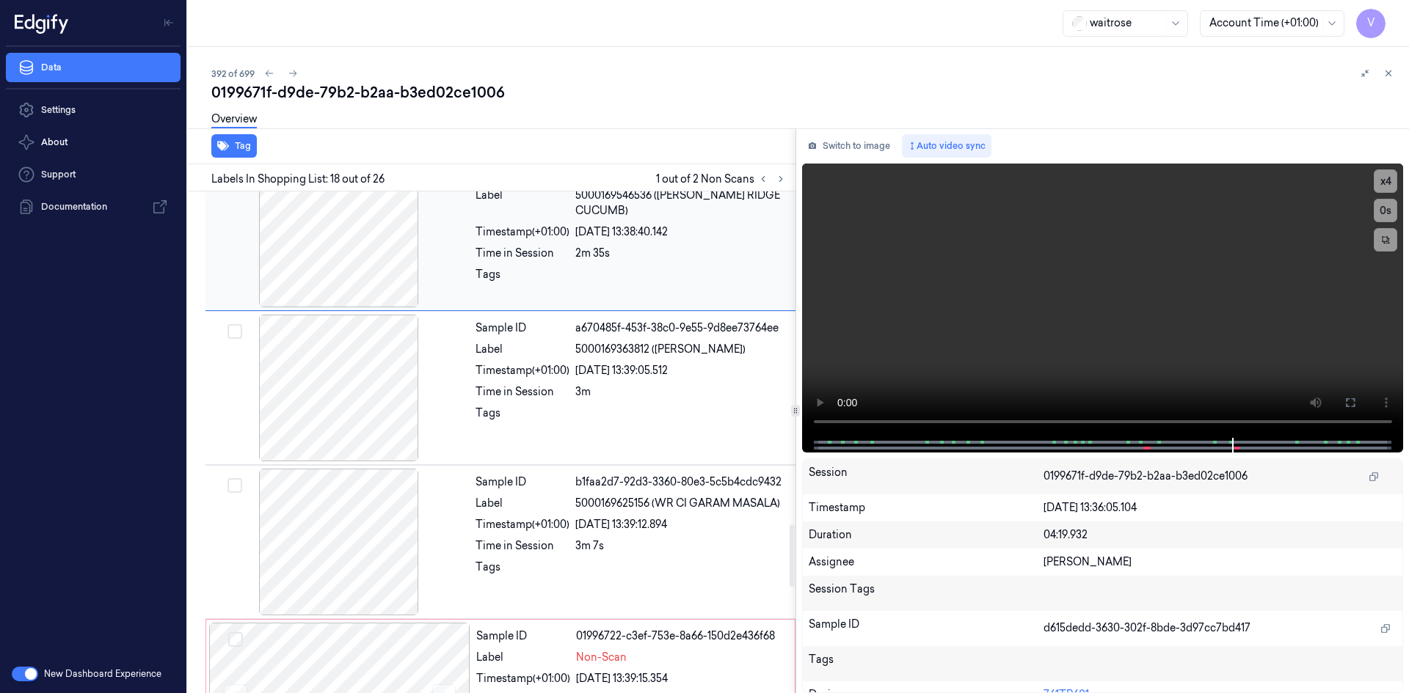
scroll to position [2665, 0]
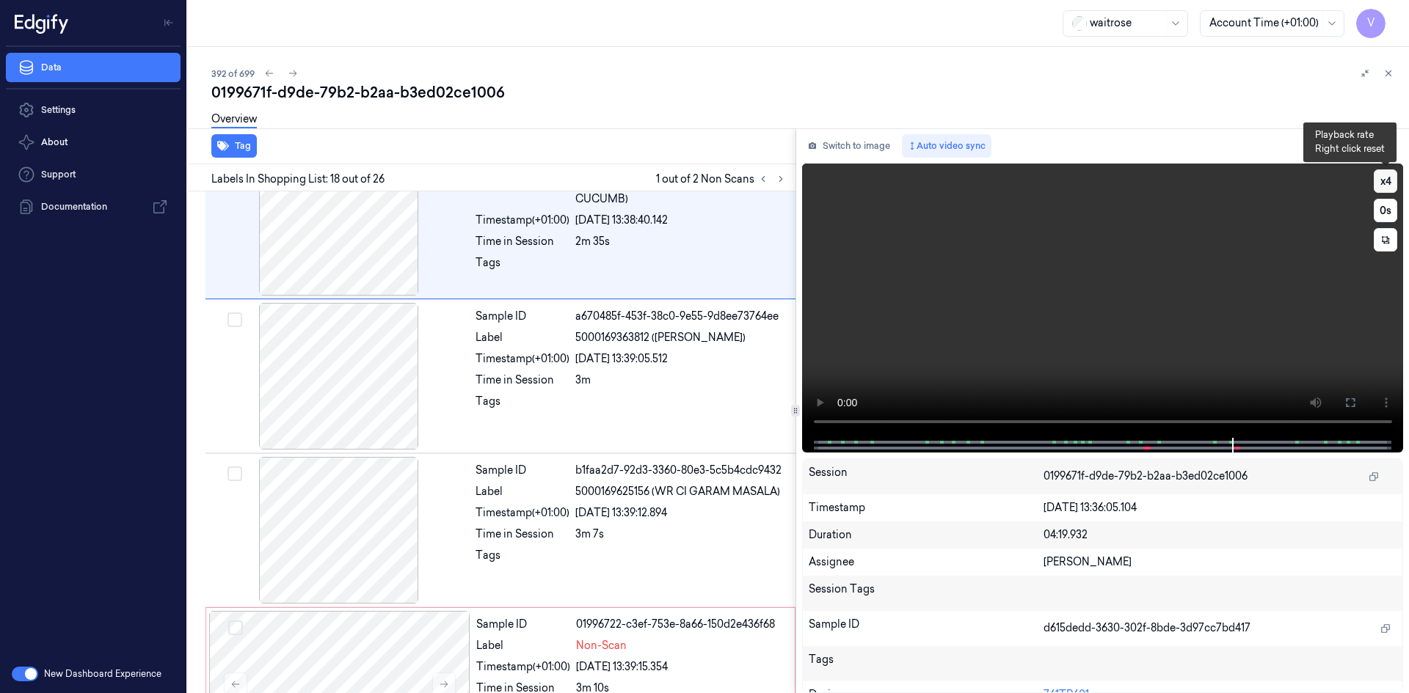
click at [1388, 185] on button "x 4" at bounding box center [1384, 180] width 23 height 23
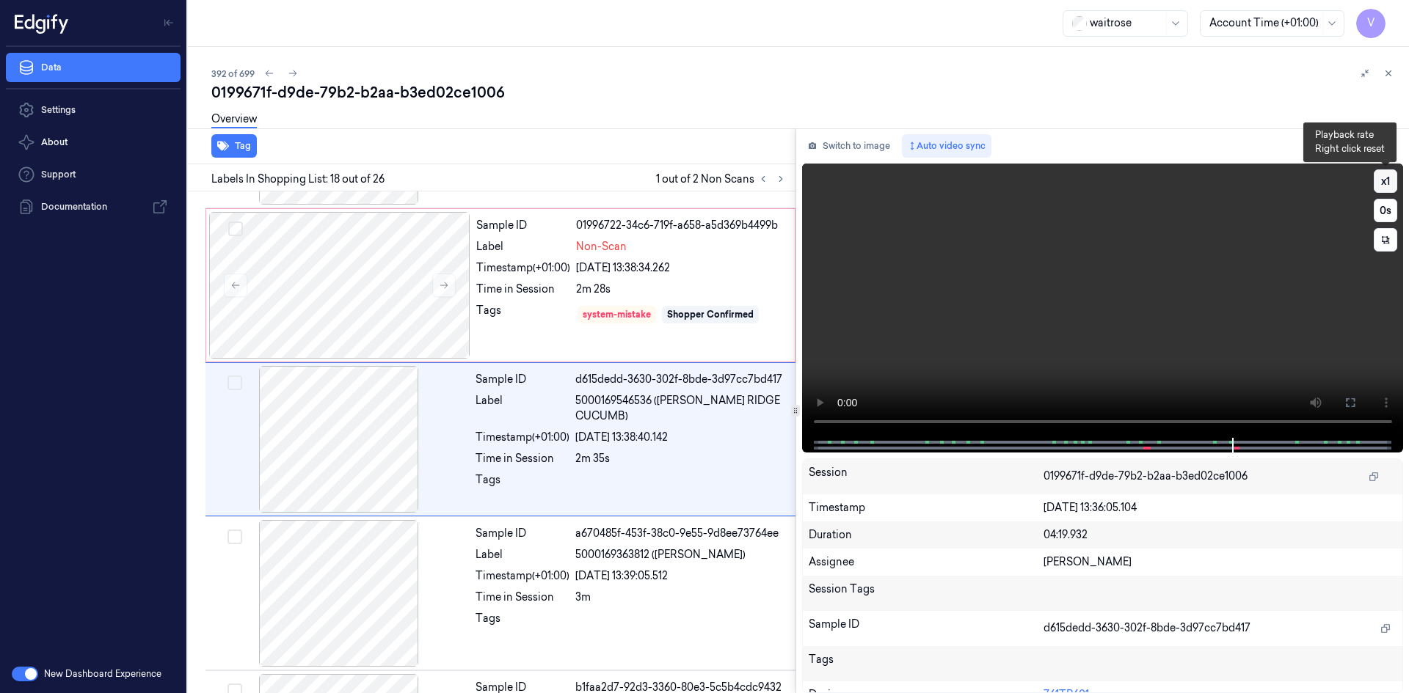
click at [1388, 185] on button "x 1" at bounding box center [1384, 180] width 23 height 23
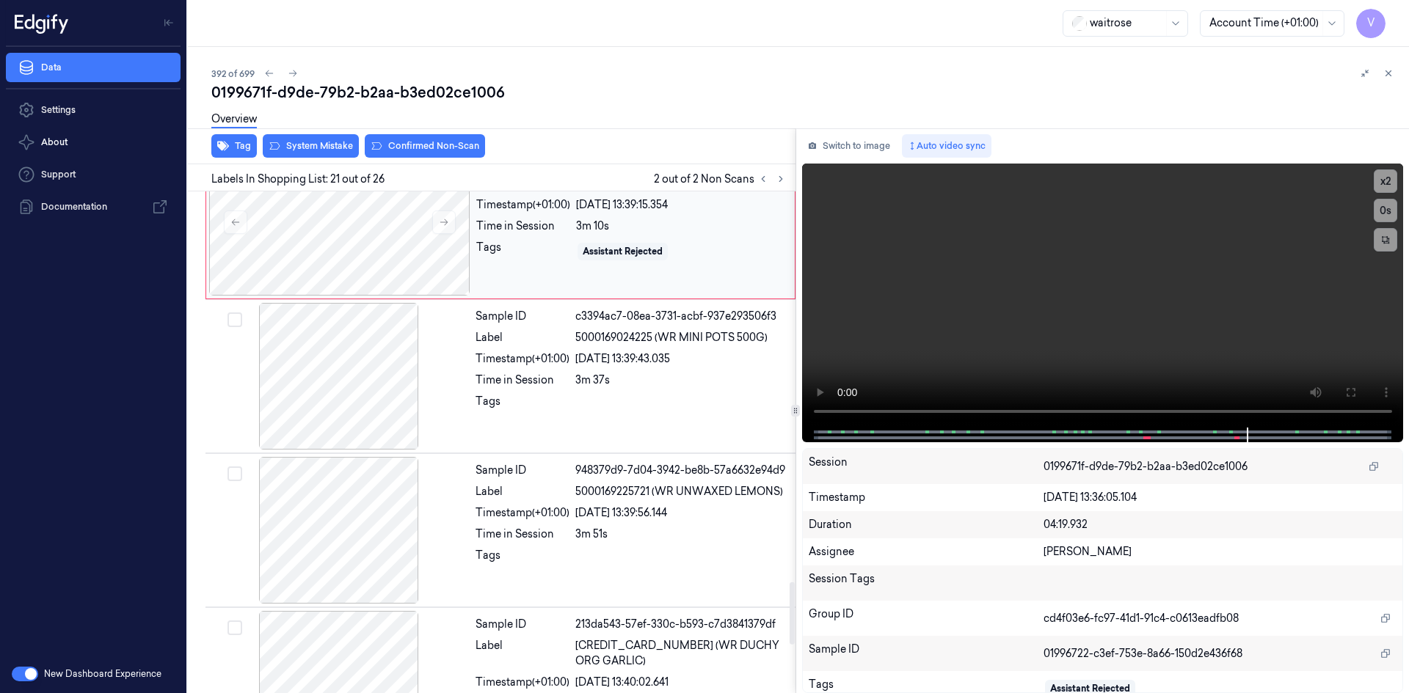
scroll to position [3200, 0]
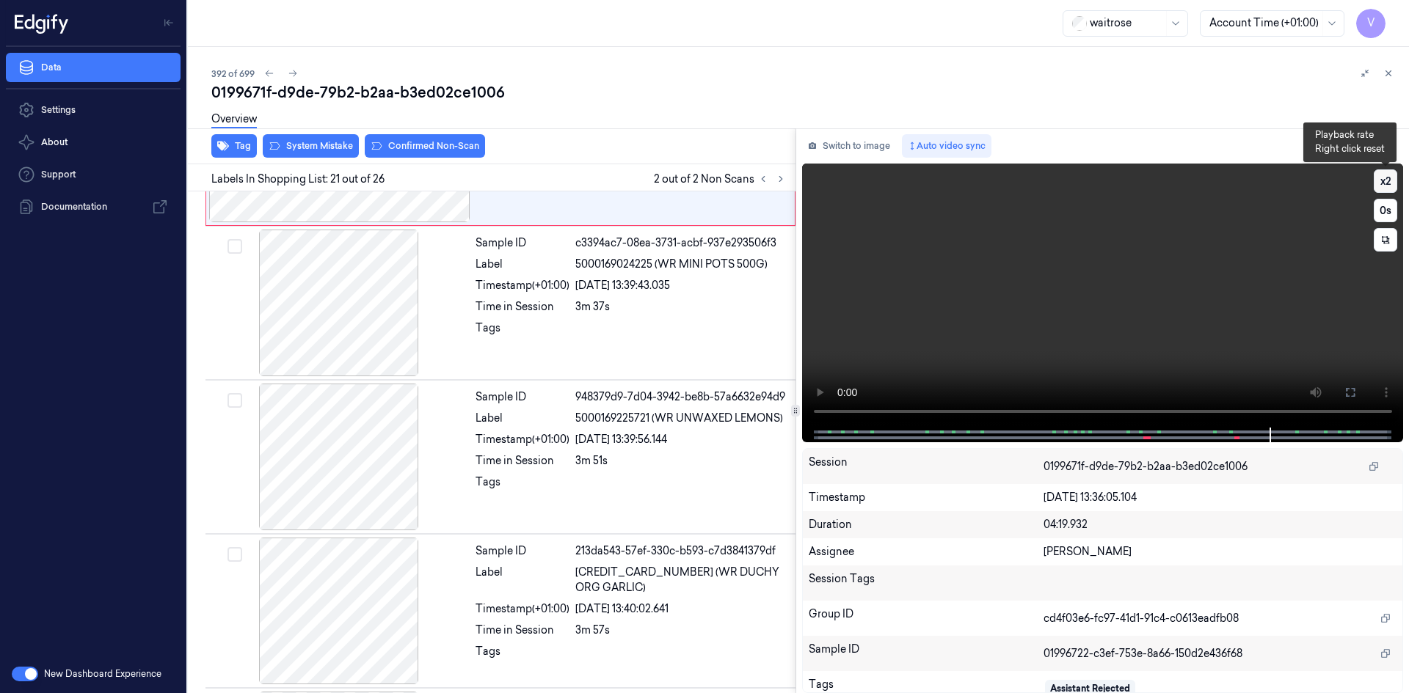
click at [1388, 172] on button "x 2" at bounding box center [1384, 180] width 23 height 23
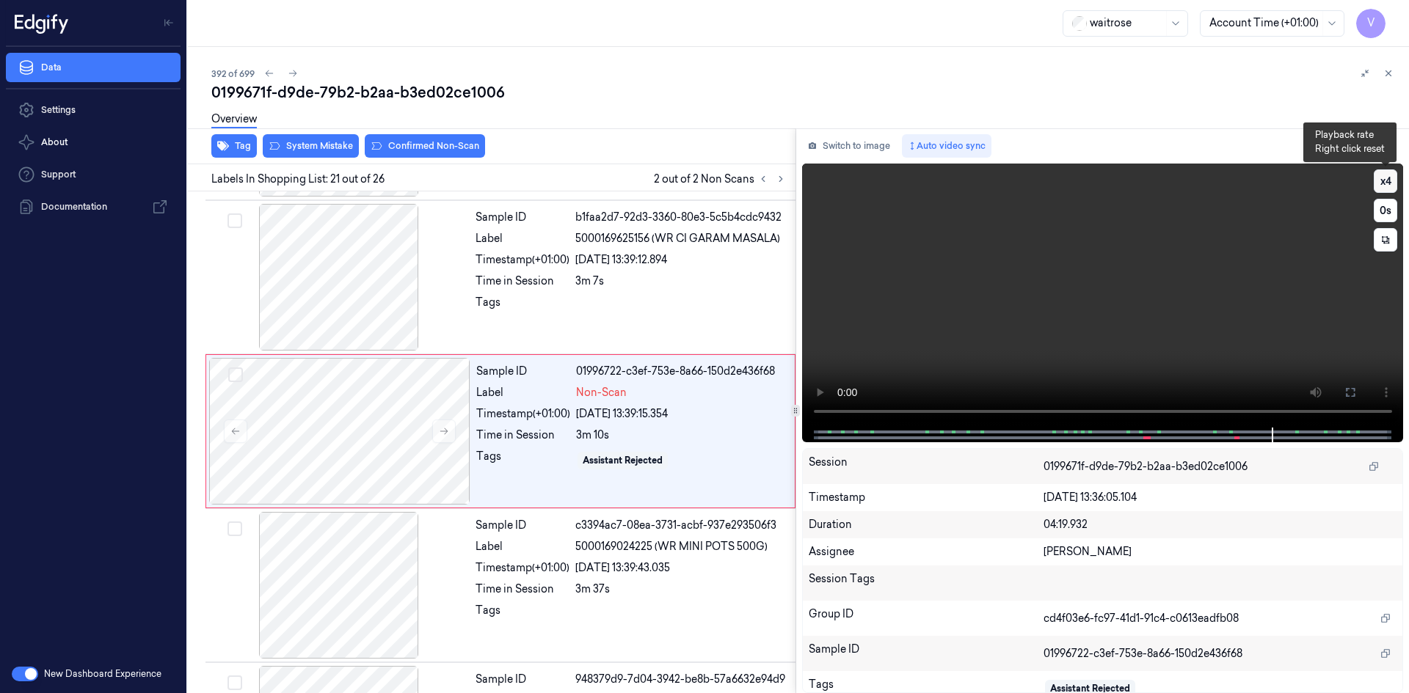
scroll to position [2907, 0]
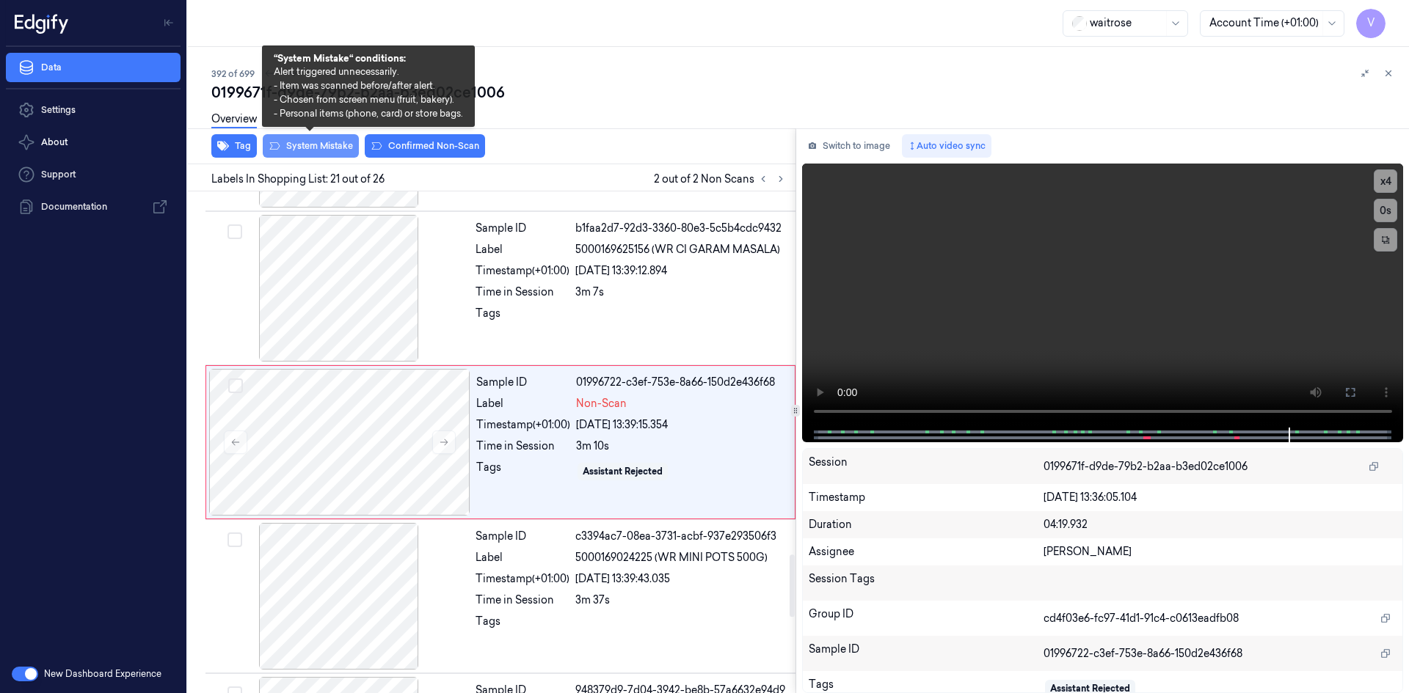
click at [319, 142] on button "System Mistake" at bounding box center [311, 145] width 96 height 23
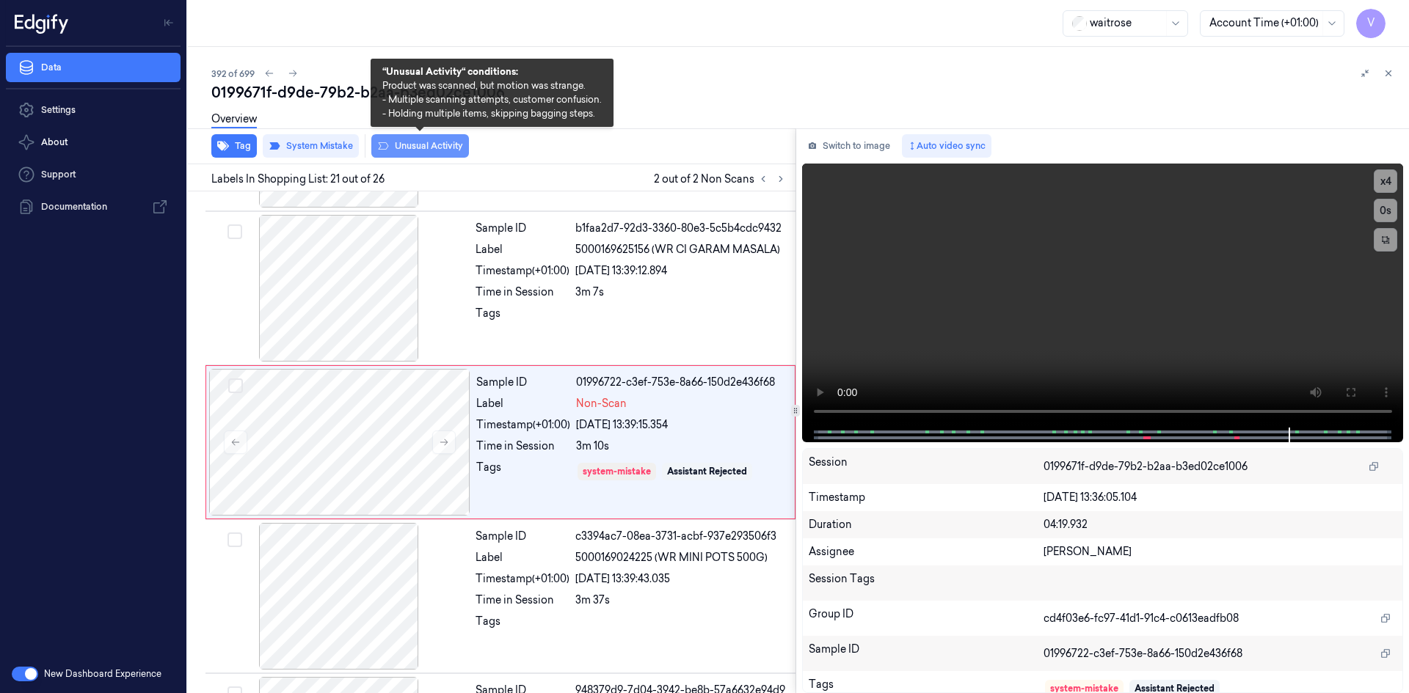
click at [452, 144] on button "Unusual Activity" at bounding box center [420, 145] width 98 height 23
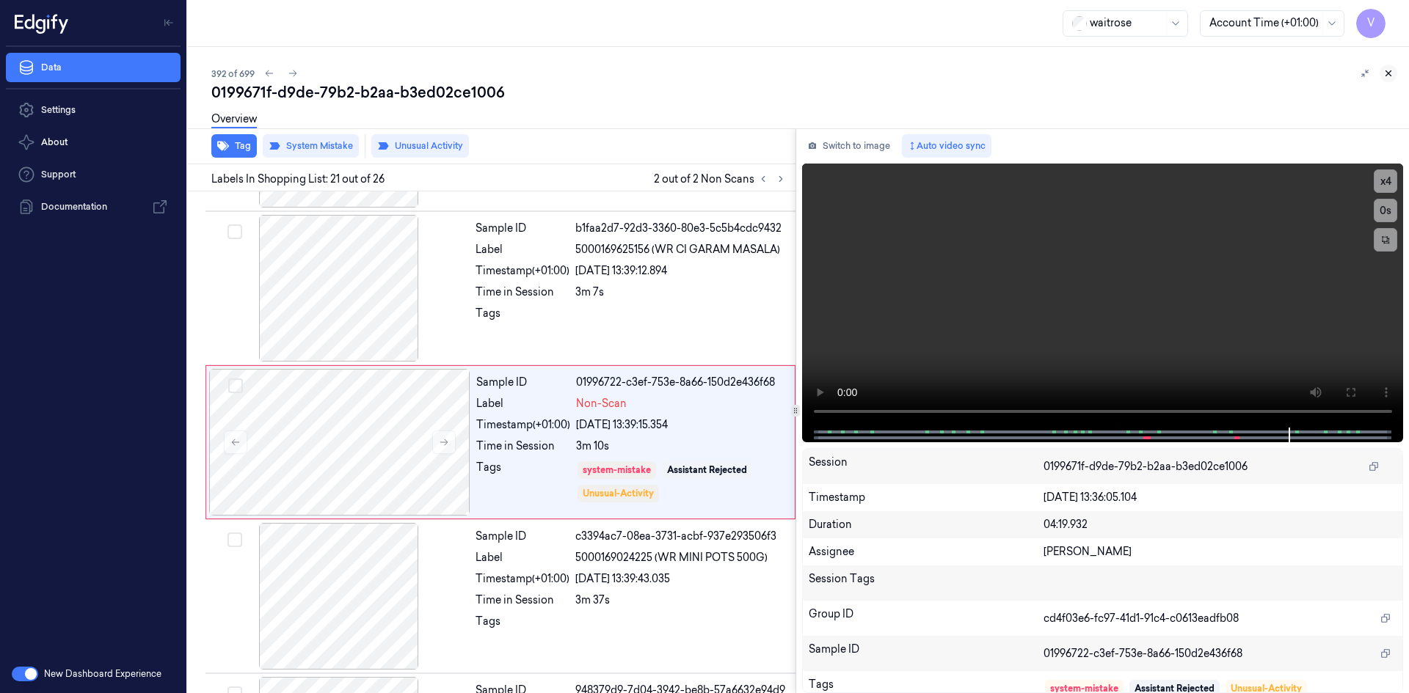
click at [1387, 75] on icon at bounding box center [1388, 73] width 10 height 10
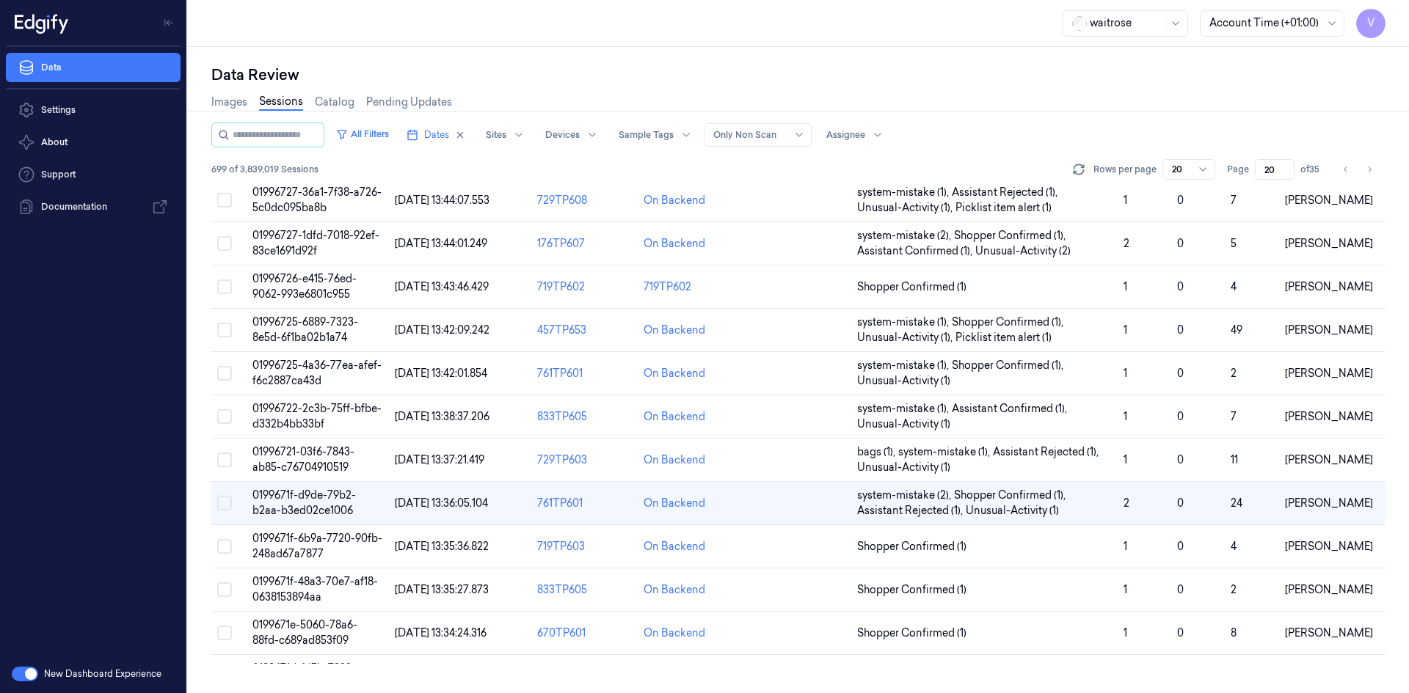
scroll to position [276, 0]
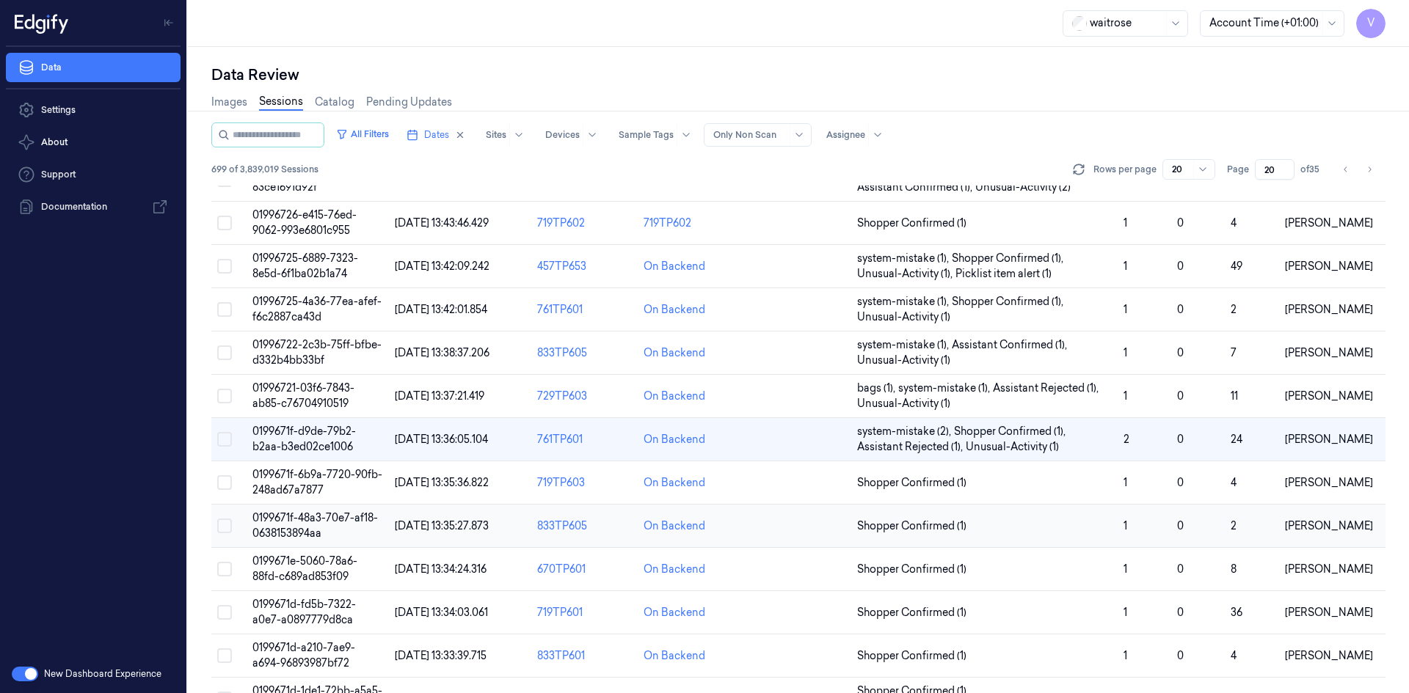
click at [300, 522] on span "0199671f-48a3-70e7-af18-0638153894aa" at bounding box center [314, 525] width 125 height 29
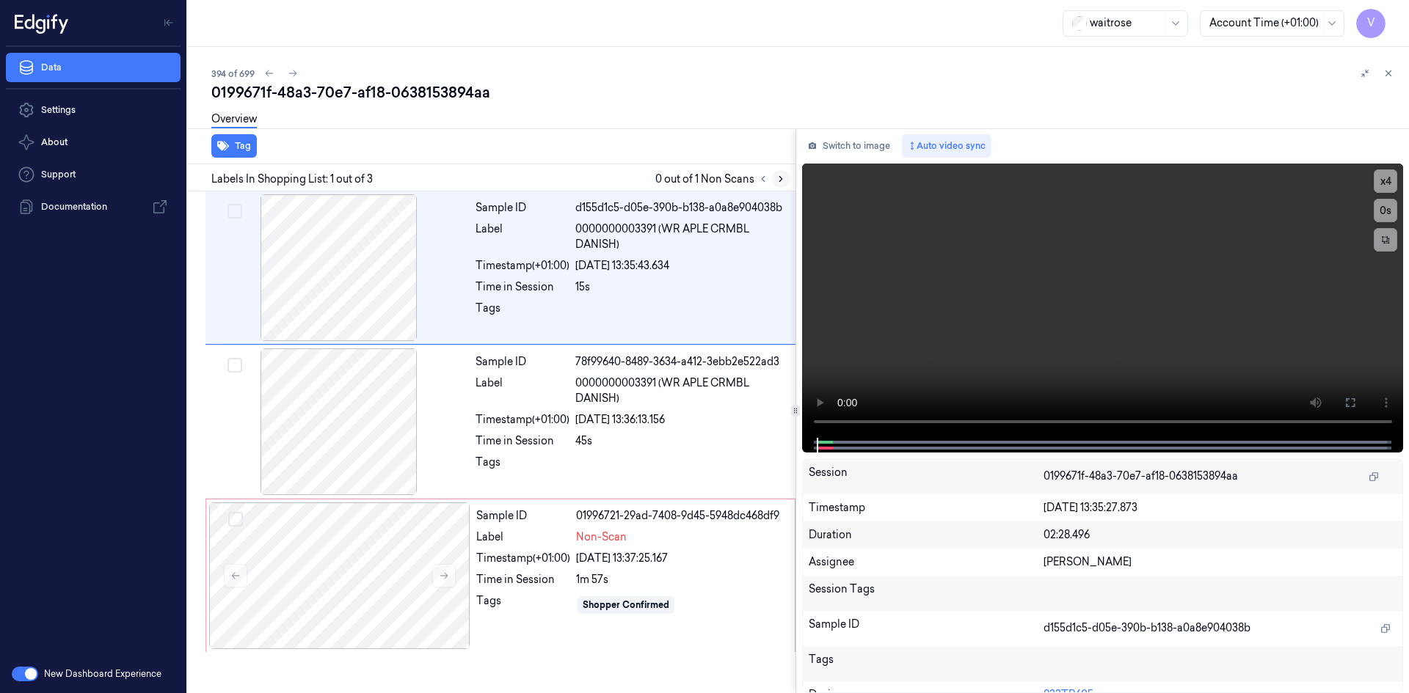
click at [782, 180] on icon at bounding box center [780, 179] width 10 height 10
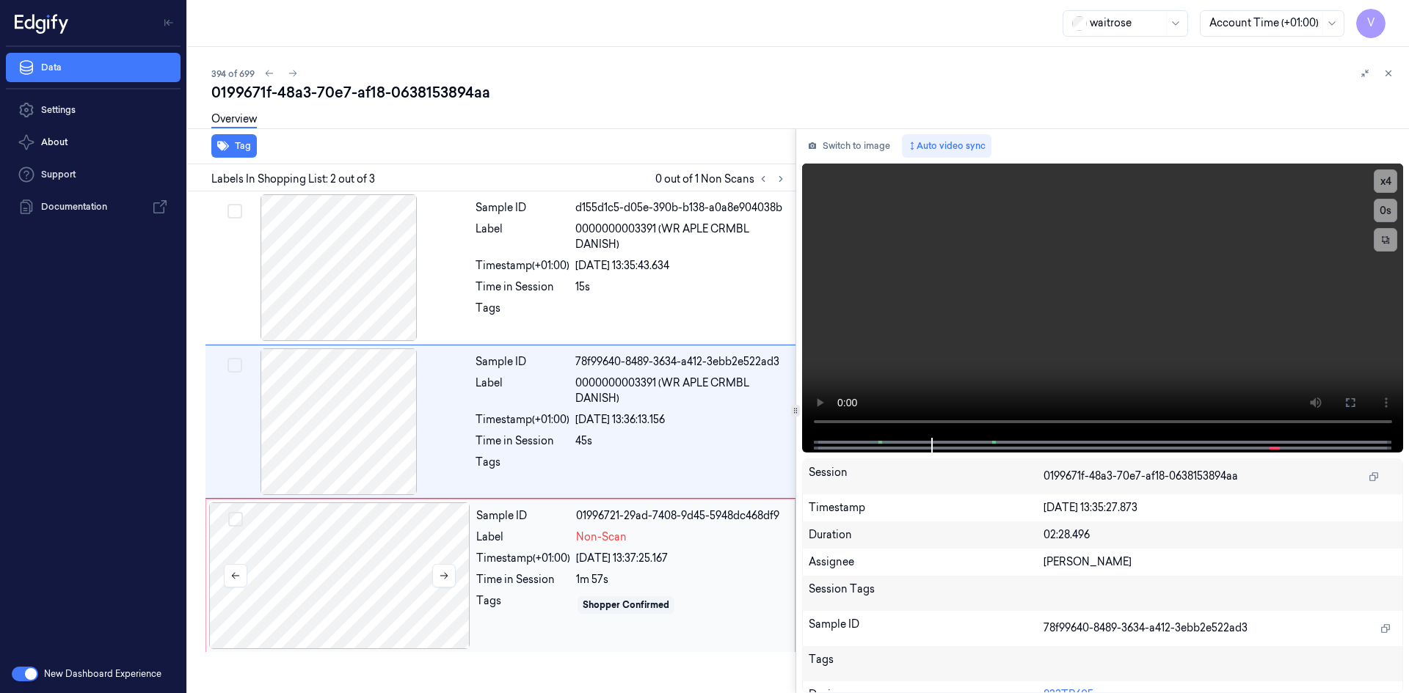
click at [400, 535] on div at bounding box center [339, 576] width 261 height 147
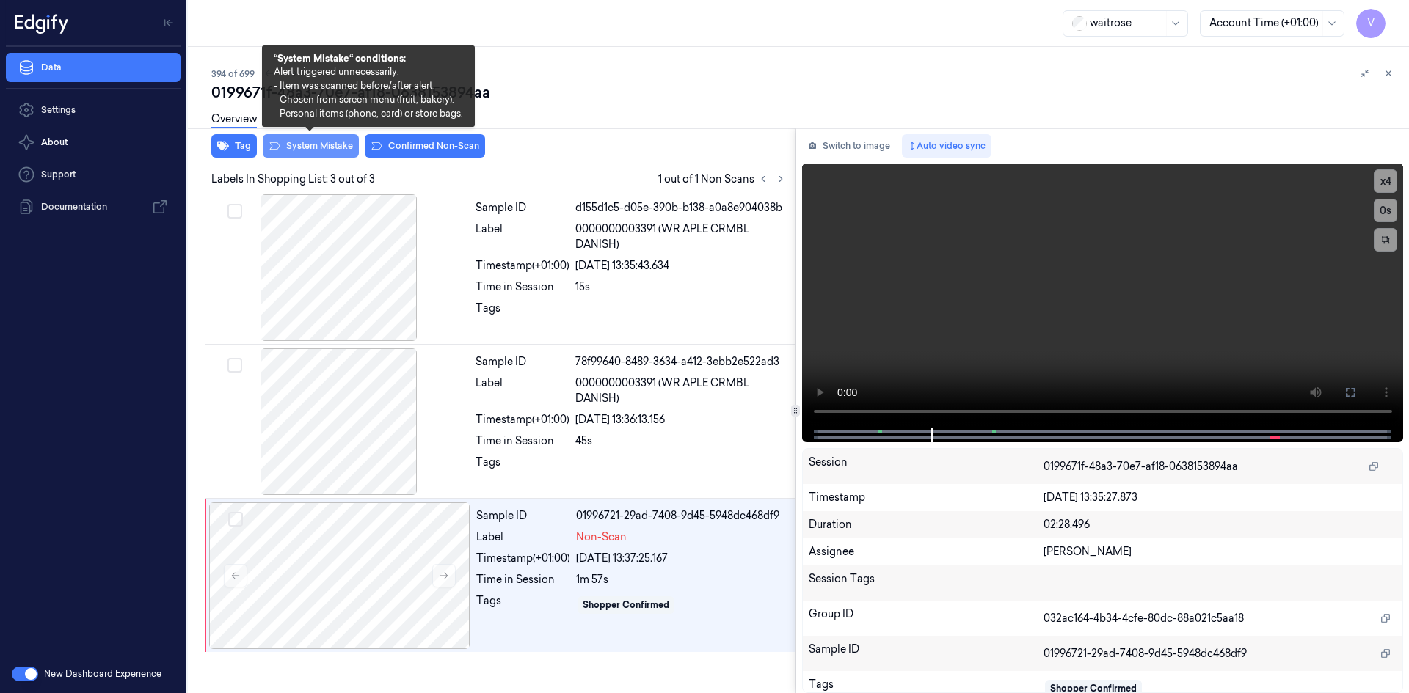
click at [320, 143] on button "System Mistake" at bounding box center [311, 145] width 96 height 23
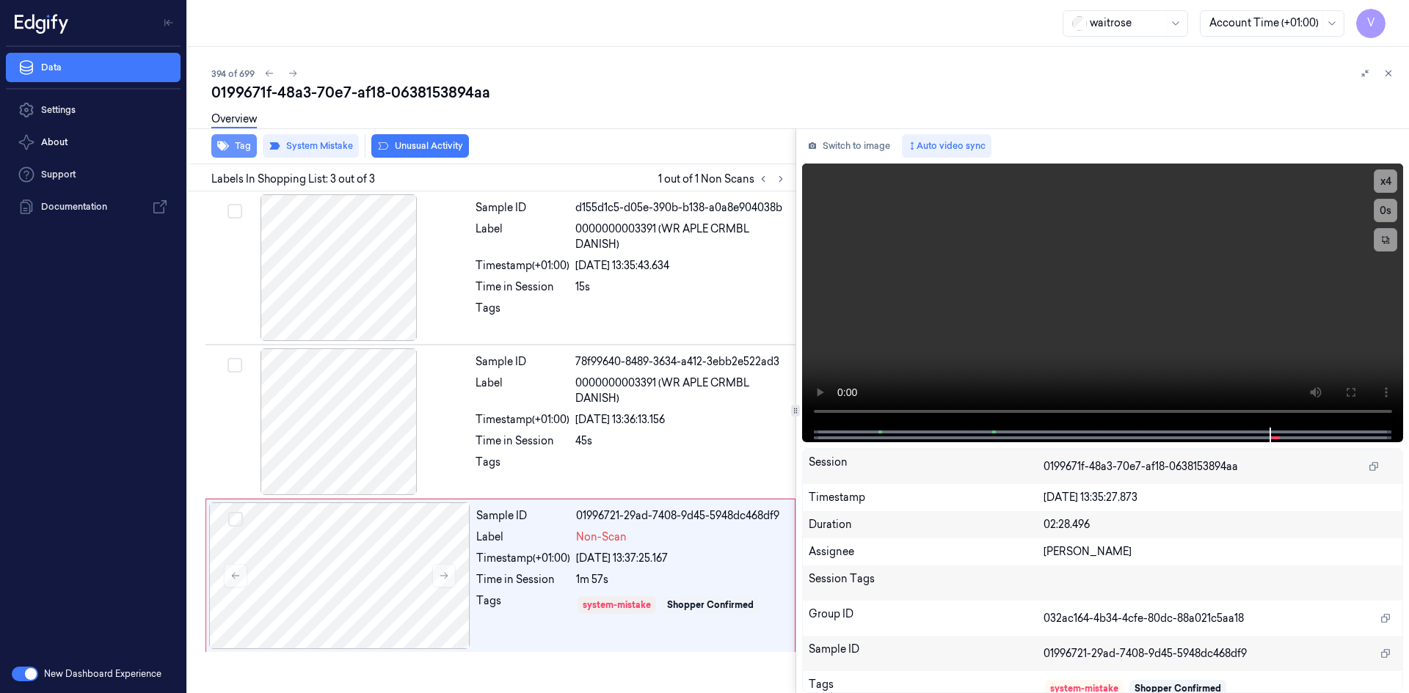
click at [243, 147] on button "Tag" at bounding box center [233, 145] width 45 height 23
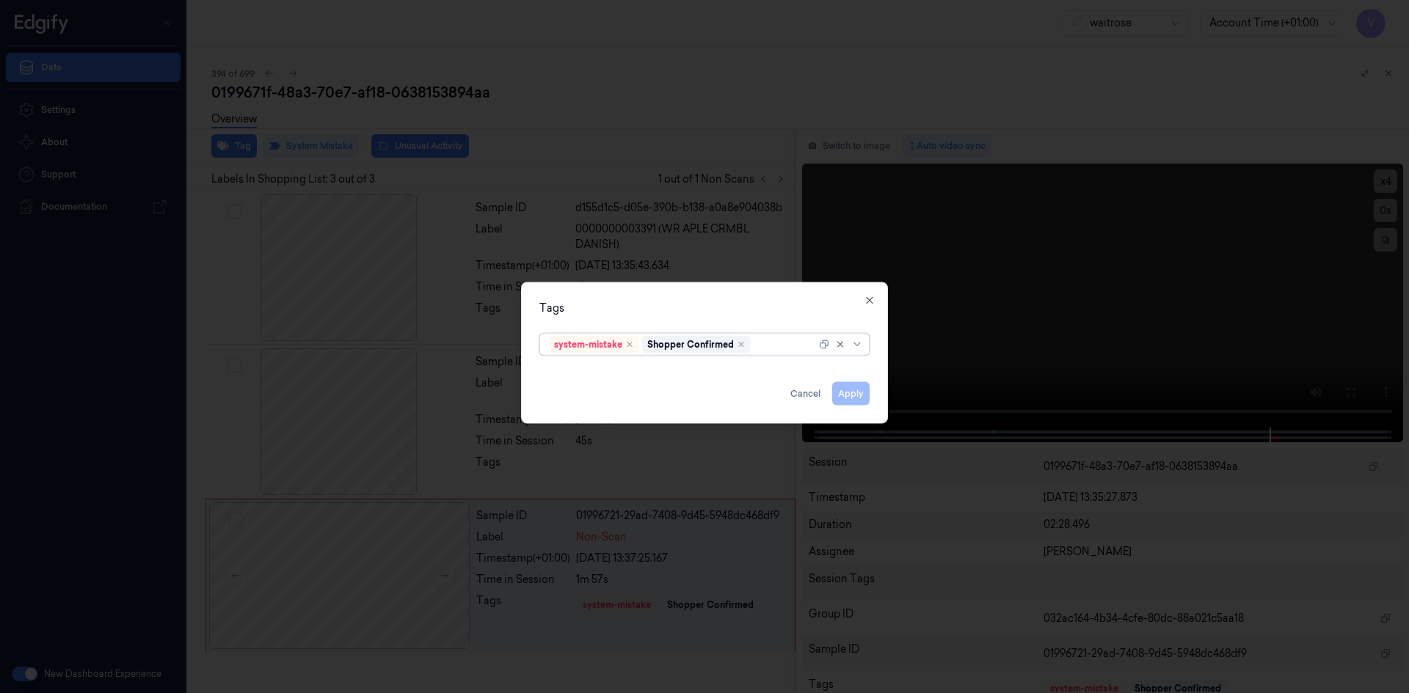
click at [780, 343] on div at bounding box center [784, 344] width 62 height 15
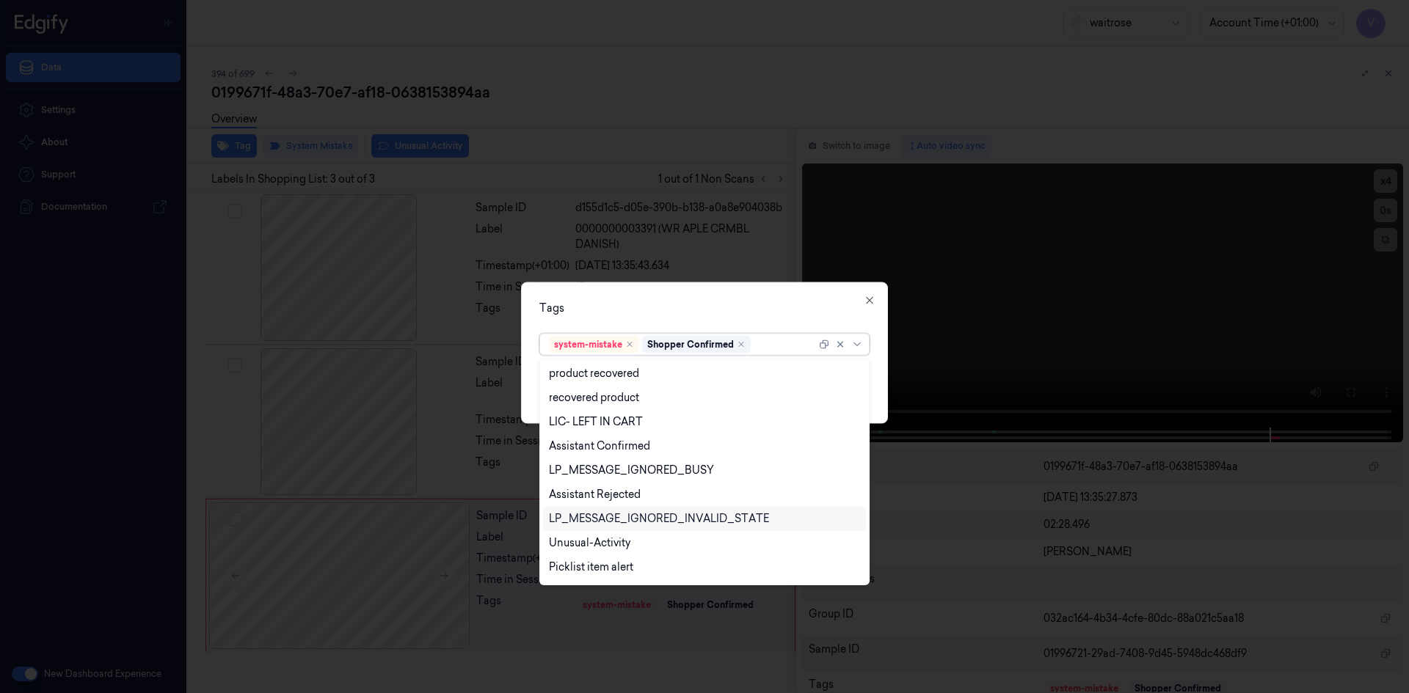
scroll to position [216, 0]
click at [580, 519] on div "Unusual-Activity" at bounding box center [589, 521] width 81 height 15
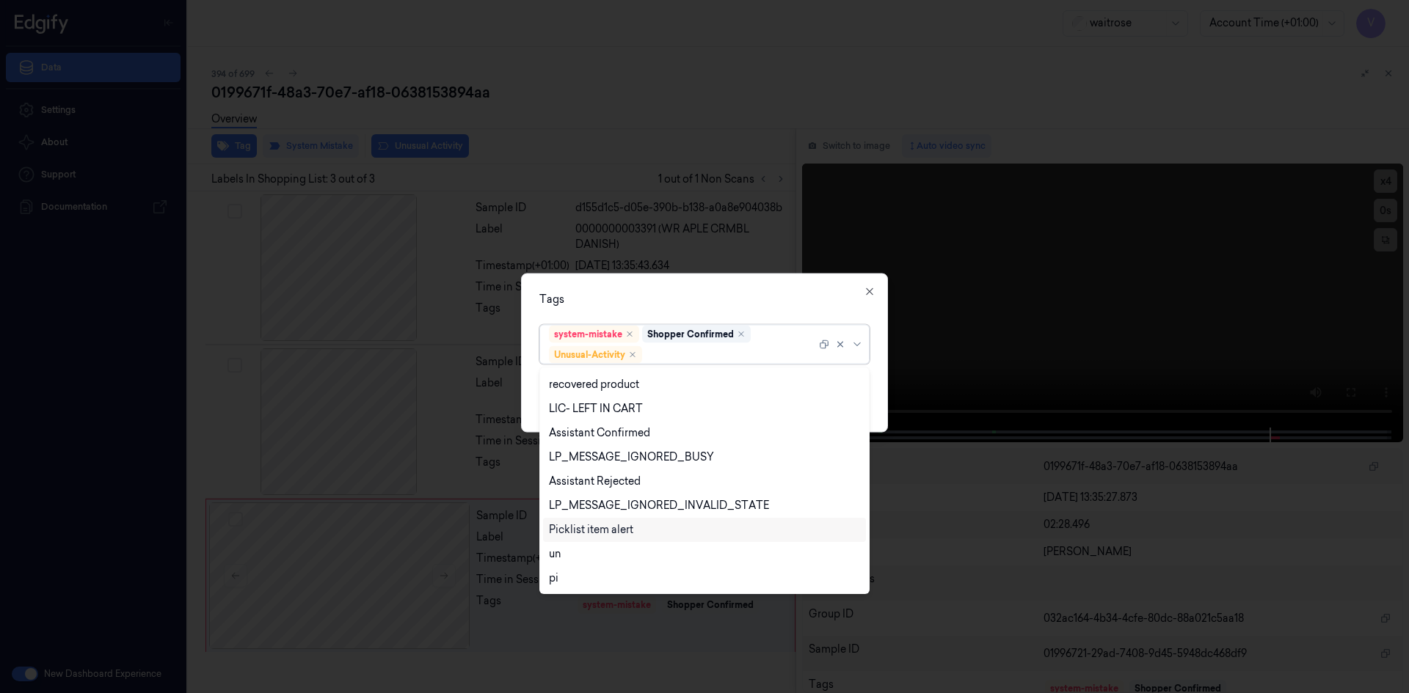
click at [577, 530] on div "Picklist item alert" at bounding box center [591, 529] width 84 height 15
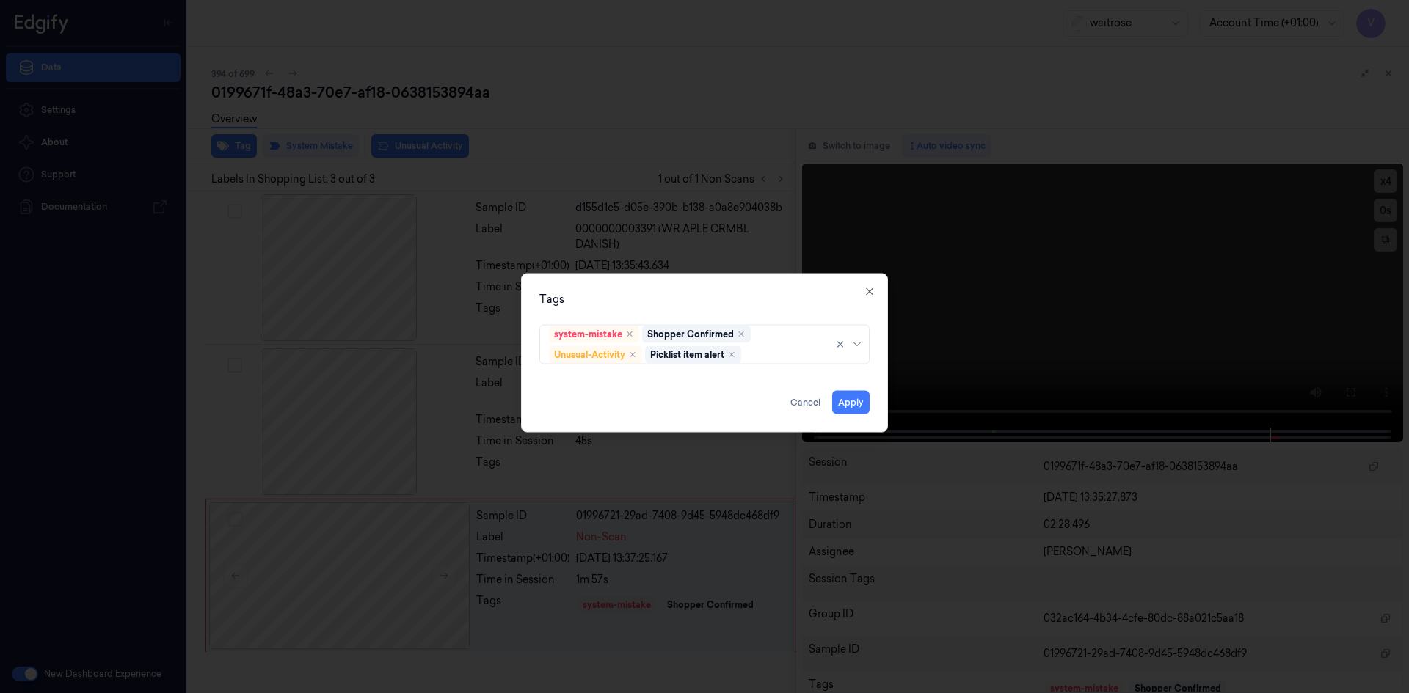
drag, startPoint x: 692, startPoint y: 302, endPoint x: 817, endPoint y: 387, distance: 151.2
click at [695, 305] on div "Tags" at bounding box center [704, 298] width 330 height 15
click at [857, 400] on button "Apply" at bounding box center [850, 401] width 37 height 23
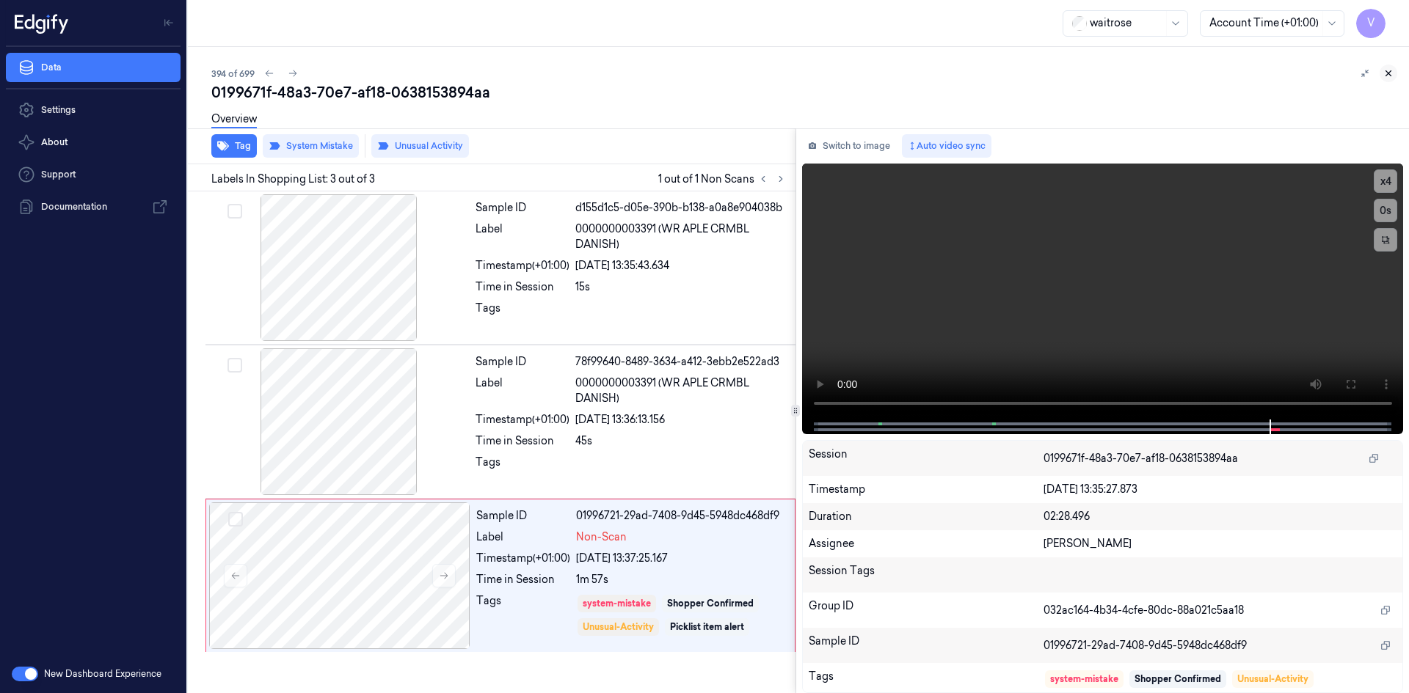
click at [1392, 73] on icon at bounding box center [1388, 73] width 10 height 10
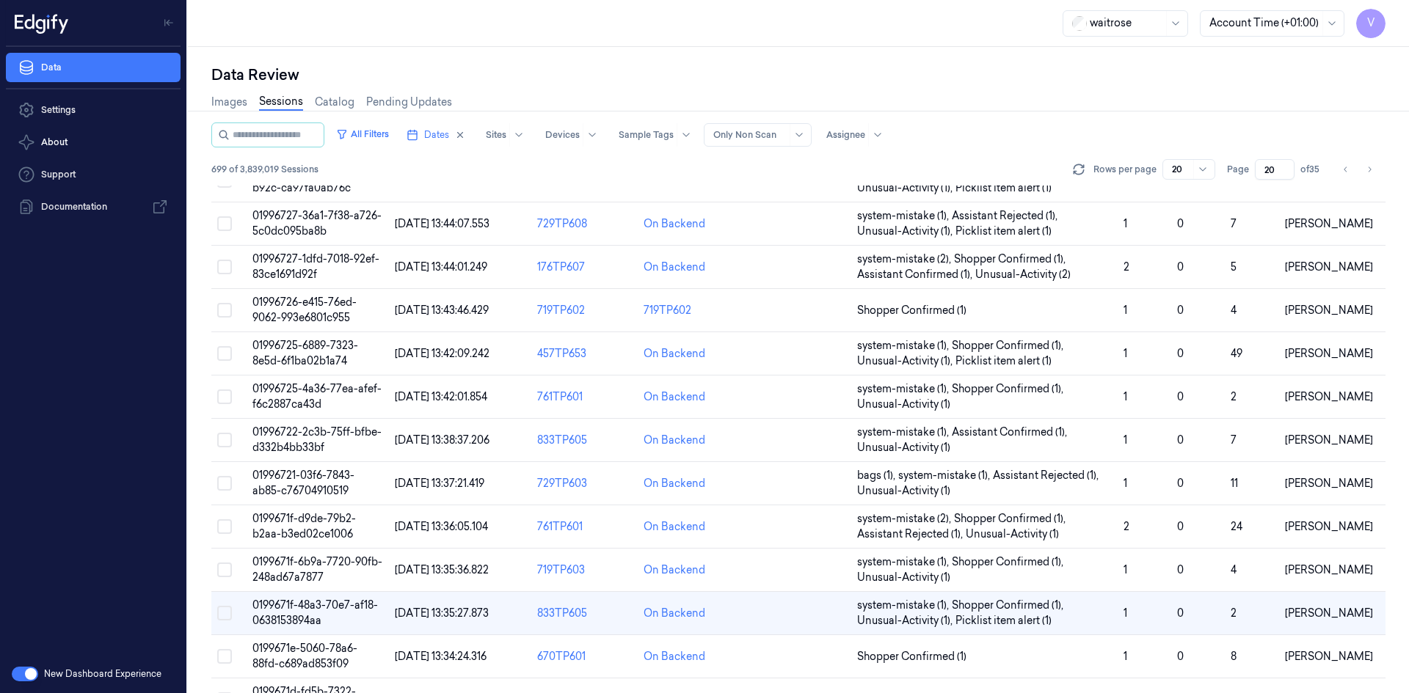
scroll to position [362, 0]
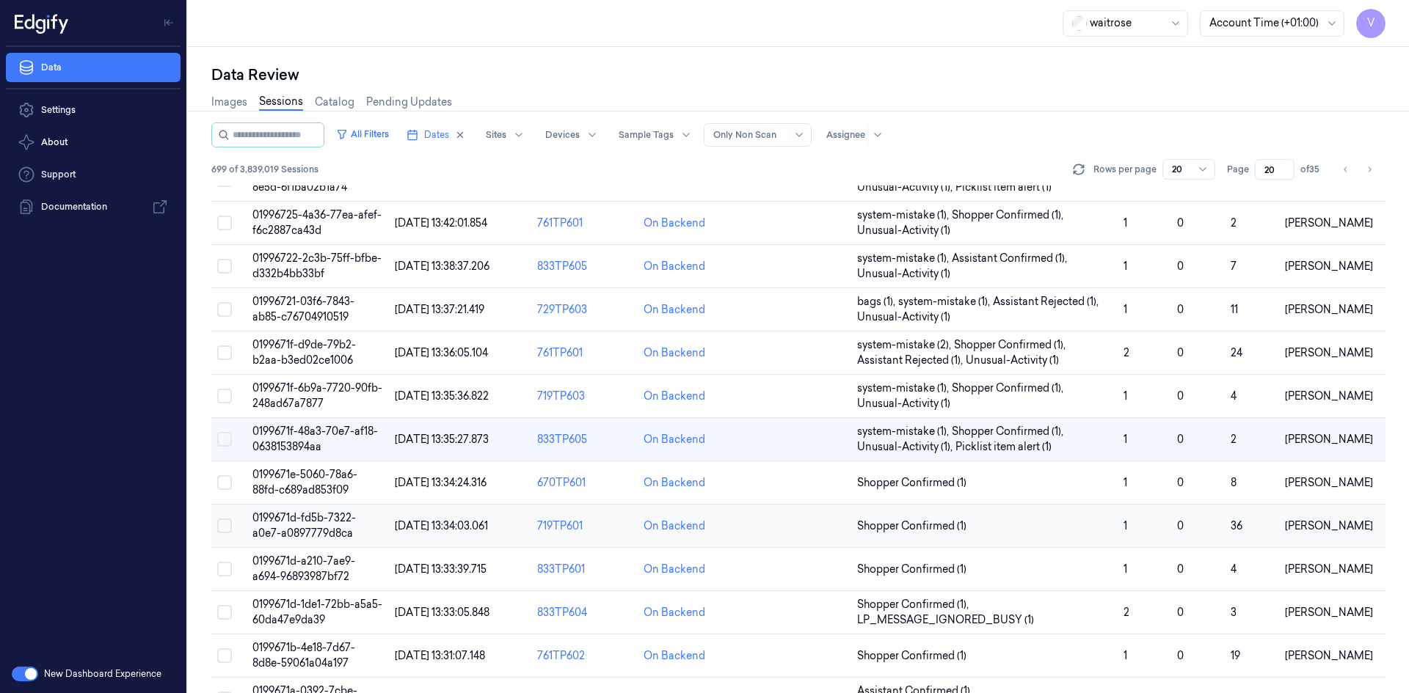
click at [308, 522] on span "0199671d-fd5b-7322-a0e7-a0897779d8ca" at bounding box center [303, 525] width 103 height 29
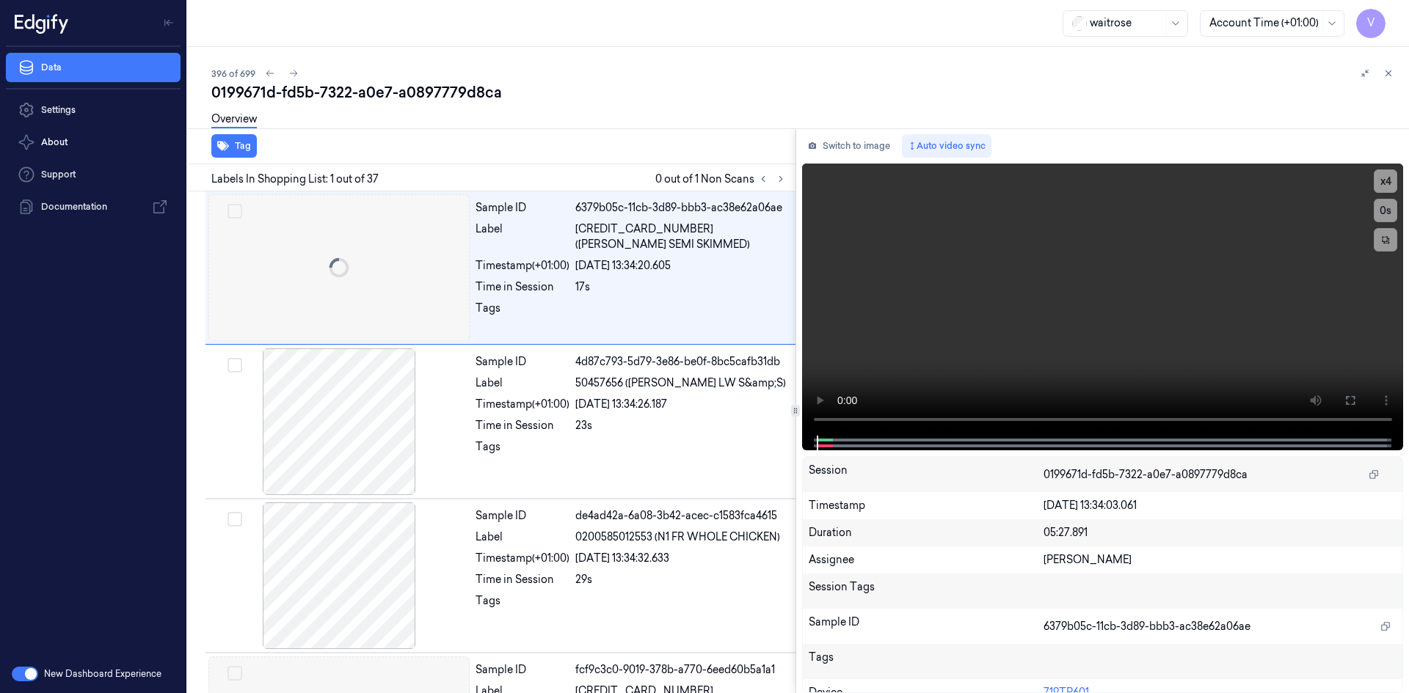
click at [781, 178] on icon at bounding box center [780, 179] width 3 height 5
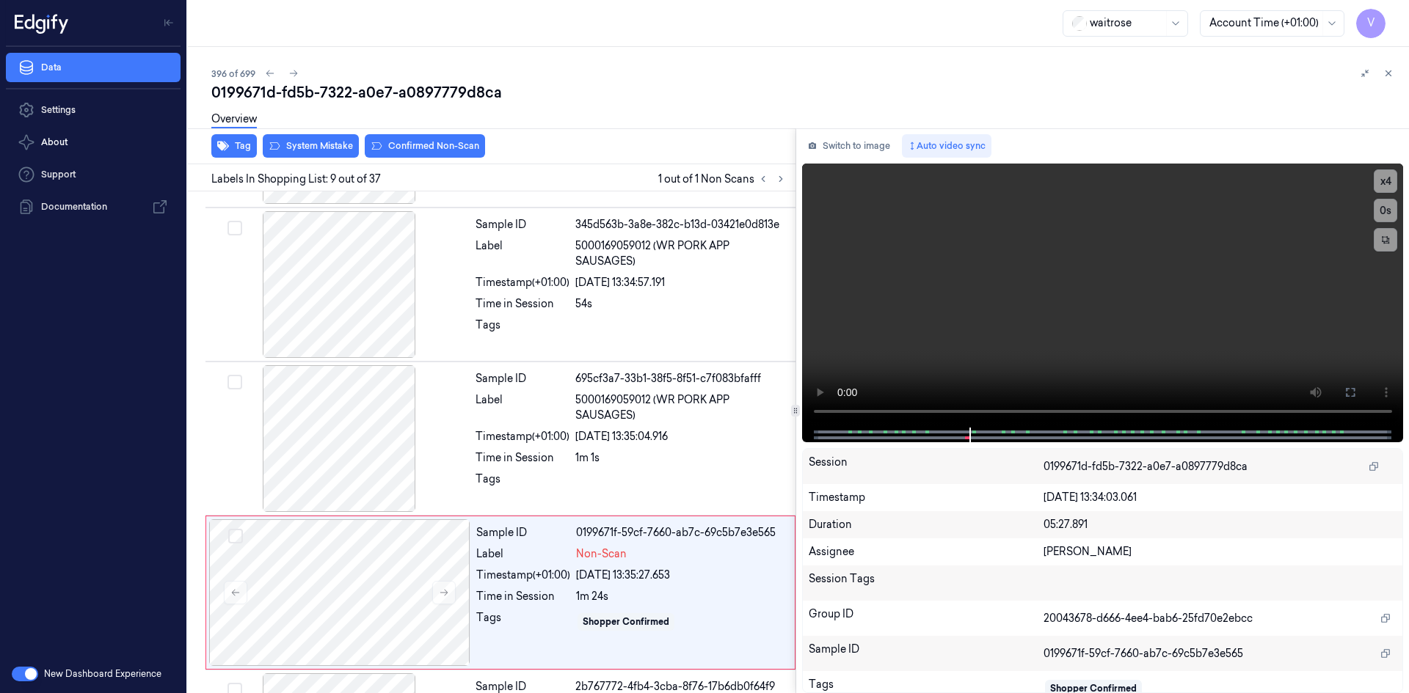
scroll to position [1058, 0]
